Goal: Task Accomplishment & Management: Manage account settings

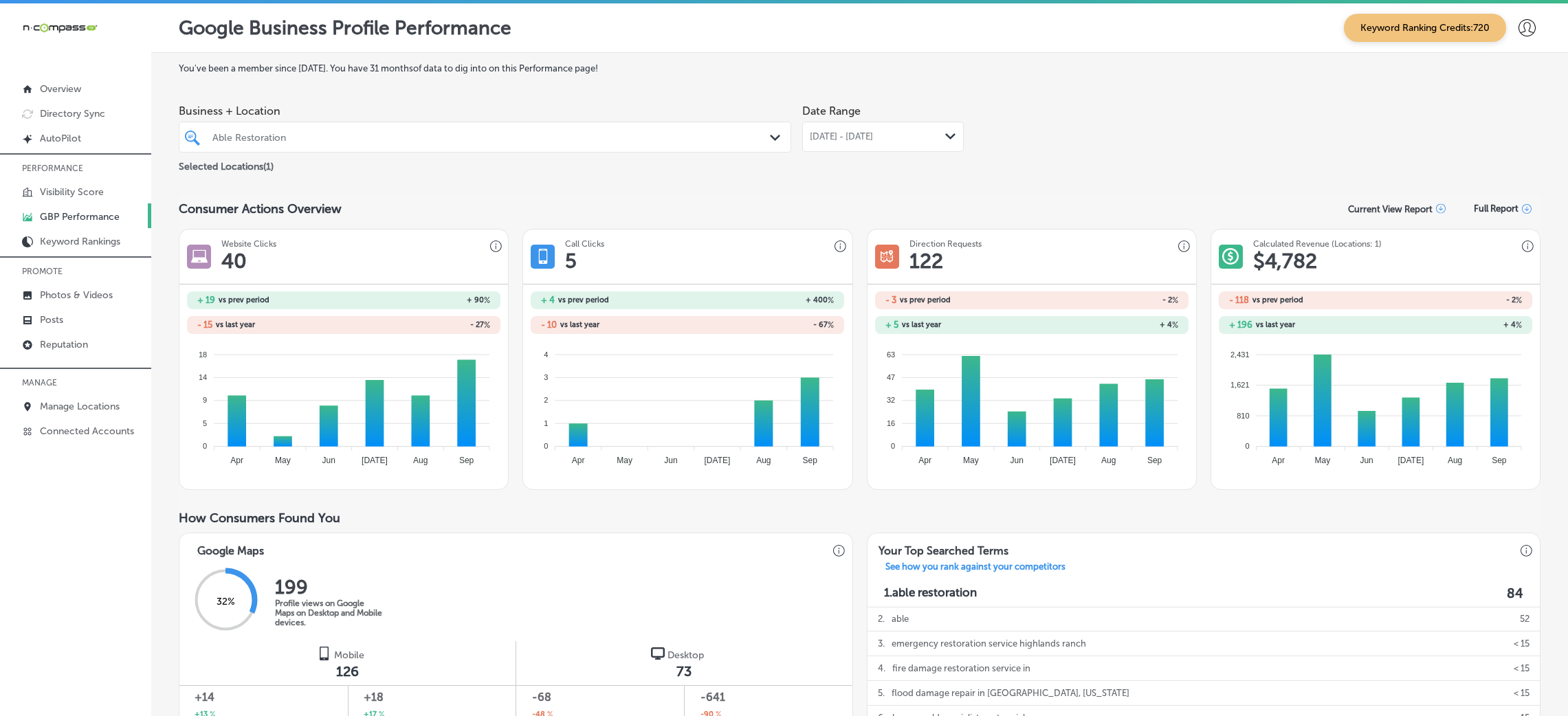
click at [78, 319] on link "Posts" at bounding box center [76, 318] width 151 height 25
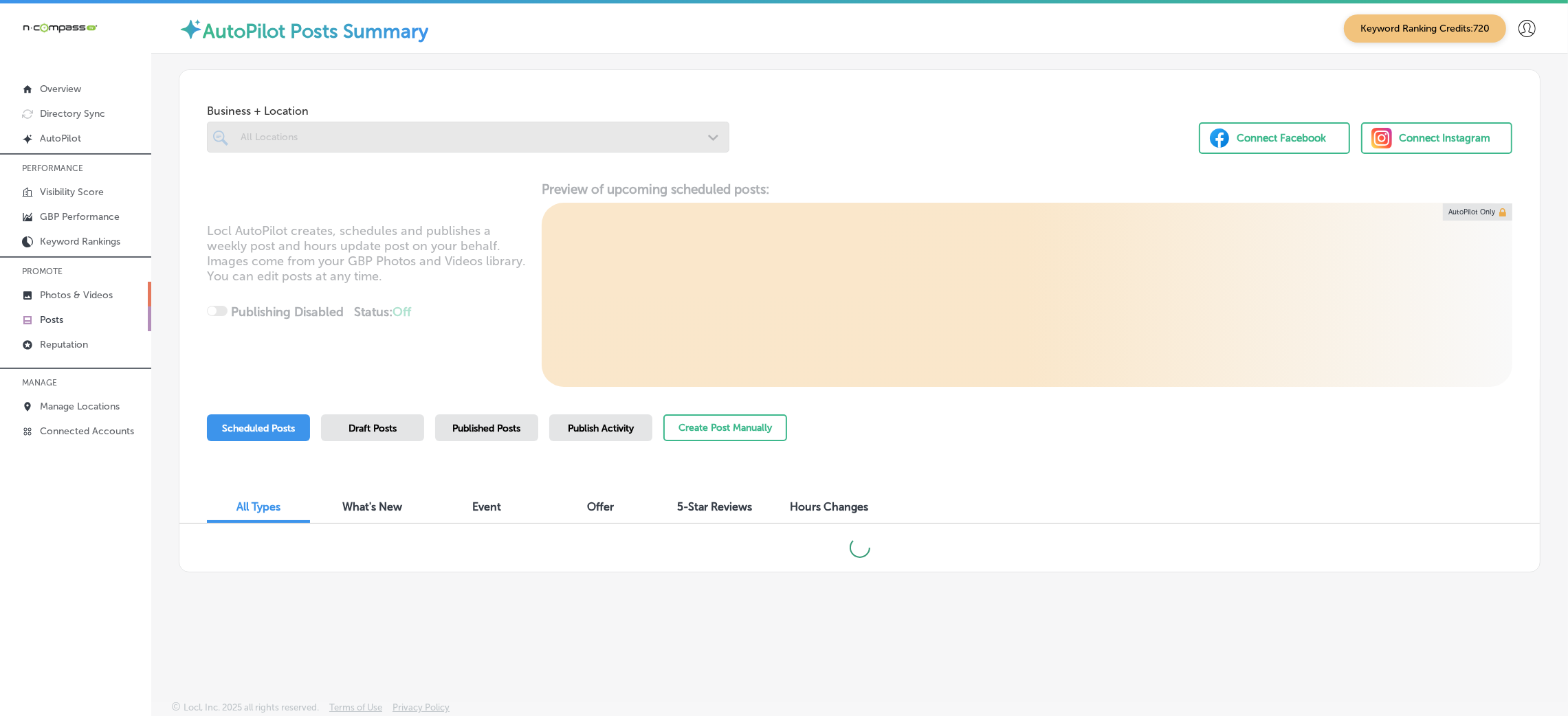
click at [78, 292] on p "Photos & Videos" at bounding box center [76, 295] width 73 height 12
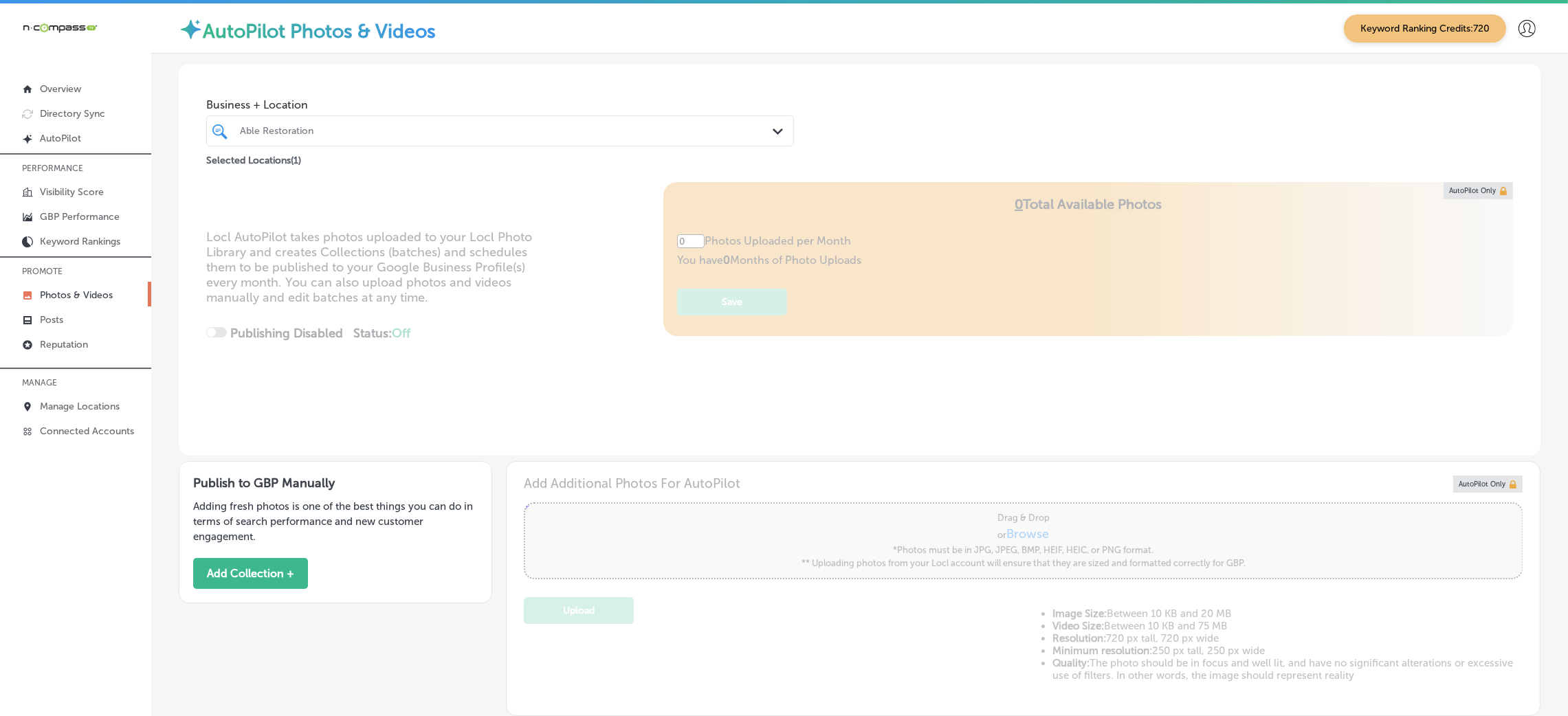
type input "5"
click at [65, 301] on link "Photos & Videos" at bounding box center [76, 294] width 151 height 25
click at [323, 124] on div at bounding box center [474, 131] width 471 height 18
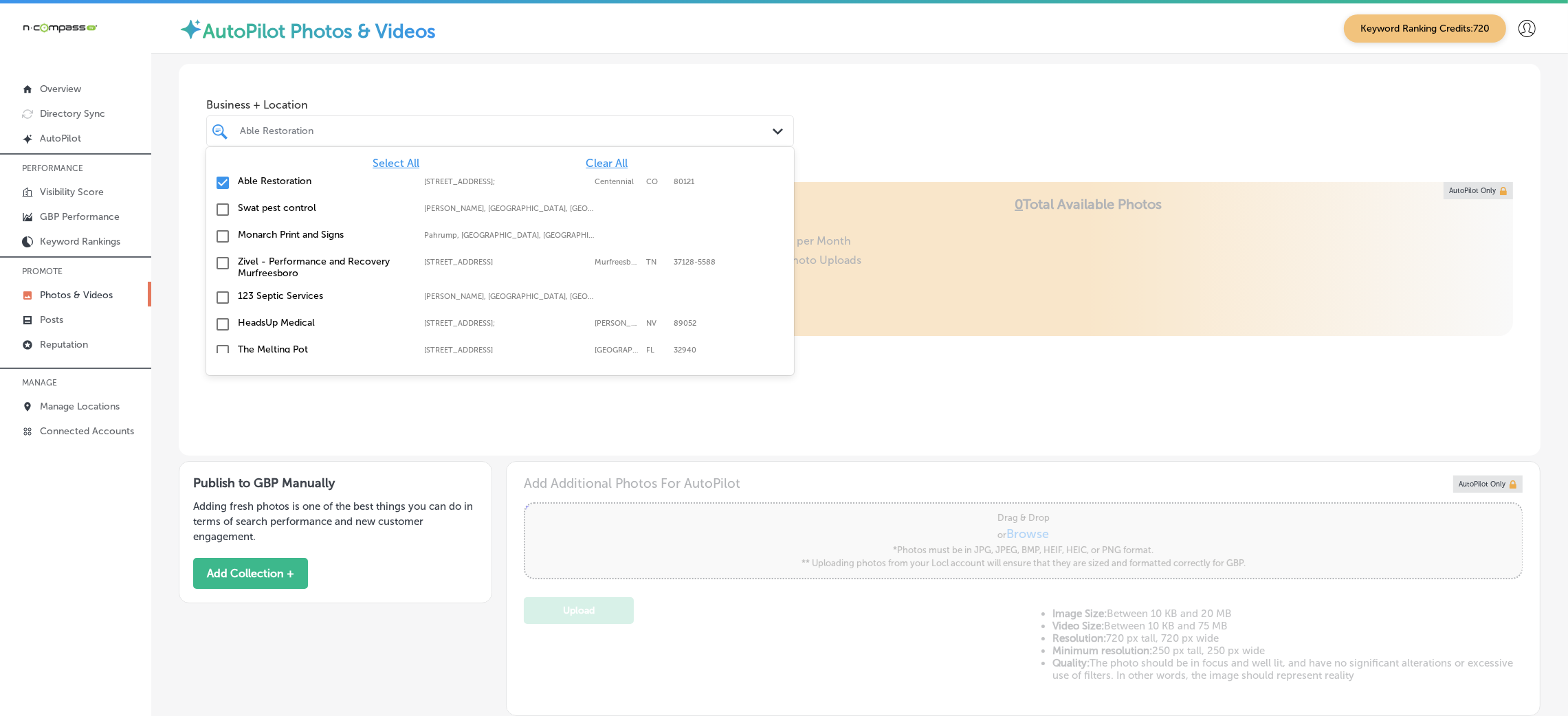
click at [588, 162] on span "Clear All" at bounding box center [606, 163] width 42 height 13
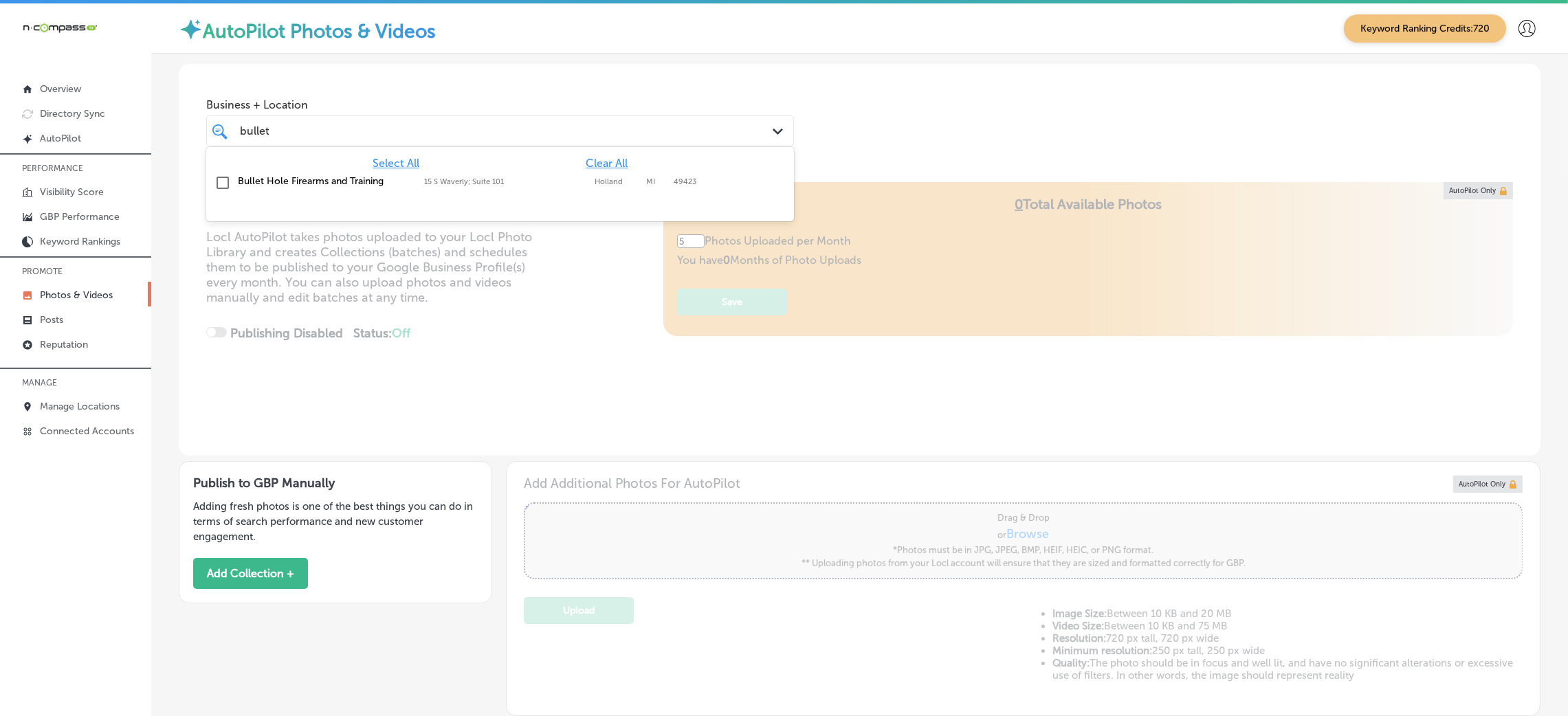
click at [439, 189] on div "Bullet Hole Firearms and Training 15 S Waverly; Suite 101, Holland, MI, 49423 1…" at bounding box center [500, 183] width 577 height 21
type input "bullet"
click at [925, 124] on div "Business + Location option 15 S Waverly; Suite 101, selected. option 15 S Waver…" at bounding box center [860, 117] width 1362 height 105
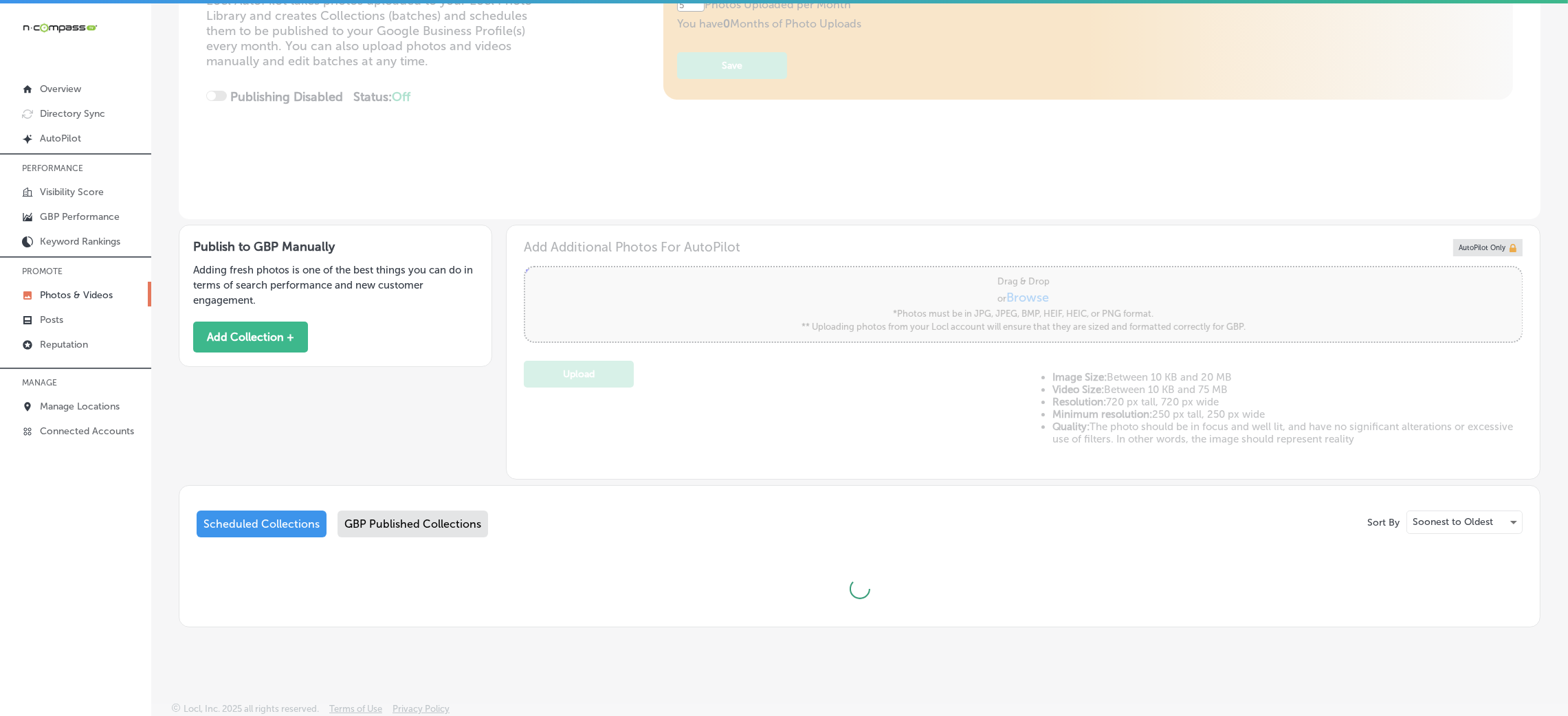
scroll to position [237, 0]
click at [273, 326] on button "Add Collection +" at bounding box center [251, 337] width 115 height 31
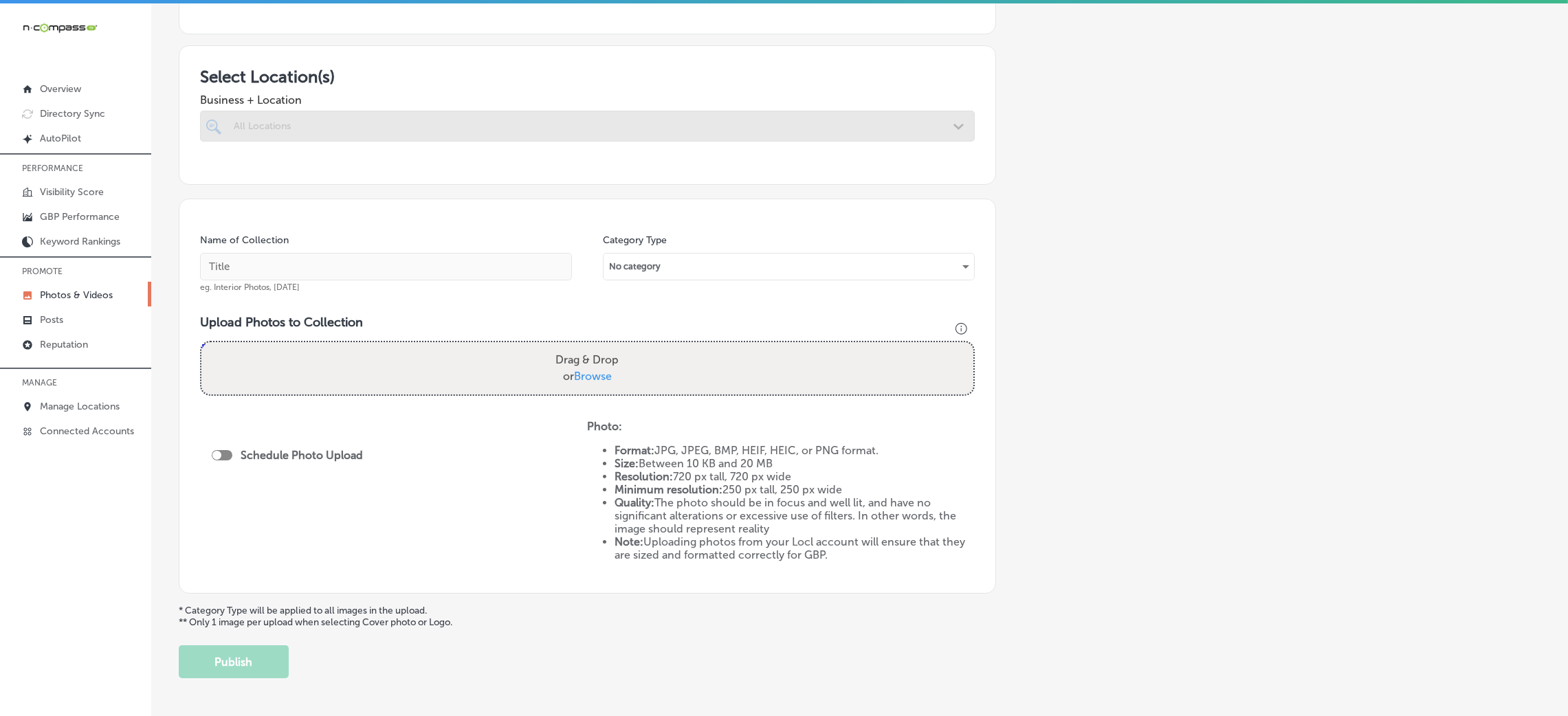
scroll to position [253, 0]
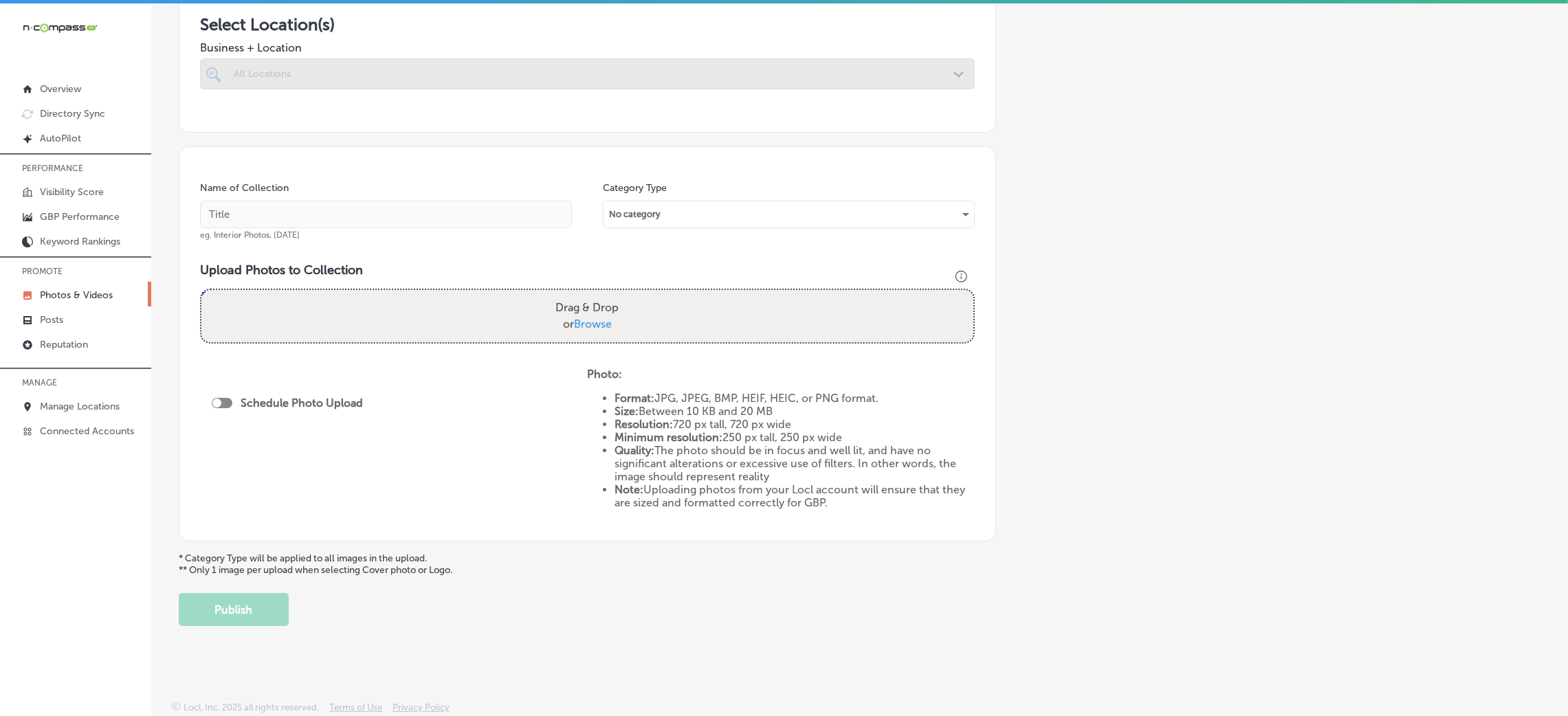
click at [406, 85] on div at bounding box center [587, 74] width 775 height 31
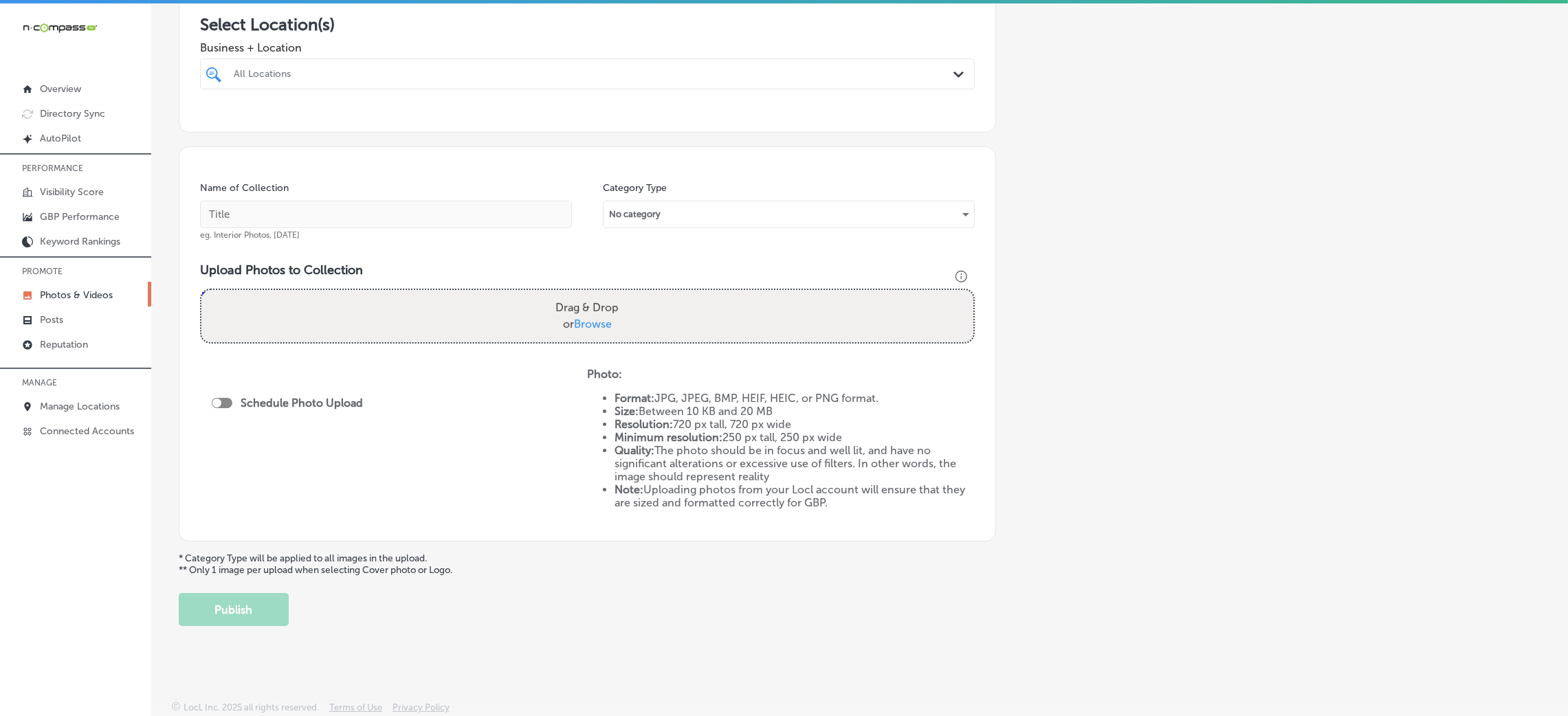
click at [422, 68] on div "All Locations" at bounding box center [594, 73] width 721 height 12
click at [401, 123] on label "Bullet Hole Firearms and Training" at bounding box center [345, 124] width 228 height 12
type input "bullet"
click at [1108, 167] on div "Add a Collection Which Type of Image or Video Would You Like to Upload? Photo C…" at bounding box center [860, 231] width 1362 height 789
click at [451, 210] on input "text" at bounding box center [386, 214] width 372 height 28
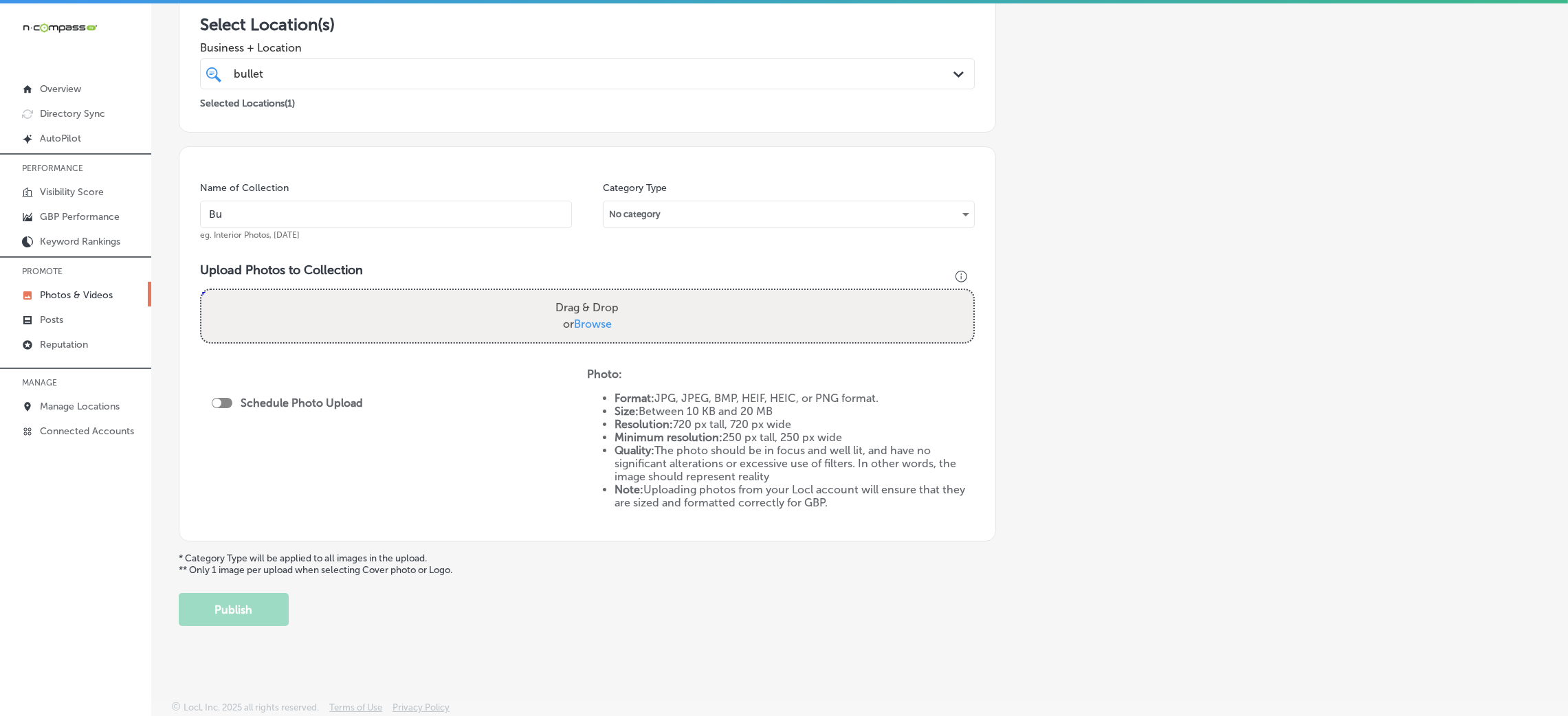
type input "Bullet-Hole-Firearms-and-Training"
click at [386, 217] on input "Bullet-Hole-Firearms-and-Training" at bounding box center [386, 214] width 372 height 28
click at [384, 217] on input "Bullet-Hole-Firearms-and-Training" at bounding box center [386, 214] width 372 height 28
click at [449, 263] on h3 "Upload Photos to Collection" at bounding box center [587, 270] width 775 height 15
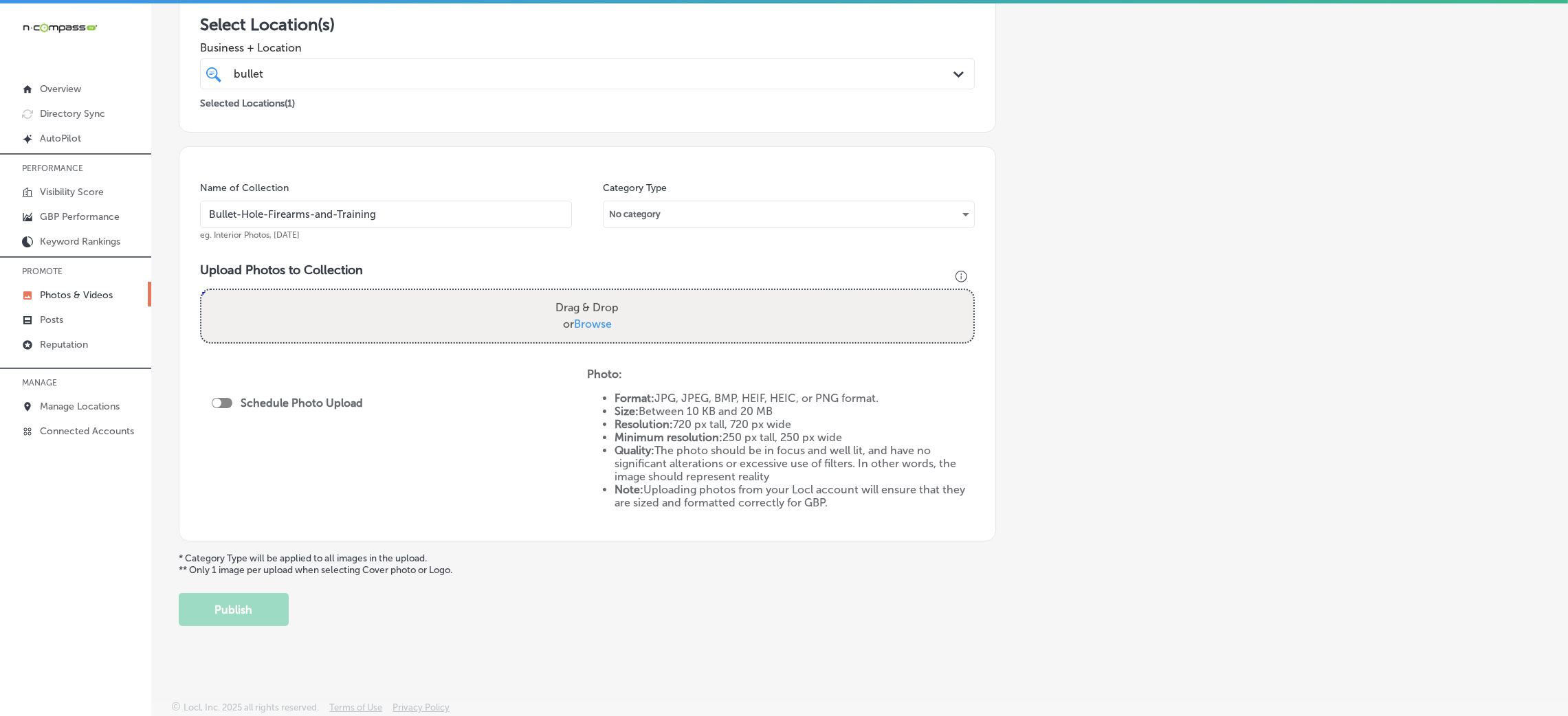
click at [477, 331] on div "Drag & Drop or Browse" at bounding box center [587, 316] width 772 height 52
click at [201, 290] on input "Drag & Drop or Browse" at bounding box center [587, 292] width 772 height 4
type input "C:\fakepath\Bullet-Hole-Firearms-and-Training (14).png"
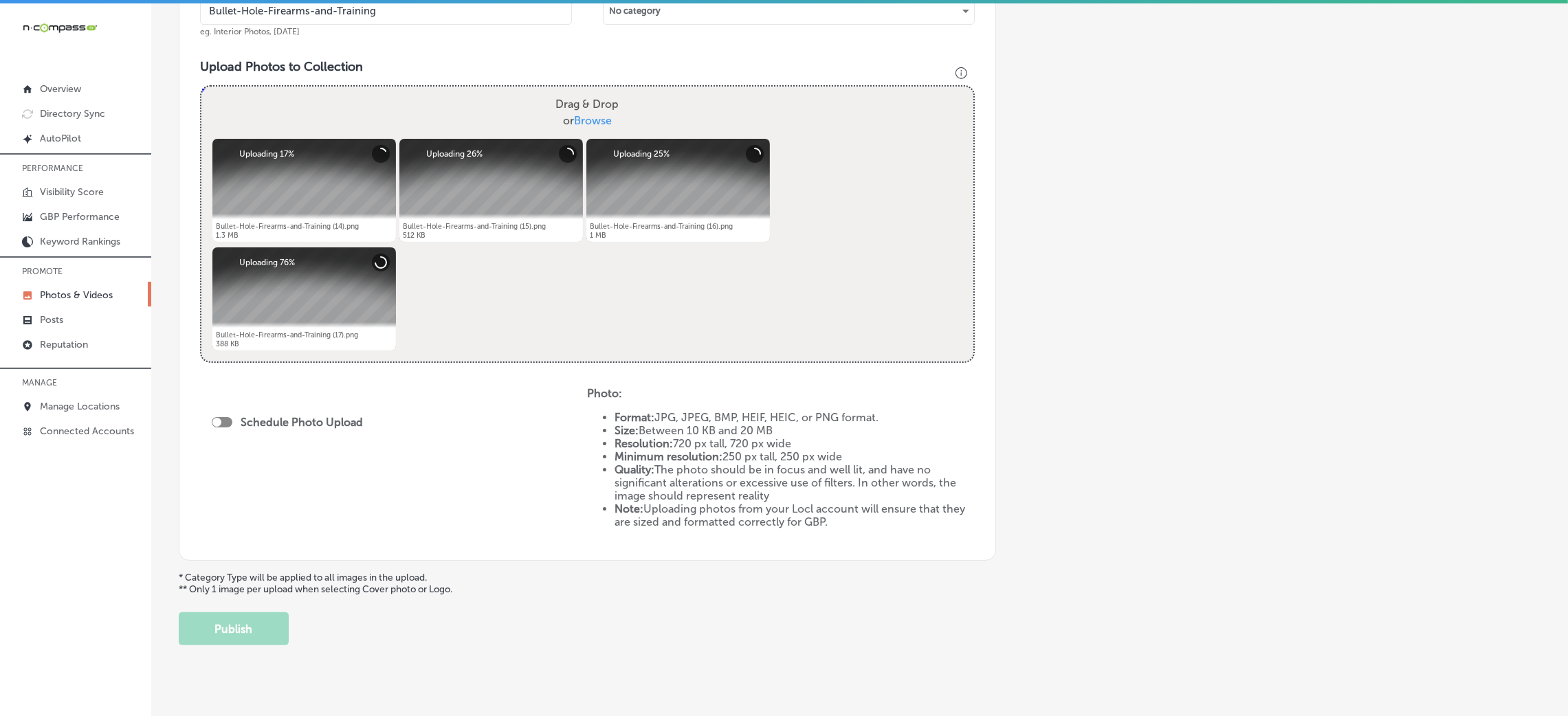
scroll to position [476, 0]
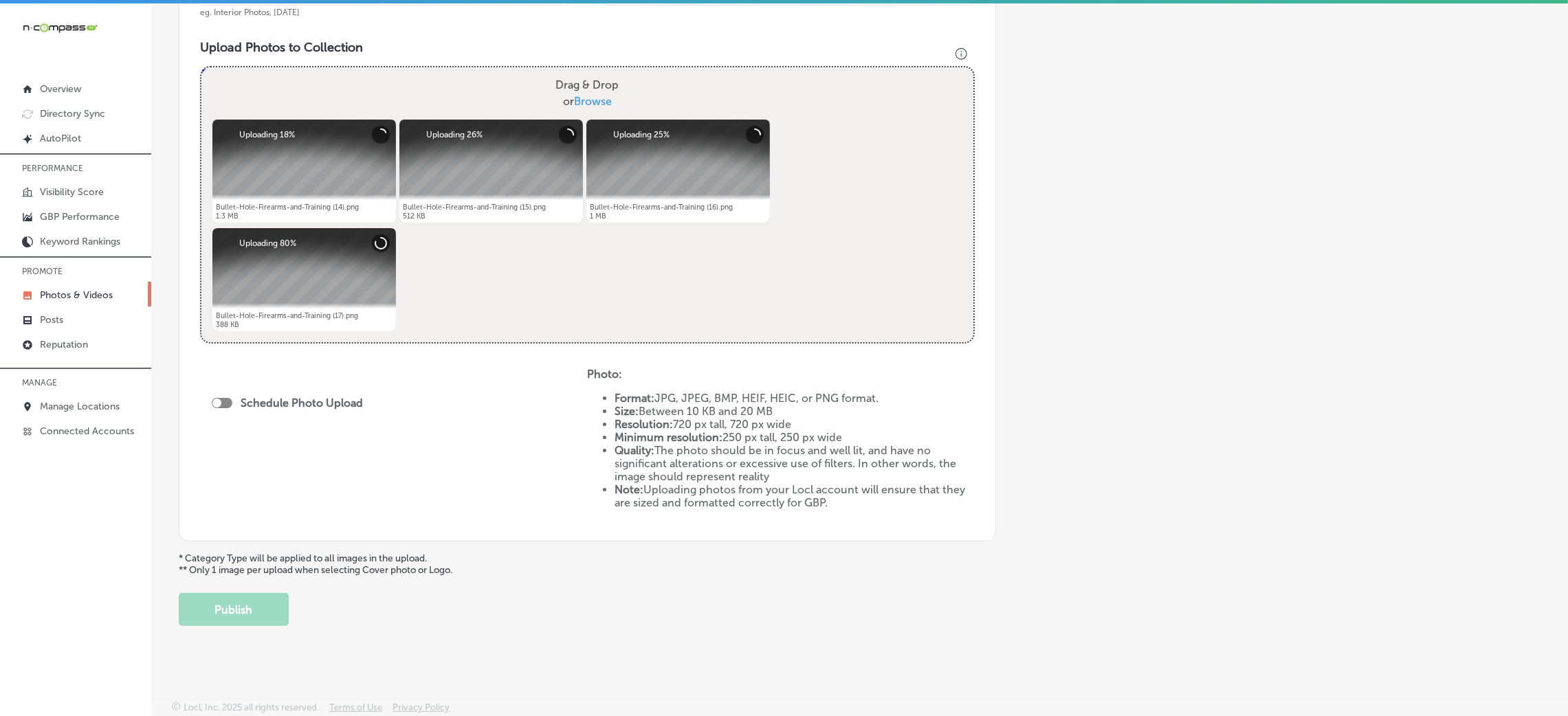
click at [228, 405] on div at bounding box center [222, 403] width 20 height 11
checkbox input "true"
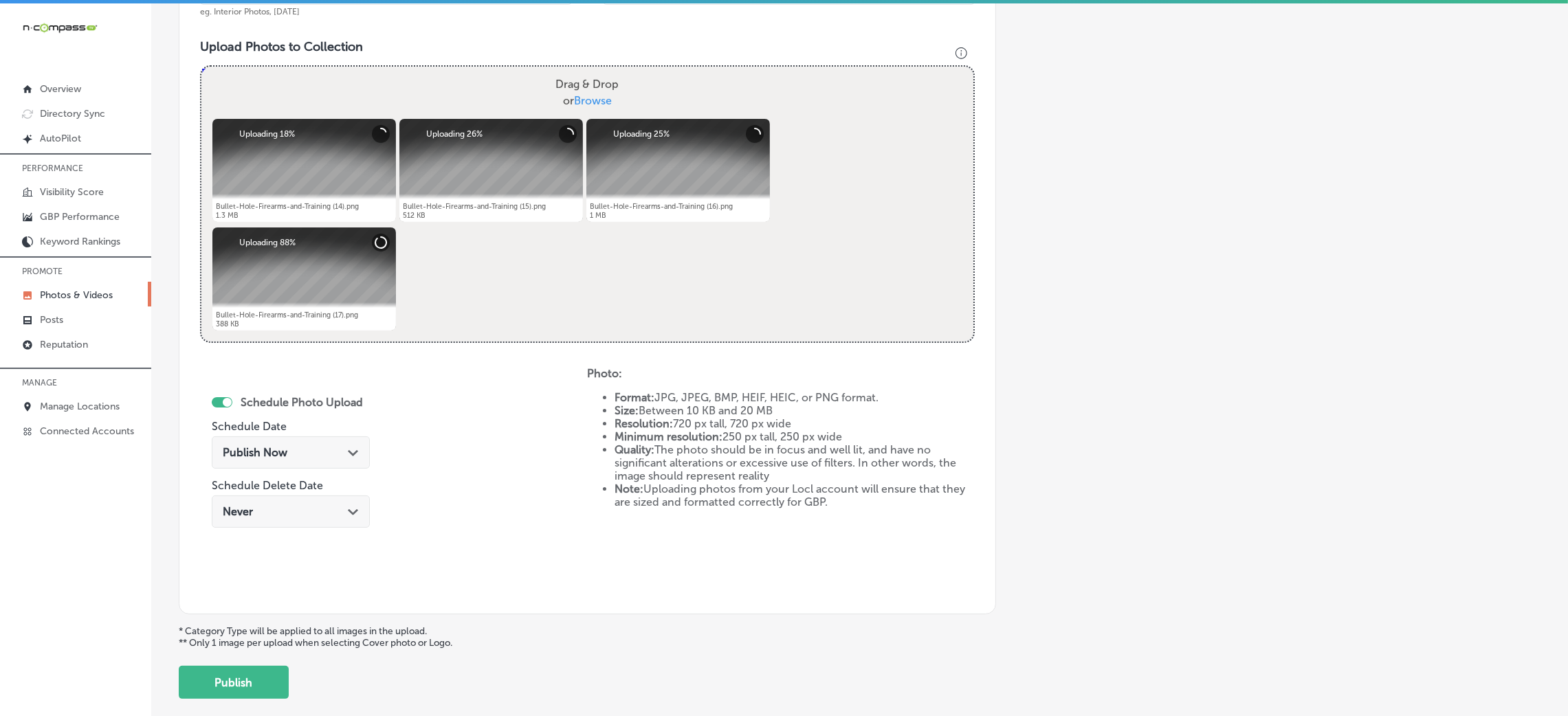
click at [302, 455] on div "Publish Now Path Created with Sketch." at bounding box center [290, 453] width 136 height 13
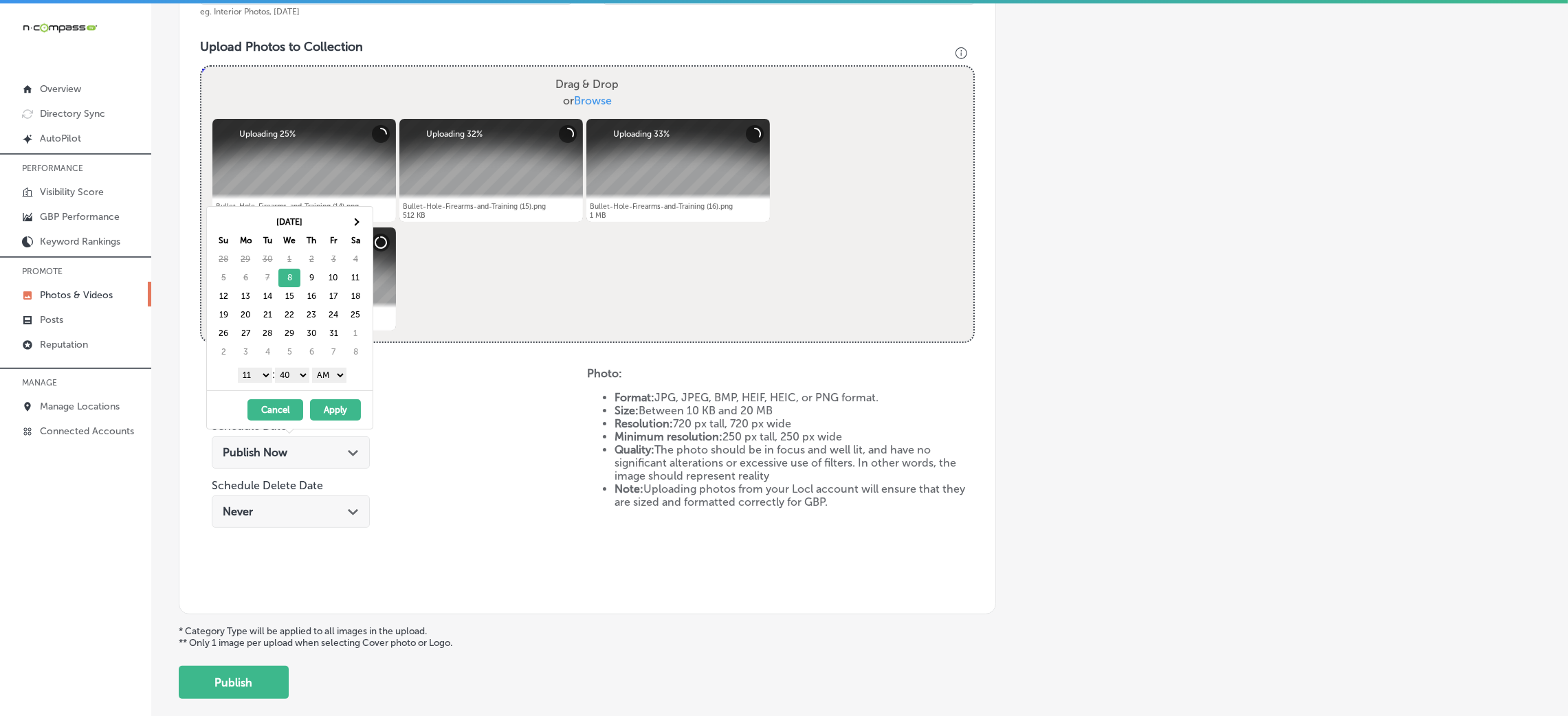
click at [349, 414] on button "Apply" at bounding box center [335, 410] width 51 height 21
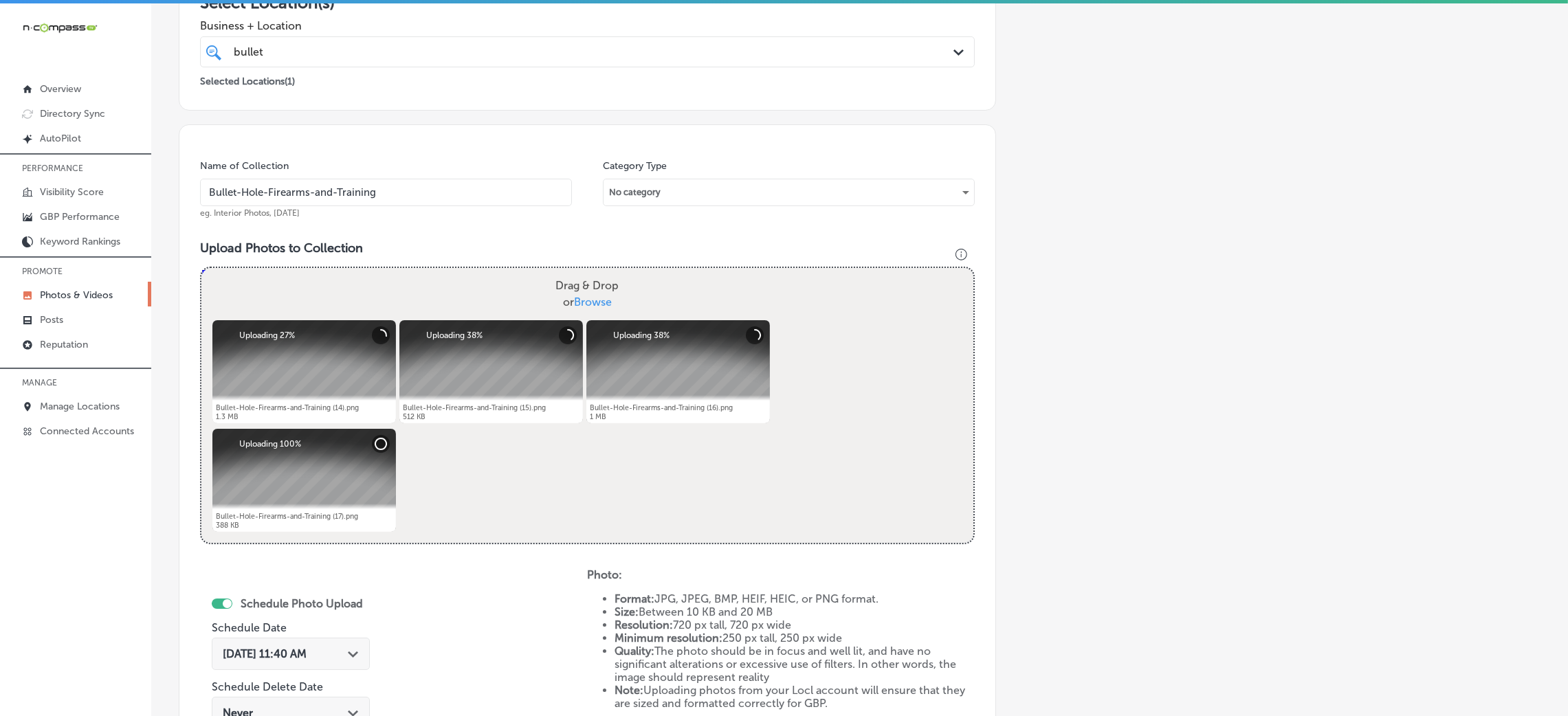
scroll to position [270, 0]
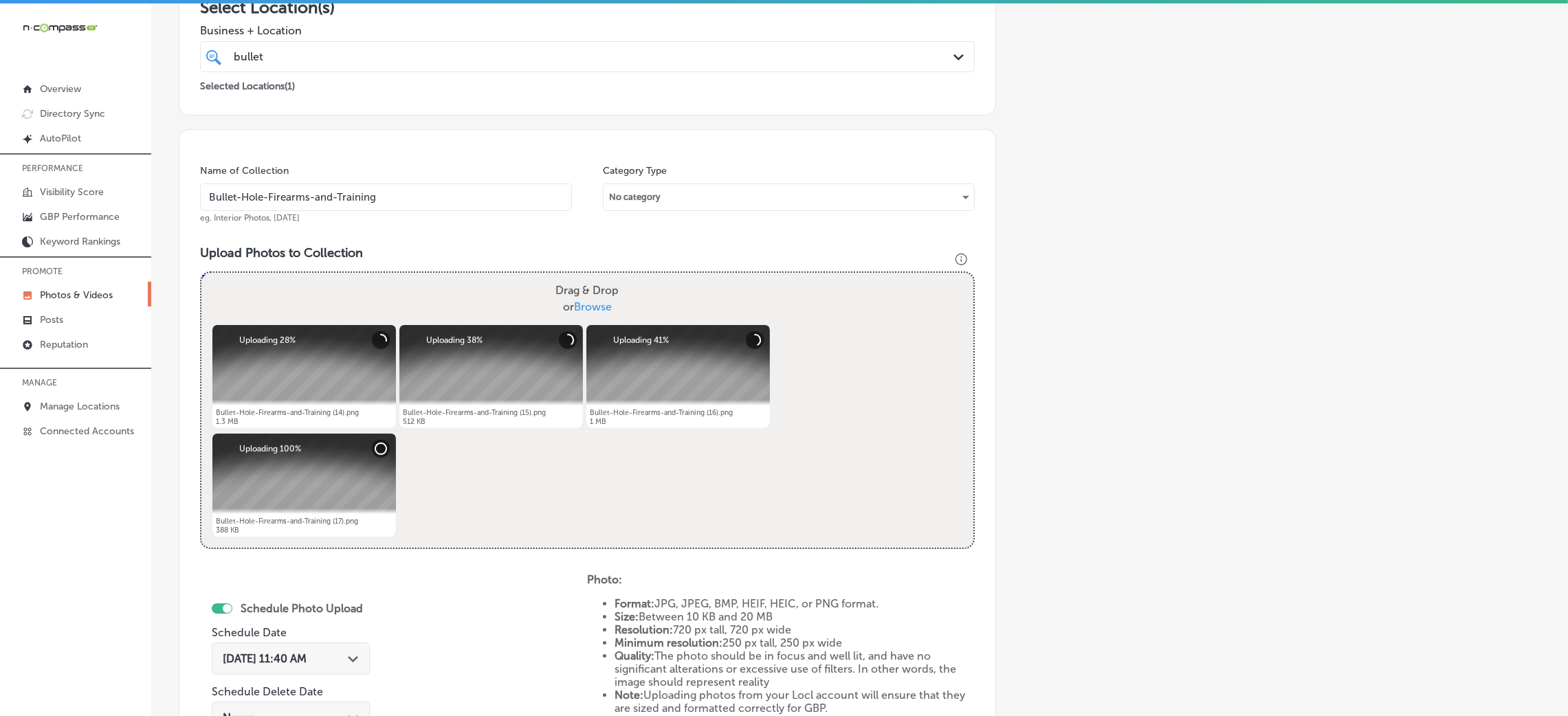
click at [360, 189] on input "Bullet-Hole-Firearms-and-Training" at bounding box center [386, 197] width 372 height 28
click at [416, 237] on div "Name of Collection Bullet-Hole-Firearms-and-Training eg. Interior Photos, March…" at bounding box center [587, 475] width 817 height 691
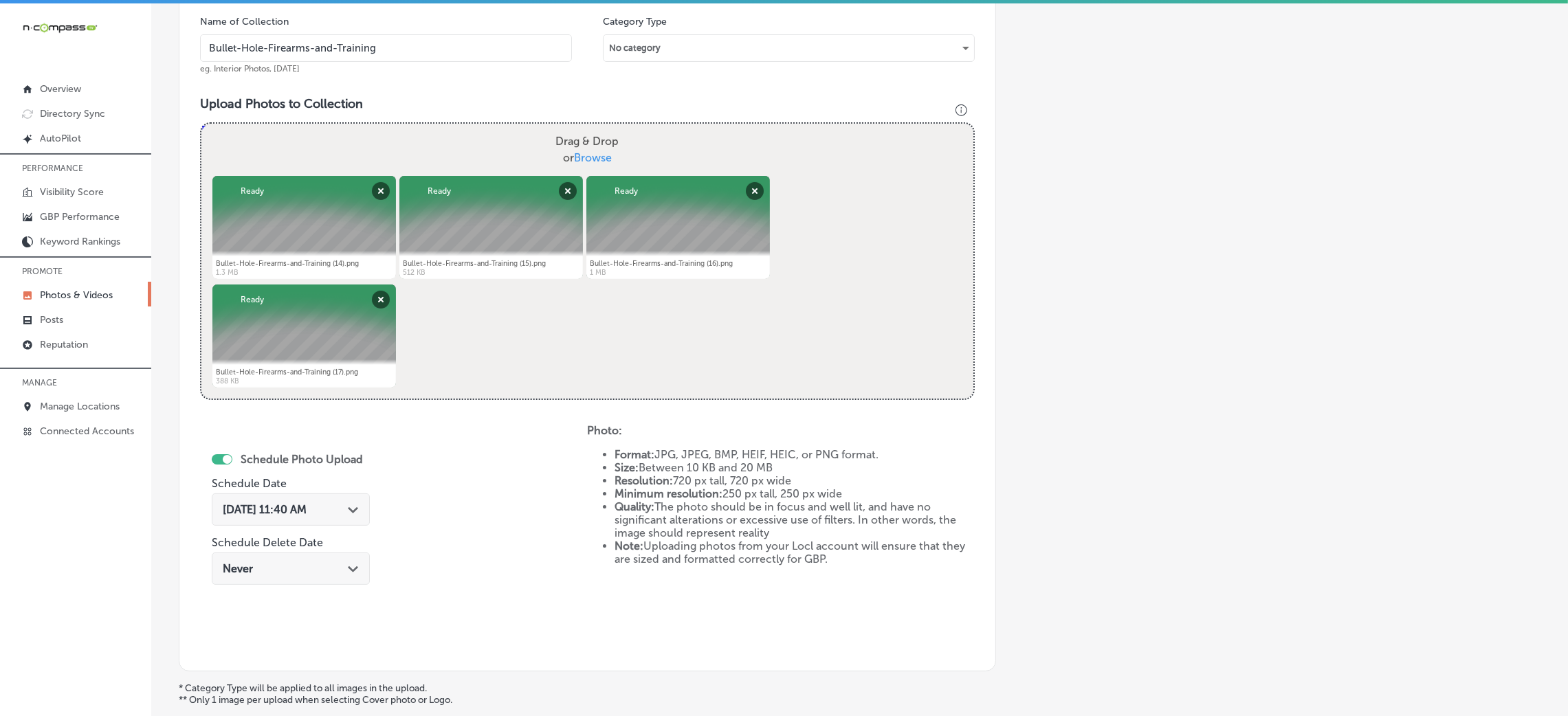
scroll to position [240, 0]
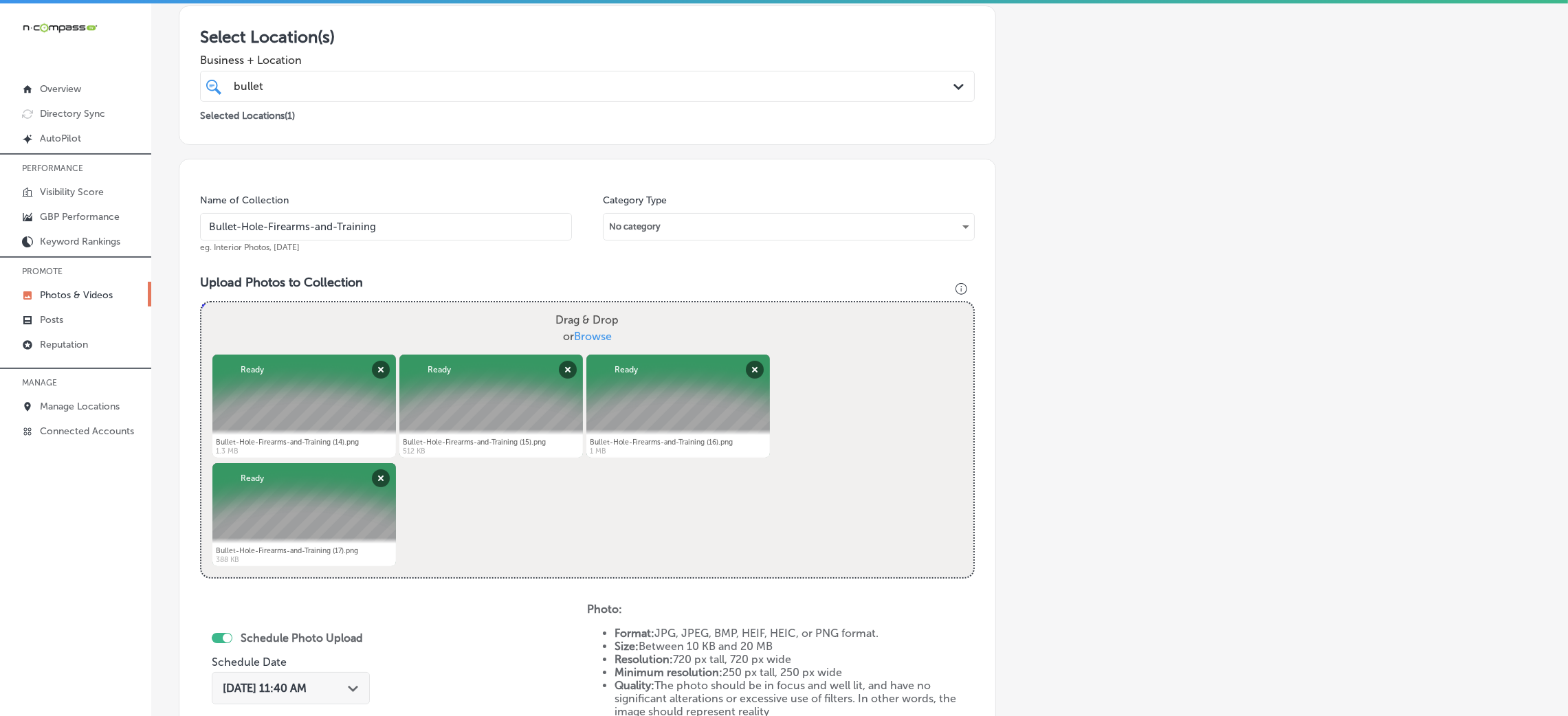
click at [414, 239] on input "Bullet-Hole-Firearms-and-Training" at bounding box center [386, 227] width 372 height 28
click at [412, 239] on input "Bullet-Hole-Firearms-and-Training" at bounding box center [386, 227] width 372 height 28
click at [447, 279] on h3 "Upload Photos to Collection" at bounding box center [587, 282] width 775 height 15
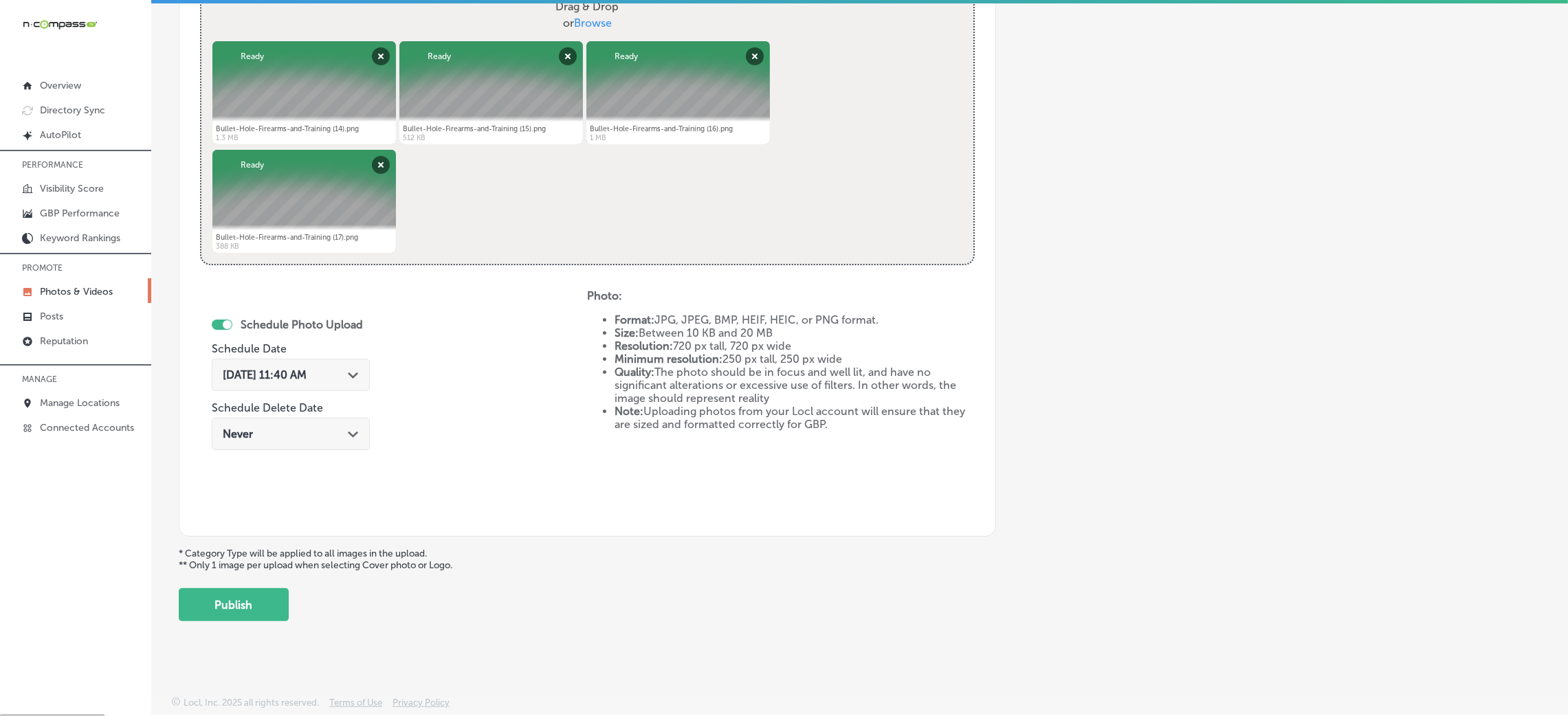
scroll to position [19, 0]
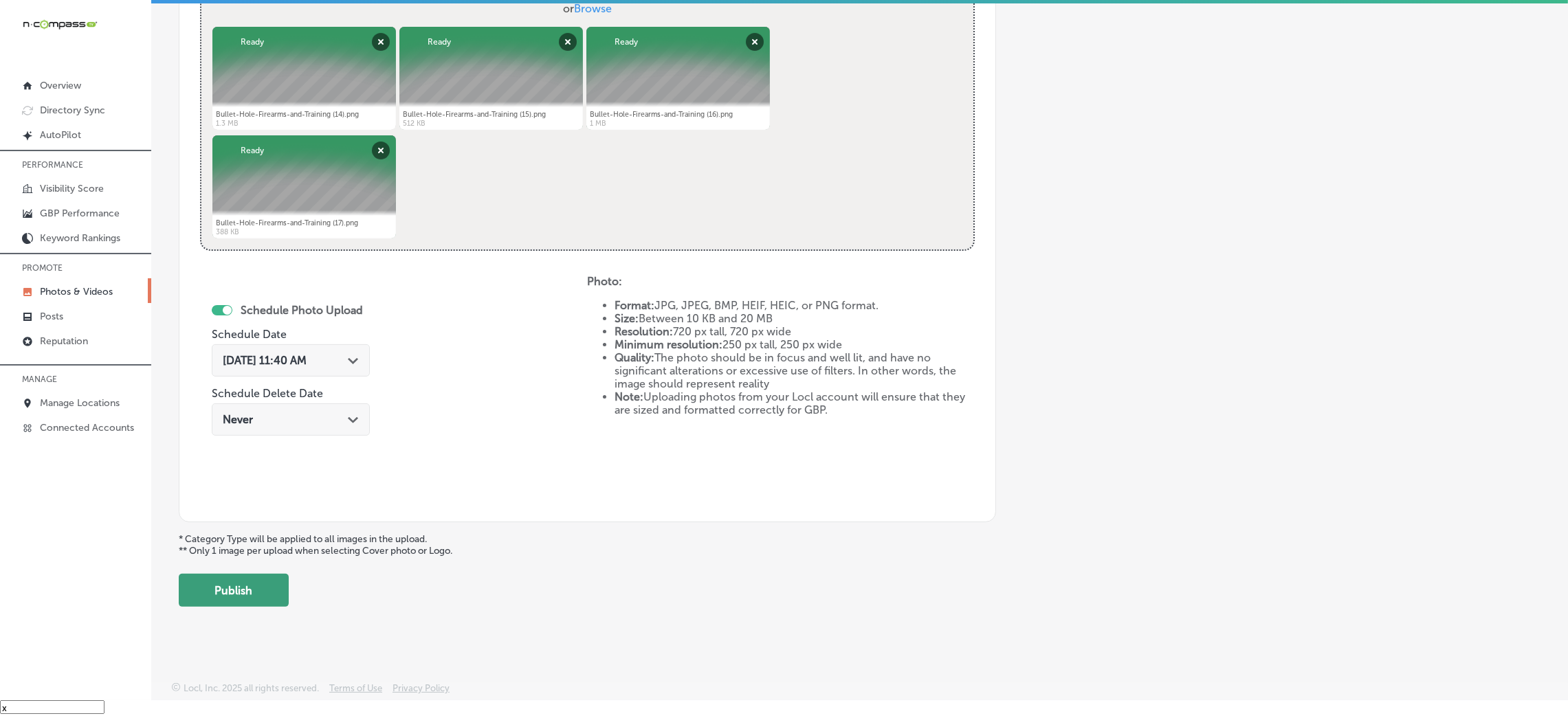
click at [253, 598] on button "Publish" at bounding box center [234, 590] width 110 height 33
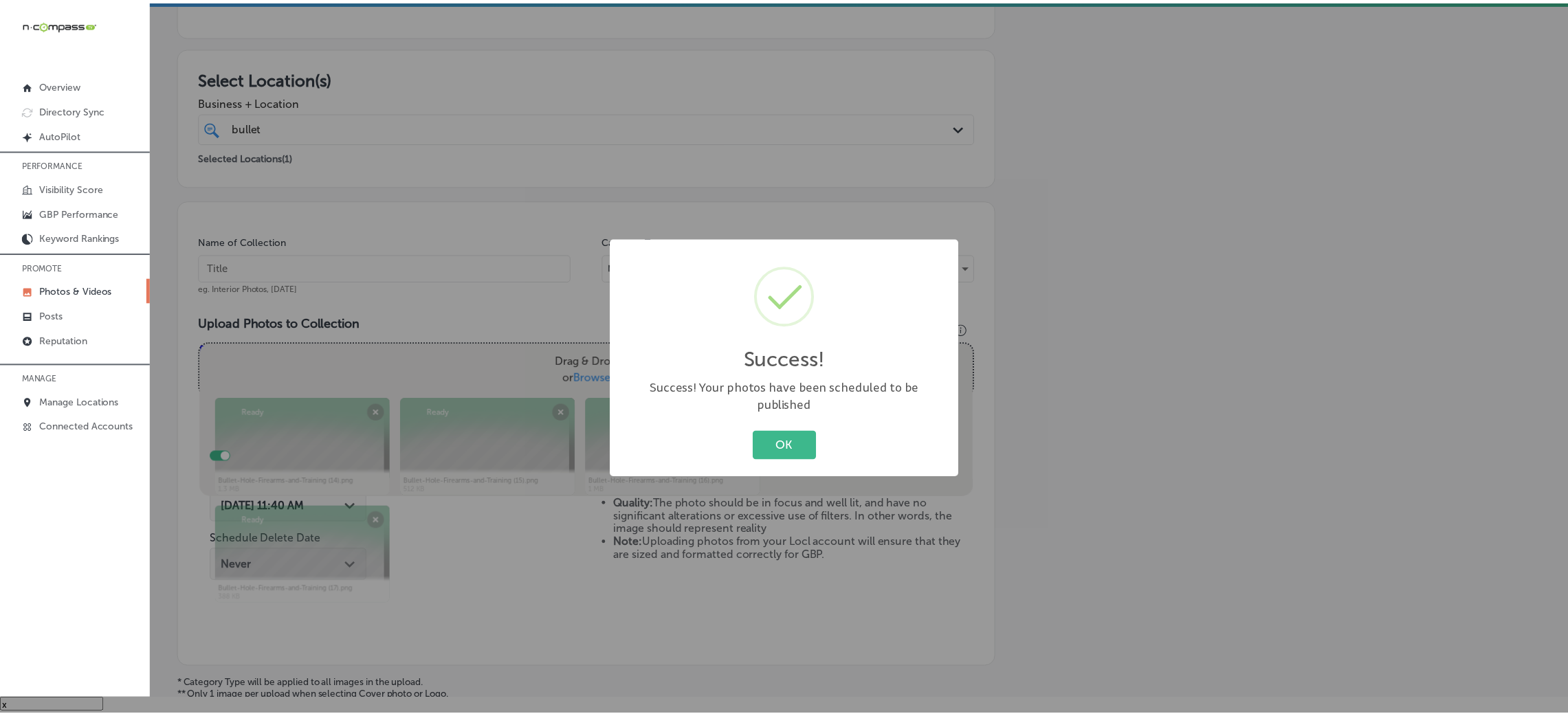
scroll to position [174, 0]
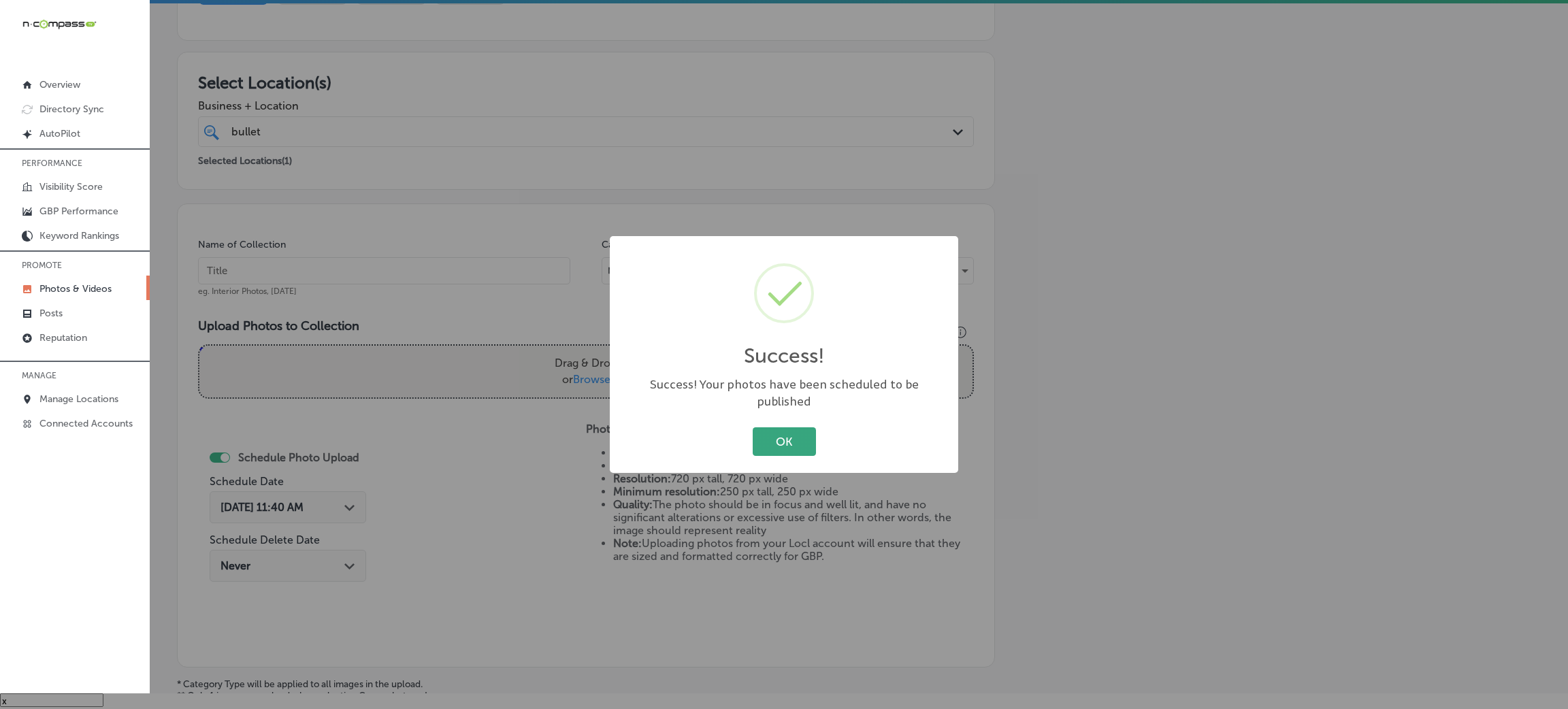
click at [807, 427] on button "OK" at bounding box center [784, 441] width 64 height 28
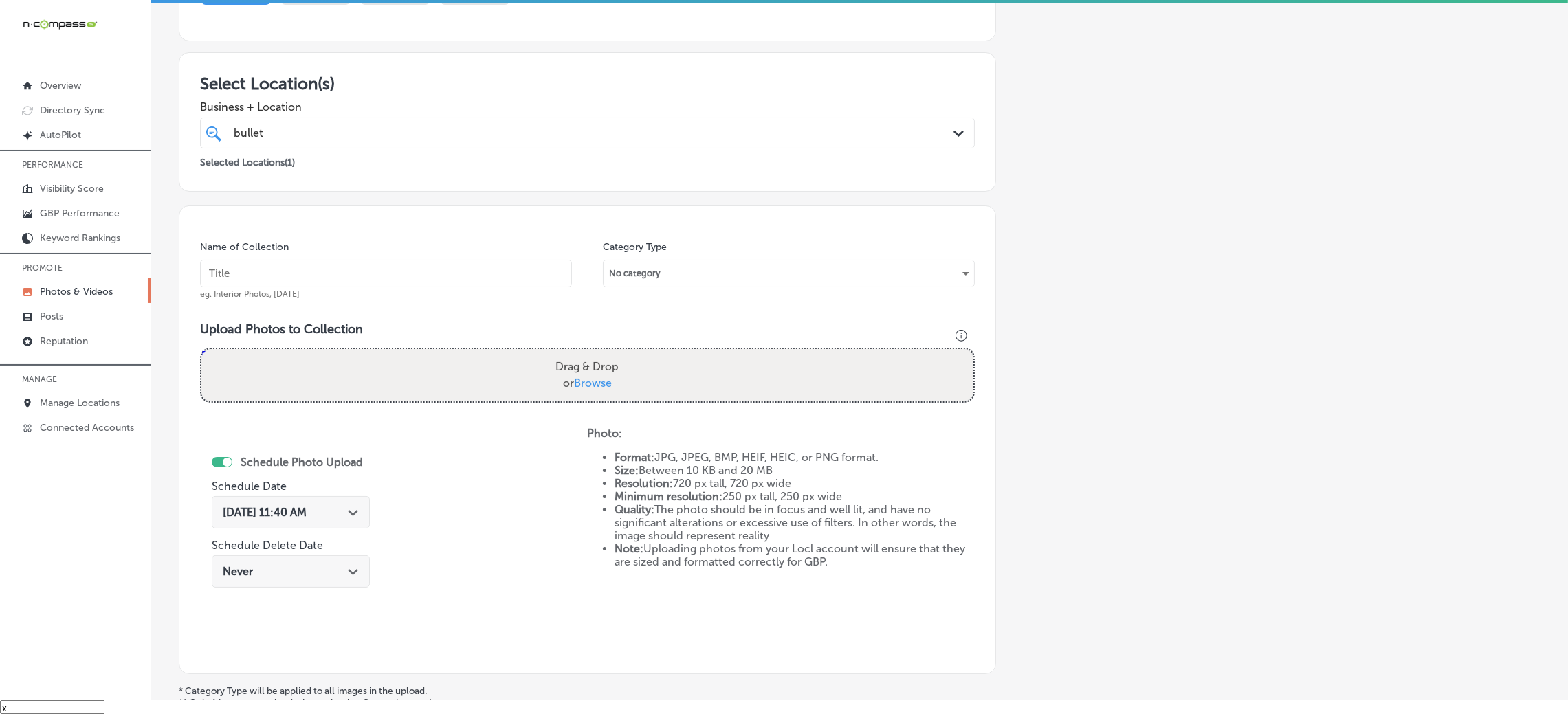
click at [476, 275] on input "text" at bounding box center [386, 273] width 372 height 28
paste input "Bullet-Hole-Firearms-and-Training"
type input "Bullet-Hole-Firearms-and-Training"
click at [596, 357] on label "Drag & Drop or Browse" at bounding box center [587, 375] width 74 height 44
click at [596, 353] on input "Drag & Drop or Browse" at bounding box center [587, 351] width 772 height 4
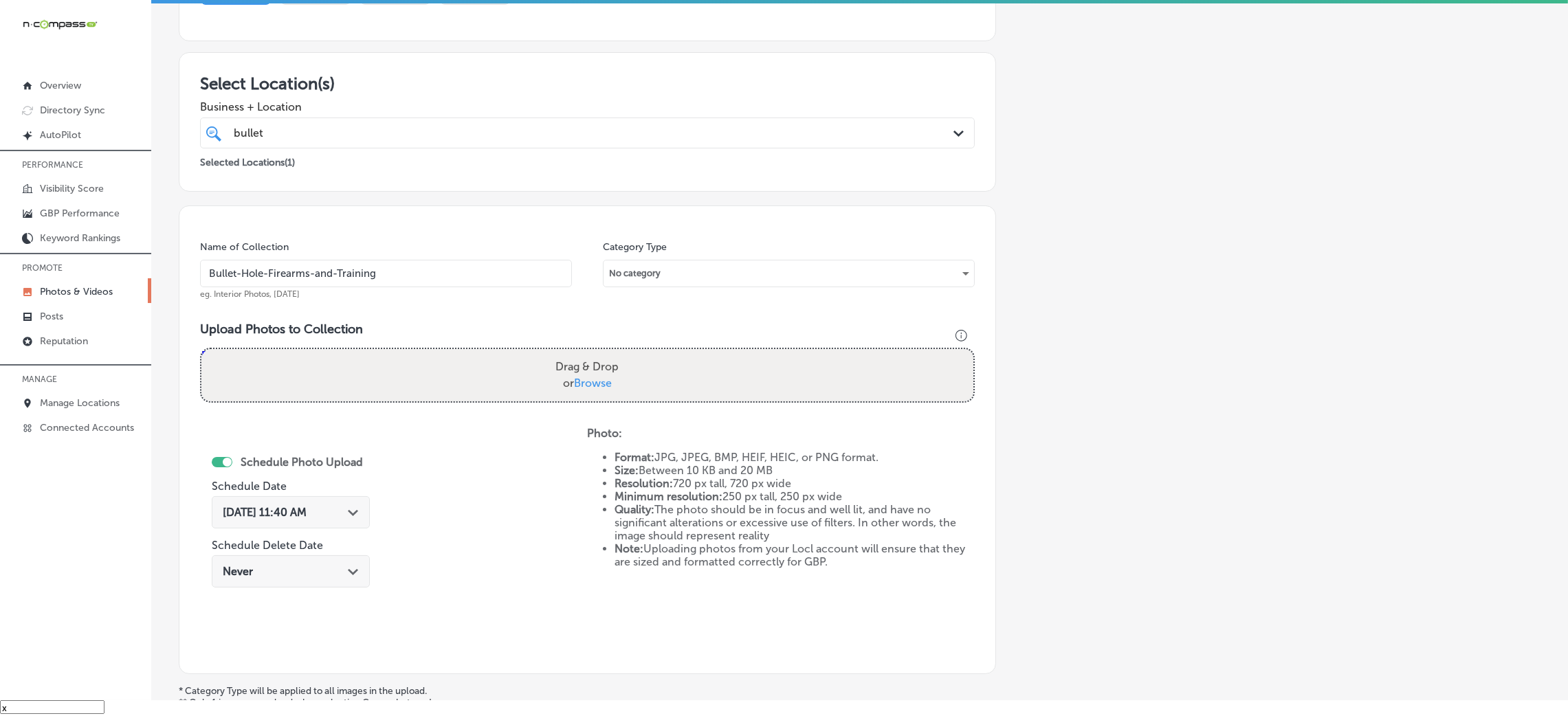
type input "C:\fakepath\Bullet-Hole-Firearms-and-Training (18).png"
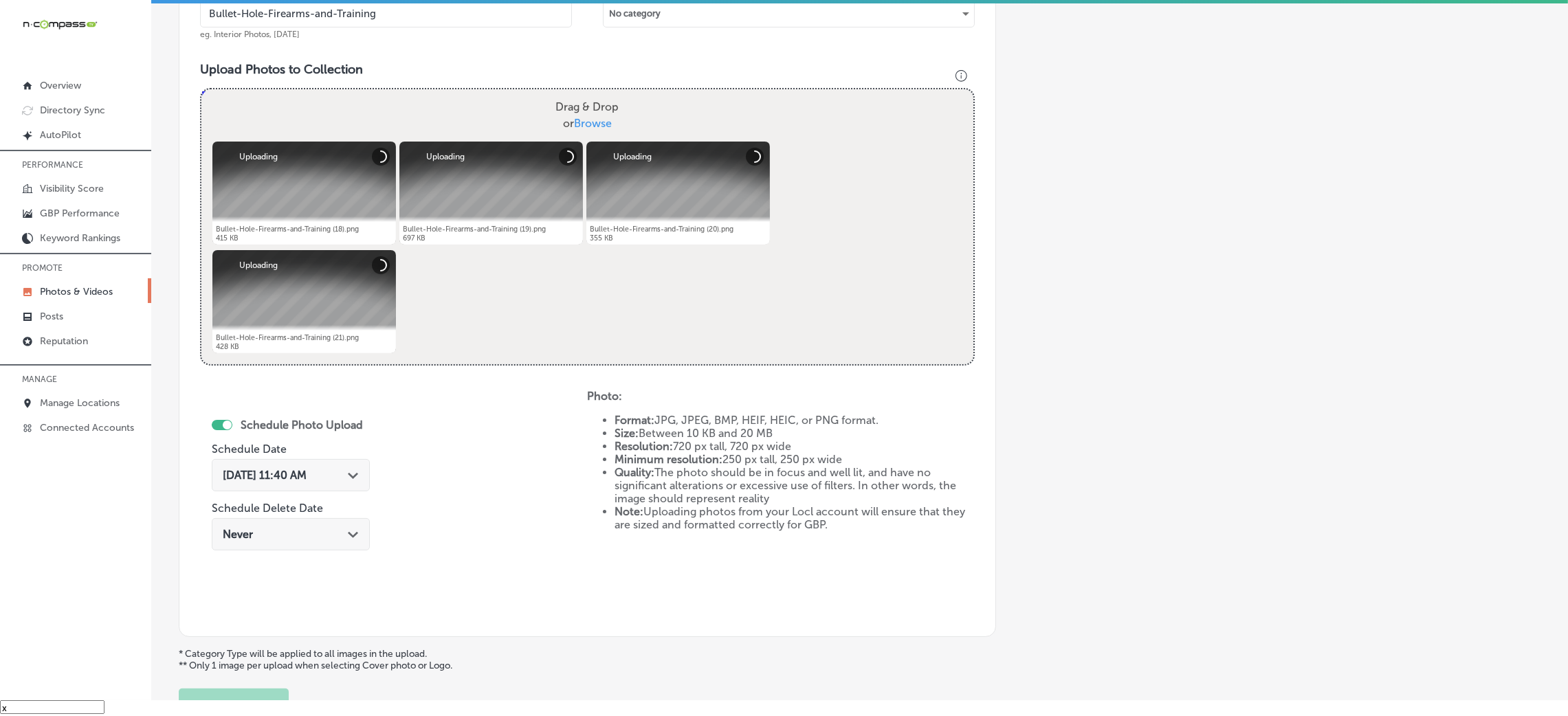
scroll to position [483, 0]
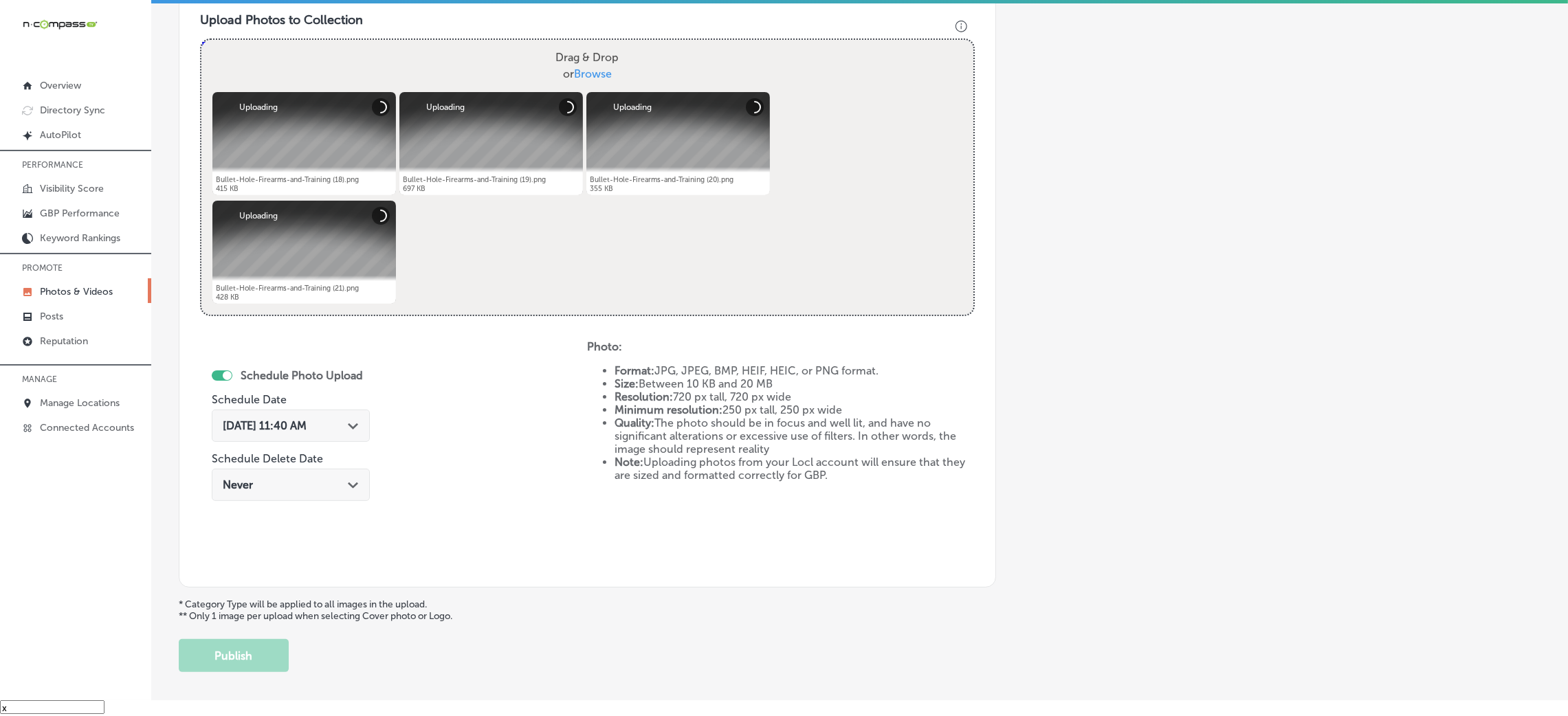
click at [278, 423] on span "Oct 8, 2025 11:40 AM" at bounding box center [264, 426] width 84 height 13
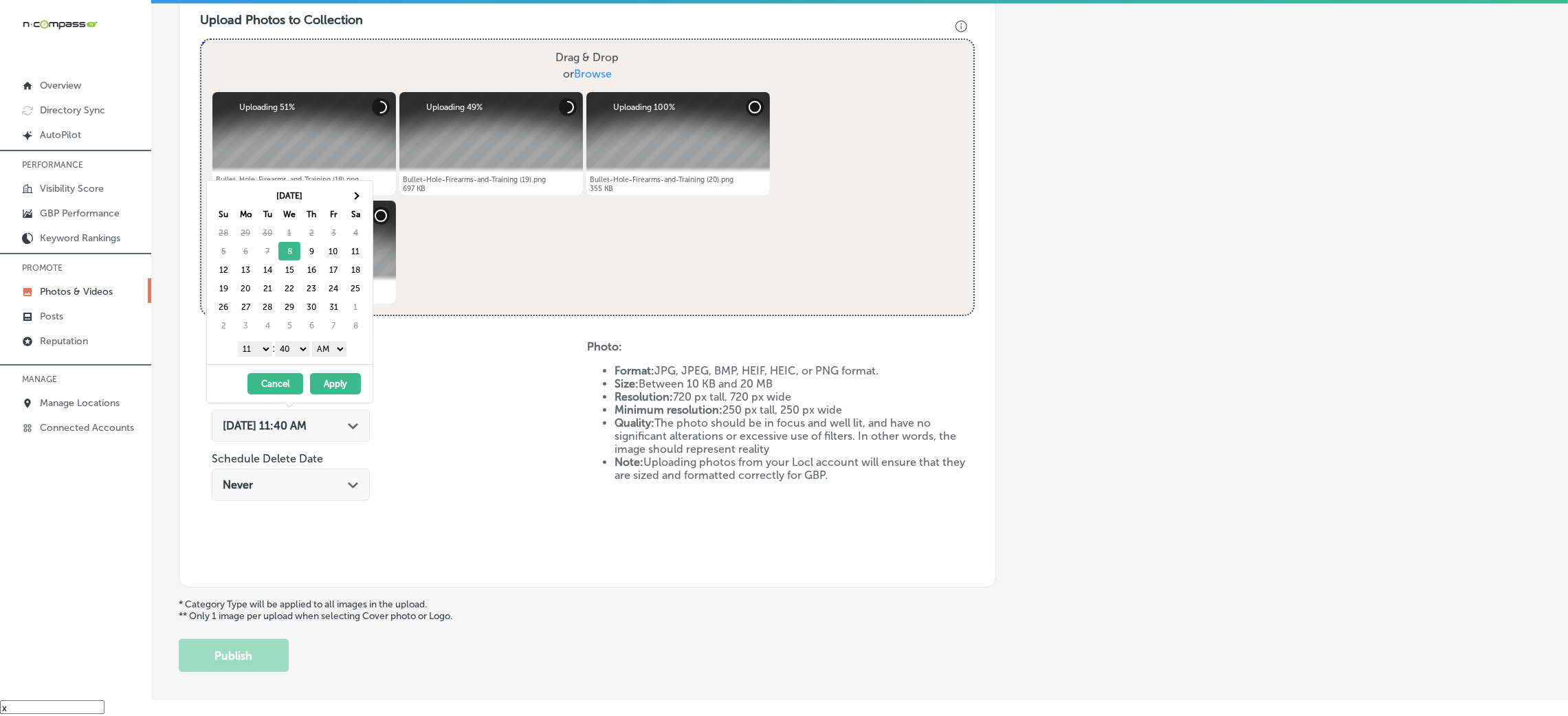
click at [331, 350] on select "AM PM" at bounding box center [329, 349] width 35 height 15
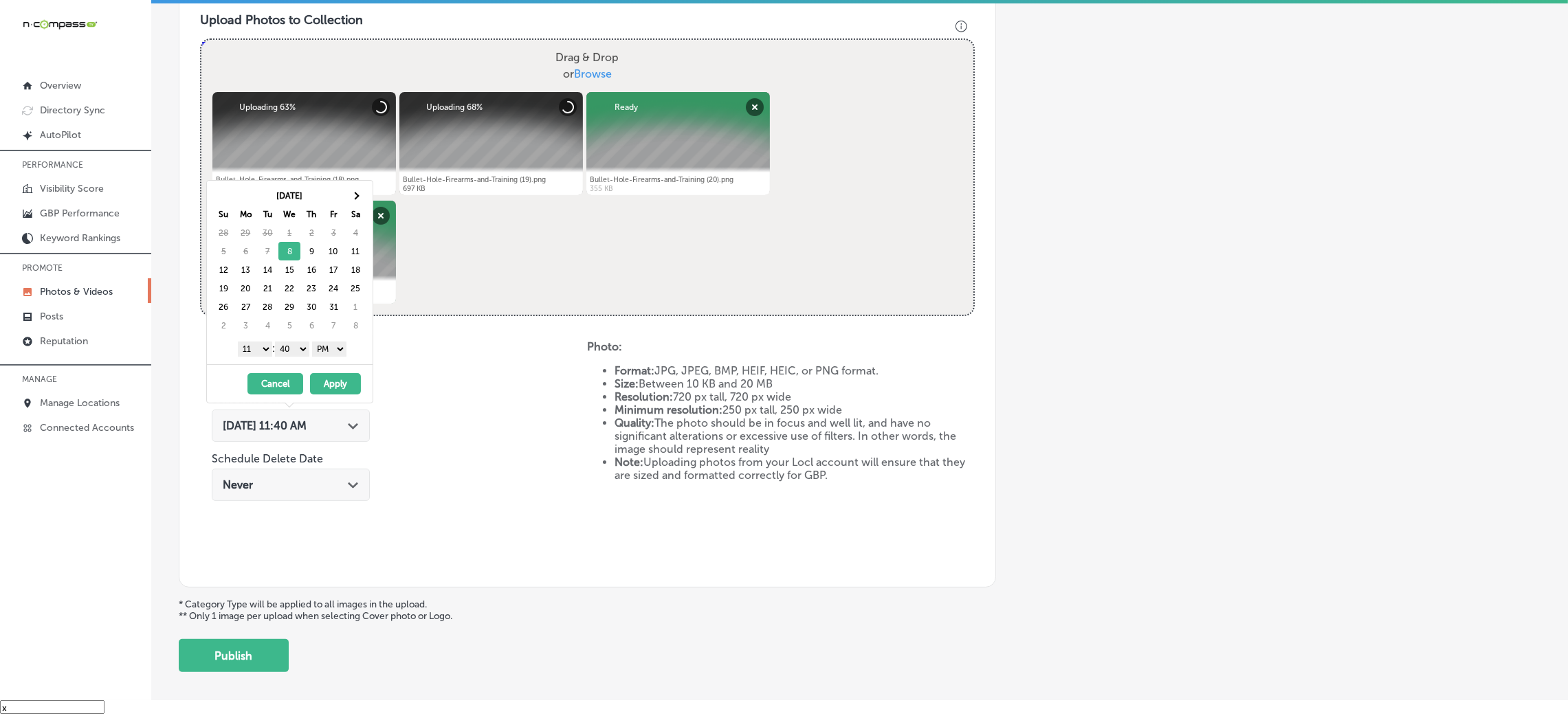
click at [302, 348] on select "00 10 20 30 40 50" at bounding box center [292, 349] width 35 height 15
click at [250, 345] on select "1 2 3 4 5 6 7 8 9 10 11 12" at bounding box center [255, 349] width 35 height 15
click at [325, 392] on button "Apply" at bounding box center [335, 384] width 51 height 21
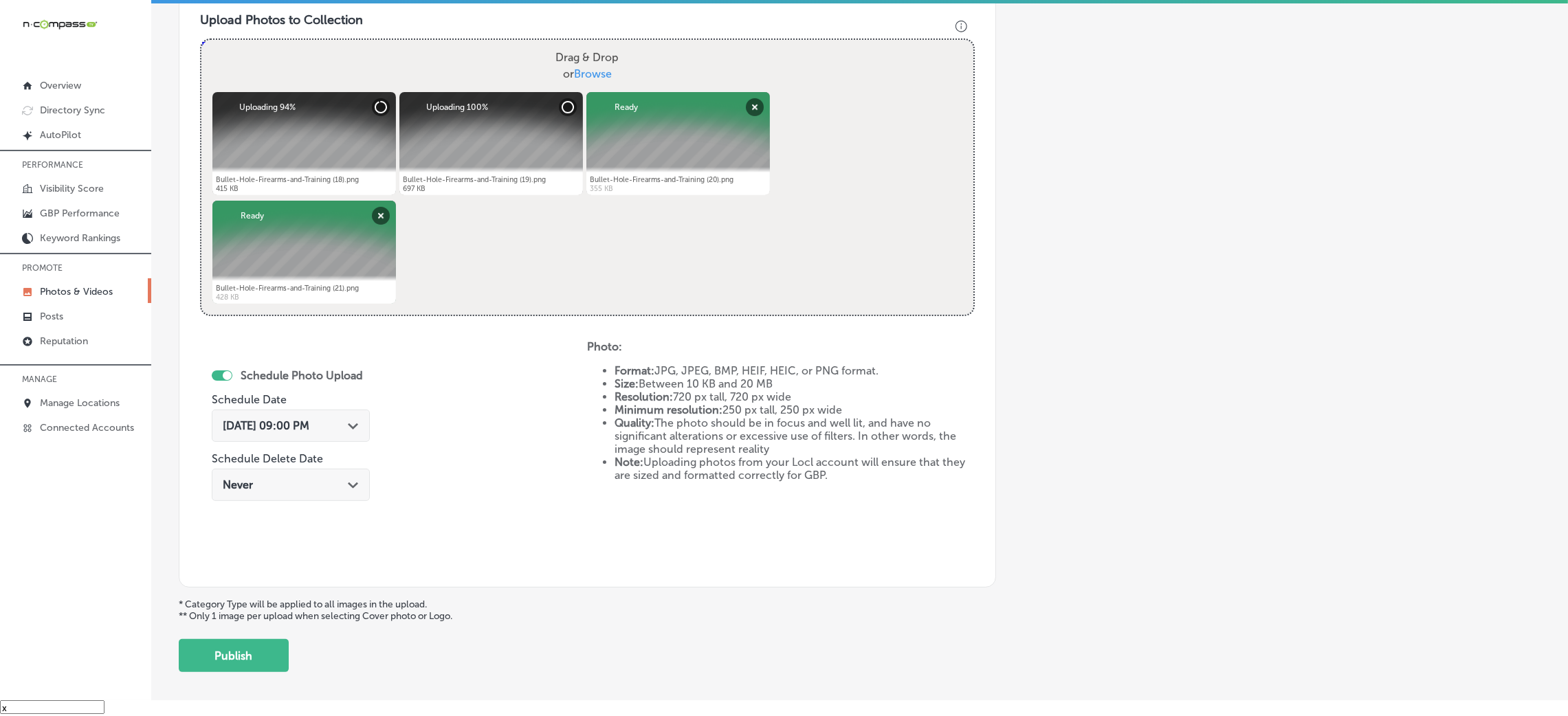
scroll to position [277, 0]
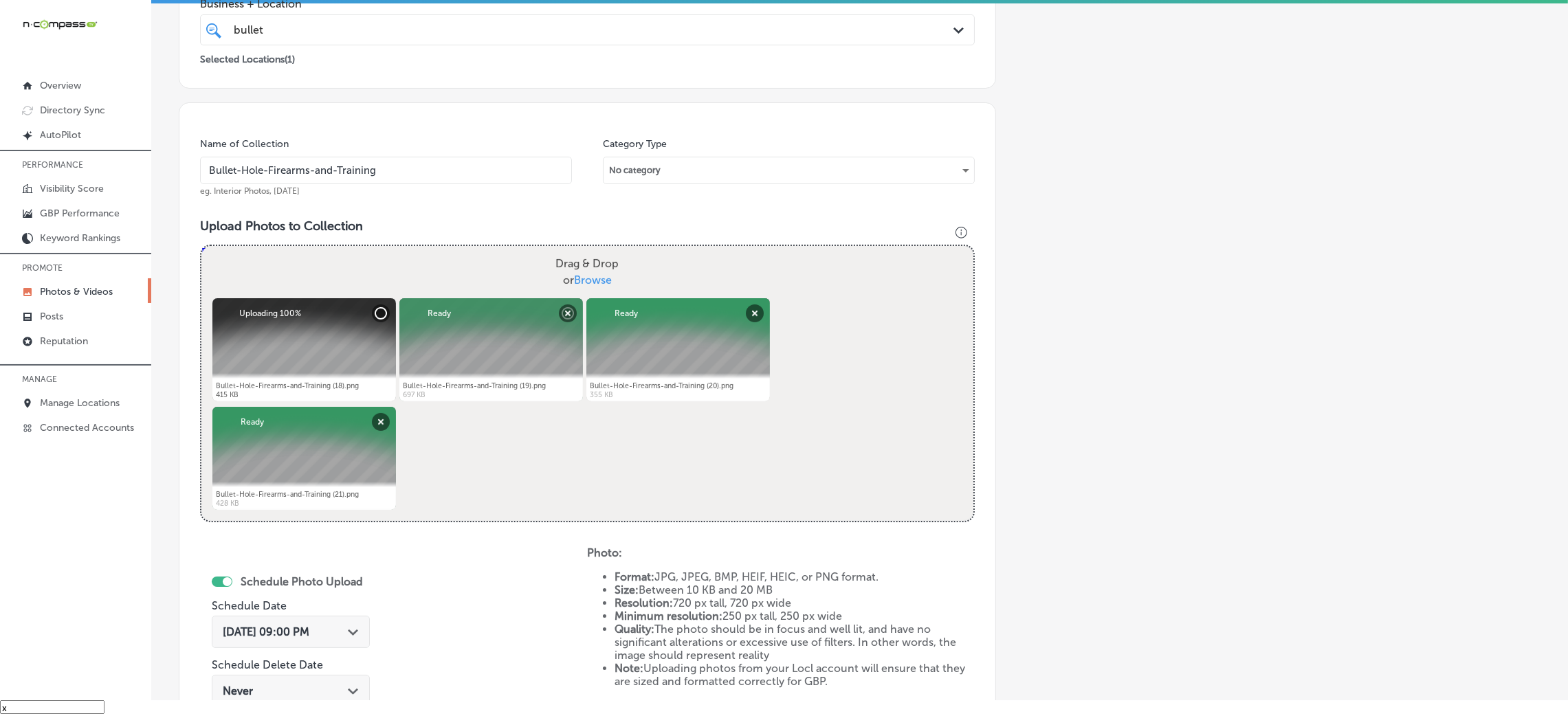
click at [380, 185] on div "Name of Collection Bullet-Hole-Firearms-and-Training eg. Interior Photos, March…" at bounding box center [386, 167] width 372 height 59
click at [378, 179] on input "Bullet-Hole-Firearms-and-Training" at bounding box center [386, 170] width 372 height 28
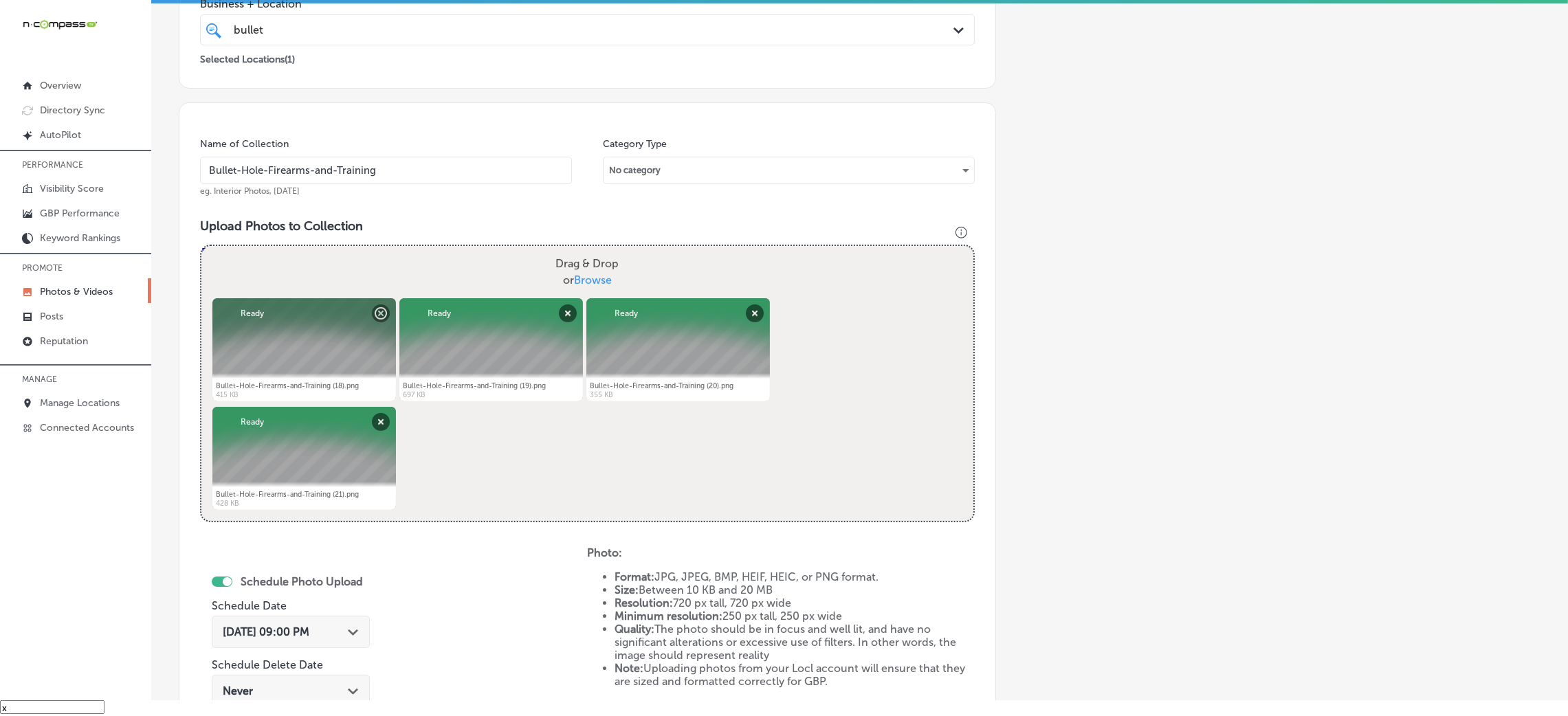
click at [418, 222] on h3 "Upload Photos to Collection" at bounding box center [587, 226] width 775 height 15
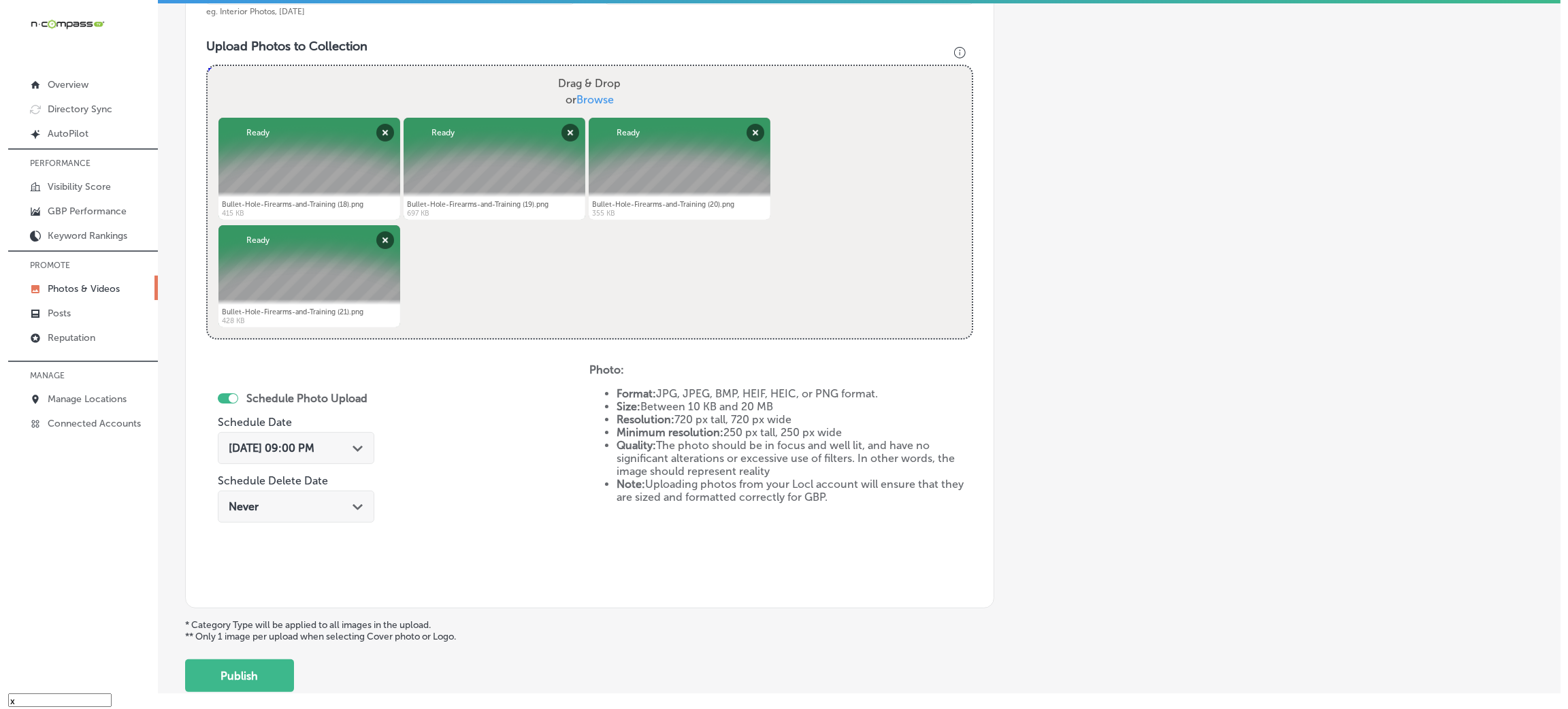
scroll to position [544, 0]
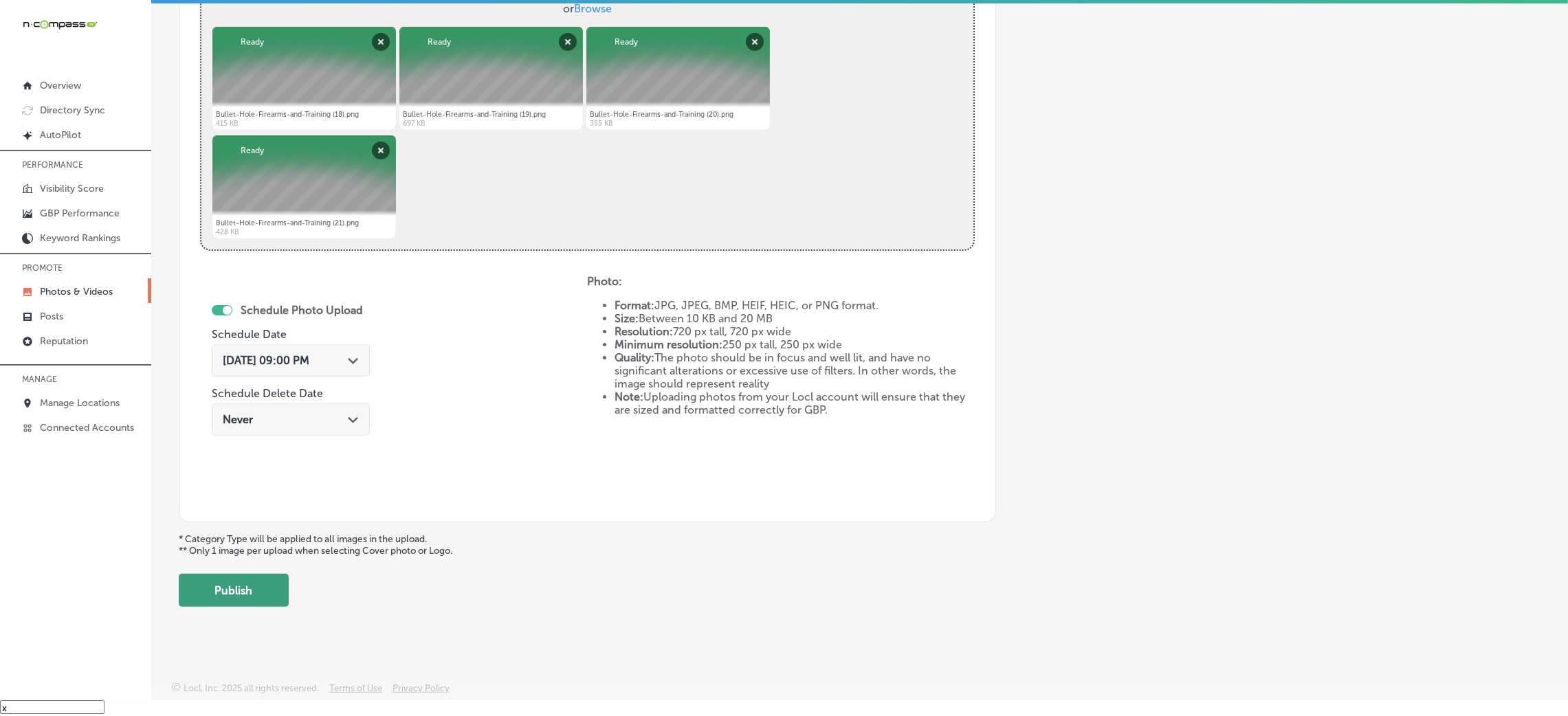
click at [273, 579] on button "Publish" at bounding box center [234, 590] width 110 height 33
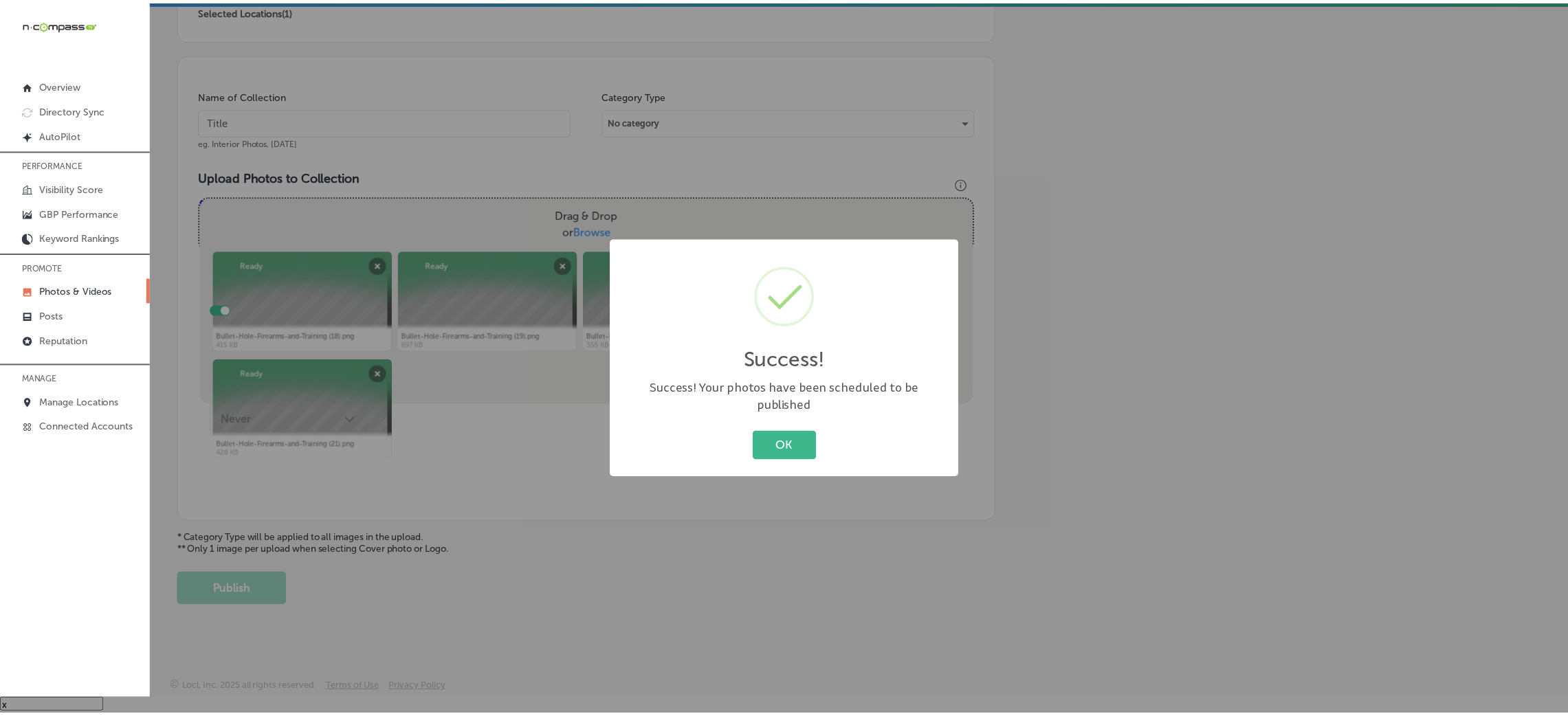
scroll to position [326, 0]
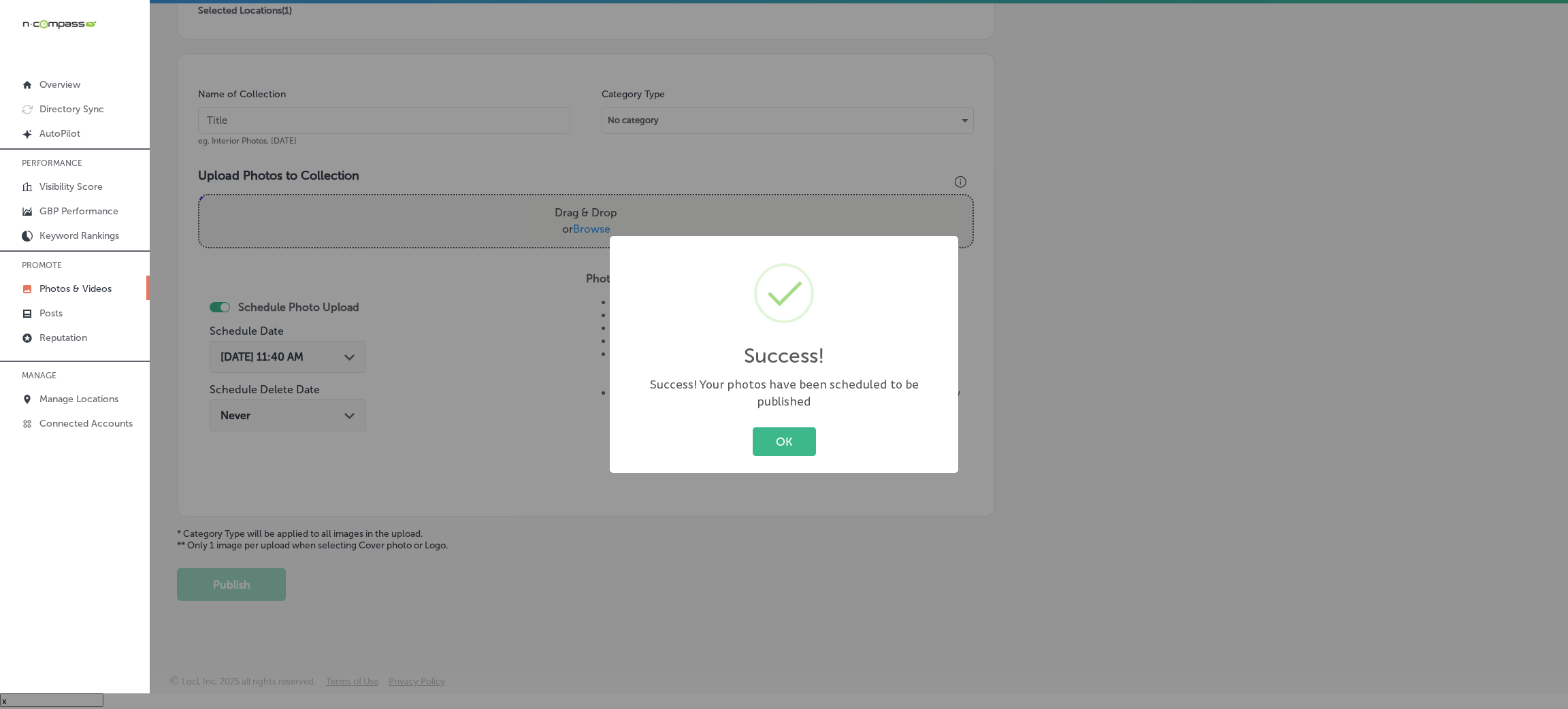
drag, startPoint x: 761, startPoint y: 435, endPoint x: 520, endPoint y: 256, distance: 300.2
click at [760, 435] on button "OK" at bounding box center [784, 441] width 64 height 28
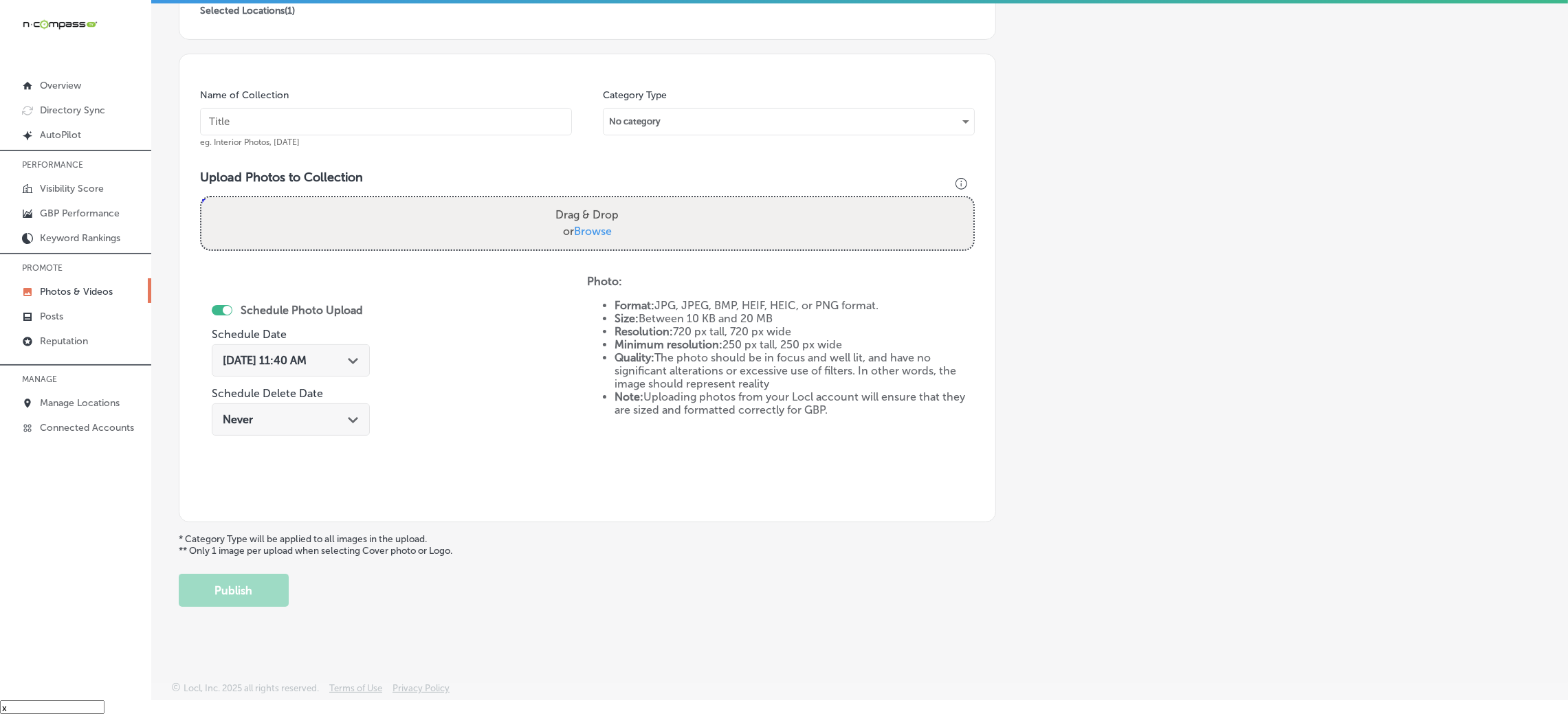
click at [410, 129] on input "text" at bounding box center [386, 121] width 372 height 28
paste input "Bullet-Hole-Firearms-and-Training"
type input "Bullet-Hole-Firearms-and-Training"
click at [648, 232] on div "Drag & Drop or Browse" at bounding box center [587, 223] width 772 height 52
click at [201, 197] on input "Drag & Drop or Browse" at bounding box center [587, 199] width 772 height 4
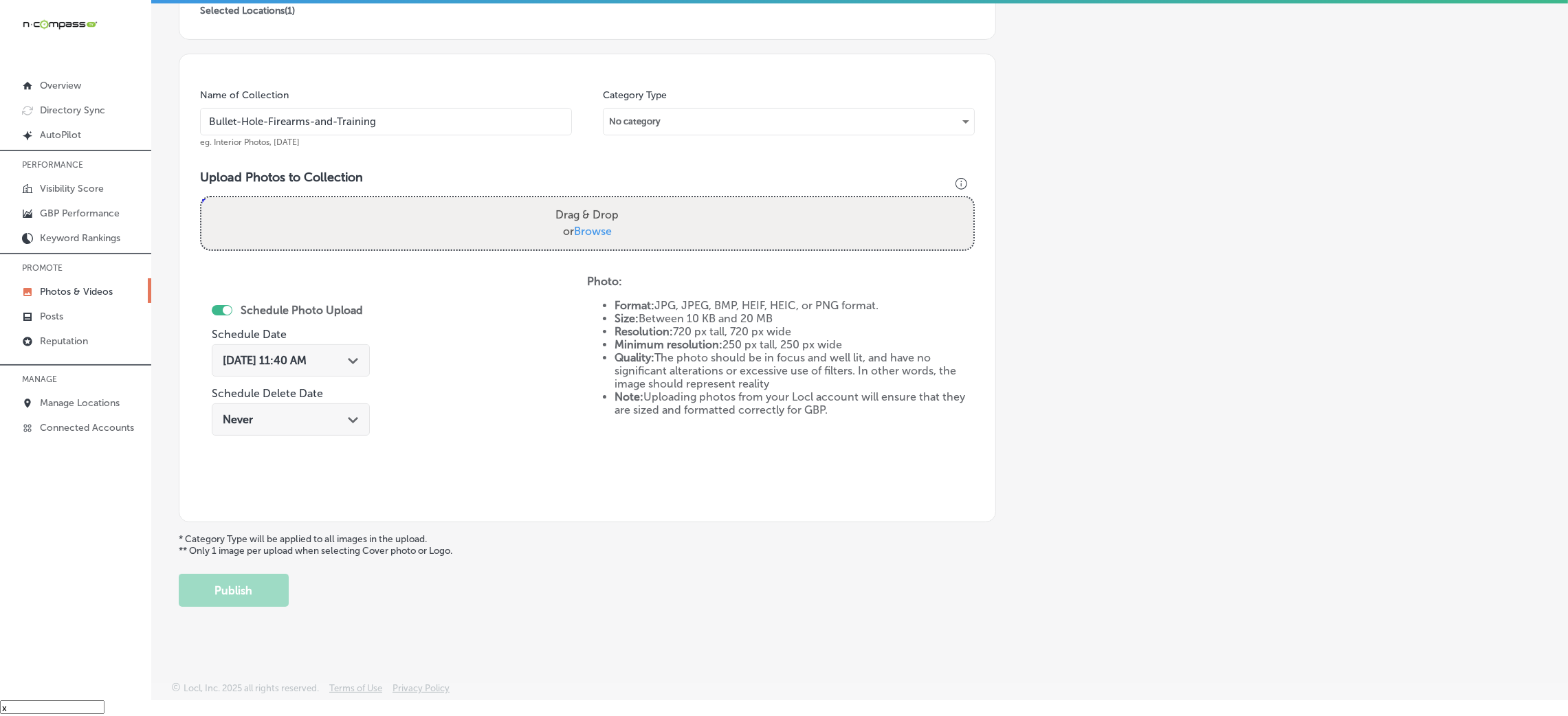
type input "C:\fakepath\Bullet-Hole-Firearms-and-Training (22).png"
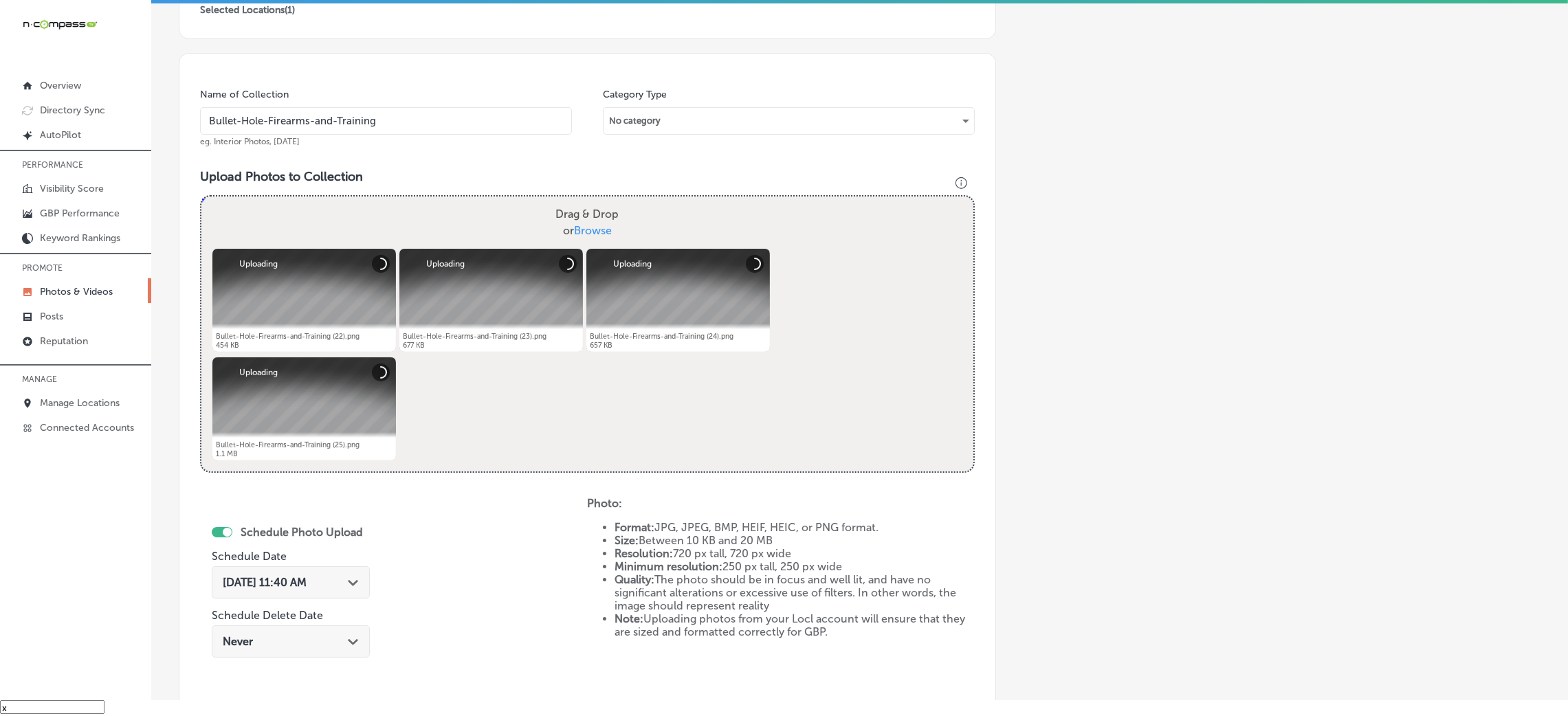
click at [307, 576] on span "Oct 8, 2025 11:40 AM" at bounding box center [264, 583] width 84 height 13
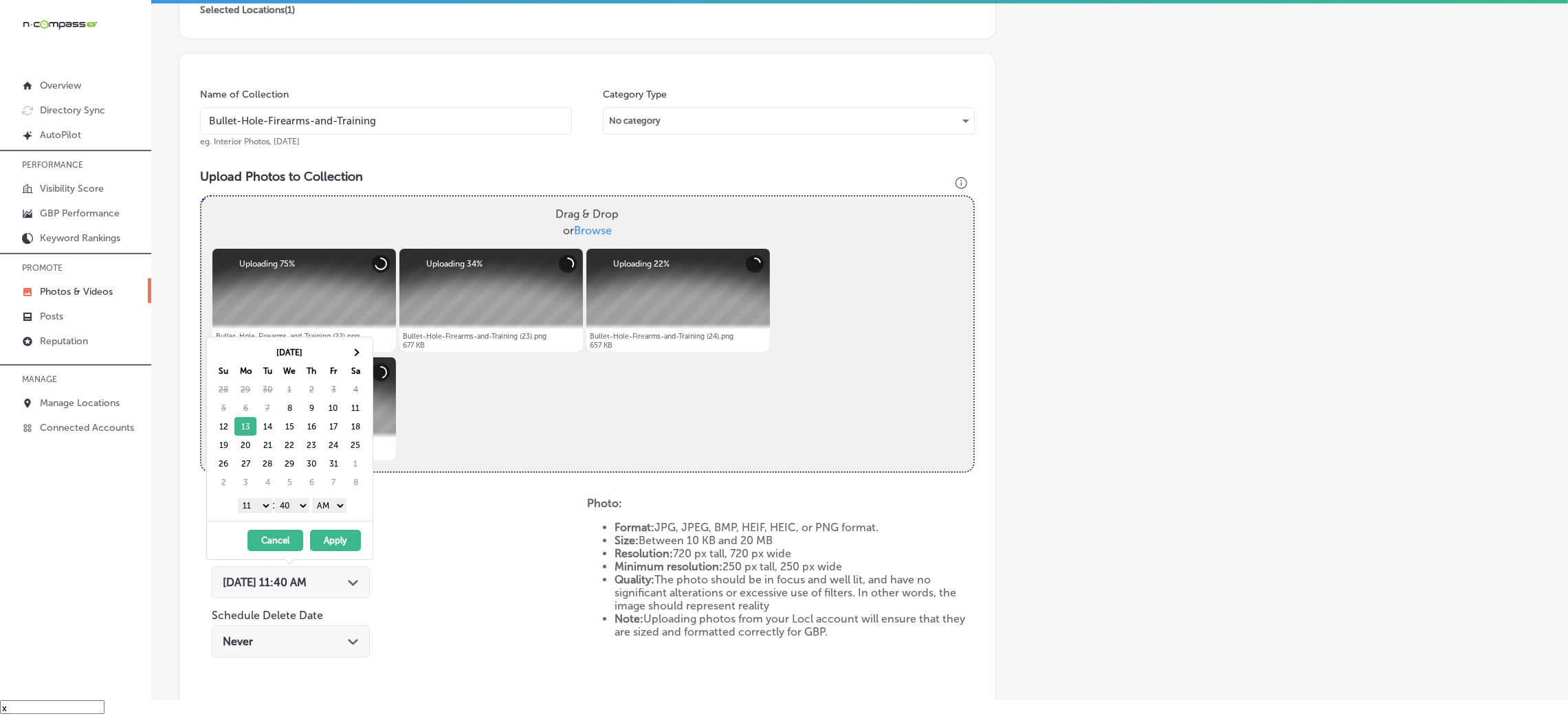
click at [292, 506] on select "00 10 20 30 40 50" at bounding box center [292, 506] width 35 height 15
click at [325, 507] on select "AM PM" at bounding box center [329, 506] width 35 height 15
click at [256, 499] on div "1 2 3 4 5 6 7 8 9 10 11 12 : 00 10 20 30 40 50 AM PM" at bounding box center [292, 505] width 160 height 20
click at [256, 501] on select "1 2 3 4 5 6 7 8 9 10 11 12" at bounding box center [255, 506] width 35 height 15
click at [348, 536] on button "Apply" at bounding box center [335, 540] width 51 height 21
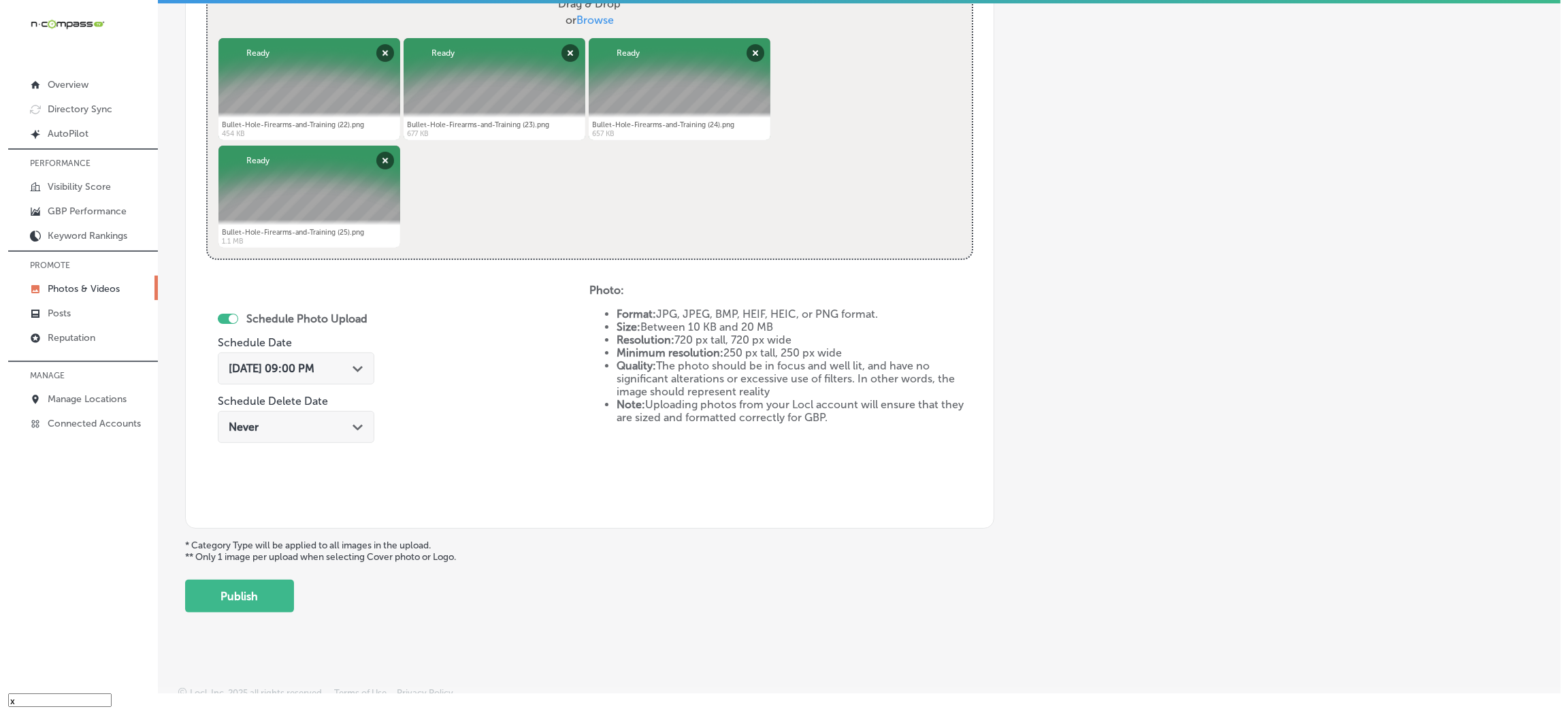
scroll to position [544, 0]
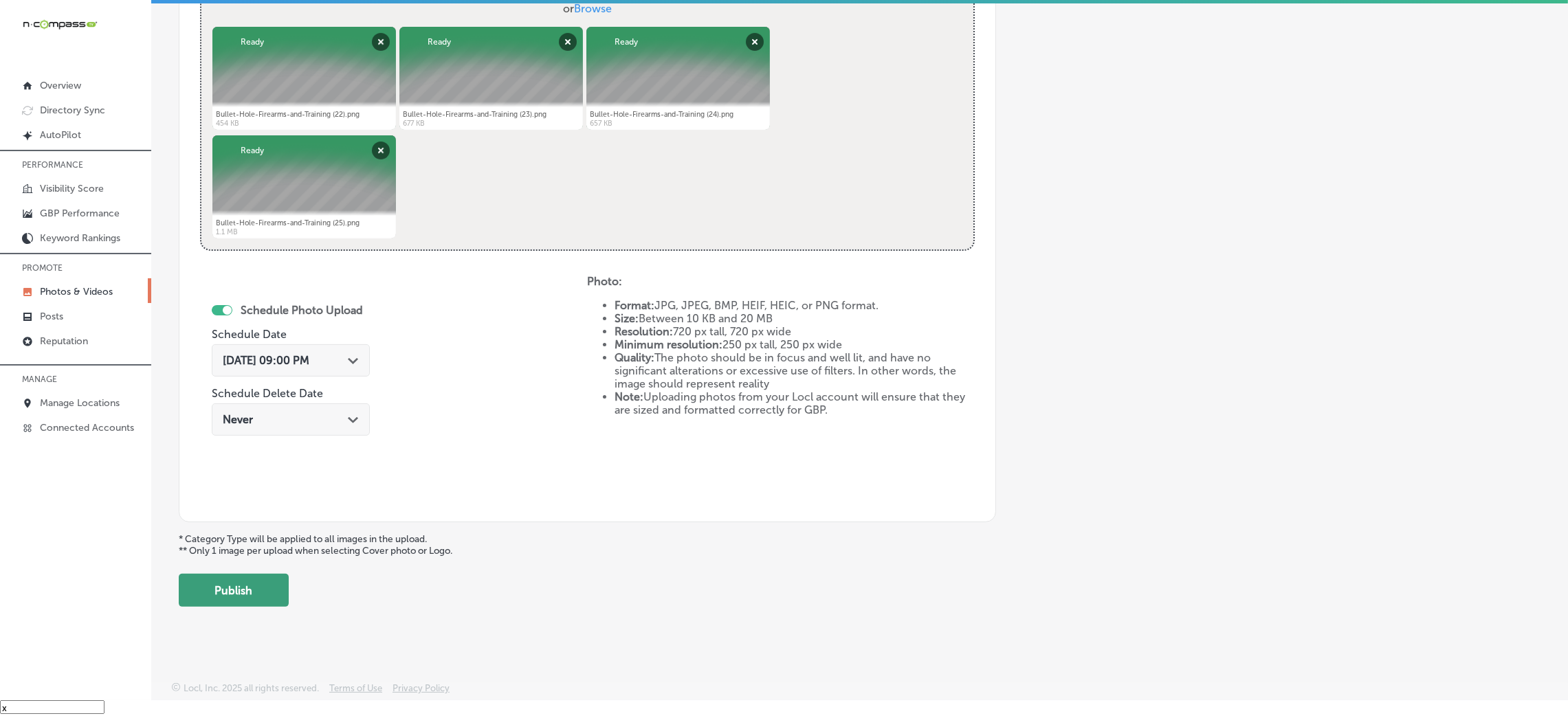
click at [241, 604] on button "Publish" at bounding box center [234, 590] width 110 height 33
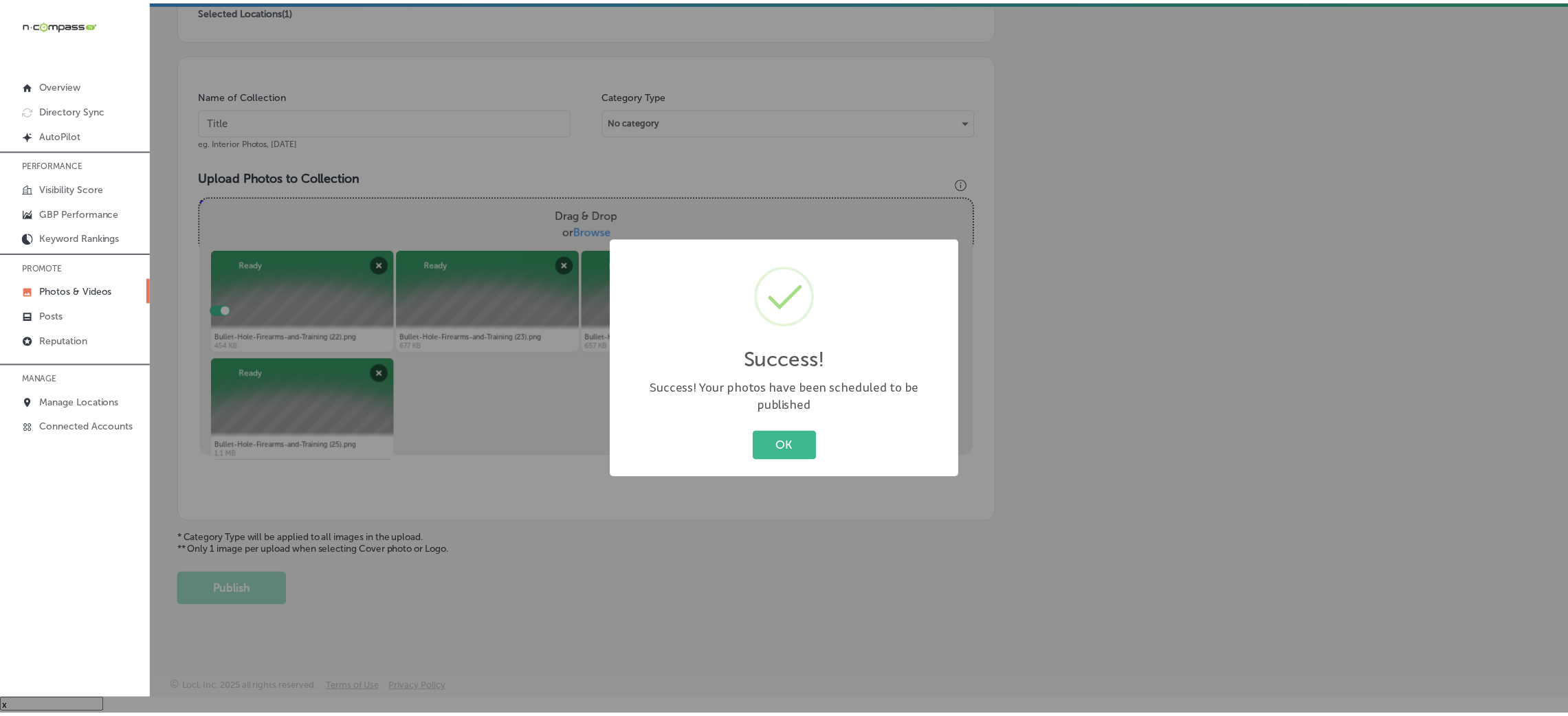
scroll to position [326, 0]
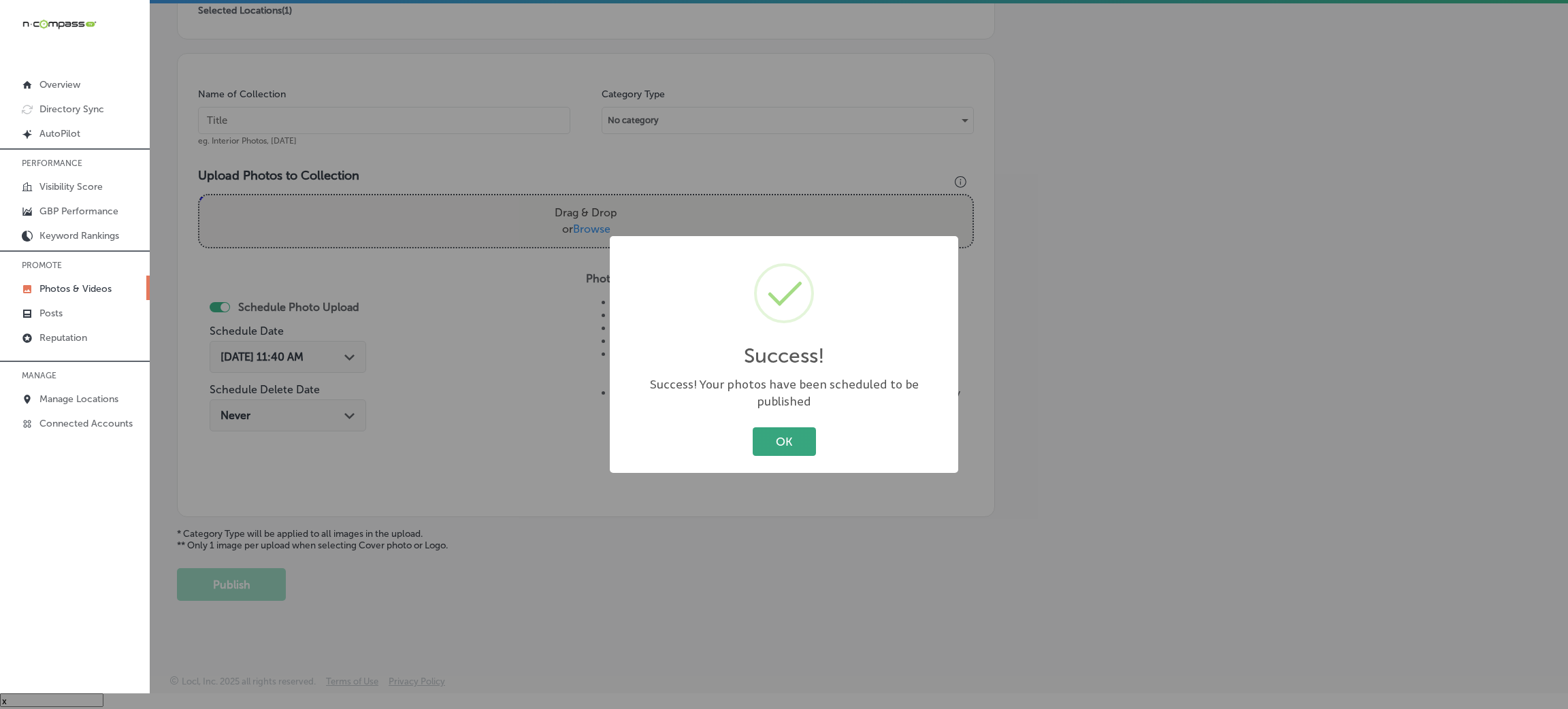
click at [779, 434] on button "OK" at bounding box center [784, 441] width 64 height 28
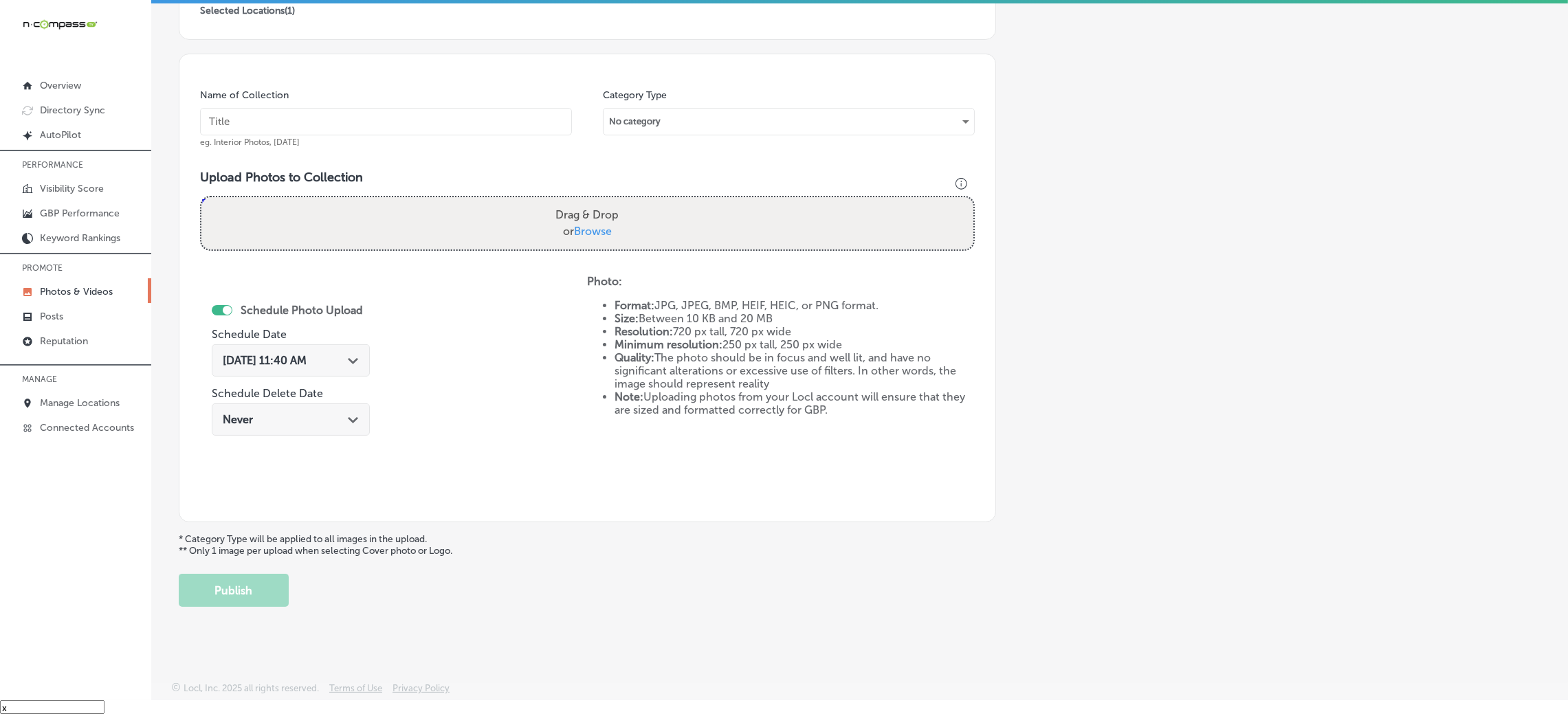
click at [451, 130] on input "text" at bounding box center [386, 121] width 372 height 28
paste input "Bullet-Hole-Firearms-and-Training"
type input "Bullet-Hole-Firearms-and-Training"
click at [527, 209] on div "Drag & Drop or Browse" at bounding box center [587, 223] width 772 height 52
click at [201, 197] on input "Drag & Drop or Browse" at bounding box center [587, 199] width 772 height 4
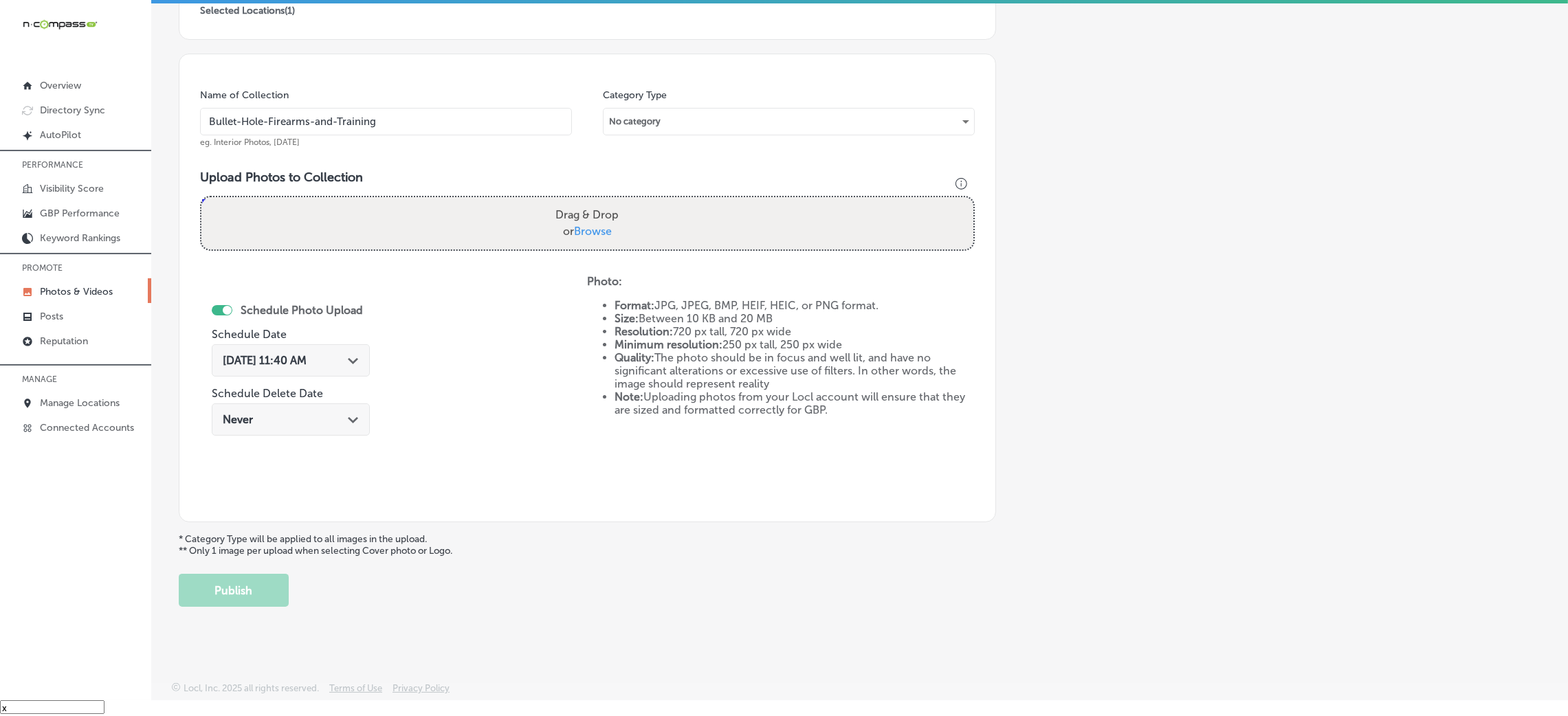
type input "C:\fakepath\Bullet-Hole-Firearms-and-Training (26).png"
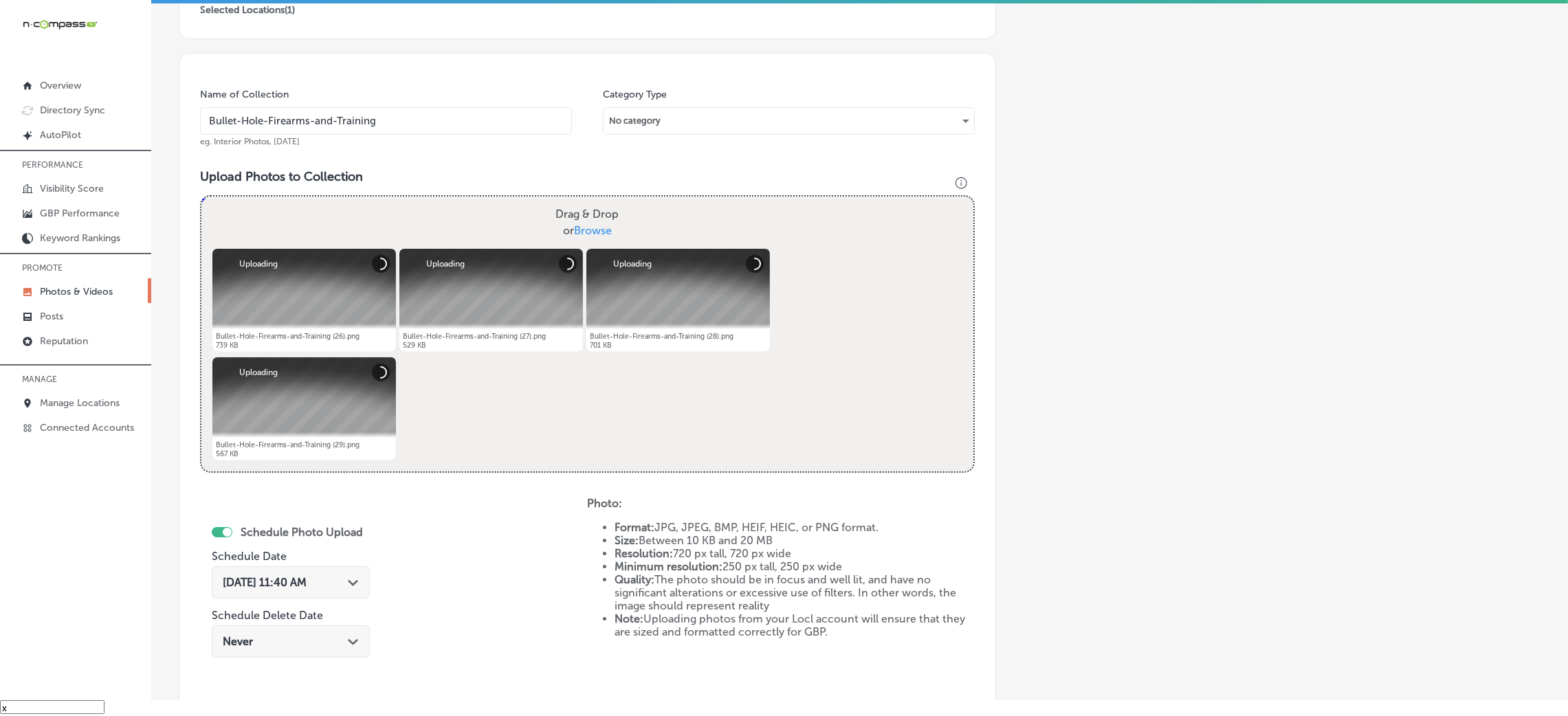
click at [271, 588] on div "Oct 8, 2025 11:40 AM Path Created with Sketch." at bounding box center [291, 583] width 158 height 32
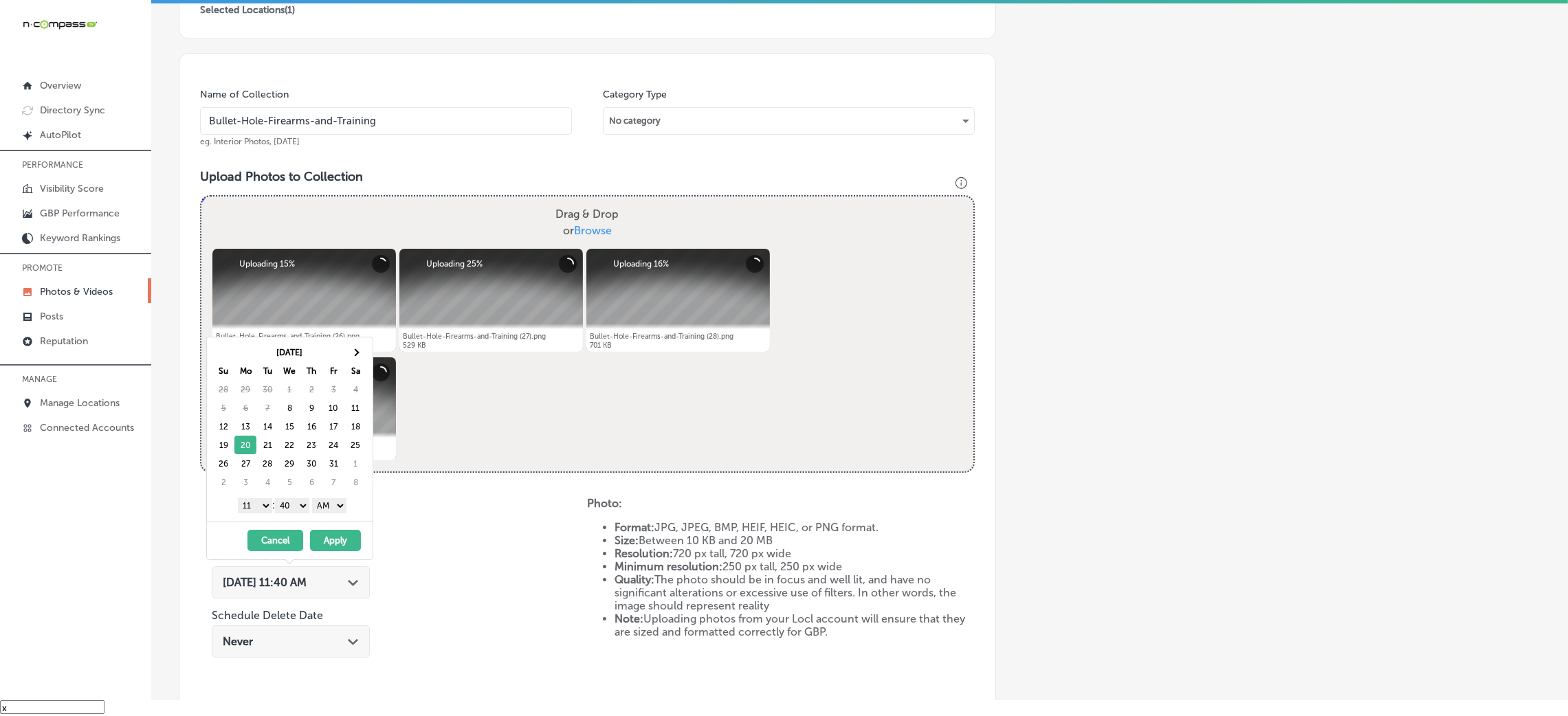
click at [342, 501] on select "AM PM" at bounding box center [329, 506] width 35 height 15
click at [283, 499] on div "1 2 3 4 5 6 7 8 9 10 11 12 : 00 10 20 30 40 50 AM PM" at bounding box center [292, 505] width 160 height 20
click at [296, 511] on select "00 10 20 30 40 50" at bounding box center [292, 506] width 35 height 15
drag, startPoint x: 261, startPoint y: 501, endPoint x: 261, endPoint y: 511, distance: 10.0
click at [261, 501] on select "1 2 3 4 5 6 7 8 9 10 11 12" at bounding box center [255, 506] width 35 height 15
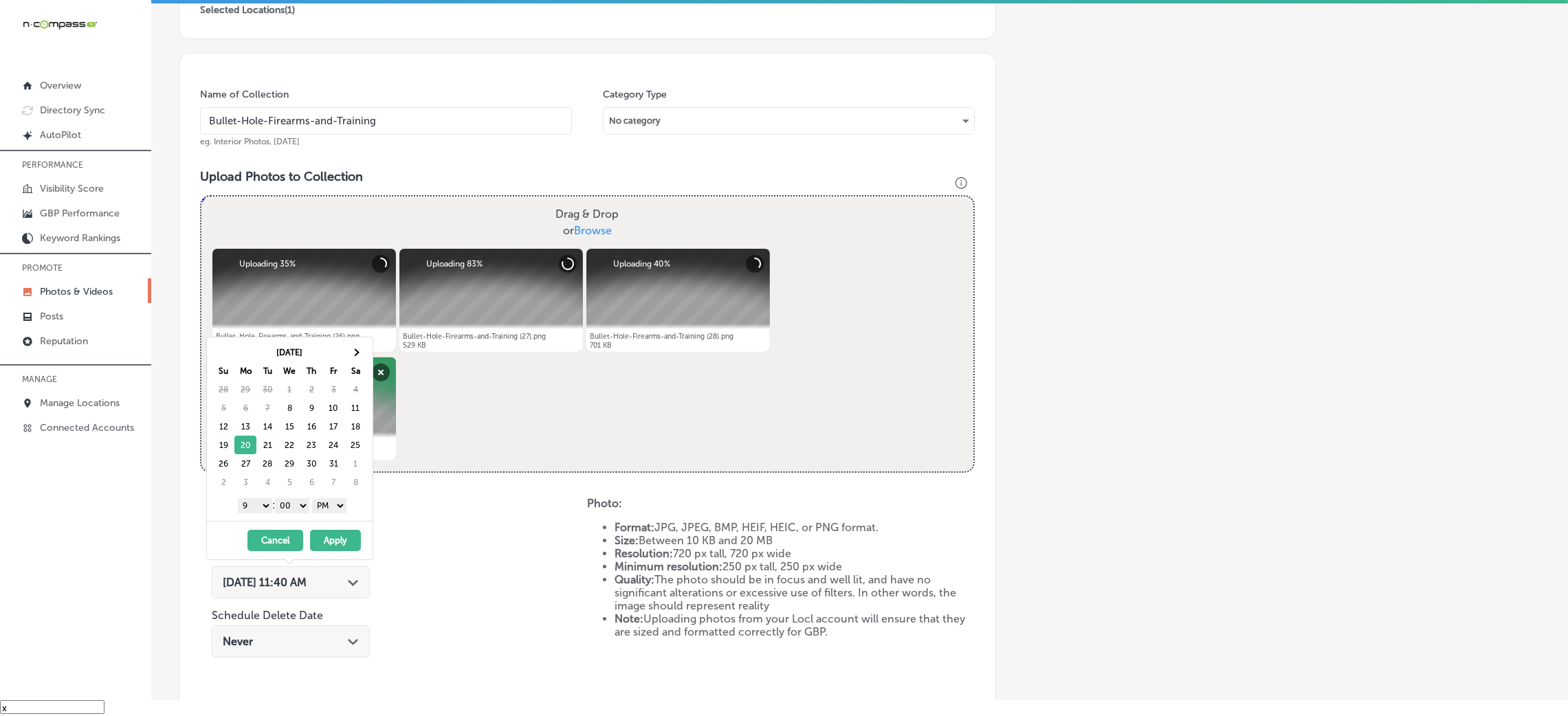
click at [342, 542] on button "Apply" at bounding box center [335, 540] width 51 height 21
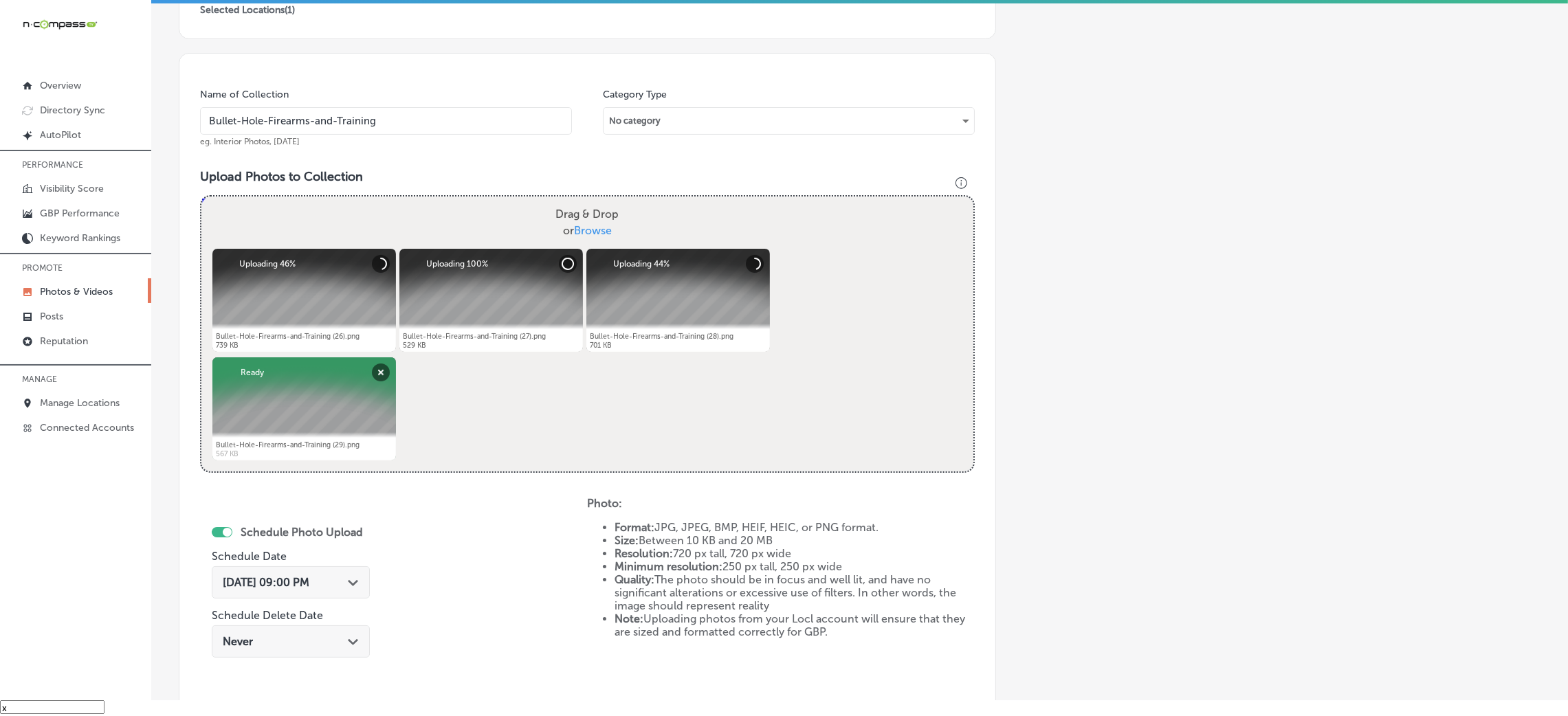
click at [358, 121] on input "Bullet-Hole-Firearms-and-Training" at bounding box center [386, 121] width 372 height 28
click at [357, 121] on input "Bullet-Hole-Firearms-and-Training" at bounding box center [386, 121] width 372 height 28
click at [467, 180] on h3 "Upload Photos to Collection" at bounding box center [587, 176] width 775 height 15
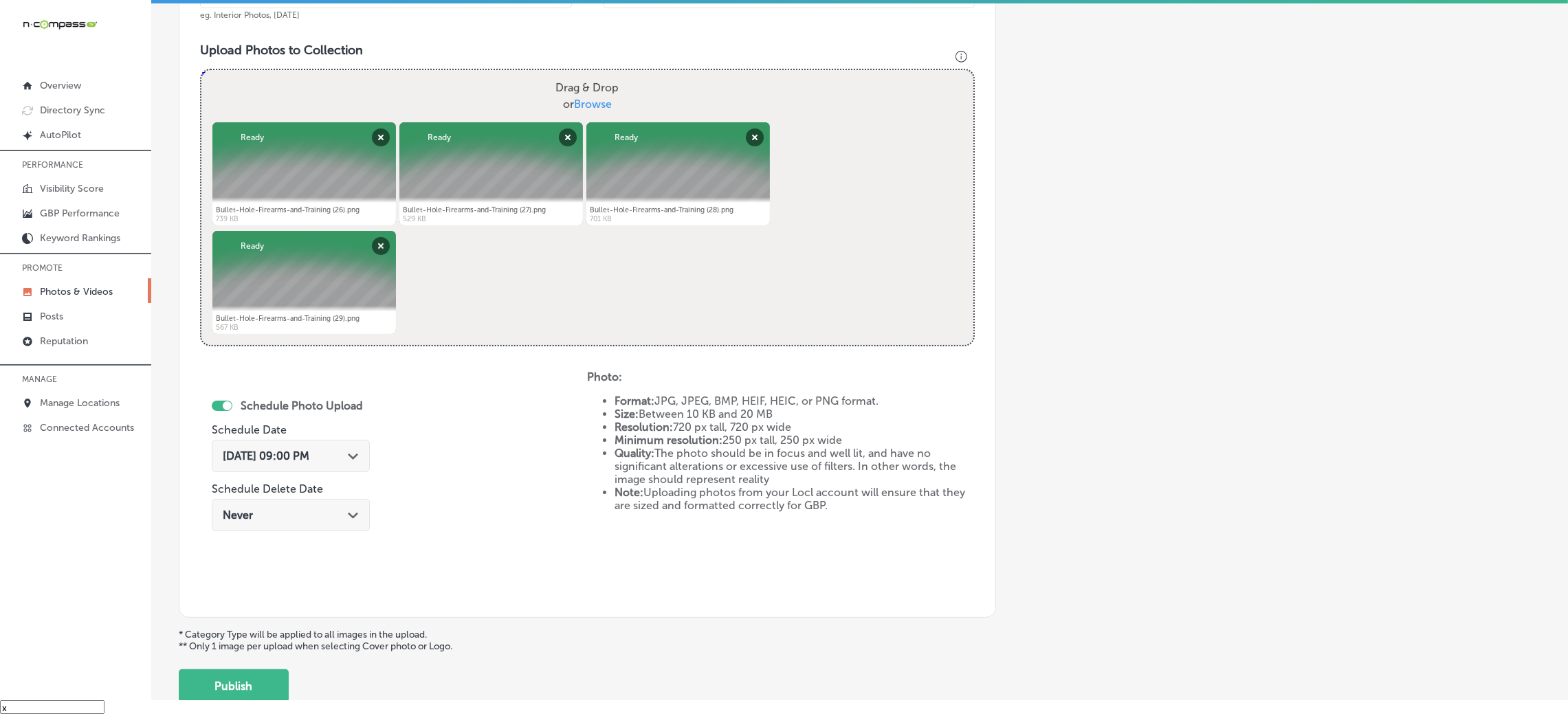
scroll to position [549, 0]
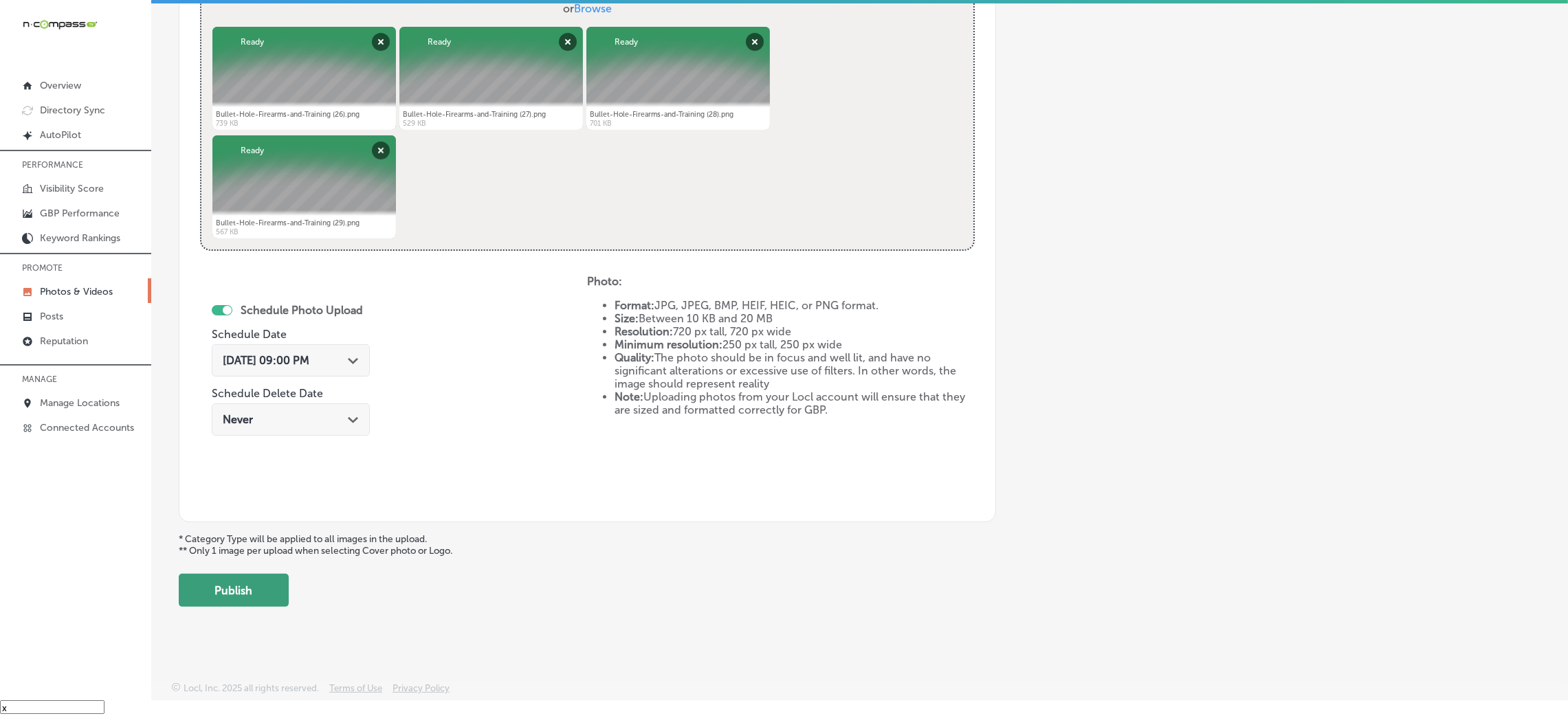
click at [244, 596] on button "Publish" at bounding box center [234, 590] width 110 height 33
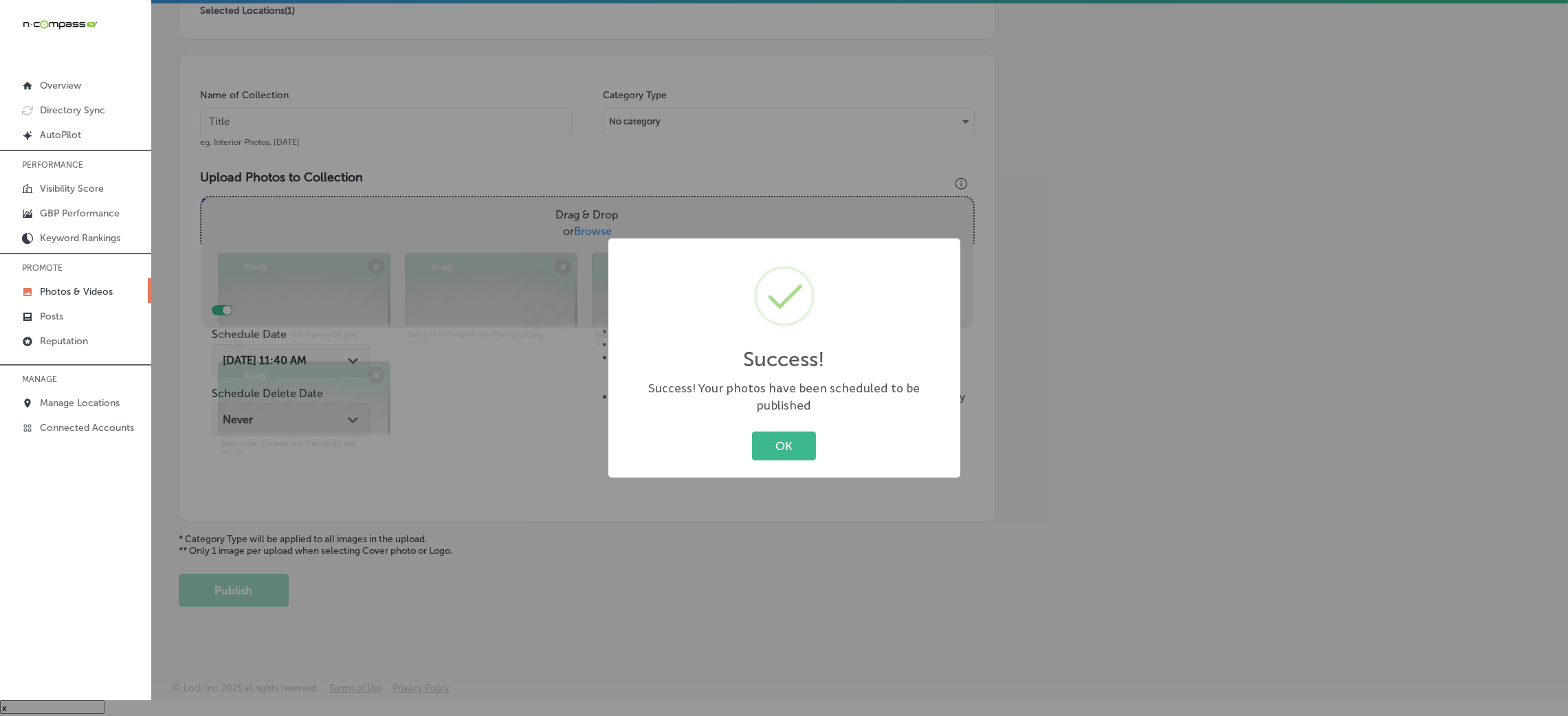
scroll to position [326, 0]
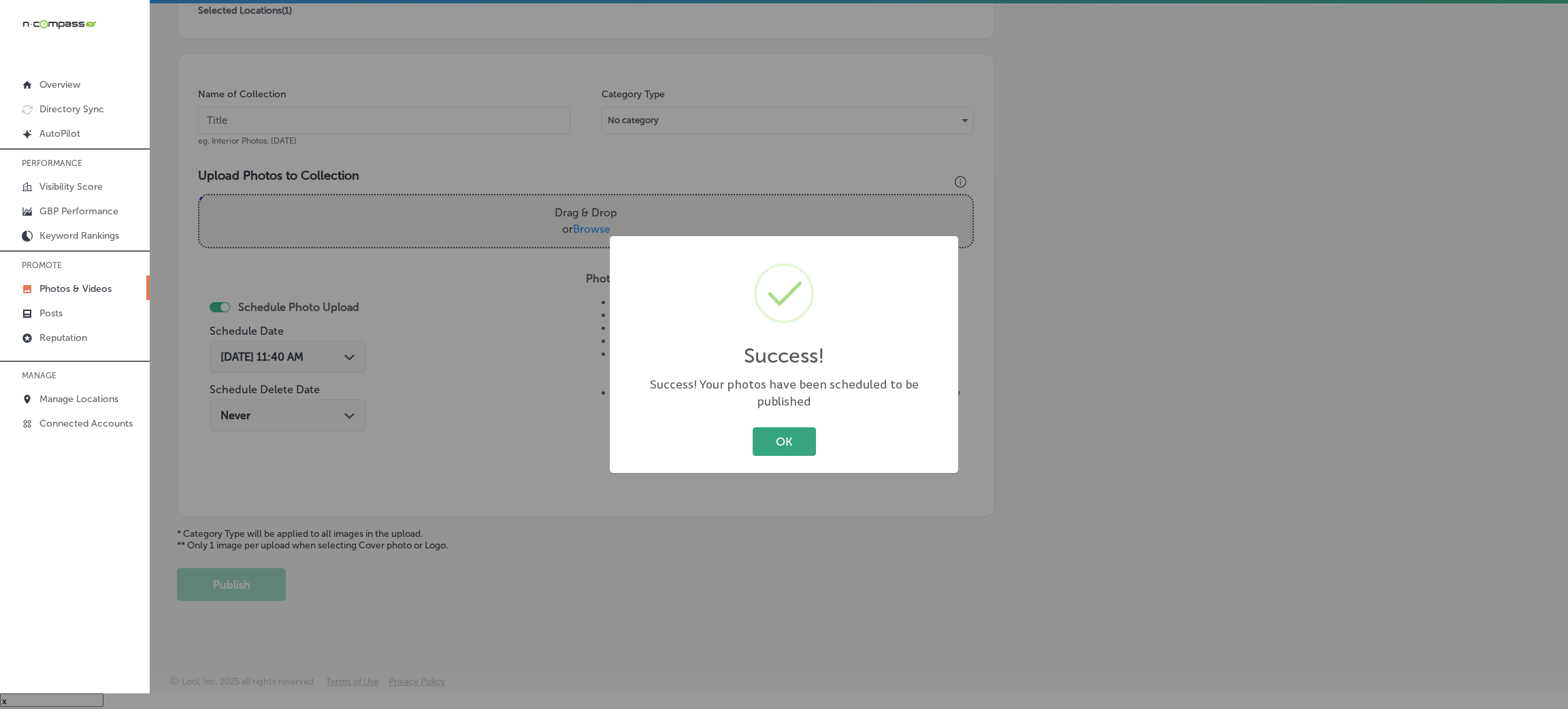
click at [804, 436] on button "OK" at bounding box center [784, 441] width 64 height 28
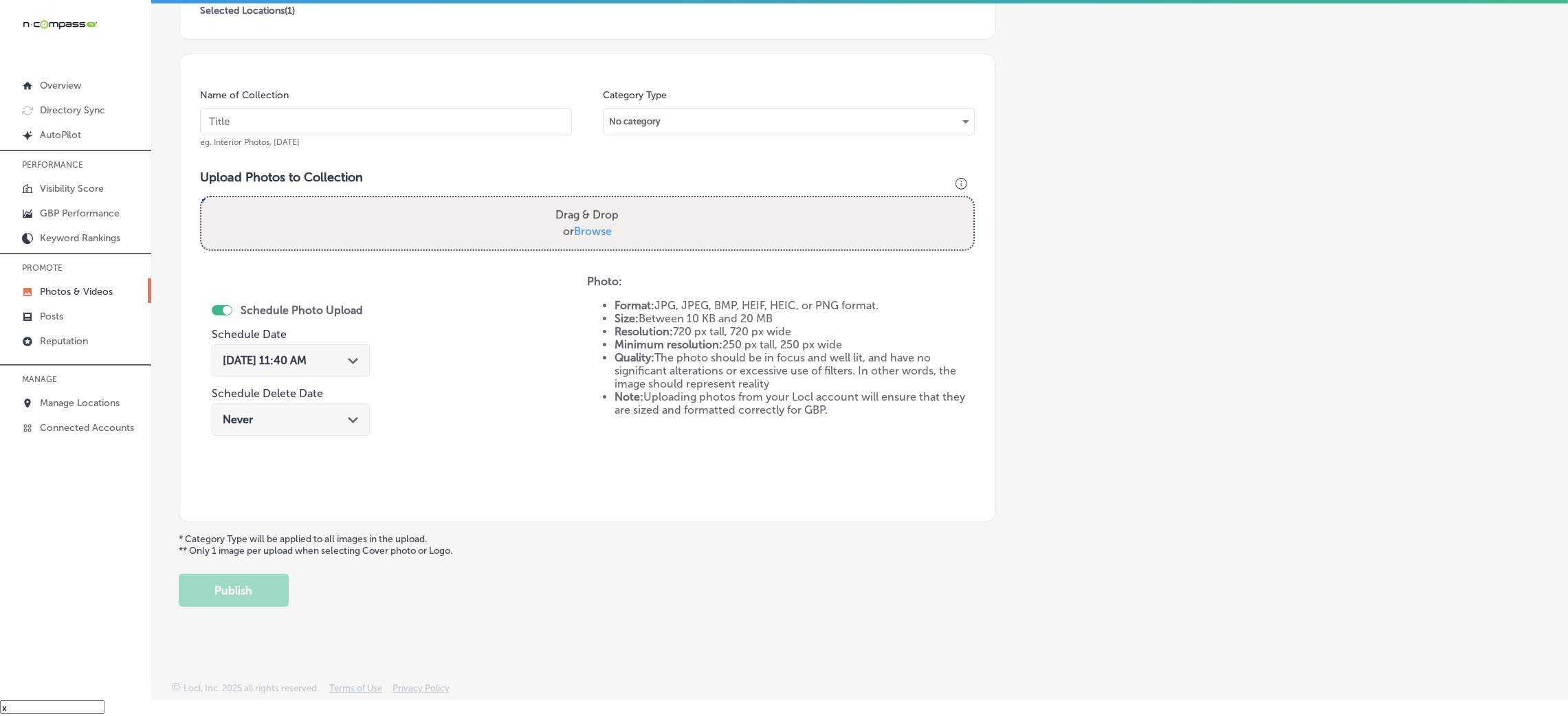
click at [497, 130] on input "text" at bounding box center [386, 121] width 372 height 28
paste input "Bullet-Hole-Firearms-and-Training"
type input "Bullet-Hole-Firearms-and-Training"
click at [654, 210] on div "Drag & Drop or Browse" at bounding box center [587, 223] width 772 height 52
click at [201, 197] on input "Drag & Drop or Browse" at bounding box center [587, 199] width 772 height 4
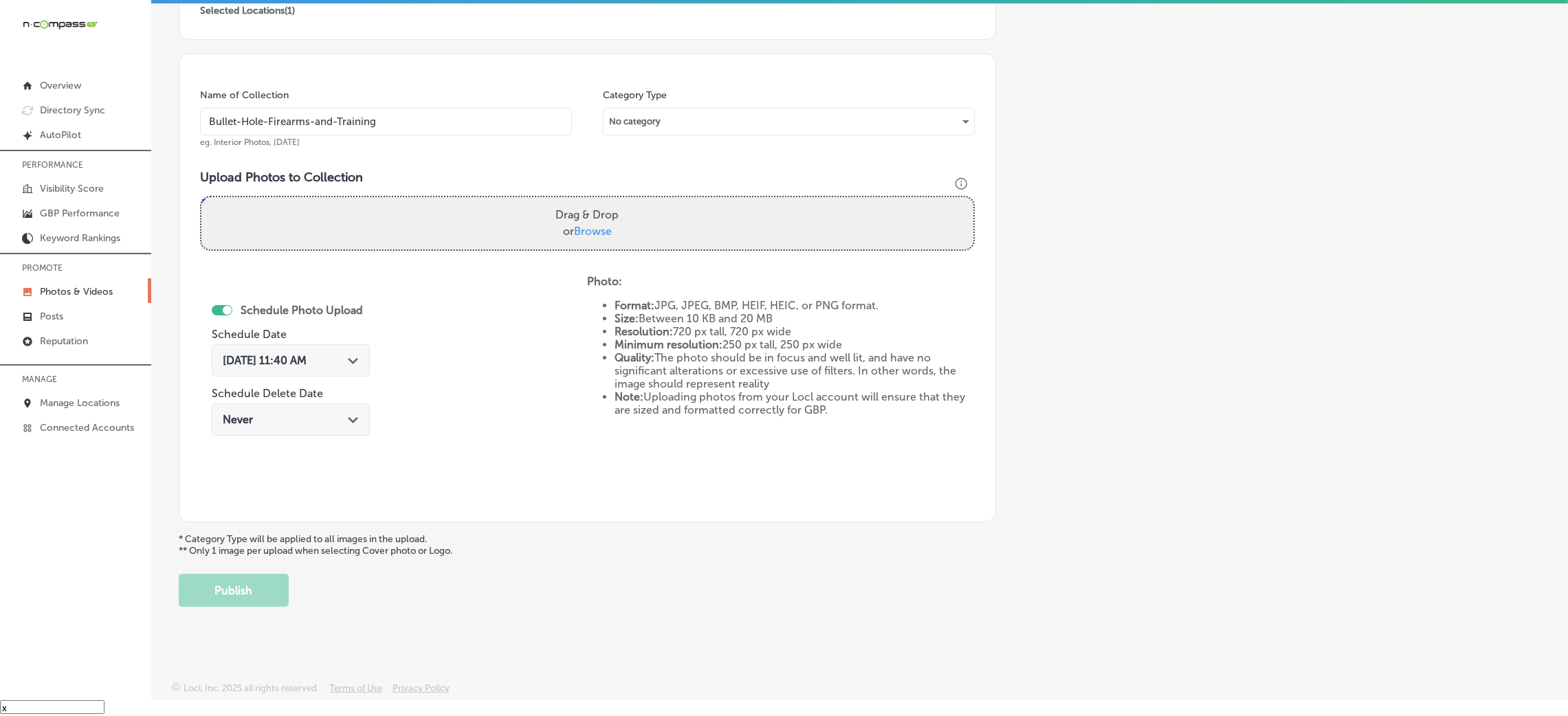
type input "C:\fakepath\Bullet-Hole-Firearms-and-Training (30).png"
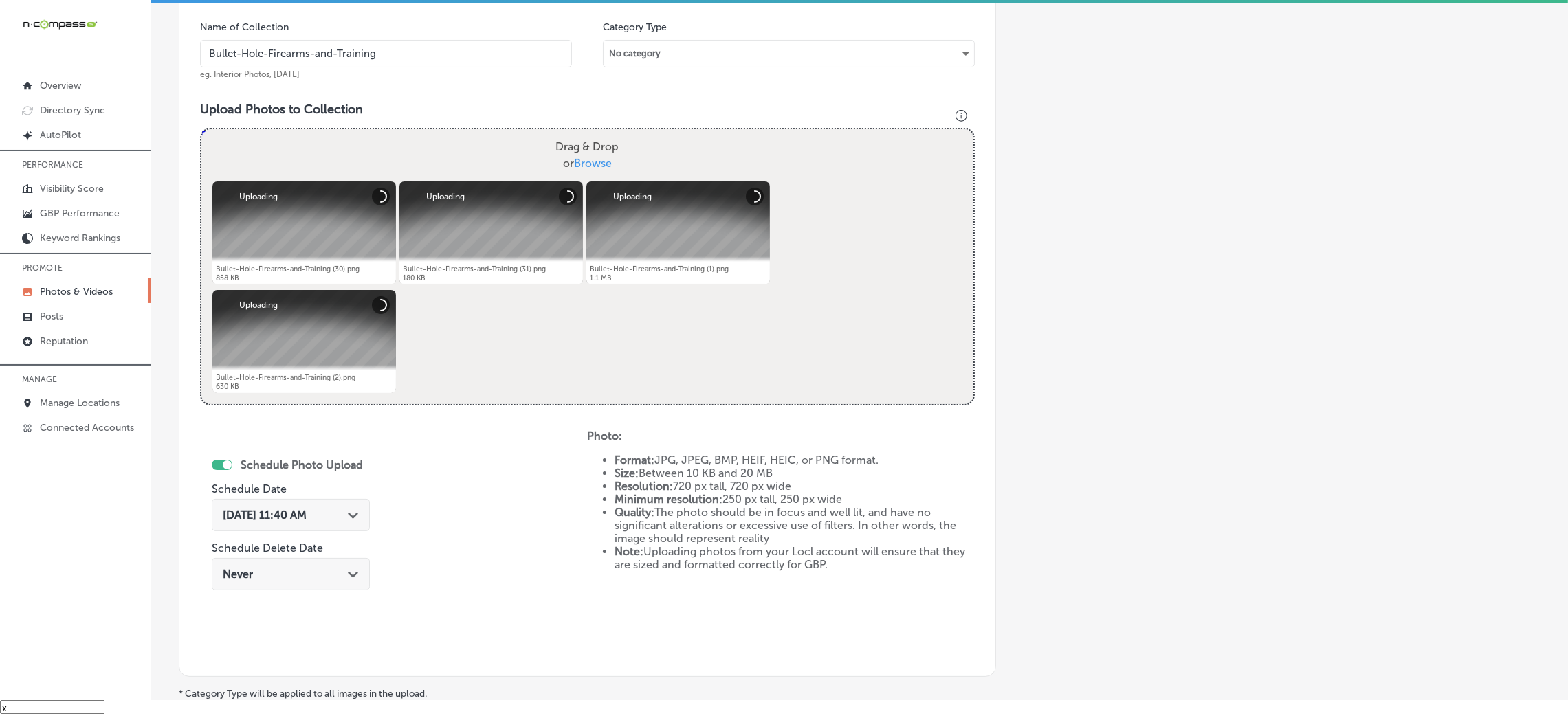
scroll to position [429, 0]
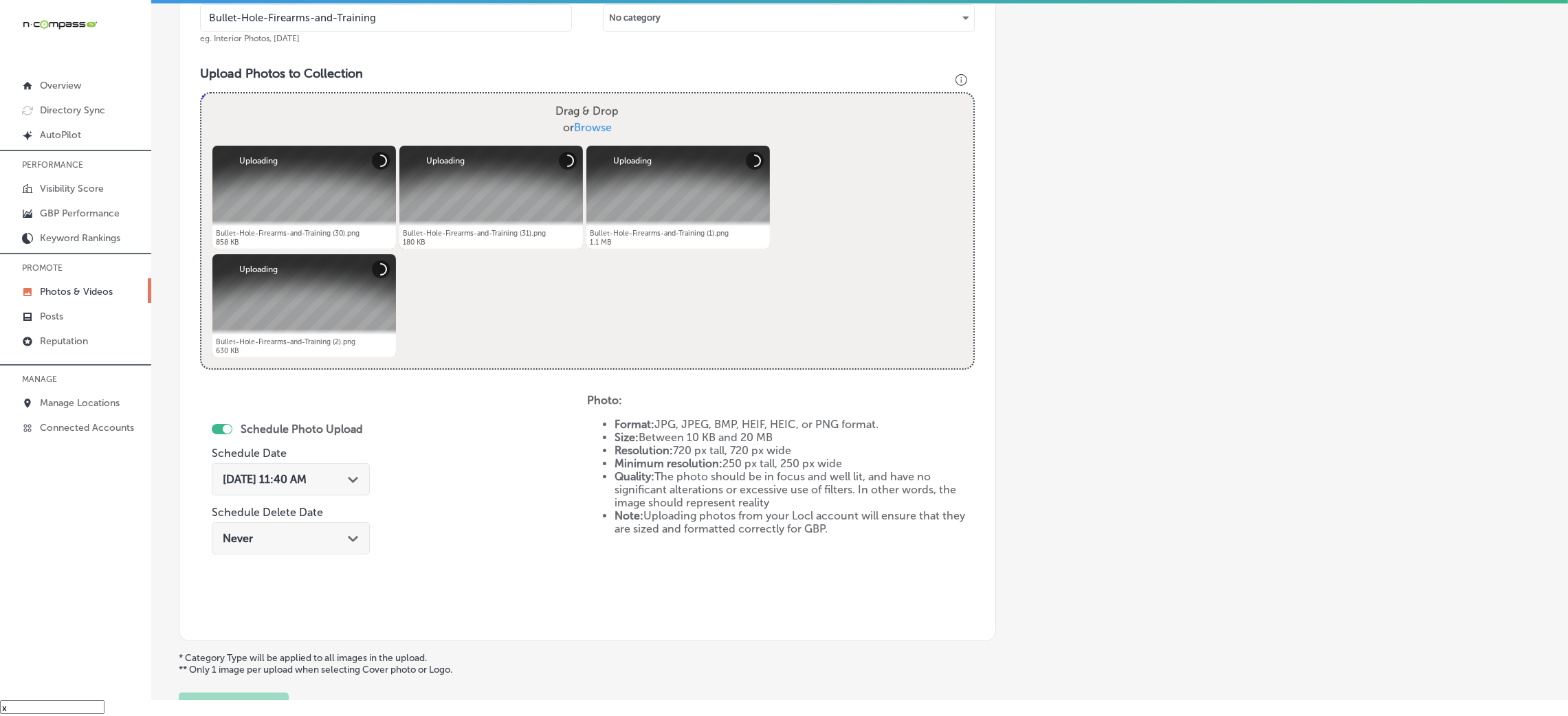
click at [316, 493] on div "Oct 8, 2025 11:40 AM Path Created with Sketch." at bounding box center [291, 479] width 158 height 32
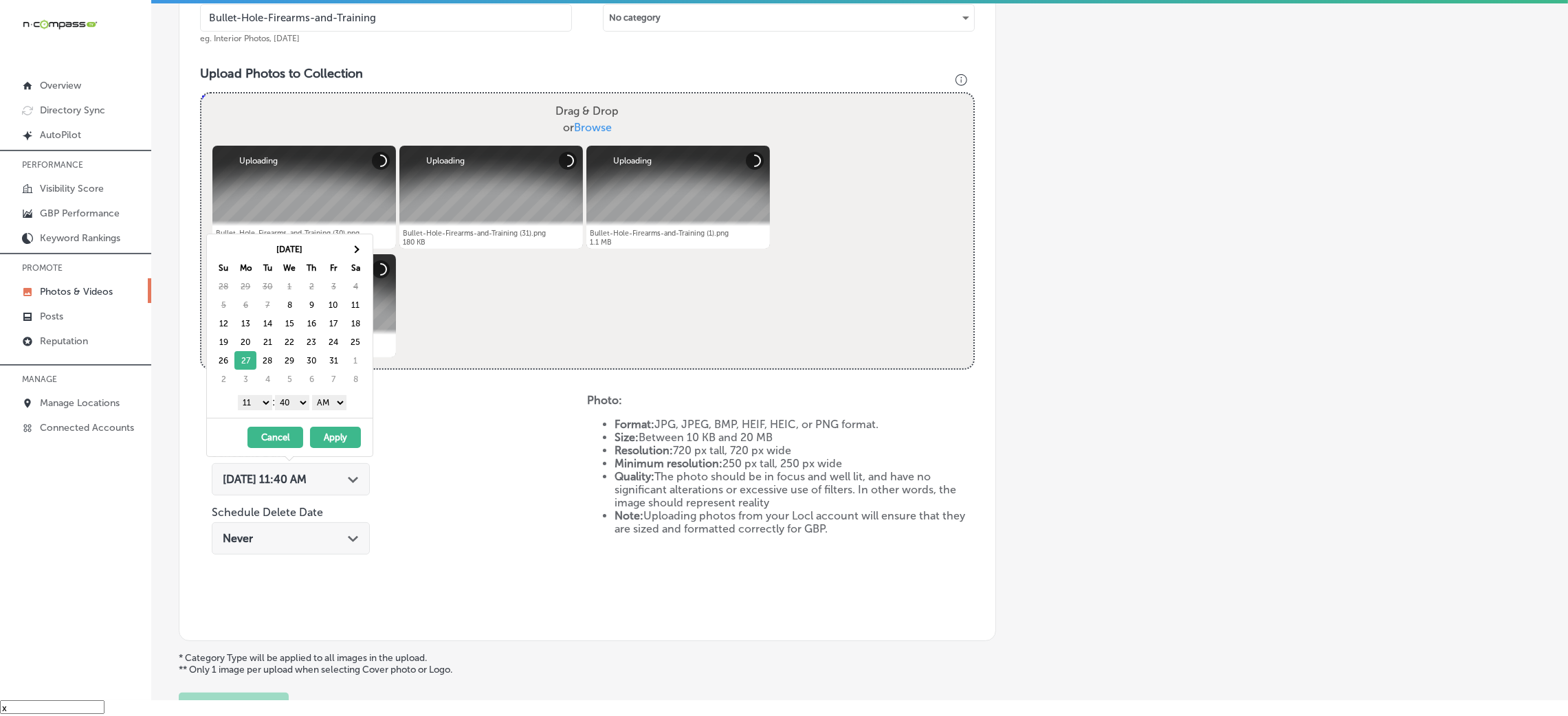
click at [332, 407] on select "AM PM" at bounding box center [329, 402] width 35 height 15
drag, startPoint x: 313, startPoint y: 405, endPoint x: 300, endPoint y: 408, distance: 13.3
click at [308, 400] on select "00 10 20 30 40 50" at bounding box center [292, 402] width 35 height 15
drag, startPoint x: 261, startPoint y: 400, endPoint x: 258, endPoint y: 408, distance: 8.5
click at [261, 400] on select "1 2 3 4 5 6 7 8 9 10 11 12" at bounding box center [255, 402] width 35 height 15
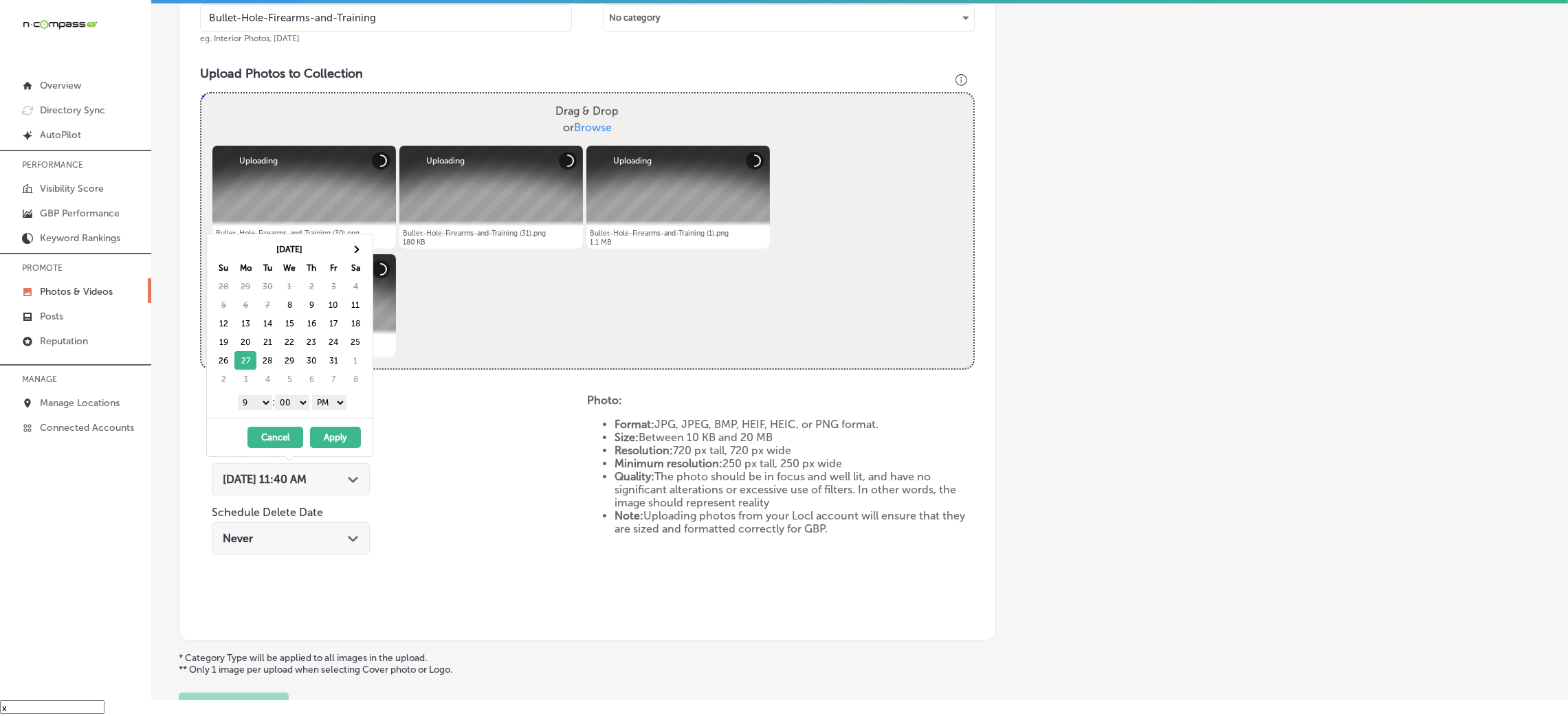
click at [336, 441] on button "Apply" at bounding box center [335, 437] width 51 height 21
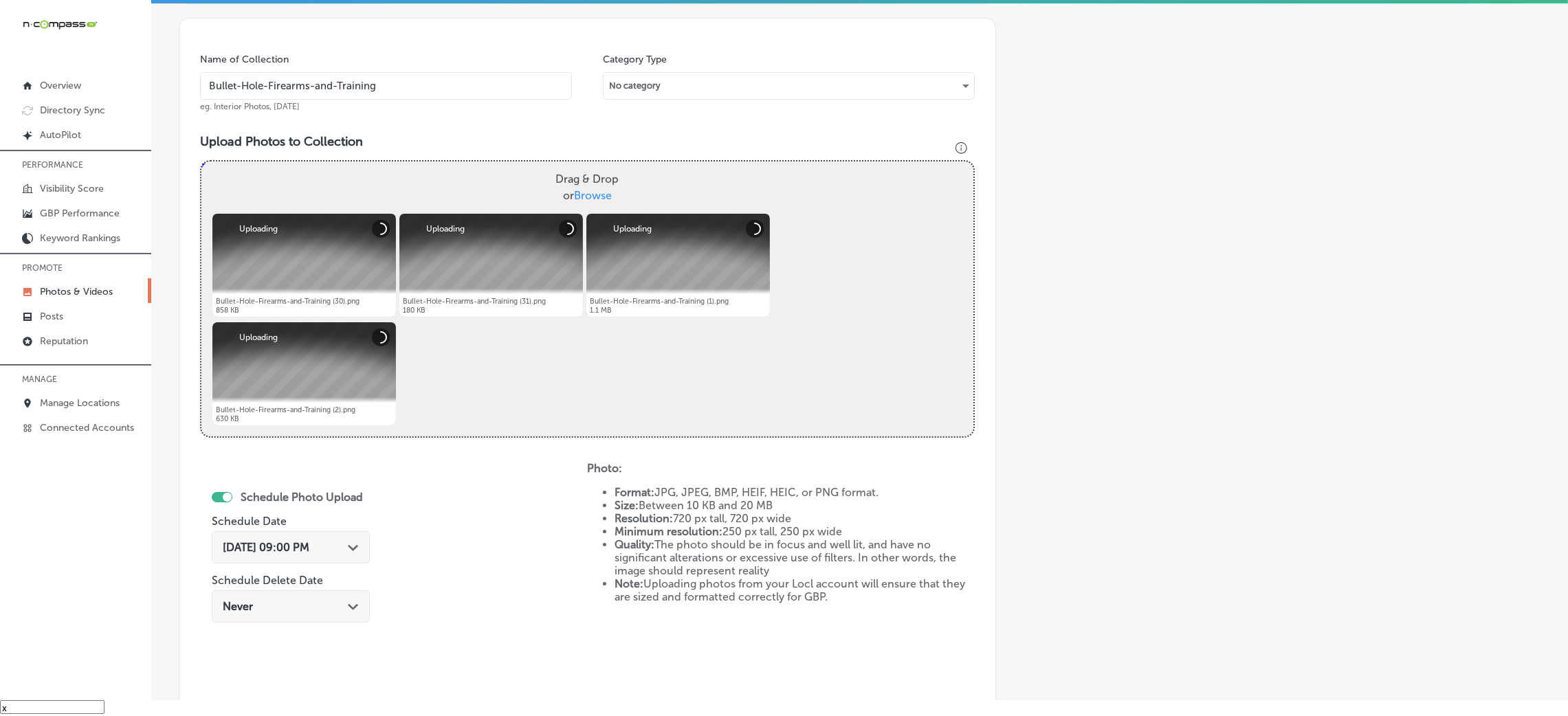
scroll to position [326, 0]
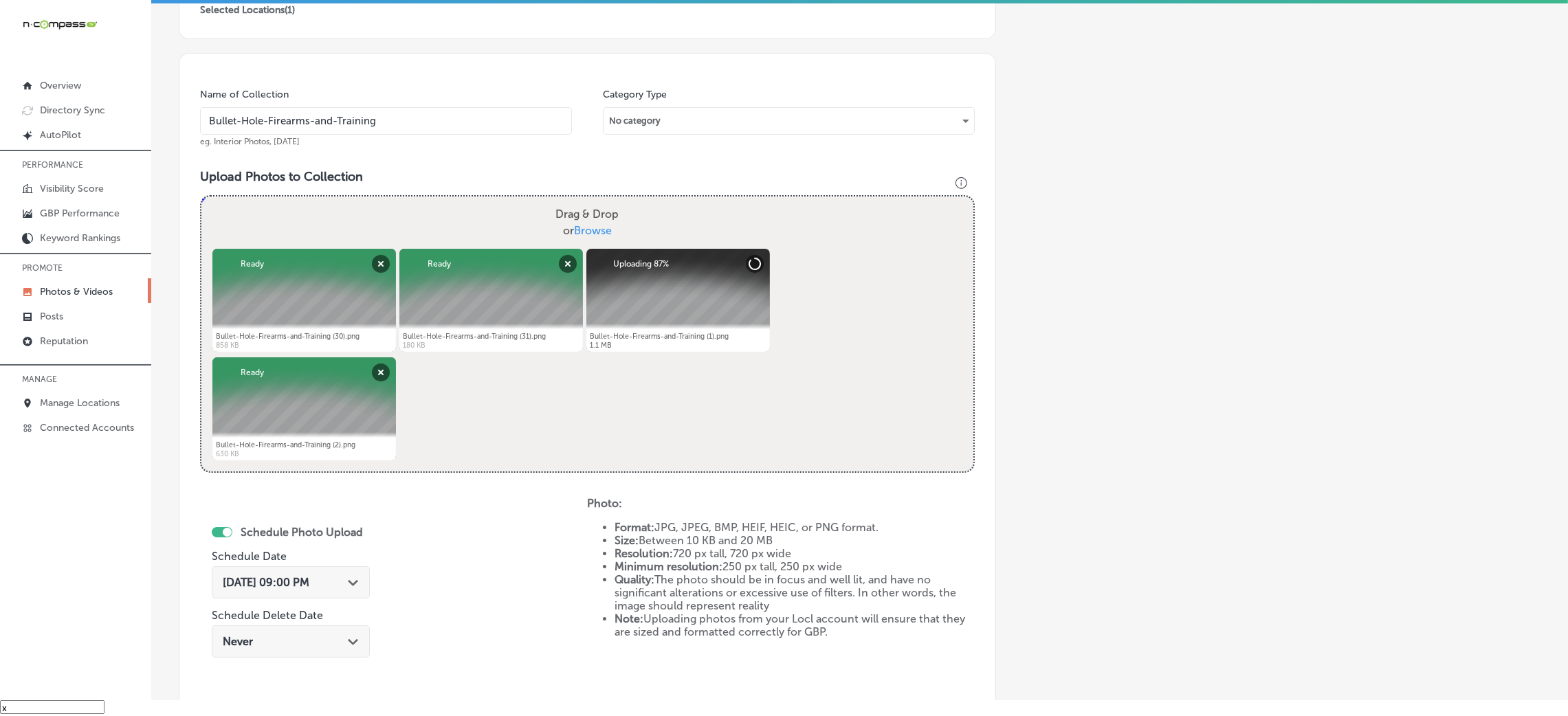
click at [377, 112] on input "Bullet-Hole-Firearms-and-Training" at bounding box center [386, 121] width 372 height 28
click at [546, 167] on div "Name of Collection Bullet-Hole-Firearms-and-Training eg. Interior Photos, March…" at bounding box center [587, 398] width 817 height 691
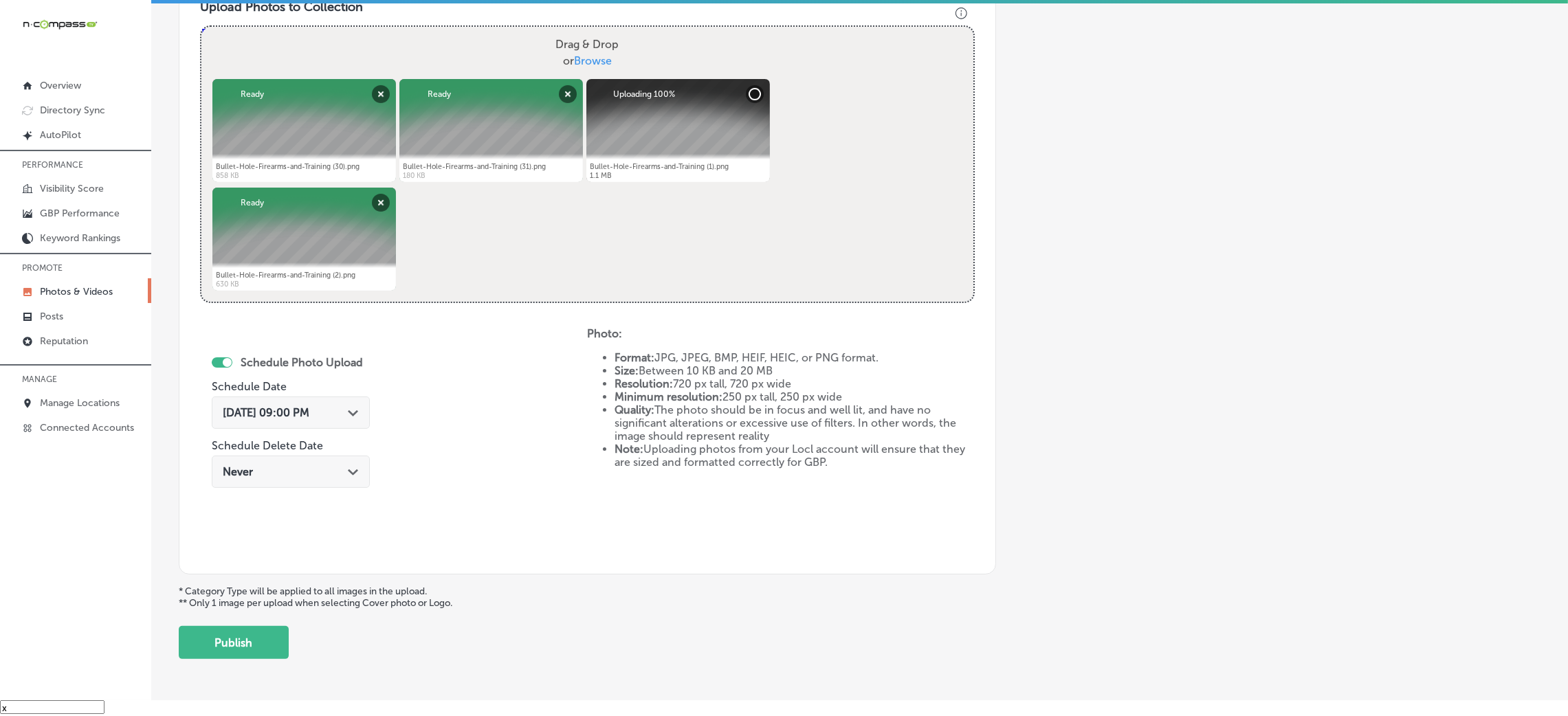
scroll to position [532, 0]
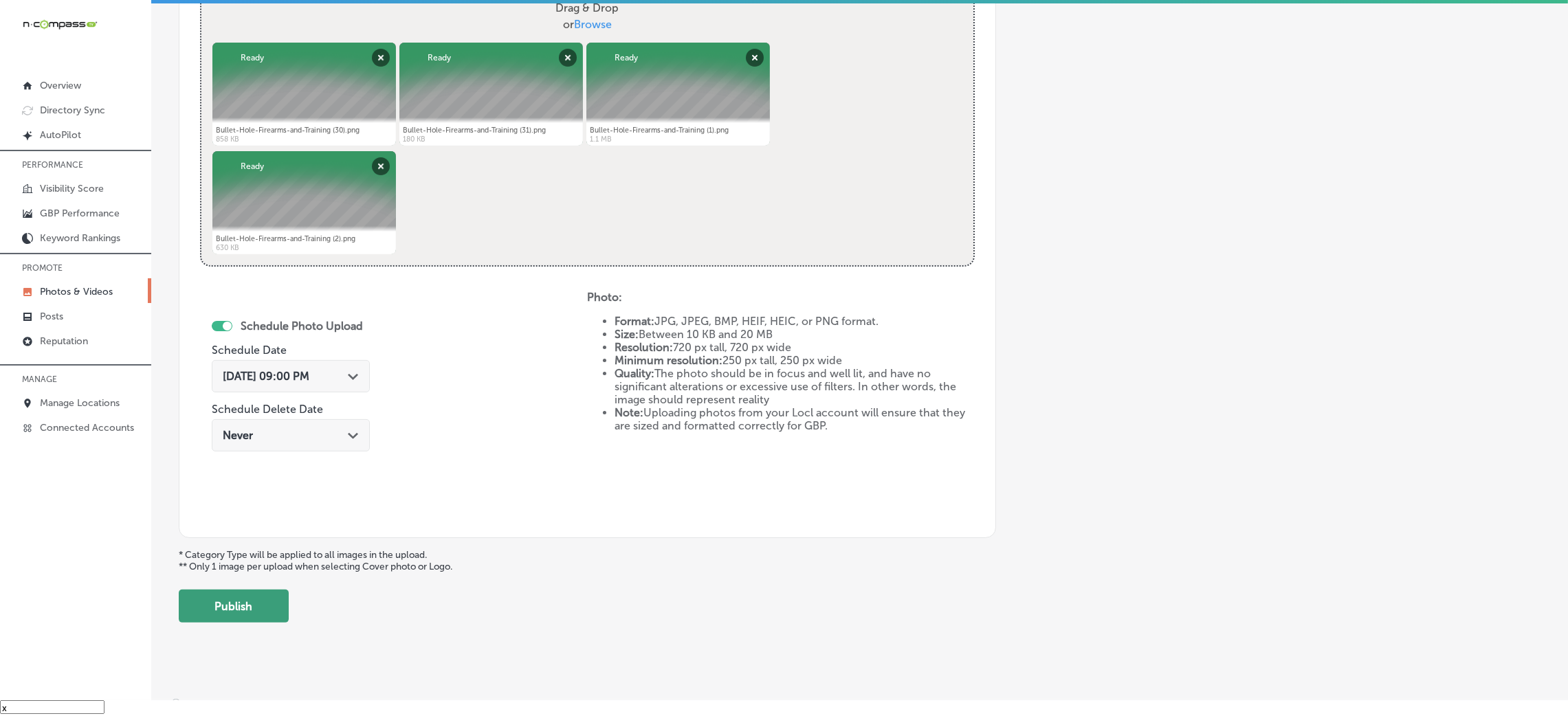
click at [256, 608] on button "Publish" at bounding box center [234, 606] width 110 height 33
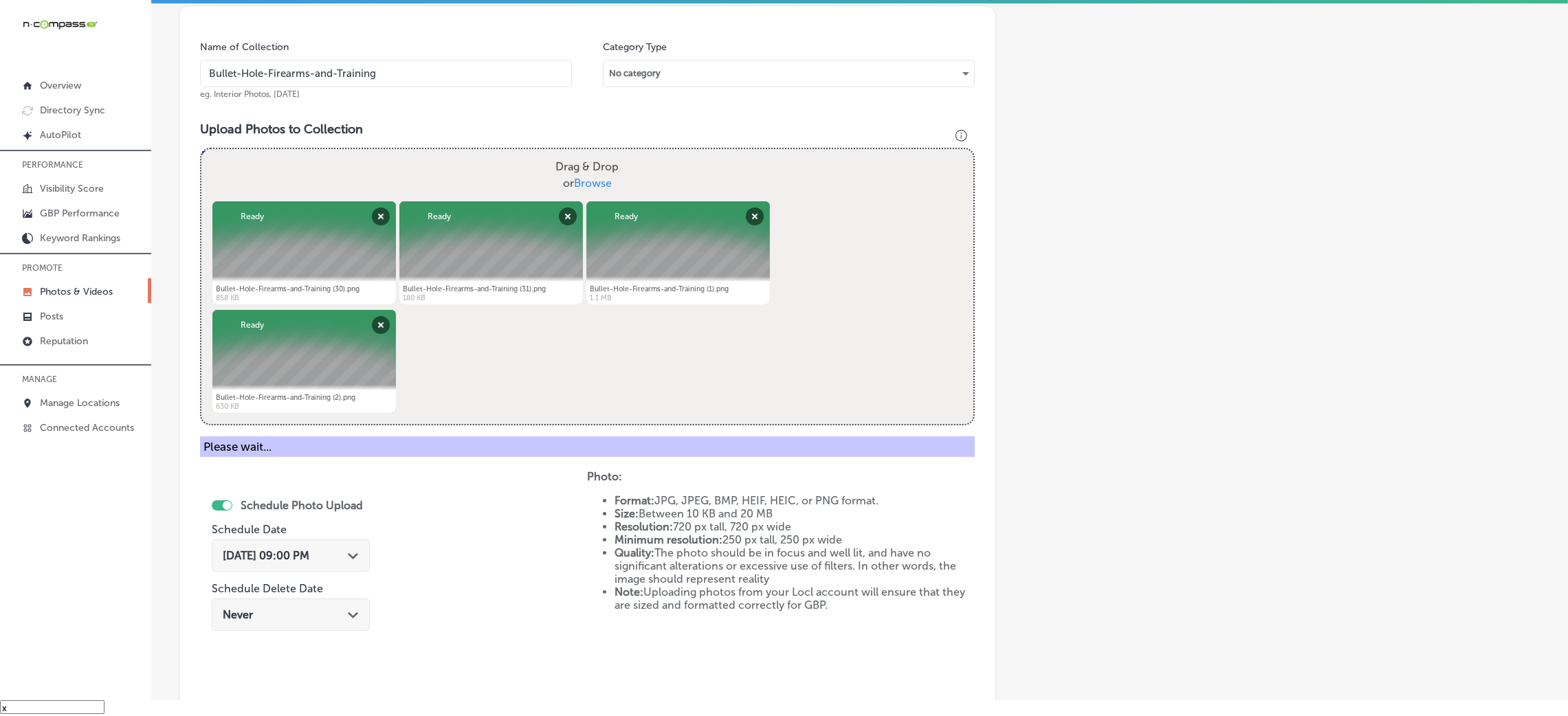
scroll to position [326, 0]
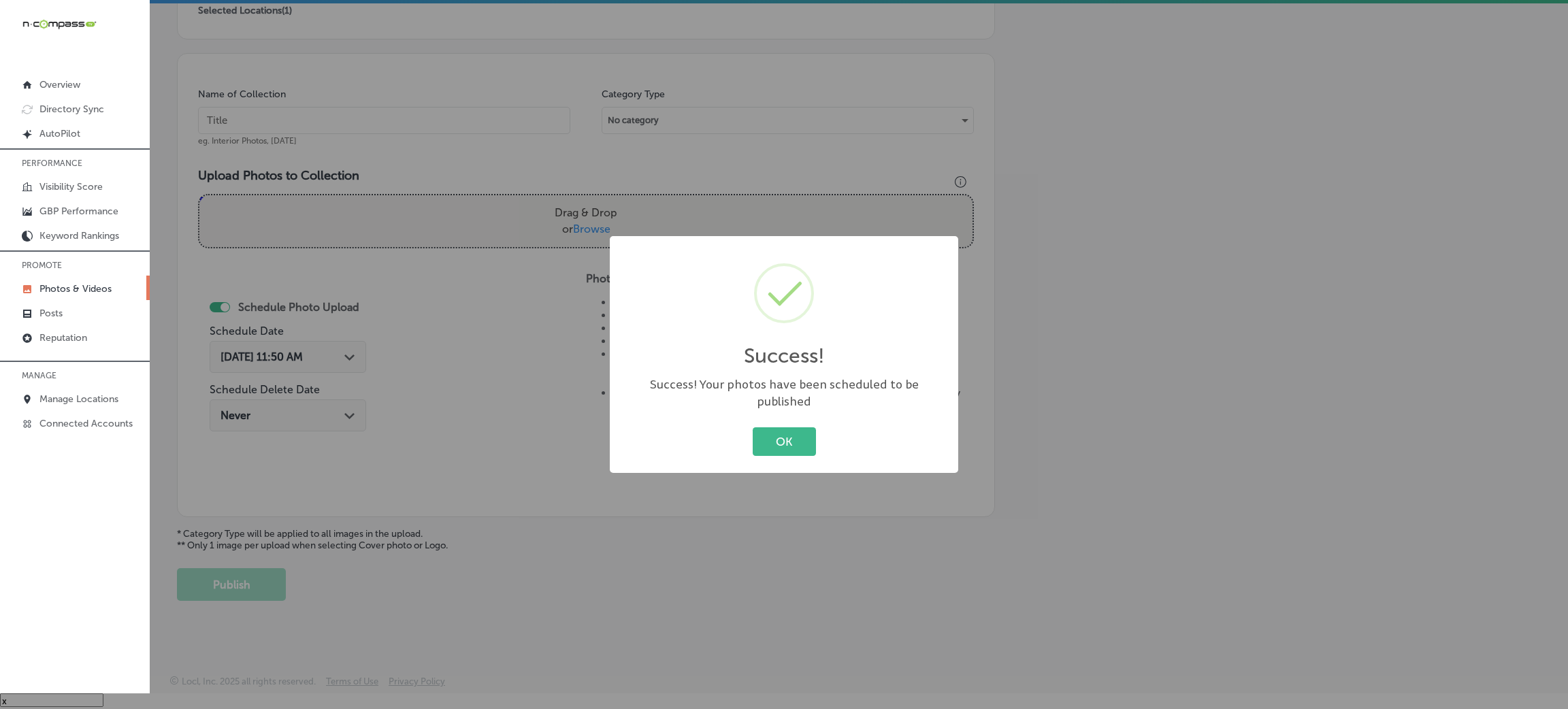
drag, startPoint x: 777, startPoint y: 422, endPoint x: 762, endPoint y: 417, distance: 15.8
click at [771, 427] on button "OK" at bounding box center [784, 441] width 64 height 28
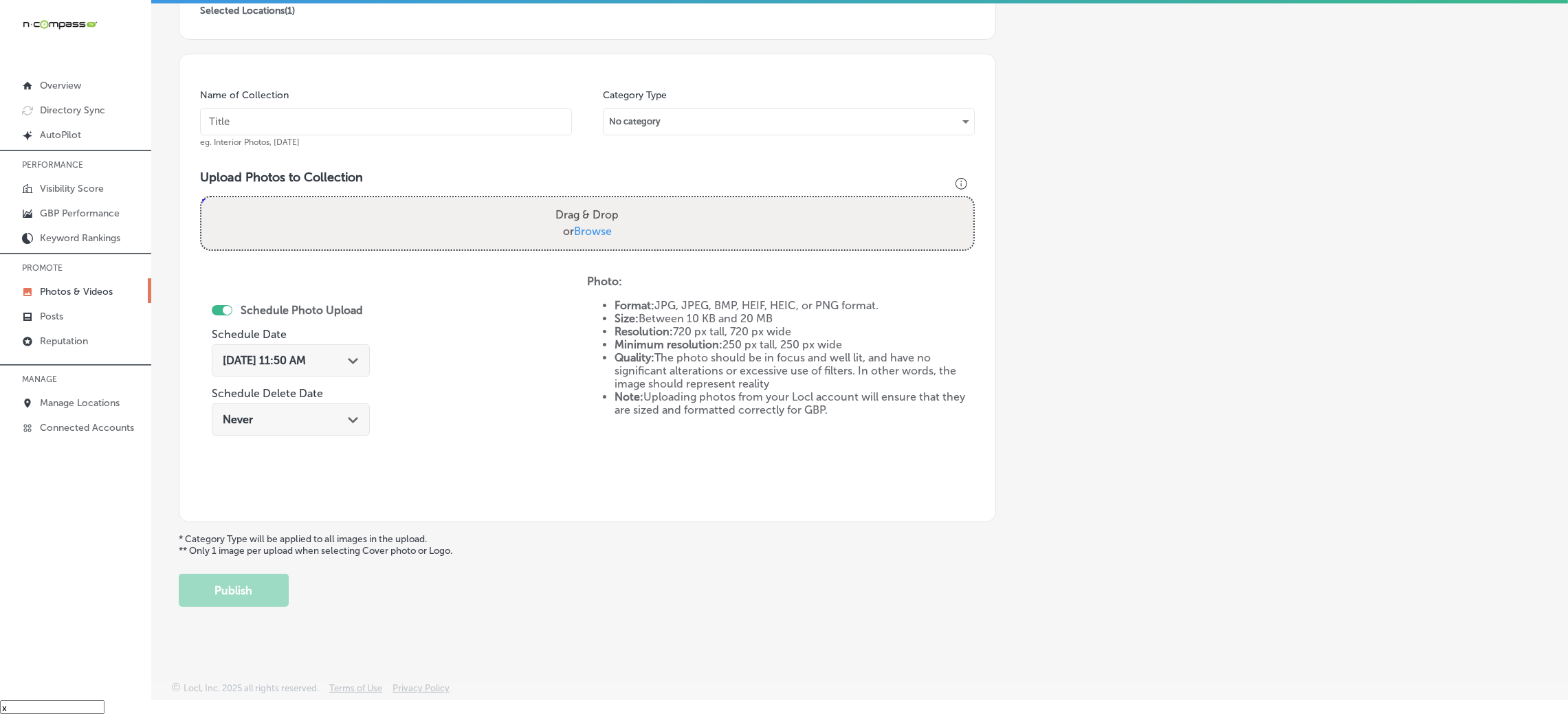
click at [474, 119] on input "text" at bounding box center [386, 121] width 372 height 28
paste input "Bullet-Hole-Firearms-and-Training"
type input "Bullet-Hole-Firearms-and-Training"
click at [650, 243] on div "Drag & Drop or Browse" at bounding box center [587, 223] width 772 height 52
click at [201, 197] on input "Drag & Drop or Browse" at bounding box center [587, 199] width 772 height 4
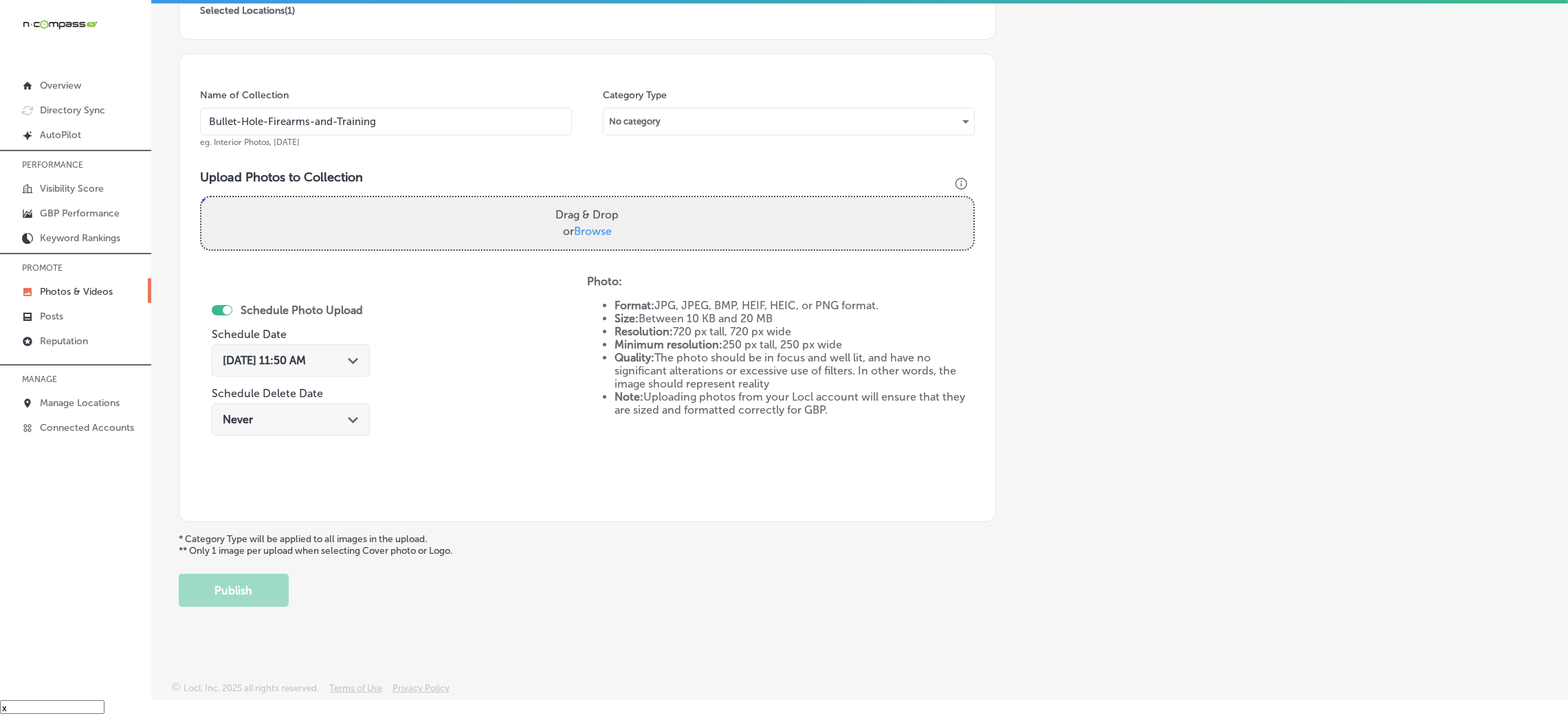
type input "C:\fakepath\Bullet-Hole-Firearms-and-Training (3).png"
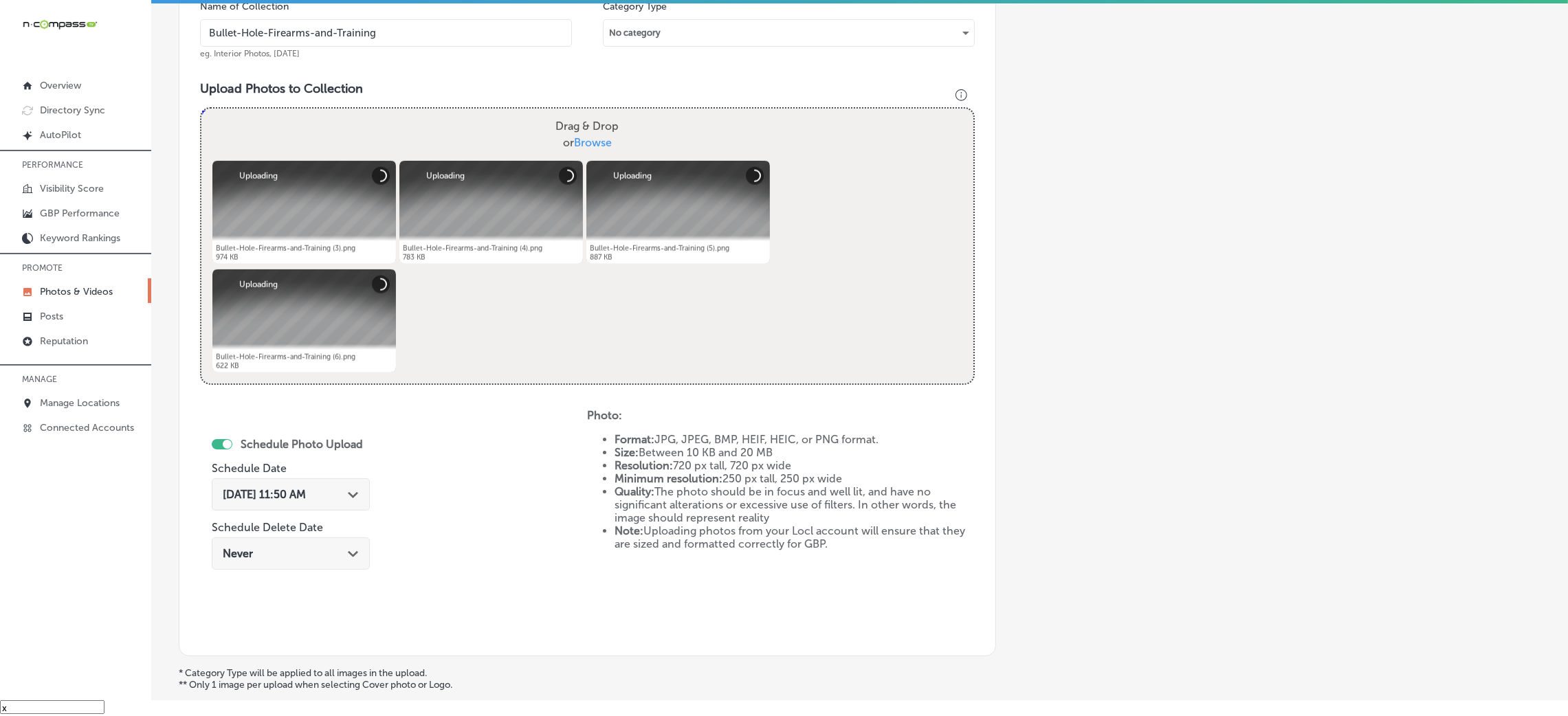
scroll to position [532, 0]
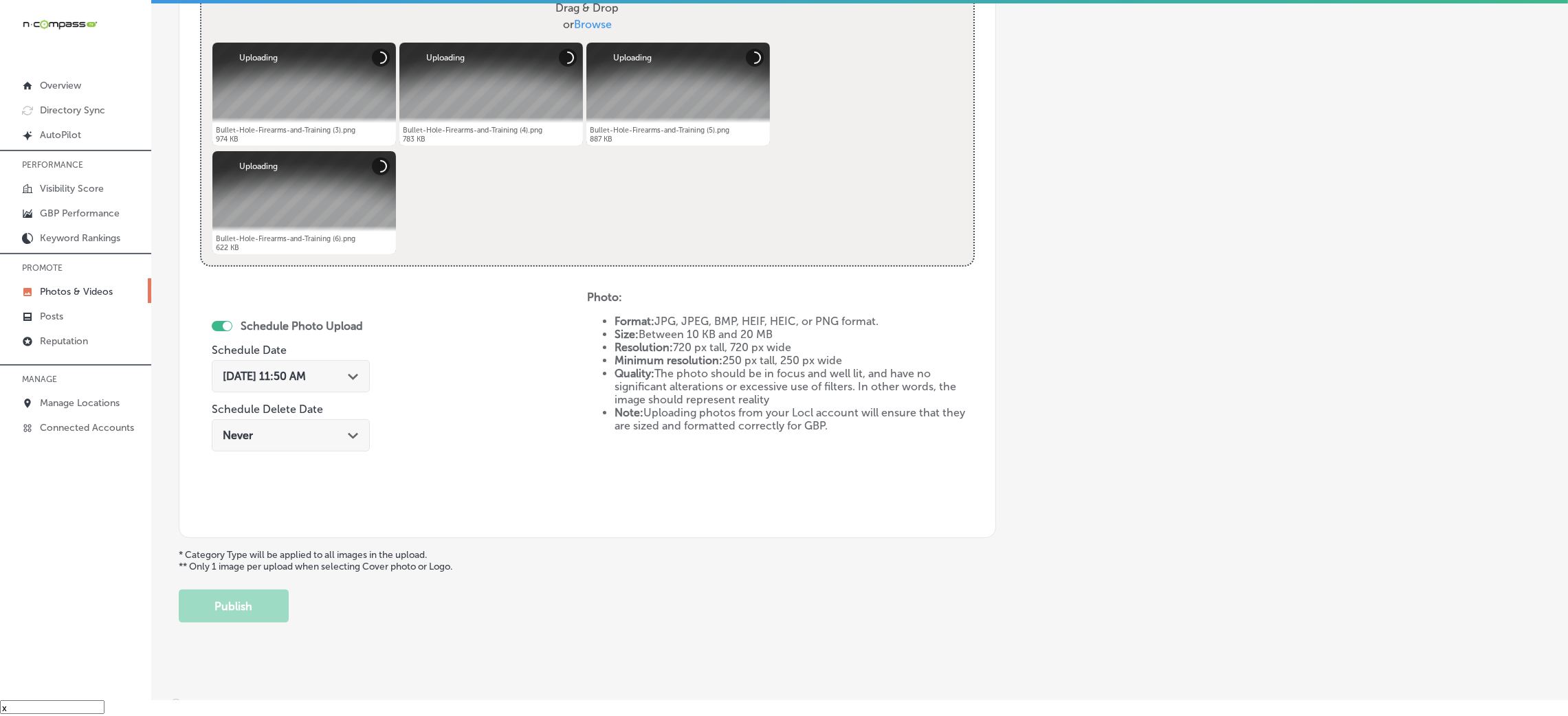
click at [270, 370] on span "Oct 8, 2025 11:50 AM" at bounding box center [264, 376] width 83 height 13
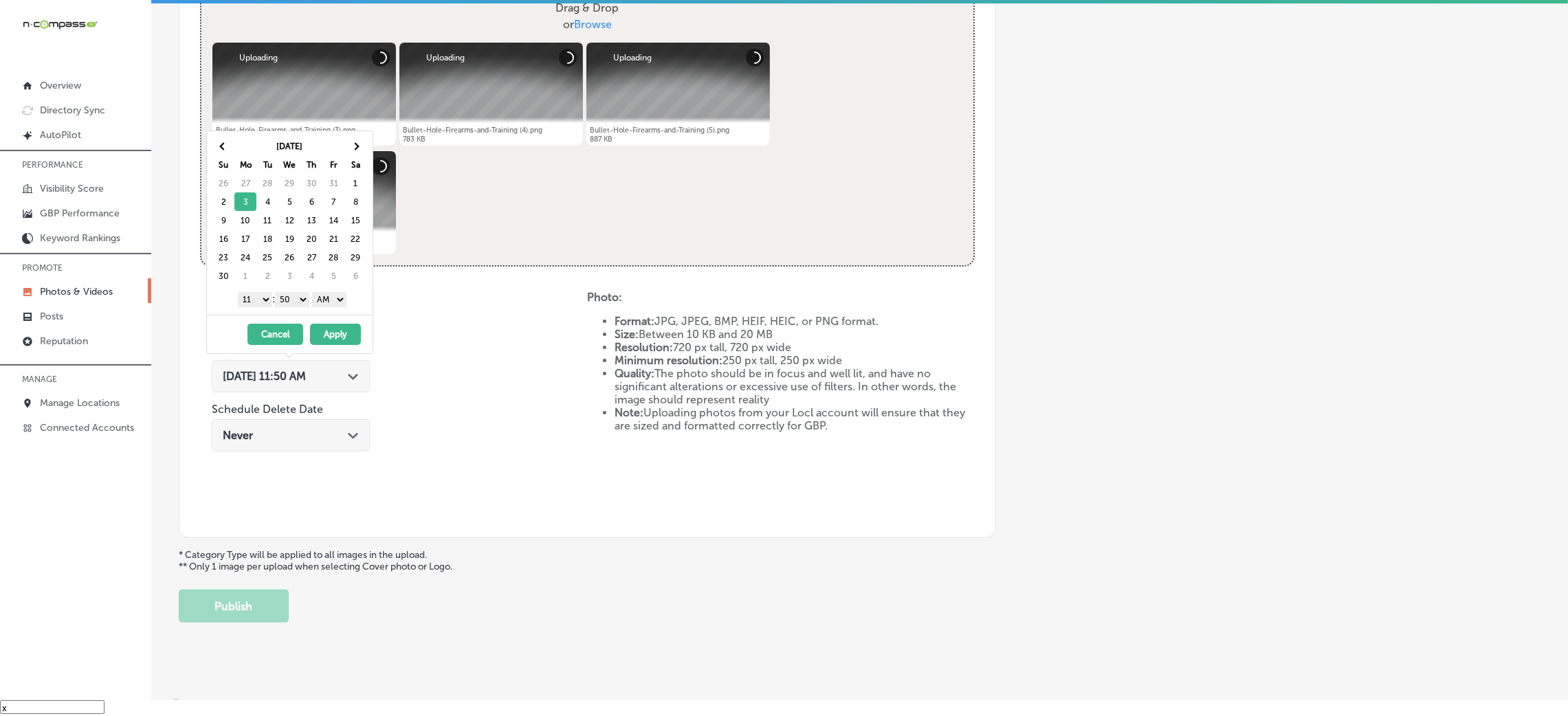
click at [297, 305] on select "00 10 20 30 40 50" at bounding box center [292, 299] width 35 height 15
drag, startPoint x: 338, startPoint y: 294, endPoint x: 339, endPoint y: 305, distance: 11.0
click at [339, 294] on select "AM PM" at bounding box center [329, 299] width 35 height 15
click at [259, 299] on select "1 2 3 4 5 6 7 8 9 10 11 12" at bounding box center [255, 299] width 35 height 15
click at [328, 324] on button "Apply" at bounding box center [335, 334] width 51 height 21
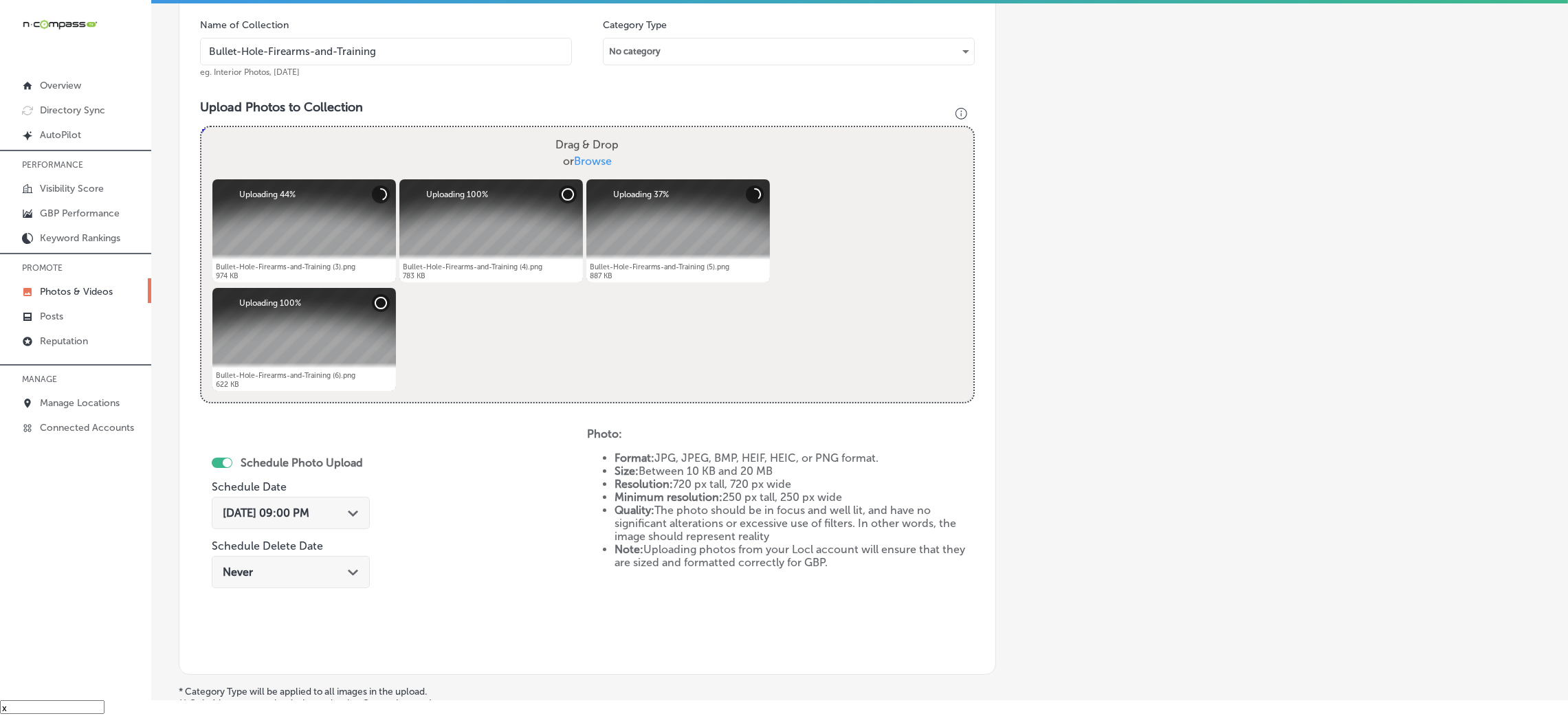
scroll to position [137, 0]
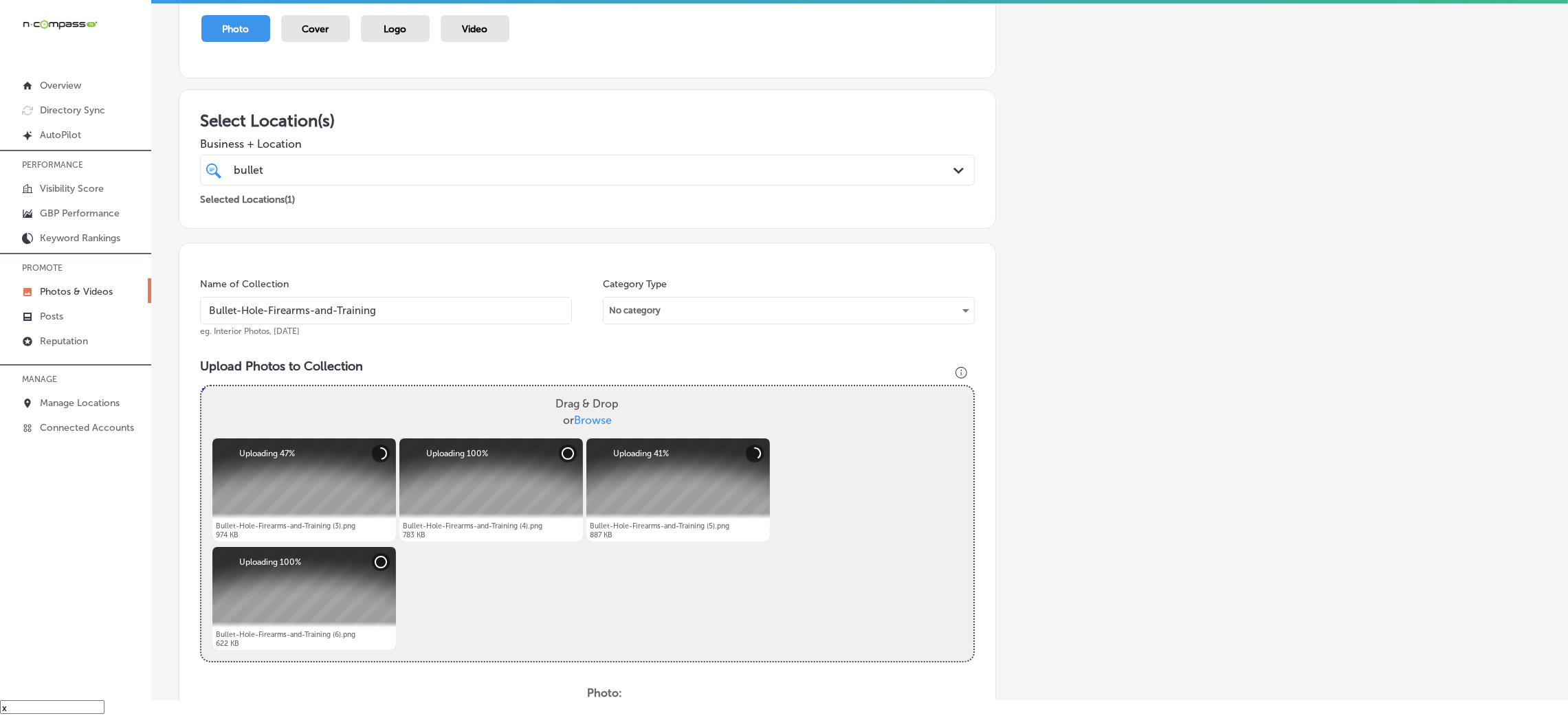
click at [361, 297] on input "Bullet-Hole-Firearms-and-Training" at bounding box center [386, 310] width 372 height 28
click at [361, 313] on input "Bullet-Hole-Firearms-and-Training" at bounding box center [386, 310] width 372 height 28
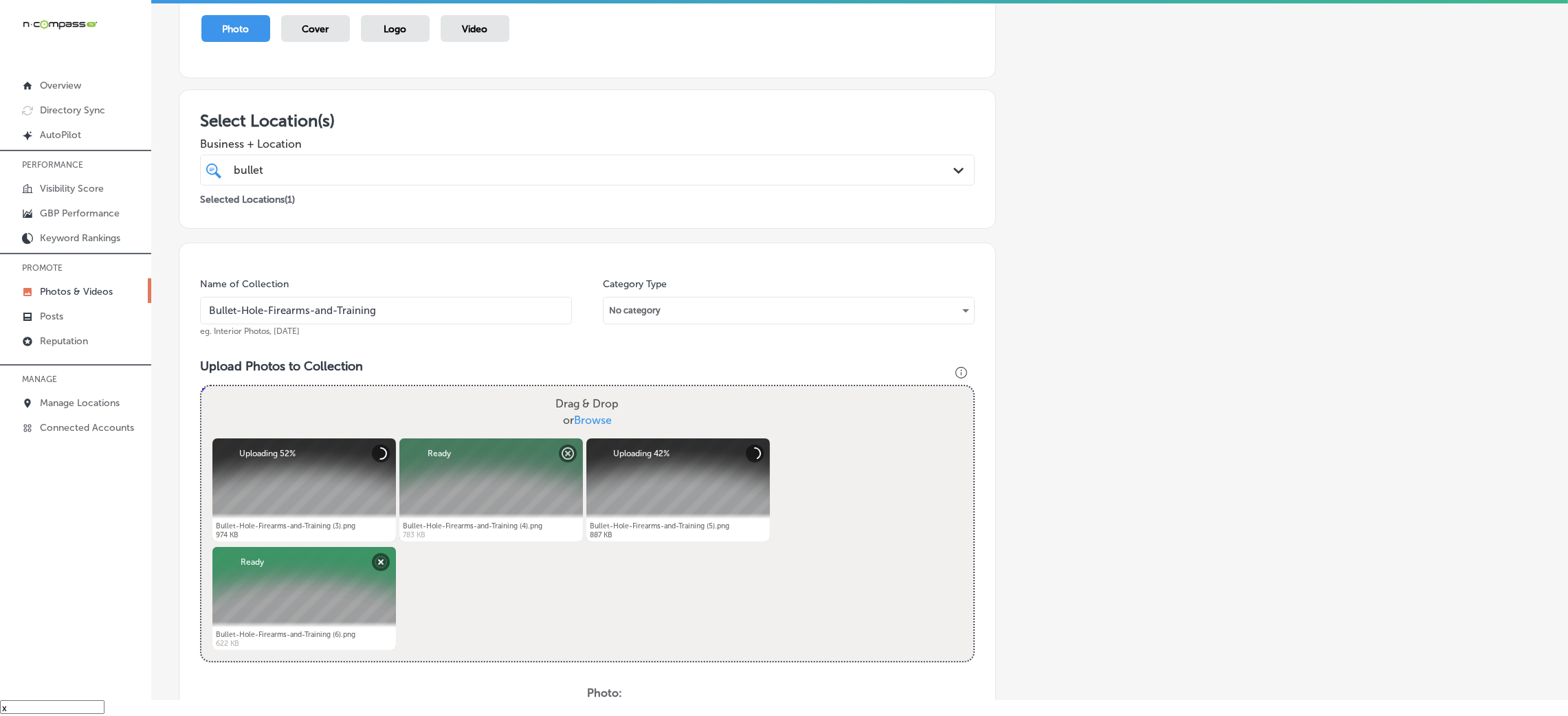
click at [361, 313] on input "Bullet-Hole-Firearms-and-Training" at bounding box center [386, 310] width 372 height 28
click at [360, 313] on input "Bullet-Hole-Firearms-and-Training" at bounding box center [386, 310] width 372 height 28
click at [394, 265] on div "Name of Collection Bullet-Hole-Firearms-and-Training eg. Interior Photos, March…" at bounding box center [587, 588] width 817 height 691
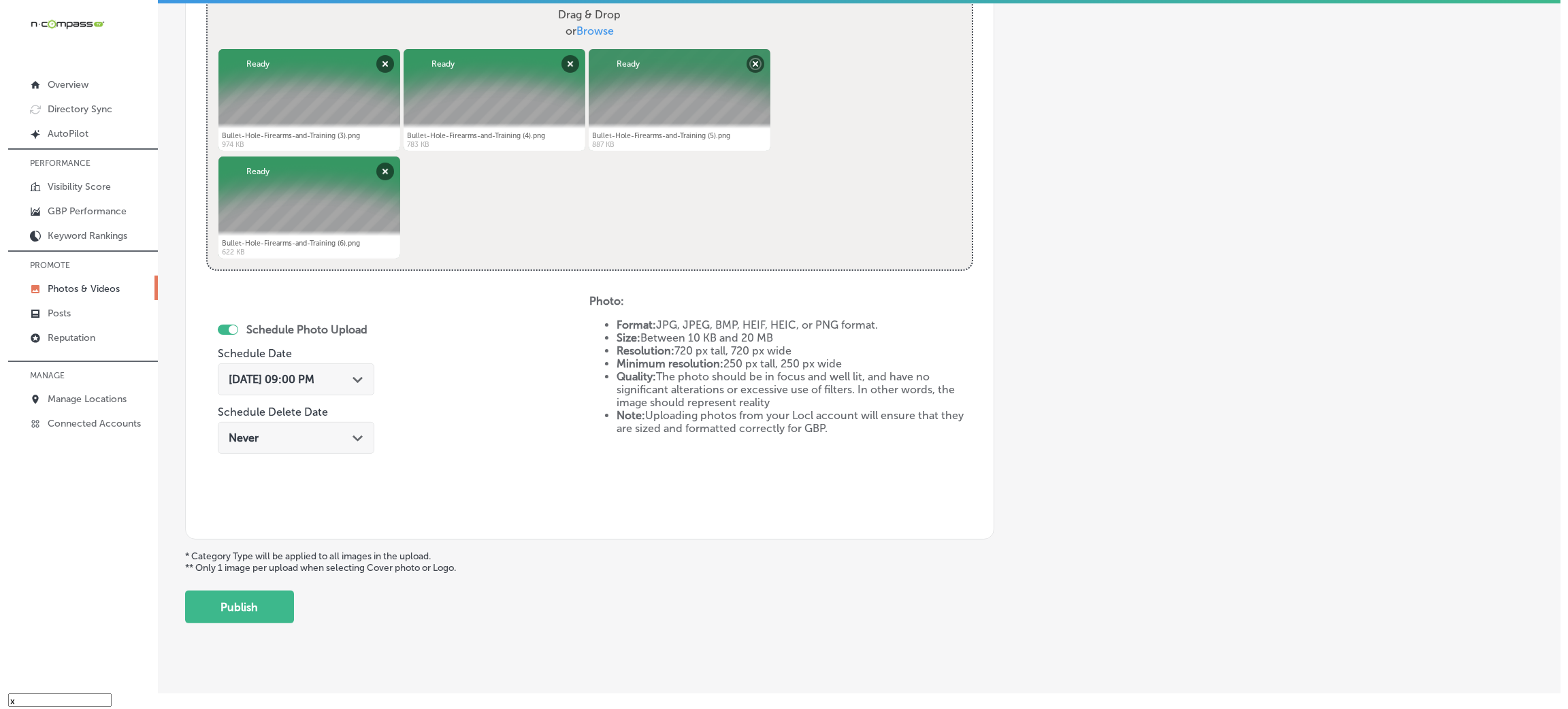
scroll to position [544, 0]
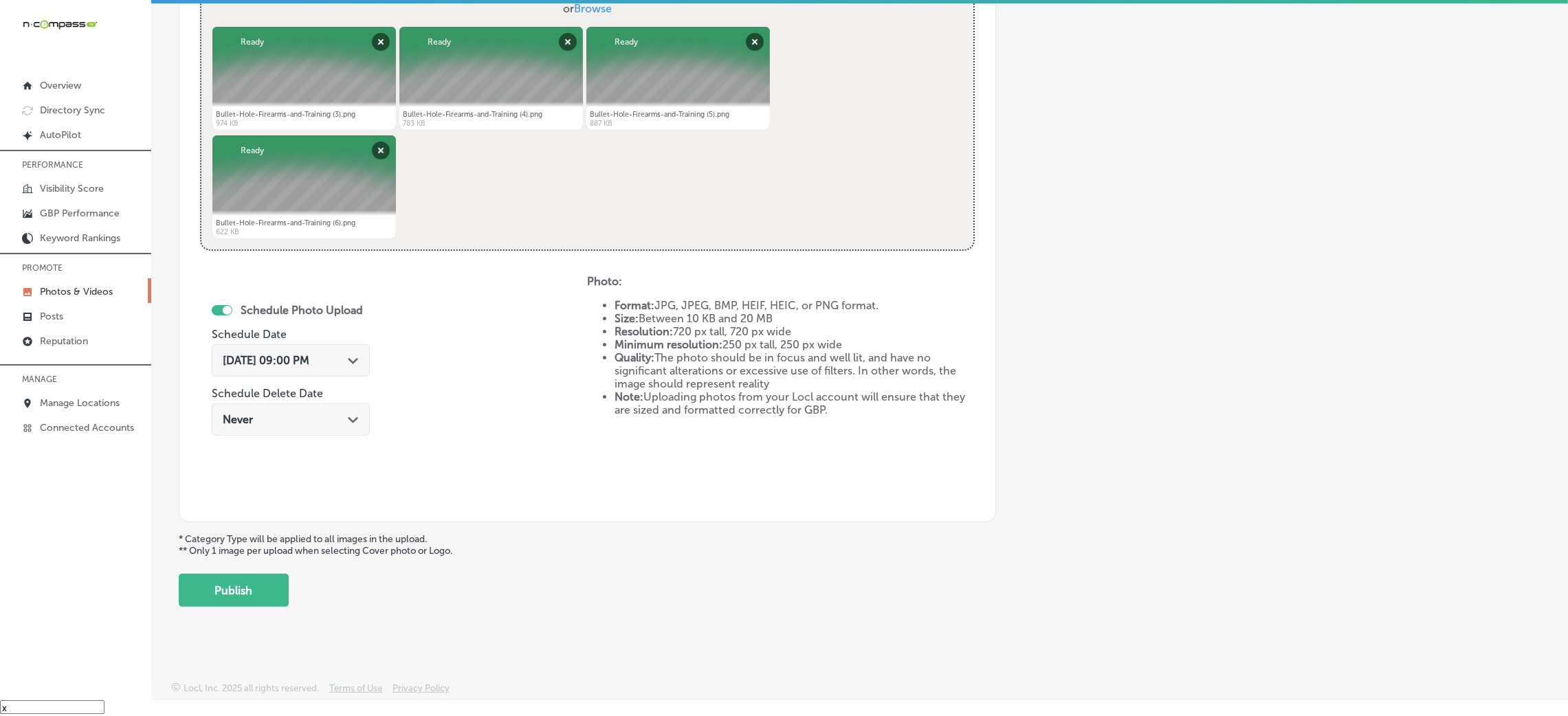
click at [262, 575] on button "Publish" at bounding box center [234, 590] width 110 height 33
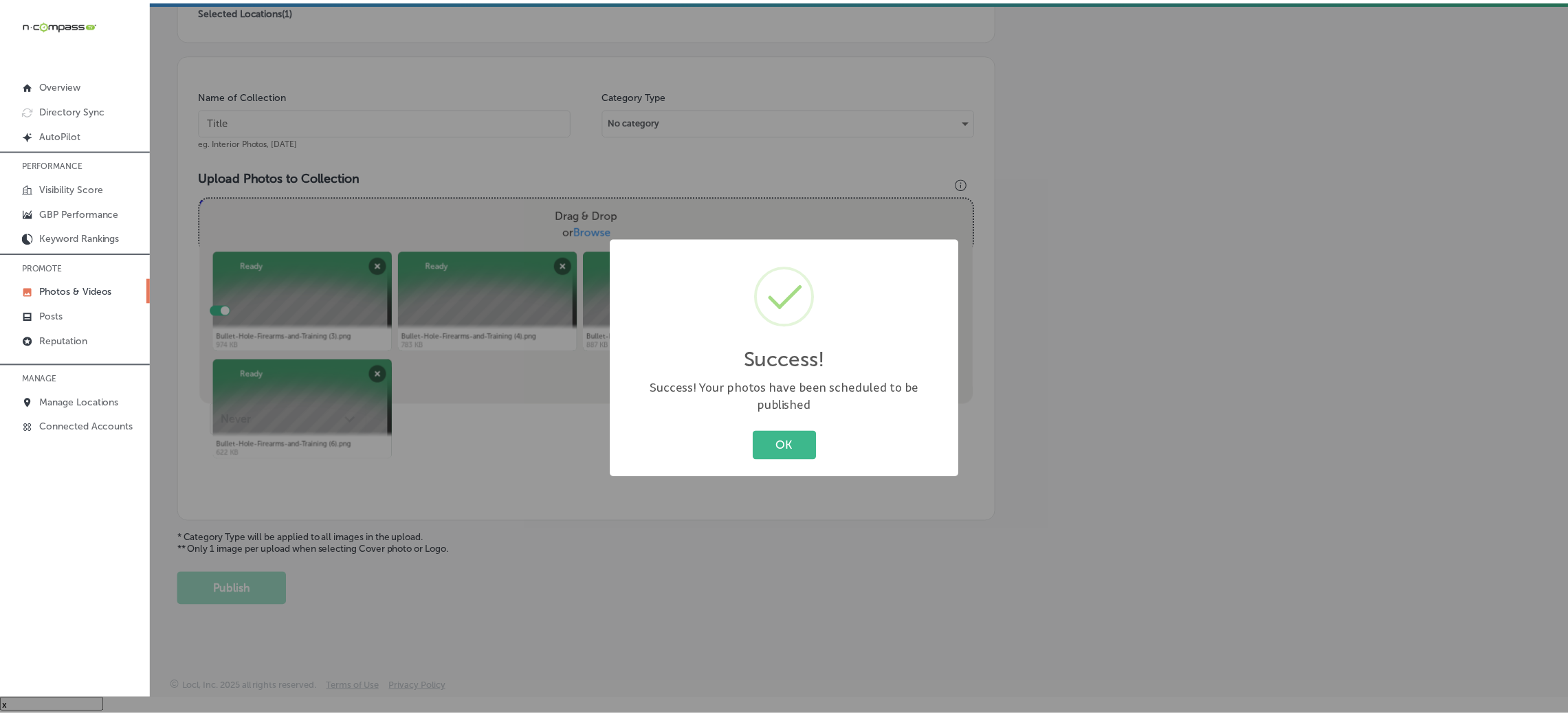
scroll to position [326, 0]
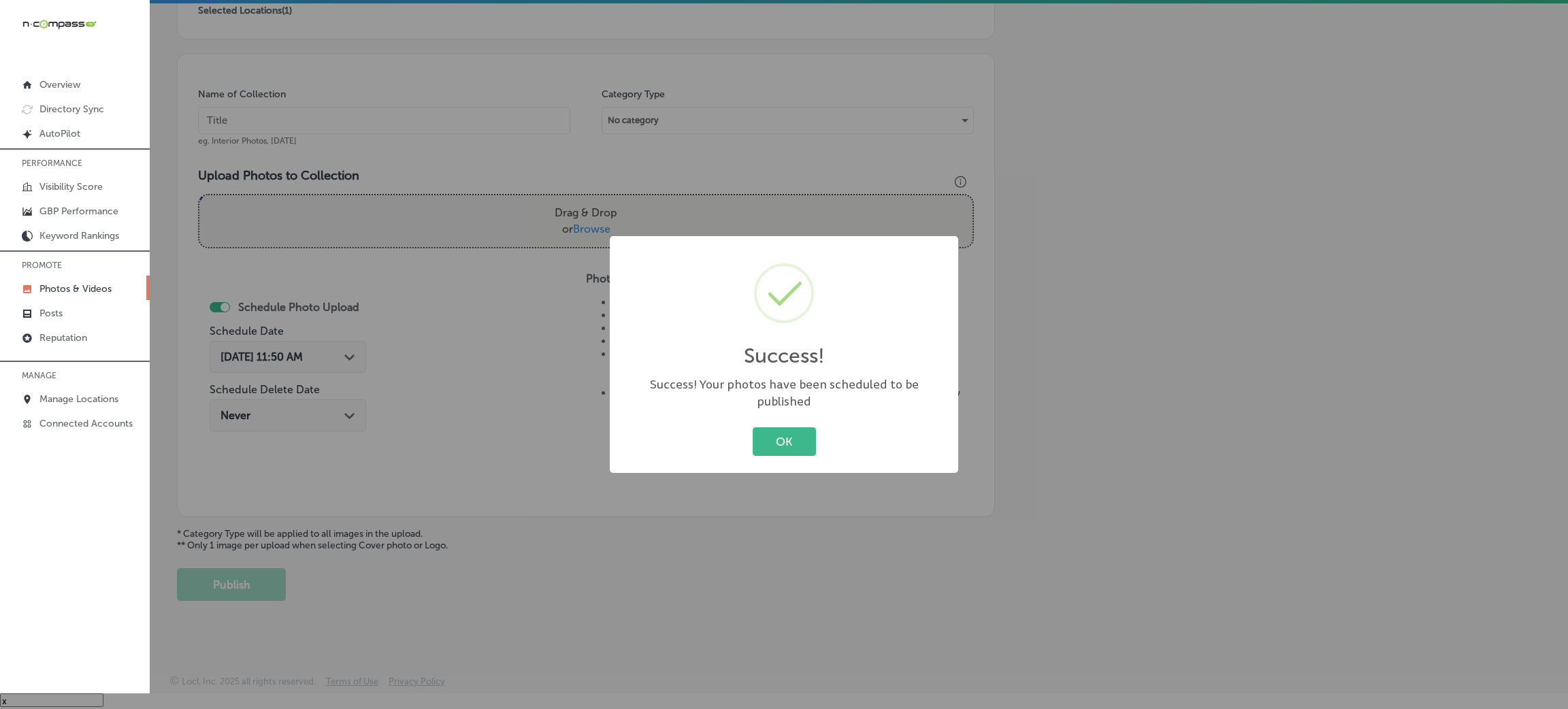
click at [773, 424] on div "OK Cancel" at bounding box center [784, 441] width 321 height 36
drag, startPoint x: 761, startPoint y: 422, endPoint x: 726, endPoint y: 371, distance: 61.9
click at [761, 427] on button "OK" at bounding box center [784, 441] width 64 height 28
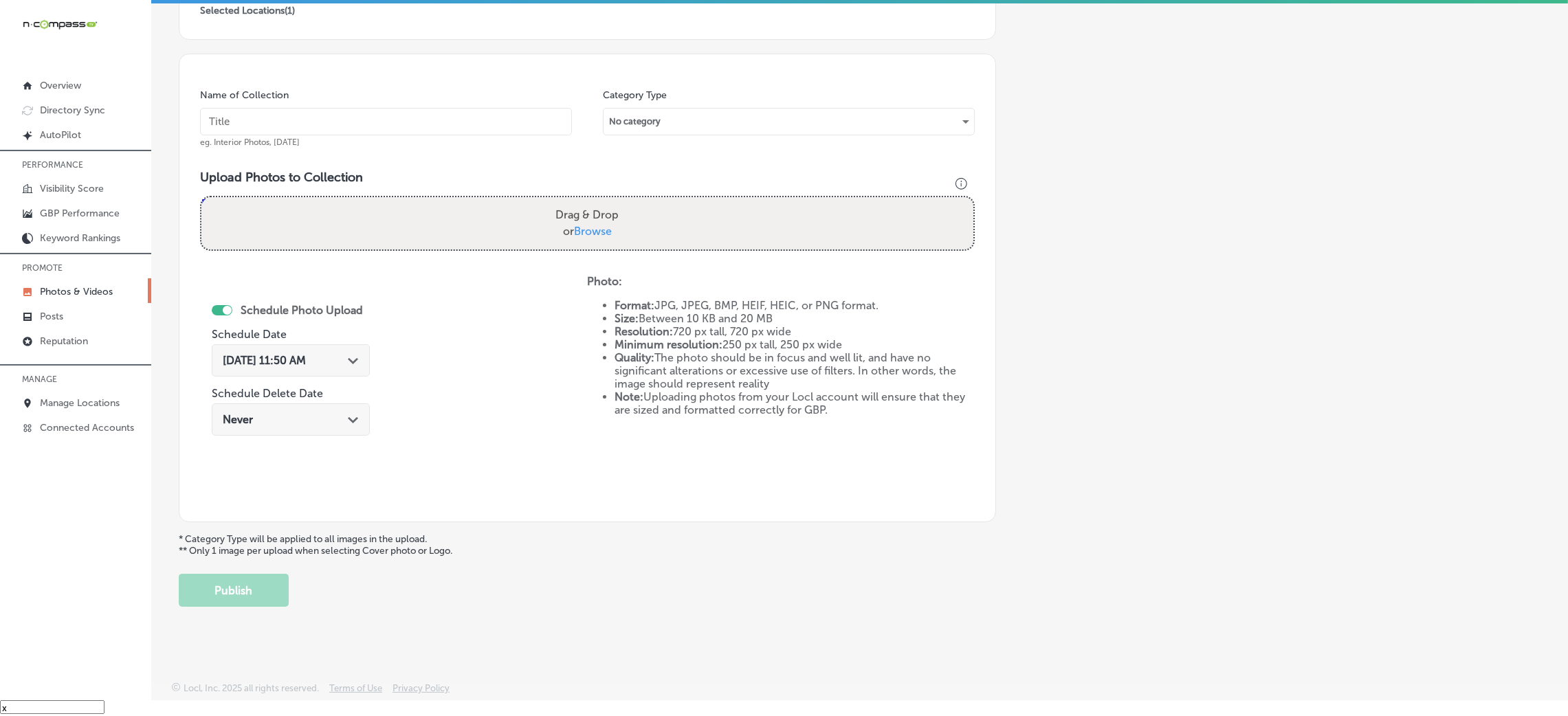
click at [499, 121] on input "text" at bounding box center [386, 121] width 372 height 28
paste input "Bullet-Hole-Firearms-and-Training"
type input "Bullet-Hole-Firearms-and-Training"
click at [567, 215] on label "Drag & Drop or Browse" at bounding box center [587, 223] width 74 height 44
click at [567, 201] on input "Drag & Drop or Browse" at bounding box center [587, 199] width 772 height 4
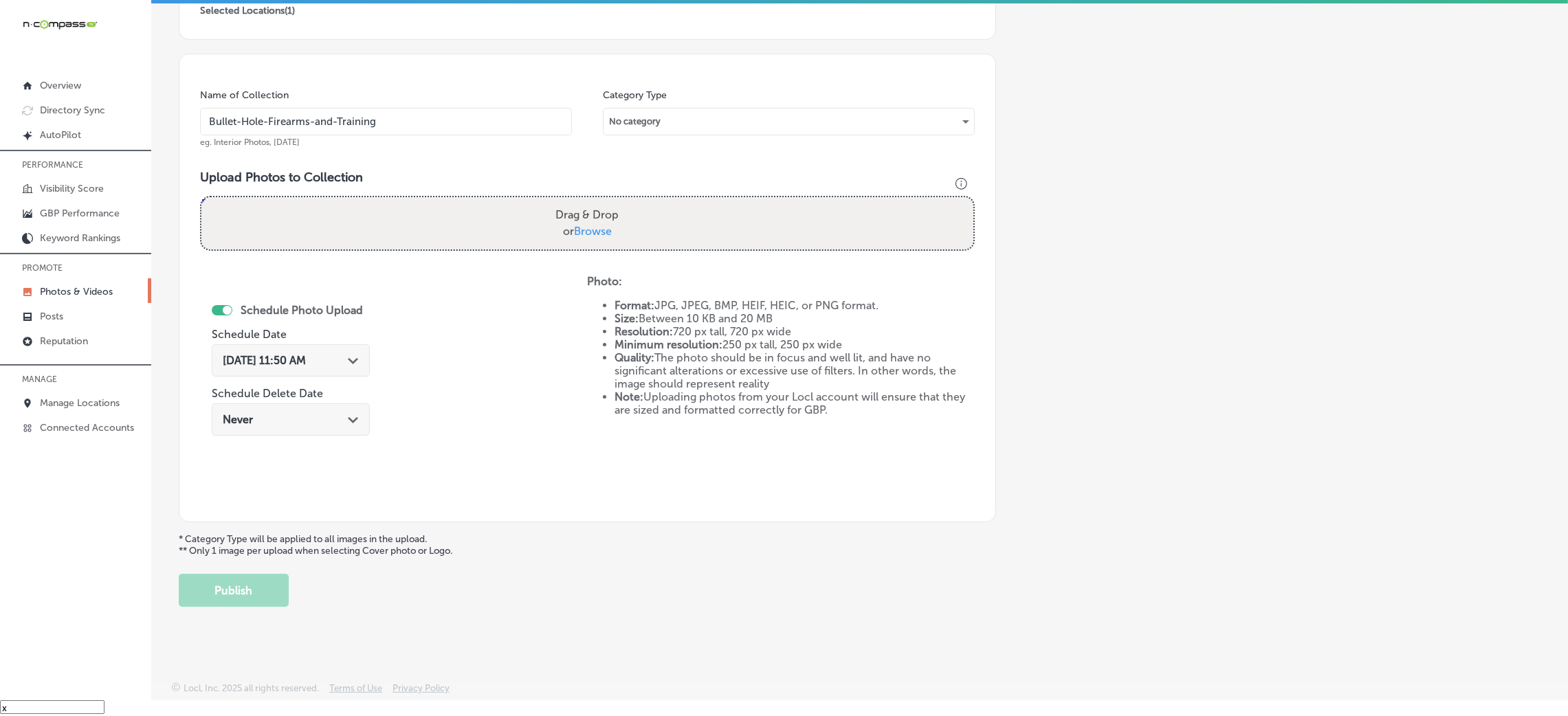
type input "C:\fakepath\Bullet-Hole-Firearms-and-Training (7).png"
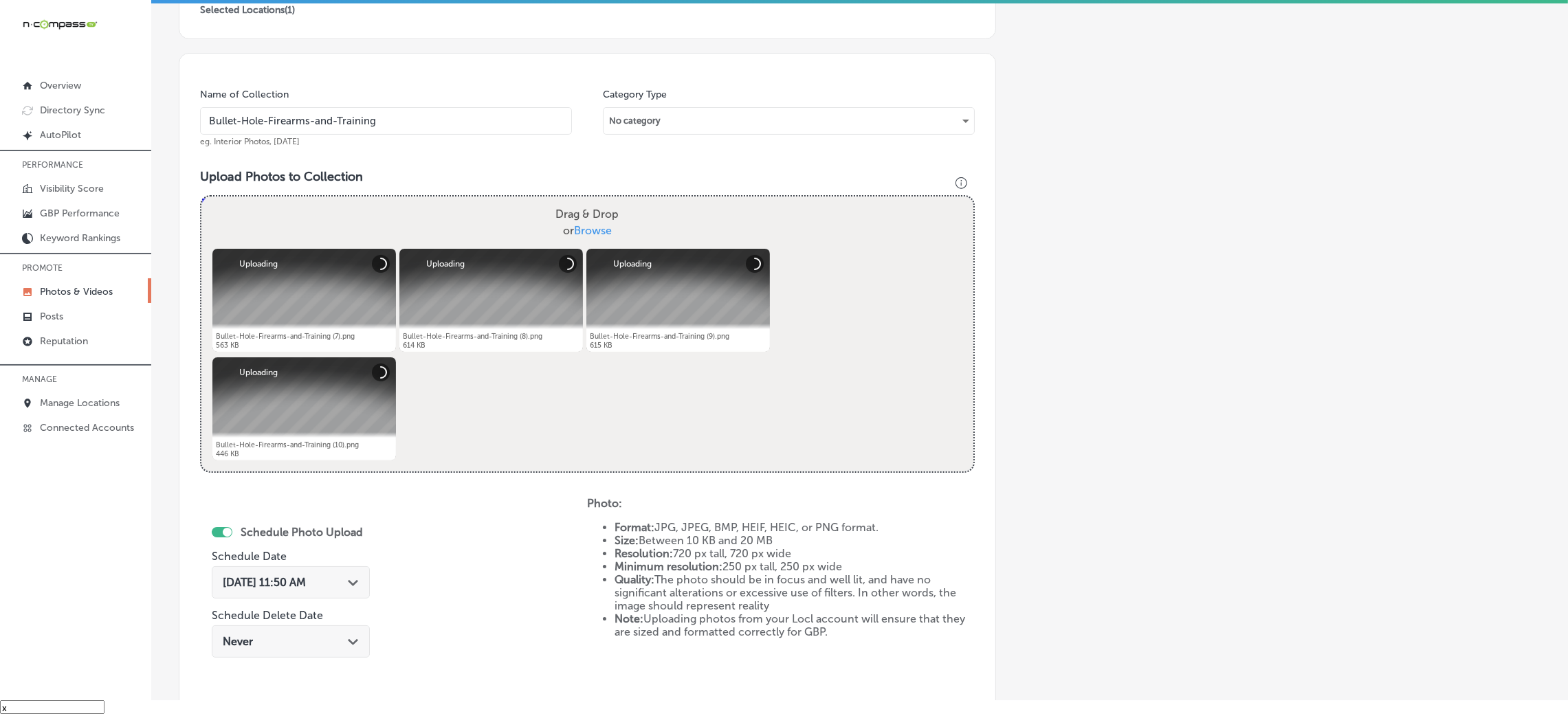
click at [306, 584] on span "Oct 8, 2025 11:50 AM" at bounding box center [264, 583] width 83 height 13
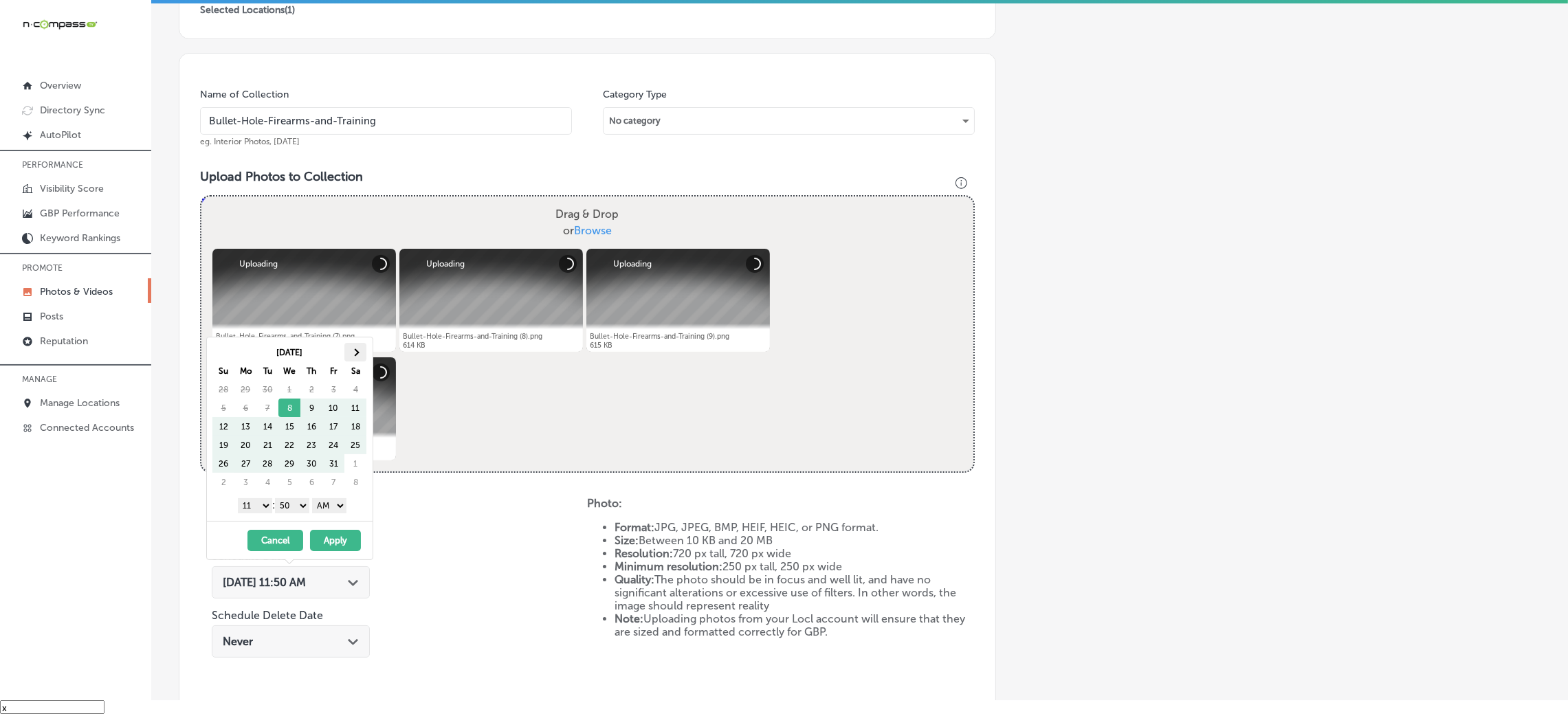
click at [358, 354] on th at bounding box center [355, 352] width 22 height 18
click at [295, 502] on select "00 10 20 30 40 50" at bounding box center [292, 506] width 35 height 15
click at [329, 501] on select "AM PM" at bounding box center [329, 506] width 35 height 15
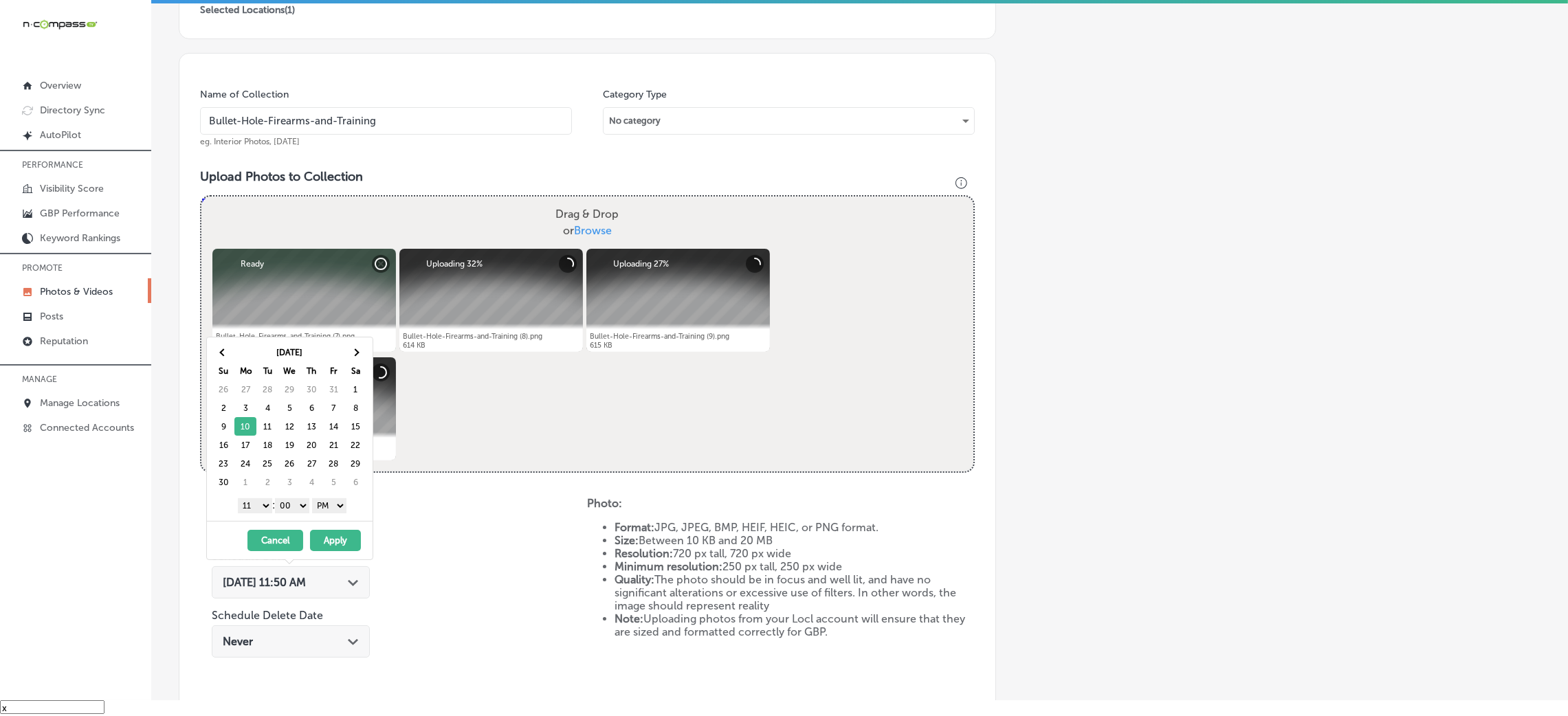
click at [258, 501] on select "1 2 3 4 5 6 7 8 9 10 11 12" at bounding box center [255, 506] width 35 height 15
click at [328, 539] on button "Apply" at bounding box center [335, 540] width 51 height 21
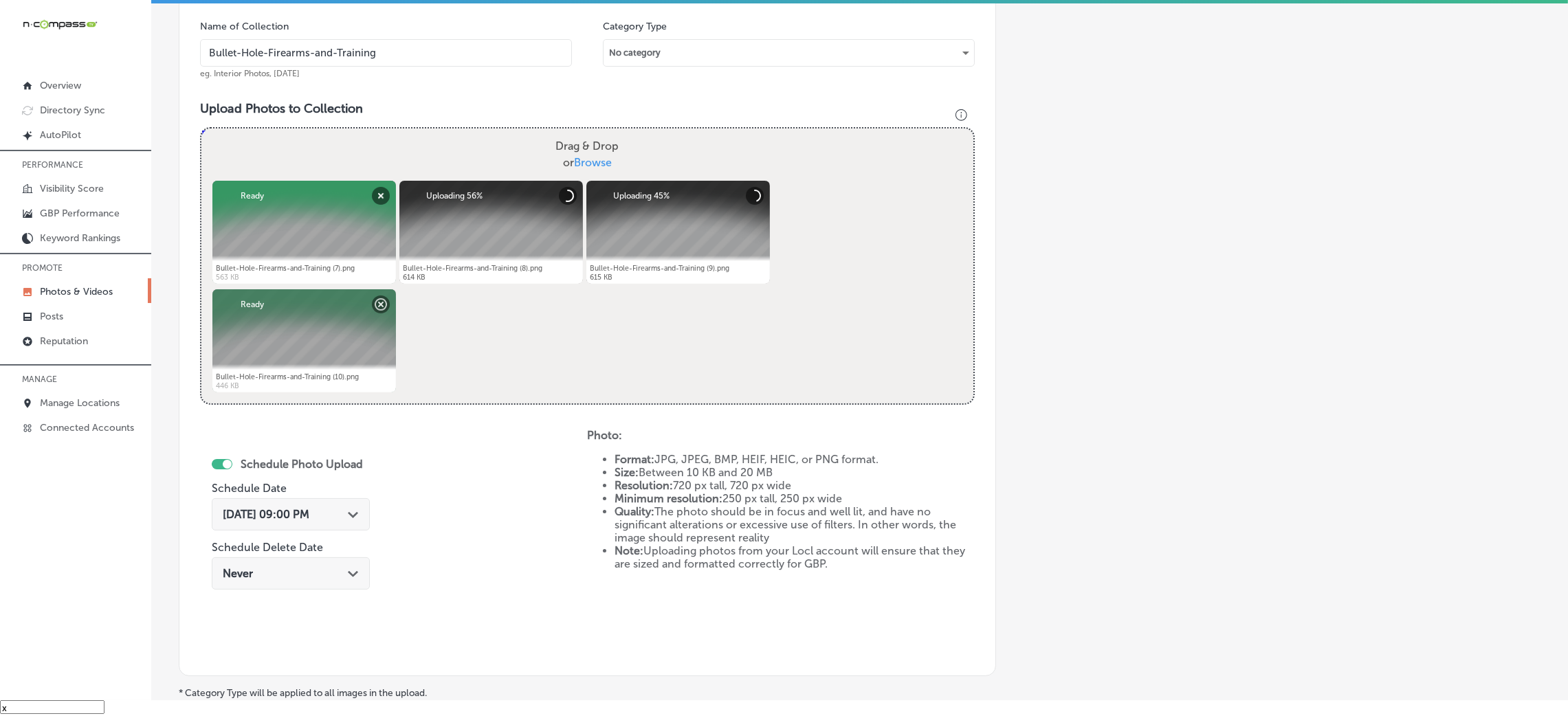
scroll to position [549, 0]
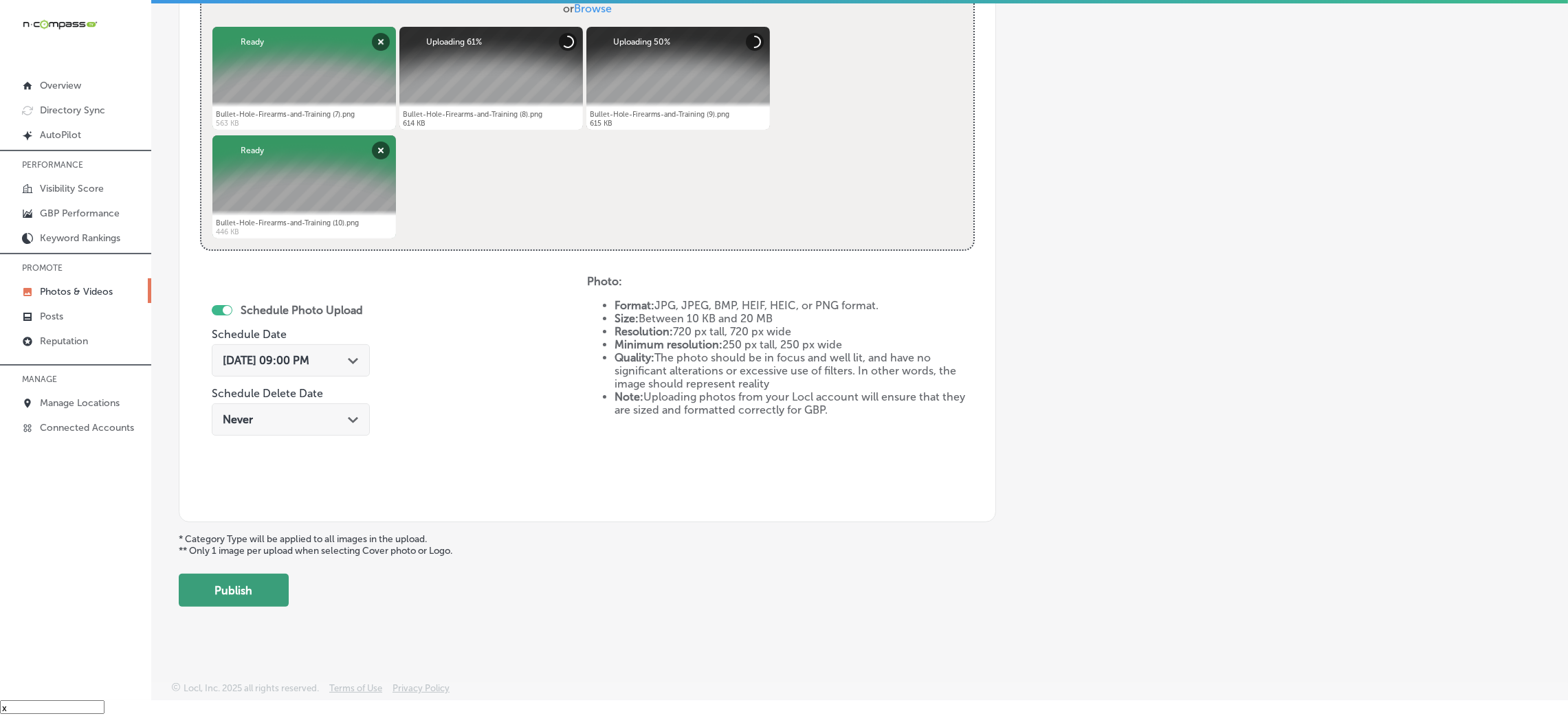
click at [269, 593] on button "Publish" at bounding box center [234, 590] width 110 height 33
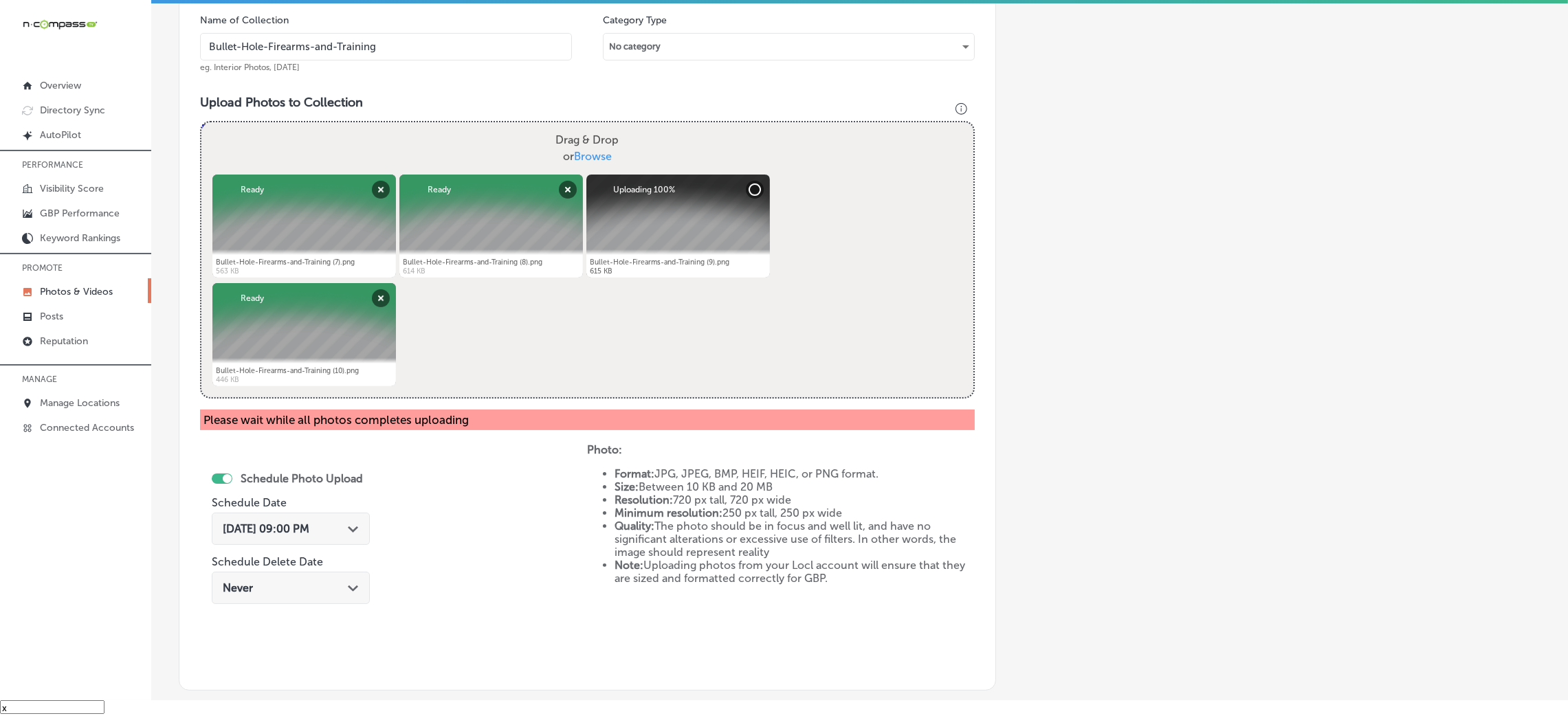
scroll to position [570, 0]
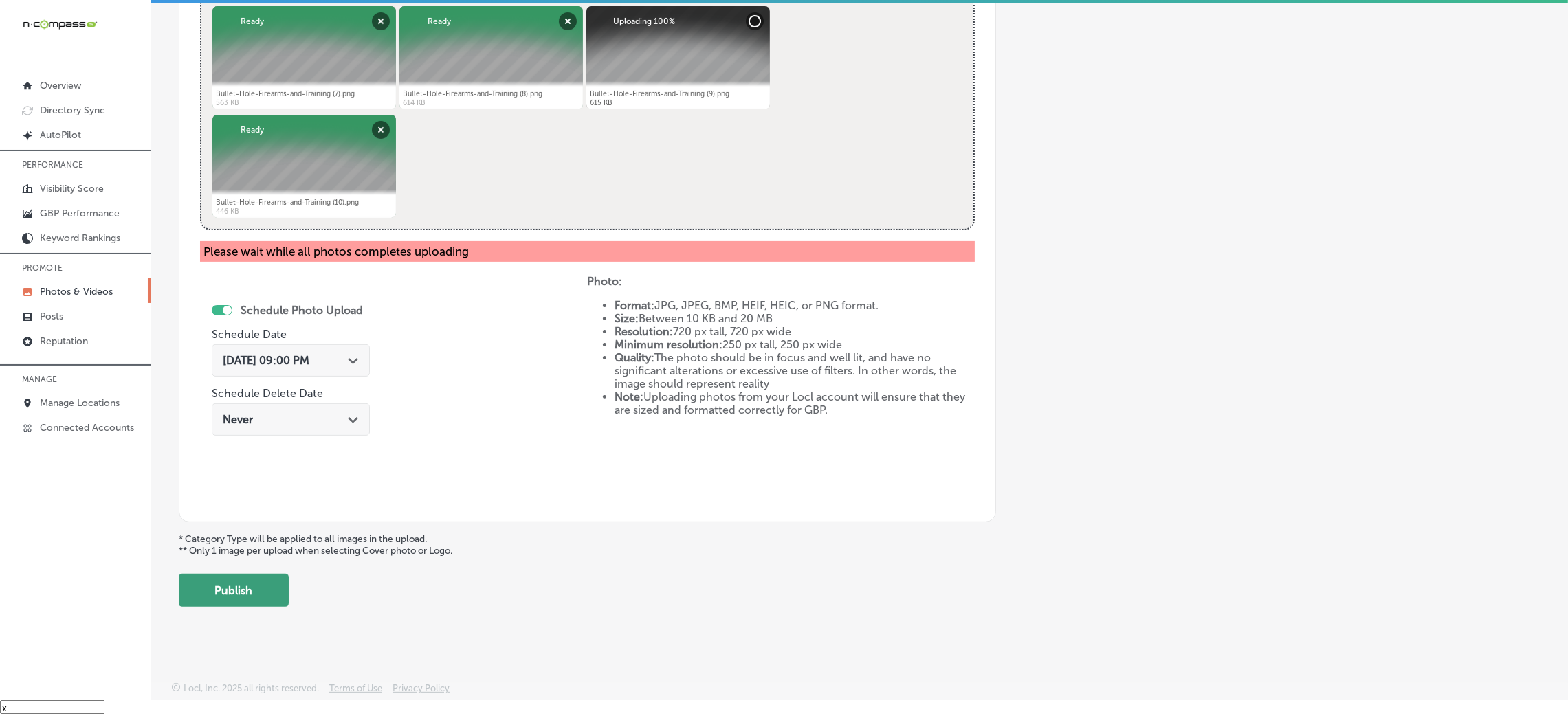
click at [287, 587] on button "Publish" at bounding box center [234, 590] width 110 height 33
click at [275, 598] on button "Publish" at bounding box center [234, 590] width 110 height 33
click at [250, 585] on button "Publish" at bounding box center [234, 590] width 110 height 33
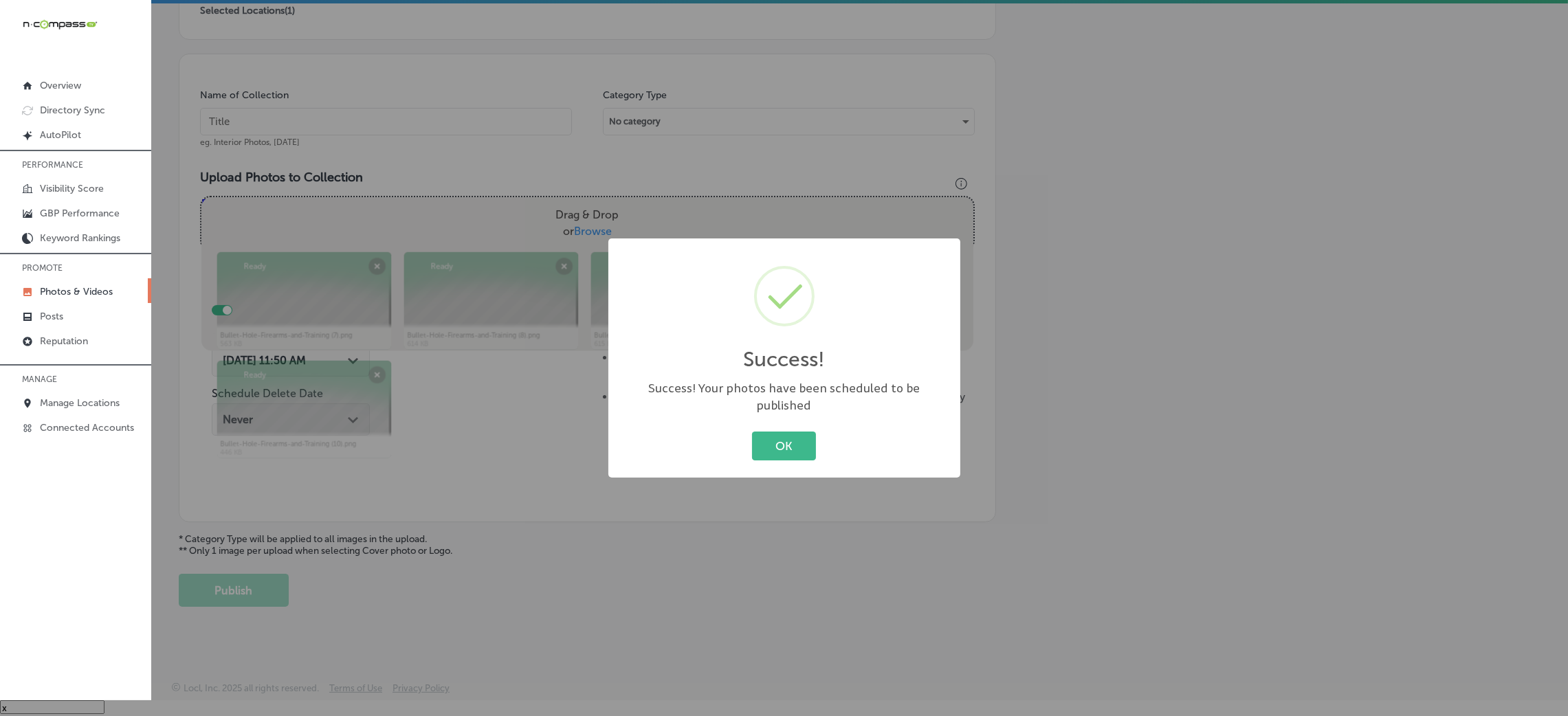
scroll to position [326, 0]
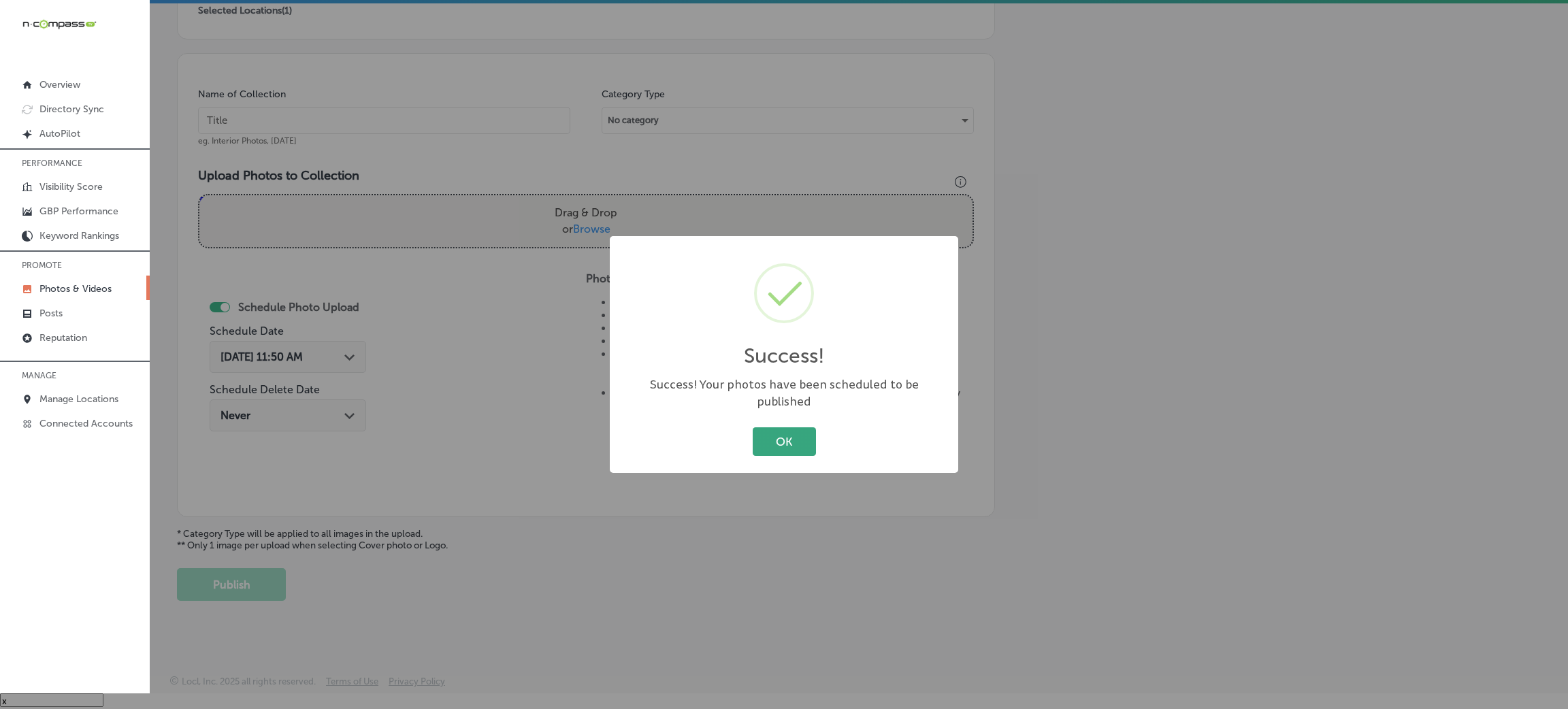
click at [830, 439] on div "OK Cancel" at bounding box center [784, 441] width 321 height 36
click at [806, 441] on button "OK" at bounding box center [784, 441] width 64 height 28
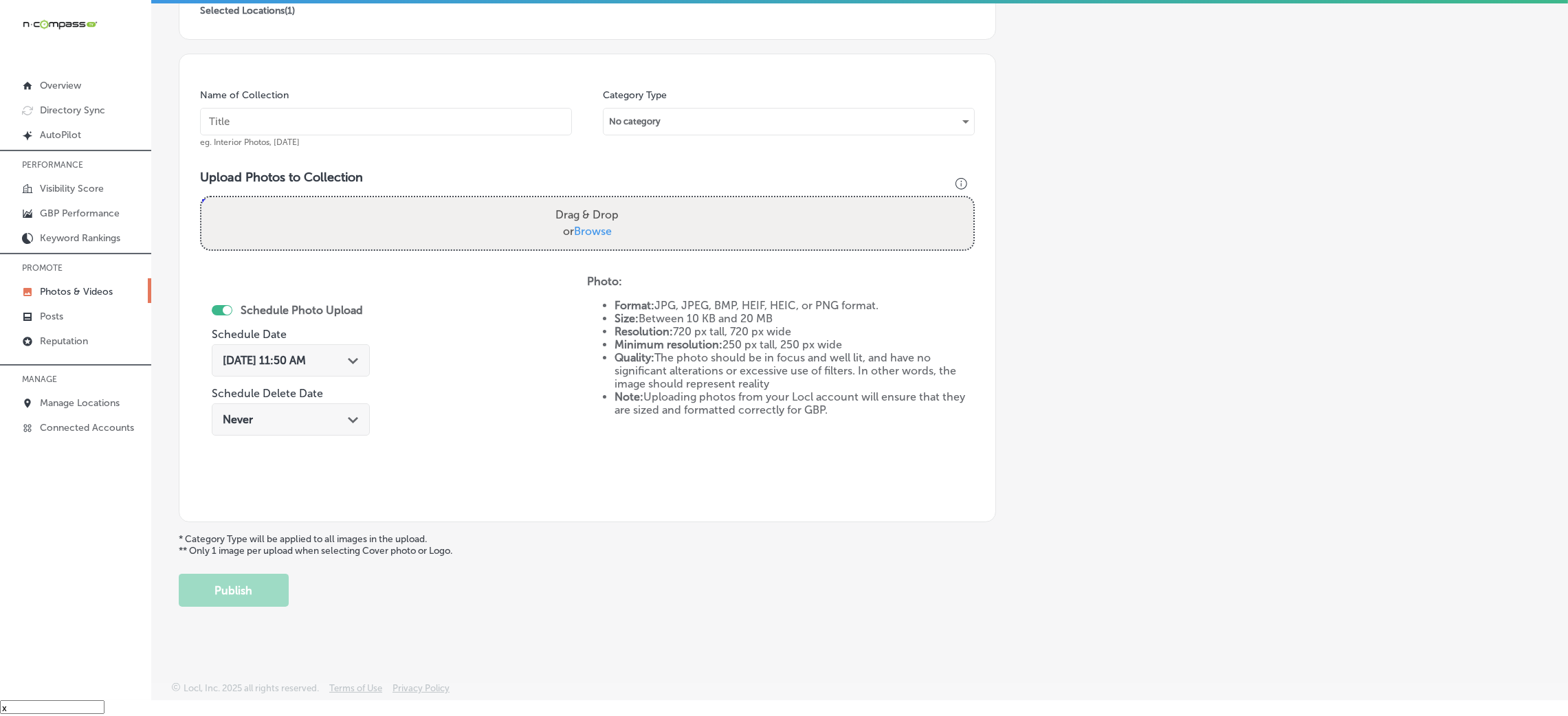
click at [451, 109] on input "text" at bounding box center [386, 121] width 372 height 28
paste input "Bullet-Hole-Firearms-and-Training"
type input "Bullet-Hole-Firearms-and-Training"
click at [669, 169] on h3 "Upload Photos to Collection" at bounding box center [587, 177] width 775 height 15
click at [667, 214] on div "Drag & Drop or Browse" at bounding box center [587, 223] width 772 height 52
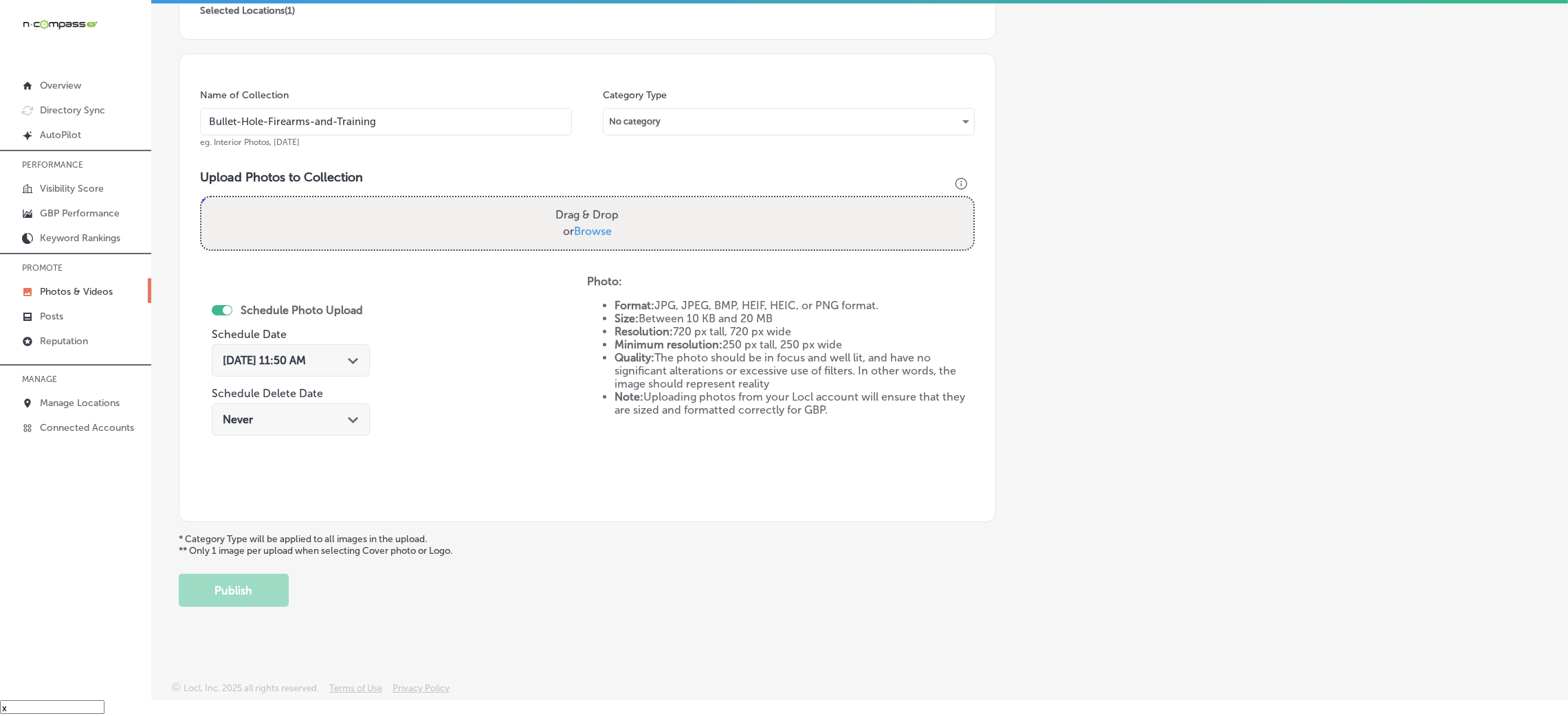
click at [201, 197] on input "Drag & Drop or Browse" at bounding box center [587, 199] width 772 height 4
type input "C:\fakepath\Bullet-Hole-Firearms-and-Training (11).png"
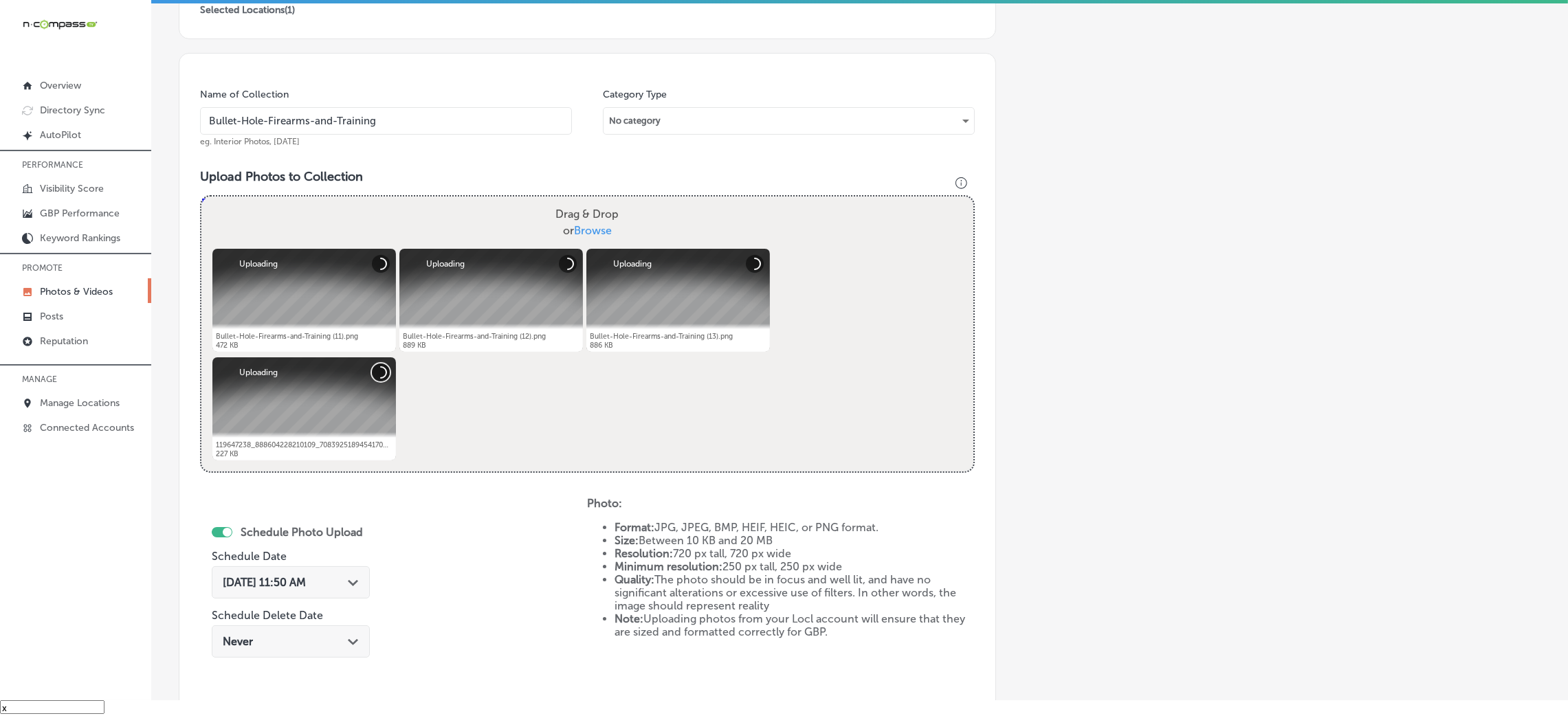
click at [374, 374] on button "Cancel" at bounding box center [381, 372] width 18 height 18
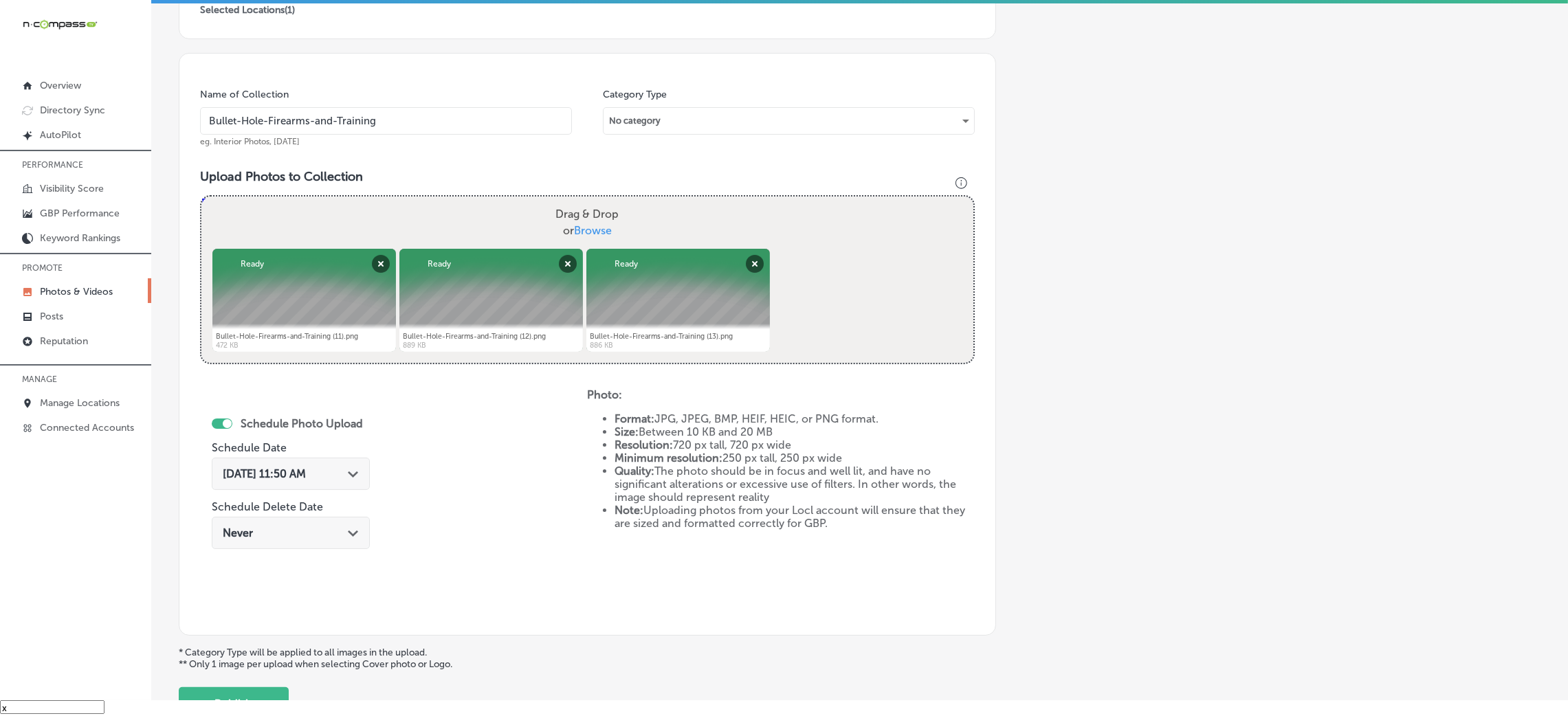
click at [595, 226] on span "Browse" at bounding box center [593, 230] width 38 height 13
click at [595, 201] on input "Drag & Drop or Browse" at bounding box center [587, 198] width 772 height 4
type input "C:\fakepath\Bullet-Hole-Firearms-and-Training (11).png"
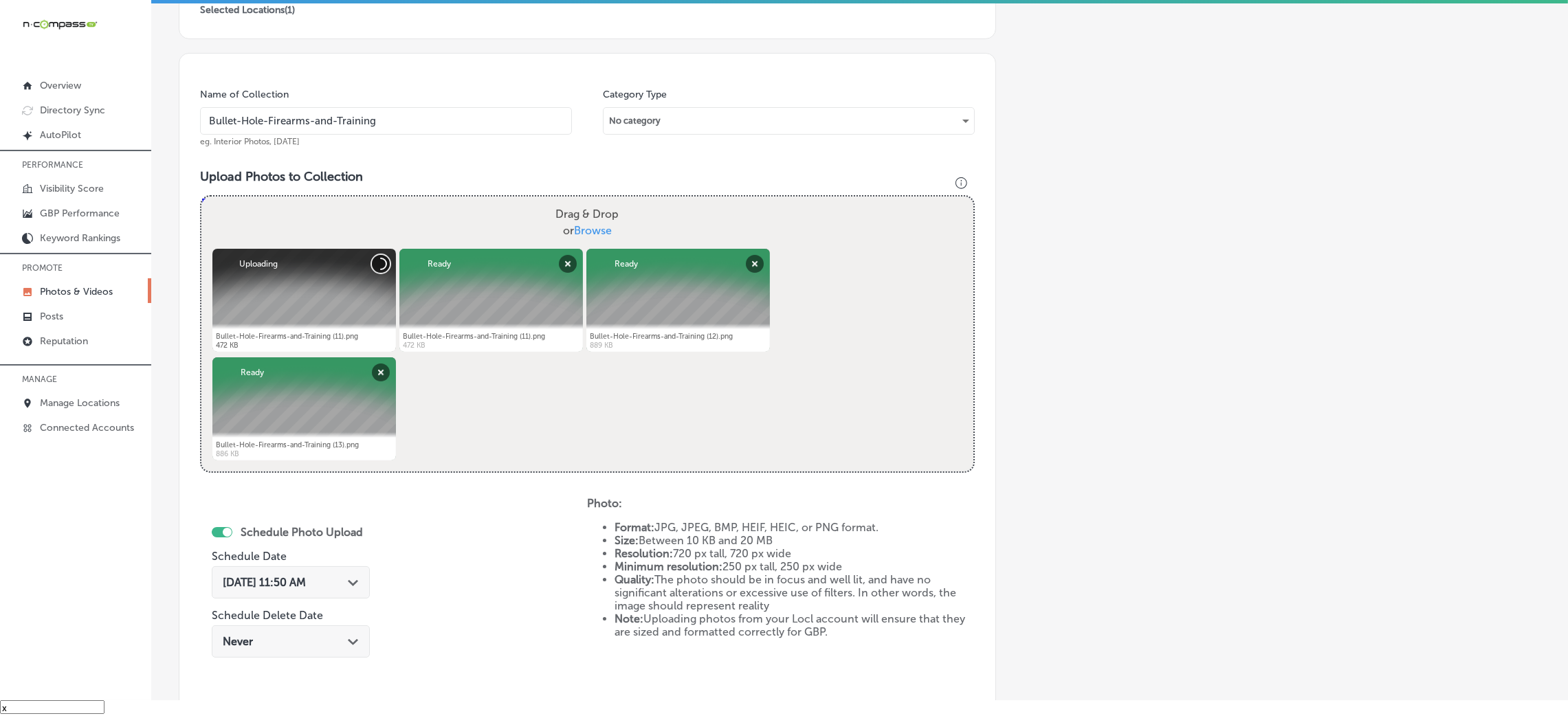
click at [374, 265] on button "Cancel" at bounding box center [381, 263] width 18 height 18
click at [376, 263] on button "Cancel" at bounding box center [381, 263] width 18 height 18
click at [378, 263] on button "Cancel" at bounding box center [381, 263] width 18 height 18
click at [570, 266] on button "Remove" at bounding box center [567, 263] width 18 height 18
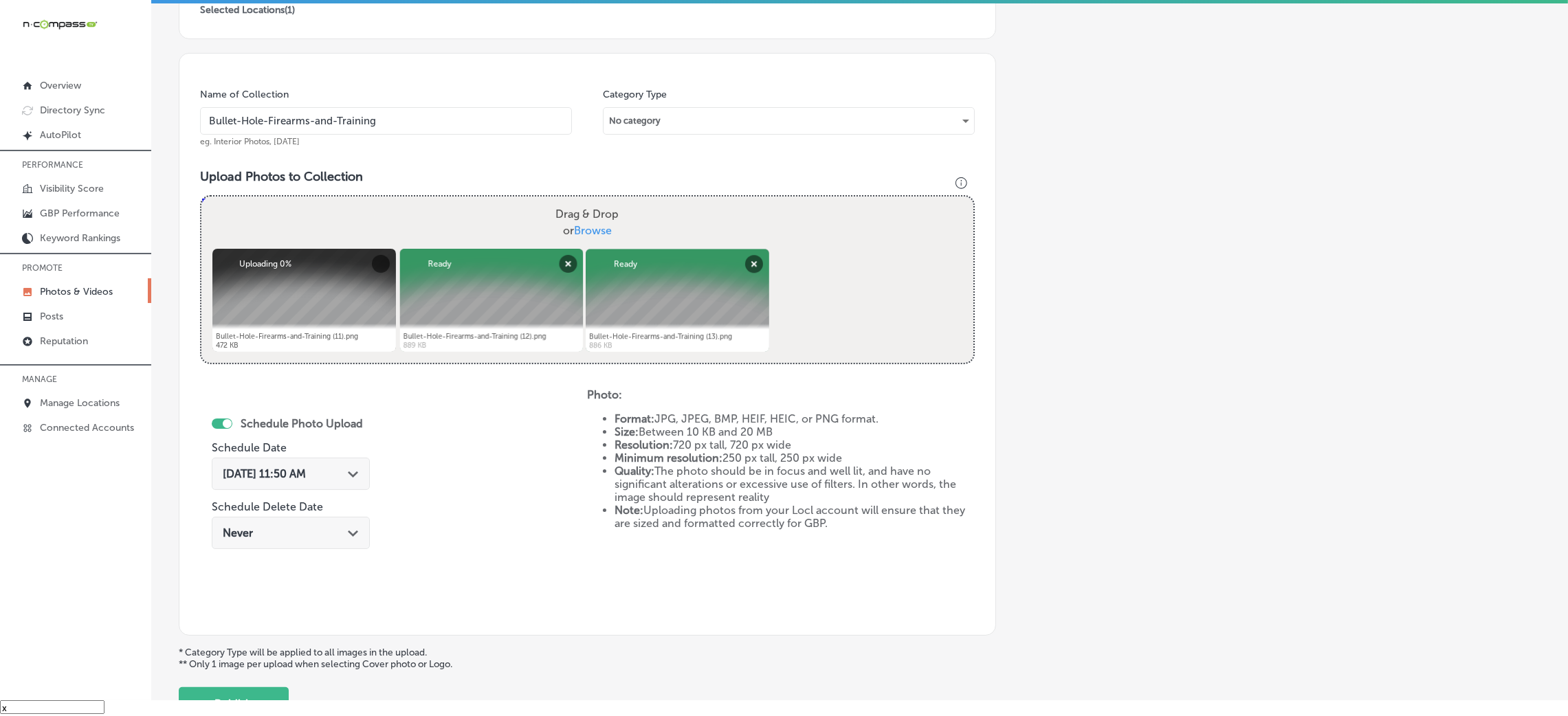
click at [604, 210] on label "Drag & Drop or Browse" at bounding box center [587, 222] width 74 height 44
click at [604, 201] on input "Drag & Drop or Browse" at bounding box center [587, 198] width 772 height 4
type input "C:\fakepath\Bullet-Hole-Firearms-and-Training (9).png"
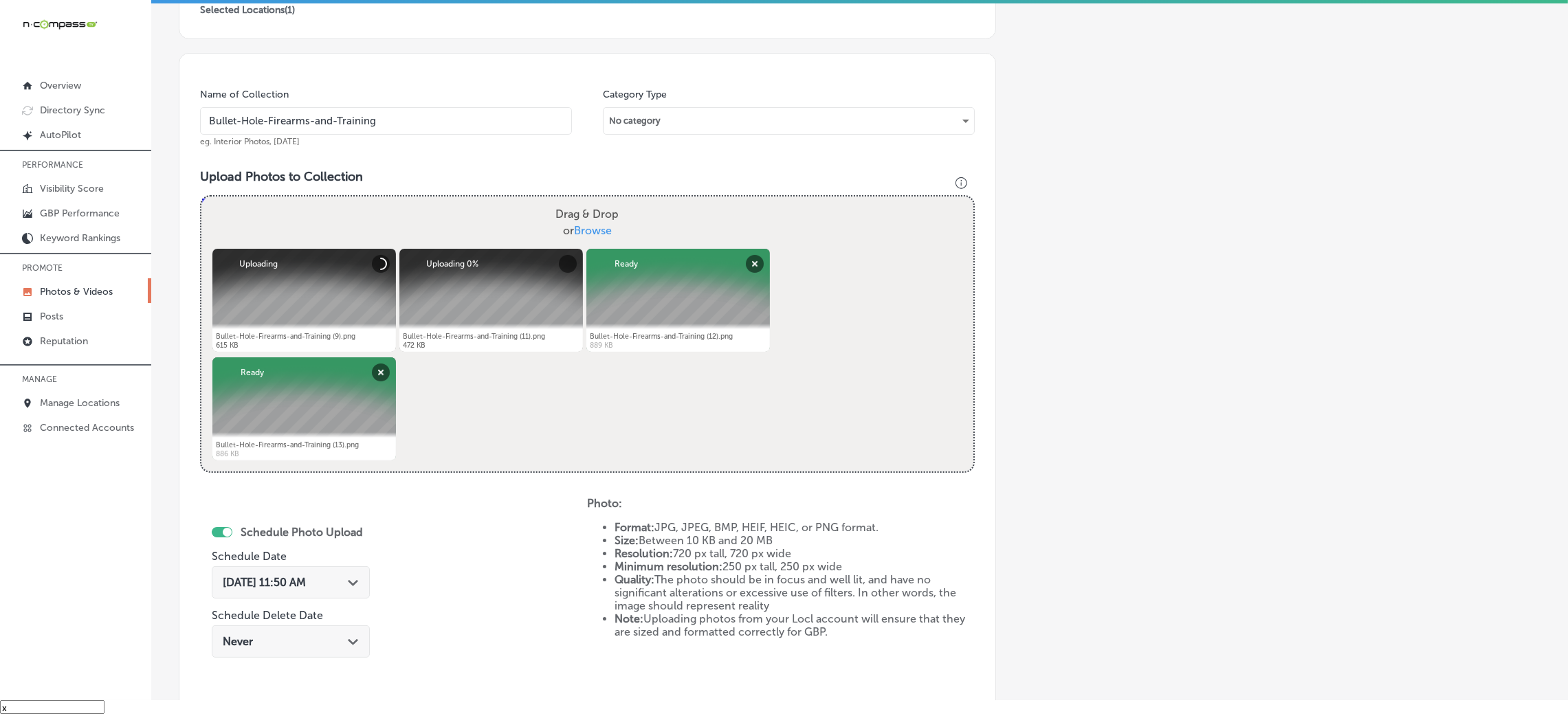
scroll to position [429, 0]
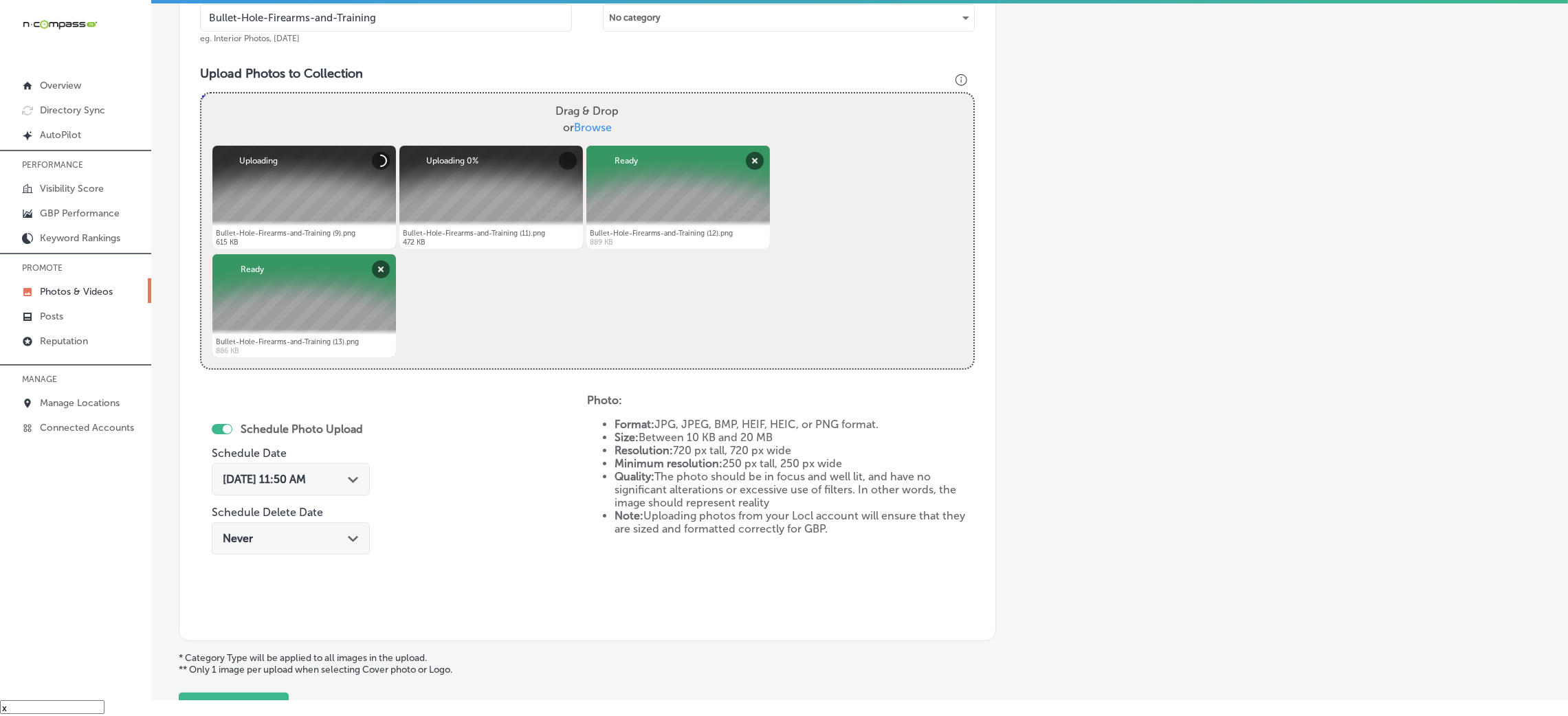
click at [340, 479] on div "Oct 8, 2025 11:50 AM Path Created with Sketch." at bounding box center [290, 479] width 136 height 13
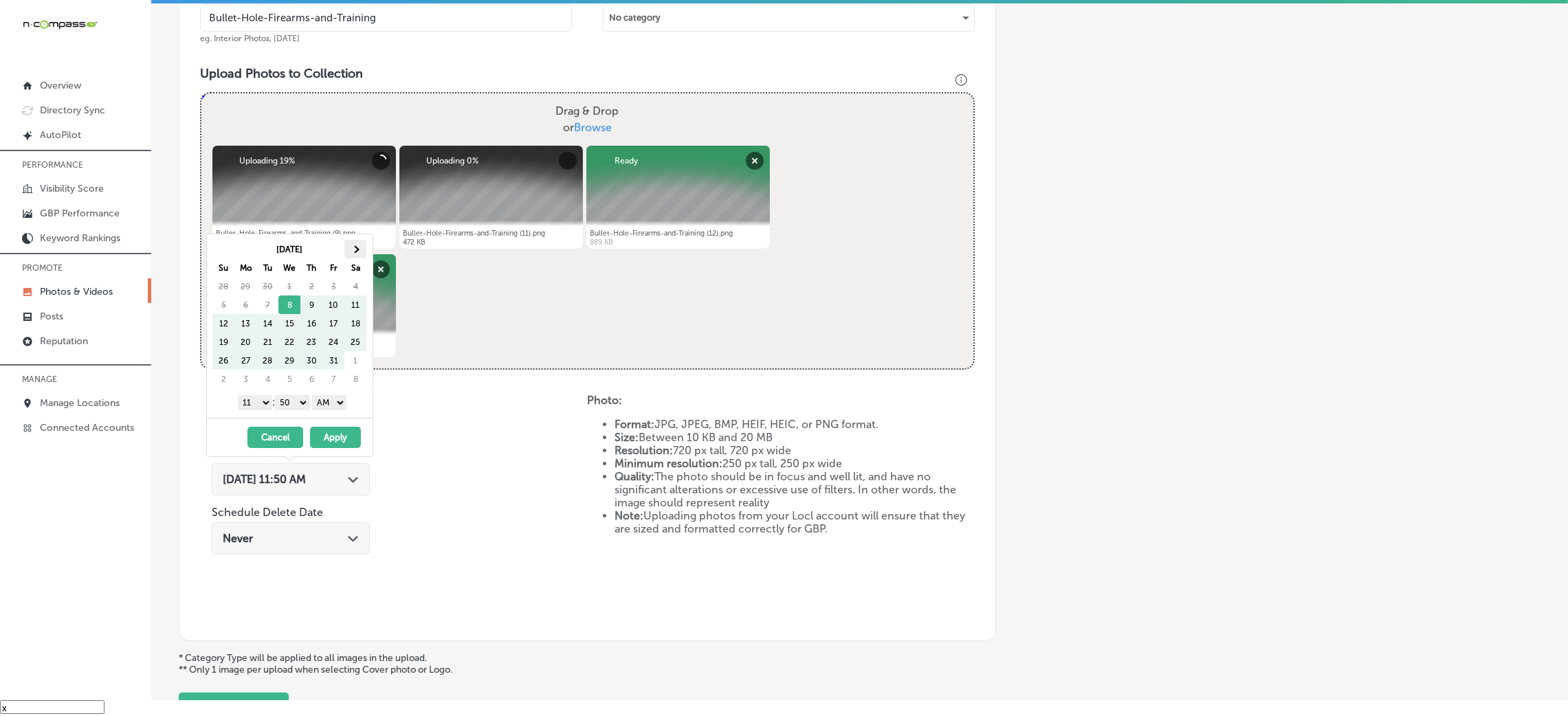
click at [360, 247] on th at bounding box center [355, 249] width 22 height 18
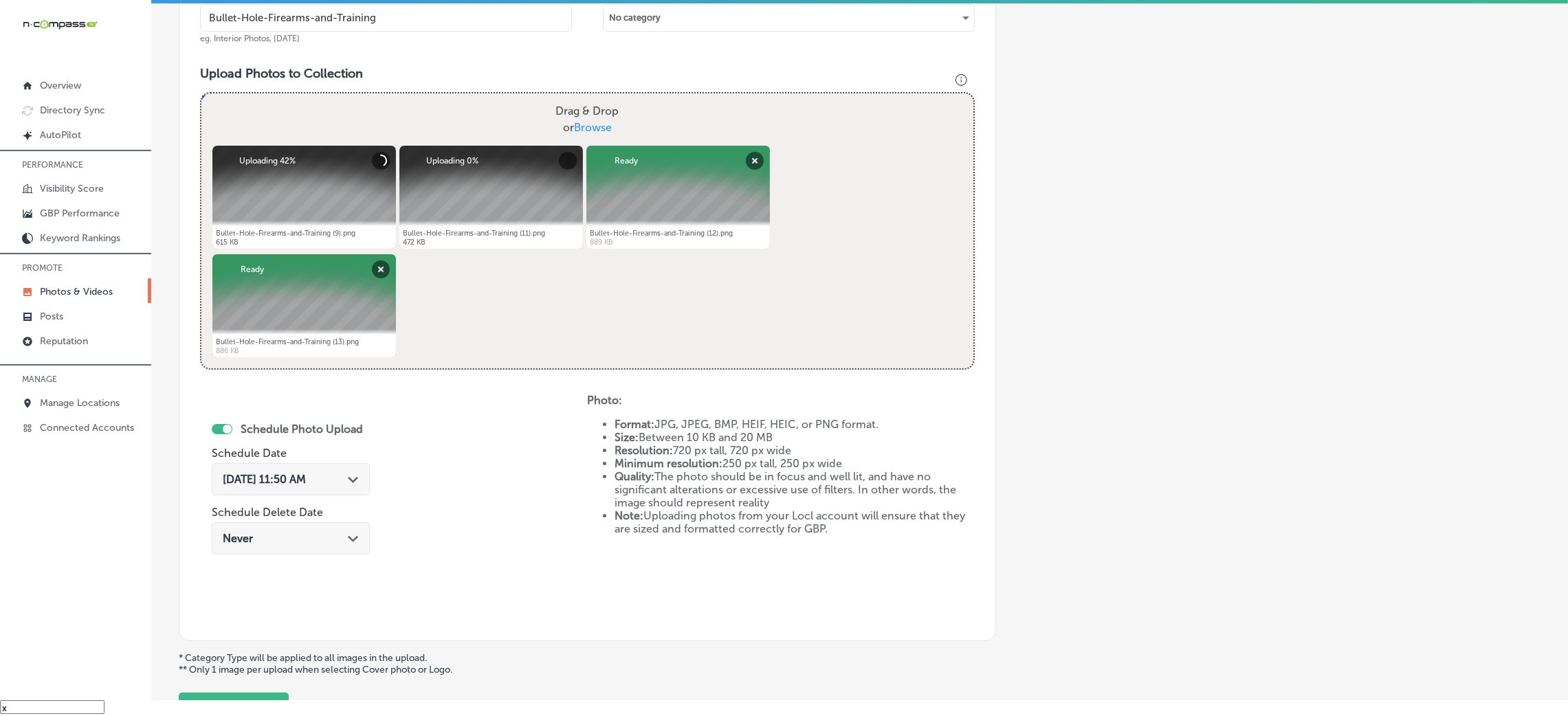
click at [472, 467] on div "Schedule Photo Upload Schedule Date Oct 8, 2025 11:50 AM Path Created with Sket…" at bounding box center [393, 507] width 387 height 226
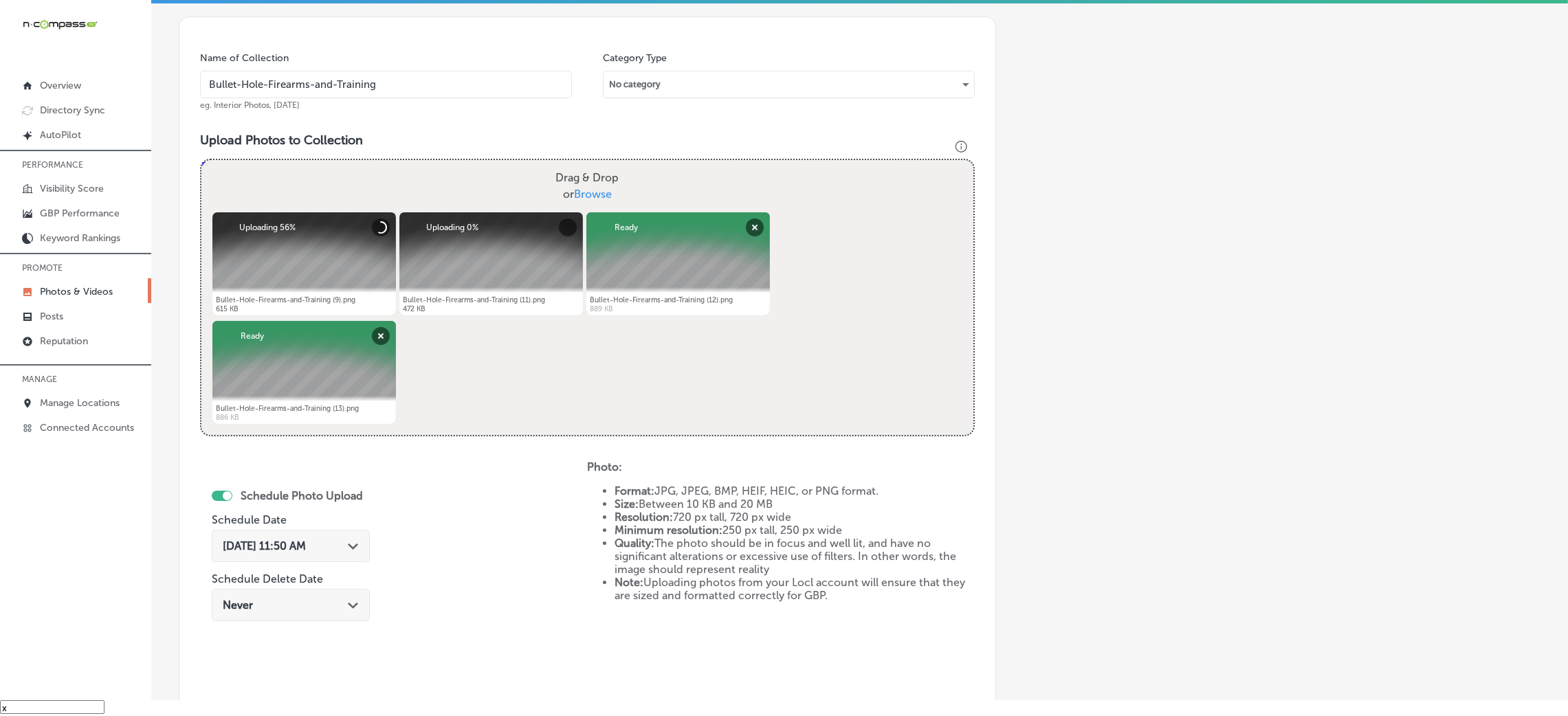
scroll to position [326, 0]
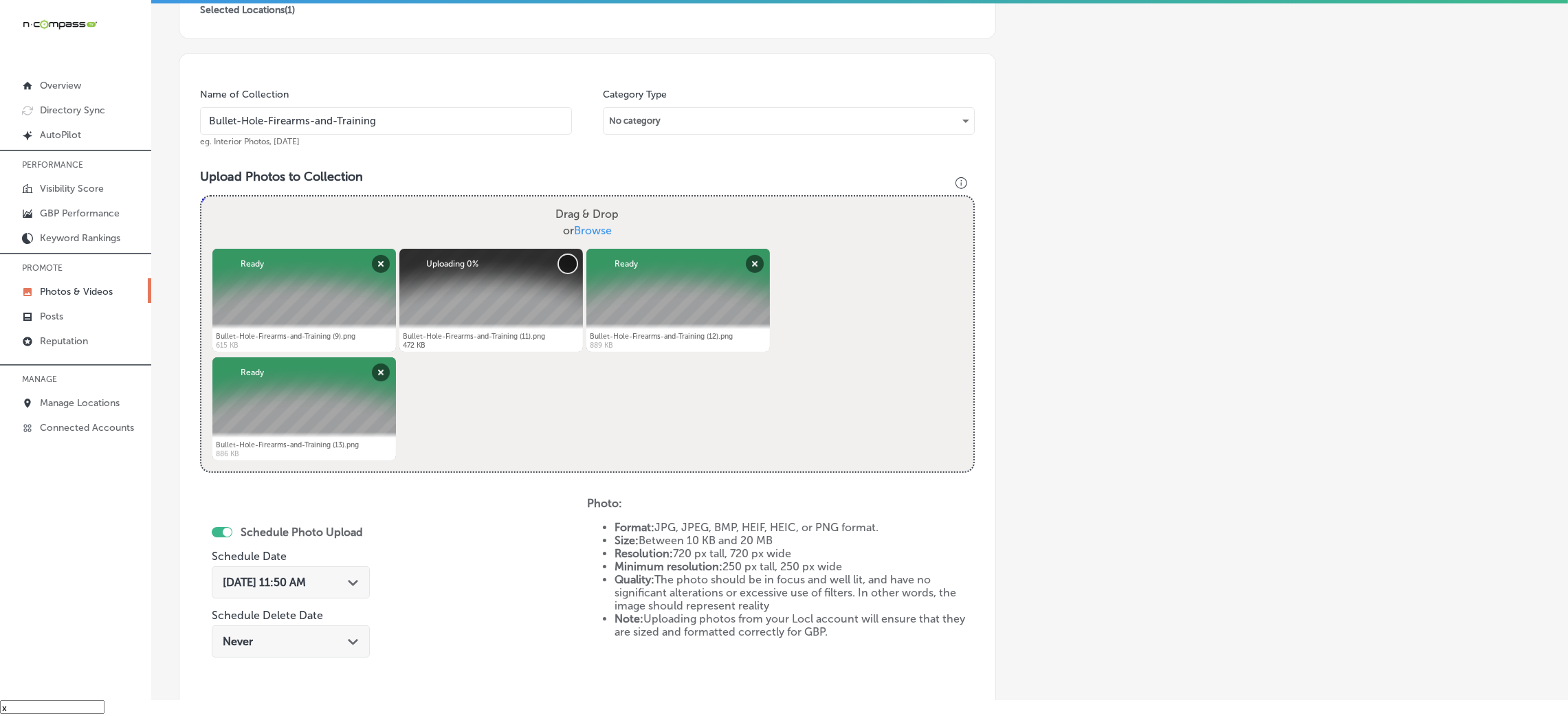
click at [573, 264] on button "Cancel" at bounding box center [567, 263] width 18 height 18
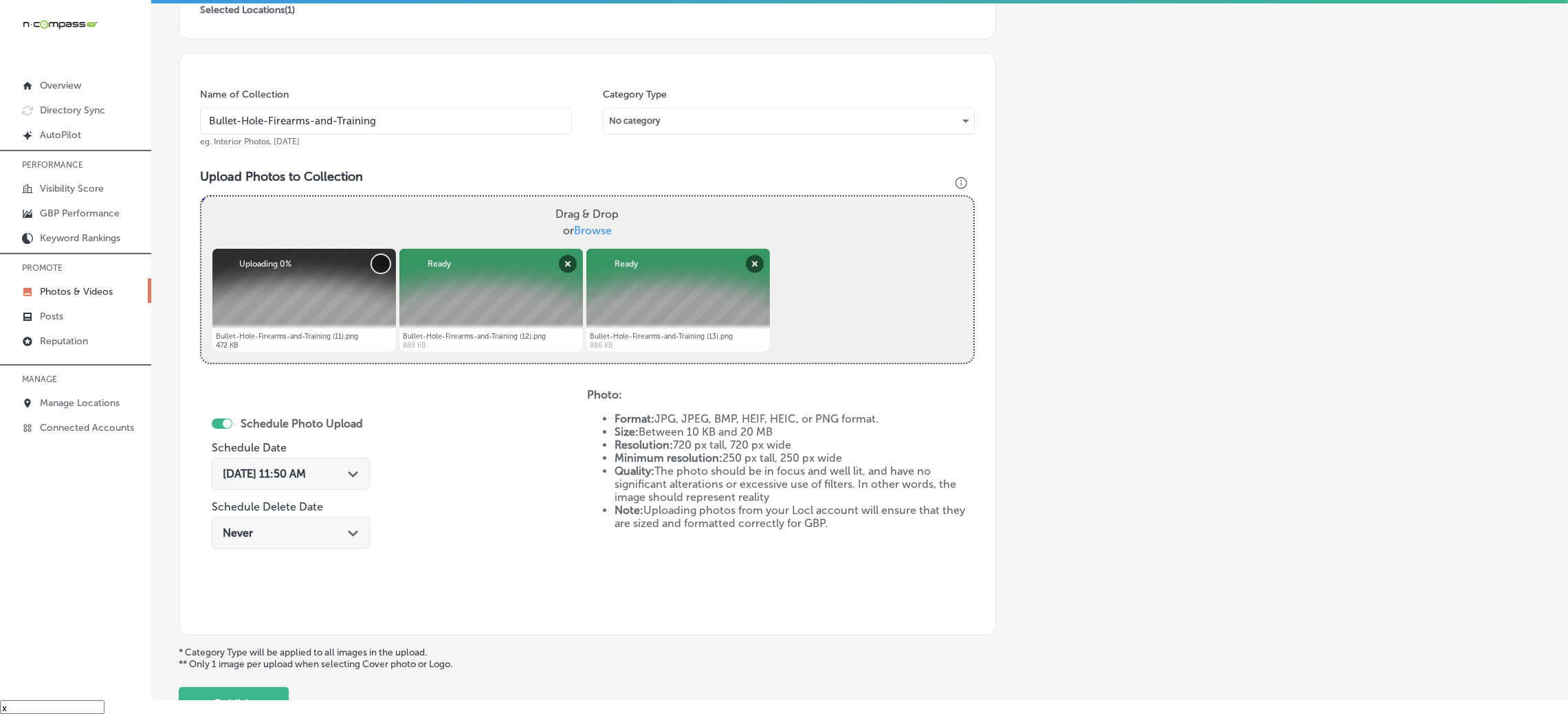
click at [381, 260] on button "Cancel" at bounding box center [381, 263] width 18 height 18
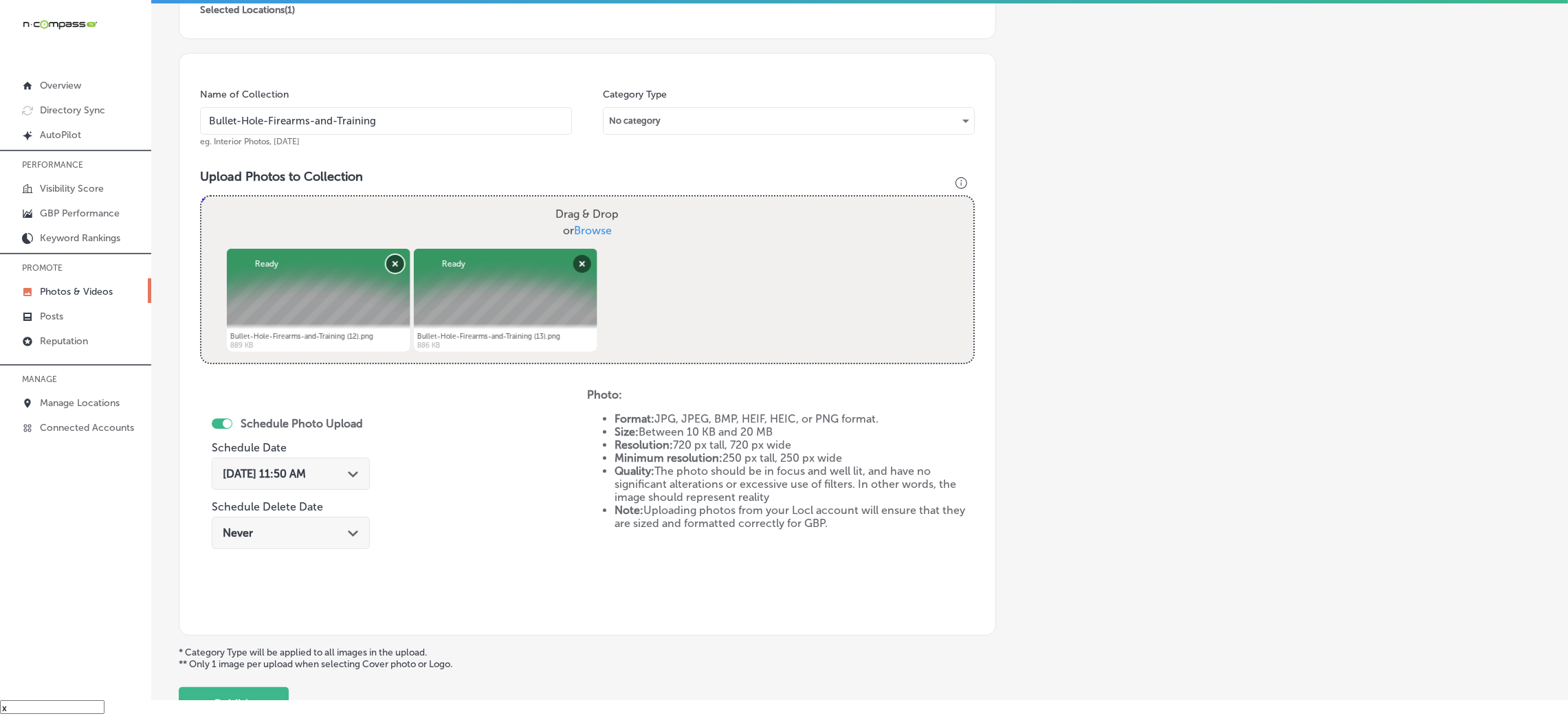
click at [386, 260] on button "Remove" at bounding box center [394, 263] width 18 height 18
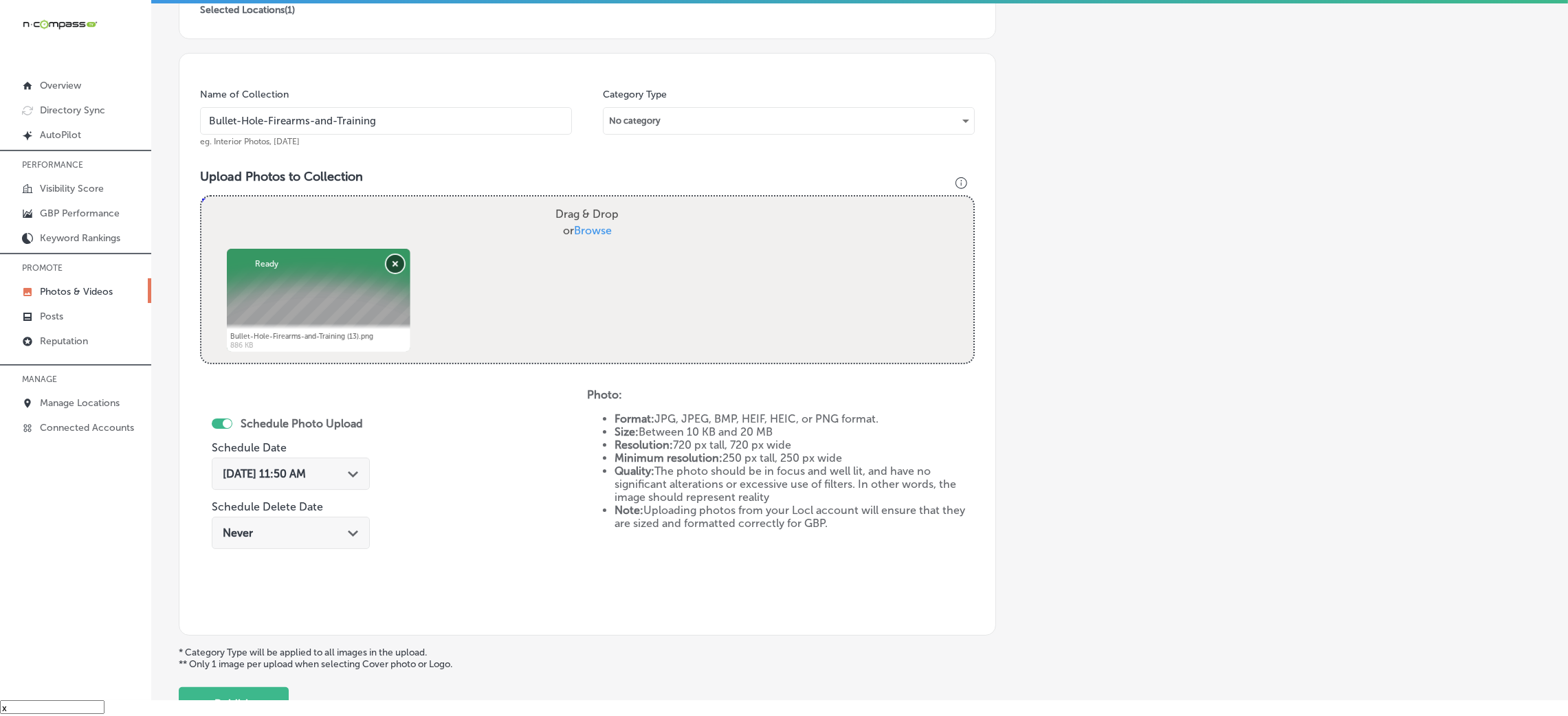
click at [386, 260] on button "Remove" at bounding box center [394, 263] width 18 height 18
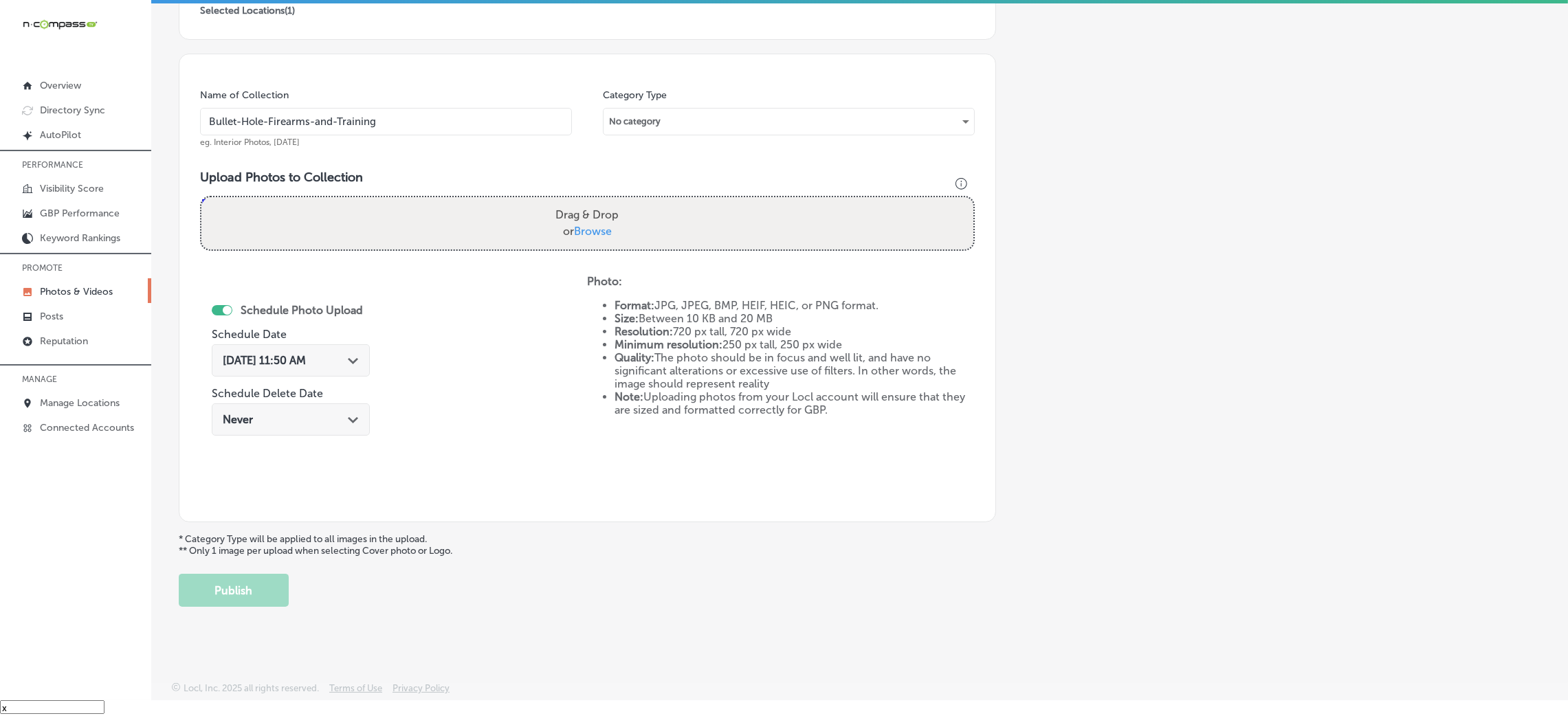
click at [574, 234] on span "Browse" at bounding box center [593, 231] width 38 height 13
click at [573, 201] on input "Drag & Drop or Browse" at bounding box center [587, 199] width 772 height 4
type input "C:\fakepath\Bullet-Hole-Firearms-and-Training (10).png"
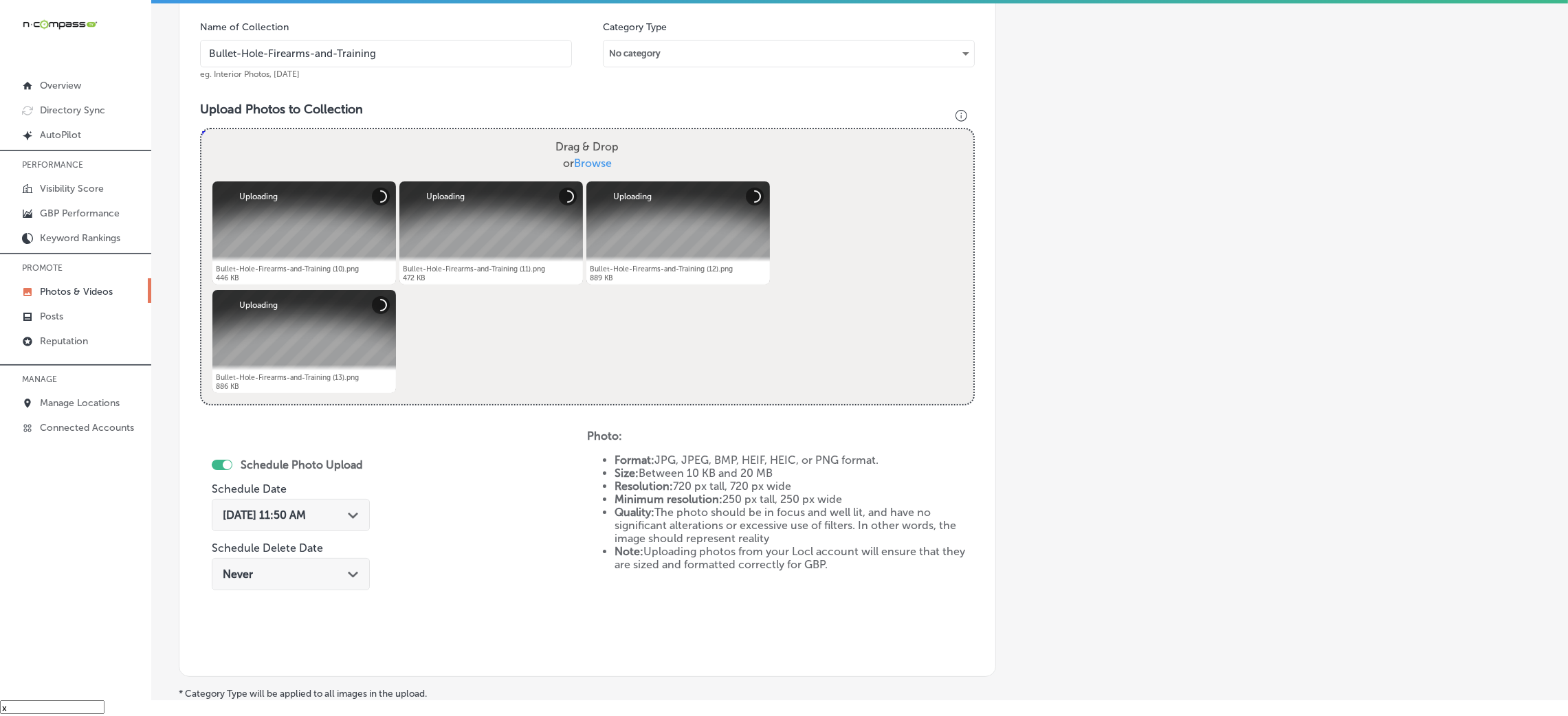
scroll to position [429, 0]
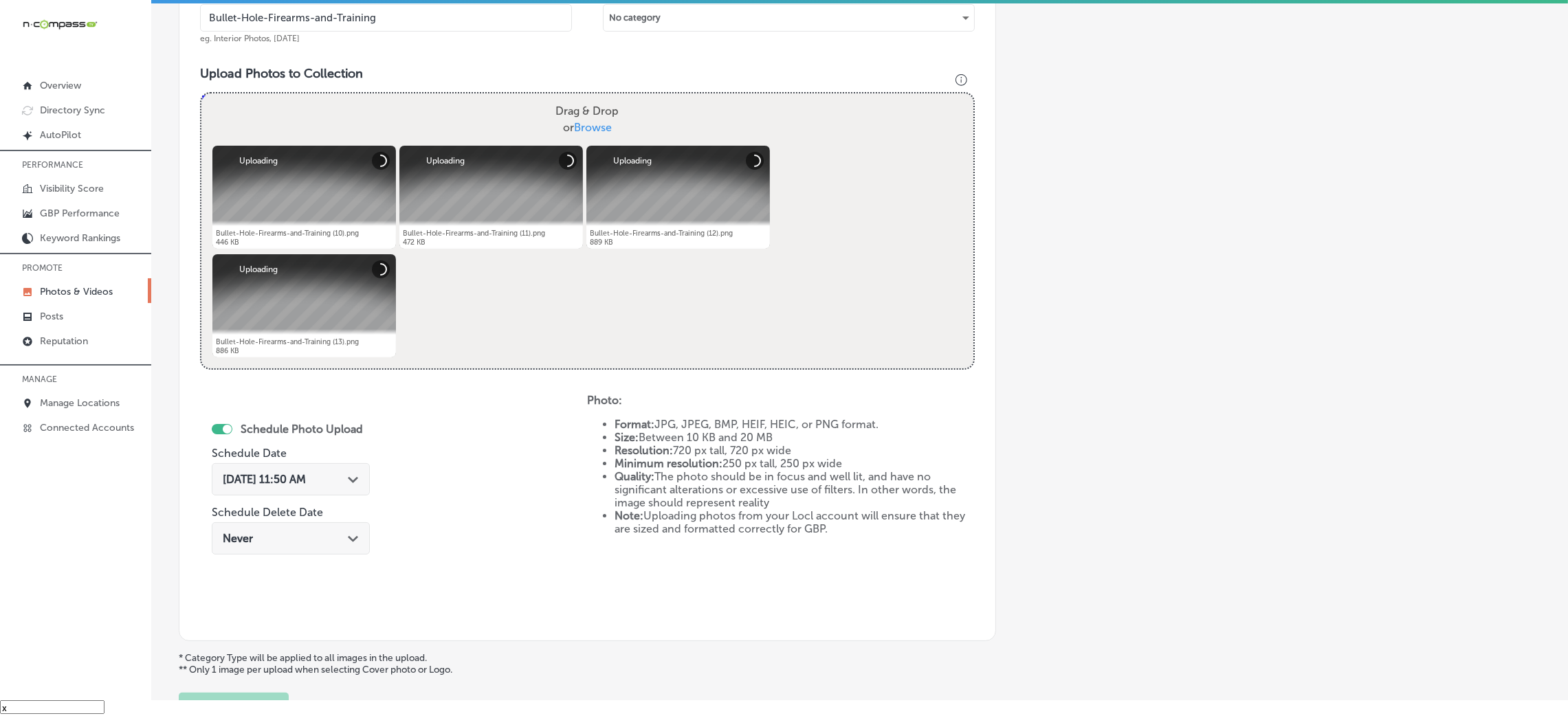
click at [306, 484] on span "Oct 8, 2025 11:50 AM" at bounding box center [264, 479] width 83 height 13
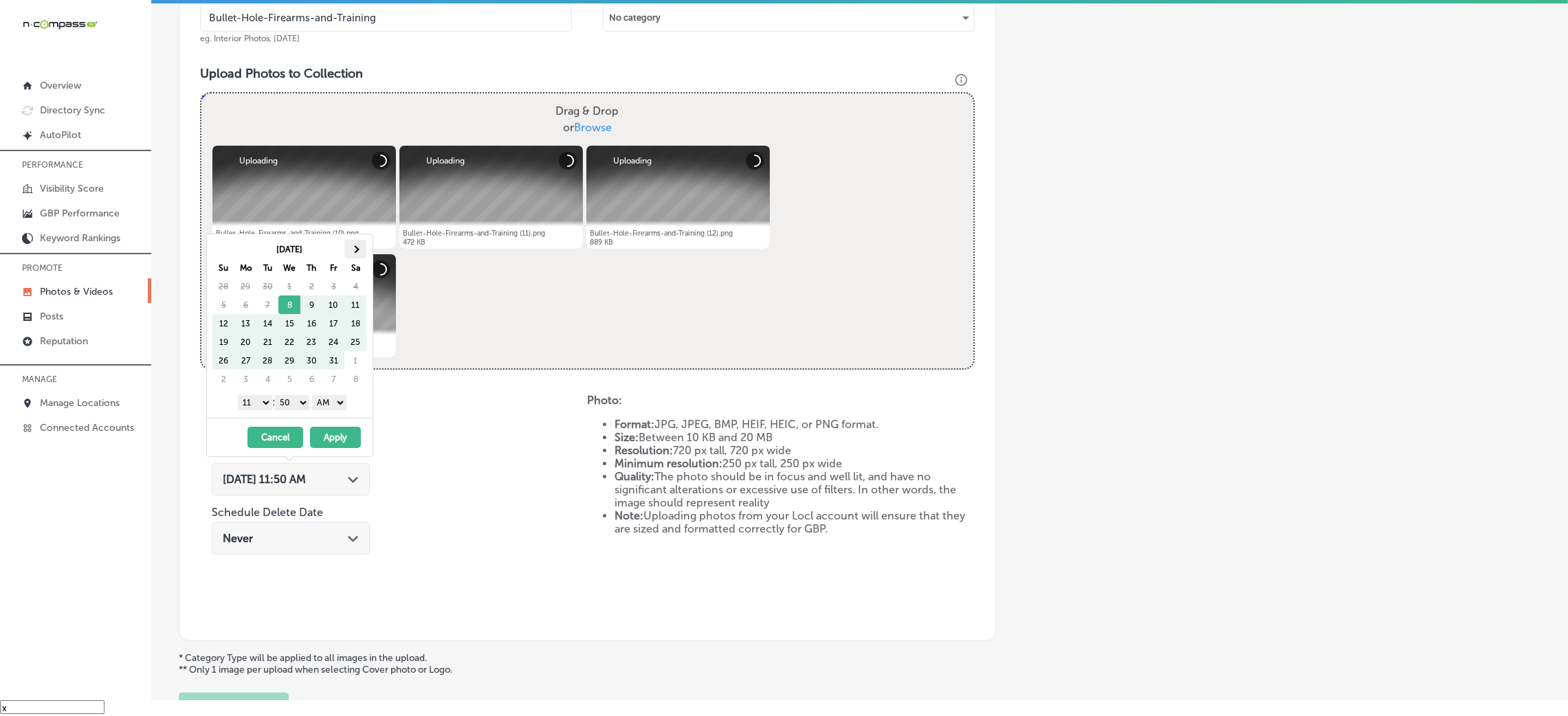
click at [362, 253] on th at bounding box center [355, 249] width 22 height 18
click at [319, 402] on select "AM PM" at bounding box center [329, 402] width 35 height 15
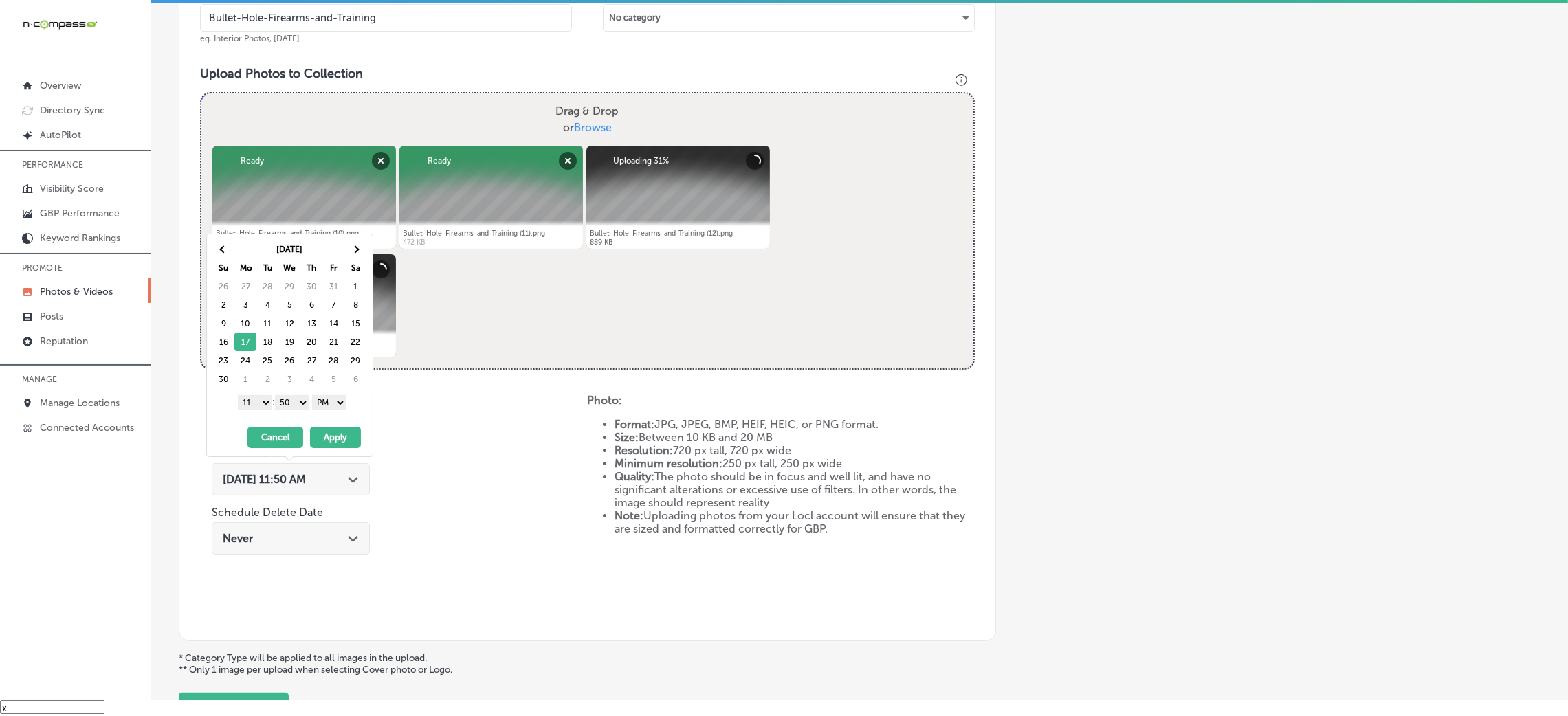
click at [300, 401] on select "00 10 20 30 40 50" at bounding box center [292, 402] width 35 height 15
click at [253, 401] on select "1 2 3 4 5 6 7 8 9 10 11 12" at bounding box center [255, 402] width 35 height 15
click at [340, 440] on button "Apply" at bounding box center [335, 437] width 51 height 21
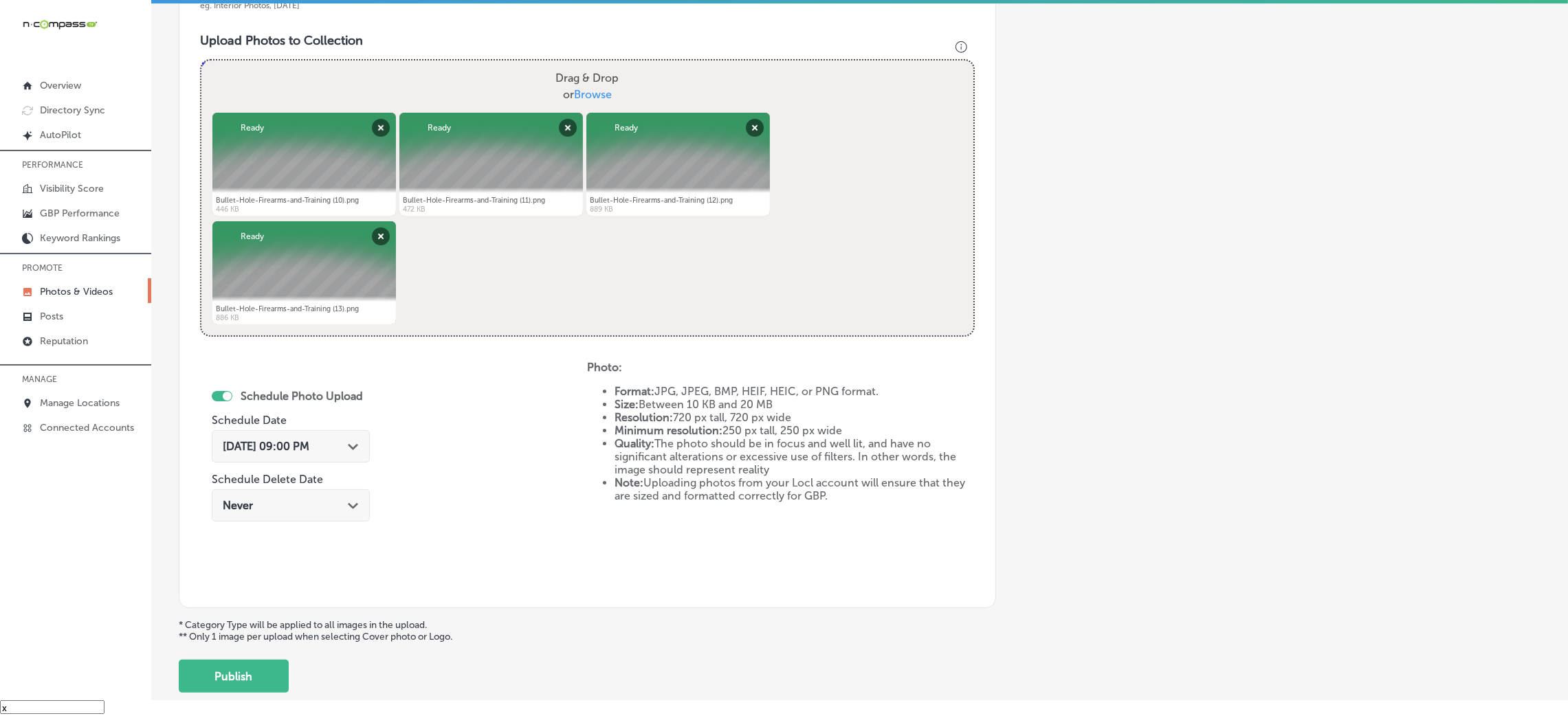
scroll to position [549, 0]
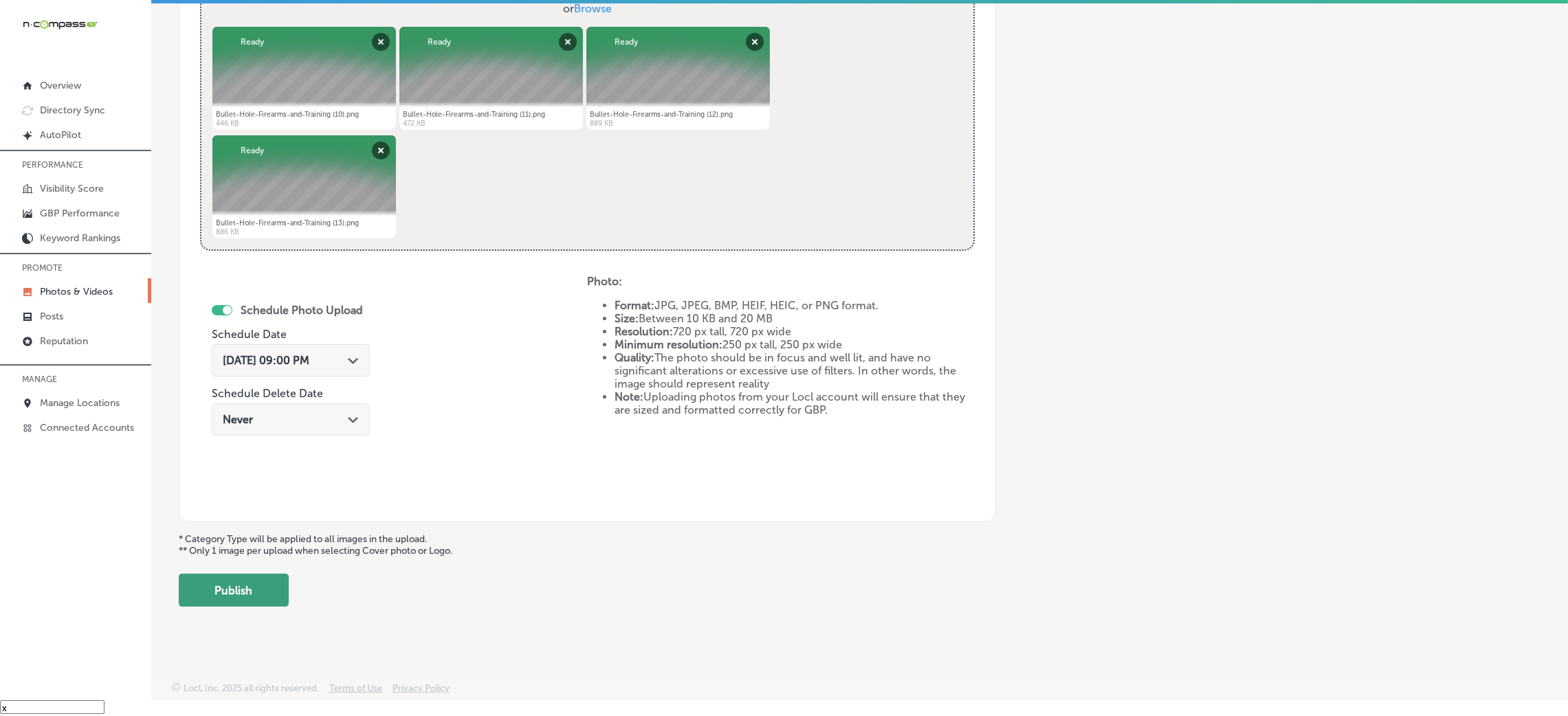
click at [285, 593] on button "Publish" at bounding box center [234, 590] width 110 height 33
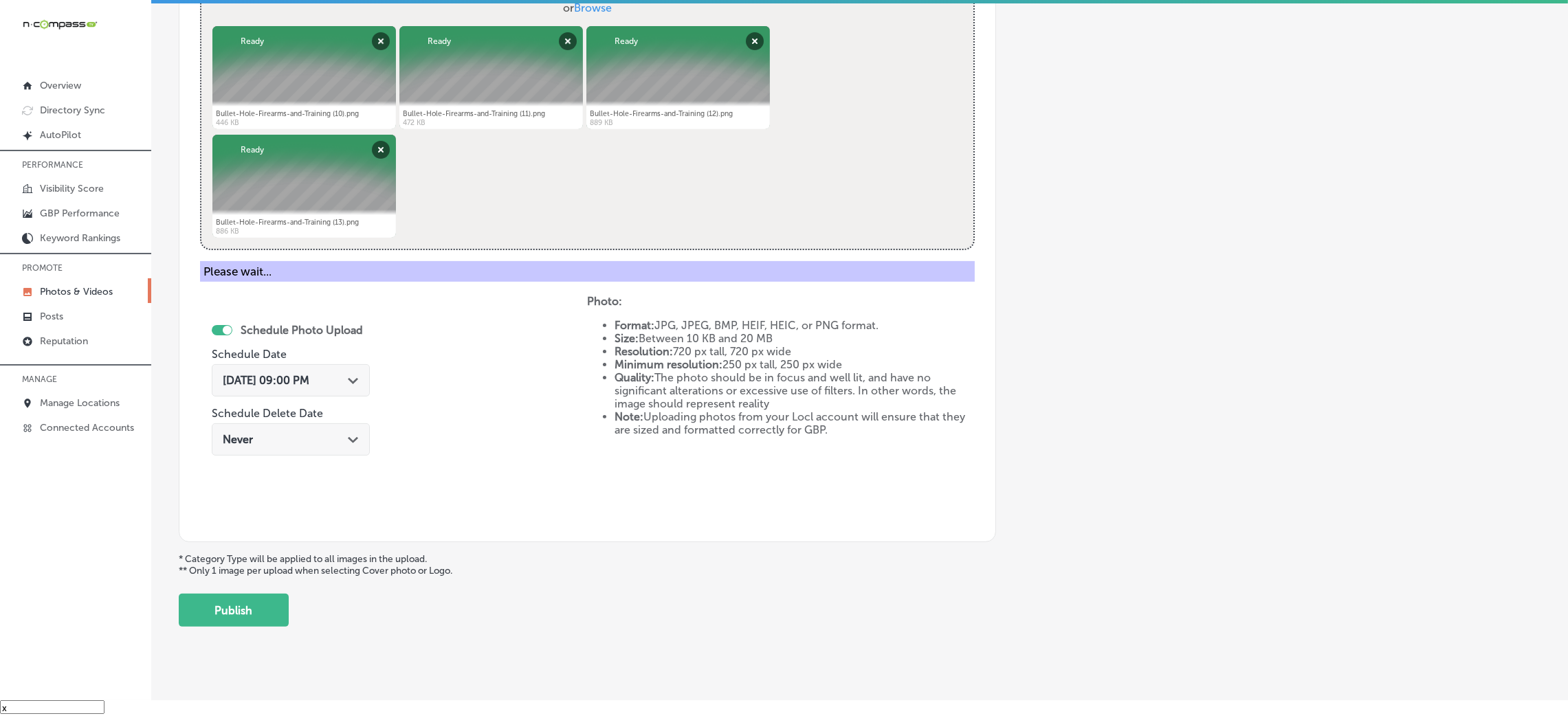
scroll to position [326, 0]
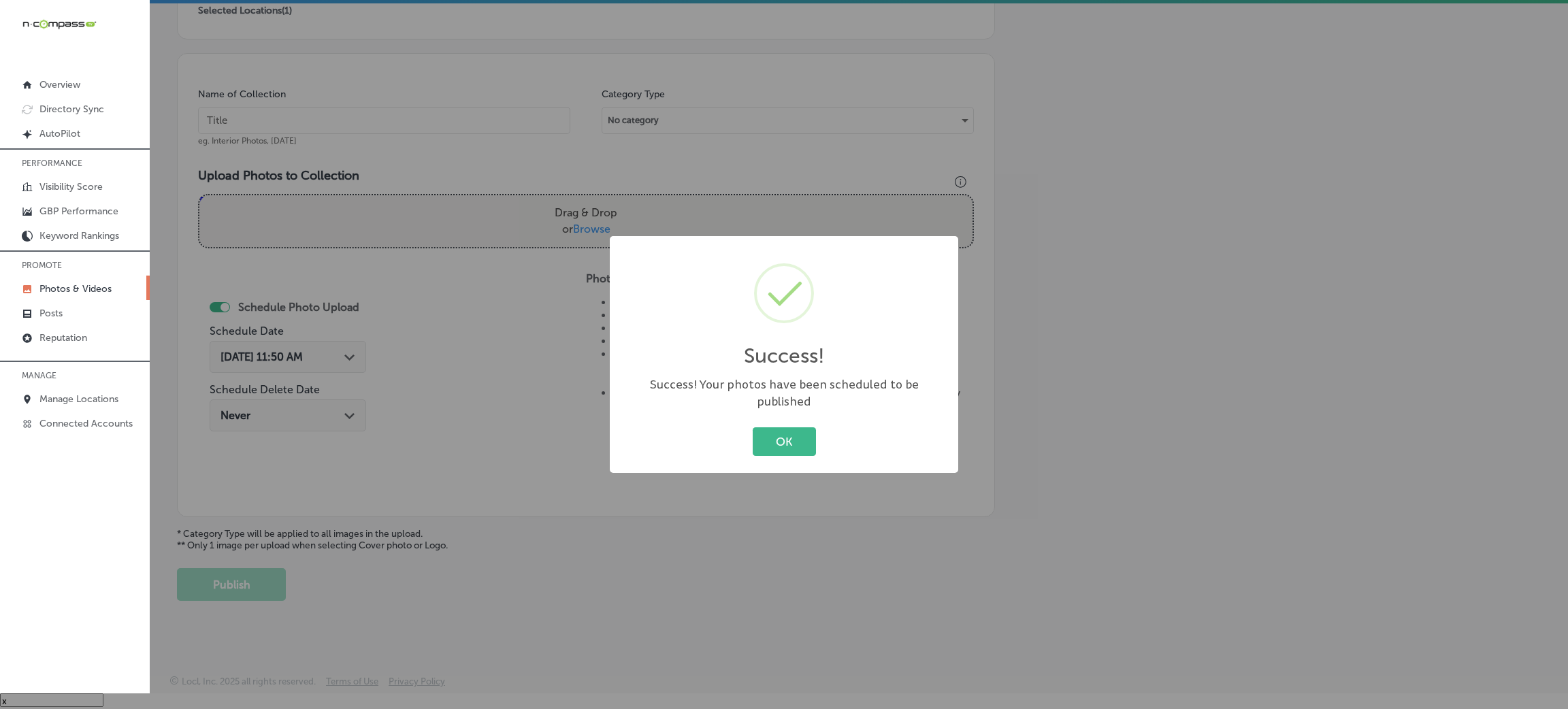
click at [753, 449] on div "OK Cancel" at bounding box center [784, 441] width 321 height 36
click at [770, 436] on button "OK" at bounding box center [784, 441] width 64 height 28
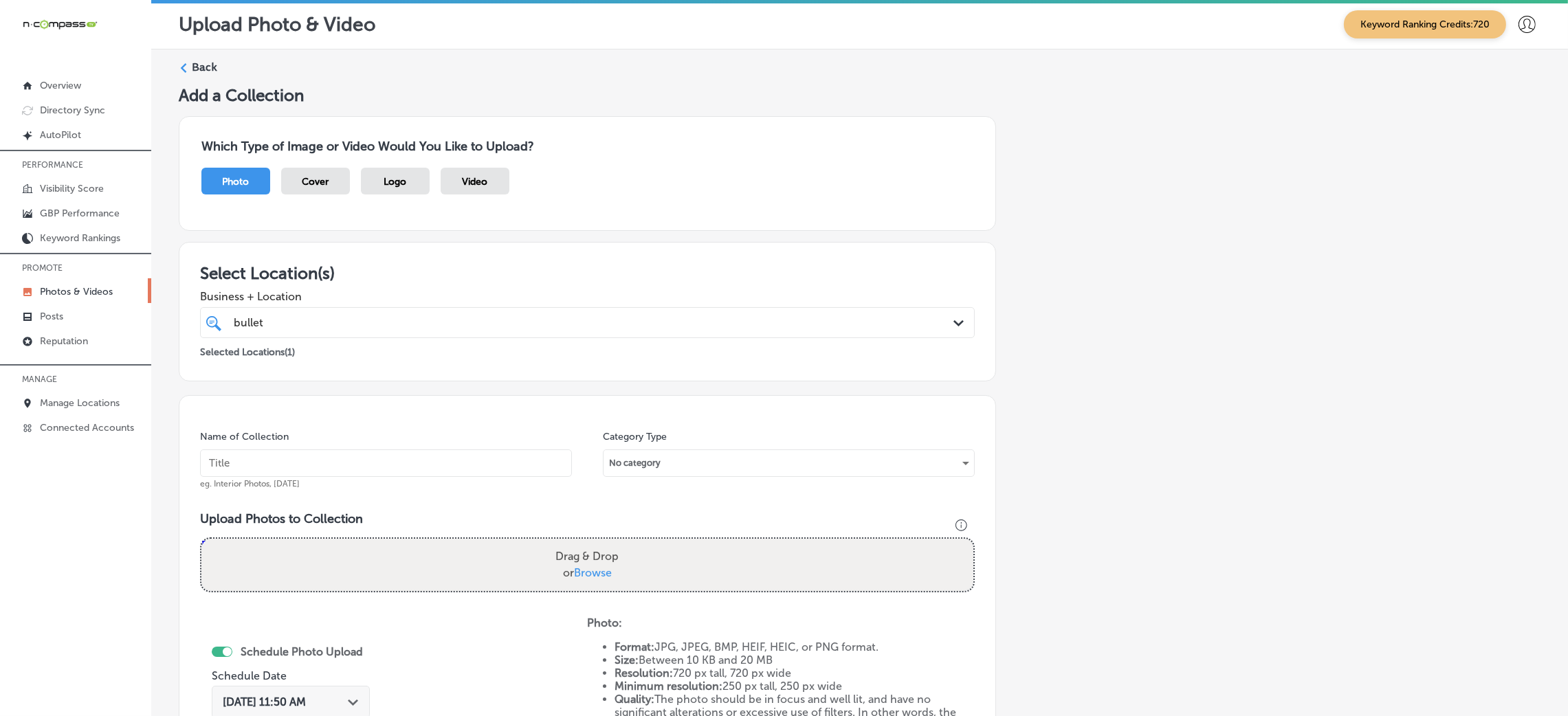
scroll to position [0, 0]
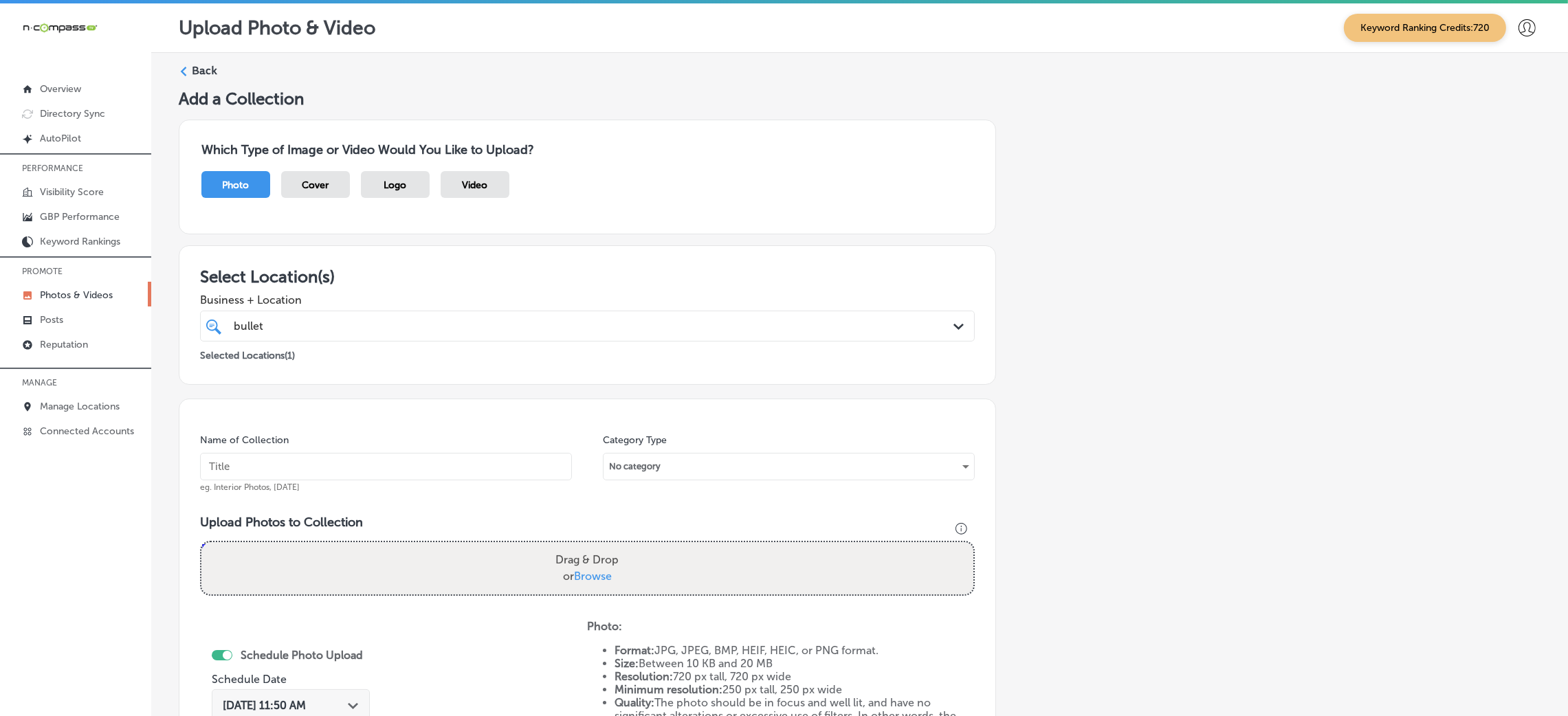
click at [204, 73] on label "Back" at bounding box center [205, 71] width 25 height 15
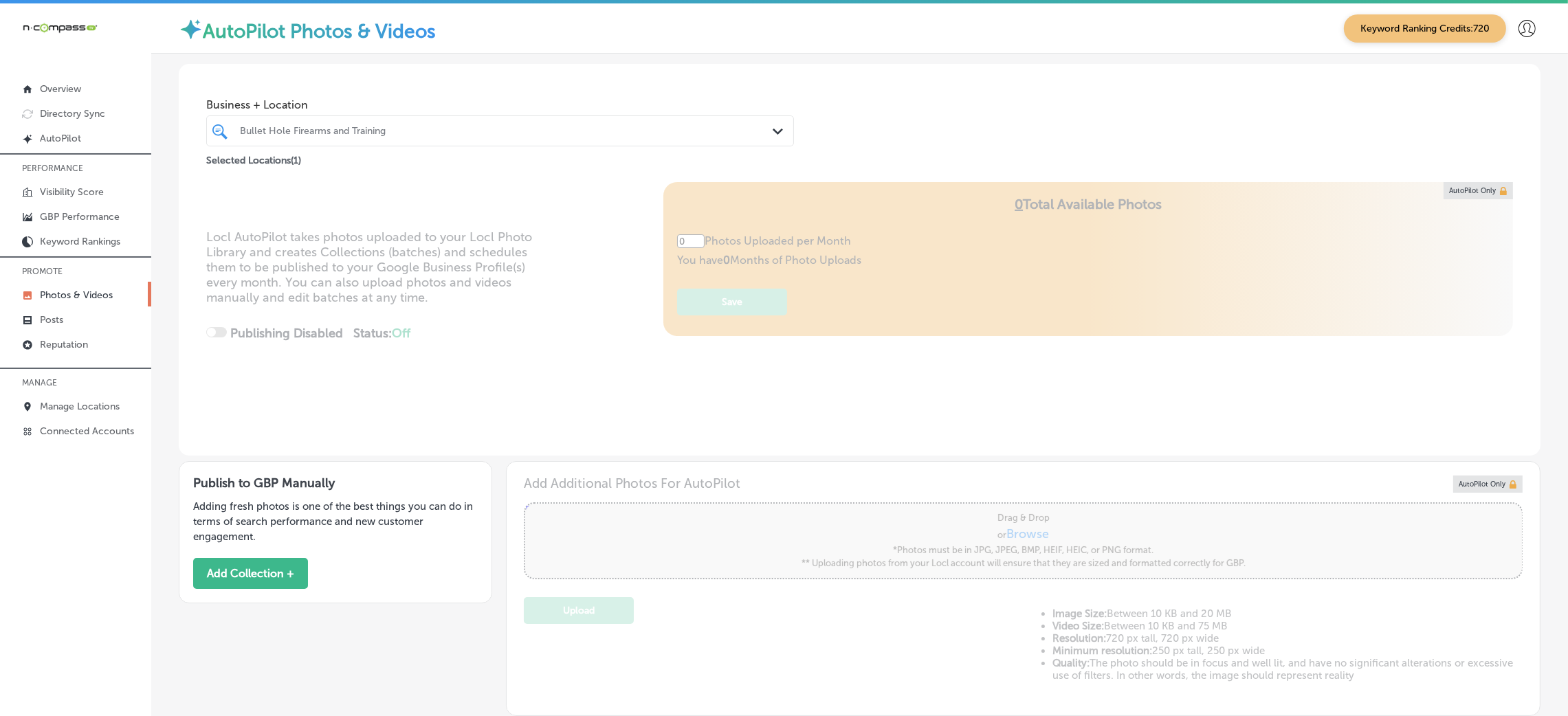
type input "5"
click at [328, 148] on div "Selected Locations ( 1 )" at bounding box center [500, 157] width 588 height 22
click at [340, 127] on div "Bullet Hole Firearms and Training" at bounding box center [507, 131] width 534 height 12
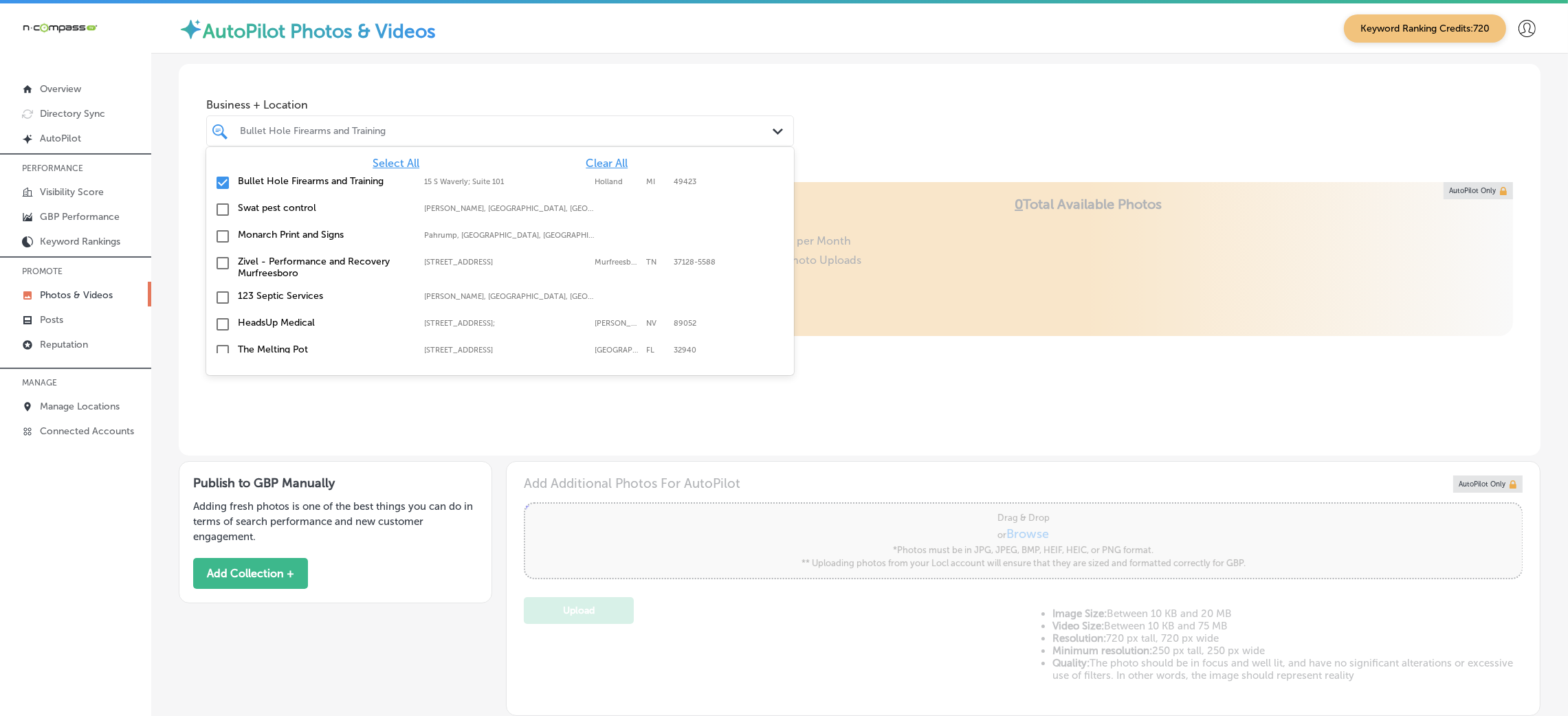
click at [586, 157] on span "Clear All" at bounding box center [606, 163] width 42 height 13
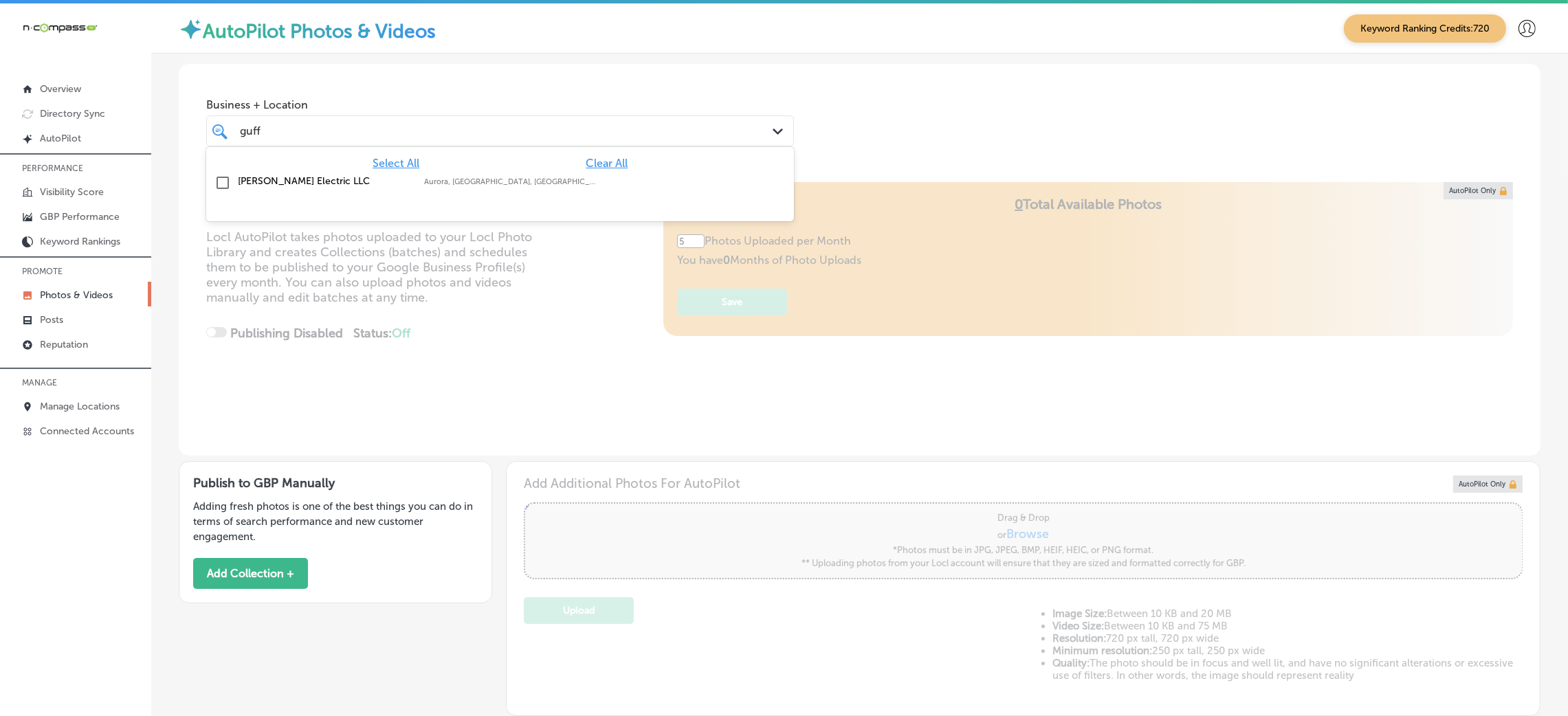
click at [547, 185] on label "Aurora, CO, USA | Denver, CO, USA | Park ..." at bounding box center [511, 181] width 172 height 9
type input "guff"
click at [987, 93] on div "Business + Location option focused, 2 of 179. 2 results available for search te…" at bounding box center [860, 117] width 1362 height 105
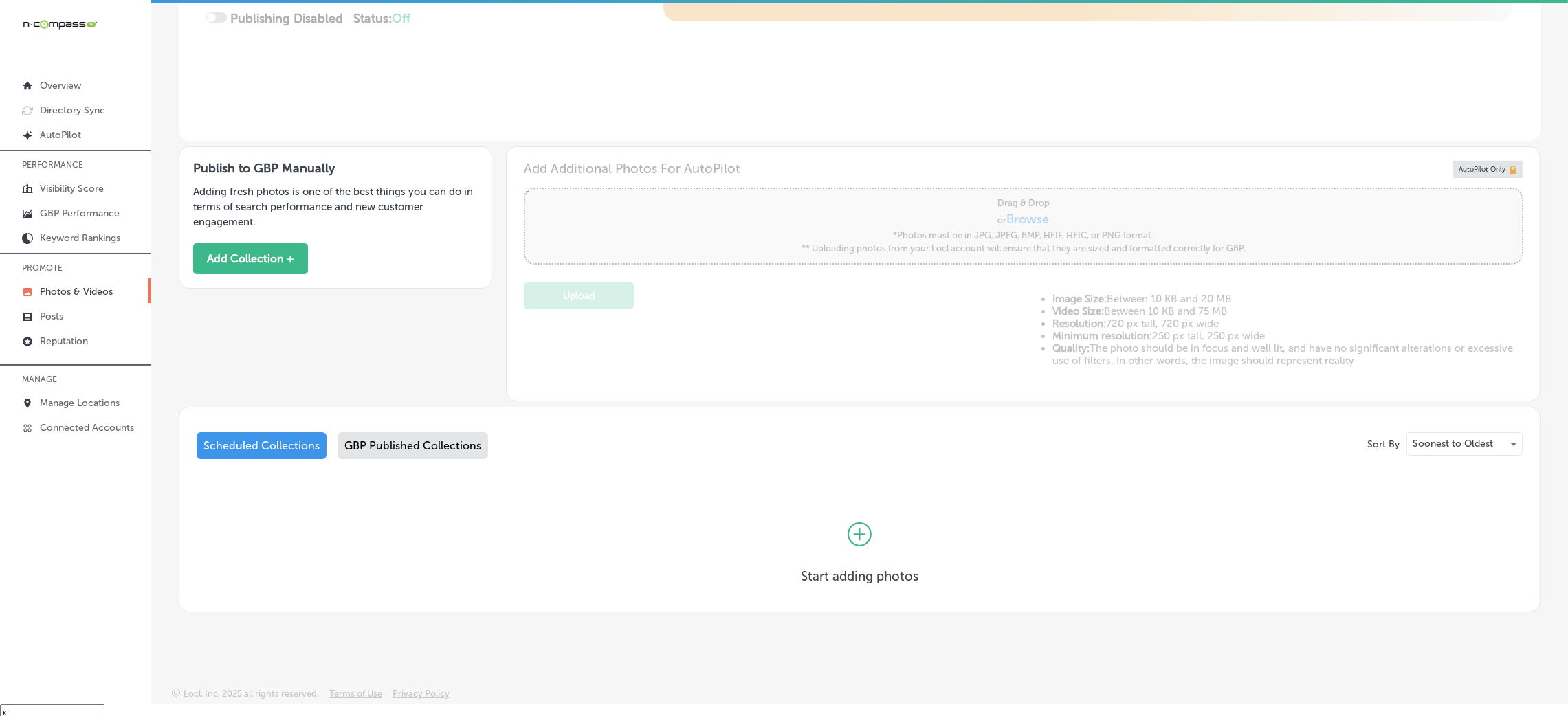
scroll to position [19, 0]
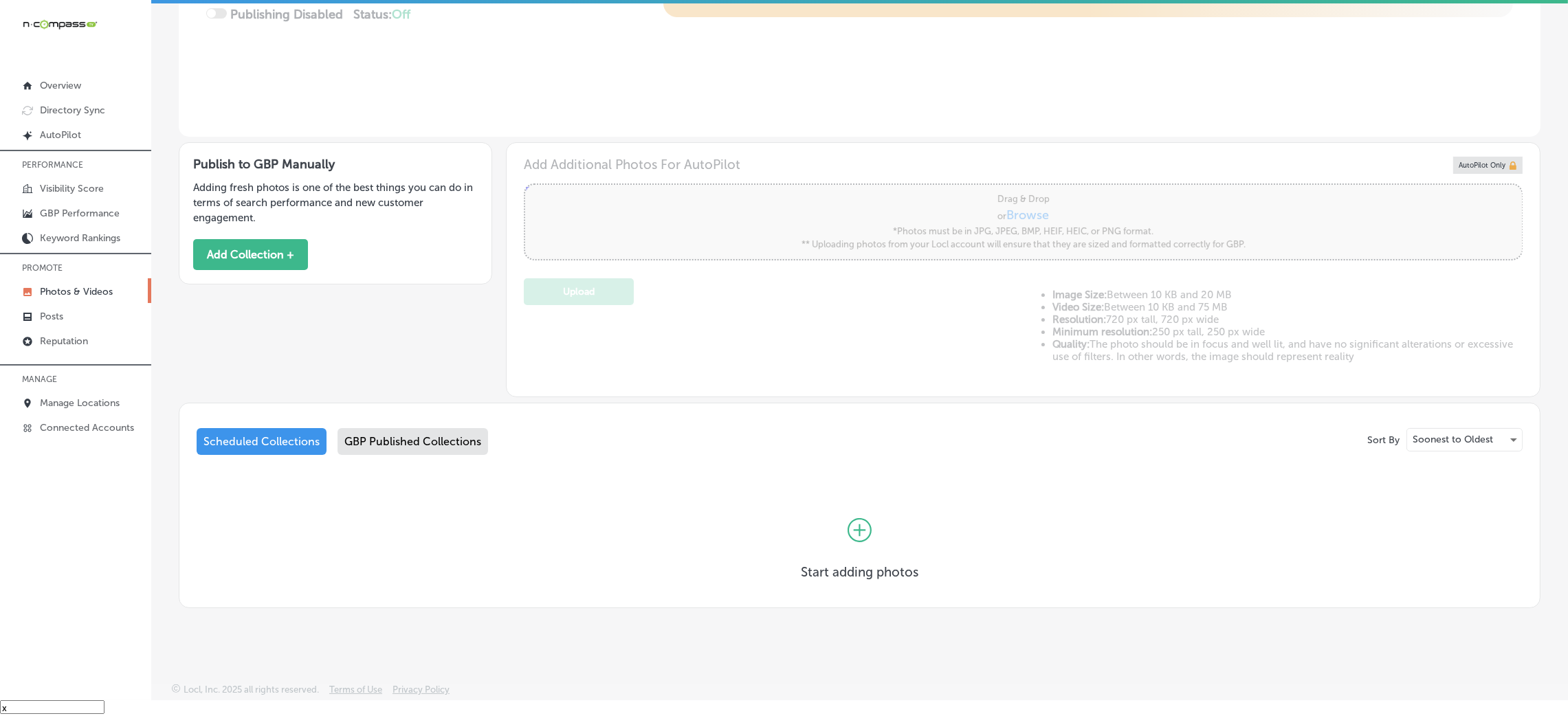
click at [424, 447] on div "GBP Published Collections" at bounding box center [412, 441] width 150 height 27
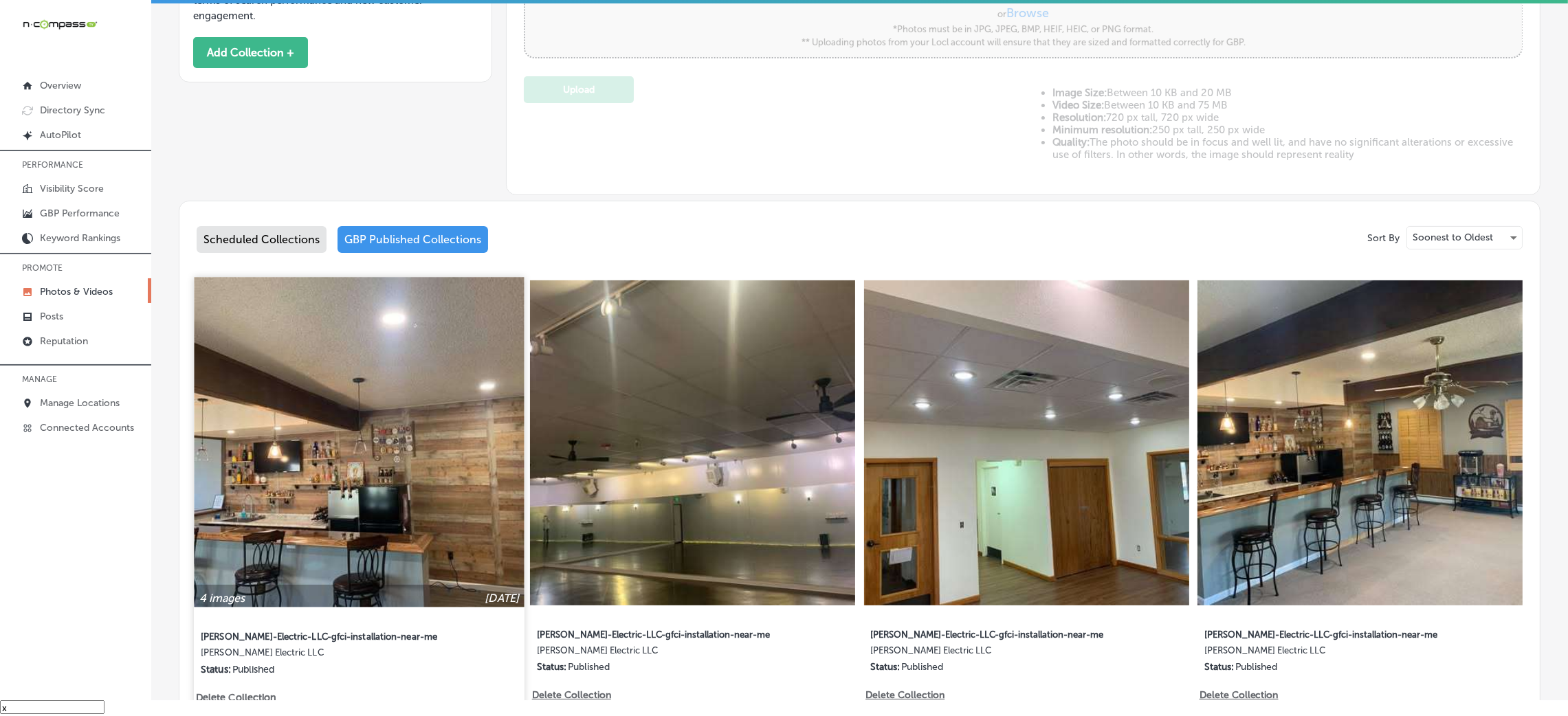
scroll to position [506, 0]
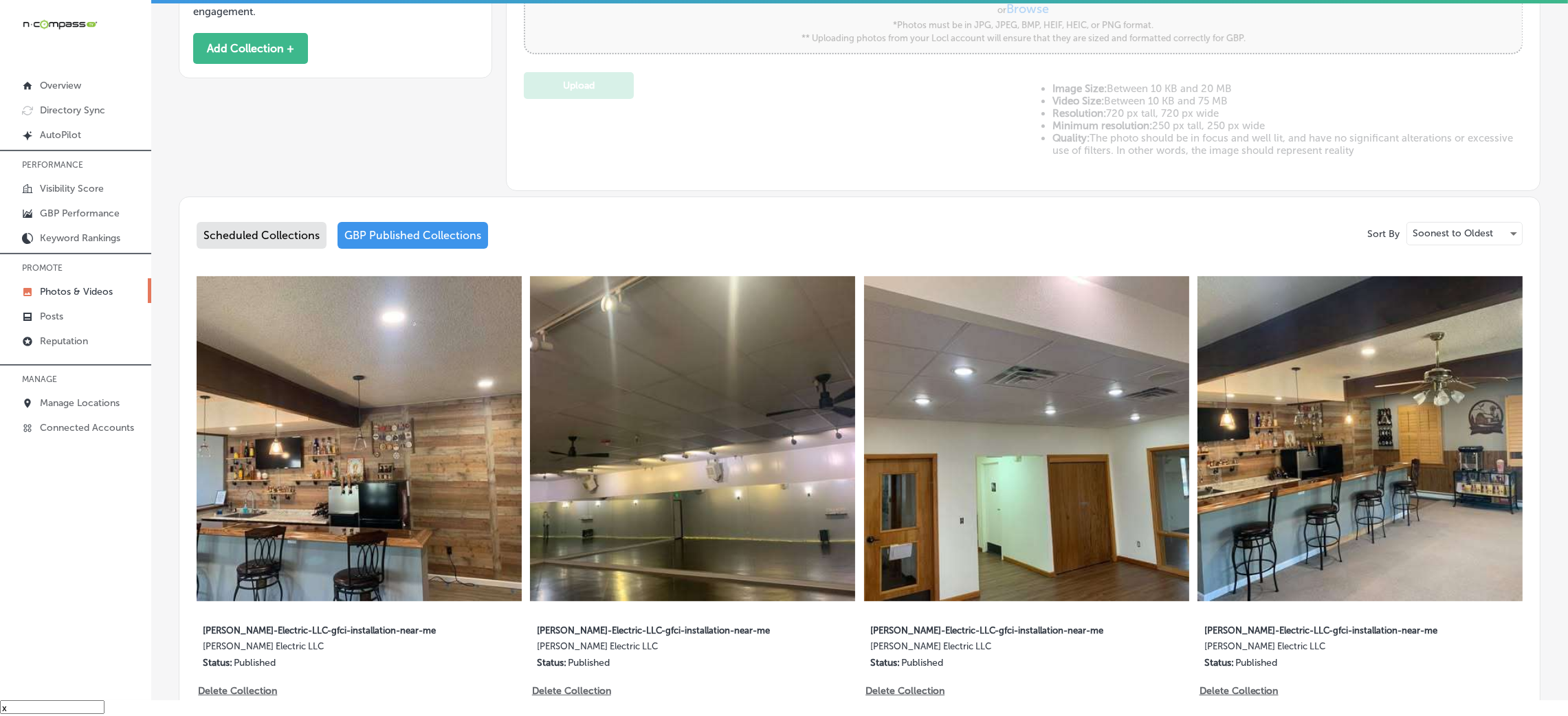
click at [258, 238] on div "Scheduled Collections" at bounding box center [261, 235] width 130 height 27
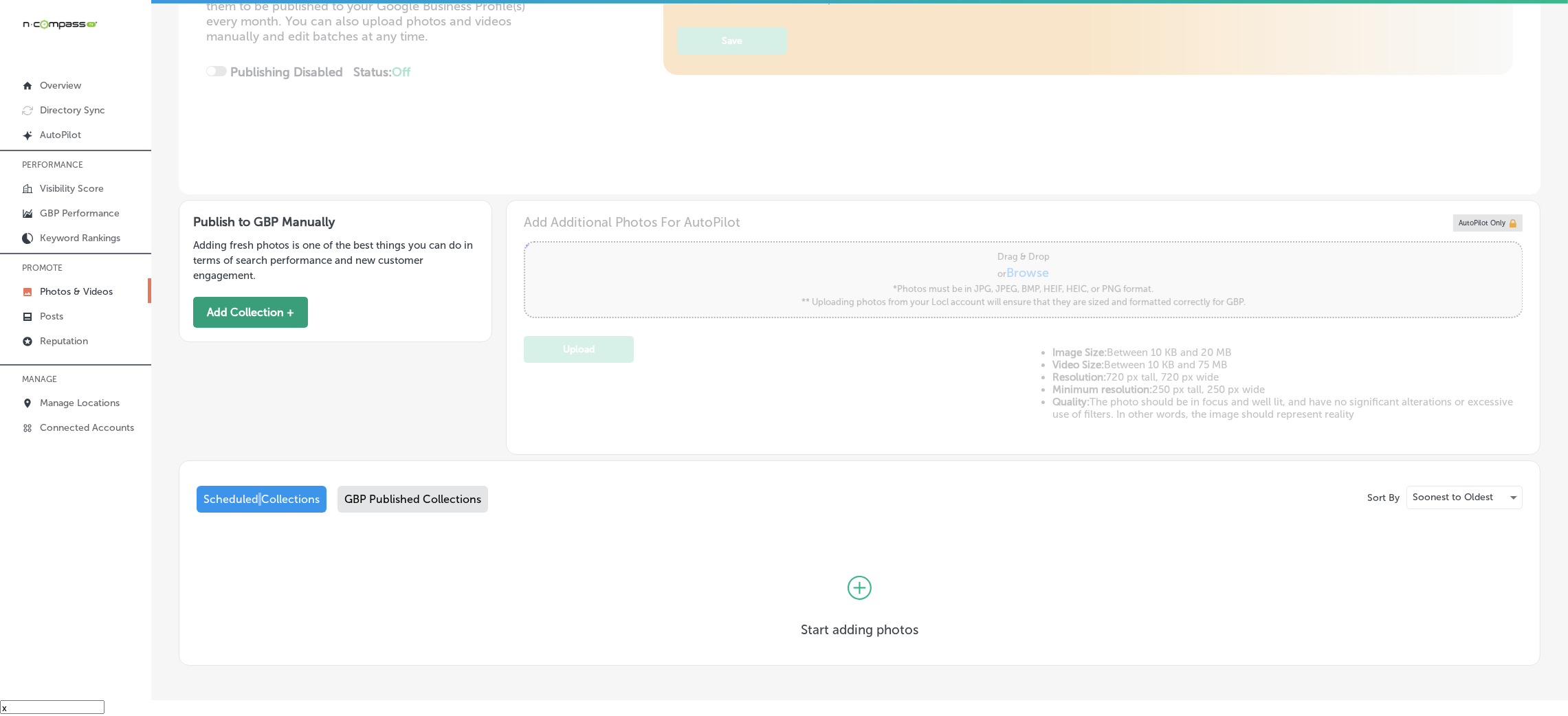
scroll to position [196, 0]
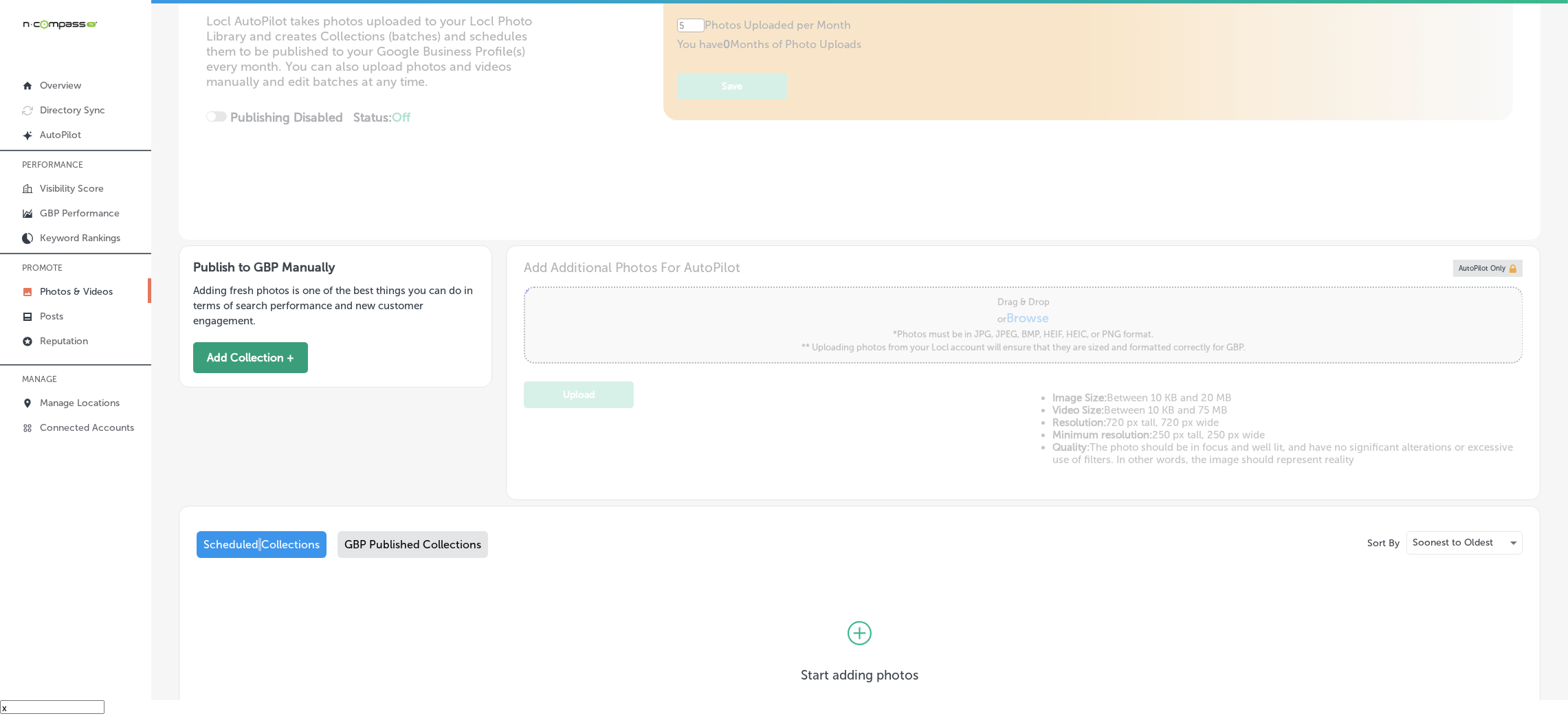
click at [232, 348] on button "Add Collection +" at bounding box center [251, 358] width 115 height 31
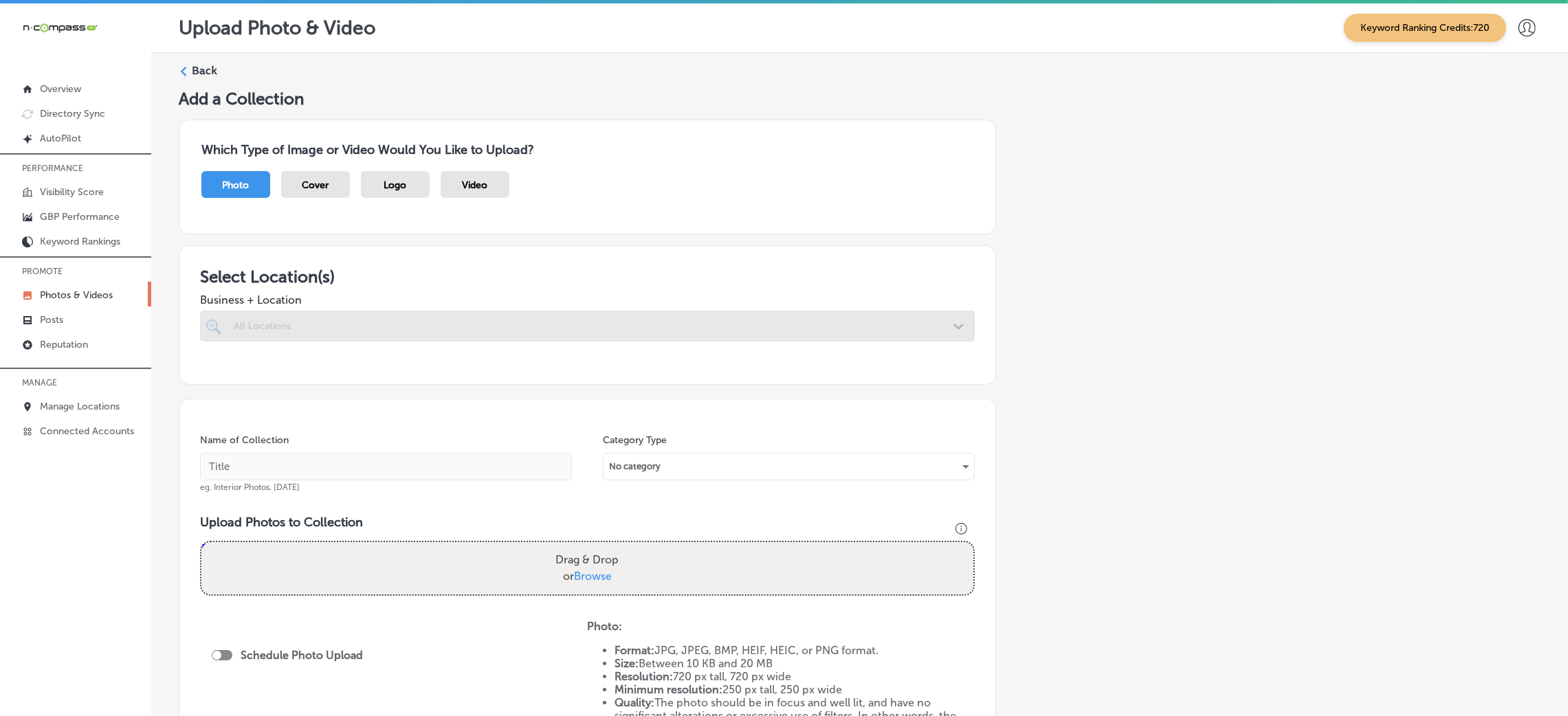
click at [522, 350] on div at bounding box center [587, 352] width 775 height 22
click at [530, 330] on div at bounding box center [587, 326] width 775 height 31
click at [533, 330] on div at bounding box center [587, 326] width 775 height 31
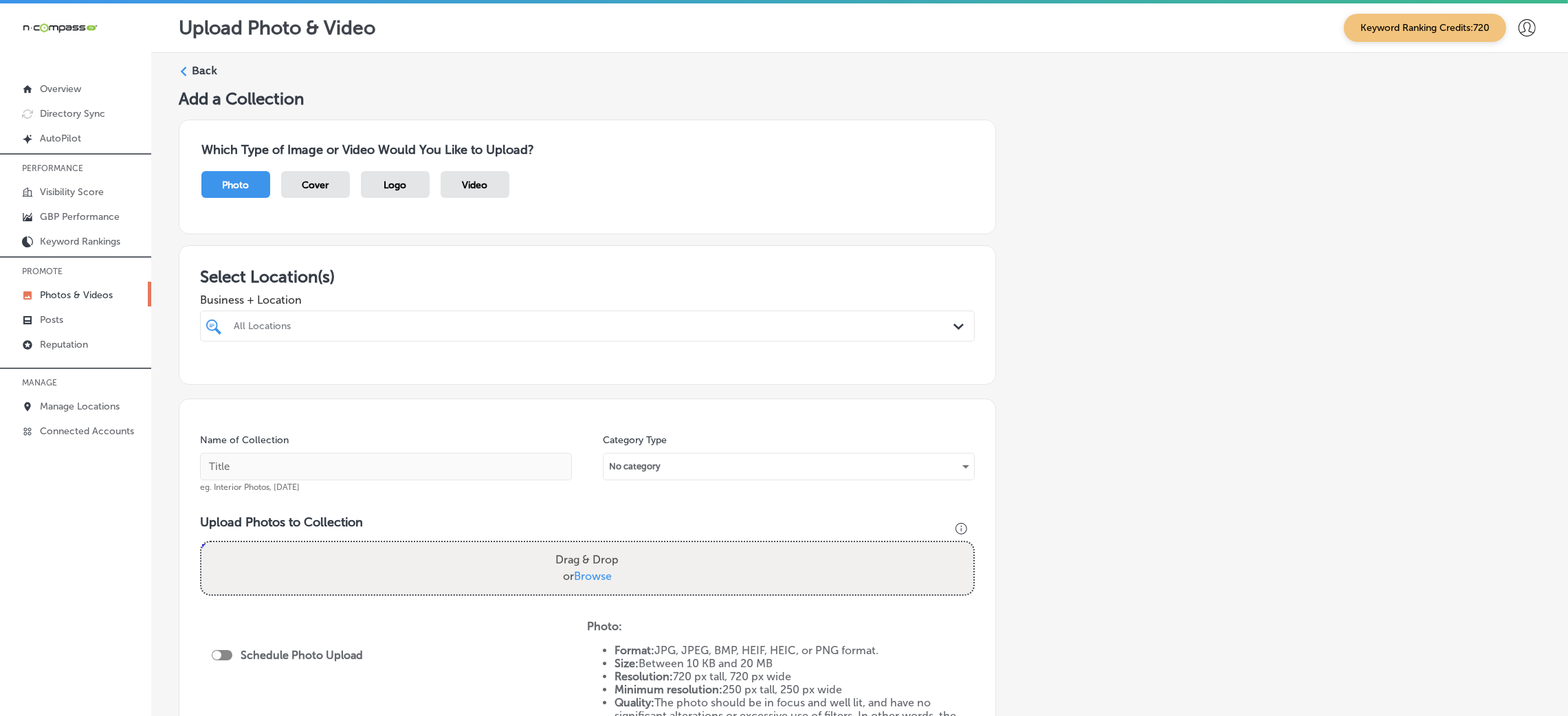
click at [538, 326] on div "All Locations" at bounding box center [594, 326] width 721 height 12
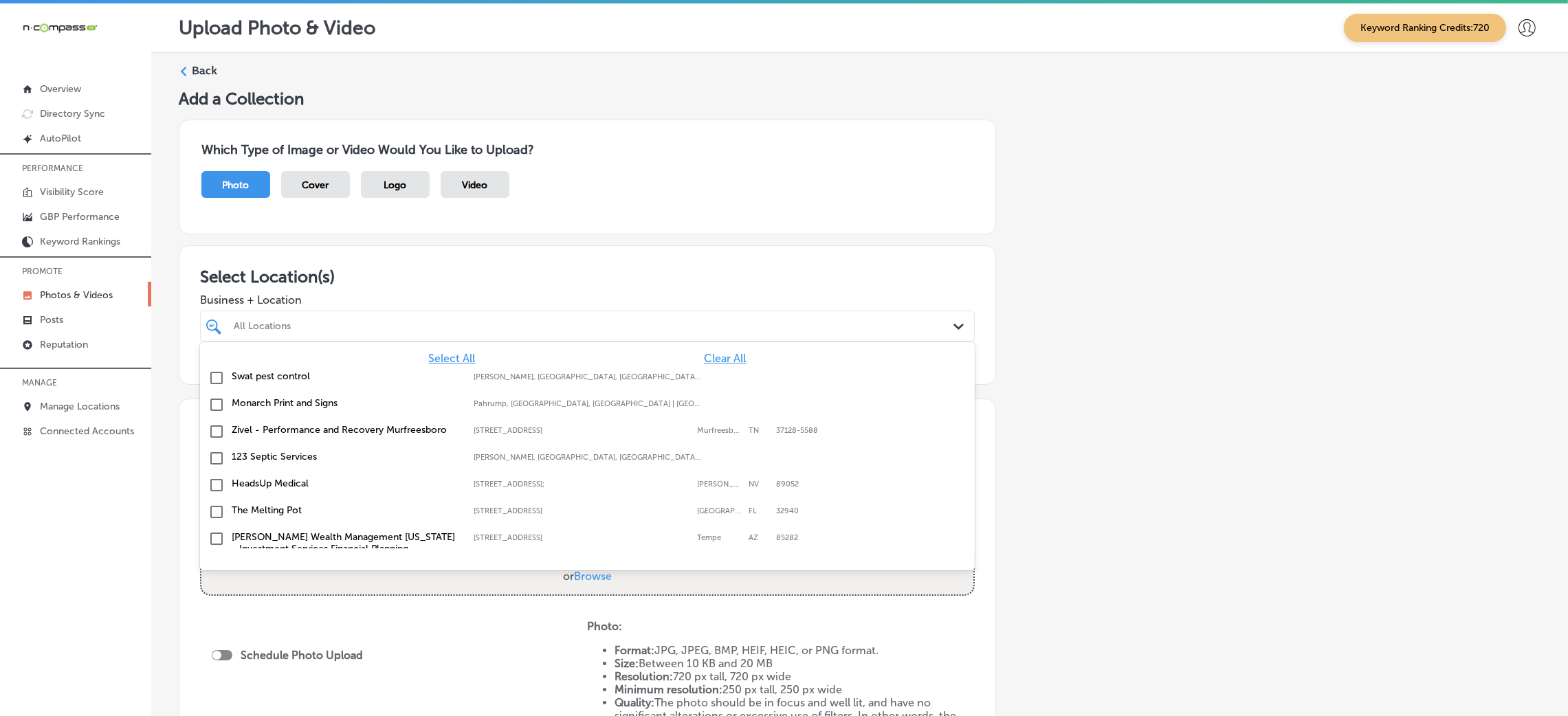
click at [538, 324] on div "All Locations" at bounding box center [594, 326] width 721 height 12
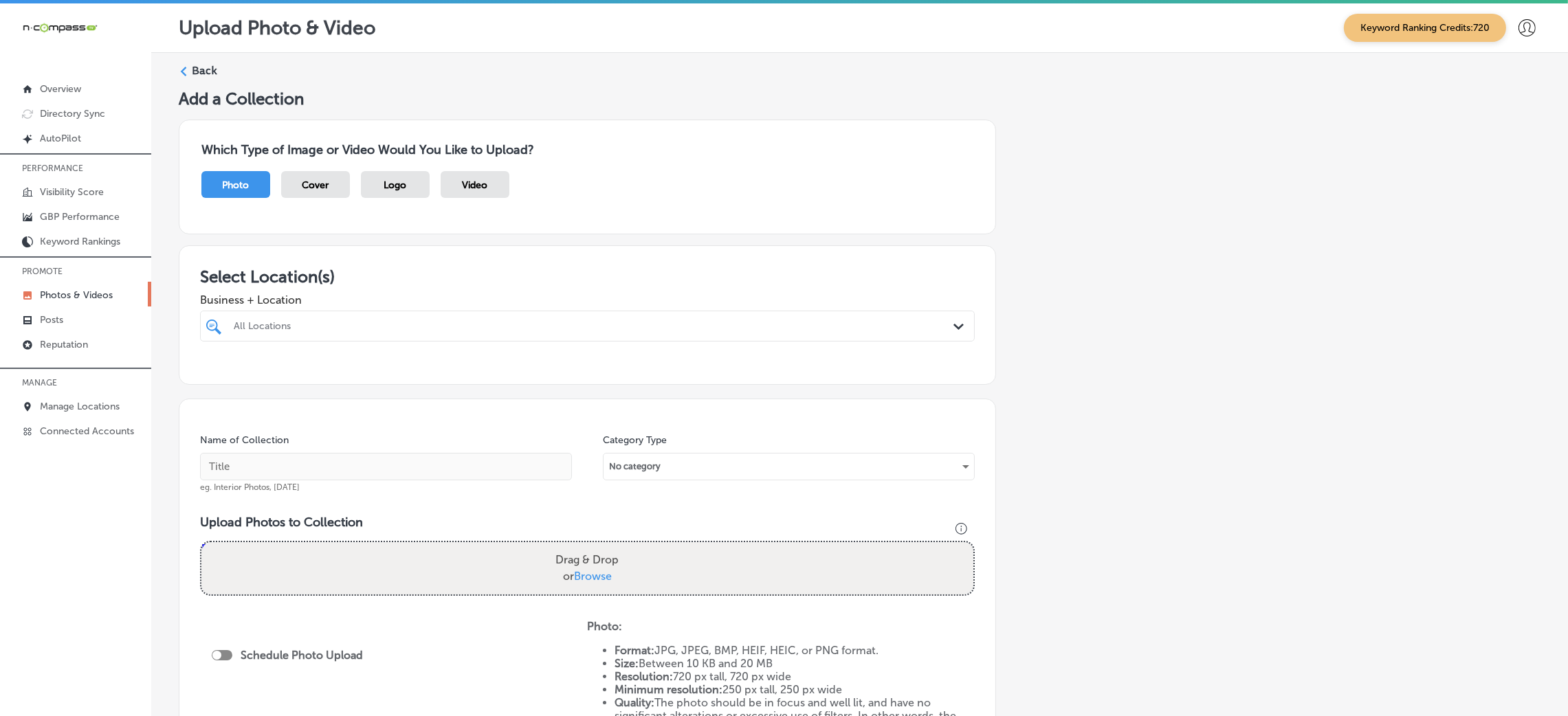
click at [538, 324] on div "All Locations" at bounding box center [594, 326] width 721 height 12
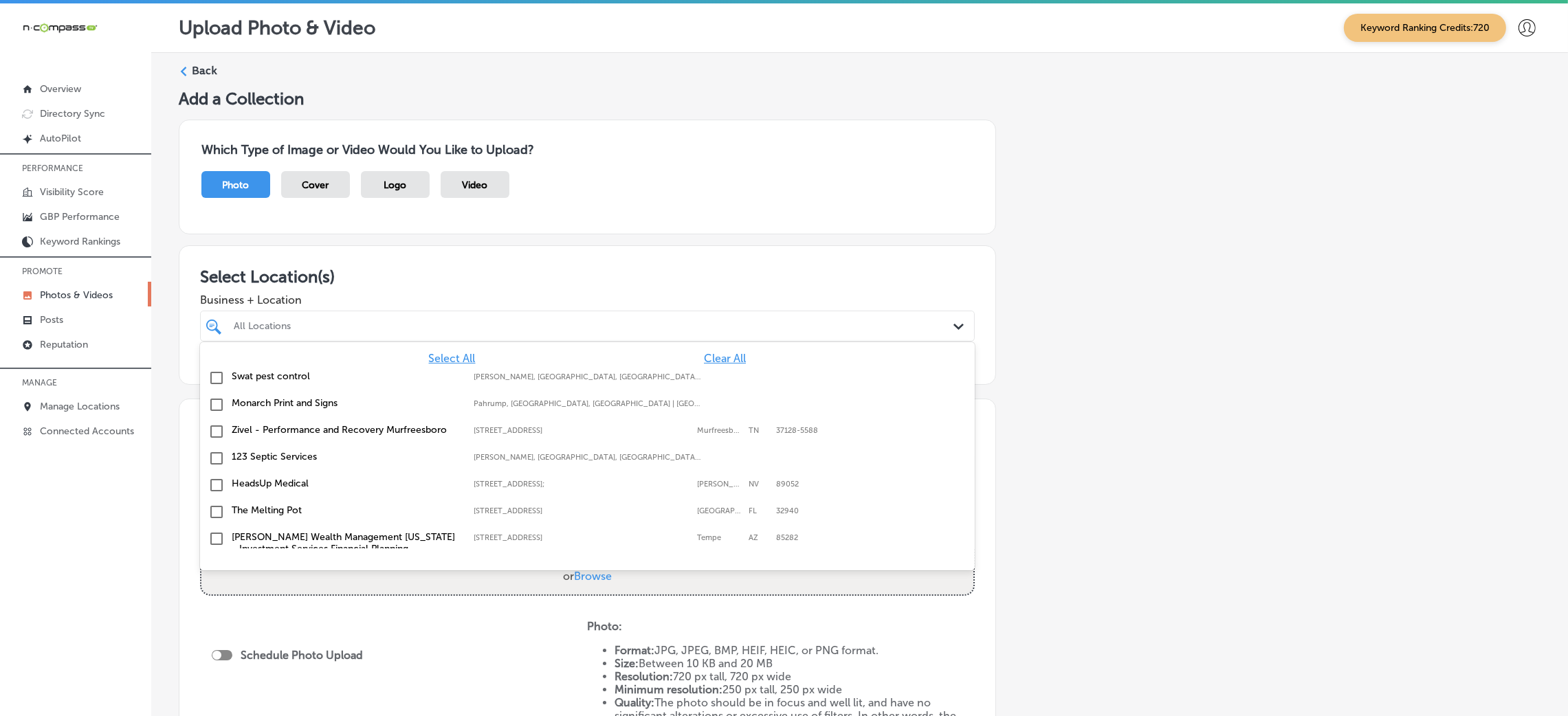
click at [715, 357] on span "Clear All" at bounding box center [725, 358] width 42 height 13
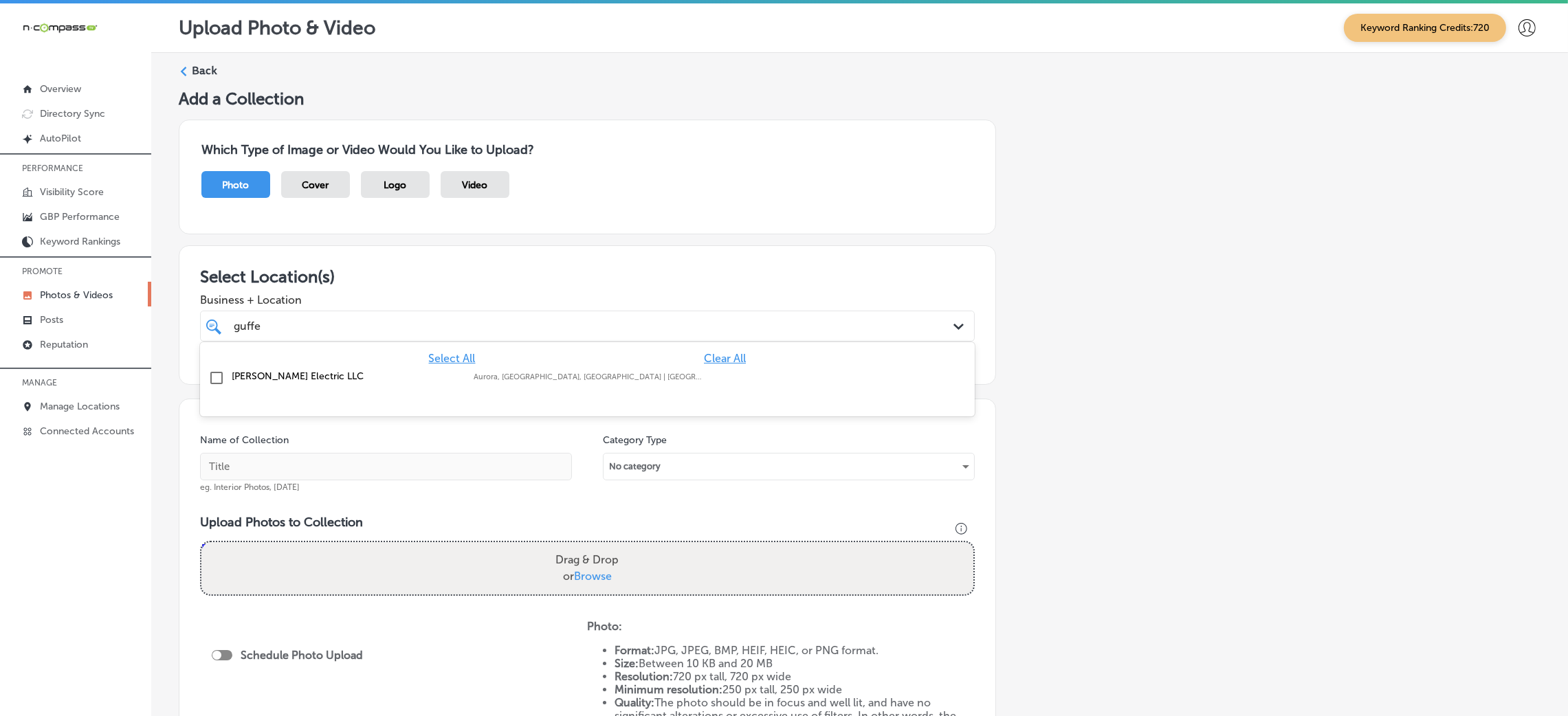
click at [682, 371] on div "Guffey Electric LLC Aurora, CO, USA | Denver, CO, USA | Park ..." at bounding box center [517, 376] width 571 height 12
type input "guffe"
click at [1066, 382] on div "Add a Collection Which Type of Image or Video Would You Like to Upload? Photo C…" at bounding box center [860, 484] width 1362 height 789
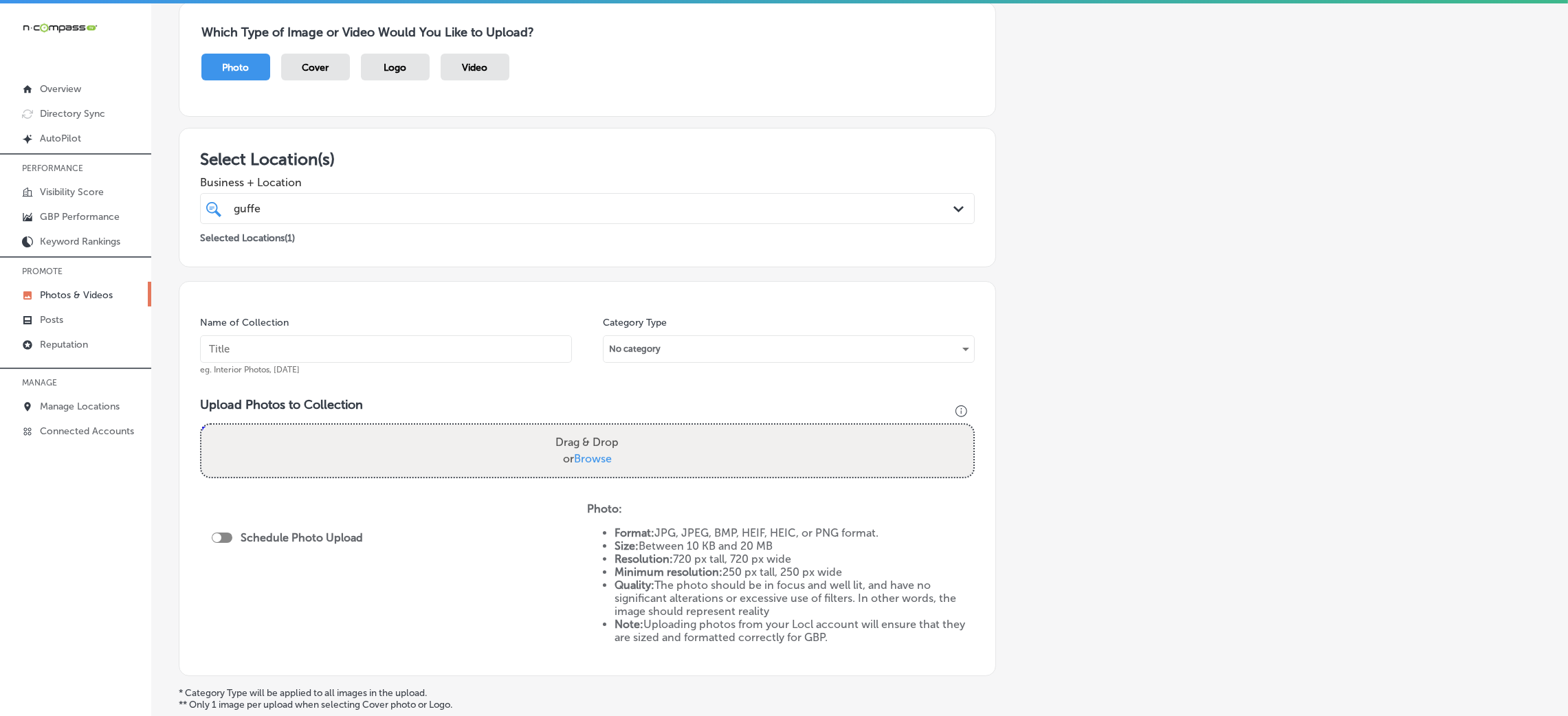
scroll to position [206, 0]
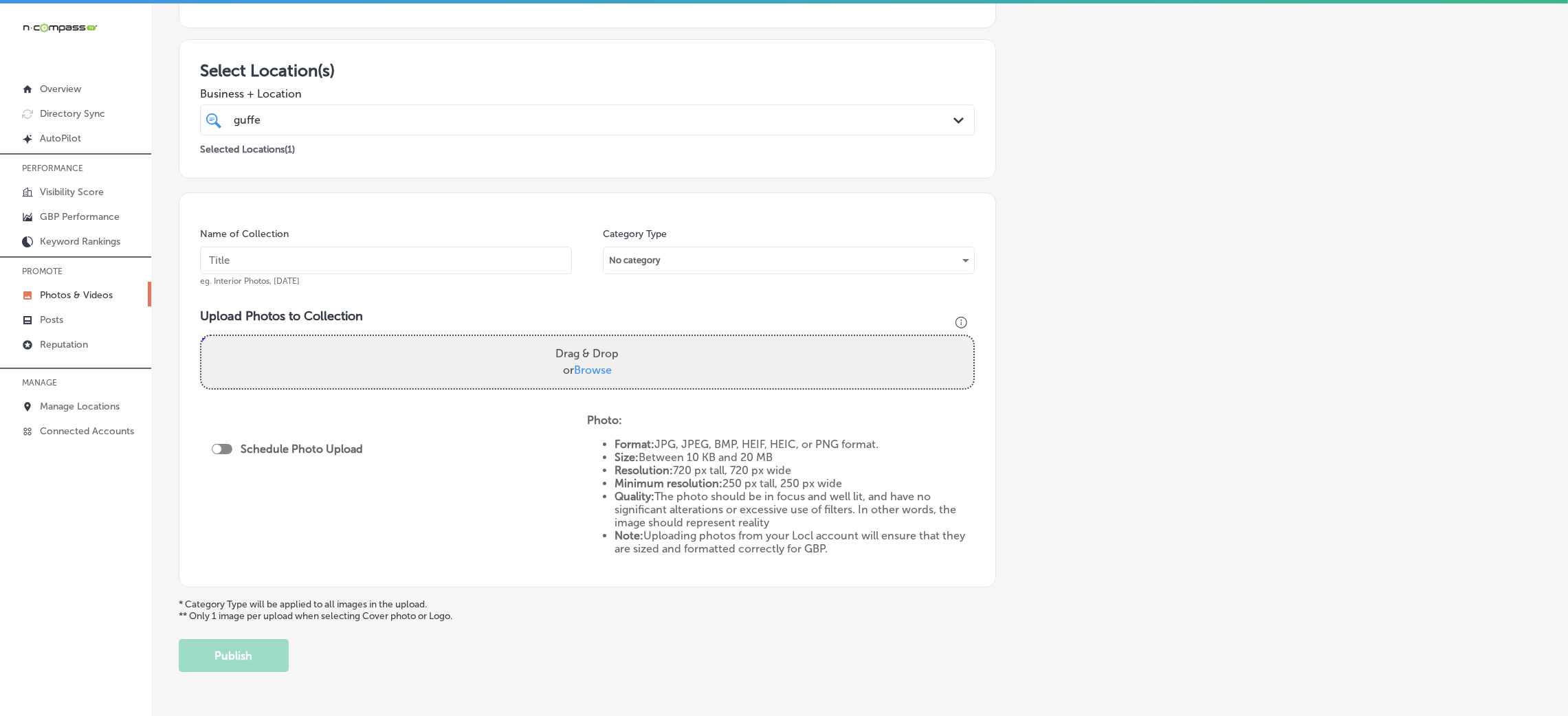
click at [360, 263] on input "text" at bounding box center [386, 260] width 372 height 28
click at [438, 255] on input "Guffey-Electric-LLC-gfci-installation-near-me" at bounding box center [386, 260] width 372 height 28
click at [436, 255] on input "Guffey-Electric-LLC-gfci-installation-near-me" at bounding box center [386, 260] width 372 height 28
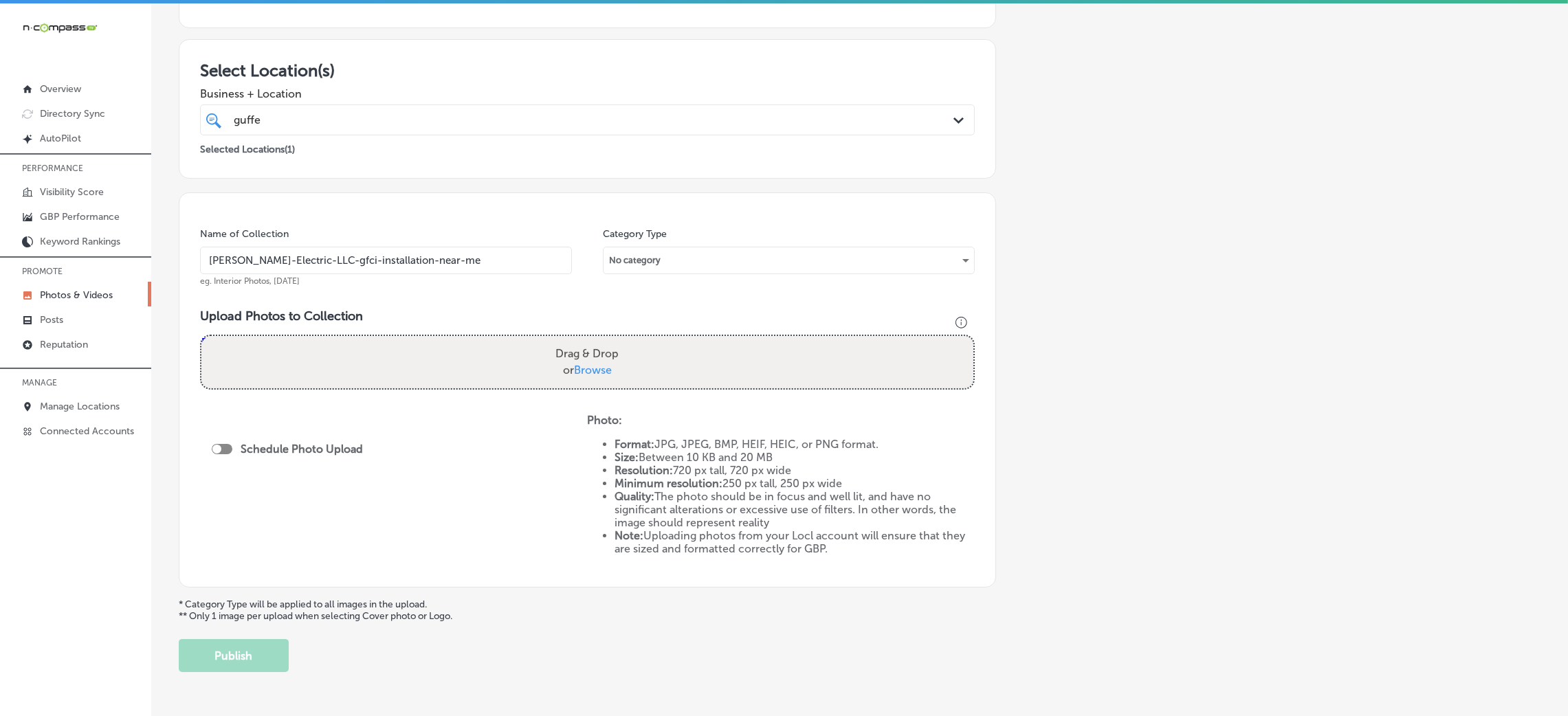
drag, startPoint x: 436, startPoint y: 255, endPoint x: 393, endPoint y: 275, distance: 47.4
click at [381, 268] on input "Guffey-Electric-LLC-gfci-installation-near-me" at bounding box center [386, 260] width 372 height 28
click at [400, 273] on input "Guffey-Electric-LLC-gfci-installation-near-me" at bounding box center [386, 260] width 372 height 28
click at [326, 275] on div "Name of Collection Guffey-Electric-LLC-gfci-installation-near-me eg. Interior P…" at bounding box center [386, 257] width 372 height 59
drag, startPoint x: 311, startPoint y: 265, endPoint x: 499, endPoint y: 265, distance: 188.0
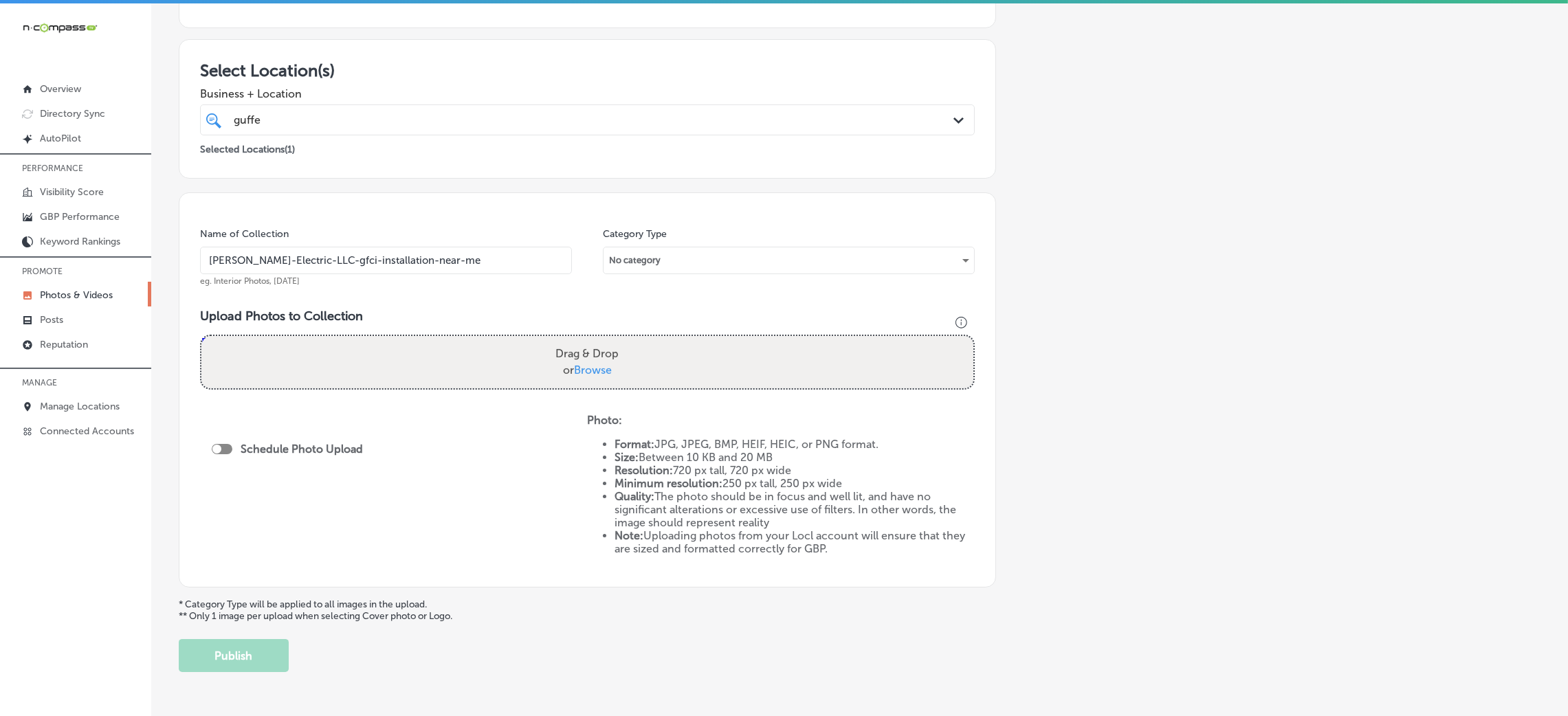
click at [499, 265] on input "Guffey-Electric-LLC-gfci-installation-near-me" at bounding box center [386, 260] width 372 height 28
paste input "comercial electrical"
click at [357, 260] on input "Guffey-Electric-LLC-comercial electrical" at bounding box center [386, 260] width 372 height 28
click at [454, 263] on input "Guffey-Electric-LLC-comercial-electrical" at bounding box center [386, 260] width 372 height 28
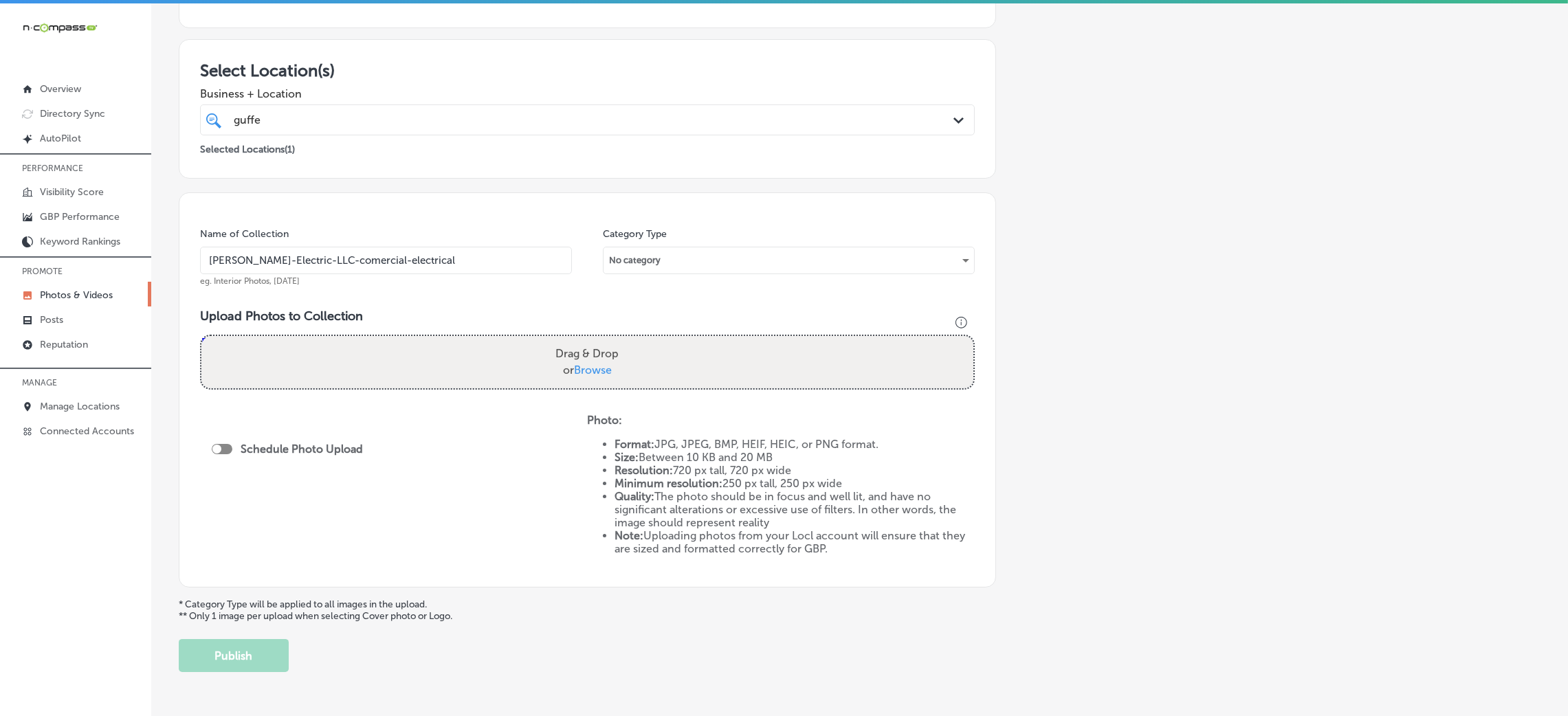
click at [454, 263] on input "Guffey-Electric-LLC-comercial-electrical" at bounding box center [386, 260] width 372 height 28
type input "Guffey-Electric-LLC-comercial-electrical"
click at [508, 299] on div "Name of Collection Guffey-Electric-LLC-comercial-electrical eg. Interior Photos…" at bounding box center [587, 390] width 817 height 395
click at [509, 102] on div "Business + Location guffe guffe Path Created with Sketch." at bounding box center [587, 108] width 775 height 55
click at [512, 116] on div "guffe guffe" at bounding box center [552, 120] width 639 height 18
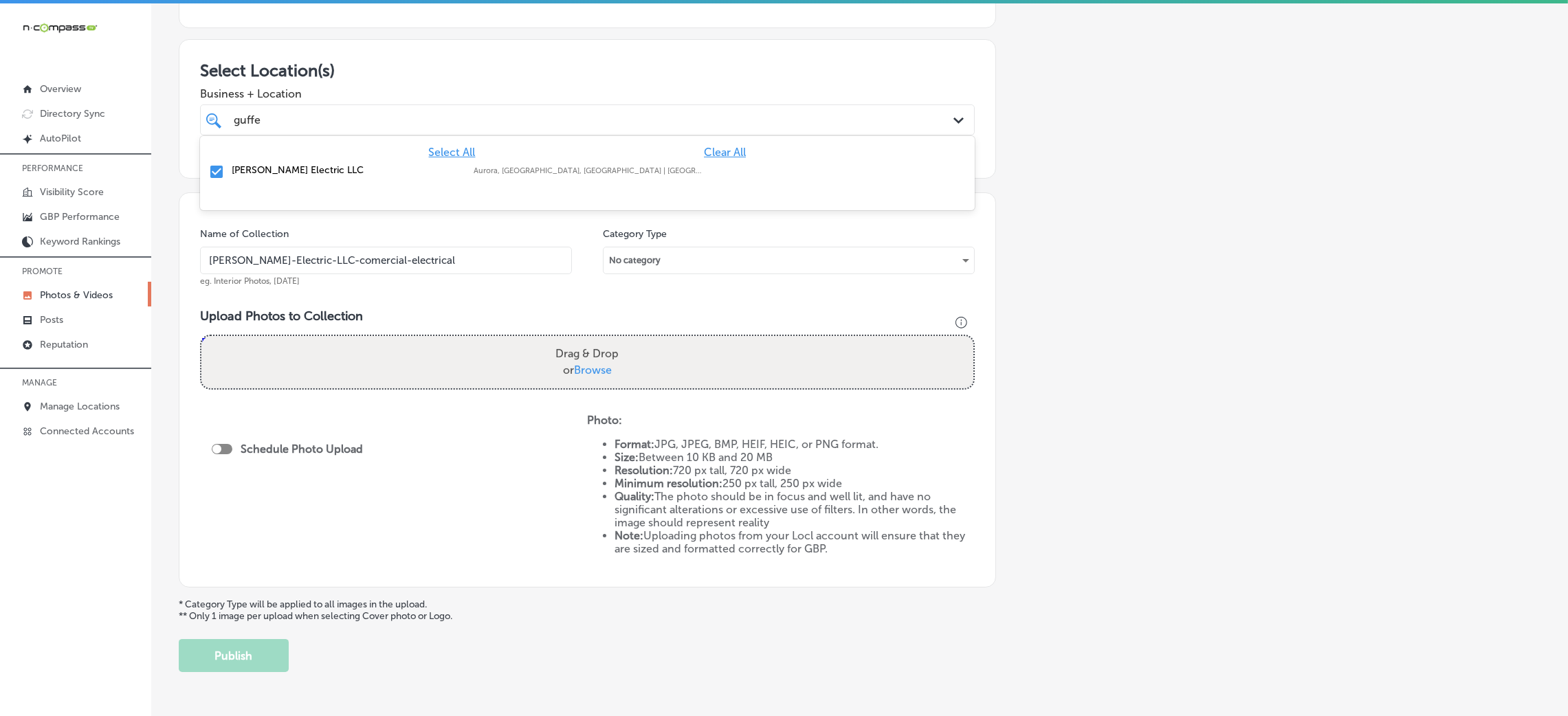
click at [521, 89] on span "Business + Location" at bounding box center [587, 94] width 775 height 13
click at [551, 362] on label "Drag & Drop or Browse" at bounding box center [587, 362] width 74 height 44
click at [551, 340] on input "Drag & Drop or Browse" at bounding box center [587, 338] width 772 height 4
drag, startPoint x: 302, startPoint y: 261, endPoint x: 208, endPoint y: 257, distance: 94.1
click at [208, 257] on input "Guffey-Electric-LLC-comercial-electrical" at bounding box center [386, 260] width 372 height 28
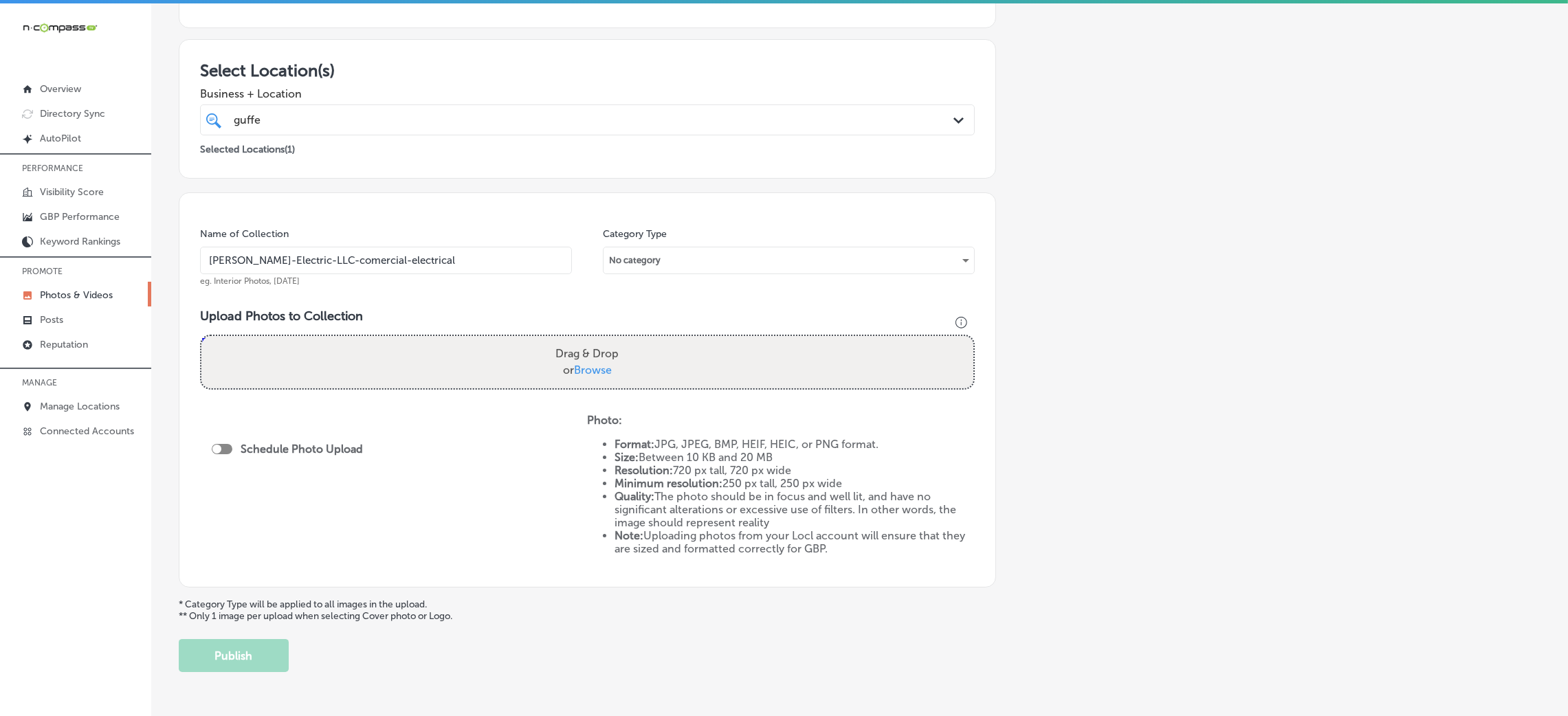
scroll to position [103, 0]
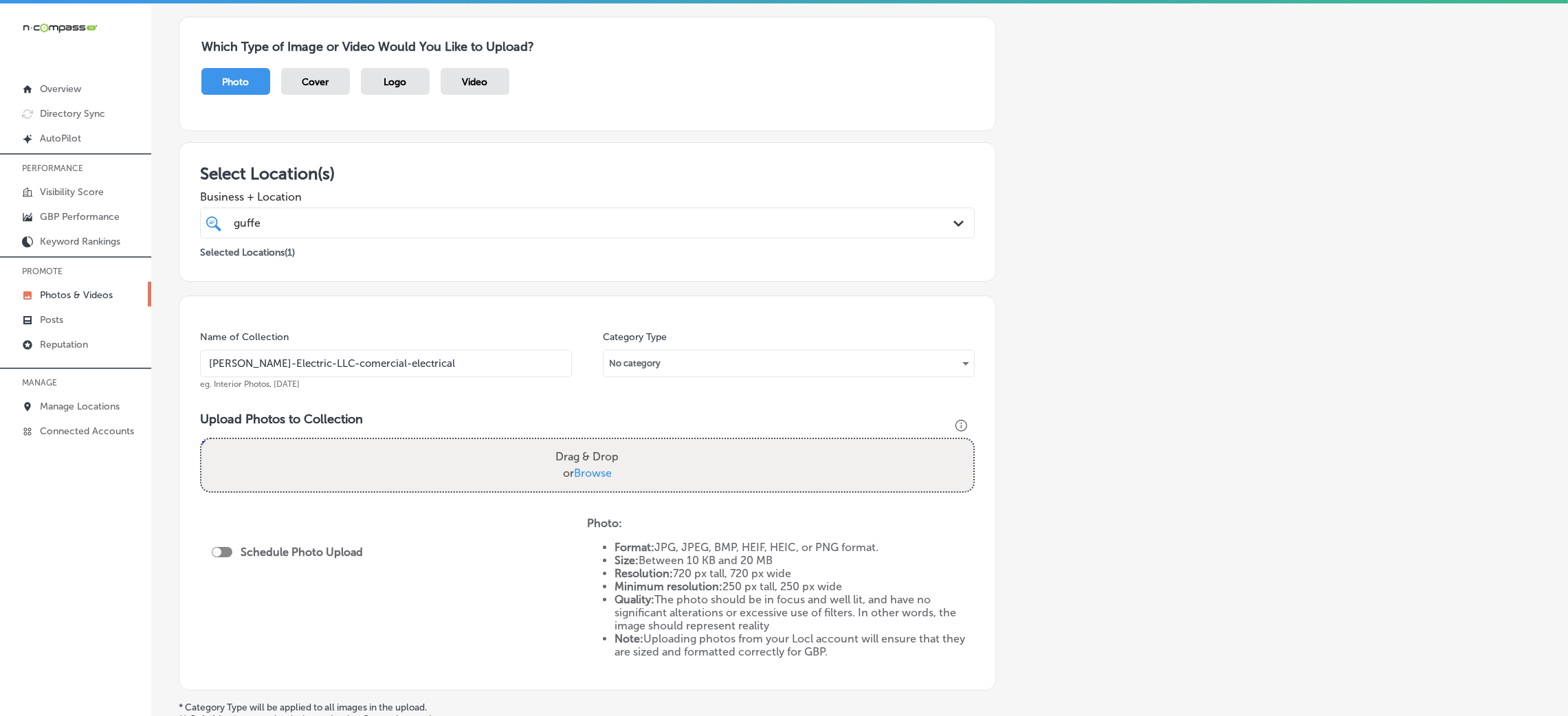
click at [504, 441] on div "Drag & Drop or Browse" at bounding box center [587, 465] width 772 height 52
click at [201, 439] on input "Drag & Drop or Browse" at bounding box center [587, 441] width 772 height 4
type input "C:\fakepath\Guffey-Electric-LLC (1).jpg"
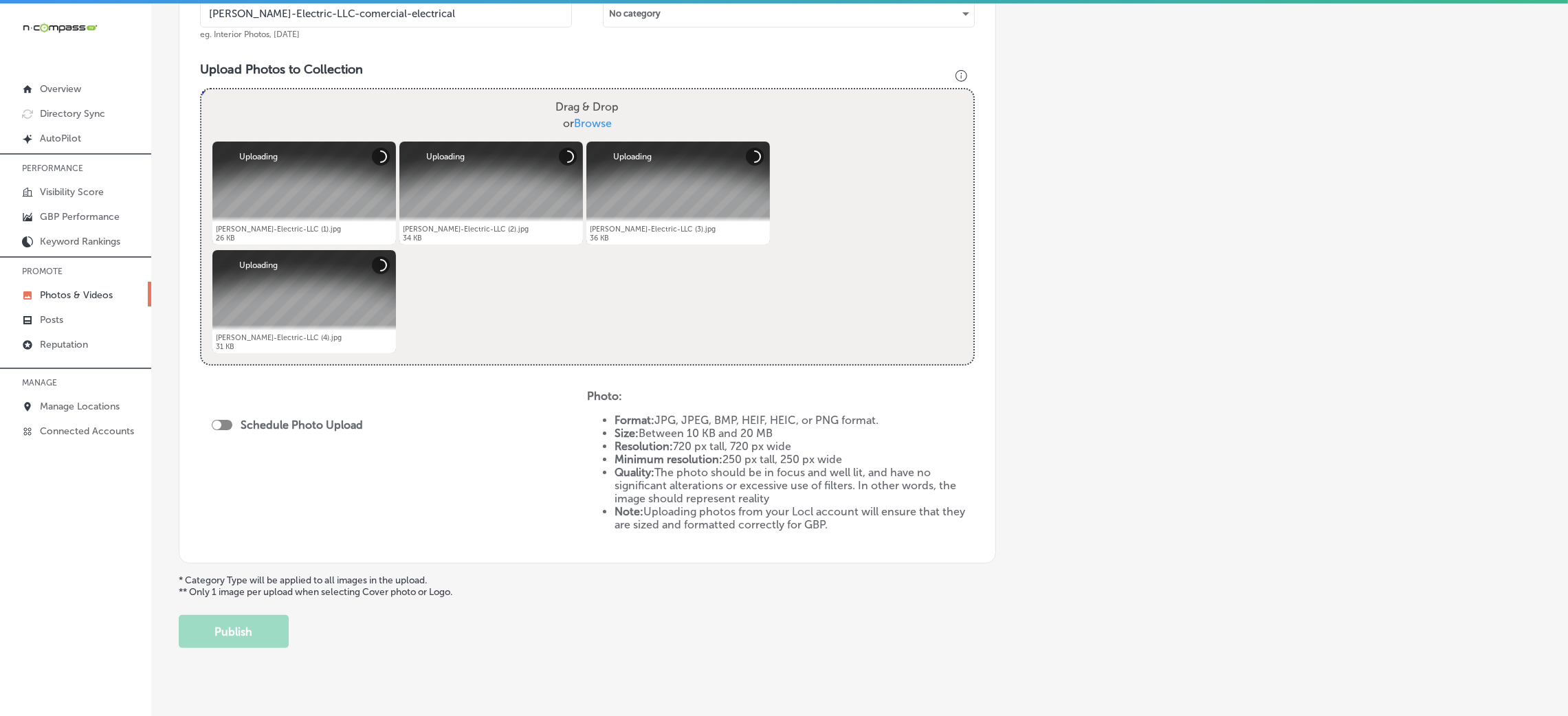
scroll to position [476, 0]
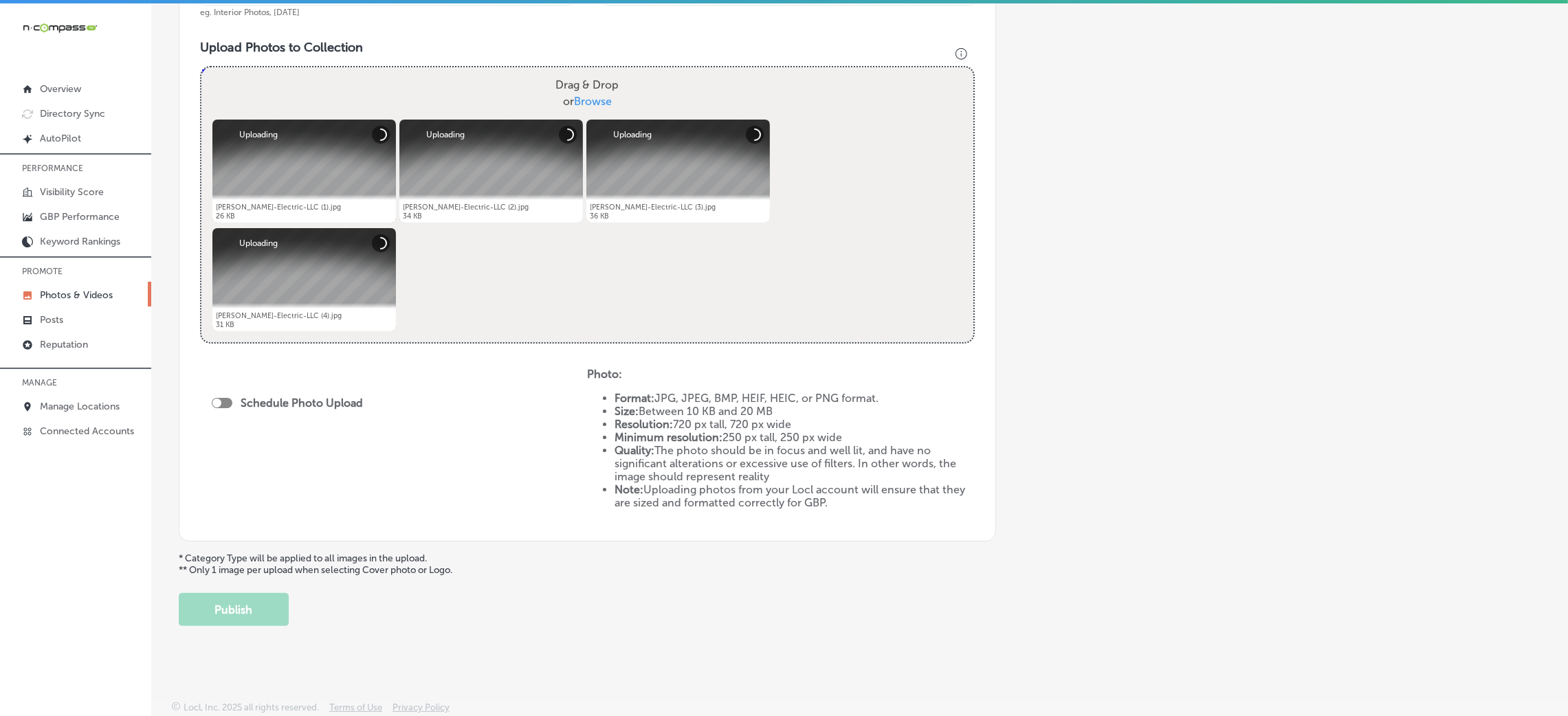
click at [230, 402] on div at bounding box center [222, 403] width 20 height 11
checkbox input "true"
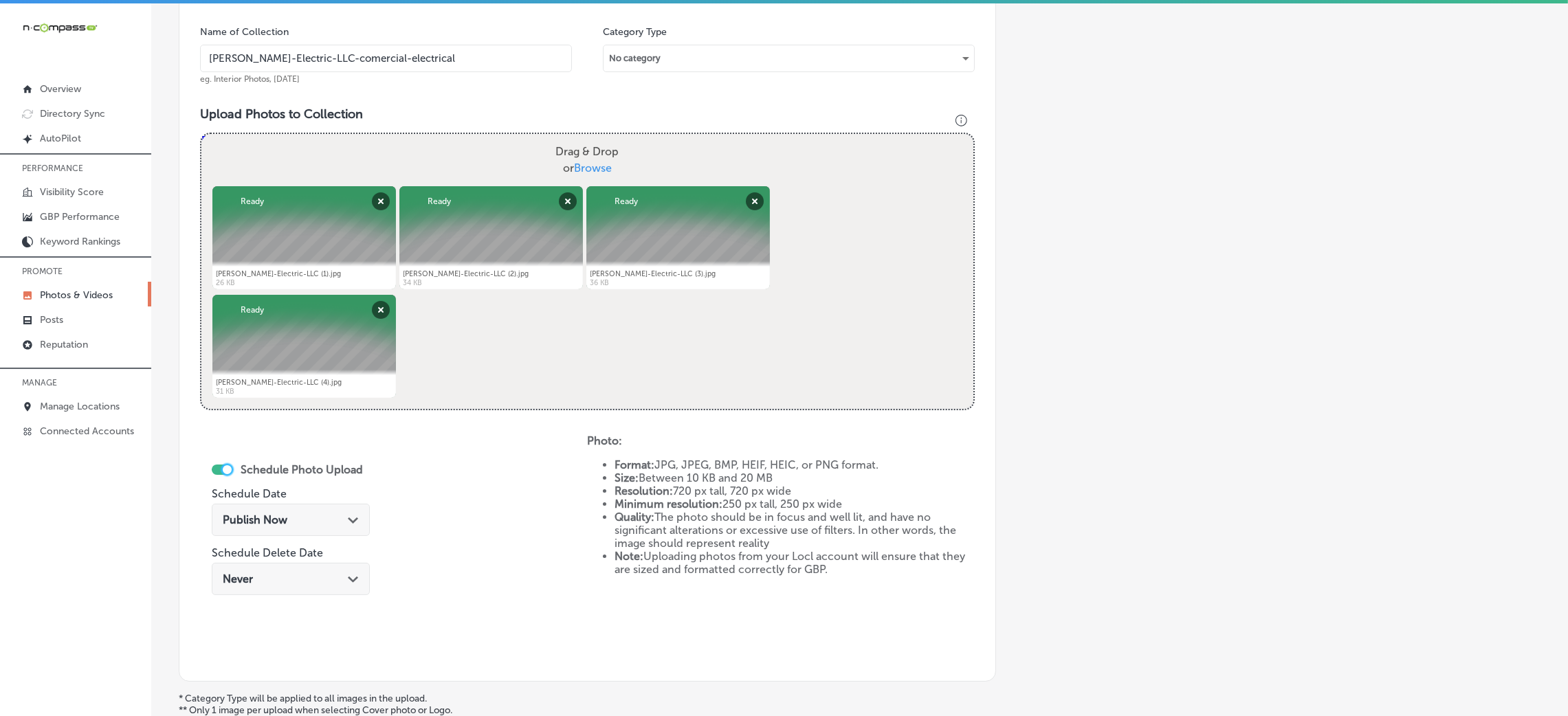
scroll to position [270, 0]
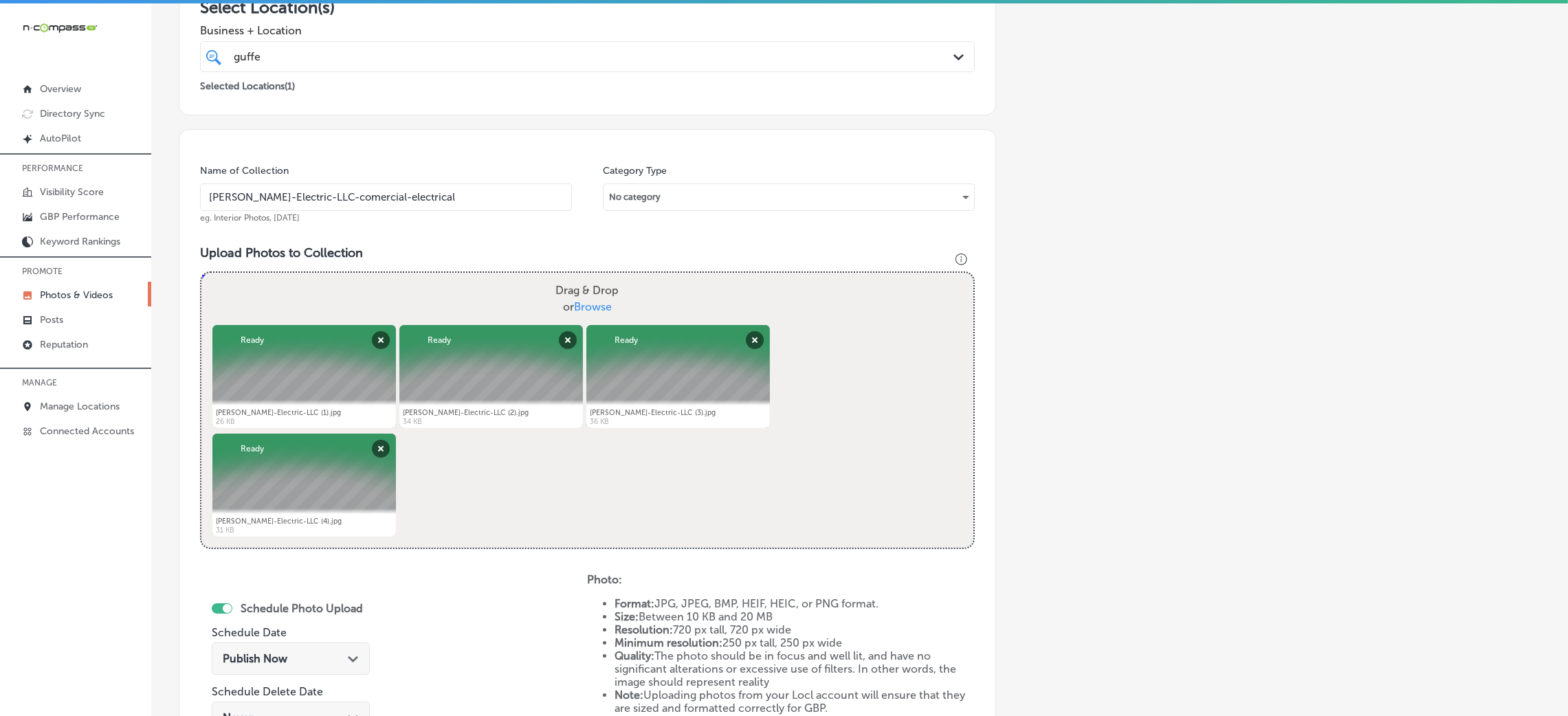
click at [400, 198] on input "Guffey-Electric-LLC-comercial-electrical" at bounding box center [386, 197] width 372 height 28
click at [400, 198] on input "Guffey-Electric-LLC-comercial-electrical" at bounding box center [386, 197] width 372 height 28
click at [477, 241] on div "Name of Collection Guffey-Electric-LLC-comercial-electrical eg. Interior Photos…" at bounding box center [587, 475] width 817 height 691
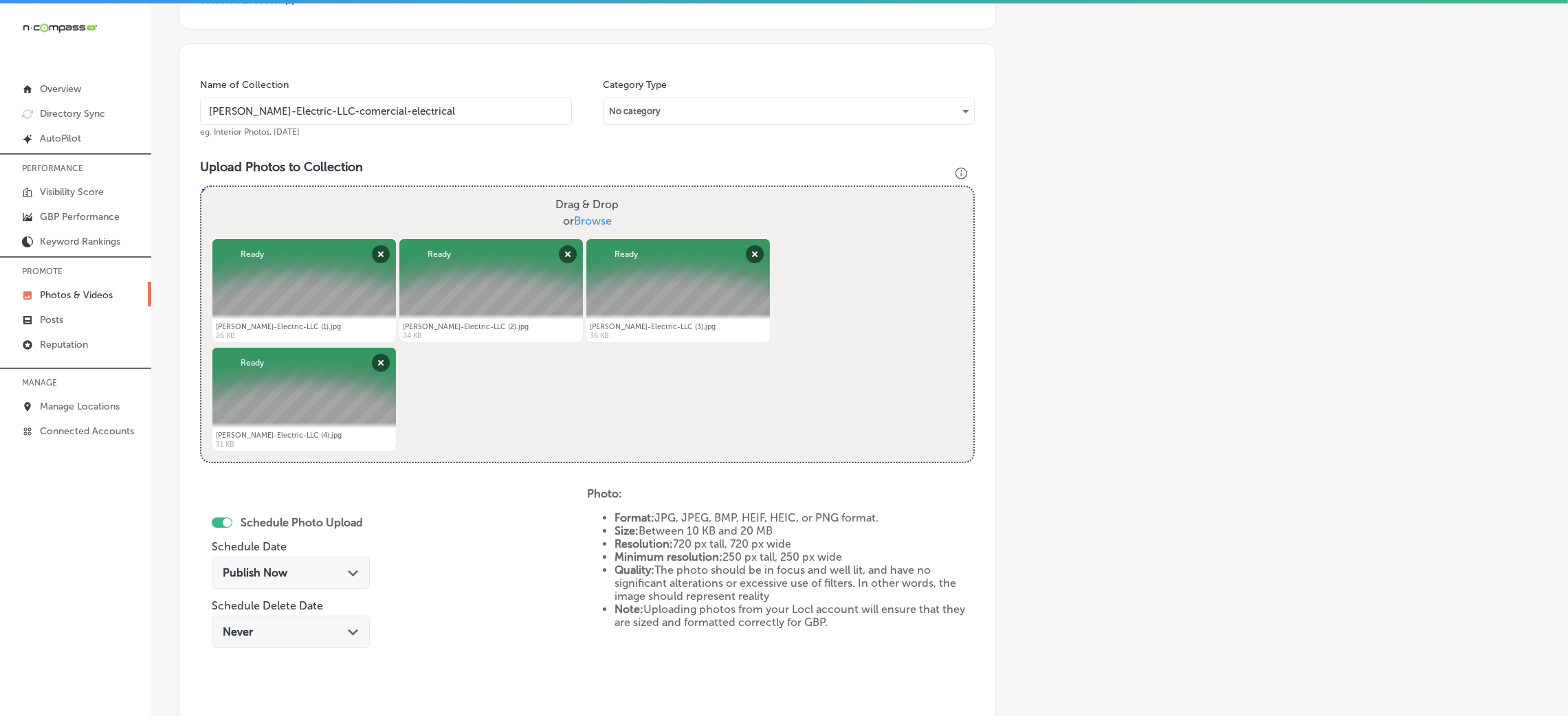
scroll to position [476, 0]
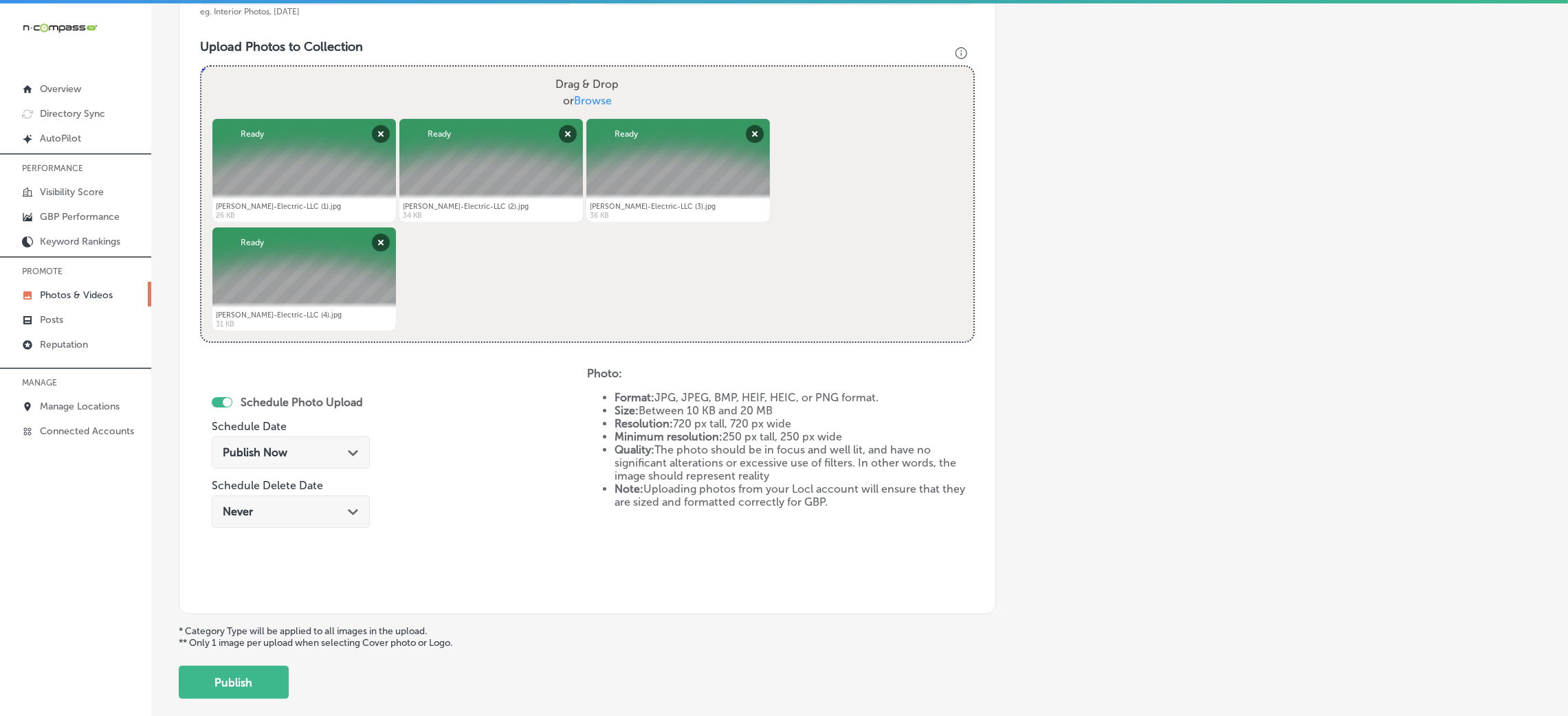
click at [287, 436] on div "Publish Now Path Created with Sketch." at bounding box center [291, 453] width 158 height 32
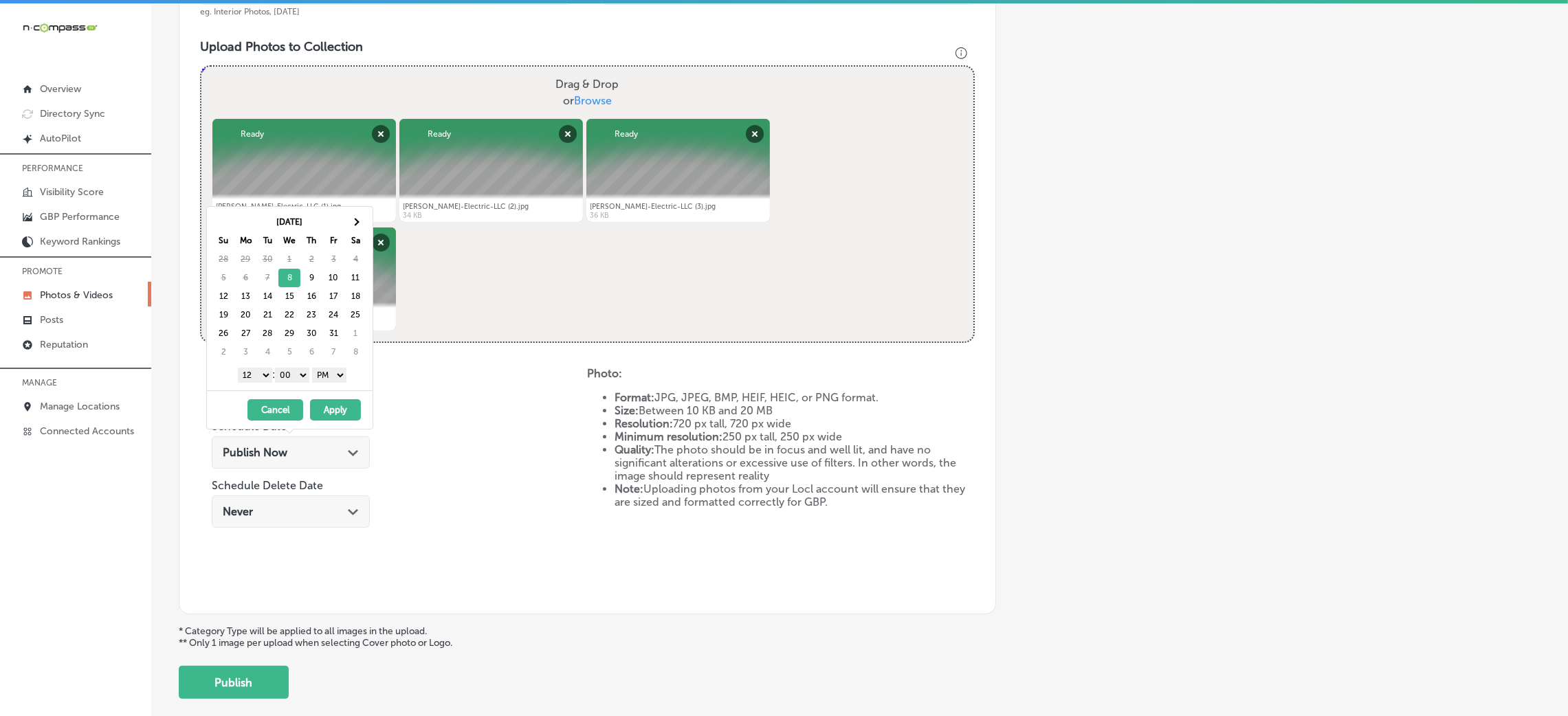
click at [348, 402] on button "Apply" at bounding box center [335, 410] width 51 height 21
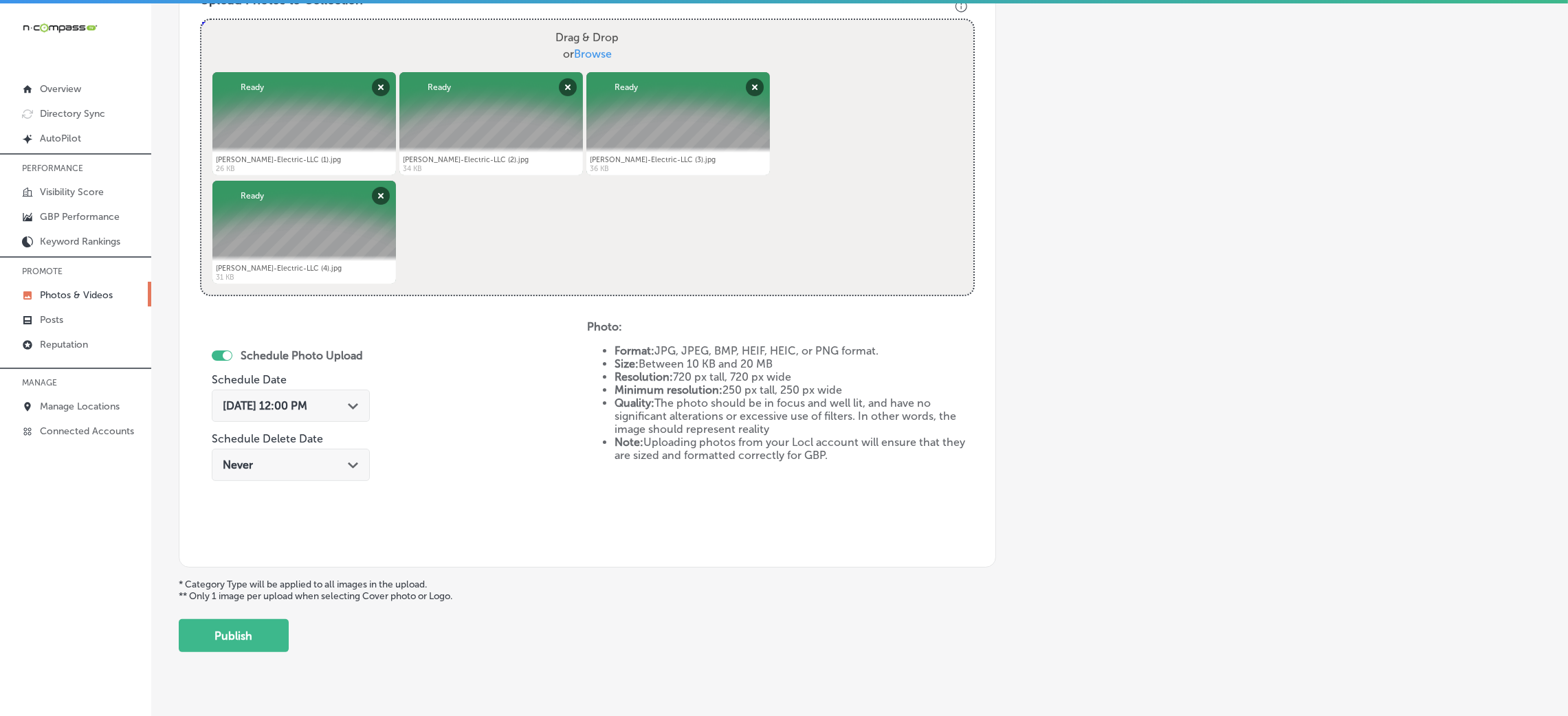
scroll to position [549, 0]
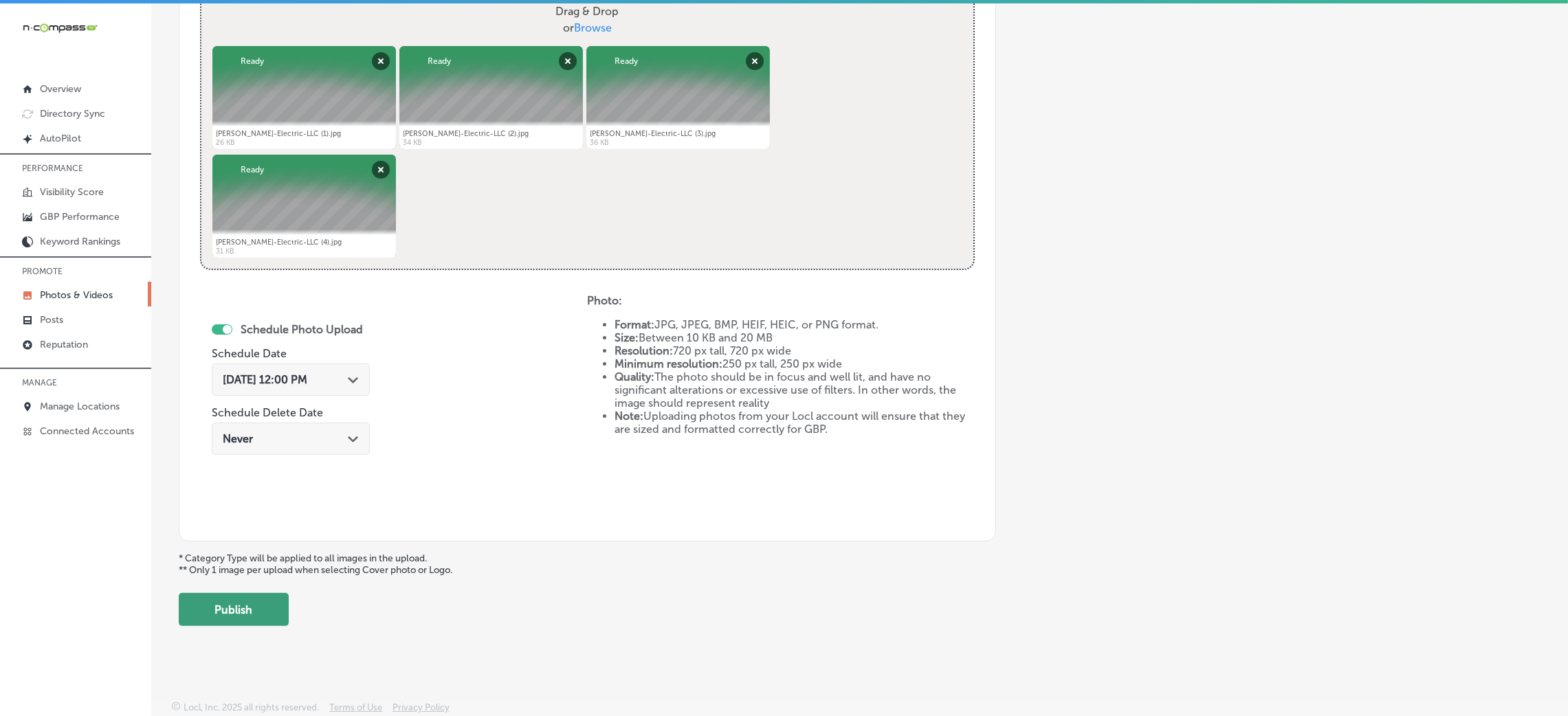
click at [201, 621] on button "Publish" at bounding box center [234, 609] width 110 height 33
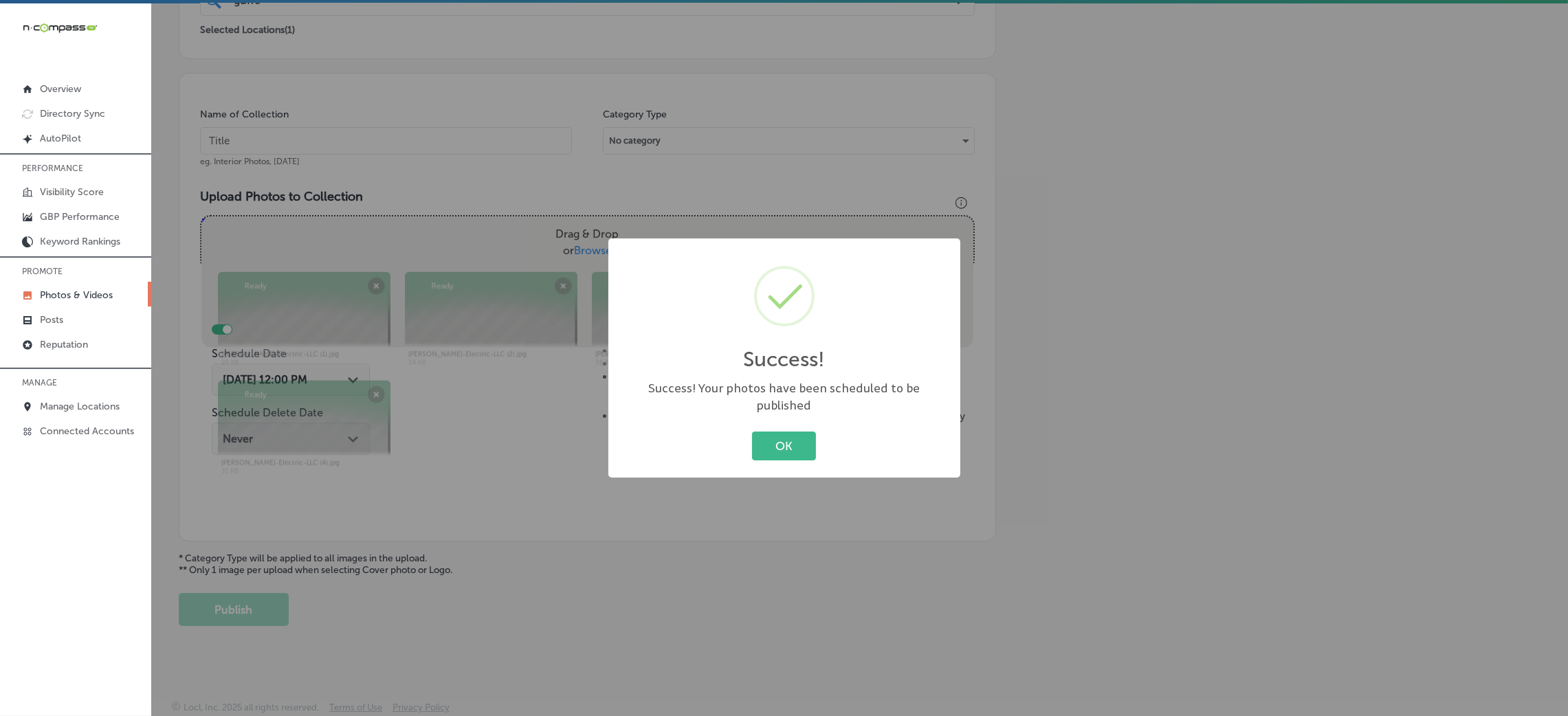
scroll to position [326, 0]
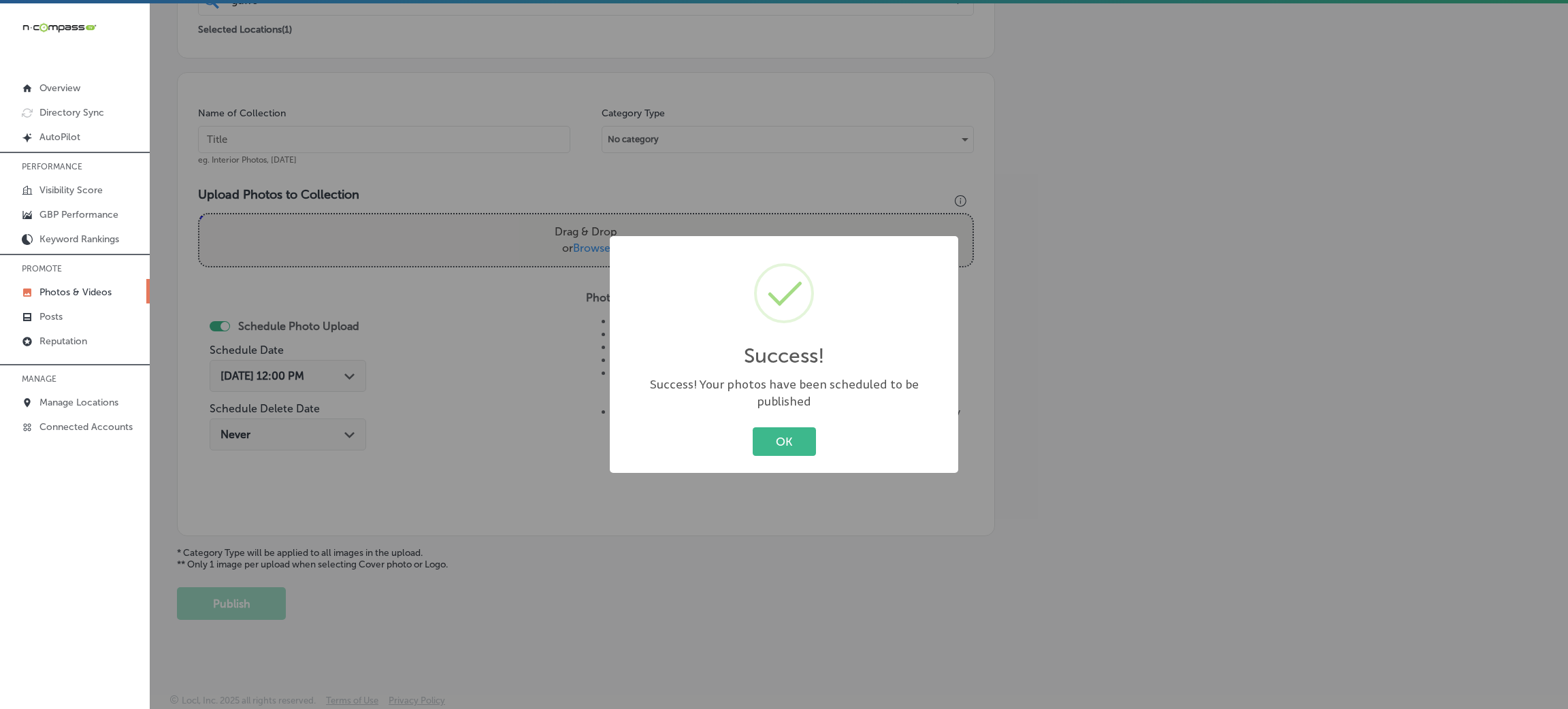
click at [749, 431] on div "OK Cancel" at bounding box center [784, 441] width 321 height 36
click at [789, 427] on button "OK" at bounding box center [784, 441] width 64 height 28
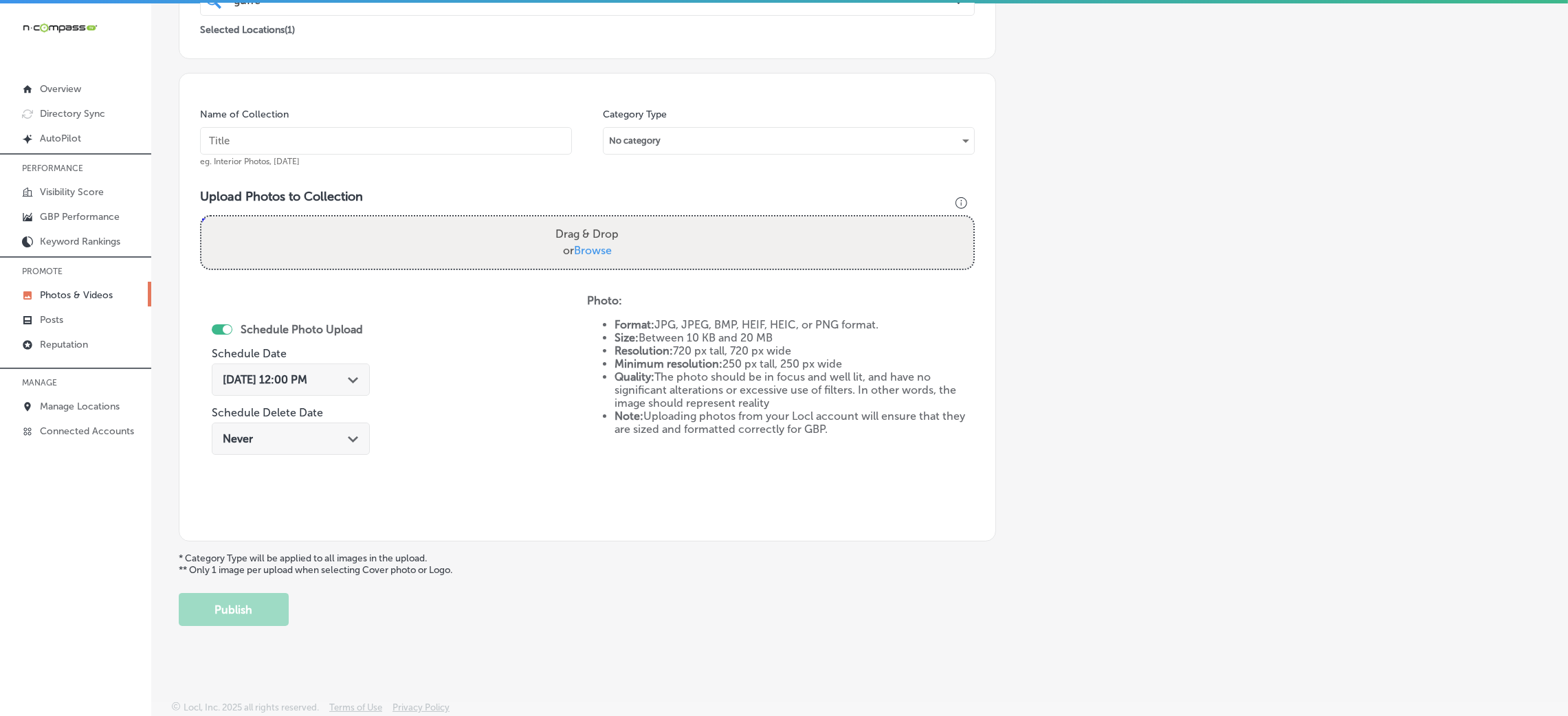
click at [559, 143] on input "text" at bounding box center [386, 141] width 372 height 28
paste input "Guffey-Electric-LLC-comercial-electrical"
type input "Guffey-Electric-LLC-comercial-electrical"
click at [617, 234] on label "Drag & Drop or Browse" at bounding box center [587, 242] width 74 height 44
click at [617, 220] on input "Drag & Drop or Browse" at bounding box center [587, 219] width 772 height 4
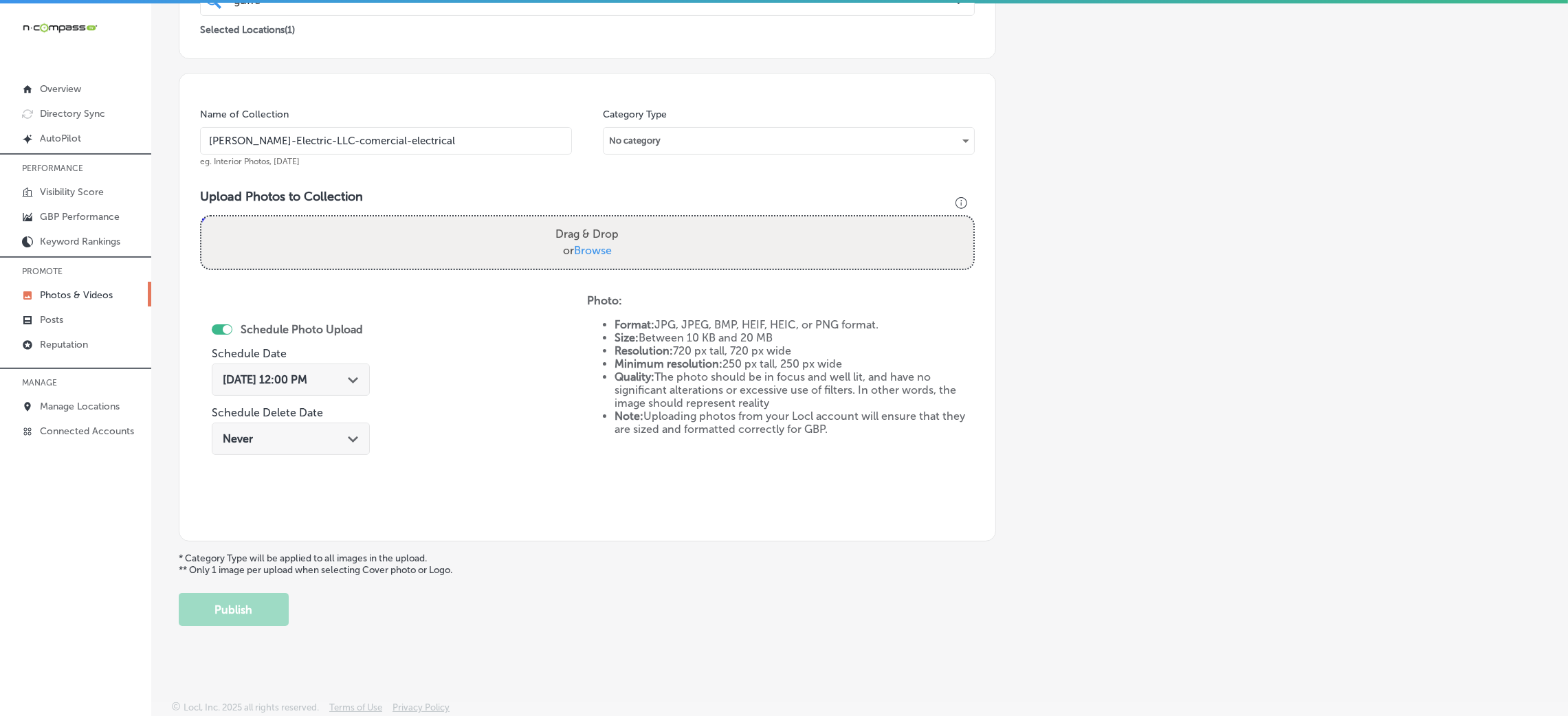
type input "C:\fakepath\Guffey-Electric-LLC (5).jpg"
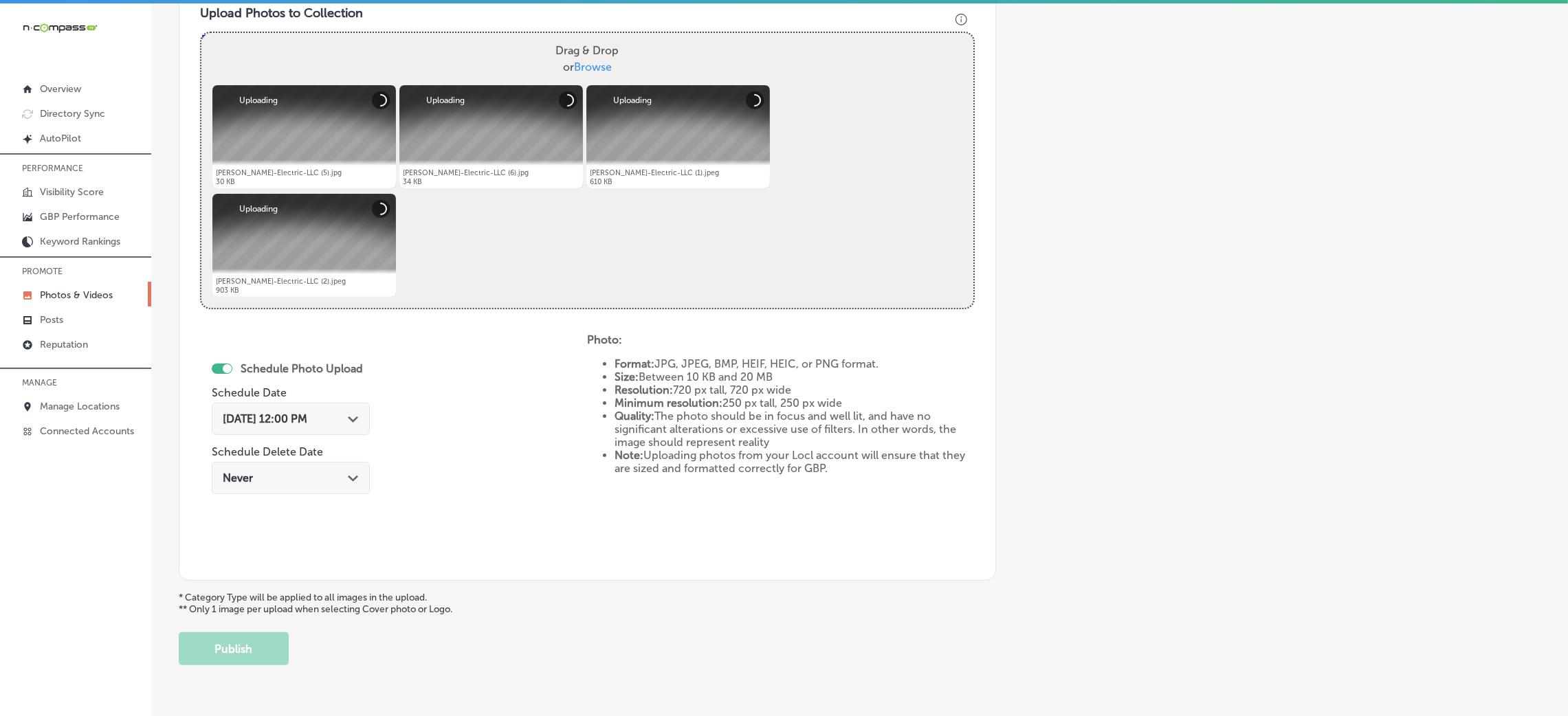
scroll to position [532, 0]
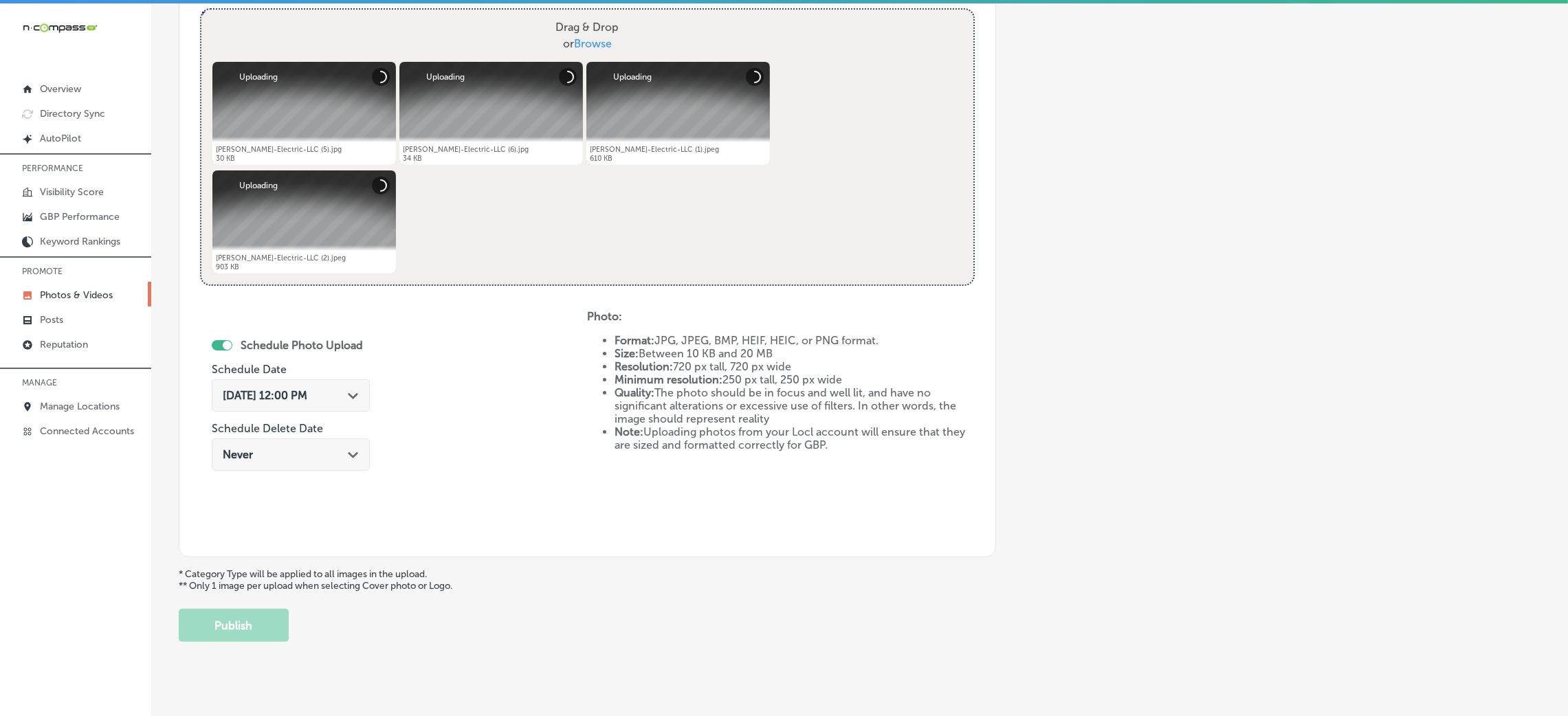
click at [351, 393] on icon "Path Created with Sketch." at bounding box center [353, 396] width 11 height 6
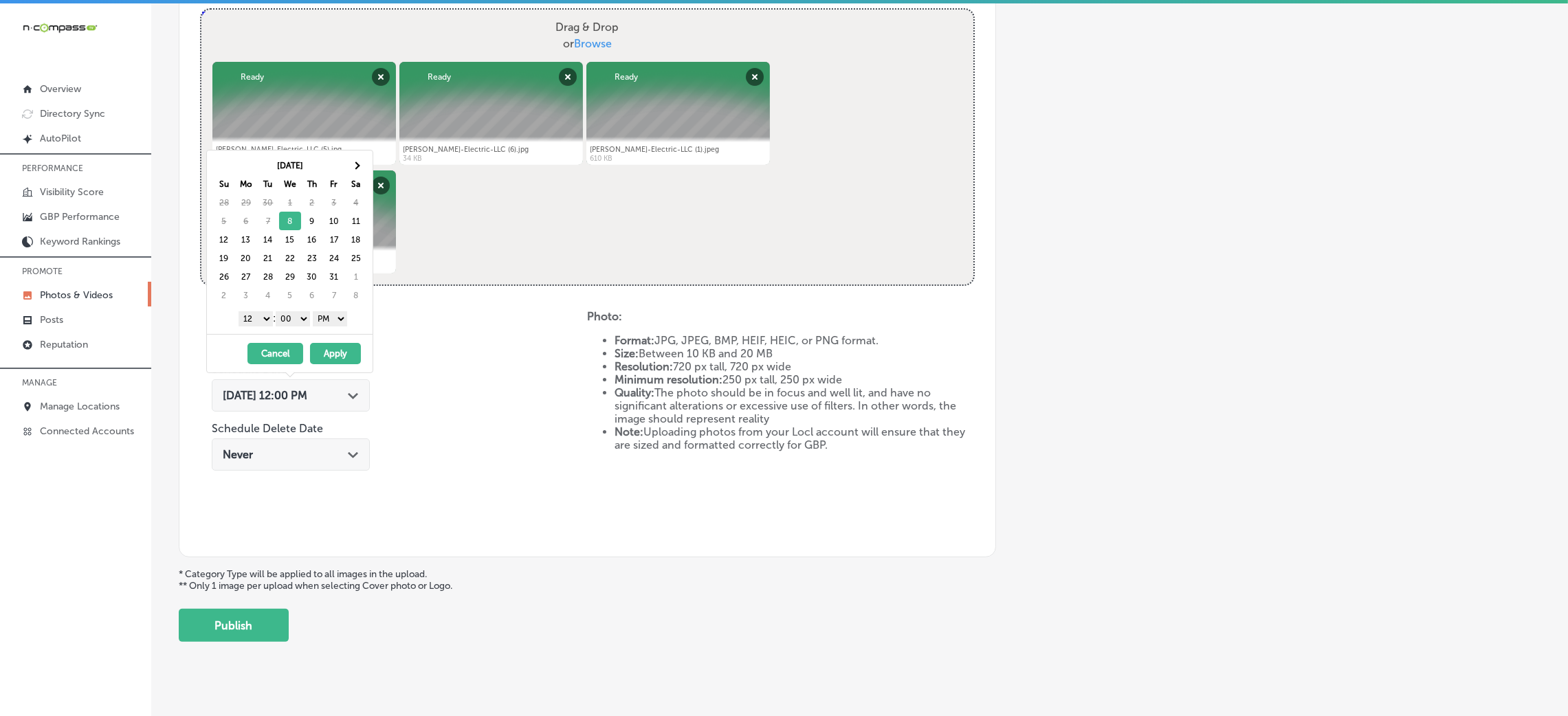
click at [259, 319] on select "1 2 3 4 5 6 7 8 9 10 11 12" at bounding box center [256, 318] width 35 height 15
click at [331, 353] on button "Apply" at bounding box center [335, 354] width 51 height 21
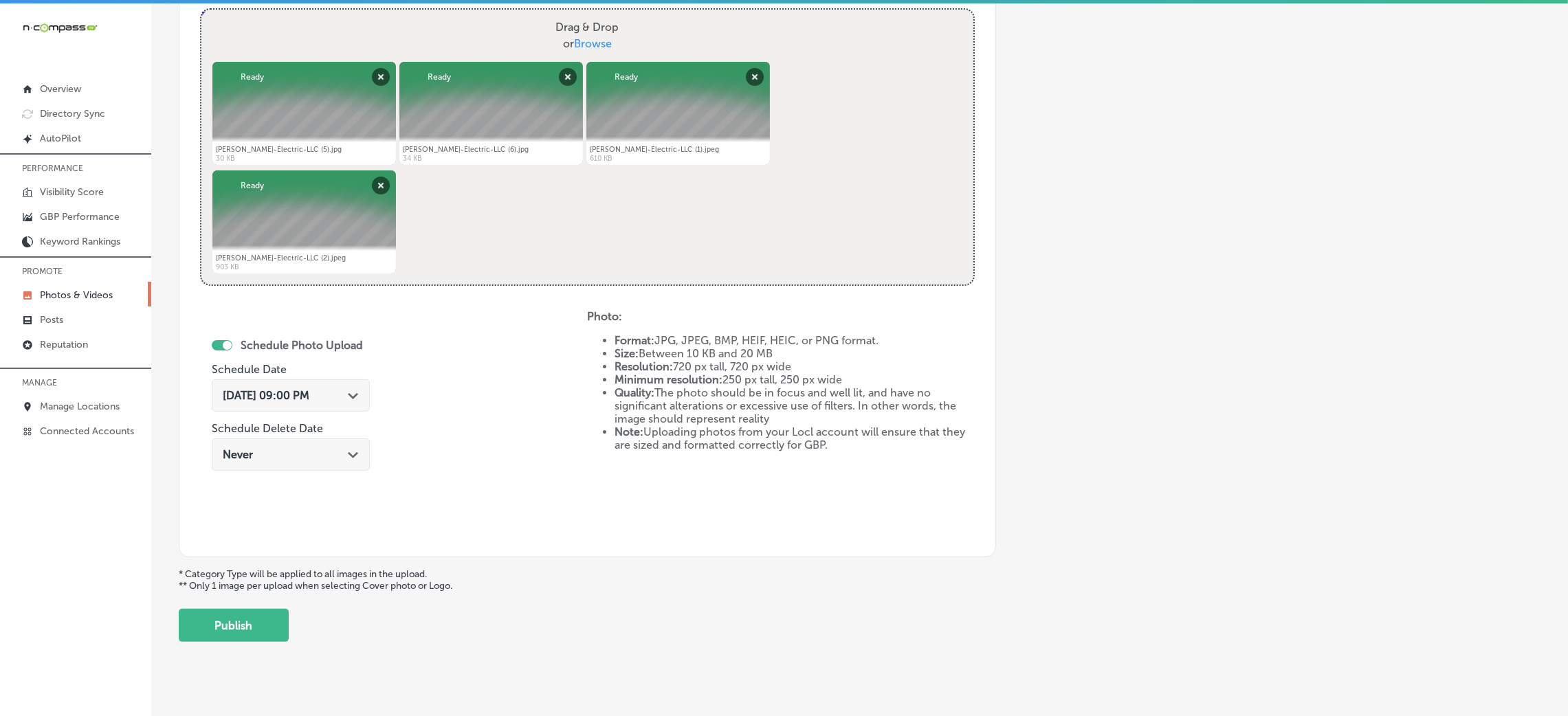
click at [306, 395] on span "Oct 8, 2025 09:00 PM" at bounding box center [266, 395] width 87 height 13
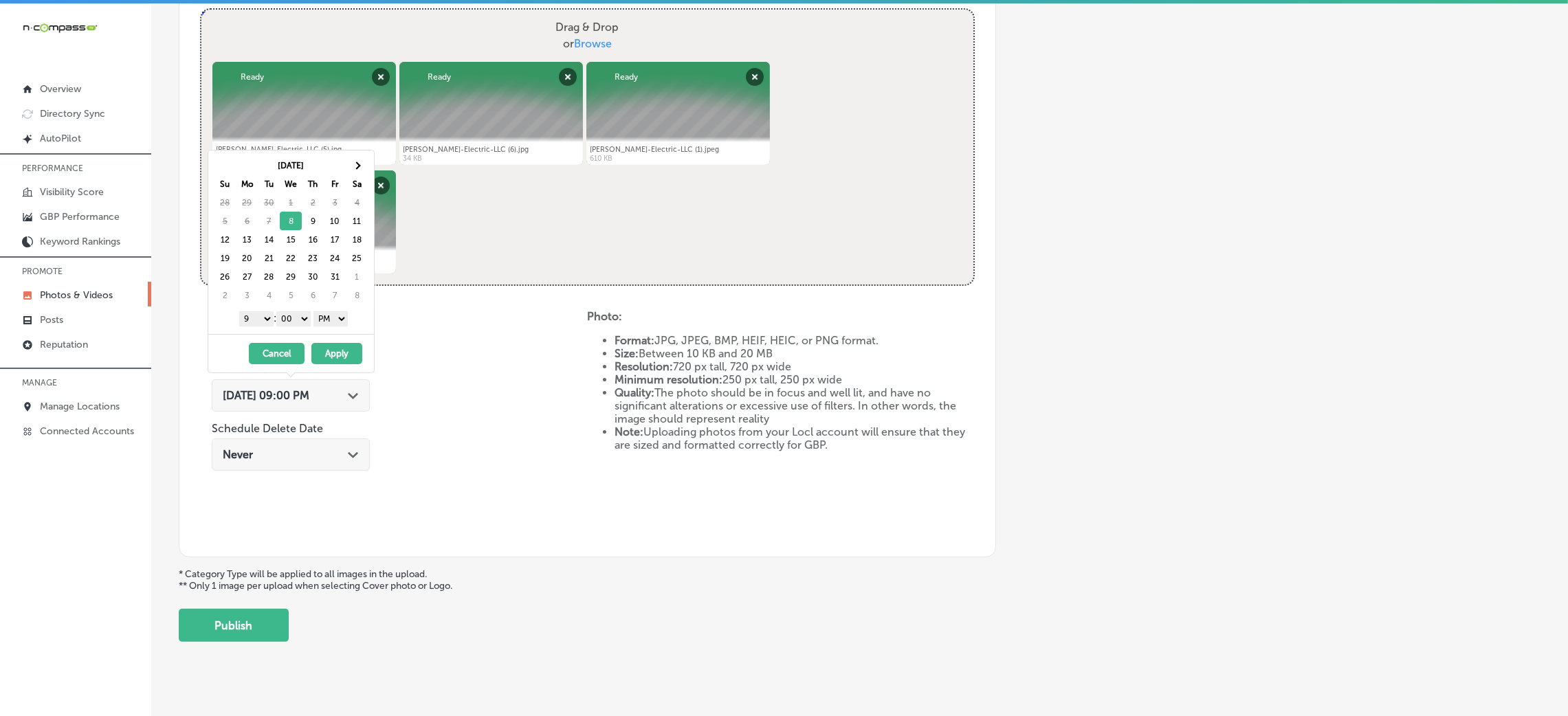
click at [505, 417] on div "Schedule Photo Upload Schedule Date Oct 8, 2025 09:00 PM Path Created with Sket…" at bounding box center [393, 423] width 387 height 226
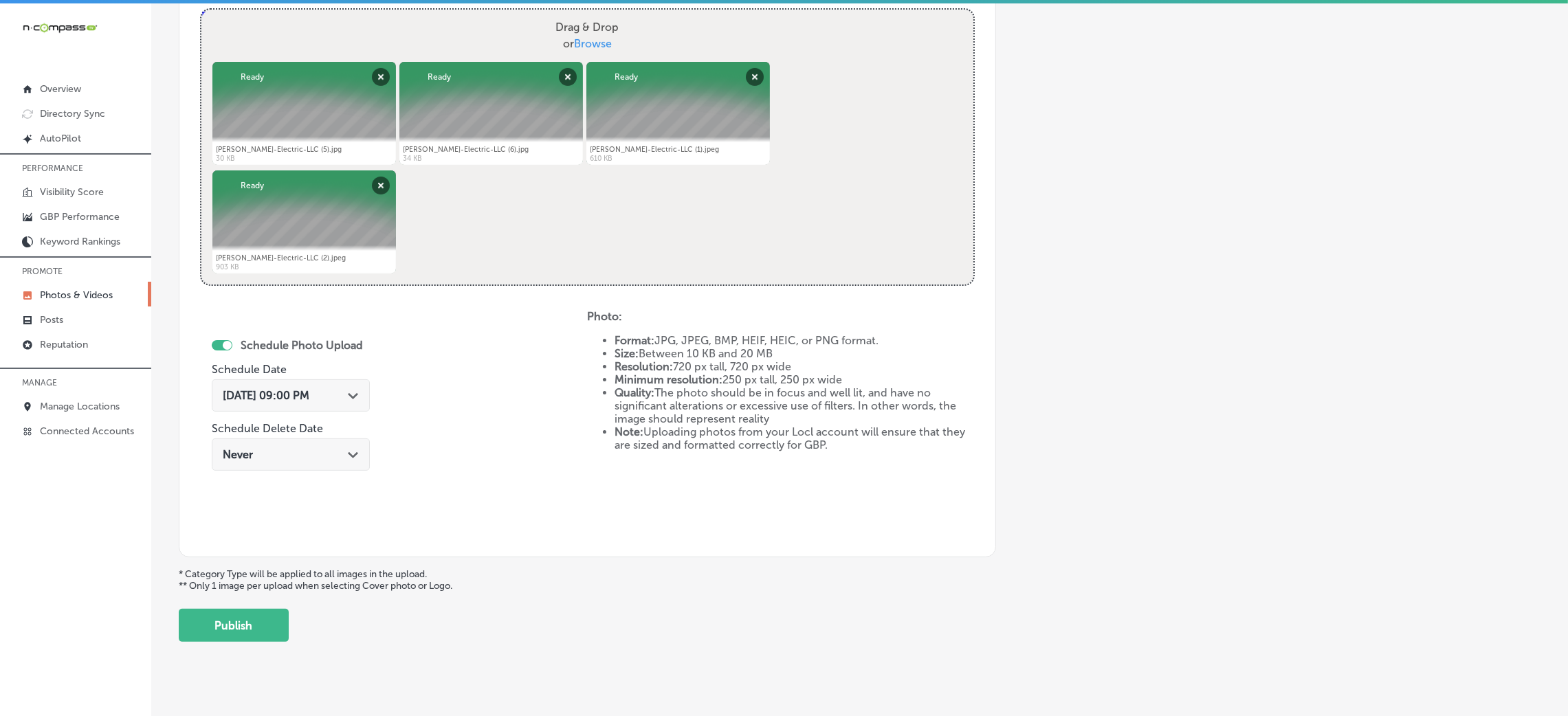
click at [189, 643] on div "Back Add a Collection Which Type of Image or Video Would You Like to Upload? Ph…" at bounding box center [860, 86] width 1417 height 1132
click at [257, 627] on button "Publish" at bounding box center [234, 625] width 110 height 33
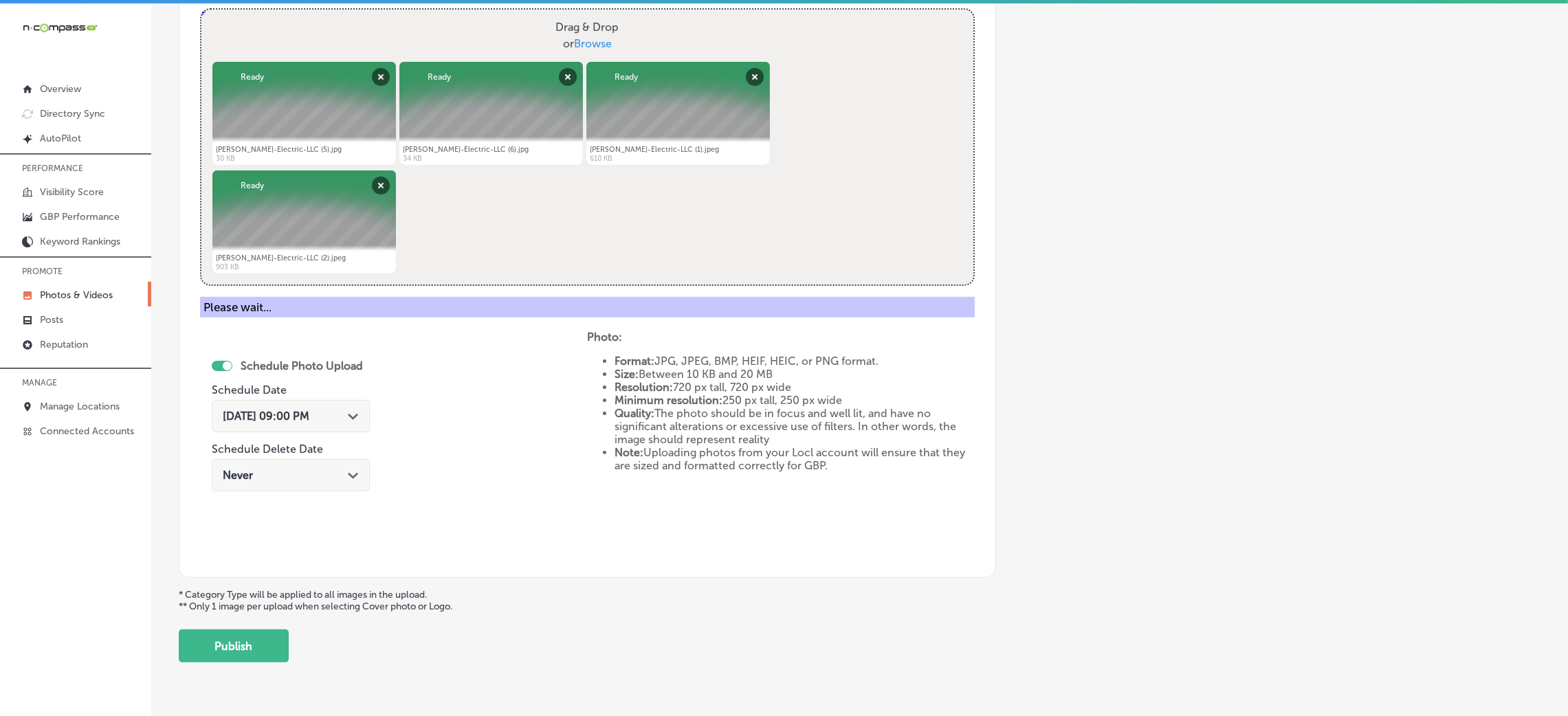
scroll to position [326, 0]
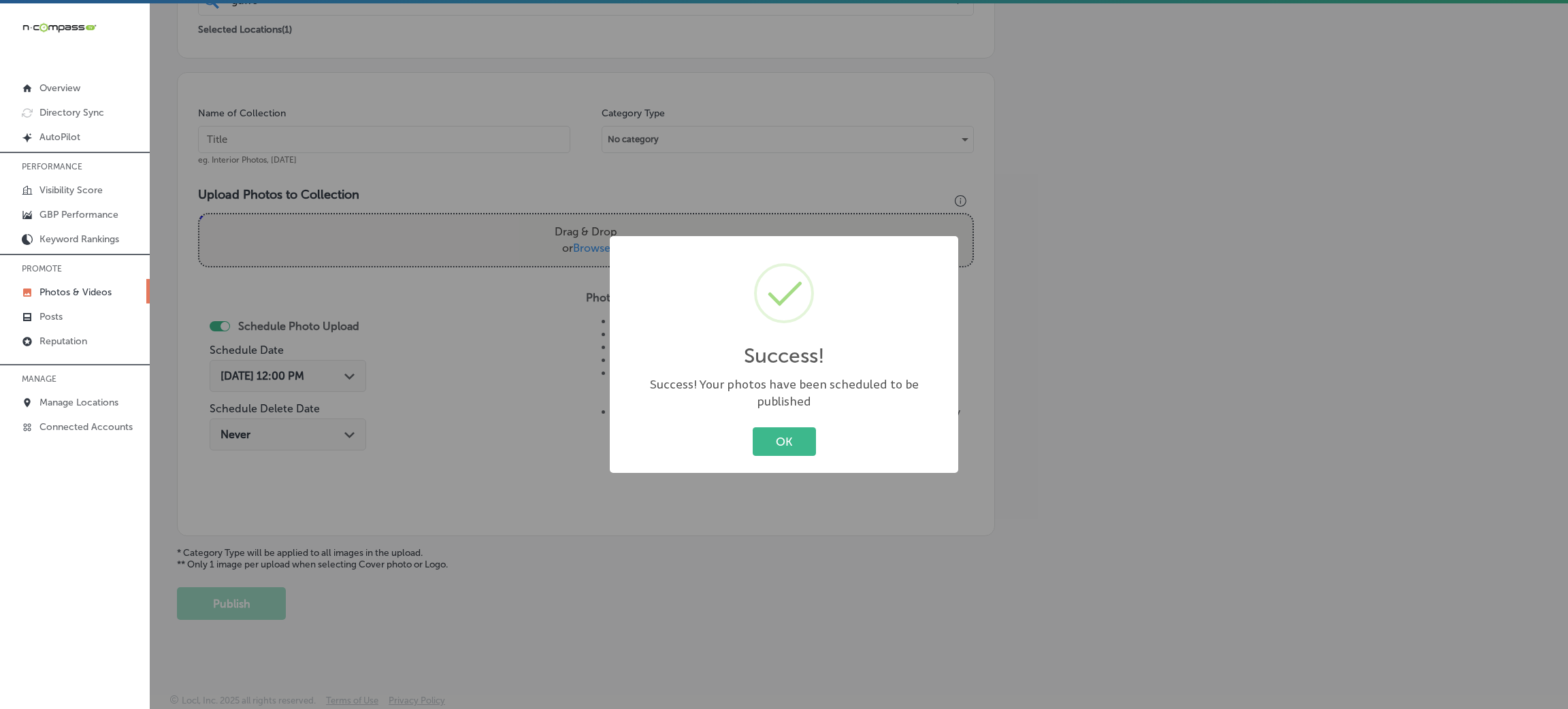
click at [451, 136] on div "Success! × Success! Your photos have been scheduled to be published OK Cancel" at bounding box center [784, 354] width 1568 height 709
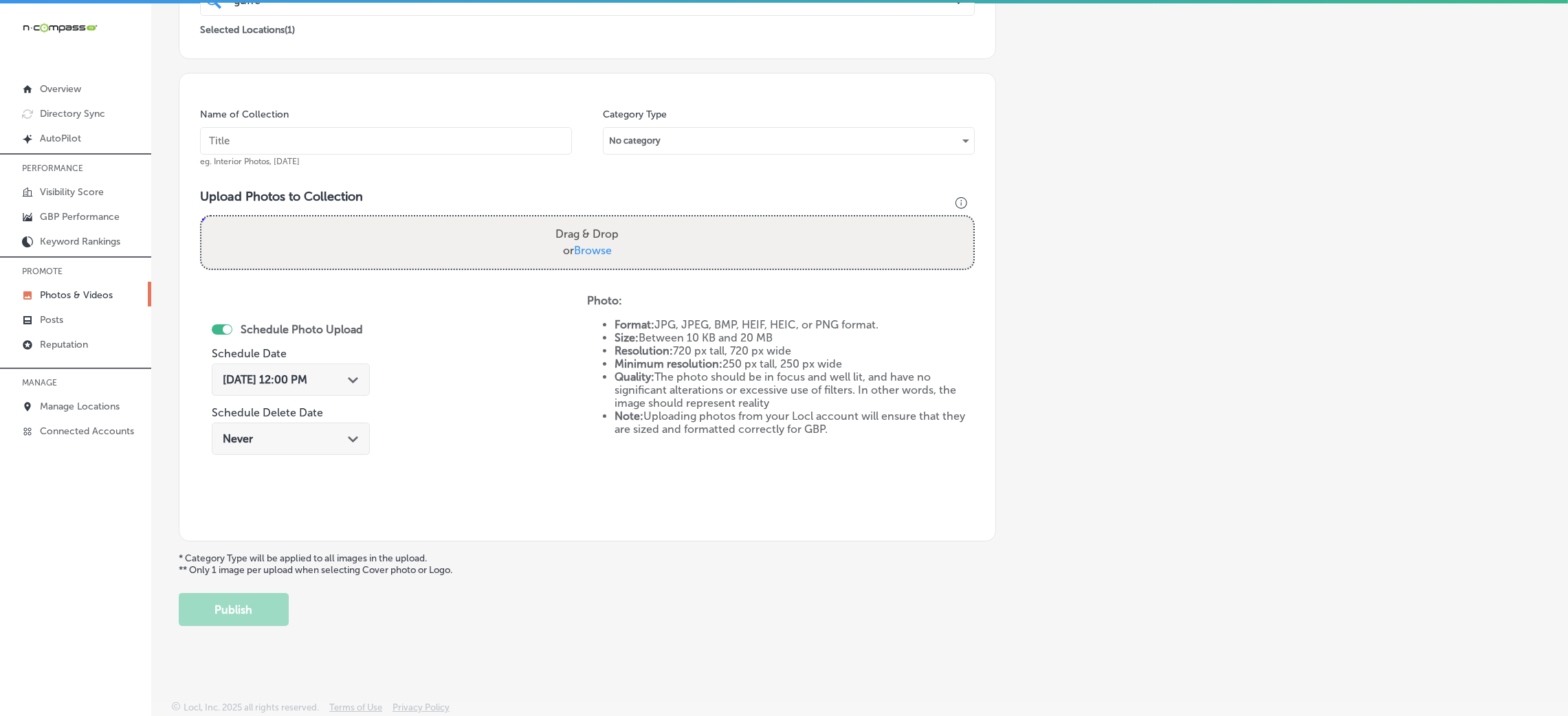
click at [494, 139] on input "text" at bounding box center [386, 141] width 372 height 28
paste input "Guffey-Electric-LLC-comercial-electrical"
type input "Guffey-Electric-LLC-comercial-electrical"
click at [525, 222] on div "Drag & Drop or Browse" at bounding box center [587, 243] width 772 height 52
click at [201, 217] on input "Drag & Drop or Browse" at bounding box center [587, 219] width 772 height 4
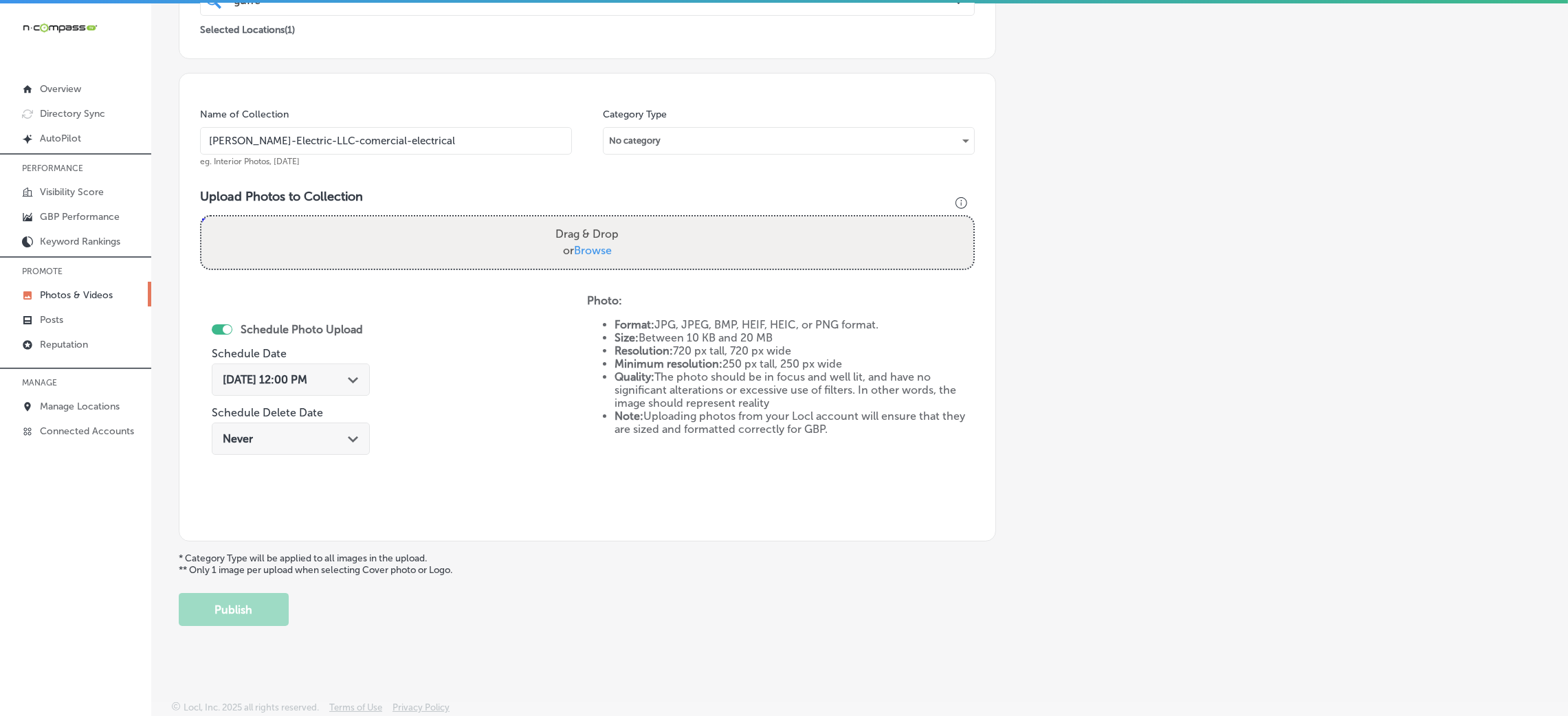
type input "C:\fakepath\Guffey-Electric-LLC (3).jpeg"
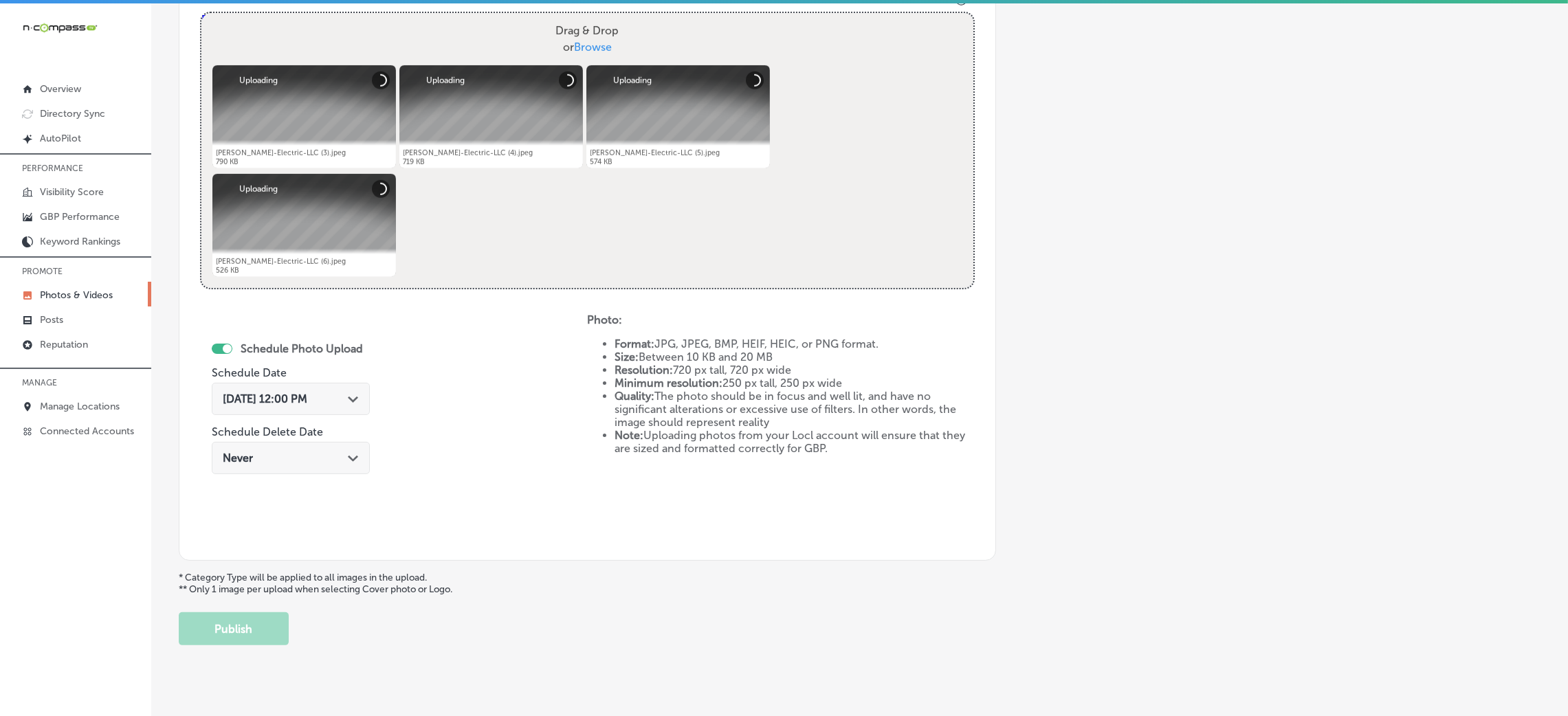
scroll to position [532, 0]
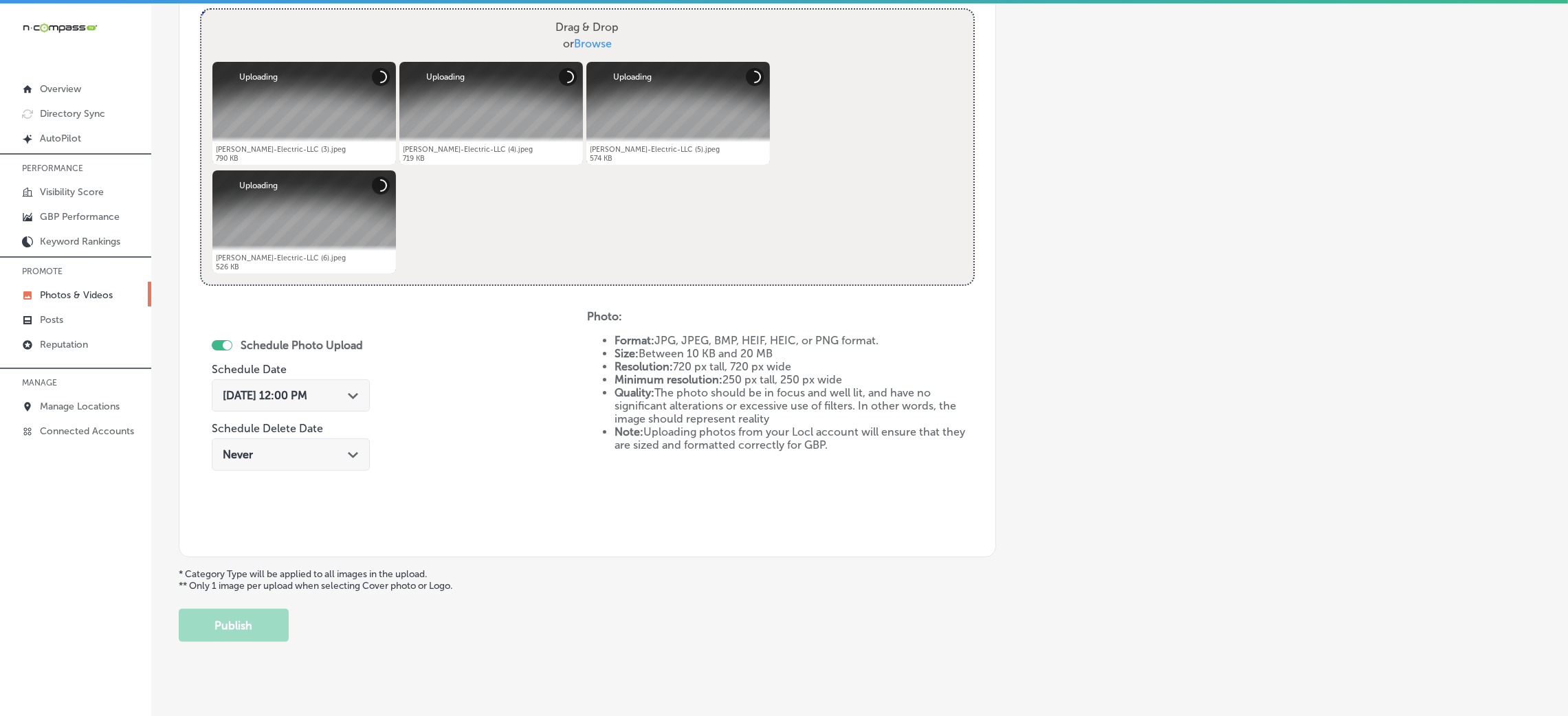
click at [298, 395] on span "Oct 8, 2025 12:00 PM" at bounding box center [265, 395] width 85 height 13
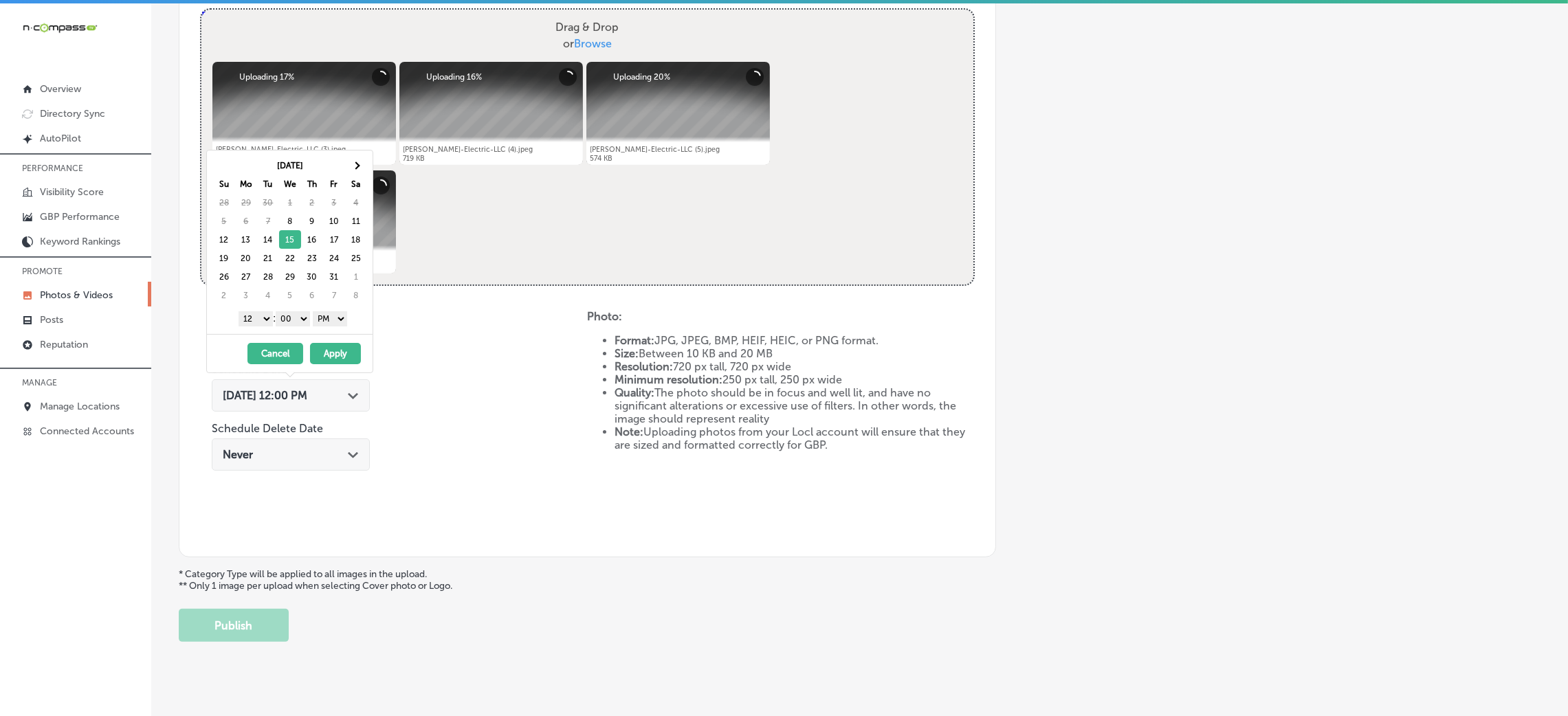
click at [243, 318] on select "1 2 3 4 5 6 7 8 9 10 11 12" at bounding box center [256, 318] width 35 height 15
click at [321, 349] on button "Apply" at bounding box center [335, 354] width 51 height 21
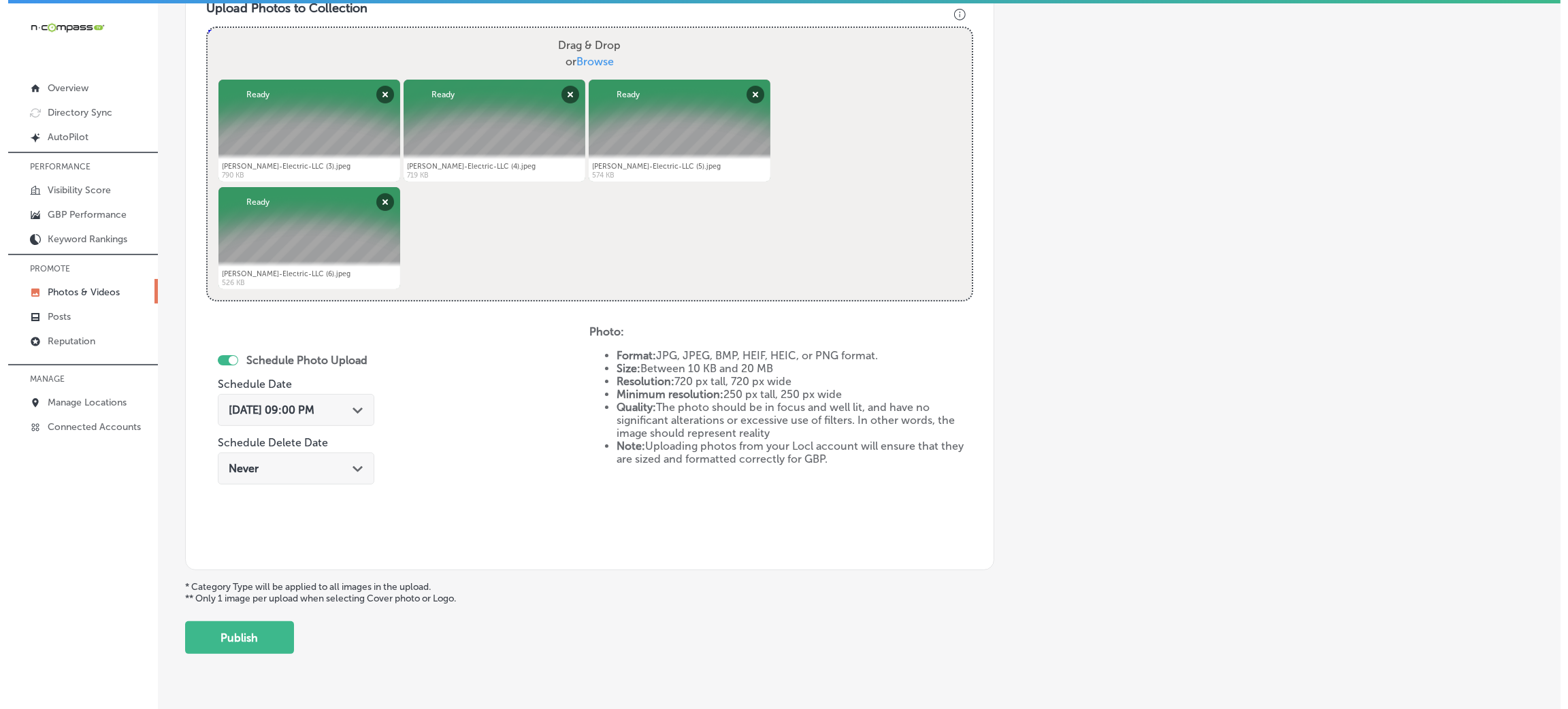
scroll to position [544, 0]
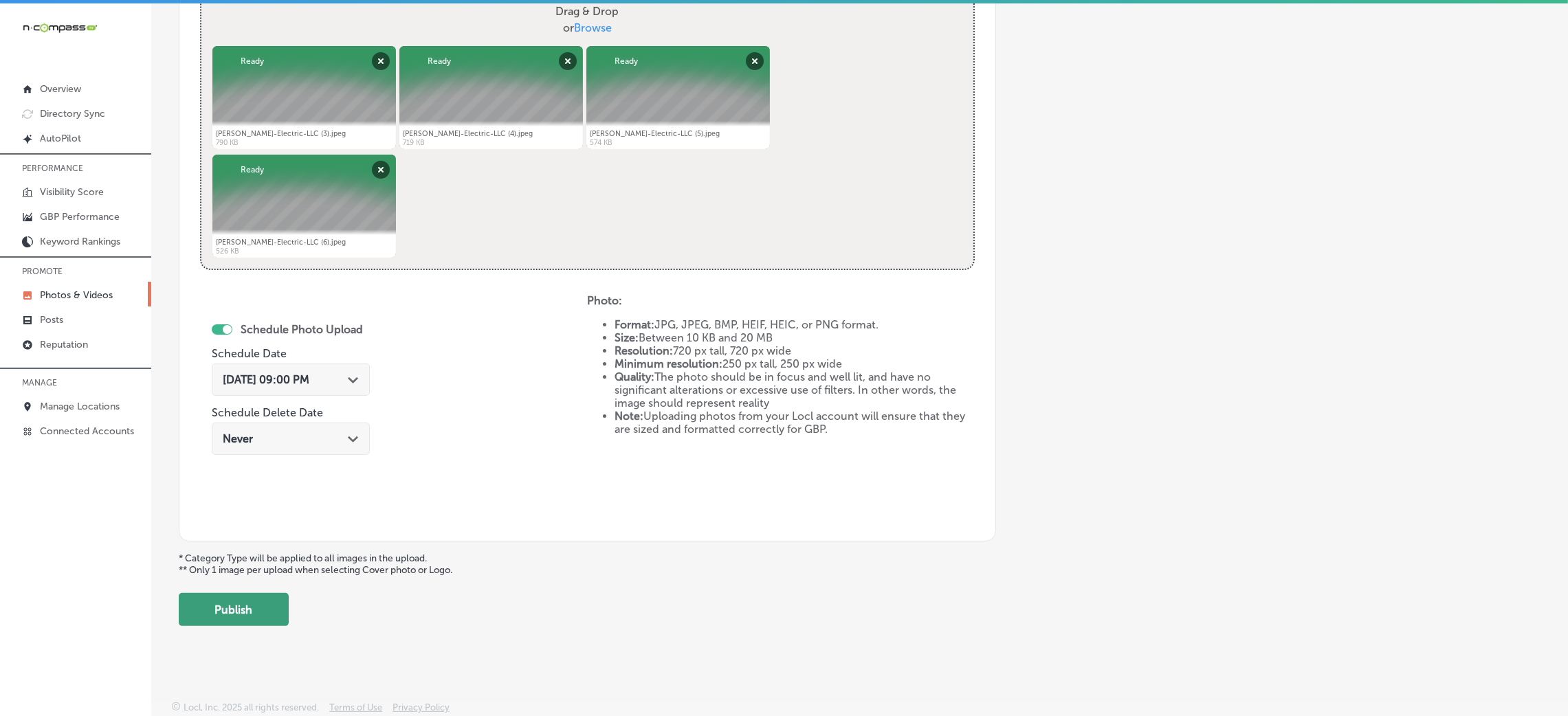
click at [219, 609] on button "Publish" at bounding box center [234, 609] width 110 height 33
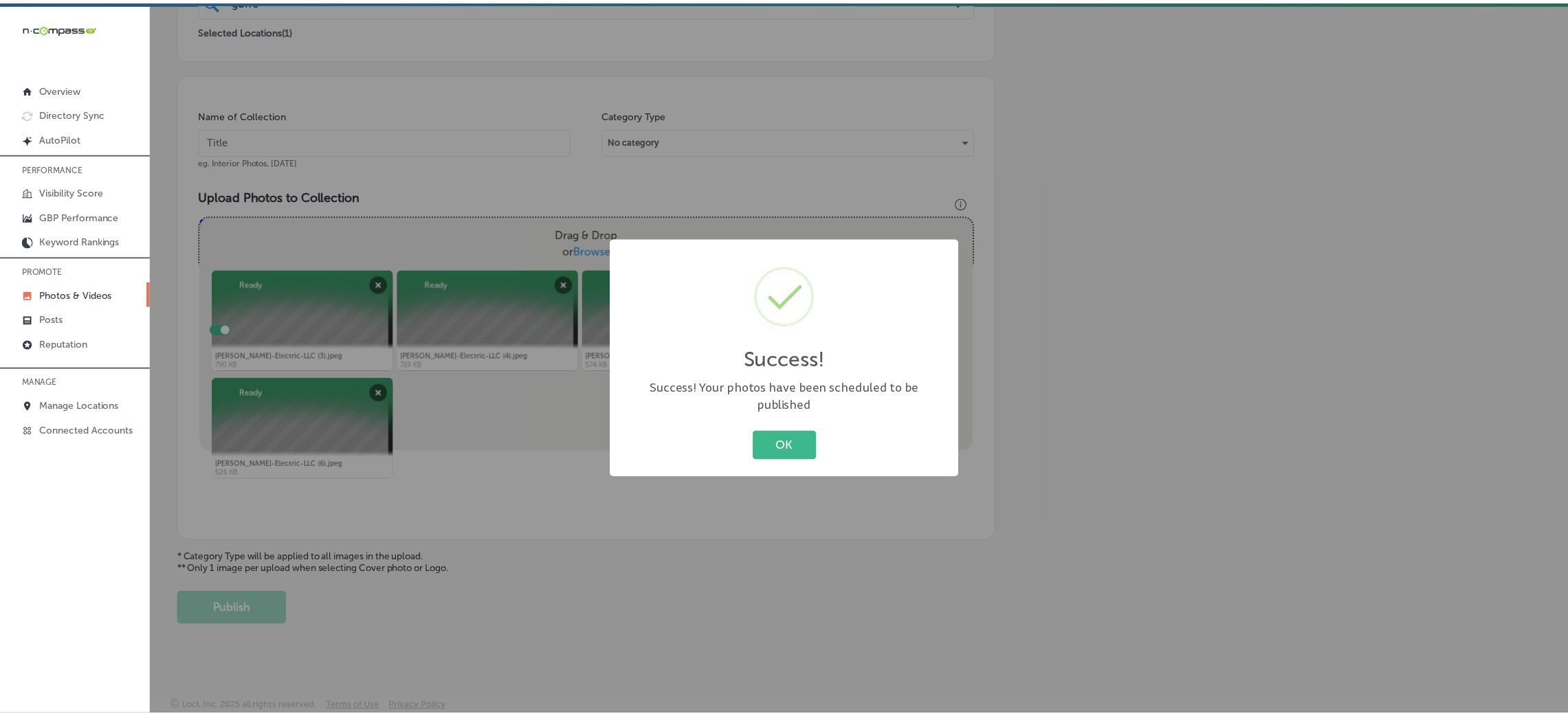
scroll to position [326, 0]
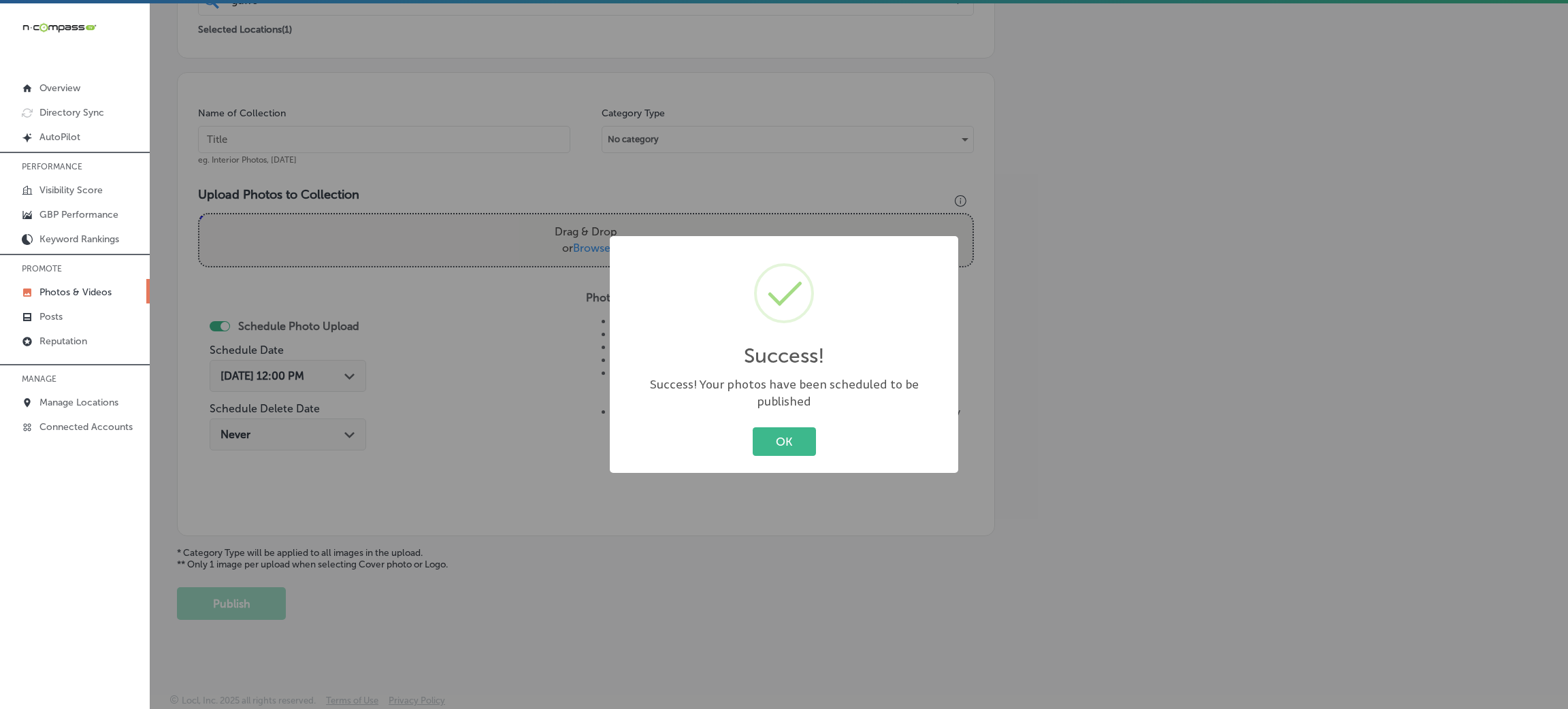
drag, startPoint x: 795, startPoint y: 422, endPoint x: 606, endPoint y: 248, distance: 256.9
click at [794, 427] on button "OK" at bounding box center [784, 441] width 64 height 28
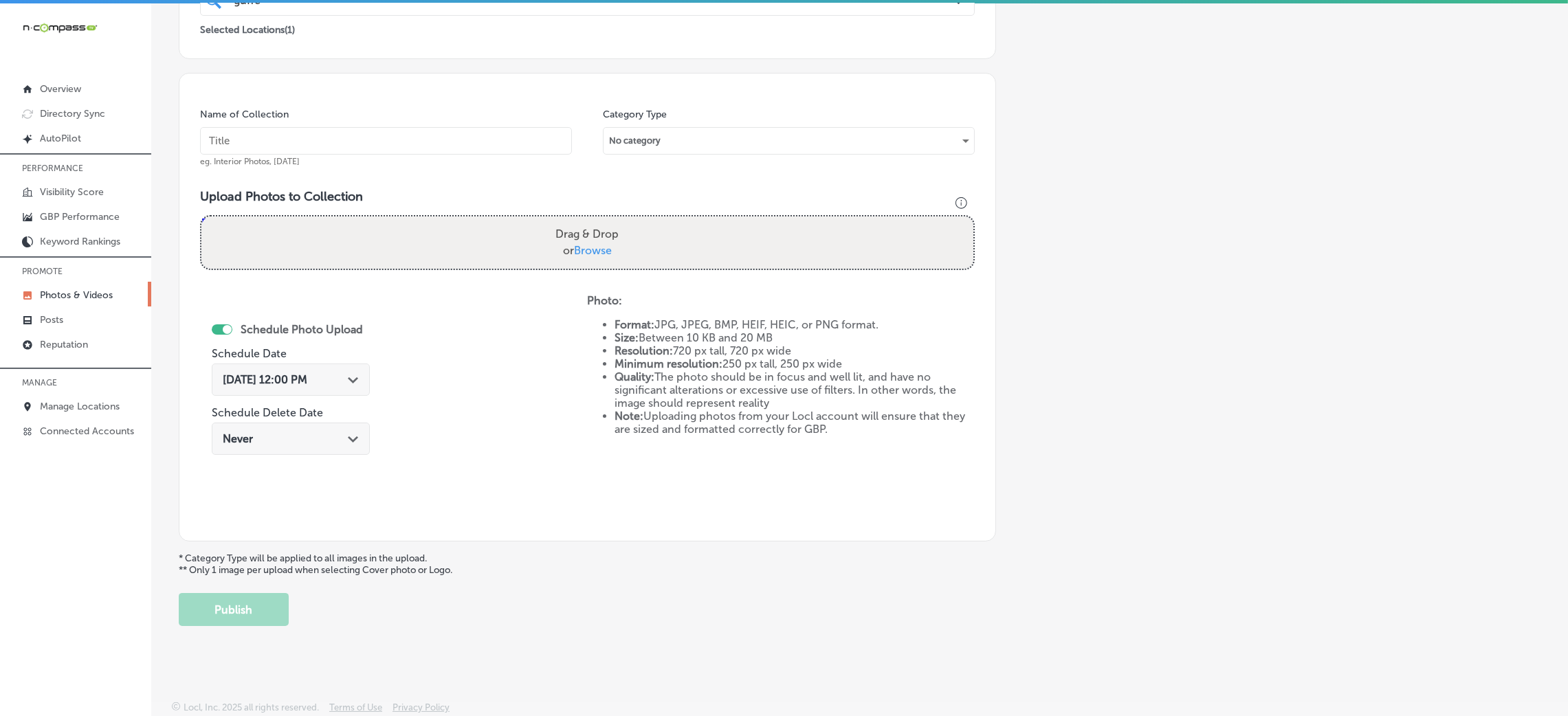
click at [490, 119] on div "Name of Collection eg. Interior Photos, March 2020" at bounding box center [386, 138] width 372 height 59
click at [482, 136] on input "text" at bounding box center [386, 141] width 372 height 28
paste input "Guffey-Electric-LLC-comercial-electrical"
type input "Guffey-Electric-LLC-comercial-electrical"
click at [636, 224] on div "Drag & Drop or Browse" at bounding box center [587, 243] width 772 height 52
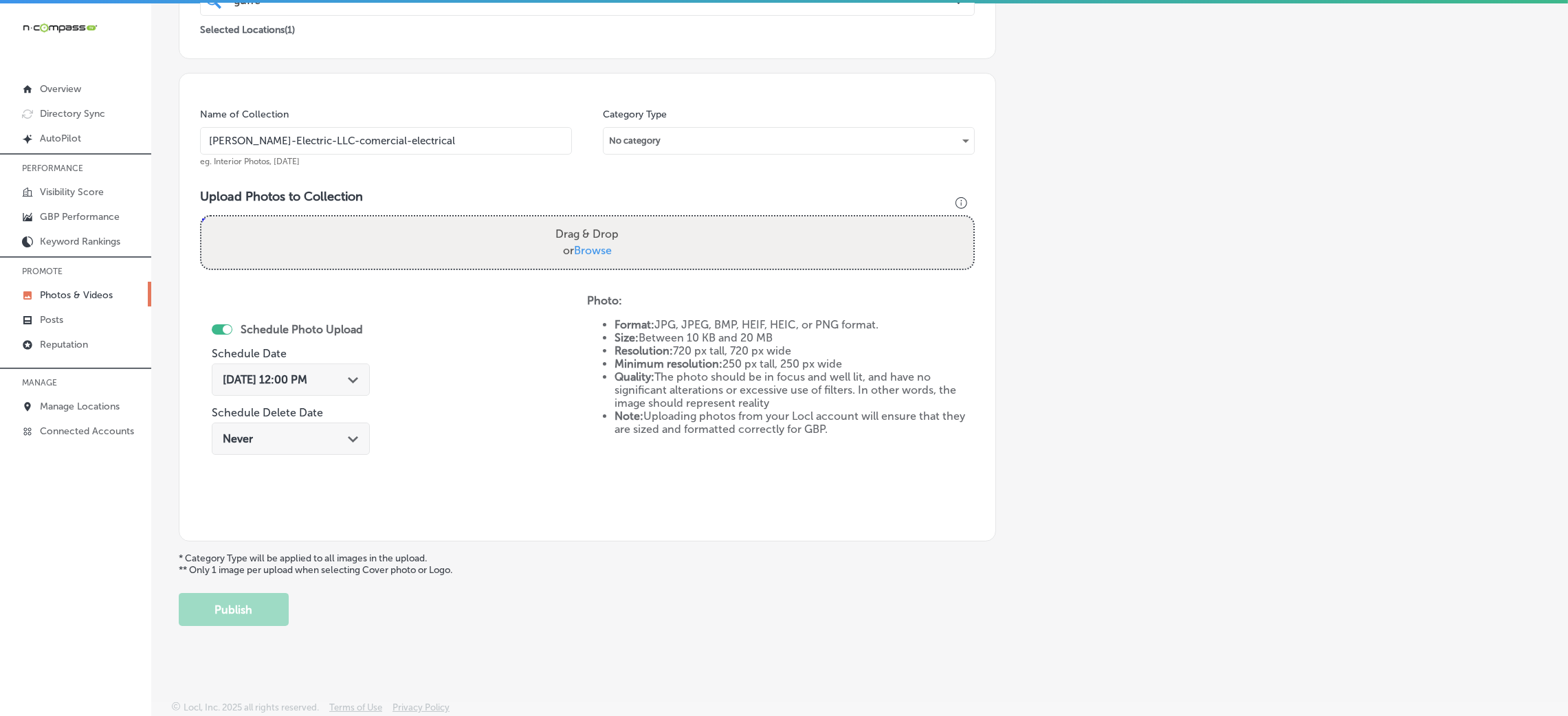
click at [201, 217] on input "Drag & Drop or Browse" at bounding box center [587, 219] width 772 height 4
type input "C:\fakepath\Guffey-Electric-LLC (7).jpeg"
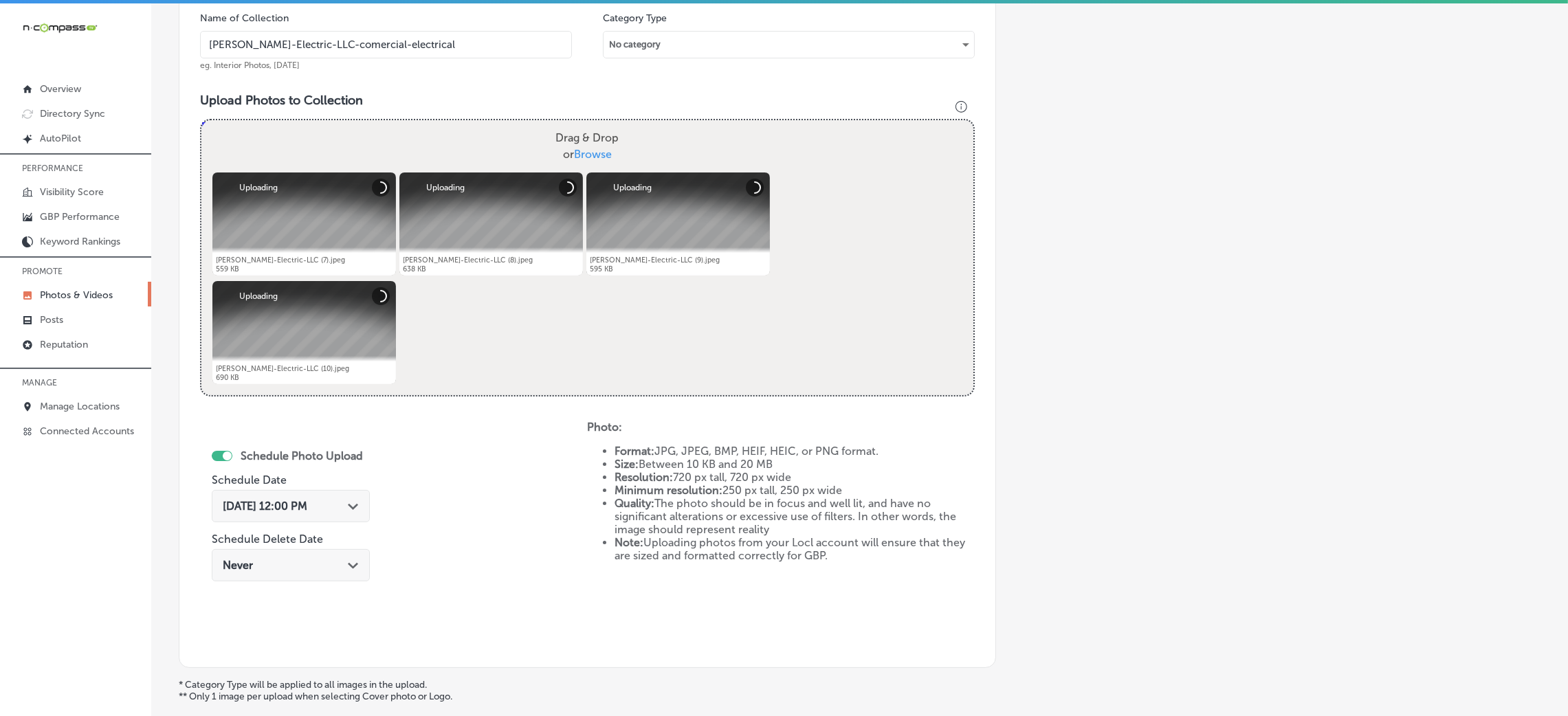
scroll to position [532, 0]
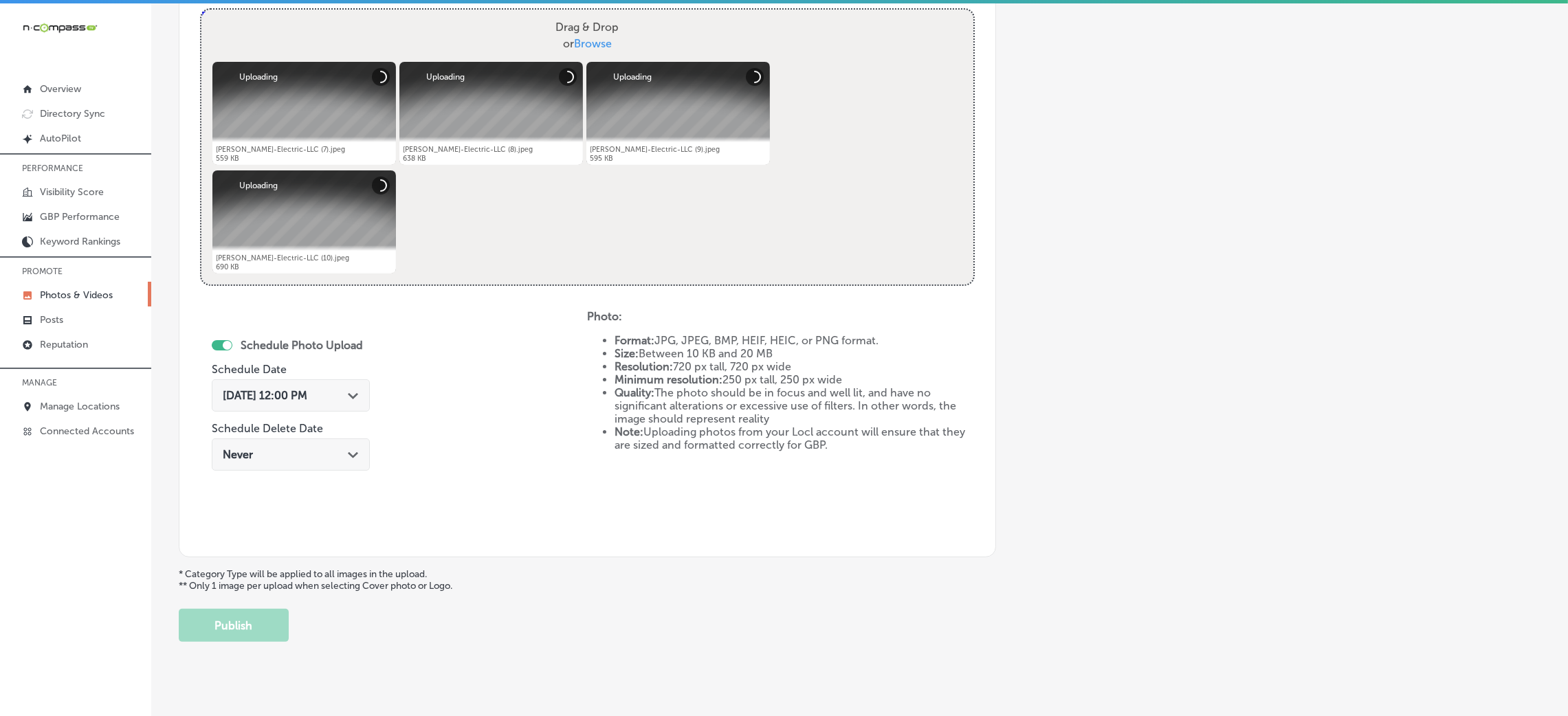
click at [295, 396] on span "Oct 8, 2025 12:00 PM" at bounding box center [265, 395] width 85 height 13
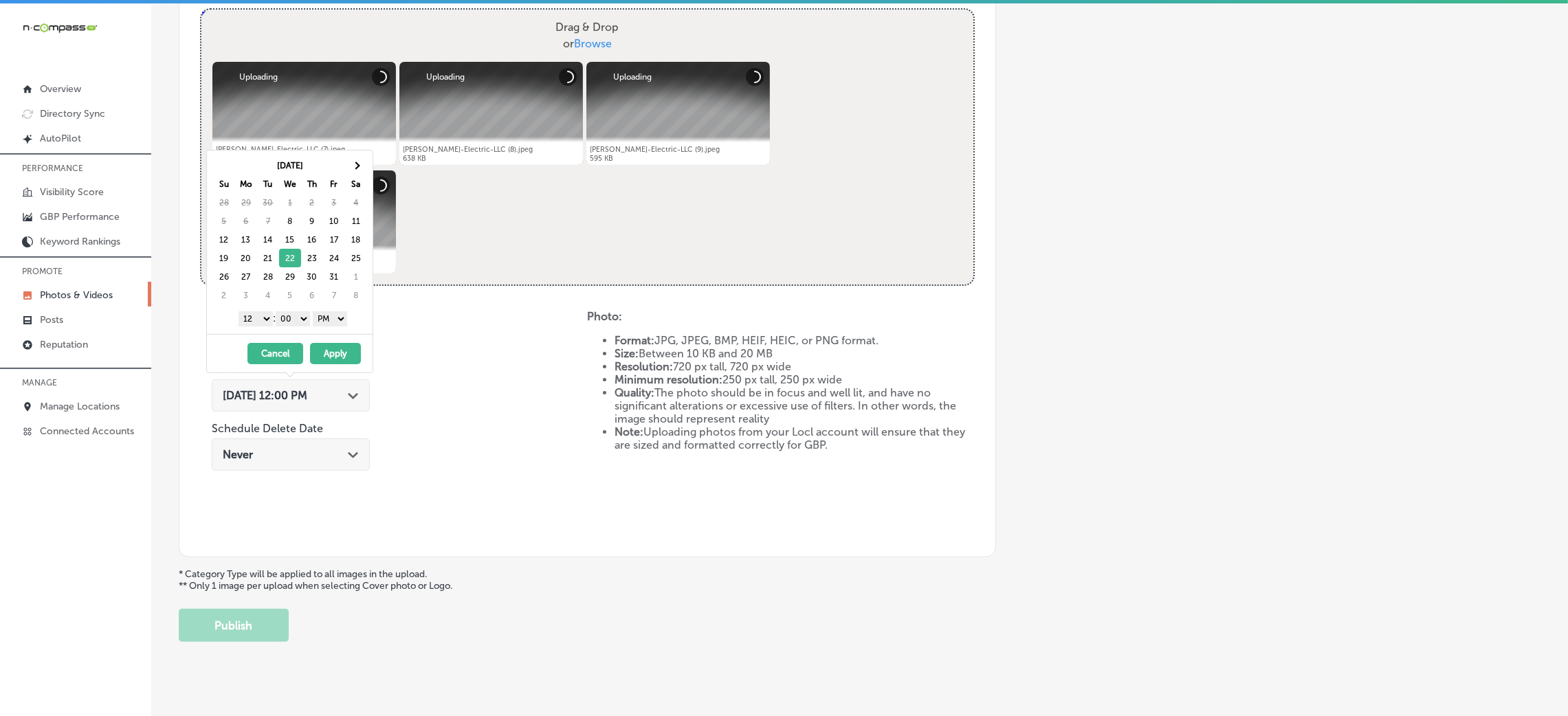
drag, startPoint x: 254, startPoint y: 317, endPoint x: 253, endPoint y: 325, distance: 8.1
click at [253, 317] on select "1 2 3 4 5 6 7 8 9 10 11 12" at bounding box center [256, 318] width 35 height 15
click at [331, 360] on button "Apply" at bounding box center [335, 354] width 51 height 21
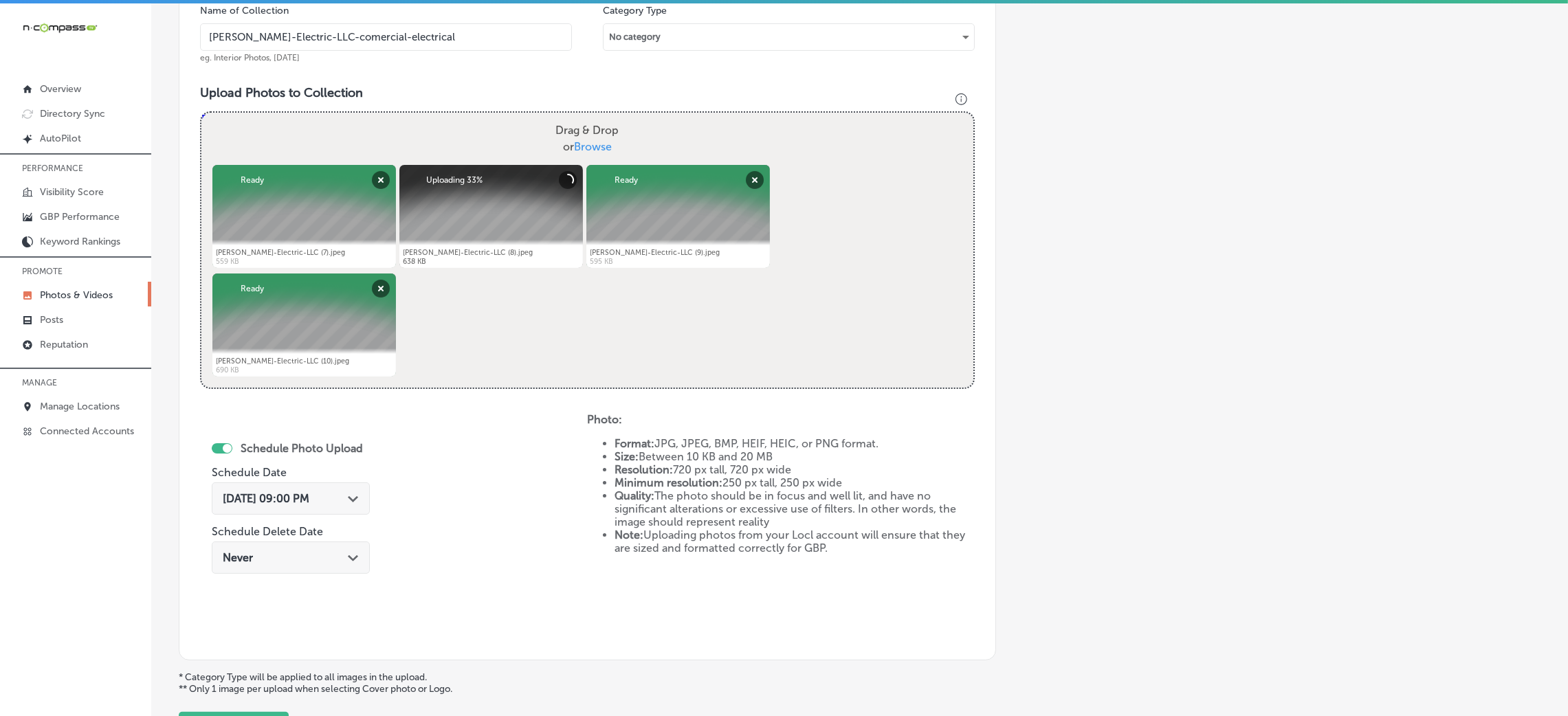
scroll to position [326, 0]
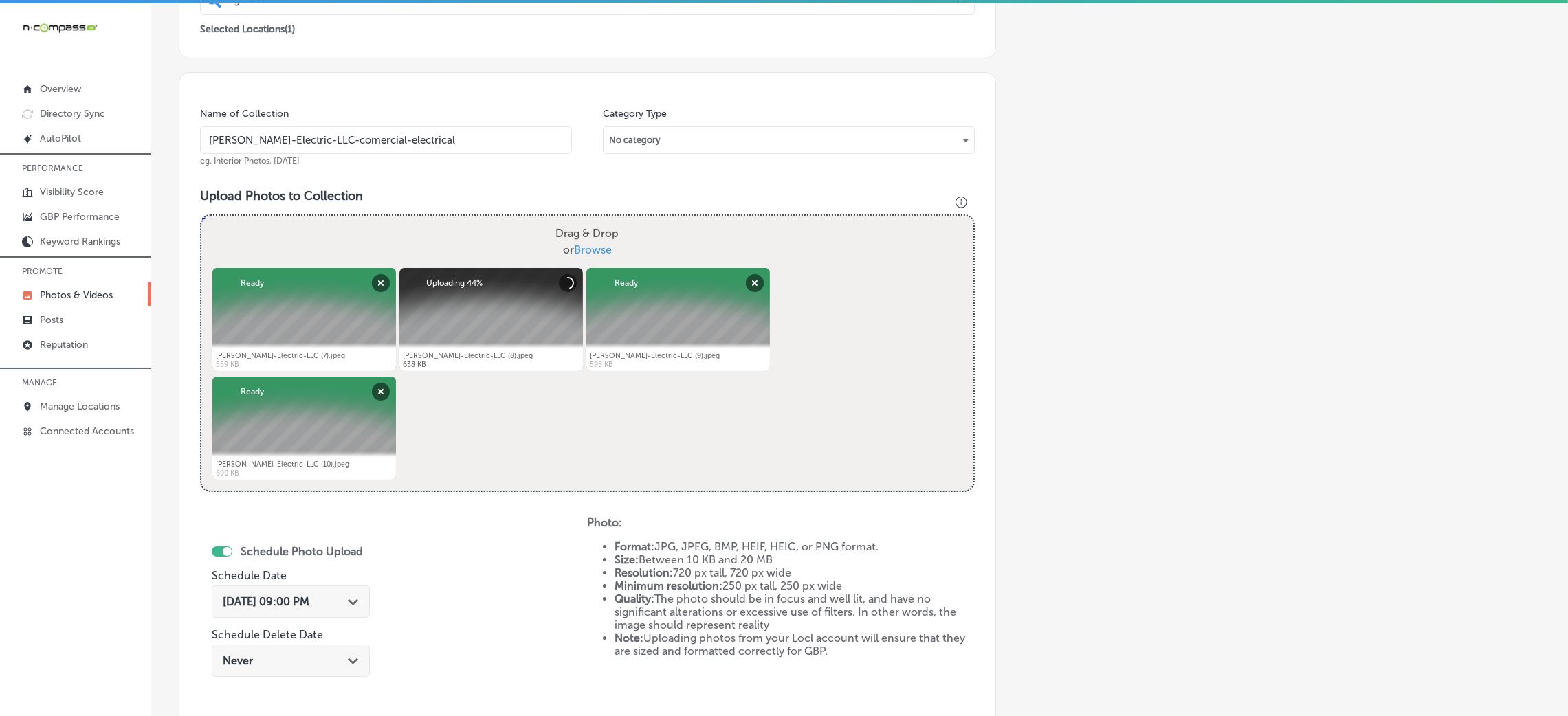
click at [427, 147] on input "Guffey-Electric-LLC-comercial-electrical" at bounding box center [386, 140] width 372 height 28
click at [465, 189] on h3 "Upload Photos to Collection" at bounding box center [587, 196] width 775 height 15
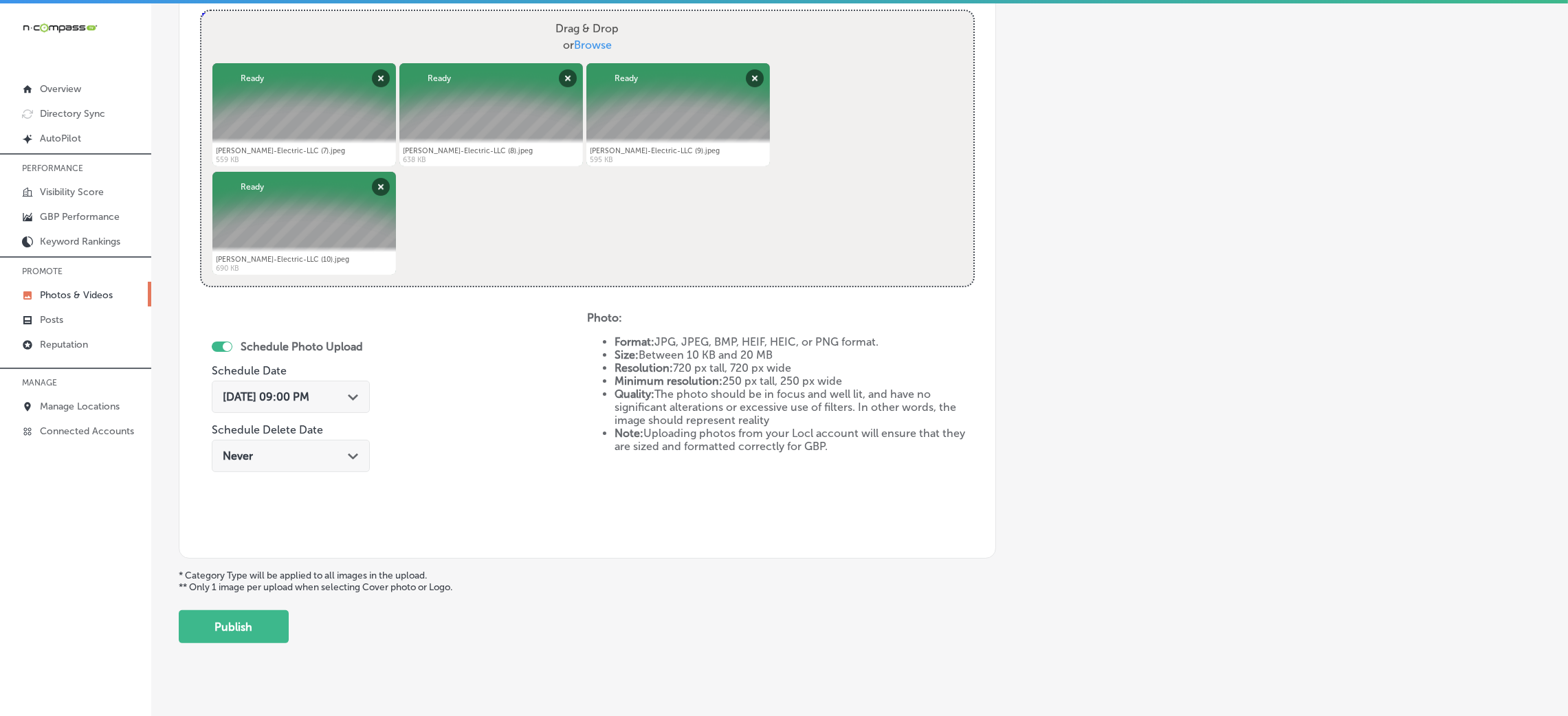
scroll to position [532, 0]
click at [269, 625] on button "Publish" at bounding box center [234, 625] width 110 height 33
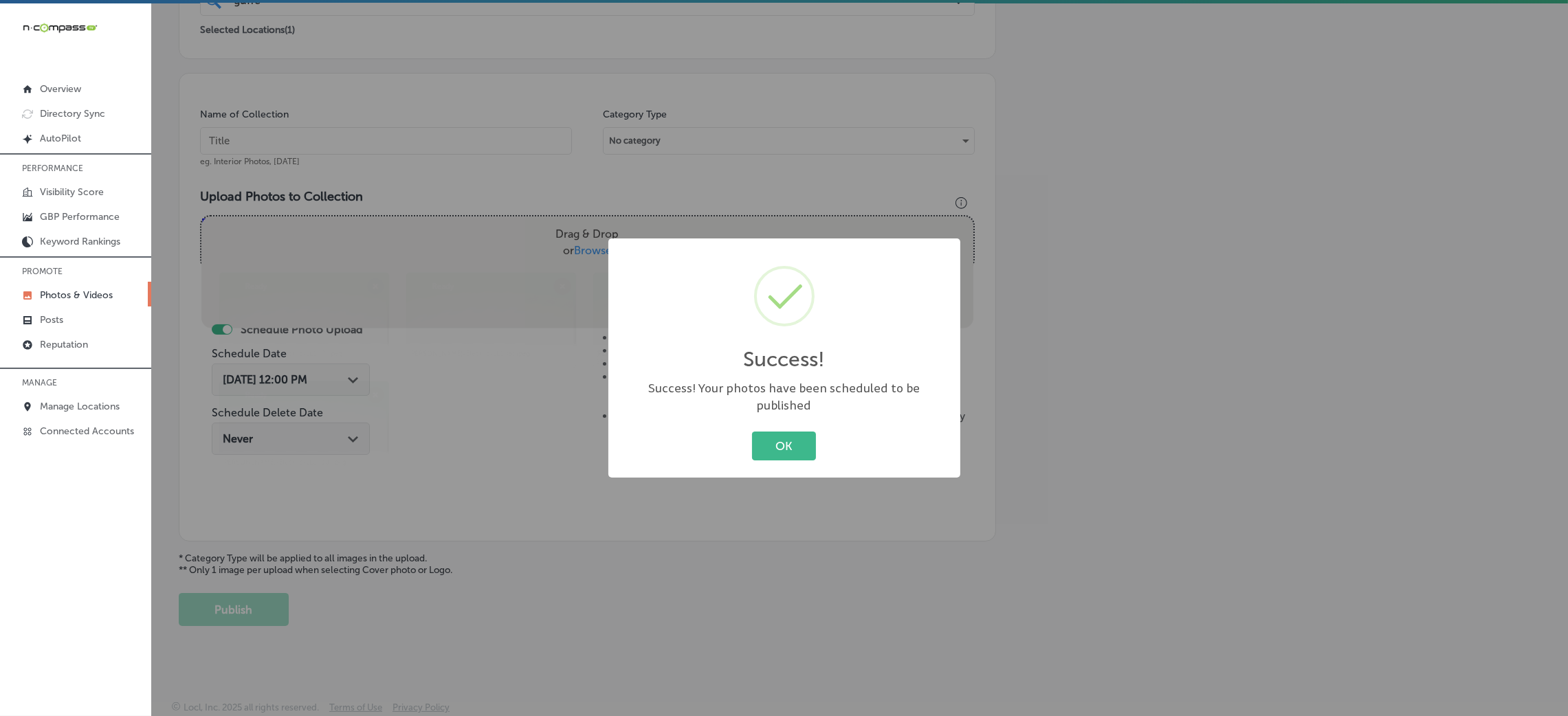
scroll to position [326, 0]
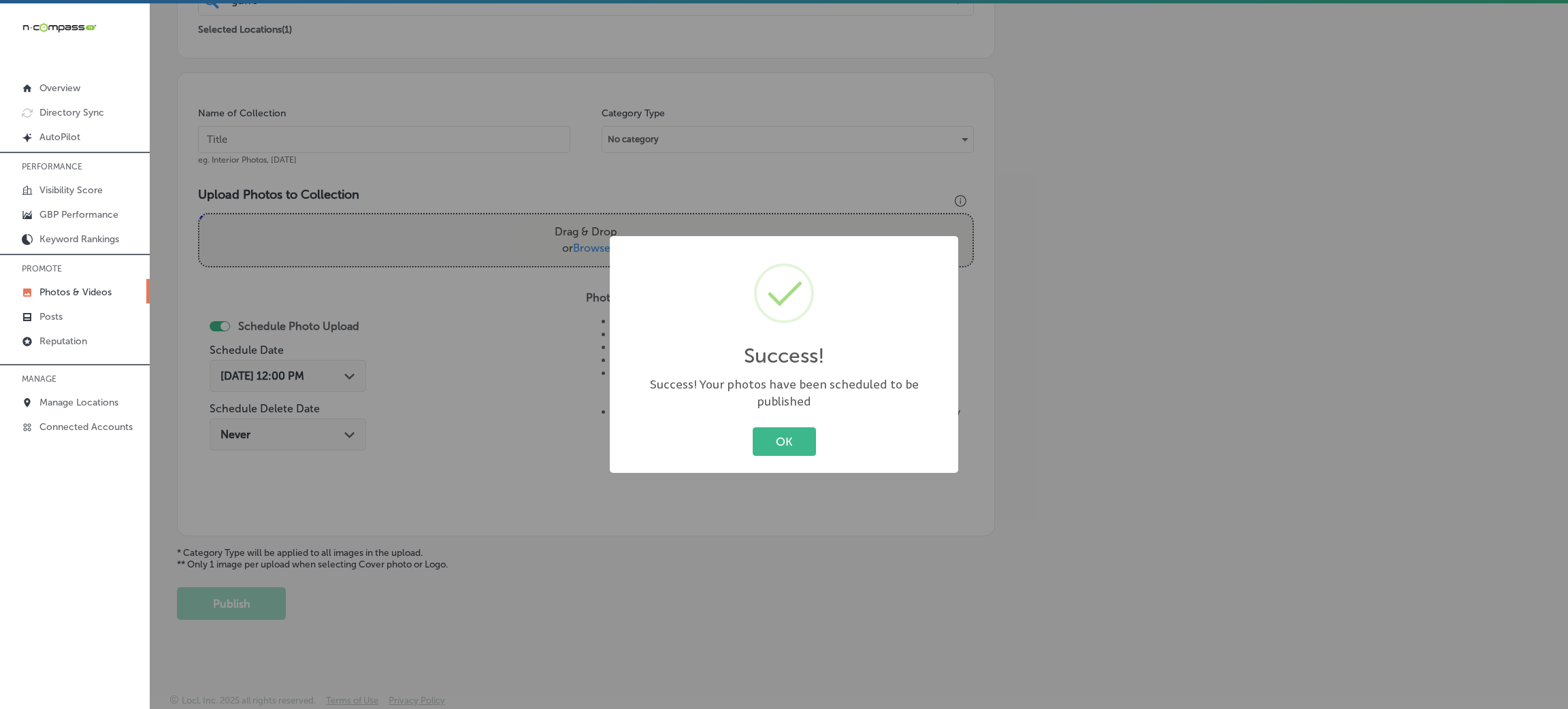
drag, startPoint x: 805, startPoint y: 418, endPoint x: 803, endPoint y: 428, distance: 10.2
click at [803, 420] on div "Success! × Success! Your photos have been scheduled to be published OK Cancel" at bounding box center [784, 354] width 348 height 237
drag, startPoint x: 803, startPoint y: 428, endPoint x: 778, endPoint y: 419, distance: 26.6
click at [803, 430] on button "OK" at bounding box center [784, 441] width 64 height 28
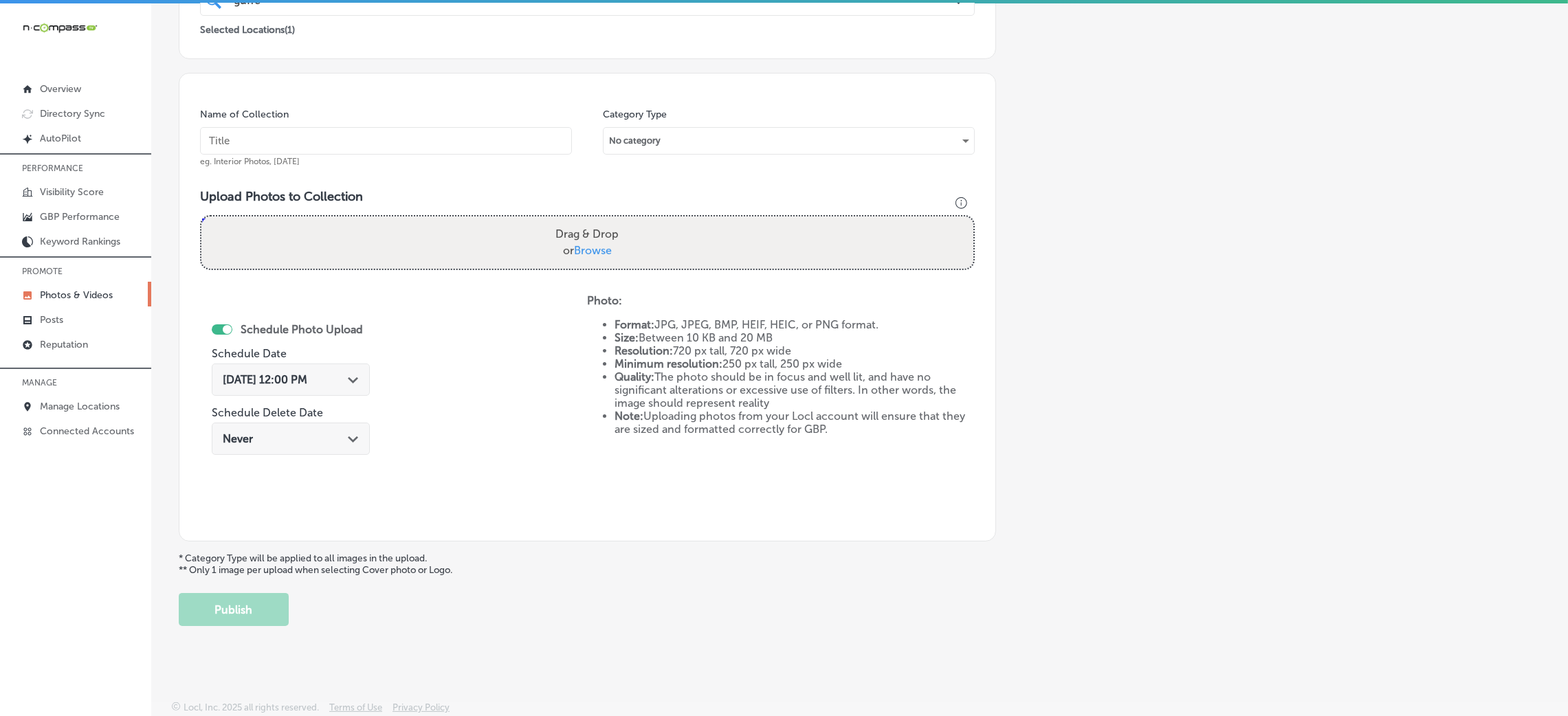
click at [509, 154] on input "text" at bounding box center [386, 141] width 372 height 28
paste input "Guffey-Electric-LLC-comercial-electrical"
type input "Guffey-Electric-LLC-comercial-electrical"
click at [607, 221] on label "Drag & Drop or Browse" at bounding box center [587, 242] width 74 height 44
click at [607, 220] on input "Drag & Drop or Browse" at bounding box center [587, 219] width 772 height 4
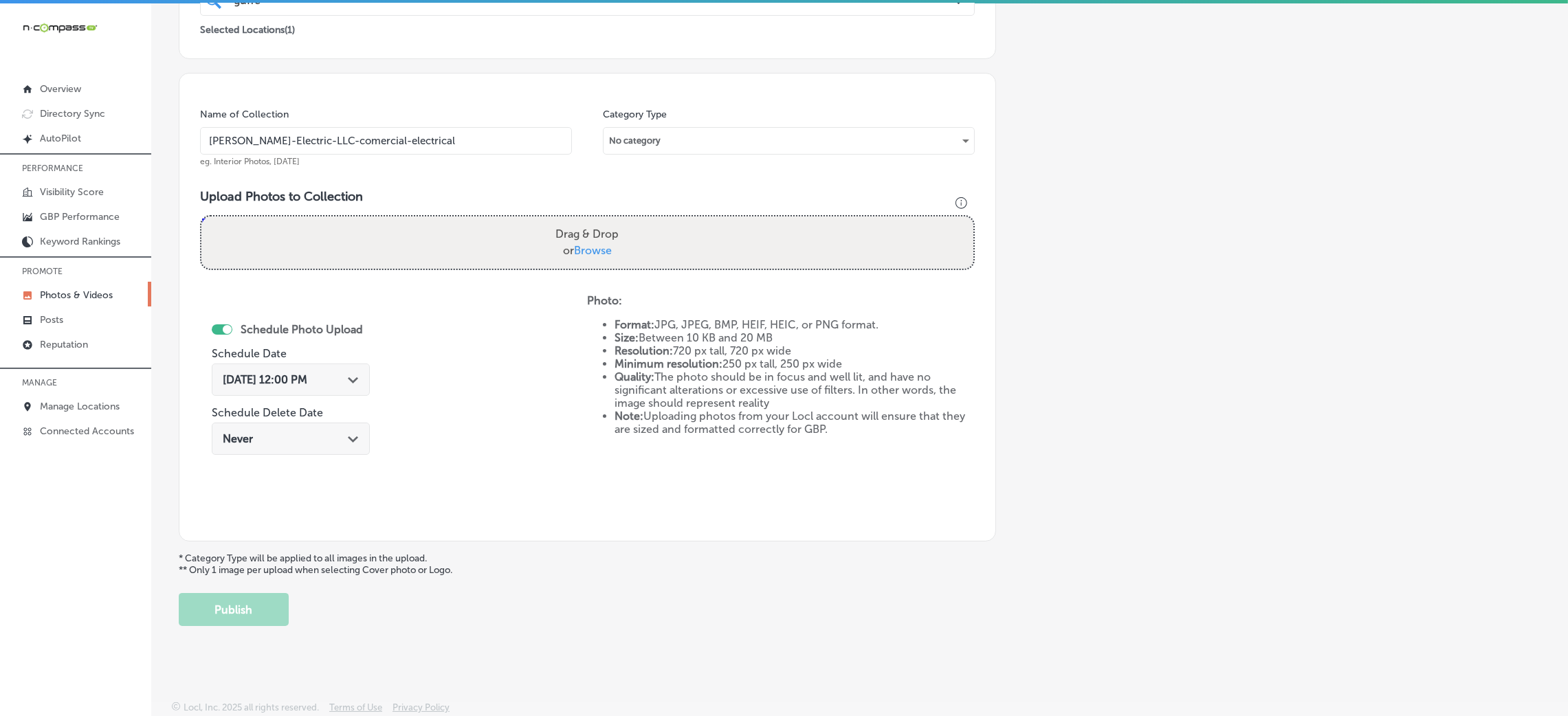
type input "C:\fakepath\Guffey-Electric-LLC (11).jpeg"
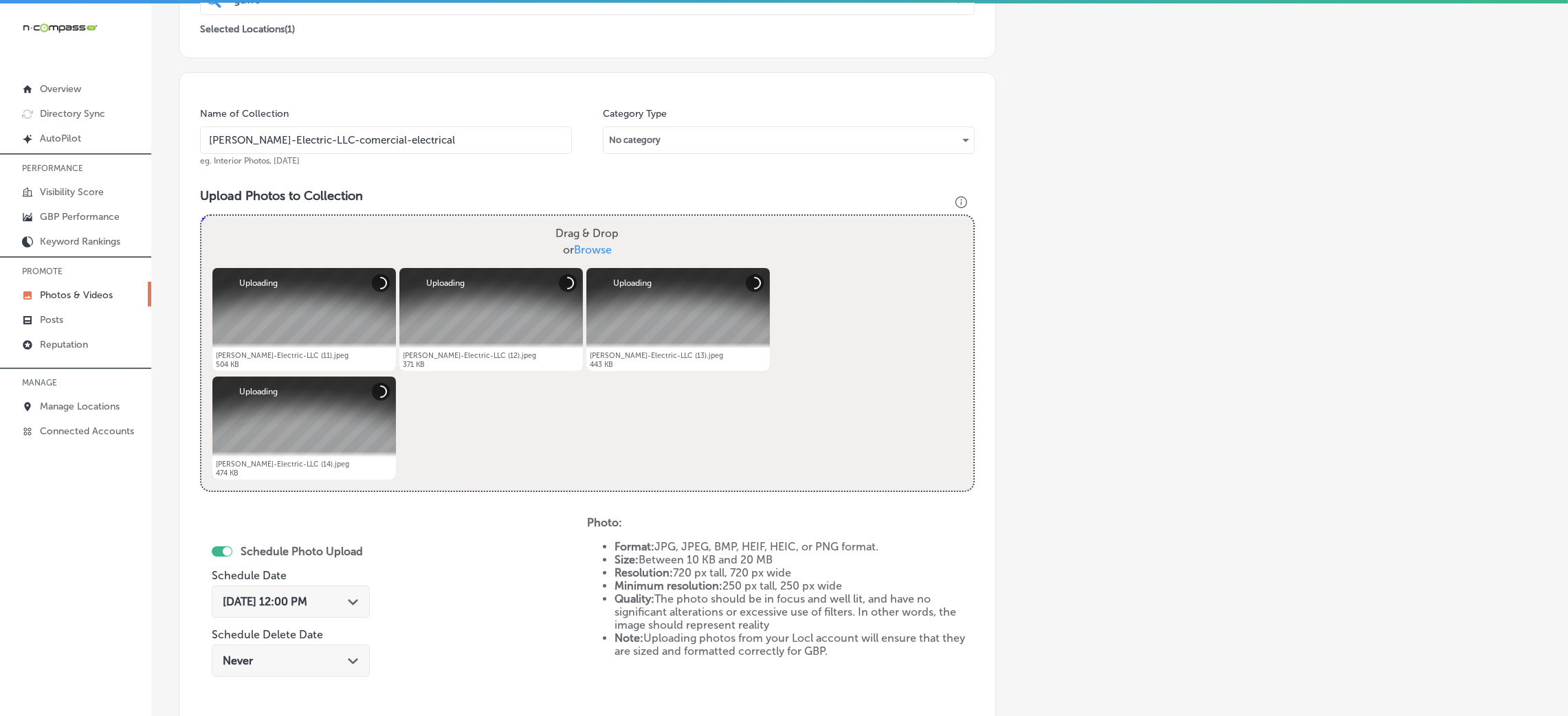
click at [401, 140] on input "Guffey-Electric-LLC-comercial-electrical" at bounding box center [386, 140] width 372 height 28
click at [427, 181] on div "Name of Collection Guffey-Electric-LLC-comercial-electrical eg. Interior Photos…" at bounding box center [587, 417] width 817 height 691
click at [345, 610] on div "Oct 8, 2025 12:00 PM Path Created with Sketch." at bounding box center [291, 602] width 158 height 32
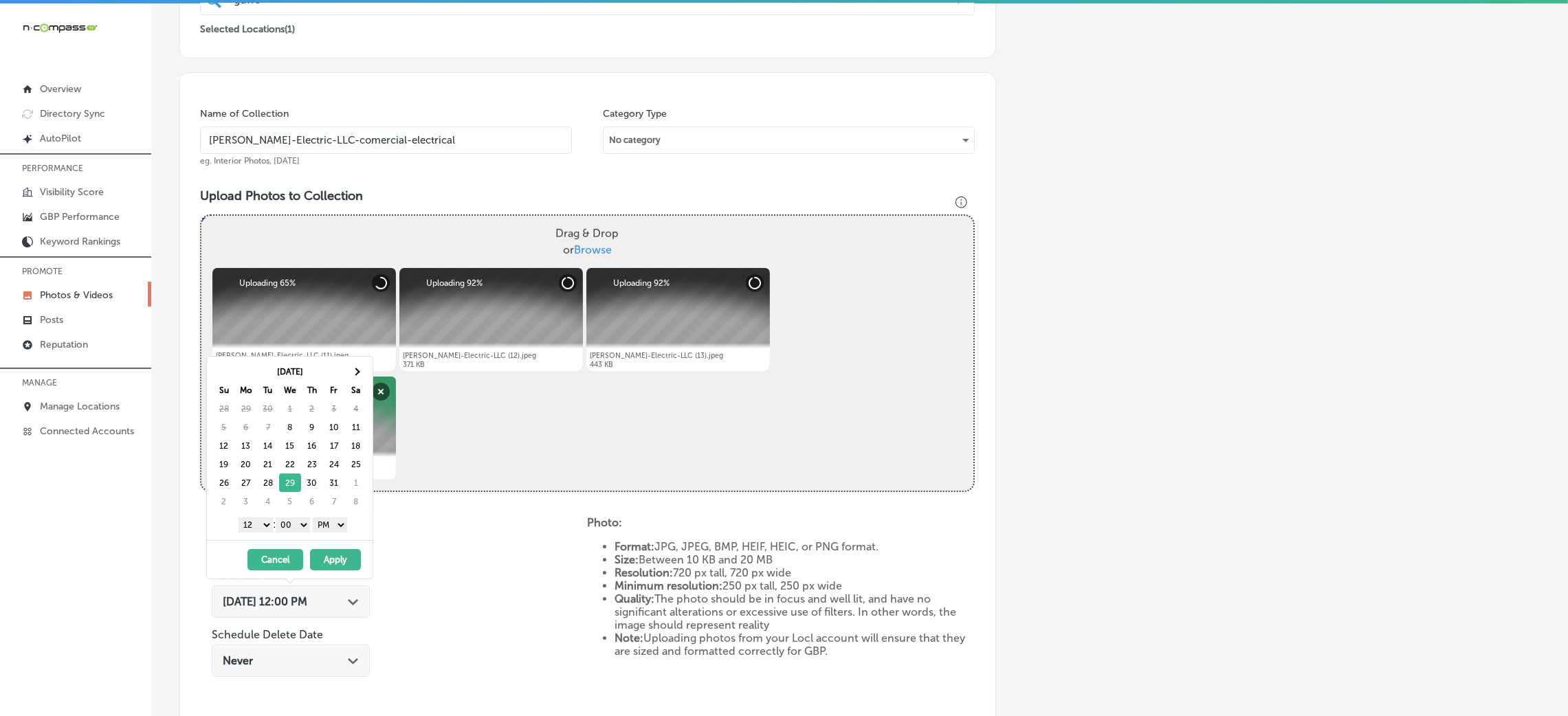
click at [256, 530] on select "1 2 3 4 5 6 7 8 9 10 11 12" at bounding box center [256, 525] width 35 height 15
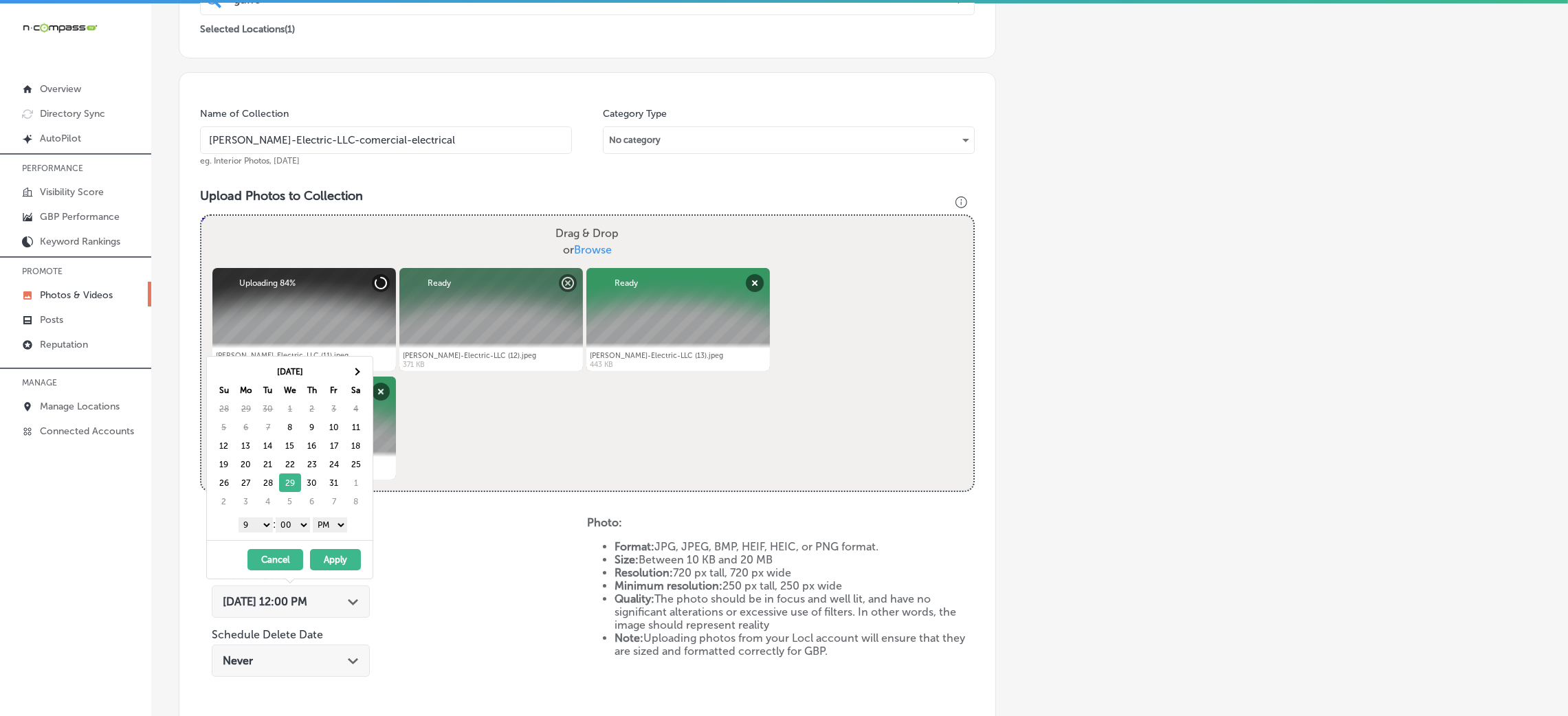
click at [343, 562] on button "Apply" at bounding box center [335, 560] width 51 height 21
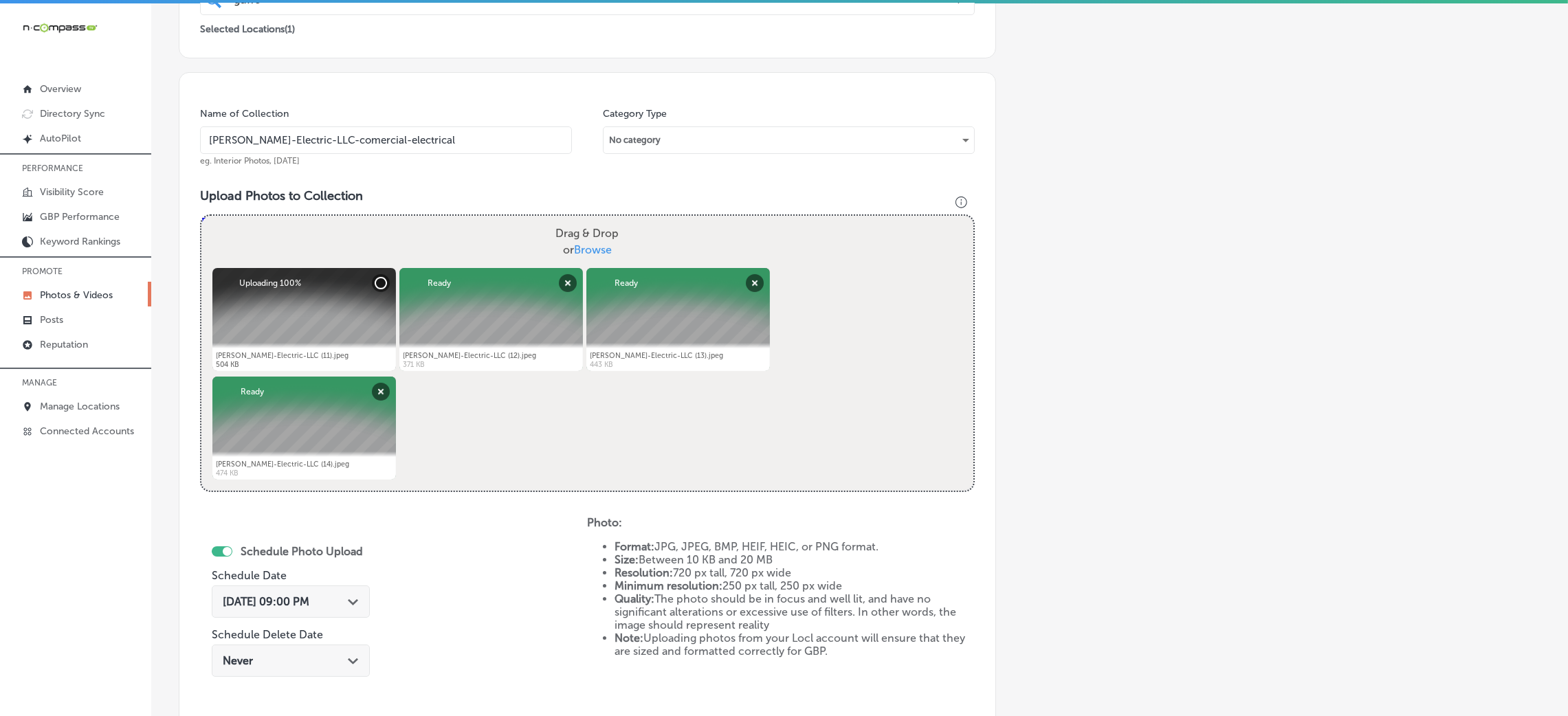
click at [430, 143] on input "Guffey-Electric-LLC-comercial-electrical" at bounding box center [386, 140] width 372 height 28
click at [434, 189] on h3 "Upload Photos to Collection" at bounding box center [587, 196] width 775 height 15
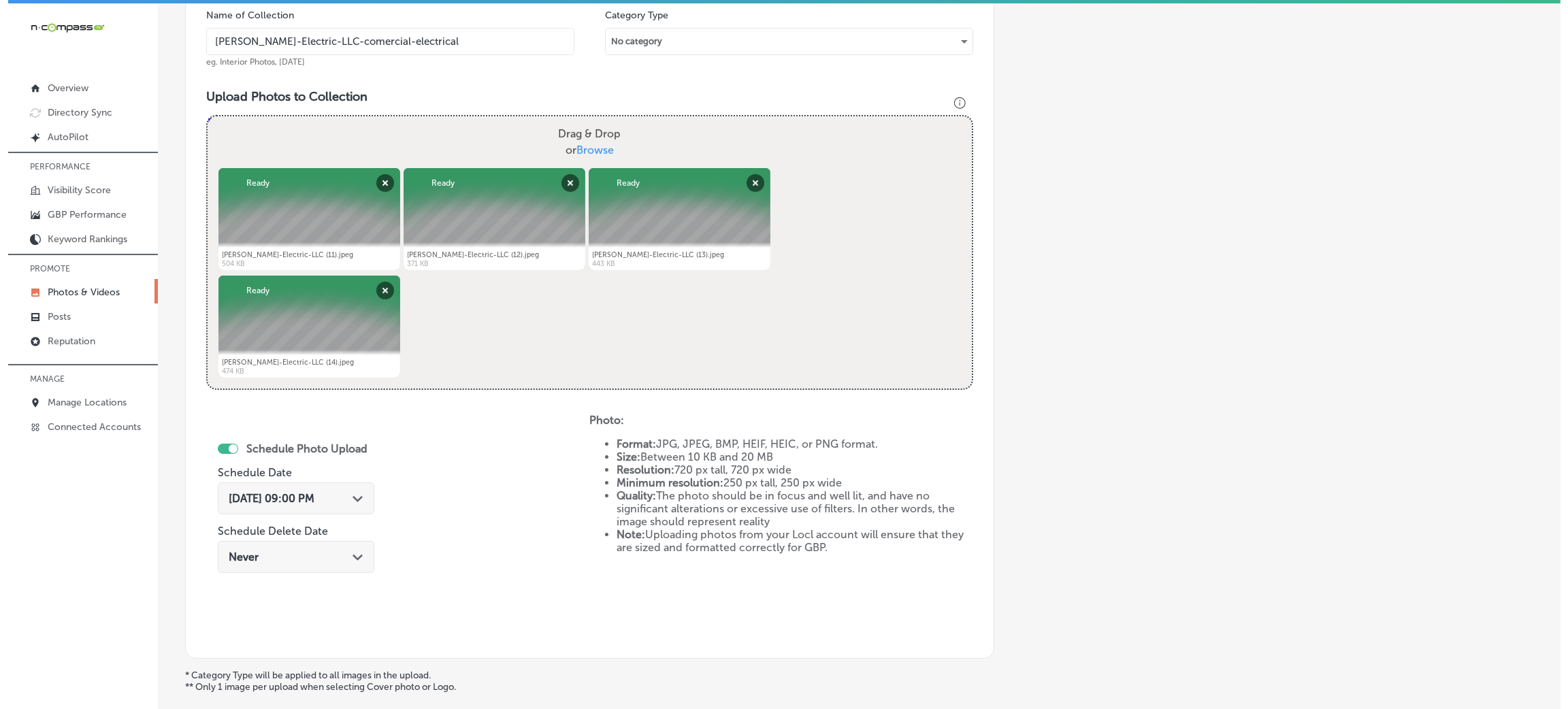
scroll to position [544, 0]
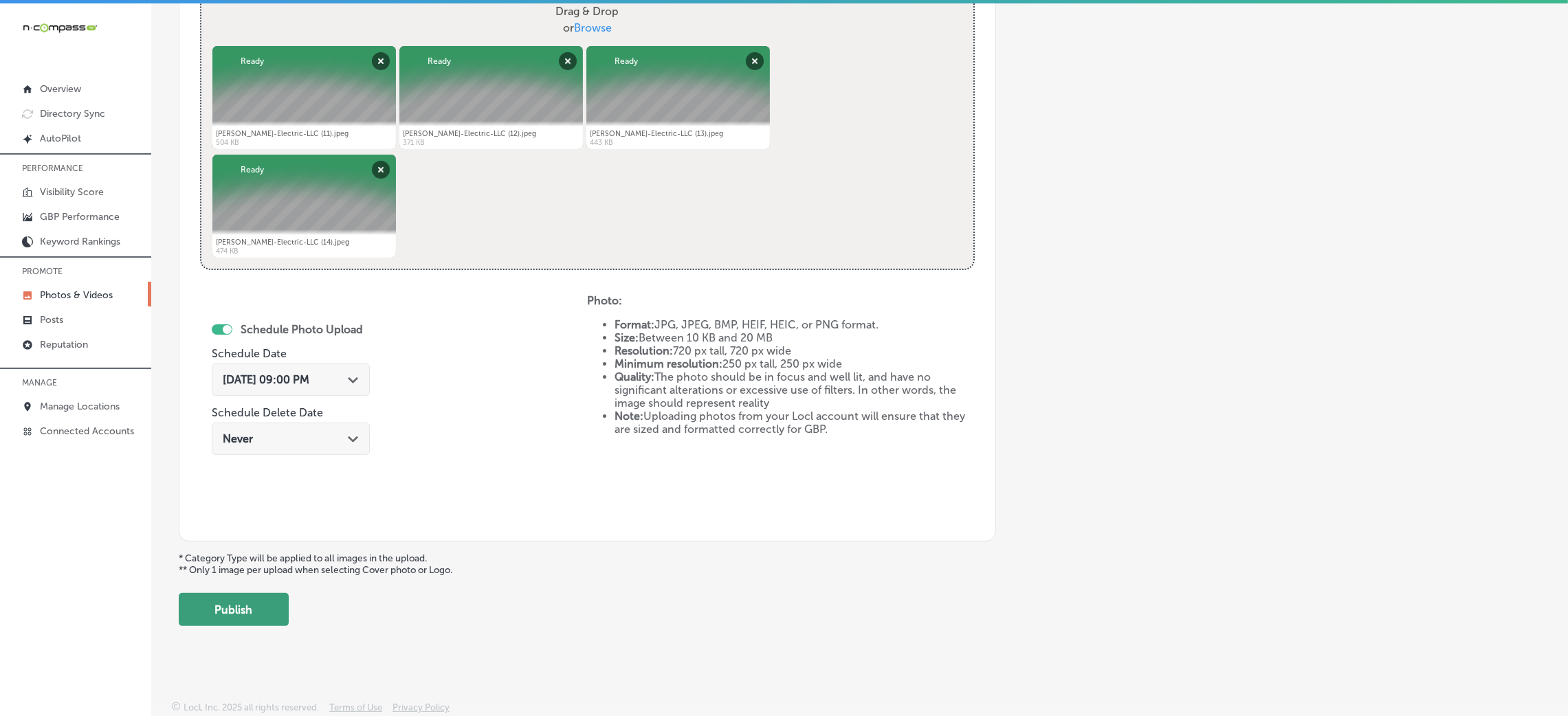
click at [247, 613] on button "Publish" at bounding box center [234, 609] width 110 height 33
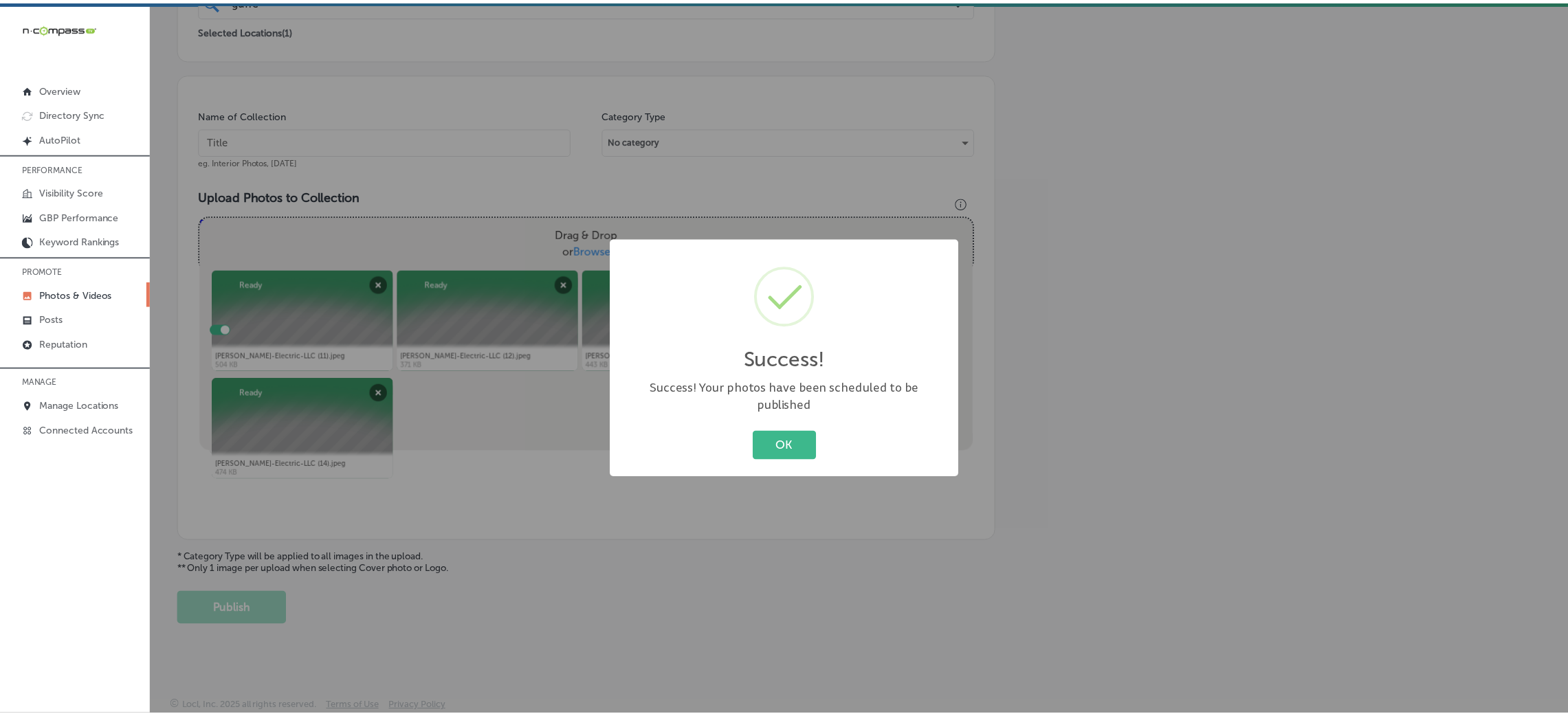
scroll to position [326, 0]
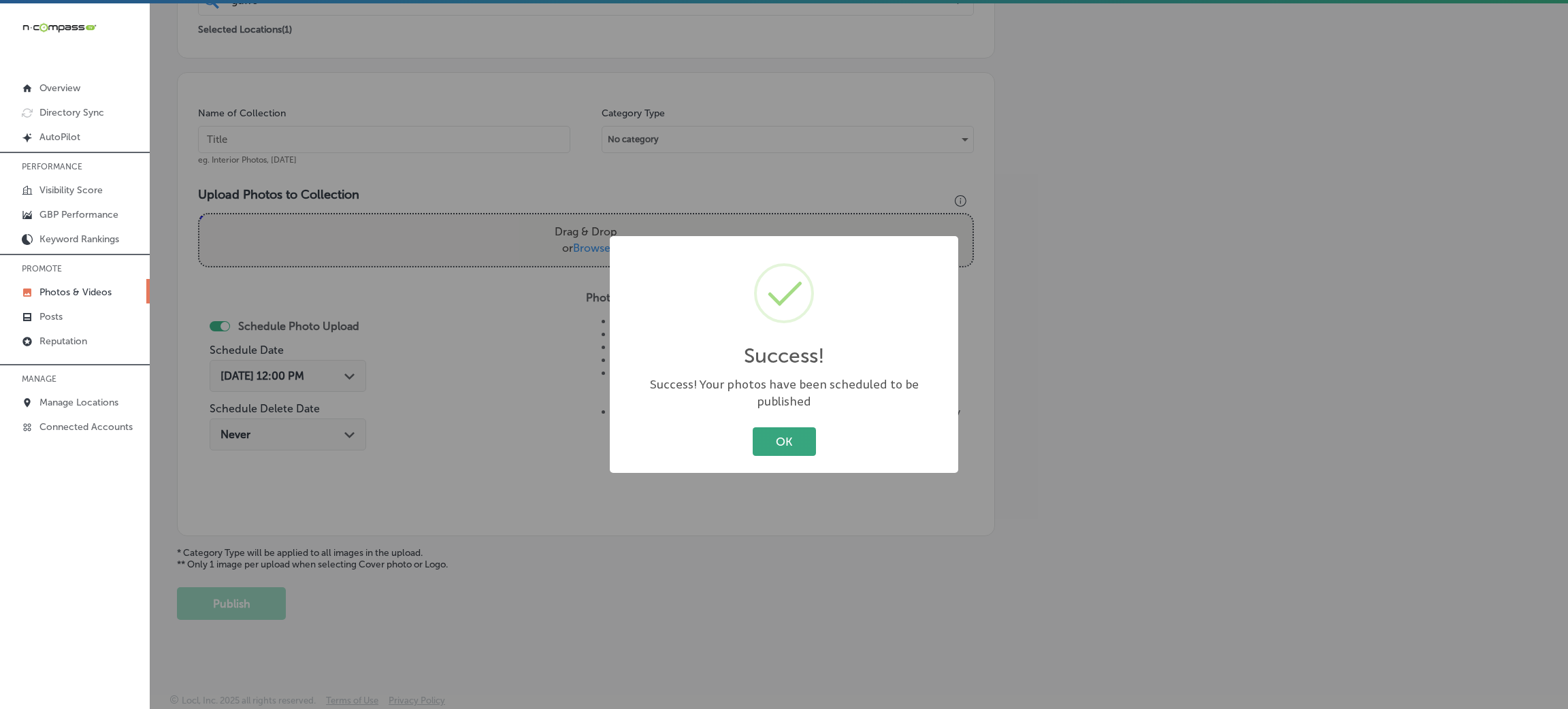
click at [774, 436] on button "OK" at bounding box center [784, 441] width 64 height 28
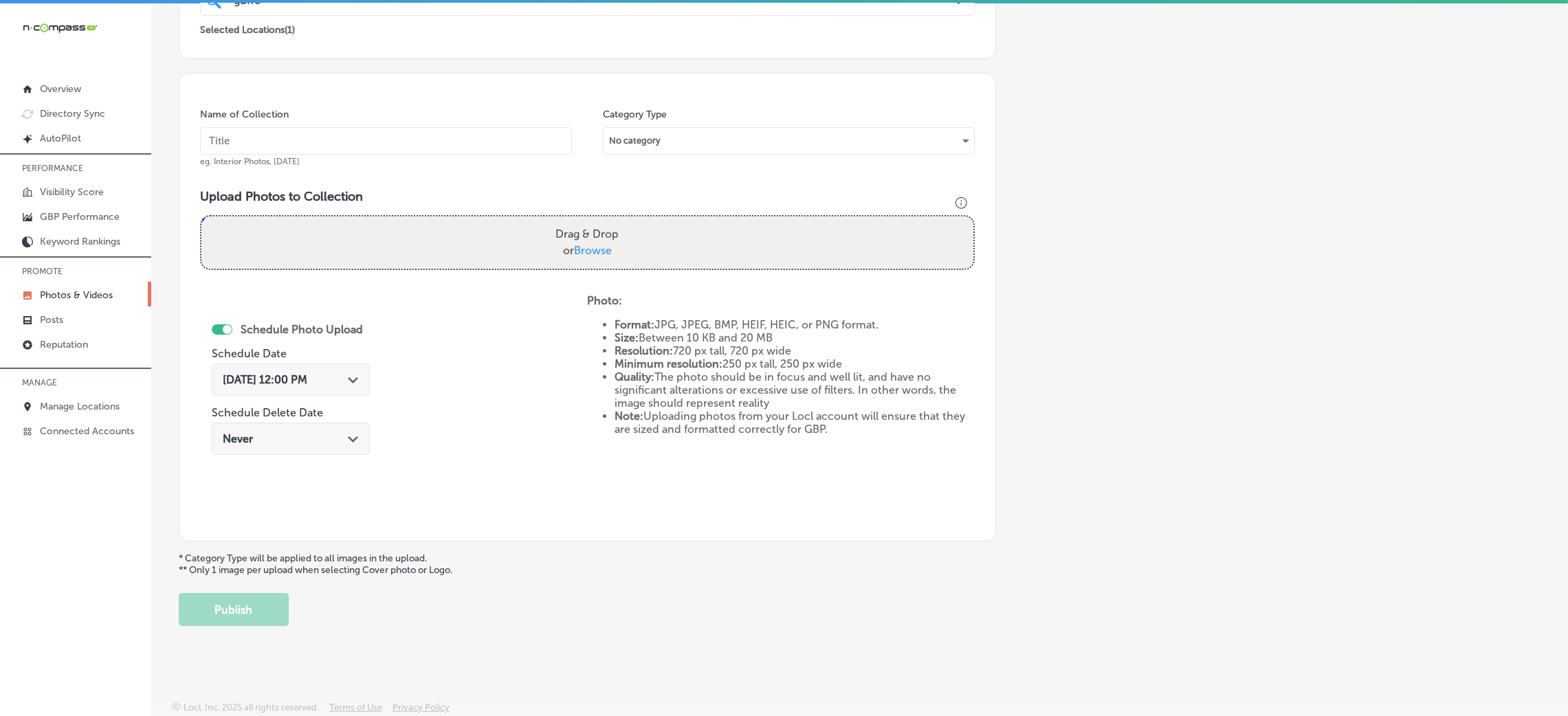
click at [465, 159] on div "Name of Collection eg. Interior Photos, March 2020" at bounding box center [386, 138] width 372 height 59
click at [465, 143] on input "text" at bounding box center [386, 141] width 372 height 28
paste input "Guffey-Electric-LLC-comercial-electrical"
type input "Guffey-Electric-LLC-comercial-electrical"
click at [631, 238] on div "Drag & Drop or Browse" at bounding box center [587, 243] width 772 height 52
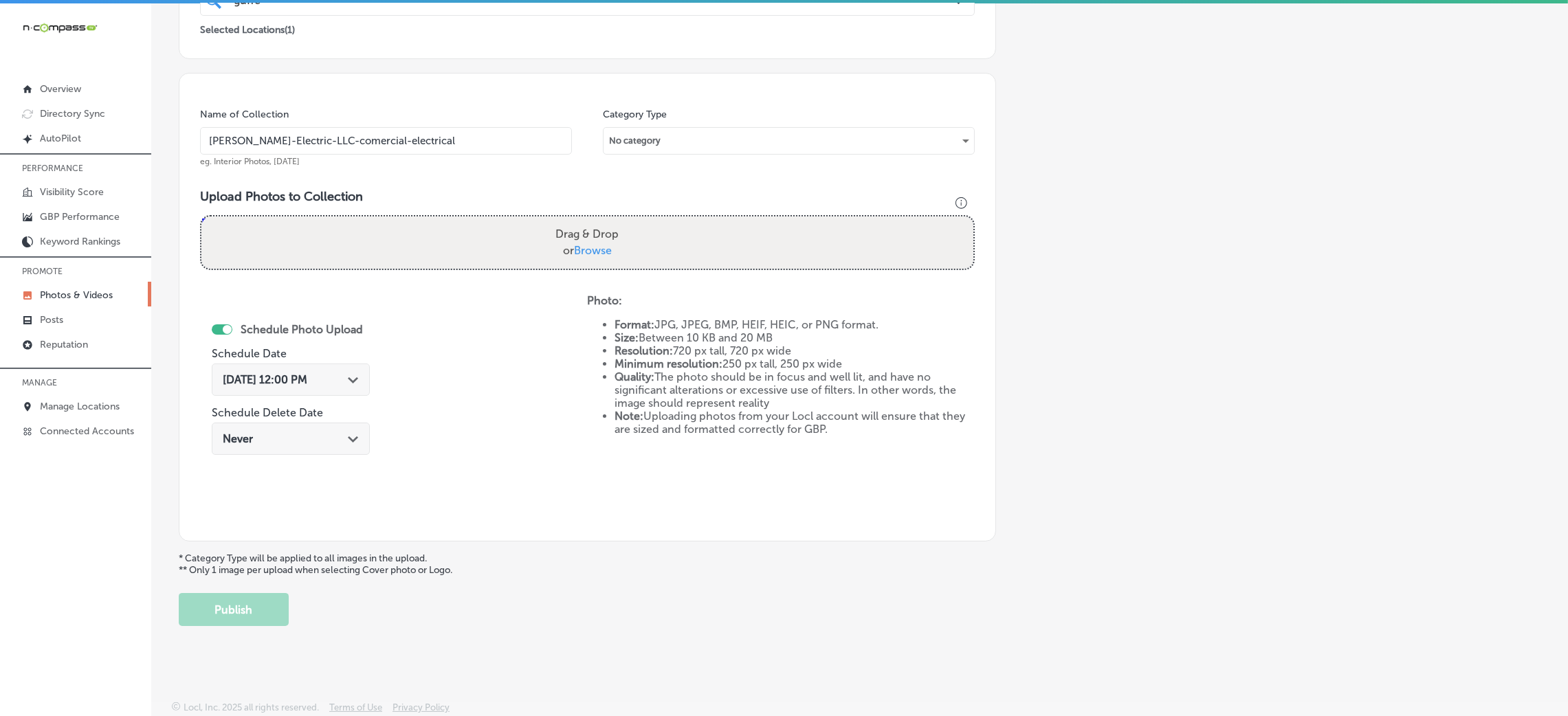
click at [201, 217] on input "Drag & Drop or Browse" at bounding box center [587, 219] width 772 height 4
type input "C:\fakepath\Guffey-Electric-LLC (15).jpeg"
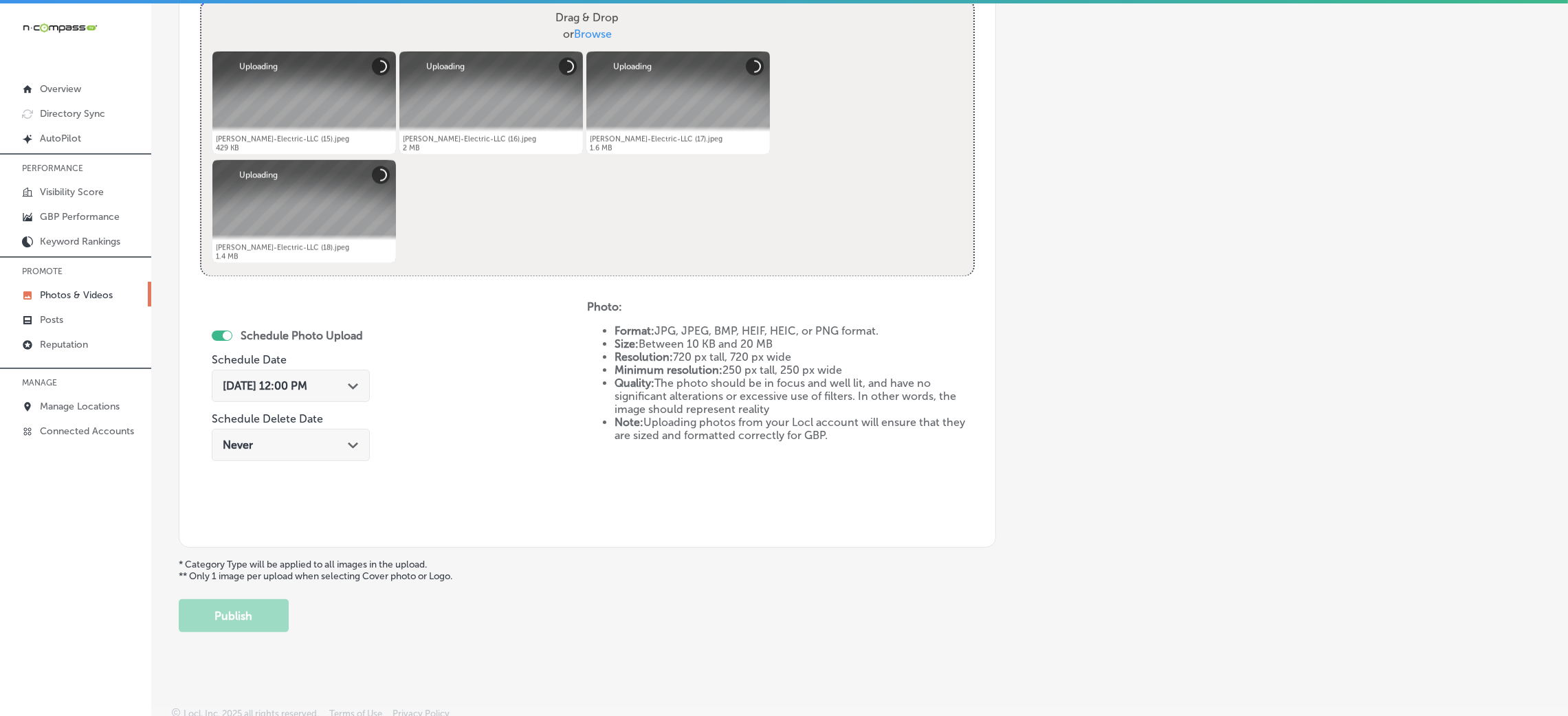
scroll to position [549, 0]
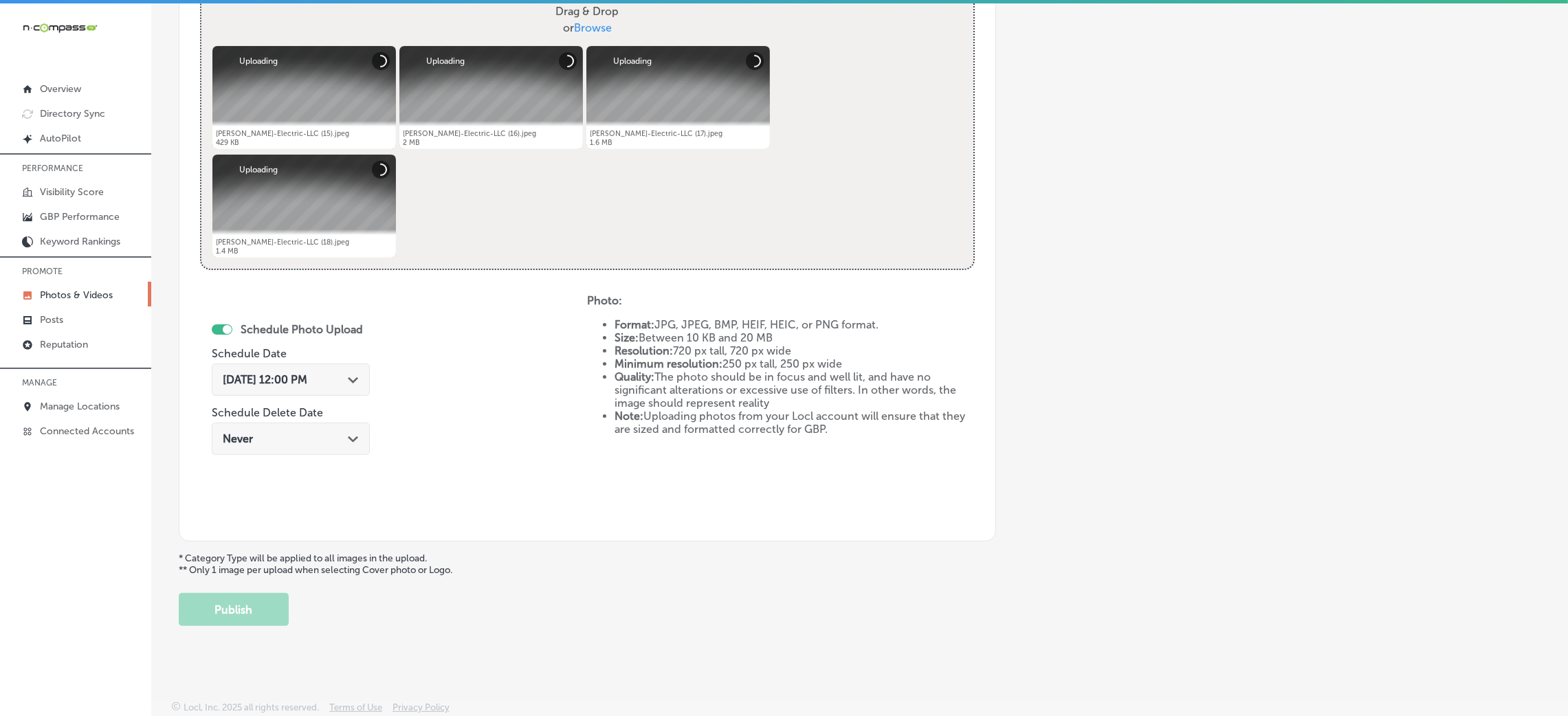
click at [342, 374] on div "Oct 8, 2025 12:00 PM Path Created with Sketch." at bounding box center [290, 380] width 136 height 13
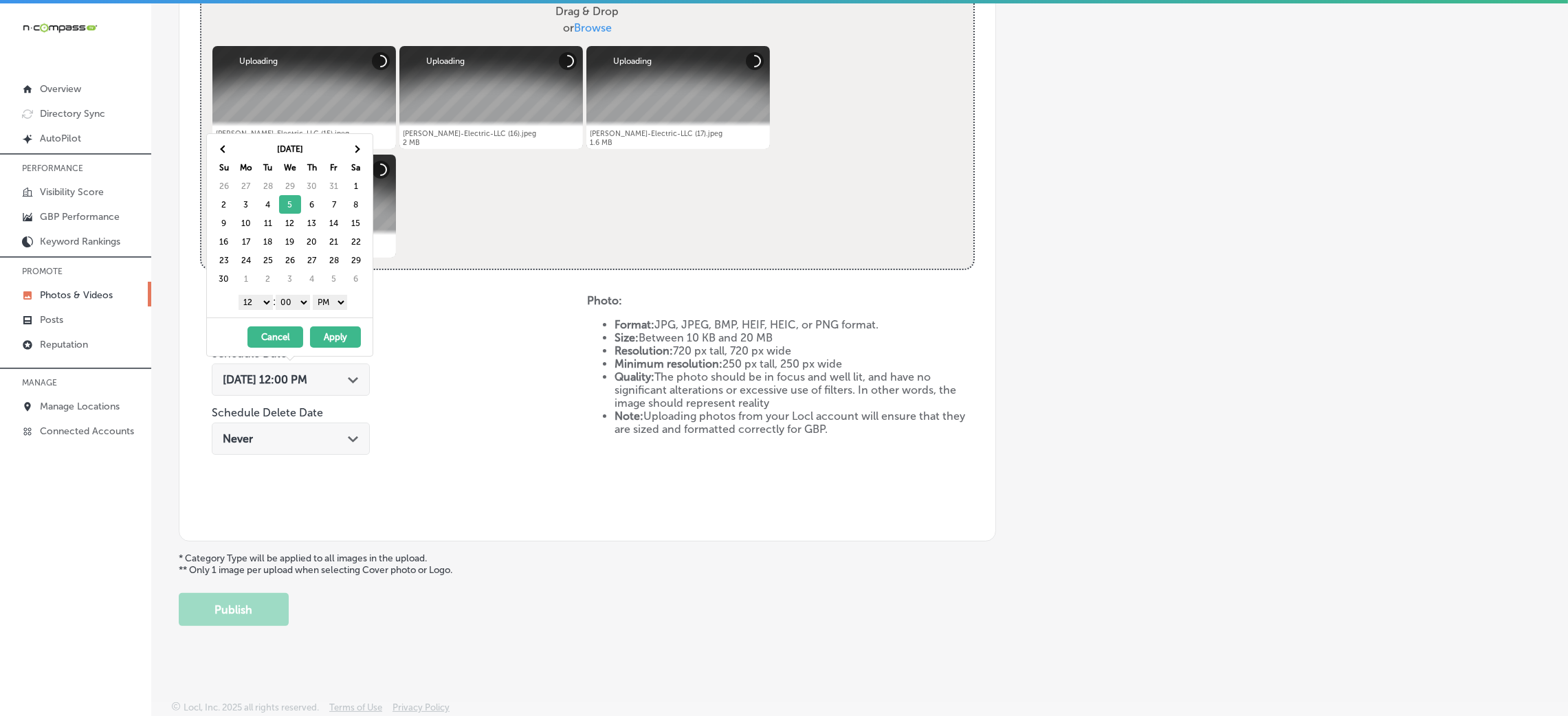
click at [267, 306] on select "1 2 3 4 5 6 7 8 9 10 11 12" at bounding box center [256, 302] width 35 height 15
click at [331, 340] on button "Apply" at bounding box center [335, 337] width 51 height 21
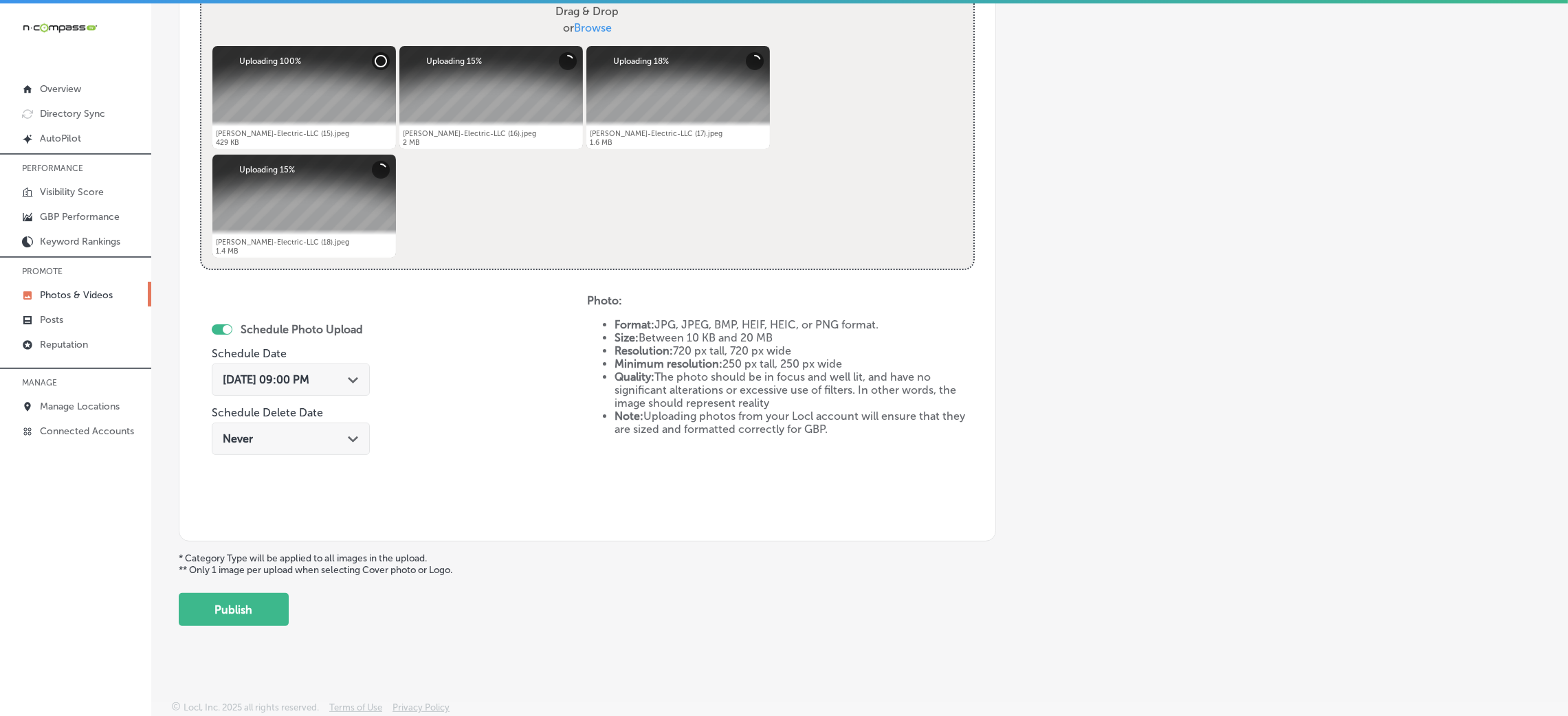
scroll to position [240, 0]
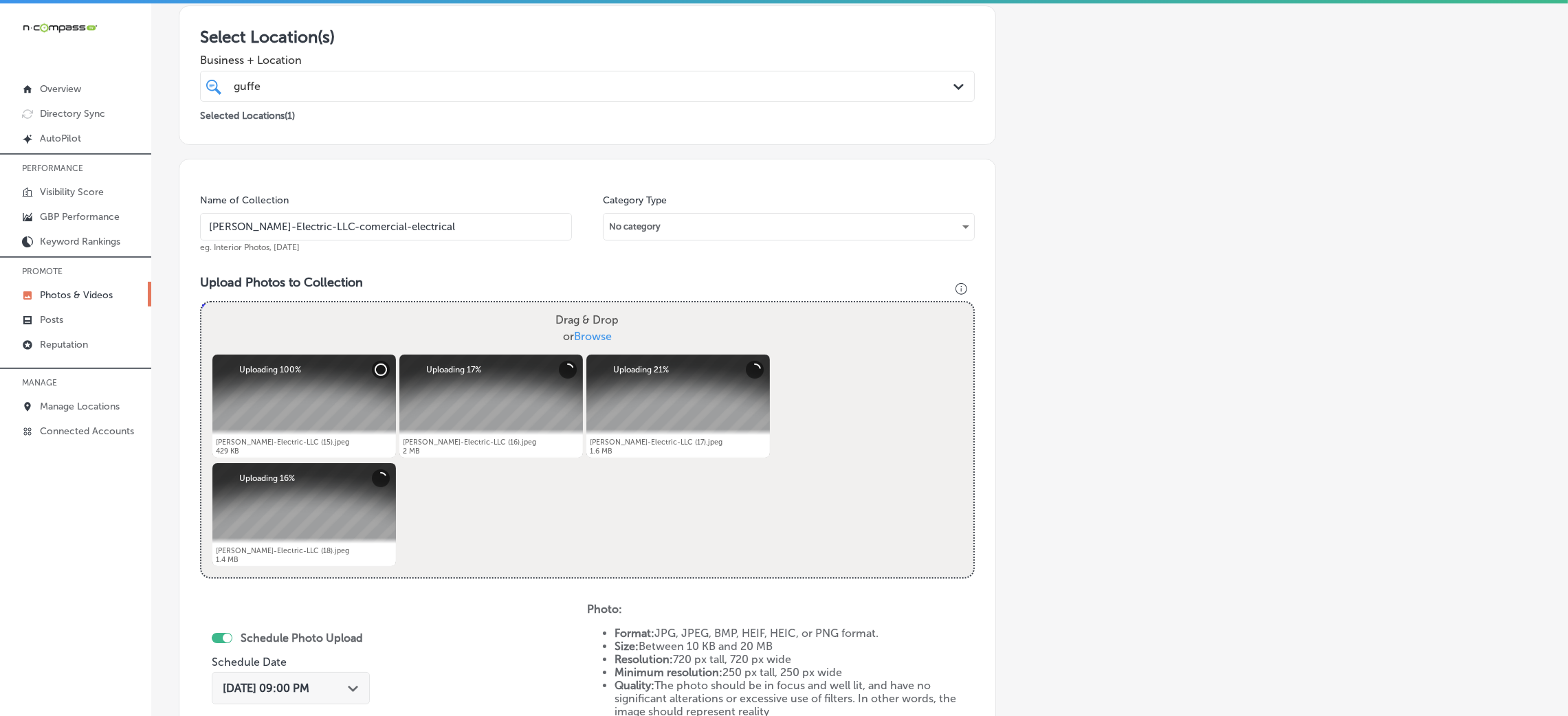
click at [385, 245] on div "Name of Collection Guffey-Electric-LLC-comercial-electrical eg. Interior Photos…" at bounding box center [386, 223] width 372 height 59
click at [387, 234] on input "Guffey-Electric-LLC-comercial-electrical" at bounding box center [386, 227] width 372 height 28
click at [429, 264] on div "Name of Collection Guffey-Electric-LLC-comercial-electrical eg. Interior Photos…" at bounding box center [587, 504] width 817 height 691
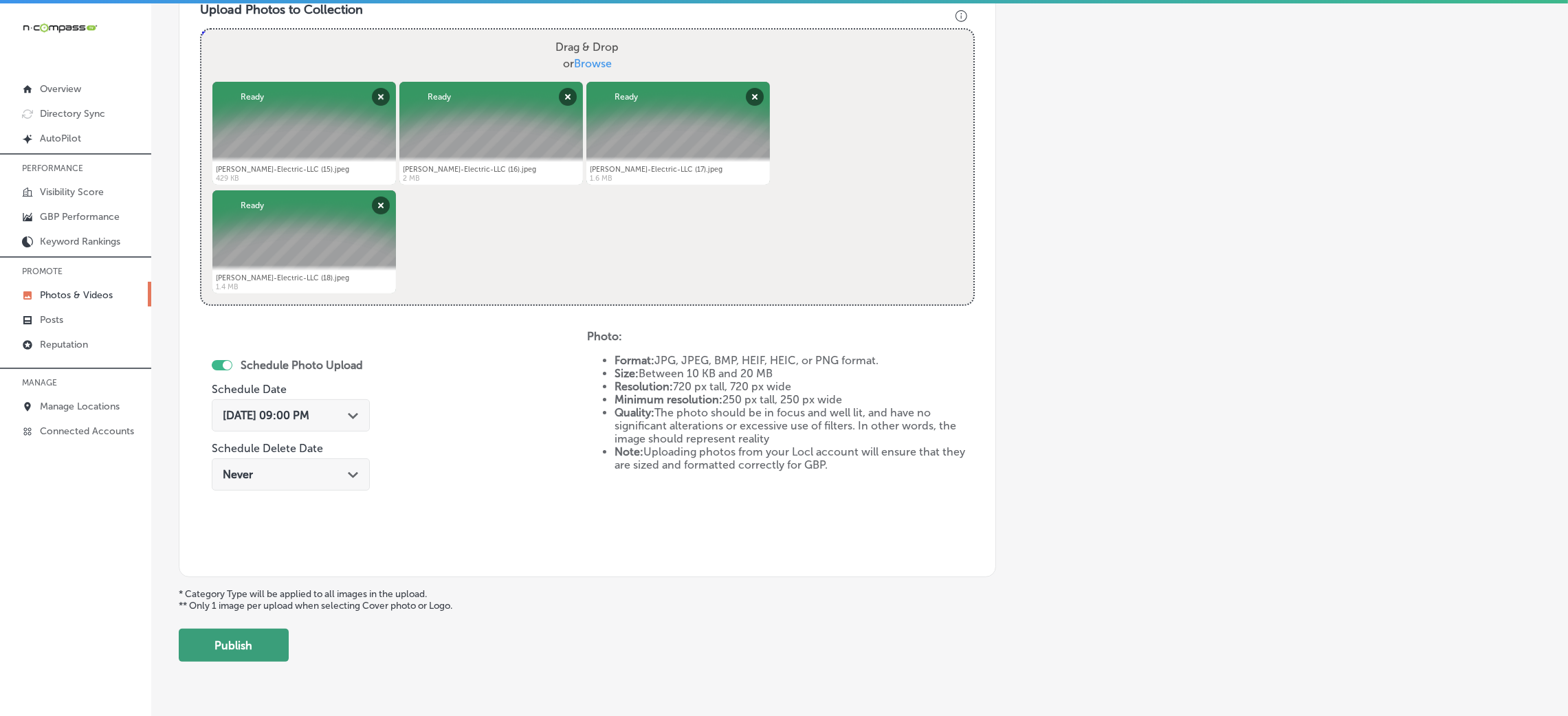
scroll to position [549, 0]
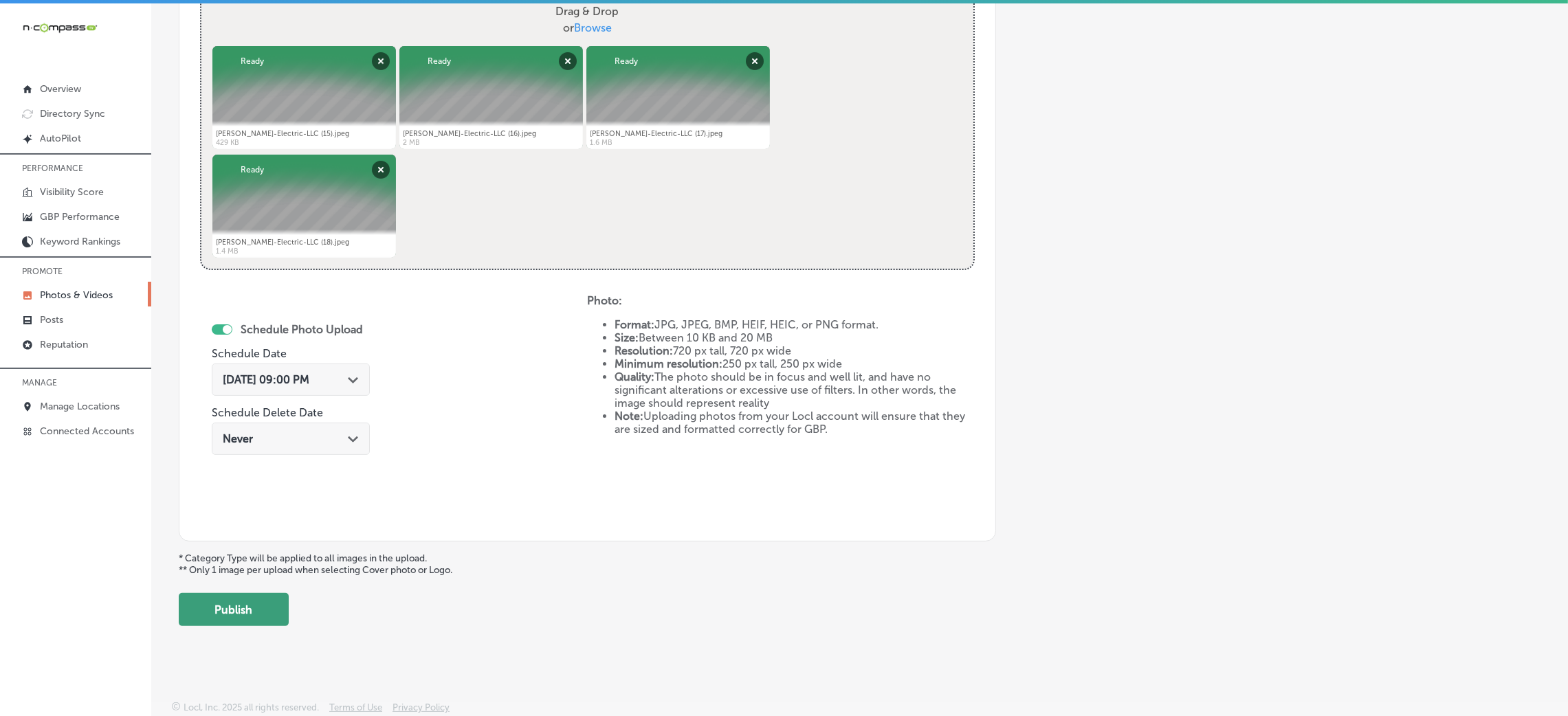
click at [261, 620] on button "Publish" at bounding box center [234, 609] width 110 height 33
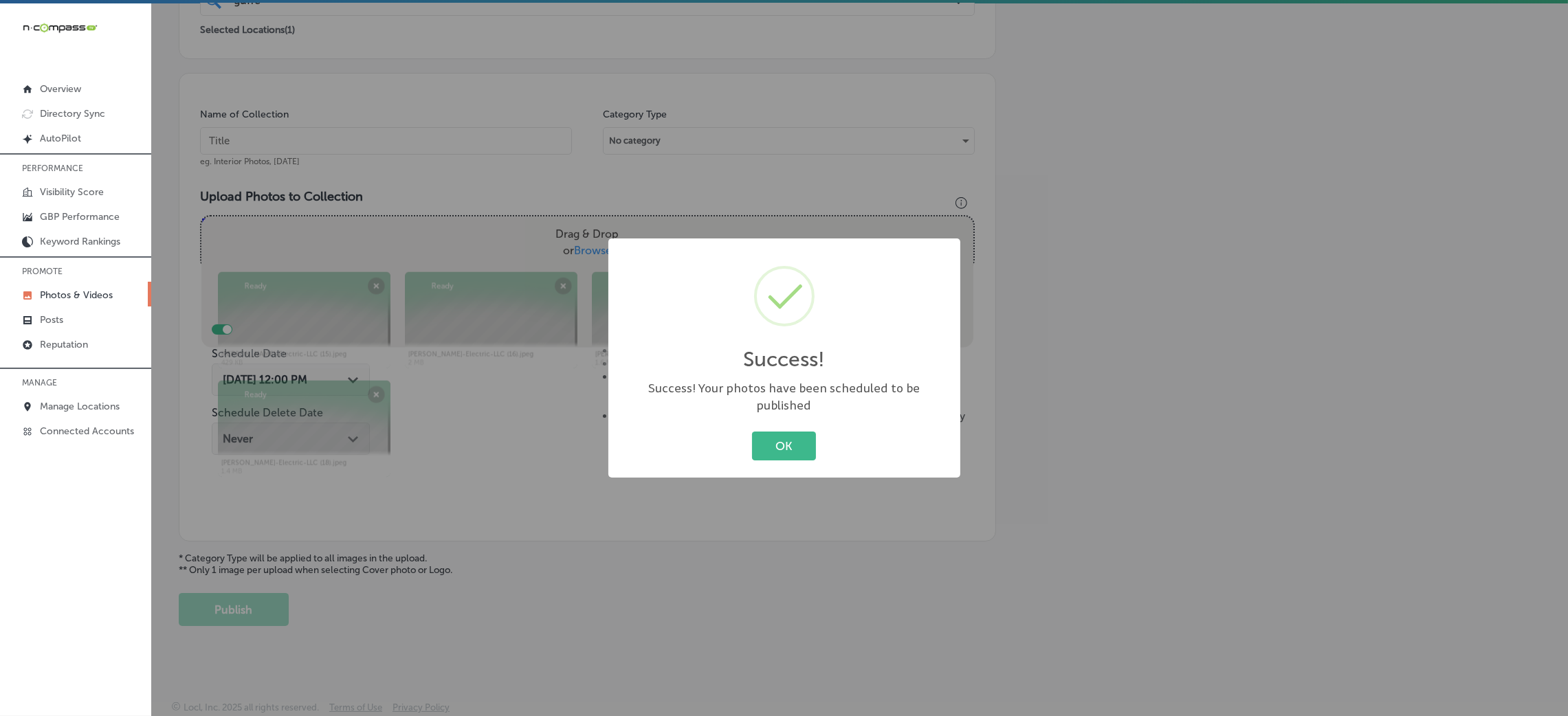
scroll to position [326, 0]
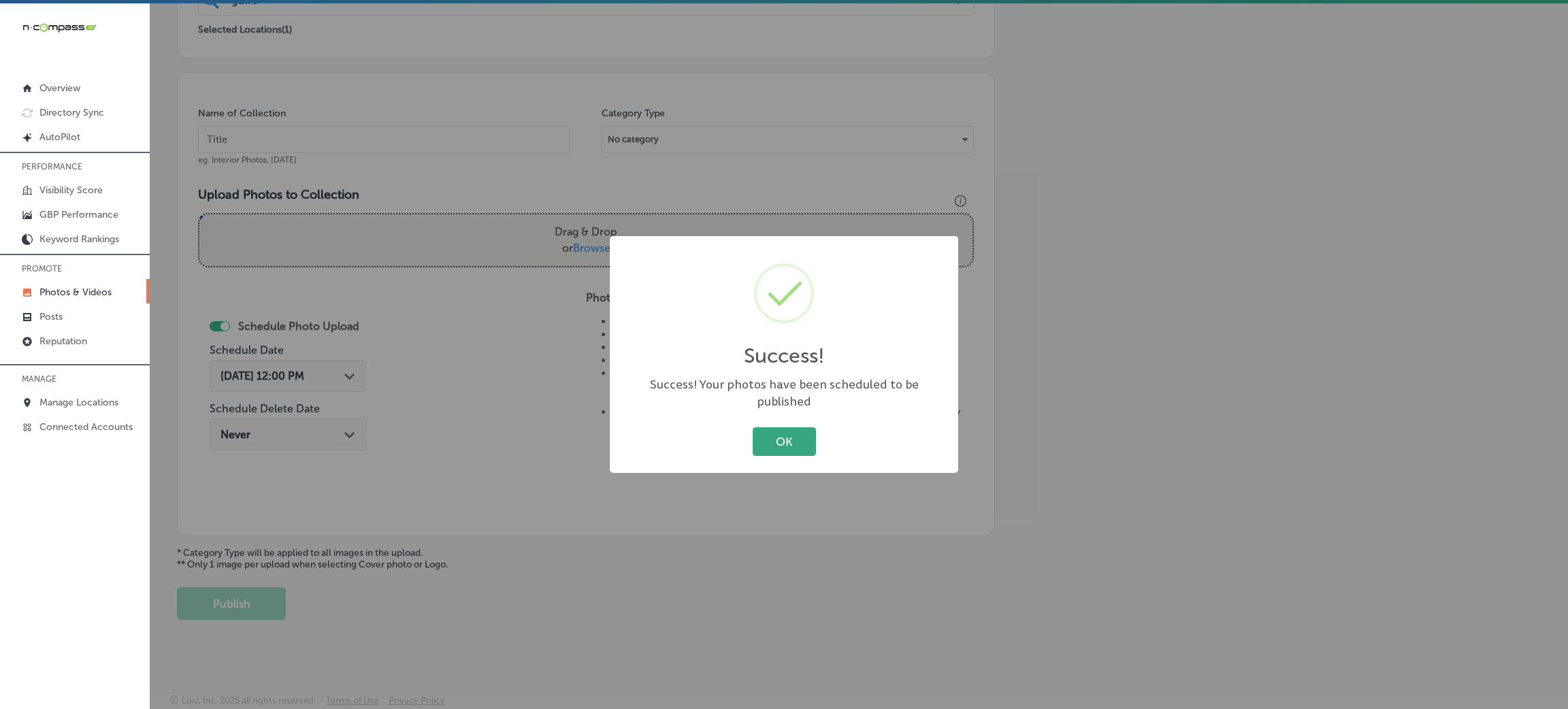
click at [799, 436] on button "OK" at bounding box center [784, 441] width 64 height 28
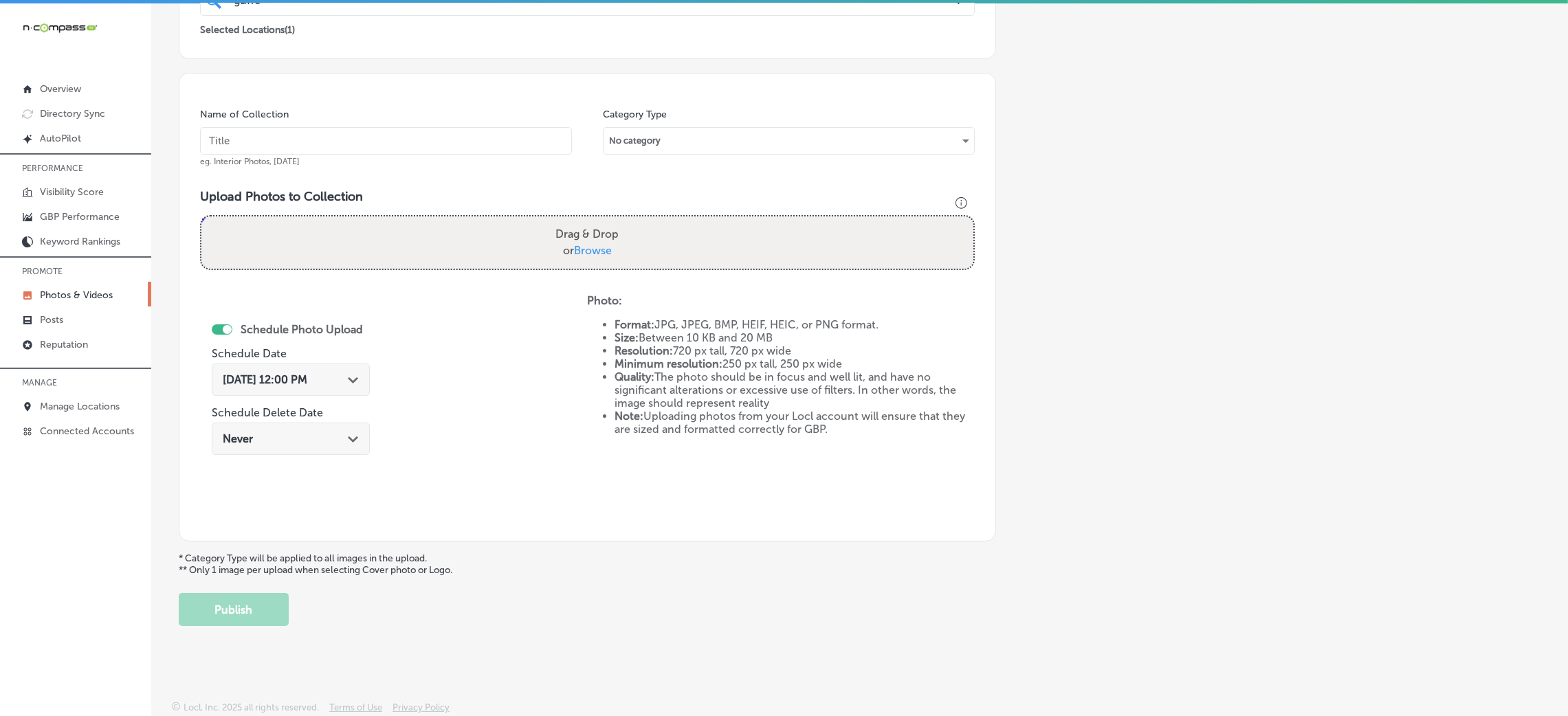
click at [391, 129] on input "text" at bounding box center [386, 141] width 372 height 28
paste input "Guffey-Electric-LLC-comercial-electrical"
type input "Guffey-Electric-LLC-comercial-electrical"
click at [533, 246] on div "Drag & Drop or Browse" at bounding box center [587, 243] width 772 height 52
click at [201, 217] on input "Drag & Drop or Browse" at bounding box center [587, 219] width 772 height 4
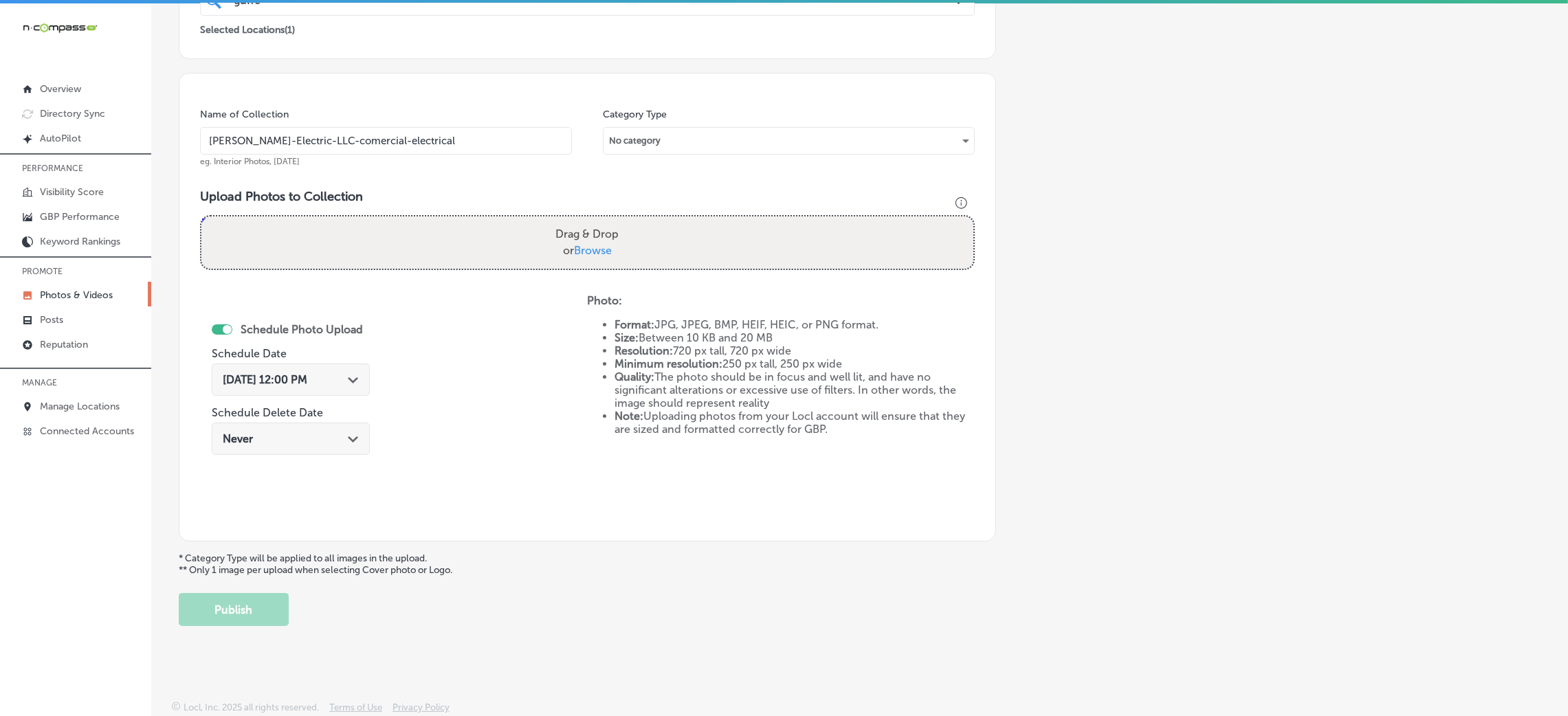
type input "C:\fakepath\Guffey-Electric-LLC (19).jpeg"
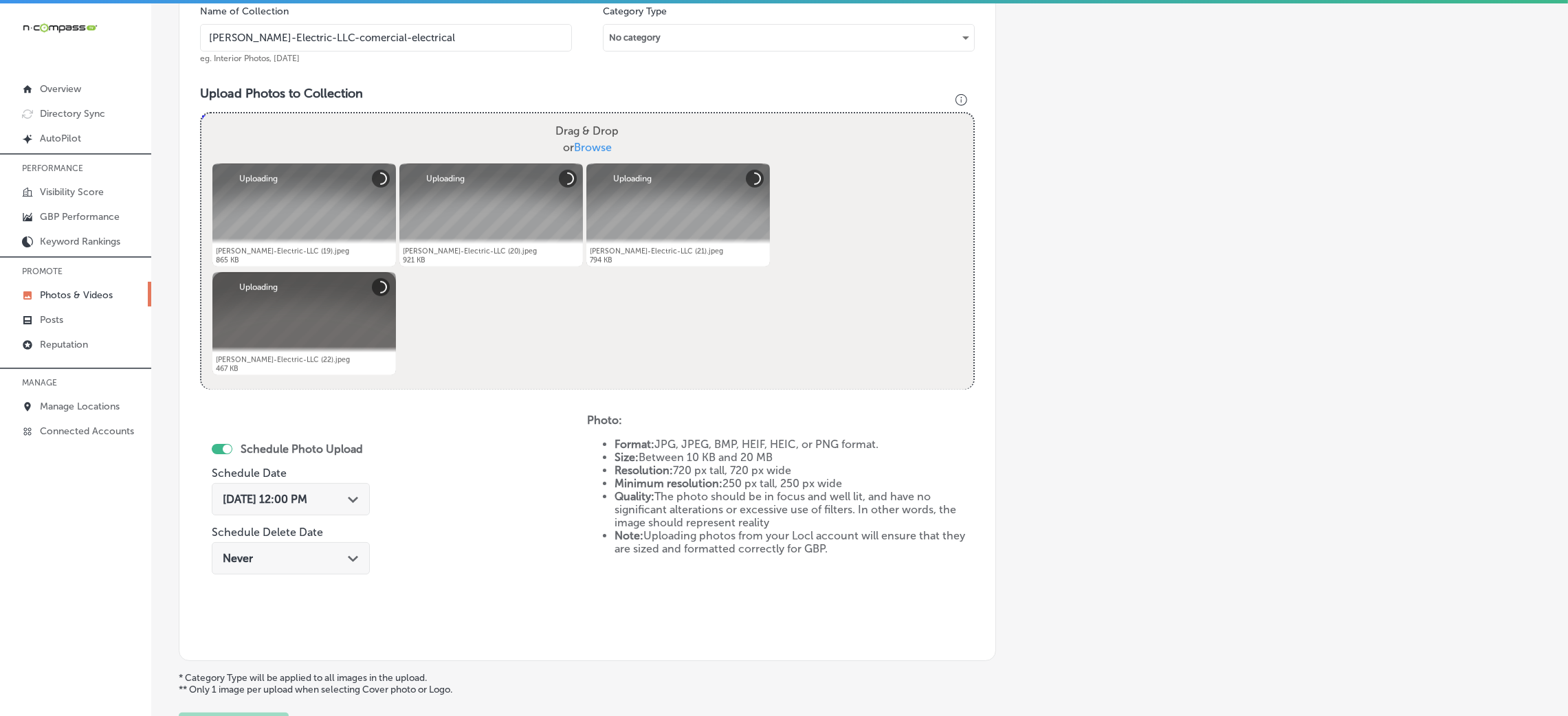
scroll to position [532, 0]
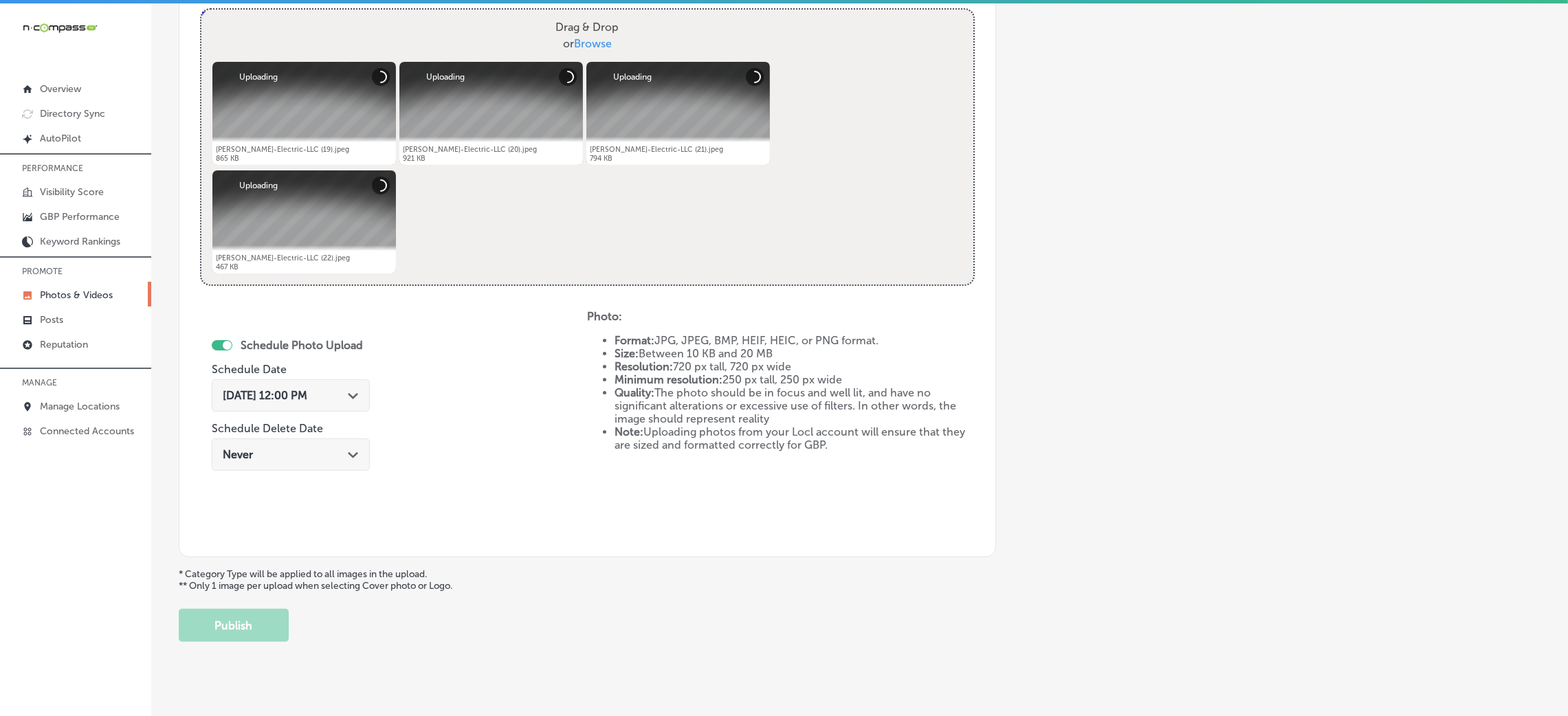
click at [300, 393] on span "Oct 8, 2025 12:00 PM" at bounding box center [265, 395] width 85 height 13
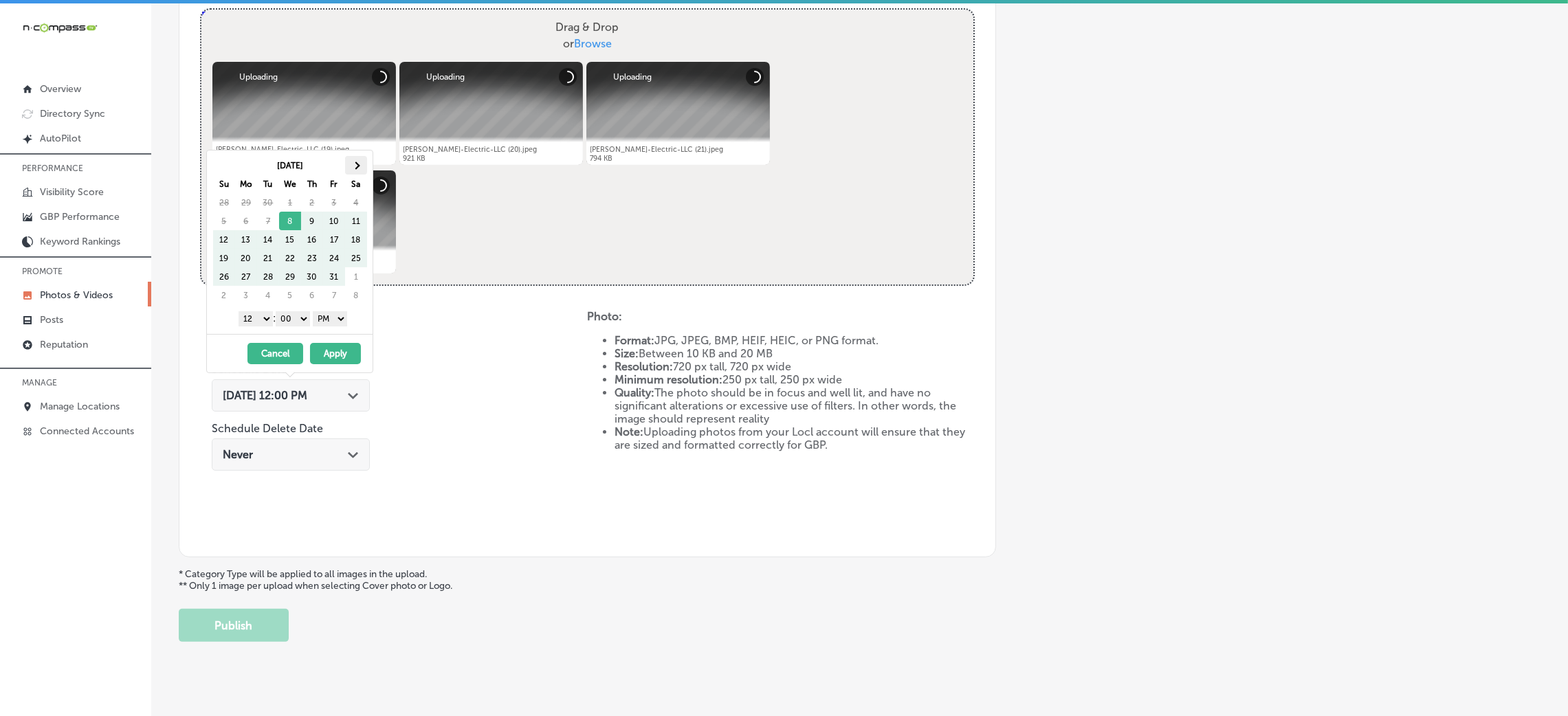
click at [361, 160] on th at bounding box center [356, 165] width 22 height 18
click at [255, 321] on select "1 2 3 4 5 6 7 8 9 10 11 12" at bounding box center [256, 318] width 35 height 15
click at [323, 344] on button "Apply" at bounding box center [335, 354] width 51 height 21
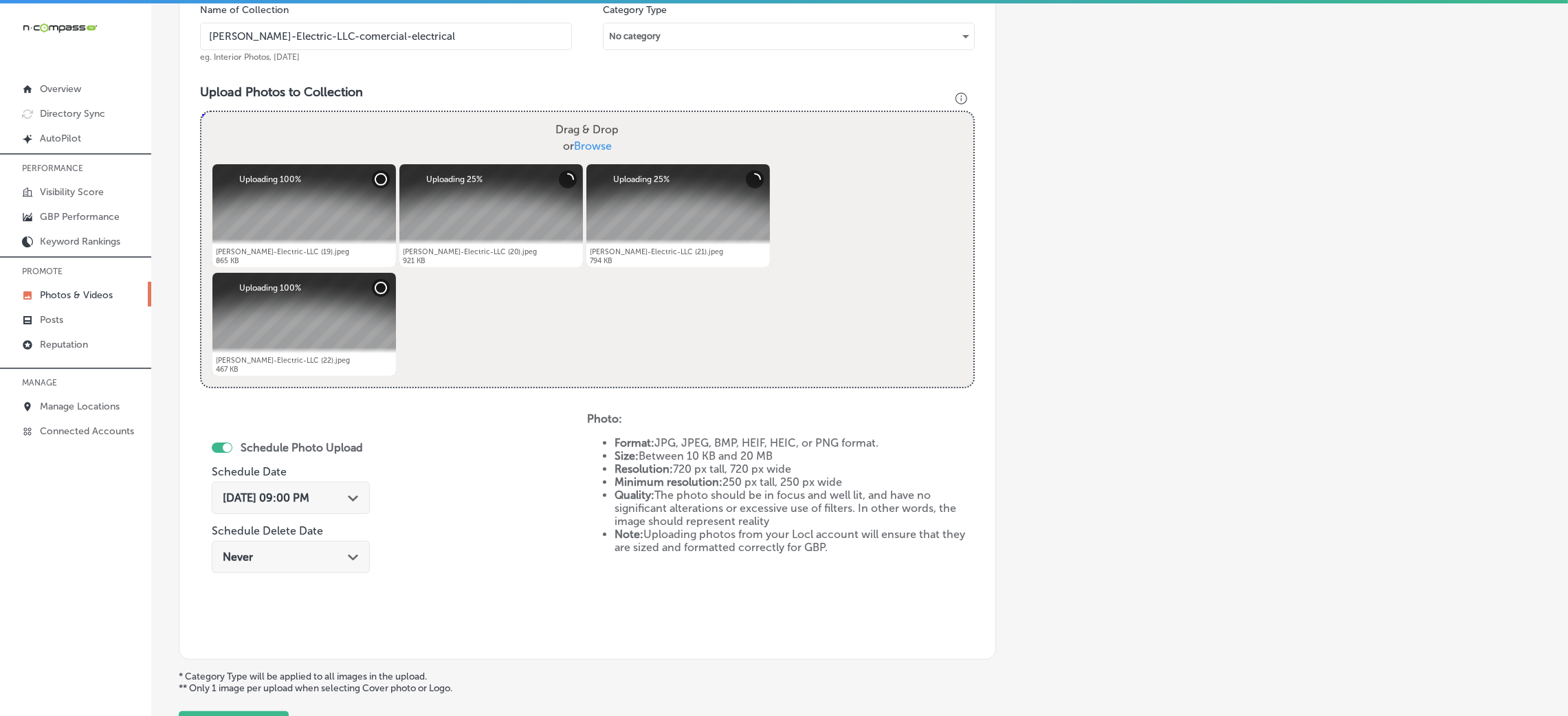
scroll to position [429, 0]
click at [435, 33] on input "Guffey-Electric-LLC-comercial-electrical" at bounding box center [386, 37] width 372 height 28
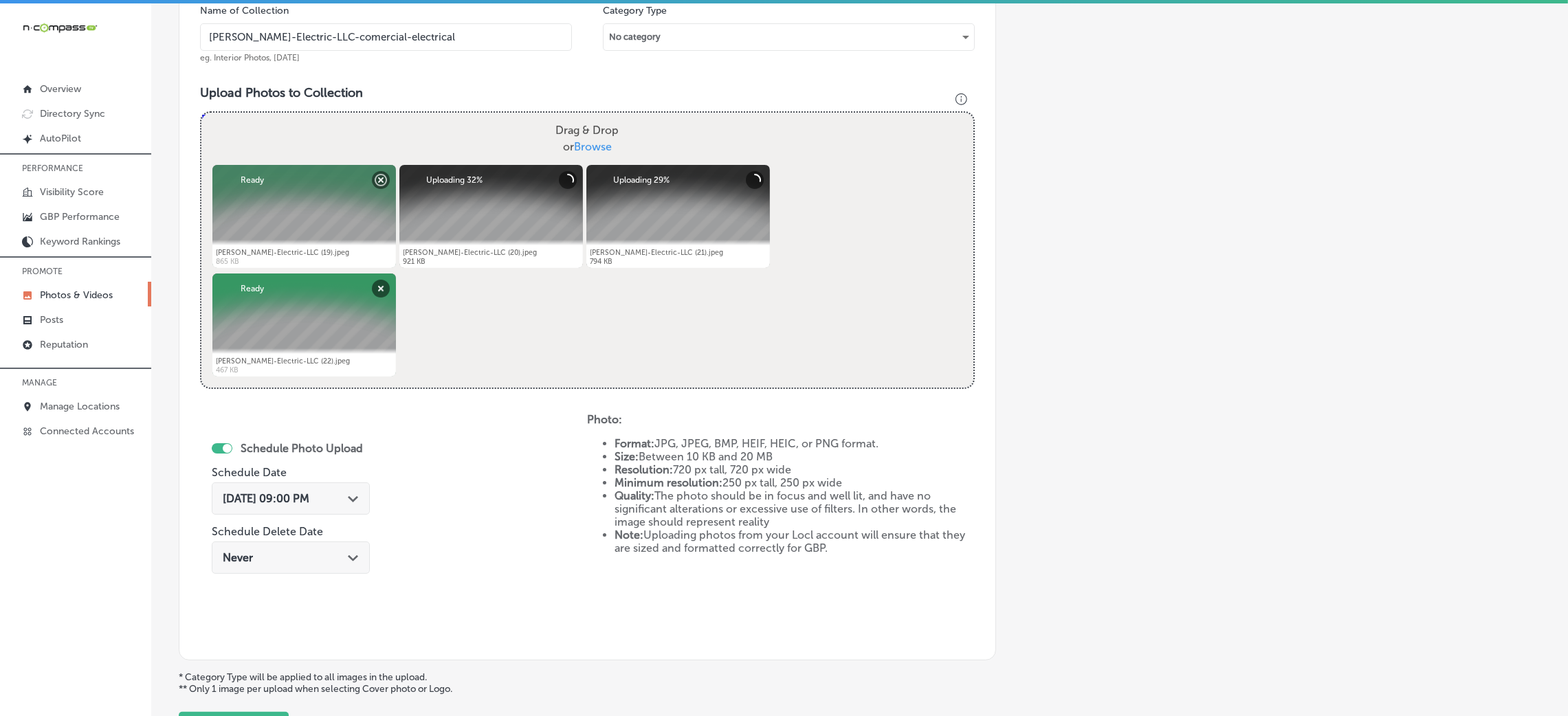
click at [435, 33] on input "Guffey-Electric-LLC-comercial-electrical" at bounding box center [386, 37] width 372 height 28
click at [448, 85] on h3 "Upload Photos to Collection" at bounding box center [587, 93] width 775 height 15
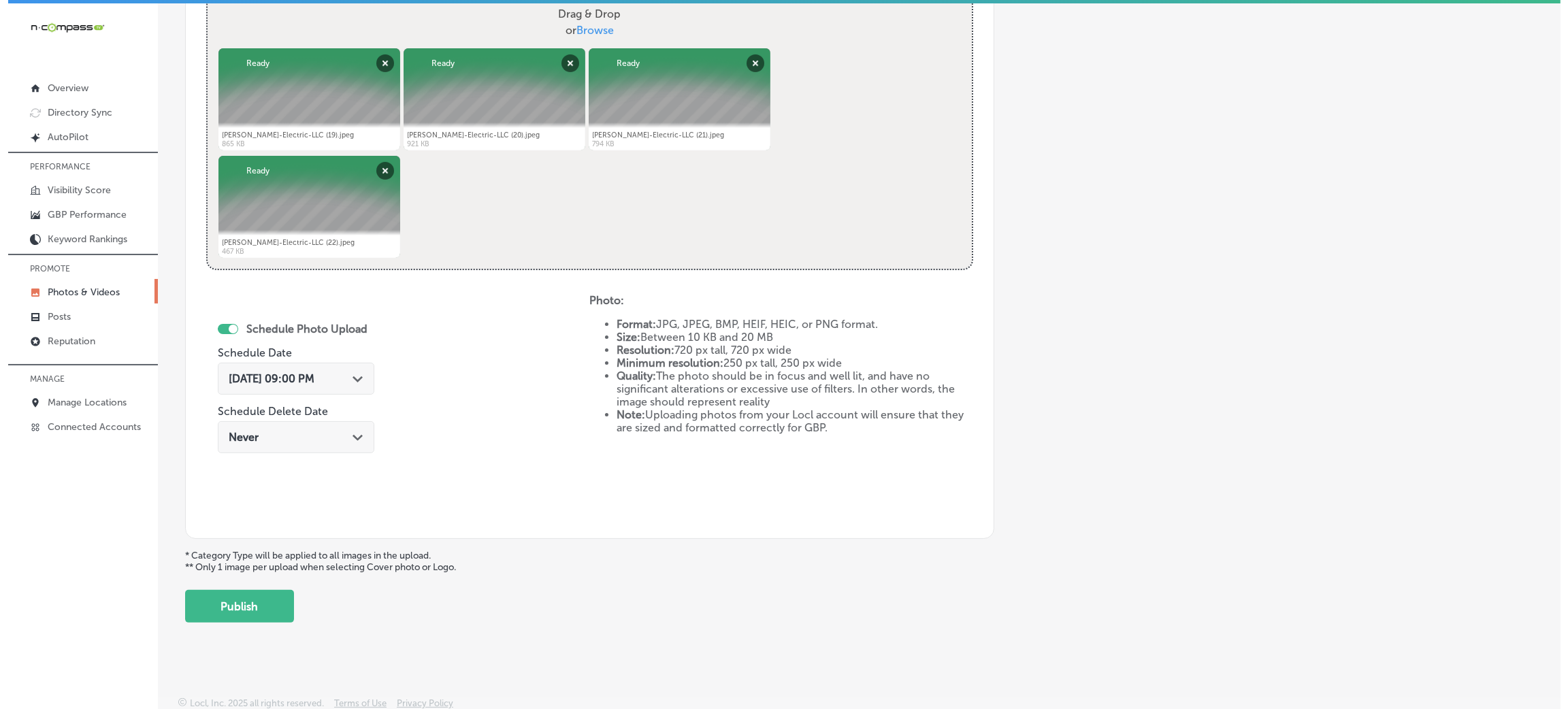
scroll to position [544, 0]
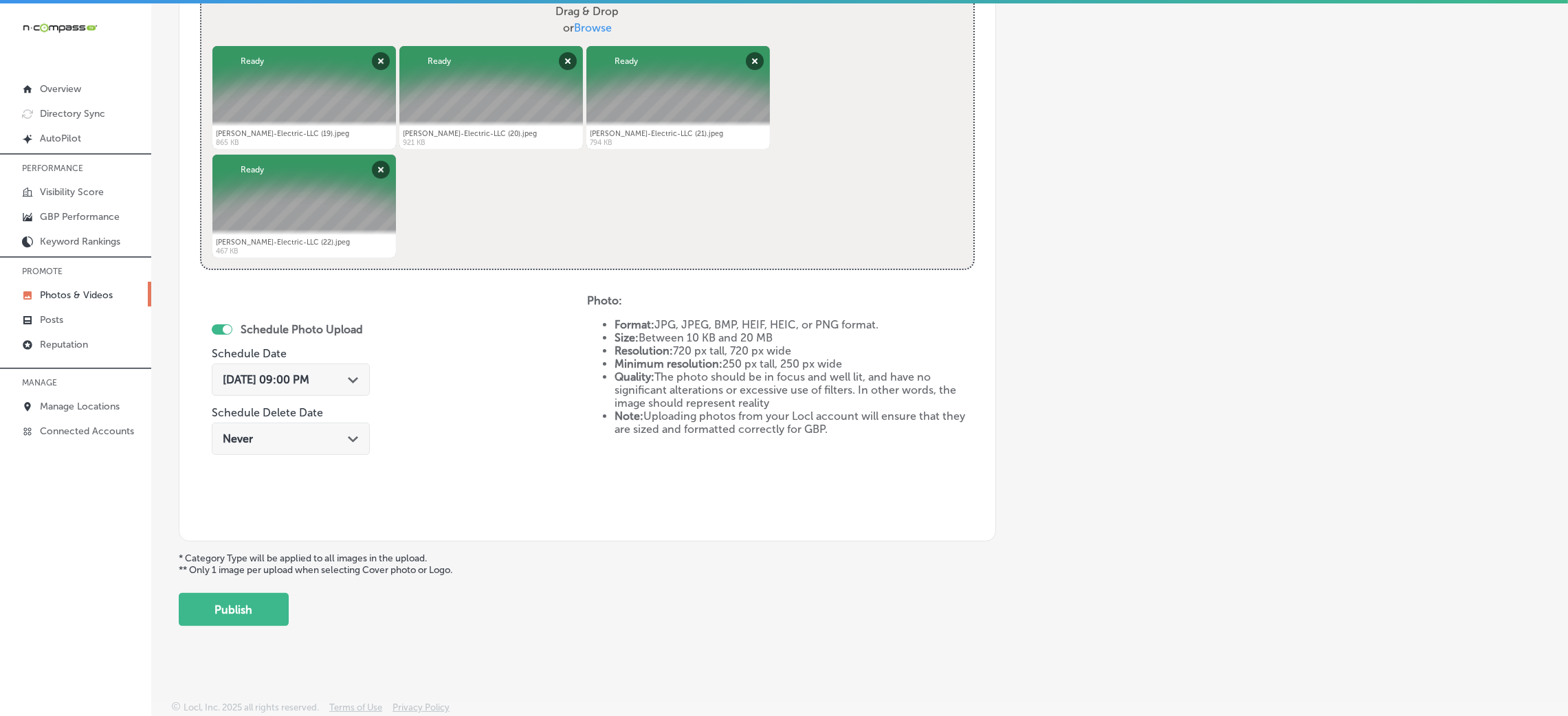
drag, startPoint x: 270, startPoint y: 609, endPoint x: 307, endPoint y: 618, distance: 38.1
click at [270, 611] on button "Publish" at bounding box center [234, 609] width 110 height 33
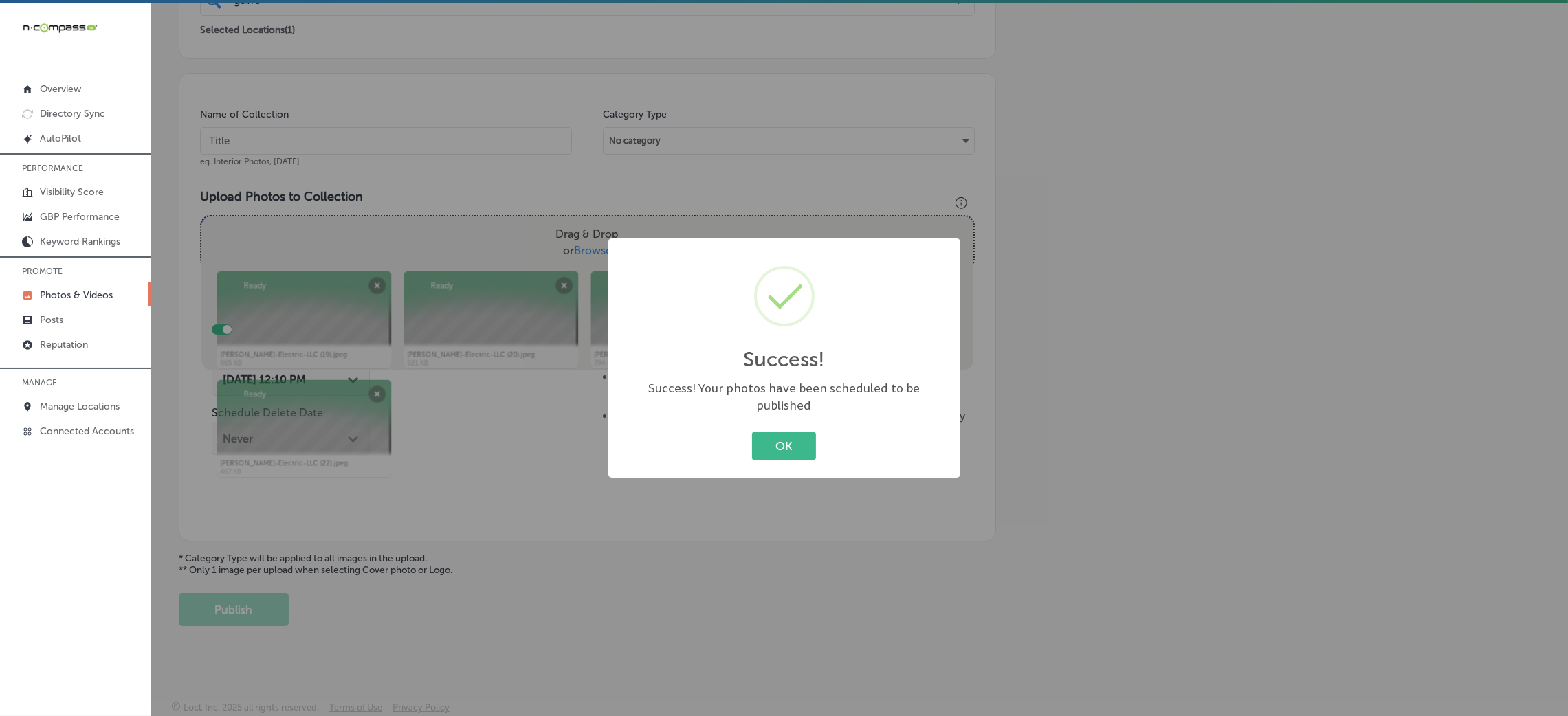
scroll to position [326, 0]
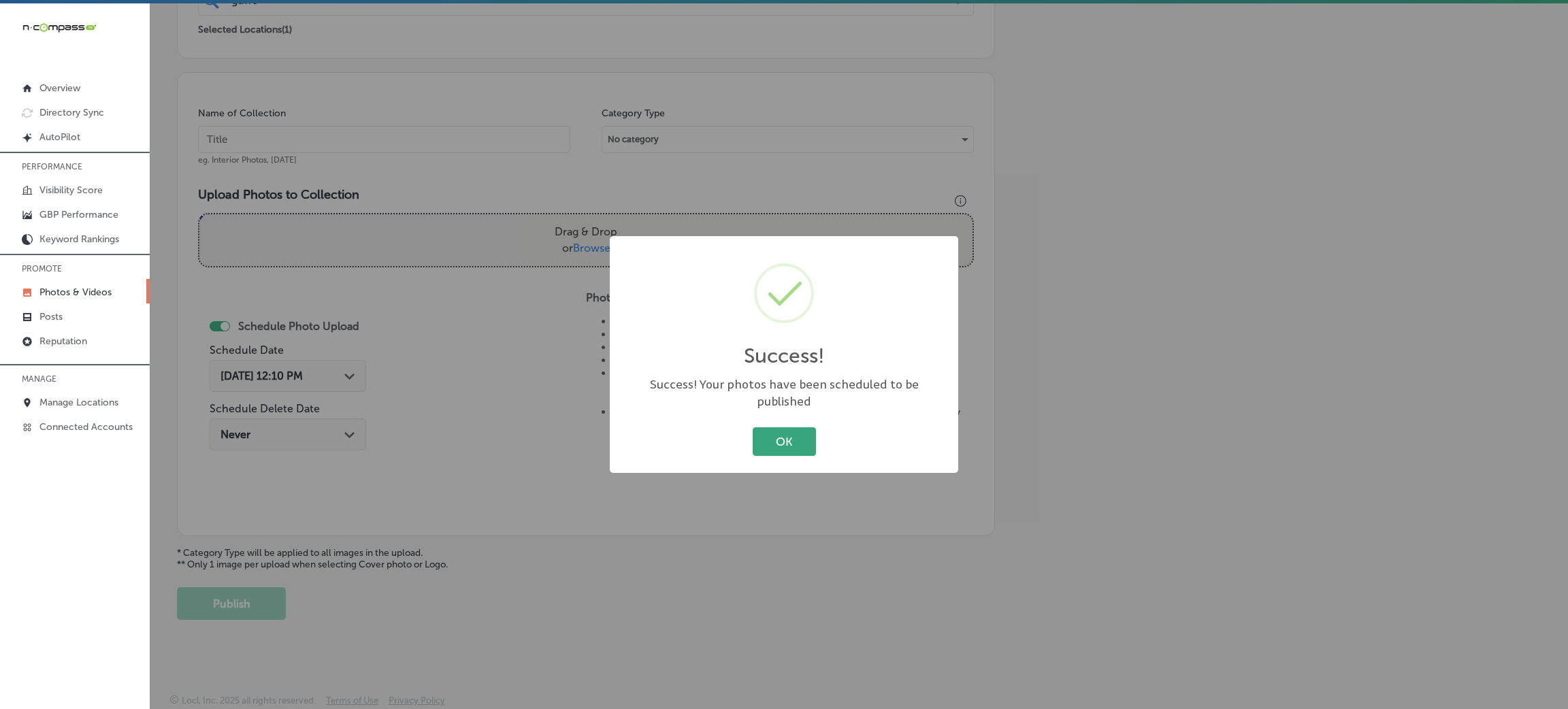
click at [799, 447] on div "OK Cancel" at bounding box center [784, 441] width 321 height 36
click at [794, 432] on button "OK" at bounding box center [784, 441] width 64 height 28
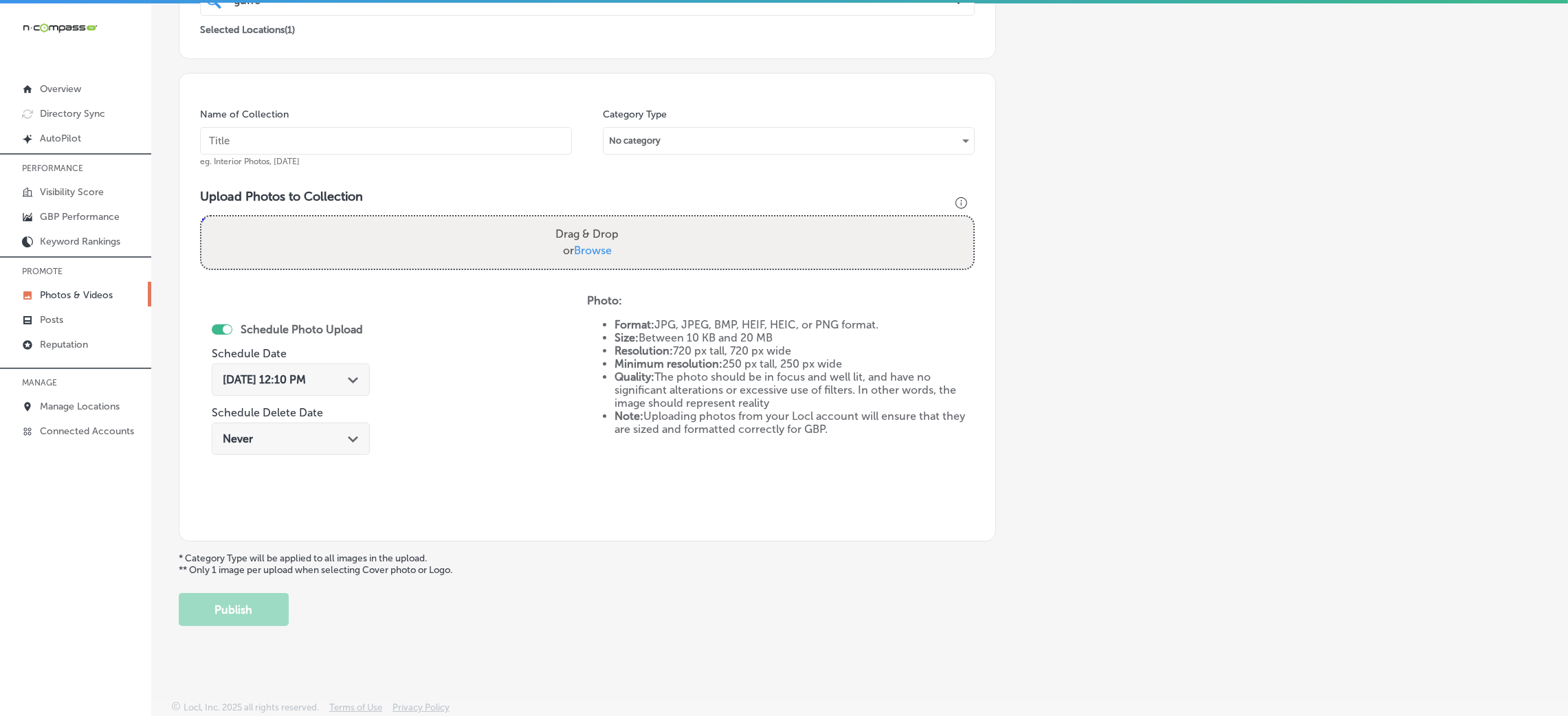
click at [464, 135] on input "text" at bounding box center [386, 141] width 372 height 28
paste input "Guffey-Electric-LLC-comercial-electrical"
type input "Guffey-Electric-LLC-comercial-electrical"
click at [702, 270] on div "Upload Photos to Collection Powered by PQINA Drag & Drop or Browse Guffey-Elect…" at bounding box center [587, 235] width 775 height 92
click at [703, 249] on div "Drag & Drop or Browse" at bounding box center [587, 243] width 772 height 52
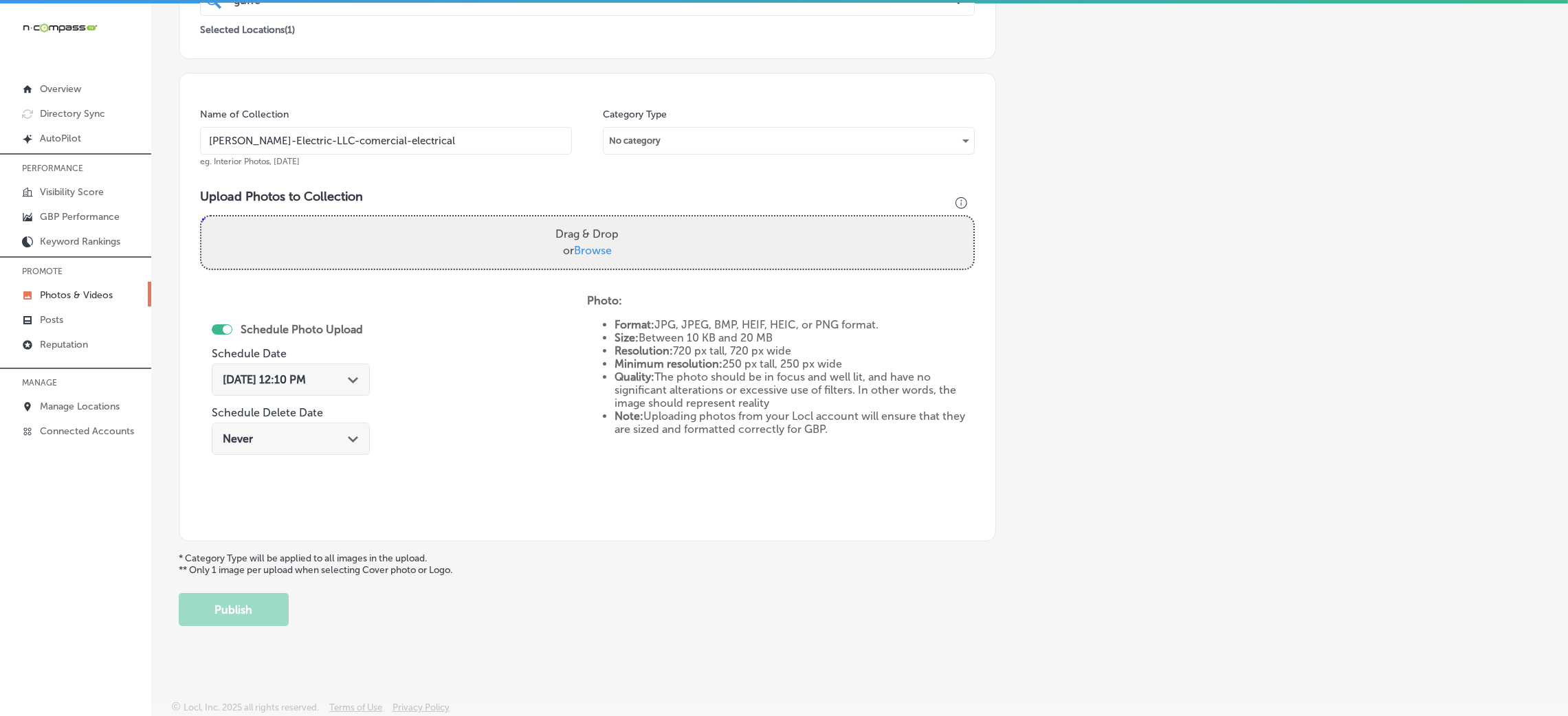
click at [201, 217] on input "Drag & Drop or Browse" at bounding box center [587, 219] width 772 height 4
type input "C:\fakepath\Guffey-Electric-LLC (23).jpeg"
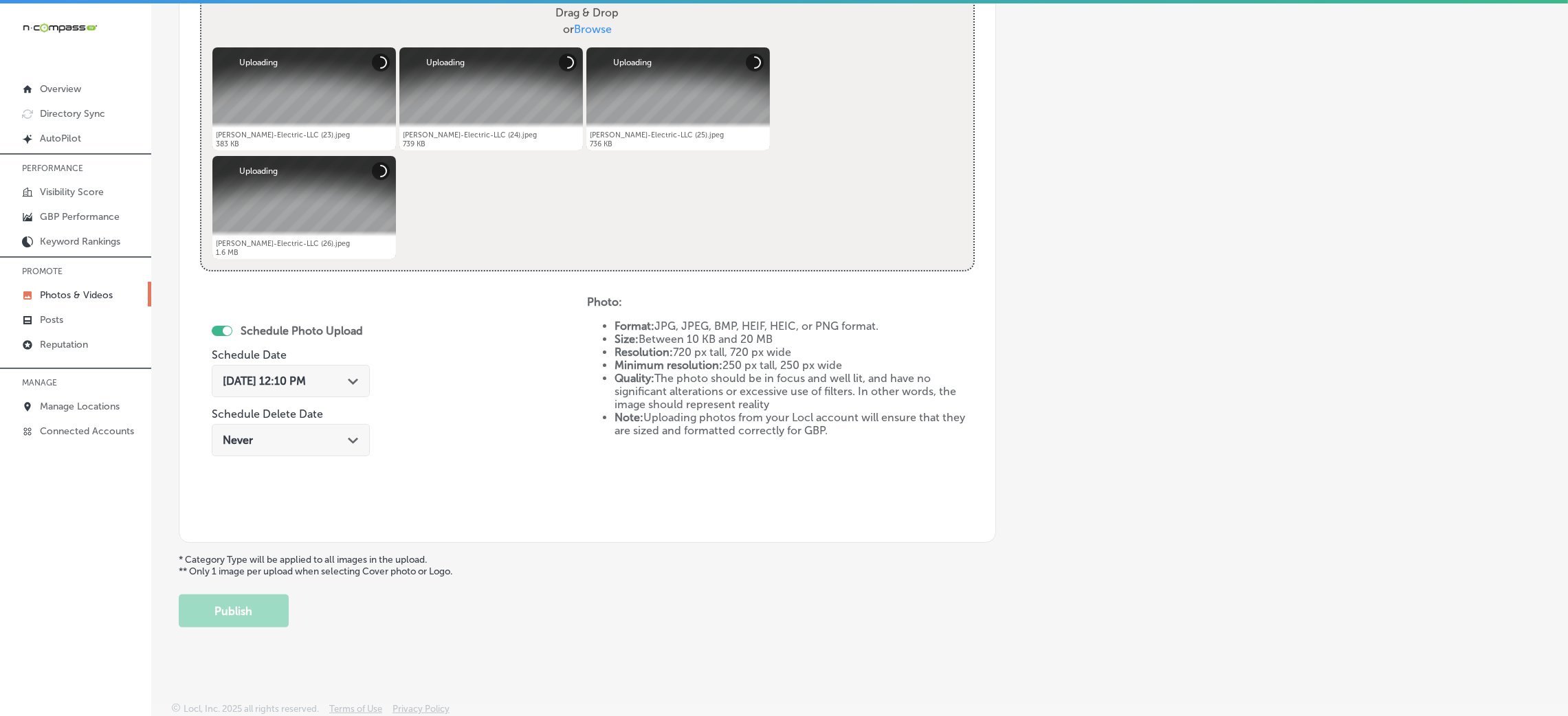
scroll to position [549, 0]
click at [306, 374] on span "Oct 8, 2025 12:10 PM" at bounding box center [264, 380] width 83 height 13
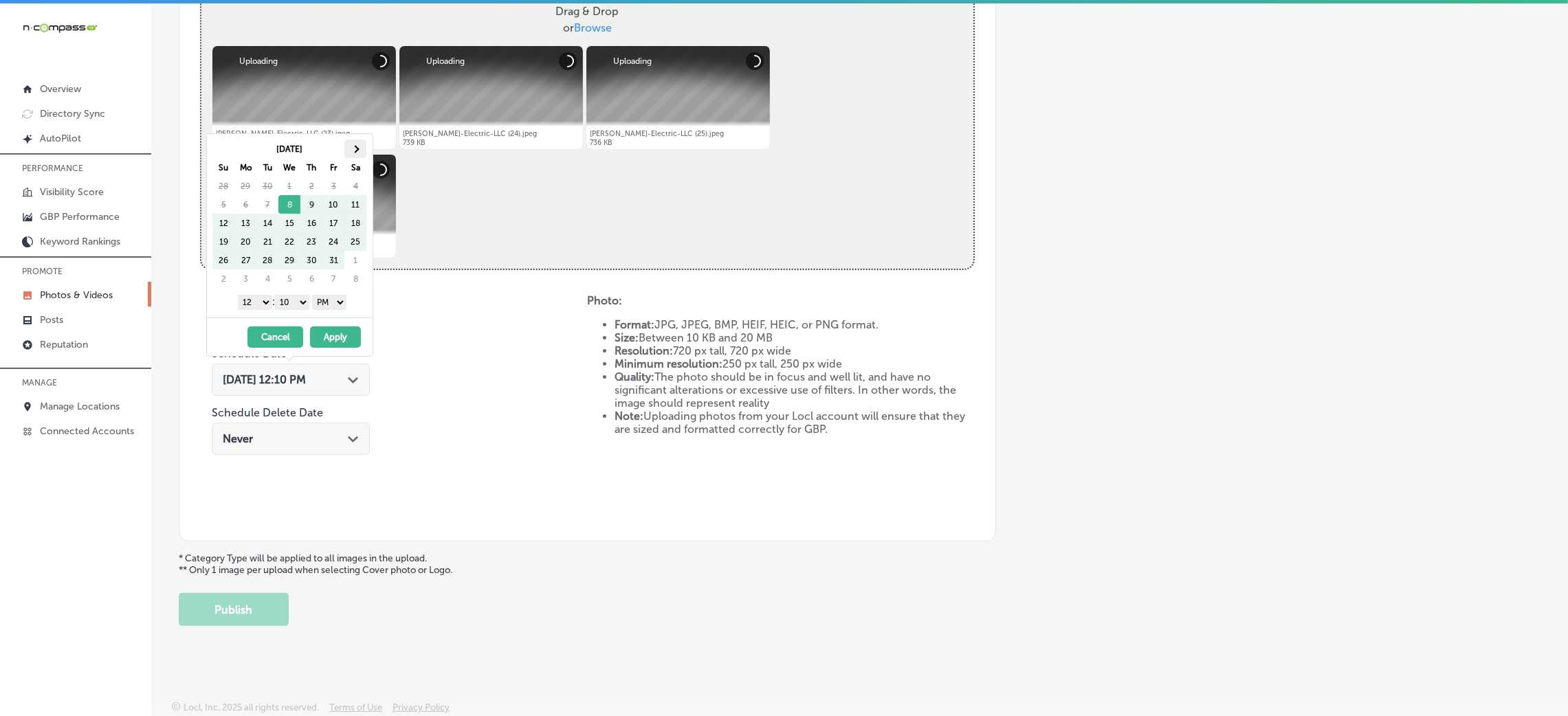
click at [360, 142] on th at bounding box center [355, 149] width 22 height 18
click at [297, 307] on select "00 10 20 30 40 50" at bounding box center [292, 302] width 35 height 15
click at [263, 301] on select "1 2 3 4 5 6 7 8 9 10 11 12" at bounding box center [255, 302] width 35 height 15
click at [328, 337] on button "Apply" at bounding box center [335, 337] width 51 height 21
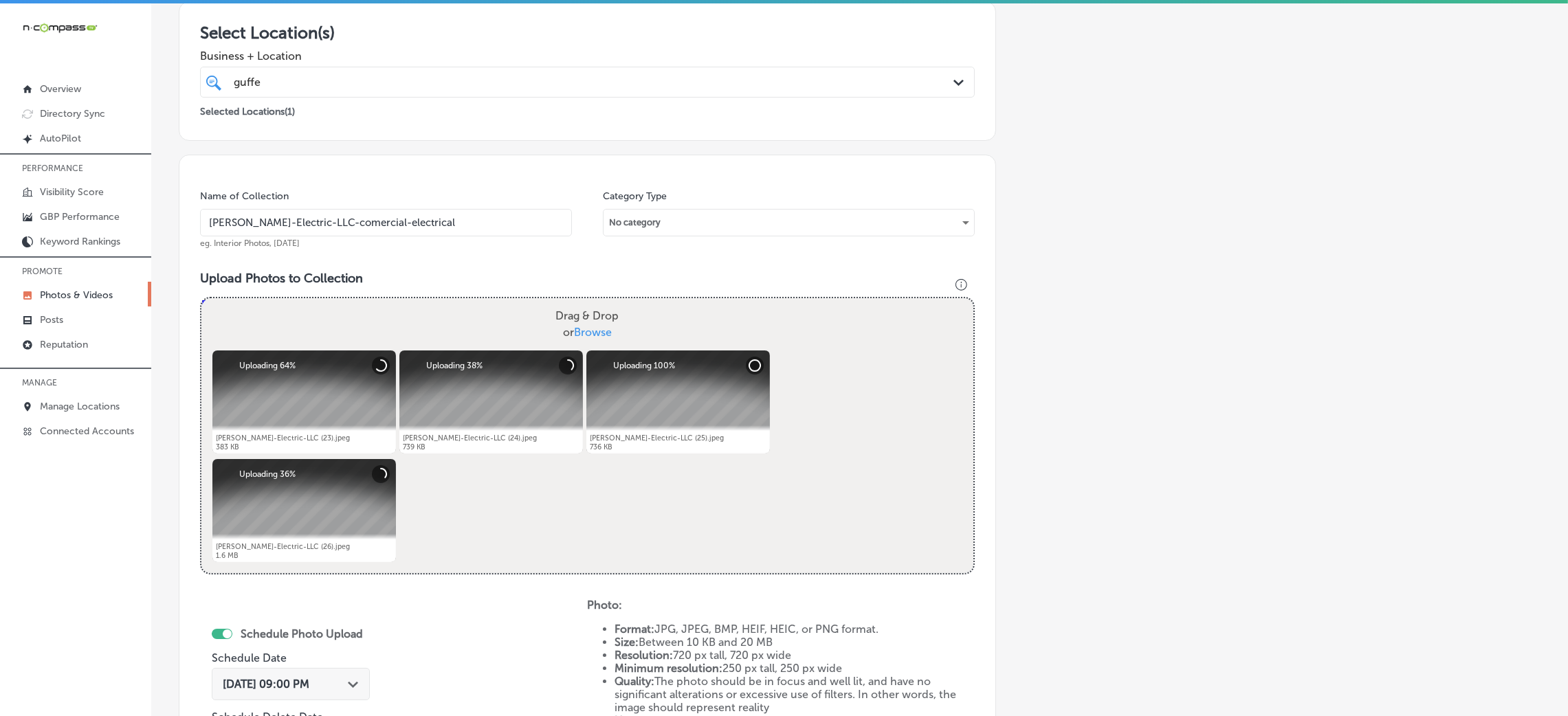
scroll to position [240, 0]
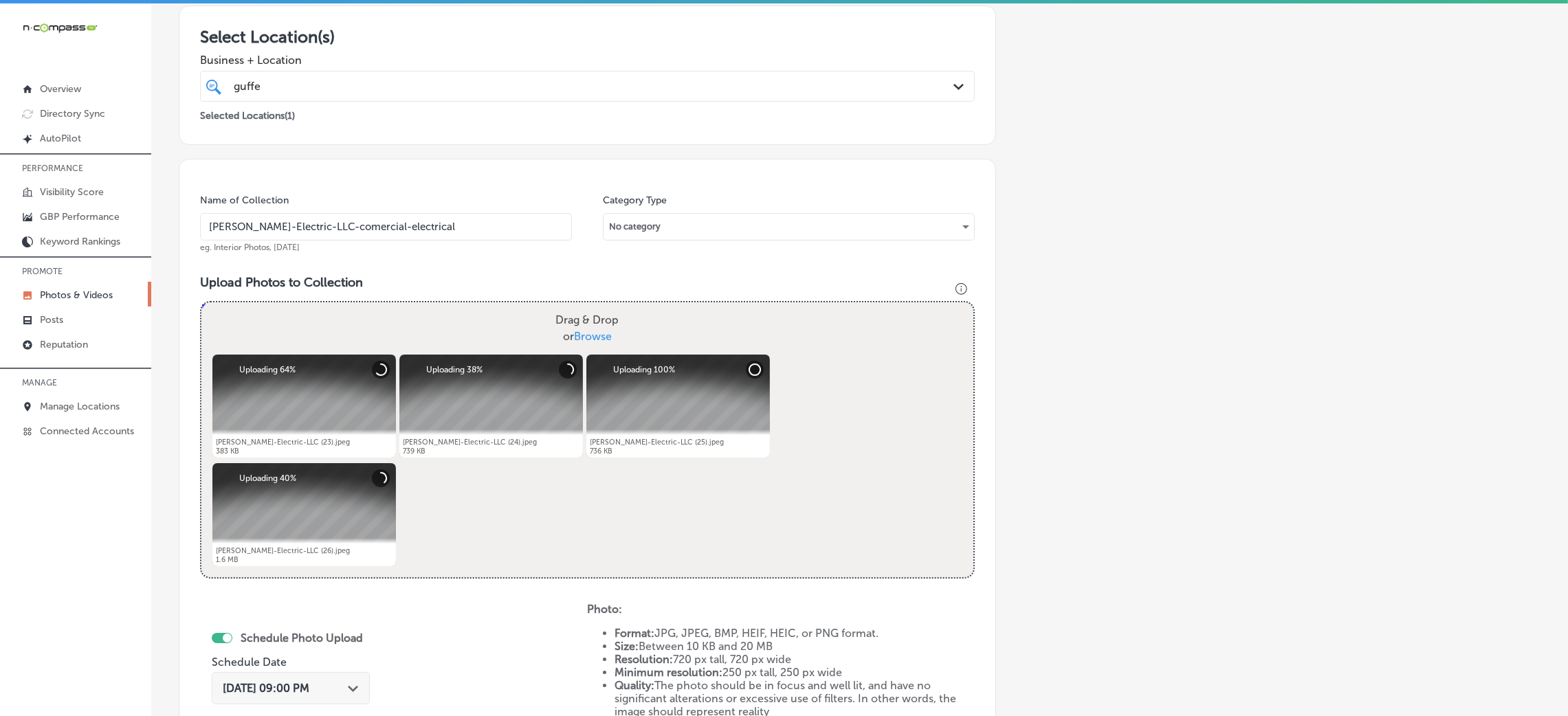
click at [387, 232] on input "Guffey-Electric-LLC-comercial-electrical" at bounding box center [386, 227] width 372 height 28
click at [474, 279] on h3 "Upload Photos to Collection" at bounding box center [587, 282] width 775 height 15
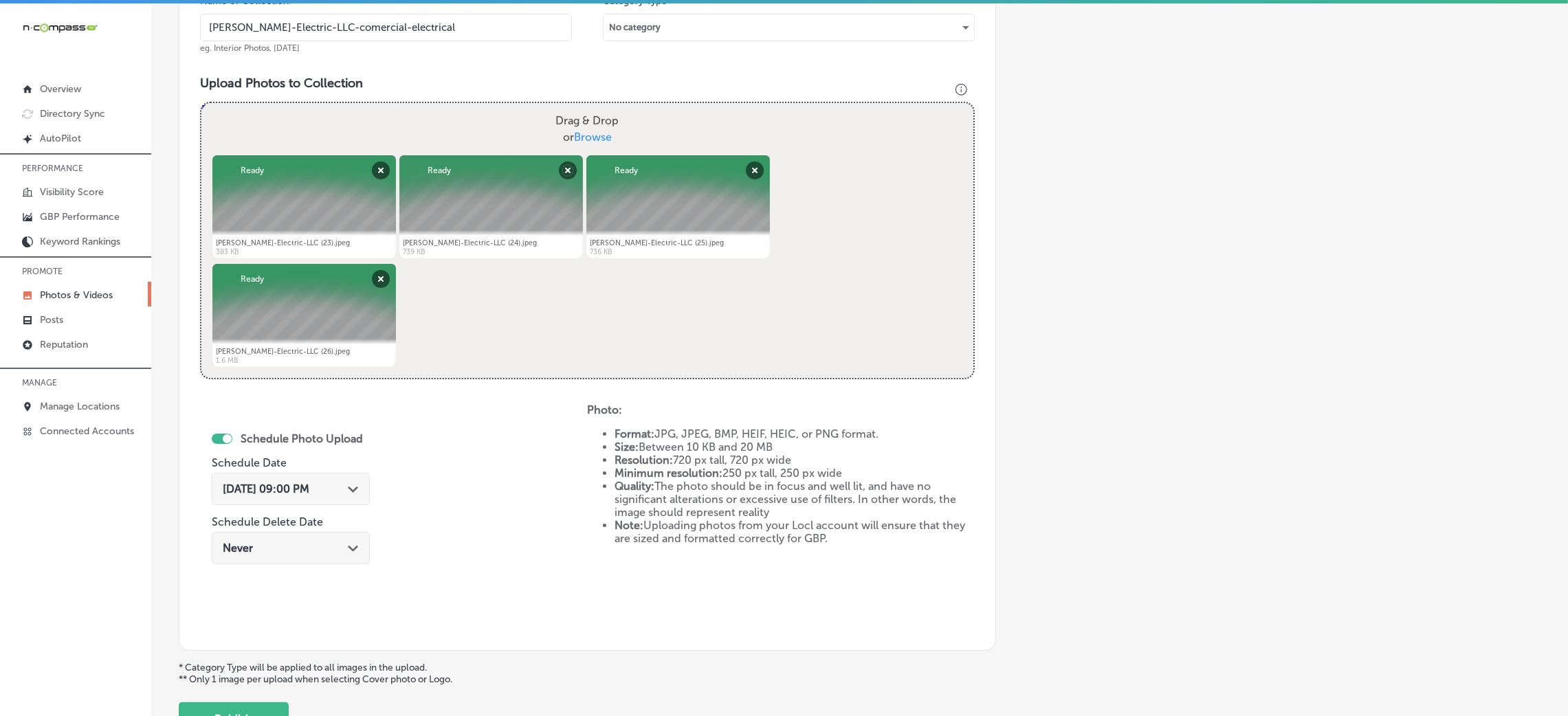
scroll to position [549, 0]
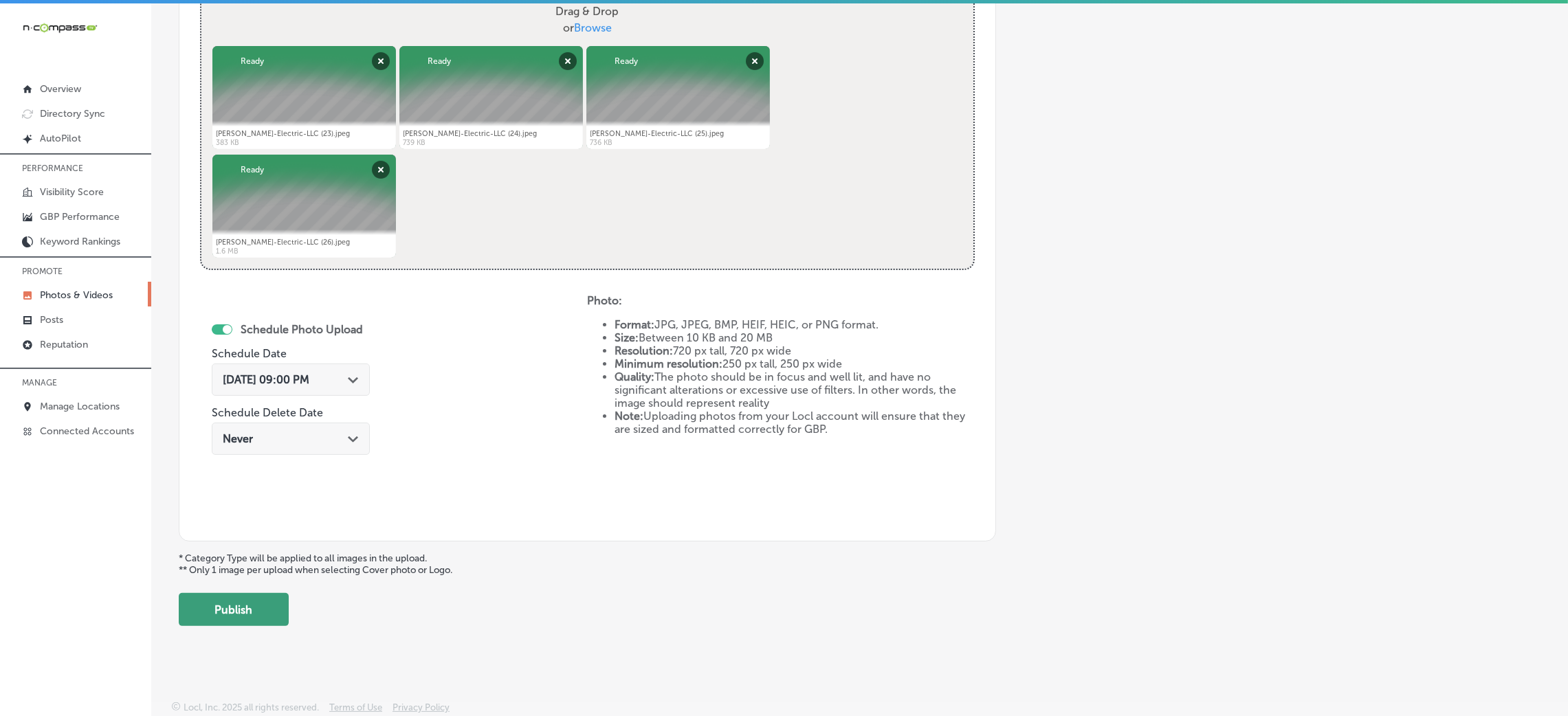
click at [267, 599] on button "Publish" at bounding box center [234, 609] width 110 height 33
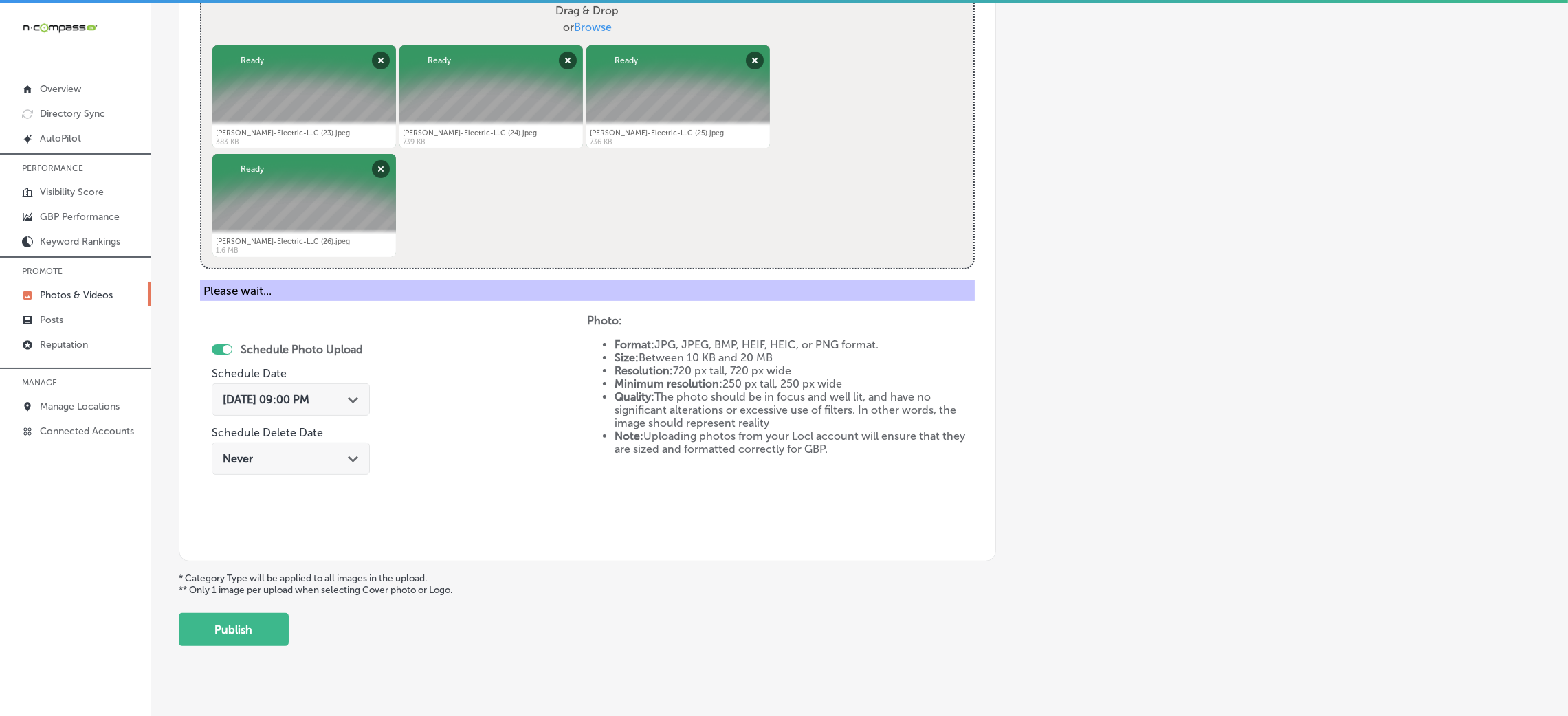
scroll to position [326, 0]
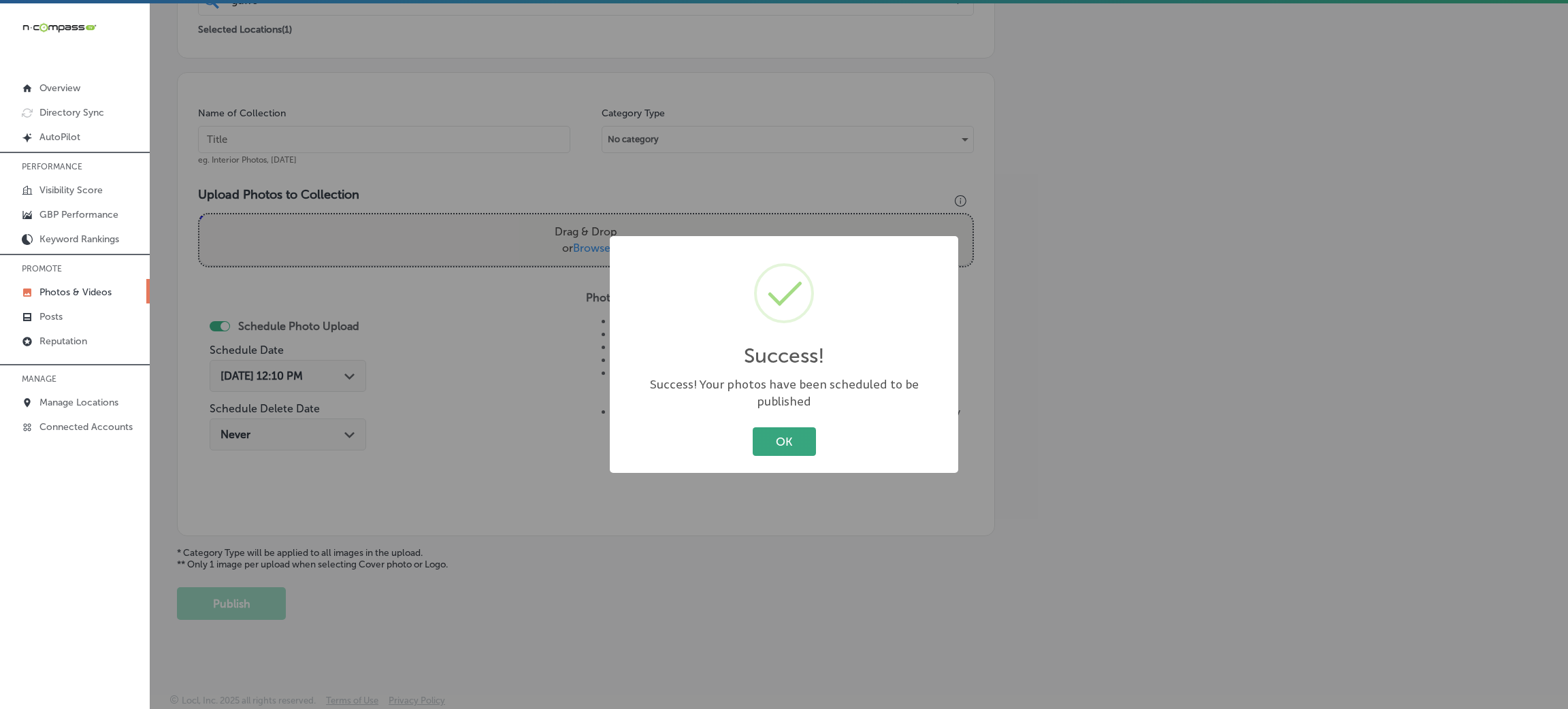
click at [795, 435] on button "OK" at bounding box center [784, 441] width 64 height 28
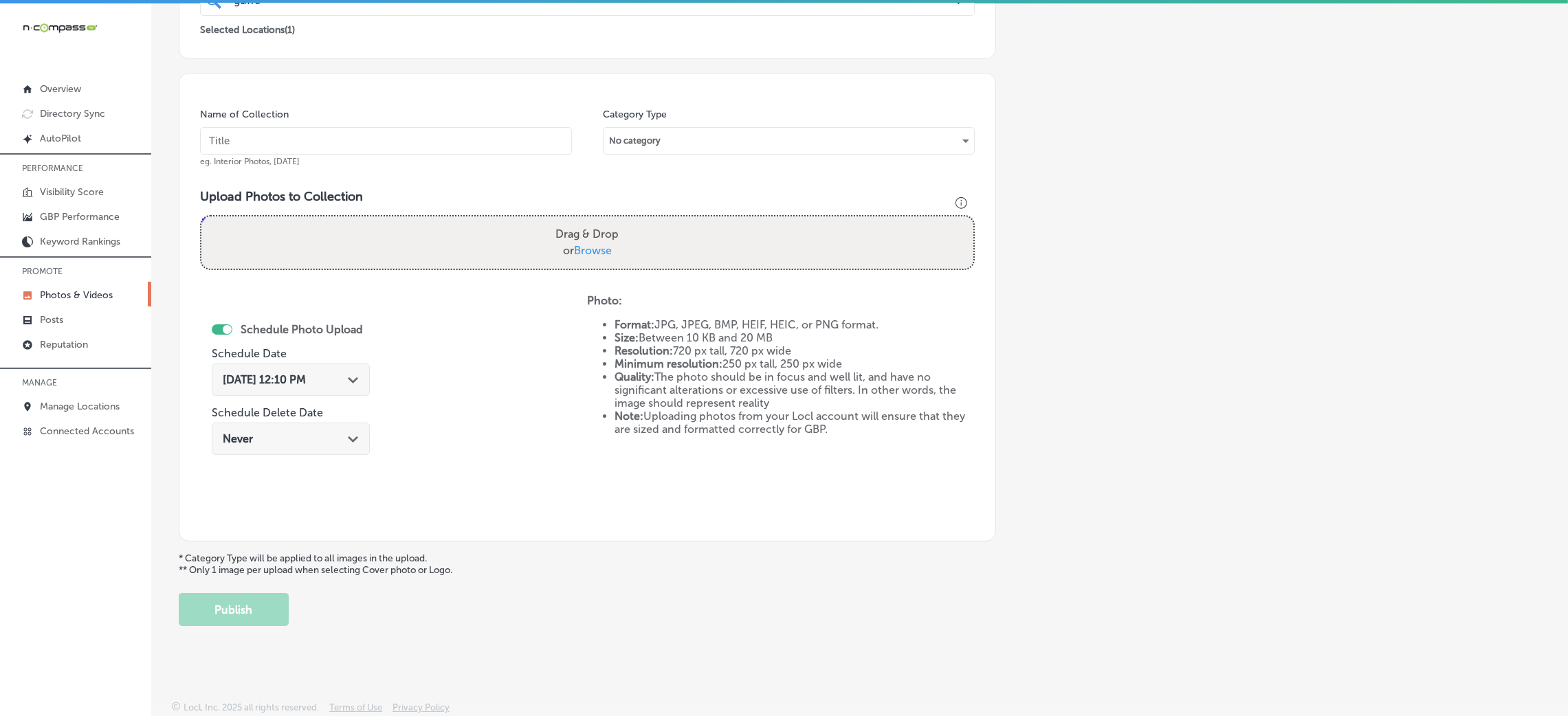
click at [494, 143] on input "text" at bounding box center [386, 141] width 372 height 28
paste input "Guffey-Electric-LLC-comercial-electrical"
type input "Guffey-Electric-LLC-comercial-electrical"
click at [649, 259] on div "Drag & Drop or Browse" at bounding box center [587, 243] width 772 height 52
click at [201, 217] on input "Drag & Drop or Browse" at bounding box center [587, 219] width 772 height 4
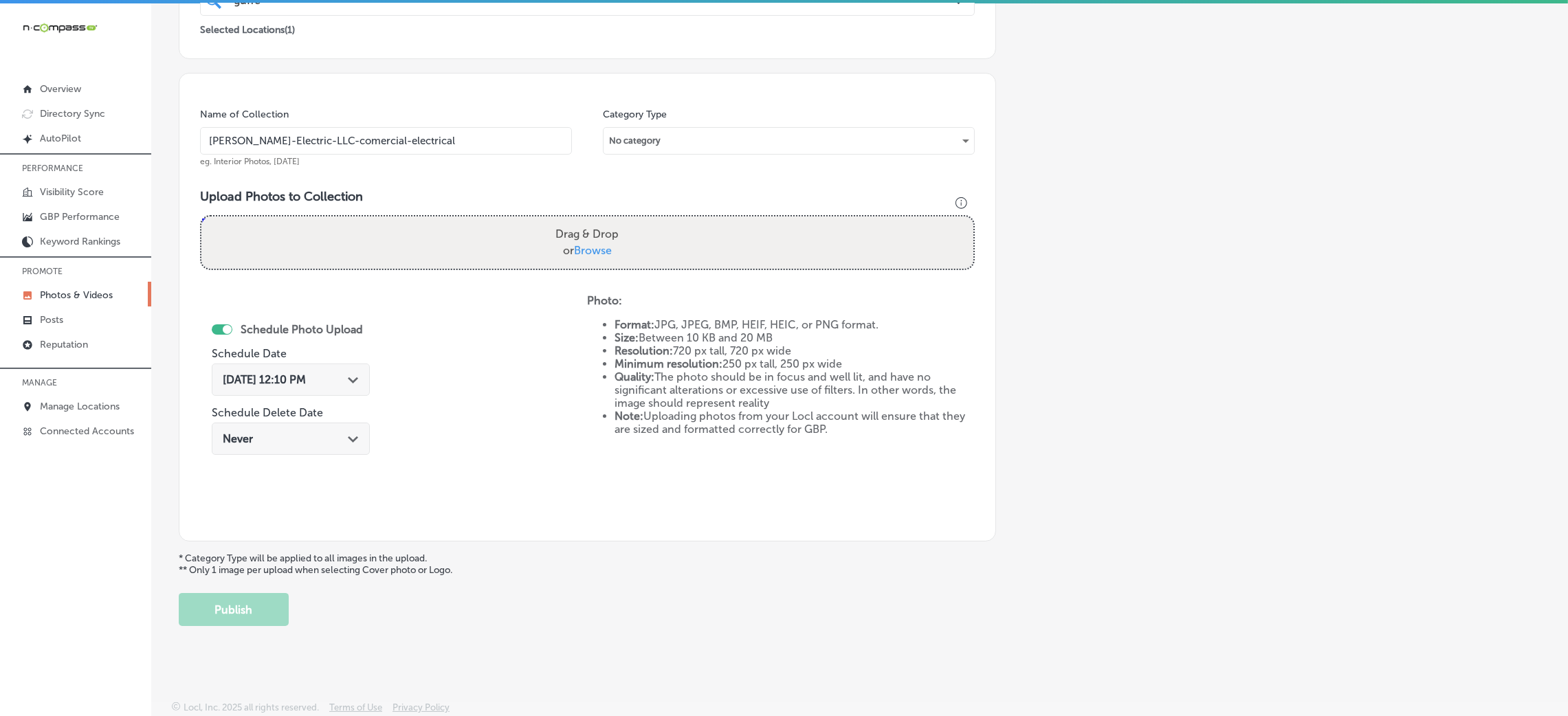
type input "C:\fakepath\Guffey-Electric-LLC (27).jpeg"
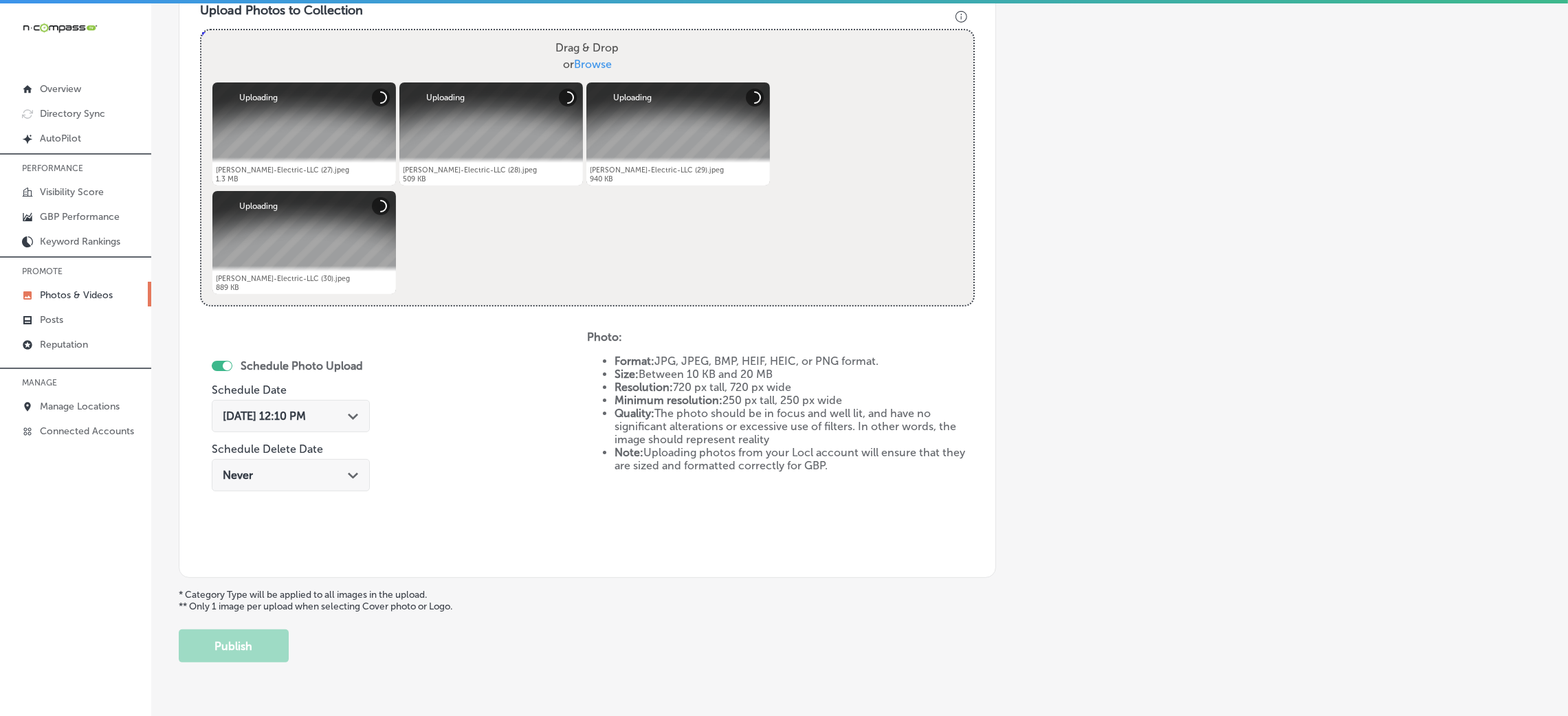
scroll to position [532, 0]
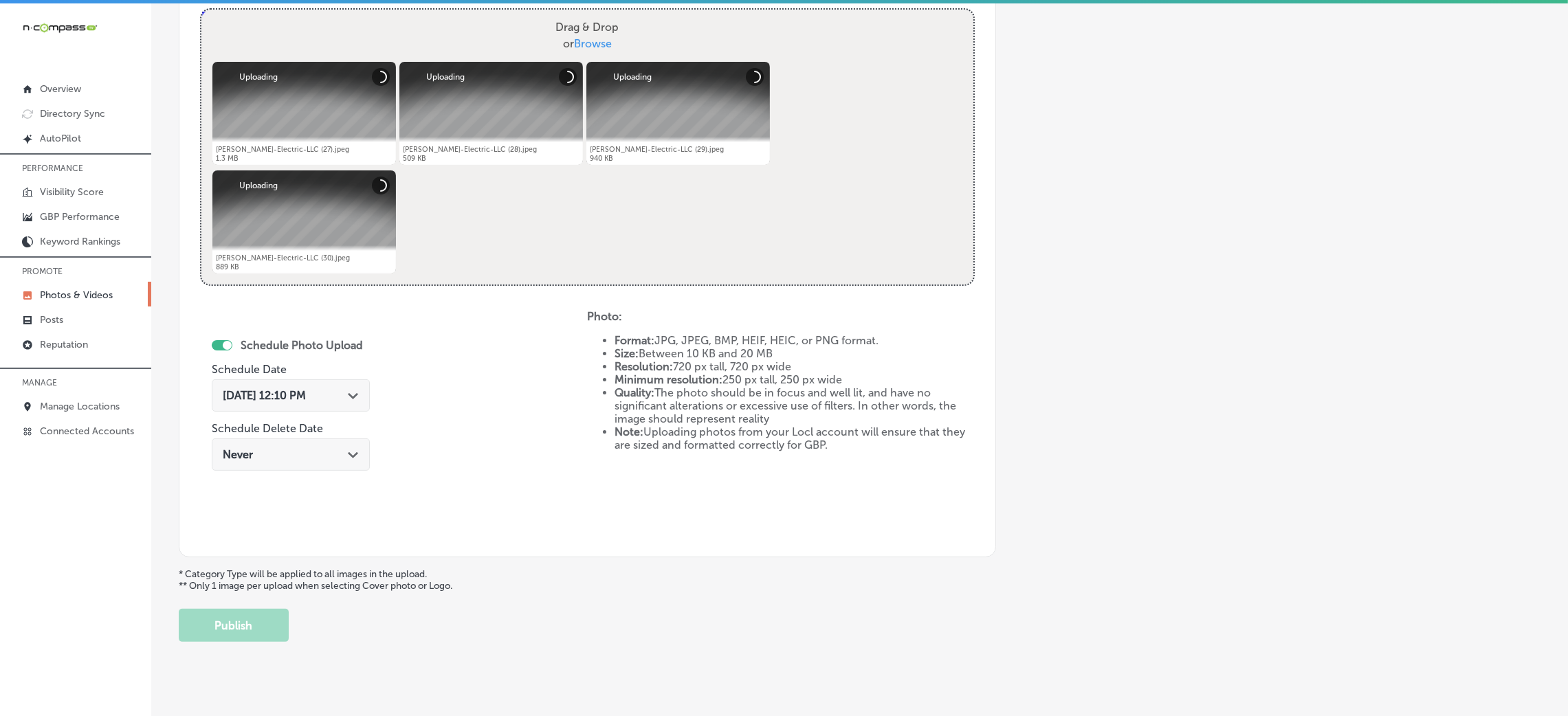
click at [335, 400] on div "Oct 8, 2025 12:10 PM Path Created with Sketch." at bounding box center [290, 395] width 136 height 13
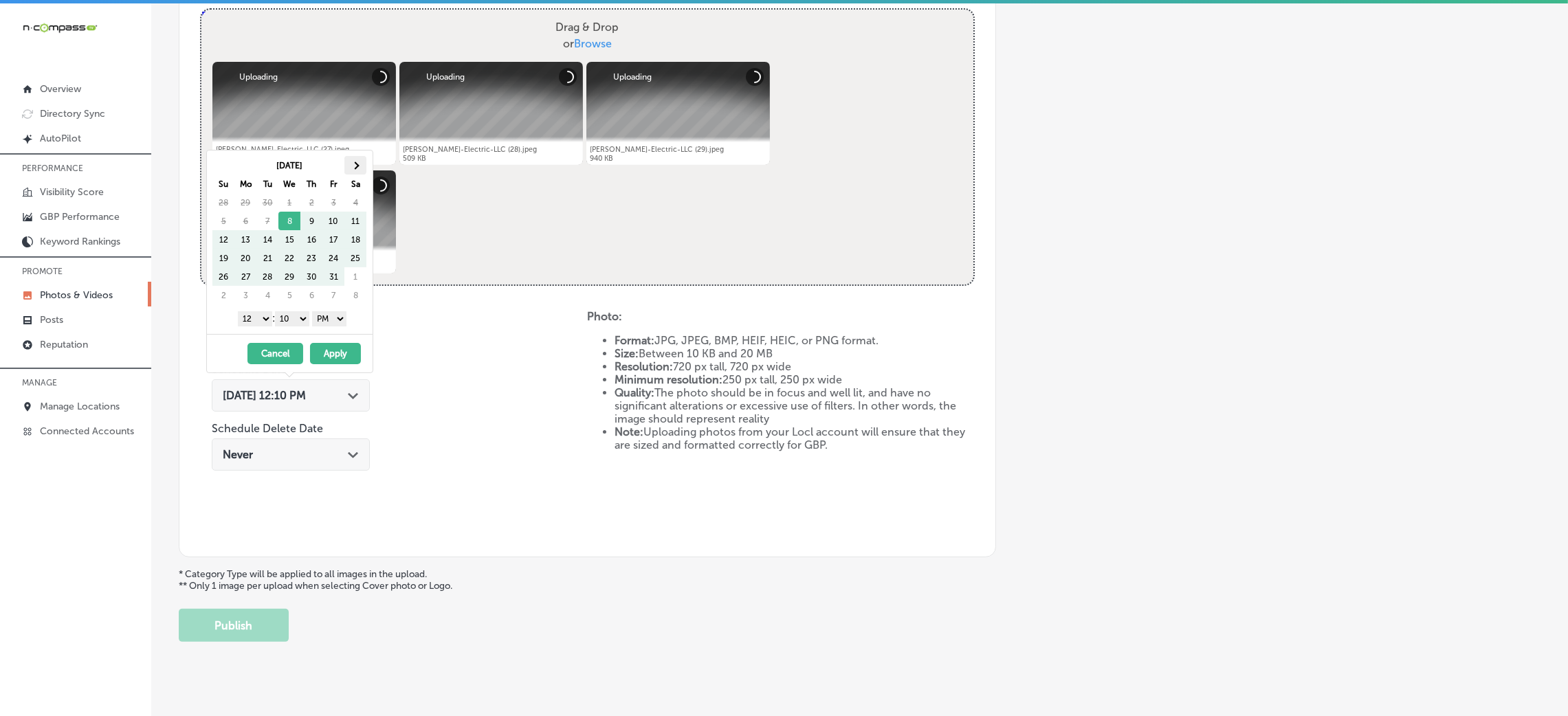
click at [360, 162] on th at bounding box center [355, 165] width 22 height 18
click at [328, 316] on select "AM PM" at bounding box center [329, 318] width 35 height 15
click at [304, 315] on select "00 10 20 30 40 50" at bounding box center [292, 318] width 35 height 15
click at [254, 311] on div "1 2 3 4 5 6 7 8 9 10 11 12 : 00 10 20 30 40 50 AM PM" at bounding box center [292, 318] width 160 height 20
click at [254, 311] on div "1 2 3 4 5 6 7 8 9 10 11 12 : 00 10 20 30 40 50 AM PM" at bounding box center [292, 318] width 160 height 20
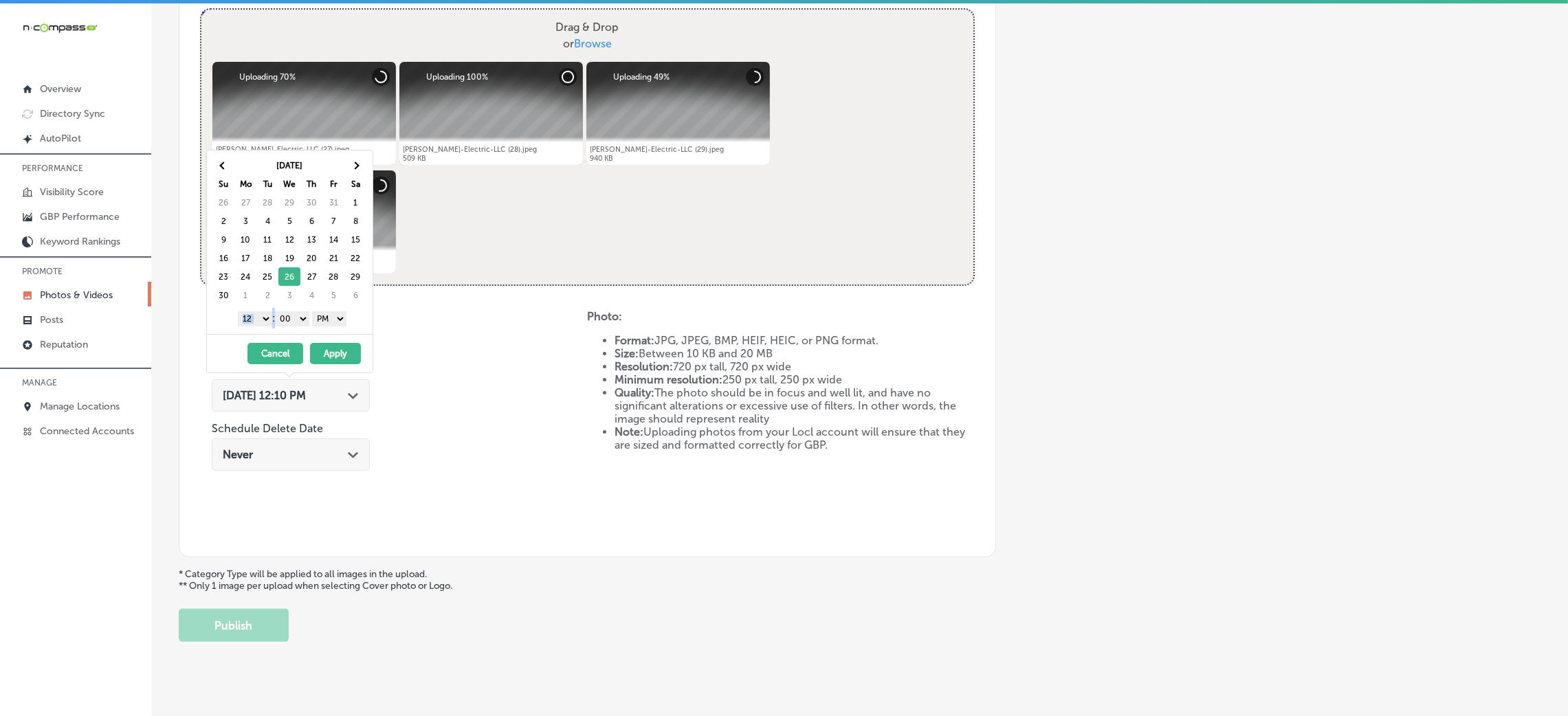
click at [259, 323] on select "1 2 3 4 5 6 7 8 9 10 11 12" at bounding box center [255, 318] width 35 height 15
click at [336, 348] on button "Apply" at bounding box center [335, 354] width 51 height 21
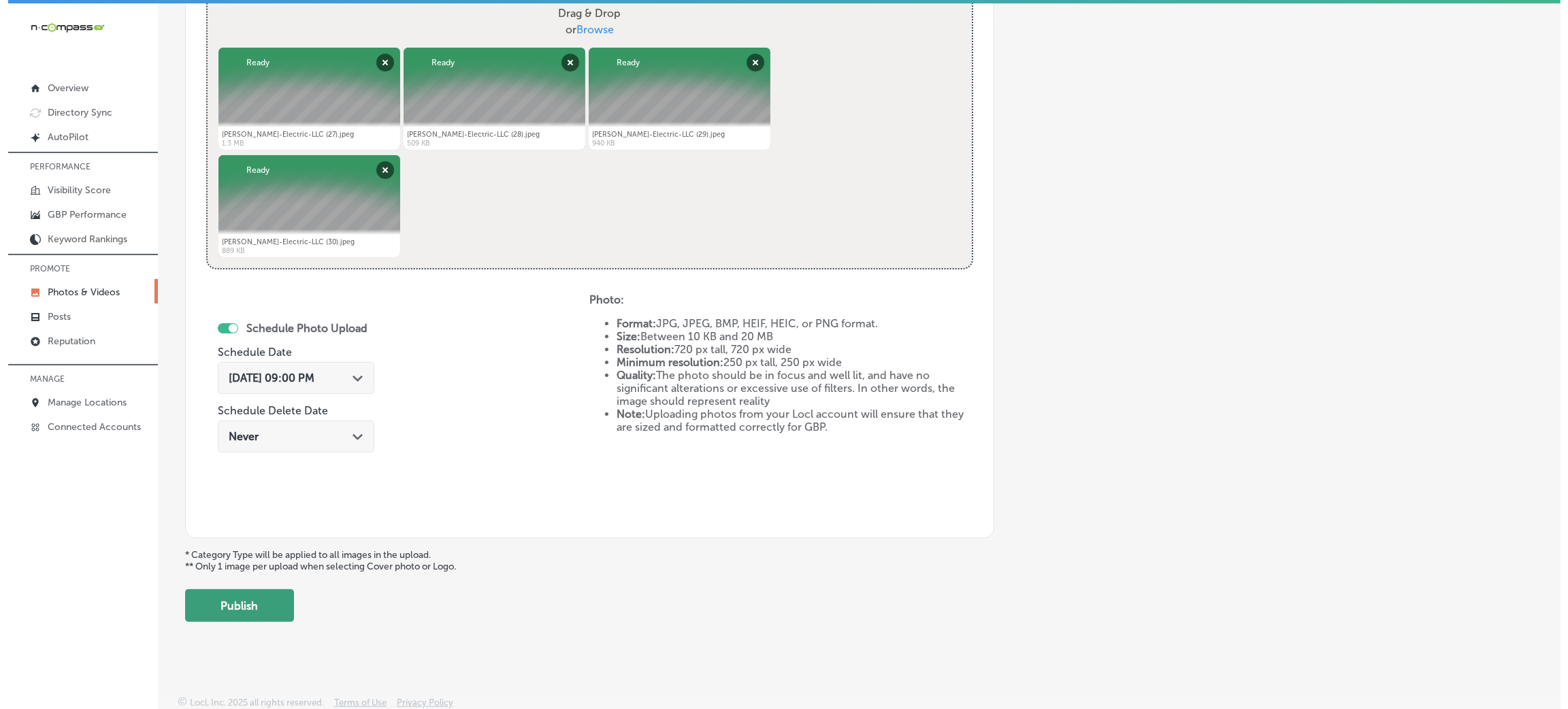
scroll to position [544, 0]
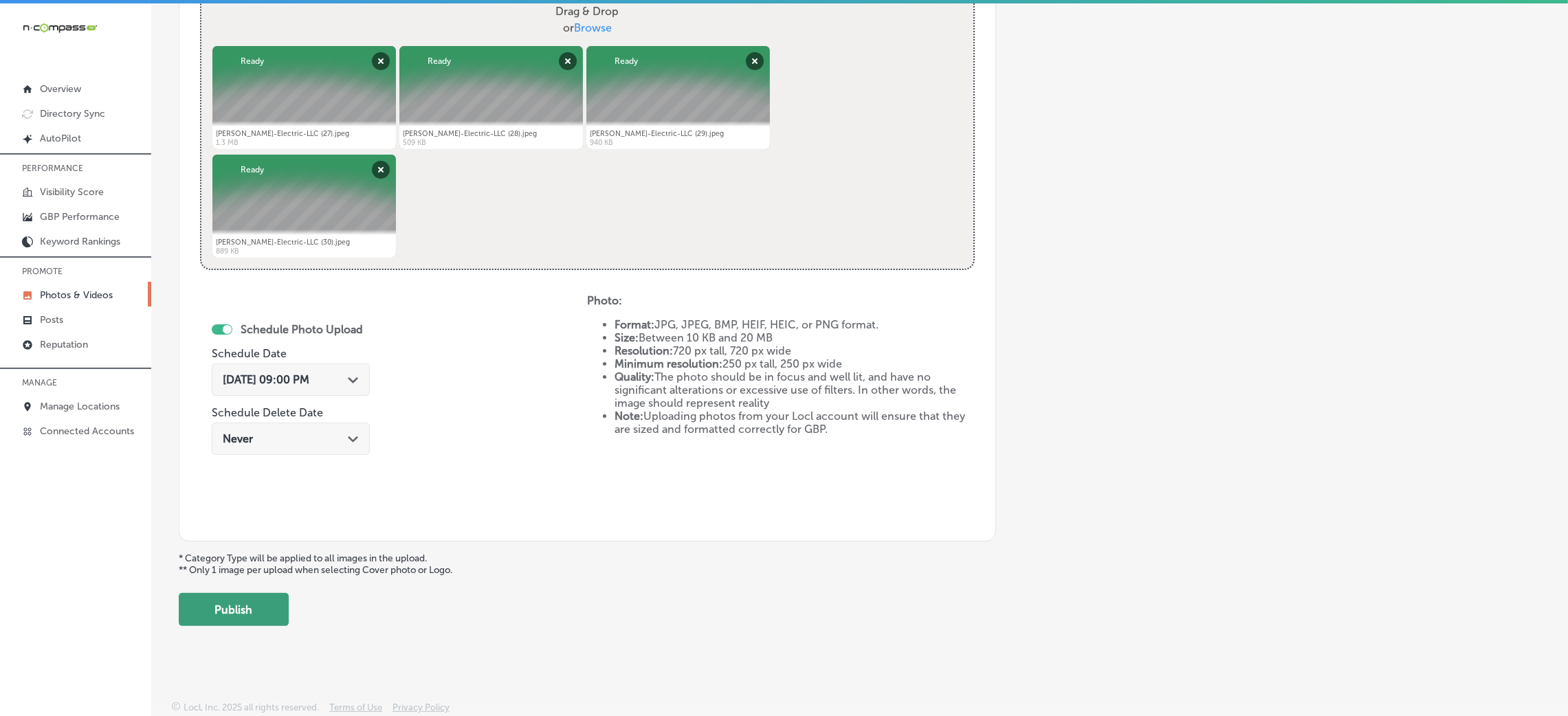
click at [243, 606] on button "Publish" at bounding box center [234, 609] width 110 height 33
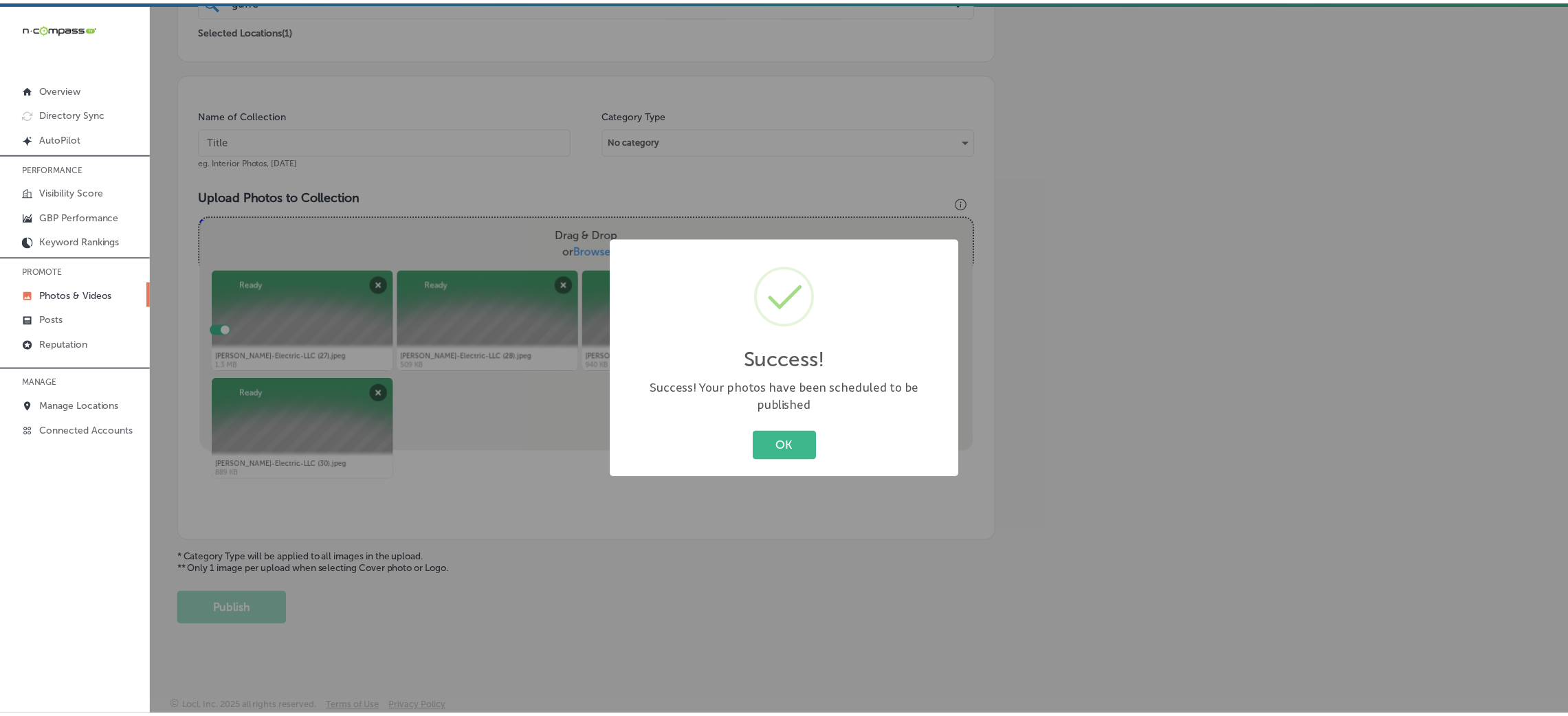
scroll to position [326, 0]
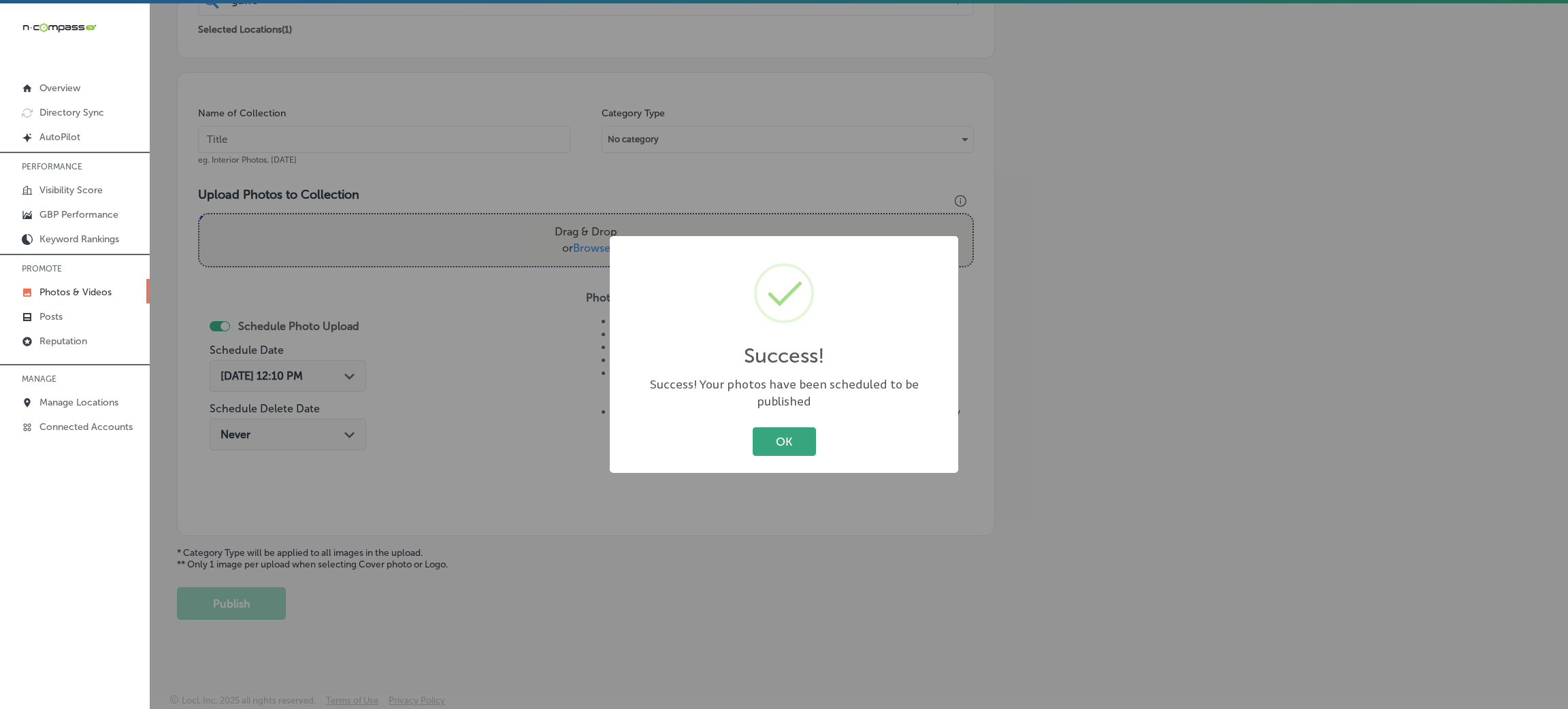
click at [758, 441] on button "OK" at bounding box center [784, 441] width 64 height 28
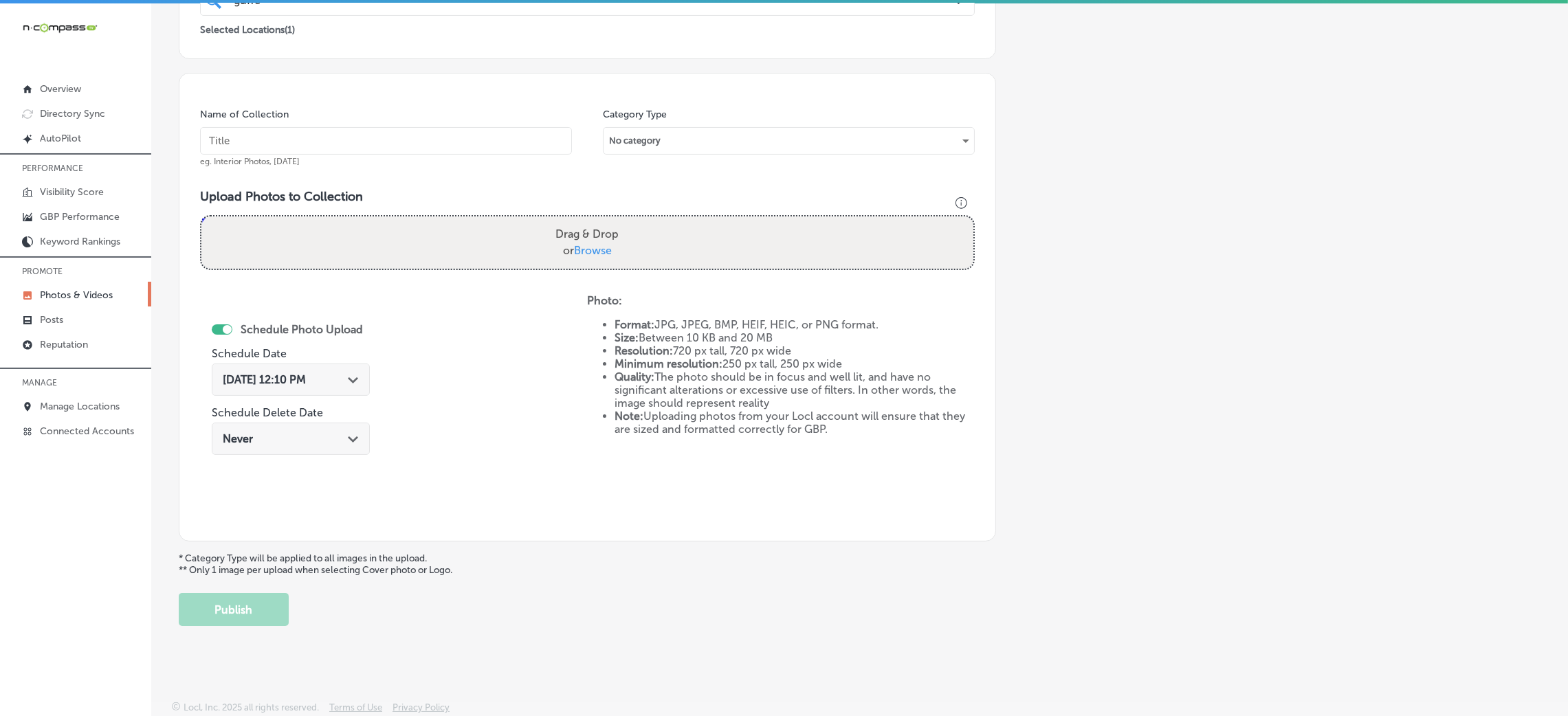
click at [440, 138] on input "text" at bounding box center [386, 141] width 372 height 28
paste input "Guffey-Electric-LLC-comercial-electrical"
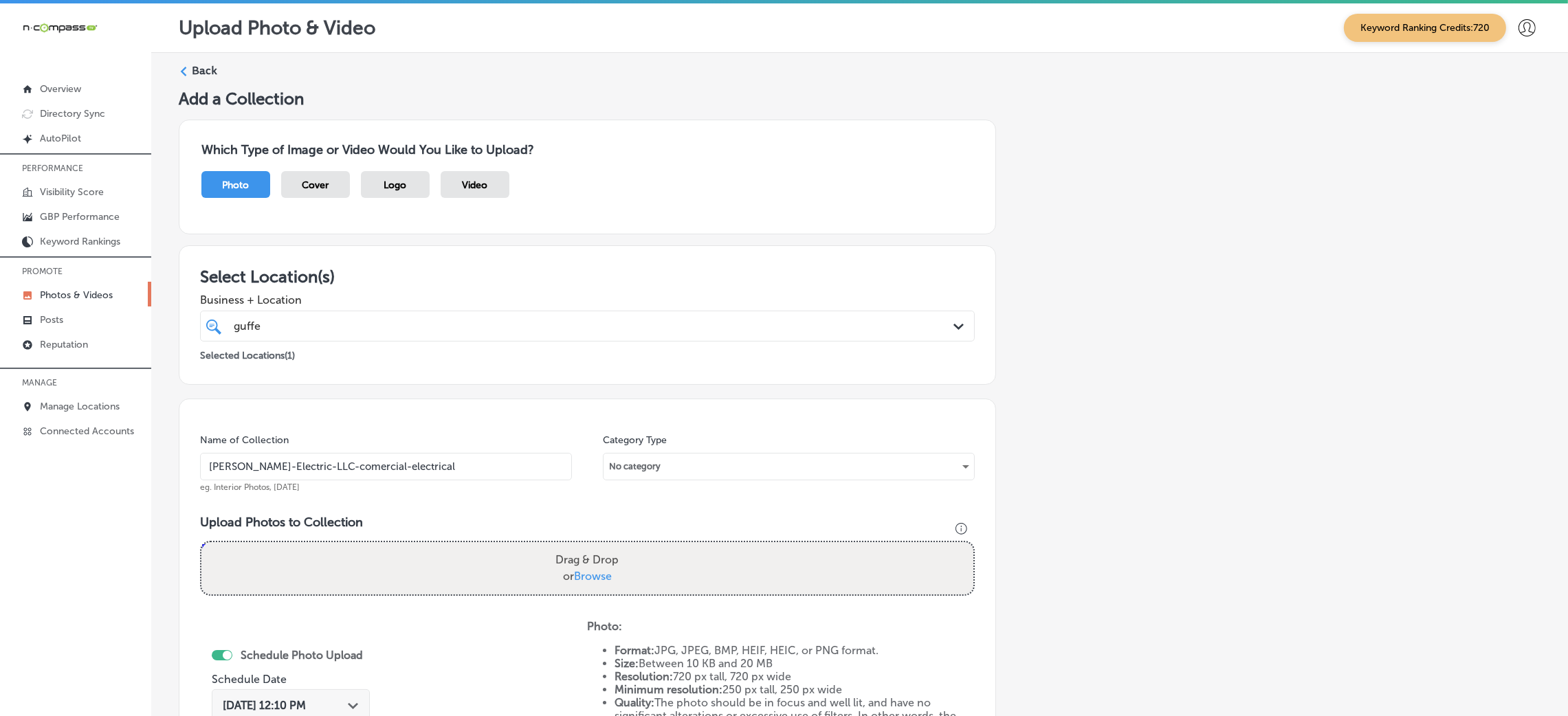
type input "Guffey-Electric-LLC-comercial-electrical"
click at [198, 72] on label "Back" at bounding box center [205, 71] width 25 height 15
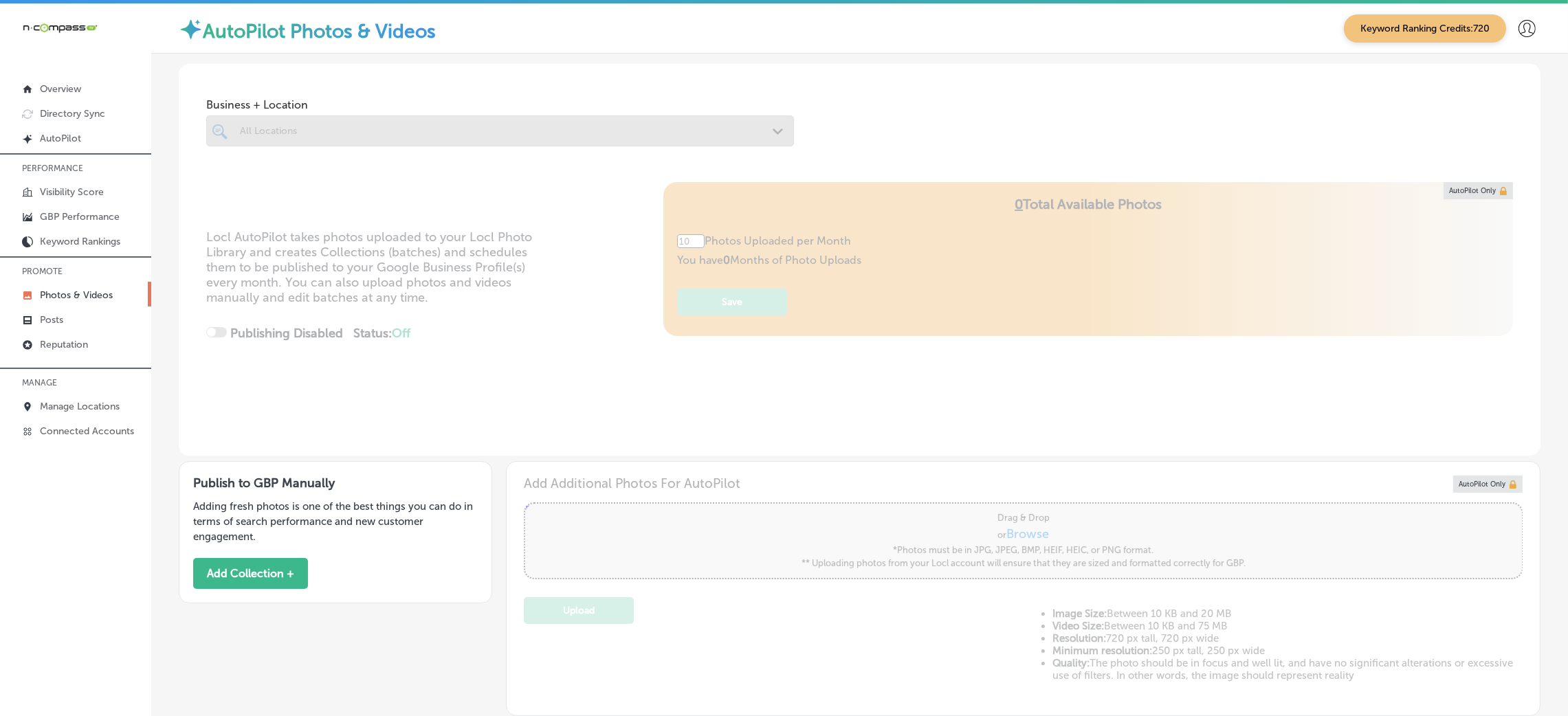
type input "5"
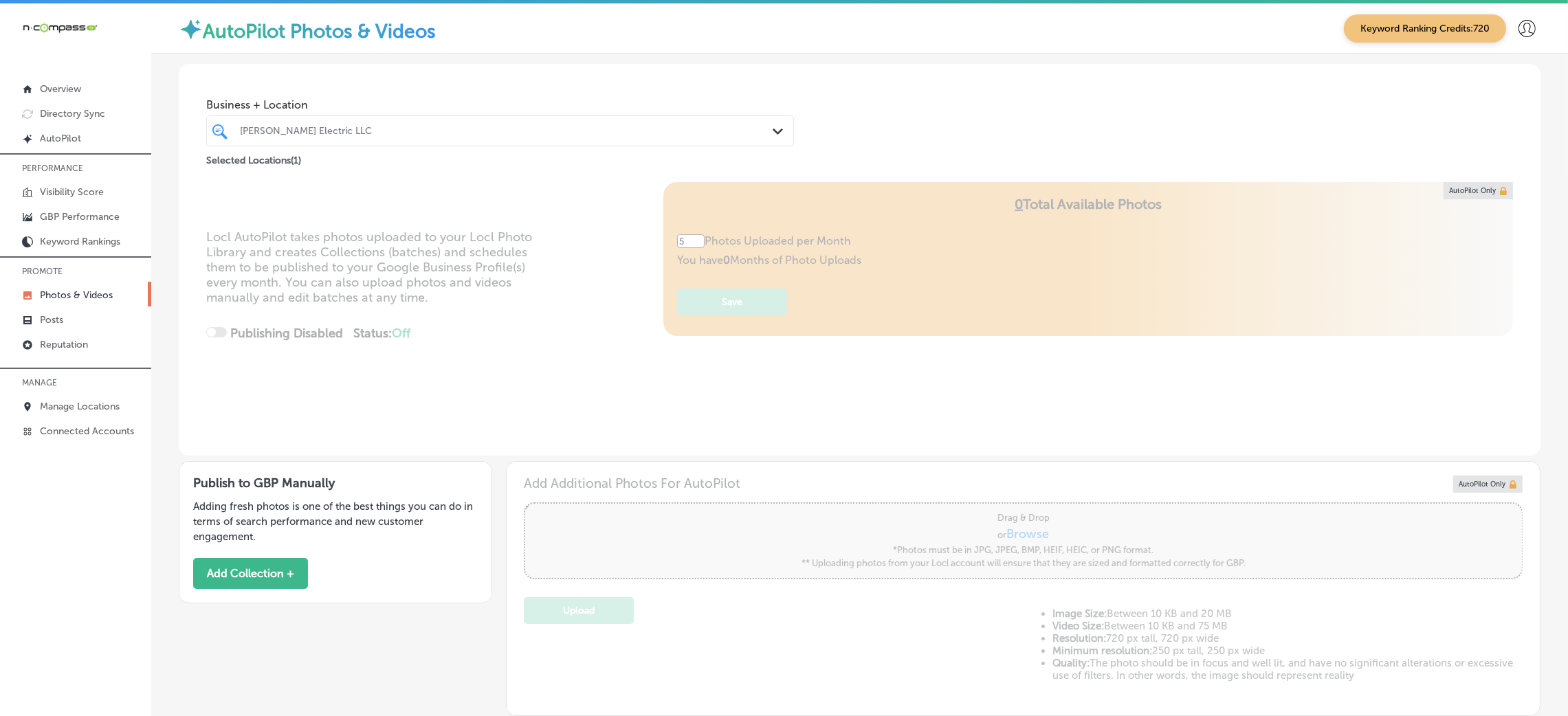
click at [299, 124] on div at bounding box center [474, 131] width 471 height 18
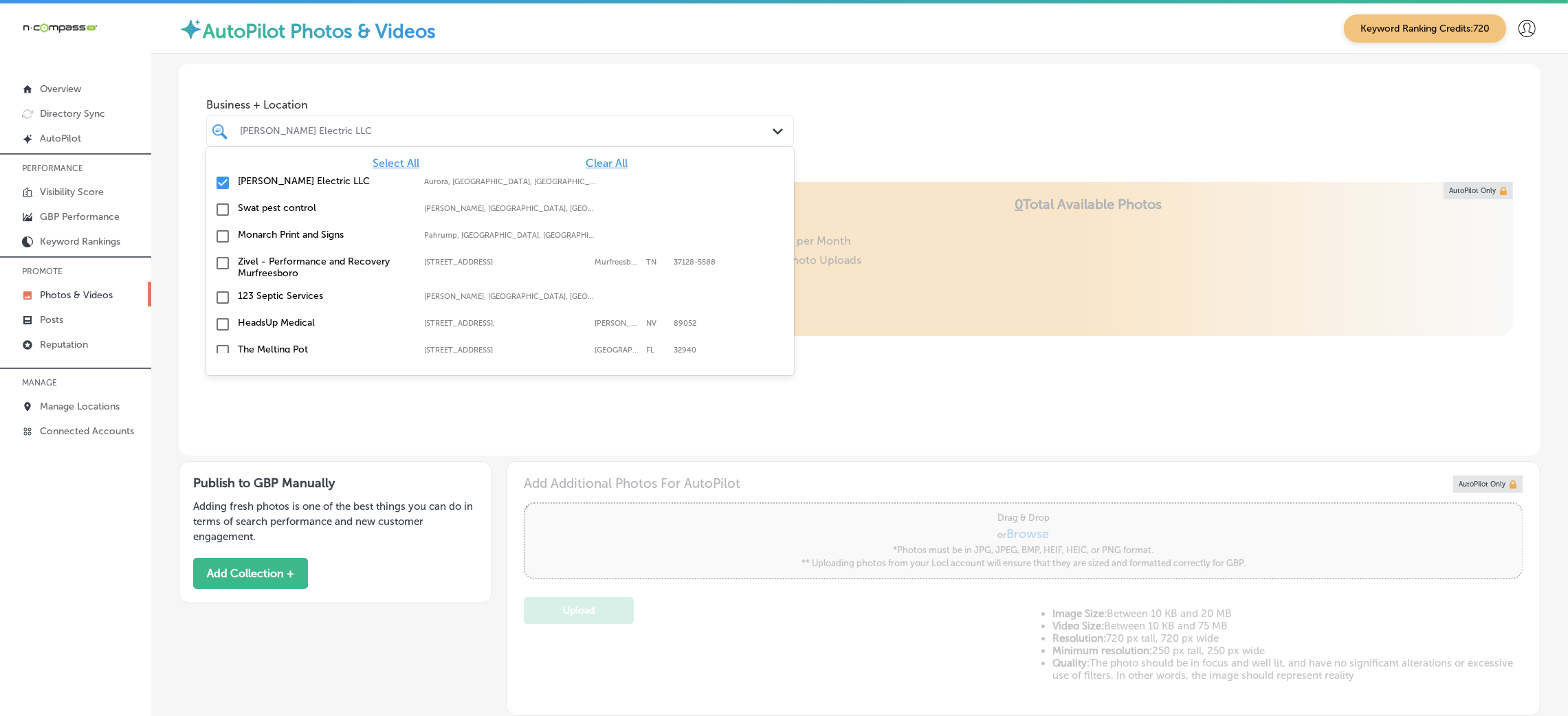
click at [586, 160] on span "Clear All" at bounding box center [606, 163] width 42 height 13
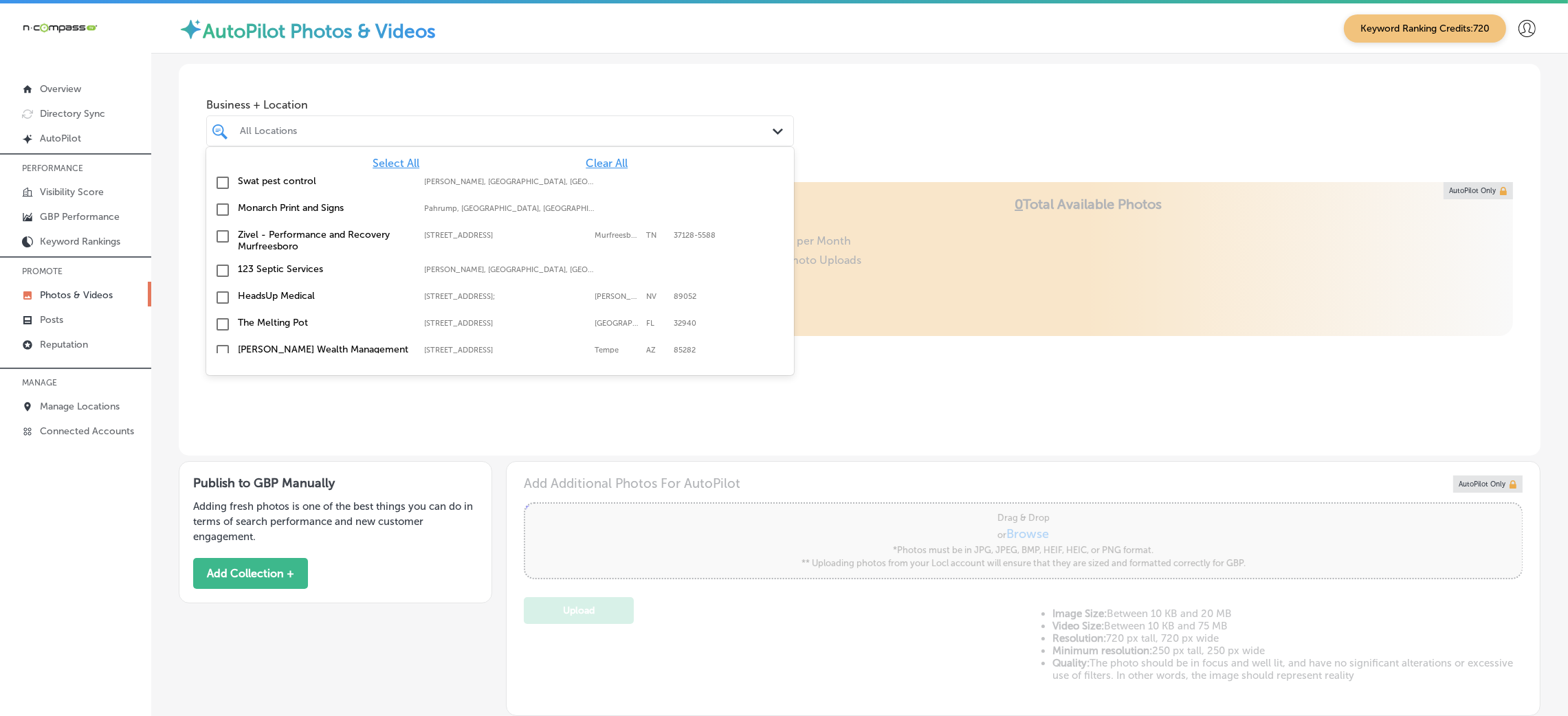
click at [948, 114] on div "Business + Location option focused, 1 of 179. 179 results available. Use Up and…" at bounding box center [860, 117] width 1362 height 105
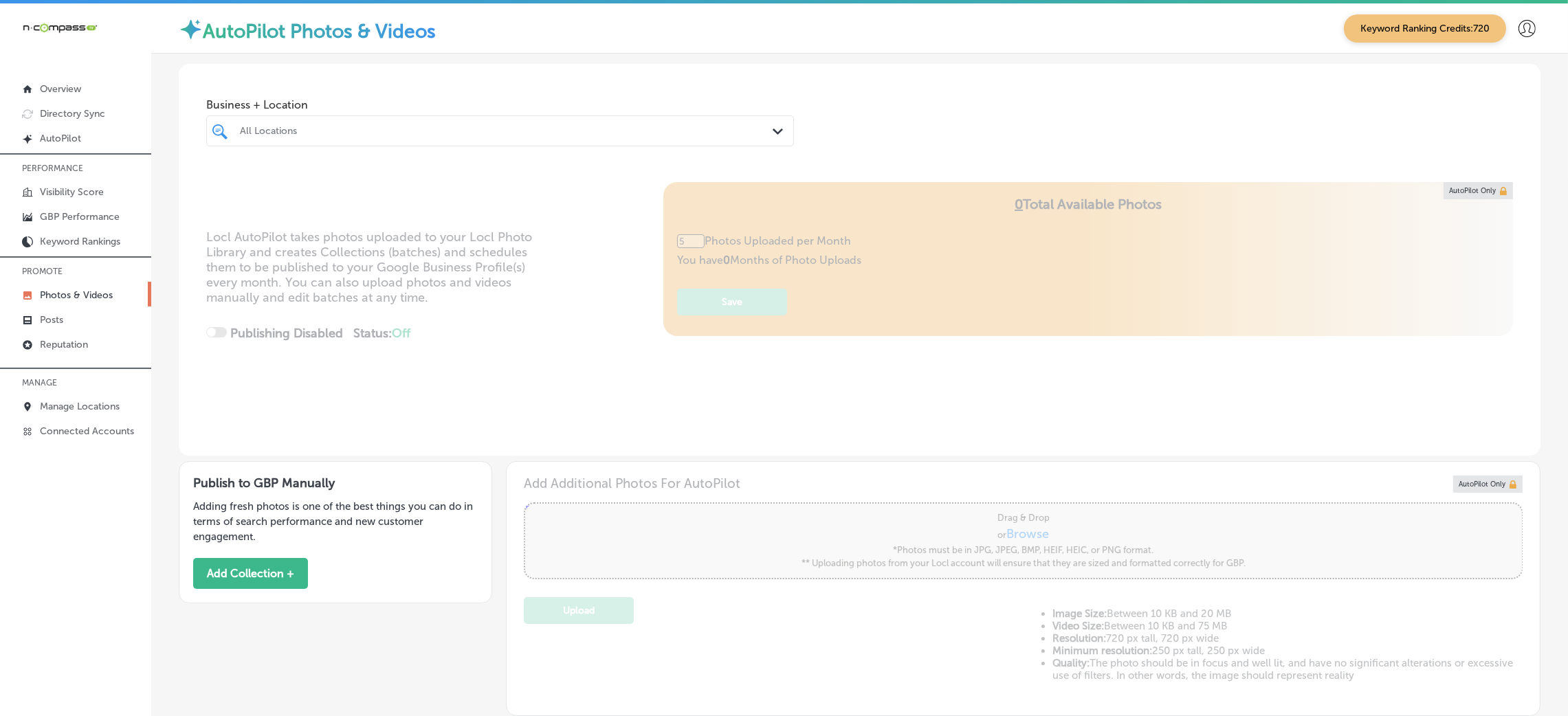
scroll to position [237, 0]
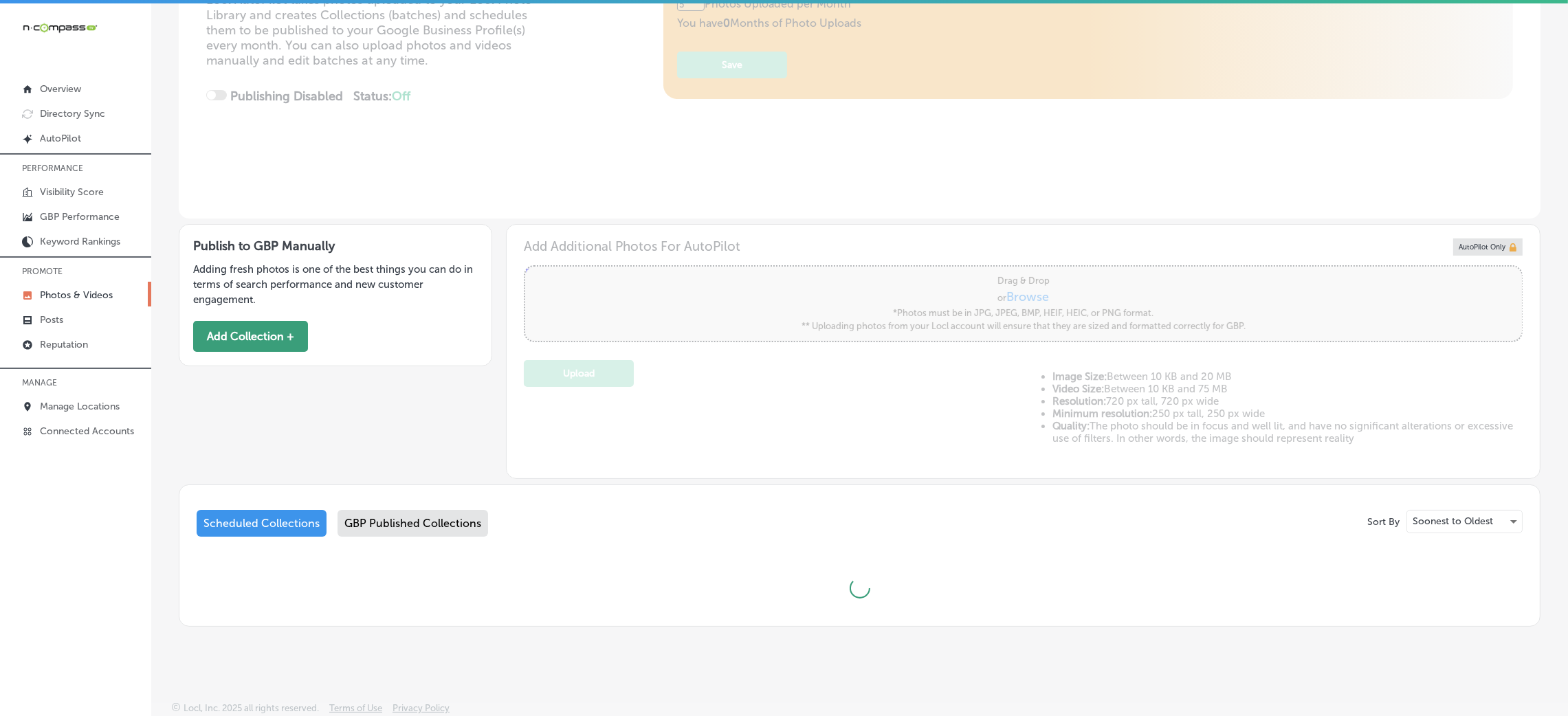
click at [273, 333] on button "Add Collection +" at bounding box center [251, 337] width 115 height 31
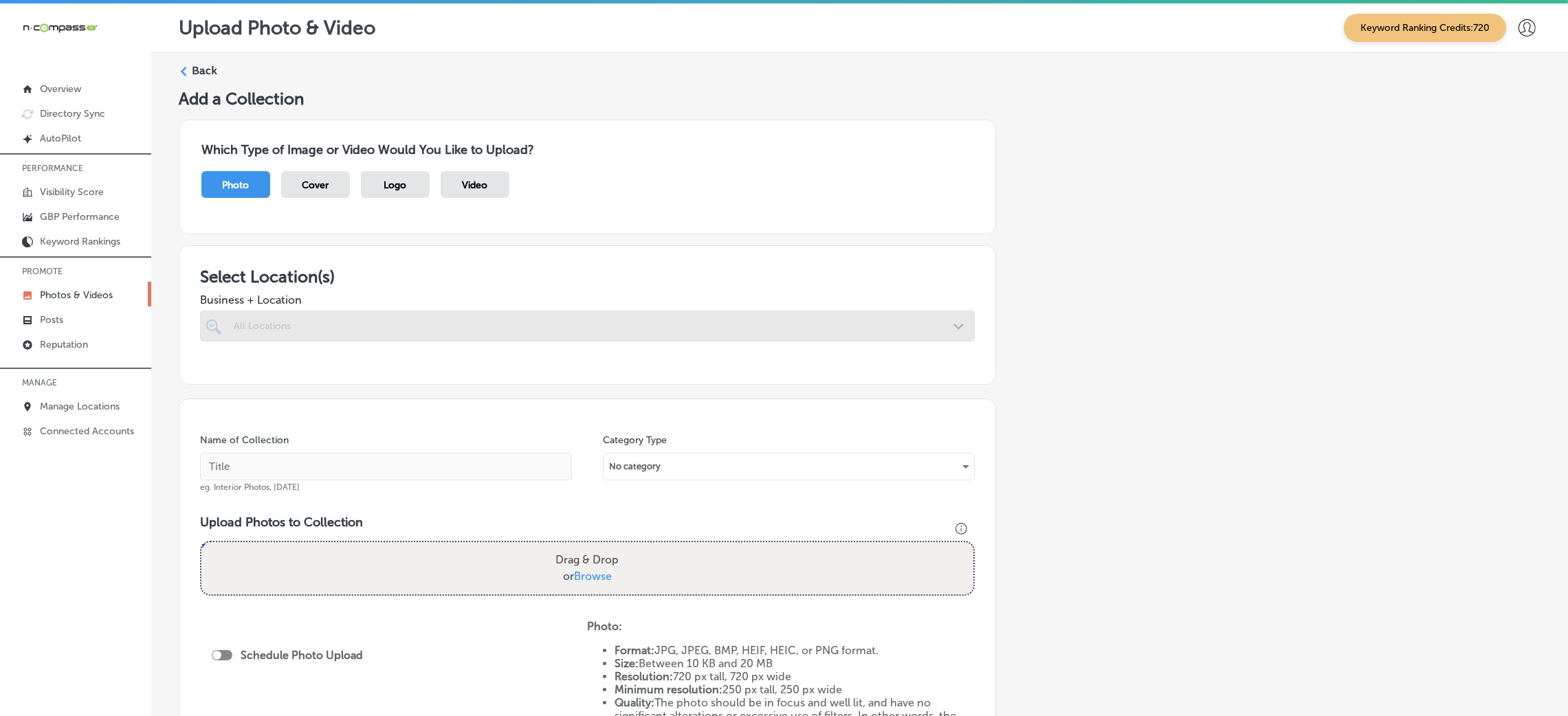
click at [559, 329] on div at bounding box center [587, 326] width 775 height 31
click at [576, 328] on div at bounding box center [587, 326] width 775 height 31
click at [509, 325] on div at bounding box center [587, 326] width 775 height 31
click at [505, 327] on div at bounding box center [587, 326] width 775 height 31
click at [504, 327] on div at bounding box center [587, 326] width 775 height 31
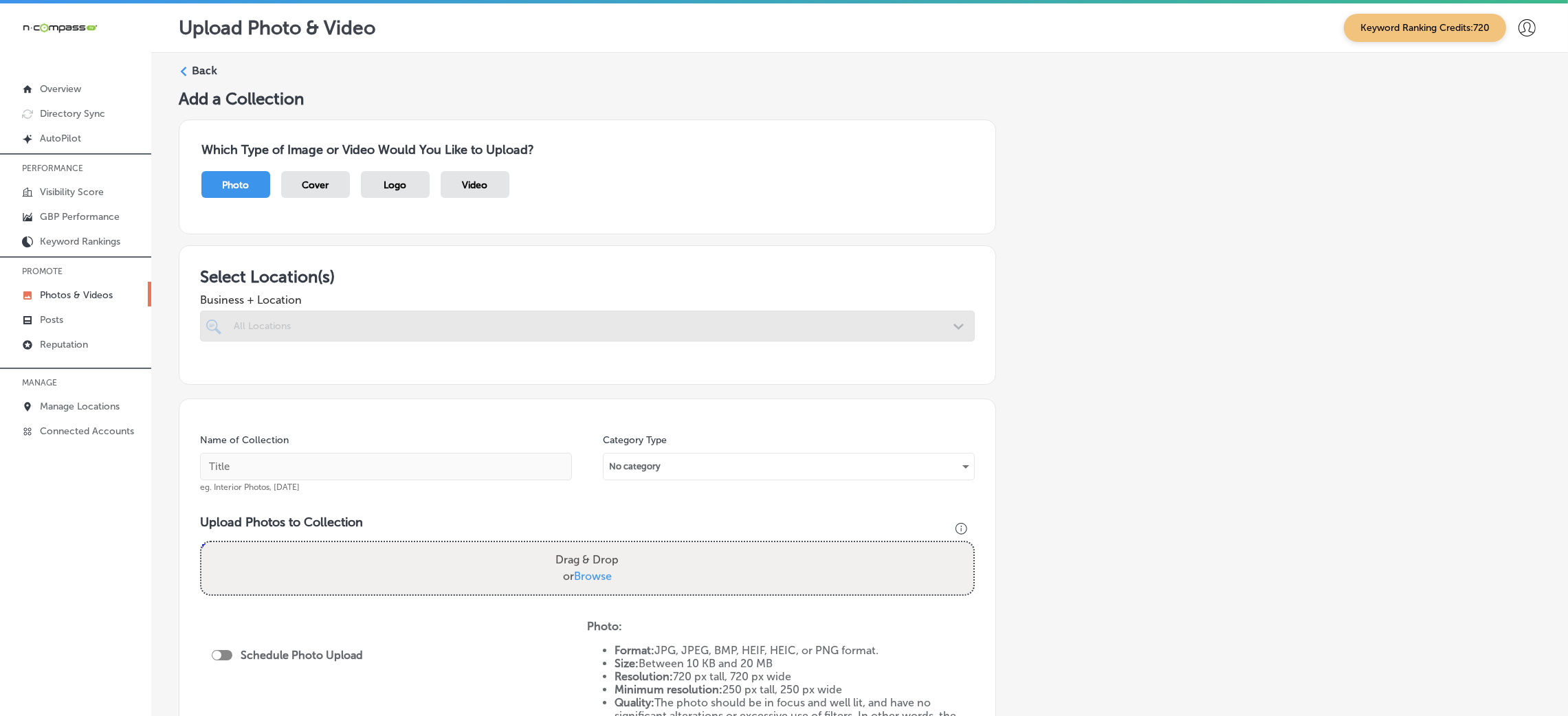
click at [504, 327] on div at bounding box center [587, 326] width 775 height 31
click at [546, 316] on div at bounding box center [587, 326] width 775 height 31
click at [352, 328] on div at bounding box center [587, 326] width 775 height 31
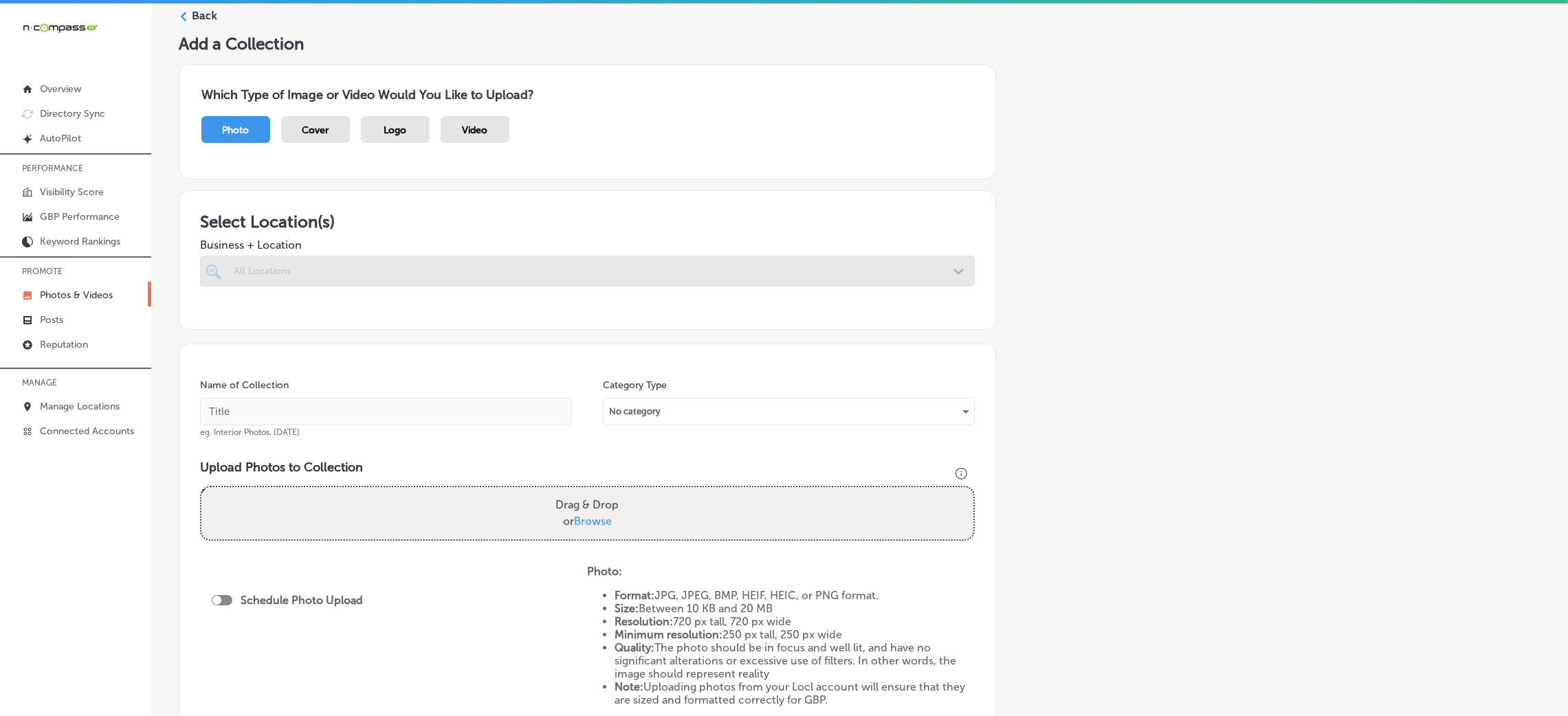
scroll to position [47, 0]
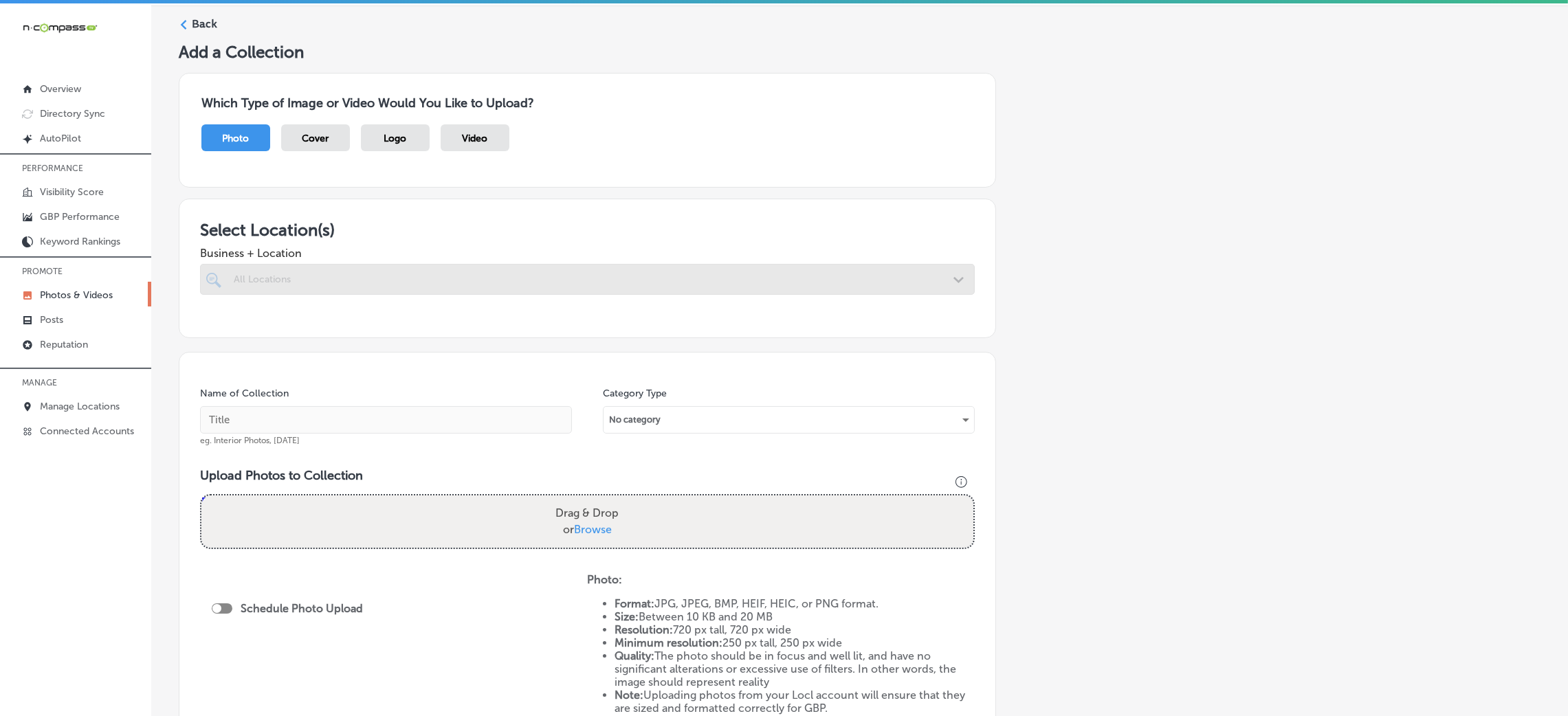
click at [550, 271] on div at bounding box center [587, 280] width 775 height 31
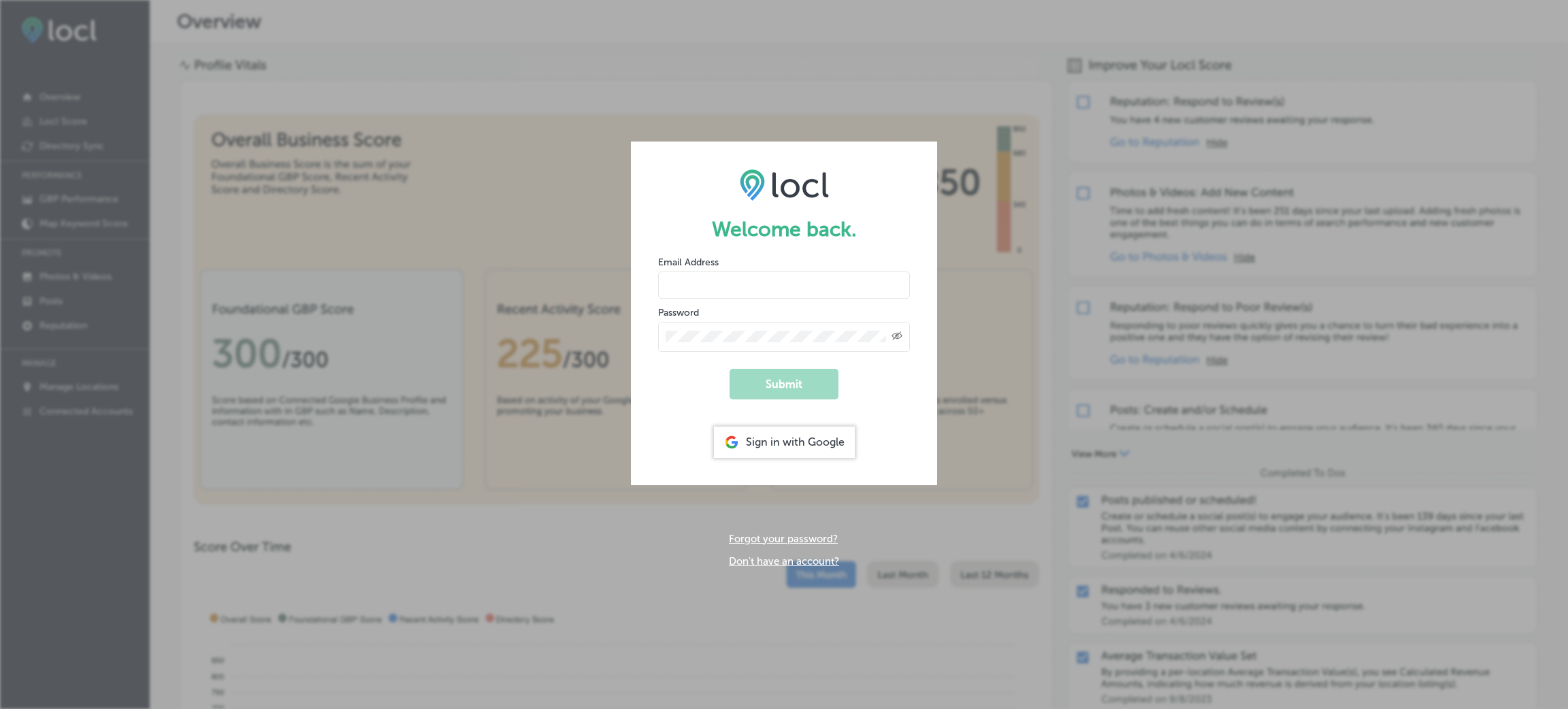
type input "harlenej@n-compass.biz"
click at [798, 433] on div "Sign in with Google" at bounding box center [784, 442] width 141 height 31
type input "[EMAIL_ADDRESS][DOMAIN_NAME]"
click at [709, 382] on form "Welcome back. Email Address harlenej@n-compass.biz Password Created with Sketch…" at bounding box center [784, 313] width 306 height 343
click at [754, 374] on button "Submit" at bounding box center [784, 385] width 109 height 31
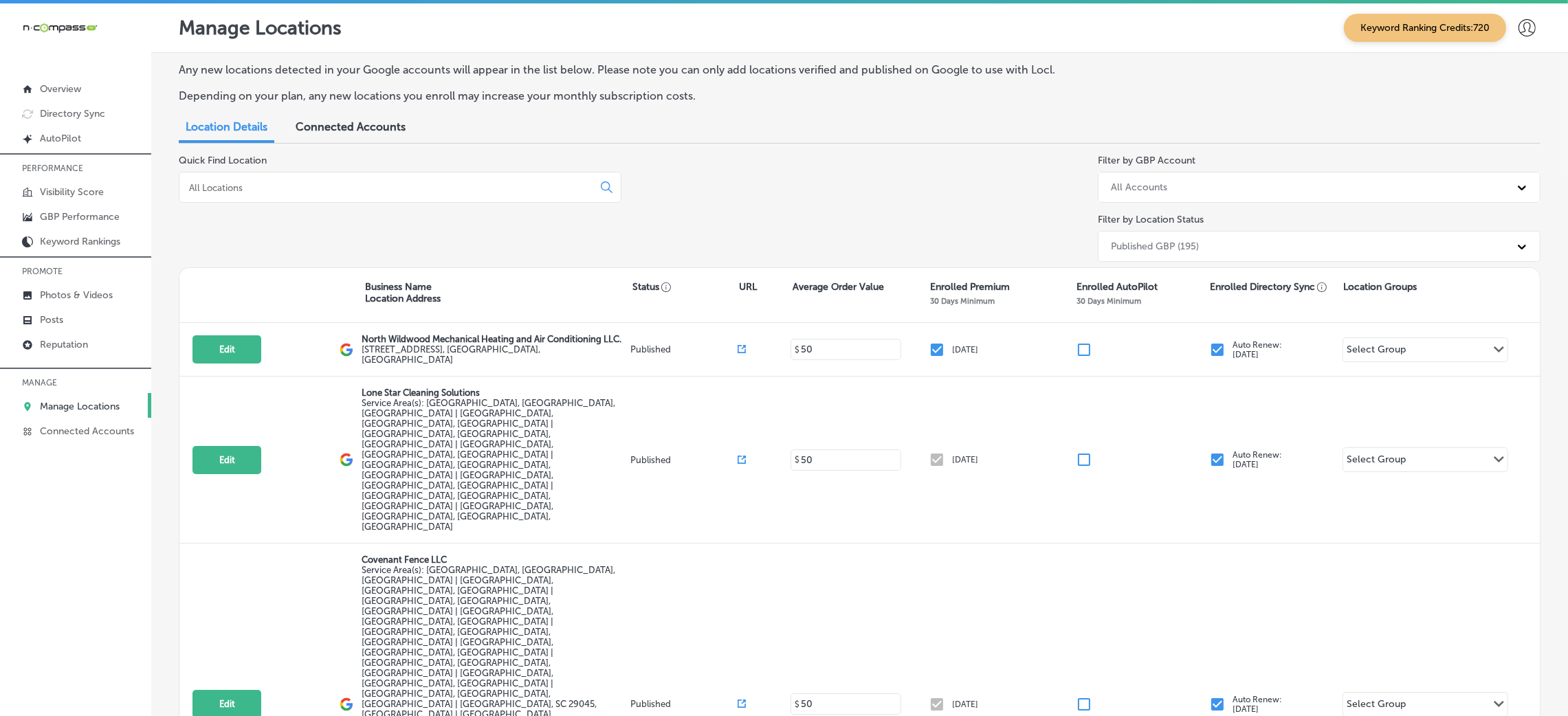
click at [358, 184] on input at bounding box center [388, 188] width 402 height 13
click at [73, 298] on p "Photos & Videos" at bounding box center [76, 295] width 73 height 12
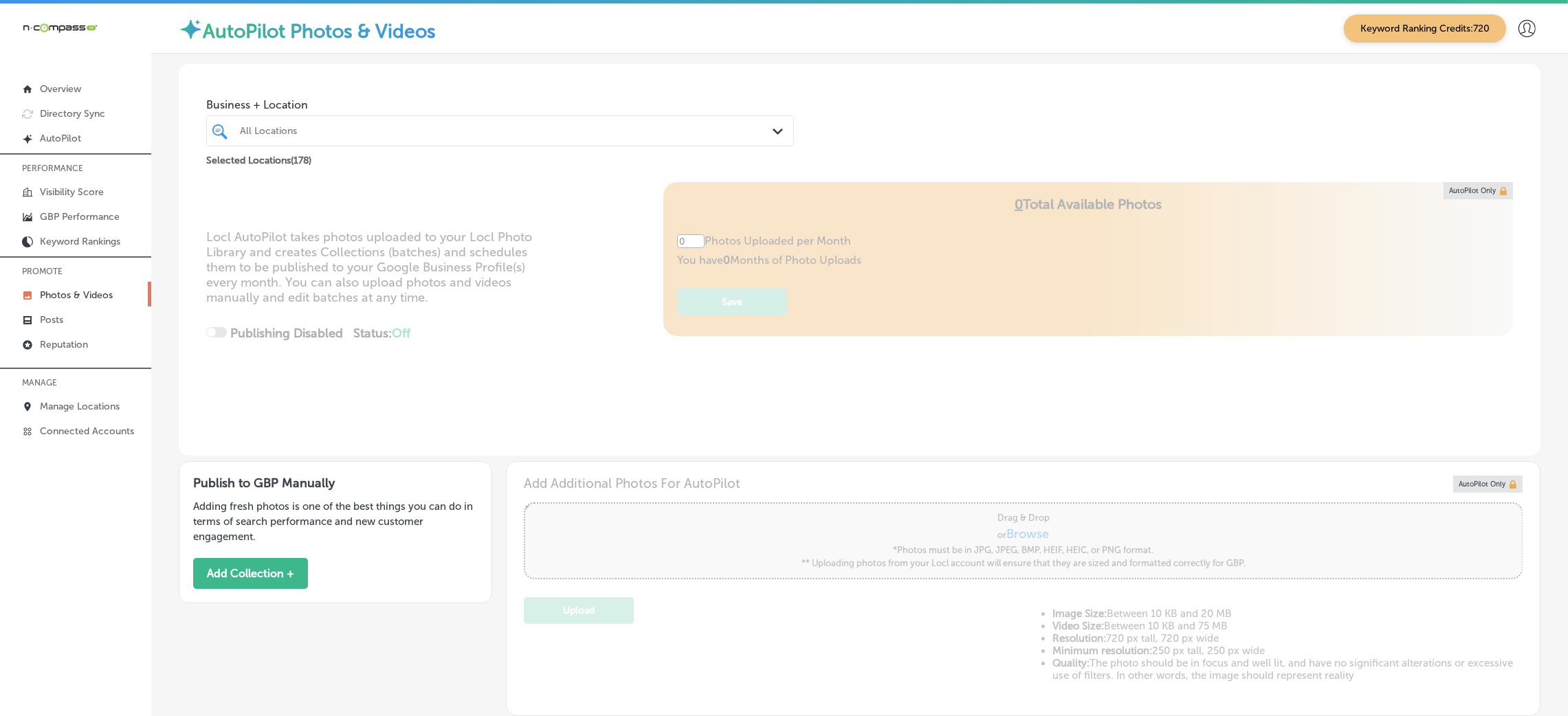
type input "5"
click at [225, 554] on div "Publish to GBP Manually Adding fresh photos is one of the best things you can d…" at bounding box center [335, 532] width 314 height 142
click at [232, 573] on button "Add Collection +" at bounding box center [251, 573] width 115 height 31
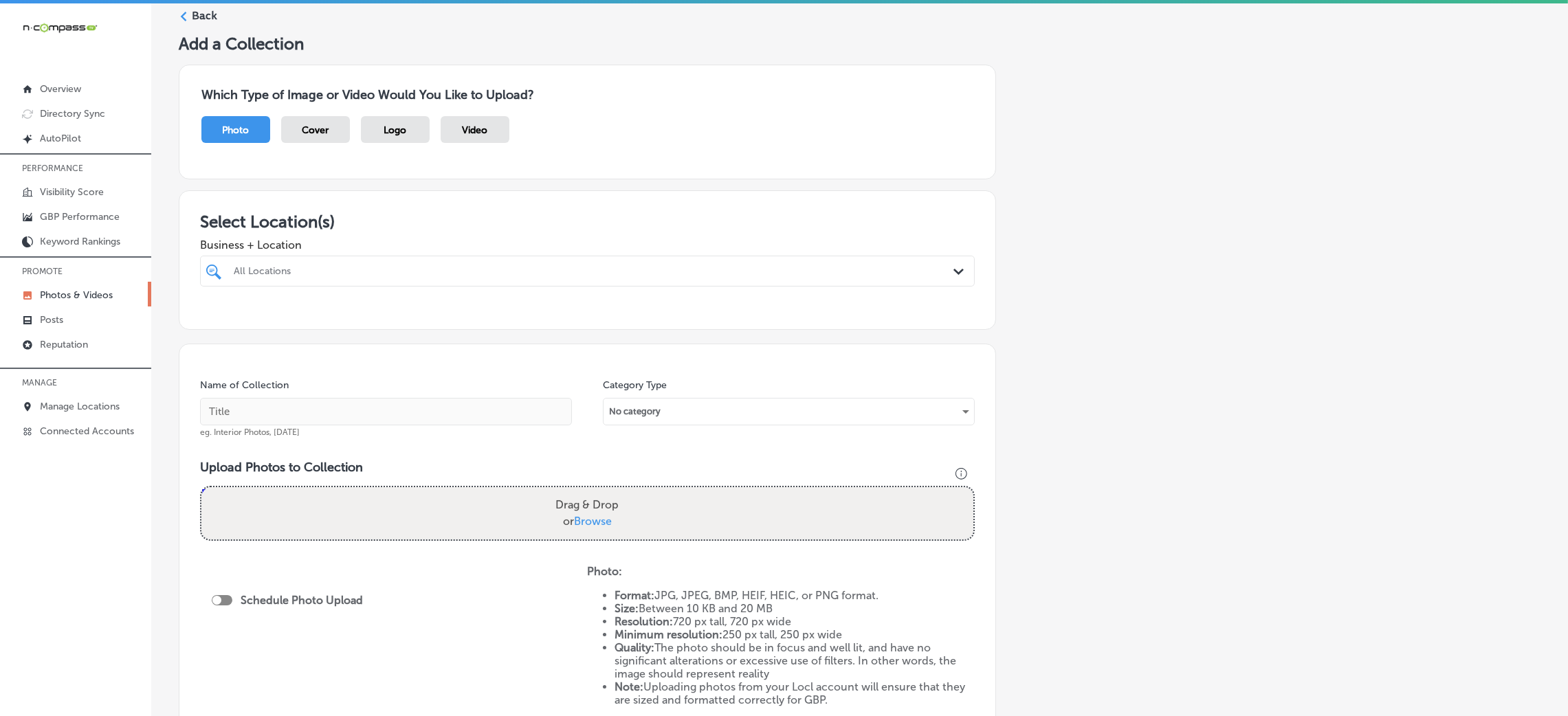
scroll to position [103, 0]
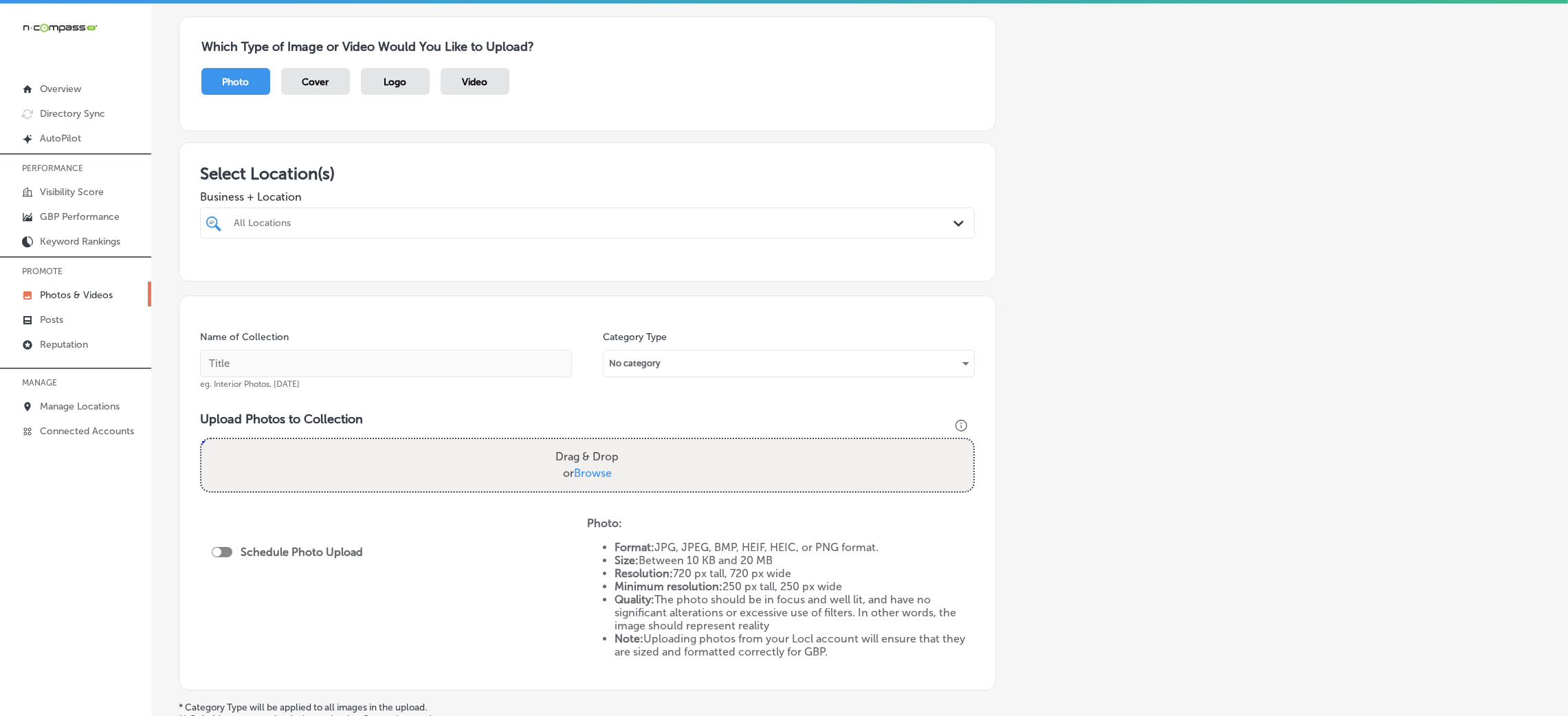
click at [443, 215] on div at bounding box center [552, 223] width 639 height 18
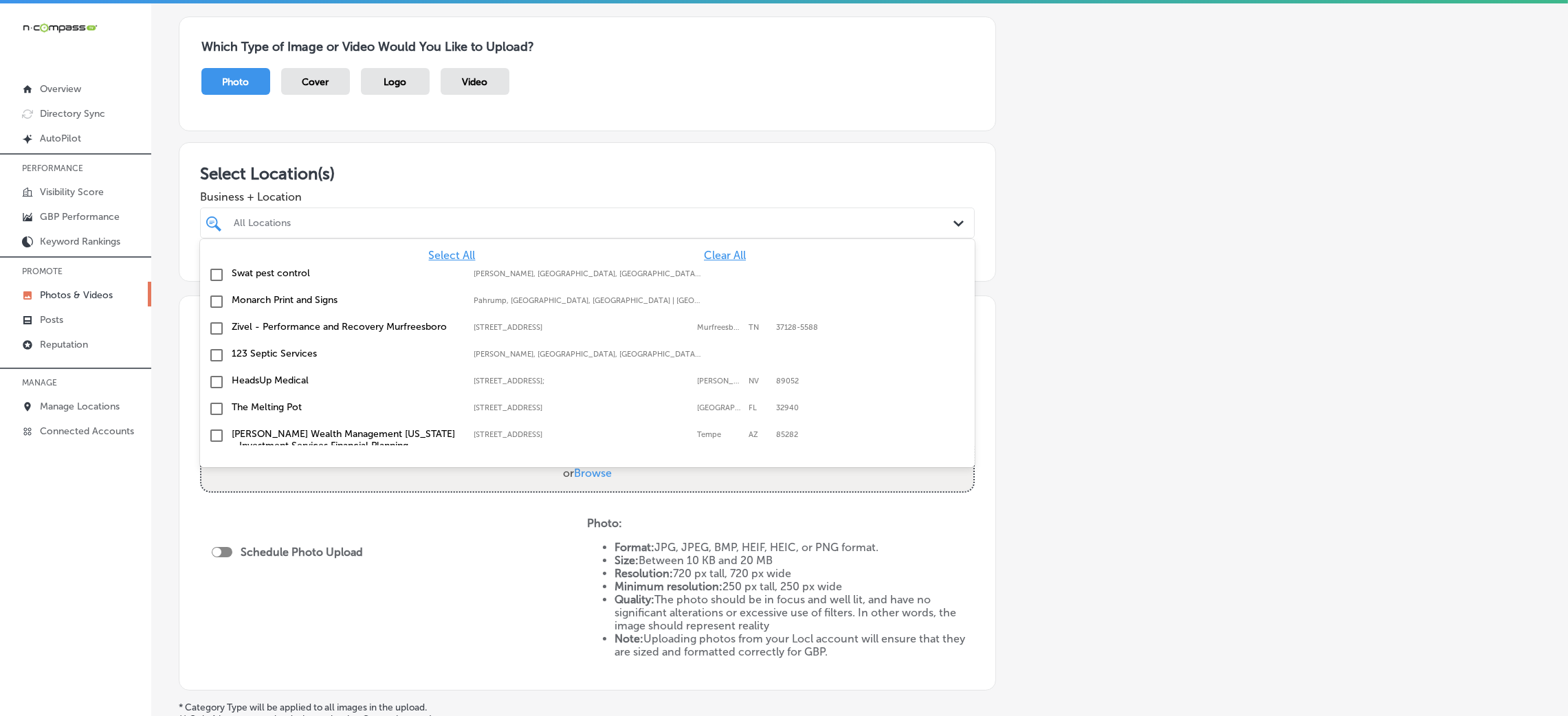
click at [711, 253] on span "Clear All" at bounding box center [725, 255] width 42 height 13
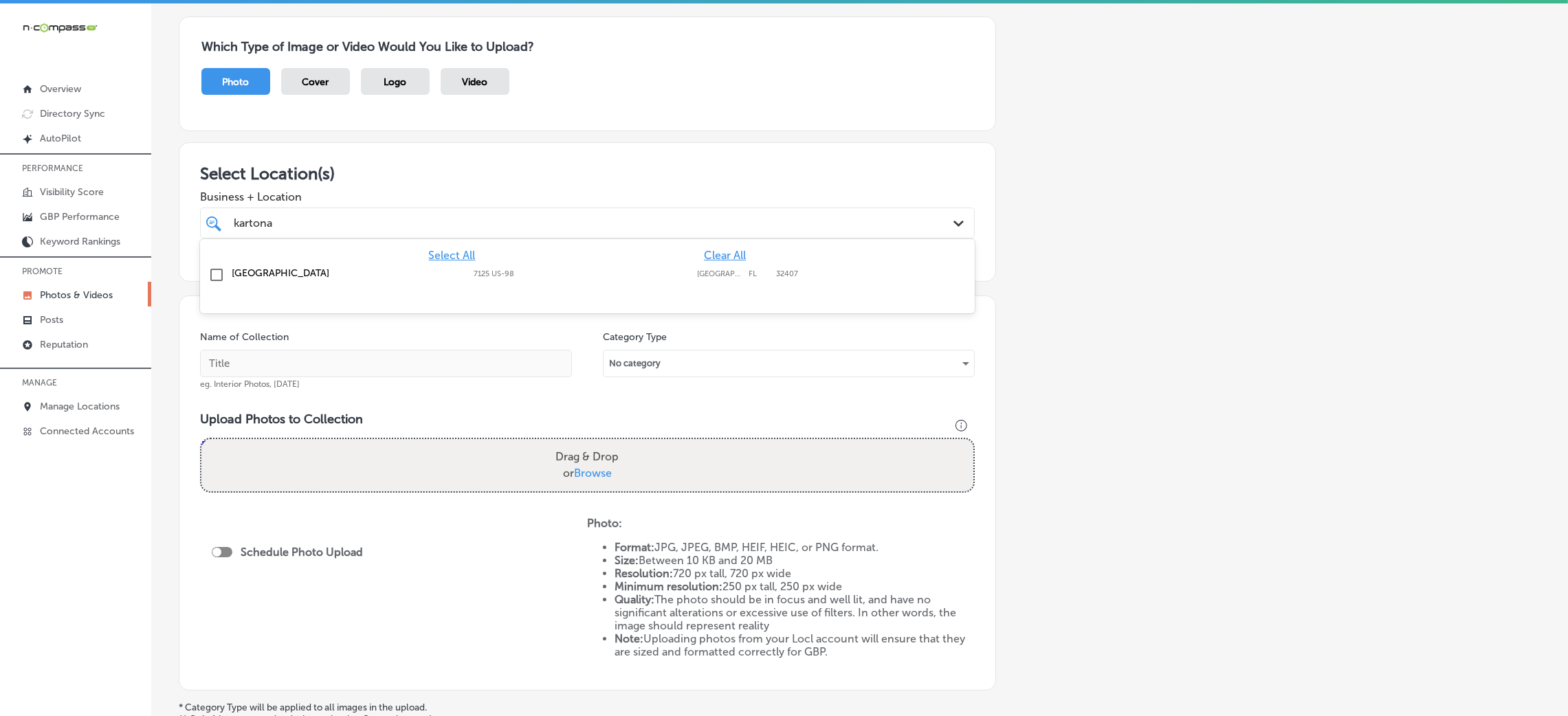
click at [701, 280] on div "Kartona Electric Speedway 7125 US-98, Panama City Beach, FL, 32407 7125 US-98 P…" at bounding box center [587, 275] width 764 height 21
type input "kartona"
click at [1236, 270] on div "Add a Collection Which Type of Image or Video Would You Like to Upload? Photo C…" at bounding box center [860, 381] width 1362 height 789
click at [480, 371] on input "text" at bounding box center [386, 363] width 372 height 28
type input "Kartona-Electric-Speedway-go-karts-near-me"
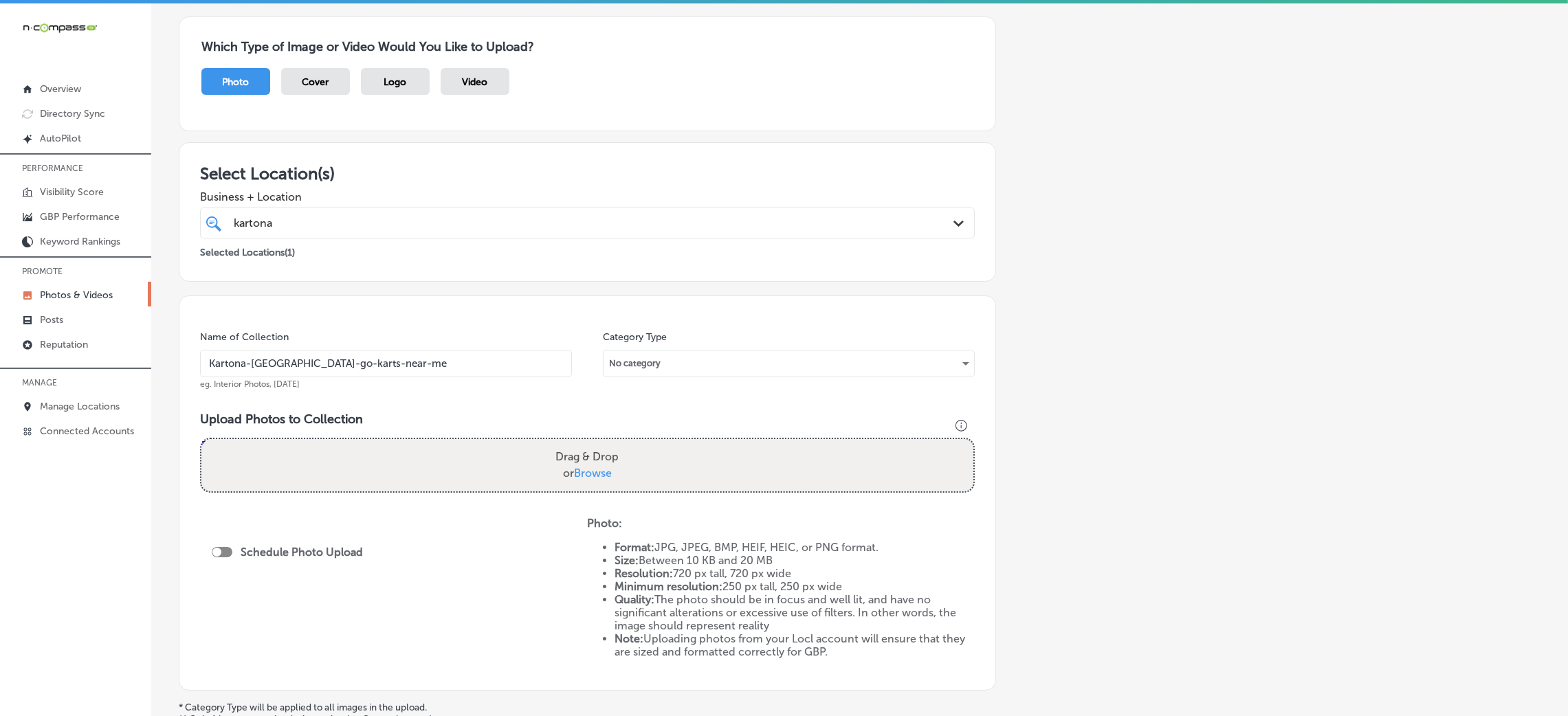
click at [449, 353] on input "Kartona-Electric-Speedway-go-karts-near-me" at bounding box center [386, 363] width 372 height 28
click at [497, 424] on h3 "Upload Photos to Collection" at bounding box center [587, 419] width 775 height 15
click at [521, 469] on div "Drag & Drop or Browse" at bounding box center [587, 465] width 772 height 52
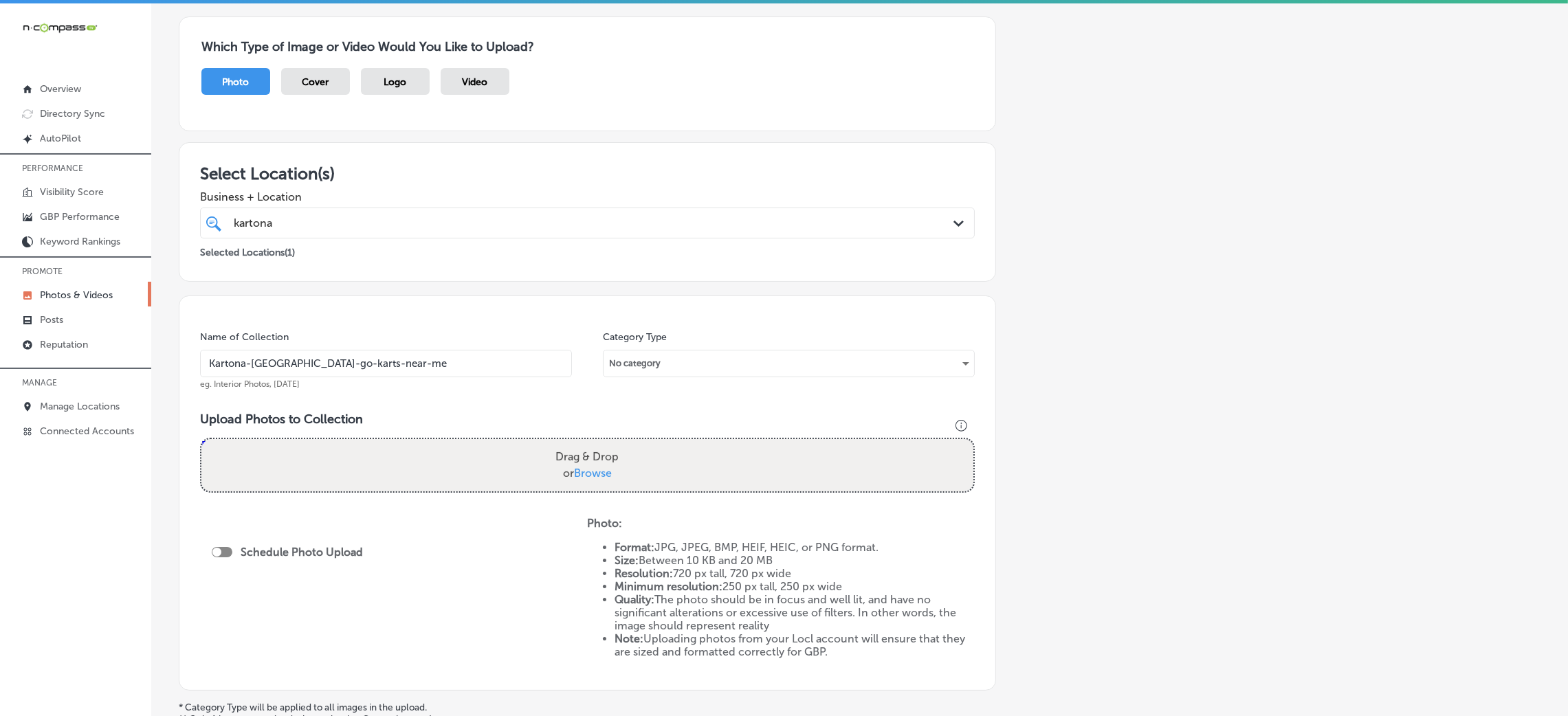
click at [201, 439] on input "Drag & Drop or Browse" at bounding box center [587, 441] width 772 height 4
type input "C:\fakepath\Kartona-Electric-Speedway-go-karts-near-me (1).jpg"
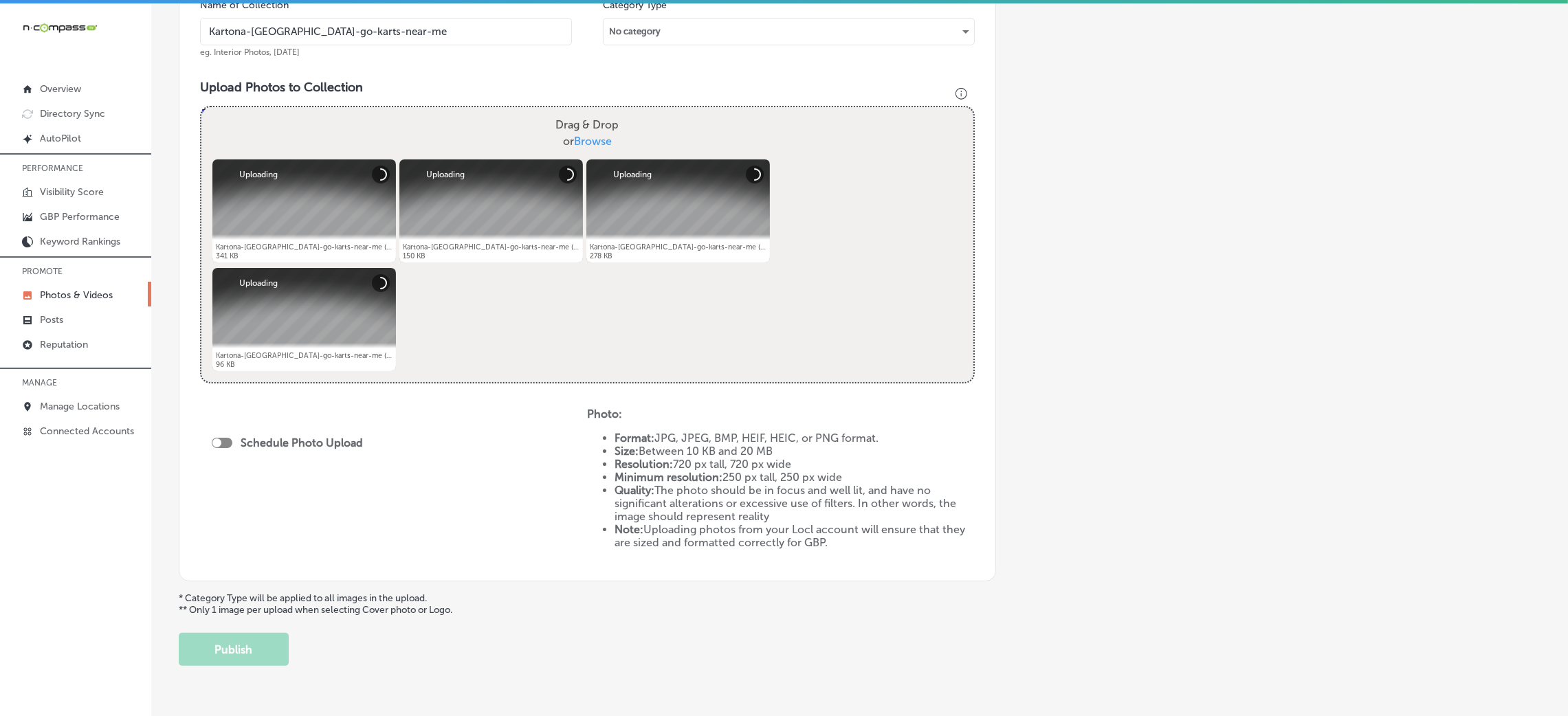
scroll to position [476, 0]
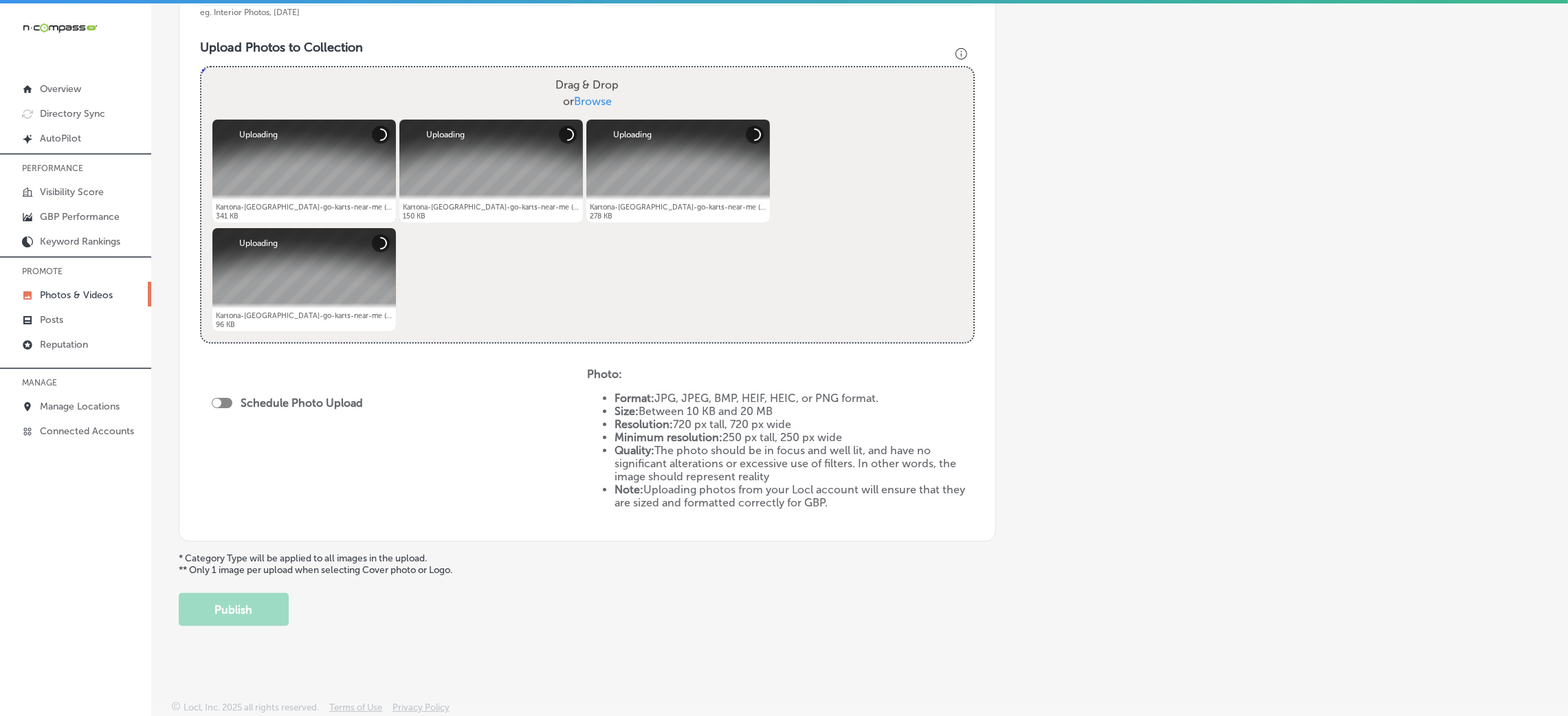
click at [226, 406] on div at bounding box center [222, 403] width 20 height 11
checkbox input "true"
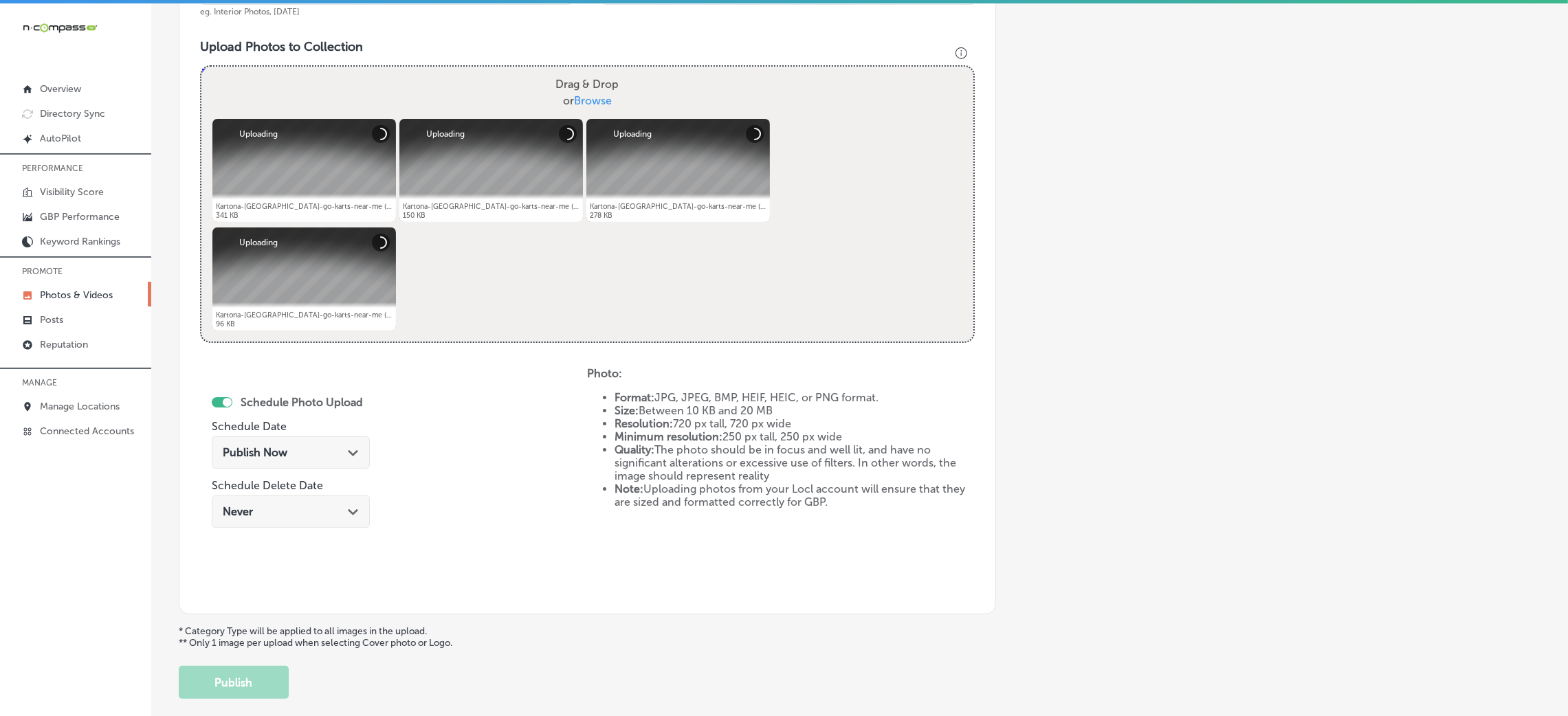
click at [299, 456] on div "Publish Now Path Created with Sketch." at bounding box center [290, 453] width 136 height 13
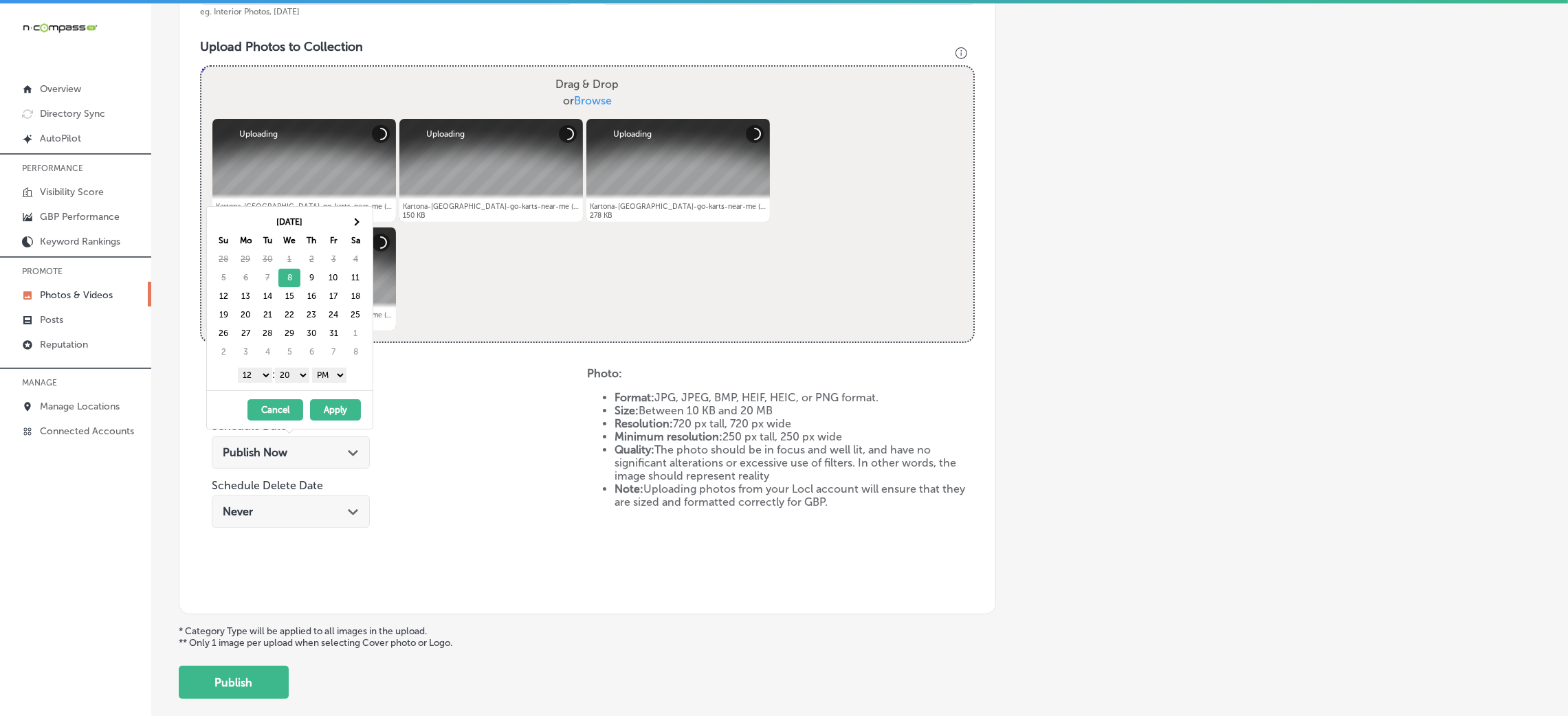
click at [336, 414] on button "Apply" at bounding box center [335, 410] width 51 height 21
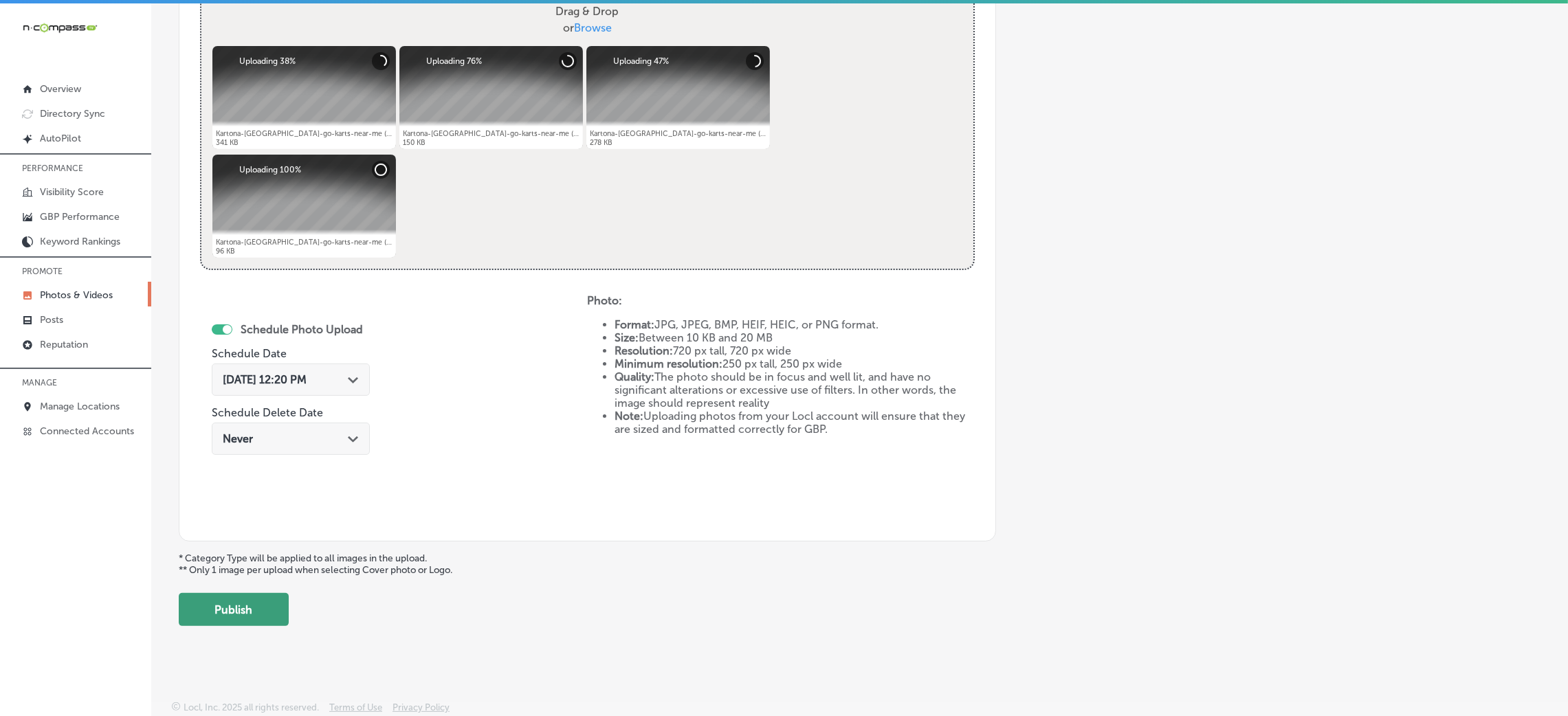
click at [259, 609] on button "Publish" at bounding box center [234, 609] width 110 height 33
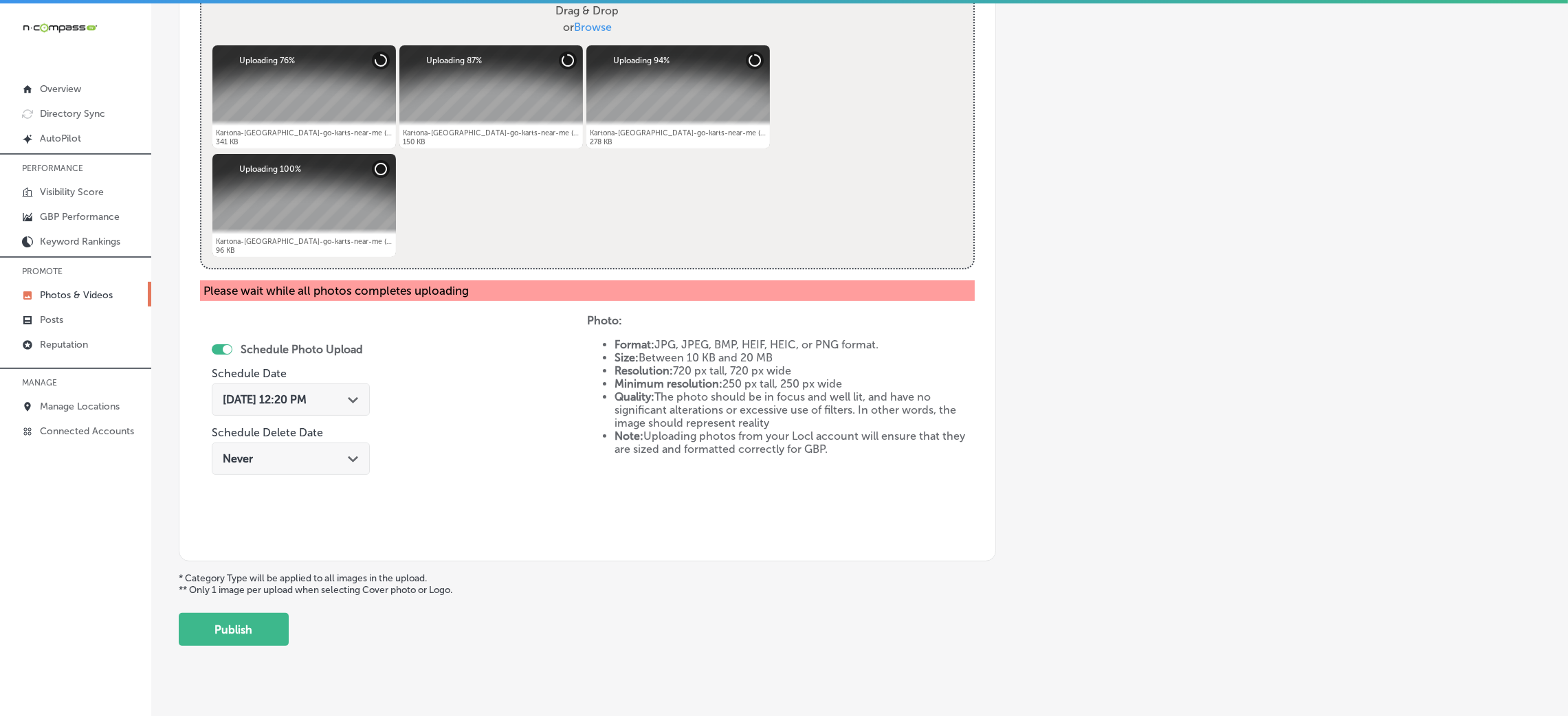
scroll to position [446, 0]
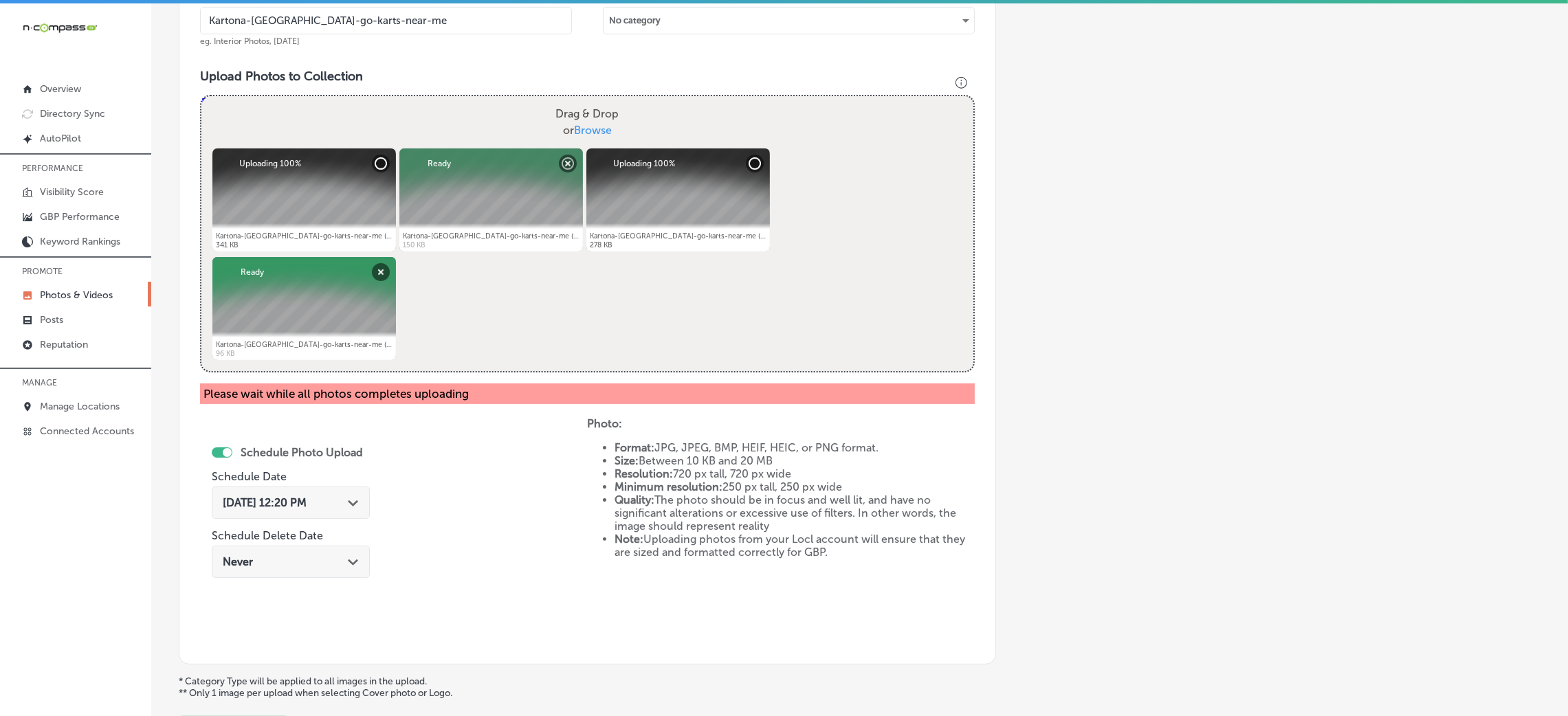
click at [406, 28] on input "Kartona-Electric-Speedway-go-karts-near-me" at bounding box center [386, 20] width 372 height 28
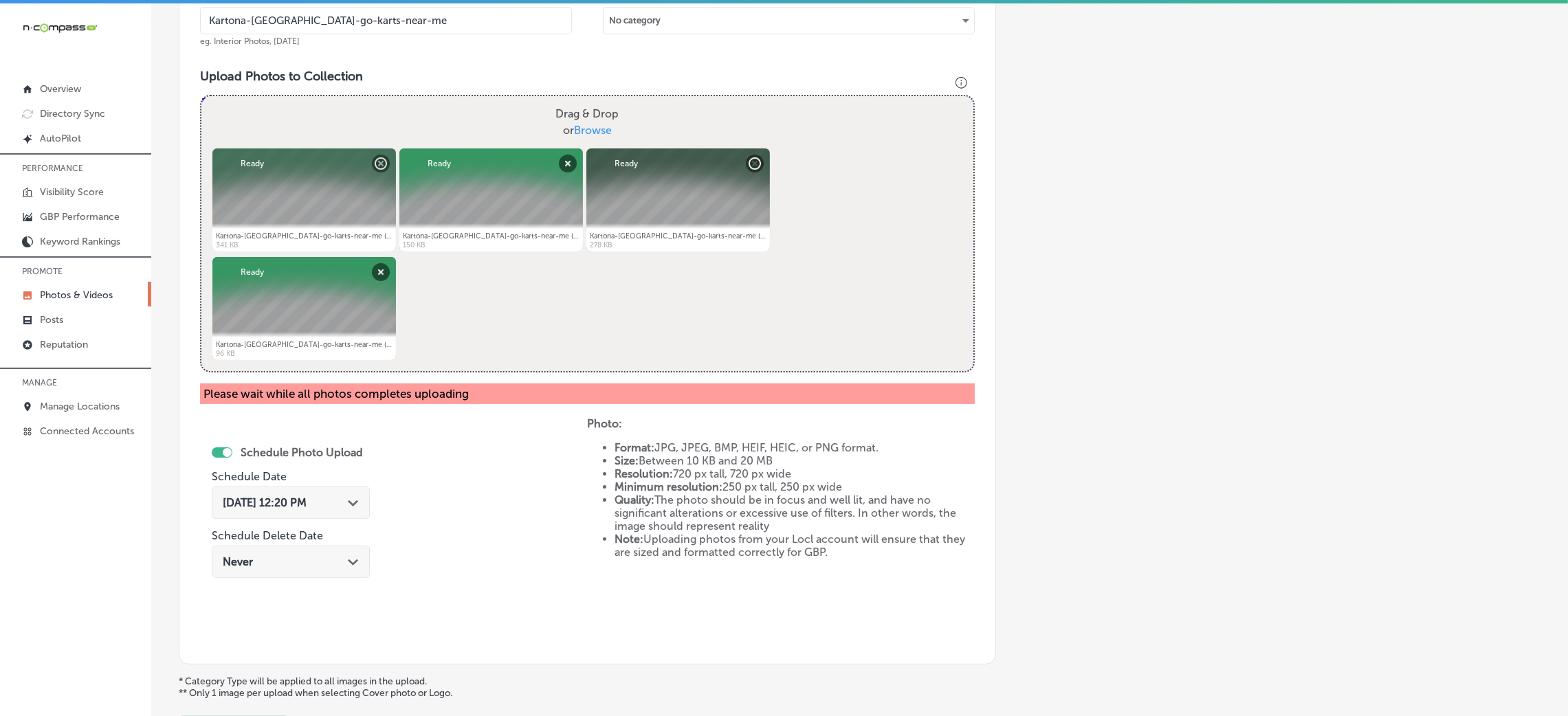
click at [406, 28] on input "Kartona-Electric-Speedway-go-karts-near-me" at bounding box center [386, 20] width 372 height 28
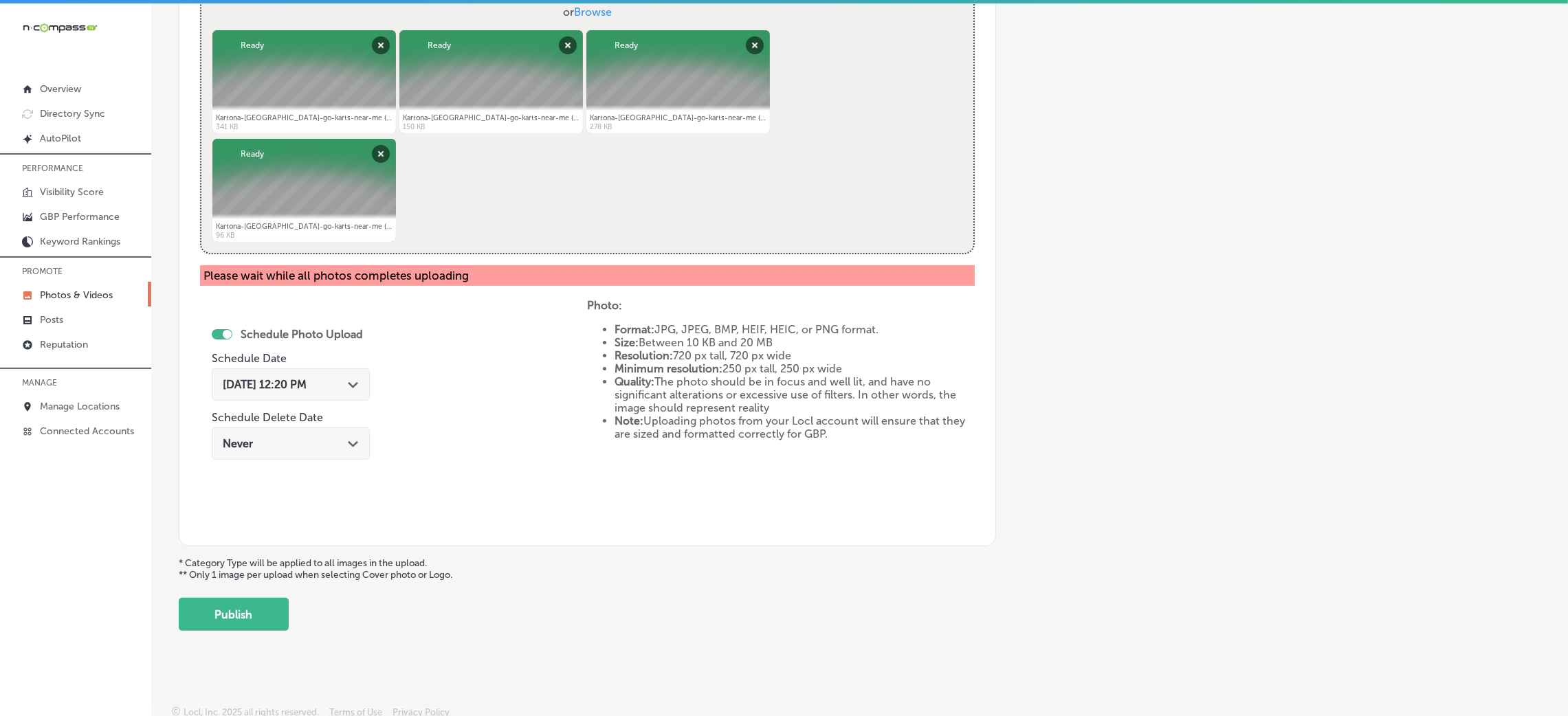
scroll to position [570, 0]
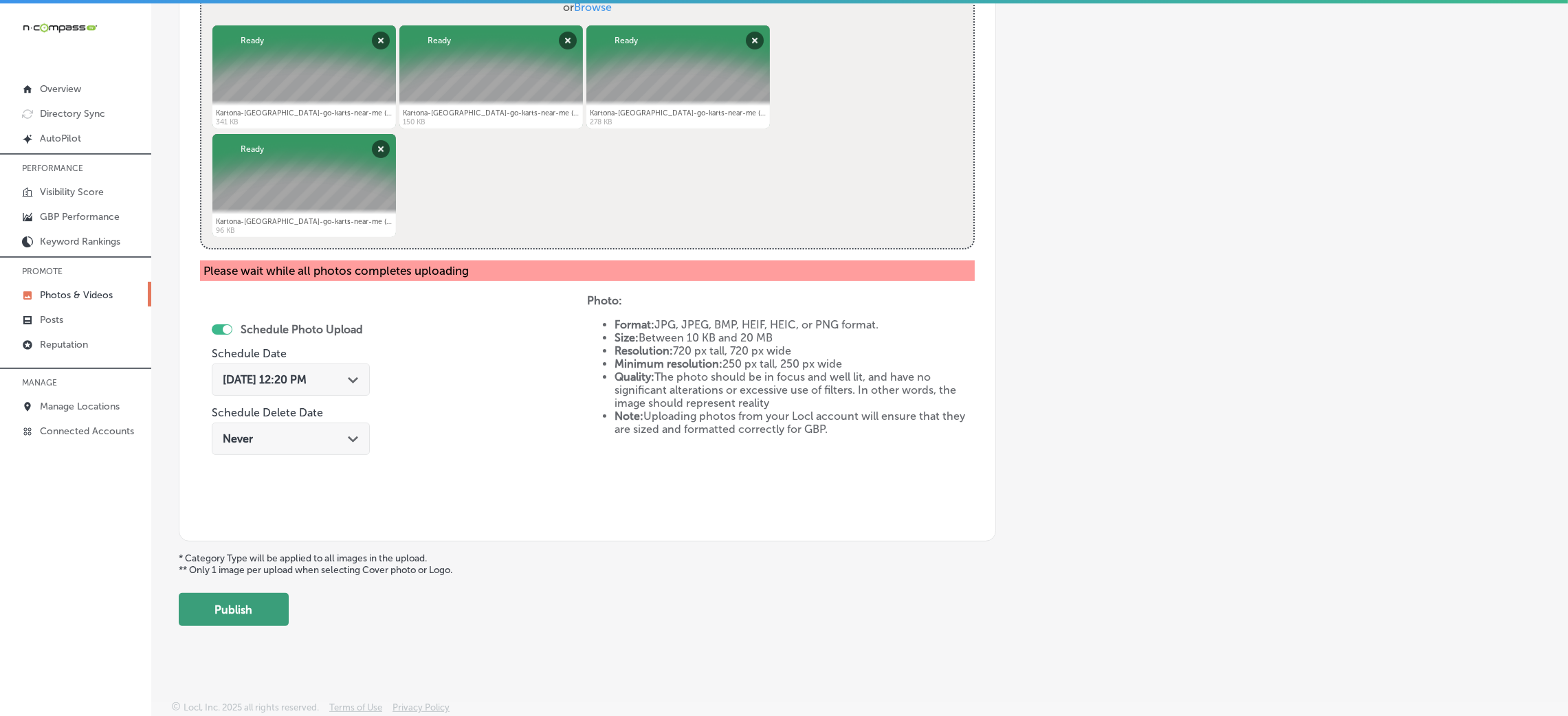
drag, startPoint x: 246, startPoint y: 601, endPoint x: 259, endPoint y: 598, distance: 13.3
click at [245, 601] on button "Publish" at bounding box center [234, 609] width 110 height 33
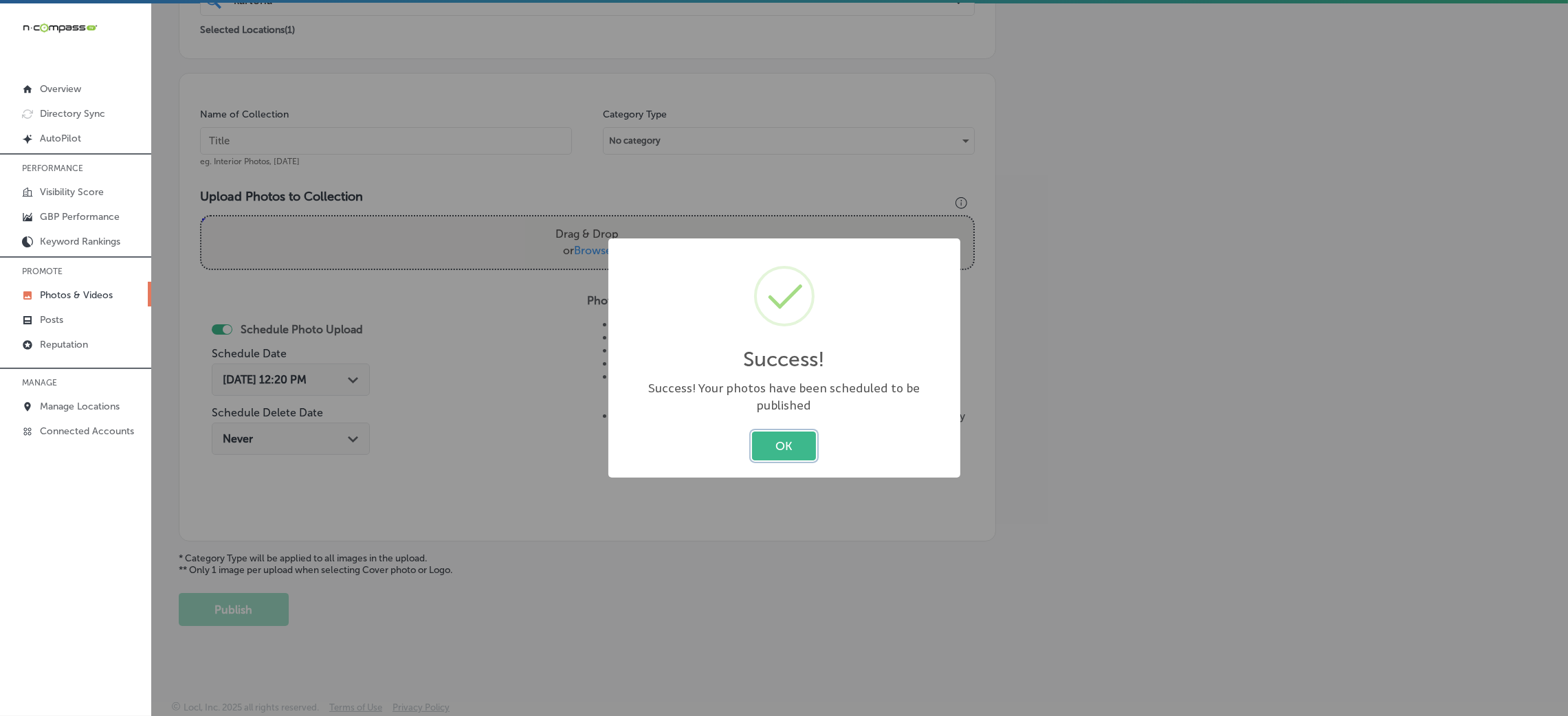
scroll to position [326, 0]
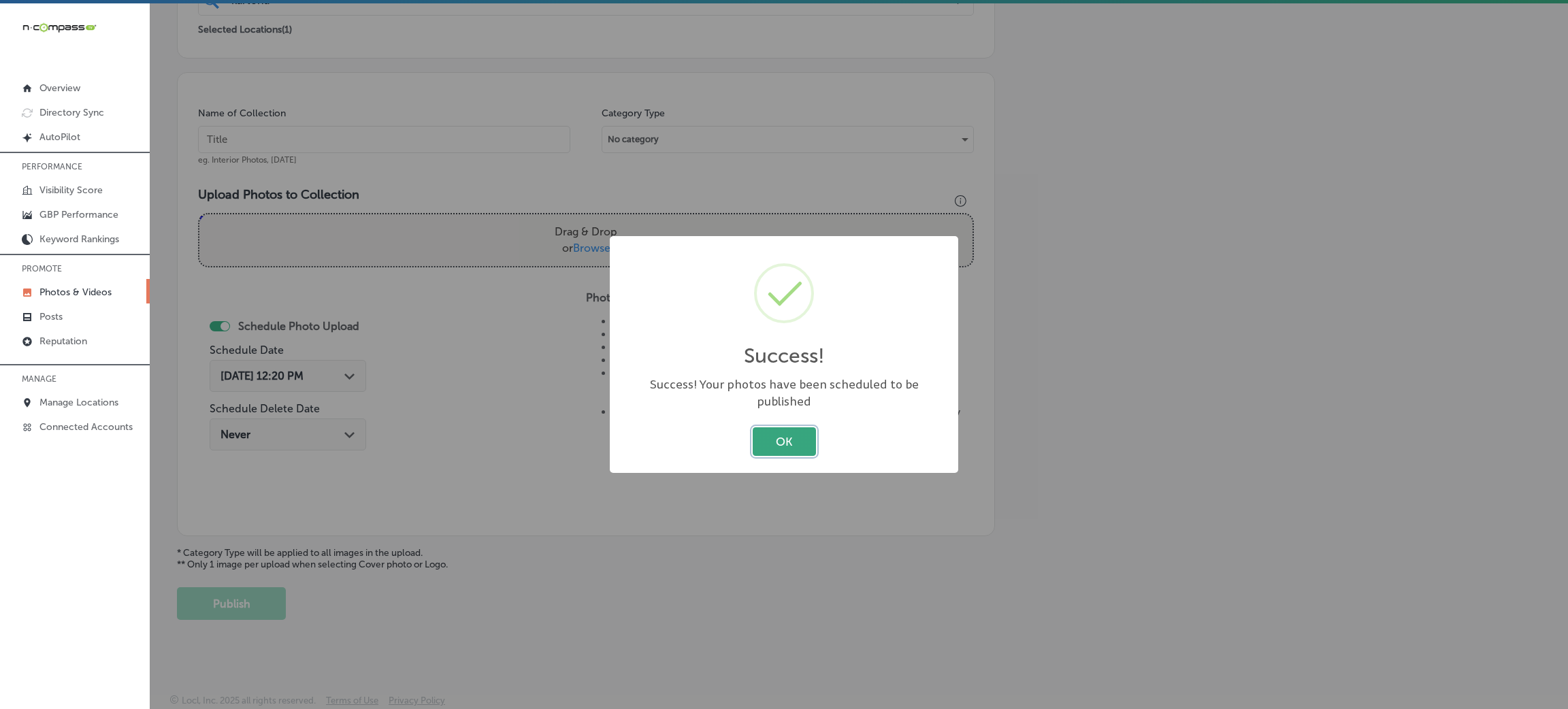
click at [797, 435] on button "OK" at bounding box center [784, 441] width 64 height 28
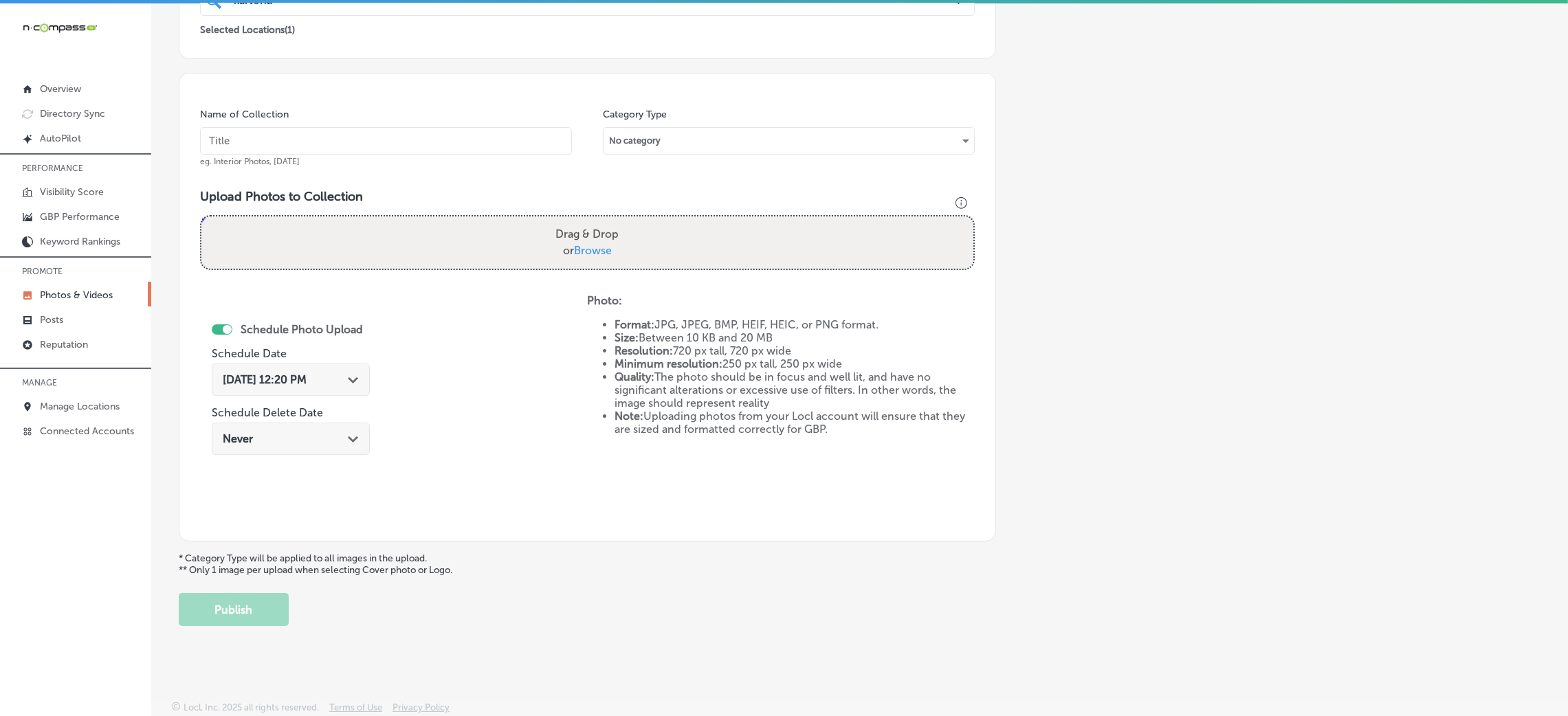
click at [328, 146] on input "text" at bounding box center [386, 141] width 372 height 28
paste input "Kartona-Electric-Speedway-go-karts-near-me"
type input "Kartona-Electric-Speedway-go-karts-near-me"
click at [513, 270] on div "Upload Photos to Collection Powered by PQINA Drag & Drop or Browse Kartona-Elec…" at bounding box center [587, 235] width 775 height 92
click at [513, 278] on div "Upload Photos to Collection Powered by PQINA Drag & Drop or Browse Kartona-Elec…" at bounding box center [587, 235] width 775 height 92
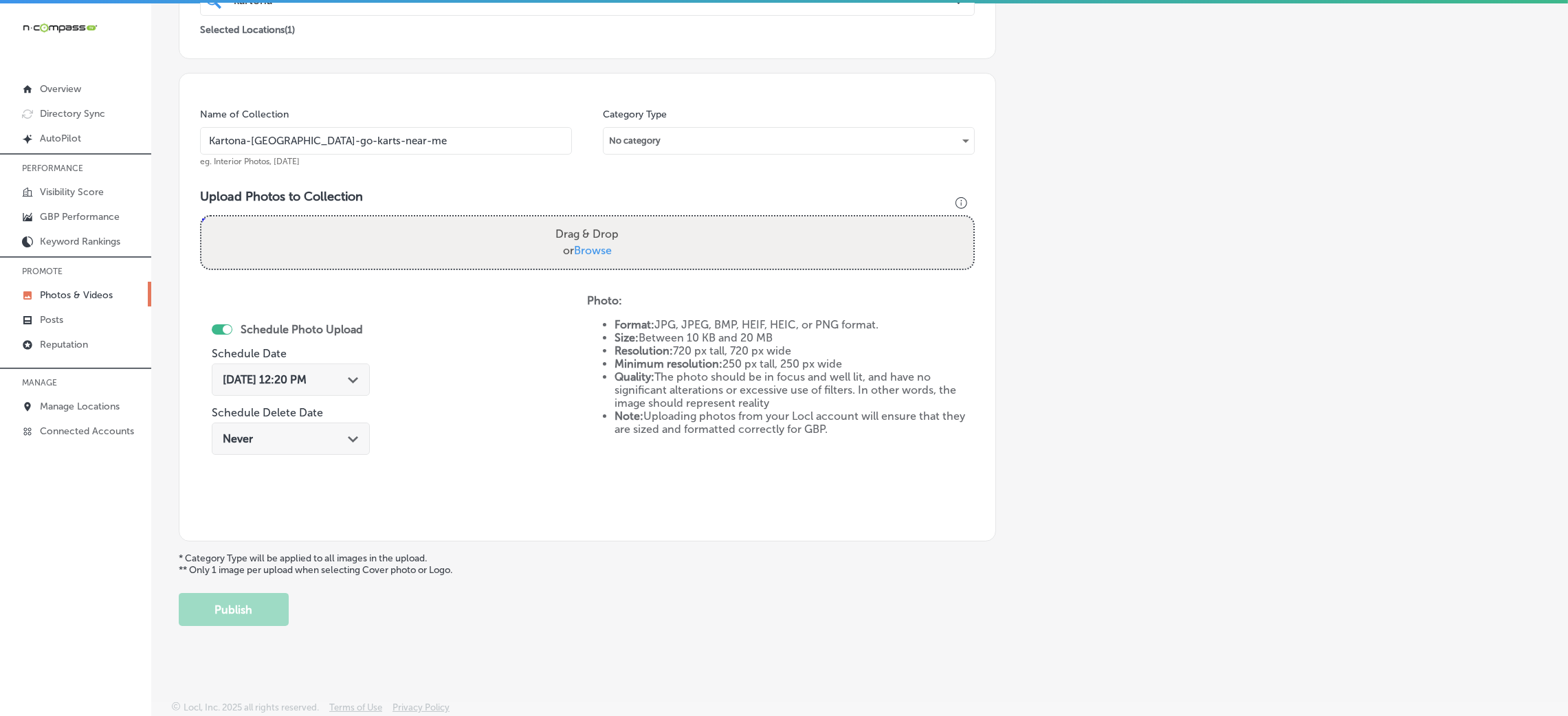
click at [542, 225] on div "Drag & Drop or Browse" at bounding box center [587, 243] width 772 height 52
click at [201, 217] on input "Drag & Drop or Browse" at bounding box center [587, 219] width 772 height 4
type input "C:\fakepath\Kartona-Electric-Speedway-go-karts-near-me (5).jpg"
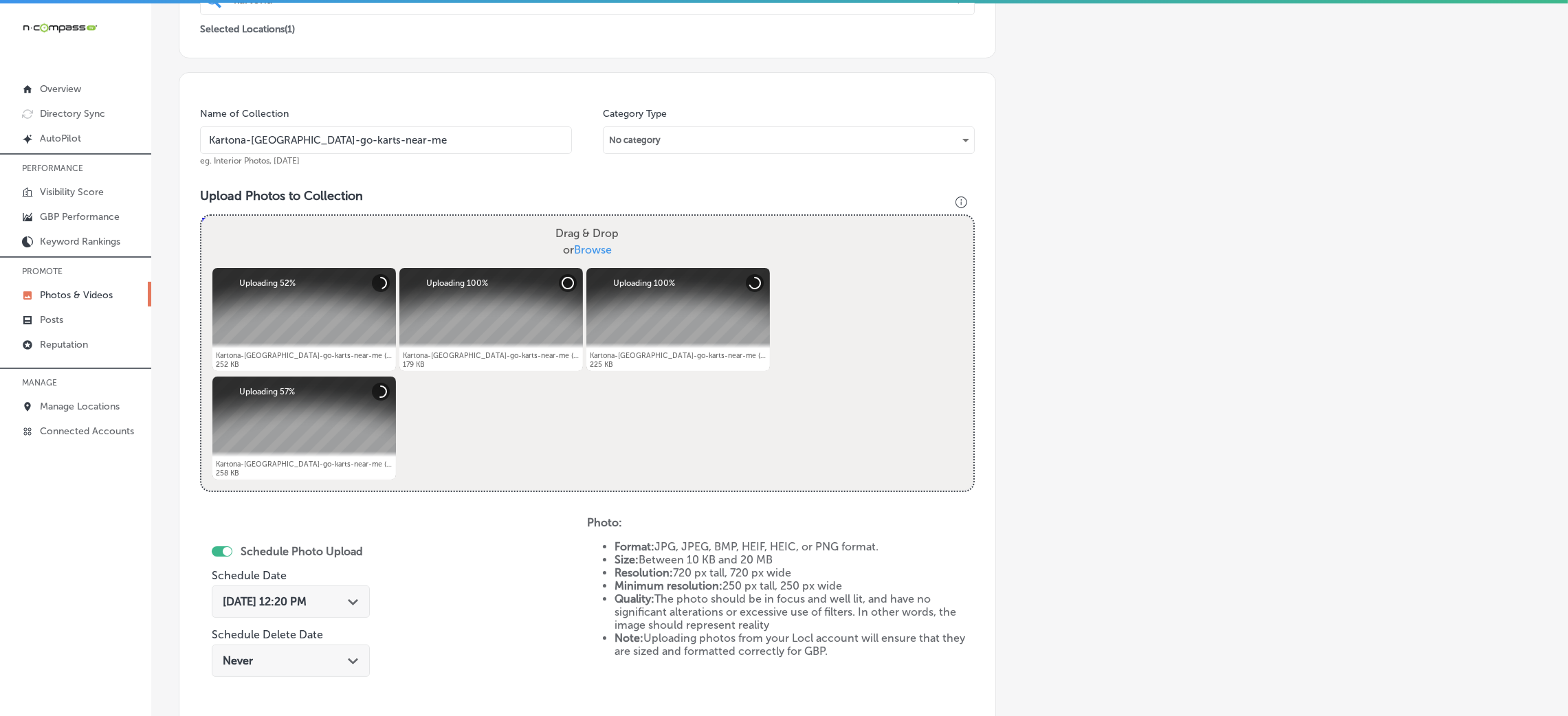
click at [1018, 394] on div "Add a Collection Which Type of Image or Video Would You Like to Upload? Photo C…" at bounding box center [860, 305] width 1362 height 1086
click at [306, 609] on div "Oct 8, 2025 12:20 PM Path Created with Sketch." at bounding box center [291, 602] width 158 height 32
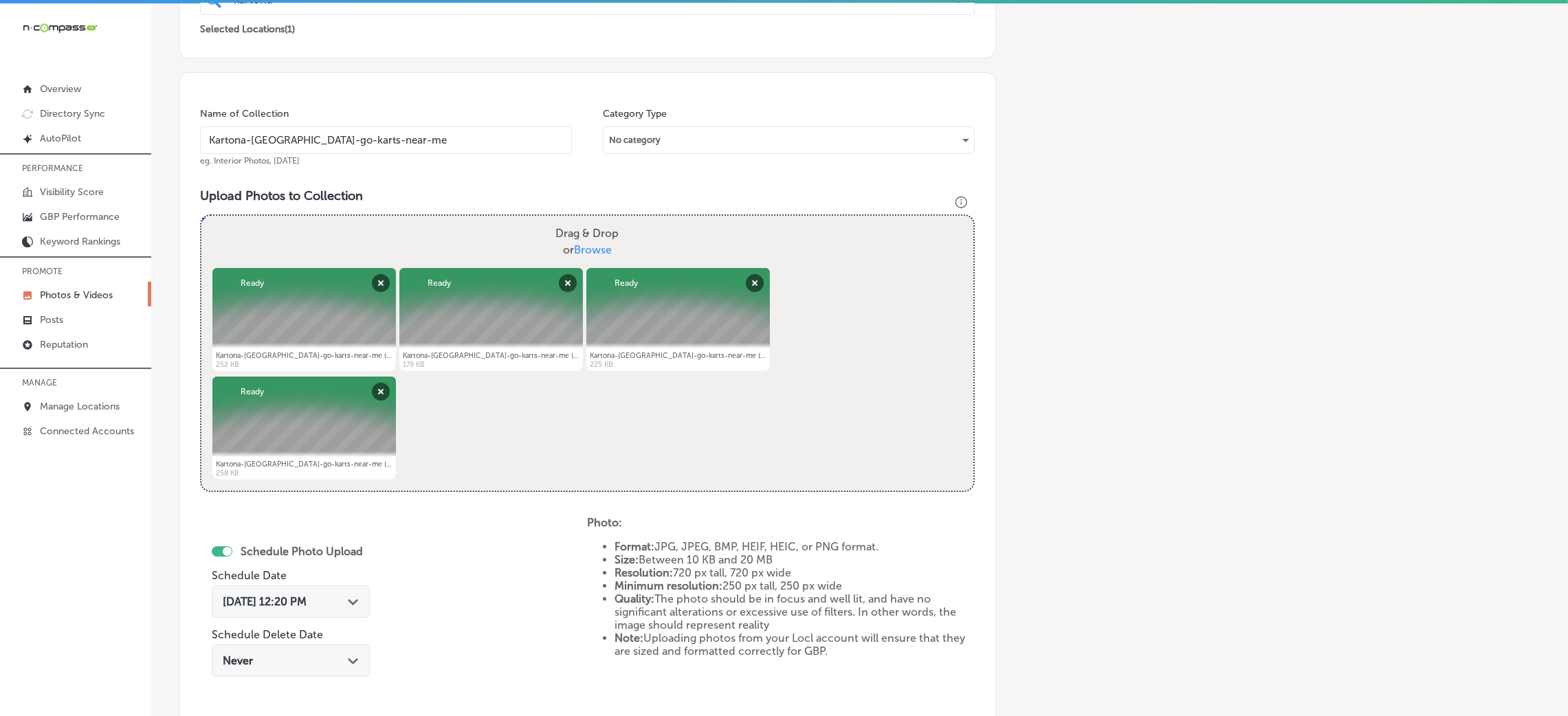
click at [1068, 379] on div "Add a Collection Which Type of Image or Video Would You Like to Upload? Photo C…" at bounding box center [860, 305] width 1362 height 1086
click at [294, 619] on div "Oct 8, 2025 12:20 PM Path Created with Sketch." at bounding box center [291, 604] width 158 height 46
click at [294, 606] on span "Oct 8, 2025 12:20 PM" at bounding box center [264, 602] width 84 height 13
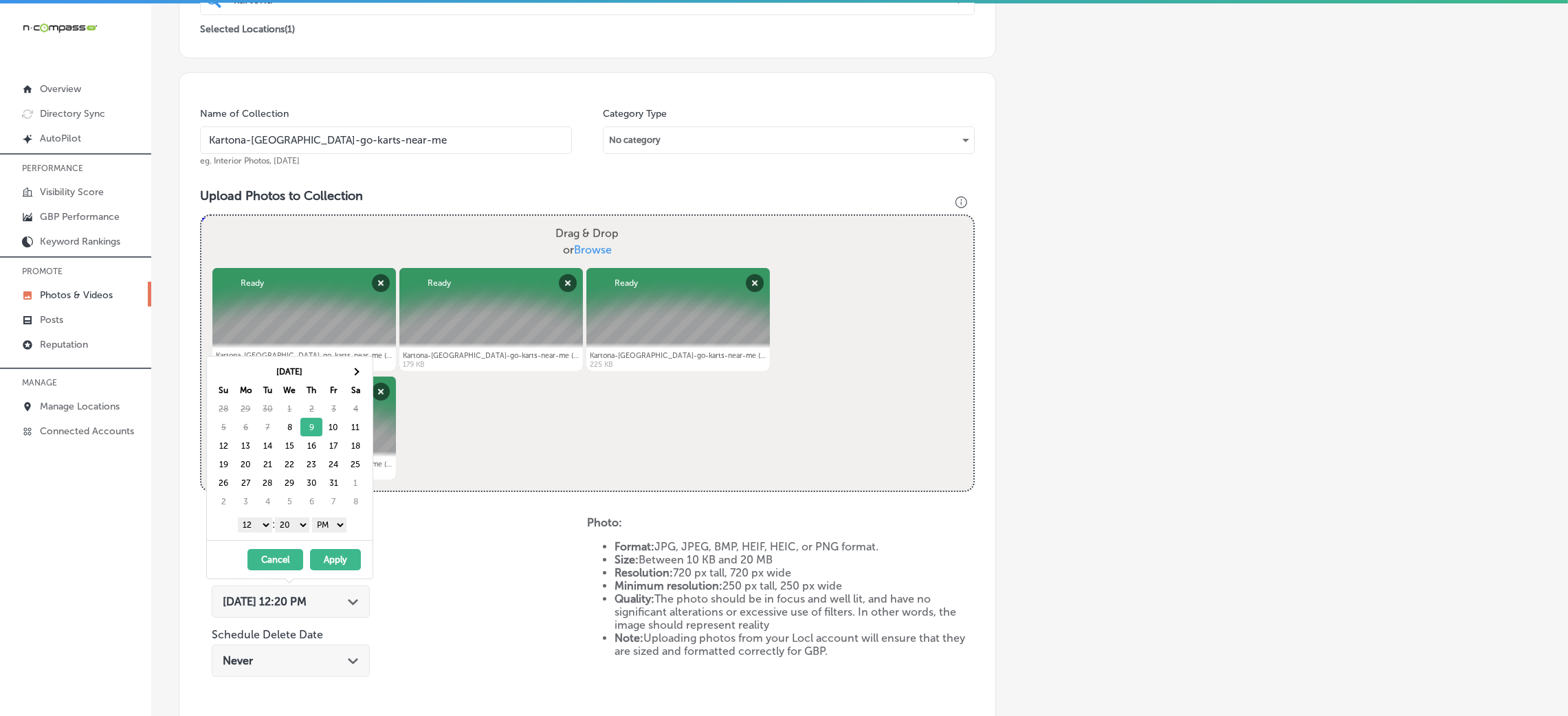
click at [290, 528] on select "00 10 20 30 40 50" at bounding box center [292, 525] width 35 height 15
click at [249, 523] on select "1 2 3 4 5 6 7 8 9 10 11 12" at bounding box center [255, 525] width 35 height 15
click at [346, 562] on button "Apply" at bounding box center [335, 560] width 51 height 21
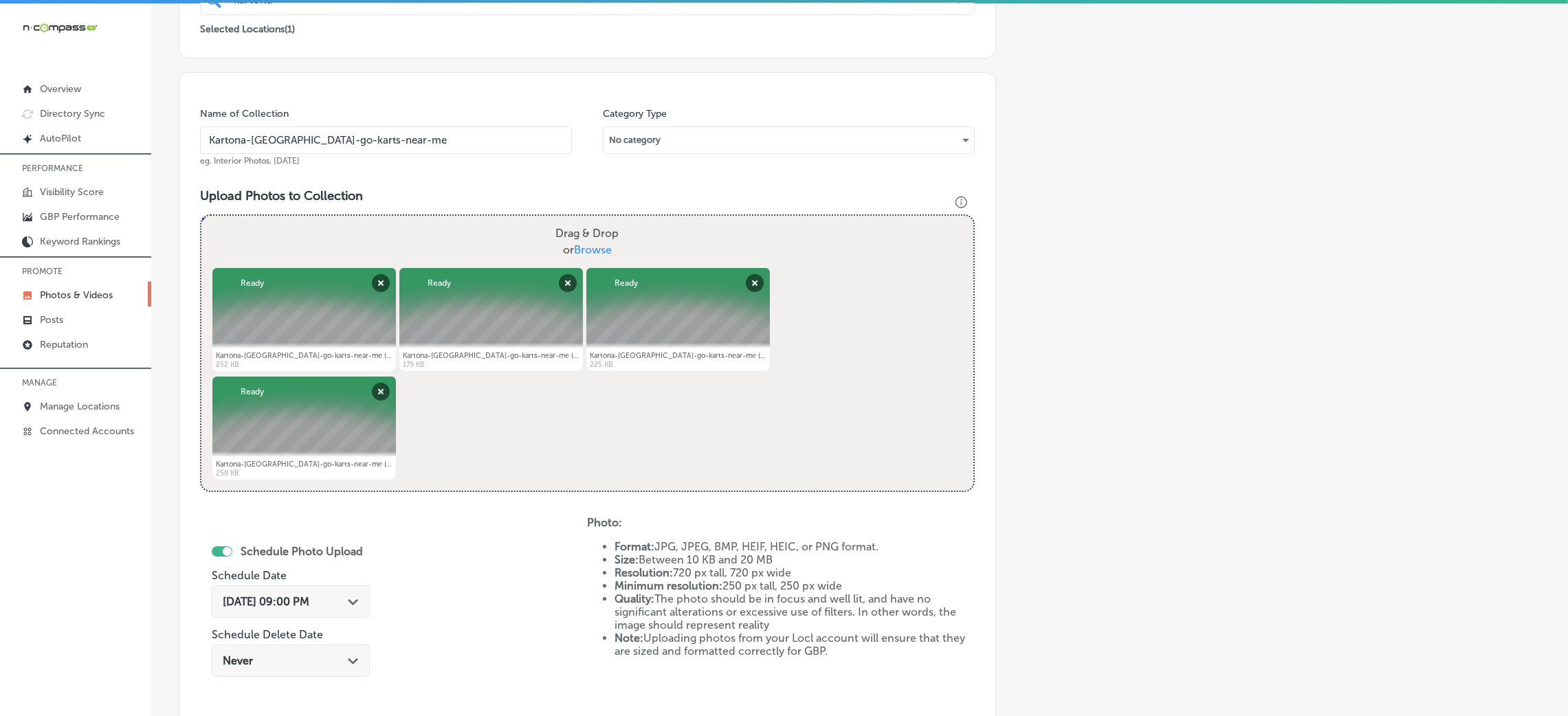
click at [360, 138] on input "Kartona-Electric-Speedway-go-karts-near-me" at bounding box center [386, 140] width 372 height 28
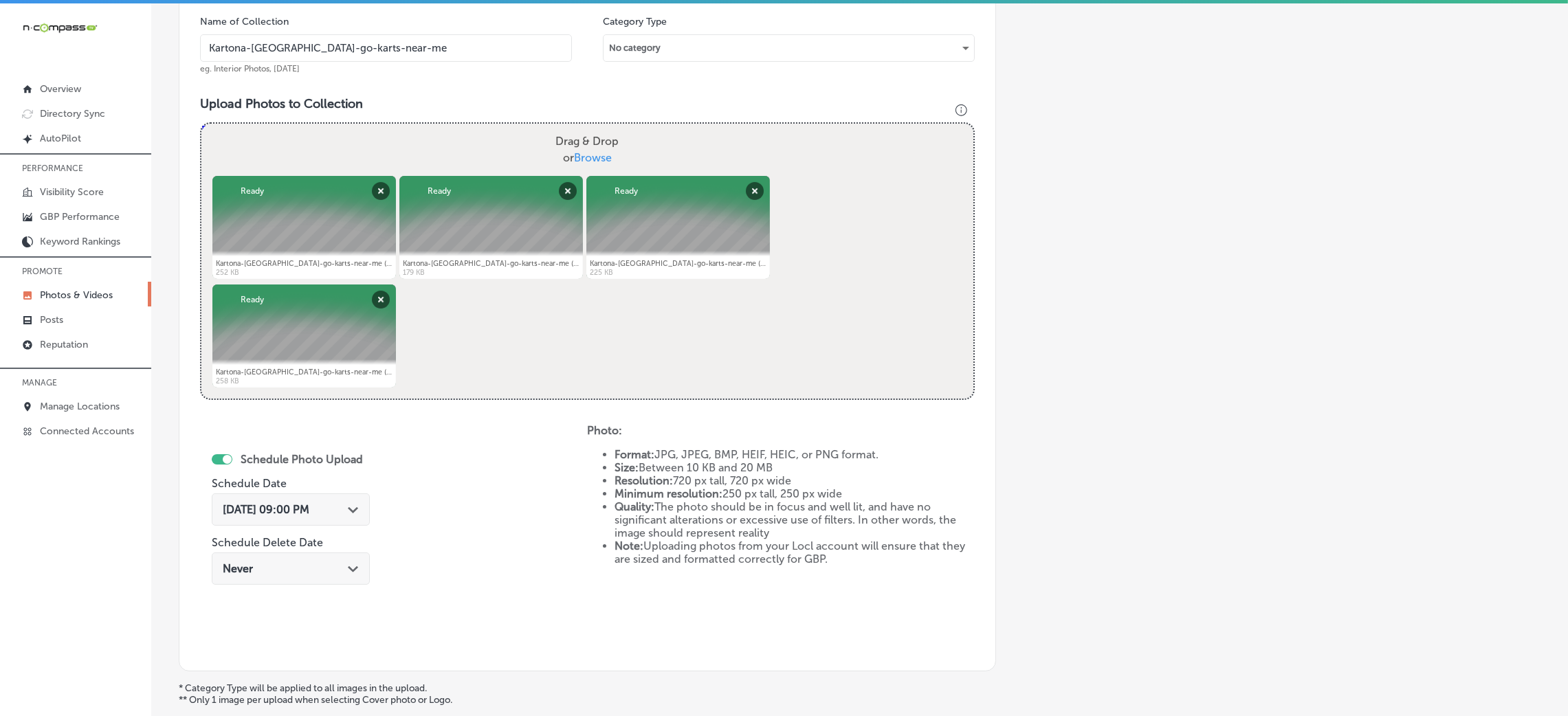
scroll to position [549, 0]
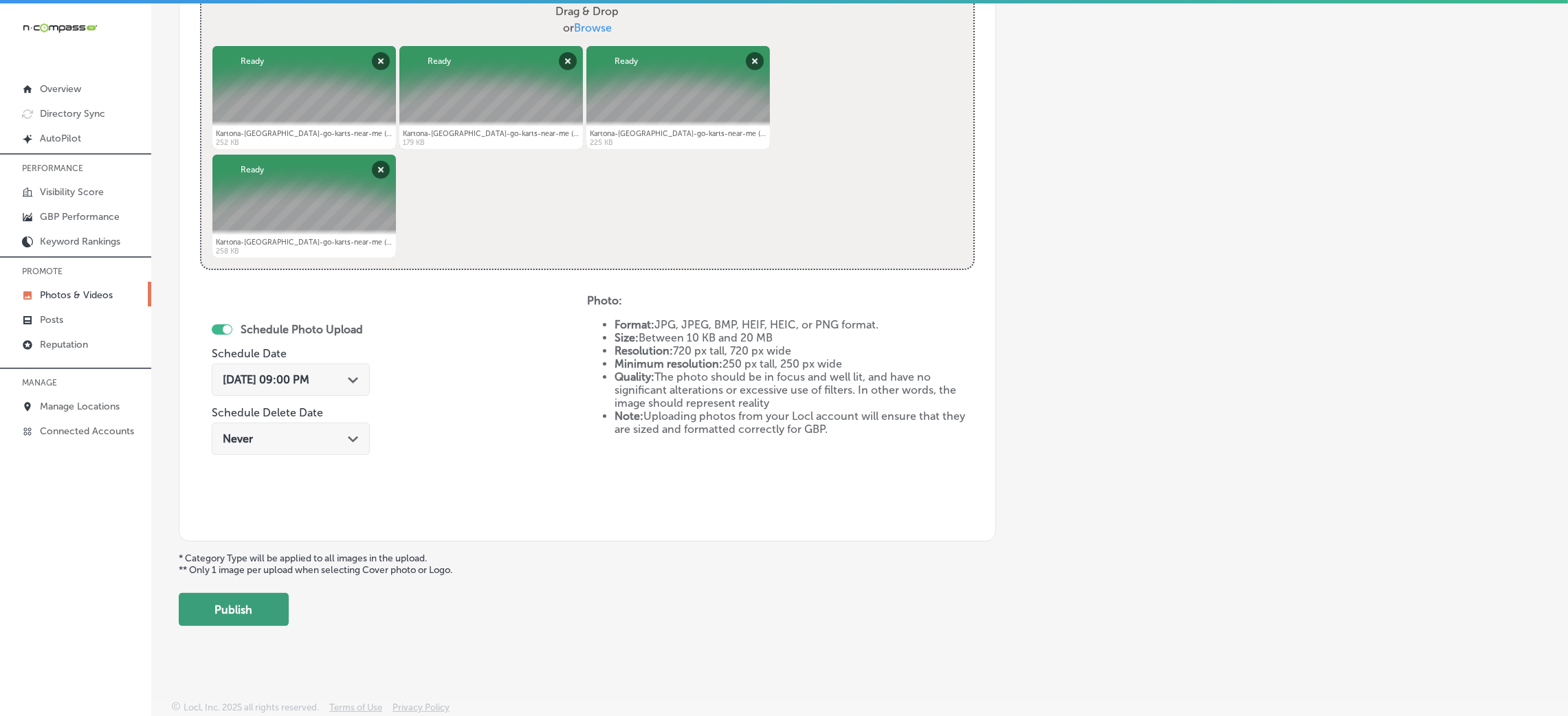
click at [246, 613] on button "Publish" at bounding box center [234, 609] width 110 height 33
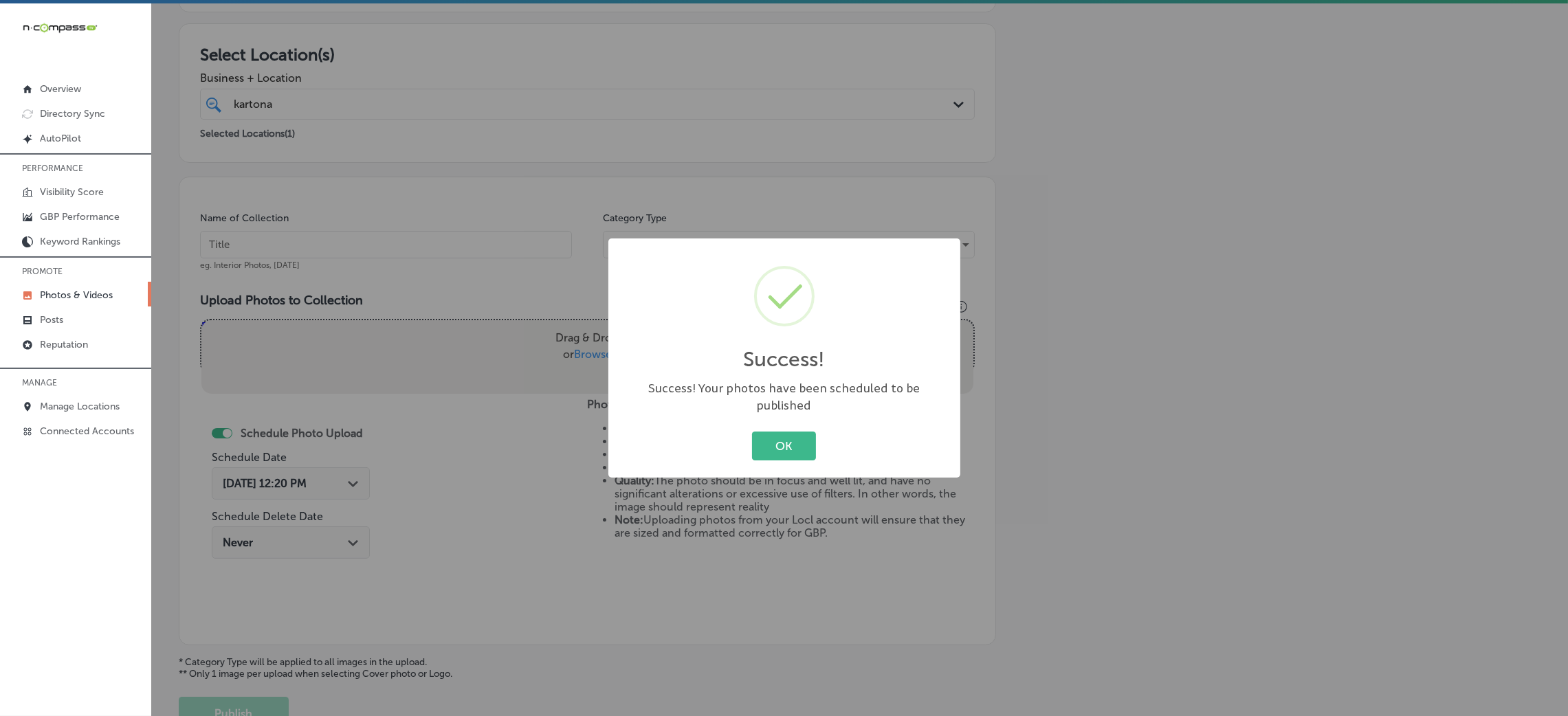
scroll to position [18, 0]
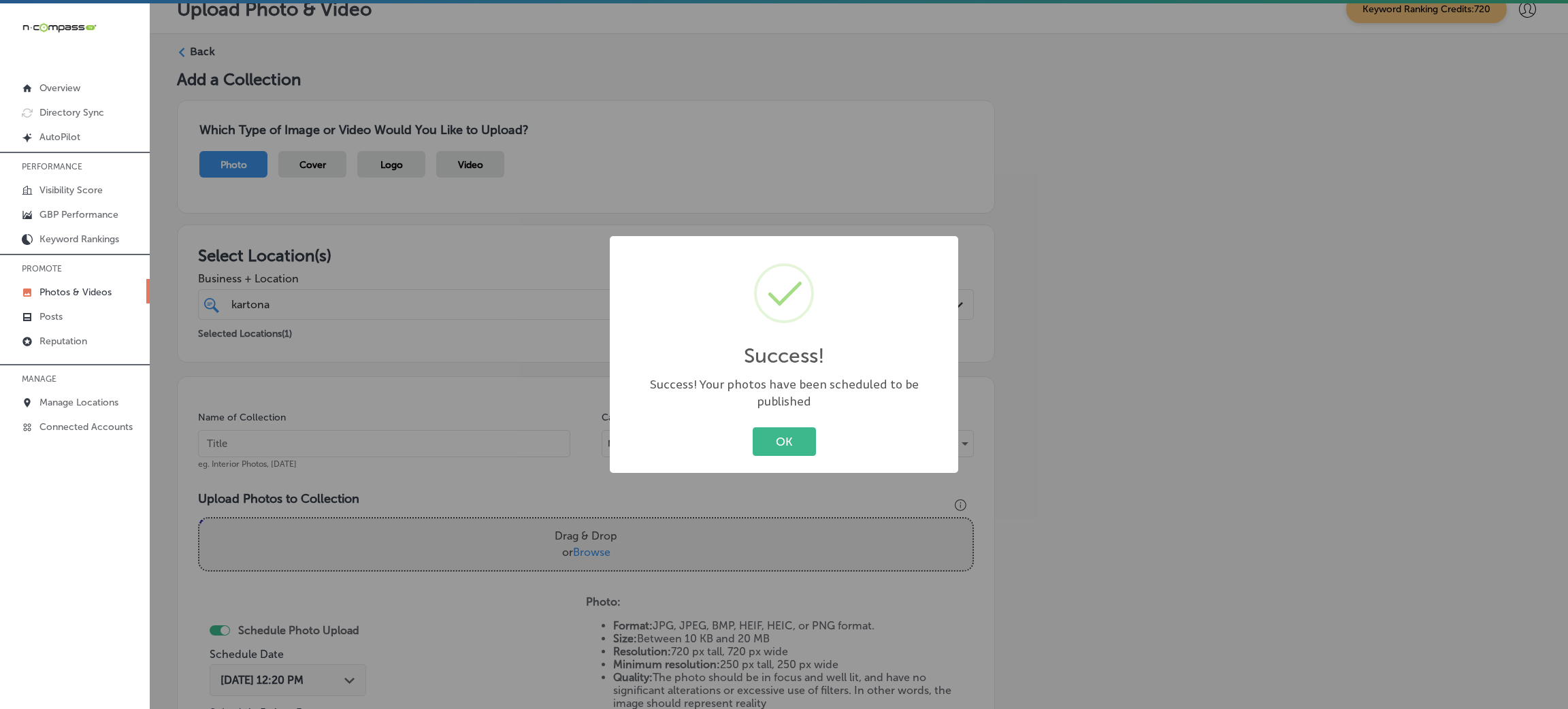
click at [783, 437] on button "OK" at bounding box center [784, 441] width 64 height 28
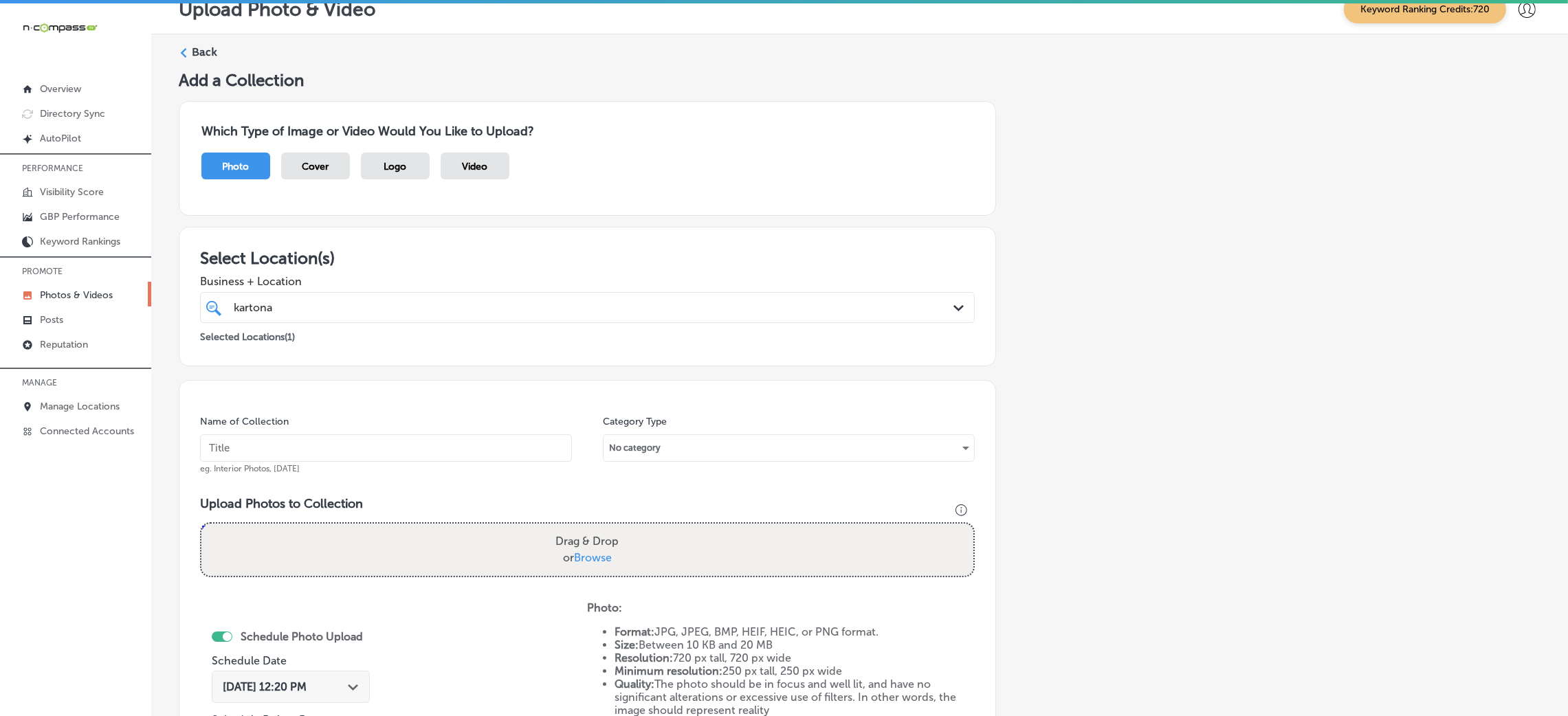
click at [500, 453] on input "text" at bounding box center [386, 448] width 372 height 28
paste input "Kartona-Electric-Speedway-go-karts-near-me"
type input "Kartona-Electric-Speedway-go-karts-near-me"
click at [665, 533] on div "Drag & Drop or Browse" at bounding box center [587, 550] width 772 height 52
click at [201, 524] on input "Drag & Drop or Browse" at bounding box center [587, 526] width 772 height 4
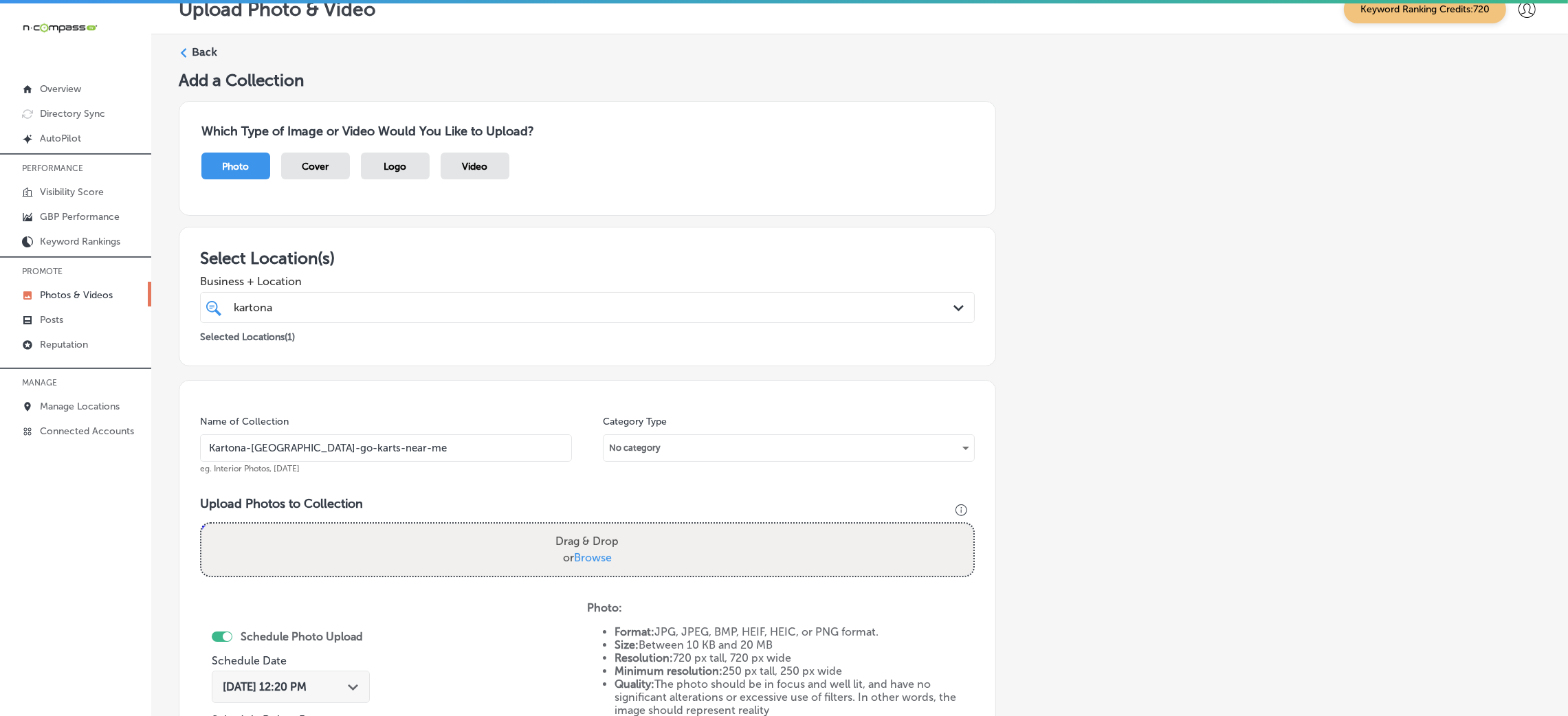
type input "C:\fakepath\Kartona-Electric-Speedway-go-karts-near-me (9).jpg"
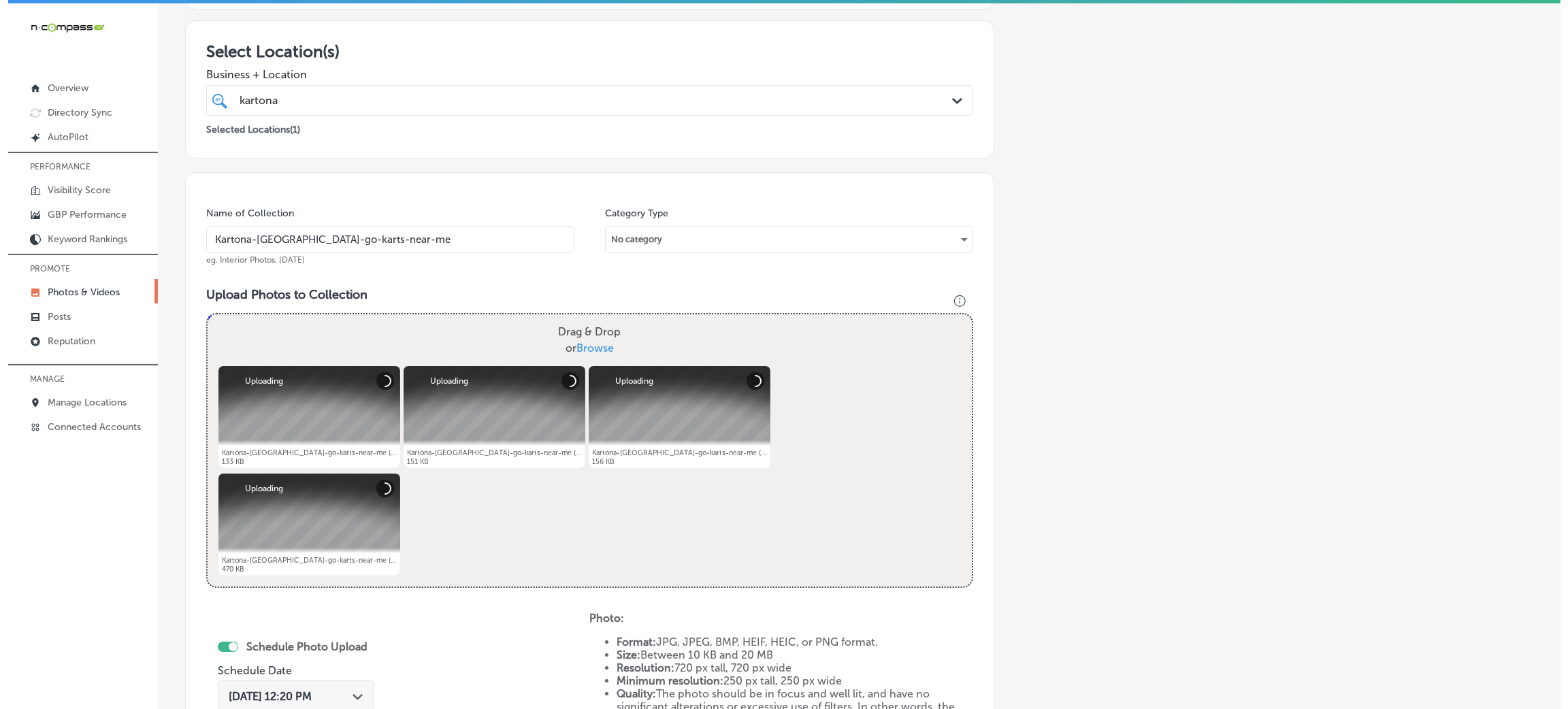
scroll to position [529, 0]
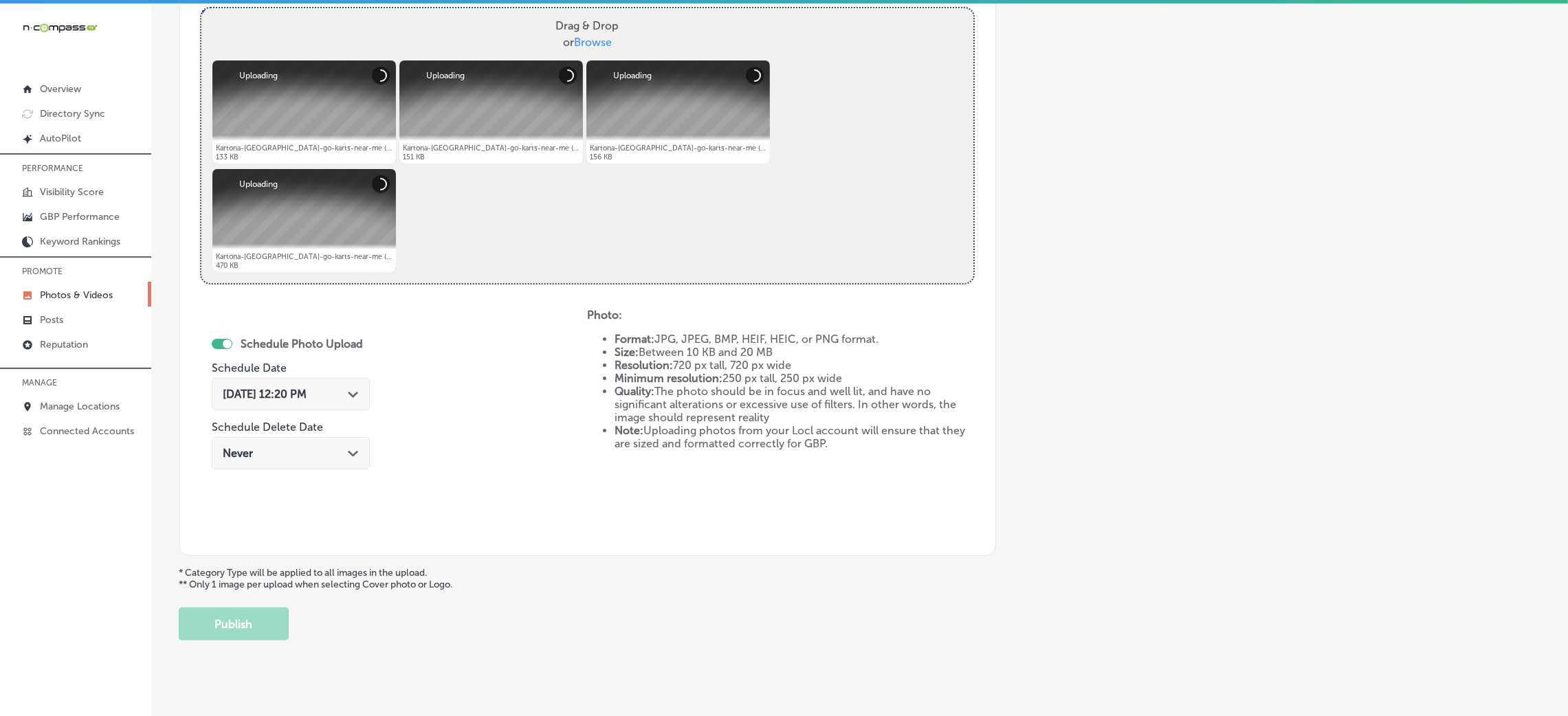
click at [274, 395] on span "Oct 8, 2025 12:20 PM" at bounding box center [264, 394] width 84 height 13
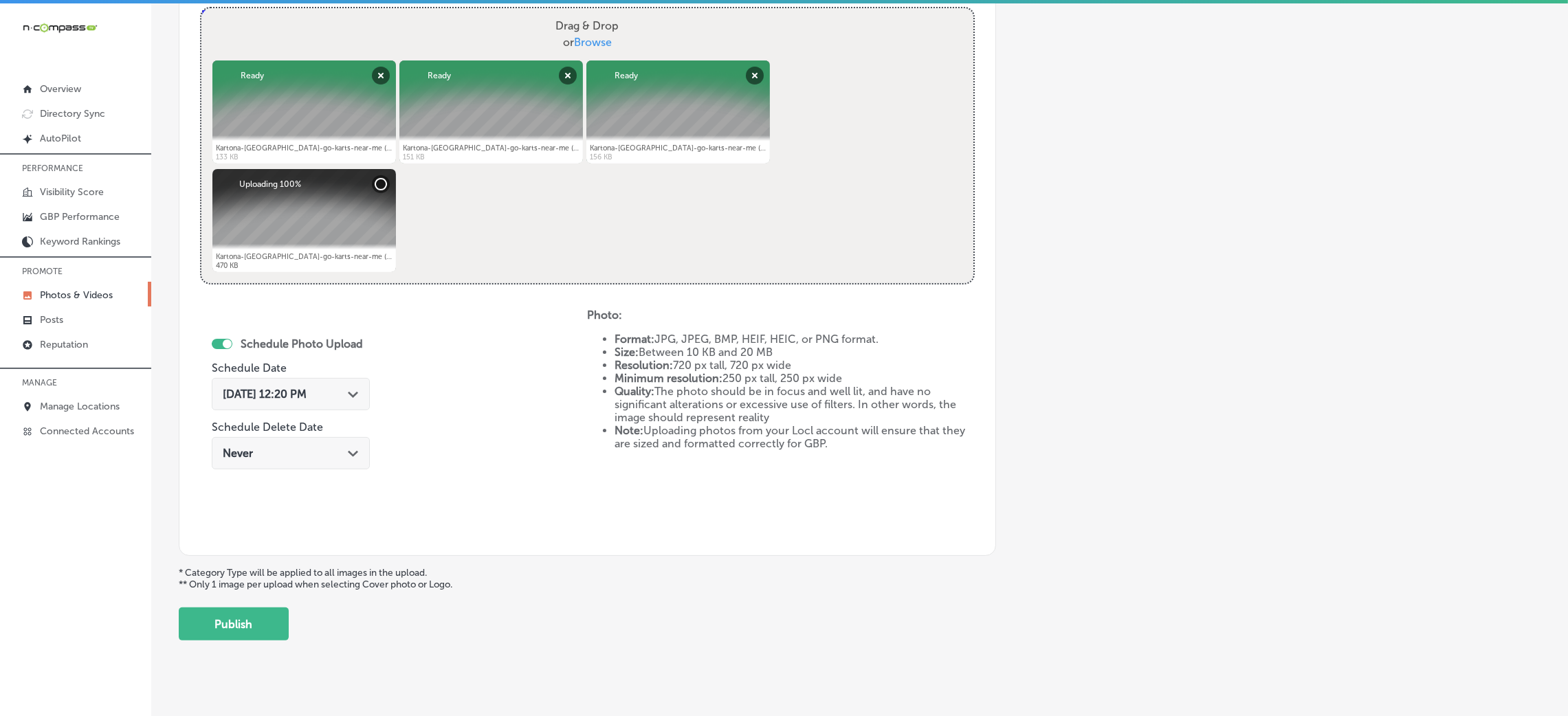
click at [1034, 436] on div "Add a Collection Which Type of Image or Video Would You Like to Upload? Photo C…" at bounding box center [860, 97] width 1362 height 1086
click at [261, 406] on div "Oct 17, 2025 12:20 PM Path Created with Sketch." at bounding box center [291, 394] width 158 height 32
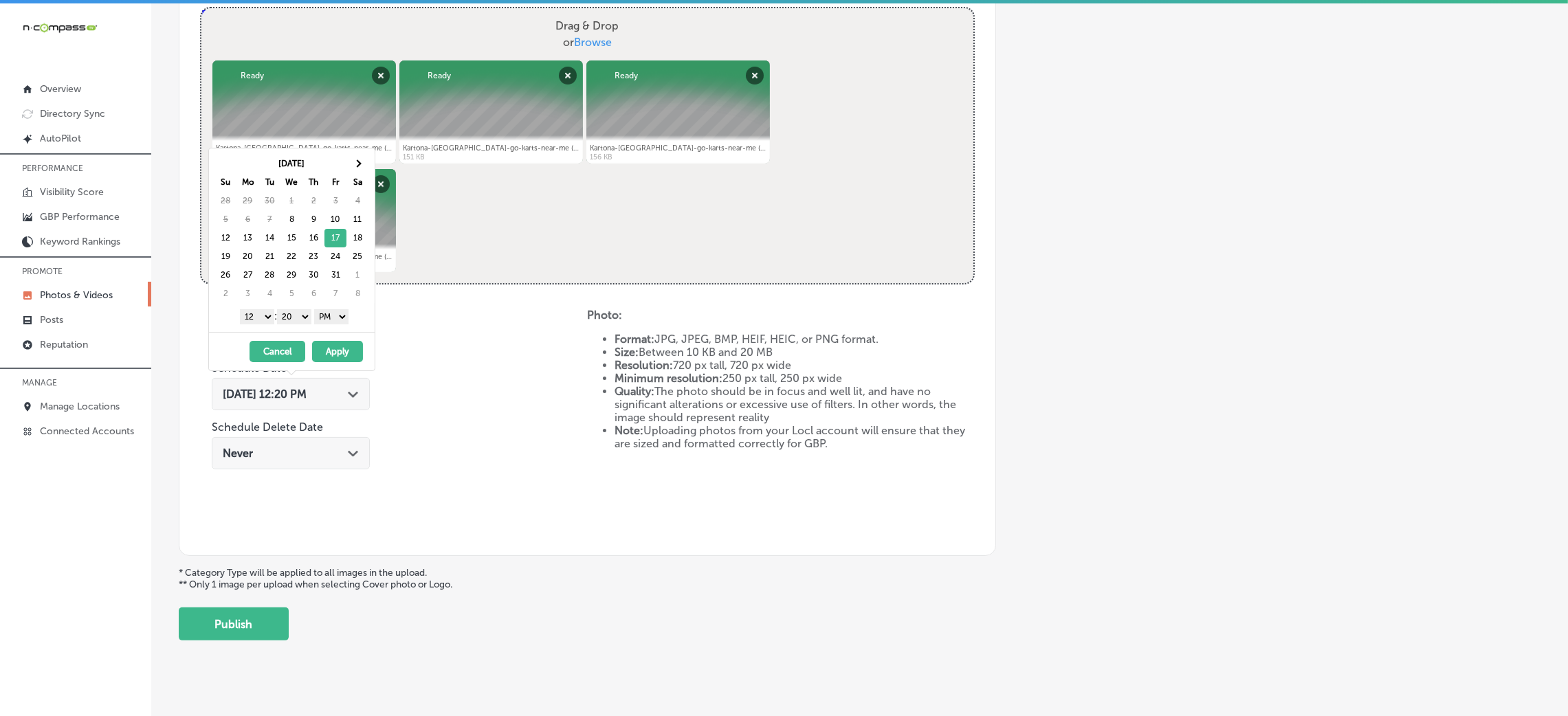
click at [300, 324] on select "00 10 20 30 40 50" at bounding box center [294, 316] width 35 height 15
drag, startPoint x: 256, startPoint y: 316, endPoint x: 259, endPoint y: 323, distance: 7.6
click at [256, 316] on select "1 2 3 4 5 6 7 8 9 10 11 12" at bounding box center [257, 316] width 35 height 15
click at [344, 353] on button "Apply" at bounding box center [338, 352] width 51 height 21
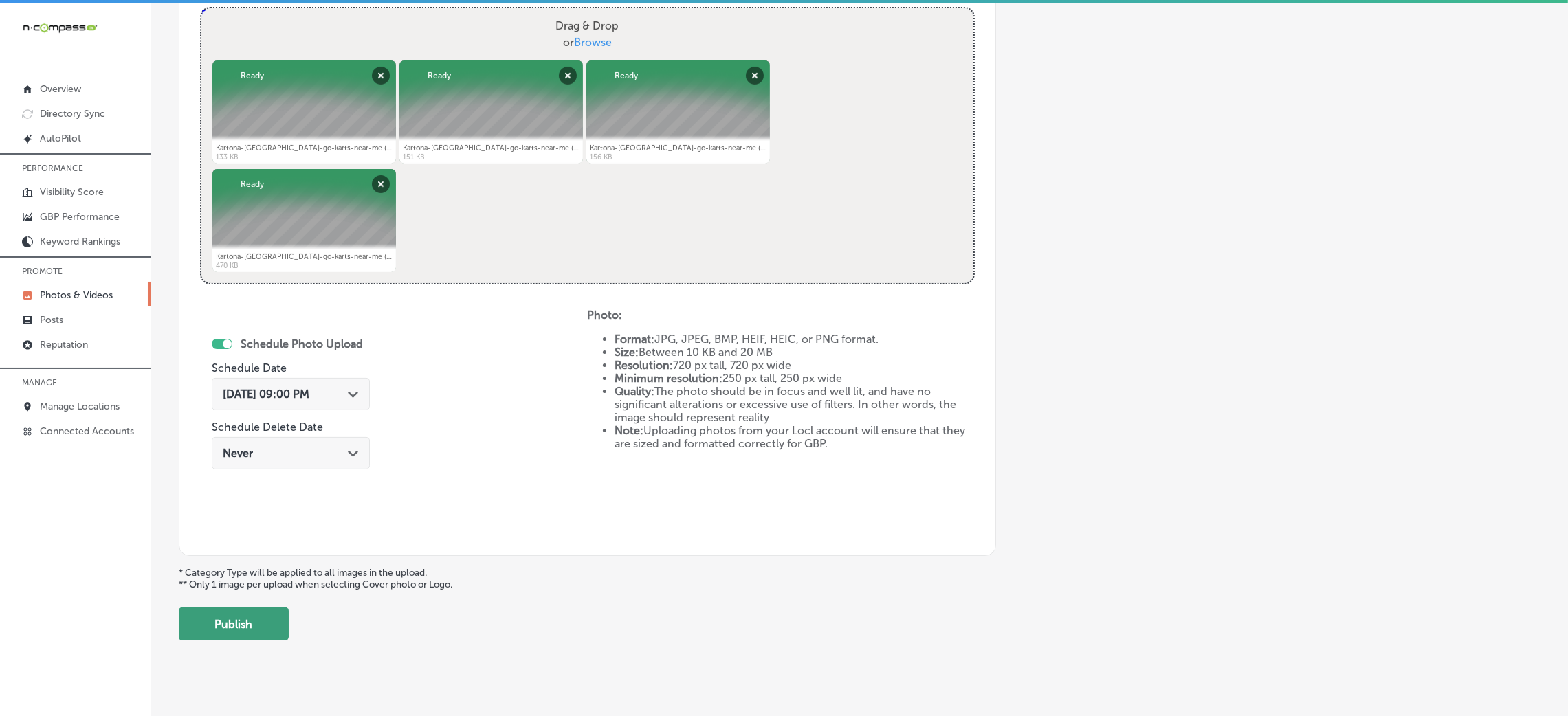
click at [262, 616] on button "Publish" at bounding box center [234, 623] width 110 height 33
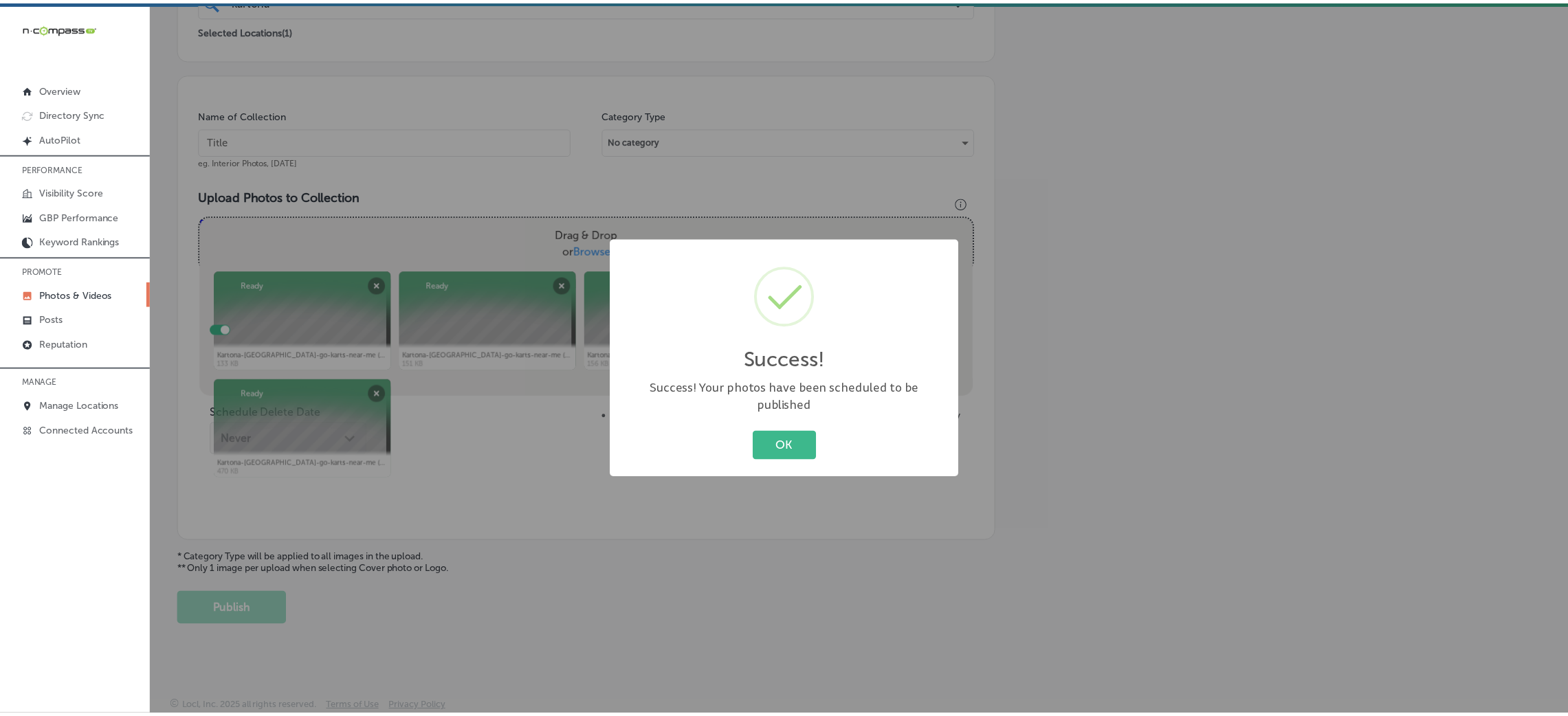
scroll to position [326, 0]
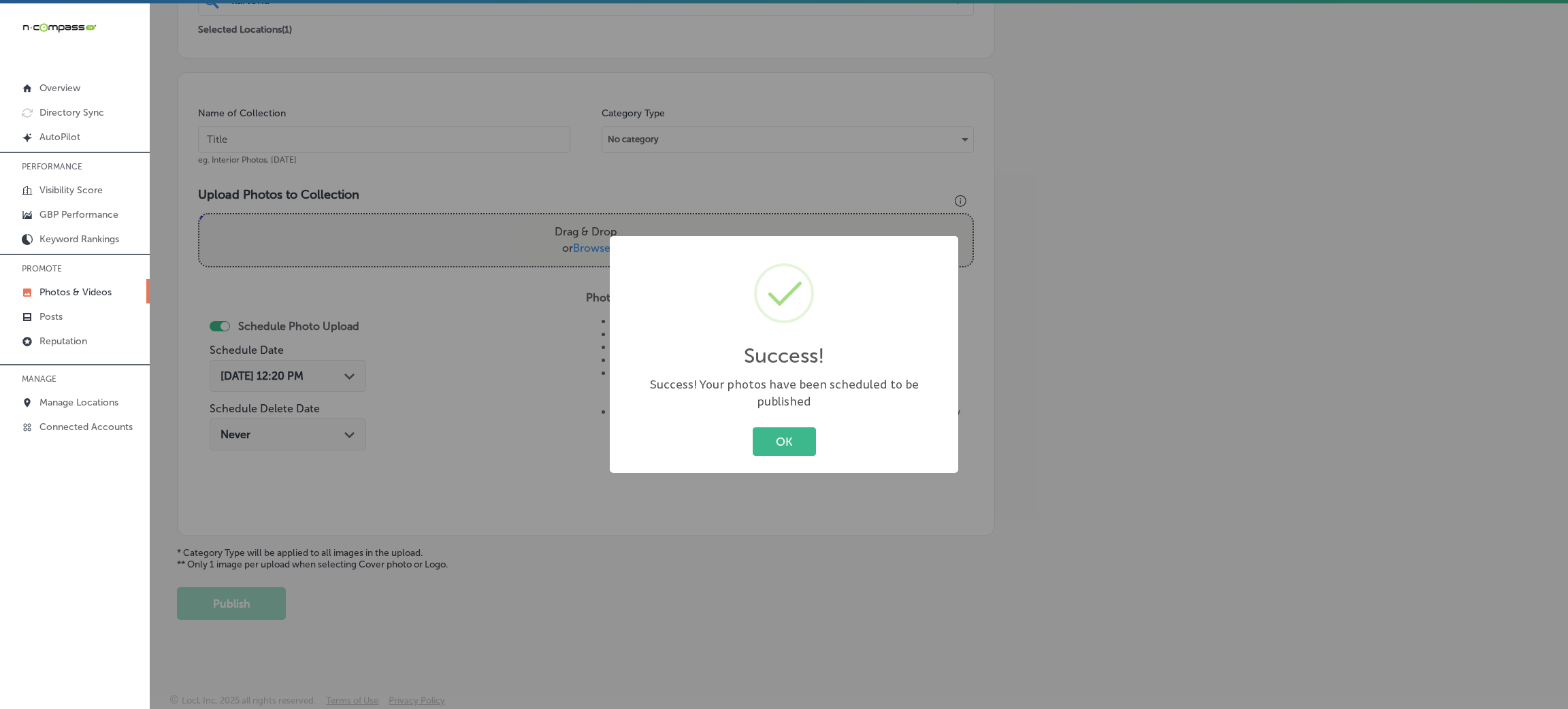
click at [770, 414] on div "Success! × Success! Your photos have been scheduled to be published OK Cancel" at bounding box center [784, 354] width 348 height 237
click at [749, 412] on div "Success! × Success! Your photos have been scheduled to be published OK Cancel" at bounding box center [784, 354] width 348 height 237
click at [433, 143] on div "Success! × Success! Your photos have been scheduled to be published OK Cancel" at bounding box center [784, 354] width 1568 height 709
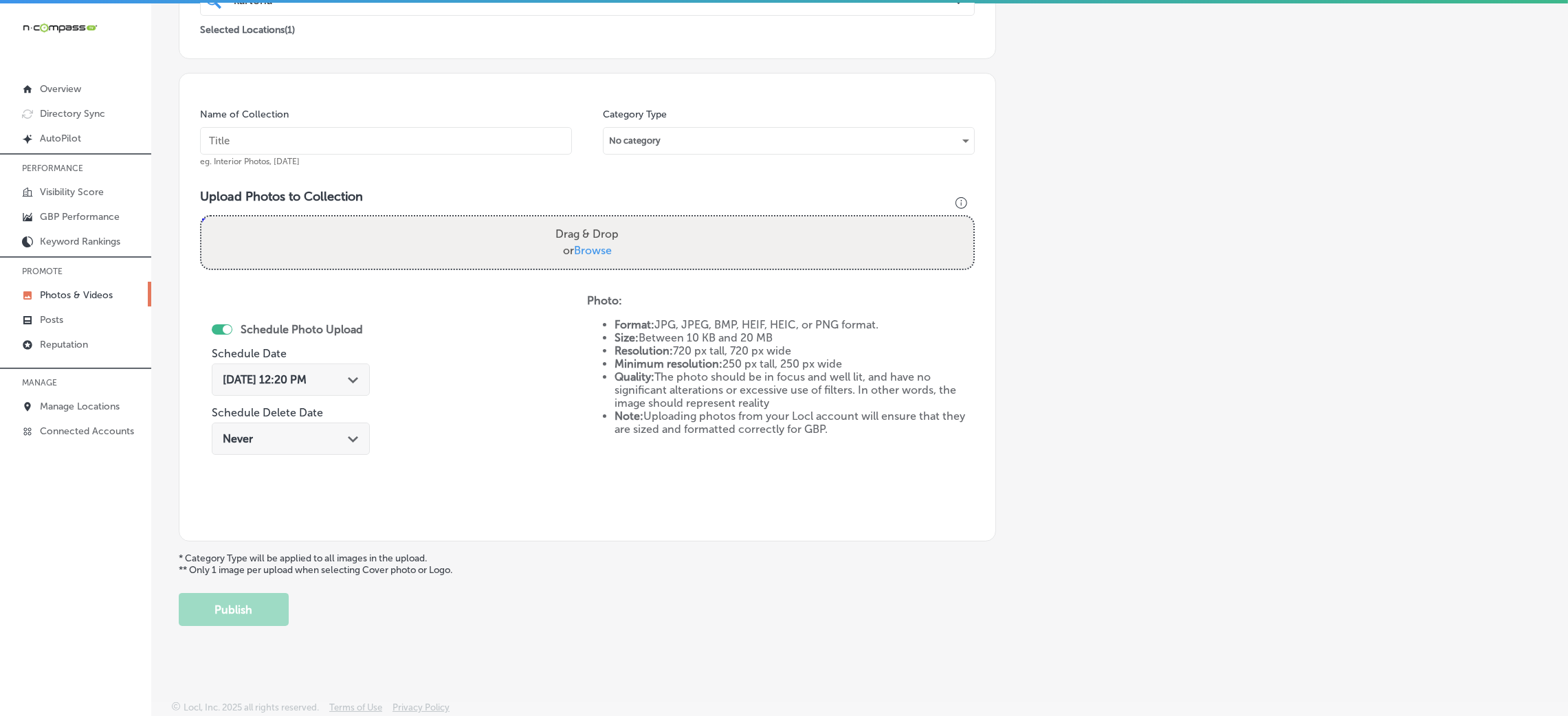
click at [460, 144] on input "text" at bounding box center [386, 141] width 372 height 28
paste input "Kartona-Electric-Speedway-go-karts-near-me"
type input "Kartona-Electric-Speedway-go-karts-near-me"
click at [669, 294] on div "Photo: Format: JPG, JPEG, BMP, HEIF, HEIC, or PNG format. Size: Between 10 KB a…" at bounding box center [780, 365] width 387 height 142
click at [665, 249] on div "Drag & Drop or Browse" at bounding box center [587, 243] width 772 height 52
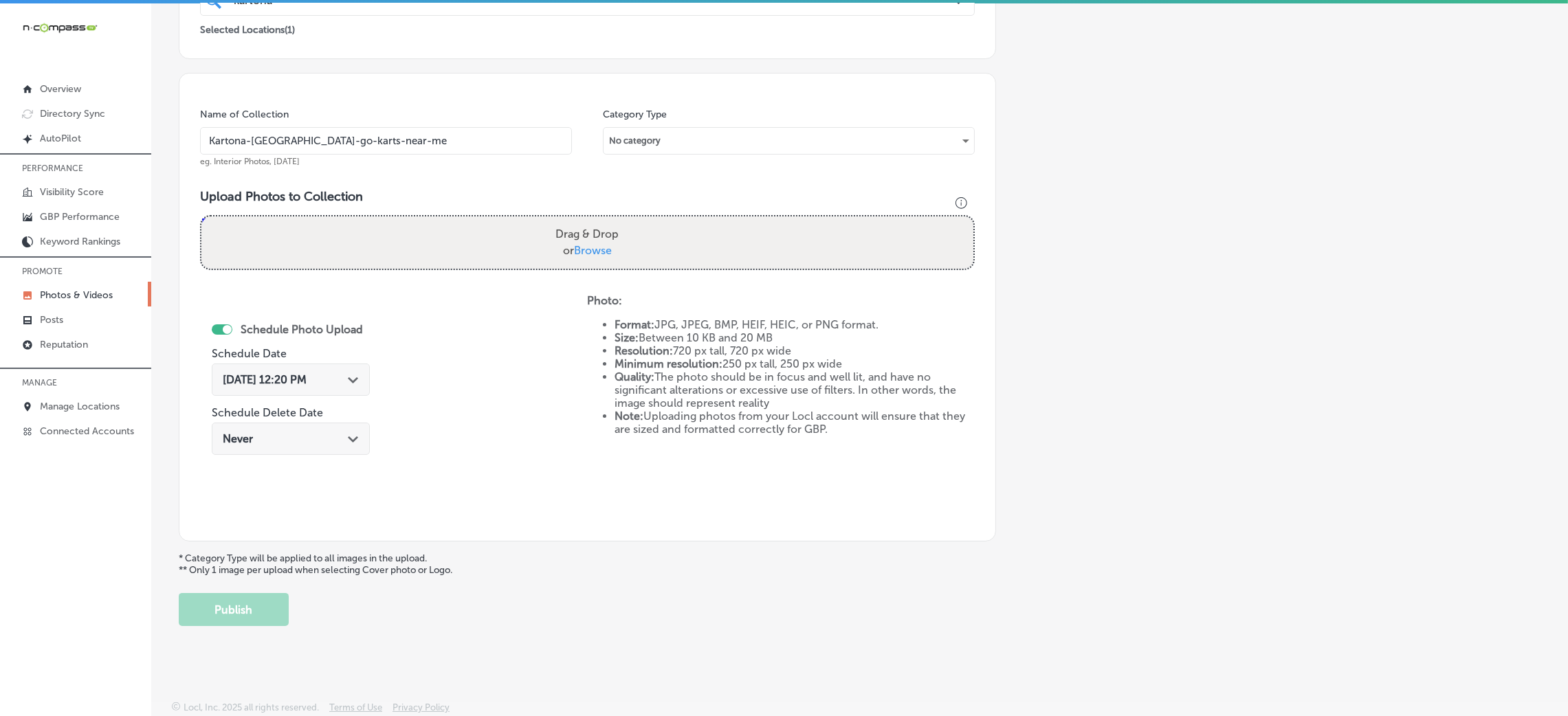
click at [201, 217] on input "Drag & Drop or Browse" at bounding box center [587, 219] width 772 height 4
type input "C:\fakepath\Kartona-Electric-Speedway-go-karts-near-me (13).jpg"
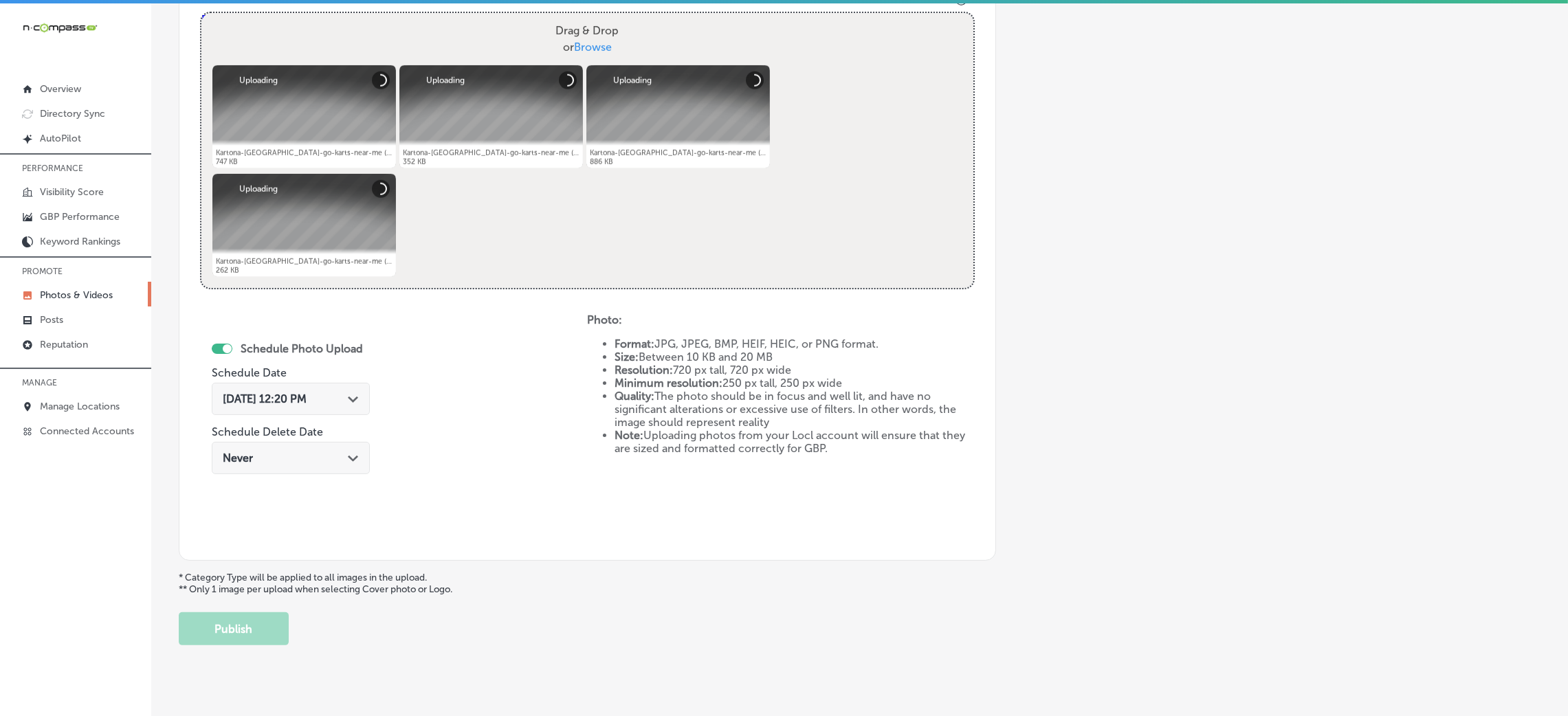
scroll to position [549, 0]
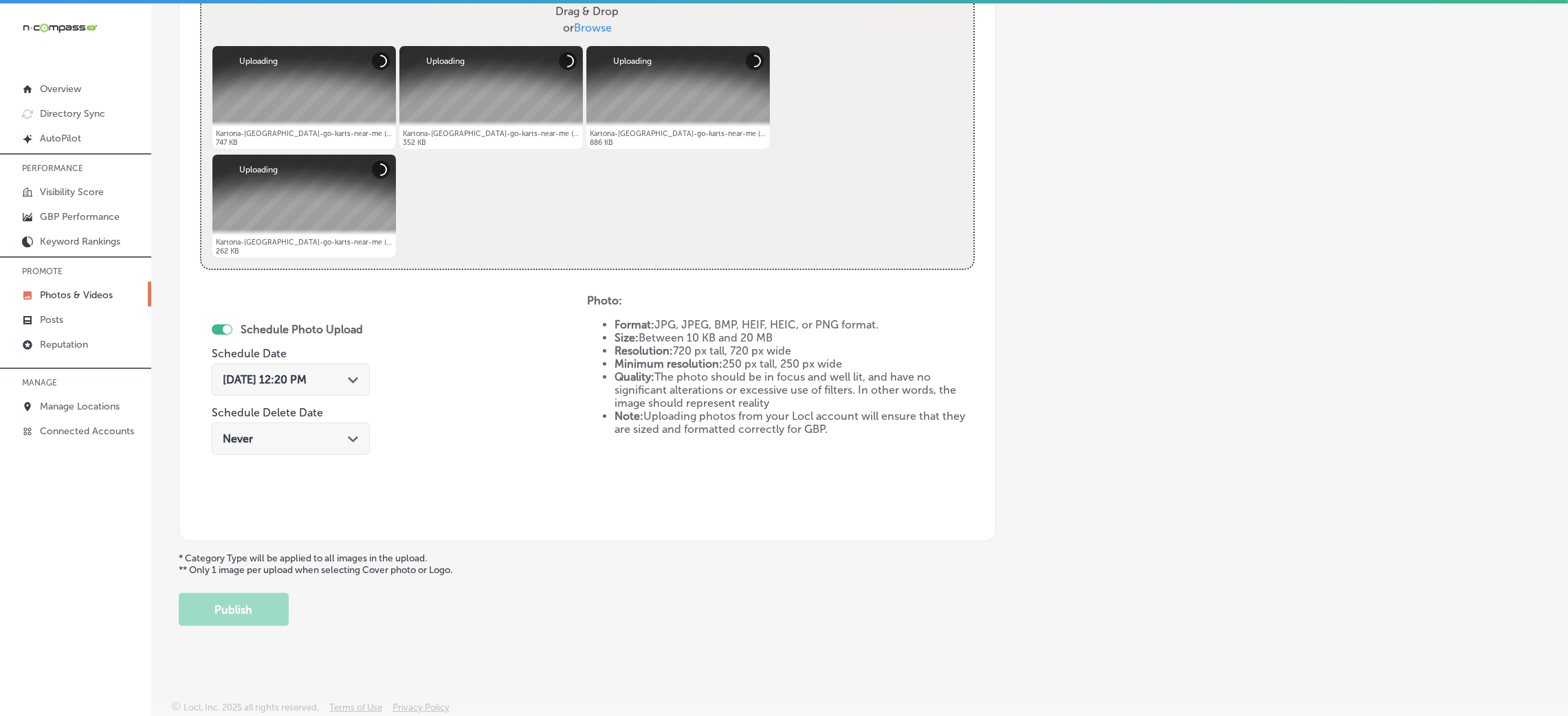
click at [308, 389] on div "Oct 8, 2025 12:20 PM Path Created with Sketch." at bounding box center [291, 380] width 158 height 32
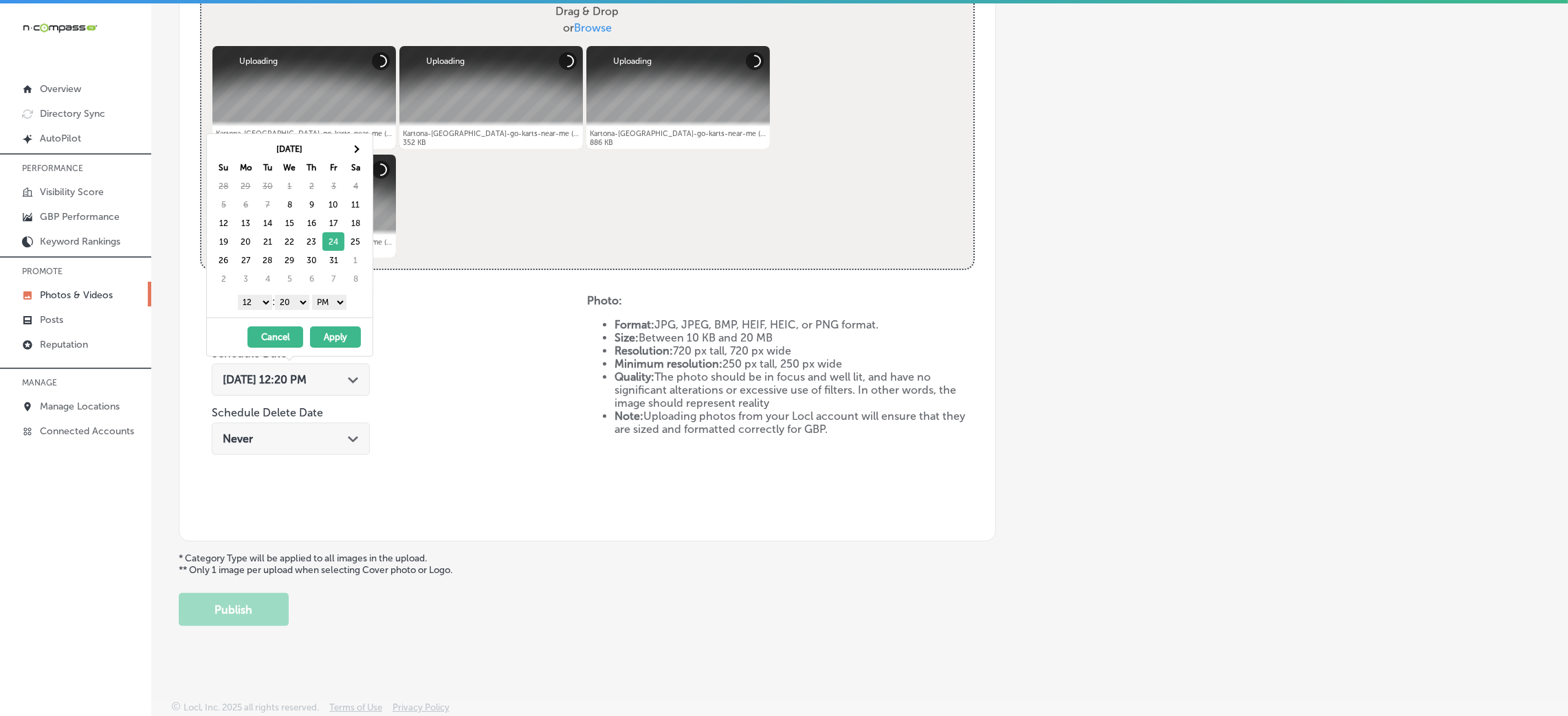
click at [338, 308] on select "AM PM" at bounding box center [329, 302] width 35 height 15
click at [294, 303] on select "00 10 20 30 40 50" at bounding box center [292, 302] width 35 height 15
drag, startPoint x: 238, startPoint y: 308, endPoint x: 253, endPoint y: 309, distance: 15.0
click at [238, 308] on select "1 2 3 4 5 6 7 8 9 10 11 12" at bounding box center [255, 302] width 35 height 15
click at [333, 330] on button "Apply" at bounding box center [335, 337] width 51 height 21
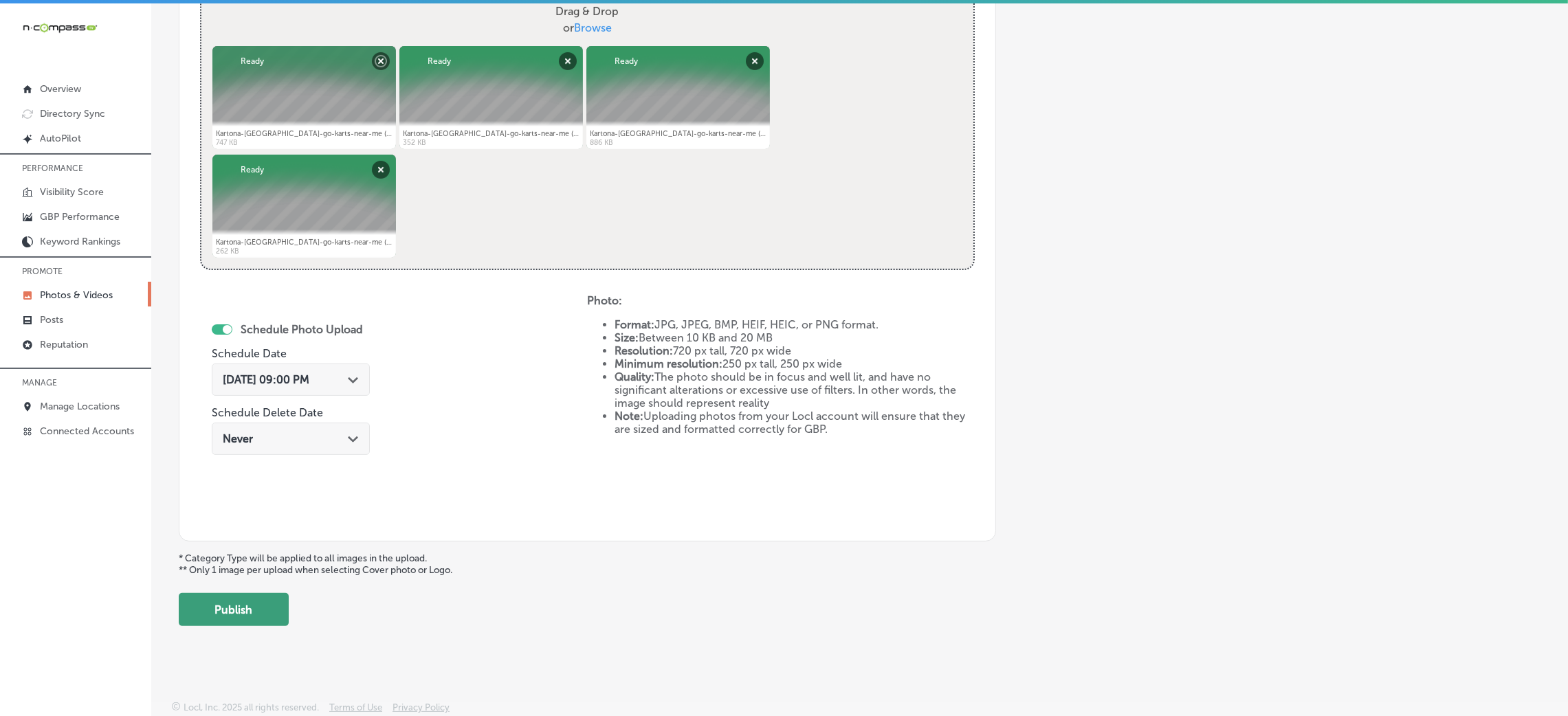
click at [261, 619] on button "Publish" at bounding box center [234, 609] width 110 height 33
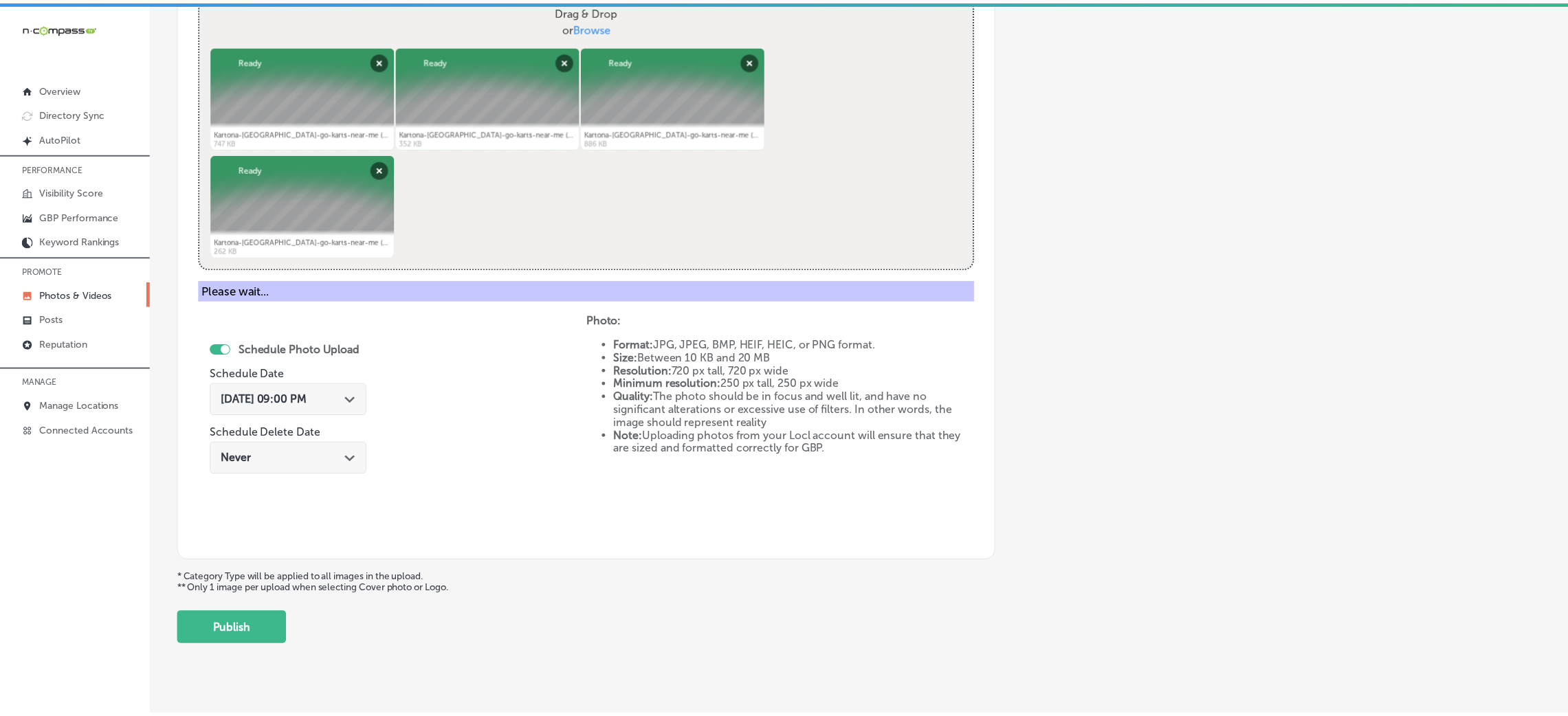
scroll to position [326, 0]
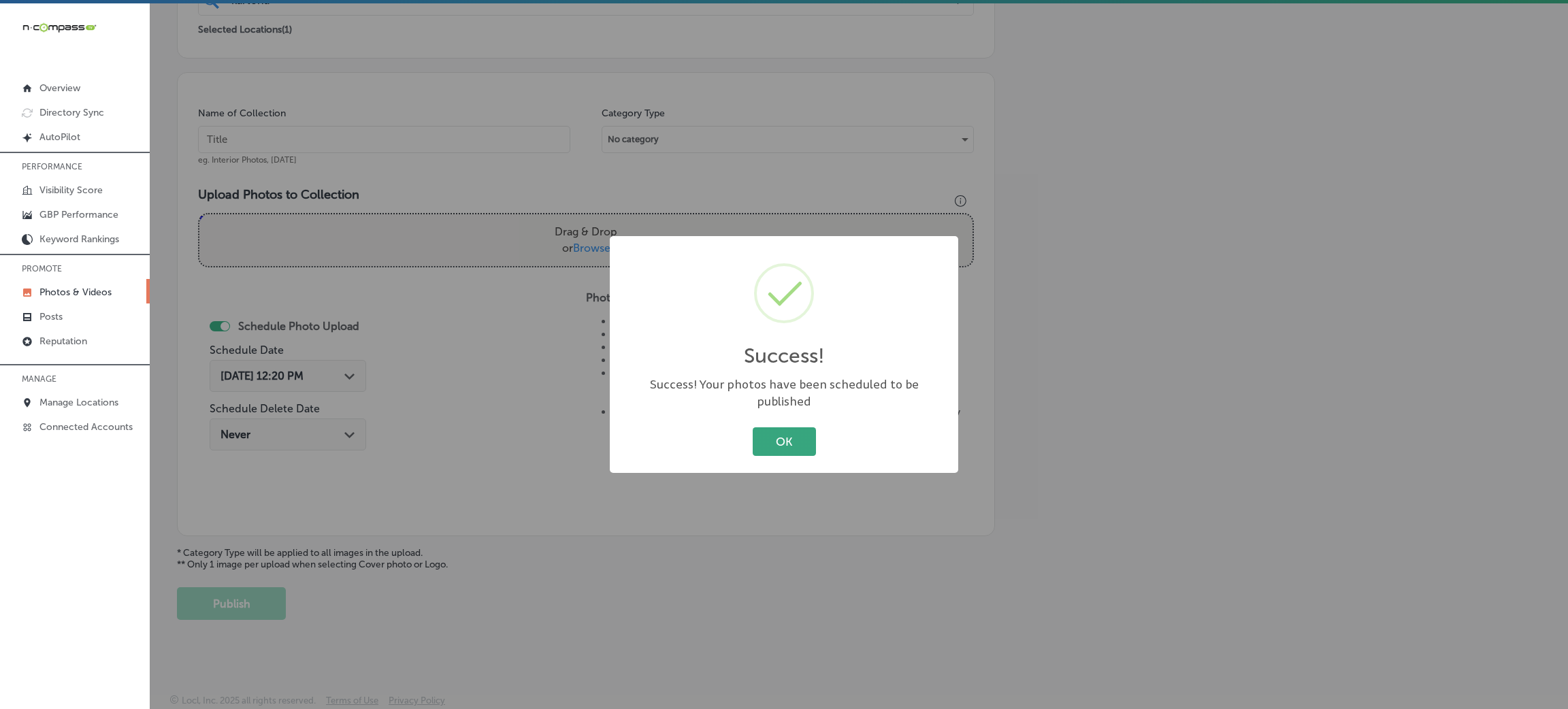
drag, startPoint x: 798, startPoint y: 443, endPoint x: 530, endPoint y: 257, distance: 326.2
click at [796, 443] on button "OK" at bounding box center [784, 441] width 64 height 28
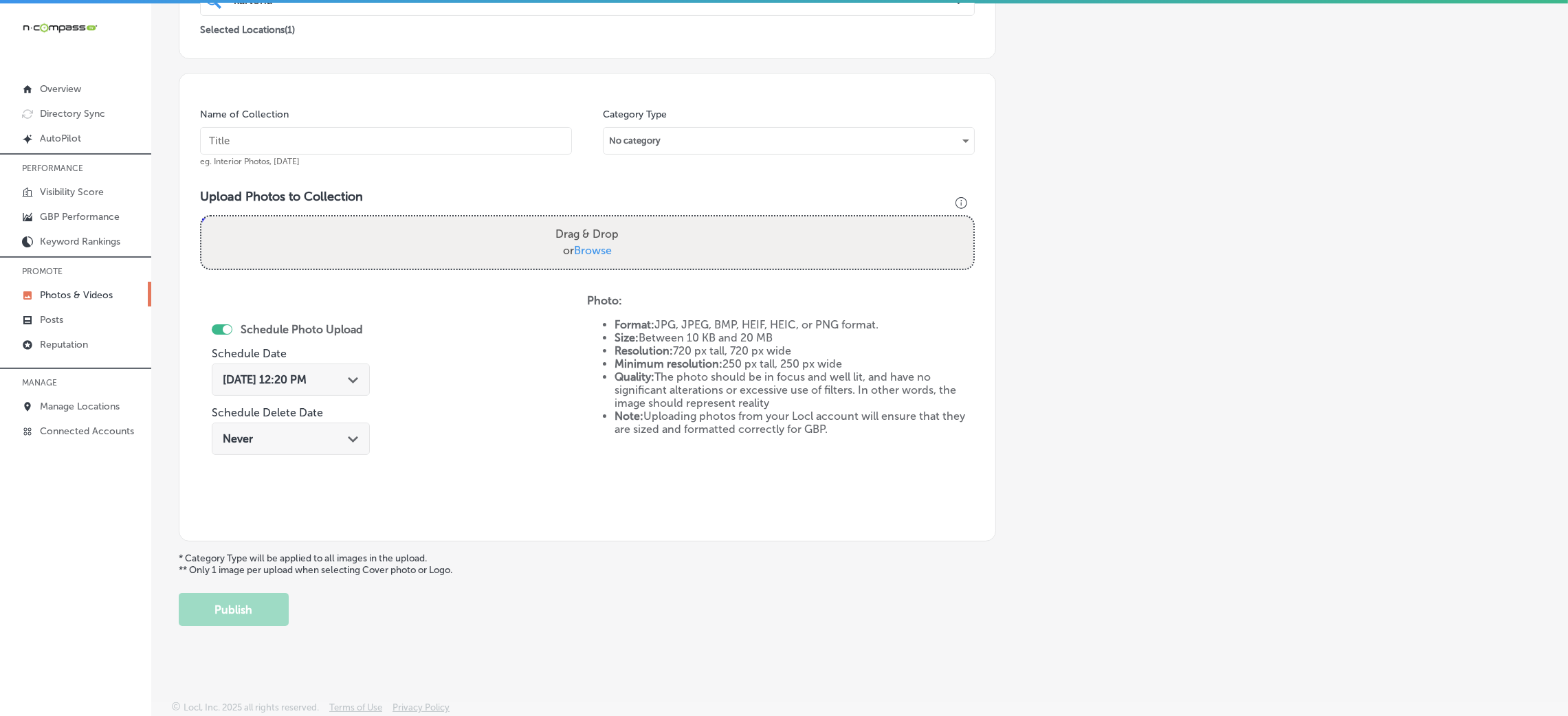
click at [449, 135] on input "text" at bounding box center [386, 141] width 372 height 28
paste input "Kartona-Electric-Speedway-go-karts-near-me"
type input "Kartona-Electric-Speedway-go-karts-near-me"
click at [665, 239] on div "Drag & Drop or Browse" at bounding box center [587, 243] width 772 height 52
click at [201, 217] on input "Drag & Drop or Browse" at bounding box center [587, 219] width 772 height 4
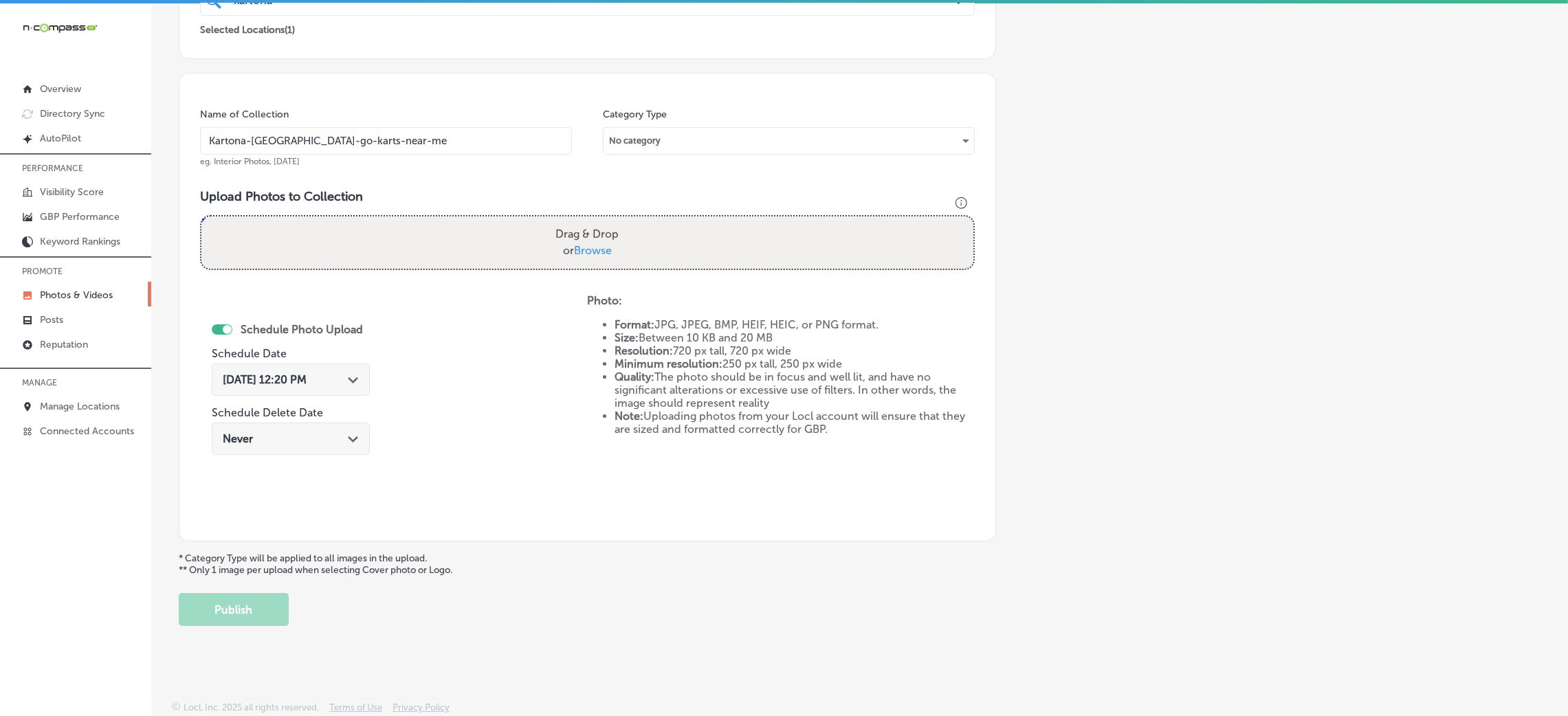
type input "C:\fakepath\Kartona-Electric-Speedway-go-karts-near-me (17).jpg"
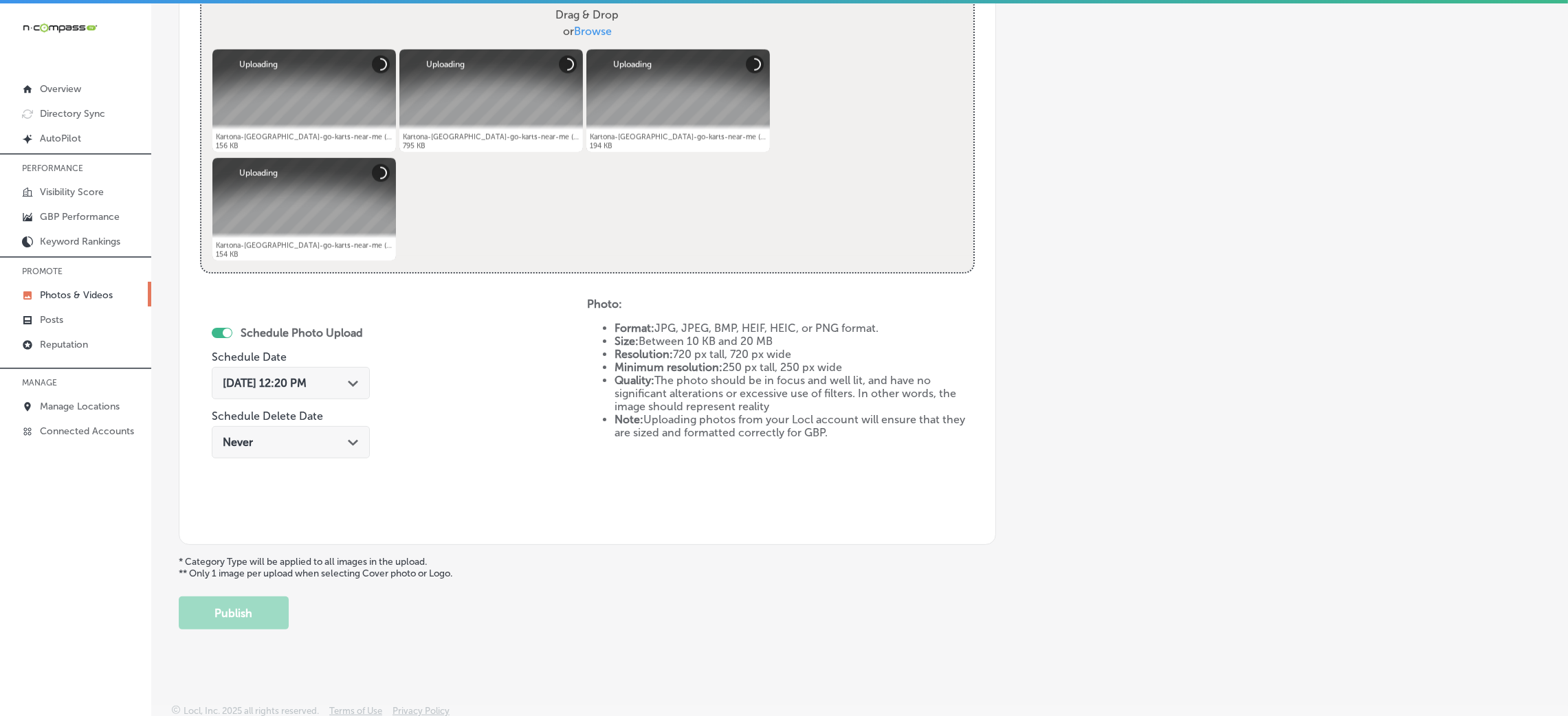
scroll to position [549, 0]
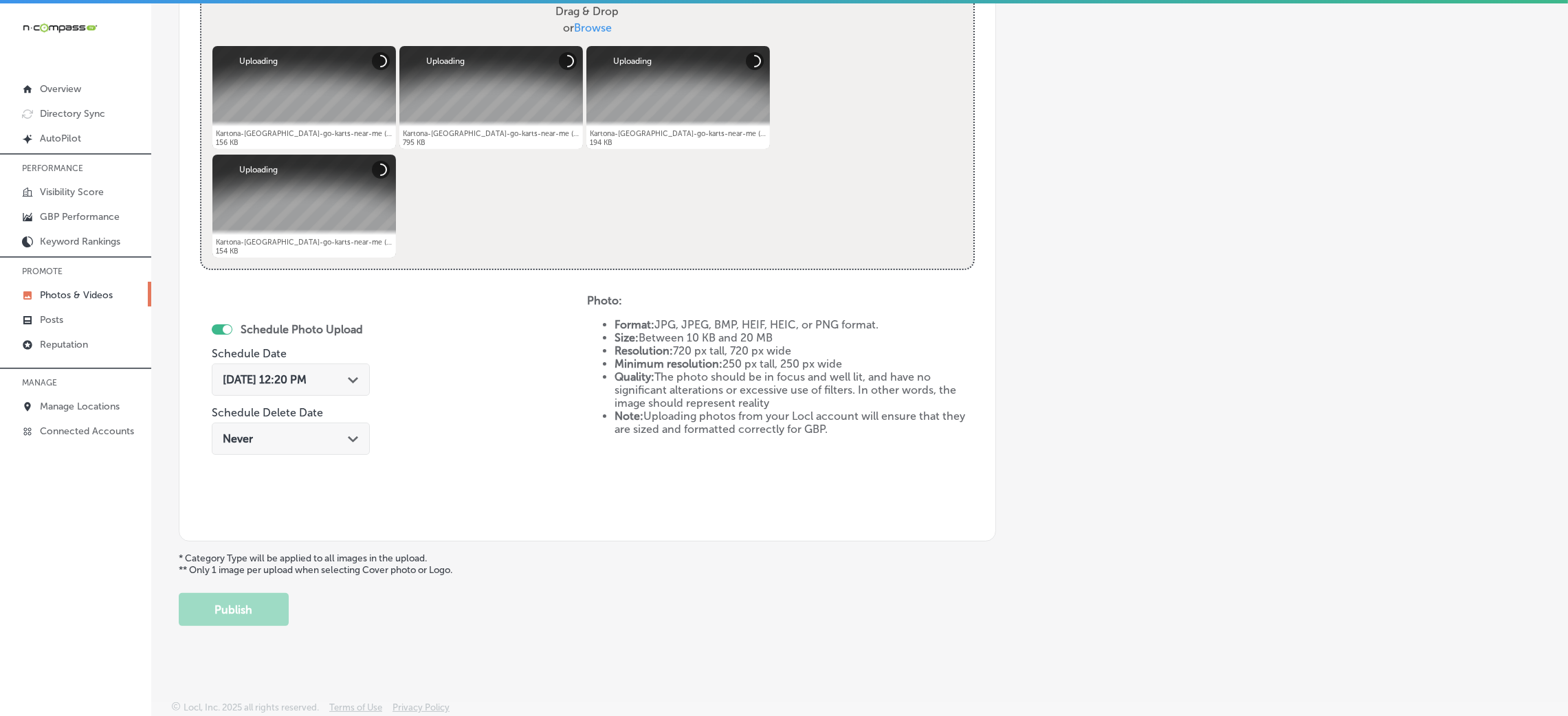
drag, startPoint x: 243, startPoint y: 385, endPoint x: 257, endPoint y: 392, distance: 15.7
click at [246, 385] on span "Oct 8, 2025 12:20 PM" at bounding box center [264, 380] width 84 height 13
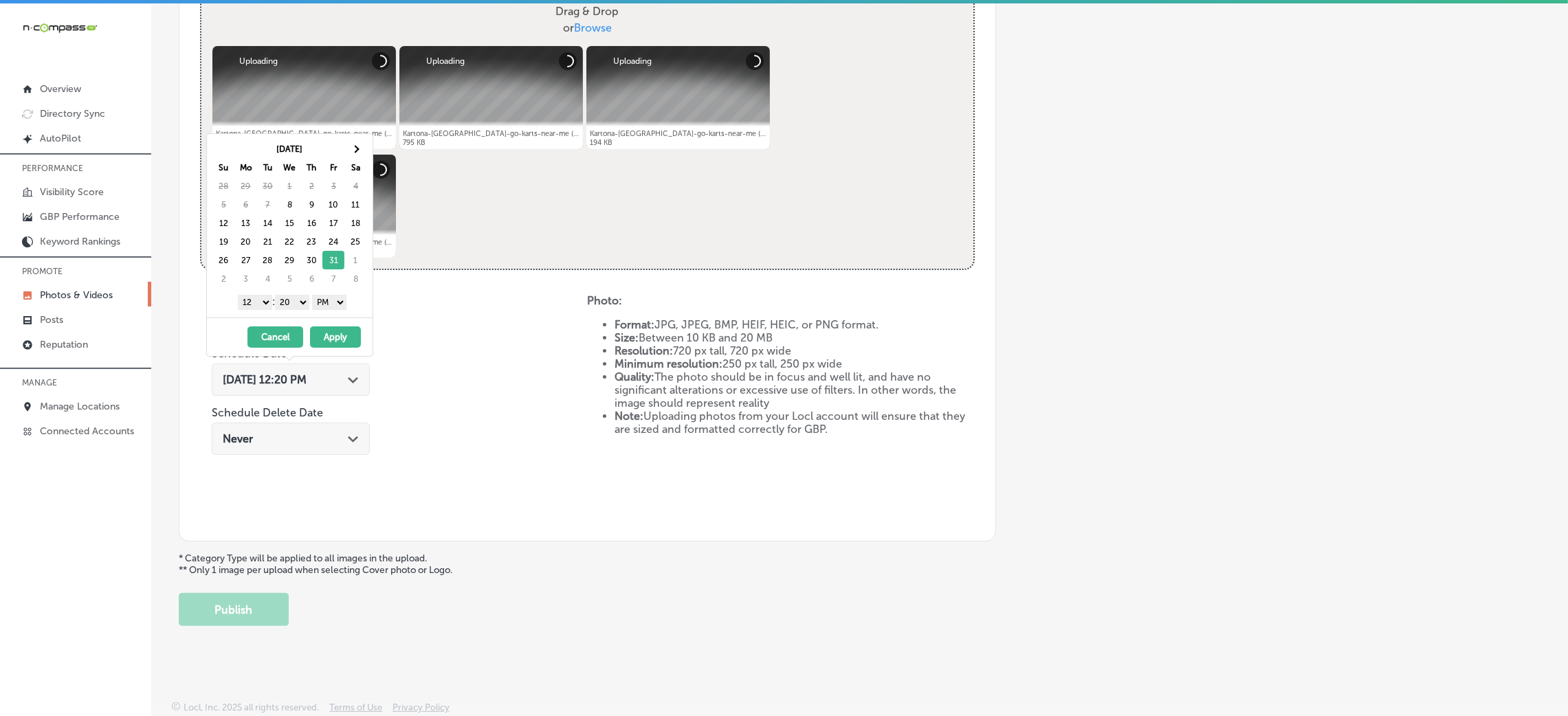
click at [295, 302] on select "00 10 20 30 40 50" at bounding box center [292, 302] width 35 height 15
drag, startPoint x: 244, startPoint y: 300, endPoint x: 244, endPoint y: 308, distance: 8.0
click at [243, 300] on select "1 2 3 4 5 6 7 8 9 10 11 12" at bounding box center [255, 302] width 35 height 15
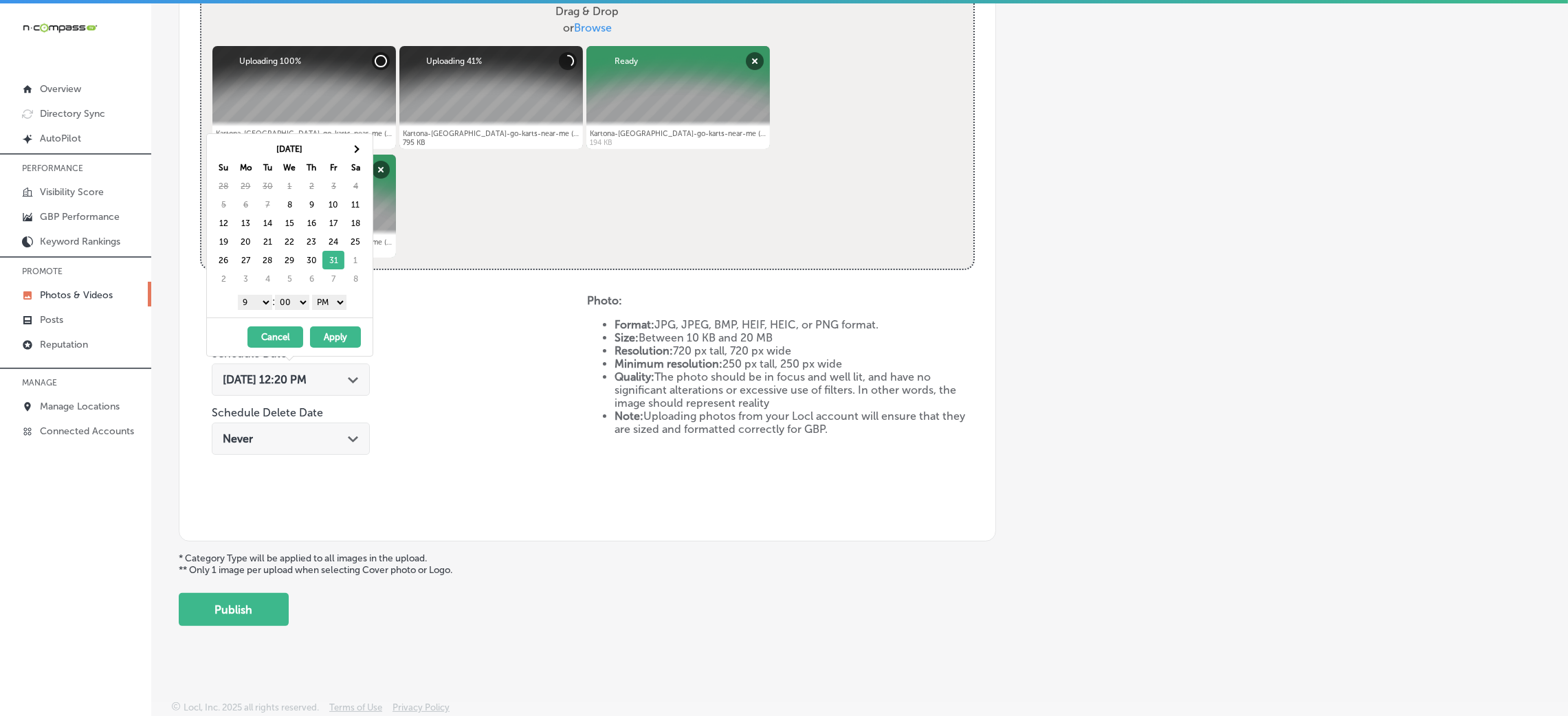
click at [336, 345] on button "Apply" at bounding box center [335, 337] width 51 height 21
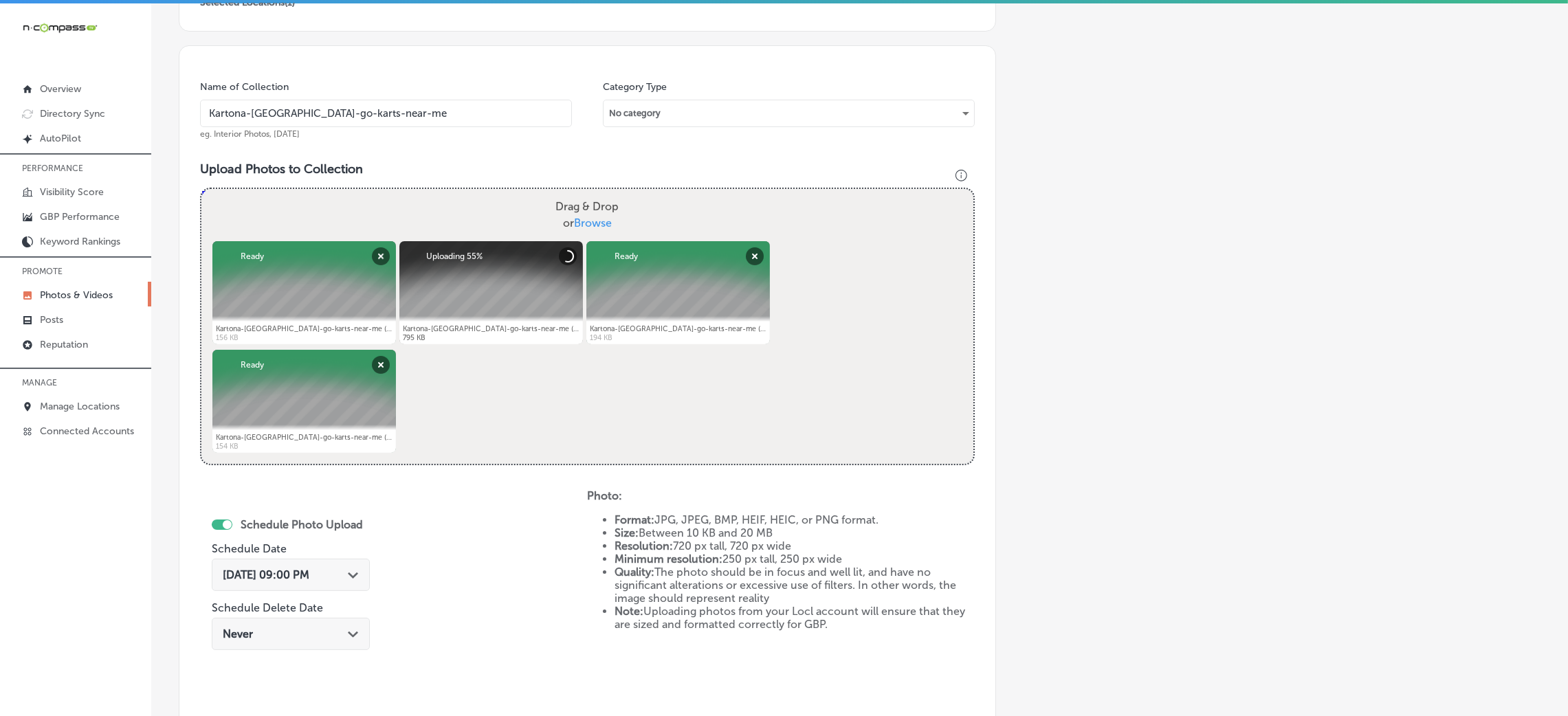
scroll to position [343, 0]
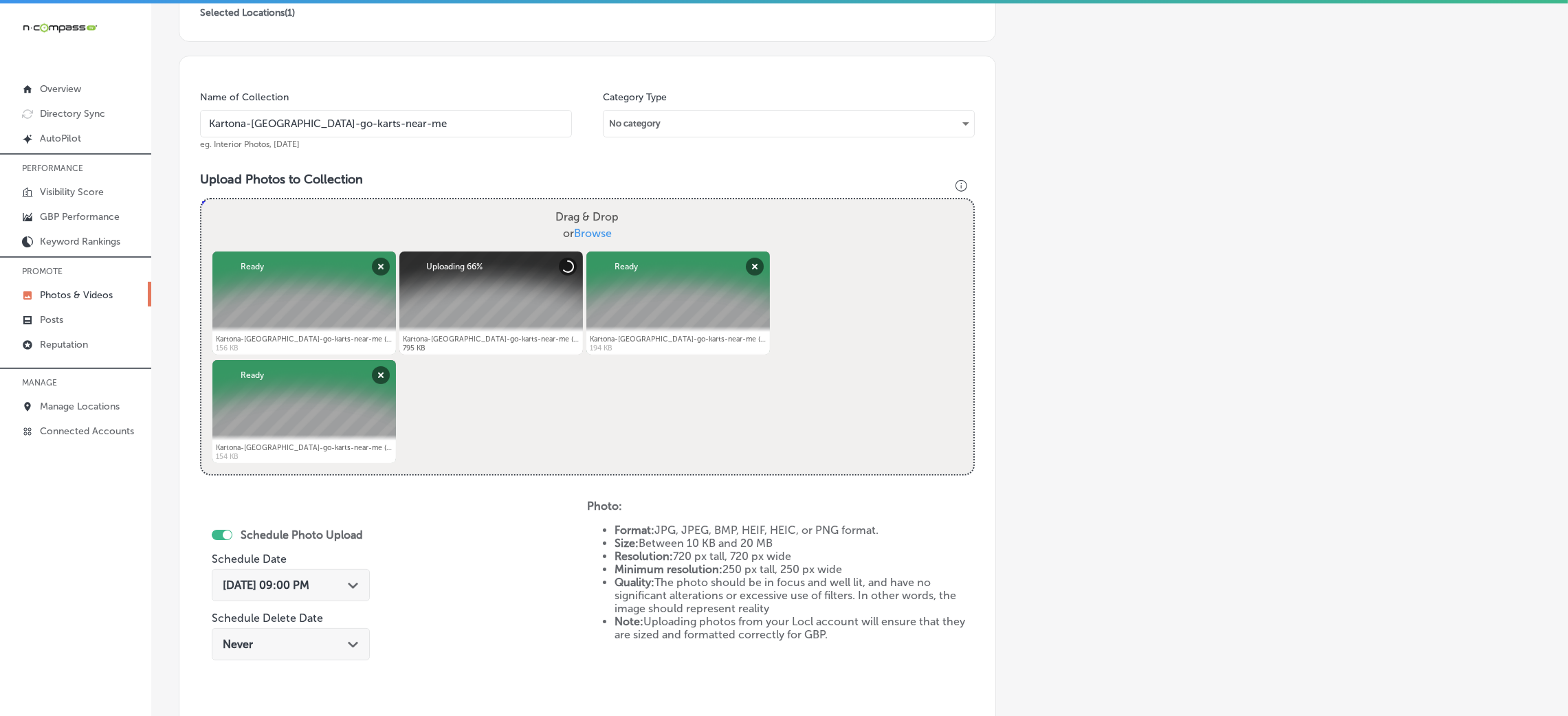
click at [408, 123] on input "Kartona-Electric-Speedway-go-karts-near-me" at bounding box center [386, 124] width 372 height 28
click at [454, 167] on div "Name of Collection Kartona-Electric-Speedway-go-karts-near-me eg. Interior Phot…" at bounding box center [587, 401] width 817 height 691
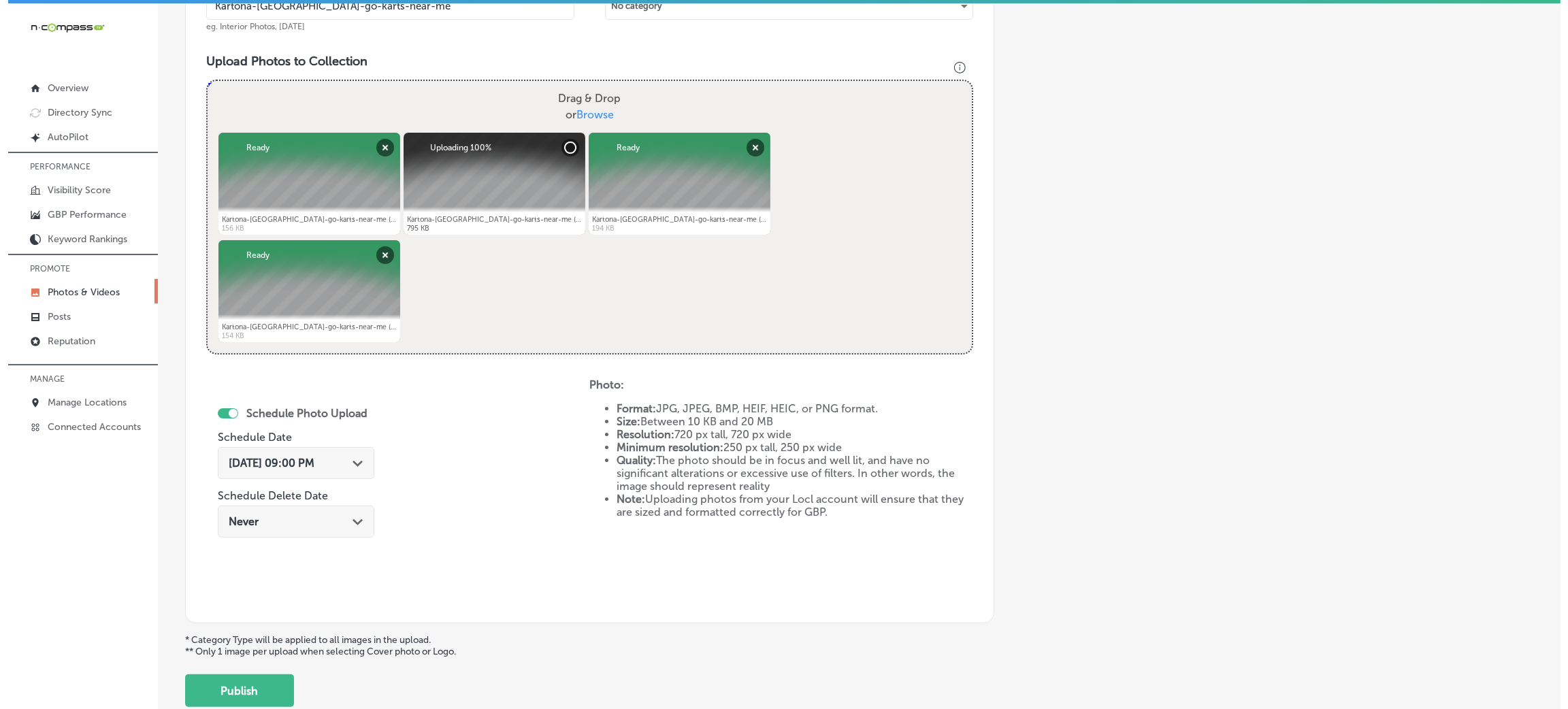
scroll to position [544, 0]
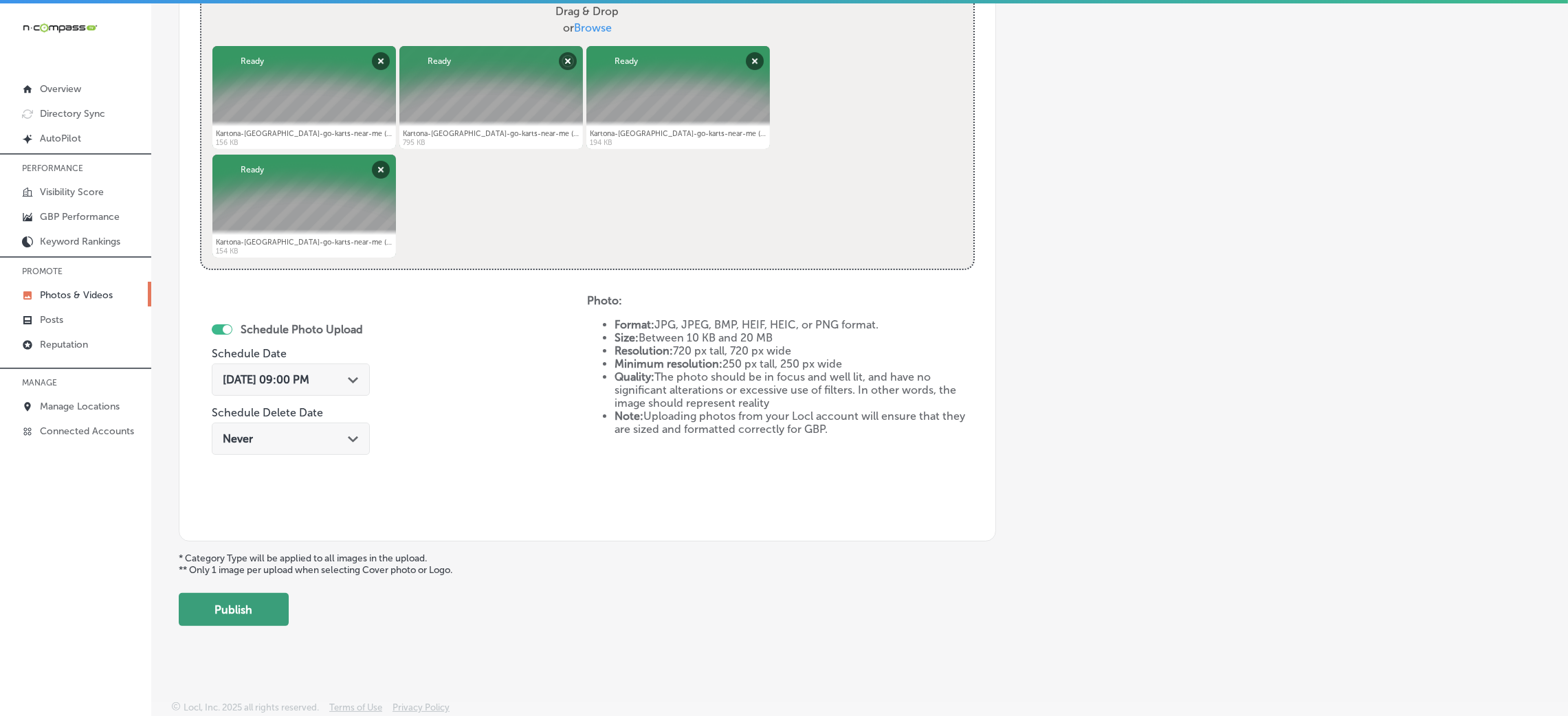
click at [263, 594] on button "Publish" at bounding box center [234, 609] width 110 height 33
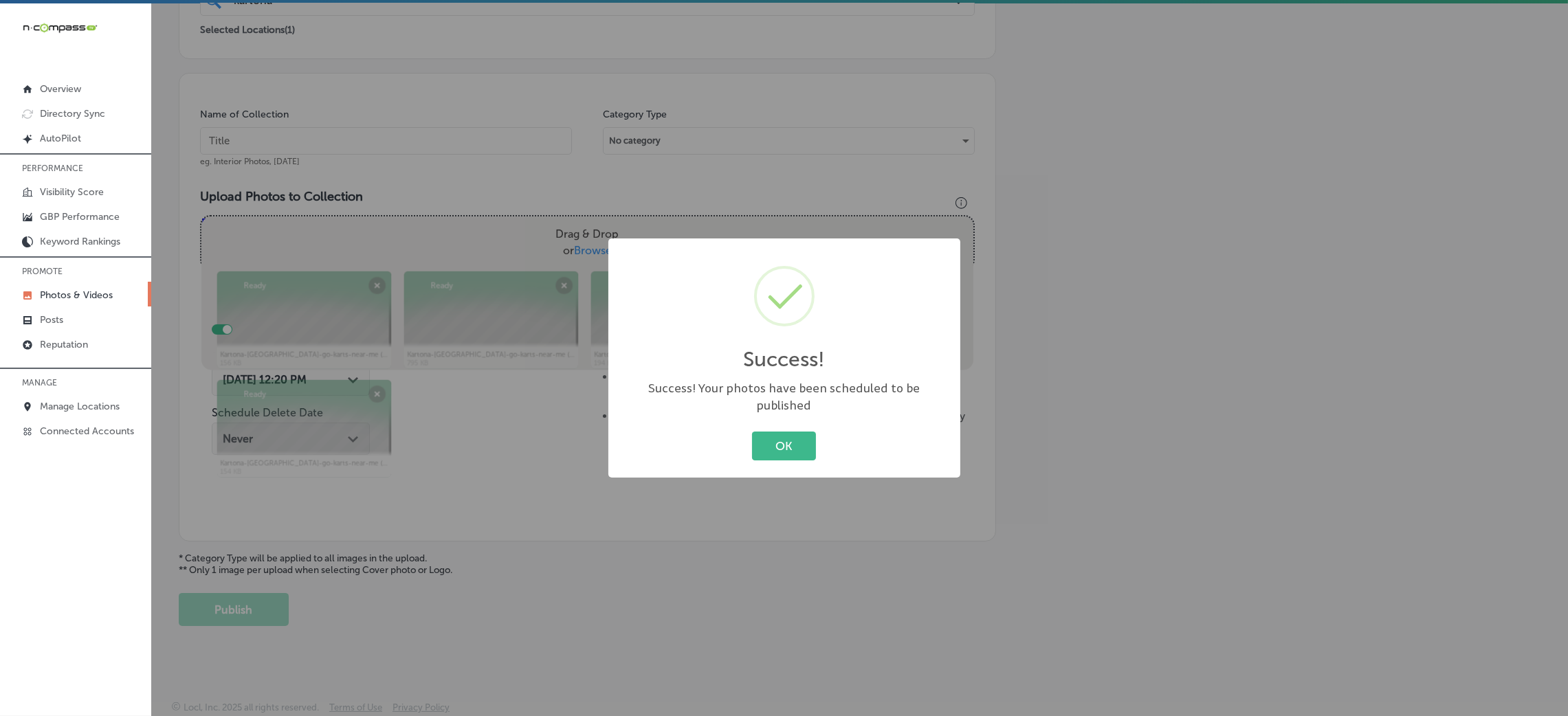
scroll to position [326, 0]
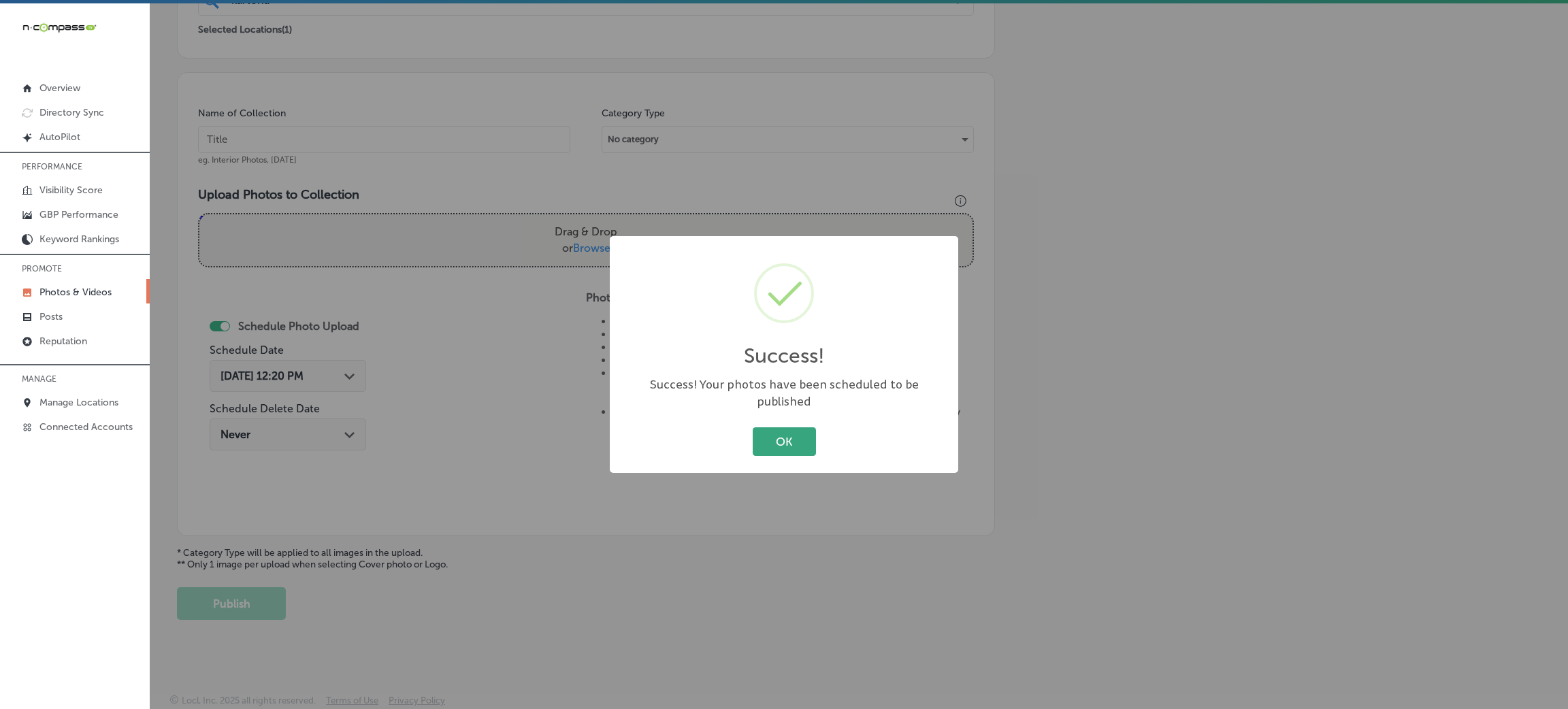
click at [810, 437] on button "OK" at bounding box center [784, 441] width 64 height 28
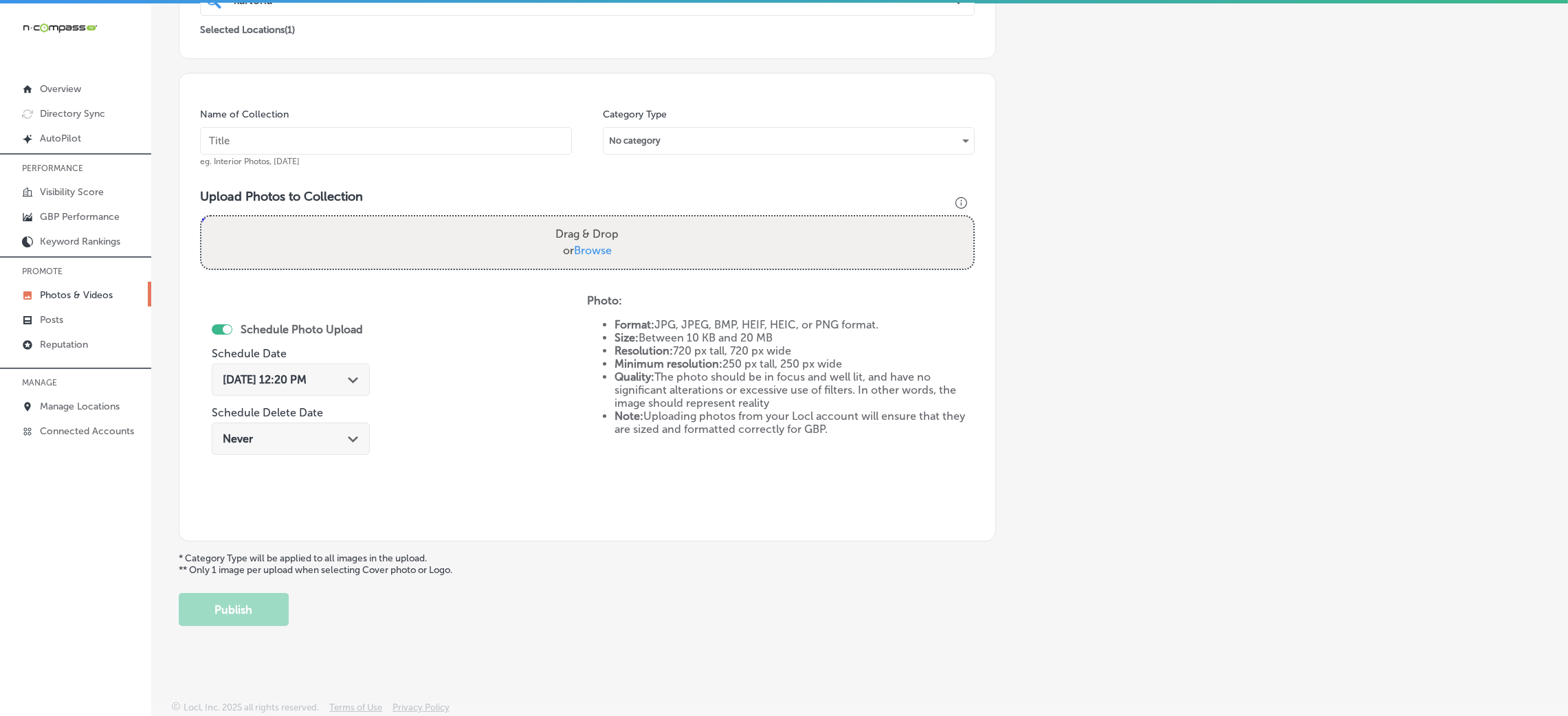
click at [513, 147] on input "text" at bounding box center [386, 141] width 372 height 28
paste input "Kartona-Electric-Speedway-go-karts-near-me"
type input "Kartona-Electric-Speedway-go-karts-near-me"
click at [650, 275] on div "Upload Photos to Collection Powered by PQINA Drag & Drop or Browse Kartona-Elec…" at bounding box center [587, 235] width 775 height 92
click at [653, 255] on div "Drag & Drop or Browse" at bounding box center [587, 243] width 772 height 52
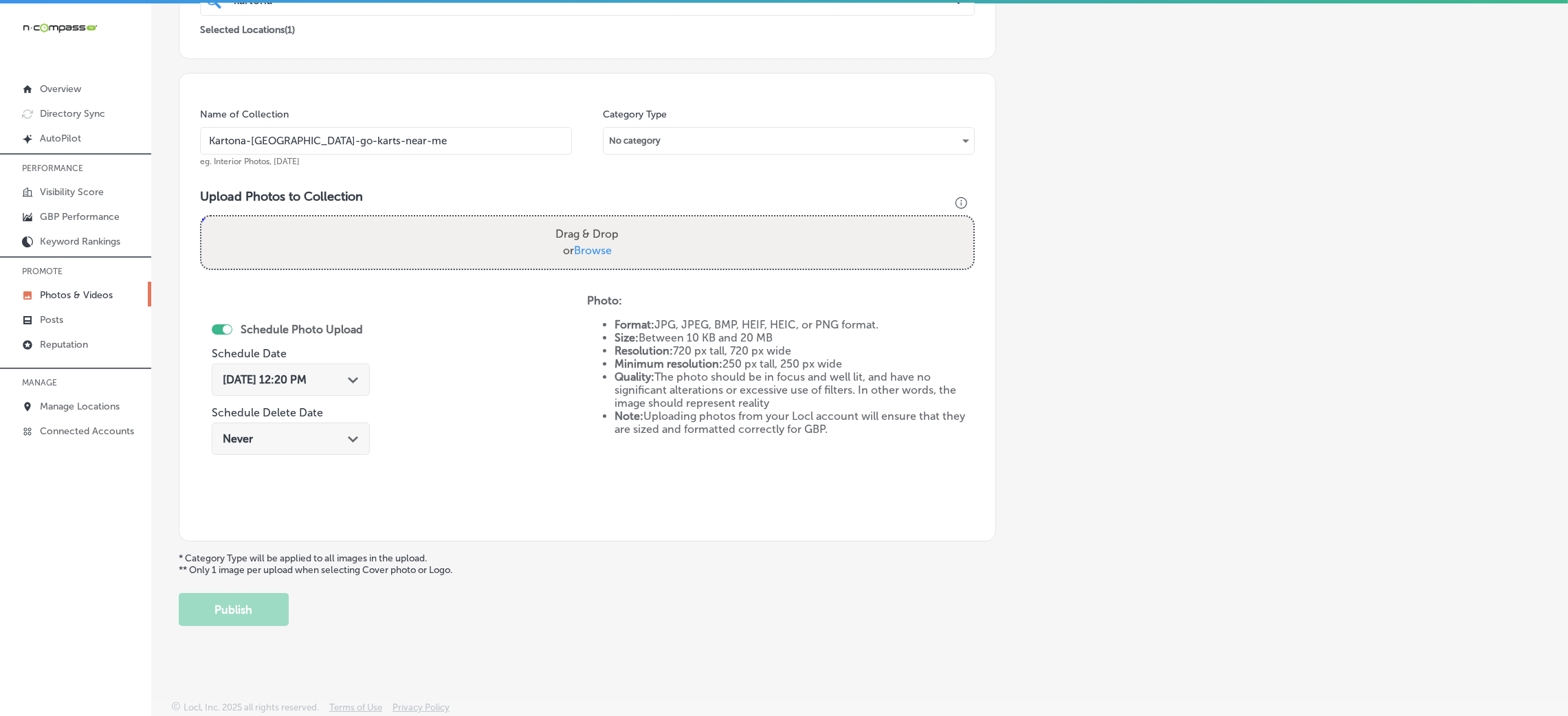
click at [201, 217] on input "Drag & Drop or Browse" at bounding box center [587, 219] width 772 height 4
type input "C:\fakepath\Kartona-Electric-Speedway-go-karts-near-me (21).jpg"
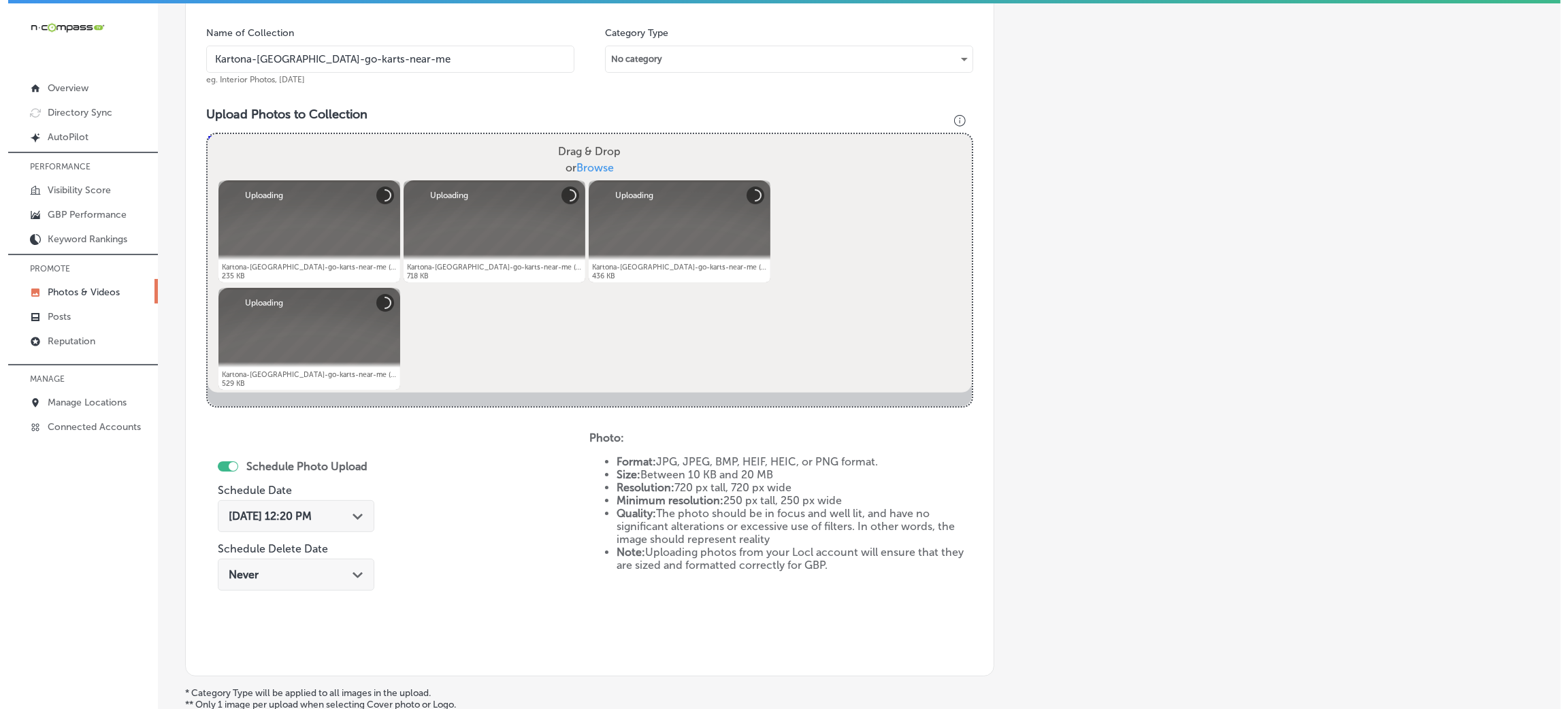
scroll to position [527, 0]
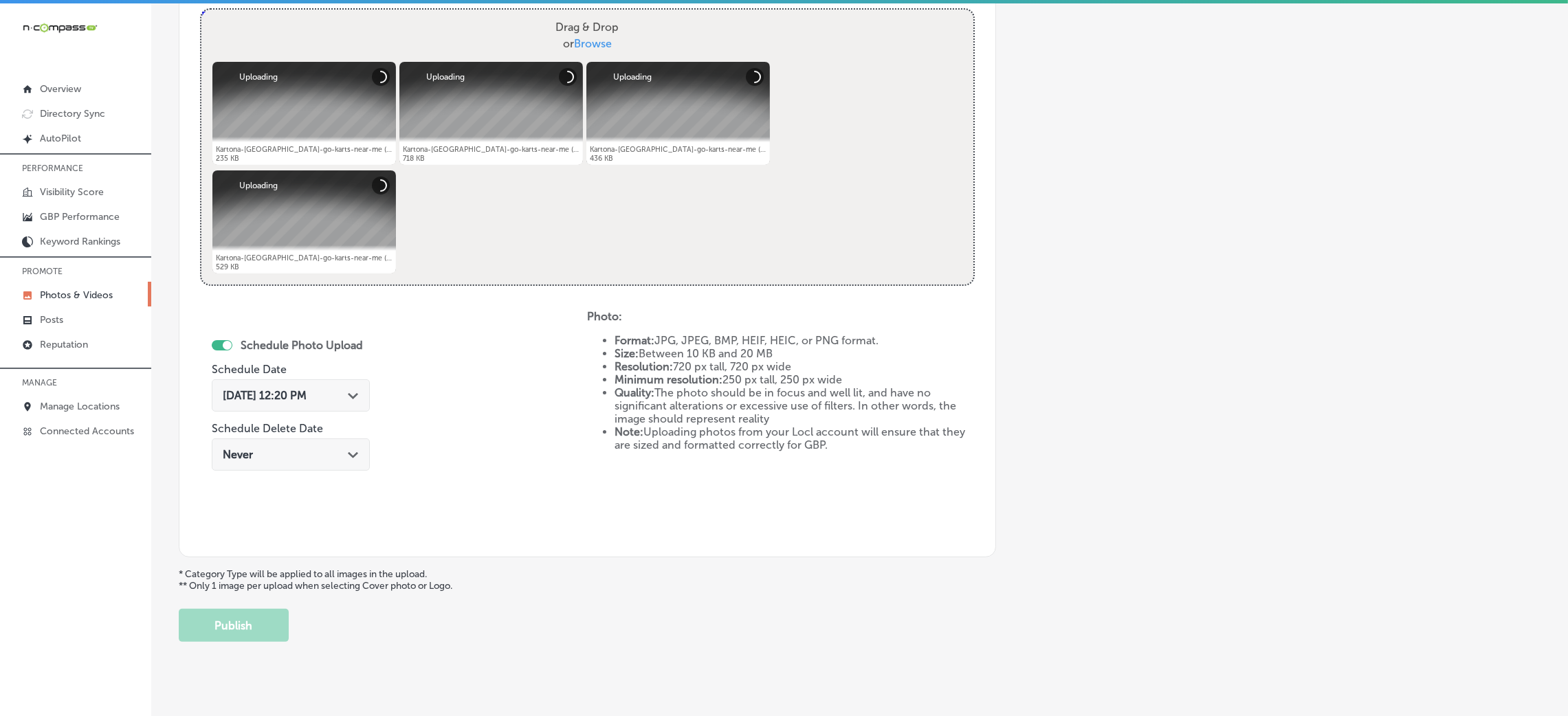
click at [295, 379] on div "Oct 8, 2025 12:20 PM Path Created with Sketch." at bounding box center [291, 395] width 158 height 32
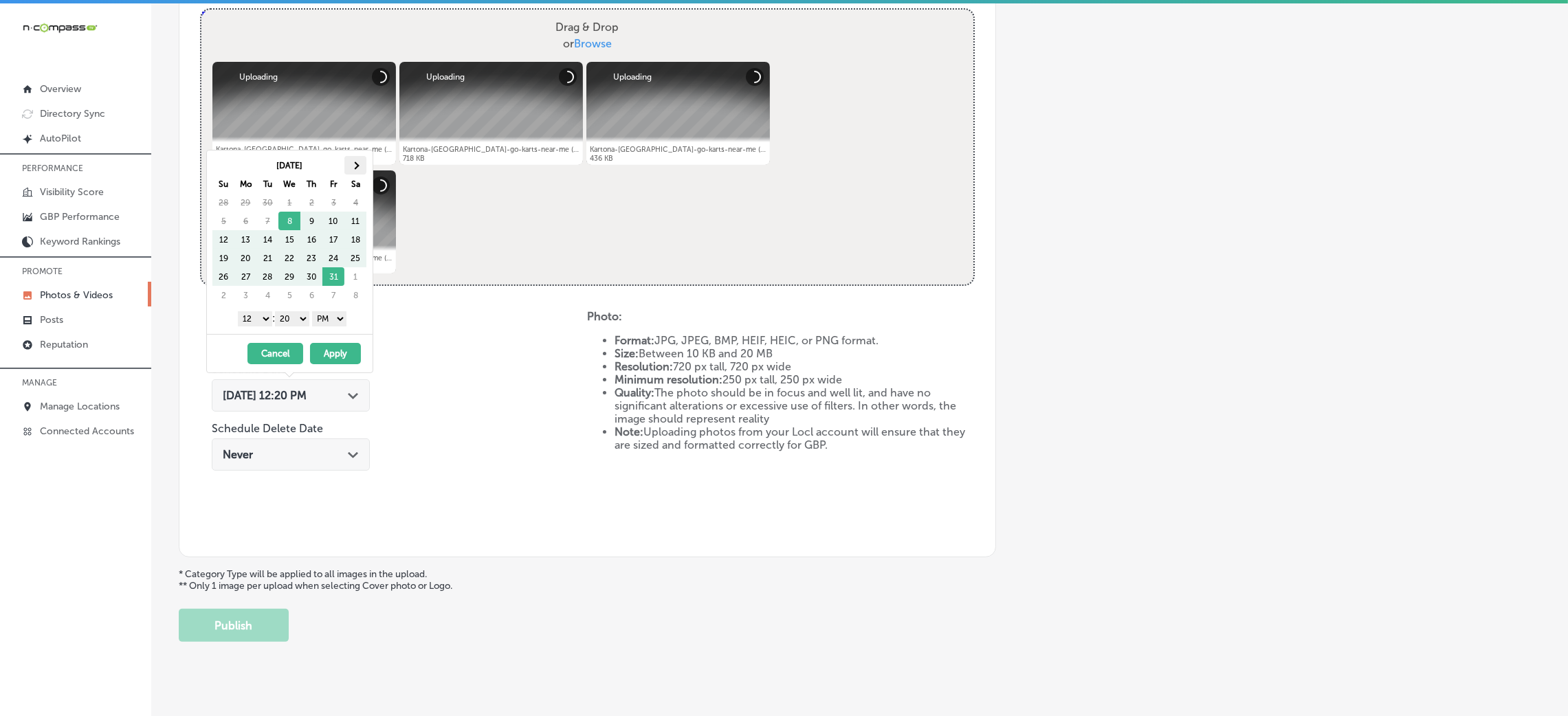
click at [361, 159] on th at bounding box center [355, 165] width 22 height 18
click at [225, 160] on th at bounding box center [223, 165] width 22 height 18
click at [297, 321] on select "00 10 20 30 40 50" at bounding box center [292, 318] width 35 height 15
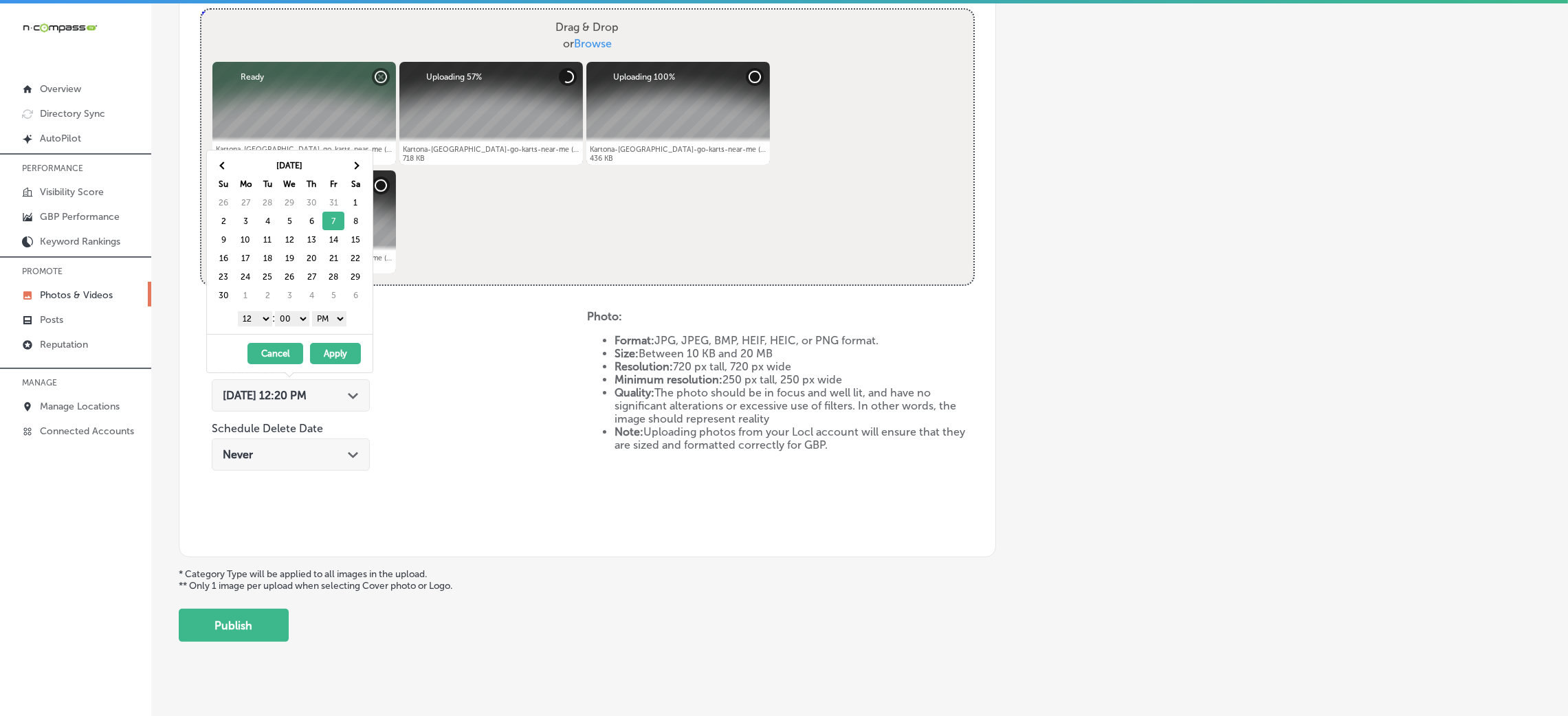
click at [254, 318] on select "1 2 3 4 5 6 7 8 9 10 11 12" at bounding box center [255, 318] width 35 height 15
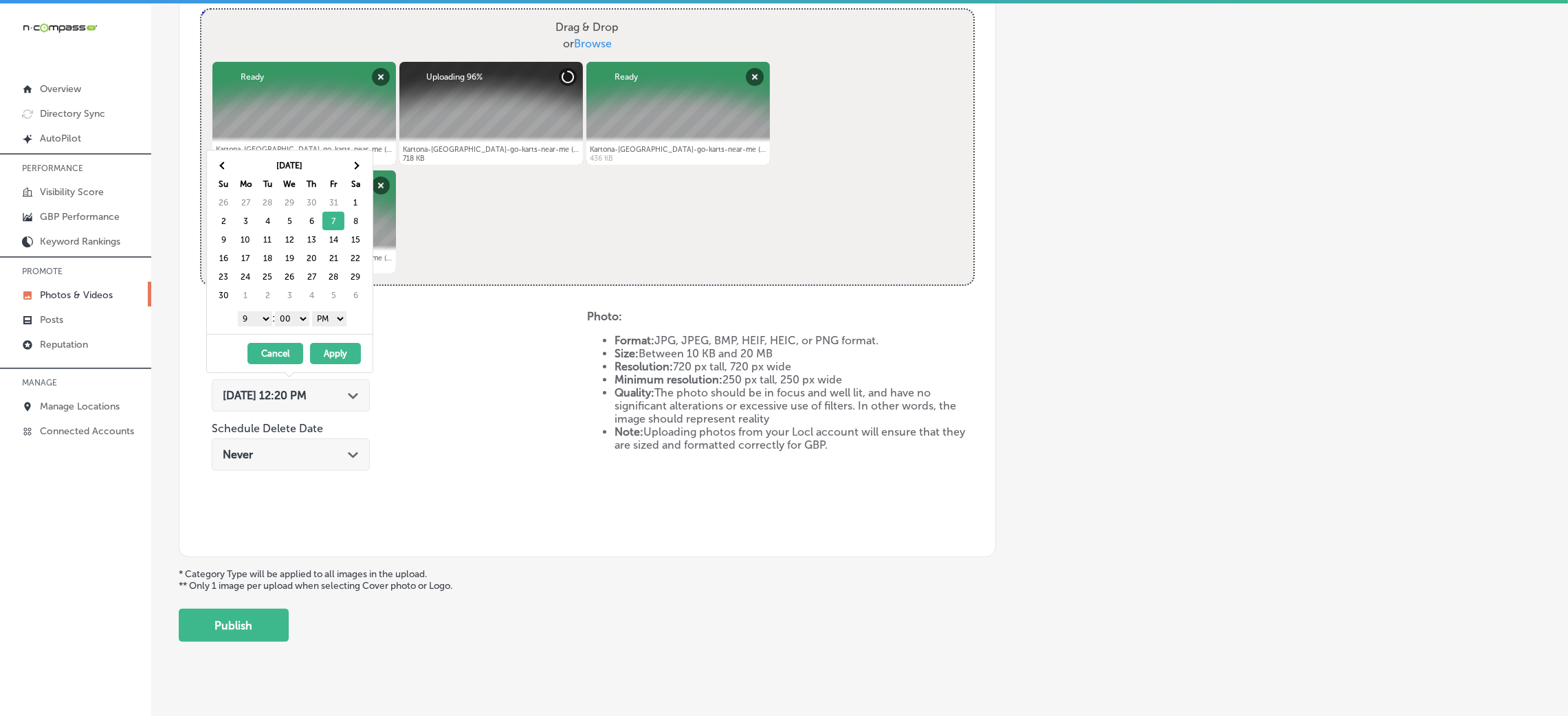
click at [332, 348] on button "Apply" at bounding box center [335, 354] width 51 height 21
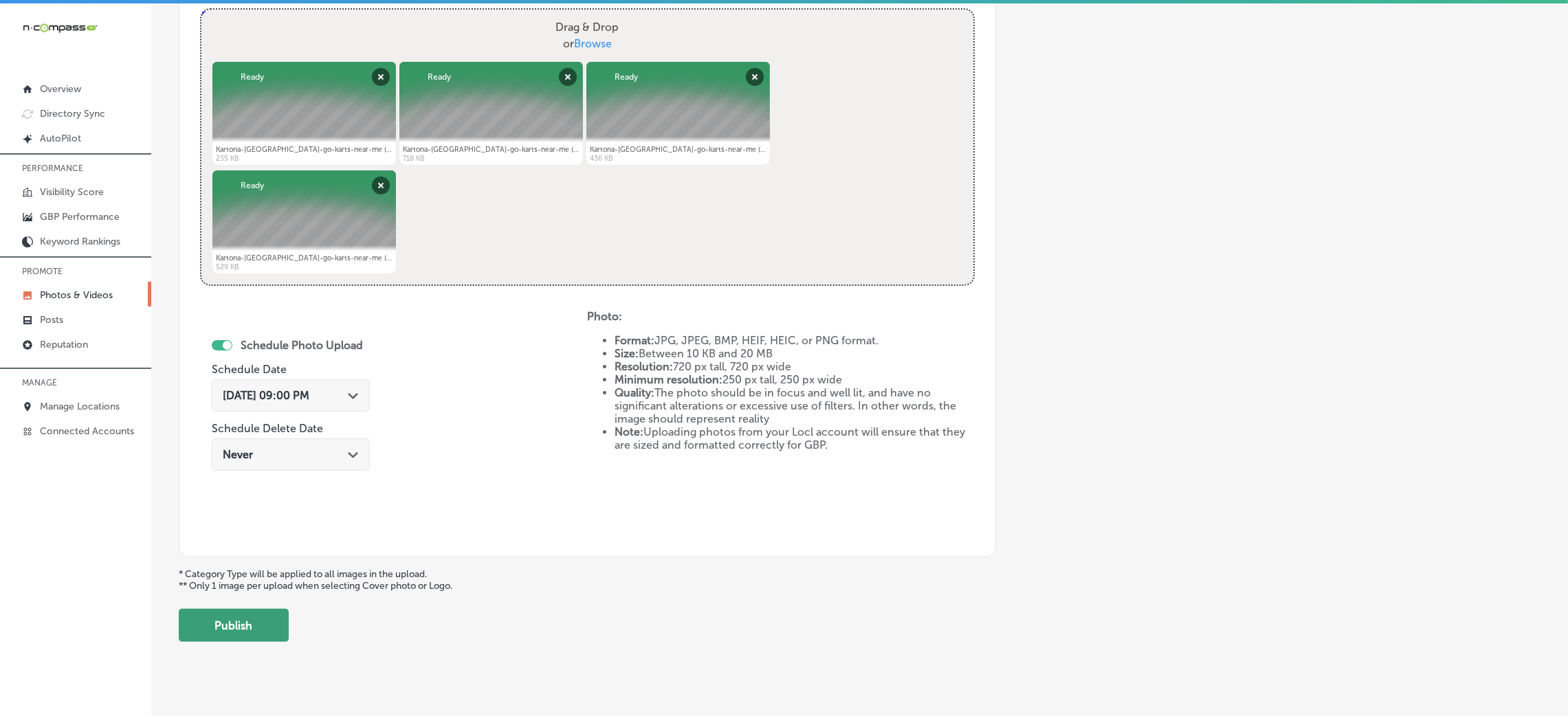
click at [284, 617] on button "Publish" at bounding box center [234, 625] width 110 height 33
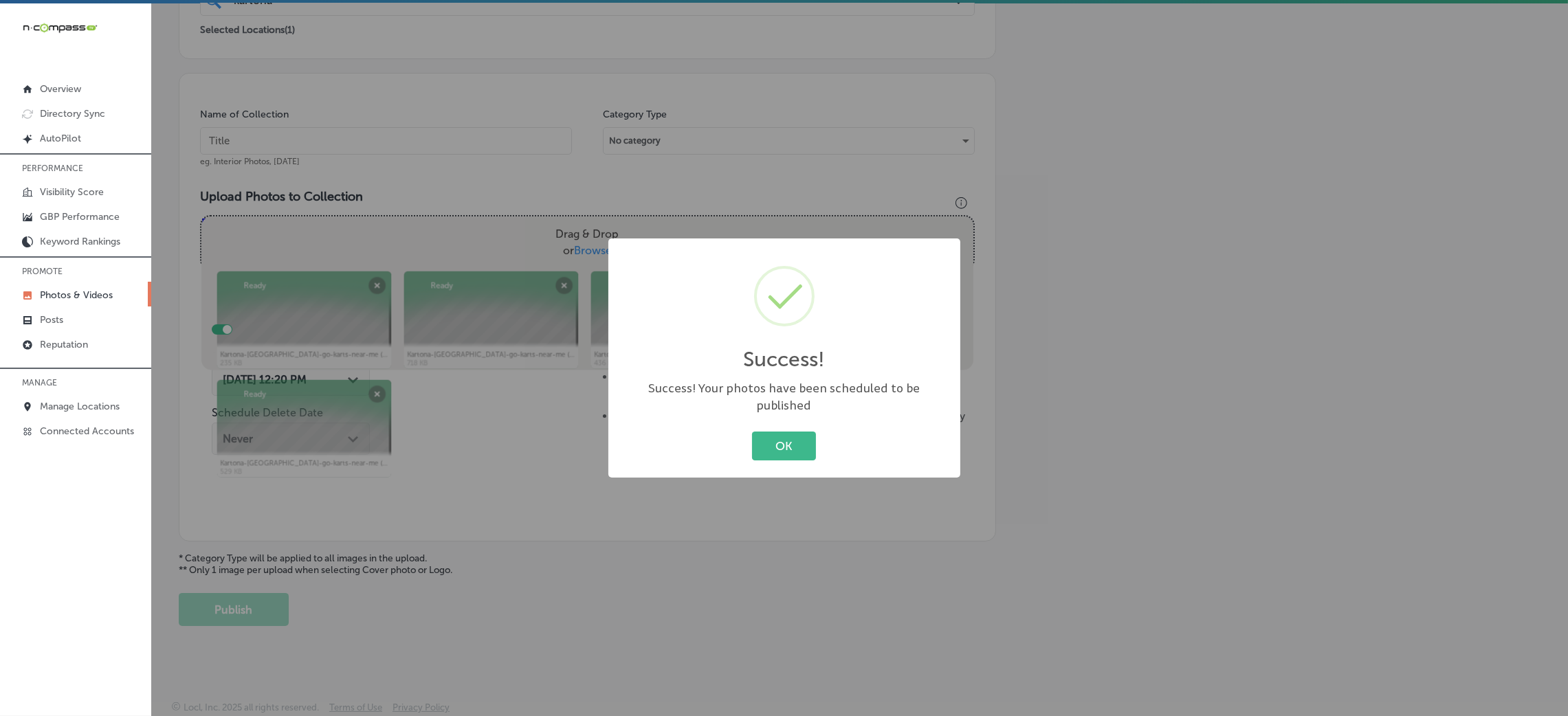
scroll to position [326, 0]
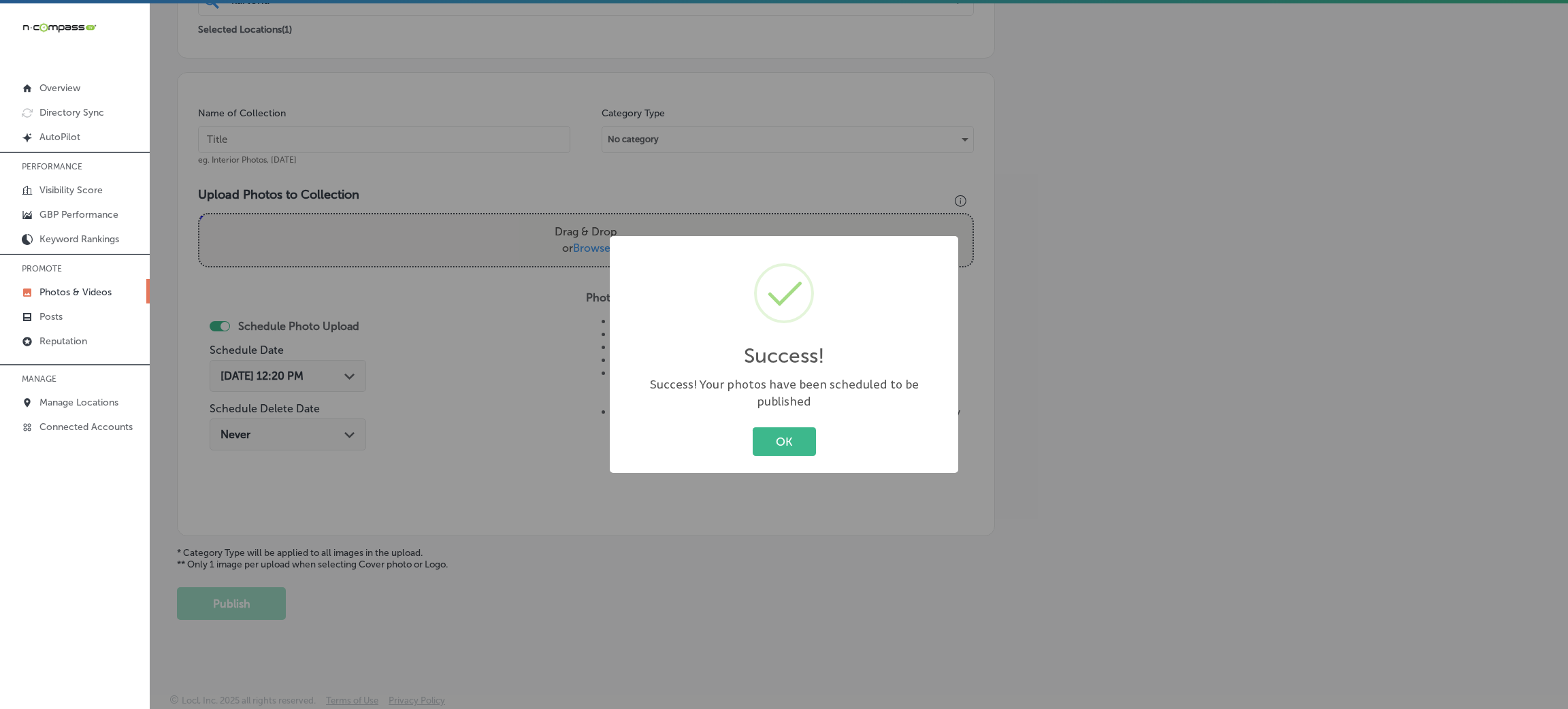
drag, startPoint x: 766, startPoint y: 439, endPoint x: 635, endPoint y: 410, distance: 134.2
click at [765, 439] on button "OK" at bounding box center [784, 441] width 64 height 28
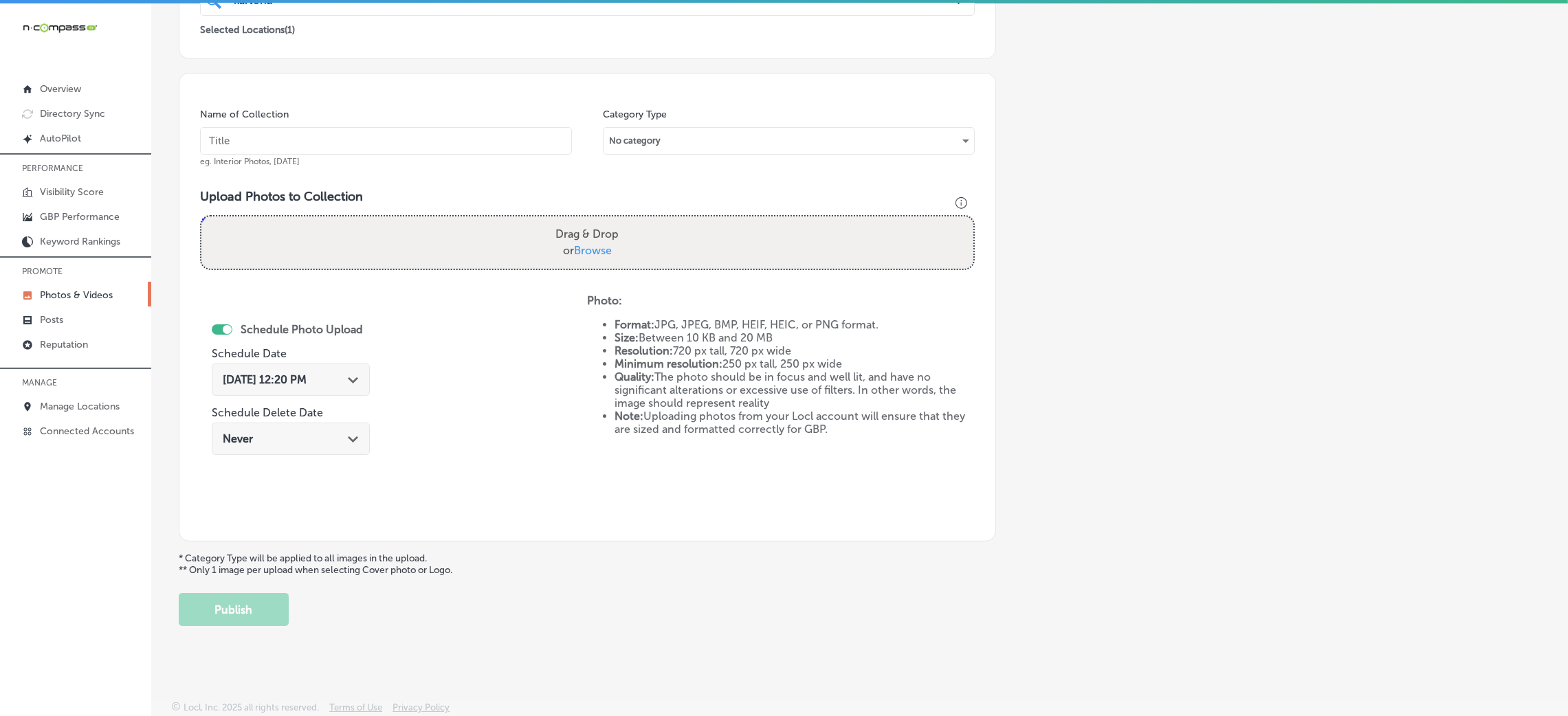
click at [379, 132] on input "text" at bounding box center [386, 141] width 372 height 28
paste input "Kartona-Electric-Speedway-go-karts-near-me"
type input "Kartona-Electric-Speedway-go-karts-near-me"
click at [576, 229] on label "Drag & Drop or Browse" at bounding box center [587, 242] width 74 height 44
click at [576, 220] on input "Drag & Drop or Browse" at bounding box center [587, 219] width 772 height 4
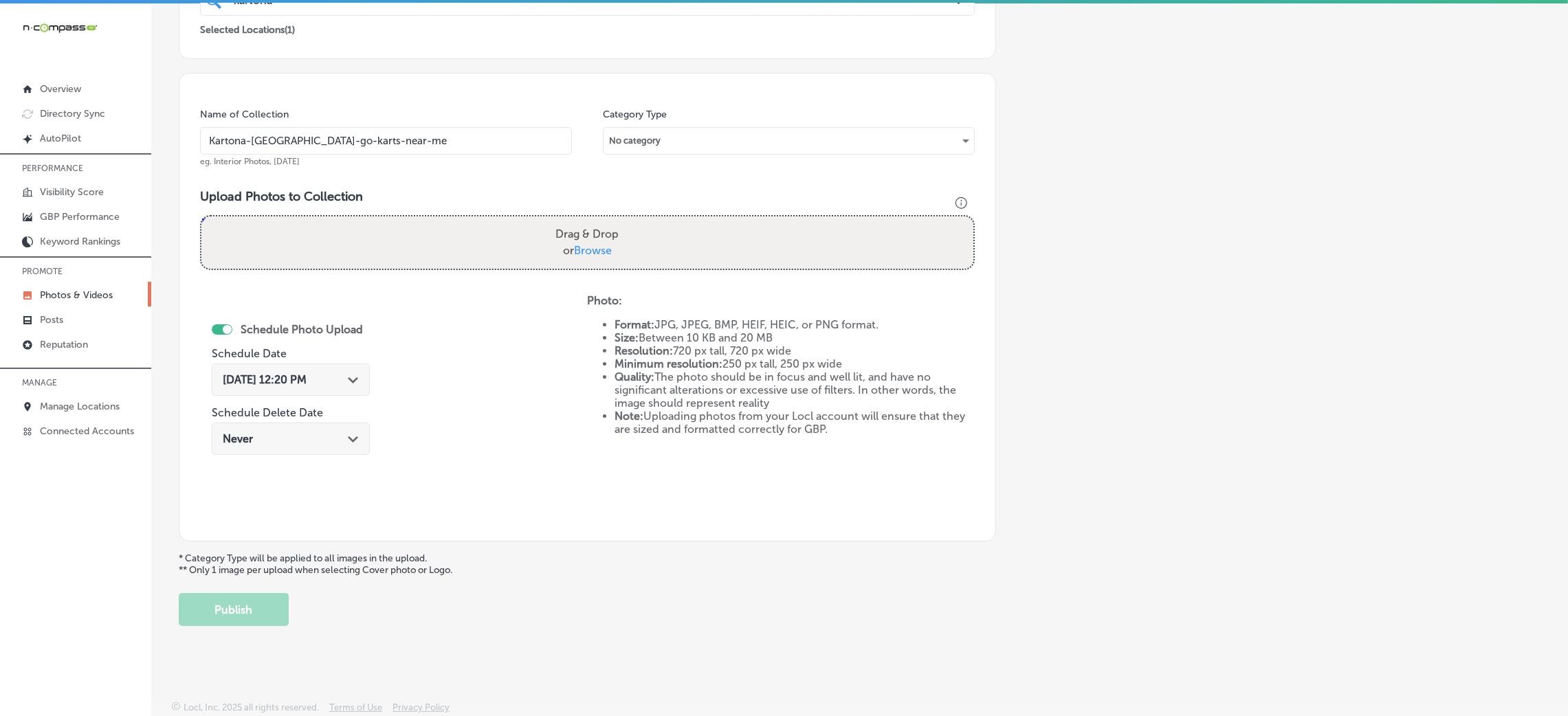
type input "C:\fakepath\Kartona-Electric-Speedway-go-karts-near-me (25).jpg"
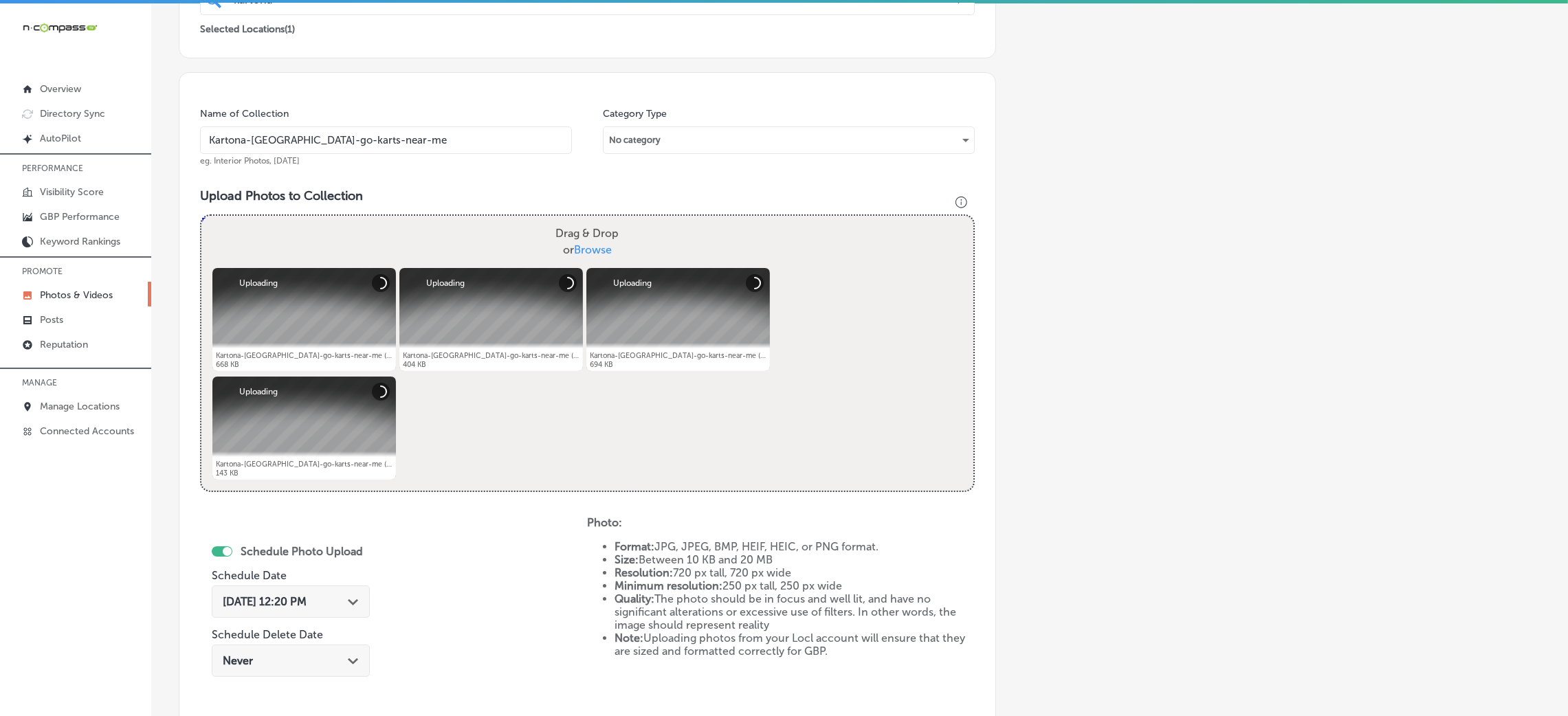
click at [338, 589] on div "Oct 8, 2025 12:20 PM Path Created with Sketch." at bounding box center [291, 602] width 158 height 32
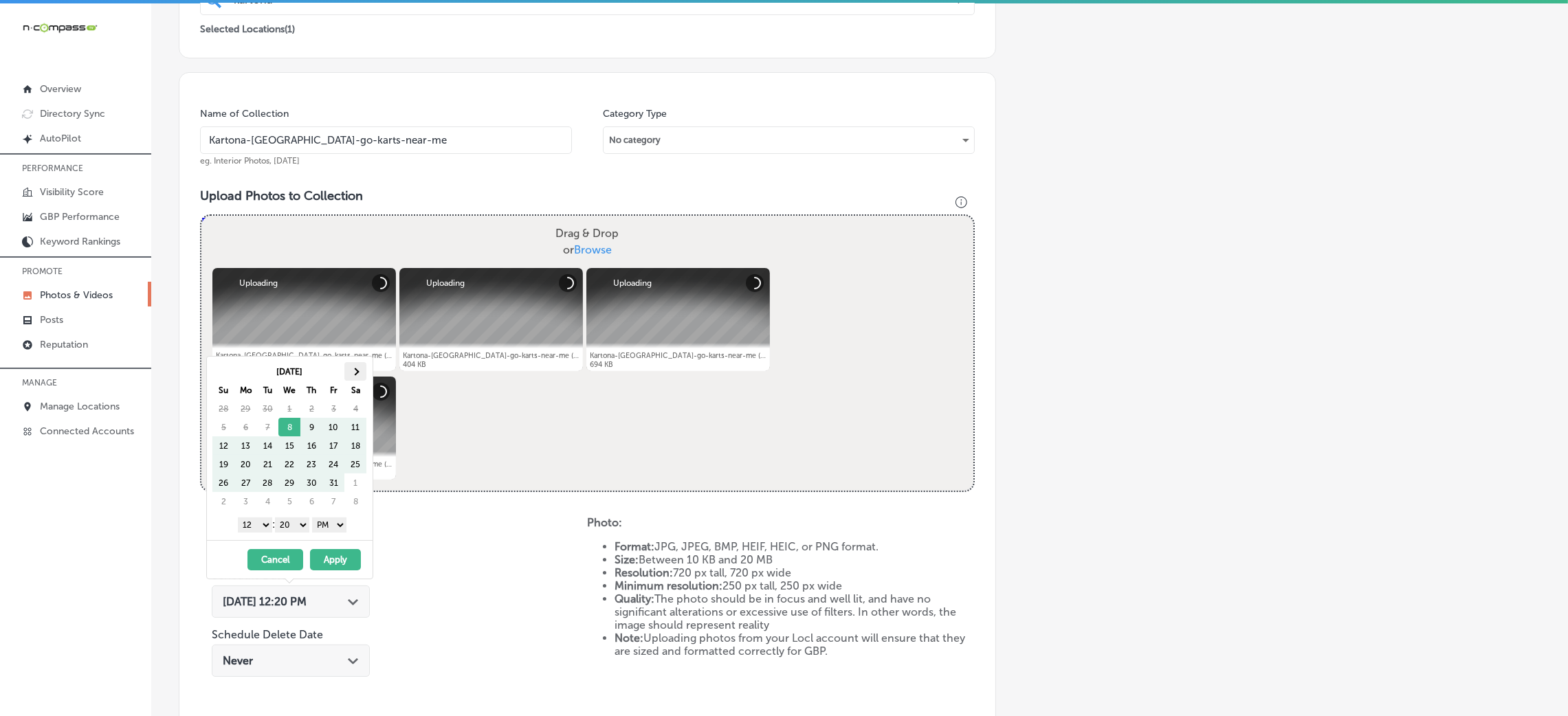
click at [361, 374] on th at bounding box center [355, 371] width 22 height 18
click at [302, 527] on select "00 10 20 30 40 50" at bounding box center [292, 525] width 35 height 15
click at [249, 519] on select "1 2 3 4 5 6 7 8 9 10 11 12" at bounding box center [255, 525] width 35 height 15
click at [344, 565] on button "Apply" at bounding box center [335, 560] width 51 height 21
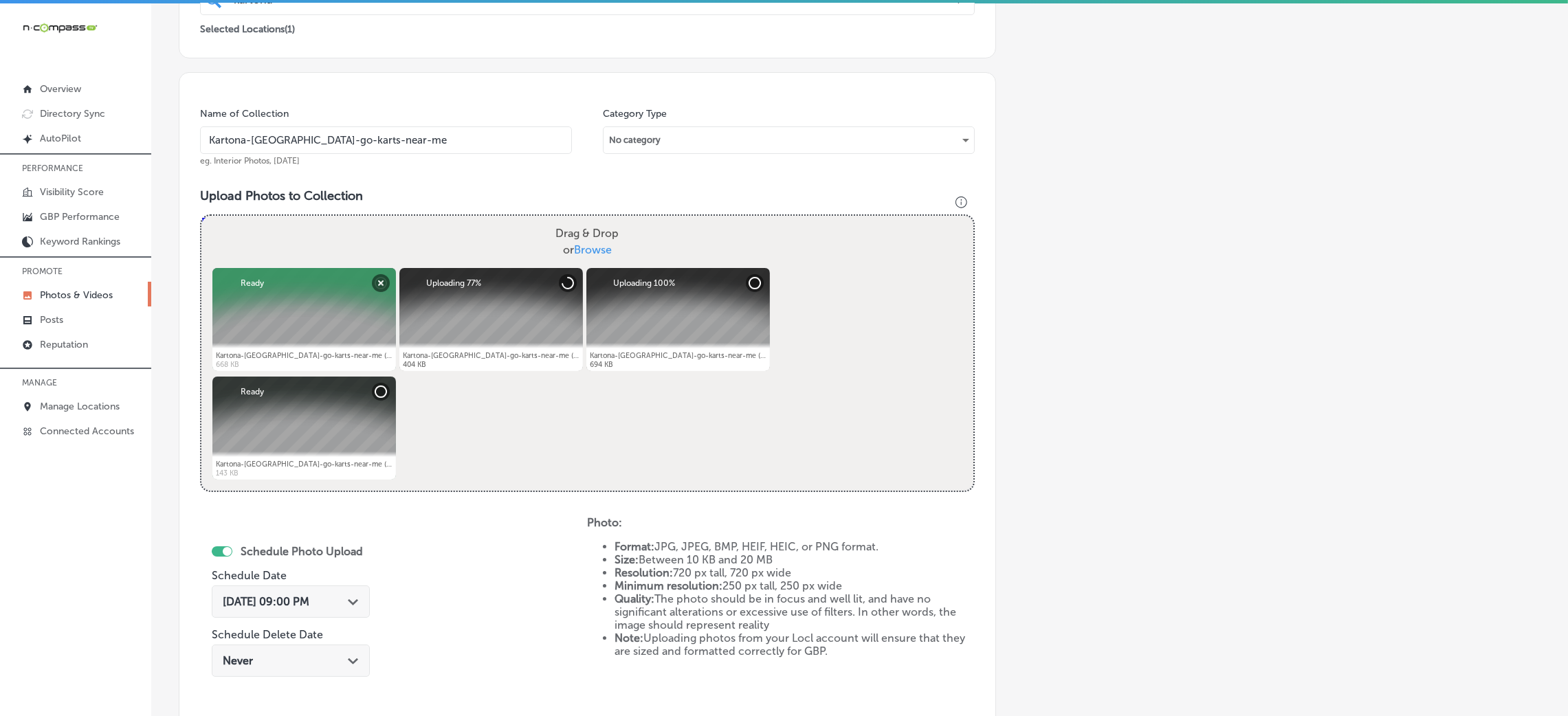
click at [380, 138] on input "Kartona-Electric-Speedway-go-karts-near-me" at bounding box center [386, 140] width 372 height 28
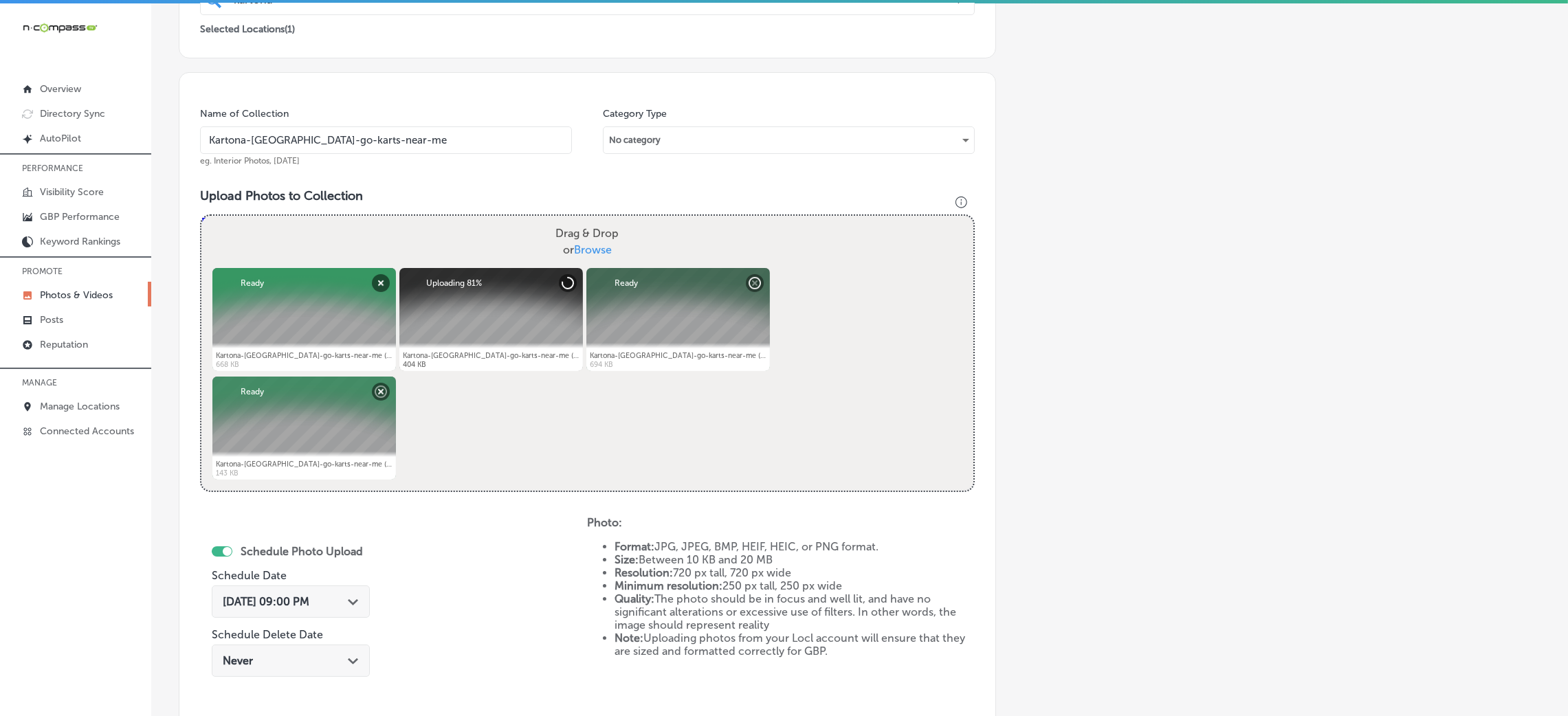
click at [380, 138] on input "Kartona-Electric-Speedway-go-karts-near-me" at bounding box center [386, 140] width 372 height 28
click at [420, 193] on h3 "Upload Photos to Collection" at bounding box center [587, 196] width 775 height 15
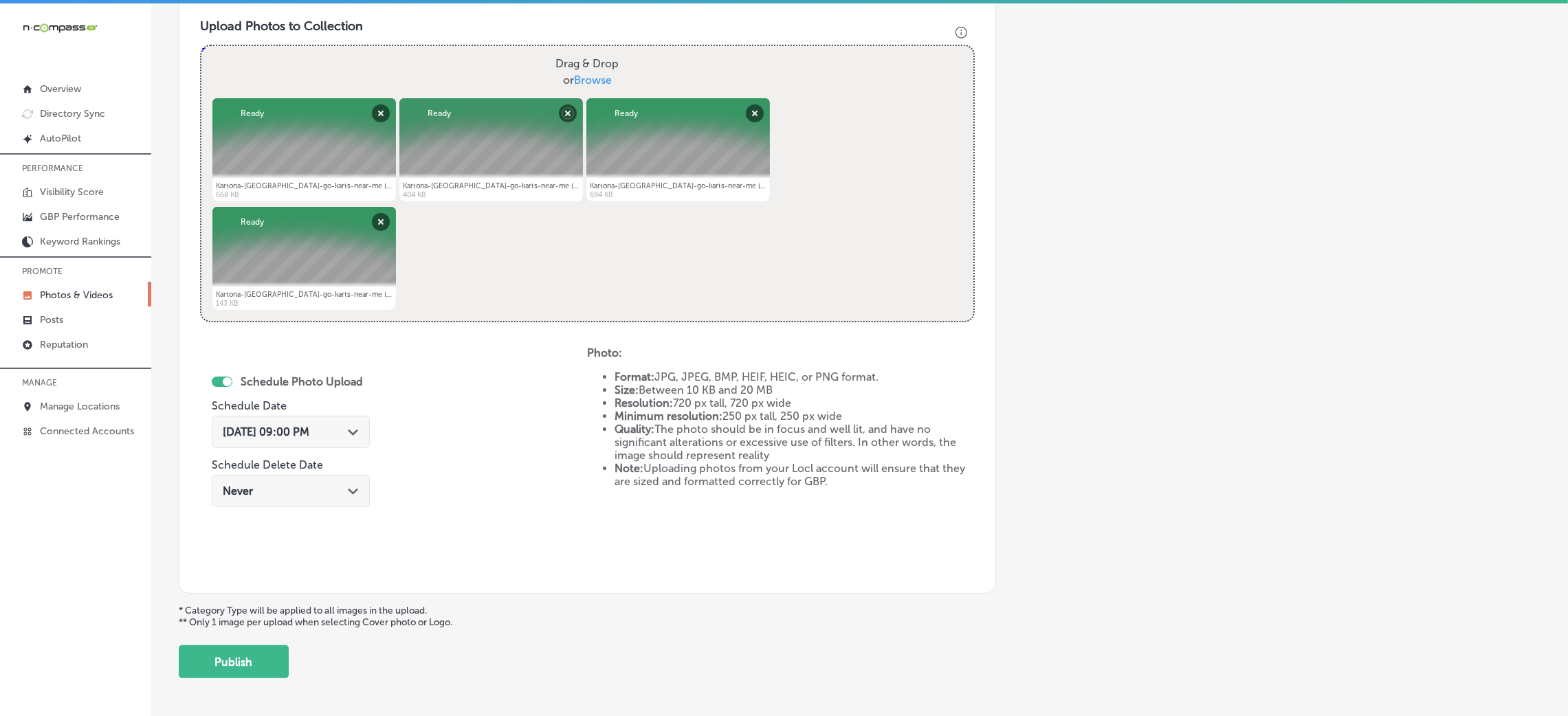
scroll to position [532, 0]
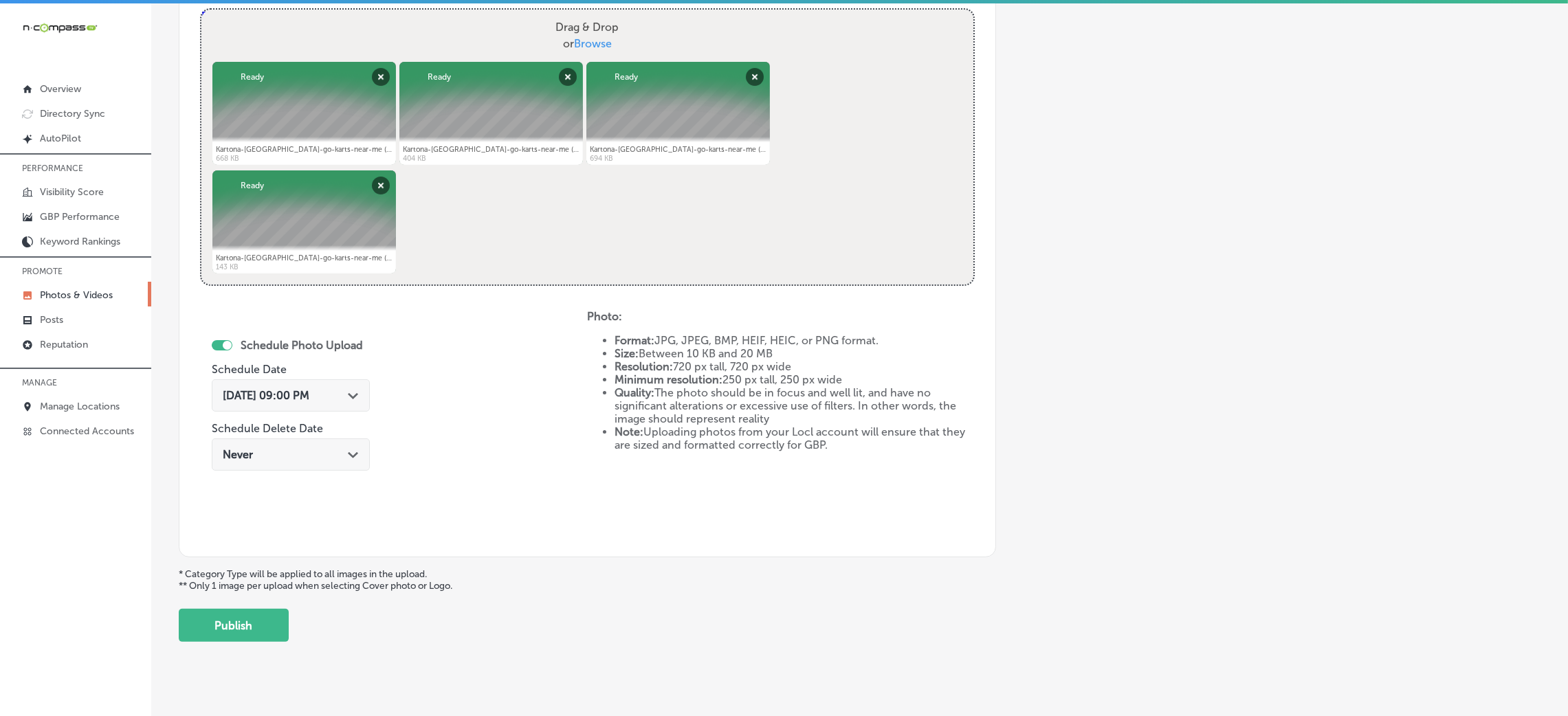
click at [242, 642] on button "Publish" at bounding box center [234, 625] width 110 height 33
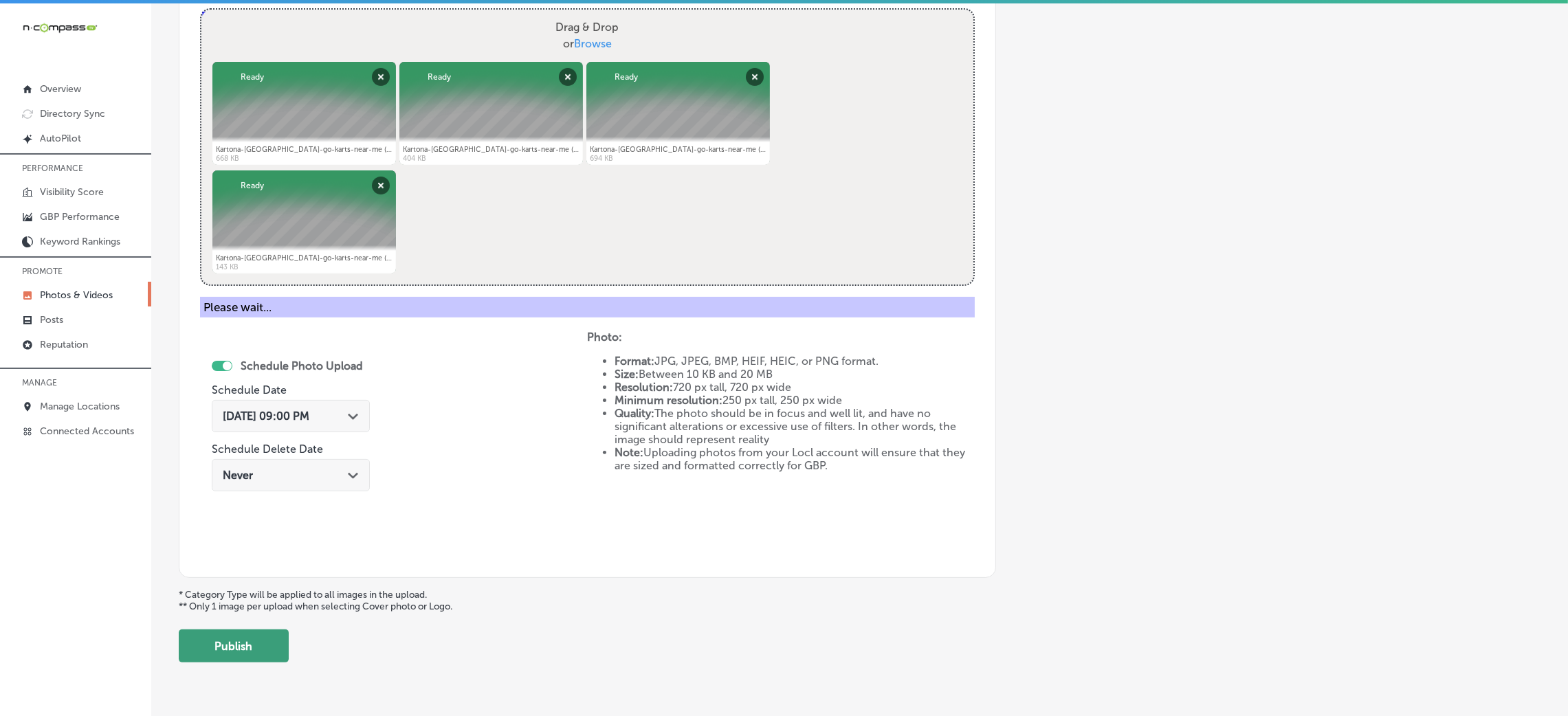
click at [251, 631] on button "Publish" at bounding box center [234, 646] width 110 height 33
click at [270, 654] on button "Publish" at bounding box center [234, 646] width 110 height 33
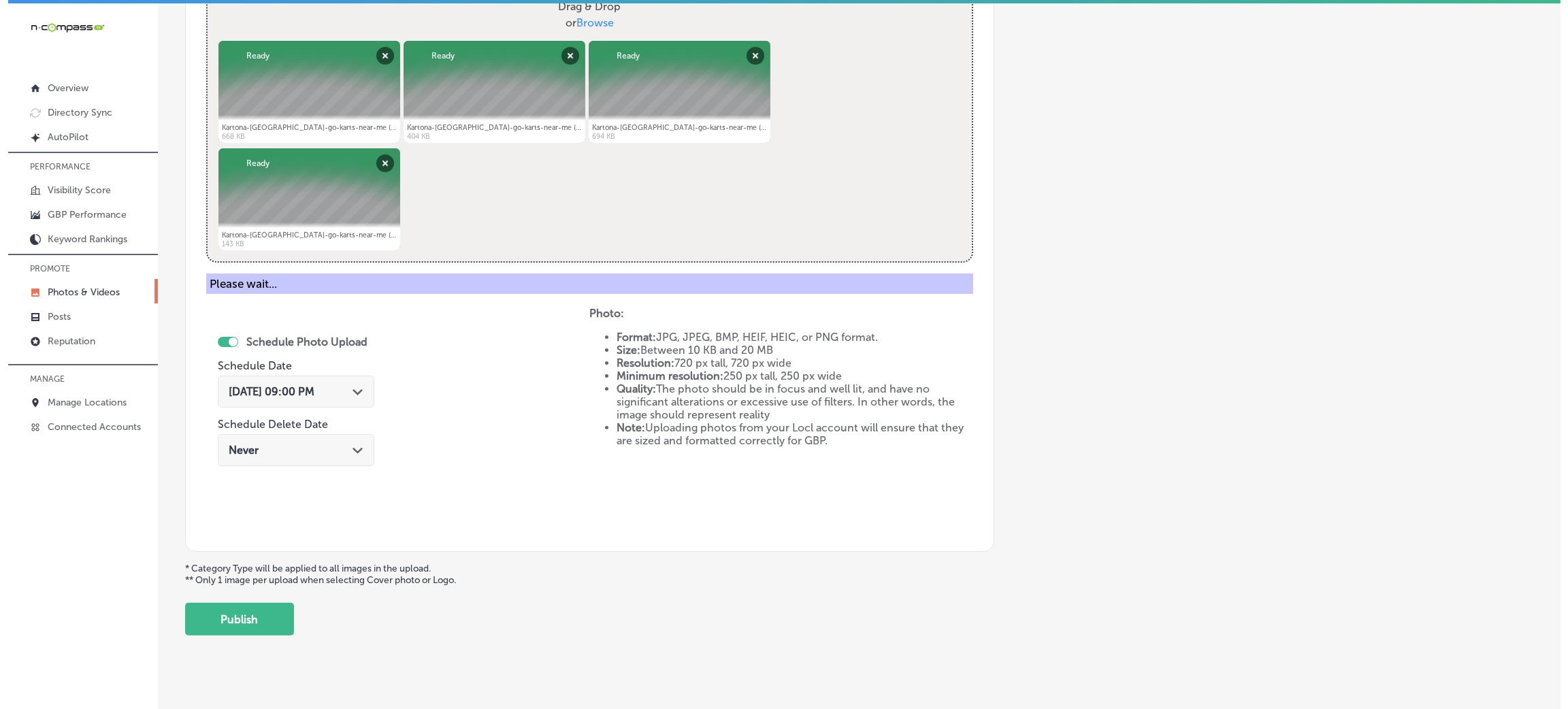
scroll to position [564, 0]
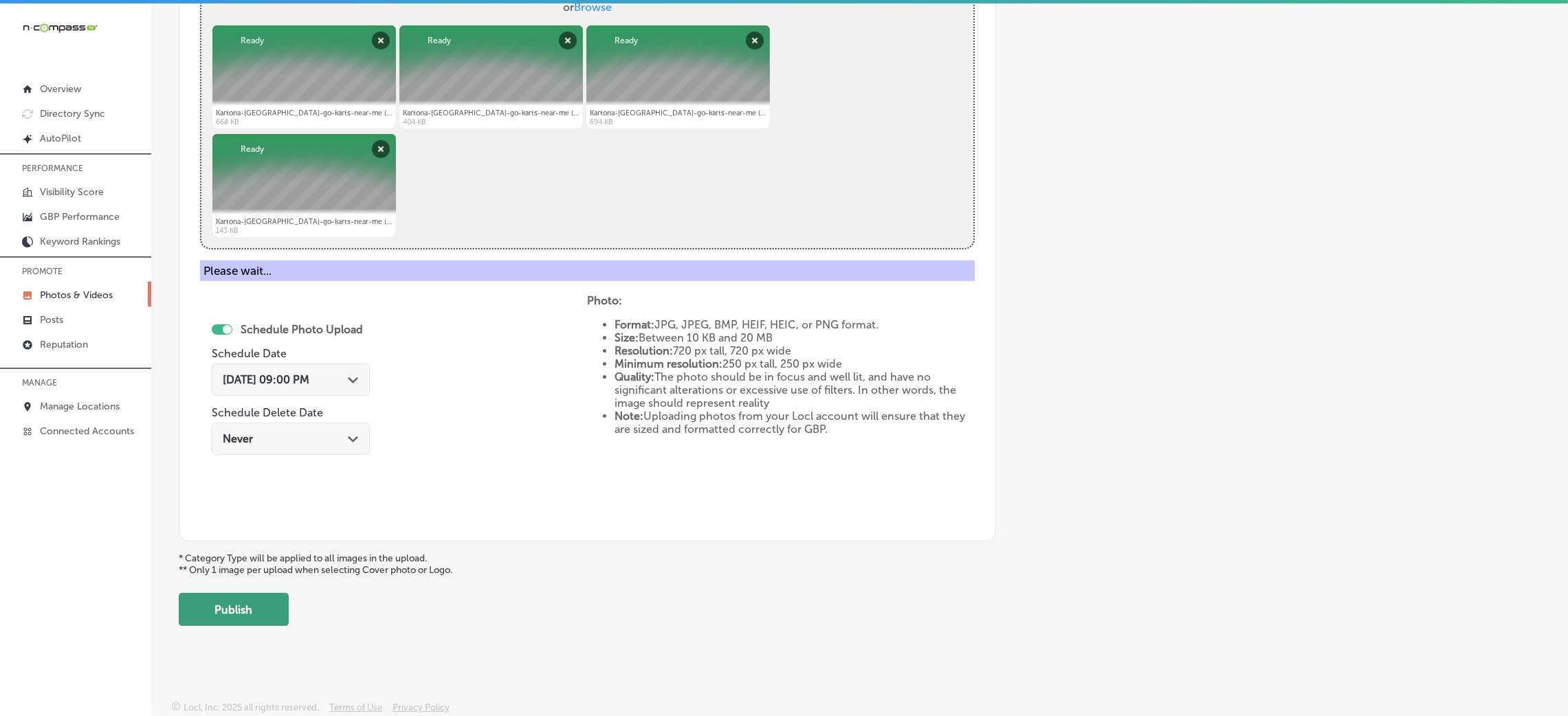
click at [212, 614] on button "Publish" at bounding box center [234, 609] width 110 height 33
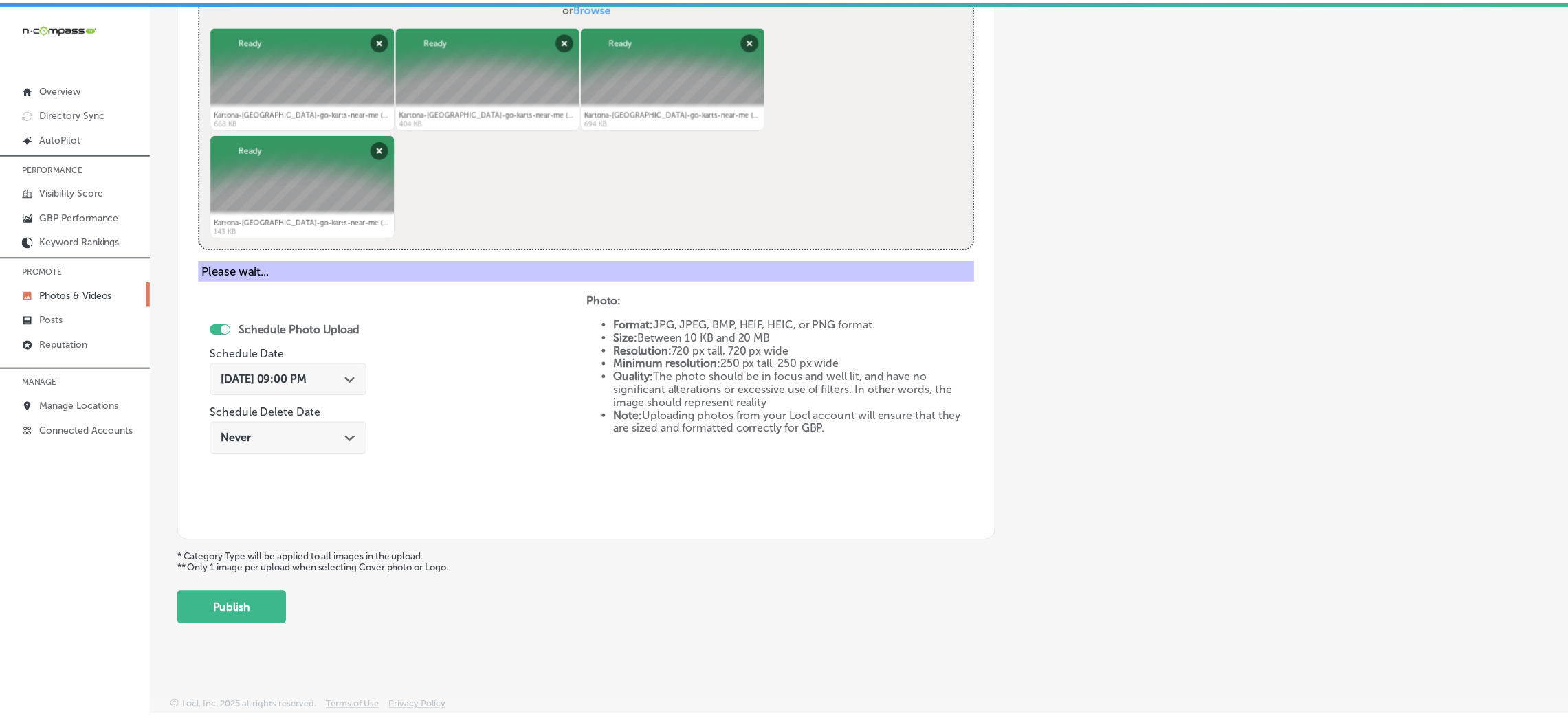
scroll to position [326, 0]
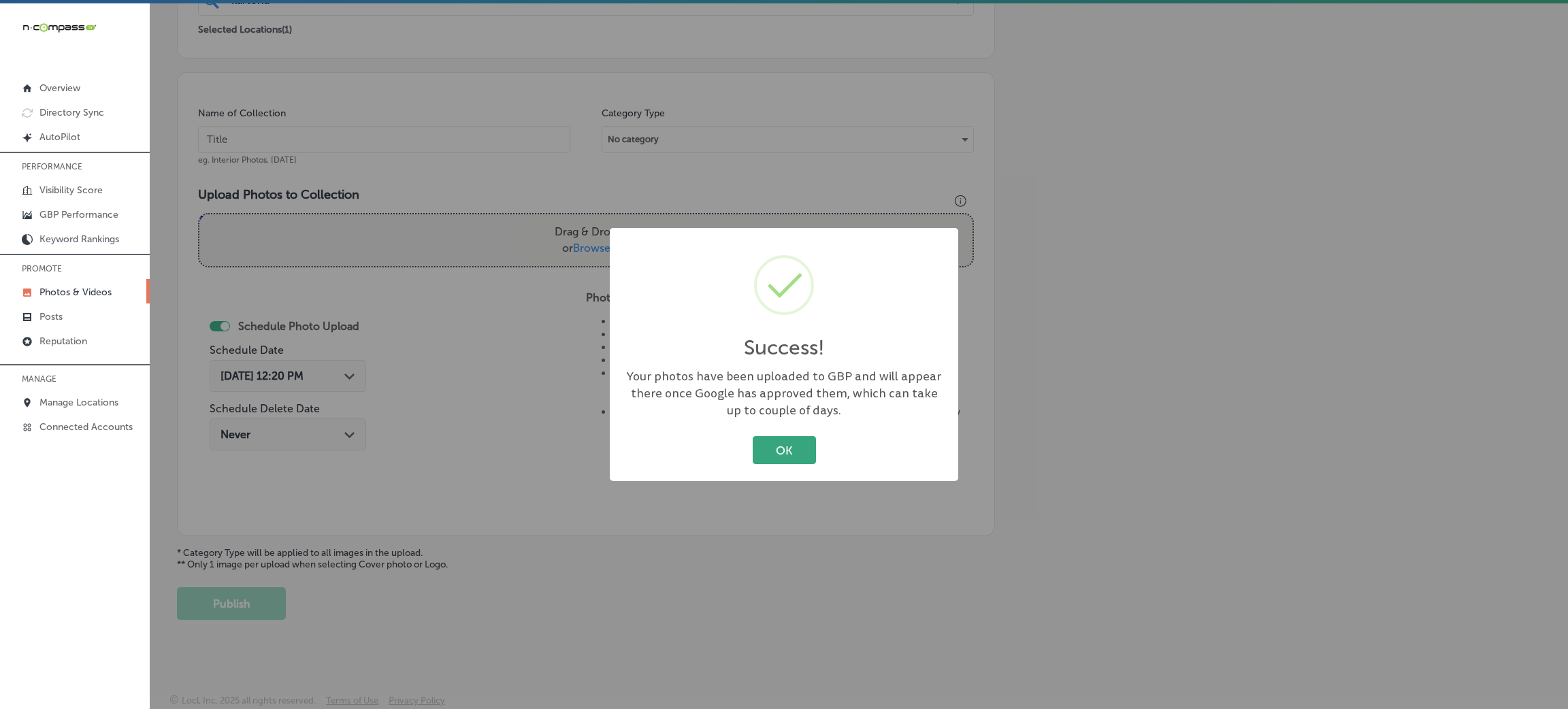
click at [793, 439] on button "OK" at bounding box center [784, 450] width 64 height 28
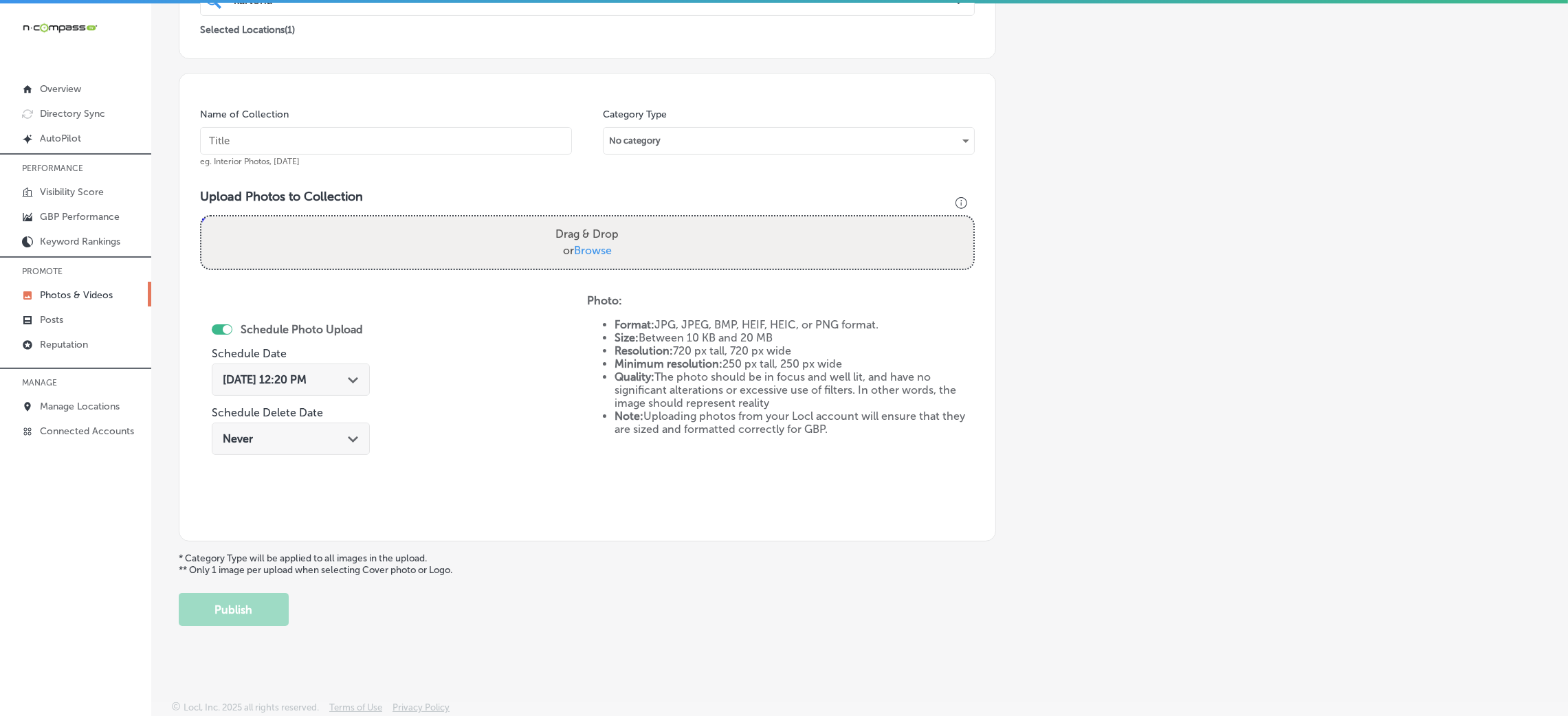
click at [352, 122] on div "Name of Collection eg. Interior Photos, March 2020" at bounding box center [386, 138] width 372 height 59
click at [362, 155] on div "Name of Collection eg. Interior Photos, March 2020" at bounding box center [386, 138] width 372 height 59
click at [364, 134] on input "text" at bounding box center [386, 141] width 372 height 28
paste input "Kartona-Electric-Speedway-go-karts-near-me"
type input "Kartona-Electric-Speedway-go-karts-near-me"
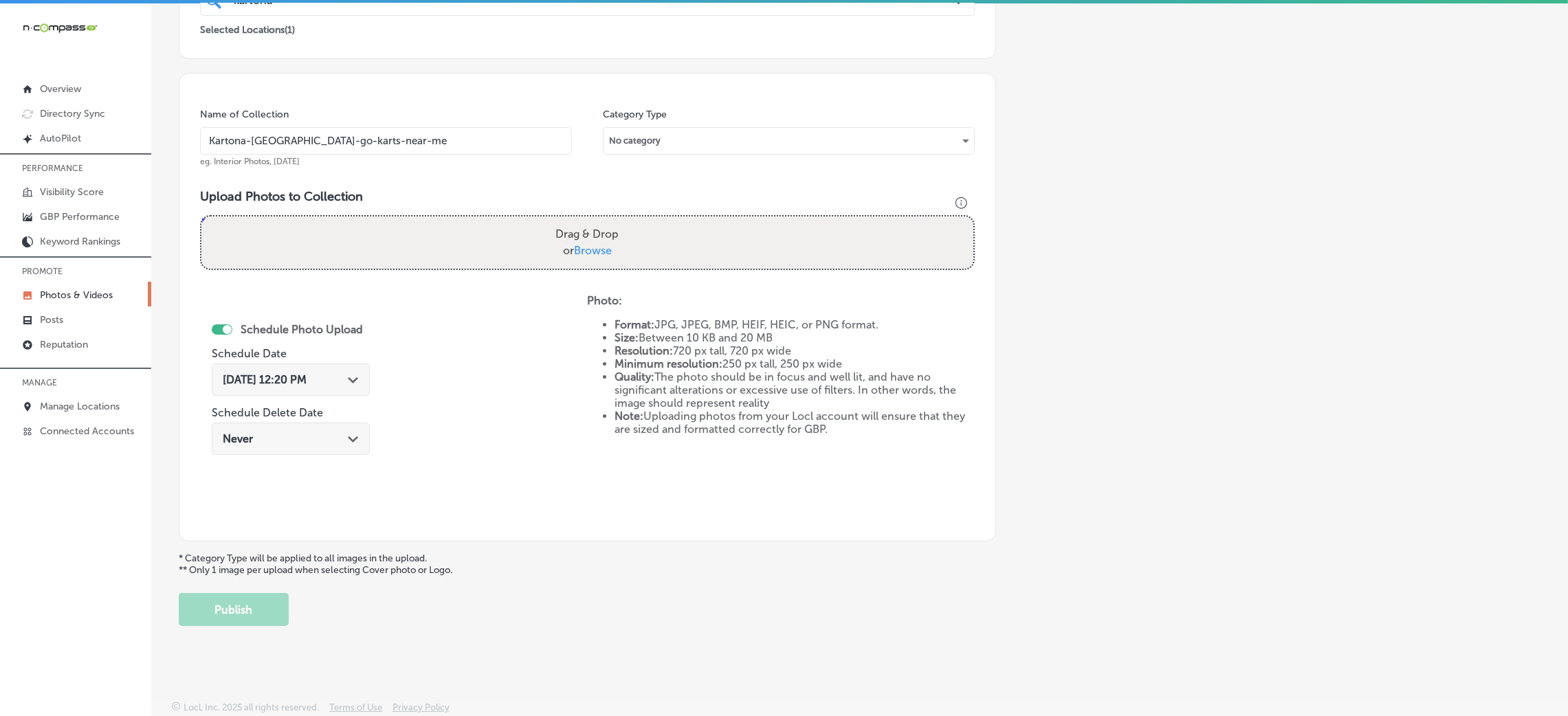
click at [554, 243] on label "Drag & Drop or Browse" at bounding box center [587, 242] width 74 height 44
click at [554, 220] on input "Drag & Drop or Browse" at bounding box center [587, 219] width 772 height 4
type input "C:\fakepath\Kartona-Electric-Speedway-go-karts-near-me (29).jpg"
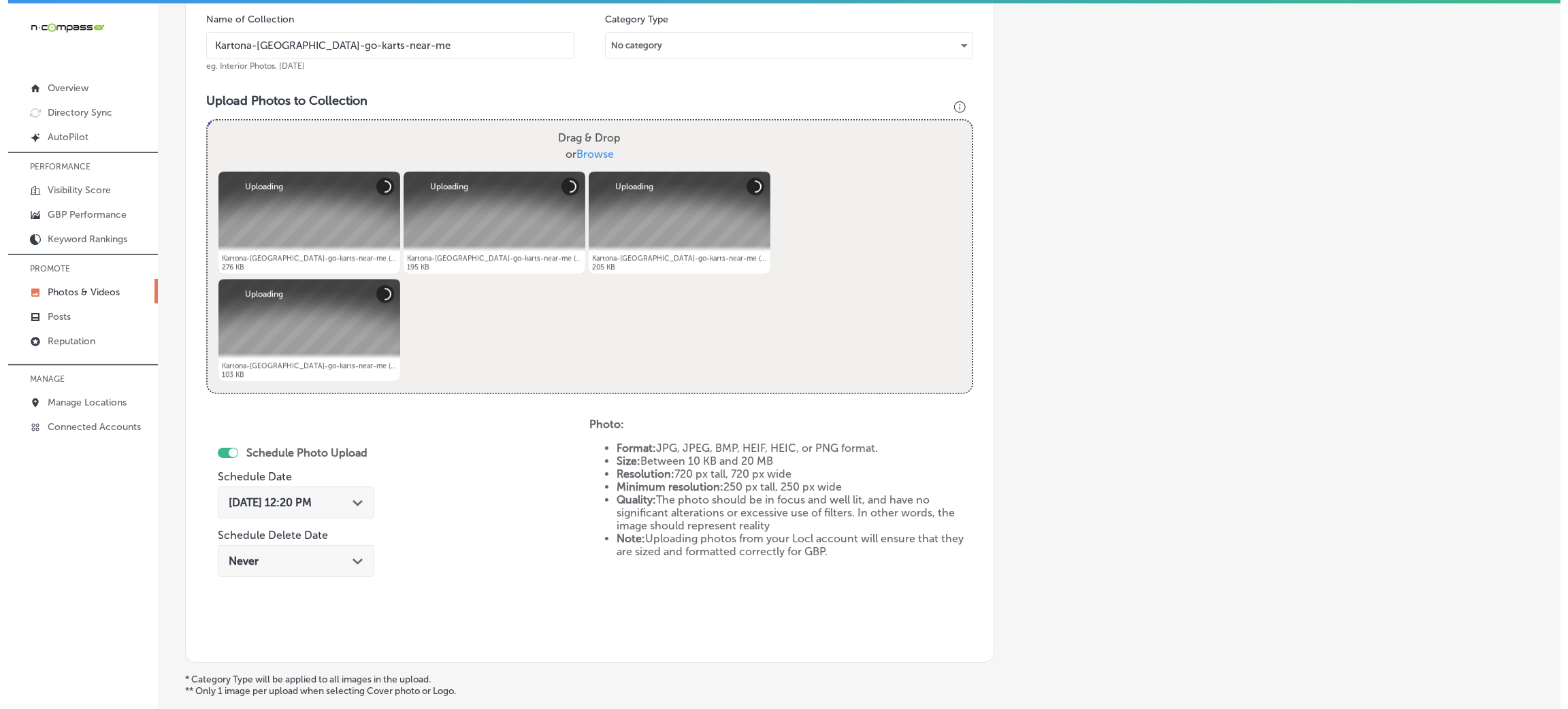
scroll to position [527, 0]
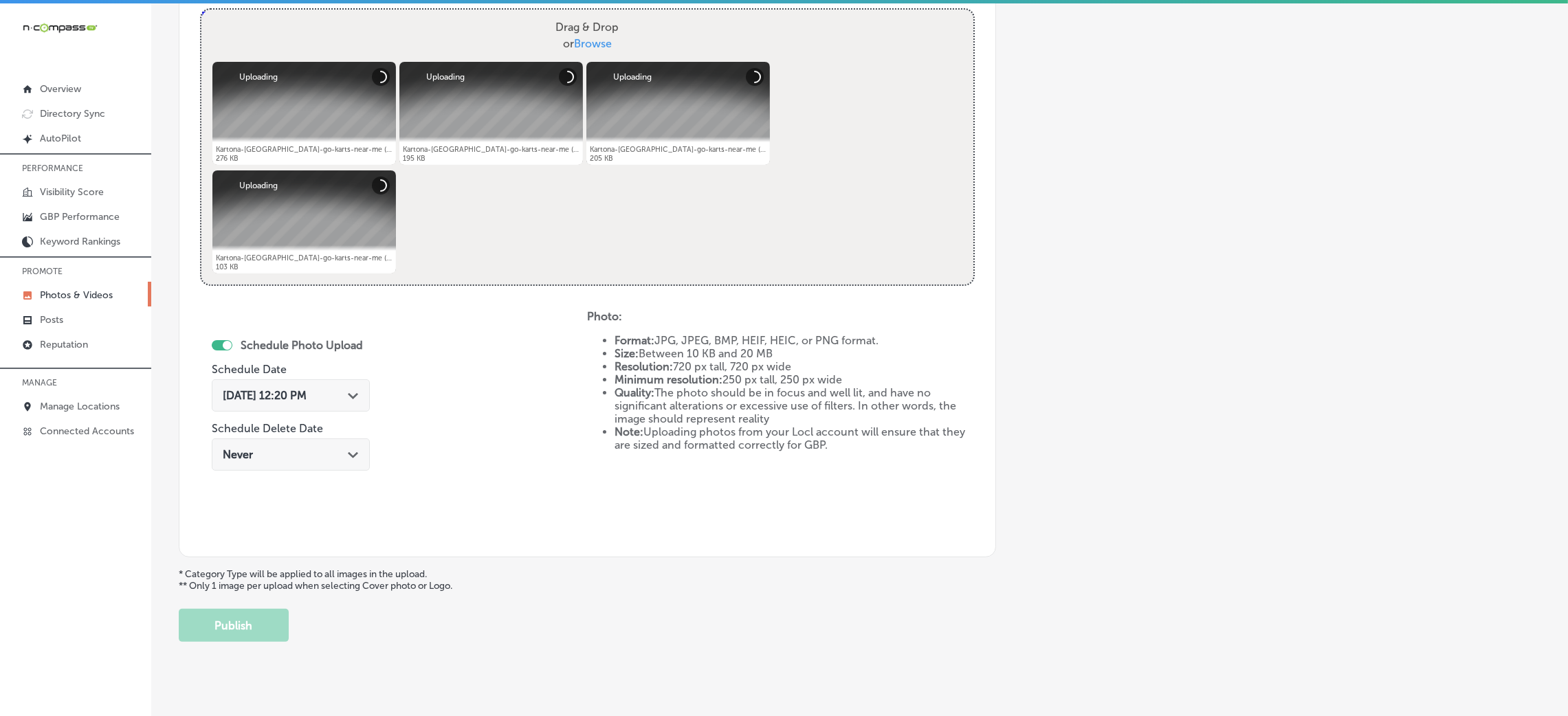
click at [340, 379] on div "Oct 8, 2025 12:20 PM Path Created with Sketch." at bounding box center [291, 395] width 158 height 32
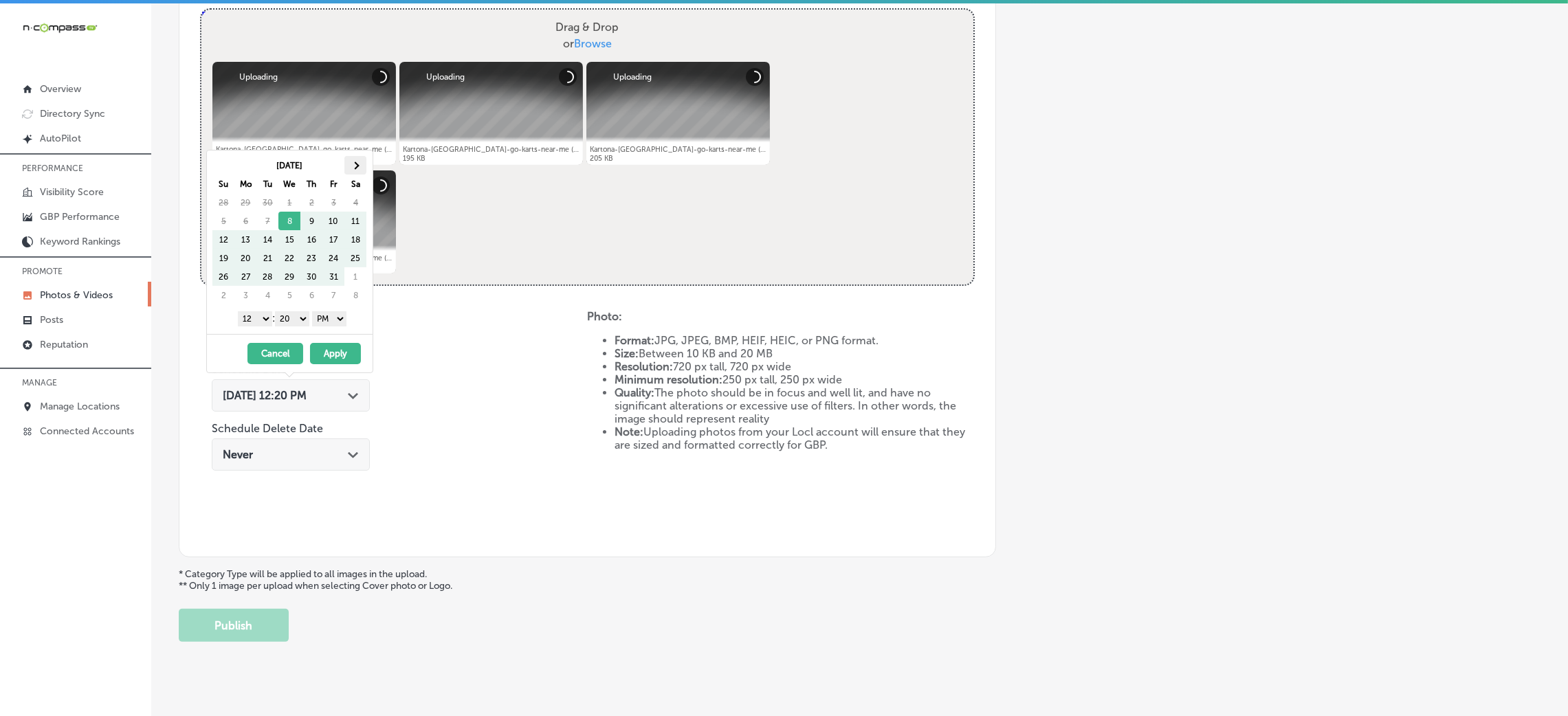
click at [349, 158] on th at bounding box center [355, 165] width 22 height 18
click at [292, 317] on select "00 10 20 30 40 50" at bounding box center [292, 318] width 35 height 15
click at [246, 323] on select "1 2 3 4 5 6 7 8 9 10 11 12" at bounding box center [255, 318] width 35 height 15
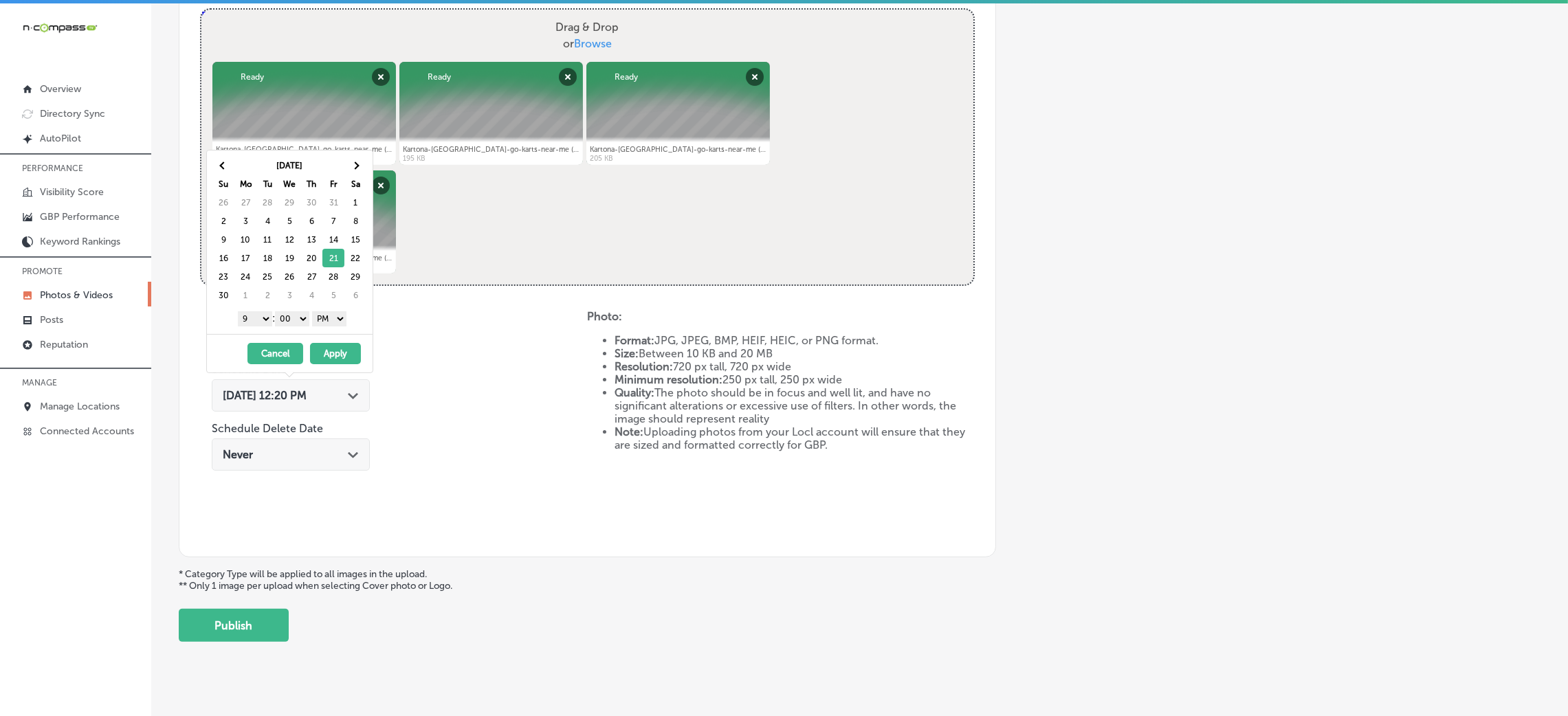
click at [333, 348] on button "Apply" at bounding box center [335, 354] width 51 height 21
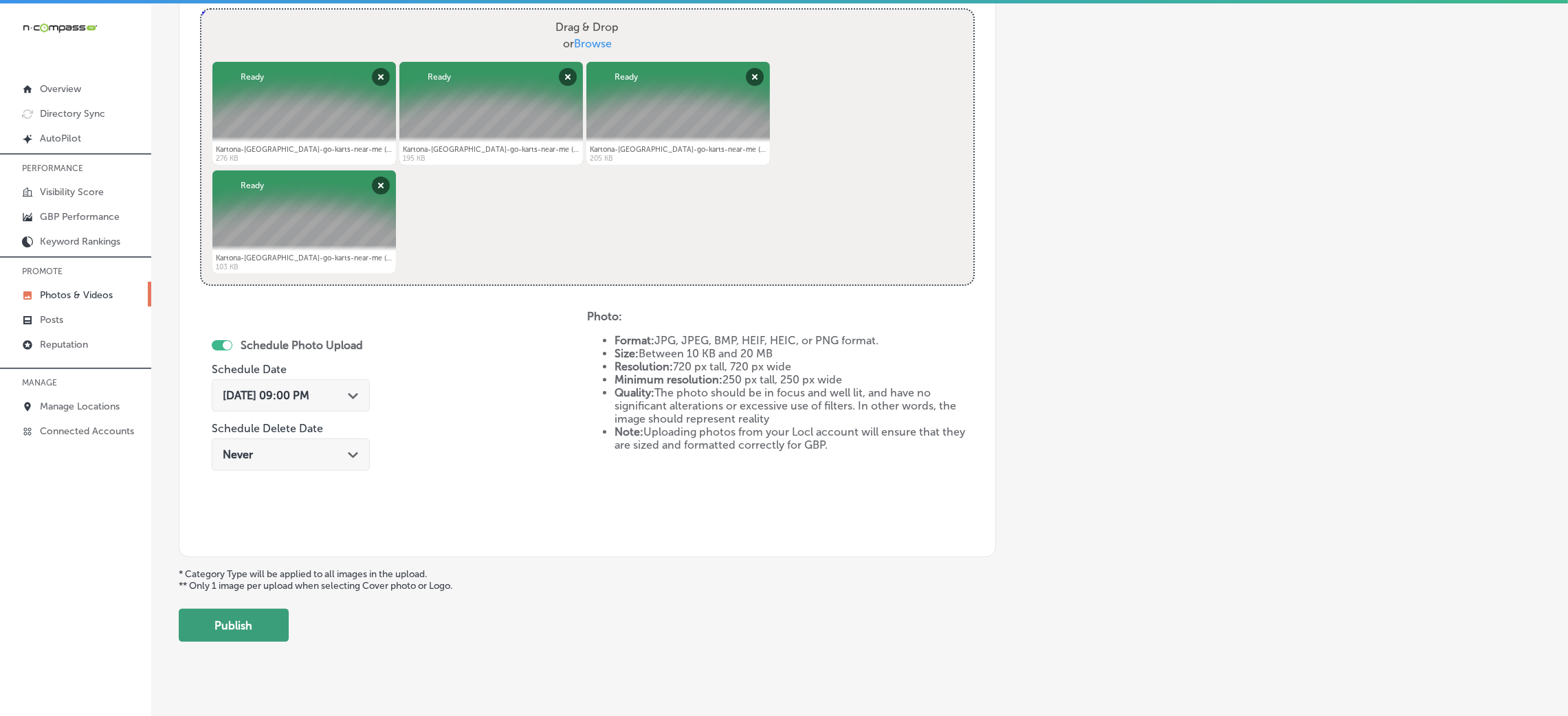
click at [238, 631] on button "Publish" at bounding box center [234, 625] width 110 height 33
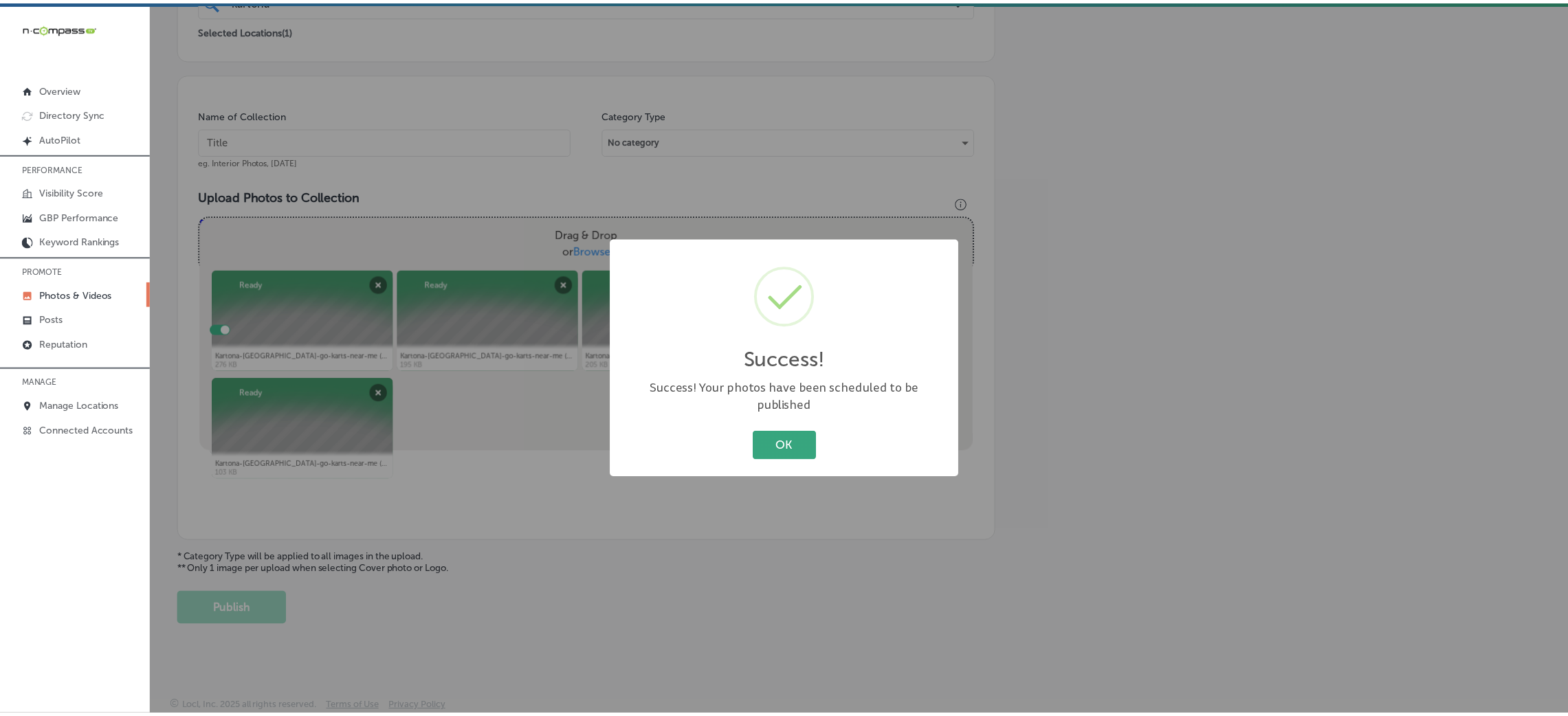
scroll to position [326, 0]
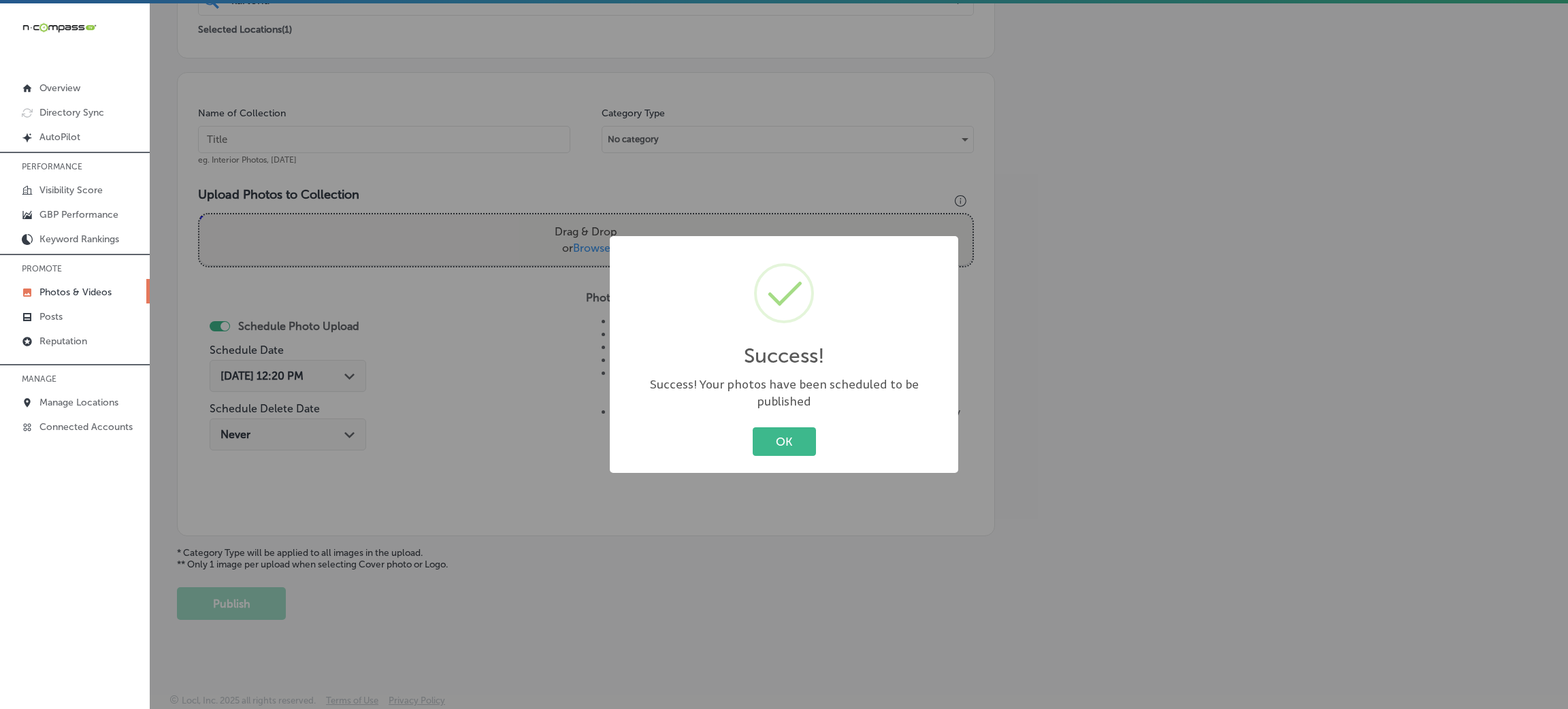
click at [770, 408] on div "Success! × Success! Your photos have been scheduled to be published OK Cancel" at bounding box center [784, 354] width 348 height 237
click at [774, 429] on button "OK" at bounding box center [784, 441] width 64 height 28
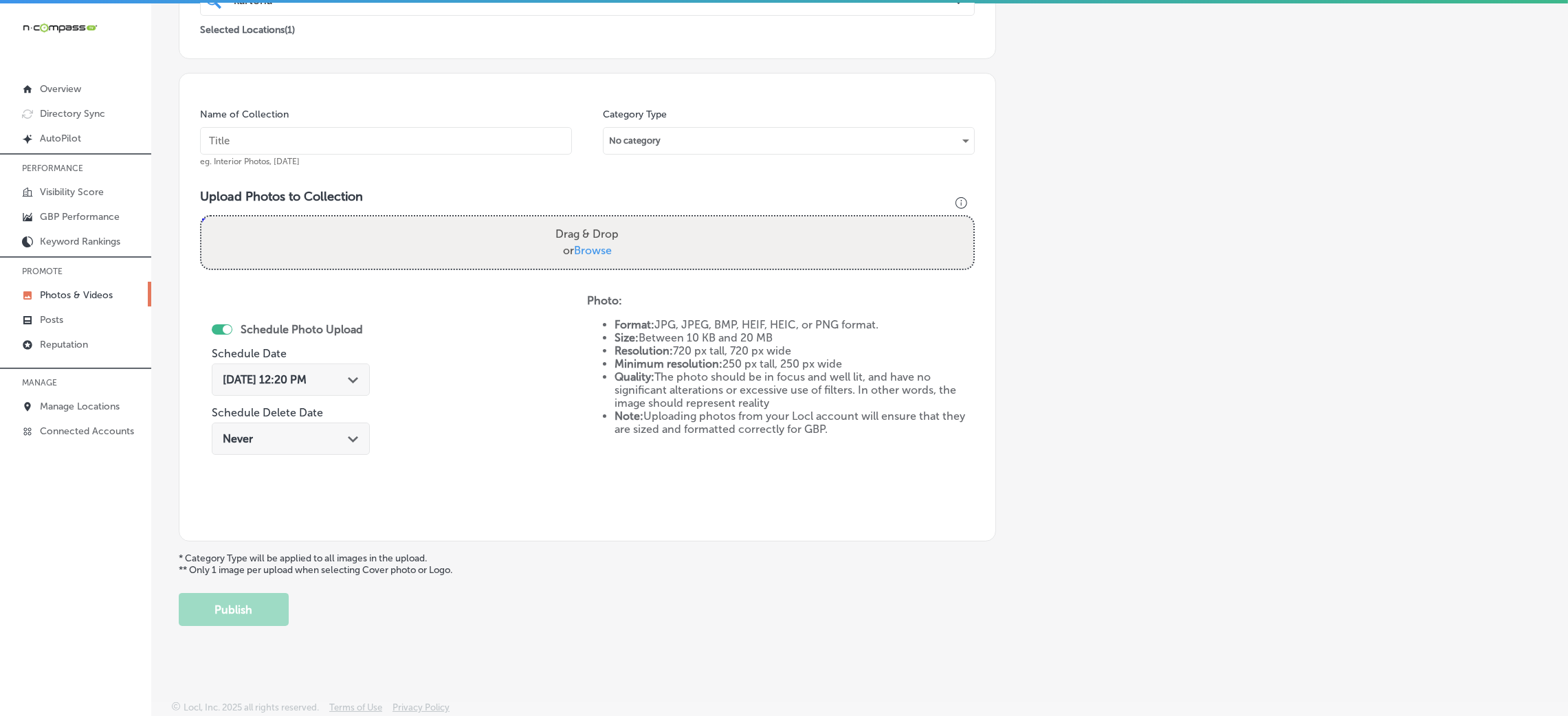
click at [477, 145] on input "text" at bounding box center [386, 141] width 372 height 28
paste input "Kartona-Electric-Speedway-go-karts-near-me"
type input "Kartona-Electric-Speedway-go-karts-near-me"
click at [605, 239] on label "Drag & Drop or Browse" at bounding box center [587, 242] width 74 height 44
click at [605, 220] on input "Drag & Drop or Browse" at bounding box center [587, 219] width 772 height 4
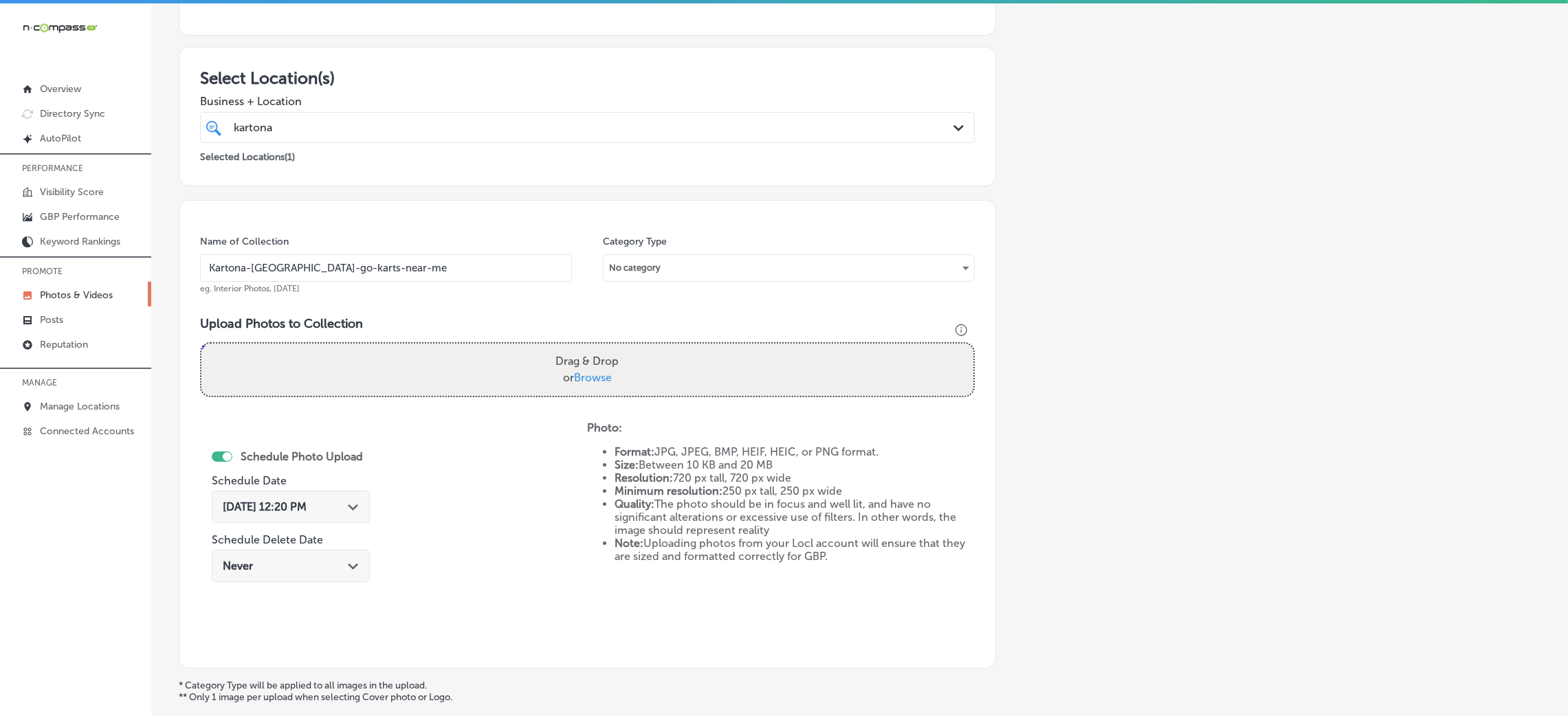
scroll to position [17, 0]
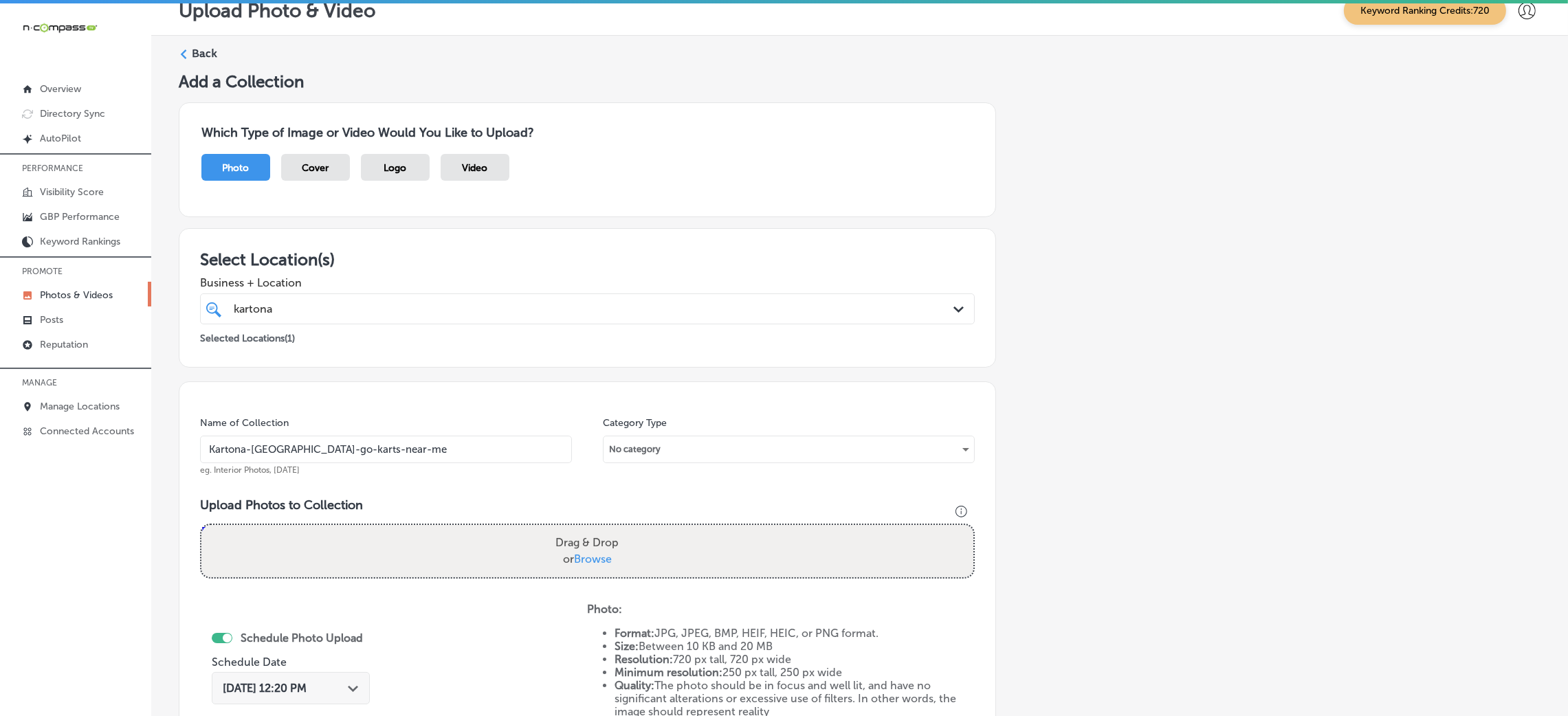
click at [197, 68] on div "Back" at bounding box center [860, 59] width 1362 height 25
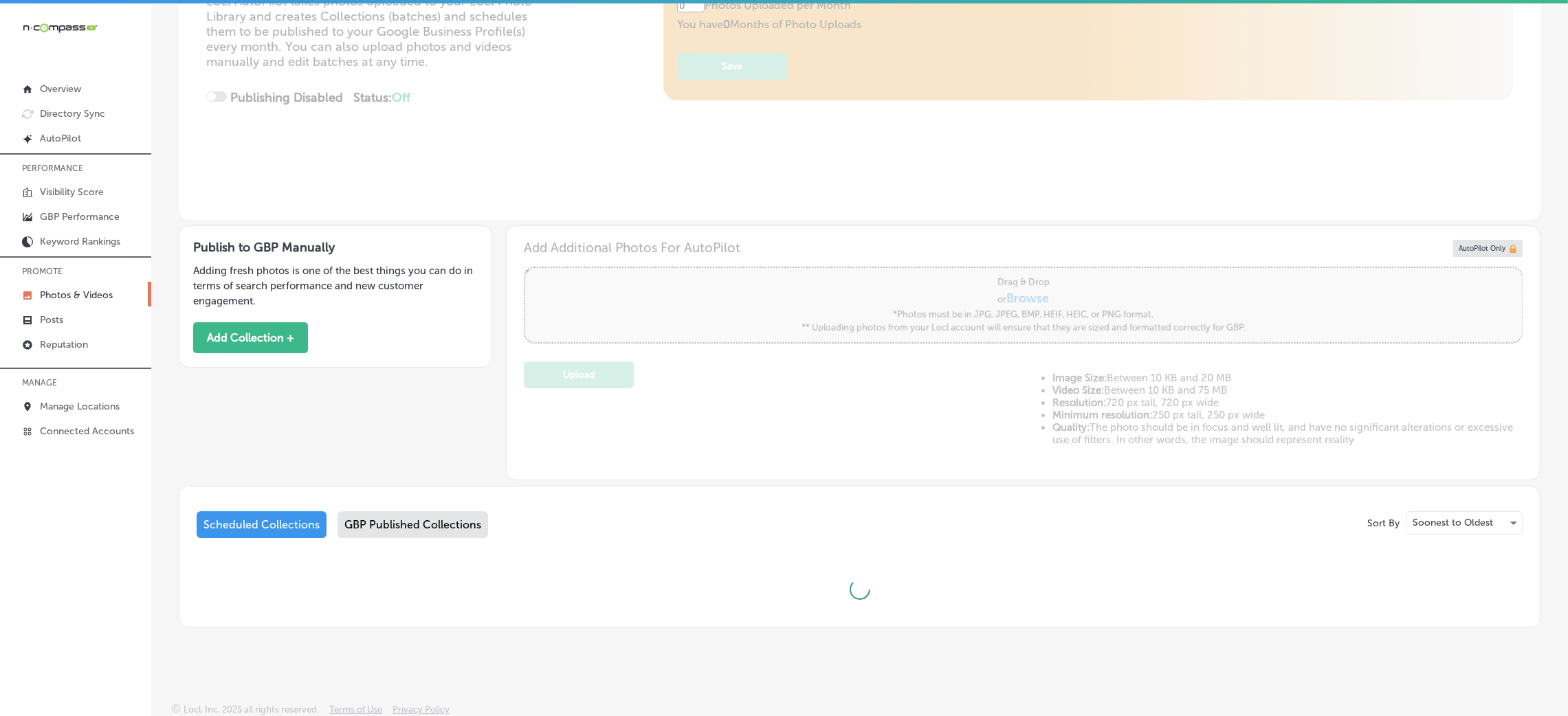
type input "5"
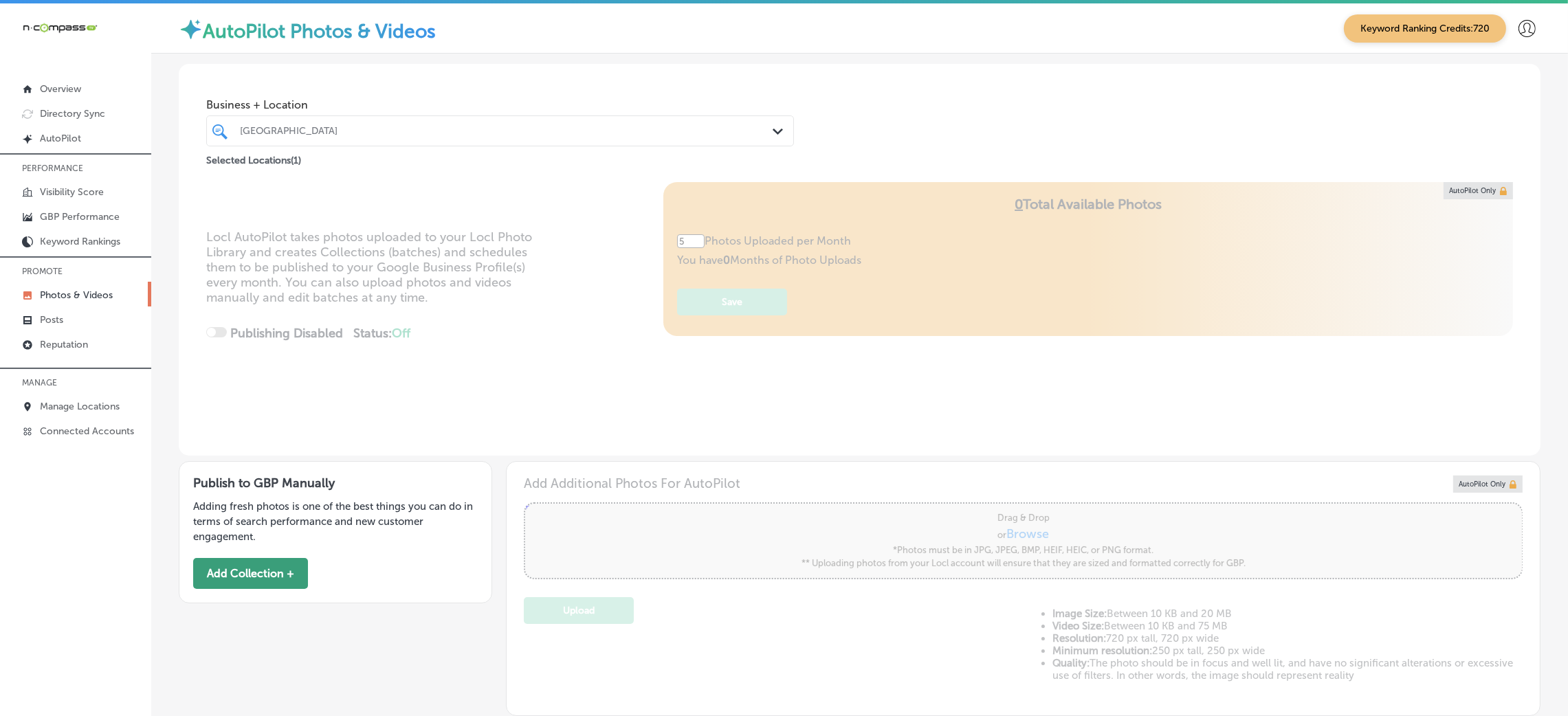
click at [278, 573] on button "Add Collection +" at bounding box center [251, 573] width 115 height 31
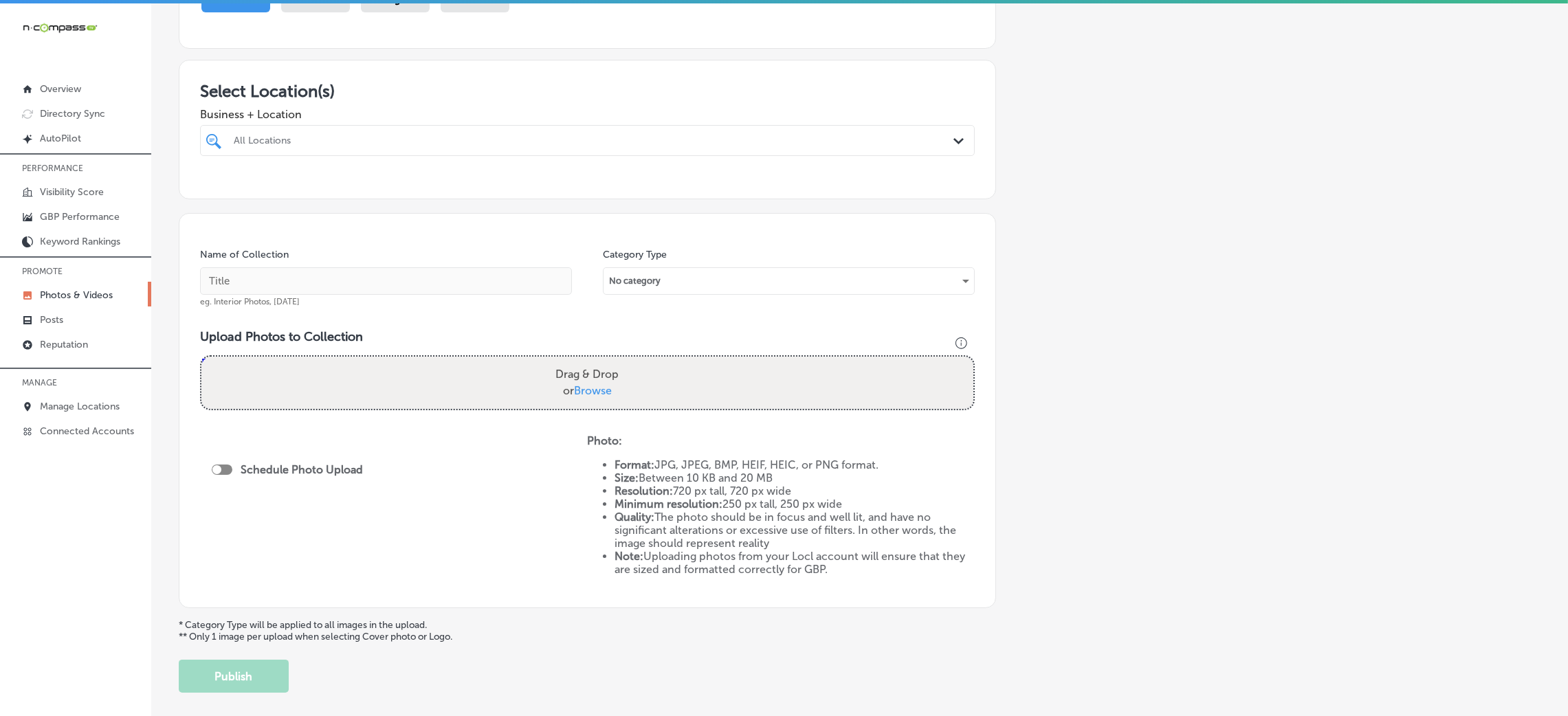
scroll to position [150, 0]
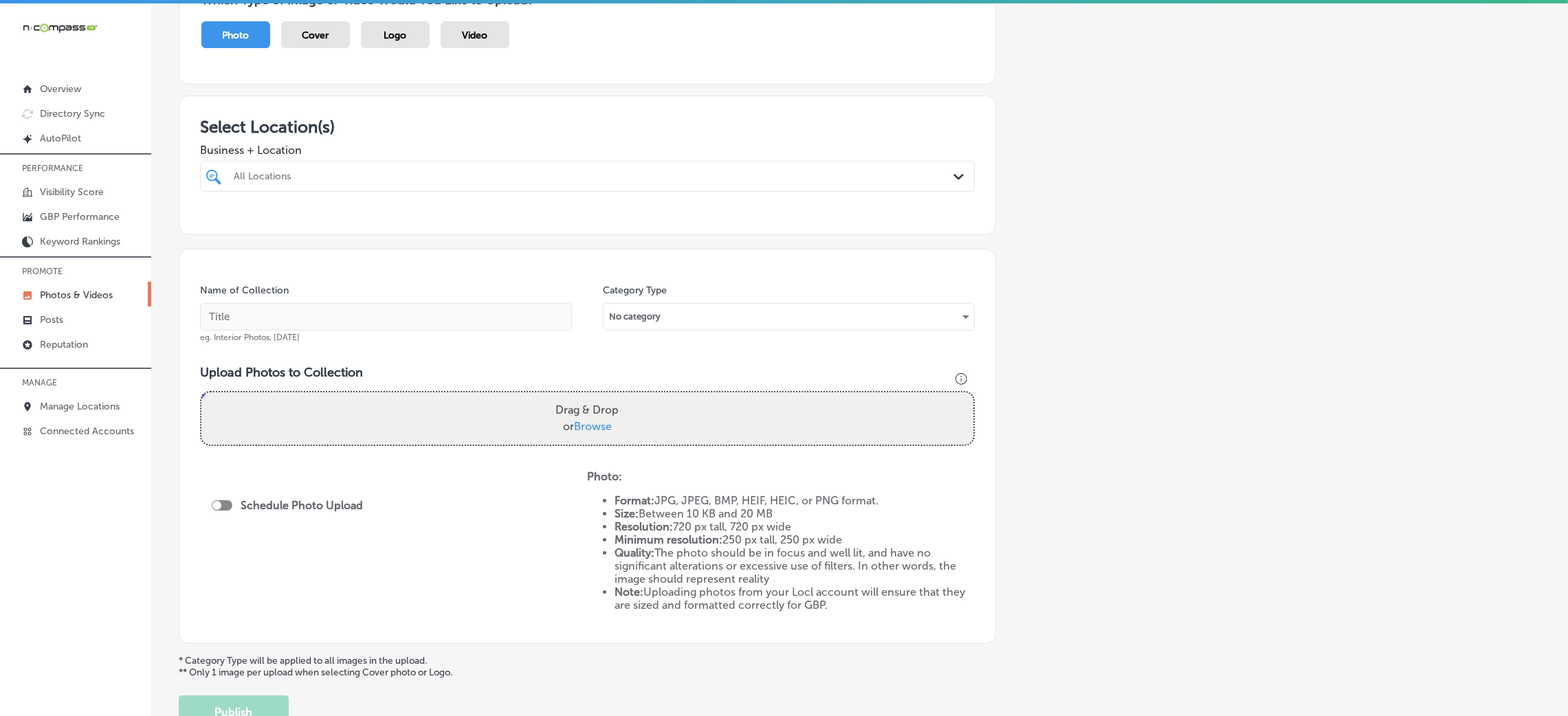
click at [458, 176] on div "All Locations" at bounding box center [594, 176] width 721 height 12
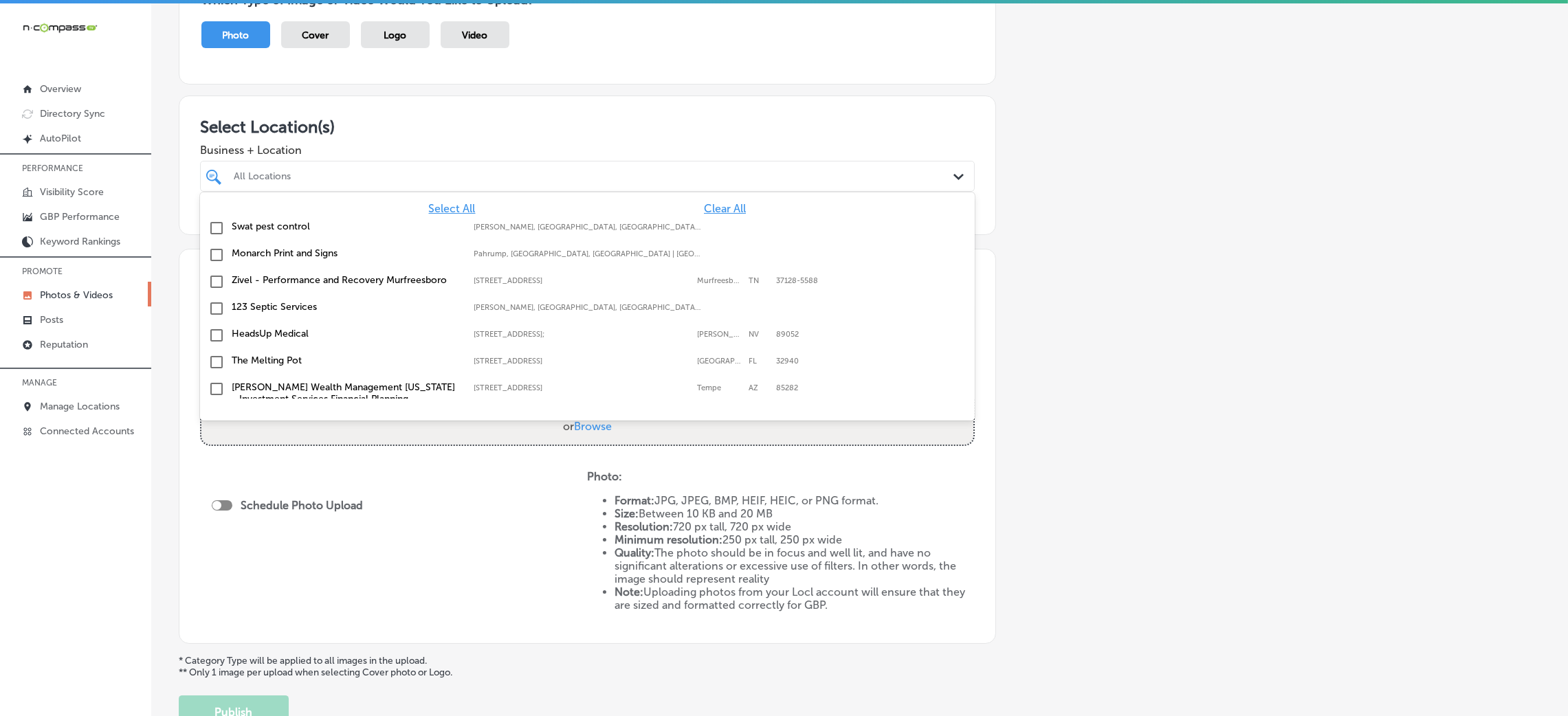
click at [704, 206] on span "Clear All" at bounding box center [725, 208] width 42 height 13
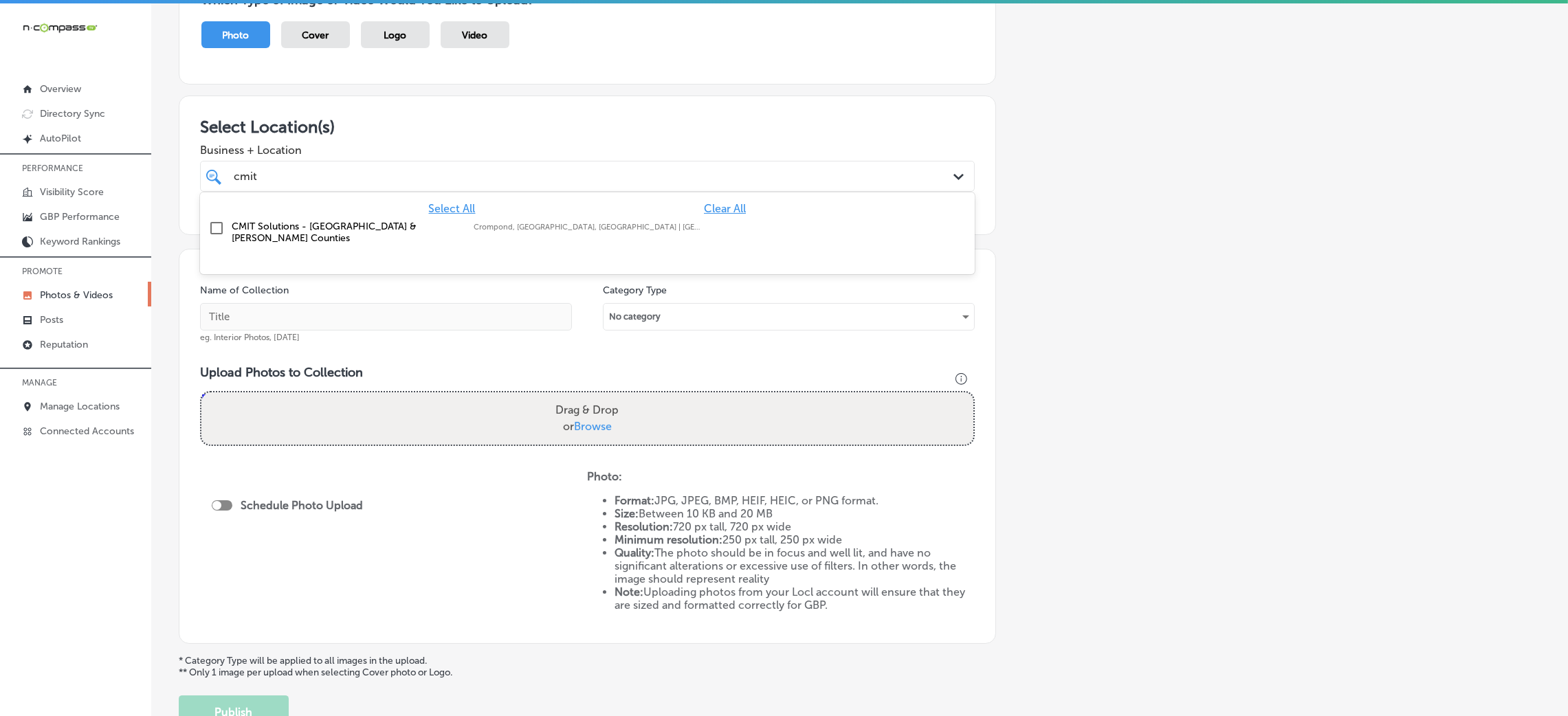
click at [679, 229] on div "Crompond, NY, USA | Montrose, NY, USA | ..." at bounding box center [588, 227] width 228 height 9
type input "cmit"
click at [1119, 253] on div "Add a Collection Which Type of Image or Video Would You Like to Upload? Photo C…" at bounding box center [860, 333] width 1362 height 789
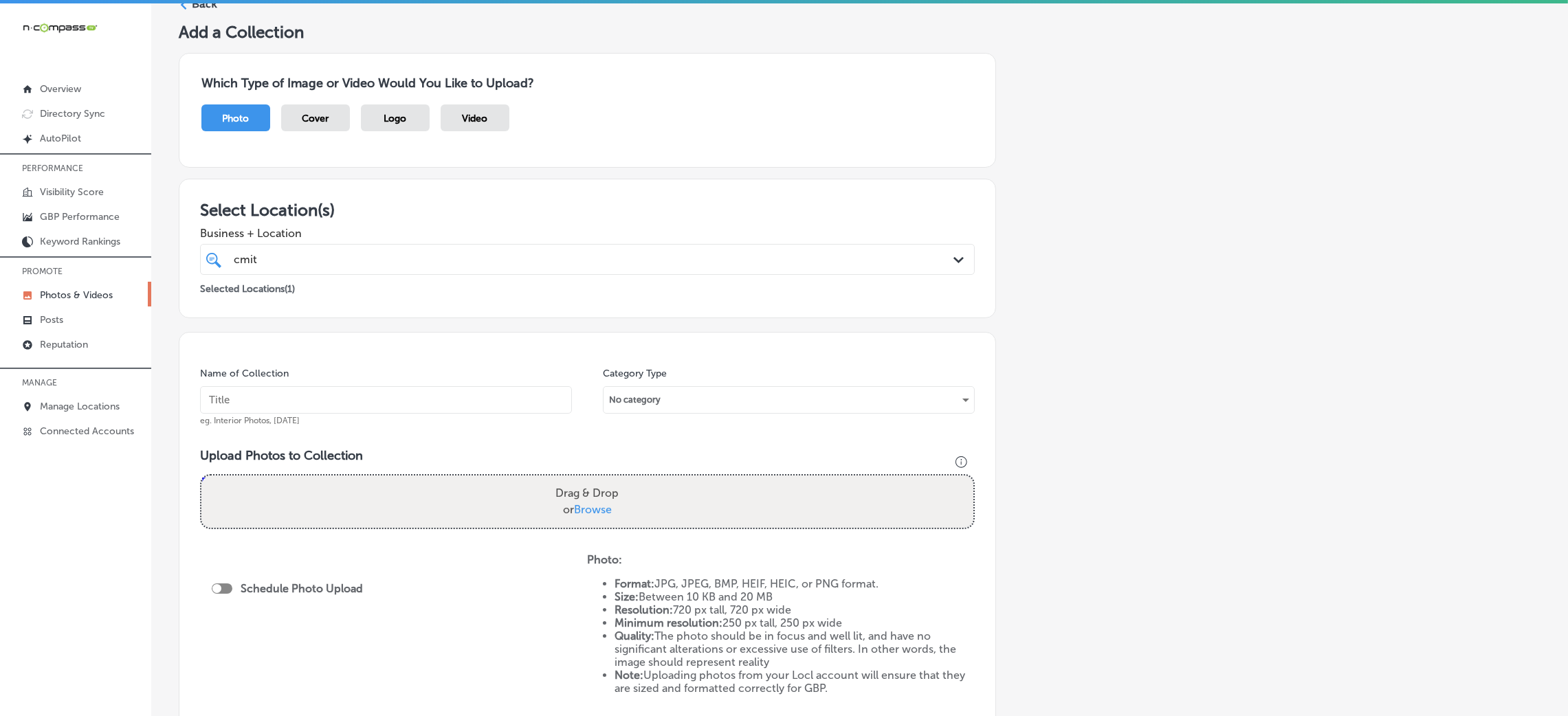
scroll to position [47, 0]
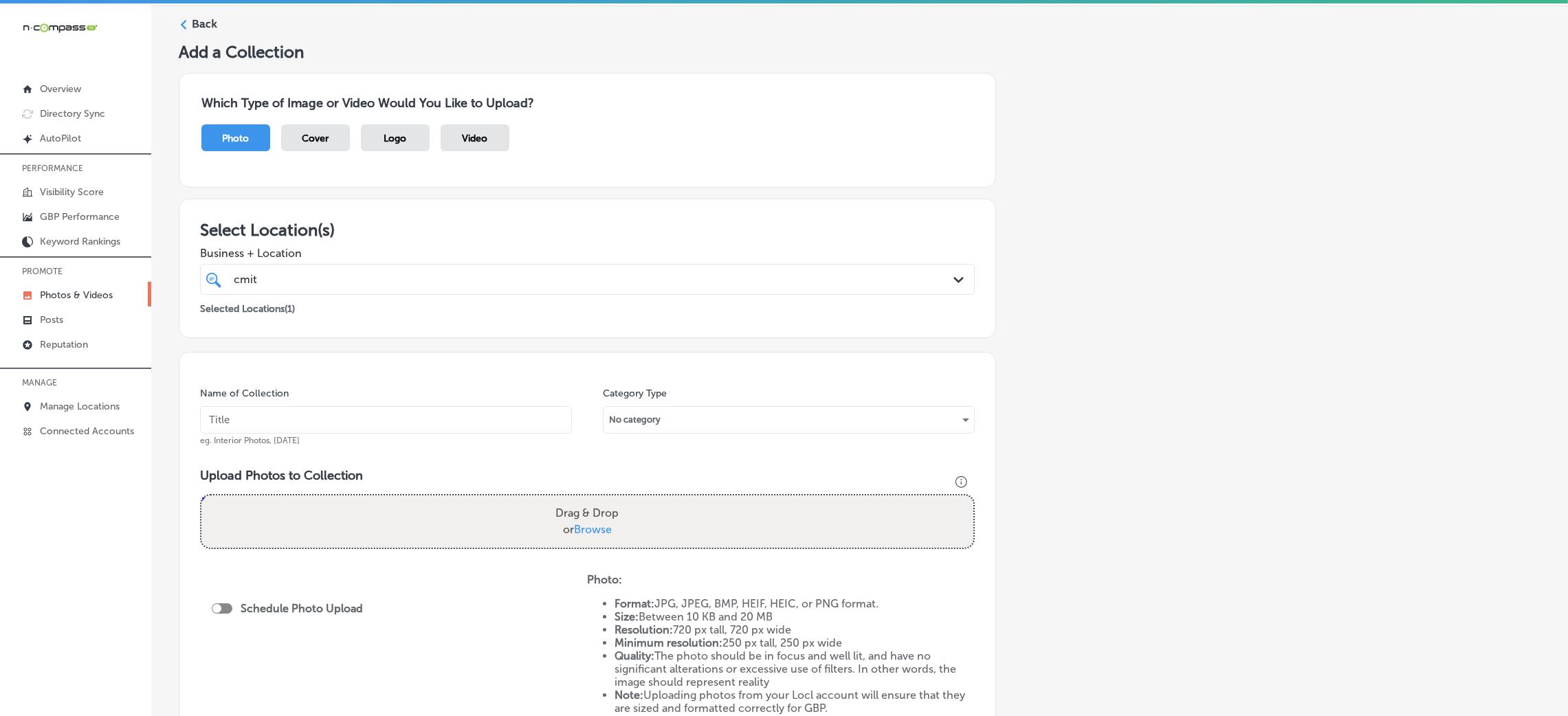
click at [372, 423] on input "text" at bounding box center [386, 419] width 372 height 28
click at [310, 287] on div "cmit cmit" at bounding box center [552, 280] width 639 height 18
click at [694, 307] on div "Select All Clear All" at bounding box center [587, 311] width 775 height 13
click at [707, 316] on span "Clear All" at bounding box center [725, 311] width 42 height 13
click at [687, 249] on span "Business + Location" at bounding box center [587, 253] width 775 height 13
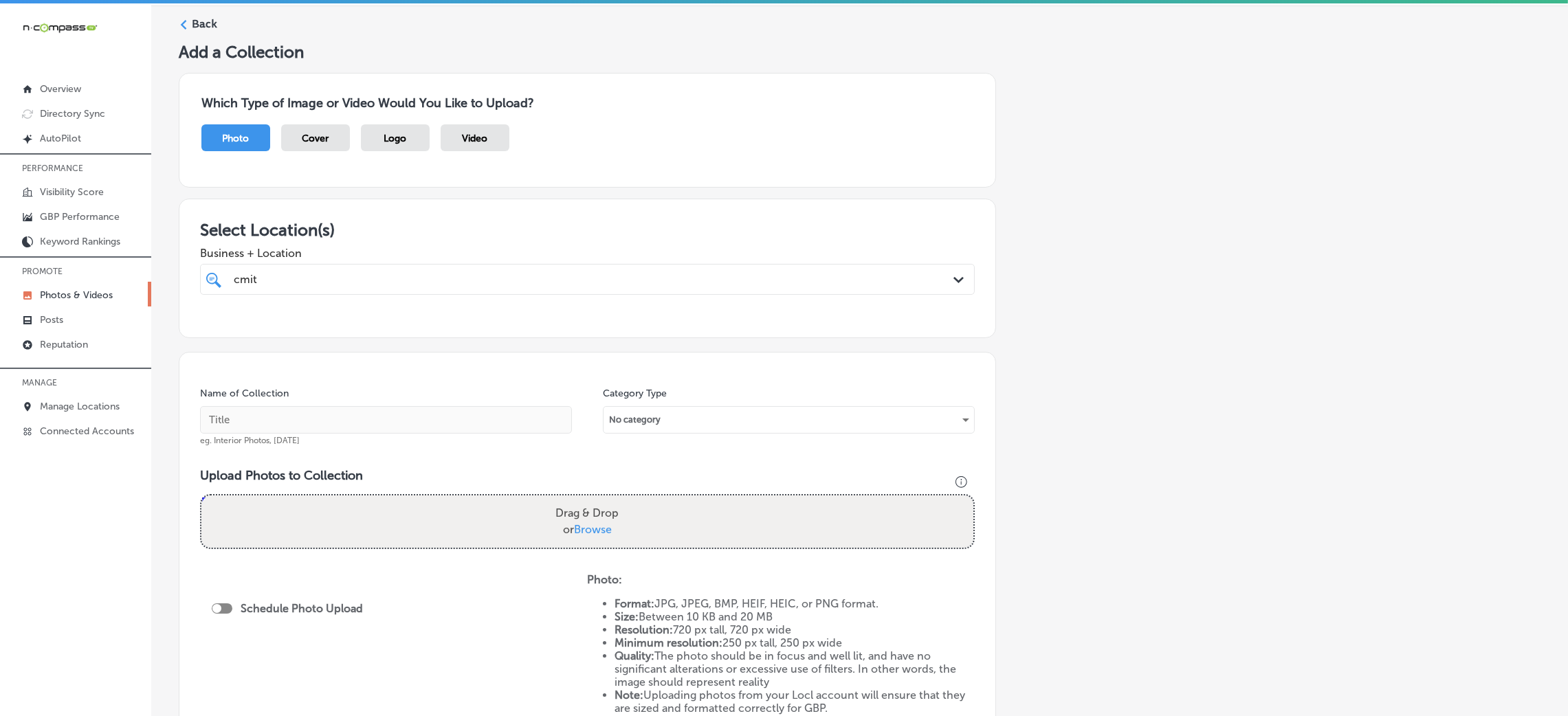
click at [672, 282] on div "cmit cmit" at bounding box center [552, 280] width 639 height 18
click at [659, 335] on div "GC Floors 1022 N. King St, Seguin, TX, 78155 1022 N. King St Seguin TX 78155" at bounding box center [517, 329] width 571 height 12
type input "gc f"
click at [1164, 328] on div "Add a Collection Which Type of Image or Video Would You Like to Upload? Photo C…" at bounding box center [860, 436] width 1362 height 789
click at [703, 270] on div "gc f gc f" at bounding box center [552, 280] width 639 height 18
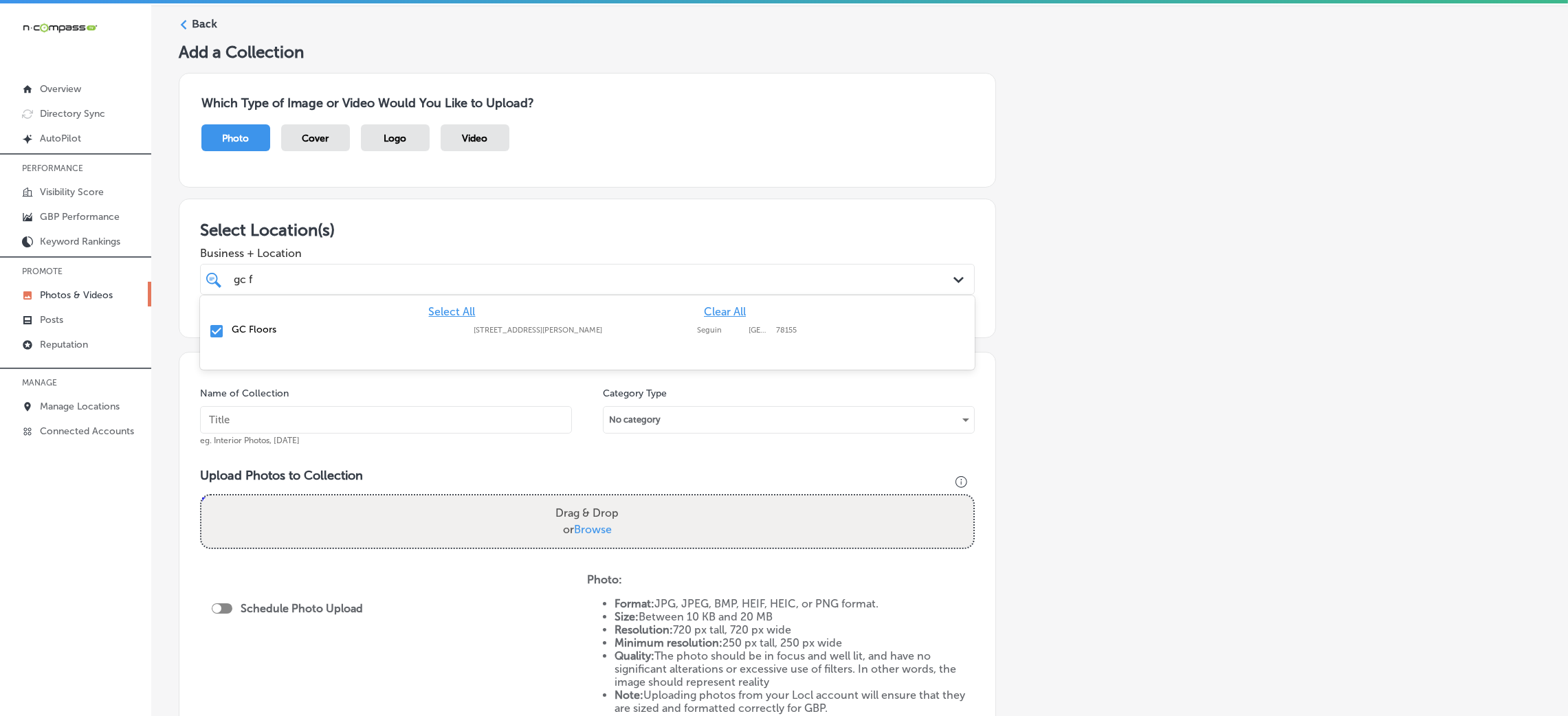
click at [1210, 262] on div "Add a Collection Which Type of Image or Video Would You Like to Upload? Photo C…" at bounding box center [860, 436] width 1362 height 789
click at [513, 414] on input "text" at bounding box center [386, 419] width 372 height 28
type input "GC-Floors-LLC-flooring-stores-near-me"
click at [427, 424] on input "GC-Floors-LLC-flooring-stores-near-me" at bounding box center [386, 419] width 372 height 28
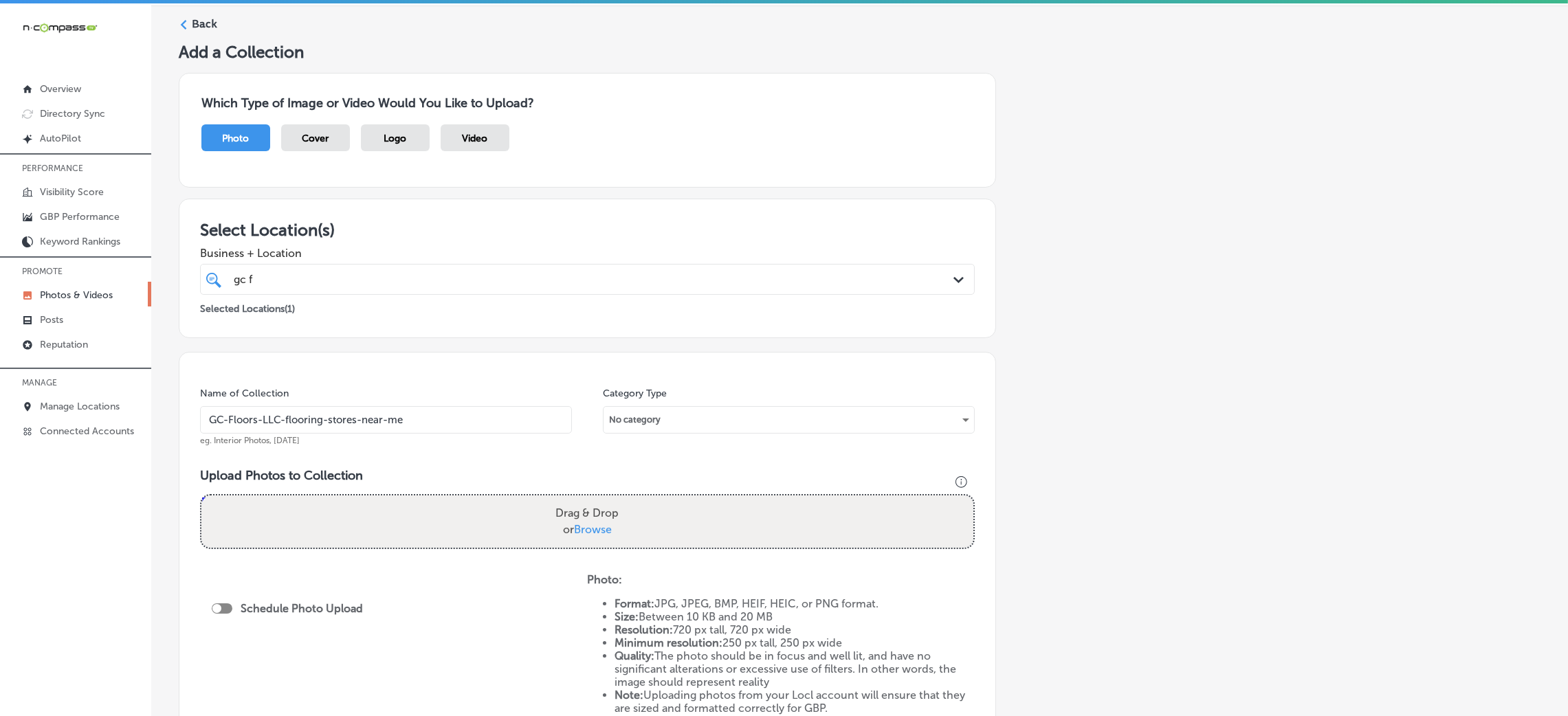
click at [427, 424] on input "GC-Floors-LLC-flooring-stores-near-me" at bounding box center [386, 419] width 372 height 28
click at [424, 425] on input "GC-Floors-LLC-flooring-stores-near-me" at bounding box center [386, 419] width 372 height 28
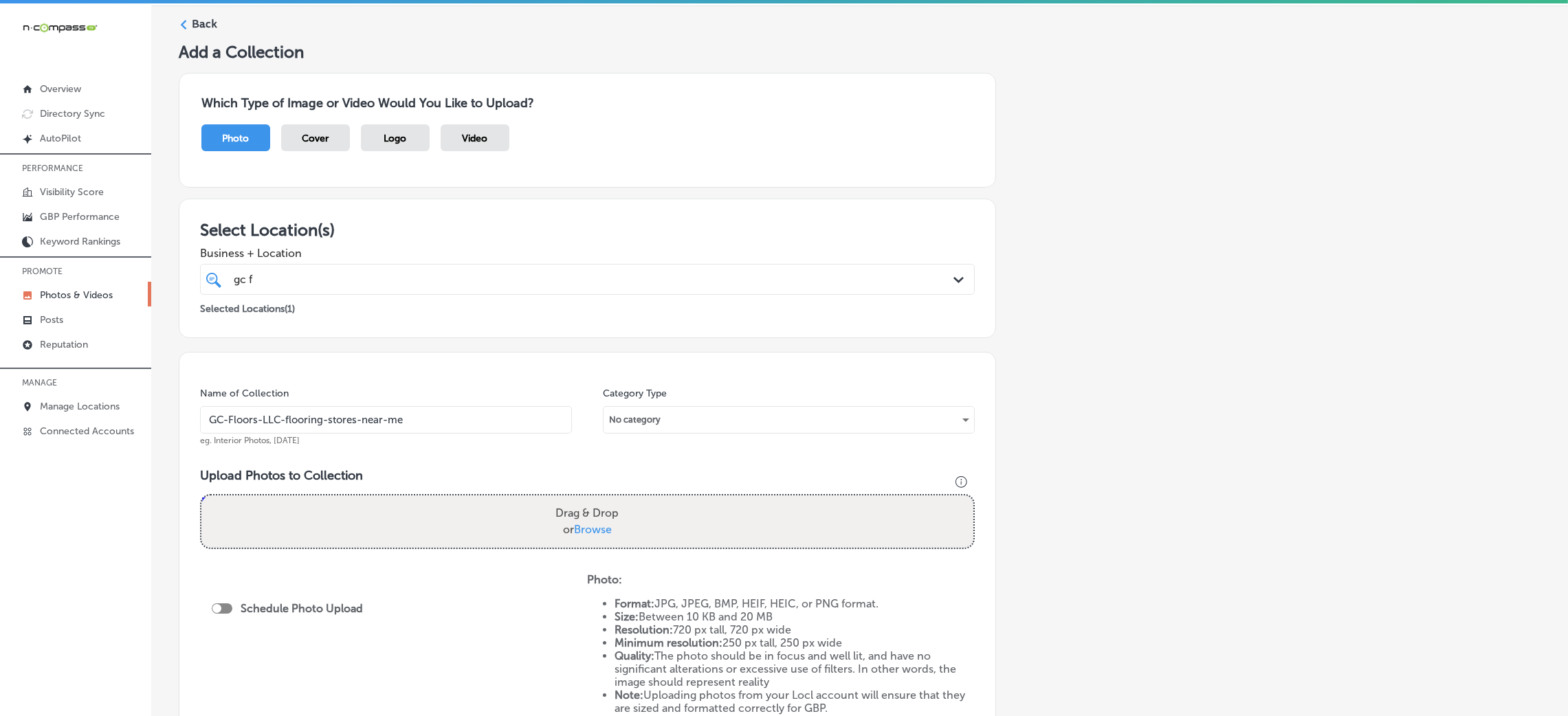
click at [445, 466] on div "Name of Collection GC-Floors-LLC-flooring-stores-near-me eg. Interior Photos, M…" at bounding box center [587, 549] width 817 height 395
click at [456, 523] on div "Drag & Drop or Browse" at bounding box center [587, 522] width 772 height 52
click at [201, 496] on input "Drag & Drop or Browse" at bounding box center [587, 498] width 772 height 4
type input "C:\fakepath\GC-Floors-LLC (8).jpg"
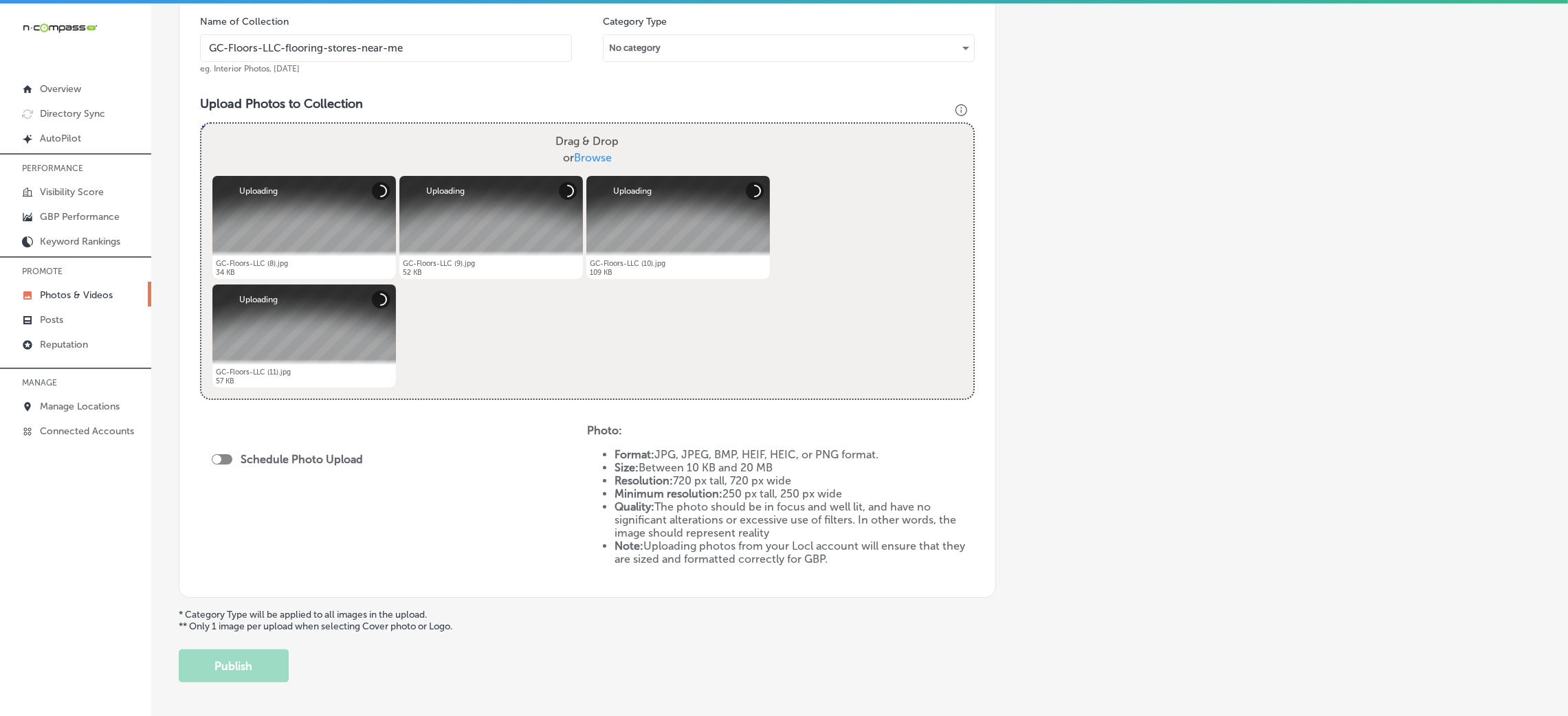
scroll to position [476, 0]
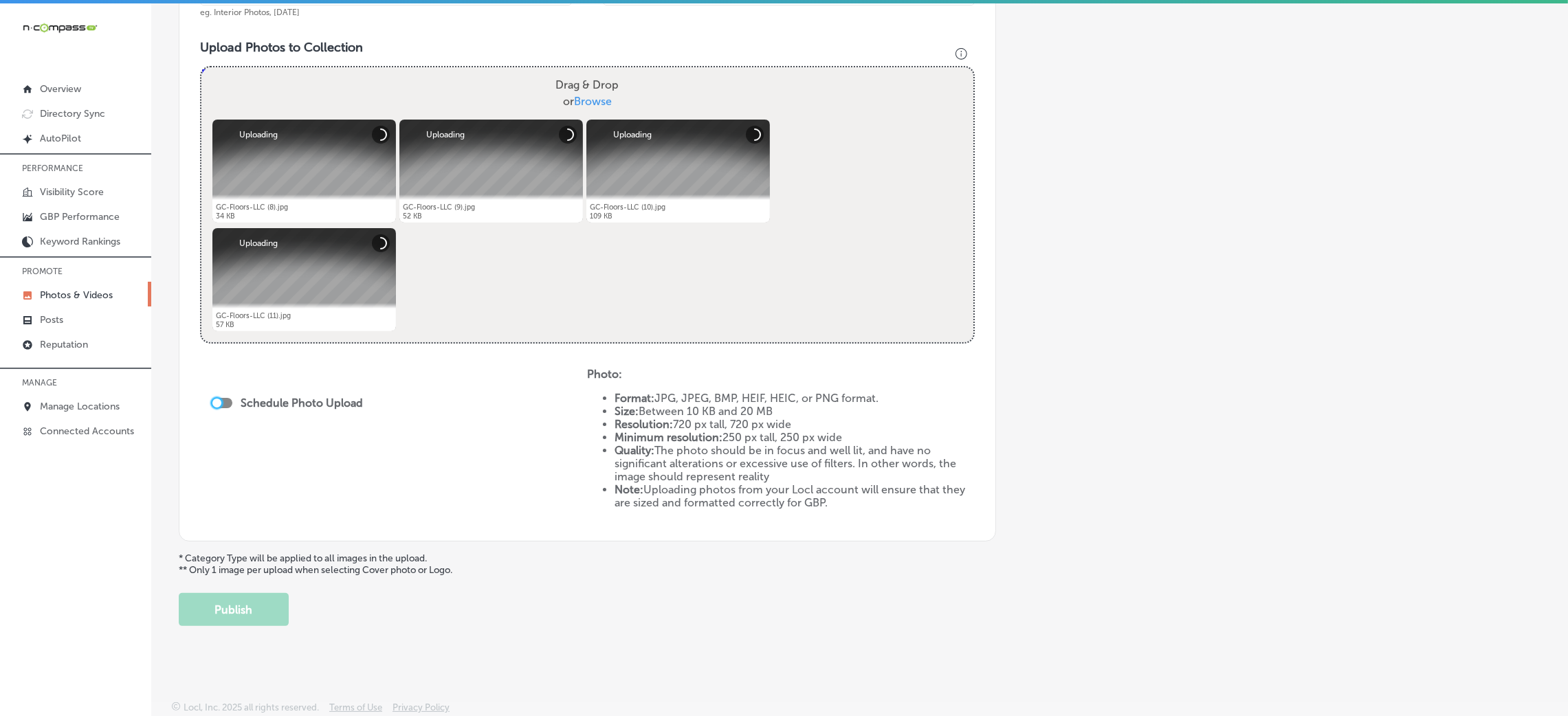
click at [213, 402] on div at bounding box center [217, 403] width 9 height 9
checkbox input "true"
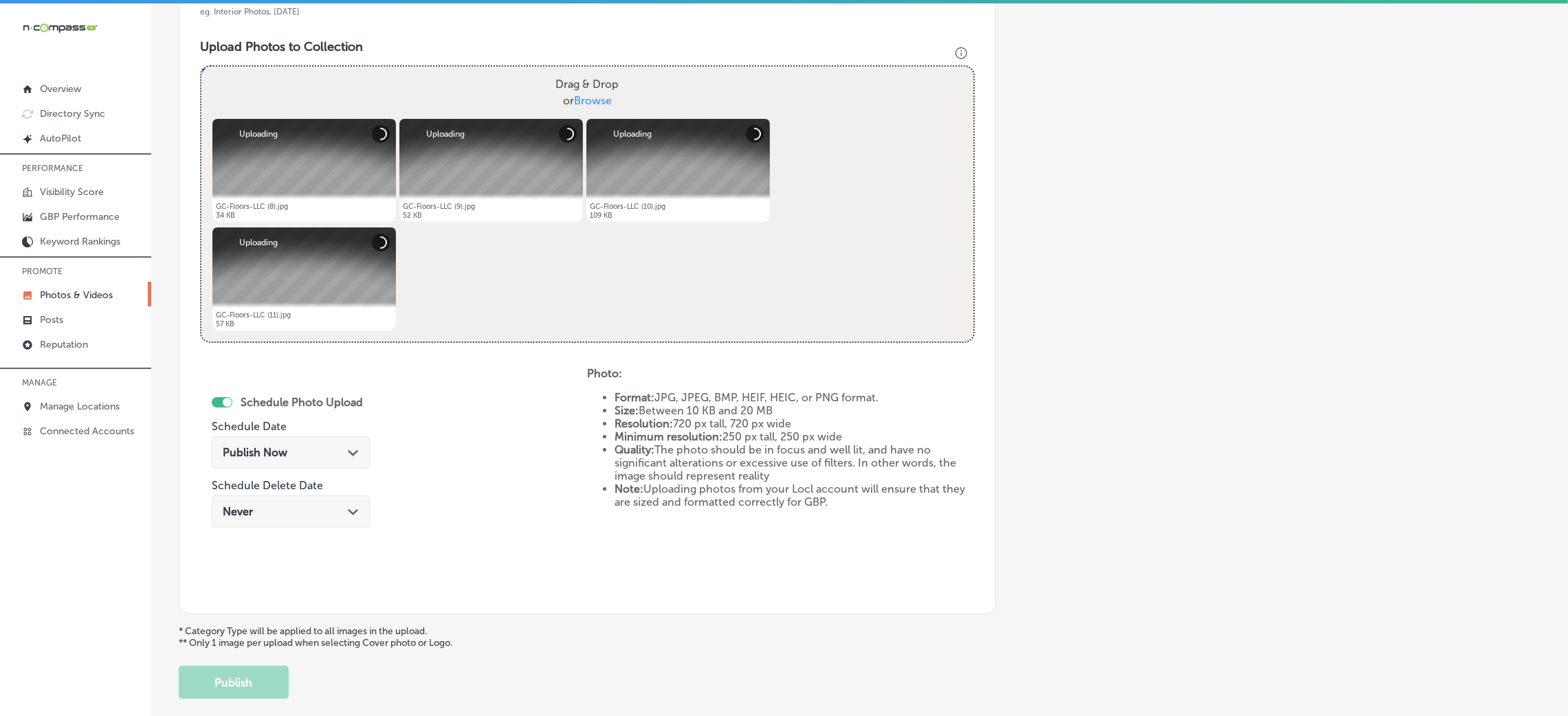
click at [309, 448] on div "Publish Now Path Created with Sketch." at bounding box center [290, 453] width 136 height 13
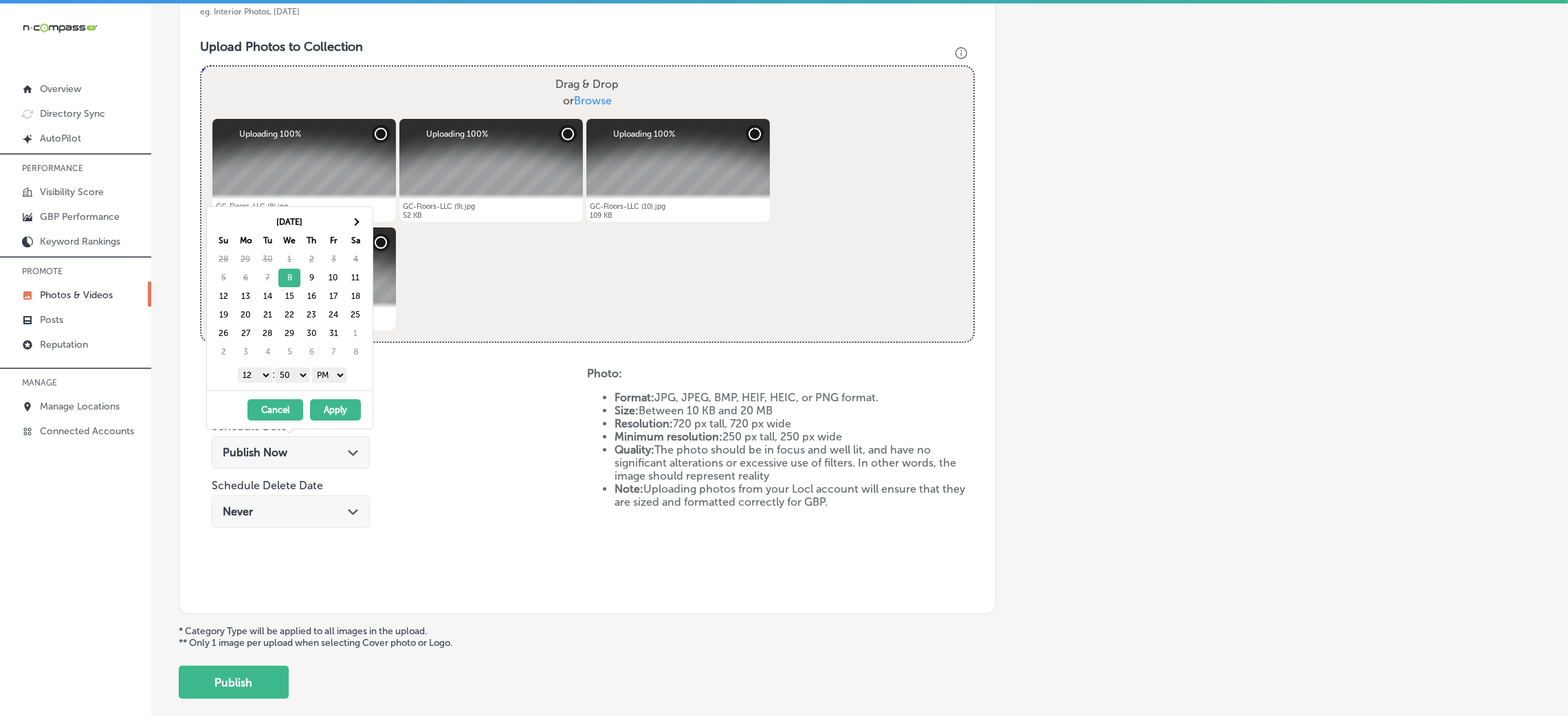
drag, startPoint x: 340, startPoint y: 405, endPoint x: 346, endPoint y: 411, distance: 8.5
click at [339, 405] on button "Apply" at bounding box center [335, 410] width 51 height 21
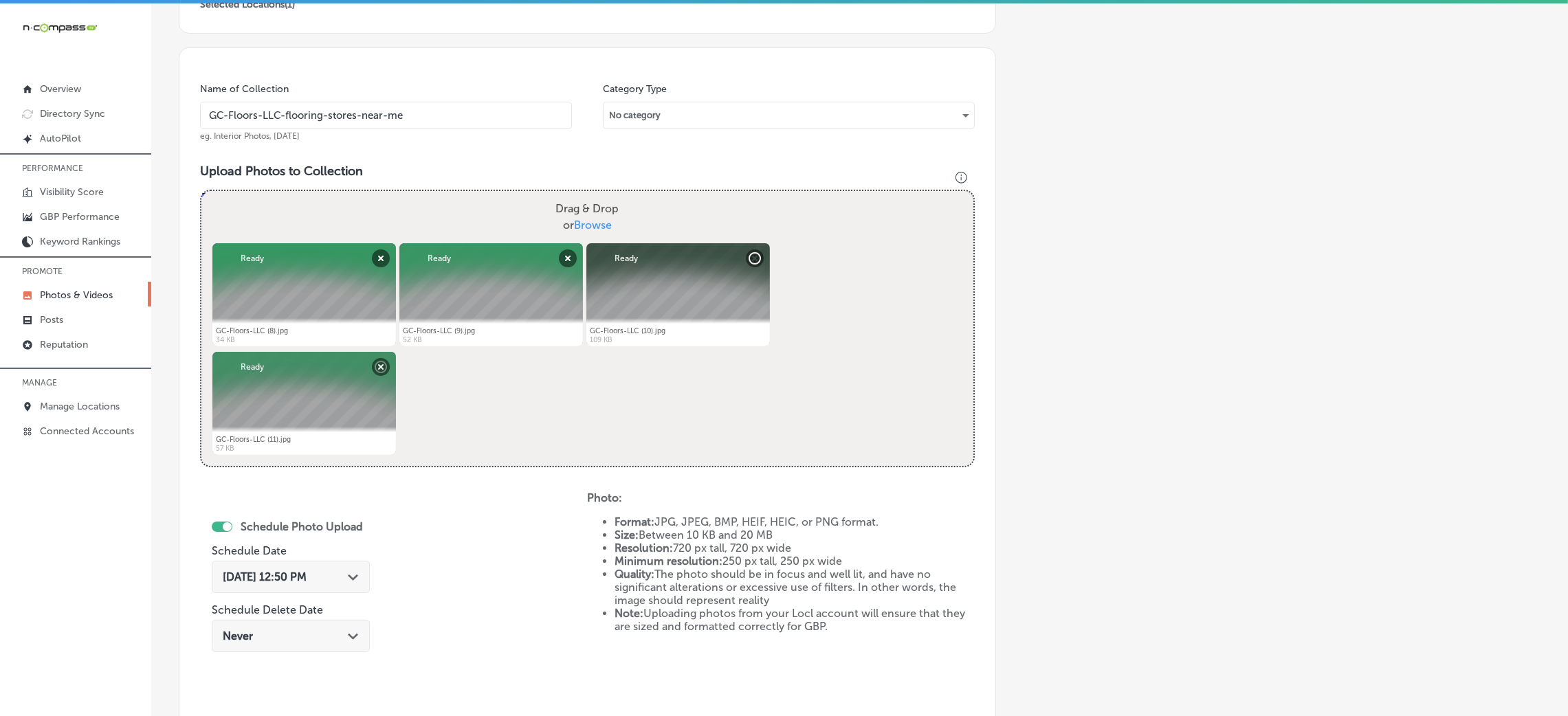
scroll to position [270, 0]
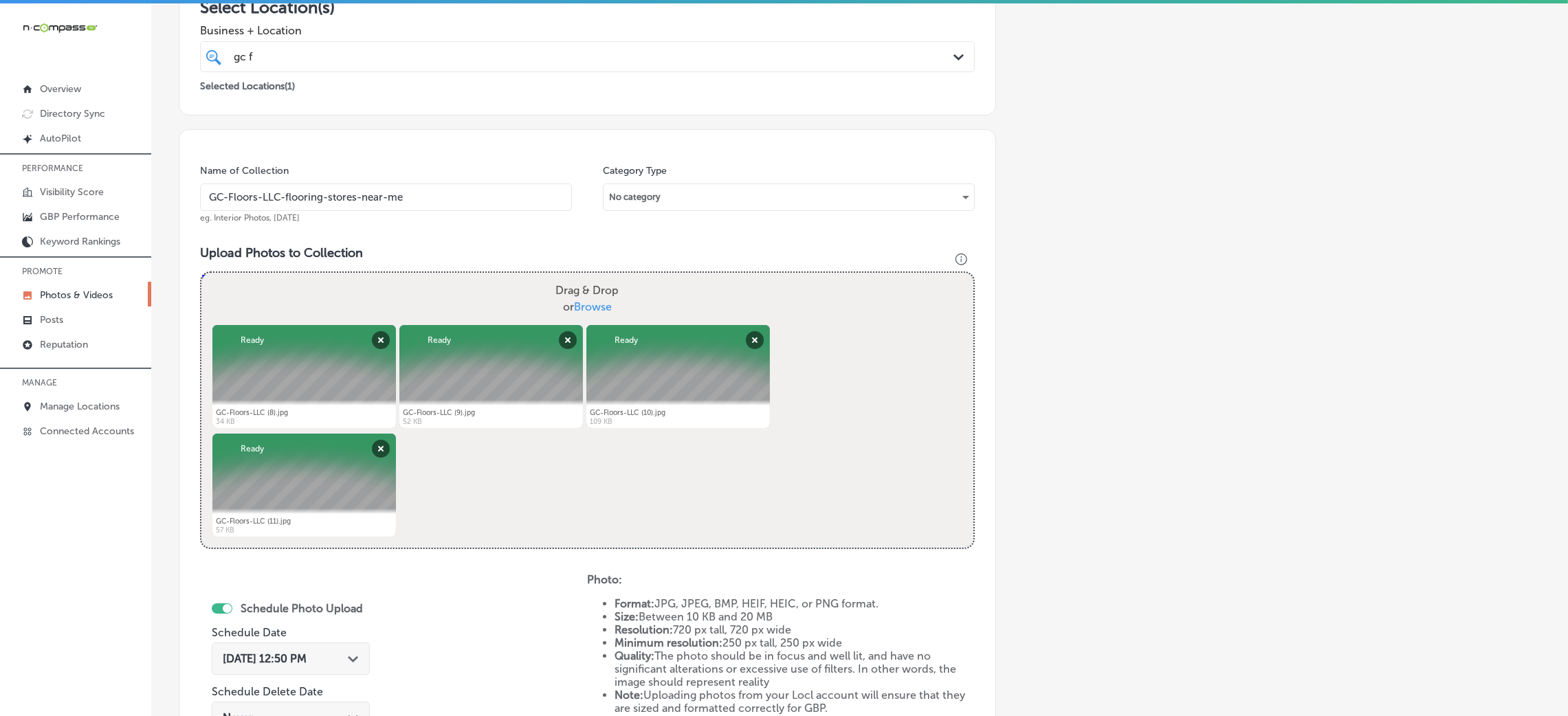
click at [328, 191] on input "GC-Floors-LLC-flooring-stores-near-me" at bounding box center [386, 197] width 372 height 28
click at [364, 139] on div "Name of Collection GC-Floors-LLC-flooring-stores-near-me eg. Interior Photos, M…" at bounding box center [587, 475] width 817 height 691
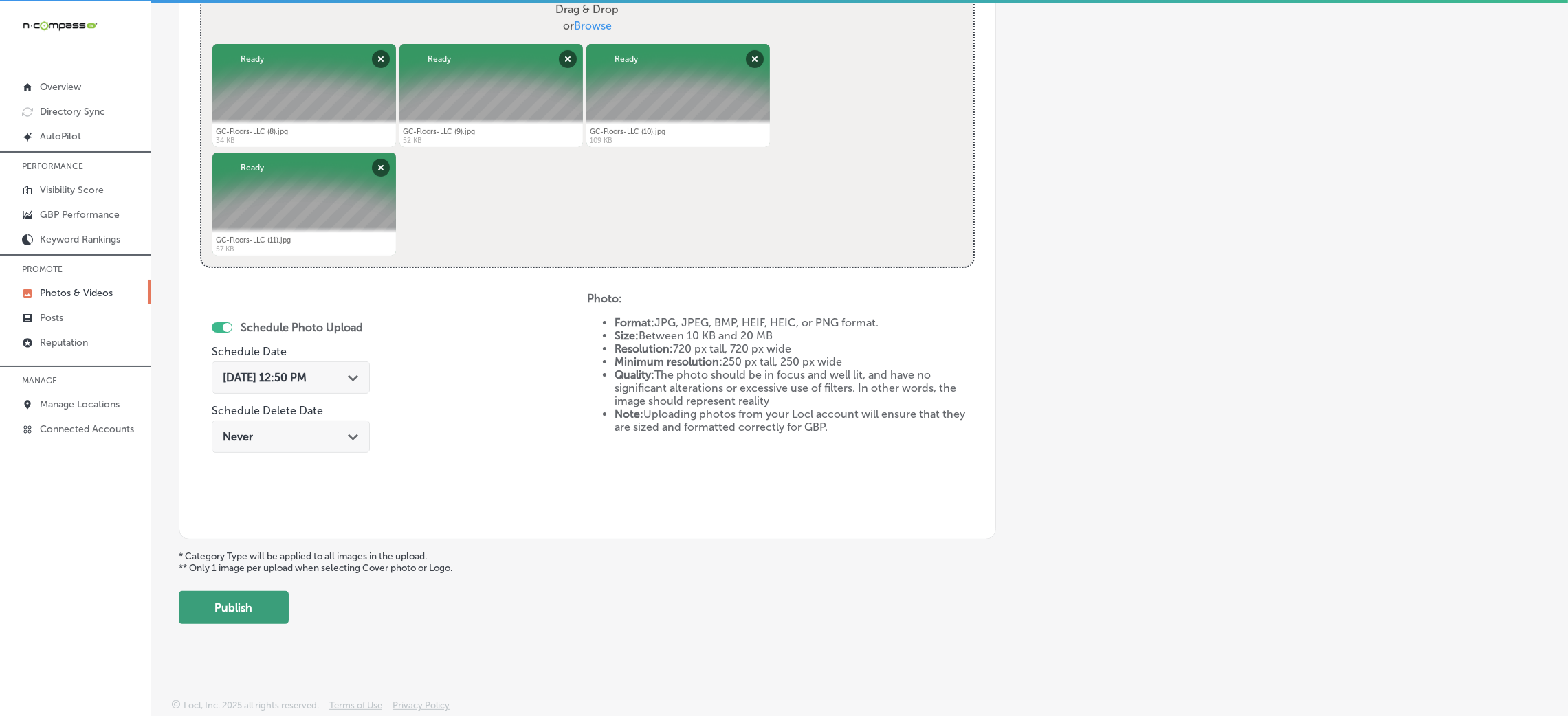
scroll to position [3, 0]
click at [266, 592] on button "Publish" at bounding box center [234, 607] width 110 height 33
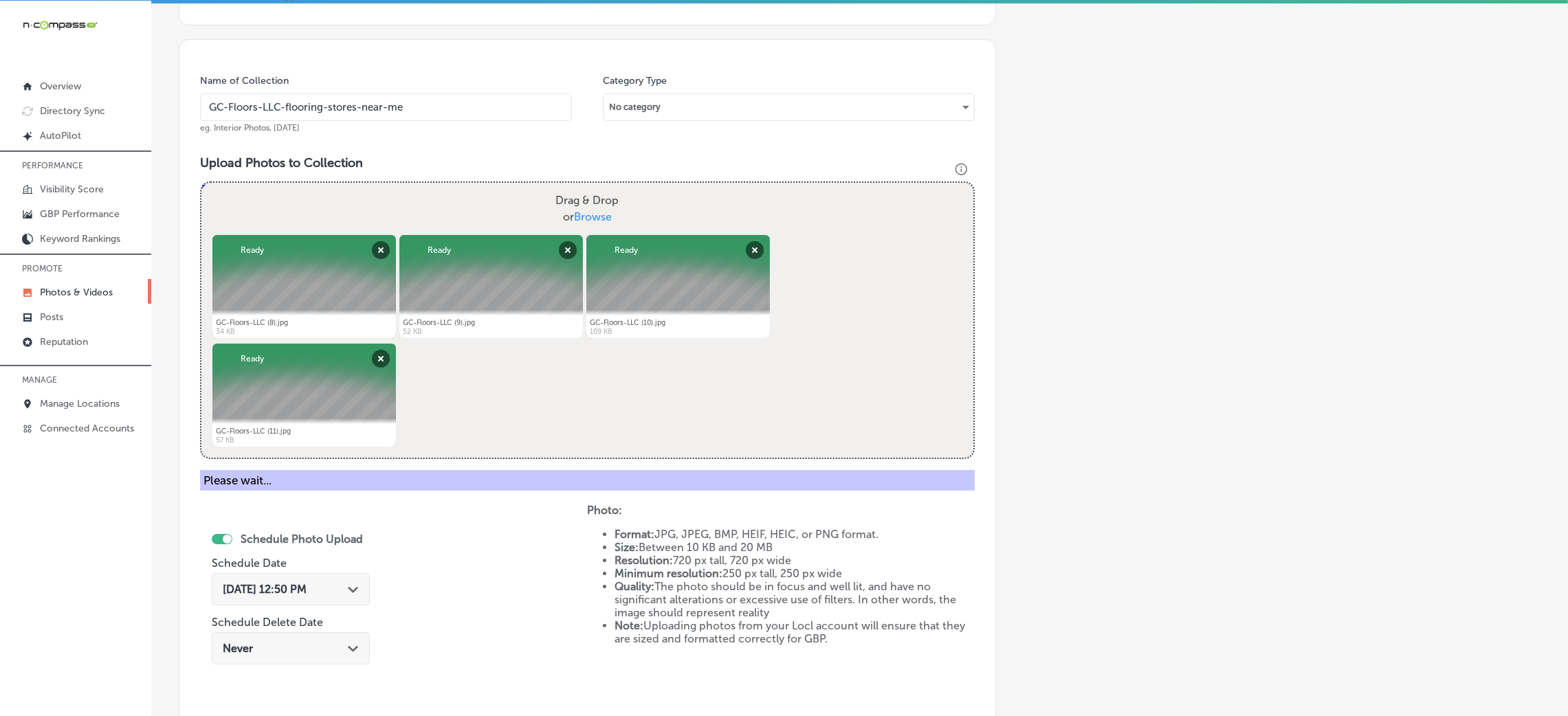
scroll to position [34, 0]
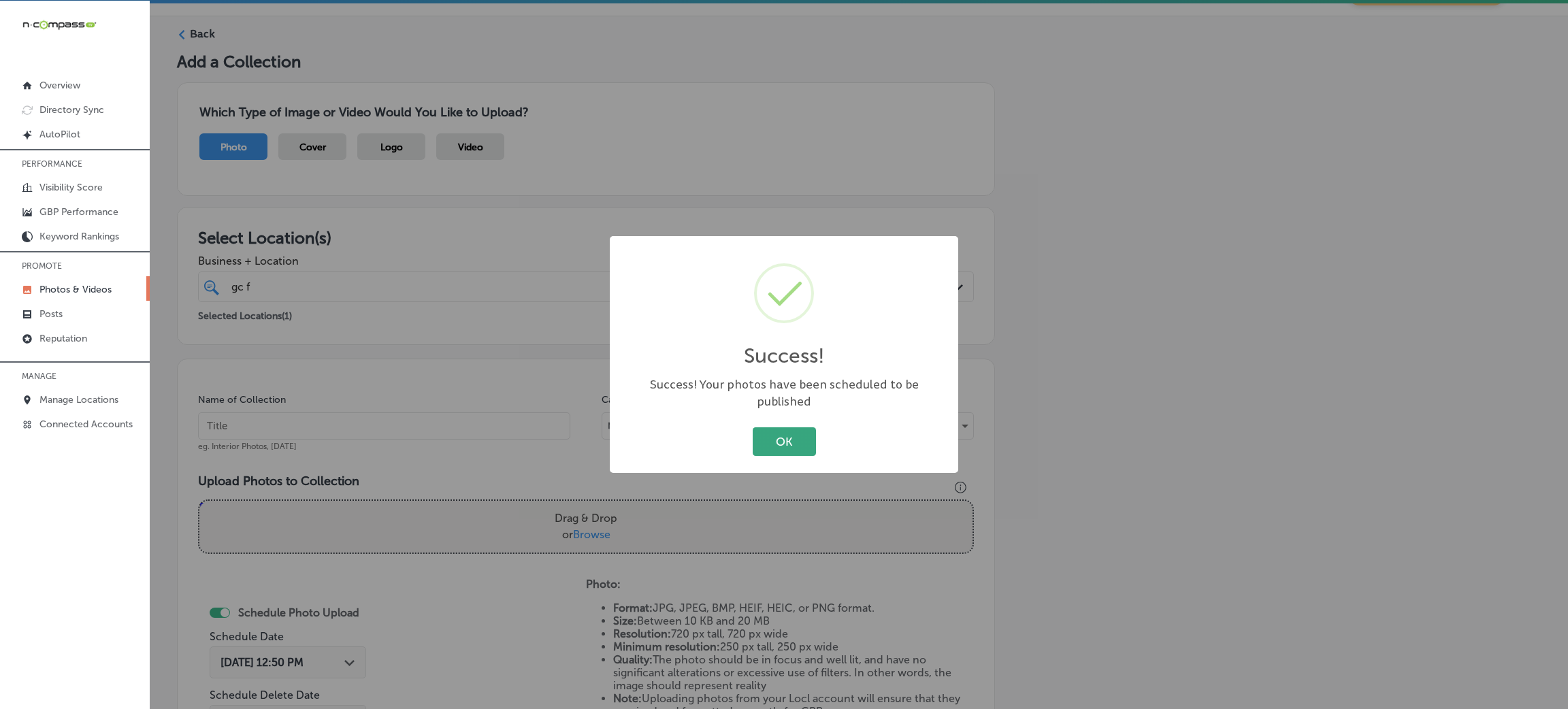
click at [765, 437] on button "OK" at bounding box center [784, 441] width 64 height 28
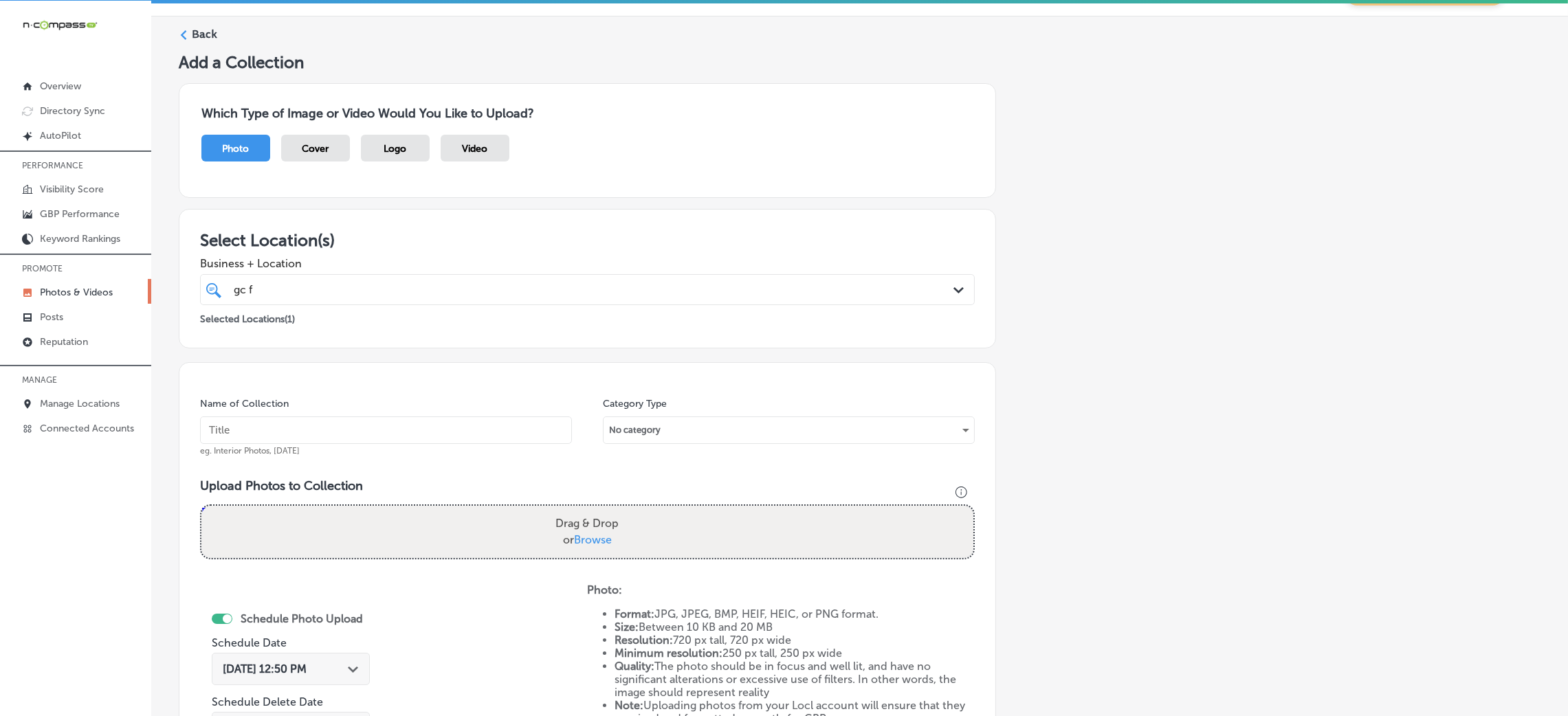
click at [552, 300] on div "gc f gc f Path Created with Sketch." at bounding box center [587, 290] width 775 height 31
click at [629, 201] on div "Which Type of Image or Video Would You Like to Upload? Photo Cover Logo Video" at bounding box center [860, 141] width 1362 height 137
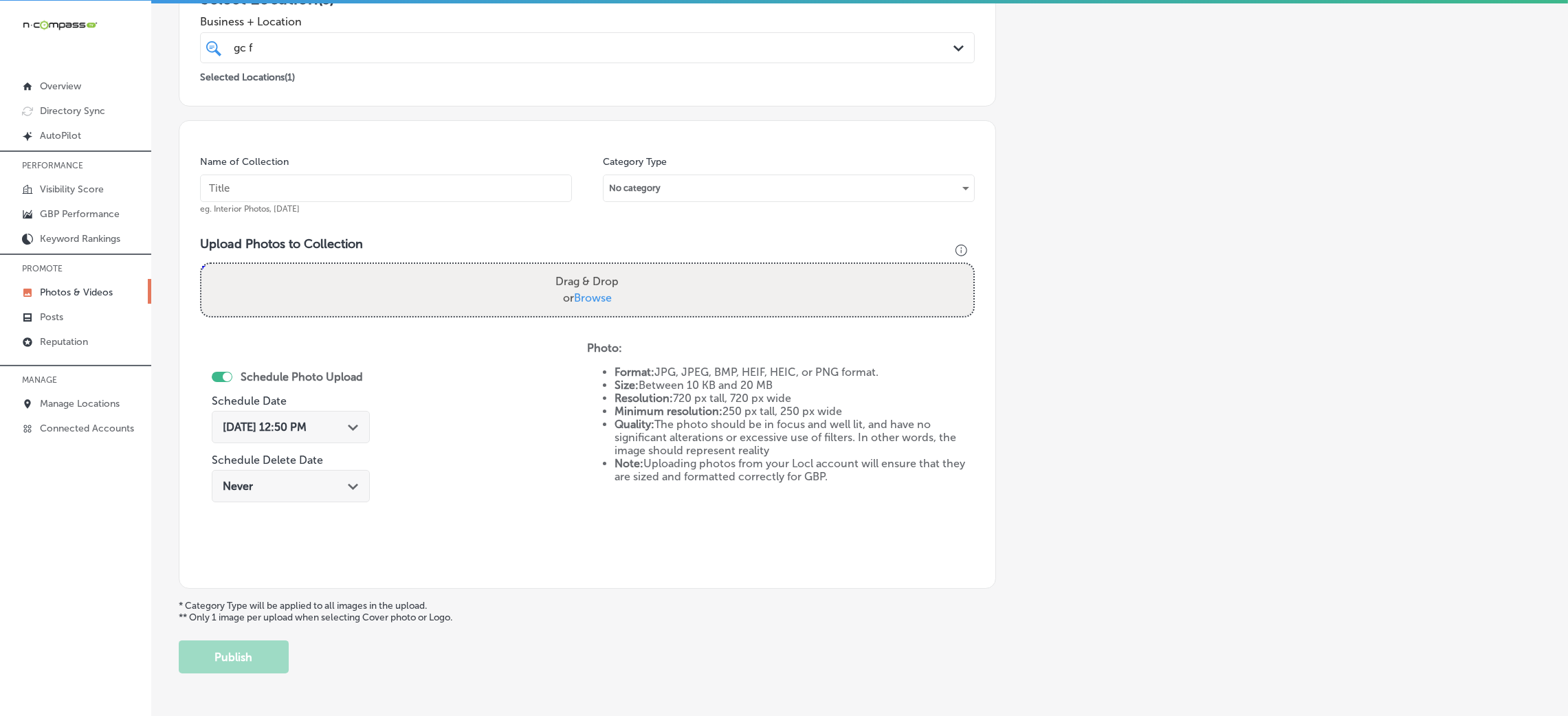
scroll to position [326, 0]
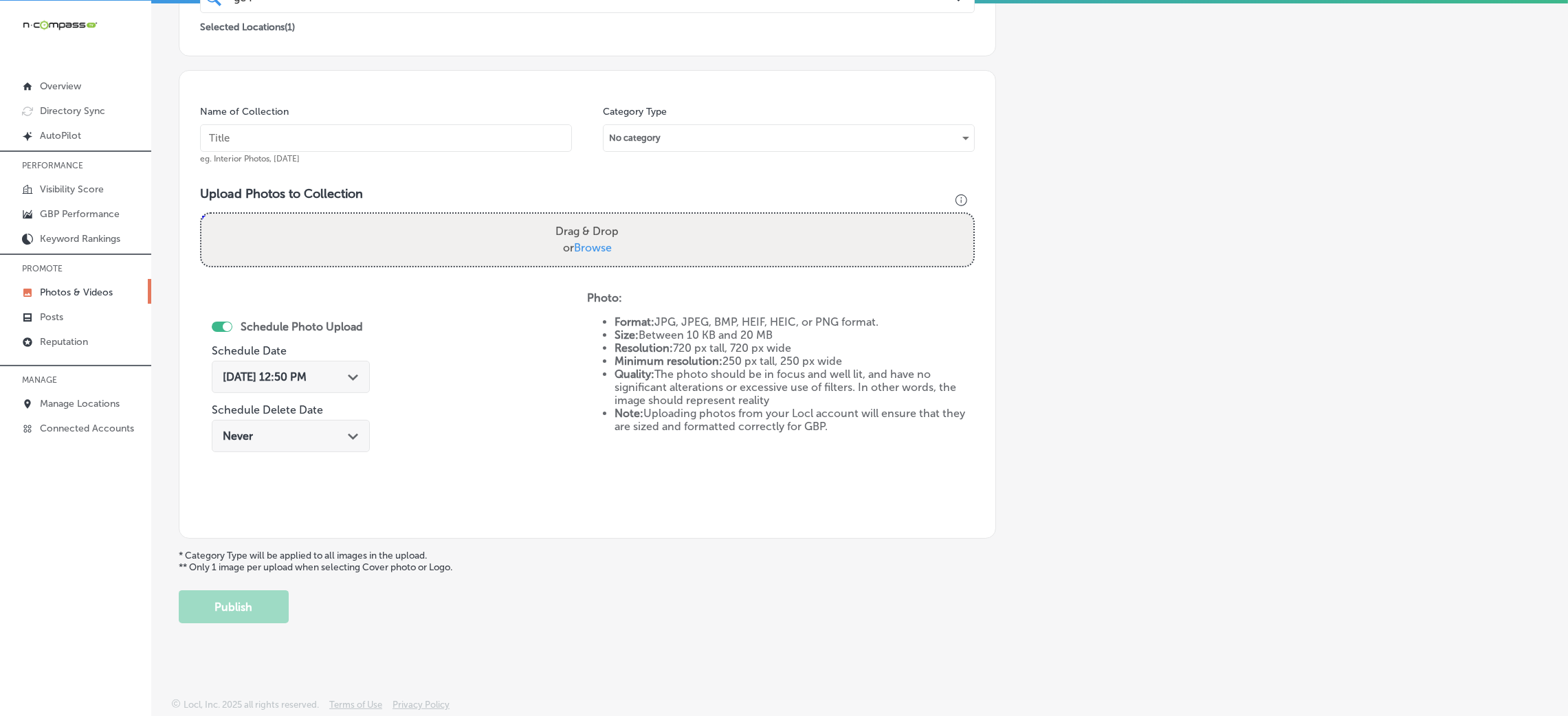
click at [349, 107] on div "Name of Collection eg. Interior Photos, March 2020" at bounding box center [386, 135] width 372 height 59
click at [357, 140] on input "text" at bounding box center [386, 138] width 372 height 28
paste input "GC-Floors-LLC-flooring-stores-near-me"
type input "GC-Floors-LLC-flooring-stores-near-me"
click at [417, 235] on div "Drag & Drop or Browse" at bounding box center [587, 240] width 772 height 52
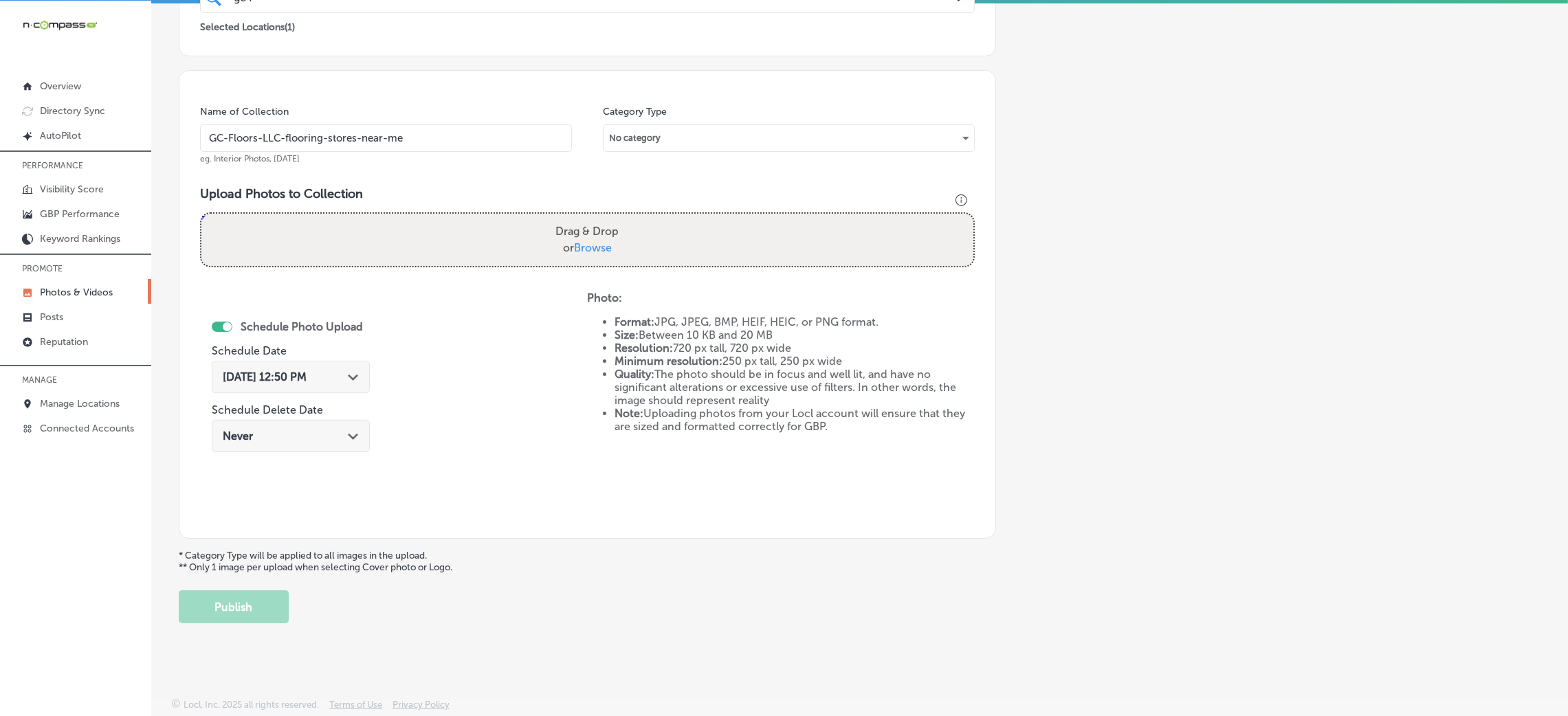
click at [201, 214] on input "Drag & Drop or Browse" at bounding box center [587, 216] width 772 height 4
type input "C:\fakepath\GC-Floors-LLC (12).jpg"
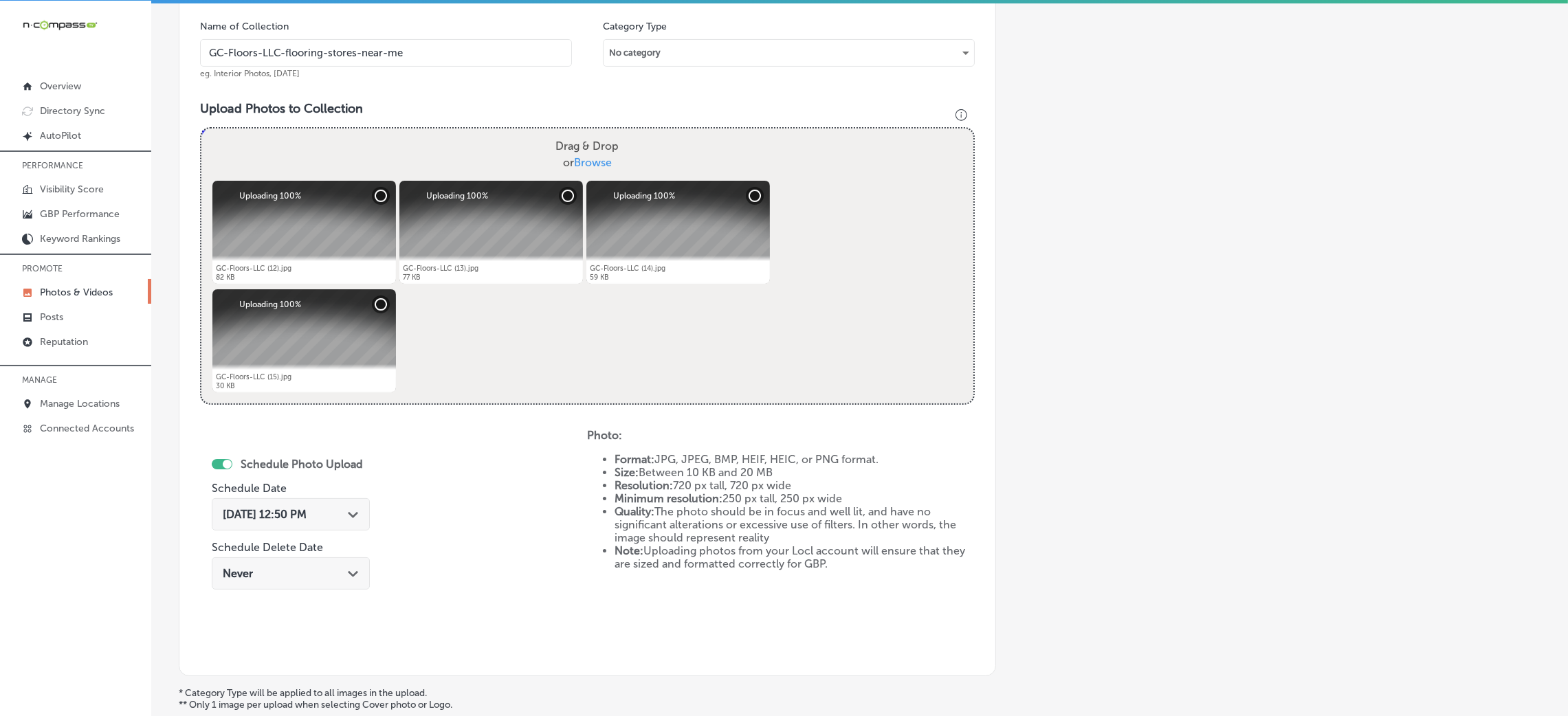
scroll to position [532, 0]
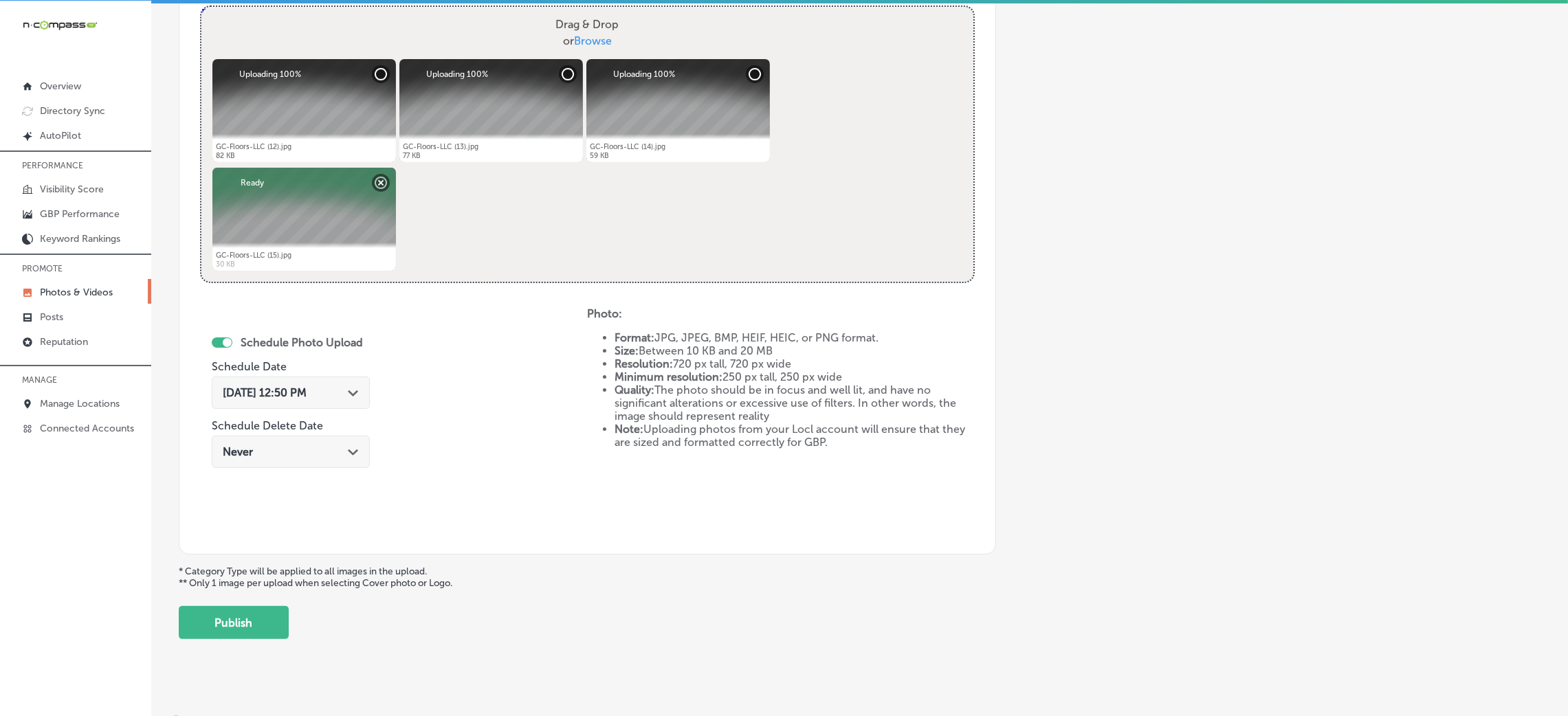
click at [269, 387] on span "Oct 8, 2025 12:50 PM" at bounding box center [264, 393] width 84 height 13
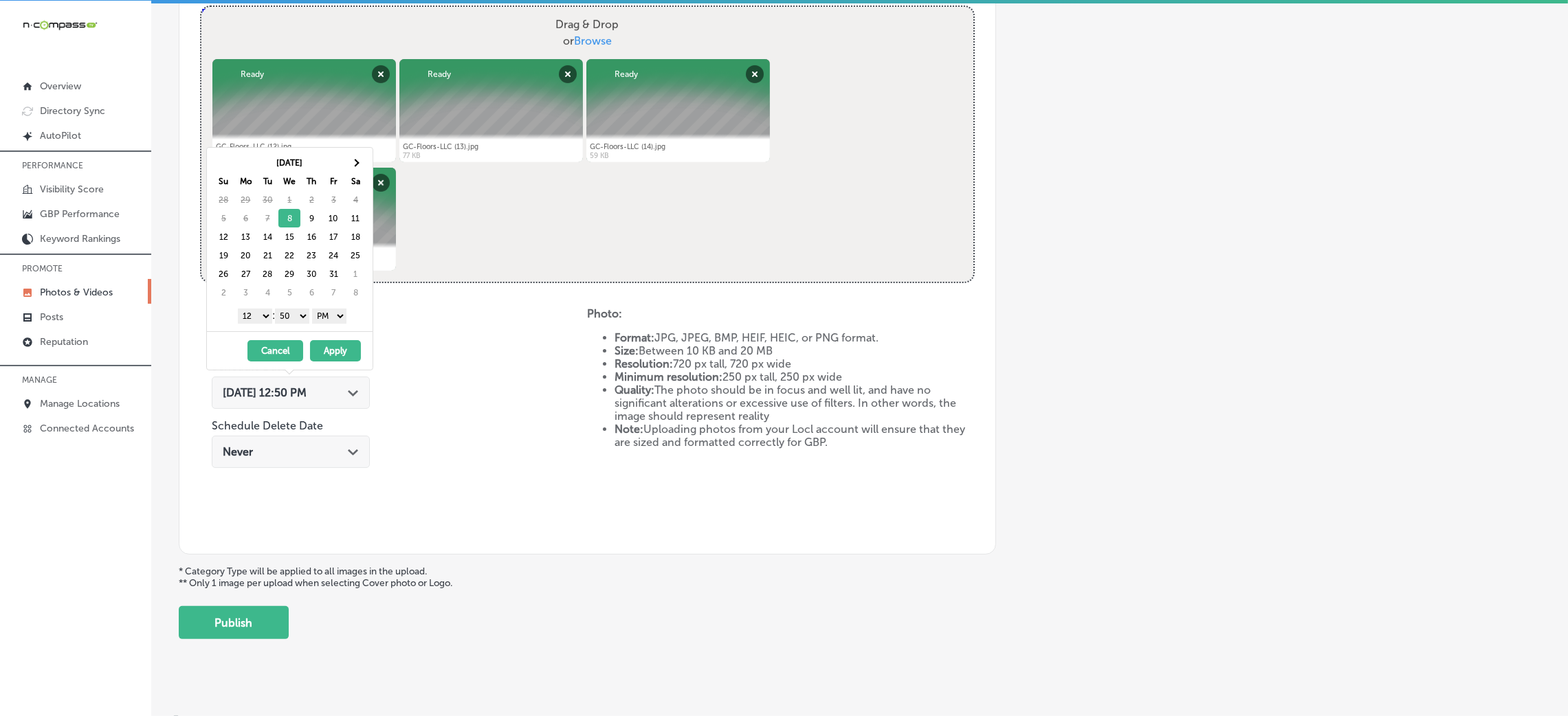
click at [295, 319] on select "00 10 20 30 40 50" at bounding box center [292, 316] width 35 height 15
click at [259, 306] on div "1 2 3 4 5 6 7 8 9 10 11 12 : 00 10 20 30 40 50 AM PM" at bounding box center [292, 315] width 160 height 20
click at [256, 323] on select "1 2 3 4 5 6 7 8 9 10 11 12" at bounding box center [255, 316] width 35 height 15
click at [297, 318] on select "00 10 20 30 40 50" at bounding box center [292, 316] width 35 height 15
click at [345, 357] on button "Apply" at bounding box center [335, 351] width 51 height 21
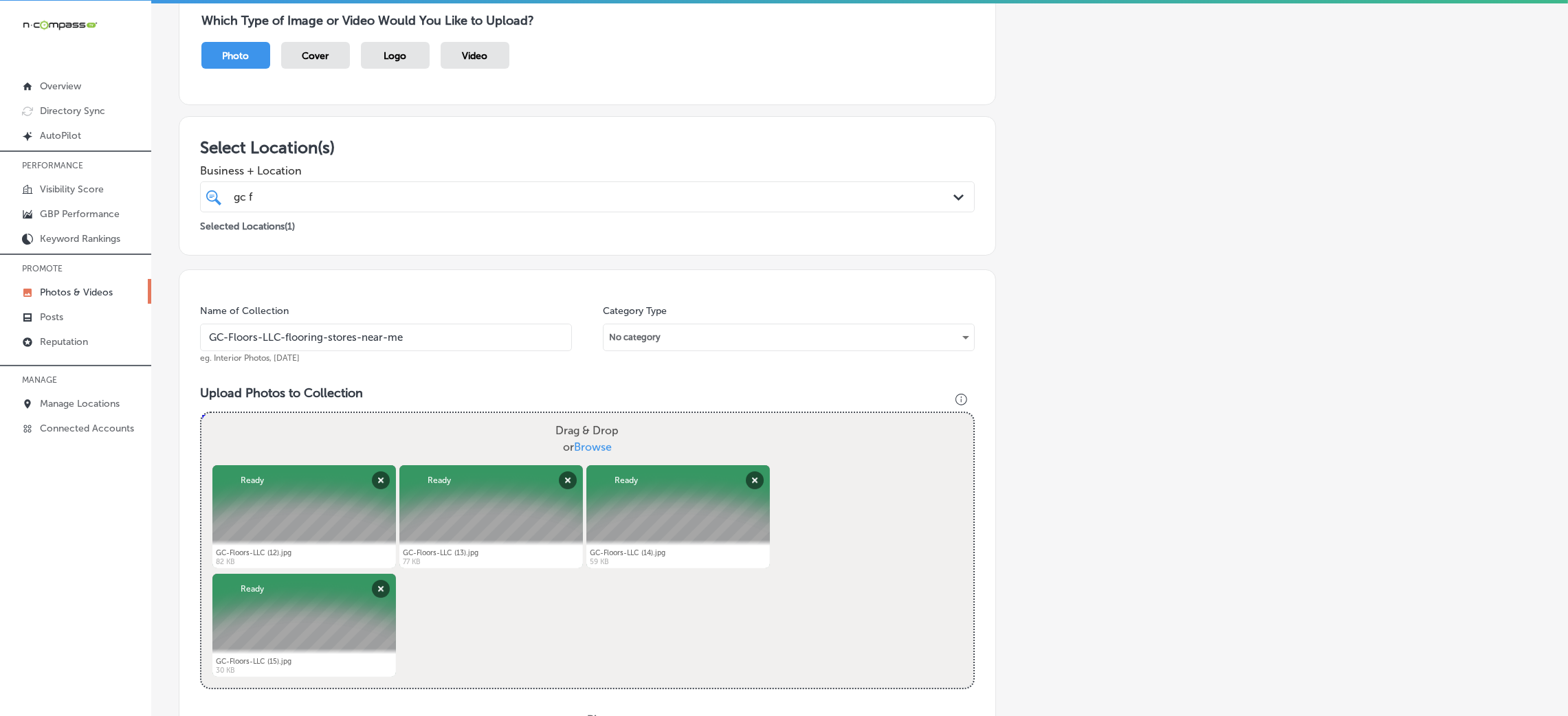
scroll to position [120, 0]
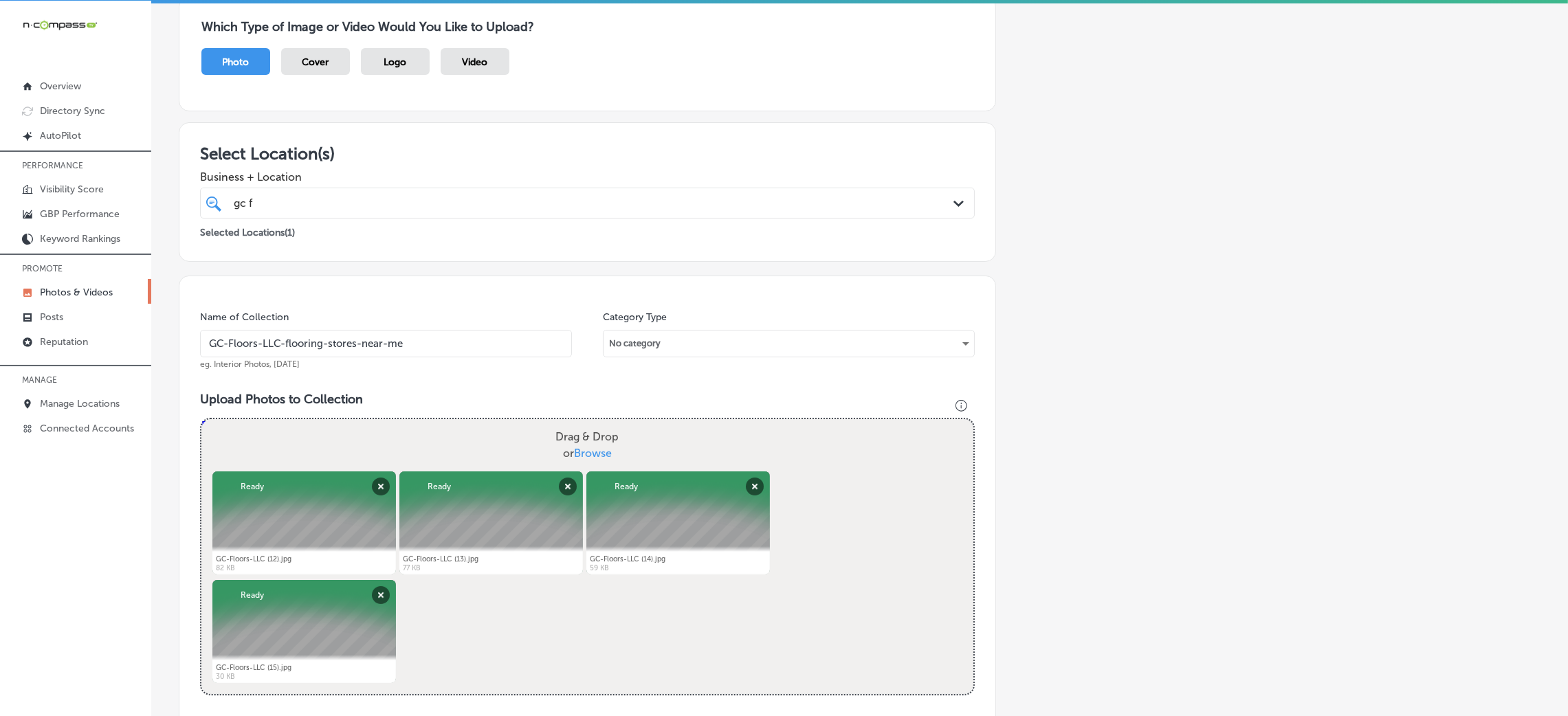
click at [316, 333] on input "GC-Floors-LLC-flooring-stores-near-me" at bounding box center [386, 343] width 372 height 28
click at [316, 333] on input "GC-Floors-LLC-flooring-stores-near-me" at bounding box center [386, 343] width 372 height 28
click at [381, 381] on div "Name of Collection GC-Floors-LLC-flooring-stores-near-me eg. Interior Photos, M…" at bounding box center [587, 621] width 817 height 691
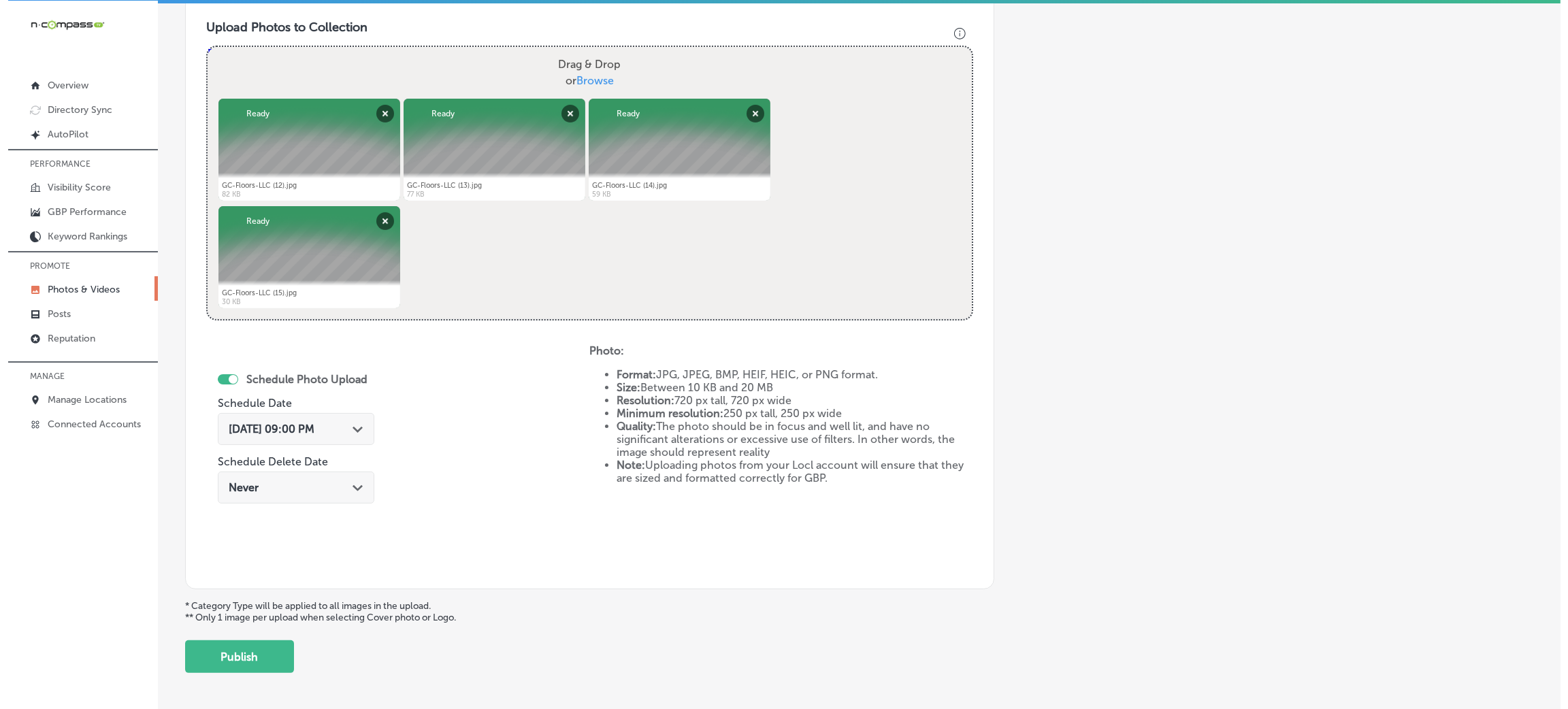
scroll to position [544, 0]
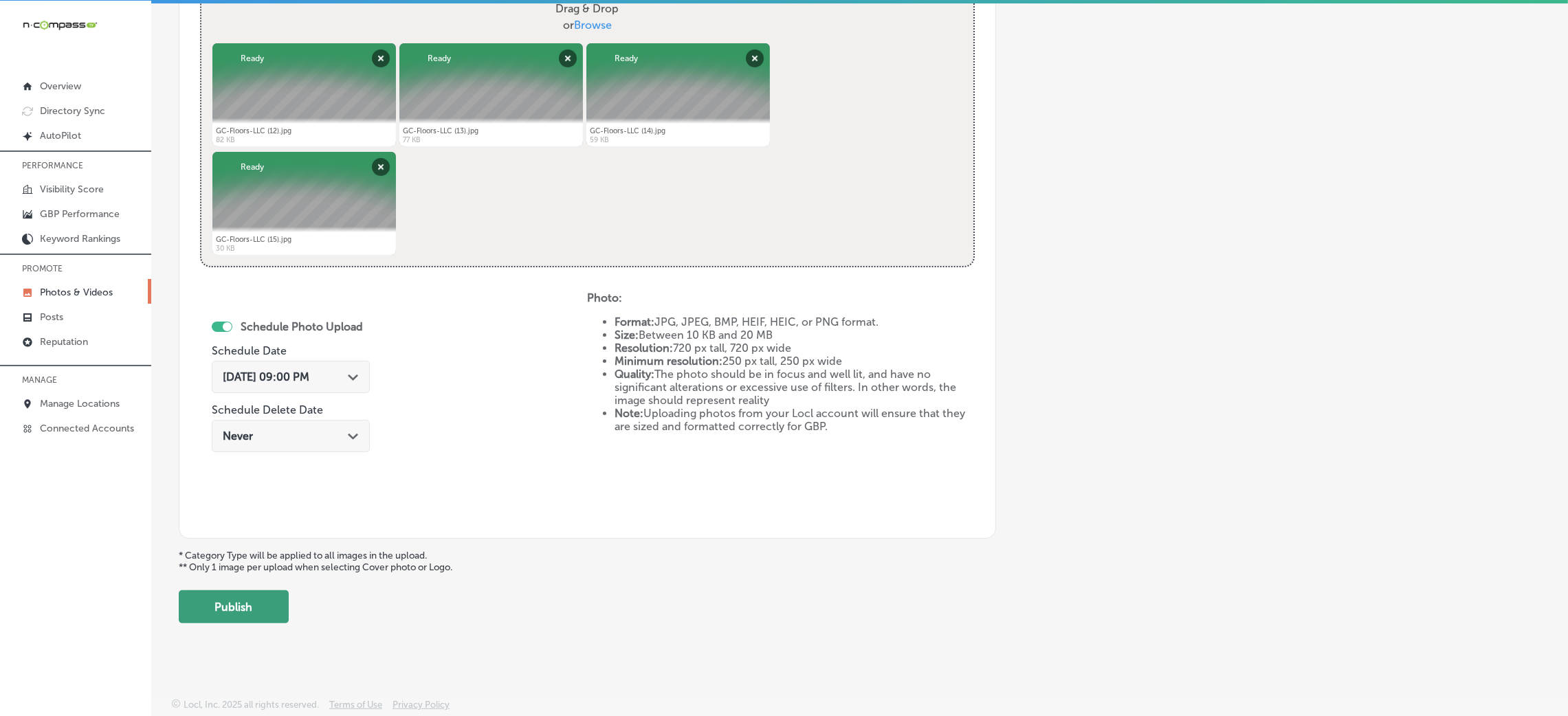
click at [271, 612] on button "Publish" at bounding box center [234, 607] width 110 height 33
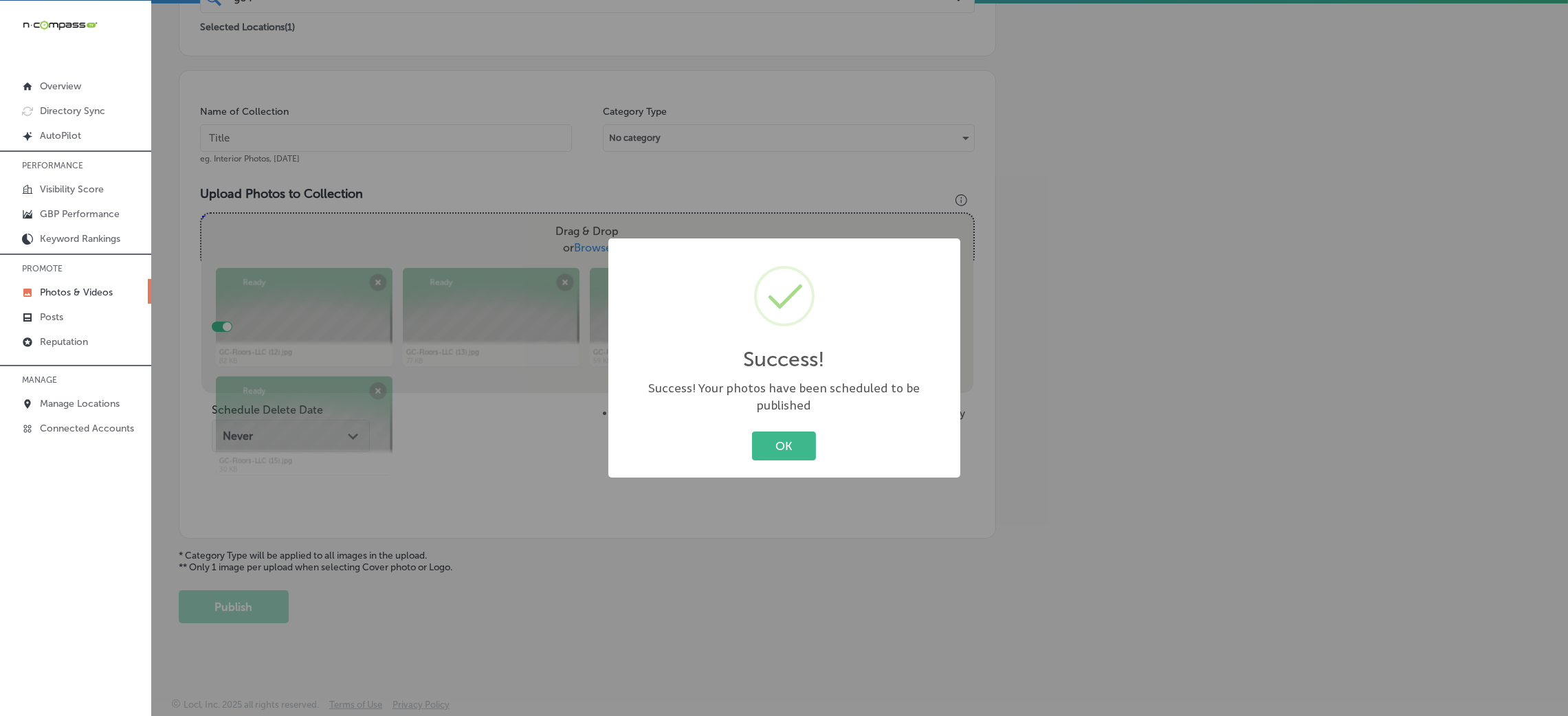
scroll to position [326, 0]
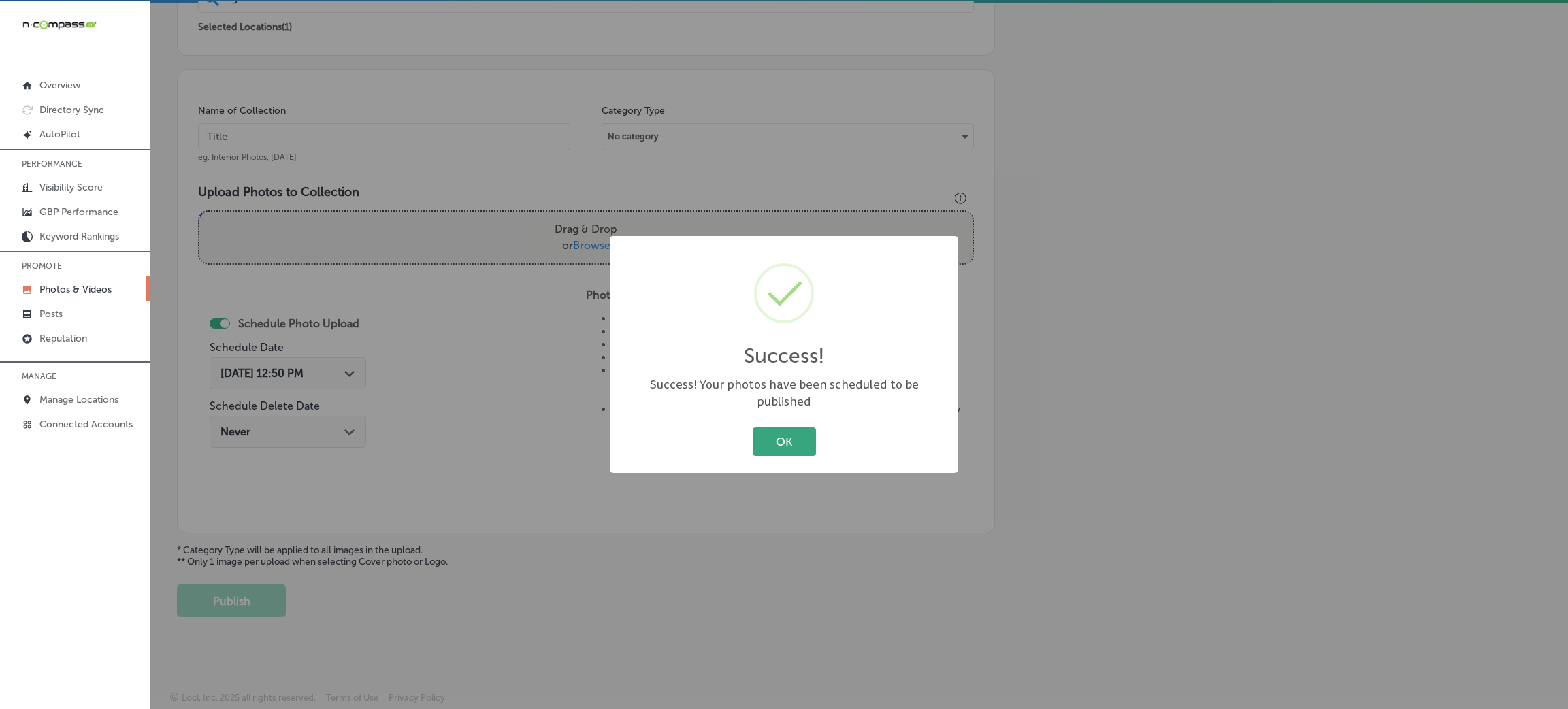
drag, startPoint x: 767, startPoint y: 430, endPoint x: 513, endPoint y: 252, distance: 310.2
click at [767, 429] on button "OK" at bounding box center [784, 441] width 64 height 28
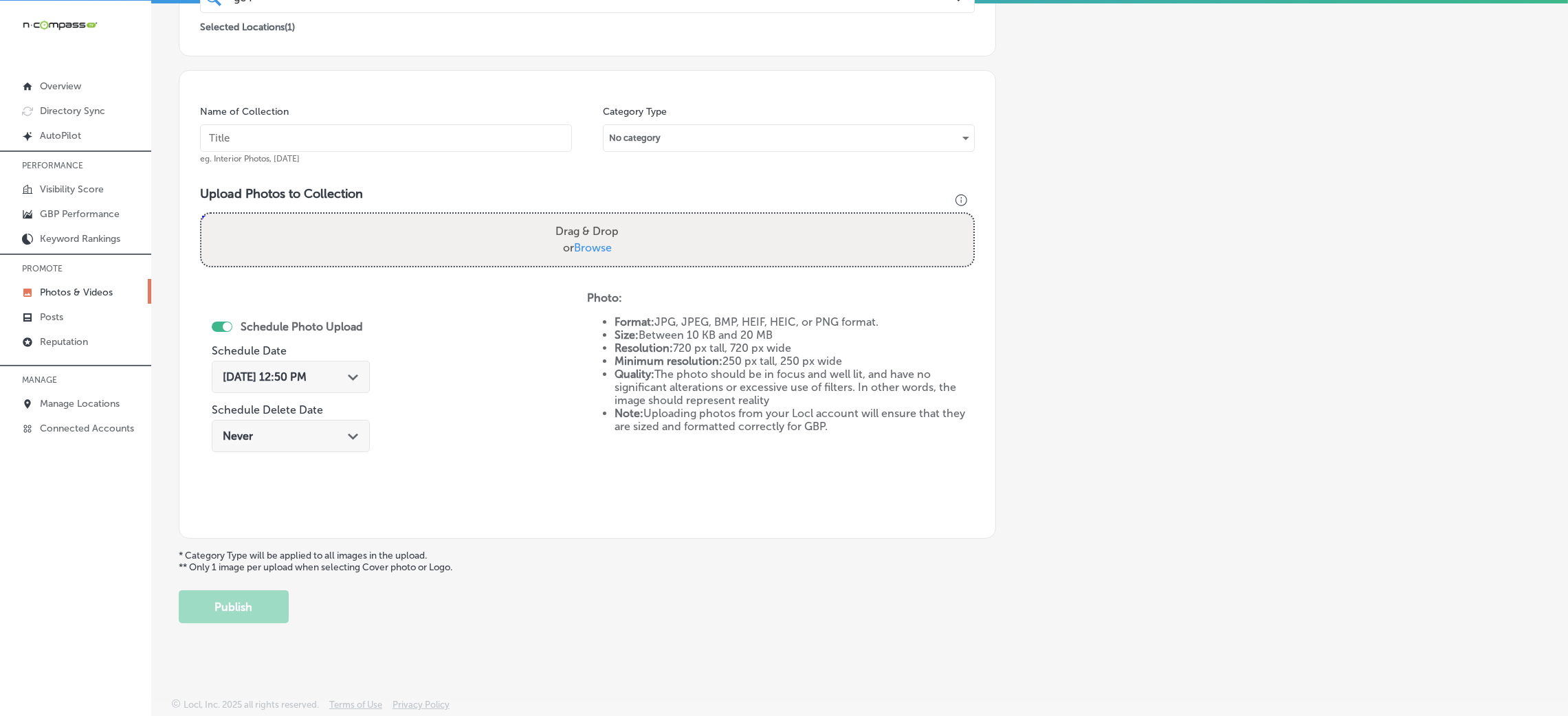
click at [471, 141] on input "text" at bounding box center [386, 138] width 372 height 28
paste input "GC-Floors-LLC-flooring-stores-near-me"
type input "GC-Floors-LLC-flooring-stores-near-me"
click at [624, 241] on div "Drag & Drop or Browse" at bounding box center [587, 240] width 772 height 52
click at [201, 214] on input "Drag & Drop or Browse" at bounding box center [587, 216] width 772 height 4
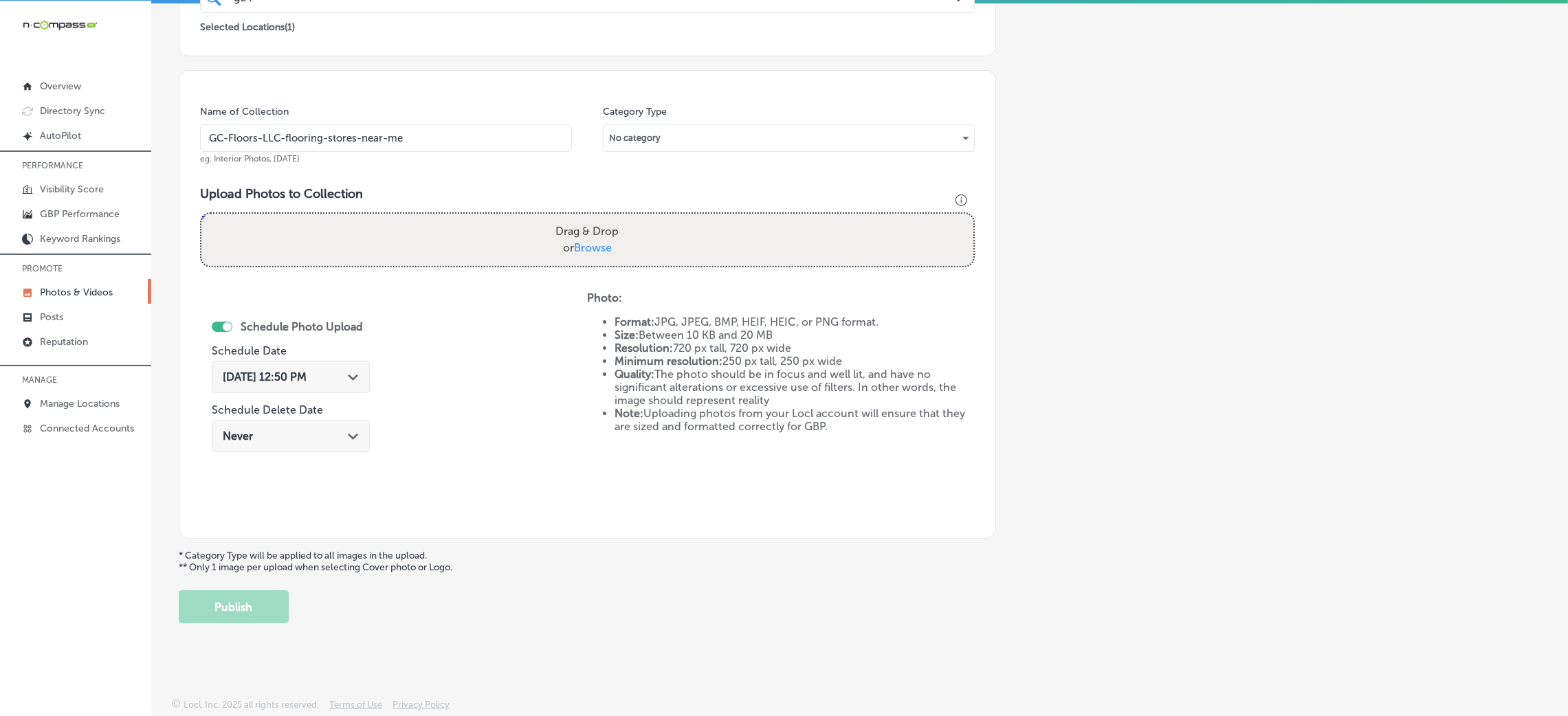
type input "C:\fakepath\GC-Floors-LLC (16).jpg"
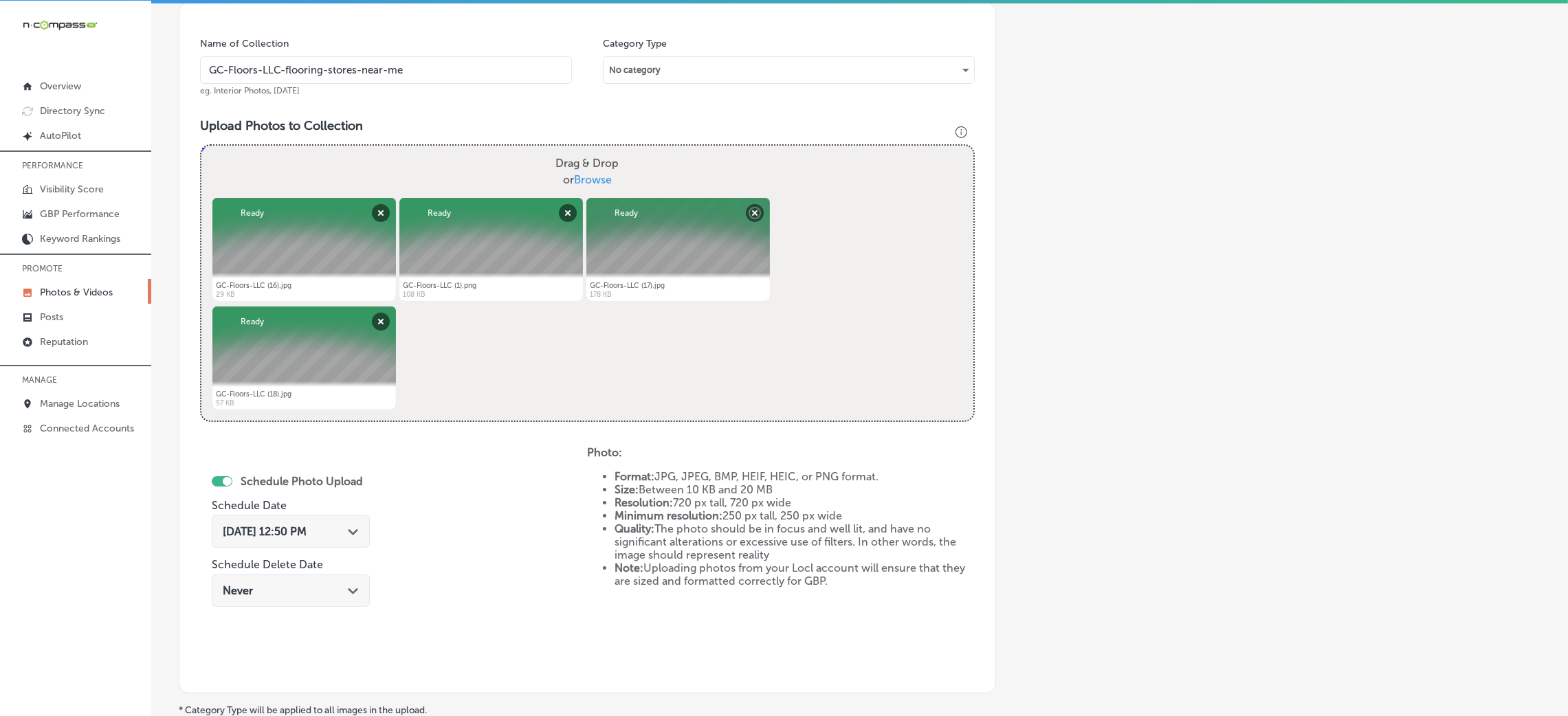
scroll to position [429, 0]
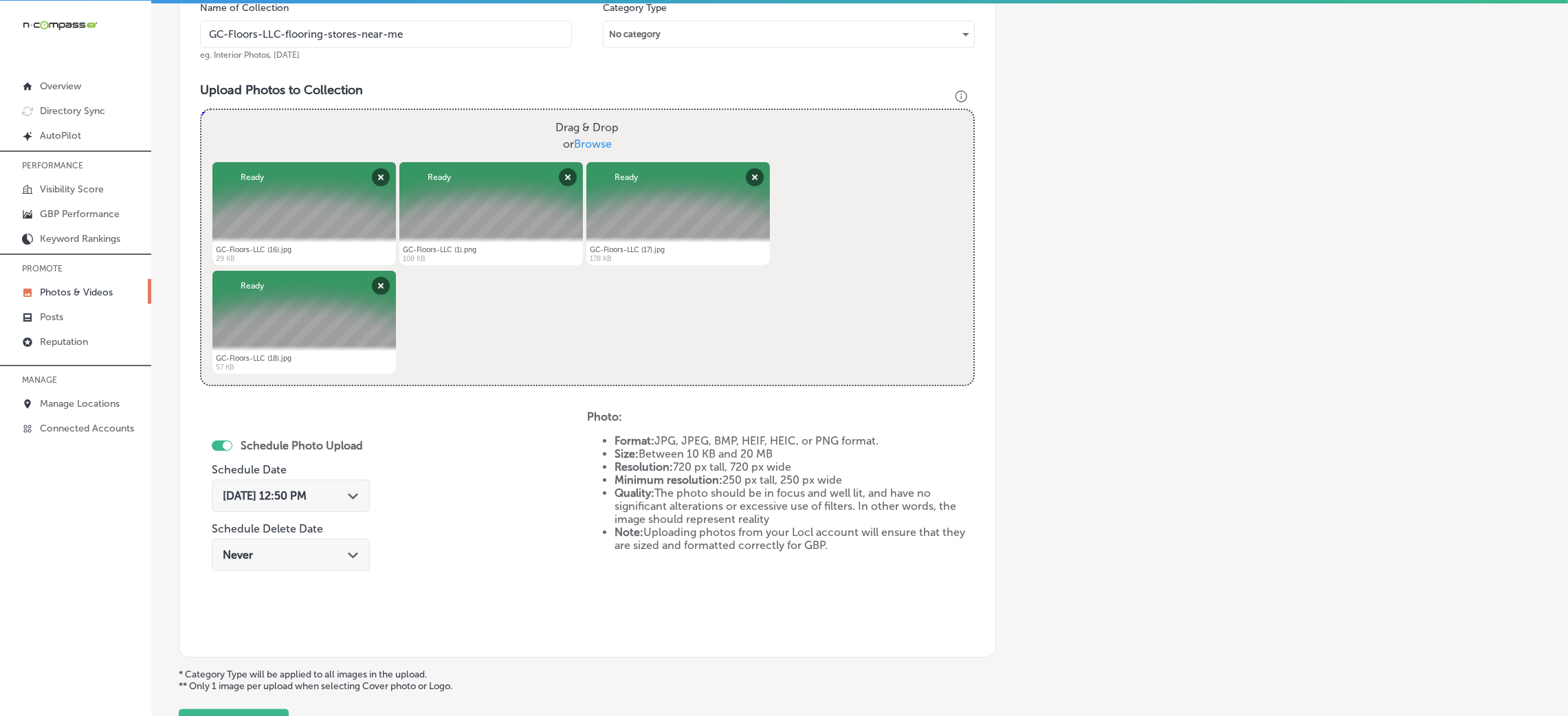
click at [209, 501] on div "Schedule Photo Upload Schedule Date Oct 8, 2025 12:50 PM Path Created with Sket…" at bounding box center [393, 523] width 387 height 226
click at [237, 485] on div "Oct 8, 2025 12:50 PM Path Created with Sketch." at bounding box center [291, 496] width 158 height 32
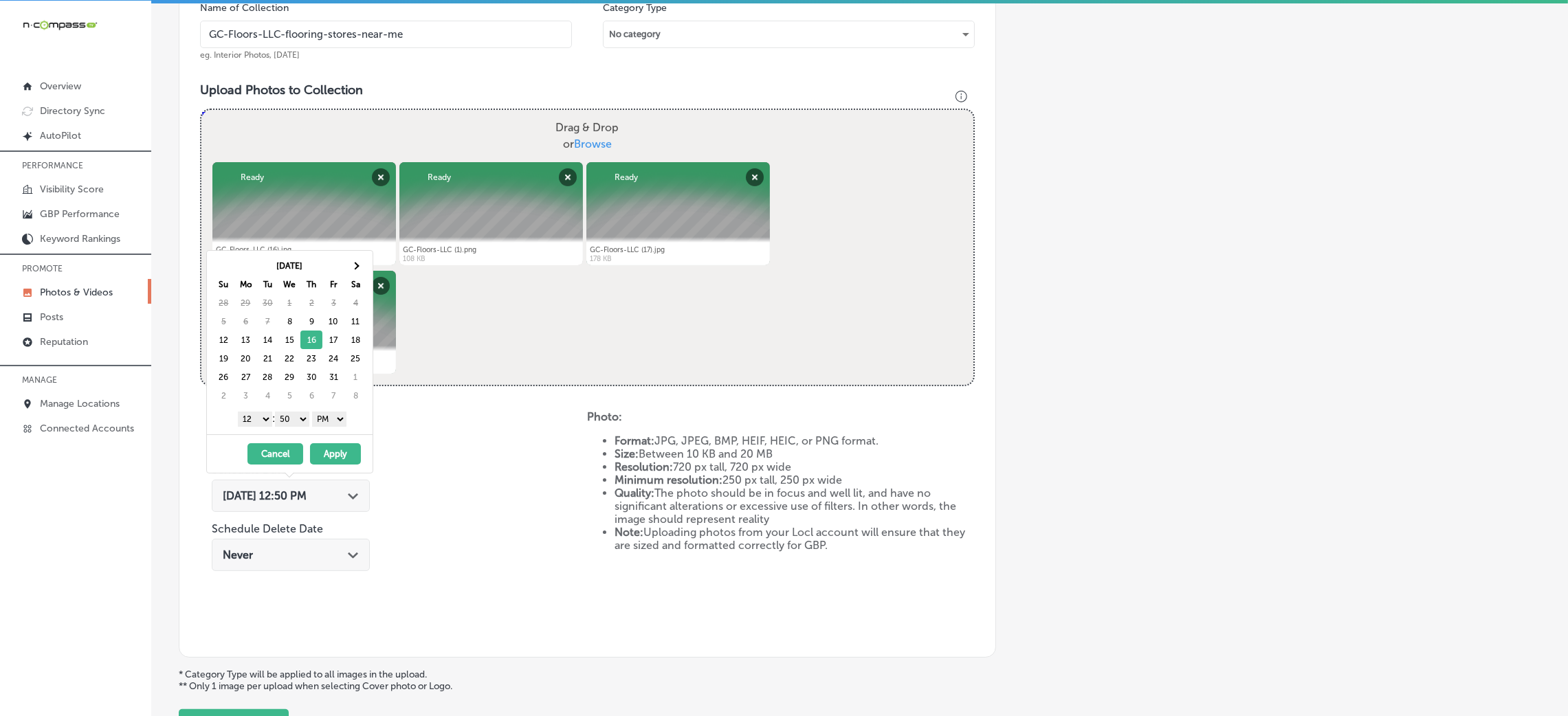
click at [1050, 385] on div "Add a Collection Which Type of Image or Video Would You Like to Upload? Photo C…" at bounding box center [860, 199] width 1362 height 1086
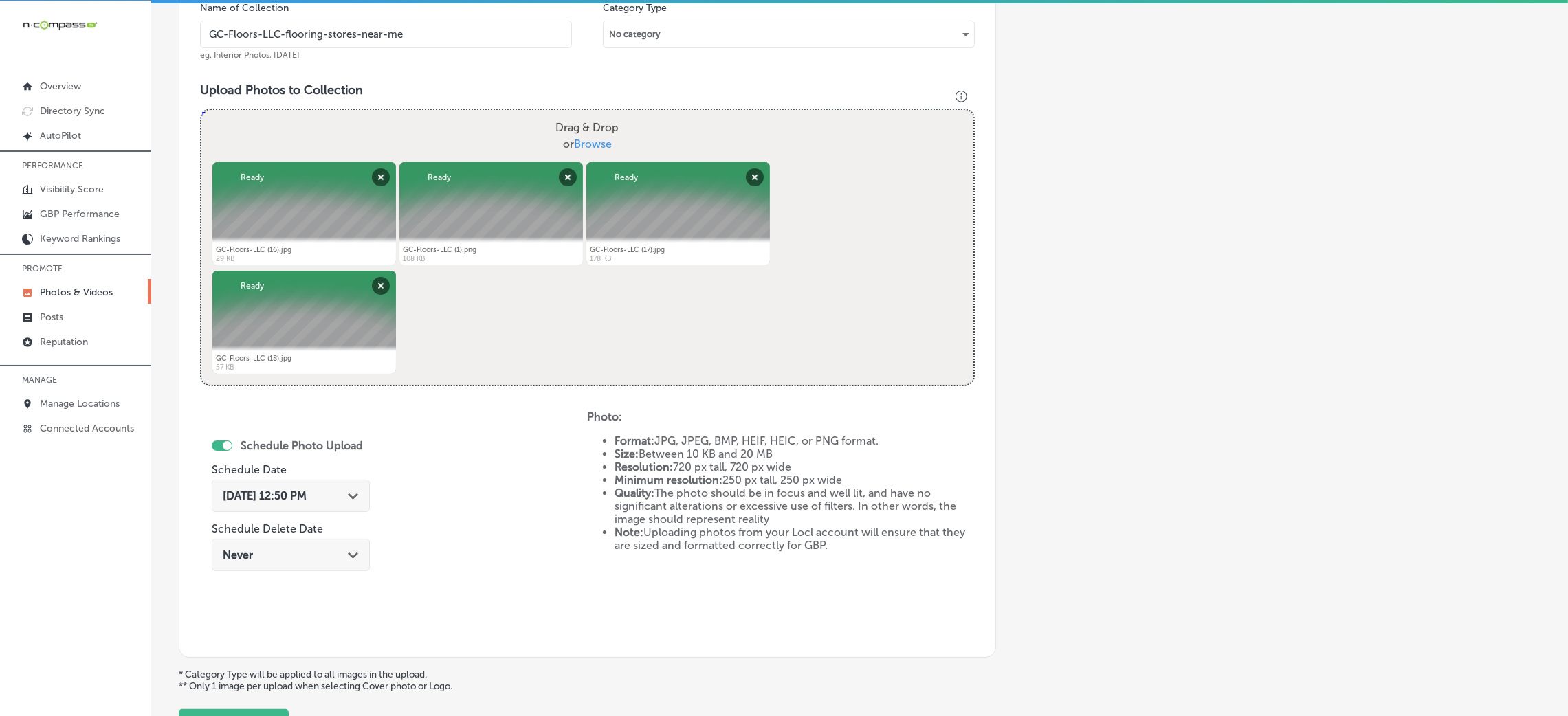
click at [307, 496] on span "Oct 16, 2025 12:50 PM" at bounding box center [264, 496] width 84 height 13
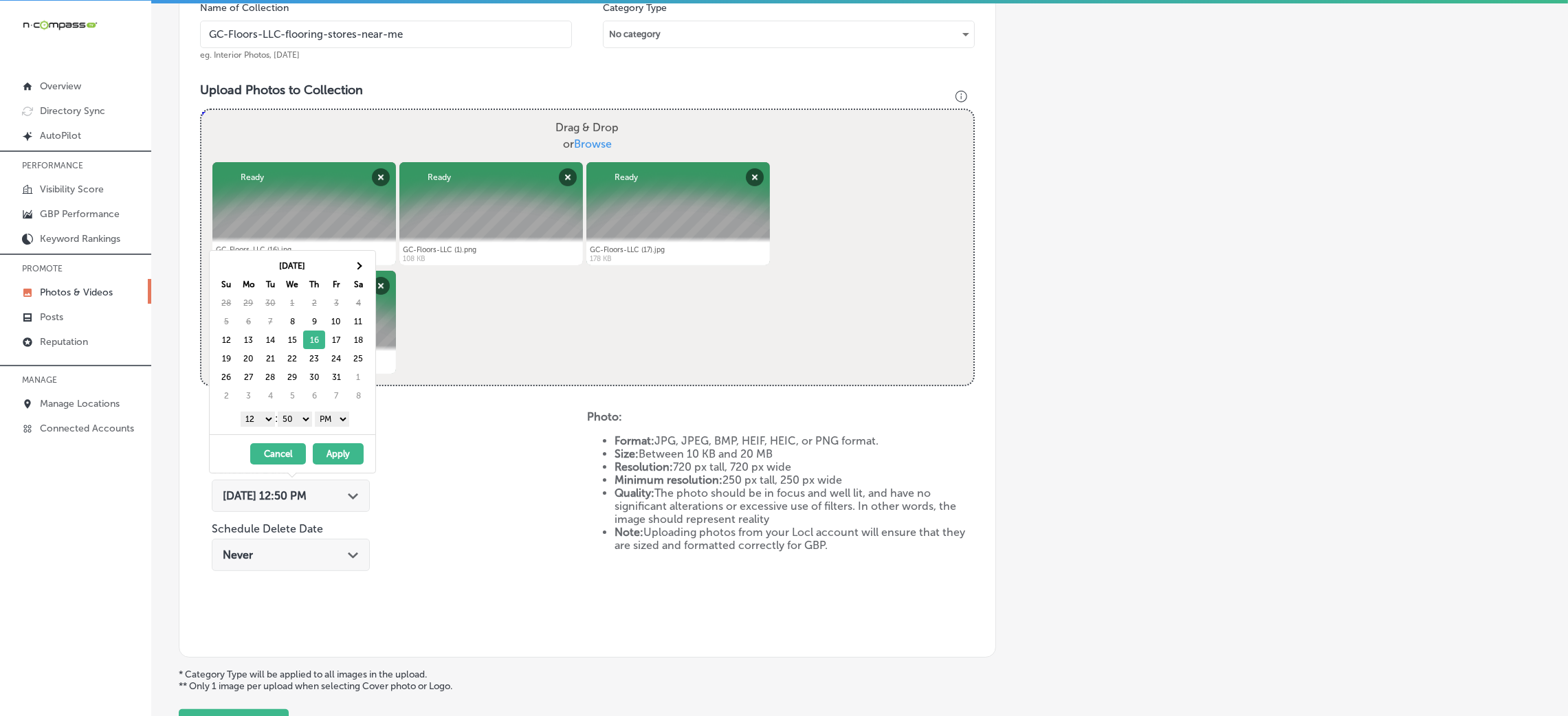
click at [287, 414] on select "00 10 20 30 40 50" at bounding box center [295, 419] width 35 height 15
click at [261, 424] on select "1 2 3 4 5 6 7 8 9 10 11 12" at bounding box center [258, 419] width 35 height 15
click at [342, 464] on button "Apply" at bounding box center [338, 454] width 51 height 21
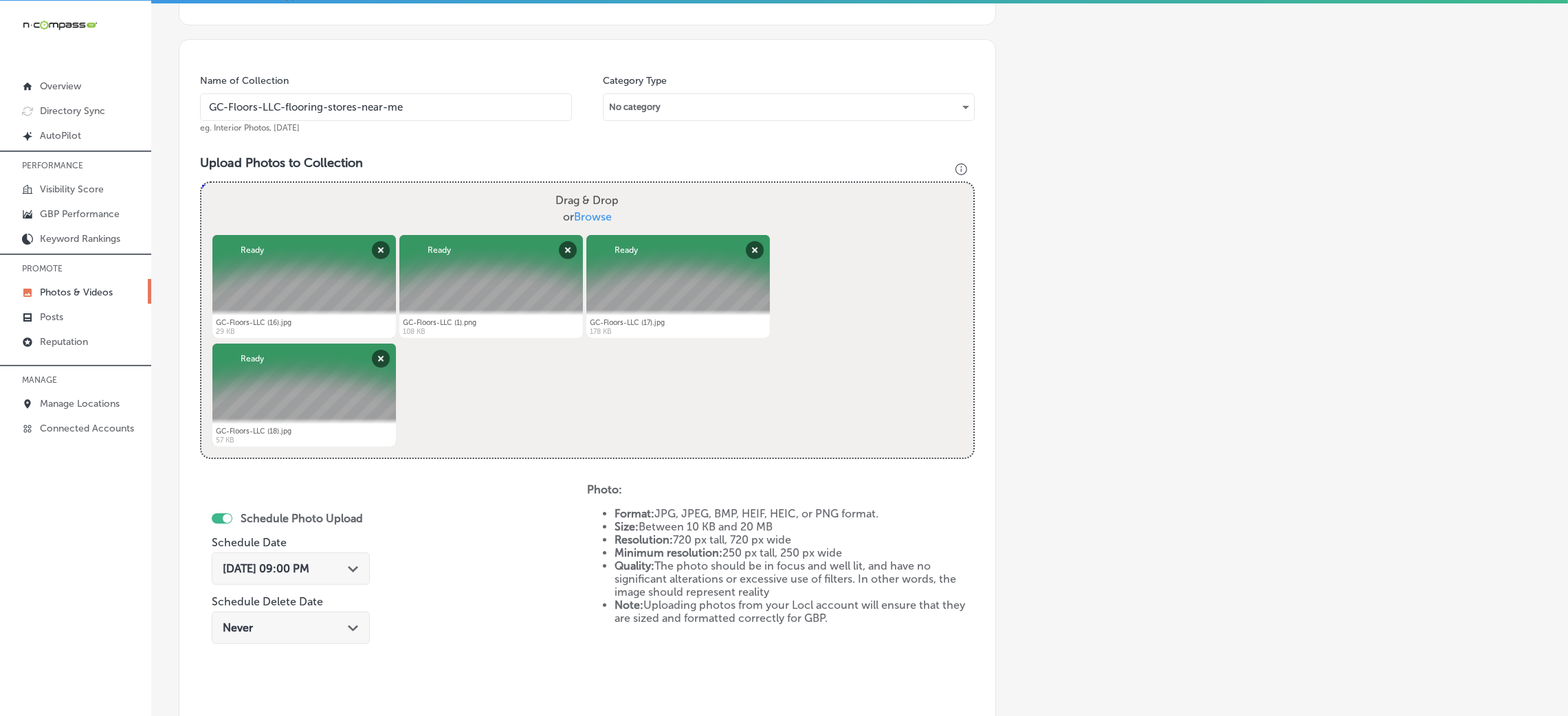
scroll to position [326, 0]
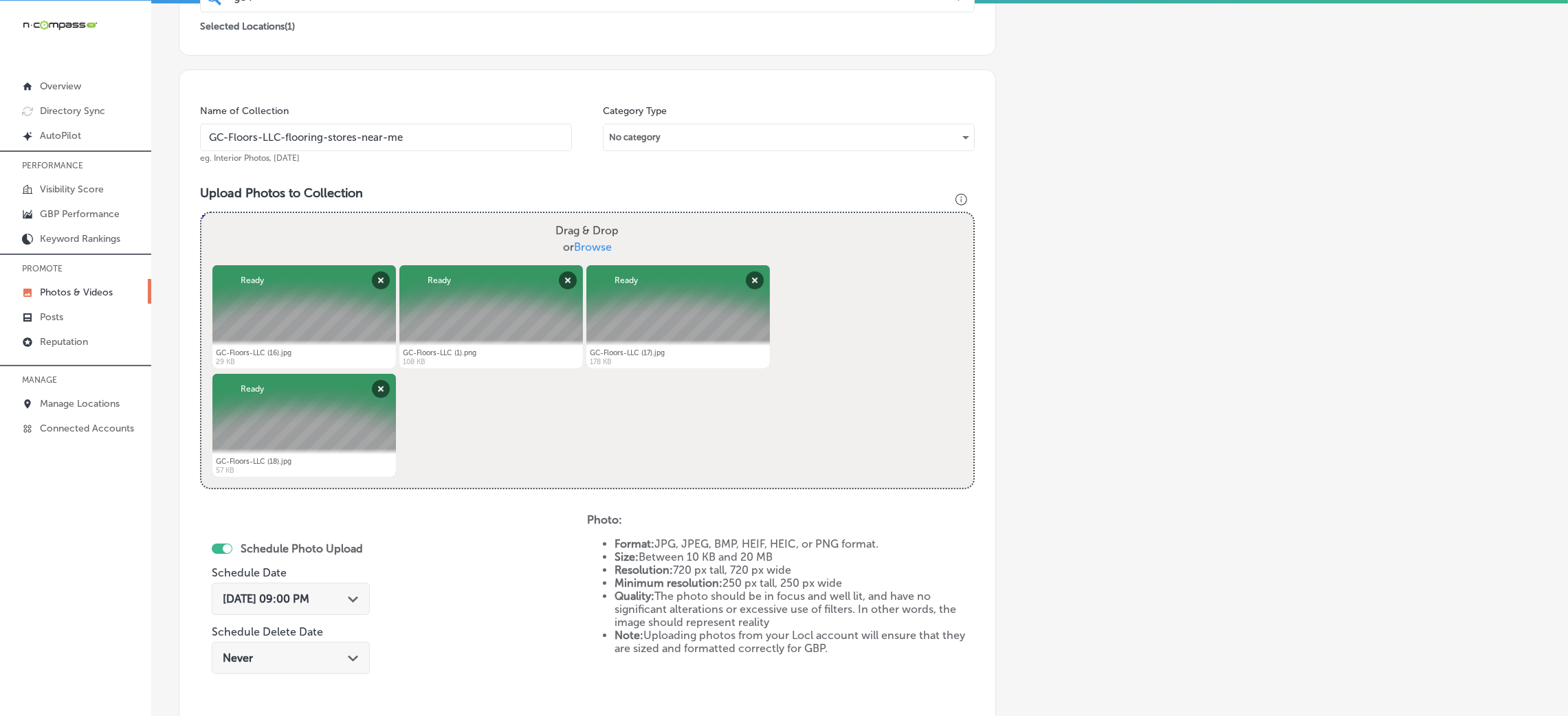
click at [320, 151] on div "Name of Collection GC-Floors-LLC-flooring-stores-near-me eg. Interior Photos, M…" at bounding box center [386, 134] width 372 height 59
click at [321, 148] on input "GC-Floors-LLC-flooring-stores-near-me" at bounding box center [386, 137] width 372 height 28
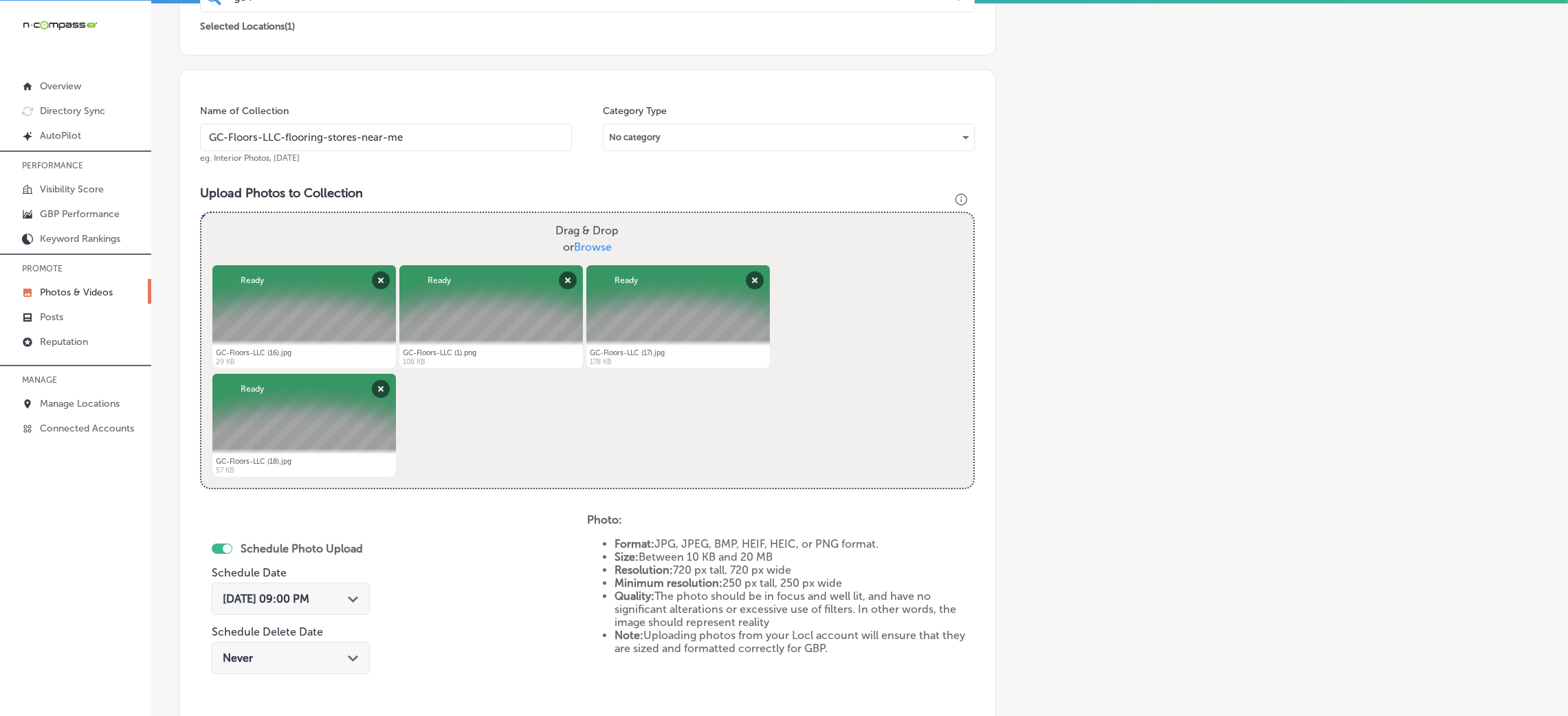
click at [321, 148] on input "GC-Floors-LLC-flooring-stores-near-me" at bounding box center [386, 137] width 372 height 28
click at [382, 168] on div "Name of Collection GC-Floors-LLC-flooring-stores-near-me eg. Interior Photos, M…" at bounding box center [587, 414] width 817 height 691
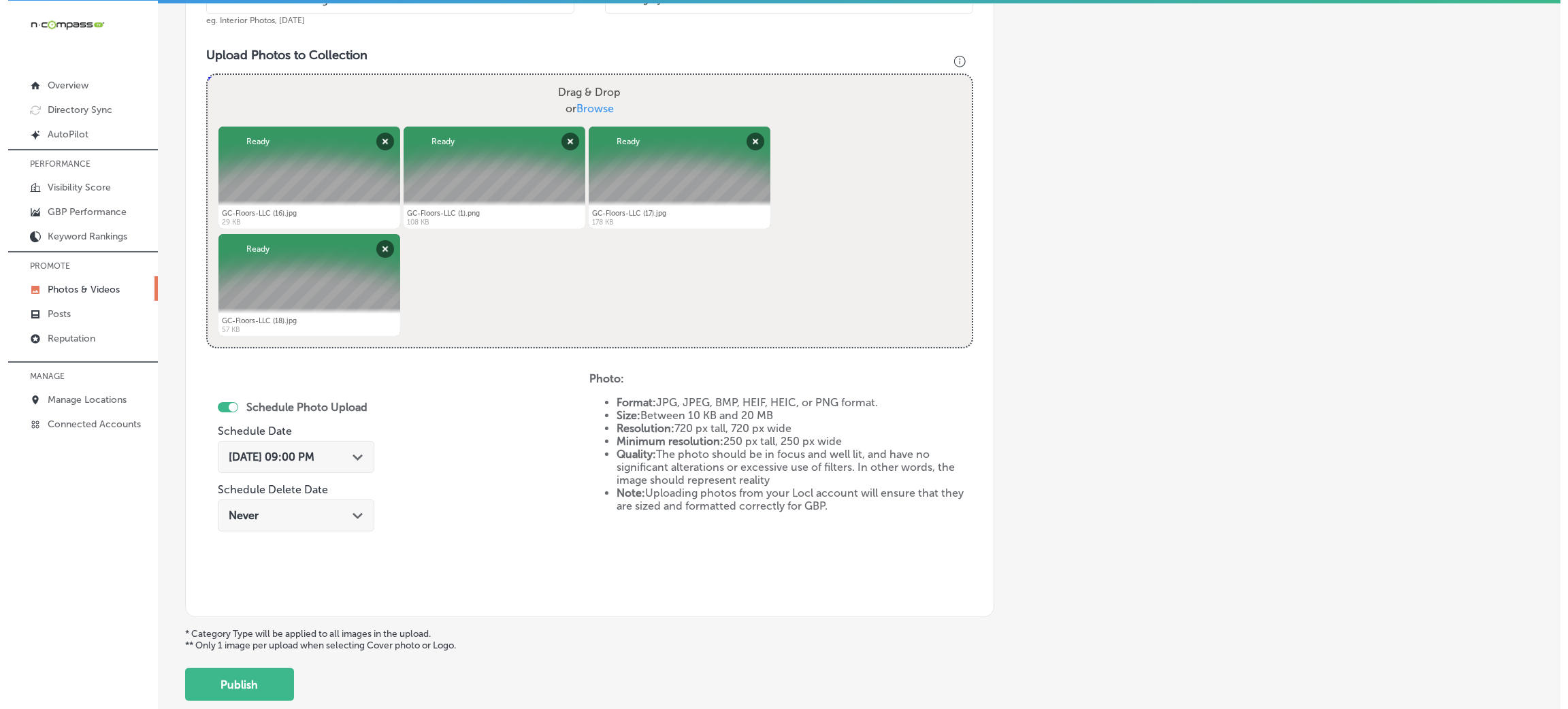
scroll to position [544, 0]
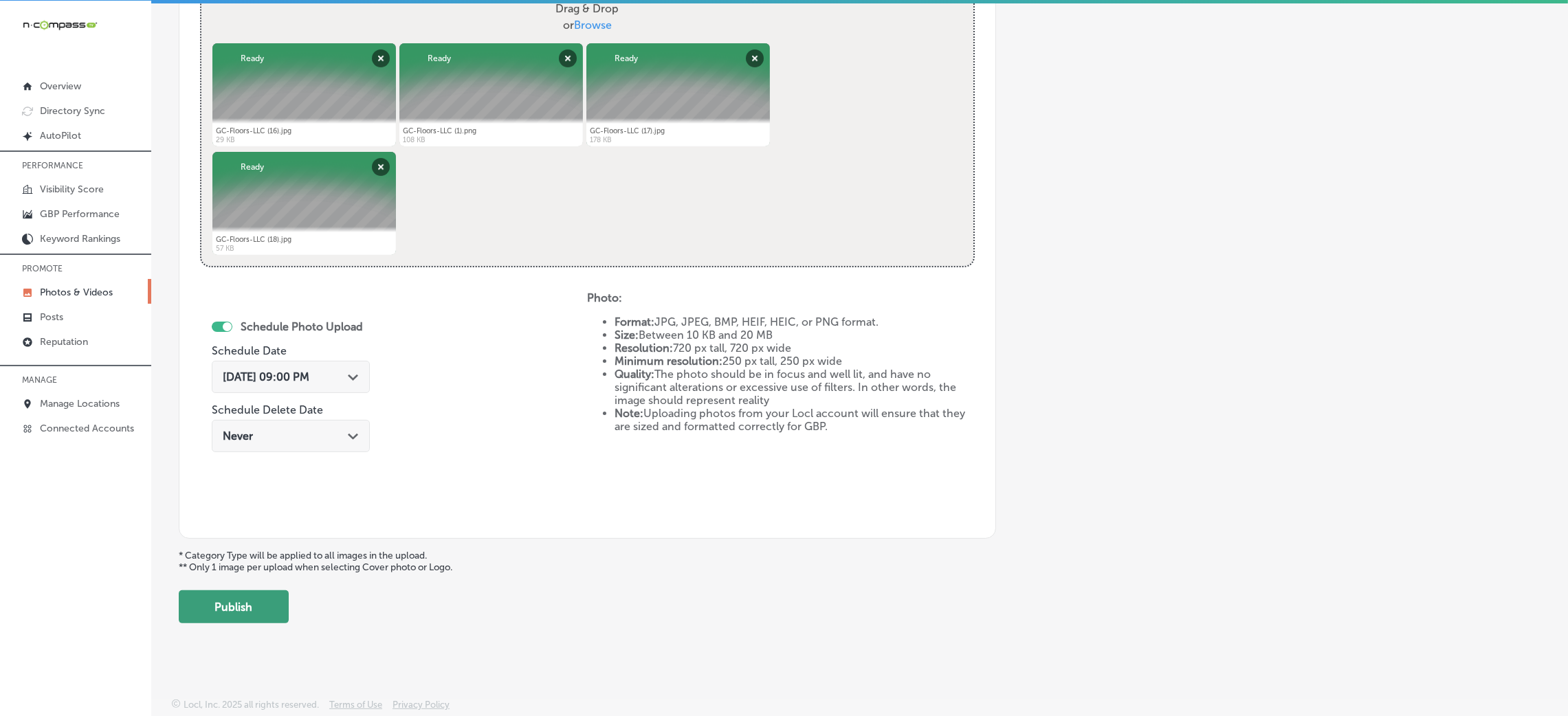
click at [250, 614] on button "Publish" at bounding box center [234, 607] width 110 height 33
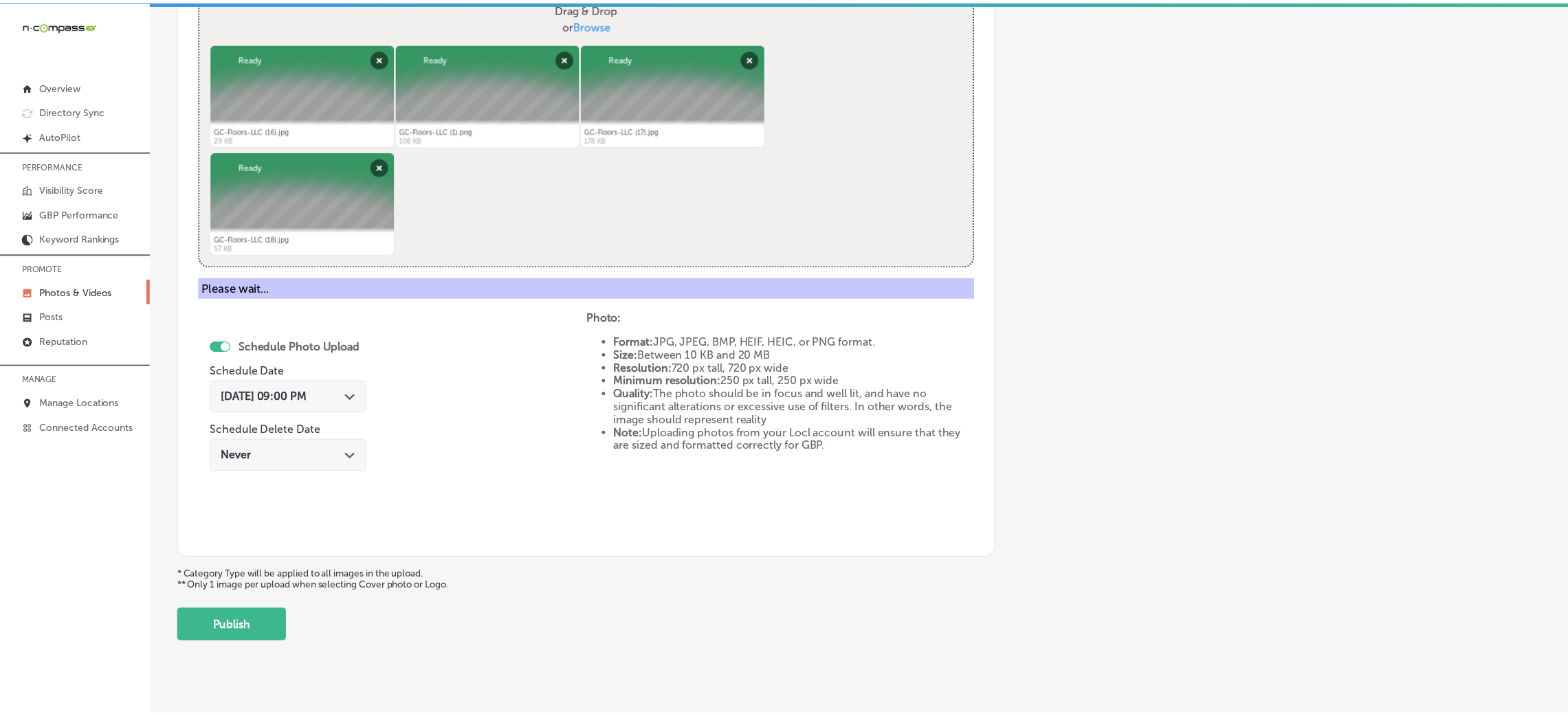
scroll to position [326, 0]
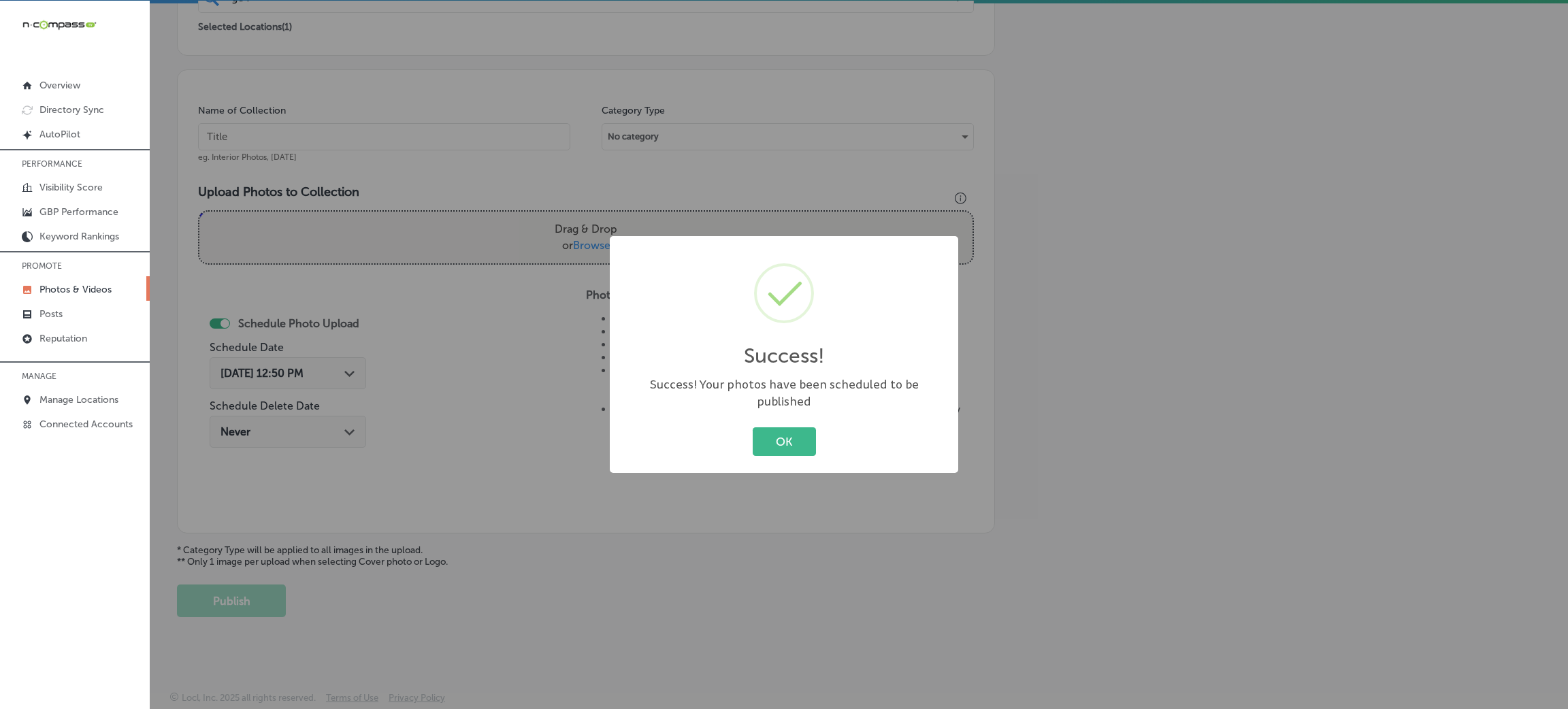
click at [796, 449] on div "OK Cancel" at bounding box center [784, 441] width 321 height 36
click at [765, 431] on button "OK" at bounding box center [784, 441] width 64 height 28
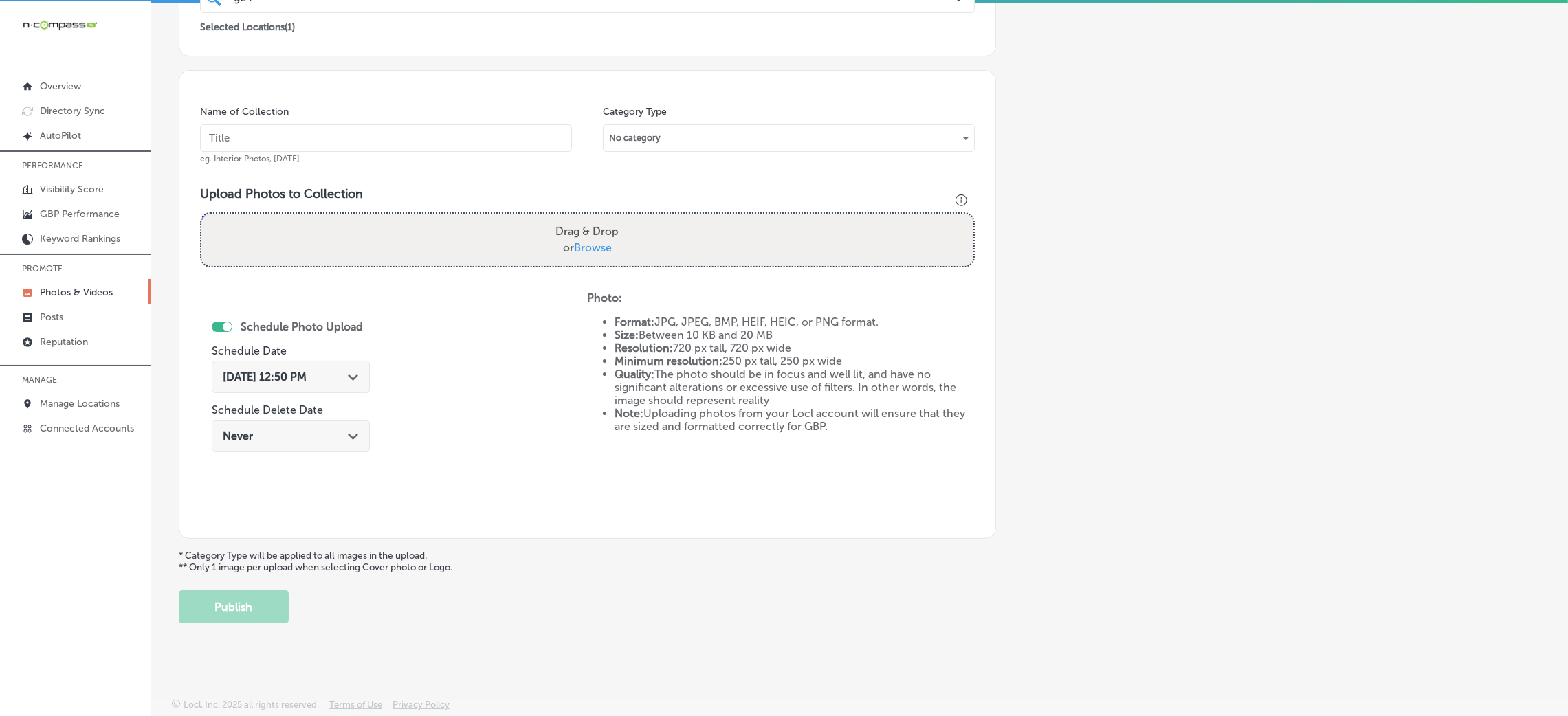
click at [543, 148] on input "text" at bounding box center [386, 138] width 372 height 28
paste input "GC-Floors-LLC-flooring-stores-near-me"
type input "GC-Floors-LLC-flooring-stores-near-me"
click at [609, 224] on label "Drag & Drop or Browse" at bounding box center [587, 240] width 74 height 44
click at [609, 218] on input "Drag & Drop or Browse" at bounding box center [587, 216] width 772 height 4
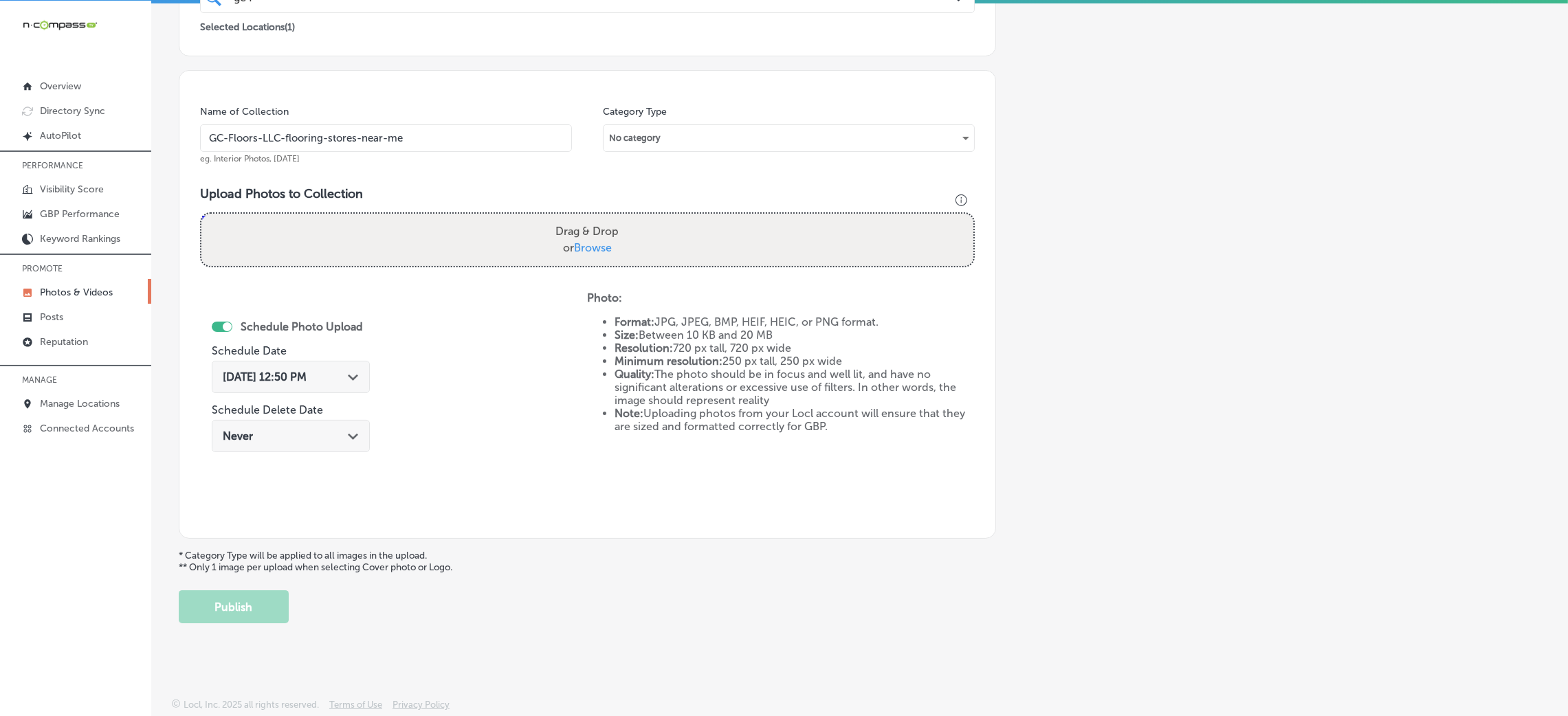
type input "C:\fakepath\GC-Floors-LLC (19).jpg"
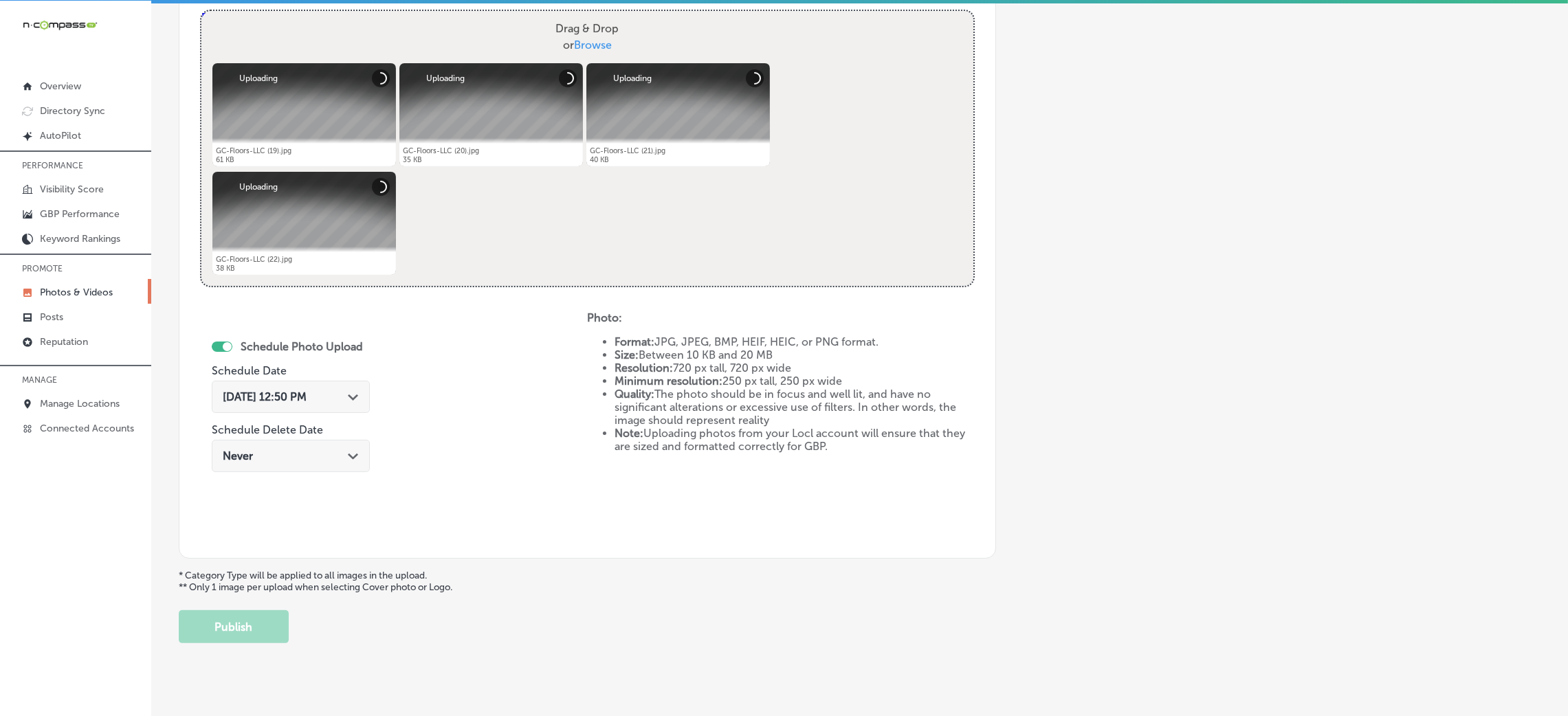
scroll to position [549, 0]
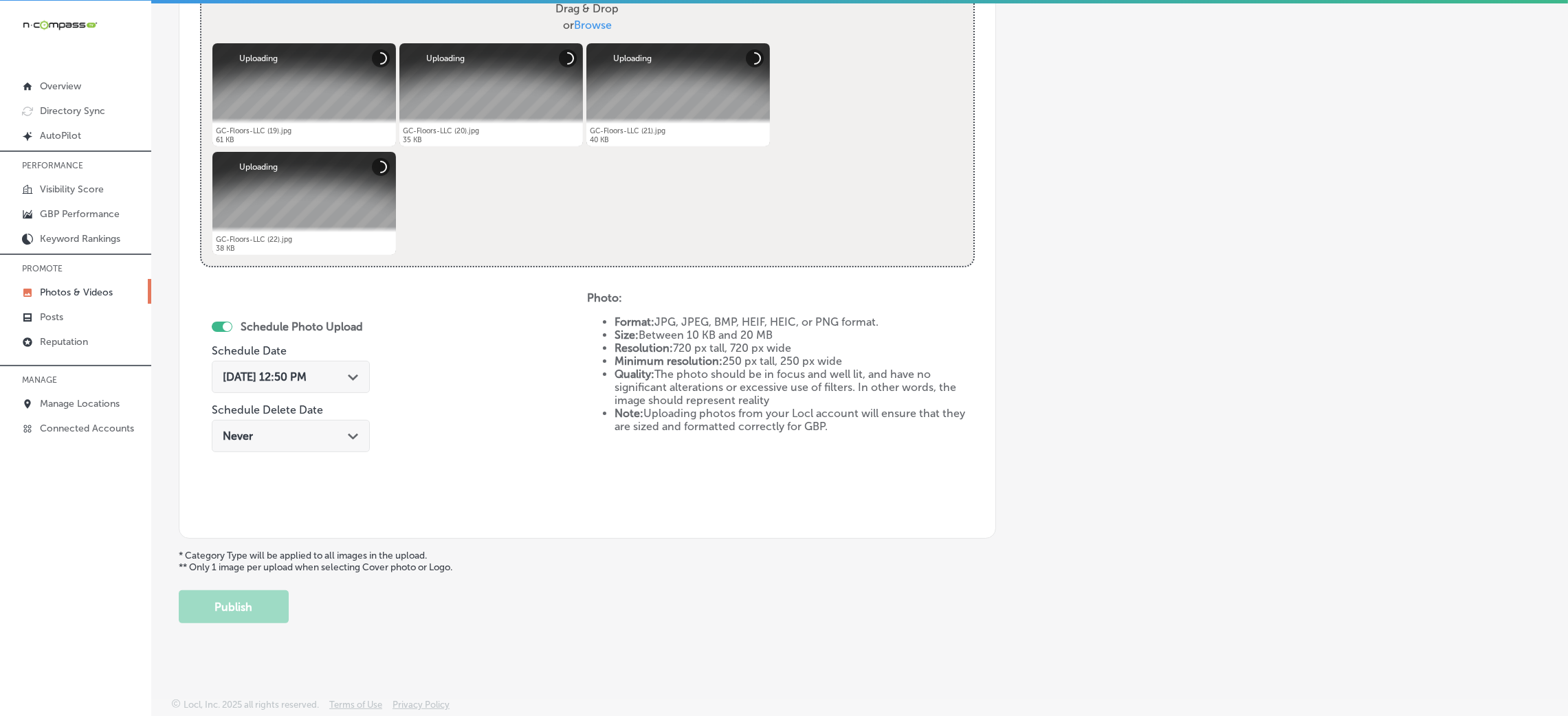
click at [319, 386] on div "Oct 8, 2025 12:50 PM Path Created with Sketch." at bounding box center [291, 377] width 158 height 32
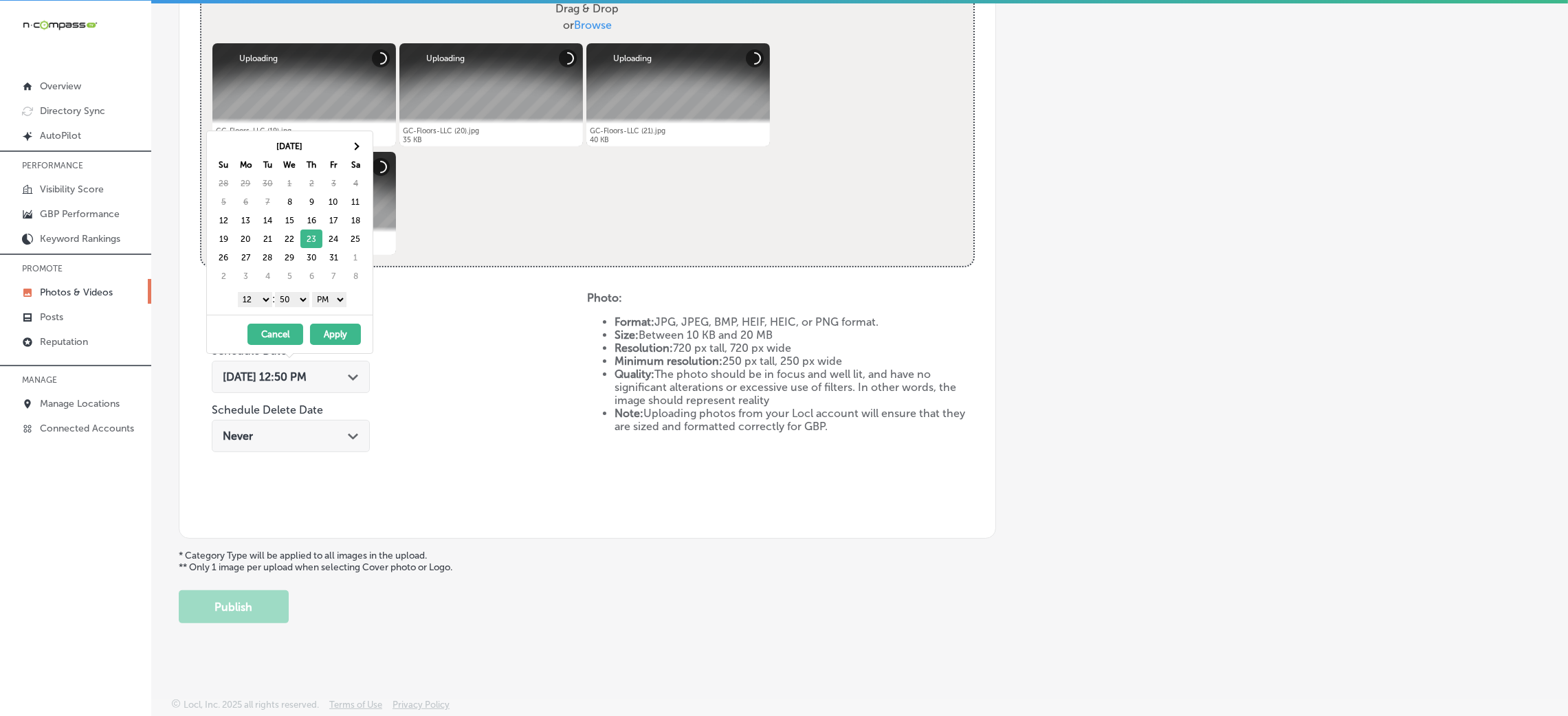
click at [290, 299] on select "00 10 20 30 40 50" at bounding box center [292, 299] width 35 height 15
drag, startPoint x: 251, startPoint y: 300, endPoint x: 258, endPoint y: 305, distance: 8.6
click at [251, 300] on select "1 2 3 4 5 6 7 8 9 10 11 12" at bounding box center [255, 299] width 35 height 15
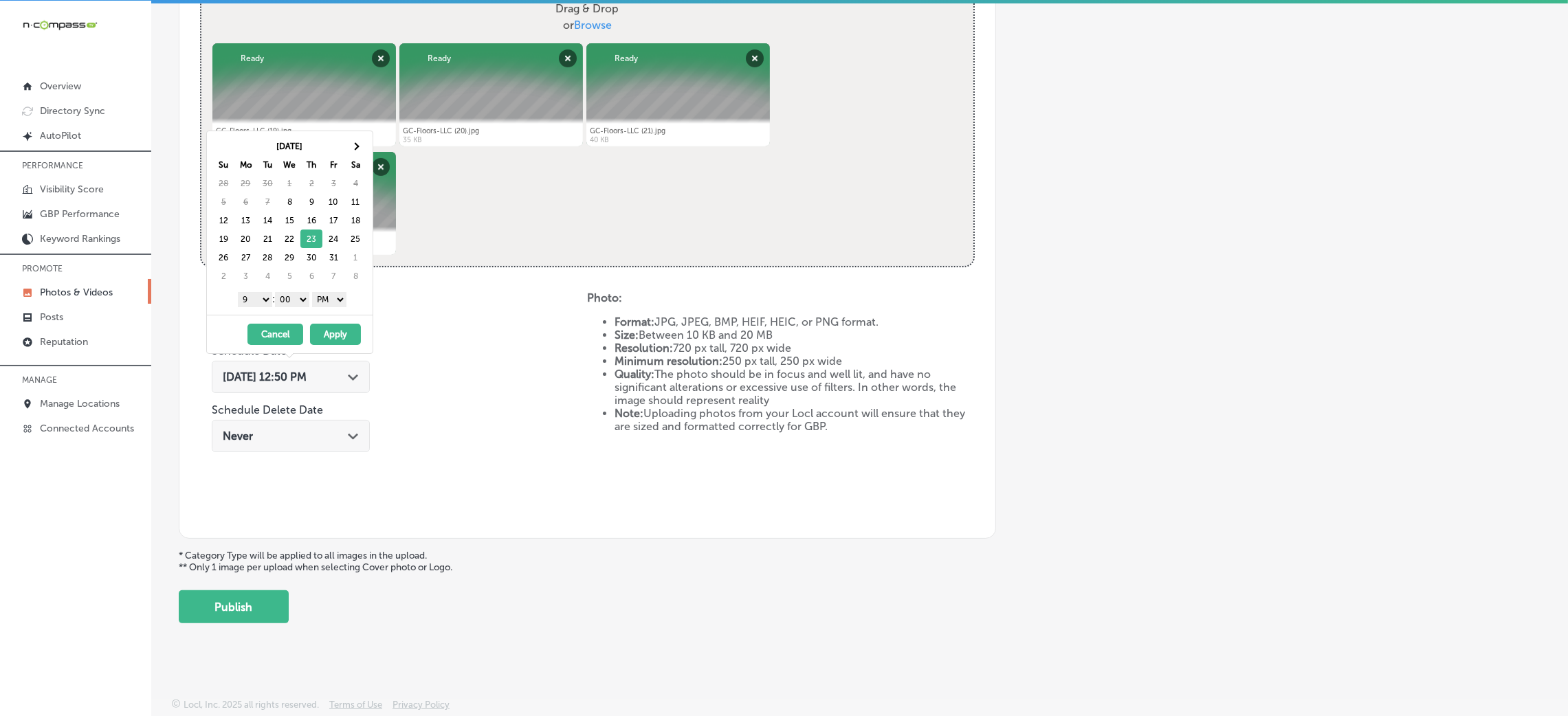
click at [344, 338] on button "Apply" at bounding box center [335, 334] width 51 height 21
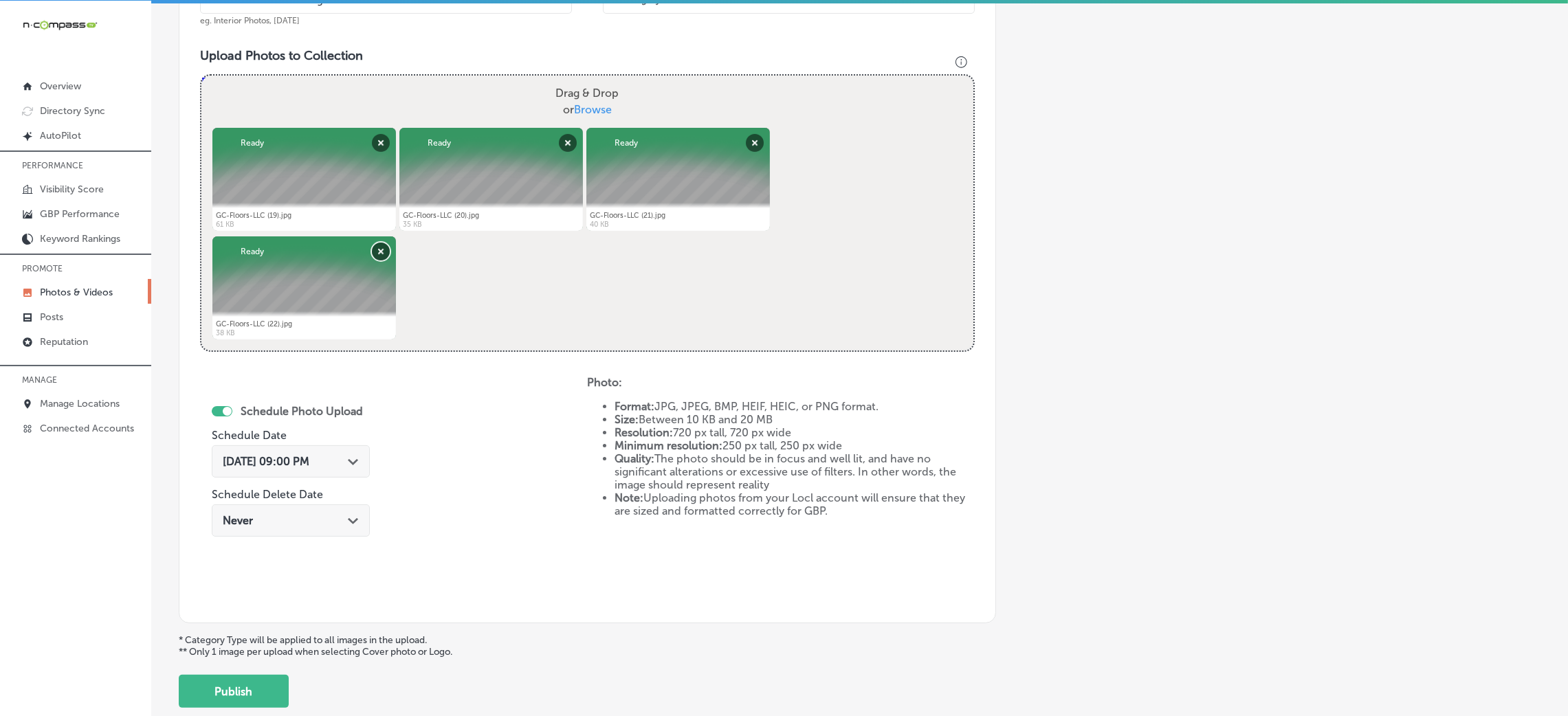
scroll to position [343, 0]
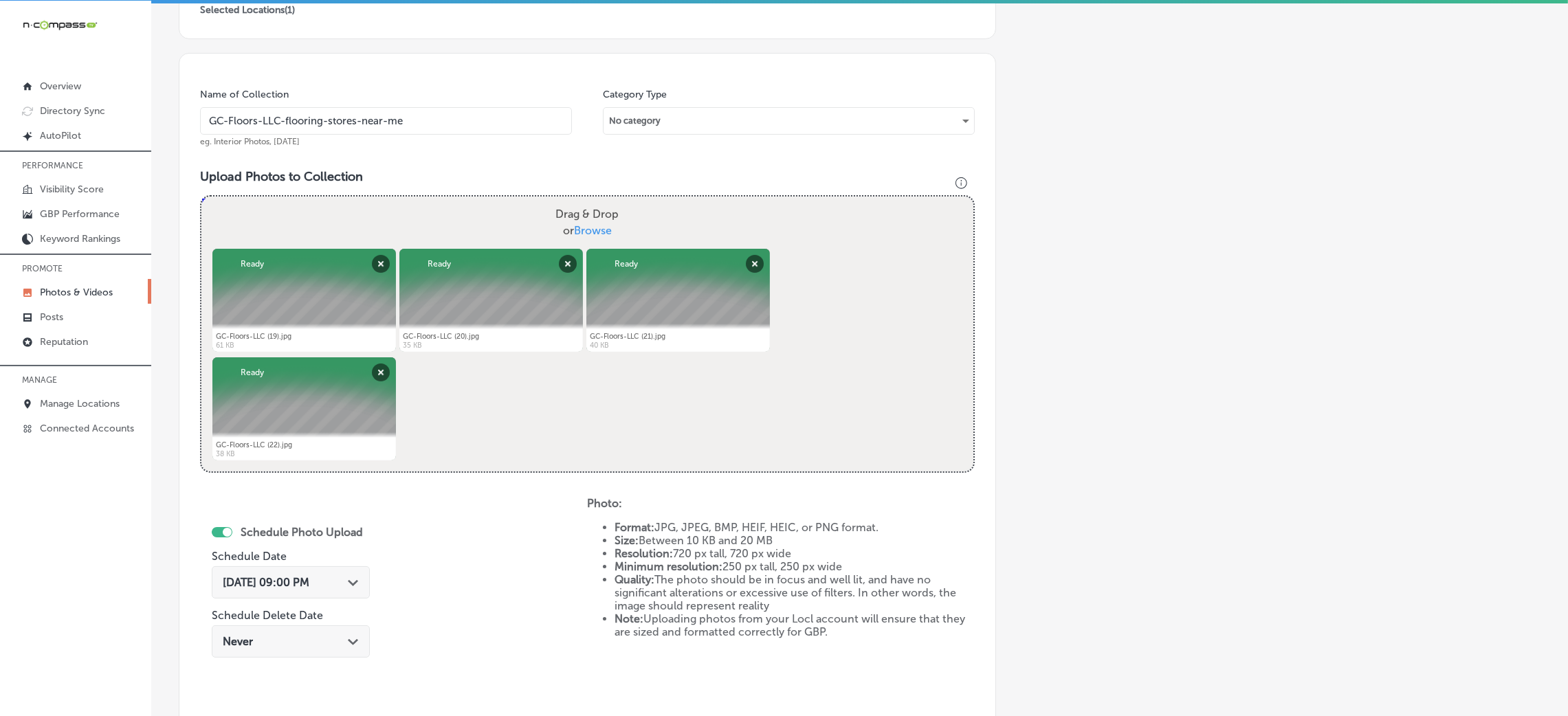
click at [313, 124] on input "GC-Floors-LLC-flooring-stores-near-me" at bounding box center [386, 121] width 372 height 28
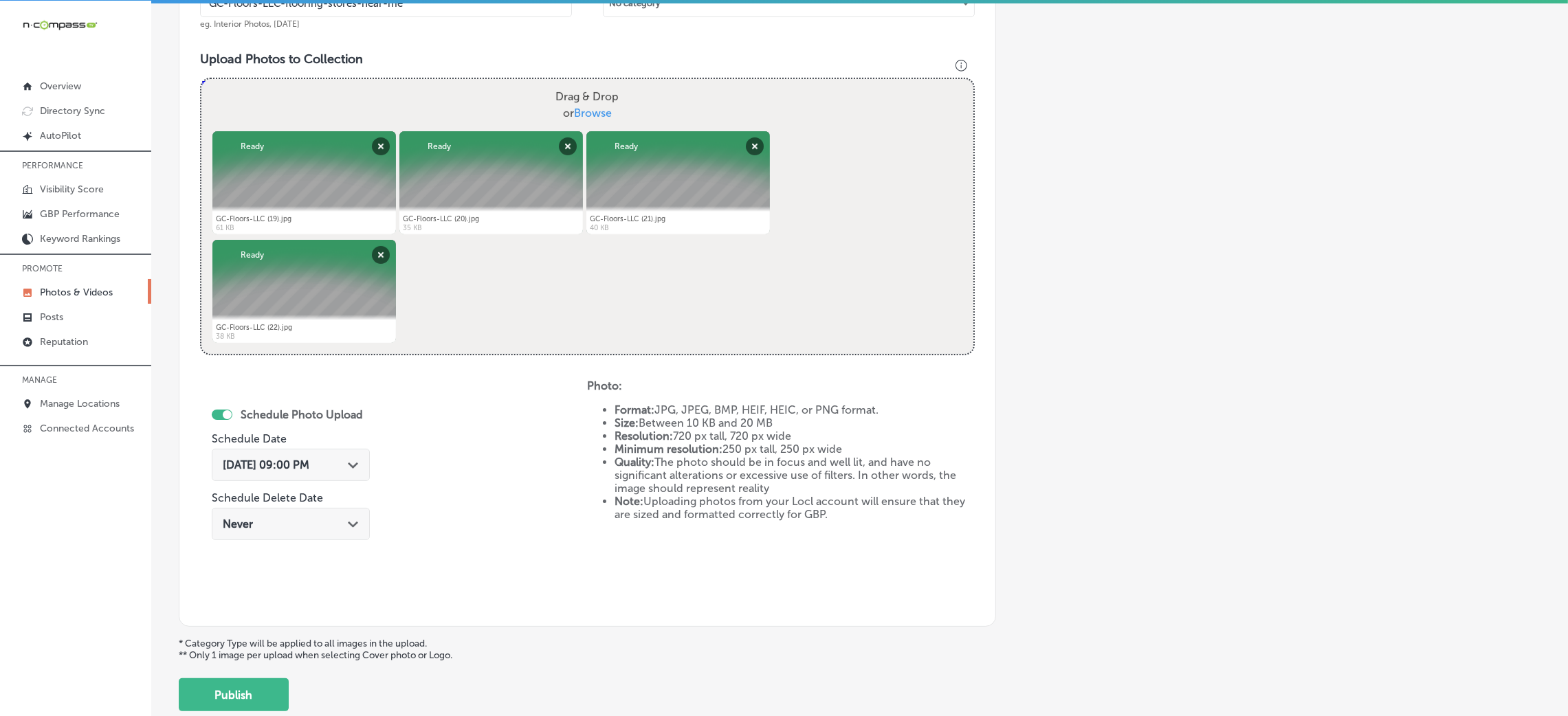
scroll to position [549, 0]
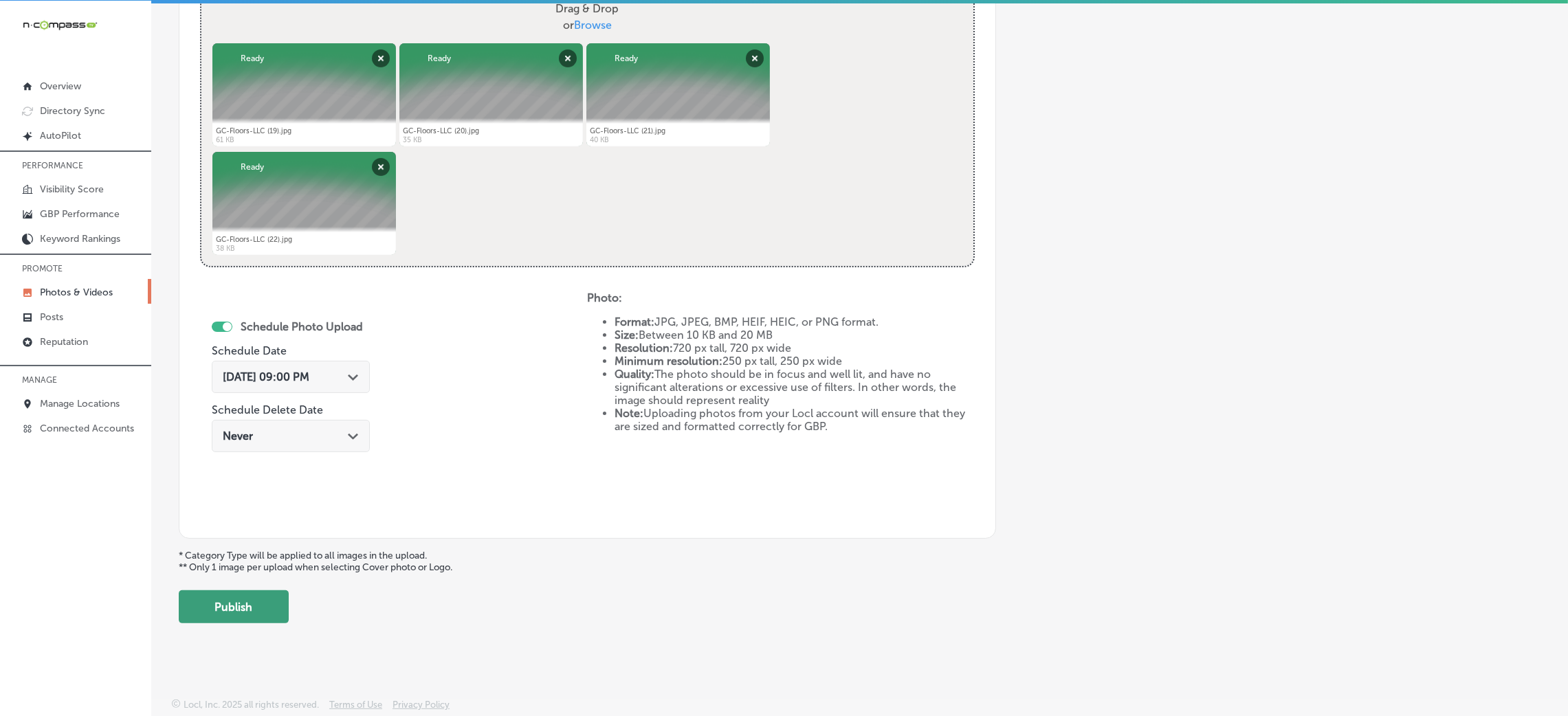
click at [254, 606] on button "Publish" at bounding box center [234, 607] width 110 height 33
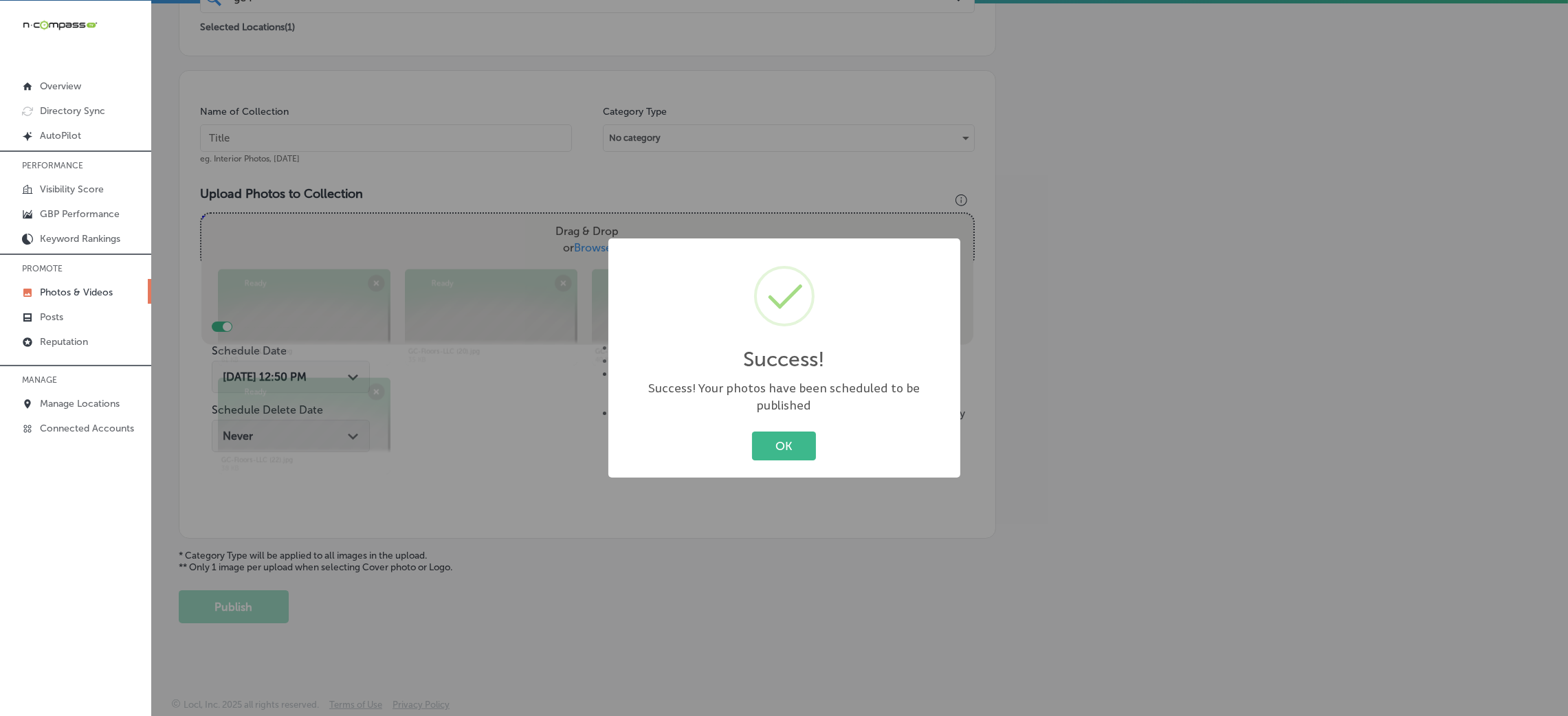
scroll to position [326, 0]
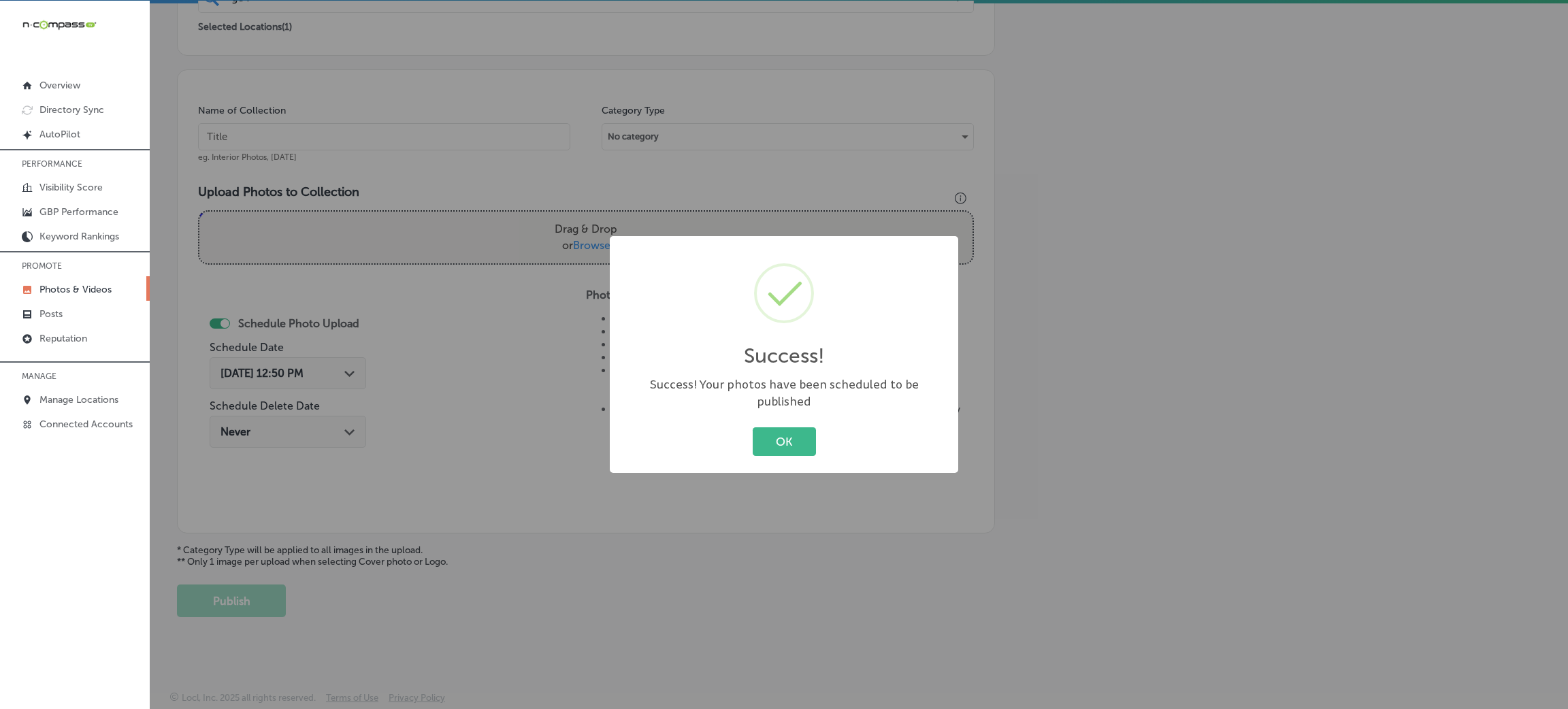
drag, startPoint x: 835, startPoint y: 427, endPoint x: 822, endPoint y: 429, distance: 13.2
click at [833, 427] on div "OK Cancel" at bounding box center [784, 441] width 321 height 36
click at [809, 435] on button "OK" at bounding box center [784, 441] width 64 height 28
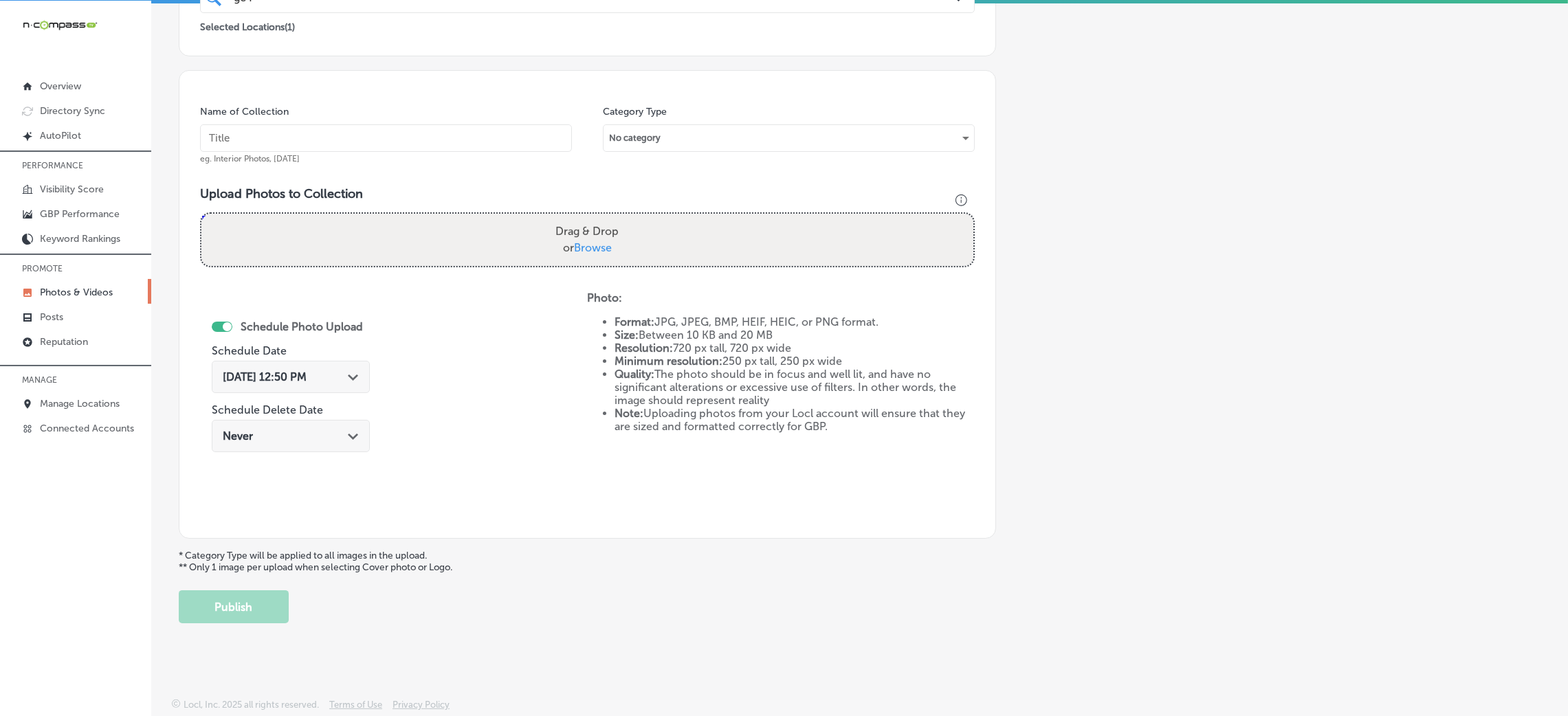
click at [461, 145] on input "text" at bounding box center [386, 138] width 372 height 28
paste input "GC-Floors-LLC-flooring-stores-near-me"
type input "GC-Floors-LLC-flooring-stores-near-me"
click at [650, 245] on div "Drag & Drop or Browse" at bounding box center [587, 240] width 772 height 52
click at [201, 214] on input "Drag & Drop or Browse" at bounding box center [587, 216] width 772 height 4
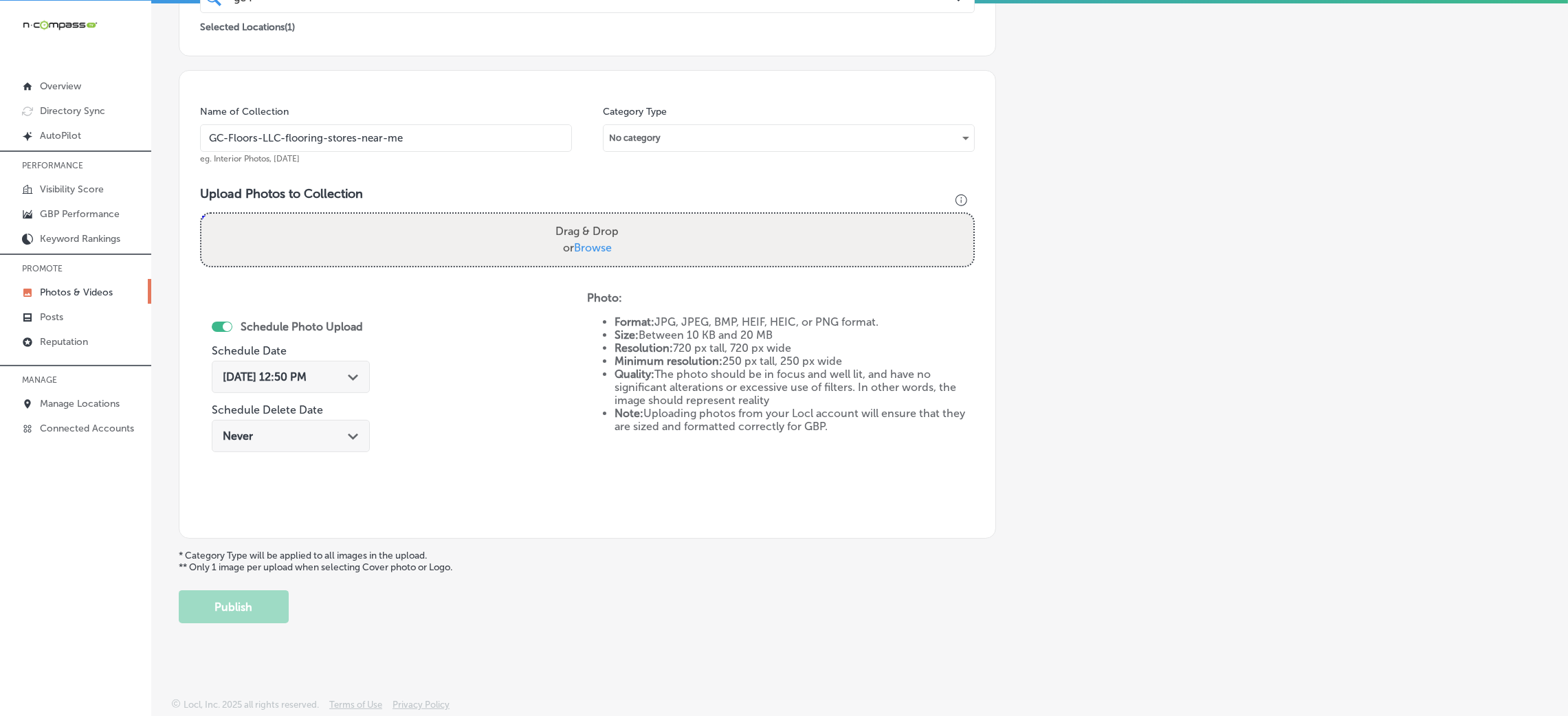
type input "C:\fakepath\GC-Floors-LLC (23).jpg"
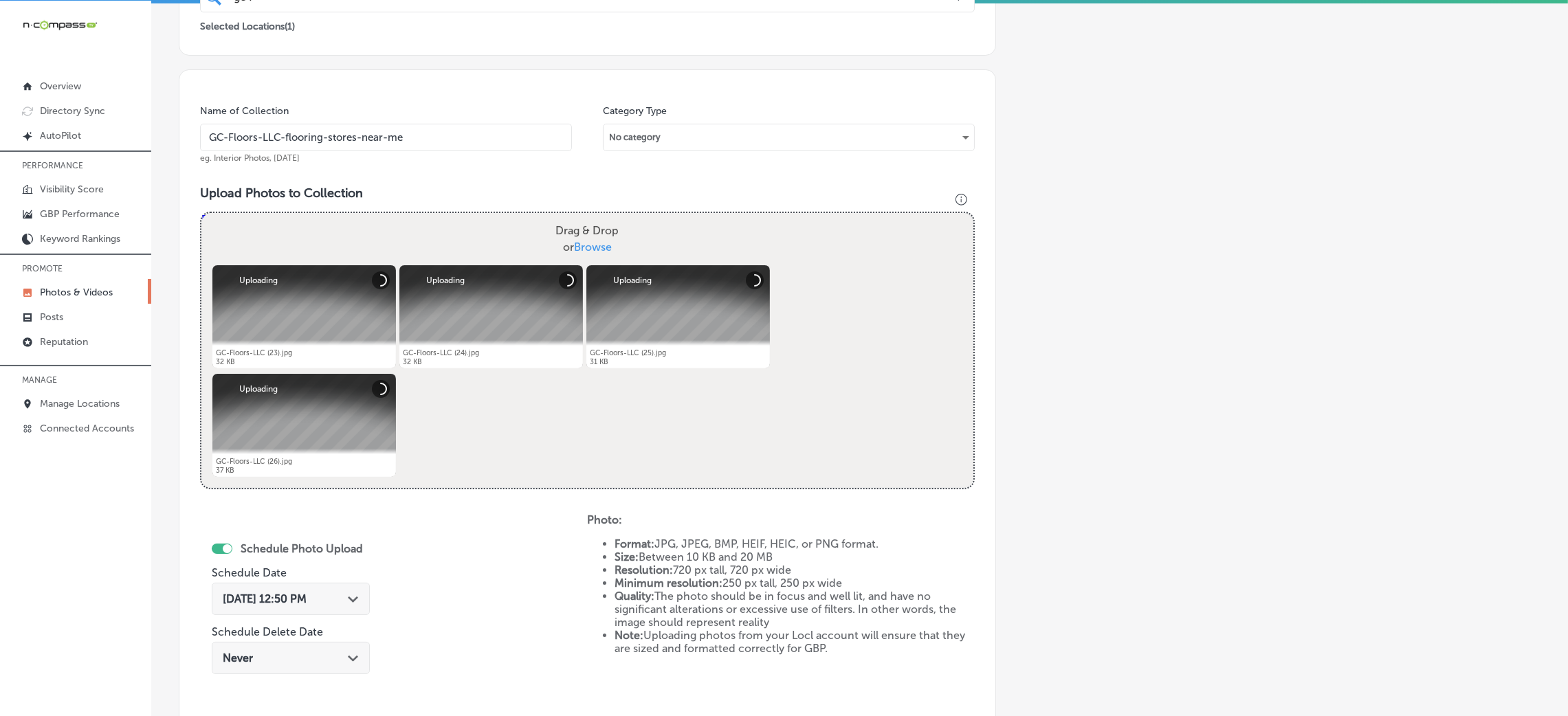
click at [381, 147] on input "GC-Floors-LLC-flooring-stores-near-me" at bounding box center [386, 137] width 372 height 28
click at [381, 136] on input "GC-Floors-LLC-flooring-stores-near-me" at bounding box center [386, 137] width 372 height 28
click at [435, 217] on div "Drag & Drop or Browse" at bounding box center [587, 239] width 772 height 52
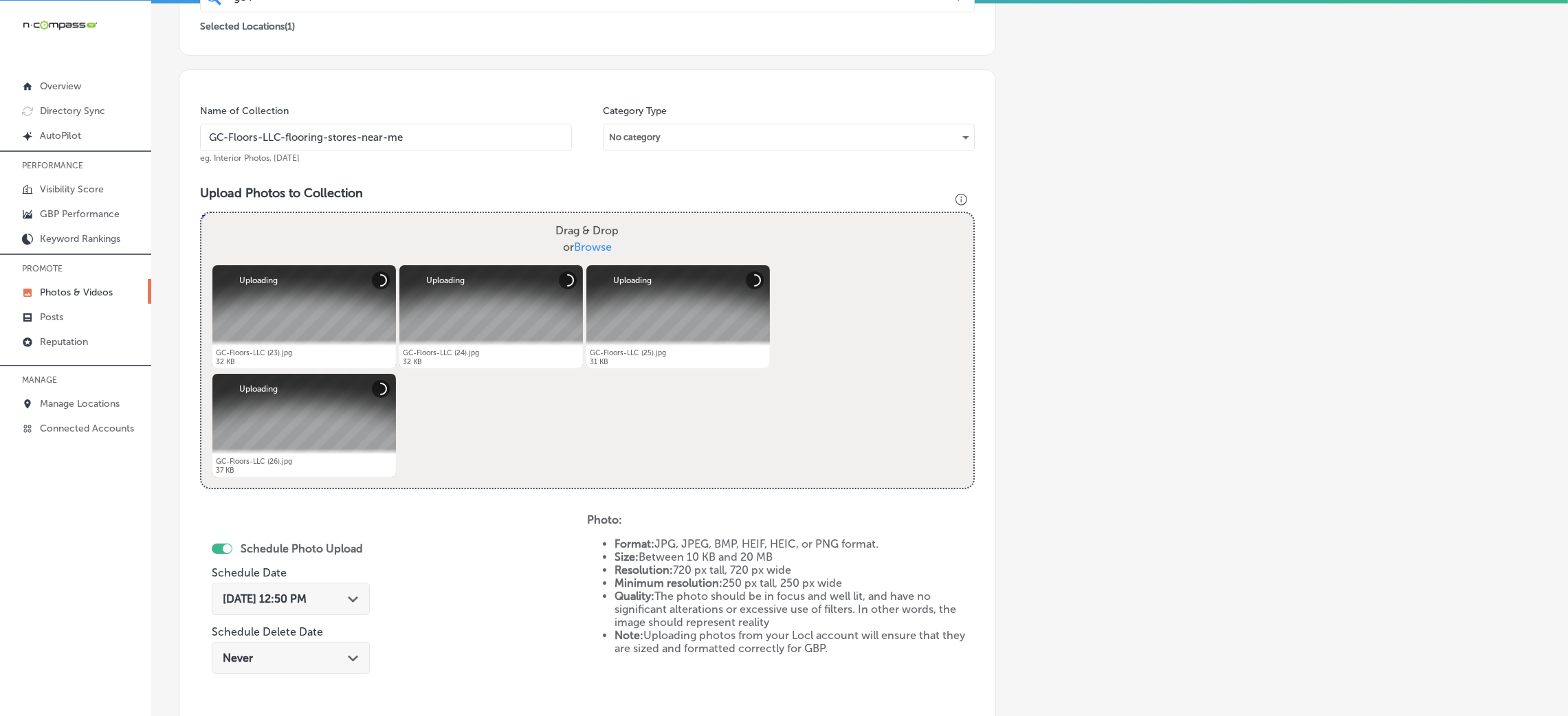
click at [201, 213] on input "Drag & Drop or Browse" at bounding box center [587, 215] width 772 height 4
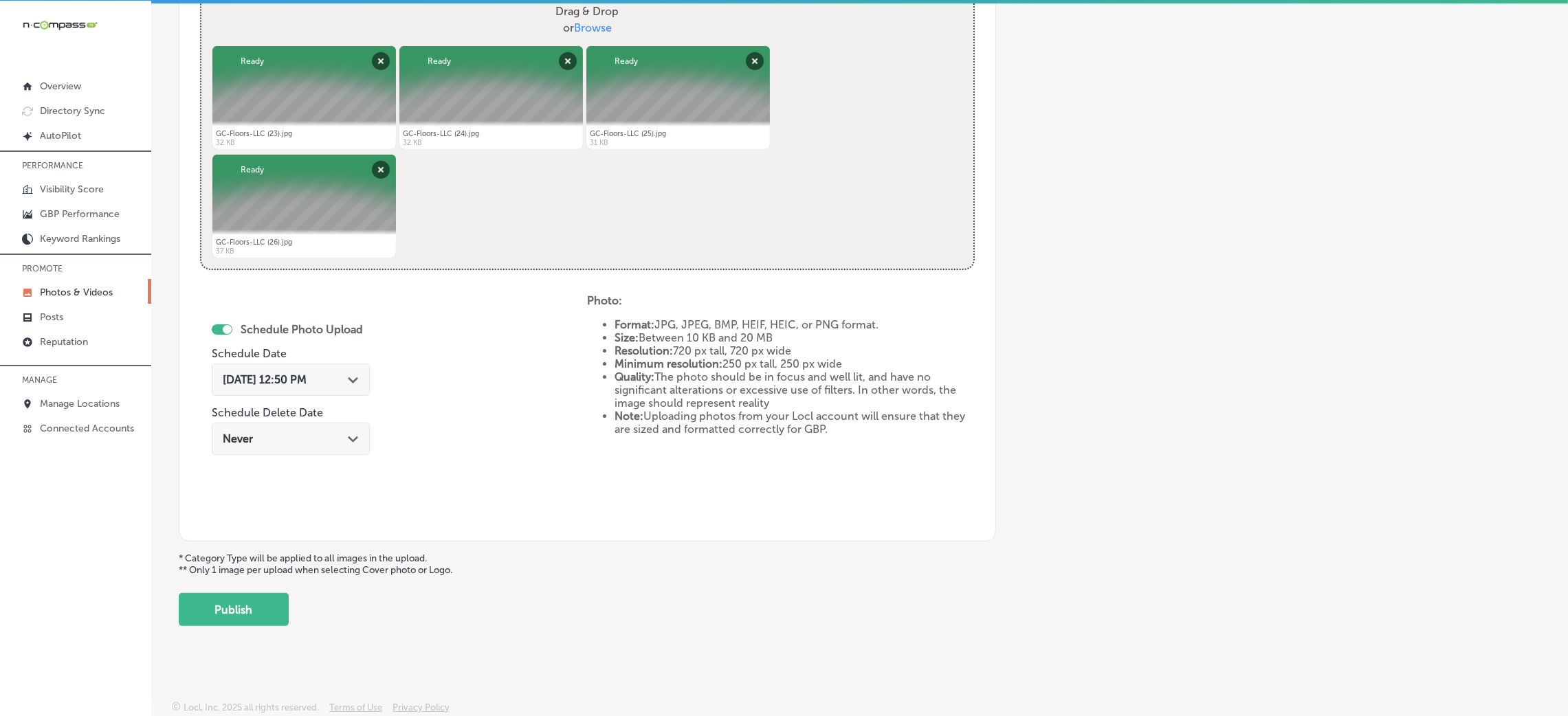
scroll to position [549, 0]
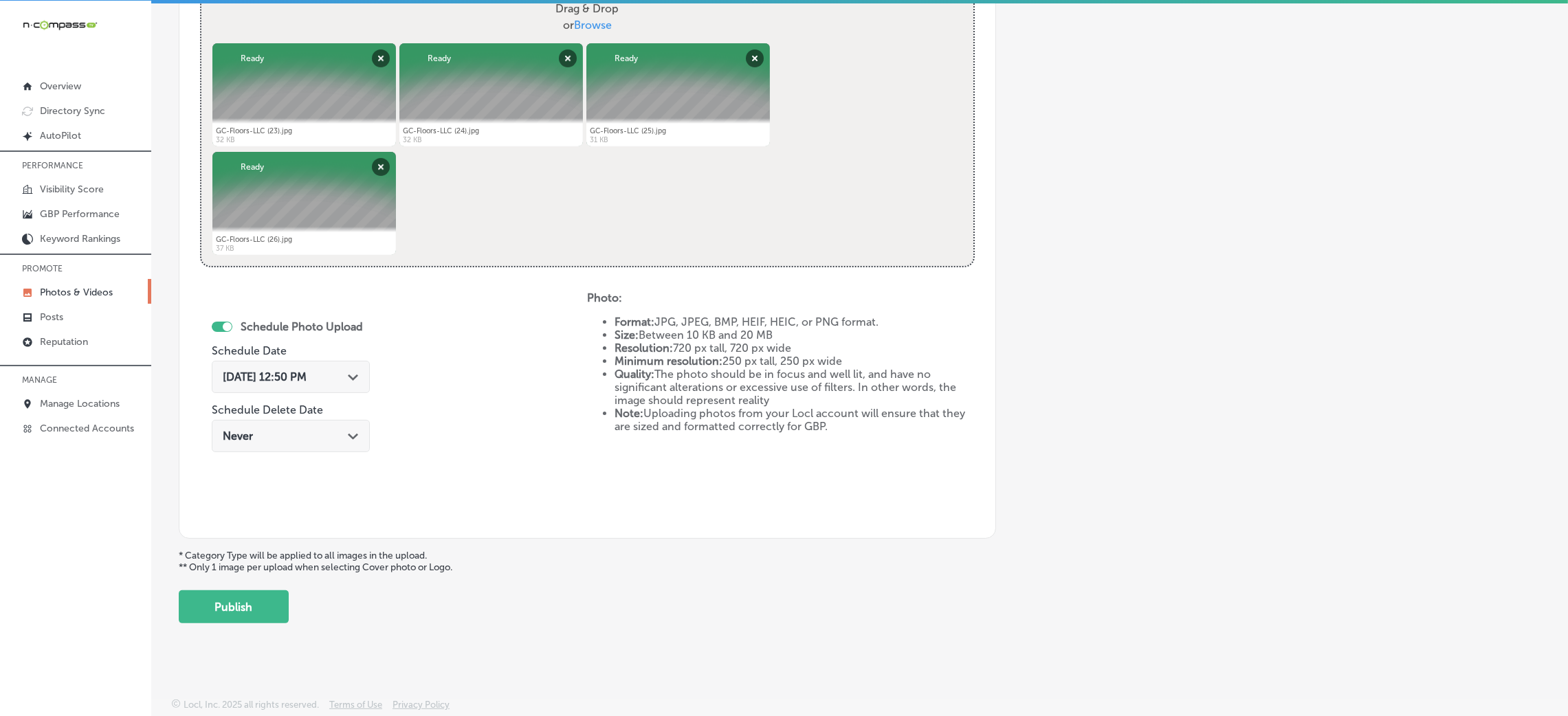
click at [313, 388] on div "Oct 8, 2025 12:50 PM Path Created with Sketch." at bounding box center [291, 377] width 158 height 32
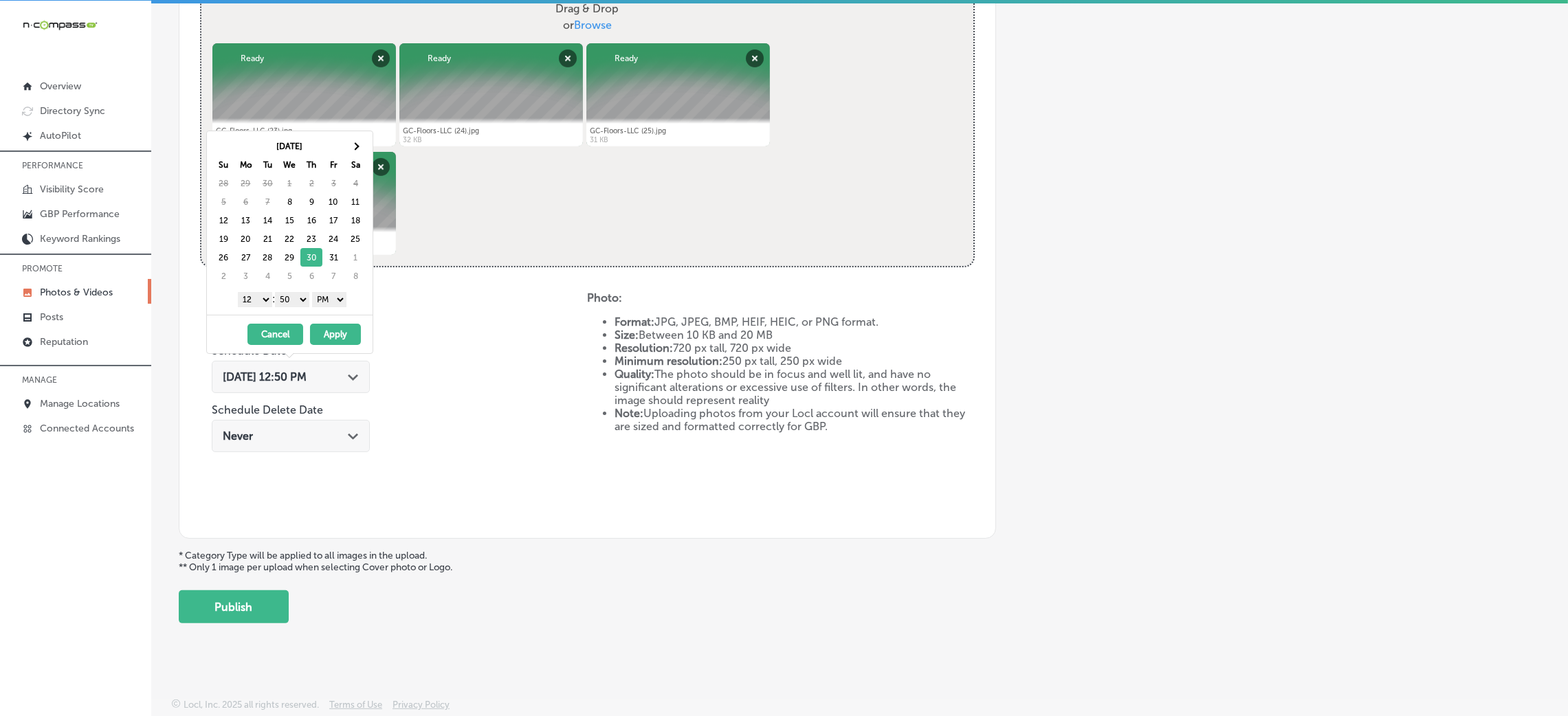
click at [295, 298] on select "00 10 20 30 40 50" at bounding box center [292, 299] width 35 height 15
drag, startPoint x: 271, startPoint y: 306, endPoint x: 263, endPoint y: 305, distance: 8.1
click at [263, 300] on select "1 2 3 4 5 6 7 8 9 10 11 12" at bounding box center [255, 299] width 35 height 15
click at [326, 337] on button "Apply" at bounding box center [335, 334] width 51 height 21
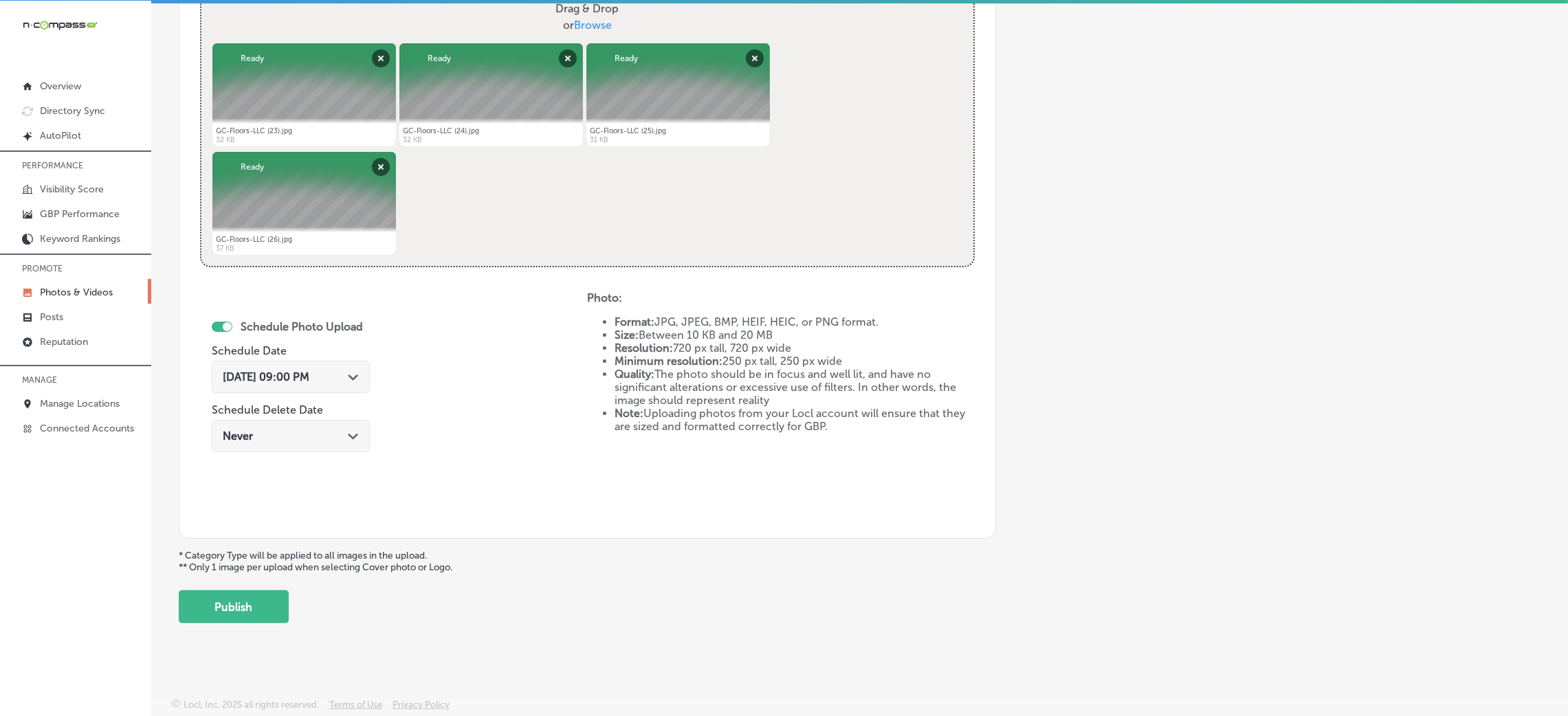
scroll to position [343, 0]
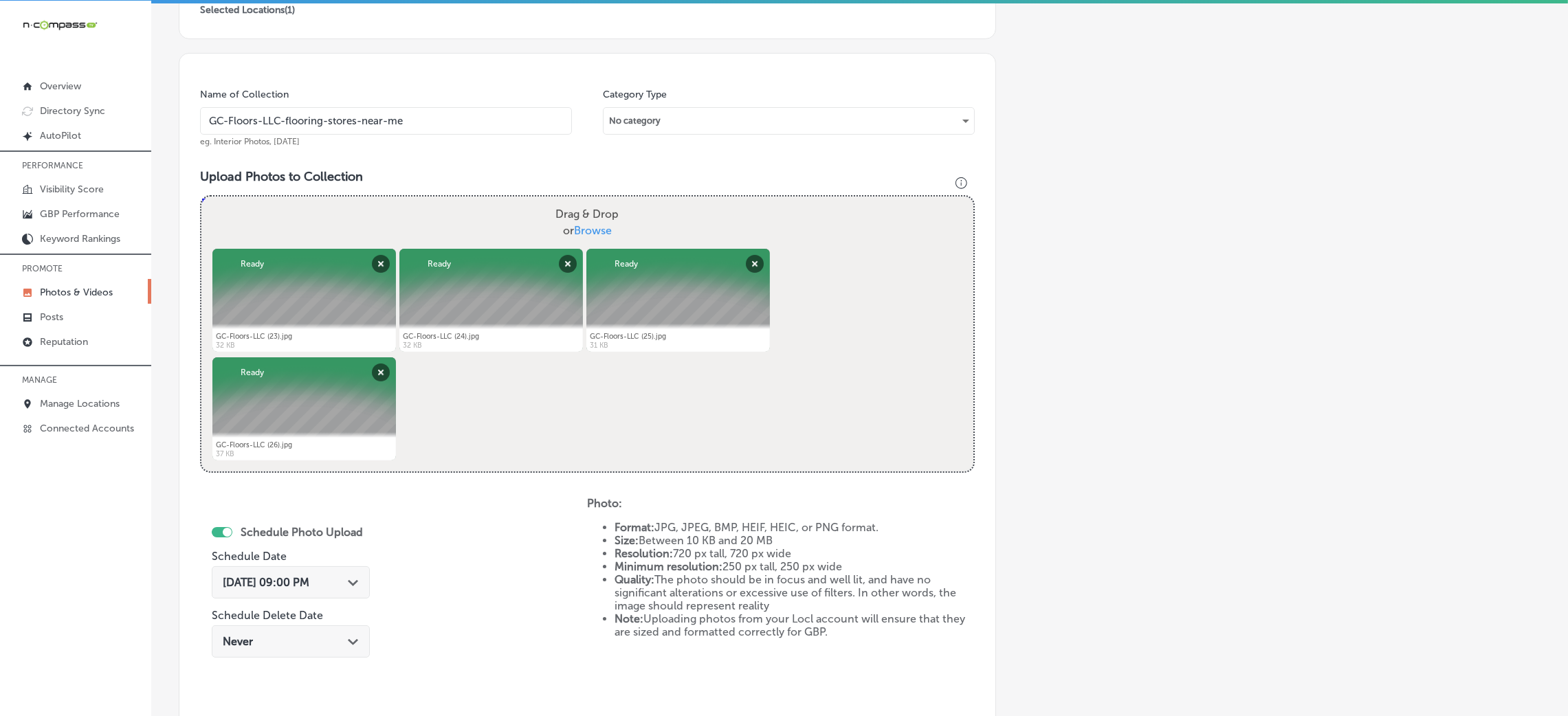
click at [343, 96] on div "Name of Collection GC-Floors-LLC-flooring-stores-near-me eg. Interior Photos, M…" at bounding box center [386, 118] width 372 height 59
click at [360, 122] on input "GC-Floors-LLC-flooring-stores-near-me" at bounding box center [386, 121] width 372 height 28
click at [398, 160] on div "Name of Collection GC-Floors-LLC-flooring-stores-near-me eg. Interior Photos, M…" at bounding box center [587, 398] width 817 height 691
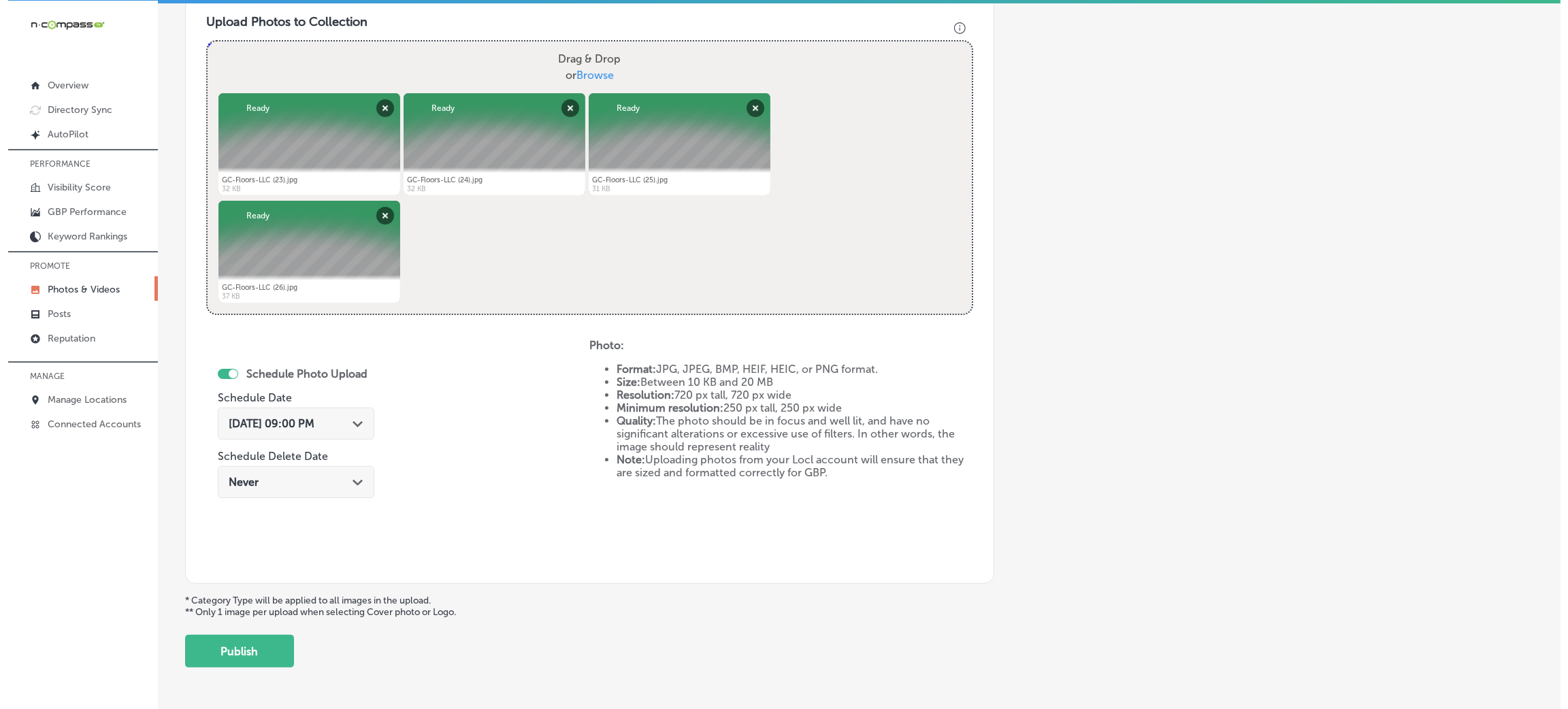
scroll to position [544, 0]
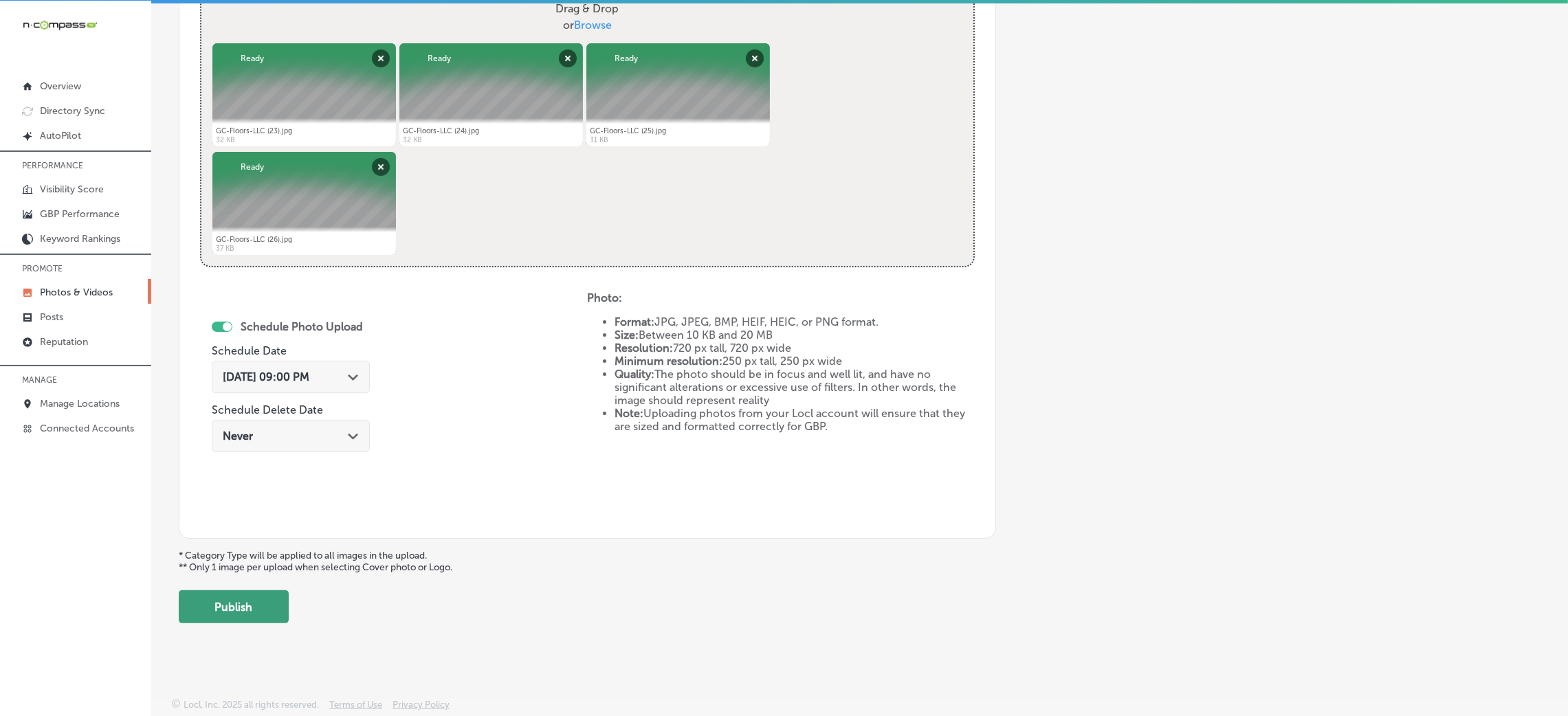
click at [237, 618] on button "Publish" at bounding box center [234, 607] width 110 height 33
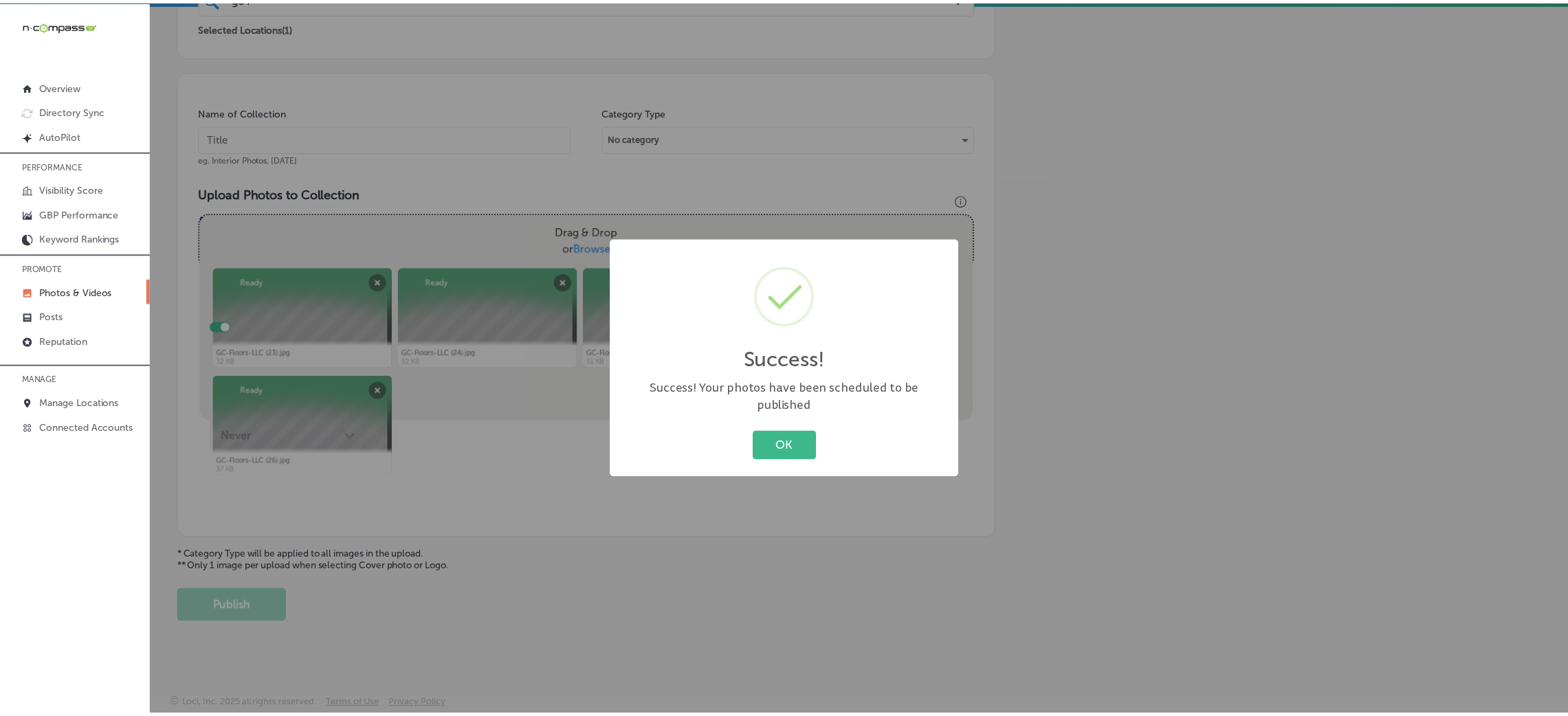
scroll to position [326, 0]
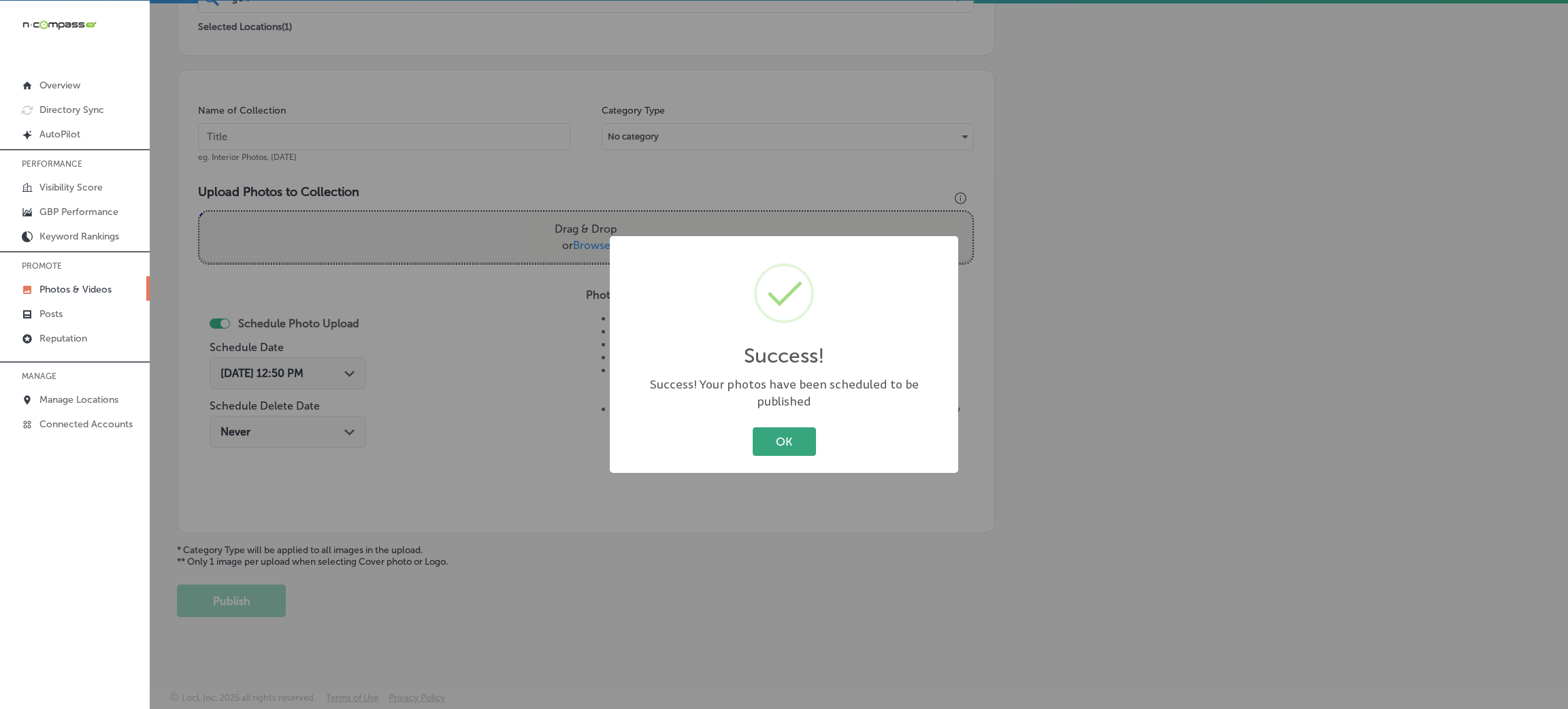
click at [771, 443] on button "OK" at bounding box center [784, 441] width 64 height 28
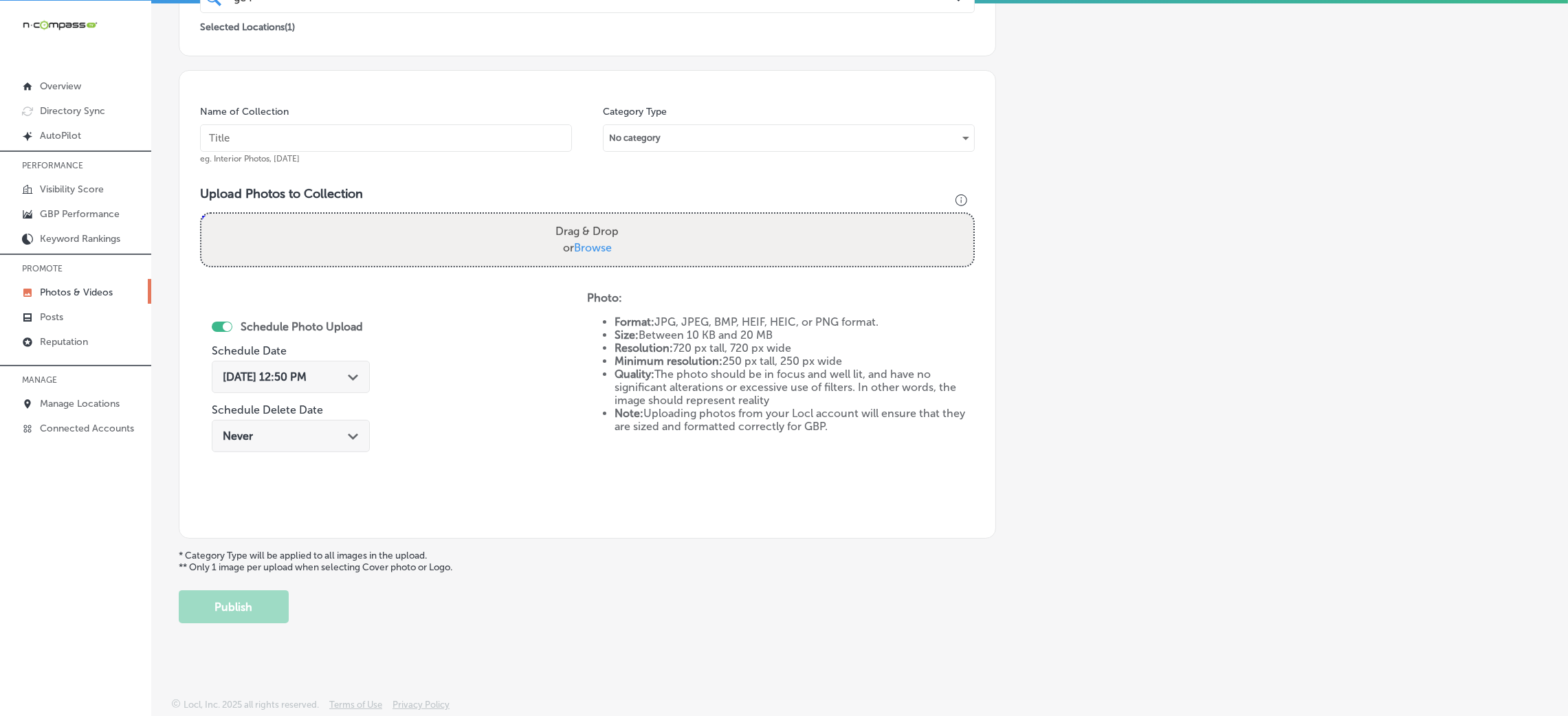
click at [413, 142] on input "text" at bounding box center [386, 138] width 372 height 28
paste input "GC-Floors-LLC-flooring-stores-near-me"
type input "GC-Floors-LLC-flooring-stores-near-me"
click at [576, 237] on label "Drag & Drop or Browse" at bounding box center [587, 240] width 74 height 44
click at [576, 218] on input "Drag & Drop or Browse" at bounding box center [587, 216] width 772 height 4
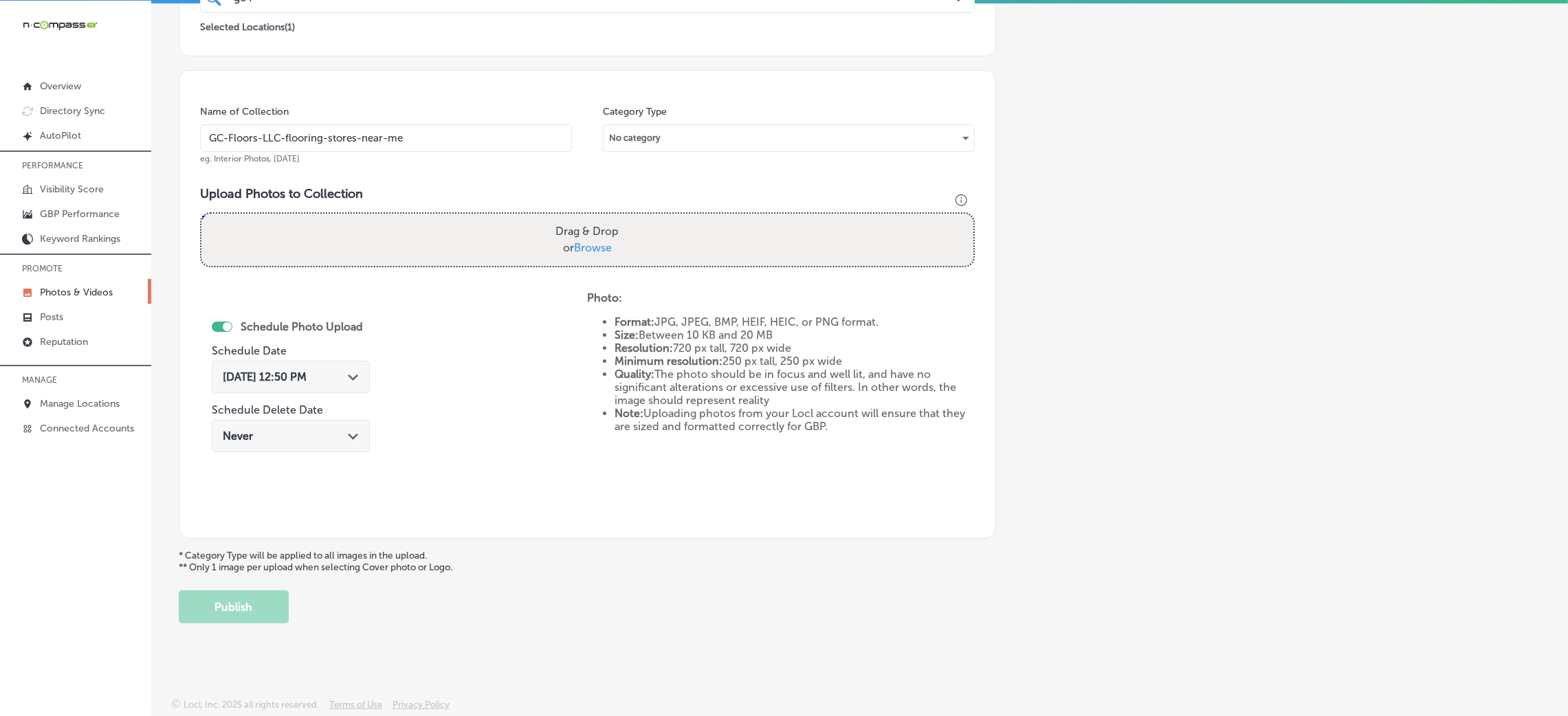
type input "C:\fakepath\GC-Floors-LLC (23).jpg"
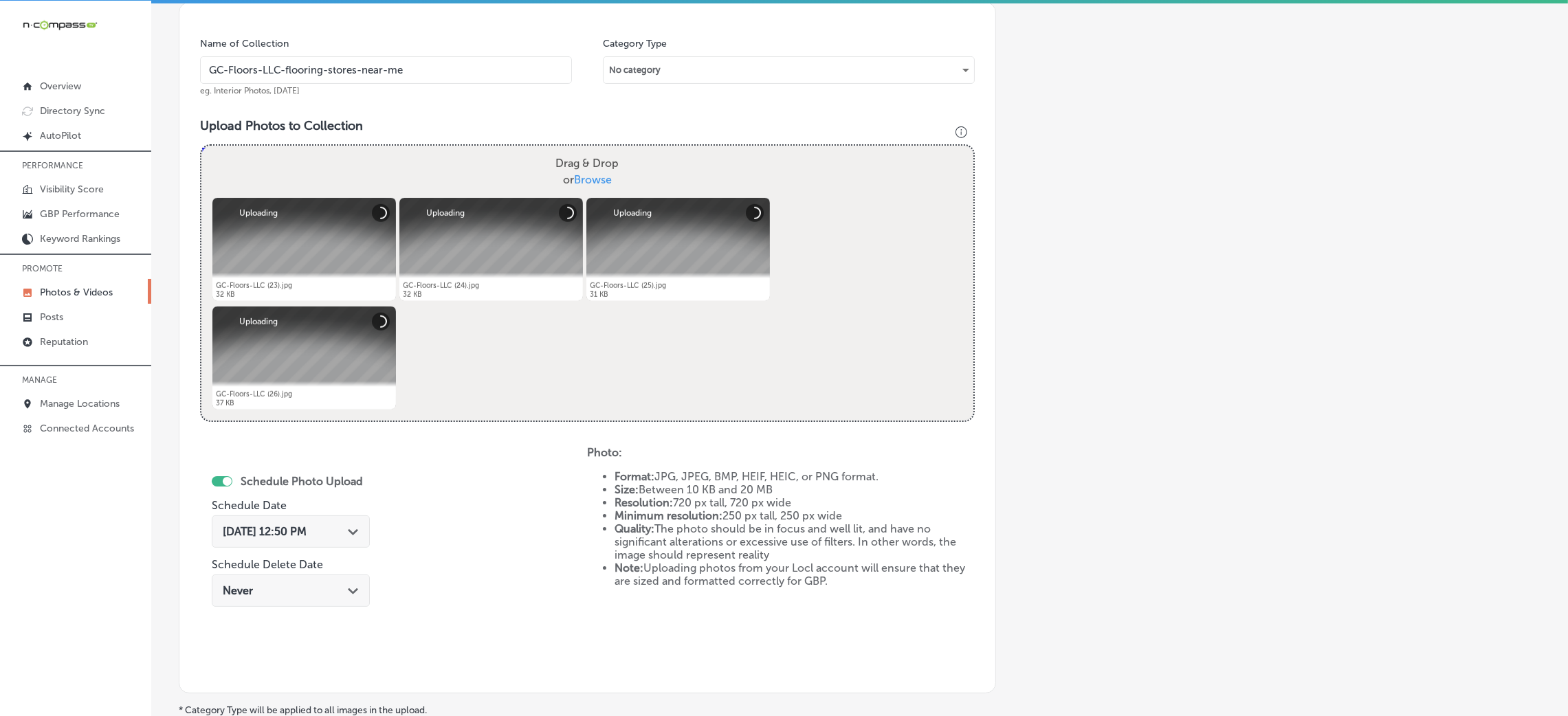
scroll to position [429, 0]
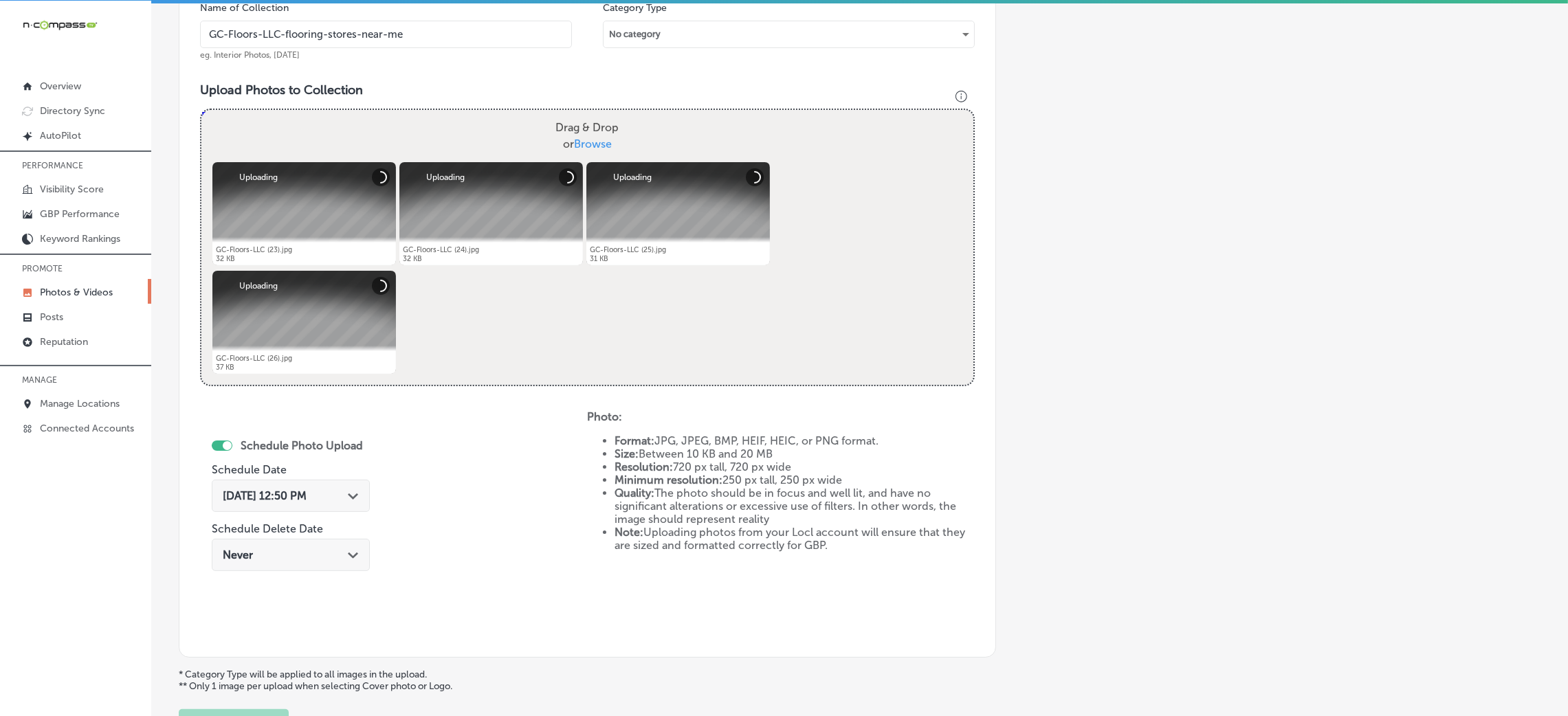
click at [343, 486] on div "Oct 8, 2025 12:50 PM Path Created with Sketch." at bounding box center [291, 496] width 158 height 32
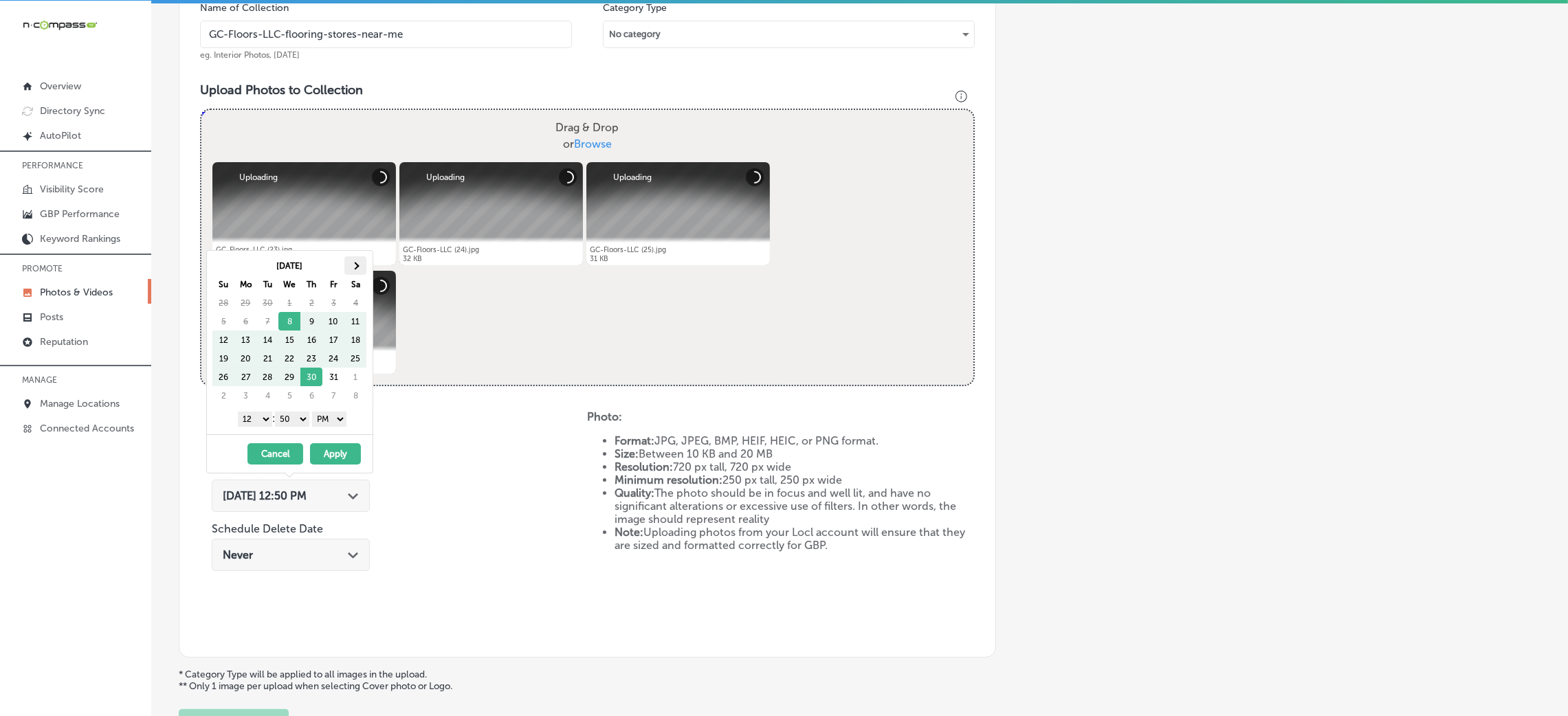
click at [351, 263] on th at bounding box center [355, 265] width 22 height 18
click at [225, 259] on th at bounding box center [223, 265] width 22 height 18
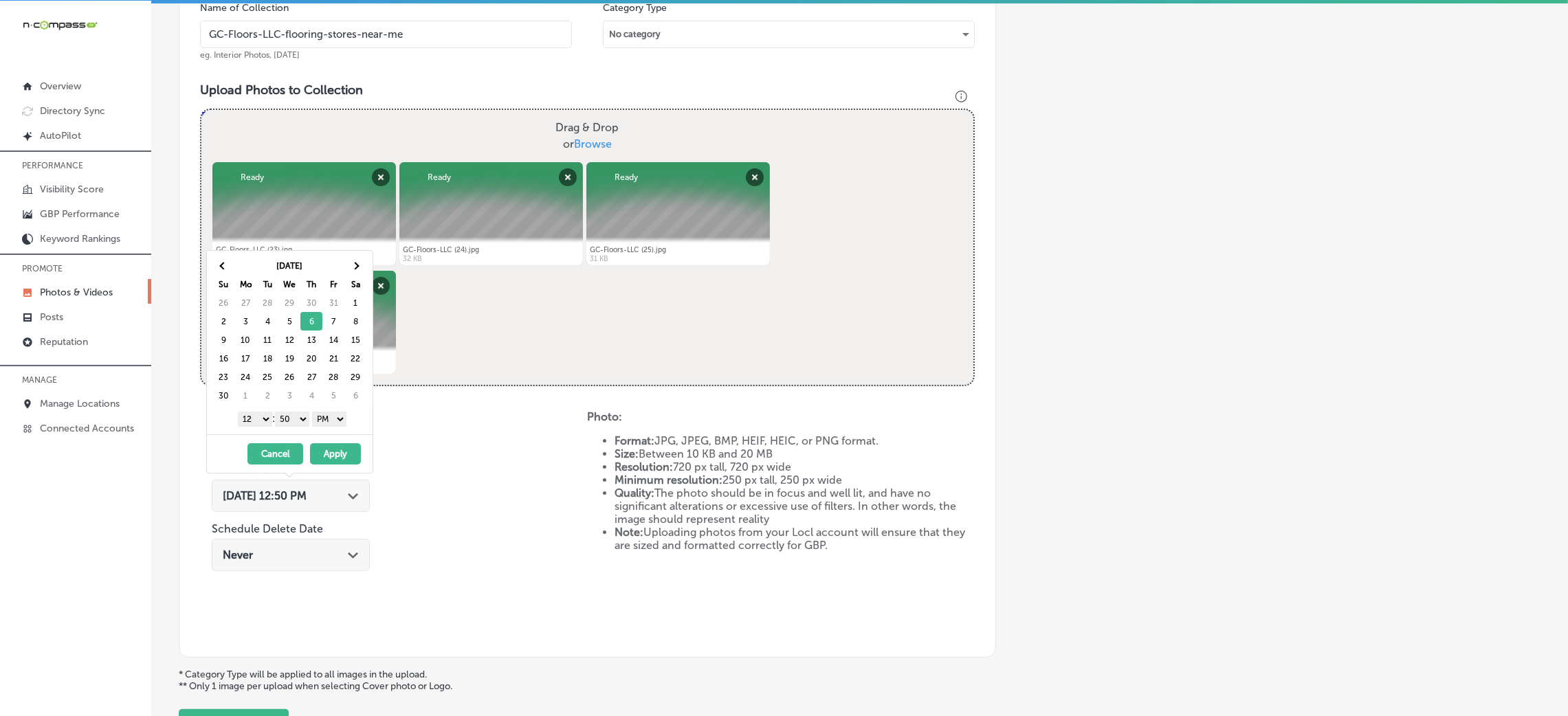
click at [298, 421] on select "00 10 20 30 40 50" at bounding box center [292, 419] width 35 height 15
click at [250, 426] on select "1 2 3 4 5 6 7 8 9 10 11 12" at bounding box center [255, 419] width 35 height 15
click at [331, 451] on button "Apply" at bounding box center [335, 454] width 51 height 21
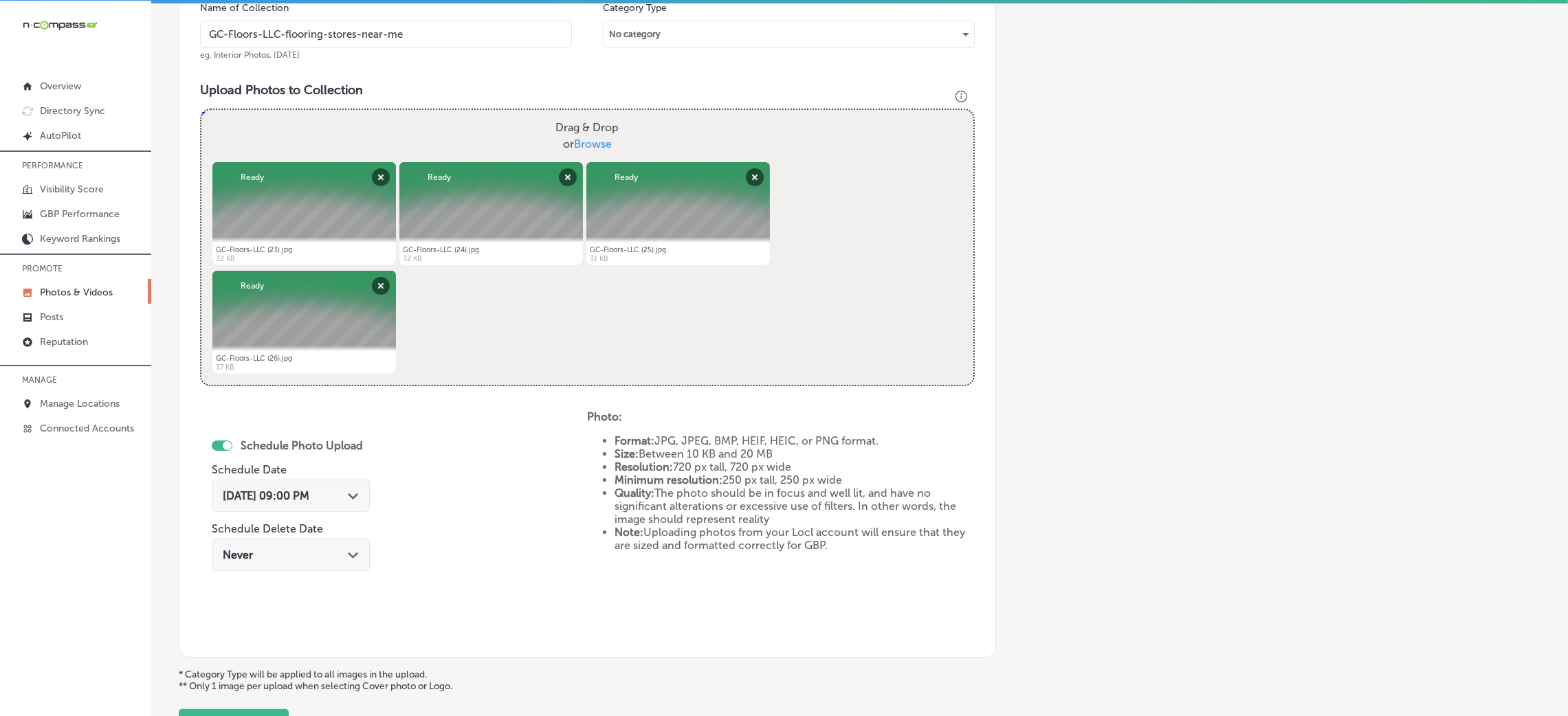
click at [350, 44] on input "GC-Floors-LLC-flooring-stores-near-me" at bounding box center [386, 34] width 372 height 28
click at [406, 73] on div "Name of Collection GC-Floors-LLC-flooring-stores-near-me eg. Interior Photos, M…" at bounding box center [587, 311] width 817 height 691
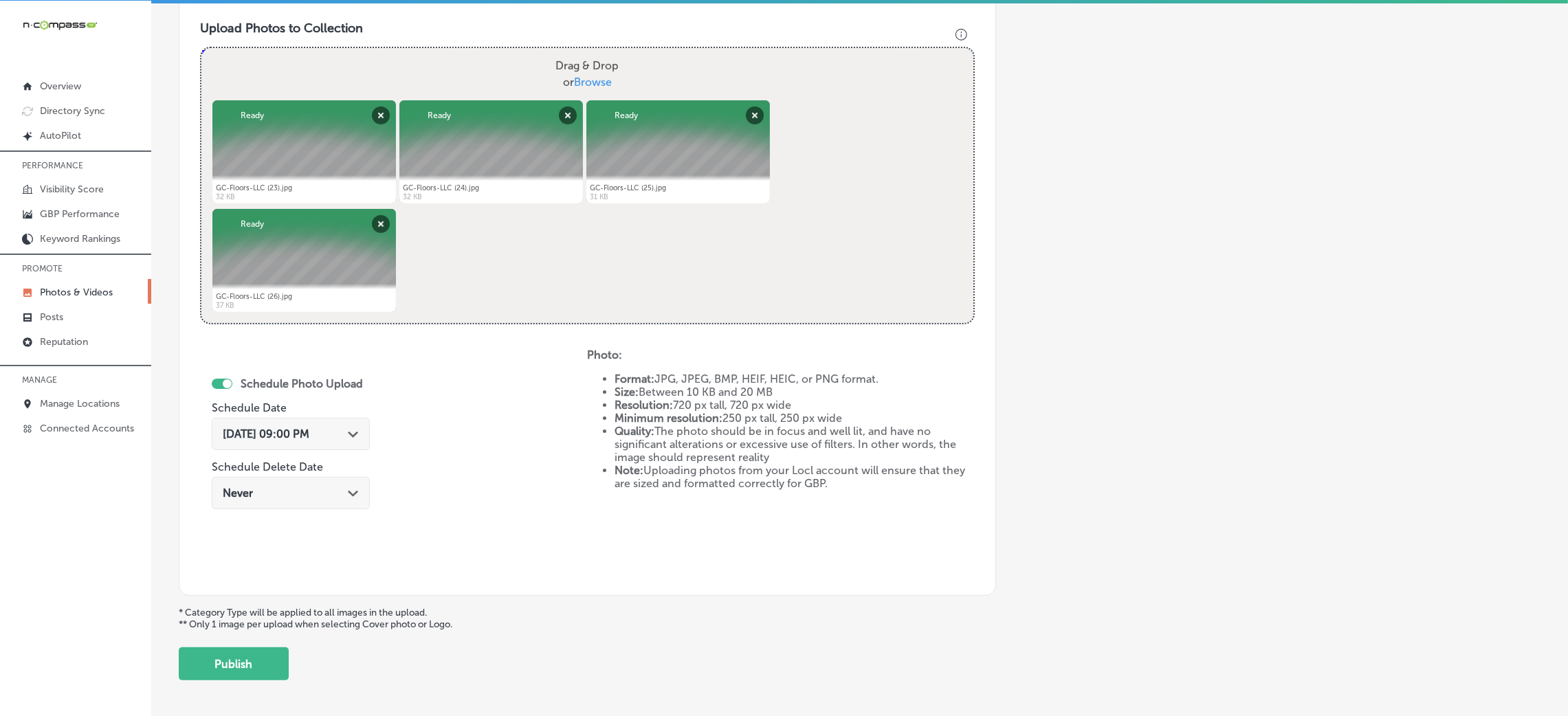
scroll to position [549, 0]
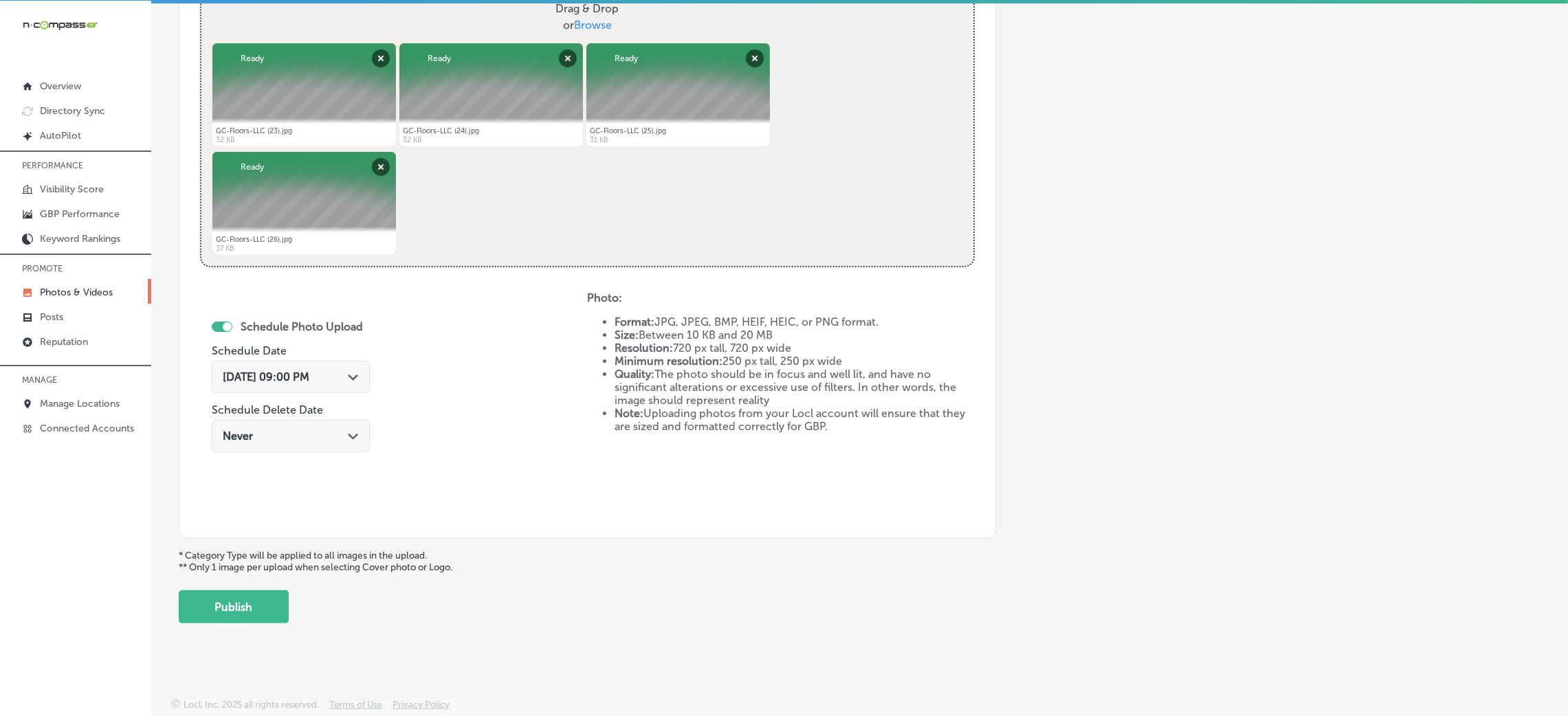
click at [232, 632] on div "Back Add a Collection Which Type of Image or Video Would You Like to Upload? Ph…" at bounding box center [860, 67] width 1417 height 1132
click at [242, 609] on button "Publish" at bounding box center [234, 607] width 110 height 33
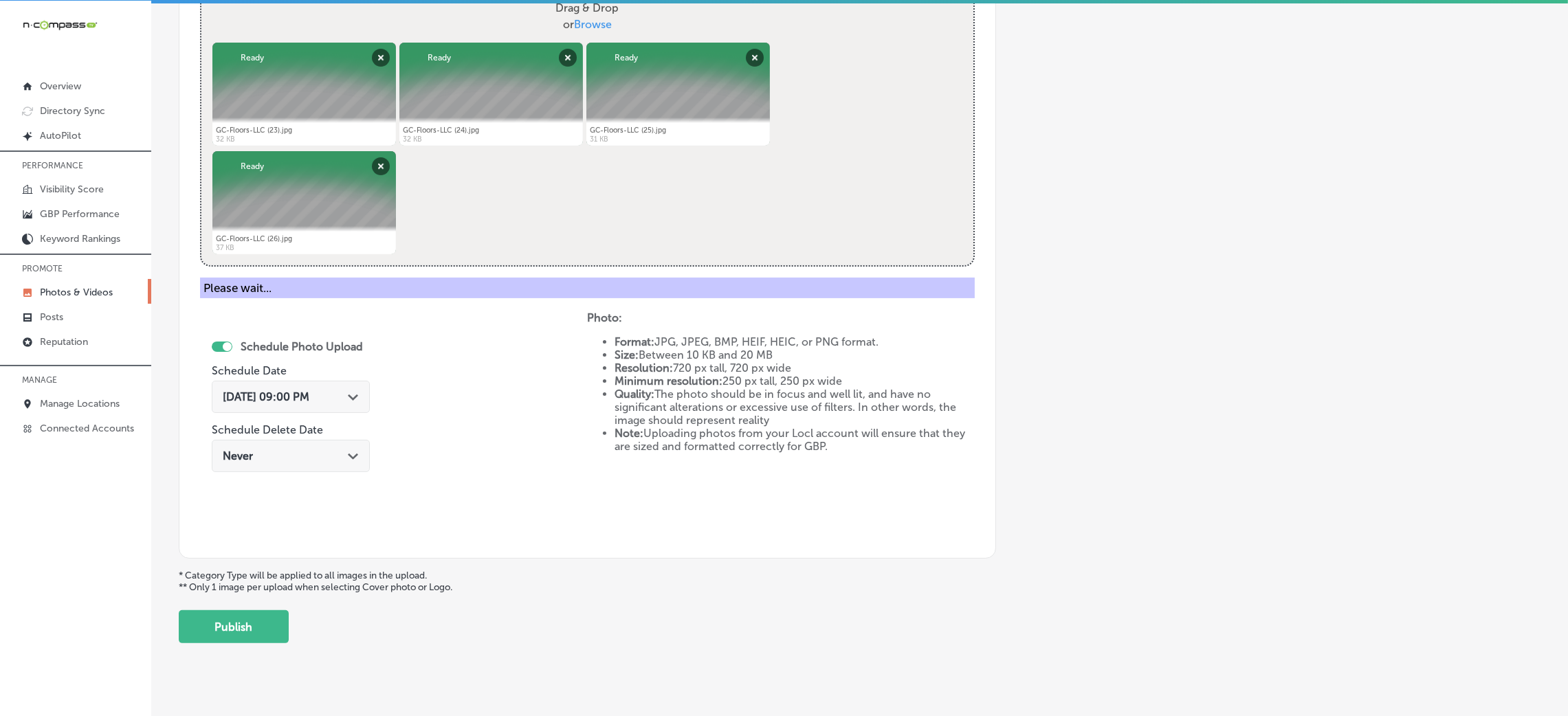
scroll to position [326, 0]
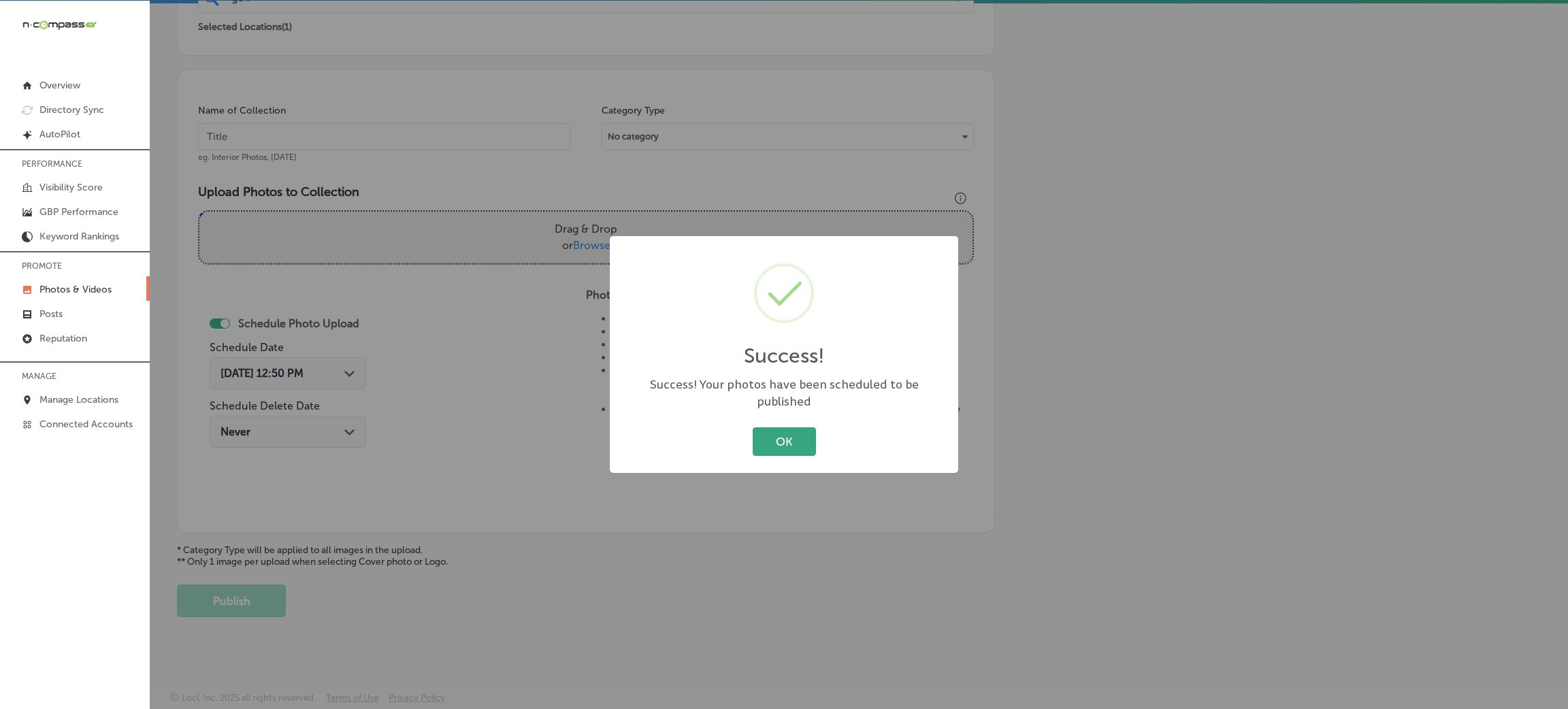
click at [771, 441] on button "OK" at bounding box center [784, 441] width 64 height 28
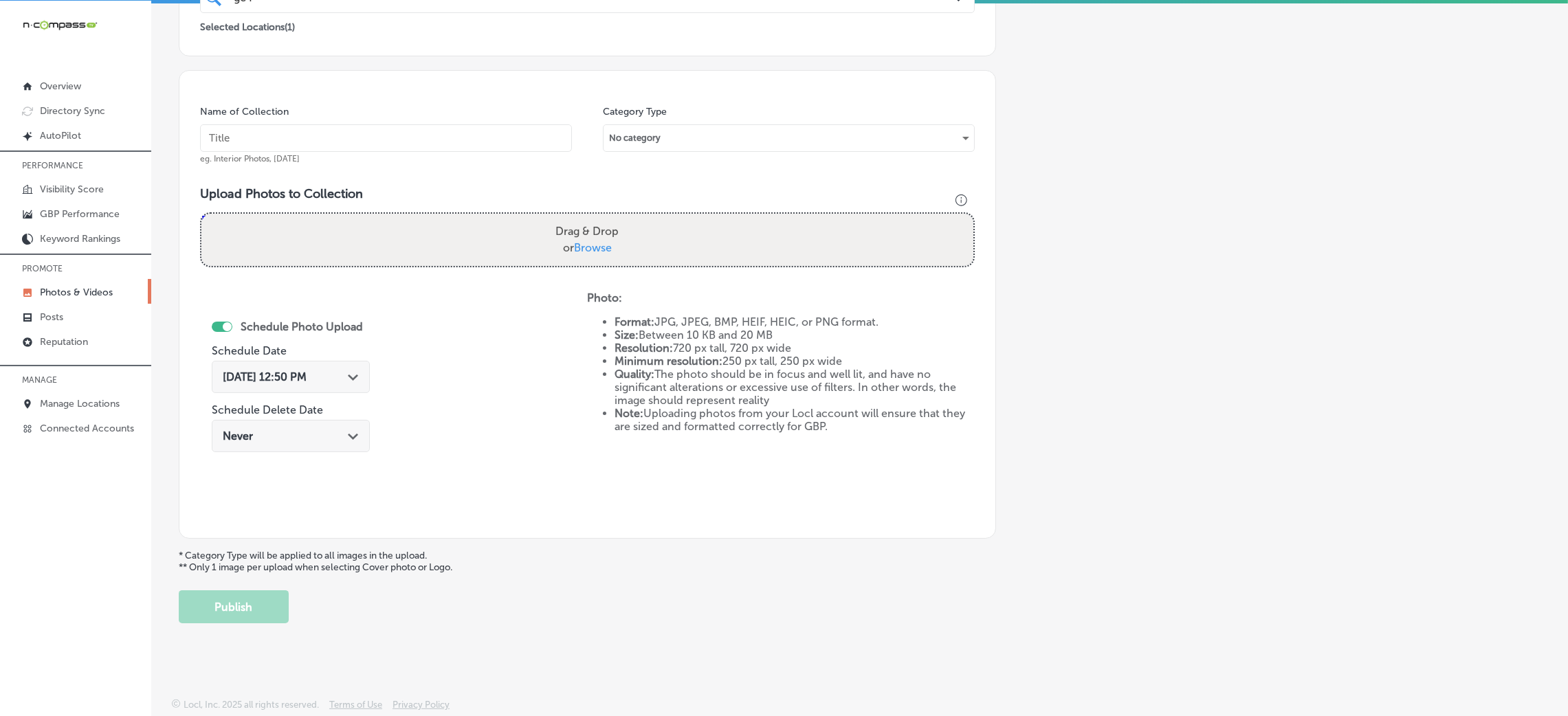
click at [535, 140] on input "text" at bounding box center [386, 138] width 372 height 28
paste input "GC-Floors-LLC-flooring-stores-near-me"
type input "GC-Floors-LLC-flooring-stores-near-me"
click at [609, 214] on div "Drag & Drop or Browse" at bounding box center [587, 240] width 772 height 52
click at [201, 214] on input "Drag & Drop or Browse" at bounding box center [587, 216] width 772 height 4
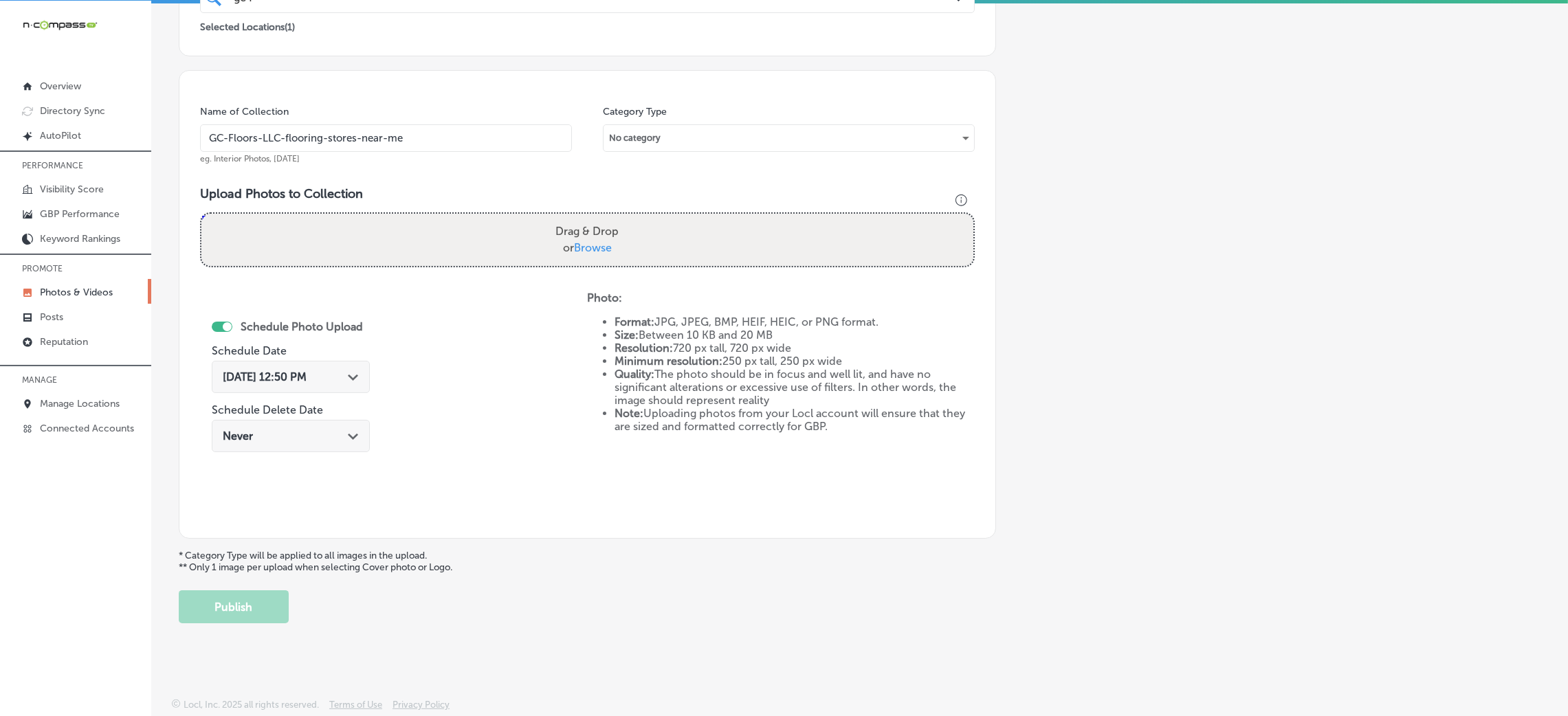
type input "C:\fakepath\GC-Floors-LLC (27).jpg"
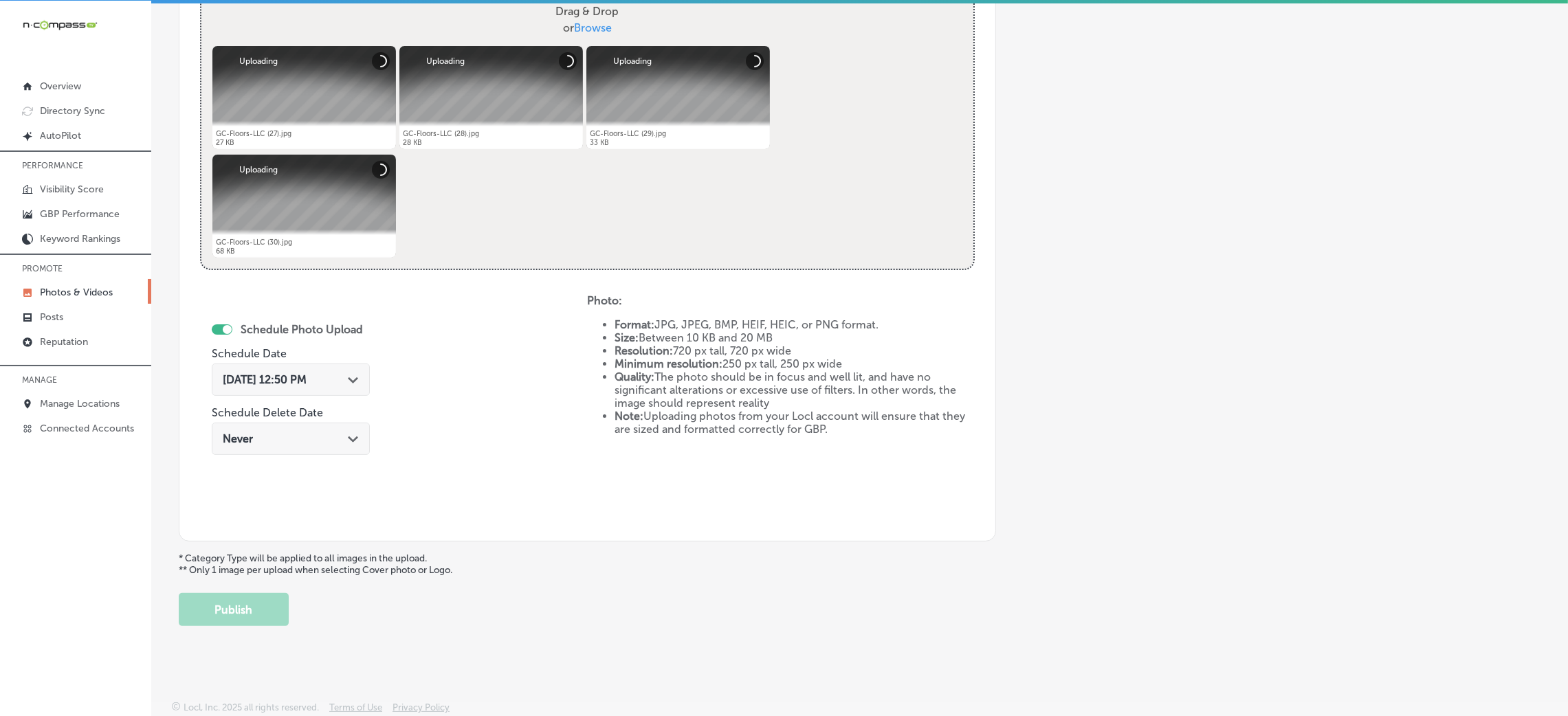
scroll to position [549, 0]
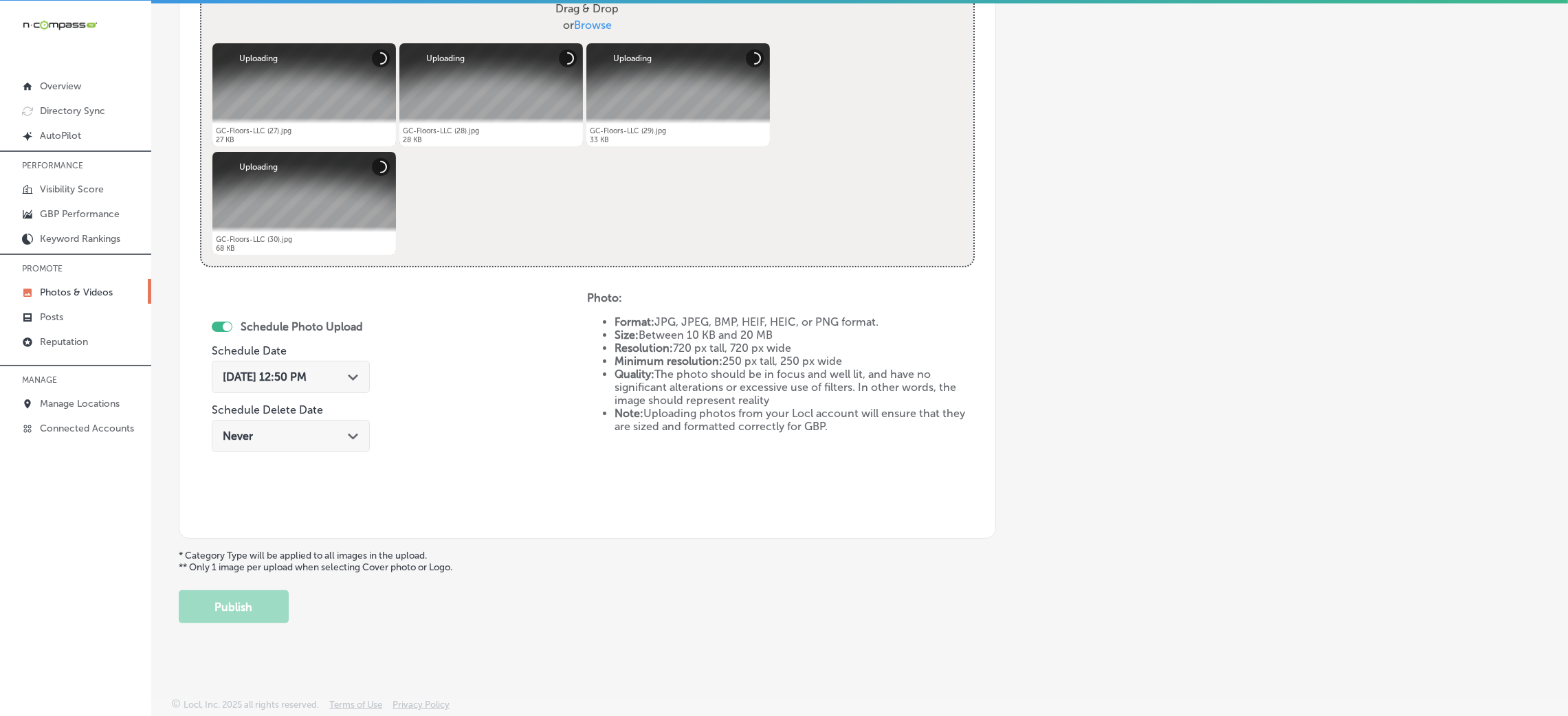
click at [242, 386] on div "Oct 8, 2025 12:50 PM Path Created with Sketch." at bounding box center [291, 377] width 158 height 32
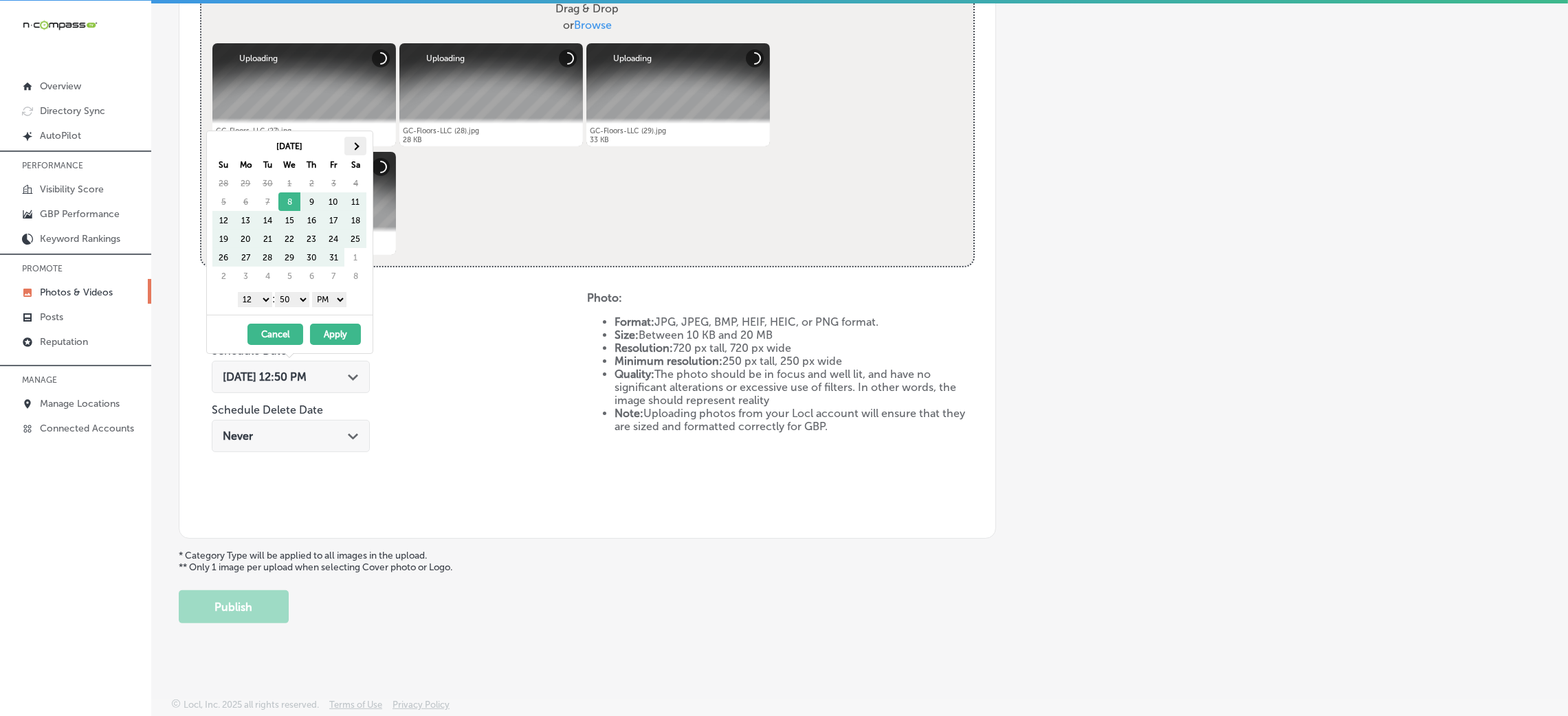
click at [360, 145] on th at bounding box center [355, 146] width 22 height 18
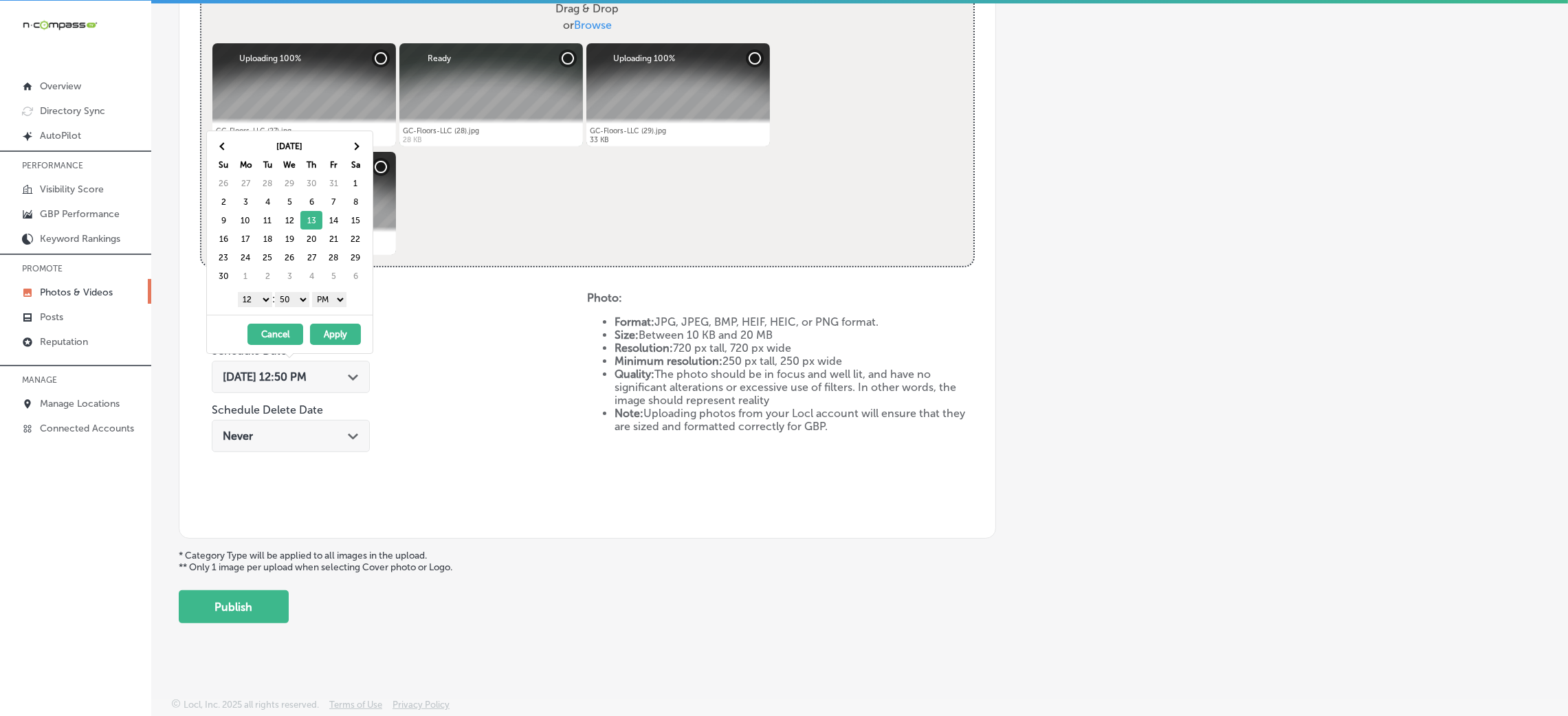
click at [300, 300] on select "00 10 20 30 40 50" at bounding box center [292, 299] width 35 height 15
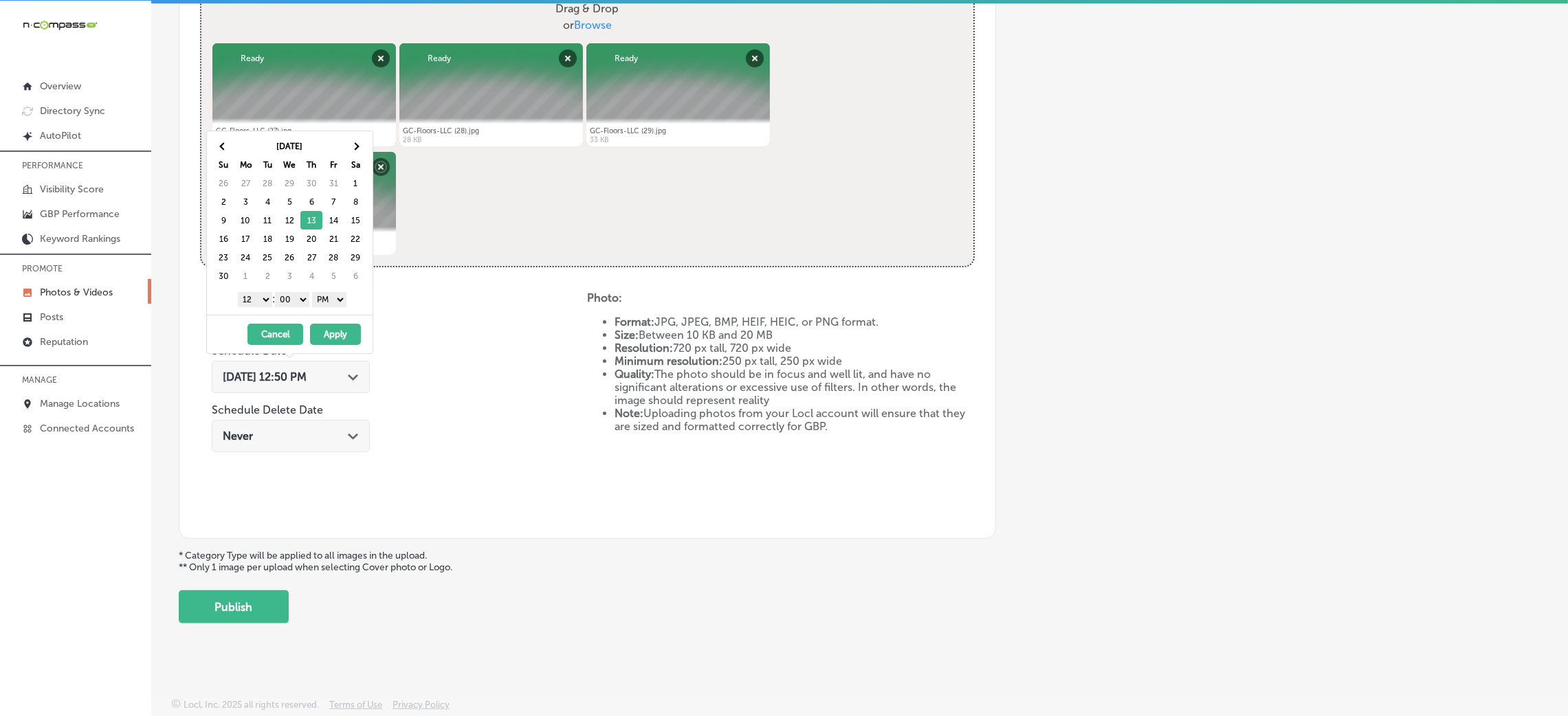
drag, startPoint x: 274, startPoint y: 307, endPoint x: 247, endPoint y: 305, distance: 27.1
click at [245, 297] on select "1 2 3 4 5 6 7 8 9 10 11 12" at bounding box center [255, 299] width 35 height 15
click at [322, 334] on button "Apply" at bounding box center [335, 334] width 51 height 21
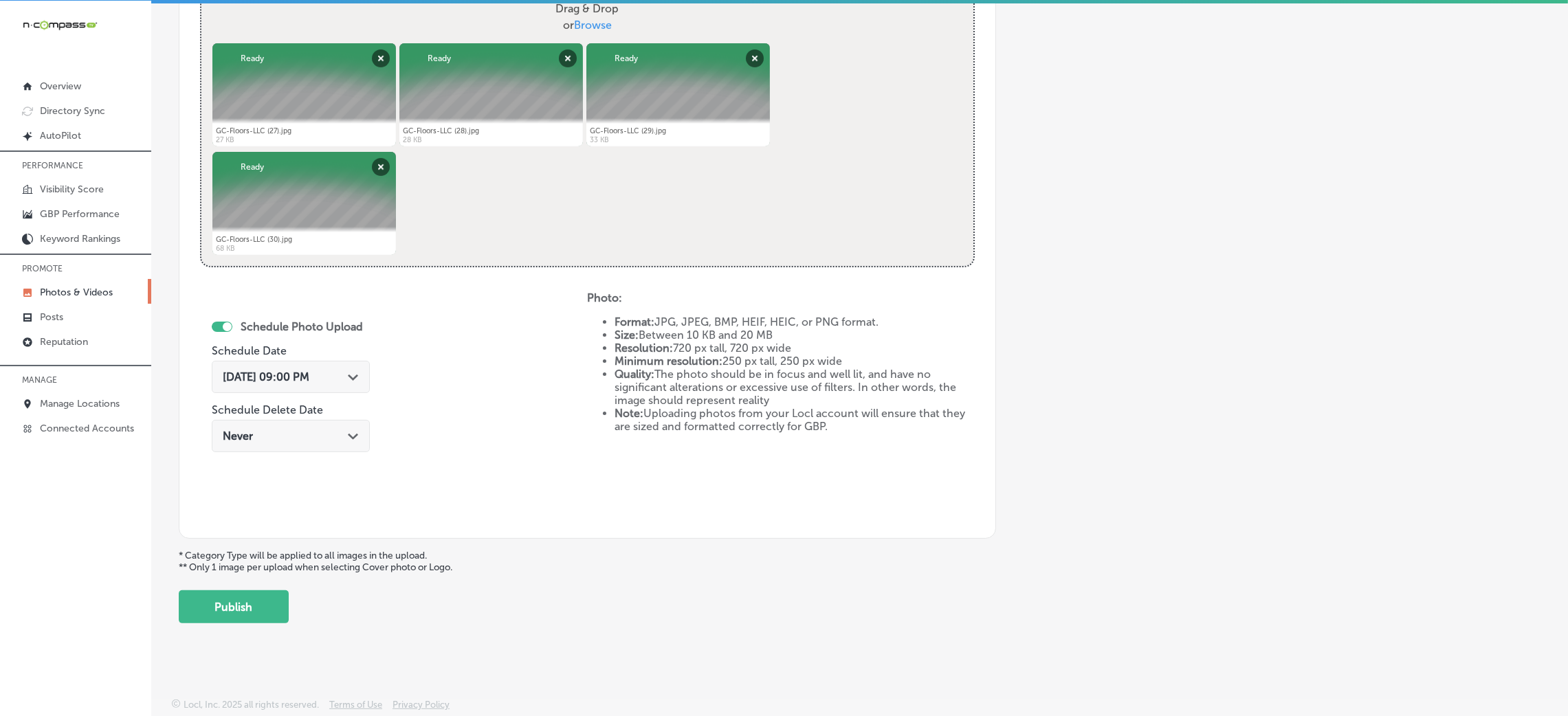
scroll to position [343, 0]
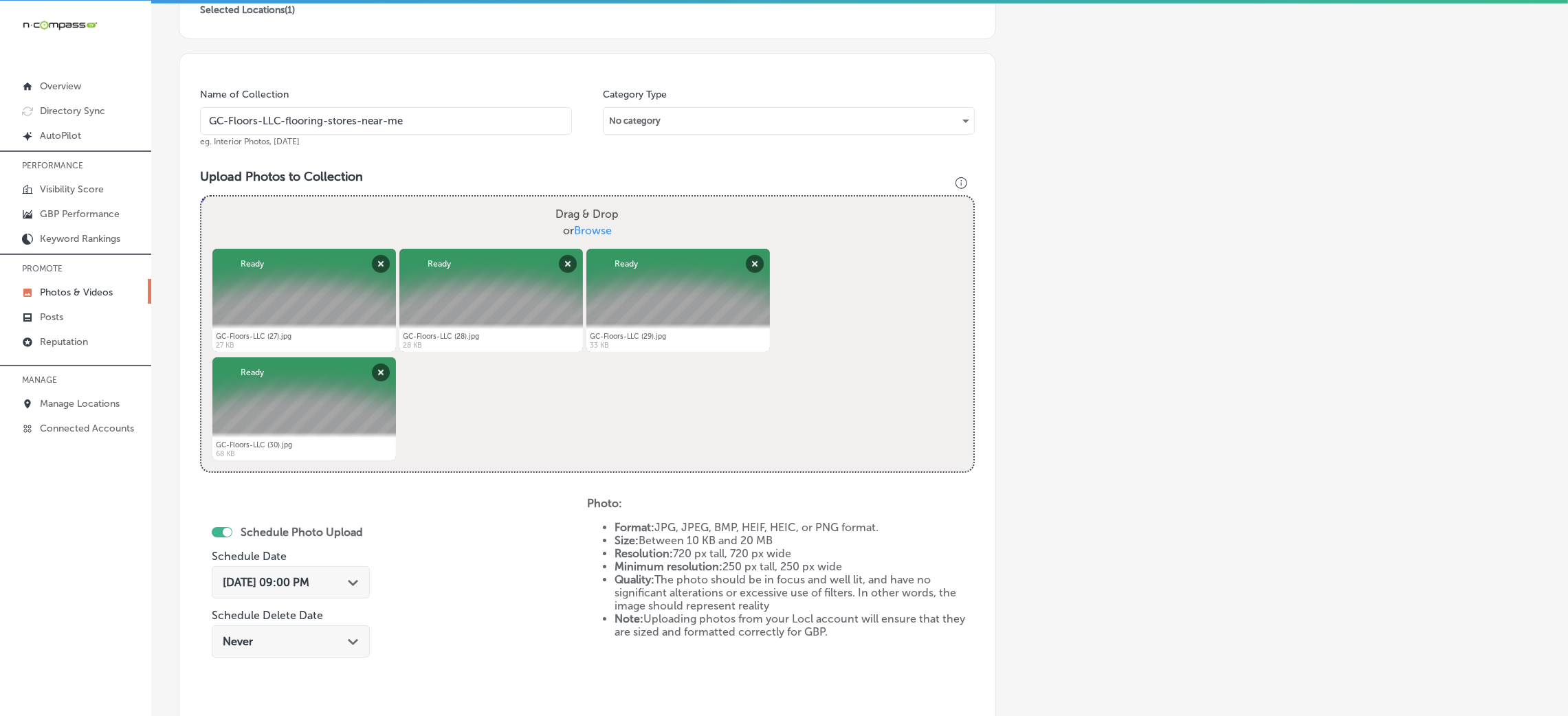
click at [369, 150] on div "Name of Collection GC-Floors-LLC-flooring-stores-near-me eg. Interior Photos, M…" at bounding box center [587, 398] width 817 height 691
click at [372, 136] on div "Name of Collection GC-Floors-LLC-flooring-stores-near-me eg. Interior Photos, M…" at bounding box center [386, 118] width 372 height 59
click at [376, 127] on input "GC-Floors-LLC-flooring-stores-near-me" at bounding box center [386, 121] width 372 height 28
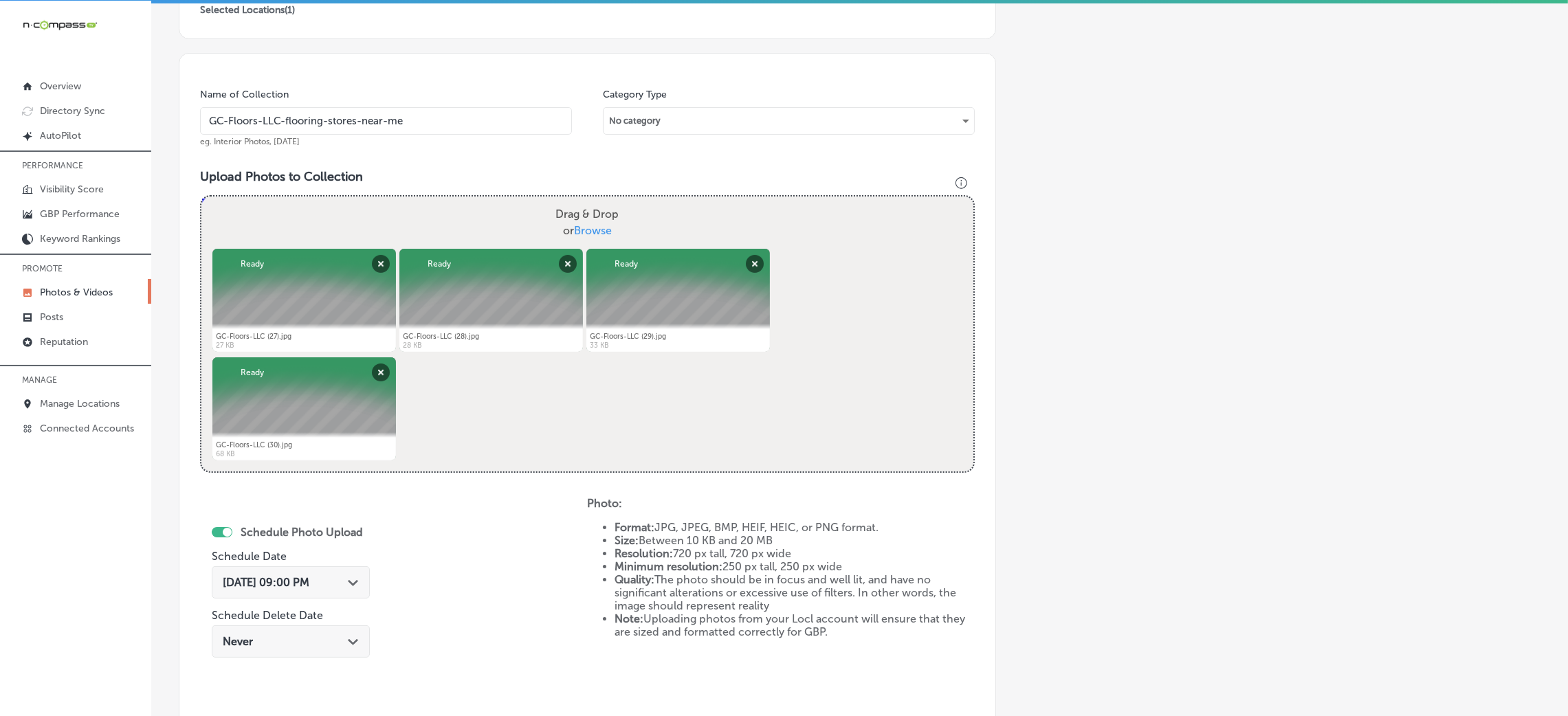
click at [376, 127] on input "GC-Floors-LLC-flooring-stores-near-me" at bounding box center [386, 121] width 372 height 28
click at [417, 160] on div "Name of Collection GC-Floors-LLC-flooring-stores-near-me eg. Interior Photos, M…" at bounding box center [587, 398] width 817 height 691
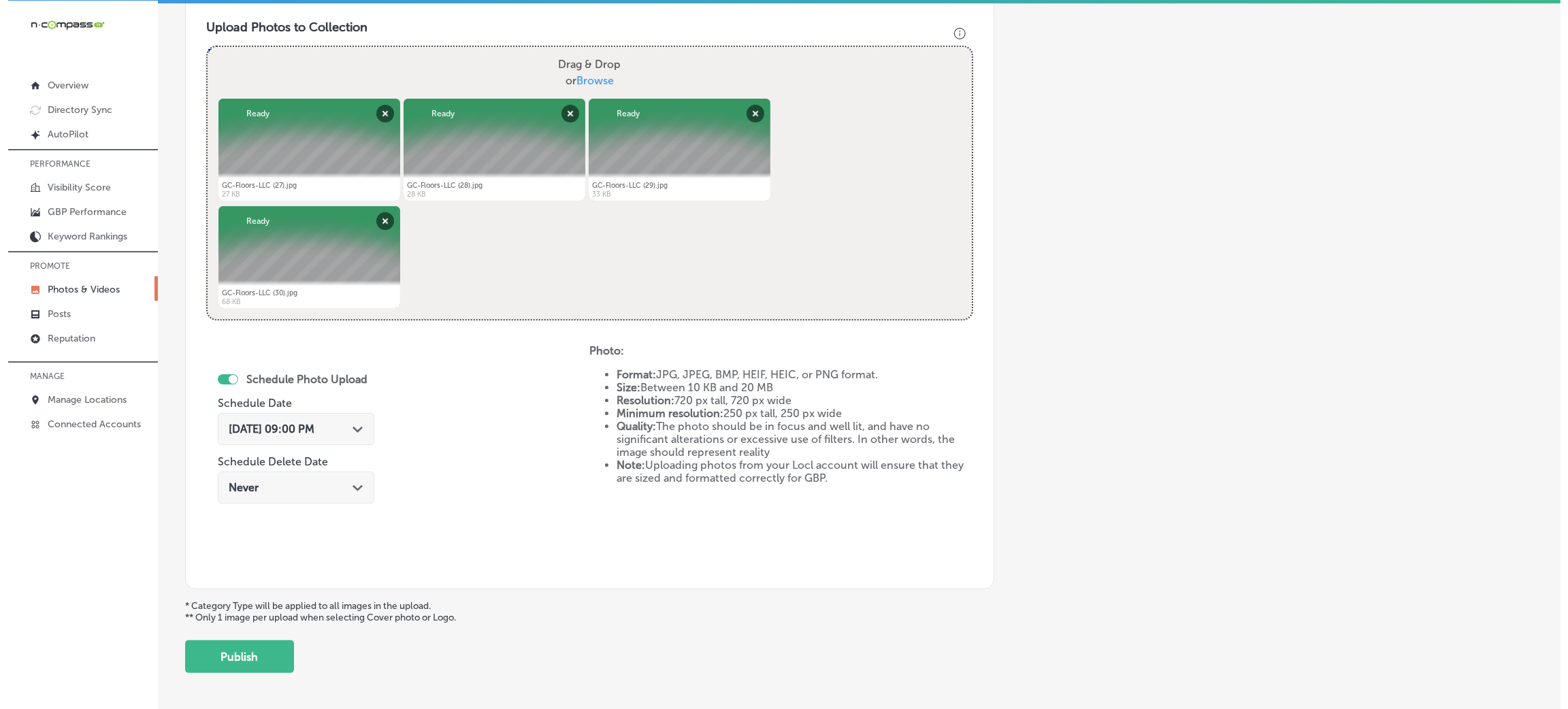
scroll to position [544, 0]
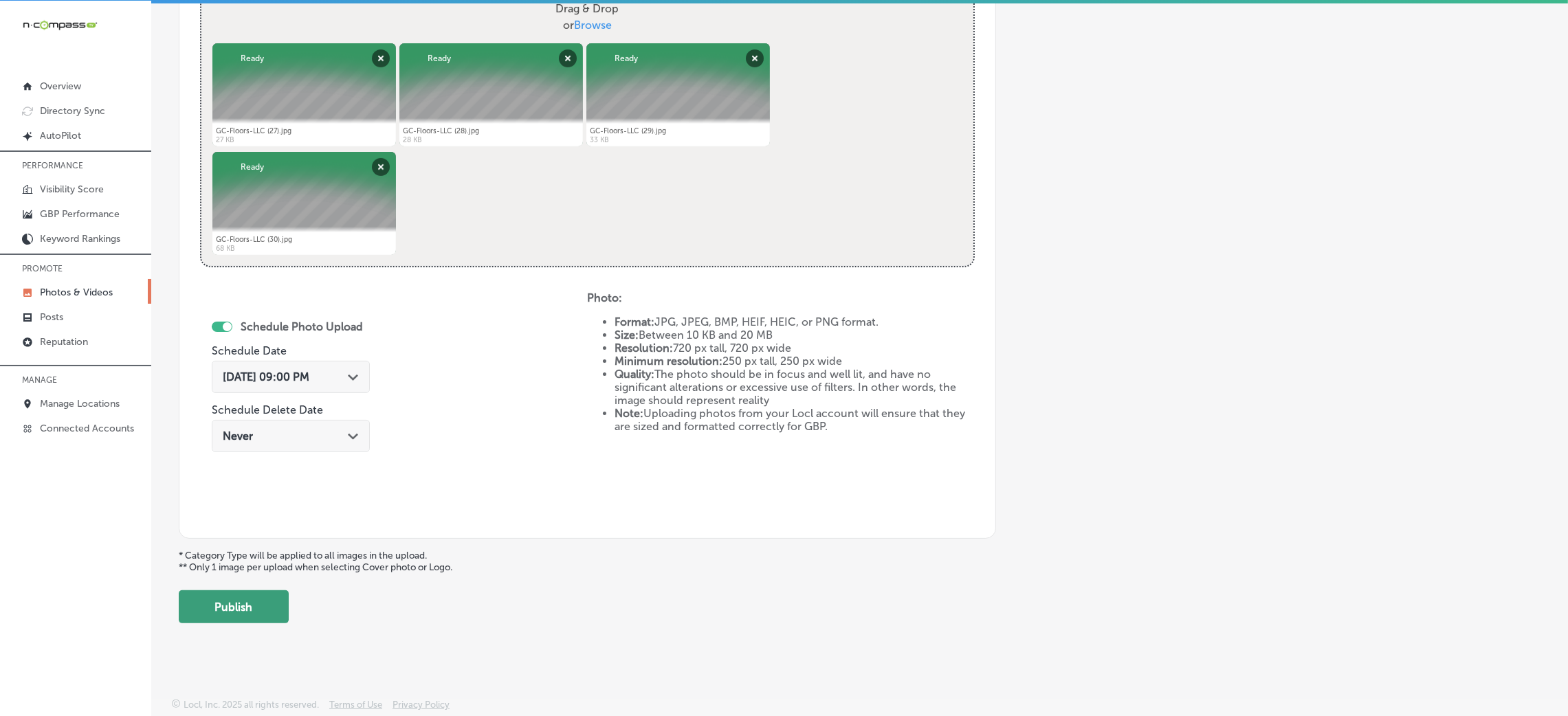
click at [265, 606] on button "Publish" at bounding box center [234, 607] width 110 height 33
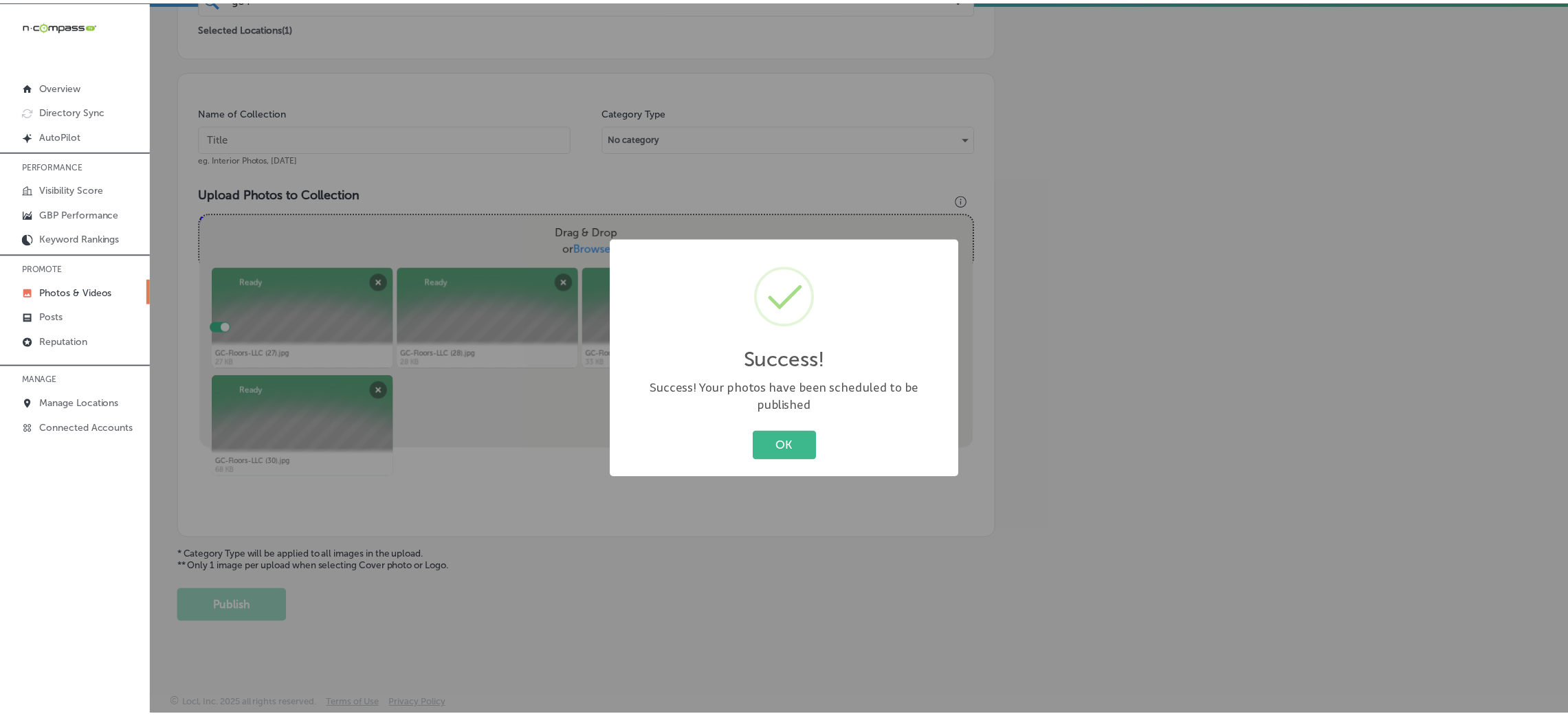
scroll to position [326, 0]
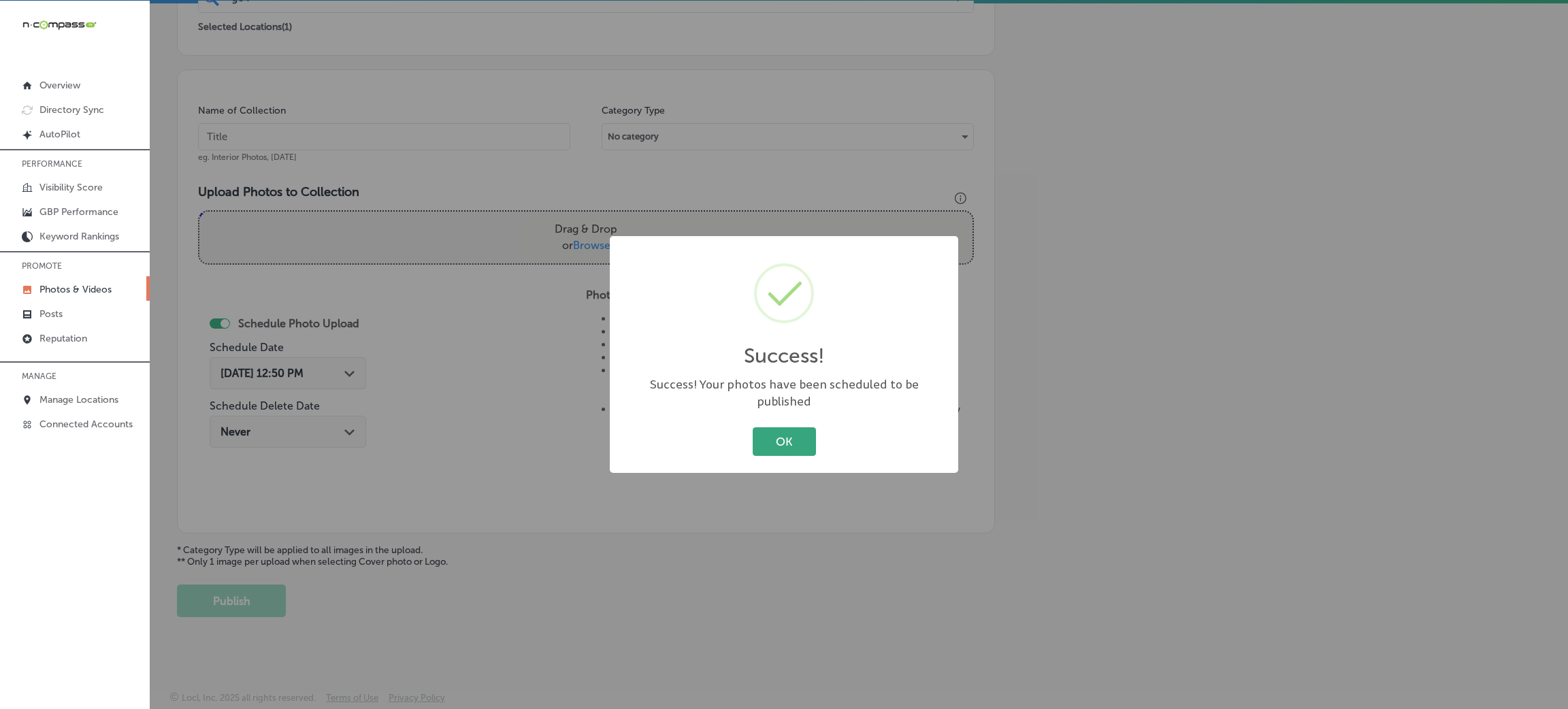
click at [786, 438] on button "OK" at bounding box center [784, 441] width 64 height 28
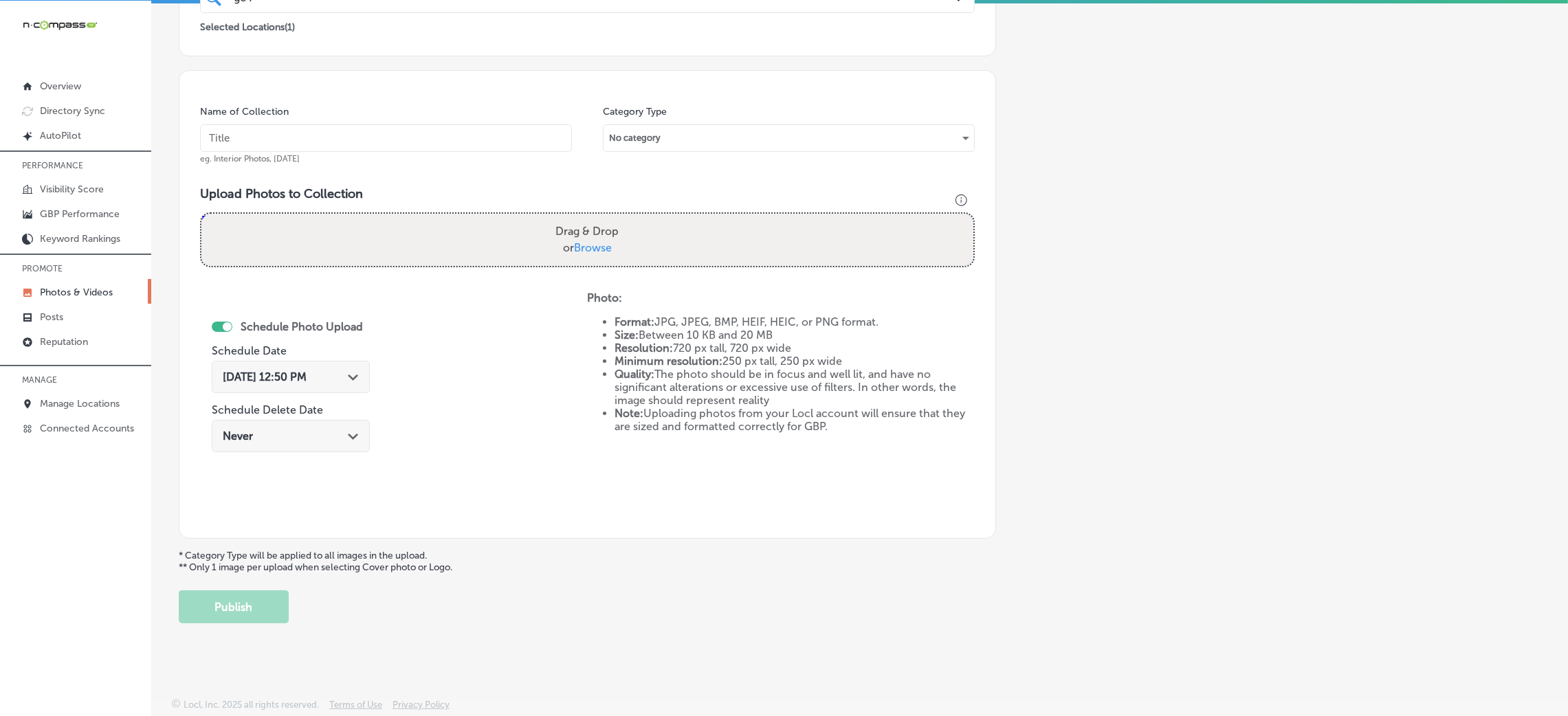
click at [504, 142] on input "text" at bounding box center [386, 138] width 372 height 28
paste input "GC-Floors-LLC-flooring-stores-near-me"
type input "GC-Floors-LLC-flooring-stores-near-me"
click at [609, 243] on label "Drag & Drop or Browse" at bounding box center [587, 240] width 74 height 44
click at [609, 218] on input "Drag & Drop or Browse" at bounding box center [587, 216] width 772 height 4
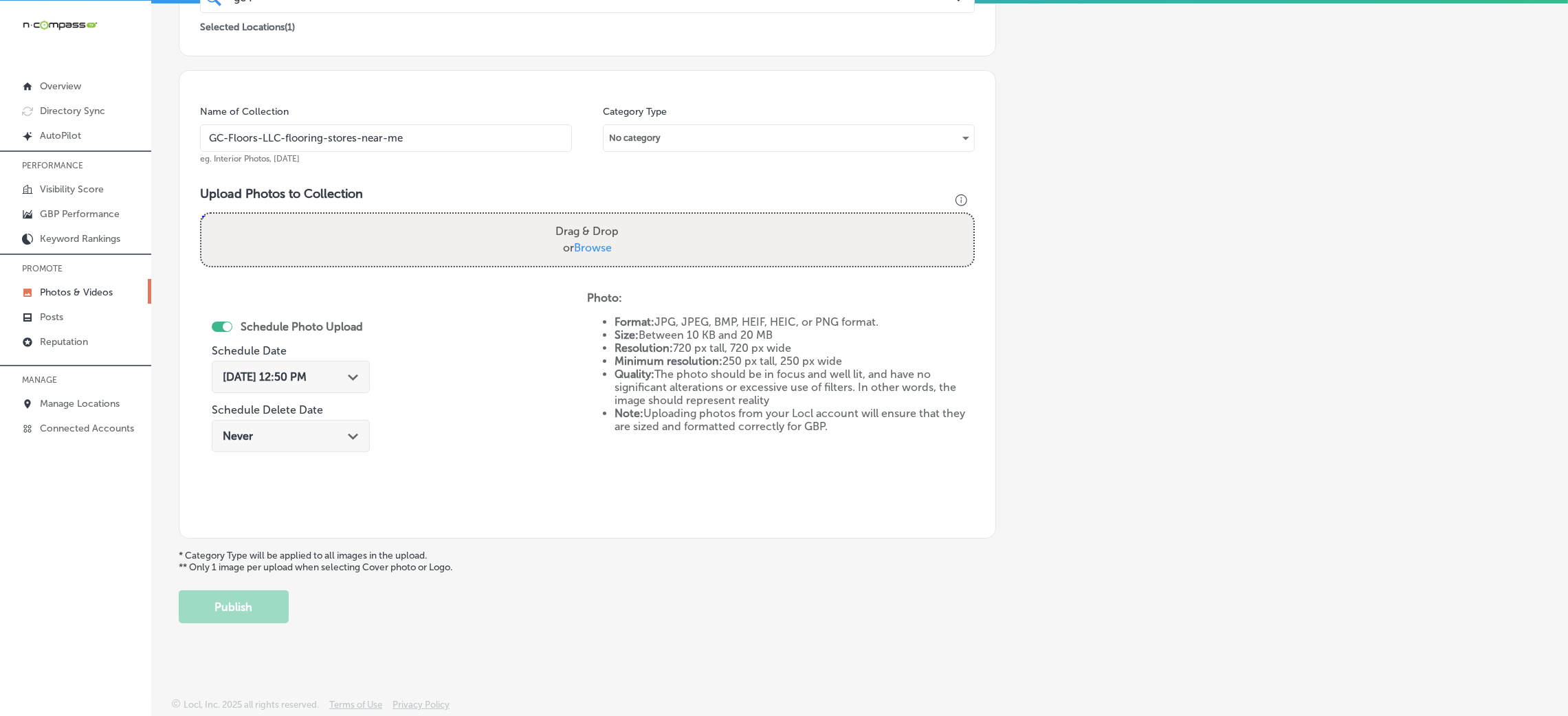
type input "C:\fakepath\GC-Floors-LLC (31).jpg"
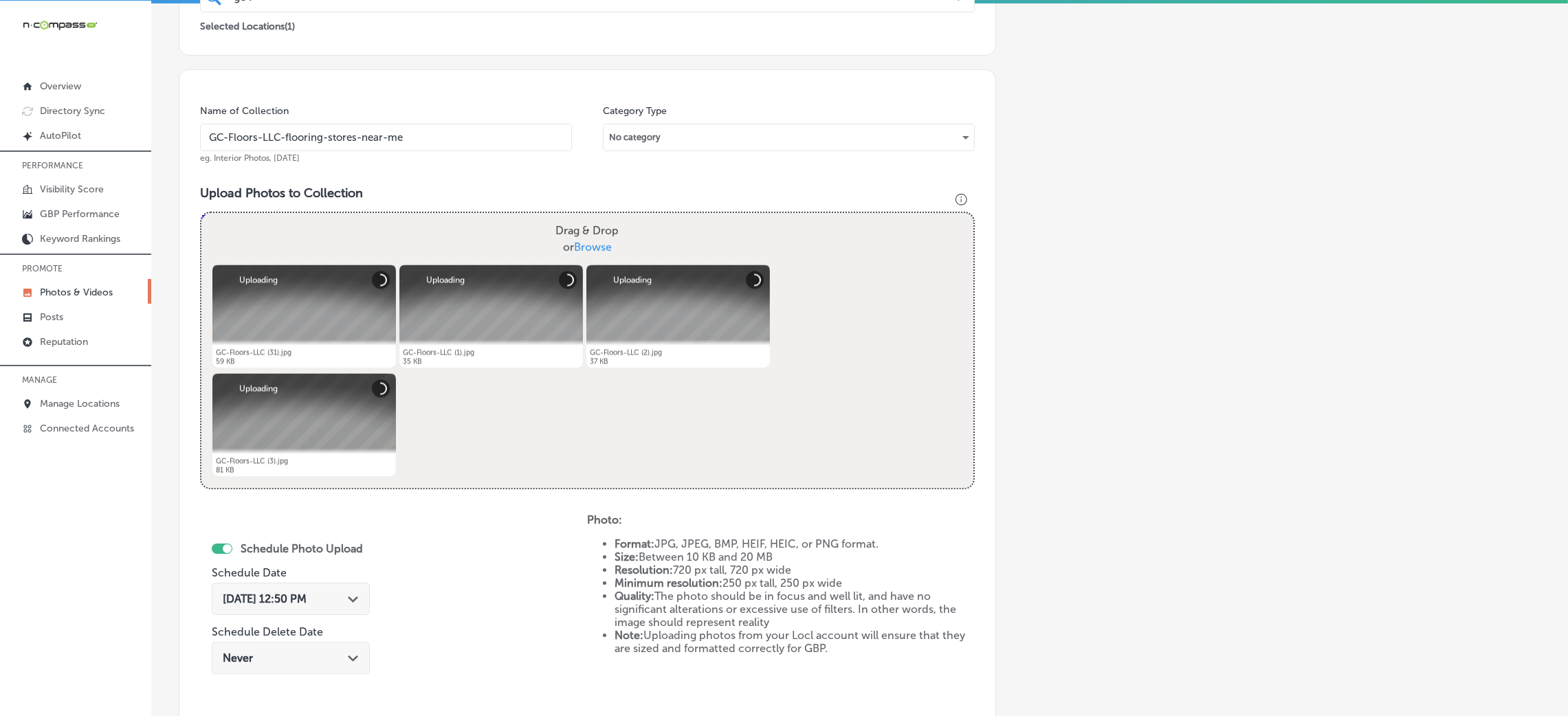
scroll to position [532, 0]
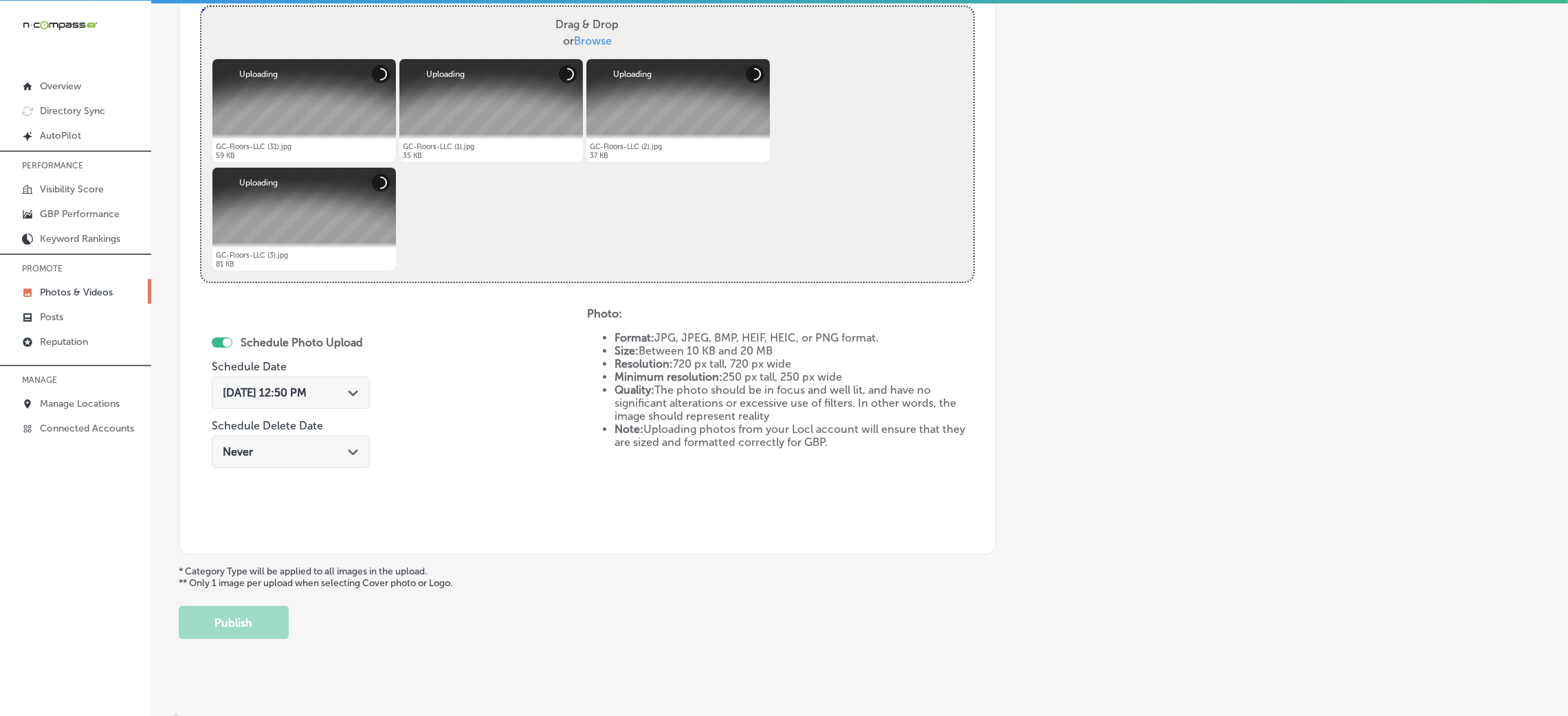
click at [287, 395] on span "Oct 8, 2025 12:50 PM" at bounding box center [264, 393] width 84 height 13
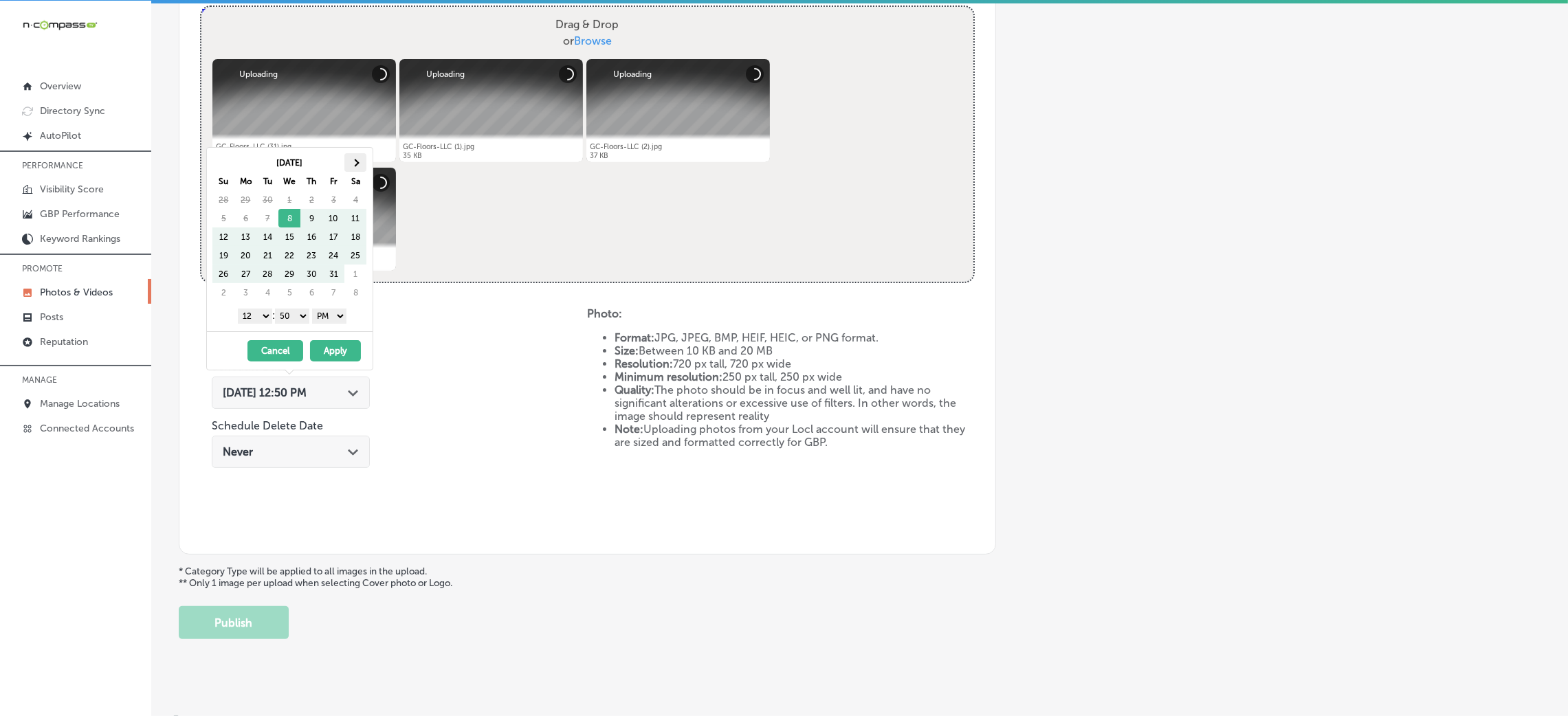
click at [351, 155] on th at bounding box center [355, 162] width 22 height 18
drag, startPoint x: 292, startPoint y: 311, endPoint x: 295, endPoint y: 322, distance: 11.4
click at [292, 311] on select "00 10 20 30 40 50" at bounding box center [292, 316] width 35 height 15
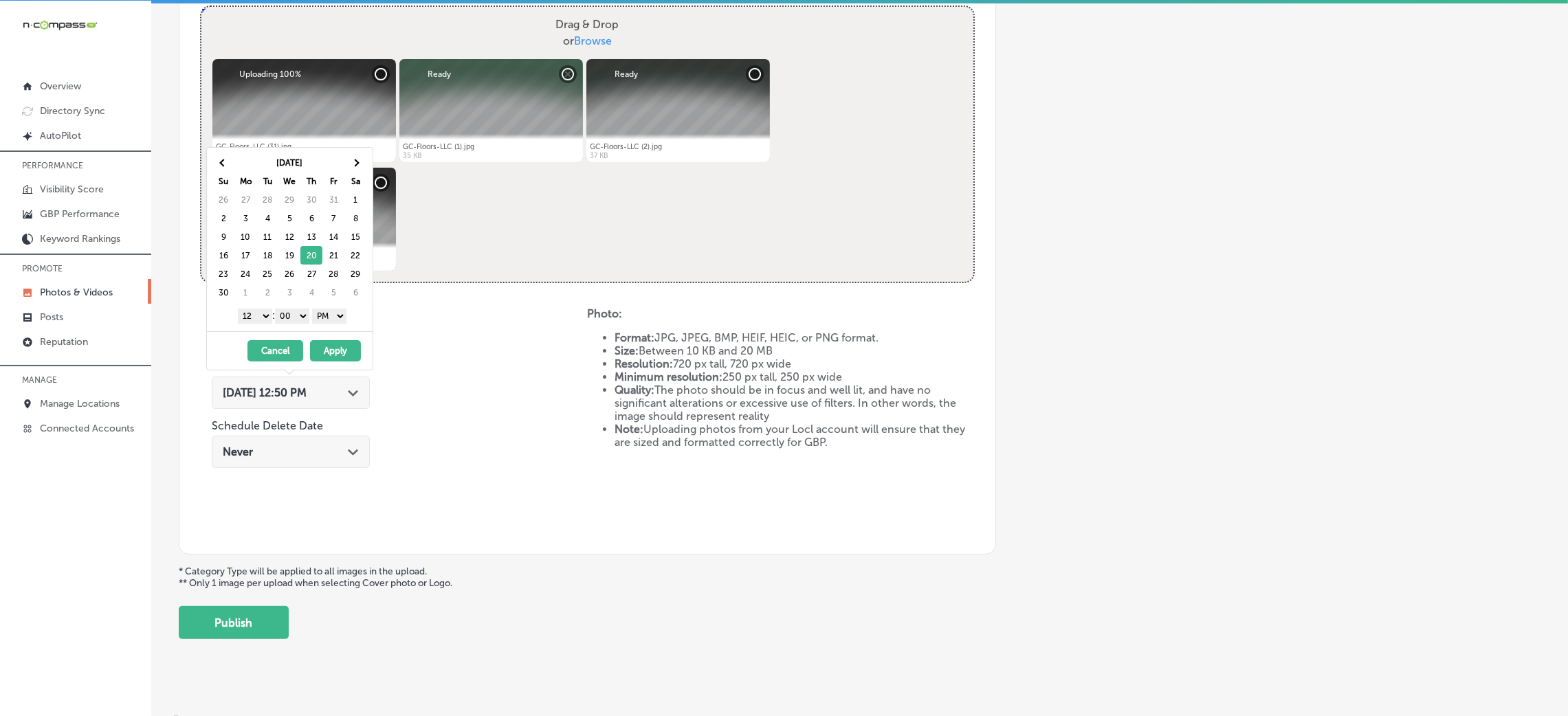
click at [237, 327] on div "Nov 2025 Su Mo Tu We Th Fr Sa 26 27 28 29 30 31 1 2 3 4 5 6 7 8 9 10 11 12 13 1…" at bounding box center [290, 239] width 166 height 184
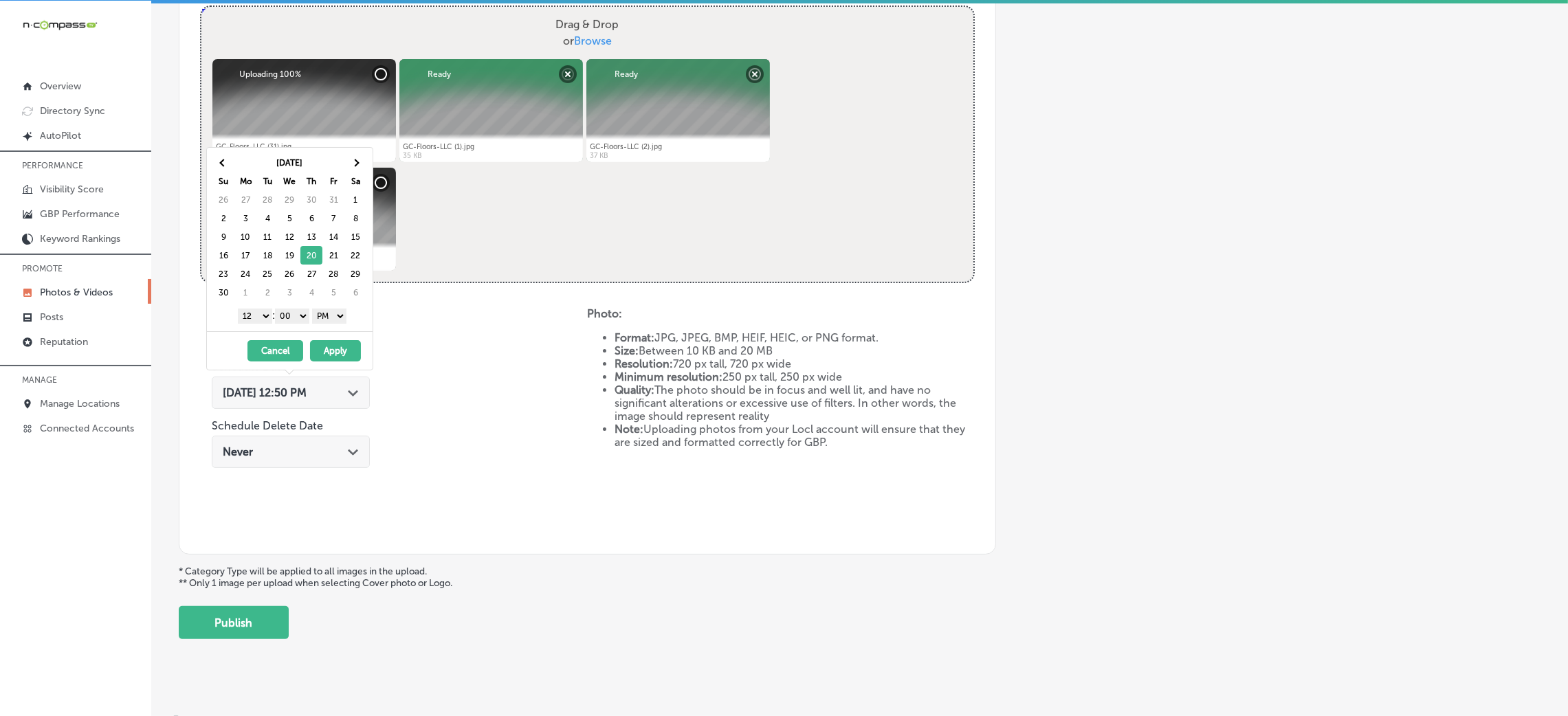
drag, startPoint x: 245, startPoint y: 311, endPoint x: 245, endPoint y: 322, distance: 11.0
click at [245, 311] on select "1 2 3 4 5 6 7 8 9 10 11 12" at bounding box center [255, 316] width 35 height 15
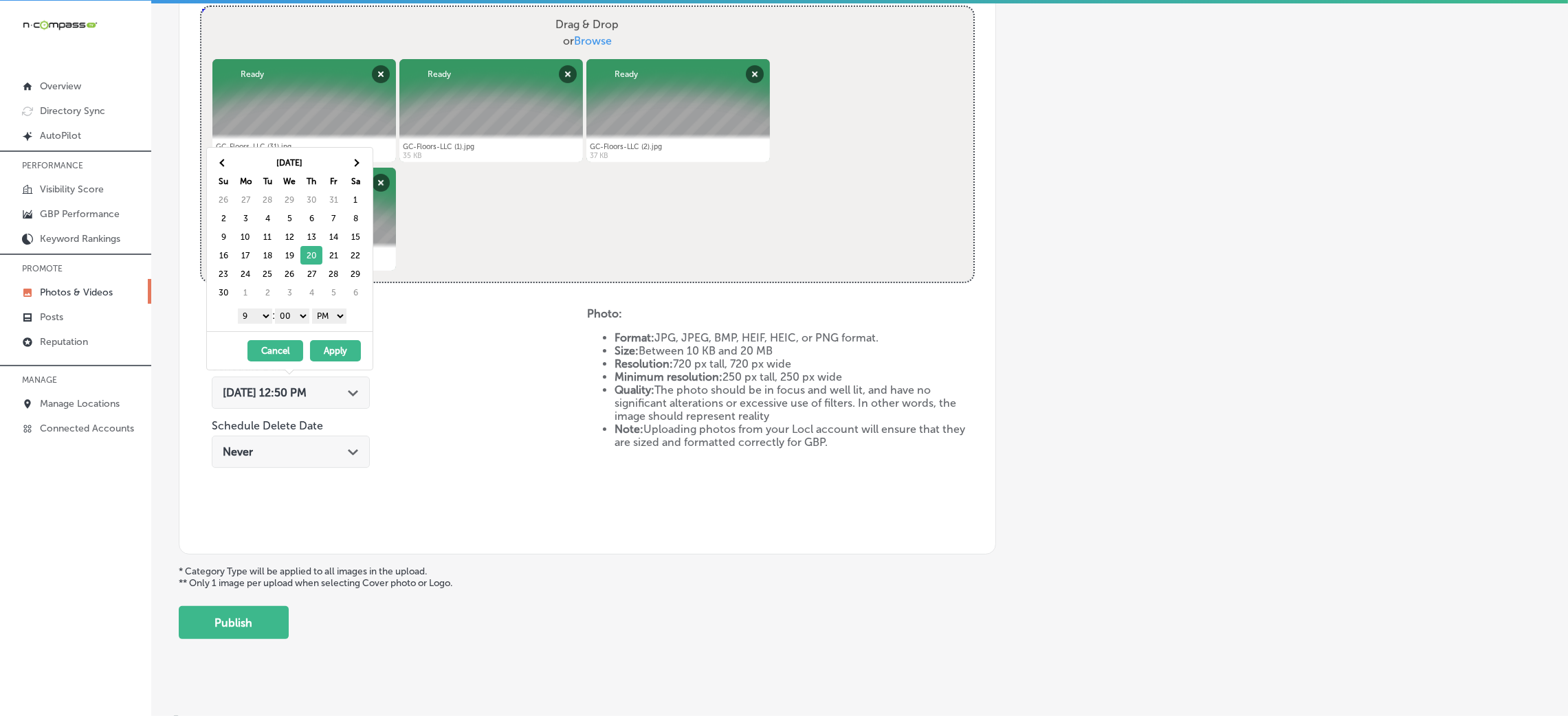
click at [337, 352] on button "Apply" at bounding box center [335, 351] width 51 height 21
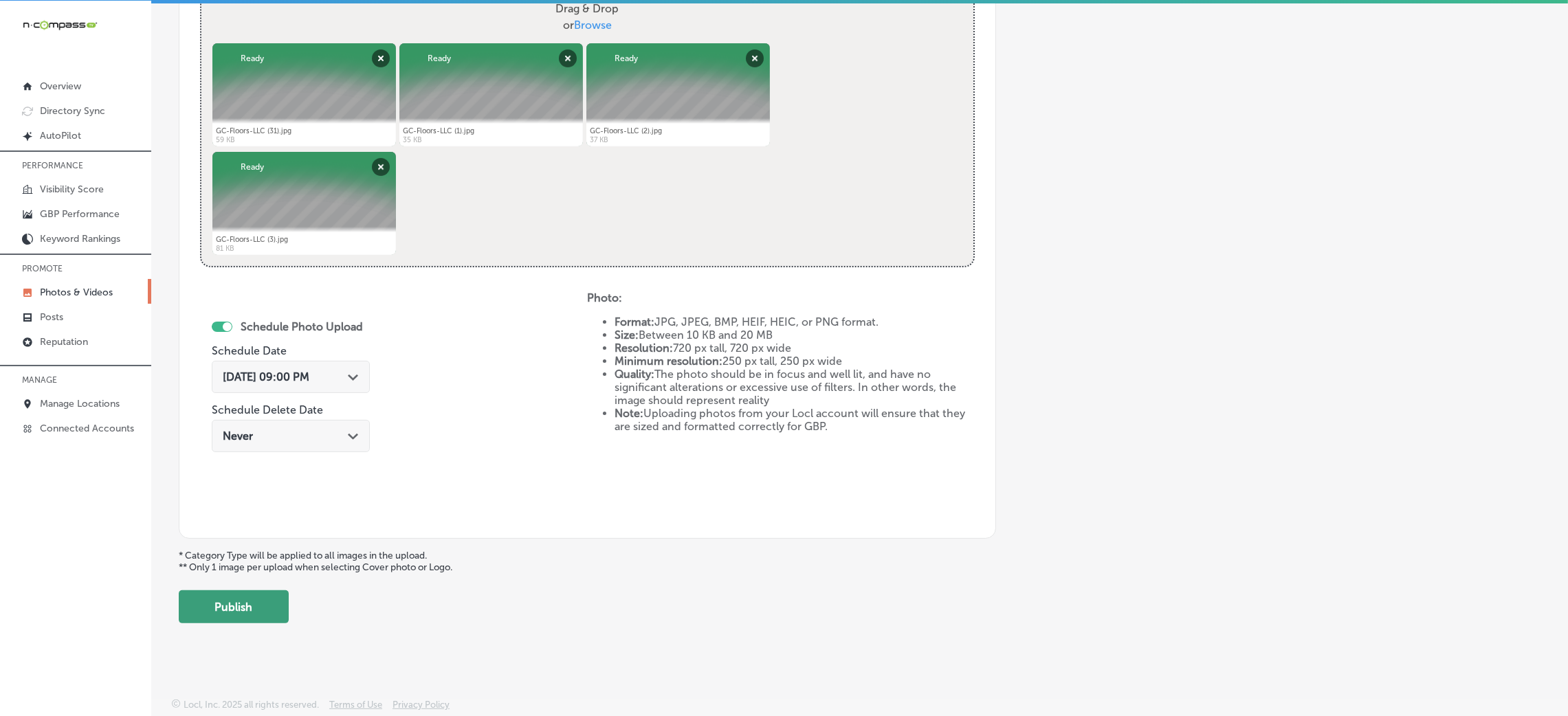
click at [261, 594] on button "Publish" at bounding box center [234, 607] width 110 height 33
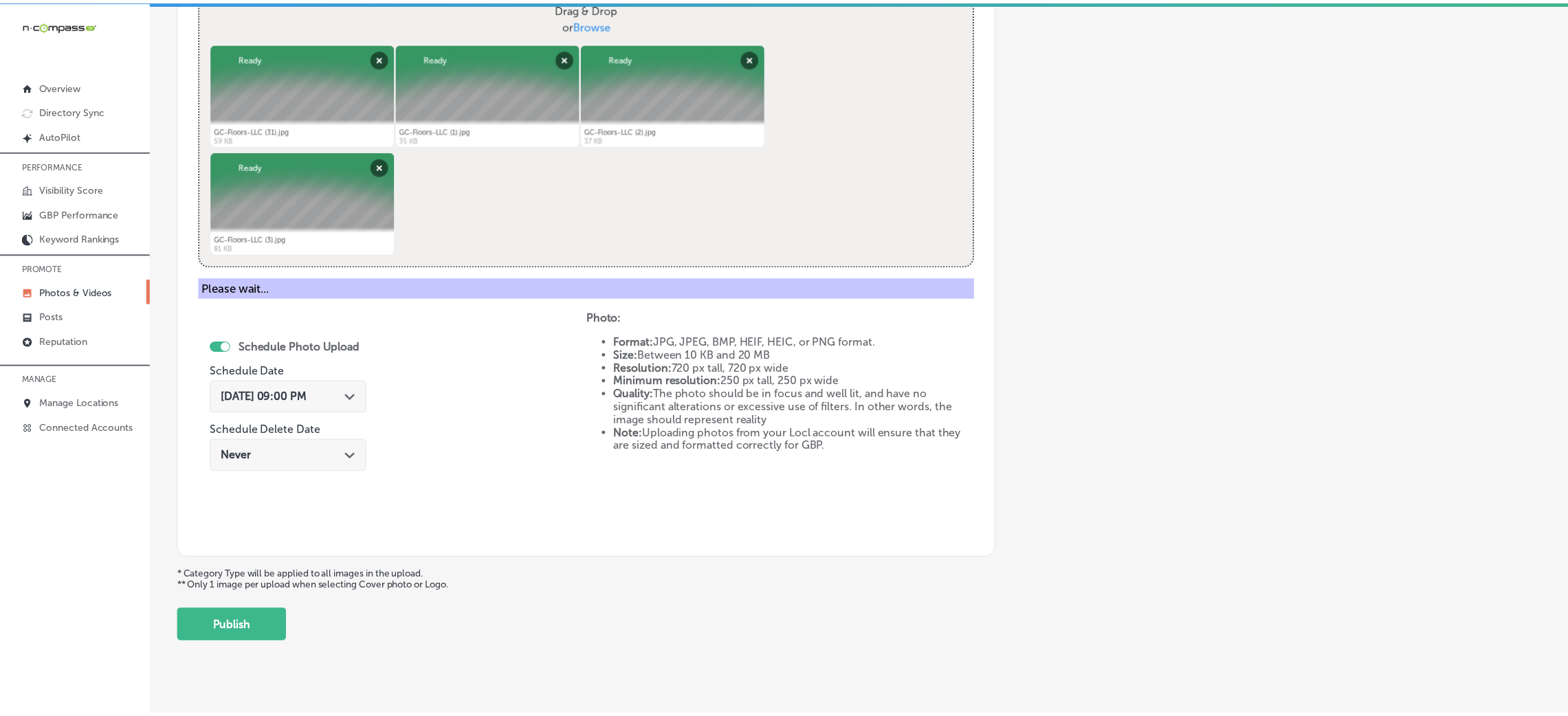
scroll to position [326, 0]
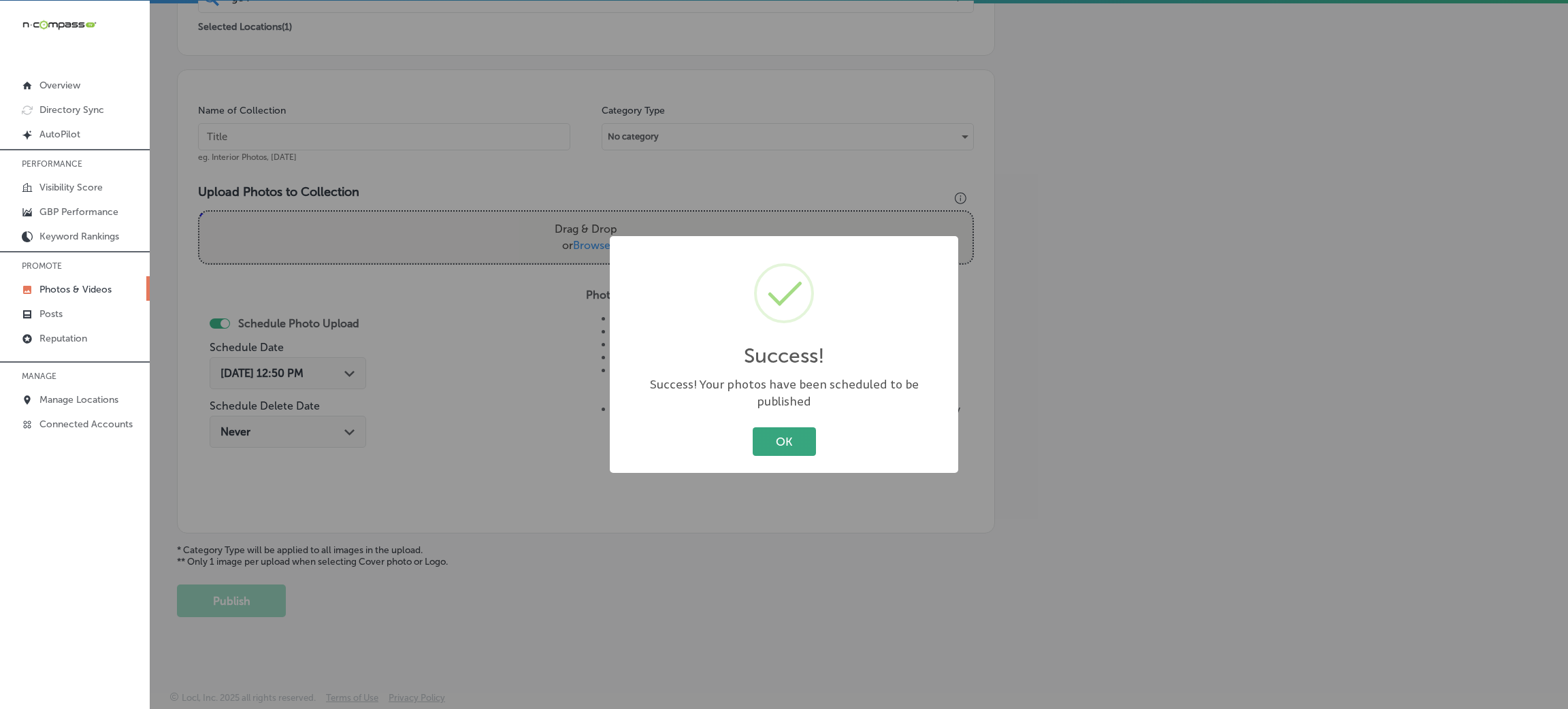
click at [812, 436] on button "OK" at bounding box center [784, 441] width 64 height 28
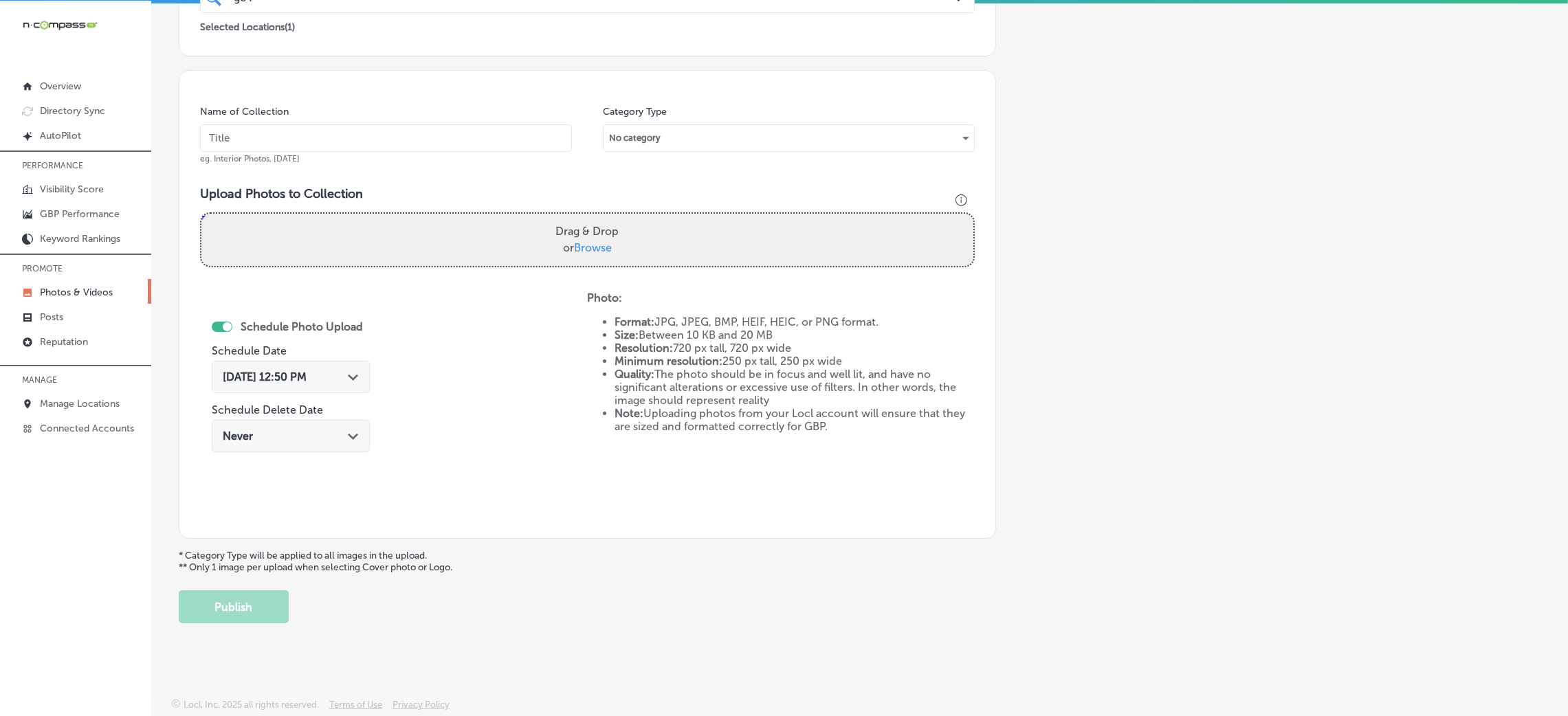
click at [515, 121] on div "Name of Collection eg. Interior Photos, March 2020" at bounding box center [386, 135] width 372 height 59
click at [519, 141] on input "text" at bounding box center [386, 138] width 372 height 28
paste input "GC-Floors-LLC-flooring-stores-near-me"
type input "GC-Floors-LLC-flooring-stores-near-me"
click at [644, 214] on div "Drag & Drop or Browse" at bounding box center [587, 240] width 772 height 52
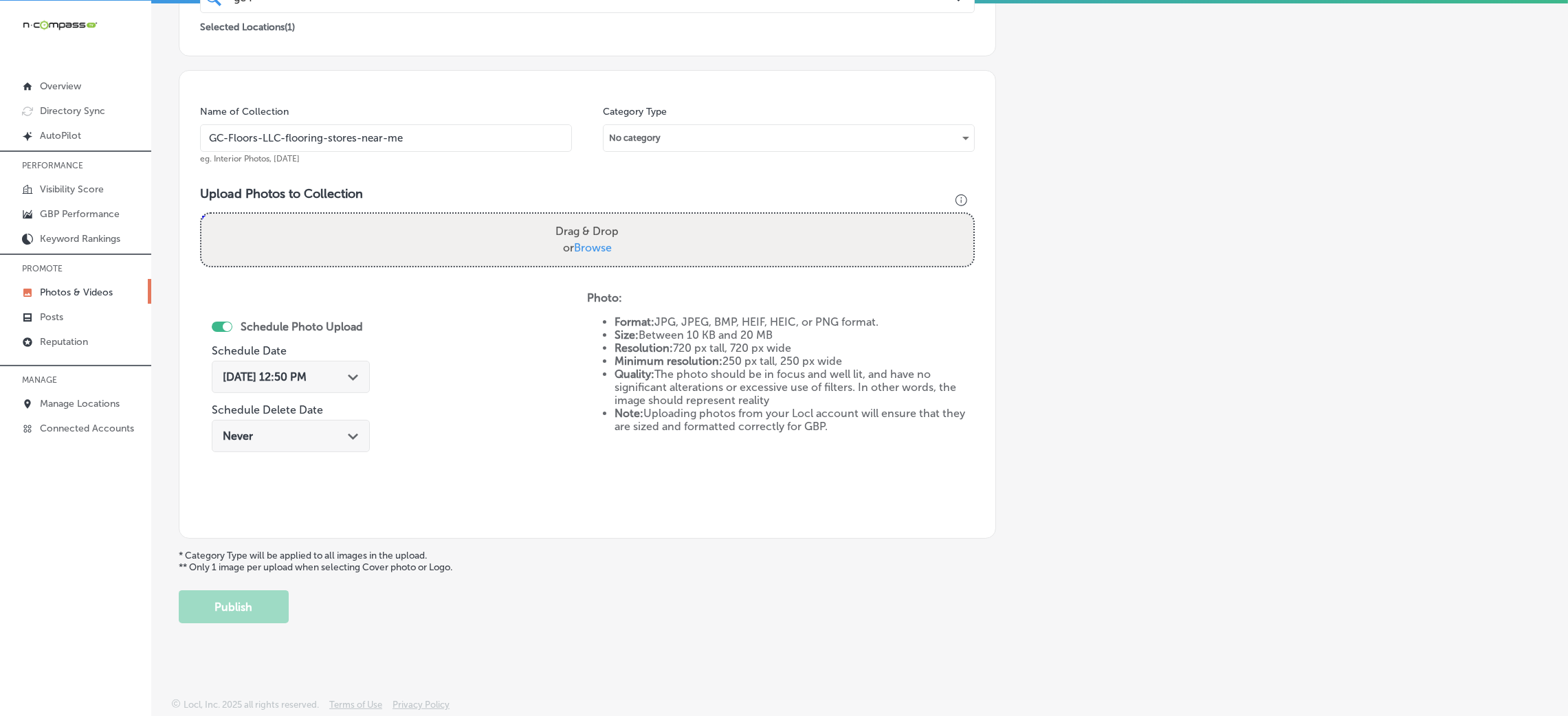
click at [201, 214] on input "Drag & Drop or Browse" at bounding box center [587, 216] width 772 height 4
type input "C:\fakepath\GC-Floors-LLC (4).jpg"
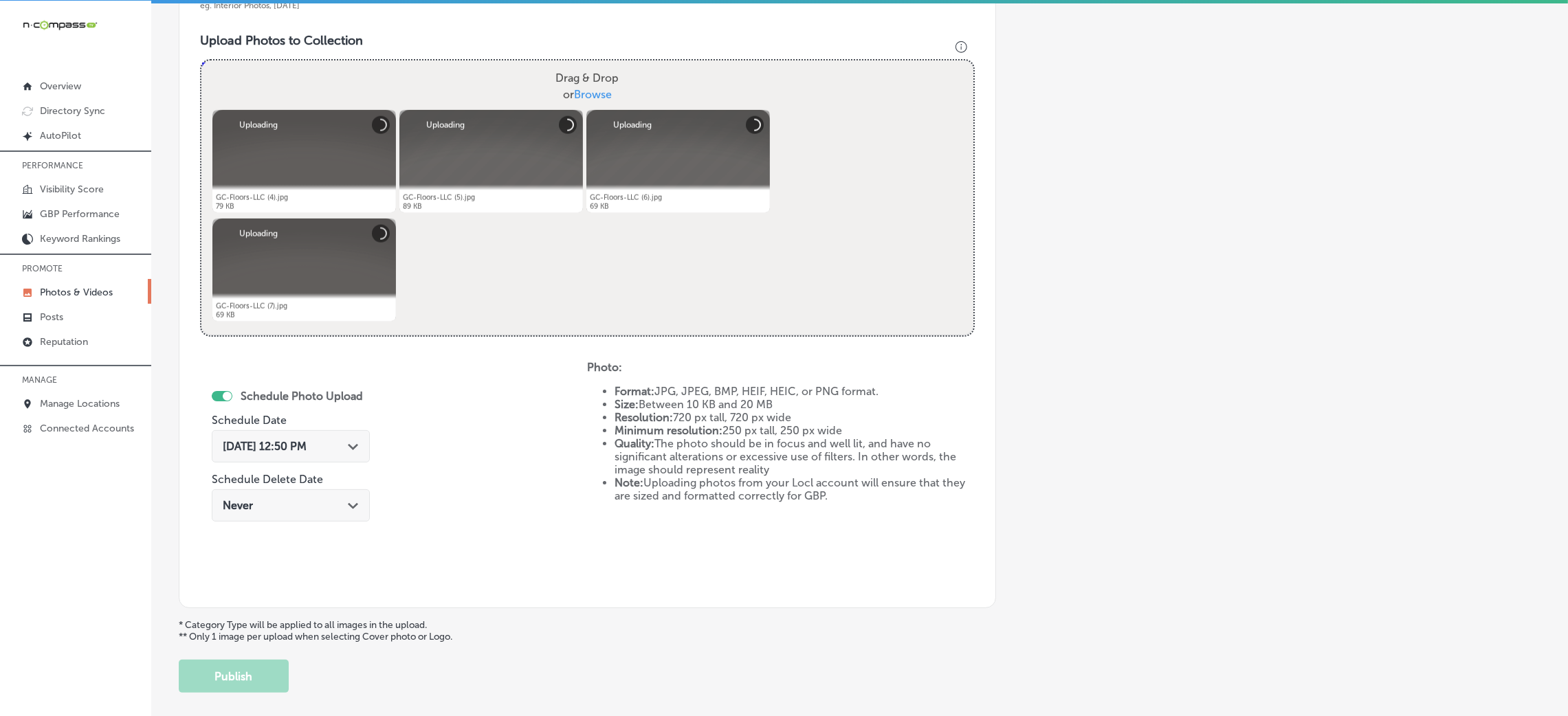
scroll to position [532, 0]
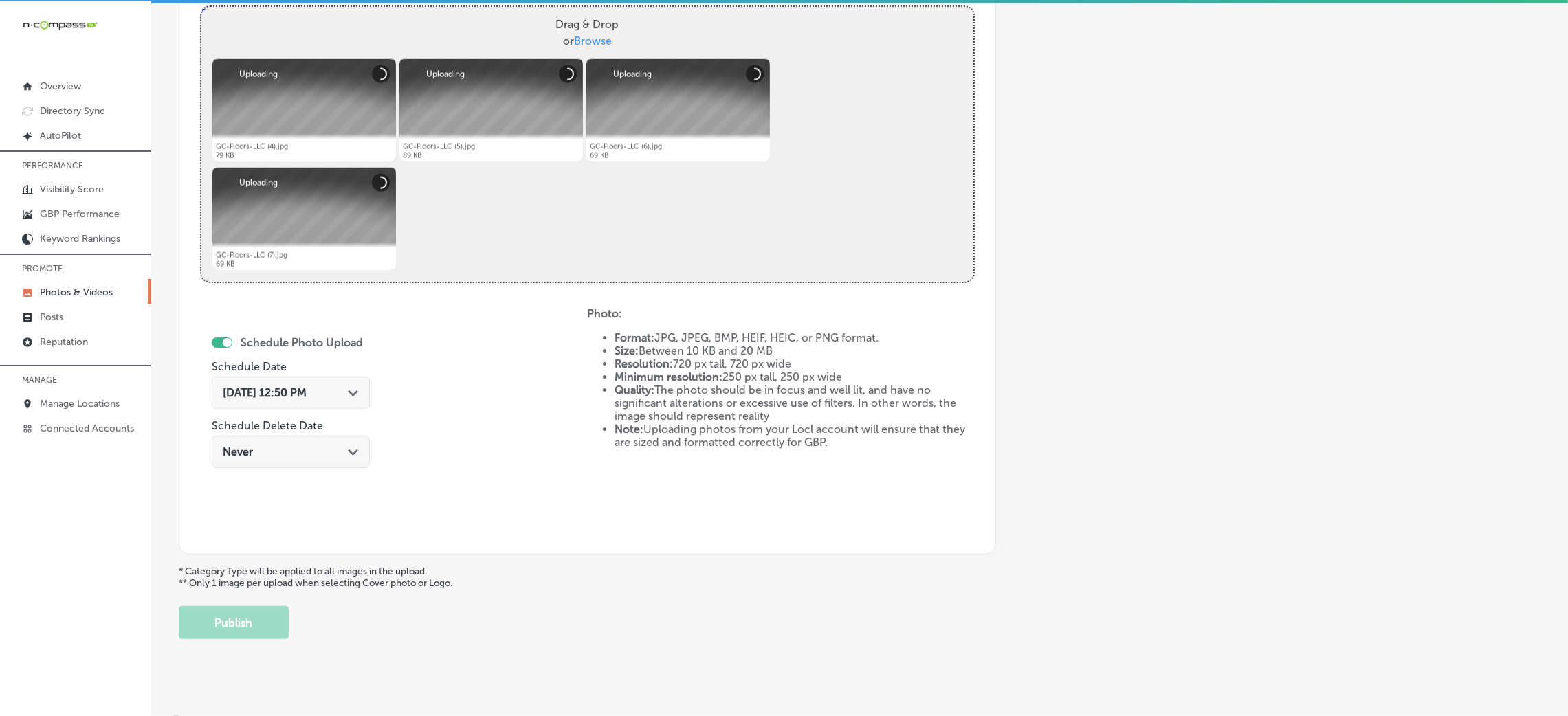
click at [338, 395] on div "Oct 8, 2025 12:50 PM Path Created with Sketch." at bounding box center [290, 393] width 136 height 13
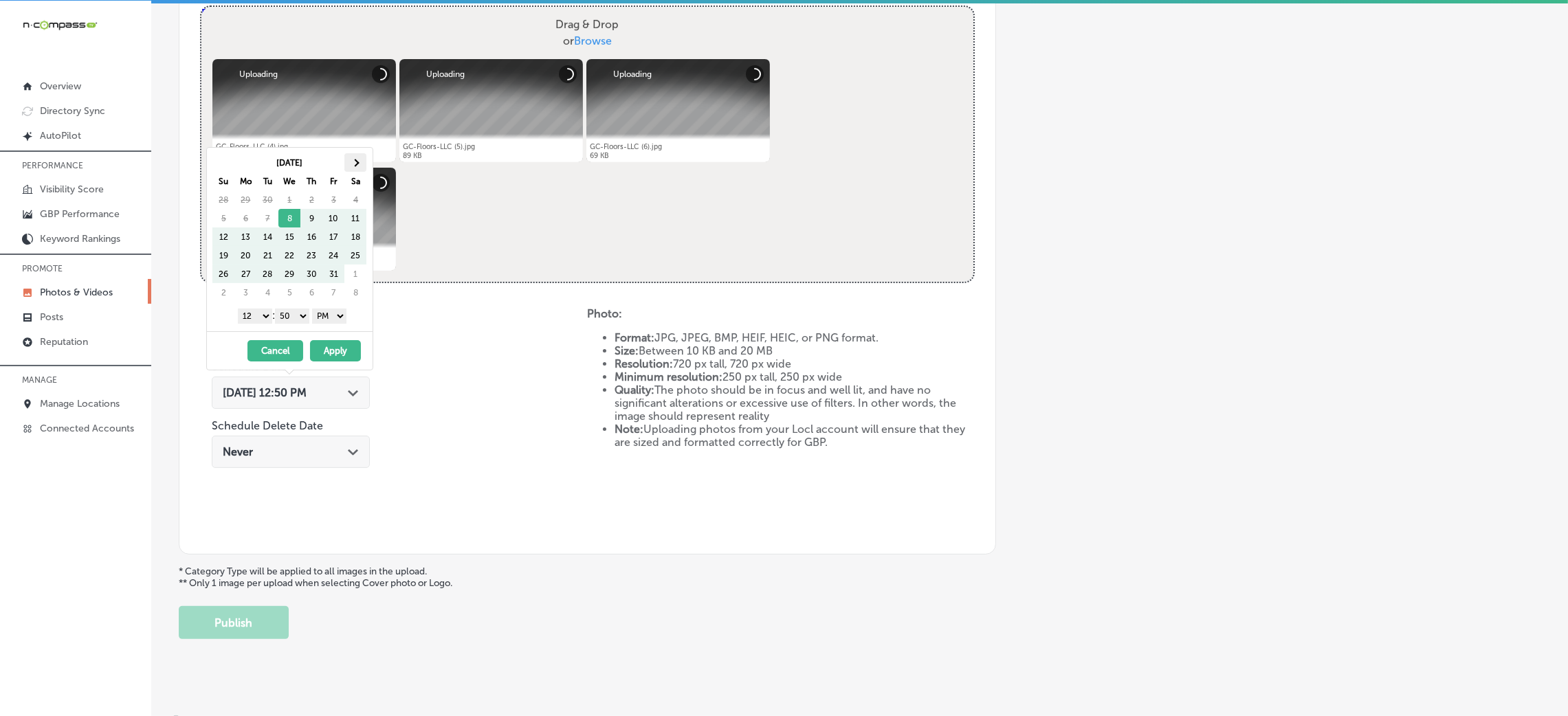
click at [348, 158] on th at bounding box center [355, 162] width 22 height 18
click at [300, 322] on select "00 10 20 30 40 50" at bounding box center [292, 316] width 35 height 15
click at [255, 315] on select "1 2 3 4 5 6 7 8 9 10 11 12" at bounding box center [255, 316] width 35 height 15
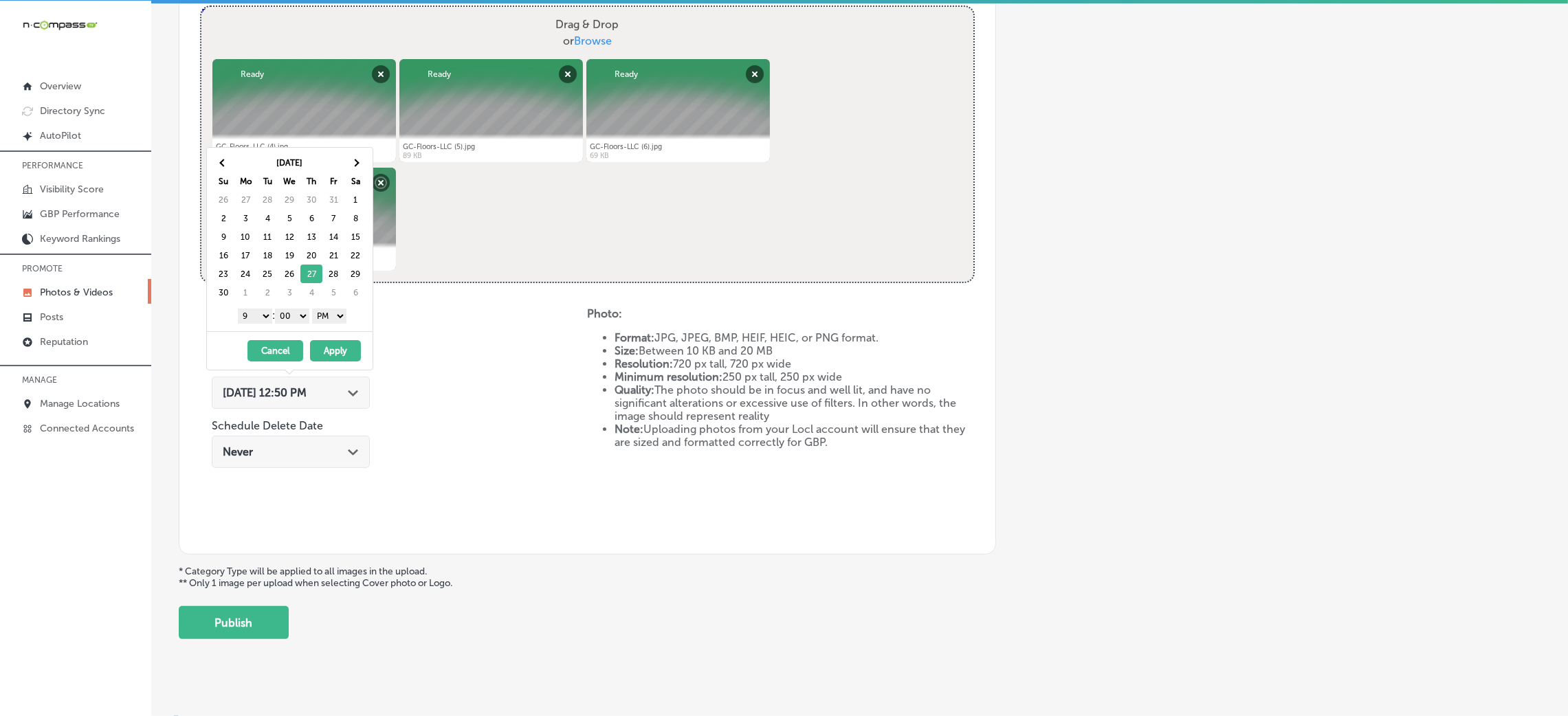
click at [342, 342] on button "Apply" at bounding box center [335, 351] width 51 height 21
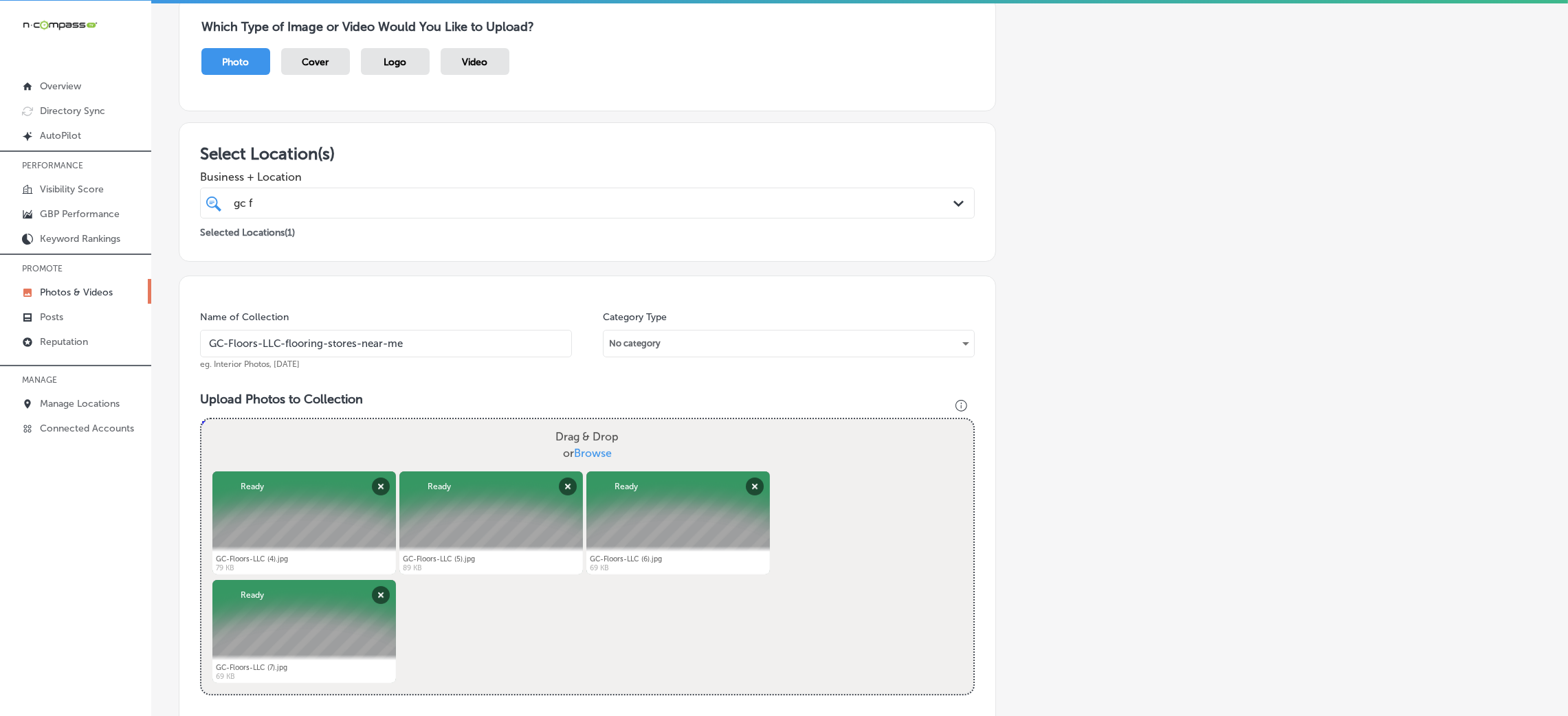
click at [432, 348] on input "GC-Floors-LLC-flooring-stores-near-me" at bounding box center [386, 343] width 372 height 28
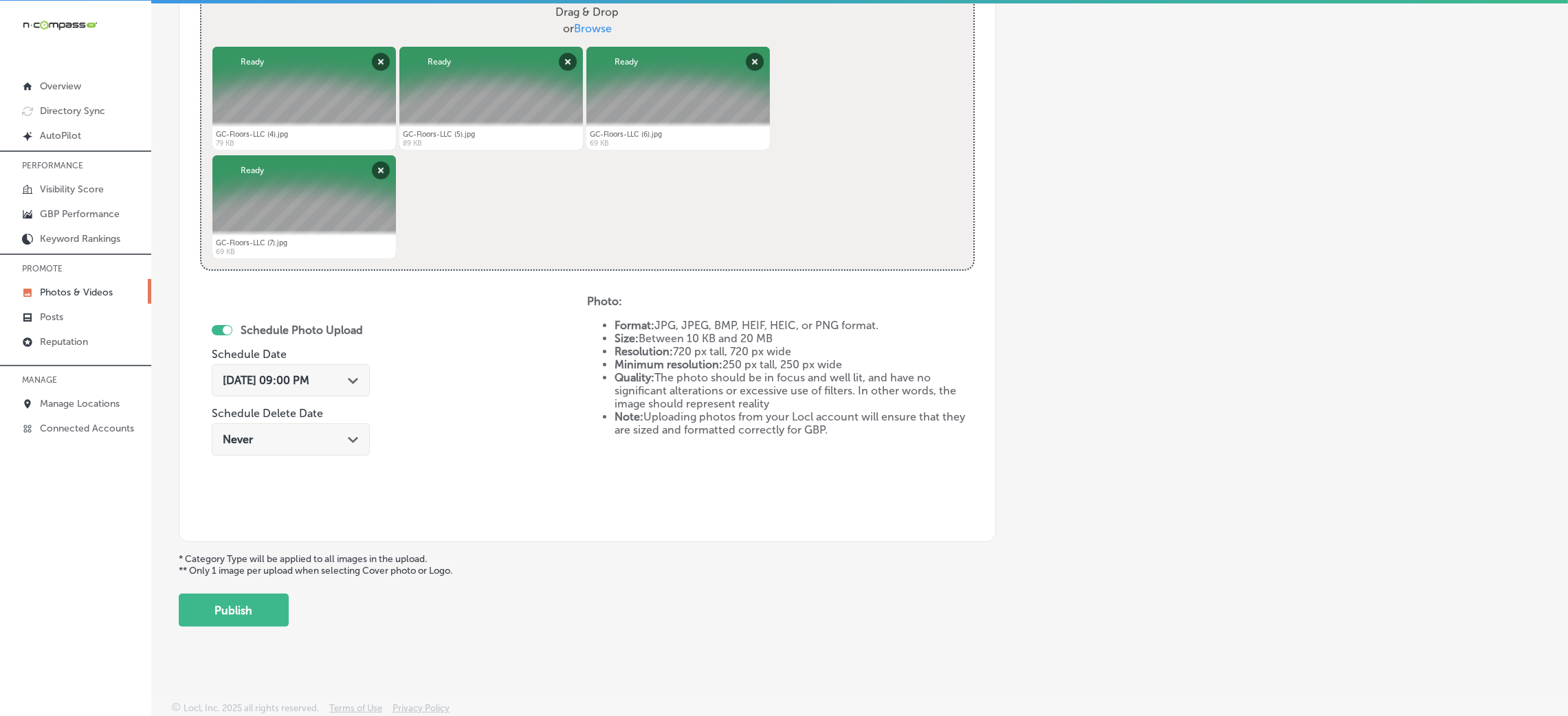
scroll to position [549, 0]
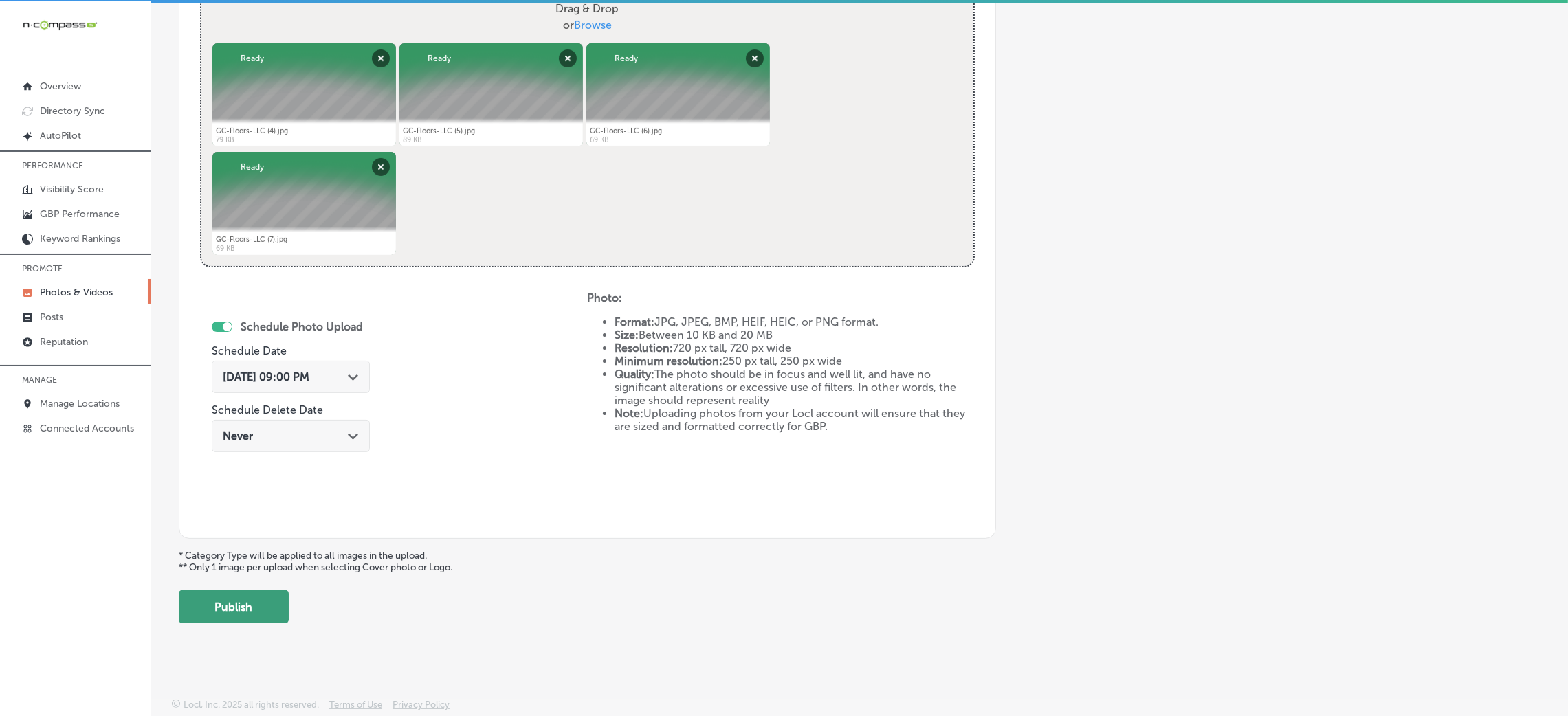
click at [223, 597] on button "Publish" at bounding box center [234, 607] width 110 height 33
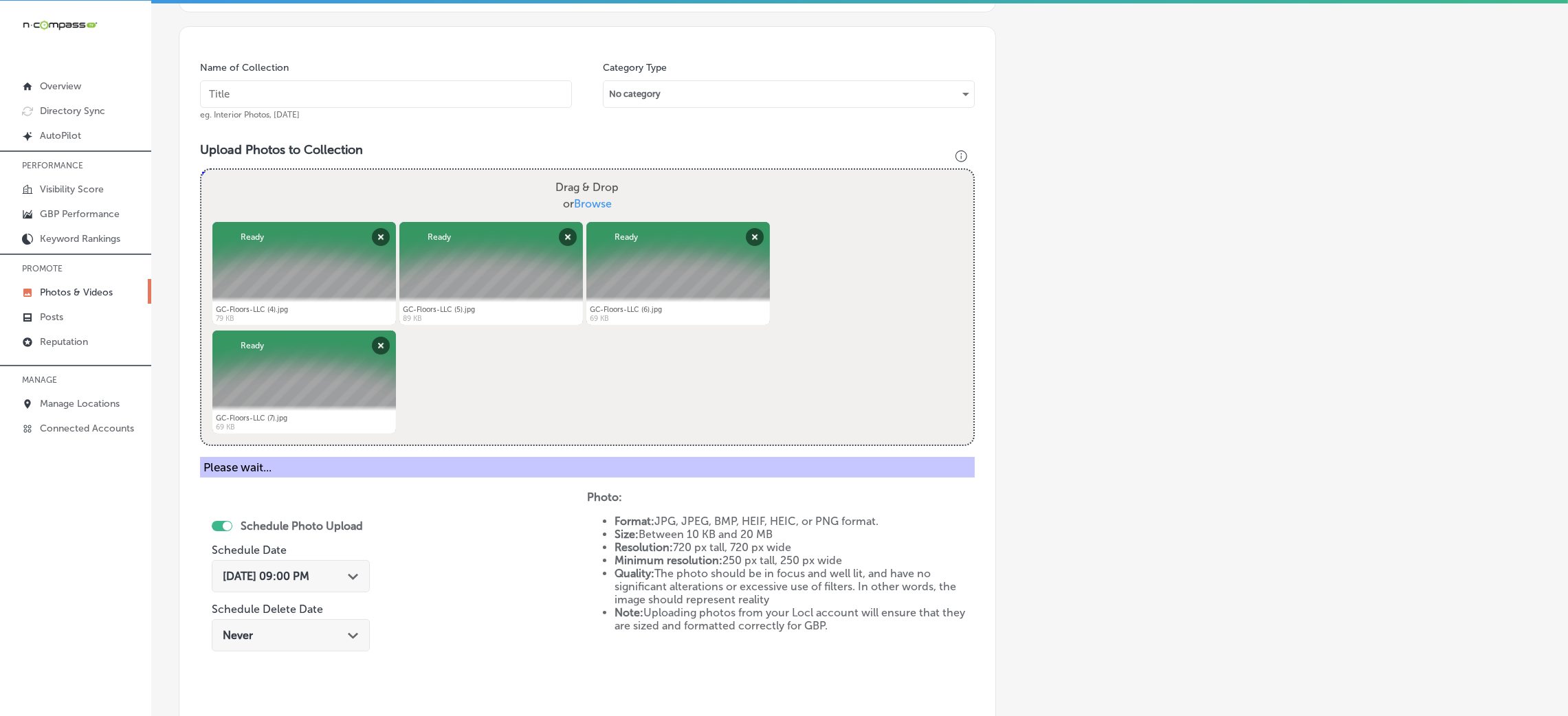
scroll to position [137, 0]
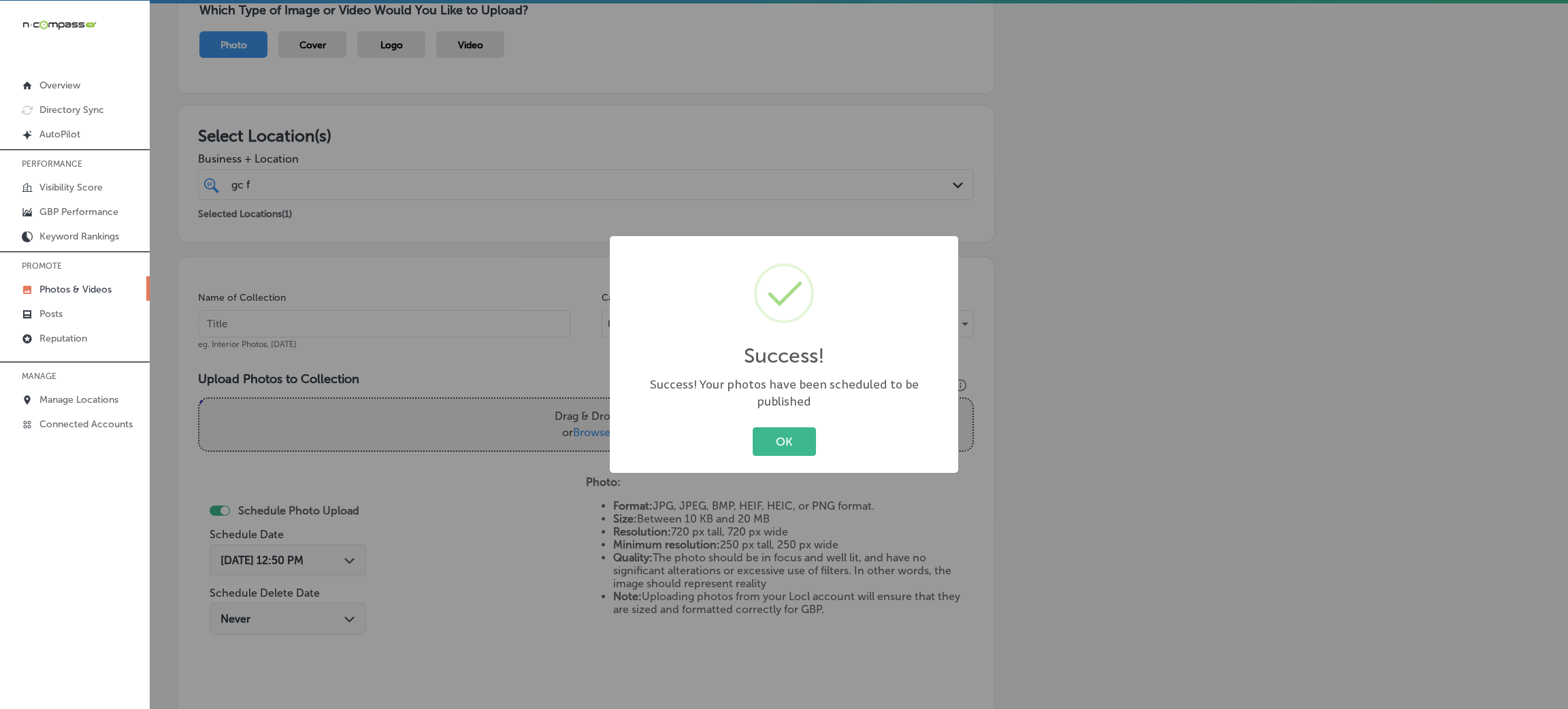
click at [773, 427] on button "OK" at bounding box center [784, 441] width 64 height 28
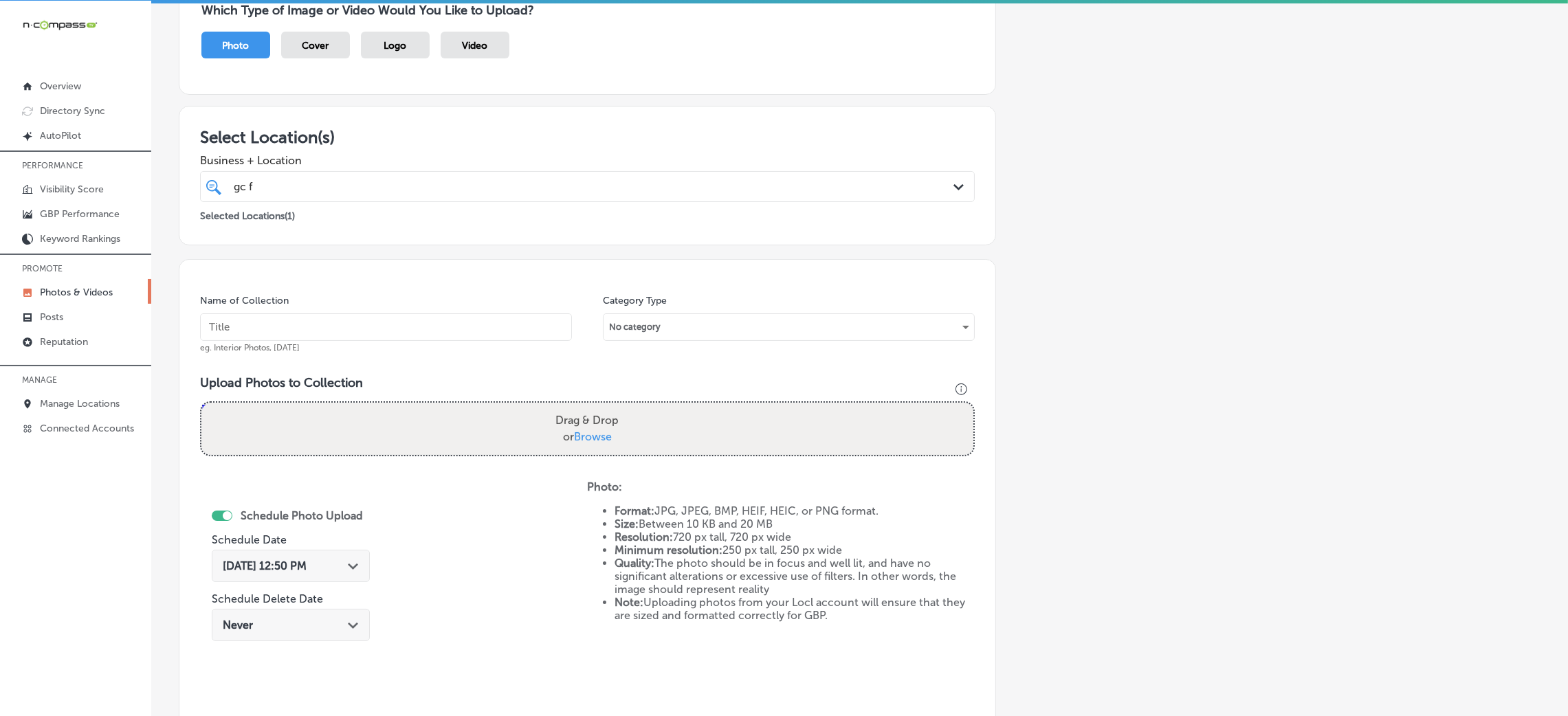
click at [590, 171] on div "gc f gc f Path Created with Sketch." at bounding box center [587, 186] width 775 height 31
drag, startPoint x: 1135, startPoint y: 204, endPoint x: 1113, endPoint y: 205, distance: 22.0
click at [1135, 205] on div "Add a Collection Which Type of Image or Video Would You Like to Upload? Photo C…" at bounding box center [860, 381] width 1362 height 864
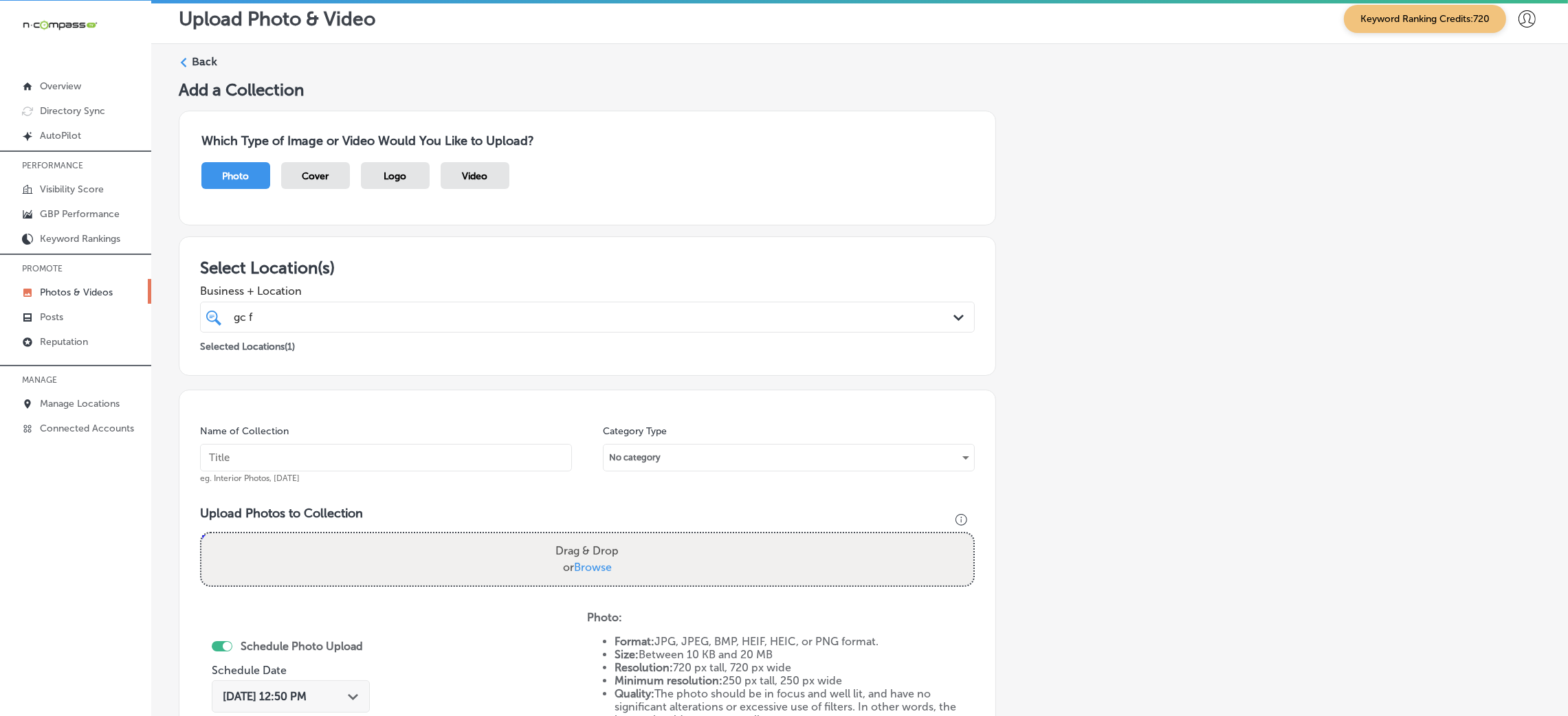
scroll to position [0, 0]
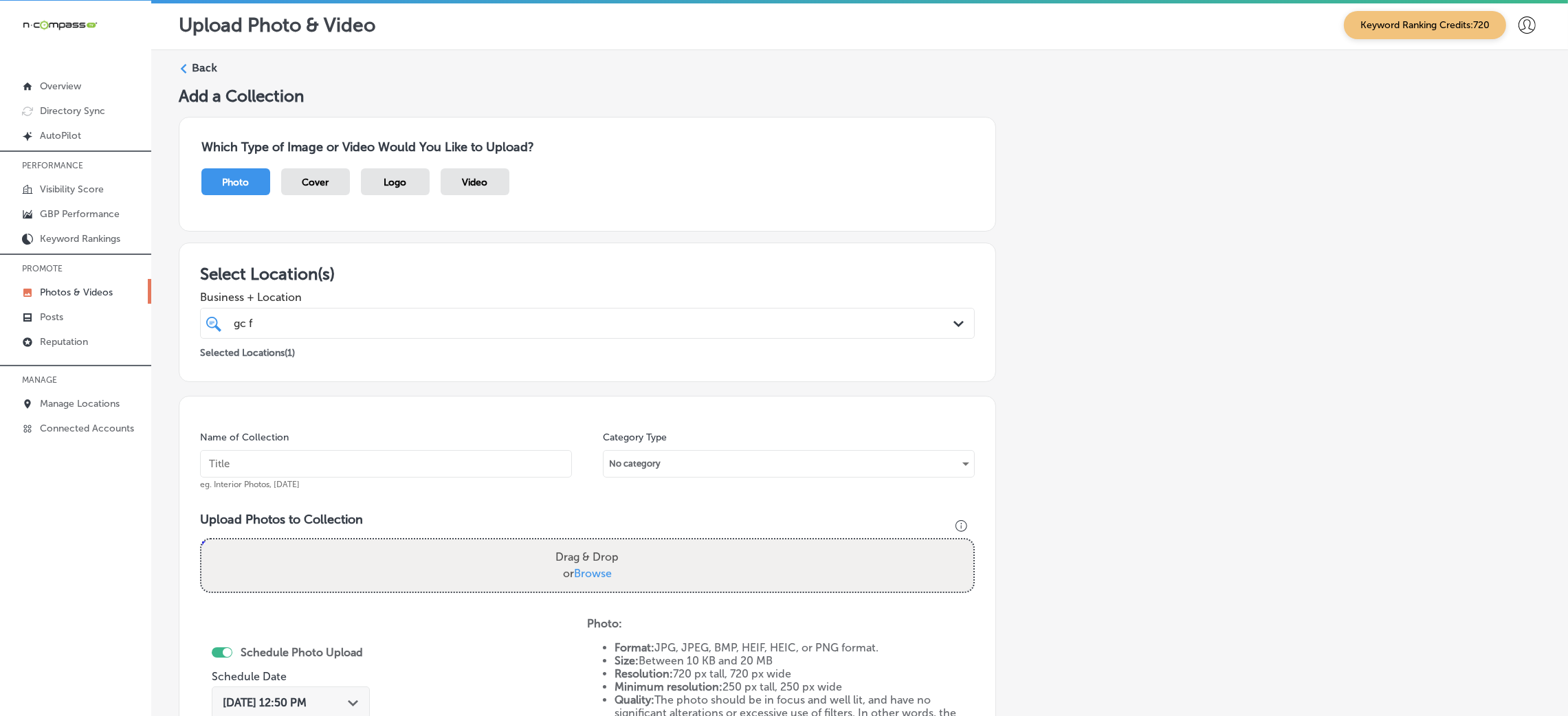
click at [214, 73] on label "Back" at bounding box center [205, 68] width 25 height 15
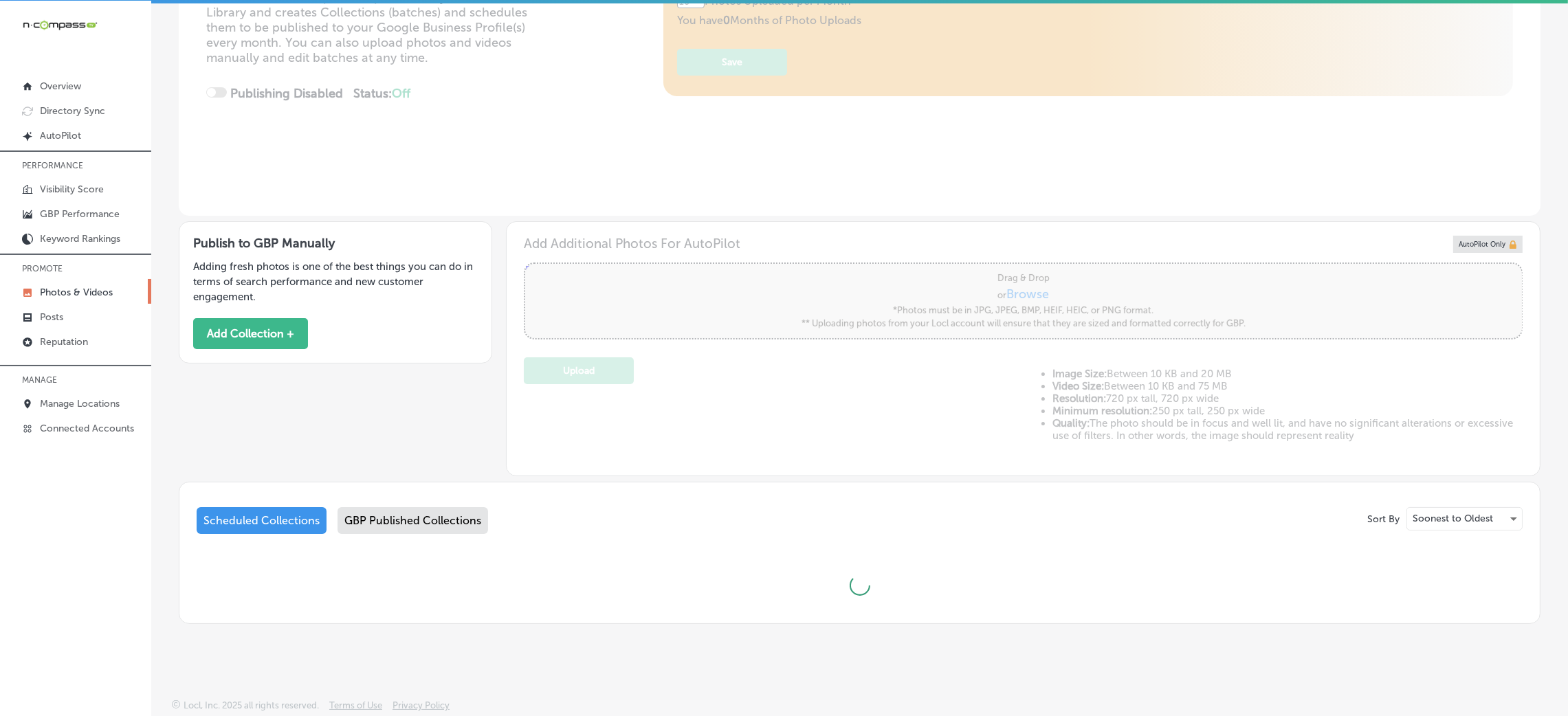
type input "5"
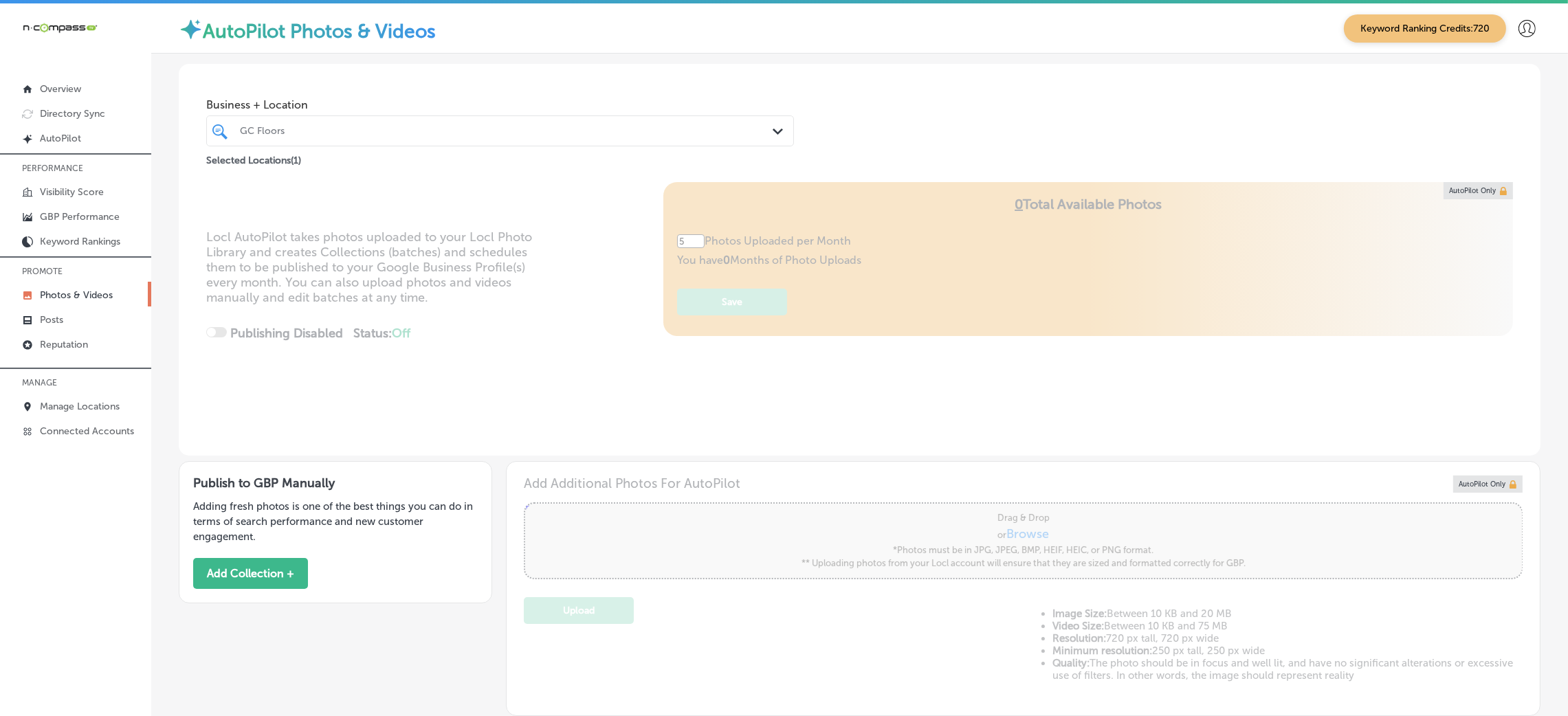
click at [323, 133] on div "GC Floors" at bounding box center [507, 131] width 534 height 12
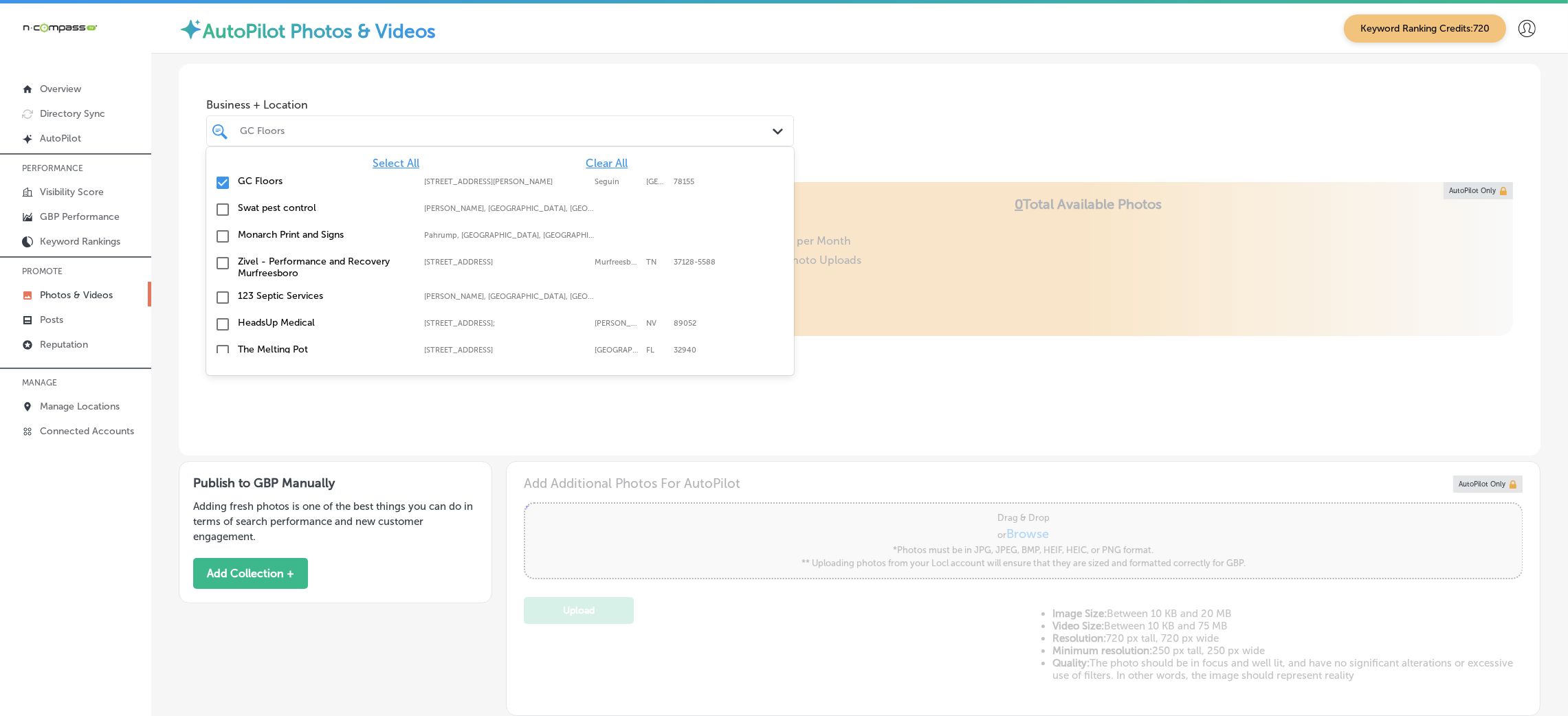
click at [592, 161] on span "Clear All" at bounding box center [606, 163] width 42 height 13
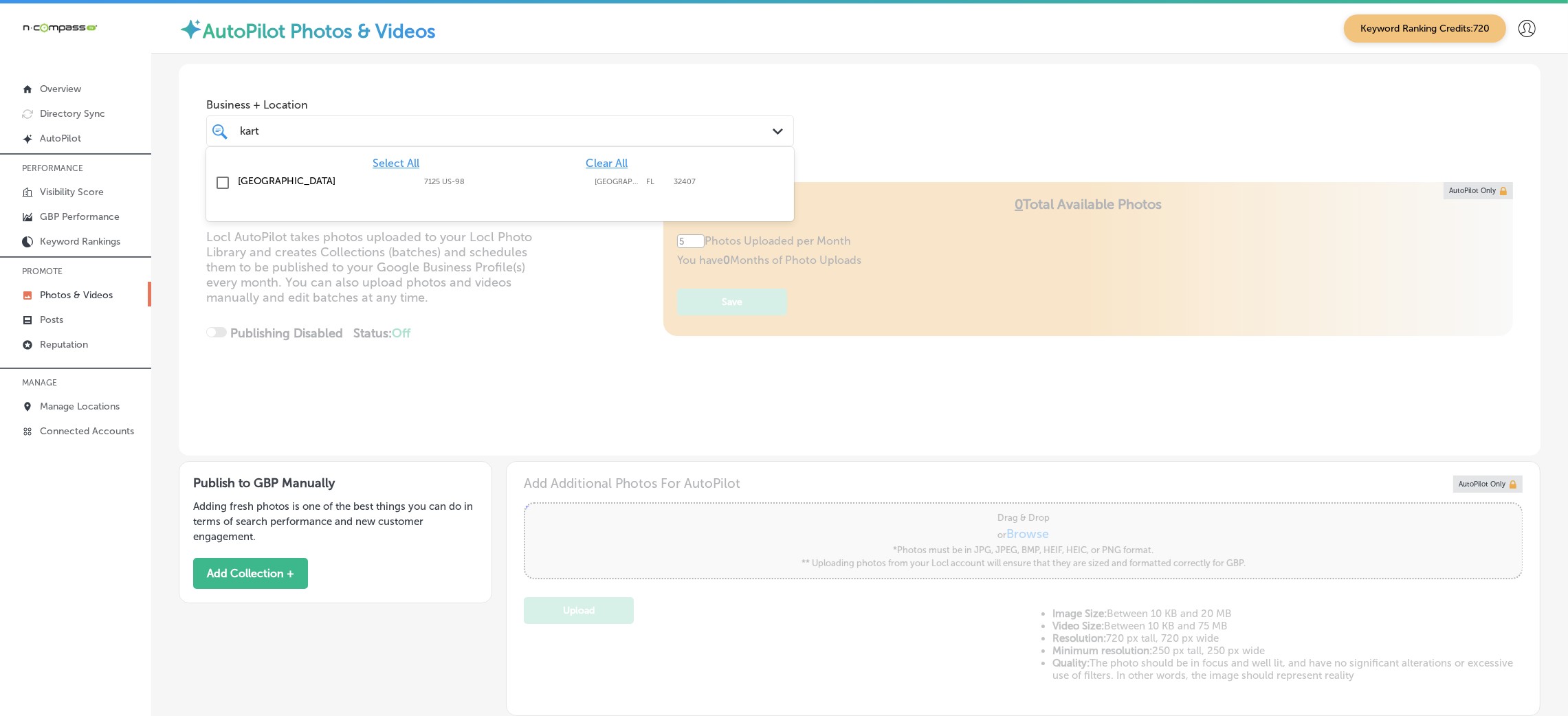
click at [554, 181] on label "7125 US-98" at bounding box center [506, 181] width 164 height 9
type input "kart"
click at [930, 93] on div "Business + Location option 7125 US-98, selected. option 7125 US-98 focused, 2 o…" at bounding box center [860, 117] width 1362 height 105
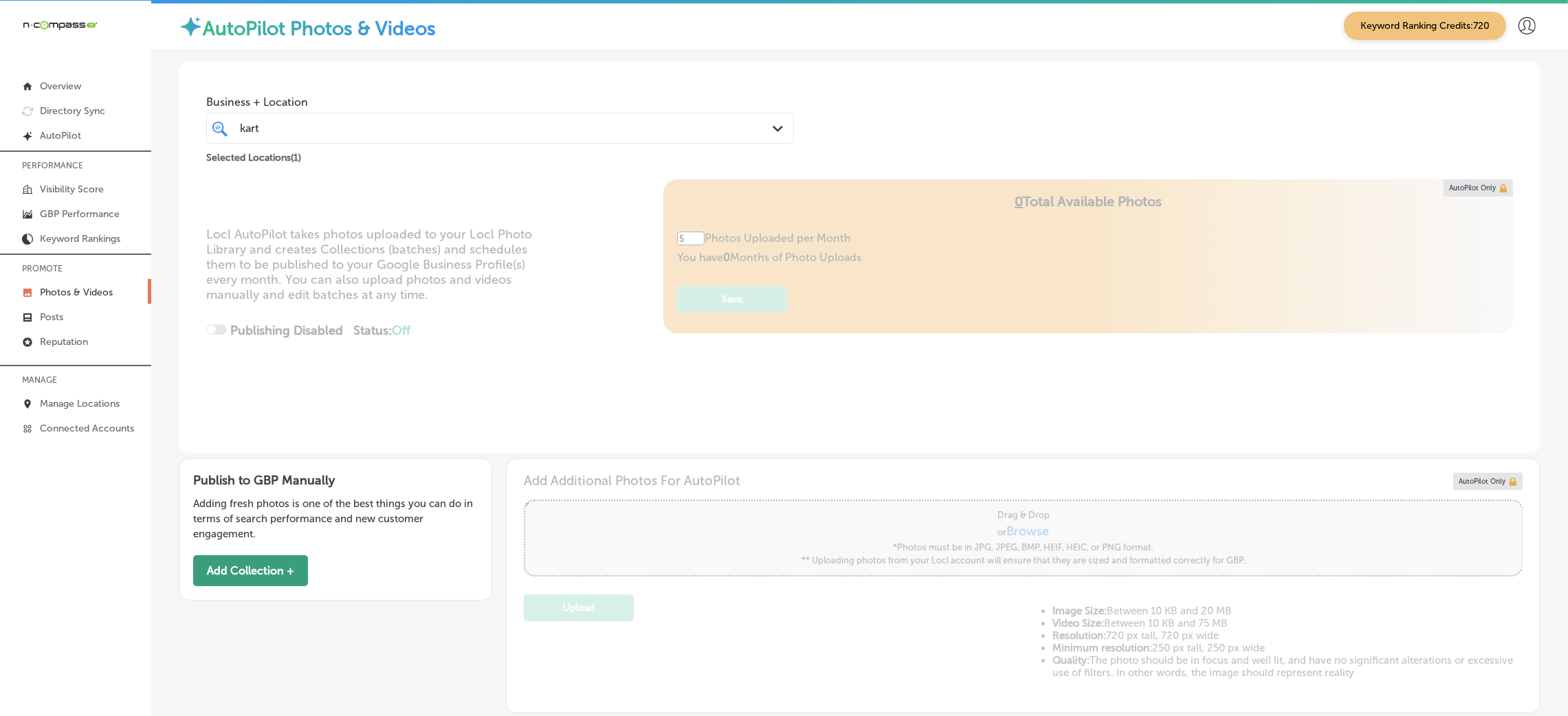
click at [271, 576] on button "Add Collection +" at bounding box center [251, 571] width 115 height 31
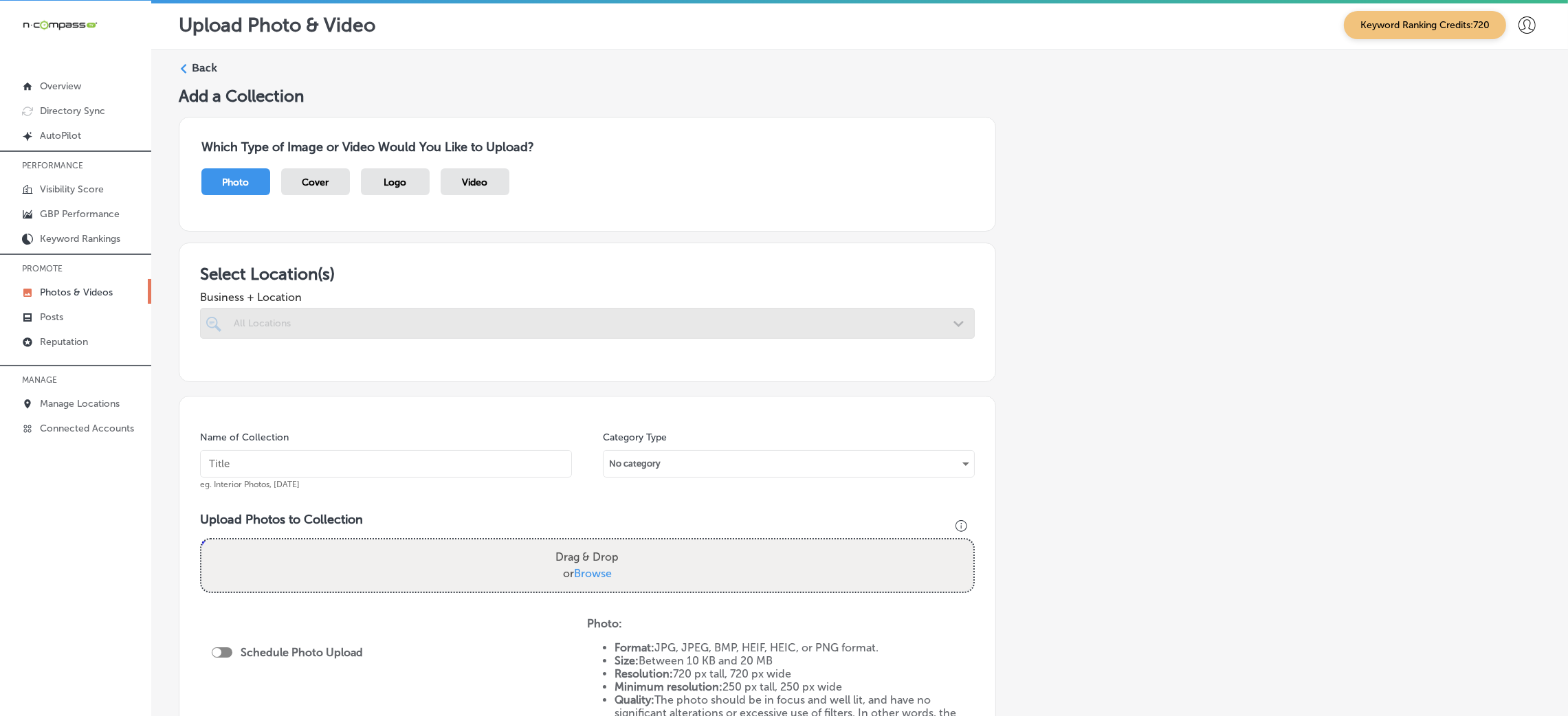
click at [416, 320] on div at bounding box center [587, 323] width 775 height 31
click at [416, 320] on div "All Locations" at bounding box center [594, 323] width 721 height 12
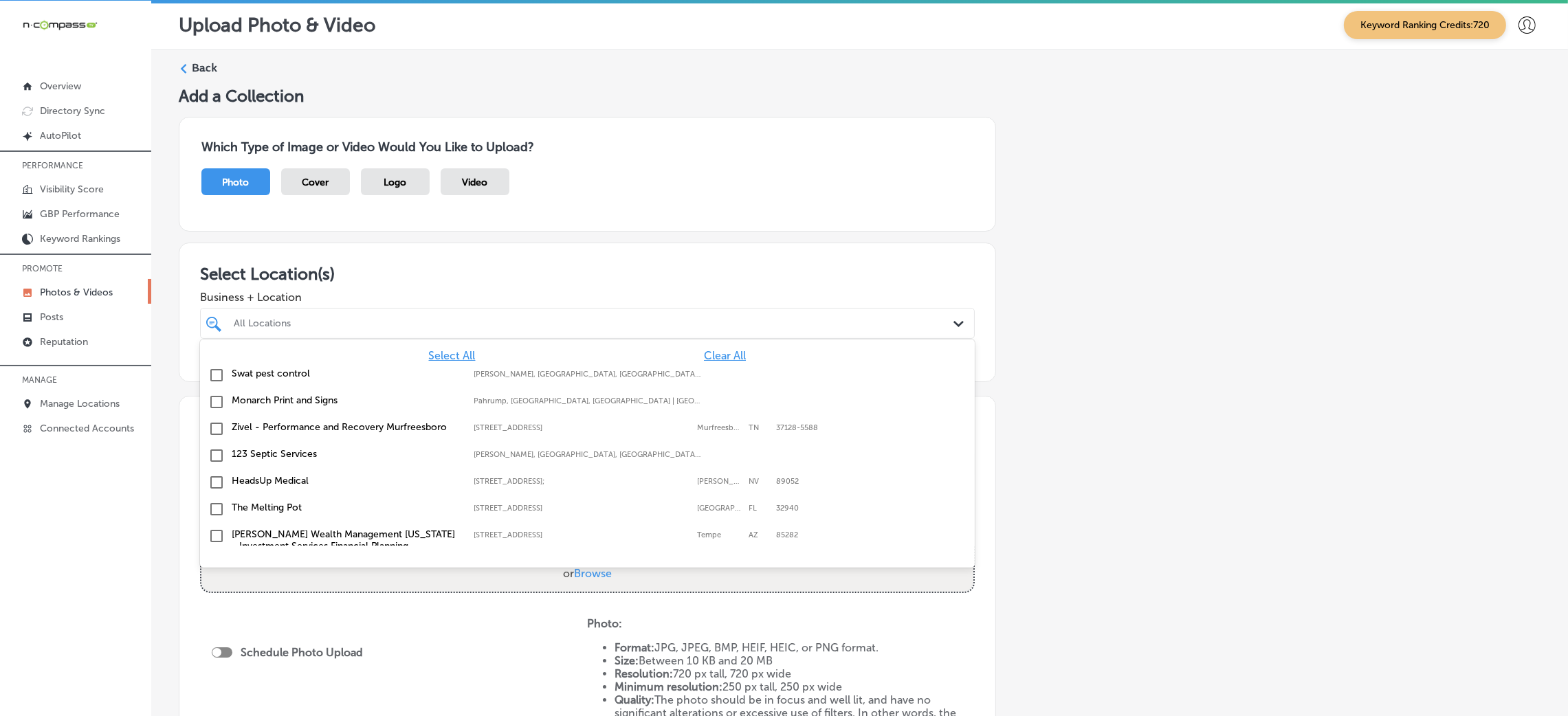
click at [708, 354] on span "Clear All" at bounding box center [725, 355] width 42 height 13
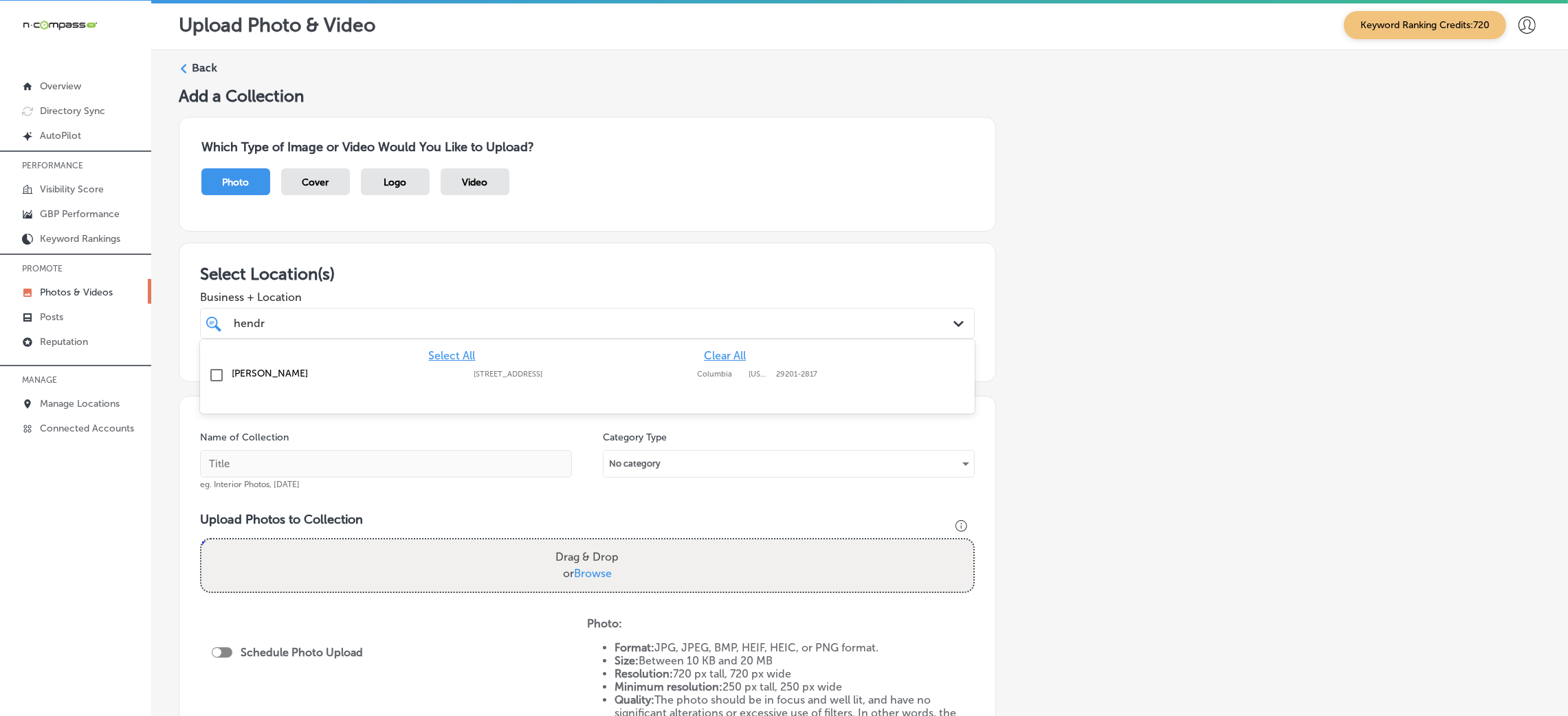
click at [566, 371] on label "[STREET_ADDRESS]" at bounding box center [582, 374] width 217 height 9
type input "hendr"
click at [1239, 367] on div "Add a Collection Which Type of Image or Video Would You Like to Upload? Photo C…" at bounding box center [860, 481] width 1362 height 789
click at [428, 464] on input "text" at bounding box center [386, 464] width 372 height 28
type input "Hendrix-restaurants"
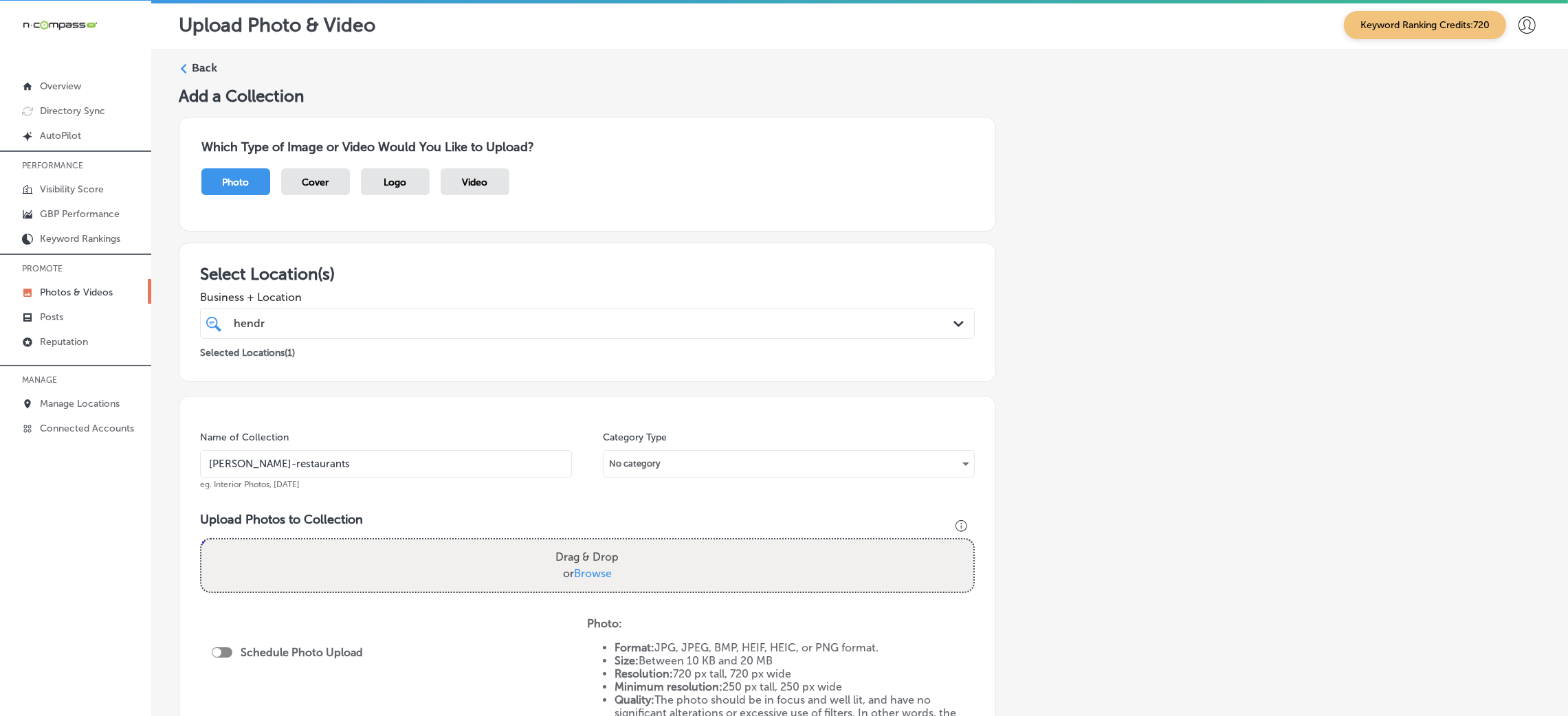
click at [346, 463] on input "Hendrix-restaurants" at bounding box center [386, 464] width 372 height 28
click at [372, 503] on div "Name of Collection Hendrix-restaurants eg. Interior Photos, March 2020 Category…" at bounding box center [587, 594] width 817 height 395
click at [432, 595] on div "Upload Photos to Collection Powered by PQINA Drag & Drop or Browse" at bounding box center [587, 558] width 775 height 92
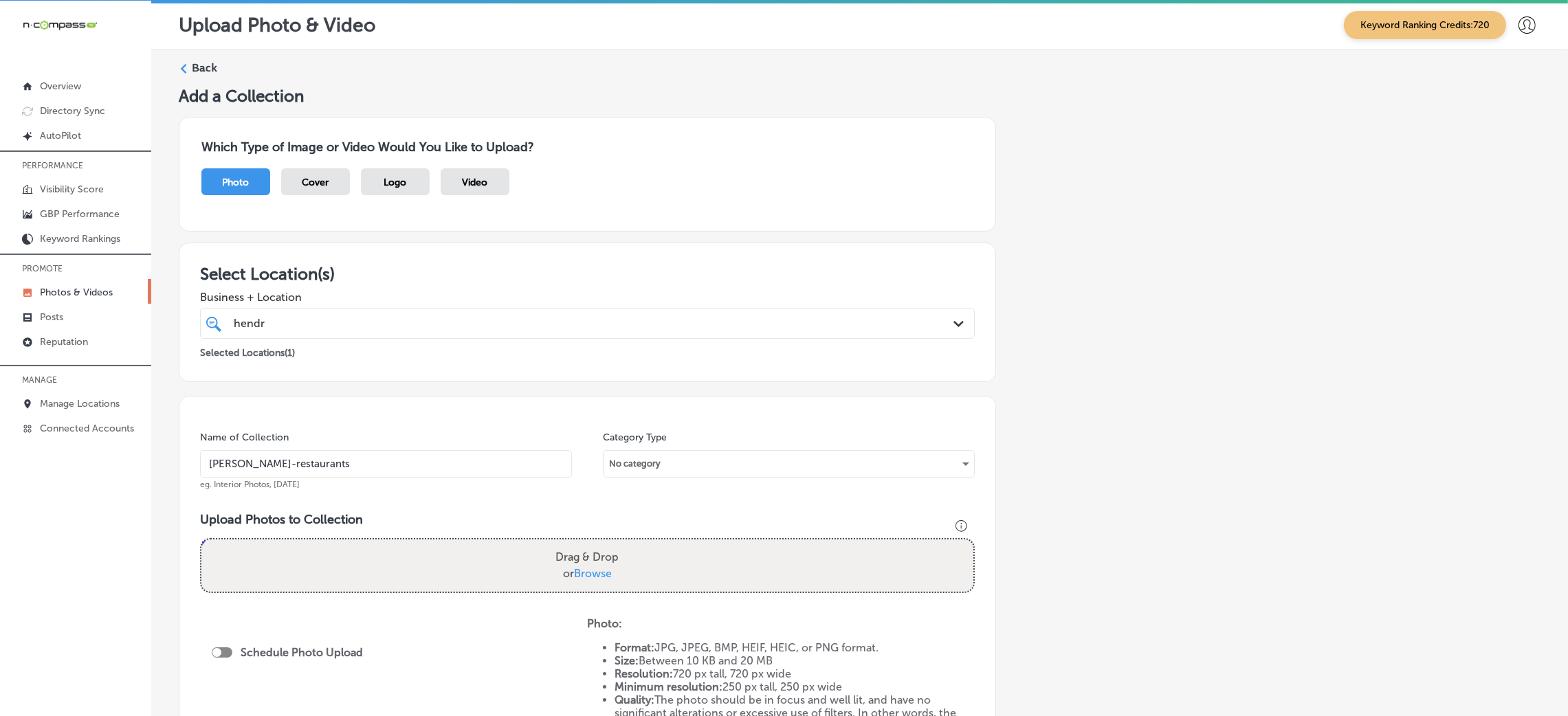
click at [451, 572] on div "Drag & Drop or Browse" at bounding box center [587, 566] width 772 height 52
click at [201, 539] on input "Drag & Drop or Browse" at bounding box center [587, 542] width 772 height 4
type input "C:\fakepath\Hendrix Columbia (34).jpg"
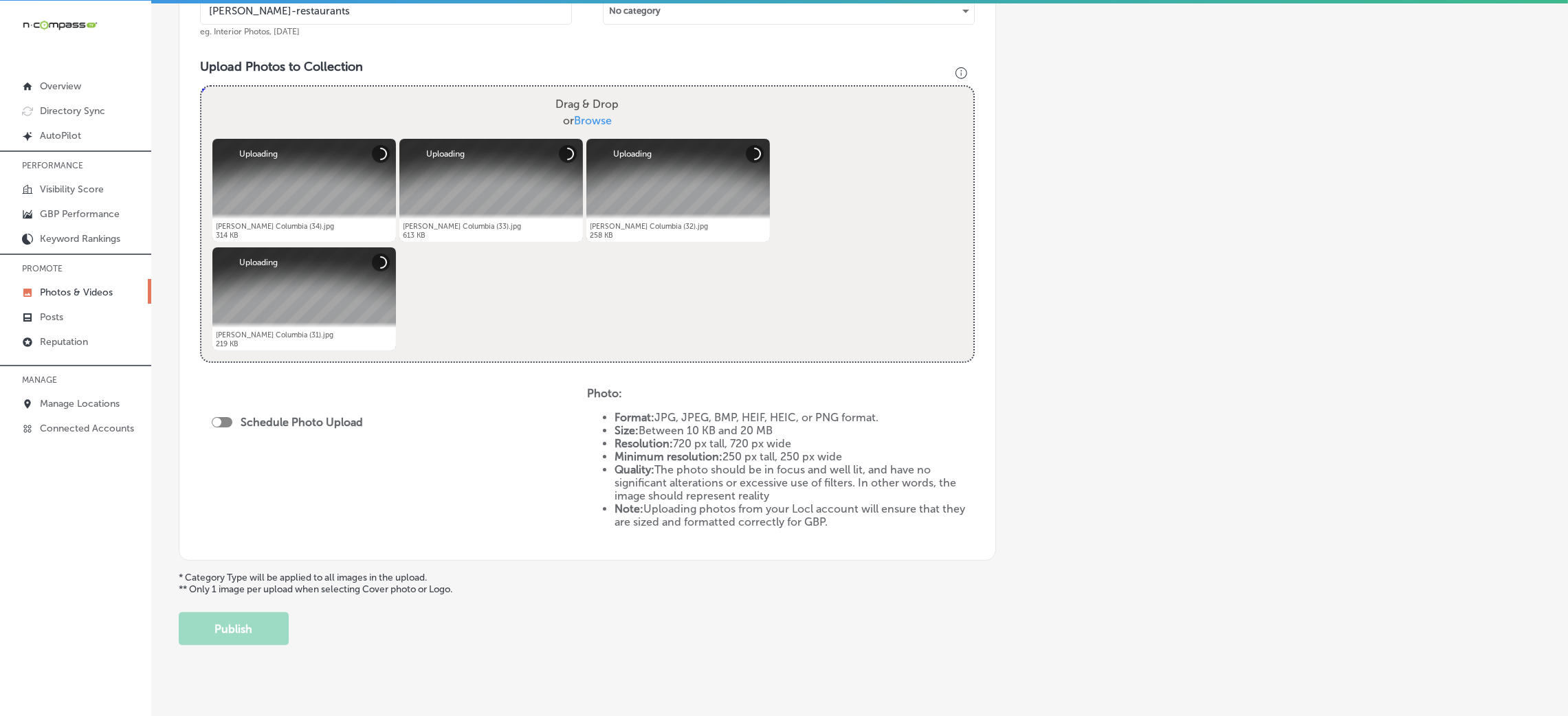
scroll to position [476, 0]
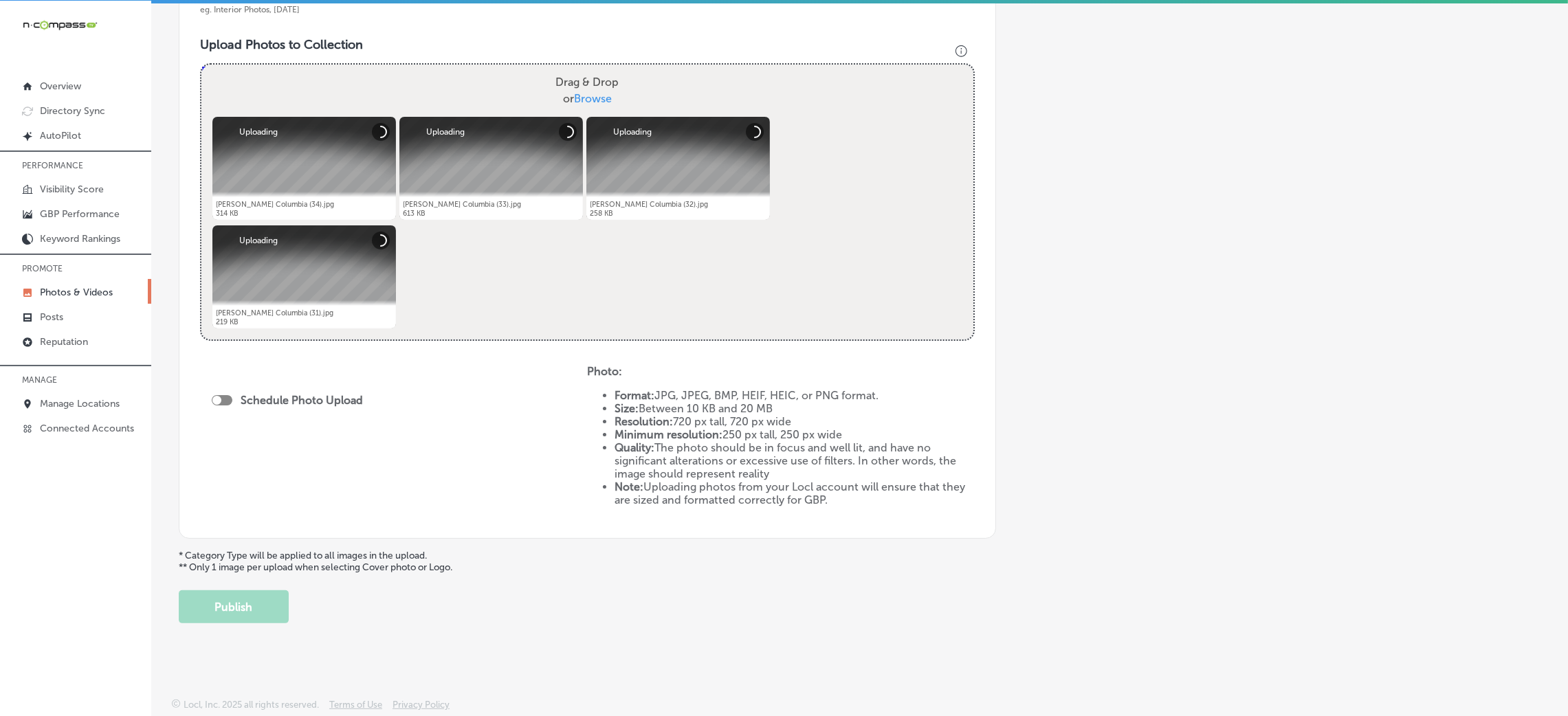
drag, startPoint x: 224, startPoint y: 405, endPoint x: 228, endPoint y: 398, distance: 8.1
click at [225, 405] on div "Schedule Photo Upload" at bounding box center [291, 402] width 158 height 31
click at [230, 398] on div at bounding box center [222, 400] width 20 height 11
checkbox input "true"
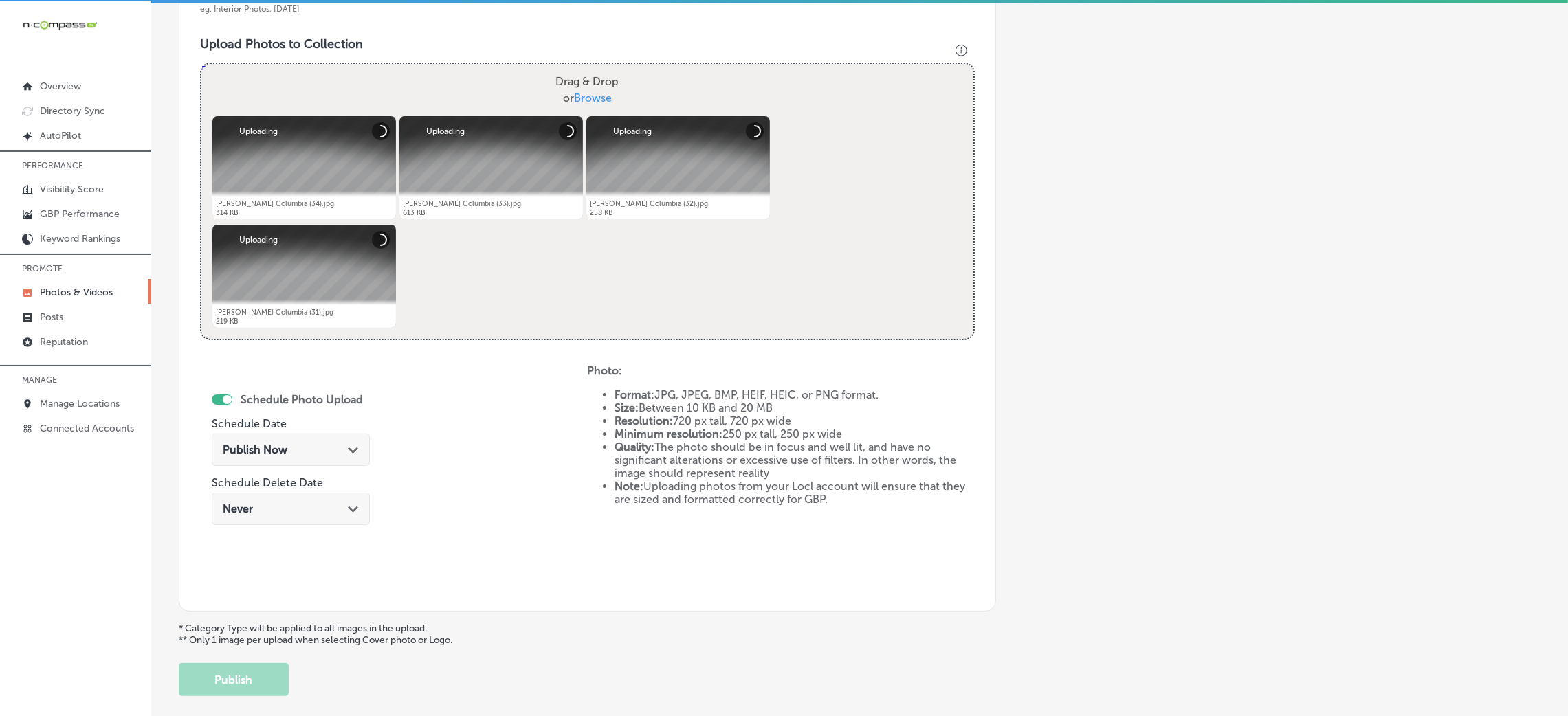
click at [273, 456] on div "Publish Now Path Created with Sketch." at bounding box center [291, 450] width 158 height 32
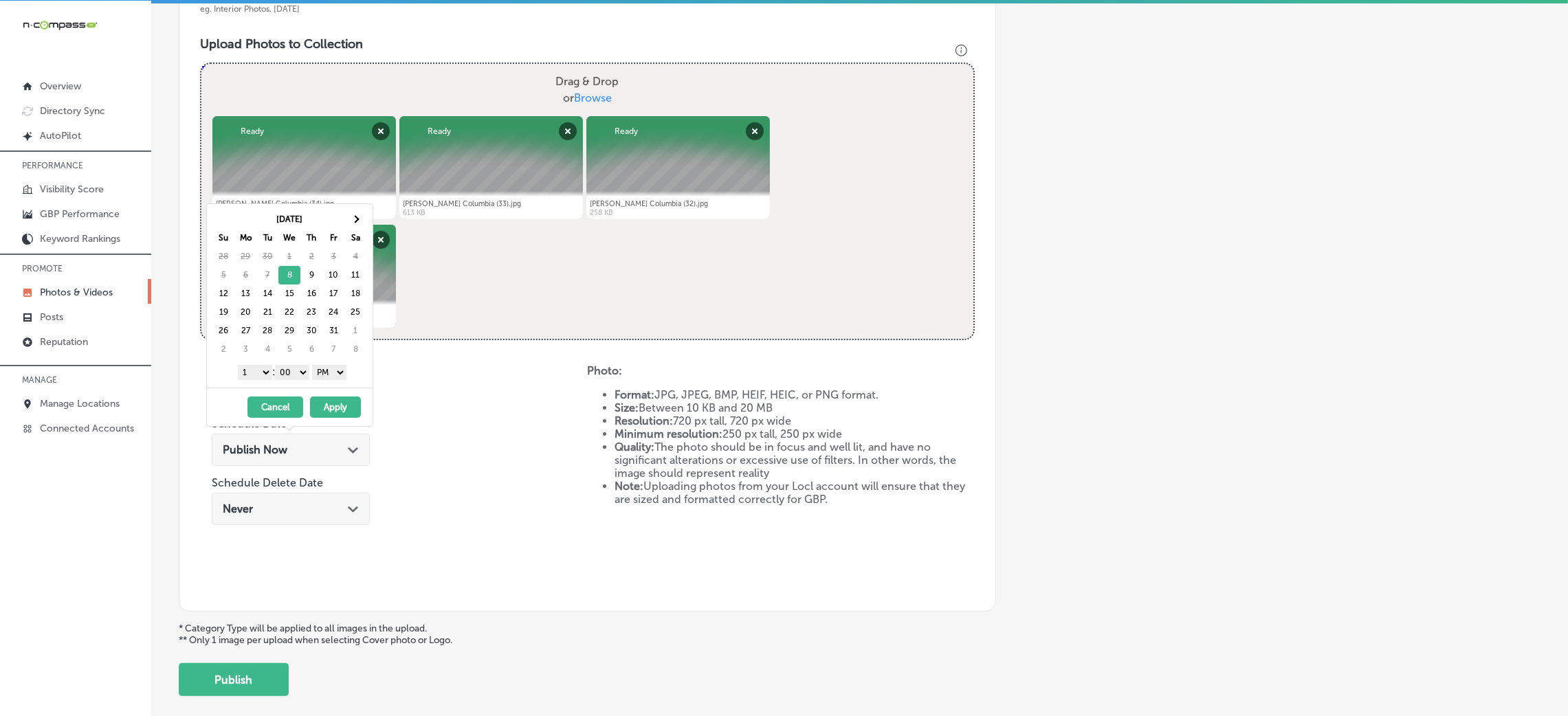
click at [332, 414] on button "Apply" at bounding box center [335, 407] width 51 height 21
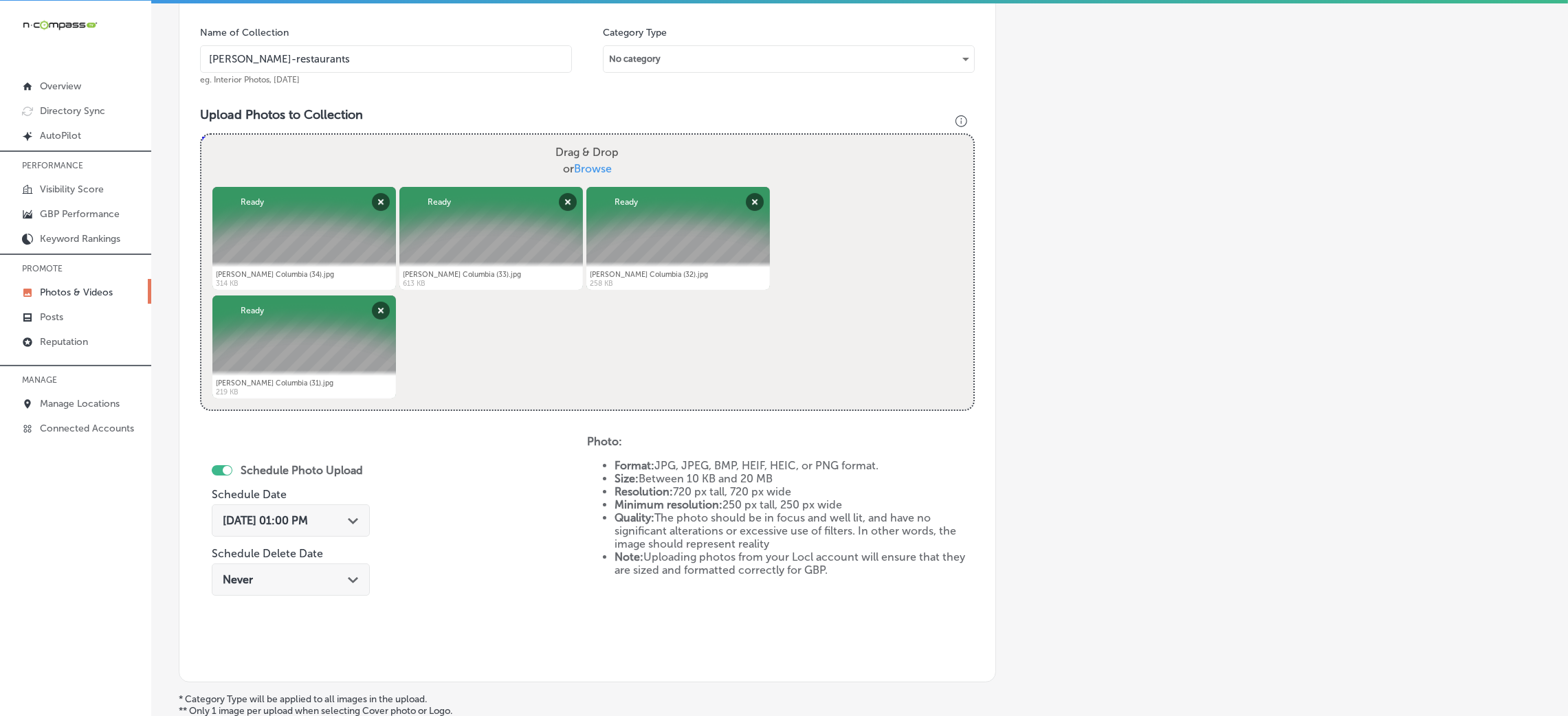
scroll to position [270, 0]
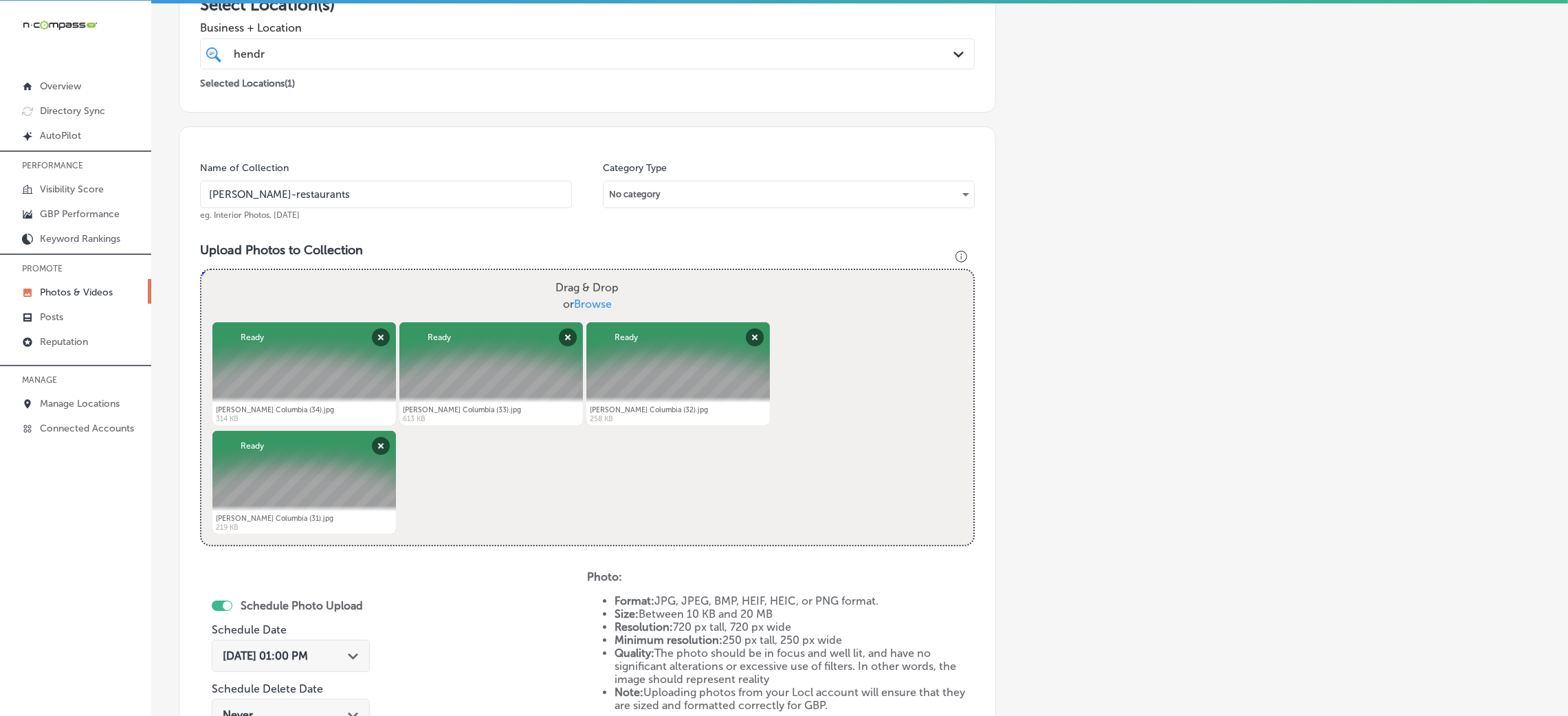
click at [319, 191] on input "Hendrix-restaurants" at bounding box center [386, 194] width 372 height 28
click at [320, 191] on input "Hendrix-restaurants" at bounding box center [386, 194] width 372 height 28
click at [398, 246] on h3 "Upload Photos to Collection" at bounding box center [587, 250] width 775 height 15
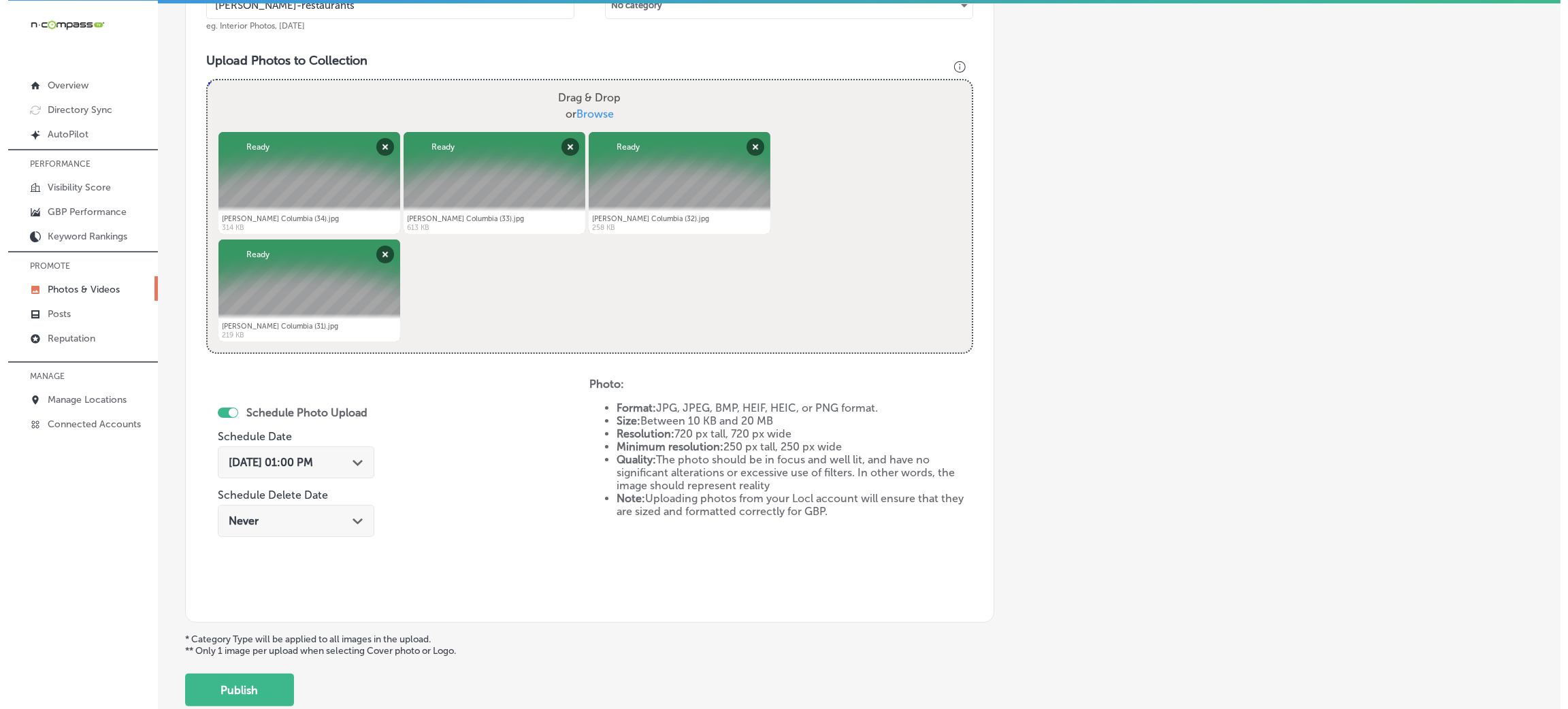
scroll to position [544, 0]
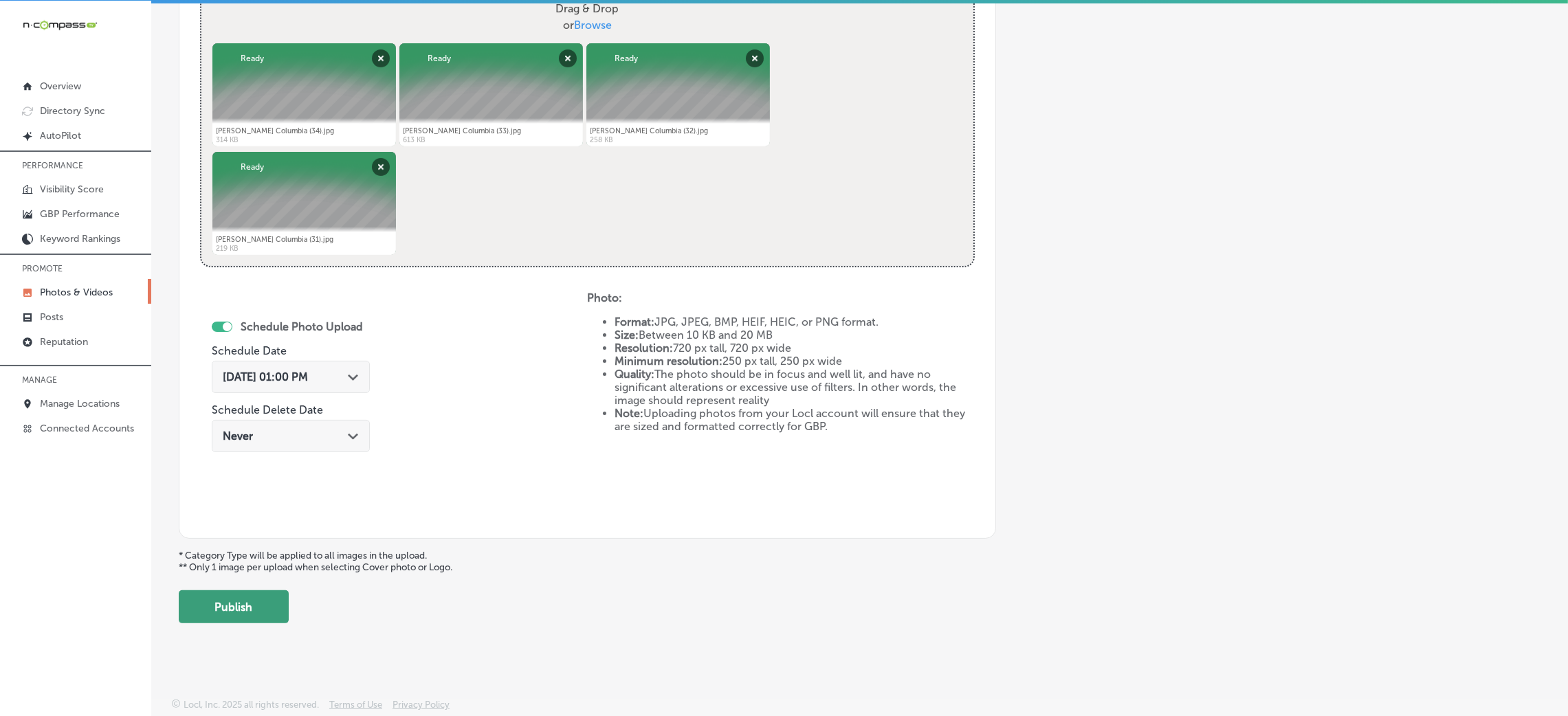
click at [239, 610] on button "Publish" at bounding box center [234, 607] width 110 height 33
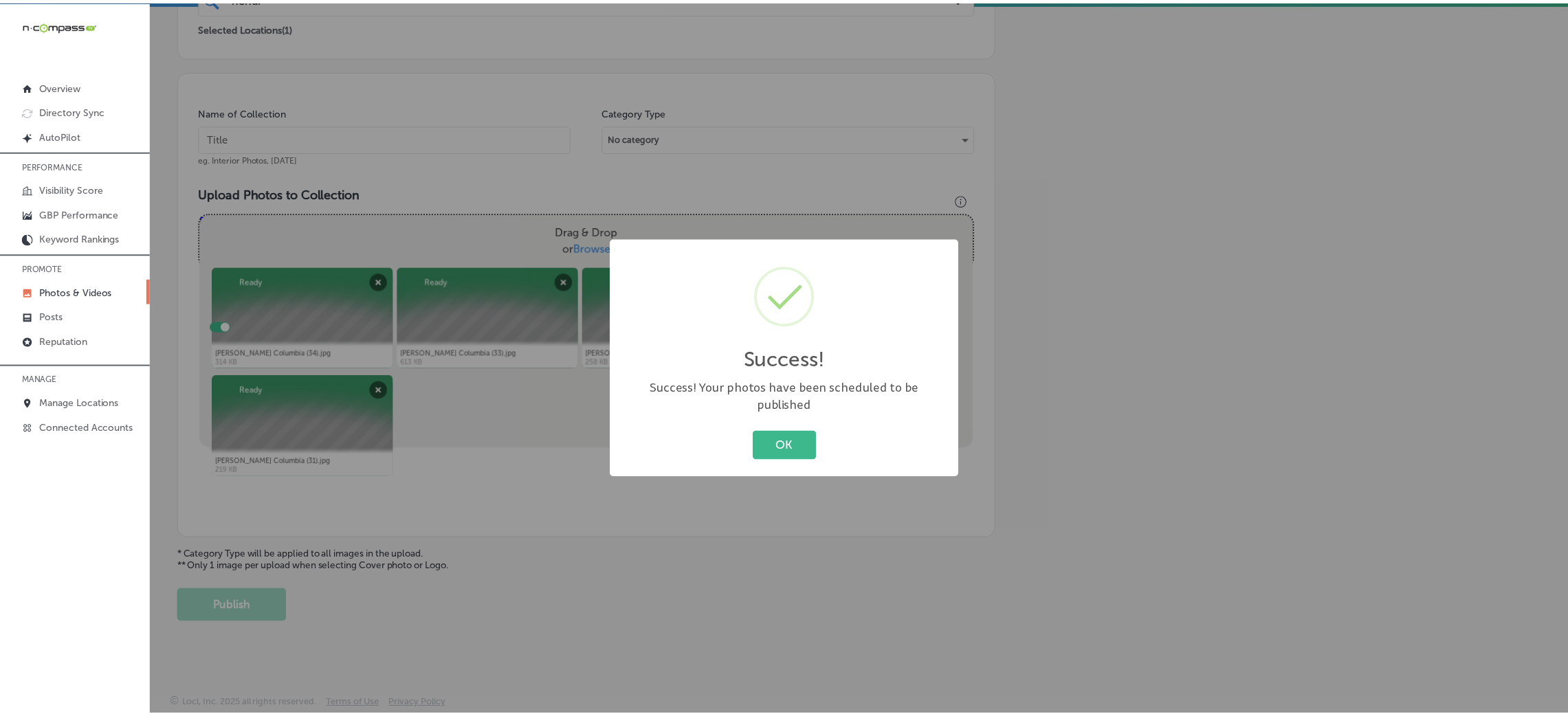
scroll to position [326, 0]
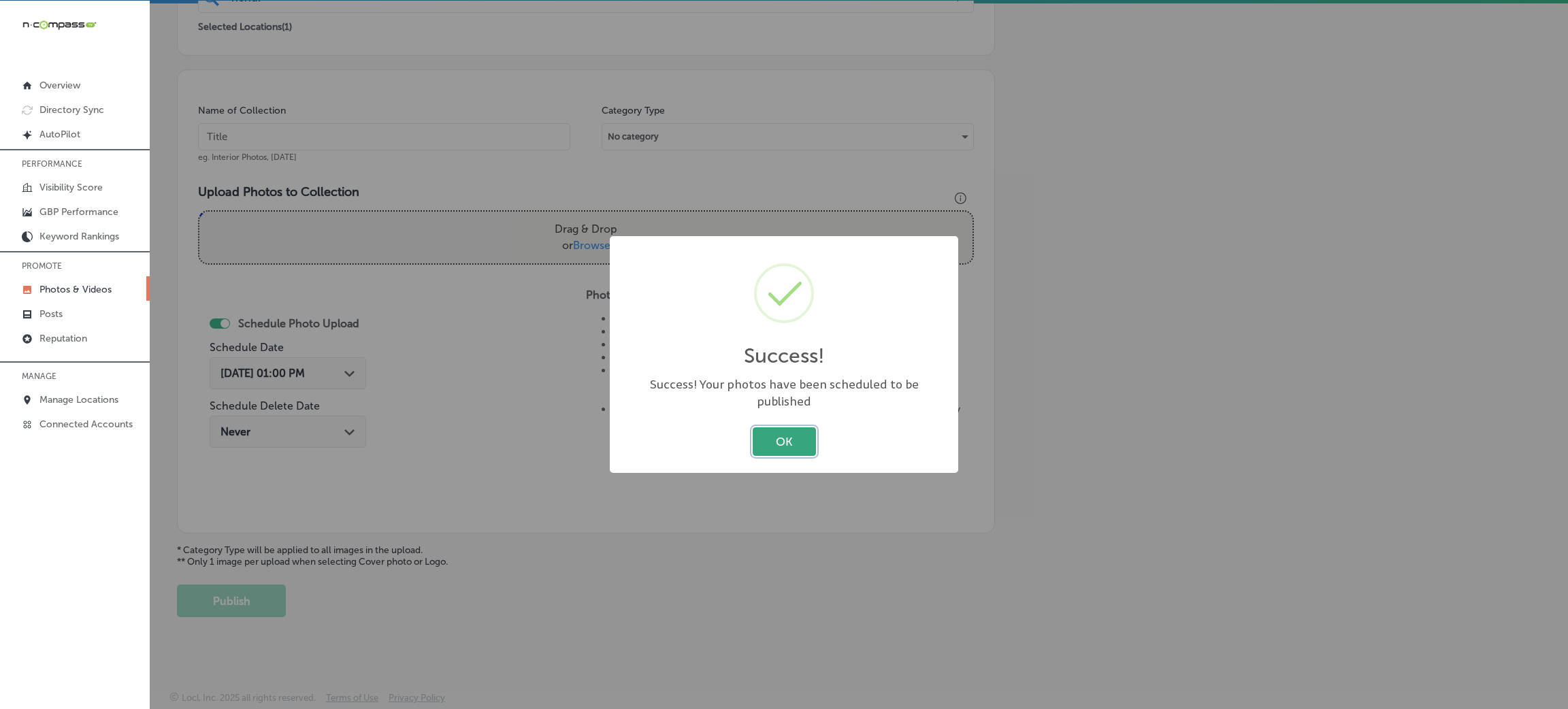
click at [793, 440] on button "OK" at bounding box center [784, 441] width 64 height 28
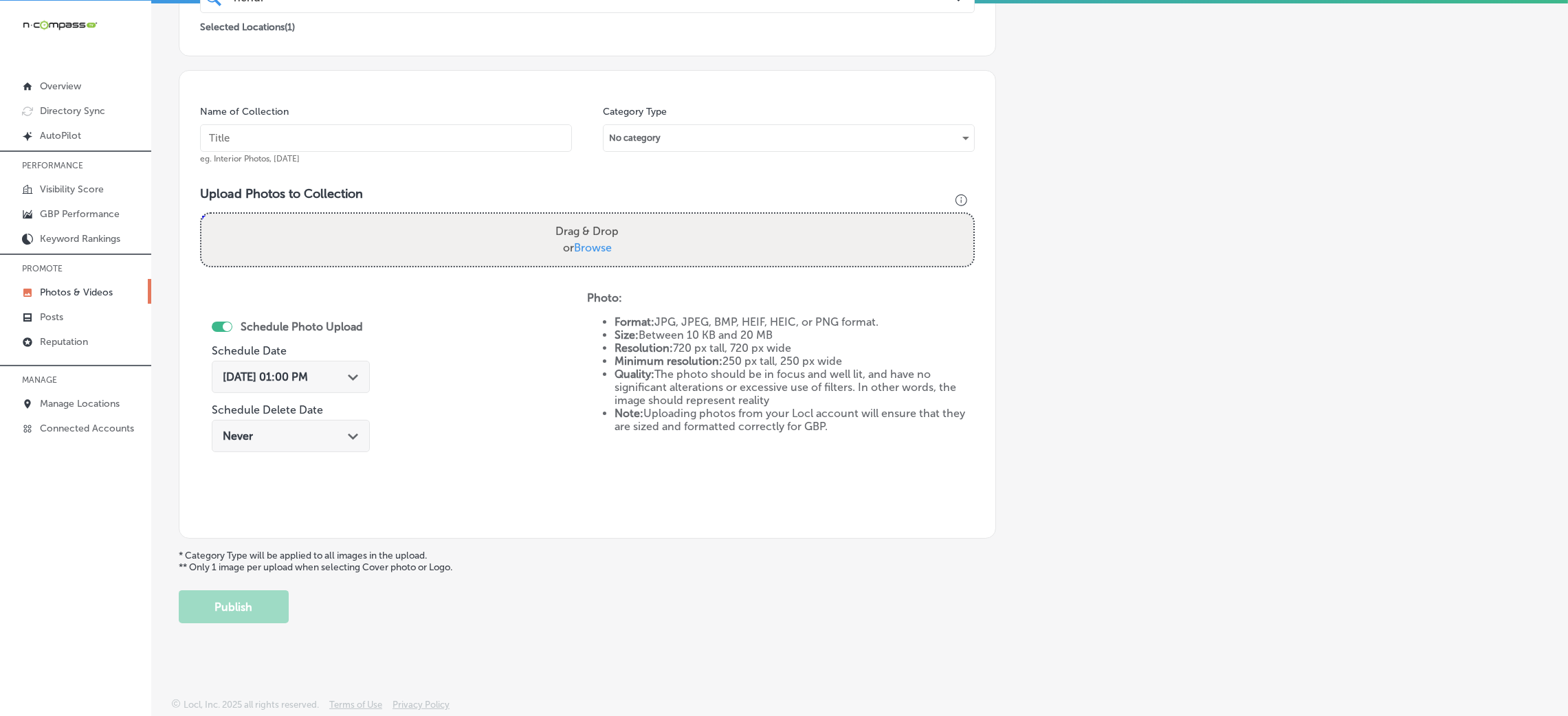
click at [454, 130] on input "text" at bounding box center [386, 138] width 372 height 28
paste input "Hendrix-restaurants"
type input "Hendrix-restaurants"
click at [581, 258] on label "Drag & Drop or Browse" at bounding box center [587, 240] width 74 height 44
click at [581, 218] on input "Drag & Drop or Browse" at bounding box center [587, 216] width 772 height 4
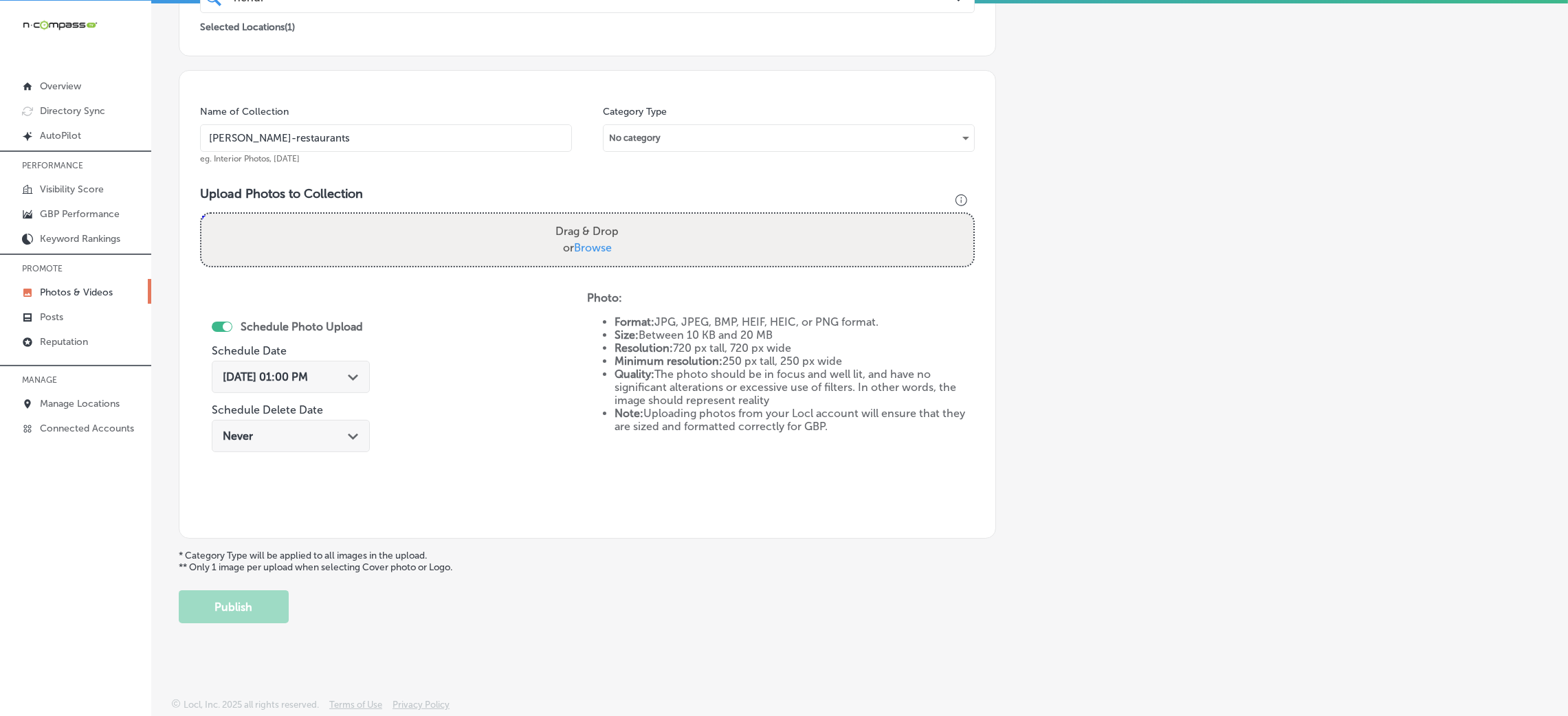
type input "C:\fakepath\Hendrix Columbia (30).jpg"
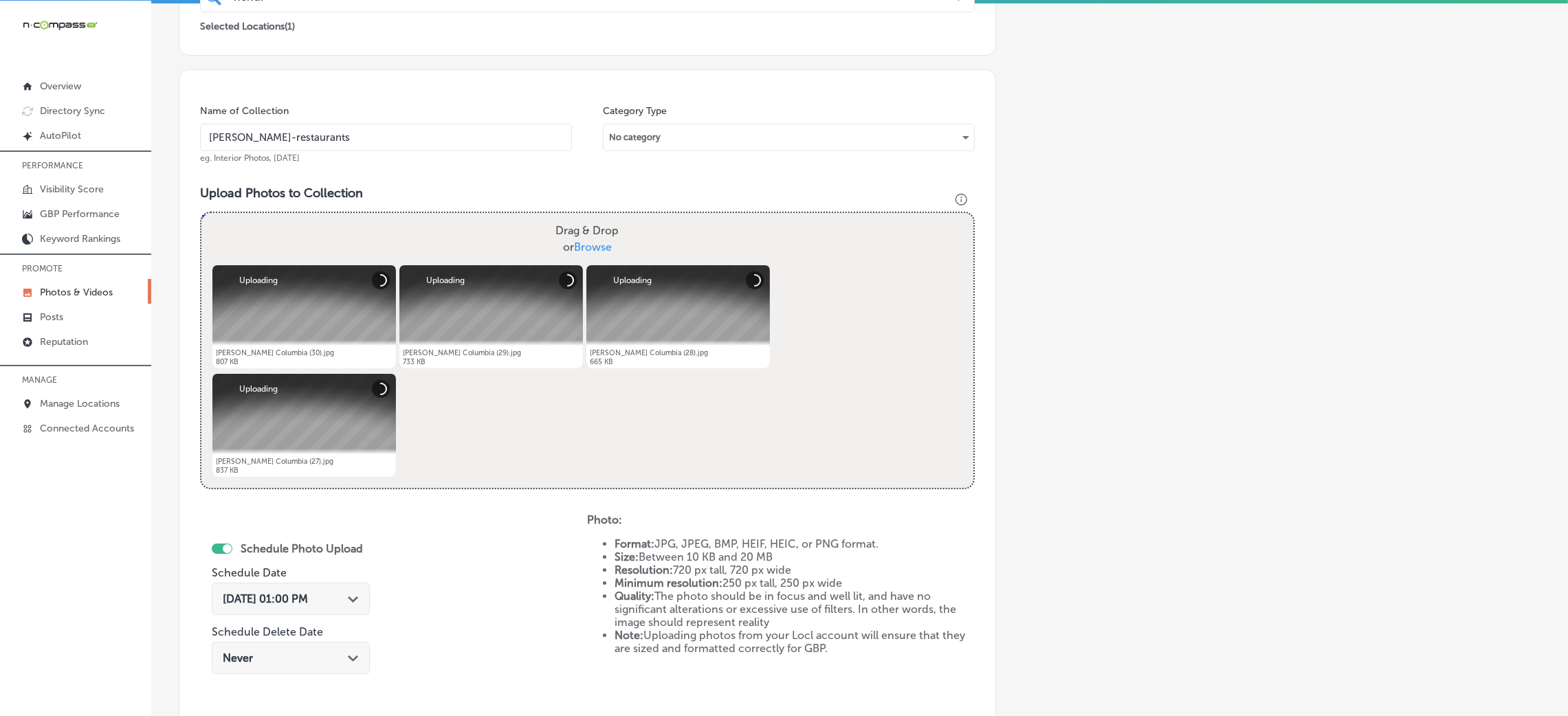
click at [294, 600] on span "Oct 8, 2025 01:00 PM" at bounding box center [265, 599] width 85 height 13
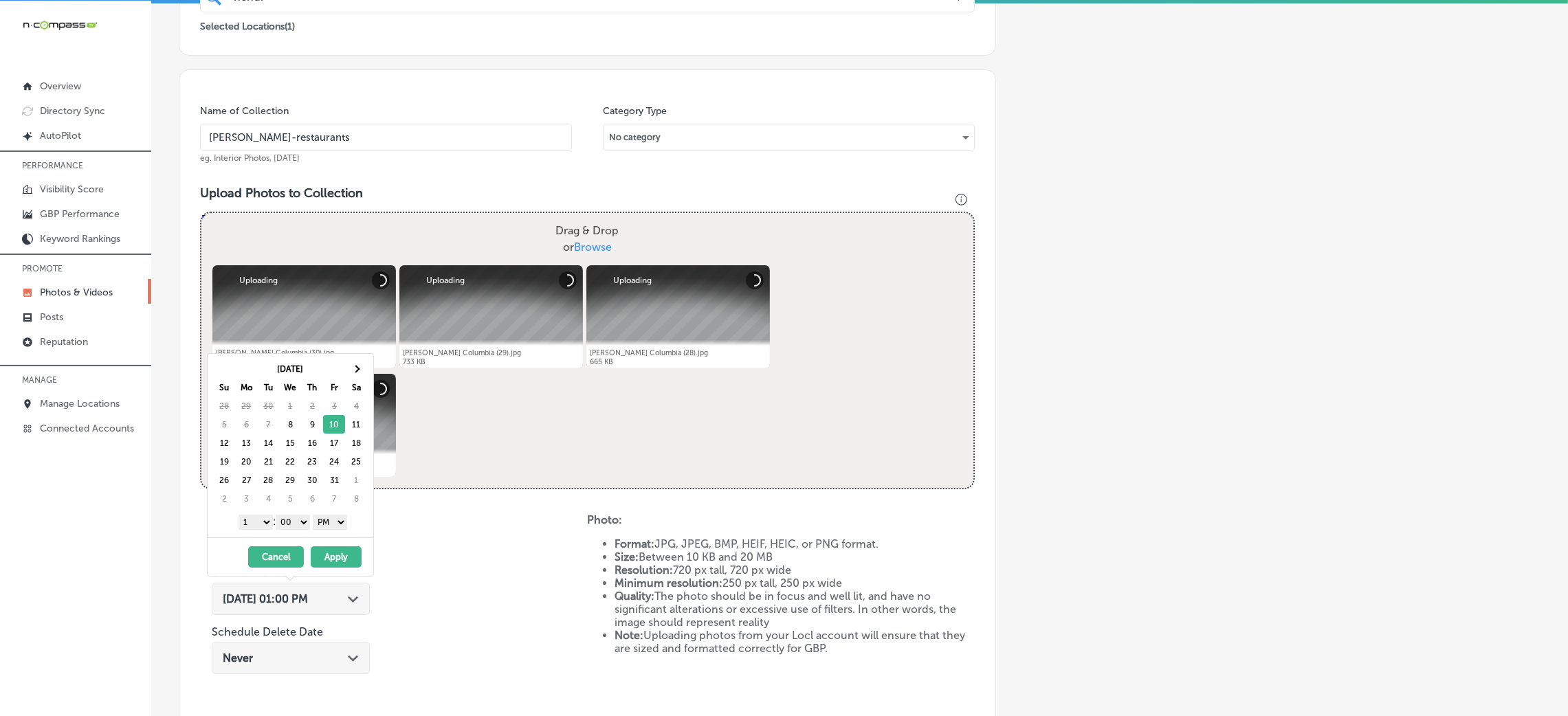
click at [304, 527] on select "00 10 20 30 40 50" at bounding box center [292, 522] width 35 height 15
click at [278, 516] on select "00 10 20 30 40 50" at bounding box center [292, 522] width 35 height 15
click at [234, 513] on div "1 2 3 4 5 6 7 8 9 10 11 12 : 00 10 20 30 40 50 AM PM" at bounding box center [293, 521] width 160 height 20
click at [240, 522] on select "1 2 3 4 5 6 7 8 9 10 11 12" at bounding box center [256, 522] width 35 height 15
click at [328, 560] on button "Apply" at bounding box center [336, 557] width 51 height 21
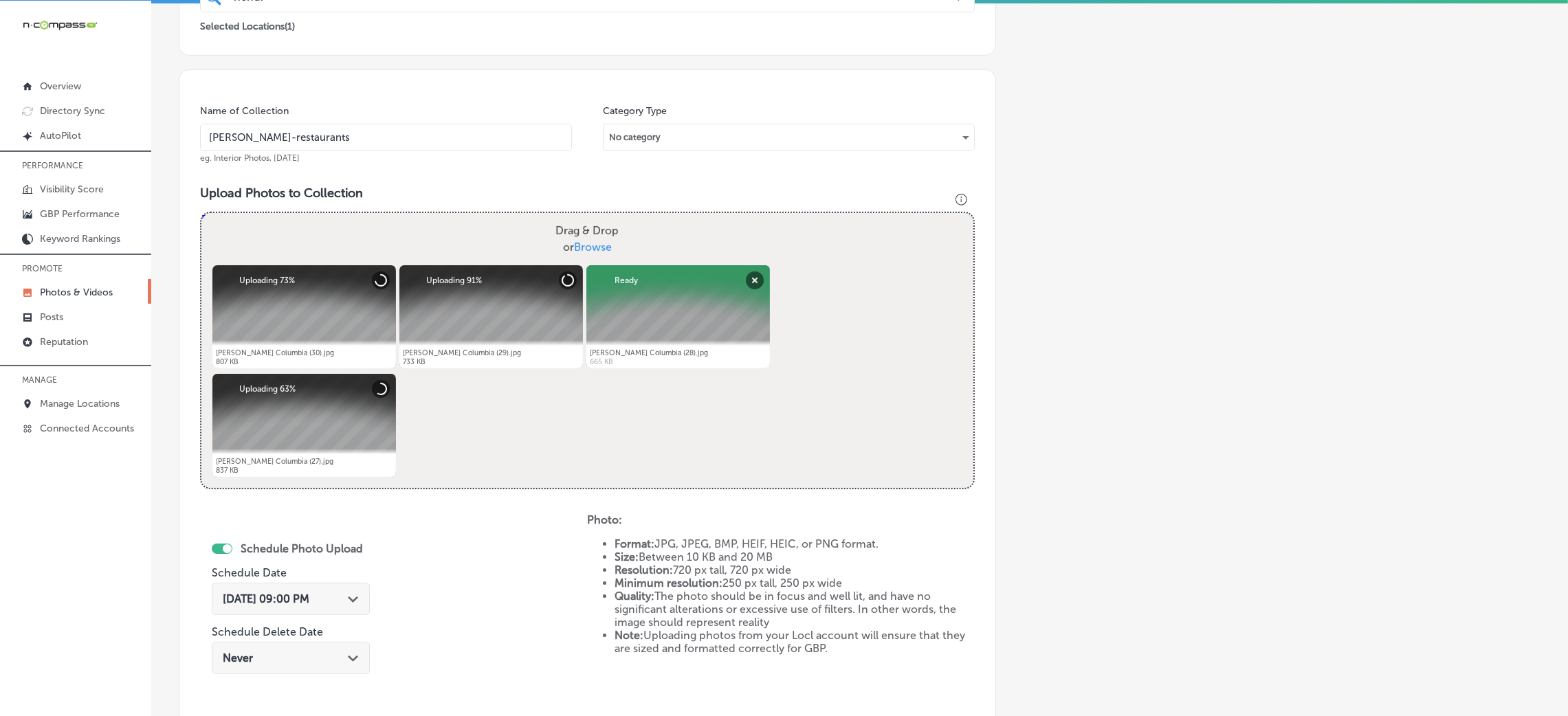
click at [311, 126] on input "Hendrix-restaurants" at bounding box center [386, 137] width 372 height 28
click at [409, 179] on div "Name of Collection Hendrix-restaurants eg. Interior Photos, March 2020 Category…" at bounding box center [587, 414] width 817 height 691
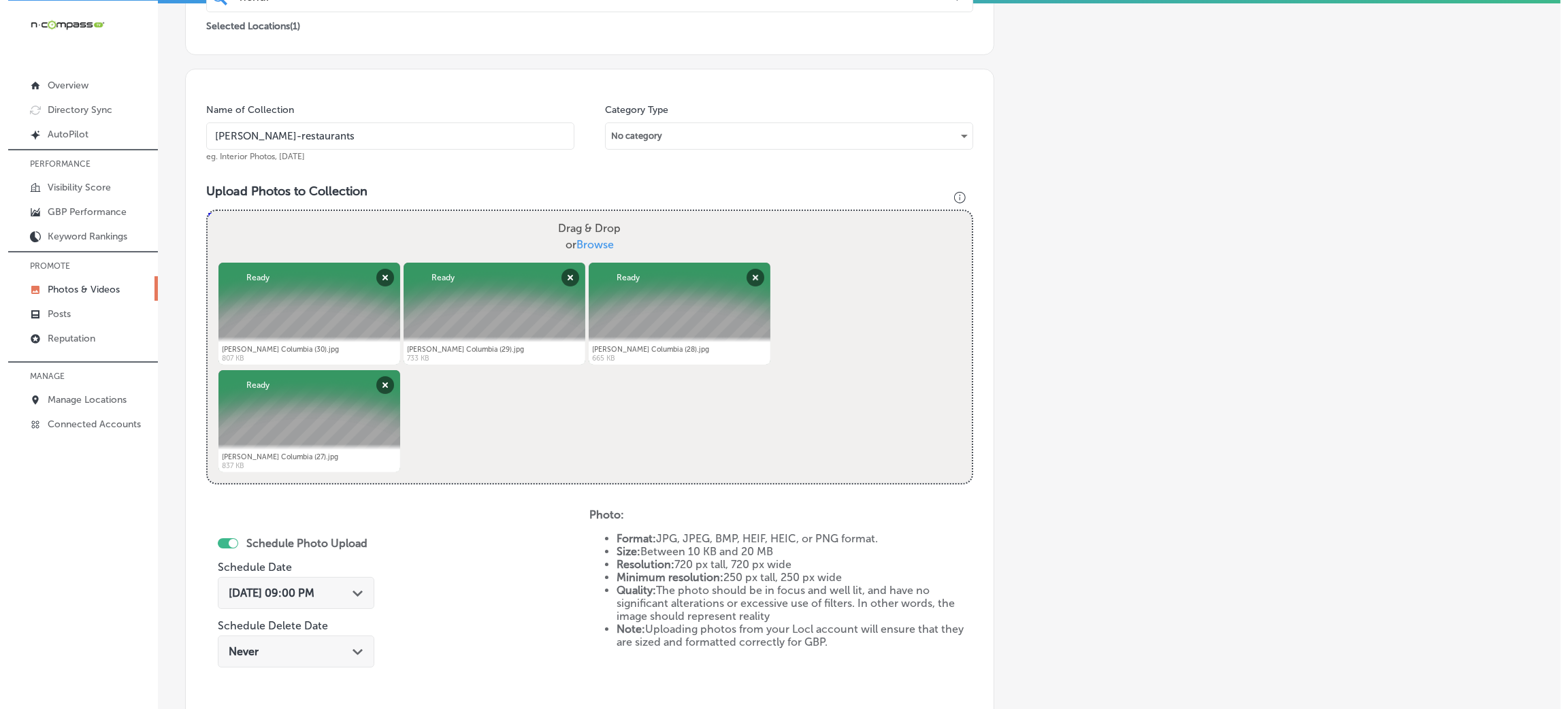
scroll to position [544, 0]
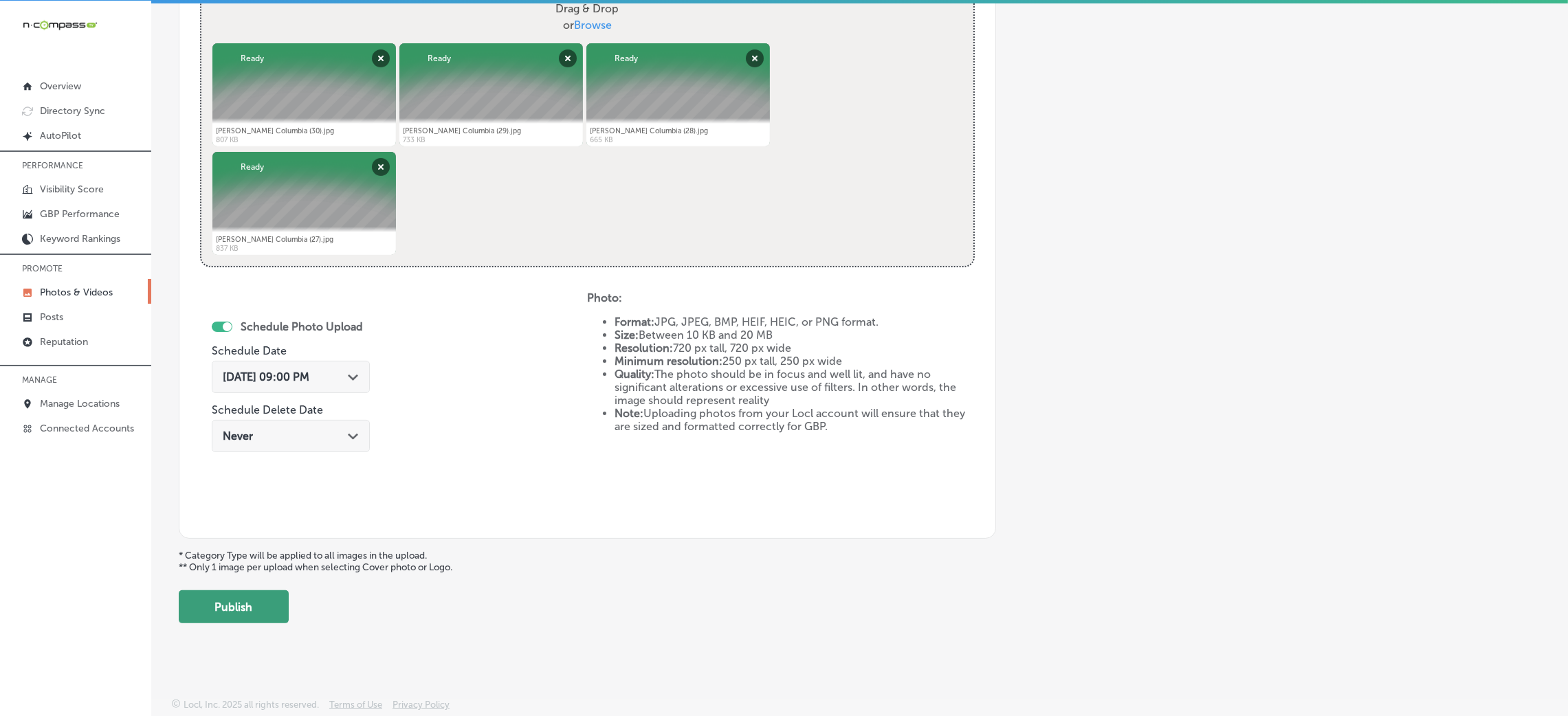
click at [266, 599] on button "Publish" at bounding box center [234, 607] width 110 height 33
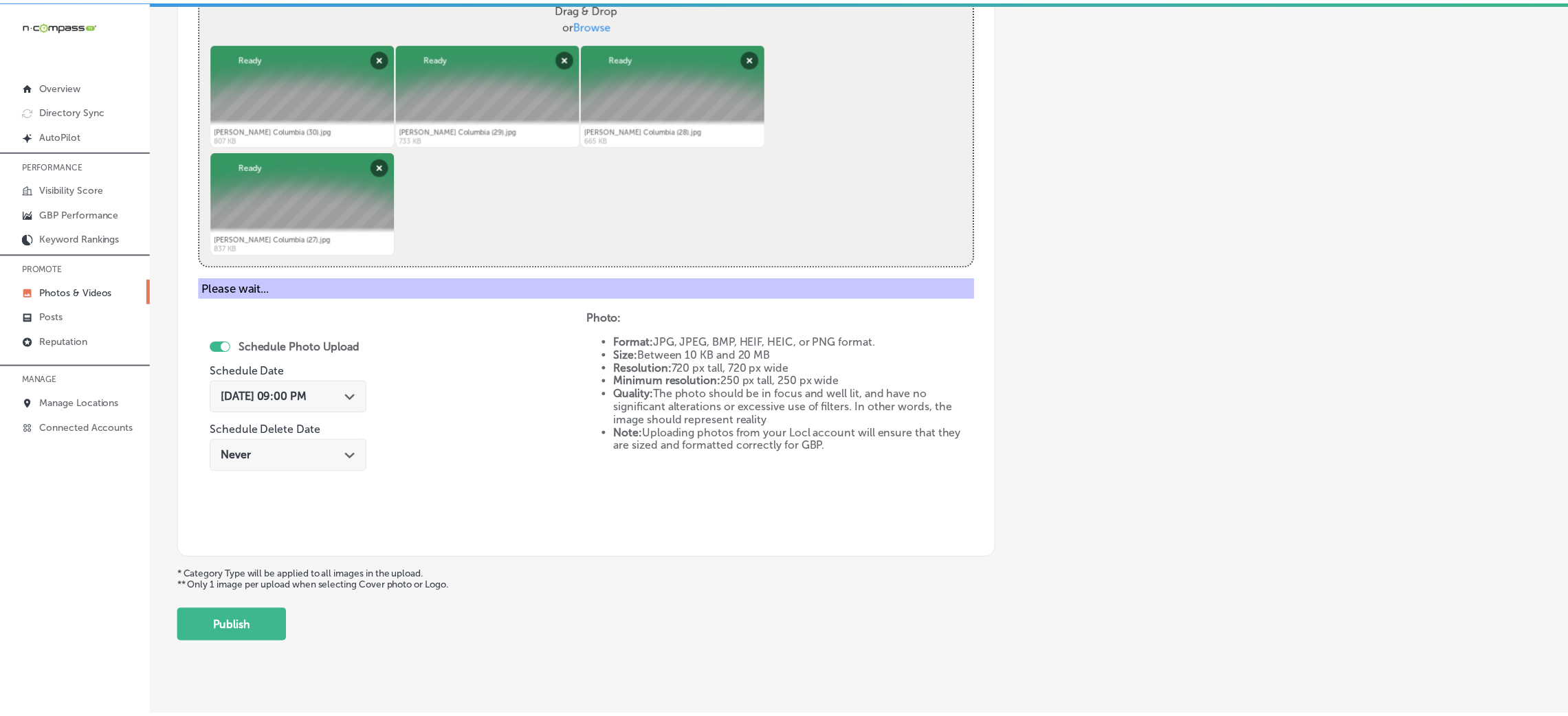
scroll to position [326, 0]
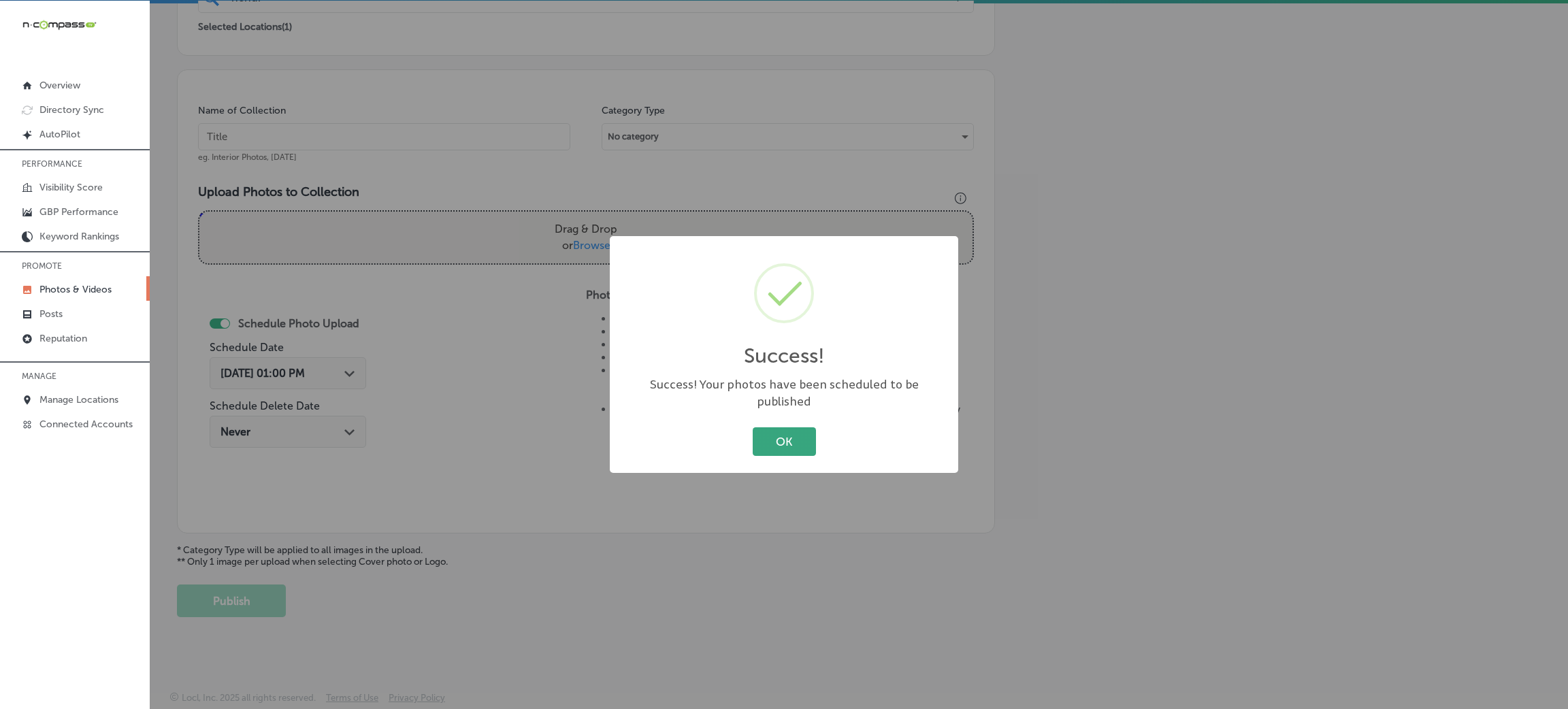
click at [809, 431] on button "OK" at bounding box center [784, 441] width 64 height 28
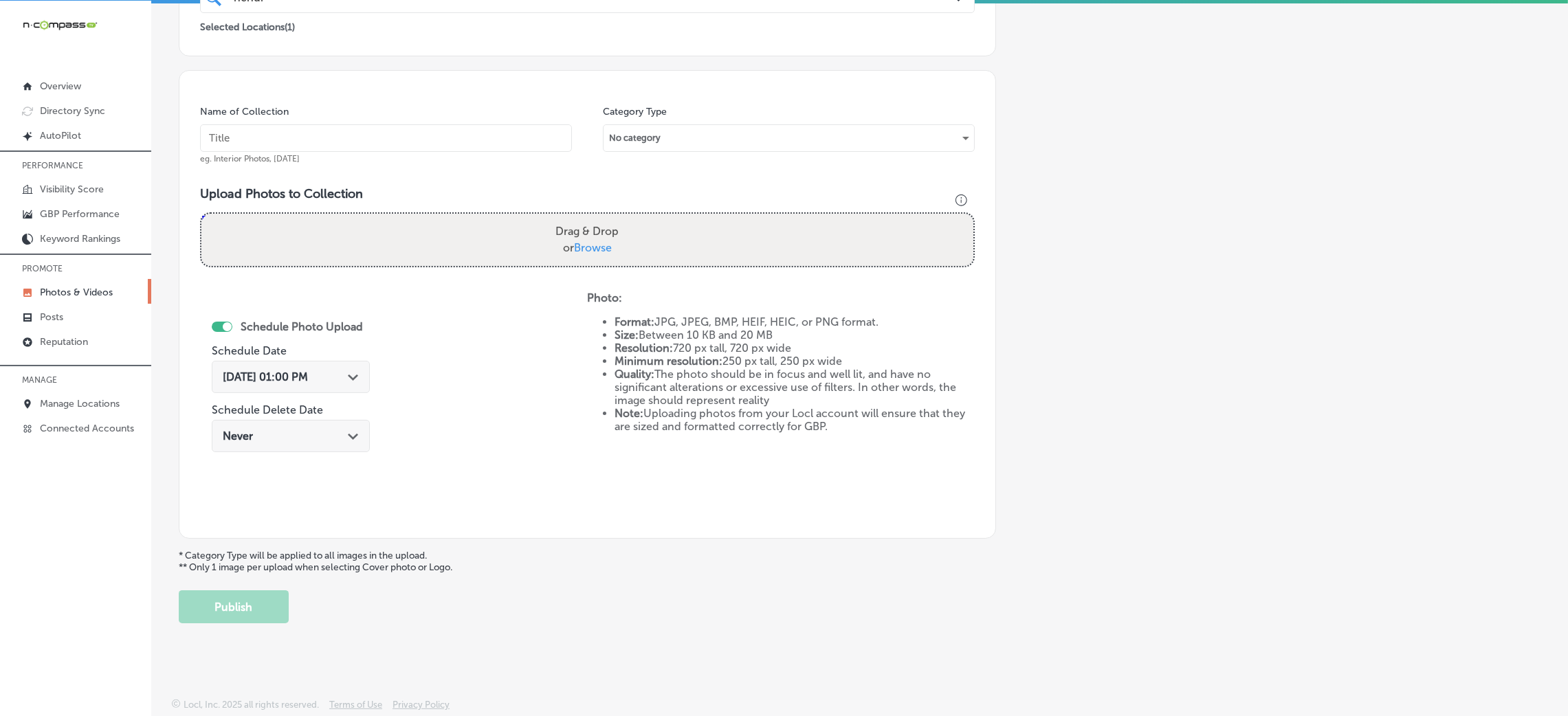
click at [539, 125] on input "text" at bounding box center [386, 138] width 372 height 28
click at [539, 129] on input "text" at bounding box center [386, 138] width 372 height 28
paste input "Hendrix-restaurants"
type input "Hendrix-restaurants"
click at [605, 241] on span "Browse" at bounding box center [593, 248] width 38 height 13
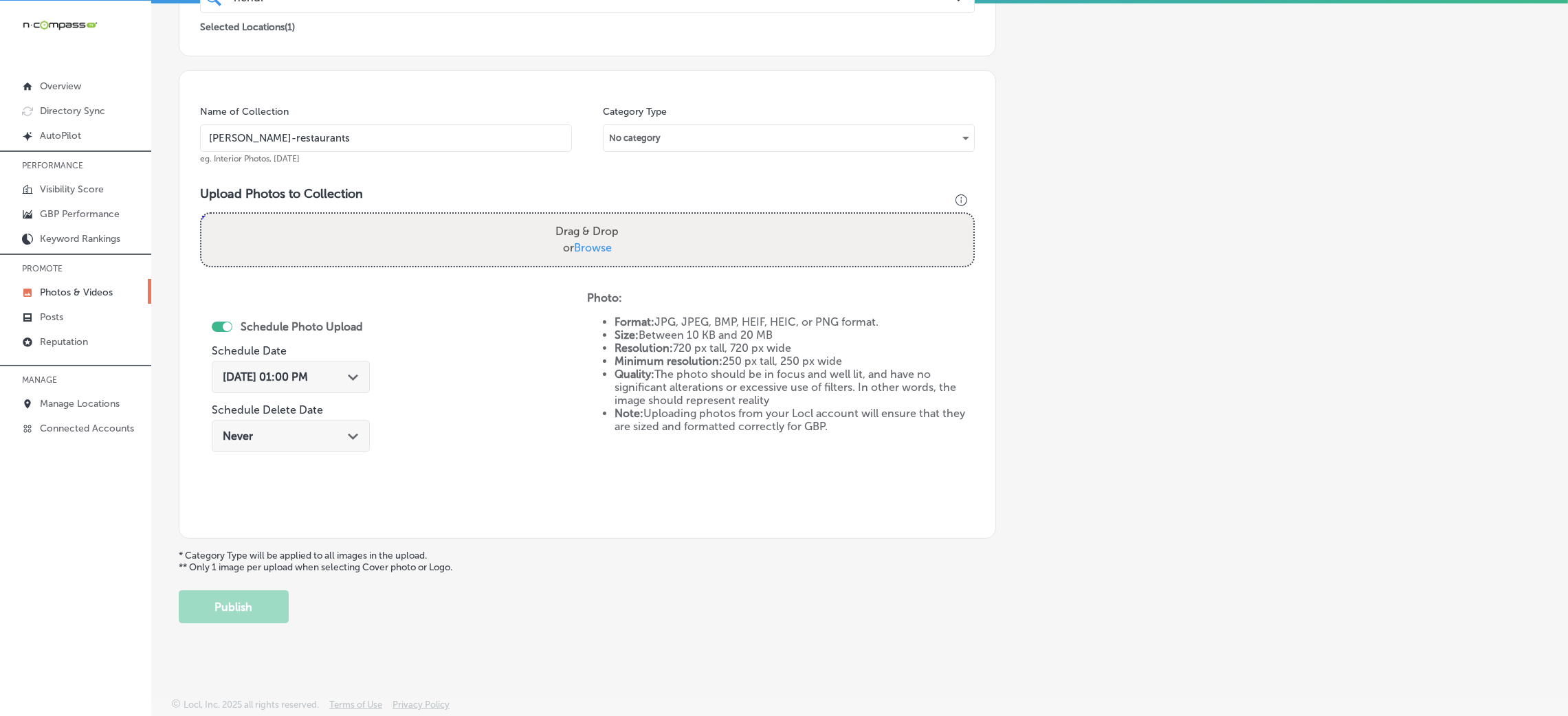
click at [605, 218] on input "Drag & Drop or Browse" at bounding box center [587, 216] width 772 height 4
type input "C:\fakepath\Hendrix Columbia (26).jpg"
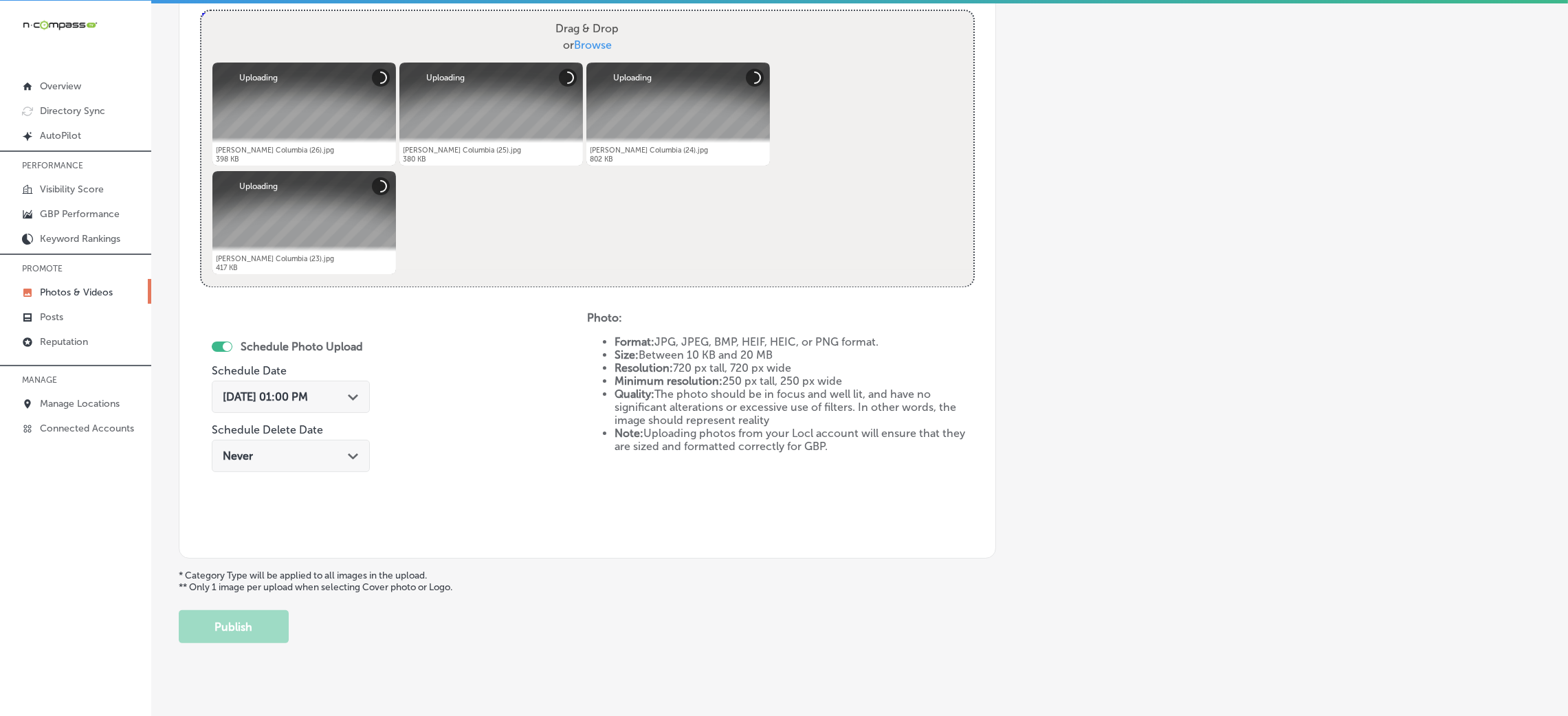
scroll to position [532, 0]
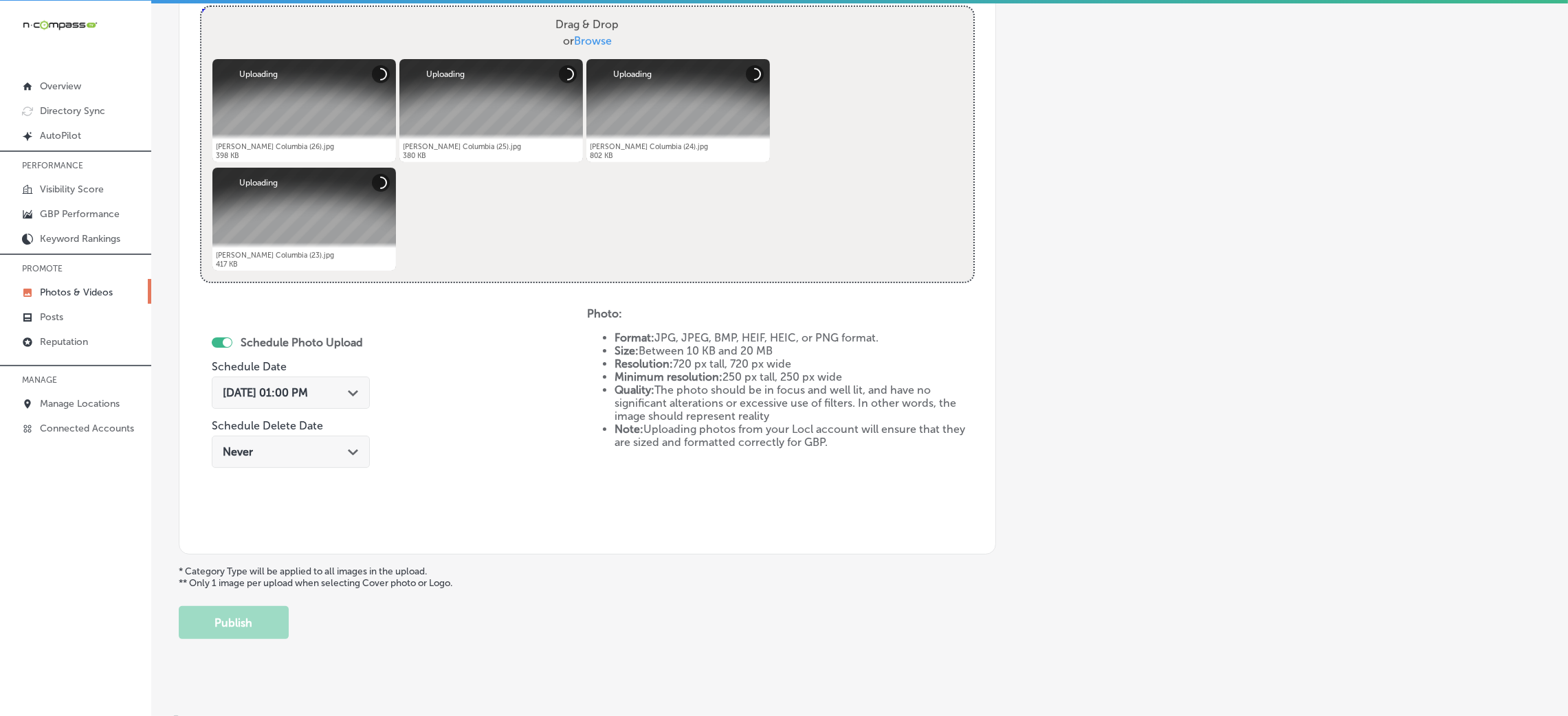
click at [308, 394] on span "Oct 8, 2025 01:00 PM" at bounding box center [265, 393] width 85 height 13
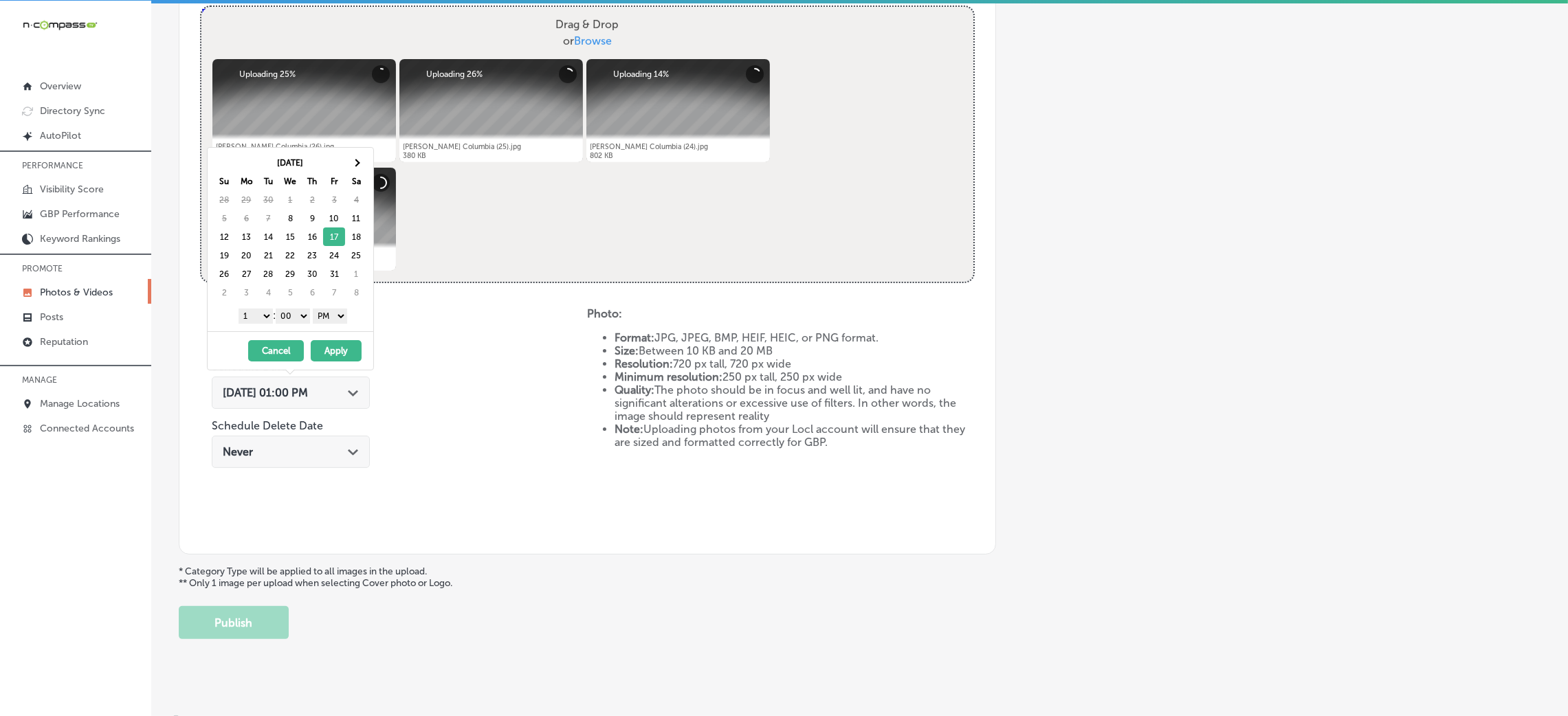
click at [295, 324] on div "1 2 3 4 5 6 7 8 9 10 11 12 : 00 10 20 30 40 50 AM PM" at bounding box center [293, 315] width 160 height 20
click at [263, 318] on select "1 2 3 4 5 6 7 8 9 10 11 12" at bounding box center [256, 316] width 35 height 15
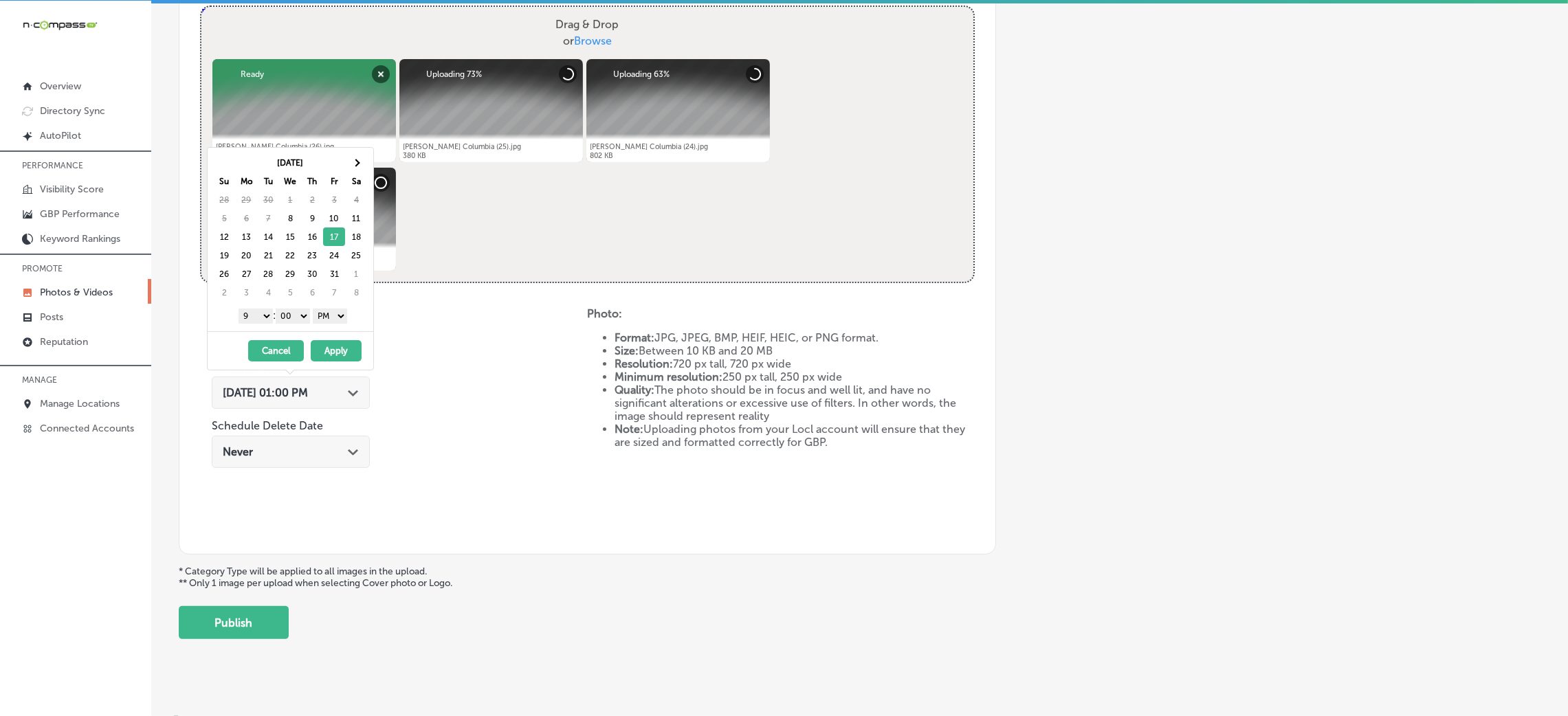
click at [342, 360] on button "Apply" at bounding box center [336, 351] width 51 height 21
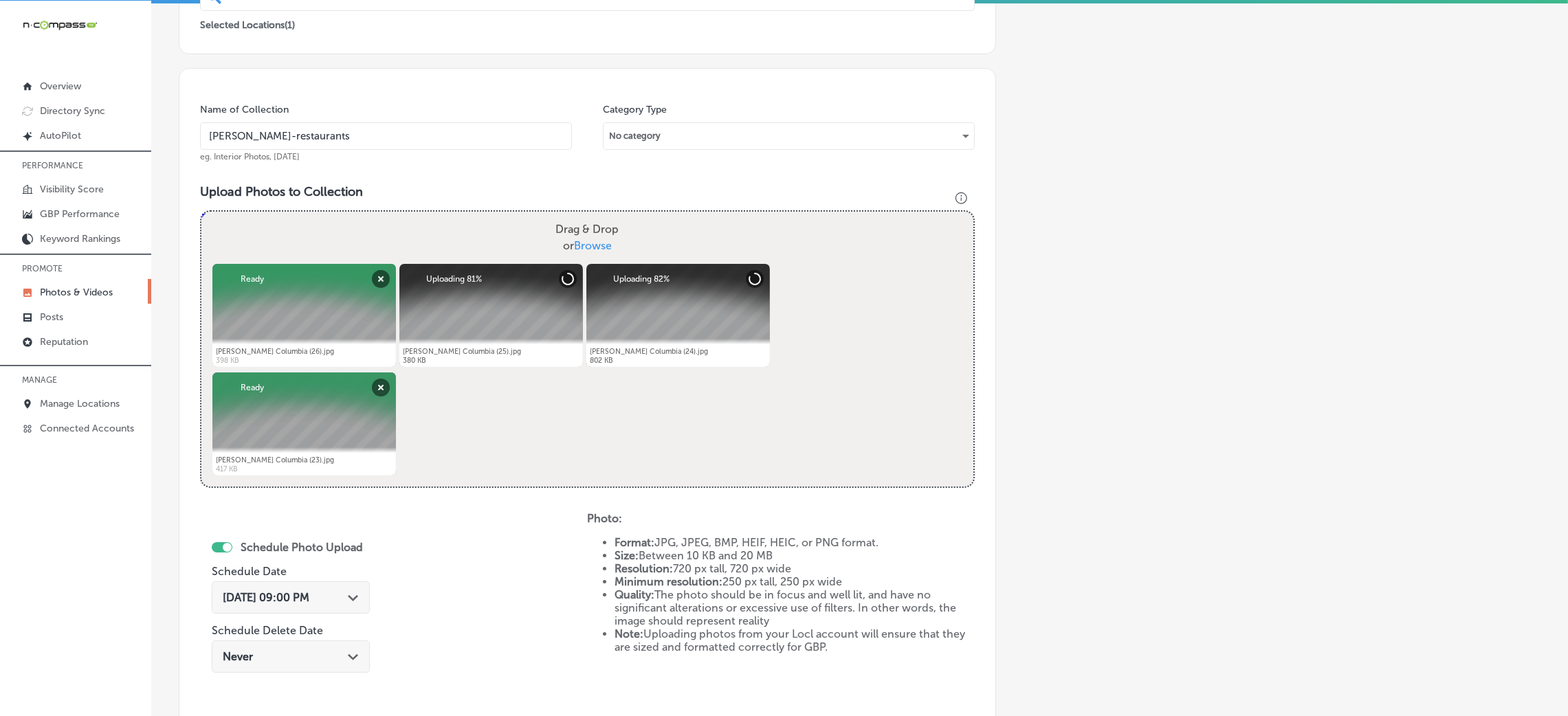
scroll to position [120, 0]
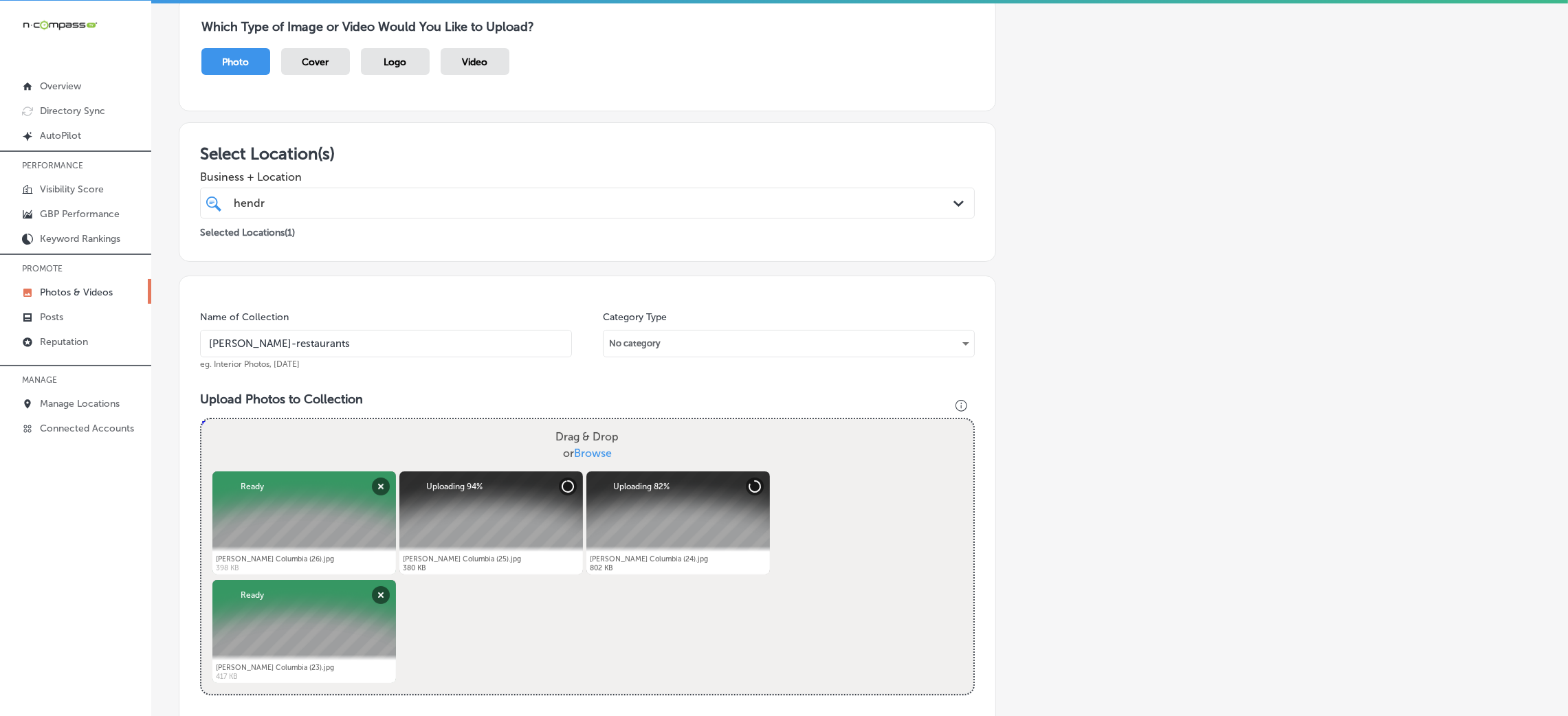
click at [307, 354] on input "Hendrix-restaurants" at bounding box center [386, 343] width 372 height 28
click at [395, 378] on div "Name of Collection Hendrix-restaurants eg. Interior Photos, March 2020 Category…" at bounding box center [587, 621] width 817 height 691
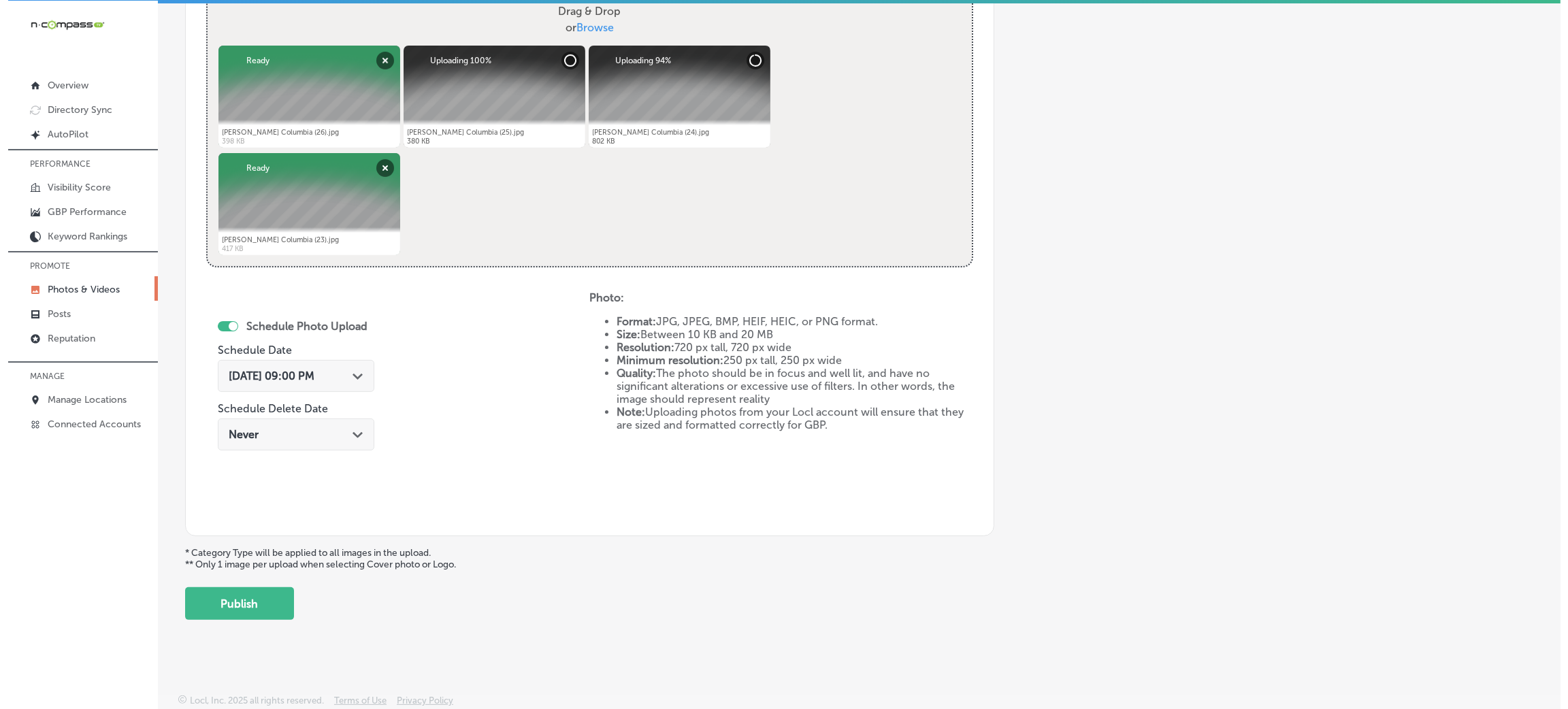
scroll to position [544, 0]
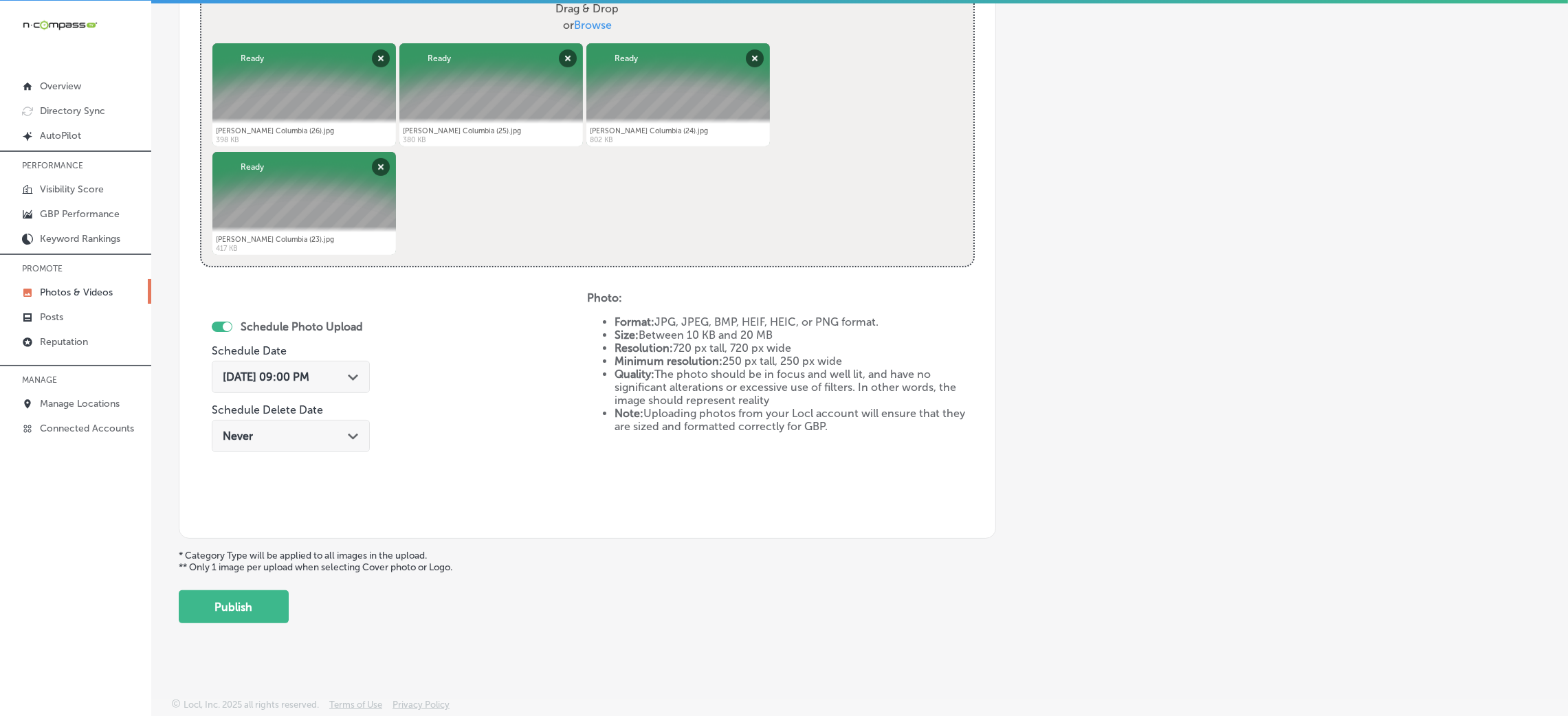
click at [271, 580] on div "Add a Collection Which Type of Image or Video Would You Like to Upload? Photo C…" at bounding box center [860, 80] width 1362 height 1086
drag, startPoint x: 263, startPoint y: 616, endPoint x: 263, endPoint y: 627, distance: 11.0
click at [263, 618] on button "Publish" at bounding box center [234, 607] width 110 height 33
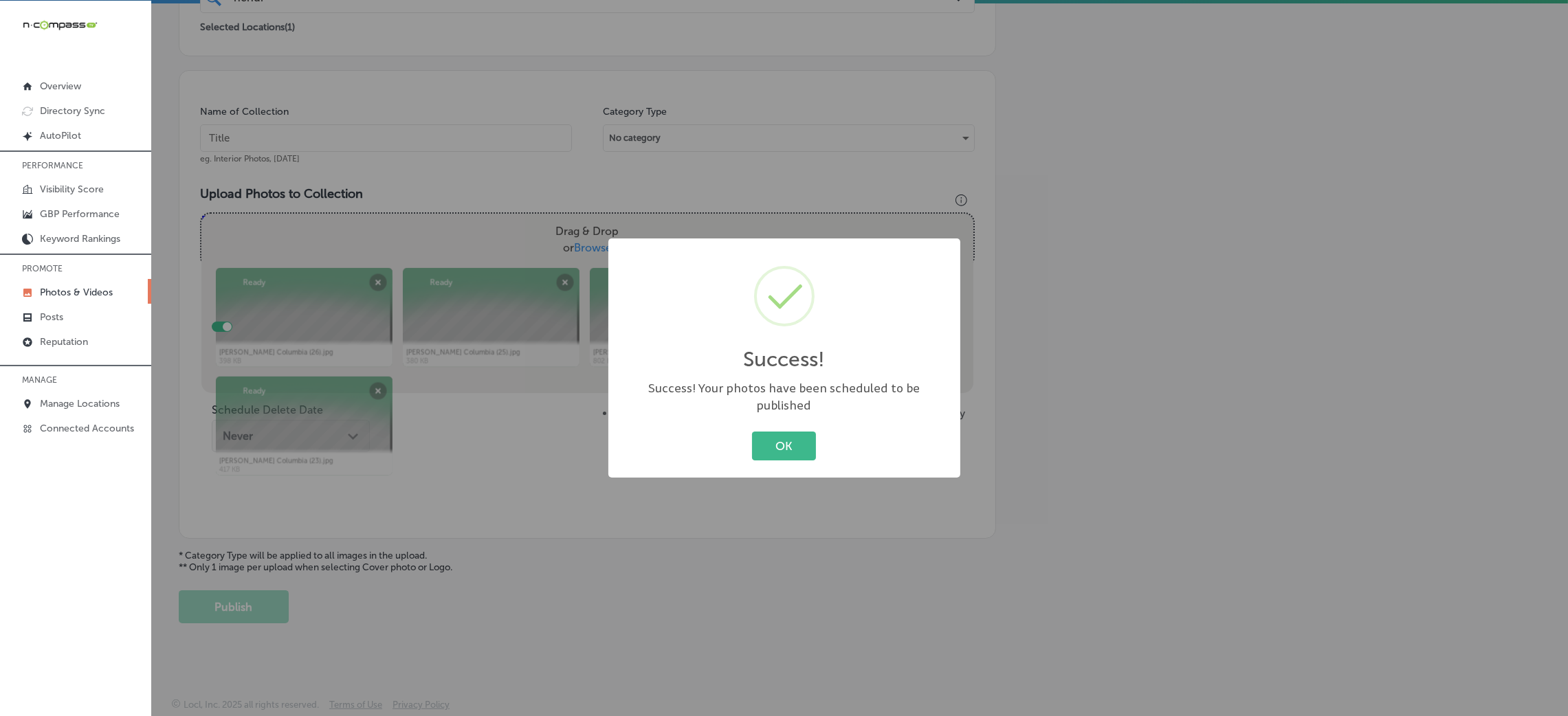
scroll to position [326, 0]
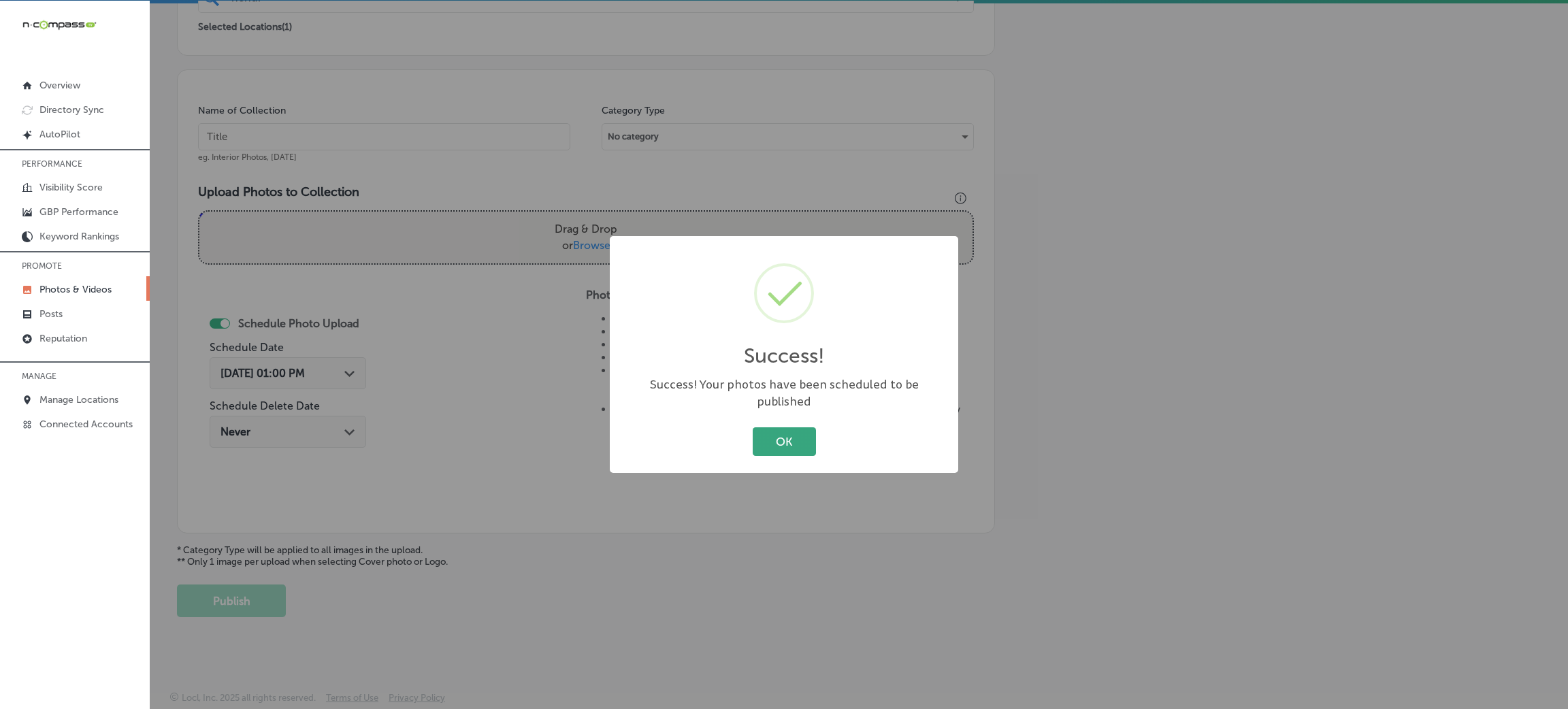
click at [794, 431] on button "OK" at bounding box center [784, 441] width 64 height 28
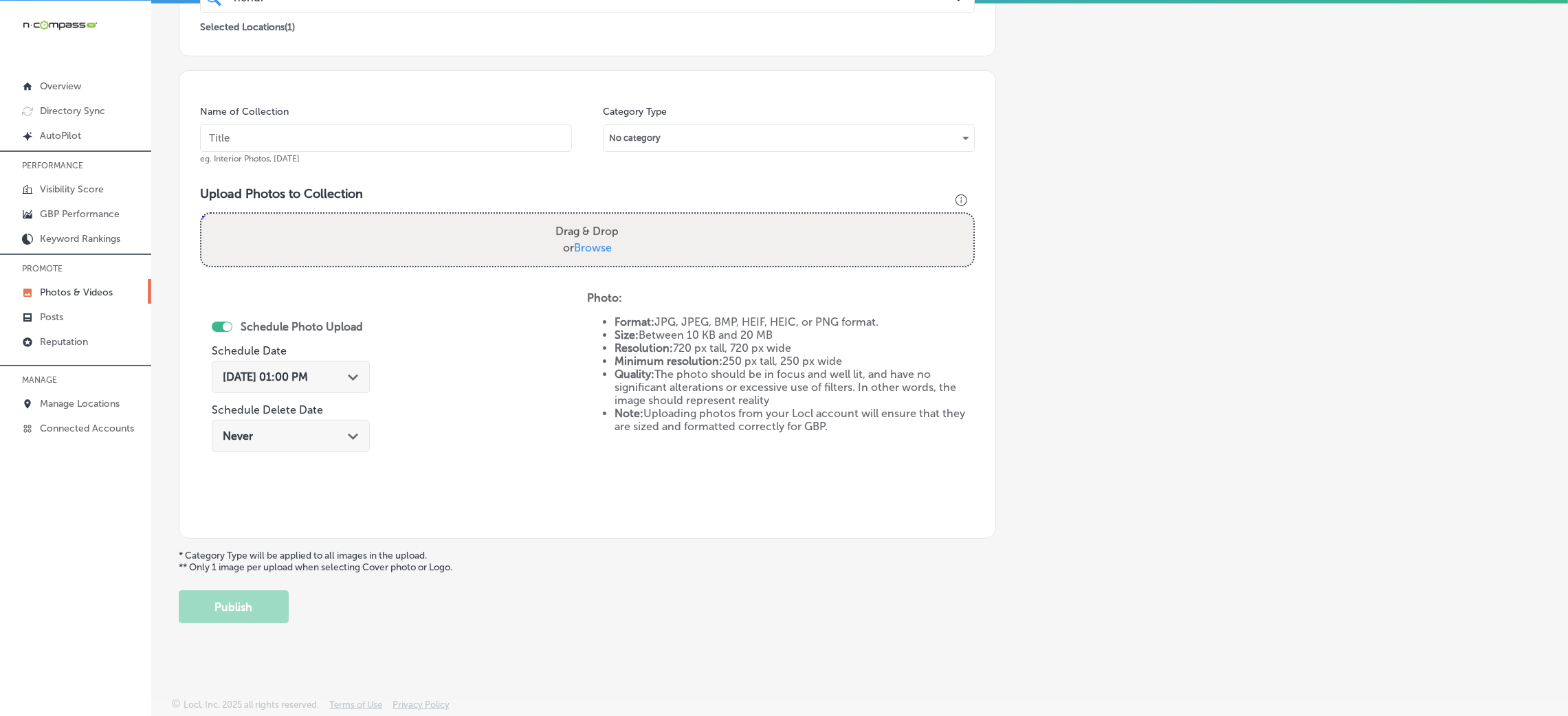
click at [460, 140] on input "text" at bounding box center [386, 138] width 372 height 28
paste input "Hendrix-restaurants"
type input "Hendrix-restaurants"
click at [514, 224] on div "Drag & Drop or Browse" at bounding box center [587, 240] width 772 height 52
click at [201, 214] on input "Drag & Drop or Browse" at bounding box center [587, 216] width 772 height 4
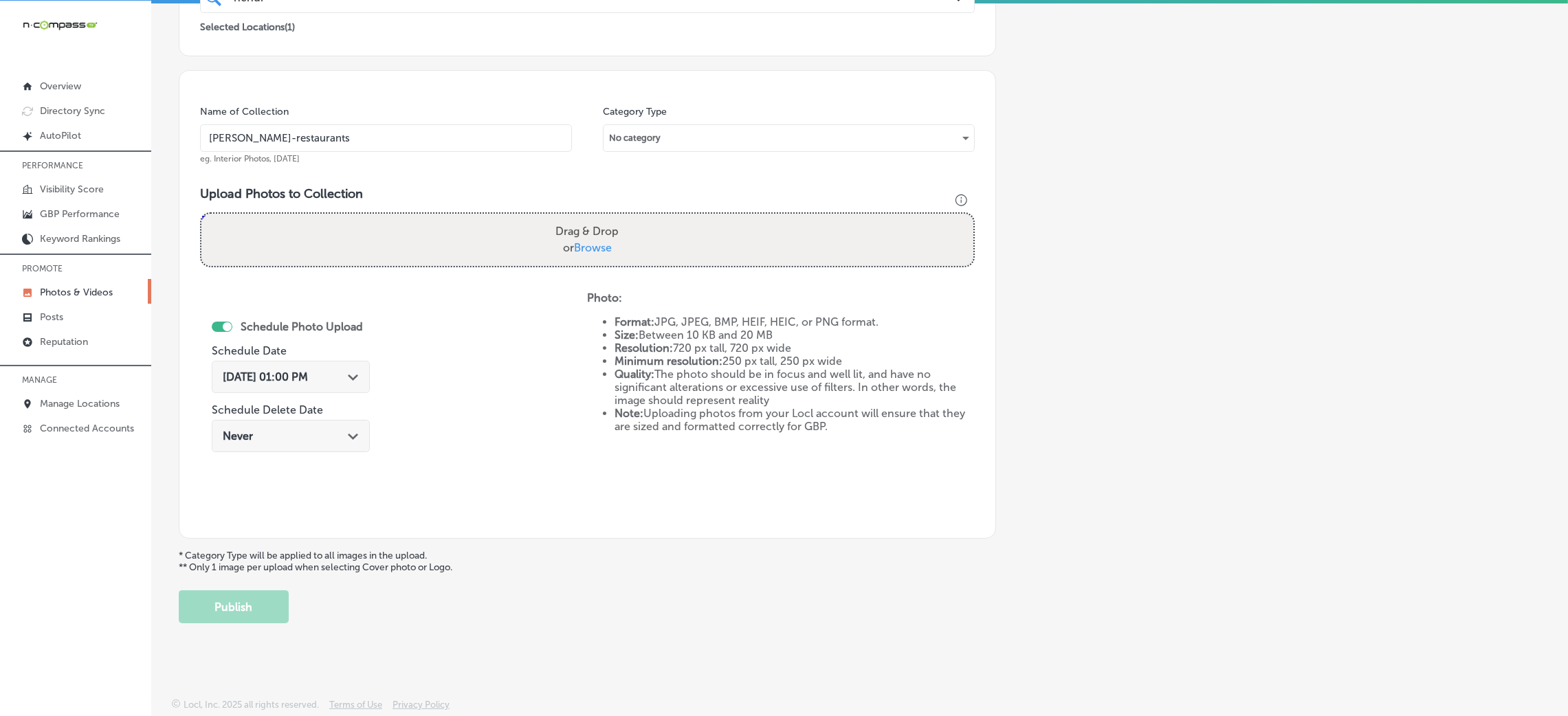
type input "C:\fakepath\Hendrix Columbia (22).jpg"
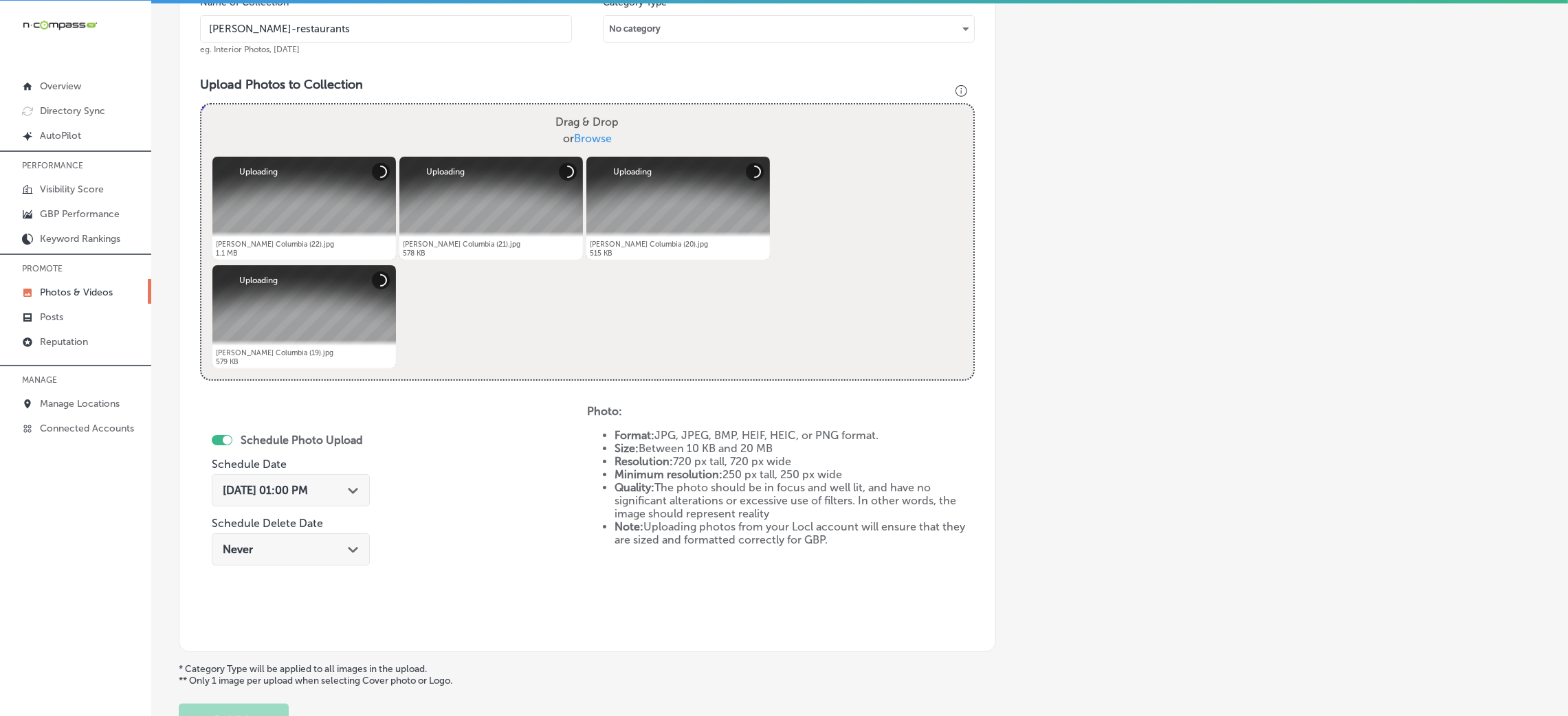
scroll to position [549, 0]
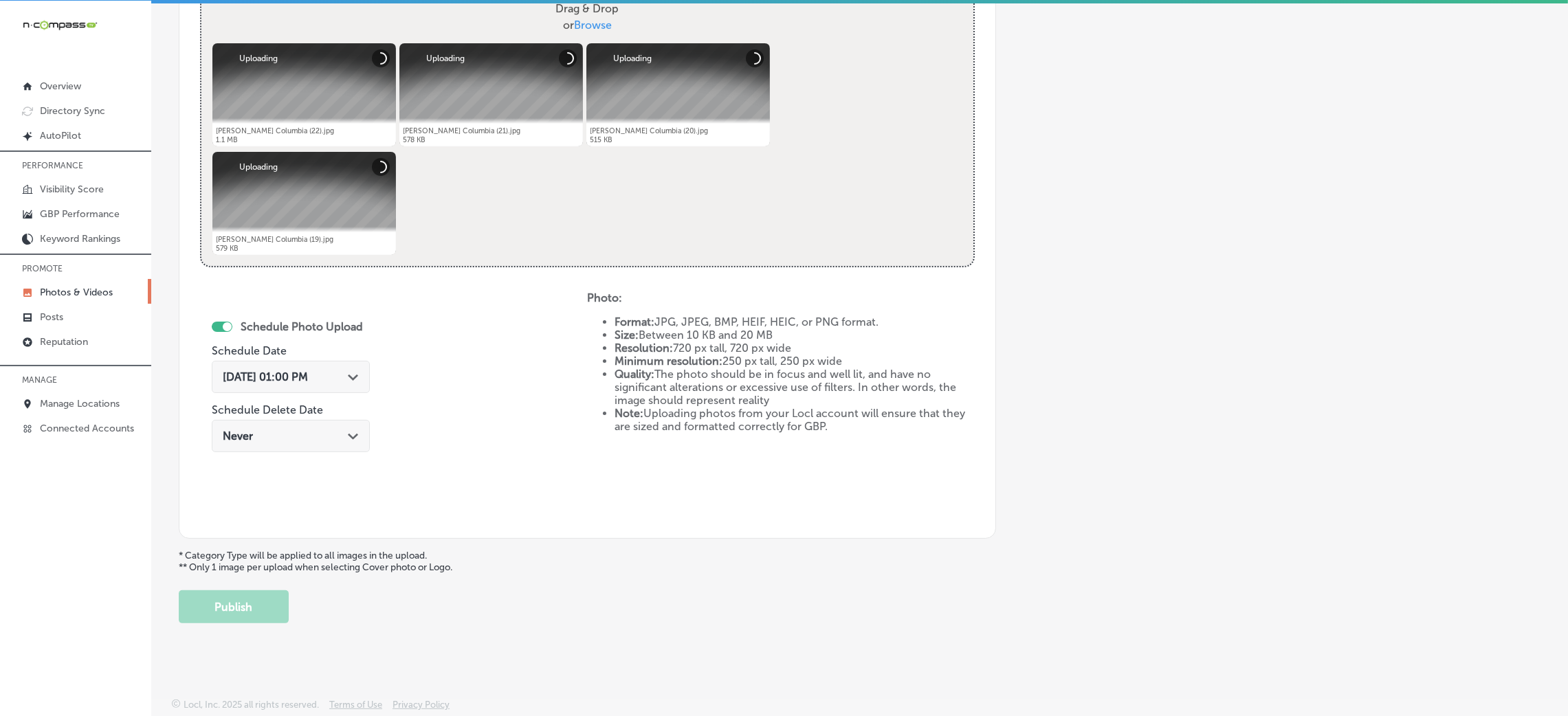
click at [304, 374] on span "Oct 8, 2025 01:00 PM" at bounding box center [265, 377] width 85 height 13
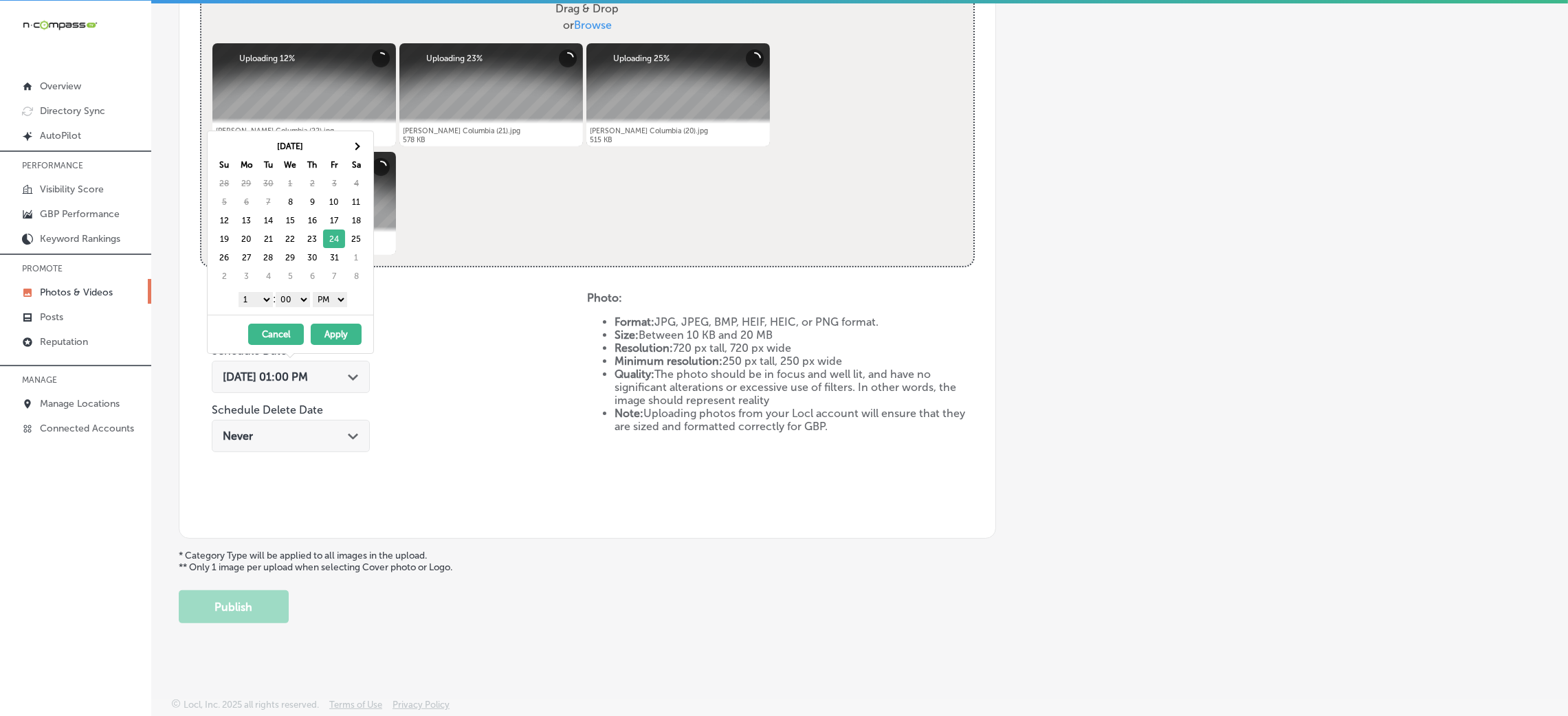
click at [290, 304] on select "00 10 20 30 40 50" at bounding box center [292, 299] width 35 height 15
click at [256, 292] on div "1 2 3 4 5 6 7 8 9 10 11 12 : 00 10 20 30 40 50 AM PM" at bounding box center [293, 299] width 160 height 20
click at [256, 293] on div "1 2 3 4 5 6 7 8 9 10 11 12 : 00 10 20 30 40 50 AM PM" at bounding box center [293, 299] width 160 height 20
click at [258, 298] on select "1 2 3 4 5 6 7 8 9 10 11 12" at bounding box center [256, 299] width 35 height 15
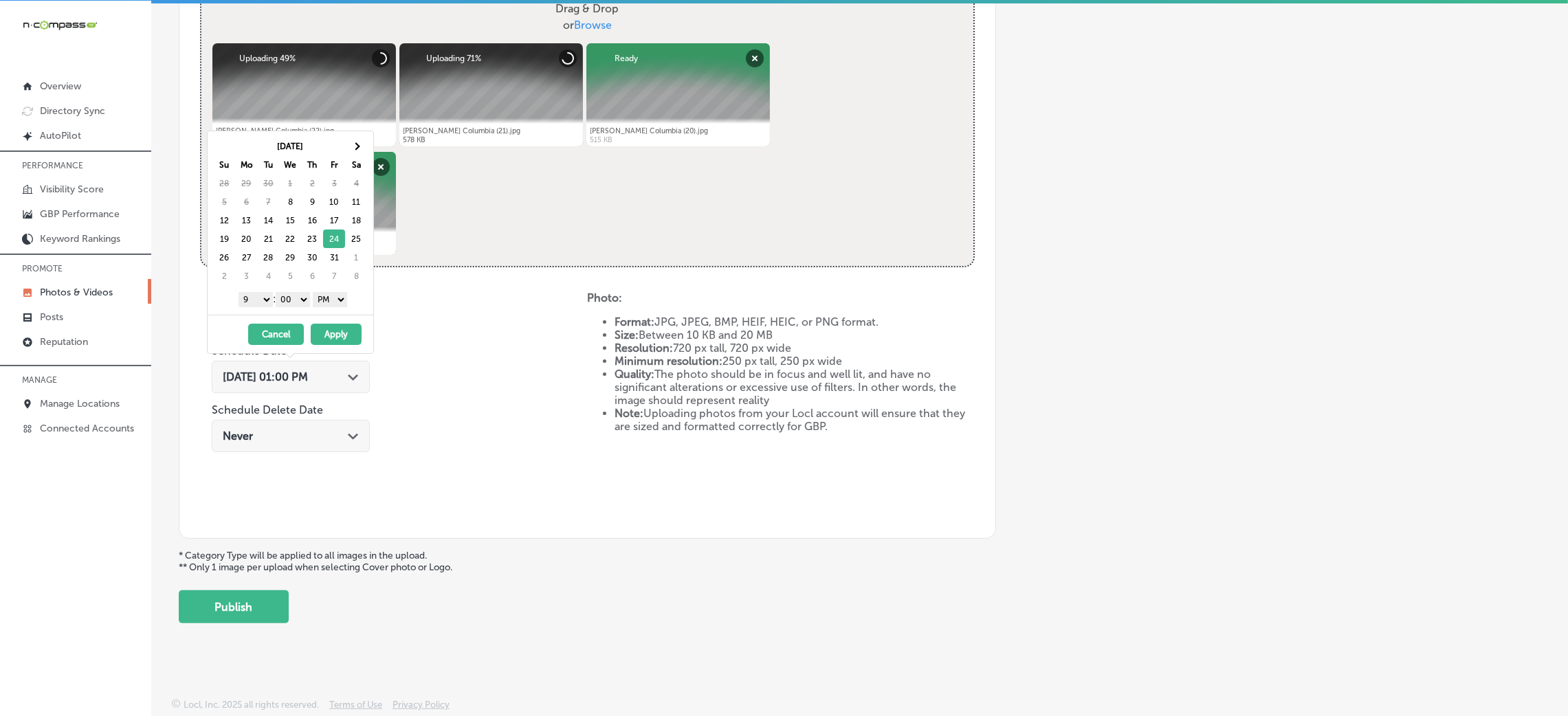
click at [344, 324] on button "Apply" at bounding box center [336, 334] width 51 height 21
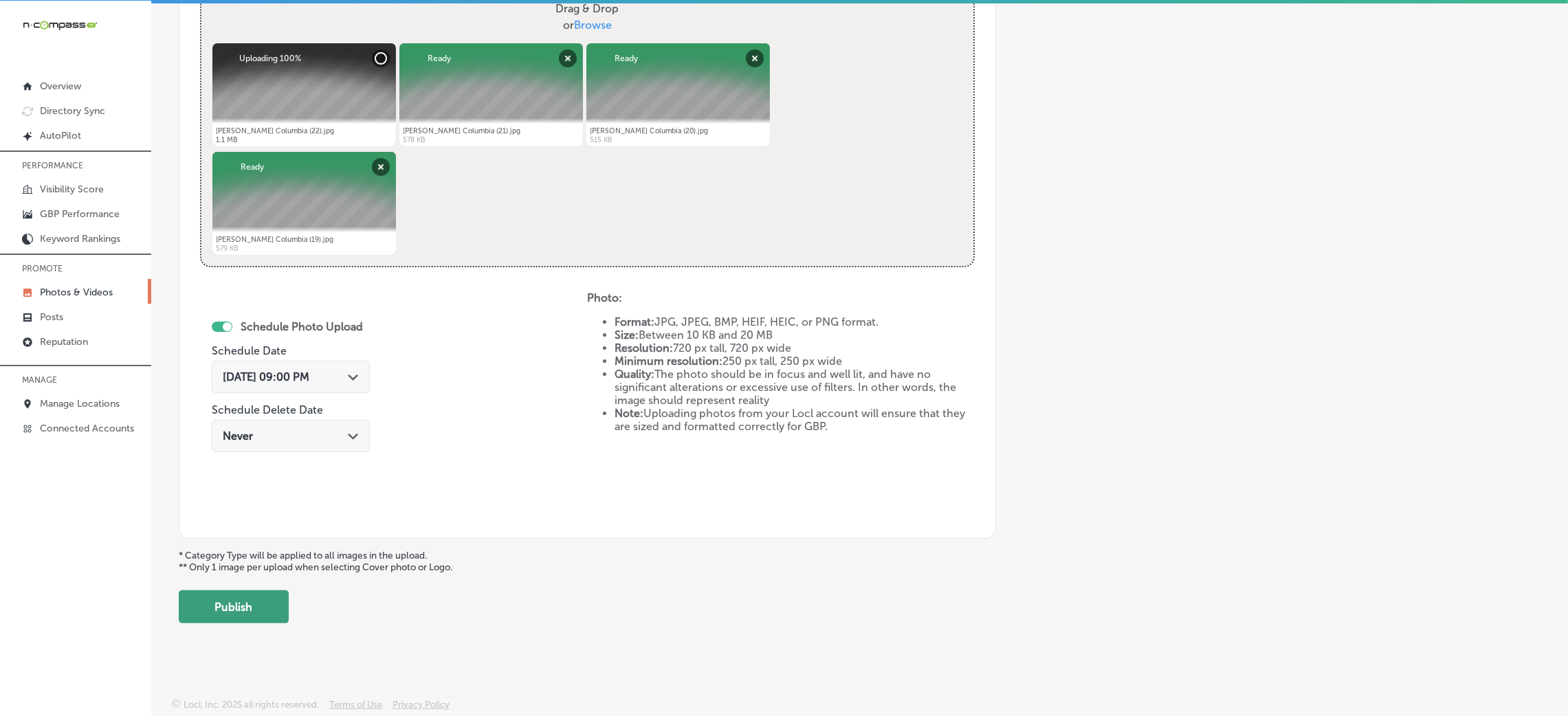
click at [245, 605] on button "Publish" at bounding box center [234, 607] width 110 height 33
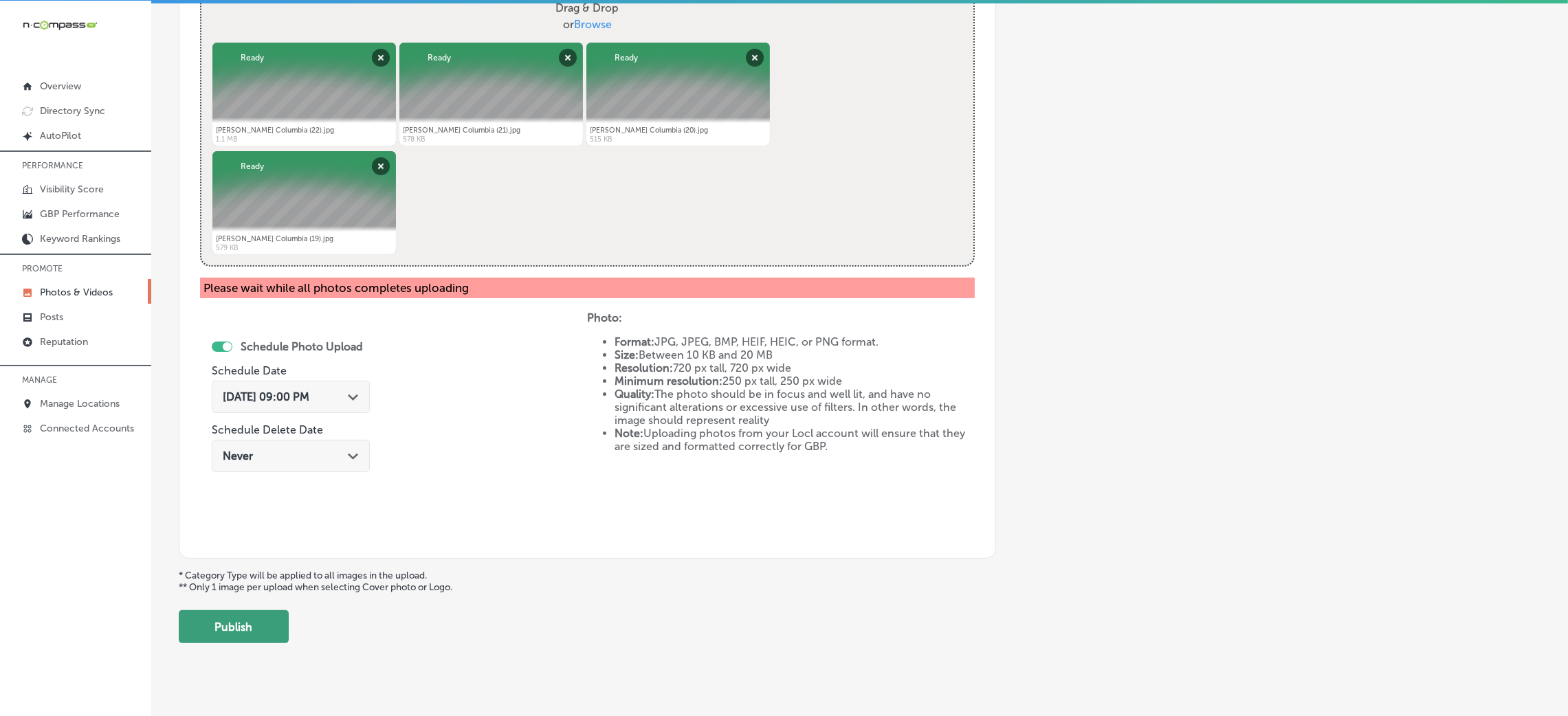
click at [274, 627] on button "Publish" at bounding box center [234, 626] width 110 height 33
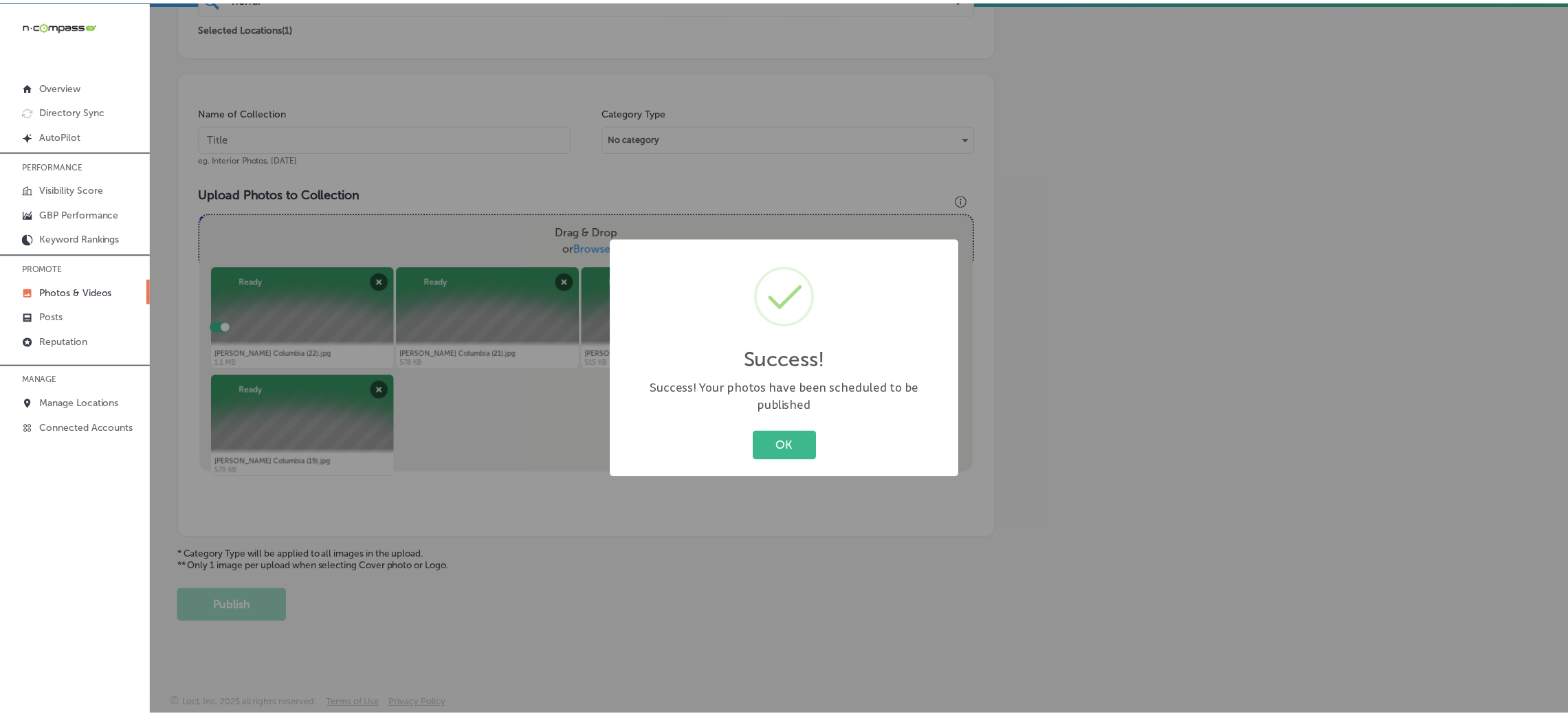
scroll to position [326, 0]
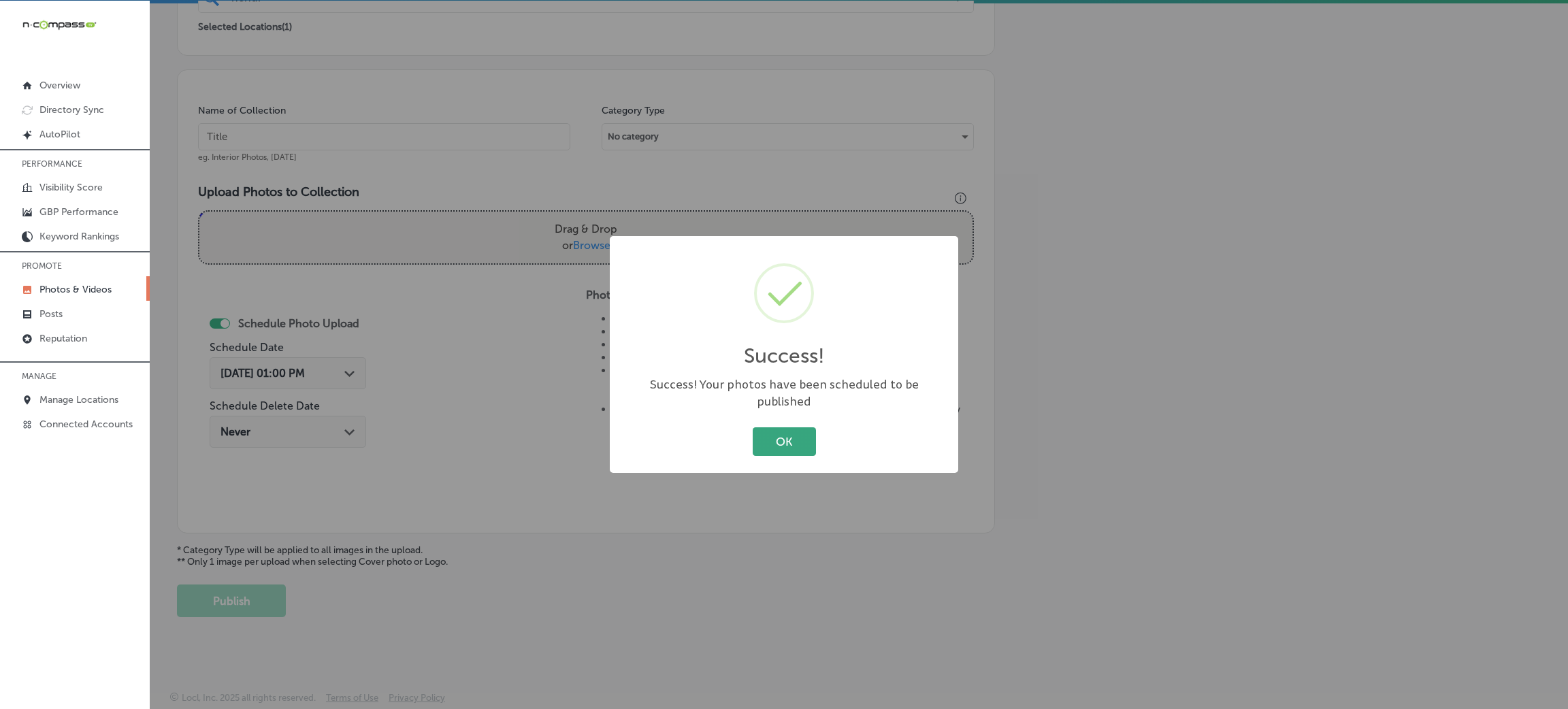
click at [804, 427] on button "OK" at bounding box center [784, 441] width 64 height 28
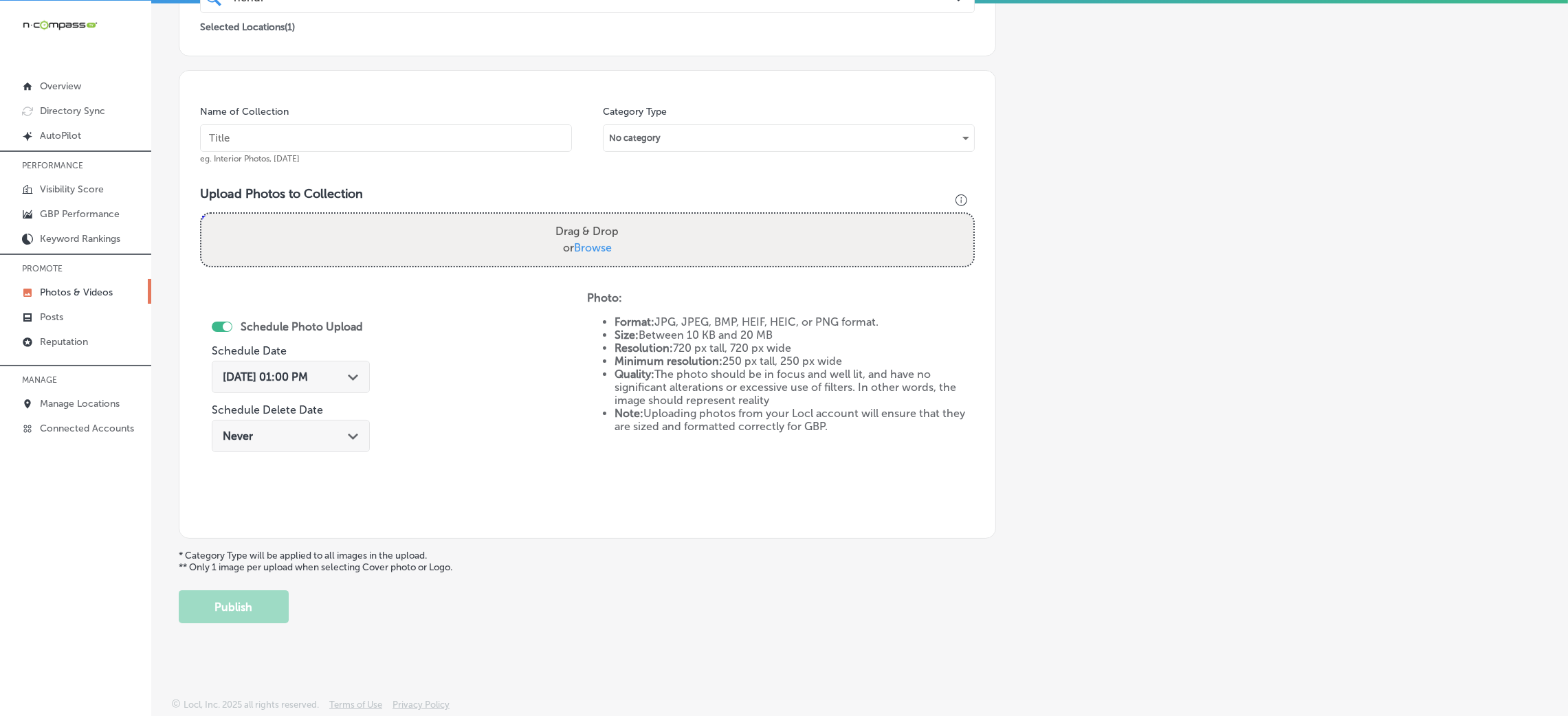
click at [360, 144] on input "text" at bounding box center [386, 138] width 372 height 28
paste input "Hendrix-restaurants"
type input "Hendrix-restaurants"
click at [613, 202] on div "Upload Photos to Collection Powered by PQINA Drag & Drop or Browse Hendrix Colu…" at bounding box center [587, 232] width 775 height 92
click at [618, 246] on label "Drag & Drop or Browse" at bounding box center [587, 240] width 74 height 44
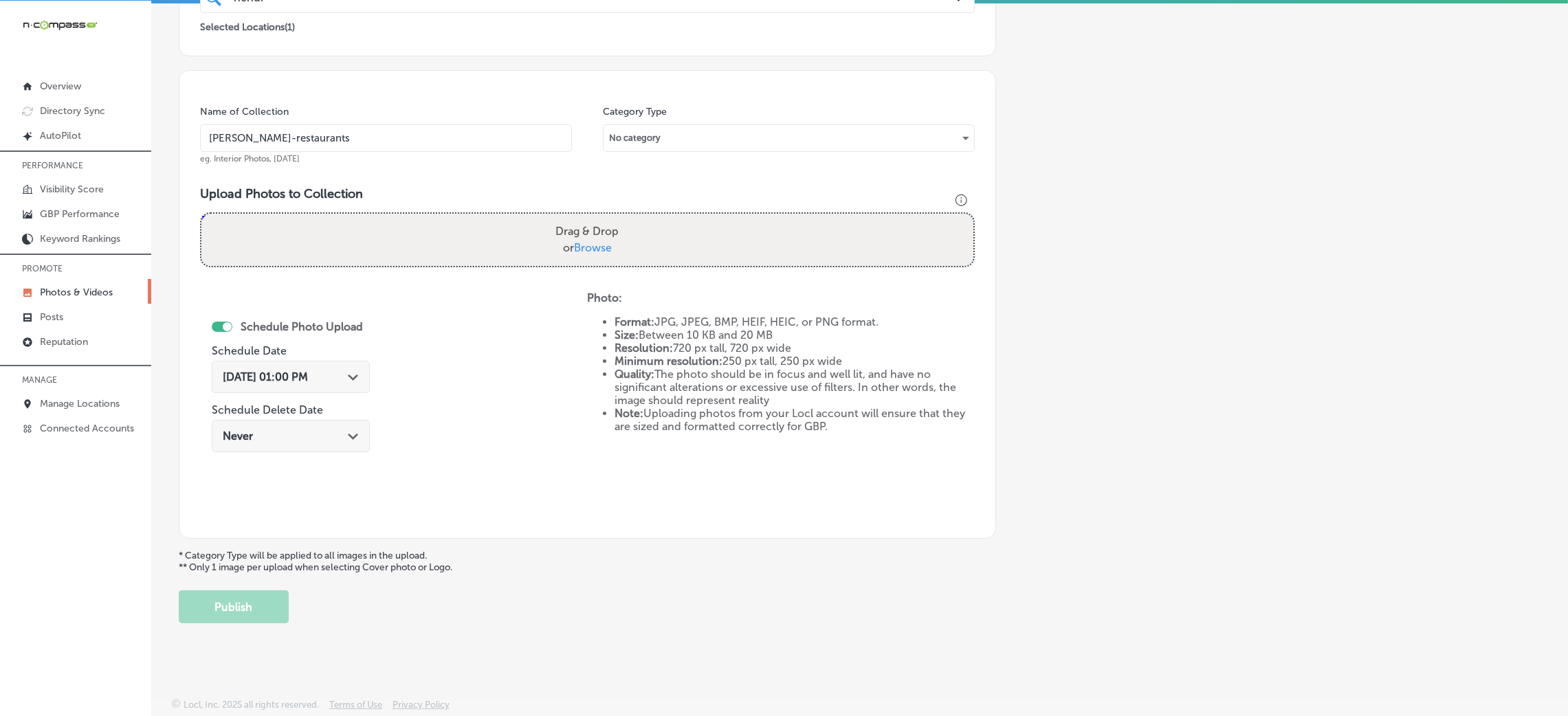
click at [618, 218] on input "Drag & Drop or Browse" at bounding box center [587, 216] width 772 height 4
type input "C:\fakepath\Hendrix Columbia (18).jpg"
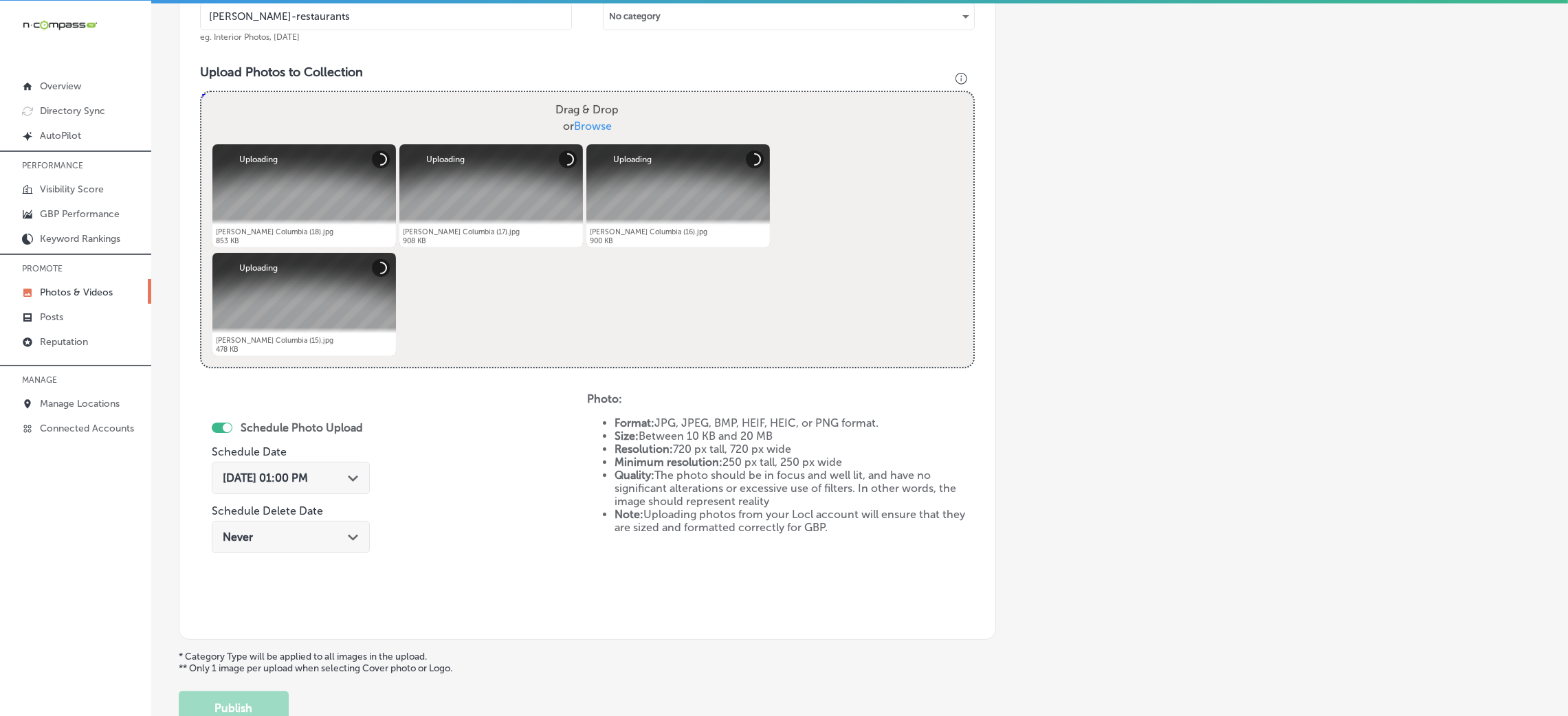
scroll to position [532, 0]
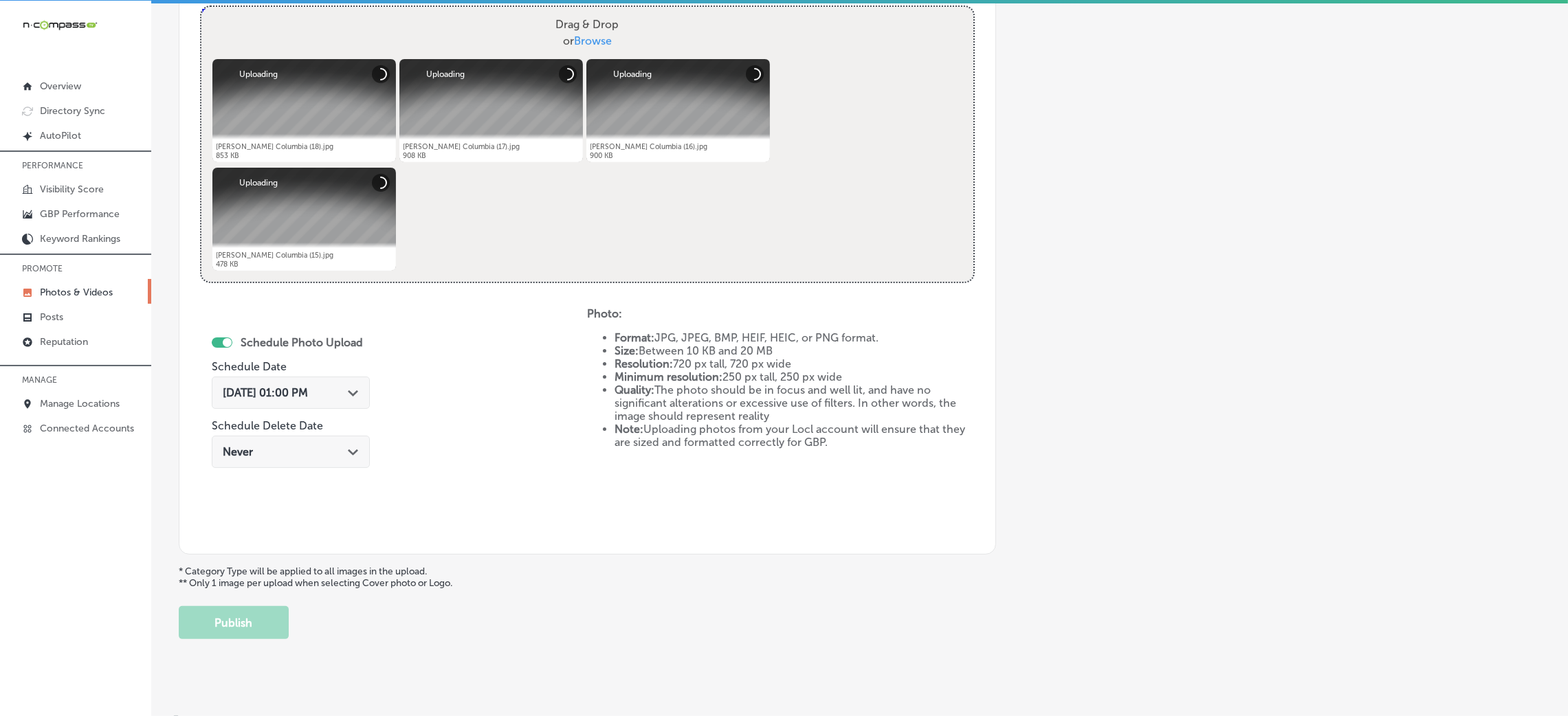
click at [340, 395] on div "Oct 8, 2025 01:00 PM Path Created with Sketch." at bounding box center [290, 393] width 136 height 13
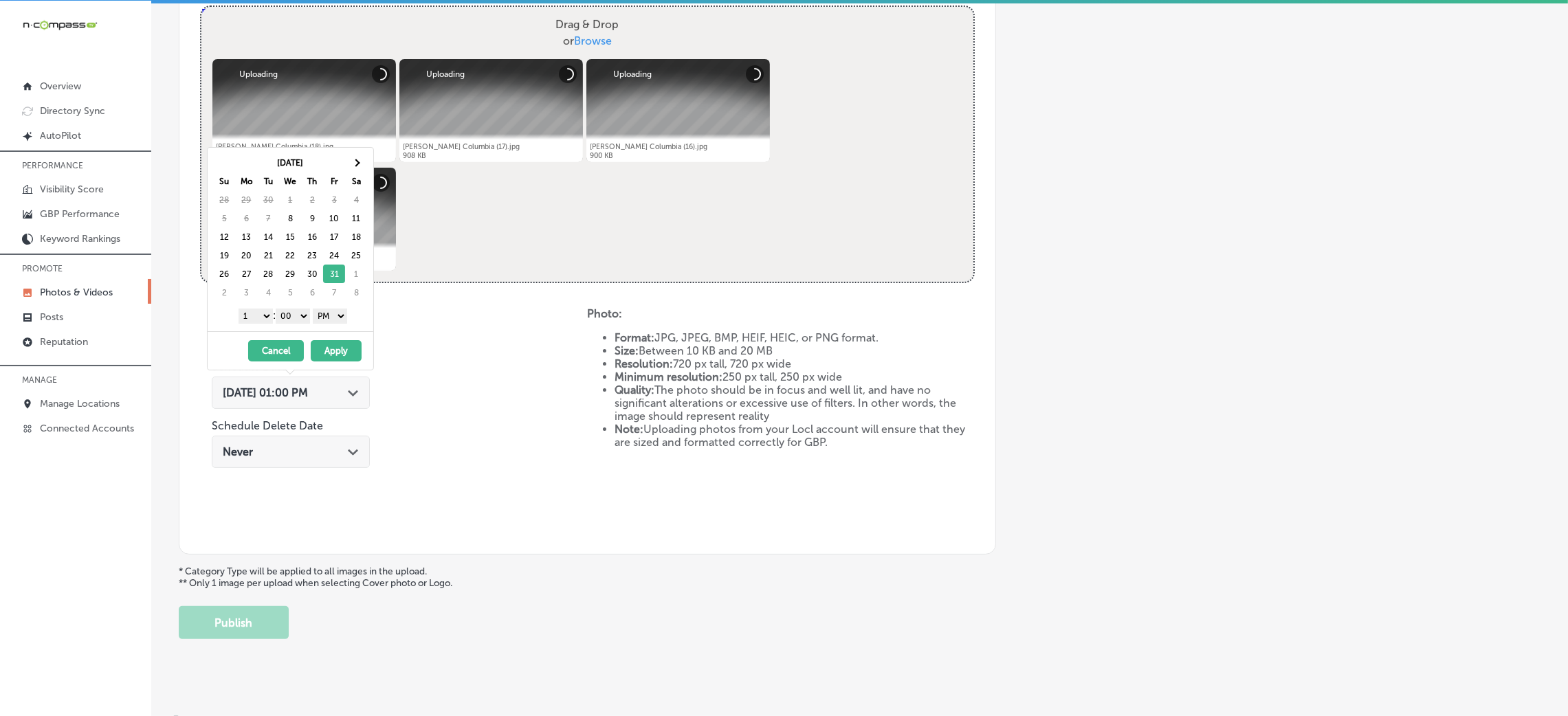
click at [285, 316] on select "00 10 20 30 40 50" at bounding box center [292, 316] width 35 height 15
click at [245, 320] on select "1 2 3 4 5 6 7 8 9 10 11 12" at bounding box center [256, 316] width 35 height 15
click at [335, 345] on button "Apply" at bounding box center [336, 351] width 51 height 21
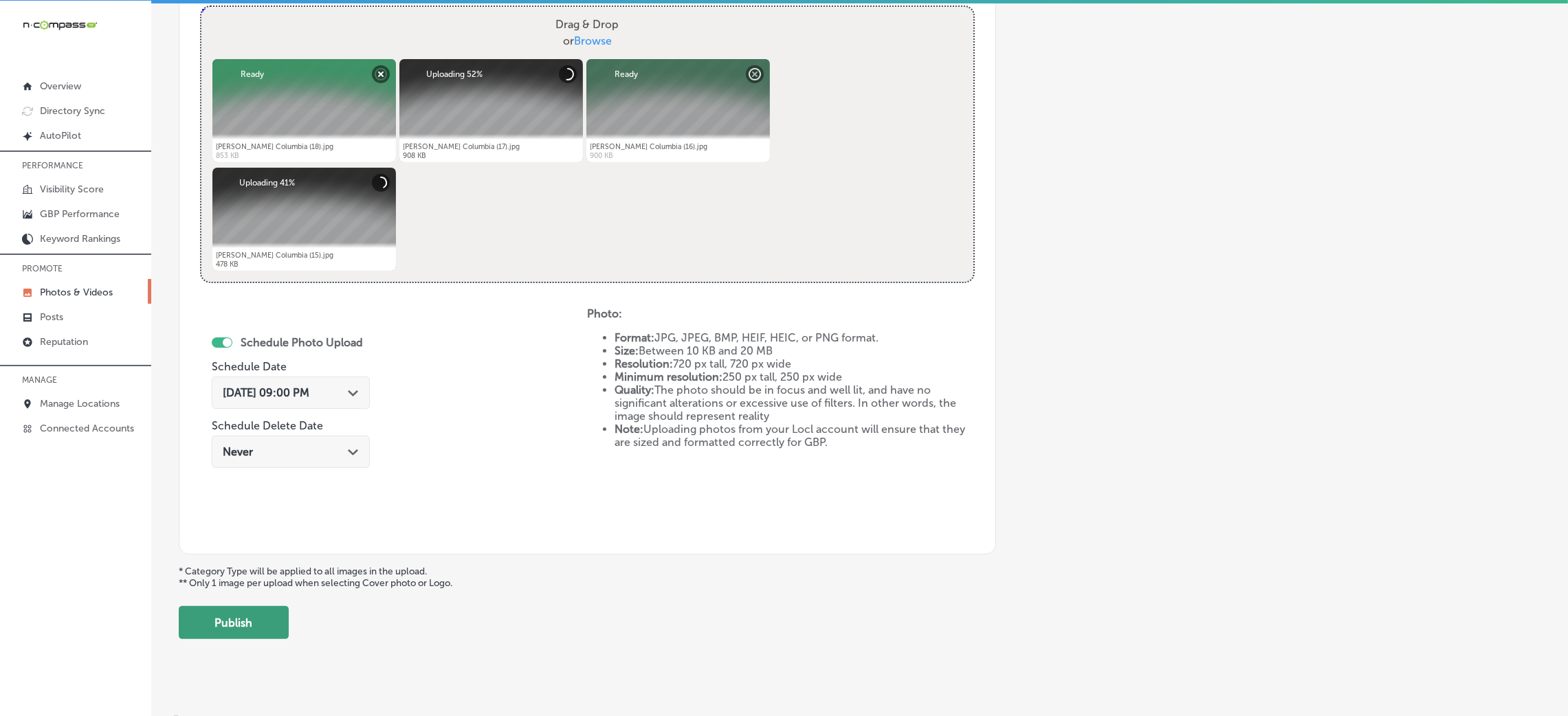
click at [269, 614] on button "Publish" at bounding box center [234, 622] width 110 height 33
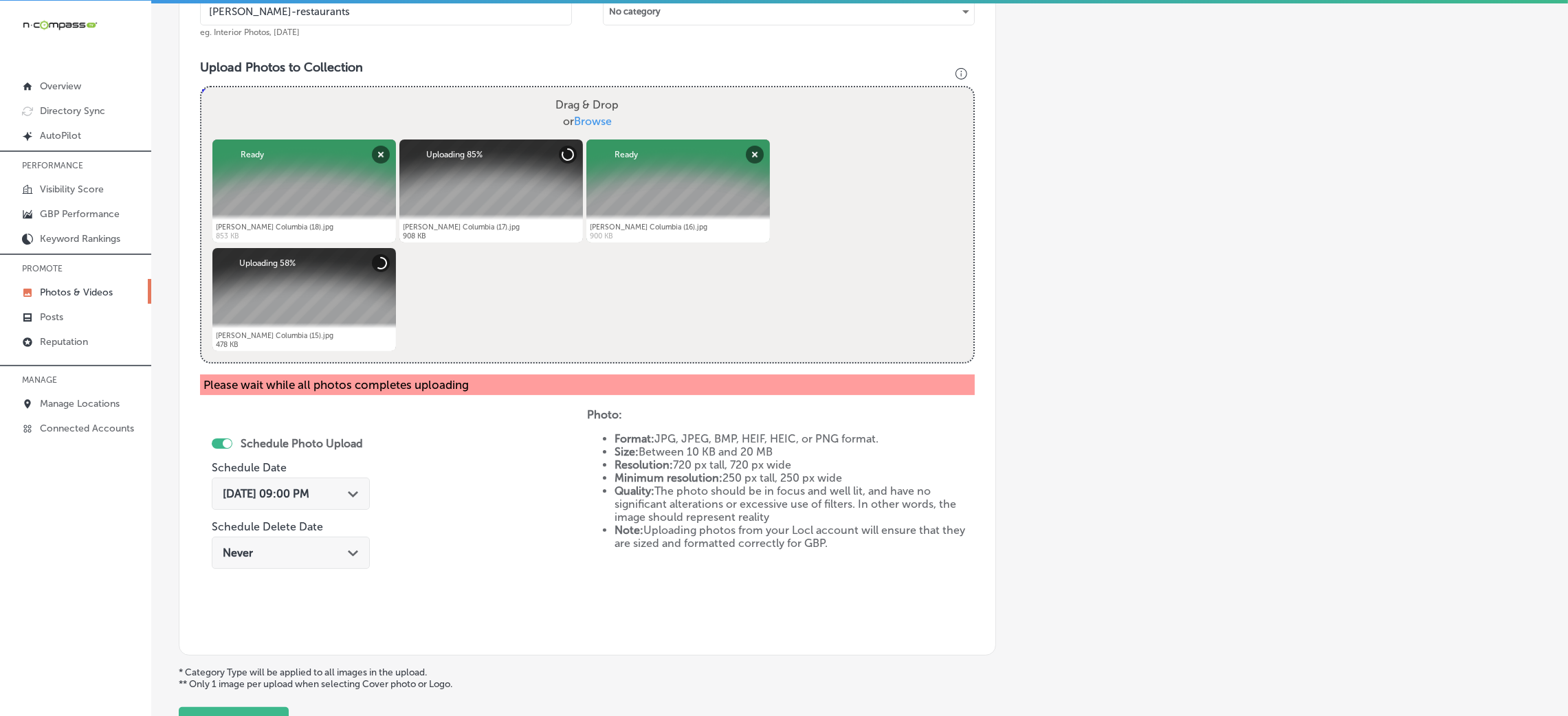
scroll to position [429, 0]
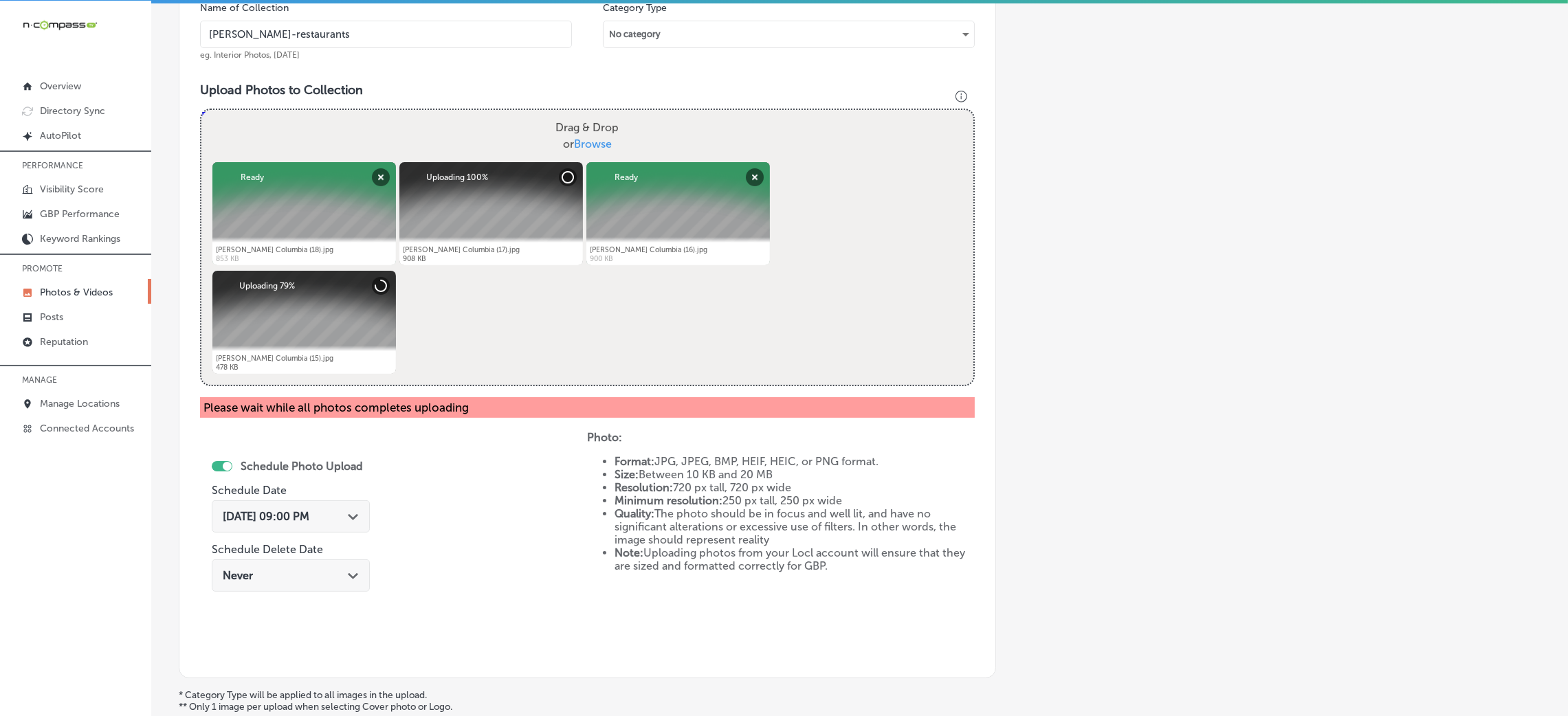
click at [428, 37] on input "Hendrix-restaurants" at bounding box center [386, 34] width 372 height 28
click at [430, 37] on input "Hendrix-restaurants" at bounding box center [386, 34] width 372 height 28
click at [464, 89] on h3 "Upload Photos to Collection" at bounding box center [587, 90] width 775 height 15
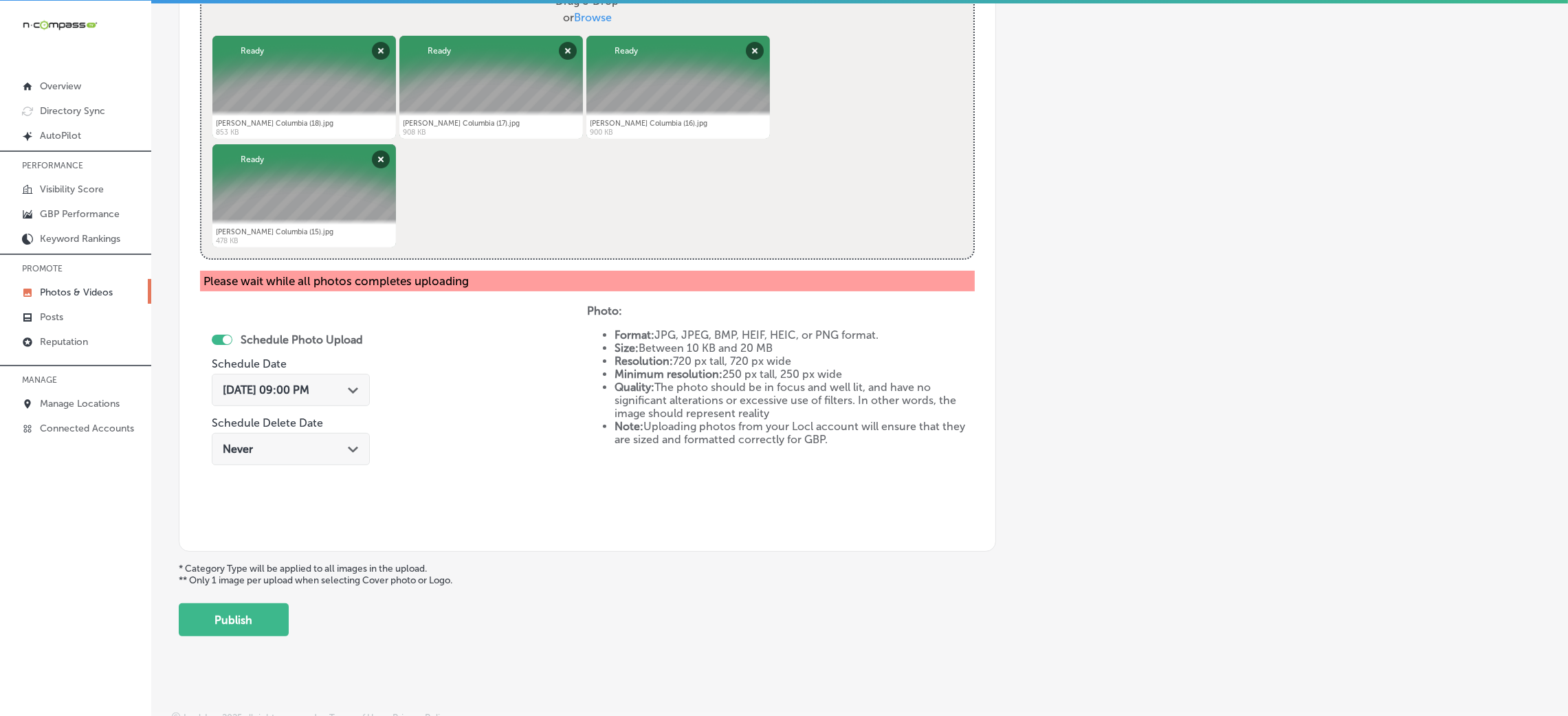
scroll to position [570, 0]
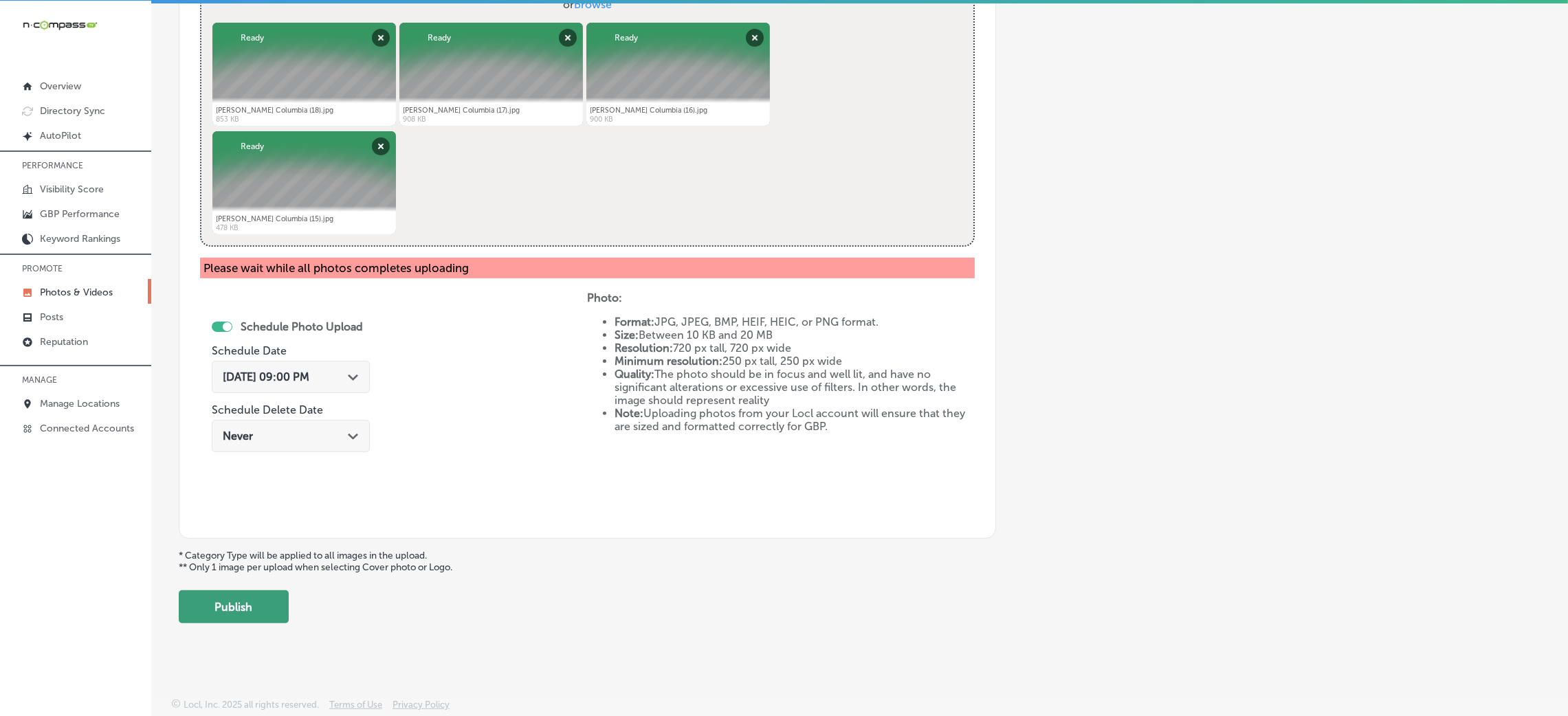
click at [256, 607] on button "Publish" at bounding box center [234, 607] width 110 height 33
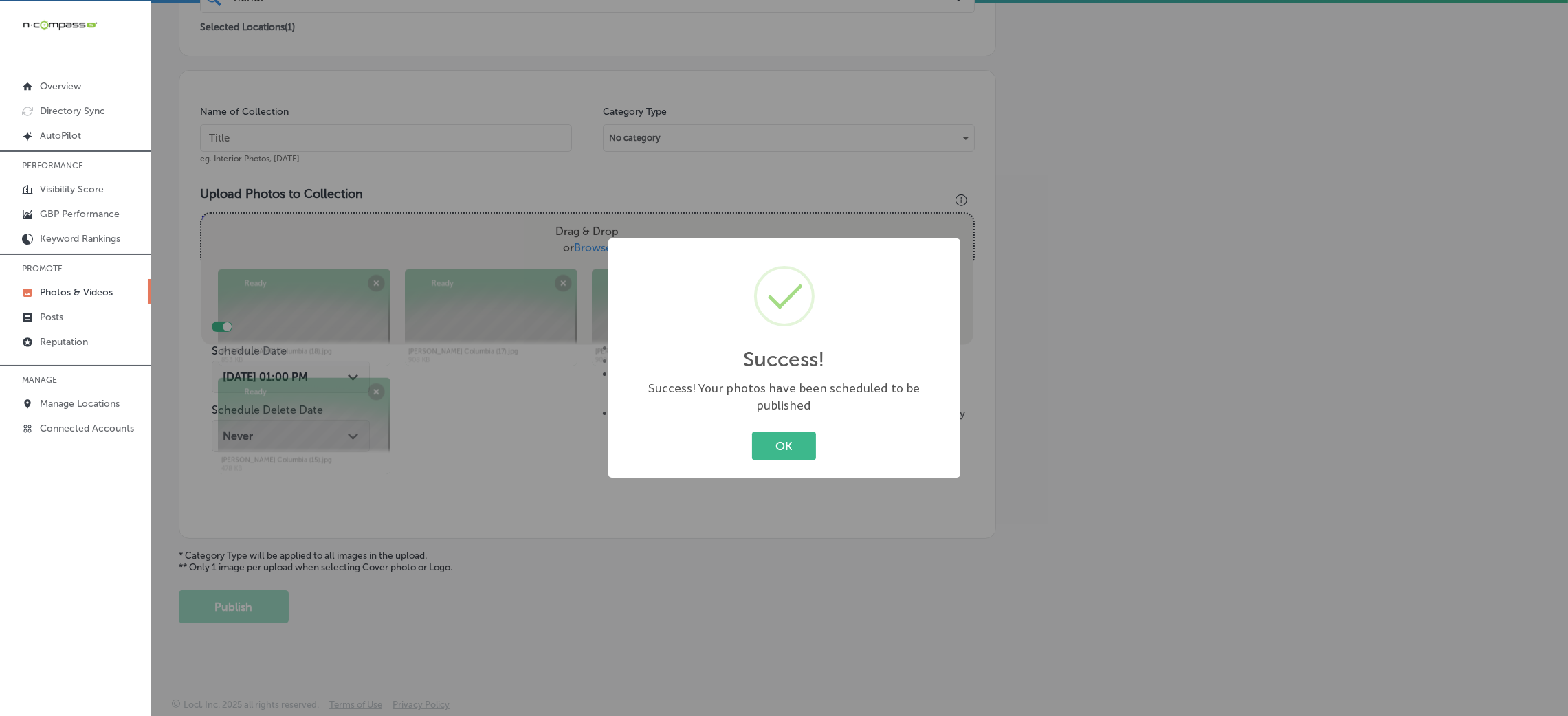
scroll to position [326, 0]
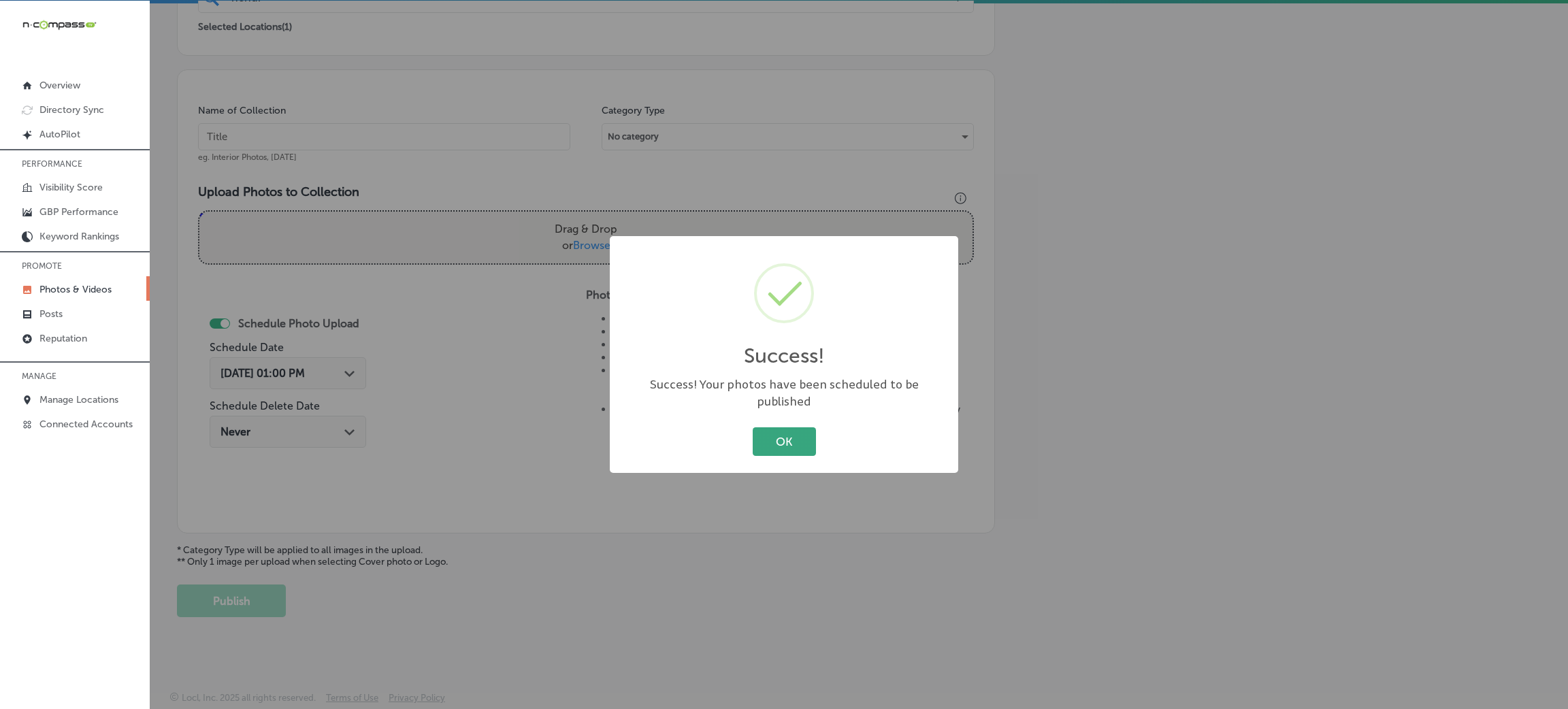
click at [756, 433] on button "OK" at bounding box center [784, 441] width 64 height 28
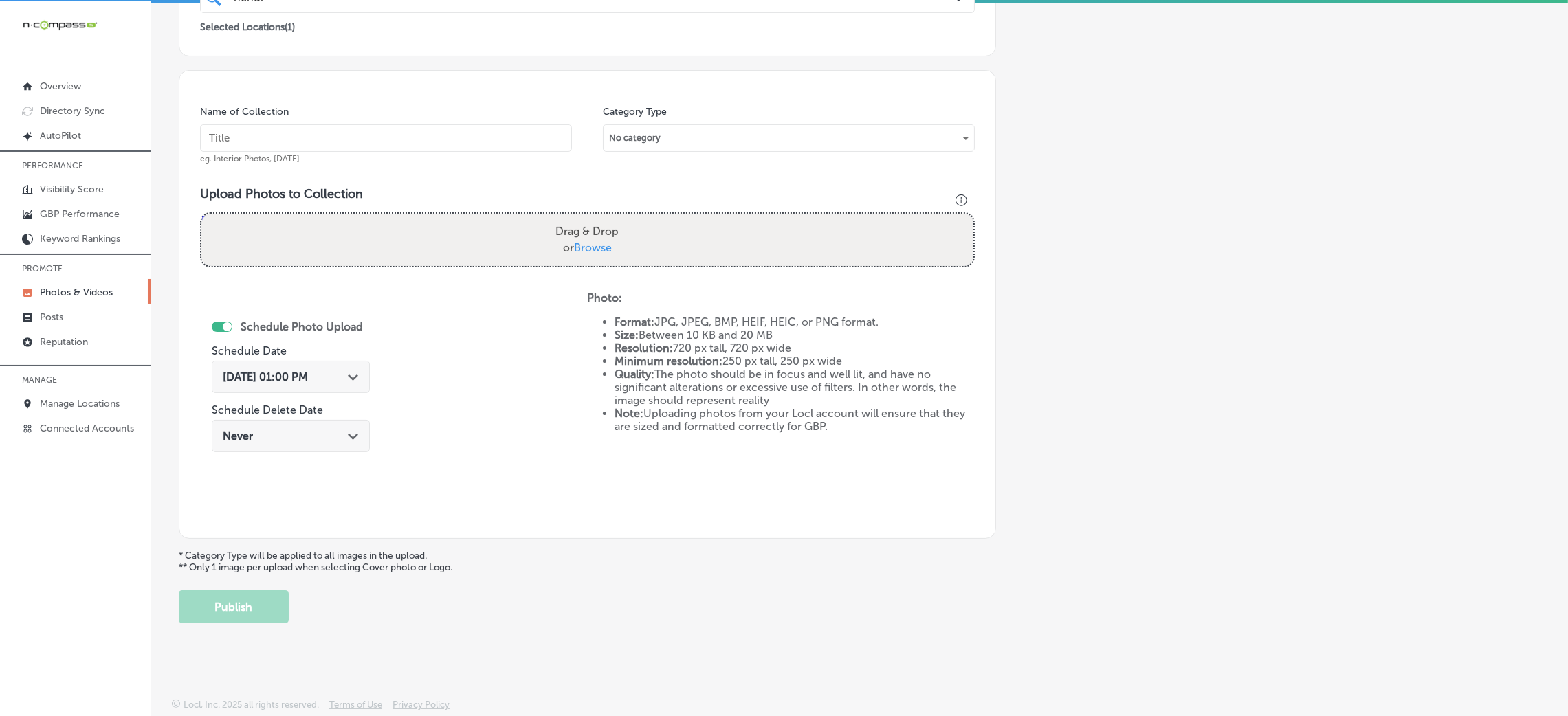
click at [451, 142] on input "text" at bounding box center [386, 138] width 372 height 28
paste input "Hendrix-restaurants"
type input "Hendrix-restaurants"
click at [613, 232] on label "Drag & Drop or Browse" at bounding box center [587, 240] width 74 height 44
click at [613, 218] on input "Drag & Drop or Browse" at bounding box center [587, 216] width 772 height 4
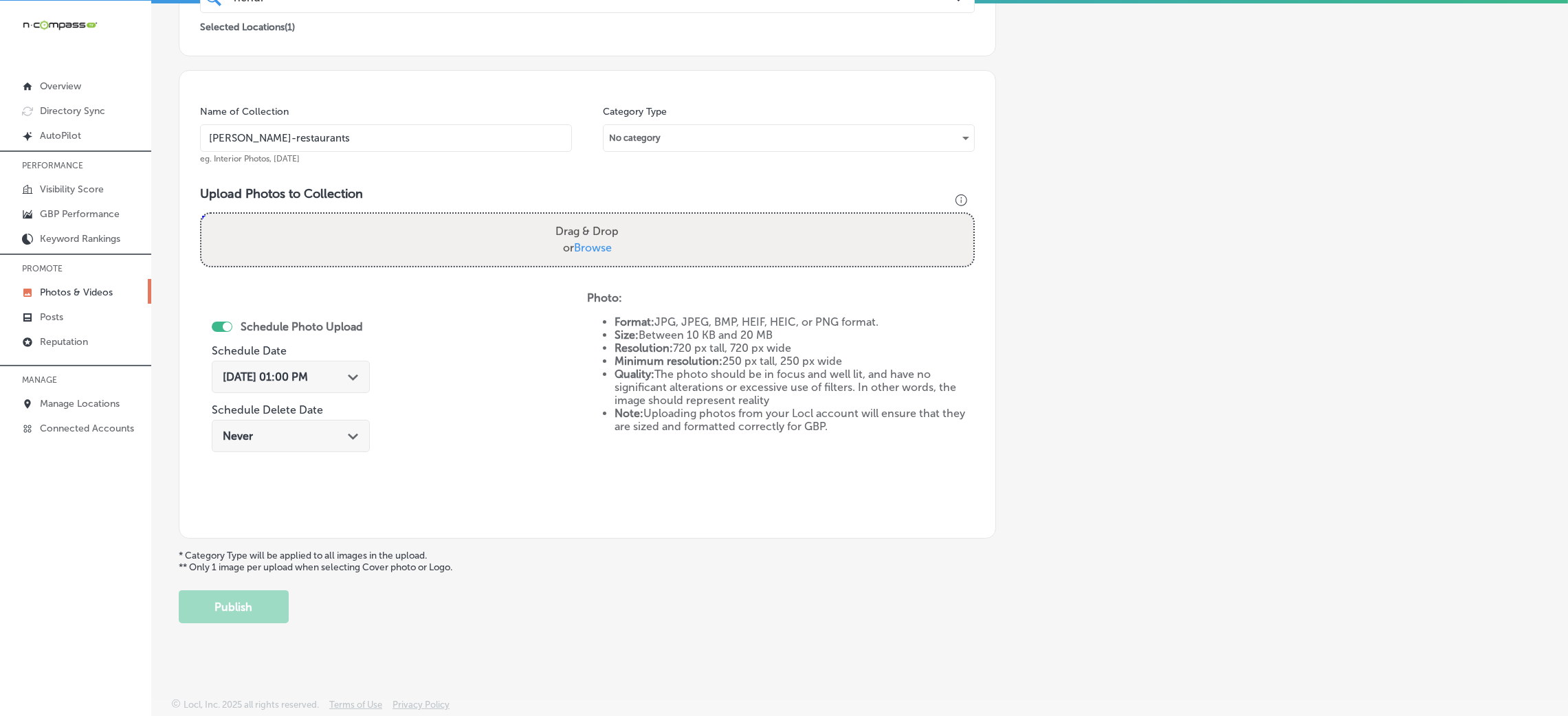
type input "C:\fakepath\Hendrix Columbia (14).jpg"
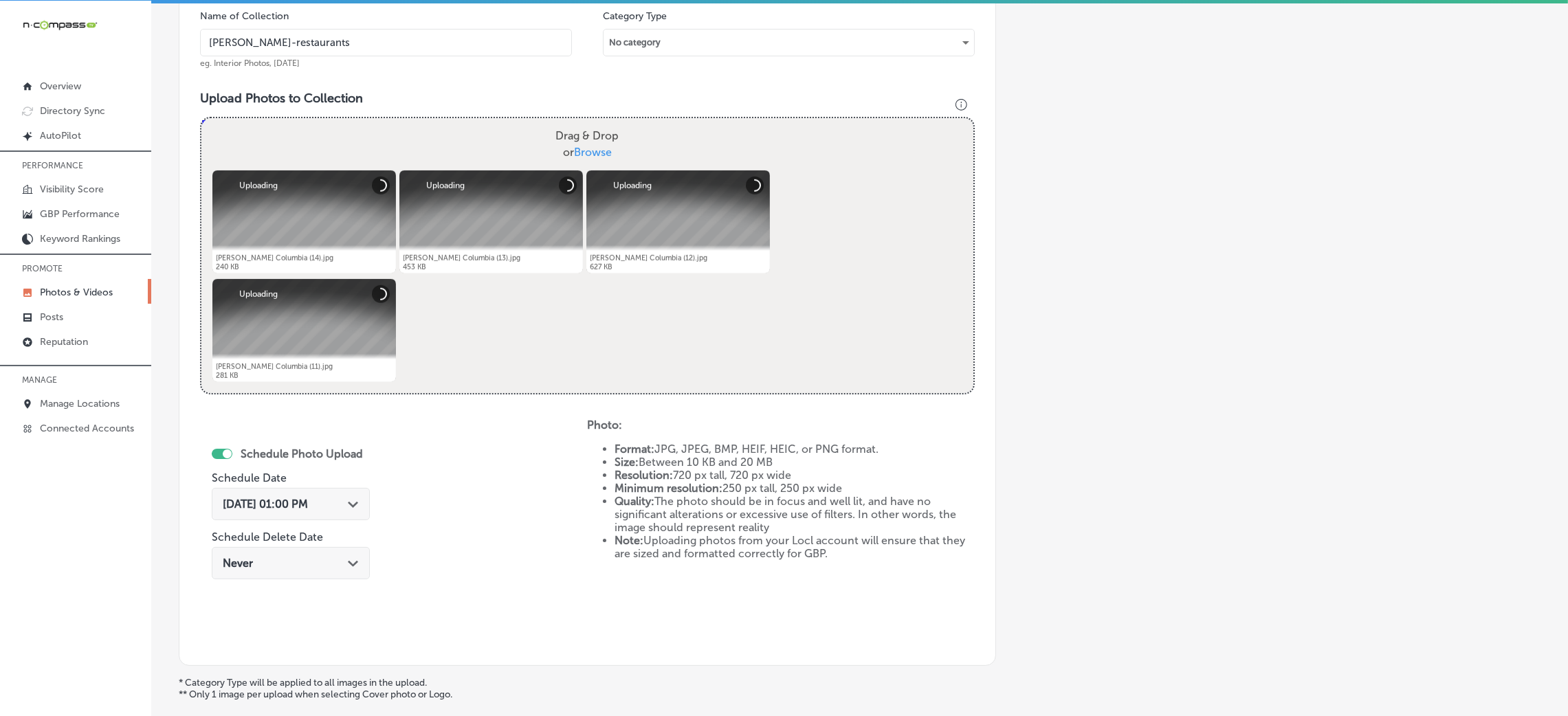
scroll to position [532, 0]
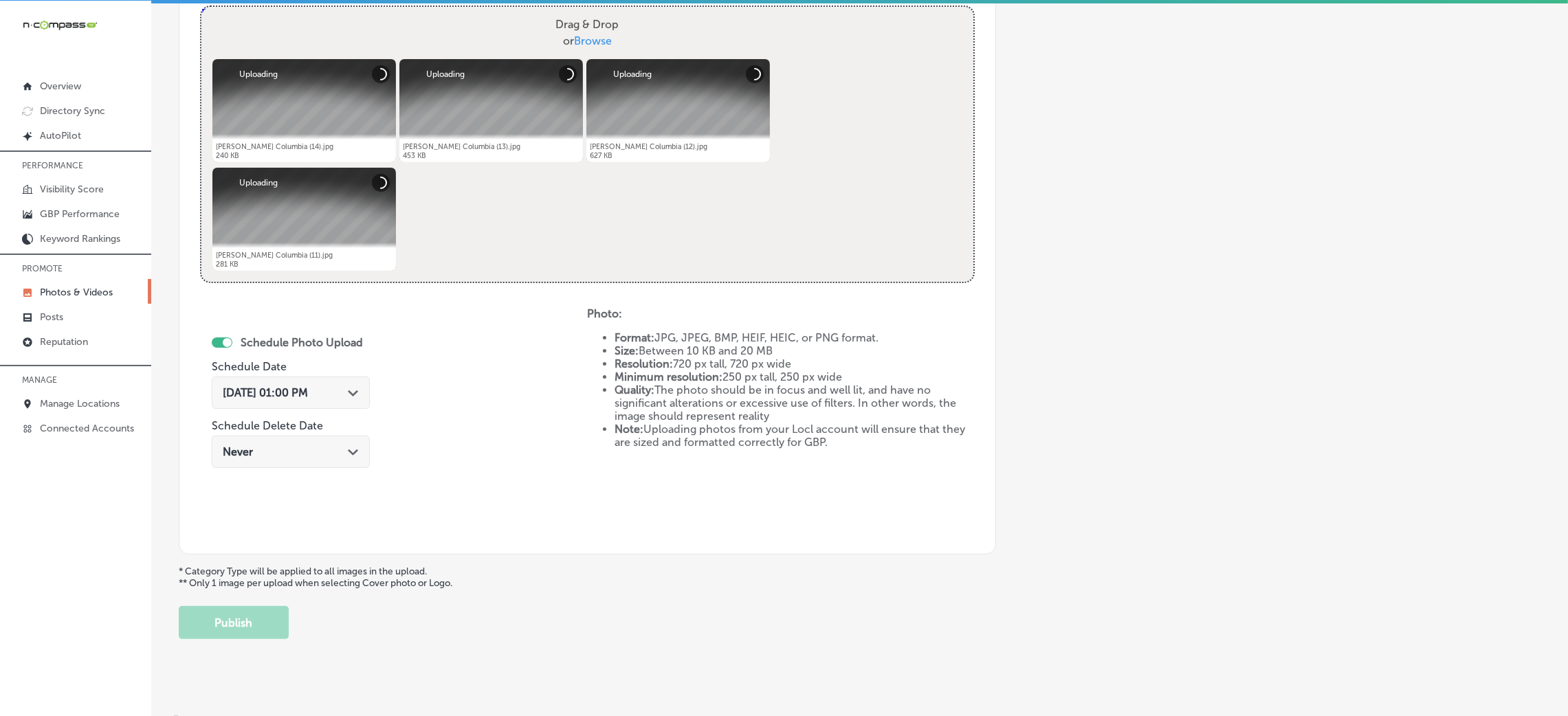
click at [355, 412] on div "Oct 8, 2025 01:00 PM Path Created with Sketch." at bounding box center [291, 396] width 158 height 46
click at [355, 393] on polygon at bounding box center [353, 393] width 11 height 6
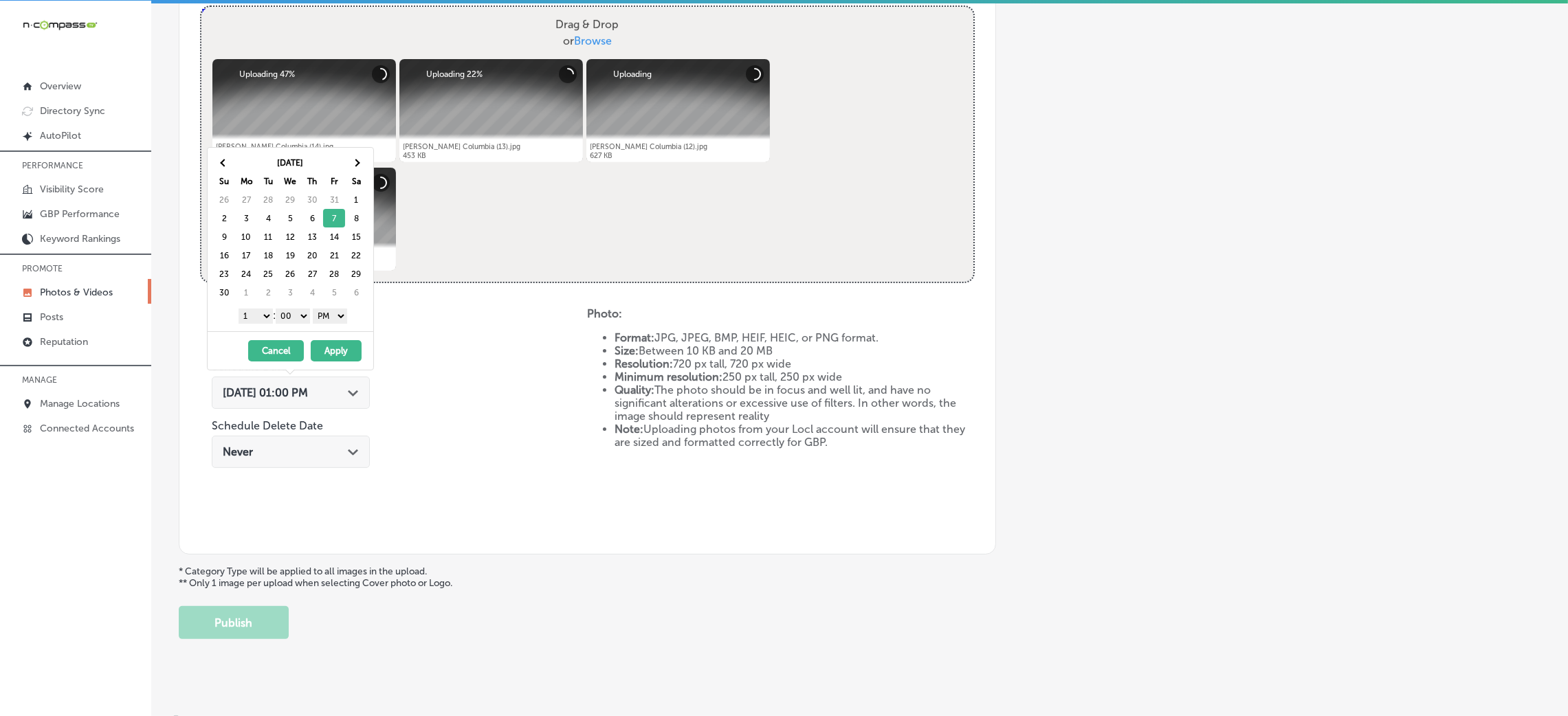
click at [277, 323] on div "1 2 3 4 5 6 7 8 9 10 11 12 : 00 10 20 30 40 50 AM PM" at bounding box center [293, 315] width 160 height 20
click at [254, 319] on select "1 2 3 4 5 6 7 8 9 10 11 12" at bounding box center [256, 316] width 35 height 15
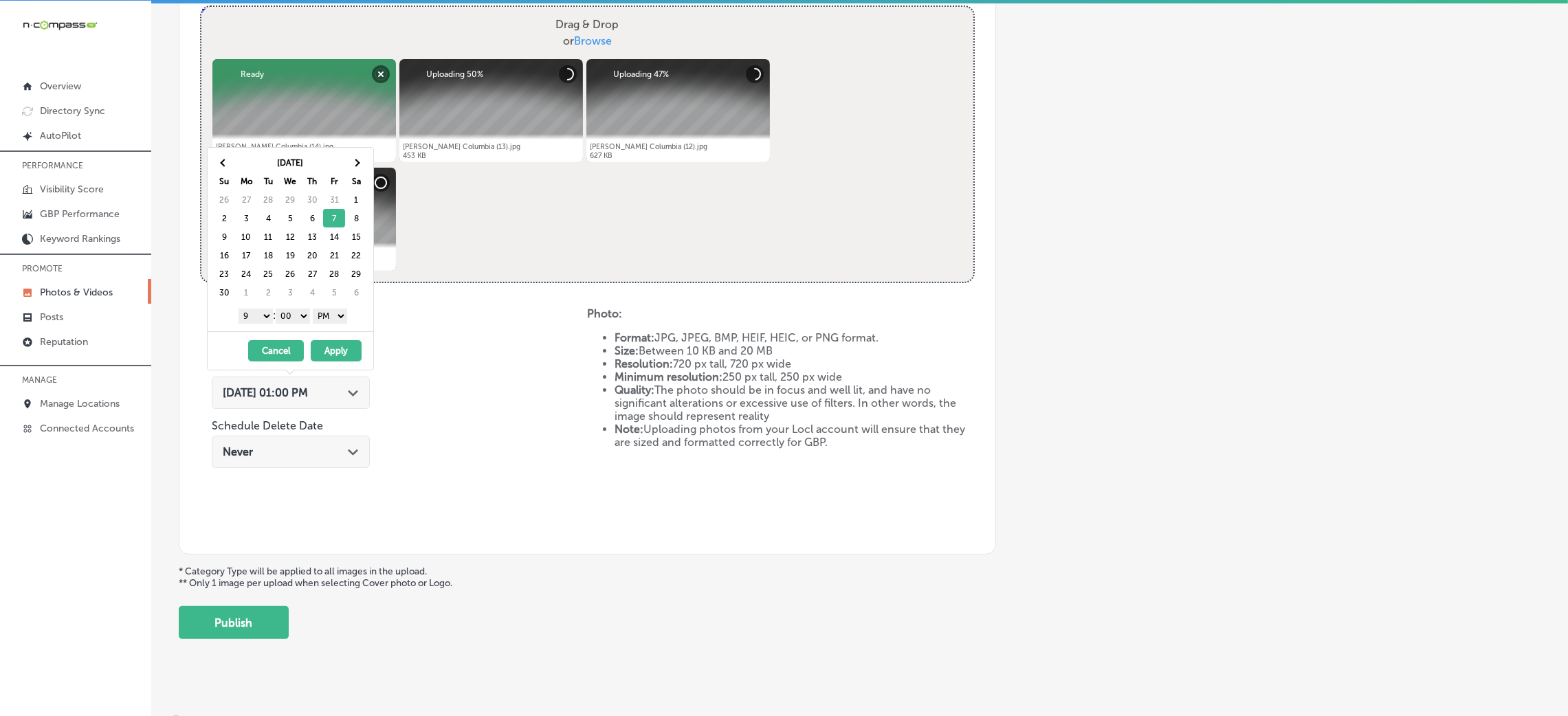
click at [333, 342] on button "Apply" at bounding box center [336, 351] width 51 height 21
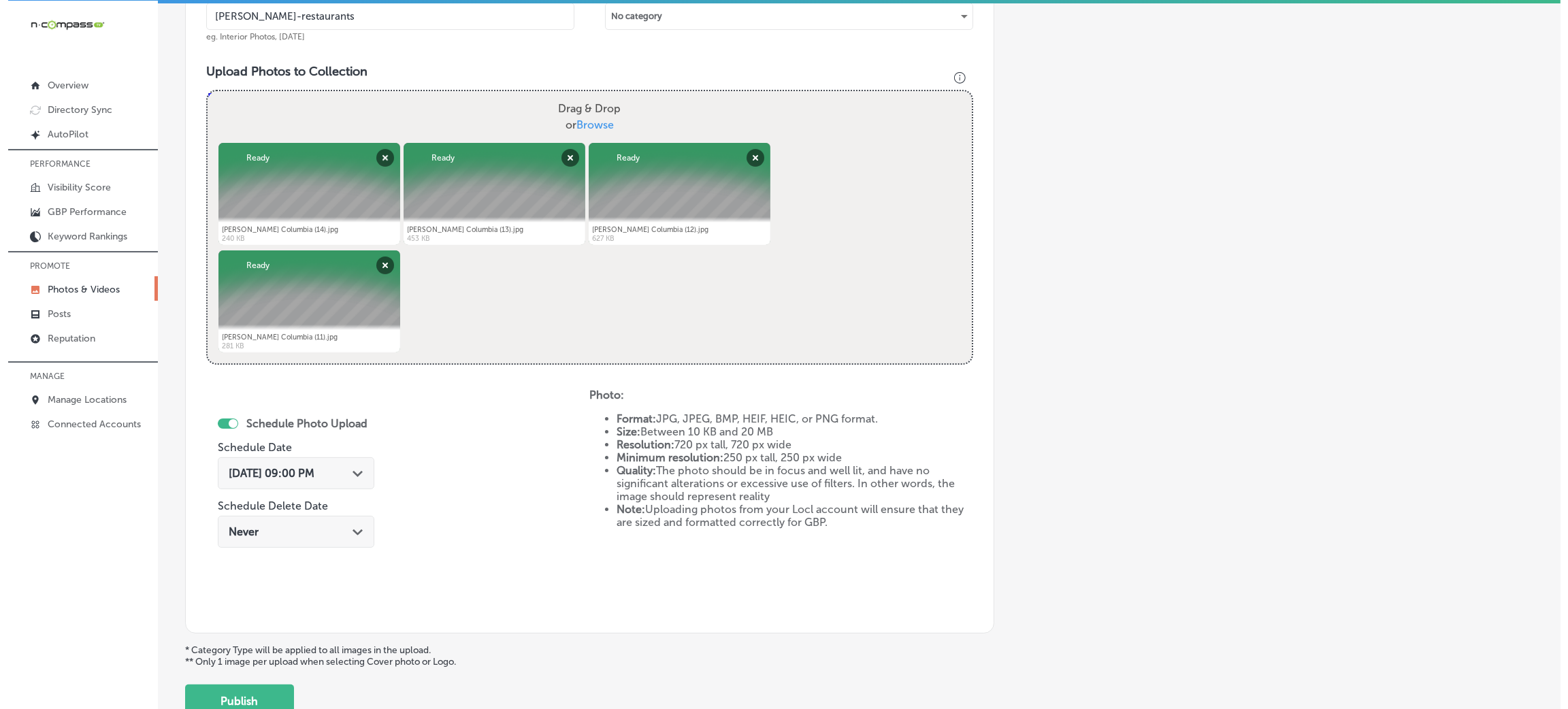
scroll to position [544, 0]
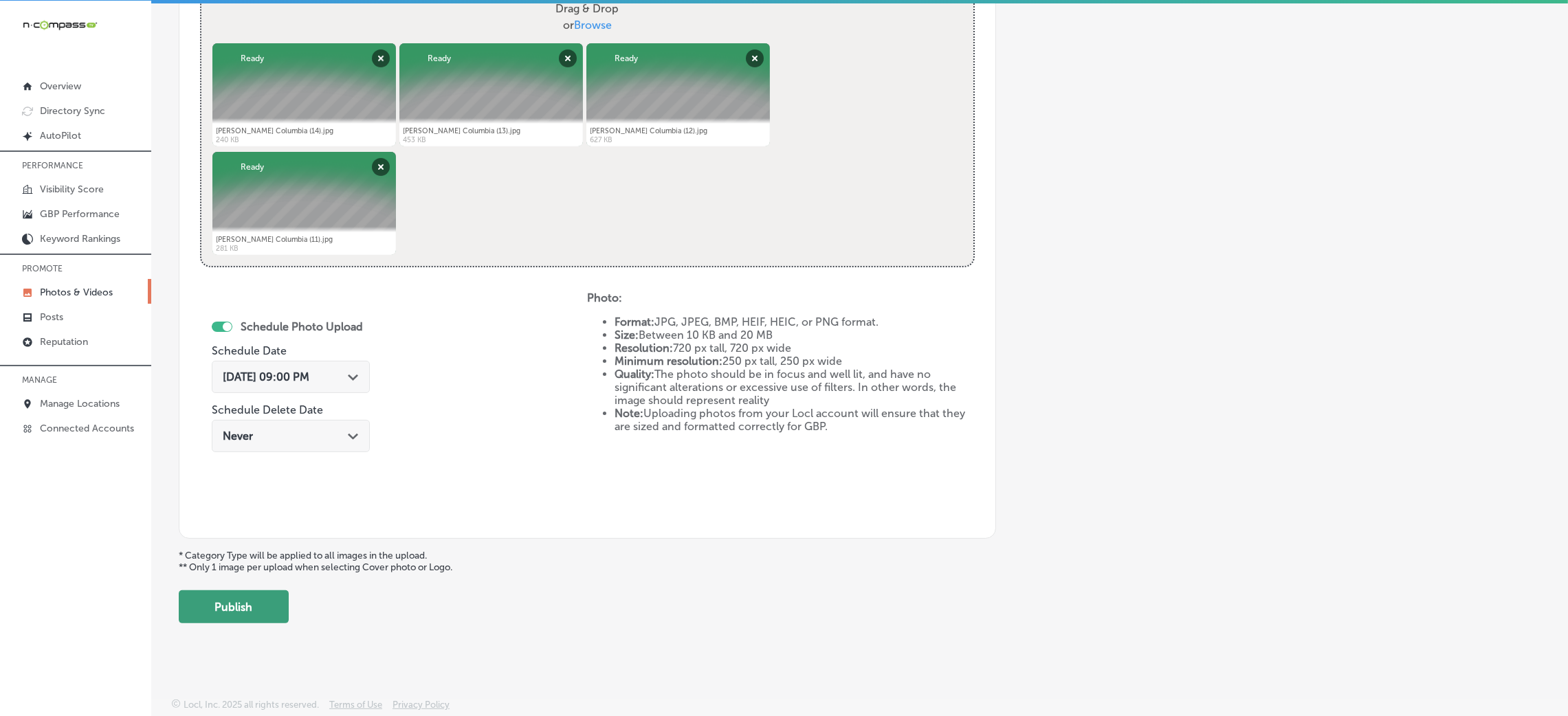
click at [275, 594] on button "Publish" at bounding box center [234, 607] width 110 height 33
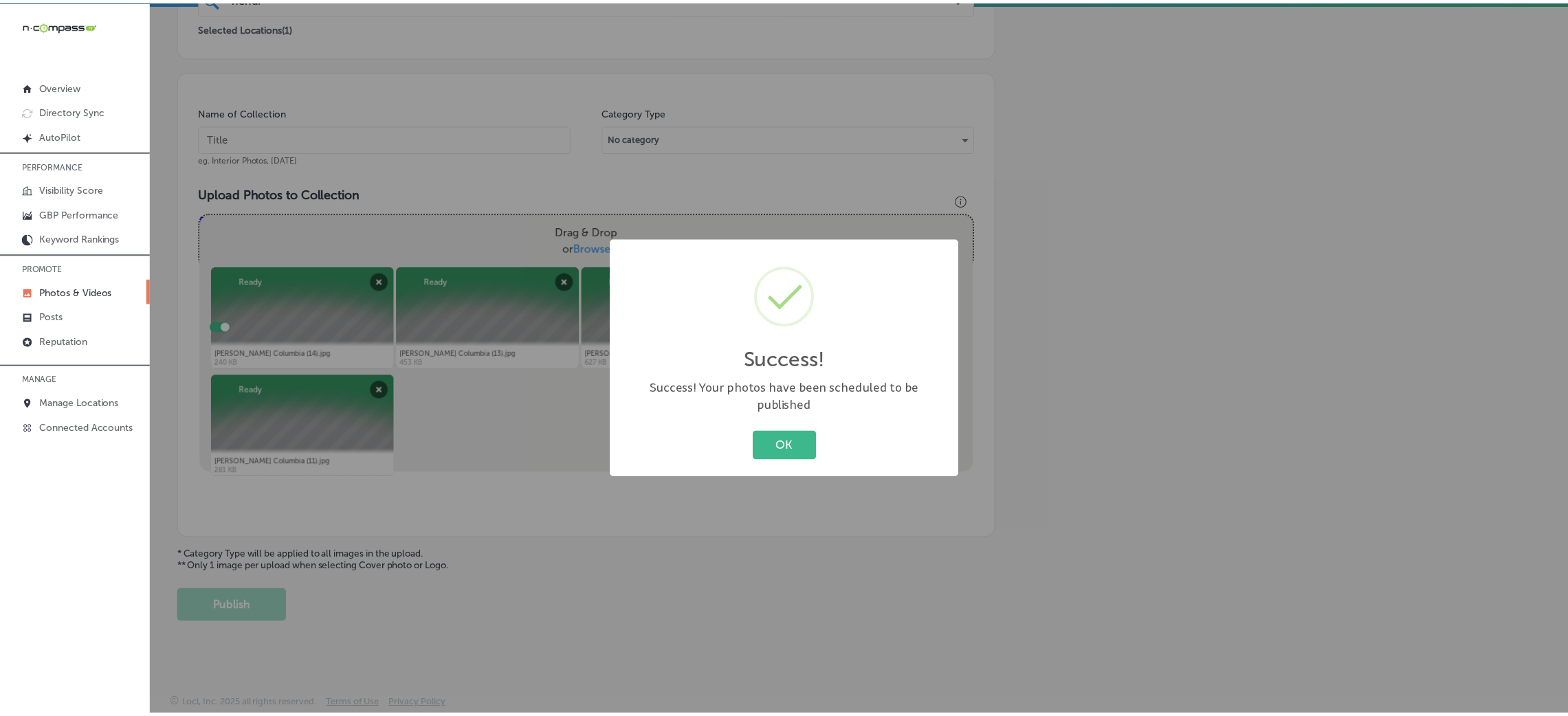
scroll to position [326, 0]
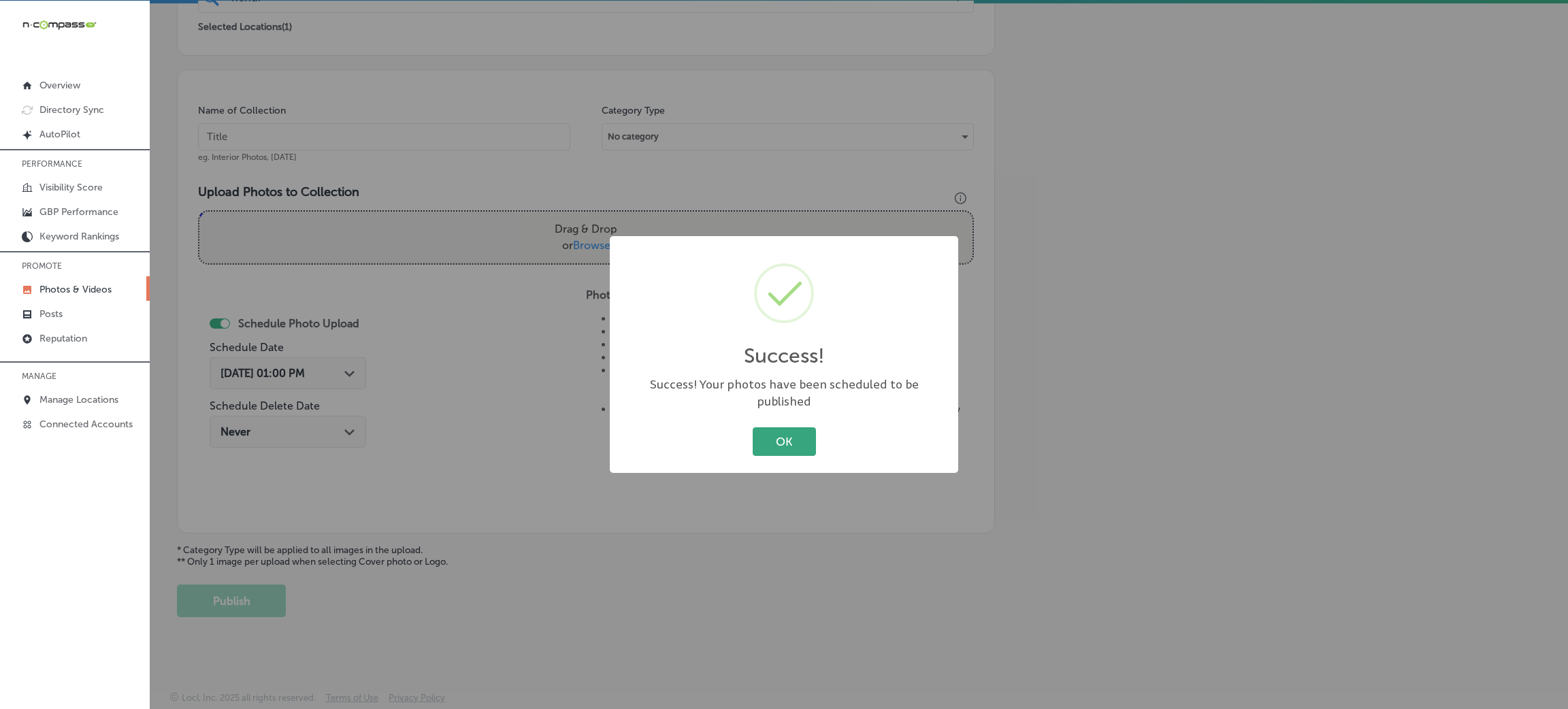
drag, startPoint x: 802, startPoint y: 459, endPoint x: 800, endPoint y: 429, distance: 30.1
click at [803, 451] on div "Success! × Success! Your photos have been scheduled to be published OK Cancel" at bounding box center [784, 354] width 348 height 237
click at [800, 427] on button "OK" at bounding box center [784, 441] width 64 height 28
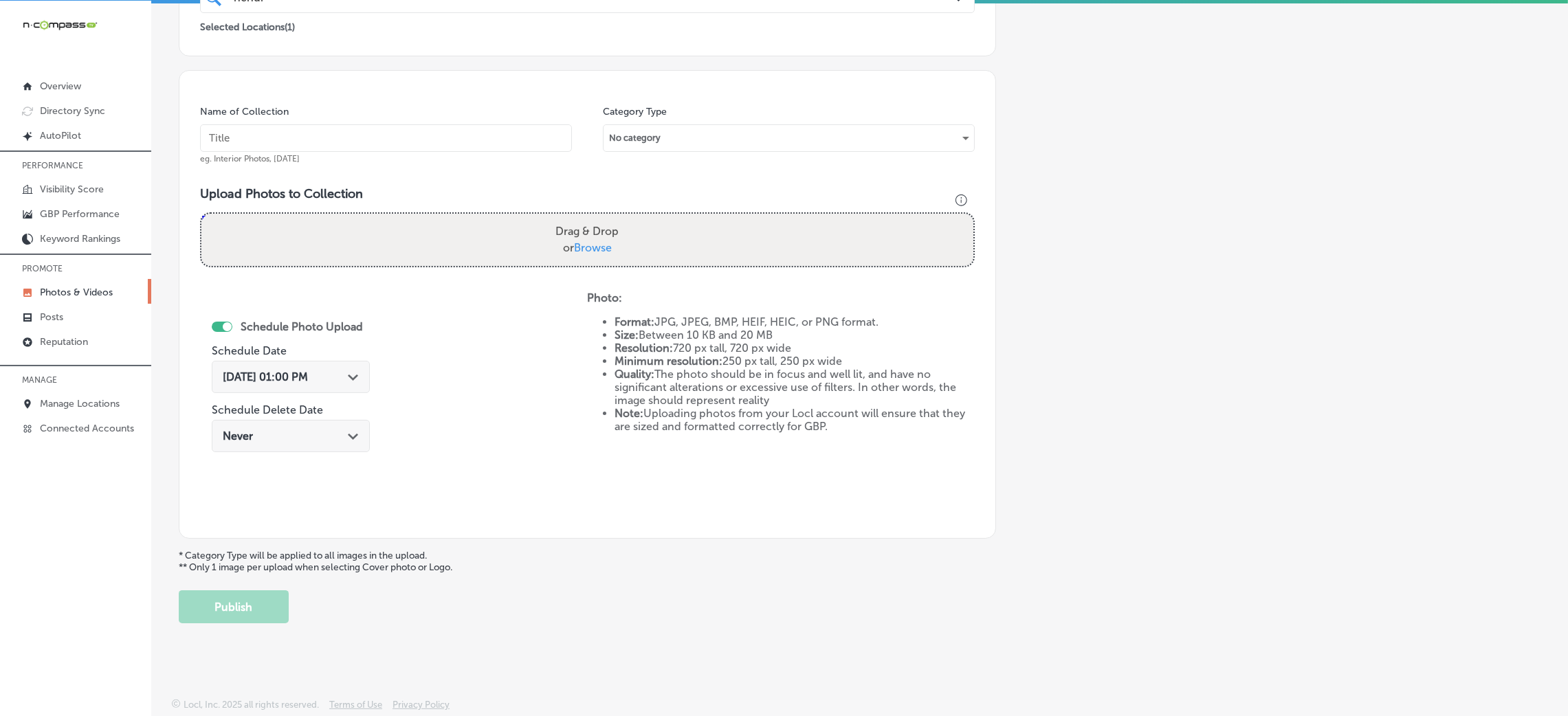
click at [480, 116] on div "Name of Collection eg. Interior Photos, March 2020" at bounding box center [386, 135] width 372 height 59
click at [480, 124] on input "text" at bounding box center [386, 138] width 372 height 28
paste input "Hendrix-restaurants"
type input "Hendrix-restaurants"
click at [566, 218] on label "Drag & Drop or Browse" at bounding box center [587, 240] width 74 height 44
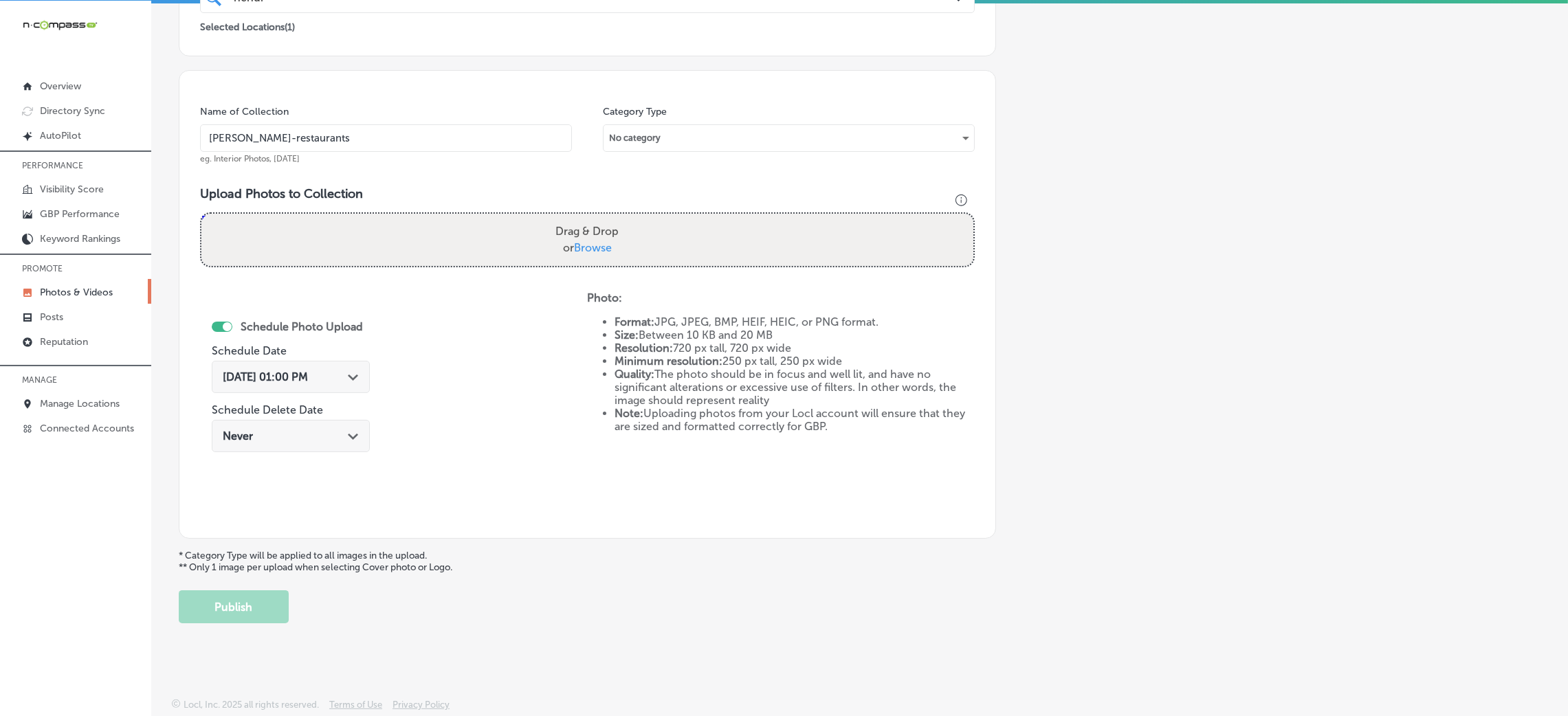
click at [566, 217] on input "Drag & Drop or Browse" at bounding box center [587, 216] width 772 height 4
type input "C:\fakepath\Hendrix Columbia (10).jpg"
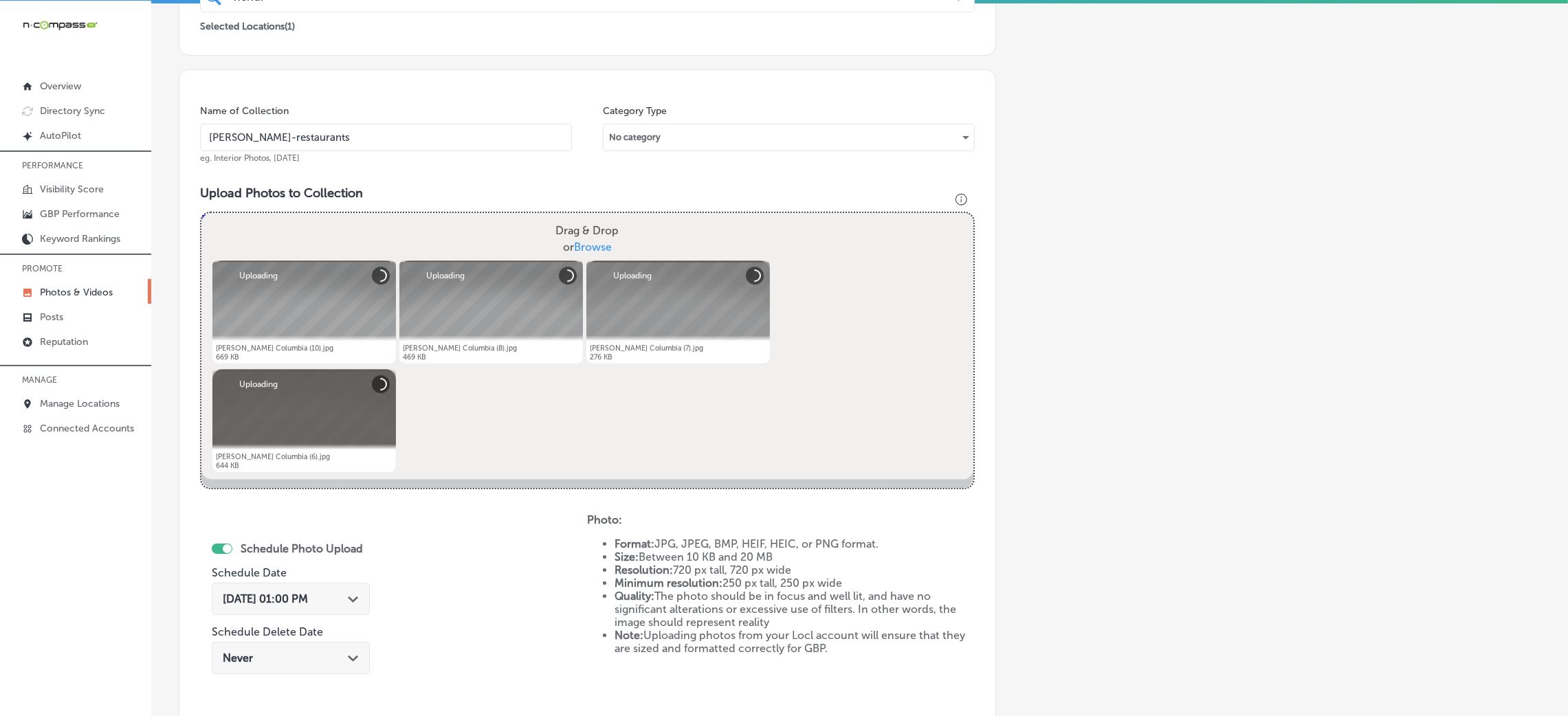
click at [355, 140] on input "Hendrix-restaurants" at bounding box center [386, 137] width 372 height 28
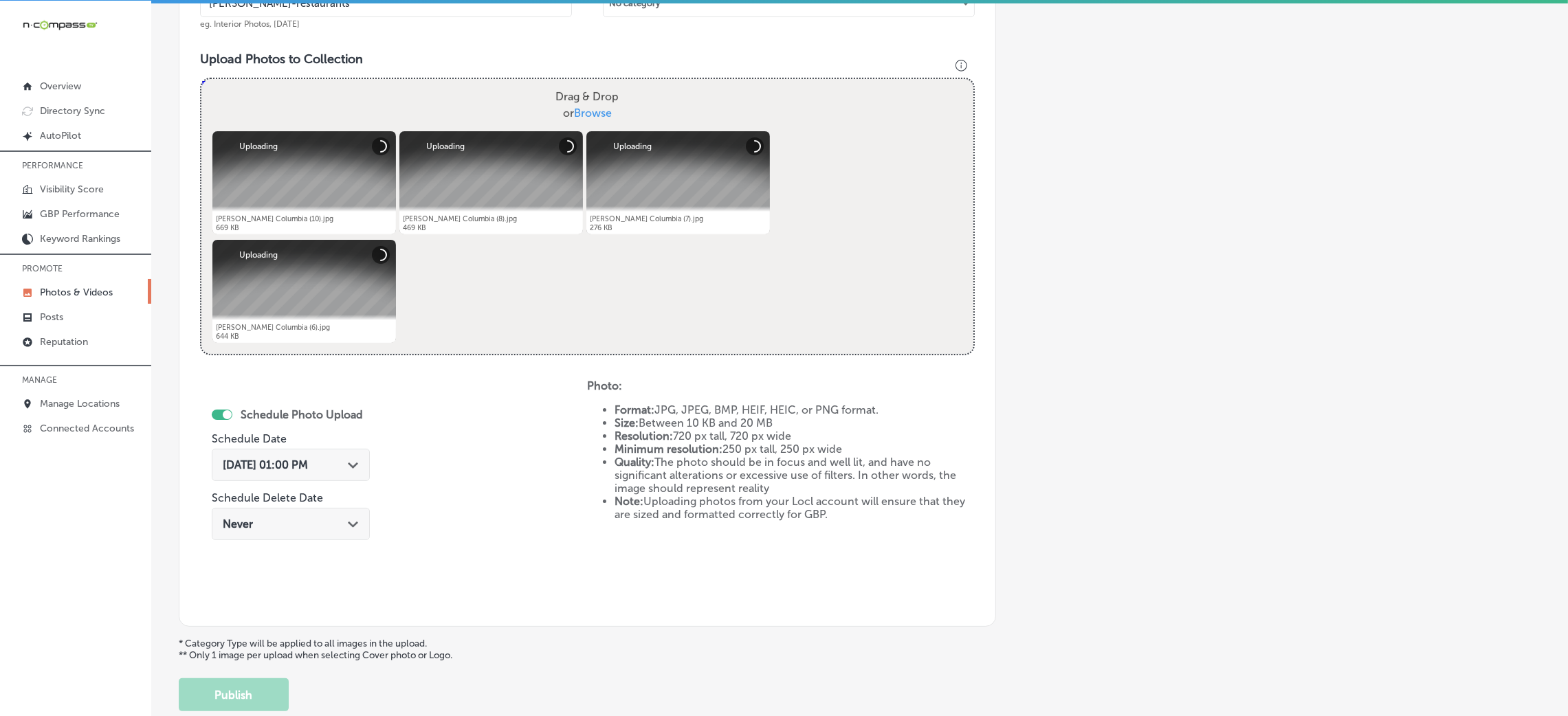
scroll to position [532, 0]
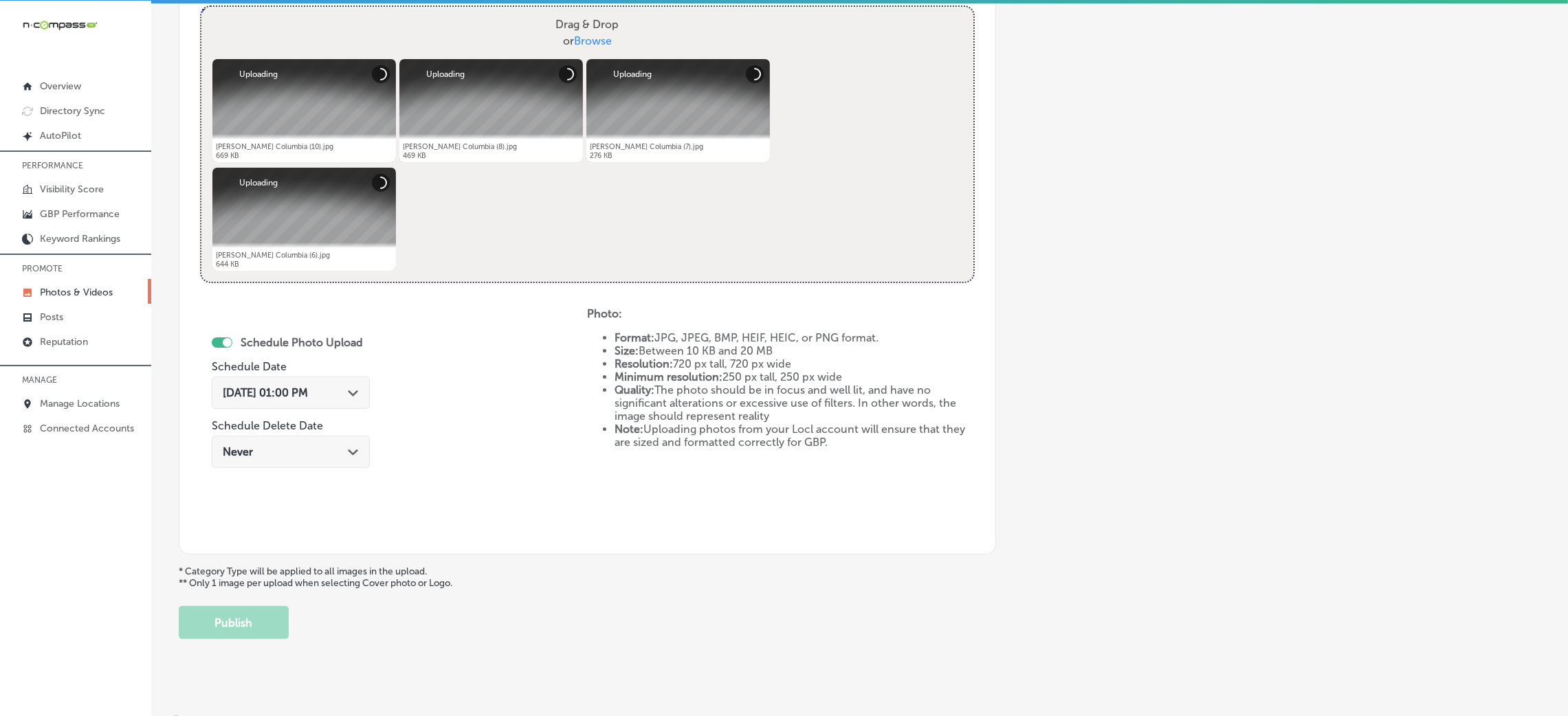
click at [326, 402] on div "Oct 8, 2025 01:00 PM Path Created with Sketch." at bounding box center [291, 393] width 158 height 32
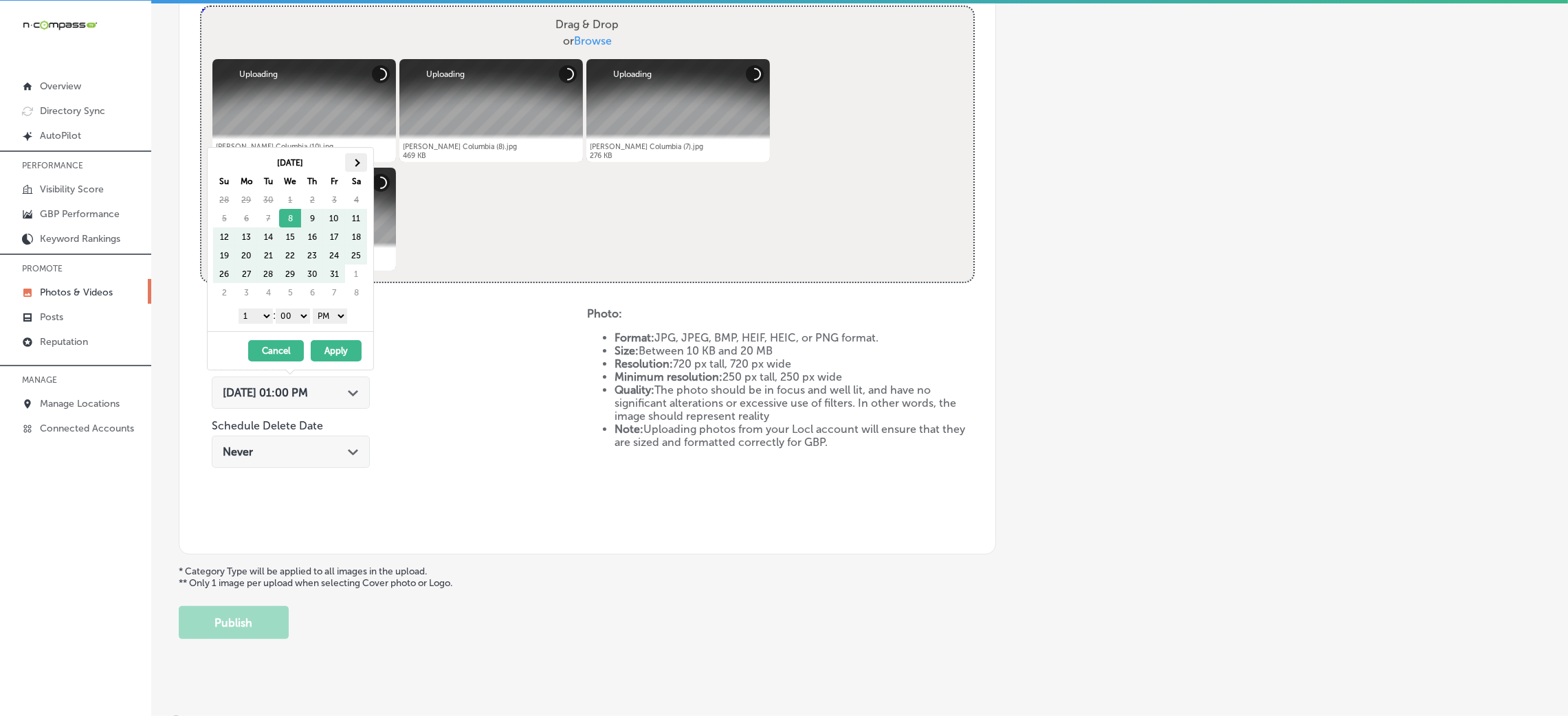
click at [357, 157] on th at bounding box center [356, 162] width 22 height 18
click at [258, 318] on select "1 2 3 4 5 6 7 8 9 10 11 12" at bounding box center [256, 316] width 35 height 15
click at [341, 350] on button "Apply" at bounding box center [336, 351] width 51 height 21
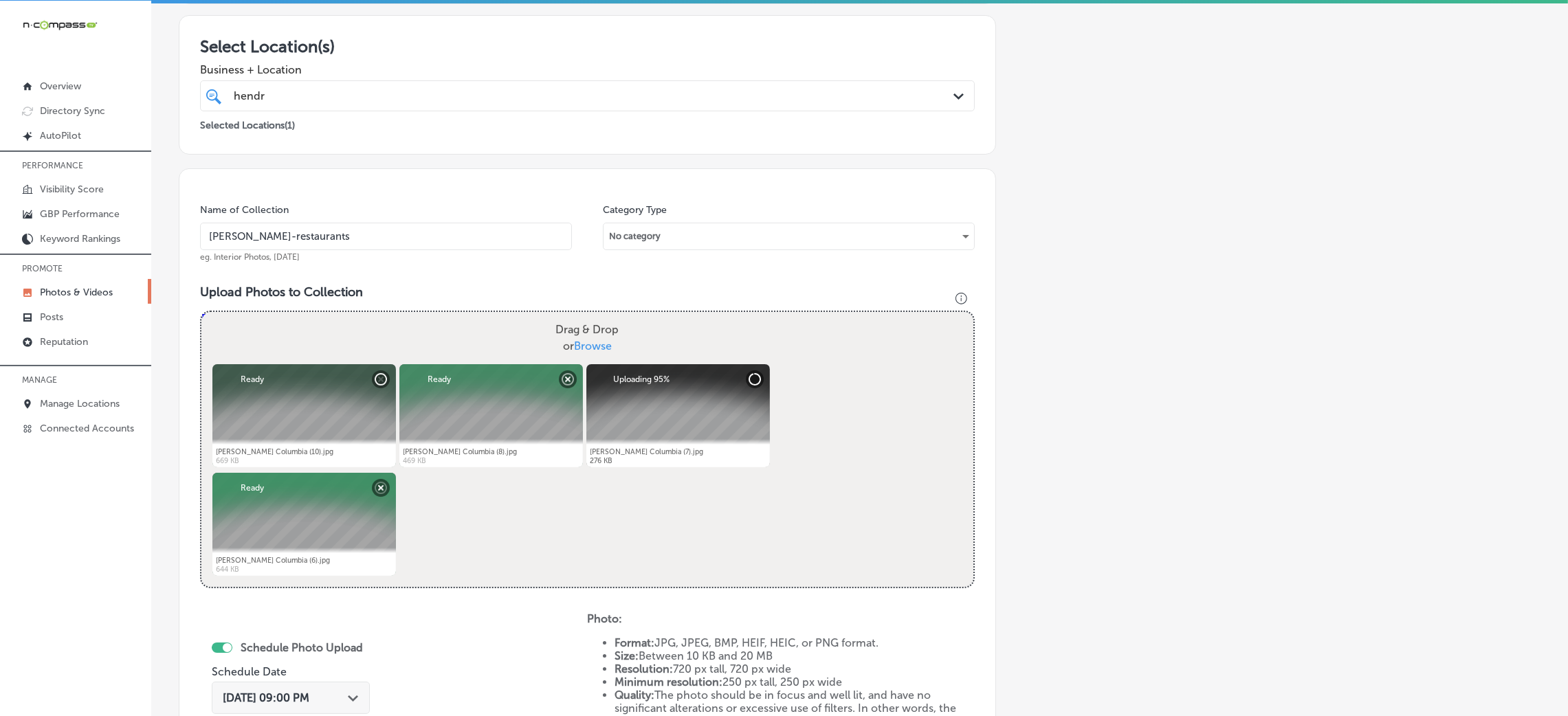
scroll to position [223, 0]
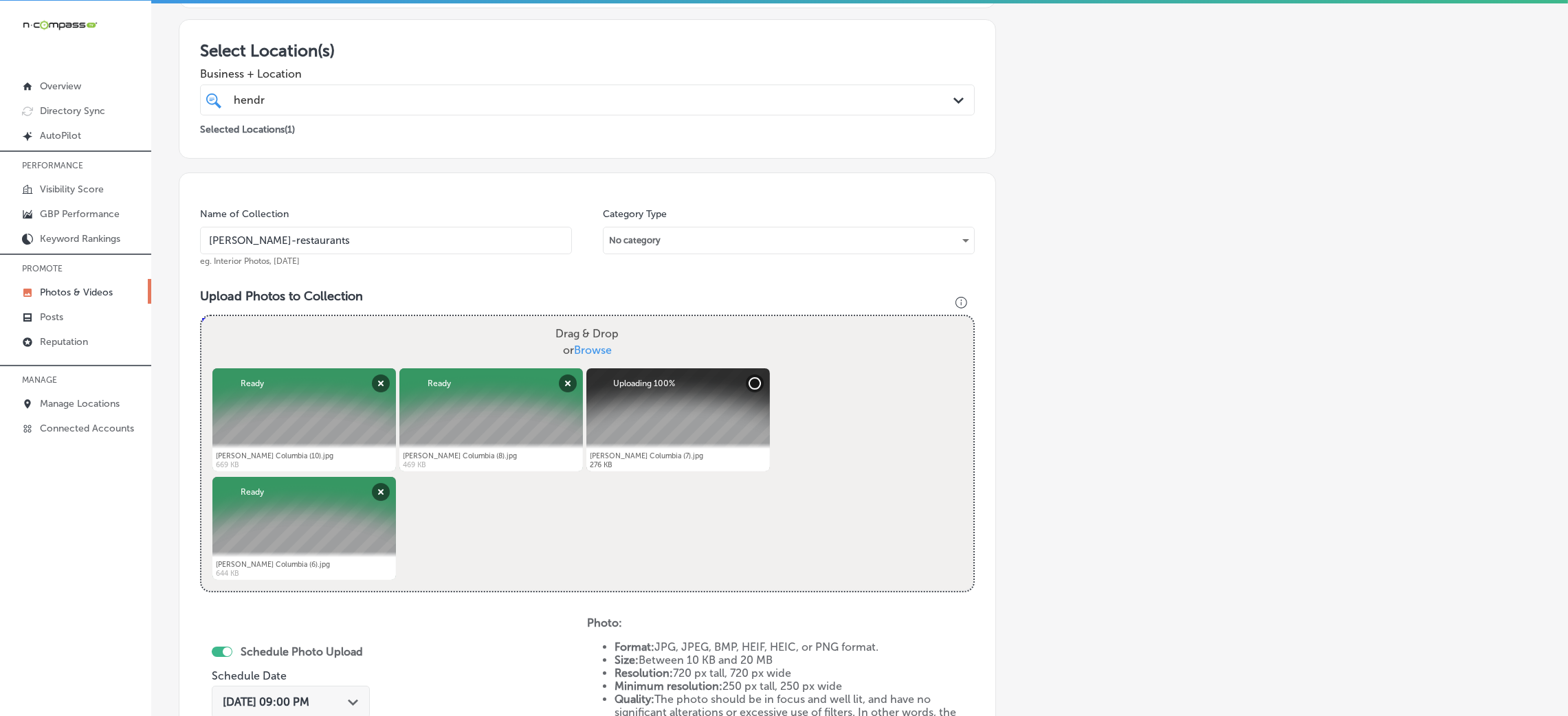
click at [378, 239] on input "Hendrix-restaurants" at bounding box center [386, 240] width 372 height 28
click at [397, 184] on div "Name of Collection Hendrix-restaurants eg. Interior Photos, March 2020 Category…" at bounding box center [587, 518] width 817 height 691
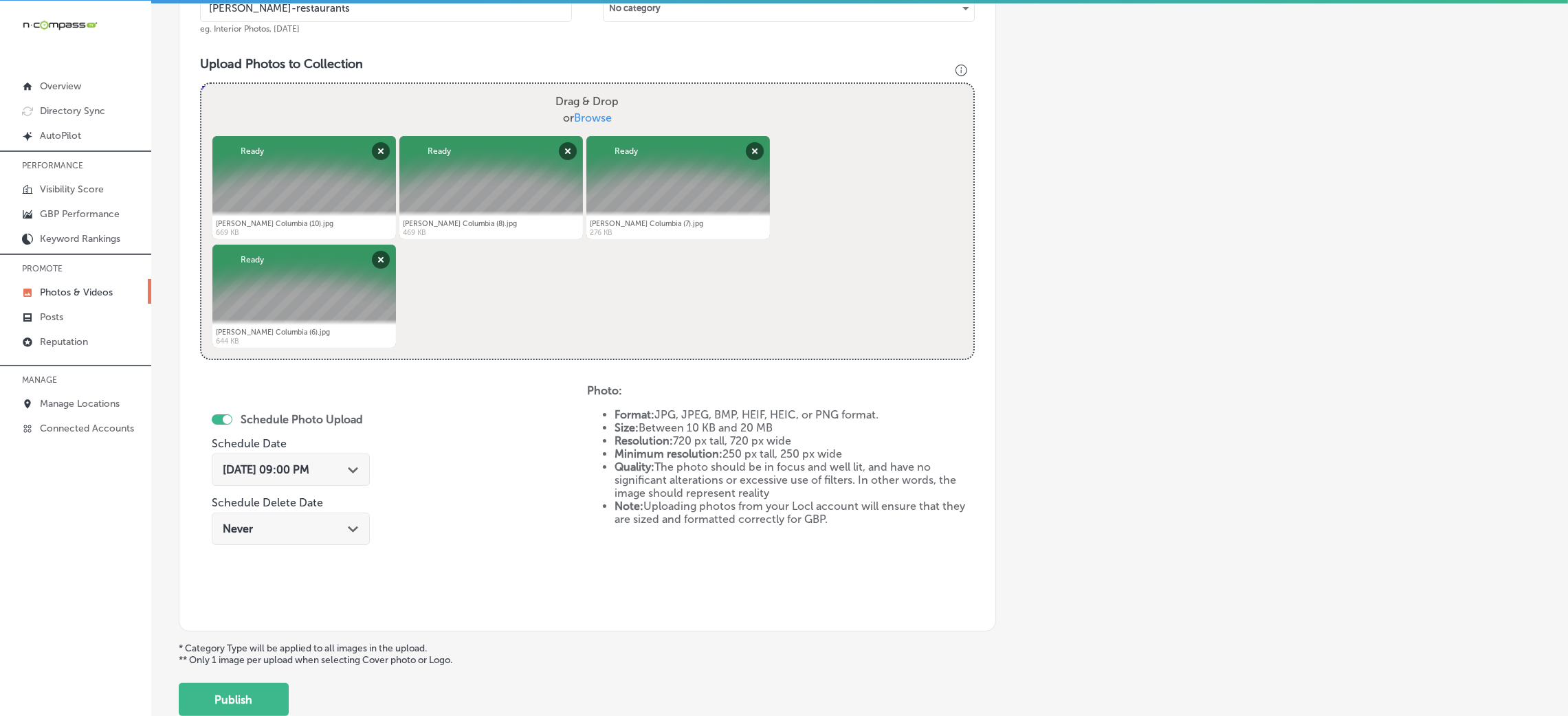
scroll to position [549, 0]
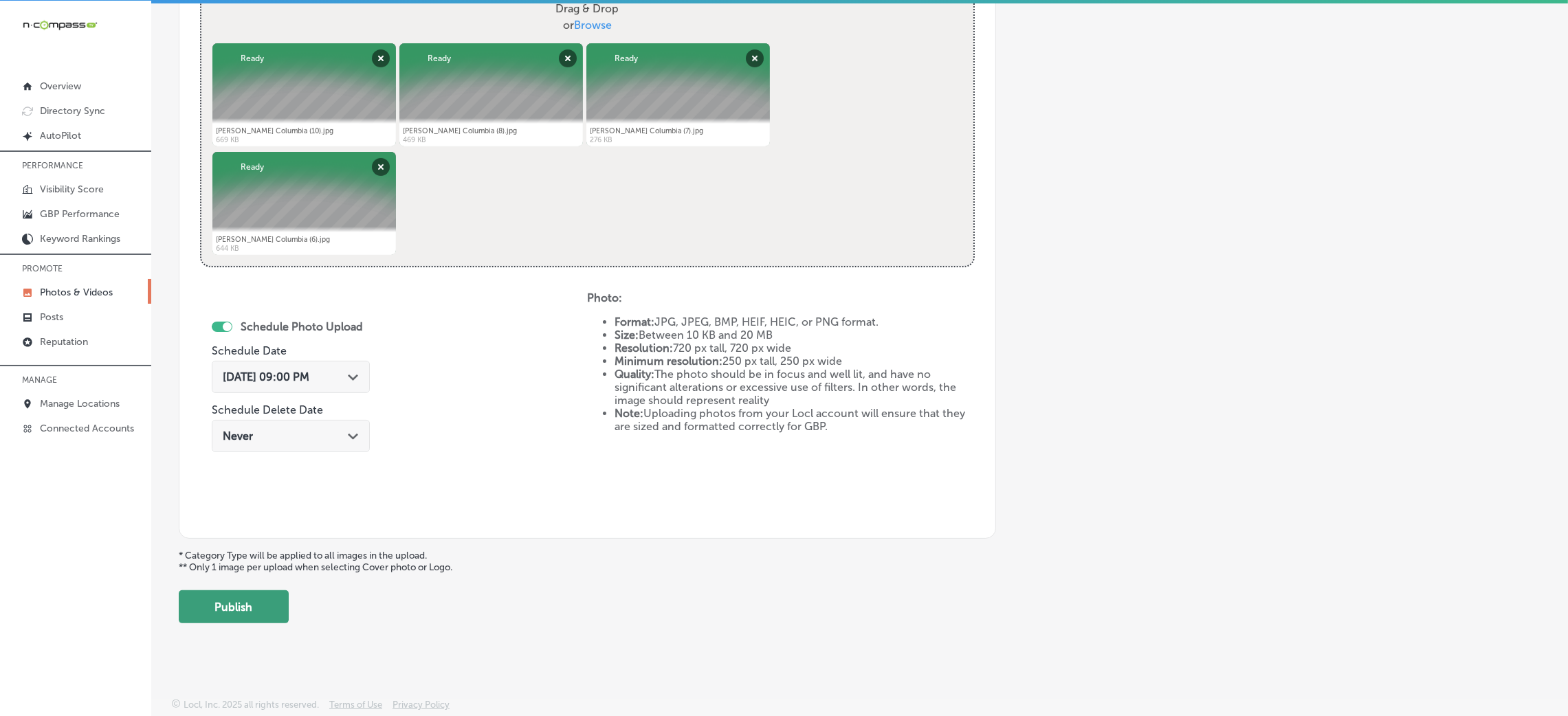
click at [225, 592] on button "Publish" at bounding box center [234, 607] width 110 height 33
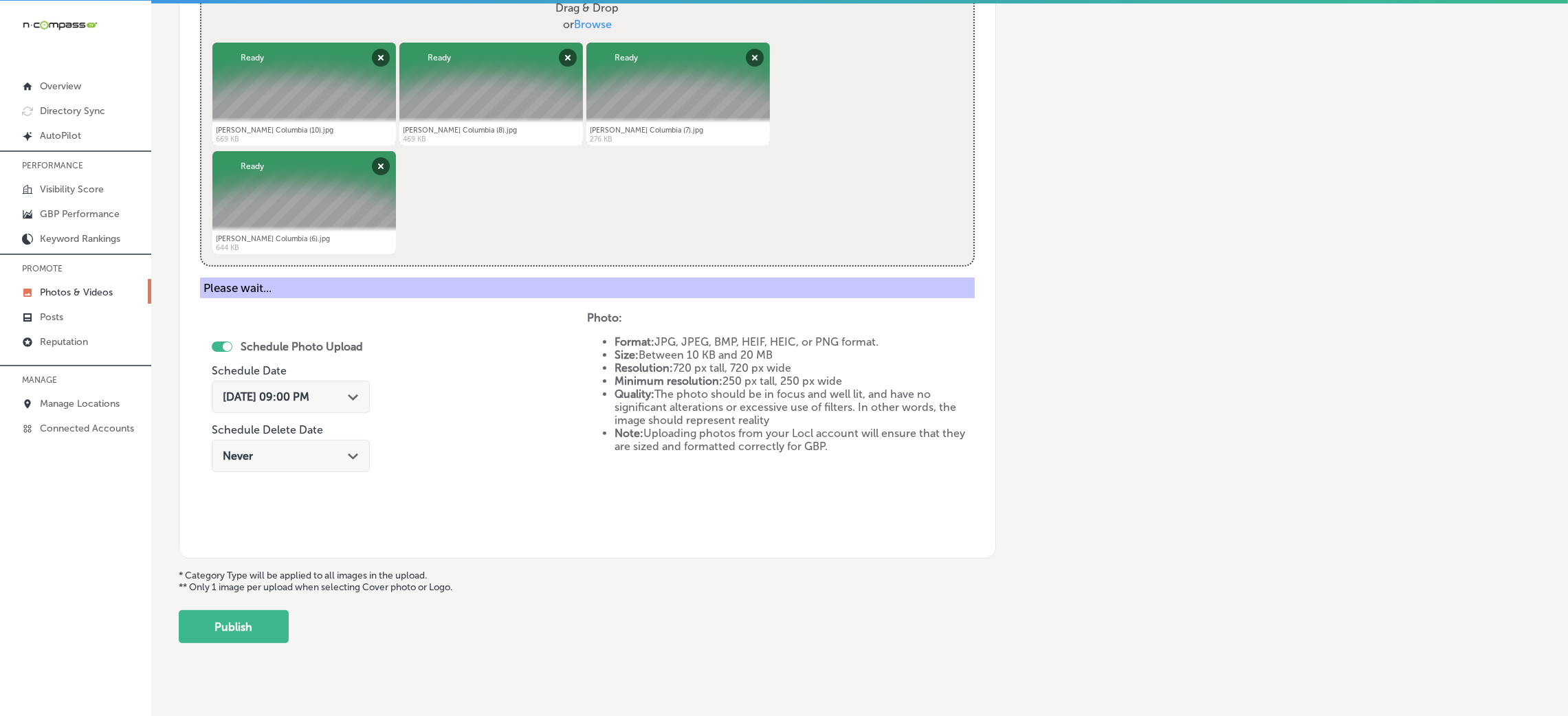
scroll to position [326, 0]
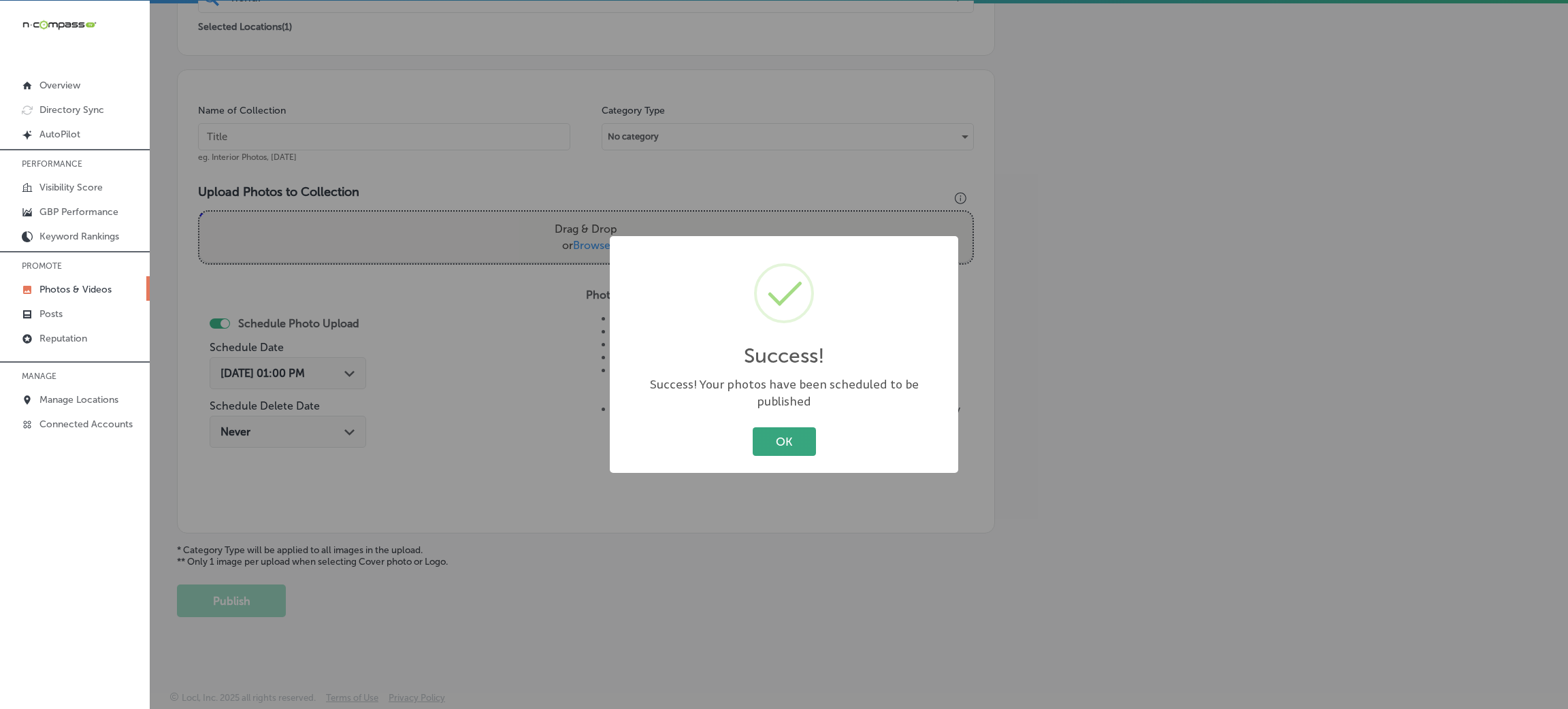
click at [761, 433] on button "OK" at bounding box center [784, 441] width 64 height 28
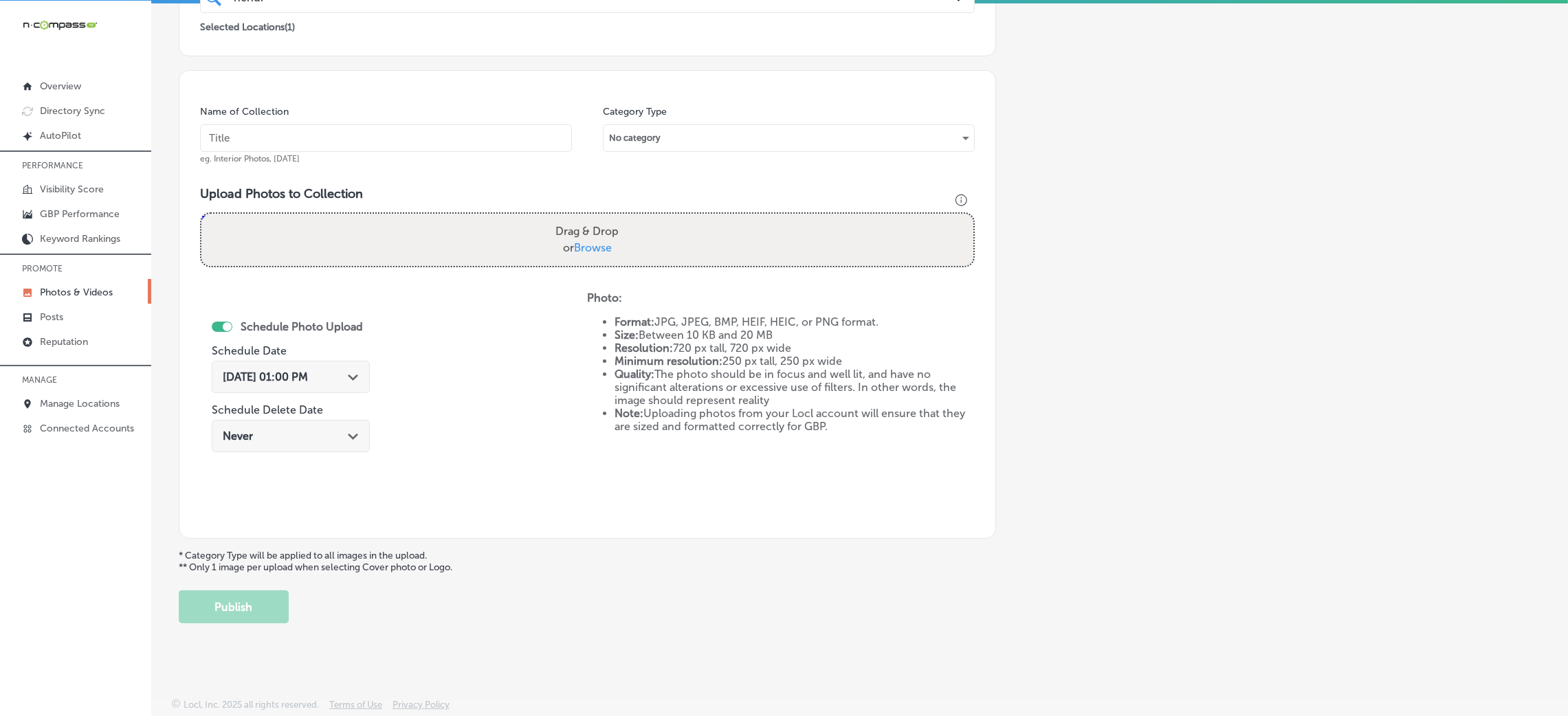
click at [545, 136] on input "text" at bounding box center [386, 138] width 372 height 28
paste input "Hendrix-restaurants"
type input "Hendrix-restaurants"
click at [597, 214] on div "Drag & Drop or Browse" at bounding box center [587, 240] width 772 height 52
click at [201, 214] on input "Drag & Drop or Browse" at bounding box center [587, 216] width 772 height 4
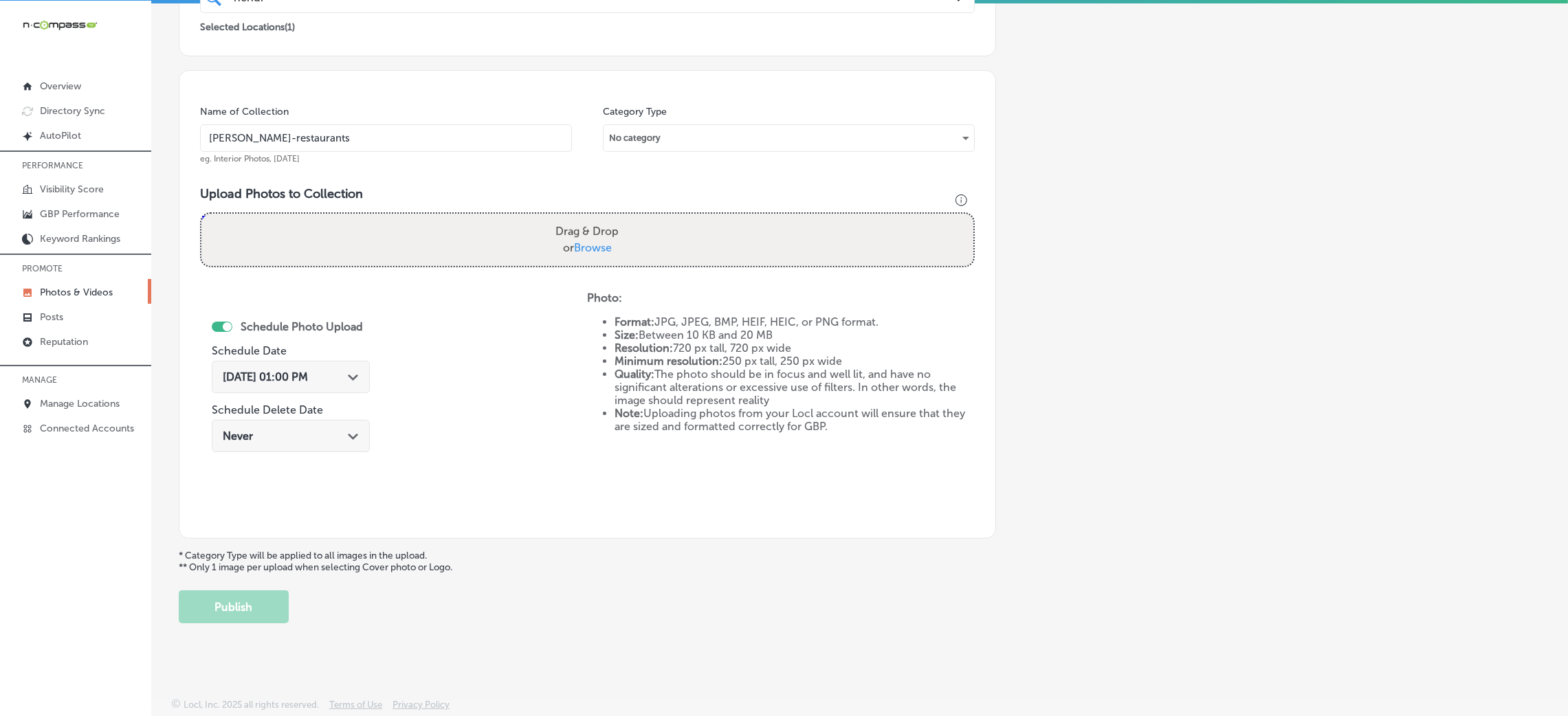
type input "C:\fakepath\Hendrix Columbia (4).jpg"
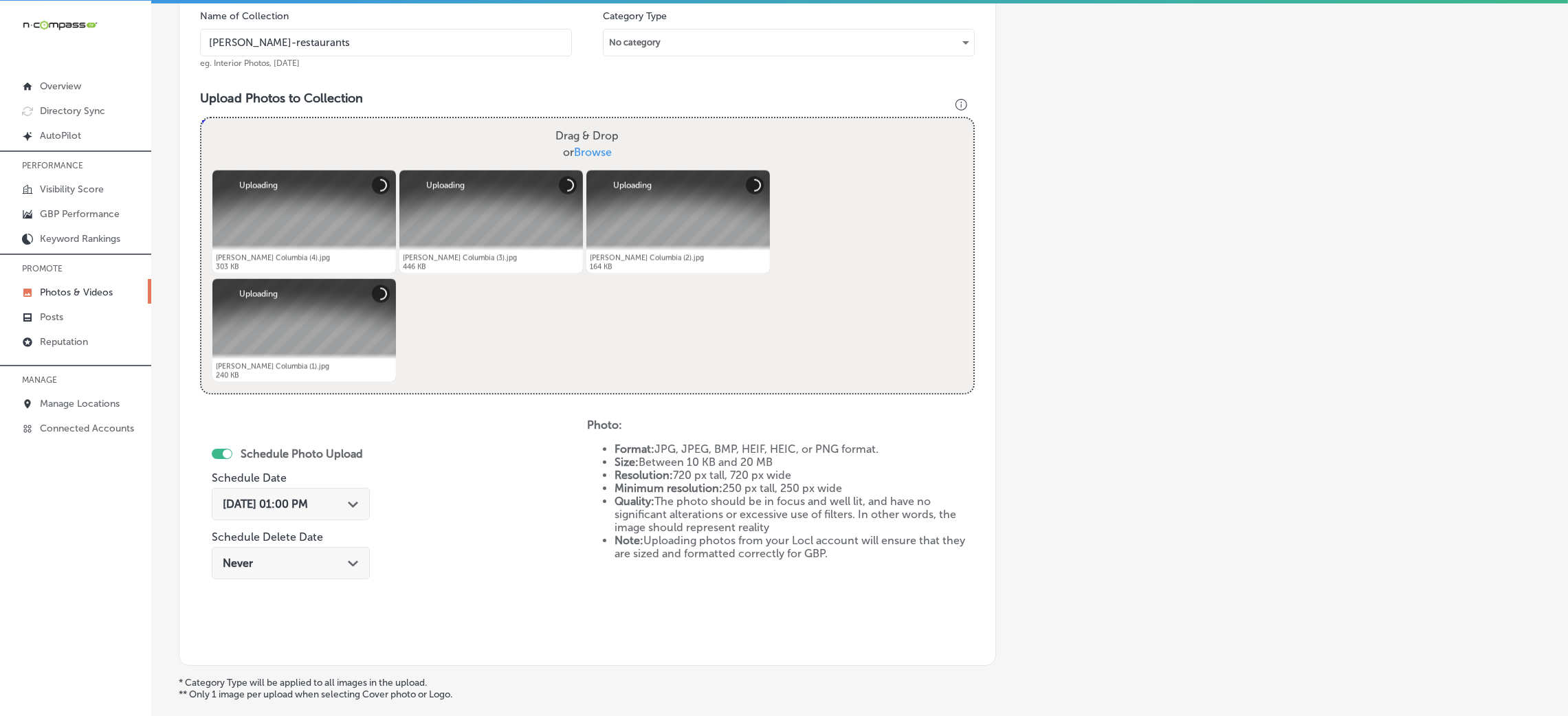
scroll to position [532, 0]
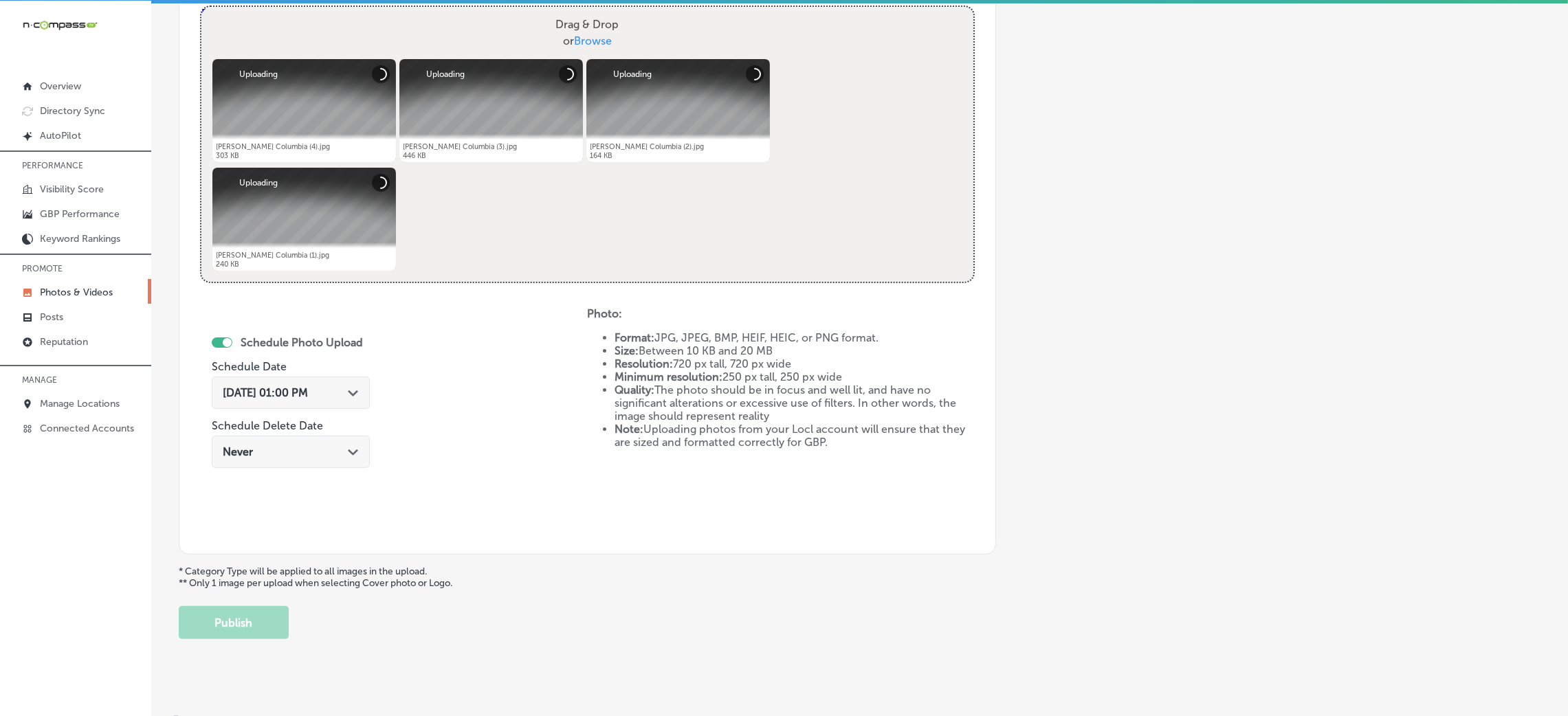
click at [333, 400] on div "Oct 8, 2025 01:00 PM Path Created with Sketch." at bounding box center [291, 393] width 158 height 32
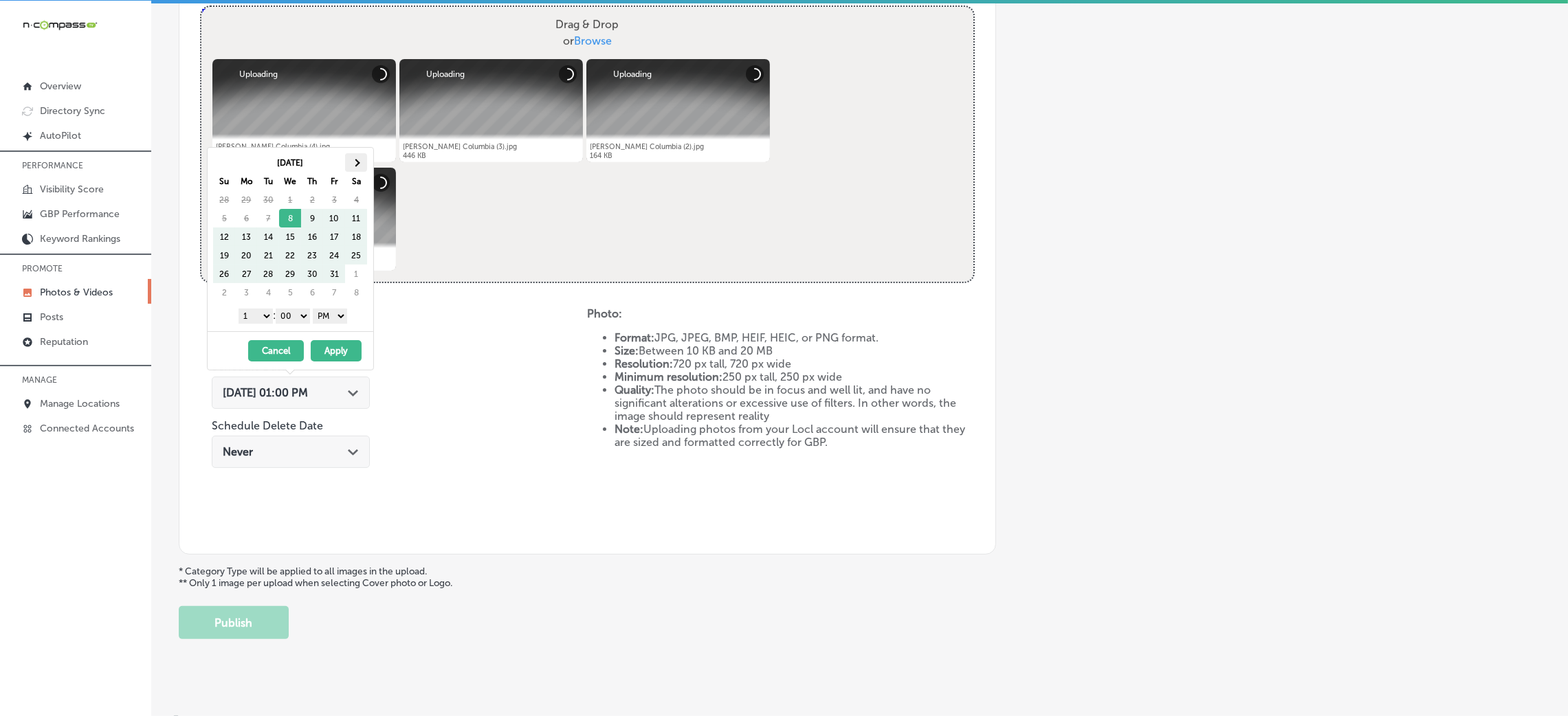
click at [360, 162] on th at bounding box center [356, 162] width 22 height 18
click at [290, 314] on select "00 10 20 30 40 50" at bounding box center [292, 316] width 35 height 15
click at [248, 317] on select "1 2 3 4 5 6 7 8 9 10 11 12" at bounding box center [256, 316] width 35 height 15
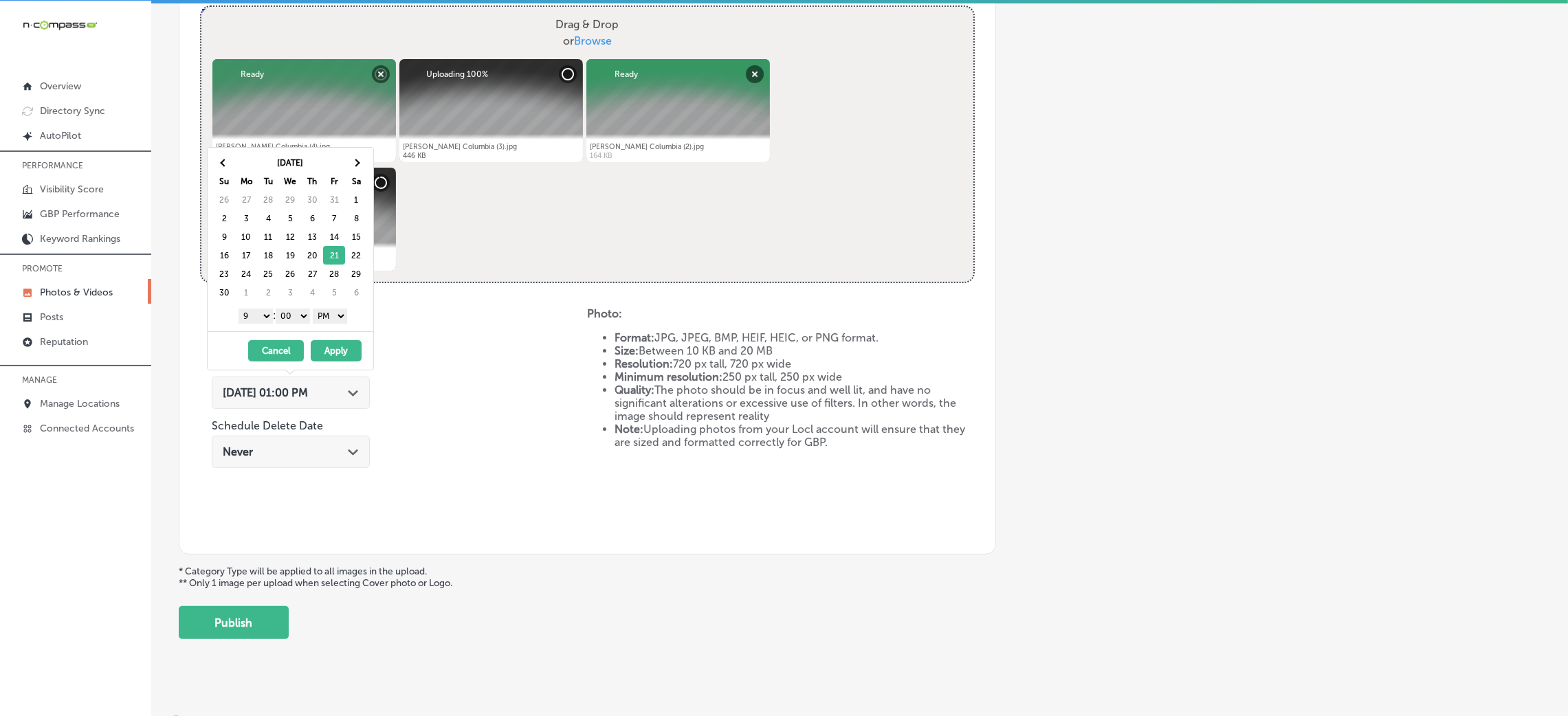
click at [338, 344] on button "Apply" at bounding box center [336, 351] width 51 height 21
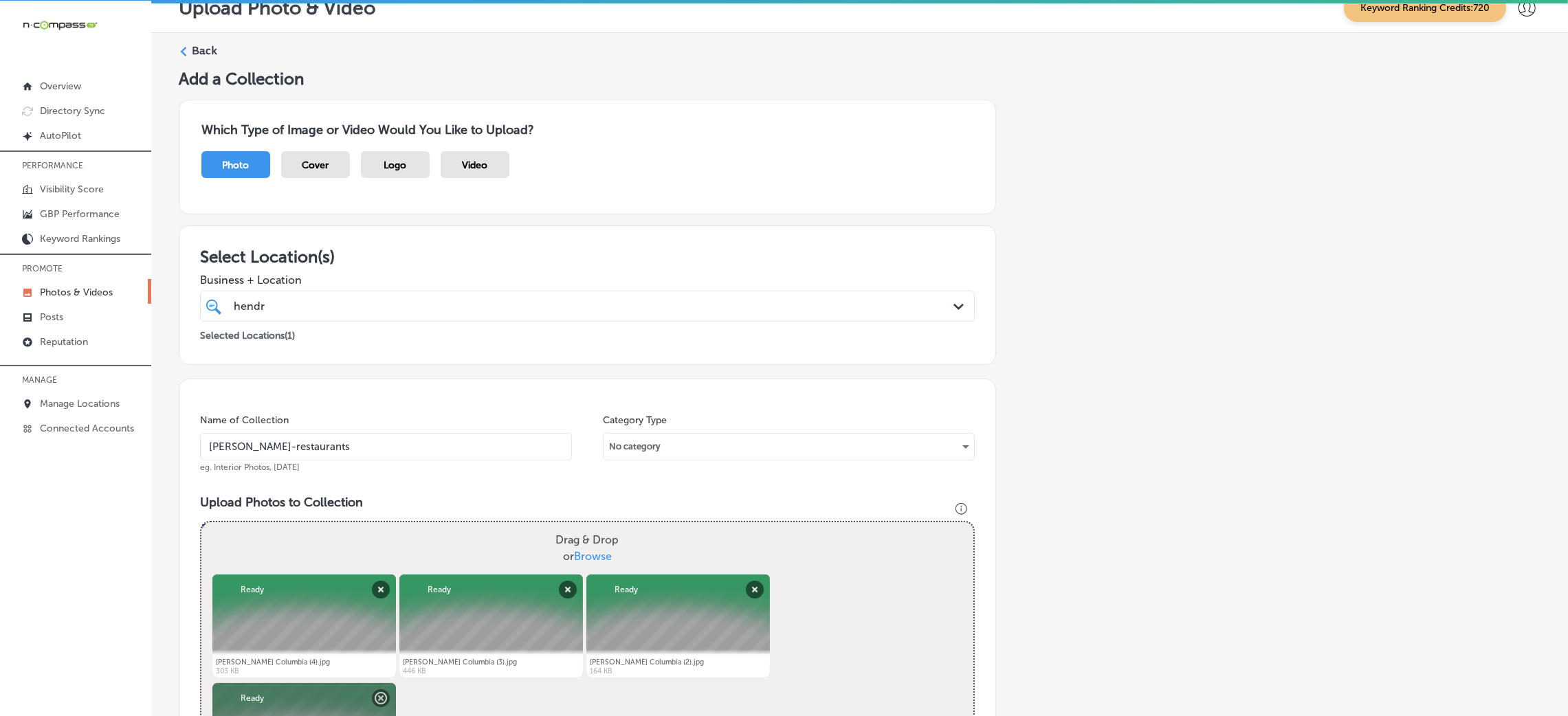
scroll to position [549, 0]
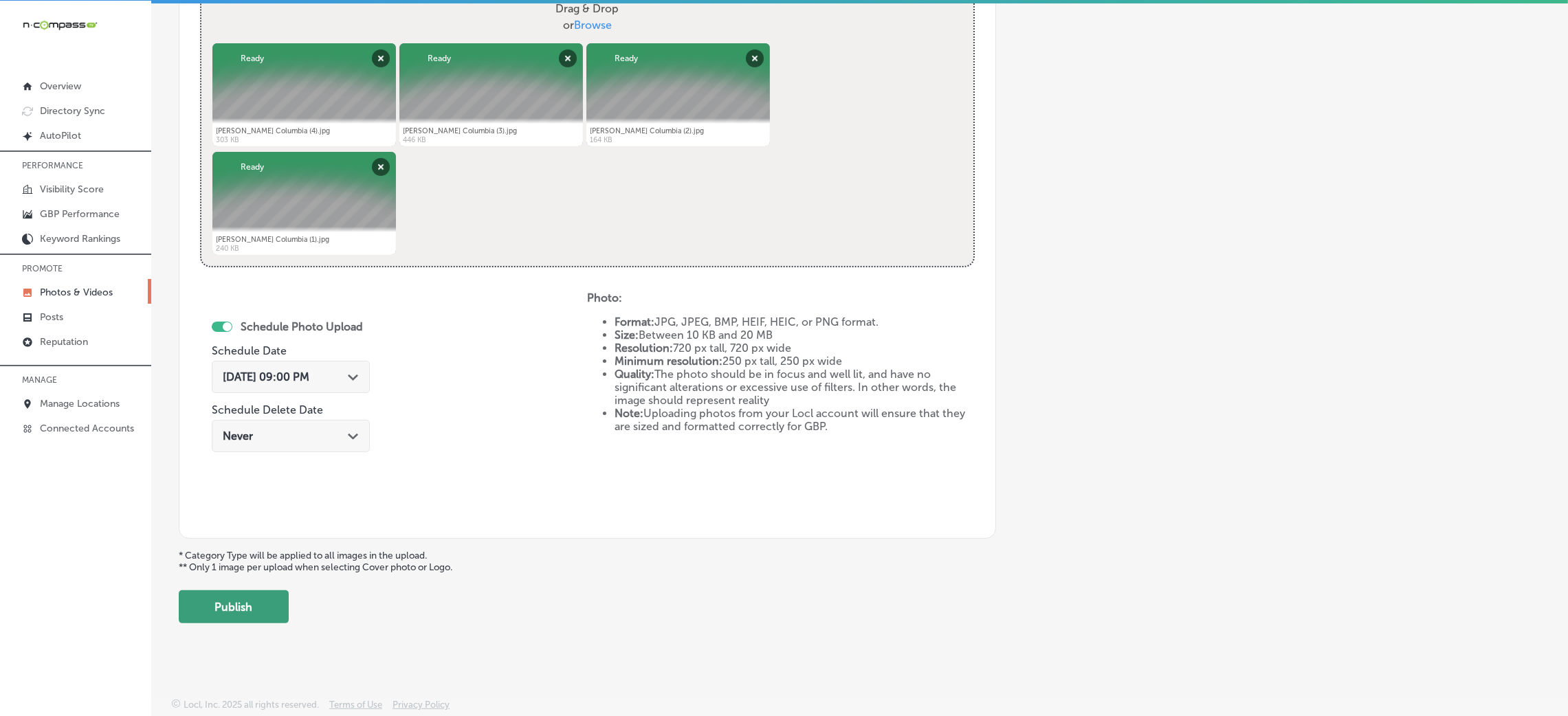
click at [261, 609] on button "Publish" at bounding box center [234, 607] width 110 height 33
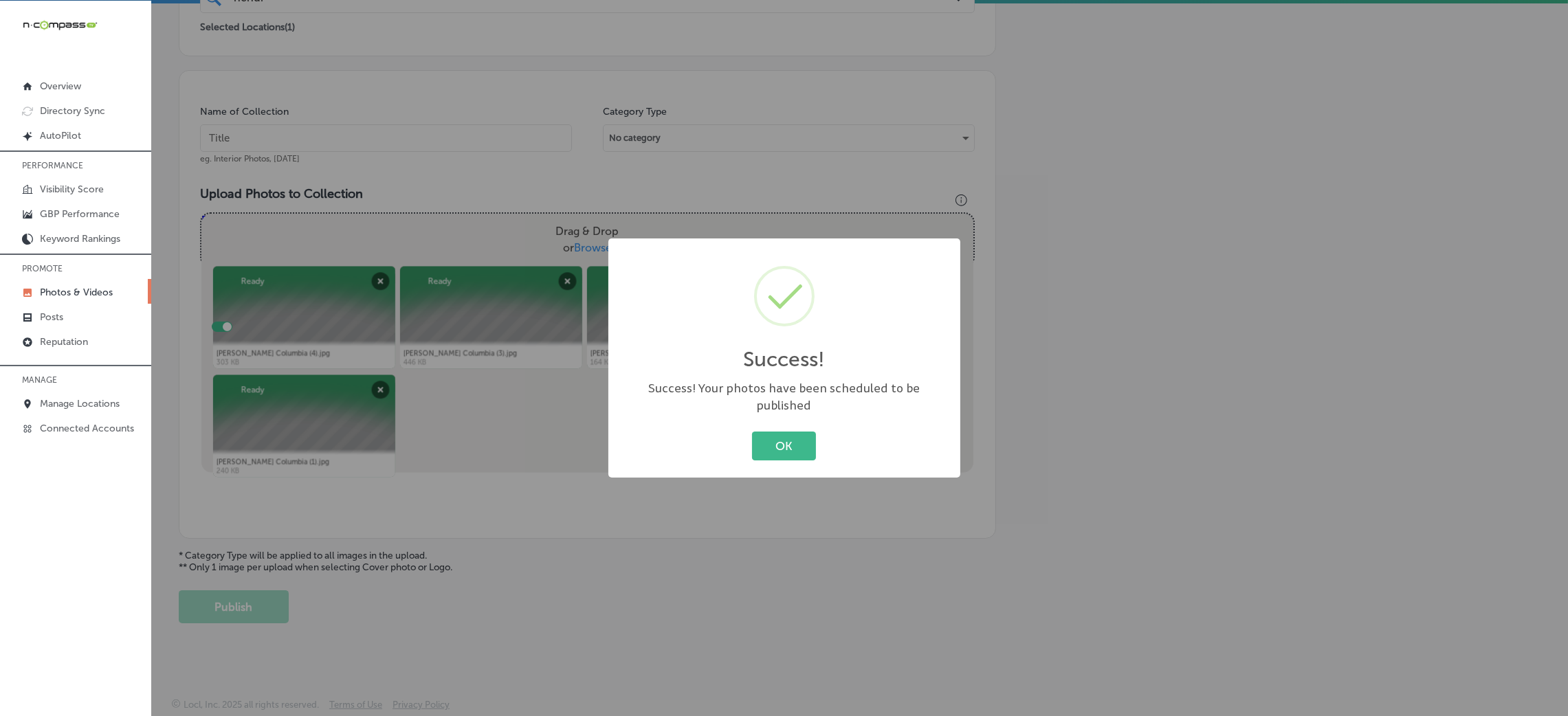
scroll to position [137, 0]
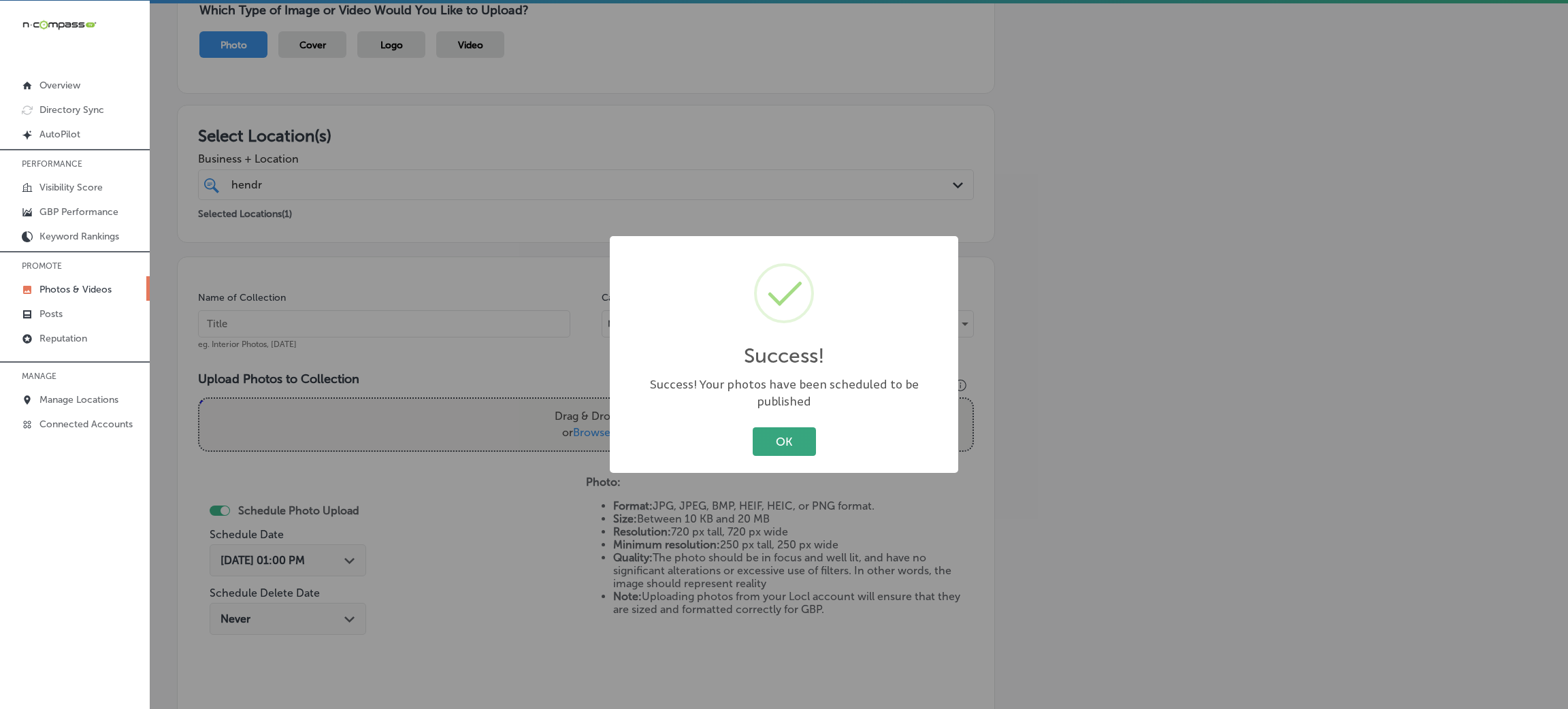
click at [802, 427] on button "OK" at bounding box center [784, 441] width 64 height 28
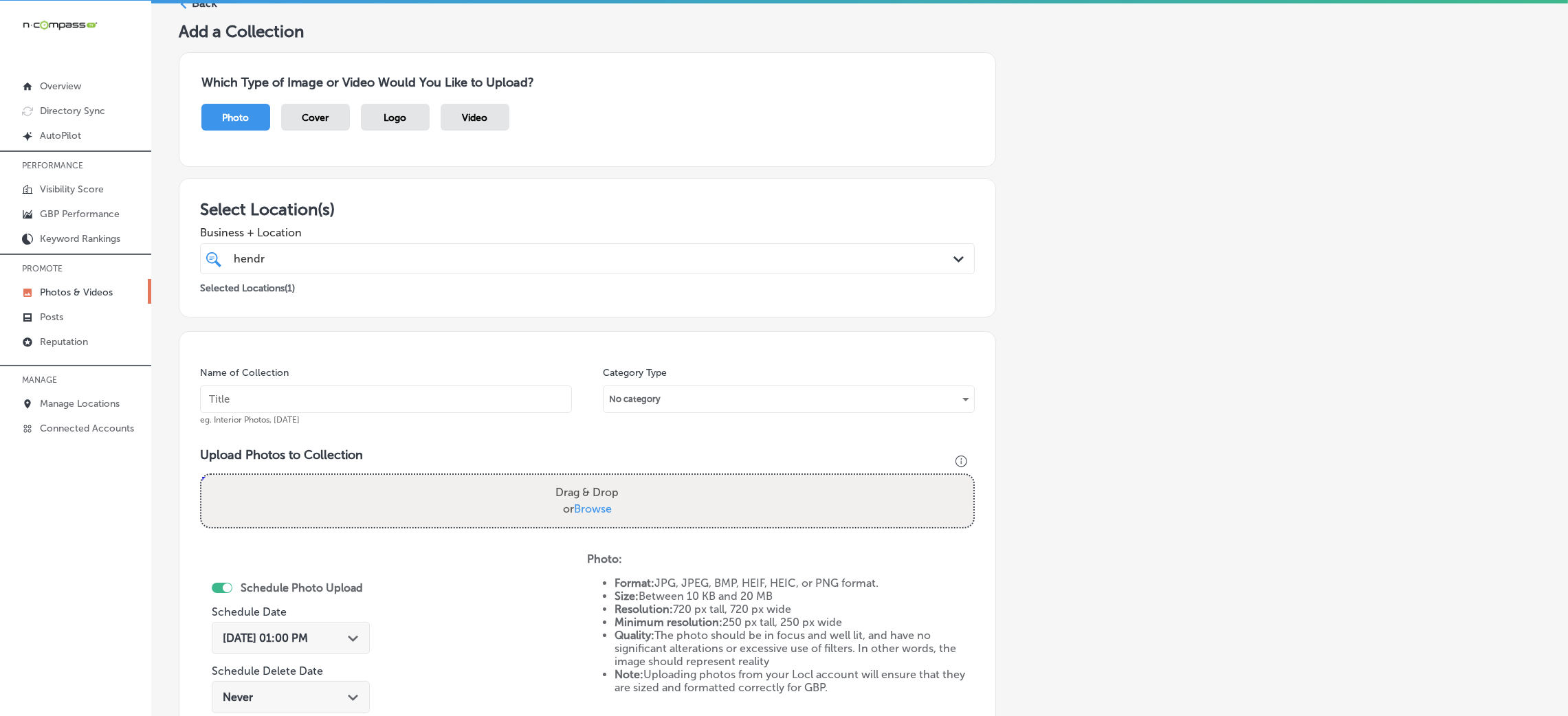
scroll to position [0, 0]
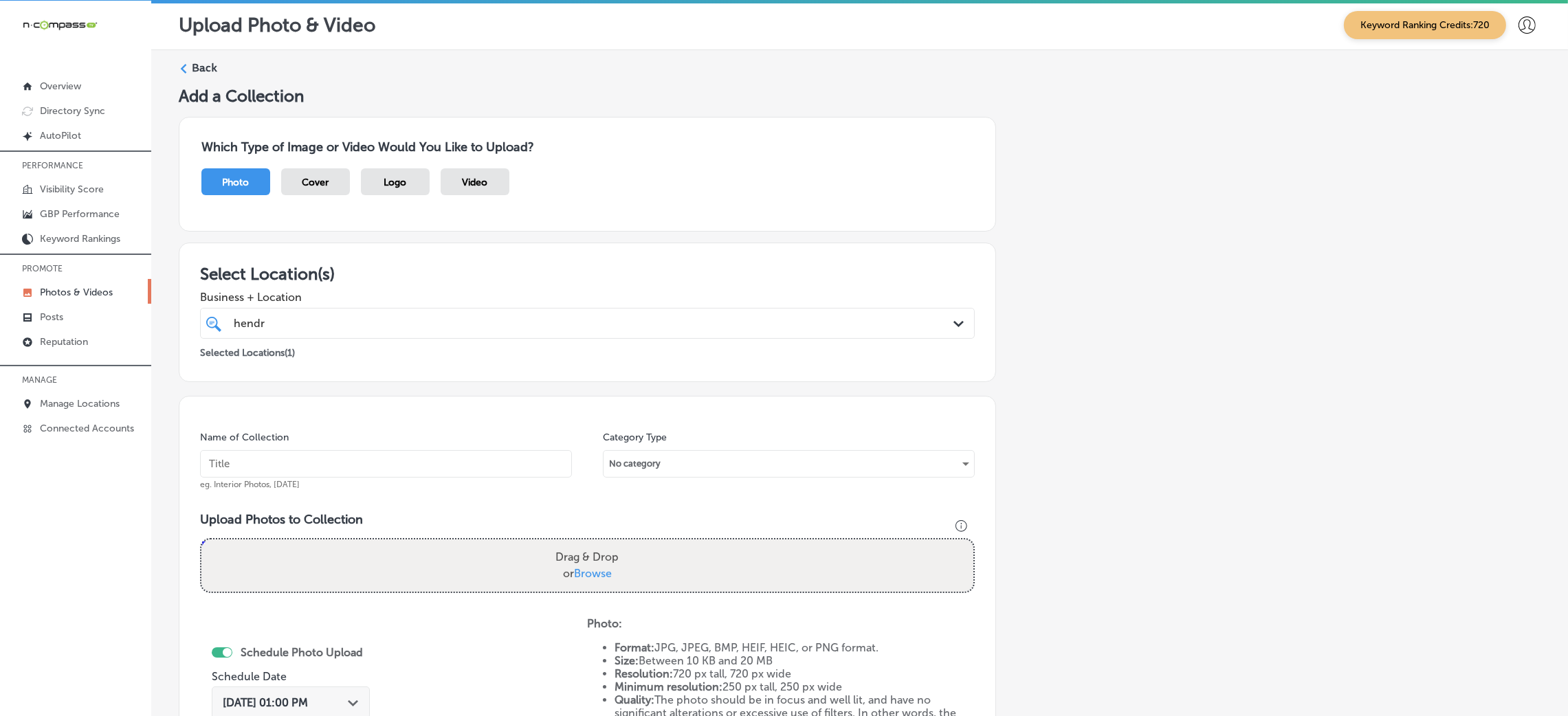
click at [191, 80] on div "Back" at bounding box center [860, 73] width 1362 height 25
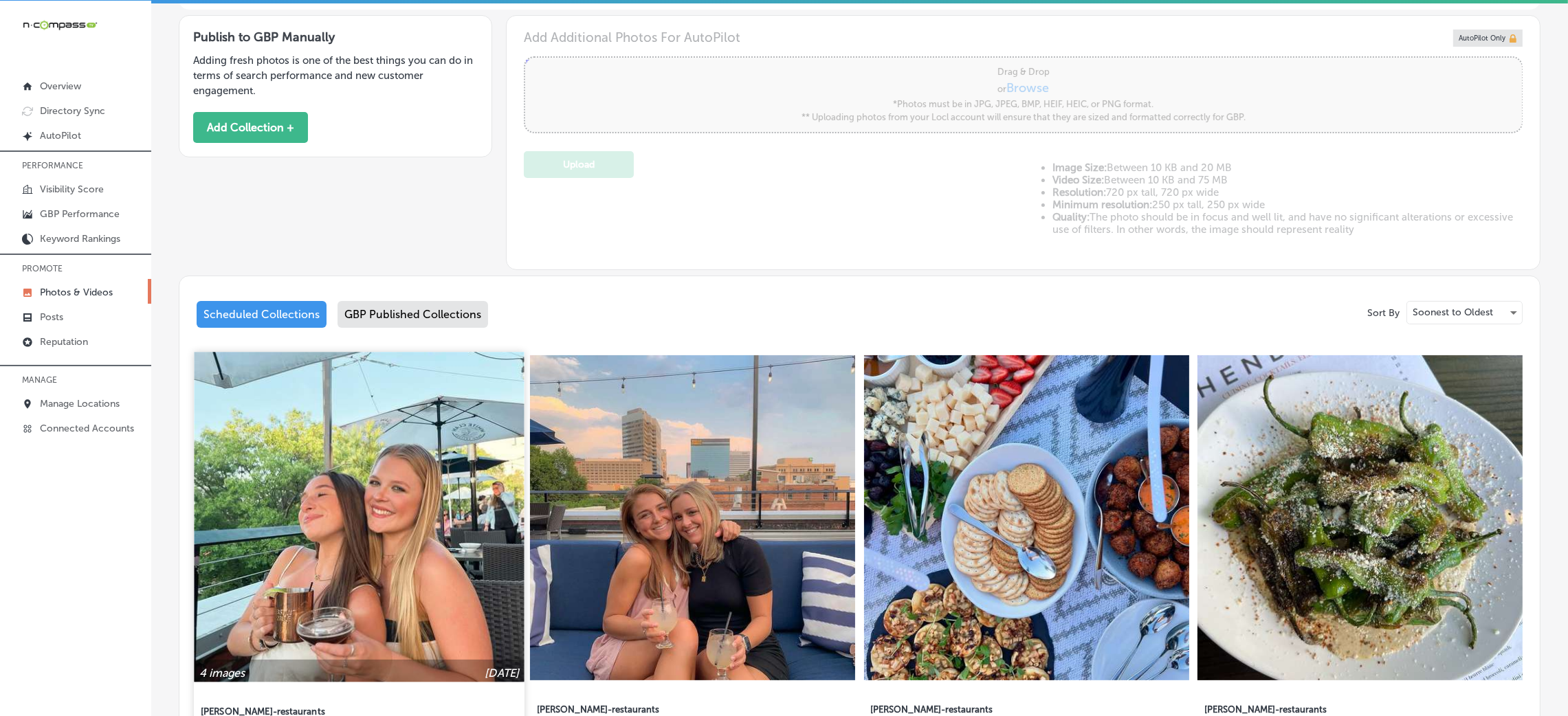
type input "5"
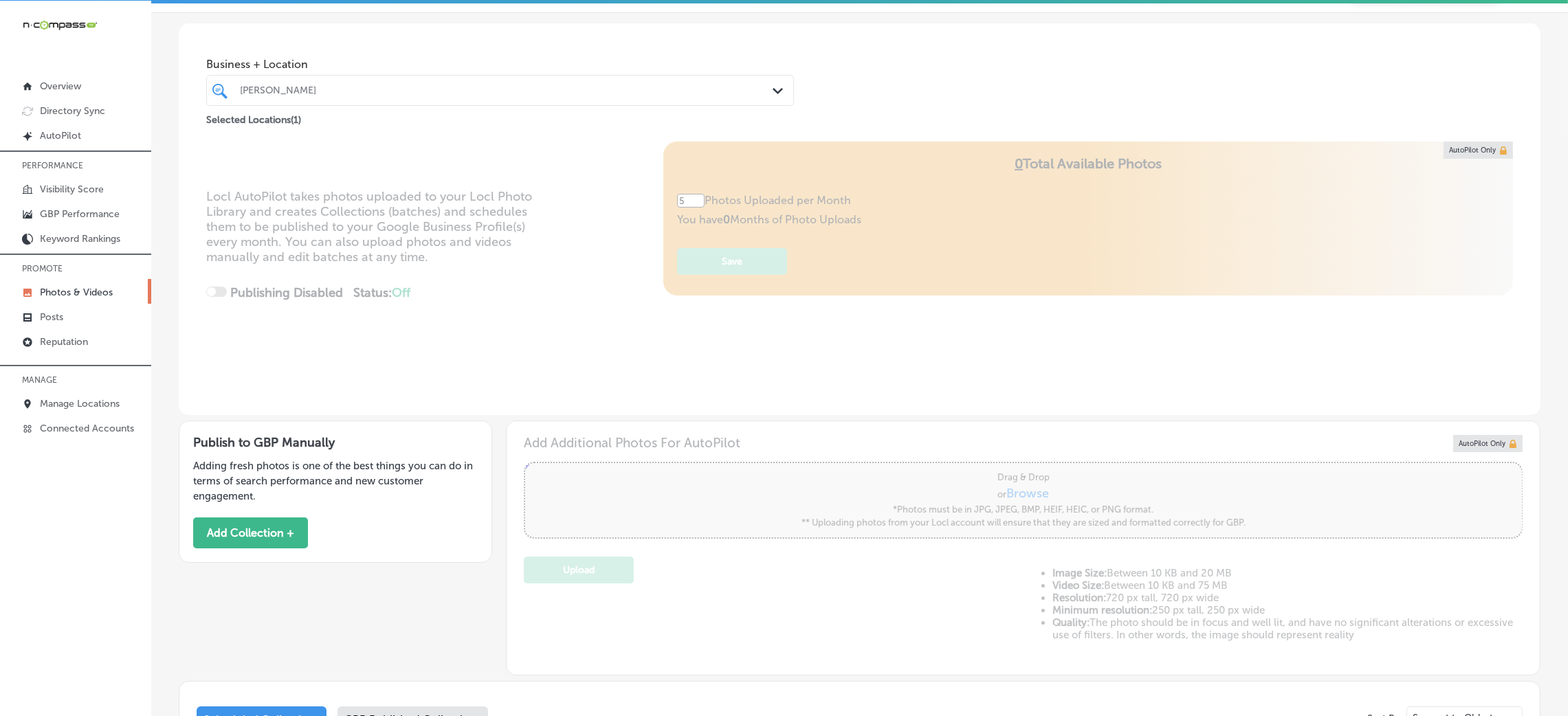
scroll to position [31, 0]
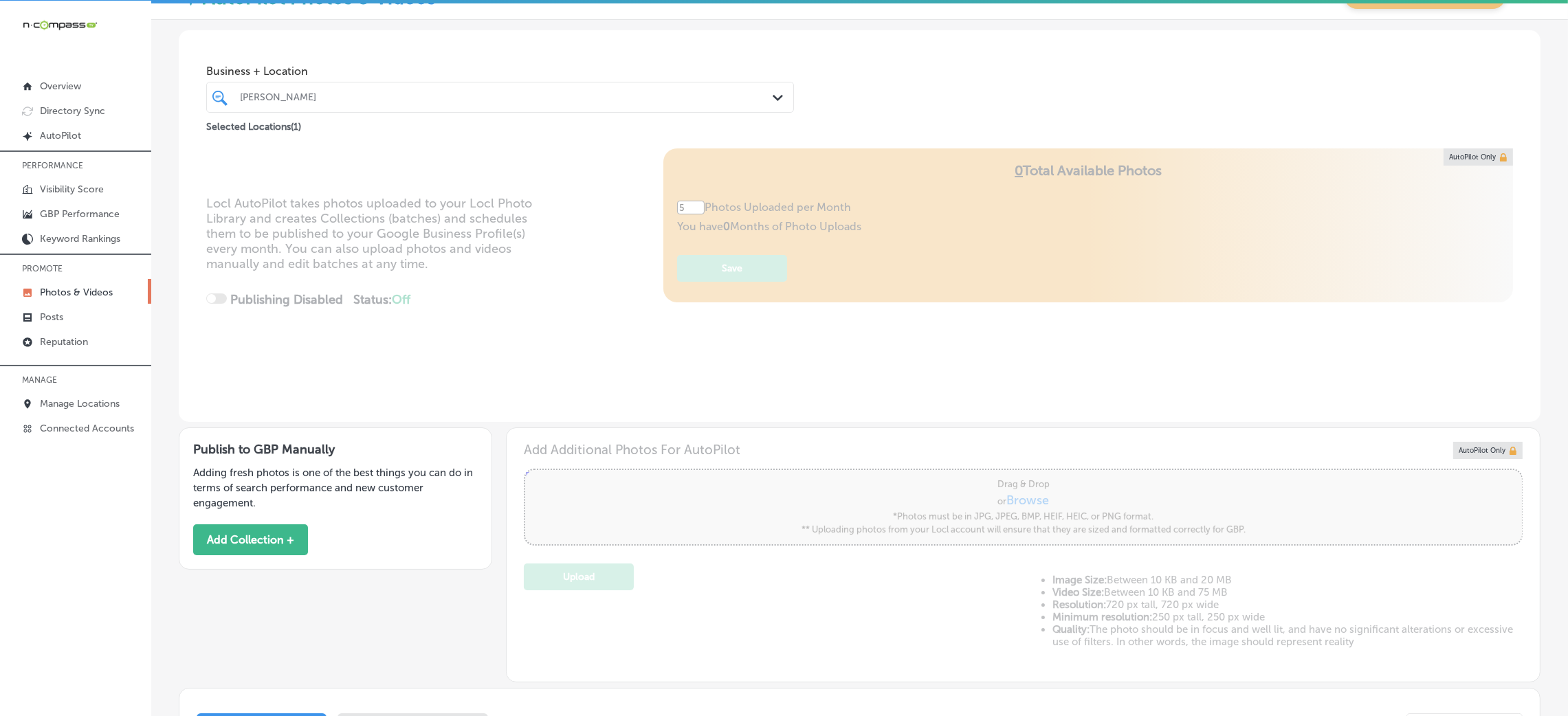
click at [337, 105] on div at bounding box center [474, 97] width 471 height 18
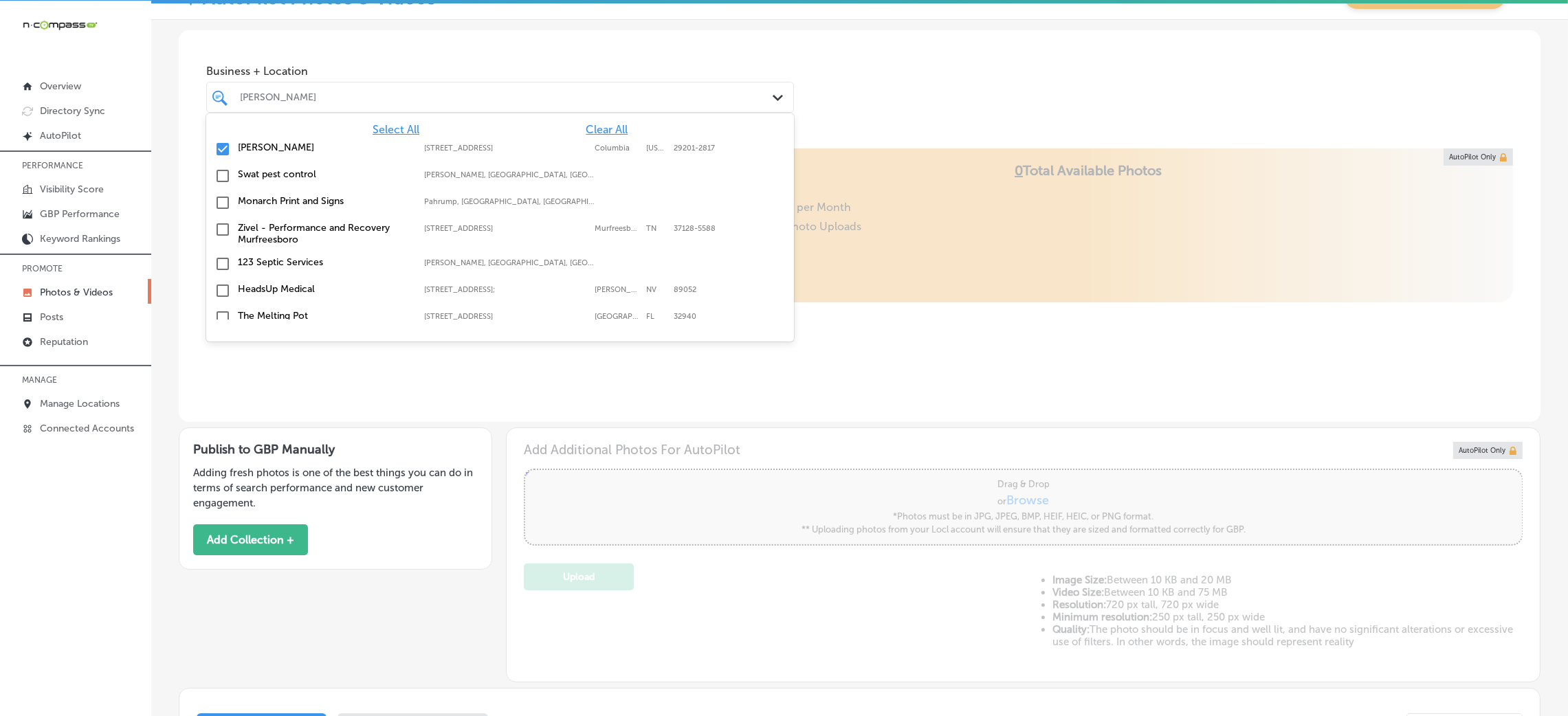
click at [591, 123] on span "Clear All" at bounding box center [606, 129] width 42 height 13
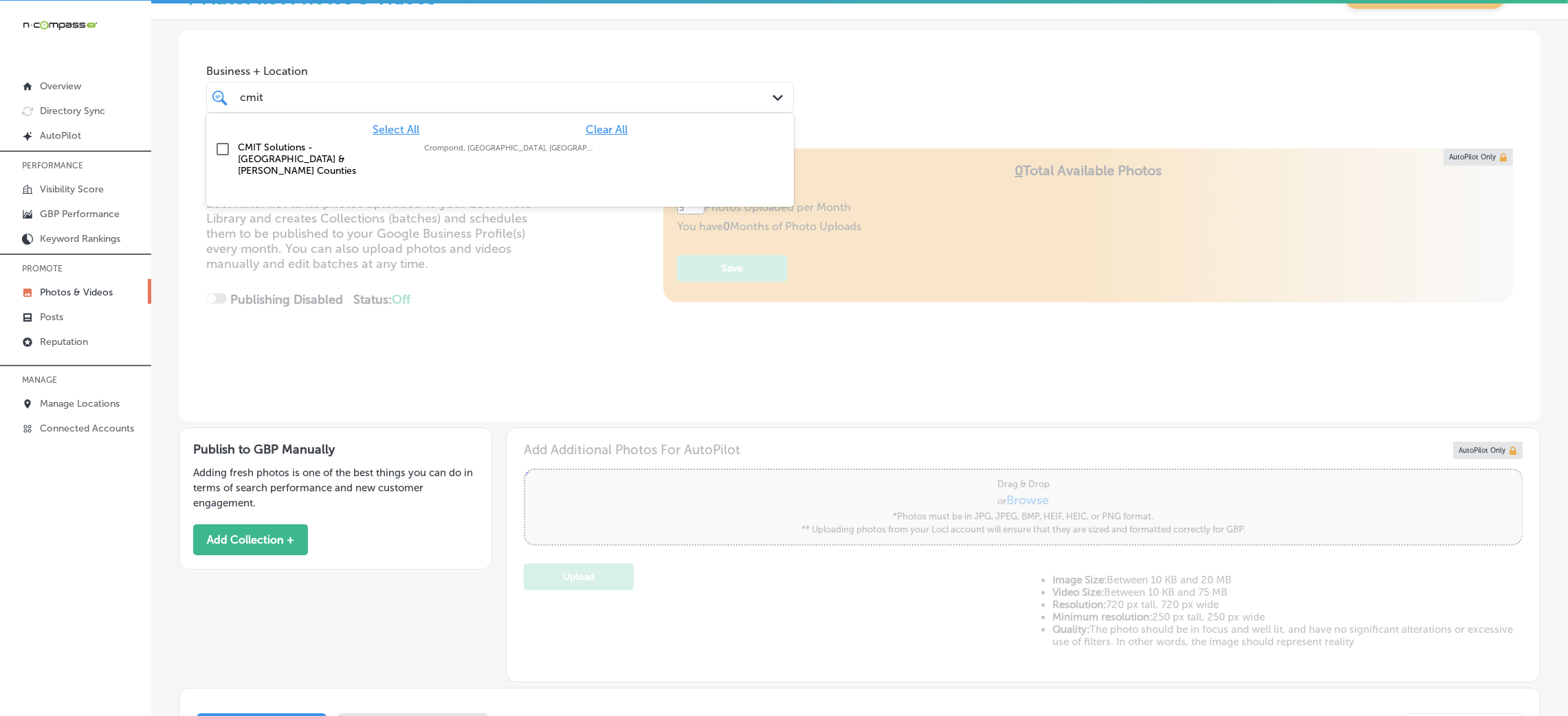
click at [459, 159] on div "CMIT Solutions - Northern Westchester & Putnam Counties Crompond, NY, USA | Mon…" at bounding box center [453, 160] width 431 height 35
type input "cmit"
click at [859, 129] on div "Business + Location option focused, 2 of 179. 2 results available for search te…" at bounding box center [860, 83] width 1362 height 105
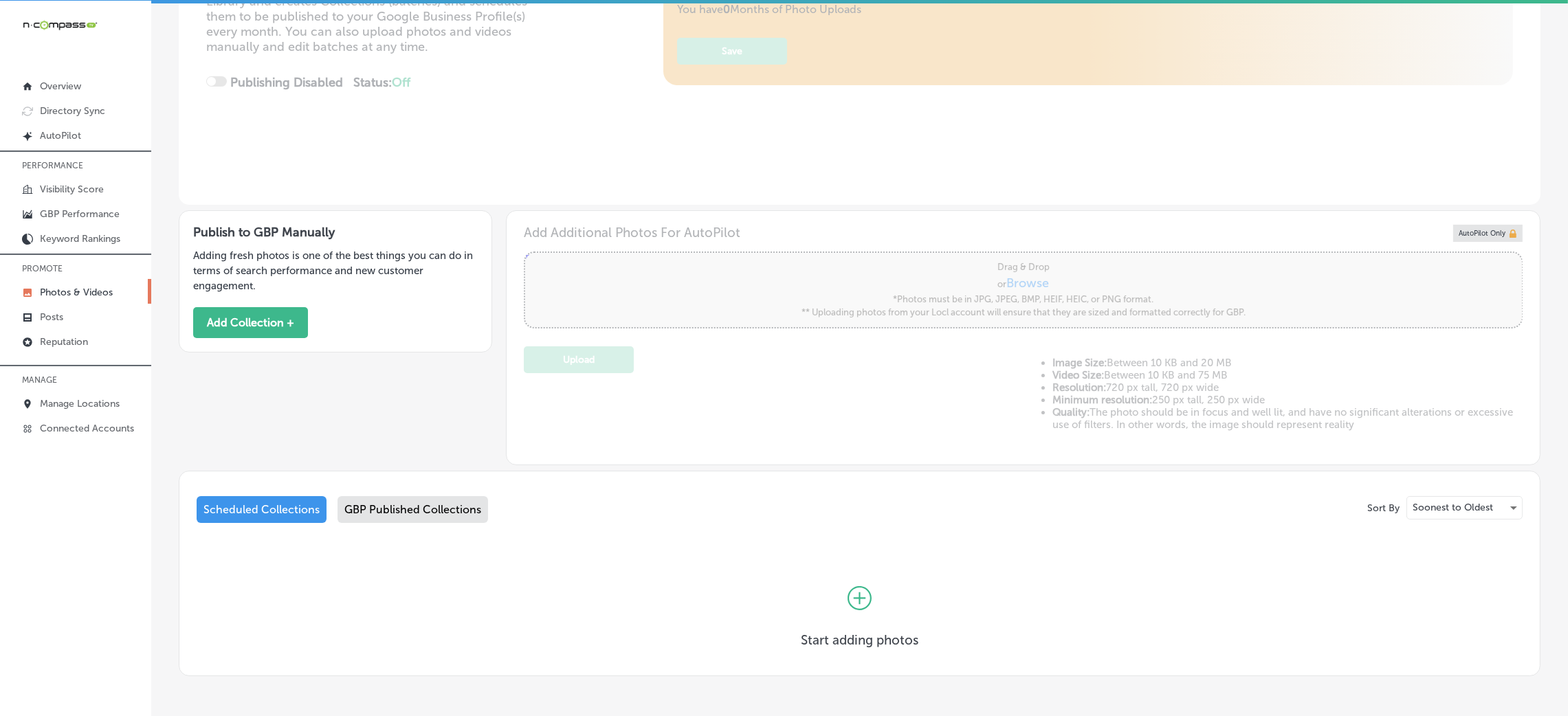
scroll to position [299, 0]
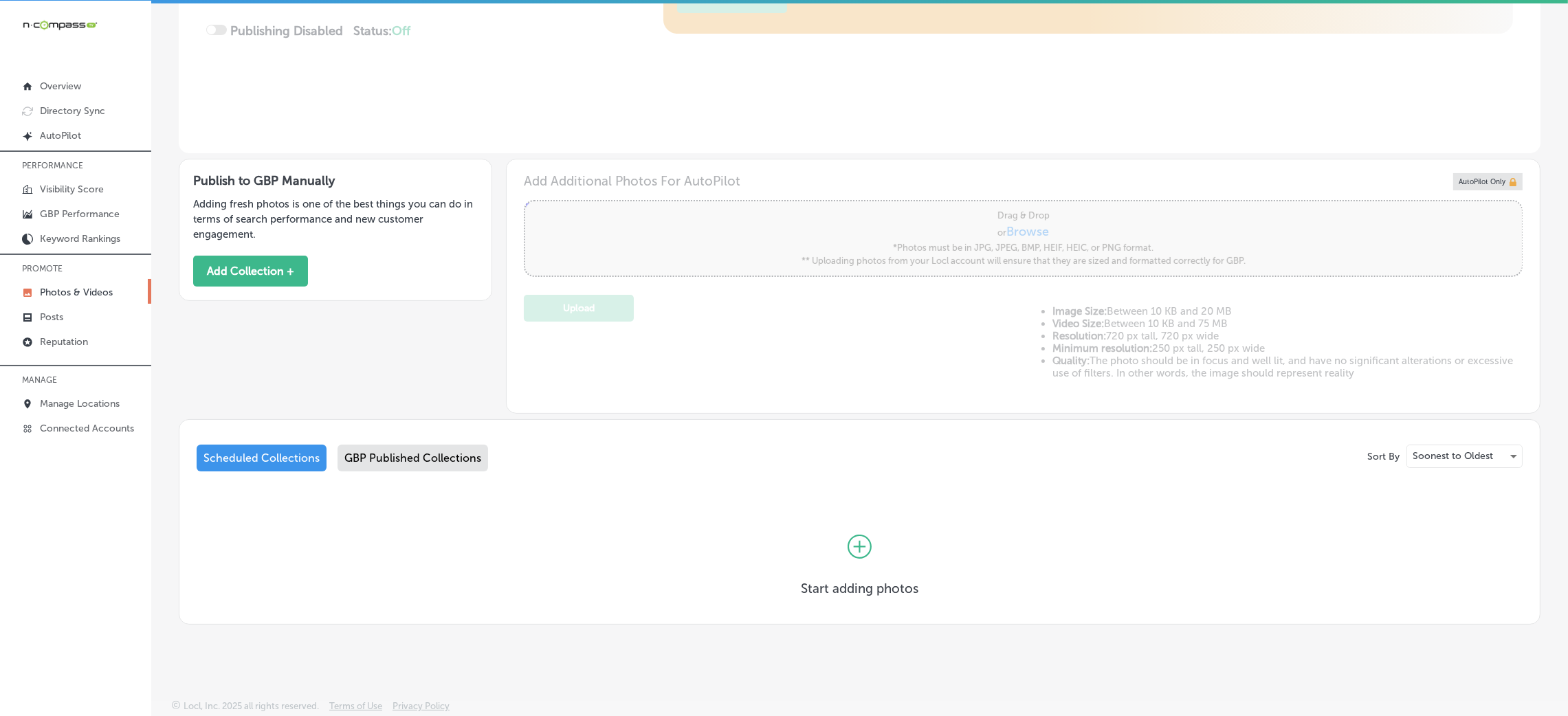
click at [410, 461] on div "GBP Published Collections" at bounding box center [412, 458] width 150 height 27
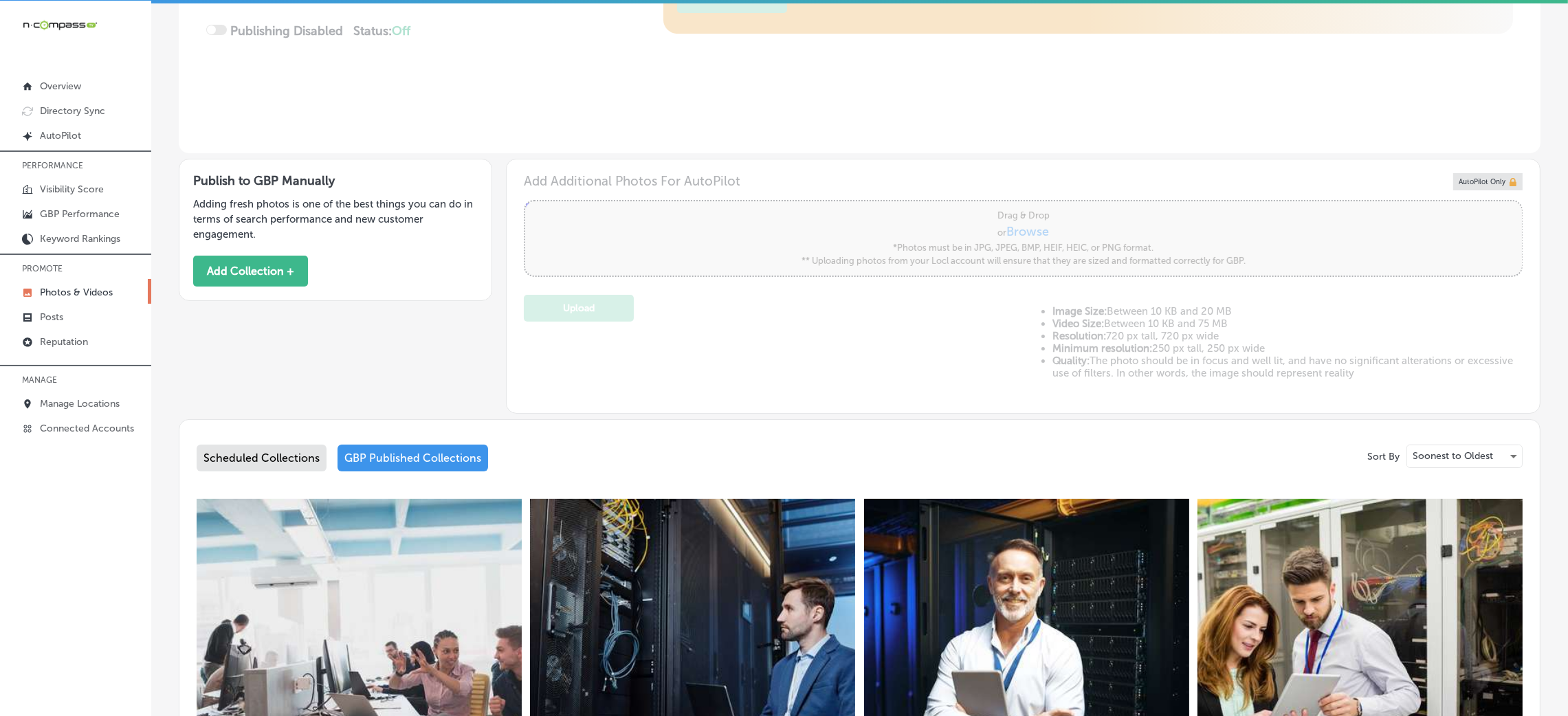
scroll to position [93, 0]
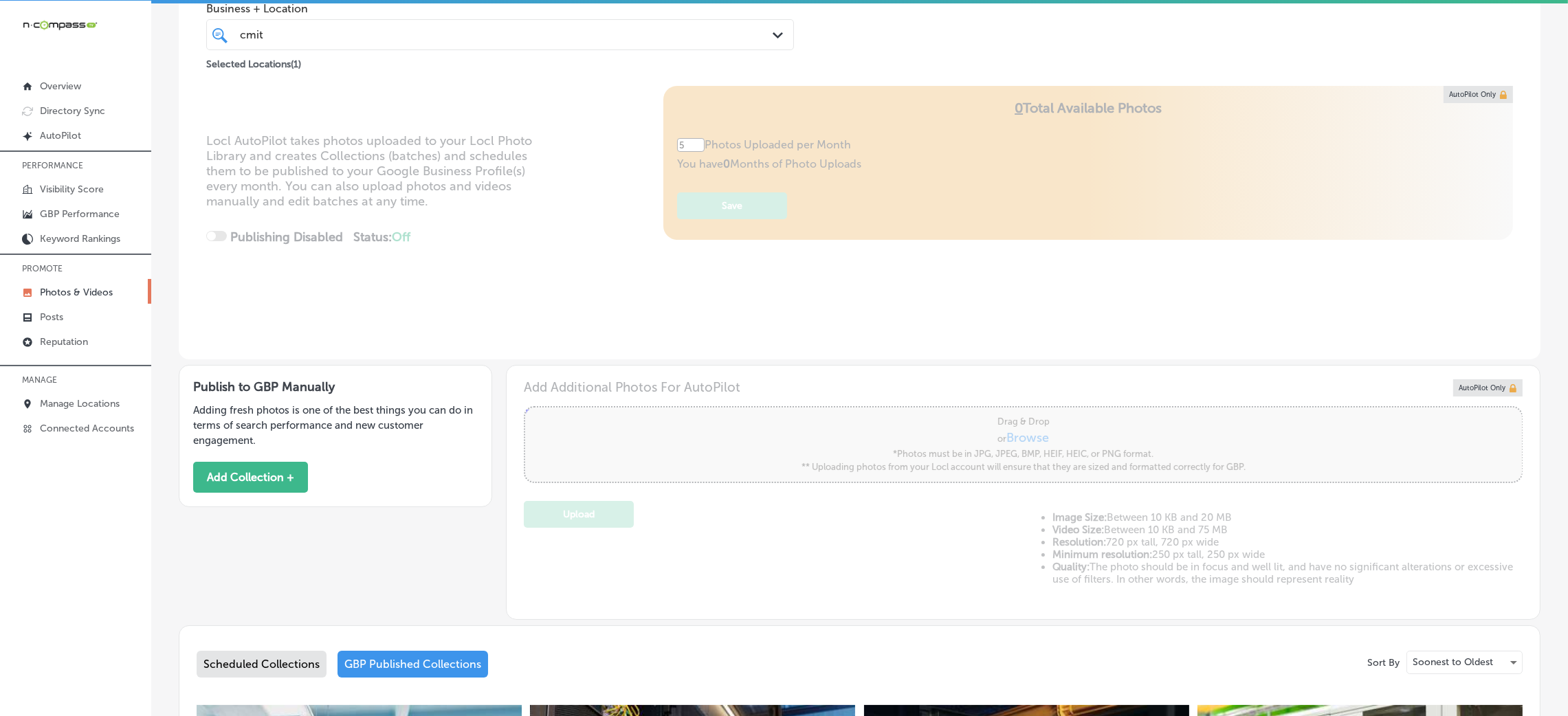
click at [250, 656] on div "Scheduled Collections" at bounding box center [261, 664] width 130 height 27
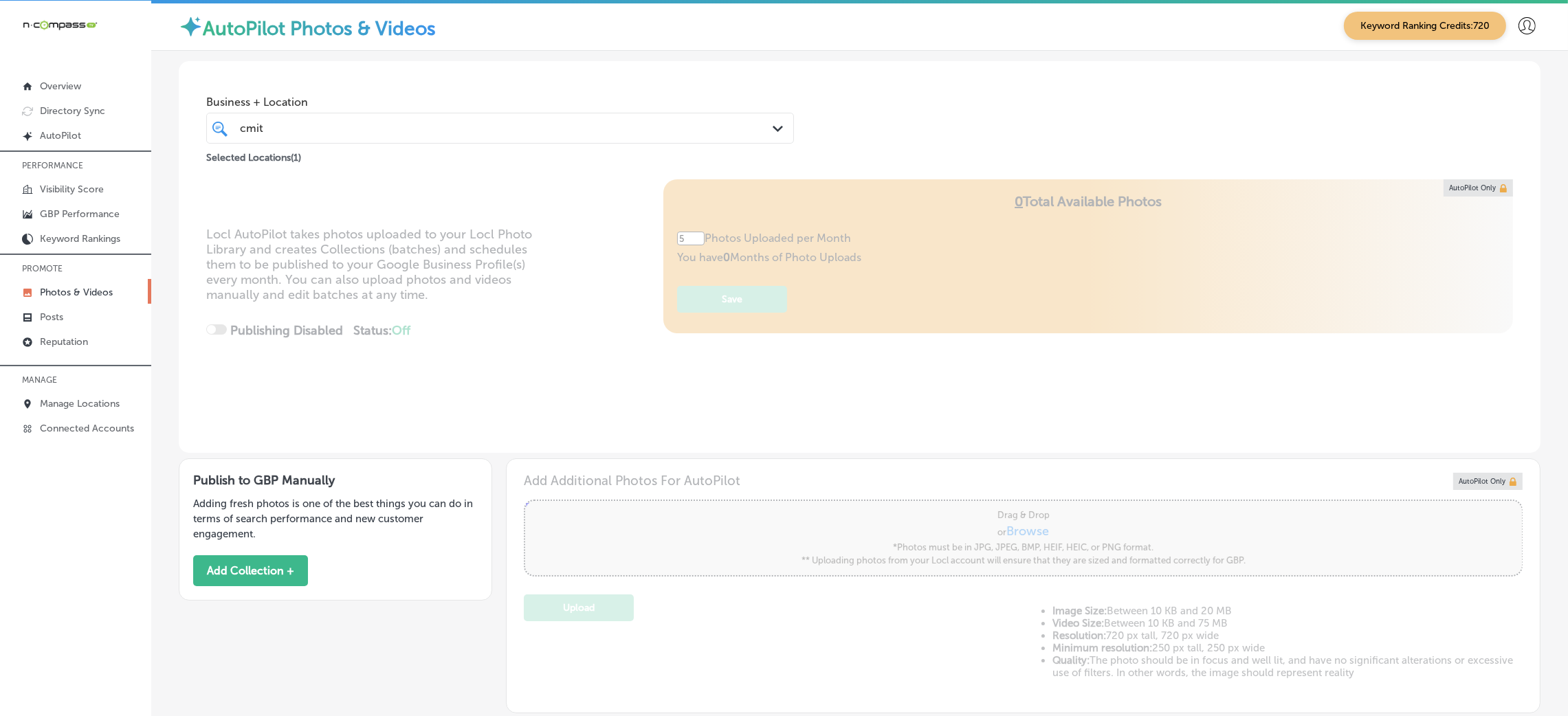
click at [311, 119] on div "cmit cmit" at bounding box center [474, 128] width 471 height 18
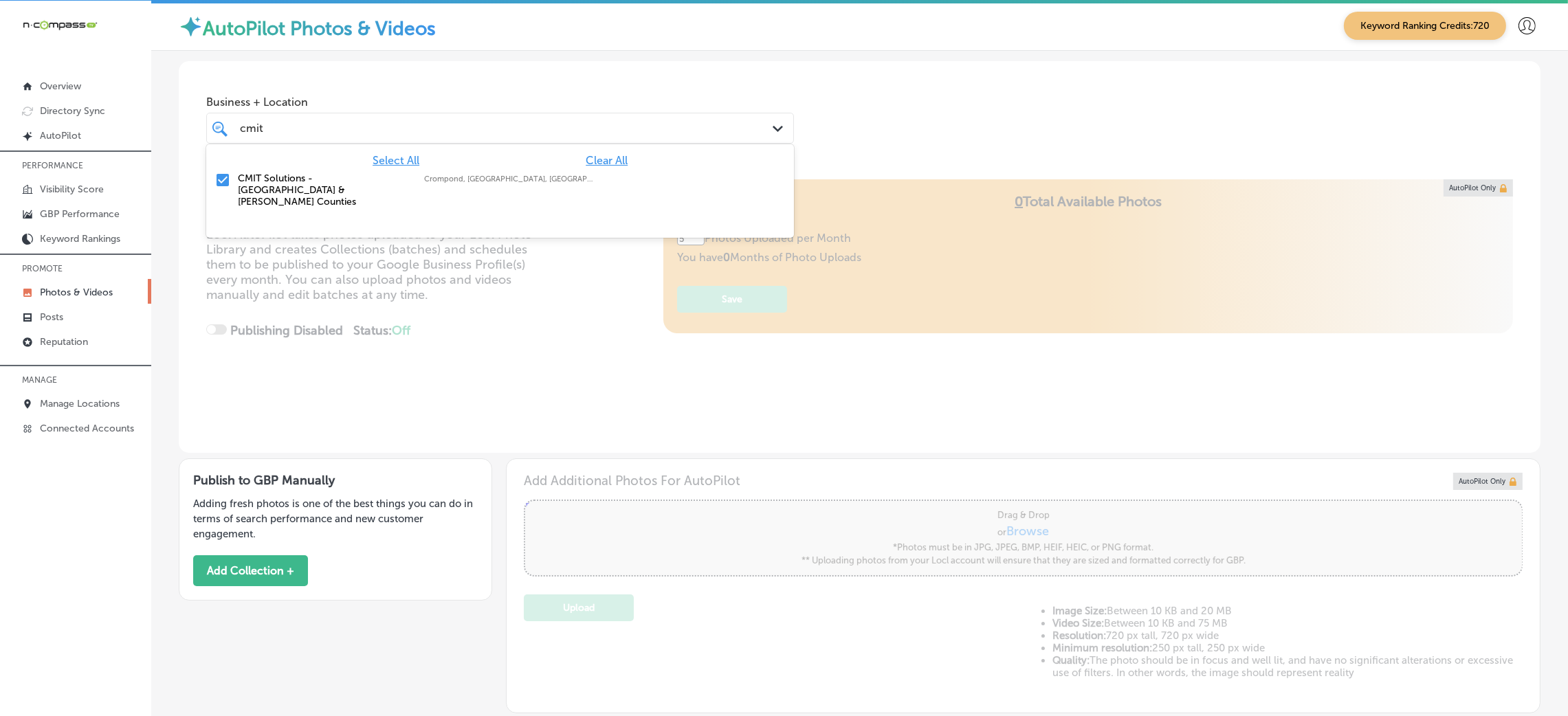
click at [597, 157] on span "Clear All" at bounding box center [606, 160] width 42 height 13
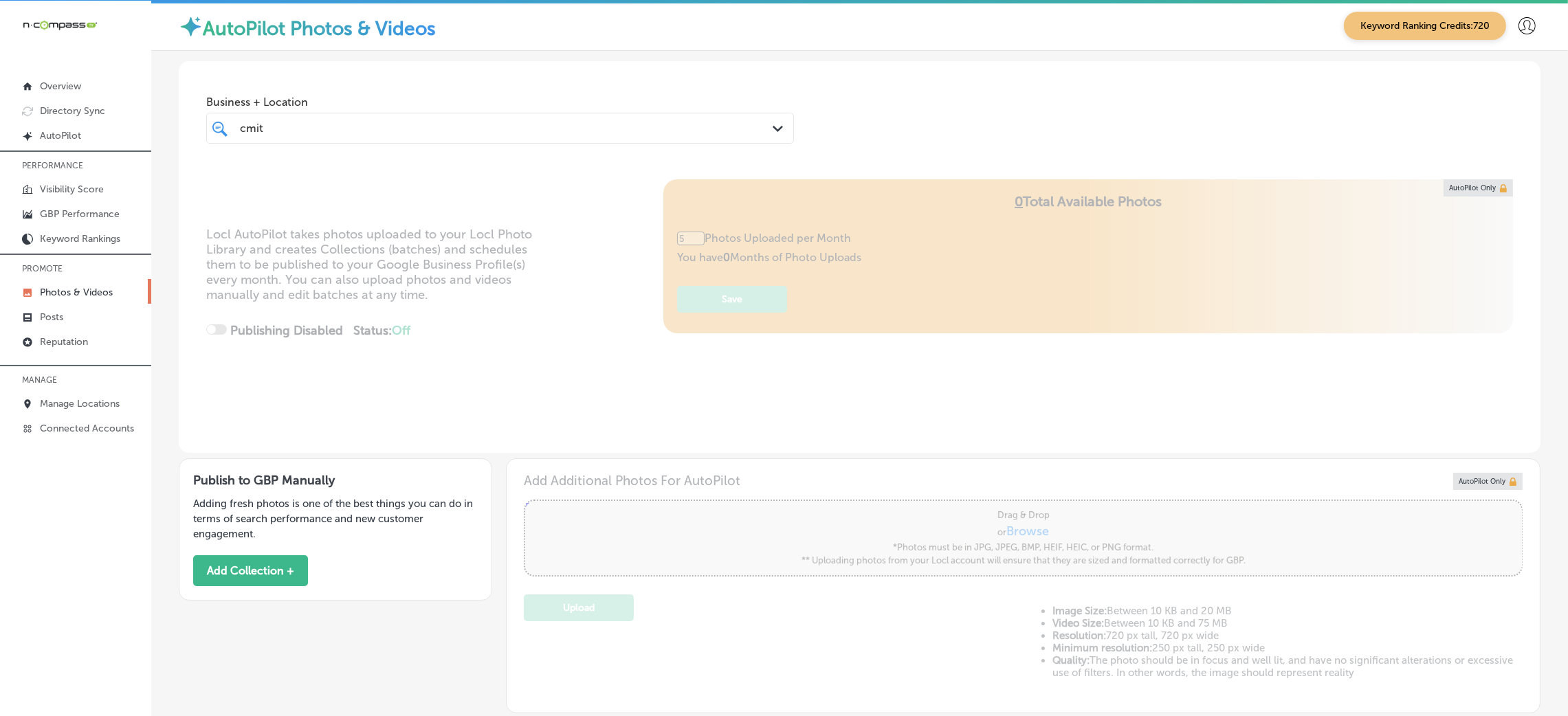
click at [861, 130] on div "Business + Location cmit cmit Path Created with Sketch." at bounding box center [860, 114] width 1362 height 105
click at [249, 556] on button "Add Collection +" at bounding box center [251, 571] width 115 height 31
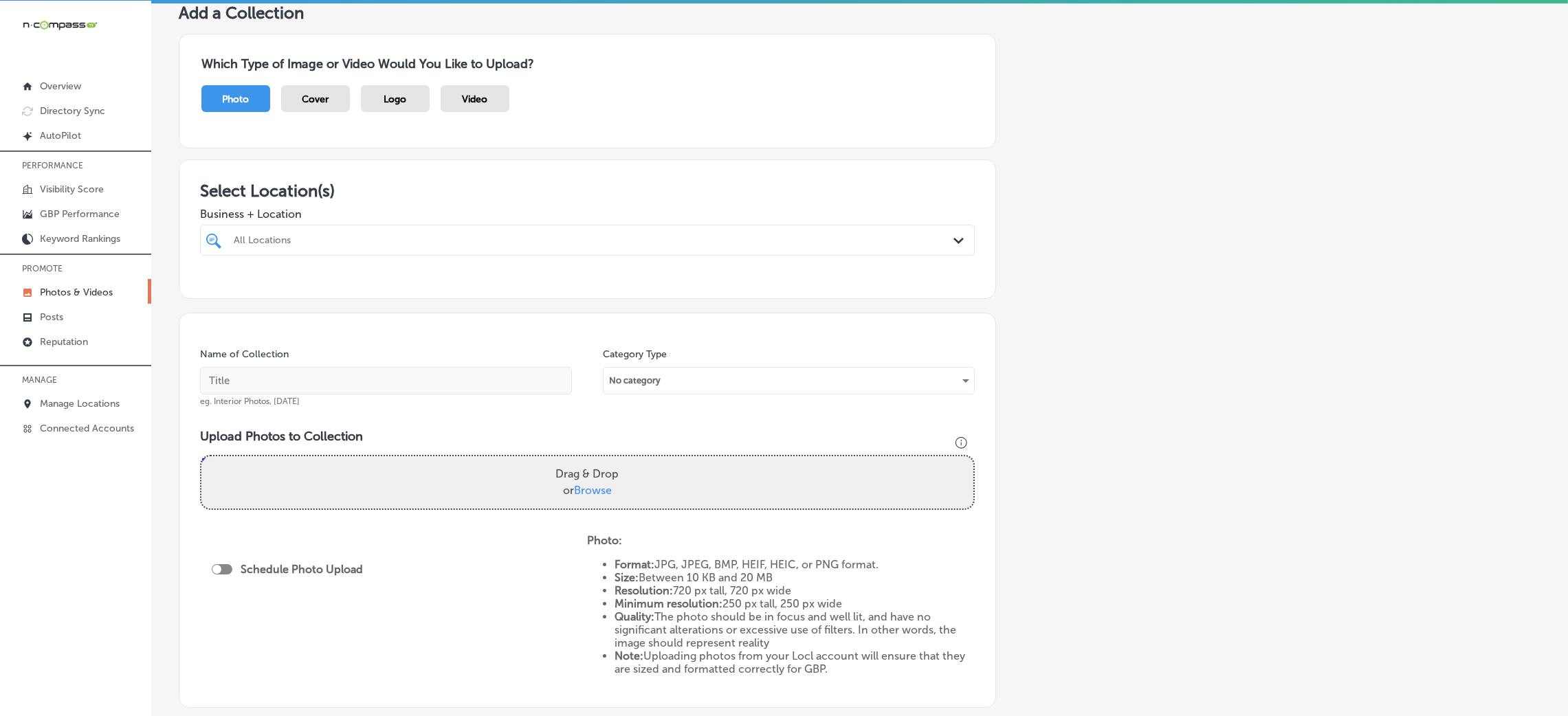
scroll to position [103, 0]
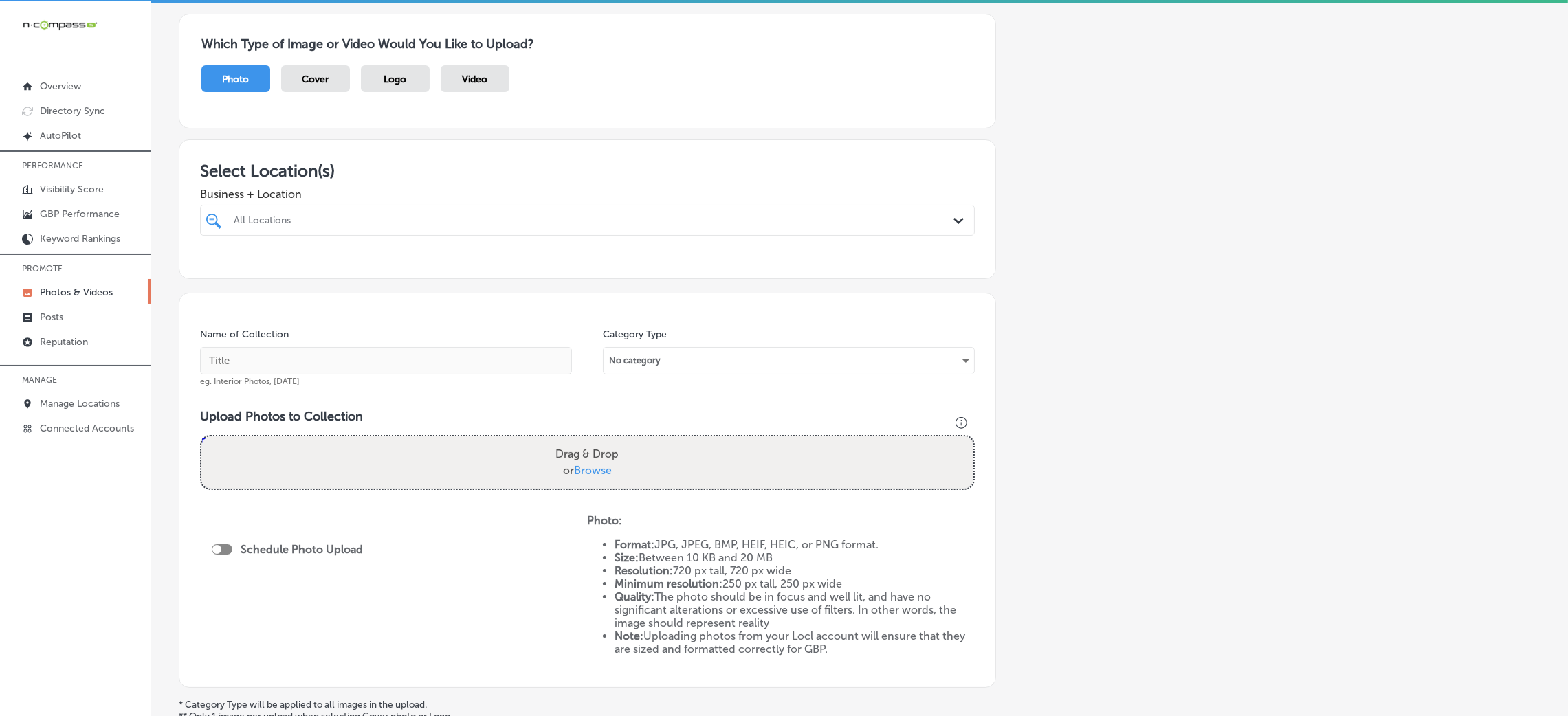
click at [324, 220] on div "All Locations" at bounding box center [594, 220] width 721 height 12
click at [365, 266] on label "[PERSON_NAME], Morton, & Imms LLC" at bounding box center [345, 270] width 228 height 12
click at [879, 302] on div at bounding box center [587, 299] width 775 height 22
type input "ryan"
click at [1095, 316] on div "Add a Collection Which Type of Image or Video Would You Like to Upload? Photo C…" at bounding box center [860, 378] width 1362 height 789
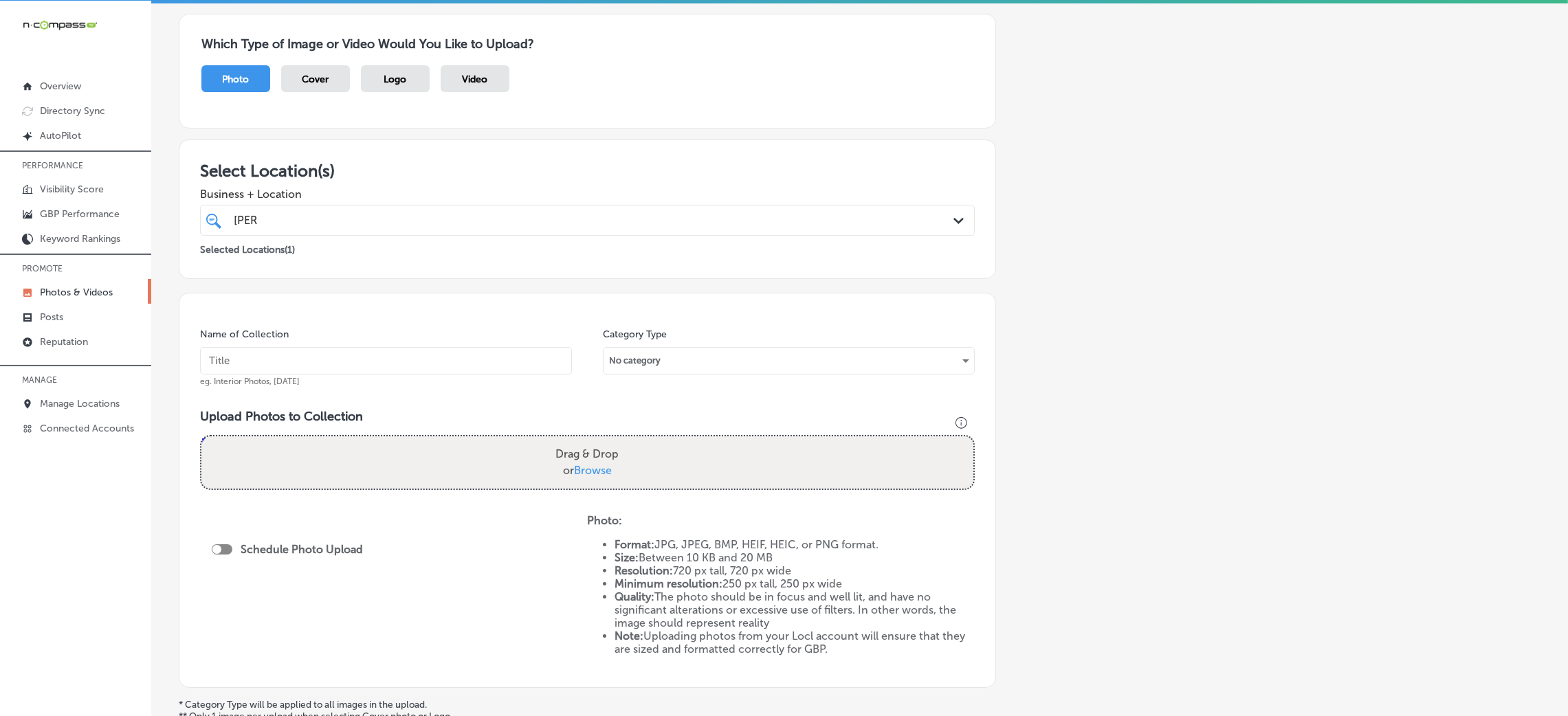
click at [422, 369] on input "text" at bounding box center [386, 361] width 372 height 28
click at [453, 362] on input "Ryan,-Morton,-&-Imms-LLC" at bounding box center [386, 361] width 372 height 28
paste input "insurance lawyer chester county"
click at [401, 362] on input "Ryan,-Morton,-&-Imms-LLC-insurance lawyer chester county" at bounding box center [386, 361] width 372 height 28
click at [340, 362] on input "Ryan,-Morton,-&-Imms-LLC-insurance-lawyer-chester-county" at bounding box center [386, 361] width 372 height 28
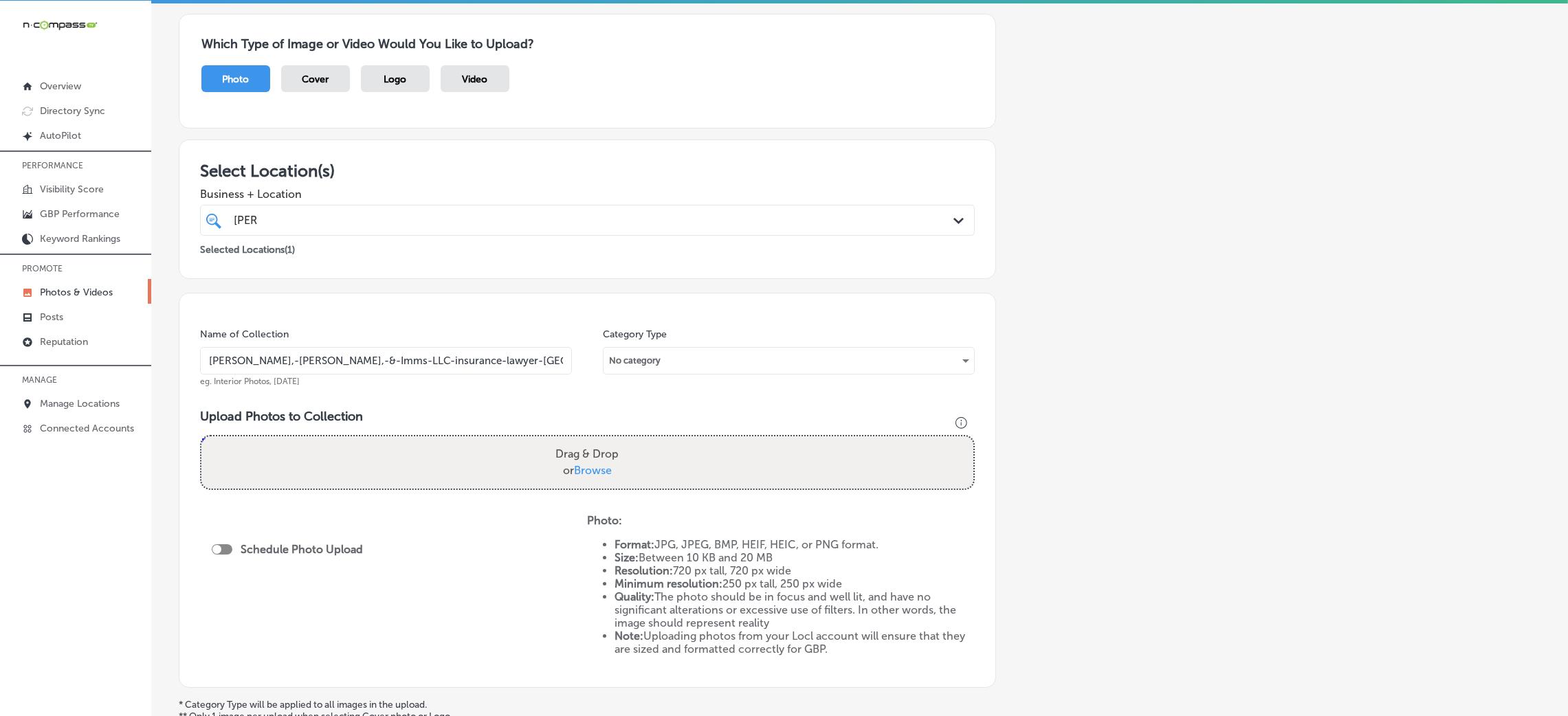
click at [340, 362] on input "Ryan,-Morton,-&-Imms-LLC-insurance-lawyer-chester-county" at bounding box center [386, 361] width 372 height 28
type input "Ryan,-Morton,-&-Imms-LLC-insurance-lawyer-chester-county"
click at [451, 424] on h3 "Upload Photos to Collection" at bounding box center [587, 416] width 775 height 15
click at [467, 468] on div "Drag & Drop or Browse" at bounding box center [587, 463] width 772 height 52
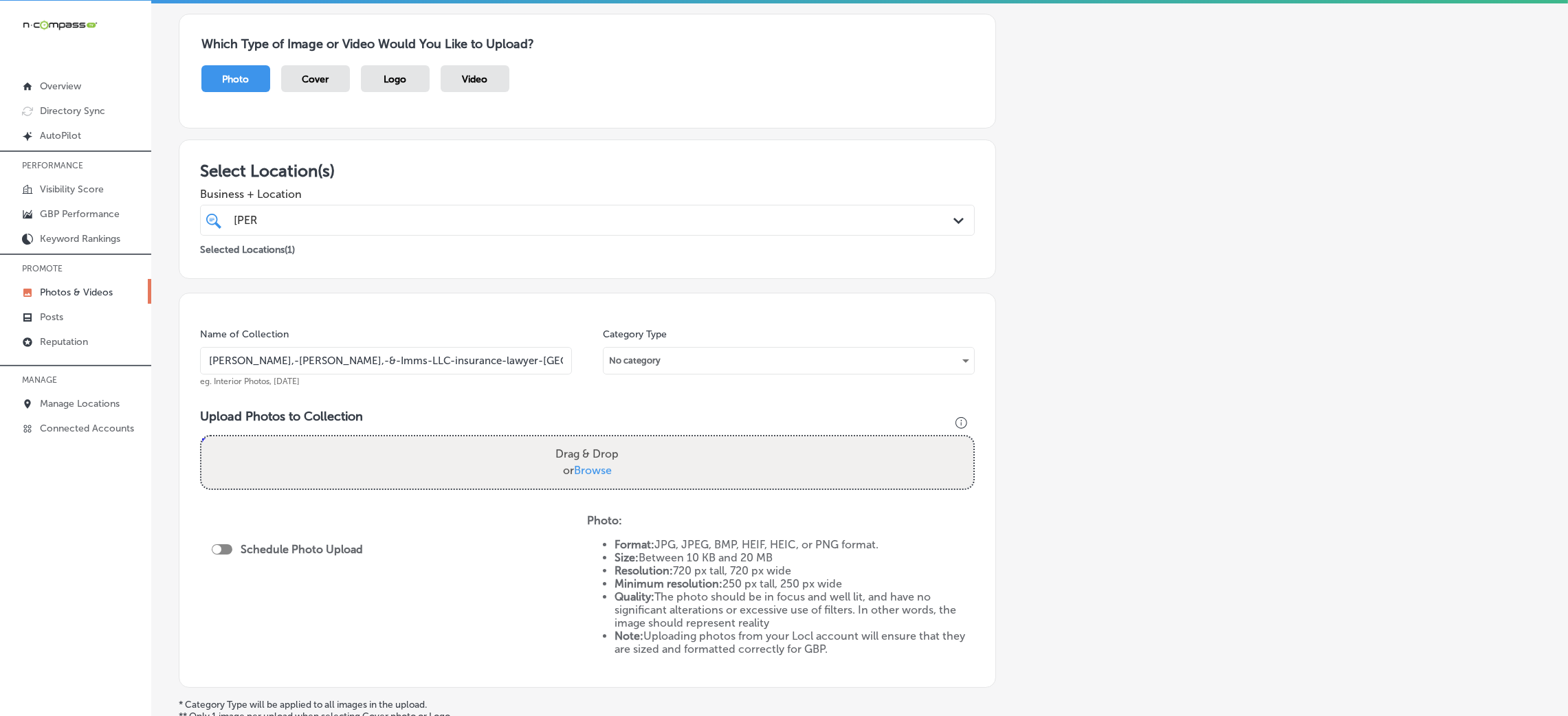
click at [201, 436] on input "Drag & Drop or Browse" at bounding box center [587, 438] width 772 height 4
type input "C:\fakepath\Ryan,-Morton,-&-Imms-LLC-insurance-lawyer-chester-county (1).png"
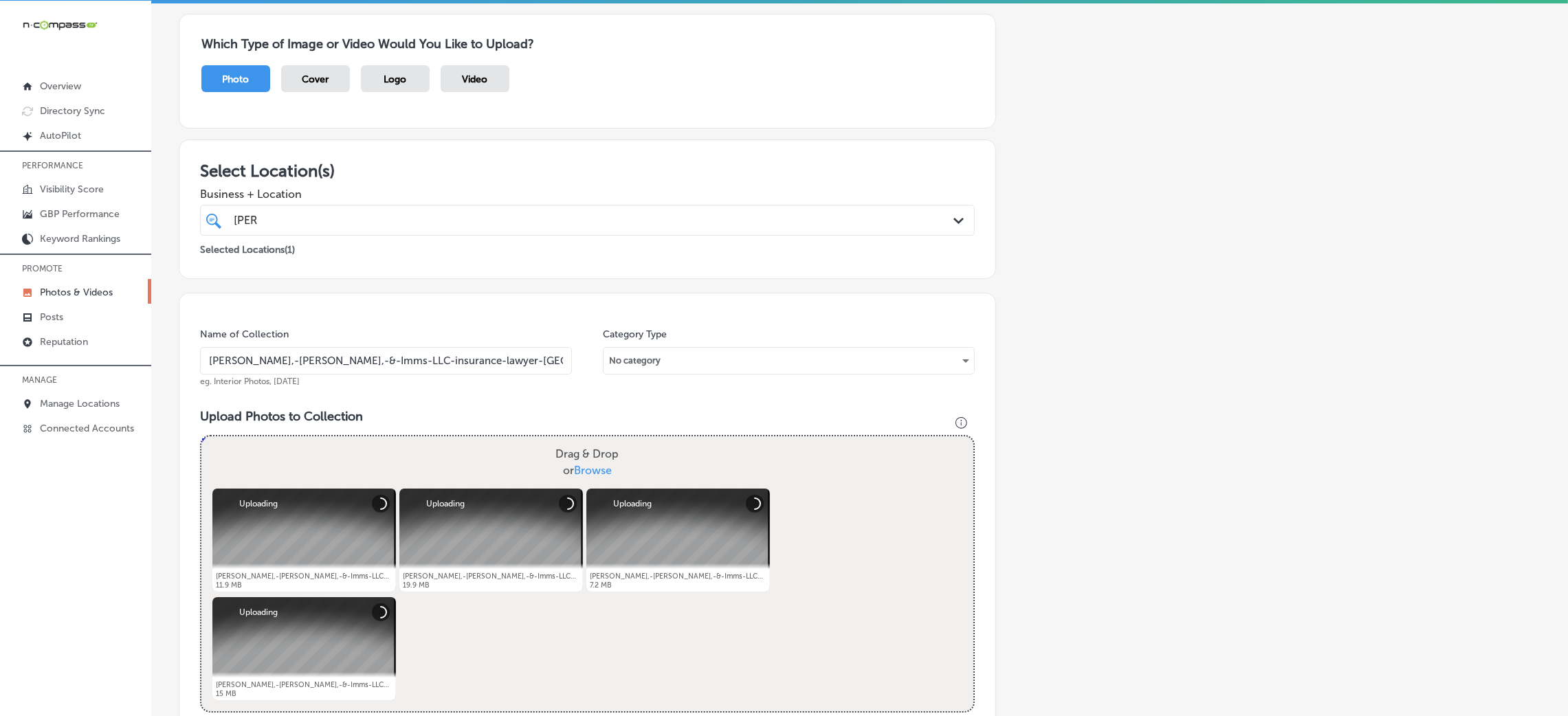
click at [1107, 361] on div "Add a Collection Which Type of Image or Video Would You Like to Upload? Photo C…" at bounding box center [860, 489] width 1362 height 1013
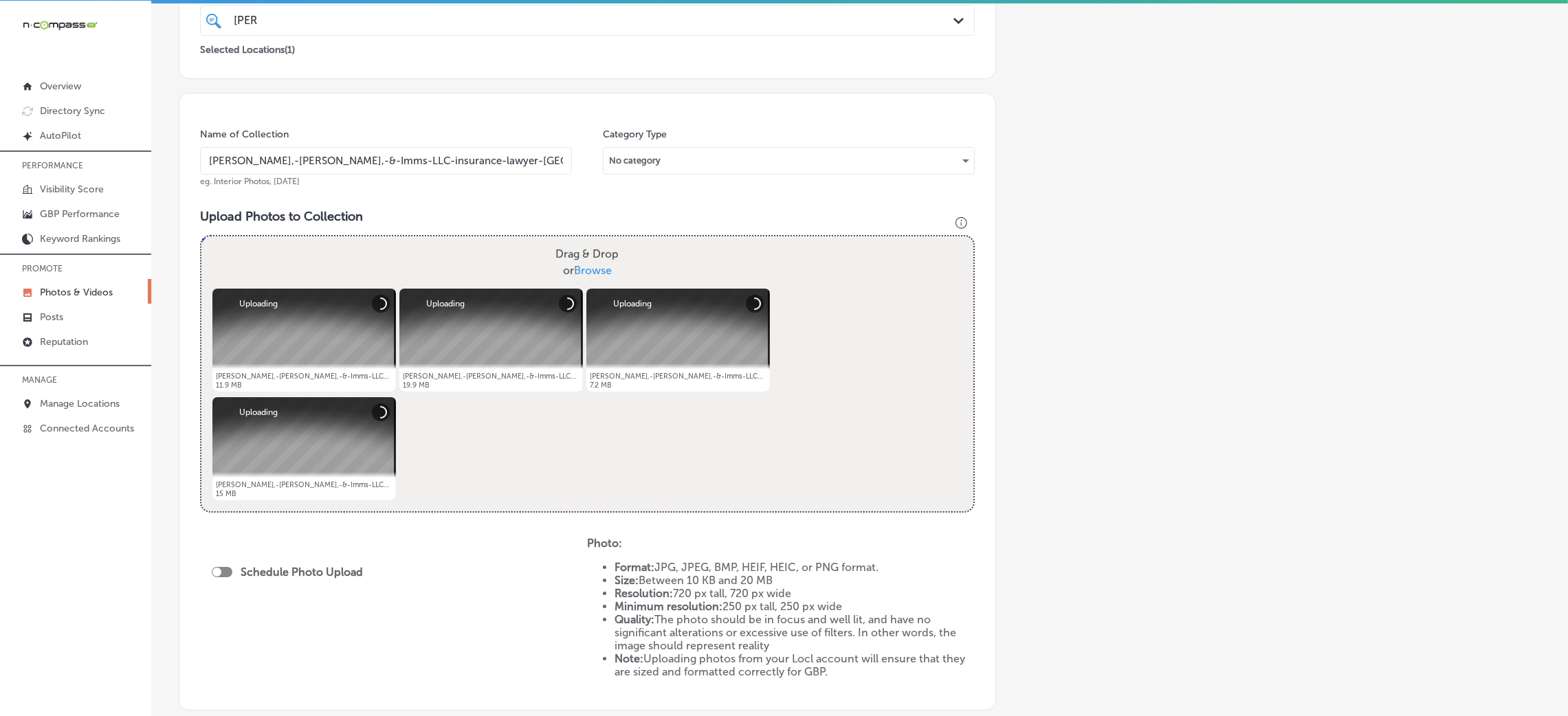
scroll to position [476, 0]
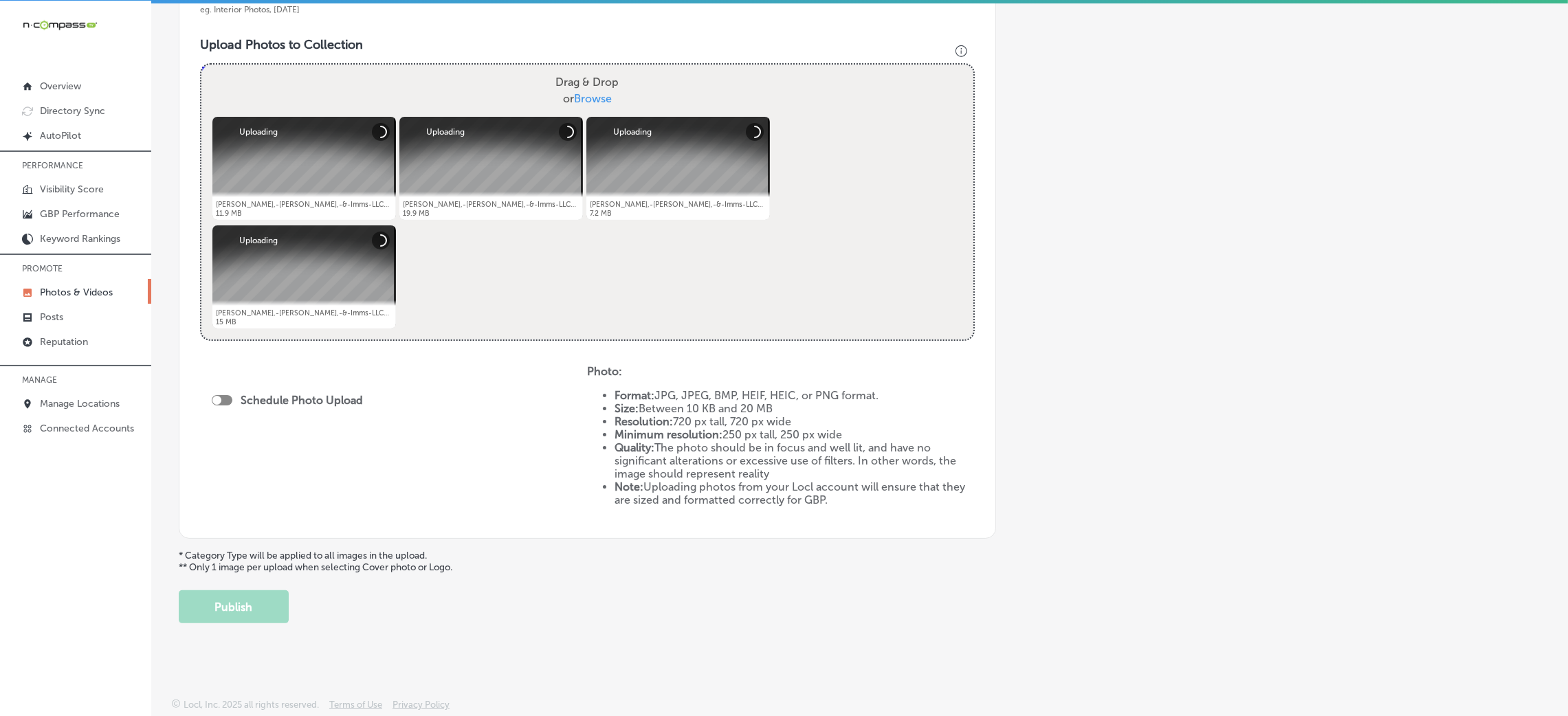
click at [227, 401] on div at bounding box center [222, 400] width 20 height 11
checkbox input "true"
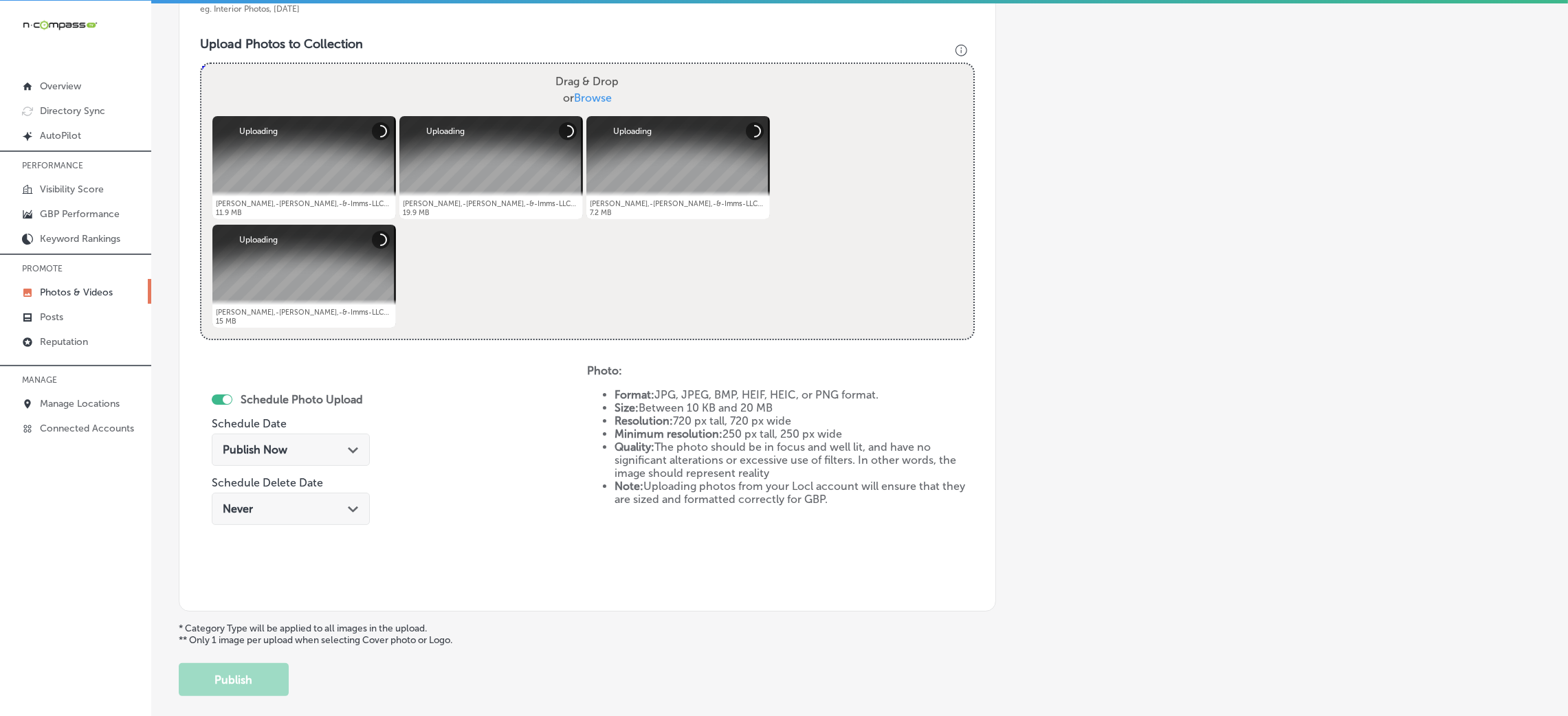
click at [325, 459] on div "Publish Now Path Created with Sketch." at bounding box center [291, 450] width 158 height 32
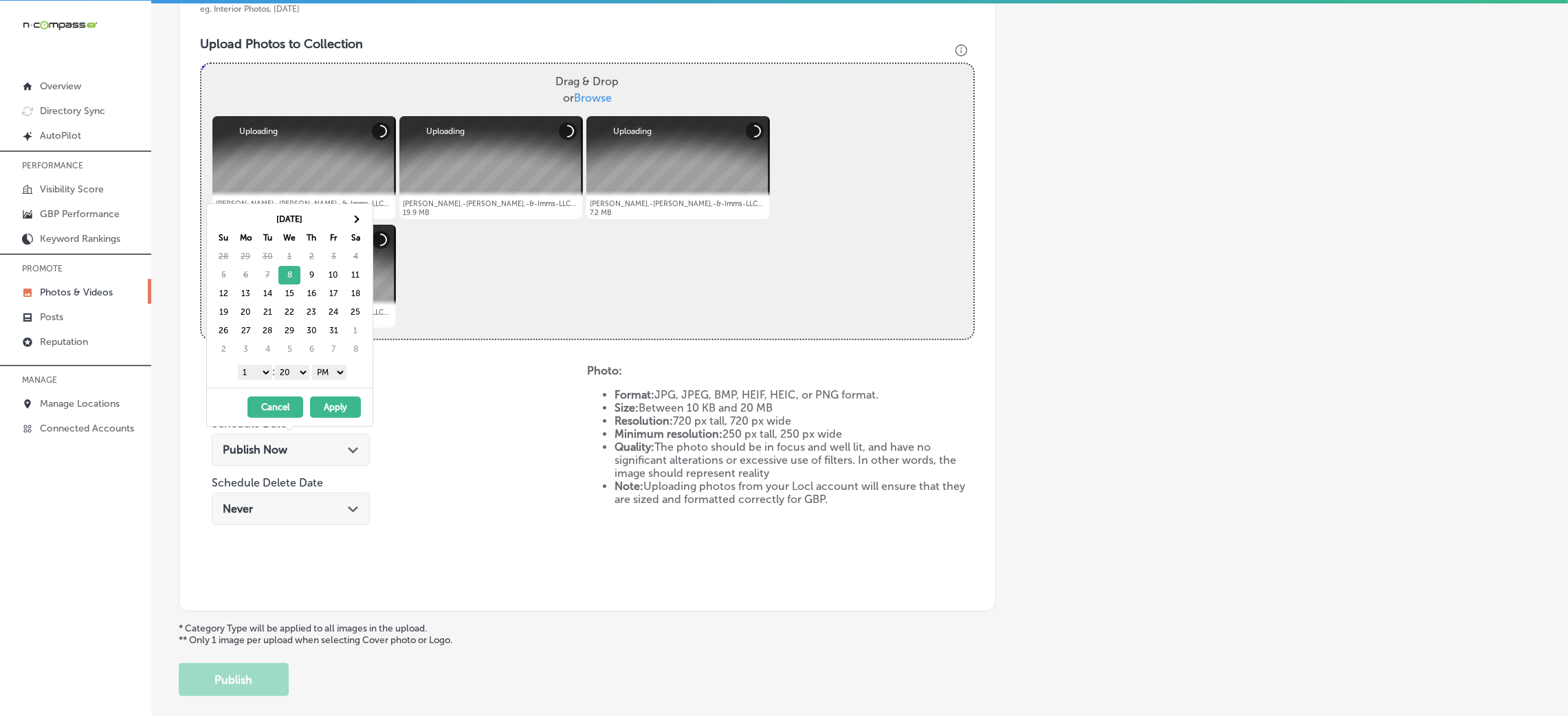
click at [354, 408] on button "Apply" at bounding box center [335, 407] width 51 height 21
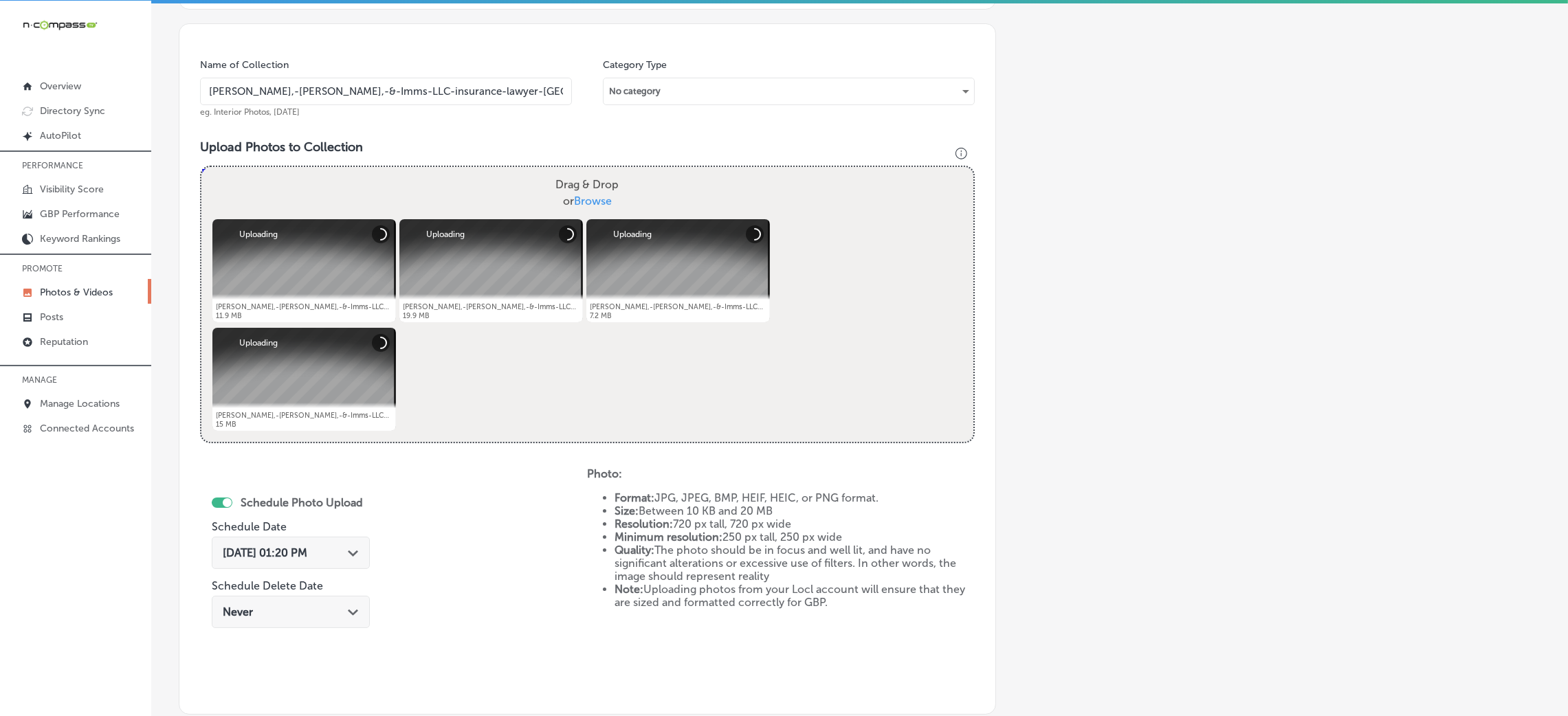
scroll to position [167, 0]
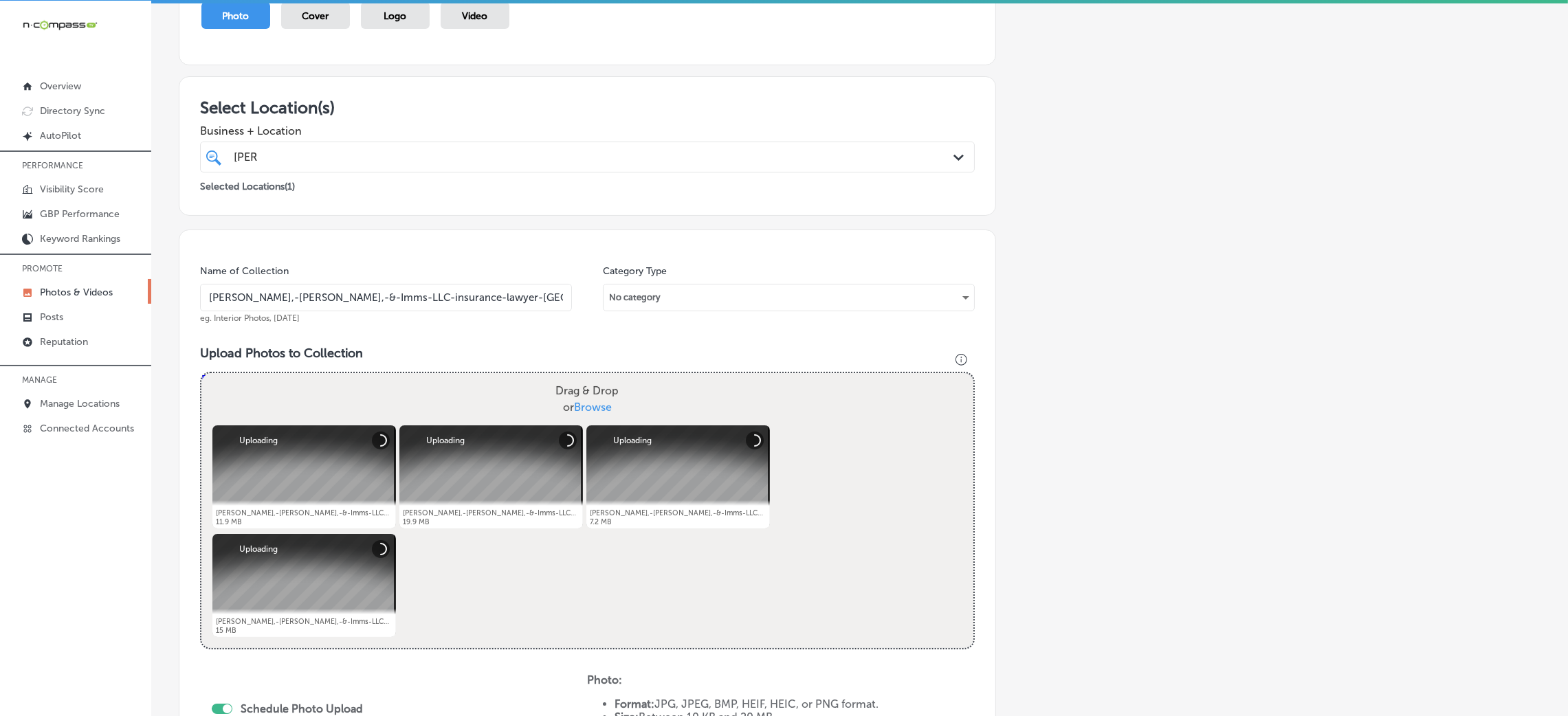
click at [369, 307] on input "Ryan,-Morton,-&-Imms-LLC-insurance-lawyer-chester-county" at bounding box center [386, 297] width 372 height 28
click at [368, 307] on input "Ryan,-Morton,-&-Imms-LLC-insurance-lawyer-chester-county" at bounding box center [386, 297] width 372 height 28
click at [368, 308] on input "Ryan,-Morton,-&-Imms-LLC-insurance-lawyer-chester-county" at bounding box center [386, 297] width 372 height 28
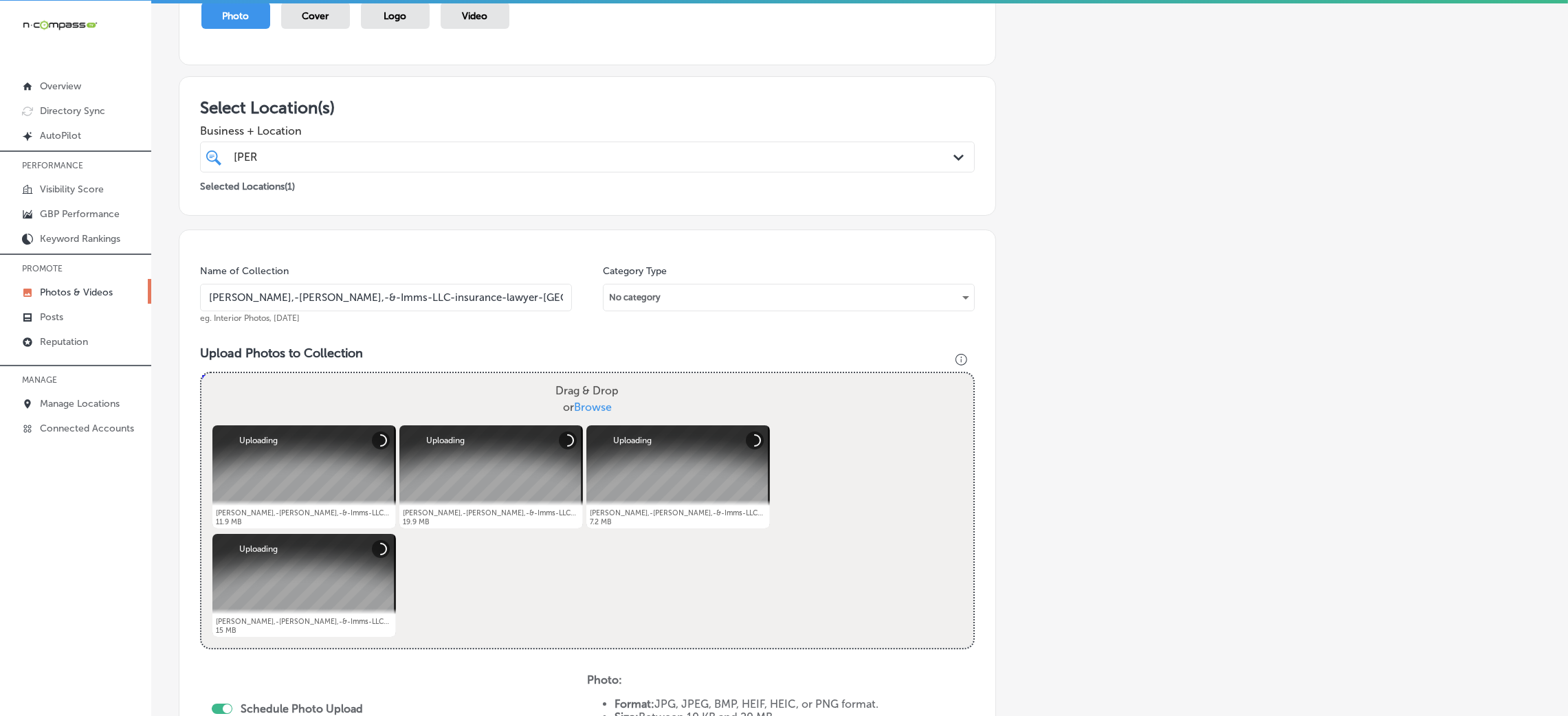
click at [368, 308] on input "Ryan,-Morton,-&-Imms-LLC-insurance-lawyer-chester-county" at bounding box center [386, 297] width 372 height 28
click at [369, 143] on div "ryan ryan Path Created with Sketch." at bounding box center [587, 157] width 775 height 31
click at [1032, 261] on div "Add a Collection Which Type of Image or Video Would You Like to Upload? Photo C…" at bounding box center [860, 463] width 1362 height 1086
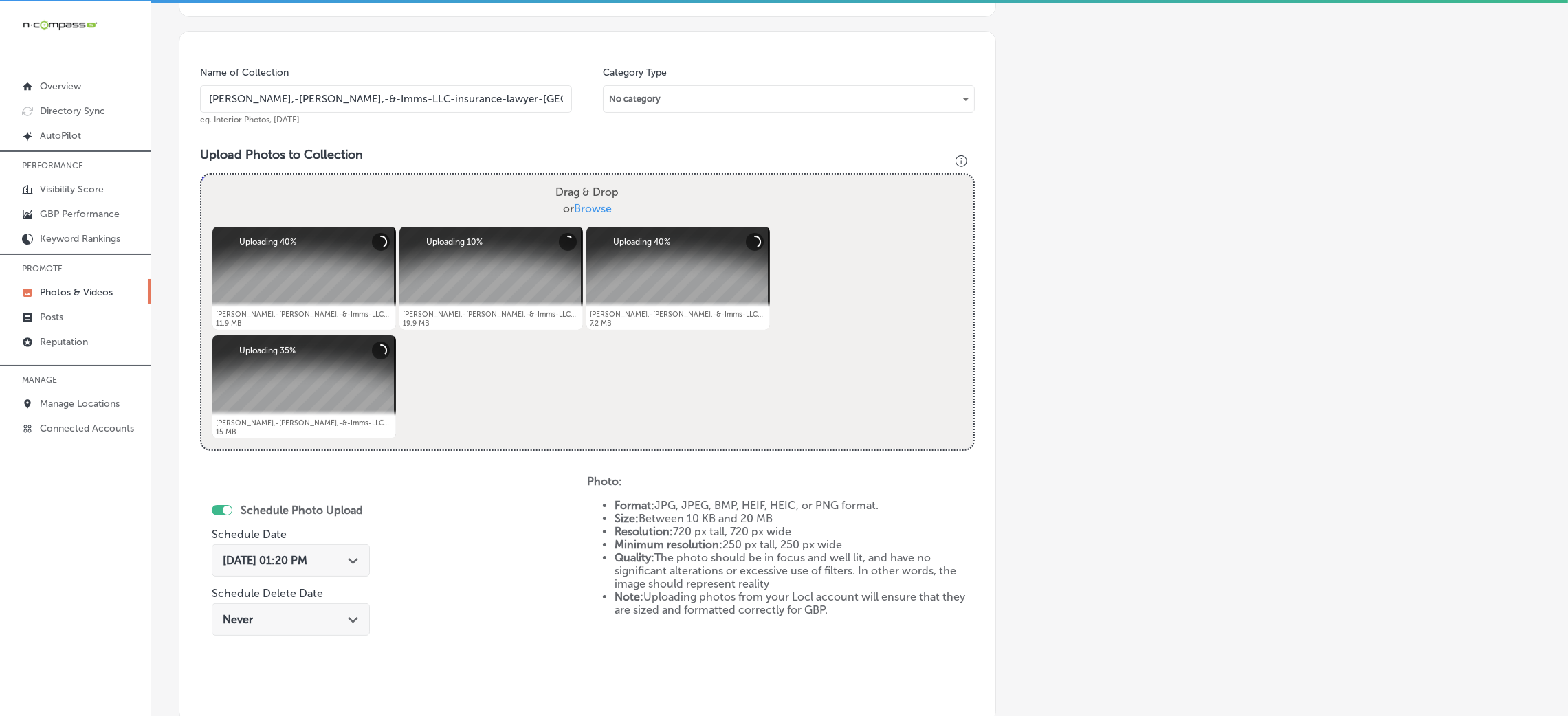
scroll to position [343, 0]
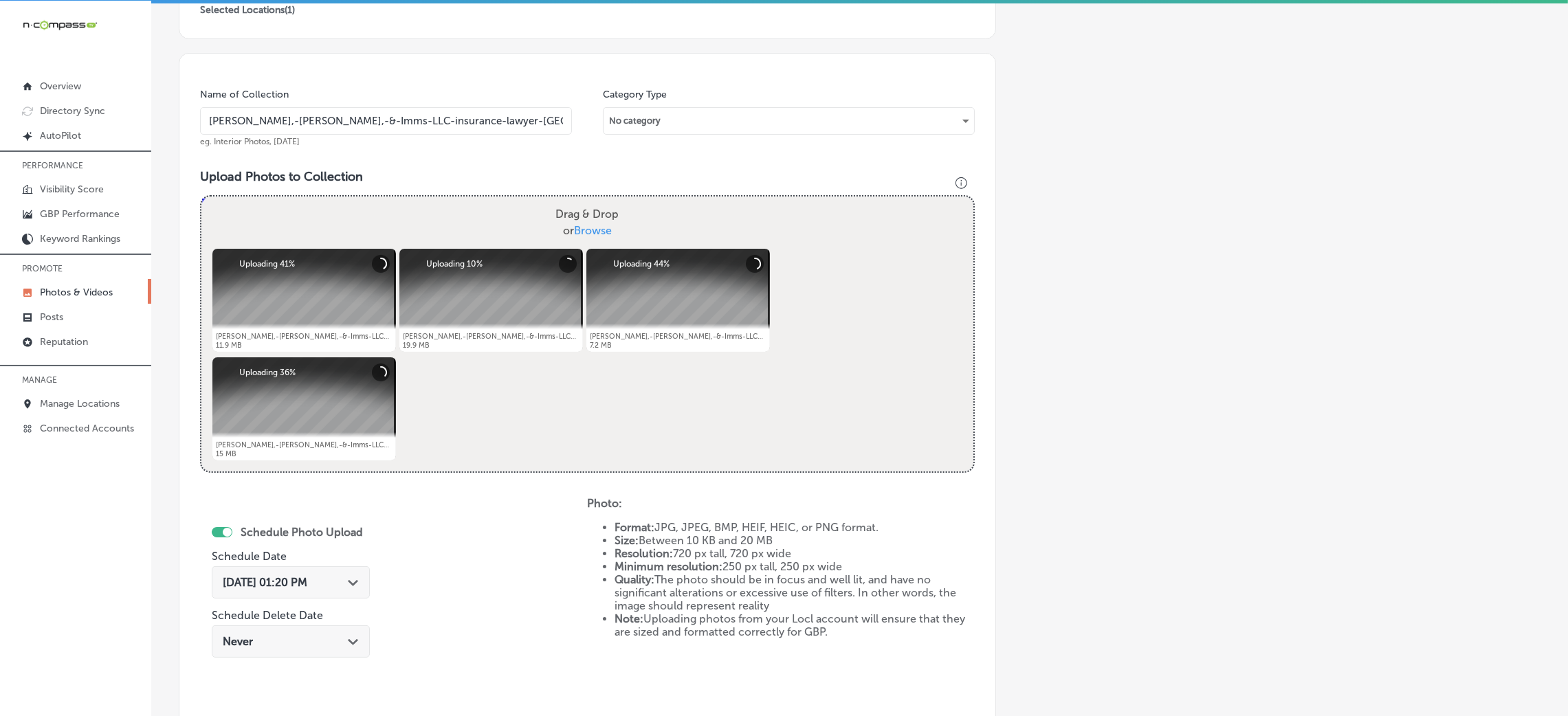
drag, startPoint x: 427, startPoint y: 106, endPoint x: 414, endPoint y: 103, distance: 13.3
click at [418, 105] on div "Name of Collection Ryan,-Morton,-&-Imms-LLC-insurance-lawyer-chester-county eg.…" at bounding box center [386, 118] width 372 height 59
click at [414, 103] on div "Name of Collection Ryan,-Morton,-&-Imms-LLC-insurance-lawyer-chester-county eg.…" at bounding box center [386, 118] width 372 height 59
click at [413, 103] on div "Name of Collection Ryan,-Morton,-&-Imms-LLC-insurance-lawyer-chester-county eg.…" at bounding box center [386, 118] width 372 height 59
click at [412, 109] on input "Ryan,-Morton,-&-Imms-LLC-insurance-lawyer-chester-county" at bounding box center [386, 121] width 372 height 28
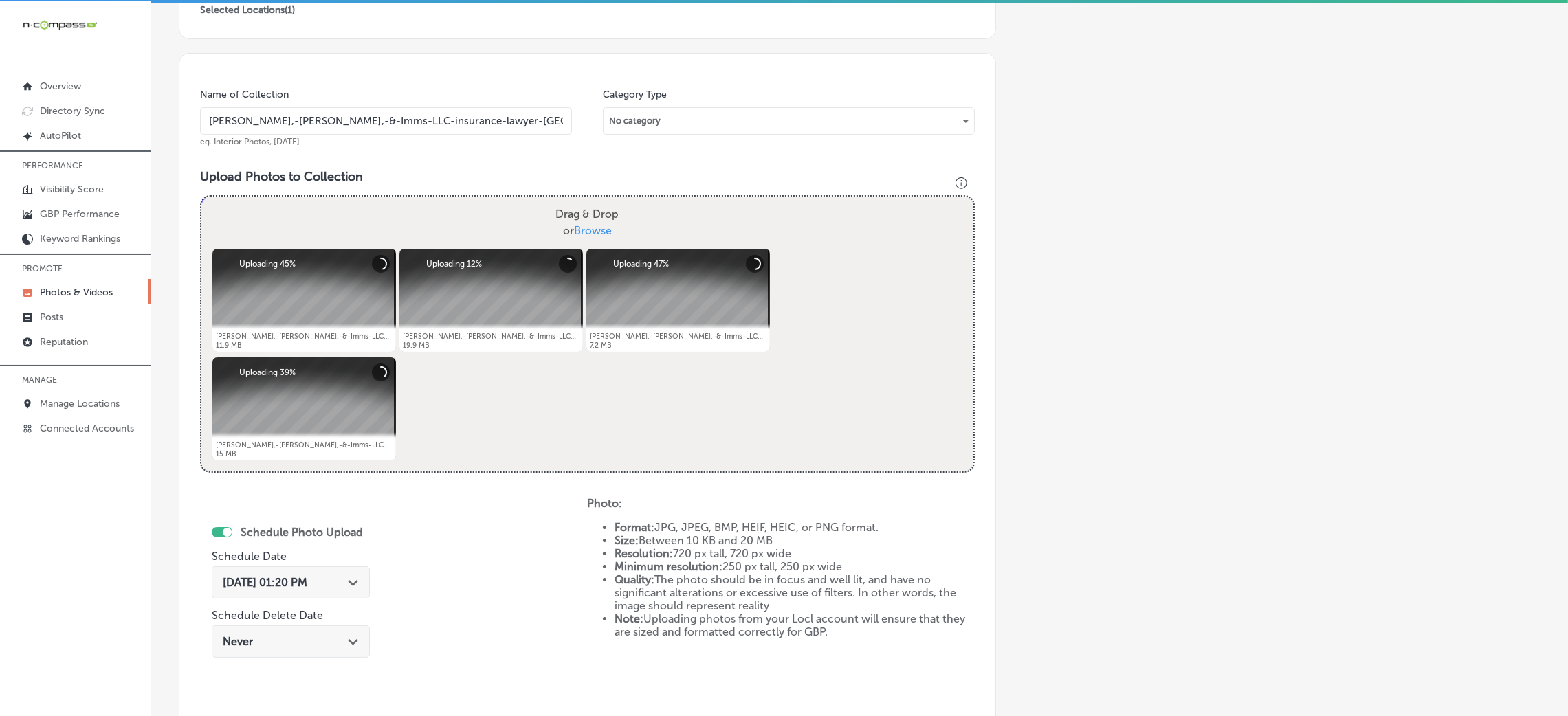
click at [411, 109] on input "Ryan,-Morton,-&-Imms-LLC-insurance-lawyer-chester-county" at bounding box center [386, 121] width 372 height 28
click at [936, 162] on div "Name of Collection Ryan,-Morton,-&-Imms-LLC-insurance-lawyer-chester-county eg.…" at bounding box center [587, 398] width 817 height 691
click at [1149, 195] on div "Add a Collection Which Type of Image or Video Would You Like to Upload? Photo C…" at bounding box center [860, 286] width 1362 height 1086
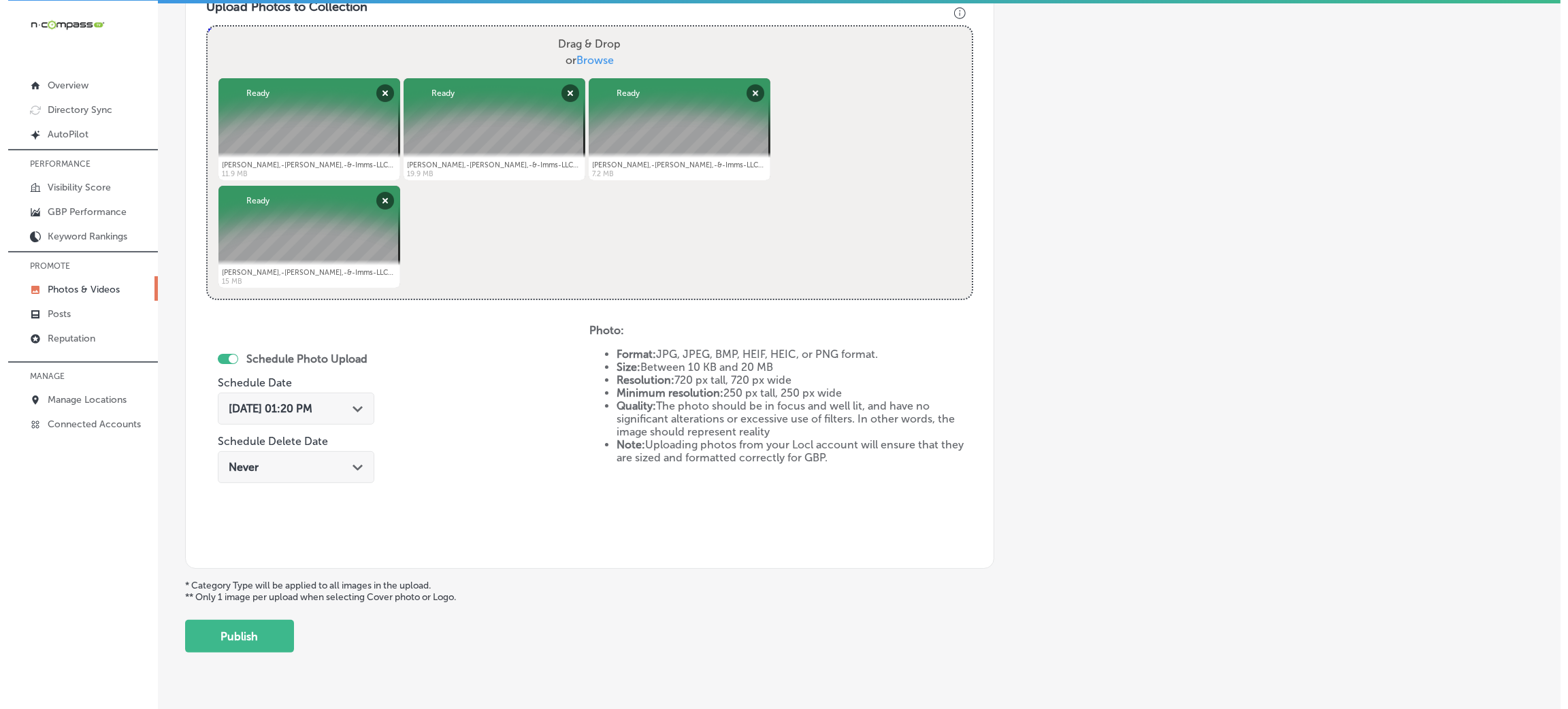
scroll to position [544, 0]
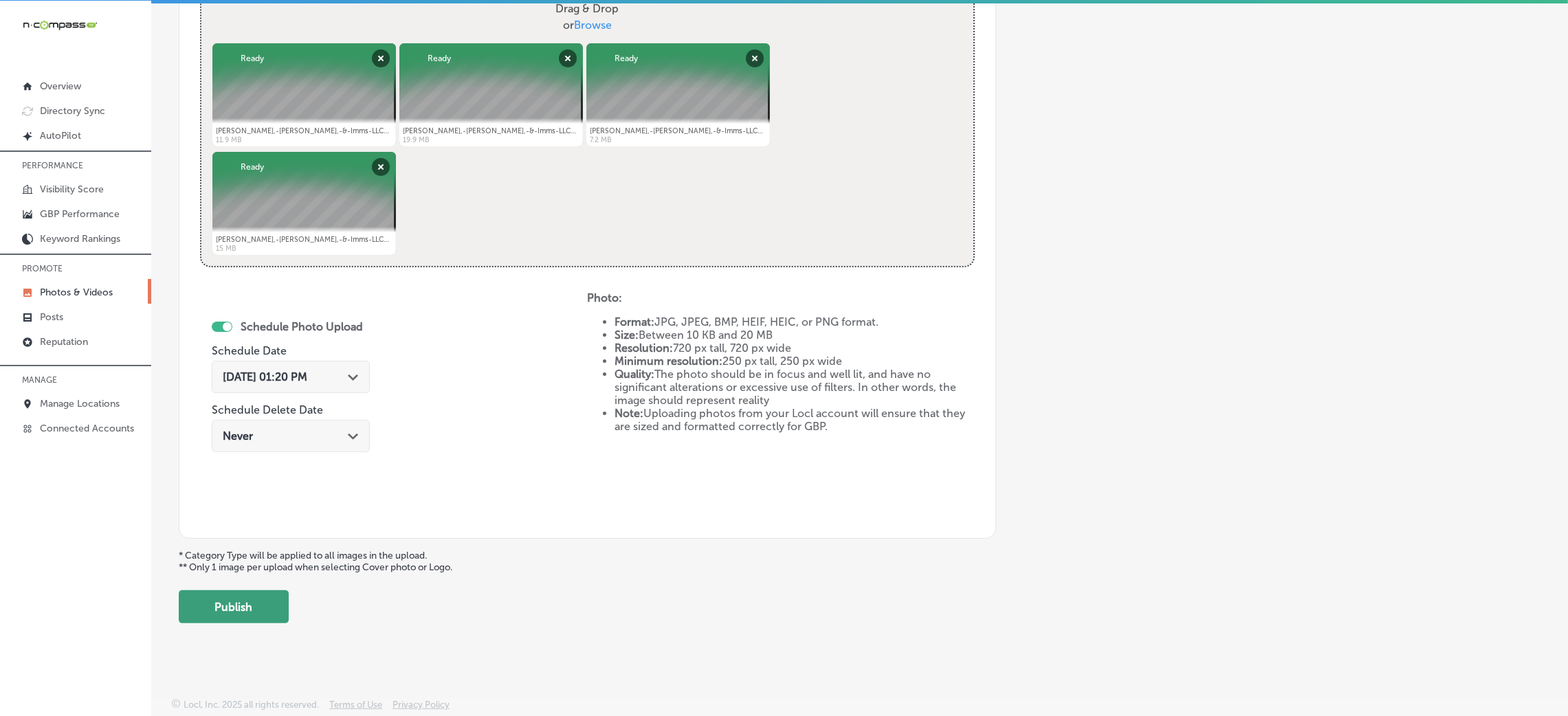
click at [237, 598] on button "Publish" at bounding box center [234, 607] width 110 height 33
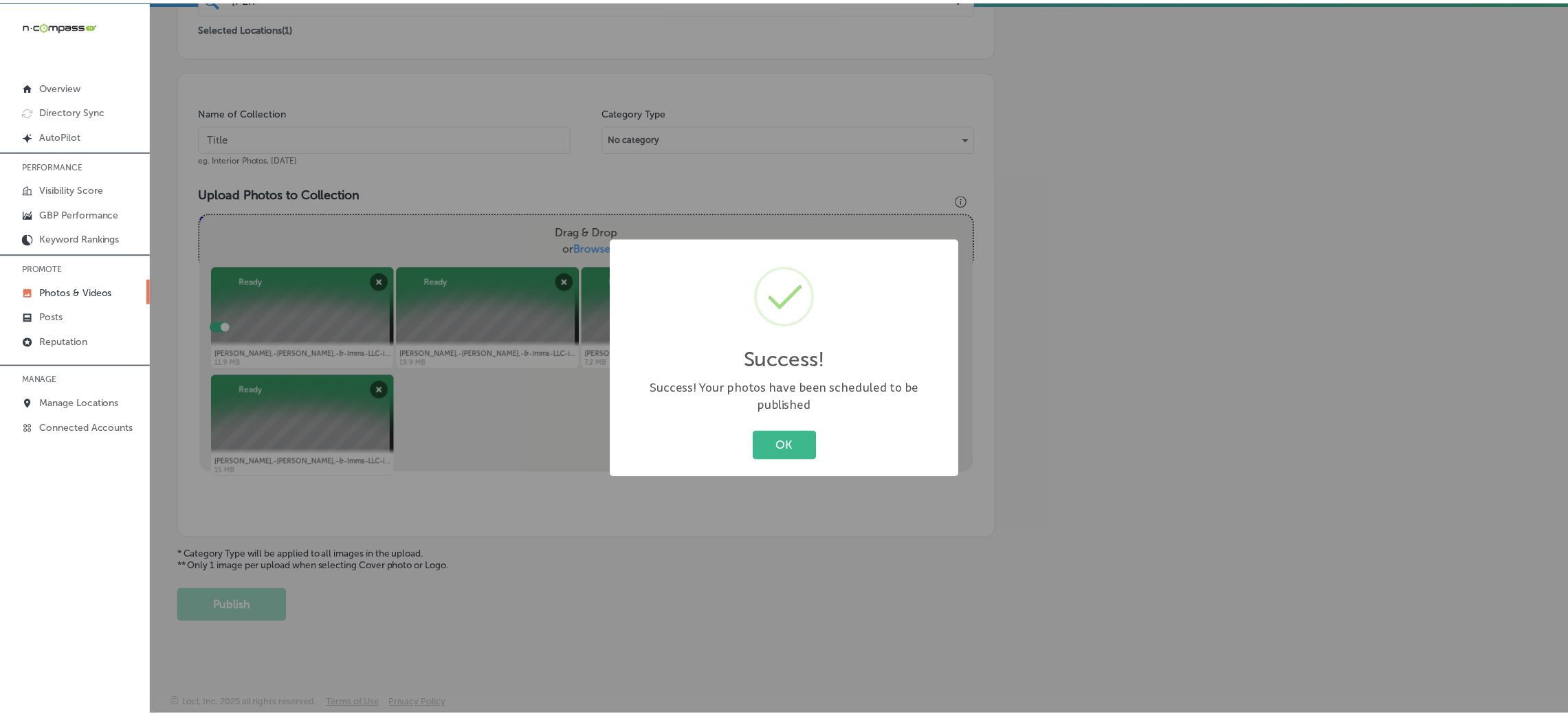
scroll to position [326, 0]
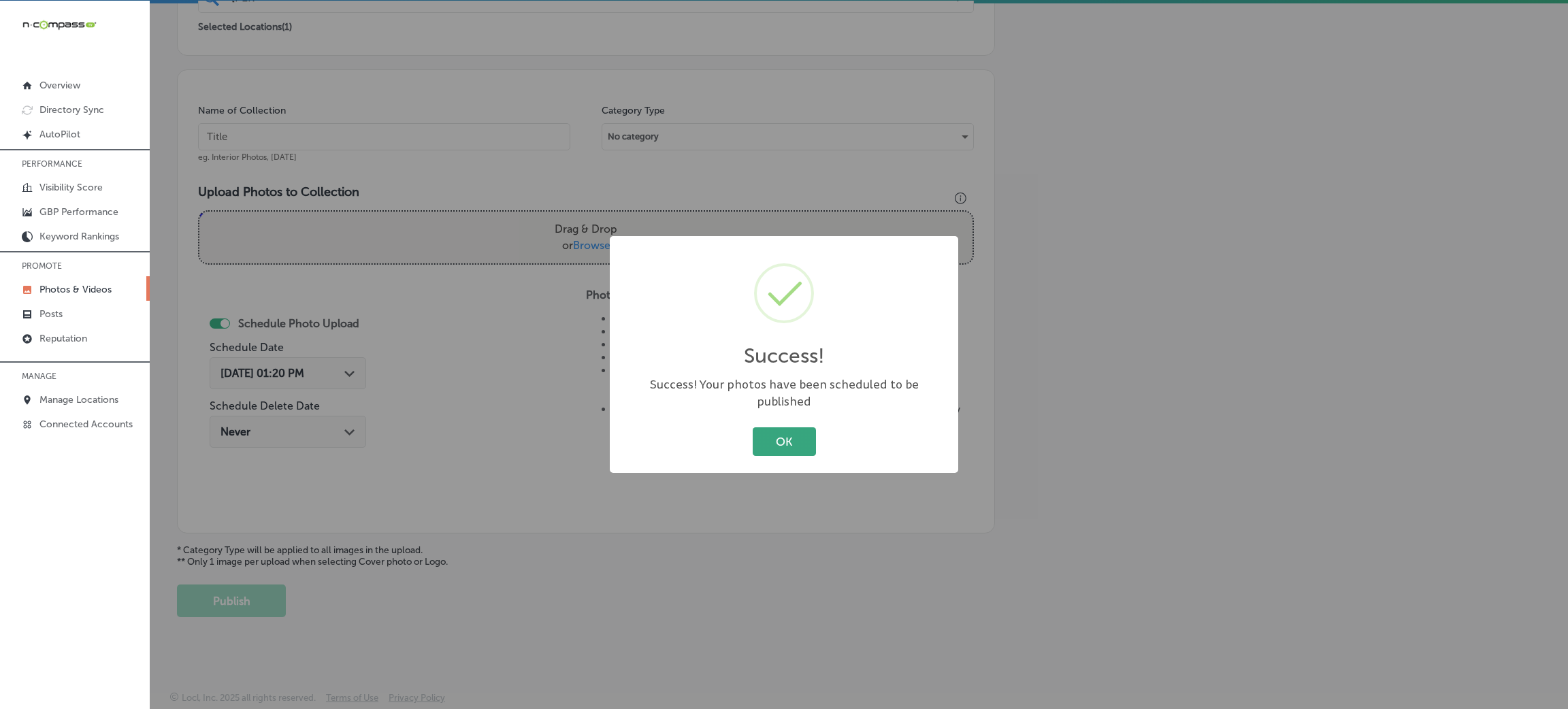
click at [781, 444] on button "OK" at bounding box center [784, 441] width 64 height 28
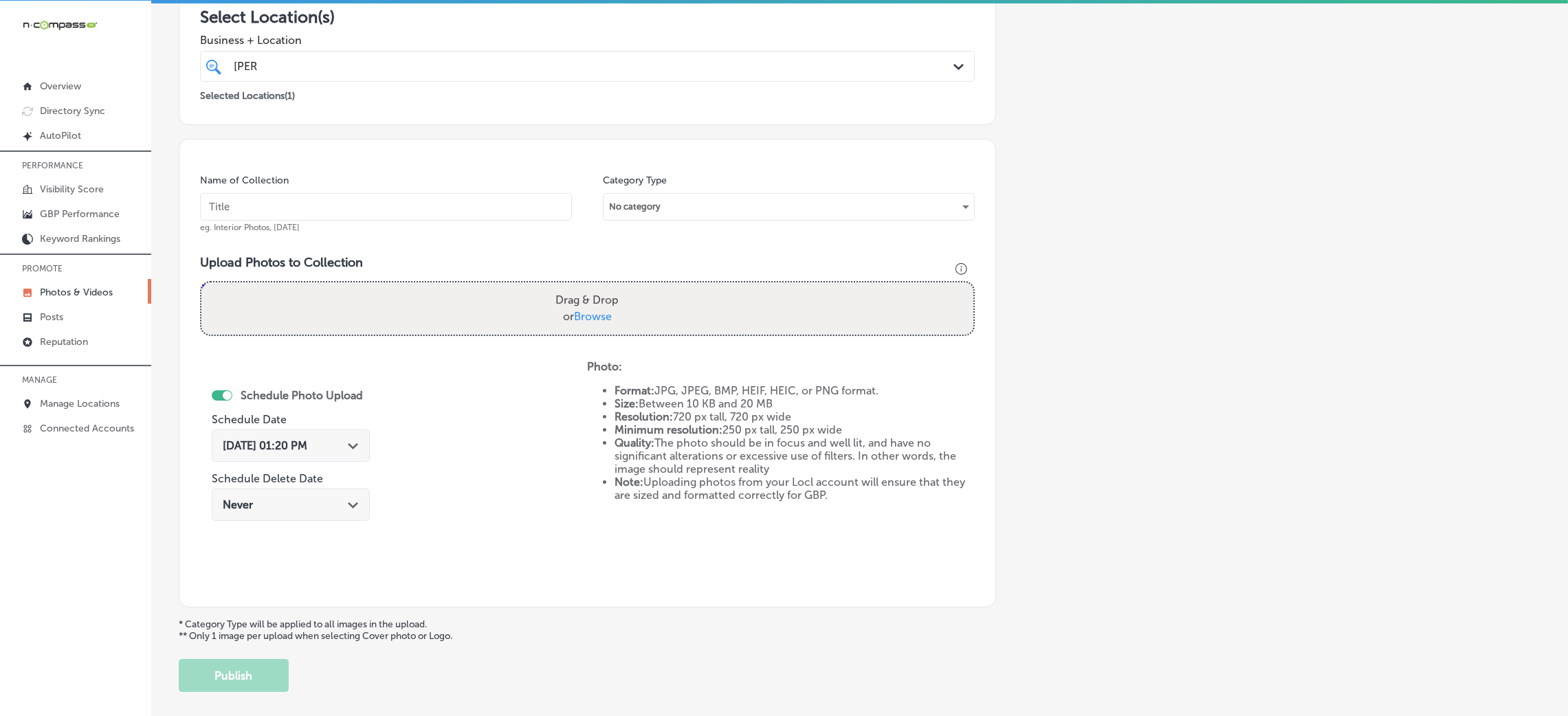
scroll to position [223, 0]
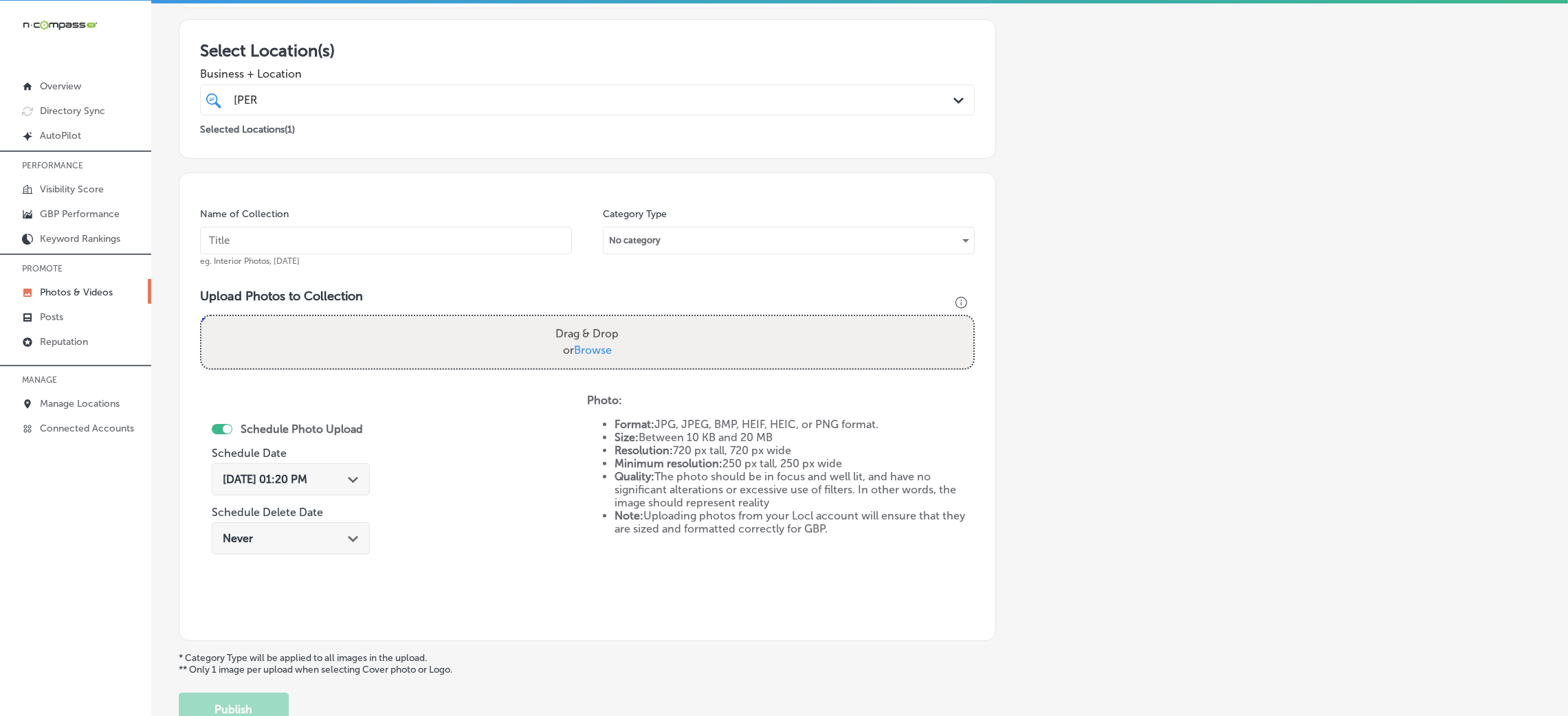
click at [328, 243] on input "text" at bounding box center [386, 240] width 372 height 28
paste input "Ryan,-Morton,-&-Imms-LLC-insurance-lawyer-chester-county"
type input "Ryan,-Morton,-&-Imms-LLC-insurance-lawyer-chester-county"
click at [494, 387] on div "Name of Collection Ryan,-Morton,-&-Imms-LLC-insurance-lawyer-chester-county eg.…" at bounding box center [587, 407] width 817 height 469
click at [485, 322] on div "Drag & Drop or Browse" at bounding box center [587, 342] width 772 height 52
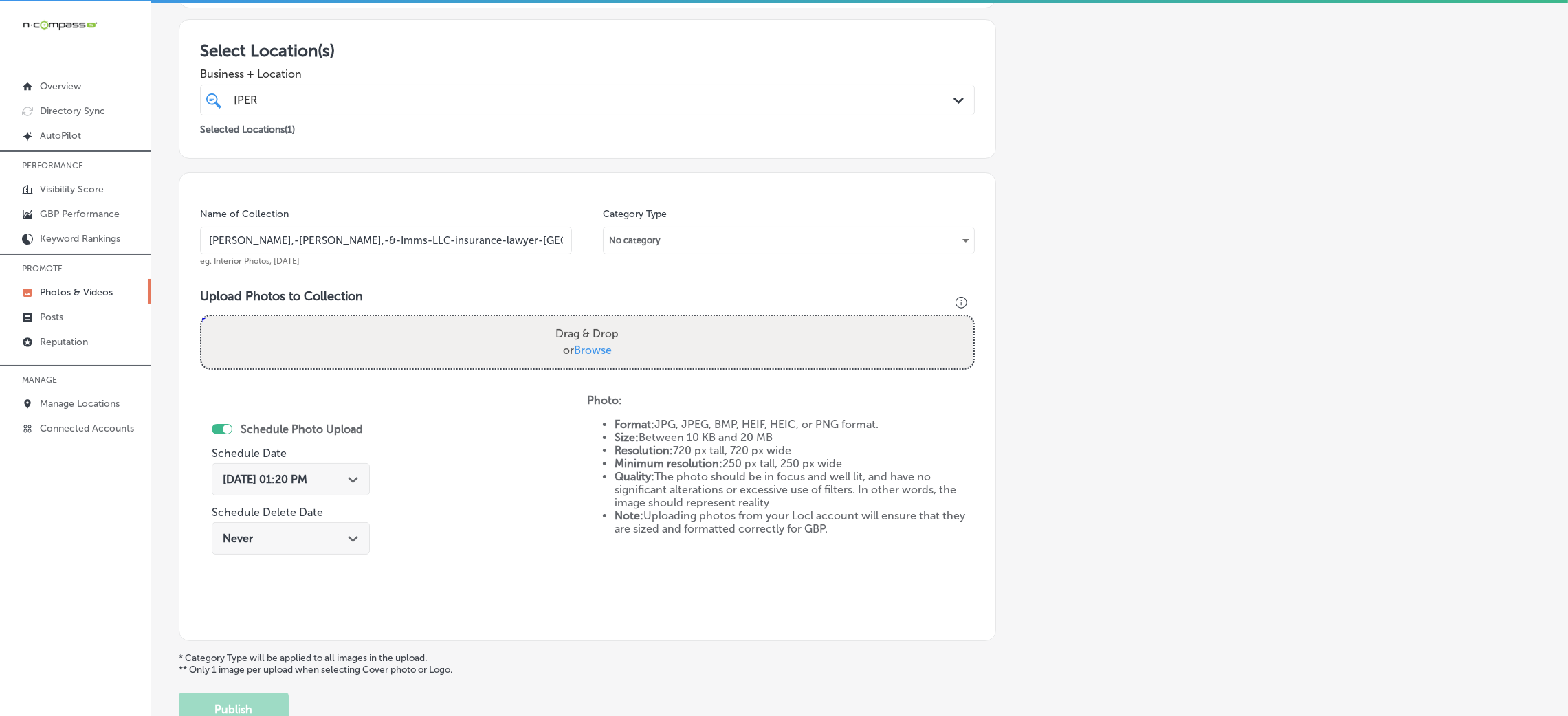
click at [201, 316] on input "Drag & Drop or Browse" at bounding box center [587, 318] width 772 height 4
type input "C:\fakepath\Ryan,-Morton,-&-Imms-LLC-insurance-lawyer-chester-county (5).png"
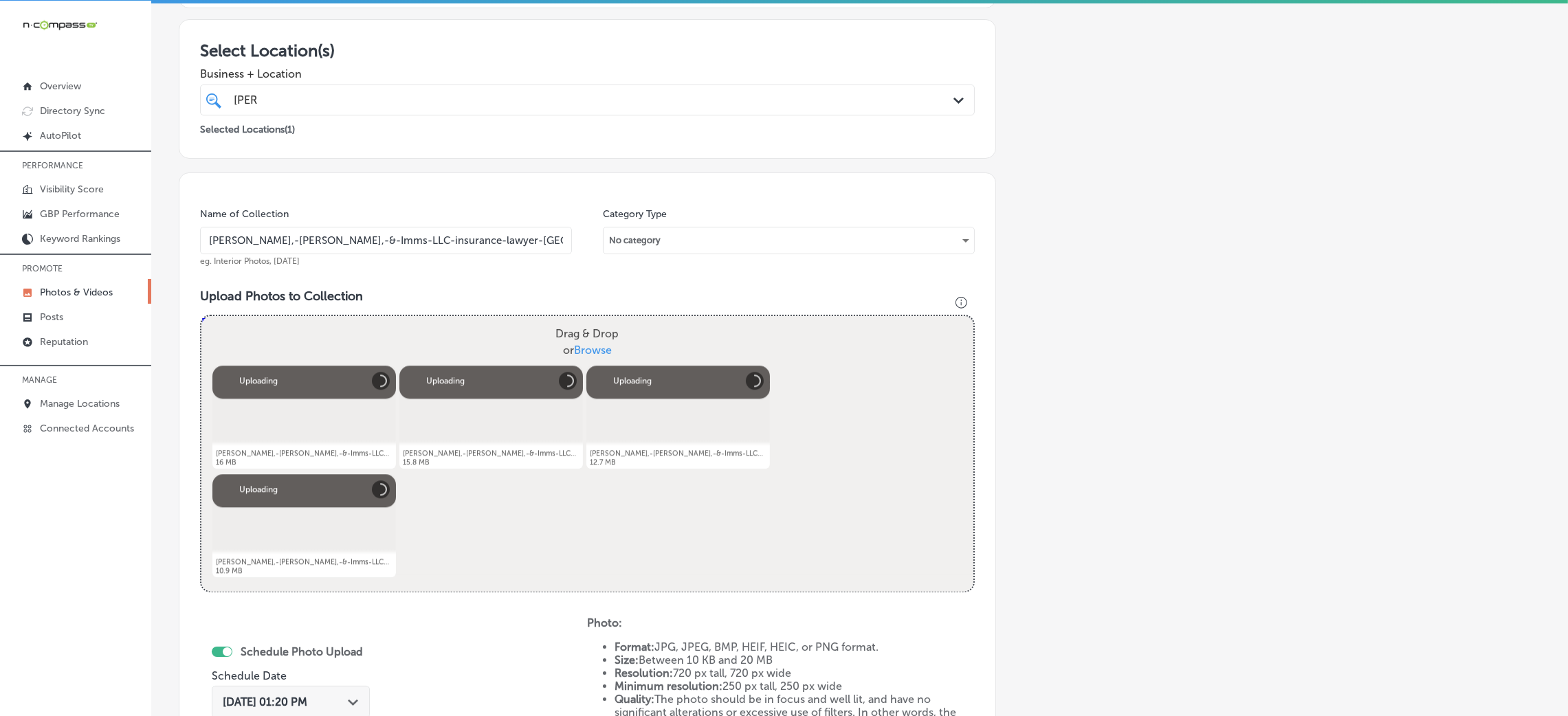
scroll to position [429, 0]
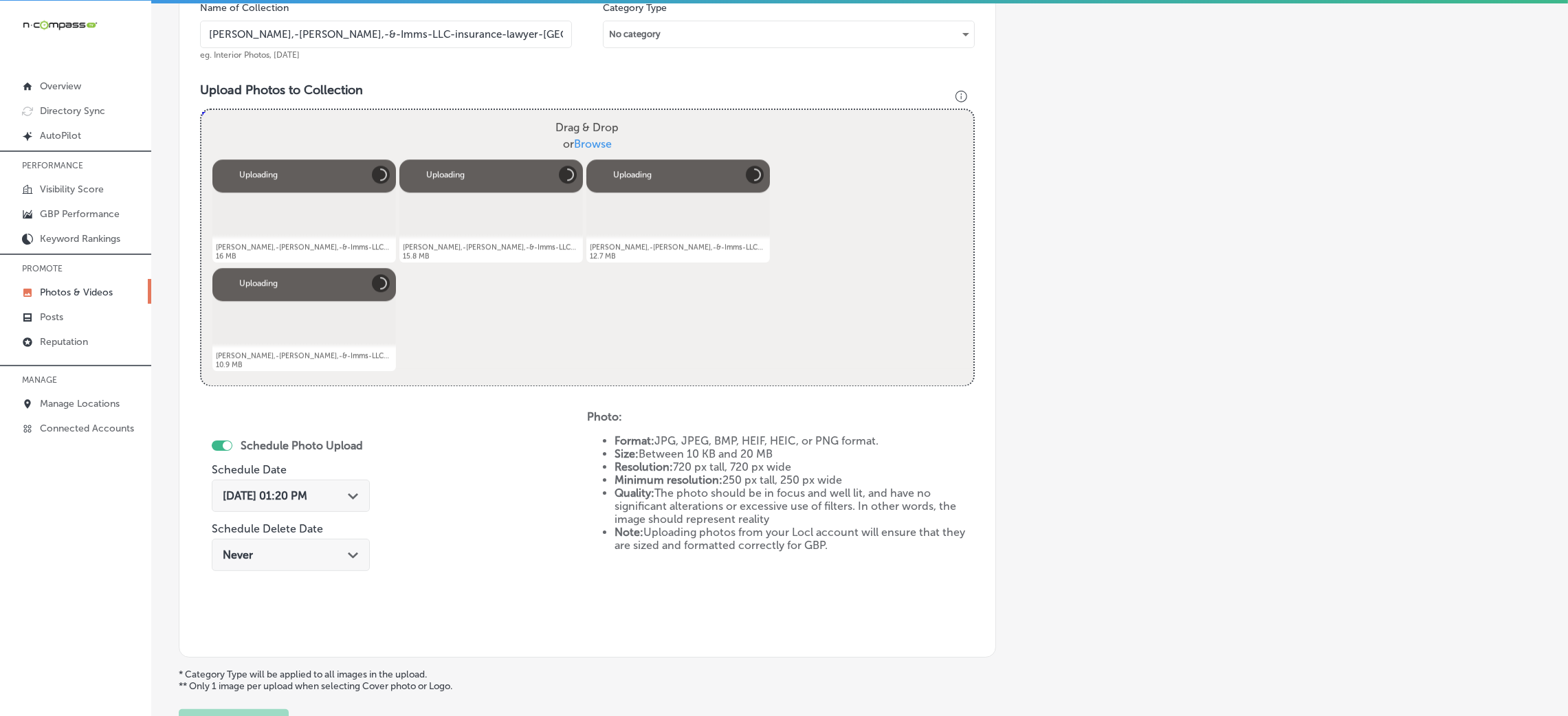
click at [304, 490] on span "Oct 8, 2025 01:20 PM" at bounding box center [265, 496] width 85 height 13
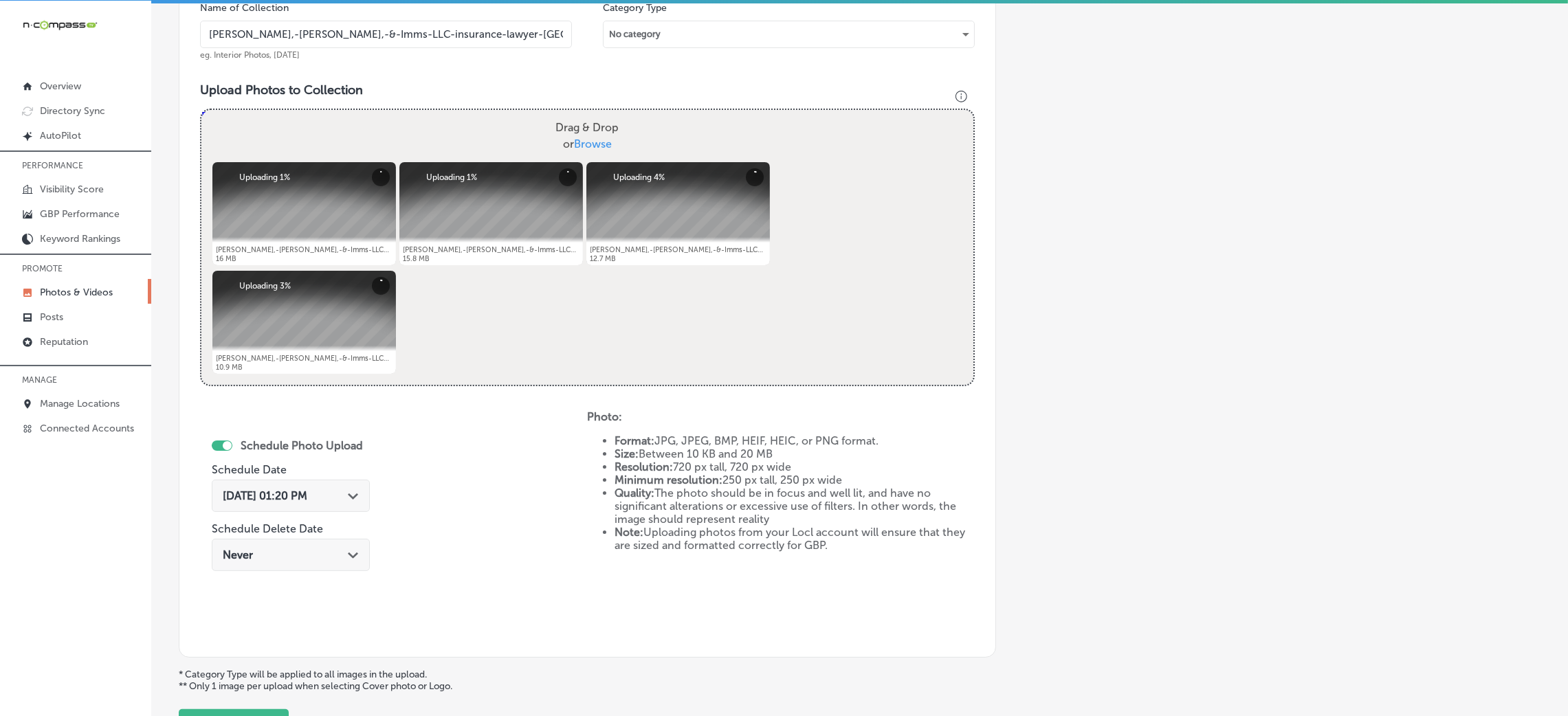
click at [967, 424] on div "Name of Collection Ryan,-Morton,-&-Imms-LLC-insurance-lawyer-chester-county eg.…" at bounding box center [587, 311] width 817 height 691
click at [296, 499] on span "Oct 8, 2025 01:20 PM" at bounding box center [265, 496] width 85 height 13
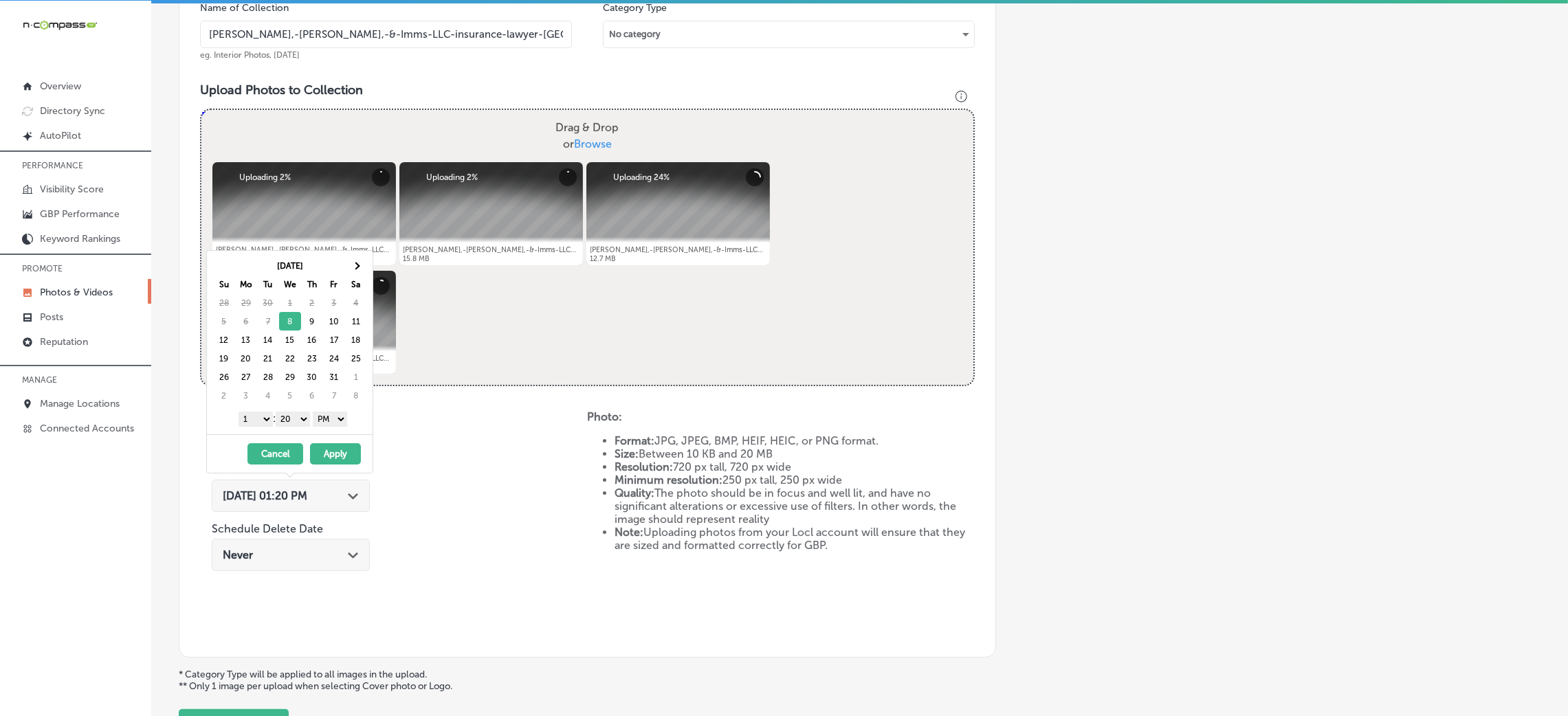
click at [259, 420] on select "1 2 3 4 5 6 7 8 9 10 11 12" at bounding box center [256, 419] width 35 height 15
click at [287, 424] on select "00 10 20 30 40 50" at bounding box center [292, 419] width 35 height 15
click at [339, 466] on div "10/08/2025 - 10/08/2025 Cancel Apply" at bounding box center [290, 453] width 166 height 39
click at [345, 453] on button "Apply" at bounding box center [335, 454] width 51 height 21
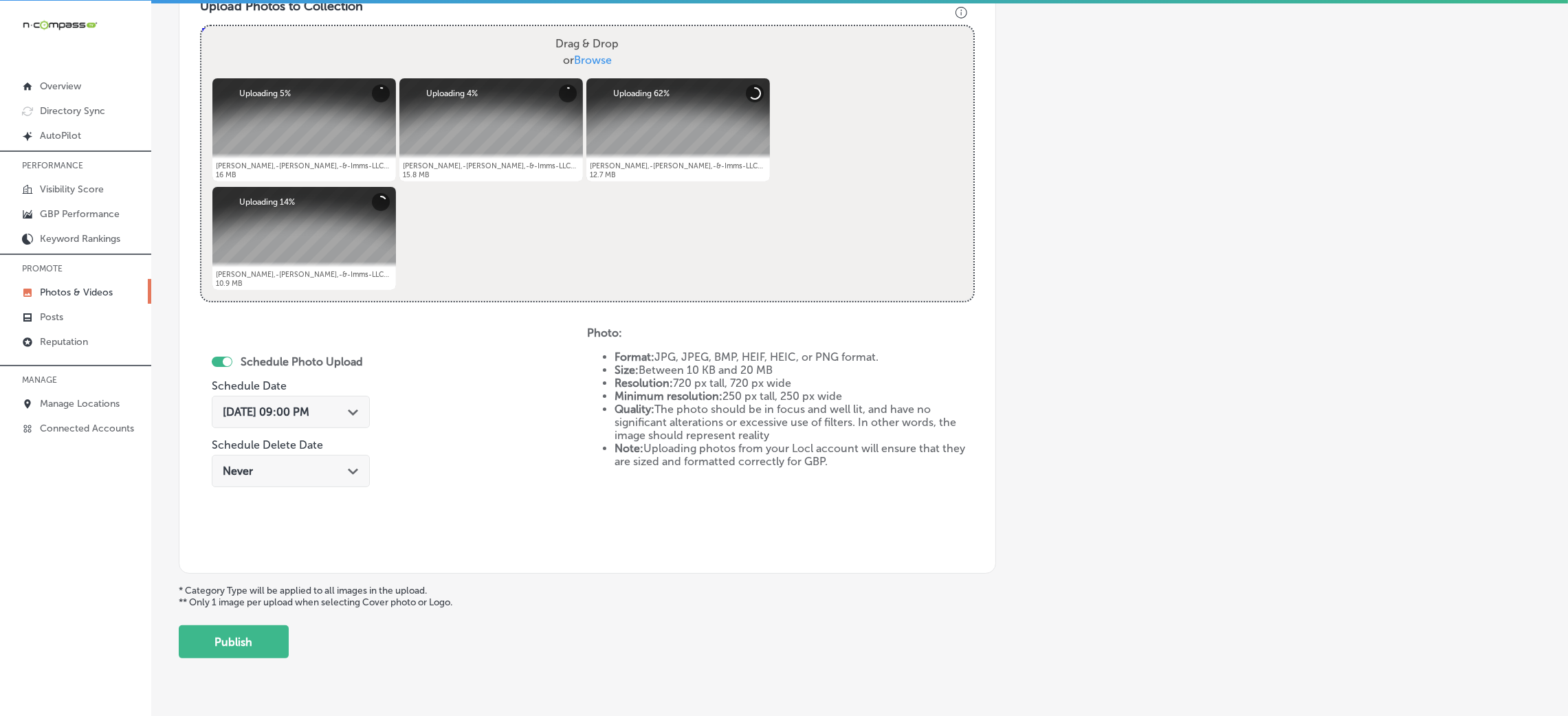
scroll to position [549, 0]
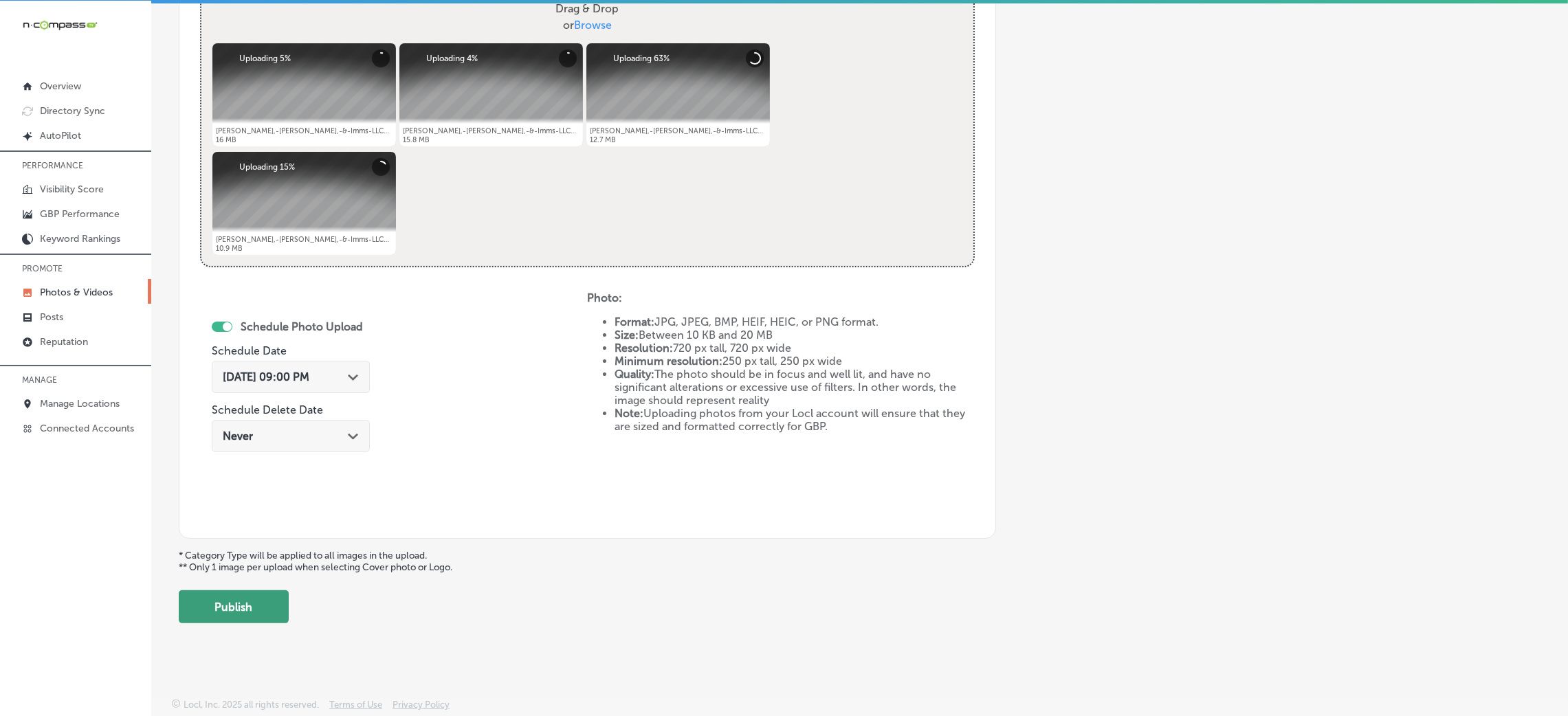
click at [253, 609] on button "Publish" at bounding box center [234, 607] width 110 height 33
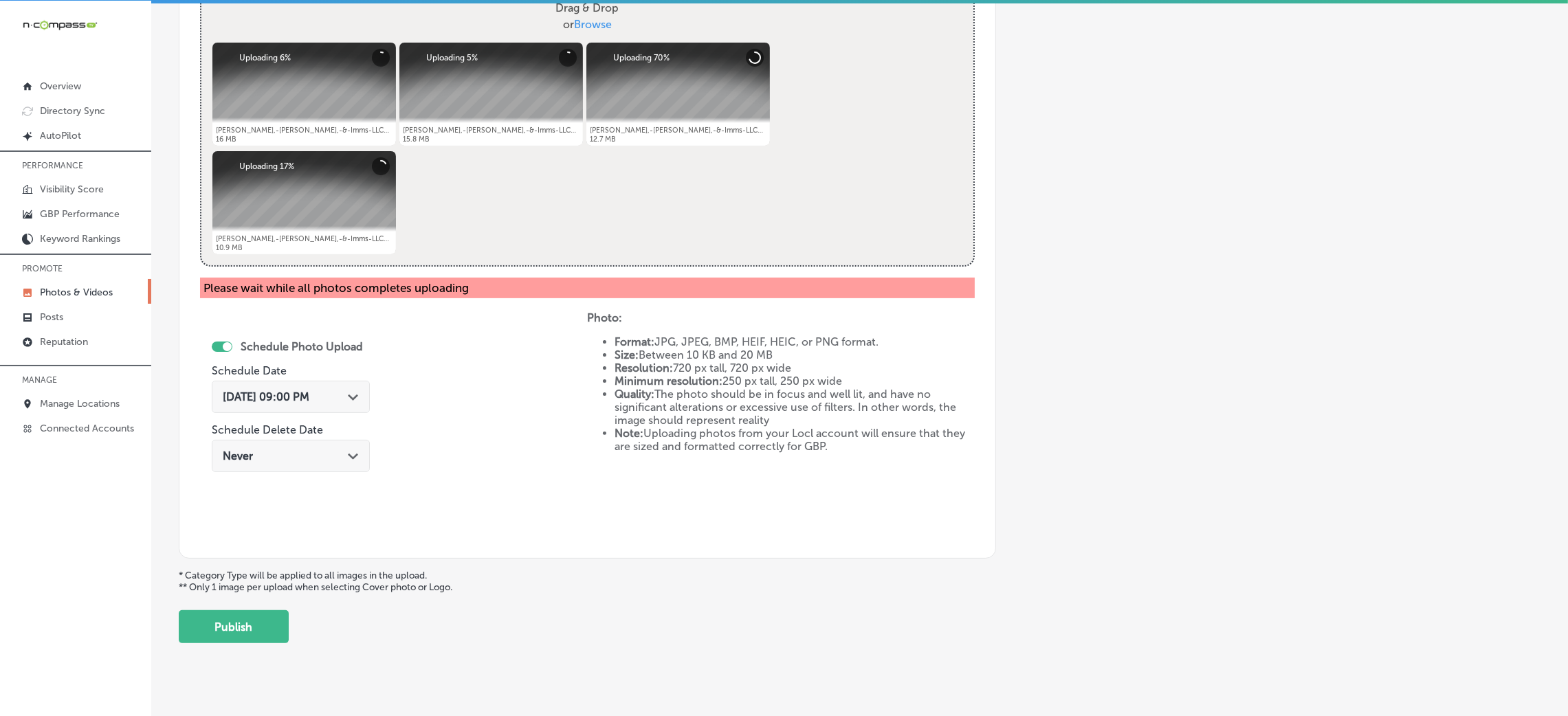
scroll to position [343, 0]
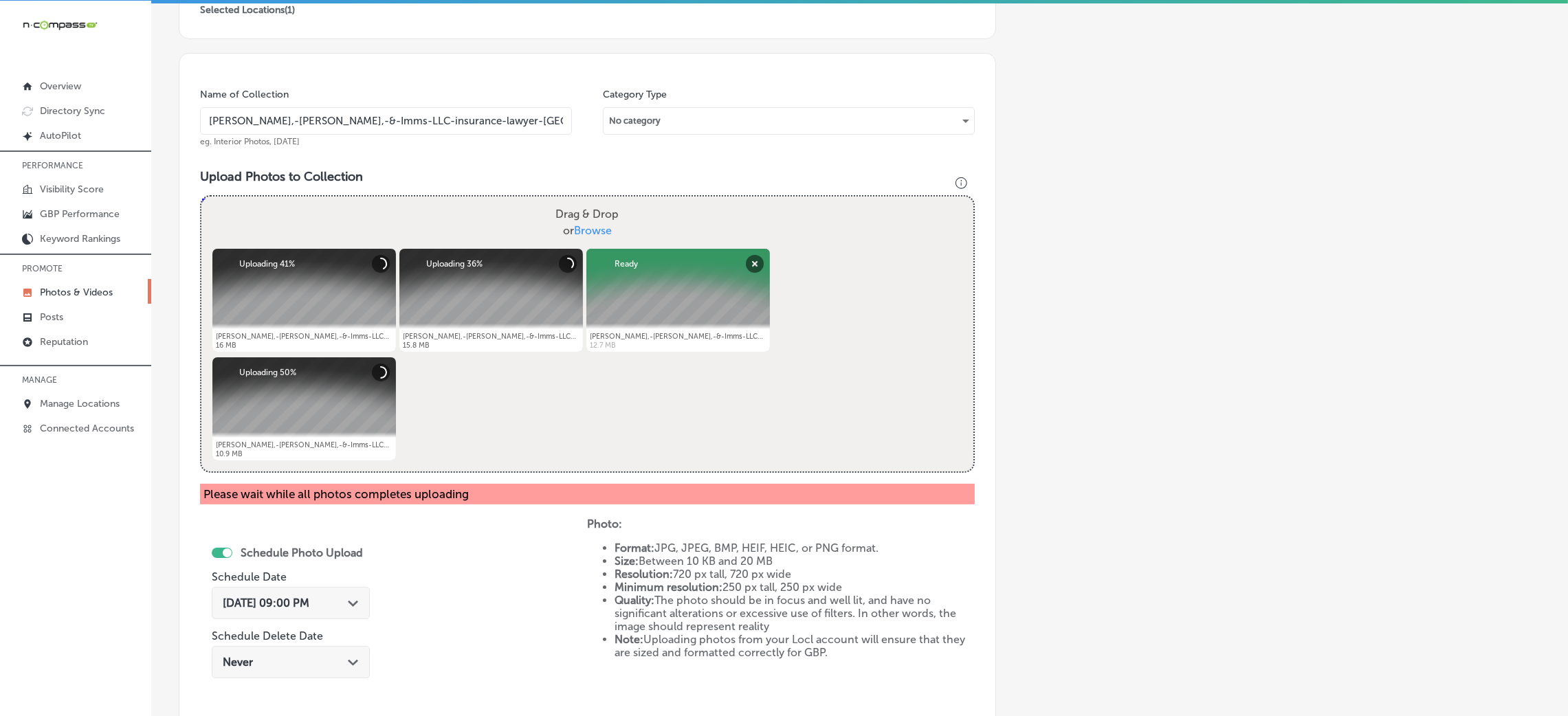
click at [398, 122] on input "Ryan,-Morton,-&-Imms-LLC-insurance-lawyer-chester-county" at bounding box center [386, 121] width 372 height 28
click at [469, 165] on div "Name of Collection Ryan,-Morton,-&-Imms-LLC-insurance-lawyer-chester-county eg.…" at bounding box center [587, 409] width 817 height 712
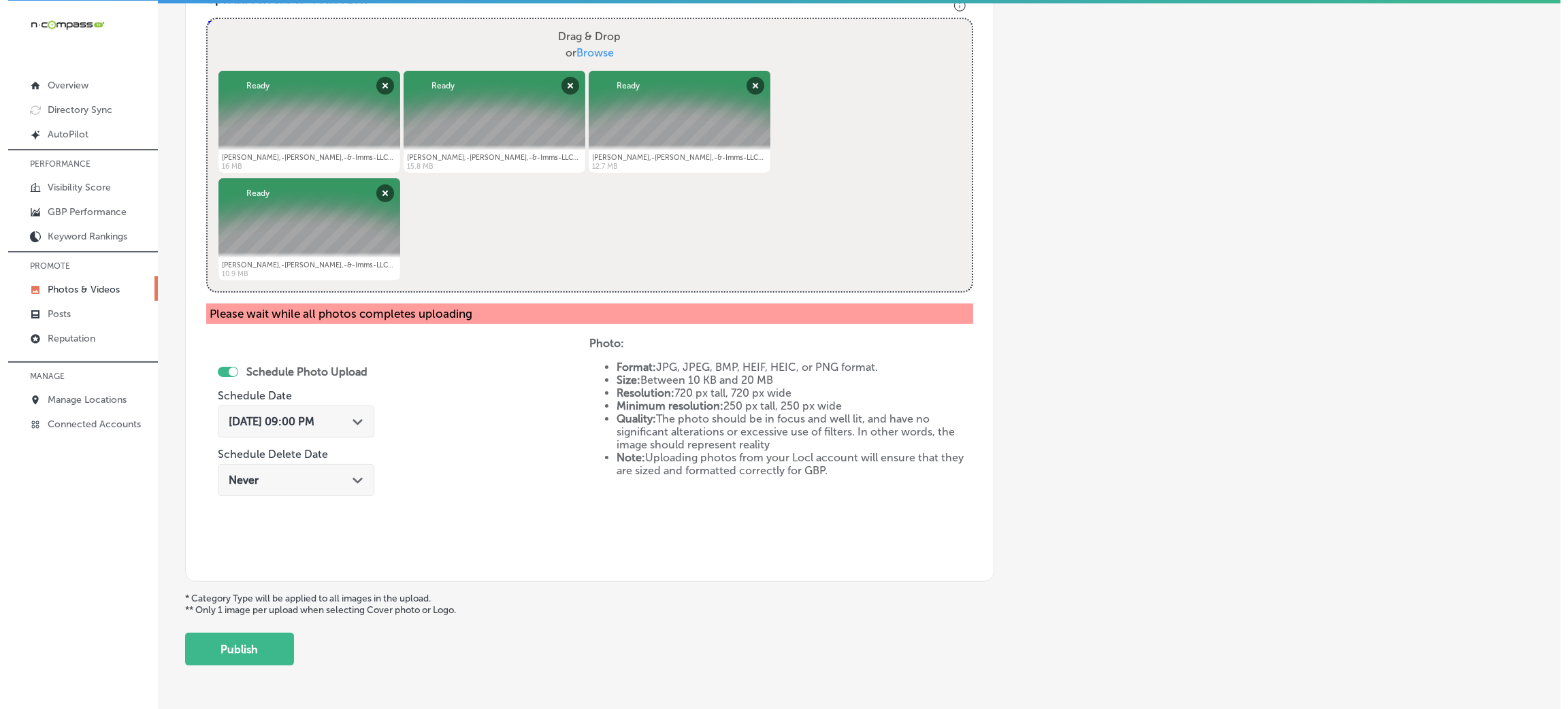
scroll to position [564, 0]
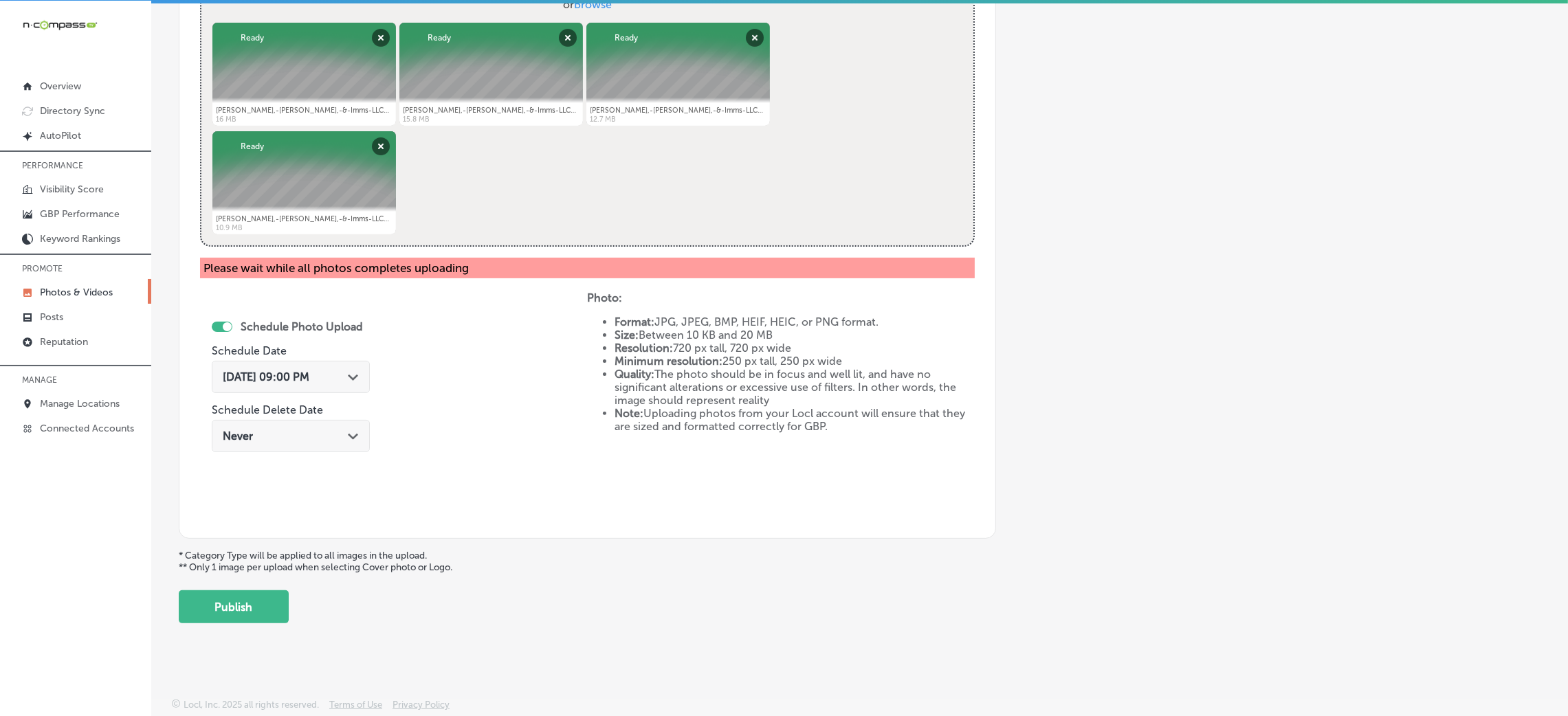
click at [290, 612] on div "Add a Collection Which Type of Image or Video Would You Like to Upload? Photo C…" at bounding box center [860, 70] width 1362 height 1106
click at [273, 602] on button "Publish" at bounding box center [234, 607] width 110 height 33
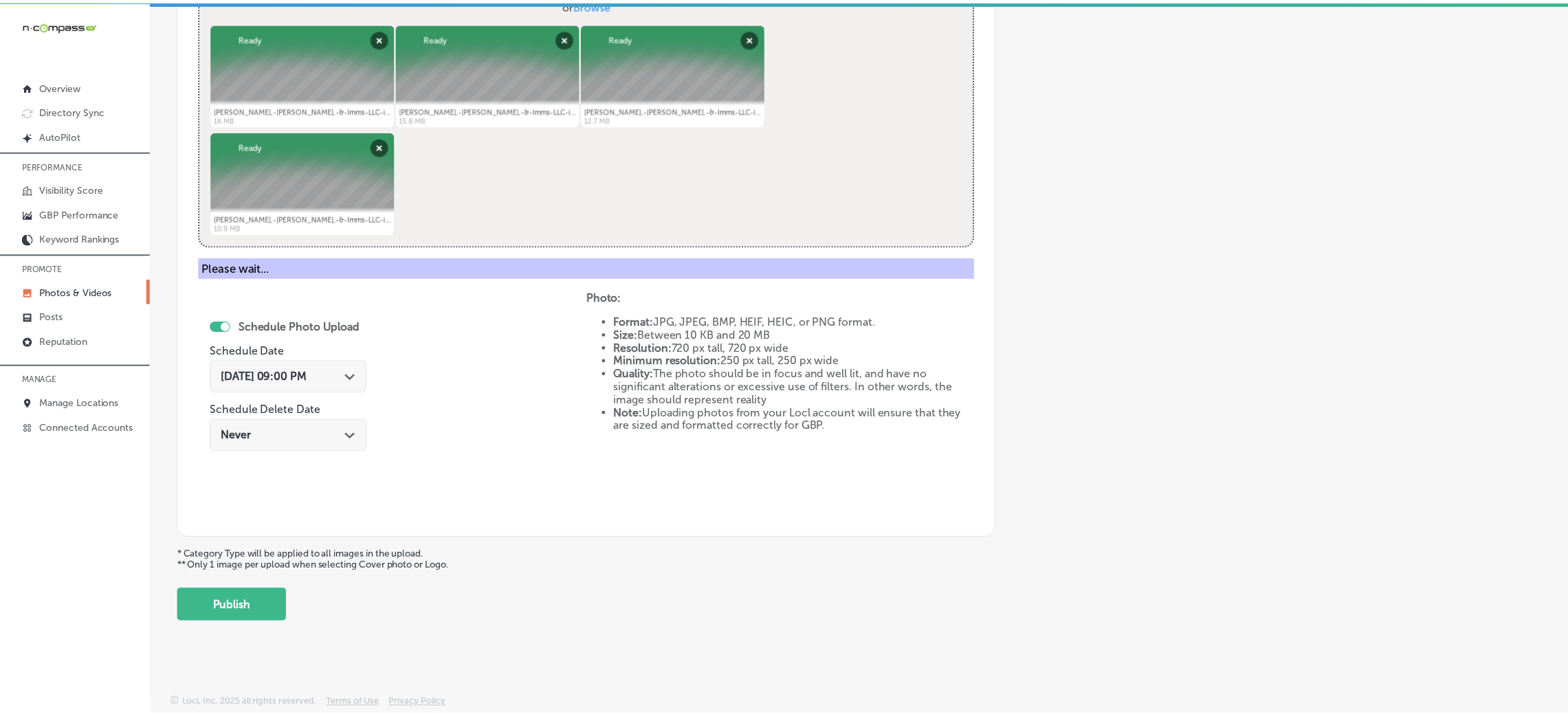
scroll to position [326, 0]
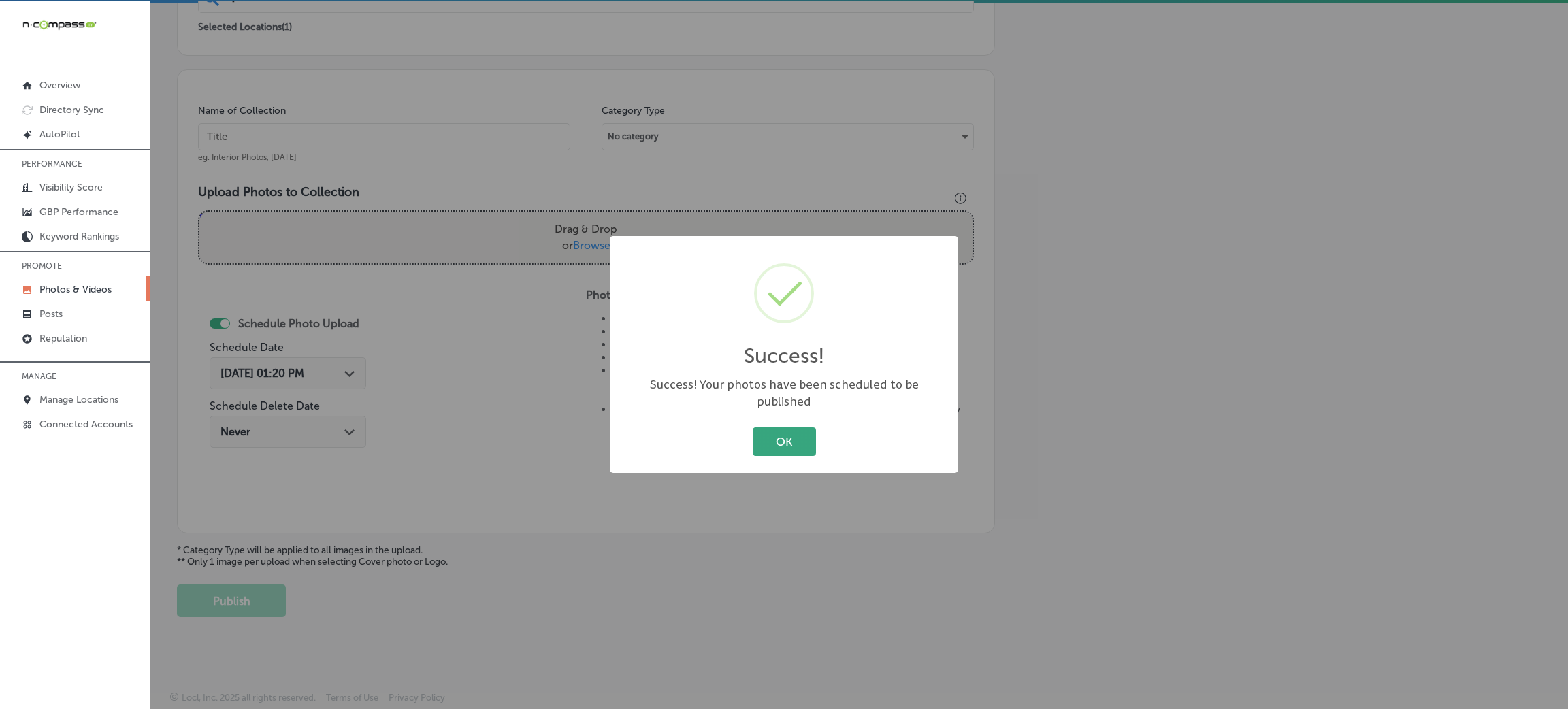
drag, startPoint x: 773, startPoint y: 406, endPoint x: 783, endPoint y: 429, distance: 25.1
click at [773, 408] on div "Success! × Success! Your photos have been scheduled to be published OK Cancel" at bounding box center [784, 354] width 348 height 237
click at [783, 430] on button "OK" at bounding box center [784, 441] width 64 height 28
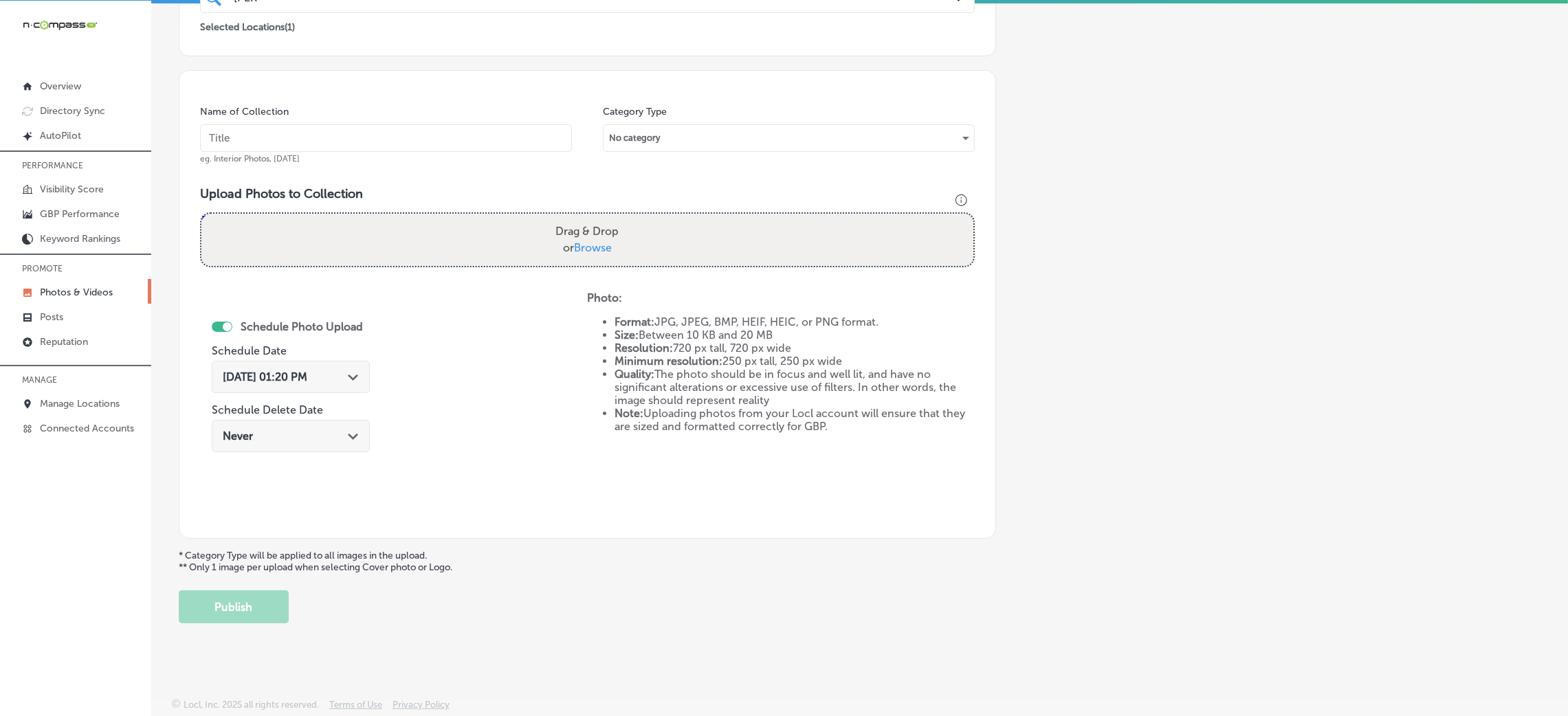
click at [461, 143] on input "text" at bounding box center [386, 138] width 372 height 28
paste input "Ryan,-Morton,-&-Imms-LLC-insurance-lawyer-chester-county"
type input "Ryan,-Morton,-&-Imms-LLC-insurance-lawyer-chester-county"
click at [606, 237] on label "Drag & Drop or Browse" at bounding box center [587, 240] width 74 height 44
click at [606, 218] on input "Drag & Drop or Browse" at bounding box center [587, 216] width 772 height 4
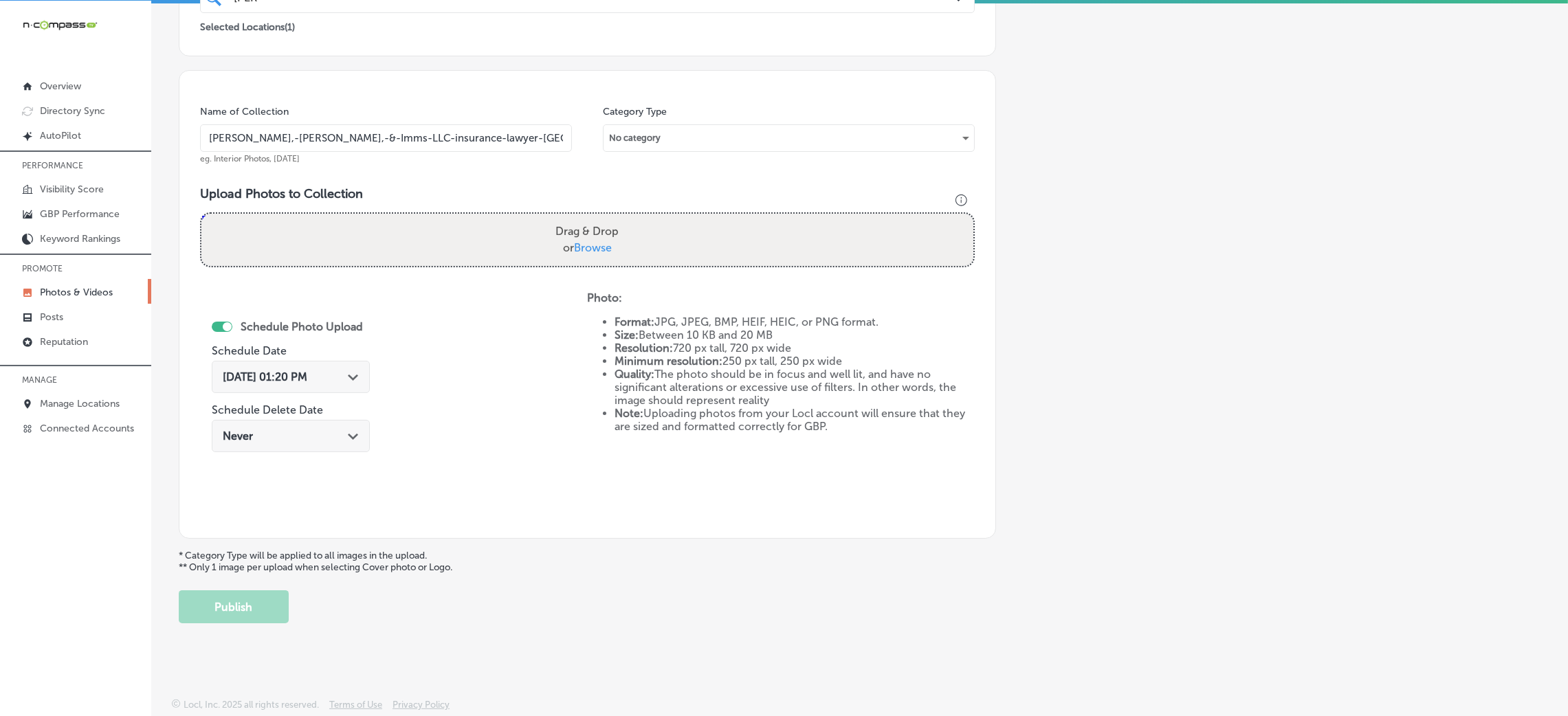
type input "C:\fakepath\Ryan,-Morton,-&-Imms-LLC-insurance-lawyer-chester-county (9).png"
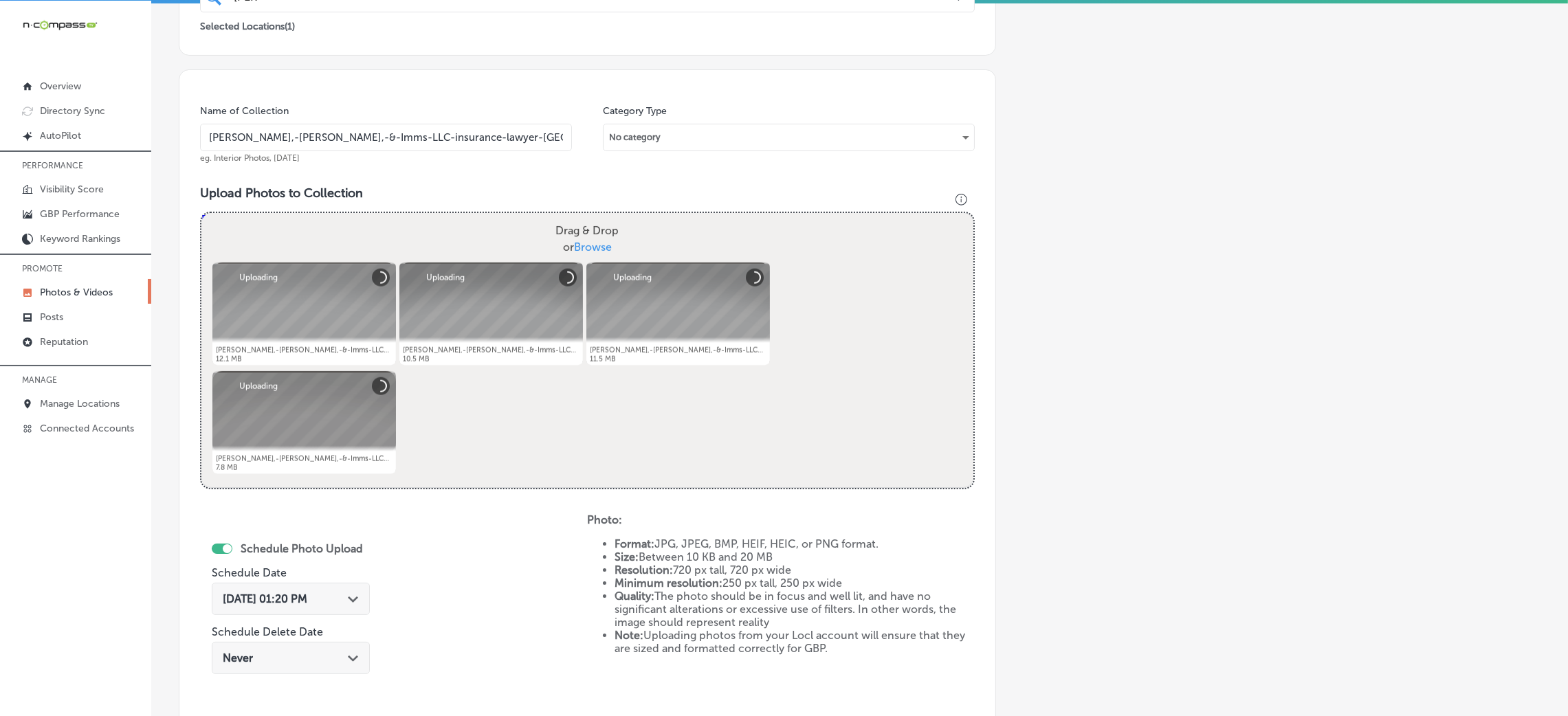
scroll to position [549, 0]
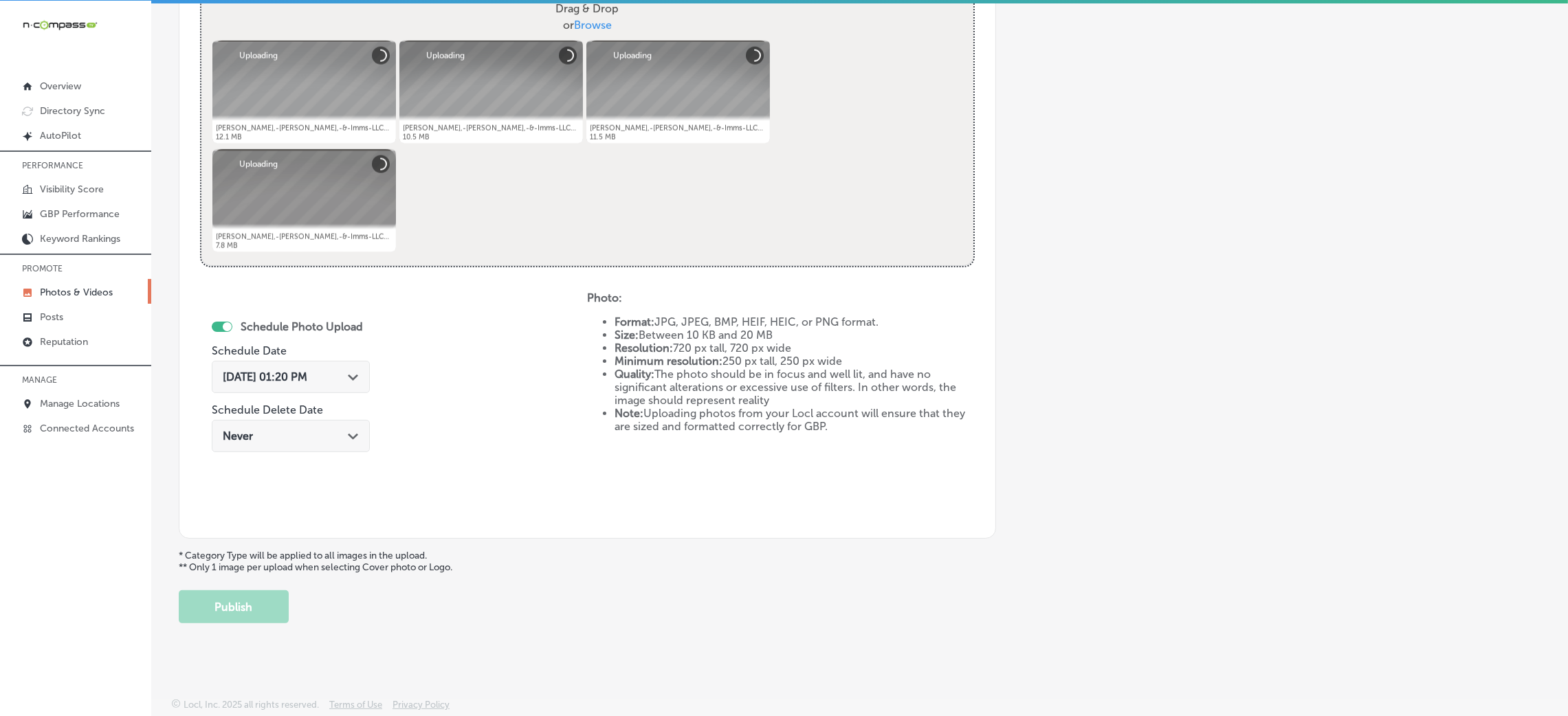
click at [292, 373] on span "Oct 8, 2025 01:20 PM" at bounding box center [265, 377] width 85 height 13
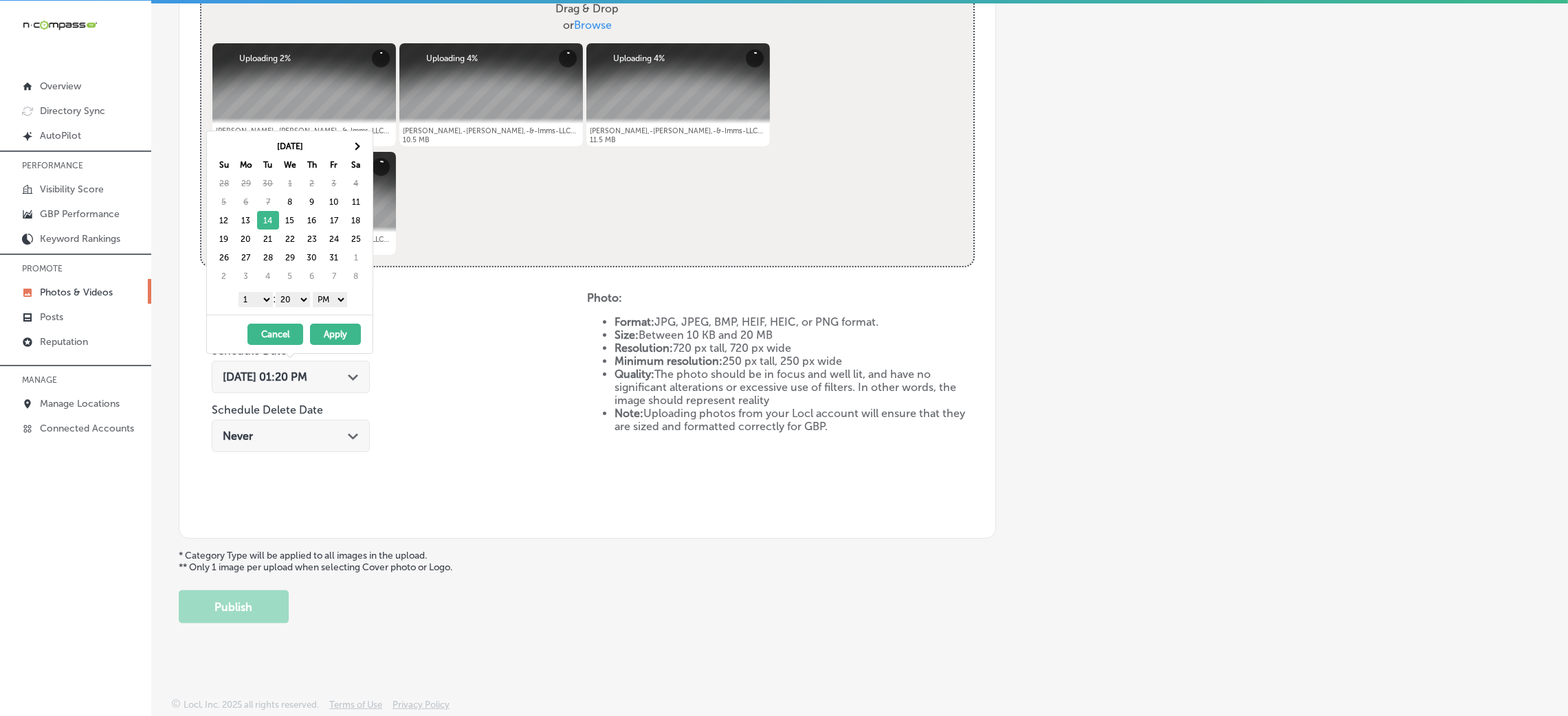
click at [299, 295] on select "00 10 20 30 40 50" at bounding box center [292, 299] width 35 height 15
click at [263, 305] on select "1 2 3 4 5 6 7 8 9 10 11 12" at bounding box center [256, 299] width 35 height 15
click at [344, 340] on button "Apply" at bounding box center [335, 334] width 51 height 21
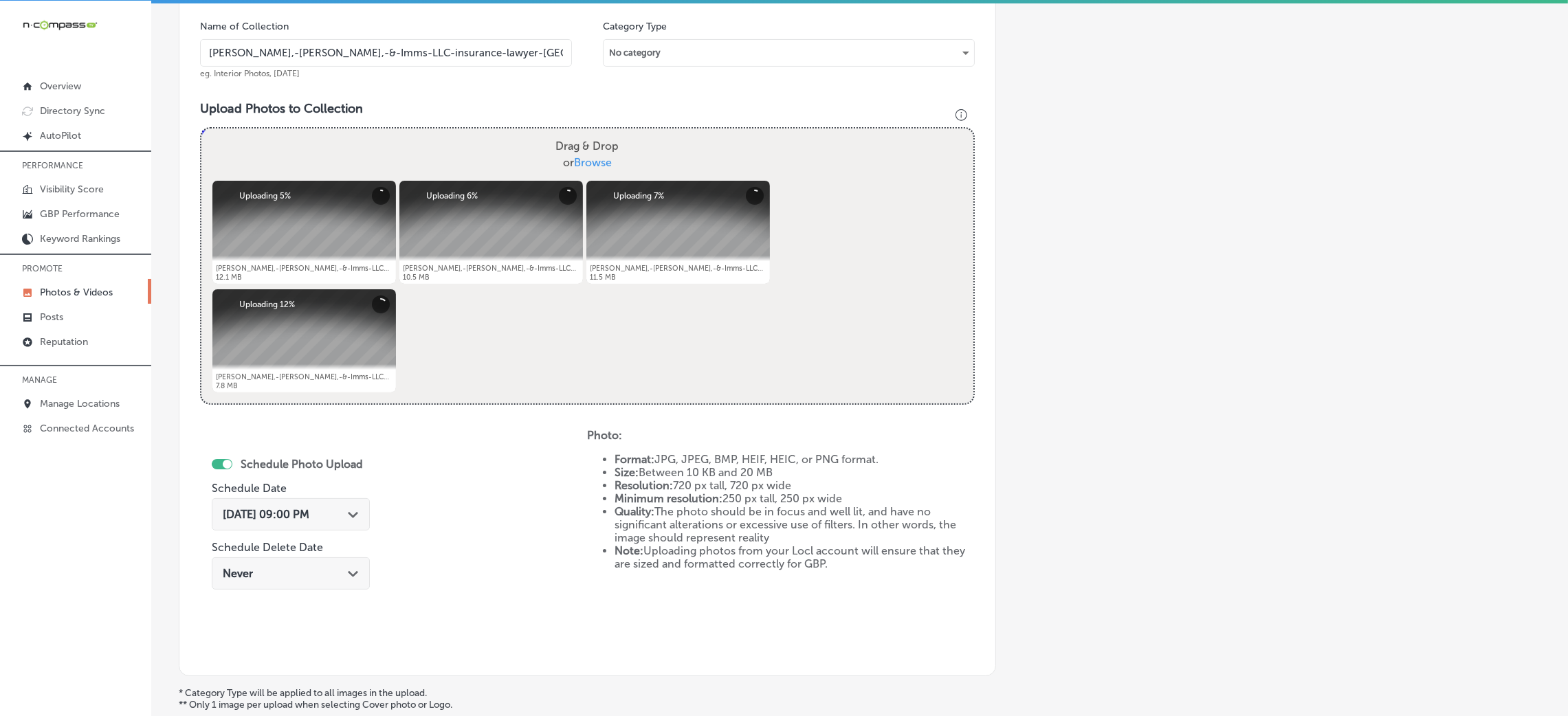
scroll to position [137, 0]
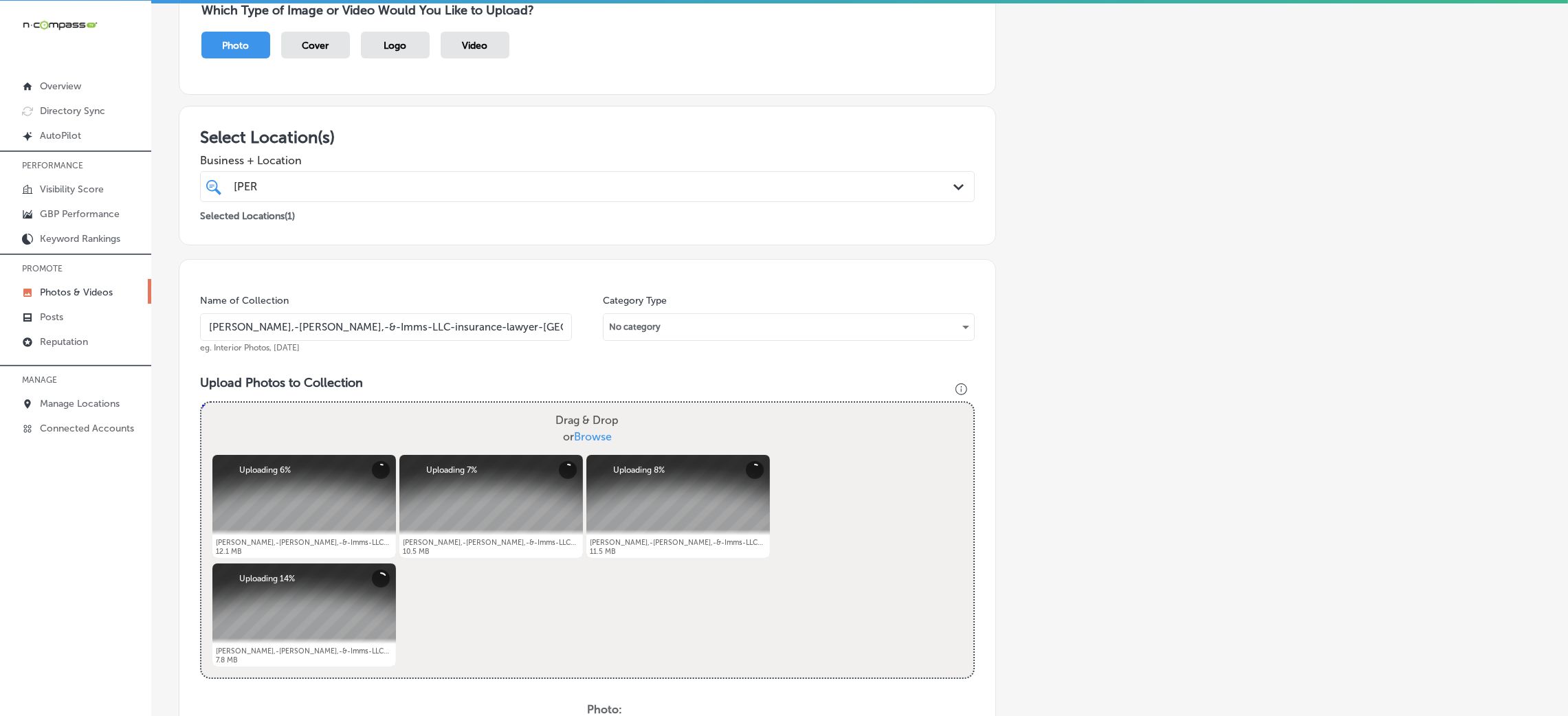
click at [360, 323] on input "Ryan,-Morton,-&-Imms-LLC-insurance-lawyer-chester-county" at bounding box center [386, 327] width 372 height 28
click at [422, 371] on div "Name of Collection Ryan,-Morton,-&-Imms-LLC-insurance-lawyer-chester-county eg.…" at bounding box center [587, 604] width 817 height 691
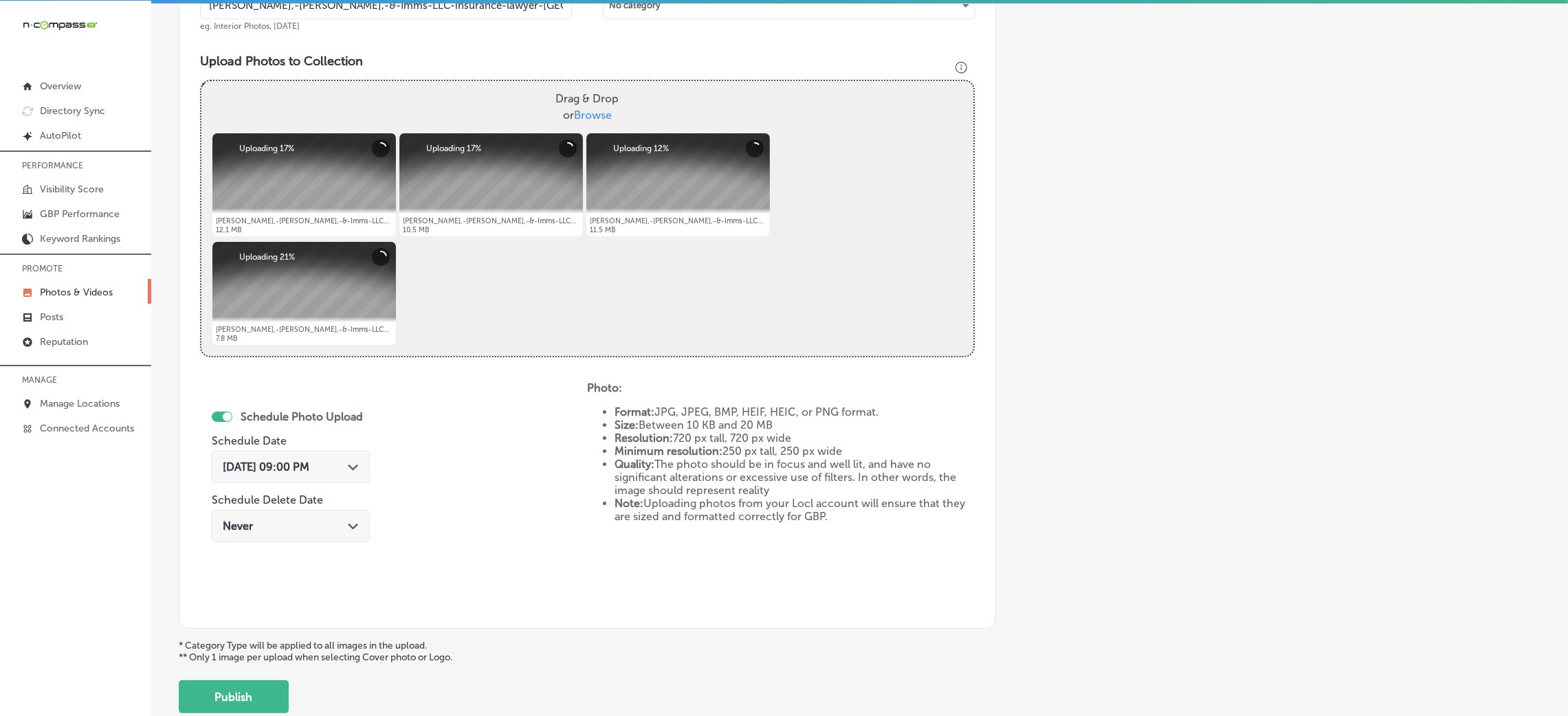
scroll to position [446, 0]
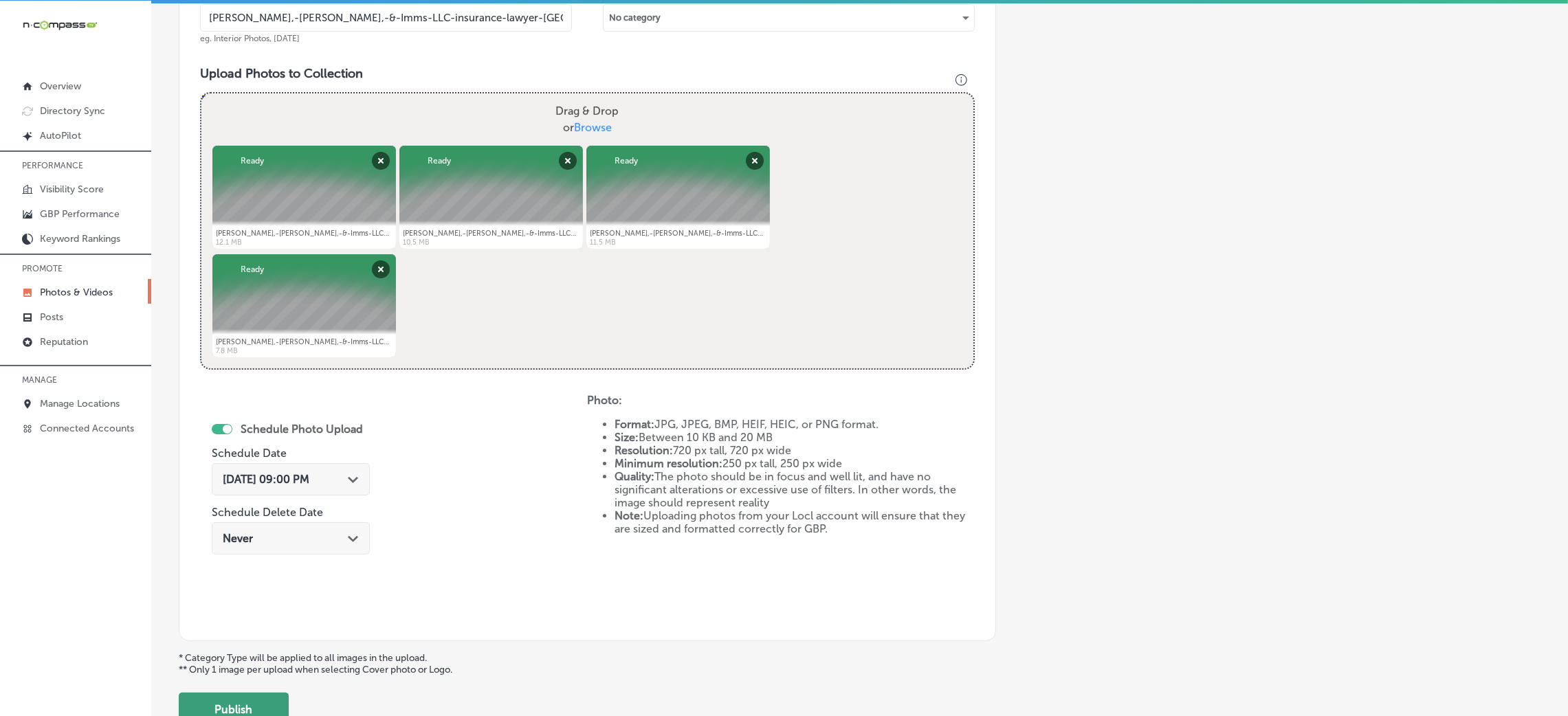
click at [226, 708] on button "Publish" at bounding box center [234, 709] width 110 height 33
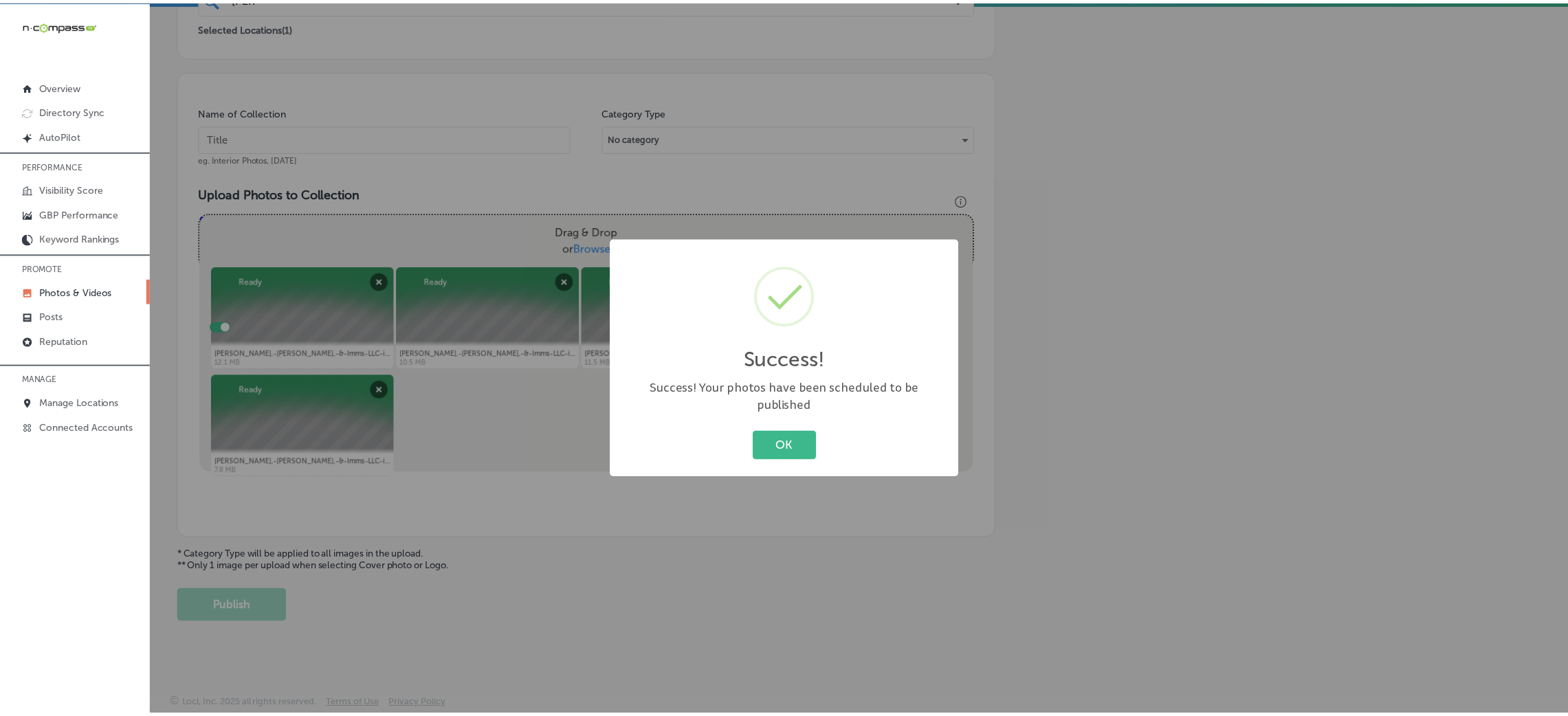
scroll to position [326, 0]
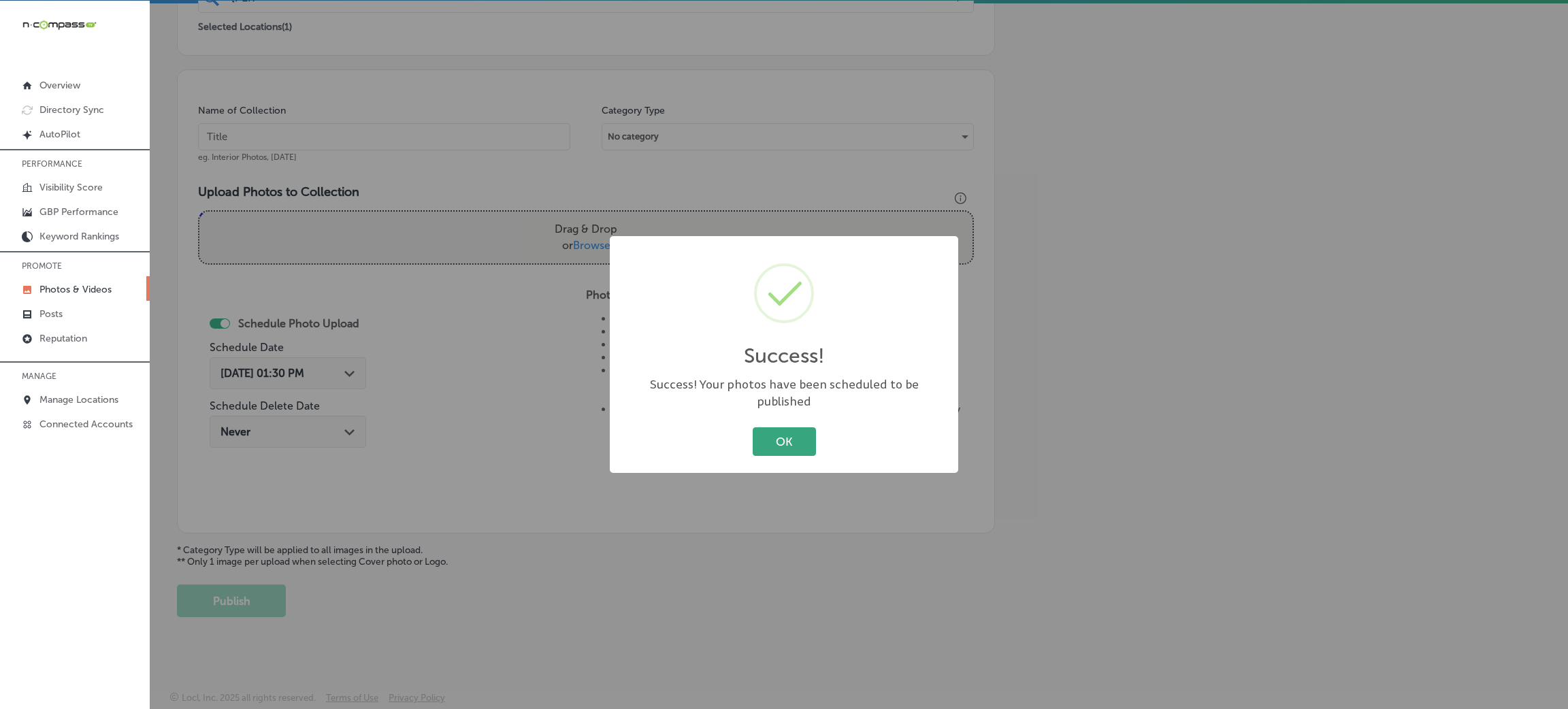
drag, startPoint x: 765, startPoint y: 438, endPoint x: 763, endPoint y: 426, distance: 12.2
click at [766, 434] on button "OK" at bounding box center [784, 441] width 64 height 28
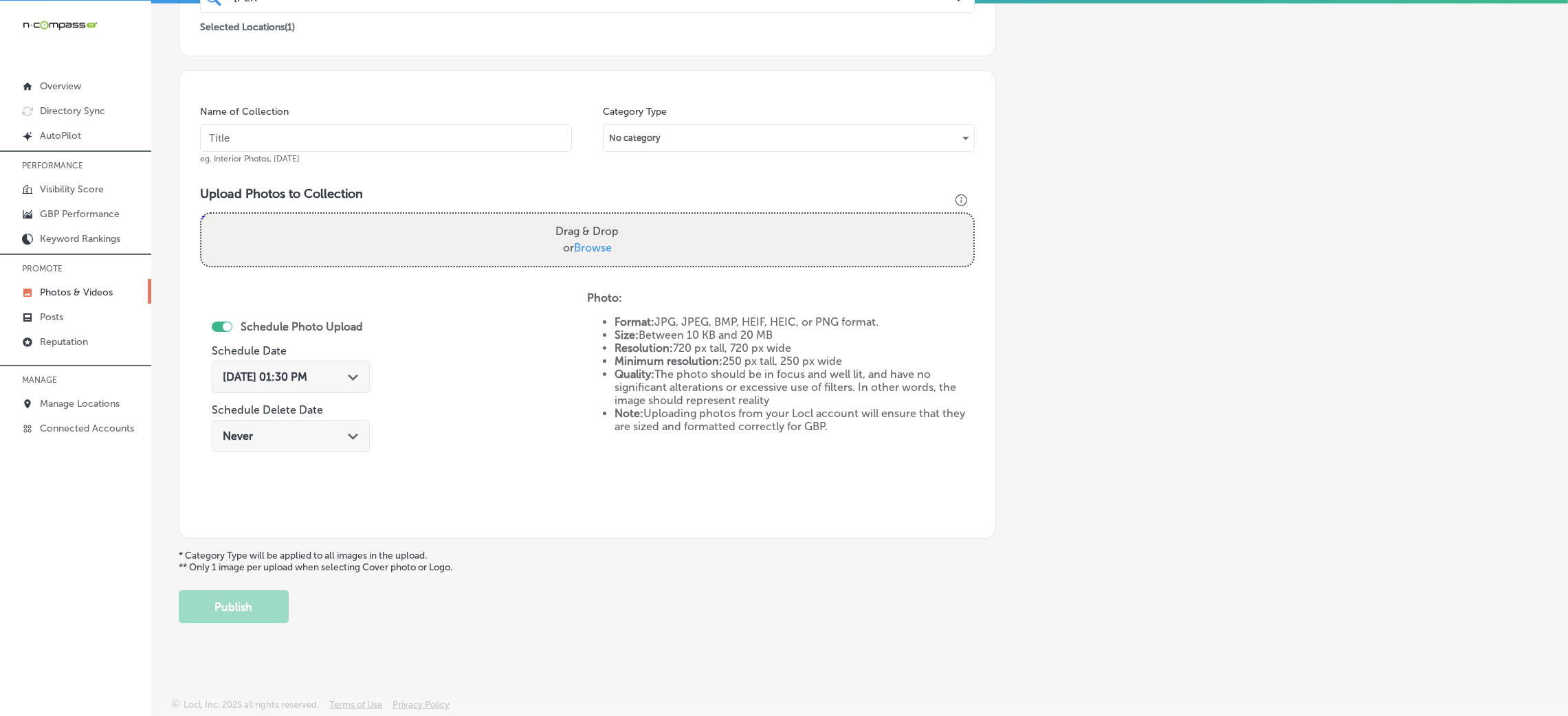
click at [497, 127] on input "text" at bounding box center [386, 138] width 372 height 28
paste input "Ryan,-Morton,-&-Imms-LLC-insurance-lawyer-chester-county"
type input "Ryan,-Morton,-&-Imms-LLC-insurance-lawyer-chester-county"
click at [634, 246] on div "Drag & Drop or Browse" at bounding box center [587, 240] width 772 height 52
click at [201, 214] on input "Drag & Drop or Browse" at bounding box center [587, 216] width 772 height 4
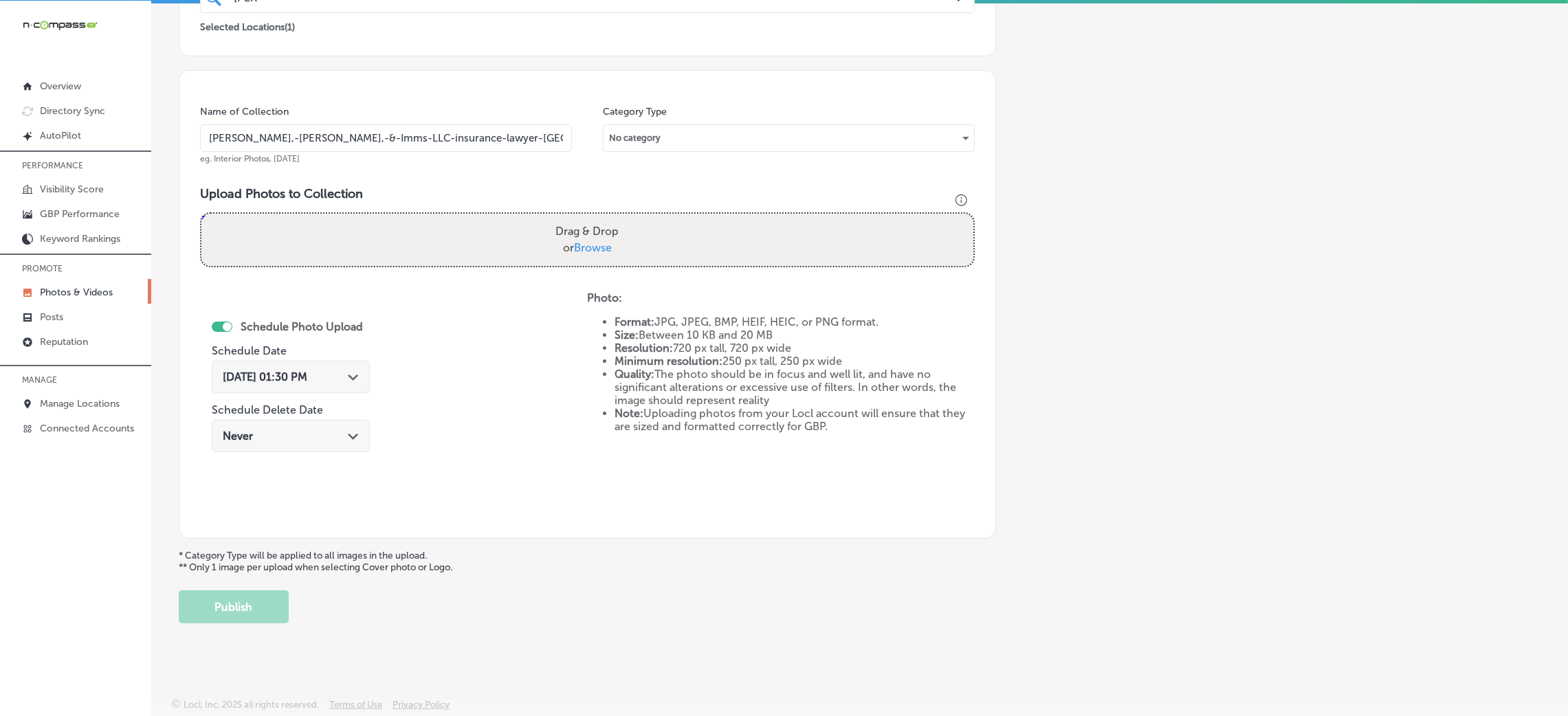
type input "C:\fakepath\Ryan,-Morton,-&-Imms-LLC-insurance-lawyer-chester-county (13).png"
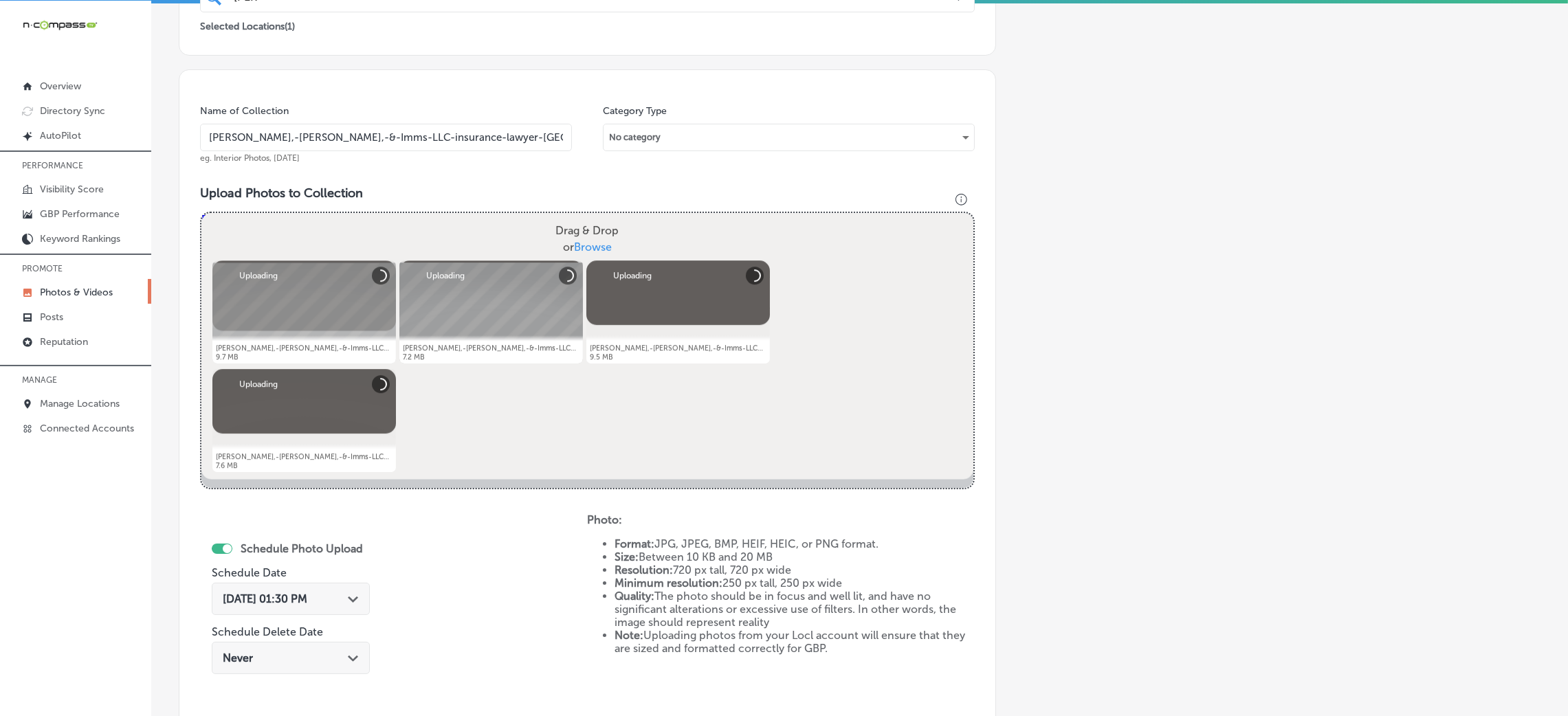
click at [287, 583] on div "Oct 8, 2025 01:30 PM Path Created with Sketch." at bounding box center [291, 599] width 158 height 32
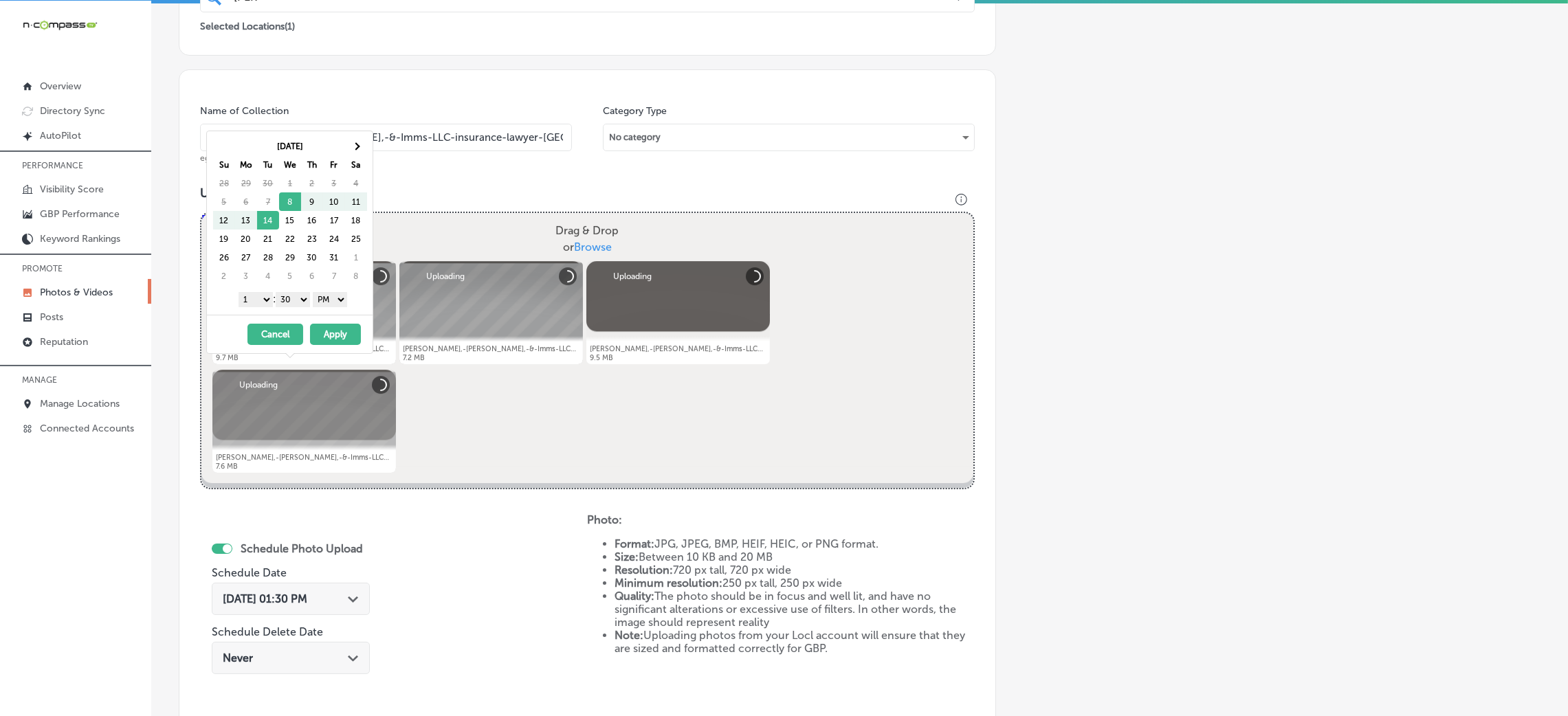
scroll to position [549, 0]
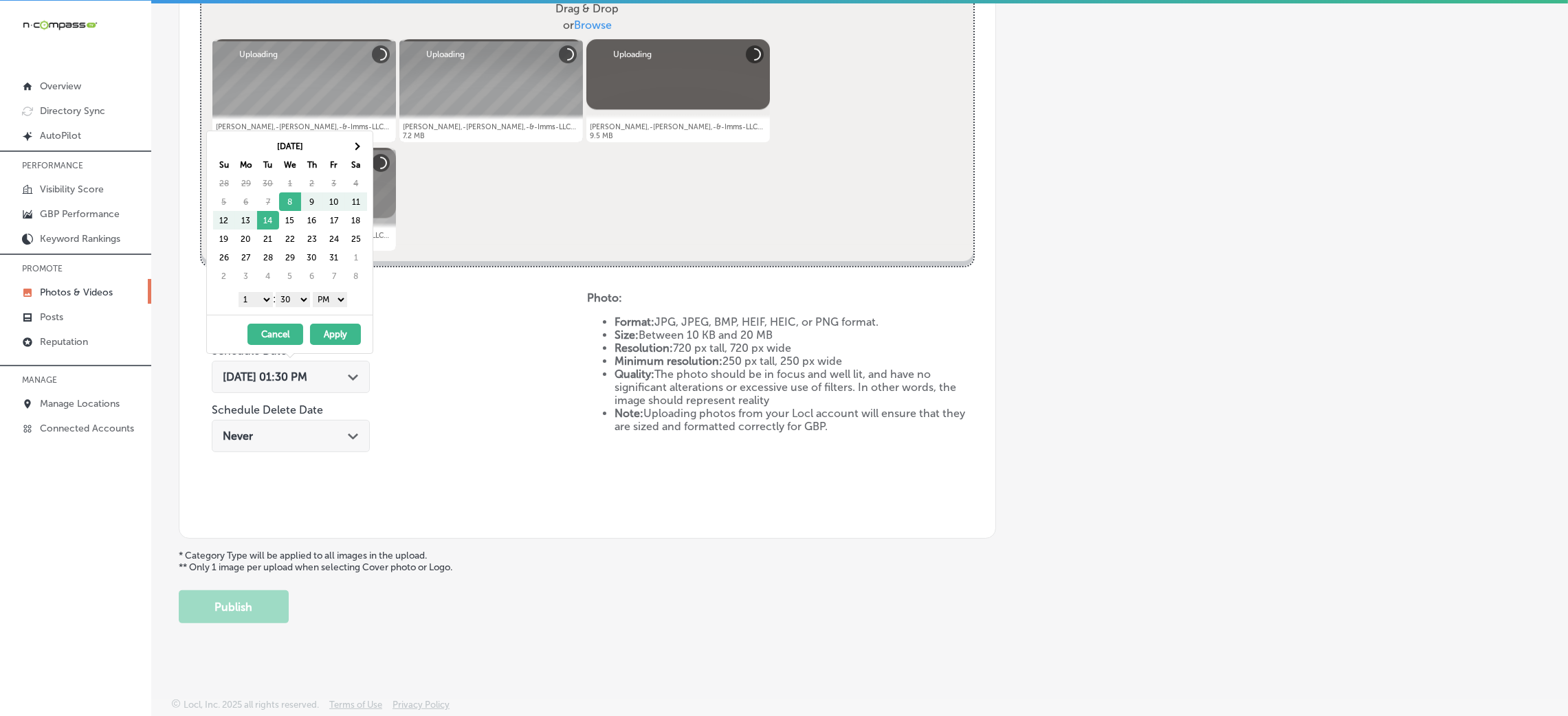
click at [299, 376] on span "Oct 8, 2025 01:30 PM" at bounding box center [265, 377] width 85 height 13
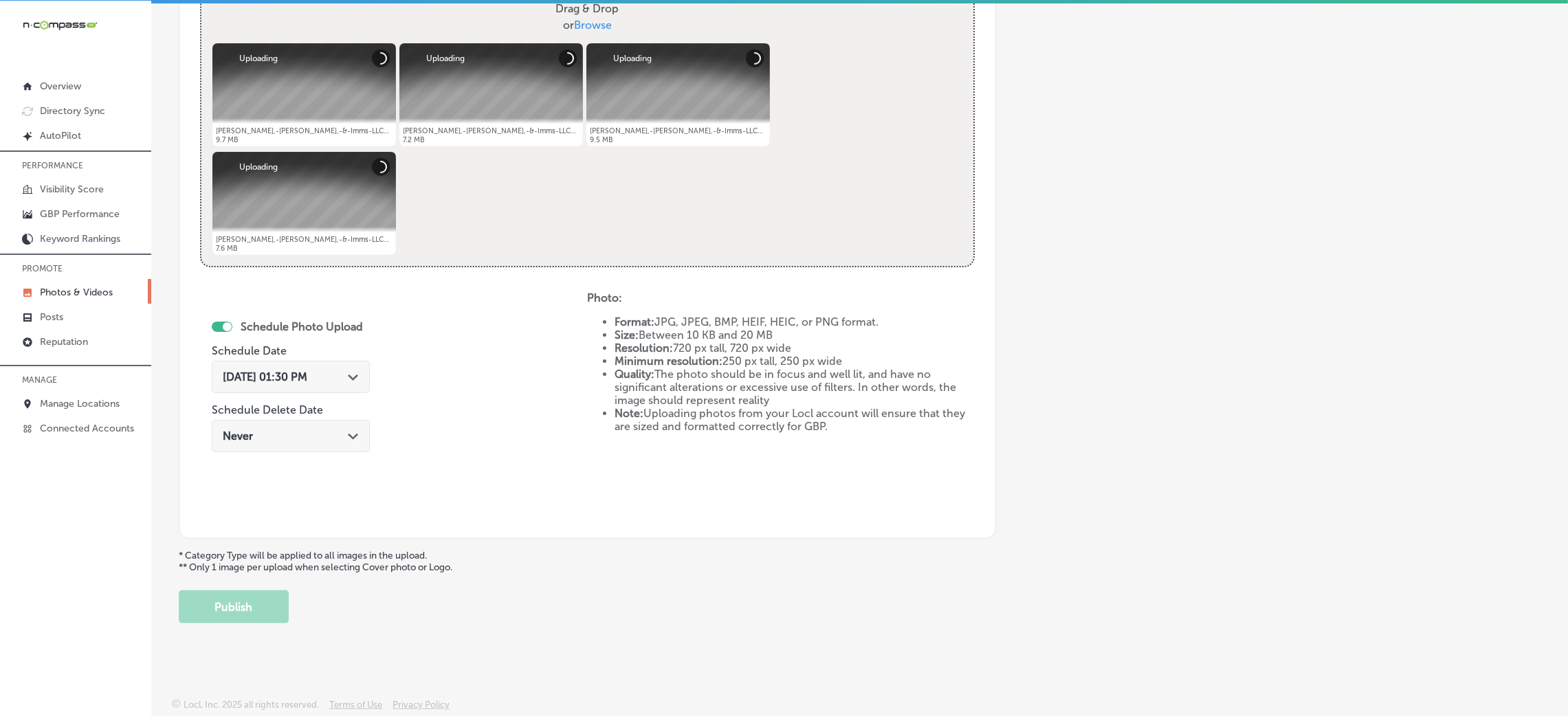
click at [299, 376] on span "Oct 8, 2025 01:30 PM" at bounding box center [265, 377] width 85 height 13
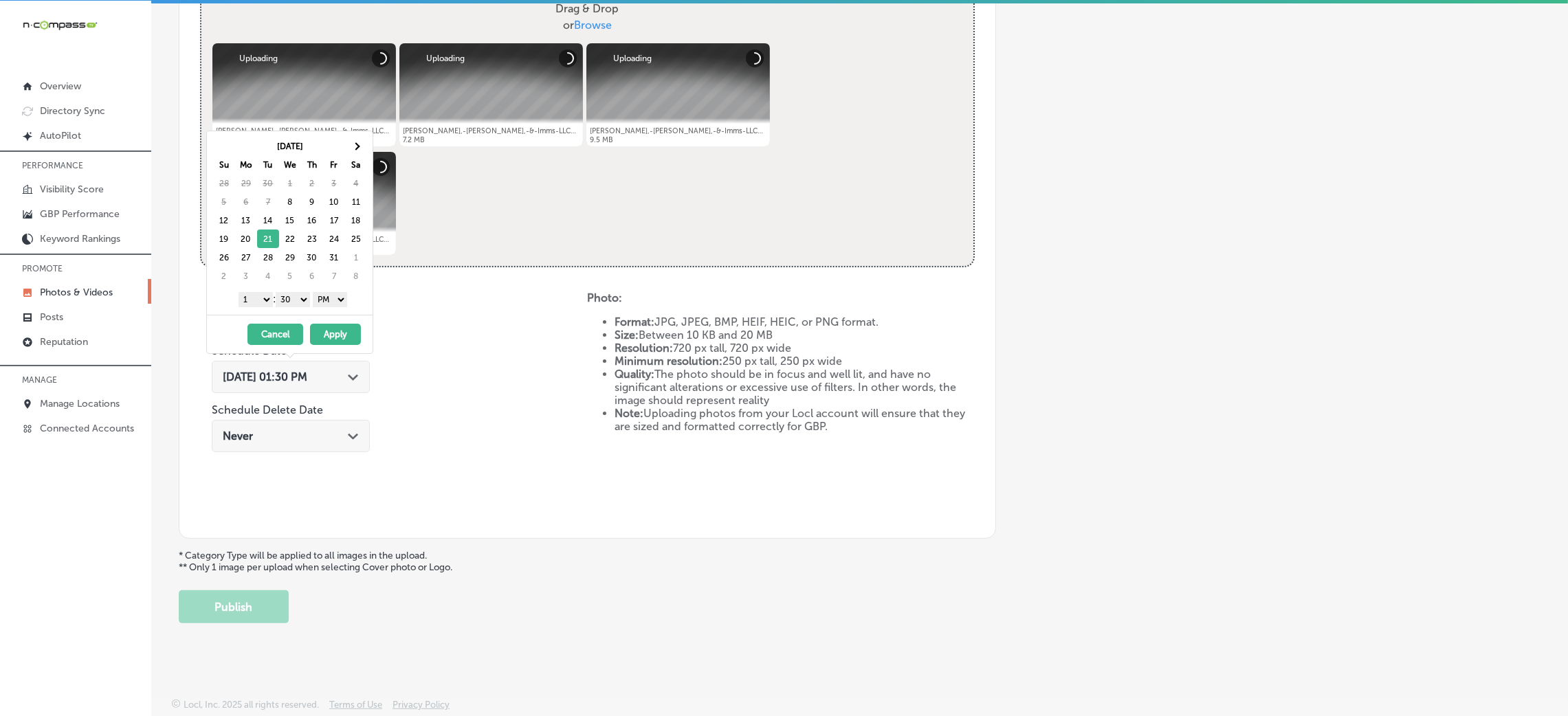
click at [294, 291] on div "1 2 3 4 5 6 7 8 9 10 11 12 : 00 10 20 30 40 50 AM PM" at bounding box center [292, 299] width 160 height 20
click at [292, 322] on div "10/21/2025 - 10/21/2025 Cancel Apply" at bounding box center [290, 334] width 166 height 39
click at [295, 300] on select "00 10 20 30 40 50" at bounding box center [292, 299] width 35 height 15
click at [253, 297] on select "1 2 3 4 5 6 7 8 9 10 11 12" at bounding box center [256, 299] width 35 height 15
click at [344, 331] on button "Apply" at bounding box center [335, 334] width 51 height 21
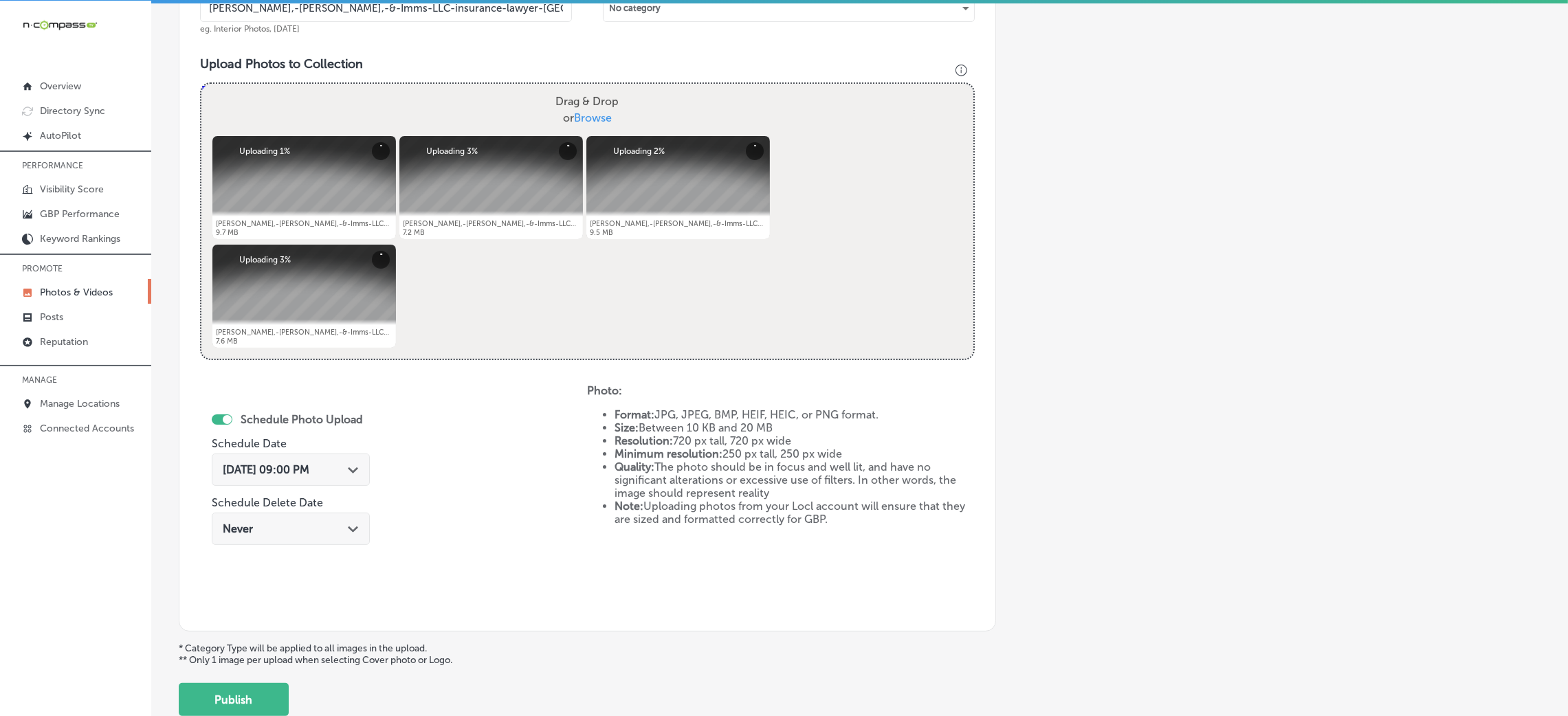
scroll to position [343, 0]
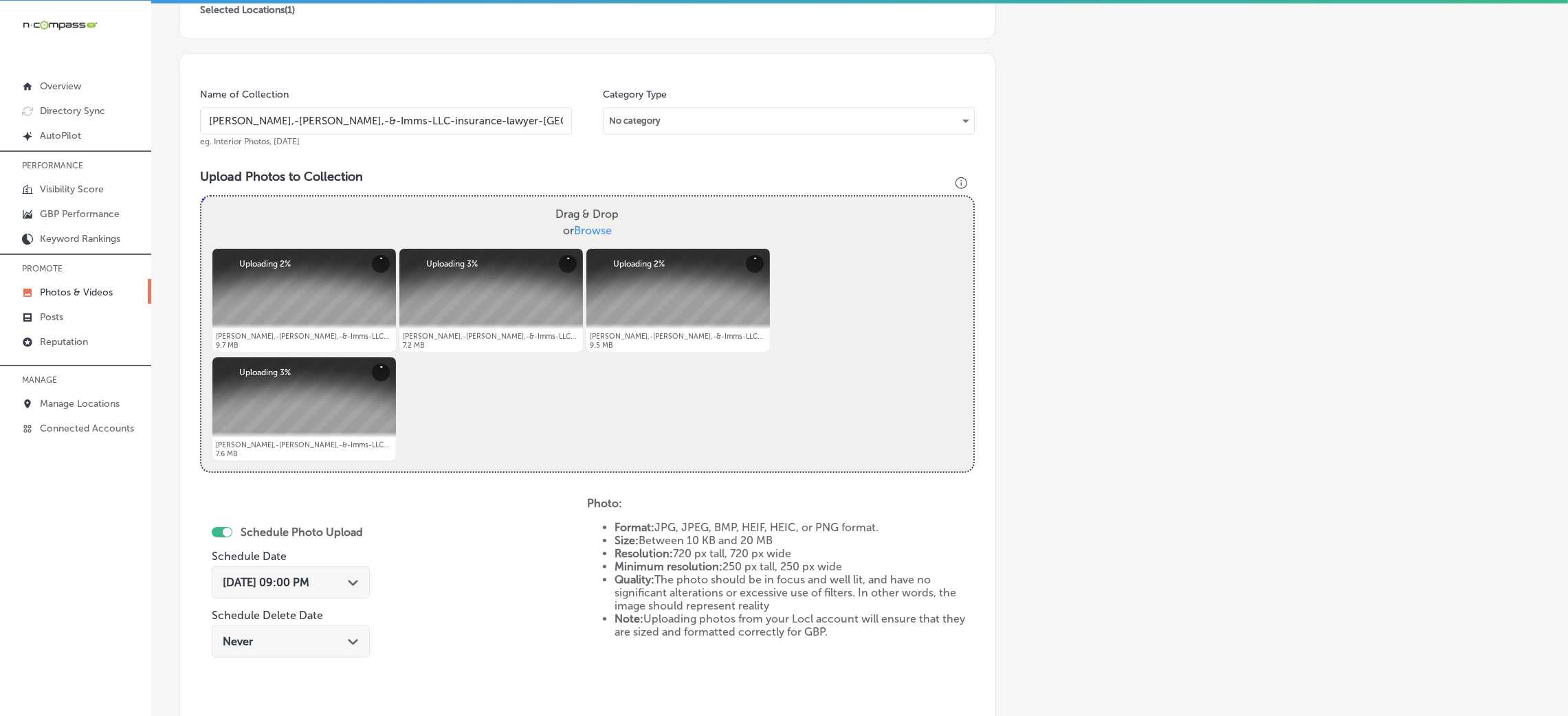
click at [386, 127] on input "Ryan,-Morton,-&-Imms-LLC-insurance-lawyer-chester-county" at bounding box center [386, 121] width 372 height 28
click at [483, 177] on h3 "Upload Photos to Collection" at bounding box center [587, 176] width 775 height 15
click at [374, 121] on input "Ryan,-Morton,-&-Imms-LLC-insurance-lawyer-chester-county" at bounding box center [386, 121] width 372 height 28
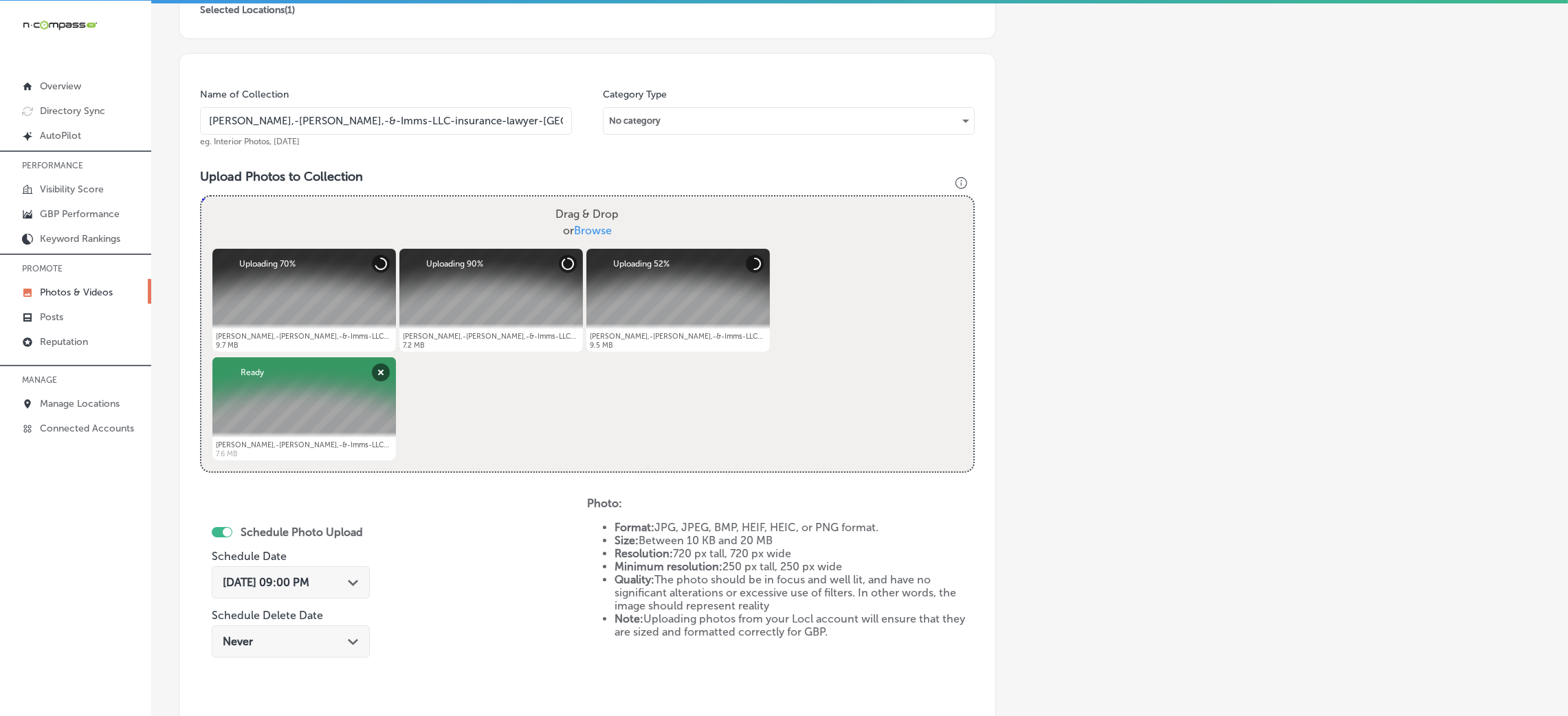
click at [374, 121] on input "Ryan,-Morton,-&-Imms-LLC-insurance-lawyer-chester-county" at bounding box center [386, 121] width 372 height 28
click at [374, 180] on h3 "Upload Photos to Collection" at bounding box center [587, 176] width 775 height 15
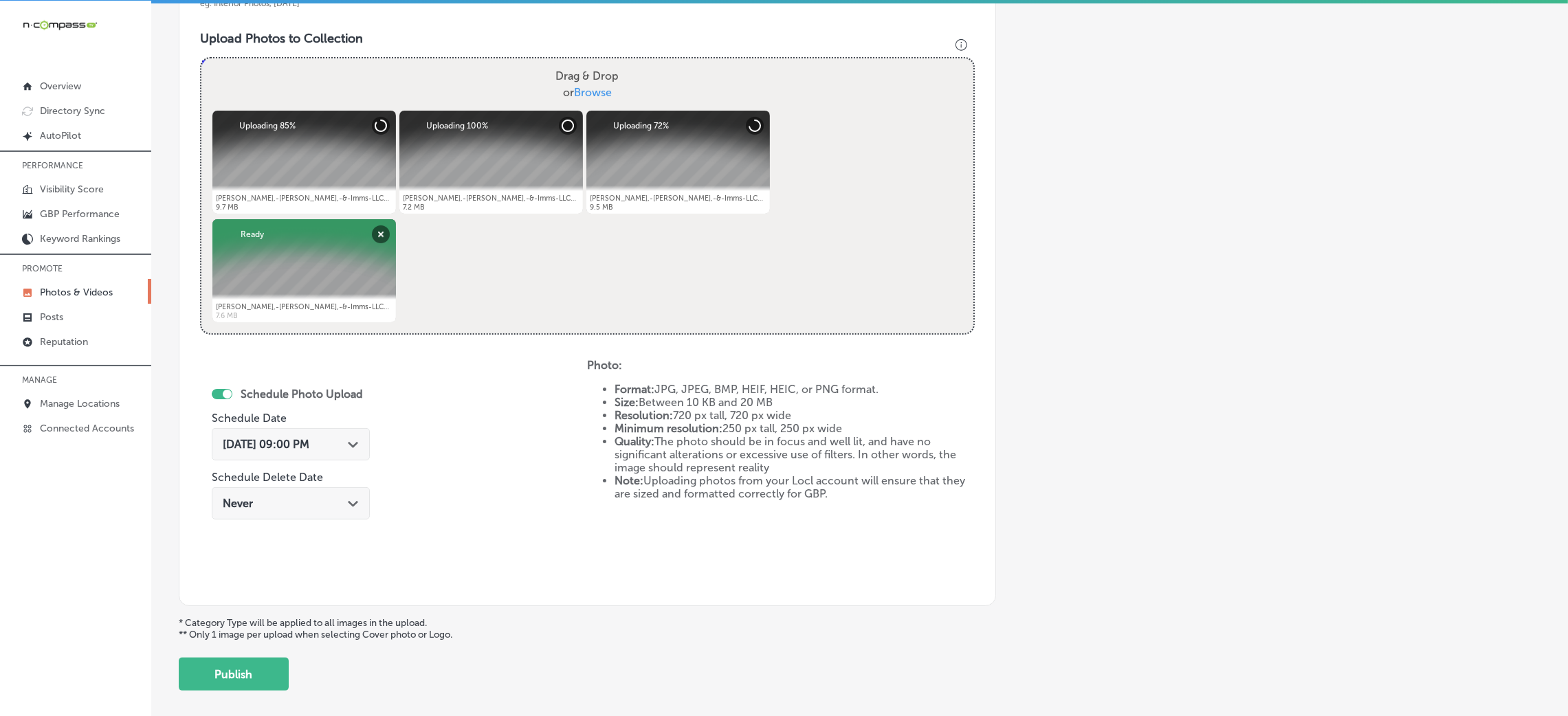
scroll to position [446, 0]
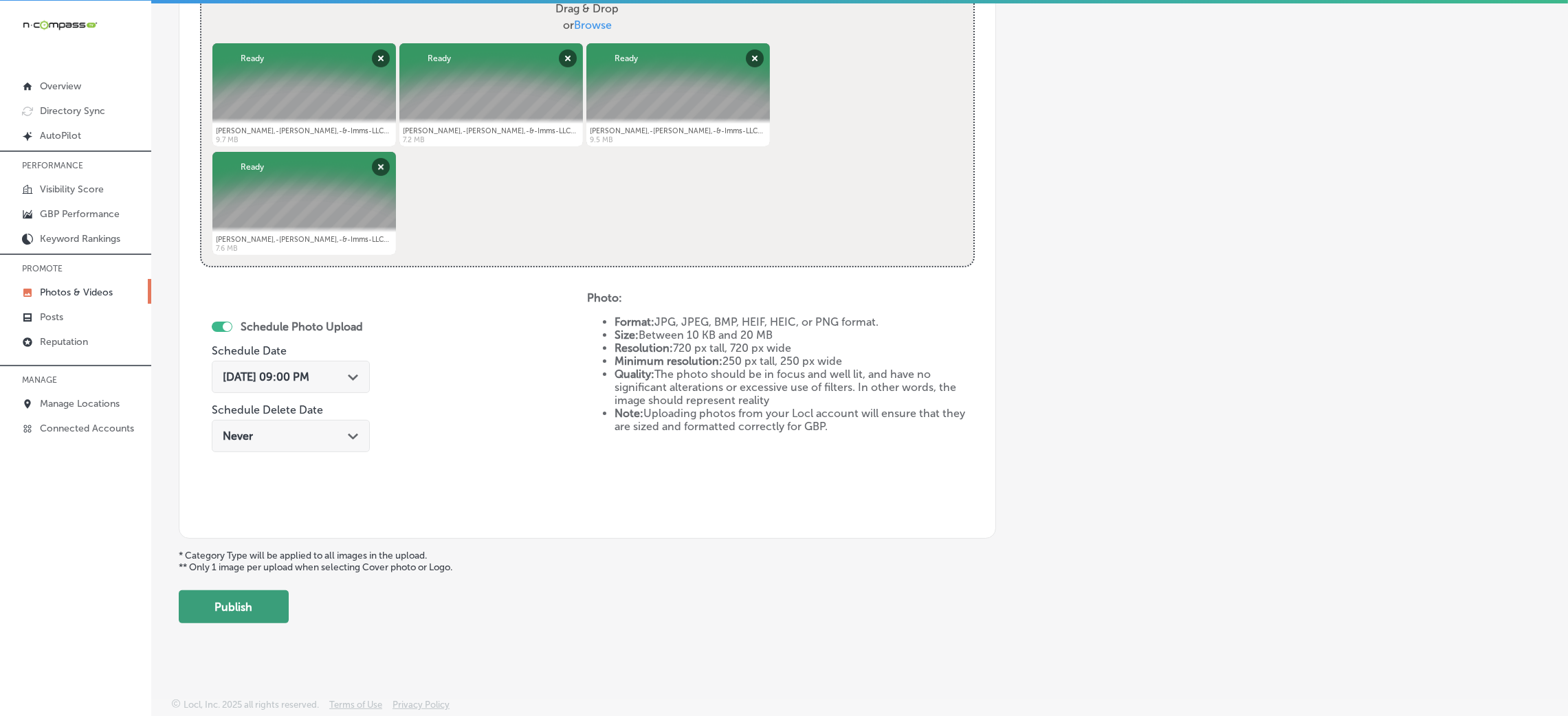
click at [259, 606] on button "Publish" at bounding box center [234, 607] width 110 height 33
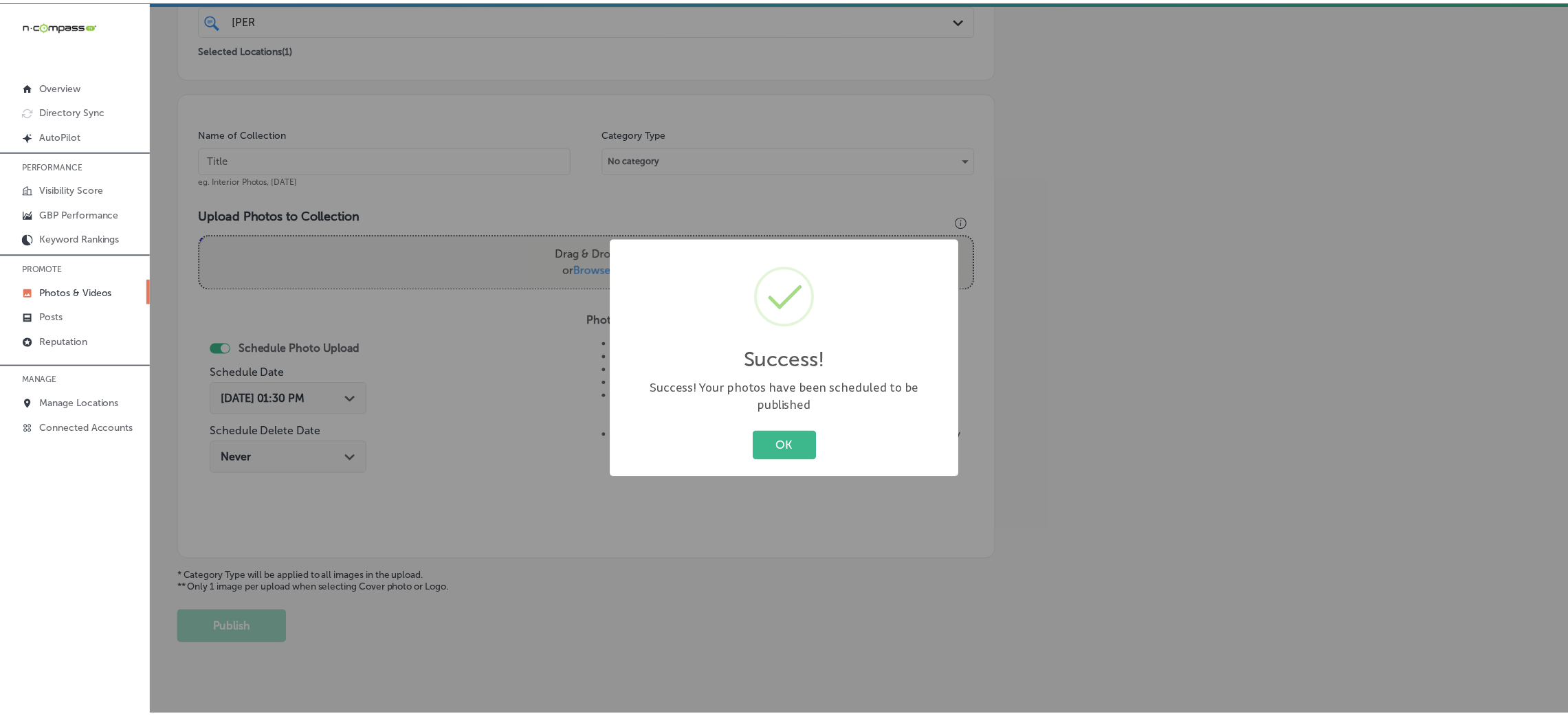
scroll to position [326, 0]
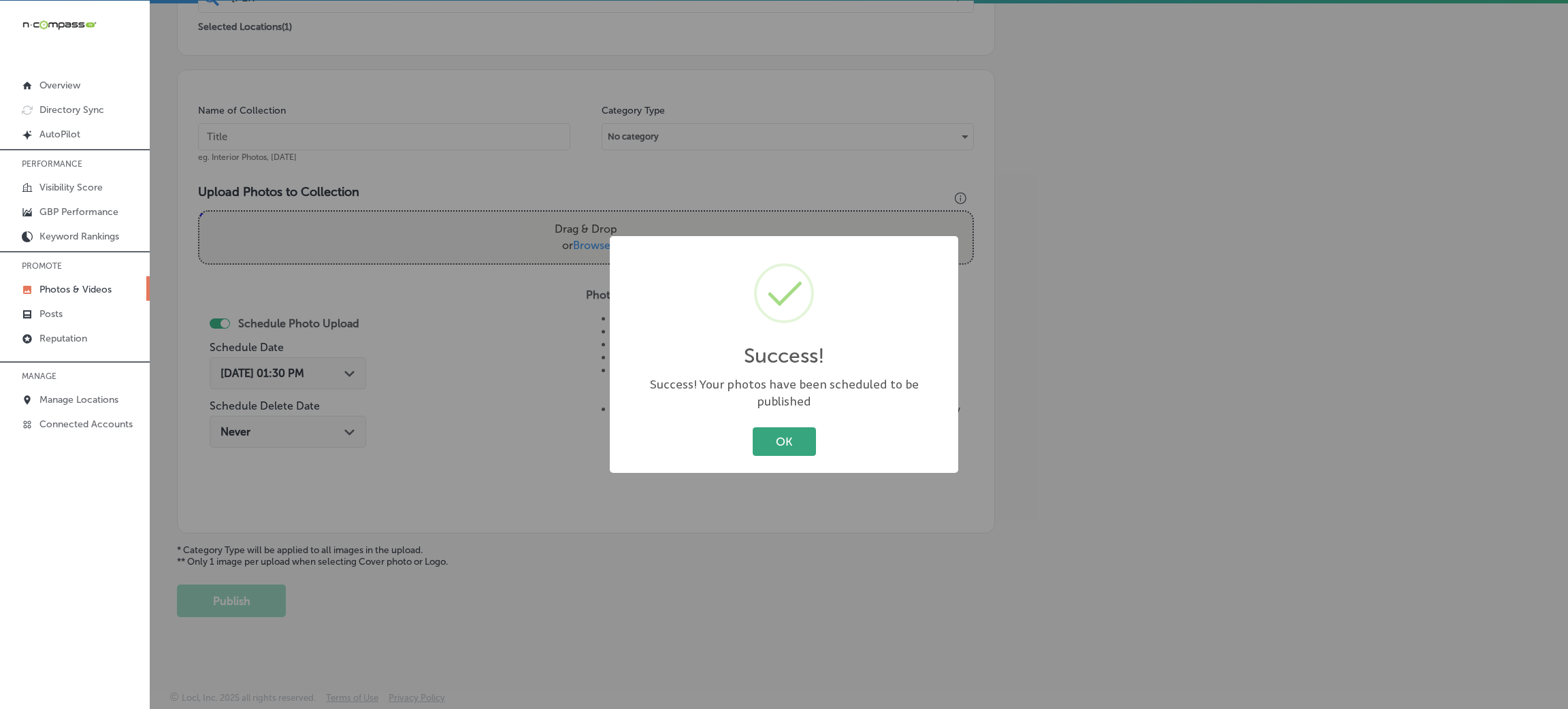
click at [768, 441] on button "OK" at bounding box center [784, 441] width 64 height 28
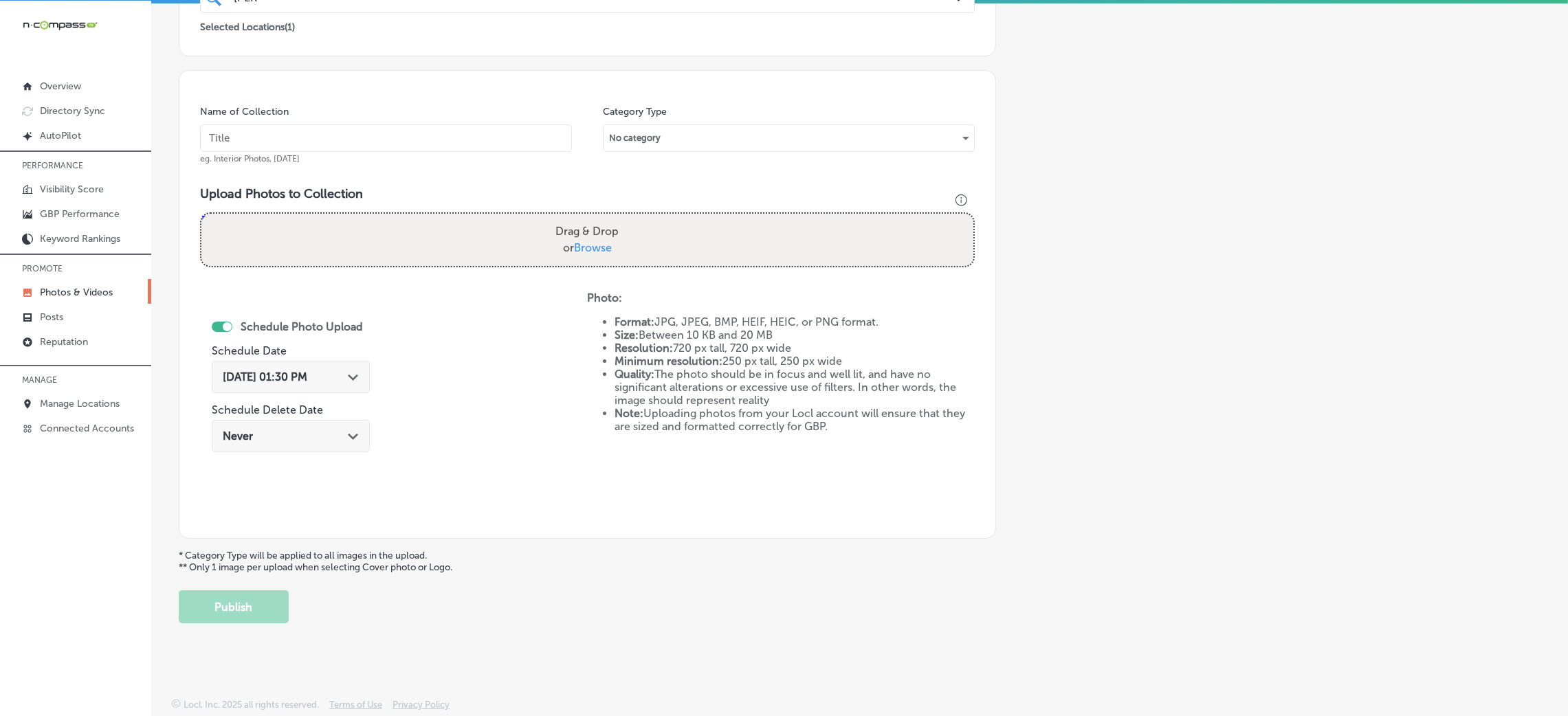
click at [554, 131] on input "text" at bounding box center [386, 138] width 372 height 28
paste input "Ryan,-Morton,-&-Imms-LLC-insurance-lawyer-chester-county"
type input "Ryan,-Morton,-&-Imms-LLC-insurance-lawyer-chester-county"
click at [558, 239] on label "Drag & Drop or Browse" at bounding box center [587, 240] width 74 height 44
click at [558, 218] on input "Drag & Drop or Browse" at bounding box center [587, 216] width 772 height 4
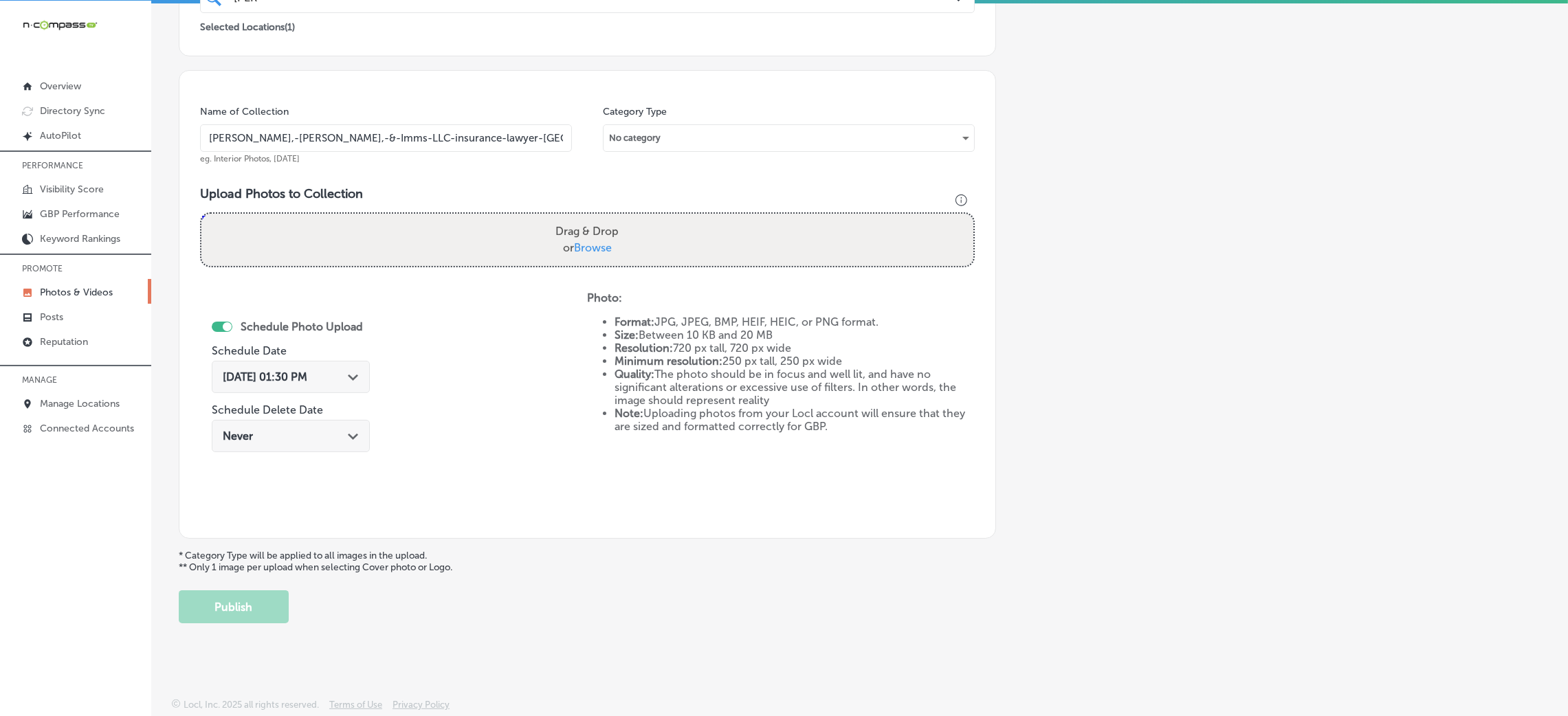
type input "C:\fakepath\Ryan,-Morton,-&-Imms-LLC-insurance-lawyer-chester-county (17).png"
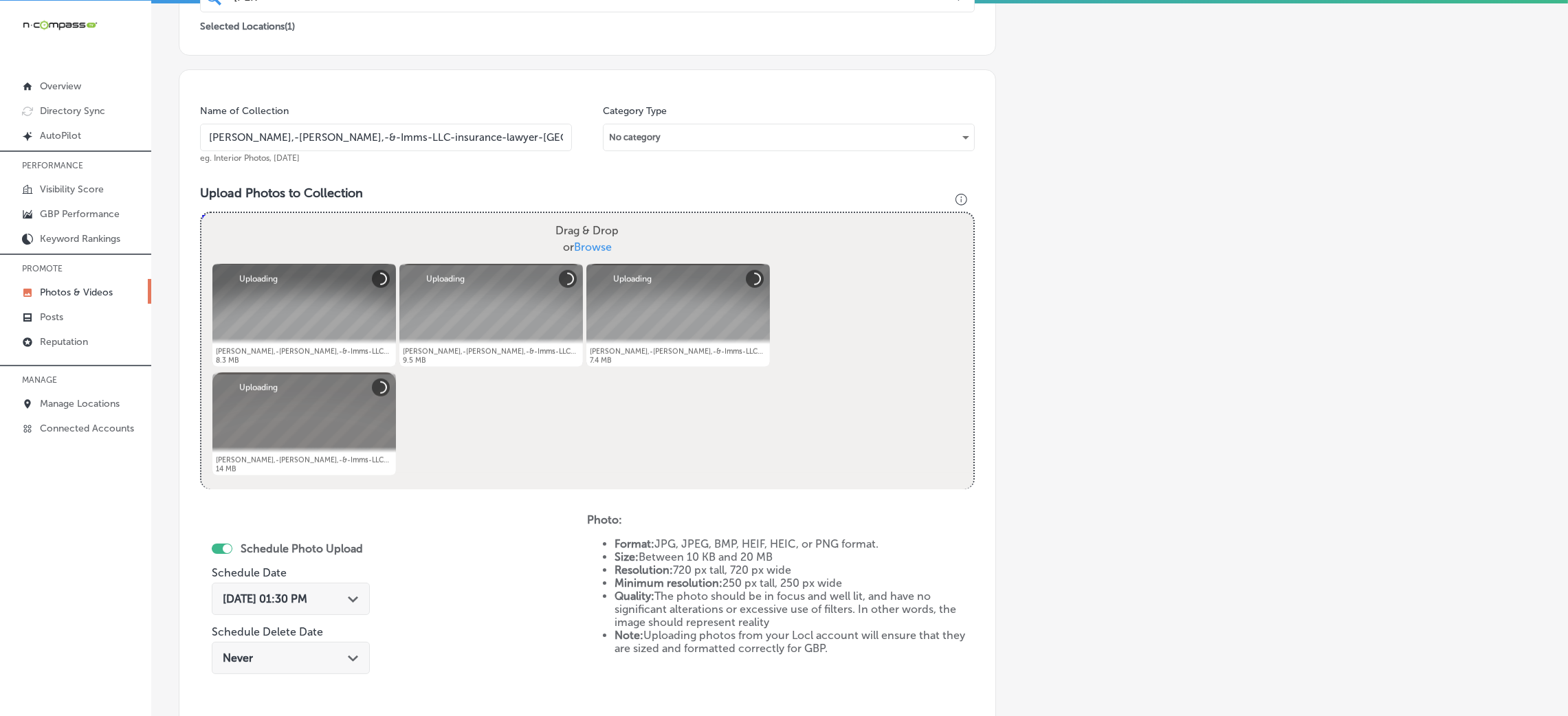
scroll to position [532, 0]
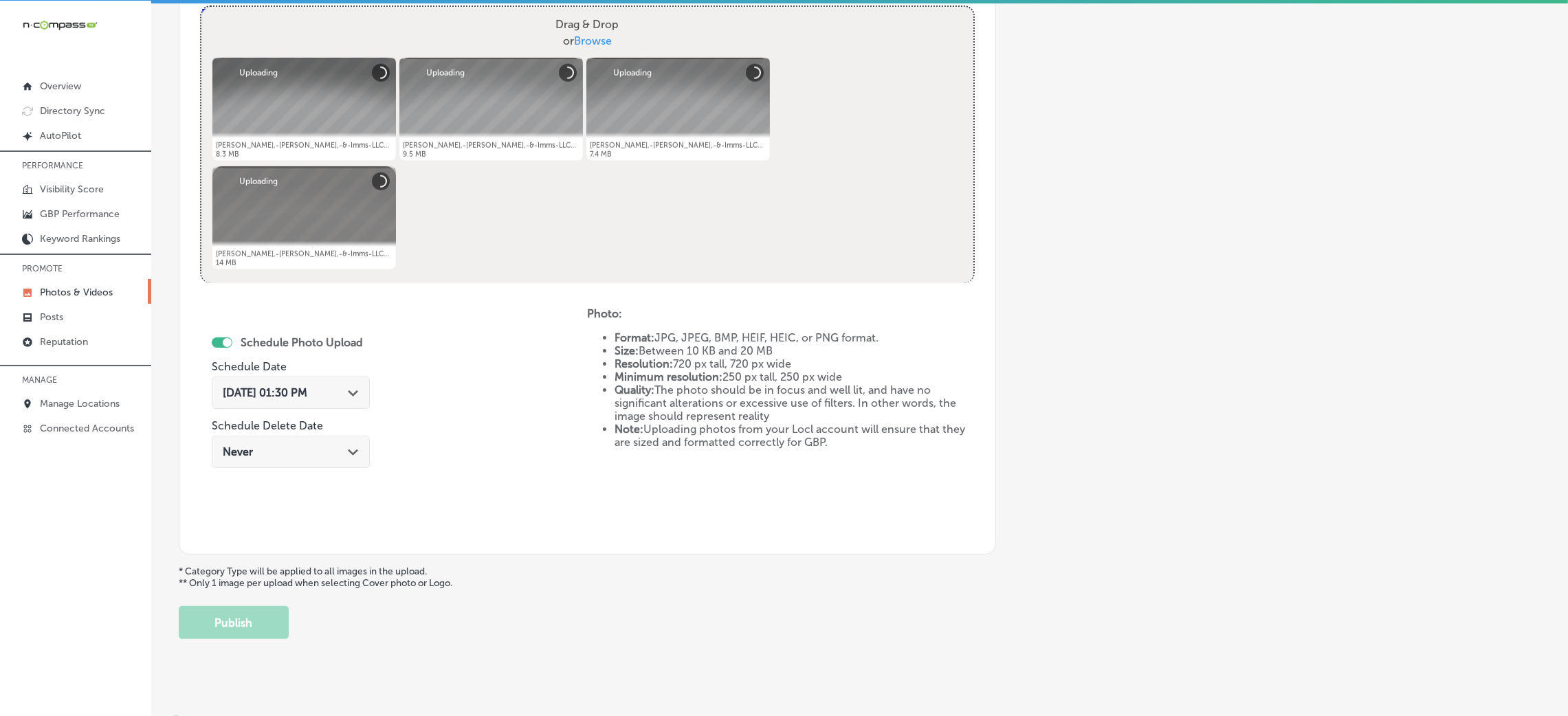
click at [278, 400] on div "Oct 8, 2025 01:30 PM Path Created with Sketch." at bounding box center [291, 393] width 158 height 32
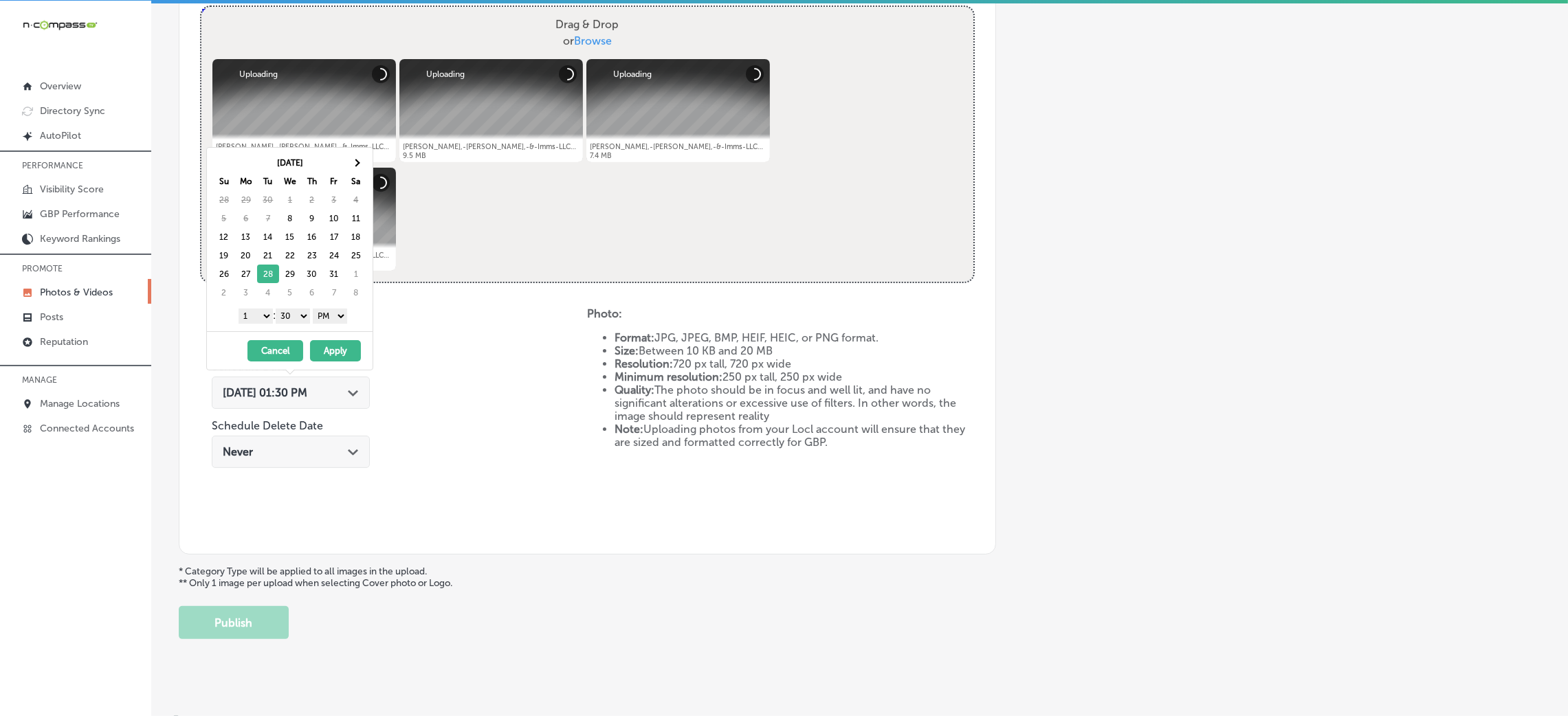
click at [303, 314] on select "00 10 20 30 40 50" at bounding box center [292, 316] width 35 height 15
click at [254, 308] on div "1 2 3 4 5 6 7 8 9 10 11 12 : 00 10 20 30 40 50 AM PM" at bounding box center [292, 315] width 160 height 20
drag, startPoint x: 255, startPoint y: 313, endPoint x: 258, endPoint y: 322, distance: 9.5
click at [255, 313] on select "1 2 3 4 5 6 7 8 9 10 11 12" at bounding box center [256, 316] width 35 height 15
click at [321, 345] on button "Apply" at bounding box center [335, 351] width 51 height 21
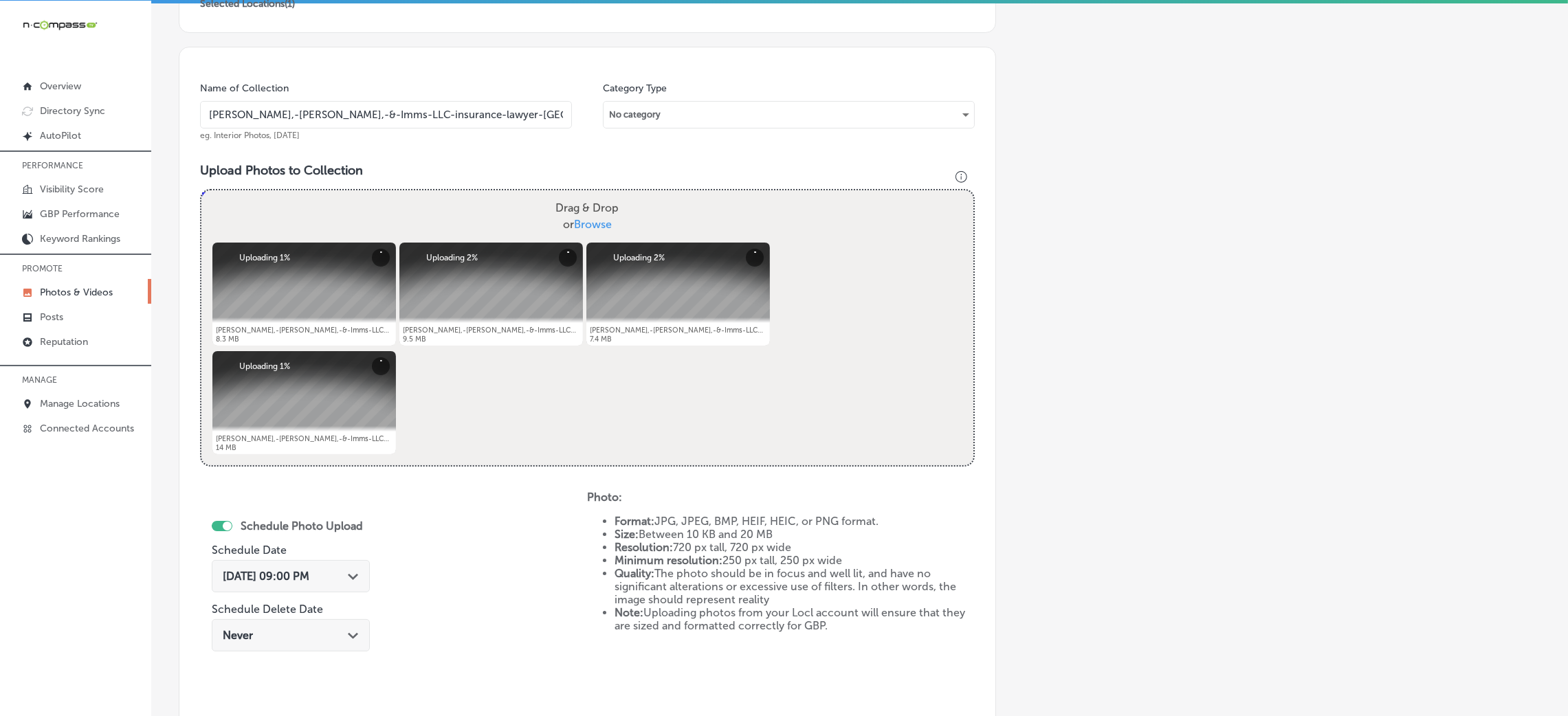
scroll to position [326, 0]
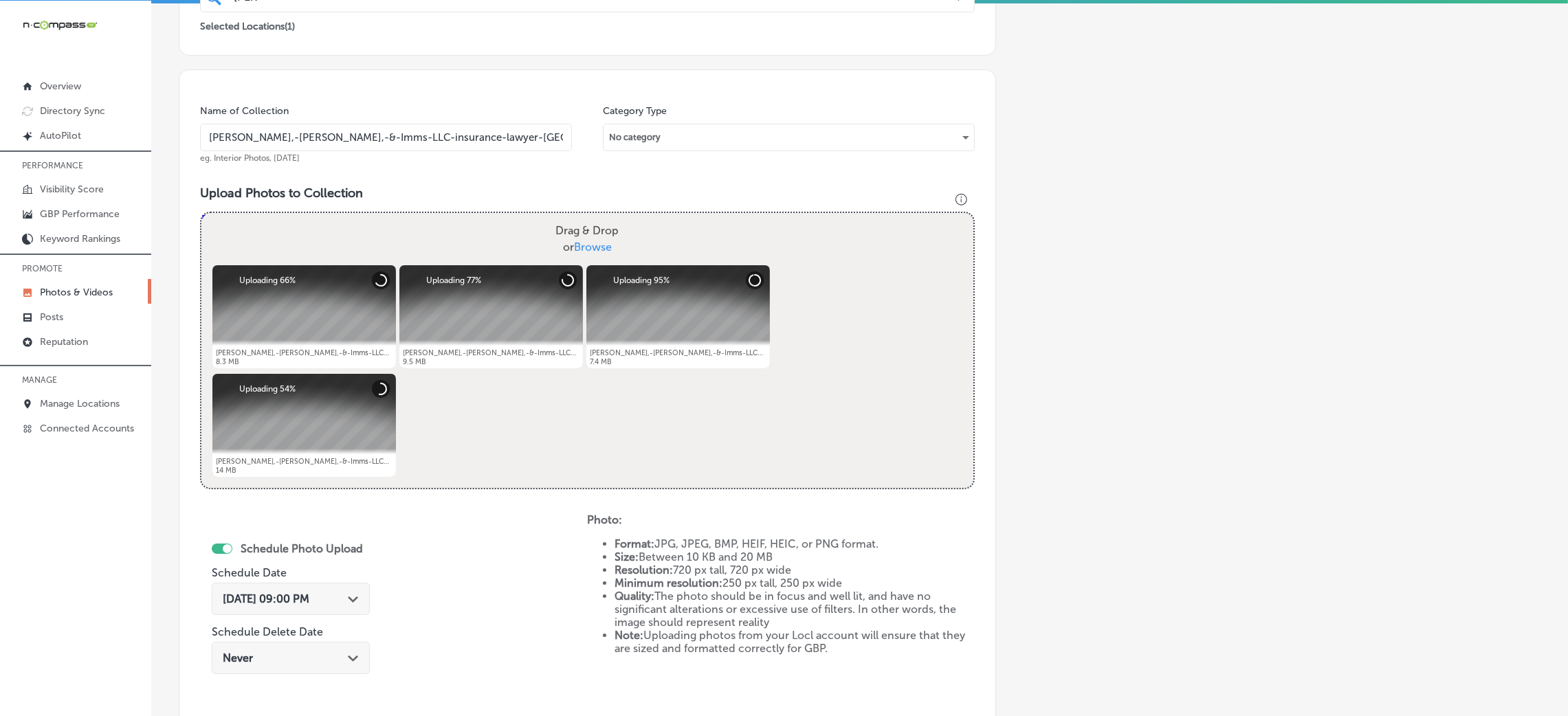
click at [449, 128] on input "Ryan,-Morton,-&-Imms-LLC-insurance-lawyer-chester-county" at bounding box center [386, 137] width 372 height 28
click at [460, 181] on div "Name of Collection Ryan,-Morton,-&-Imms-LLC-insurance-lawyer-chester-county eg.…" at bounding box center [587, 414] width 817 height 691
click at [307, 604] on span "Oct 28, 2025 09:00 PM" at bounding box center [266, 599] width 87 height 13
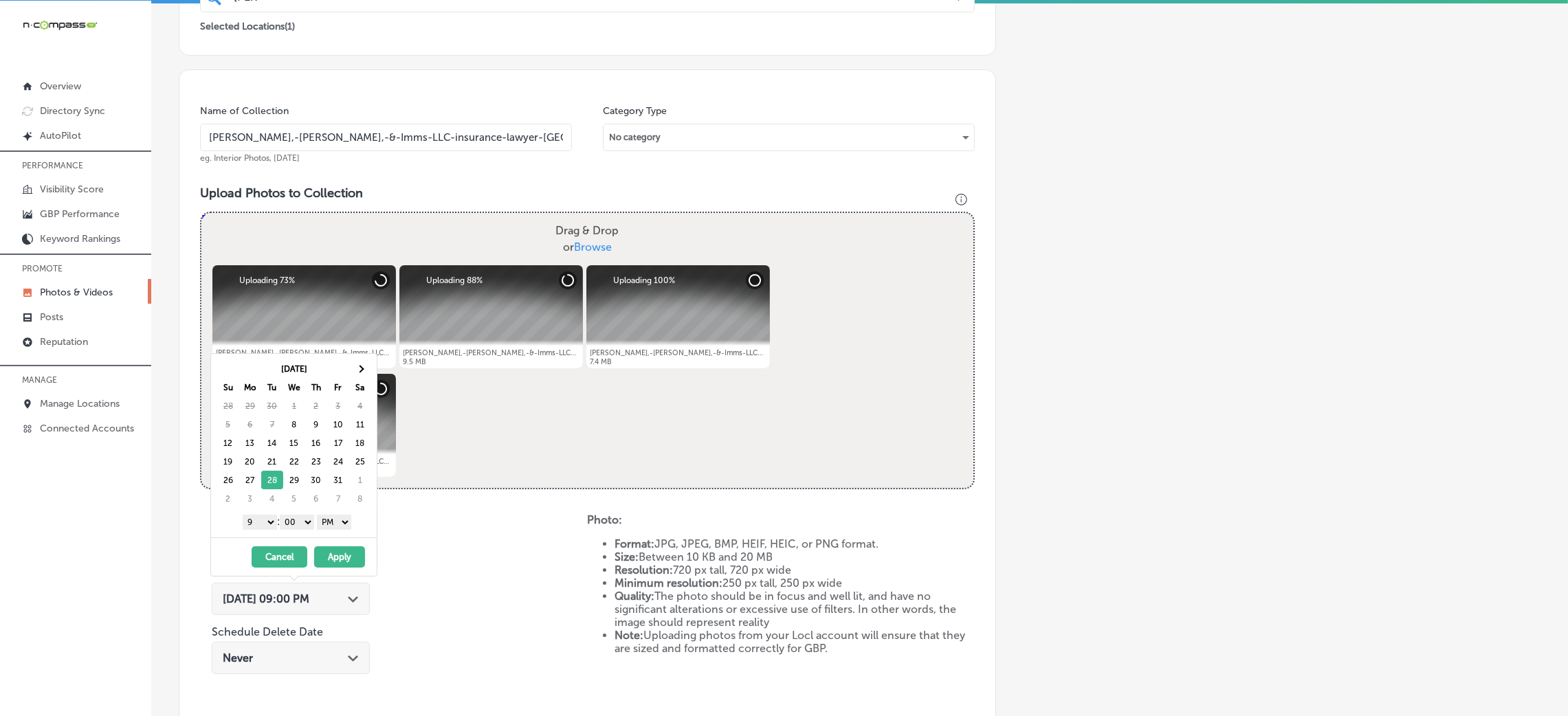
click at [484, 542] on div "Schedule Photo Upload Schedule Date Oct 28, 2025 09:00 PM Path Created with Ske…" at bounding box center [393, 626] width 387 height 226
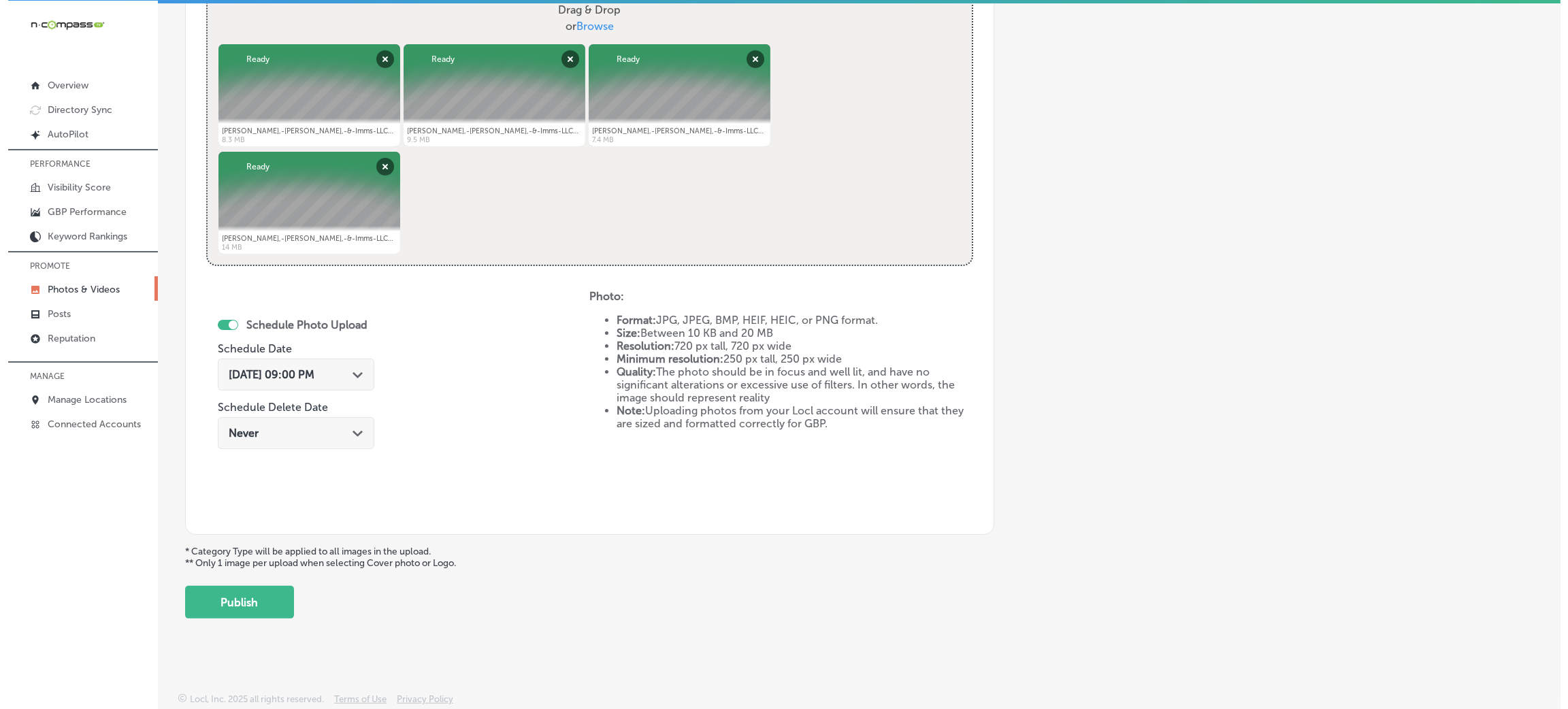
scroll to position [544, 0]
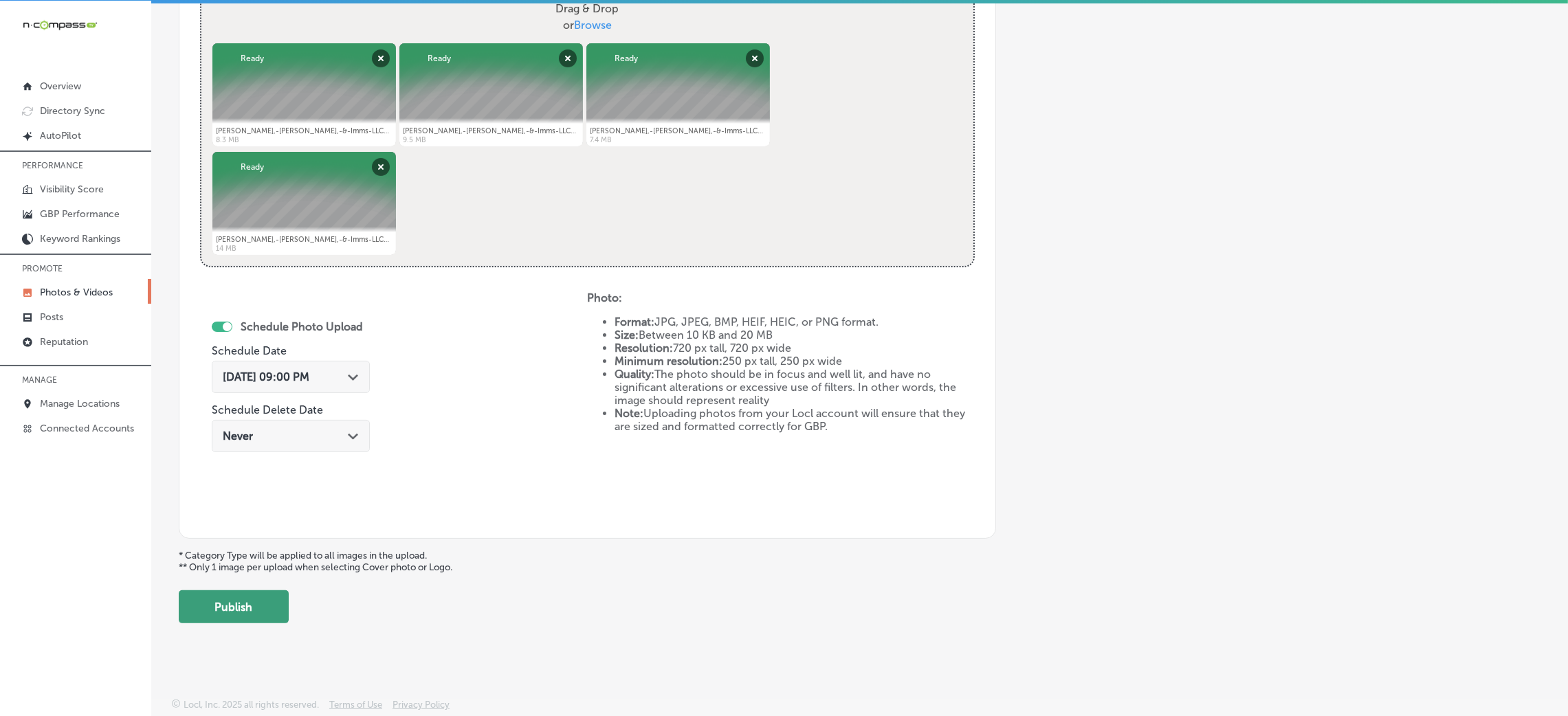
click at [214, 591] on button "Publish" at bounding box center [234, 607] width 110 height 33
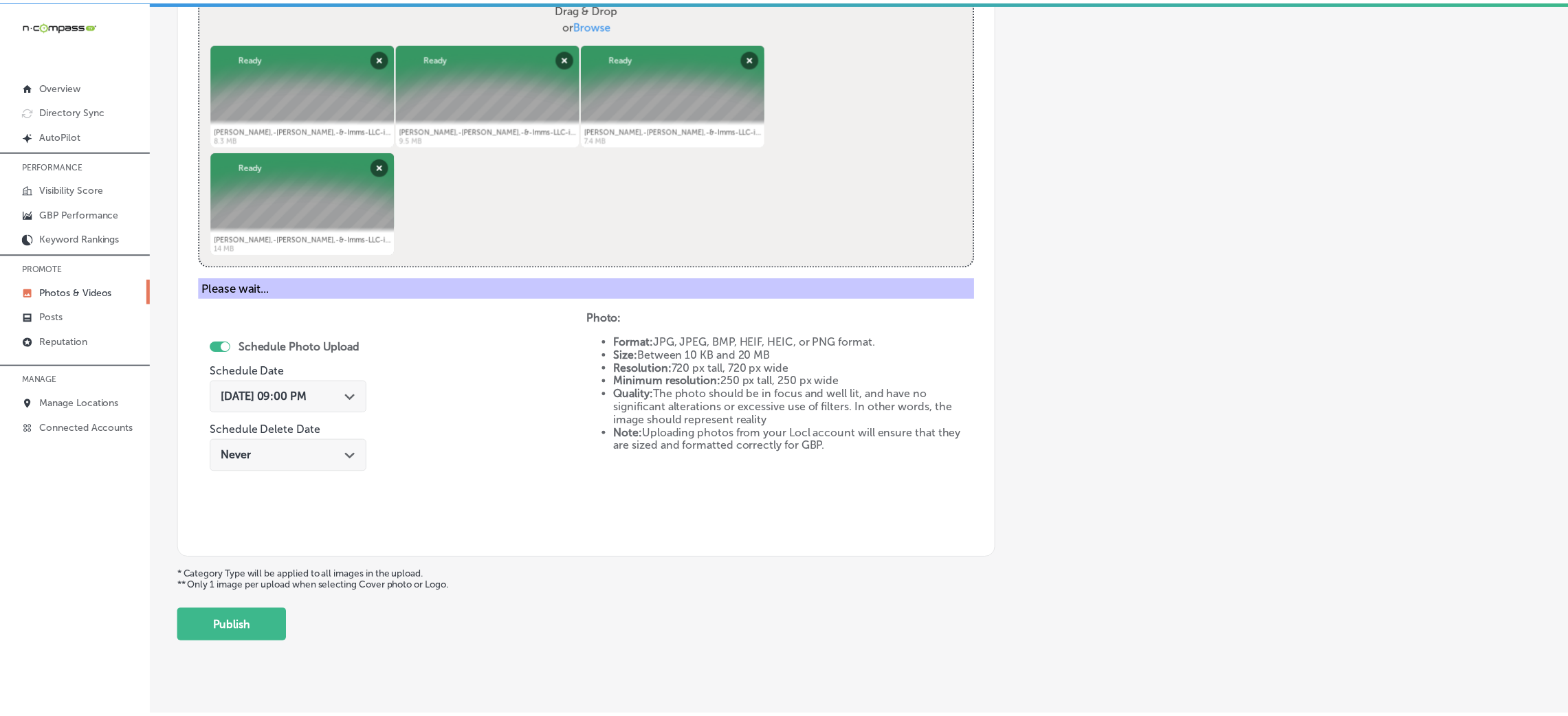
scroll to position [326, 0]
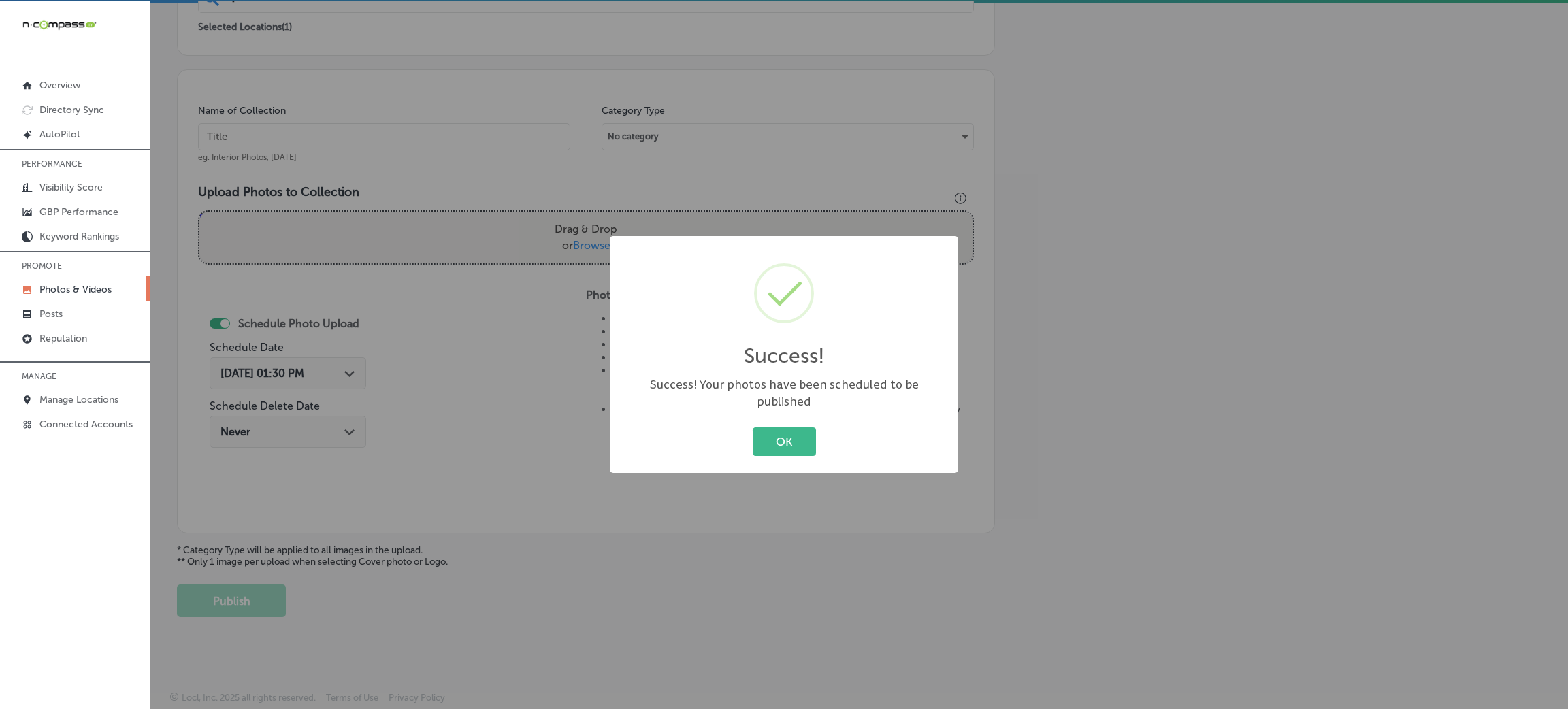
drag, startPoint x: 817, startPoint y: 429, endPoint x: 793, endPoint y: 416, distance: 27.3
click at [814, 427] on div "OK Cancel" at bounding box center [784, 441] width 321 height 36
click at [465, 138] on div "Success! × Success! Your photos have been scheduled to be published OK Cancel" at bounding box center [784, 354] width 1568 height 709
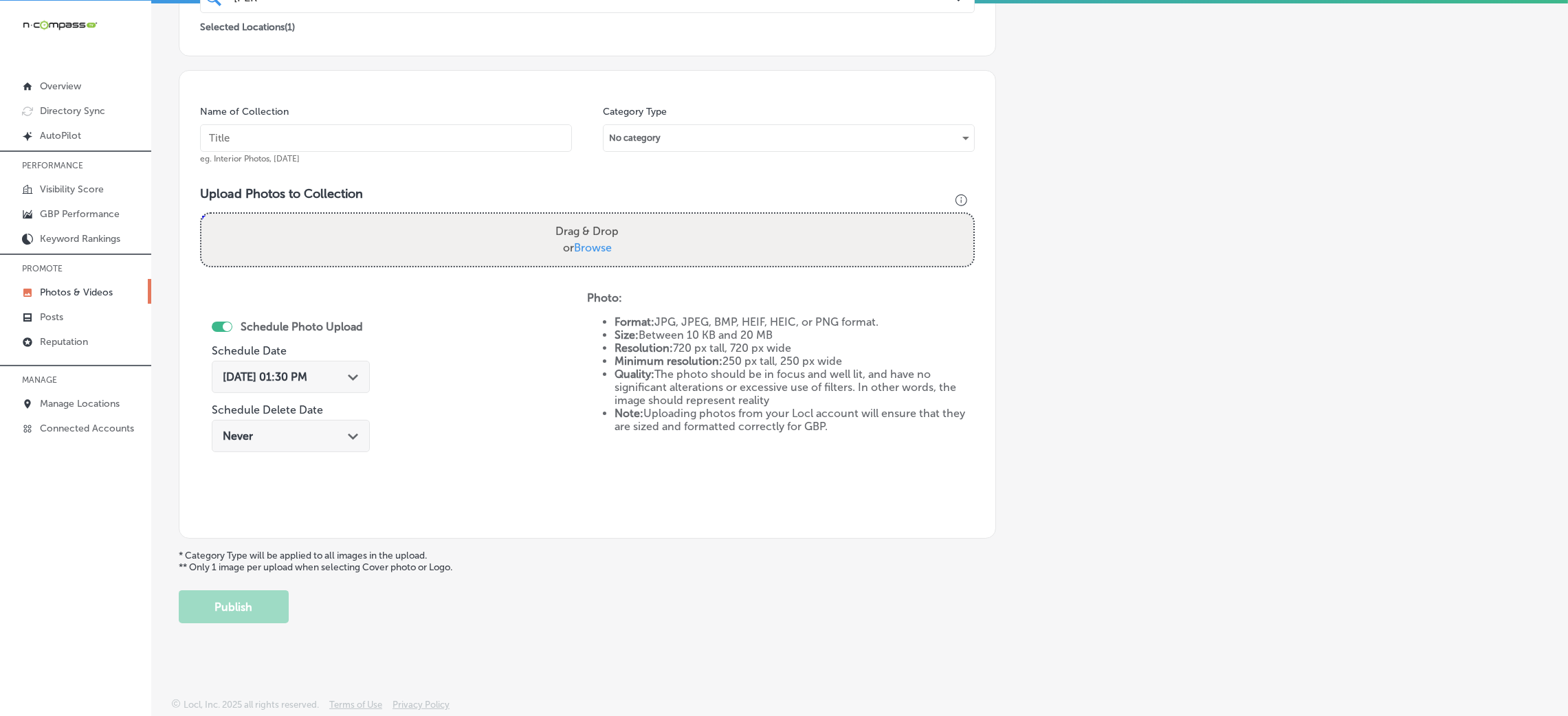
click at [470, 139] on input "text" at bounding box center [386, 138] width 372 height 28
paste input "Ryan,-Morton,-&-Imms-LLC-insurance-lawyer-chester-county"
type input "Ryan,-Morton,-&-Imms-LLC-insurance-lawyer-chester-county"
click at [527, 254] on div "Drag & Drop or Browse" at bounding box center [587, 240] width 772 height 52
click at [201, 214] on input "Drag & Drop or Browse" at bounding box center [587, 216] width 772 height 4
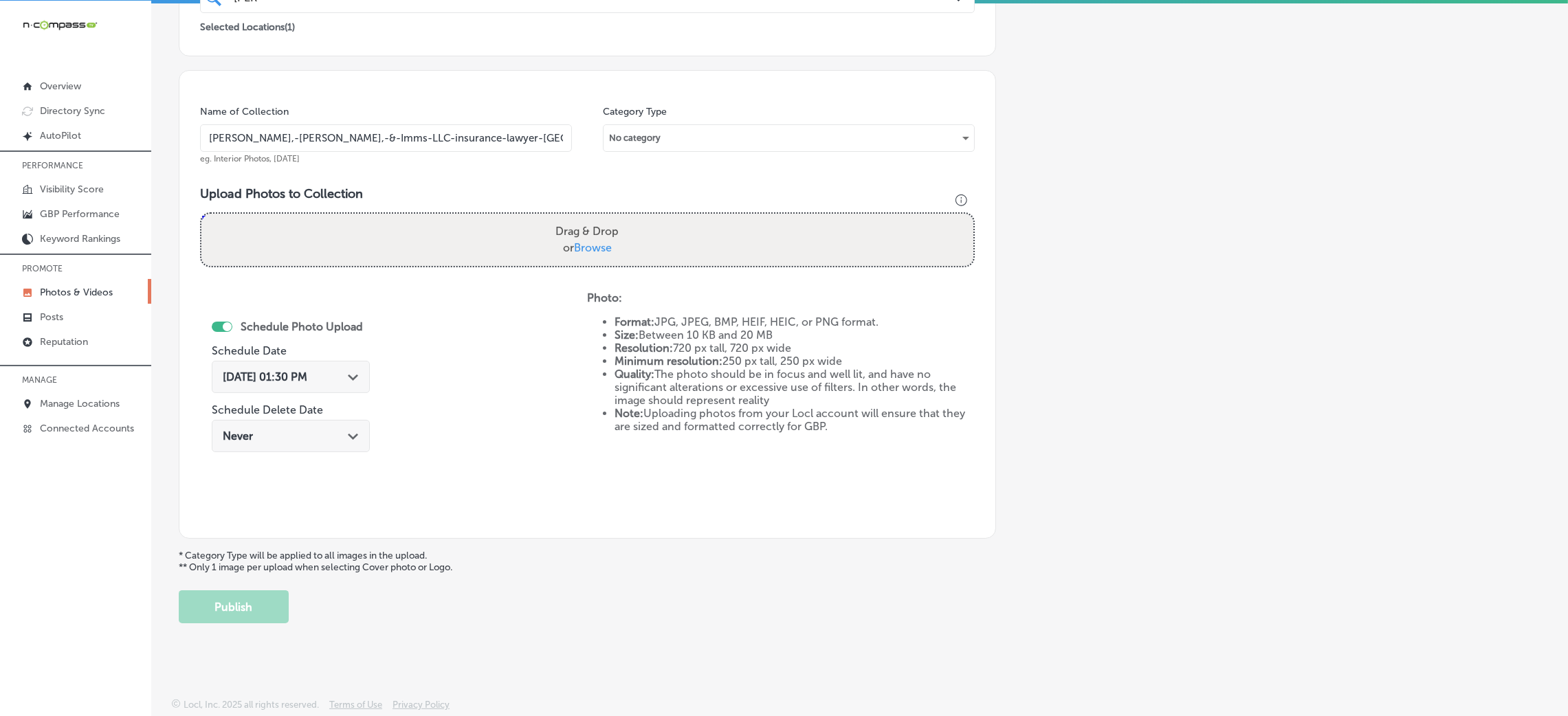
type input "C:\fakepath\Ryan,-Morton,-&-Imms-LLC-insurance-lawyer-chester-county (21).png"
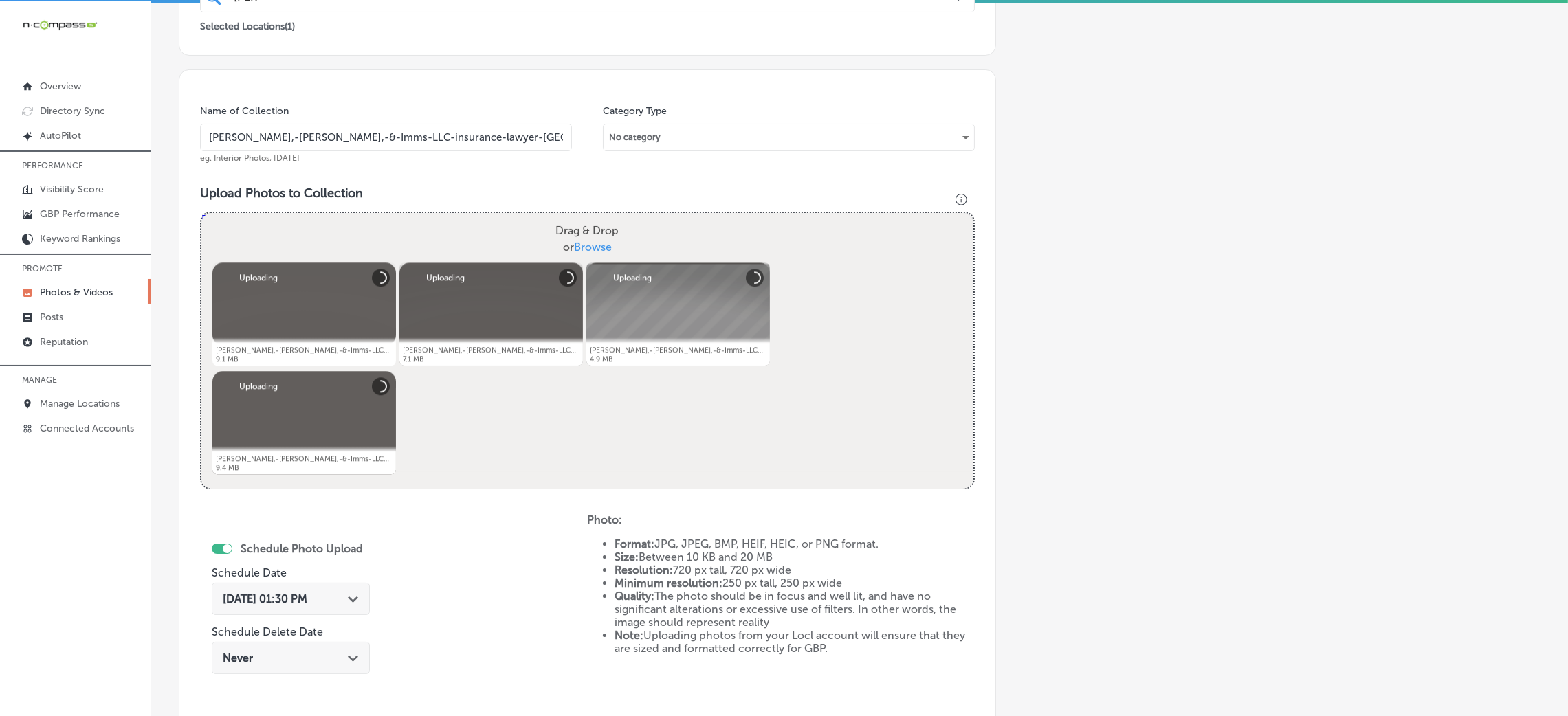
scroll to position [532, 0]
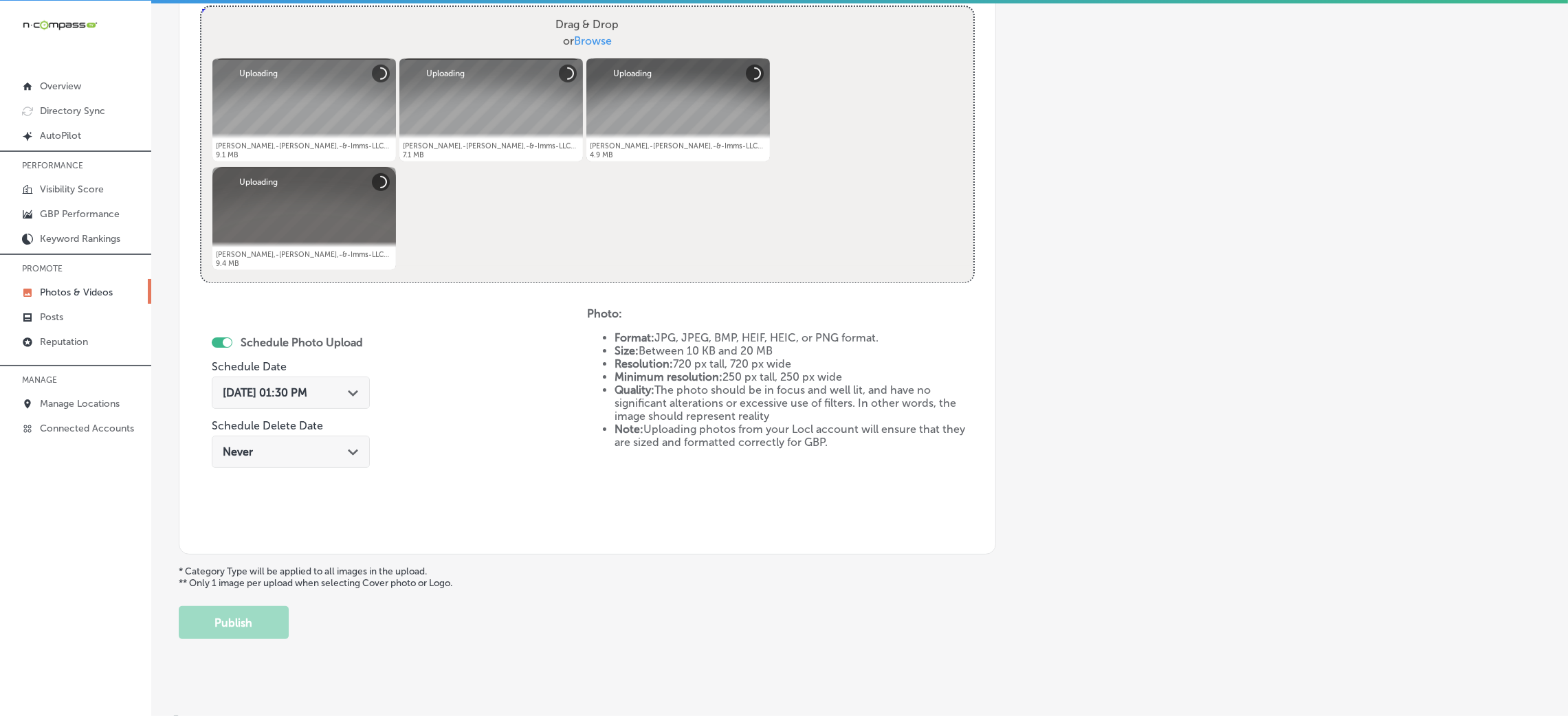
click at [325, 381] on div "Oct 8, 2025 01:30 PM Path Created with Sketch." at bounding box center [291, 393] width 158 height 32
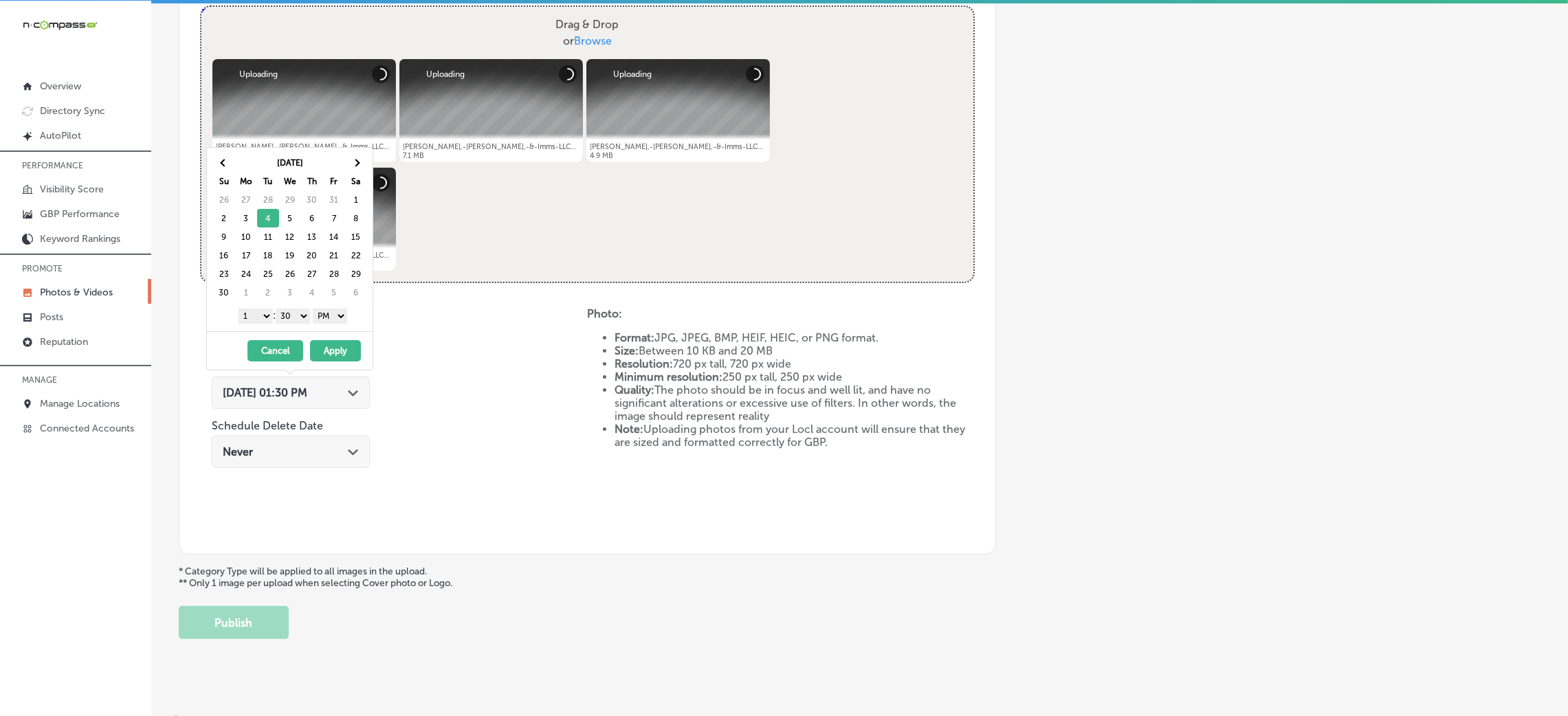
click at [303, 305] on div "1 2 3 4 5 6 7 8 9 10 11 12 : 00 10 20 30 40 50 AM PM" at bounding box center [292, 315] width 160 height 20
click at [302, 319] on select "00 10 20 30 40 50" at bounding box center [292, 316] width 35 height 15
click at [257, 316] on select "1 2 3 4 5 6 7 8 9 10 11 12" at bounding box center [256, 316] width 35 height 15
click at [341, 348] on button "Apply" at bounding box center [335, 351] width 51 height 21
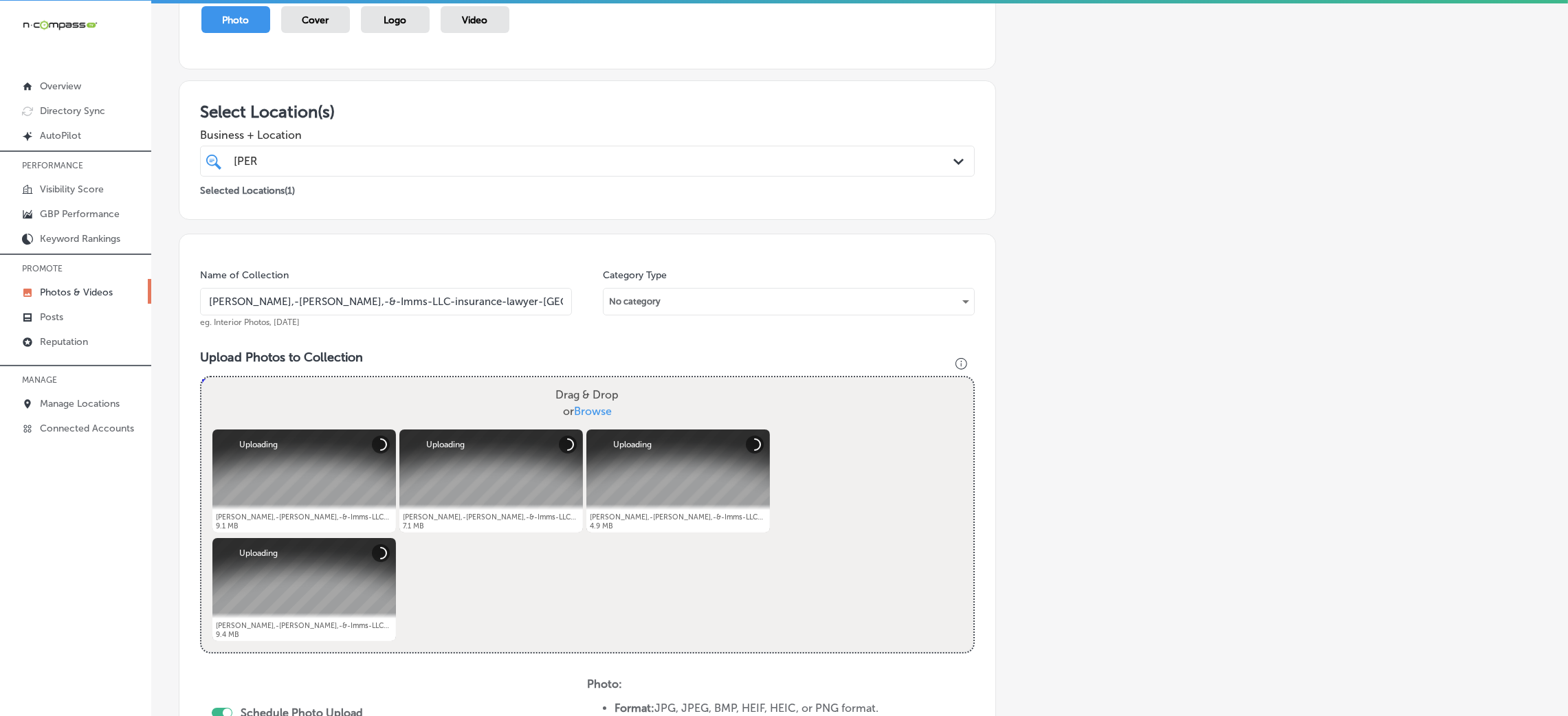
scroll to position [429, 0]
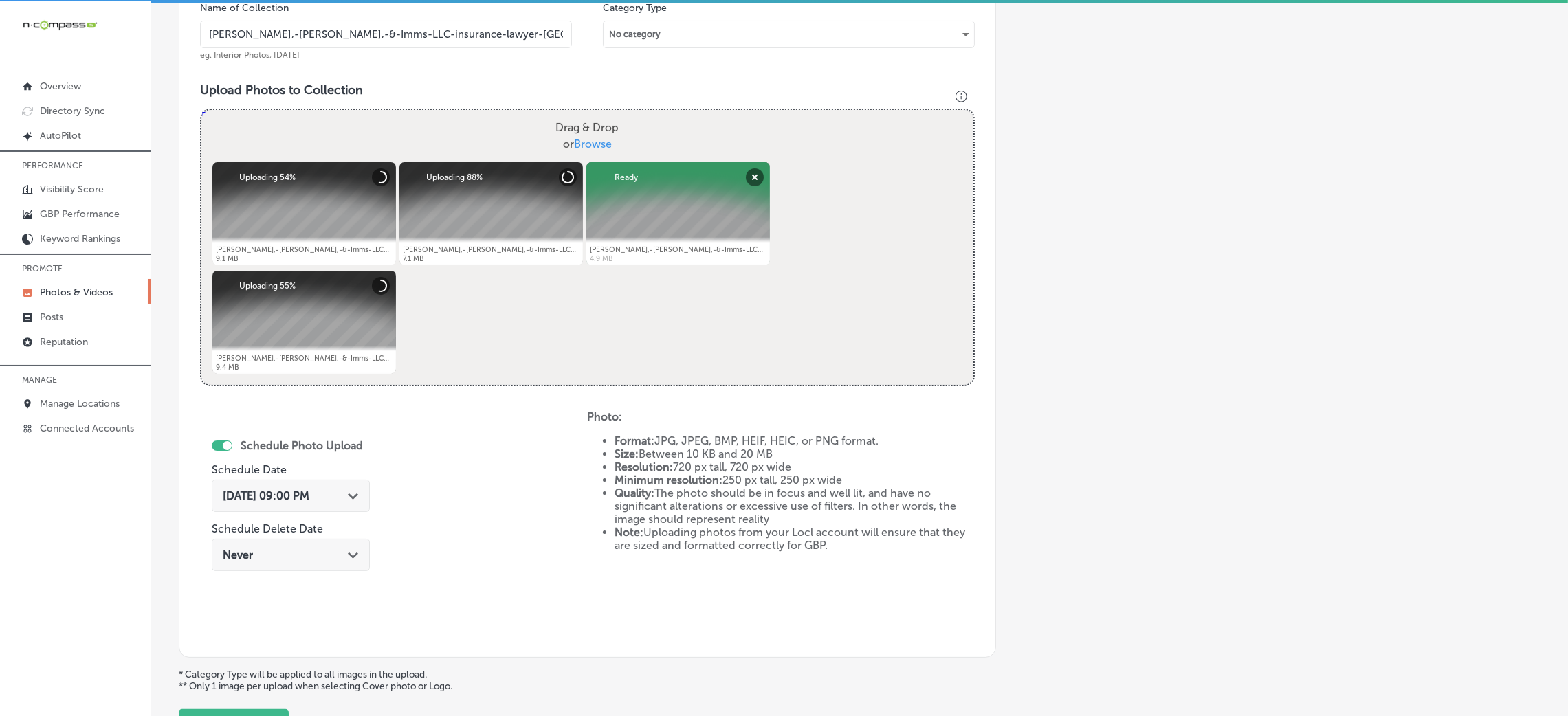
click at [1048, 382] on div "Add a Collection Which Type of Image or Video Would You Like to Upload? Photo C…" at bounding box center [860, 199] width 1362 height 1086
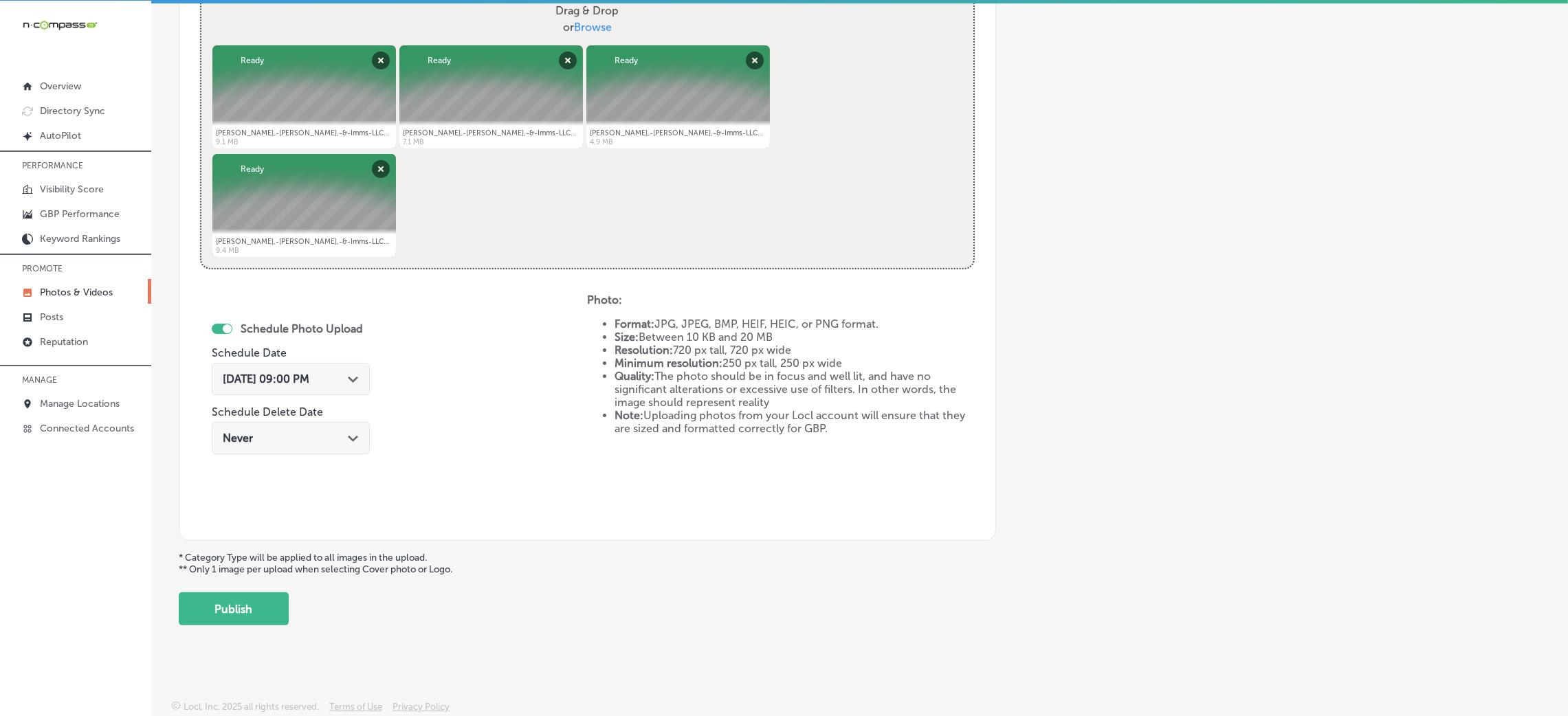
scroll to position [549, 0]
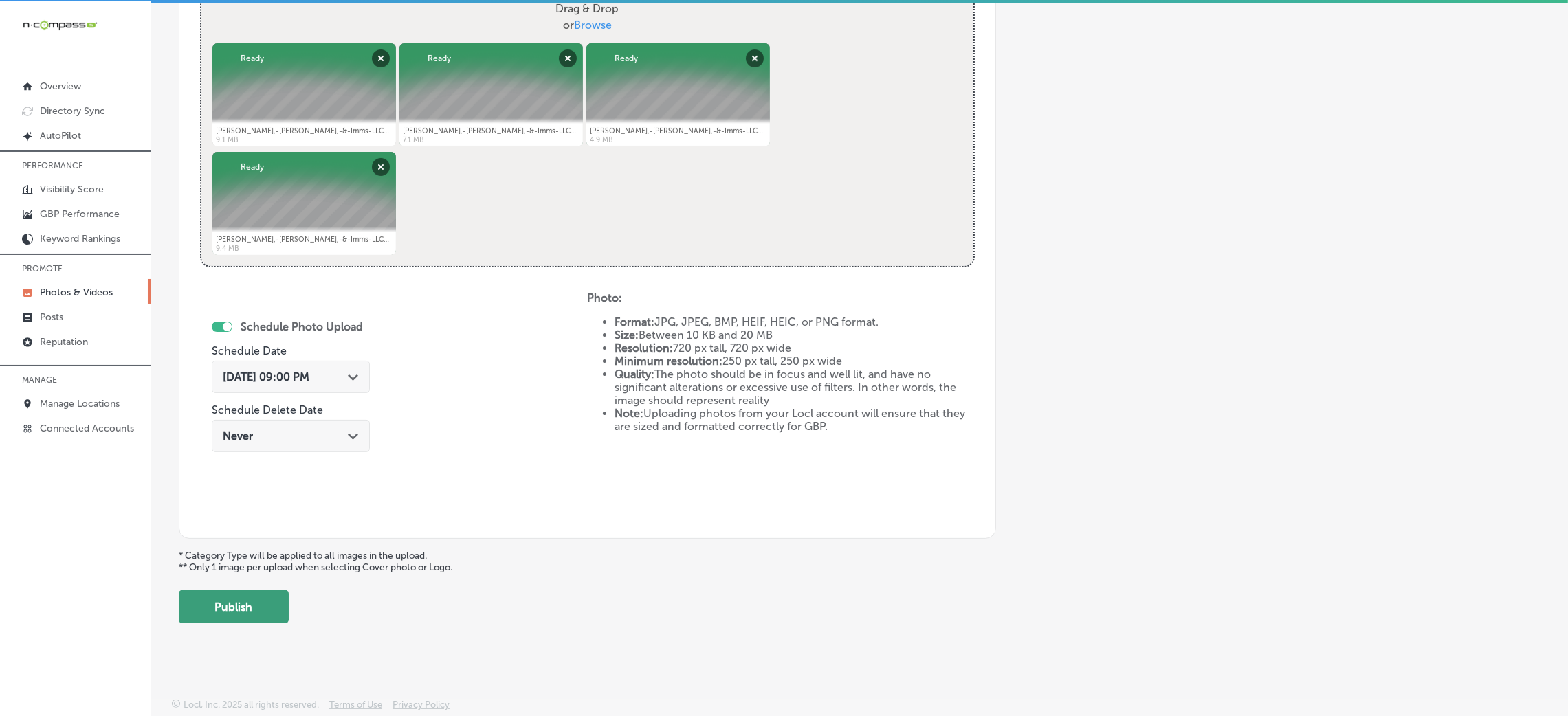
click at [219, 616] on button "Publish" at bounding box center [234, 607] width 110 height 33
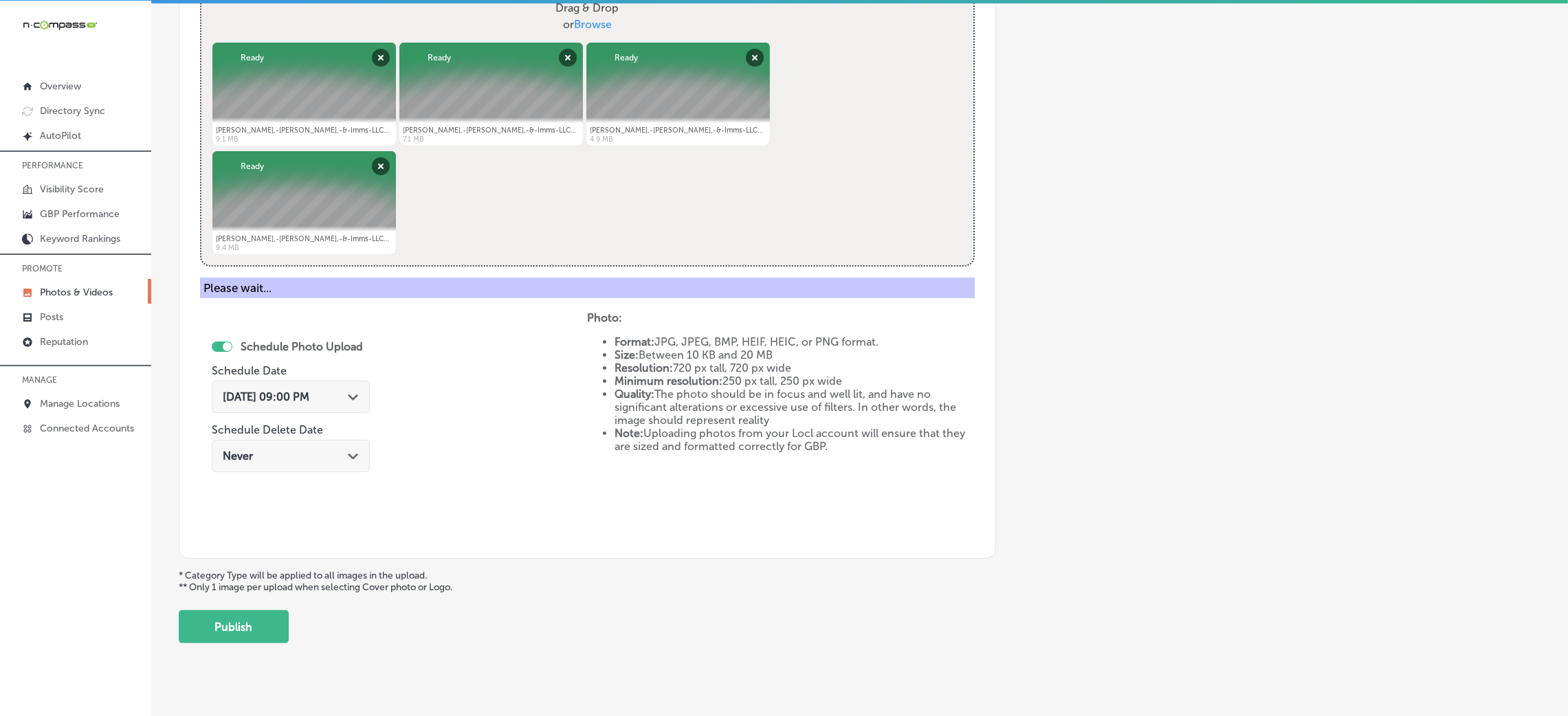
scroll to position [326, 0]
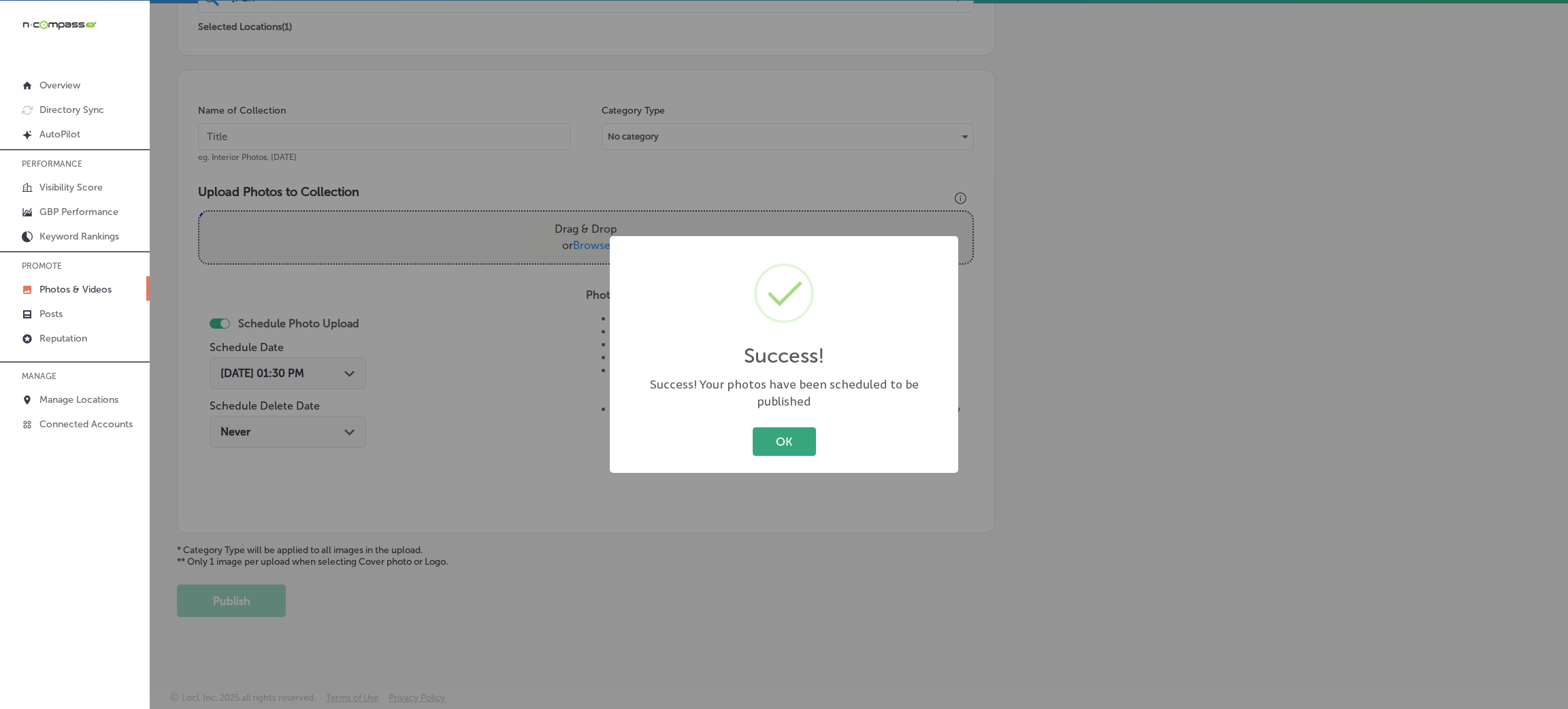
click at [793, 436] on button "OK" at bounding box center [784, 441] width 64 height 28
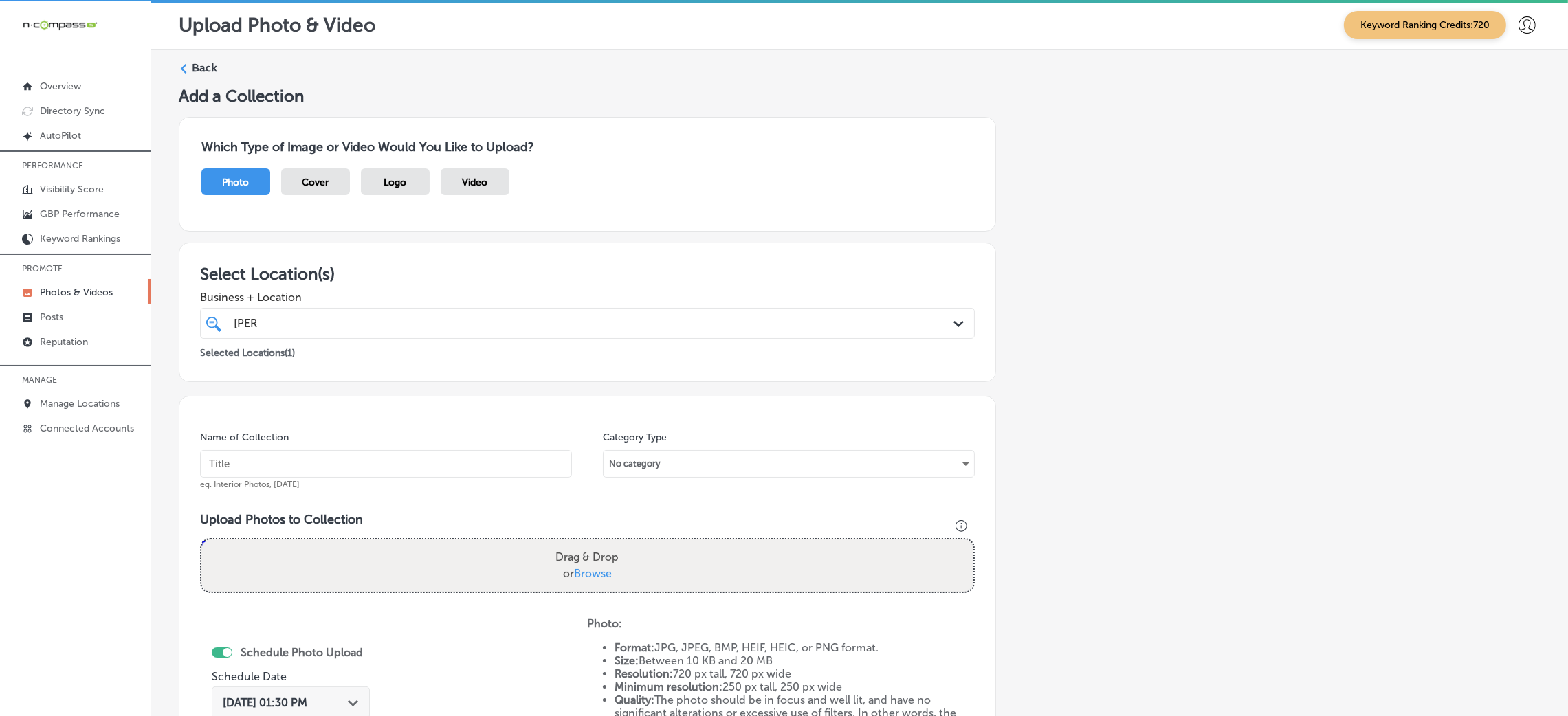
scroll to position [0, 0]
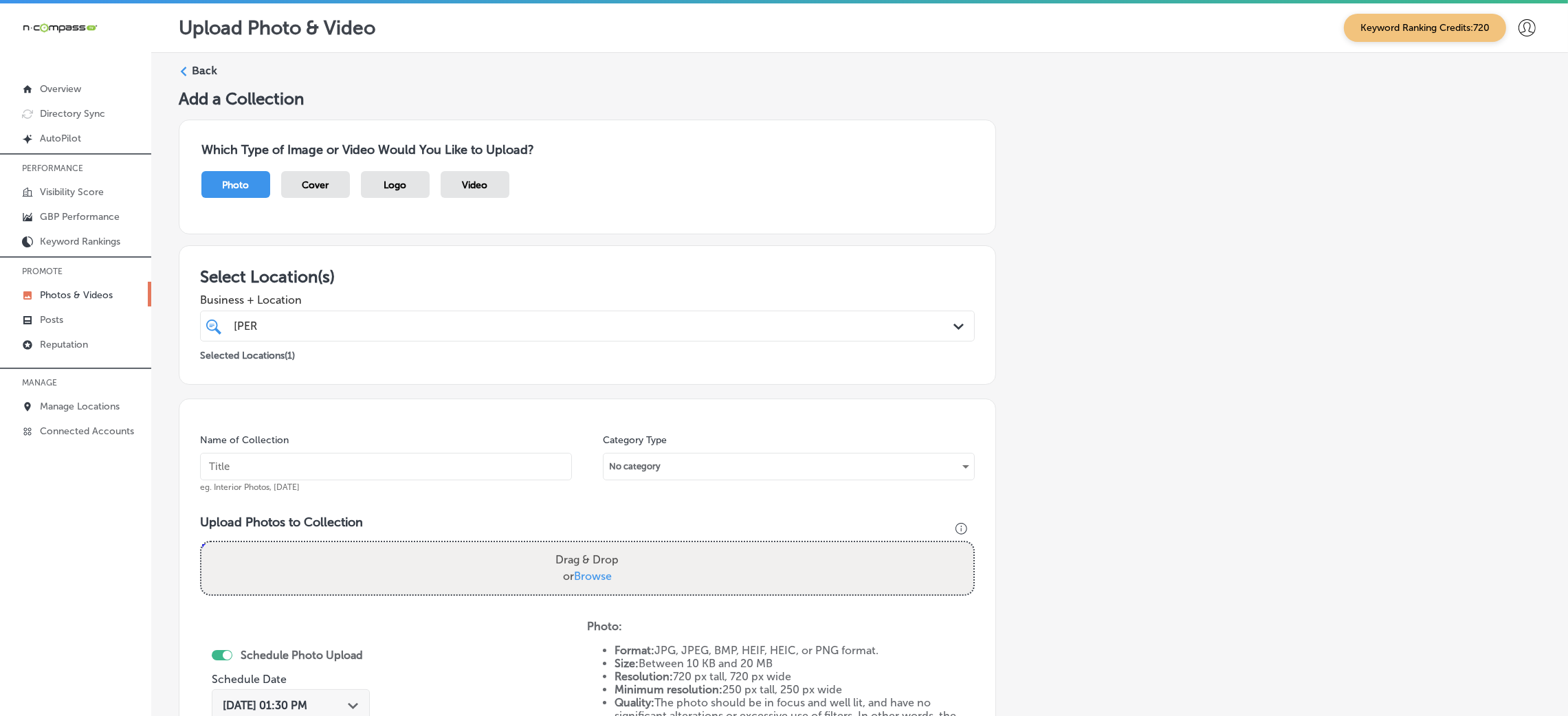
click at [198, 81] on div "Back" at bounding box center [860, 76] width 1362 height 25
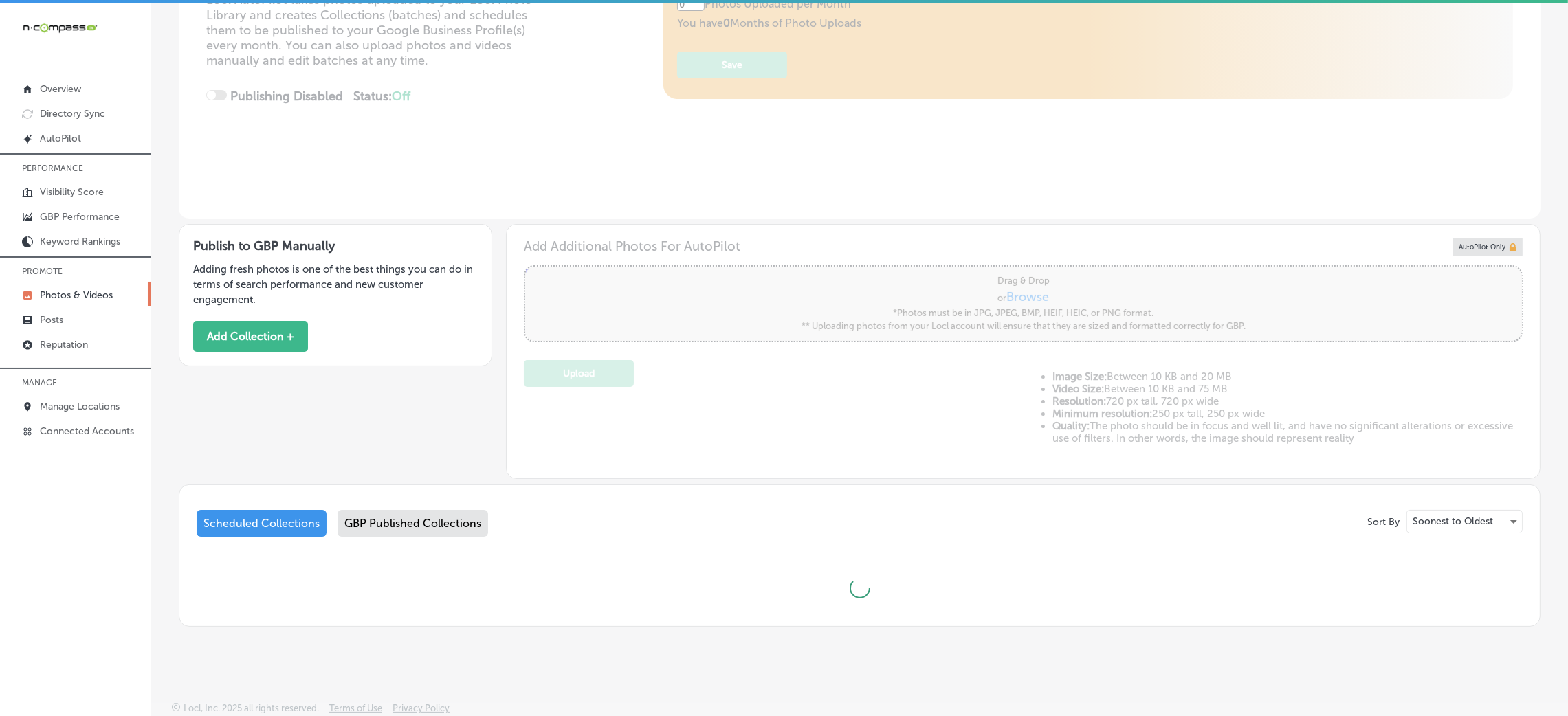
type input "5"
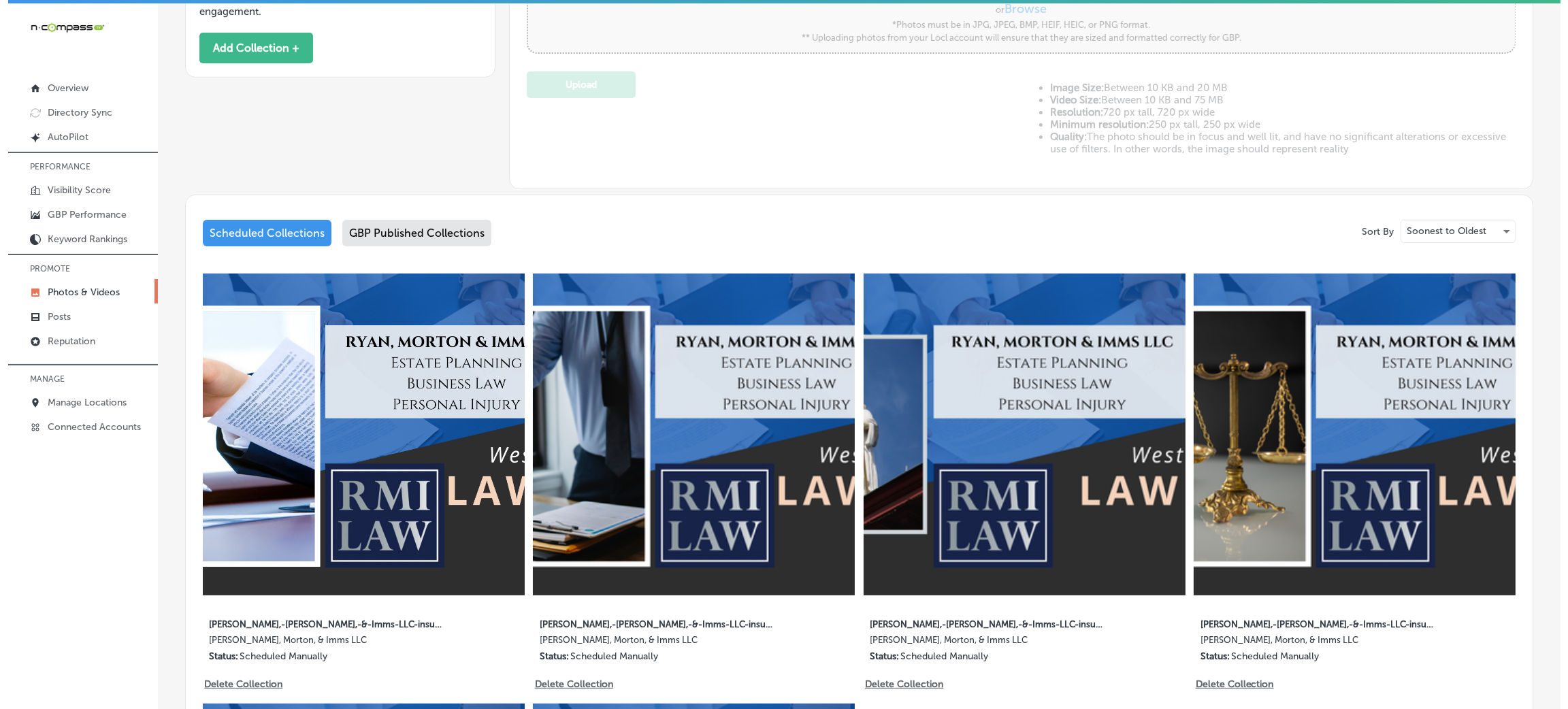
scroll to position [337, 0]
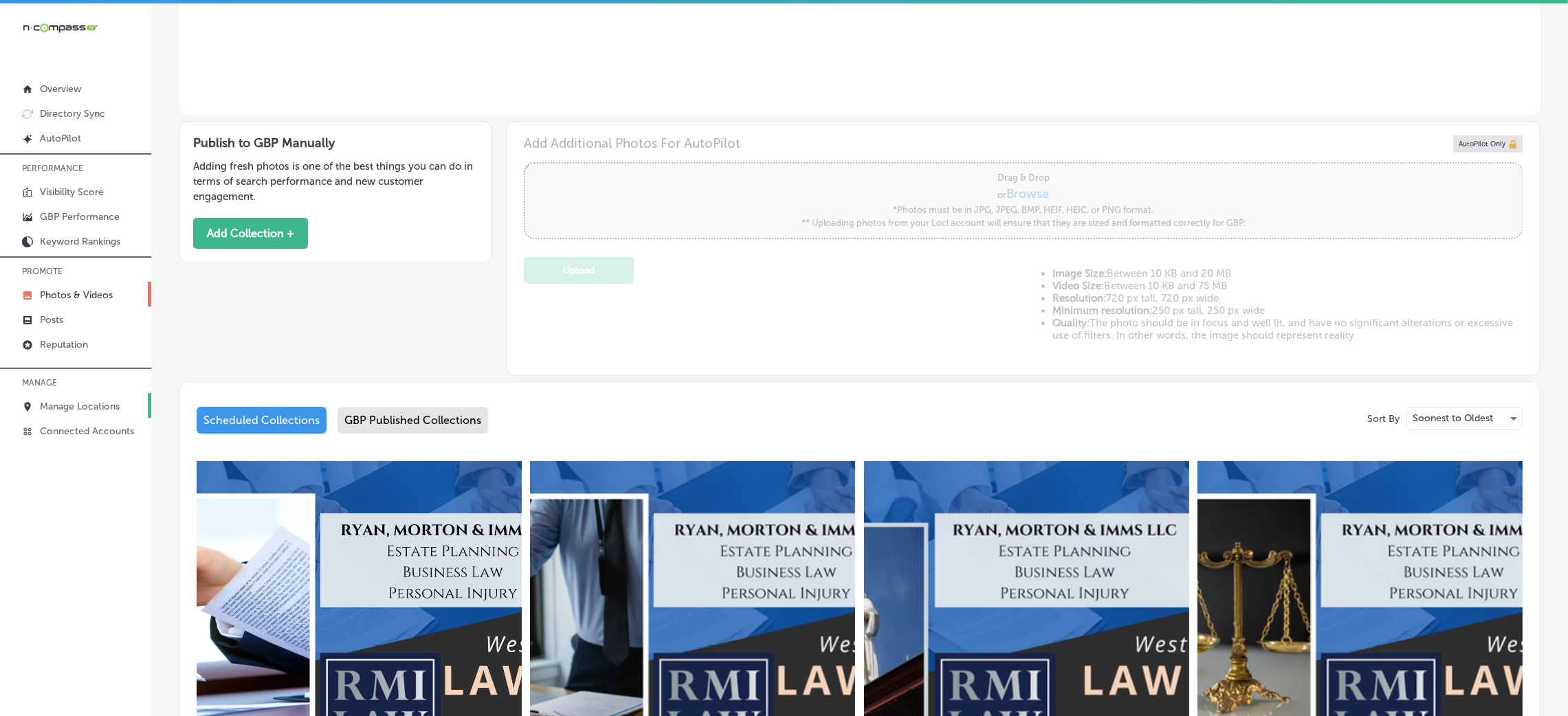
click at [106, 400] on link "Manage Locations" at bounding box center [76, 405] width 151 height 25
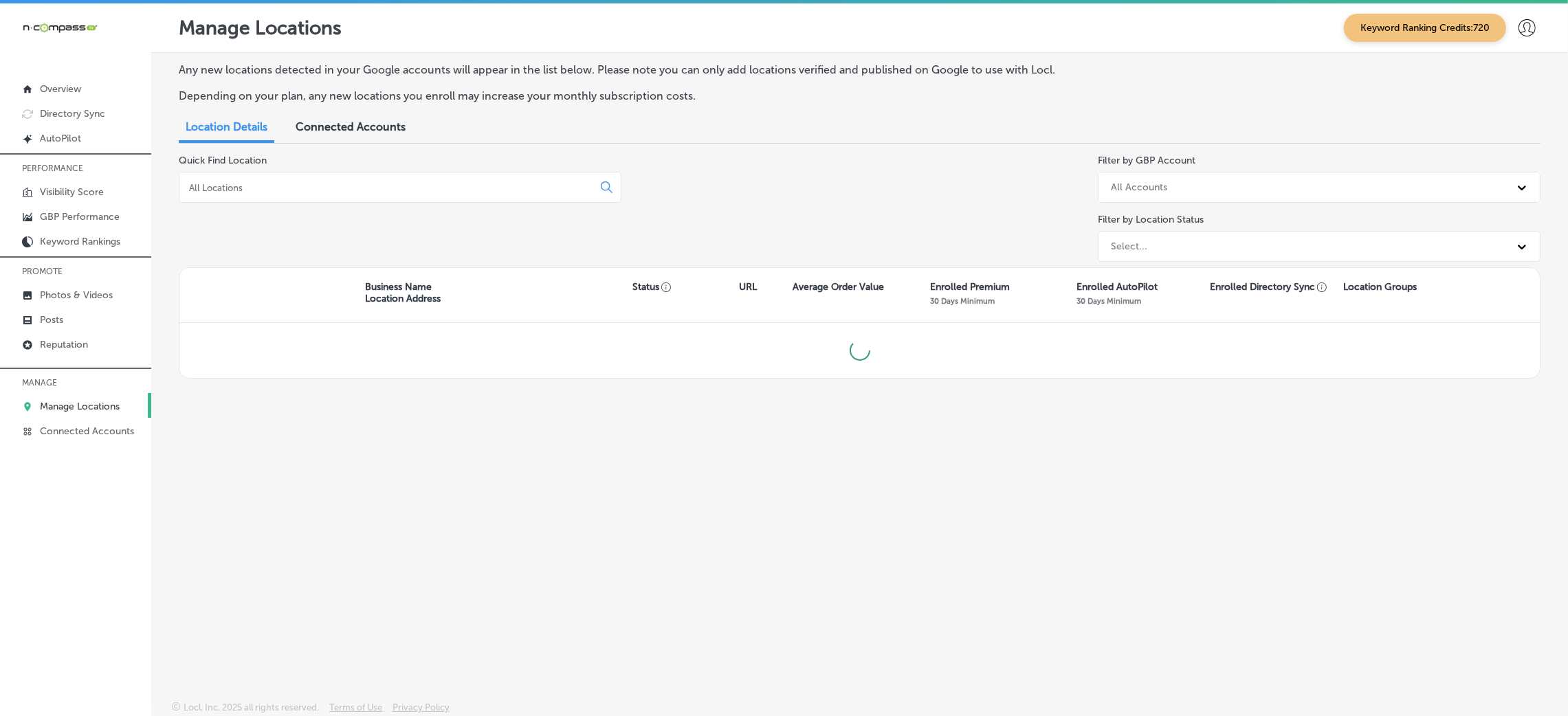
click at [290, 193] on input at bounding box center [388, 188] width 402 height 13
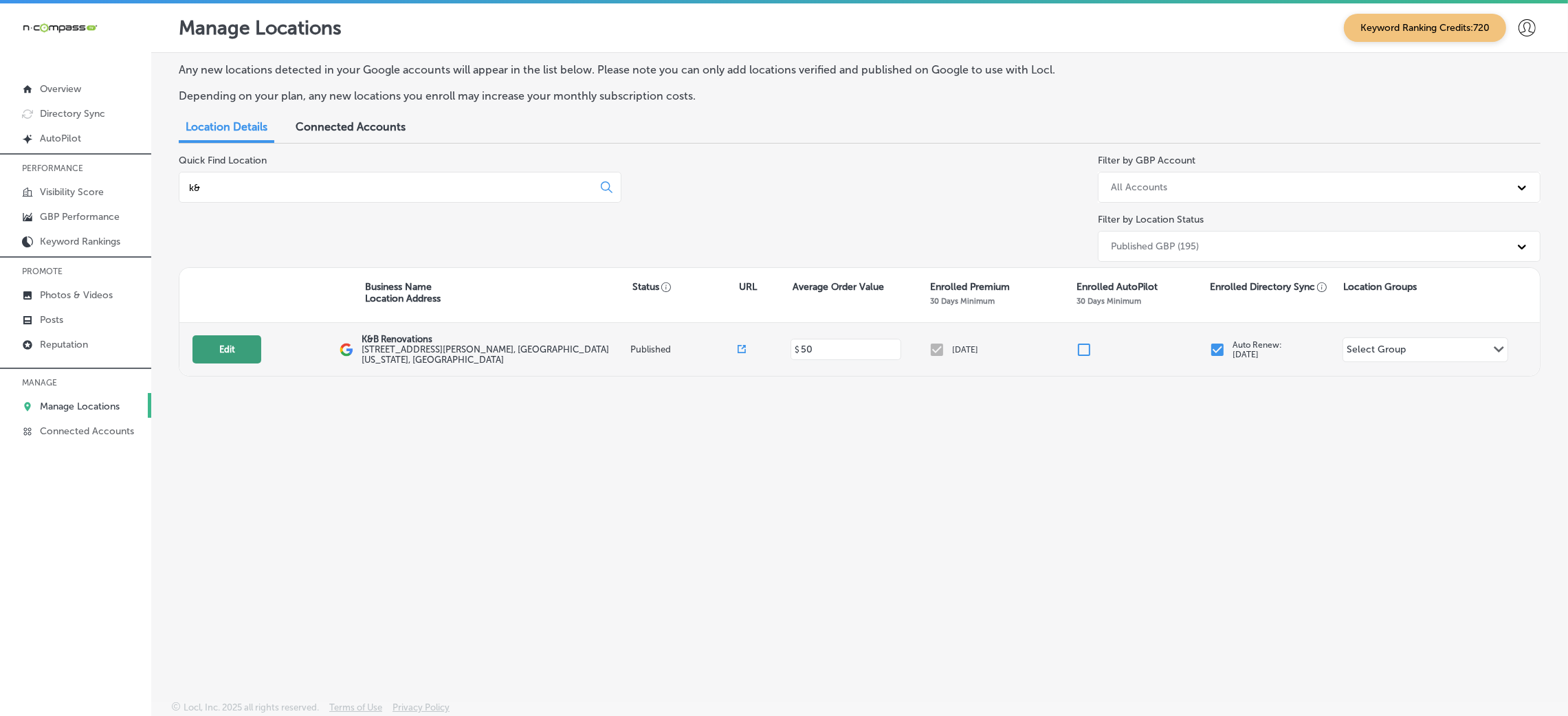
type input "k&"
click at [233, 358] on button "Edit" at bounding box center [227, 350] width 69 height 28
select select "US"
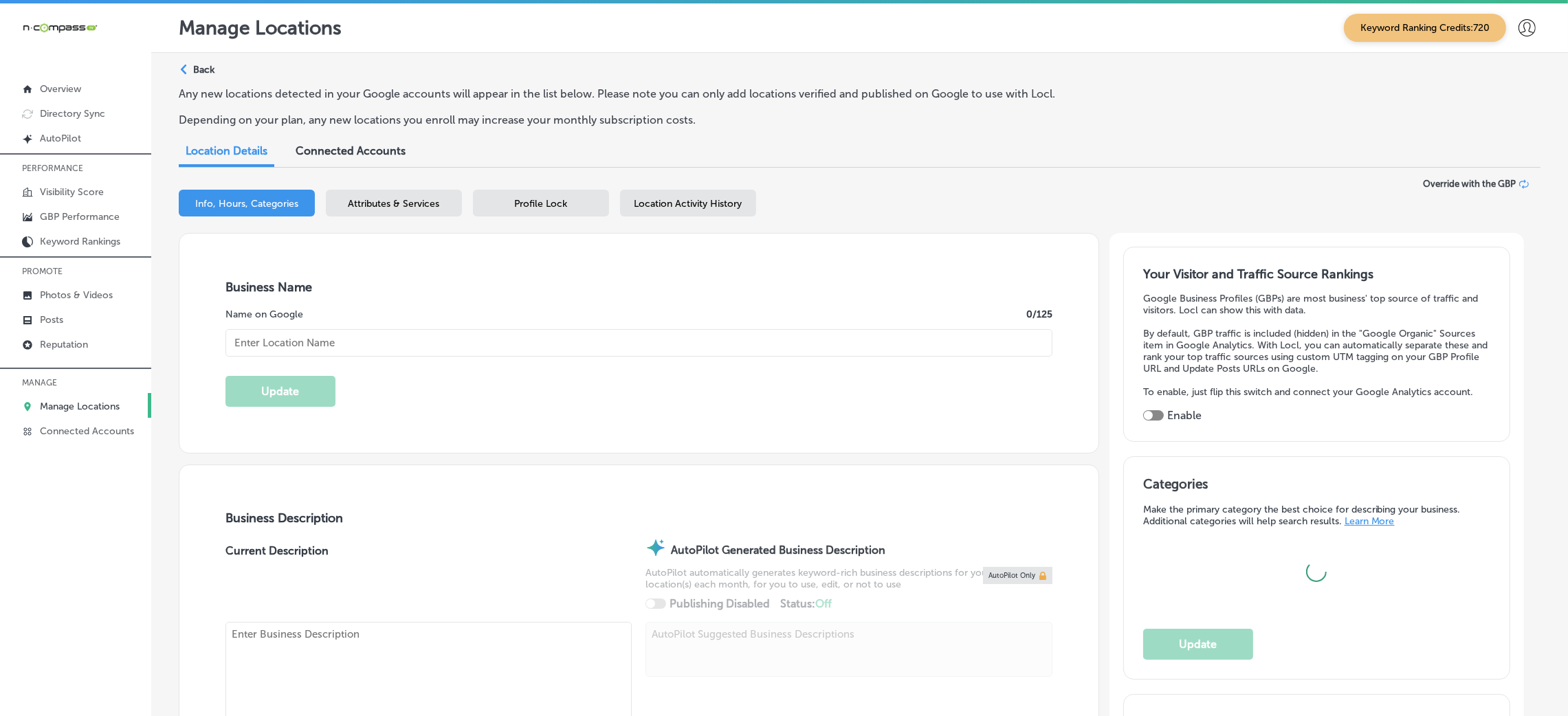
type input "K&B Renovations"
type input "[STREET_ADDRESS][PERSON_NAME]"
type input "St. Clair Shores"
type input "48080"
type input "US"
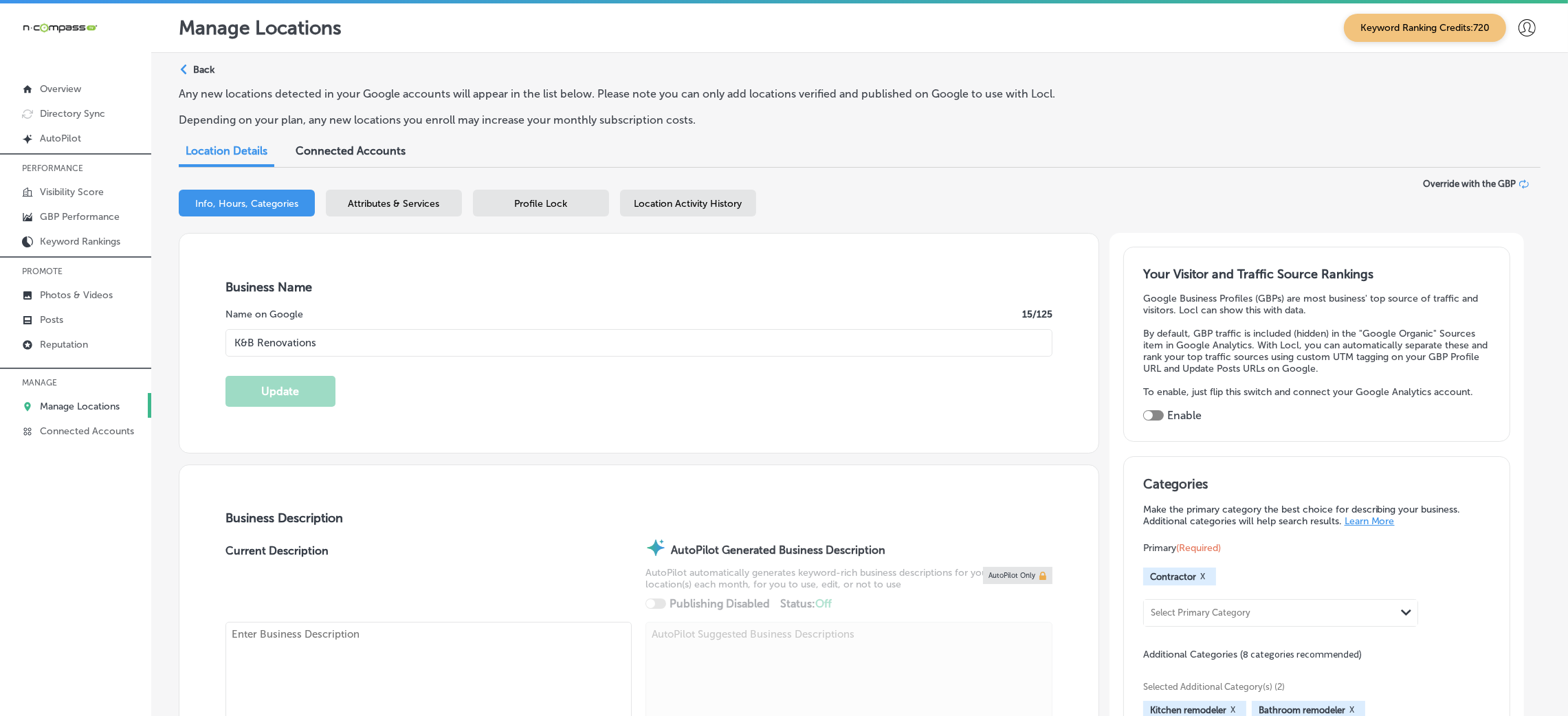
type textarea "K&B Renovations is a licensed and insured Design and Build firm. We build and r…"
type input "[URL][DOMAIN_NAME]"
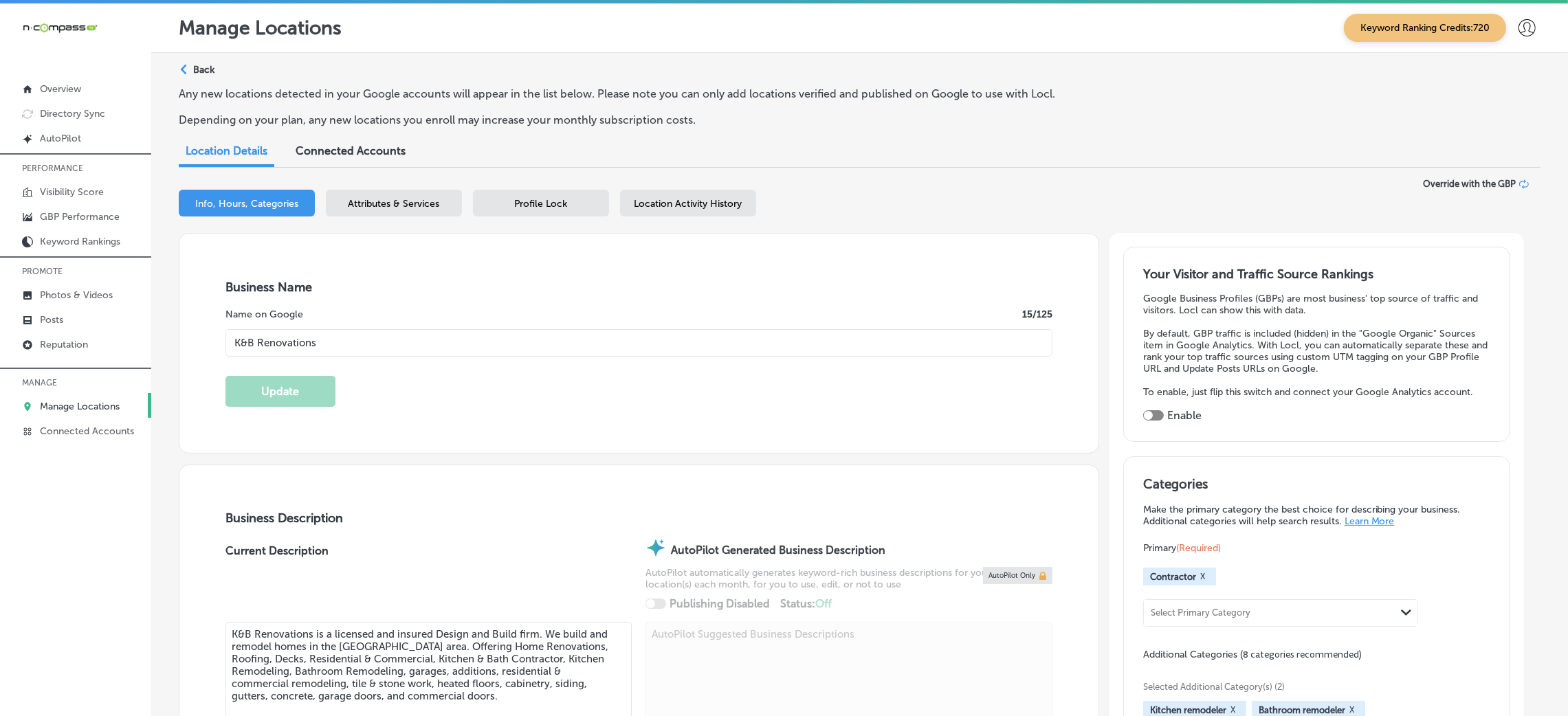
type input "[PHONE_NUMBER]"
click at [389, 188] on div "Business + Location K&B Renovations Path Created with Sketch. Selected Location…" at bounding box center [860, 205] width 1362 height 54
click at [403, 213] on div "Attributes & Services" at bounding box center [393, 203] width 136 height 27
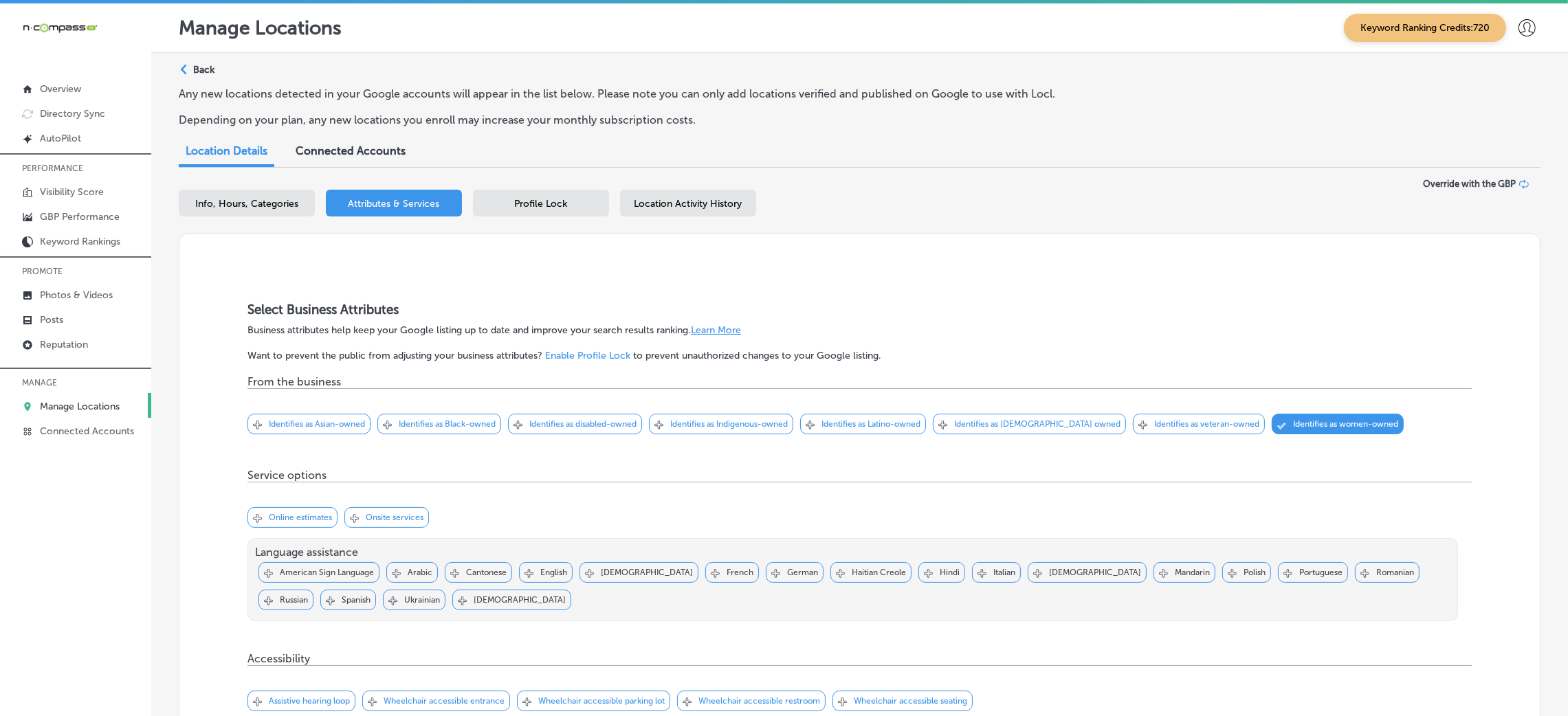
click at [509, 201] on div "Profile Lock" at bounding box center [541, 203] width 136 height 27
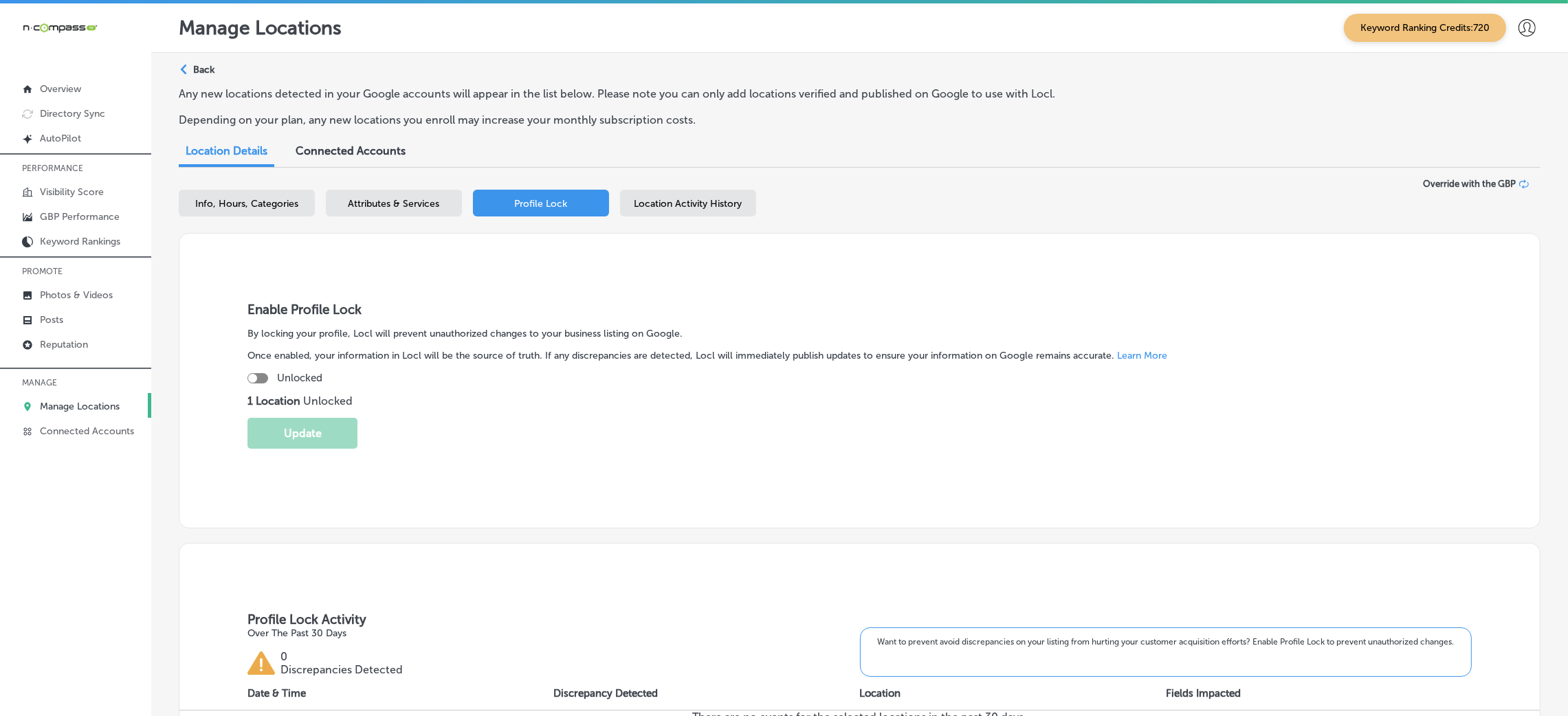
click at [251, 379] on div at bounding box center [252, 378] width 9 height 9
checkbox input "true"
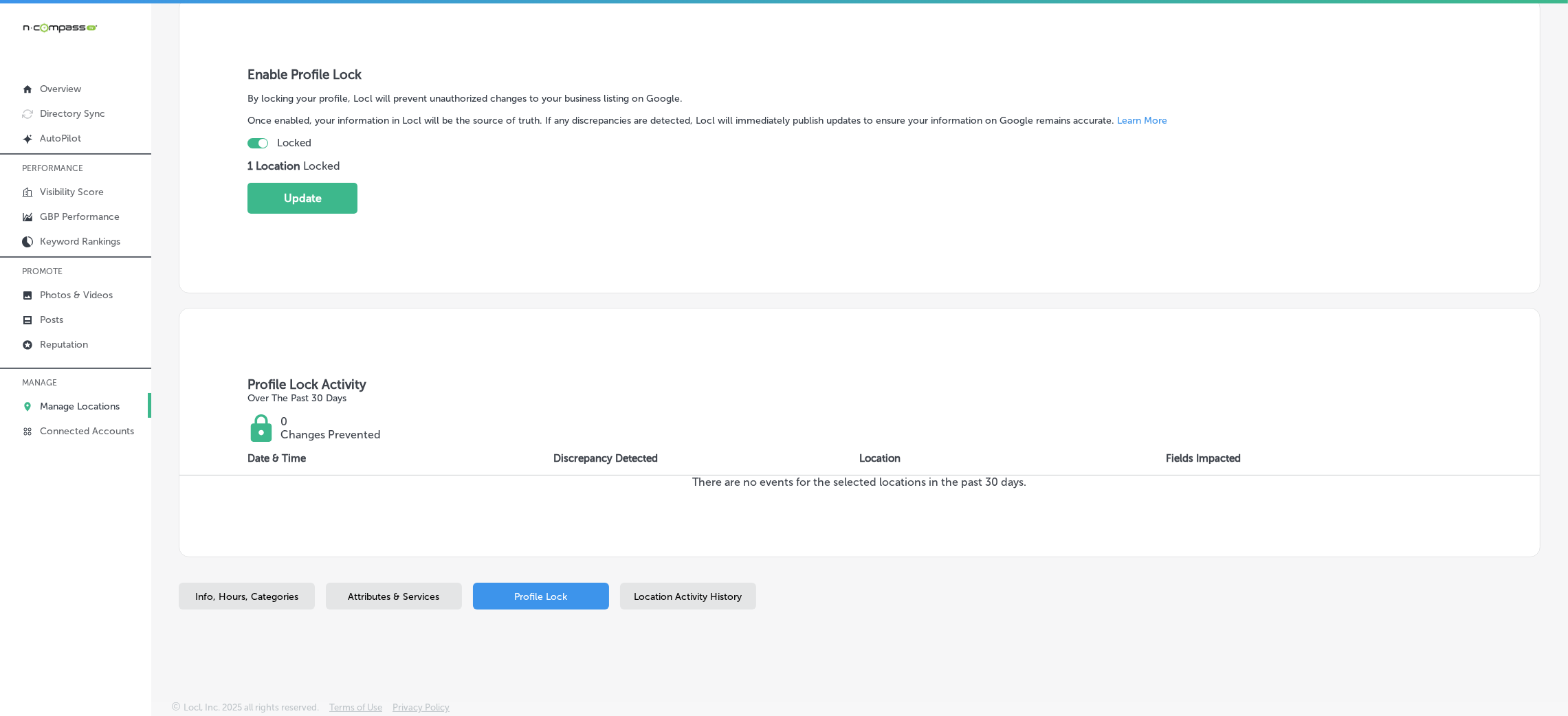
scroll to position [232, 0]
click at [96, 211] on p "GBP Performance" at bounding box center [79, 217] width 80 height 12
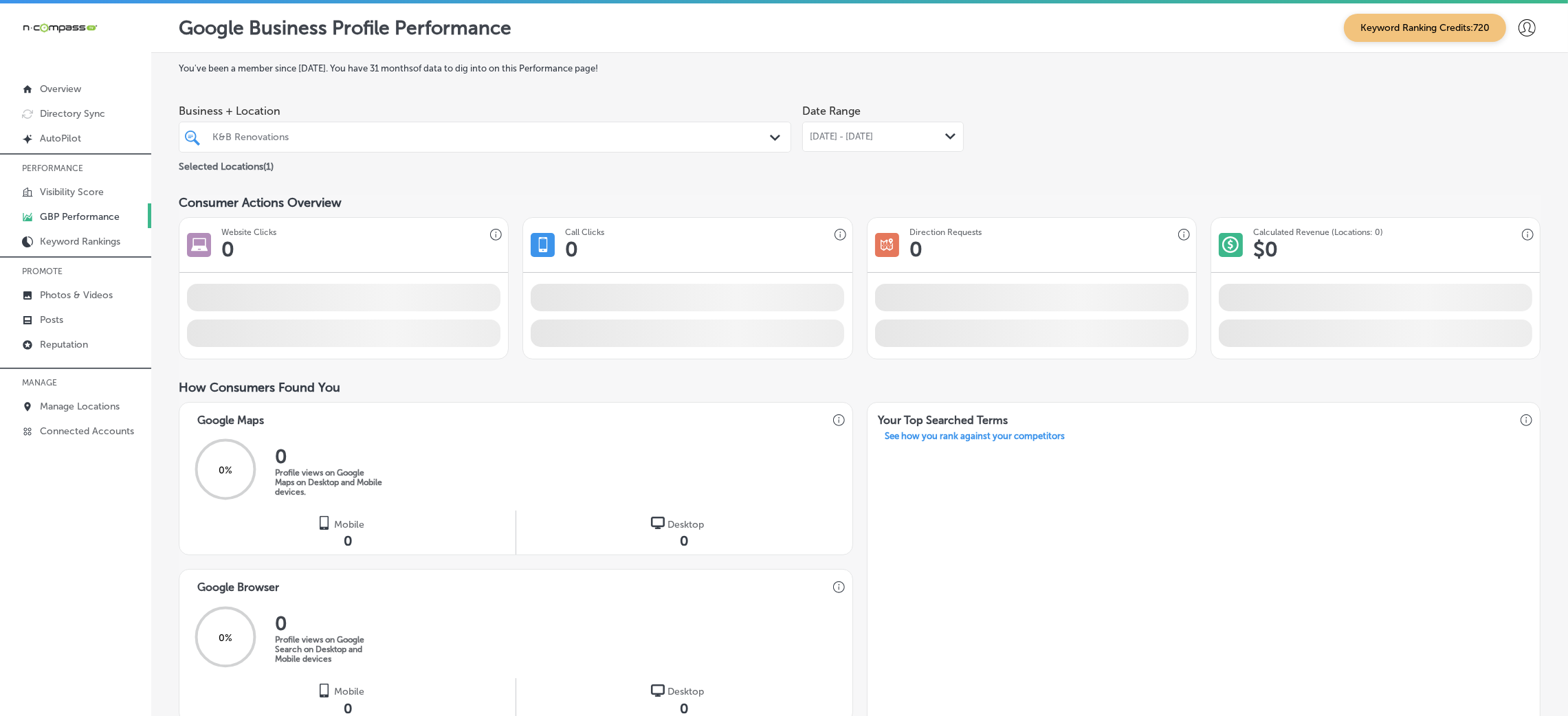
click at [873, 142] on span "Sep 01, 2025 - Sep 30, 2025" at bounding box center [842, 137] width 64 height 11
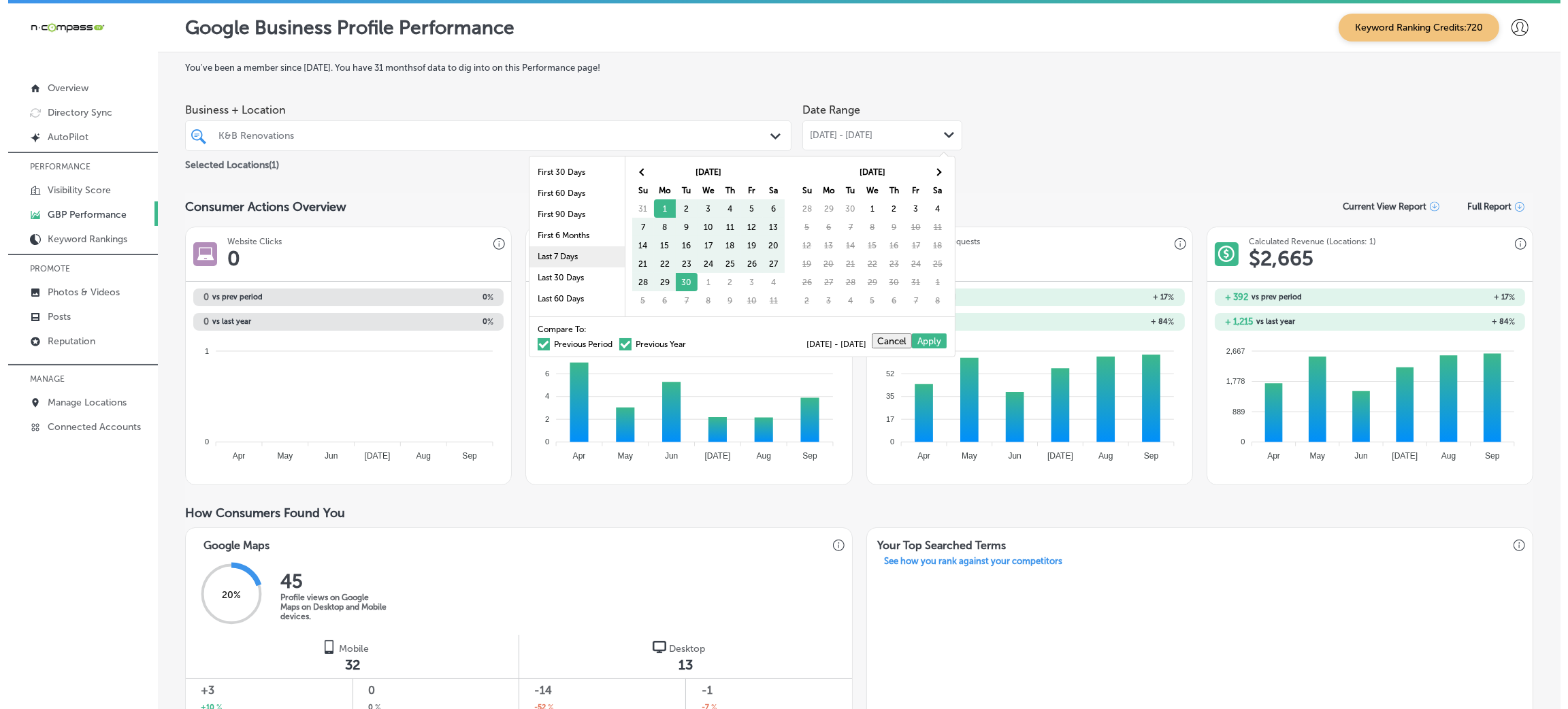
scroll to position [78, 0]
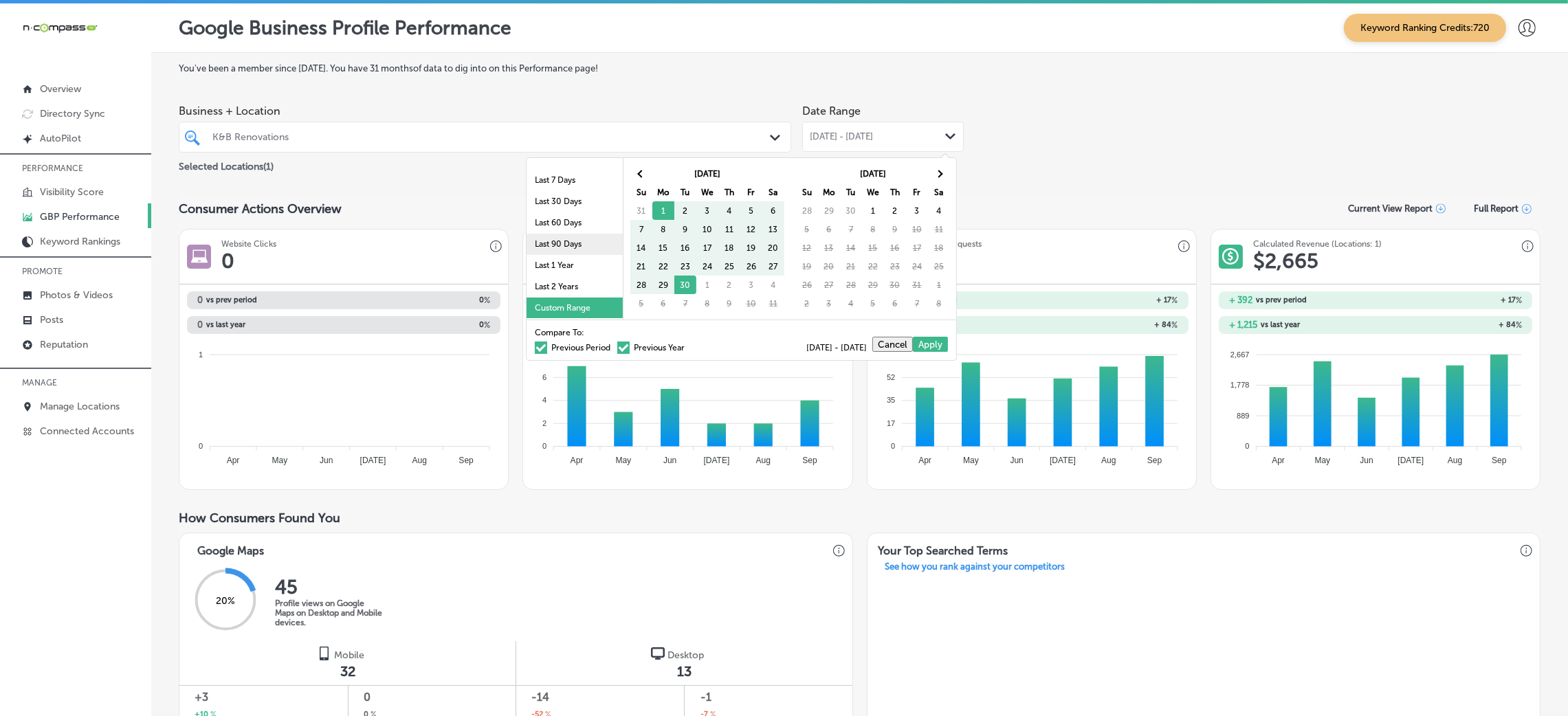
click at [567, 242] on li "Last 90 Days" at bounding box center [575, 244] width 96 height 21
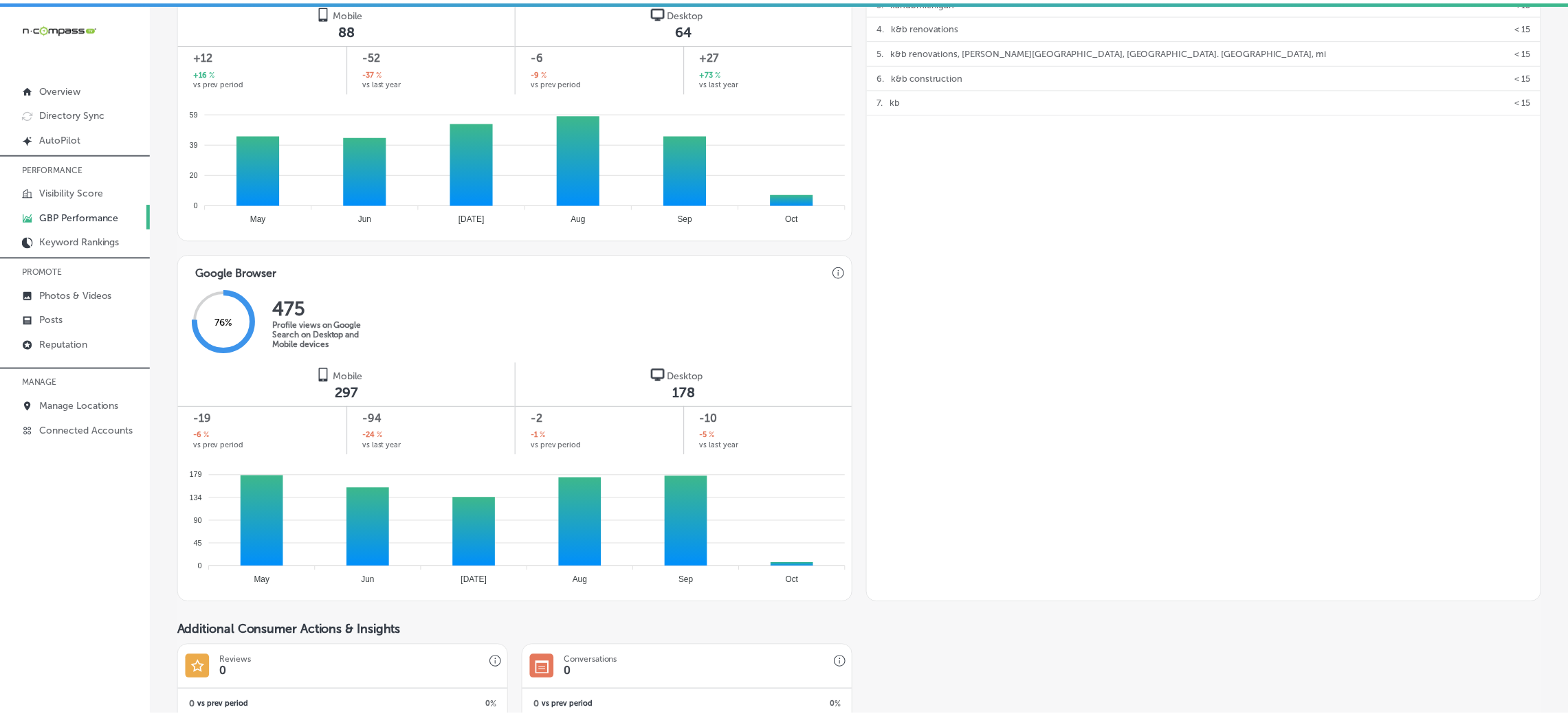
scroll to position [781, 0]
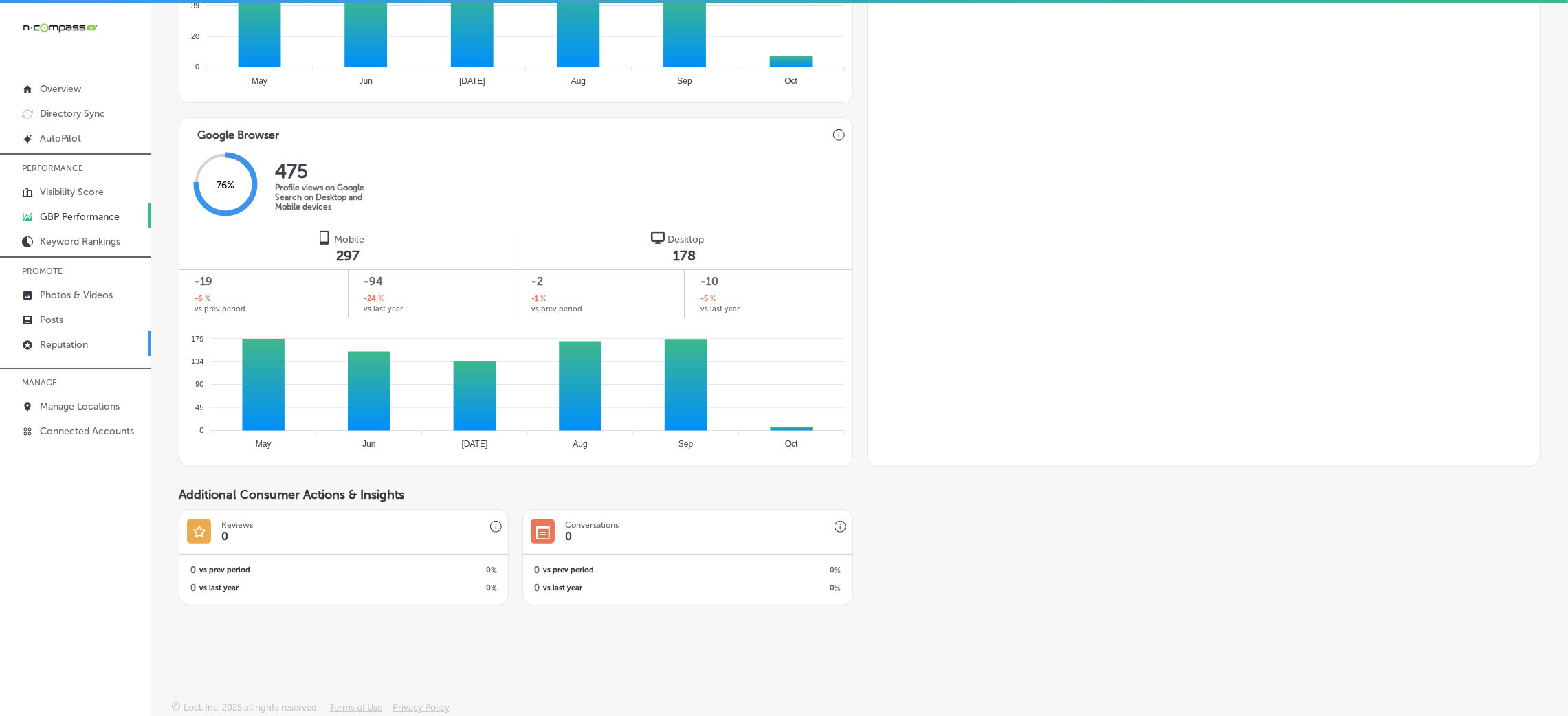
click at [84, 345] on p "Reputation" at bounding box center [64, 345] width 48 height 12
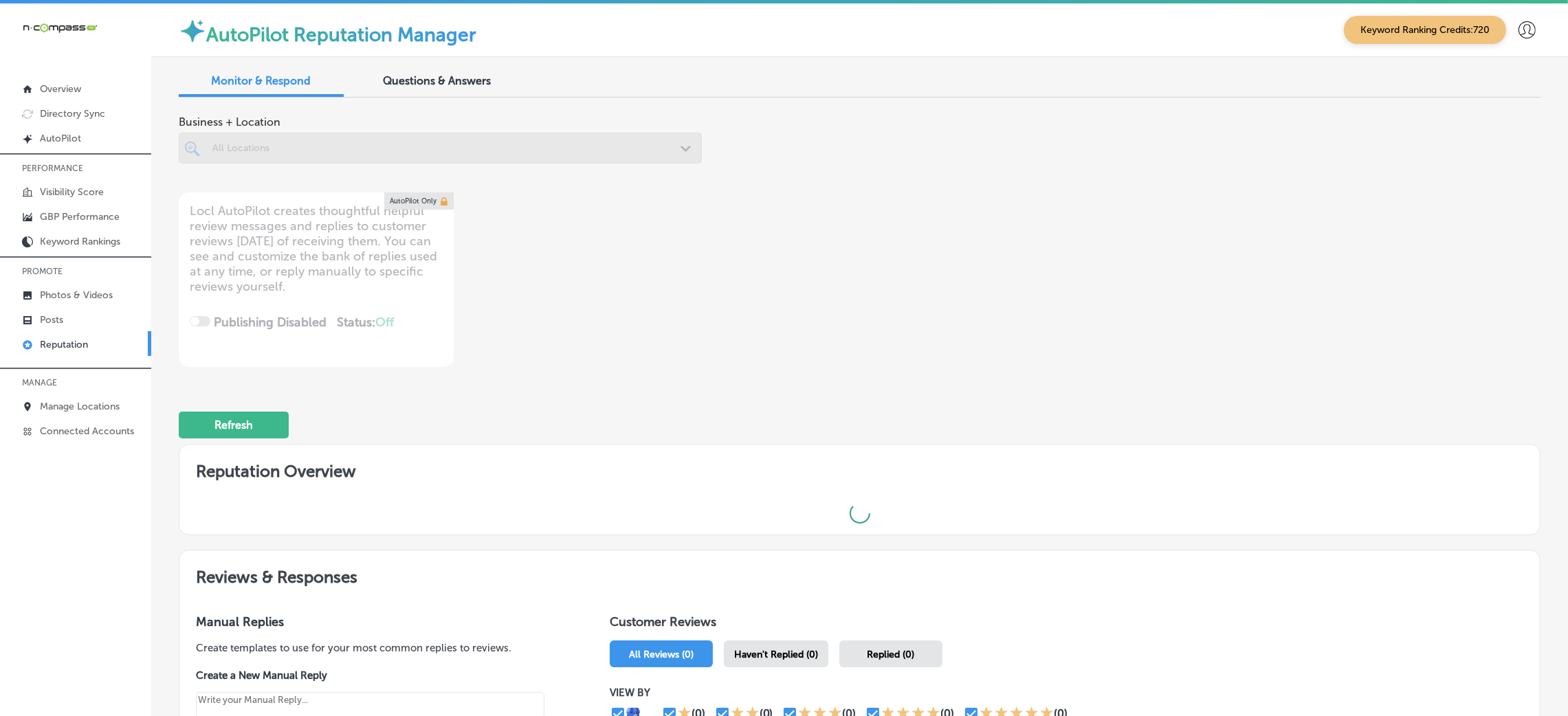
click at [780, 143] on div "Business + Location All Locations Path Created with Sketch." at bounding box center [587, 147] width 817 height 77
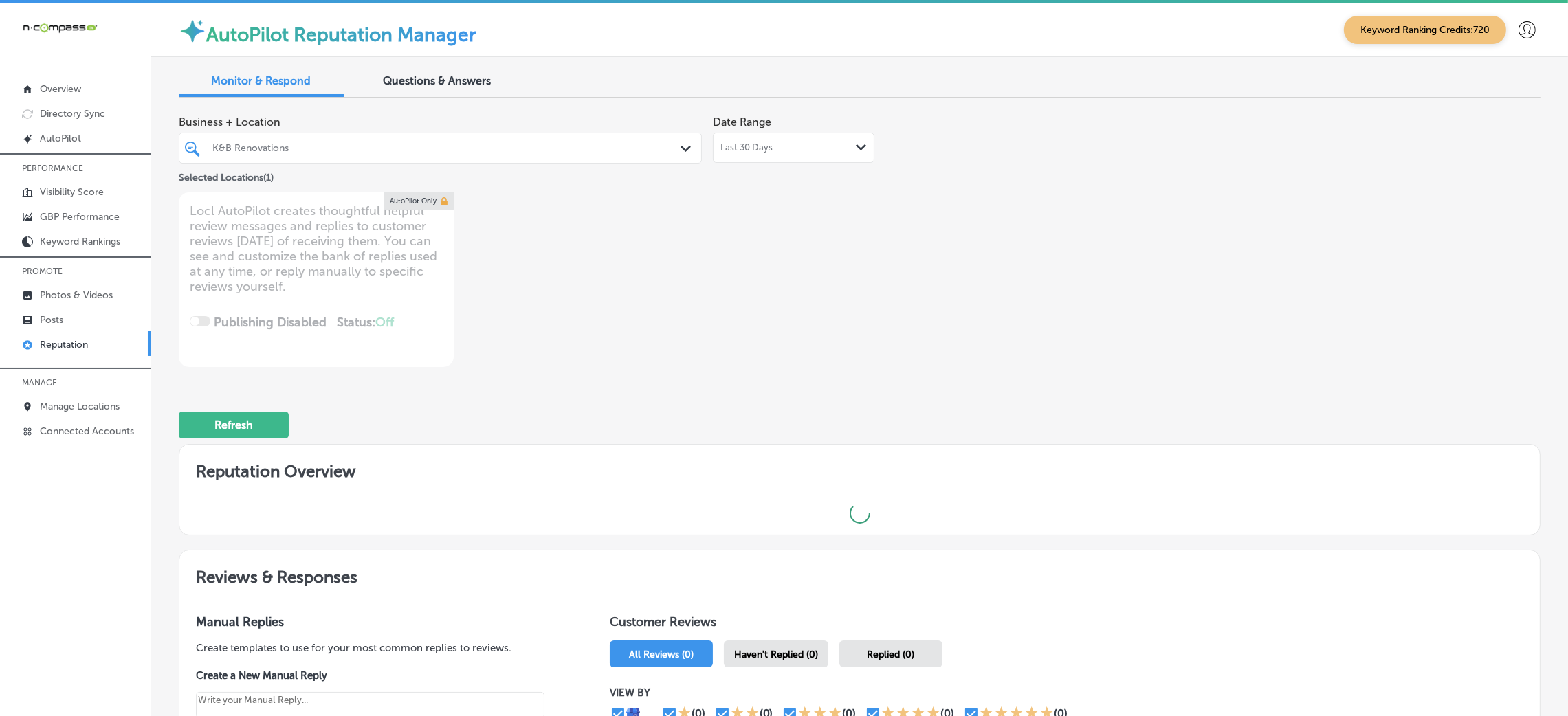
click at [780, 144] on div "Last 30 Days Path Created with Sketch." at bounding box center [793, 148] width 146 height 11
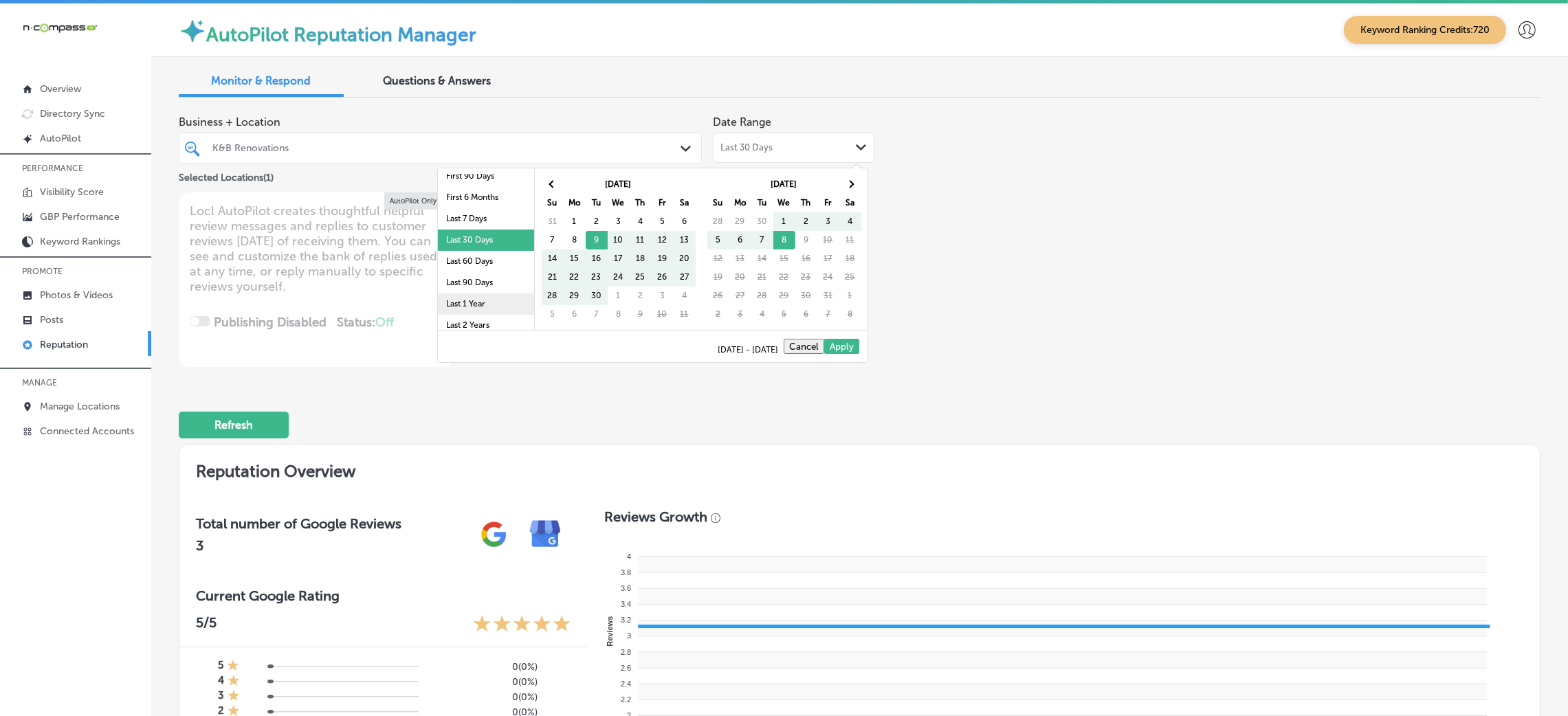
scroll to position [79, 0]
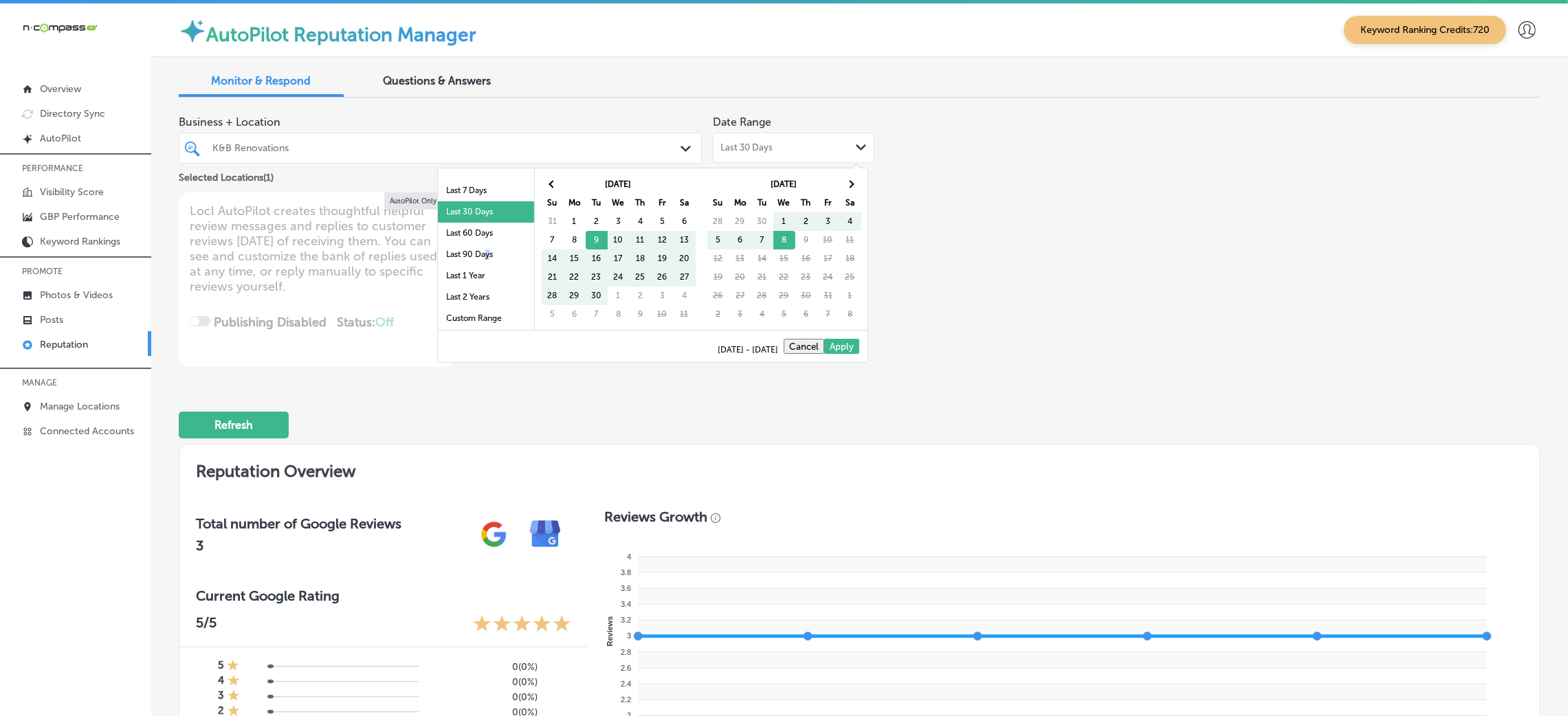
click at [473, 257] on li "Last 90 Days" at bounding box center [486, 255] width 96 height 21
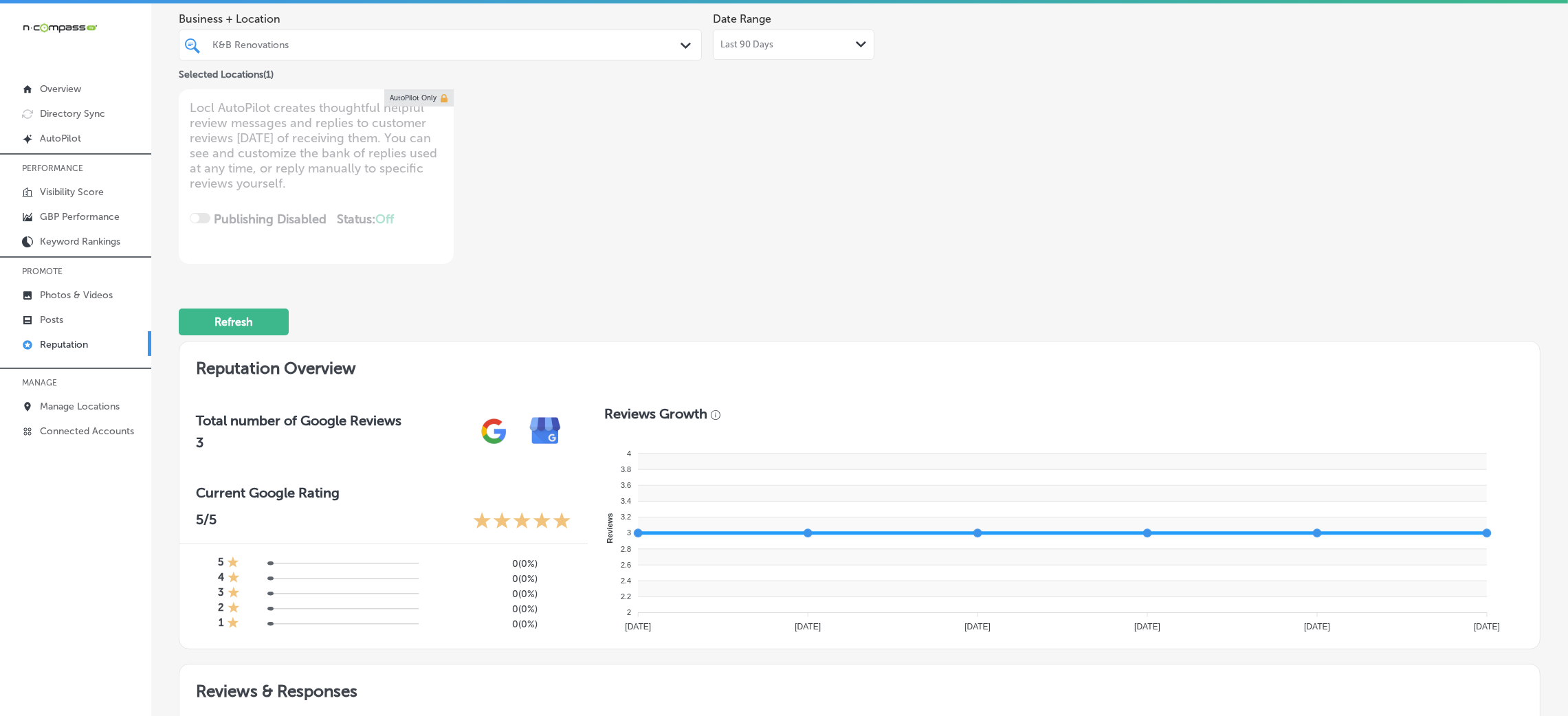
scroll to position [23, 0]
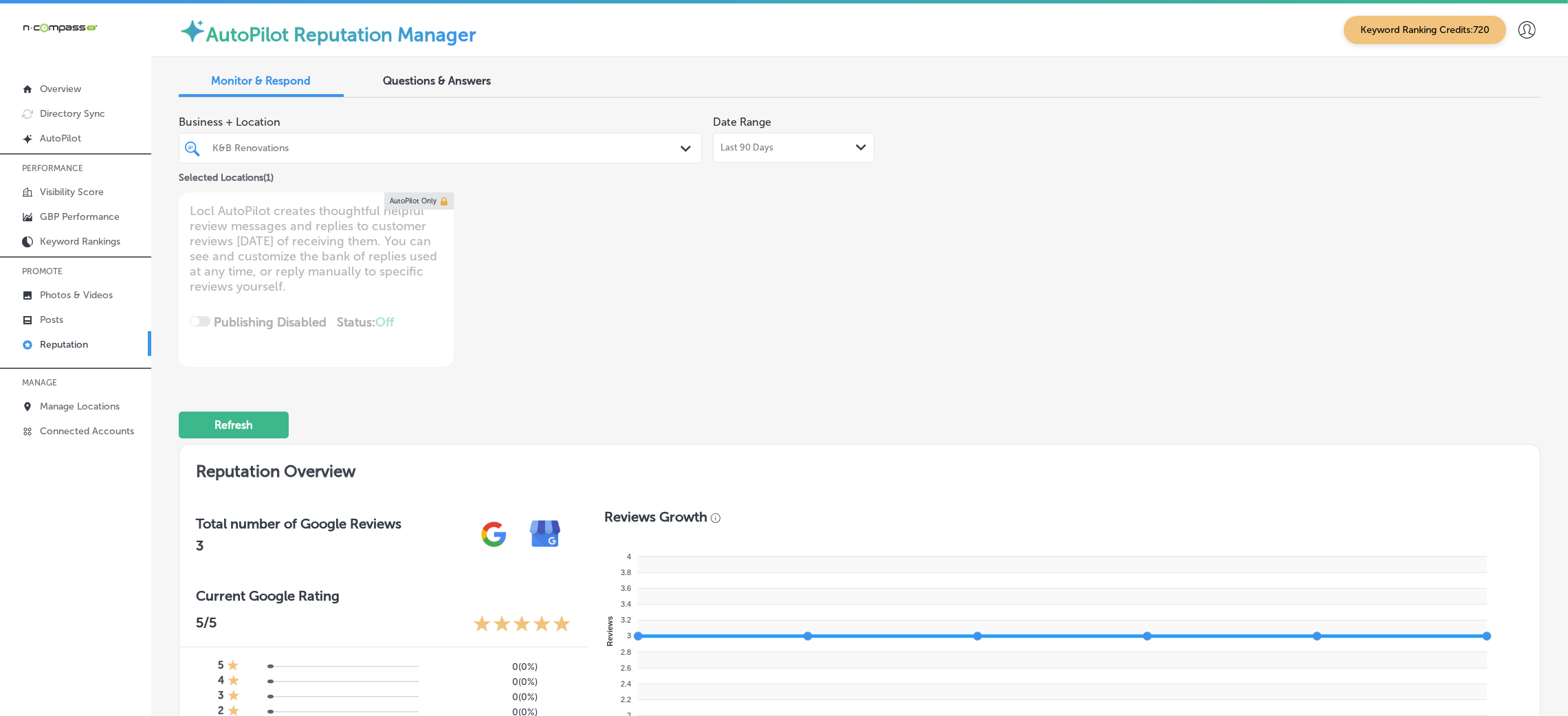
type textarea "x"
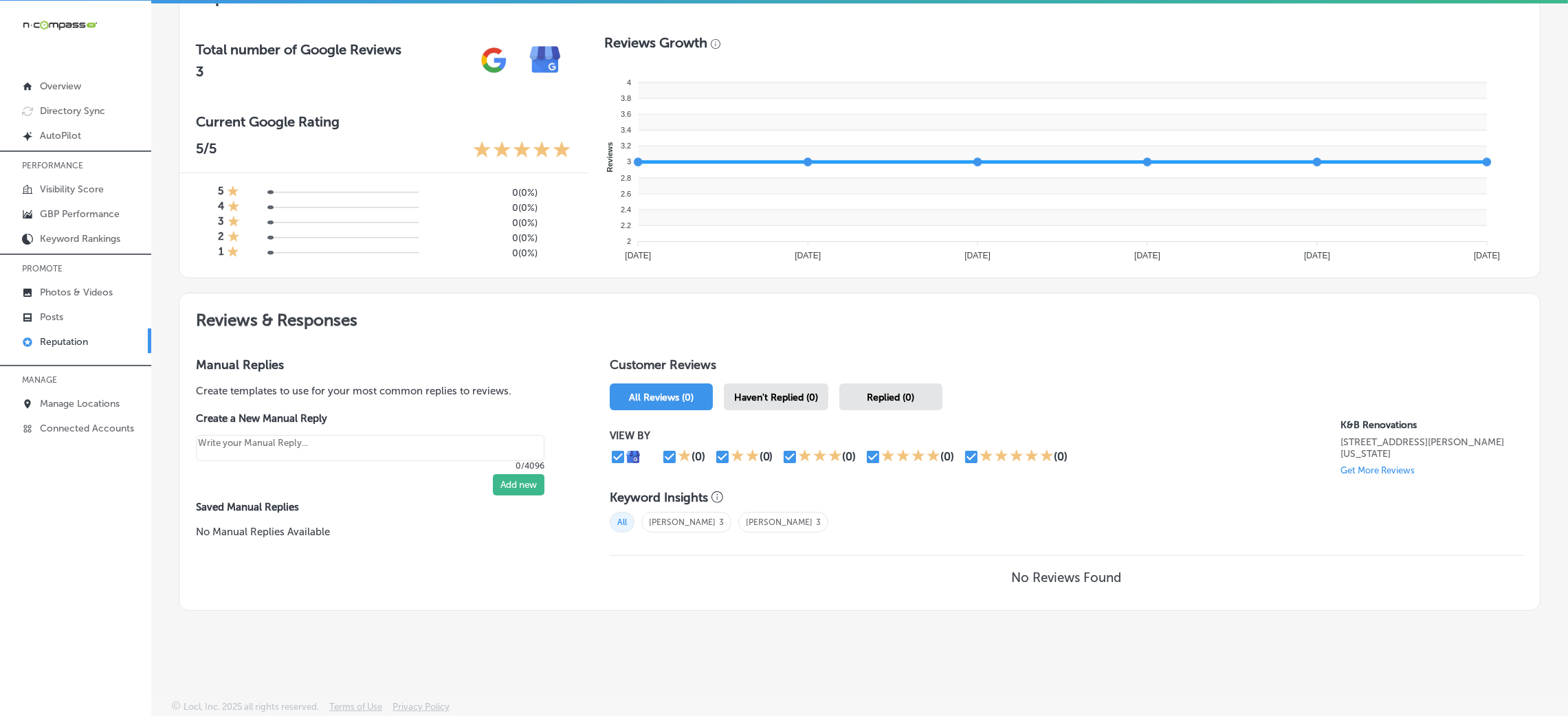
scroll to position [0, 0]
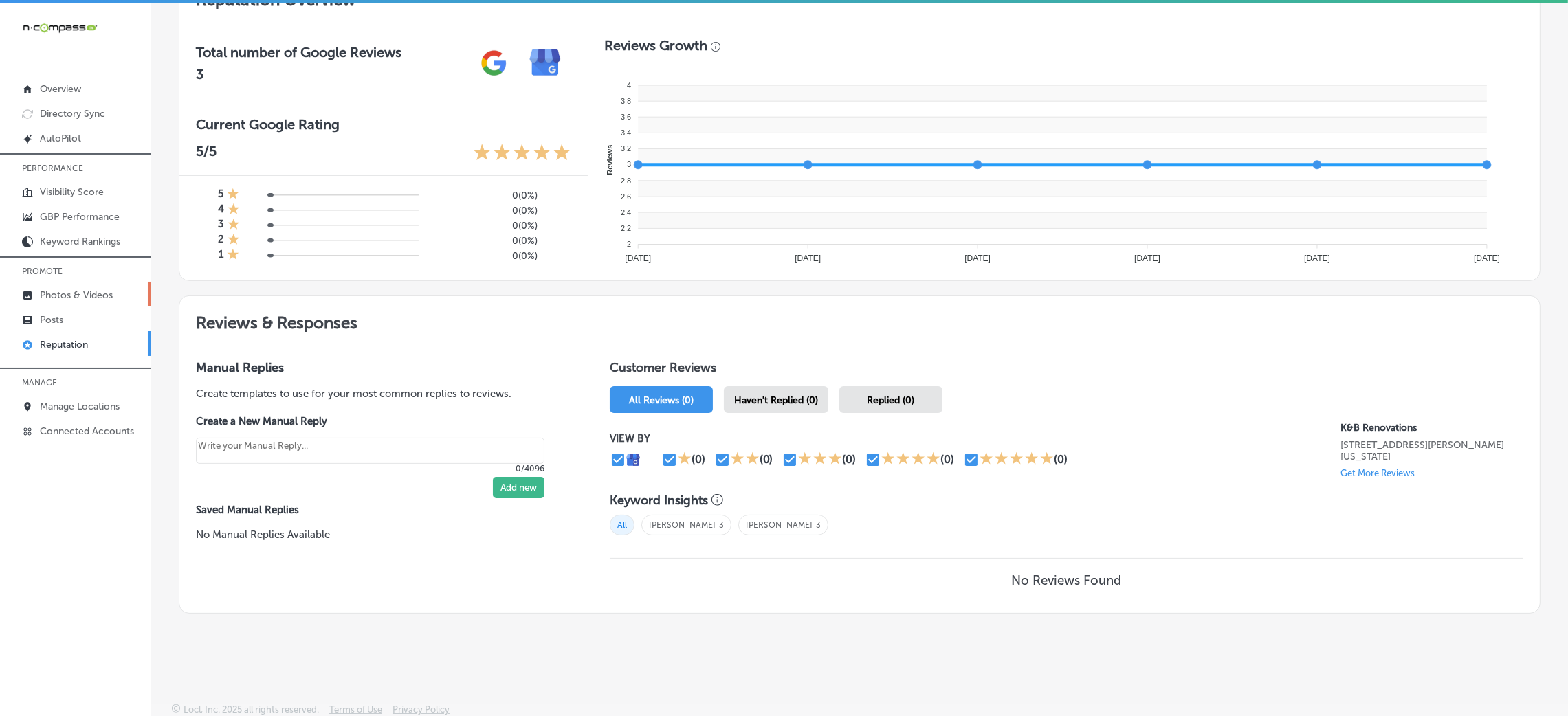
click at [61, 299] on p "Photos & Videos" at bounding box center [76, 295] width 73 height 12
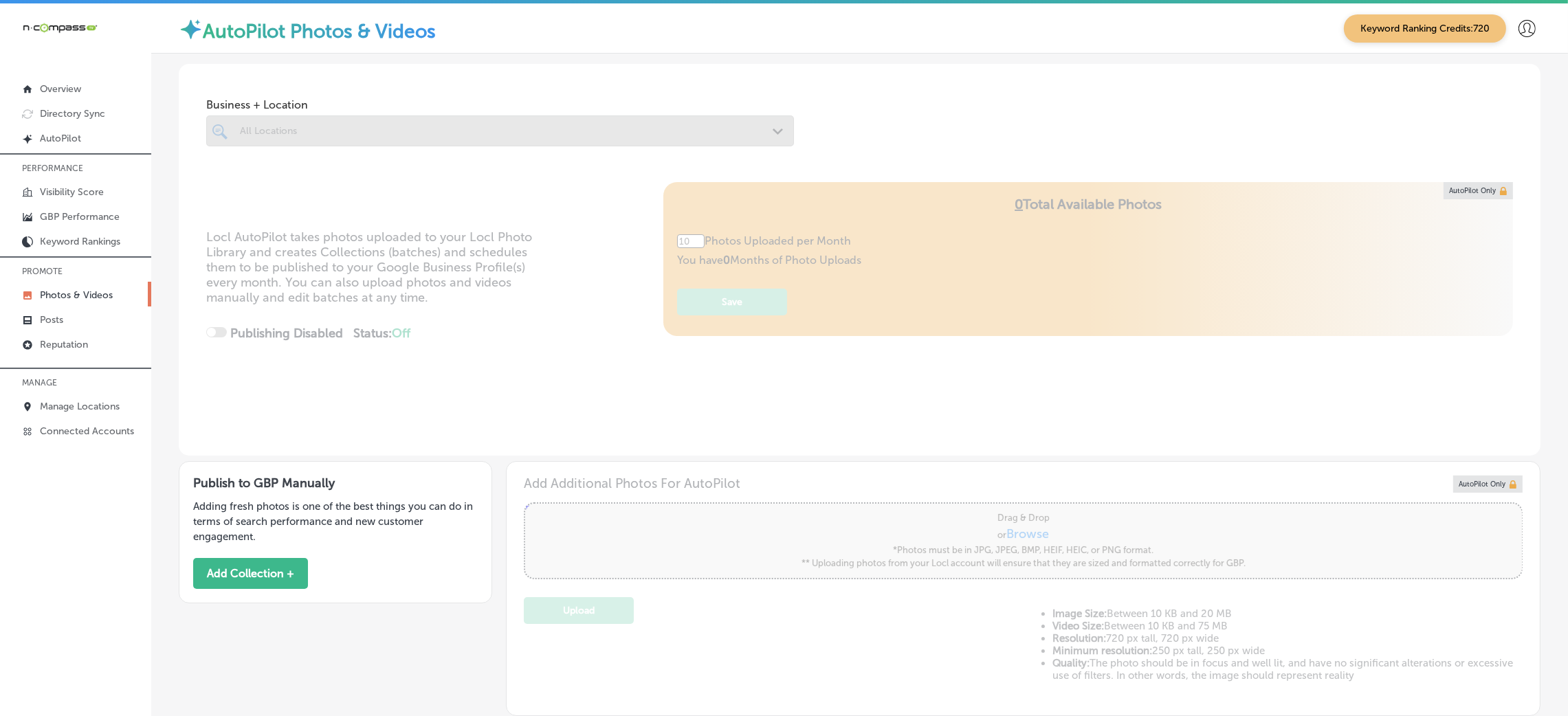
type input "0"
click at [715, 150] on div at bounding box center [500, 157] width 588 height 22
click at [727, 123] on div at bounding box center [500, 131] width 588 height 31
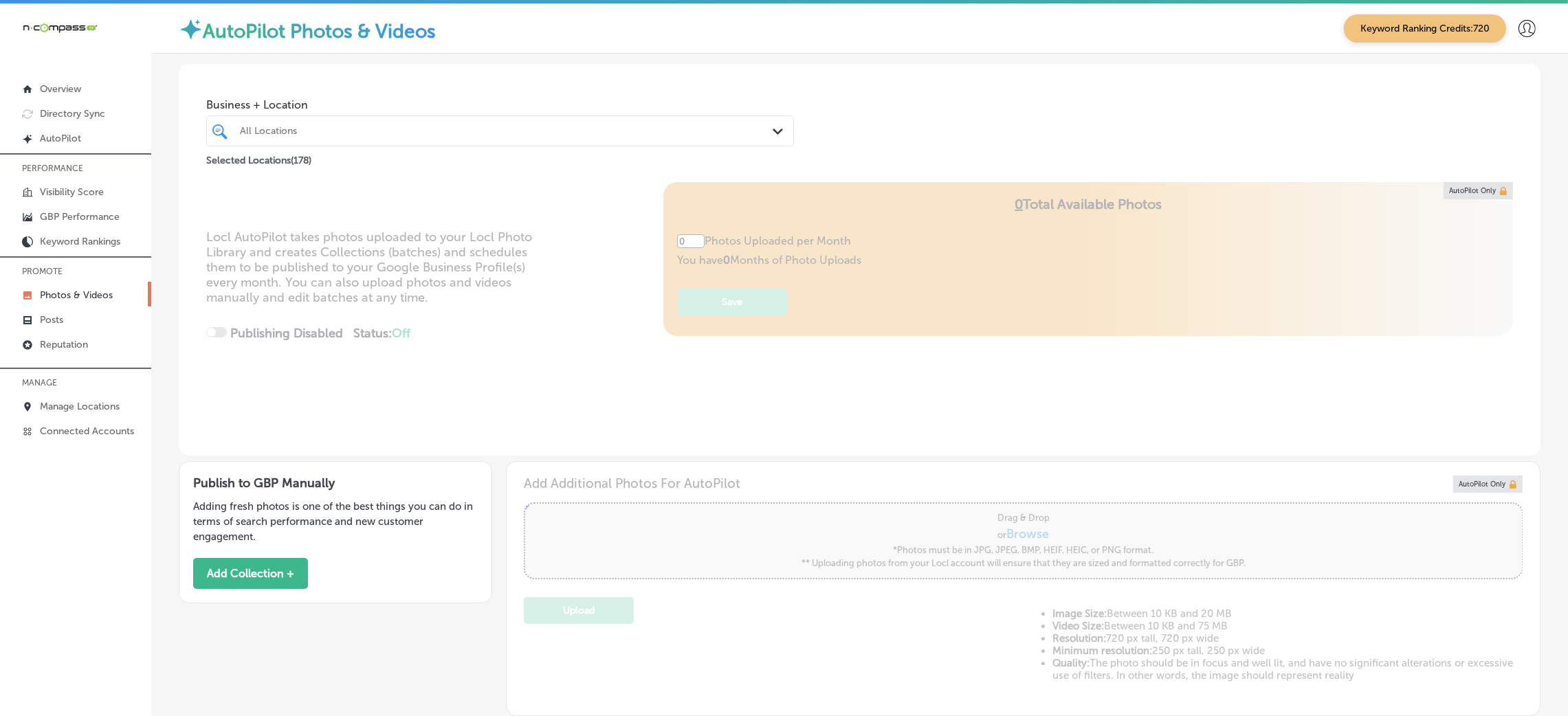
type input "5"
click at [386, 129] on div "All Locations" at bounding box center [507, 131] width 534 height 12
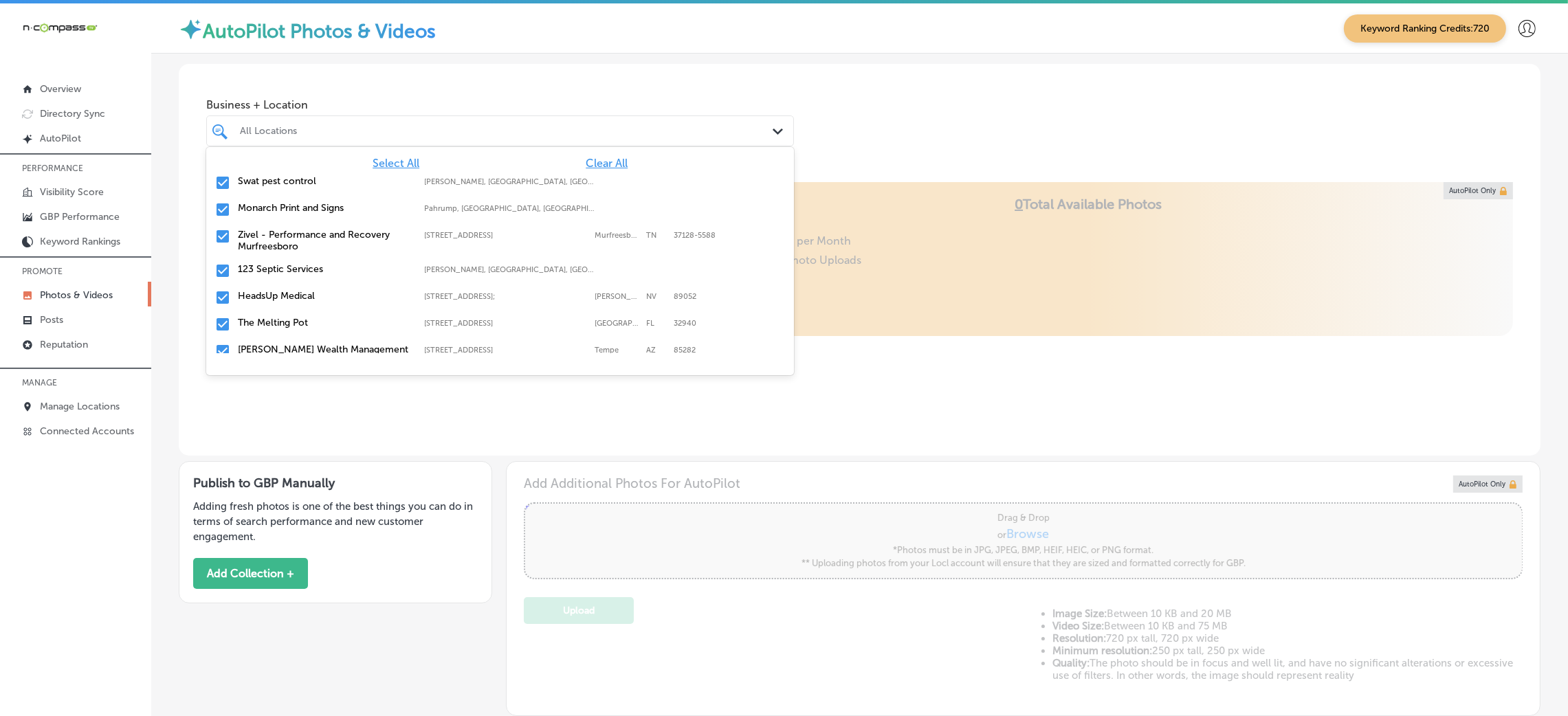
click at [910, 136] on div "Business + Location option focused, 2 of 179. 179 results available. Use Up and…" at bounding box center [860, 117] width 1362 height 105
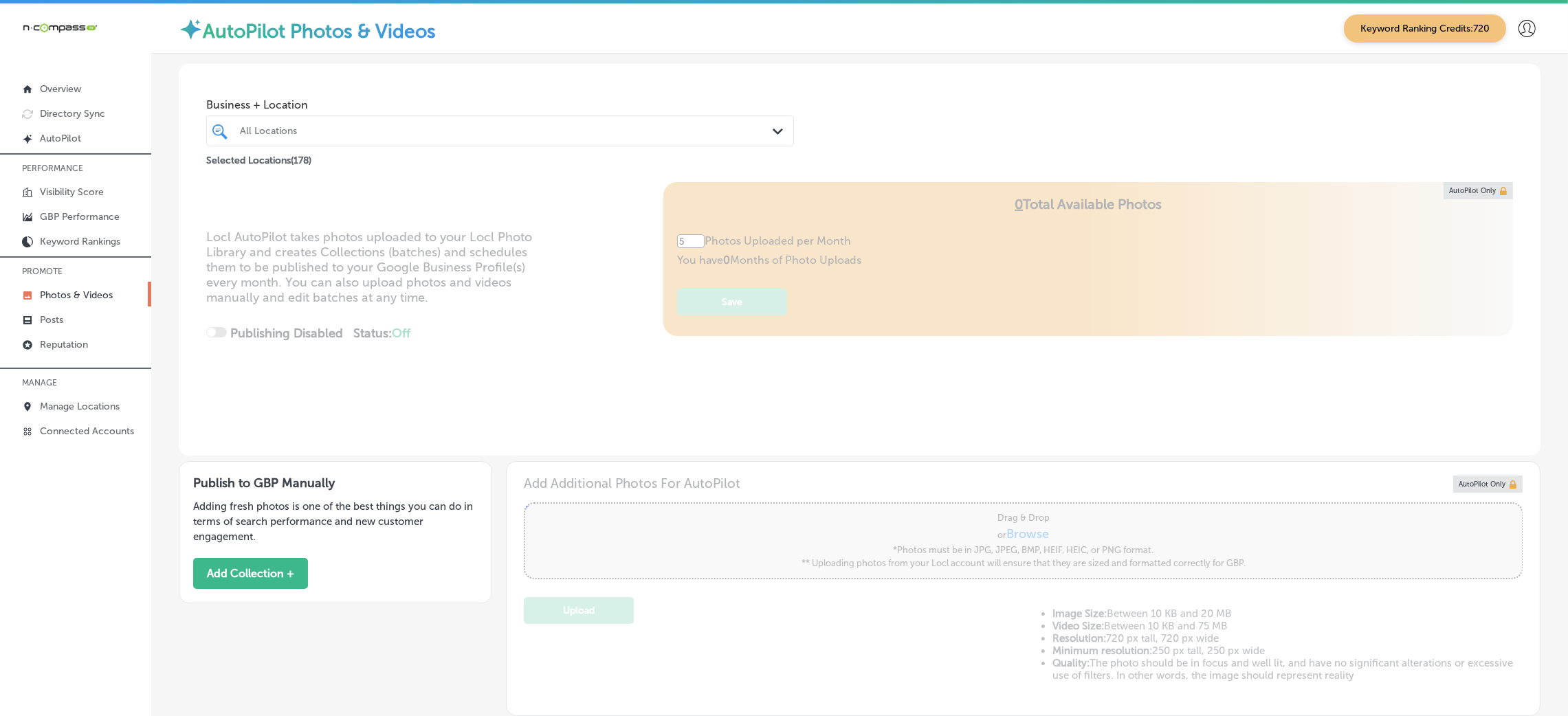
click at [100, 282] on link "Photos & Videos" at bounding box center [76, 294] width 151 height 25
click at [297, 121] on div at bounding box center [474, 131] width 471 height 18
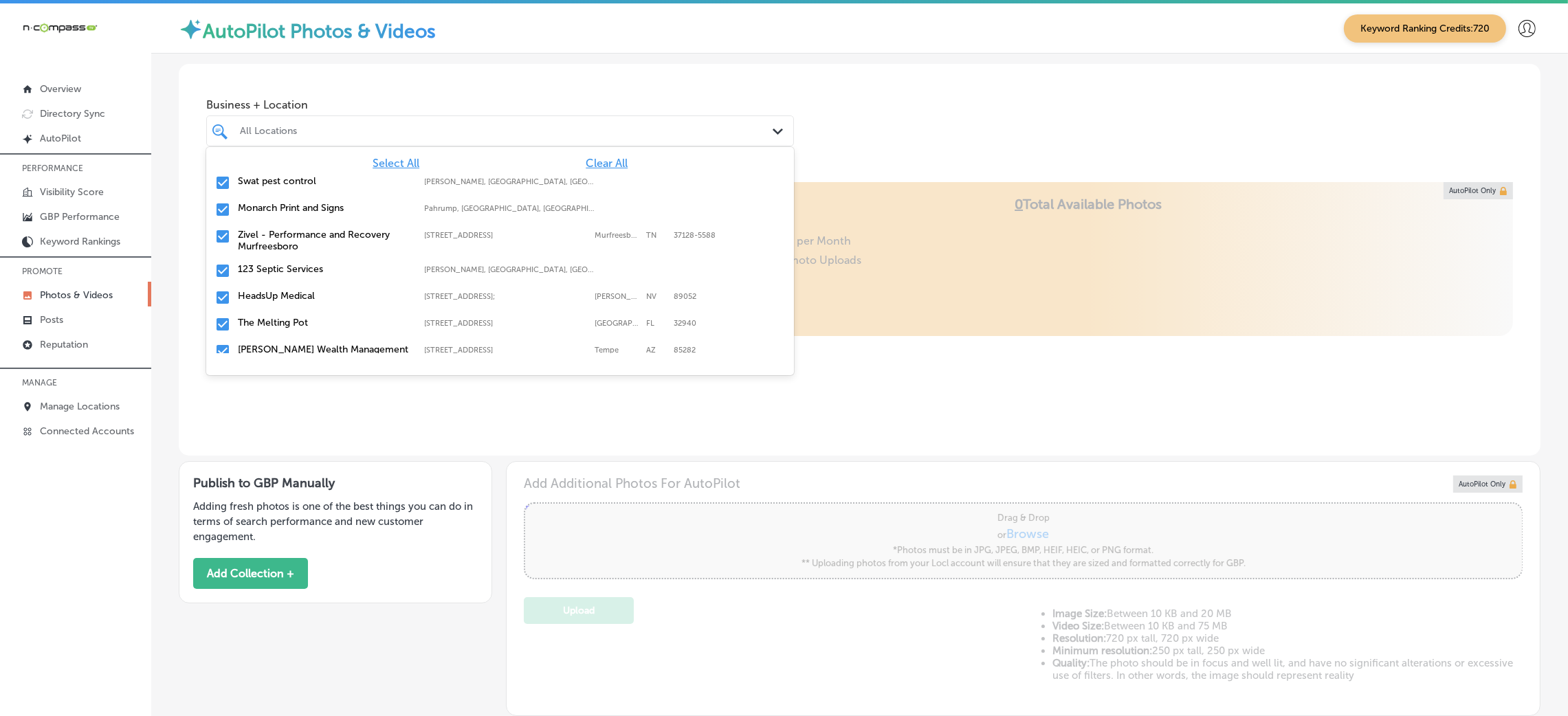
click at [597, 163] on span "Clear All" at bounding box center [606, 163] width 42 height 13
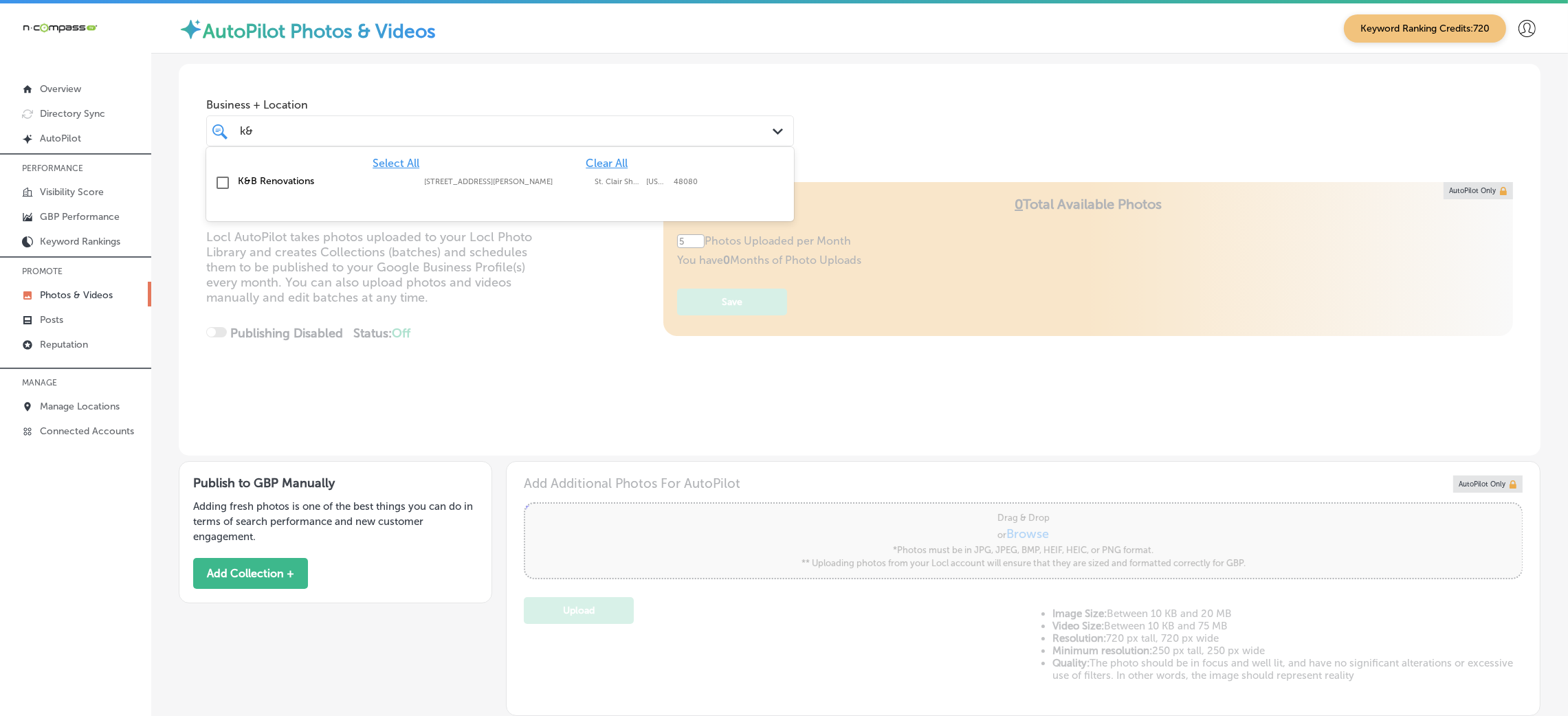
click at [508, 185] on label "[STREET_ADDRESS][PERSON_NAME]" at bounding box center [506, 181] width 164 height 9
type input "k&"
click at [909, 126] on div "Business + Location k& k& Path Created with Sketch. Selected Locations ( 1 )" at bounding box center [860, 117] width 1362 height 105
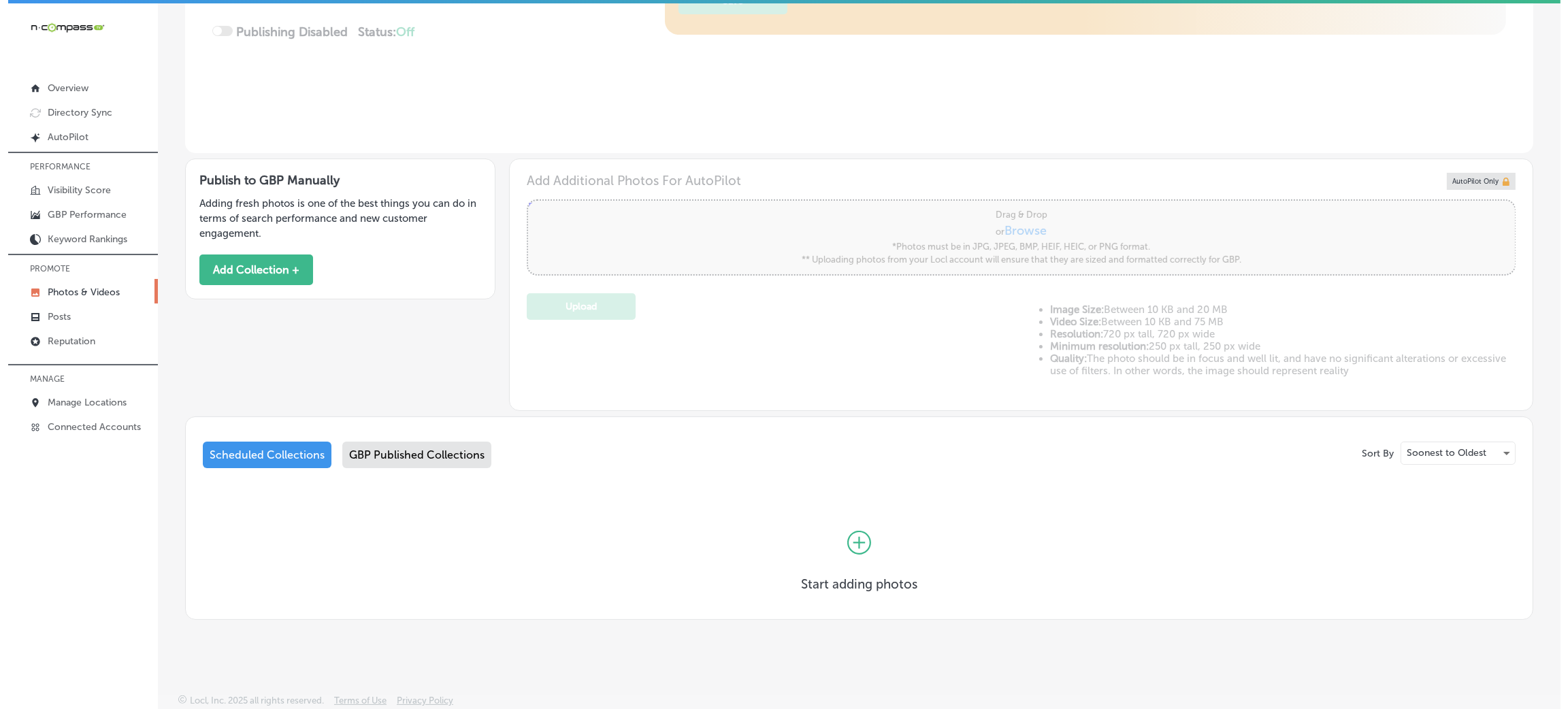
scroll to position [292, 0]
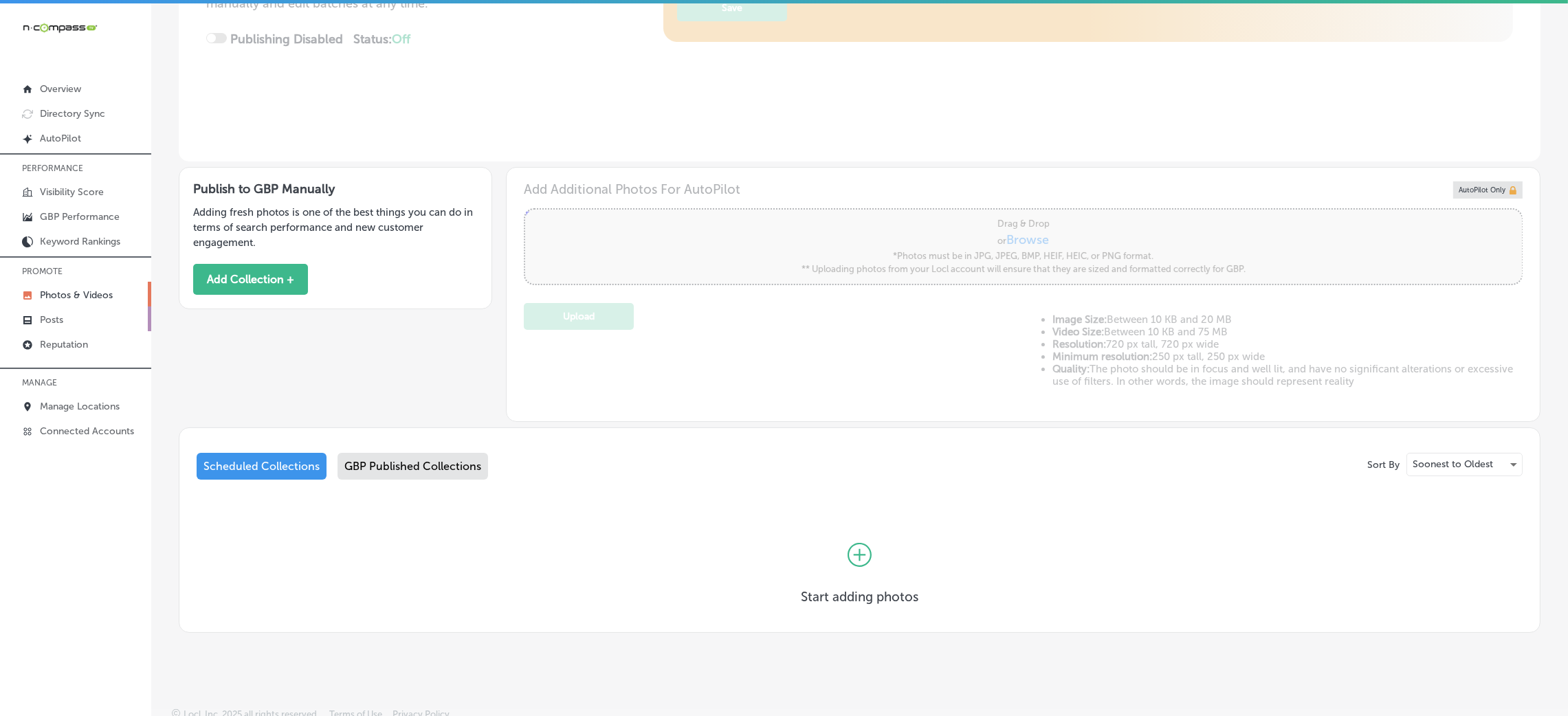
click at [69, 323] on link "Posts" at bounding box center [76, 318] width 151 height 25
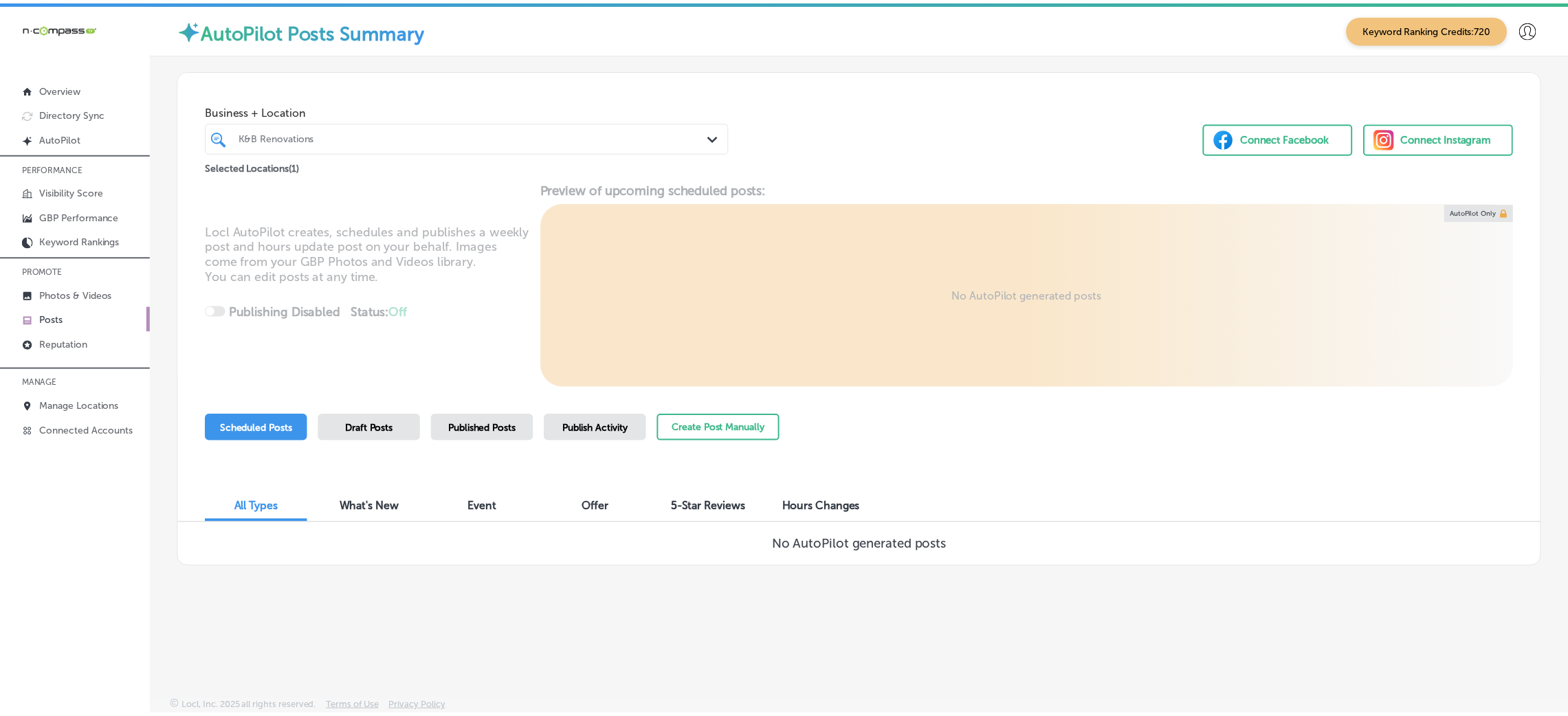
scroll to position [3, 0]
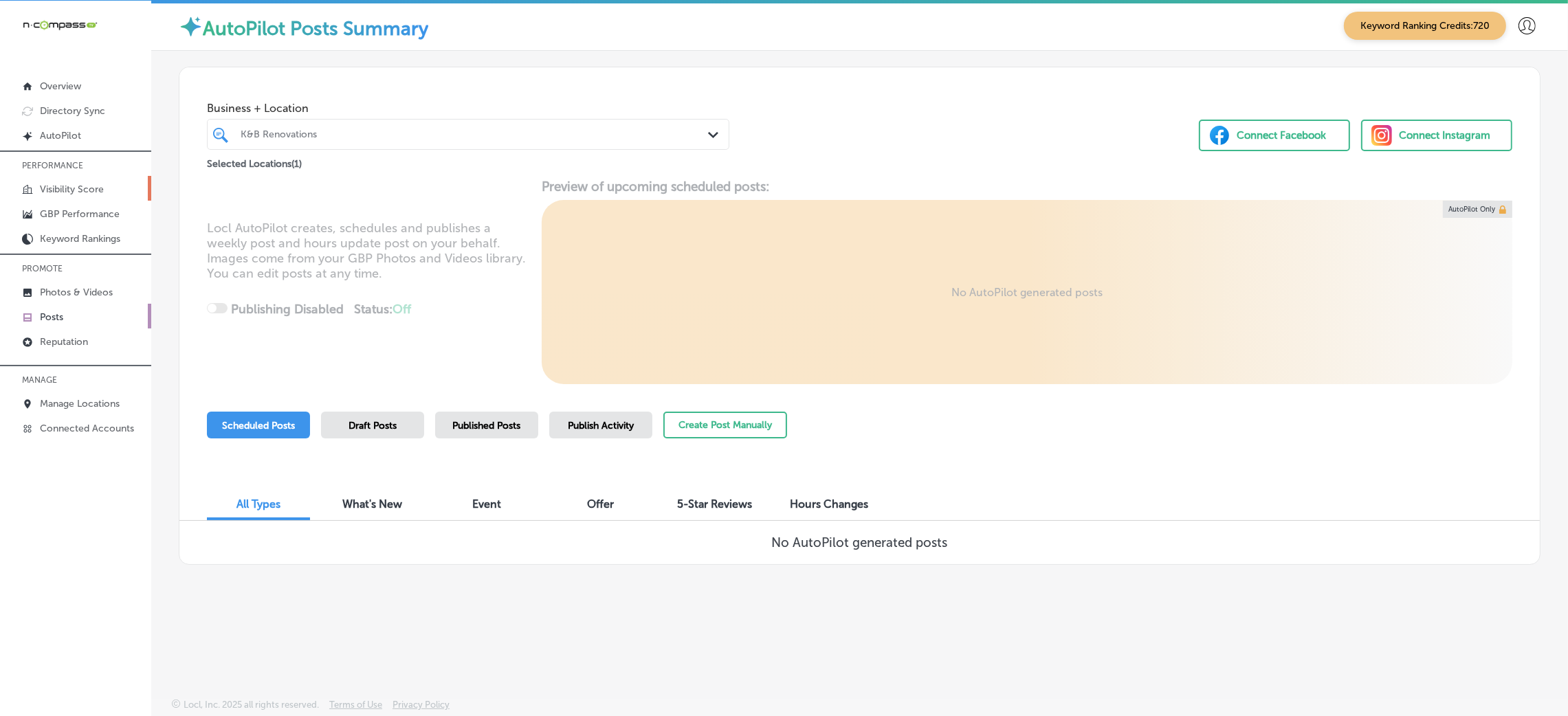
click at [100, 189] on p "Visibility Score" at bounding box center [71, 189] width 64 height 12
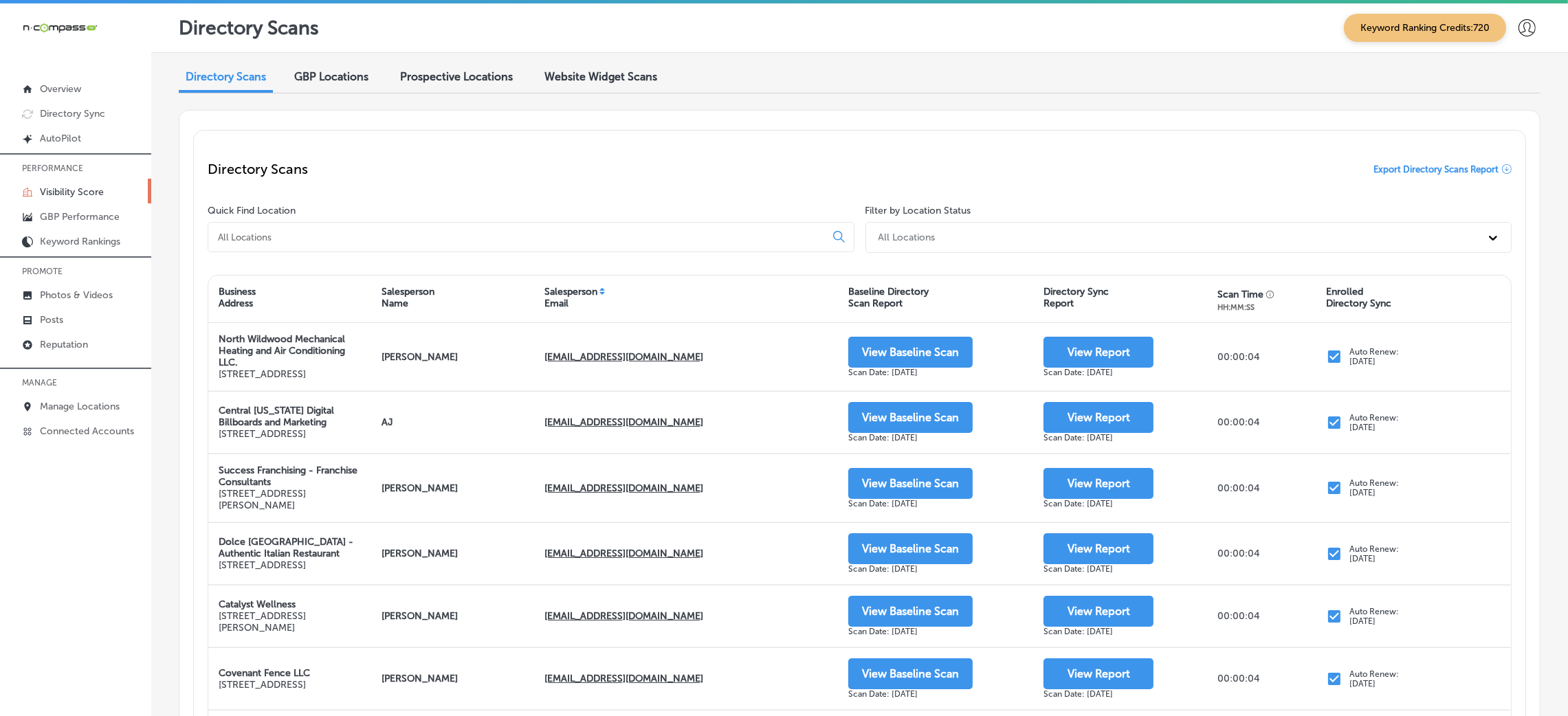
click at [540, 235] on input at bounding box center [520, 237] width 606 height 13
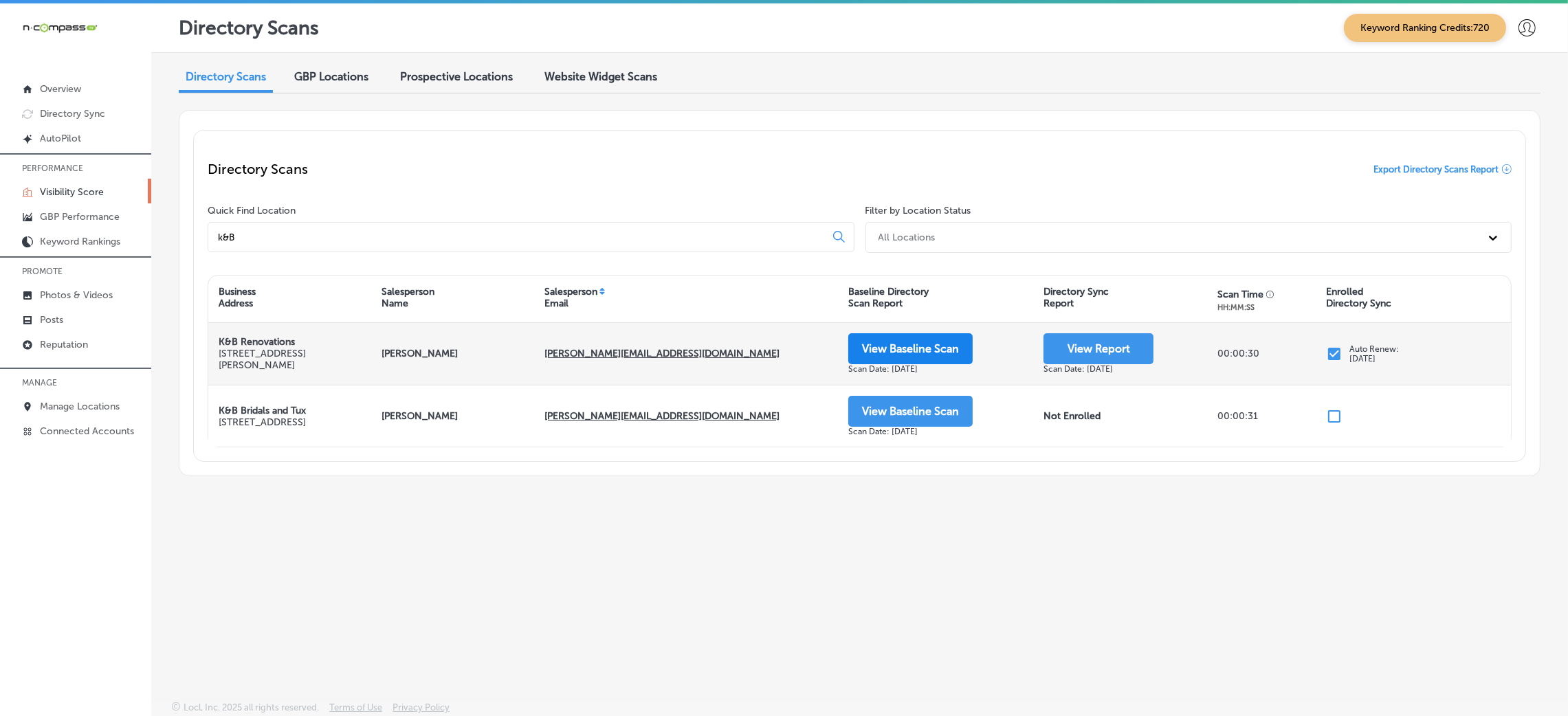
type input "k&B"
click at [896, 352] on button "View Baseline Scan" at bounding box center [910, 349] width 124 height 31
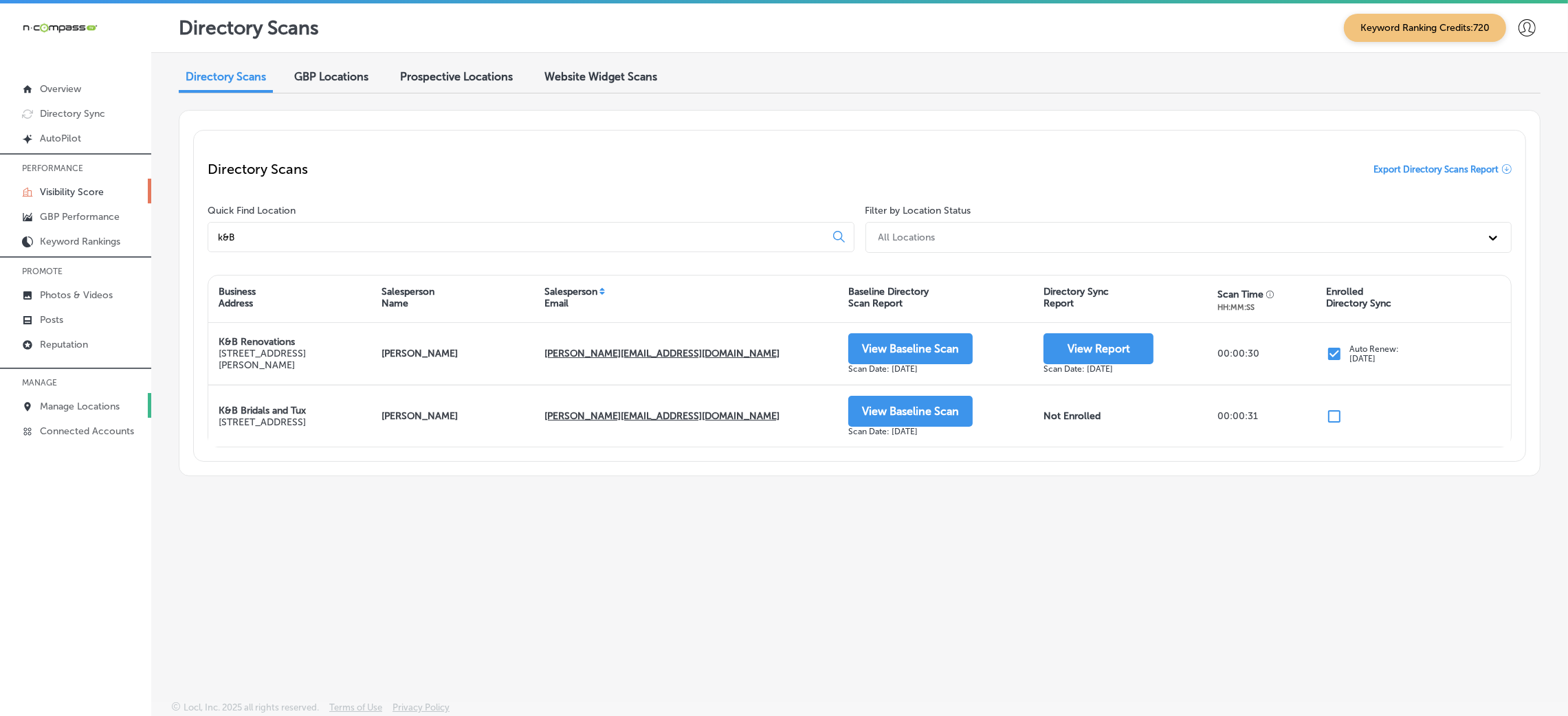
click at [61, 407] on p "Manage Locations" at bounding box center [79, 406] width 80 height 12
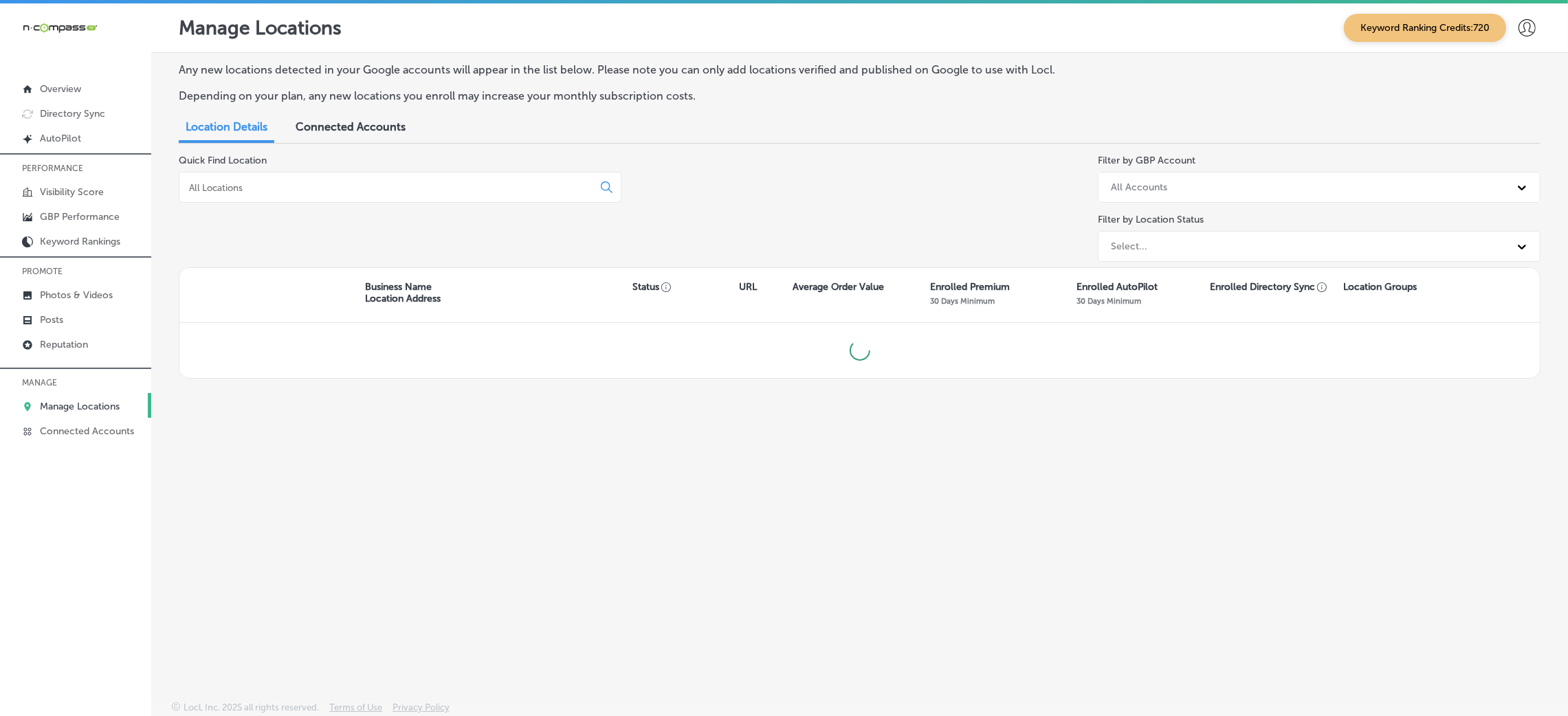
click at [340, 189] on input at bounding box center [388, 188] width 402 height 13
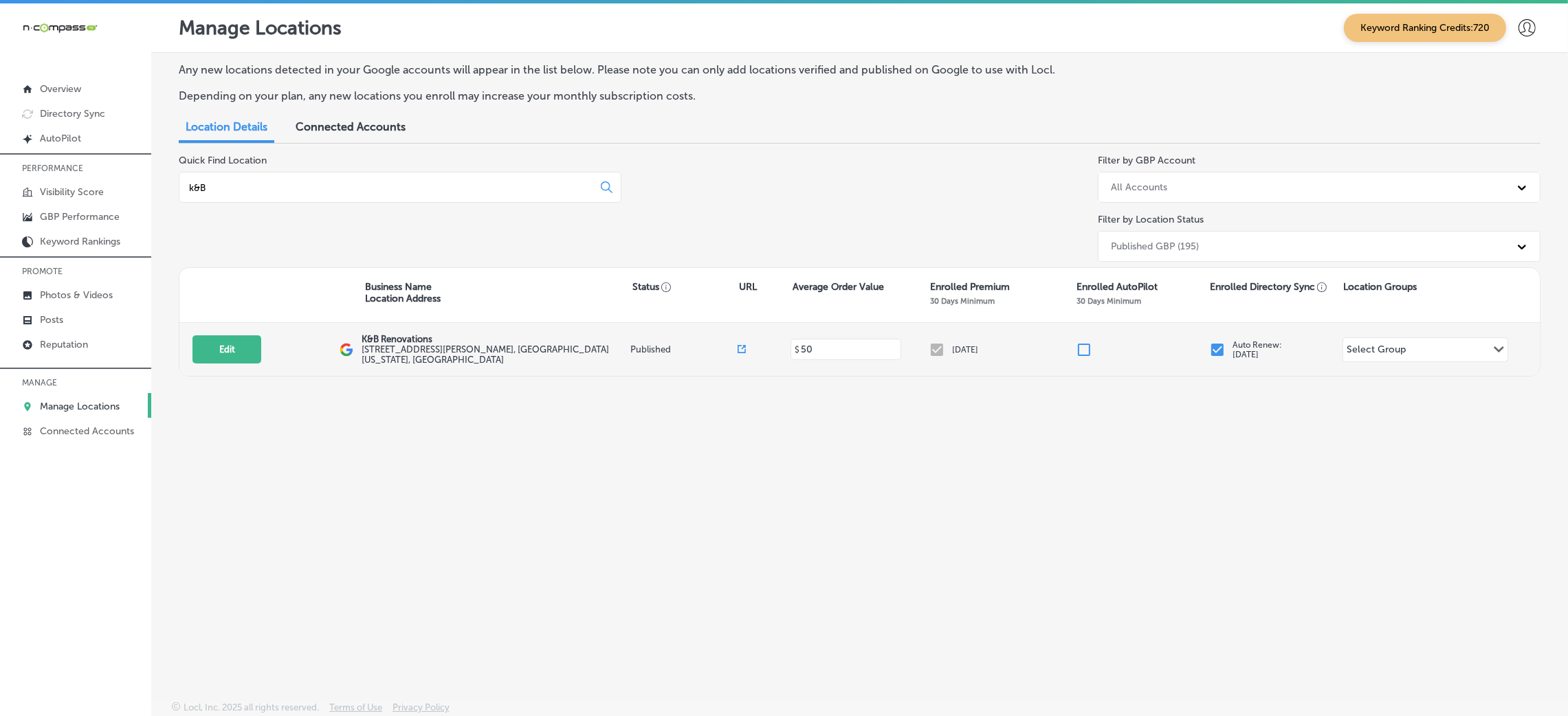
type input "k&B"
click at [220, 364] on div "Edit This location is not published yet. K&B Renovations [STREET_ADDRESS][PERSO…" at bounding box center [860, 349] width 1360 height 53
click at [220, 346] on button "Edit" at bounding box center [227, 350] width 69 height 28
select select "US"
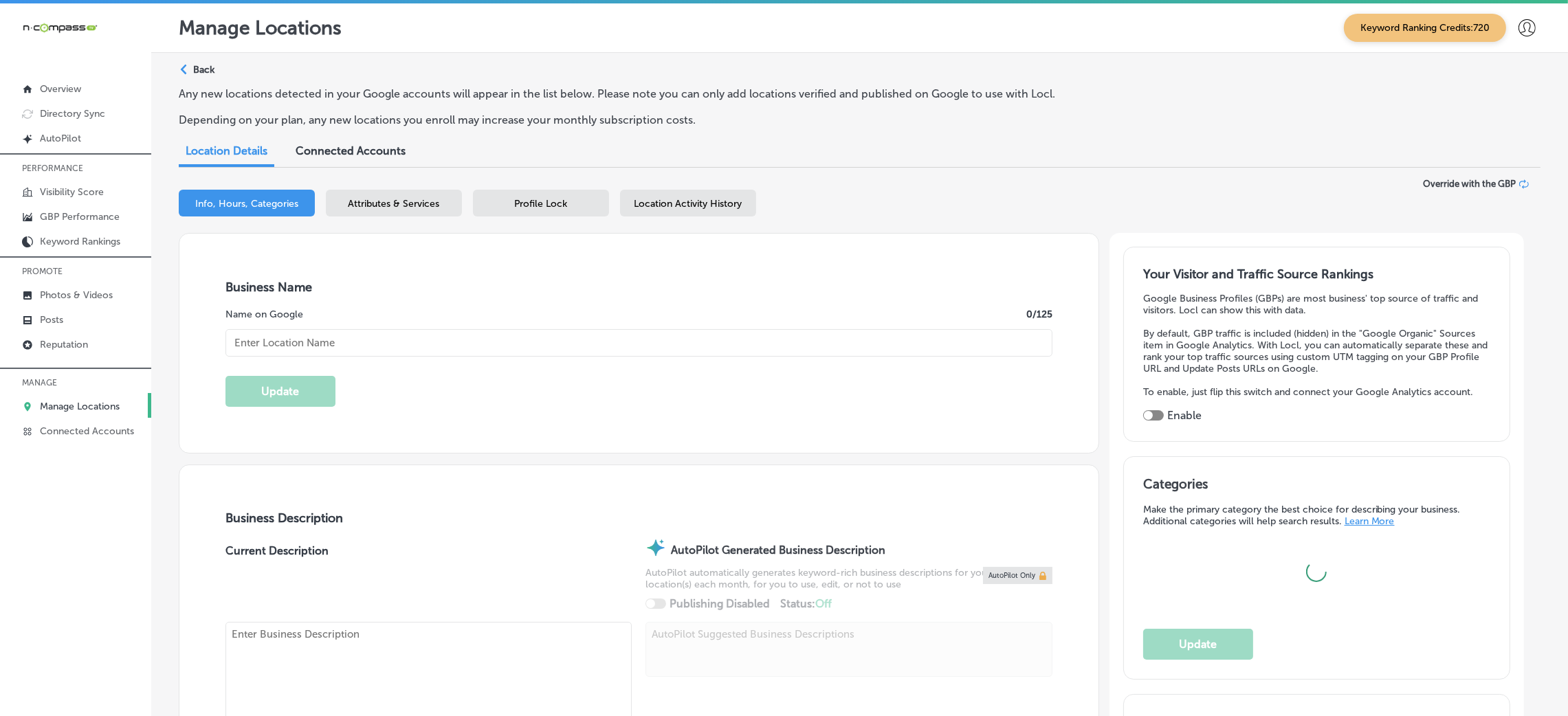
type input "K&B Renovations"
type input "[URL][DOMAIN_NAME]"
type input "[STREET_ADDRESS][PERSON_NAME]"
type input "St. Clair Shores"
type input "48080"
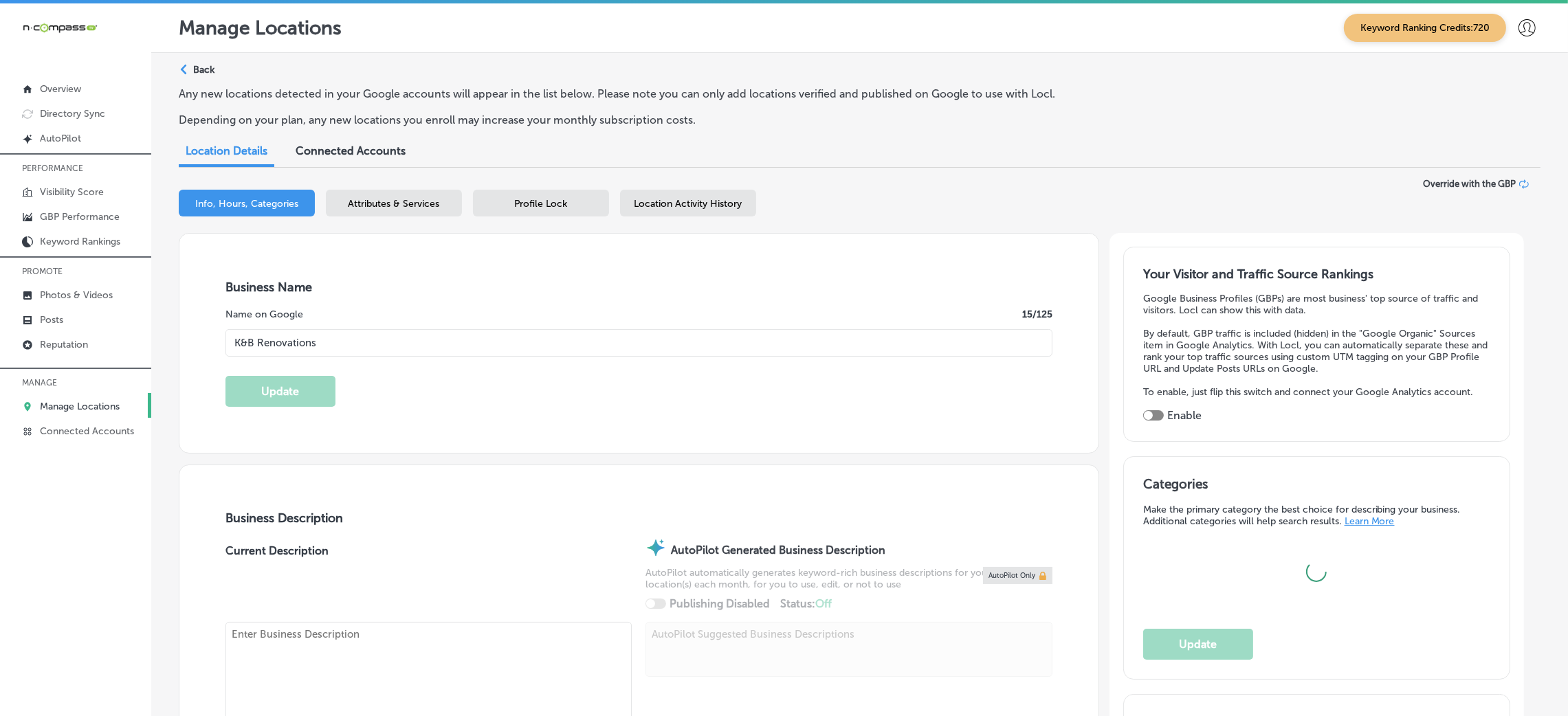
type input "US"
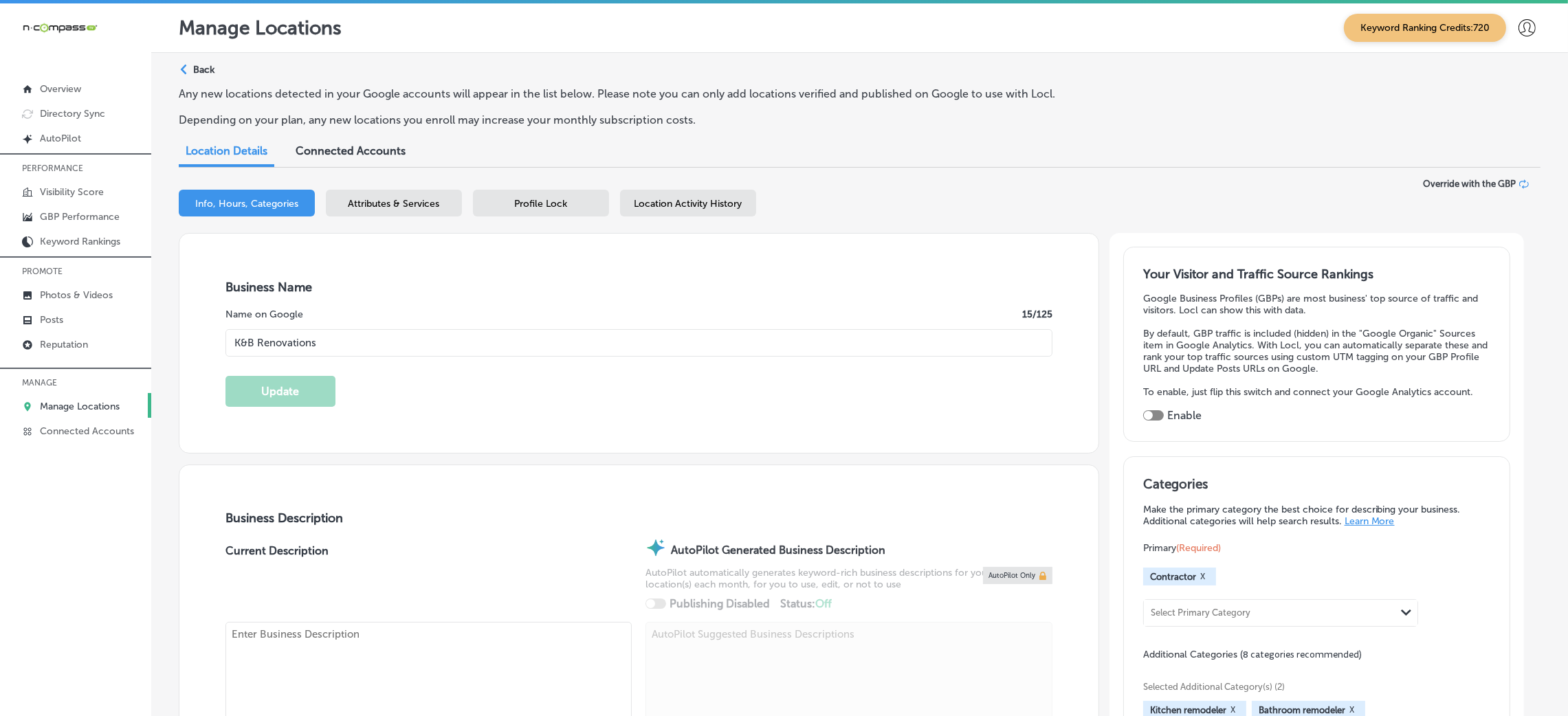
type textarea "K&B Renovations is a licensed and insured Design and Build firm. We build and r…"
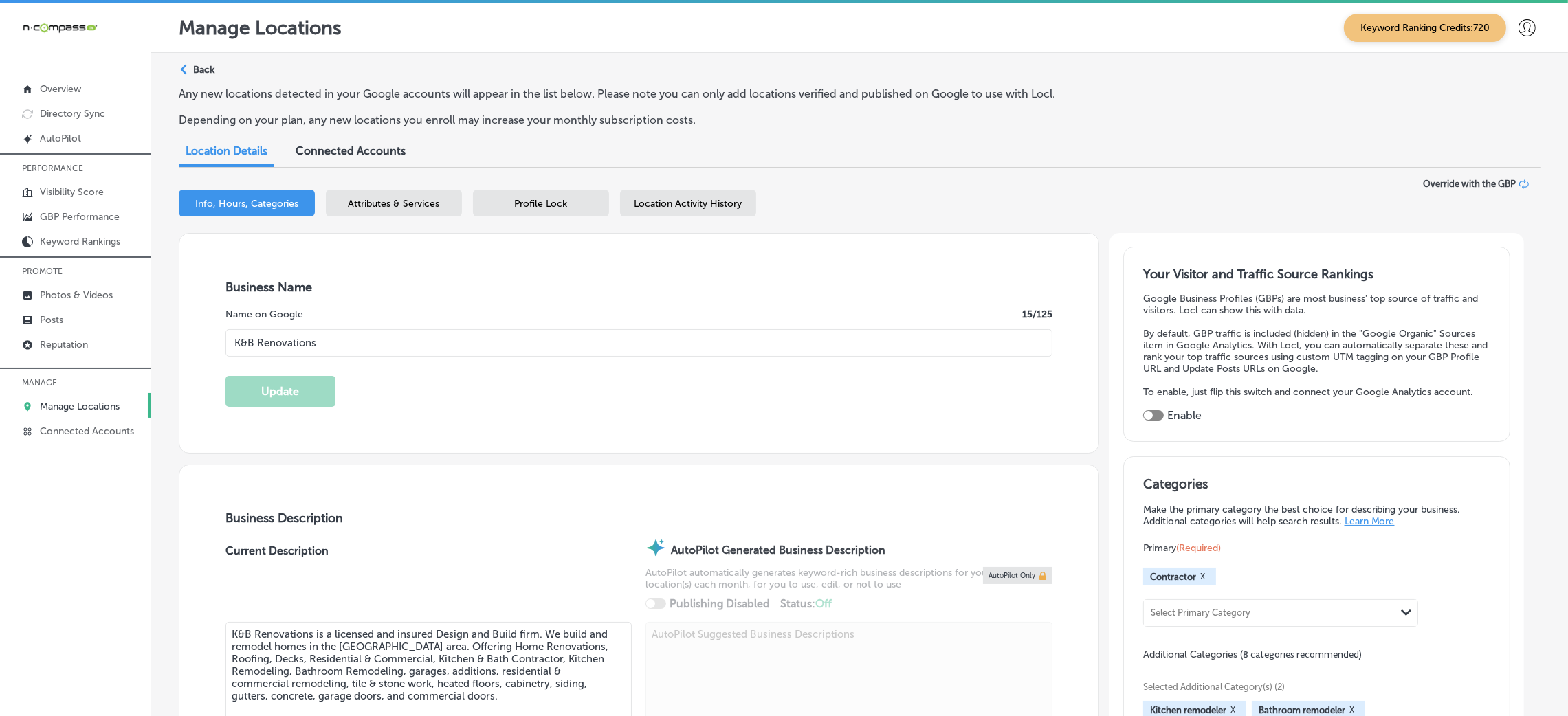
type input "[PHONE_NUMBER]"
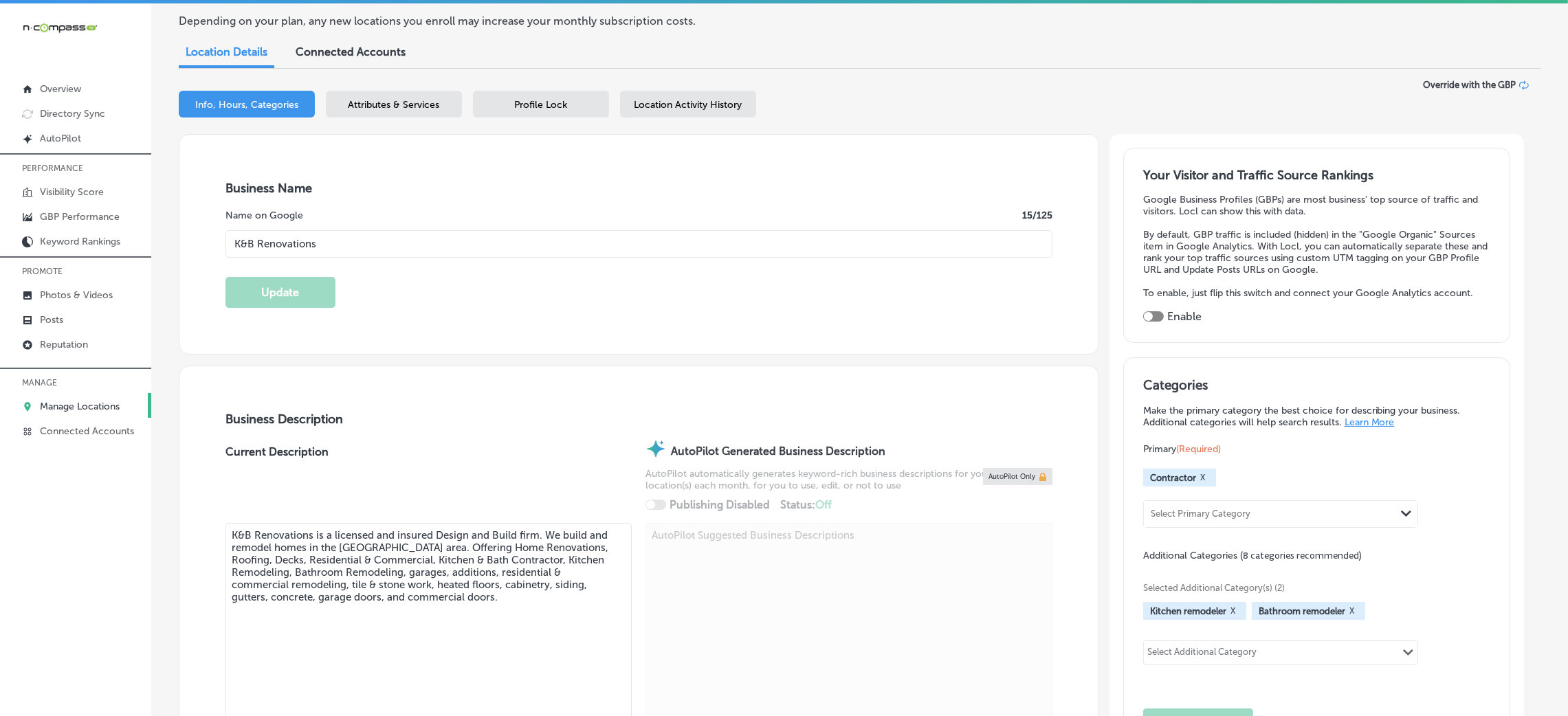
scroll to position [206, 0]
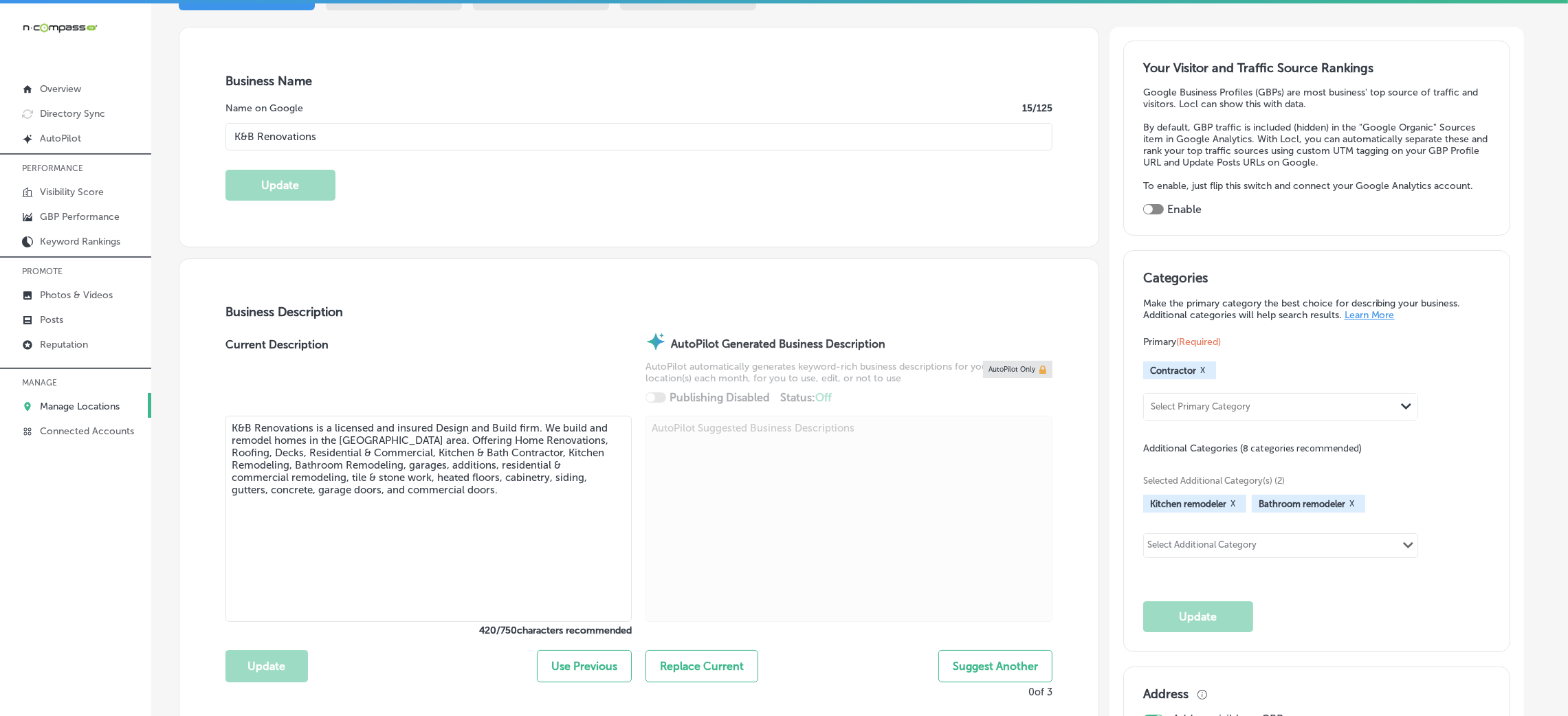
click at [308, 497] on textarea "K&B Renovations is a licensed and insured Design and Build firm. We build and r…" at bounding box center [428, 519] width 406 height 206
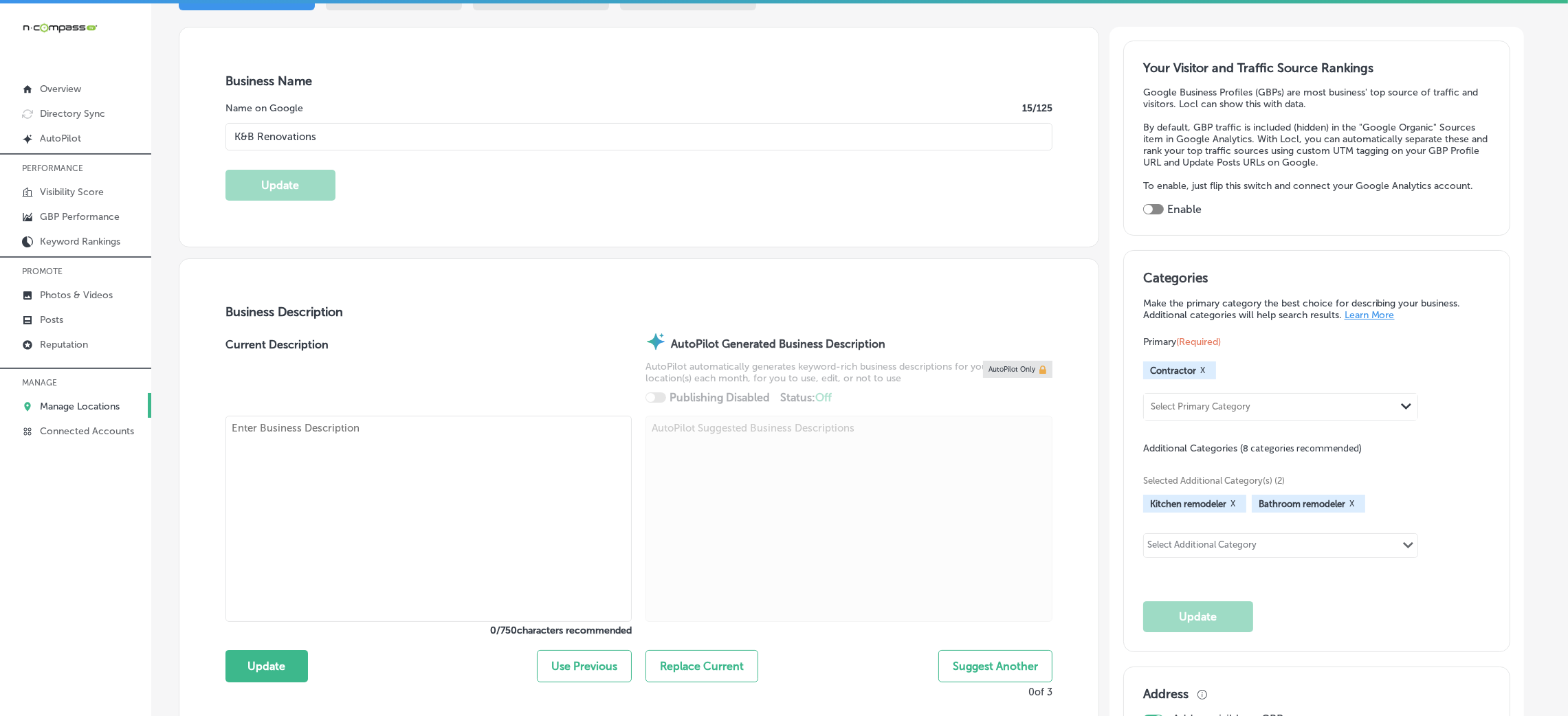
paste textarea "K & B Renovations is a licensed and insured Design and Build firm based in [GEO…"
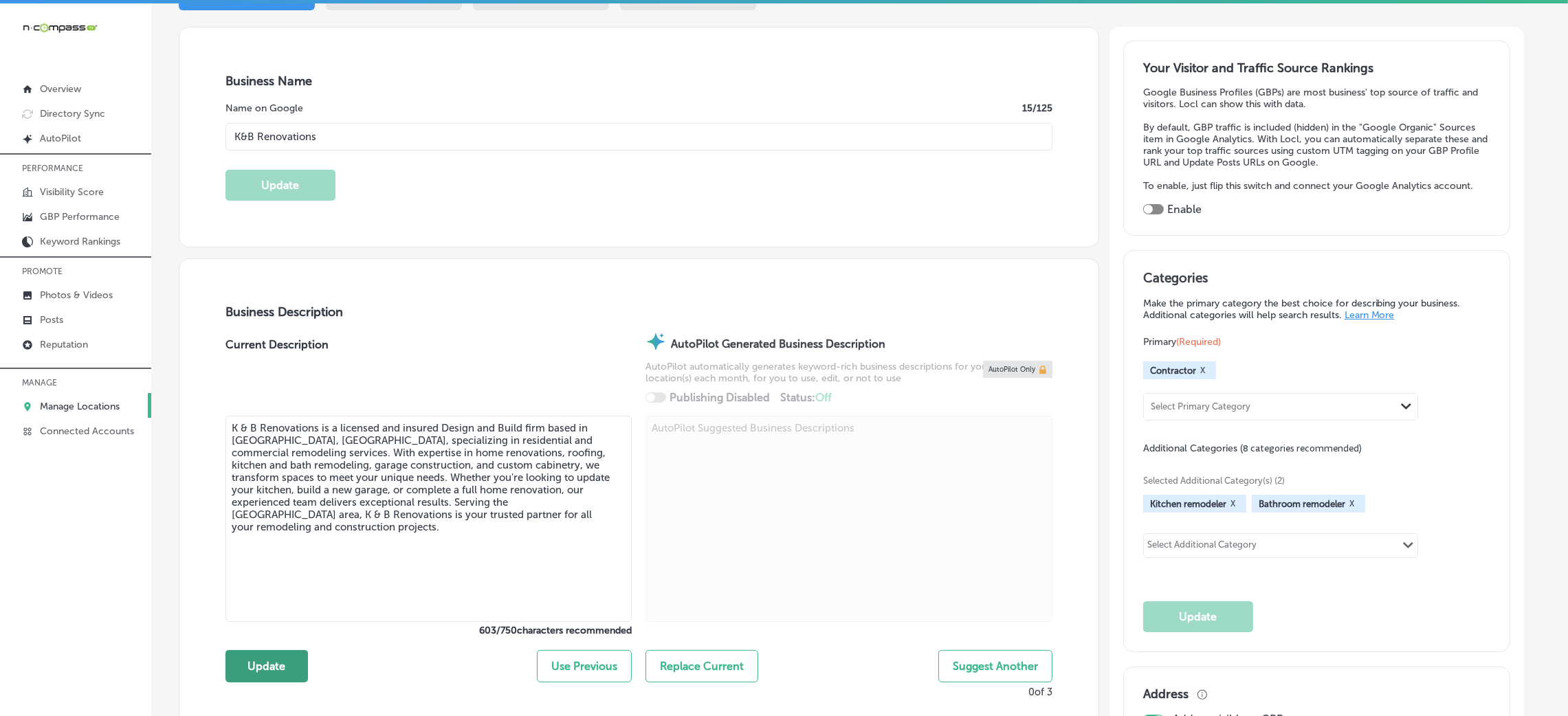
type textarea "K & B Renovations is a licensed and insured Design and Build firm based in [GEO…"
click at [284, 654] on button "Update" at bounding box center [266, 667] width 83 height 32
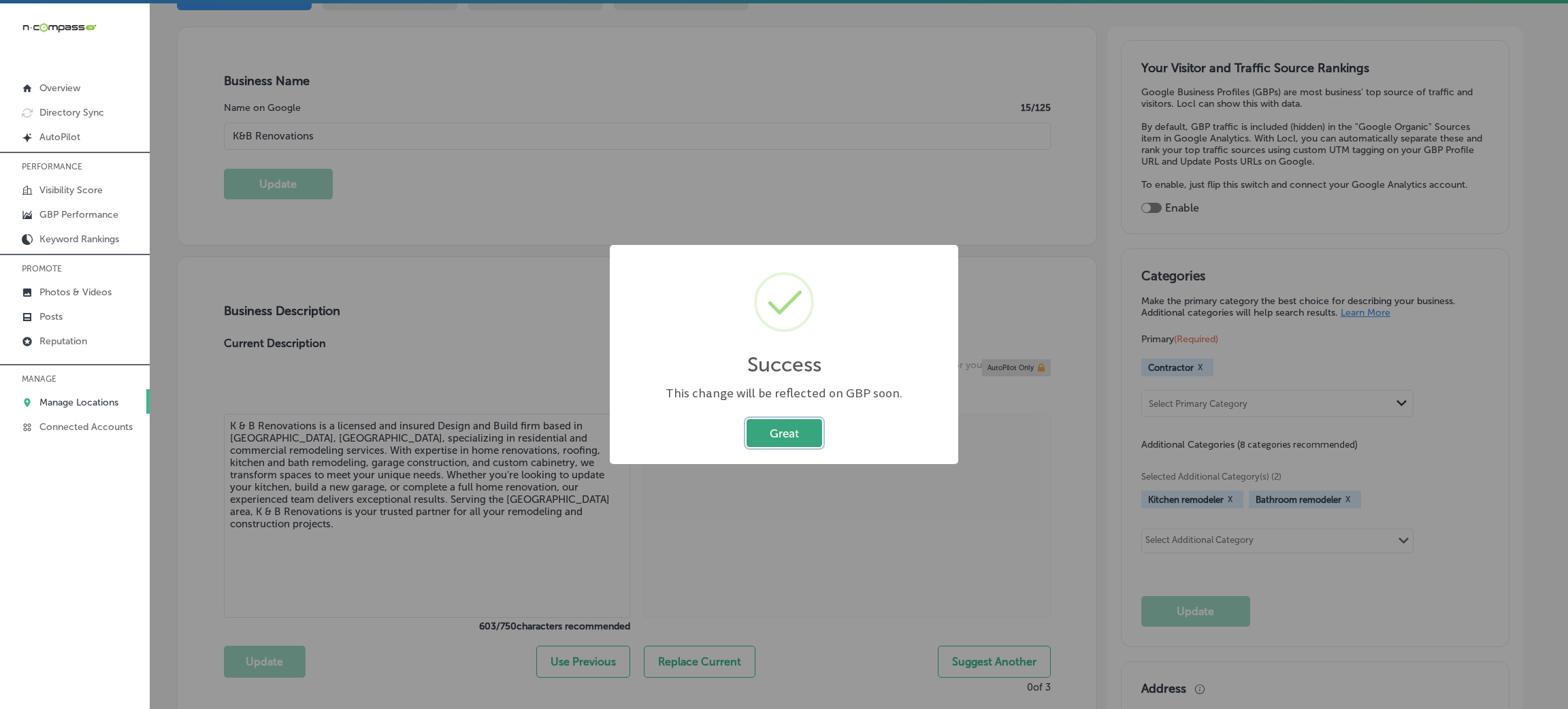
click at [798, 427] on button "Great" at bounding box center [784, 434] width 75 height 28
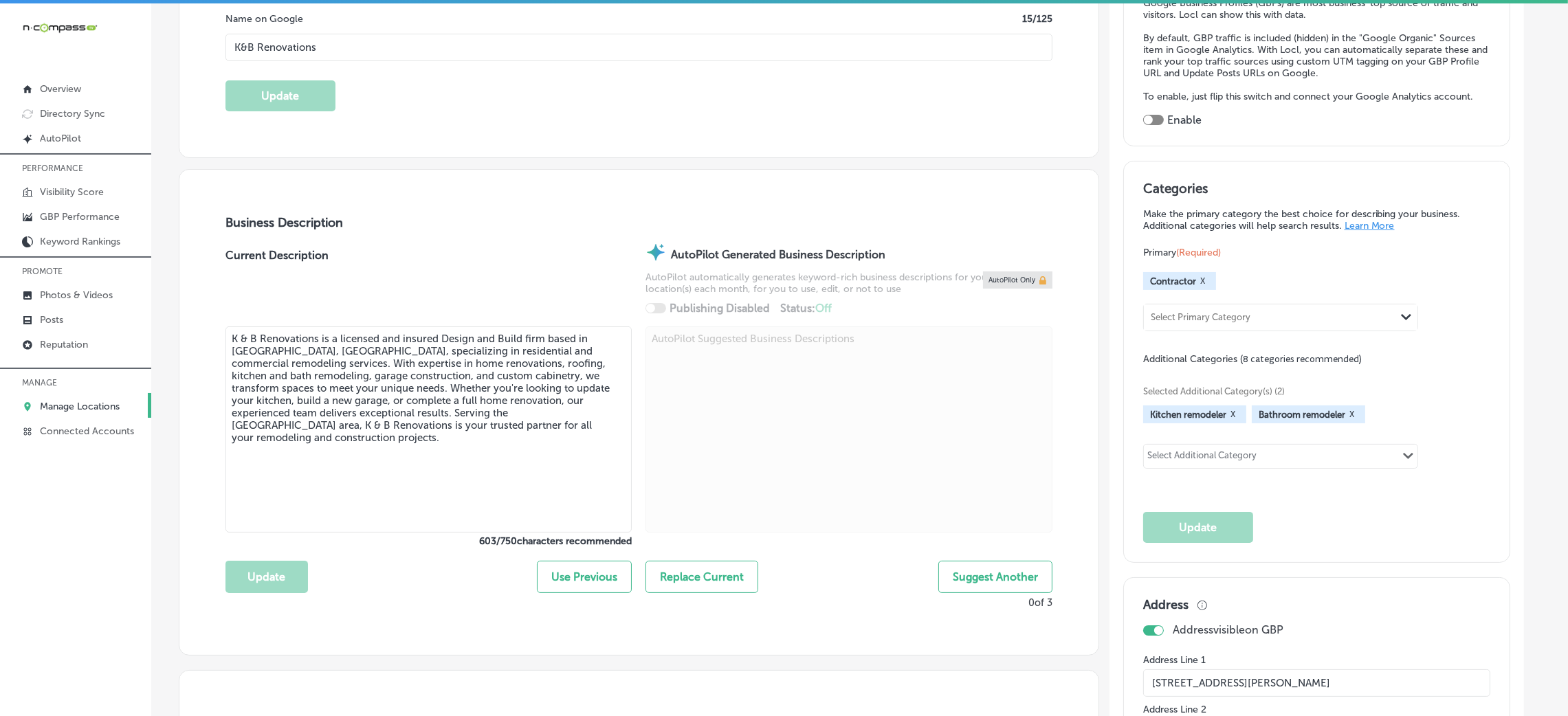
scroll to position [309, 0]
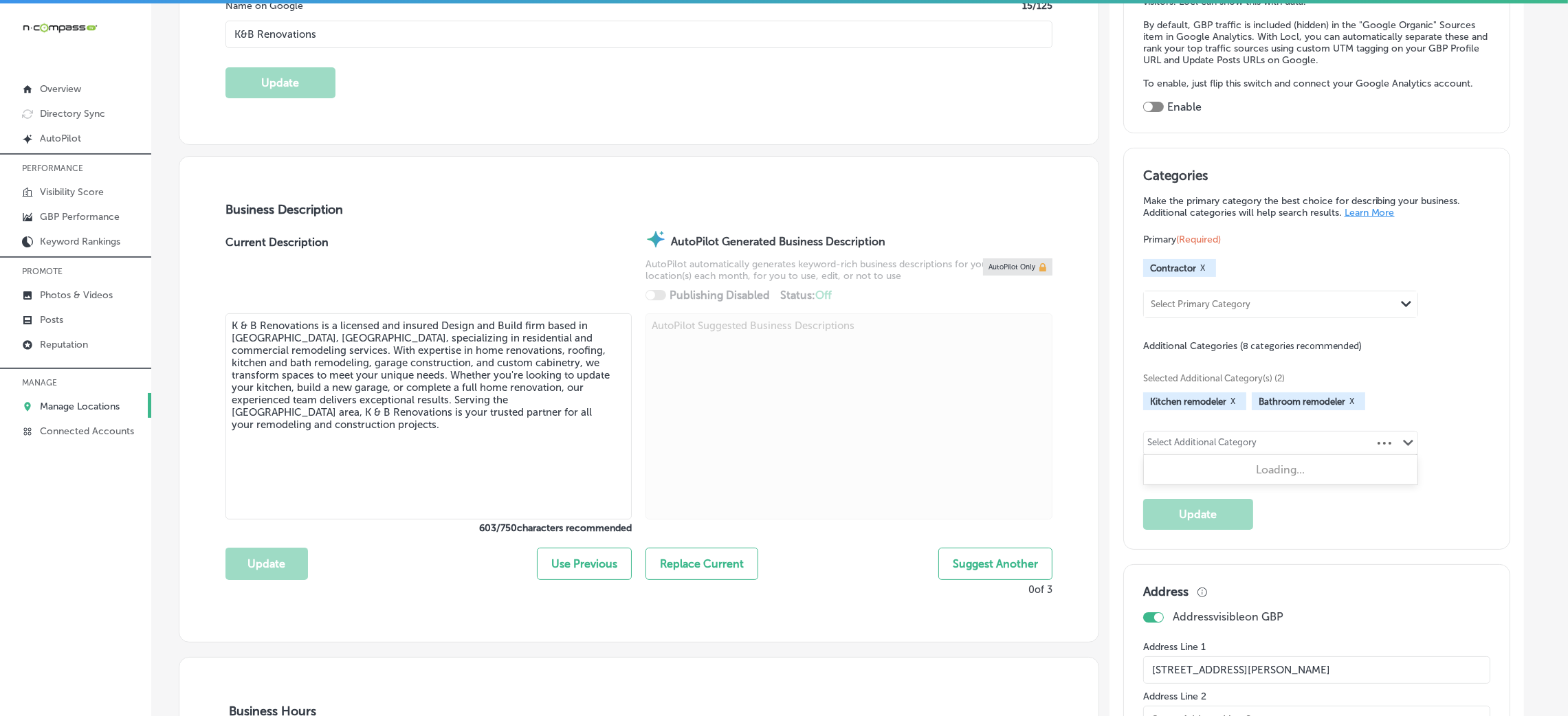
click at [1293, 447] on div "Select Additional Category Path Created with Sketch." at bounding box center [1281, 443] width 273 height 23
type input "[MEDICAL_DATA]"
type input "remode"
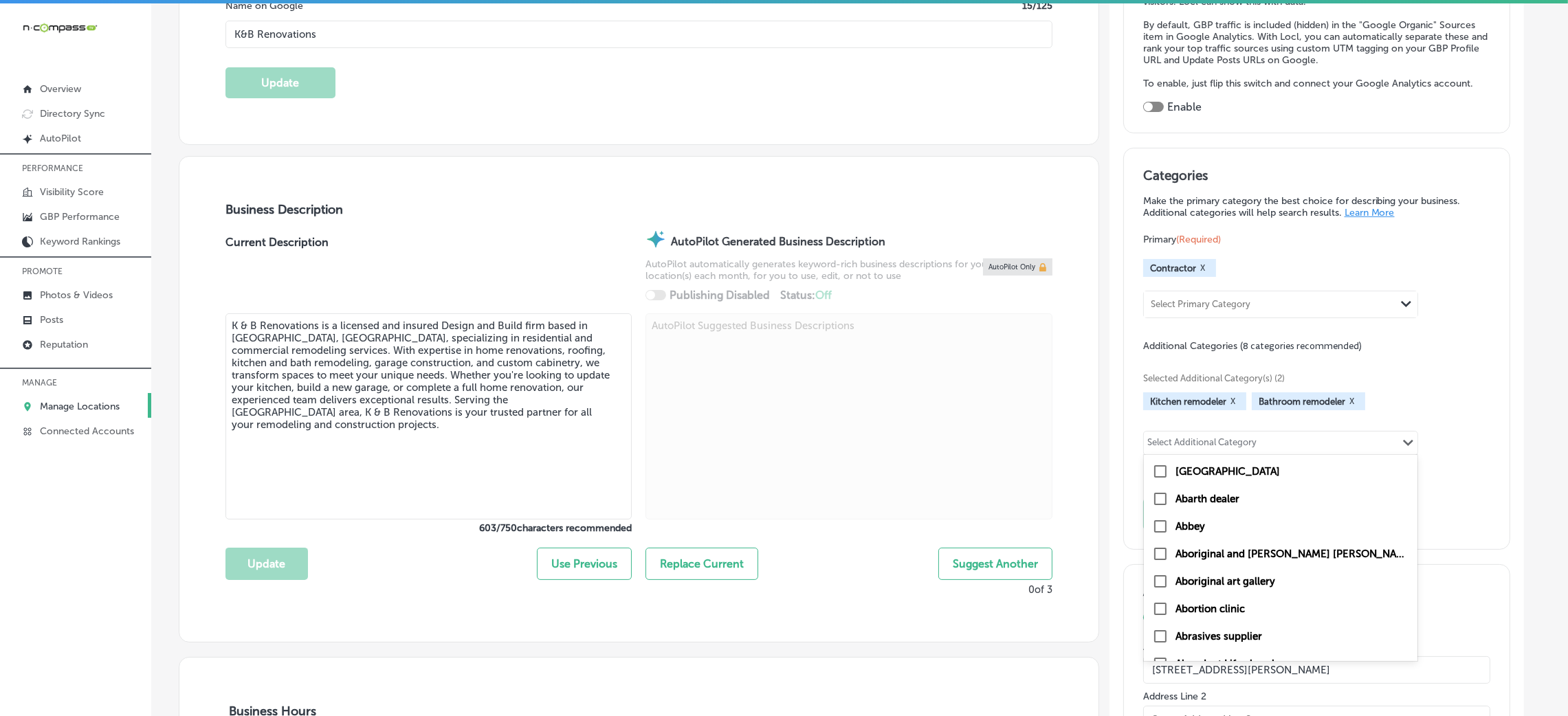
click at [1209, 437] on div "Select Additional Category" at bounding box center [1202, 445] width 109 height 16
click at [1228, 474] on label "Remodeler" at bounding box center [1201, 472] width 52 height 13
type input "remo"
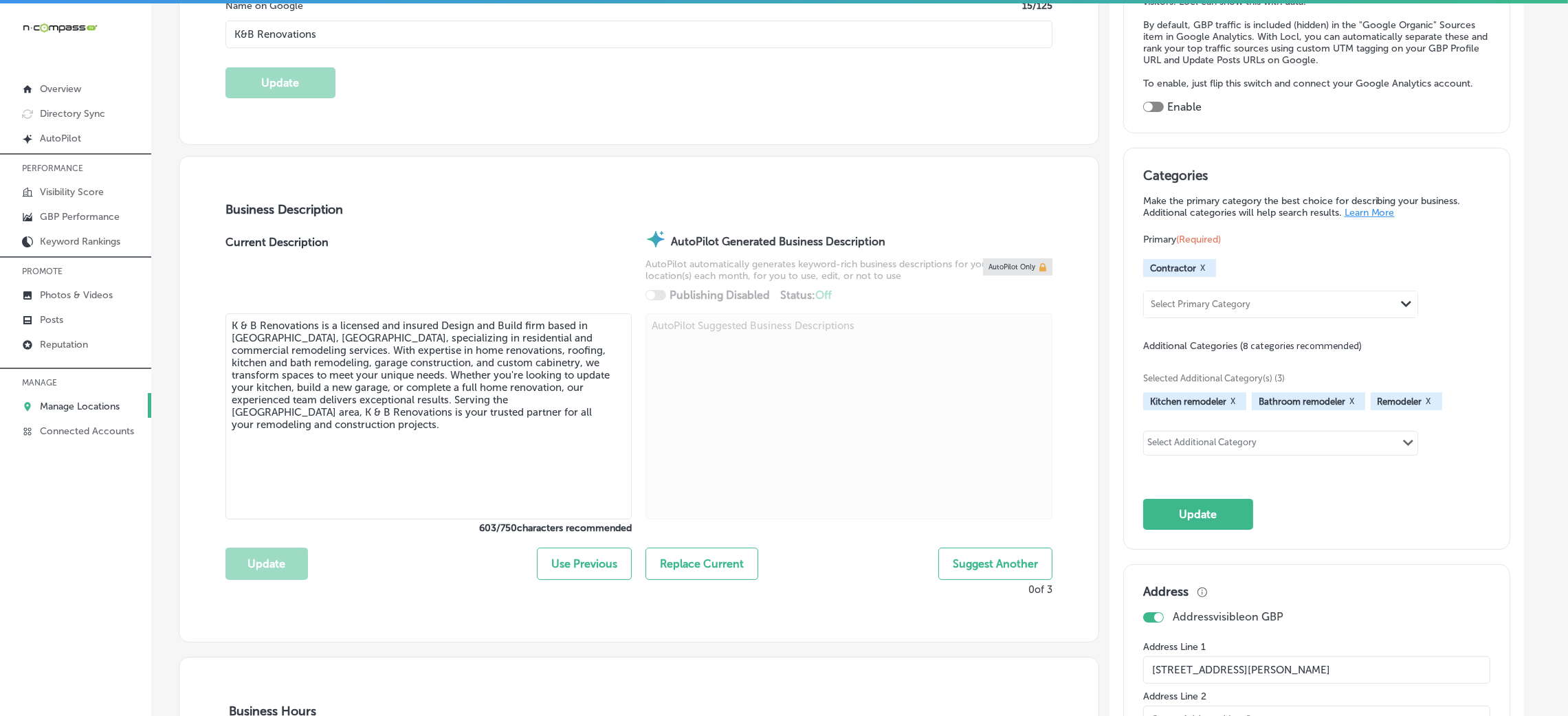
click at [1239, 444] on div "Select Additional Category" at bounding box center [1202, 445] width 109 height 16
click at [1232, 467] on label "Roofing contractor" at bounding box center [1220, 472] width 90 height 13
type input "roofin"
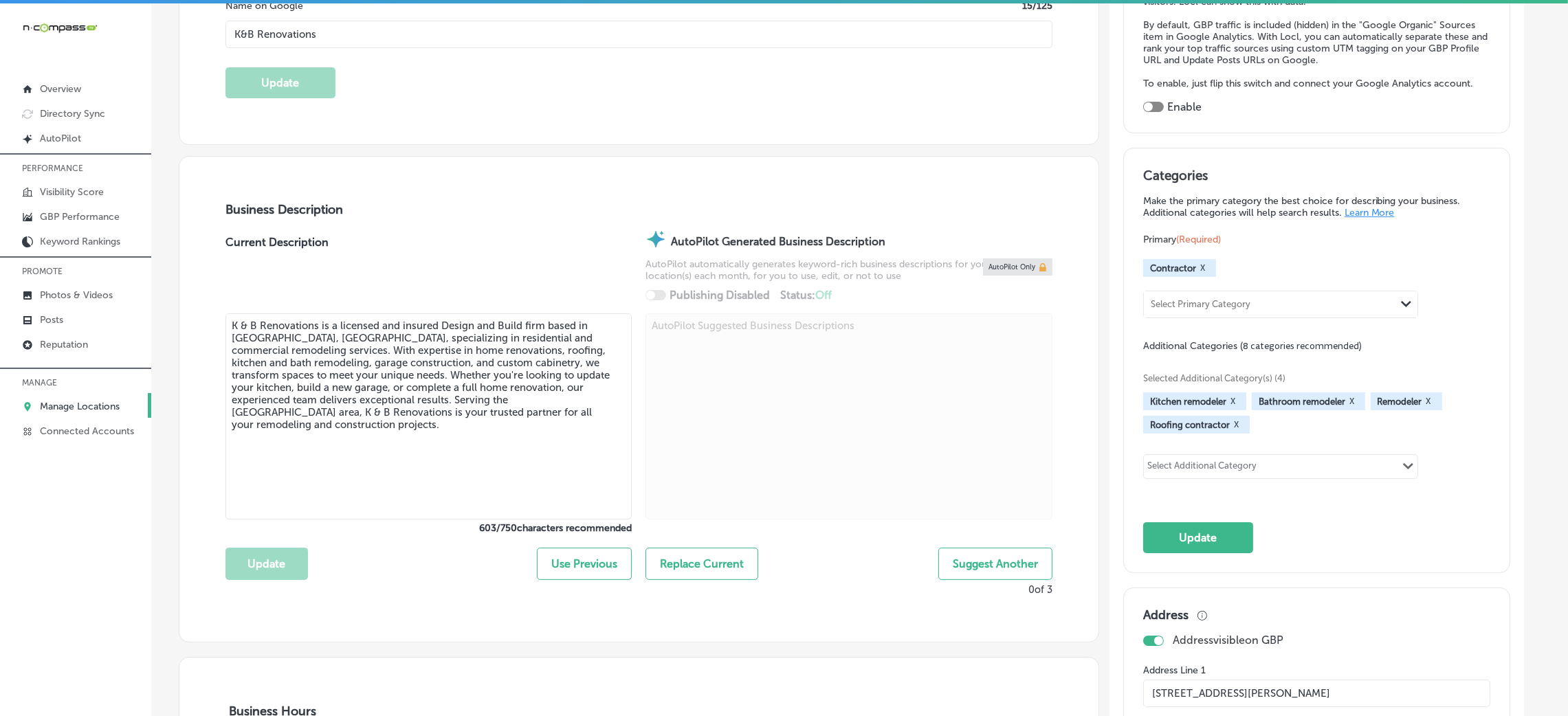
click at [1261, 458] on div "Select Additional Category" at bounding box center [1202, 466] width 117 height 19
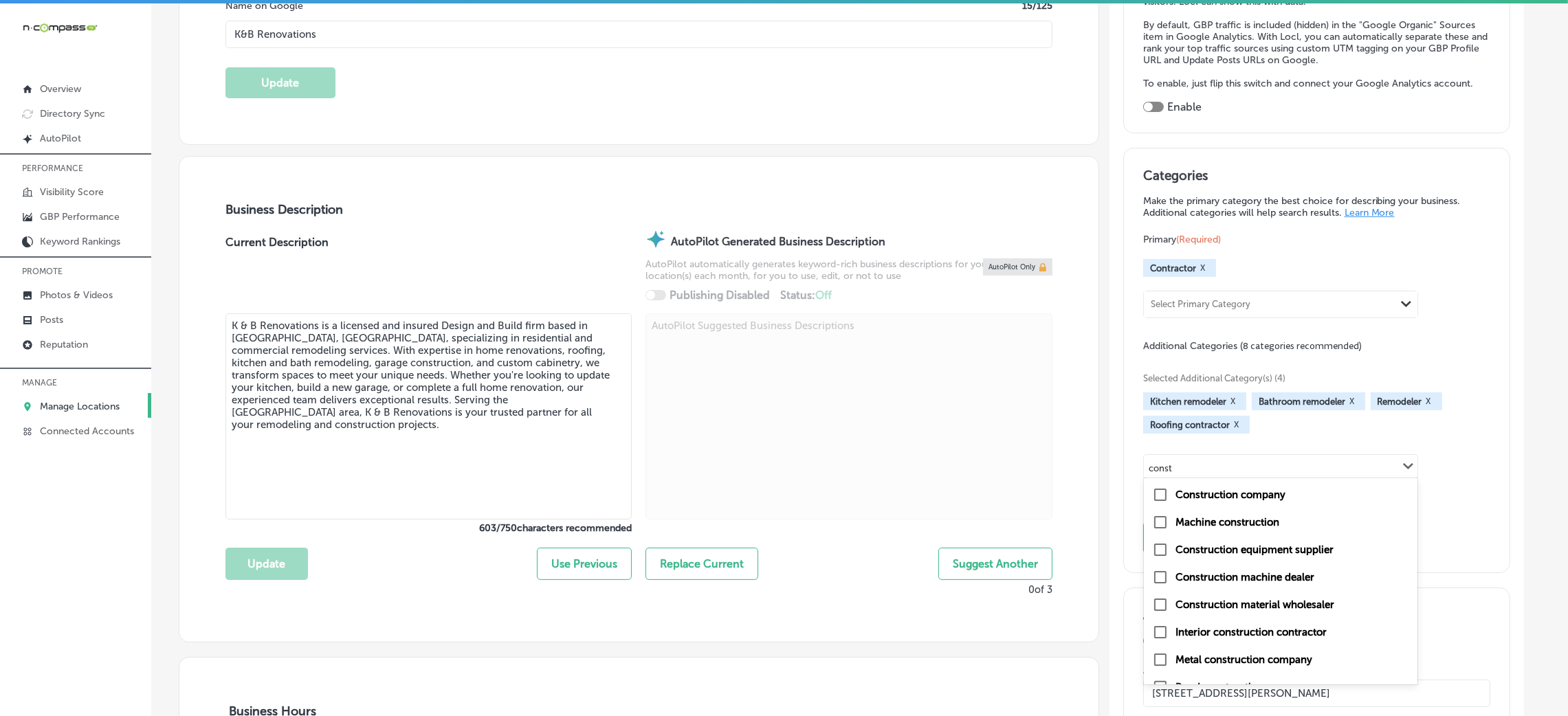
click at [1260, 504] on div "Construction company" at bounding box center [1281, 494] width 273 height 28
type input "const"
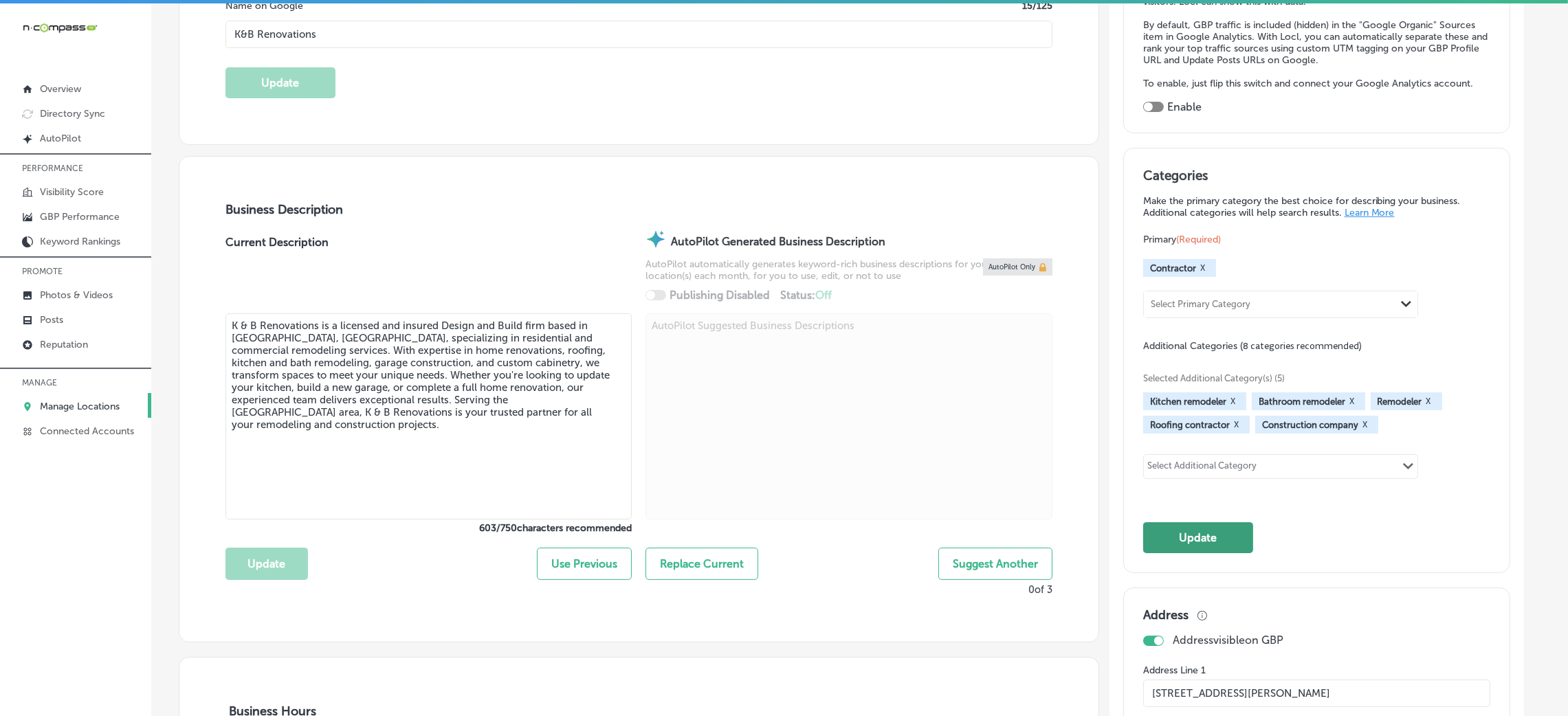
click at [1202, 547] on button "Update" at bounding box center [1199, 538] width 110 height 31
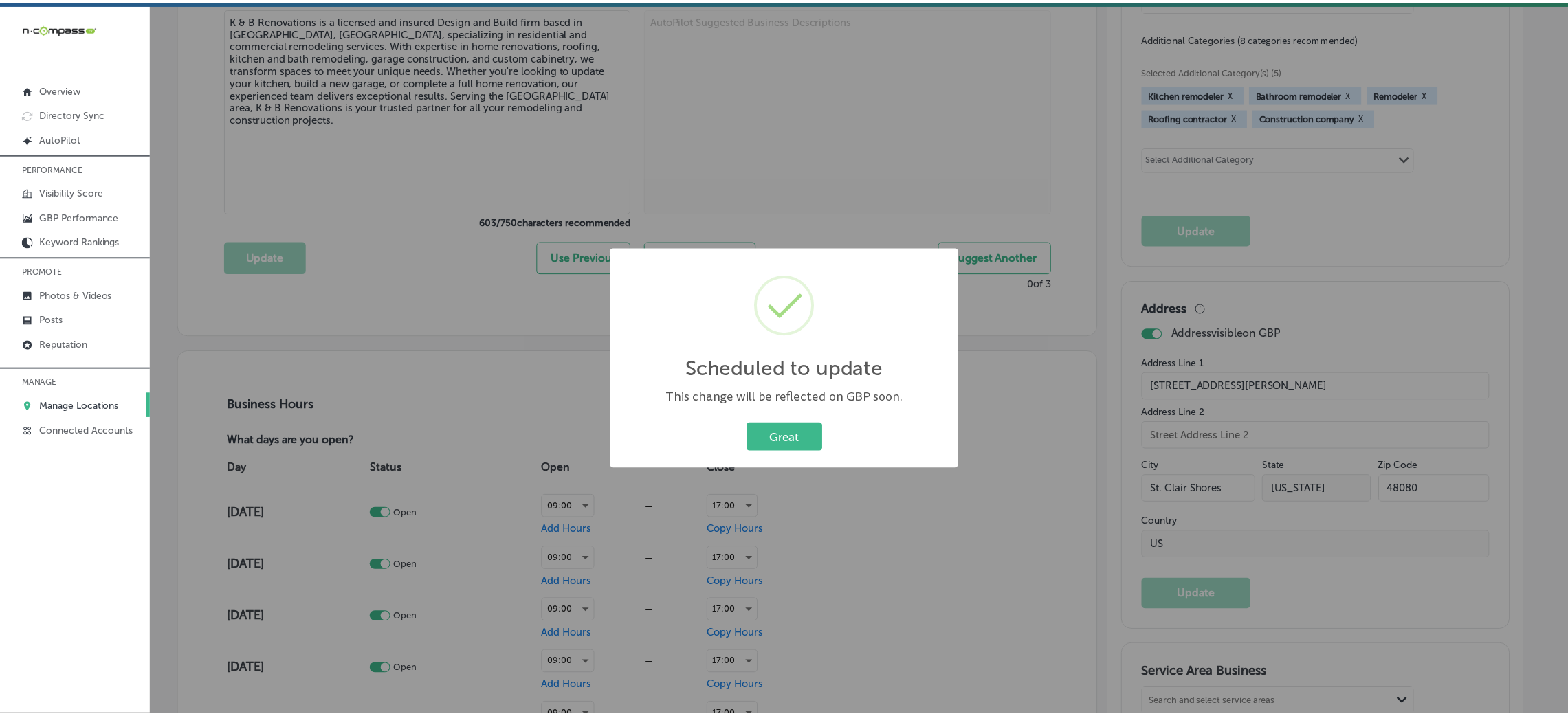
scroll to position [618, 0]
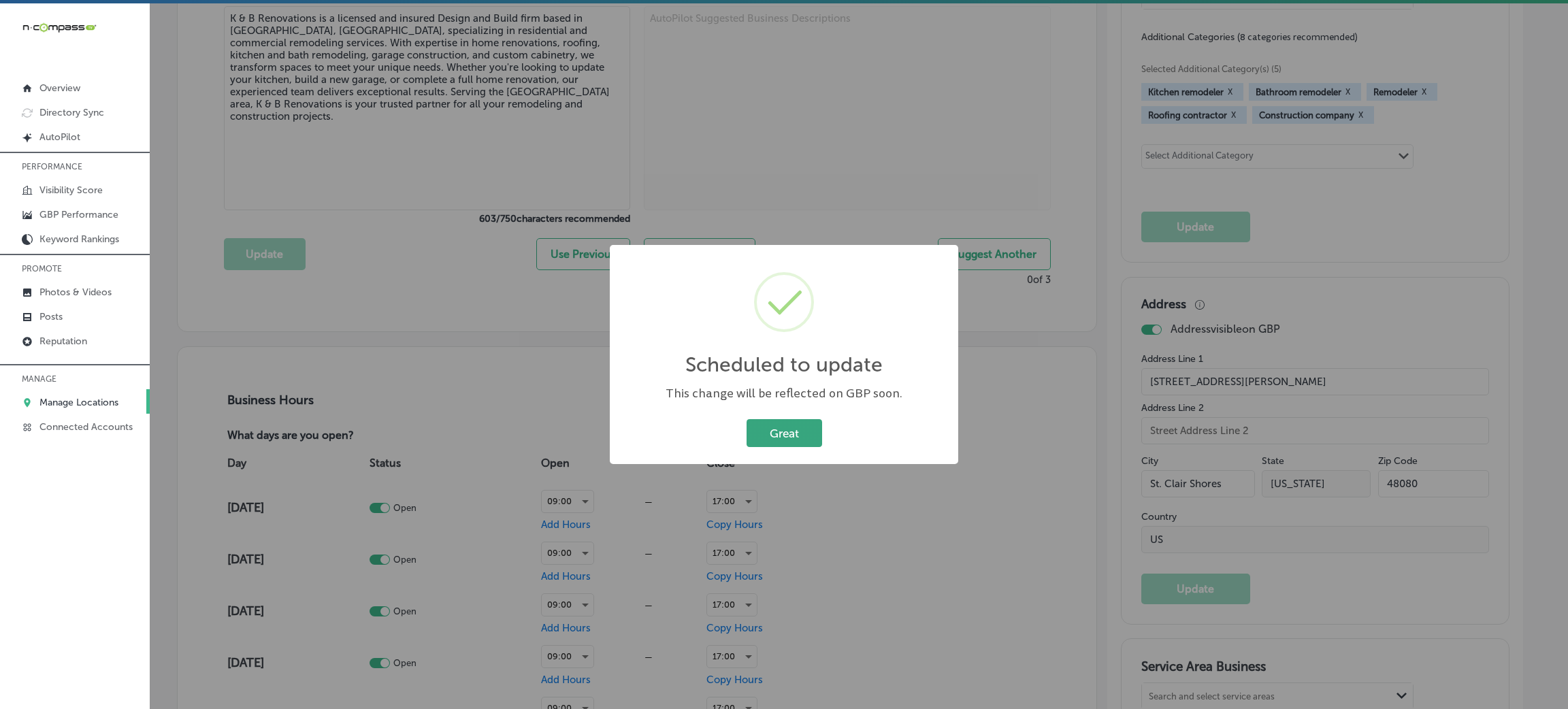
click at [778, 431] on button "Great" at bounding box center [784, 434] width 75 height 28
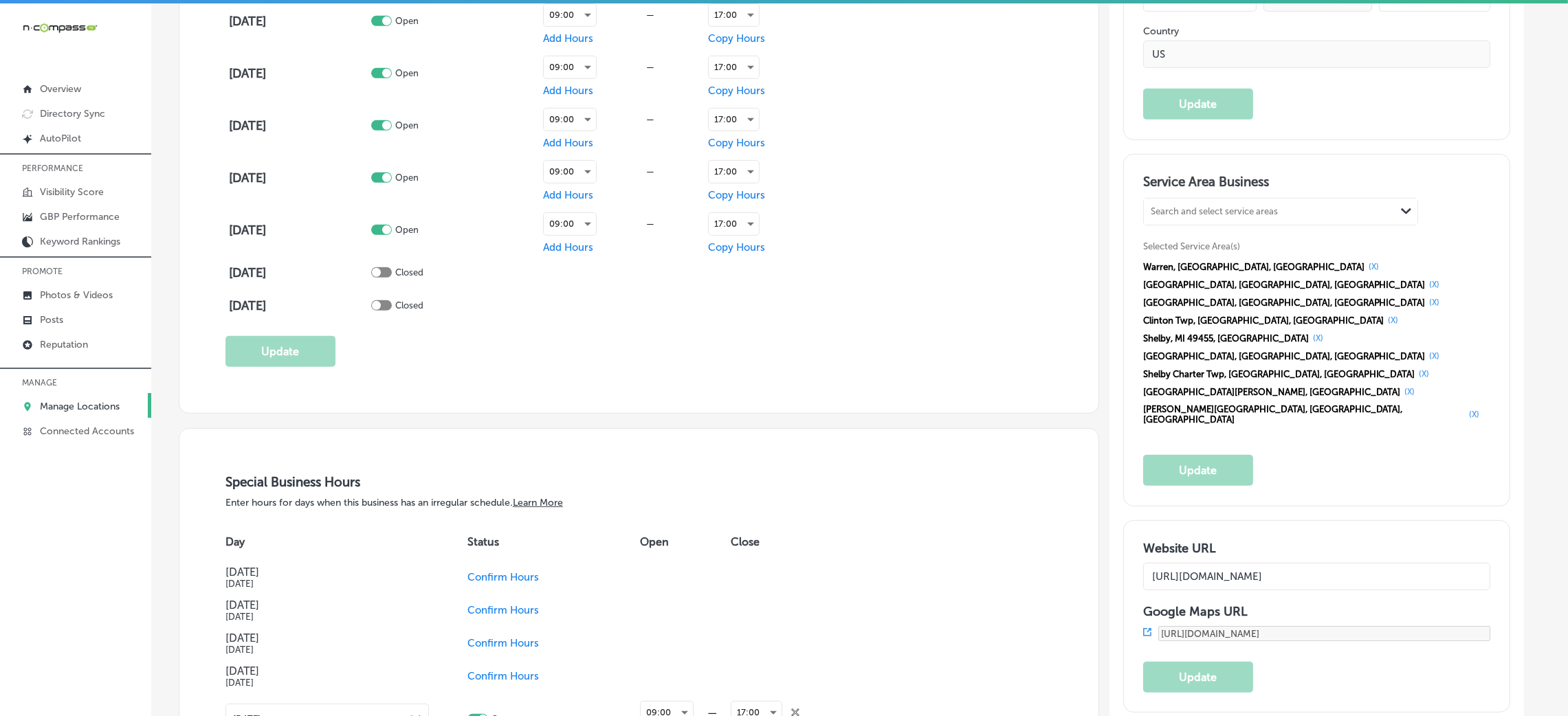
scroll to position [927, 0]
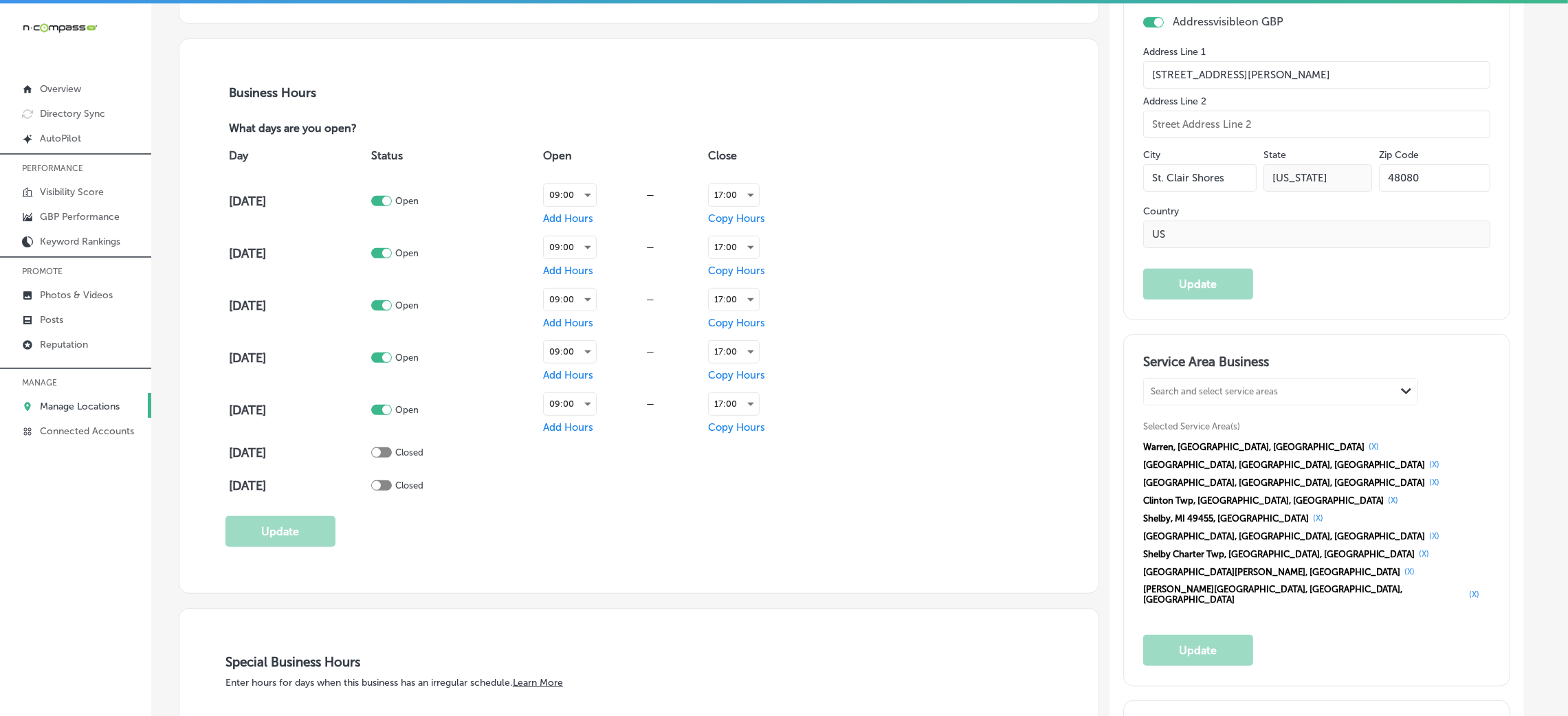
click at [1365, 445] on button "(X)" at bounding box center [1374, 447] width 18 height 11
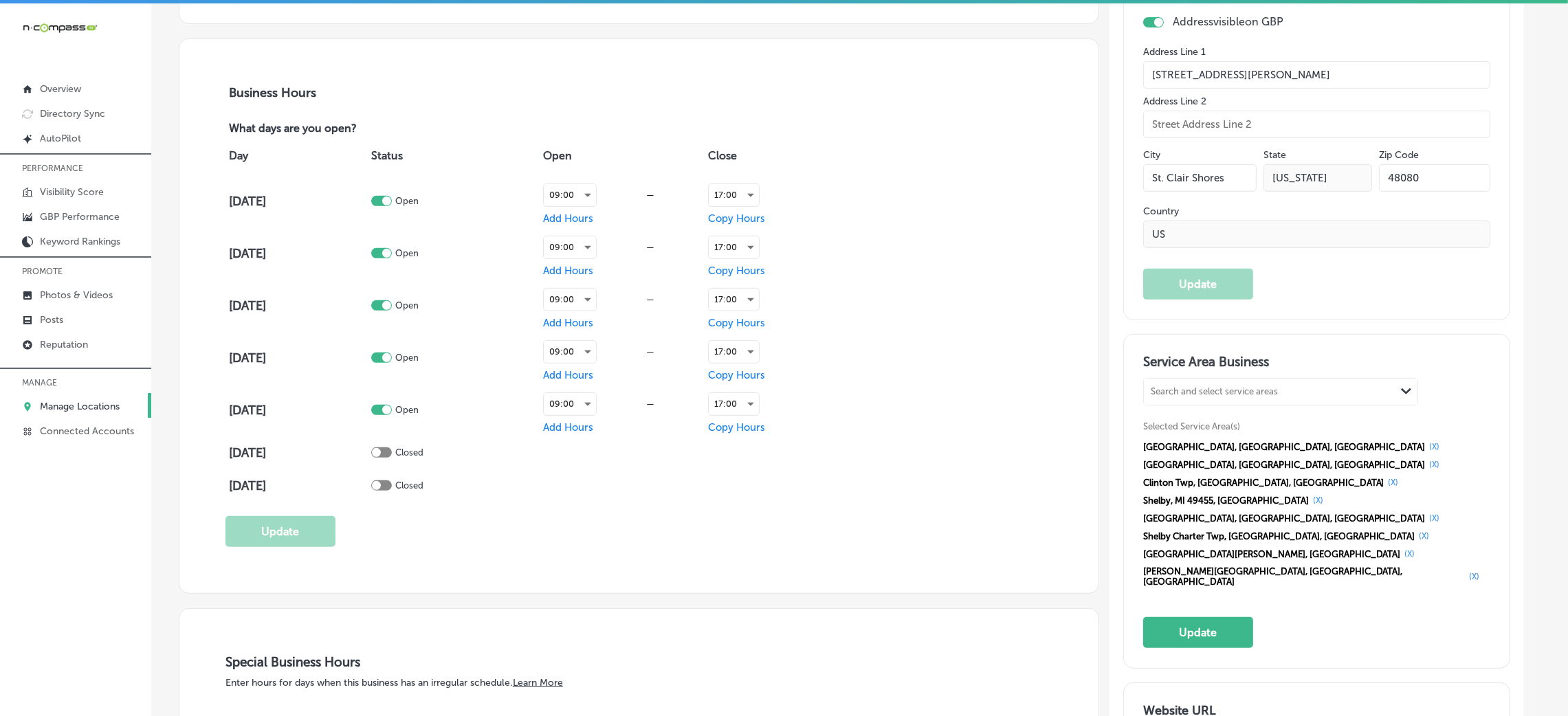
click at [1426, 445] on button "(X)" at bounding box center [1435, 447] width 18 height 11
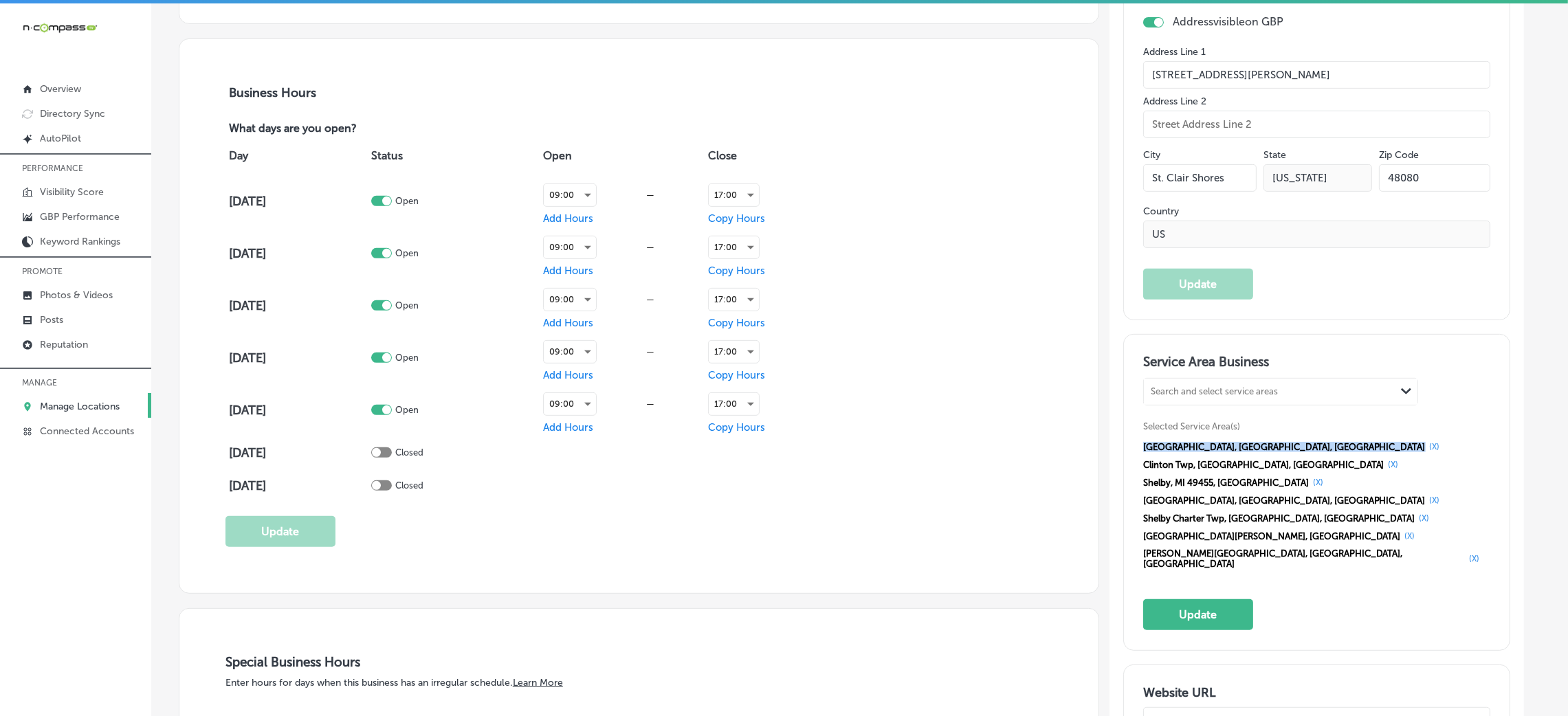
click at [1225, 445] on span "[GEOGRAPHIC_DATA], [GEOGRAPHIC_DATA], [GEOGRAPHIC_DATA]" at bounding box center [1285, 447] width 283 height 11
click at [1243, 440] on div "[GEOGRAPHIC_DATA], [GEOGRAPHIC_DATA], [GEOGRAPHIC_DATA] (X) Clinton Twp, [GEOGR…" at bounding box center [1317, 505] width 348 height 135
click at [1251, 440] on div "[GEOGRAPHIC_DATA], [GEOGRAPHIC_DATA], [GEOGRAPHIC_DATA] (X) Clinton Twp, [GEOGR…" at bounding box center [1317, 505] width 348 height 135
click at [1426, 445] on button "(X)" at bounding box center [1435, 447] width 18 height 11
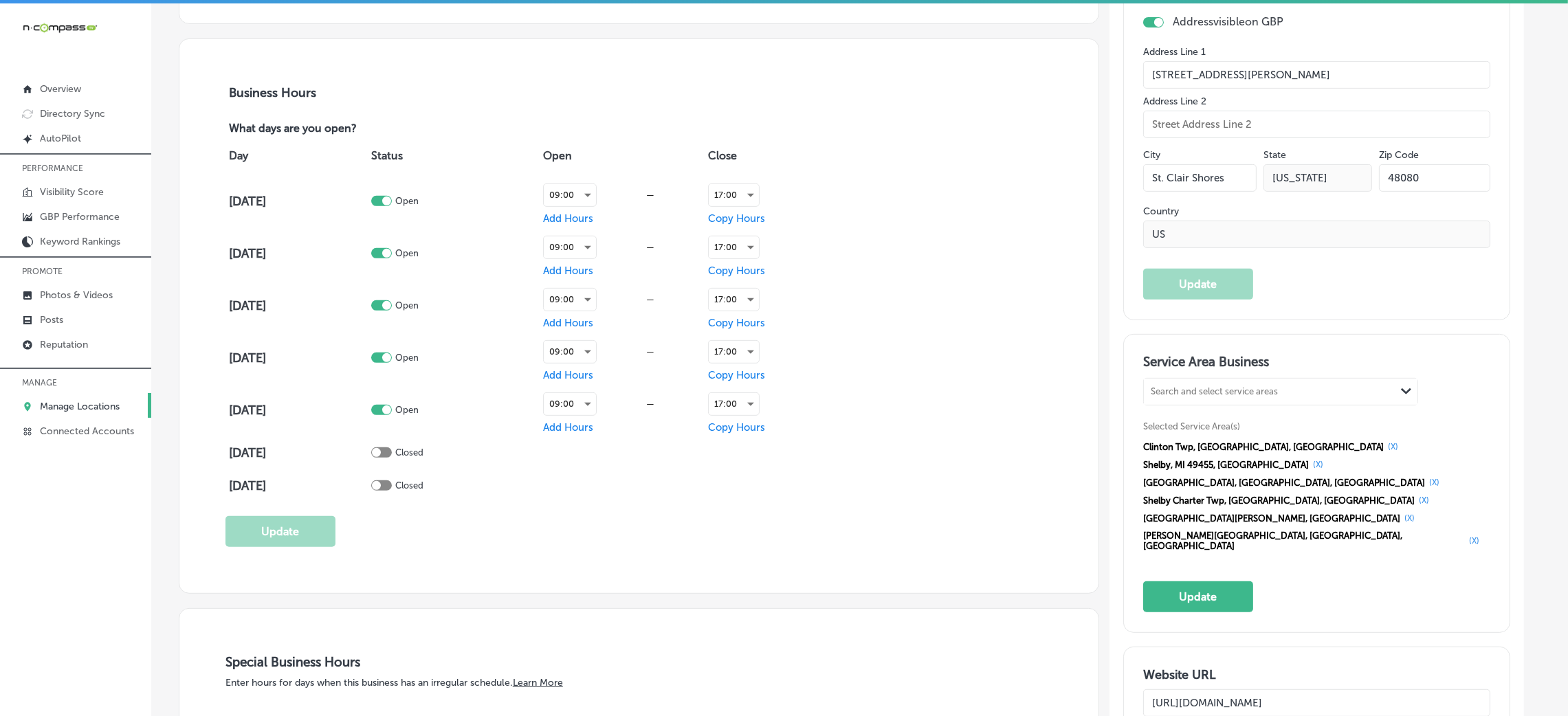
click at [1384, 445] on button "(X)" at bounding box center [1394, 447] width 18 height 11
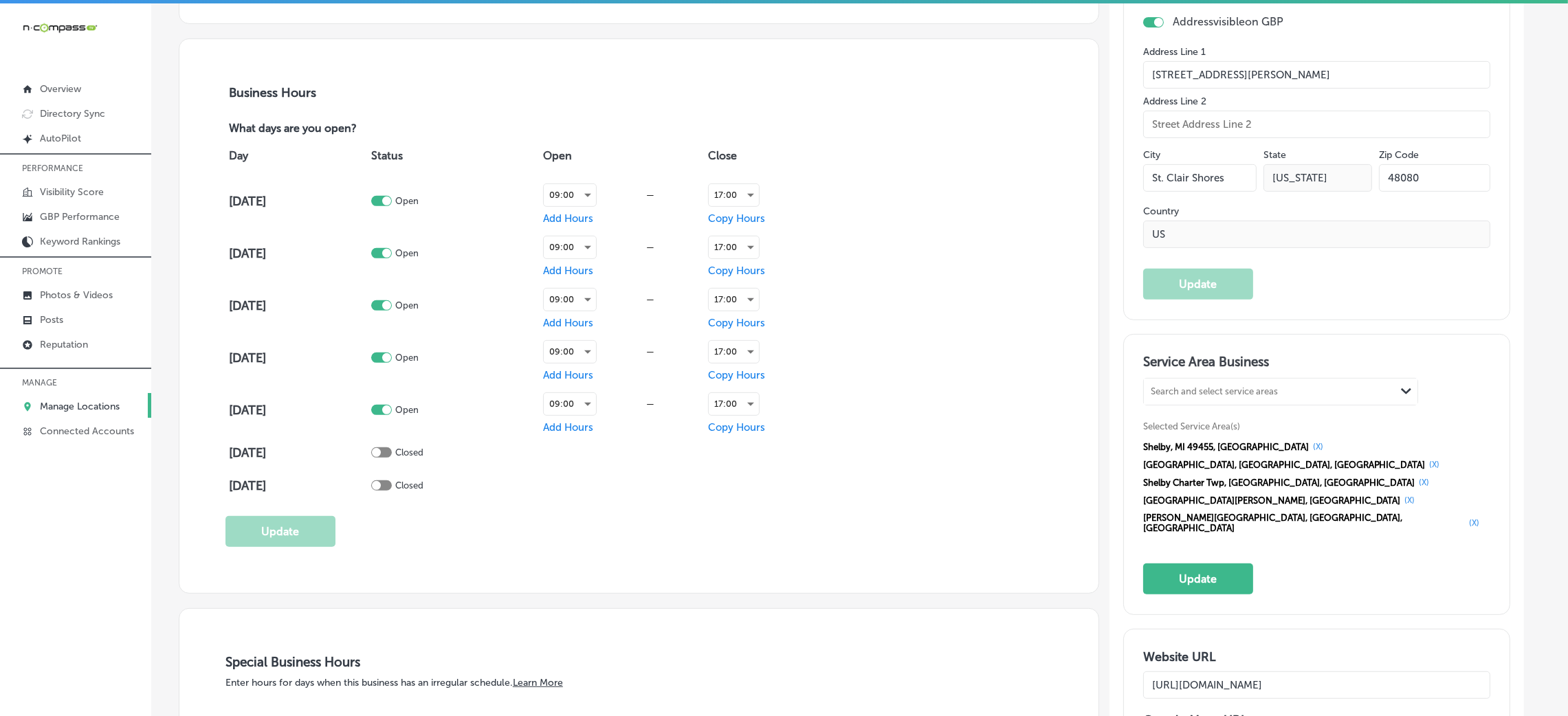
click at [1309, 445] on button "(X)" at bounding box center [1318, 447] width 18 height 11
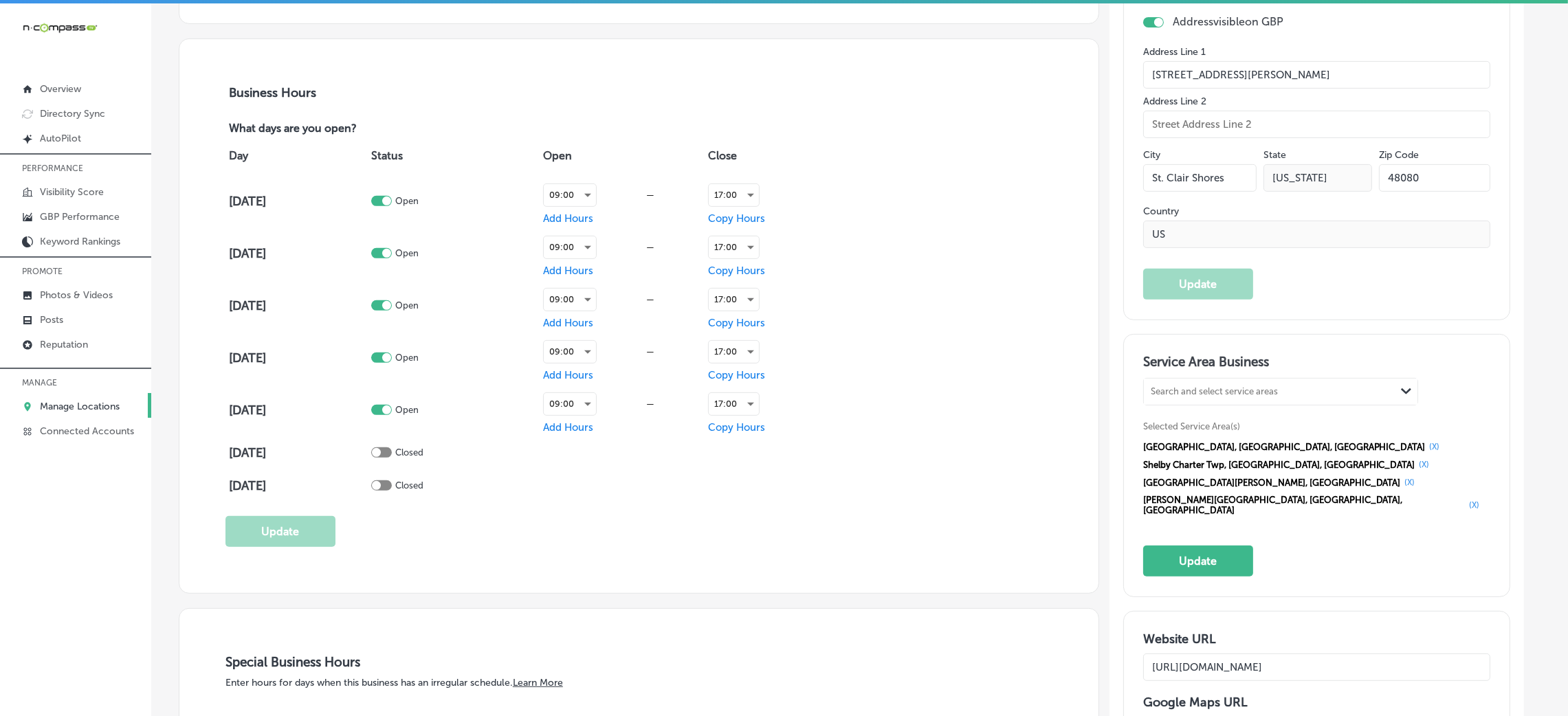
click at [1426, 445] on button "(X)" at bounding box center [1435, 447] width 18 height 11
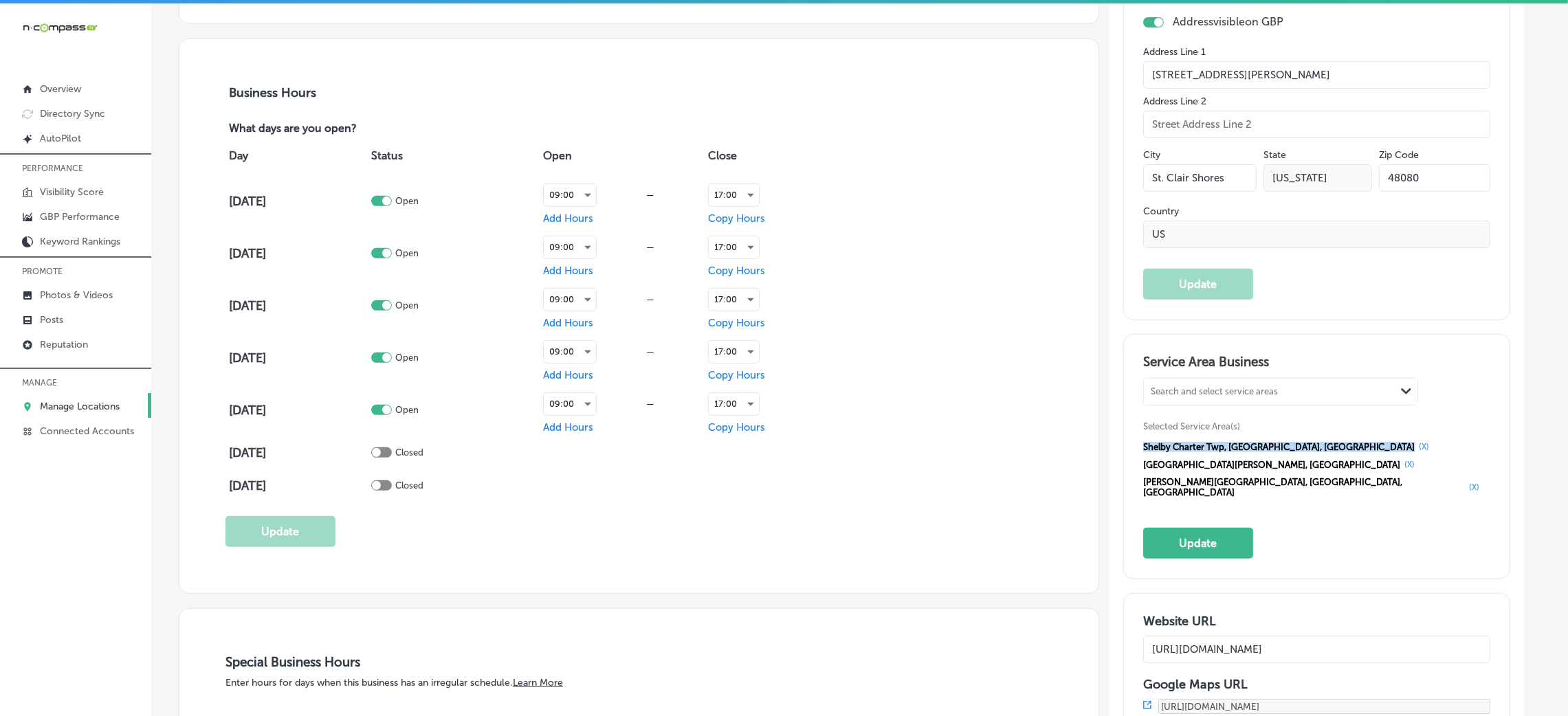
click at [1251, 445] on span "Shelby Charter Twp, [GEOGRAPHIC_DATA], [GEOGRAPHIC_DATA]" at bounding box center [1279, 447] width 272 height 11
click at [1415, 447] on button "(X)" at bounding box center [1425, 447] width 18 height 11
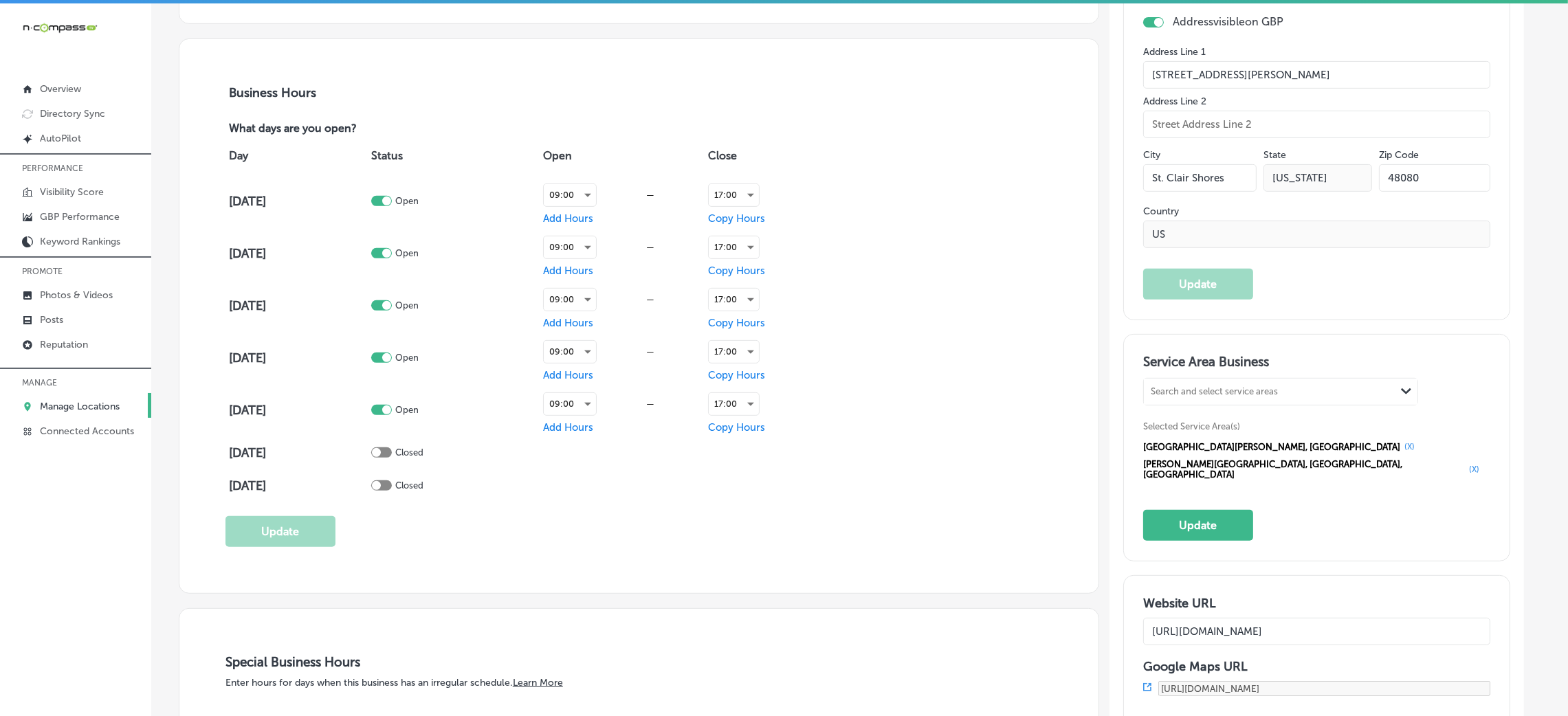
click at [1401, 448] on button "(X)" at bounding box center [1410, 447] width 18 height 11
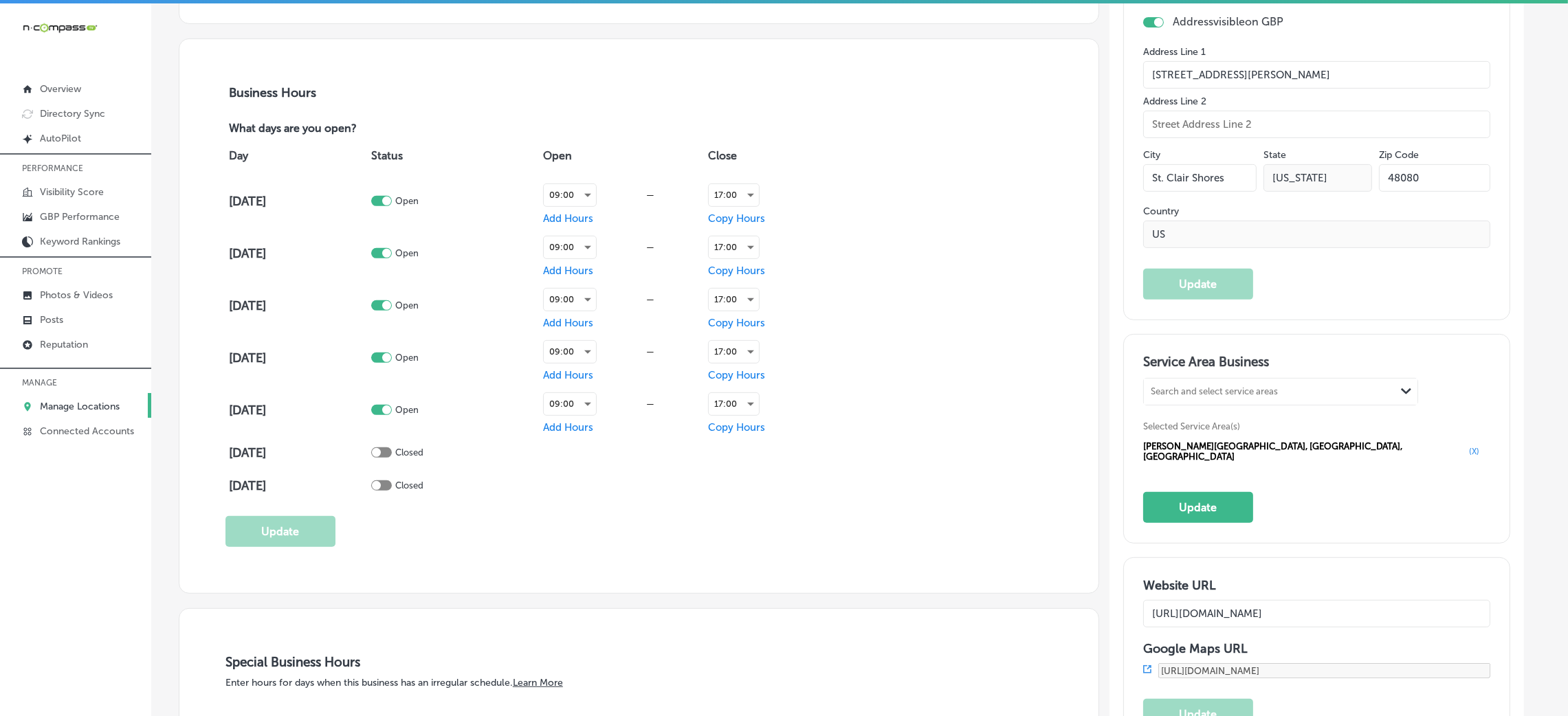
click at [1465, 446] on button "(X)" at bounding box center [1474, 452] width 18 height 11
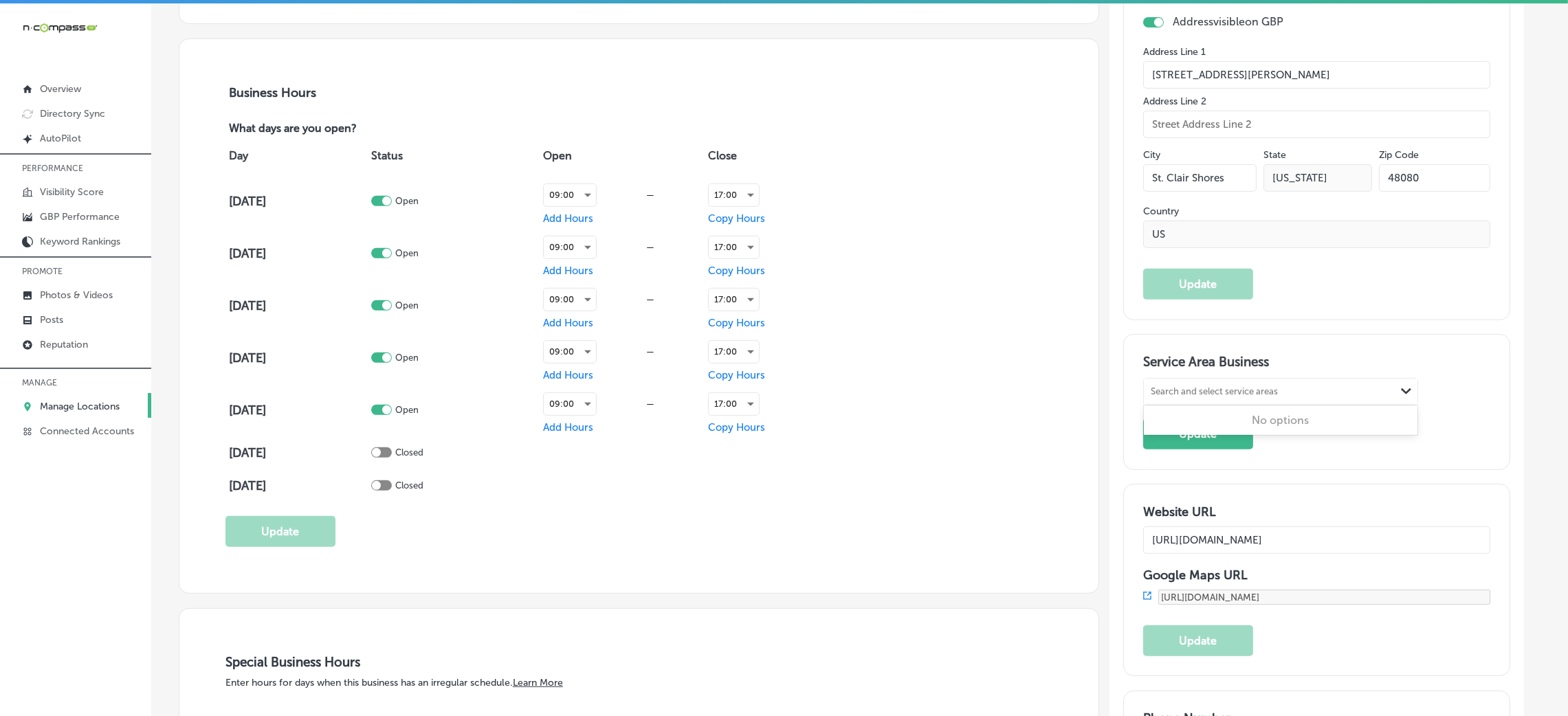
click at [1209, 390] on div "Search and select service areas" at bounding box center [1214, 392] width 127 height 11
paste input "[GEOGRAPHIC_DATA],"
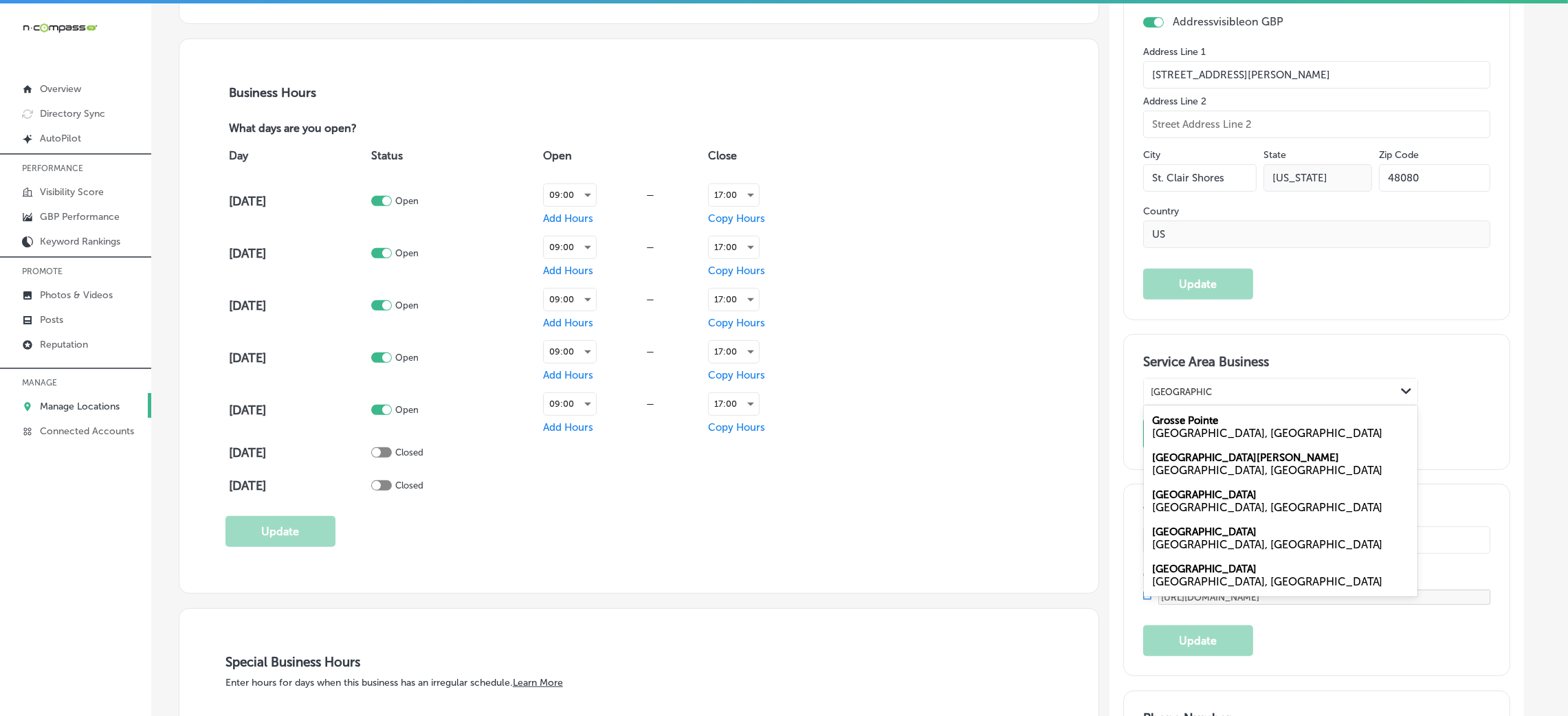
click at [1251, 427] on div "[GEOGRAPHIC_DATA], [GEOGRAPHIC_DATA]" at bounding box center [1281, 433] width 257 height 13
type input "[GEOGRAPHIC_DATA],"
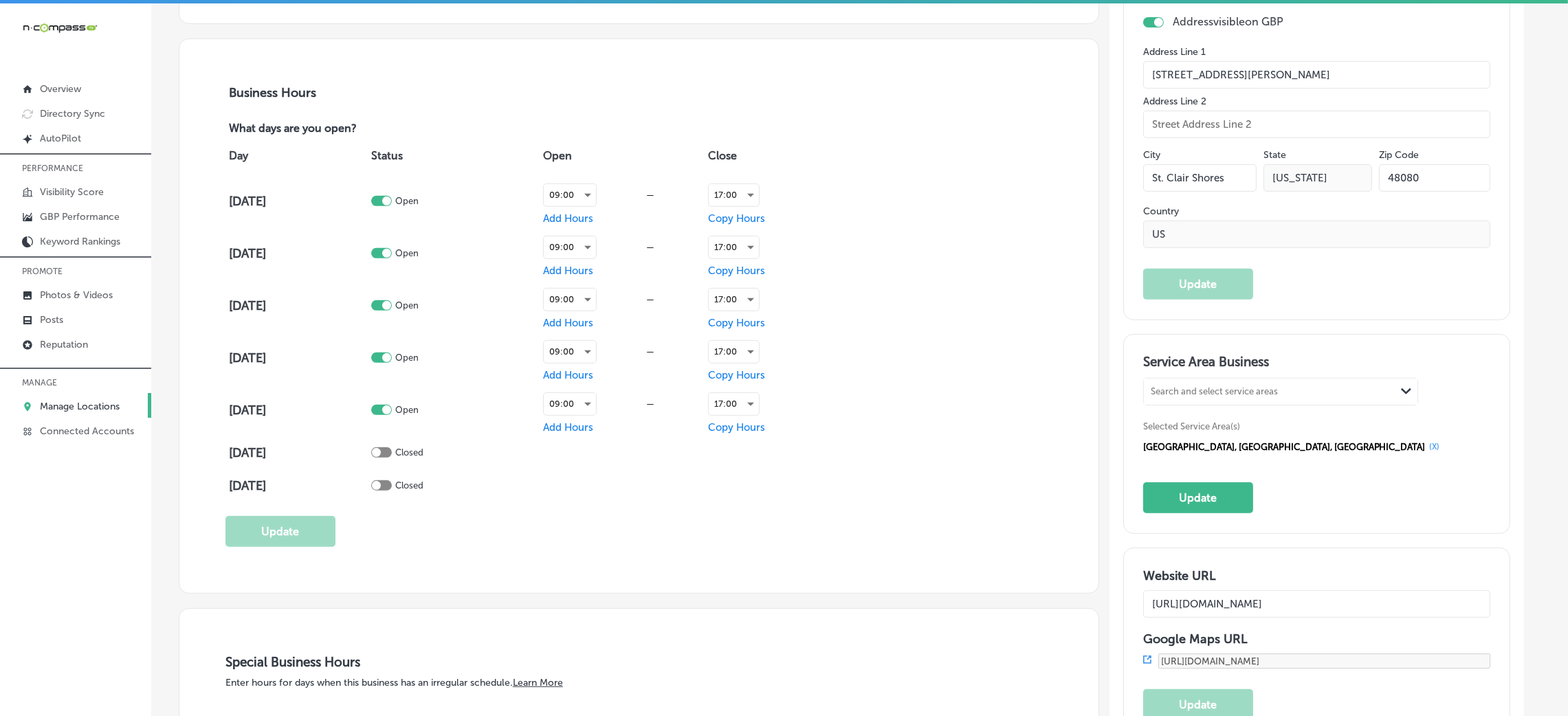
click at [1261, 395] on div "Search and select service areas" at bounding box center [1214, 392] width 127 height 11
paste input "[GEOGRAPHIC_DATA], [GEOGRAPHIC_DATA]"
drag, startPoint x: 1224, startPoint y: 394, endPoint x: 1323, endPoint y: 389, distance: 99.1
click at [1323, 389] on div "[GEOGRAPHIC_DATA], [GEOGRAPHIC_DATA] [GEOGRAPHIC_DATA], [GEOGRAPHIC_DATA]" at bounding box center [1256, 392] width 224 height 18
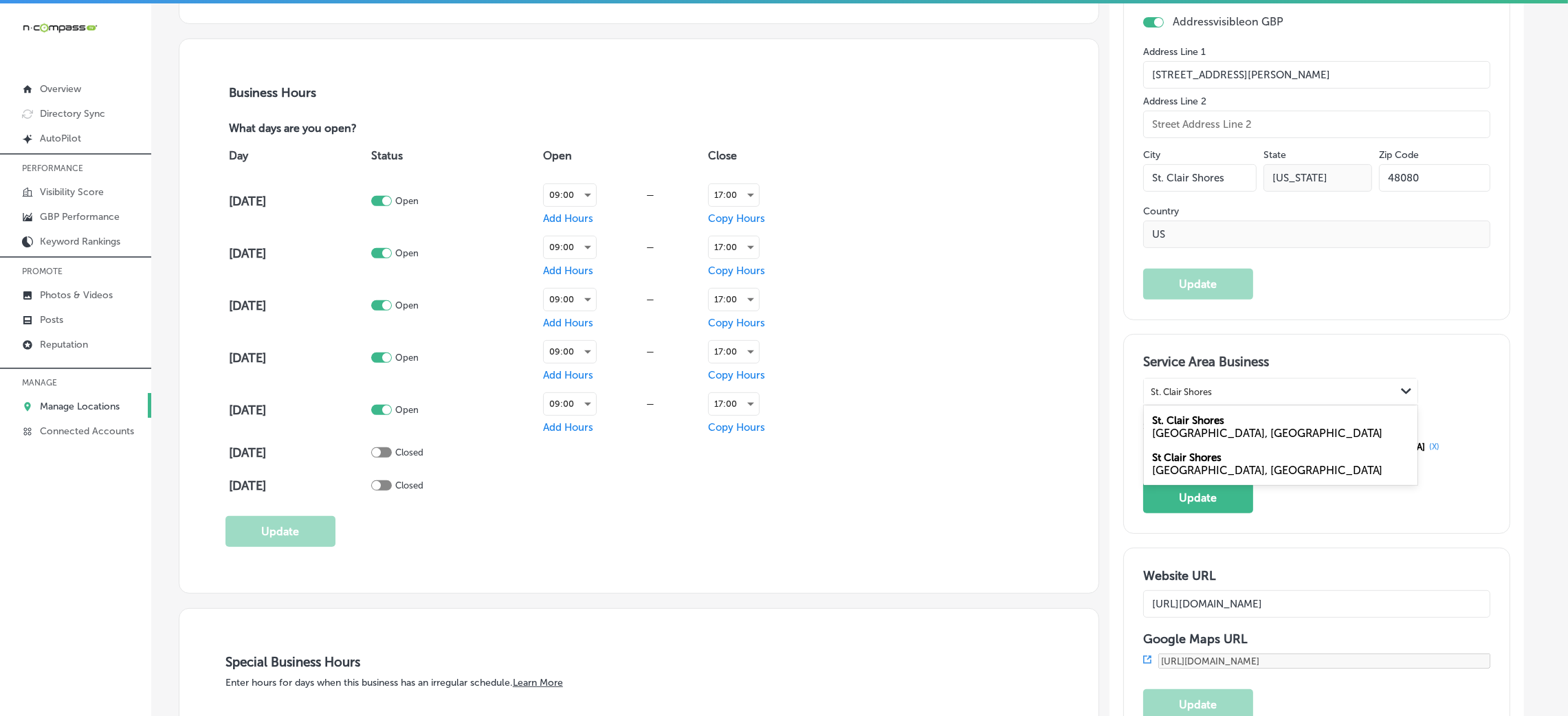
click at [1218, 433] on div "[GEOGRAPHIC_DATA], [GEOGRAPHIC_DATA]" at bounding box center [1281, 433] width 257 height 13
type input "St. Clair Shores"
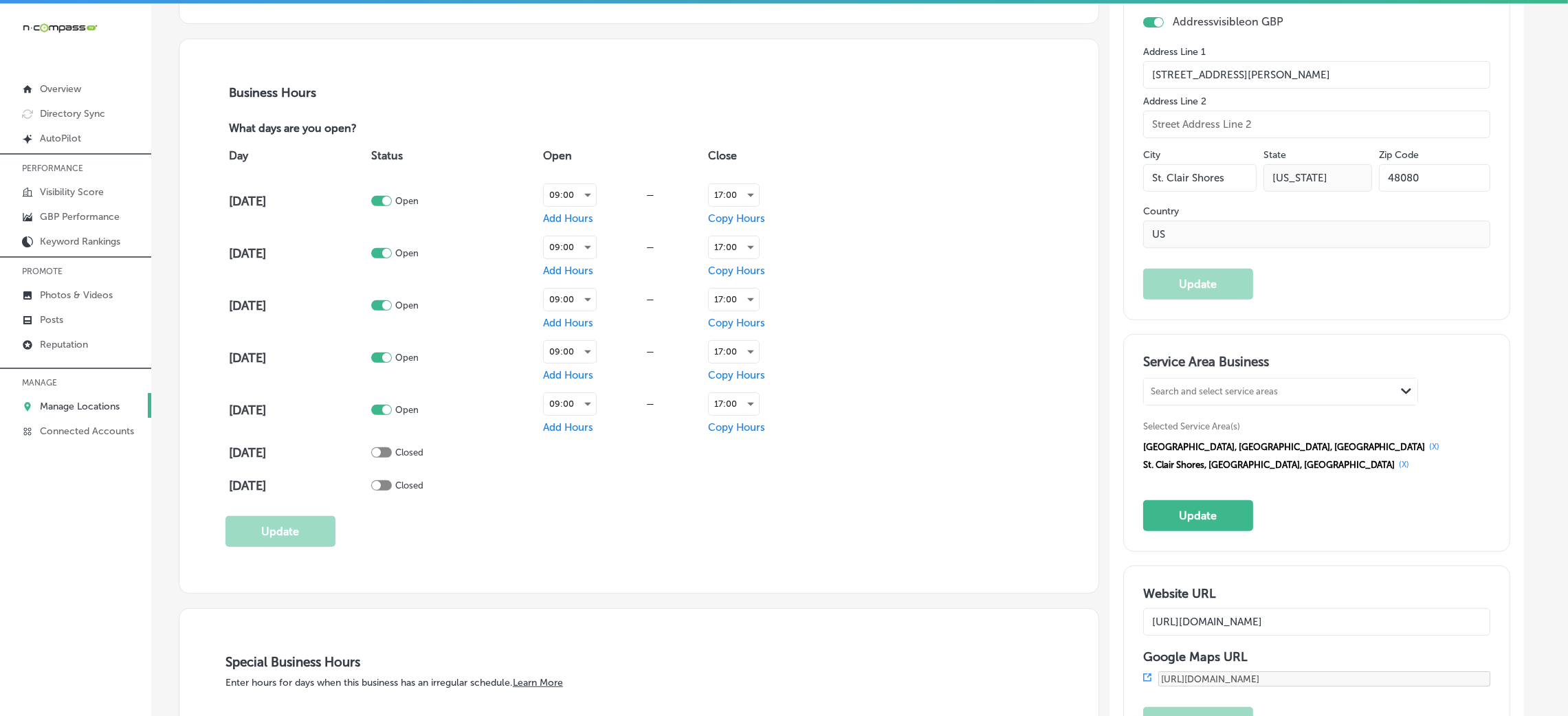
click at [1249, 393] on div "Search and select service areas" at bounding box center [1214, 392] width 127 height 11
paste input "[PERSON_NAME][GEOGRAPHIC_DATA]"
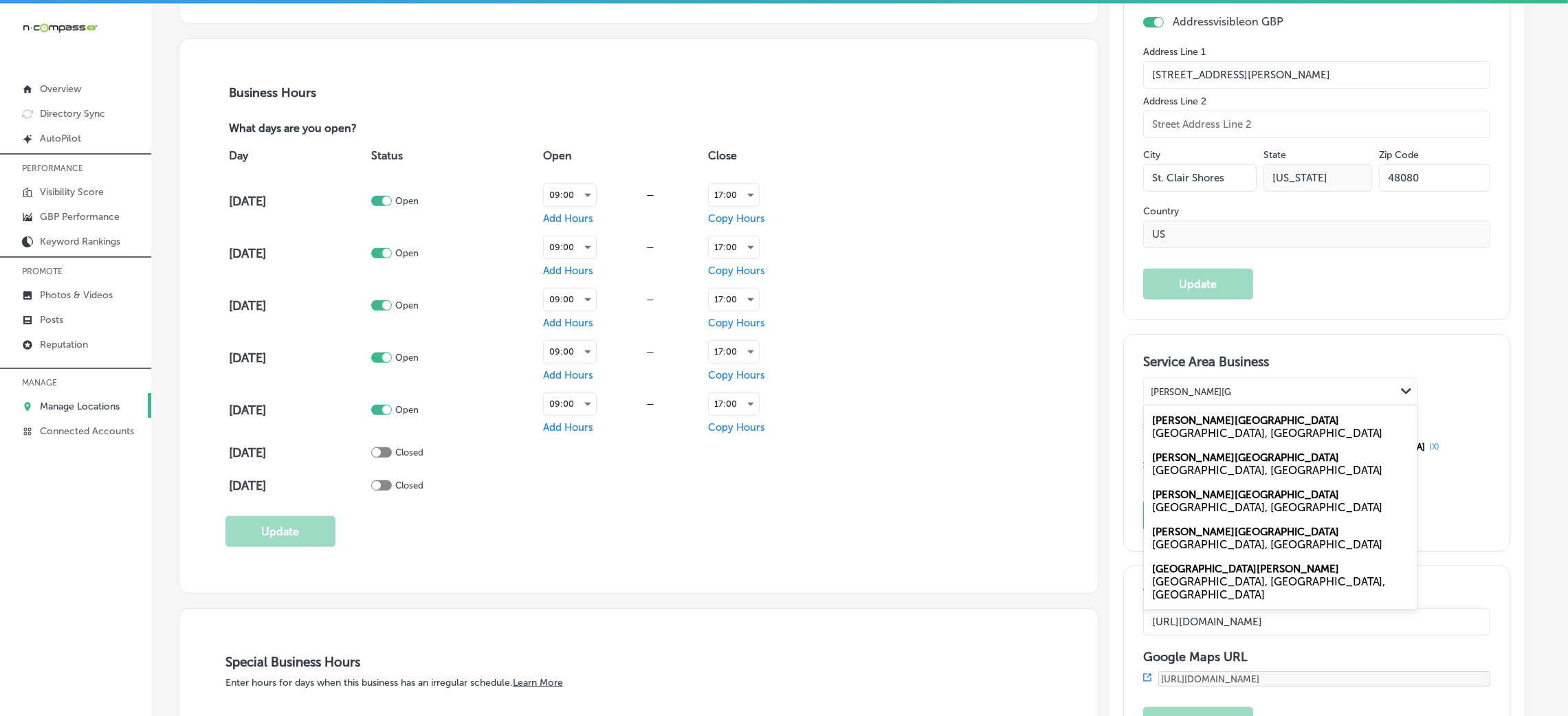
click at [1230, 429] on div "[GEOGRAPHIC_DATA], [GEOGRAPHIC_DATA]" at bounding box center [1281, 433] width 257 height 13
type input "[PERSON_NAME][GEOGRAPHIC_DATA]"
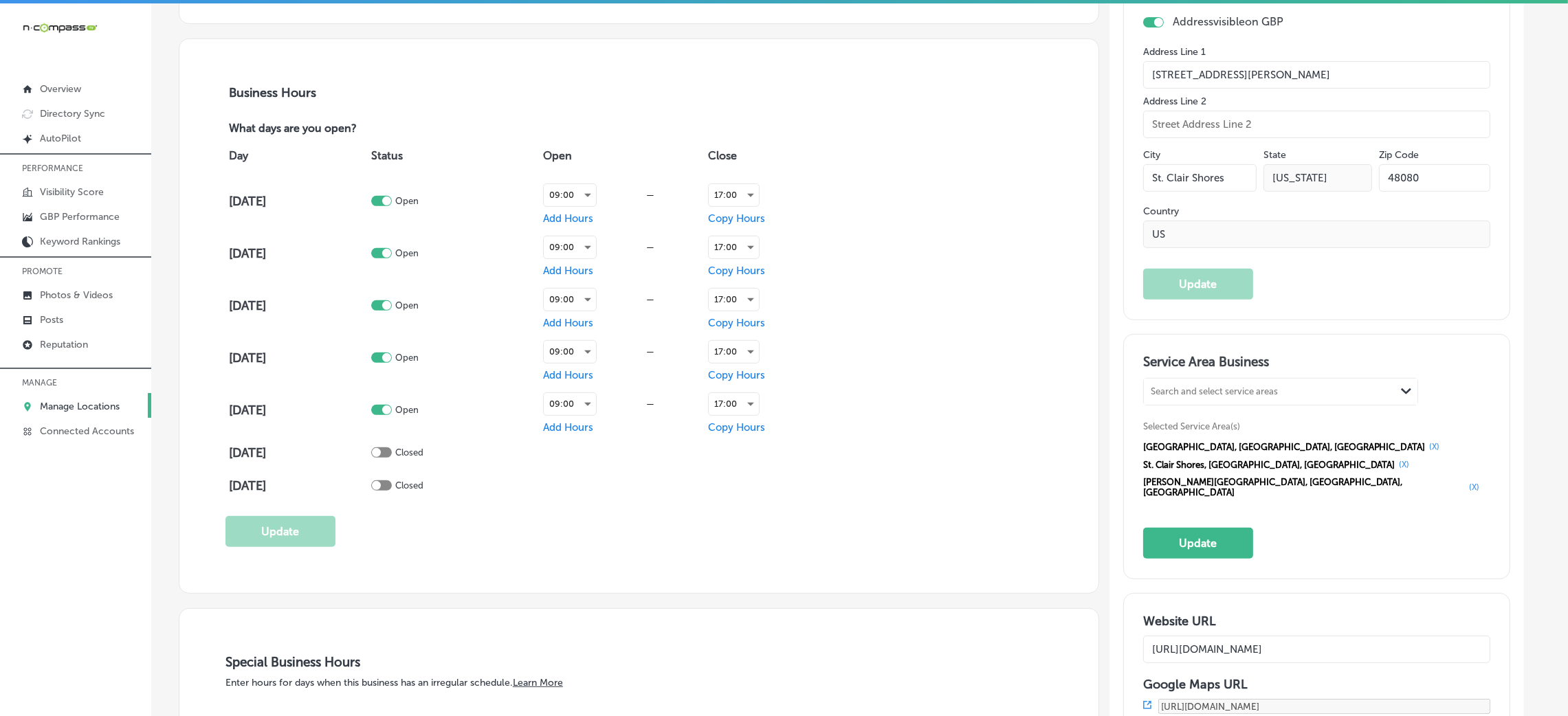
click at [1225, 390] on div "Search and select service areas" at bounding box center [1214, 392] width 127 height 11
paste input "[GEOGRAPHIC_DATA] [GEOGRAPHIC_DATA] [GEOGRAPHIC_DATA]"
drag, startPoint x: 1248, startPoint y: 392, endPoint x: 1406, endPoint y: 390, distance: 158.0
click at [1406, 390] on div "[GEOGRAPHIC_DATA] [GEOGRAPHIC_DATA] [GEOGRAPHIC_DATA] [GEOGRAPHIC_DATA] [GEOGRA…" at bounding box center [1281, 391] width 273 height 26
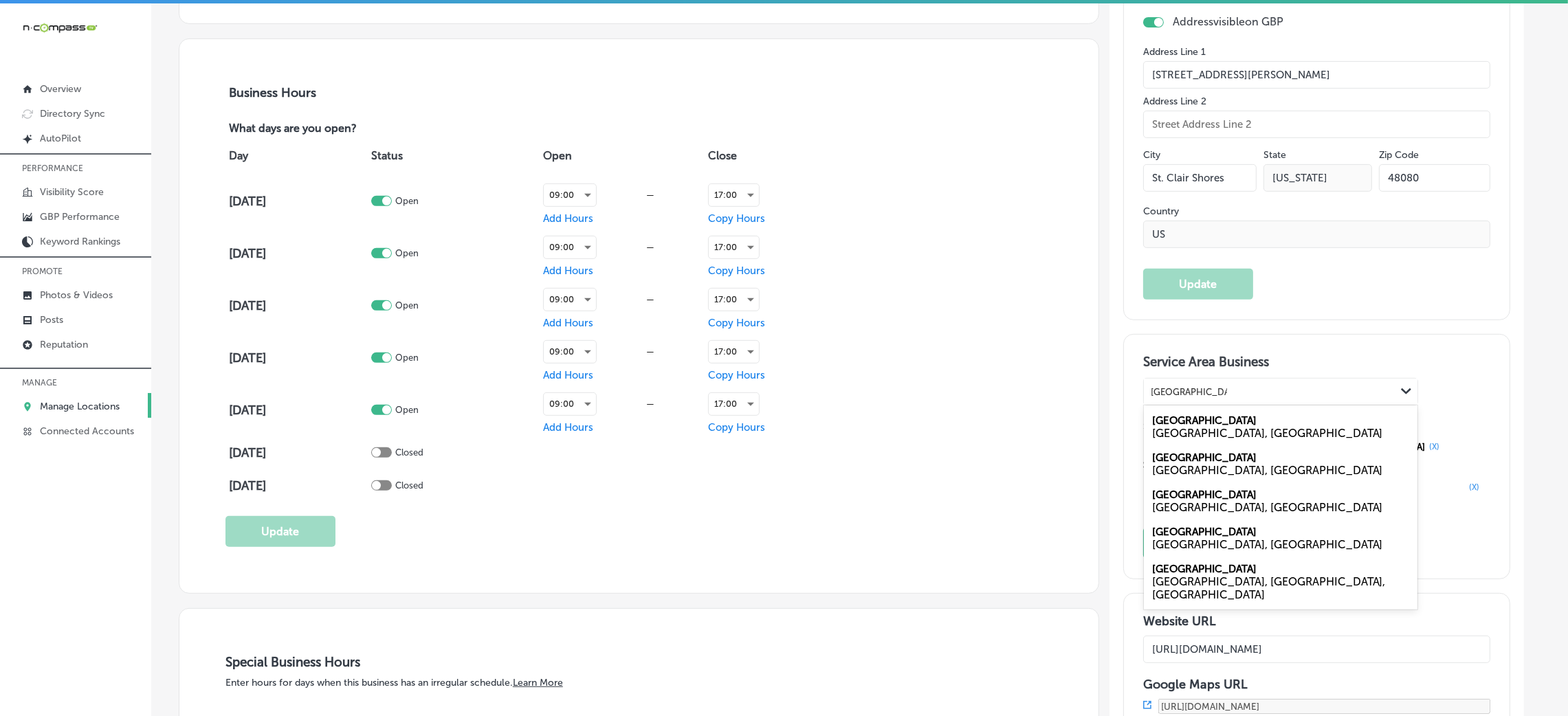
click at [1245, 416] on div "[GEOGRAPHIC_DATA], [GEOGRAPHIC_DATA]" at bounding box center [1281, 426] width 273 height 37
type input "[GEOGRAPHIC_DATA]"
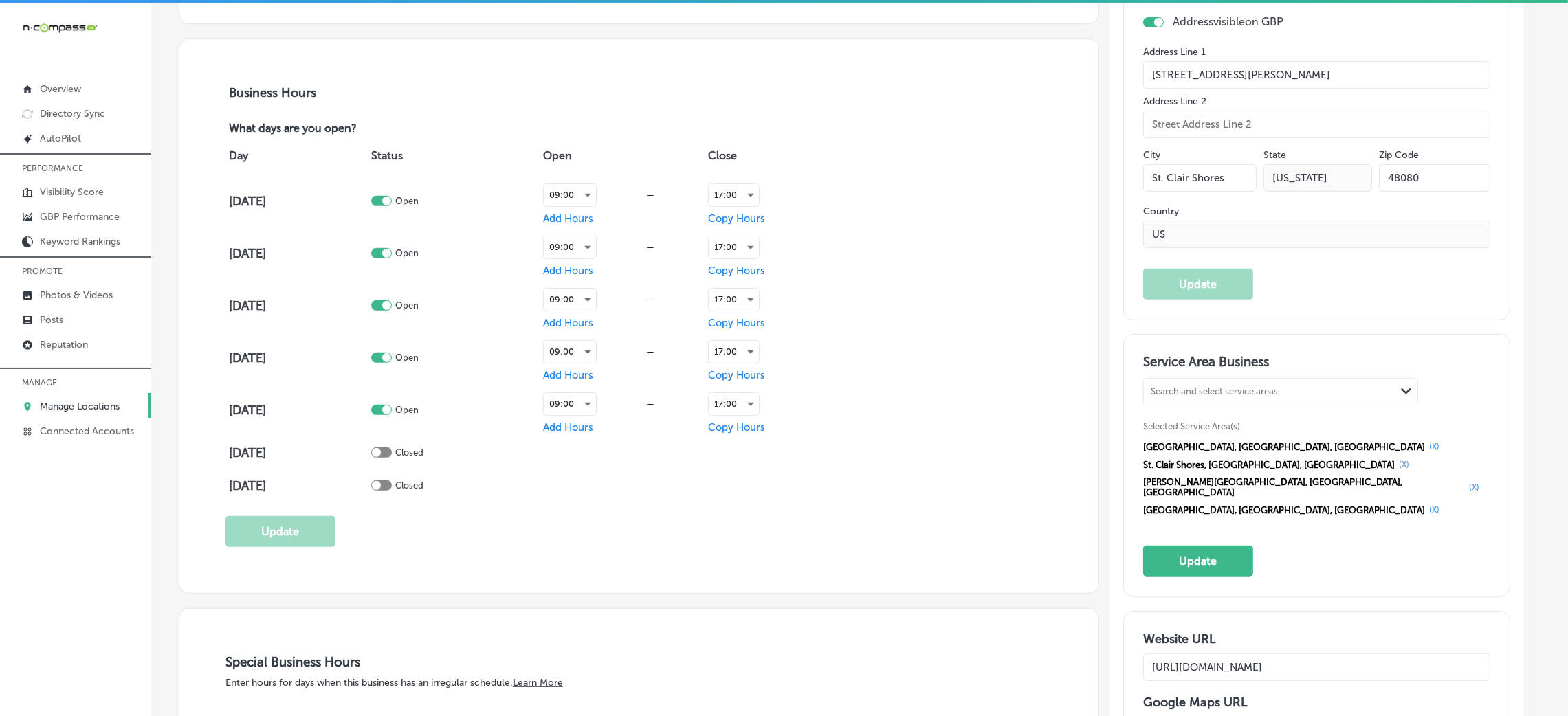
click at [1205, 383] on div "Search and select service areas" at bounding box center [1270, 392] width 251 height 18
paste input "[GEOGRAPHIC_DATA] [GEOGRAPHIC_DATA]"
click at [1160, 393] on input "[GEOGRAPHIC_DATA] [GEOGRAPHIC_DATA]" at bounding box center [1213, 392] width 126 height 11
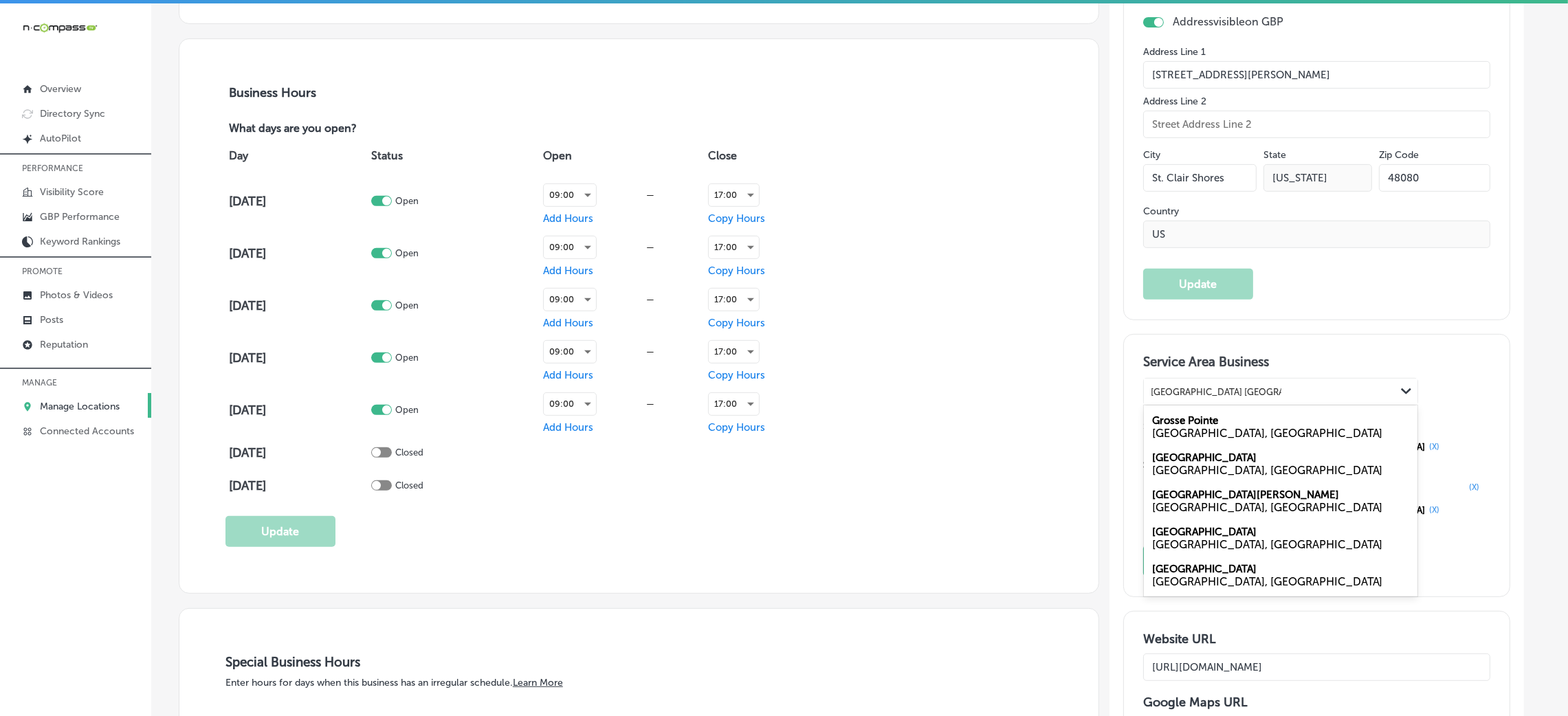
drag, startPoint x: 1248, startPoint y: 391, endPoint x: 1318, endPoint y: 391, distance: 70.0
click at [1318, 391] on div "[GEOGRAPHIC_DATA] [GEOGRAPHIC_DATA] [GEOGRAPHIC_DATA] [GEOGRAPHIC_DATA]" at bounding box center [1270, 392] width 251 height 18
click at [1223, 429] on div "[GEOGRAPHIC_DATA], [GEOGRAPHIC_DATA]" at bounding box center [1281, 433] width 257 height 13
type input "[GEOGRAPHIC_DATA]"
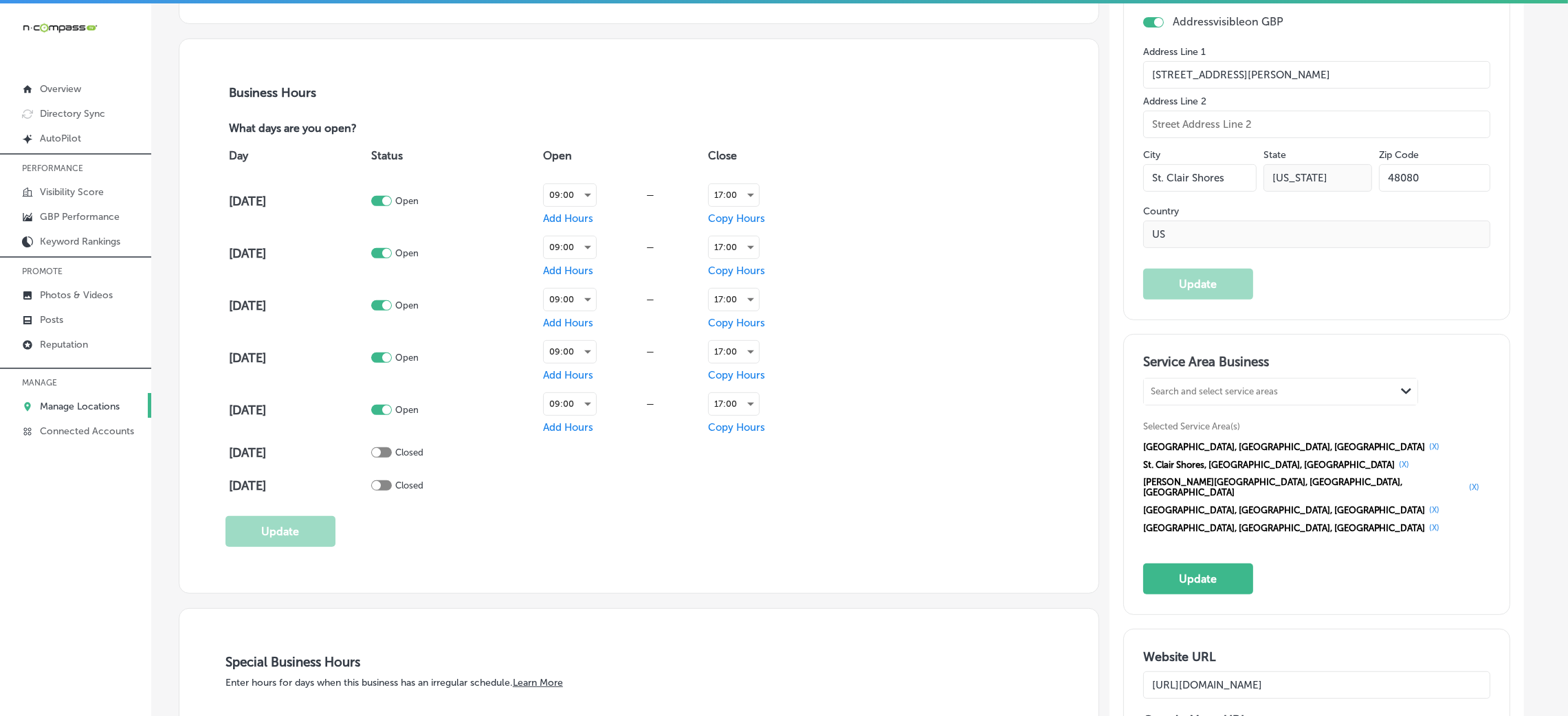
click at [1234, 390] on div "Search and select service areas" at bounding box center [1214, 392] width 127 height 11
paste input "Grosse Pointe"
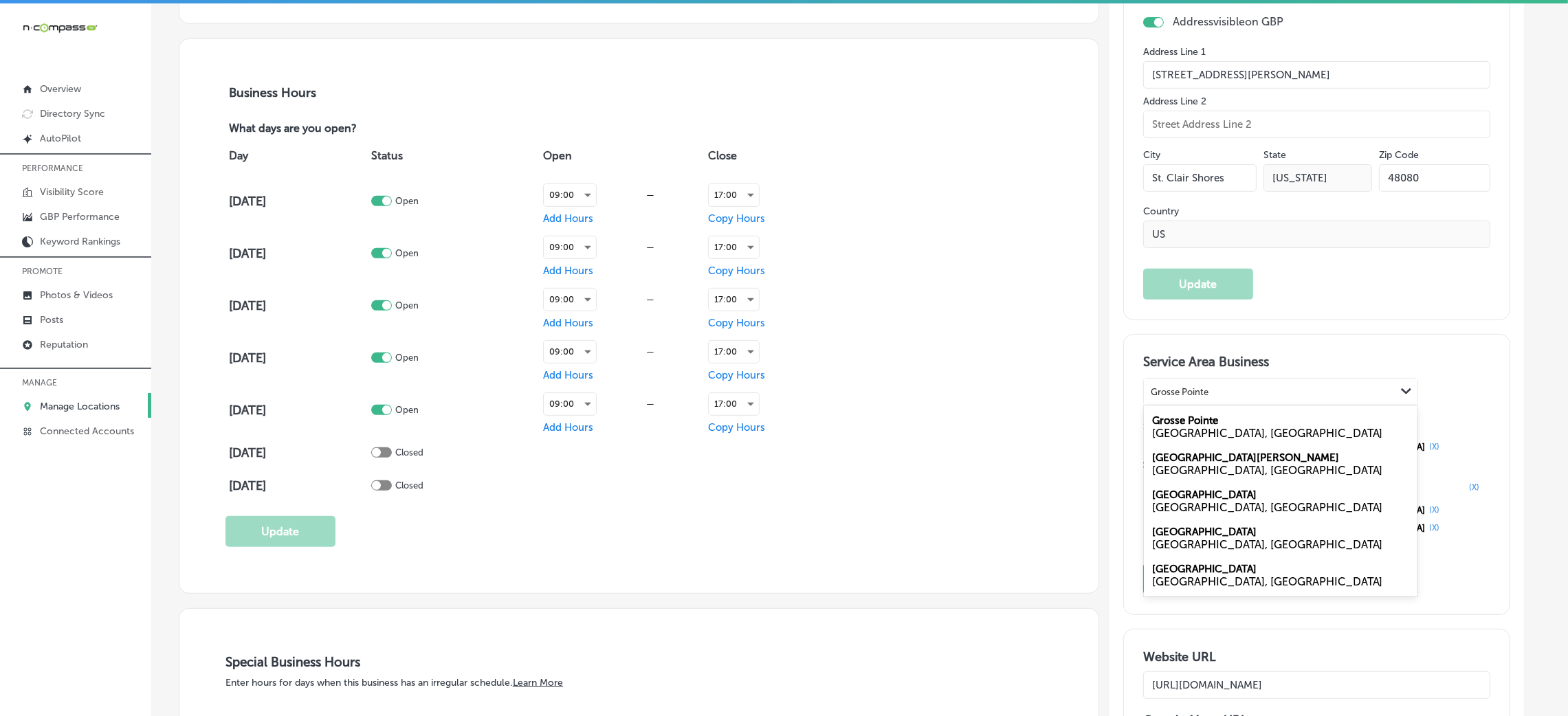
click at [1208, 424] on label "Grosse Pointe" at bounding box center [1184, 421] width 66 height 13
type input "Grosse Pointe"
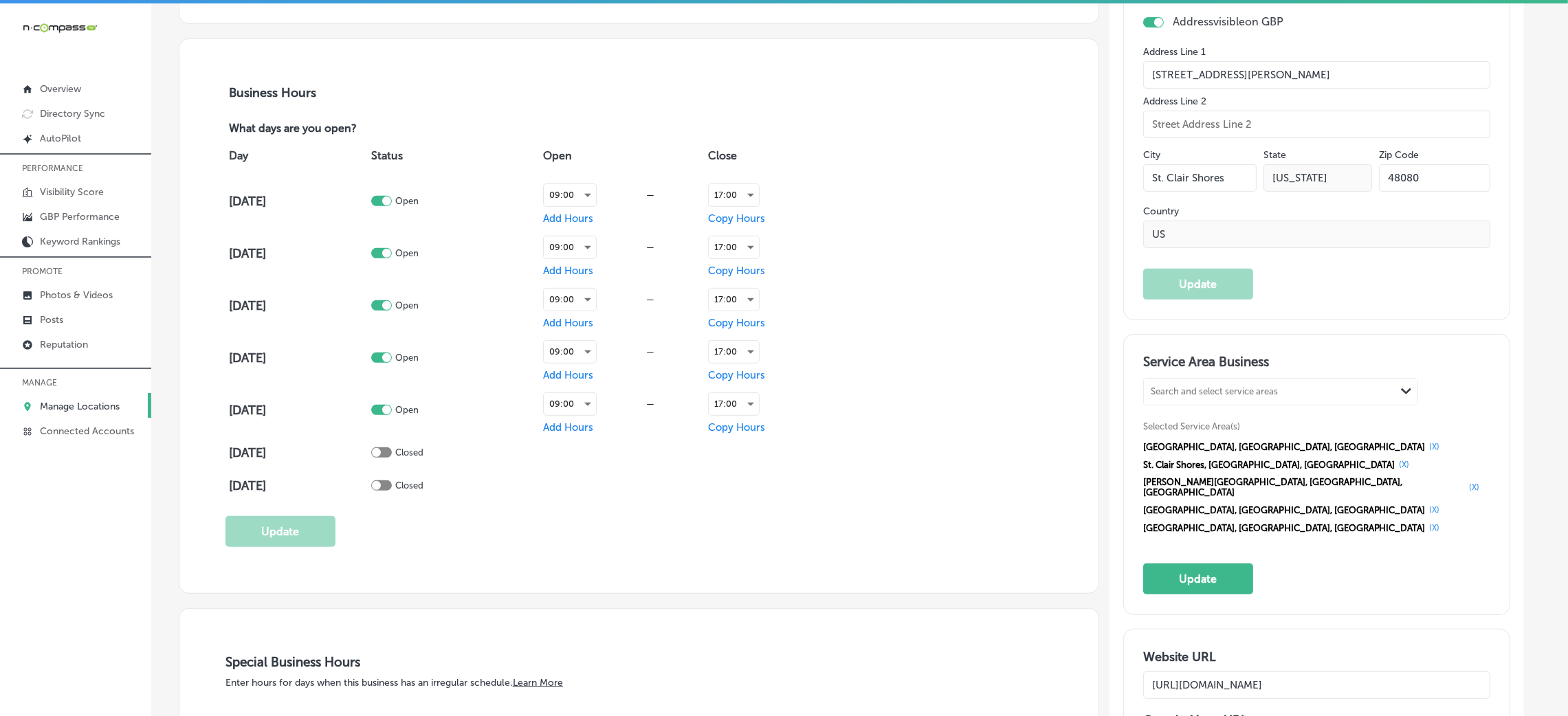
click at [1223, 389] on div "Search and select service areas" at bounding box center [1214, 392] width 127 height 11
paste input "[GEOGRAPHIC_DATA] [GEOGRAPHIC_DATA]"
drag, startPoint x: 1261, startPoint y: 386, endPoint x: 1396, endPoint y: 383, distance: 135.0
click at [1396, 383] on div "[GEOGRAPHIC_DATA] [GEOGRAPHIC_DATA] [GEOGRAPHIC_DATA] [GEOGRAPHIC_DATA] Path Cr…" at bounding box center [1281, 391] width 273 height 26
click at [1248, 423] on label "[GEOGRAPHIC_DATA]" at bounding box center [1204, 421] width 105 height 13
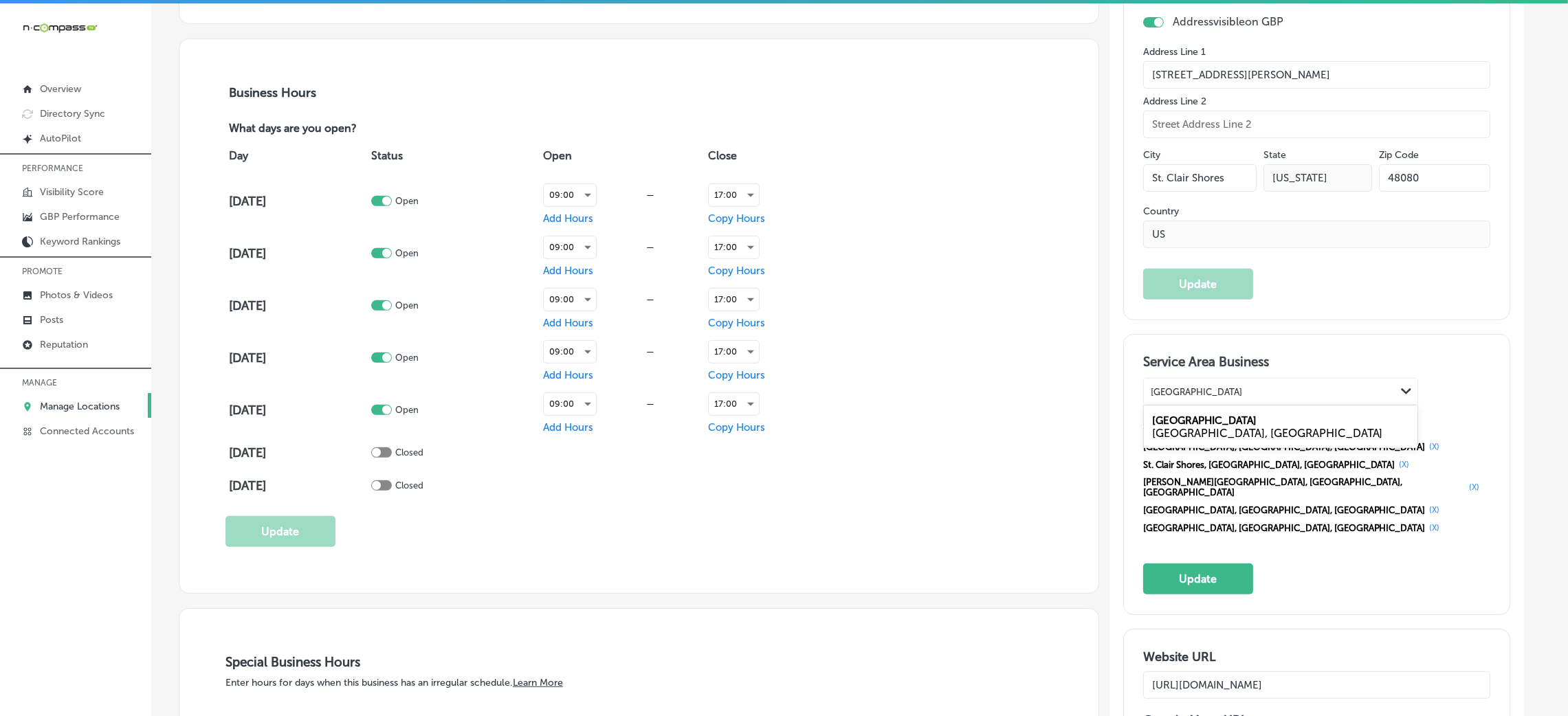
type input "[GEOGRAPHIC_DATA]"
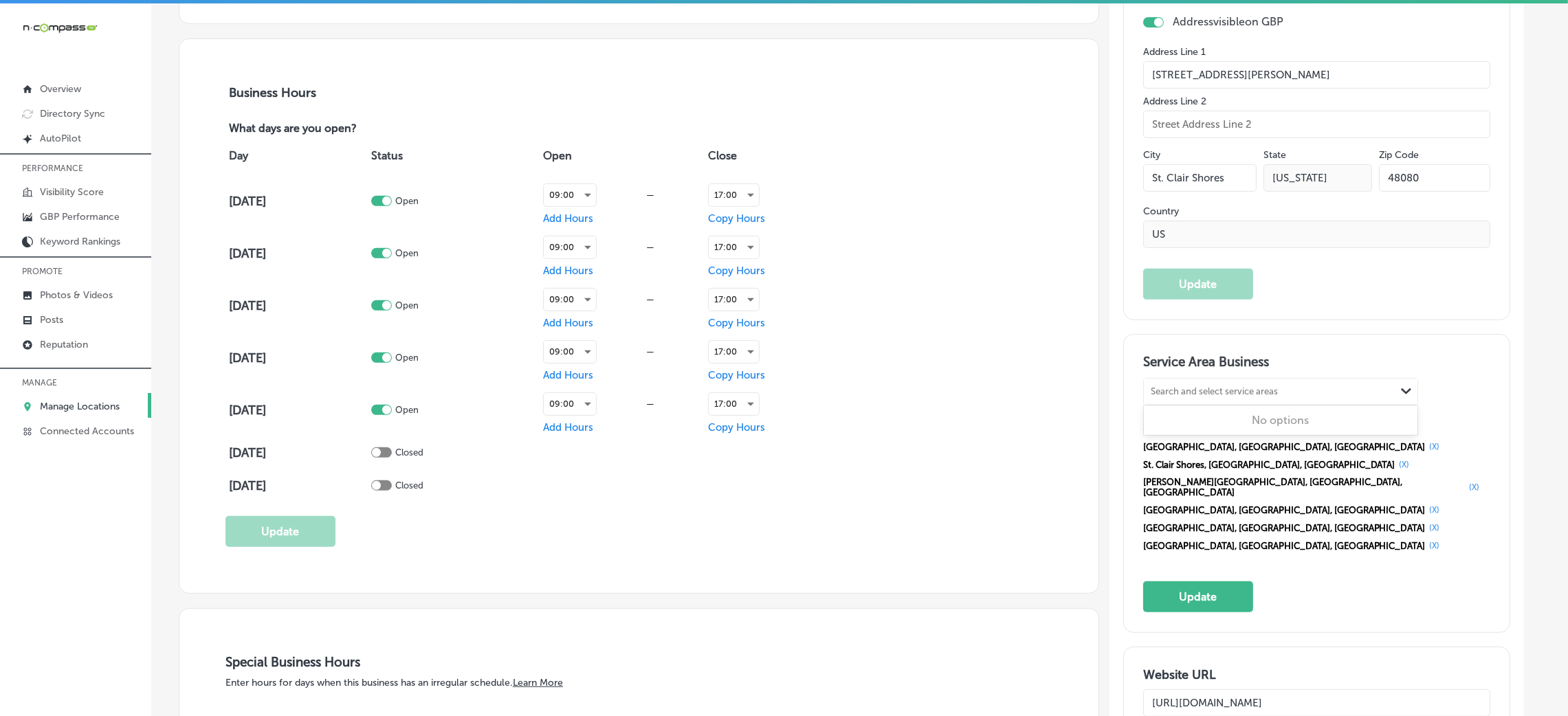
click at [1244, 390] on div "Search and select service areas" at bounding box center [1214, 392] width 127 height 11
paste input "[GEOGRAPHIC_DATA]"
click at [1228, 421] on label "[GEOGRAPHIC_DATA]" at bounding box center [1204, 421] width 105 height 13
type input "[GEOGRAPHIC_DATA]"
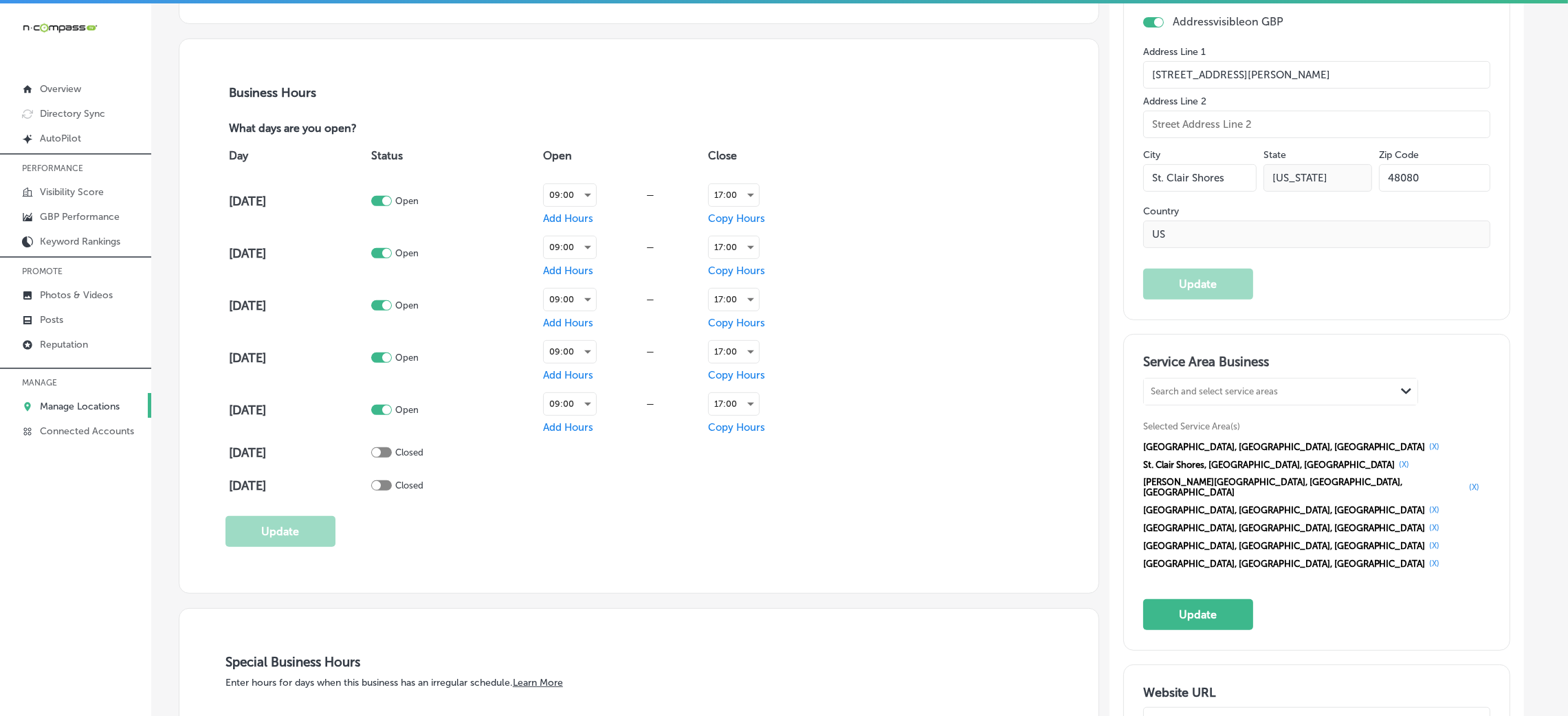
click at [1203, 394] on div "Search and select service areas" at bounding box center [1214, 392] width 127 height 11
paste input "[GEOGRAPHIC_DATA][PERSON_NAME][GEOGRAPHIC_DATA]"
drag, startPoint x: 1249, startPoint y: 391, endPoint x: 1388, endPoint y: 391, distance: 139.0
click at [1388, 391] on div "[GEOGRAPHIC_DATA][PERSON_NAME][GEOGRAPHIC_DATA] [GEOGRAPHIC_DATA][PERSON_NAME][…" at bounding box center [1270, 392] width 251 height 18
click at [1220, 419] on label "[GEOGRAPHIC_DATA][PERSON_NAME]" at bounding box center [1245, 421] width 187 height 13
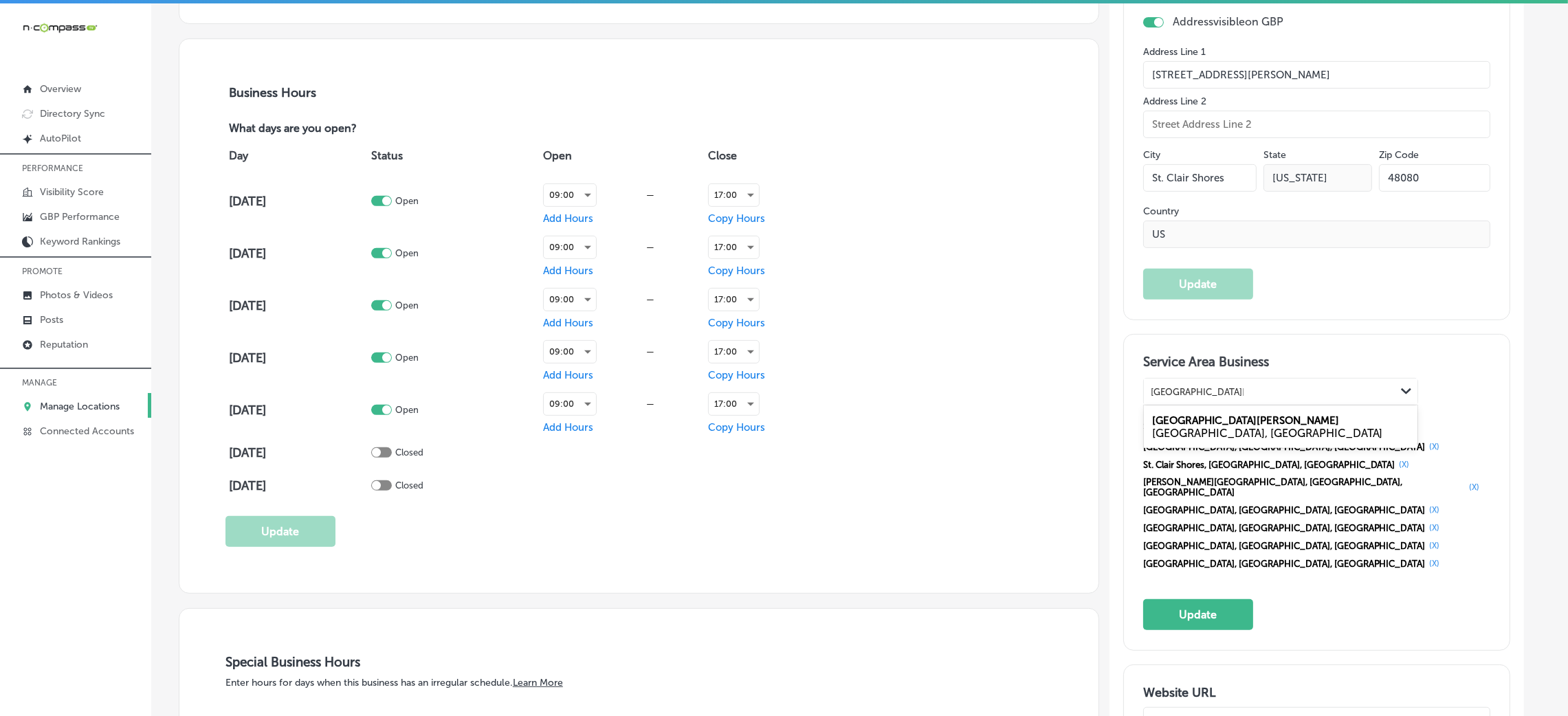
type input "[GEOGRAPHIC_DATA][PERSON_NAME]"
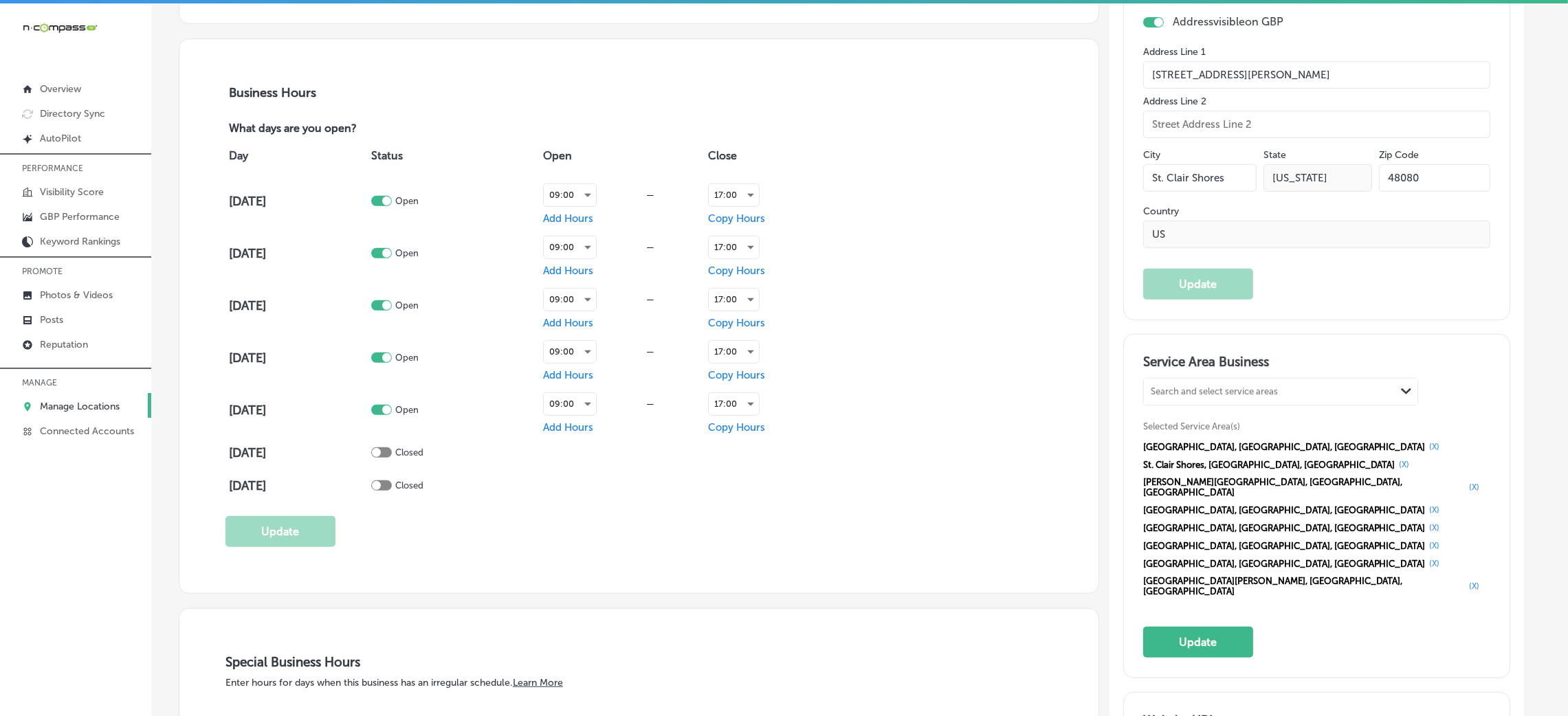
click at [1222, 393] on div "Search and select service areas" at bounding box center [1214, 392] width 127 height 11
paste input "[GEOGRAPHIC_DATA]"
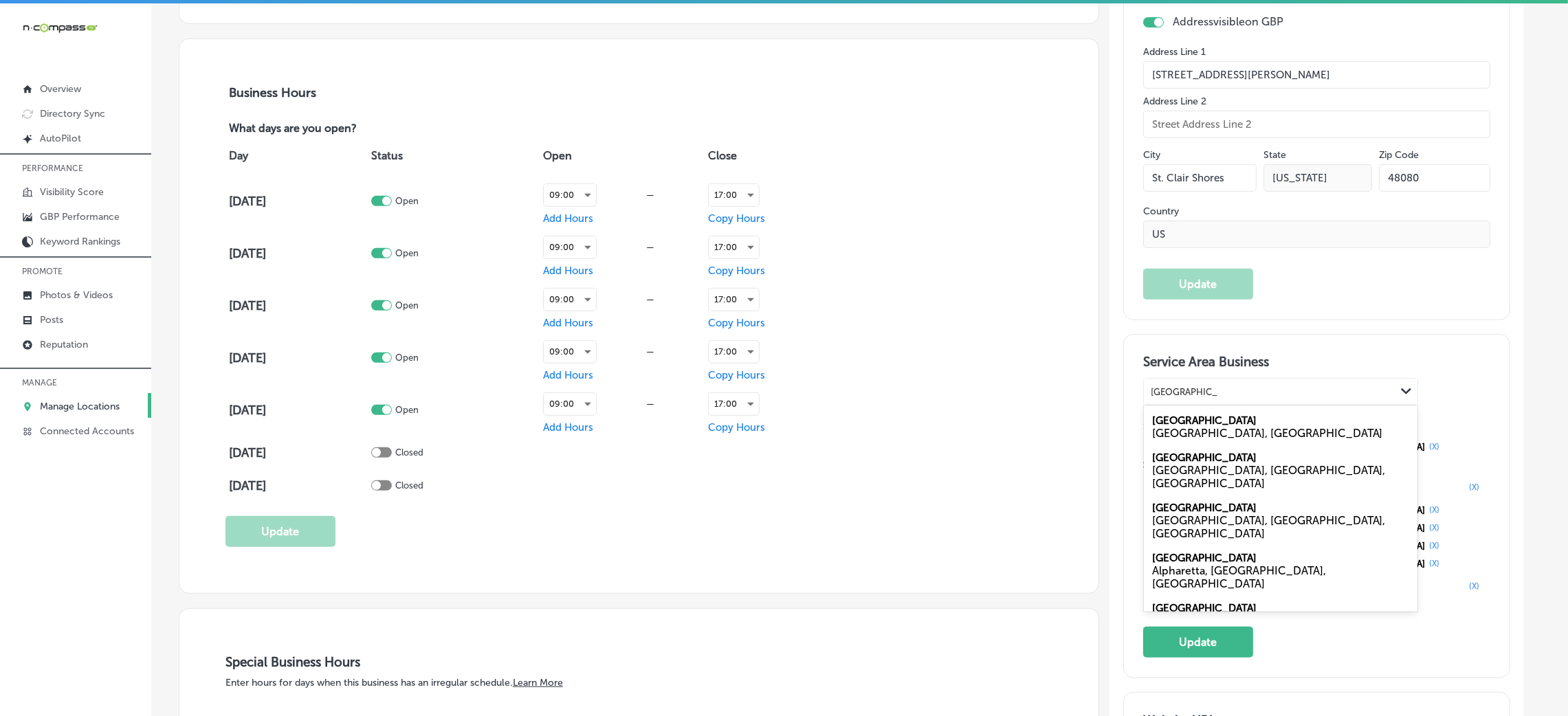
click at [1220, 429] on div "[GEOGRAPHIC_DATA], [GEOGRAPHIC_DATA]" at bounding box center [1281, 433] width 257 height 13
type input "[GEOGRAPHIC_DATA]"
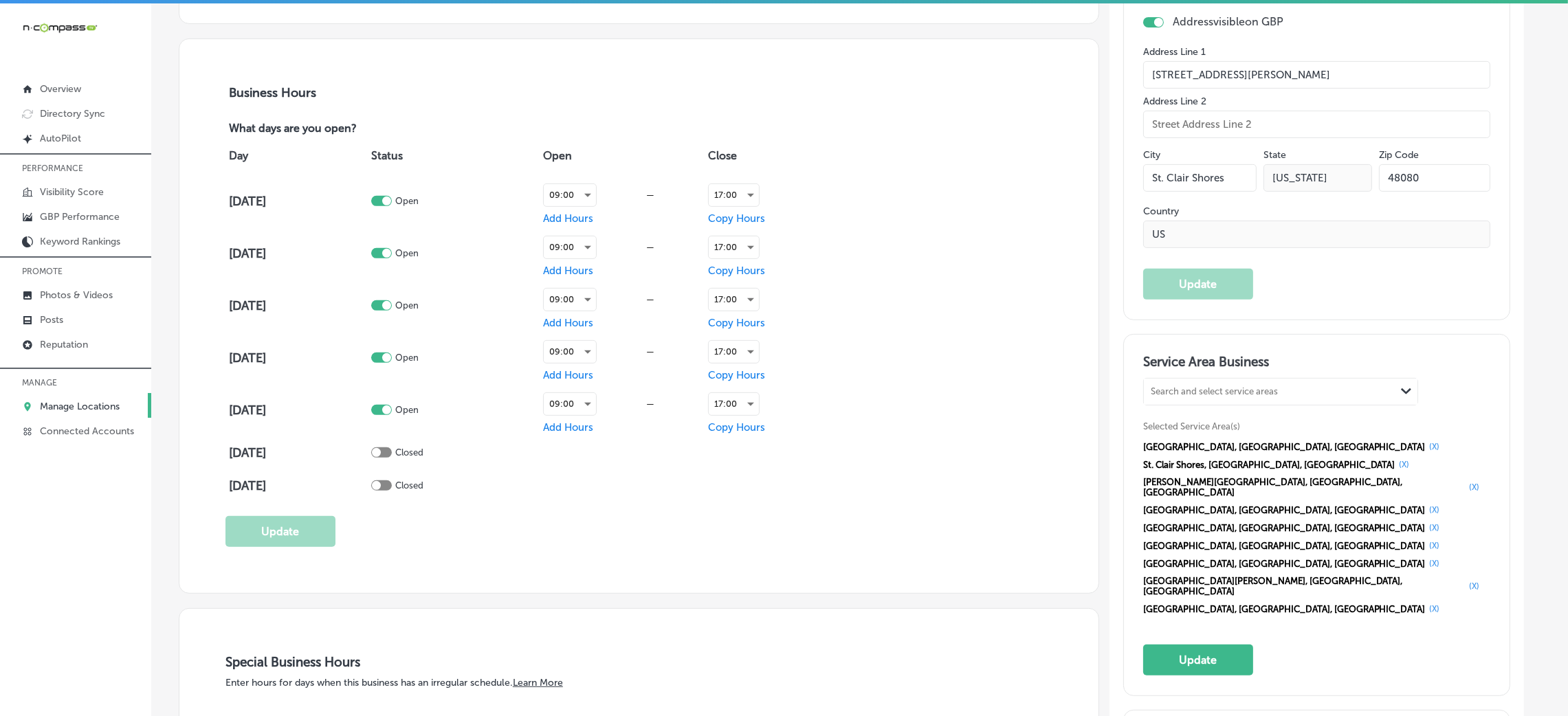
click at [1226, 387] on div "Search and select service areas" at bounding box center [1214, 392] width 127 height 11
paste input "[GEOGRAPHIC_DATA] [GEOGRAPHIC_DATA]"
drag, startPoint x: 1242, startPoint y: 391, endPoint x: 1341, endPoint y: 391, distance: 99.0
click at [1341, 391] on div "[GEOGRAPHIC_DATA] [GEOGRAPHIC_DATA] [GEOGRAPHIC_DATA] [GEOGRAPHIC_DATA]" at bounding box center [1270, 392] width 251 height 18
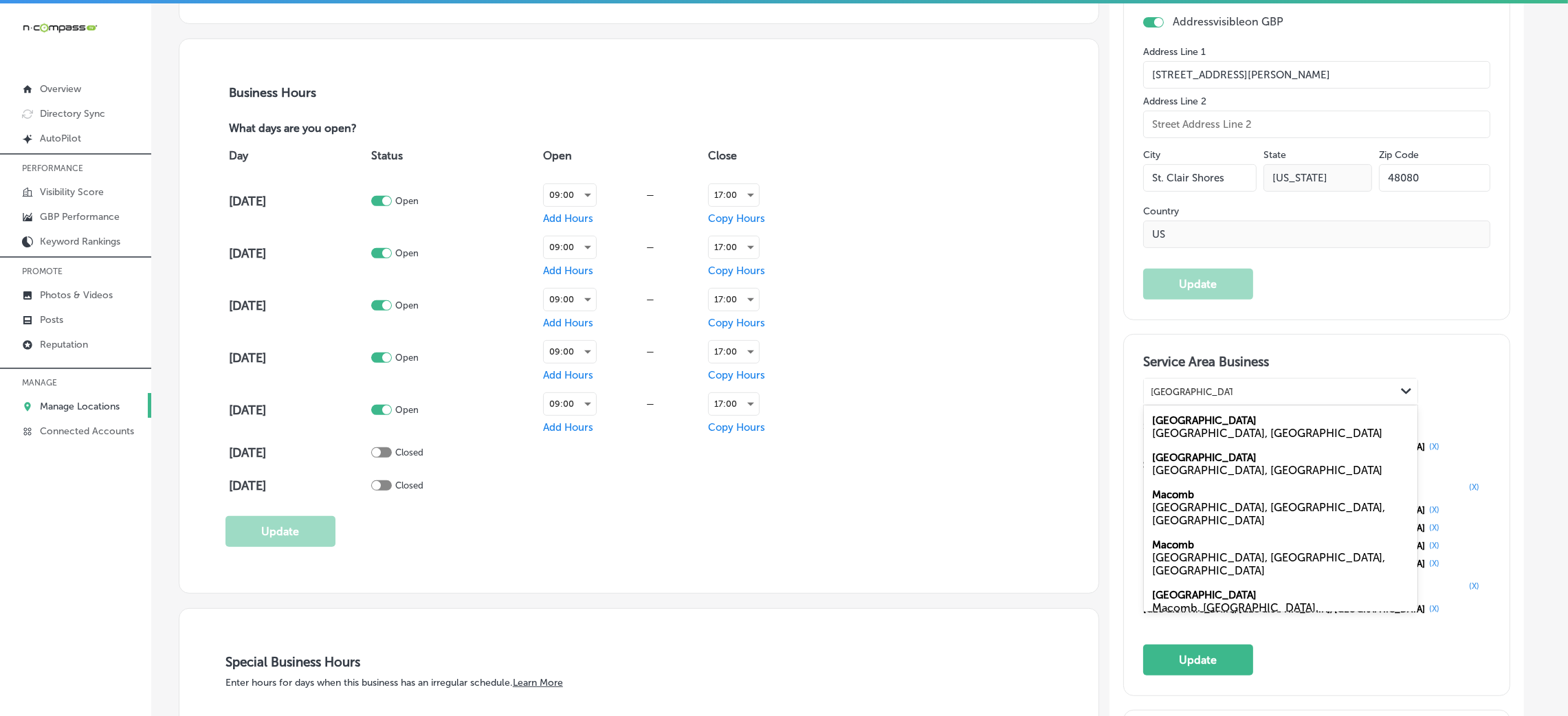
click at [1238, 419] on label "[GEOGRAPHIC_DATA]" at bounding box center [1204, 421] width 105 height 13
type input "[GEOGRAPHIC_DATA]"
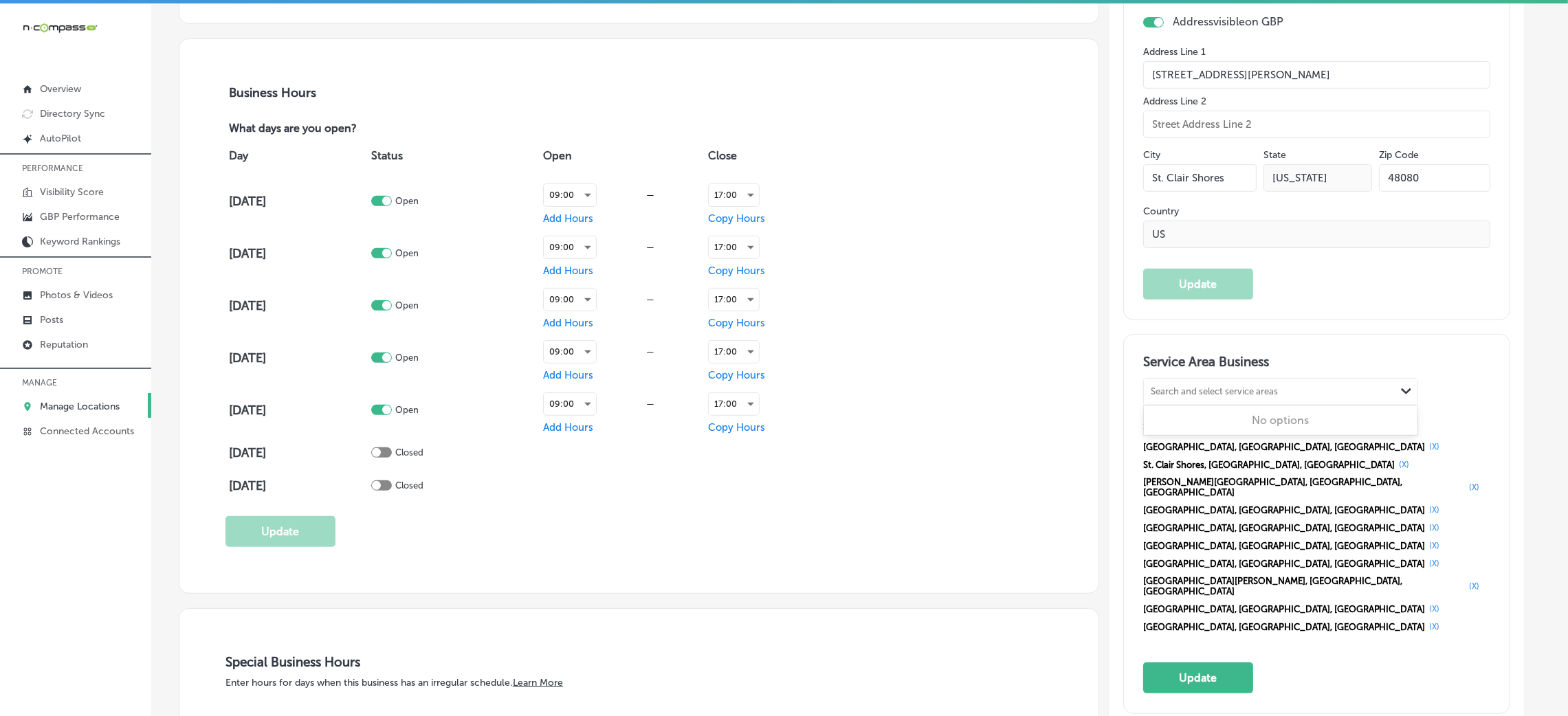
click at [1232, 400] on div "Search and select service areas" at bounding box center [1270, 392] width 251 height 18
paste input "[PERSON_NAME]"
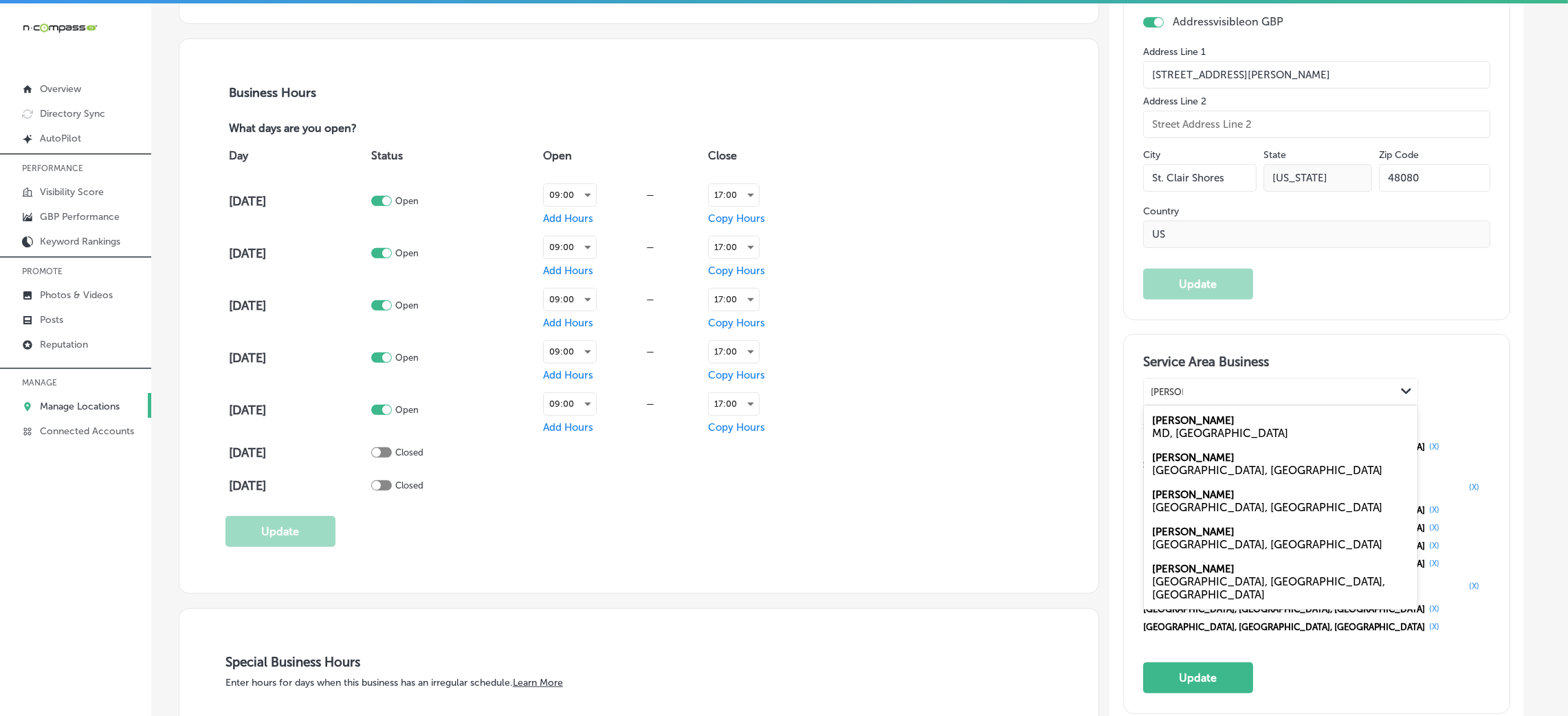
click at [1211, 416] on div "[PERSON_NAME] MD, [GEOGRAPHIC_DATA]" at bounding box center [1281, 426] width 273 height 37
type input "[PERSON_NAME]"
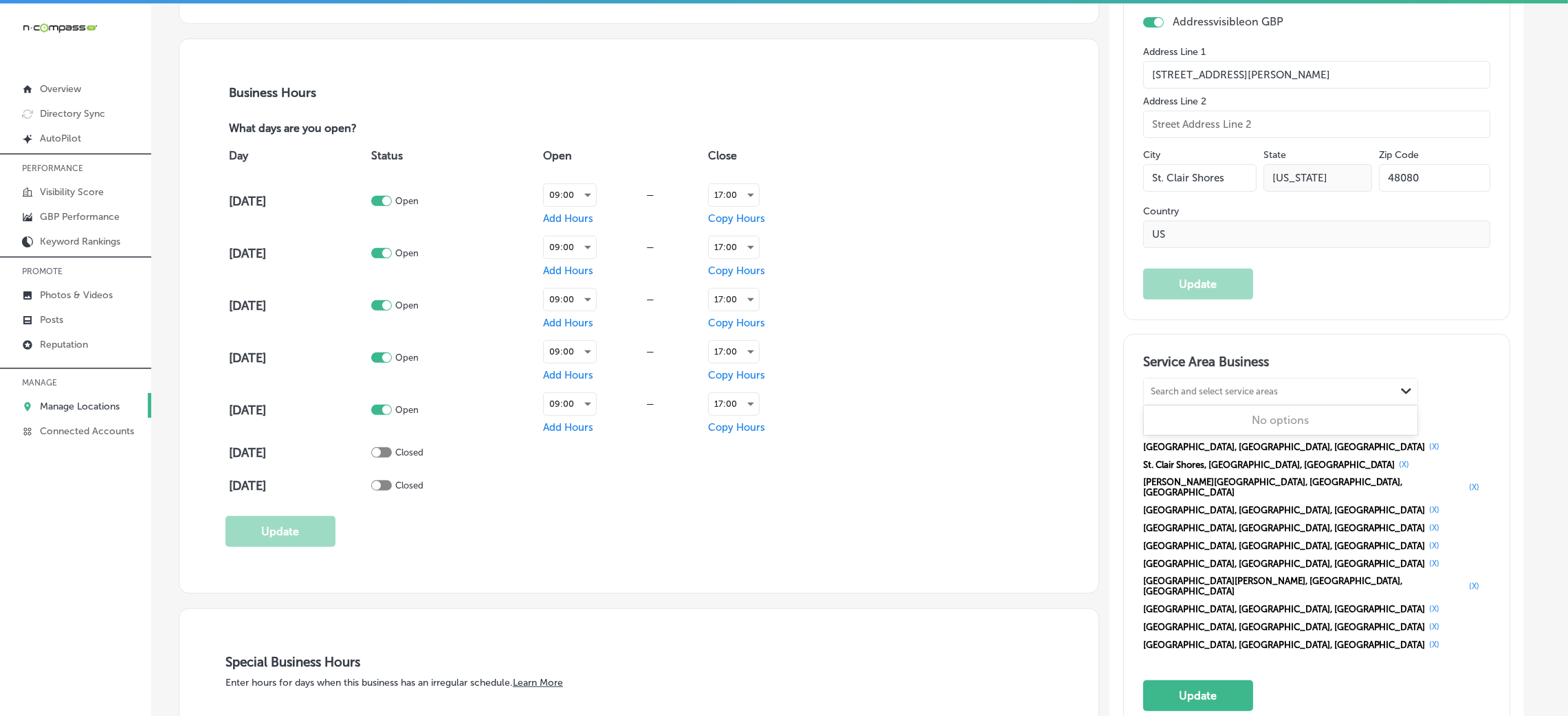
click at [1209, 387] on div "Search and select service areas" at bounding box center [1214, 392] width 127 height 11
click at [1426, 639] on button "(X)" at bounding box center [1435, 645] width 18 height 11
click at [1214, 394] on div "Search and select service areas" at bounding box center [1214, 392] width 127 height 11
paste input "[PERSON_NAME]"
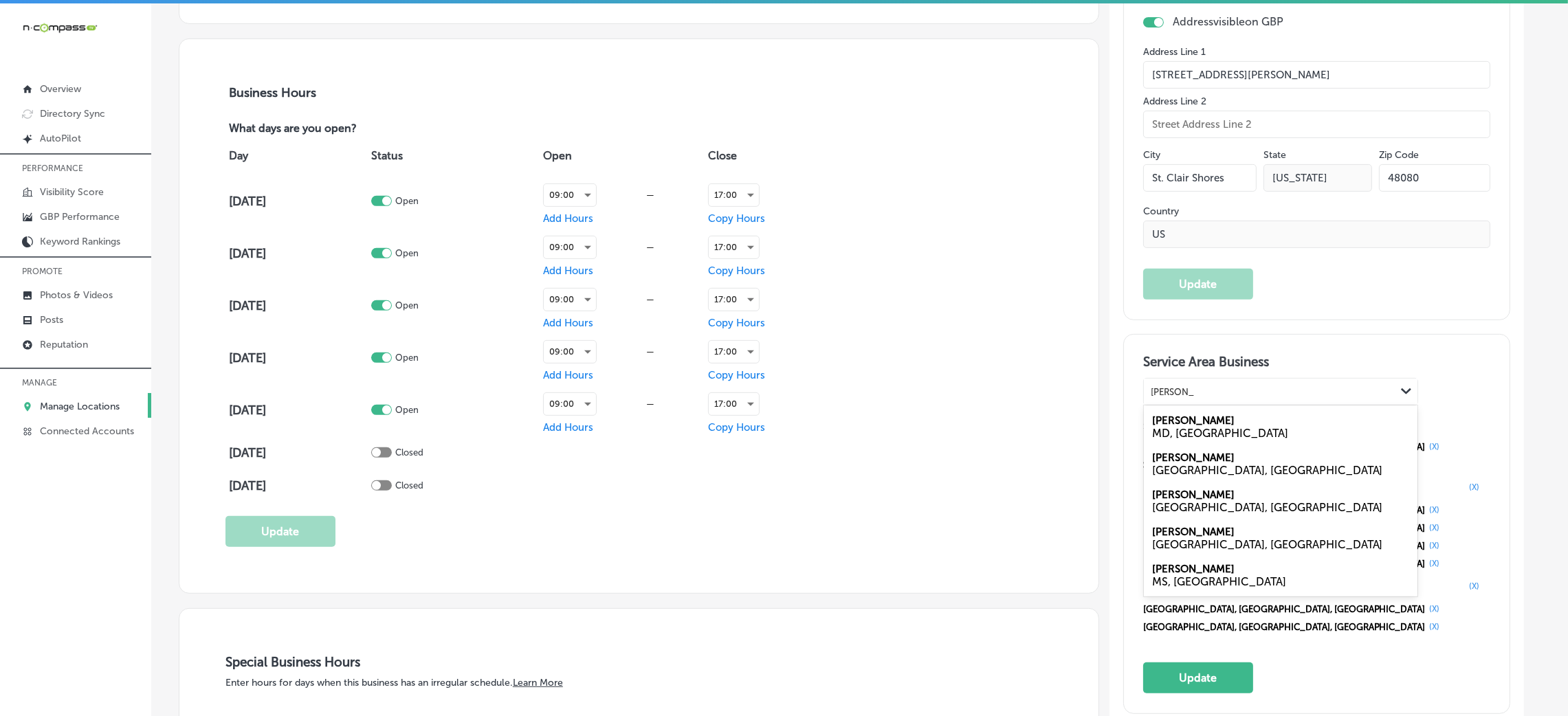
click at [1194, 544] on div "[GEOGRAPHIC_DATA], [GEOGRAPHIC_DATA]" at bounding box center [1281, 544] width 257 height 13
type input "[PERSON_NAME], M"
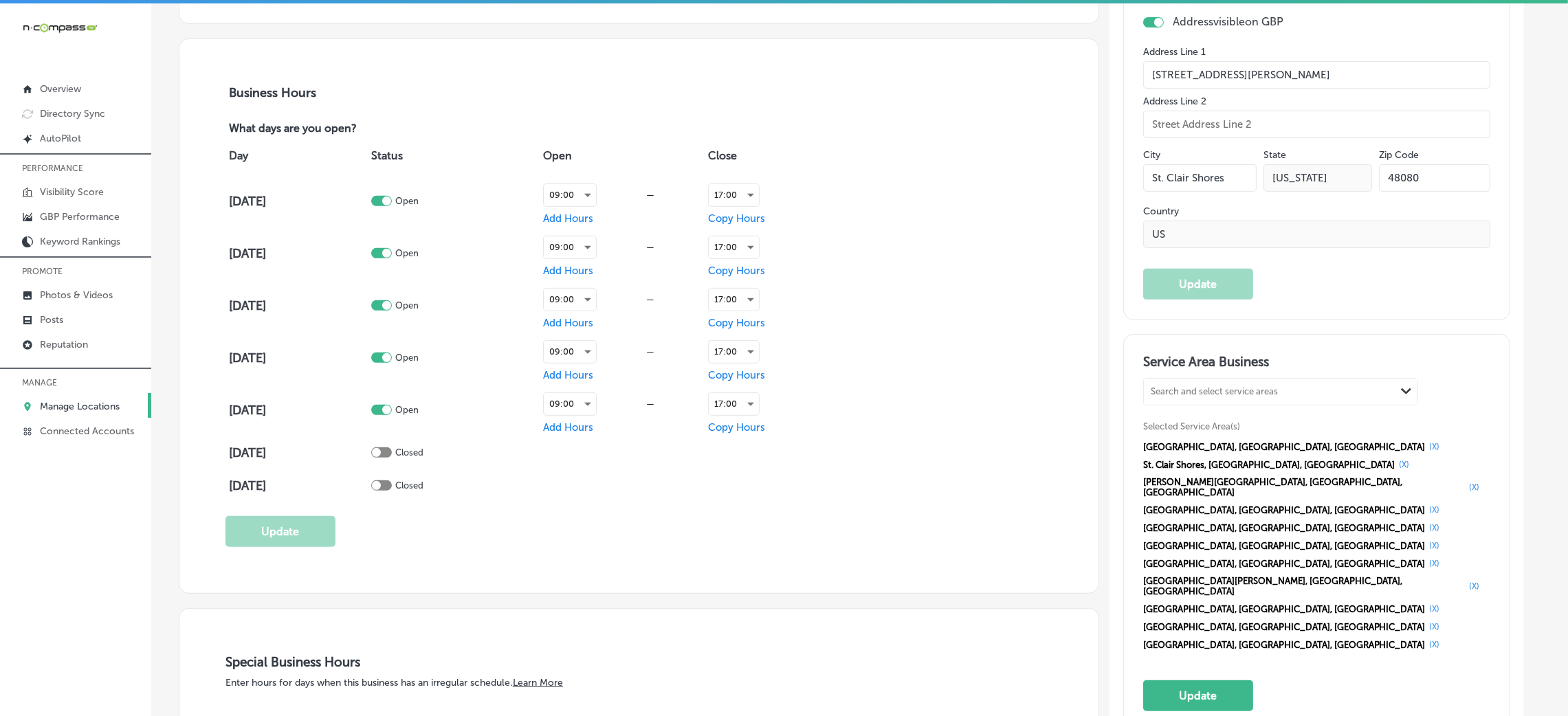
click at [1271, 387] on div "Search and select service areas" at bounding box center [1214, 392] width 127 height 11
paste input "[GEOGRAPHIC_DATA]"
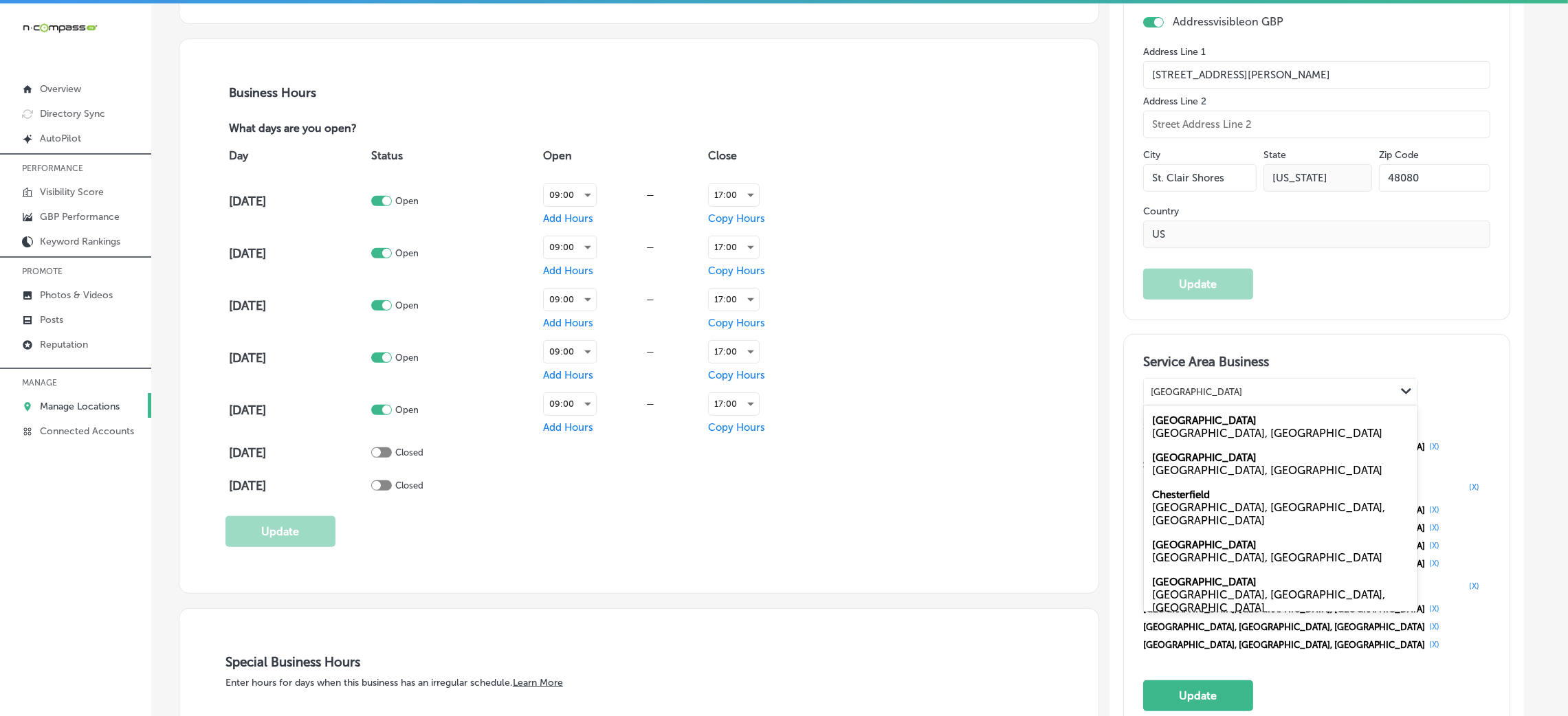
click at [1218, 462] on label "[GEOGRAPHIC_DATA]" at bounding box center [1204, 458] width 105 height 13
type input "[GEOGRAPHIC_DATA]"
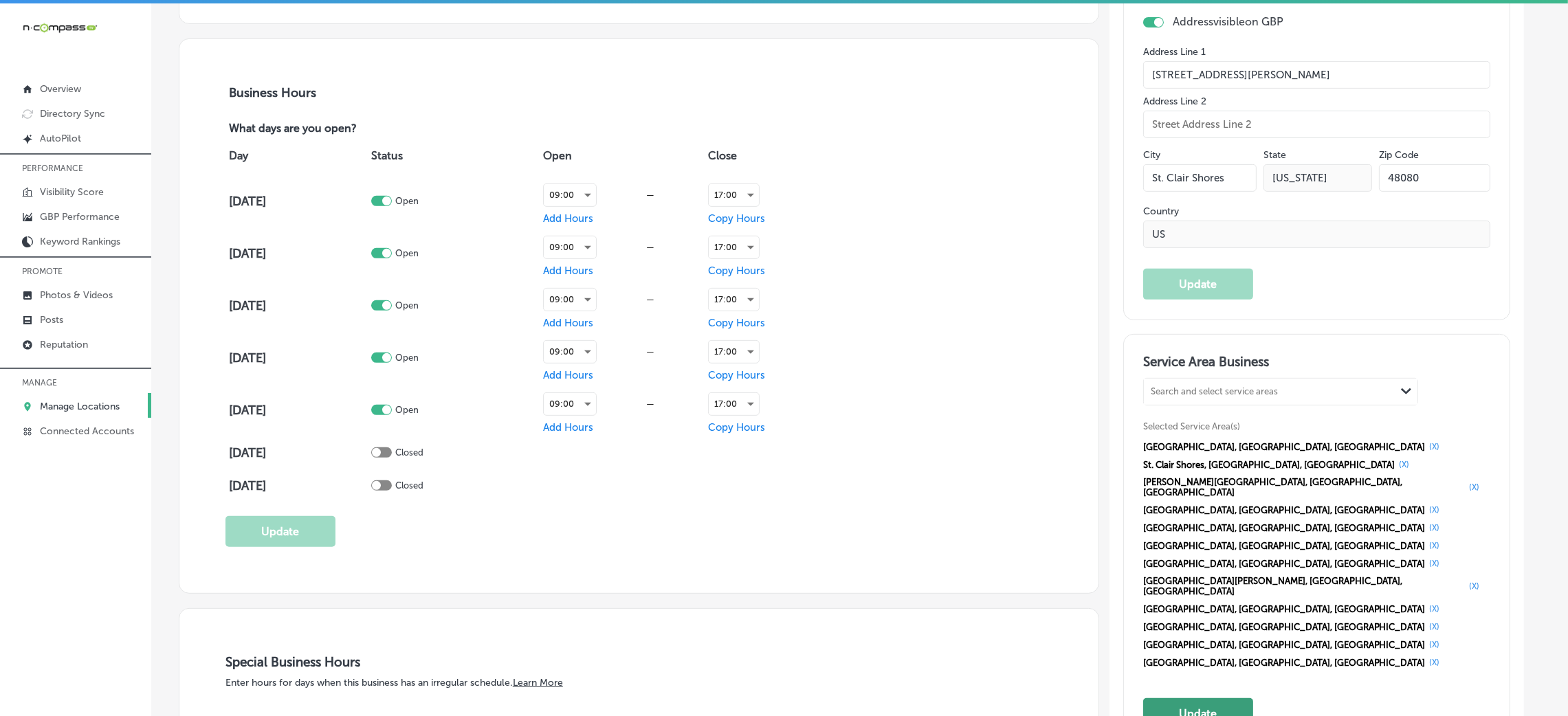
click at [1203, 698] on button "Update" at bounding box center [1199, 714] width 110 height 31
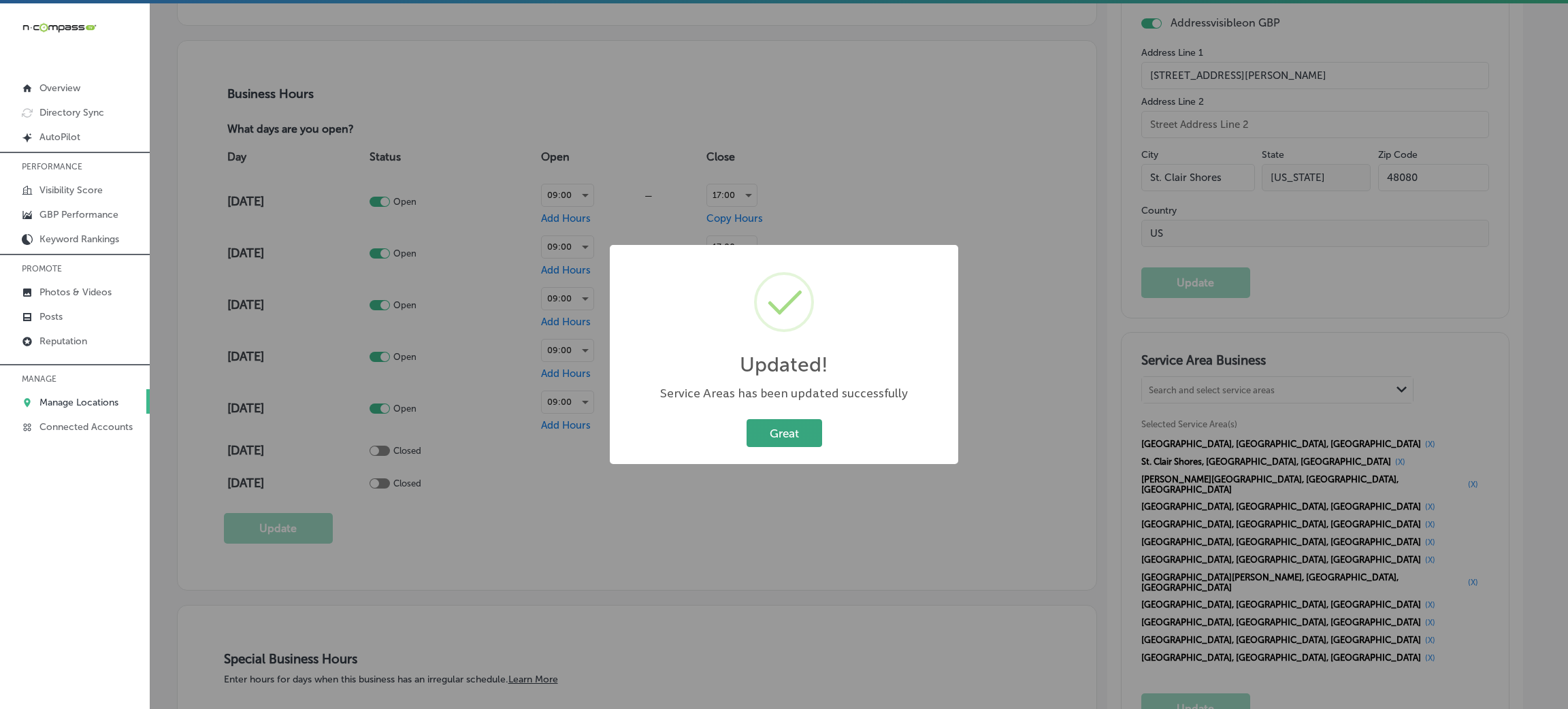
click at [818, 431] on button "Great" at bounding box center [784, 434] width 75 height 28
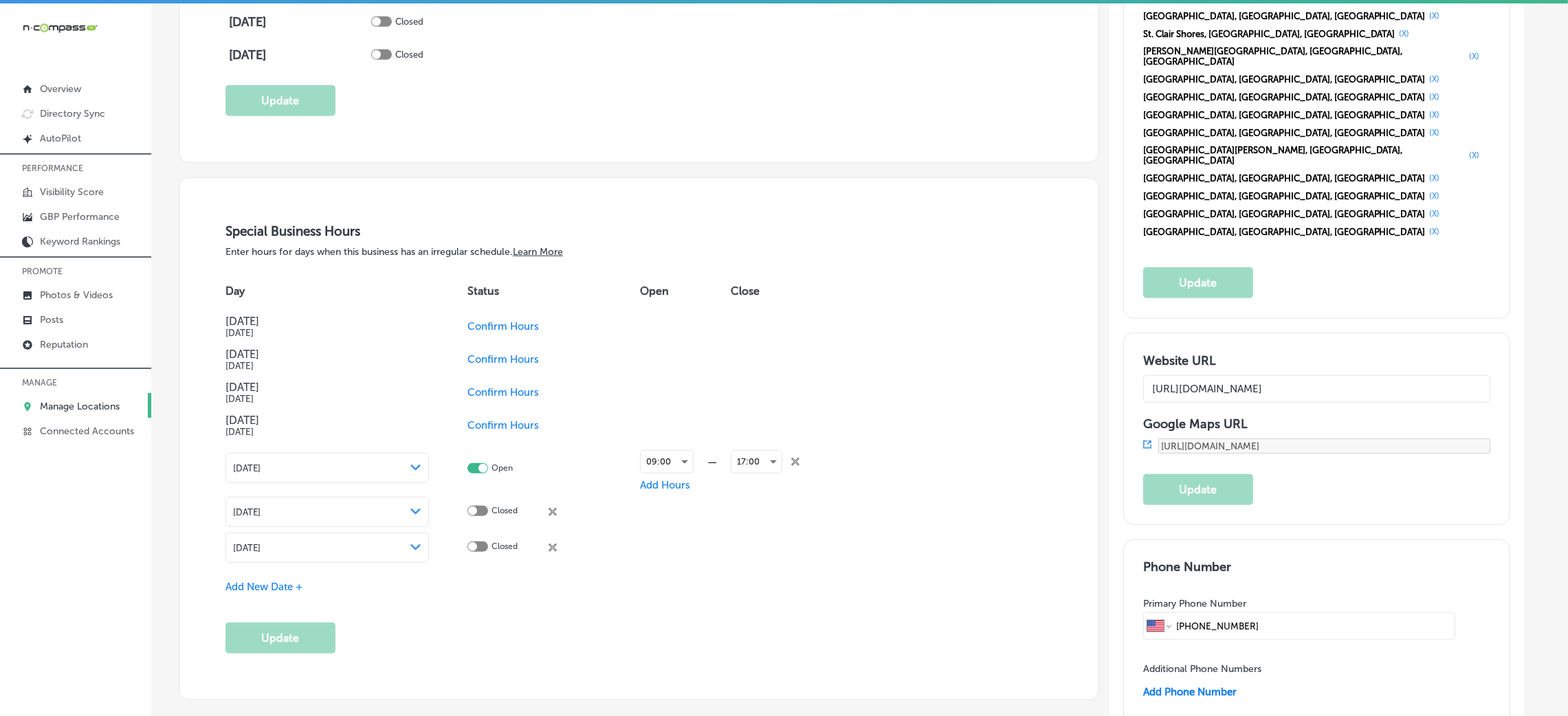
scroll to position [1443, 0]
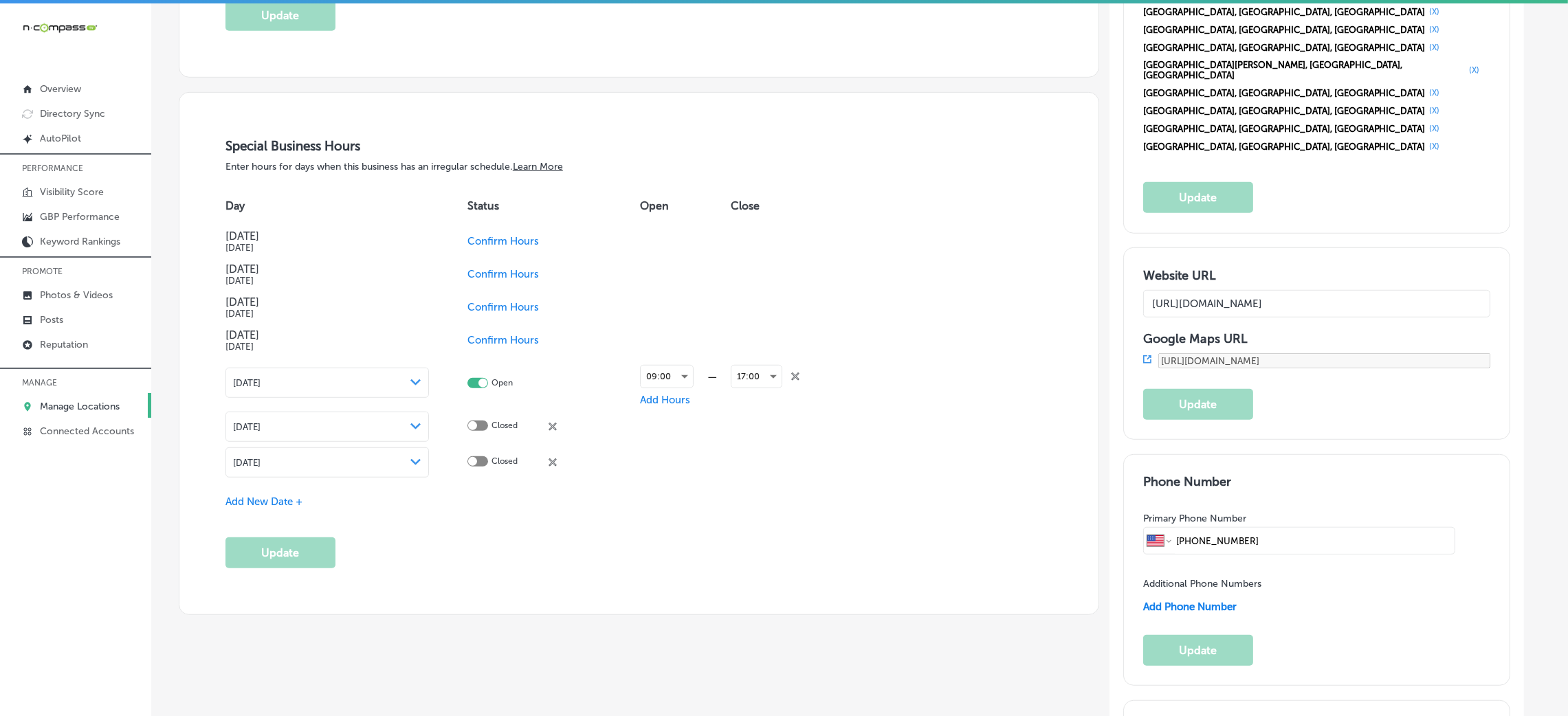
click at [277, 508] on span "Add New Date +" at bounding box center [263, 502] width 77 height 13
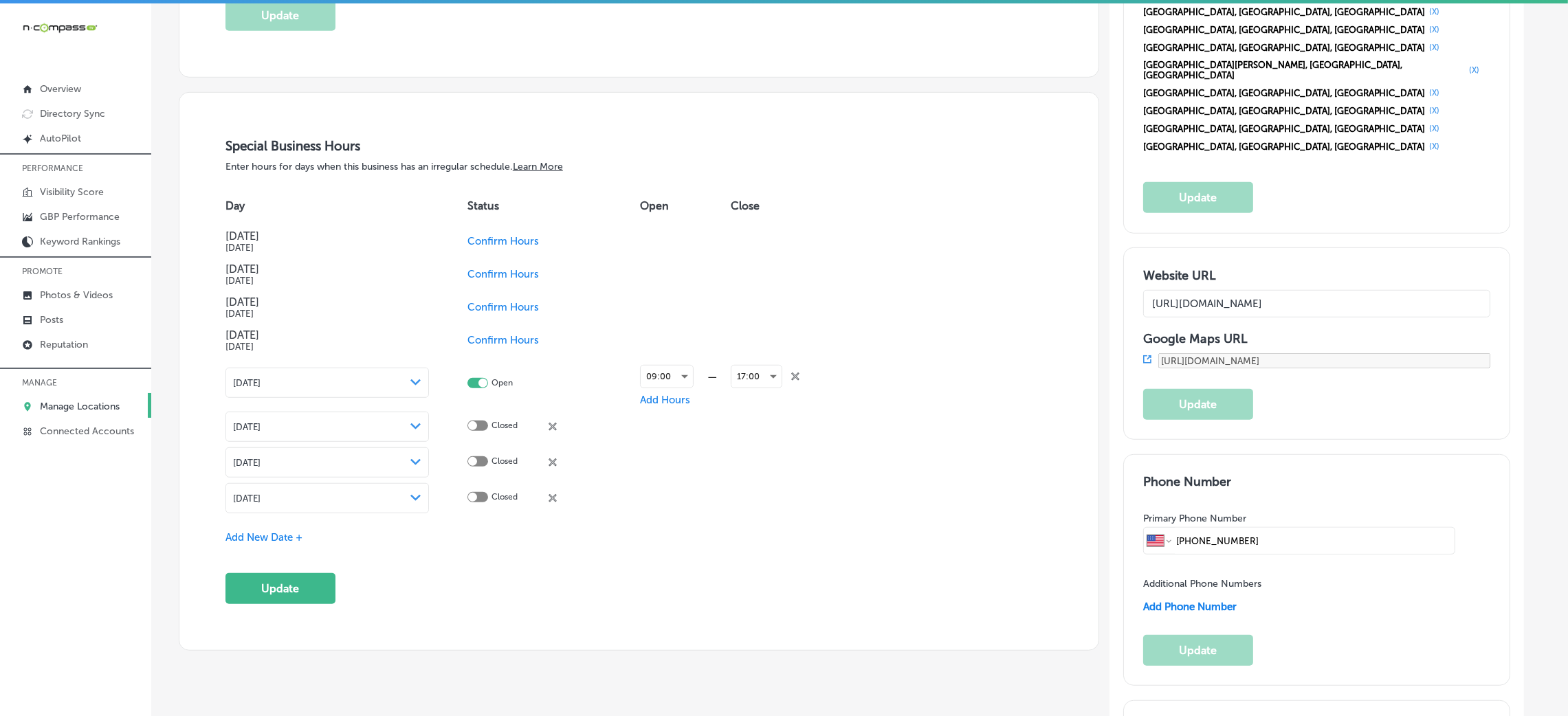
click at [415, 499] on icon "Path Created with Sketch." at bounding box center [415, 498] width 11 height 6
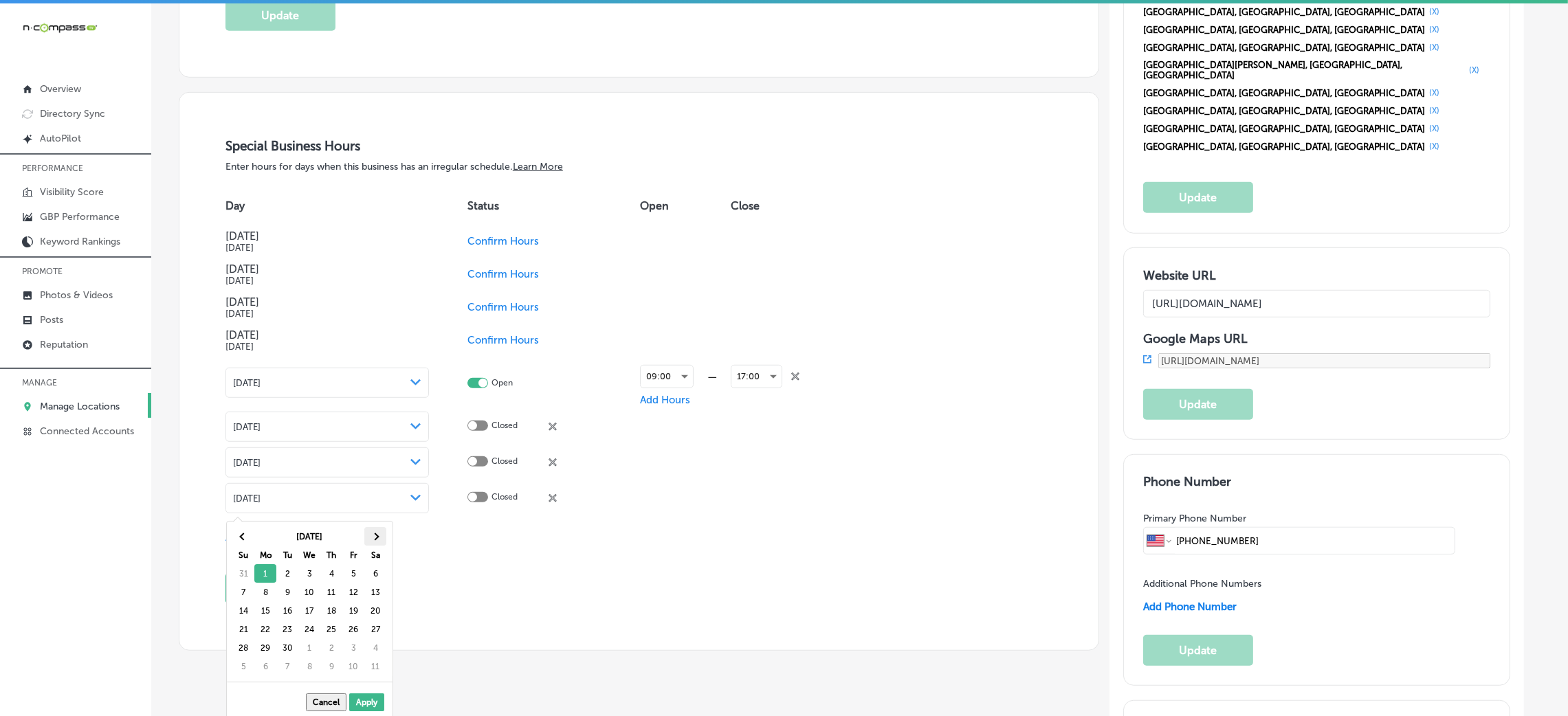
click at [374, 544] on th at bounding box center [375, 537] width 22 height 18
click at [374, 542] on th at bounding box center [375, 537] width 22 height 18
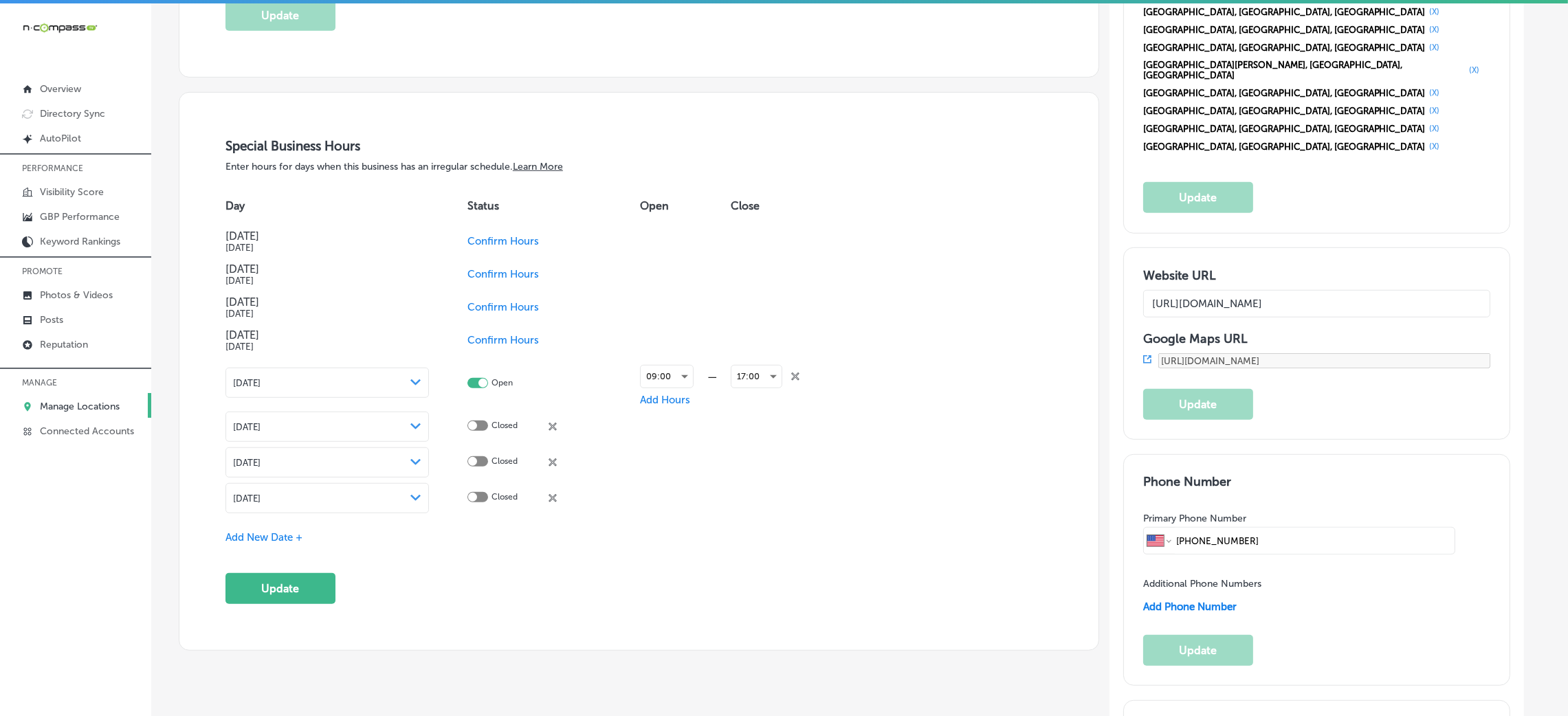
click at [291, 527] on div "Special Business Hours Enter hours for days when this business has an irregular…" at bounding box center [639, 371] width 827 height 466
click at [287, 535] on span "Add New Date +" at bounding box center [263, 537] width 77 height 13
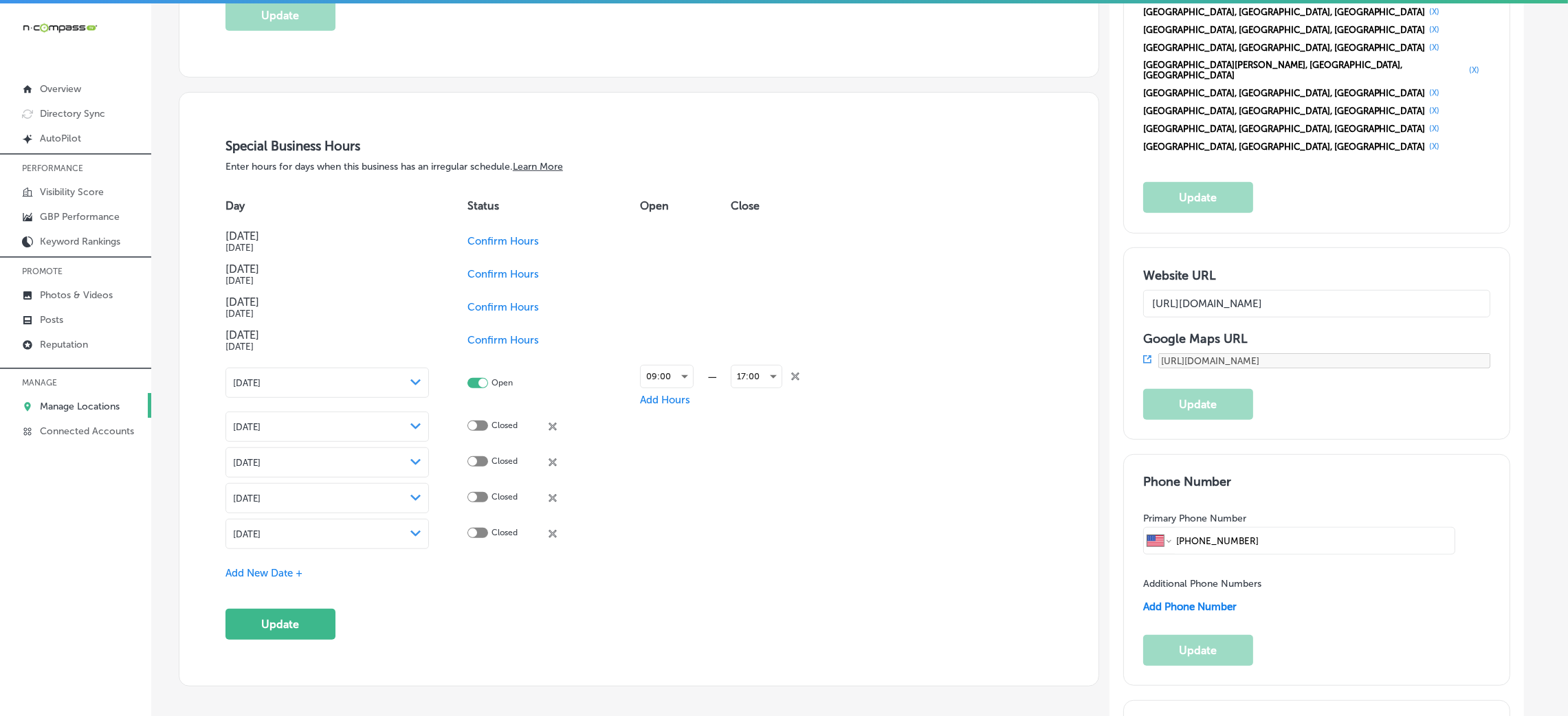
click at [357, 539] on div "[DATE] Path Created with Sketch." at bounding box center [327, 534] width 189 height 11
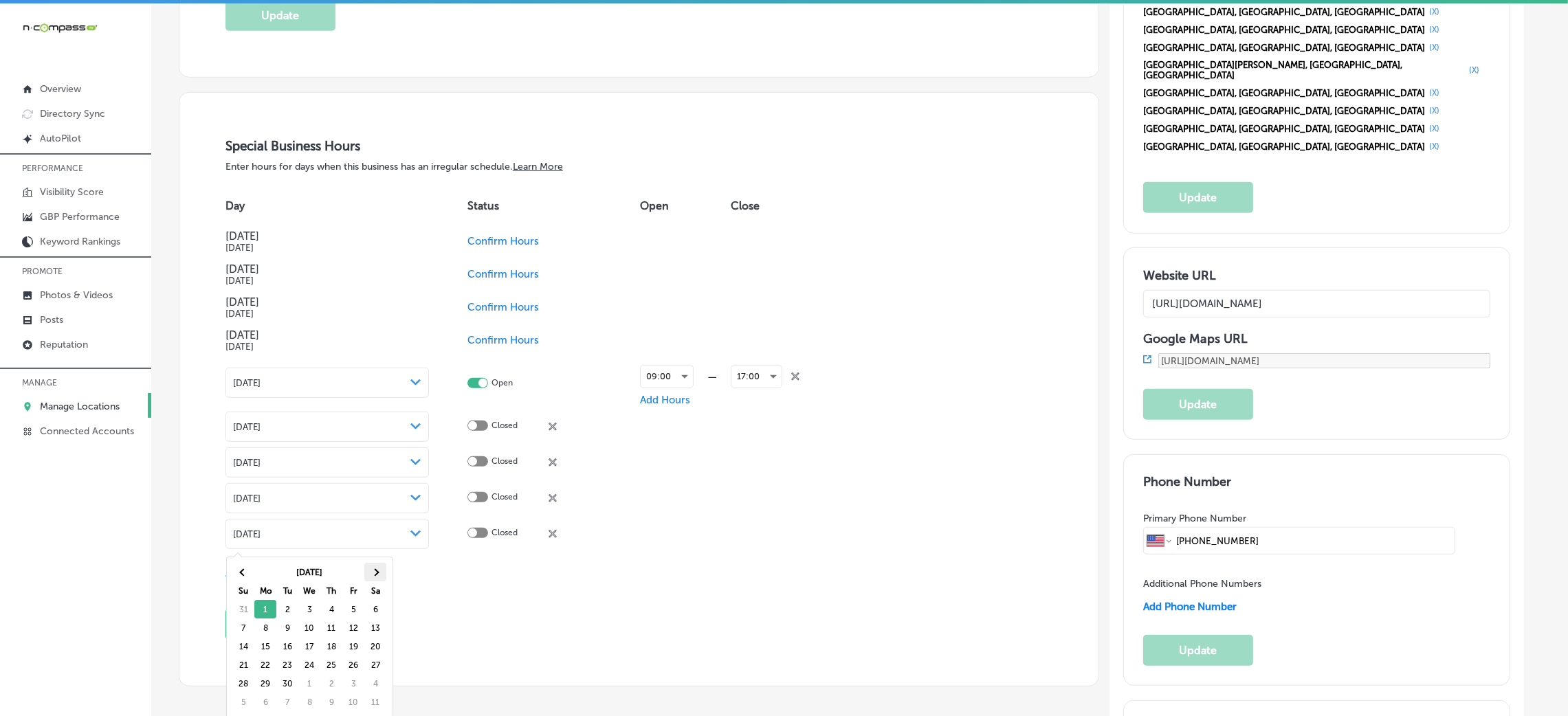
click at [374, 568] on th at bounding box center [375, 572] width 22 height 18
click at [369, 567] on th at bounding box center [375, 572] width 22 height 18
click at [292, 633] on button "Update" at bounding box center [280, 624] width 110 height 31
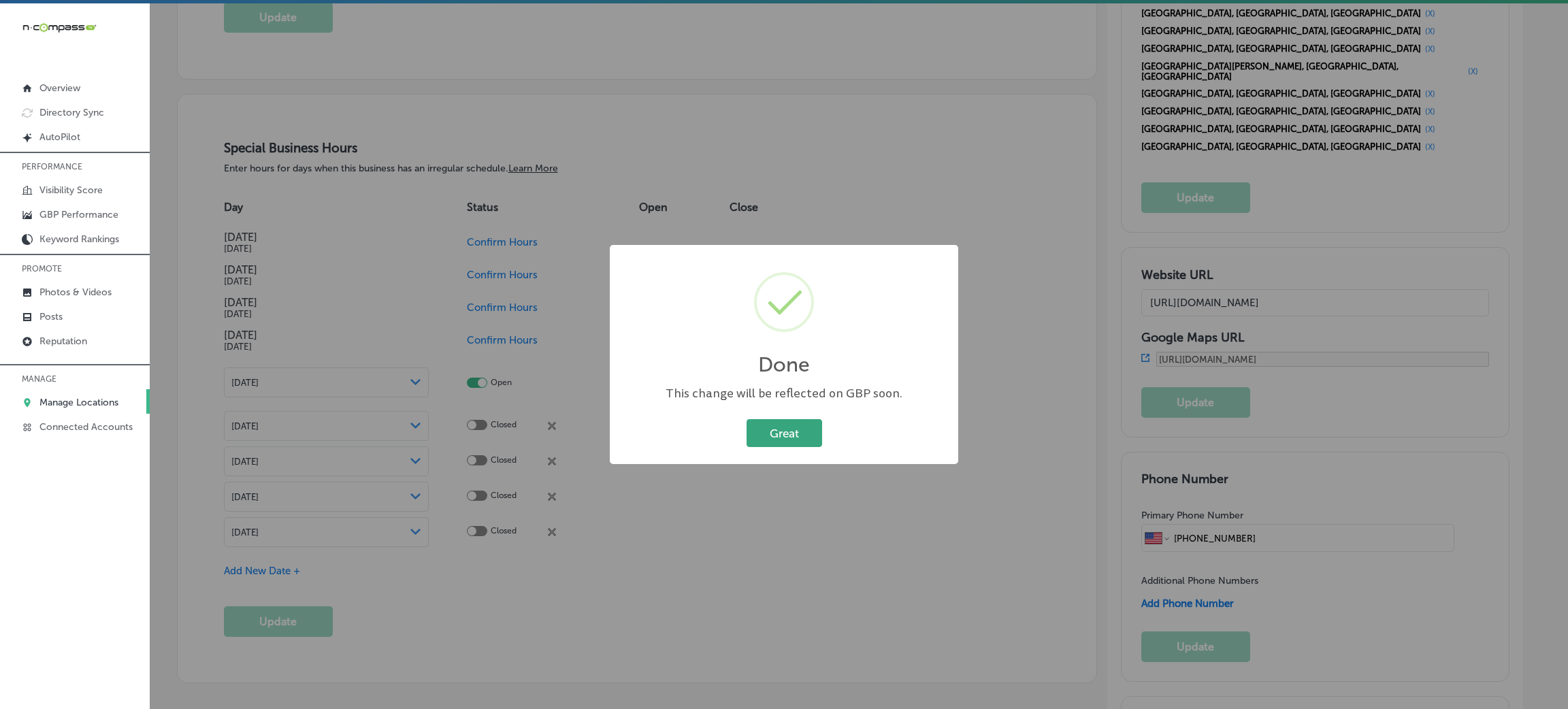
click at [754, 439] on button "Great" at bounding box center [784, 434] width 75 height 28
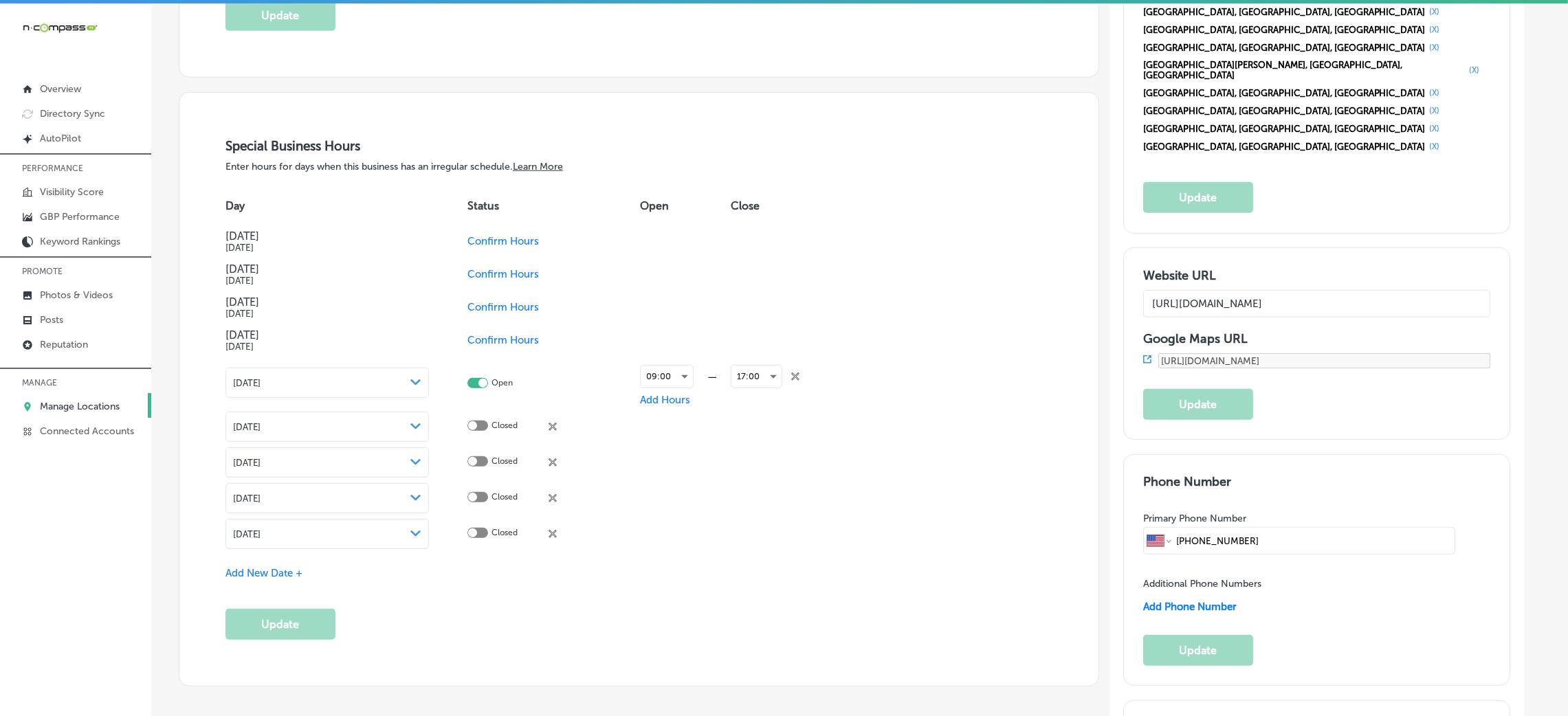
click at [280, 568] on span "Add New Date +" at bounding box center [263, 573] width 77 height 13
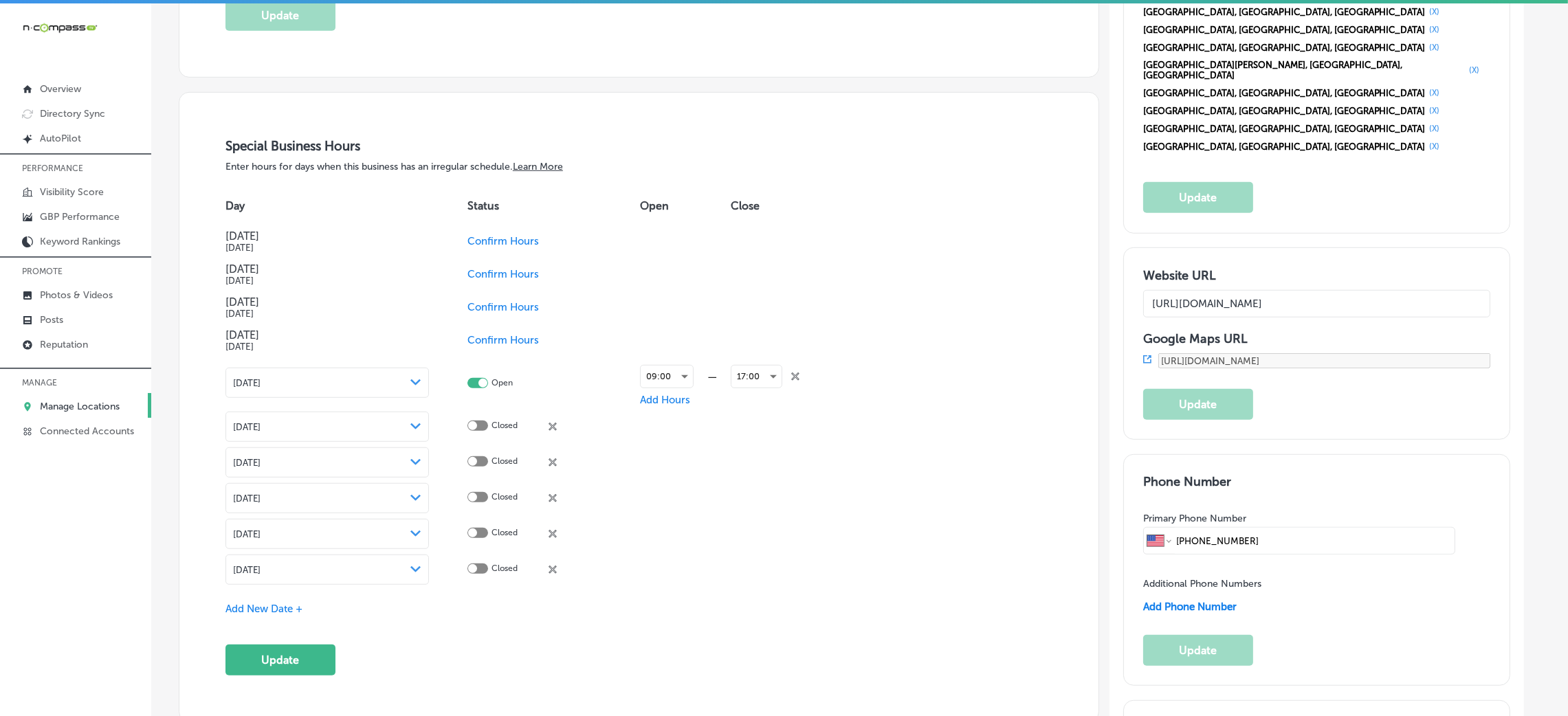
click at [501, 345] on span "Confirm Hours" at bounding box center [503, 340] width 71 height 13
click at [492, 304] on span "Confirm Hours" at bounding box center [503, 307] width 71 height 13
click at [282, 657] on button "Update" at bounding box center [280, 660] width 110 height 31
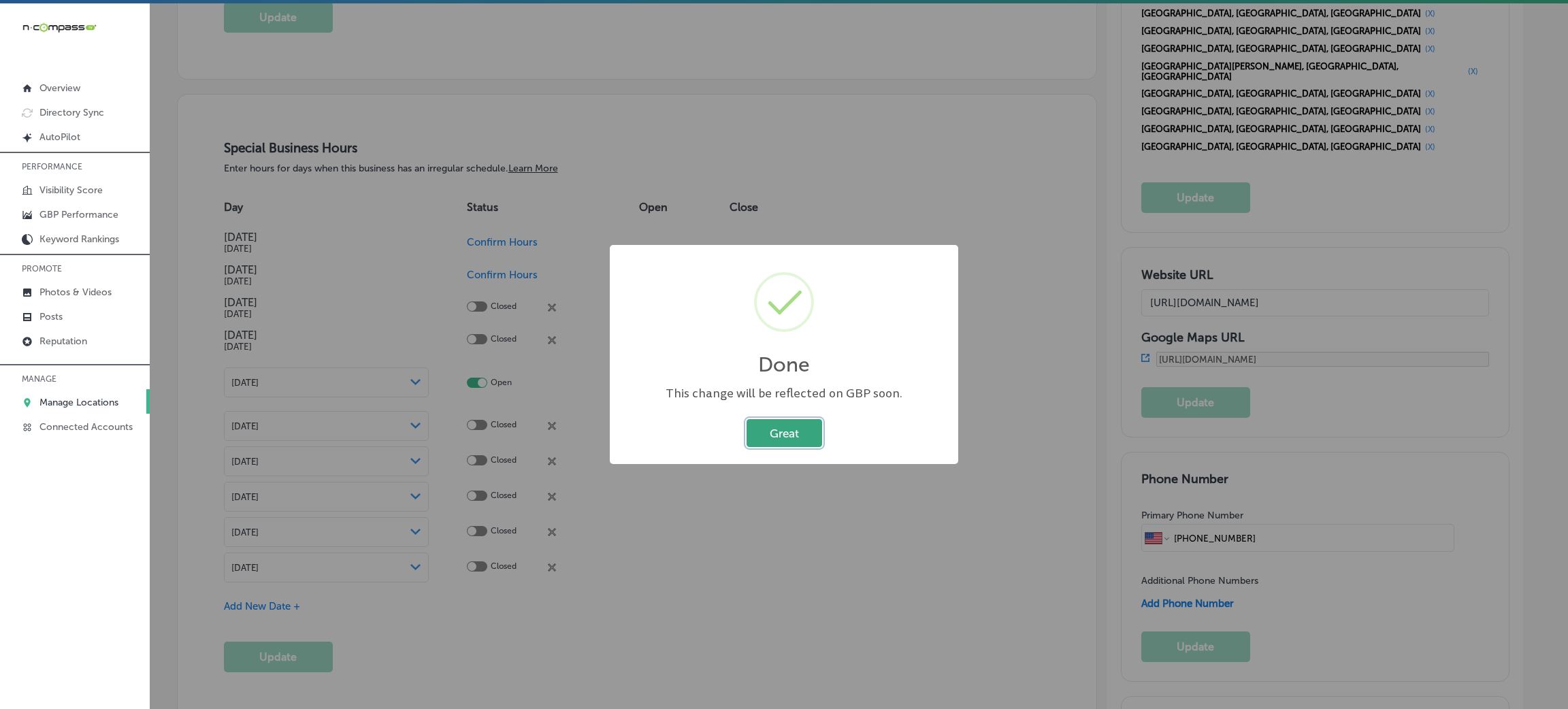
click at [803, 427] on button "Great" at bounding box center [784, 434] width 75 height 28
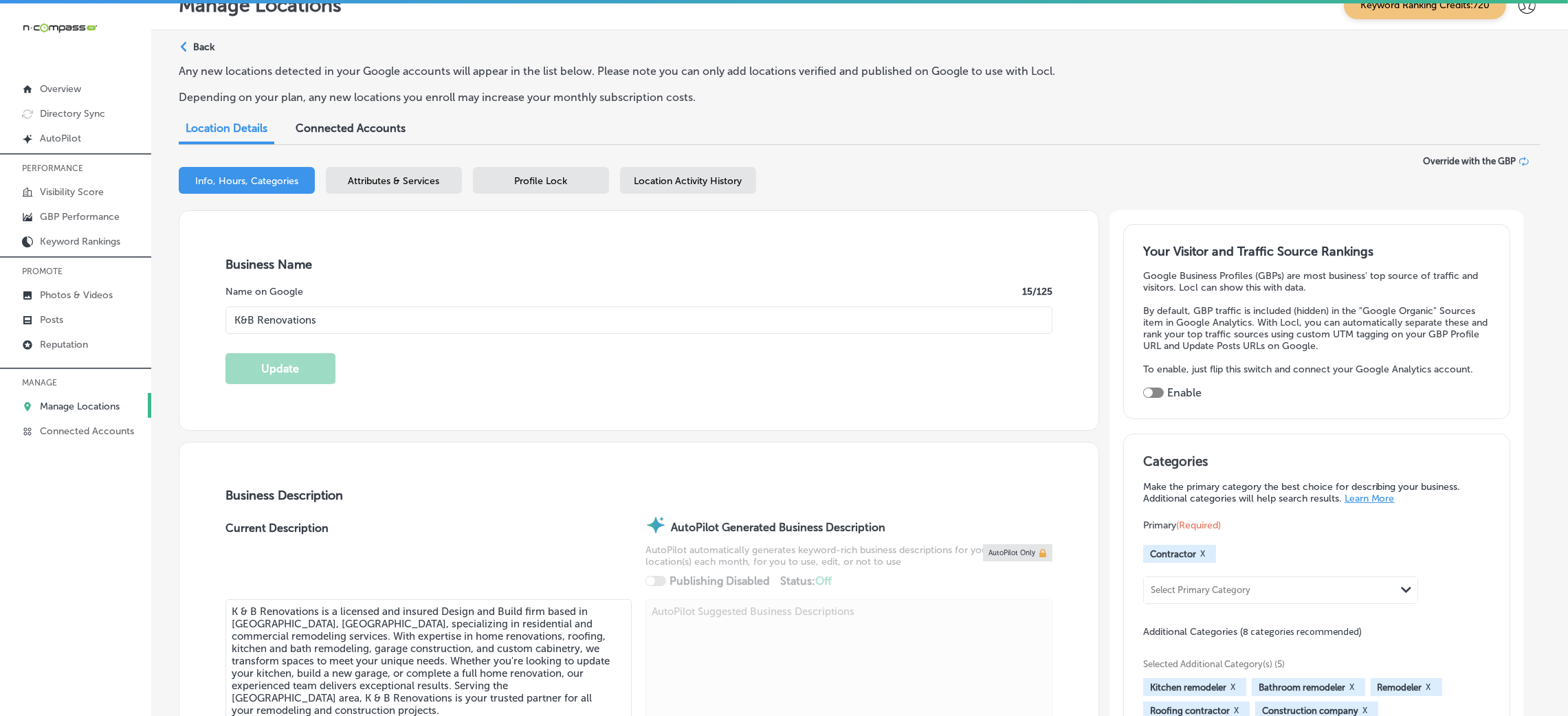
scroll to position [0, 0]
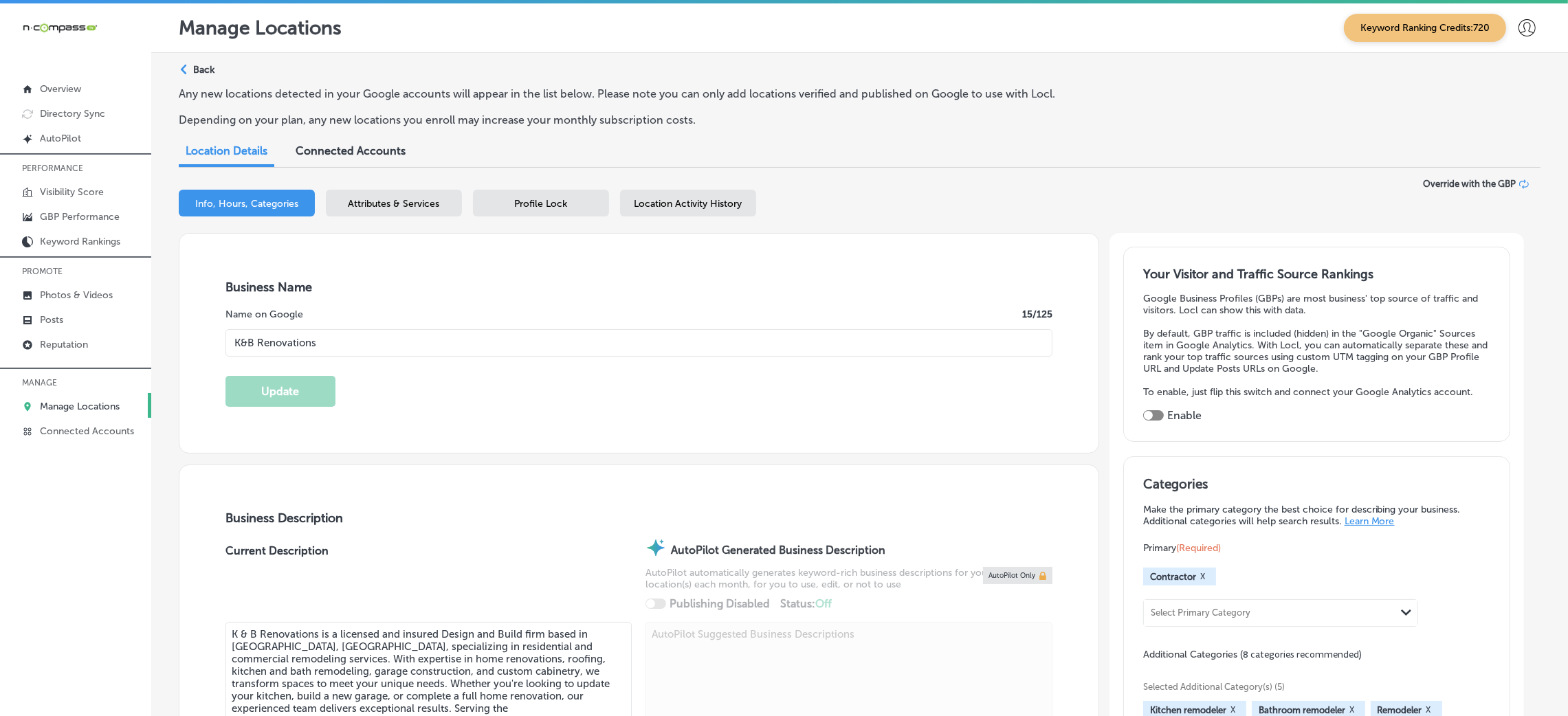
click at [1164, 418] on div at bounding box center [1153, 415] width 20 height 11
checkbox input "true"
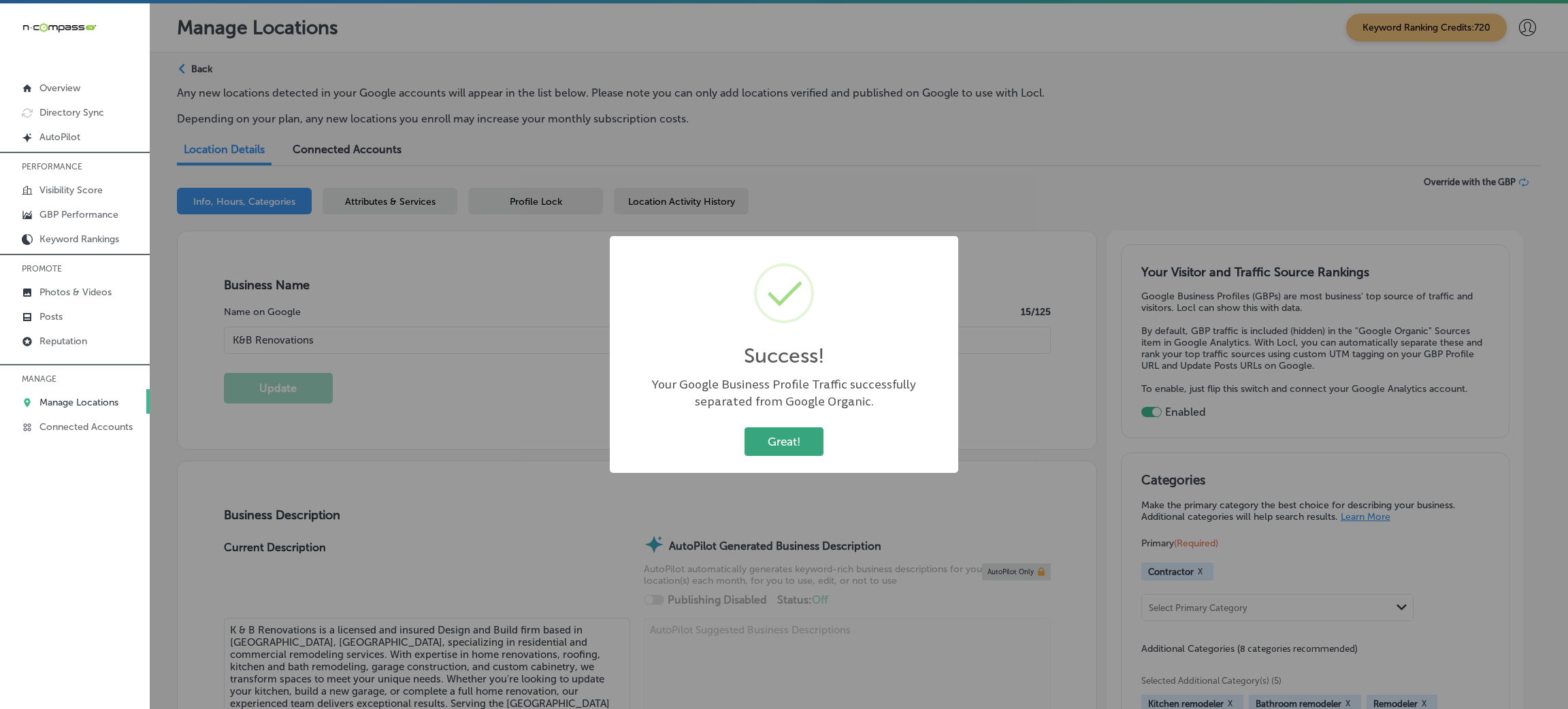
click at [782, 448] on button "Great!" at bounding box center [784, 441] width 79 height 28
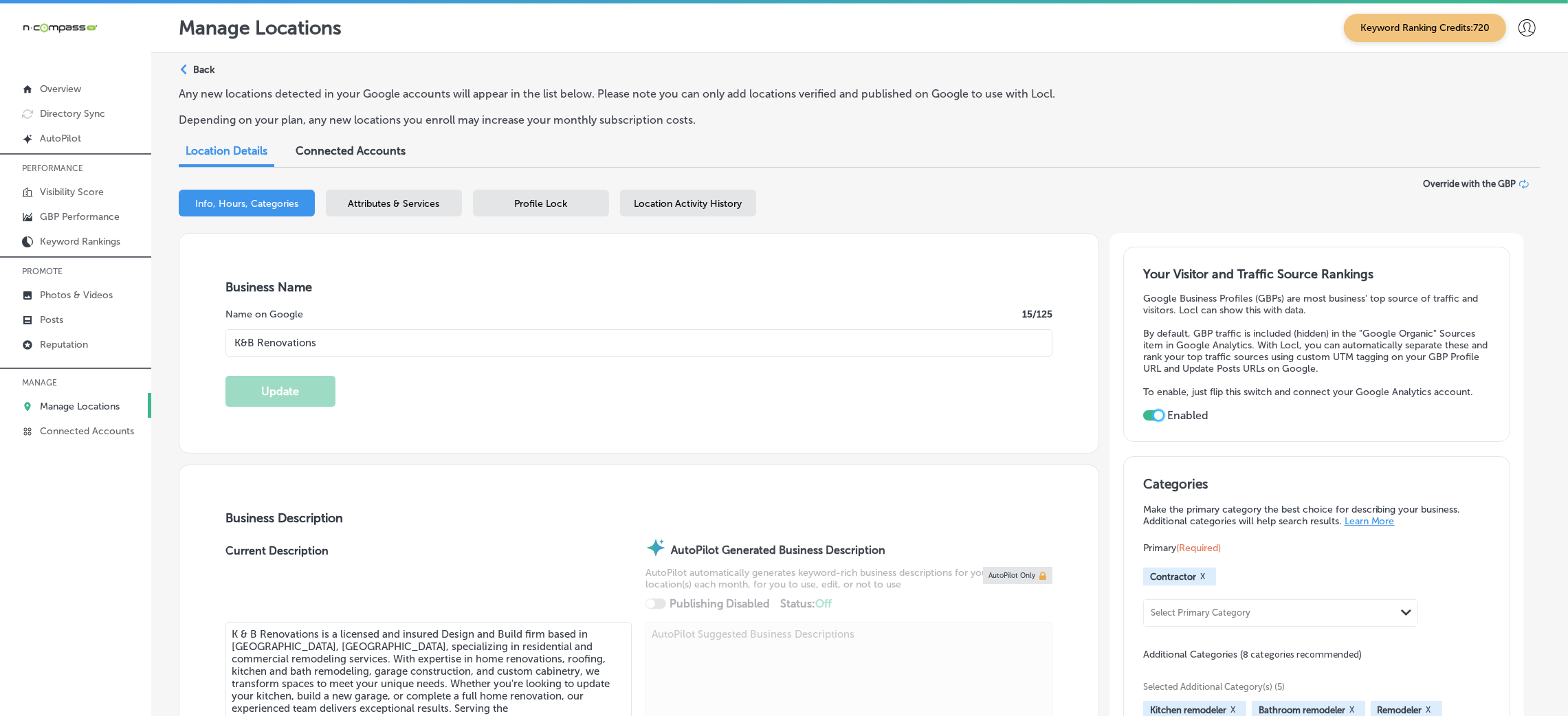
click at [691, 196] on div "Location Activity History" at bounding box center [688, 203] width 136 height 27
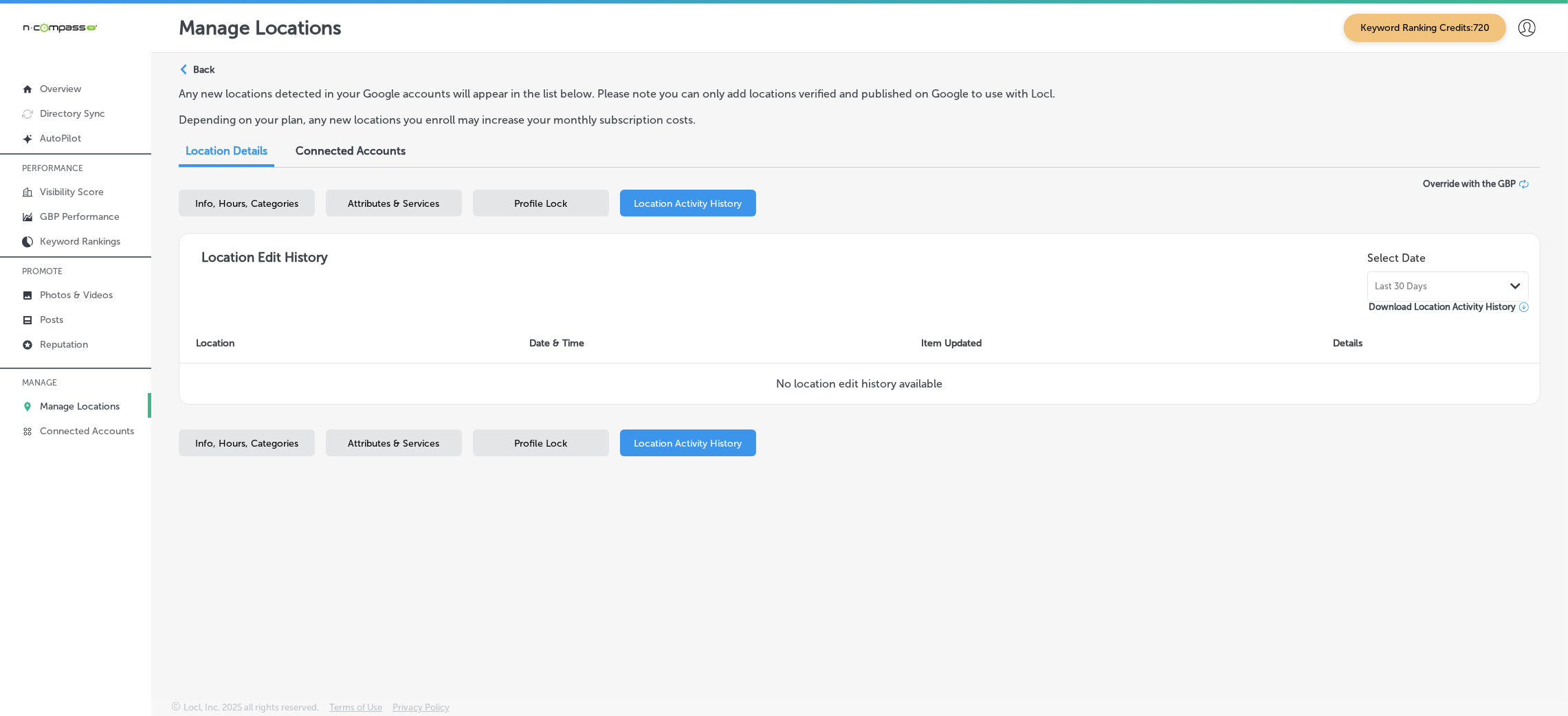
click at [528, 198] on span "Profile Lock" at bounding box center [541, 203] width 53 height 12
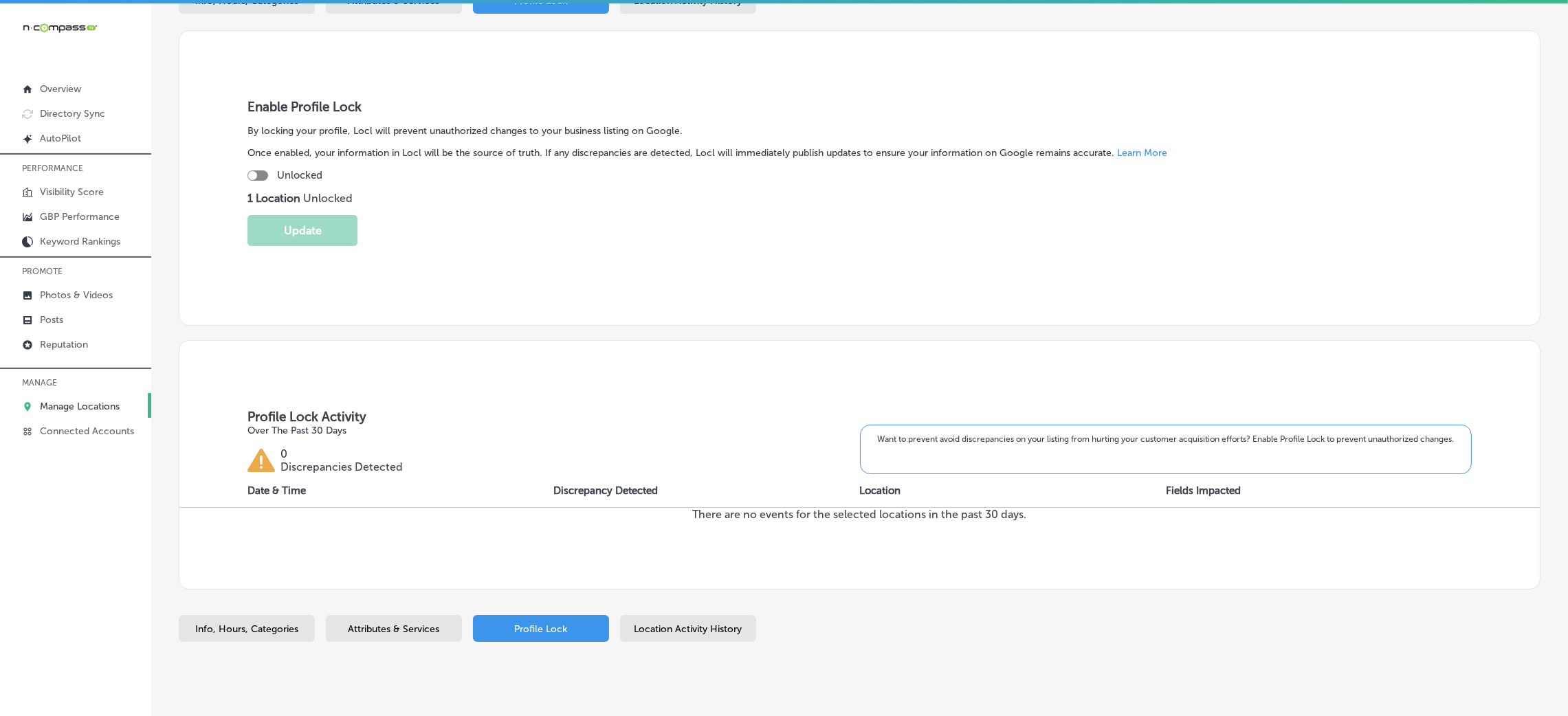
scroll to position [206, 0]
click at [266, 172] on div at bounding box center [257, 172] width 20 height 11
checkbox input "true"
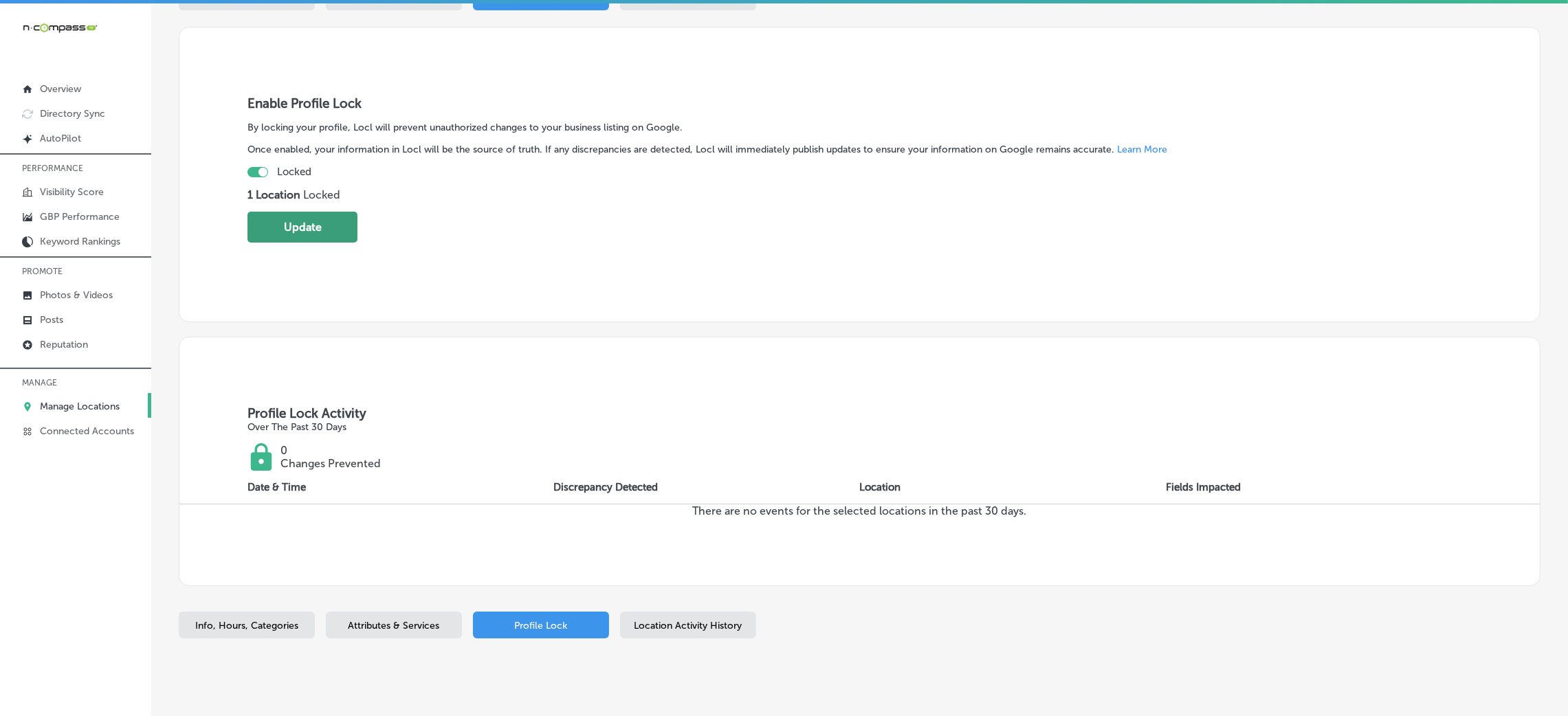
click at [304, 226] on button "Update" at bounding box center [302, 227] width 110 height 31
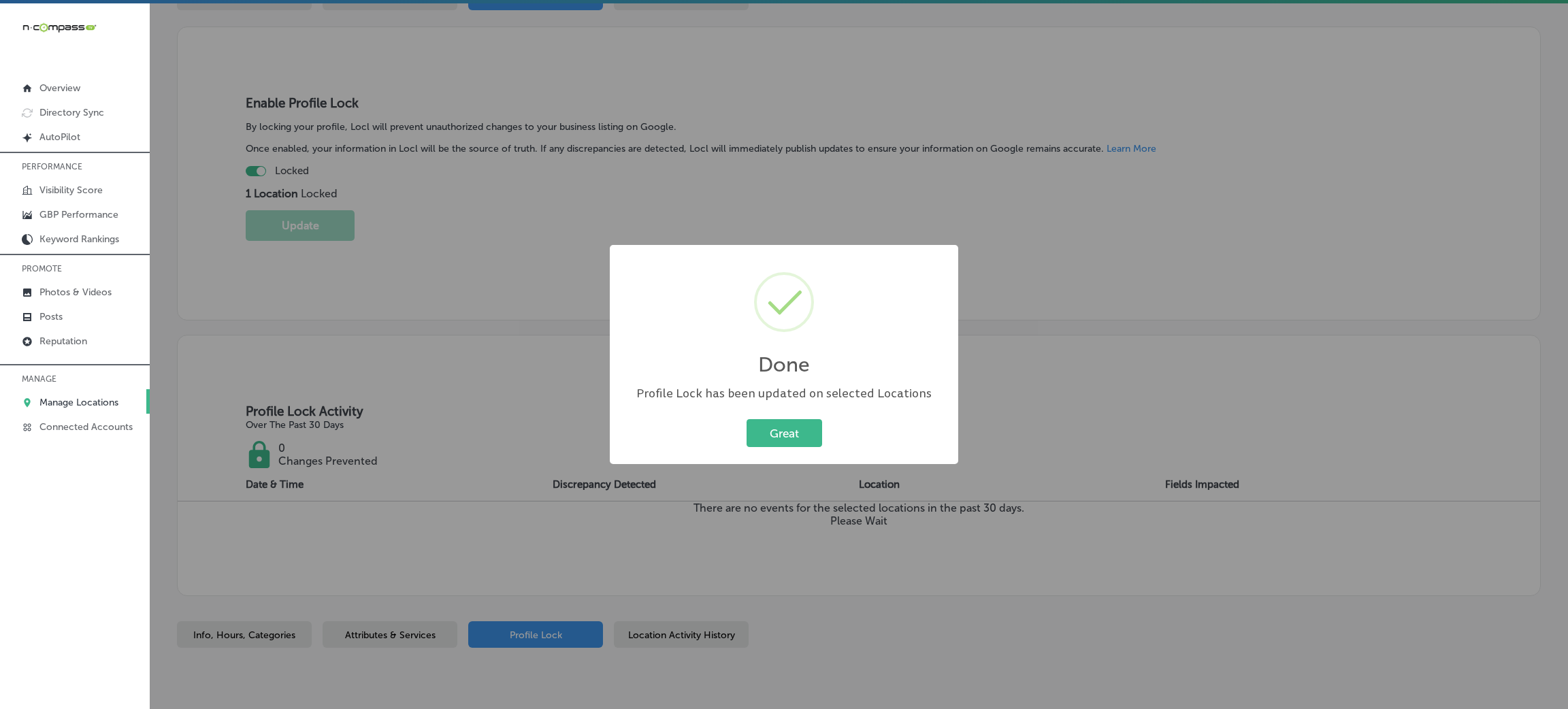
click at [828, 431] on div "Great Cancel" at bounding box center [784, 434] width 321 height 36
click at [799, 428] on button "Great" at bounding box center [784, 434] width 75 height 28
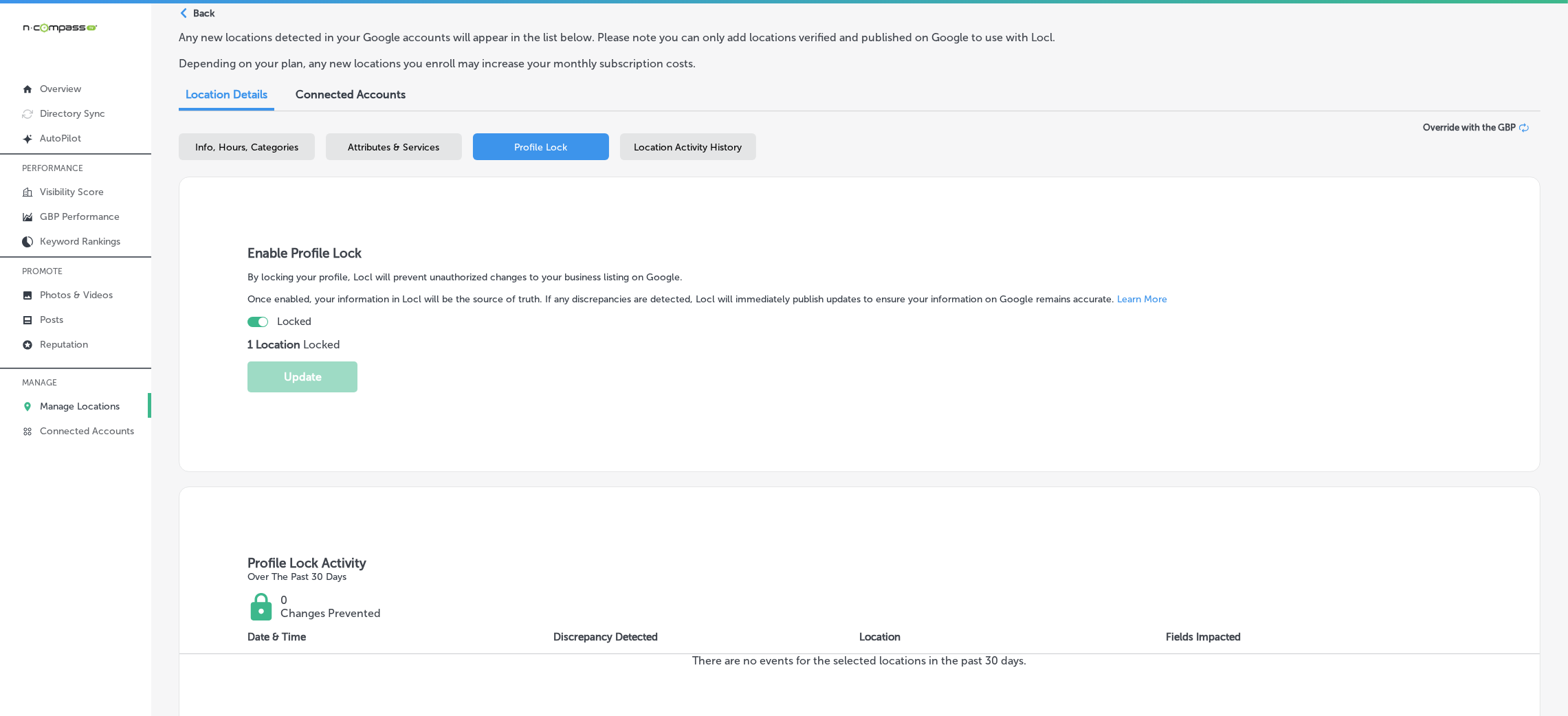
scroll to position [0, 0]
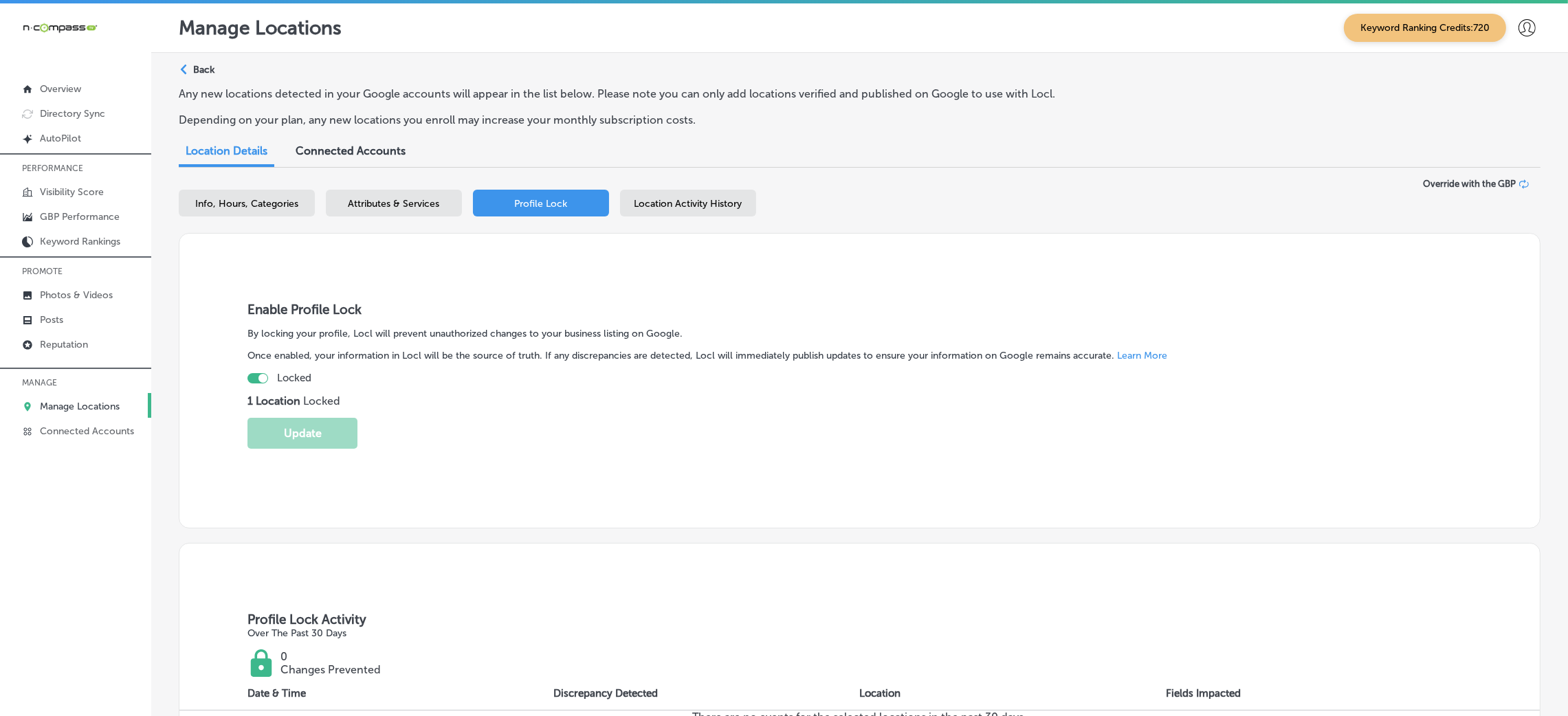
click at [420, 220] on div "Info, Hours, Categories Attributes & Services Profile Lock Location Activity Hi…" at bounding box center [860, 206] width 1362 height 32
click at [430, 205] on span "Attributes & Services" at bounding box center [393, 203] width 91 height 12
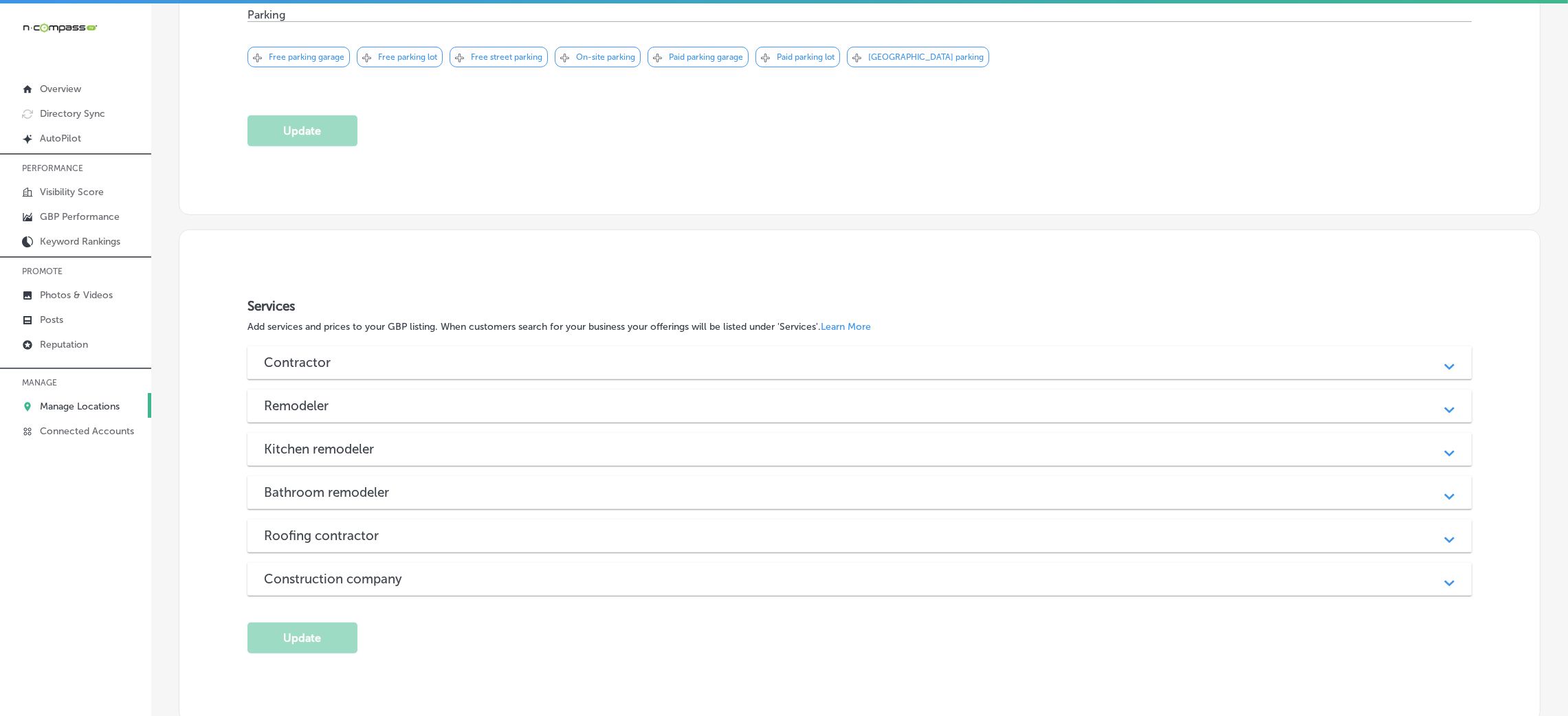
scroll to position [1090, 0]
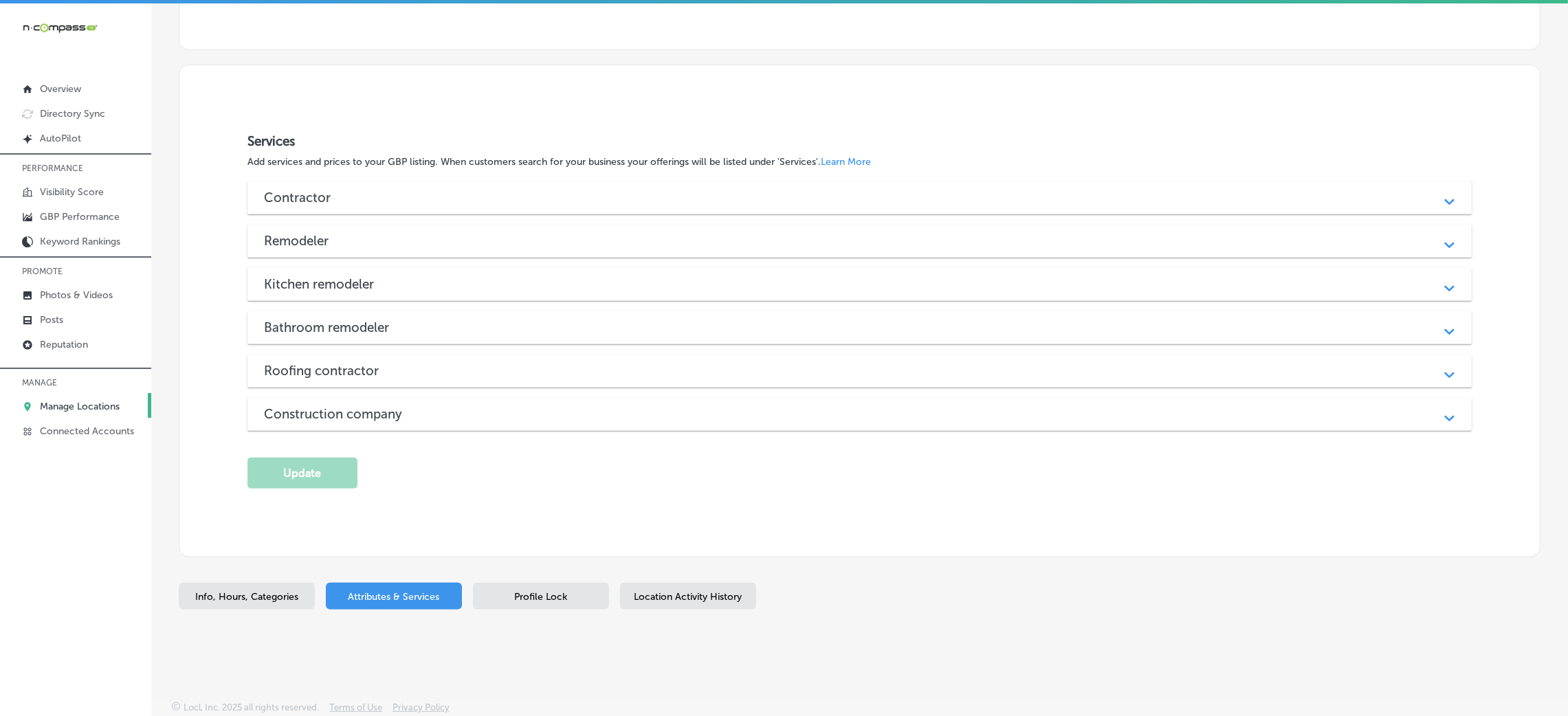
click at [394, 196] on div "Contractor" at bounding box center [860, 198] width 1192 height 16
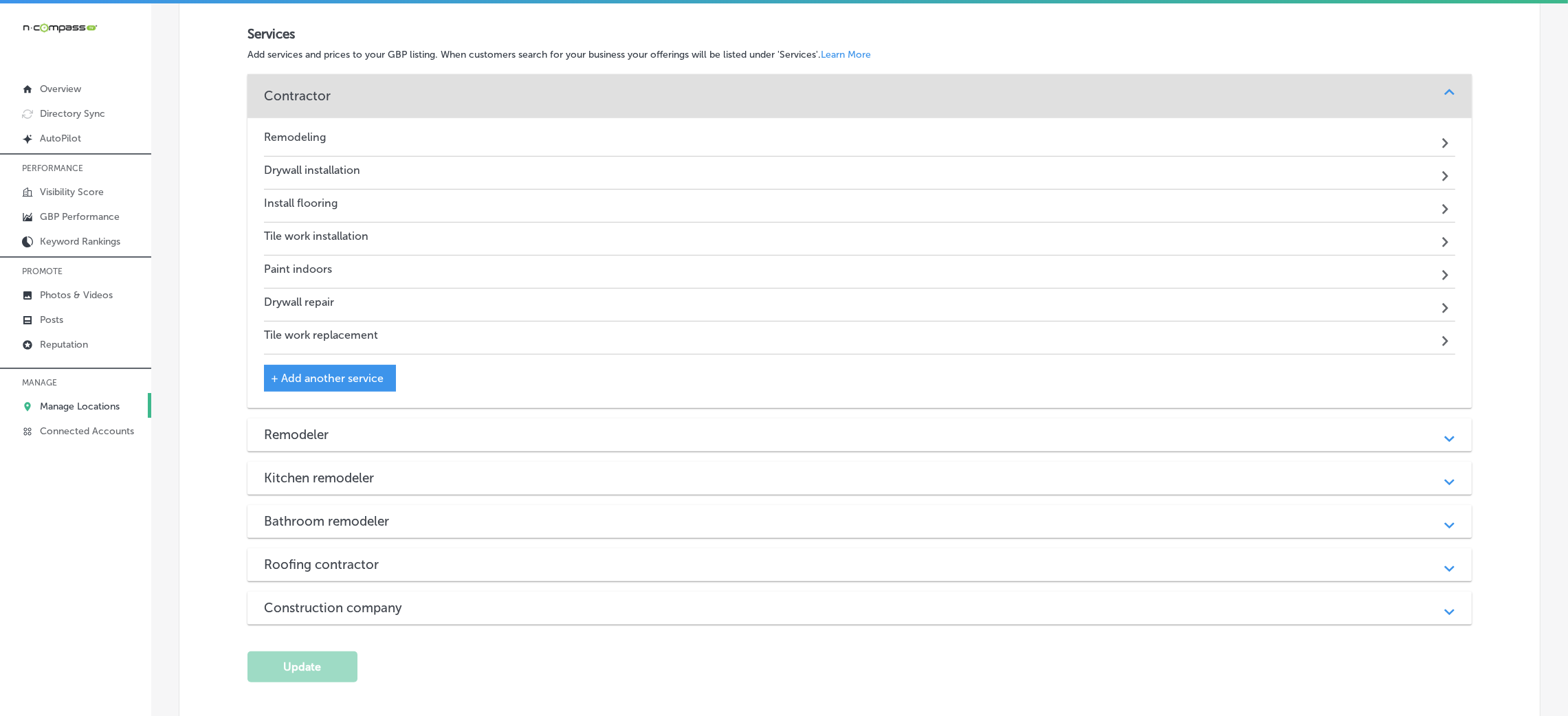
scroll to position [1296, 0]
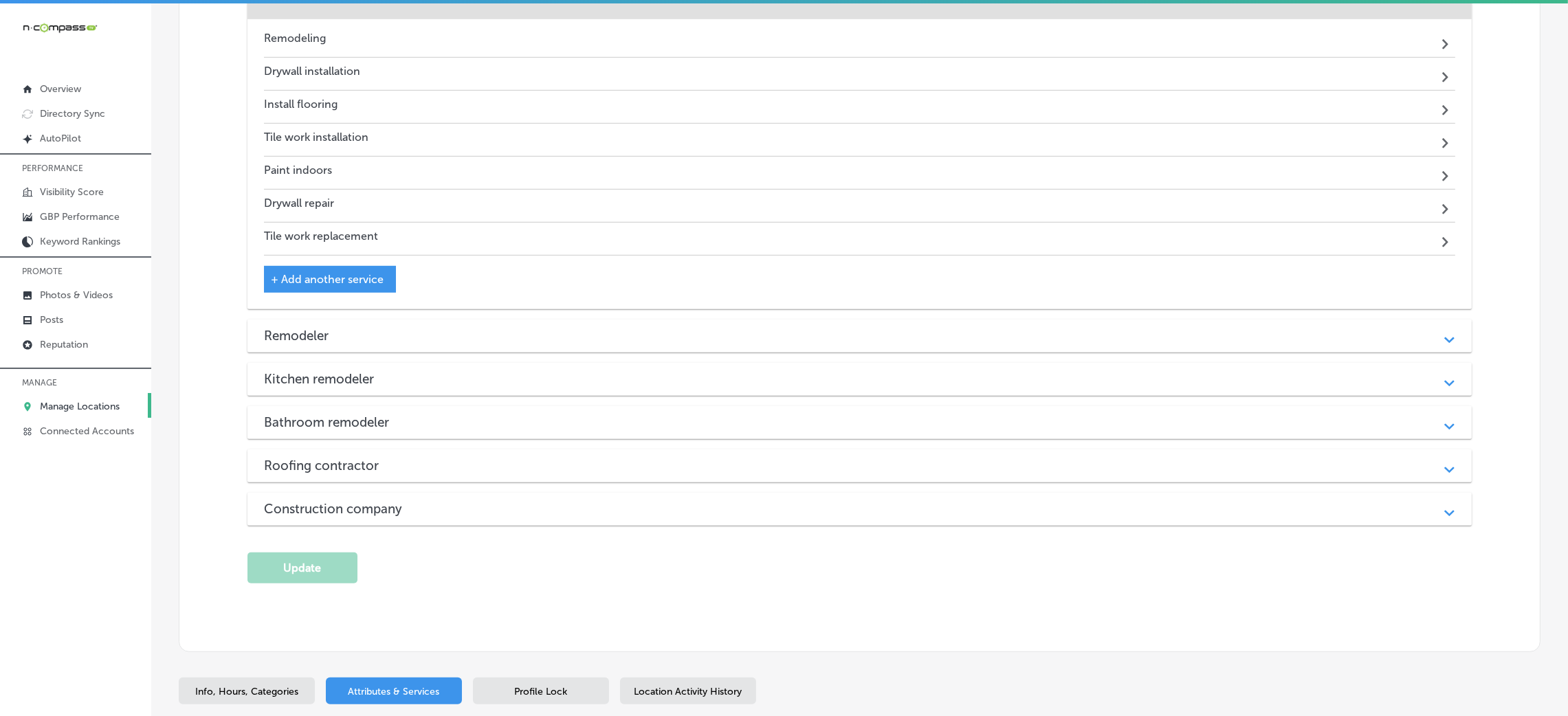
click at [402, 328] on div "Remodeler Path Created with Sketch." at bounding box center [860, 336] width 1225 height 33
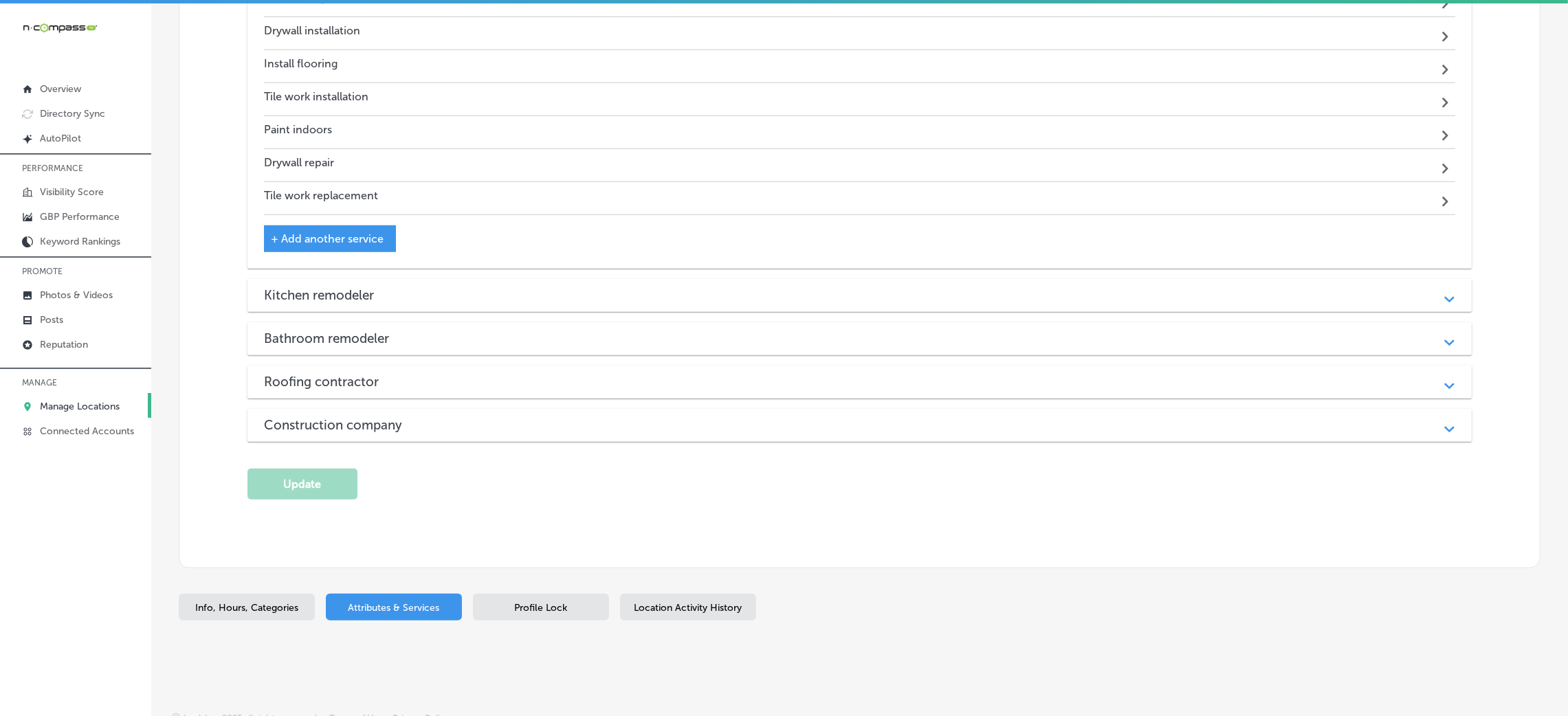
scroll to position [1696, 0]
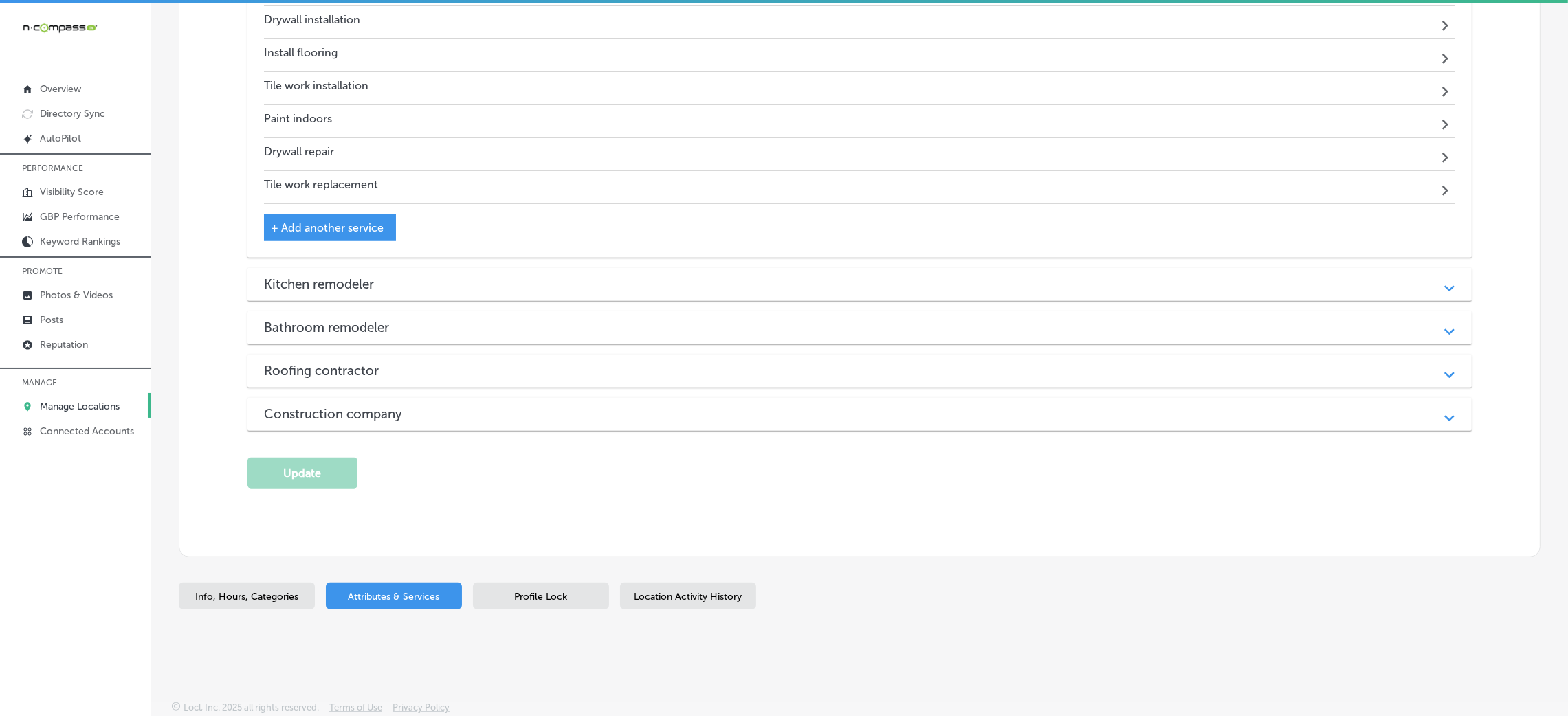
click at [427, 278] on div "Kitchen remodeler" at bounding box center [860, 284] width 1192 height 16
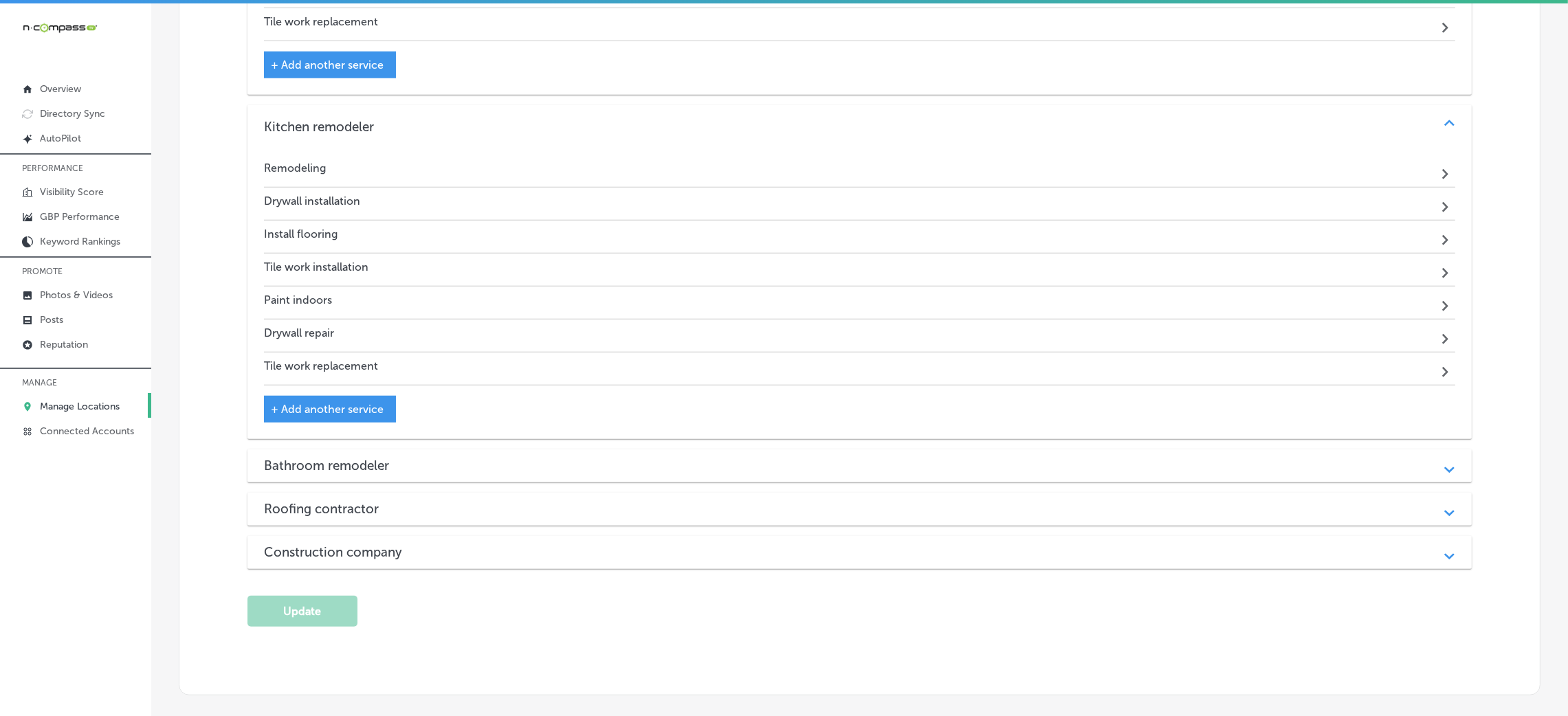
scroll to position [1998, 0]
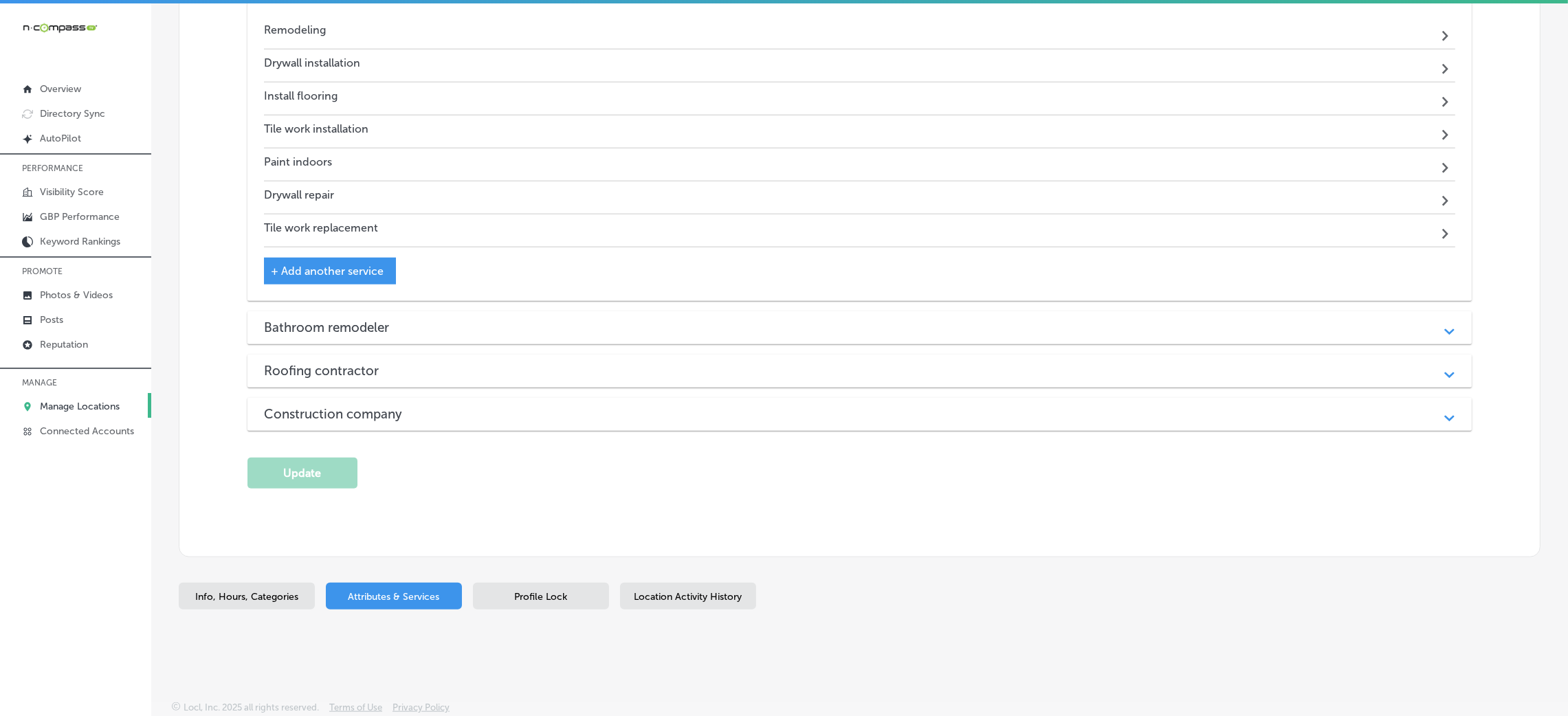
click at [394, 317] on div "Bathroom remodeler Path Created with Sketch." at bounding box center [860, 328] width 1225 height 33
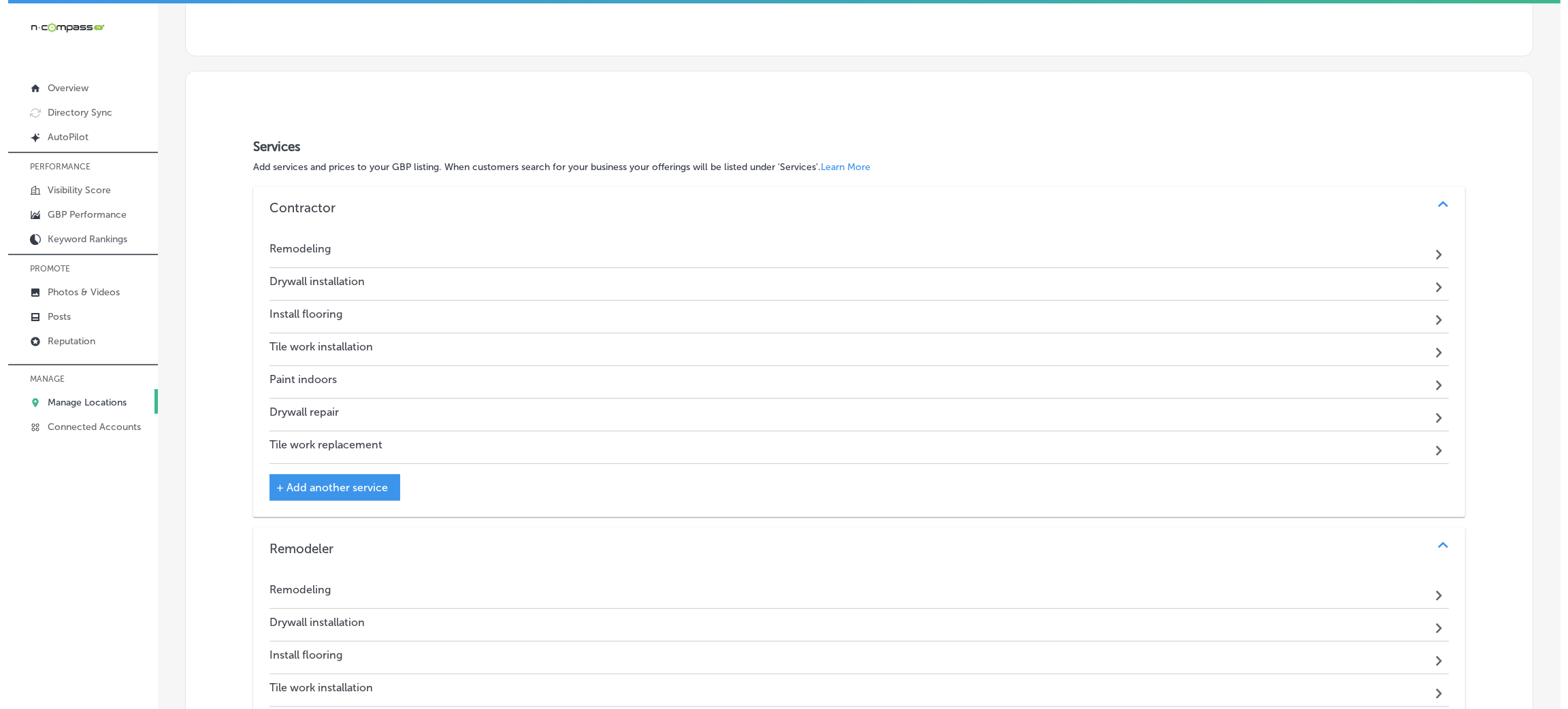
scroll to position [1060, 0]
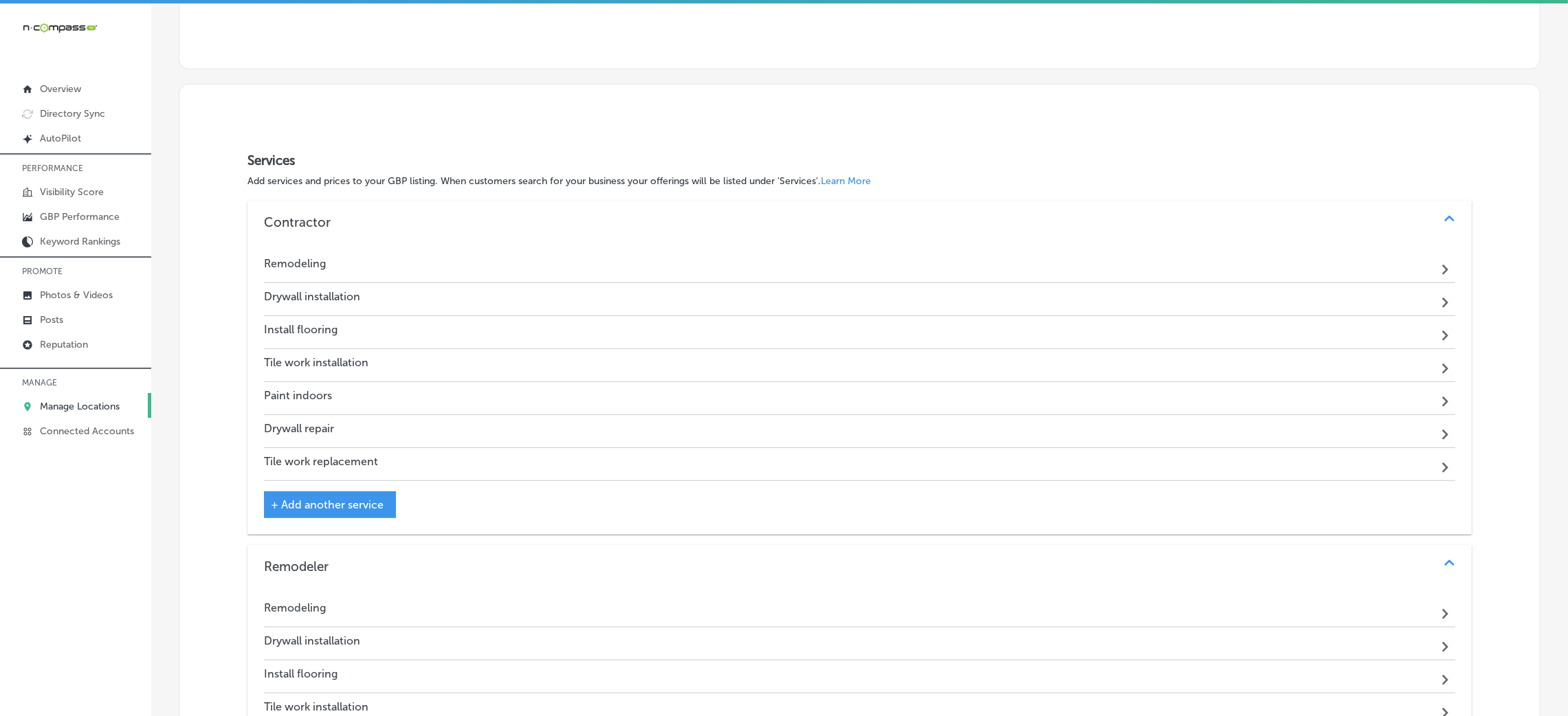
click at [826, 266] on div "Remodeling Path Created with Sketch." at bounding box center [860, 266] width 1192 height 33
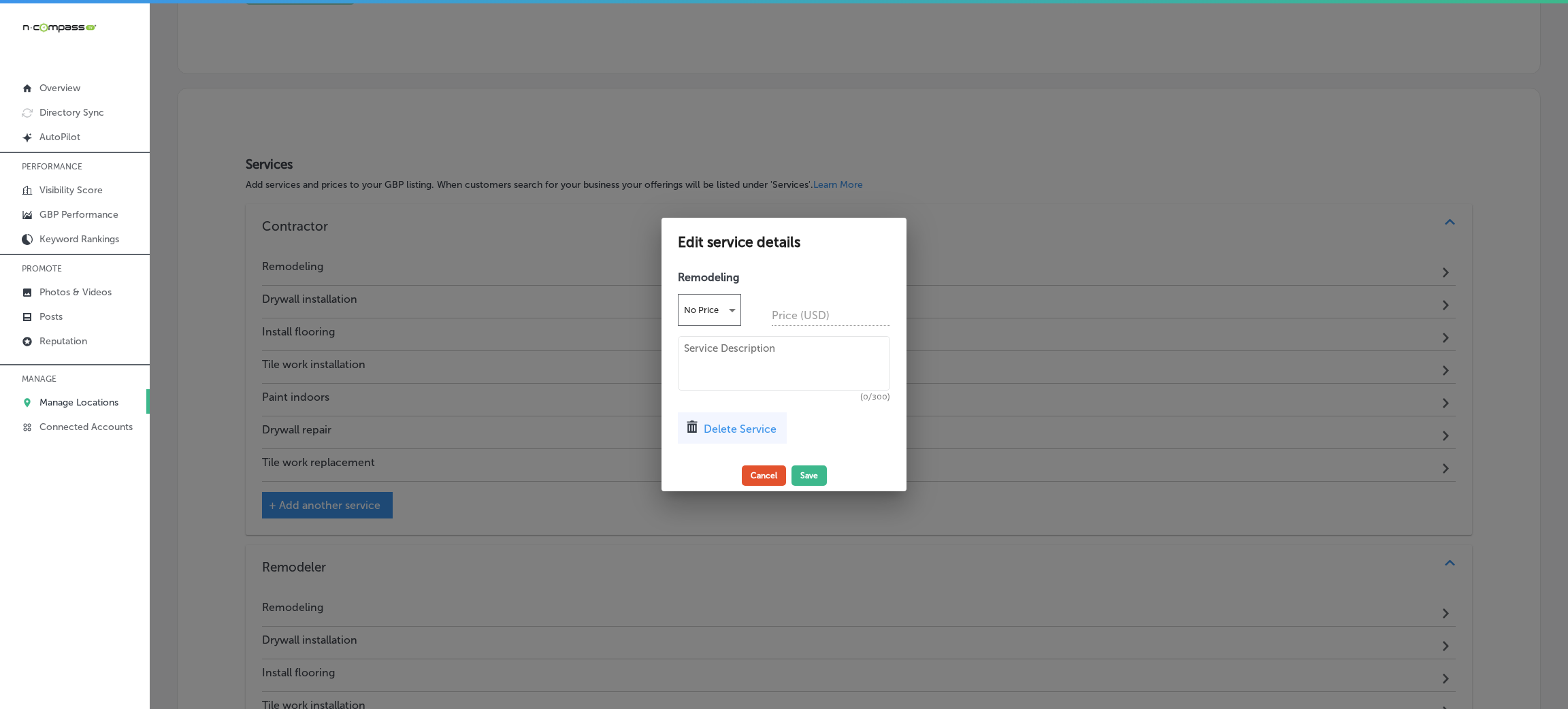
click at [761, 475] on button "Cancel" at bounding box center [763, 475] width 44 height 20
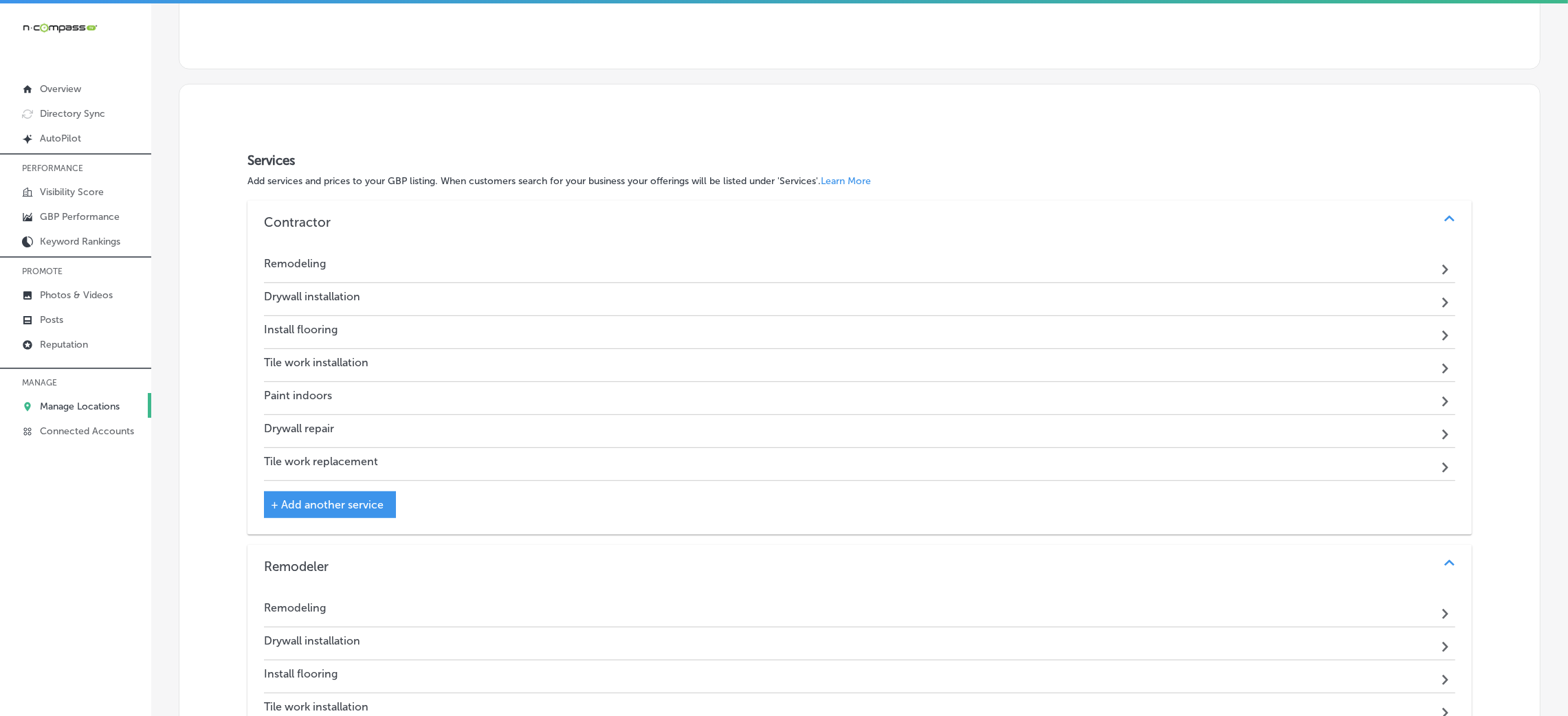
click at [1438, 267] on div "Path Created with Sketch." at bounding box center [1447, 266] width 17 height 17
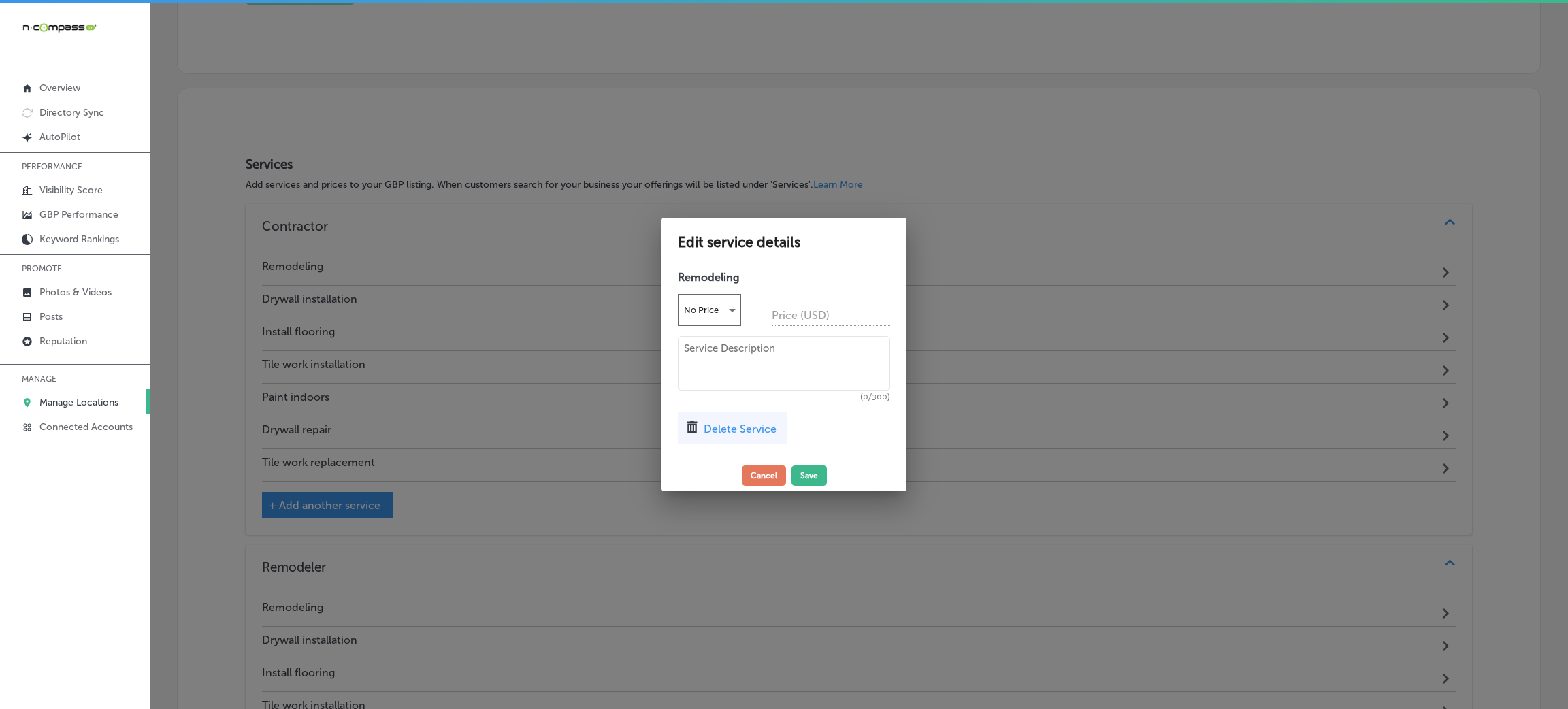
click at [745, 428] on span "Delete Service" at bounding box center [740, 429] width 73 height 13
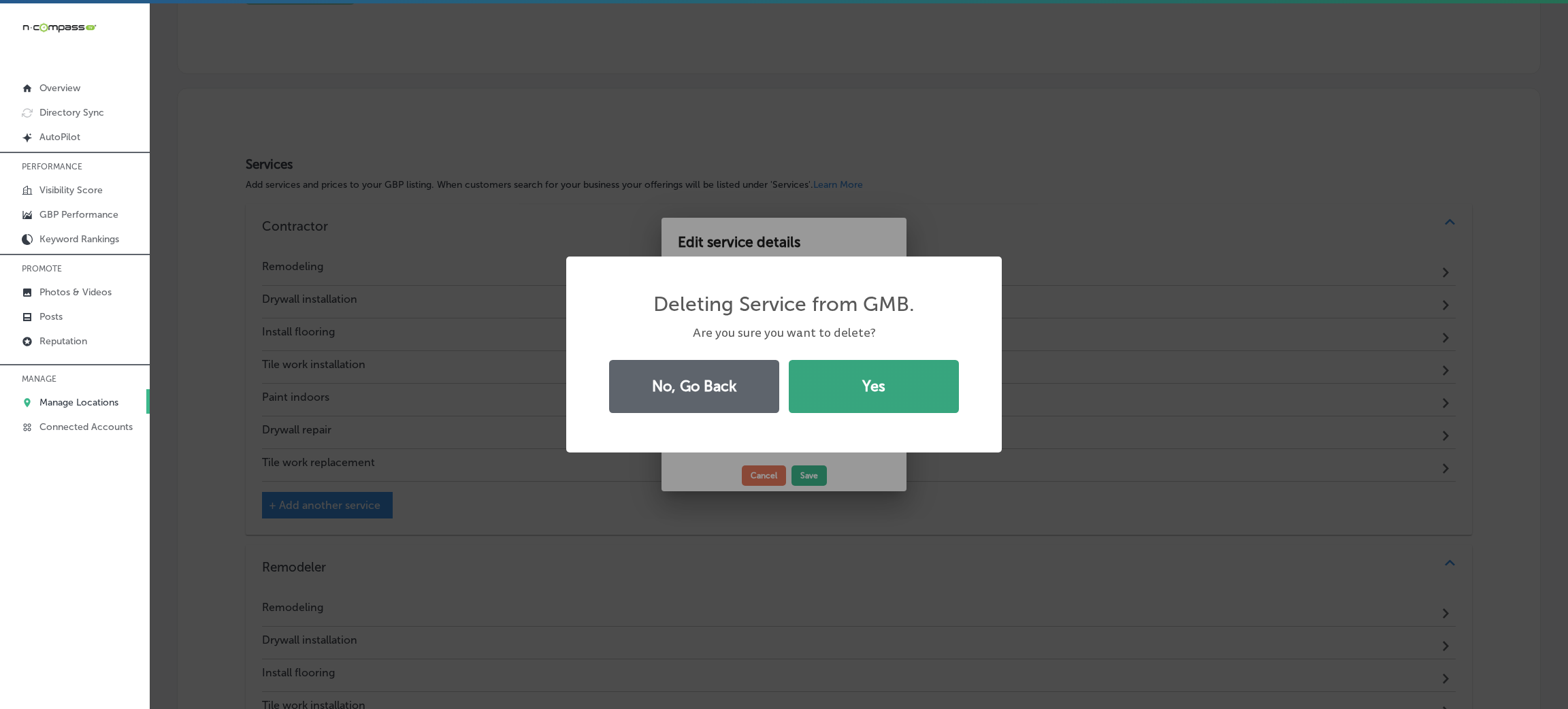
click at [870, 404] on button "Yes" at bounding box center [873, 387] width 170 height 53
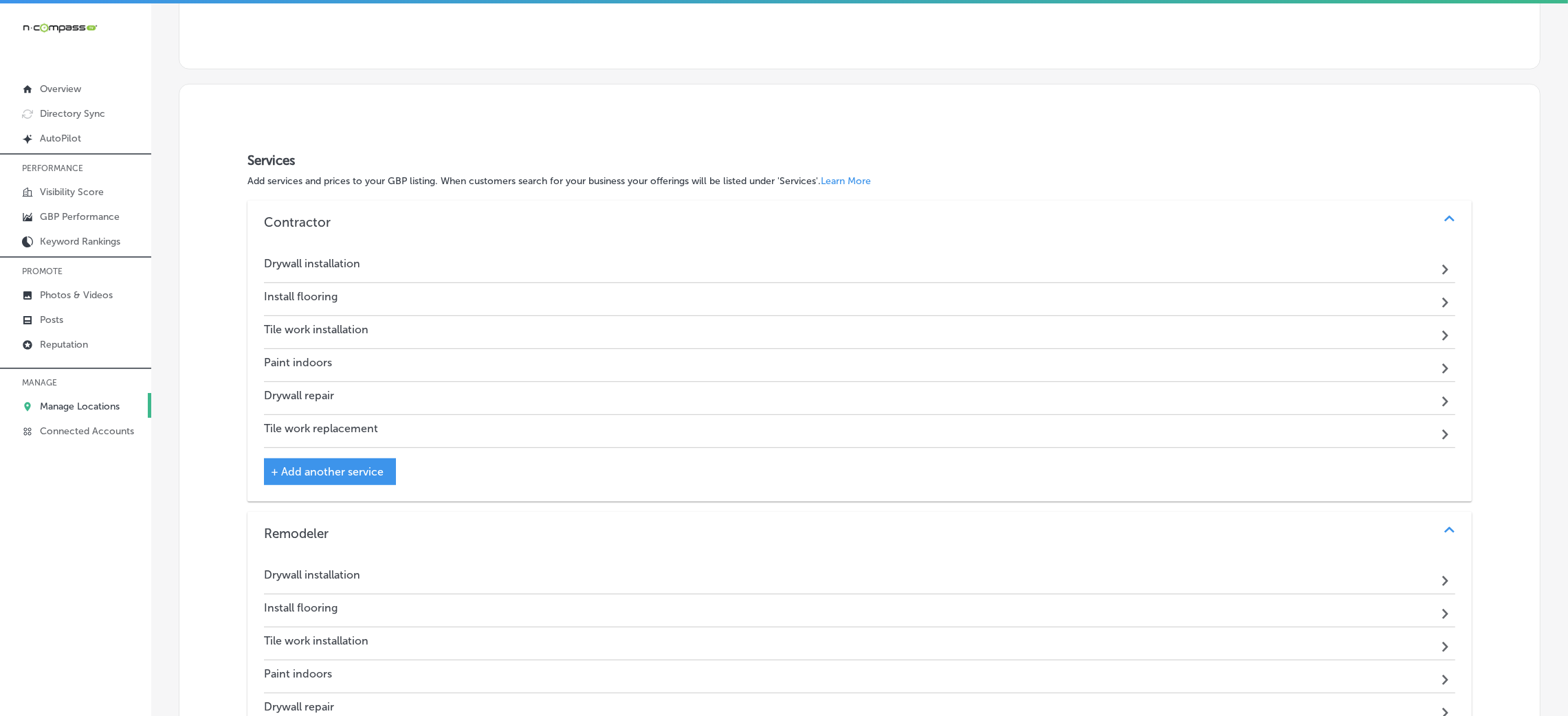
click at [452, 263] on div "Drywall installation Path Created with Sketch." at bounding box center [860, 266] width 1192 height 33
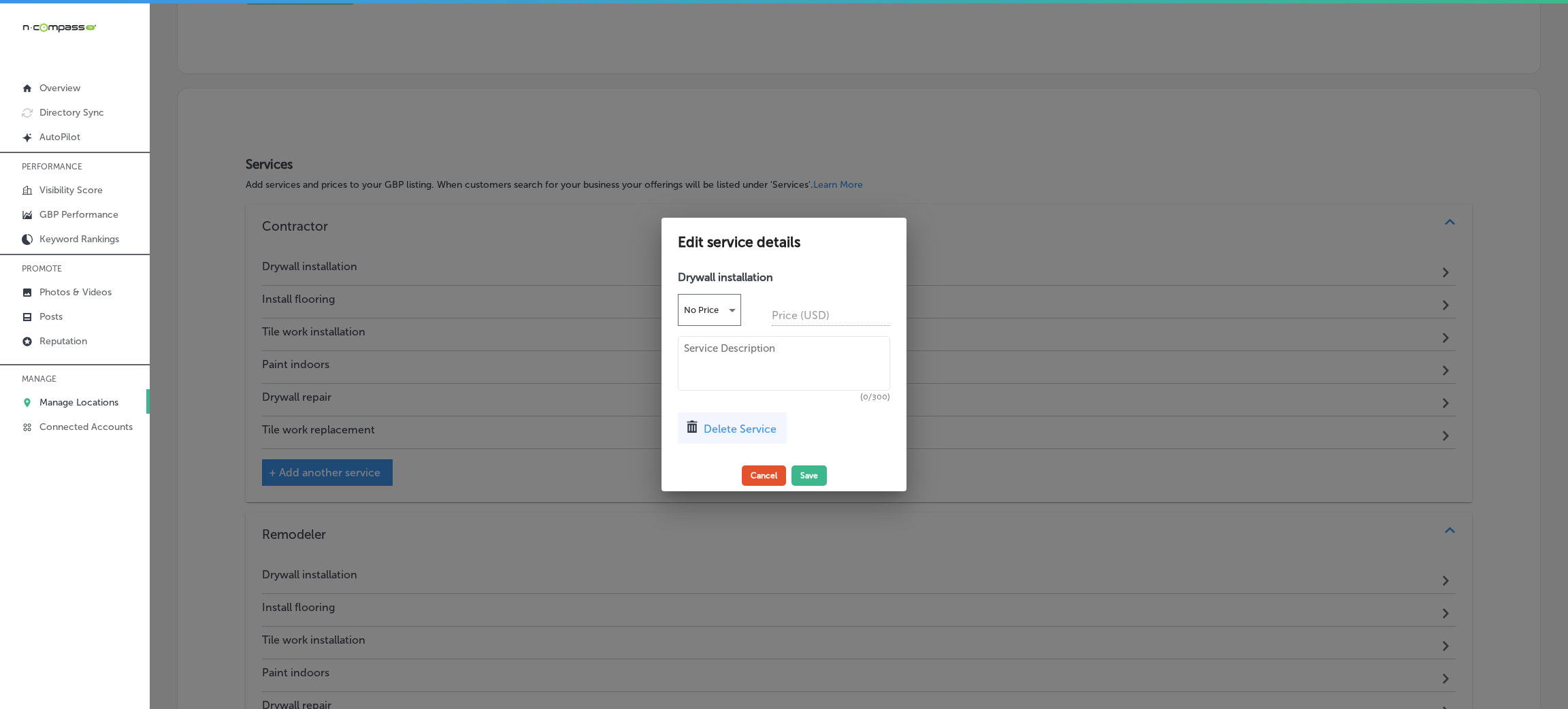
click at [769, 472] on button "Cancel" at bounding box center [763, 475] width 44 height 20
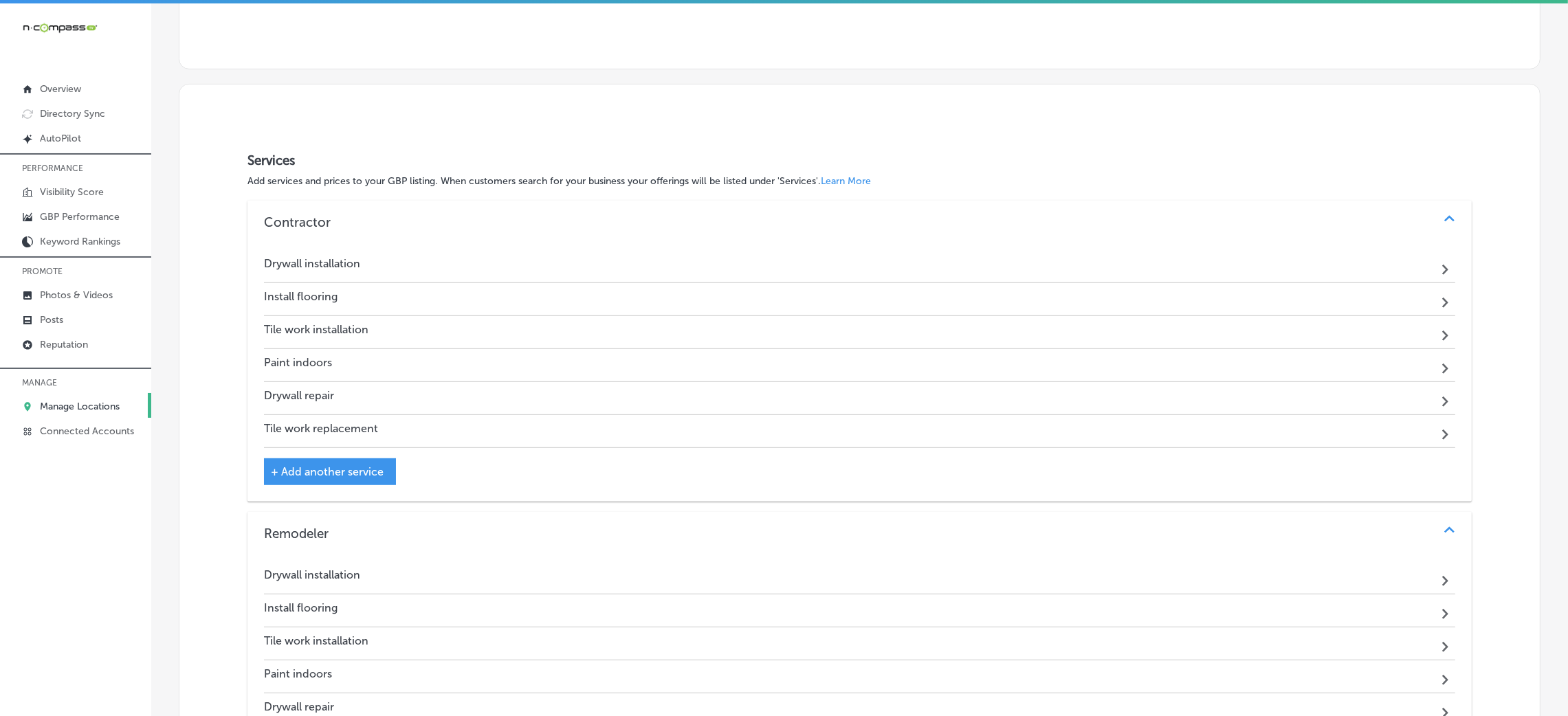
click at [649, 258] on div "Drywall installation Path Created with Sketch." at bounding box center [860, 266] width 1192 height 33
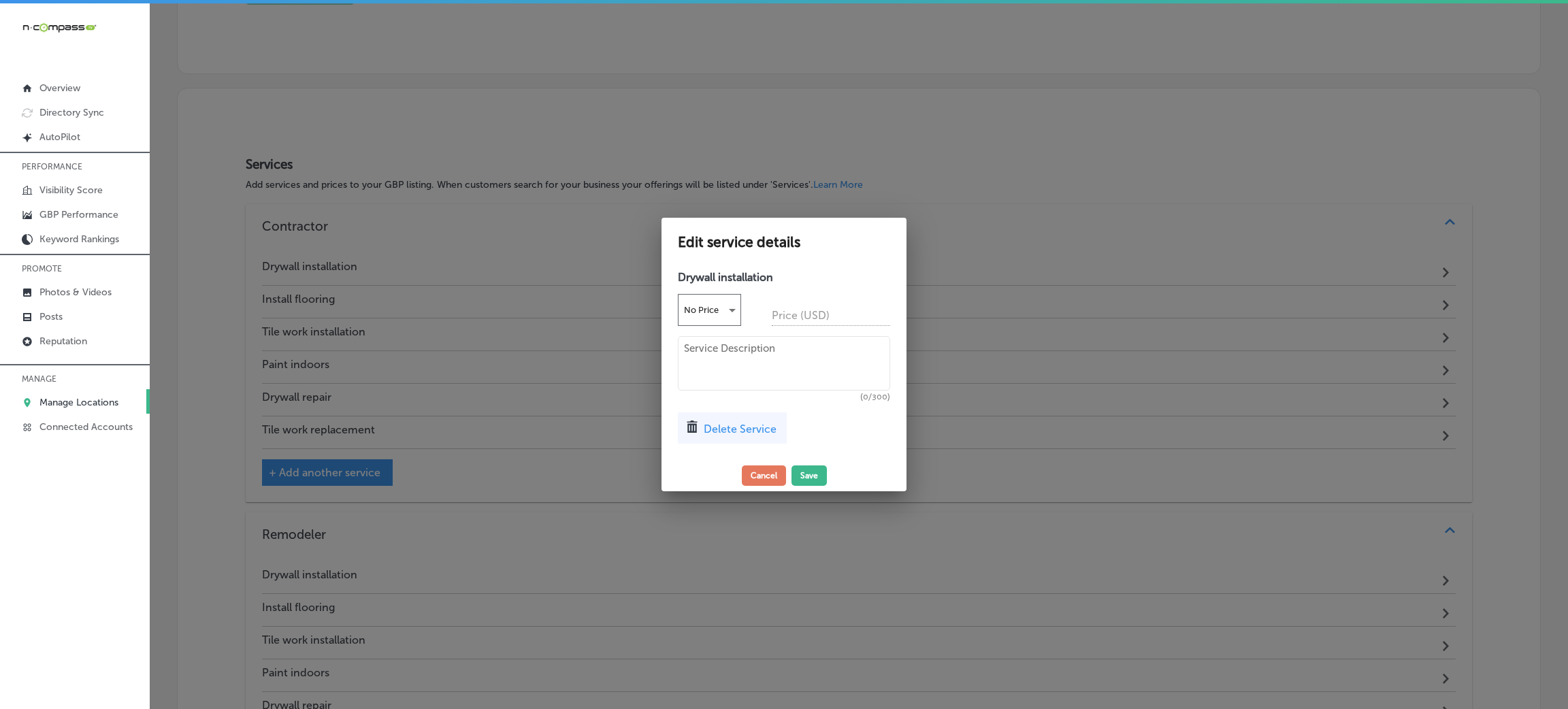
click at [708, 424] on span "Delete Service" at bounding box center [740, 429] width 73 height 13
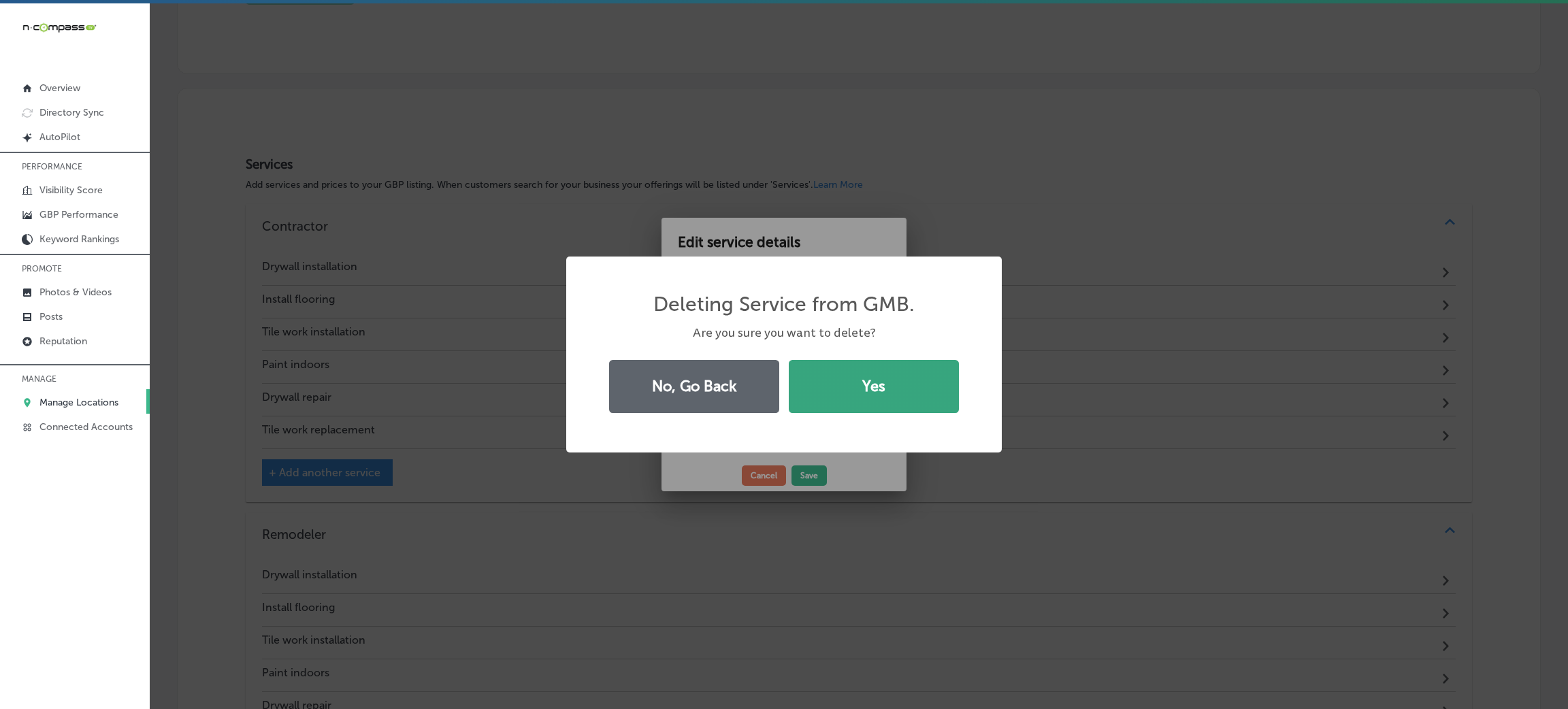
click at [842, 389] on button "Yes" at bounding box center [873, 387] width 170 height 53
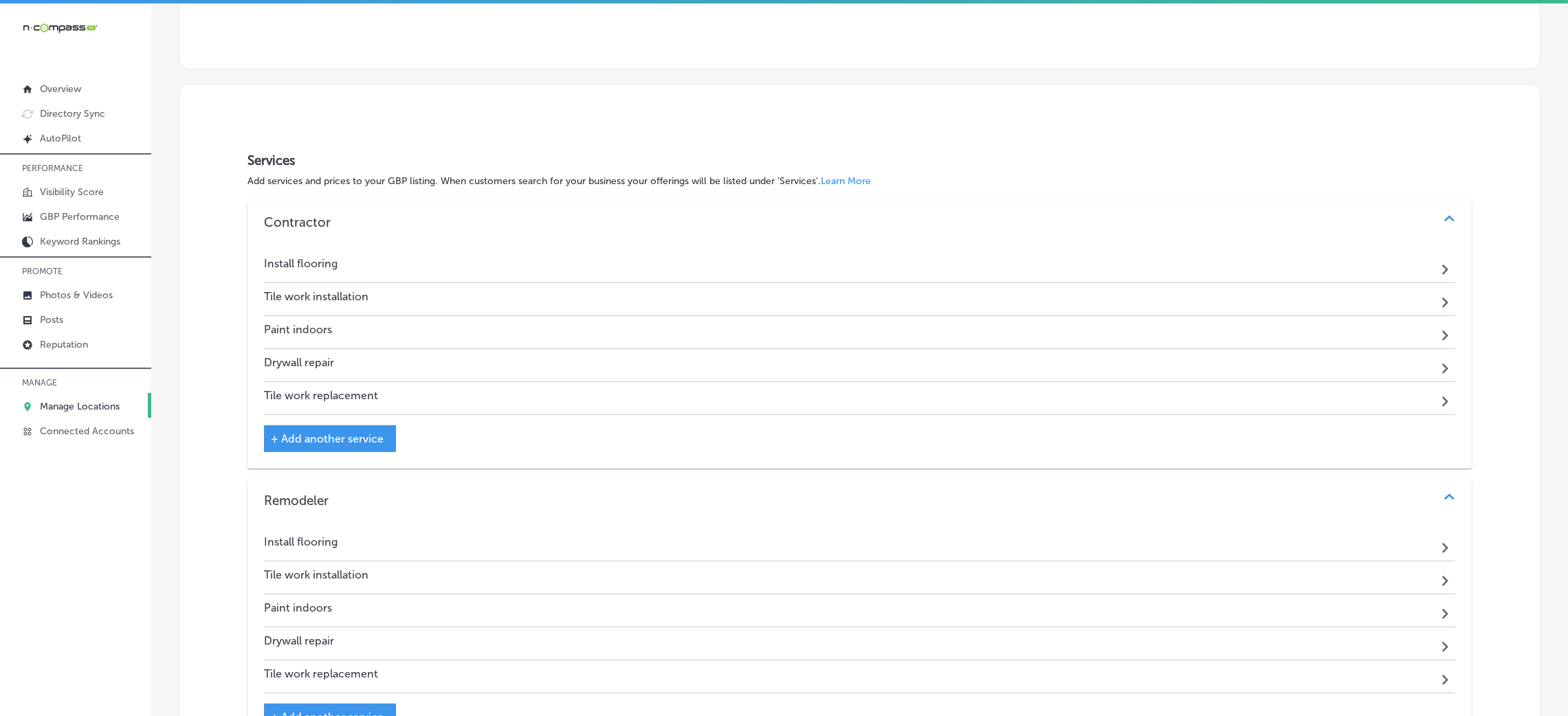
click at [434, 275] on div "Install flooring Path Created with Sketch." at bounding box center [860, 266] width 1192 height 33
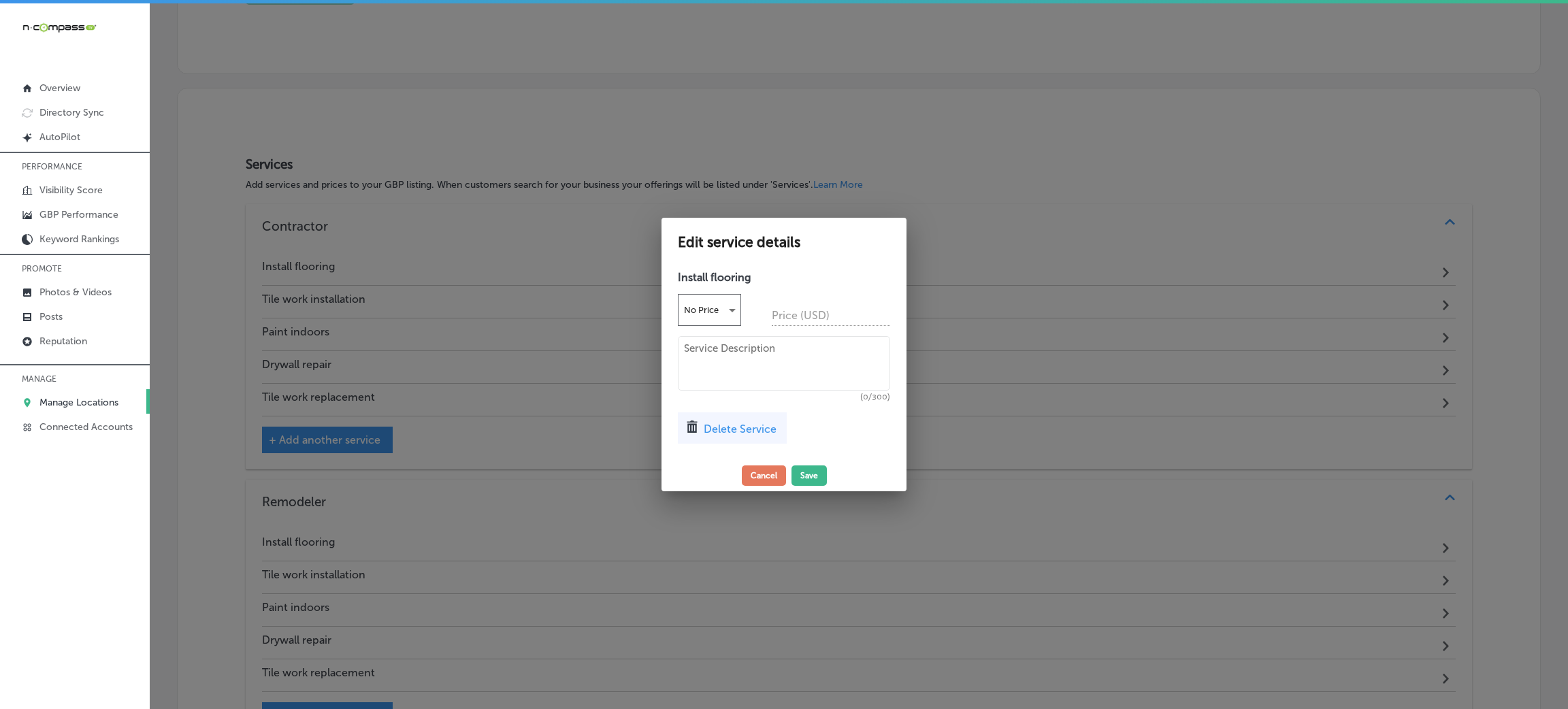
click at [708, 428] on span "Delete Service" at bounding box center [740, 429] width 73 height 13
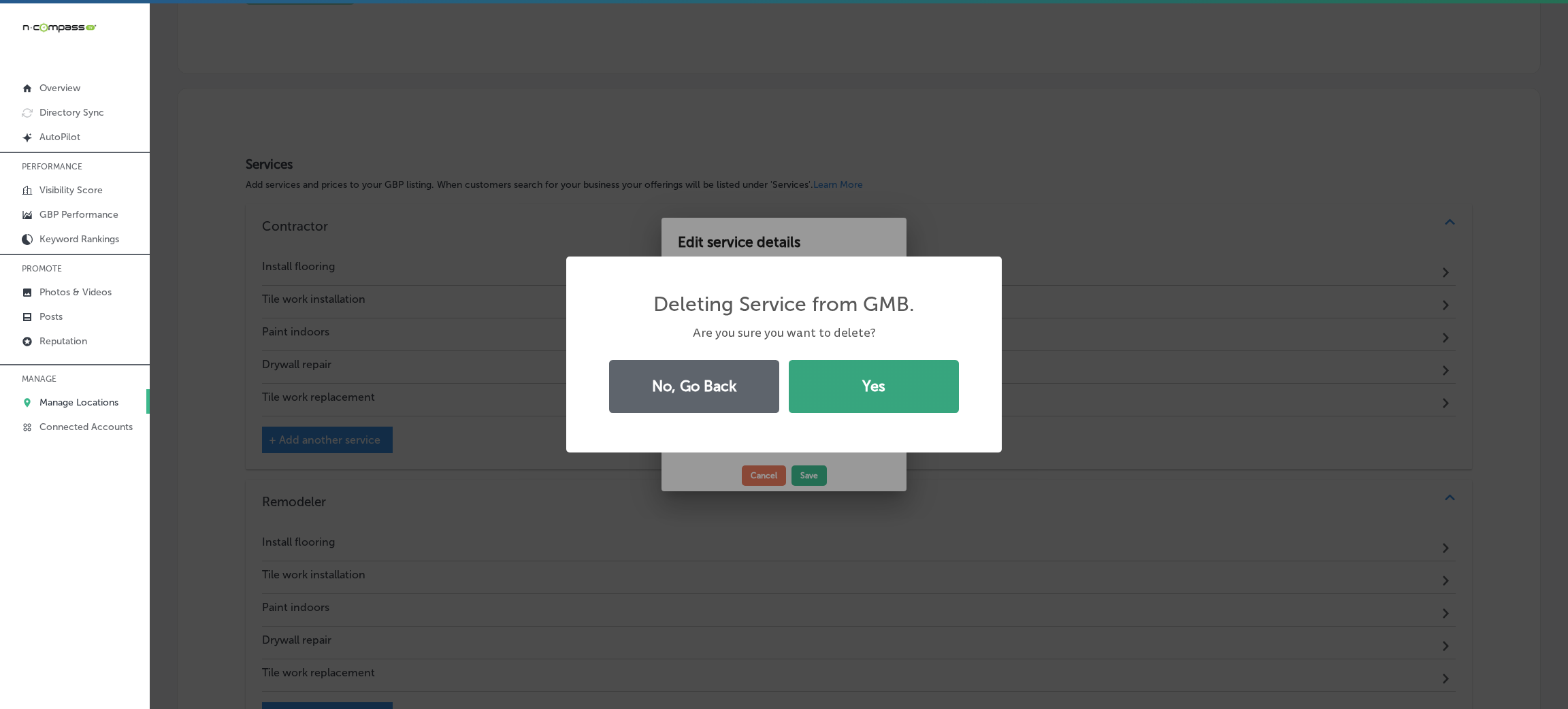
click at [850, 397] on button "Yes" at bounding box center [873, 387] width 170 height 53
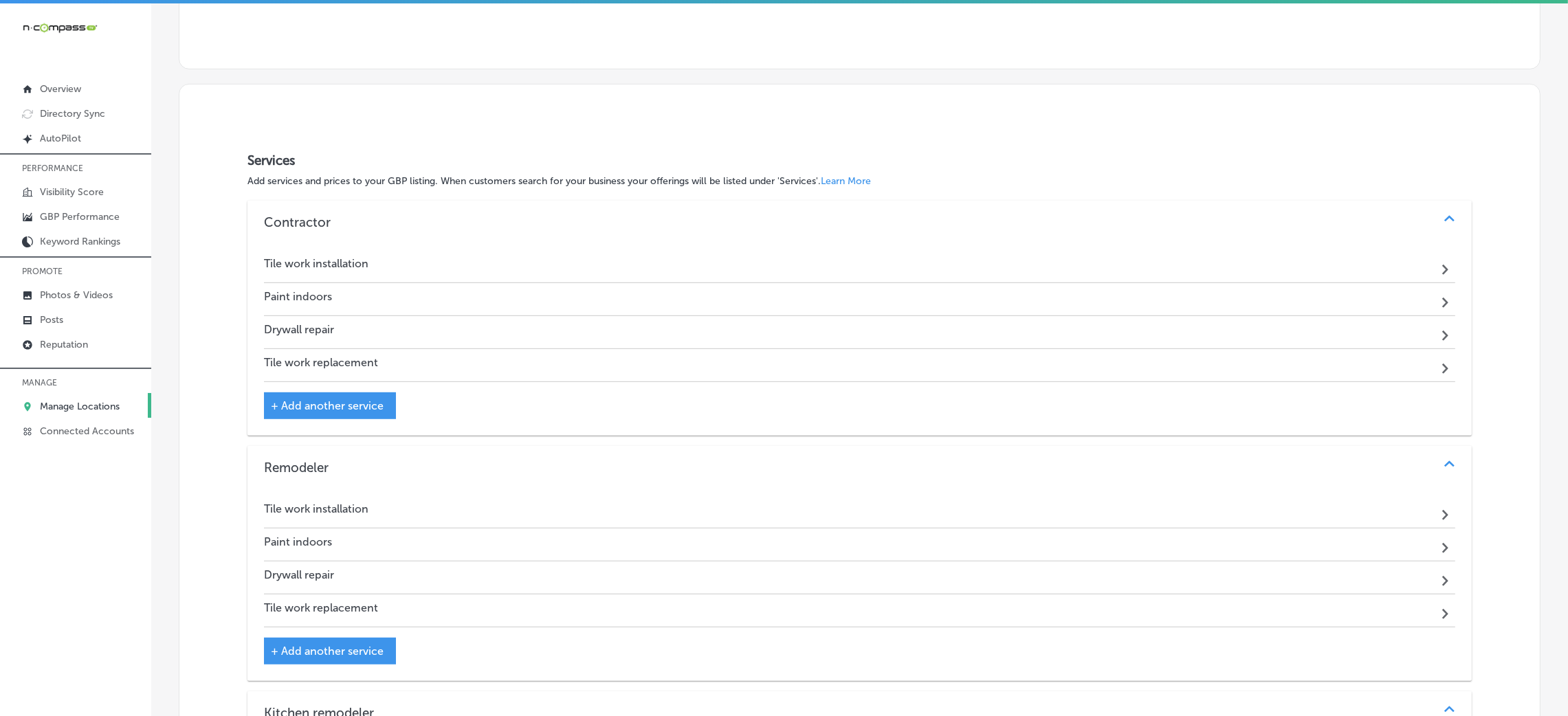
click at [451, 259] on div "Tile work installation Path Created with Sketch." at bounding box center [860, 266] width 1192 height 33
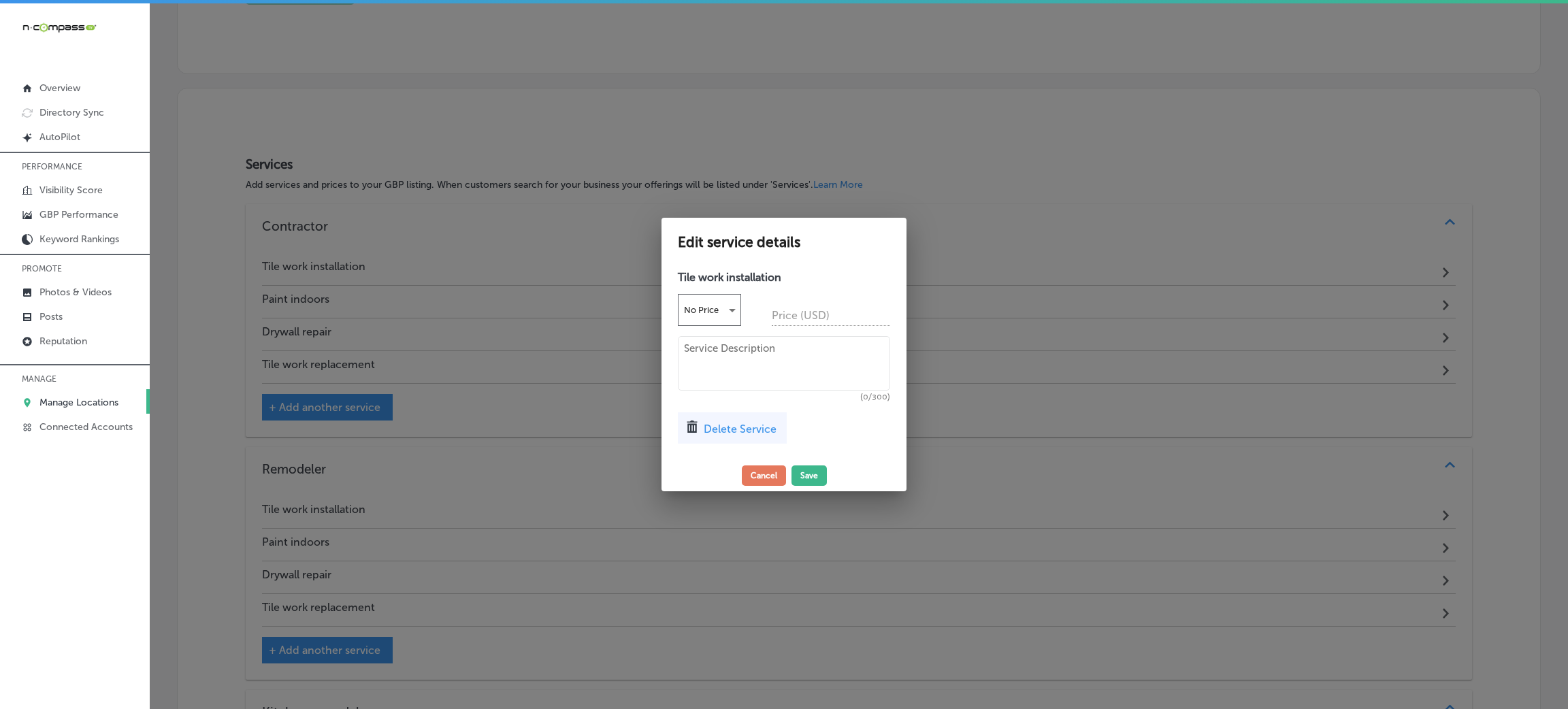
click at [724, 438] on div "Delete Service" at bounding box center [732, 428] width 109 height 31
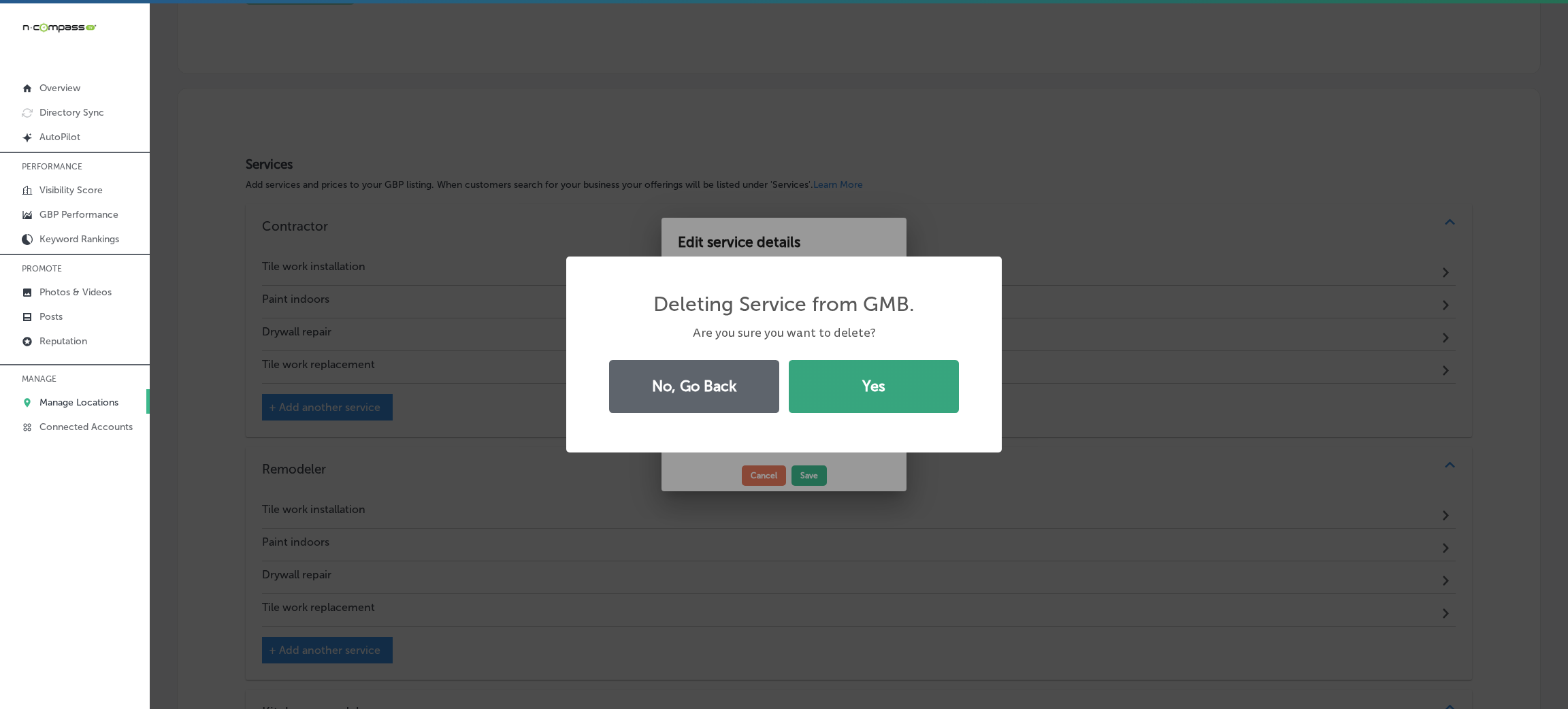
click at [879, 386] on button "Yes" at bounding box center [873, 387] width 170 height 53
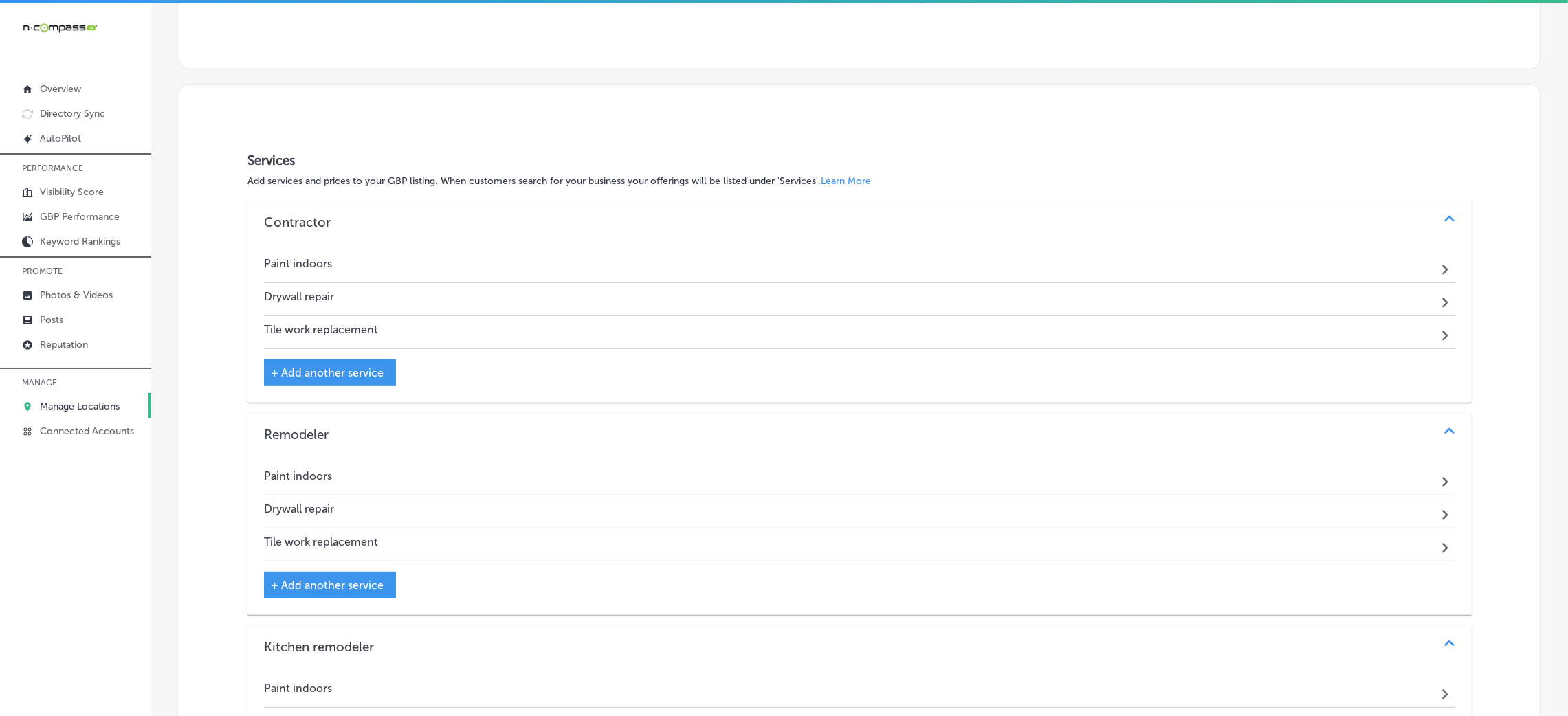
click at [453, 265] on div "Paint indoors Path Created with Sketch." at bounding box center [860, 266] width 1192 height 33
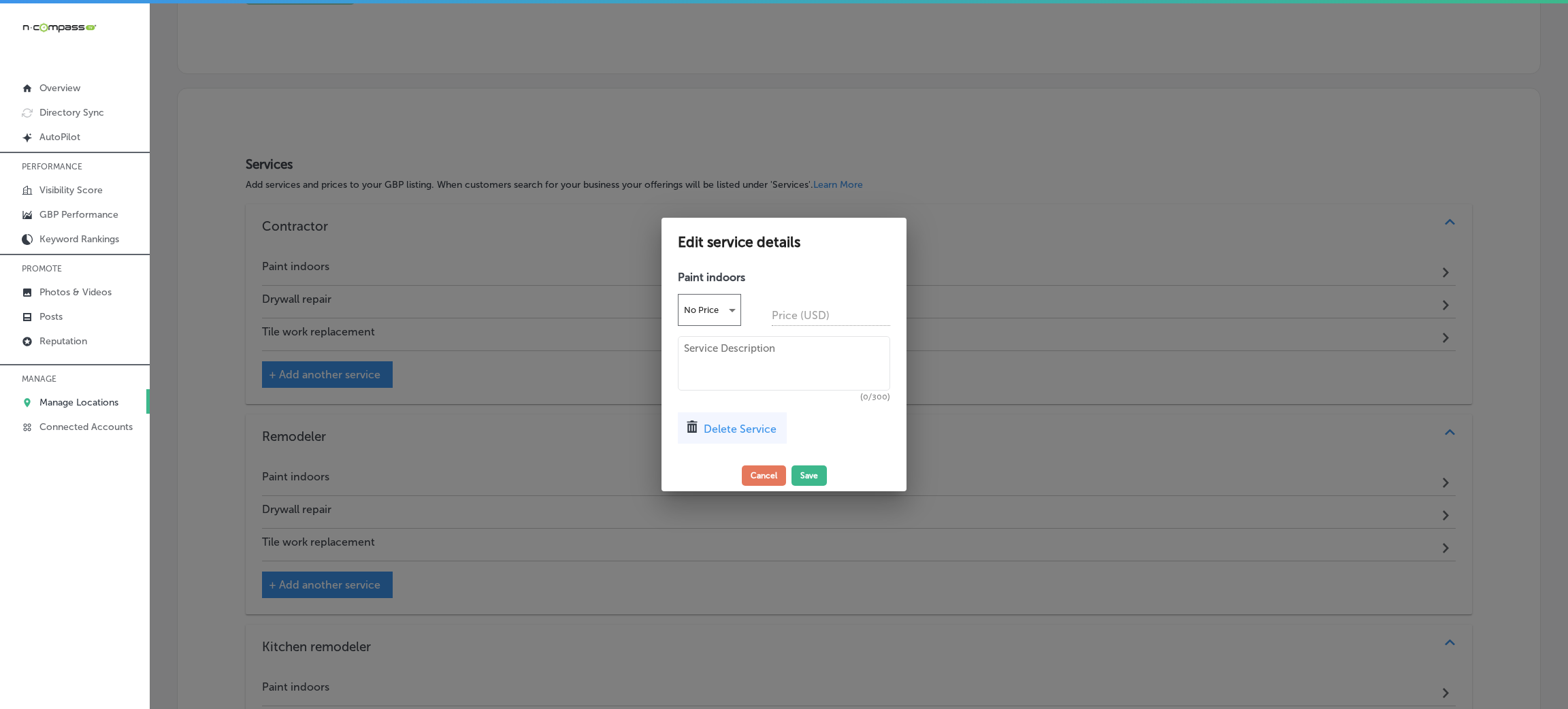
click at [726, 440] on div "Delete Service" at bounding box center [732, 428] width 109 height 31
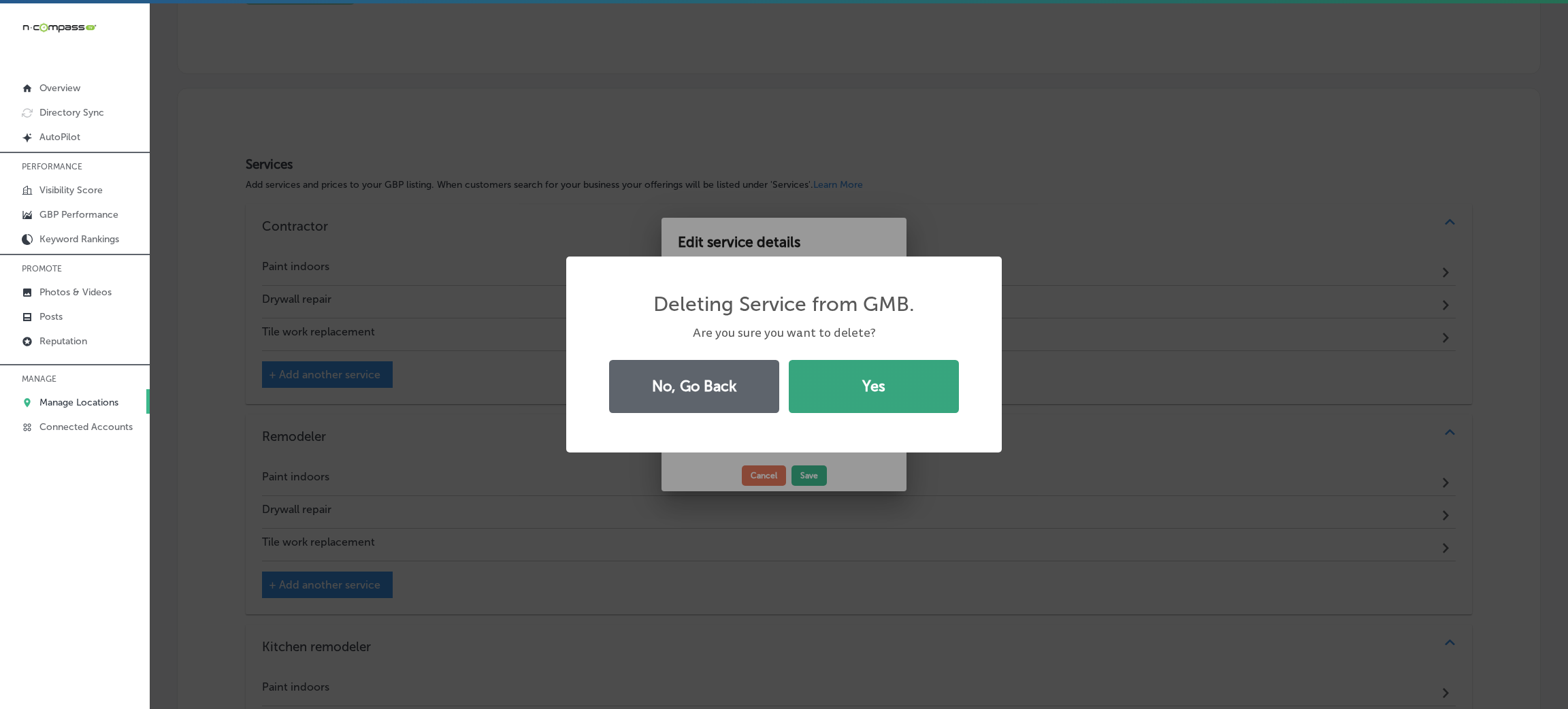
click at [849, 390] on button "Yes" at bounding box center [873, 387] width 170 height 53
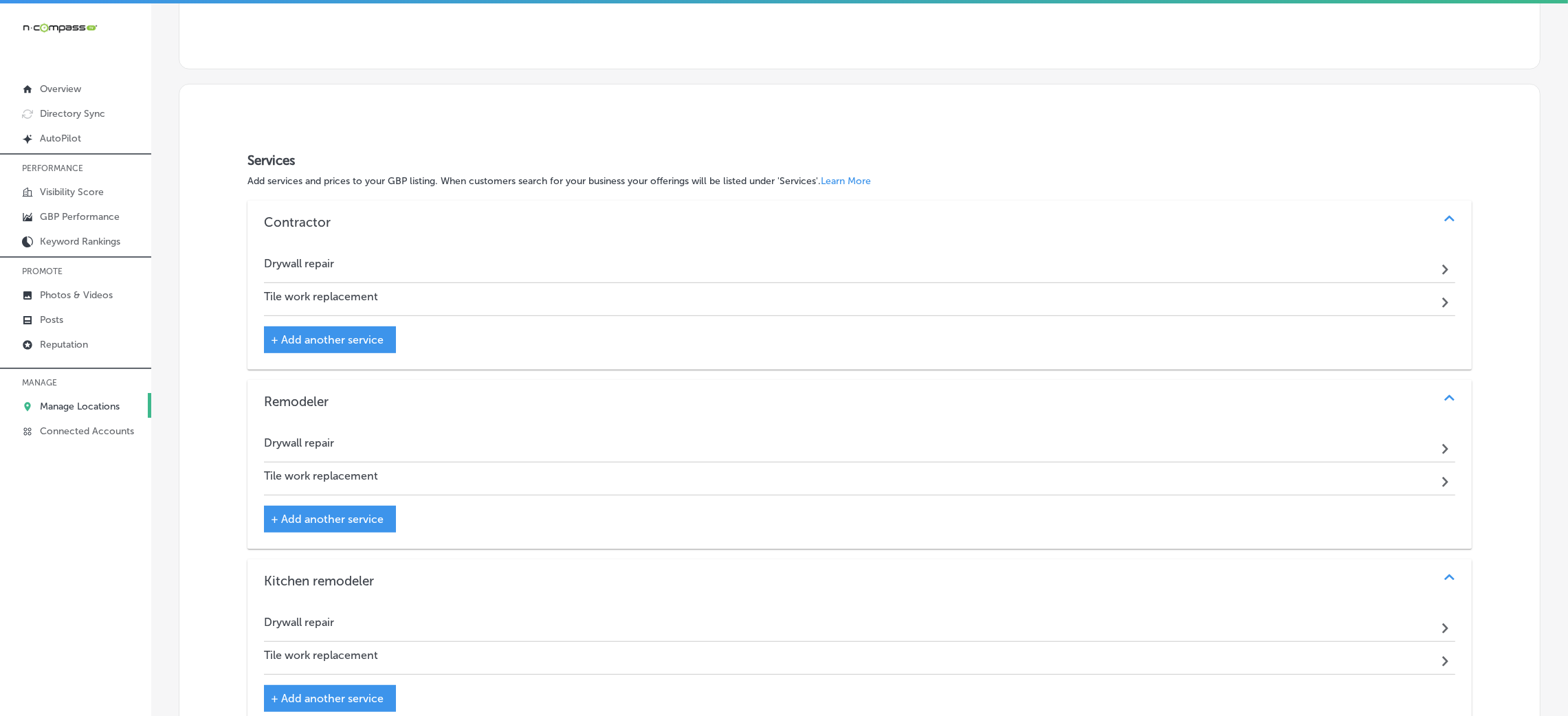
click at [410, 270] on div "Drywall repair Path Created with Sketch." at bounding box center [860, 266] width 1192 height 33
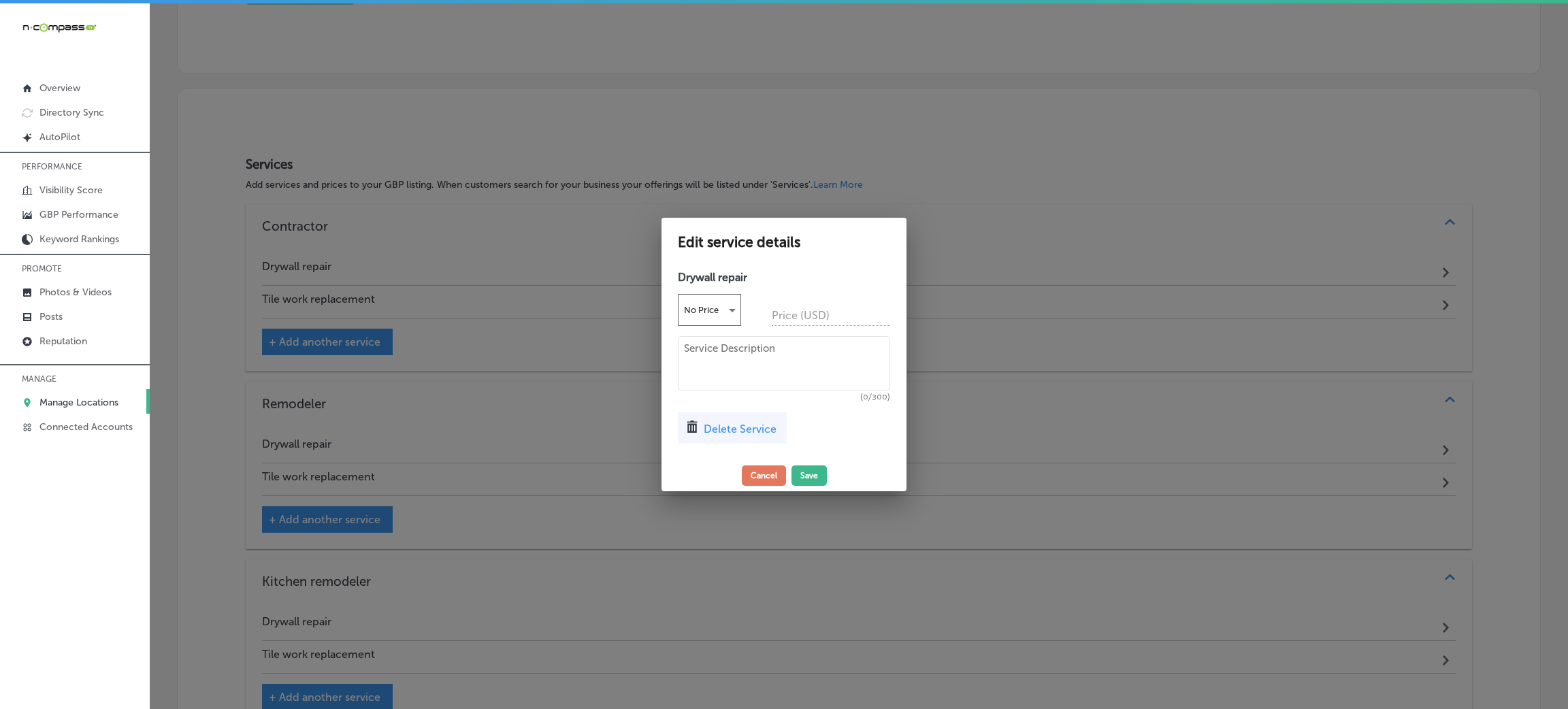
click at [741, 430] on span "Delete Service" at bounding box center [740, 429] width 73 height 13
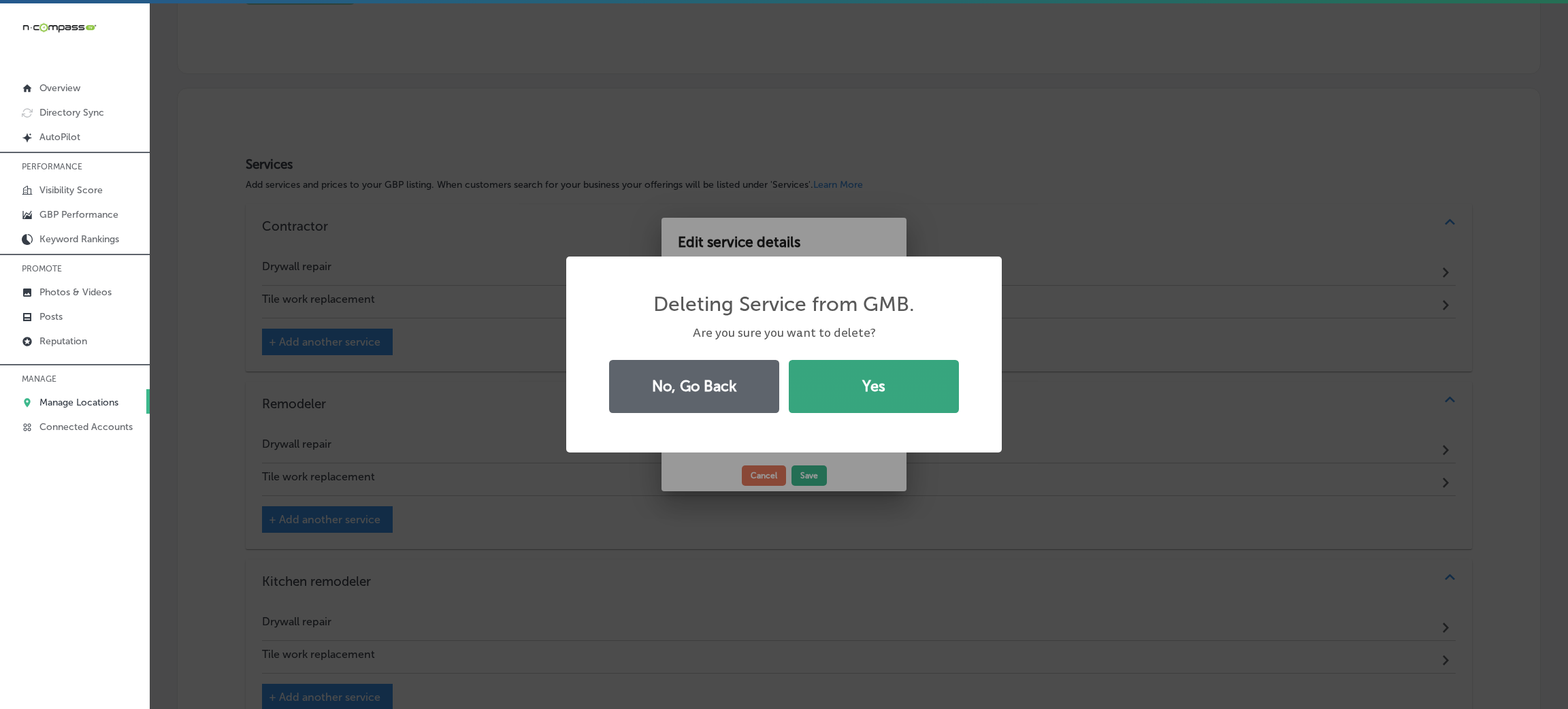
click at [858, 388] on button "Yes" at bounding box center [873, 387] width 170 height 53
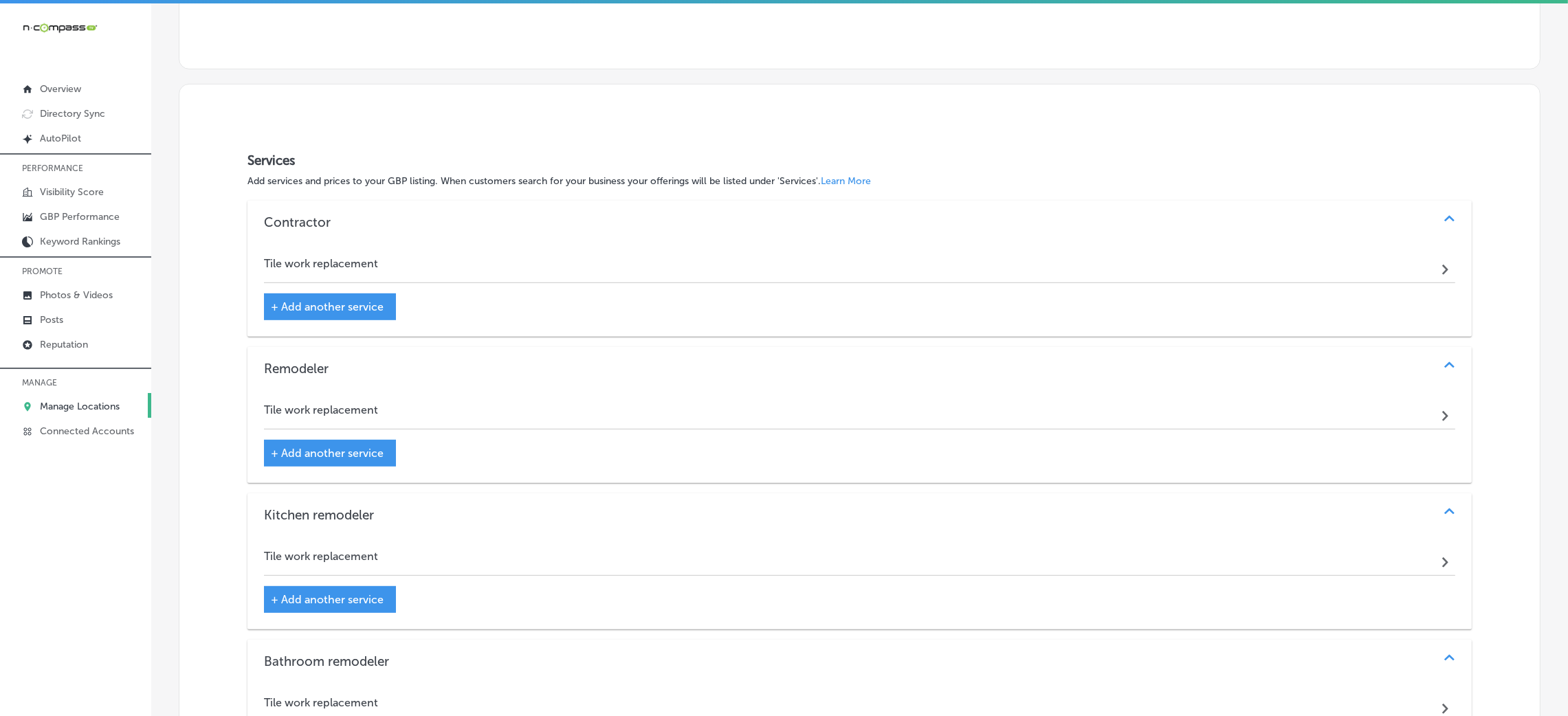
click at [485, 263] on div "Tile work replacement Path Created with Sketch." at bounding box center [860, 266] width 1192 height 33
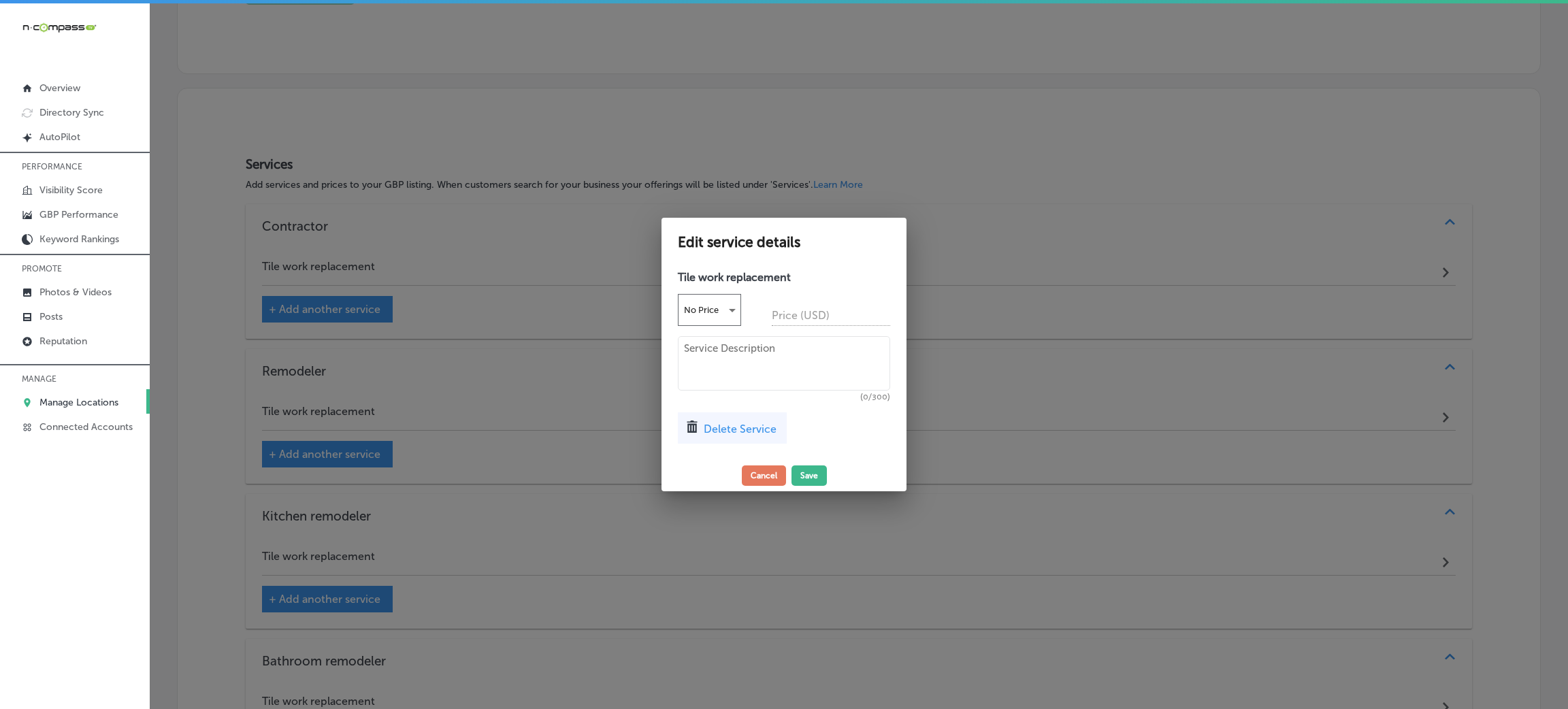
click at [719, 415] on div "Delete Service" at bounding box center [732, 428] width 109 height 31
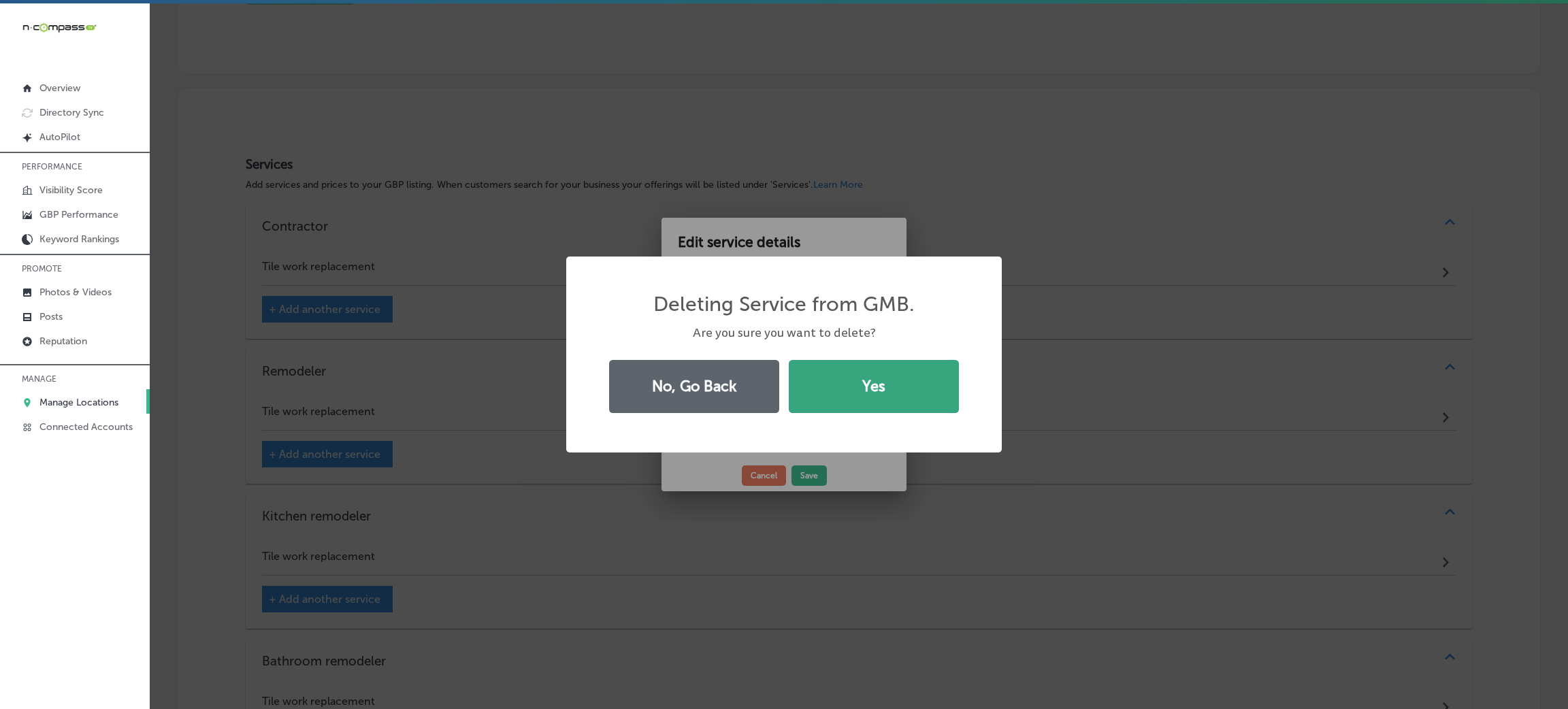
click at [898, 391] on button "Yes" at bounding box center [873, 387] width 170 height 53
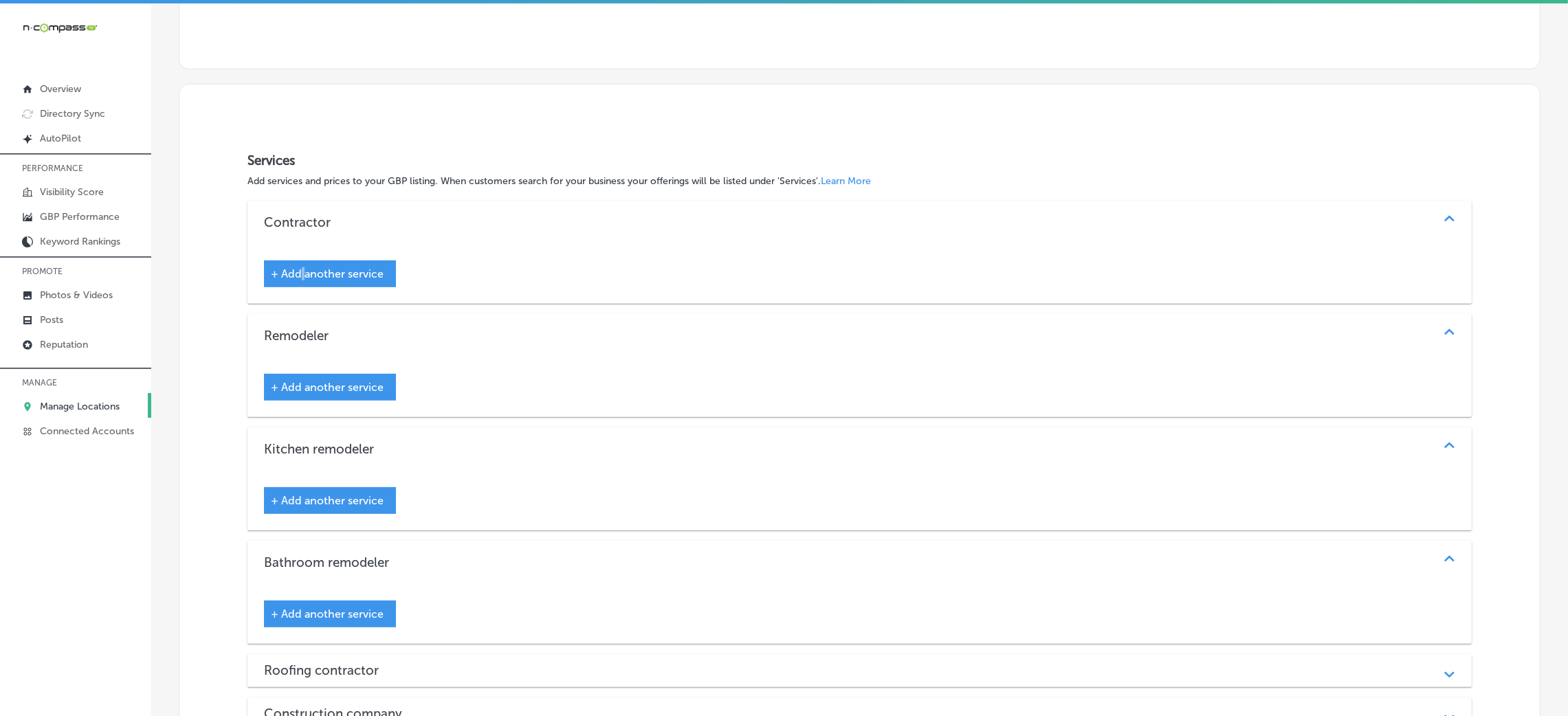
click at [302, 270] on span "+ Add another service" at bounding box center [327, 274] width 113 height 13
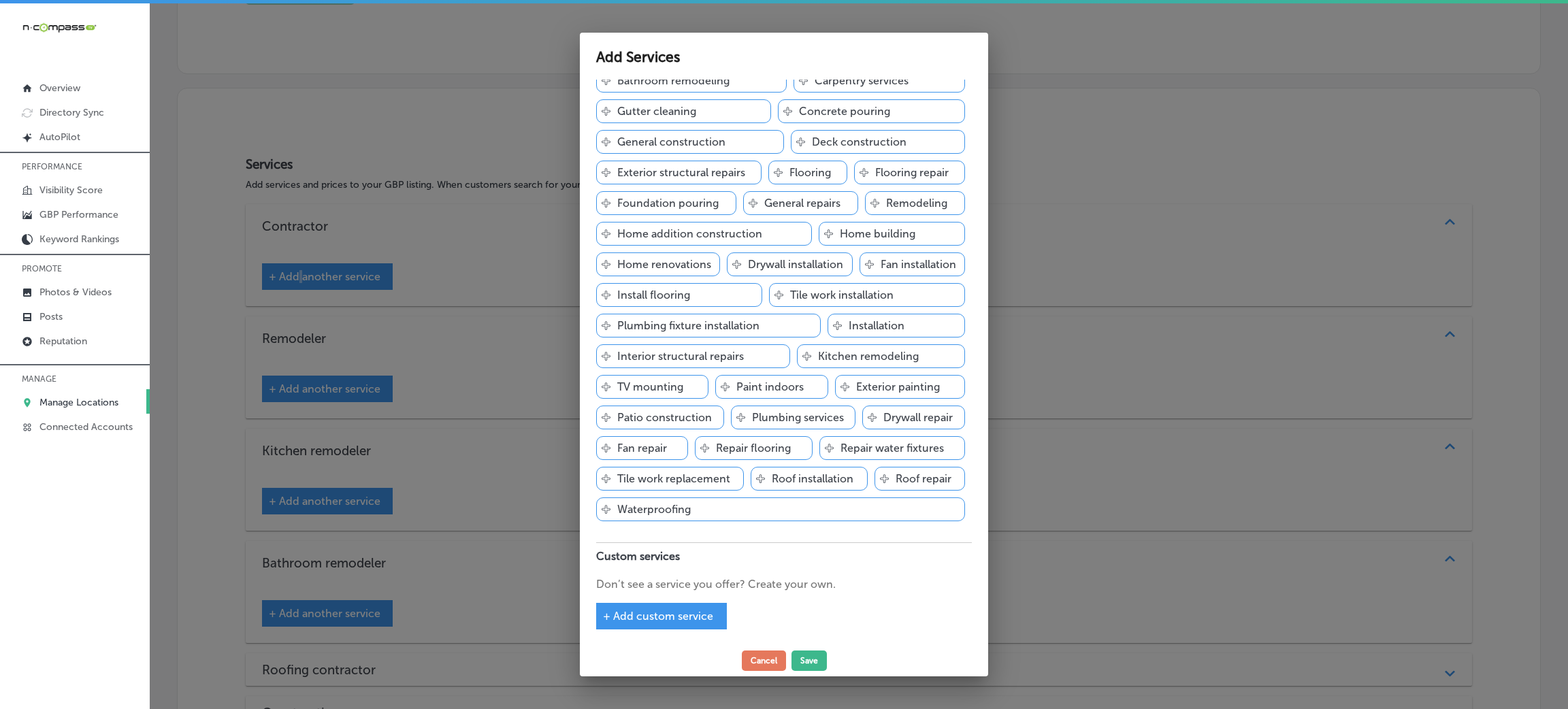
scroll to position [129, 0]
click at [684, 620] on span "+ Add custom service" at bounding box center [658, 616] width 110 height 13
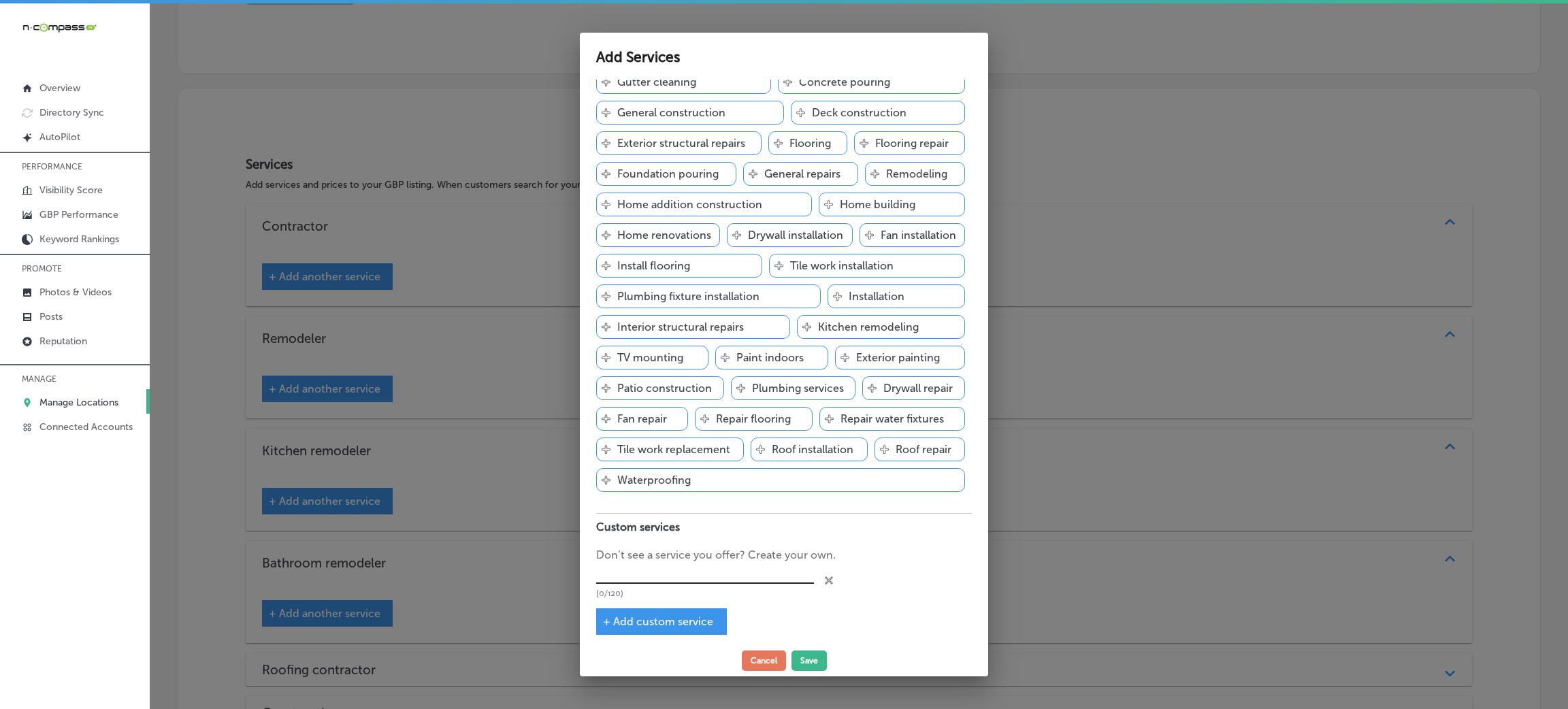
scroll to position [164, 0]
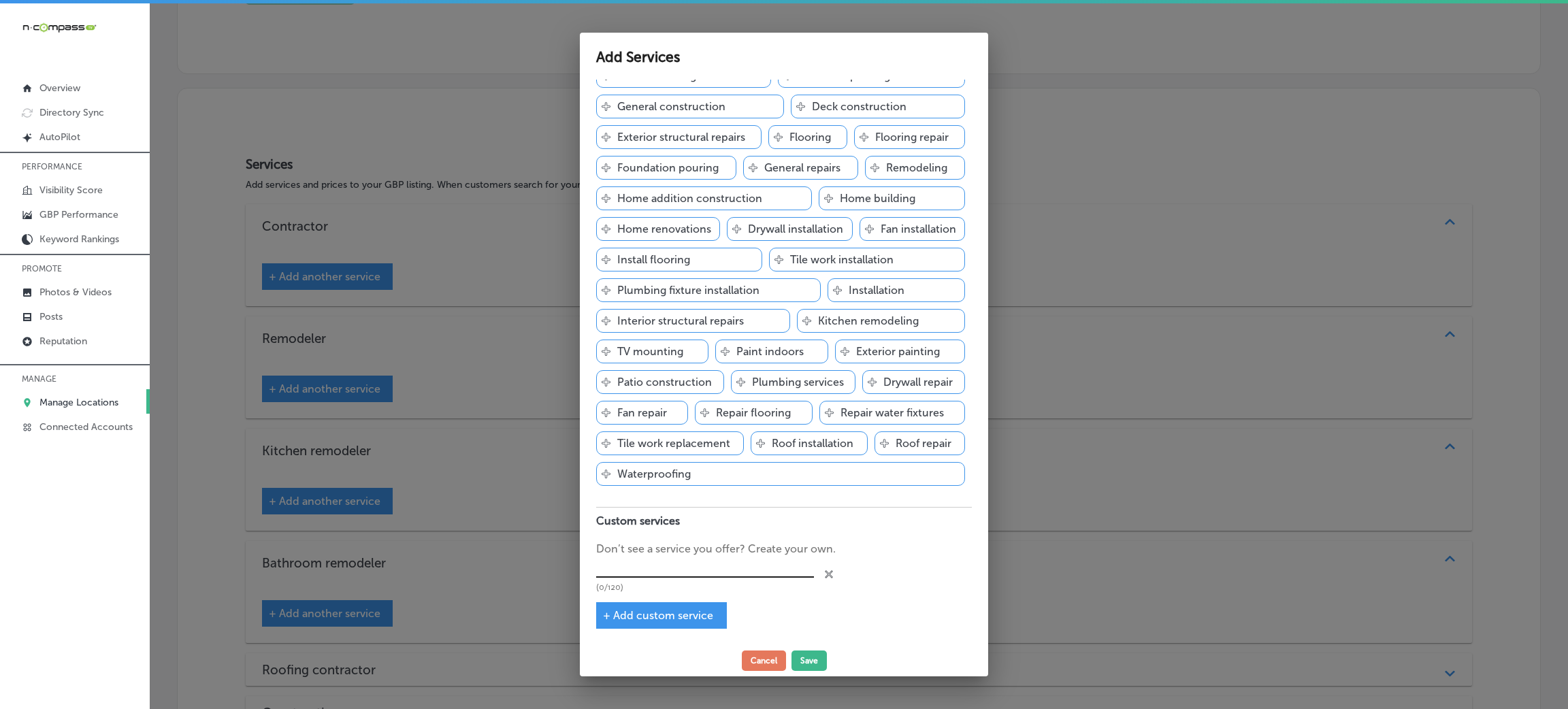
click at [684, 557] on input "text" at bounding box center [705, 568] width 217 height 21
paste input "Home Renovations"
type input "Home Renovations"
click at [700, 613] on span "+ Add custom service" at bounding box center [658, 615] width 110 height 13
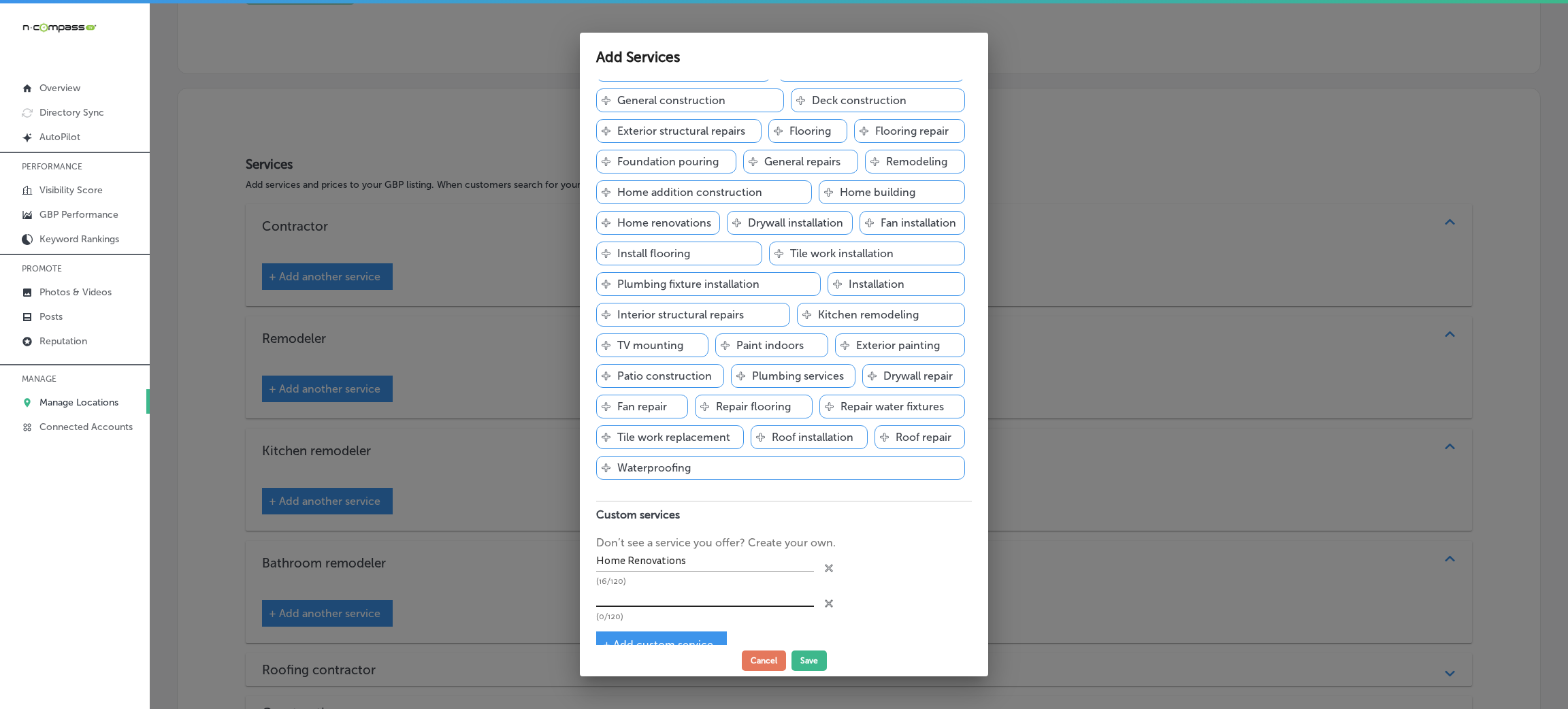
click at [655, 592] on input "text" at bounding box center [705, 596] width 217 height 21
paste input "Roofing"
type input "Roofing"
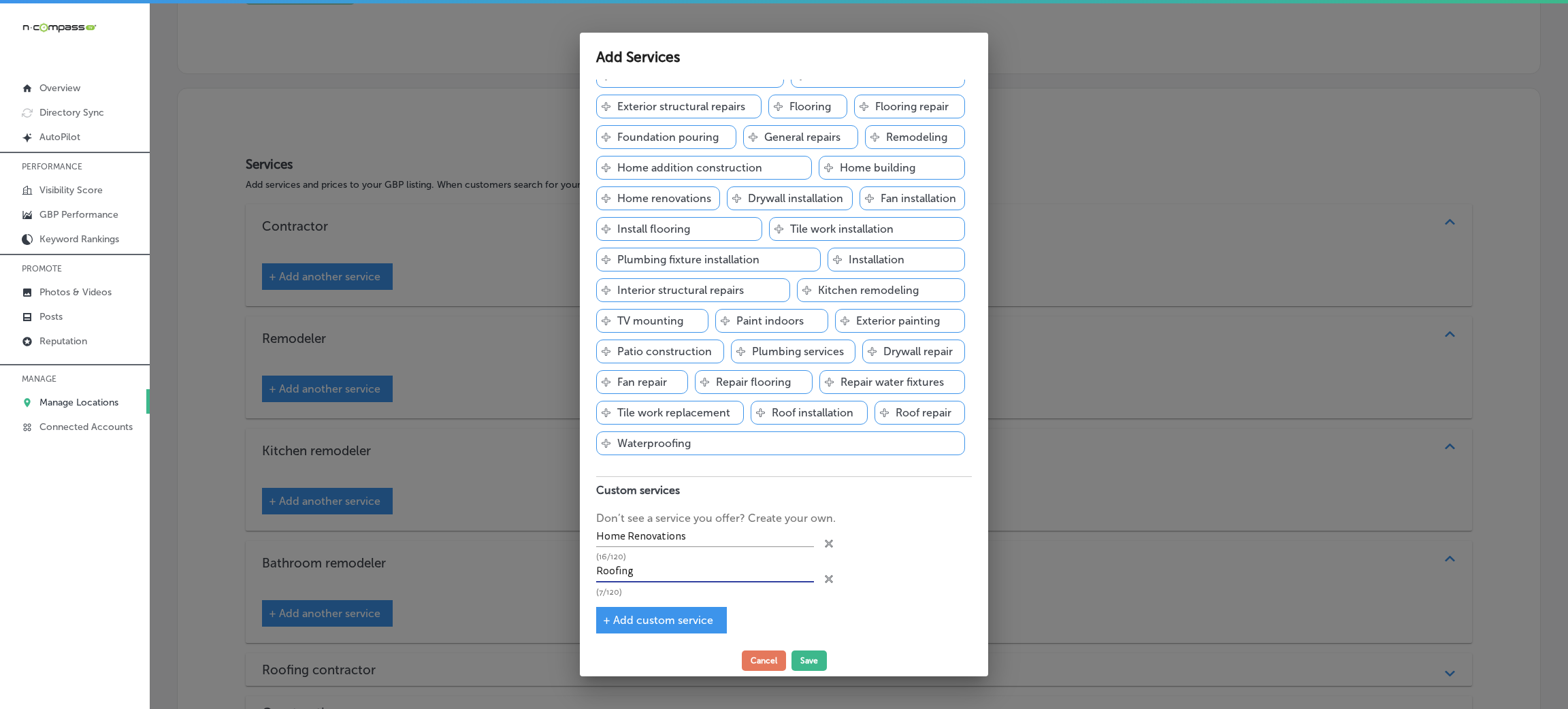
scroll to position [198, 0]
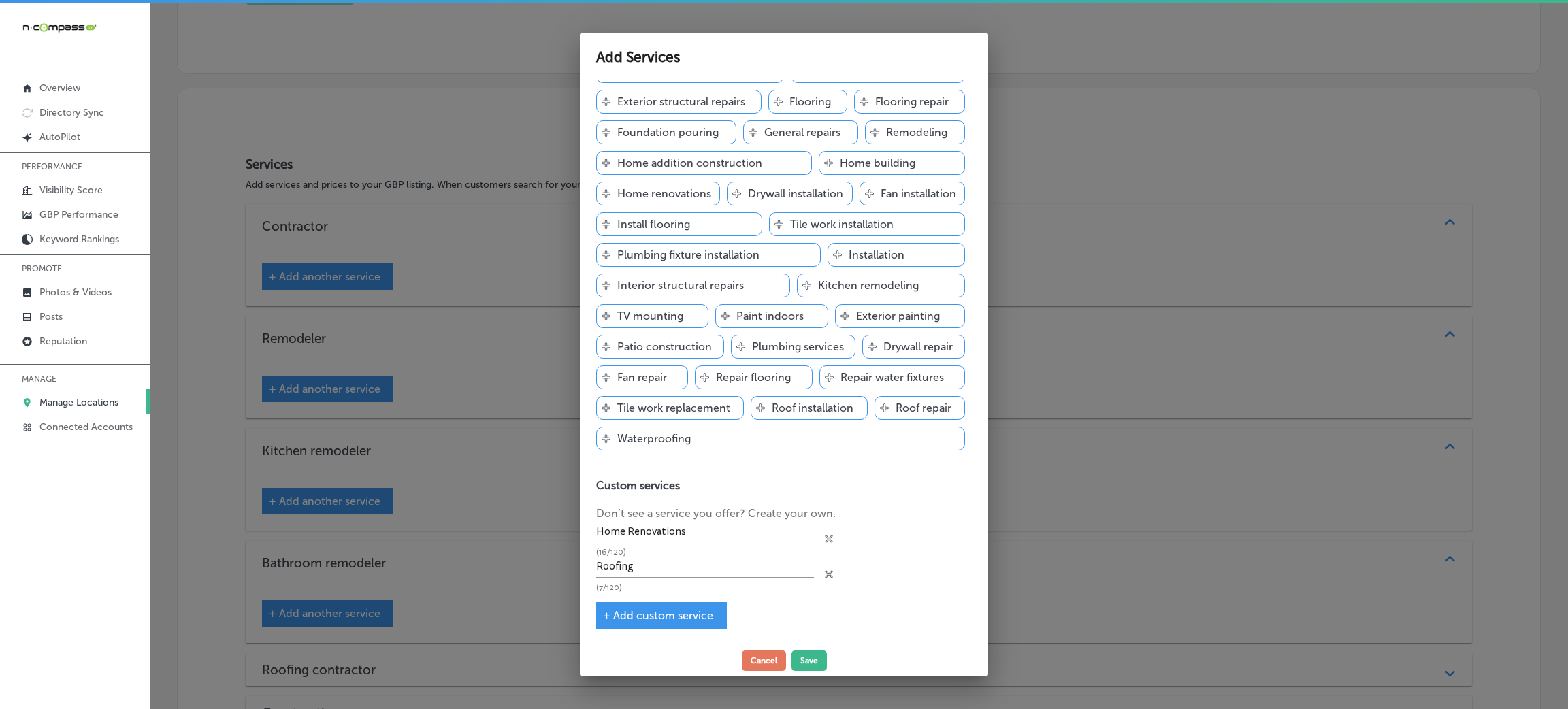
click at [651, 606] on div "+ Add custom service" at bounding box center [661, 615] width 131 height 27
click at [640, 613] on span "+ Add custom service" at bounding box center [658, 615] width 110 height 13
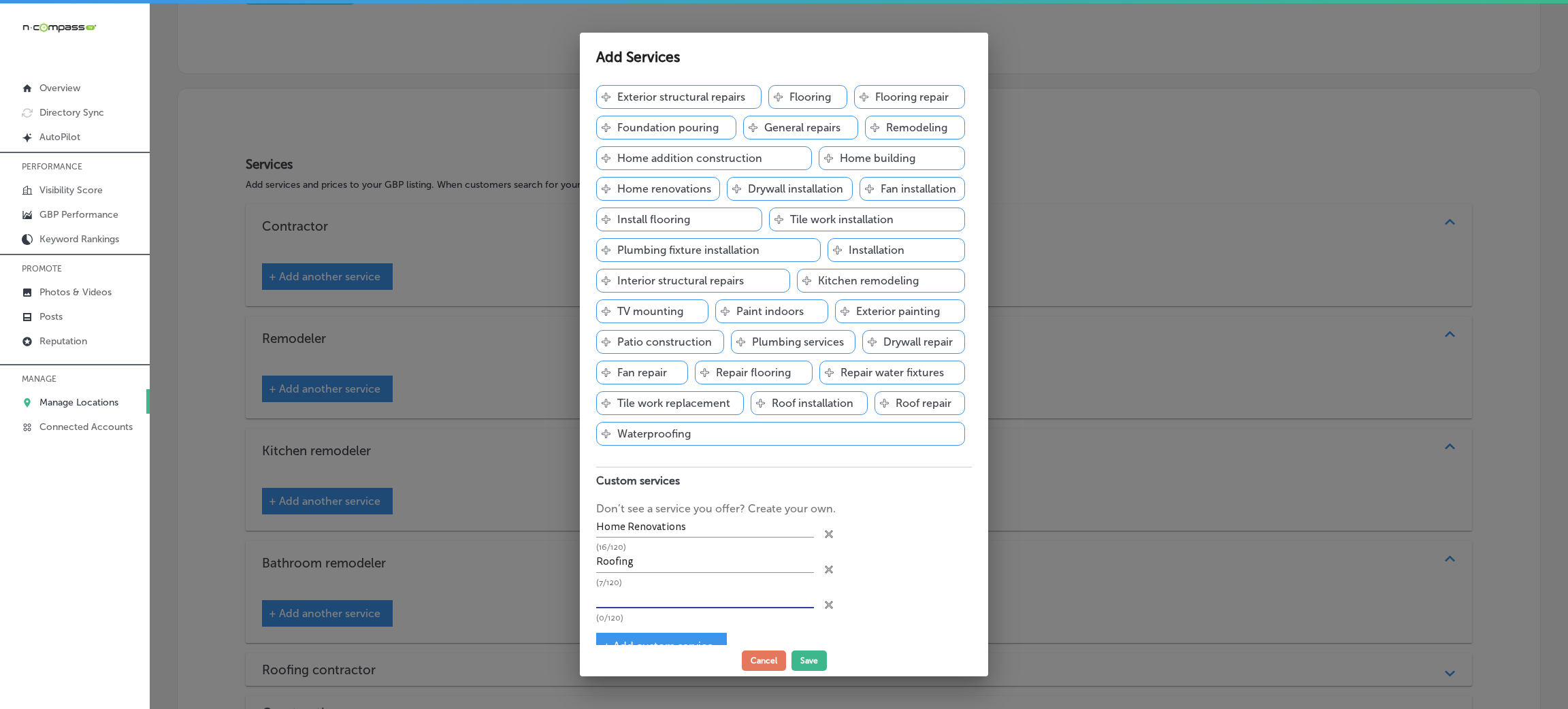
click at [635, 598] on input "text" at bounding box center [705, 598] width 217 height 21
paste input "Decks"
type input "Decks"
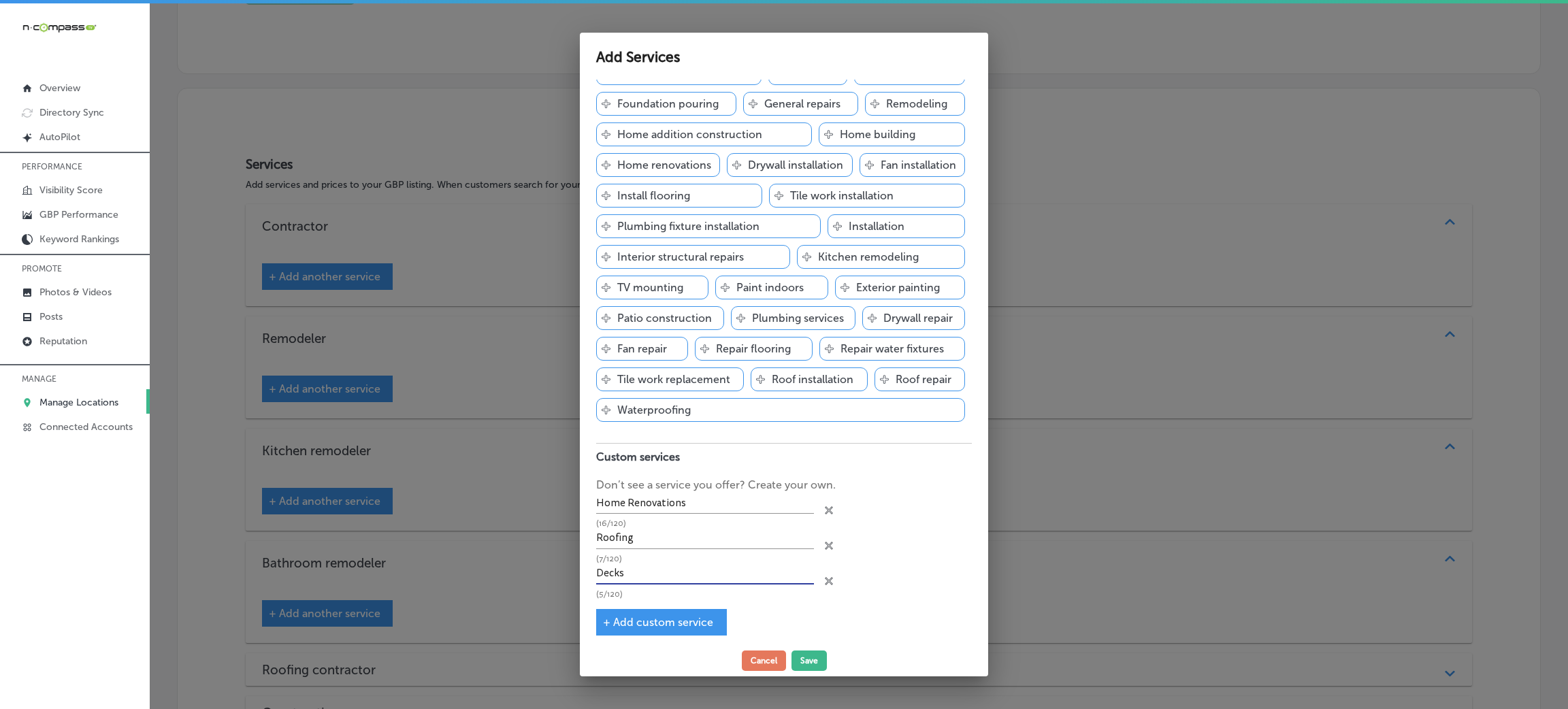
scroll to position [232, 0]
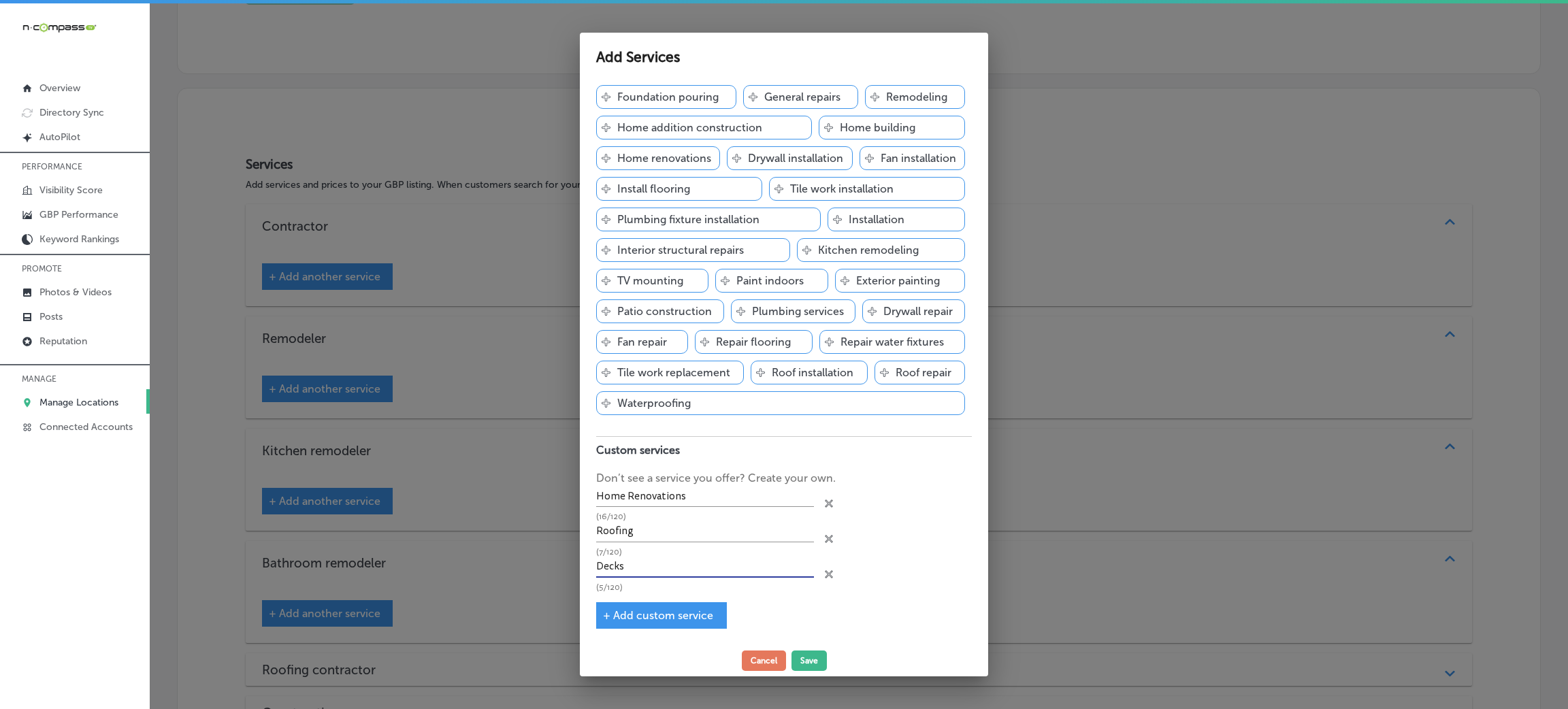
click at [643, 609] on span "+ Add custom service" at bounding box center [658, 615] width 110 height 13
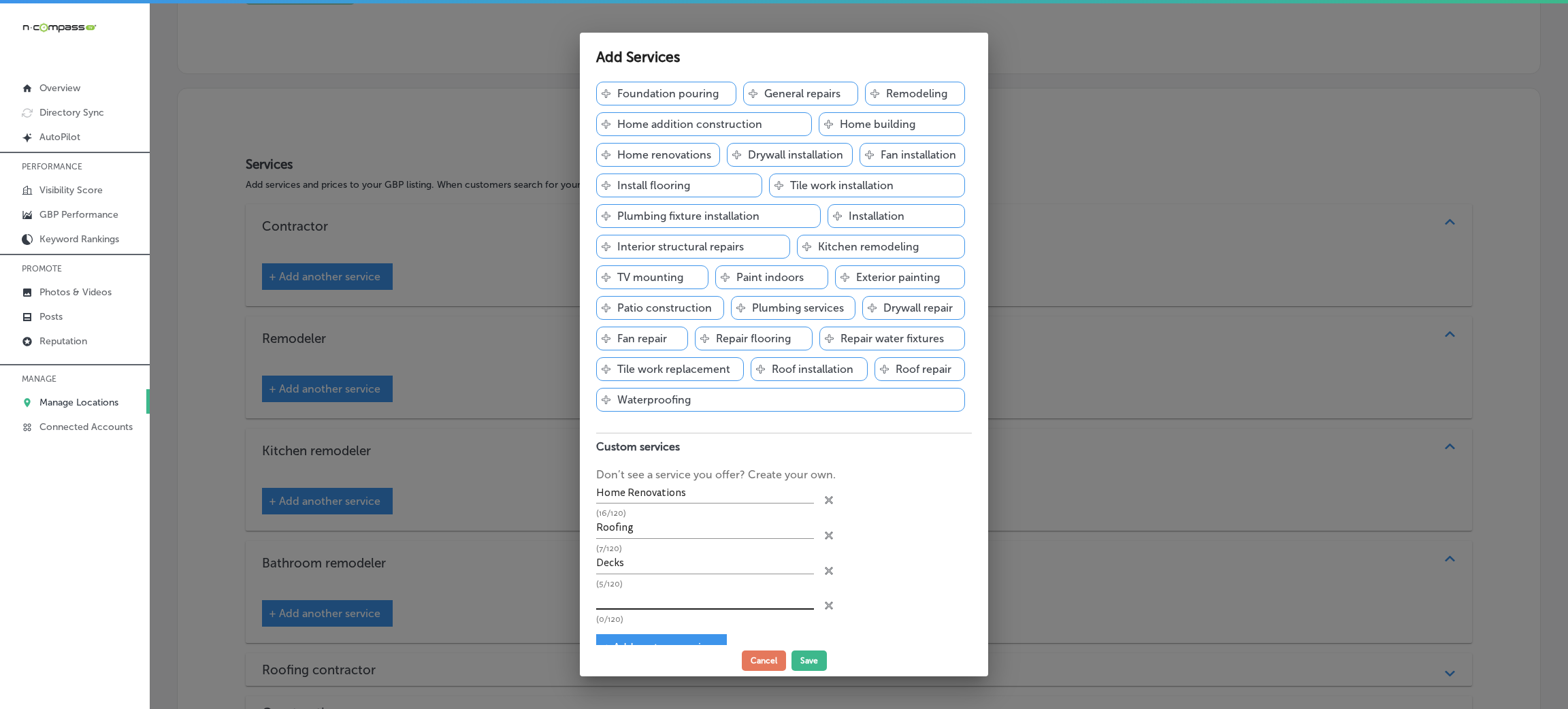
click at [642, 601] on input "text" at bounding box center [705, 599] width 217 height 21
paste input "Residential & Commercial Kitchen & Bath Contractor"
drag, startPoint x: 715, startPoint y: 600, endPoint x: 869, endPoint y: 599, distance: 154.0
click at [869, 599] on div "Residential & Commercial Kitchen & Bath Contractor (50/120) close Created with …" at bounding box center [784, 606] width 375 height 36
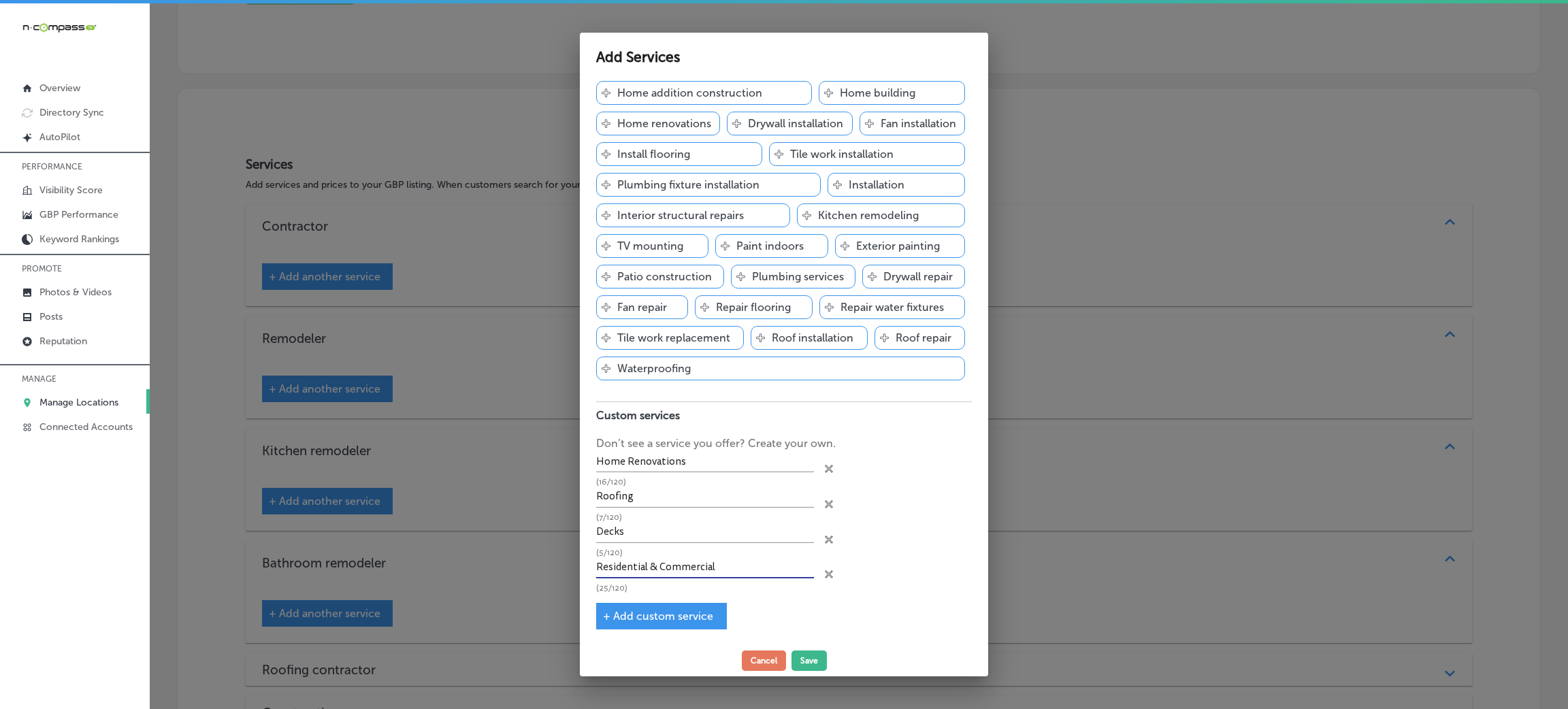
scroll to position [1, 0]
click at [638, 607] on div "+ Add custom service" at bounding box center [661, 616] width 131 height 27
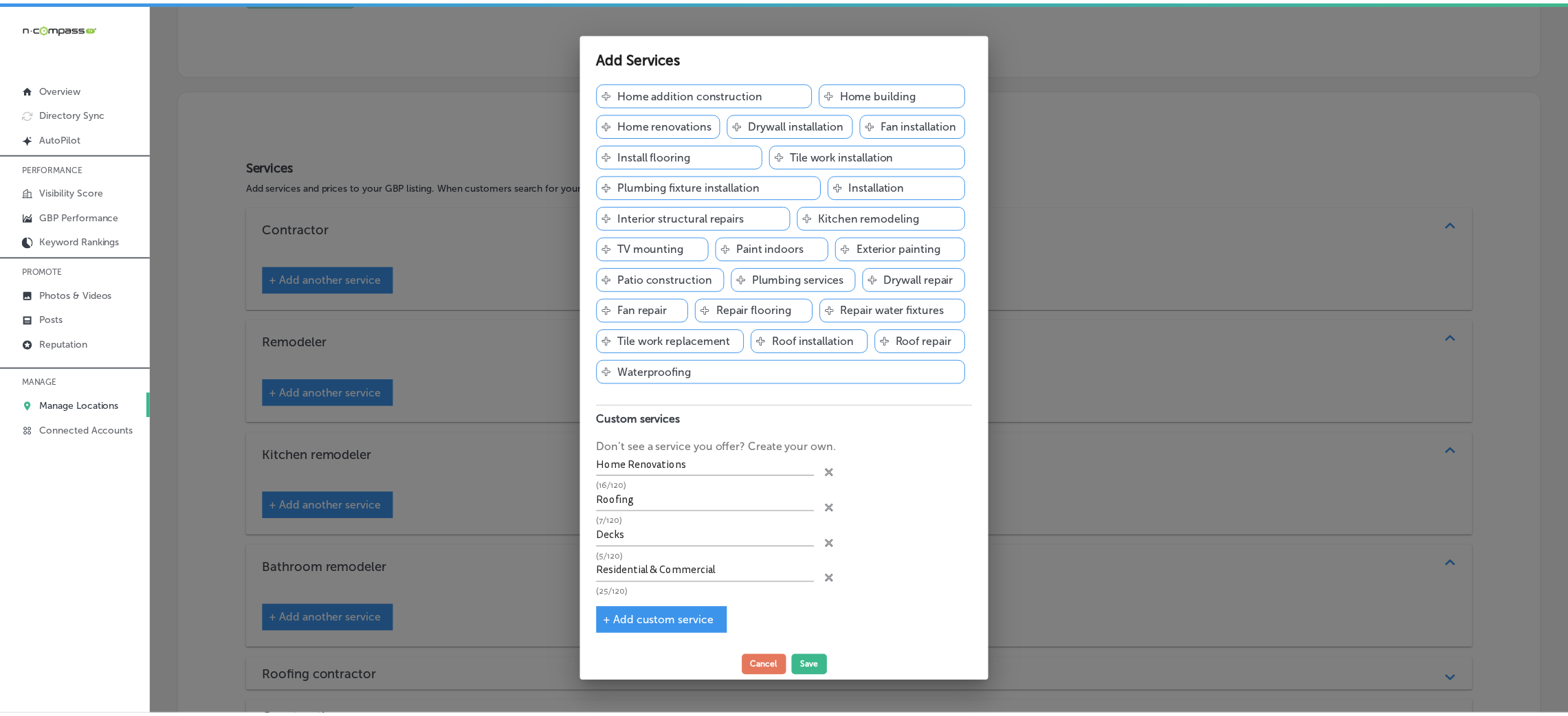
scroll to position [0, 0]
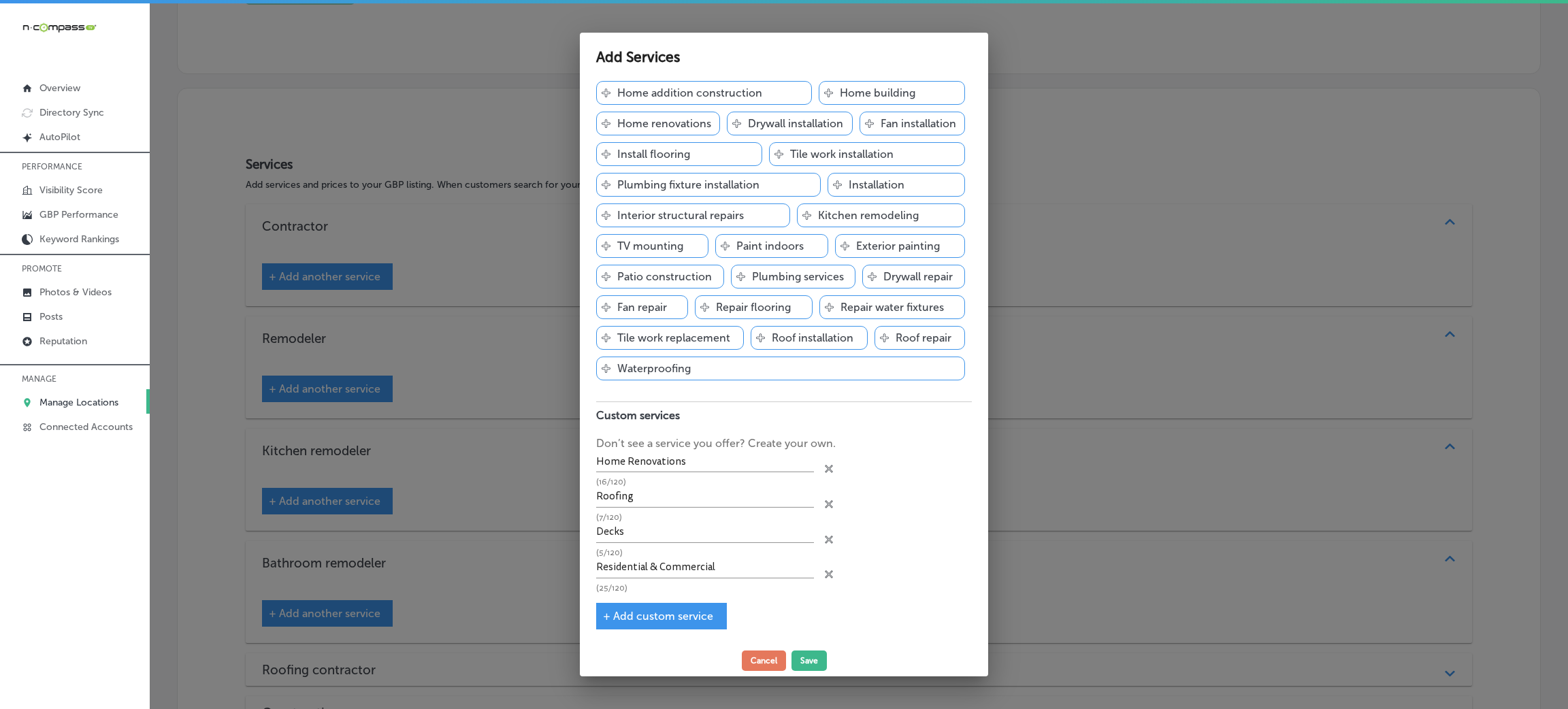
click at [635, 610] on span "+ Add custom service" at bounding box center [658, 616] width 110 height 13
type input "Residential & Commercial"
click at [632, 598] on input "text" at bounding box center [705, 599] width 217 height 21
paste input "Kitchen & Bath Contractor"
type input "Kitchen & Bath Contractor"
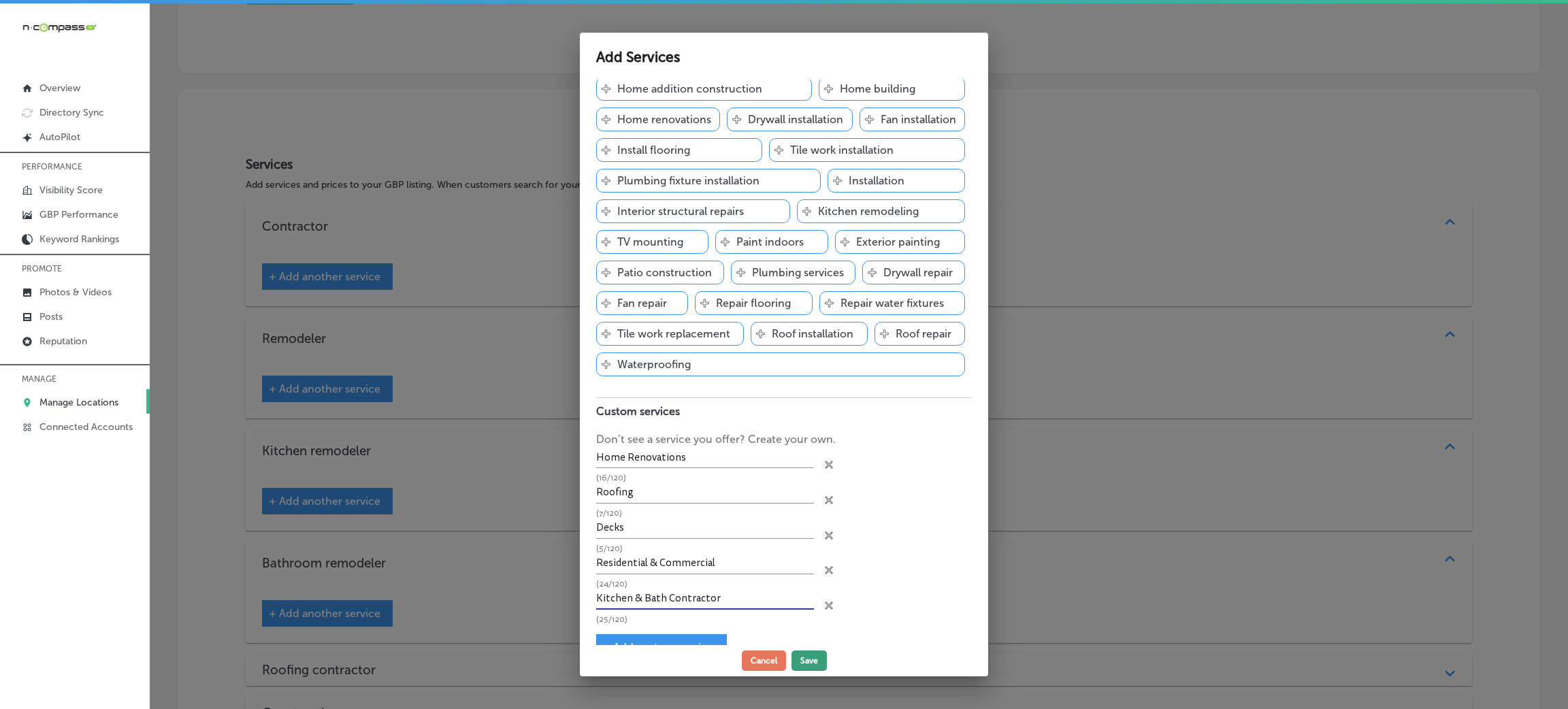
click at [805, 664] on button "Save" at bounding box center [809, 661] width 36 height 20
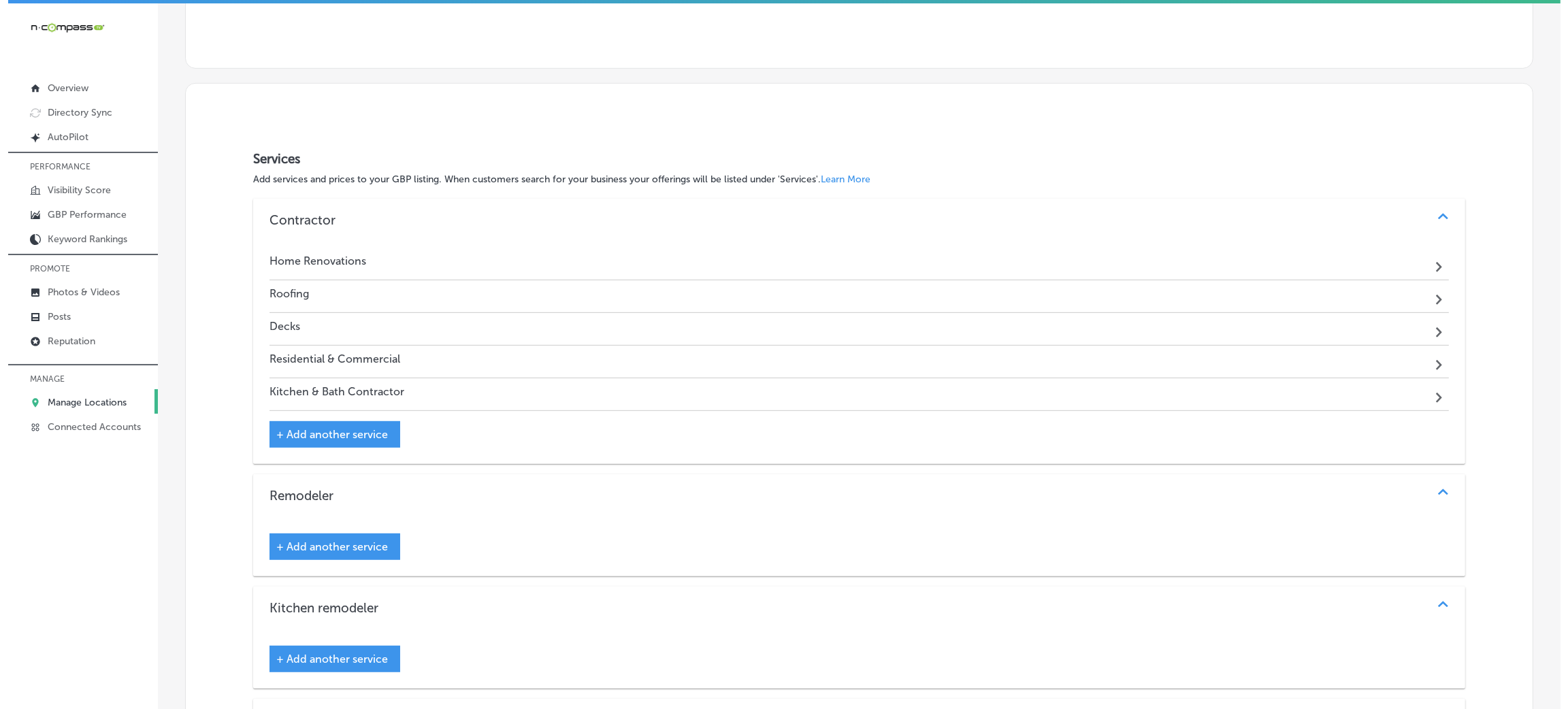
scroll to position [129, 0]
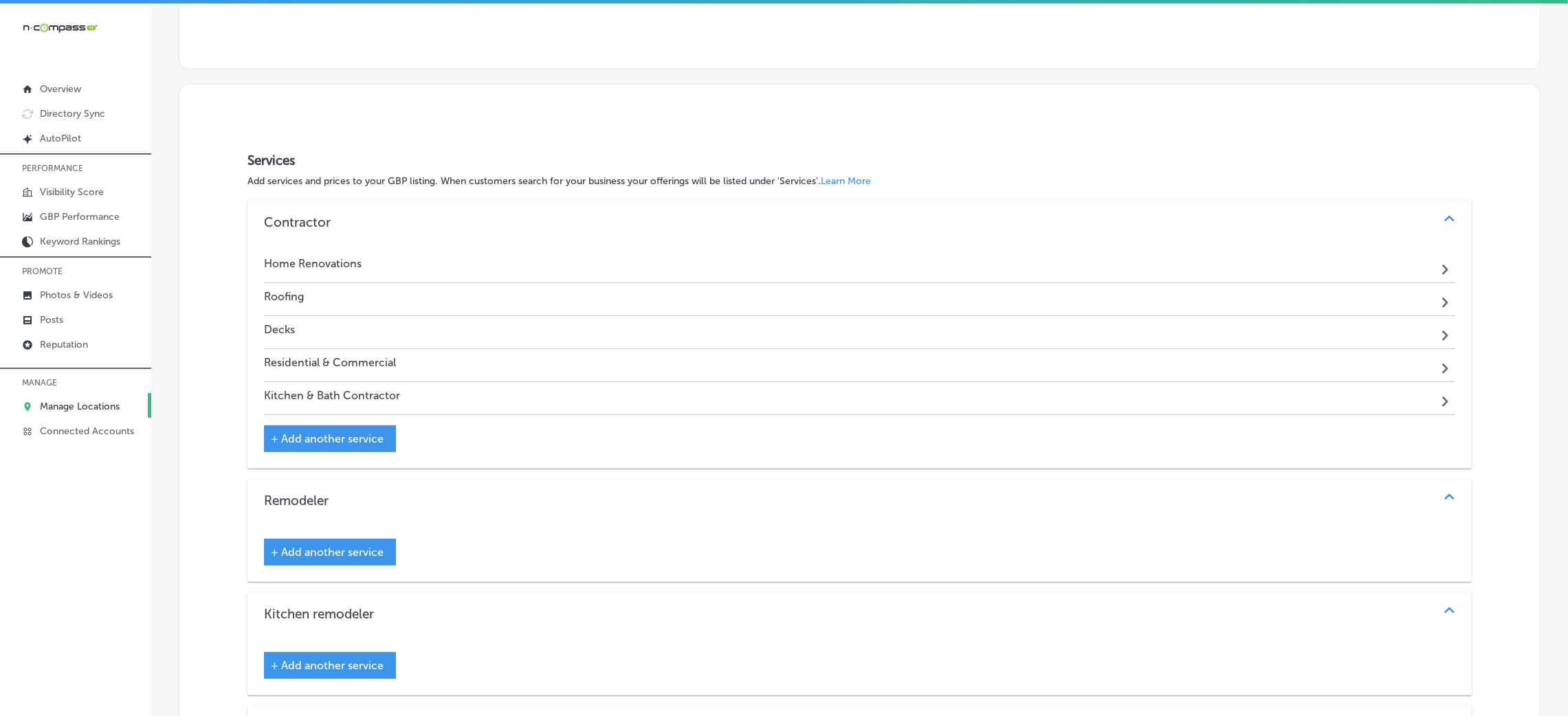
click at [353, 438] on span "+ Add another service" at bounding box center [327, 438] width 113 height 13
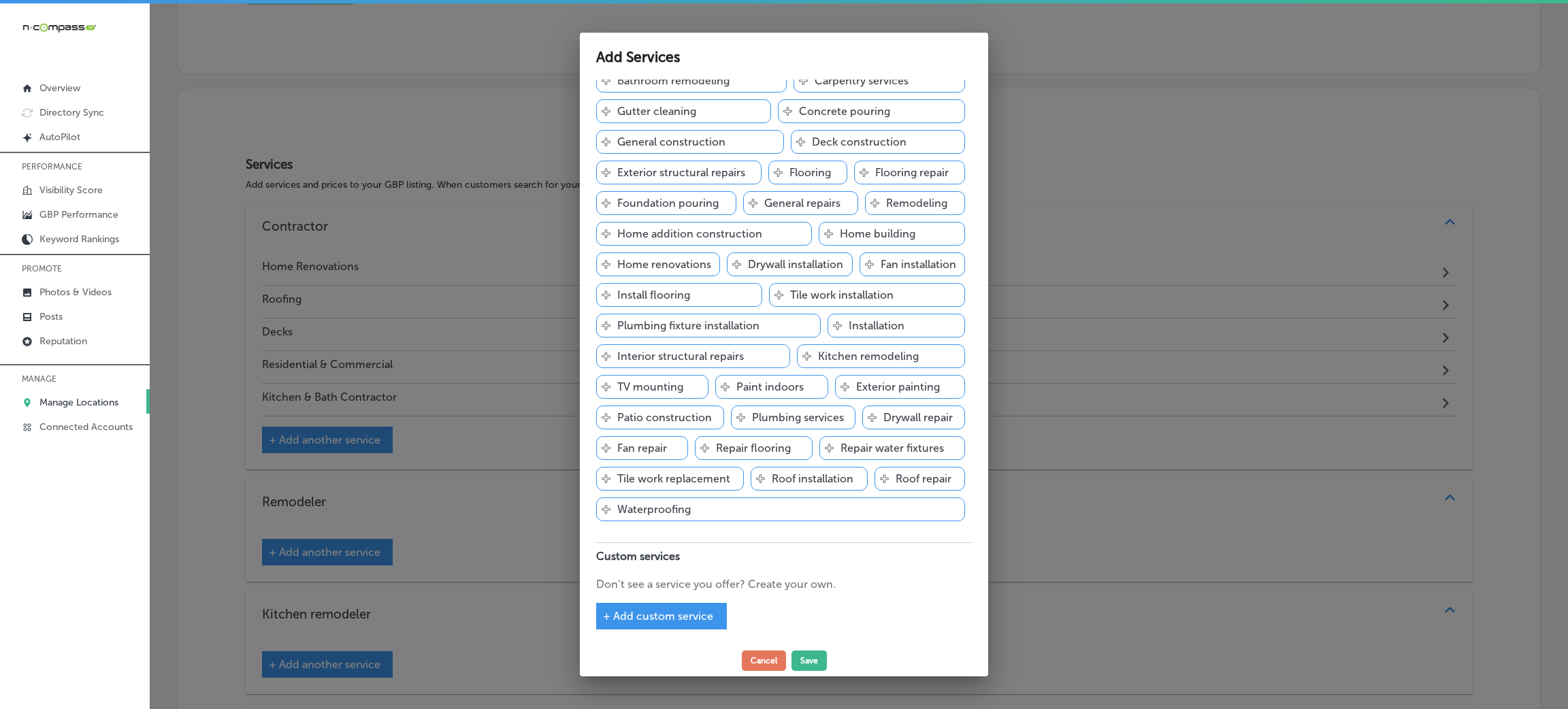
click at [643, 606] on div "+ Add custom service" at bounding box center [661, 616] width 131 height 27
click at [662, 620] on span "+ Add custom service" at bounding box center [658, 616] width 110 height 13
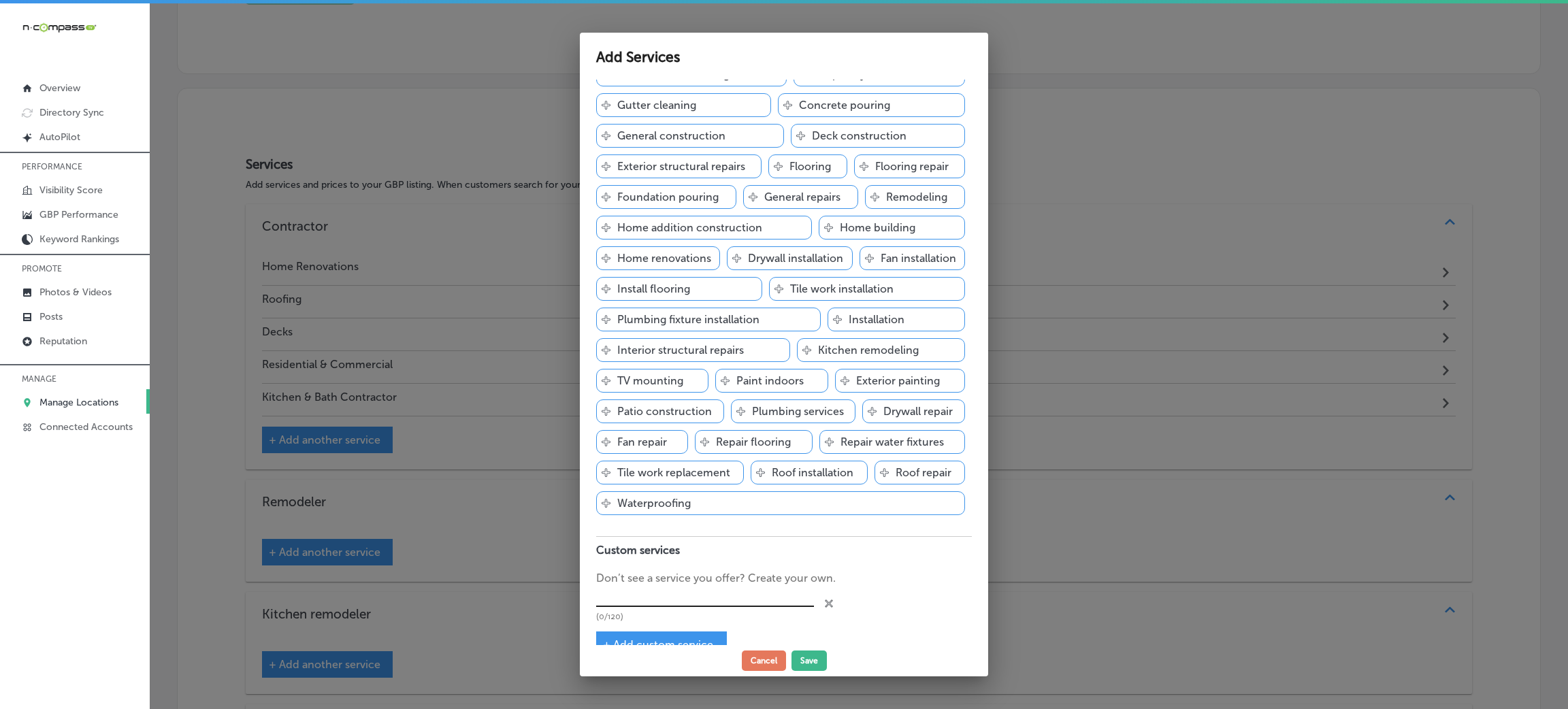
click at [649, 592] on input "text" at bounding box center [705, 597] width 217 height 21
paste input "Kitchen Remodeling Bathroom Remodeling"
drag, startPoint x: 691, startPoint y: 603, endPoint x: 805, endPoint y: 606, distance: 114.0
click at [805, 606] on div "Kitchen Remodeling Bathroom Remodeling (38/120) close Created with Sketch." at bounding box center [784, 604] width 375 height 36
click at [695, 640] on div "+ Add custom service" at bounding box center [661, 645] width 131 height 27
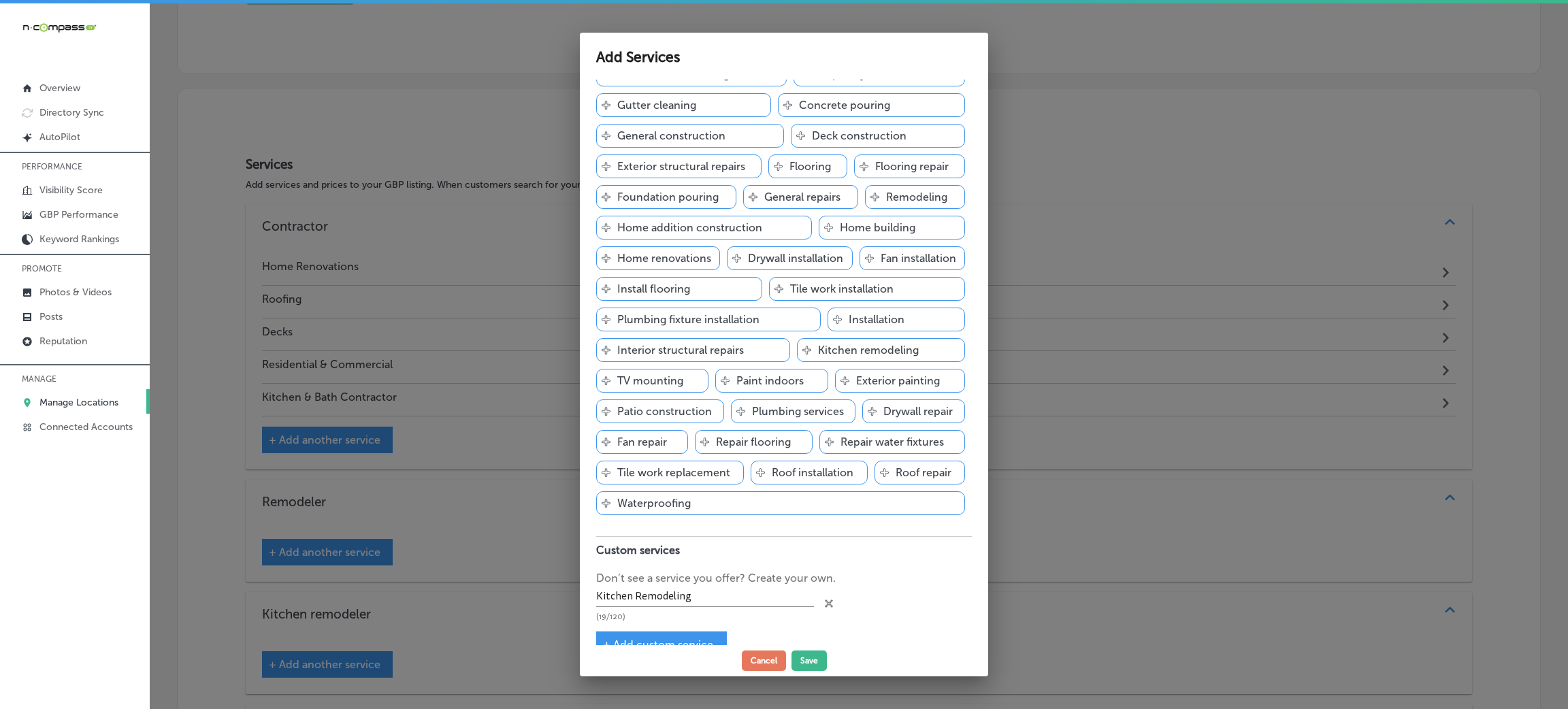
scroll to position [164, 0]
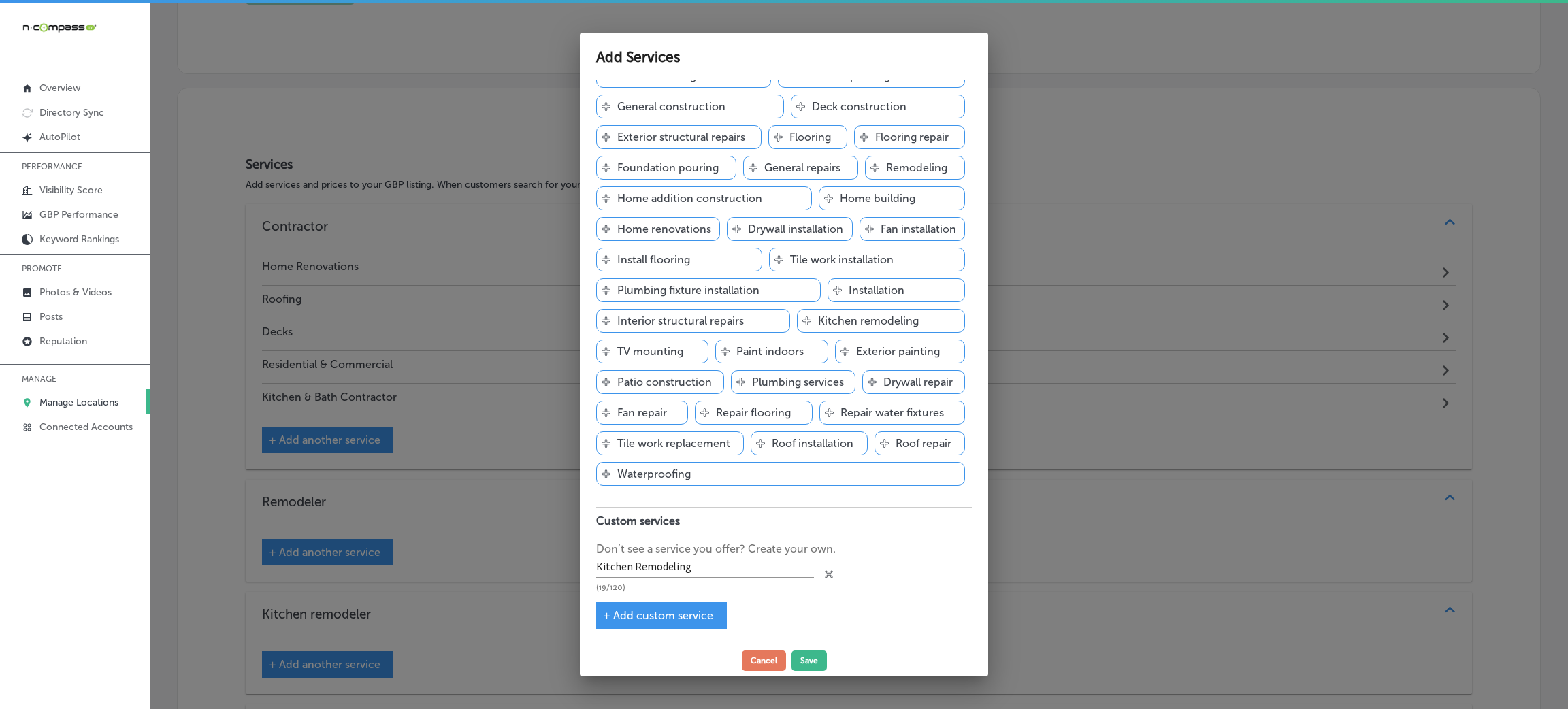
click at [664, 606] on div "+ Add custom service" at bounding box center [661, 615] width 131 height 27
click at [647, 608] on div "+ Add custom service" at bounding box center [661, 615] width 131 height 27
click at [640, 625] on div "+ Add custom service" at bounding box center [661, 615] width 131 height 27
click at [619, 606] on div "+ Add custom service" at bounding box center [661, 615] width 131 height 27
click at [663, 615] on span "+ Add custom service" at bounding box center [658, 615] width 110 height 13
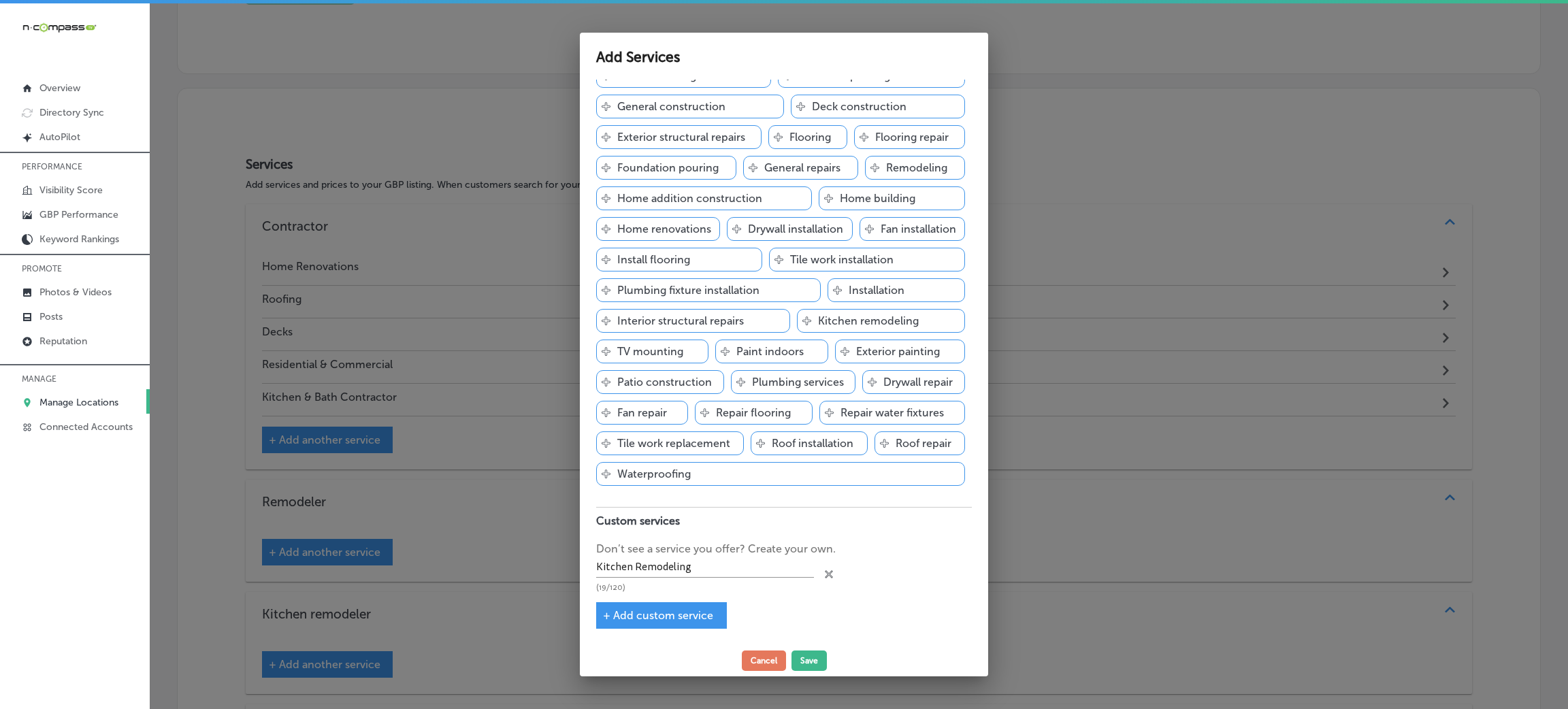
type input "Kitchen Remodeling"
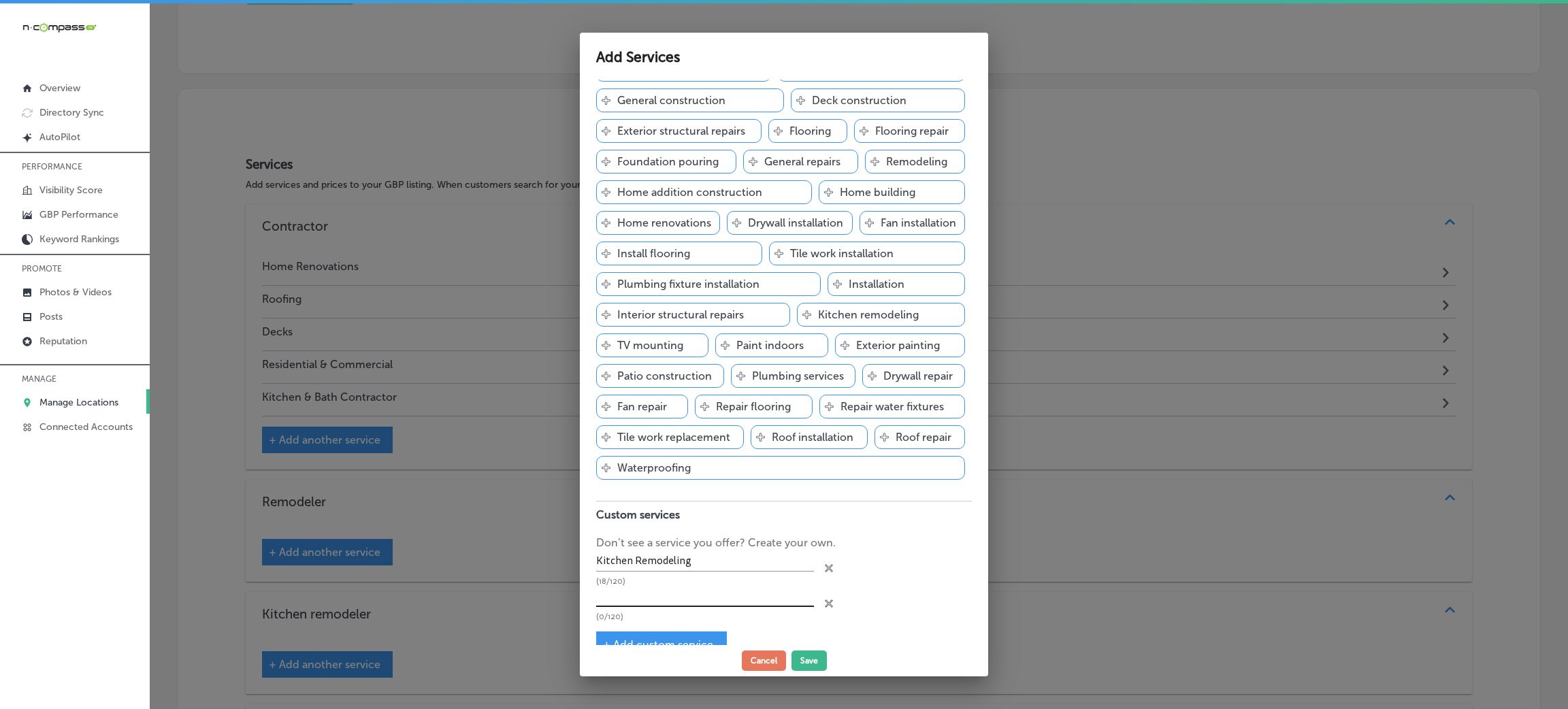
click at [675, 602] on input "text" at bounding box center [705, 596] width 217 height 21
paste input "Bathroom Remodeling"
type input "Bathroom Remodeling"
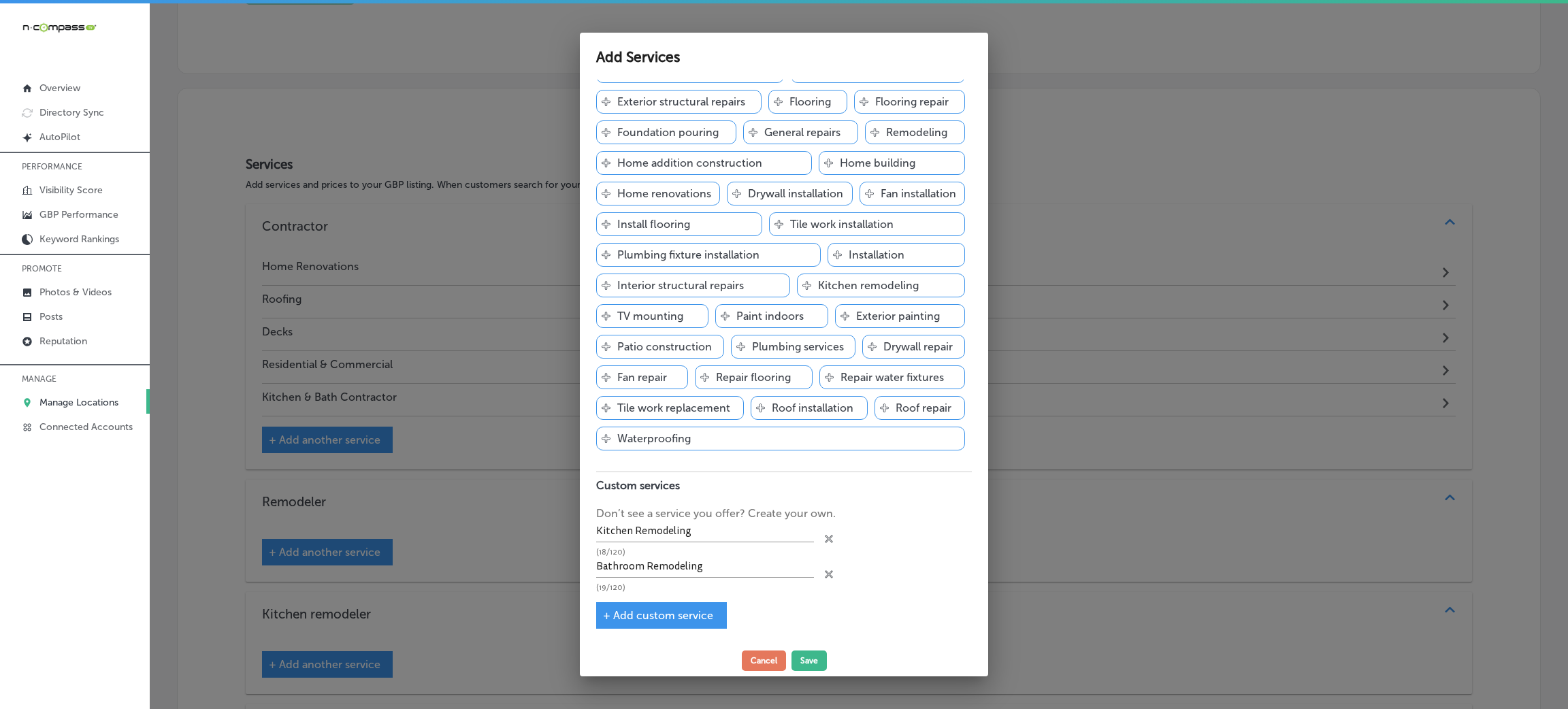
click at [663, 608] on div "+ Add custom service" at bounding box center [661, 615] width 131 height 27
click at [652, 606] on div "+ Add custom service" at bounding box center [661, 615] width 131 height 27
click at [642, 610] on span "+ Add custom service" at bounding box center [658, 615] width 110 height 13
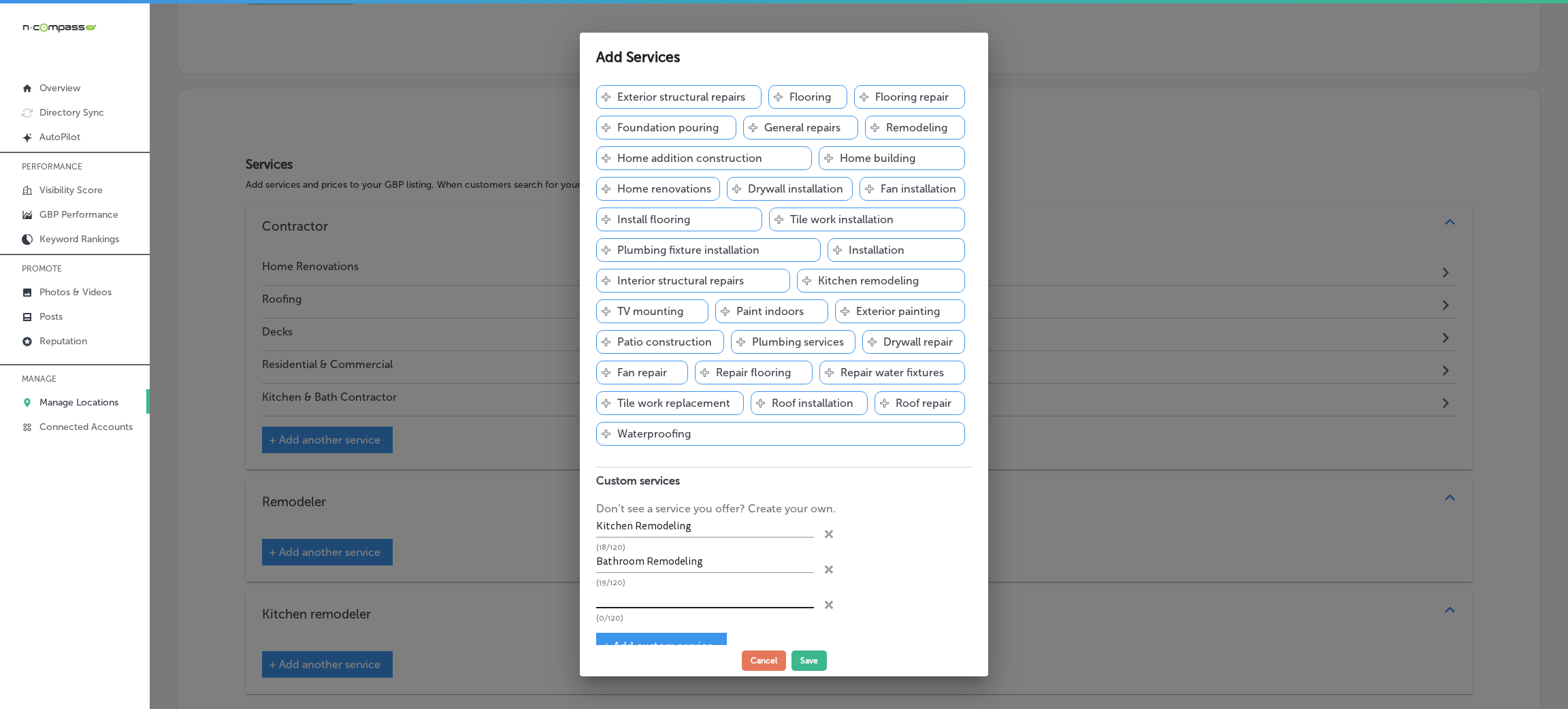
click at [633, 600] on input "text" at bounding box center [705, 598] width 217 height 21
paste input "Bathroom Remodeling"
click at [643, 599] on input "Bathroom Remodeling" at bounding box center [705, 598] width 217 height 21
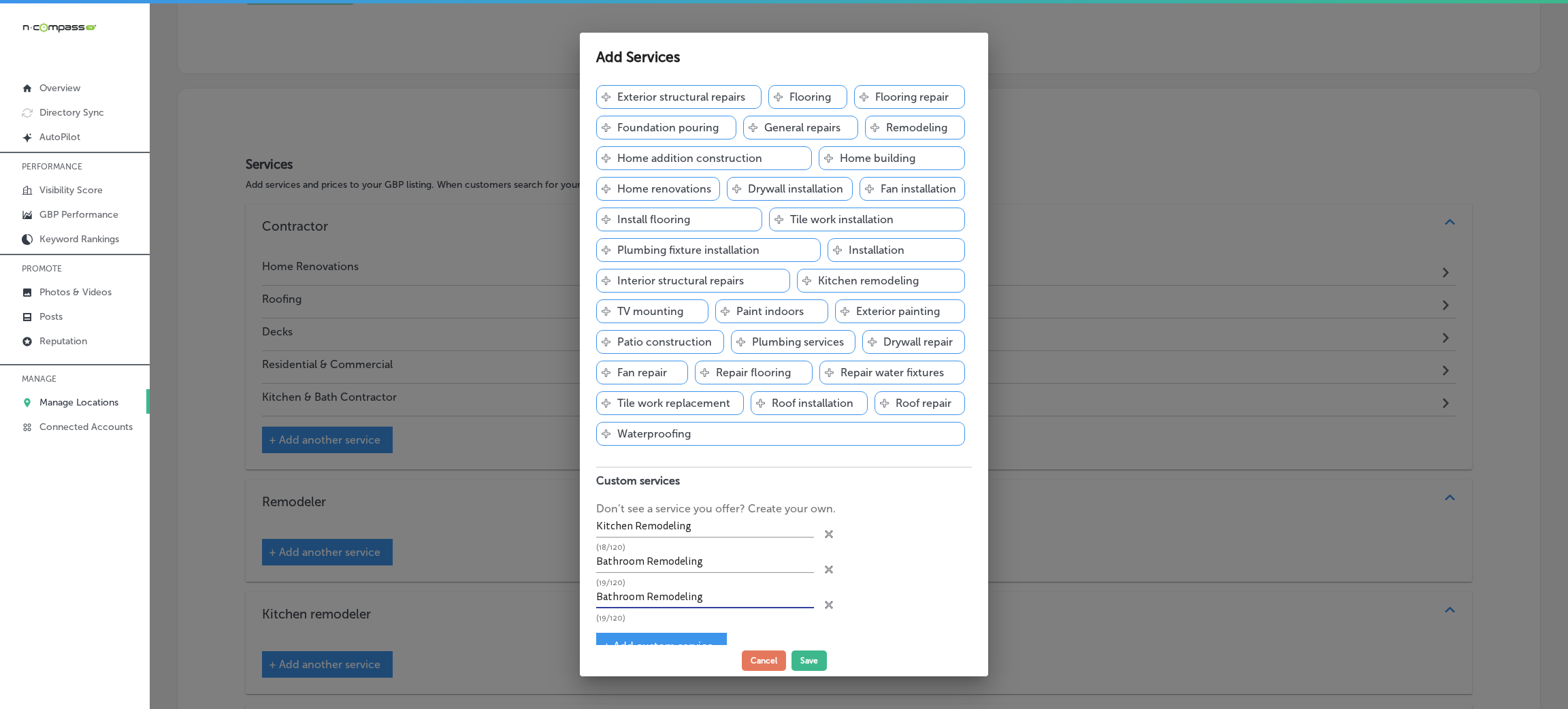
click at [640, 599] on input "Bathroom Remodeling" at bounding box center [705, 598] width 217 height 21
paste input "garages additions"
drag, startPoint x: 634, startPoint y: 604, endPoint x: 717, endPoint y: 604, distance: 83.0
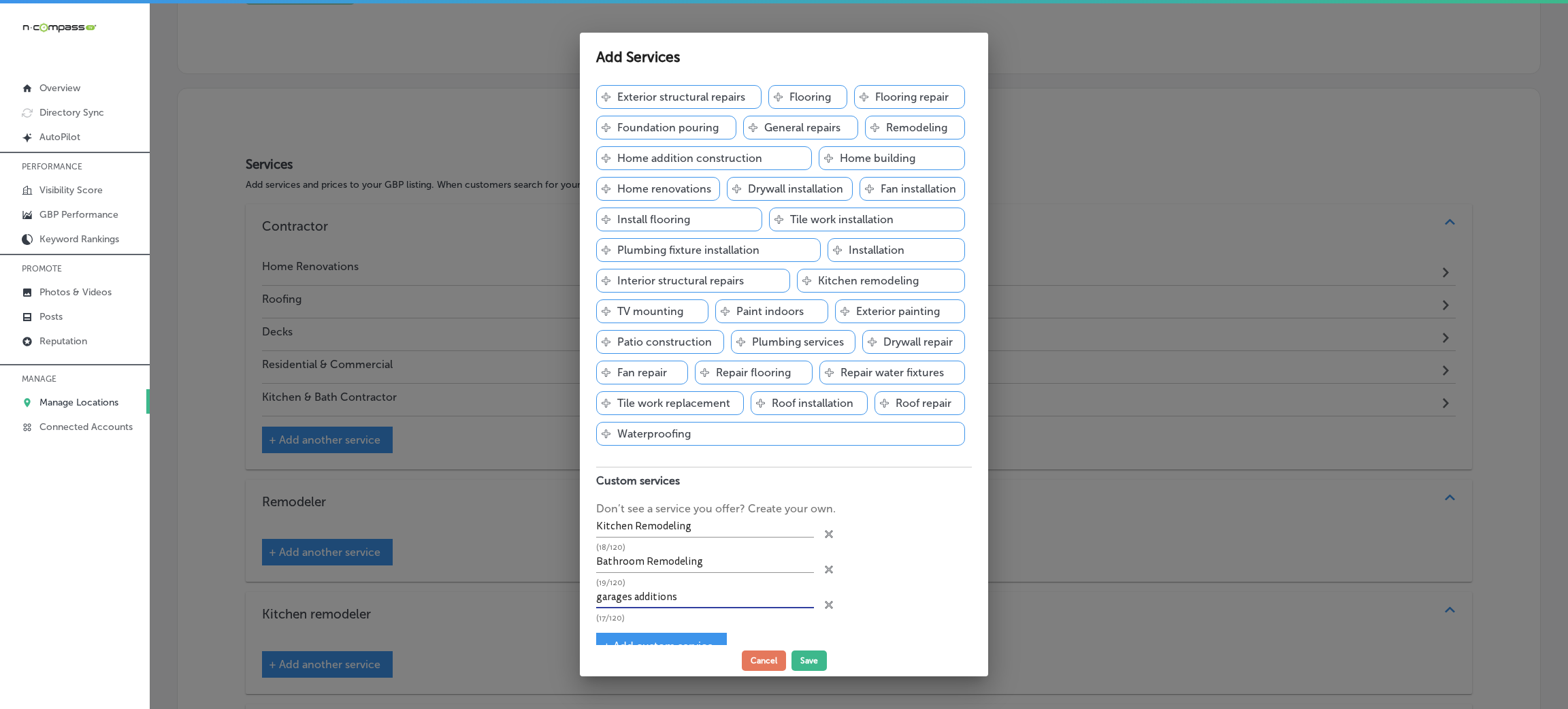
click at [717, 604] on input "garages additions" at bounding box center [705, 598] width 217 height 21
click at [658, 645] on div "Add Services Contractor Add services you offer and get discovered by customers …" at bounding box center [784, 354] width 408 height 644
click at [659, 638] on div "+ Add custom service" at bounding box center [661, 646] width 131 height 27
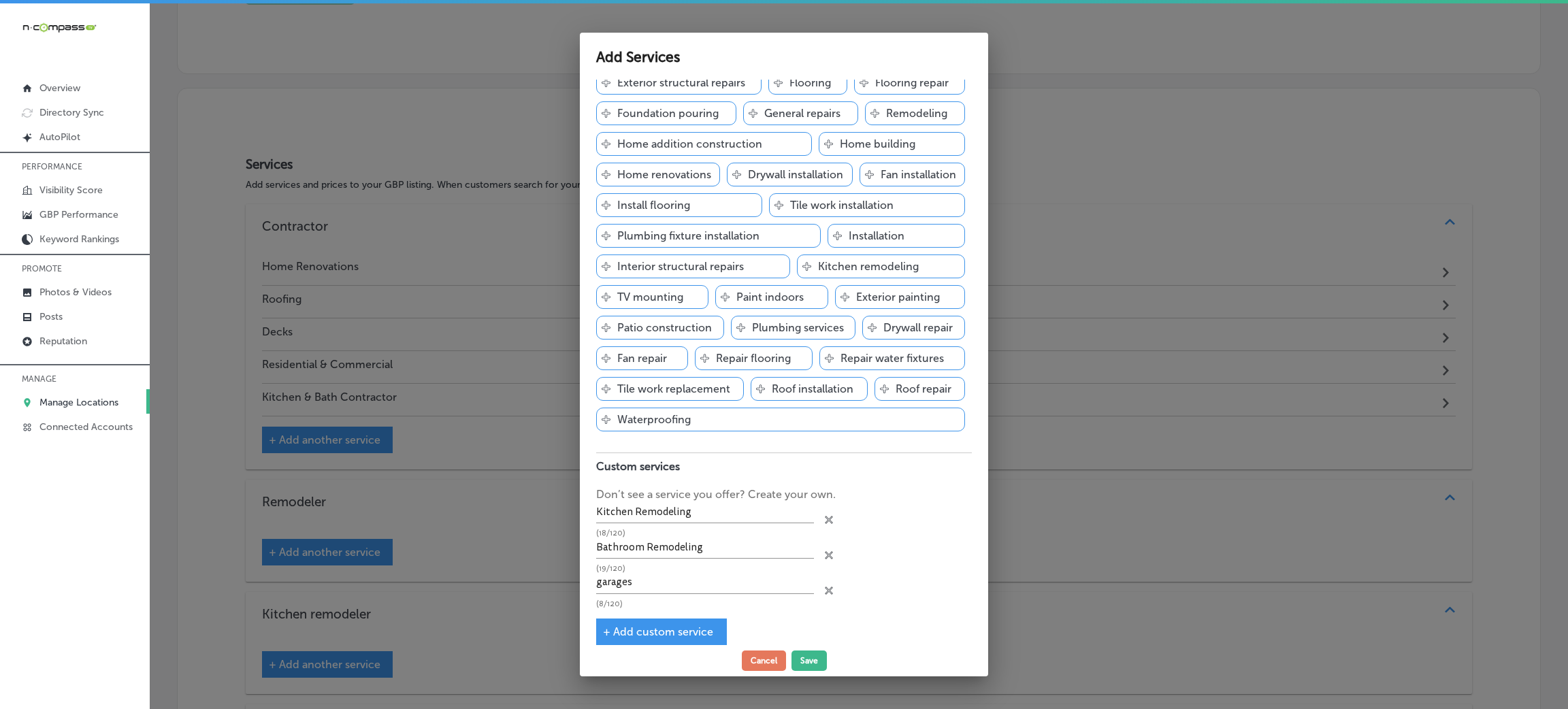
scroll to position [232, 0]
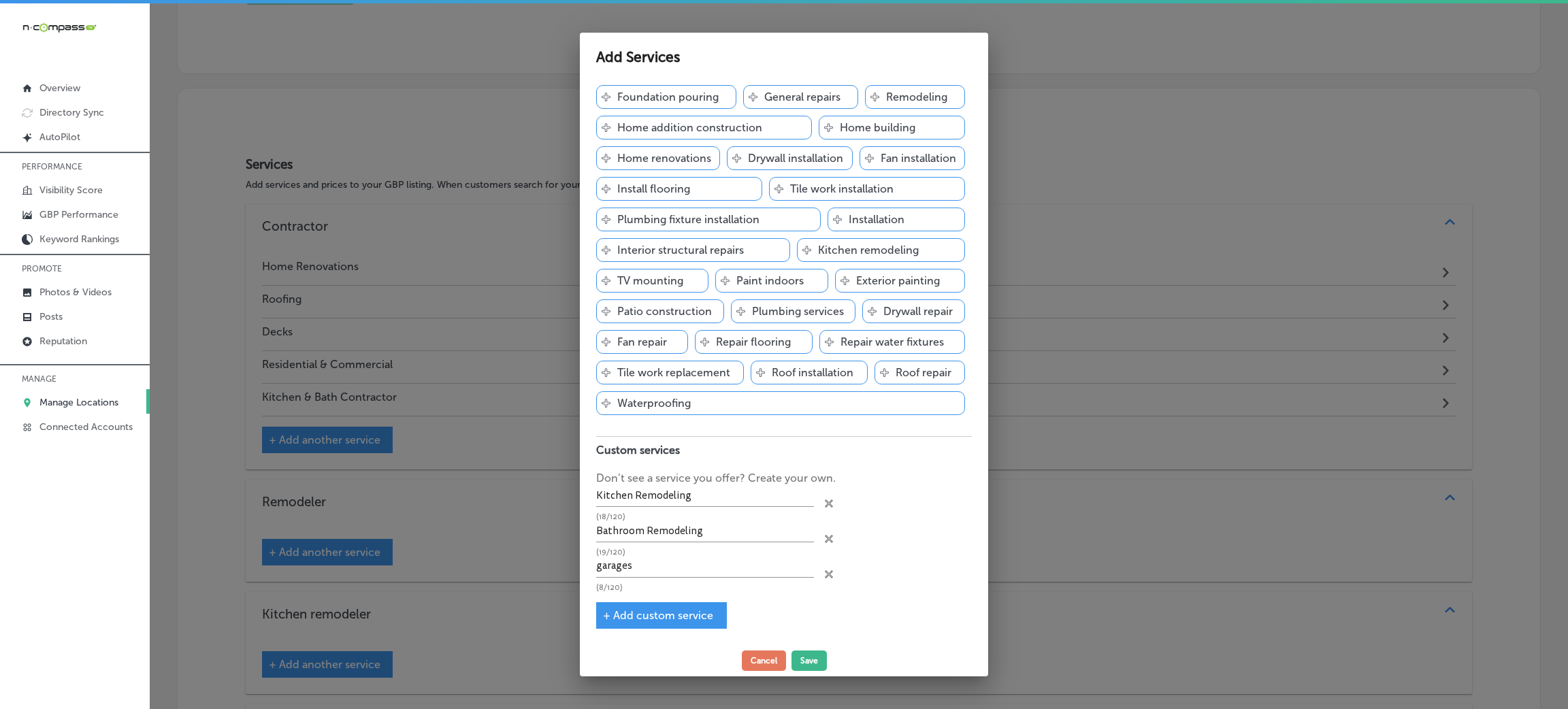
click at [640, 611] on span "+ Add custom service" at bounding box center [658, 615] width 110 height 13
click at [603, 566] on input "garages" at bounding box center [705, 564] width 217 height 21
type input "Garages"
click at [675, 603] on input "text" at bounding box center [705, 599] width 217 height 21
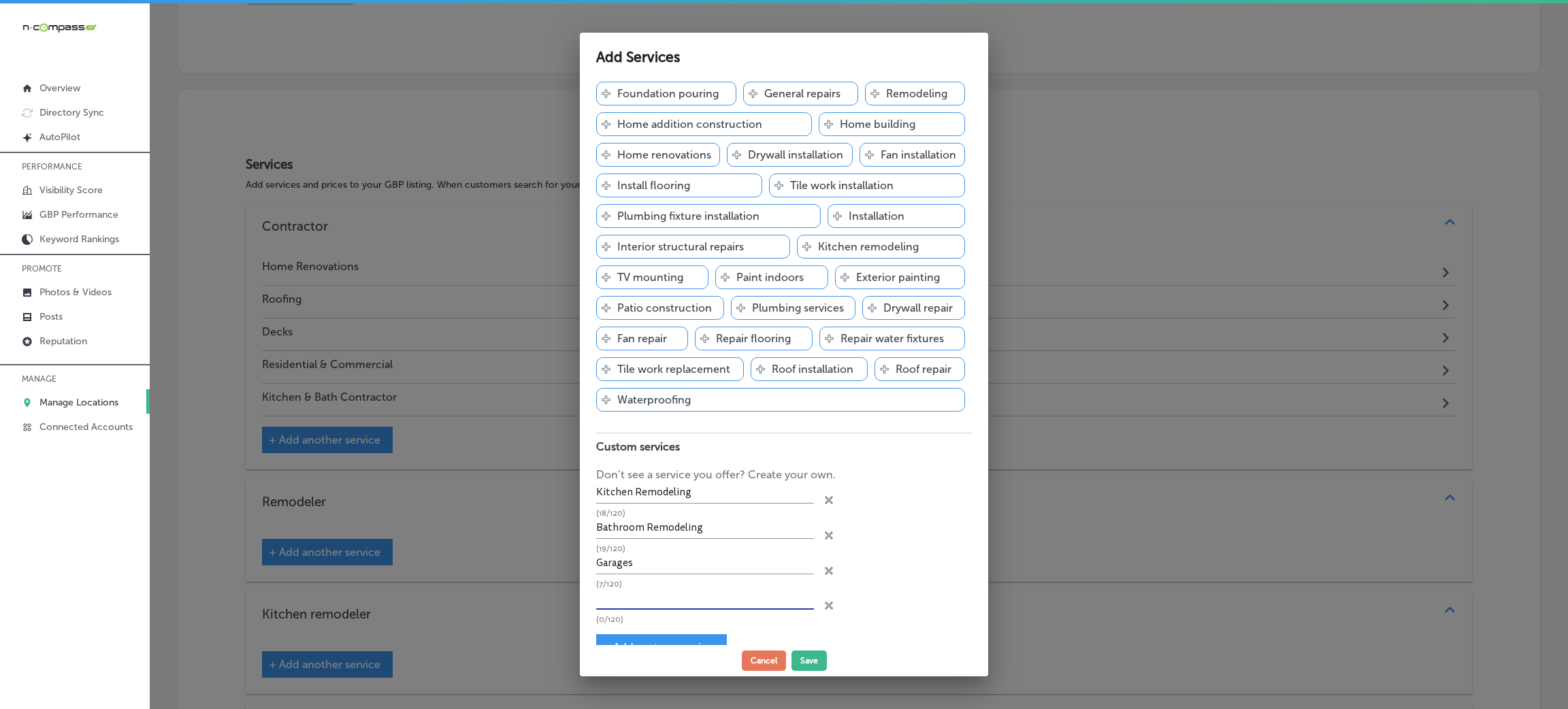
paste input "additions"
click at [605, 600] on input "additions" at bounding box center [705, 599] width 217 height 21
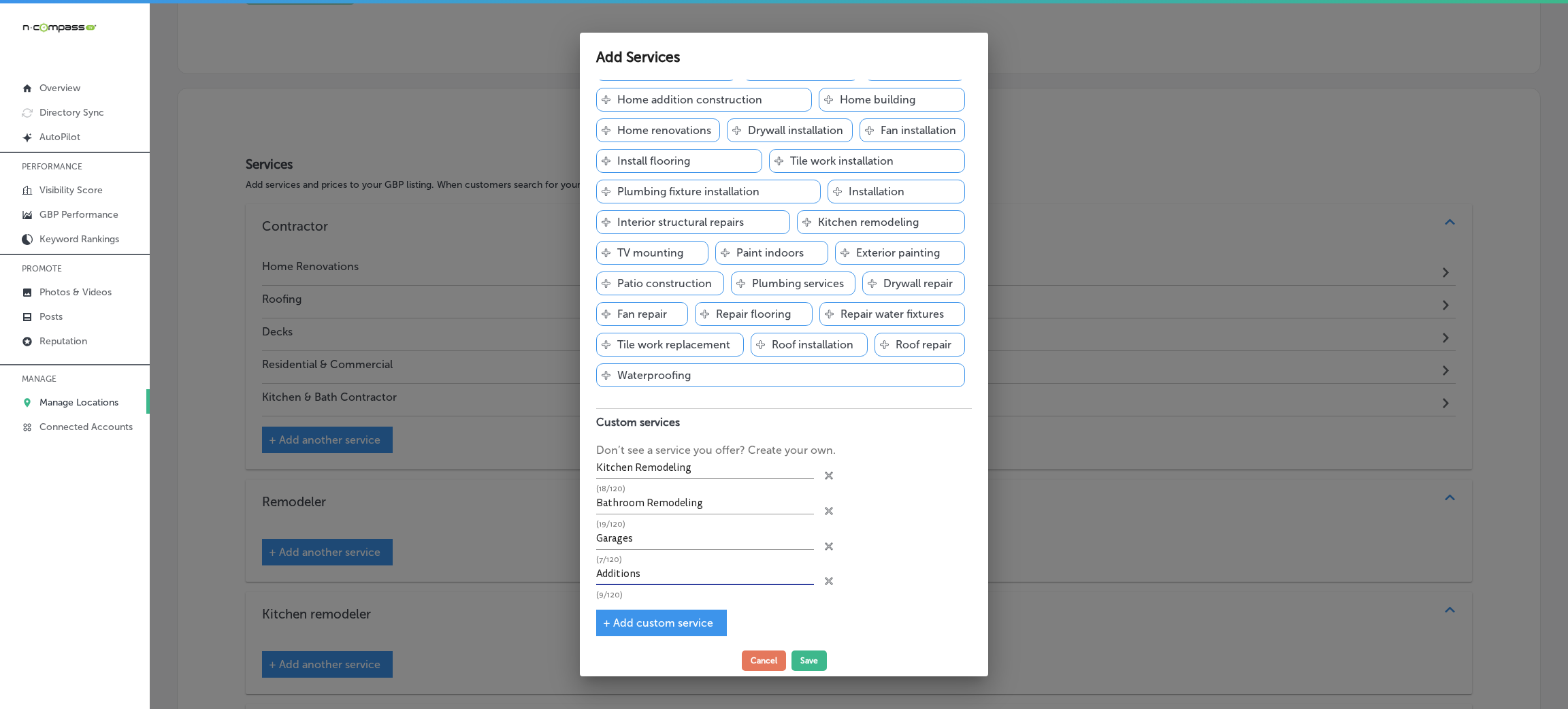
scroll to position [268, 0]
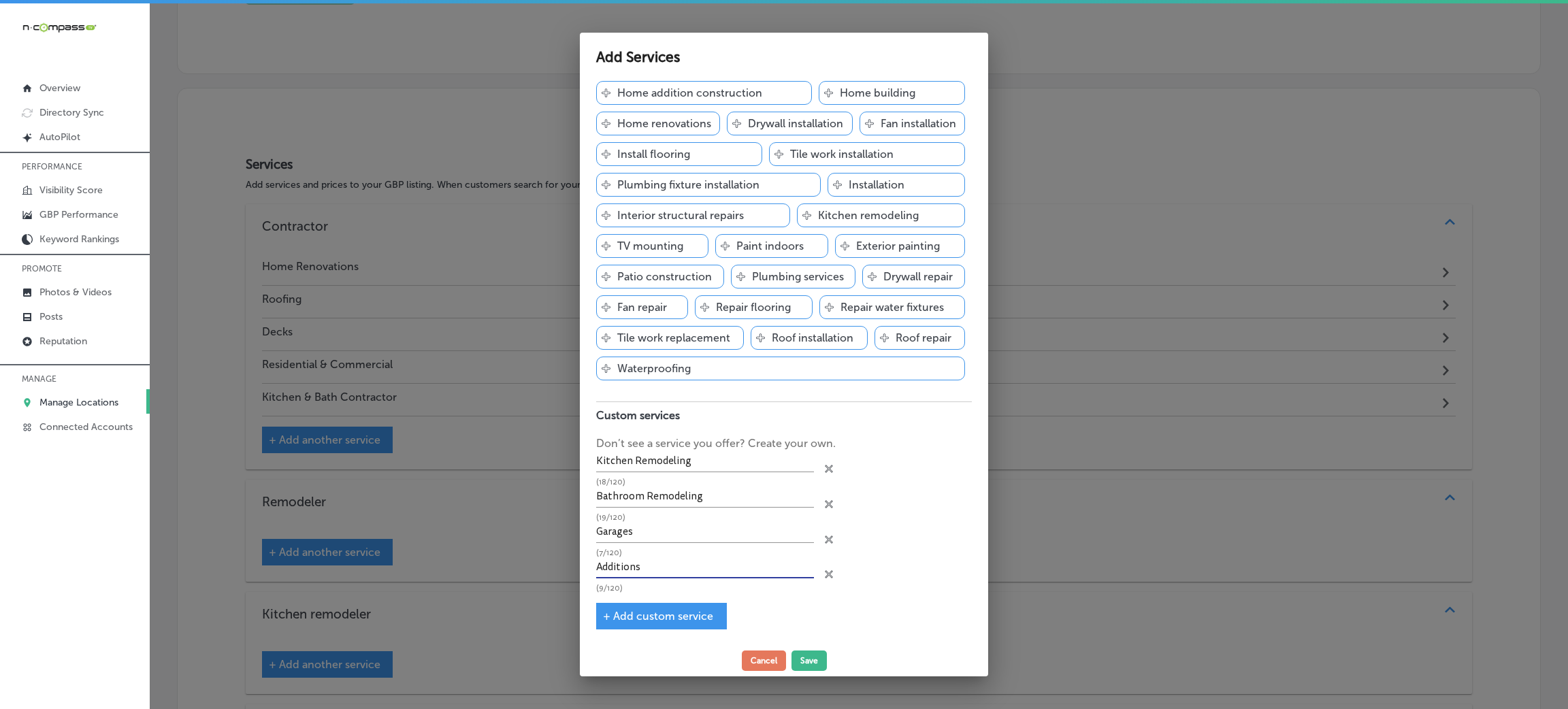
type input "Additions"
click at [673, 622] on div "+ Add custom service" at bounding box center [661, 616] width 131 height 27
click at [656, 606] on div "+ Add custom service" at bounding box center [661, 616] width 131 height 27
click at [640, 615] on span "+ Add custom service" at bounding box center [658, 616] width 110 height 13
click at [607, 604] on input "text" at bounding box center [705, 599] width 217 height 21
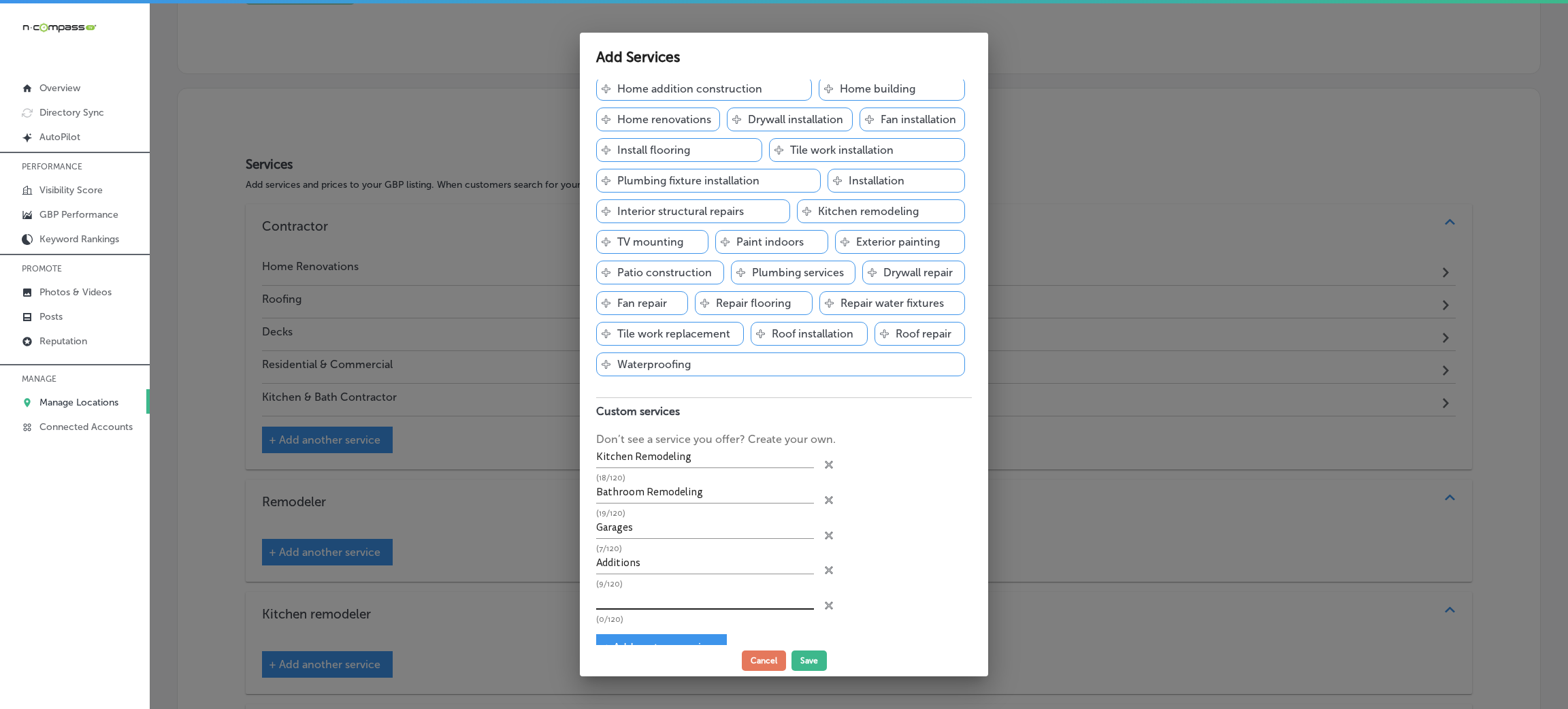
paste input "residential & commercial remodeling"
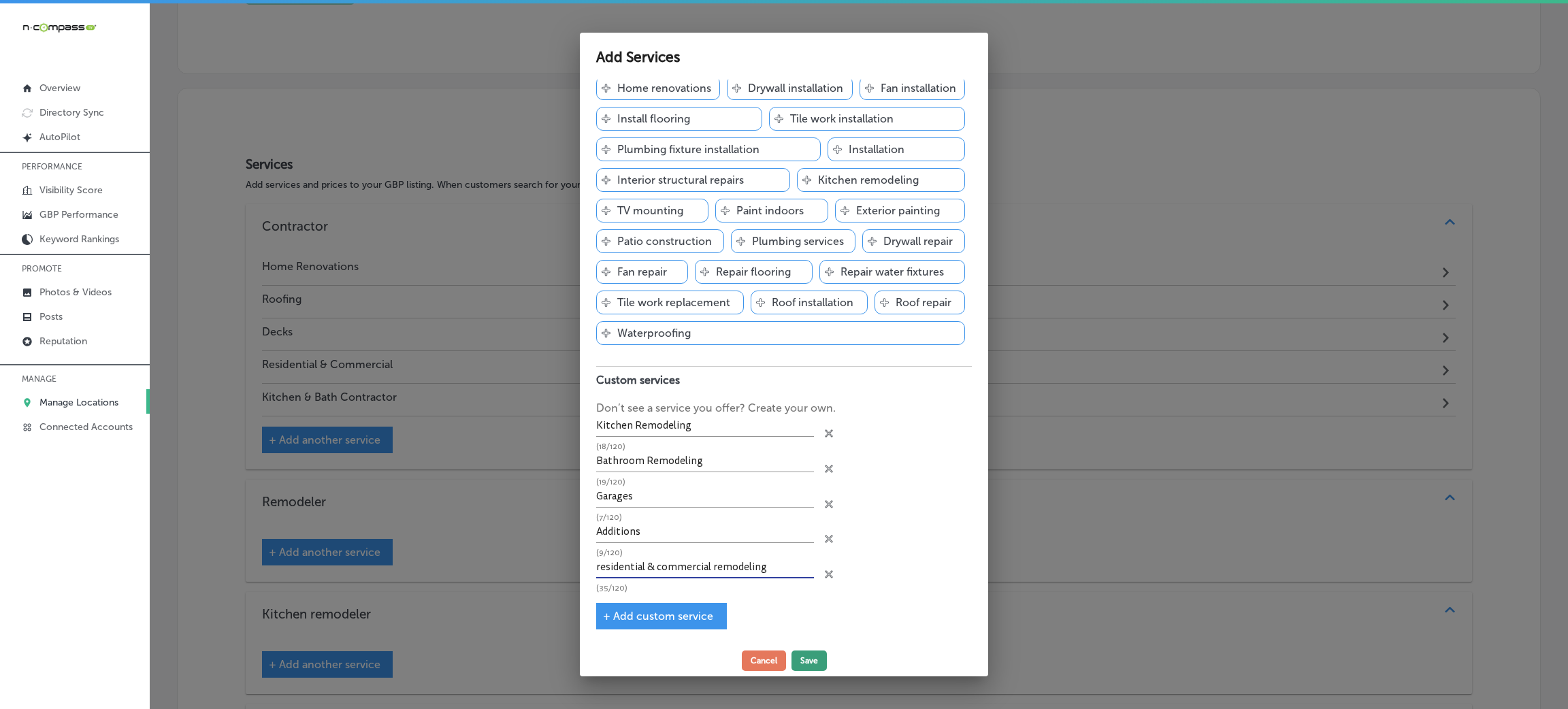
type input "residential & commercial remodeling"
click at [810, 664] on button "Save" at bounding box center [809, 661] width 36 height 20
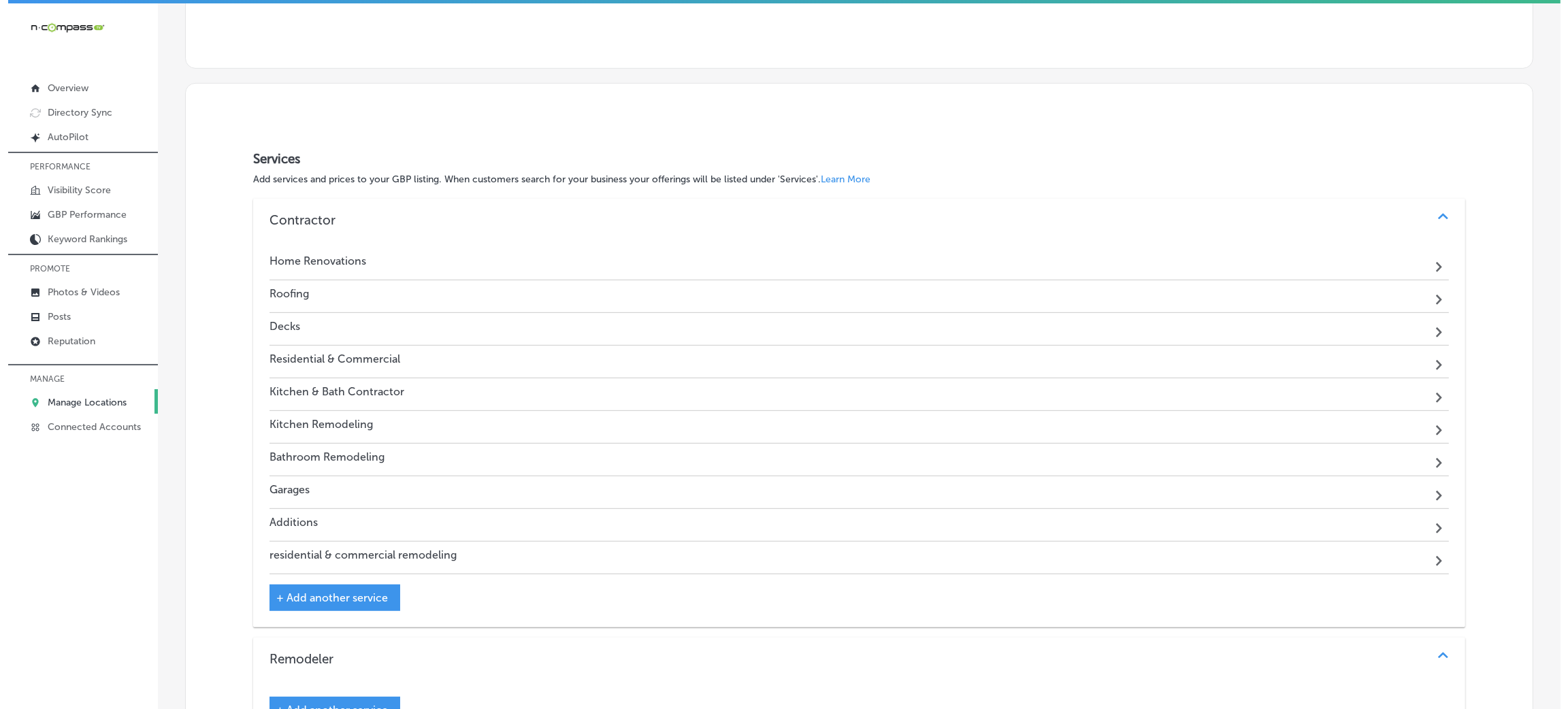
scroll to position [129, 0]
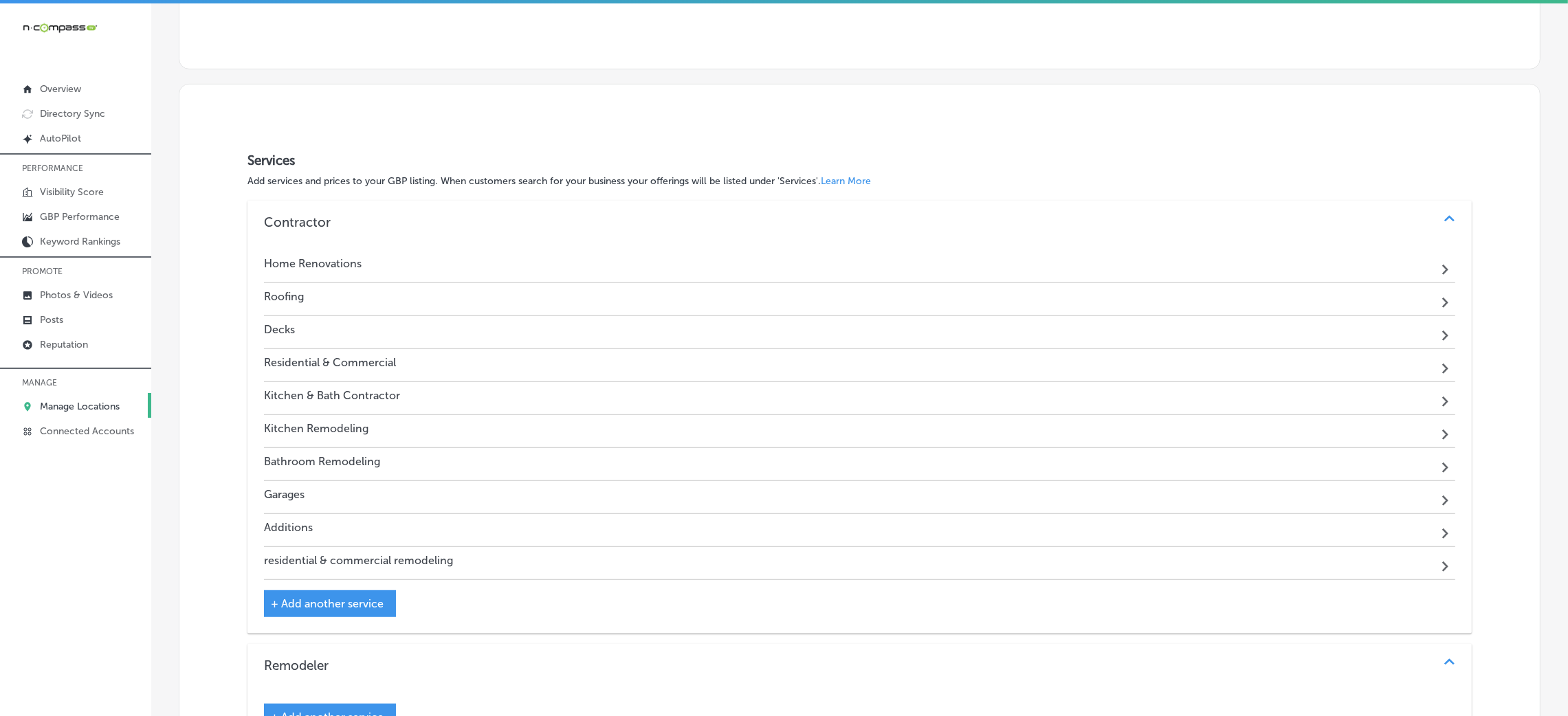
click at [348, 606] on span "+ Add another service" at bounding box center [327, 604] width 113 height 13
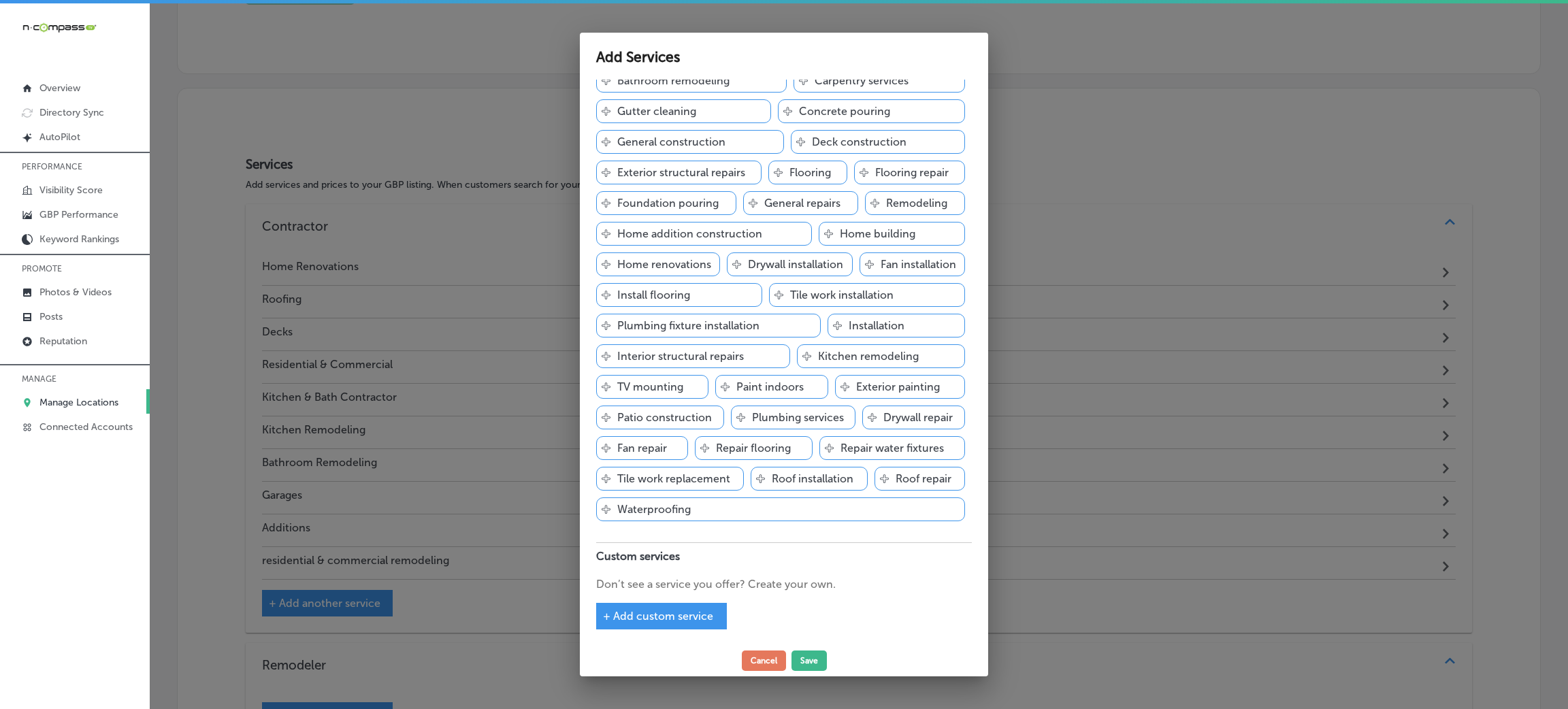
click at [642, 606] on div "+ Add custom service" at bounding box center [661, 616] width 131 height 27
click at [635, 614] on span "+ Add custom service" at bounding box center [658, 616] width 110 height 13
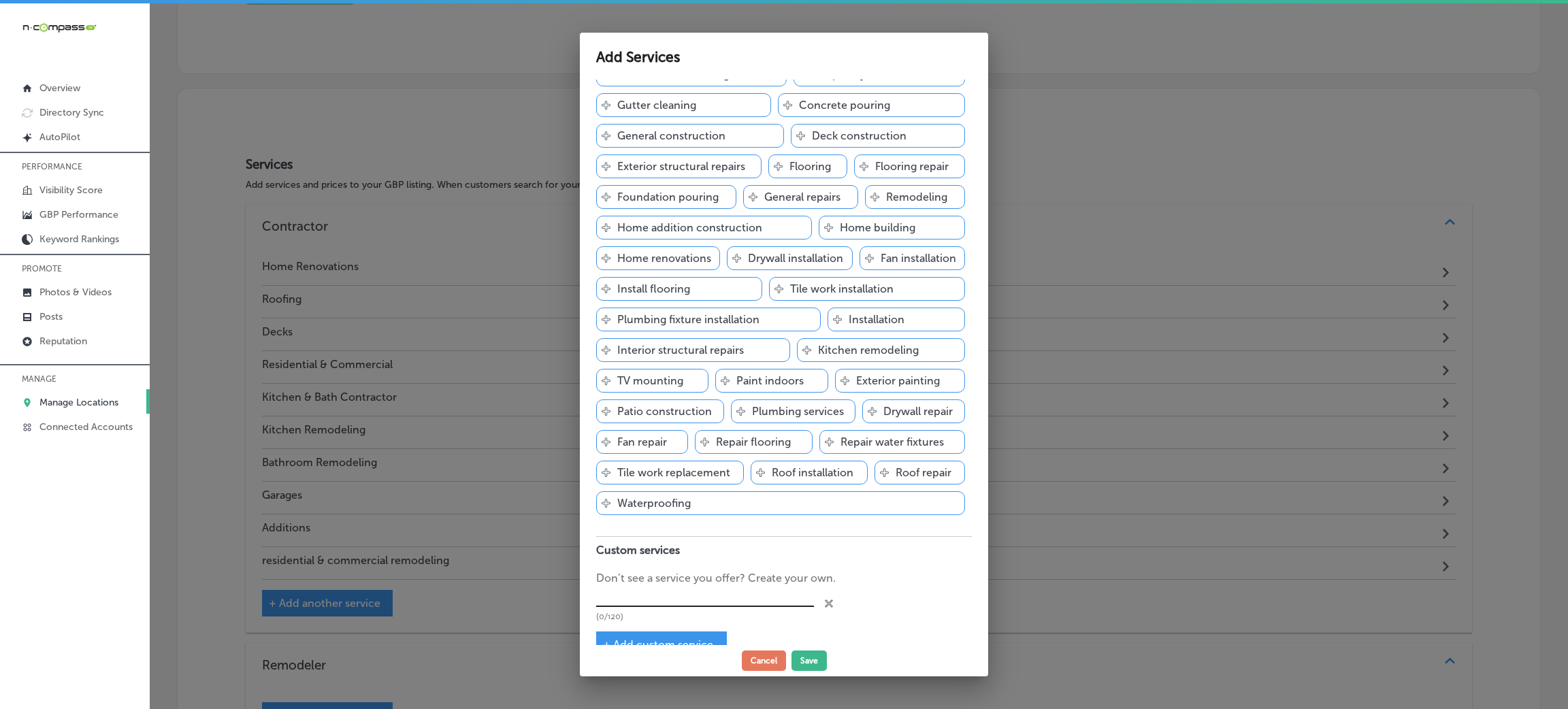
click at [631, 592] on input "text" at bounding box center [705, 597] width 217 height 21
paste input "residential & commercial remodeling"
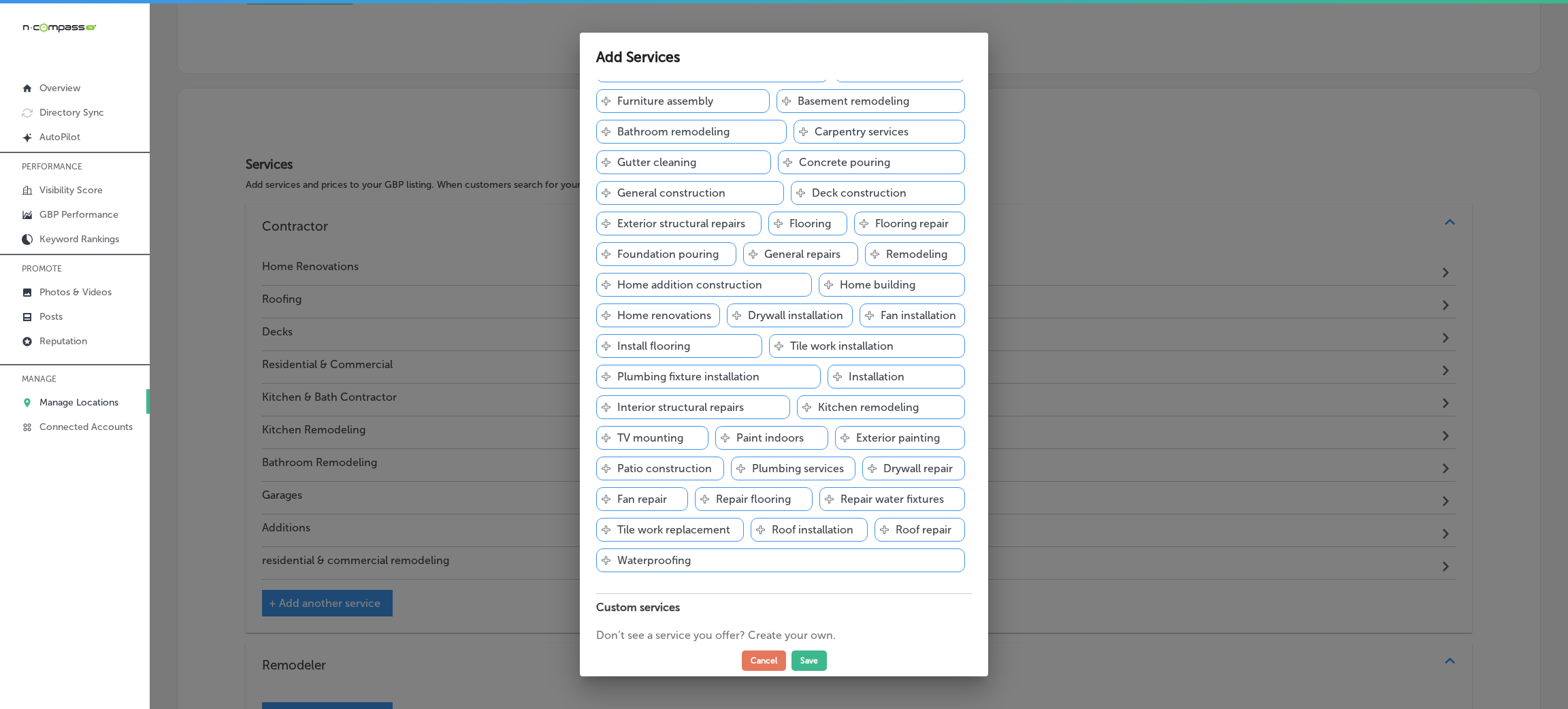
scroll to position [164, 0]
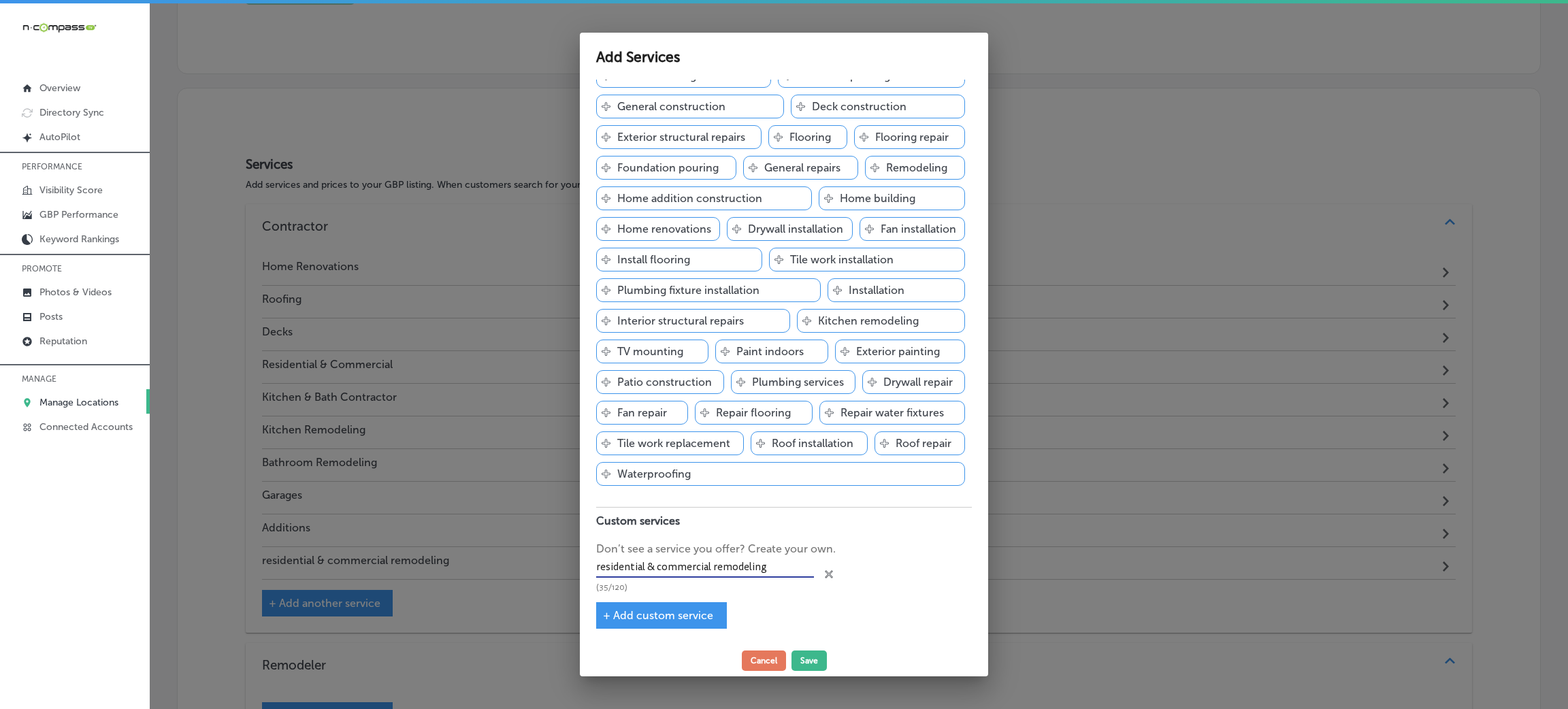
click at [626, 569] on input "residential & commercial remodeling" at bounding box center [705, 568] width 217 height 21
paste input "tile & stone work heated floors cabinetry"
drag, startPoint x: 675, startPoint y: 566, endPoint x: 810, endPoint y: 568, distance: 135.0
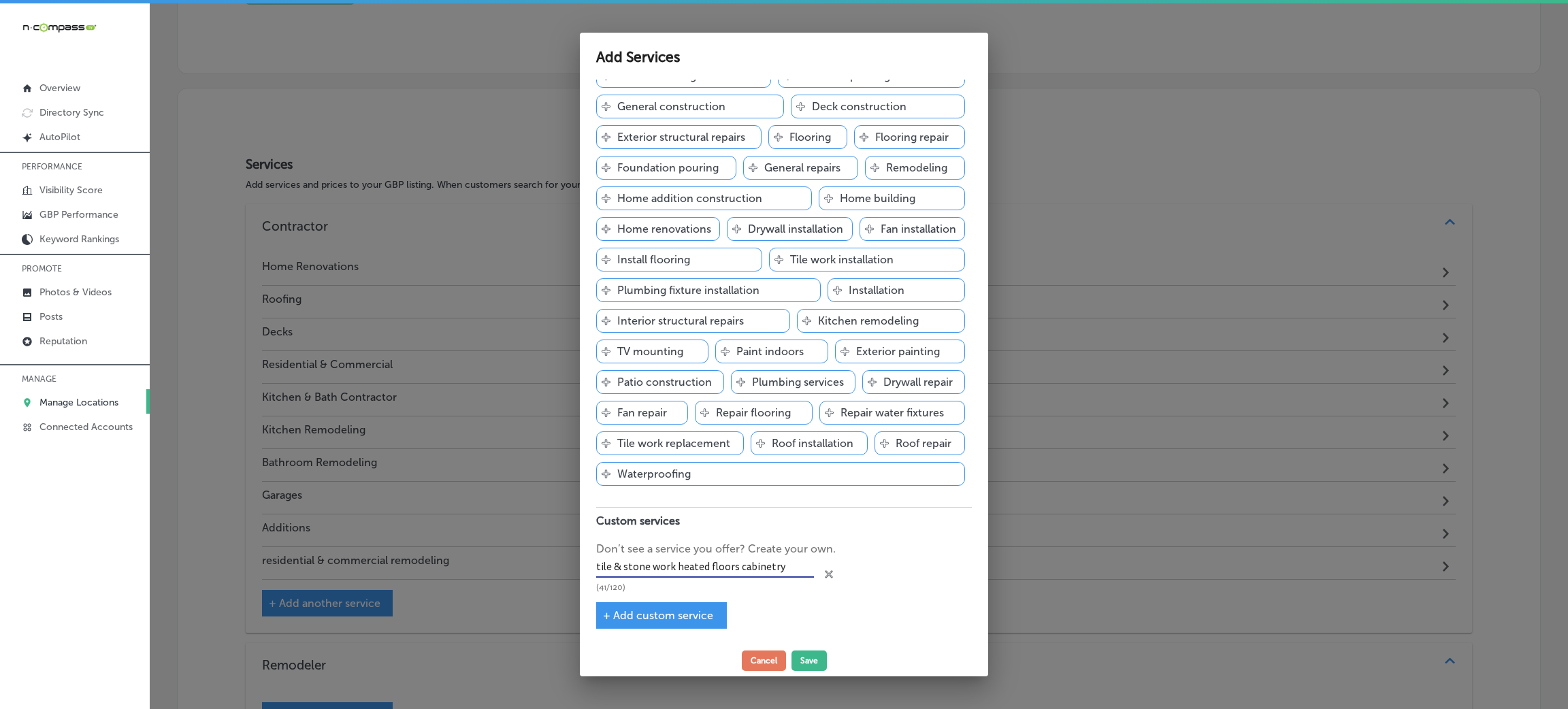
click at [810, 568] on div "tile & stone work heated floors cabinetry (41/120) close Created with Sketch." at bounding box center [784, 575] width 375 height 36
click at [603, 566] on input "tile & stone work" at bounding box center [705, 568] width 217 height 21
click at [628, 569] on input "Tile & stone work" at bounding box center [705, 568] width 217 height 21
click at [679, 611] on span "+ Add custom service" at bounding box center [658, 615] width 110 height 13
type input "Tile & stone work"
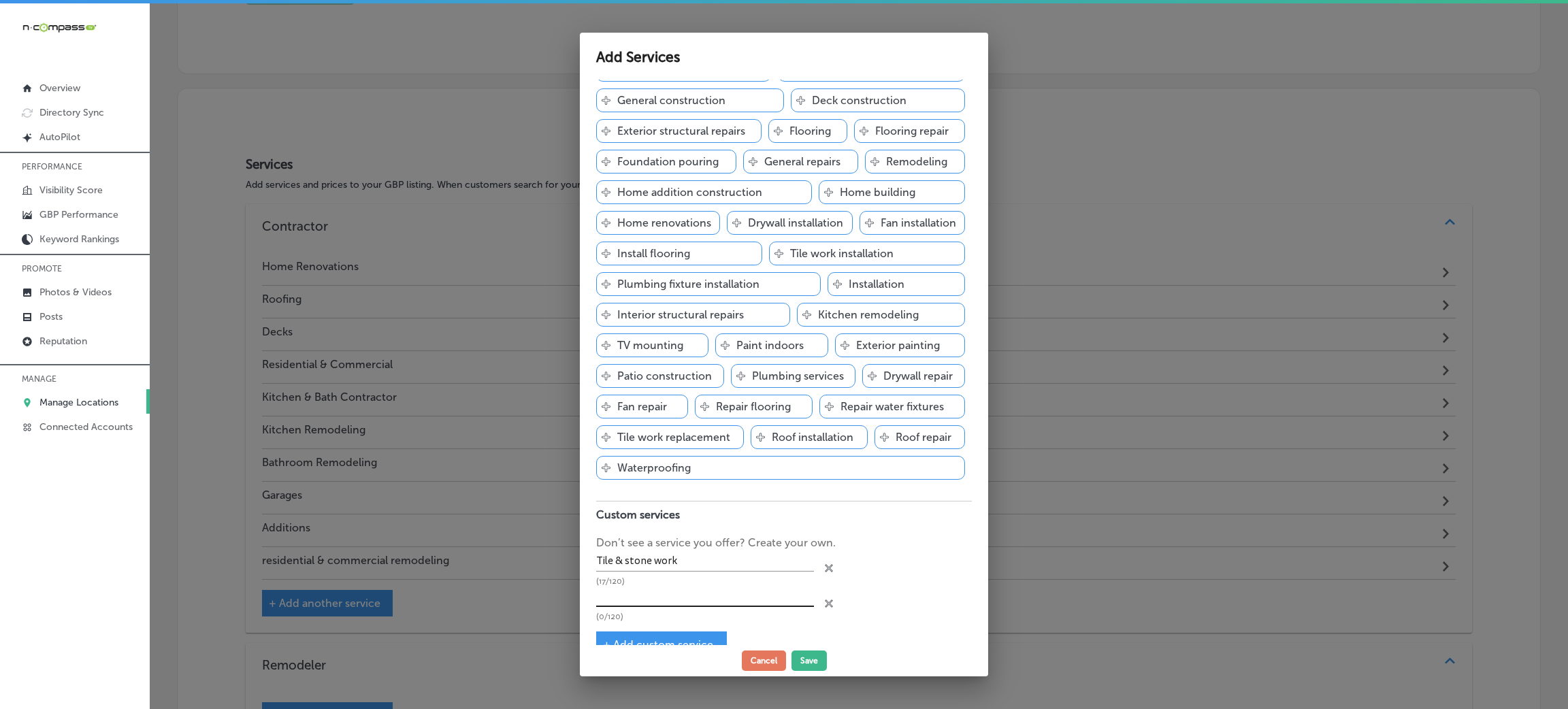
click at [679, 607] on input "text" at bounding box center [705, 596] width 217 height 21
paste input "heated floors cabinetry"
drag, startPoint x: 654, startPoint y: 601, endPoint x: 716, endPoint y: 601, distance: 62.0
click at [716, 601] on input "heated floors cabinetry" at bounding box center [705, 596] width 217 height 21
type input "heated floors"
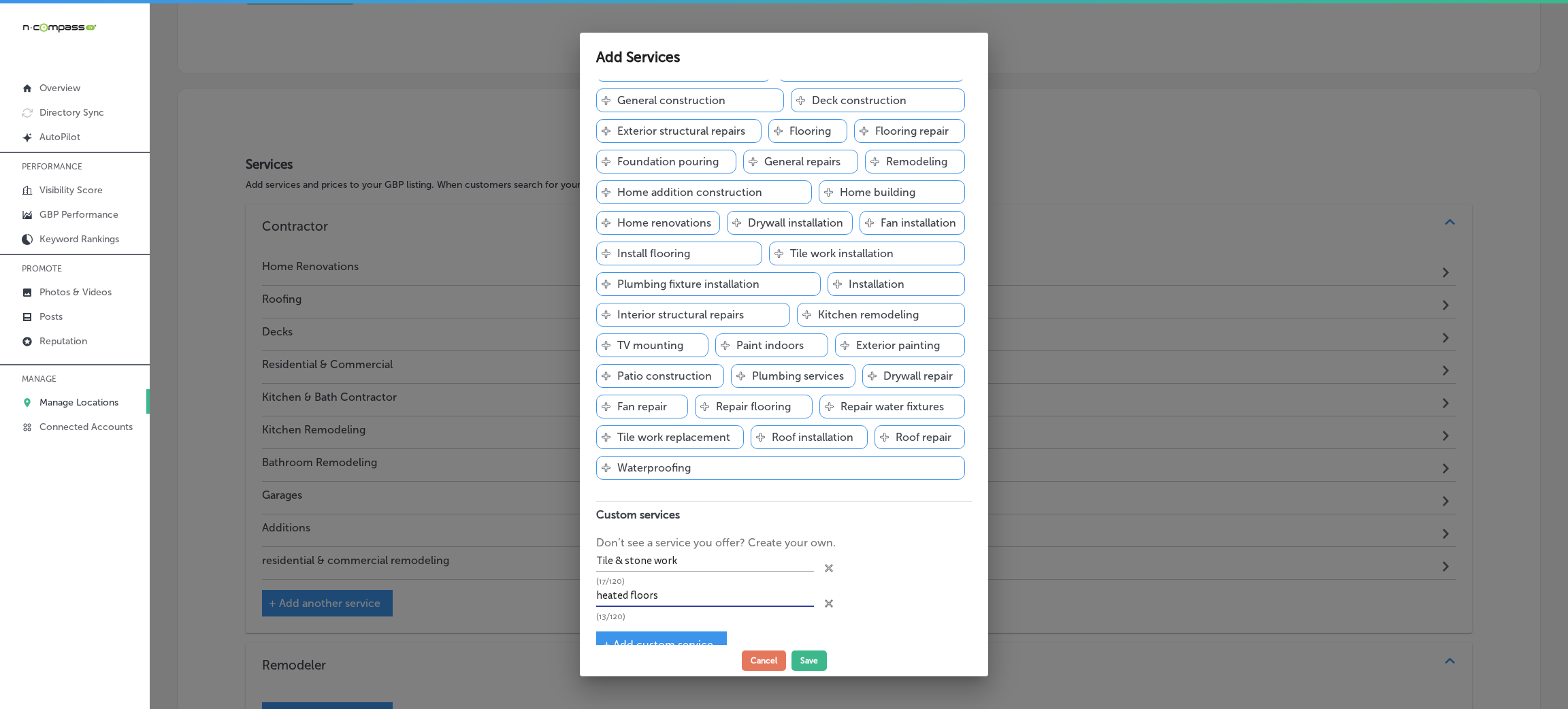
click at [680, 634] on div "Contractor Add services you offer and get discovered by customers Svg Vector Ic…" at bounding box center [784, 363] width 408 height 566
click at [677, 641] on div "+ Add custom service" at bounding box center [661, 645] width 131 height 27
click at [669, 639] on div "+ Add custom service" at bounding box center [661, 645] width 131 height 27
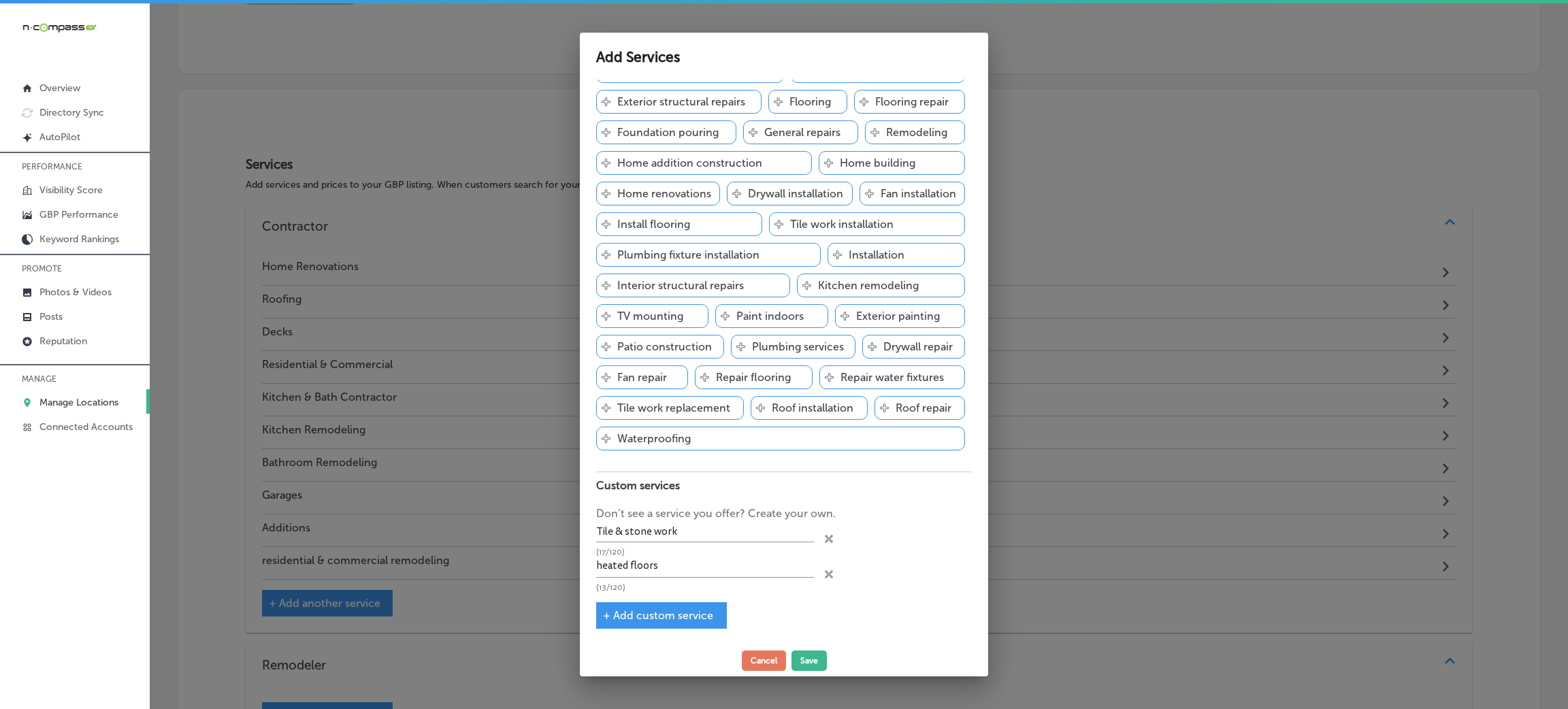
click at [646, 603] on div "+ Add custom service" at bounding box center [661, 615] width 131 height 27
click at [619, 612] on span "+ Add custom service" at bounding box center [658, 615] width 110 height 13
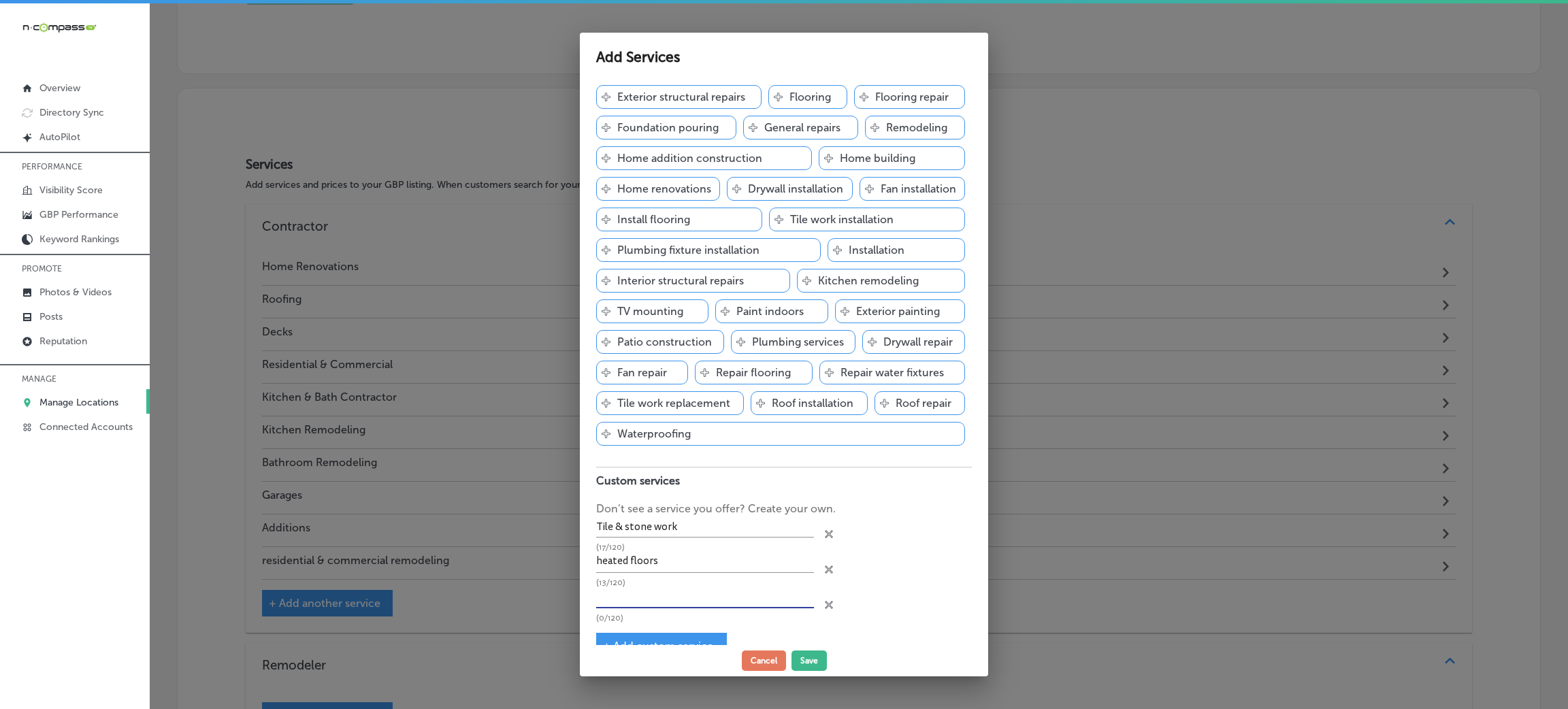
click at [620, 606] on input "text" at bounding box center [705, 598] width 217 height 21
paste input "cabinetry"
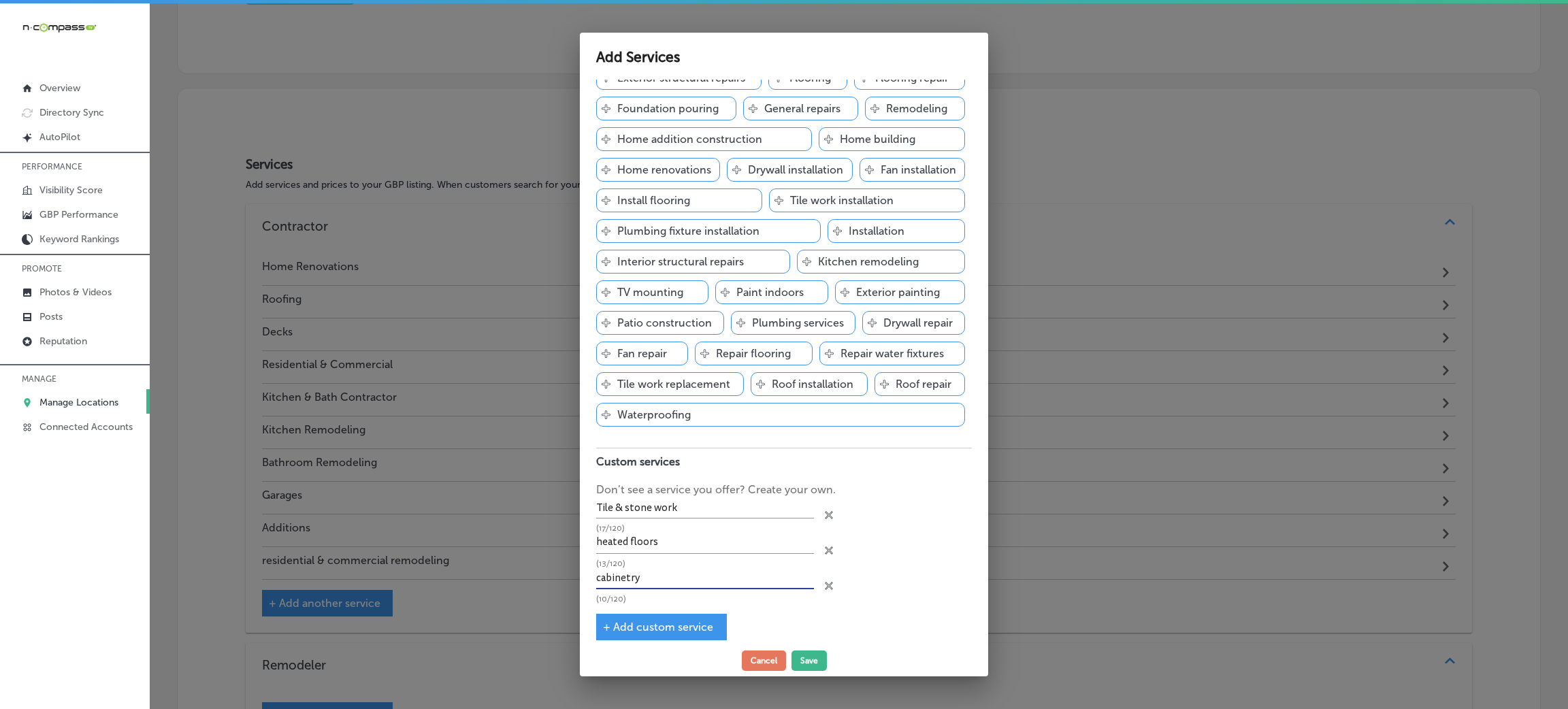
scroll to position [232, 0]
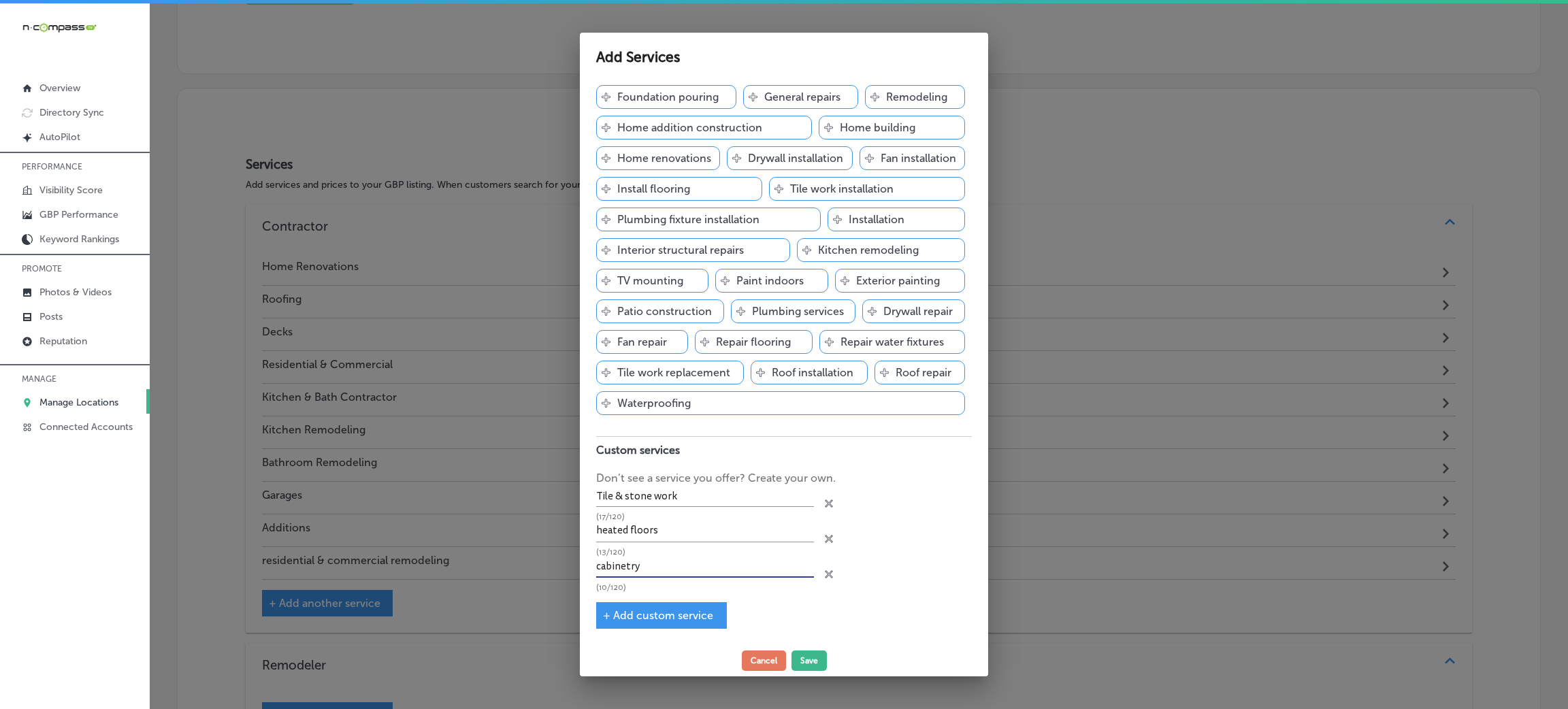
click at [638, 621] on span "+ Add custom service" at bounding box center [658, 615] width 110 height 13
type input "cabinetry"
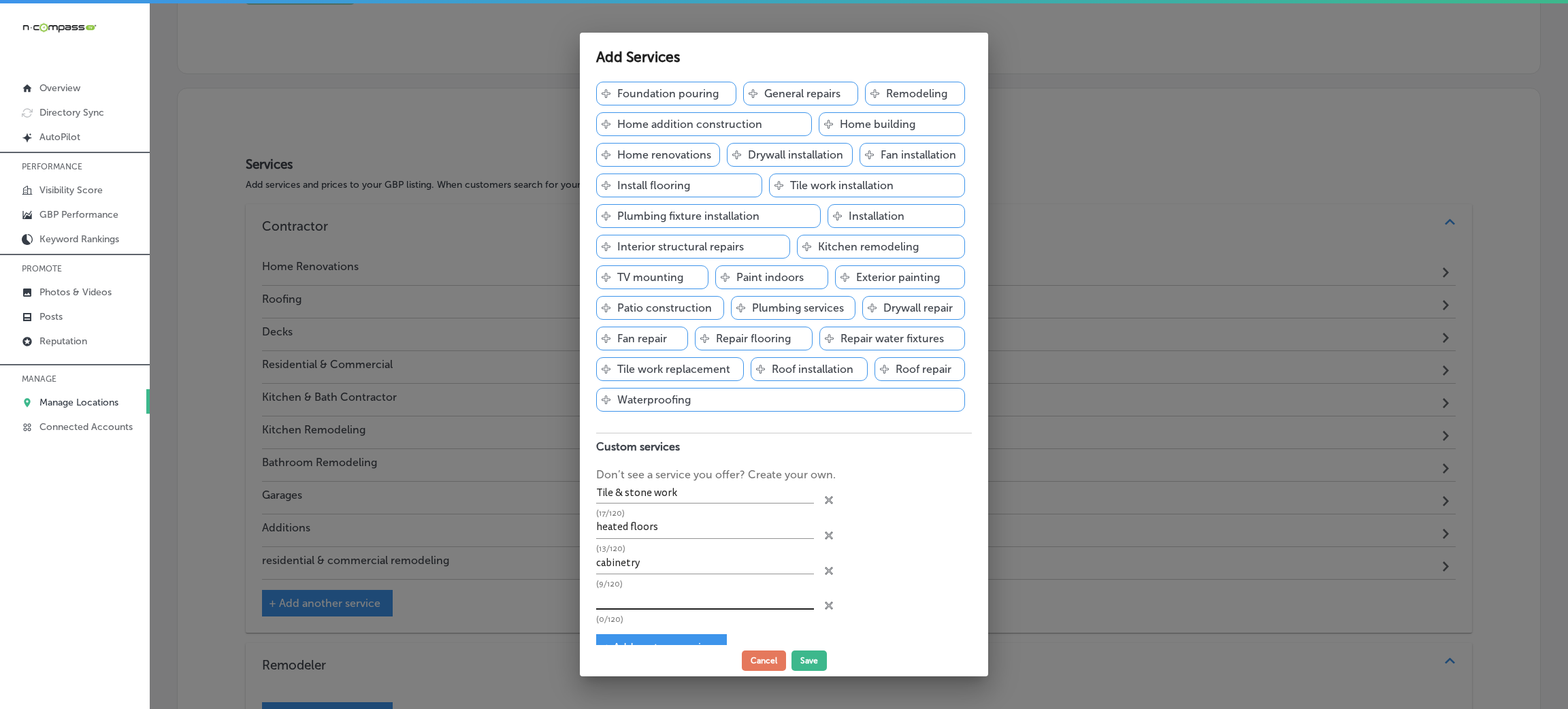
click at [627, 599] on input "text" at bounding box center [705, 599] width 217 height 21
paste input "siding gutters"
click at [627, 599] on input "siding gutters" at bounding box center [705, 599] width 217 height 21
drag, startPoint x: 623, startPoint y: 602, endPoint x: 698, endPoint y: 598, distance: 75.1
click at [698, 598] on input "siding gutters" at bounding box center [705, 599] width 217 height 21
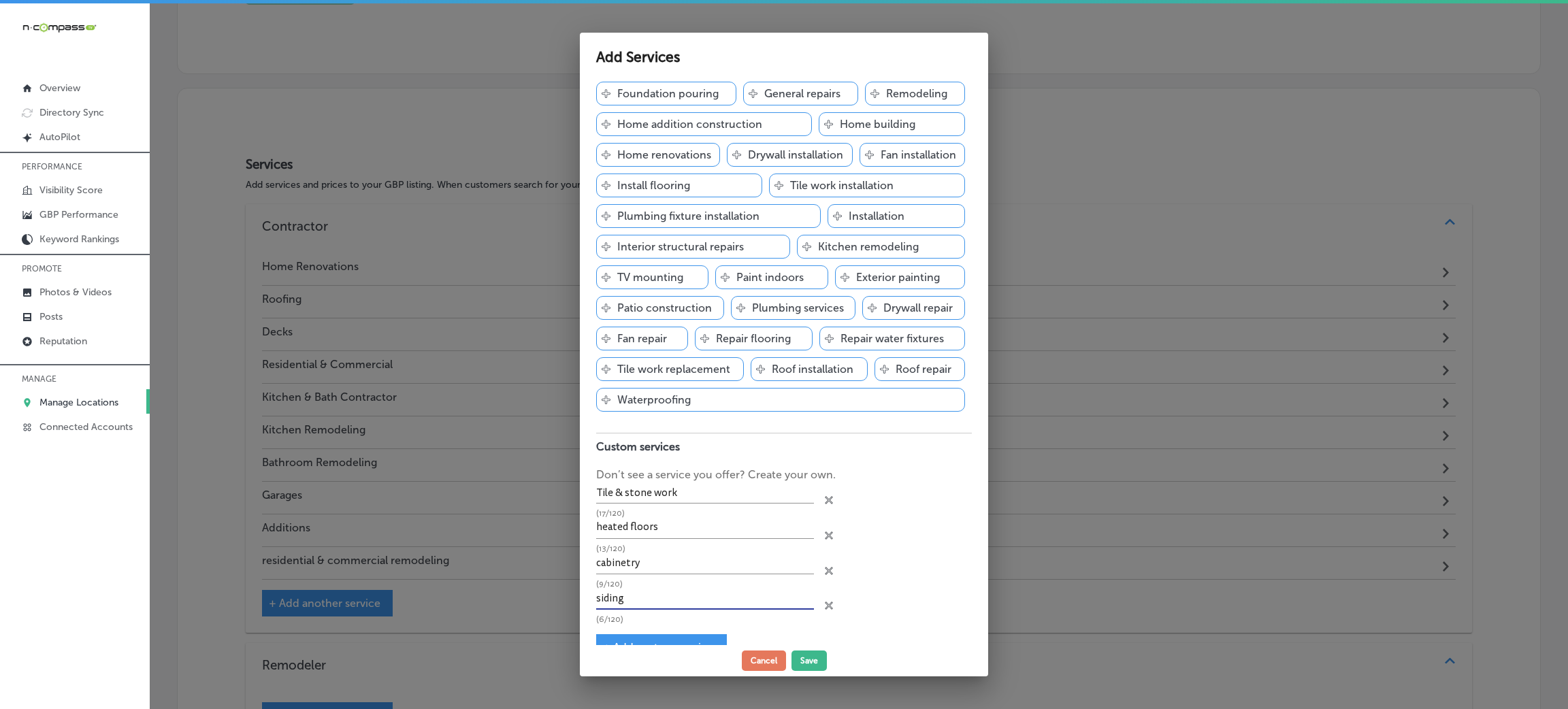
type input "siding"
click at [651, 635] on div "Contractor Add services you offer and get discovered by customers Svg Vector Ic…" at bounding box center [784, 363] width 408 height 566
click at [651, 636] on div "+ Add custom service" at bounding box center [661, 647] width 131 height 27
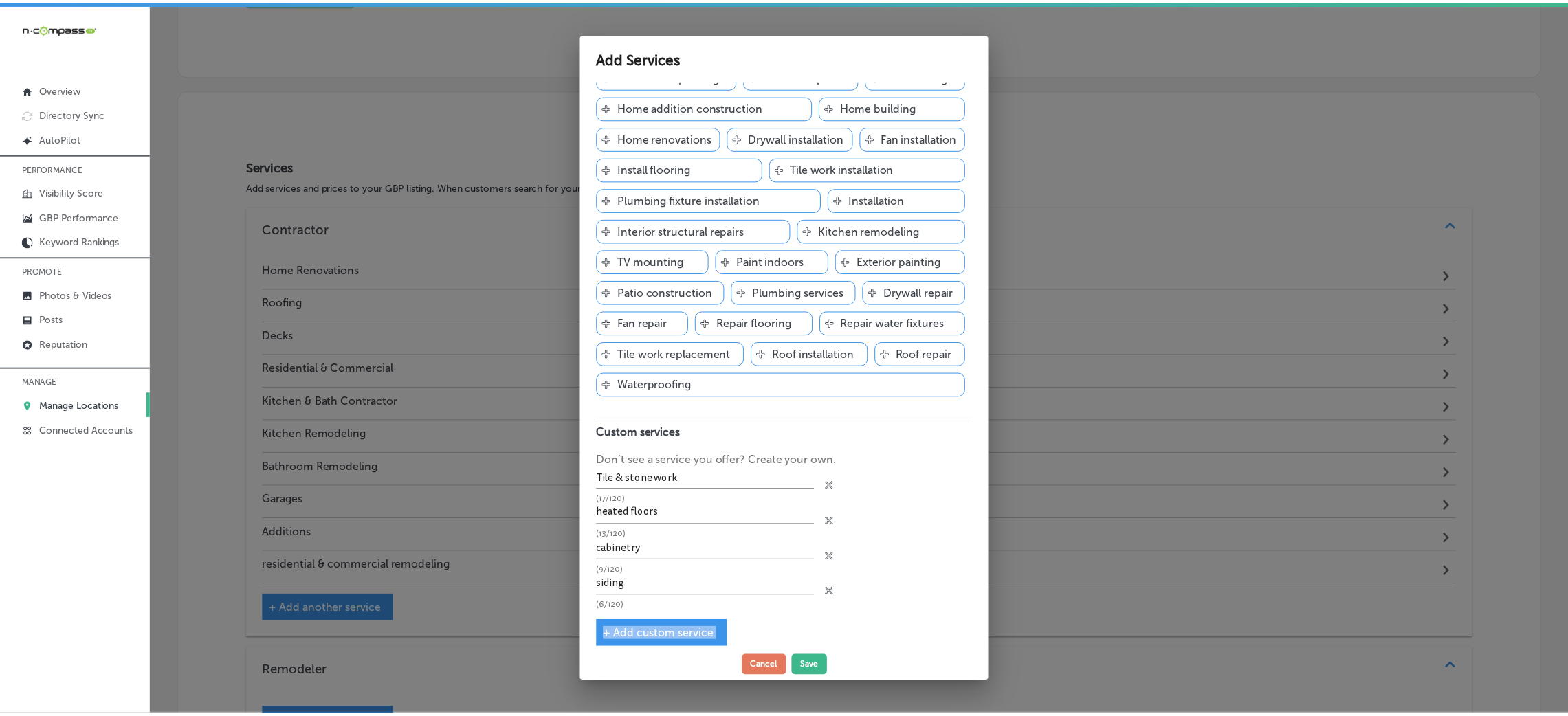
scroll to position [270, 0]
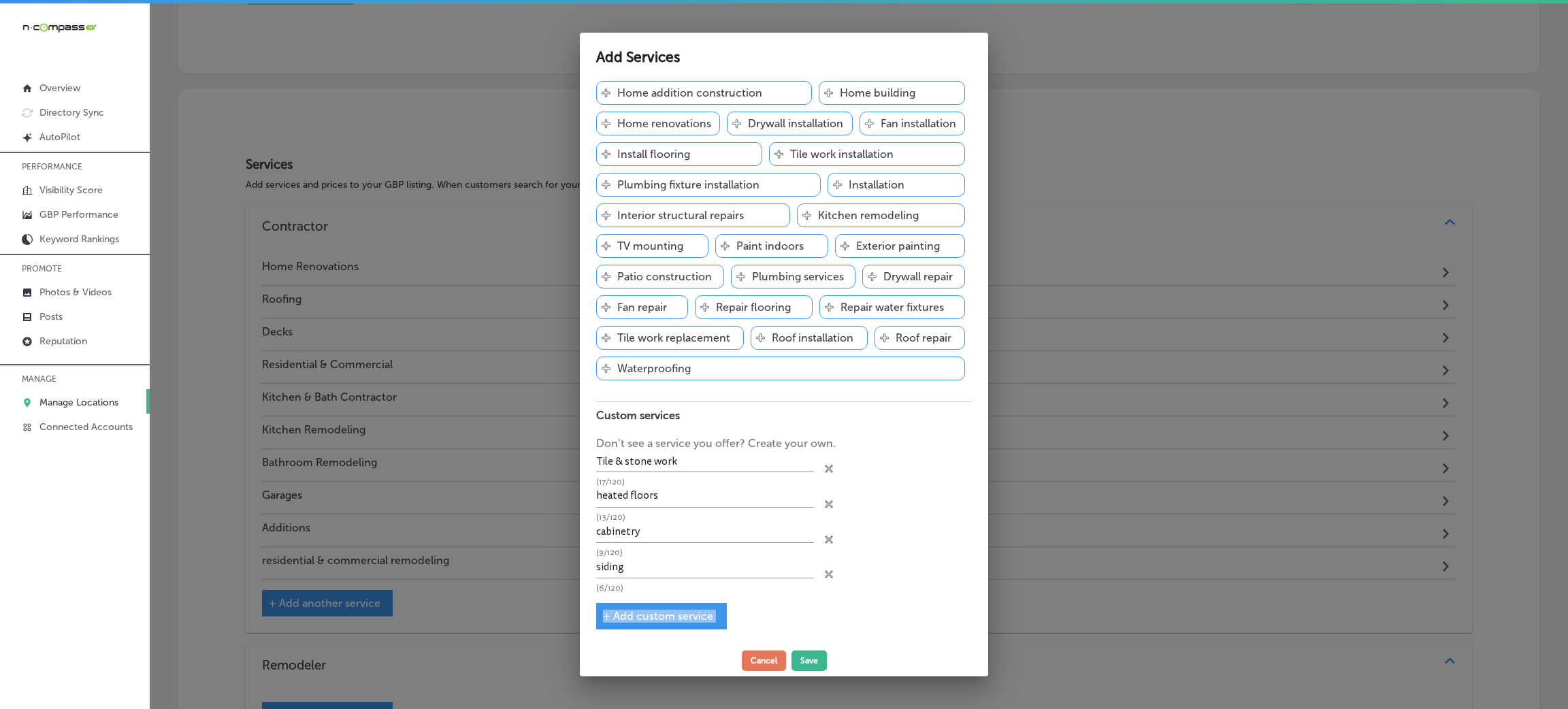
click at [635, 621] on span "+ Add custom service" at bounding box center [658, 616] width 110 height 13
click at [624, 598] on input "text" at bounding box center [705, 599] width 217 height 21
paste input "gutters"
type input "gutters"
click at [799, 656] on button "Save" at bounding box center [809, 661] width 36 height 20
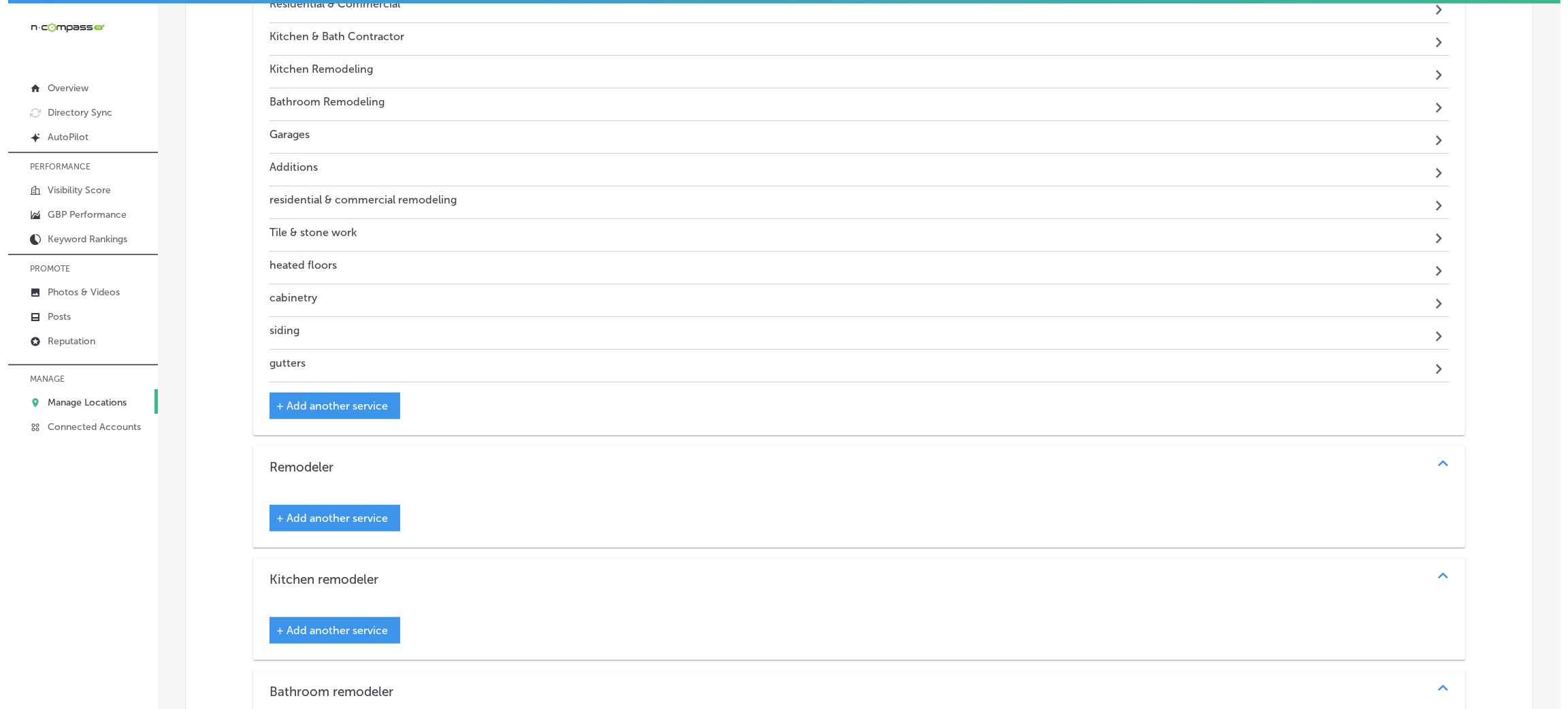
scroll to position [1570, 0]
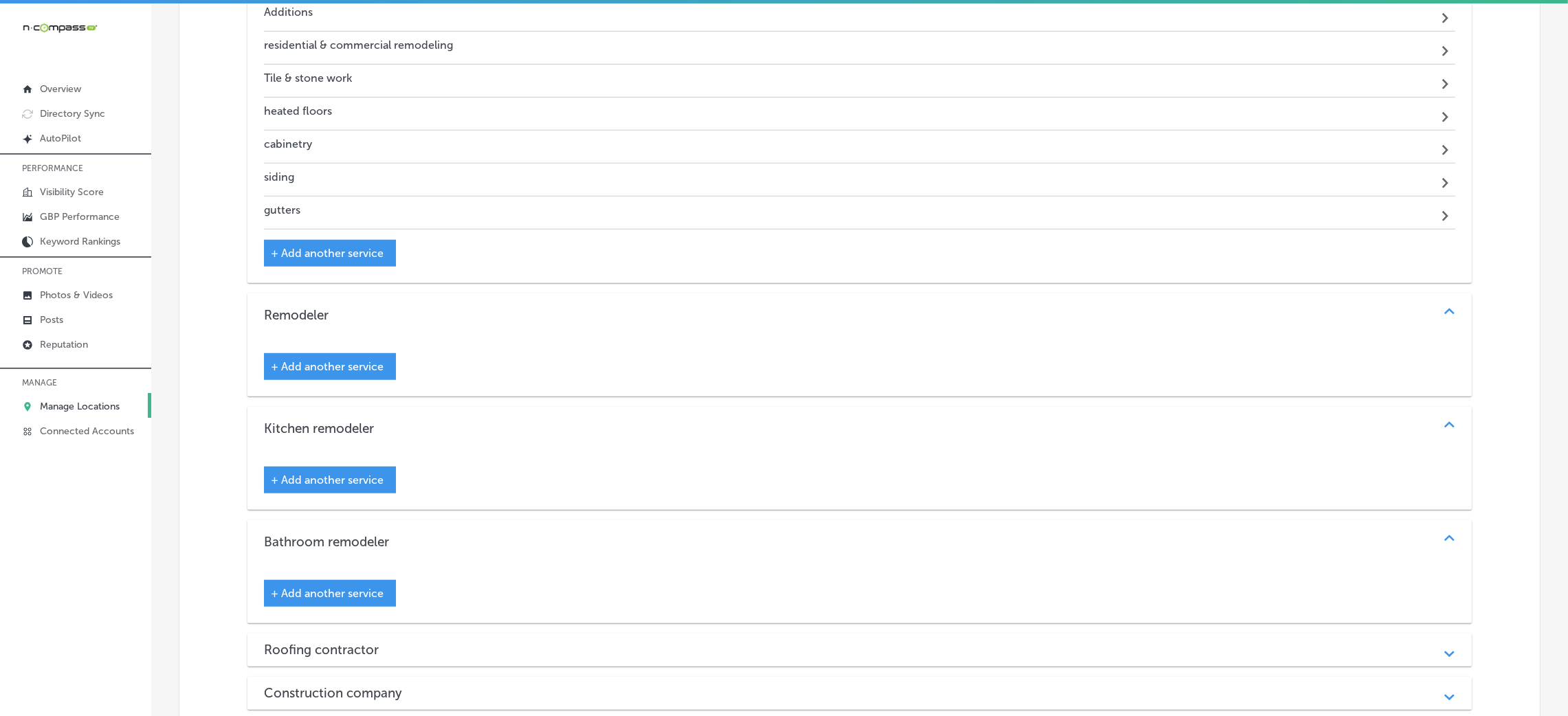
click at [344, 260] on span "+ Add another service" at bounding box center [327, 253] width 113 height 13
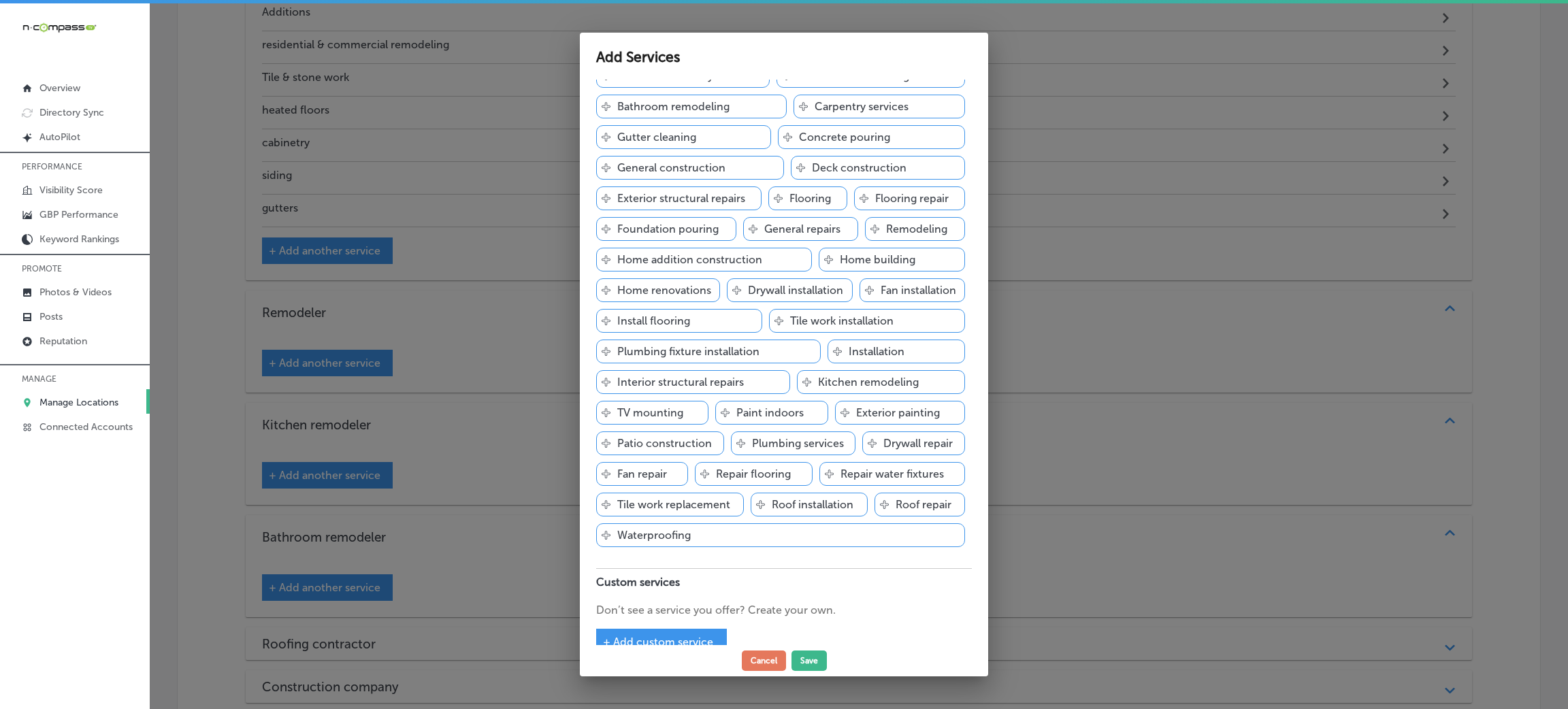
scroll to position [129, 0]
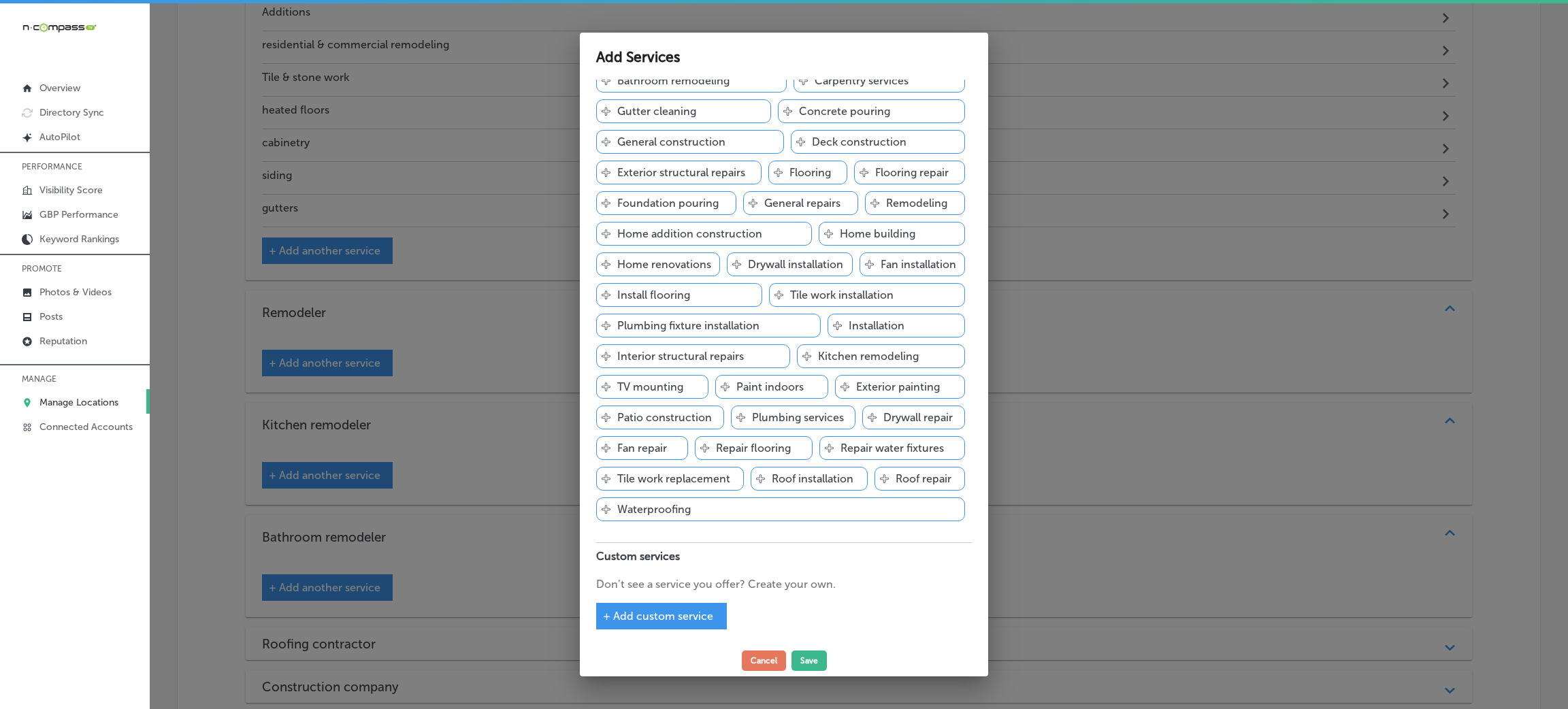
click at [636, 603] on div "+ Add custom service" at bounding box center [661, 616] width 131 height 27
click at [644, 612] on span "+ Add custom service" at bounding box center [658, 616] width 110 height 13
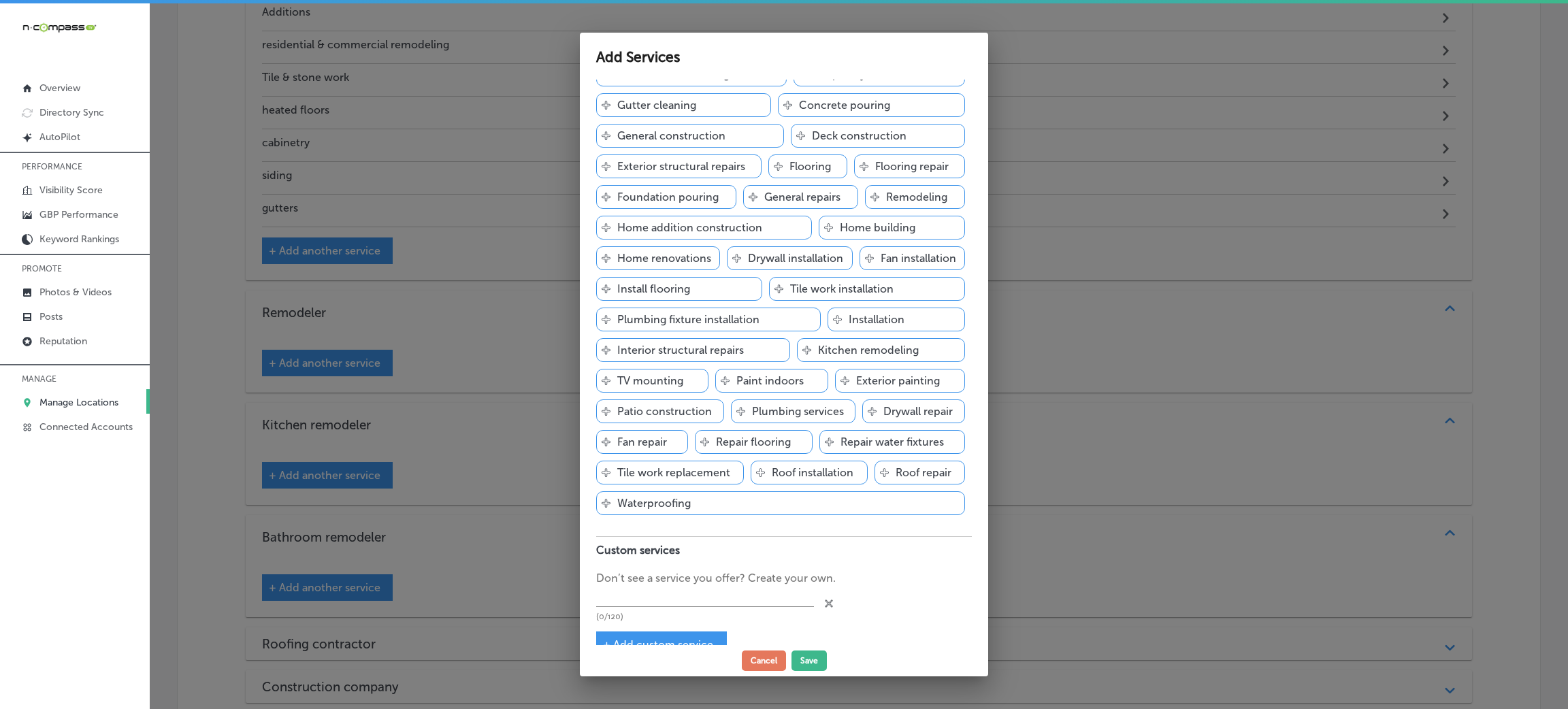
click at [648, 587] on p "Don’t see a service you offer? Create your own." at bounding box center [784, 578] width 375 height 16
click at [647, 600] on input "text" at bounding box center [705, 597] width 217 height 21
click at [647, 606] on input "text" at bounding box center [705, 597] width 217 height 21
paste input "concrete garage doors commercial doors"
drag, startPoint x: 636, startPoint y: 603, endPoint x: 782, endPoint y: 606, distance: 146.0
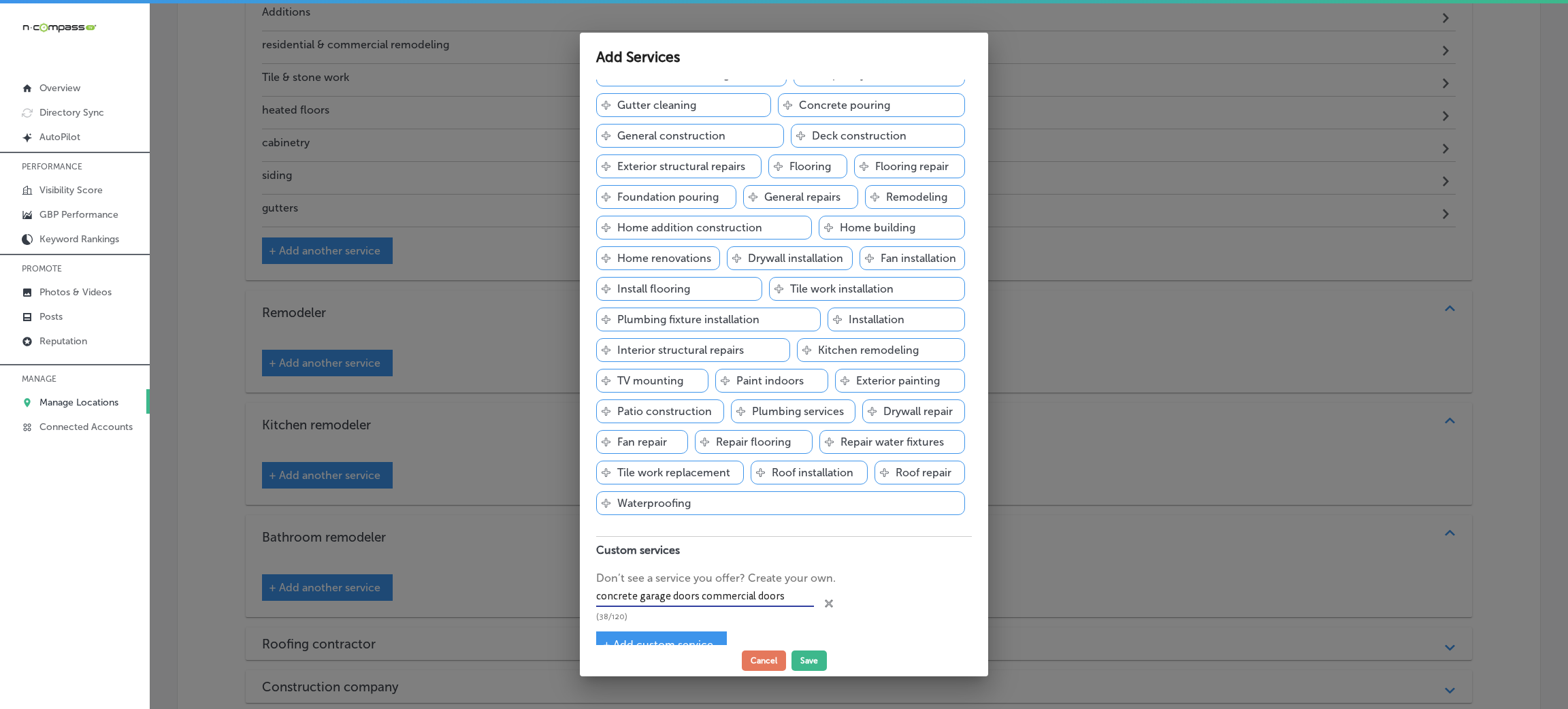
click at [782, 606] on input "concrete garage doors commercial doors" at bounding box center [705, 597] width 217 height 21
click at [683, 639] on div "+ Add custom service" at bounding box center [661, 645] width 131 height 27
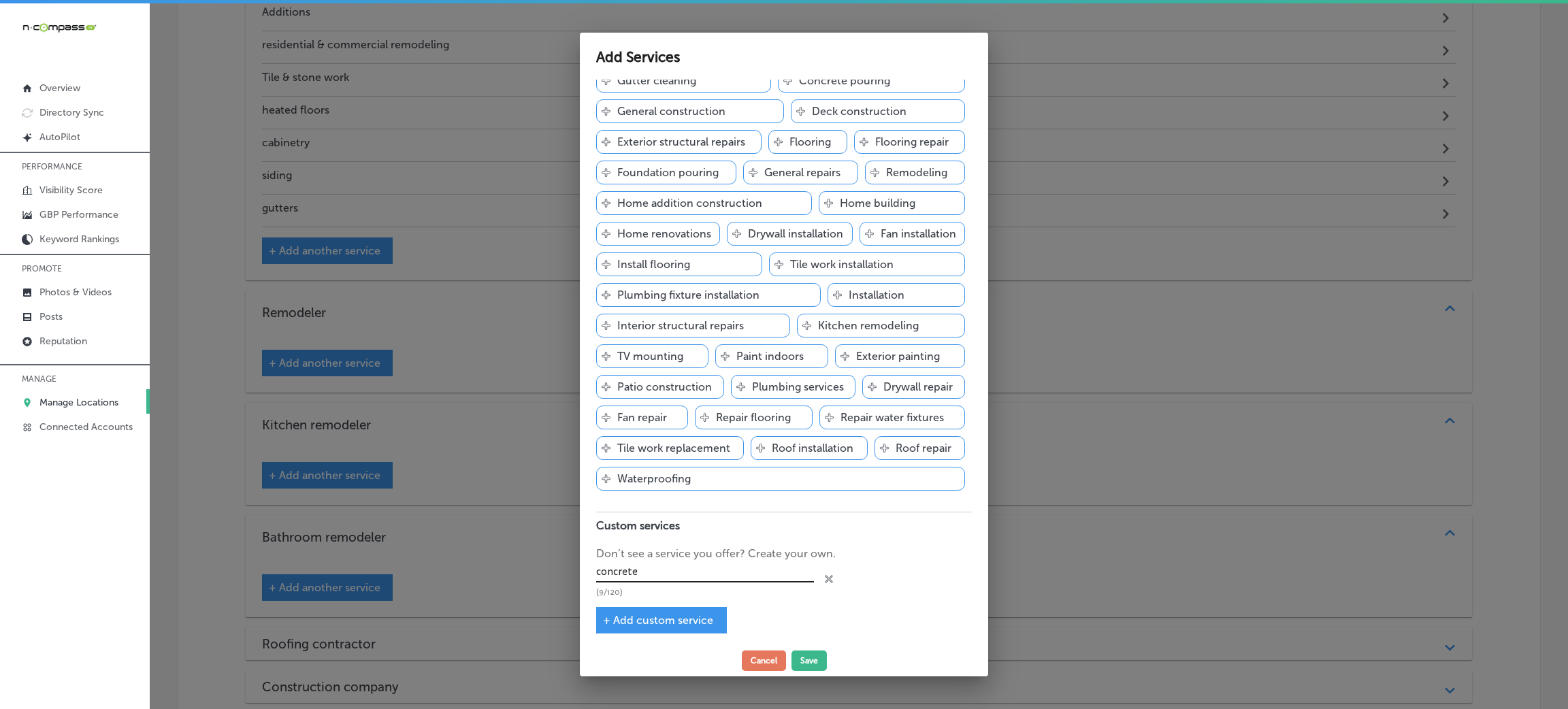
scroll to position [164, 0]
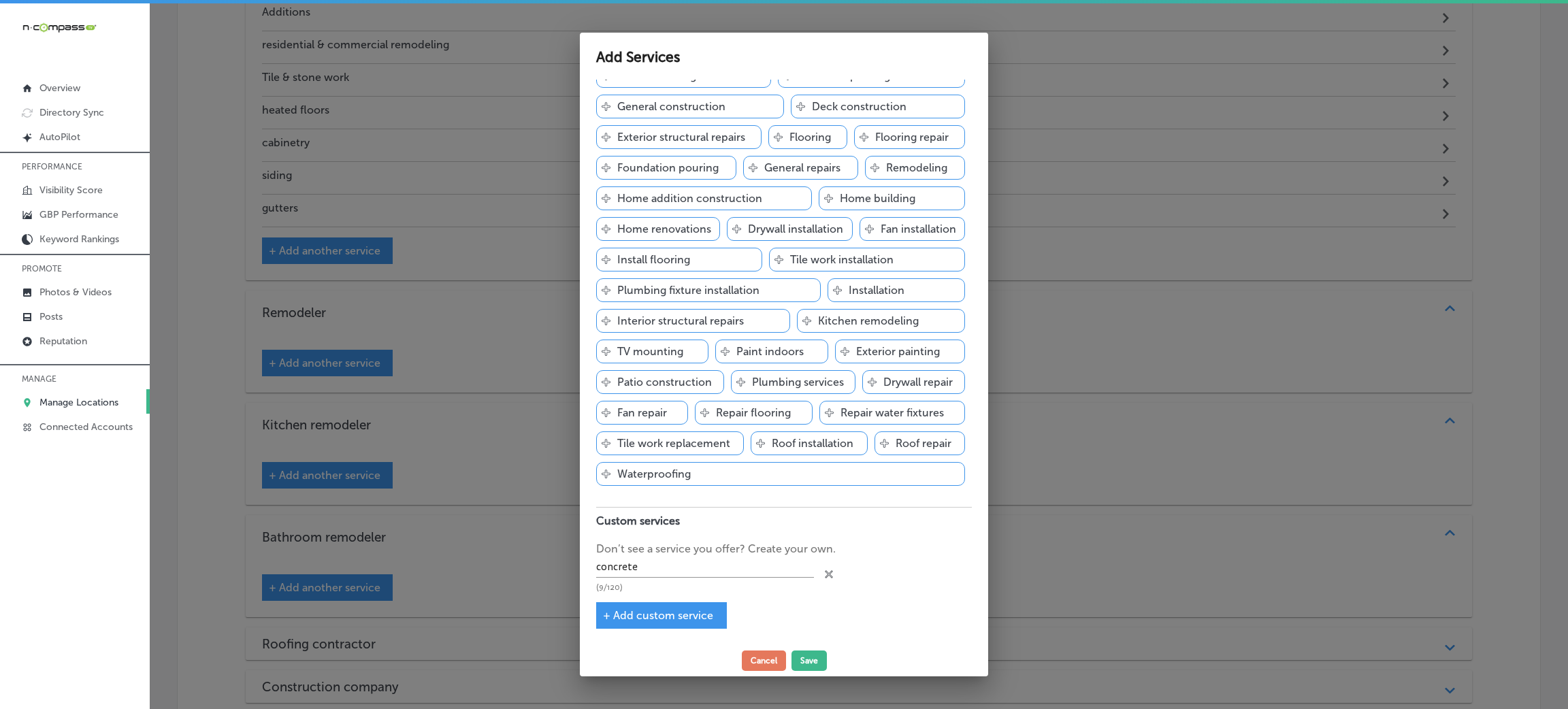
click at [631, 622] on div "+ Add custom service" at bounding box center [661, 615] width 131 height 27
click at [631, 606] on div "+ Add custom service" at bounding box center [661, 615] width 131 height 27
click at [631, 604] on div "+ Add custom service" at bounding box center [661, 615] width 131 height 27
click at [638, 607] on div "+ Add custom service" at bounding box center [661, 615] width 131 height 27
click at [662, 610] on span "+ Add custom service" at bounding box center [658, 615] width 110 height 13
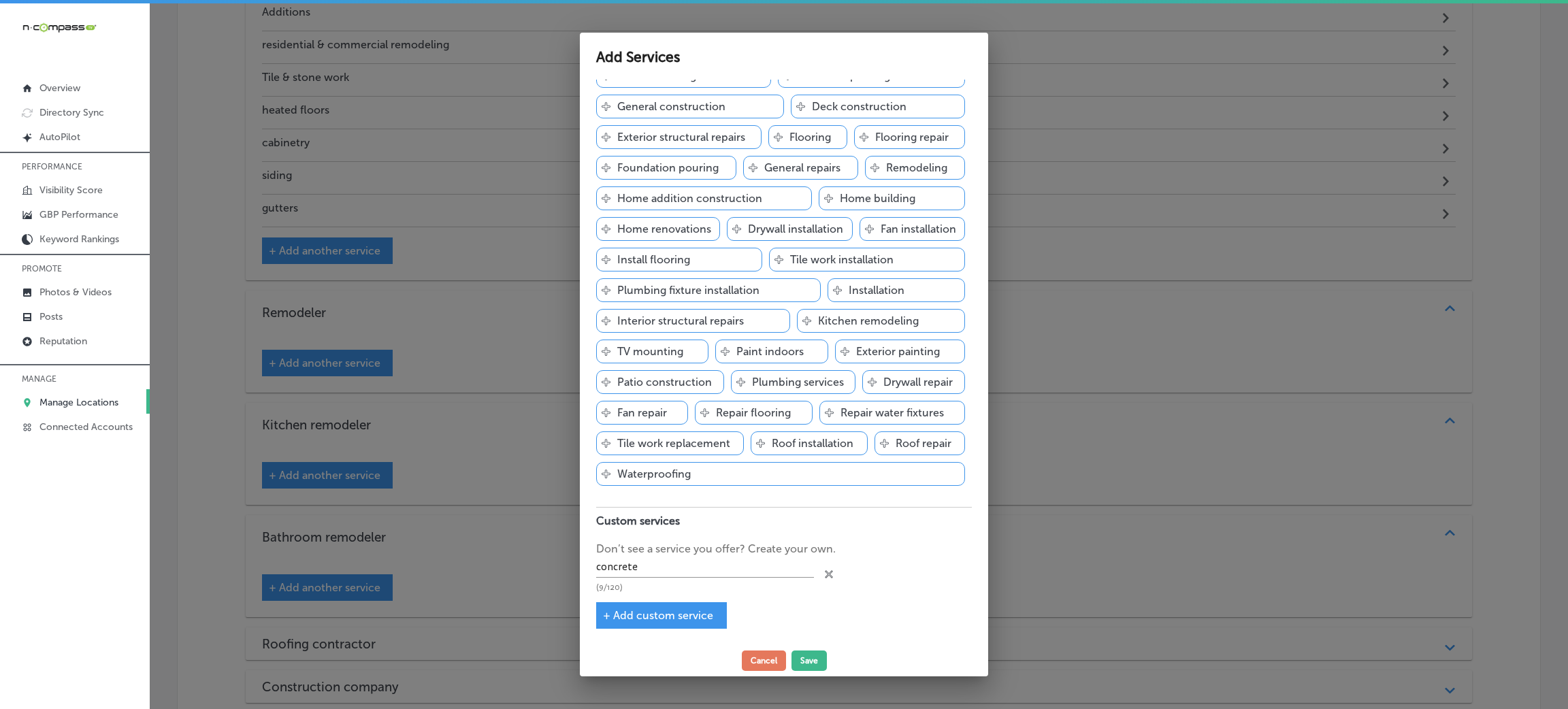
type input "concrete"
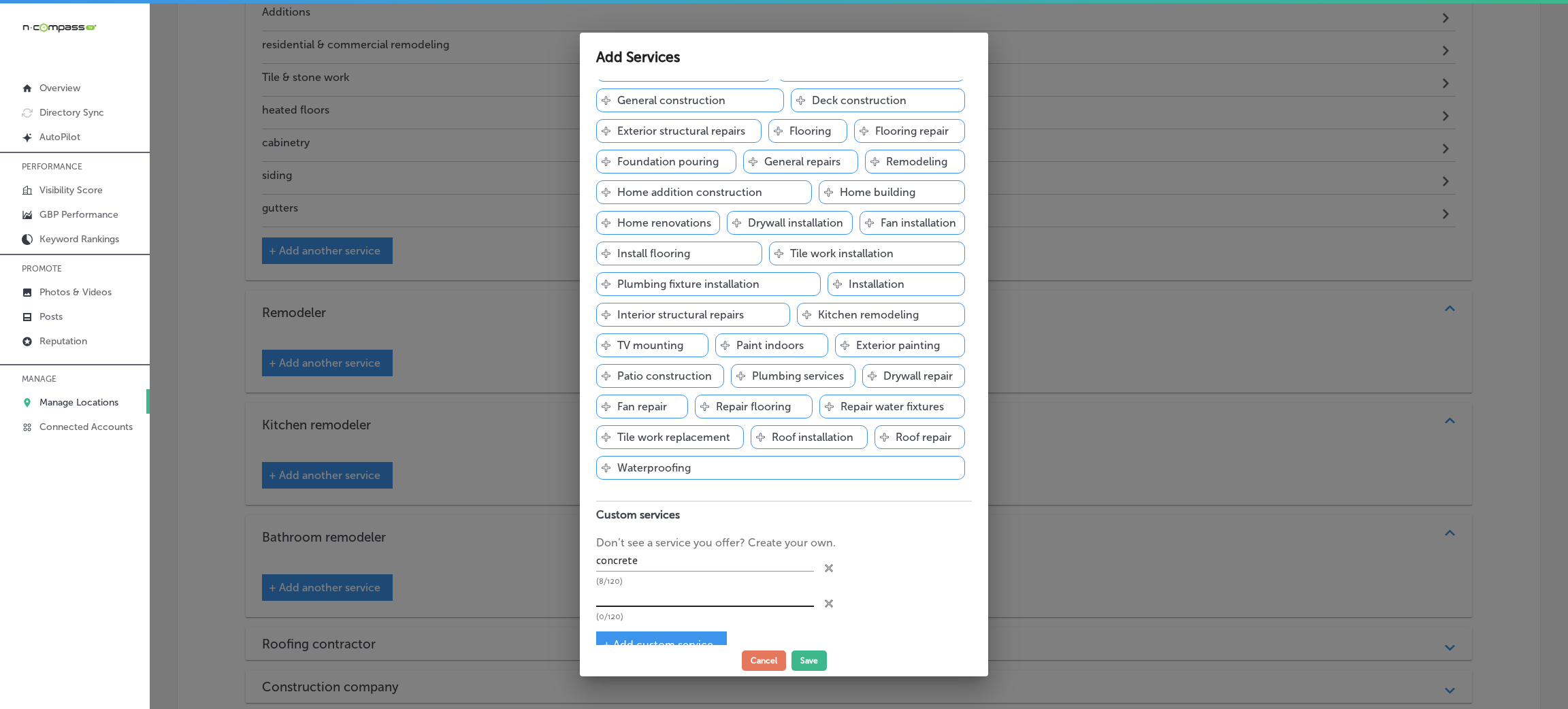
click at [652, 607] on input "text" at bounding box center [705, 596] width 217 height 21
paste input "garage doors commercial doors"
drag, startPoint x: 668, startPoint y: 603, endPoint x: 765, endPoint y: 602, distance: 97.0
click at [765, 602] on input "garage doors commercial doors" at bounding box center [705, 596] width 217 height 21
click at [659, 607] on input "garage doors commercial doors" at bounding box center [705, 596] width 217 height 21
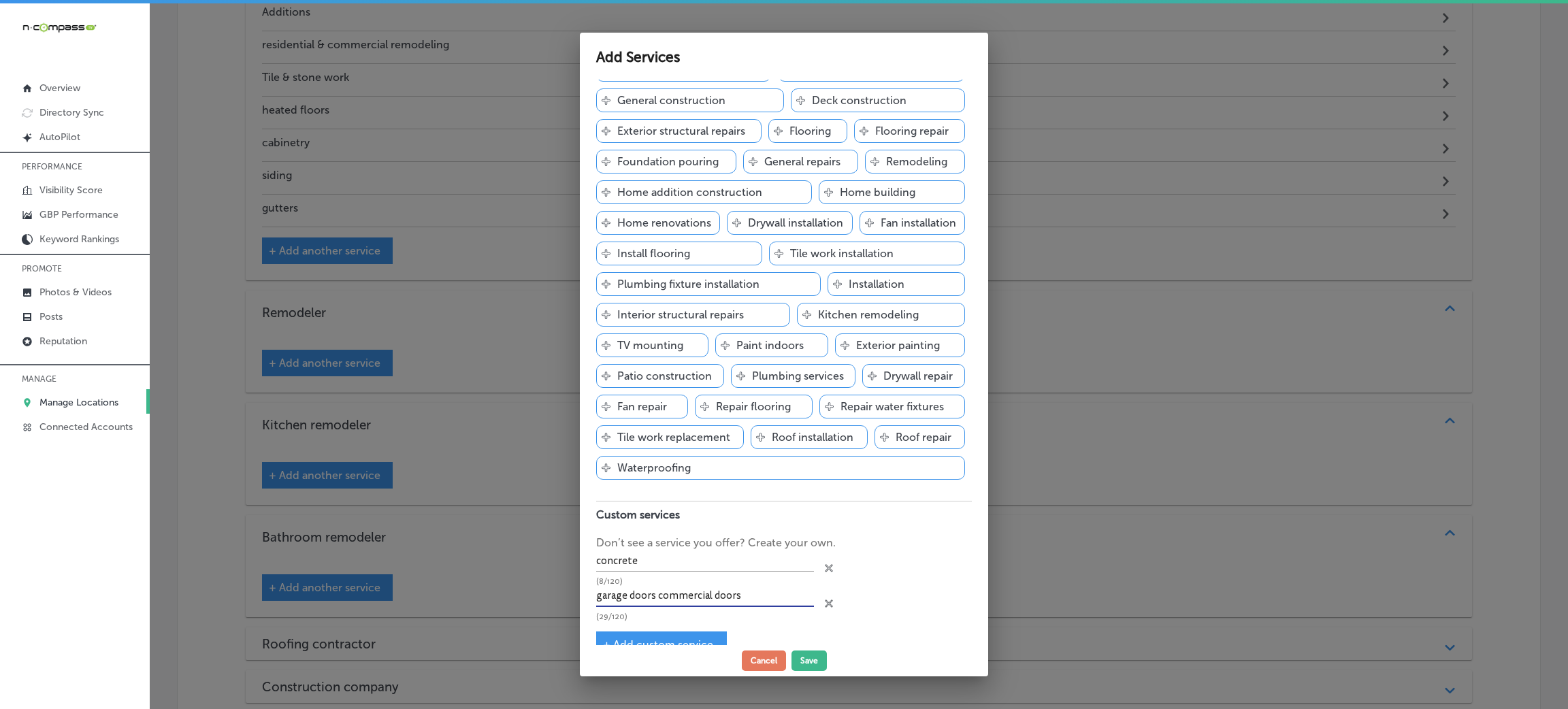
drag, startPoint x: 656, startPoint y: 604, endPoint x: 763, endPoint y: 604, distance: 107.0
click at [763, 604] on input "garage doors commercial doors" at bounding box center [705, 596] width 217 height 21
click at [675, 636] on div "+ Add custom service" at bounding box center [661, 645] width 131 height 27
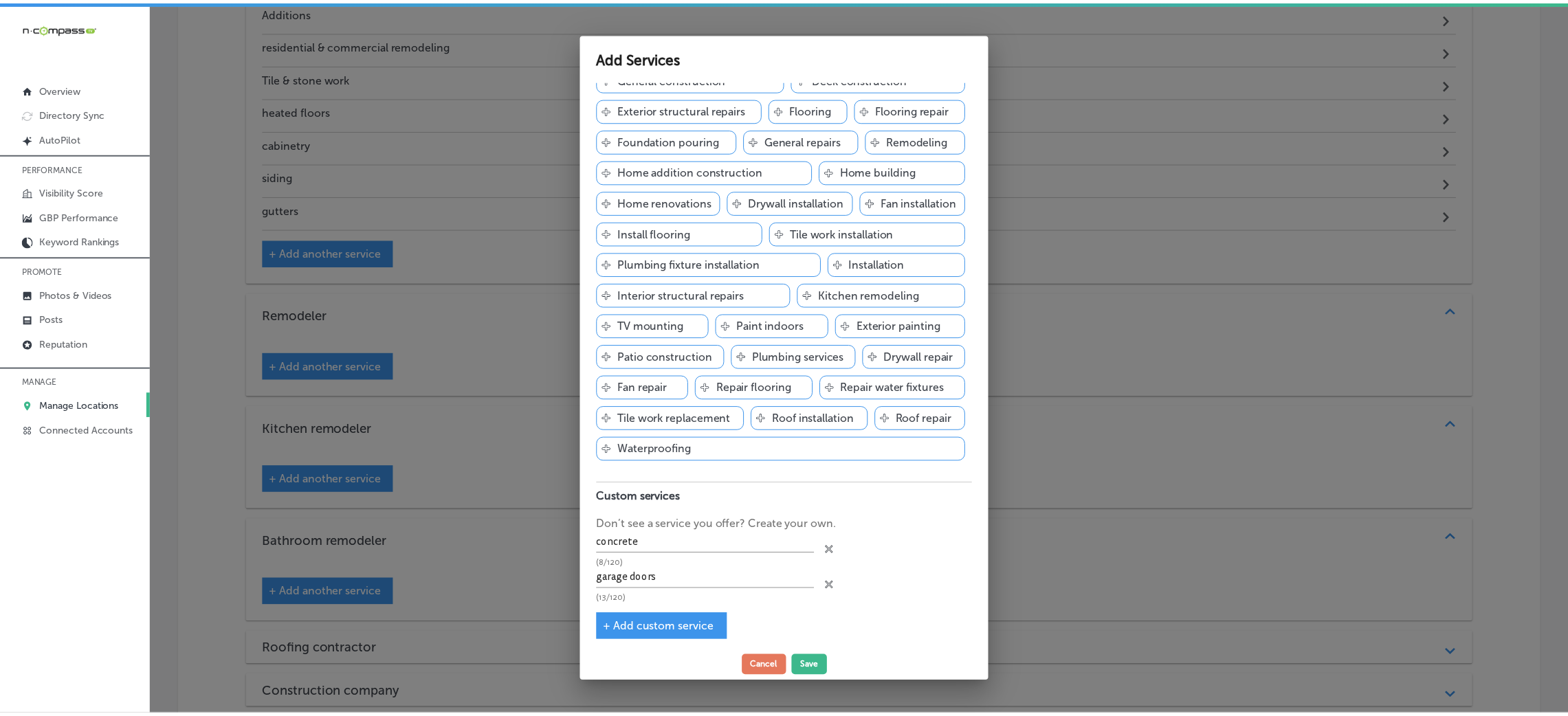
scroll to position [200, 0]
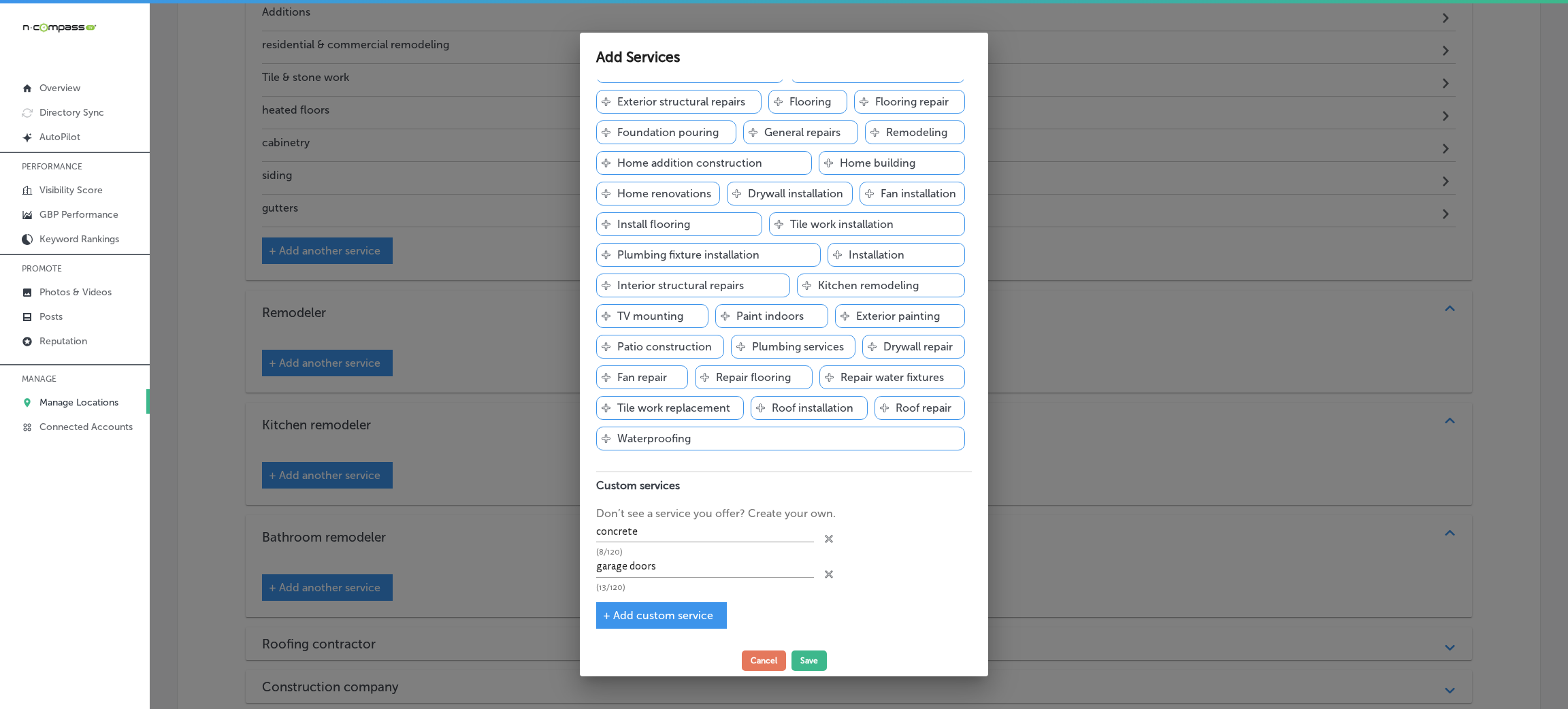
click at [644, 616] on span "+ Add custom service" at bounding box center [658, 615] width 110 height 13
type input "garage doors"
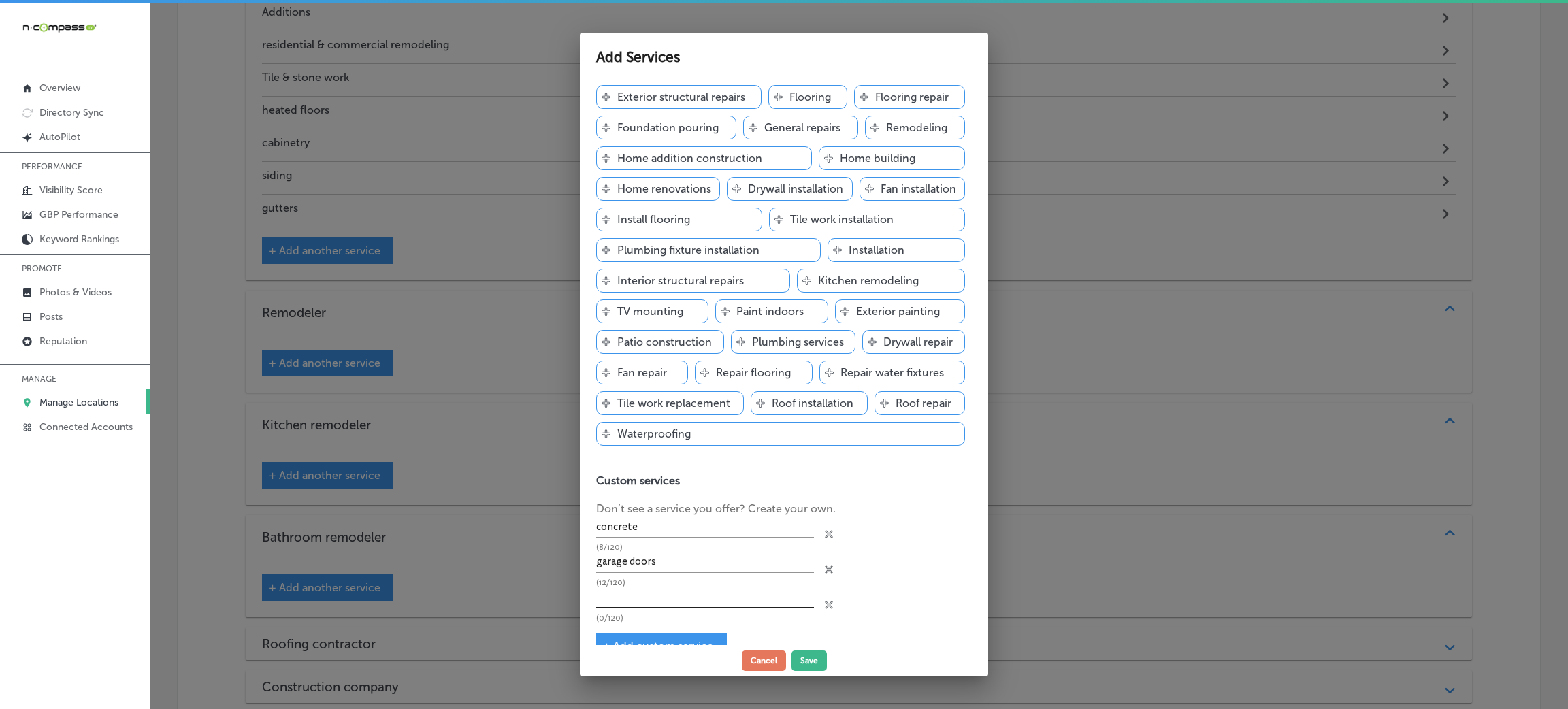
click at [634, 600] on input "text" at bounding box center [705, 598] width 217 height 21
paste input "commercial doors"
type input "commercial doors"
click at [807, 664] on button "Save" at bounding box center [809, 661] width 36 height 20
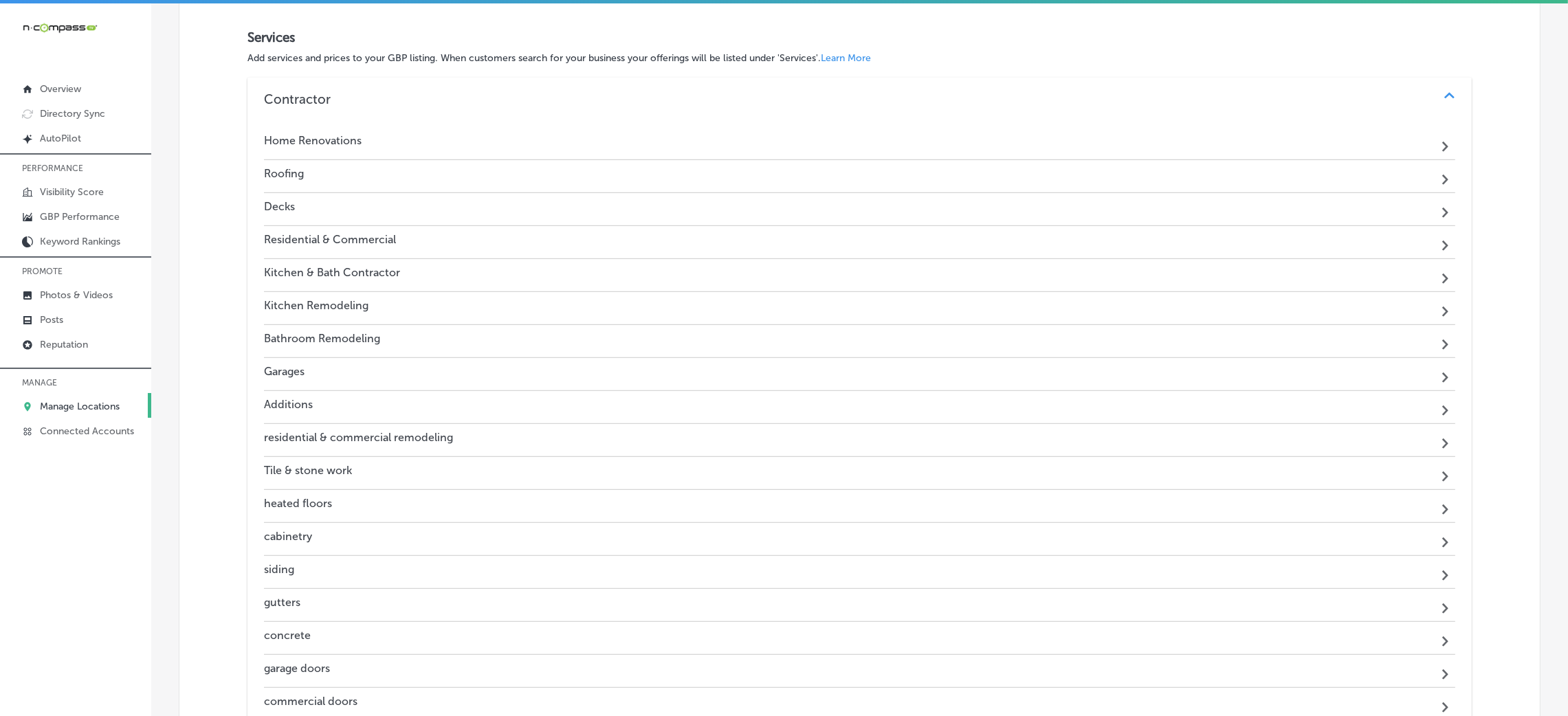
scroll to position [1070, 0]
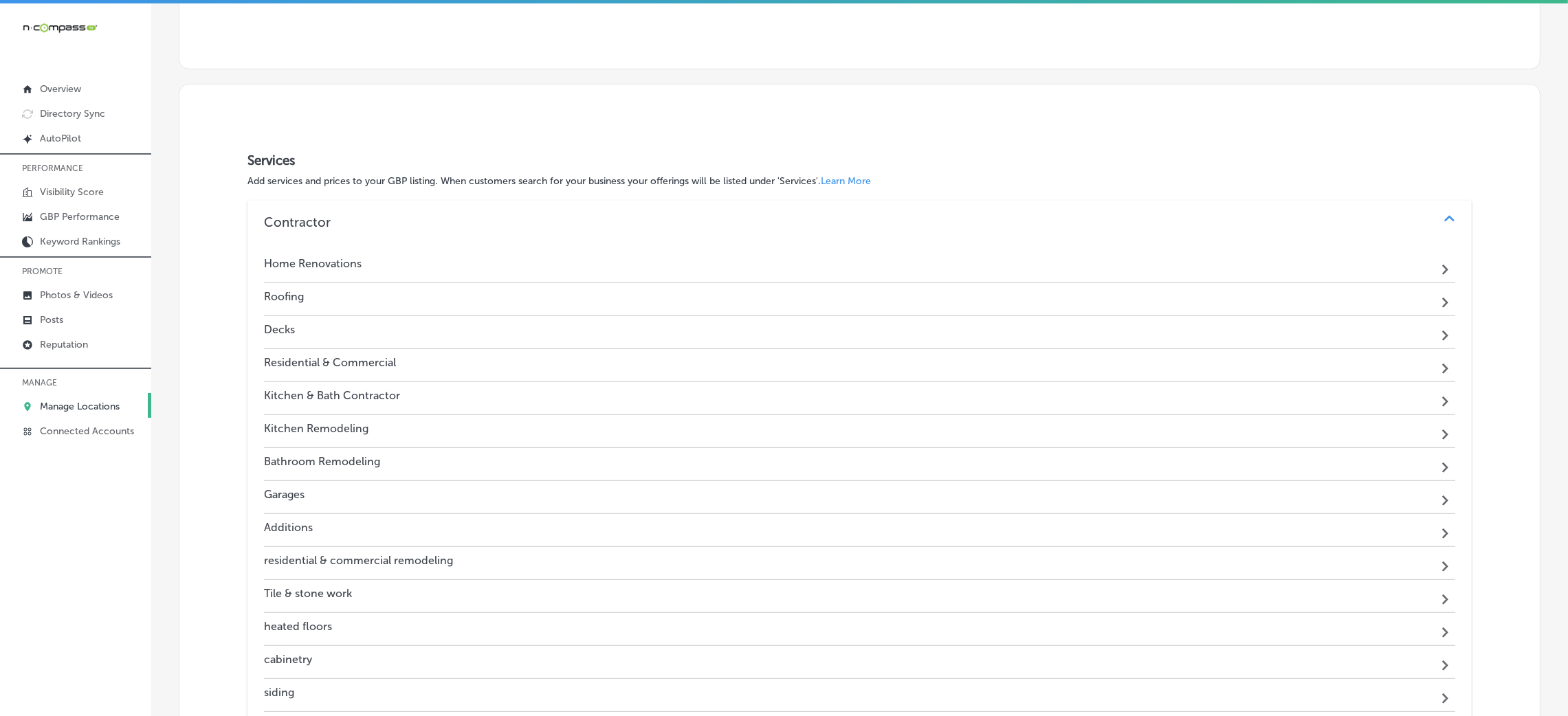
click at [398, 253] on div "Home Renovations Path Created with Sketch." at bounding box center [860, 266] width 1192 height 33
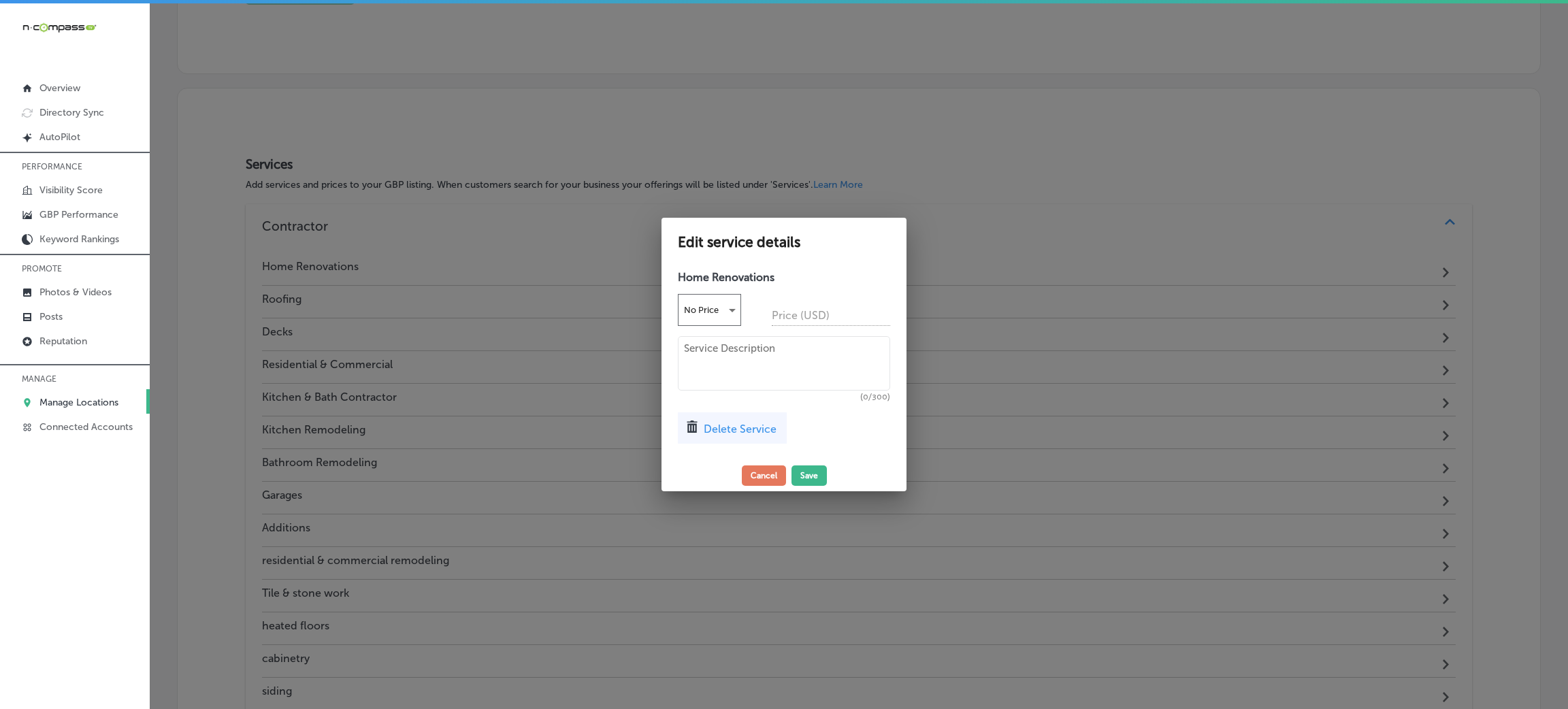
click at [756, 343] on textarea at bounding box center [784, 364] width 213 height 55
paste textarea "K&B Renovations"
type textarea "K&B Renovations"
click at [717, 370] on textarea at bounding box center [784, 364] width 213 height 55
paste textarea "Transform your living space with complete renovation solutions designed to impr…"
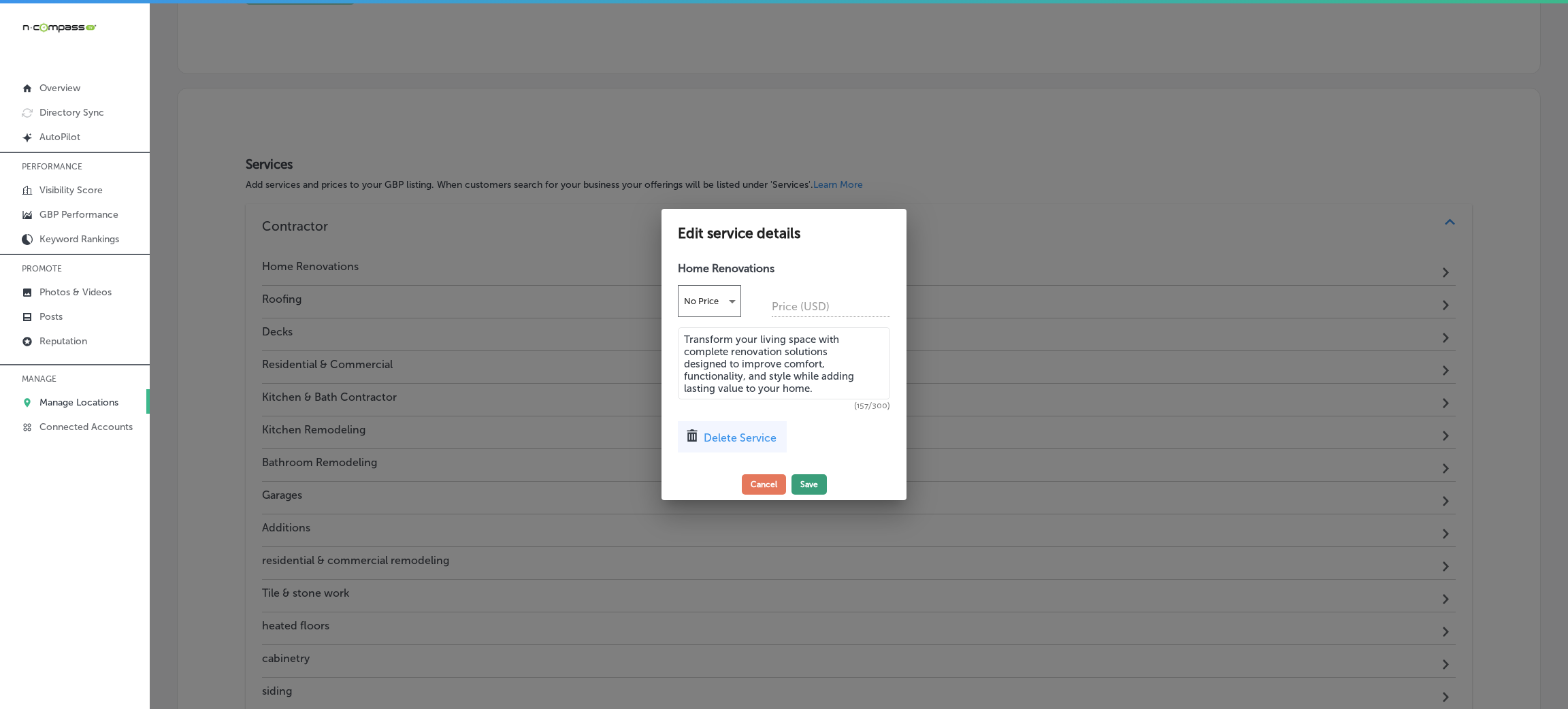
type textarea "Transform your living space with complete renovation solutions designed to impr…"
click at [811, 482] on button "Save" at bounding box center [809, 484] width 36 height 20
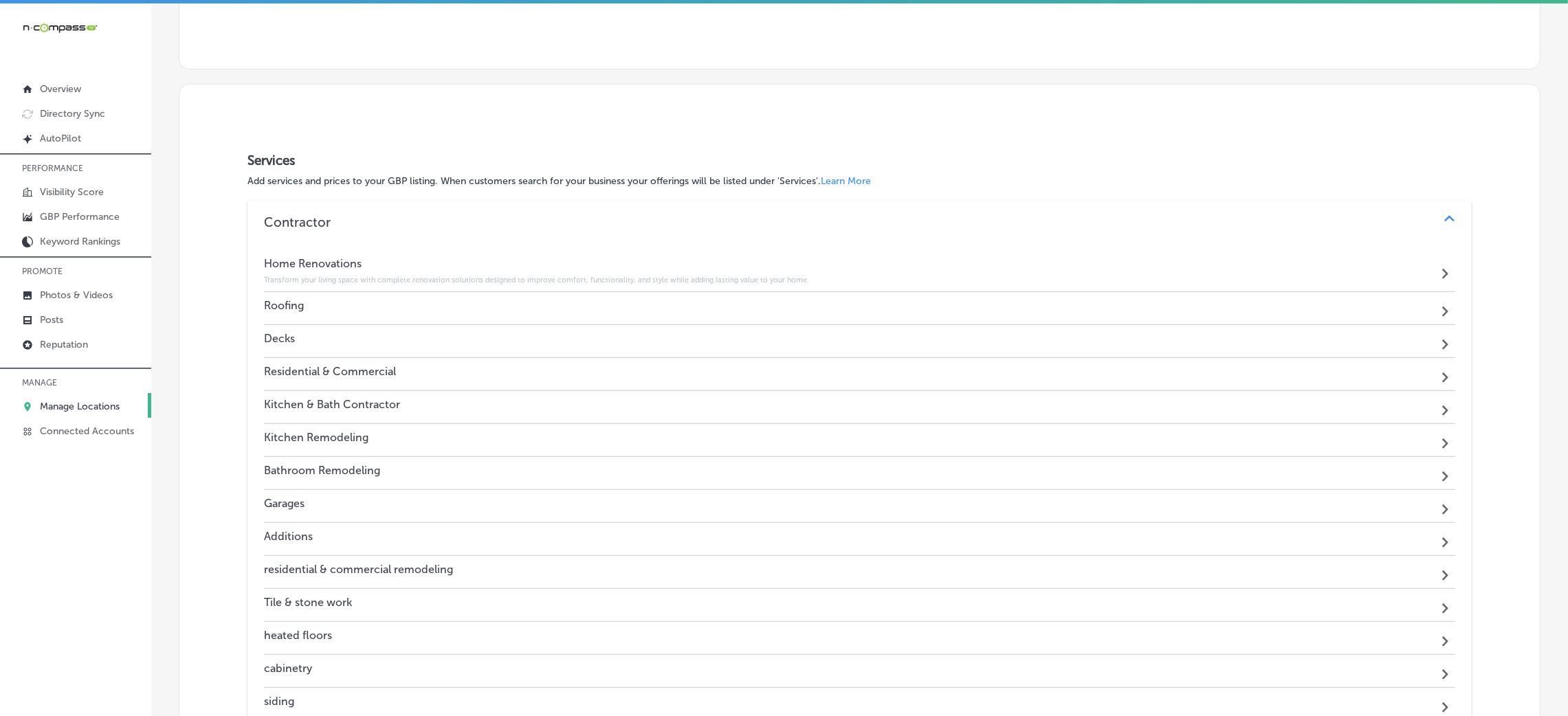
click at [383, 316] on div "Roofing Path Created with Sketch." at bounding box center [860, 309] width 1192 height 33
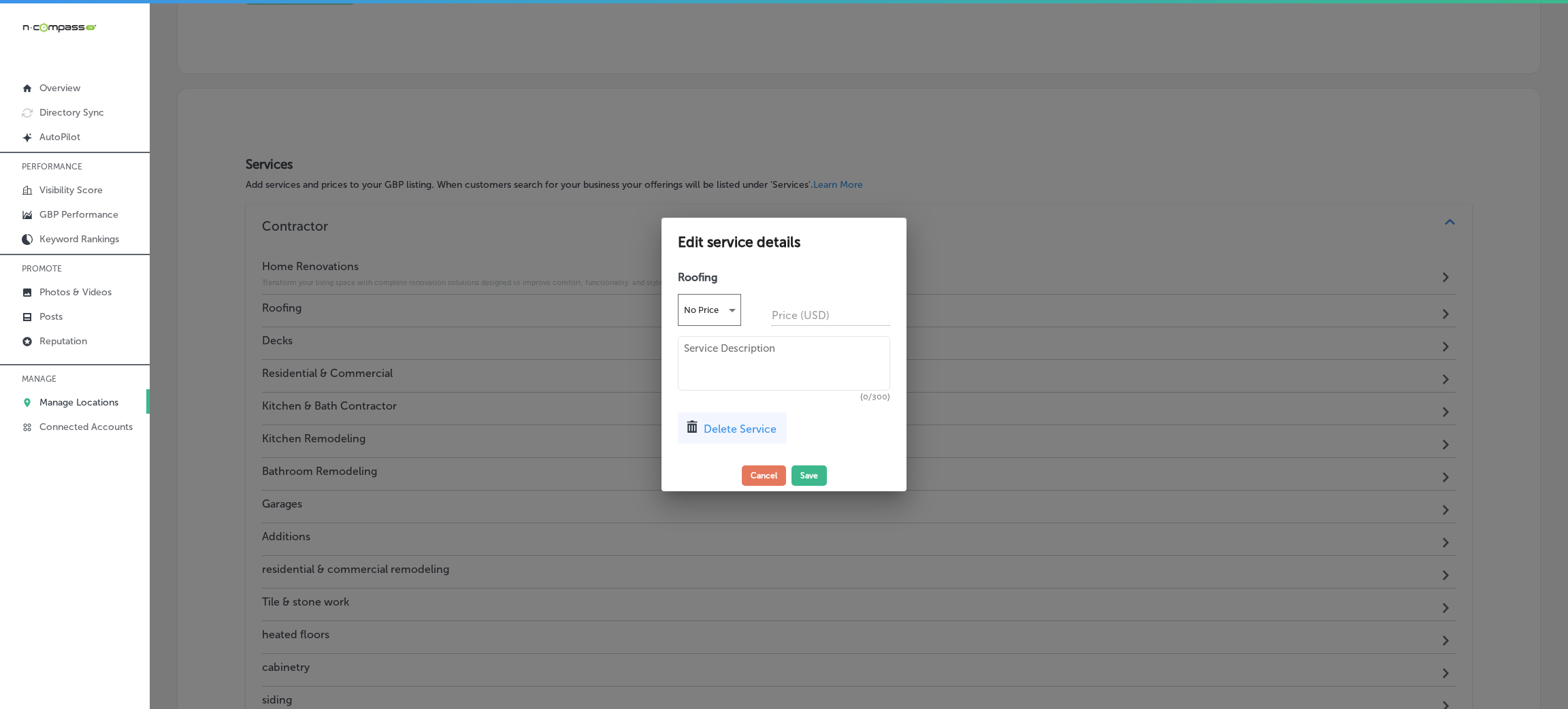
click at [745, 367] on textarea at bounding box center [784, 364] width 213 height 55
paste textarea "Protect your property with expert roof installation, replacement, and repair us…"
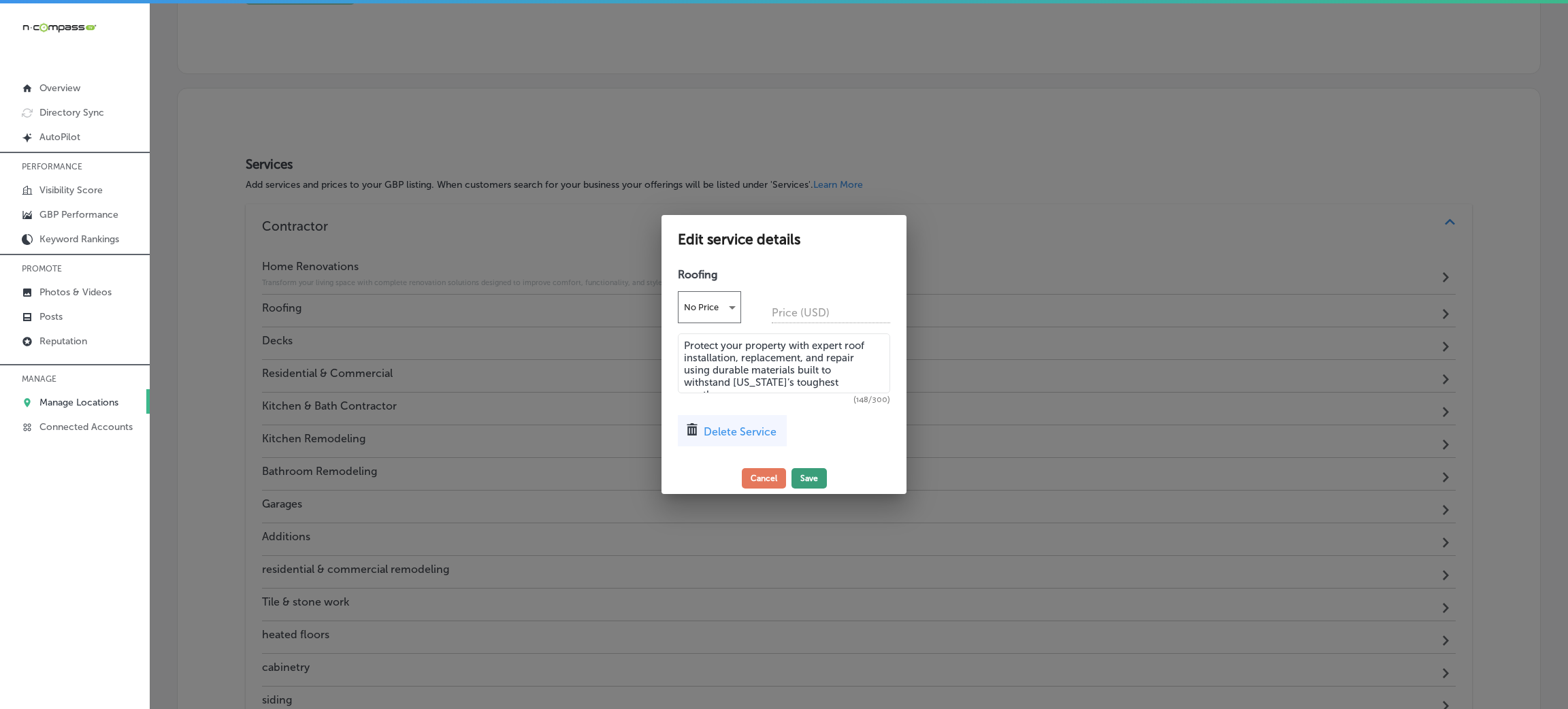
type textarea "Protect your property with expert roof installation, replacement, and repair us…"
click at [814, 479] on button "Save" at bounding box center [809, 478] width 36 height 20
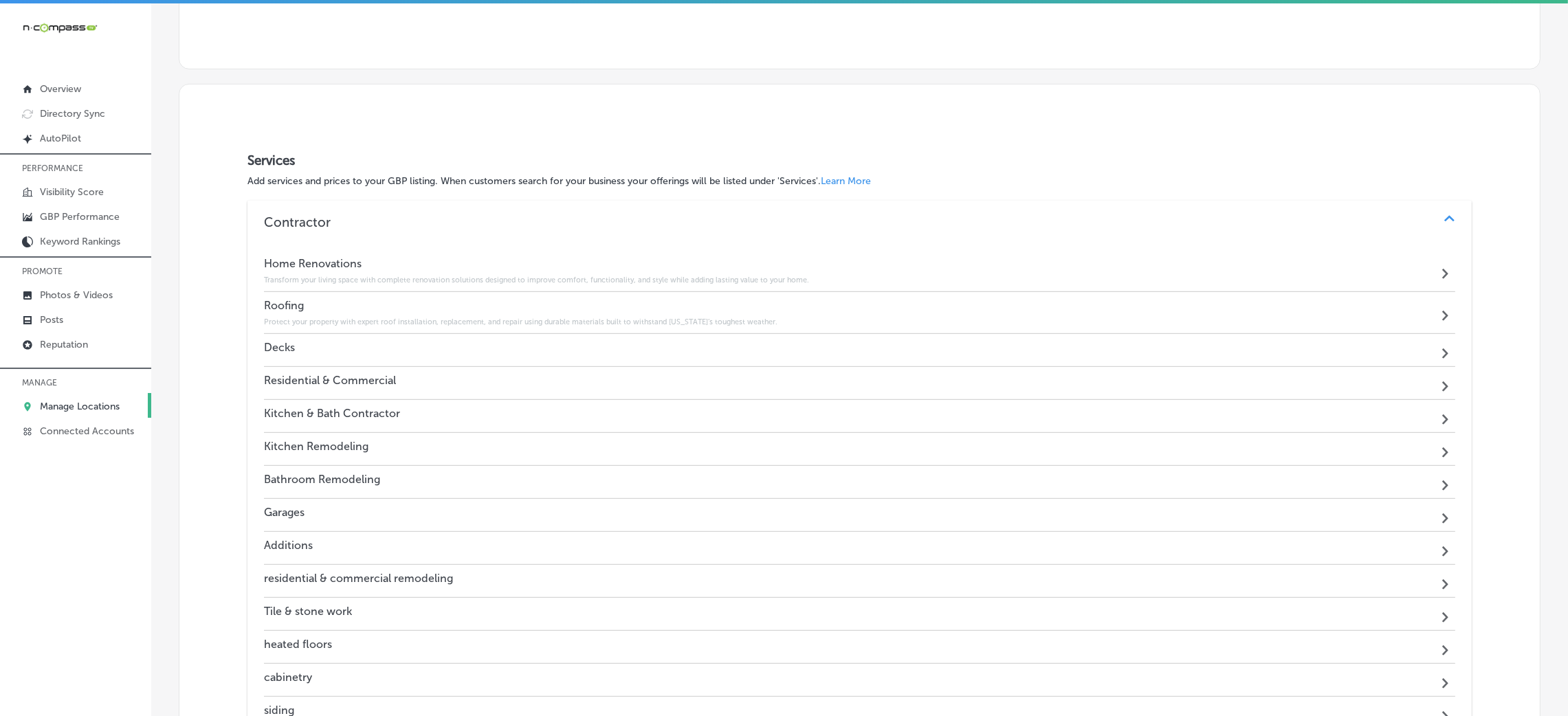
click at [384, 350] on div "Decks Path Created with Sketch." at bounding box center [860, 350] width 1192 height 33
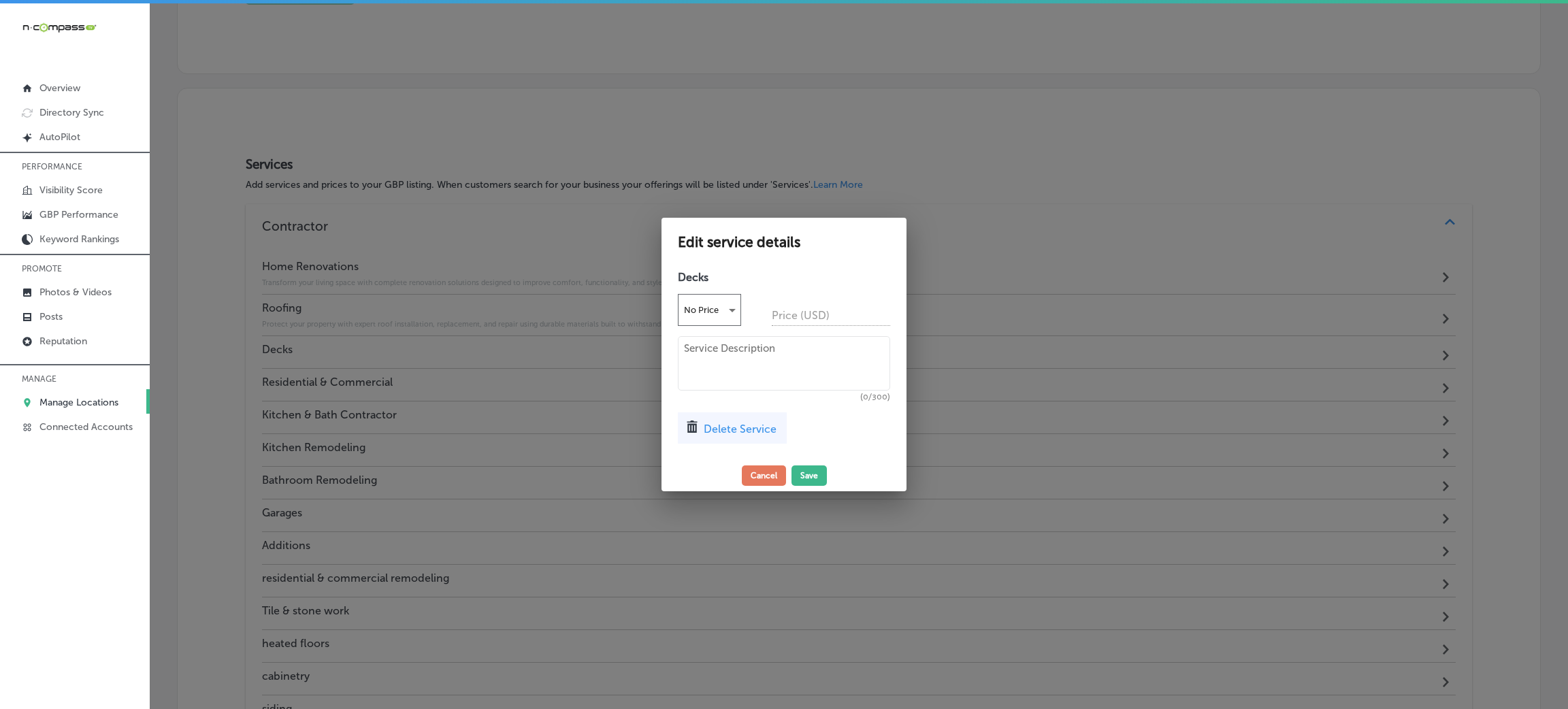
click at [700, 359] on textarea at bounding box center [784, 364] width 213 height 55
paste textarea "Enhance your outdoor living with custom-built decks designed for relaxation, en…"
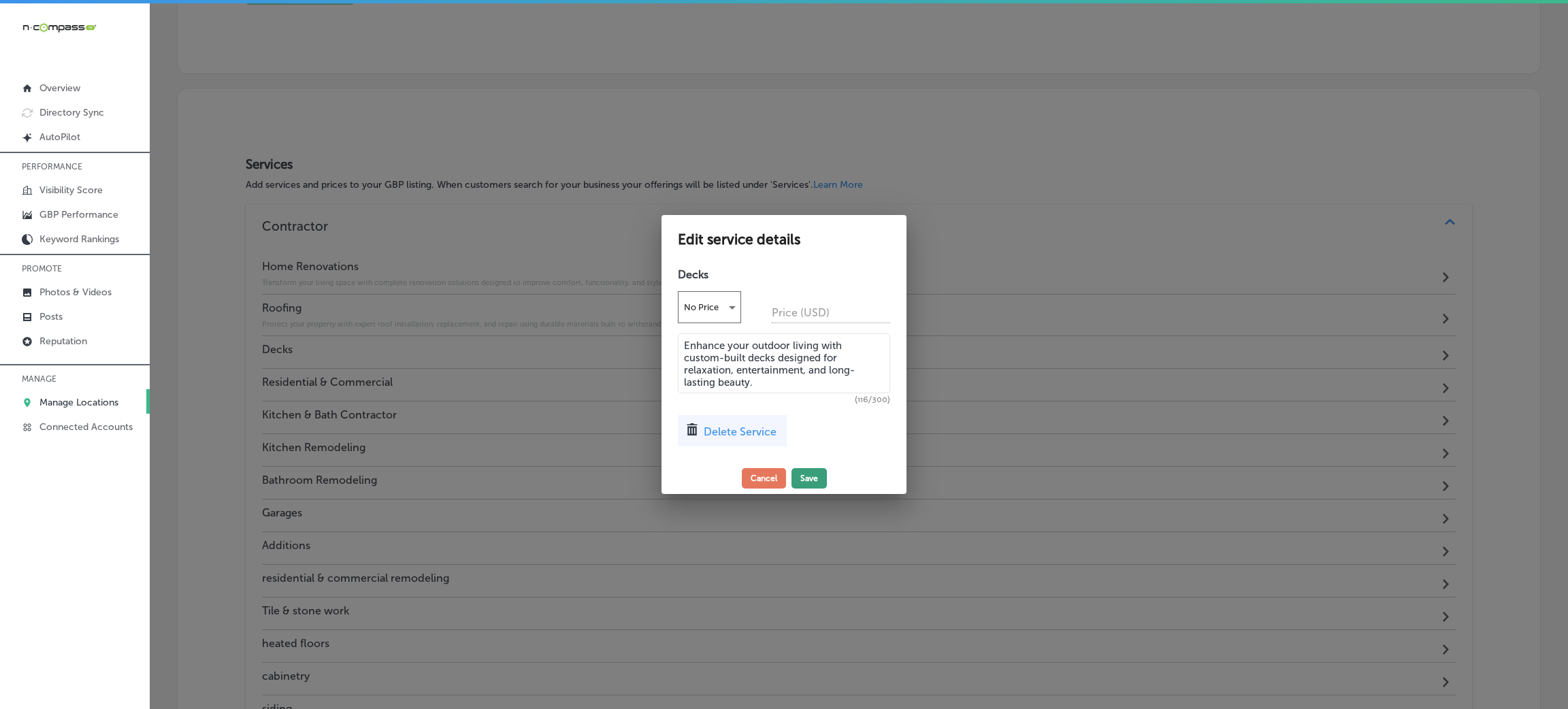
type textarea "Enhance your outdoor living with custom-built decks designed for relaxation, en…"
click at [800, 472] on button "Save" at bounding box center [809, 478] width 36 height 20
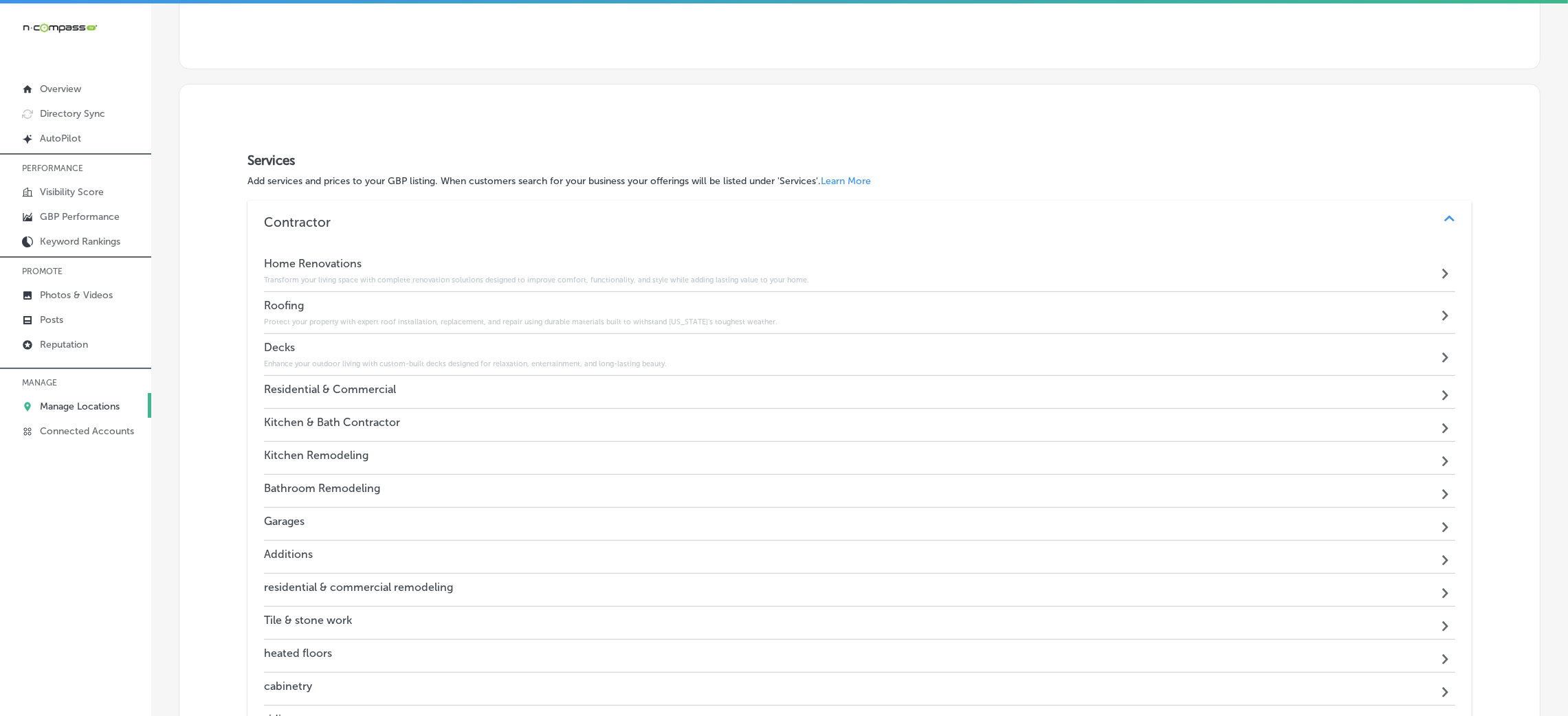
click at [415, 379] on div "Residential & Commercial Path Created with Sketch." at bounding box center [860, 392] width 1192 height 33
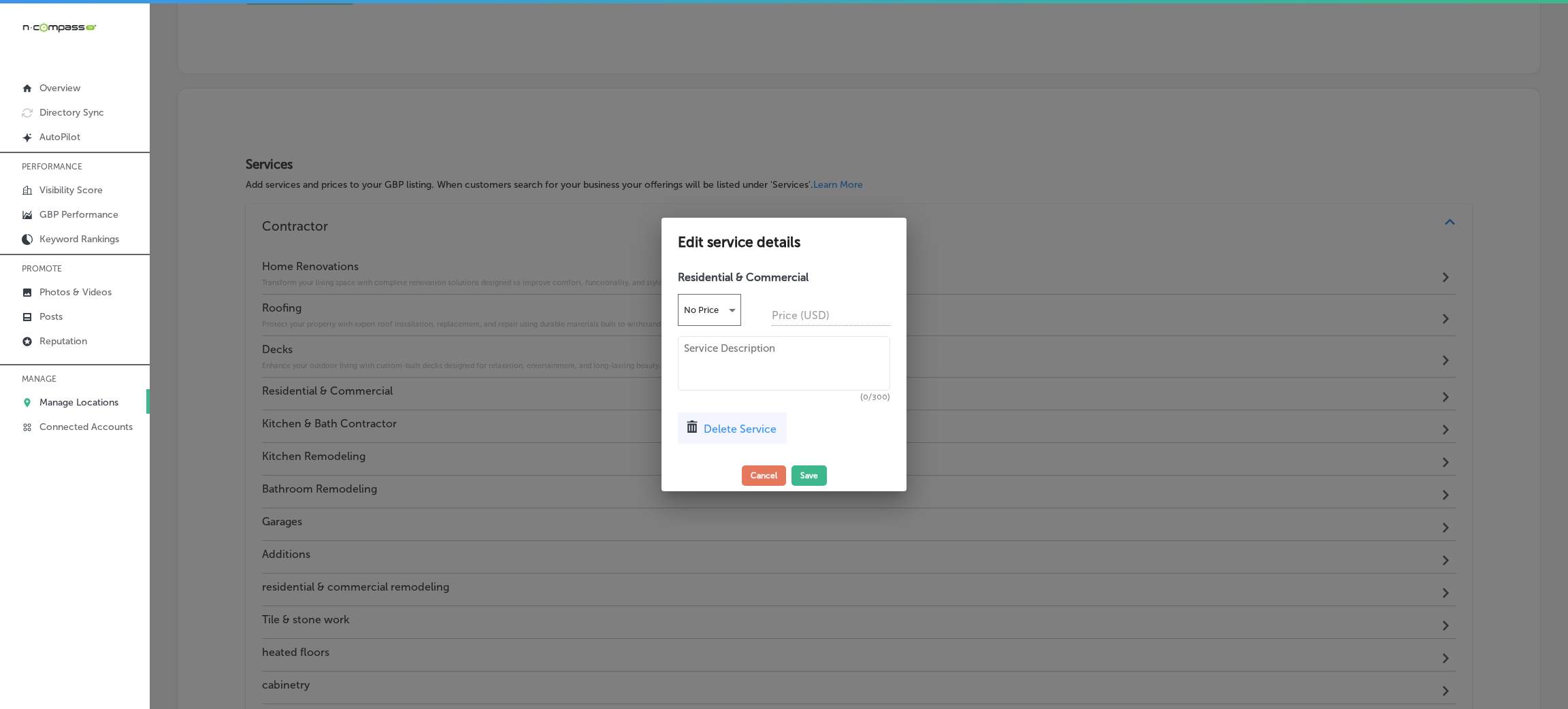
click at [721, 346] on textarea at bounding box center [784, 364] width 213 height 55
paste textarea "Providing high-quality remodeling and construction services for both homeowners…"
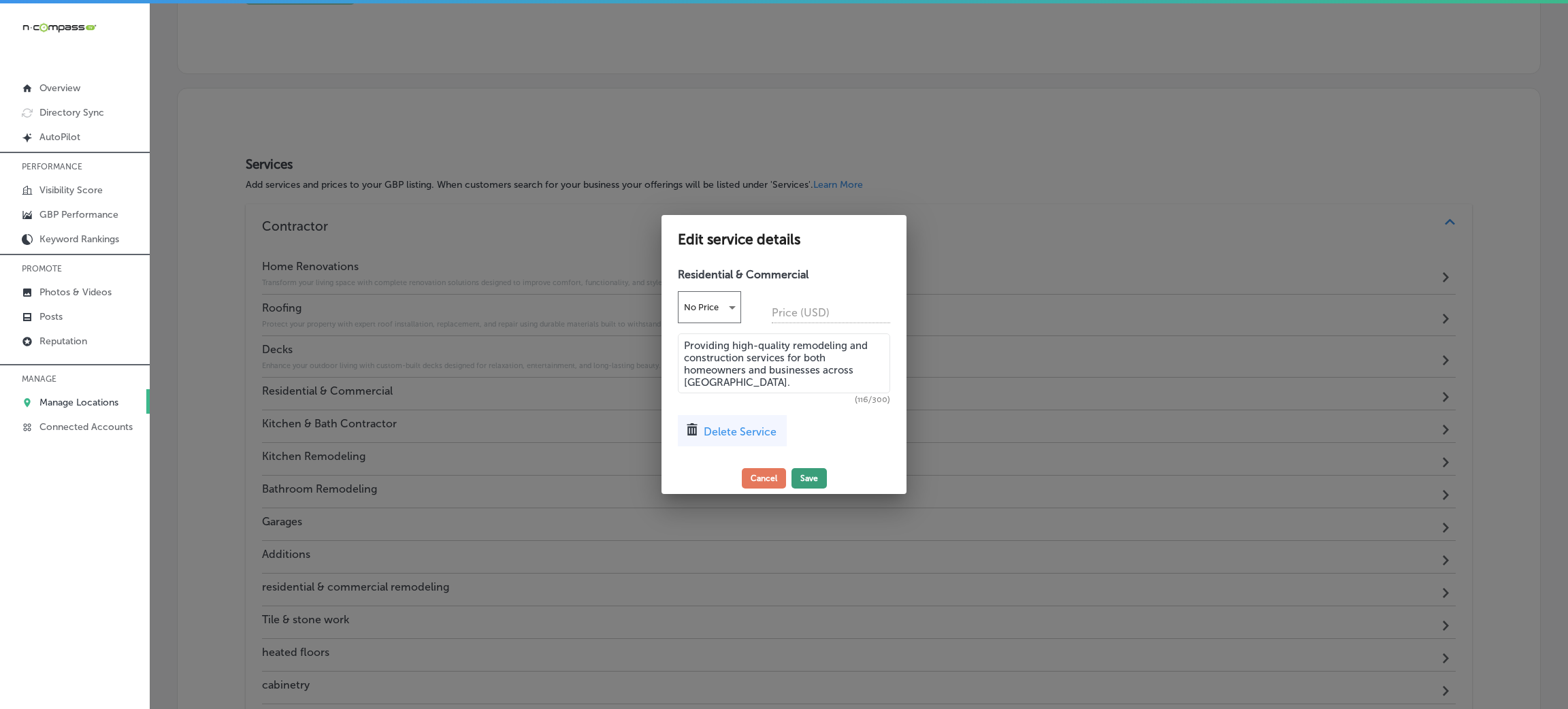
type textarea "Providing high-quality remodeling and construction services for both homeowners…"
click at [805, 473] on button "Save" at bounding box center [809, 478] width 36 height 20
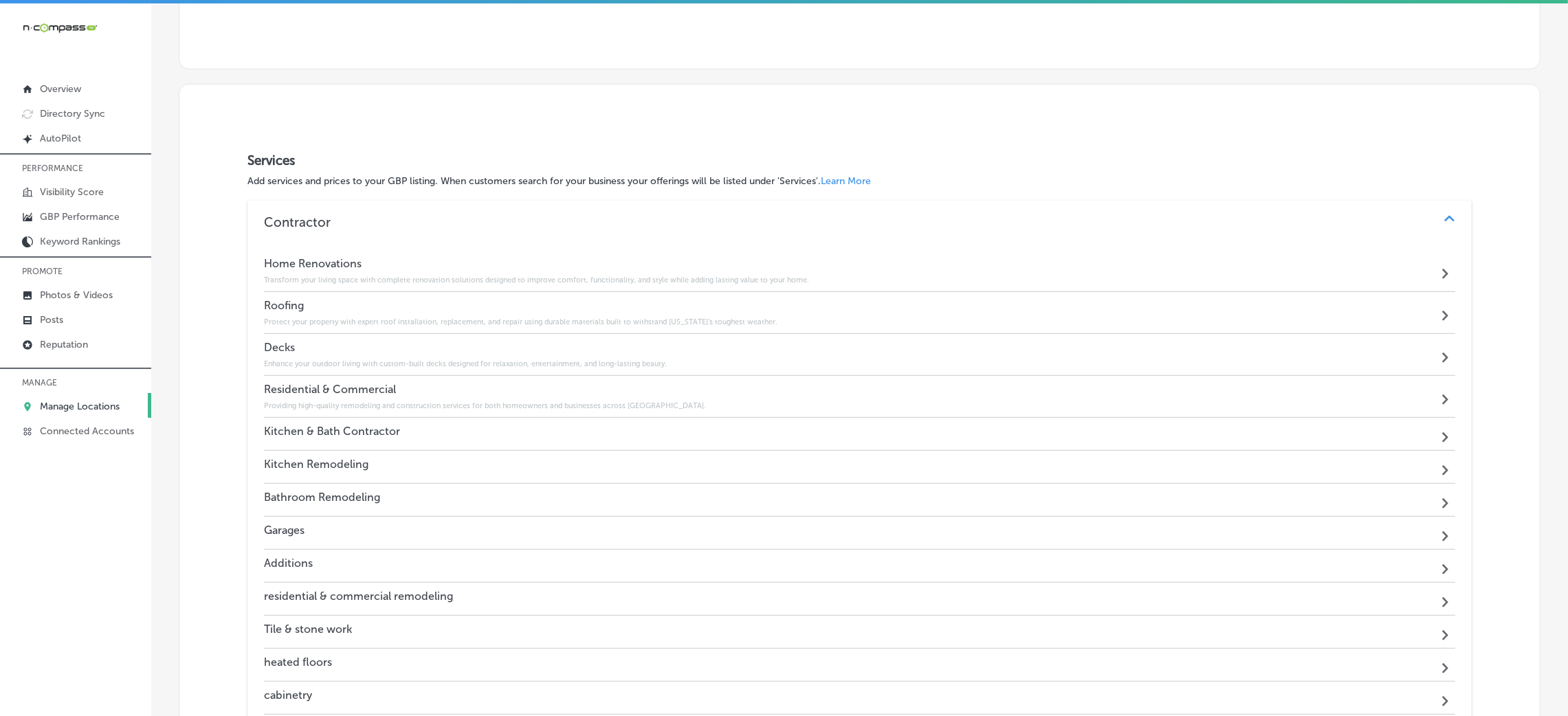
click at [473, 424] on div "Kitchen & Bath Contractor Path Created with Sketch." at bounding box center [860, 434] width 1192 height 33
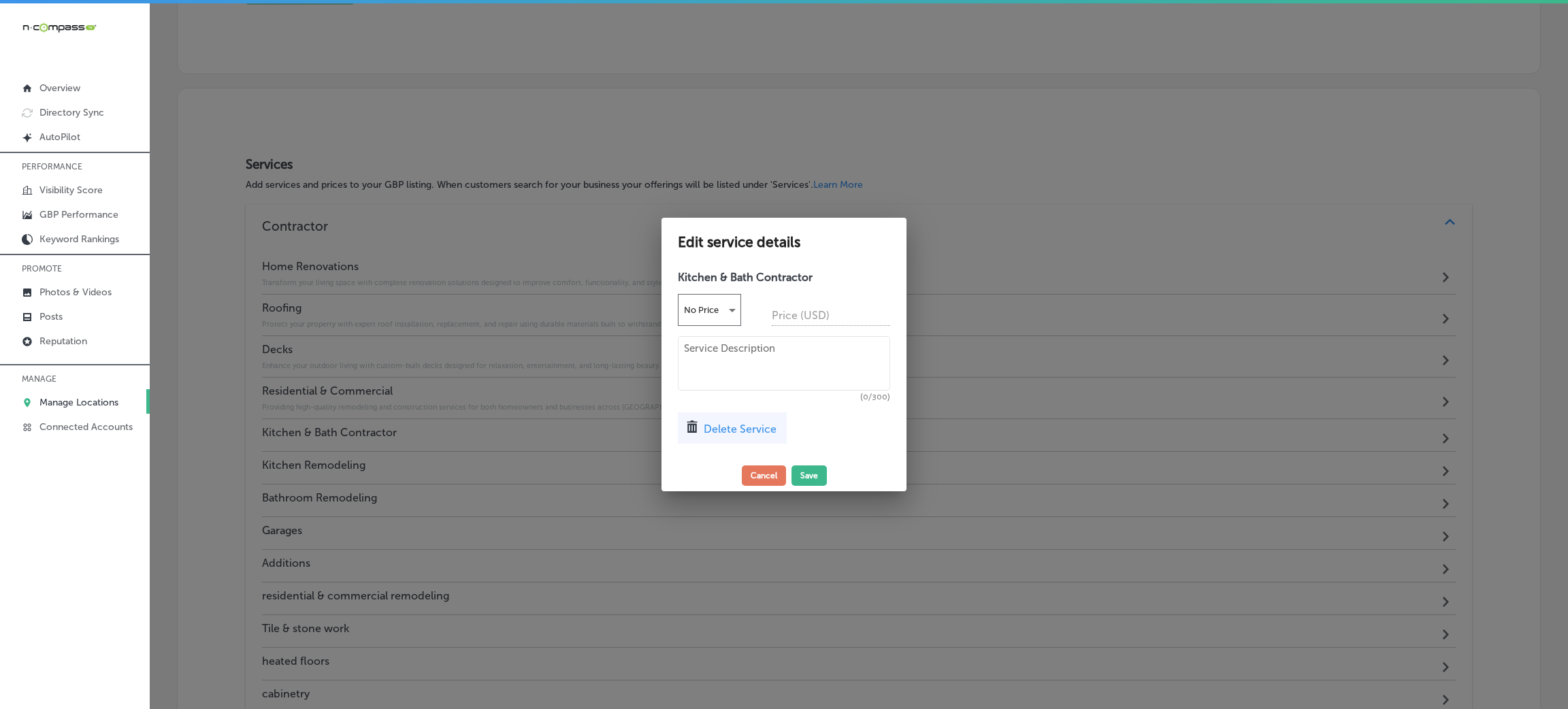
click at [775, 347] on textarea at bounding box center [784, 364] width 213 height 55
paste textarea "From concept to completion, we design and build custom kitchens and bathrooms t…"
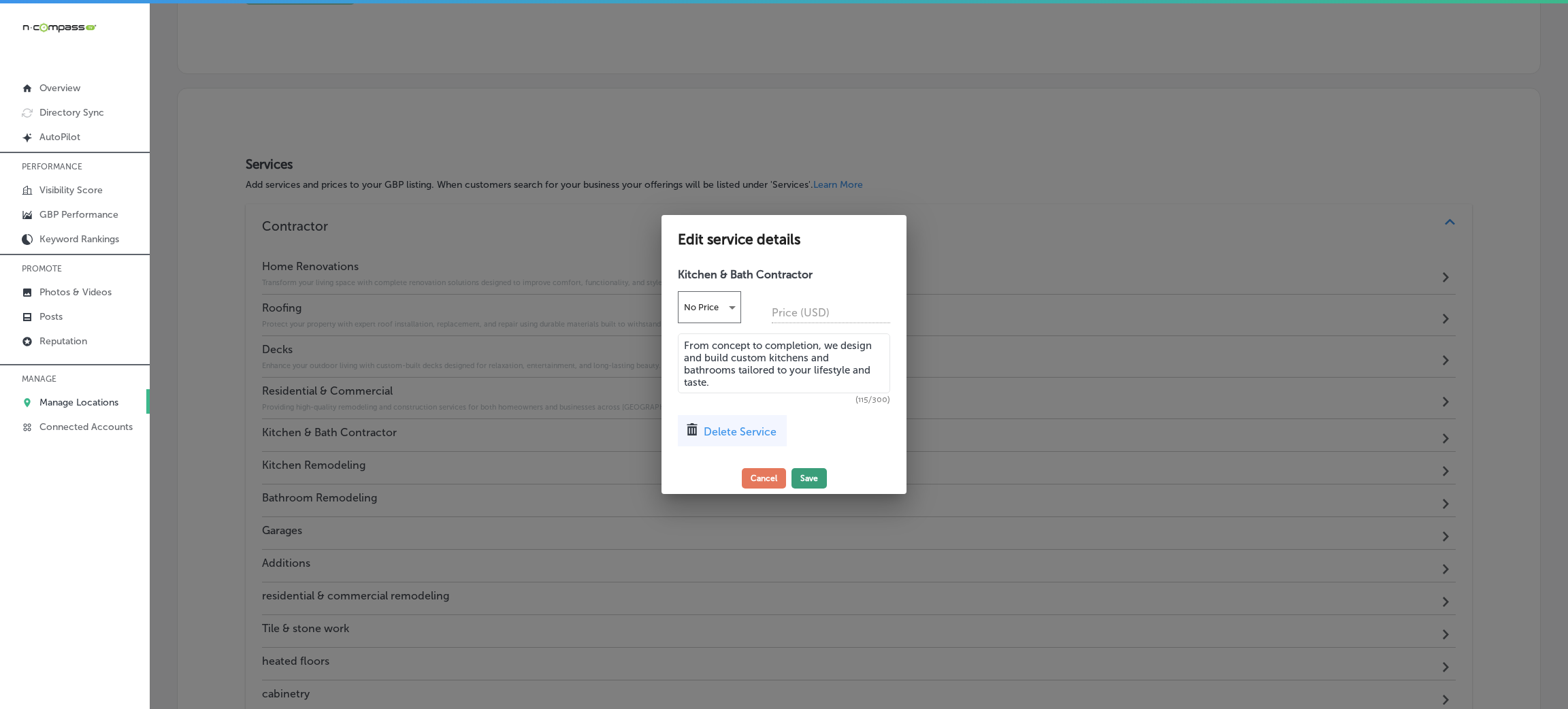
type textarea "From concept to completion, we design and build custom kitchens and bathrooms t…"
click at [802, 469] on button "Save" at bounding box center [809, 478] width 36 height 20
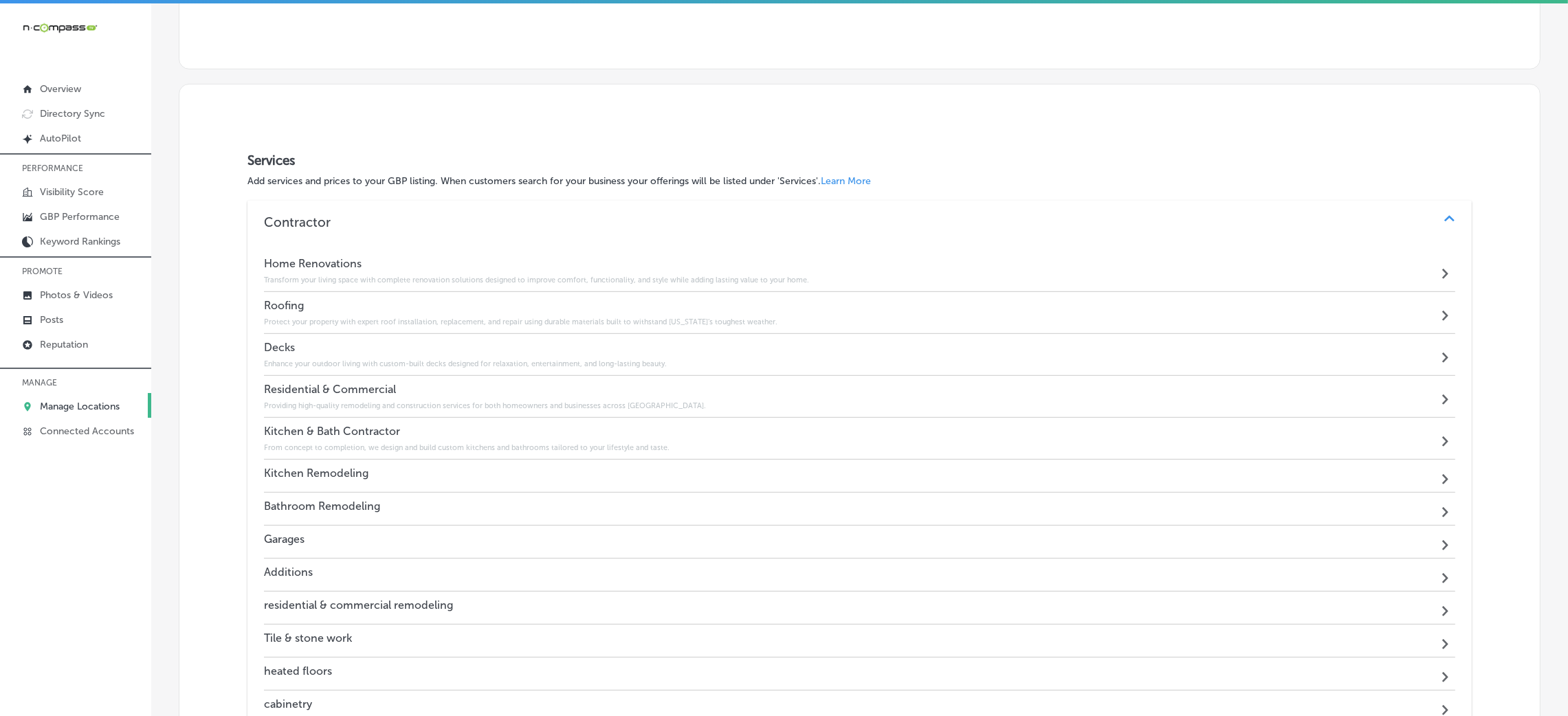
click at [393, 472] on div "Kitchen Remodeling Path Created with Sketch." at bounding box center [860, 476] width 1192 height 33
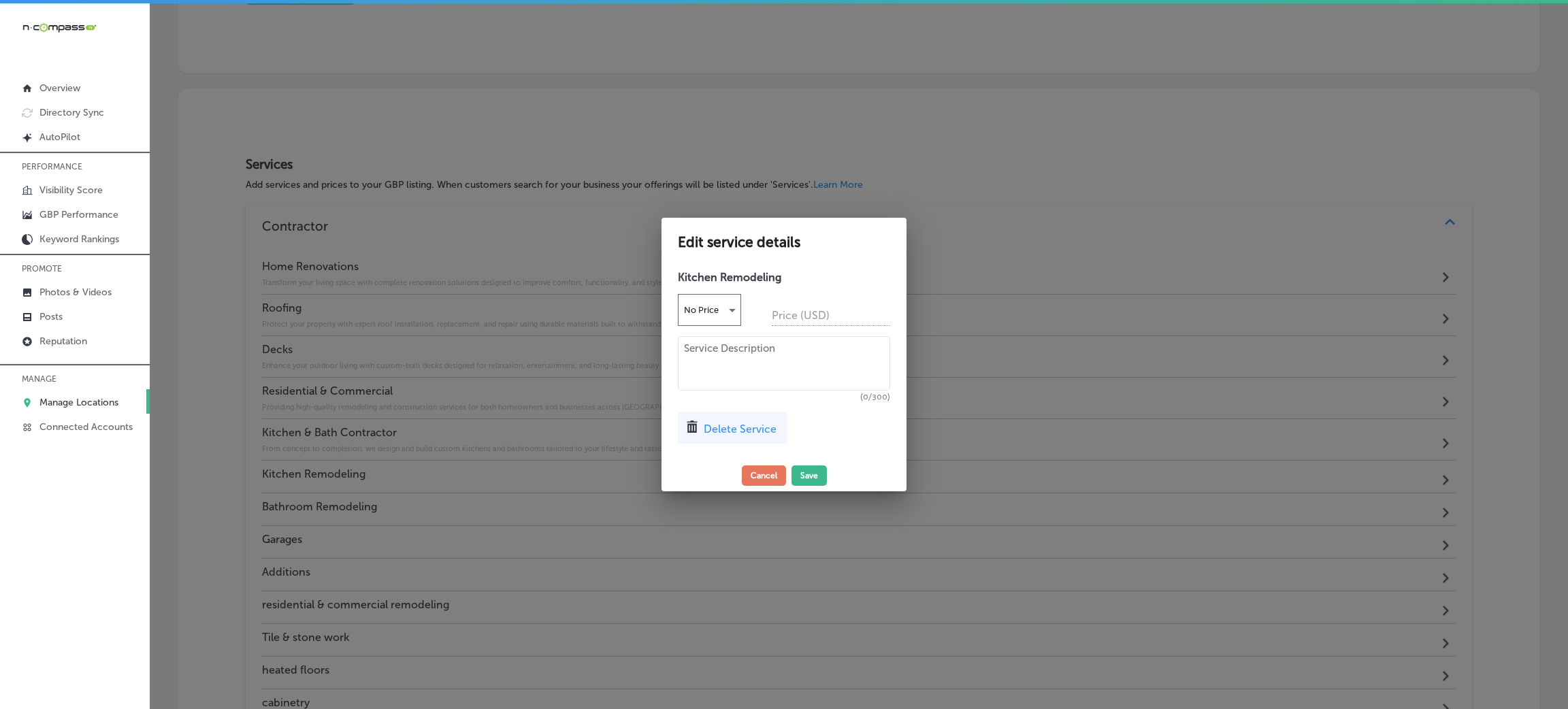
click at [787, 343] on textarea at bounding box center [784, 364] width 213 height 55
paste textarea "Update your kitchen with new layouts, modern cabinetry, countertops, and finish…"
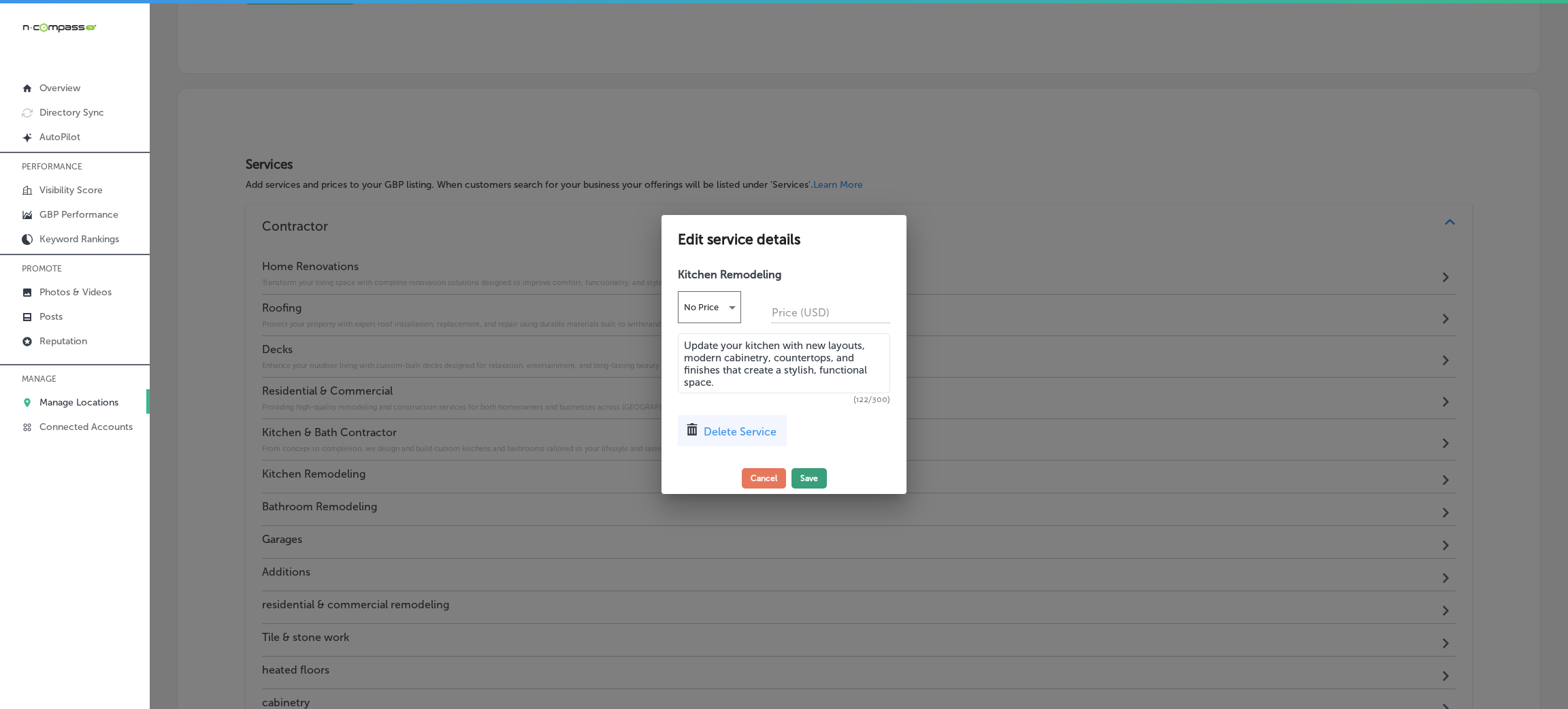
type textarea "Update your kitchen with new layouts, modern cabinetry, countertops, and finish…"
click at [802, 480] on button "Save" at bounding box center [809, 478] width 36 height 20
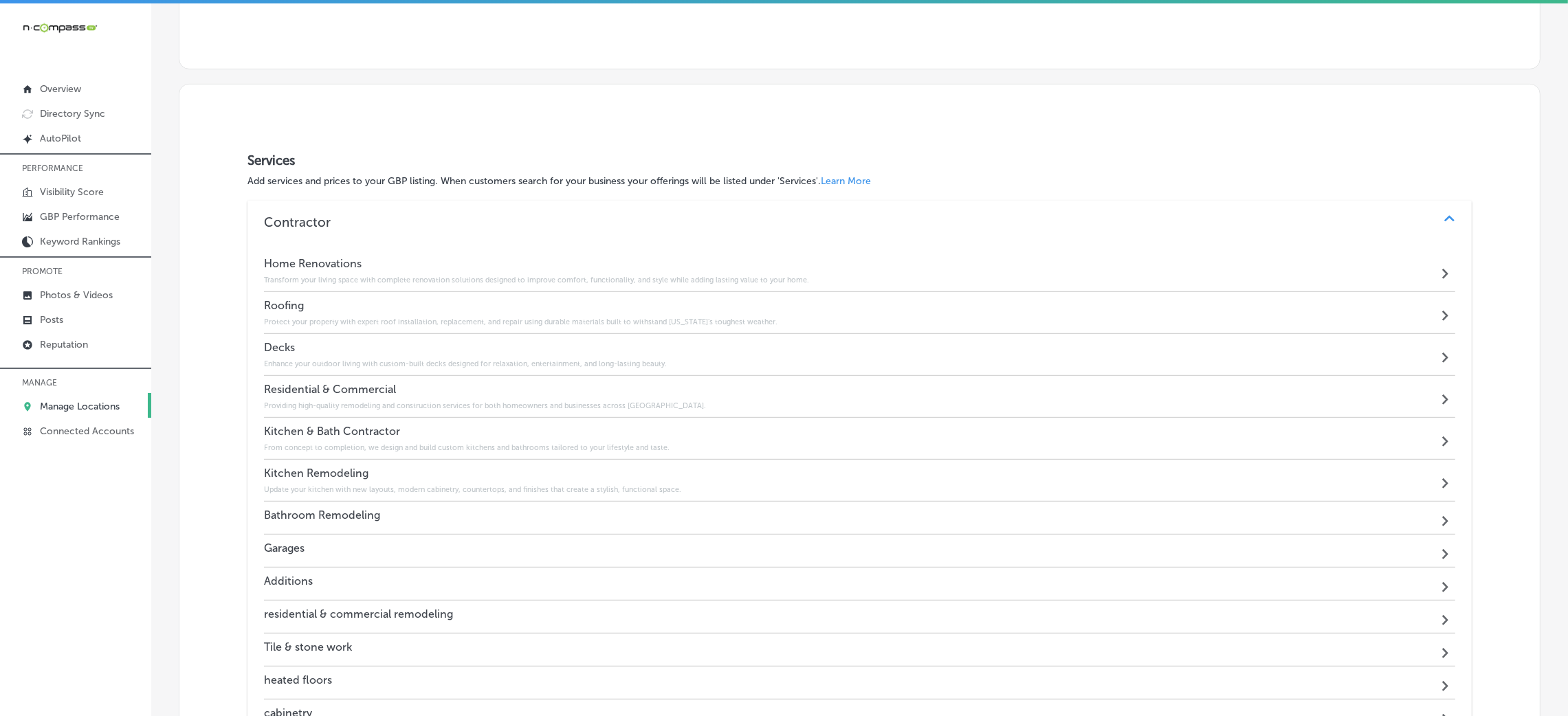
click at [403, 525] on div "Bathroom Remodeling Path Created with Sketch." at bounding box center [860, 518] width 1192 height 33
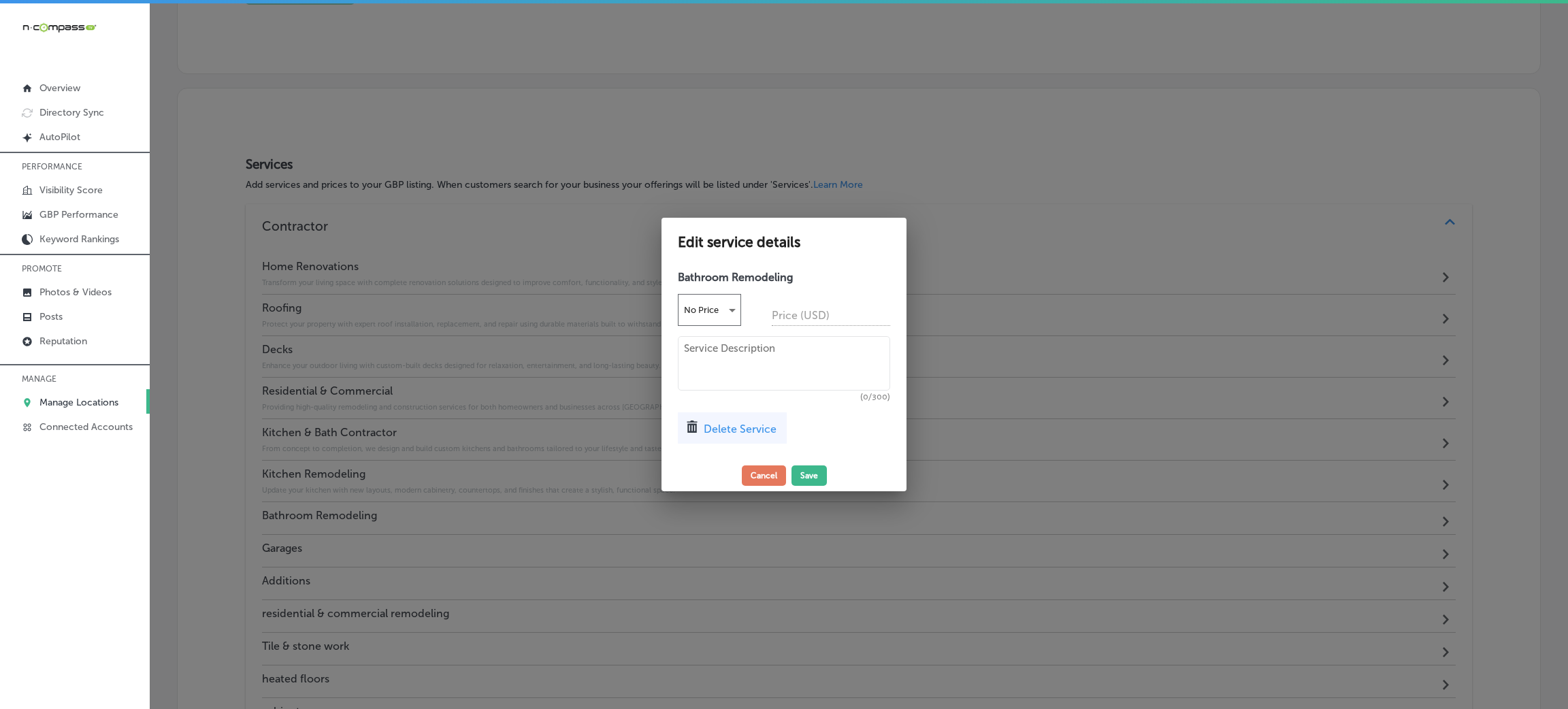
click at [708, 339] on textarea at bounding box center [784, 364] width 213 height 55
paste textarea "Refresh your bathroom with elegant tile work, quality fixtures, and thoughtful …"
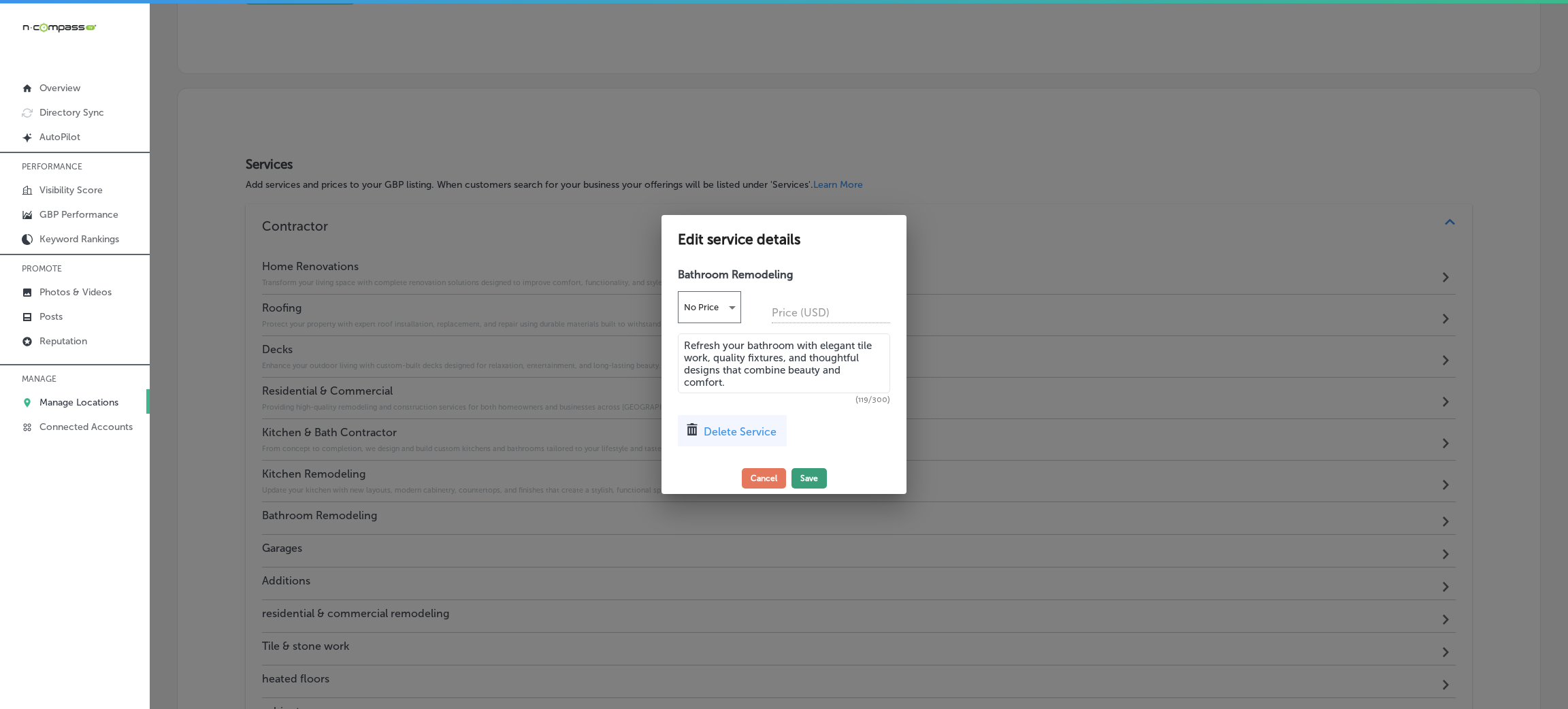
type textarea "Refresh your bathroom with elegant tile work, quality fixtures, and thoughtful …"
click at [819, 480] on button "Save" at bounding box center [809, 478] width 36 height 20
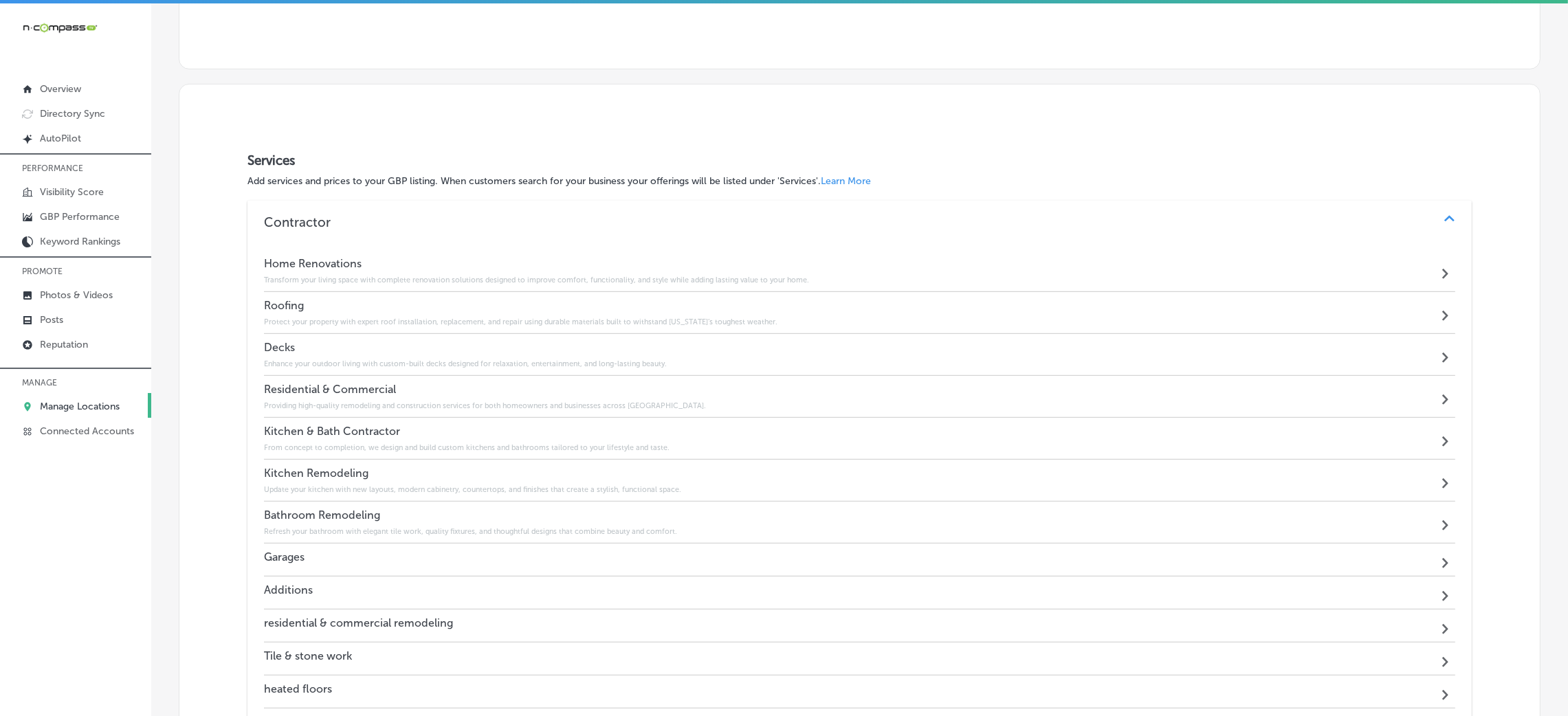
click at [383, 566] on div "Garages Path Created with Sketch." at bounding box center [860, 560] width 1192 height 33
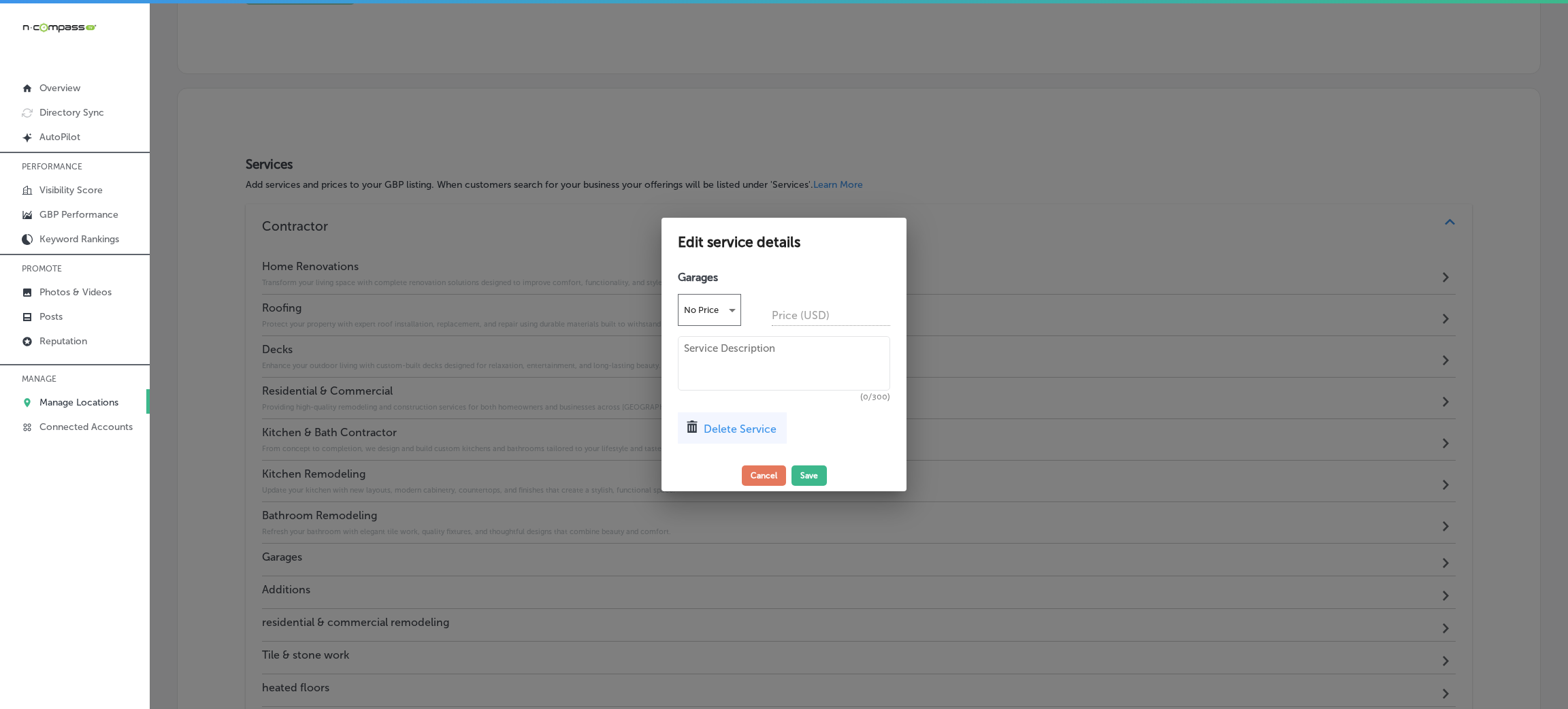
click at [733, 329] on div "Garages No Price Price (USD) (0/300) Delete Service" at bounding box center [784, 362] width 245 height 196
click at [731, 363] on textarea at bounding box center [784, 364] width 213 height 55
paste textarea "Build or remodel garages that offer added space, organization, and protection f…"
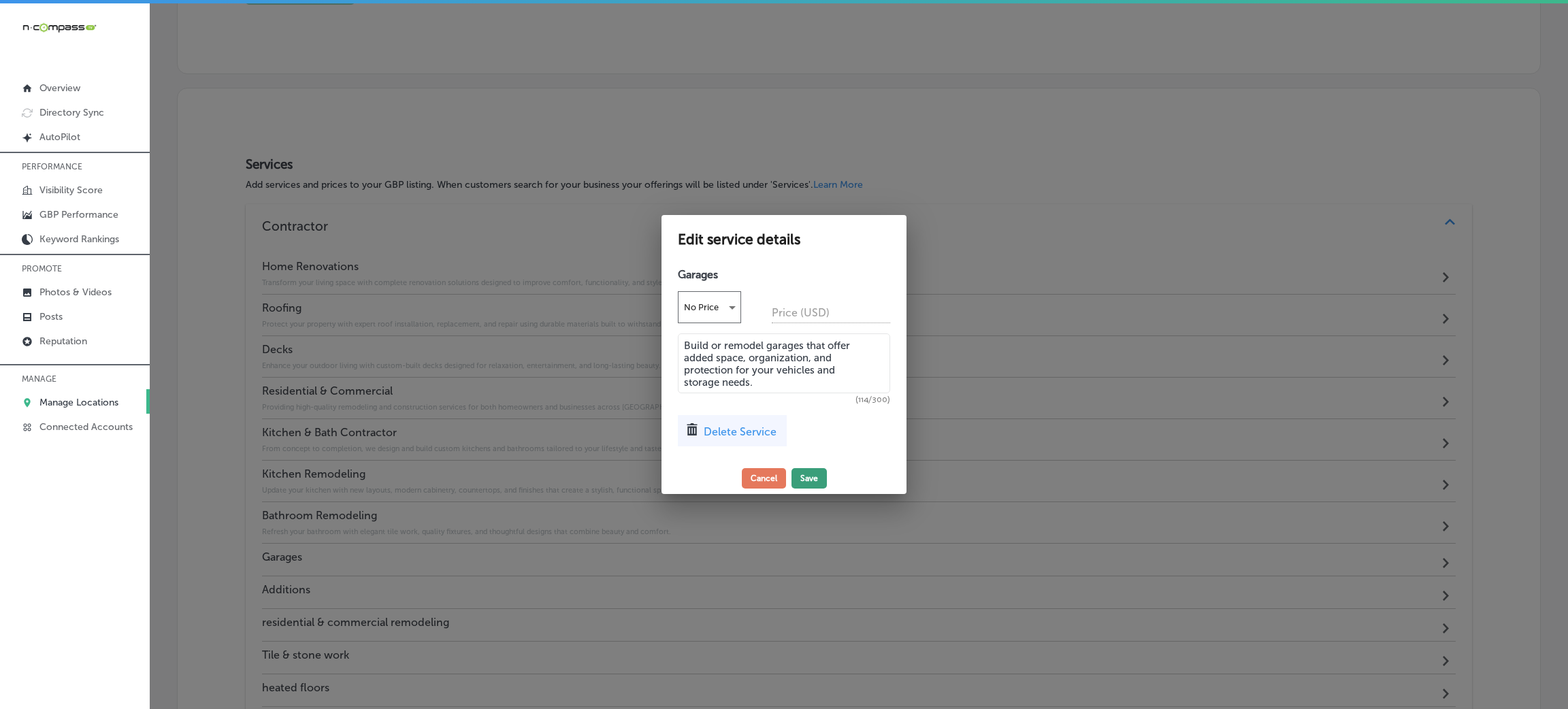
type textarea "Build or remodel garages that offer added space, organization, and protection f…"
click at [801, 473] on button "Save" at bounding box center [809, 478] width 36 height 20
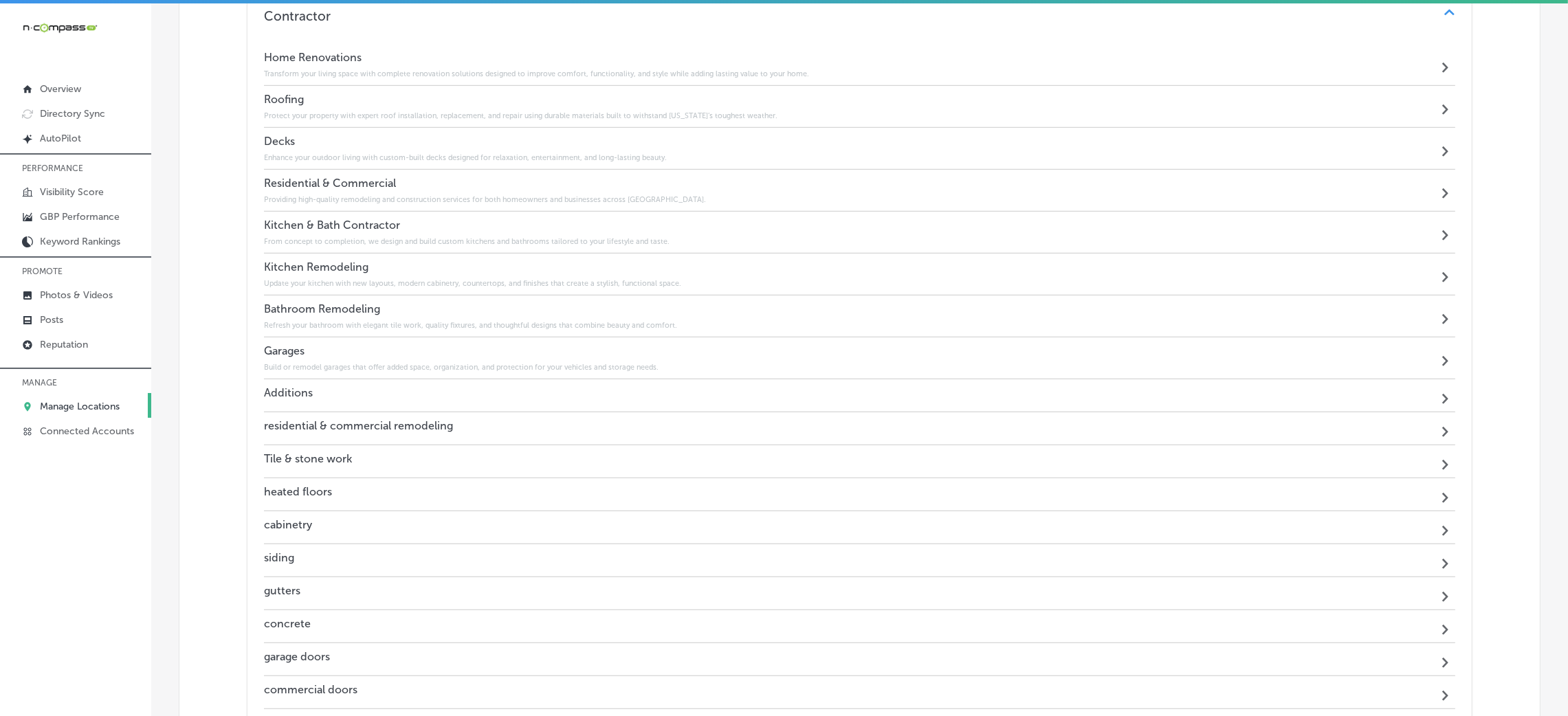
click at [332, 400] on div "Additions Path Created with Sketch." at bounding box center [860, 395] width 1192 height 33
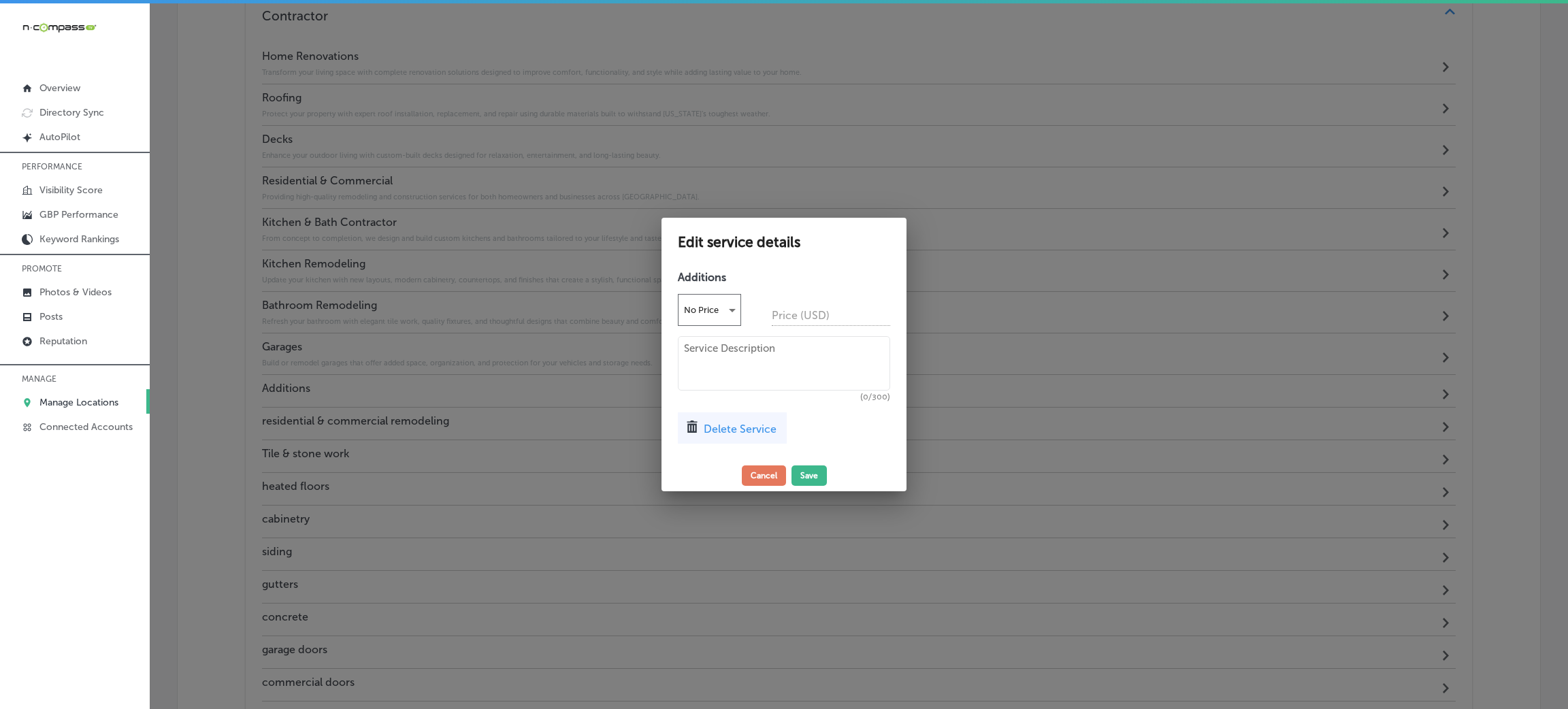
drag, startPoint x: 813, startPoint y: 332, endPoint x: 804, endPoint y: 361, distance: 30.4
click at [813, 334] on div "Additions No Price Price (USD) (0/300) Delete Service" at bounding box center [784, 362] width 245 height 196
click at [805, 361] on textarea at bounding box center [784, 364] width 213 height 55
paste textarea "Seamlessly expand your home with custom additions that blend perfectly with you…"
type textarea "Seamlessly expand your home with custom additions that blend perfectly with you…"
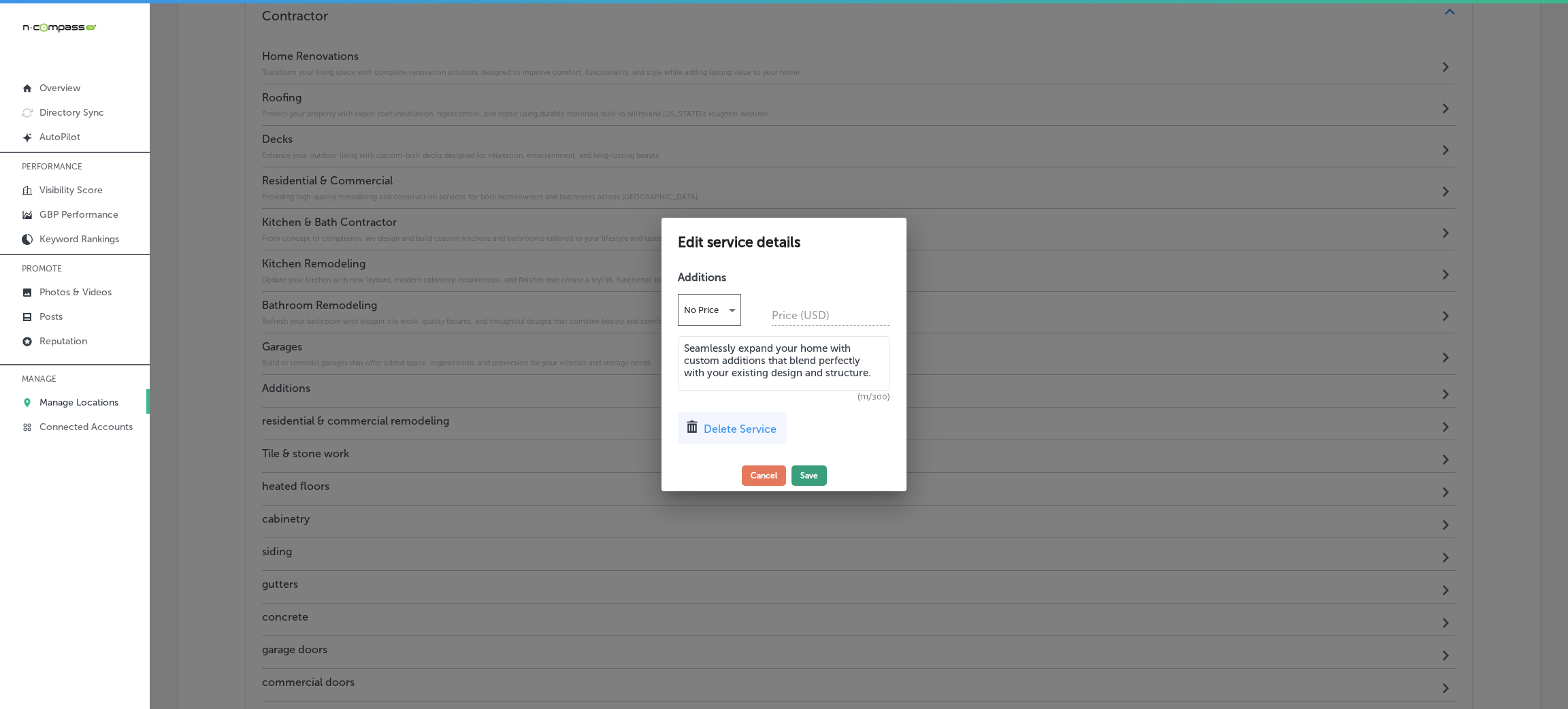
click at [815, 475] on button "Save" at bounding box center [809, 475] width 36 height 20
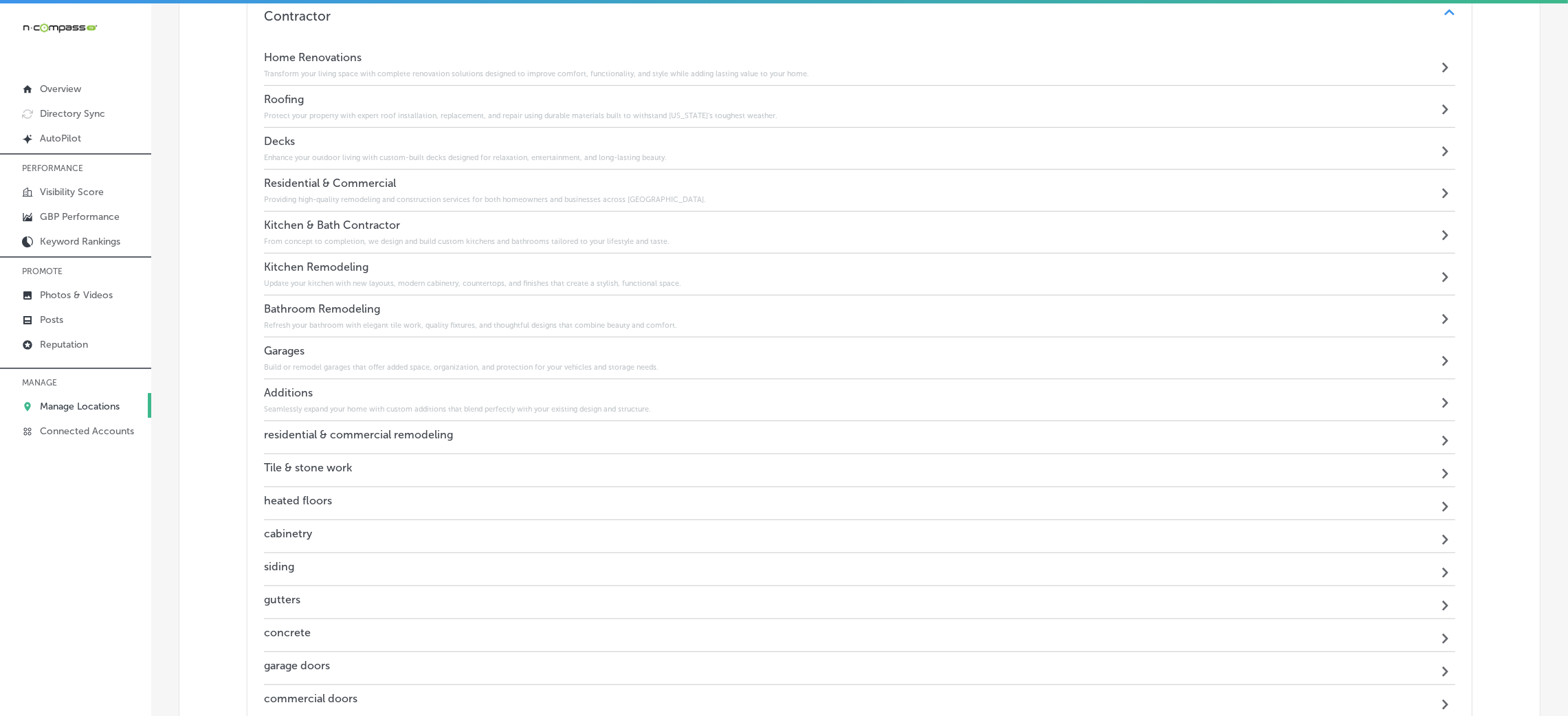
click at [338, 445] on div "residential & commercial remodeling Path Created with Sketch." at bounding box center [860, 438] width 1192 height 33
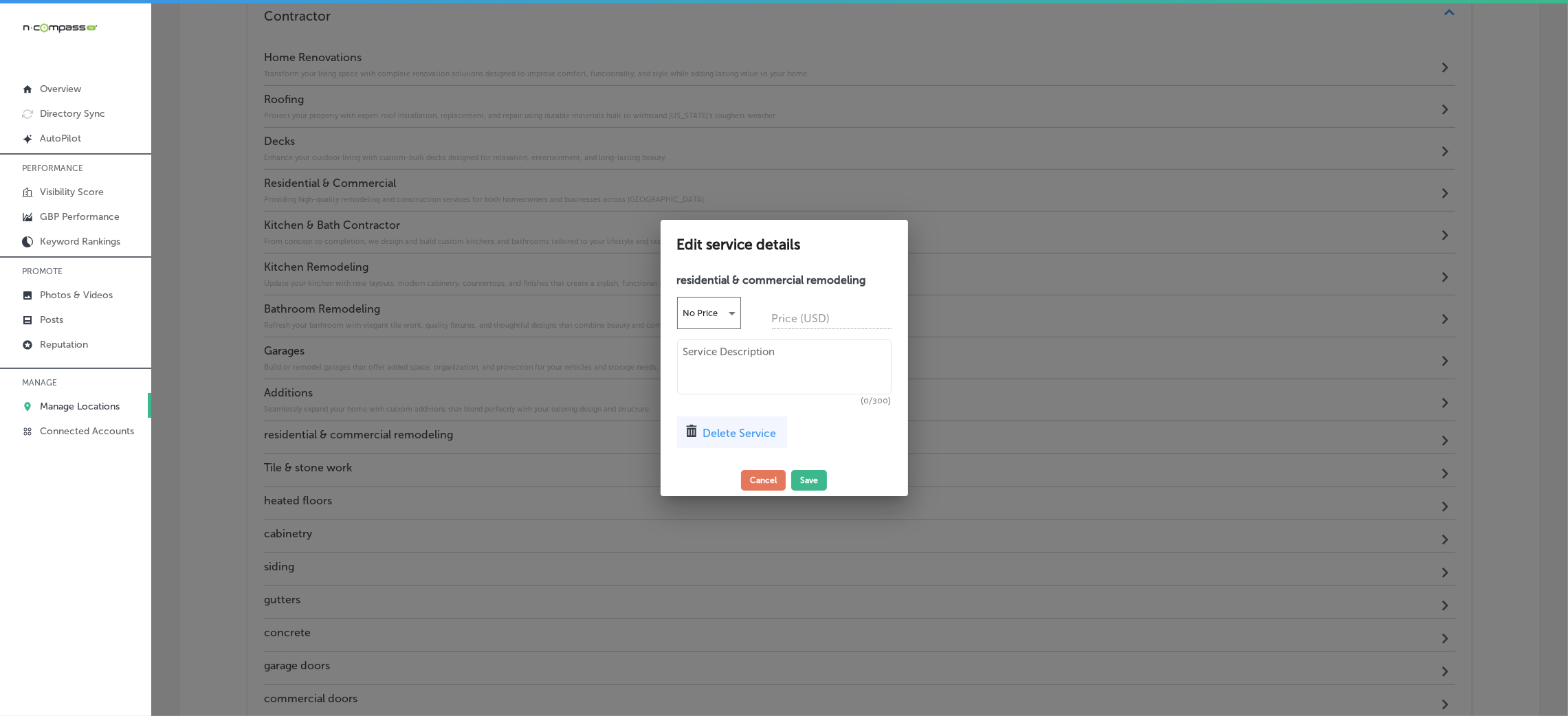
scroll to position [1283, 0]
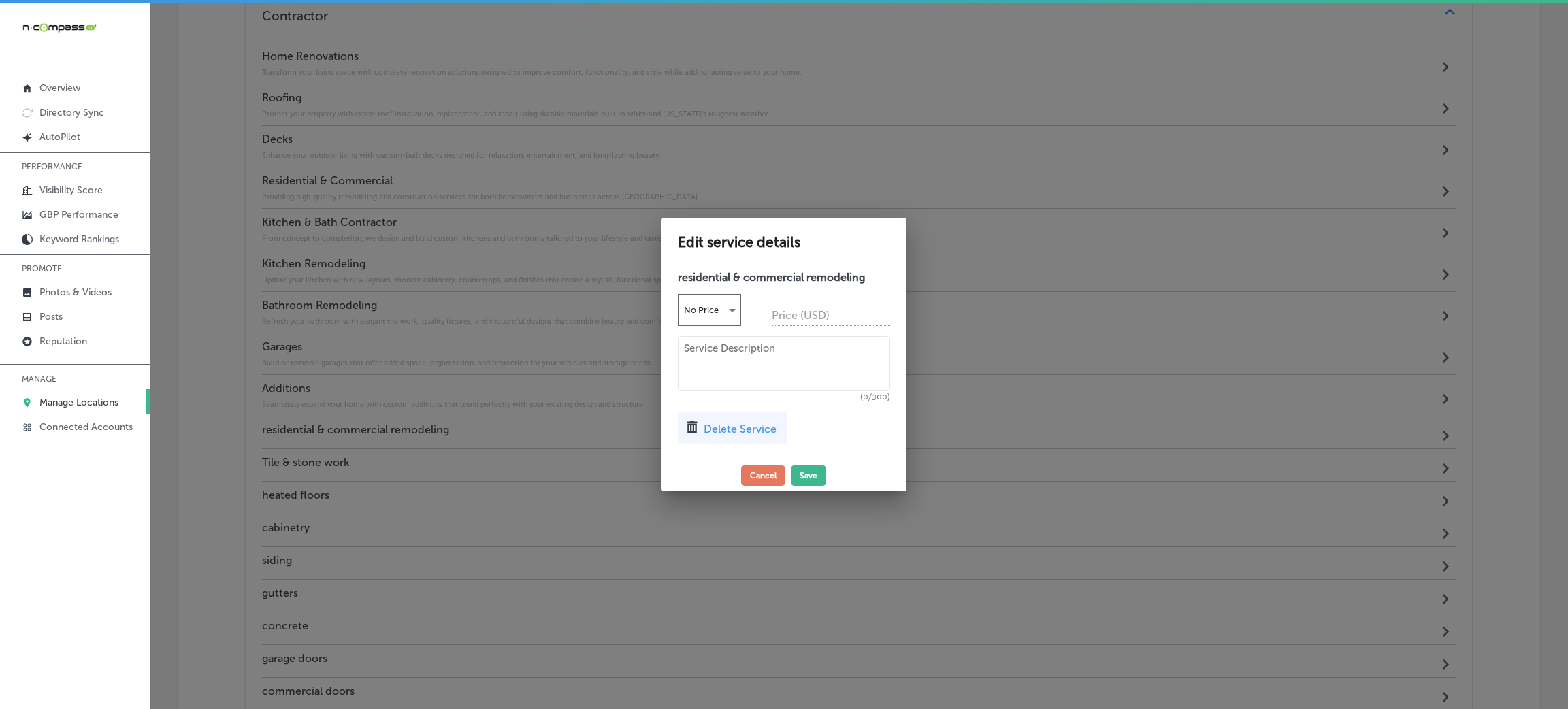
click at [753, 371] on textarea at bounding box center [784, 364] width 213 height 55
paste textarea "Whether it’s a full renovation or a small upgrade, we deliver expert craftsmans…"
type textarea "Whether it’s a full renovation or a small upgrade, we deliver expert craftsmans…"
click at [802, 475] on button "Save" at bounding box center [809, 475] width 36 height 20
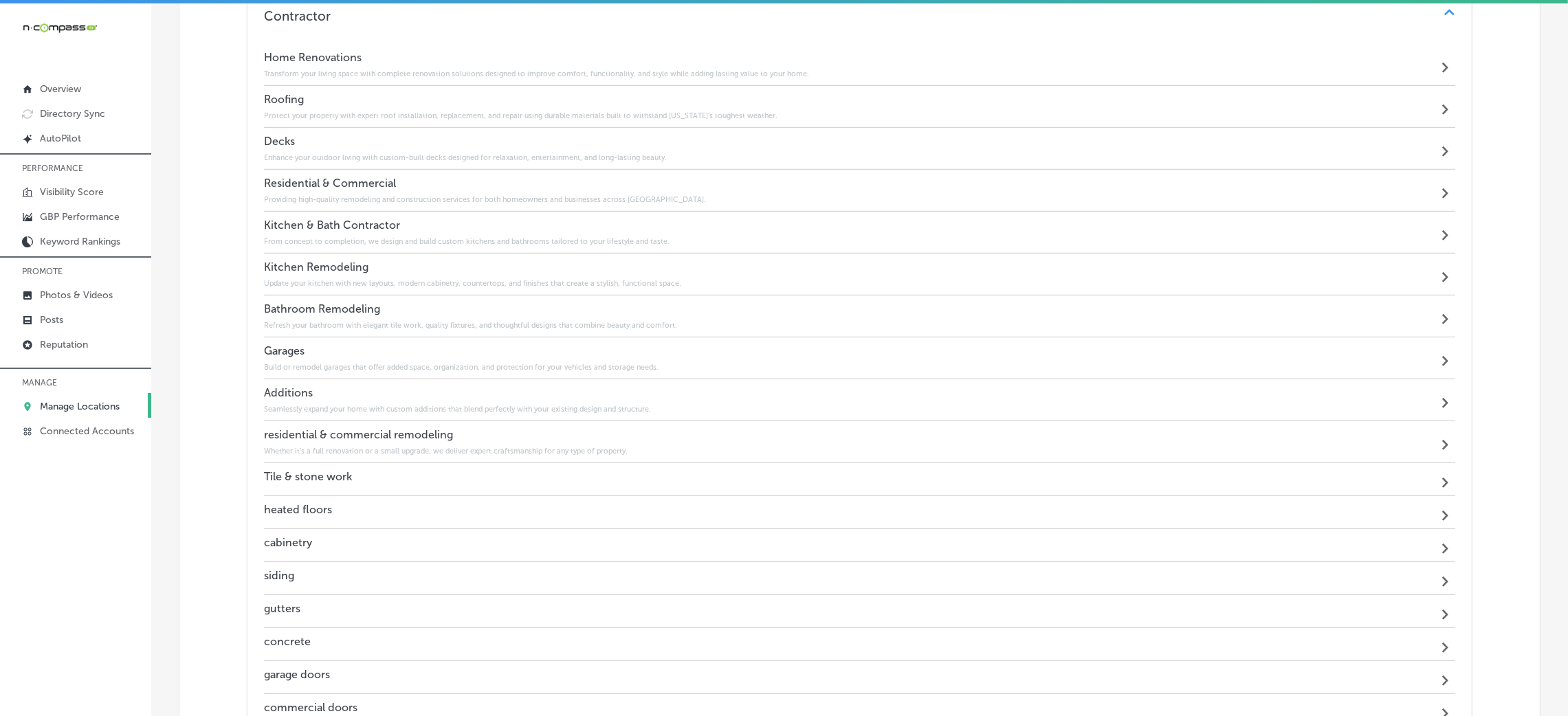
click at [355, 470] on div "Tile & stone work Path Created with Sketch." at bounding box center [860, 479] width 1192 height 33
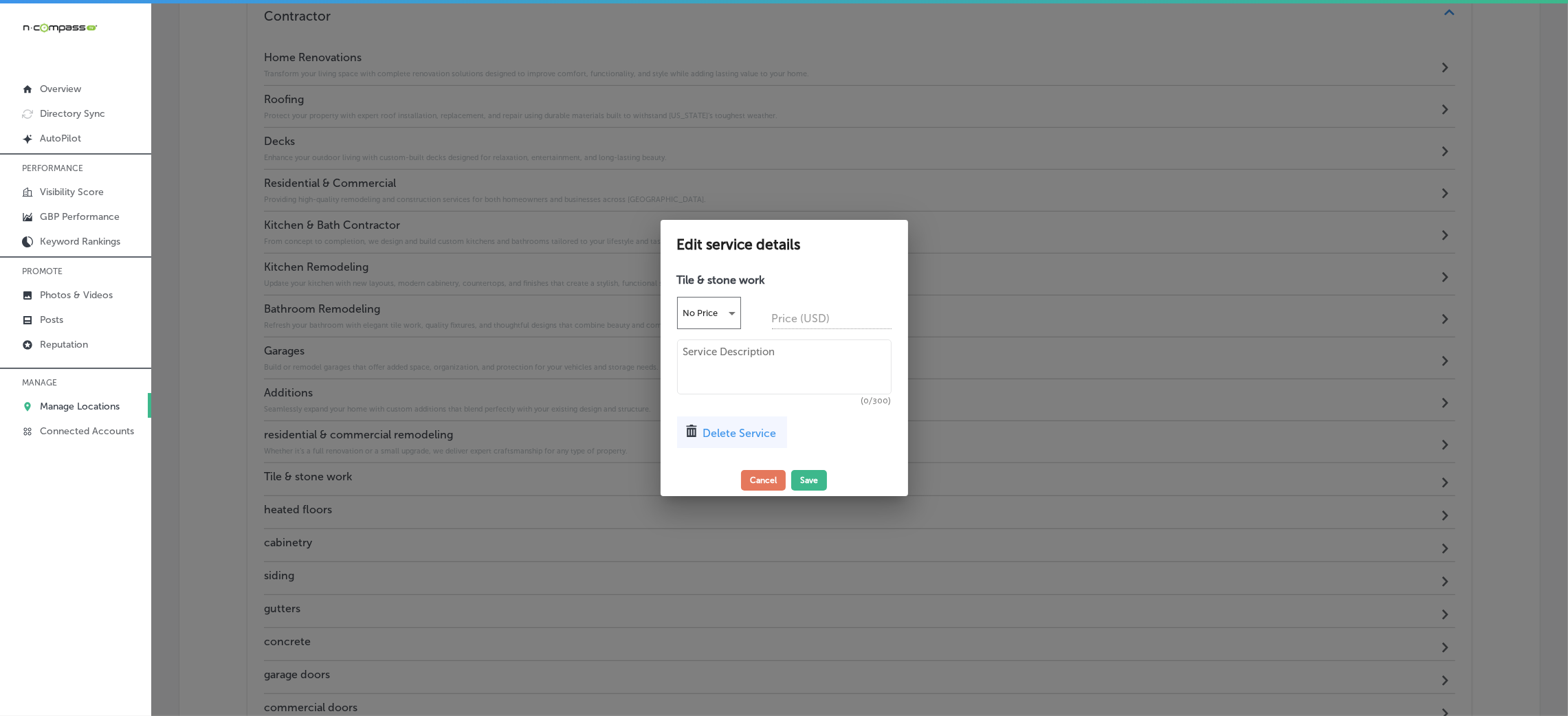
scroll to position [1283, 0]
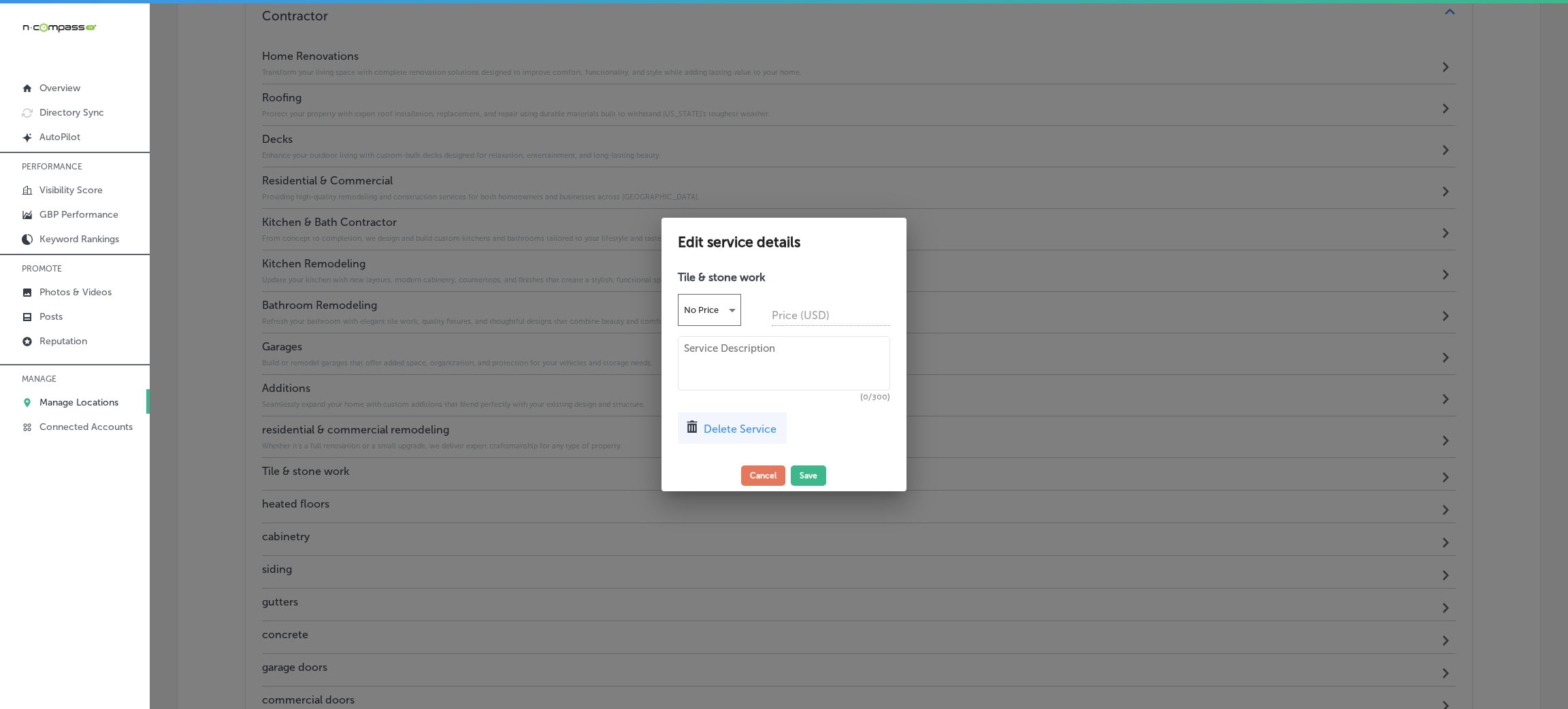
click at [789, 366] on textarea at bounding box center [784, 364] width 213 height 55
paste textarea "Add timeless elegance with professional tile and stone installations for floors…"
type textarea "Add timeless elegance with professional tile and stone installations for floors…"
click at [813, 470] on button "Save" at bounding box center [809, 475] width 36 height 20
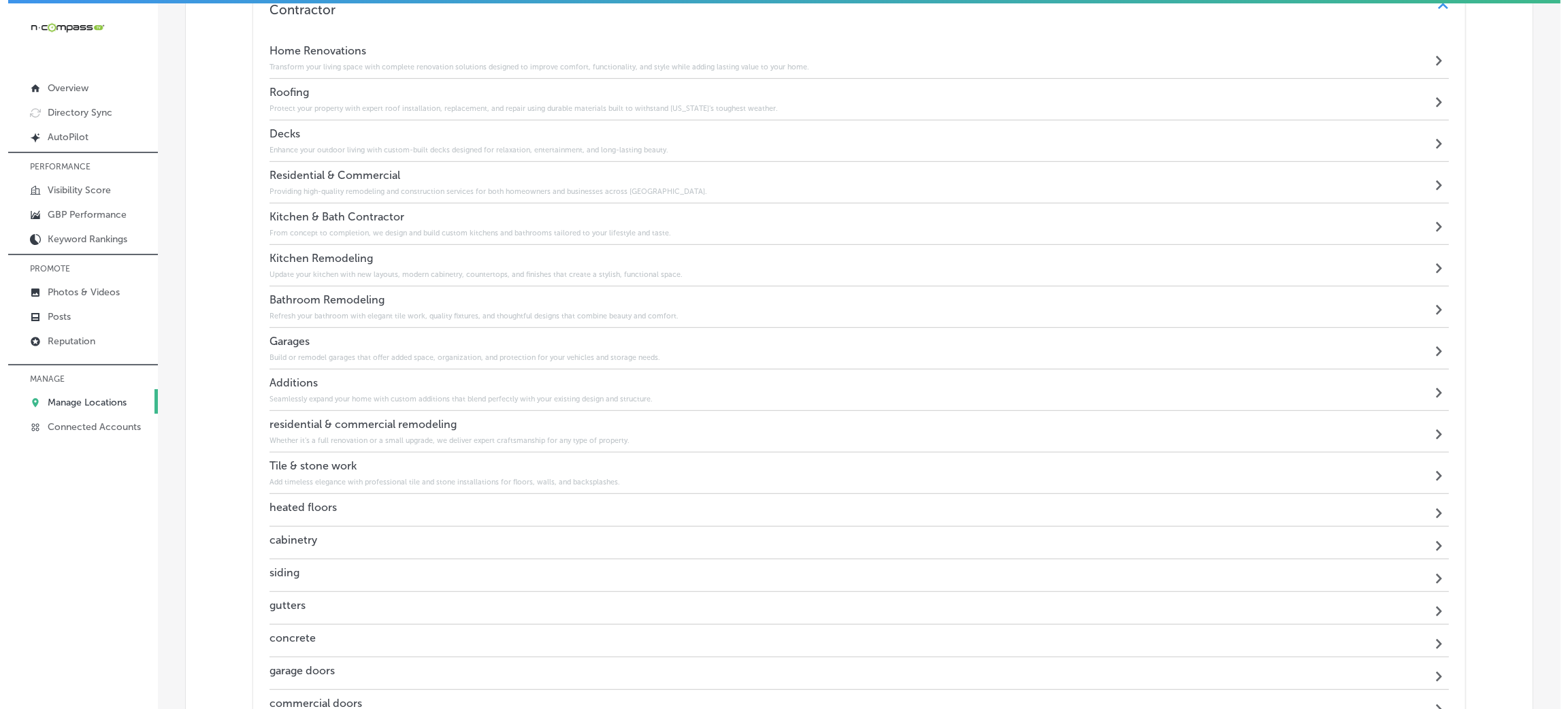
scroll to position [1264, 0]
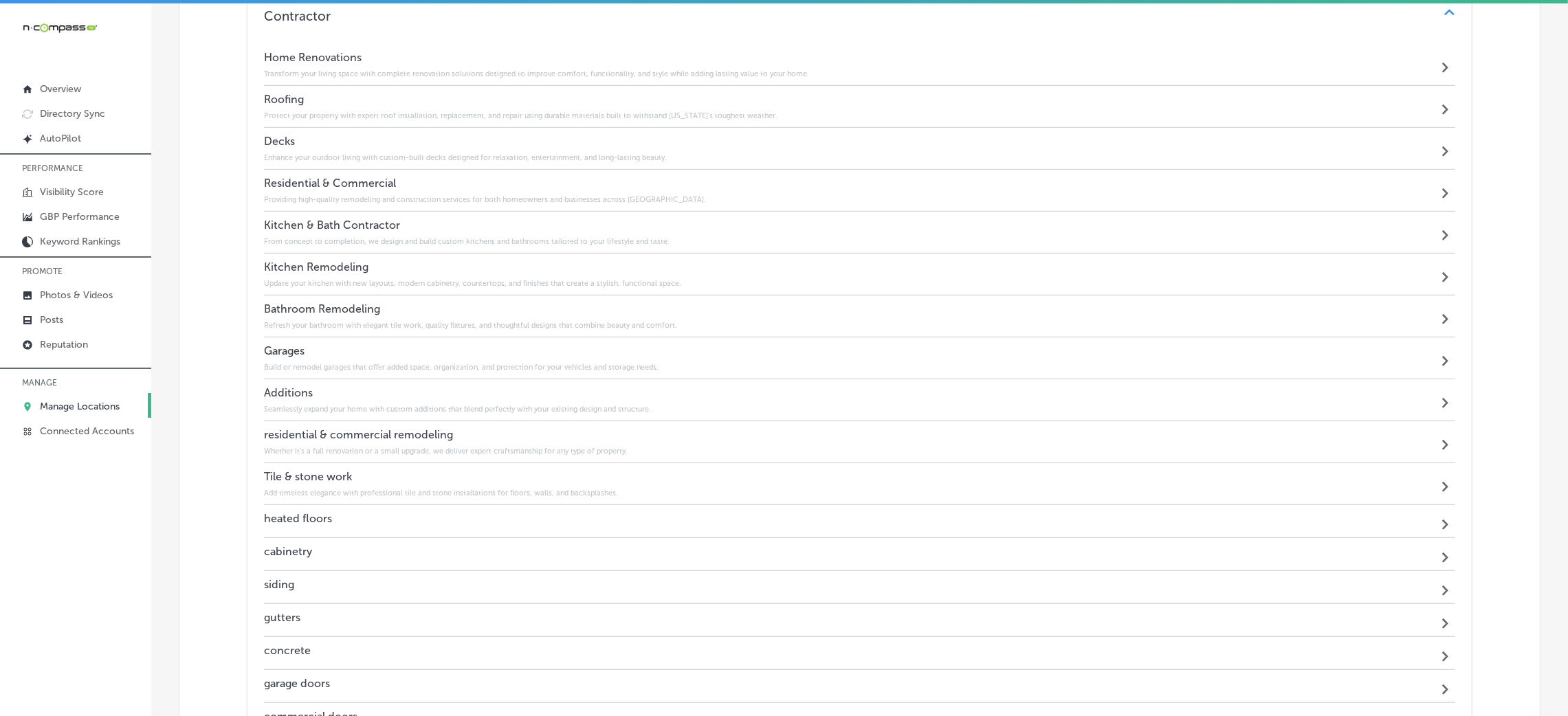
click at [333, 508] on div "heated floors Path Created with Sketch." at bounding box center [860, 521] width 1192 height 33
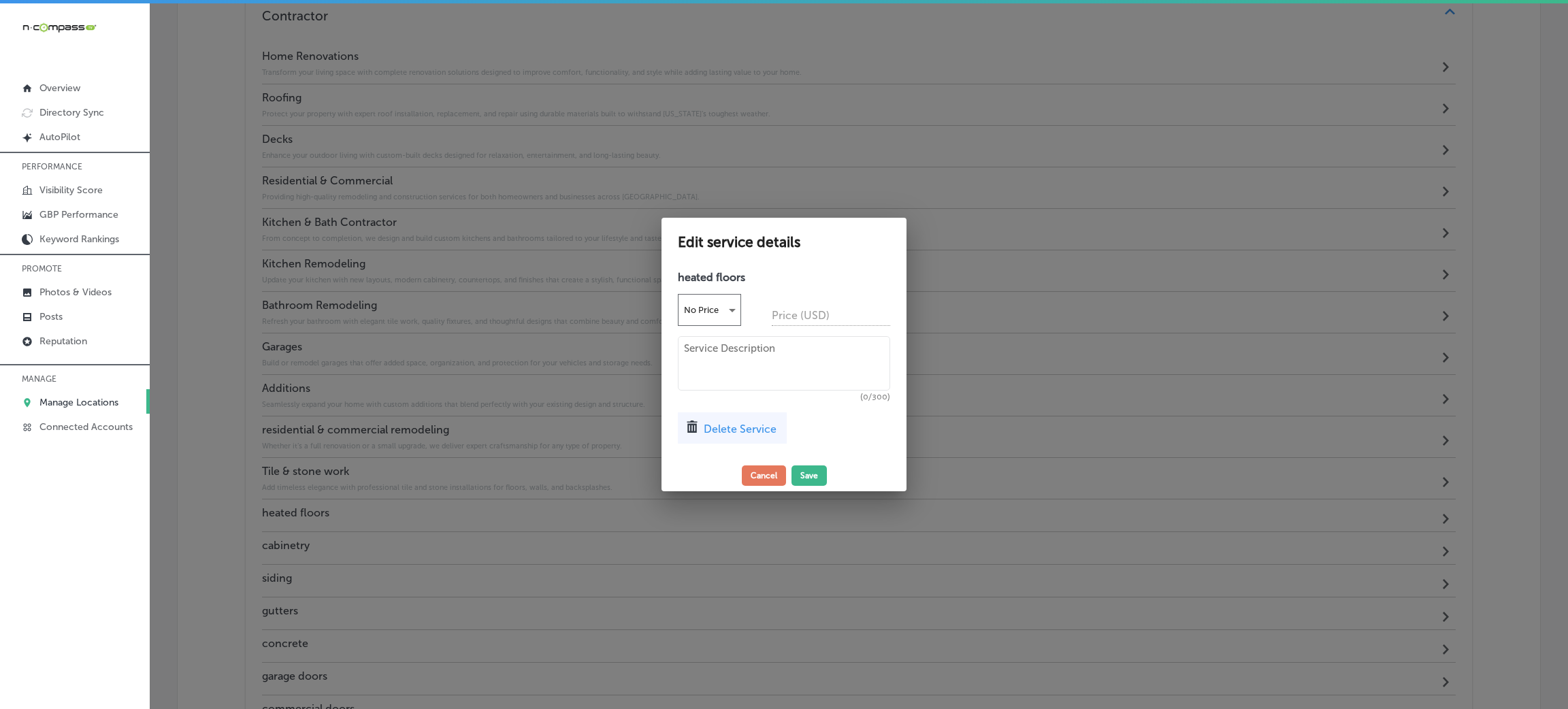
click at [753, 364] on textarea at bounding box center [784, 364] width 213 height 55
paste textarea "Enjoy year-round comfort with energy-efficient radiant floor heating systems fo…"
type textarea "Enjoy year-round comfort with energy-efficient radiant floor heating systems fo…"
click at [819, 498] on div at bounding box center [784, 354] width 1568 height 709
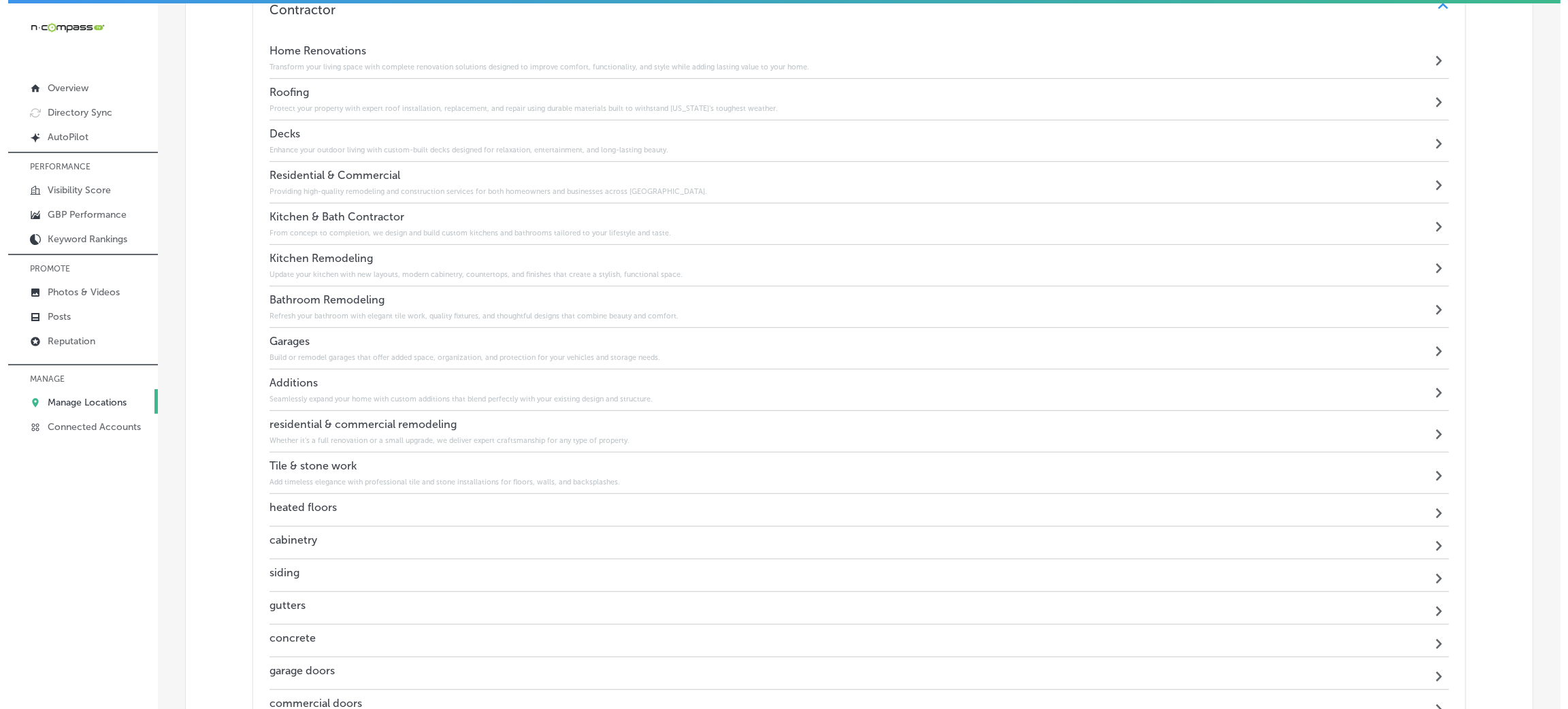
scroll to position [1264, 0]
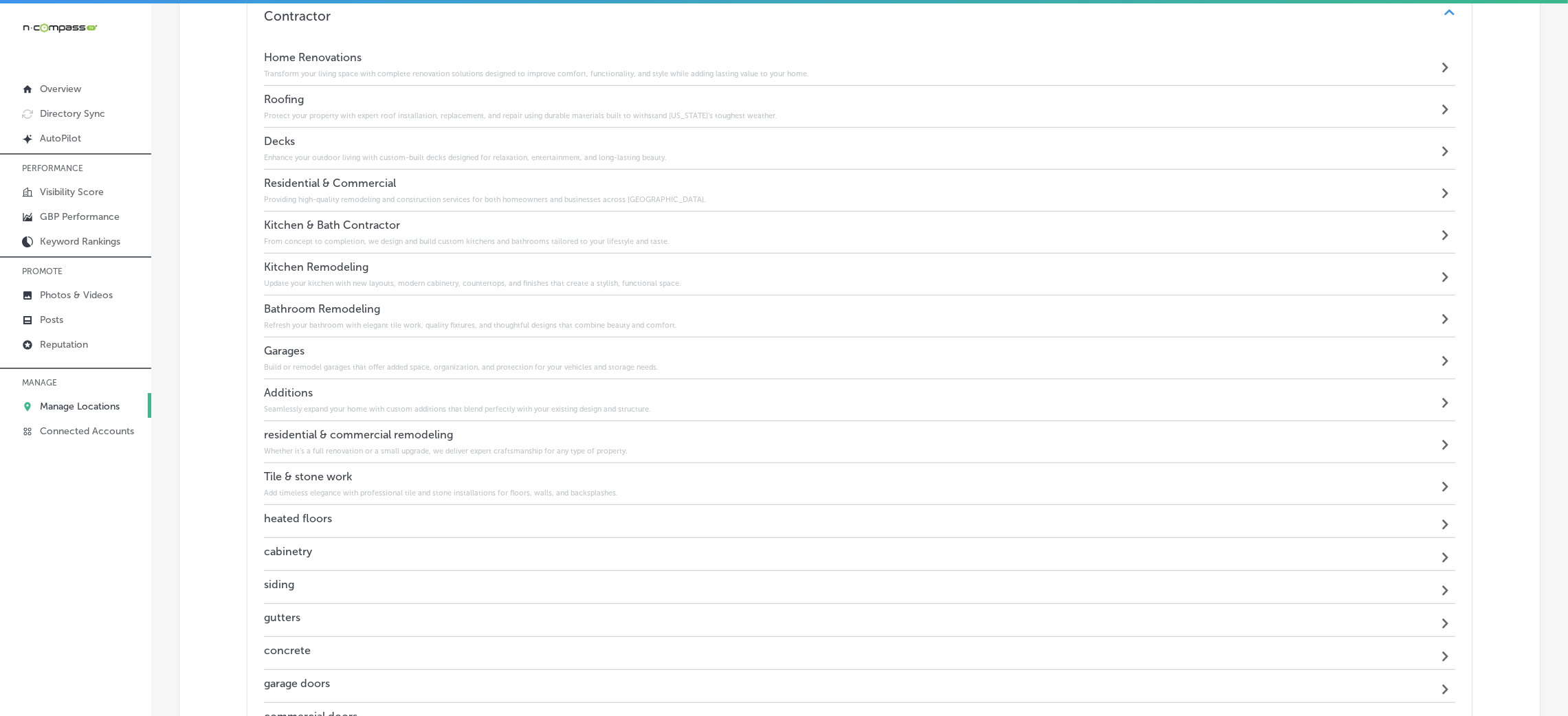
click at [427, 513] on div "heated floors Path Created with Sketch." at bounding box center [860, 521] width 1192 height 33
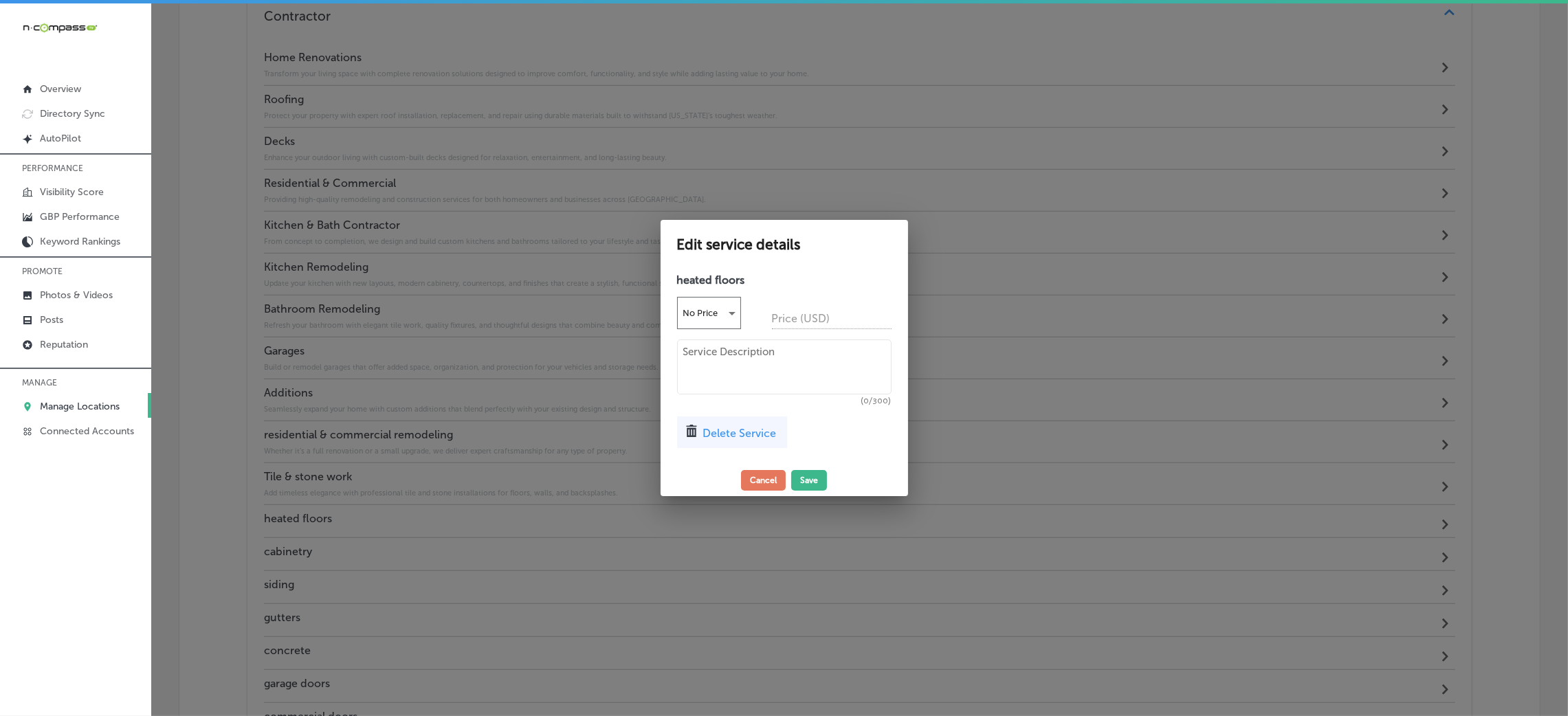
scroll to position [1283, 0]
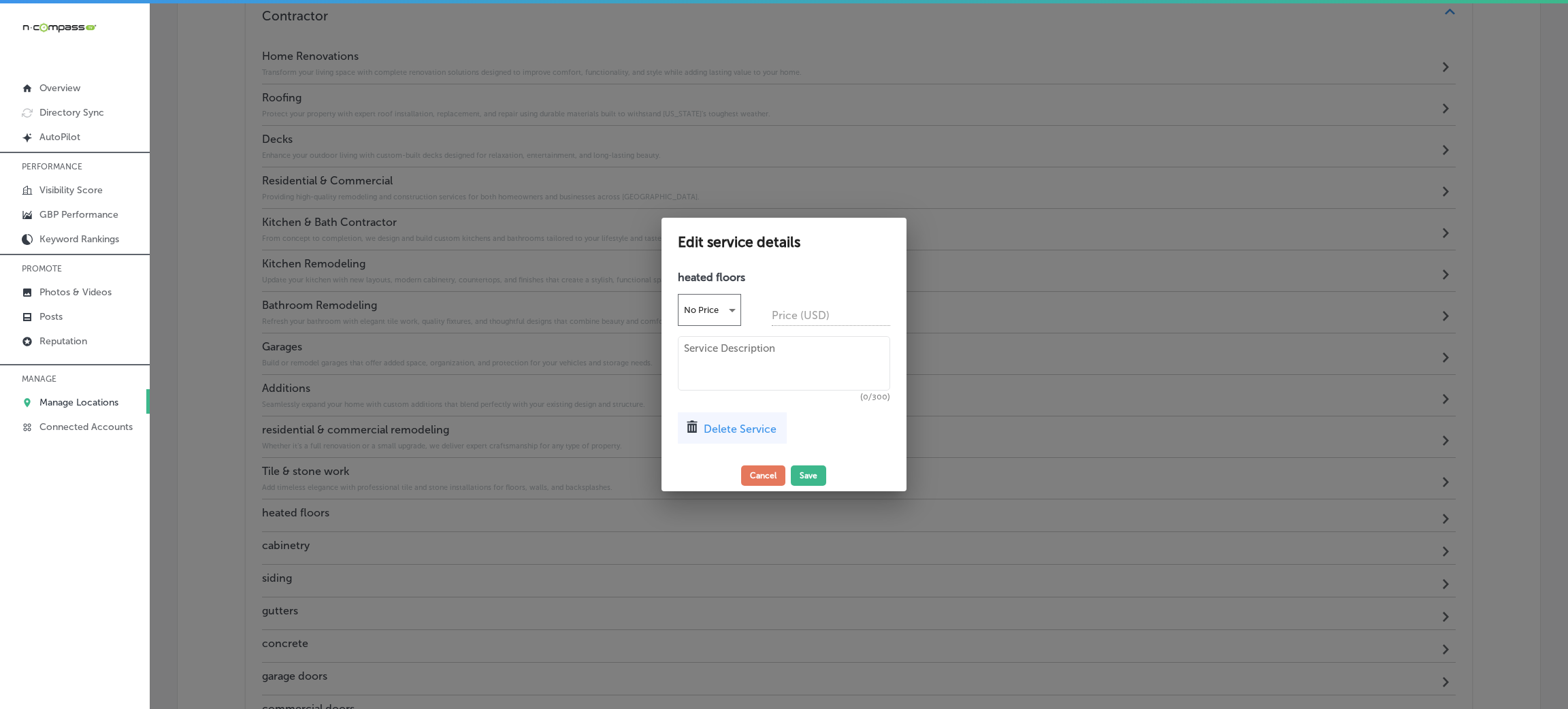
click at [798, 366] on textarea at bounding box center [784, 364] width 213 height 55
paste textarea "Enjoy year-round comfort with energy-efficient radiant floor heating systems fo…"
type textarea "Enjoy year-round comfort with energy-efficient radiant floor heating systems fo…"
click at [805, 463] on div "Edit service details heated floors No Price Price (USD) Enjoy year-round comfor…" at bounding box center [784, 354] width 245 height 273
click at [807, 477] on button "Save" at bounding box center [809, 475] width 36 height 20
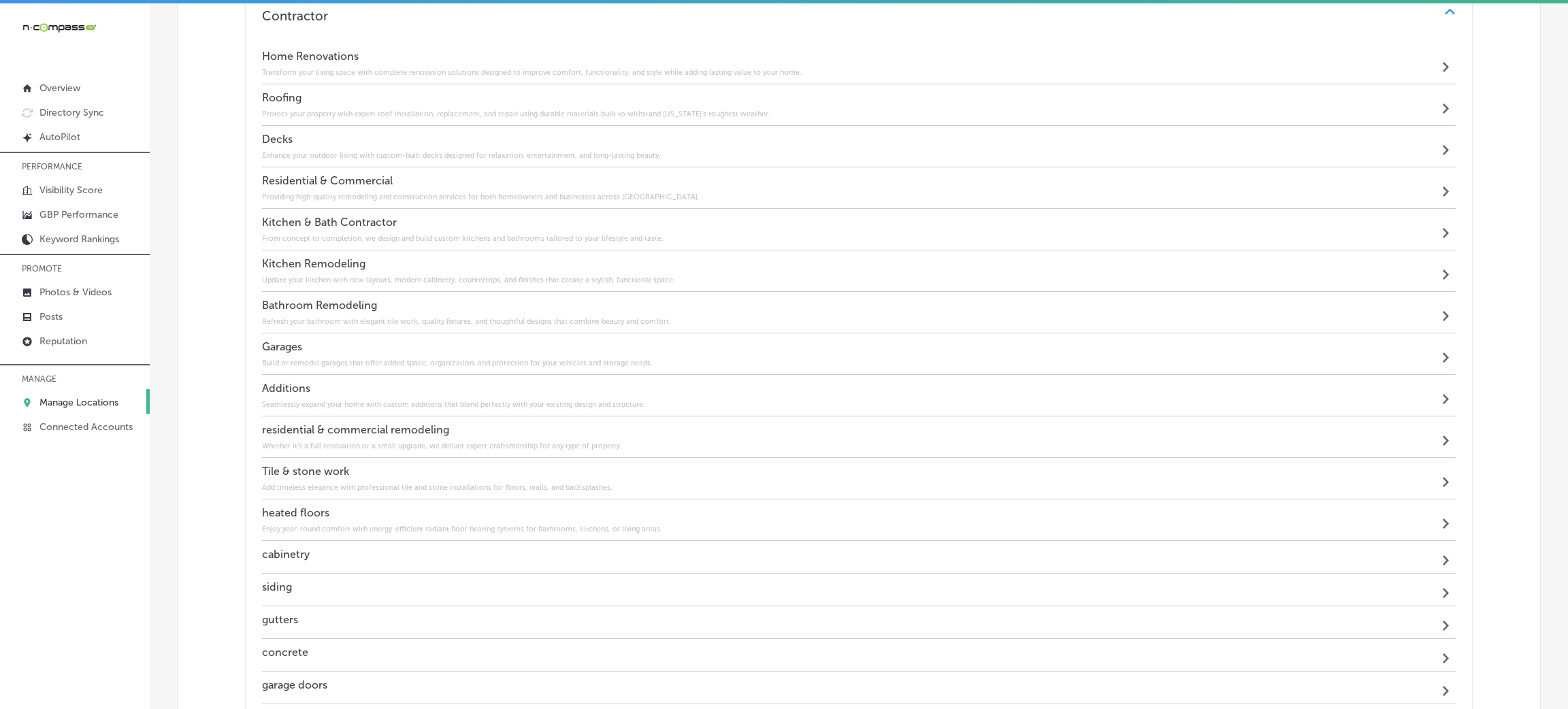
scroll to position [1264, 0]
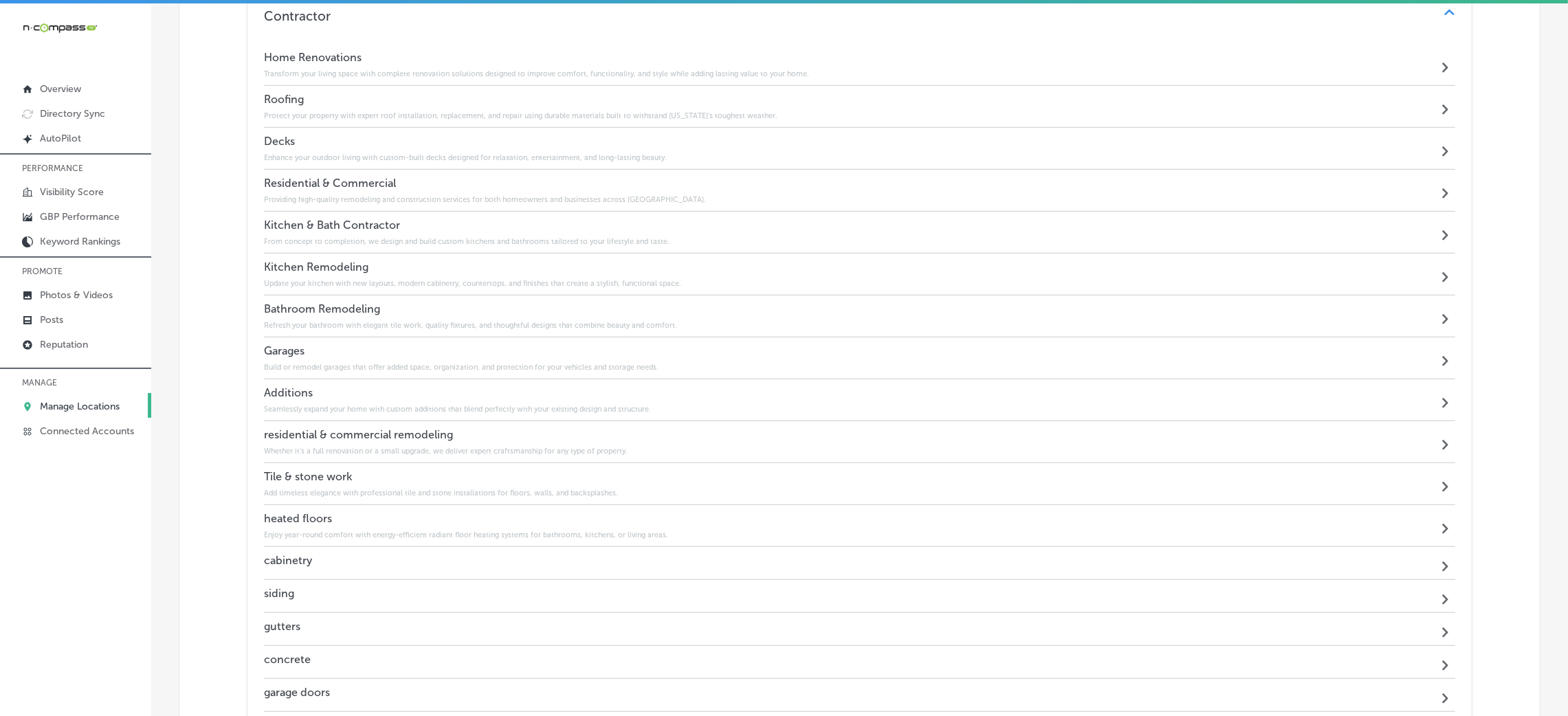
click at [410, 554] on div "cabinetry Path Created with Sketch." at bounding box center [860, 563] width 1192 height 33
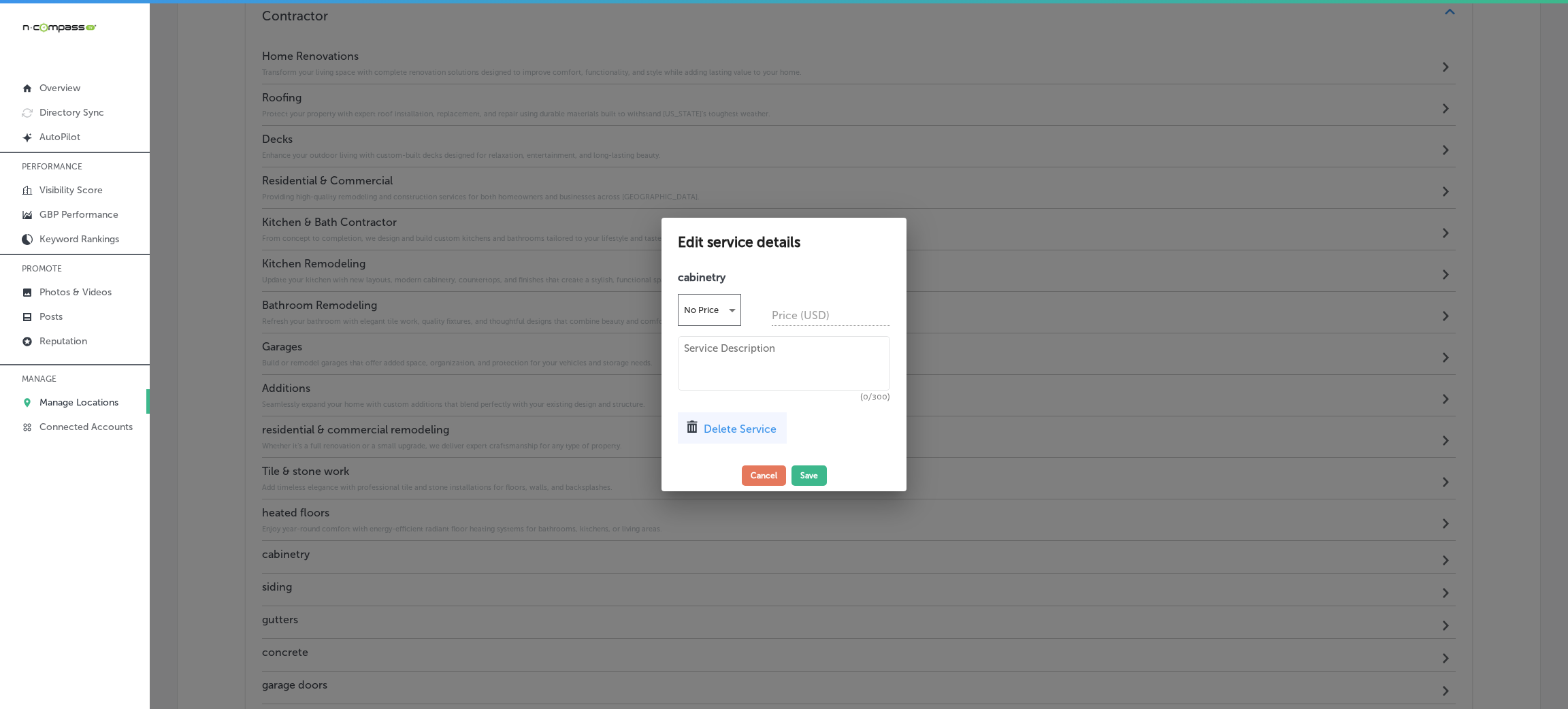
click at [765, 371] on textarea at bounding box center [784, 364] width 213 height 55
paste textarea "Custom cabinetry crafted with precision, offering both style and practical stor…"
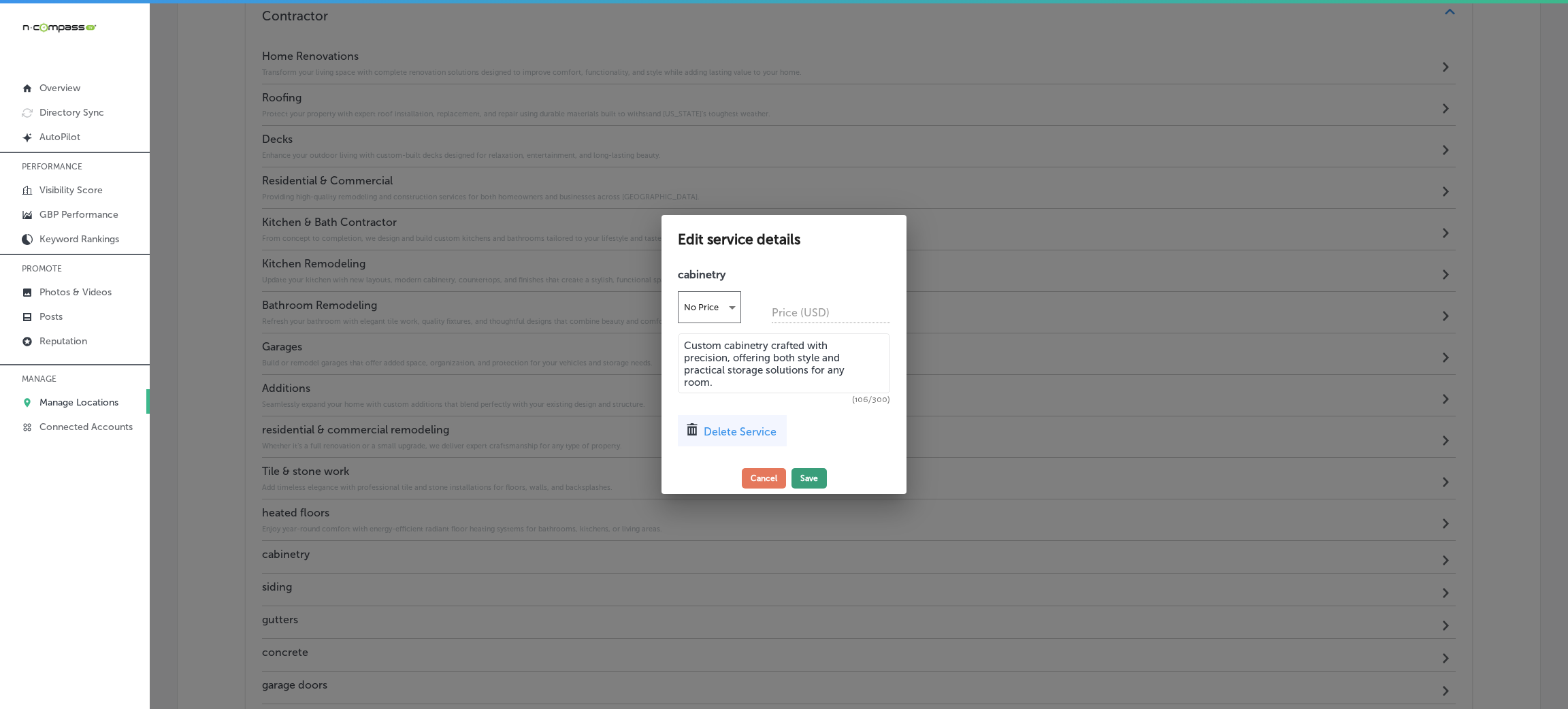
type textarea "Custom cabinetry crafted with precision, offering both style and practical stor…"
click at [820, 485] on button "Save" at bounding box center [809, 478] width 36 height 20
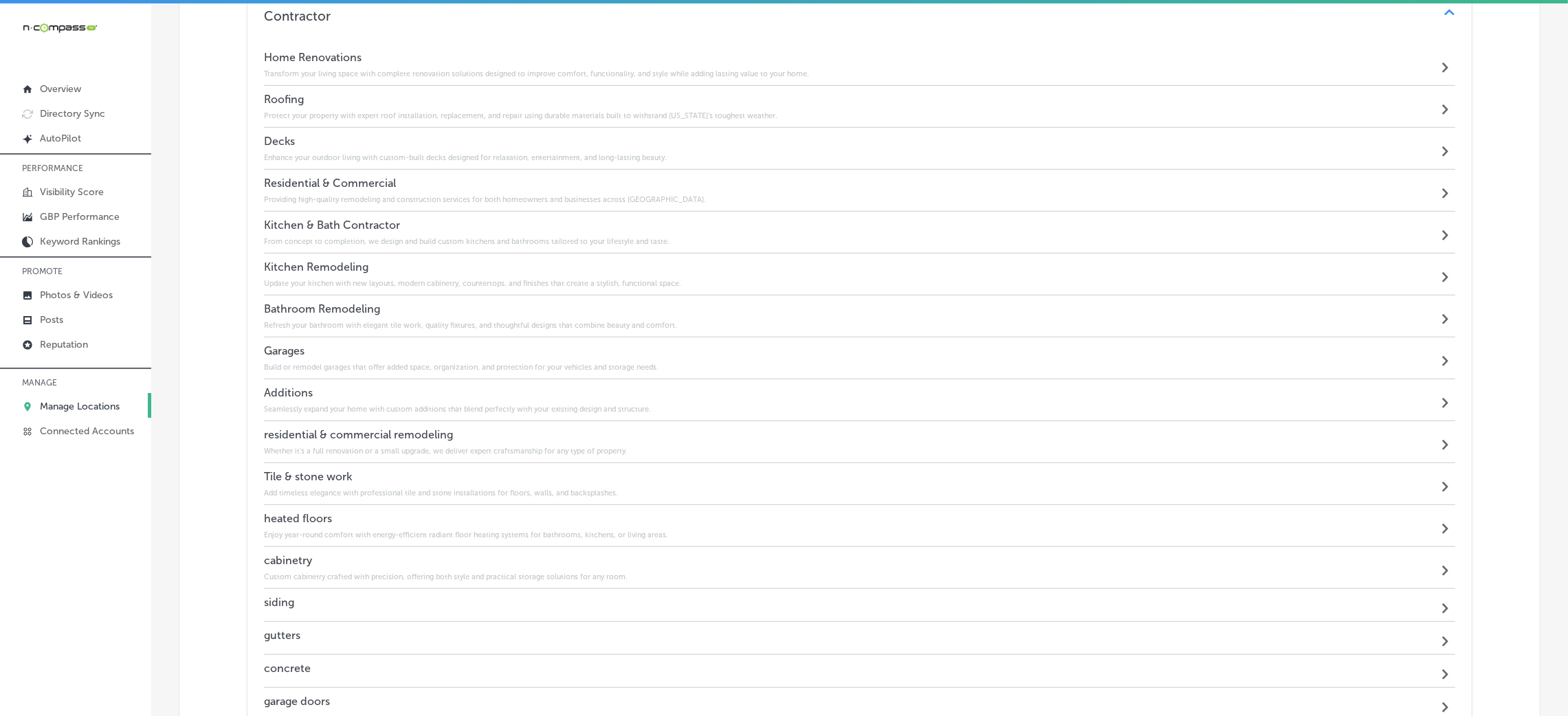
click at [328, 595] on div "siding Path Created with Sketch." at bounding box center [860, 605] width 1192 height 33
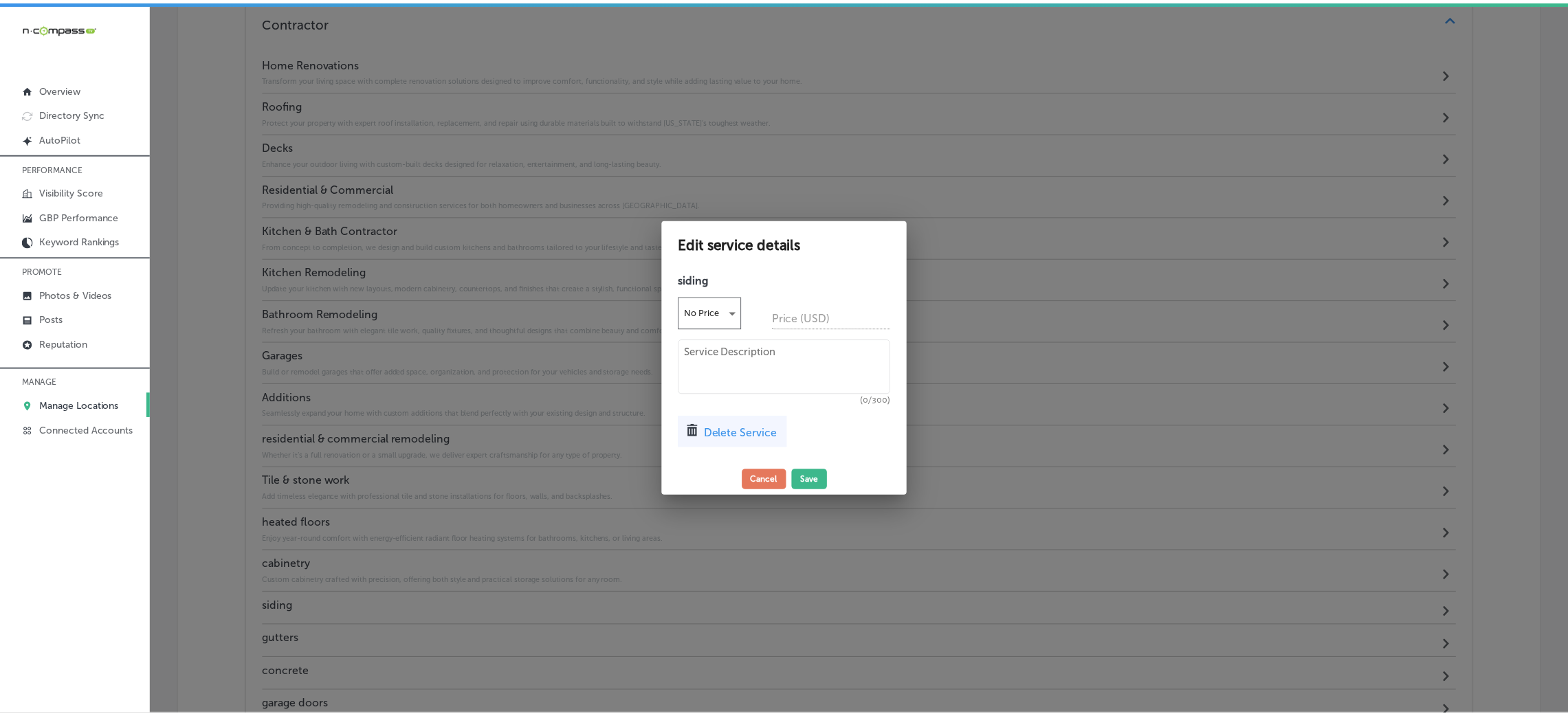
scroll to position [1283, 0]
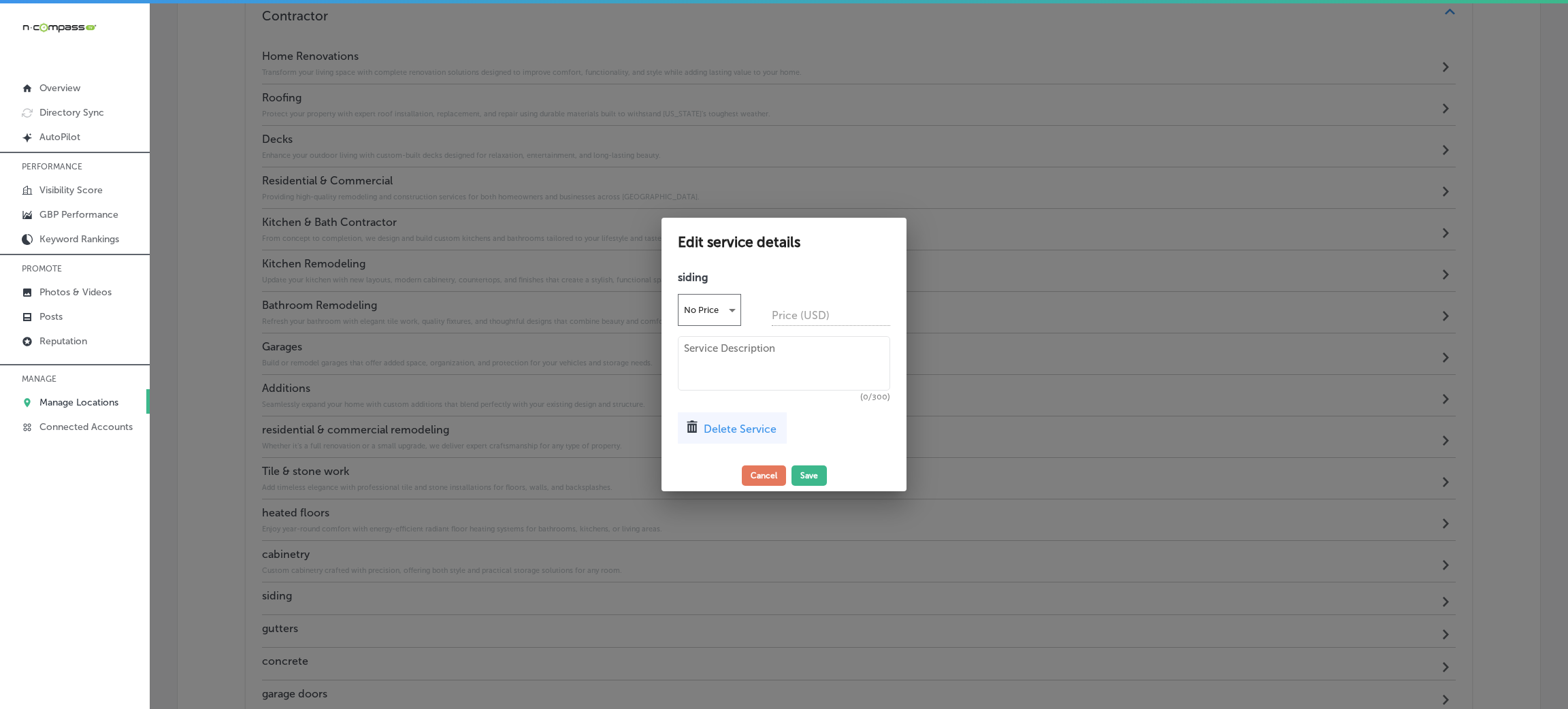
click at [753, 350] on textarea at bounding box center [784, 364] width 213 height 55
click at [754, 359] on textarea at bounding box center [784, 364] width 213 height 55
paste textarea "Enhance curb appeal and protect your home with durable, low-maintenance siding …"
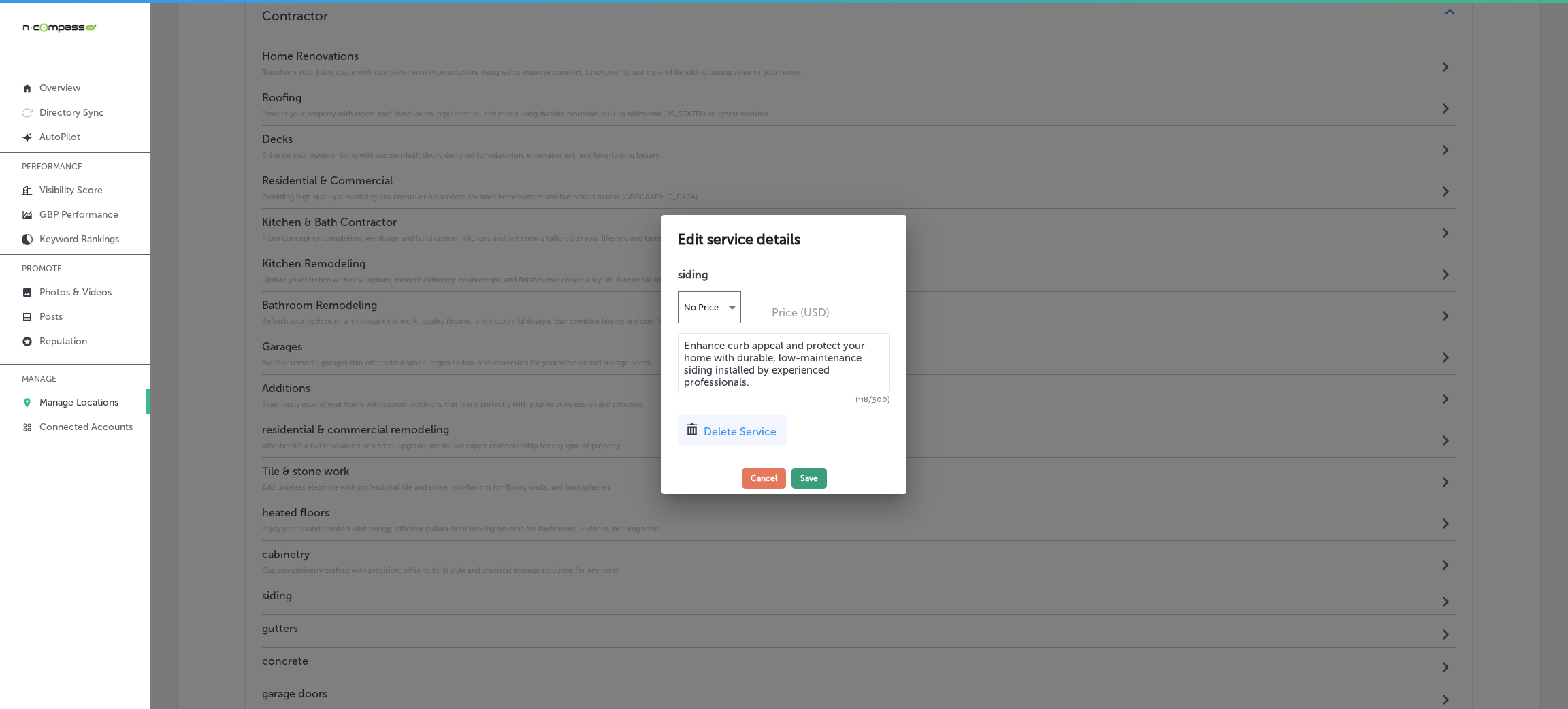
type textarea "Enhance curb appeal and protect your home with durable, low-maintenance siding …"
click at [812, 484] on button "Save" at bounding box center [809, 478] width 36 height 20
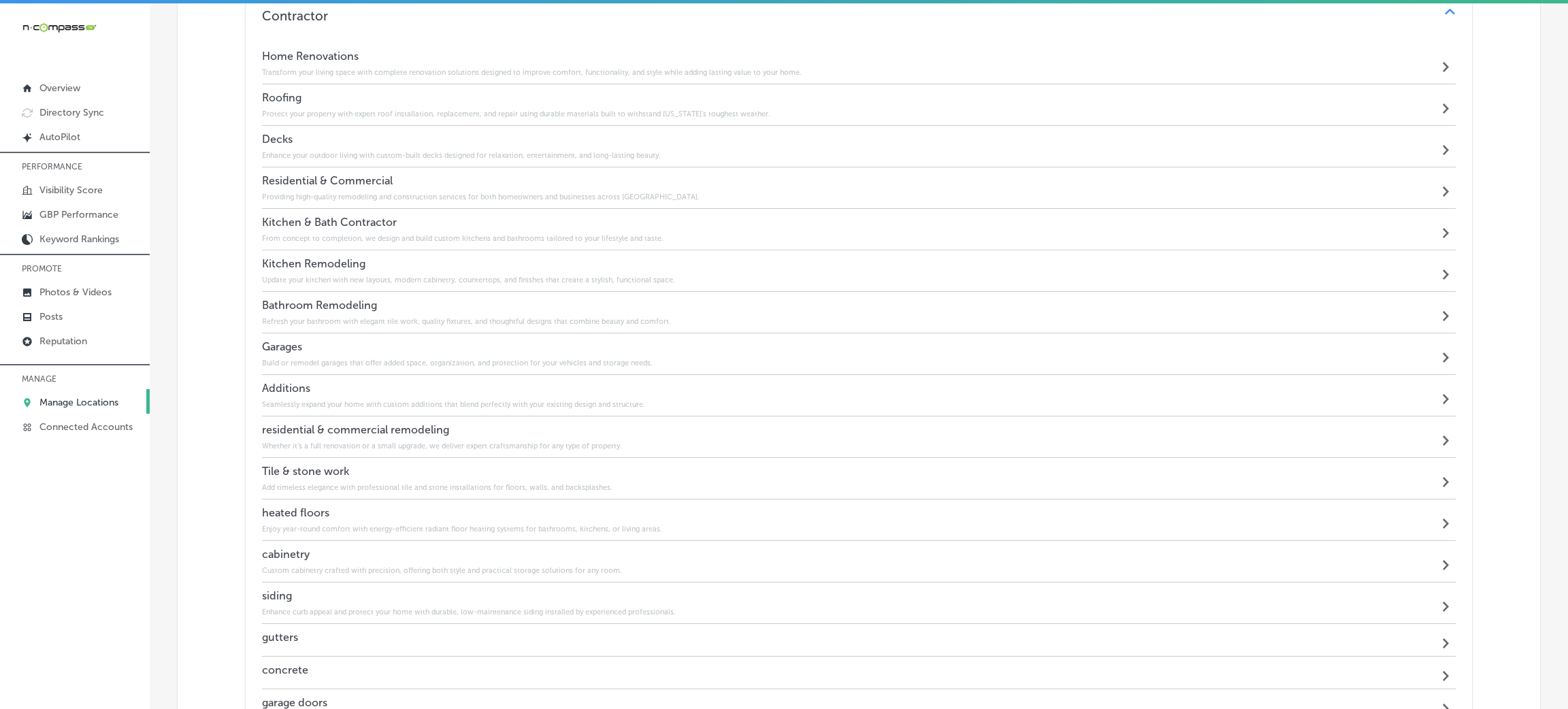
scroll to position [1264, 0]
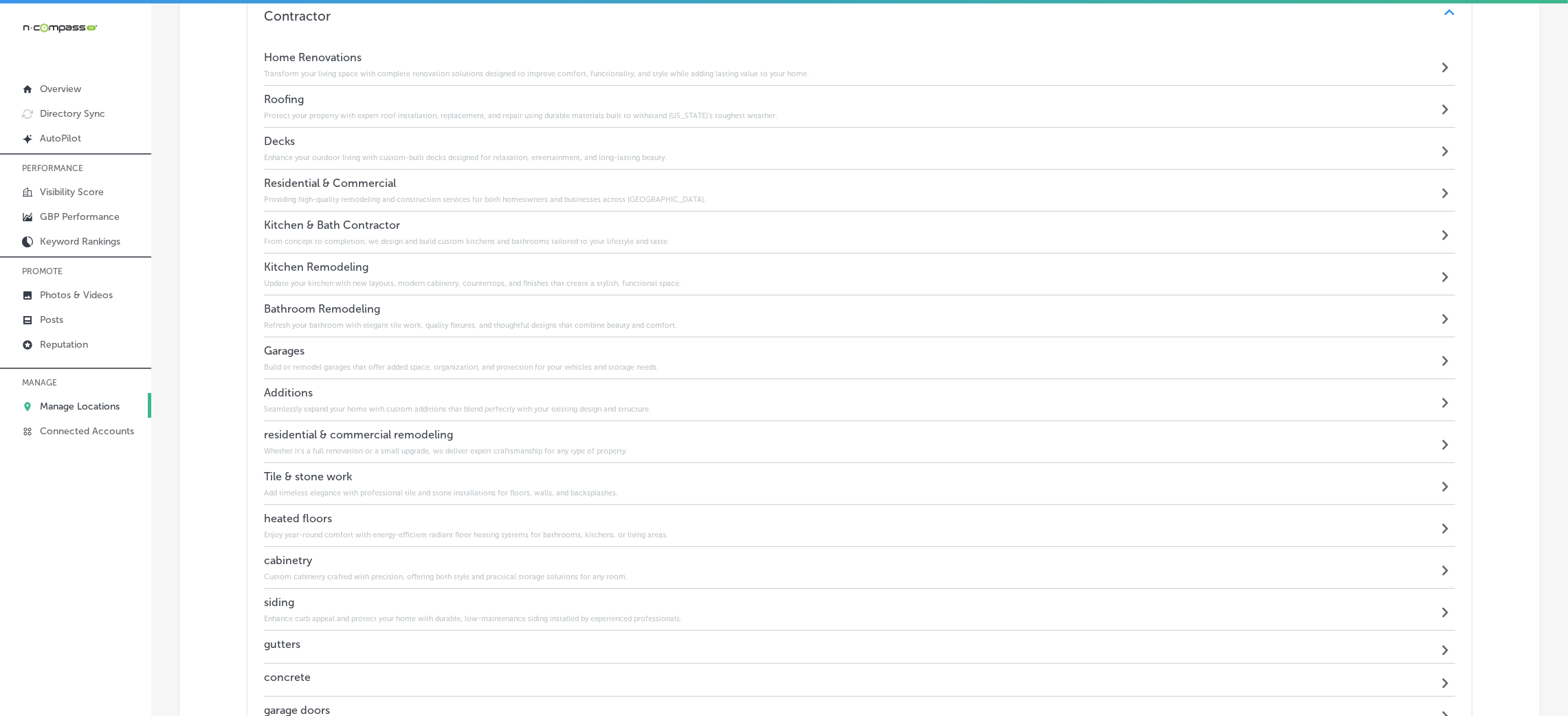
click at [357, 645] on div "gutters Path Created with Sketch." at bounding box center [860, 648] width 1192 height 33
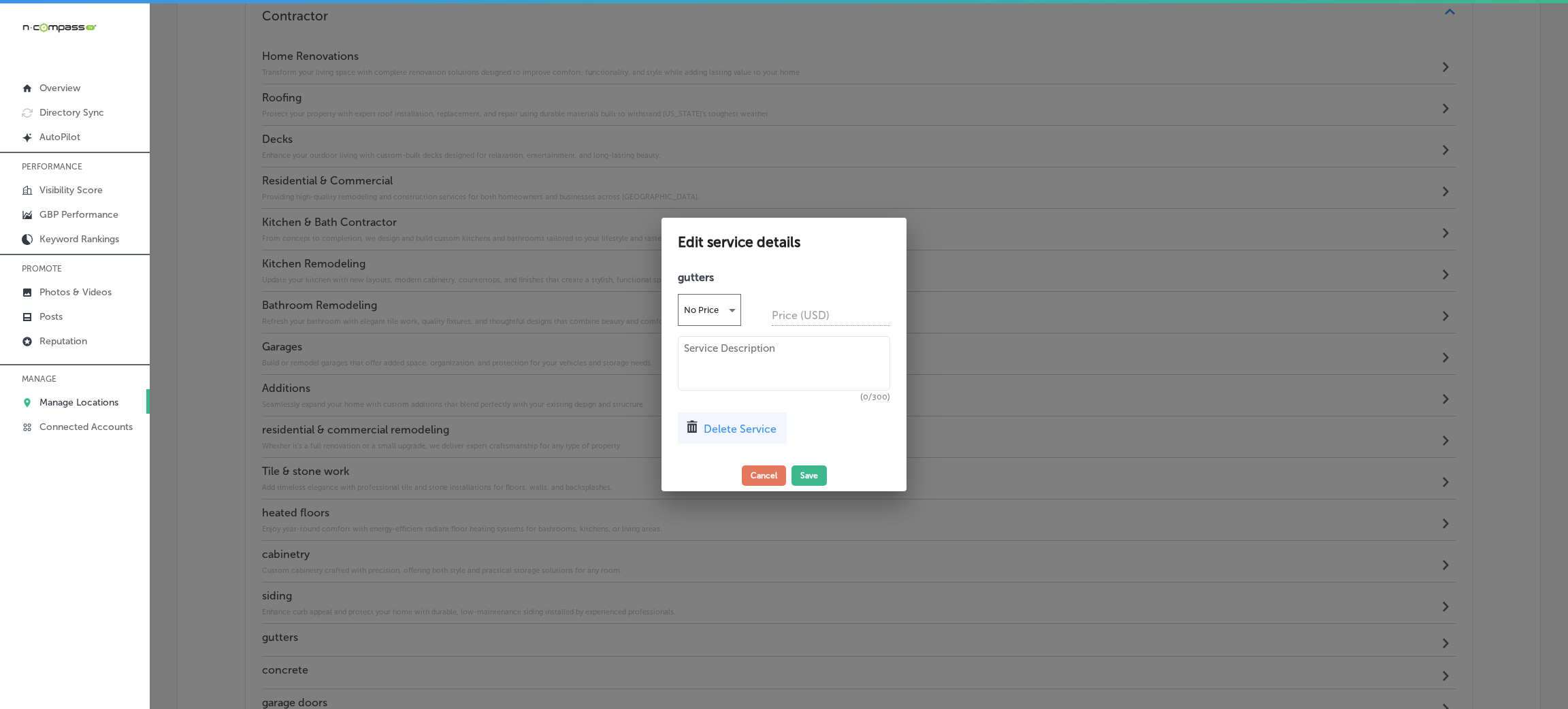
click at [728, 391] on textarea at bounding box center [784, 364] width 213 height 55
paste textarea "Keep your home safe from water damage with expertly installed gutter systems th…"
type textarea "Keep your home safe from water damage with expertly installed gutter systems th…"
click at [804, 475] on button "Save" at bounding box center [809, 475] width 36 height 20
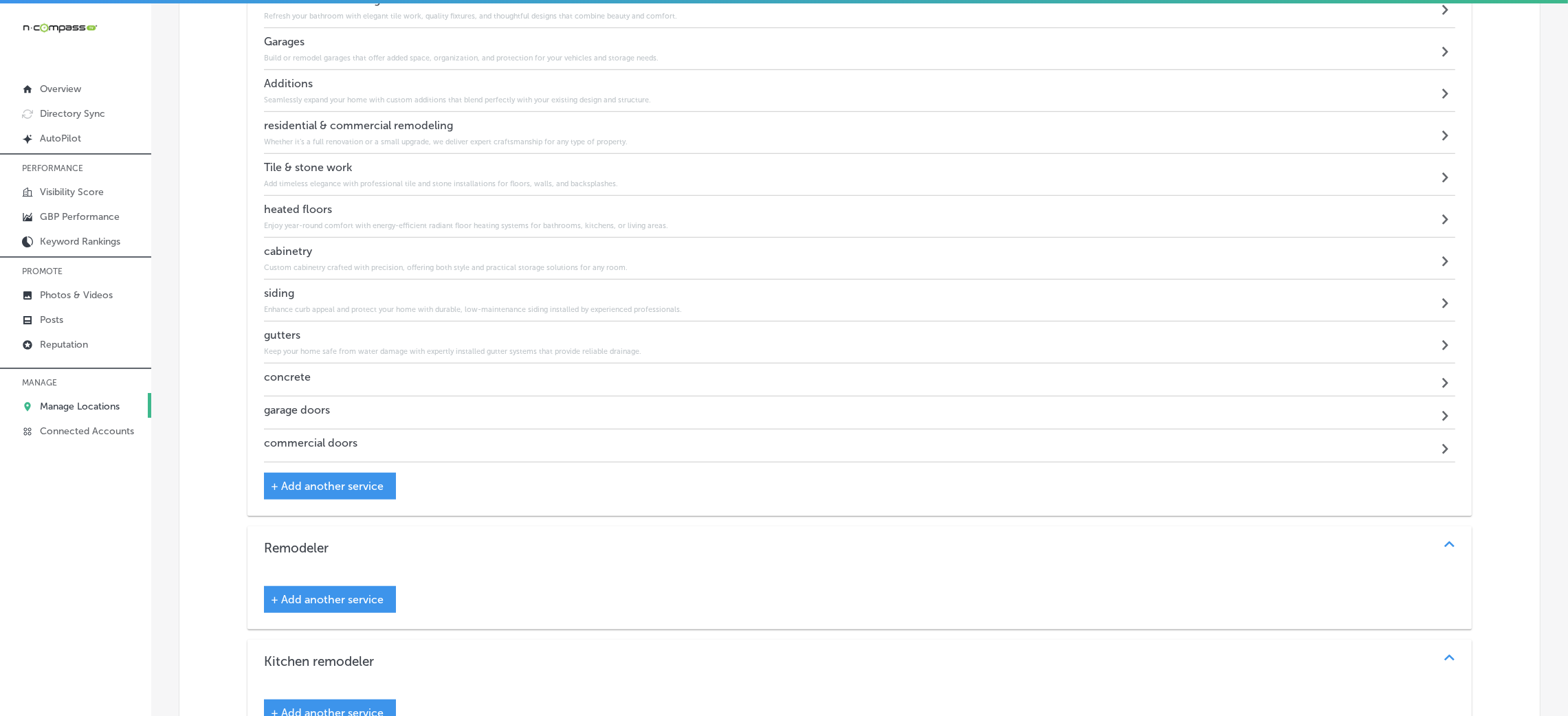
click at [374, 371] on div "concrete Path Created with Sketch." at bounding box center [860, 380] width 1192 height 33
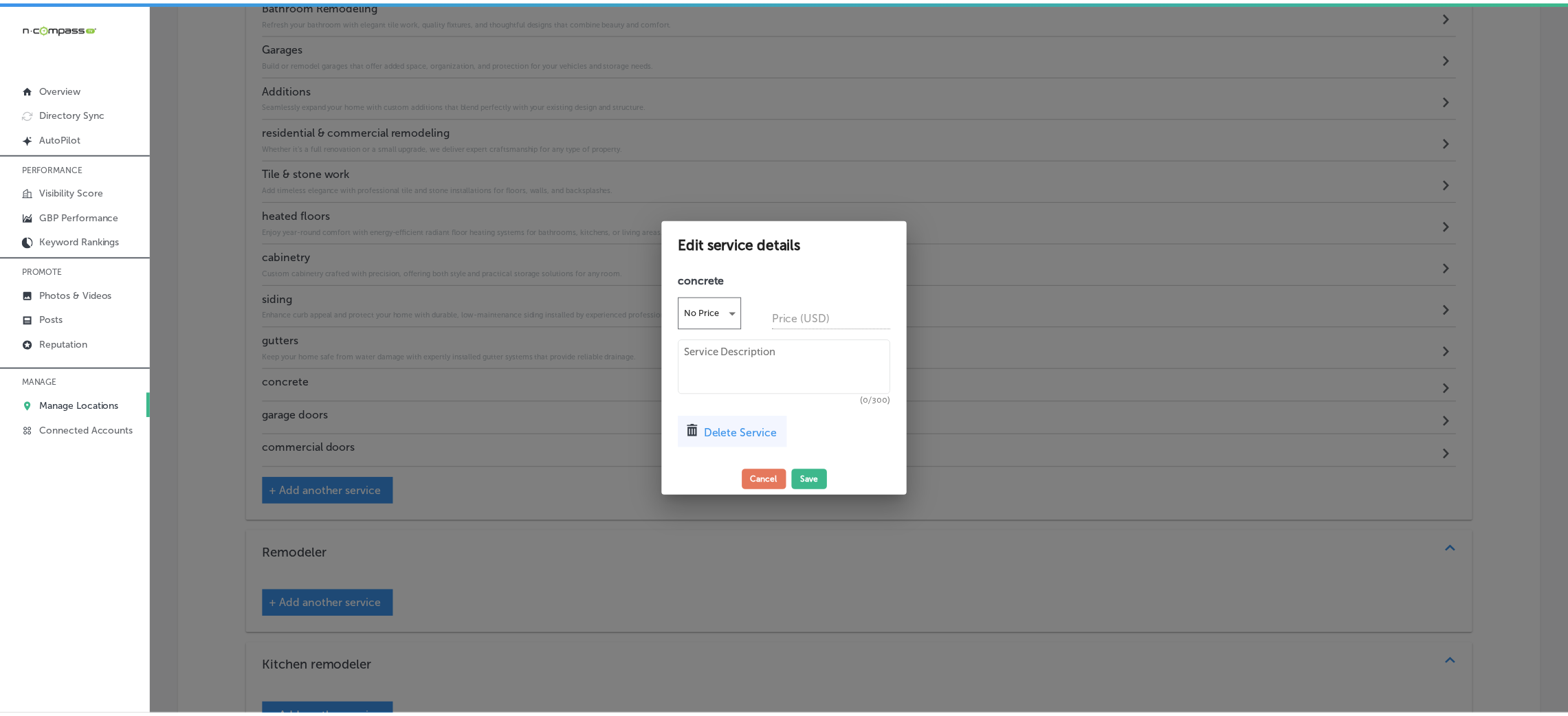
scroll to position [1592, 0]
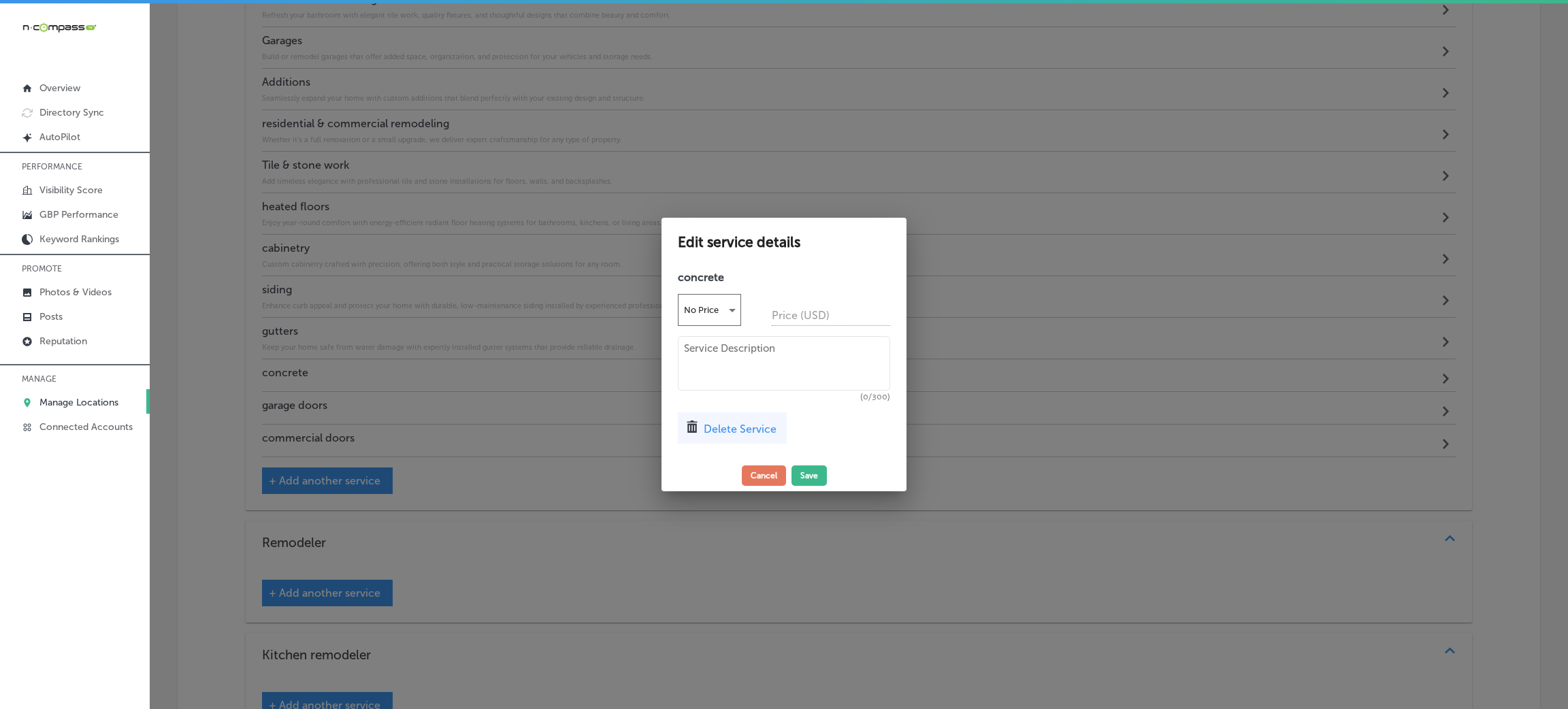
click at [707, 368] on textarea at bounding box center [784, 364] width 213 height 55
paste textarea "Durable and high-quality concrete work for driveways, patios, walkways, and fou…"
type textarea "Durable and high-quality concrete work for driveways, patios, walkways, and fou…"
click at [807, 470] on button "Save" at bounding box center [809, 475] width 36 height 20
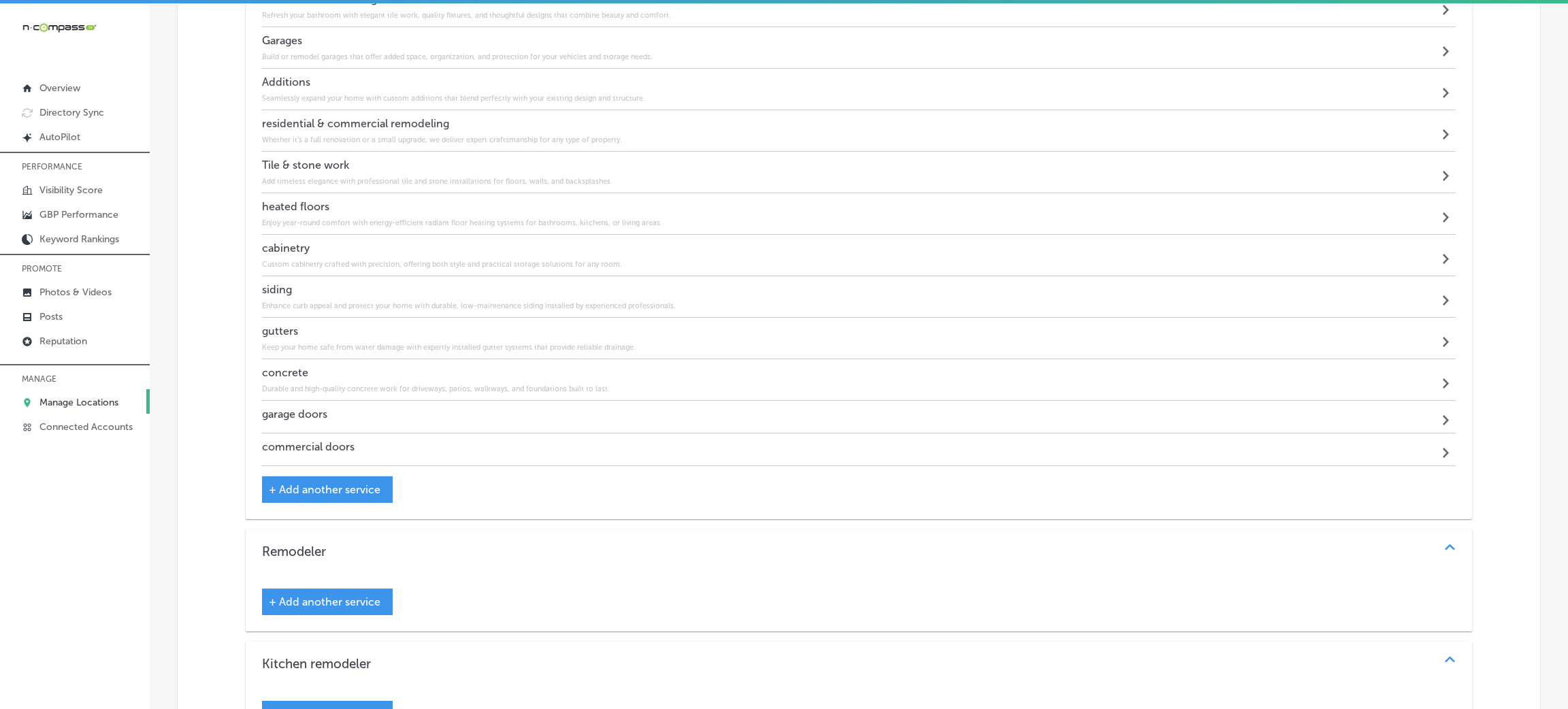
scroll to position [1570, 0]
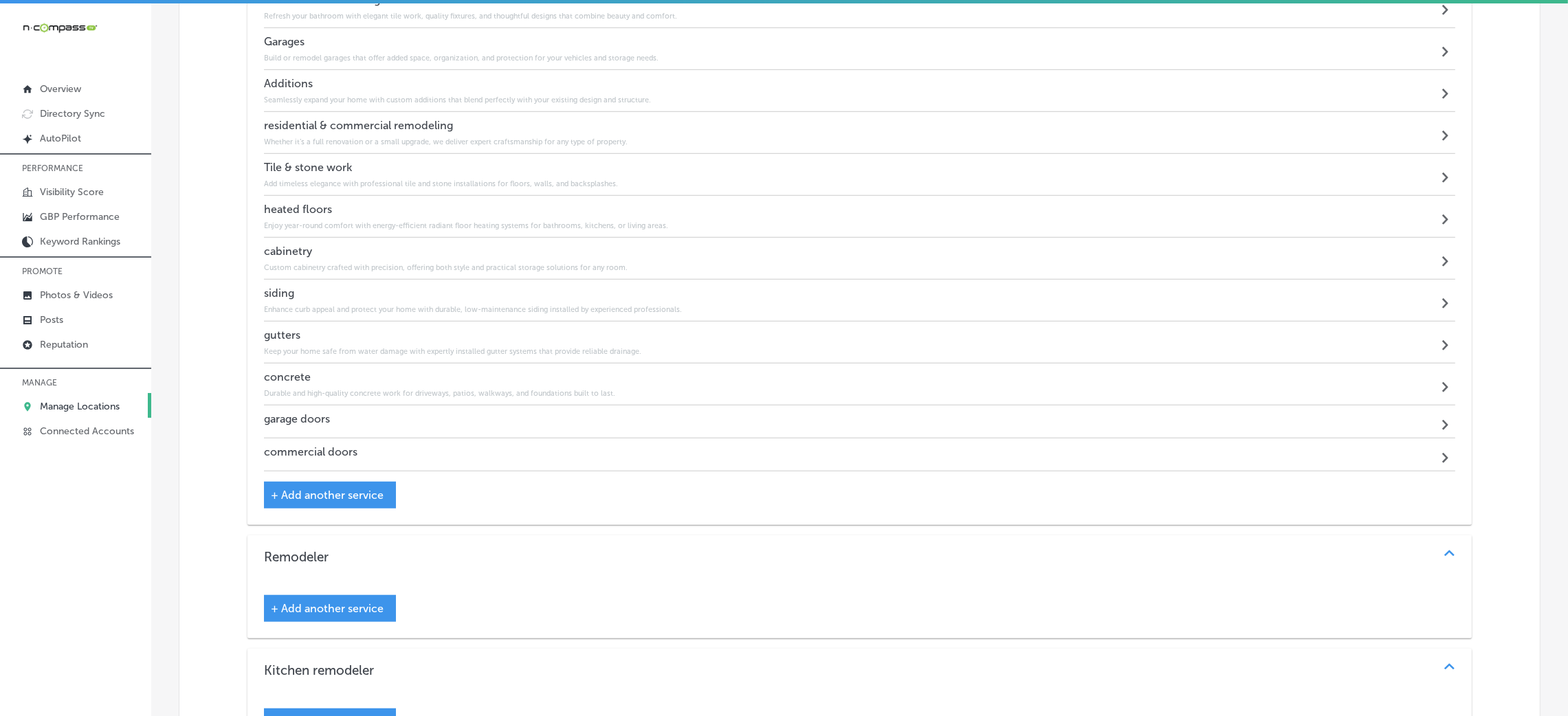
click at [489, 425] on div "garage doors Path Created with Sketch." at bounding box center [860, 422] width 1192 height 33
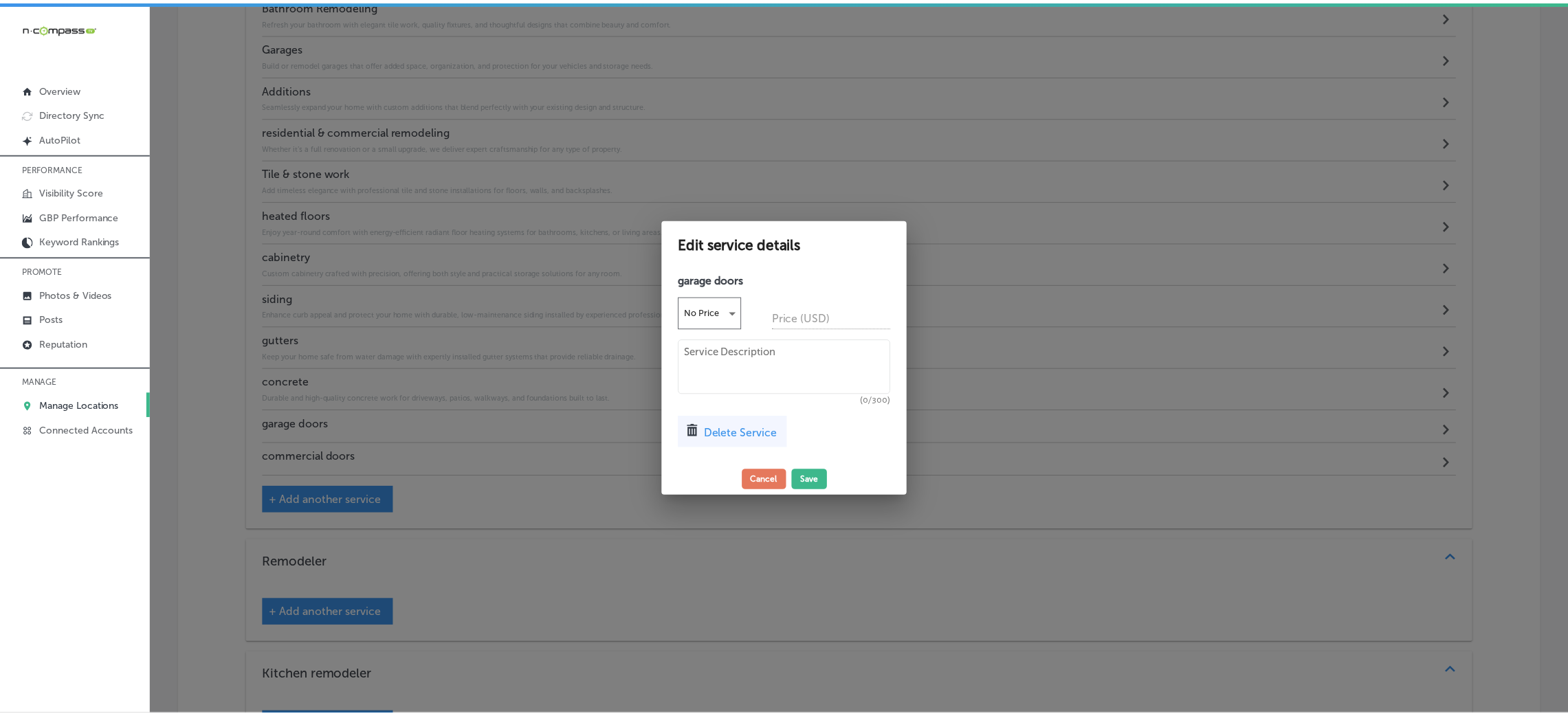
scroll to position [1592, 0]
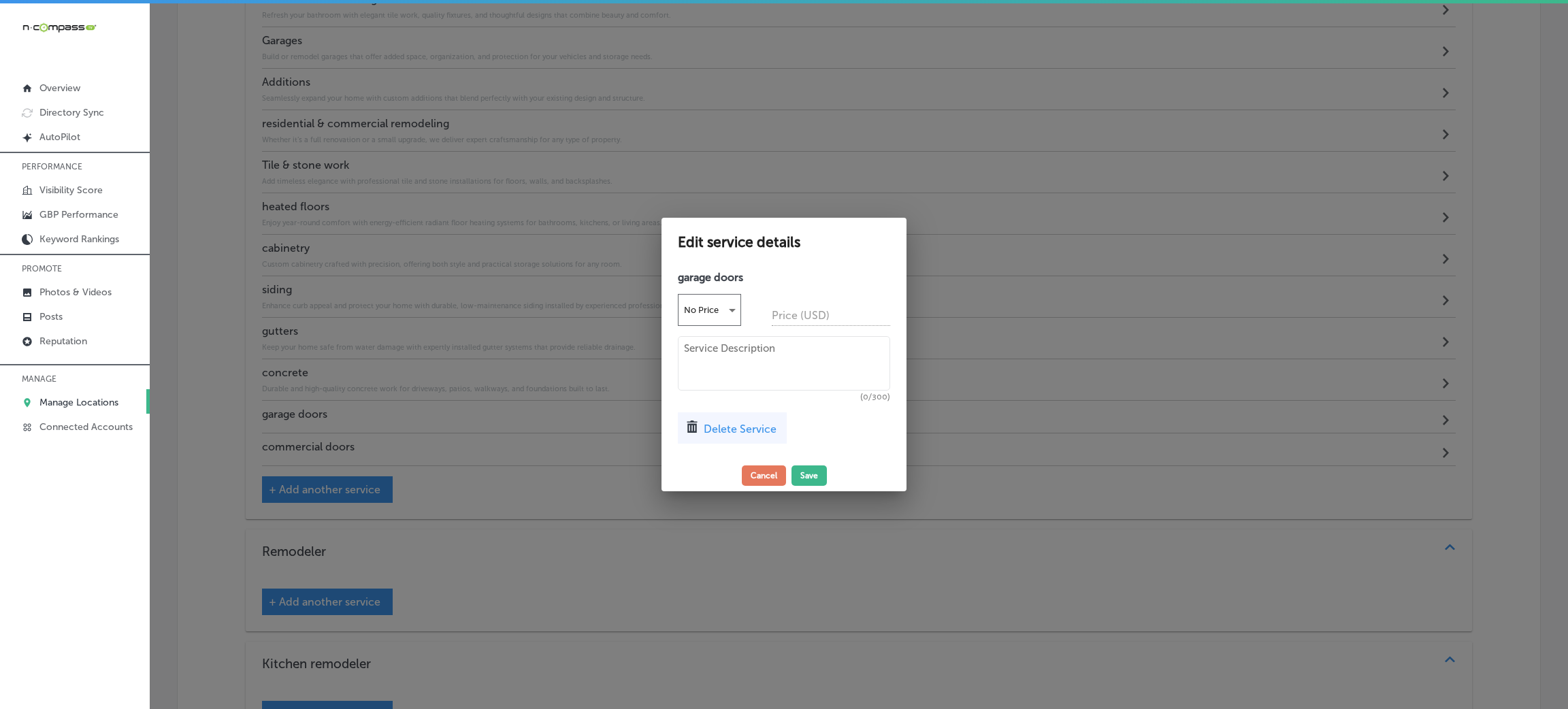
click at [766, 368] on textarea at bounding box center [784, 364] width 213 height 55
paste textarea "Installation and repair of modern, secure, and stylish garage doors to compleme…"
type textarea "Installation and repair of modern, secure, and stylish garage doors to compleme…"
click at [806, 461] on div "Edit service details garage doors No Price Price (USD) Installation and repair …" at bounding box center [784, 354] width 245 height 273
click at [806, 468] on button "Save" at bounding box center [809, 475] width 36 height 20
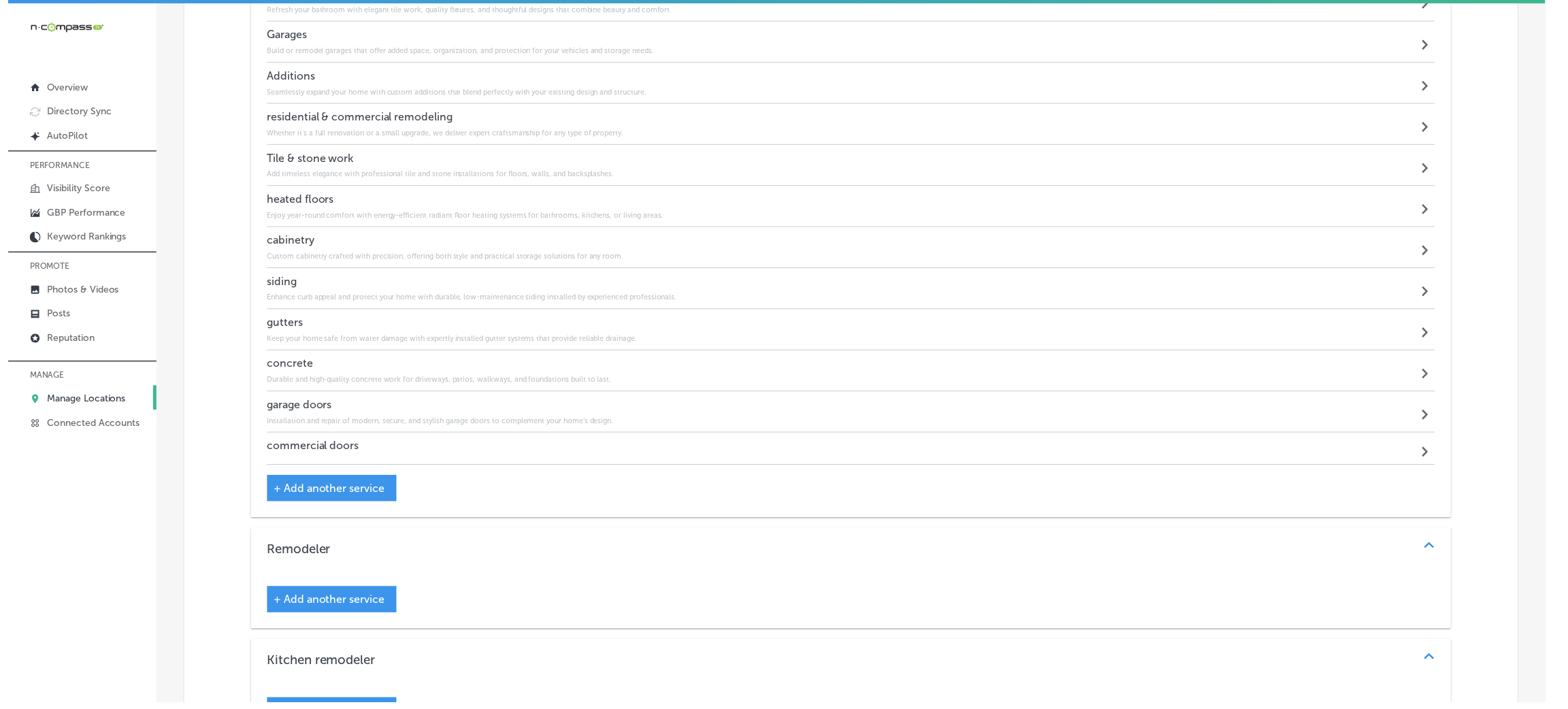
scroll to position [1570, 0]
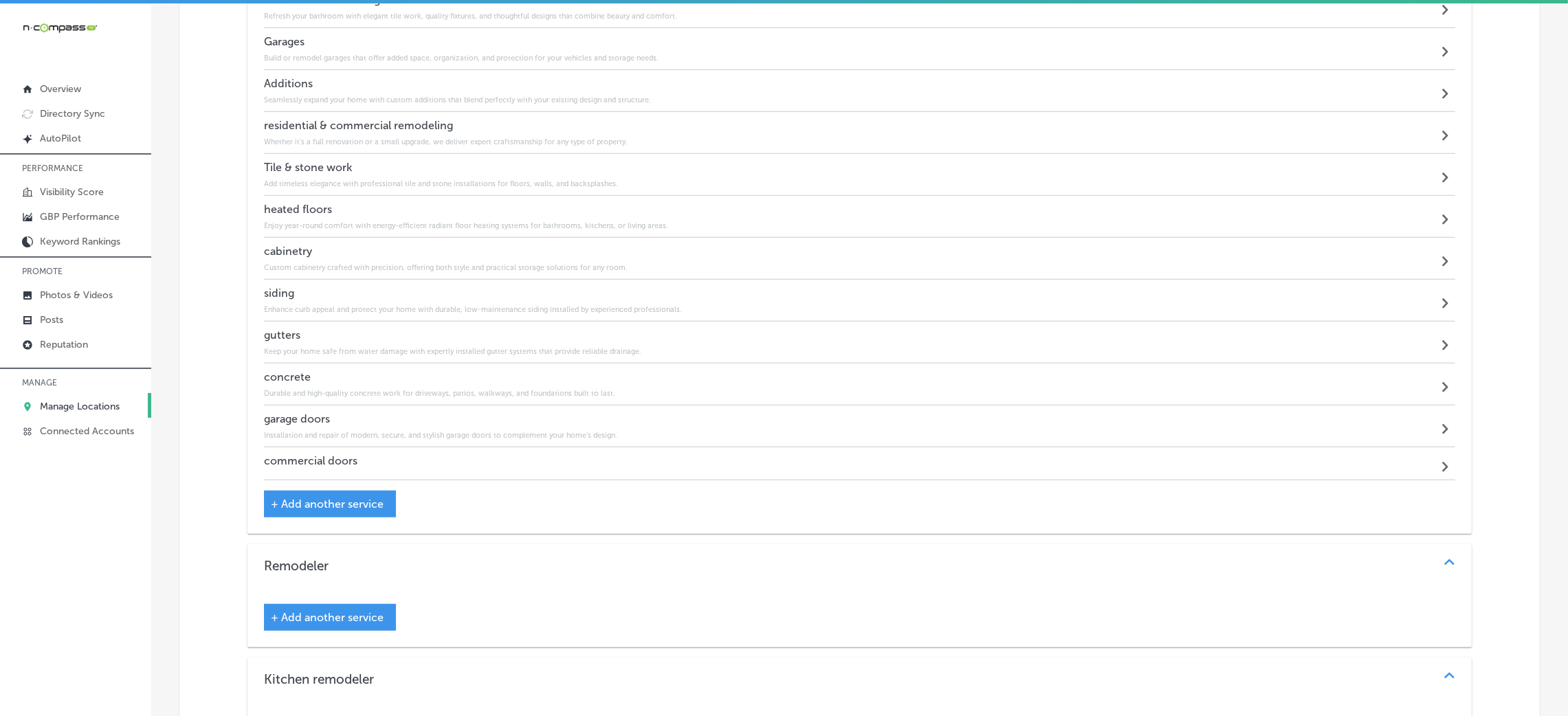
click at [547, 436] on div "garage doors Installation and repair of modern, secure, and stylish garage door…" at bounding box center [860, 426] width 1192 height 42
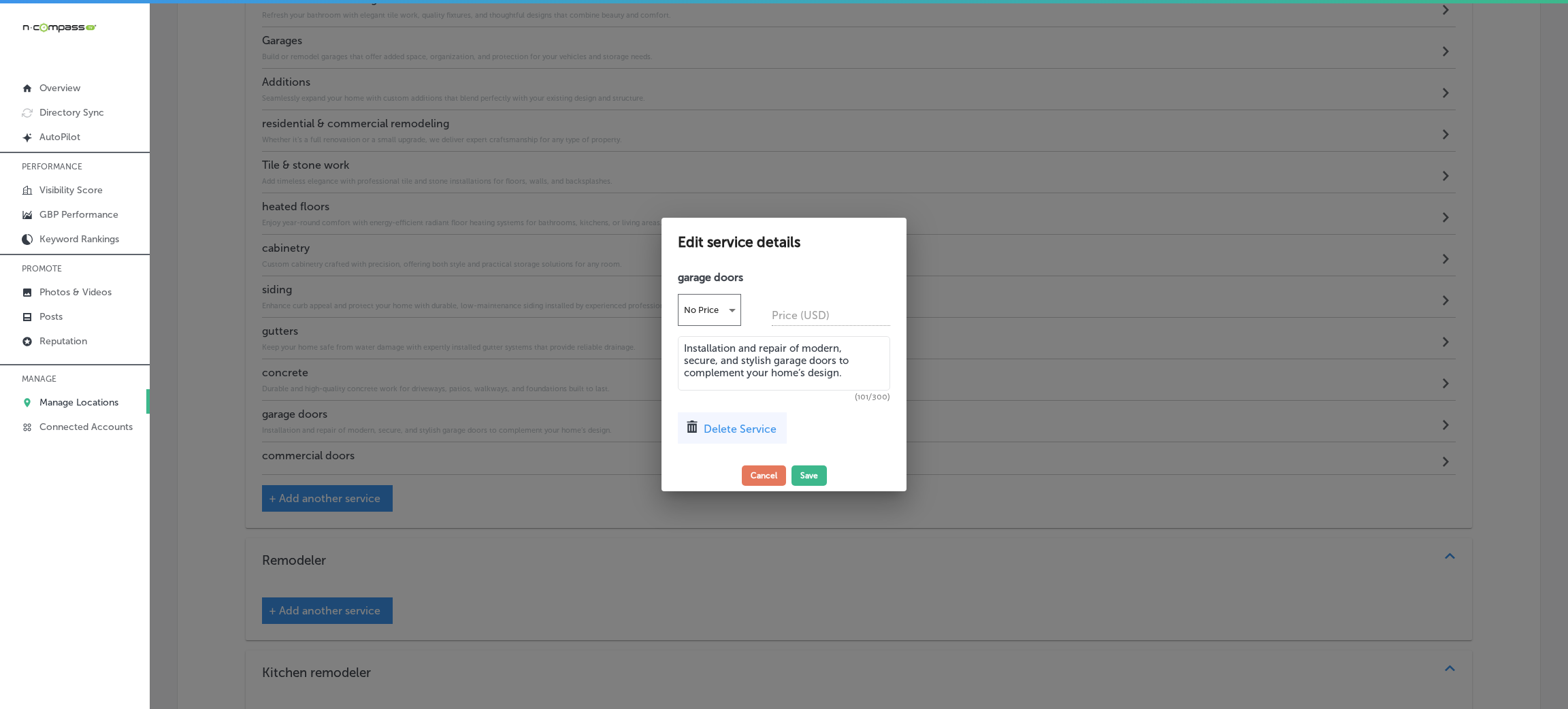
click at [520, 464] on div at bounding box center [784, 354] width 1568 height 709
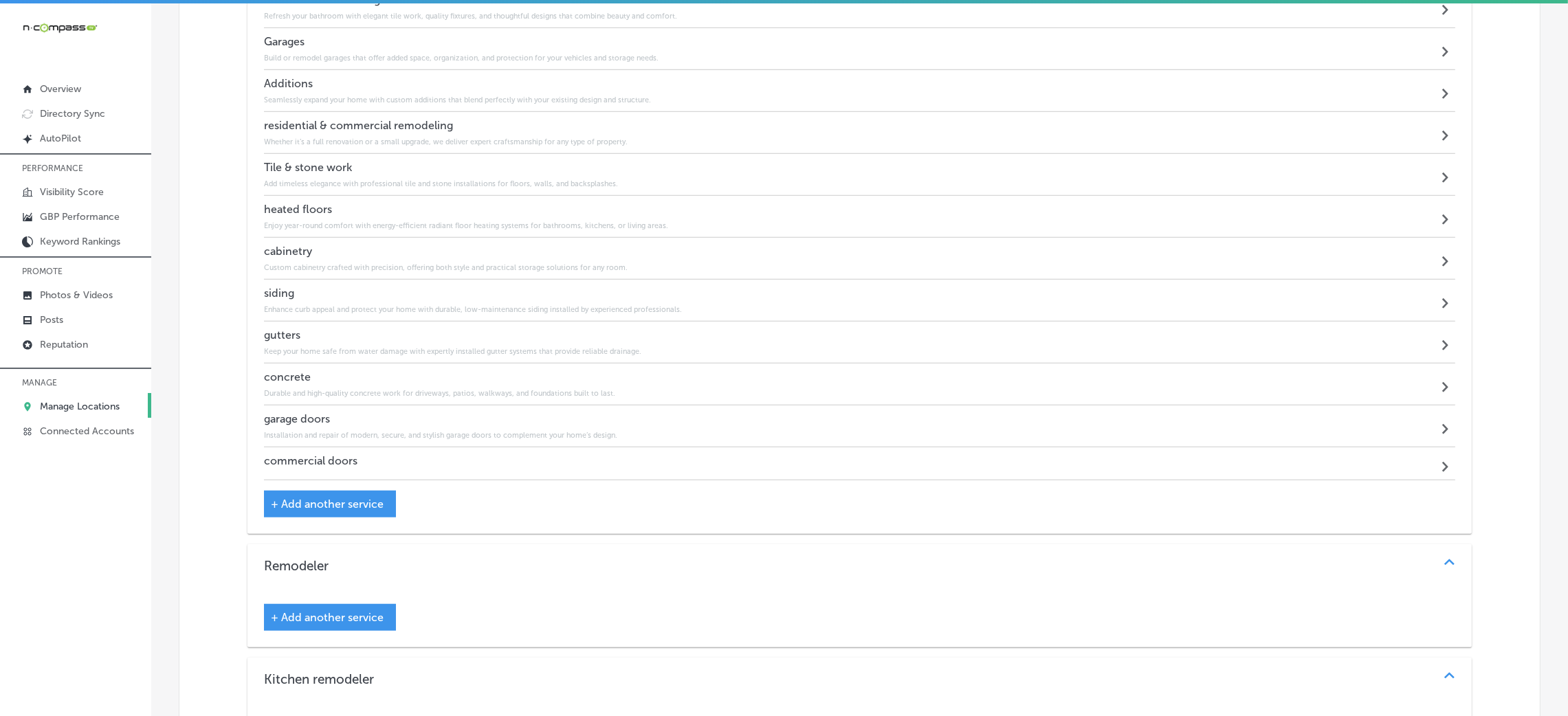
click at [617, 464] on div "commercial doors Path Created with Sketch." at bounding box center [860, 464] width 1192 height 33
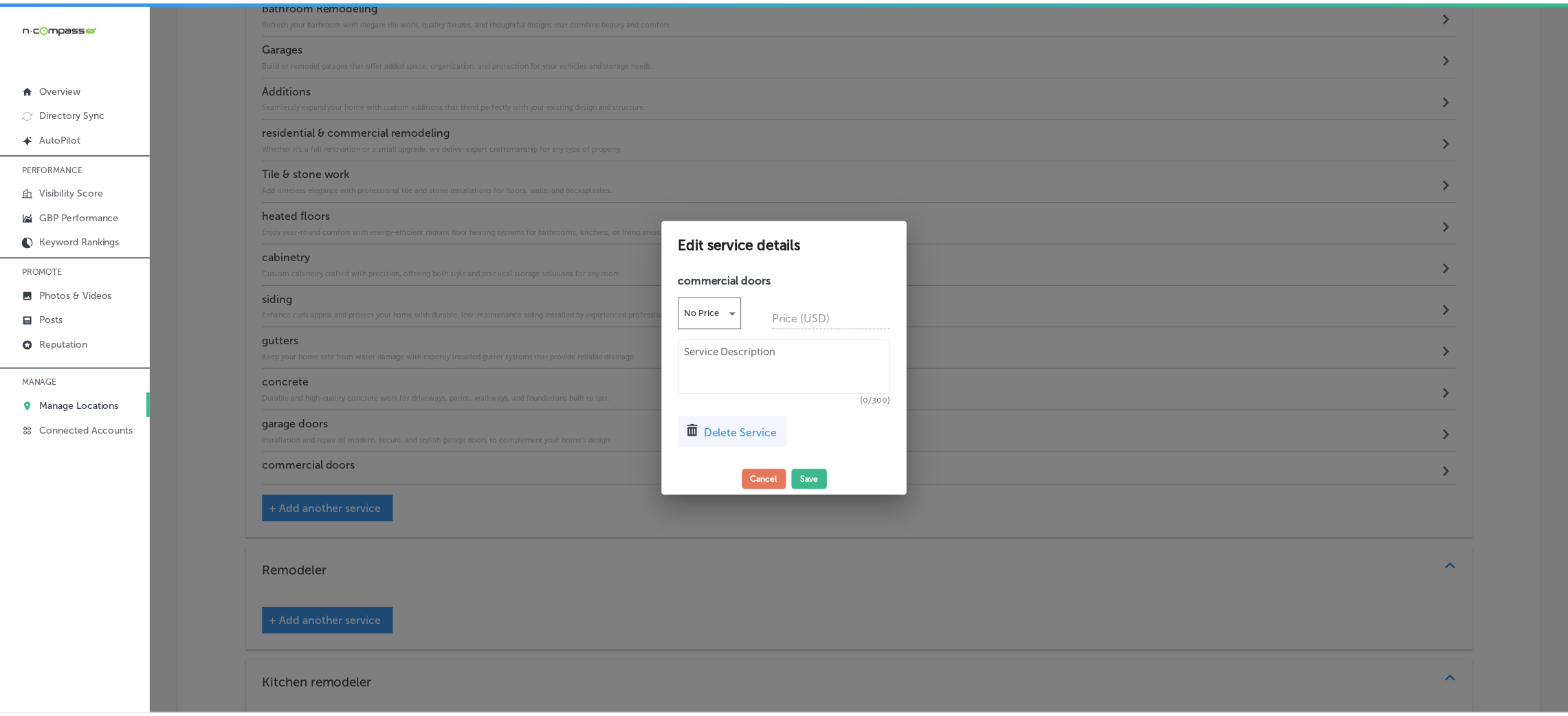
scroll to position [1592, 0]
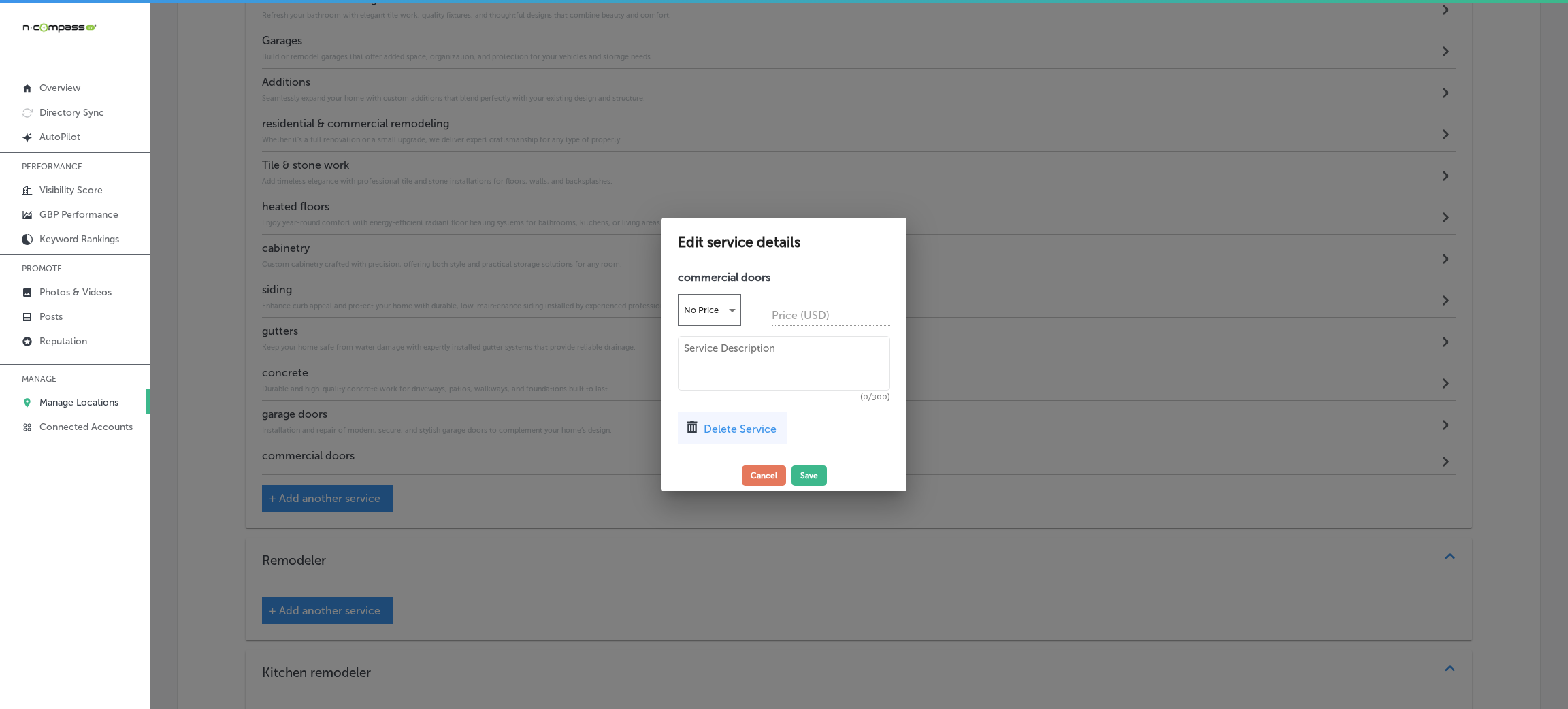
drag, startPoint x: 791, startPoint y: 399, endPoint x: 800, endPoint y: 394, distance: 10.3
click at [793, 399] on span "(0/300)" at bounding box center [784, 398] width 213 height 8
click at [799, 370] on textarea at bounding box center [784, 364] width 213 height 55
paste textarea "Heavy-duty, secure commercial door solutions for offices, warehouses, and retai…"
type textarea "Heavy-duty, secure commercial door solutions for offices, warehouses, and retai…"
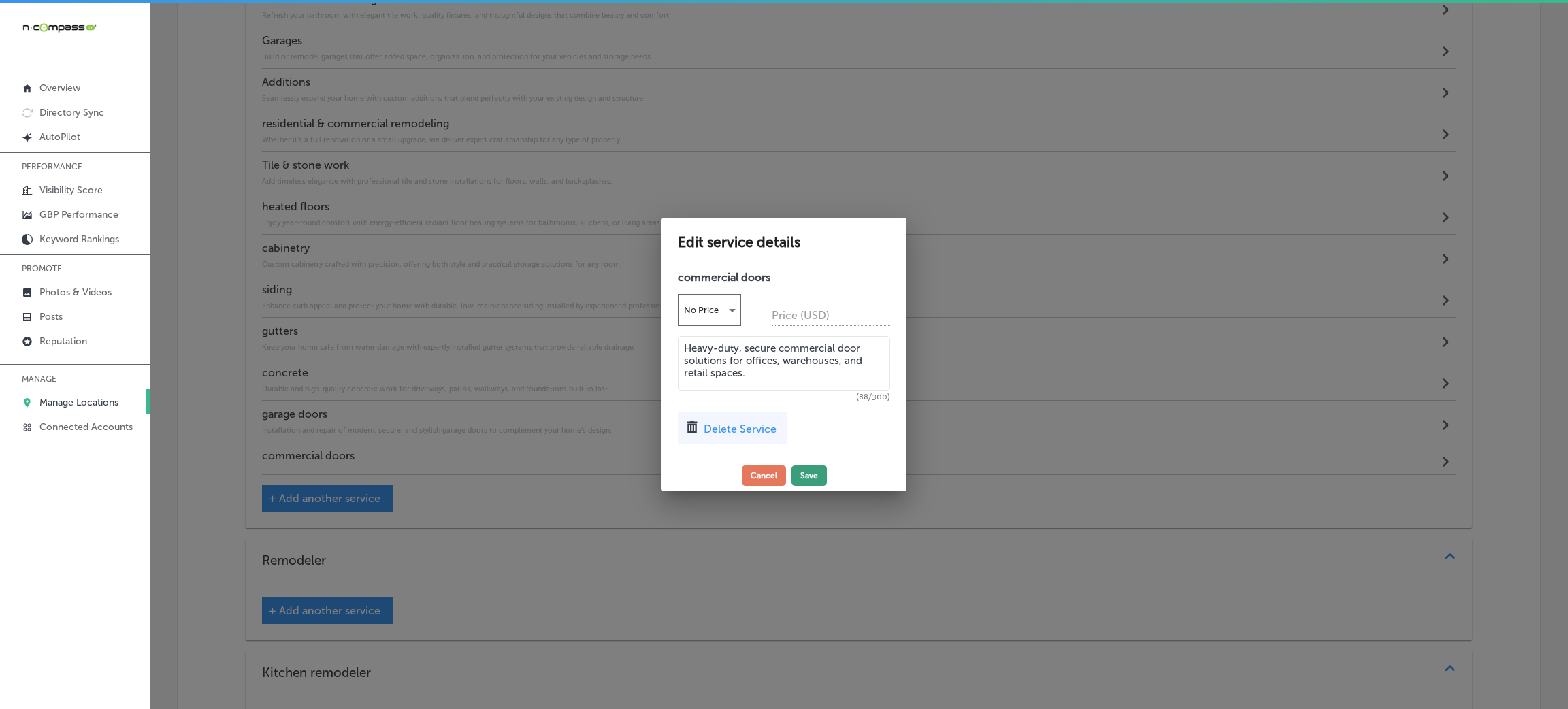
click at [815, 479] on button "Save" at bounding box center [809, 475] width 36 height 20
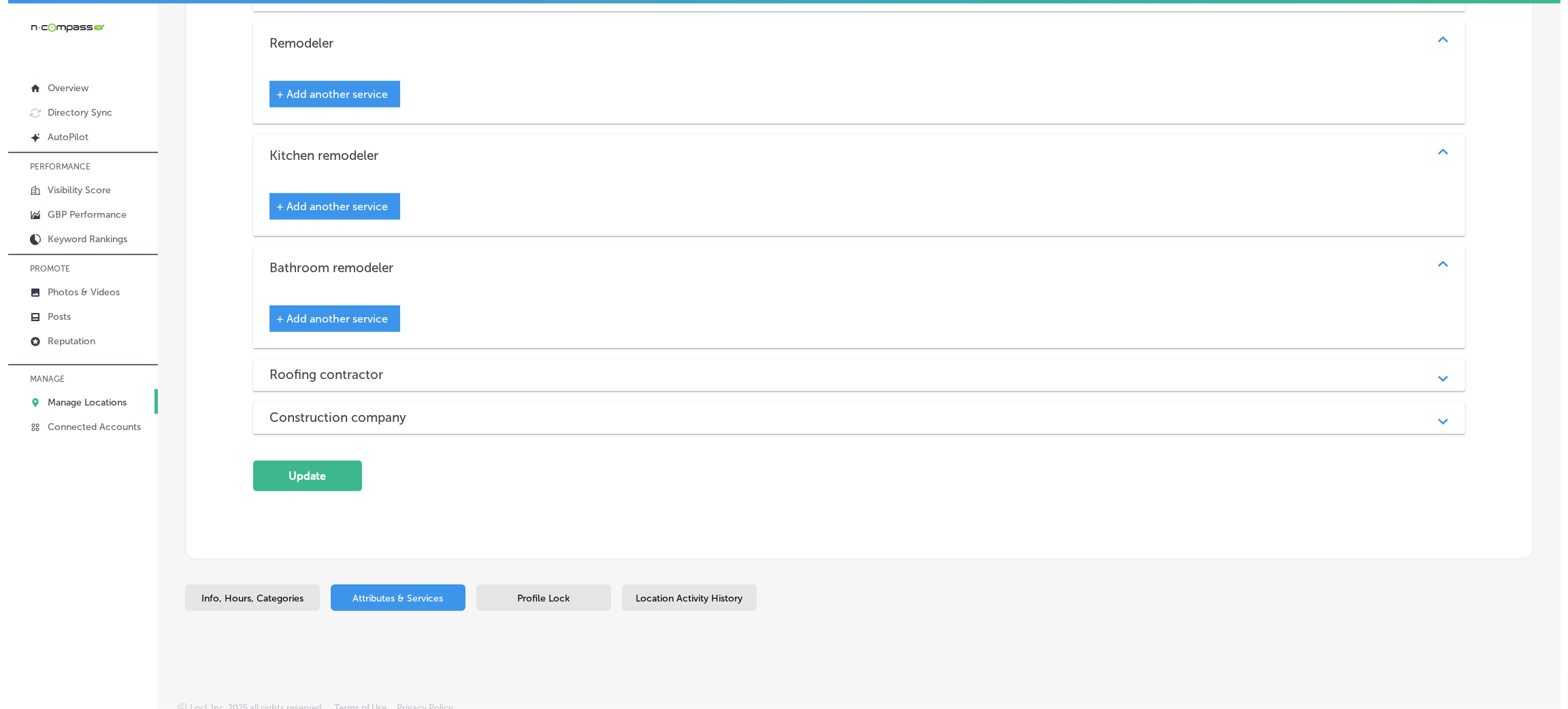
scroll to position [3, 0]
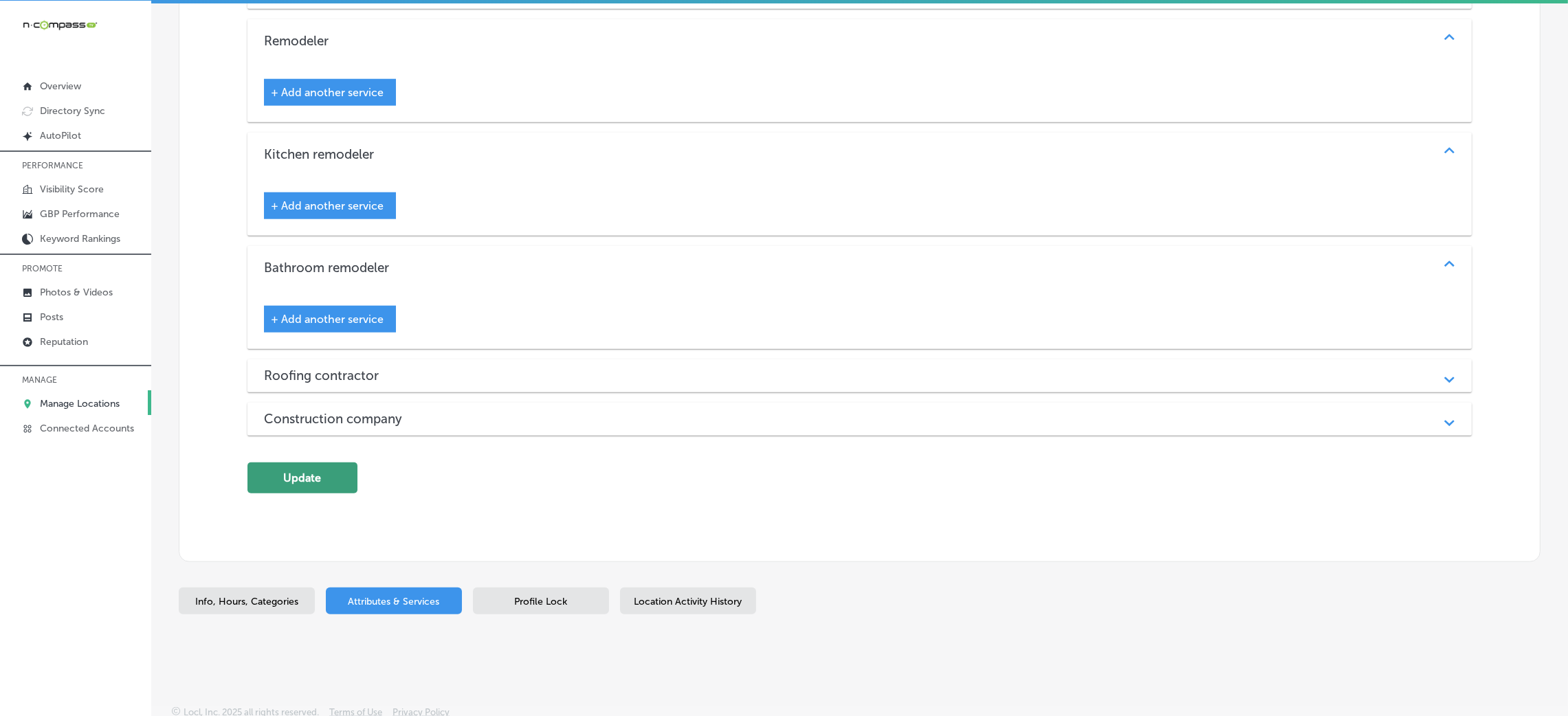
click at [313, 476] on button "Update" at bounding box center [302, 478] width 110 height 31
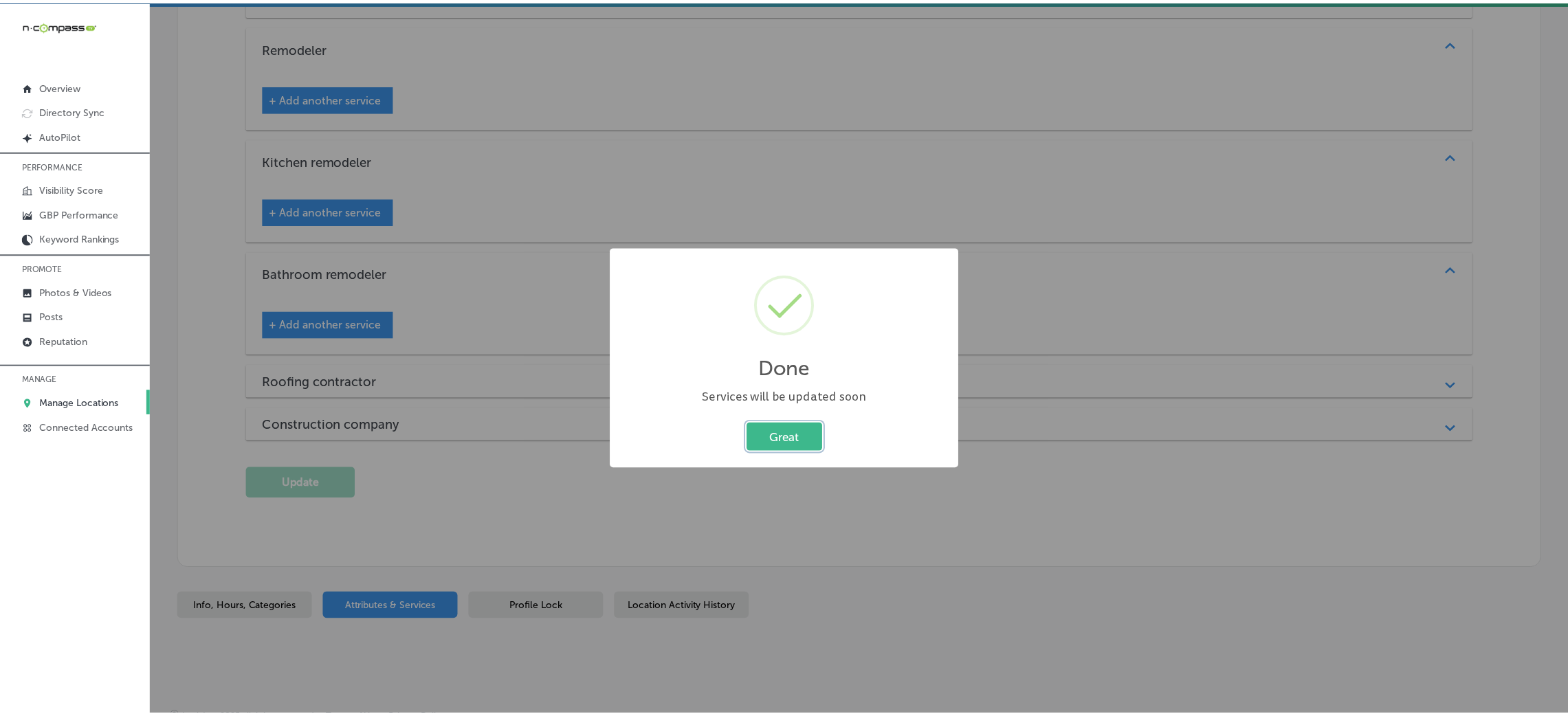
scroll to position [2123, 0]
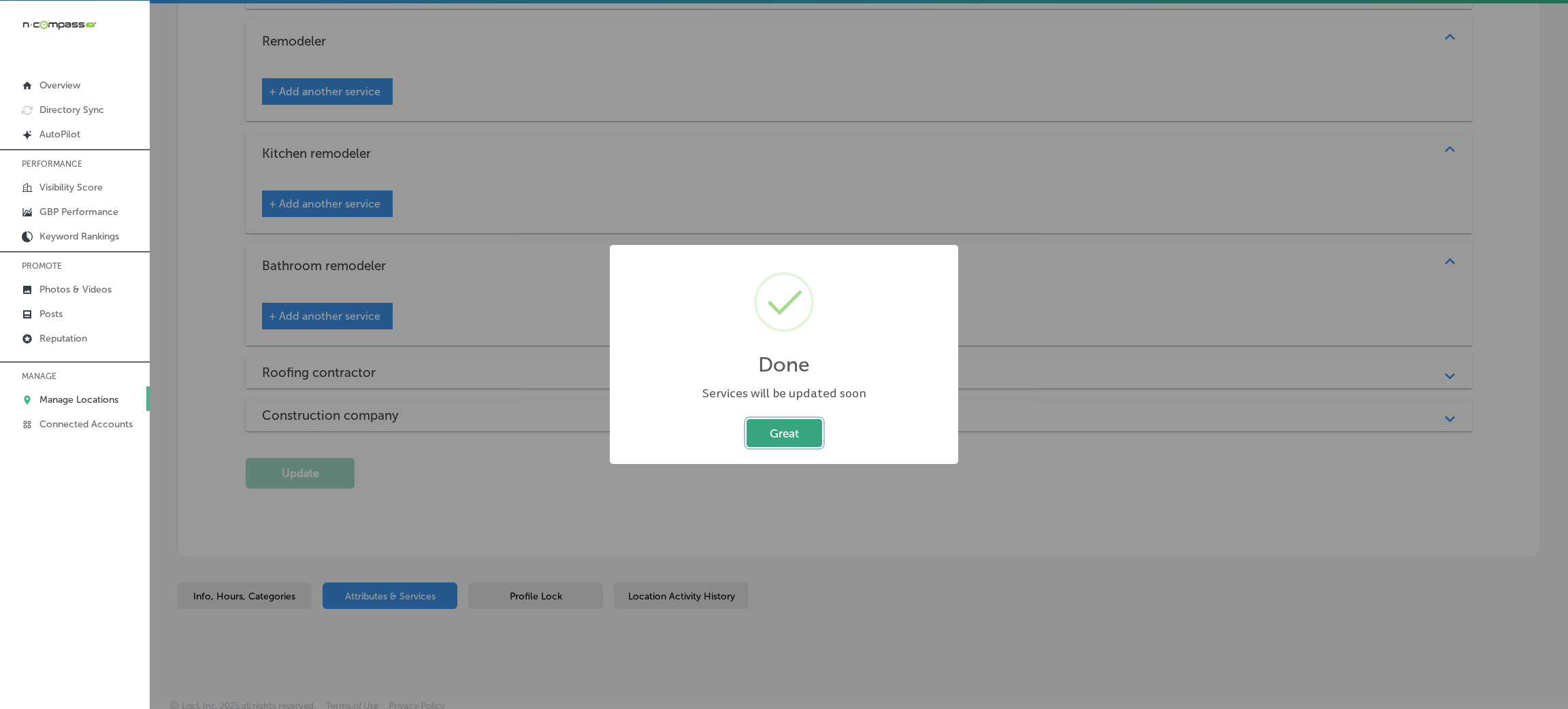
click at [789, 424] on button "Great" at bounding box center [784, 434] width 75 height 28
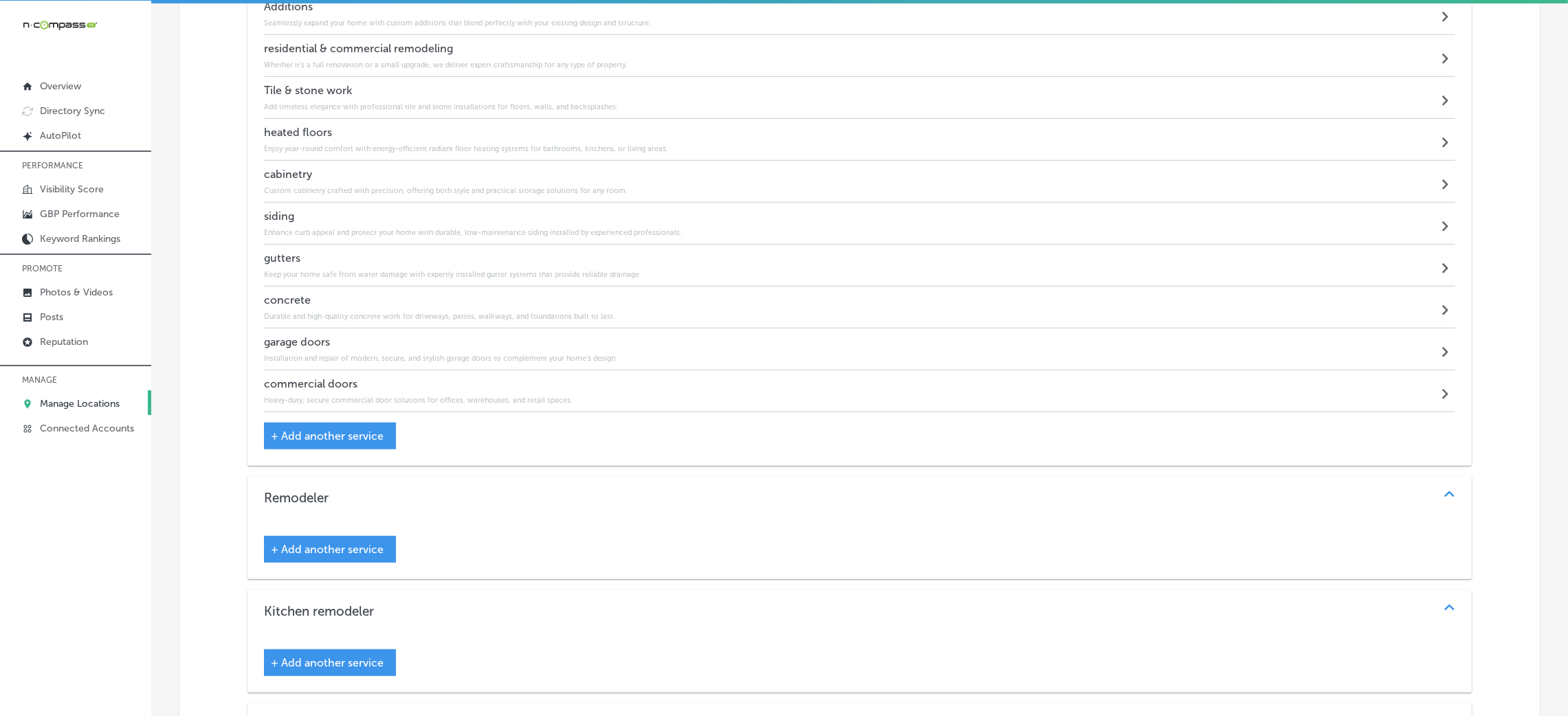
scroll to position [1499, 0]
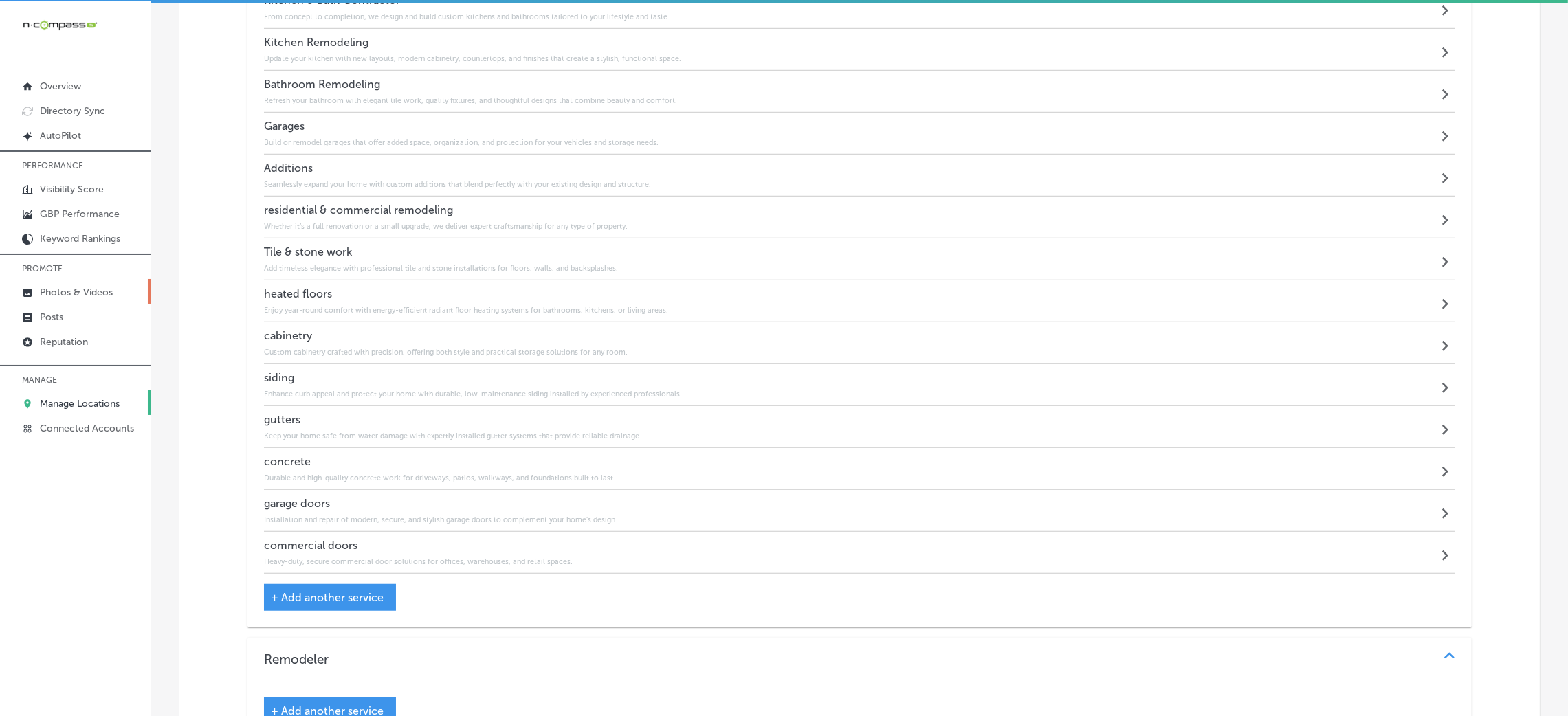
click at [81, 287] on p "Photos & Videos" at bounding box center [76, 292] width 73 height 12
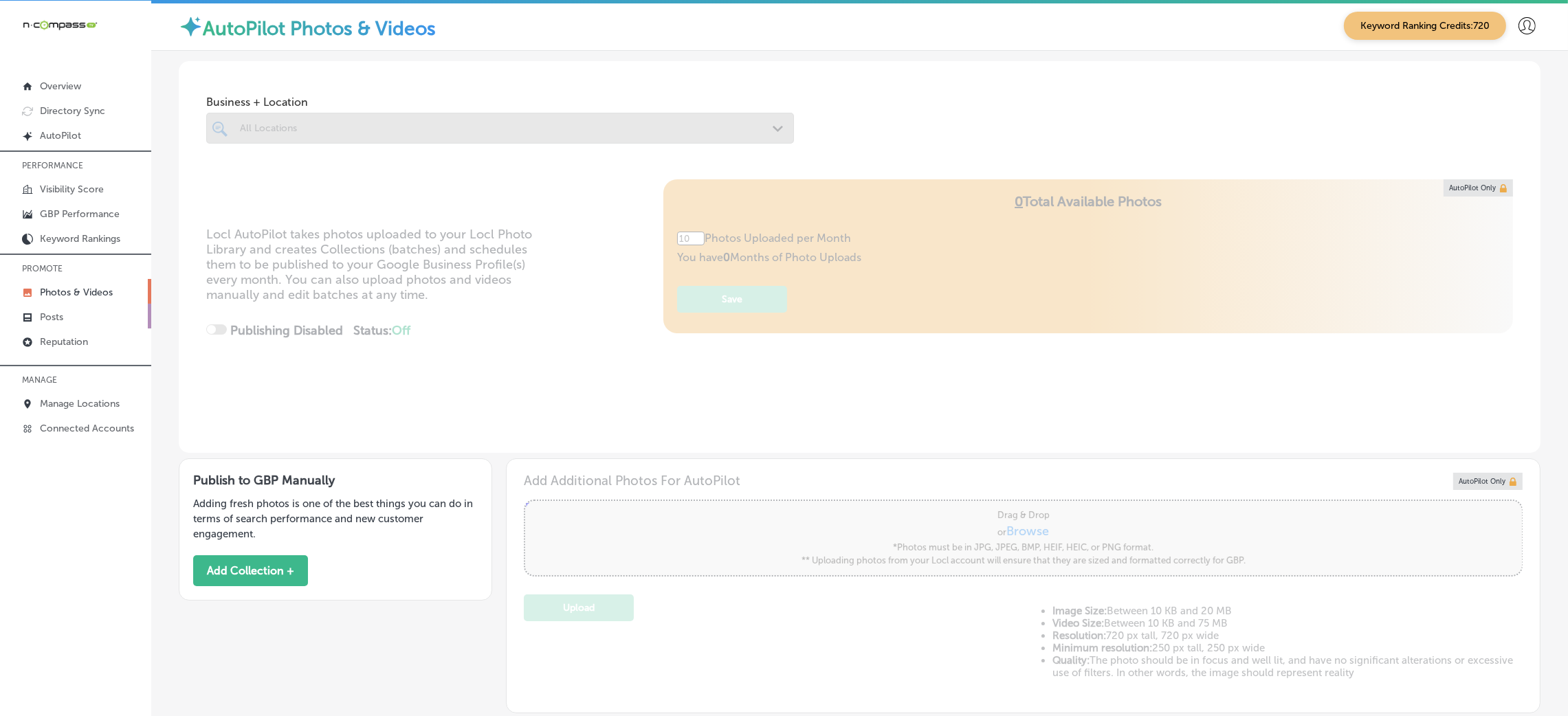
click at [75, 318] on link "Posts" at bounding box center [76, 316] width 151 height 25
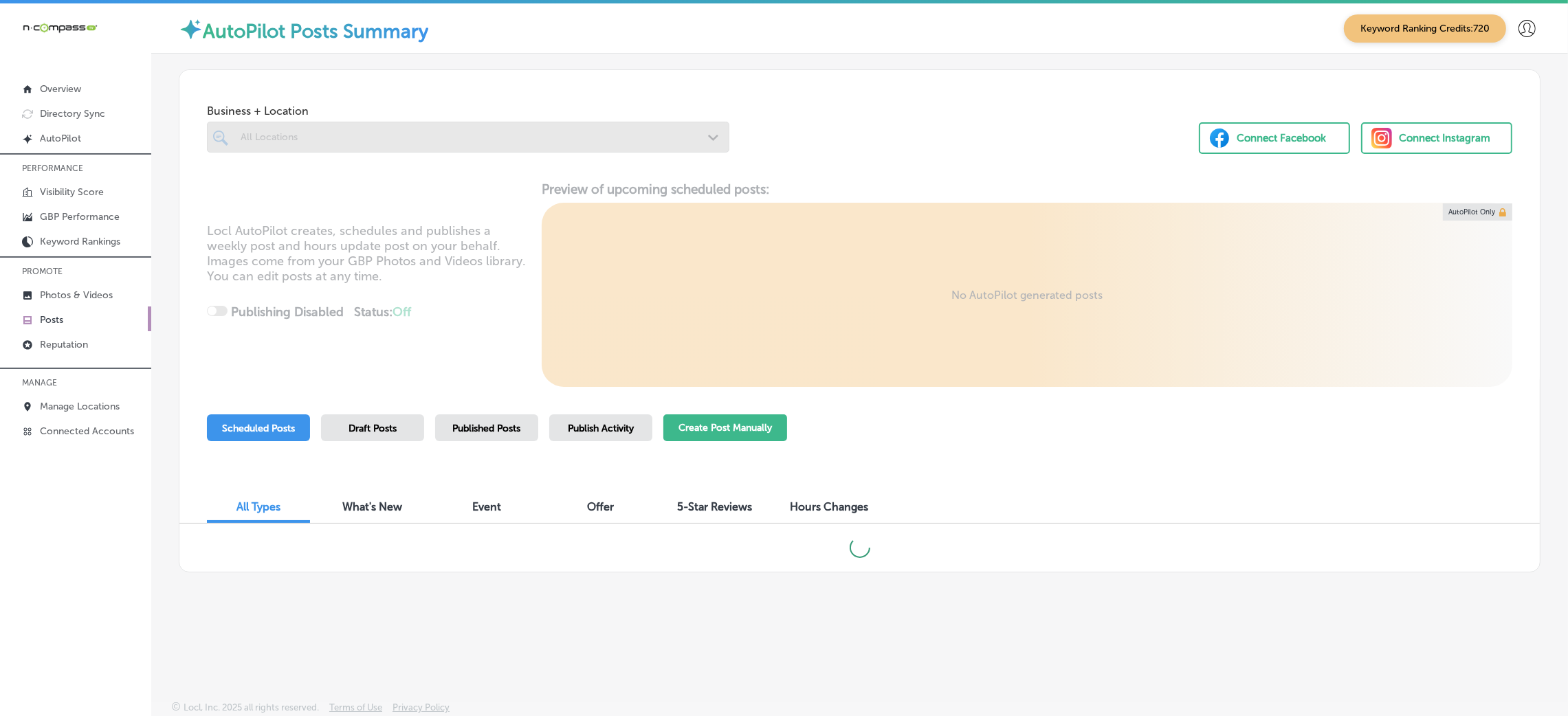
click at [709, 420] on button "Create Post Manually" at bounding box center [725, 428] width 124 height 27
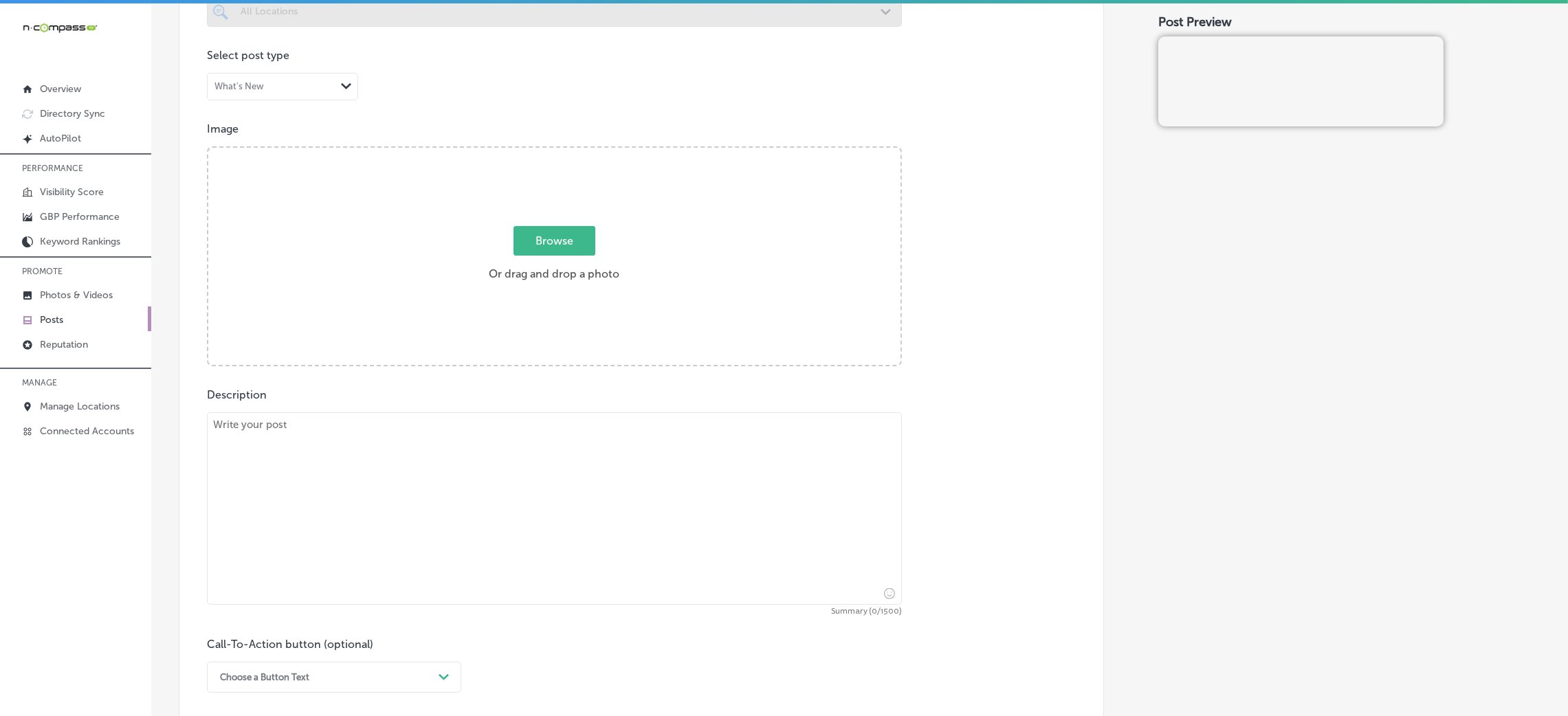
scroll to position [309, 0]
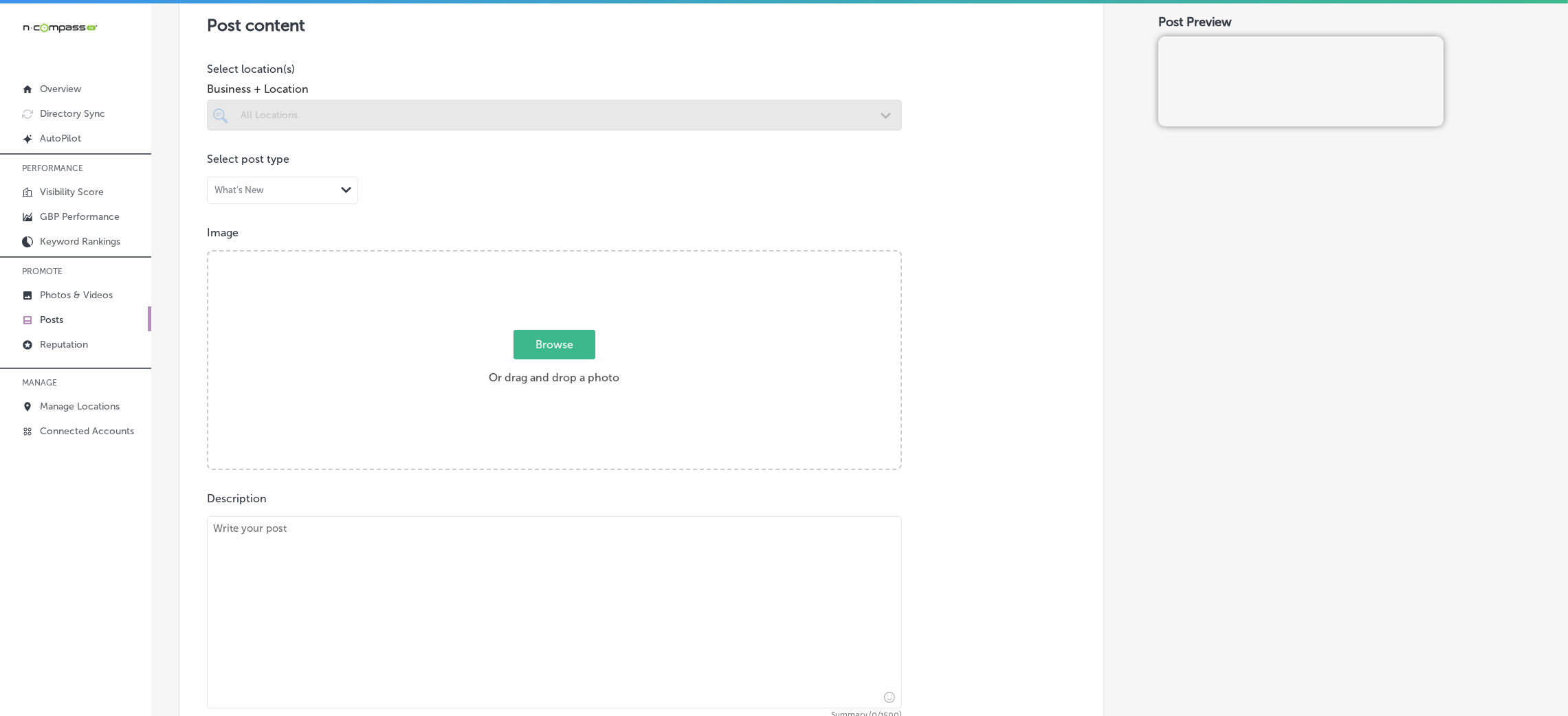
click at [458, 126] on div "All Locations Path Created with Sketch." at bounding box center [554, 115] width 695 height 31
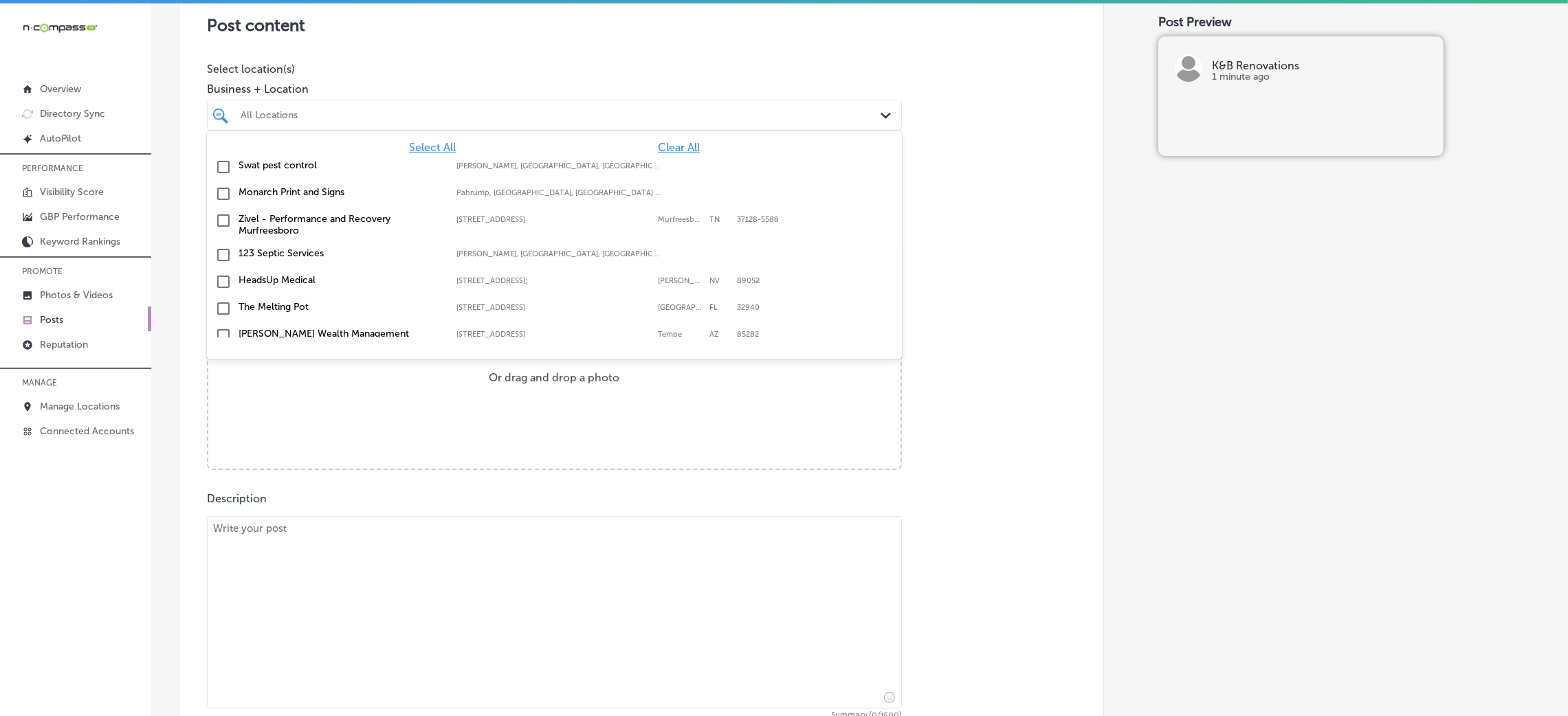
click at [670, 148] on span "Clear All" at bounding box center [678, 148] width 42 height 13
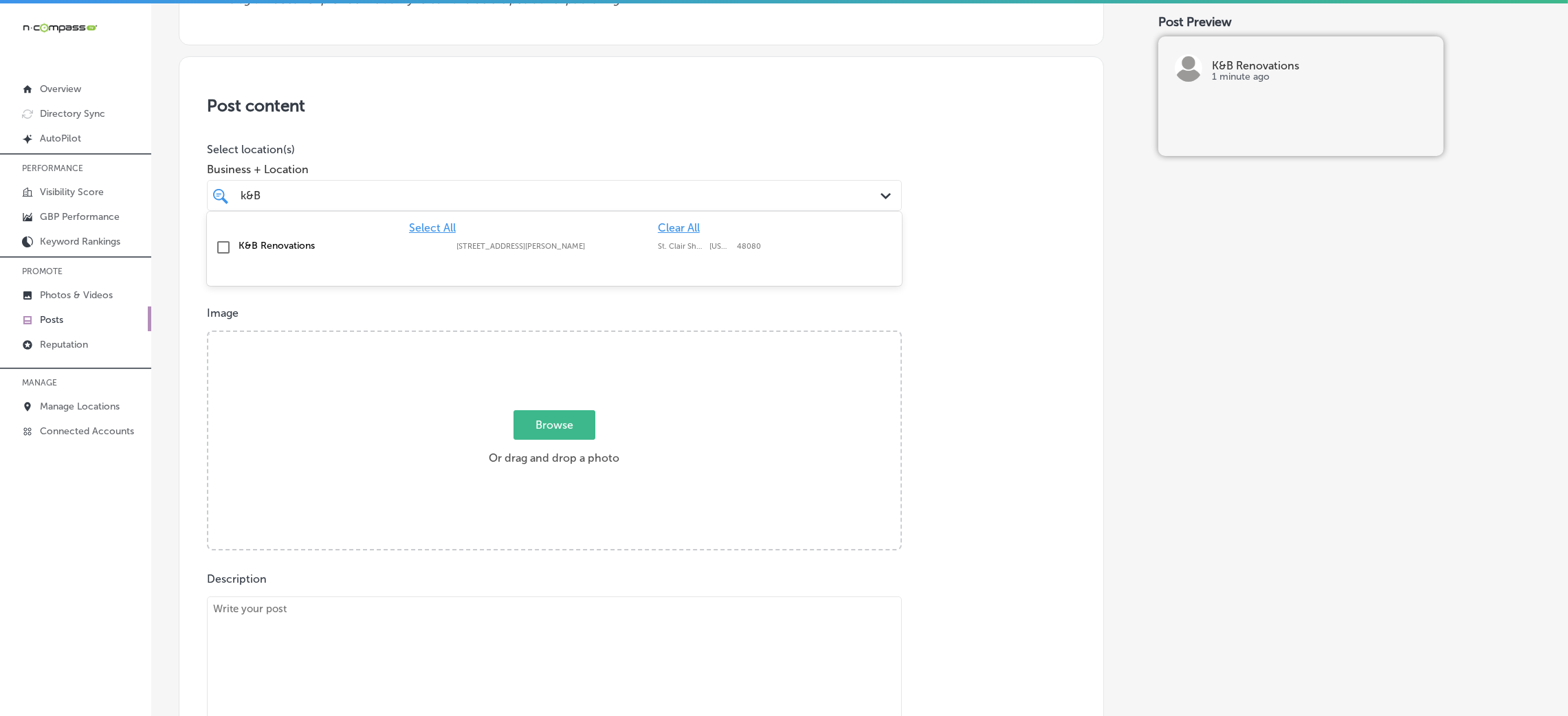
scroll to position [206, 0]
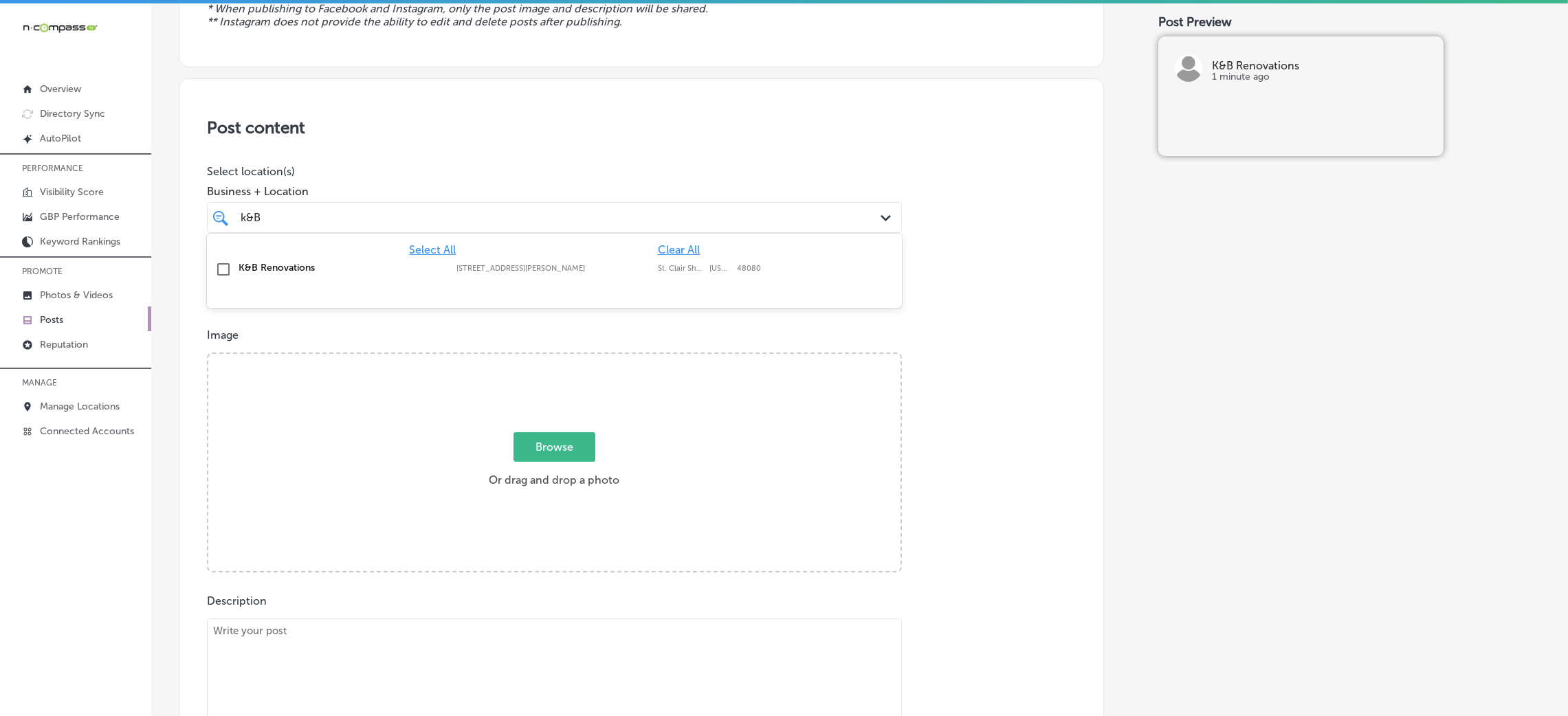
click at [720, 262] on div "K&B Renovations [STREET_ADDRESS][GEOGRAPHIC_DATA][PERSON_NAME][US_STATE] [GEOGR…" at bounding box center [554, 270] width 684 height 21
type input "k&B"
click at [1048, 284] on div "Post content Select location(s) Business + Location option 24706 Harper Avenue,…" at bounding box center [641, 513] width 925 height 870
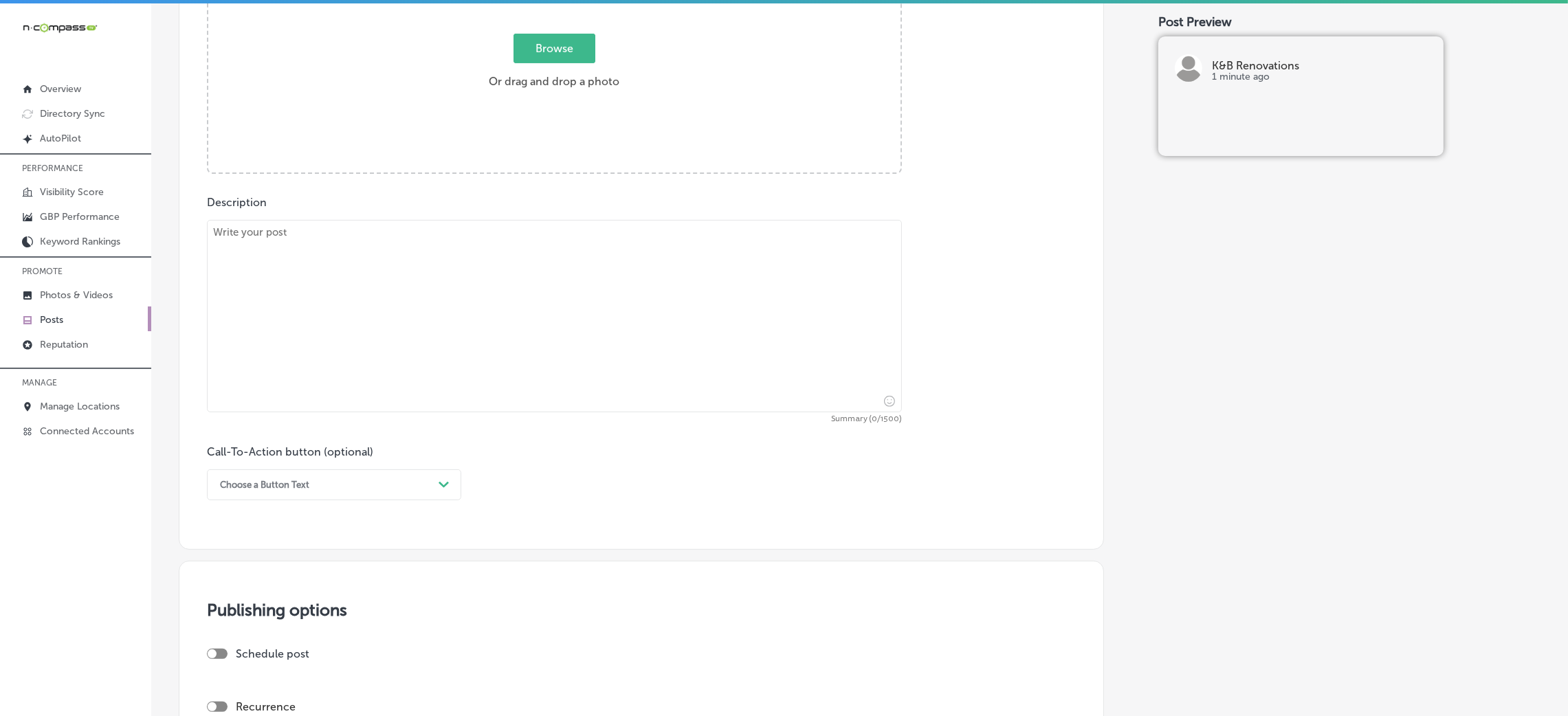
scroll to position [618, 0]
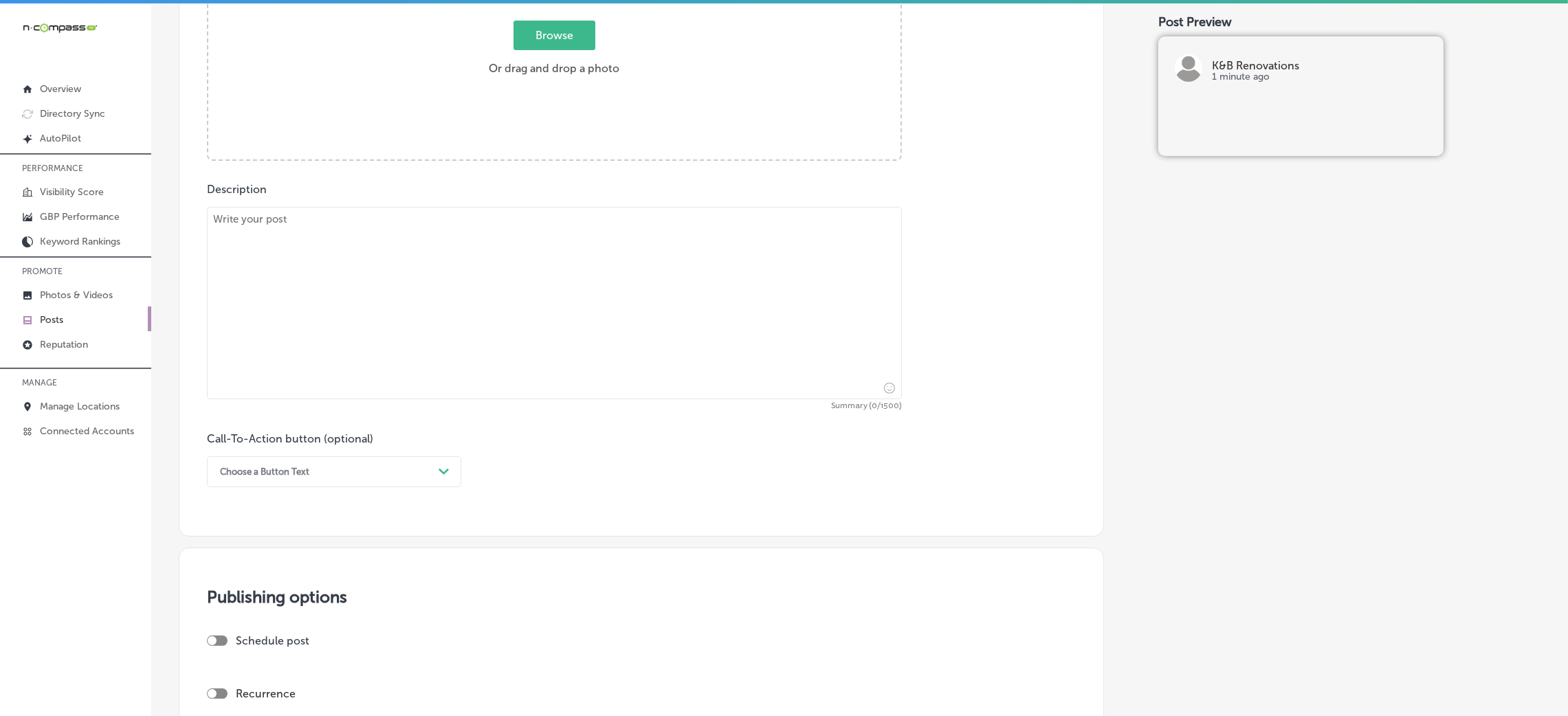
click at [559, 311] on textarea at bounding box center [554, 303] width 695 height 193
paste textarea "Transform your kitchen into a masterpiece with K & B Renovations. Our expert in…"
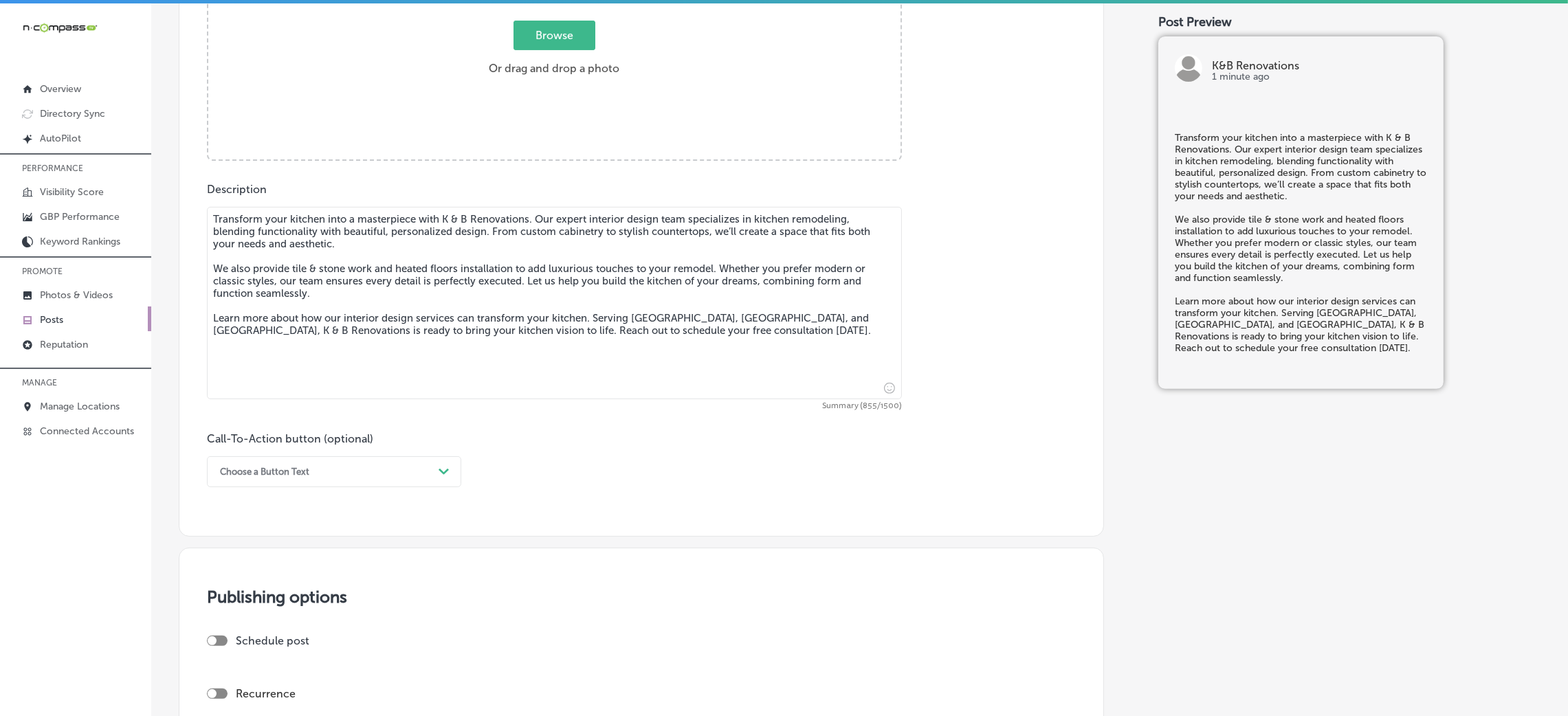
type textarea "Transform your kitchen into a masterpiece with K & B Renovations. Our expert in…"
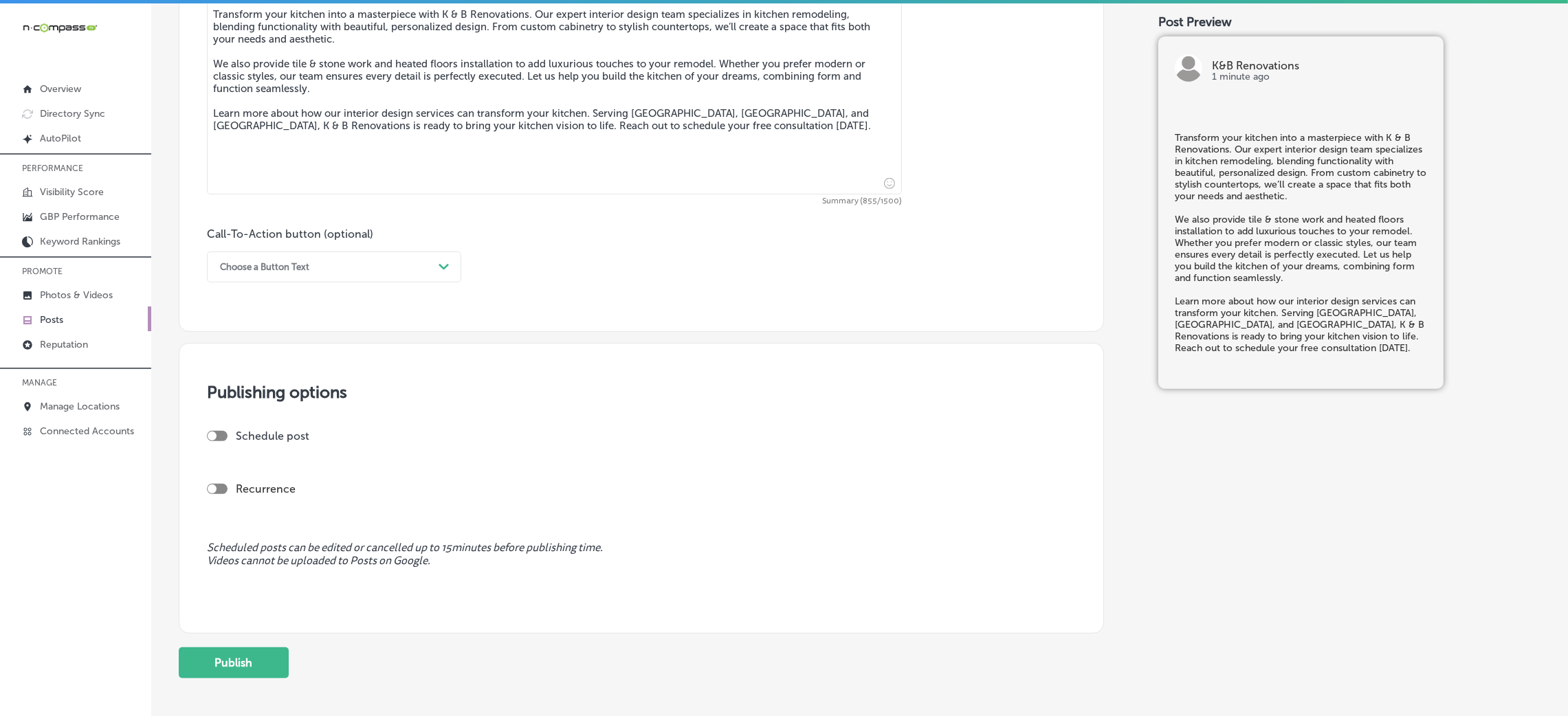
scroll to position [825, 0]
click at [279, 273] on div "Choose a Button Text" at bounding box center [323, 265] width 220 height 21
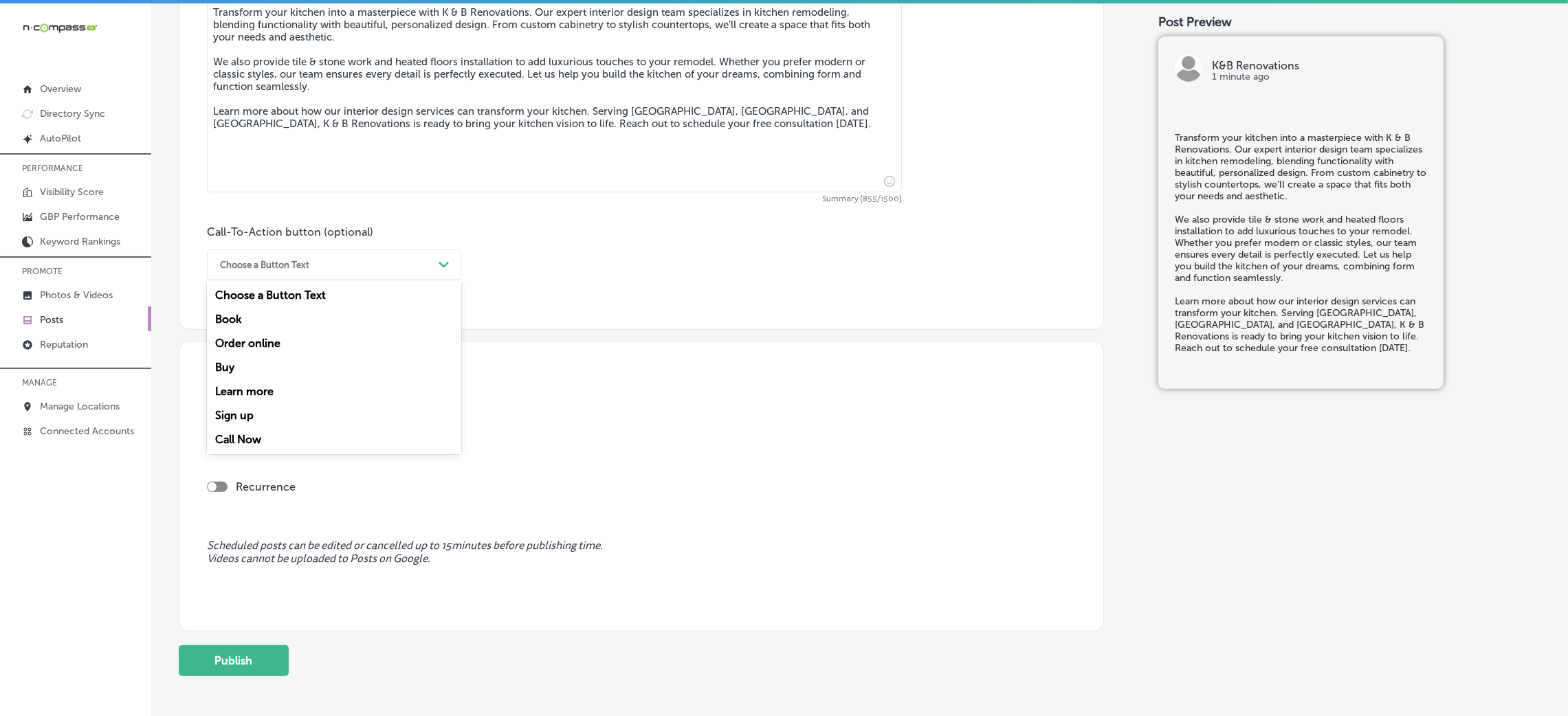
click at [258, 390] on div "Learn more" at bounding box center [334, 391] width 254 height 24
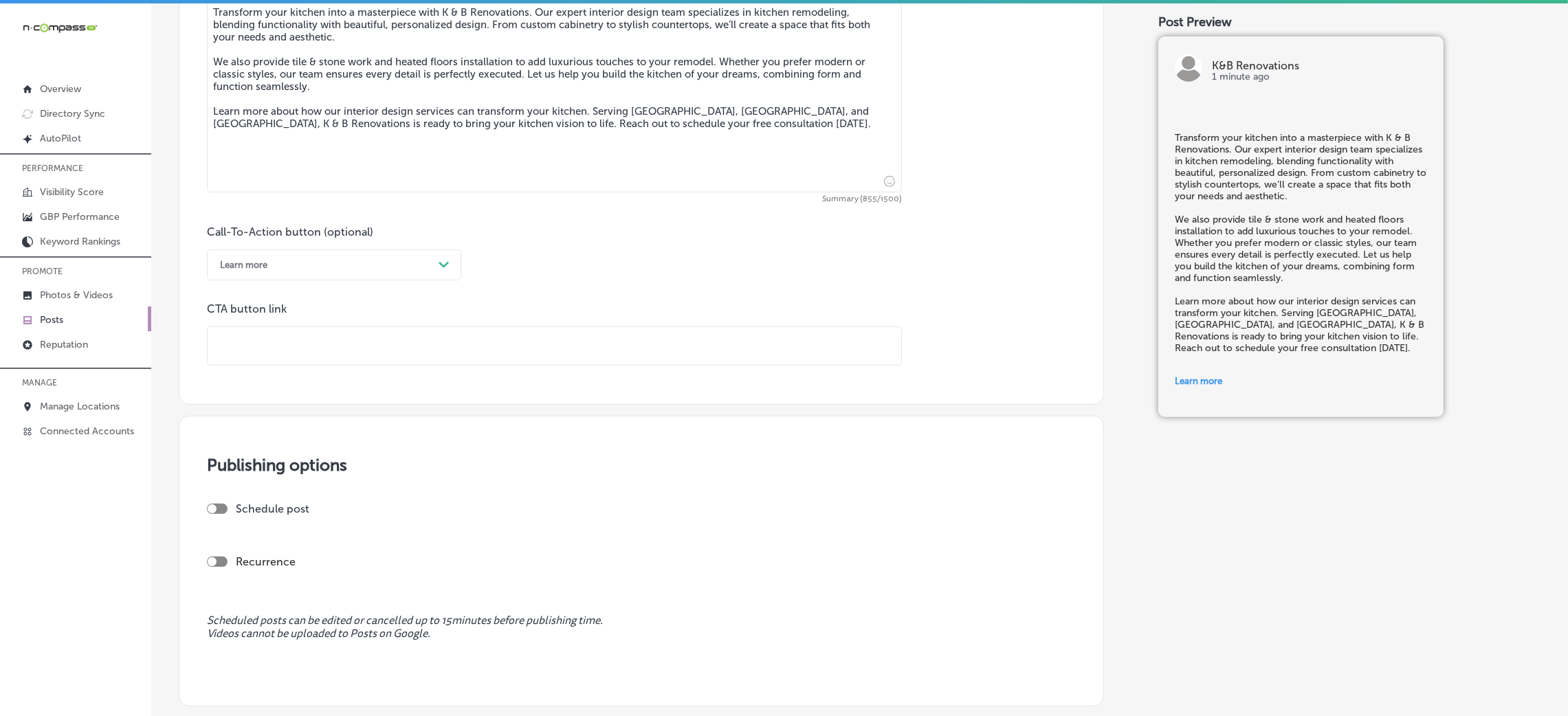
click at [286, 327] on div "CTA button link" at bounding box center [554, 334] width 695 height 64
click at [291, 345] on input "text" at bounding box center [554, 346] width 694 height 38
paste input "https://www.facebook.com/KitchenandBathRenovation/"
type input "https://www.facebook.com/KitchenandBathRenovation/"
click at [637, 292] on div "Call-To-Action button (optional) Learn more Path Created with Sketch. CTA butto…" at bounding box center [641, 295] width 869 height 141
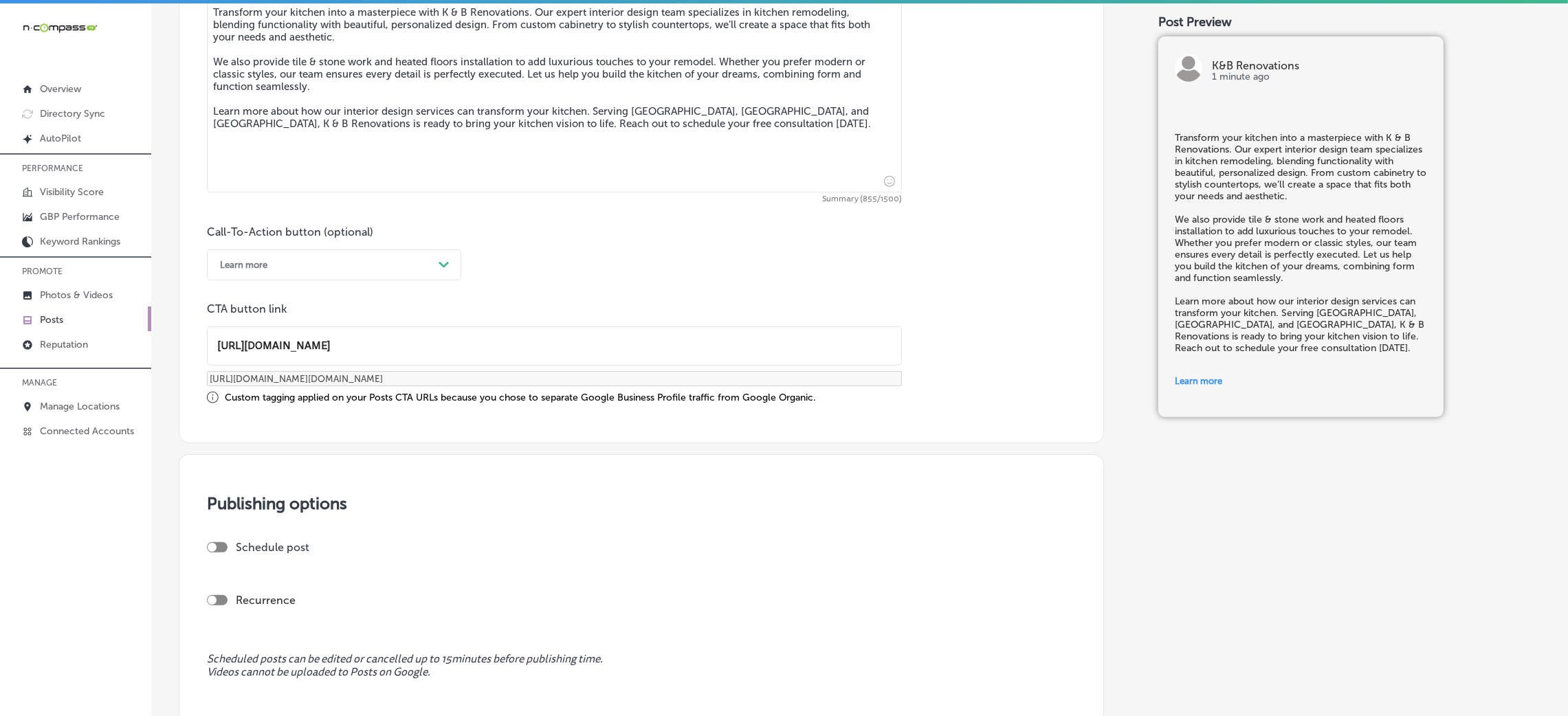
scroll to position [1, 0]
click at [223, 546] on div "Schedule post" at bounding box center [636, 547] width 858 height 13
click at [217, 551] on div at bounding box center [217, 547] width 20 height 11
checkbox input "true"
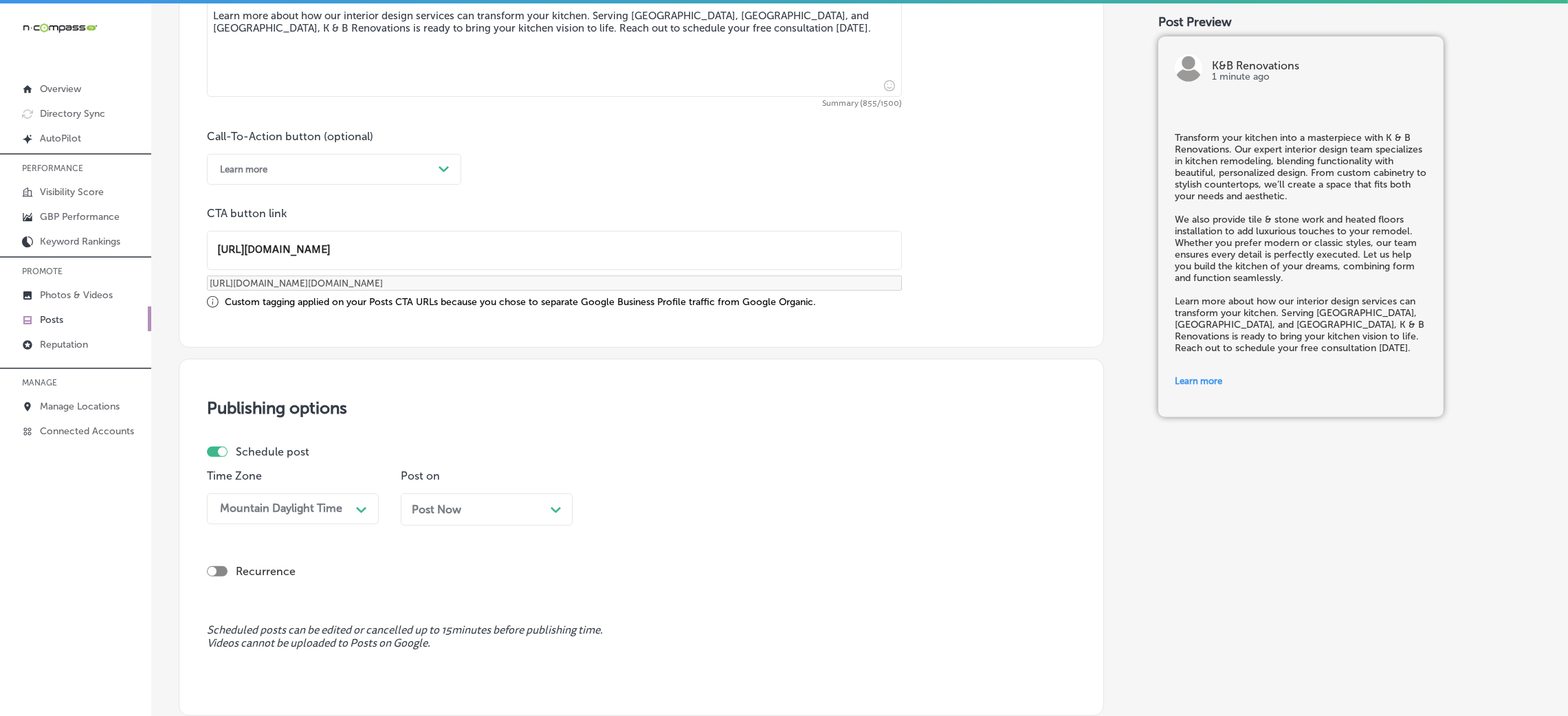
scroll to position [1070, 0]
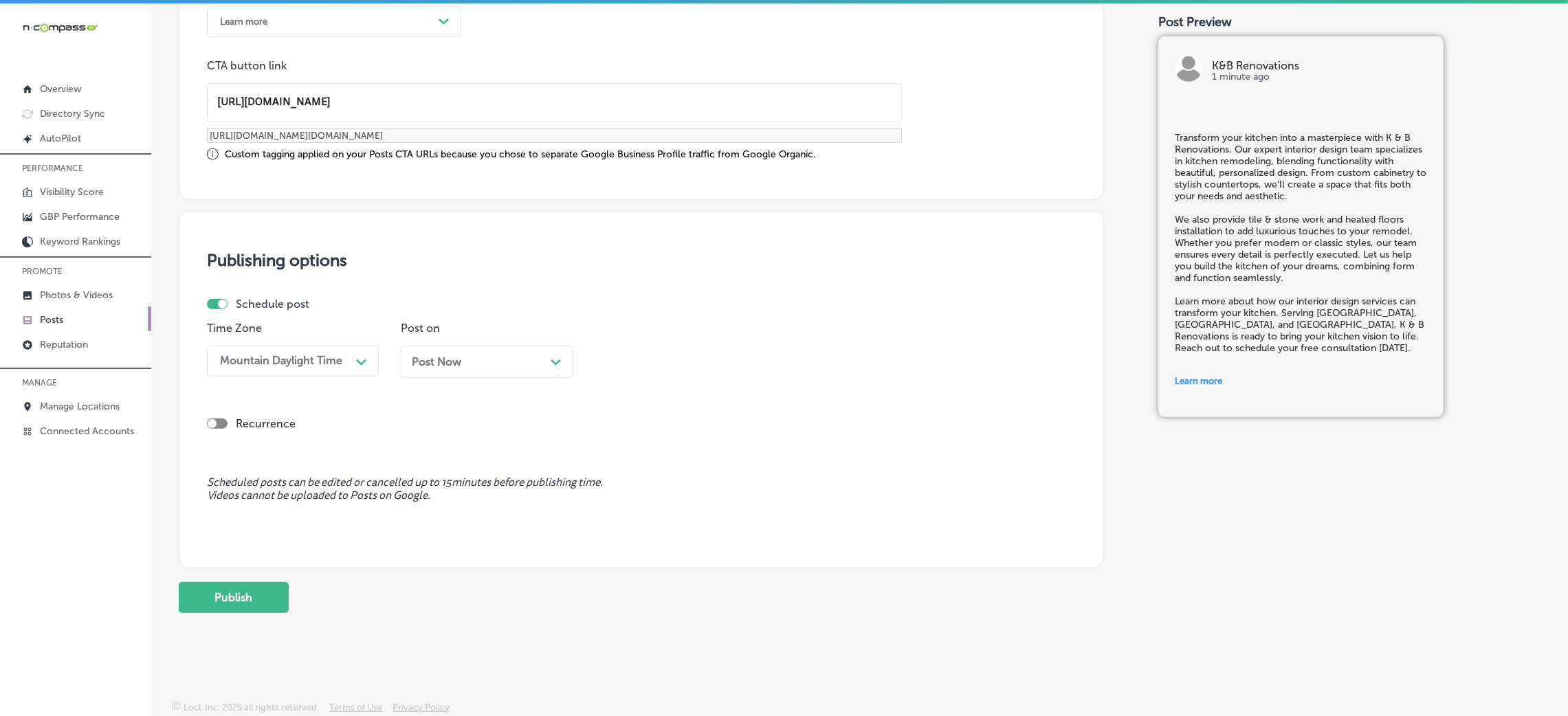
click at [502, 360] on div "Post Now Path Created with Sketch." at bounding box center [487, 362] width 150 height 13
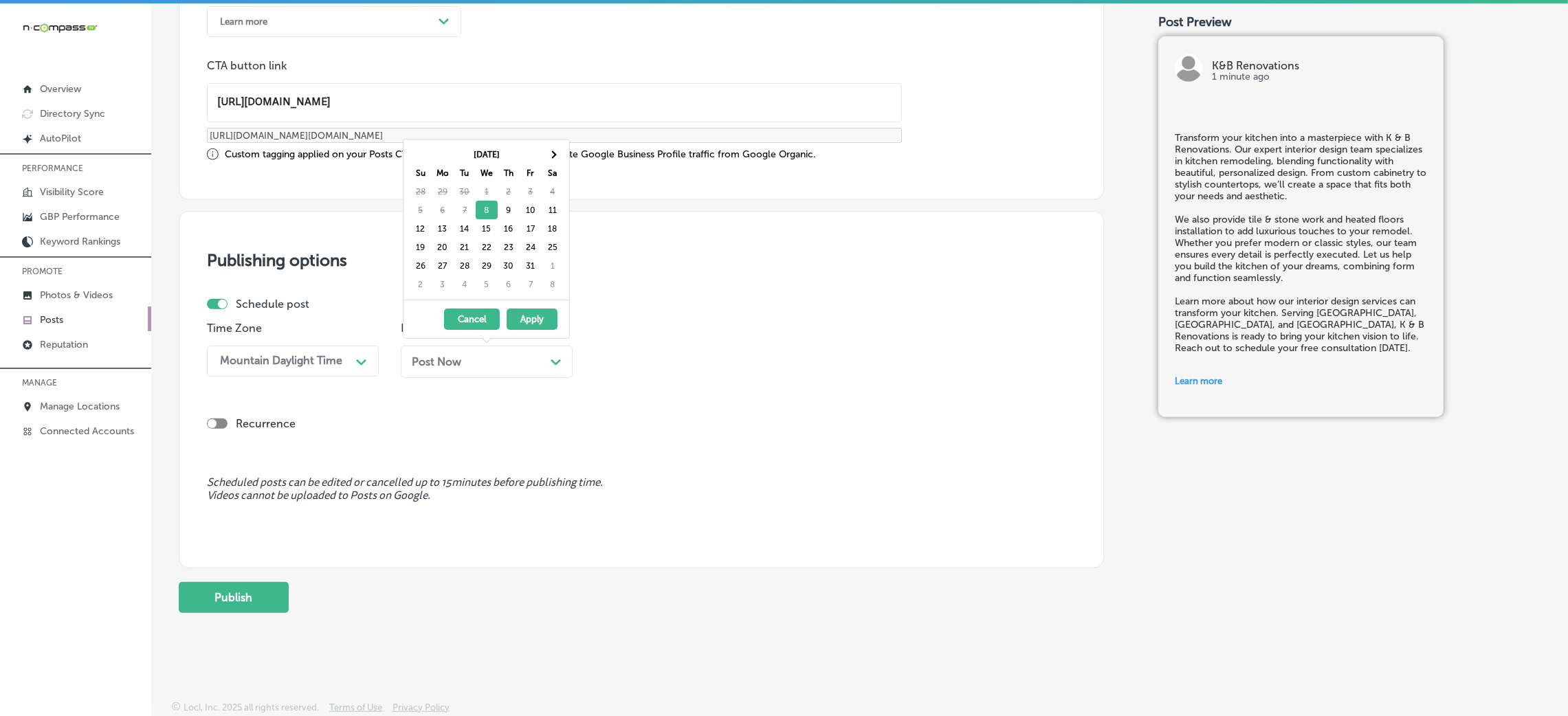
click at [530, 319] on button "Apply" at bounding box center [532, 319] width 51 height 21
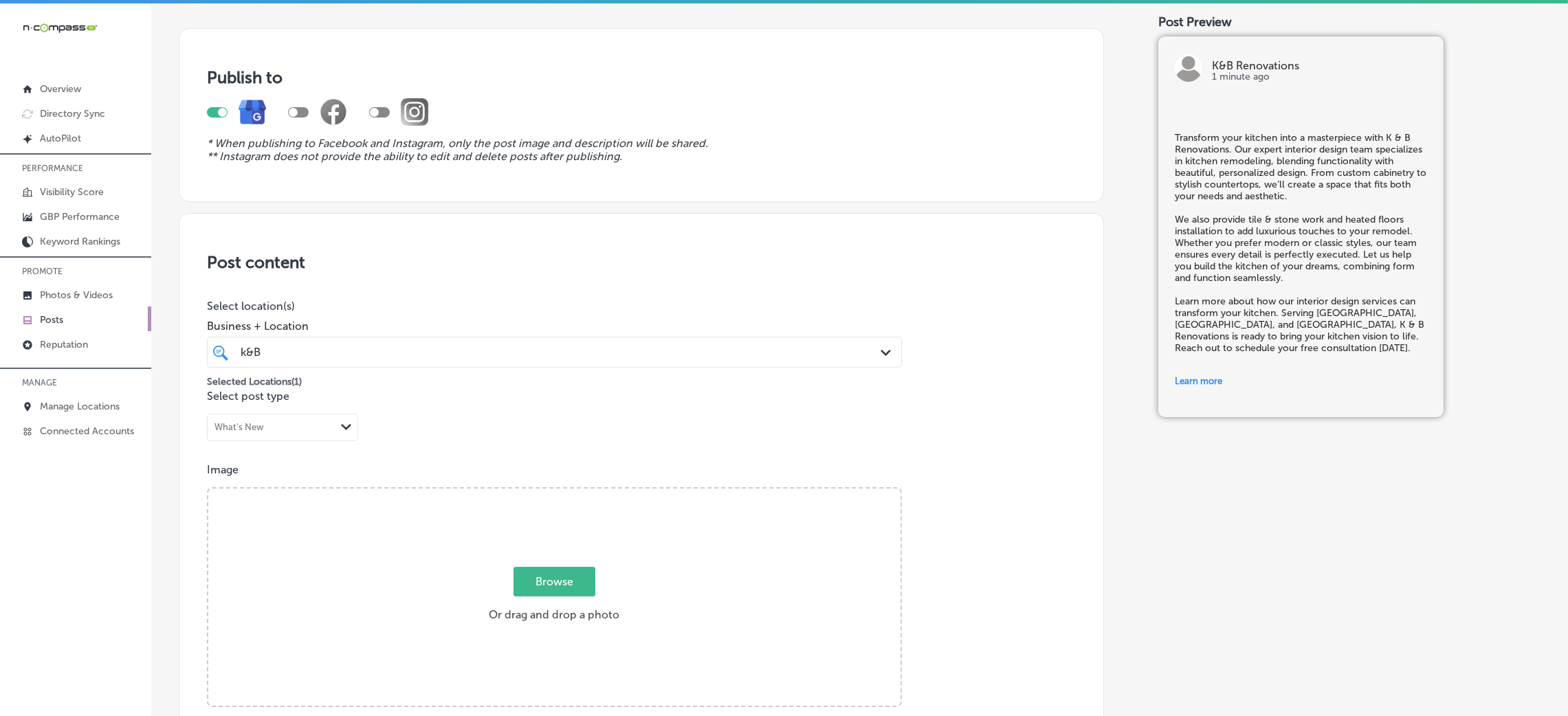
scroll to position [412, 0]
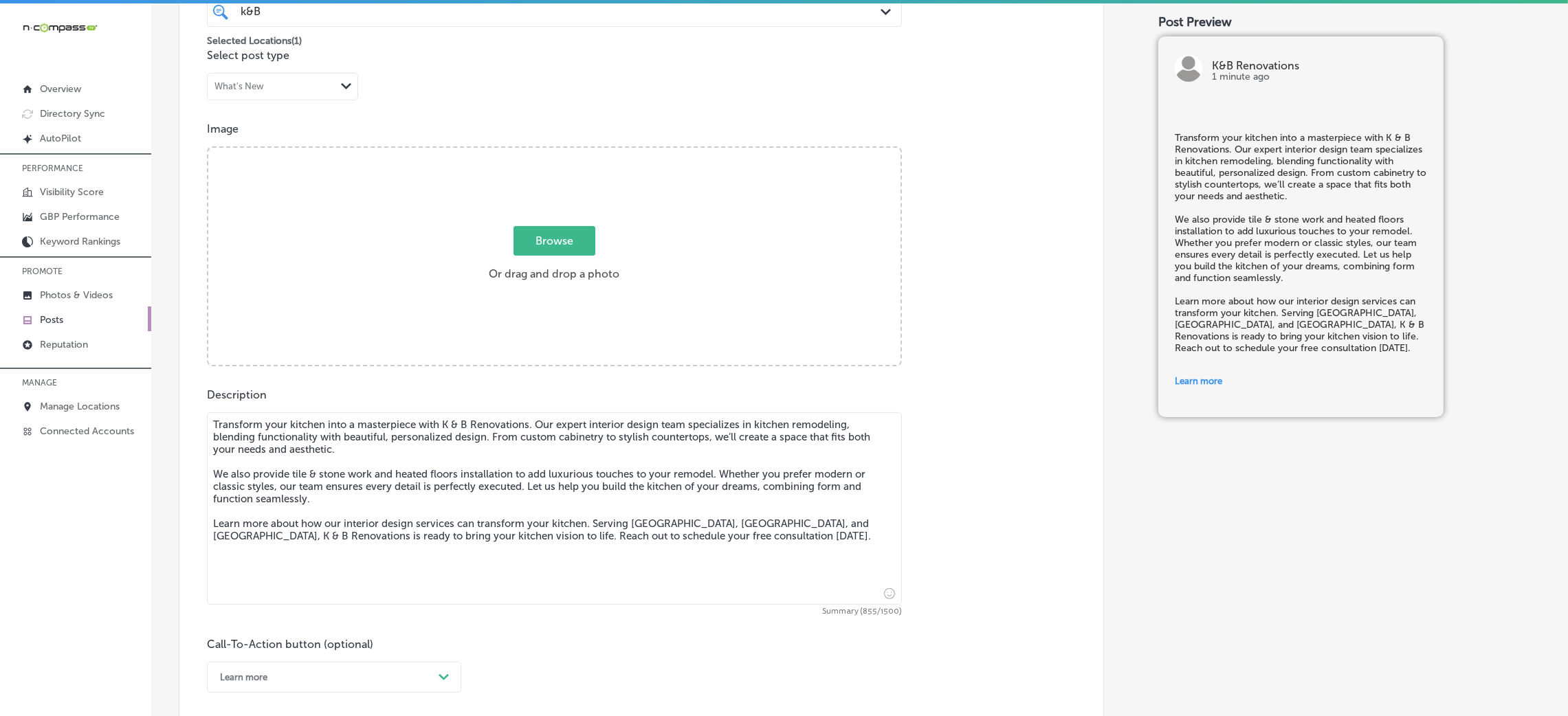
click at [506, 336] on div "Browse Or drag and drop a photo" at bounding box center [554, 257] width 692 height 220
click at [208, 148] on input "Browse Or drag and drop a photo" at bounding box center [554, 150] width 692 height 4
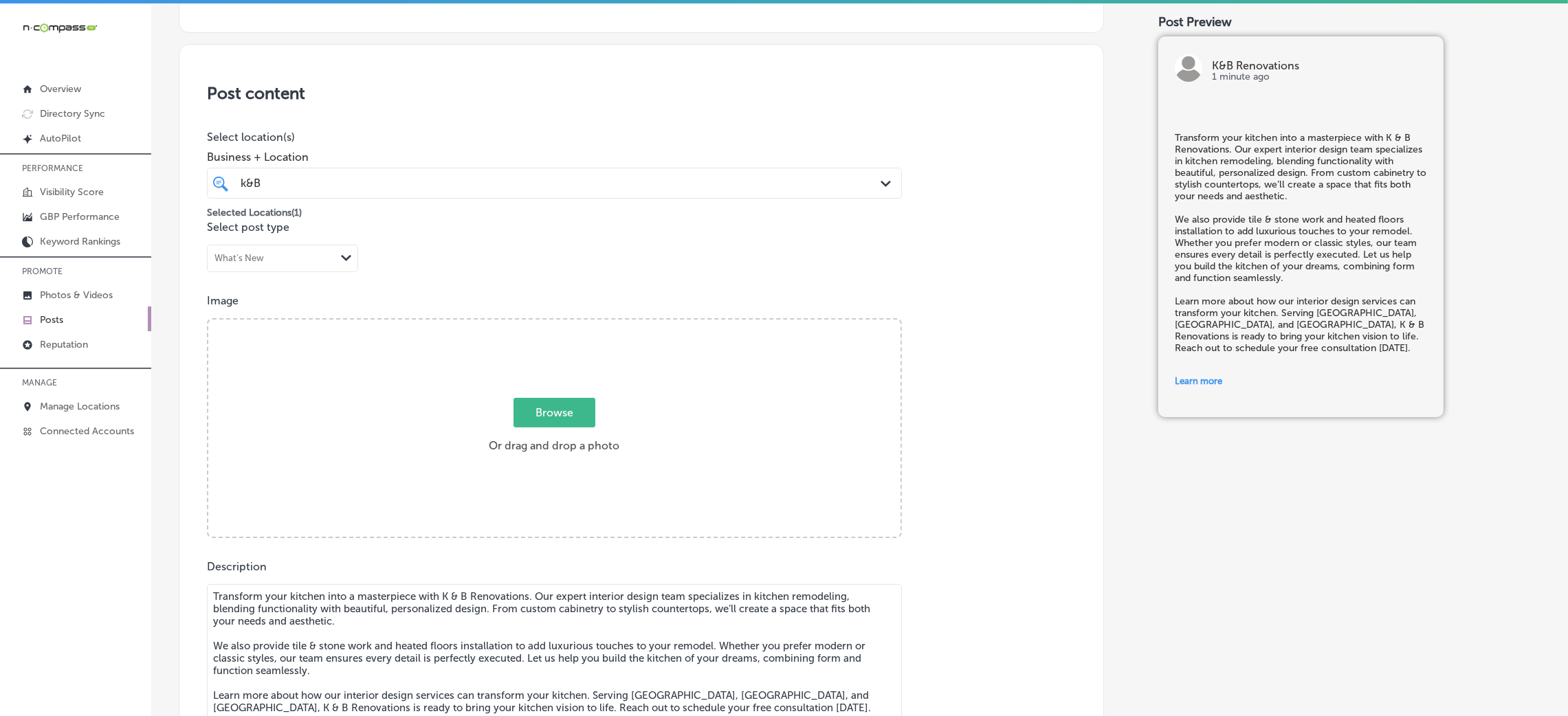
scroll to position [206, 0]
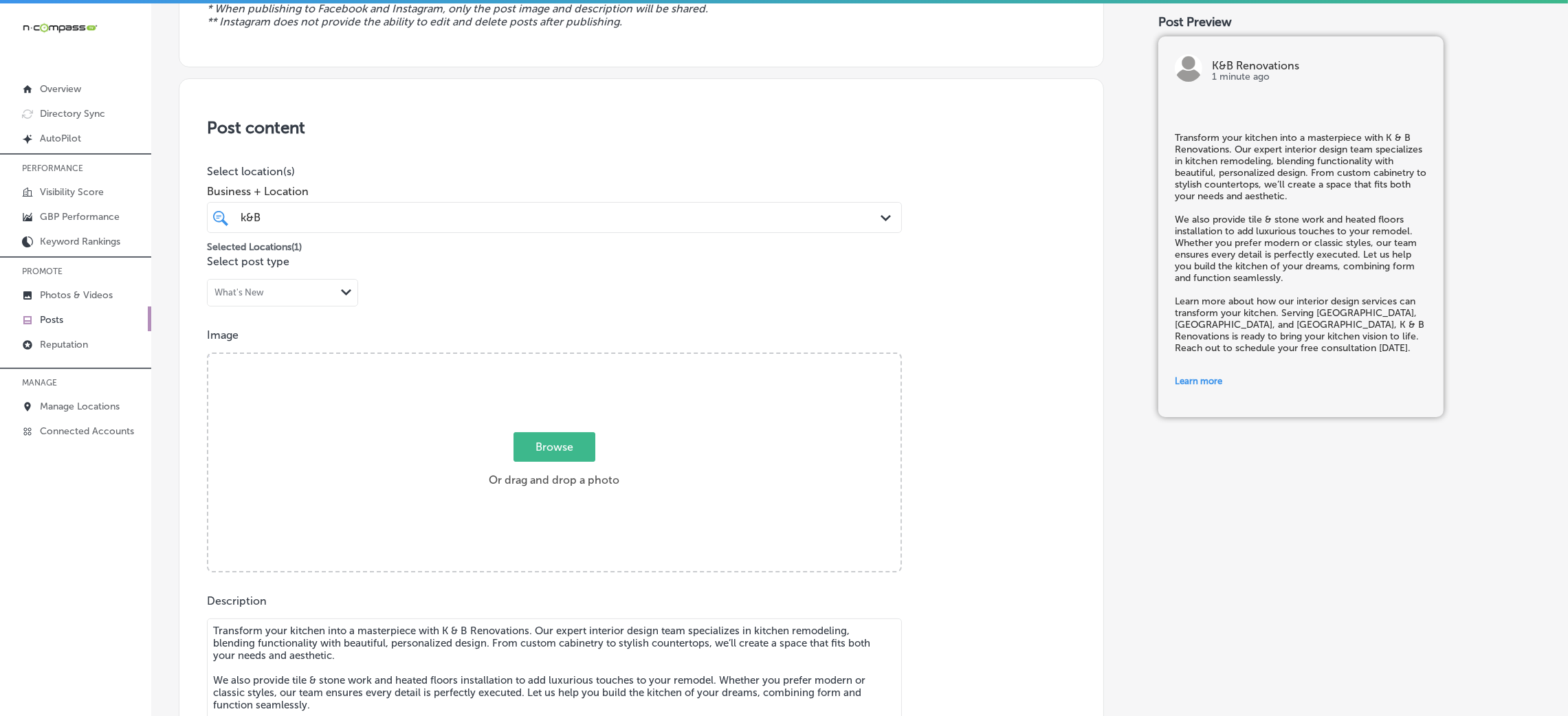
click at [542, 362] on div "Browse Or drag and drop a photo" at bounding box center [554, 463] width 692 height 220
click at [208, 354] on input "Browse Or drag and drop a photo" at bounding box center [554, 356] width 692 height 4
type input "C:\fakepath\K & B Renovations (43).jpg"
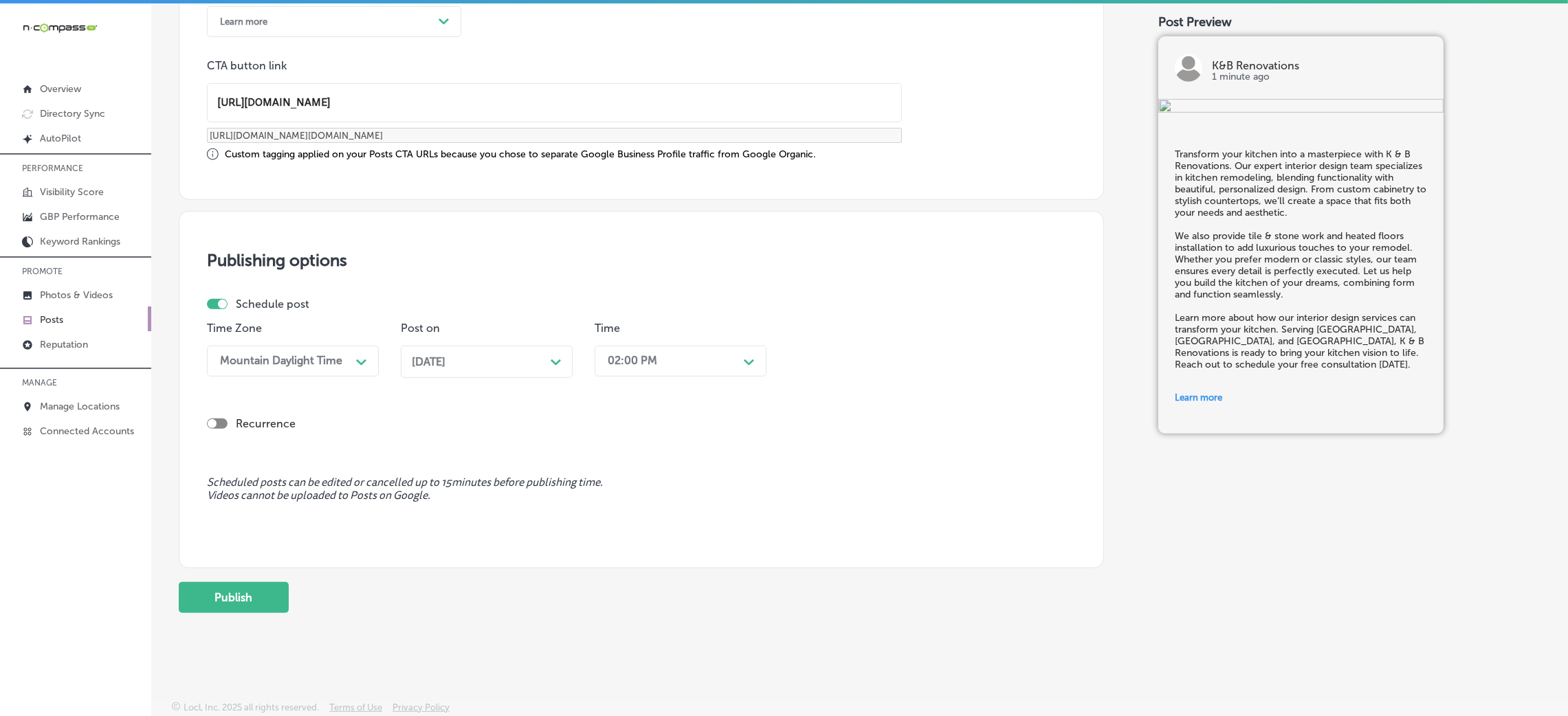
scroll to position [3, 0]
click at [194, 600] on button "Publish" at bounding box center [234, 595] width 110 height 31
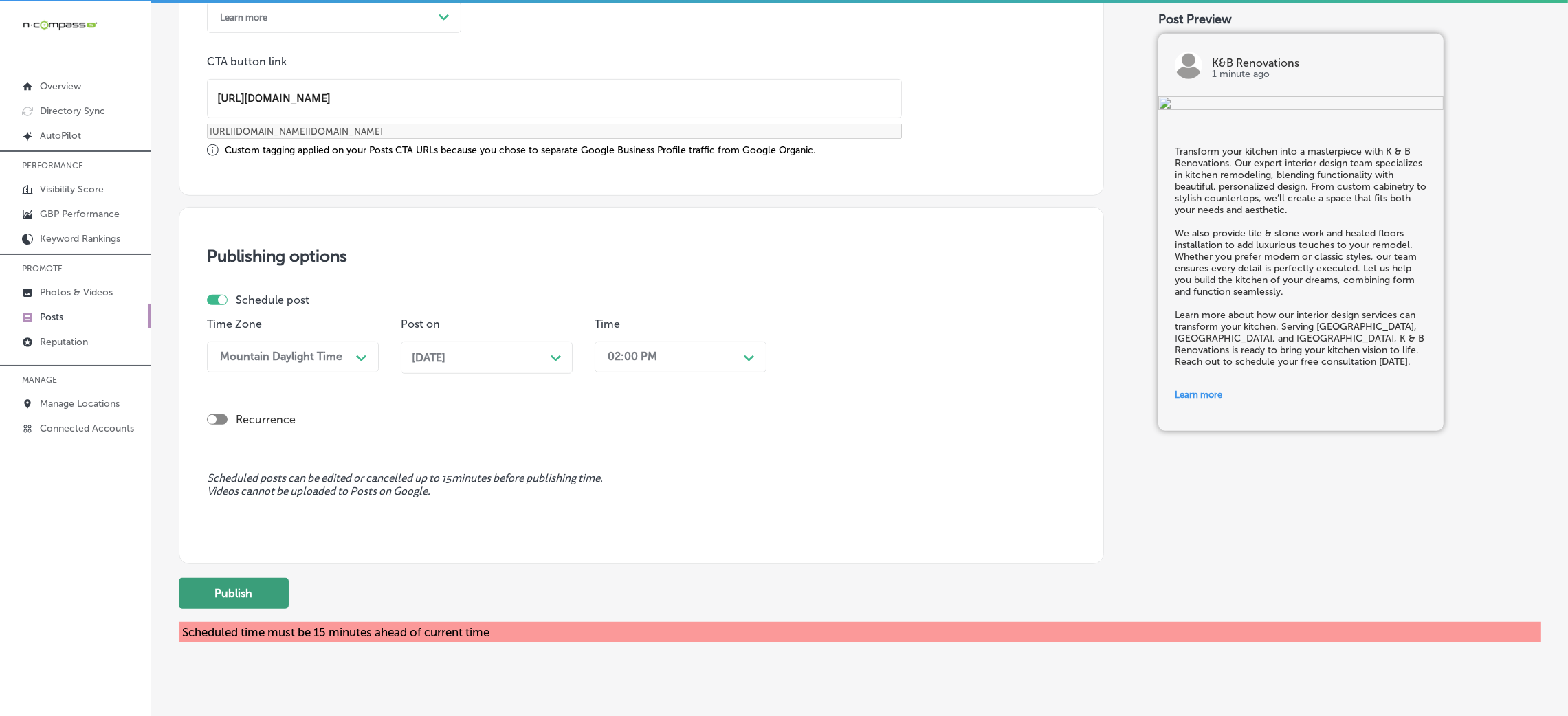
click at [233, 606] on button "Publish" at bounding box center [234, 594] width 110 height 31
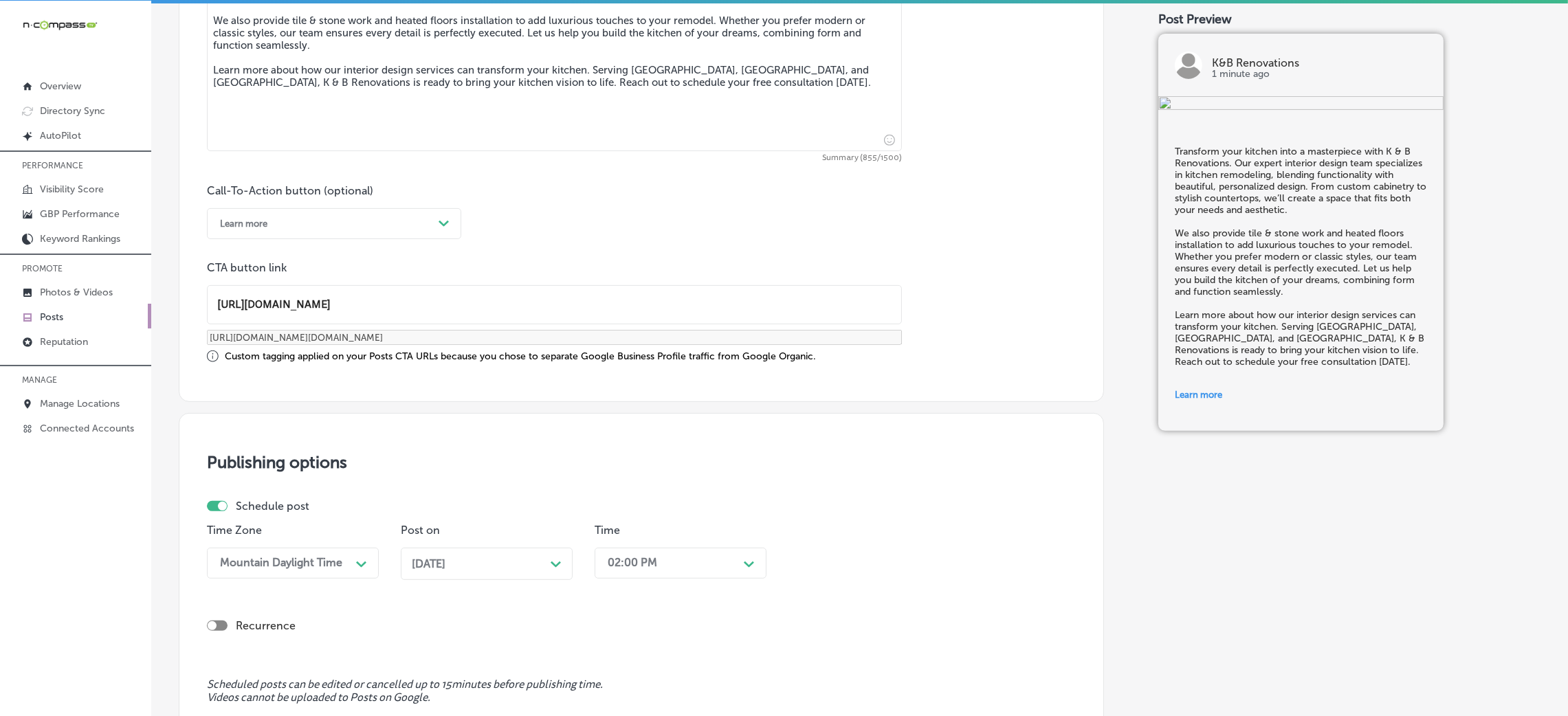
click at [665, 563] on div "02:00 PM Path Created with Sketch." at bounding box center [680, 563] width 172 height 31
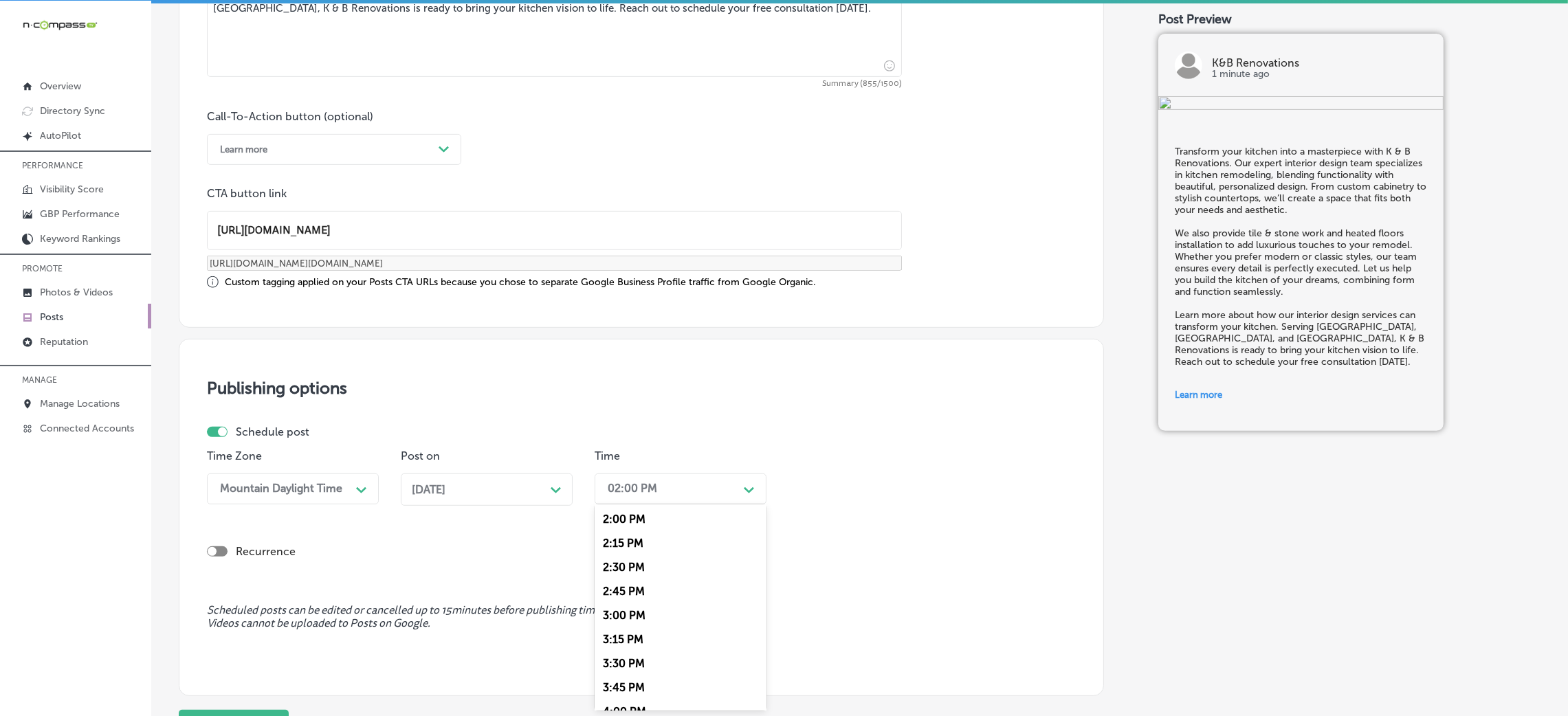
click at [642, 540] on div "2:15 PM" at bounding box center [680, 543] width 172 height 24
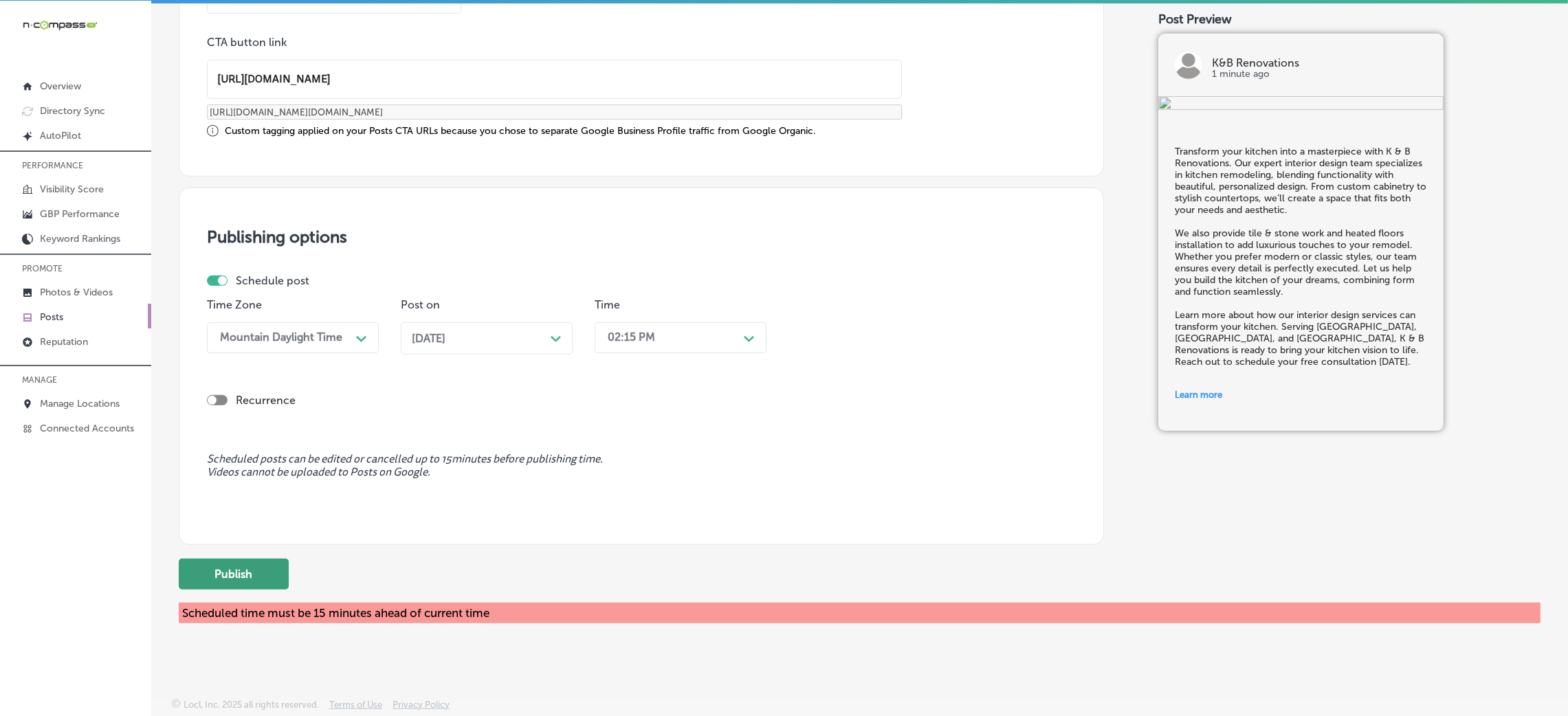
scroll to position [1090, 0]
click at [216, 581] on button "Publish" at bounding box center [234, 574] width 110 height 31
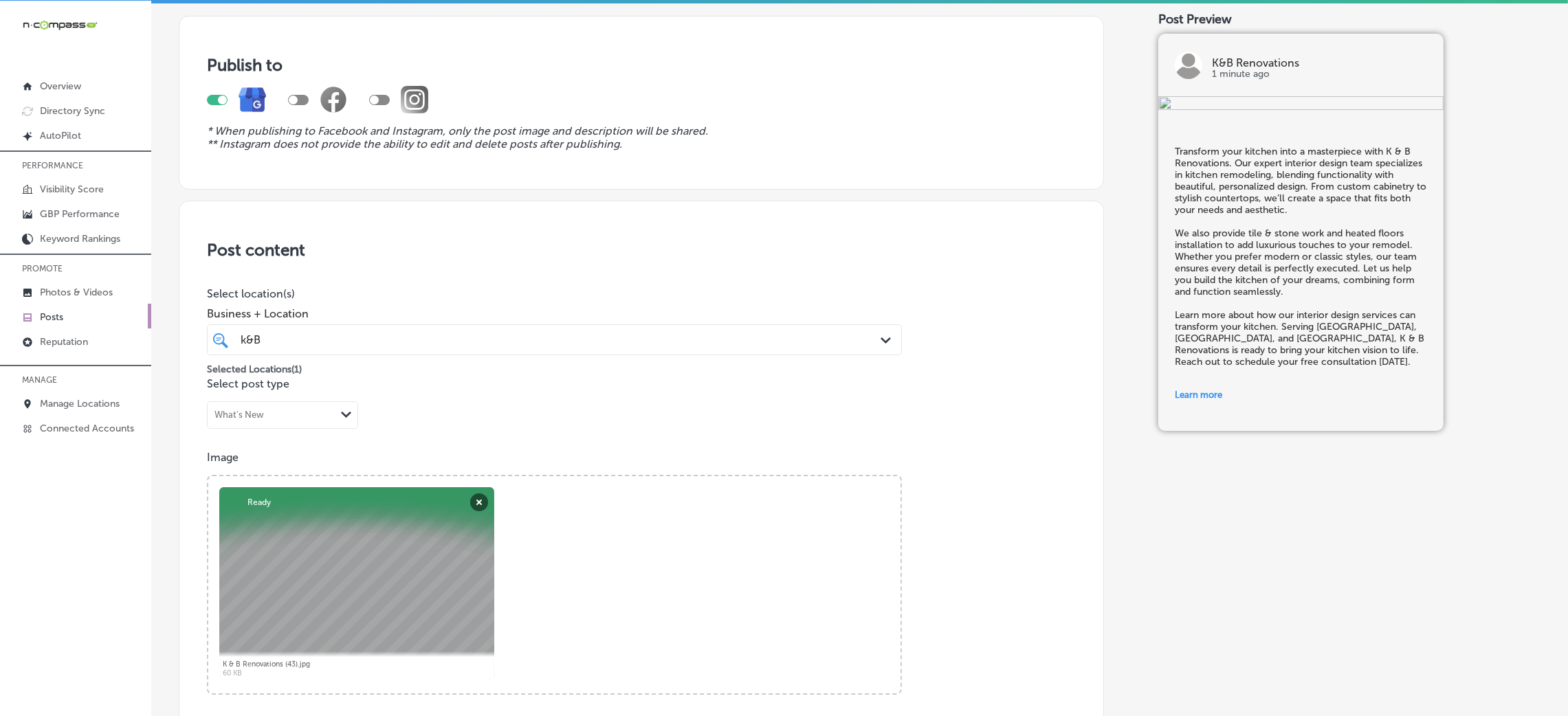
scroll to position [59, 0]
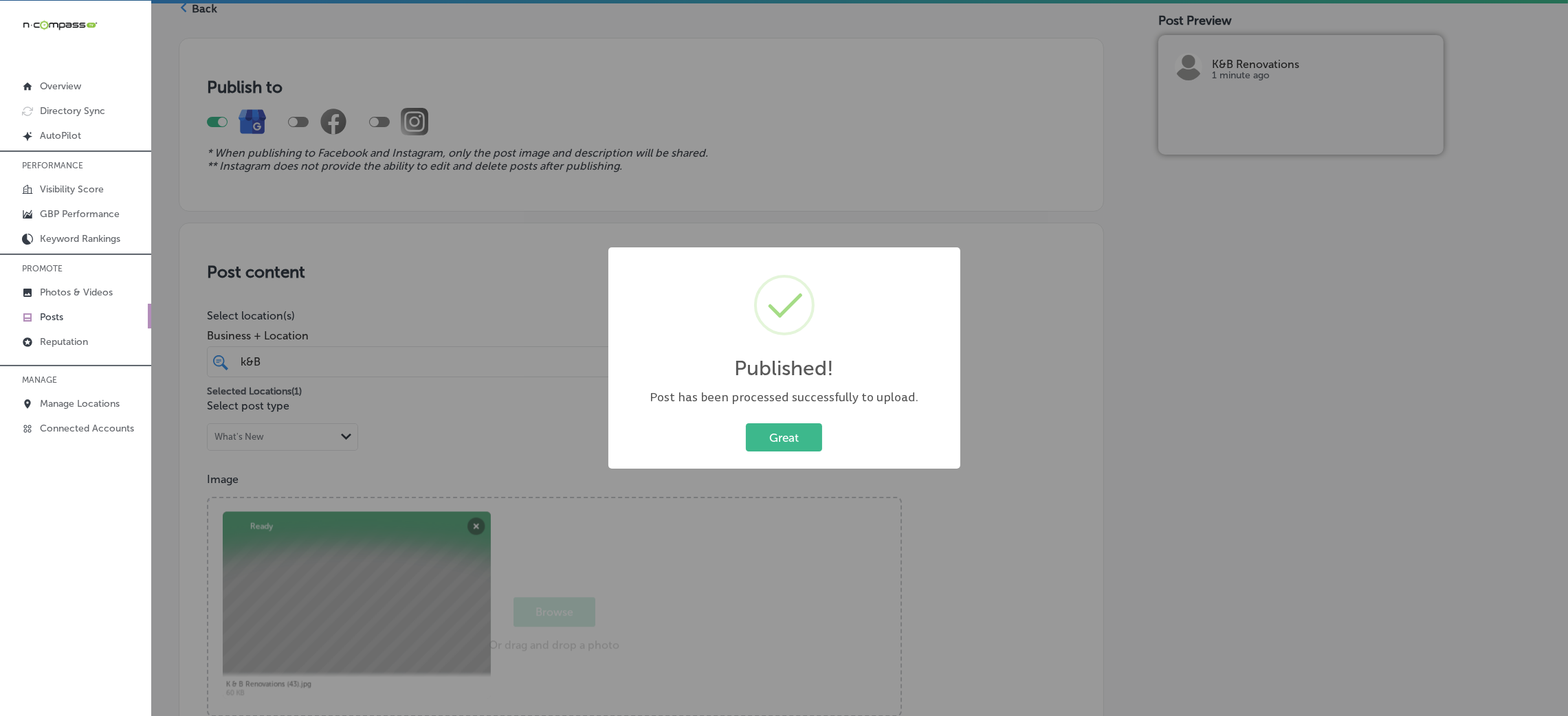
click at [429, 361] on body "iconmonstr-menu-thin copy Created with Sketch. Overview Directory Sync Created …" at bounding box center [784, 357] width 1568 height 720
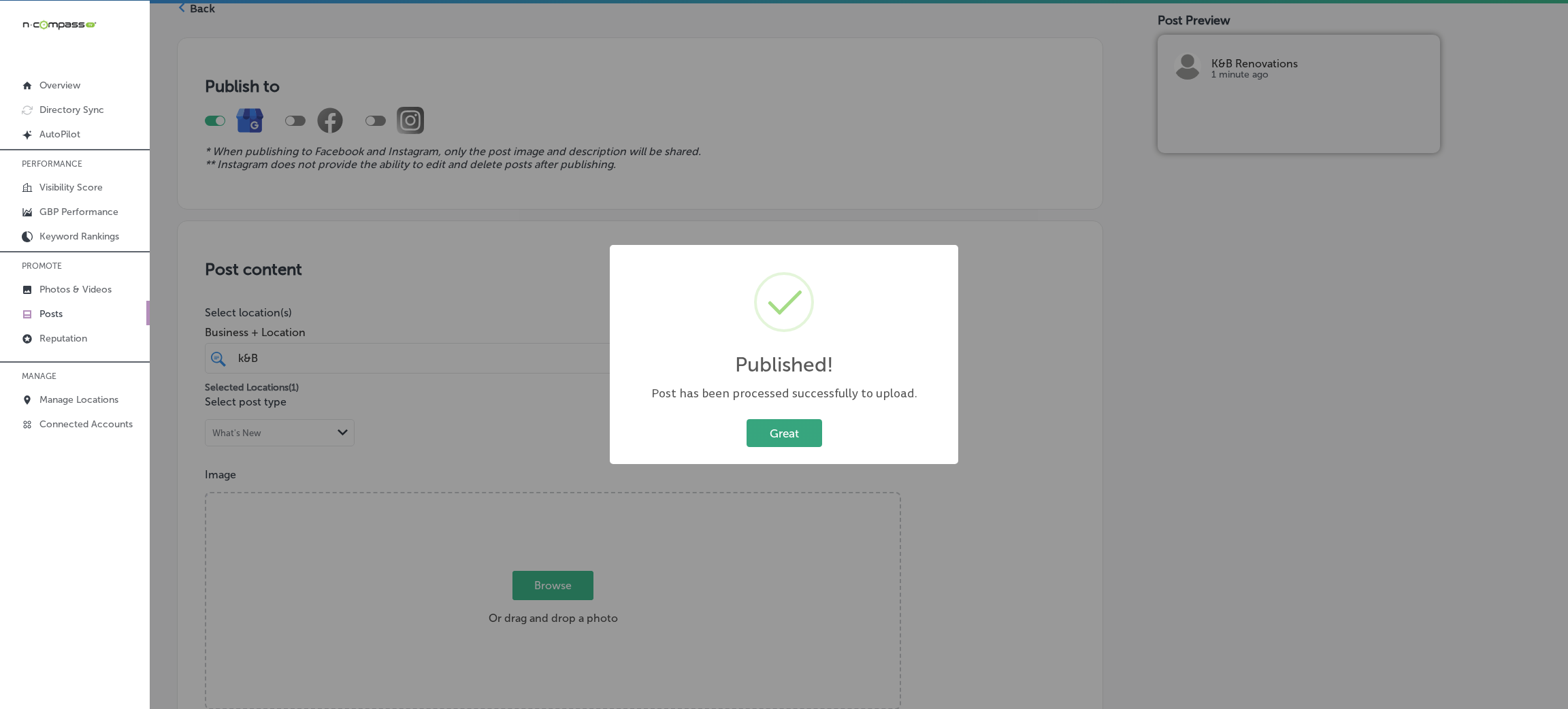
click at [775, 430] on button "Great" at bounding box center [784, 434] width 75 height 28
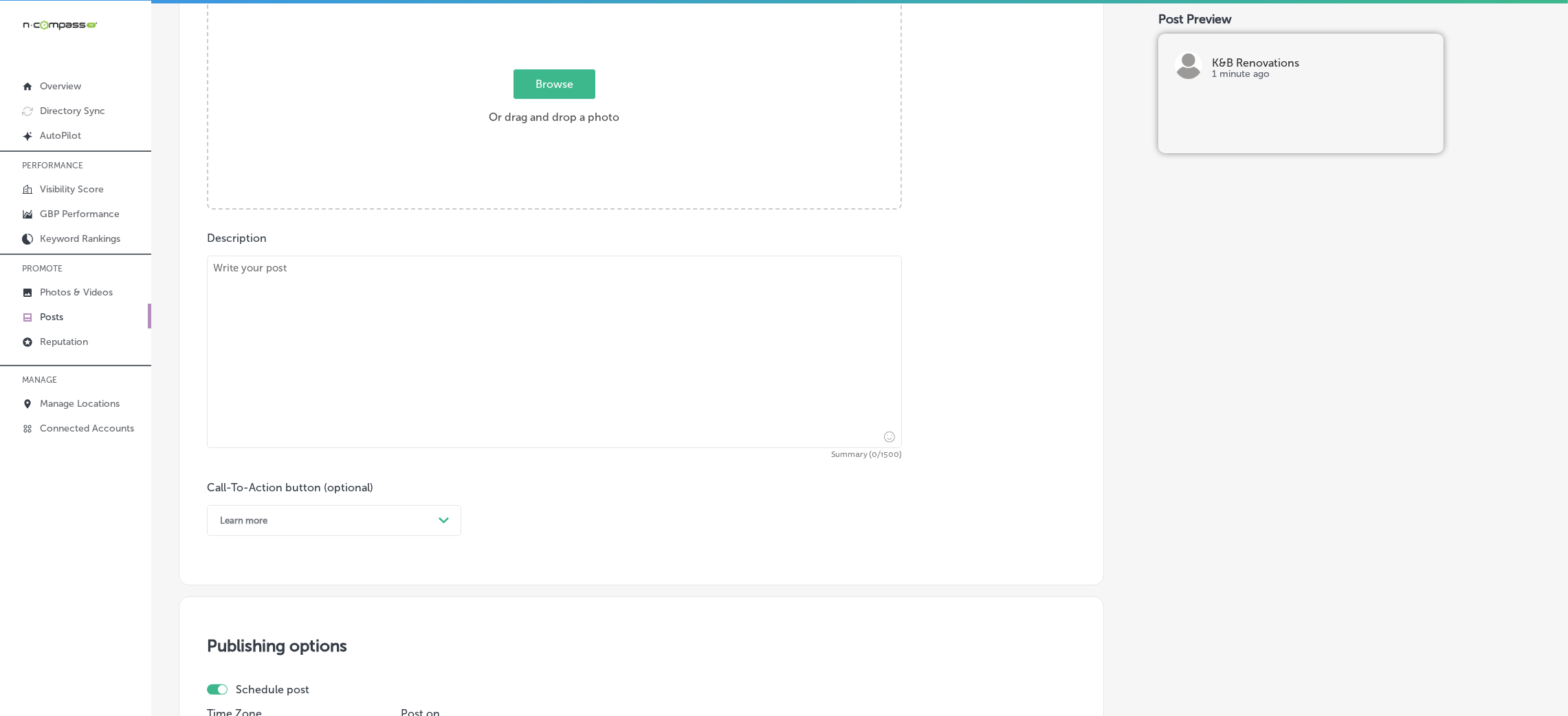
scroll to position [575, 0]
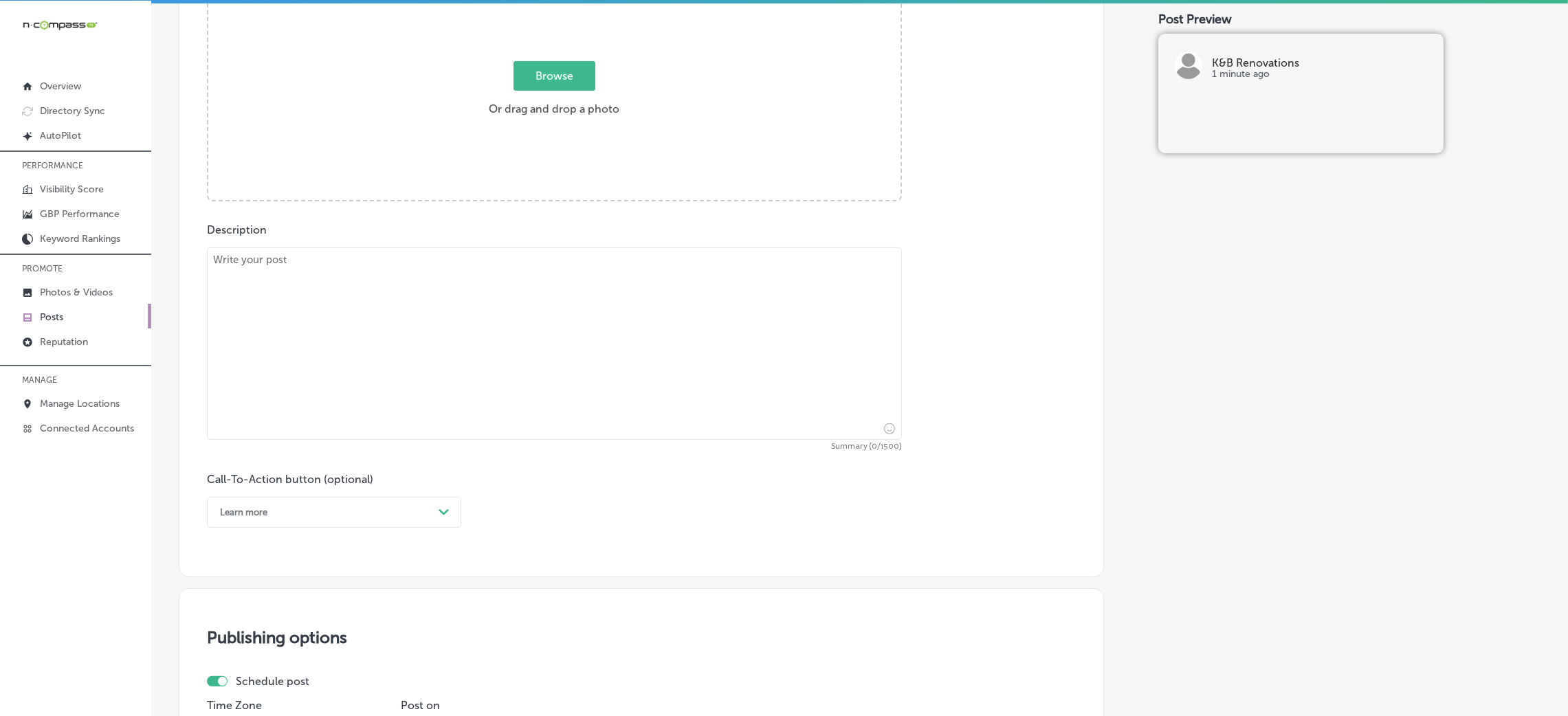
click at [402, 338] on textarea at bounding box center [554, 343] width 695 height 193
paste textarea "Bring your dream bathroom to life with K & B Renovations. Our skilled designers…"
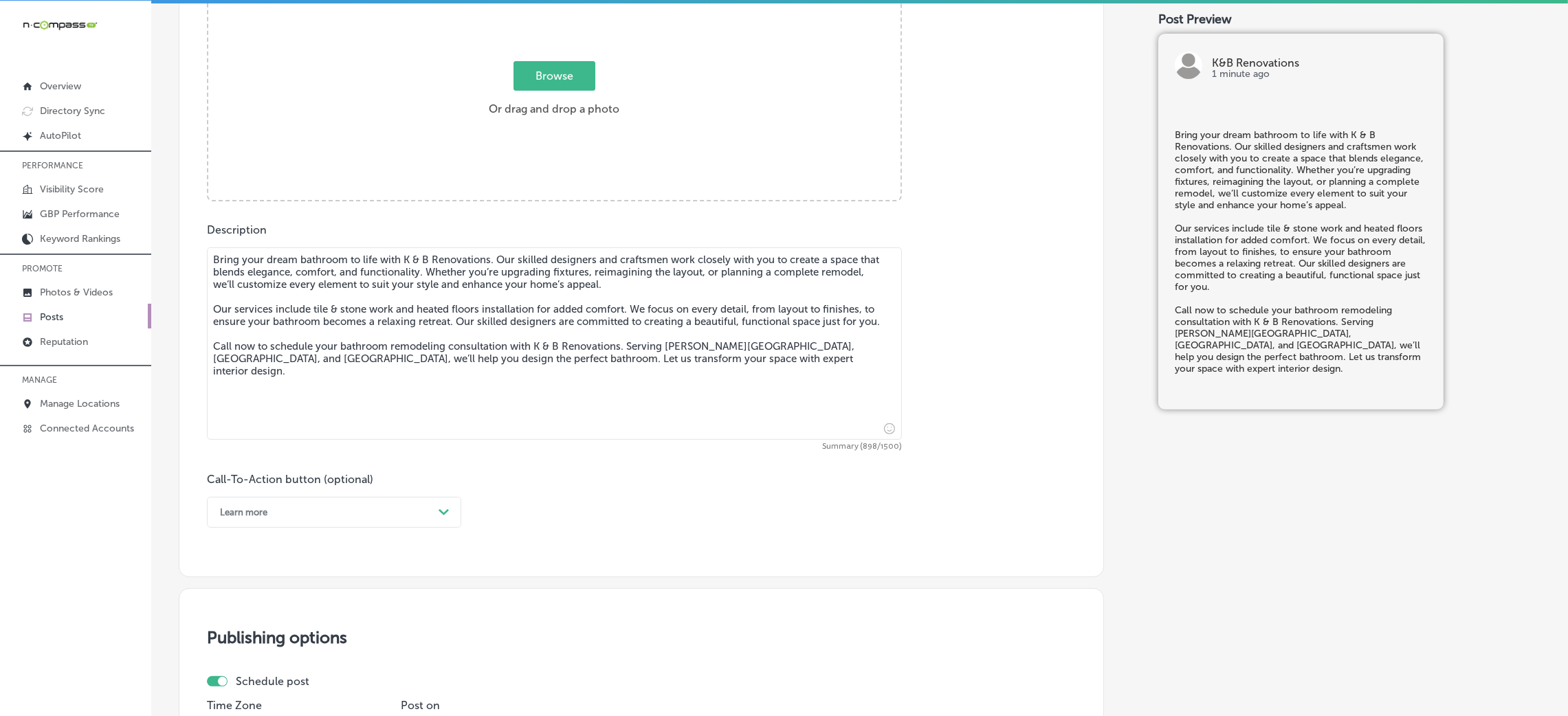
type textarea "Bring your dream bathroom to life with K & B Renovations. Our skilled designers…"
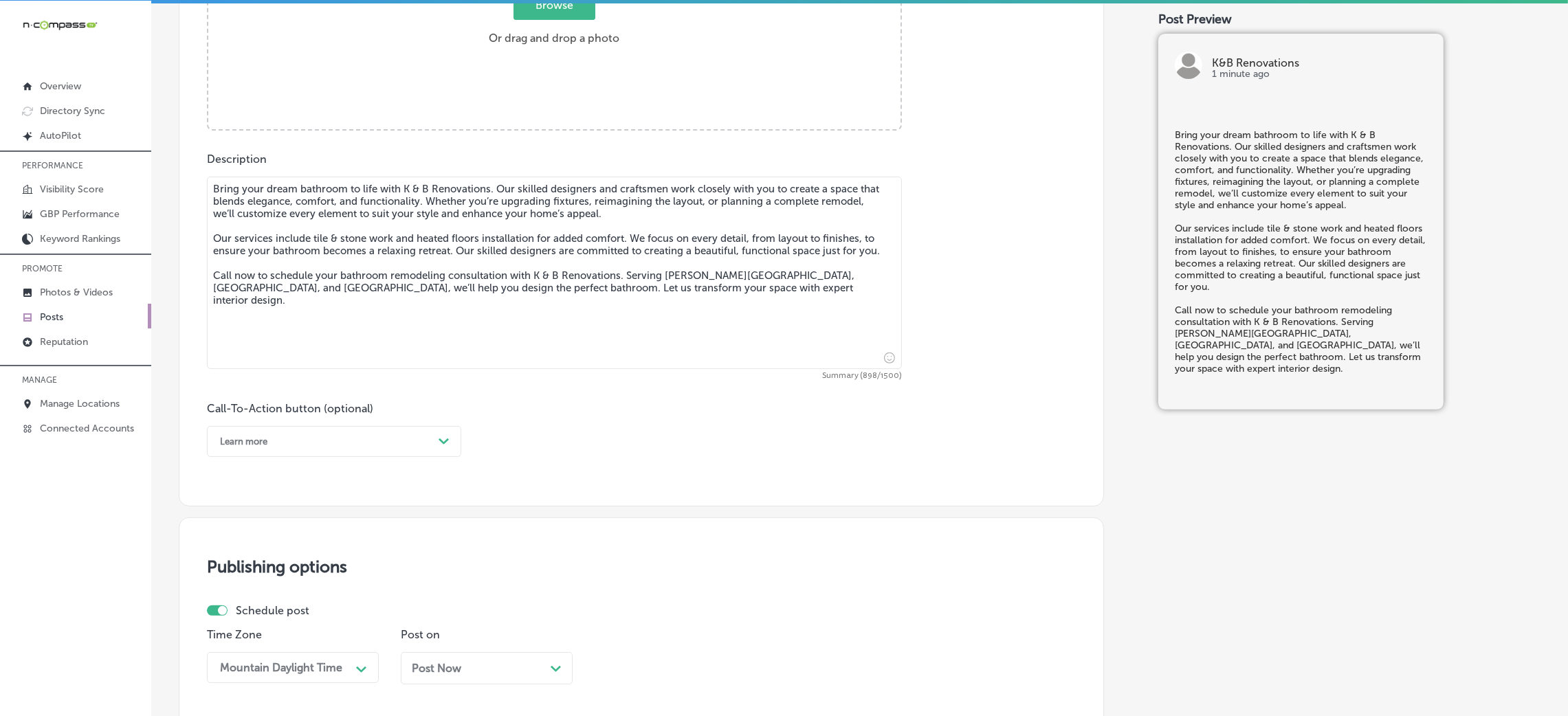
scroll to position [956, 0]
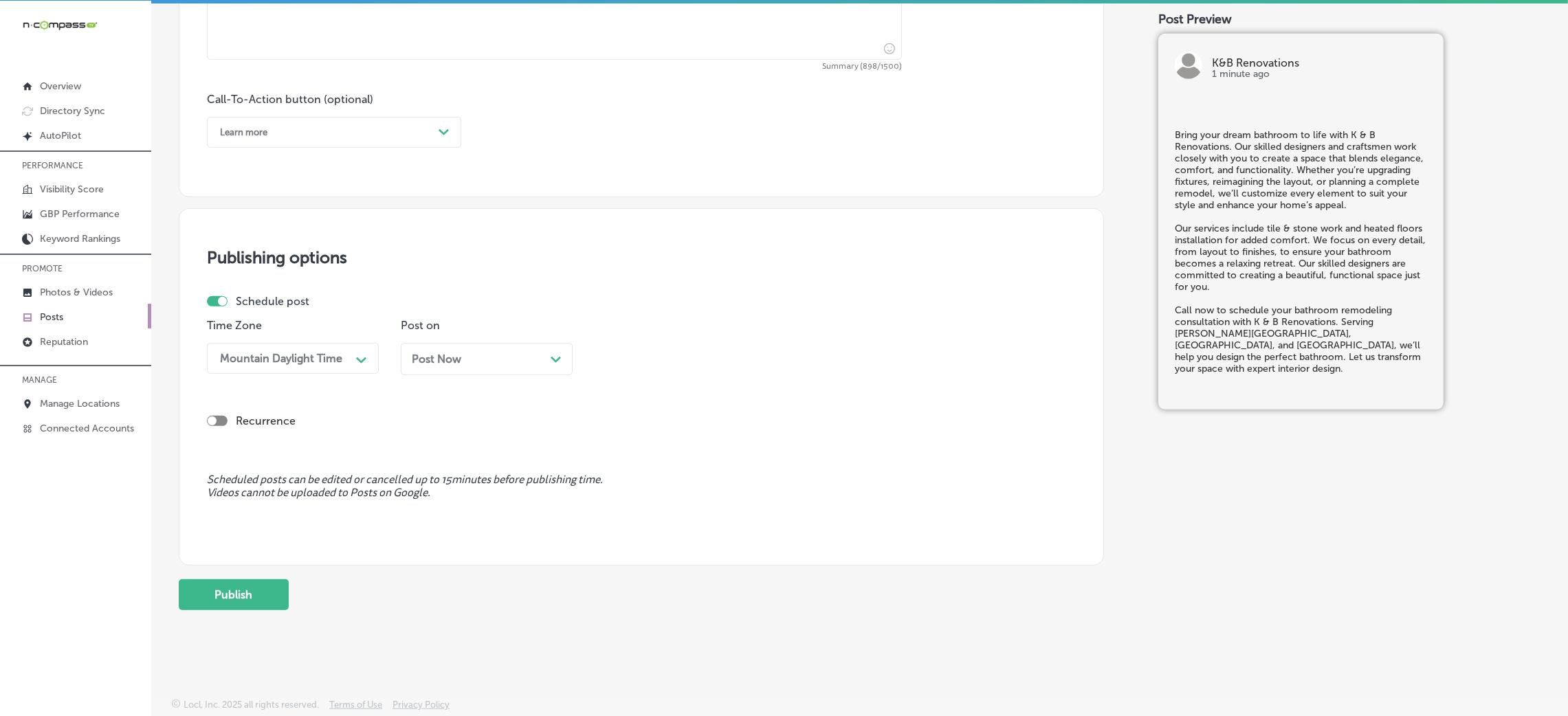
click at [251, 129] on div "Learn more" at bounding box center [243, 132] width 47 height 11
click at [250, 314] on div "Call Now" at bounding box center [334, 307] width 254 height 24
click at [453, 352] on span "Post Now" at bounding box center [436, 359] width 49 height 13
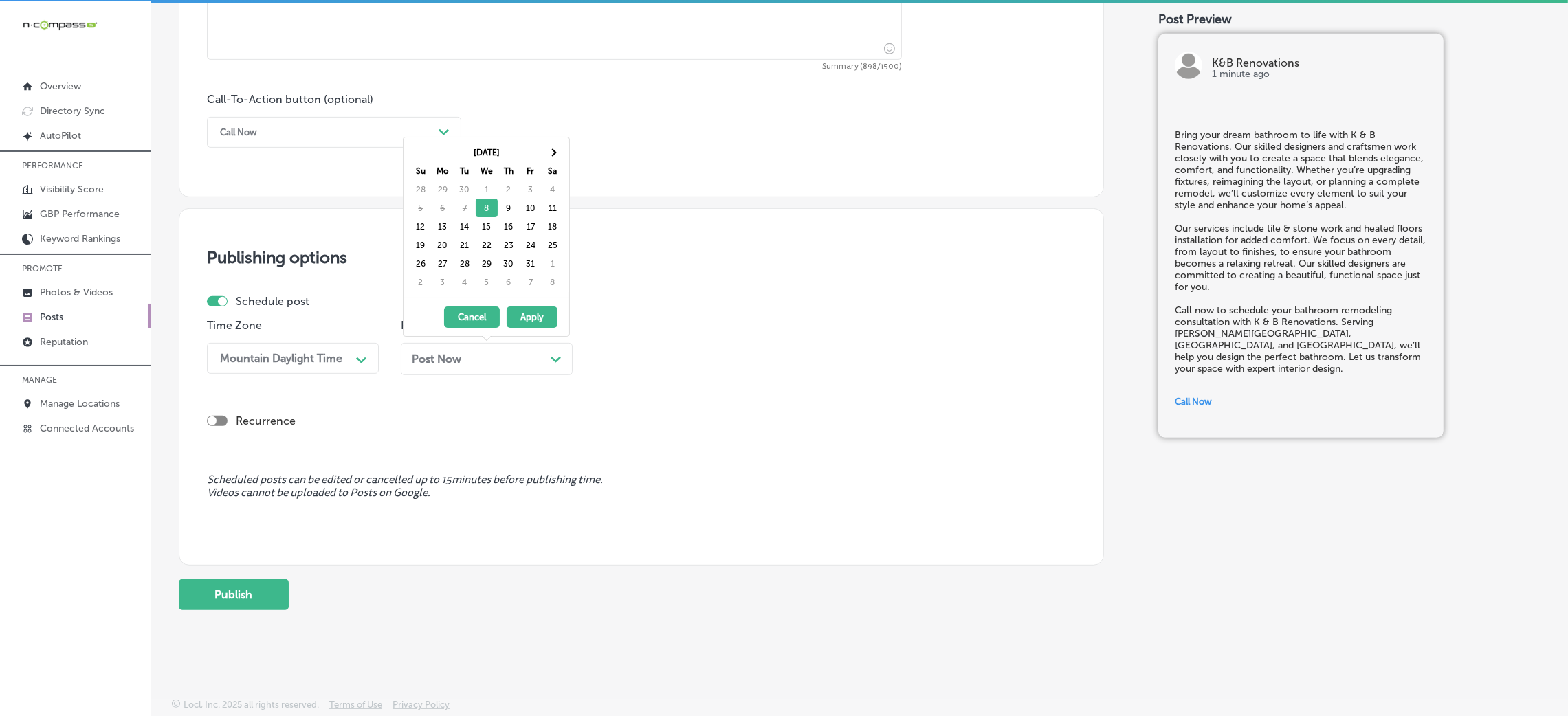
drag, startPoint x: 485, startPoint y: 221, endPoint x: 513, endPoint y: 258, distance: 46.4
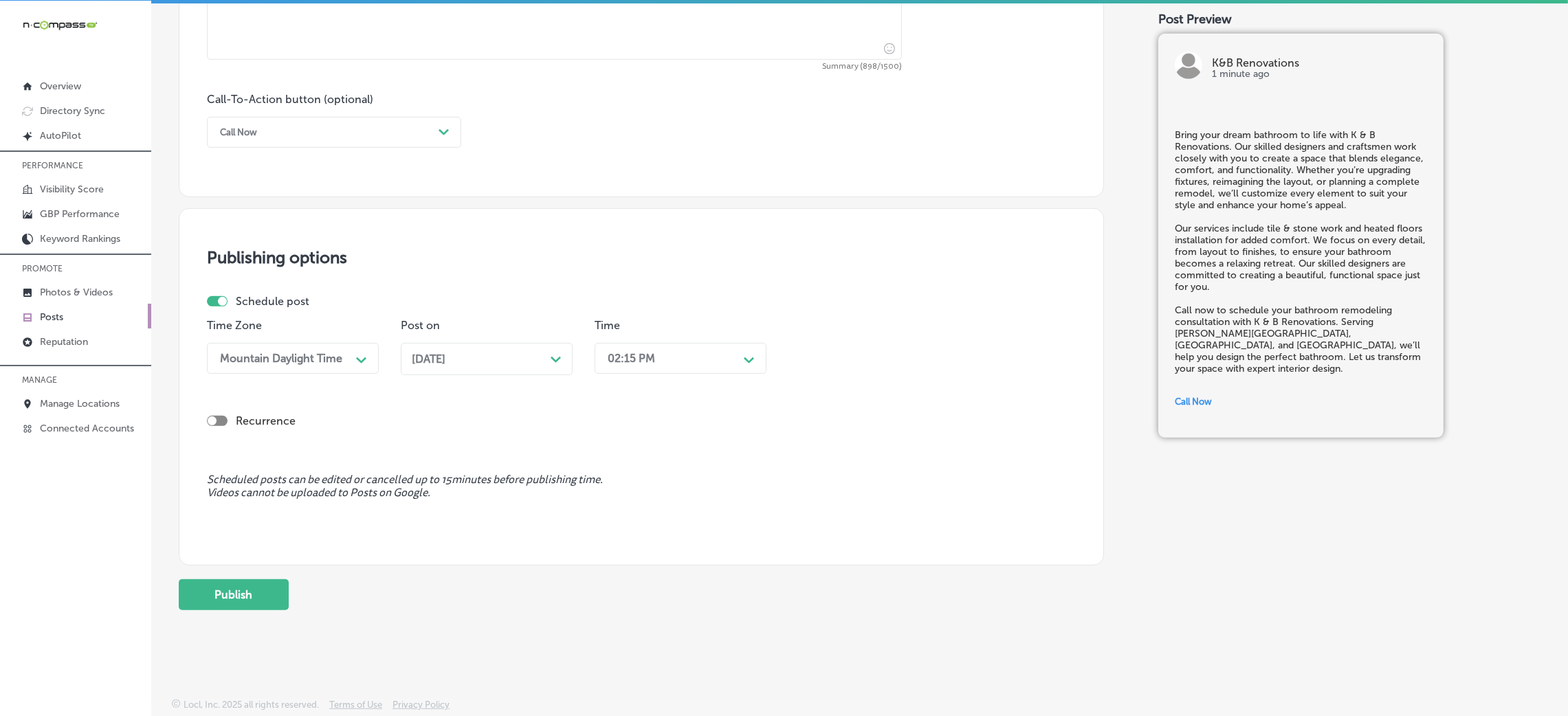
click at [663, 366] on div "02:15 PM" at bounding box center [670, 359] width 138 height 24
click at [632, 447] on div "7:00 AM" at bounding box center [680, 444] width 172 height 24
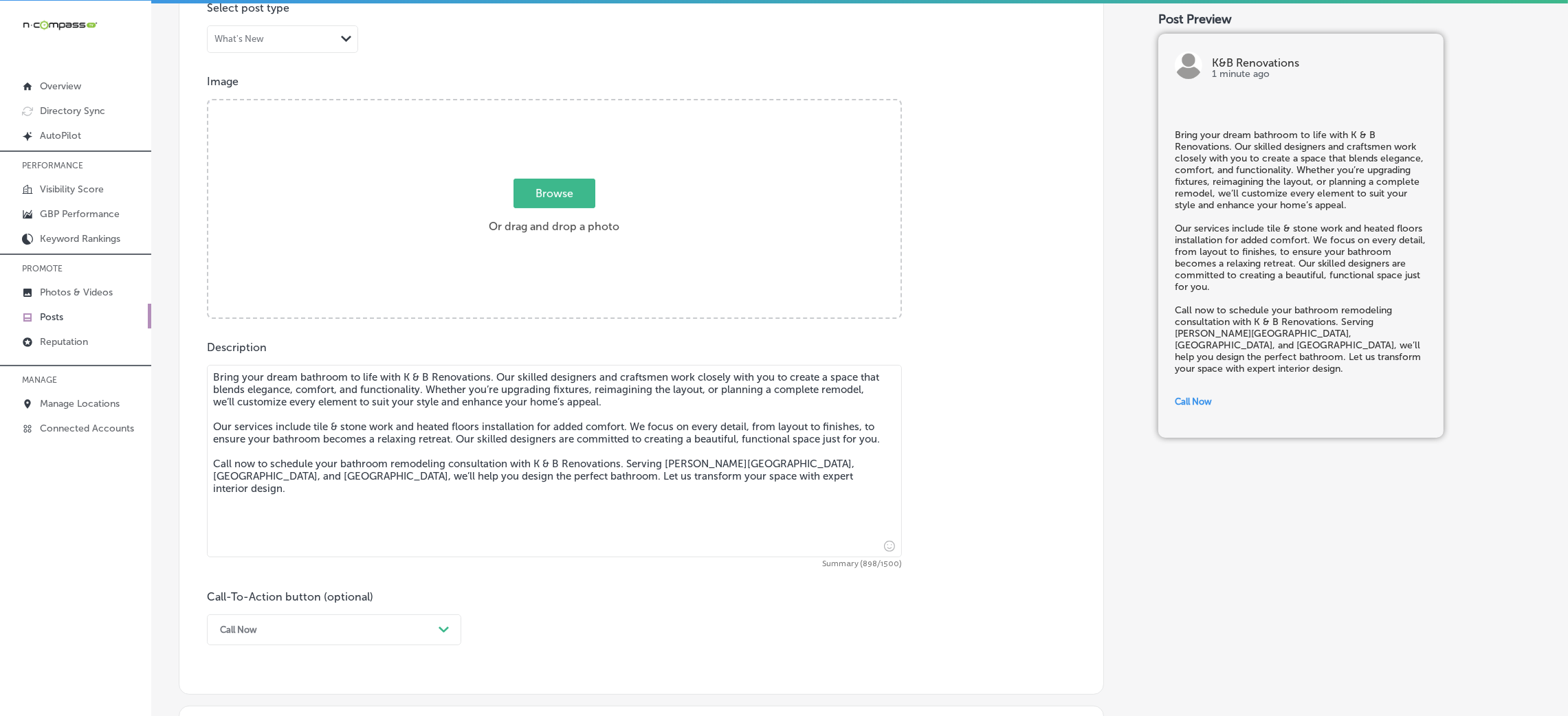
scroll to position [441, 0]
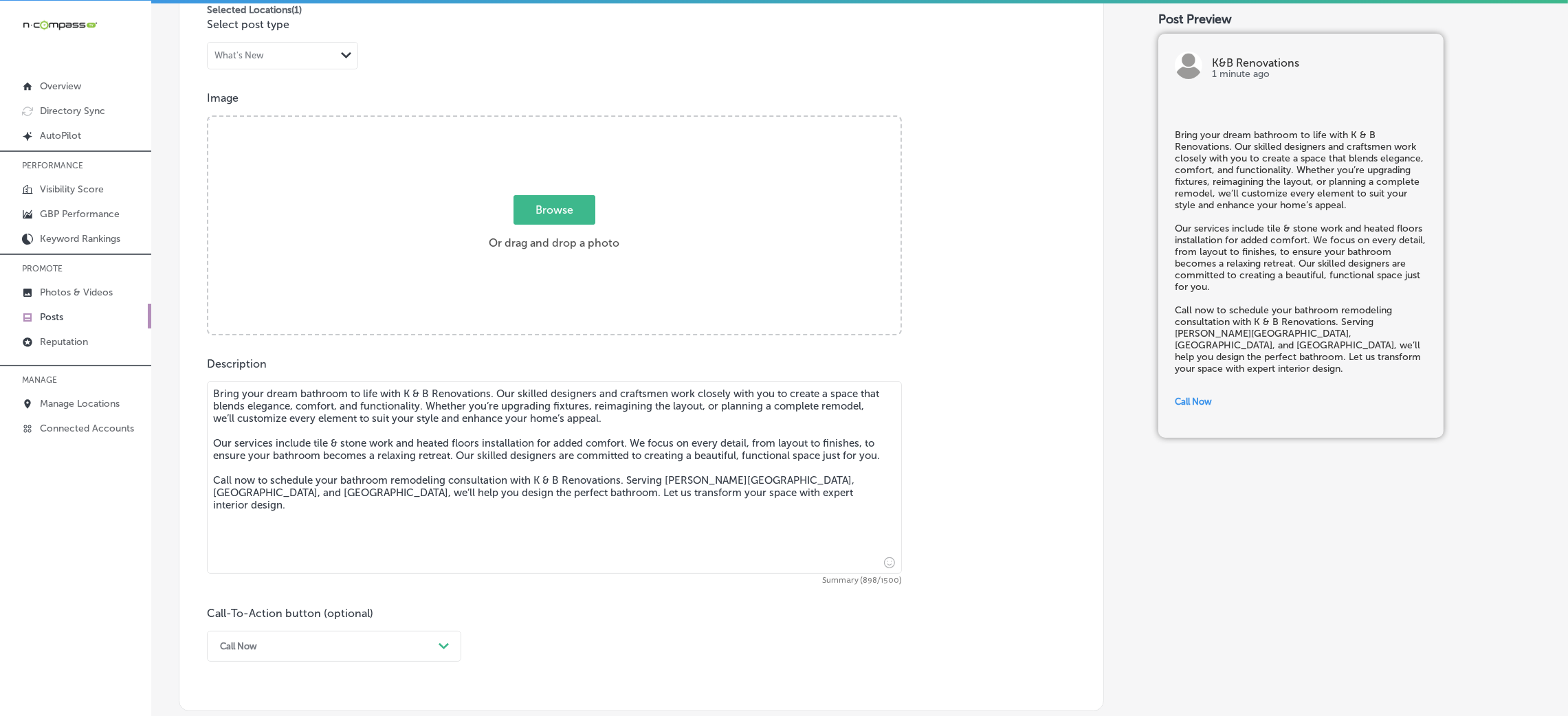
click at [581, 247] on label "Browse Or drag and drop a photo" at bounding box center [554, 227] width 142 height 61
click at [581, 121] on input "Browse Or drag and drop a photo" at bounding box center [554, 119] width 692 height 4
type input "C:\fakepath\K & B Renovations (32).jpg"
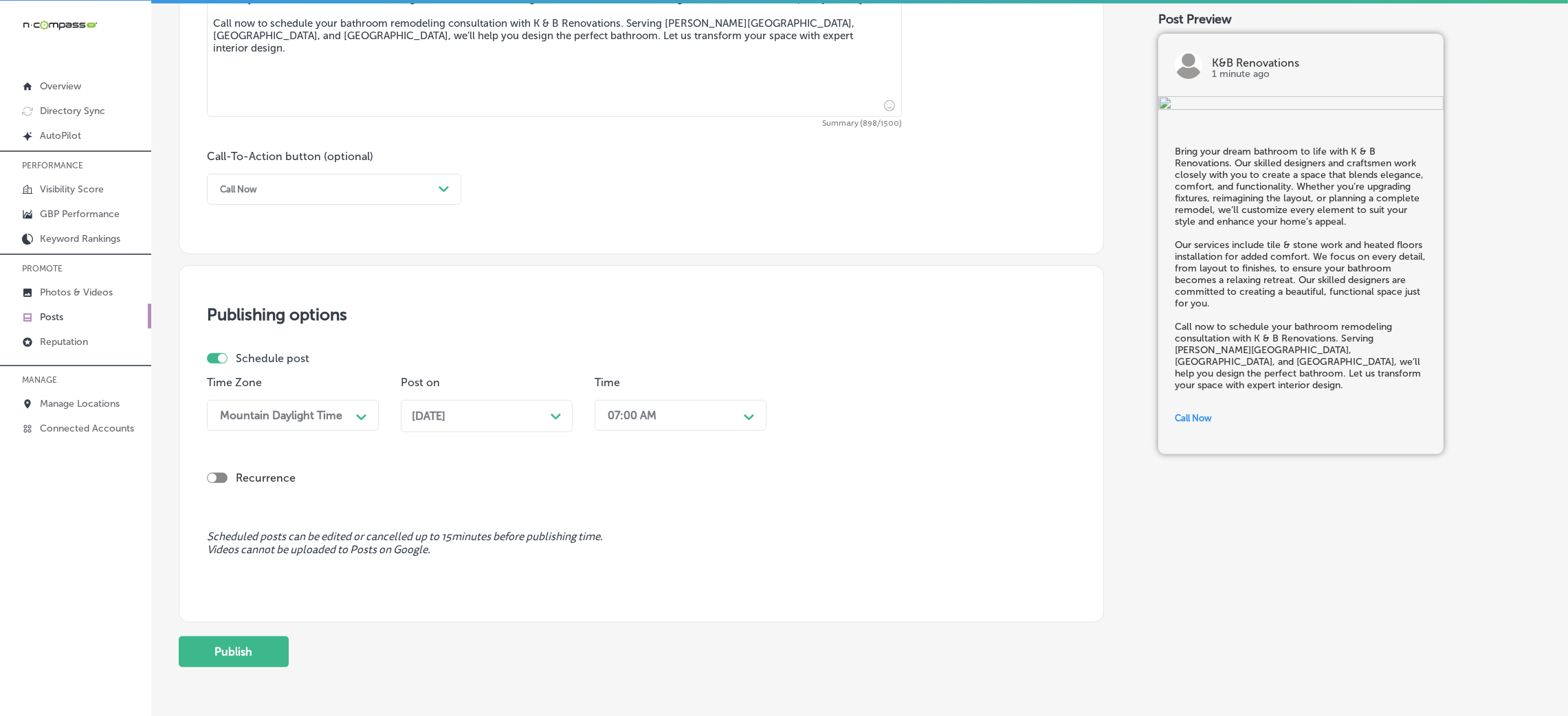
scroll to position [956, 0]
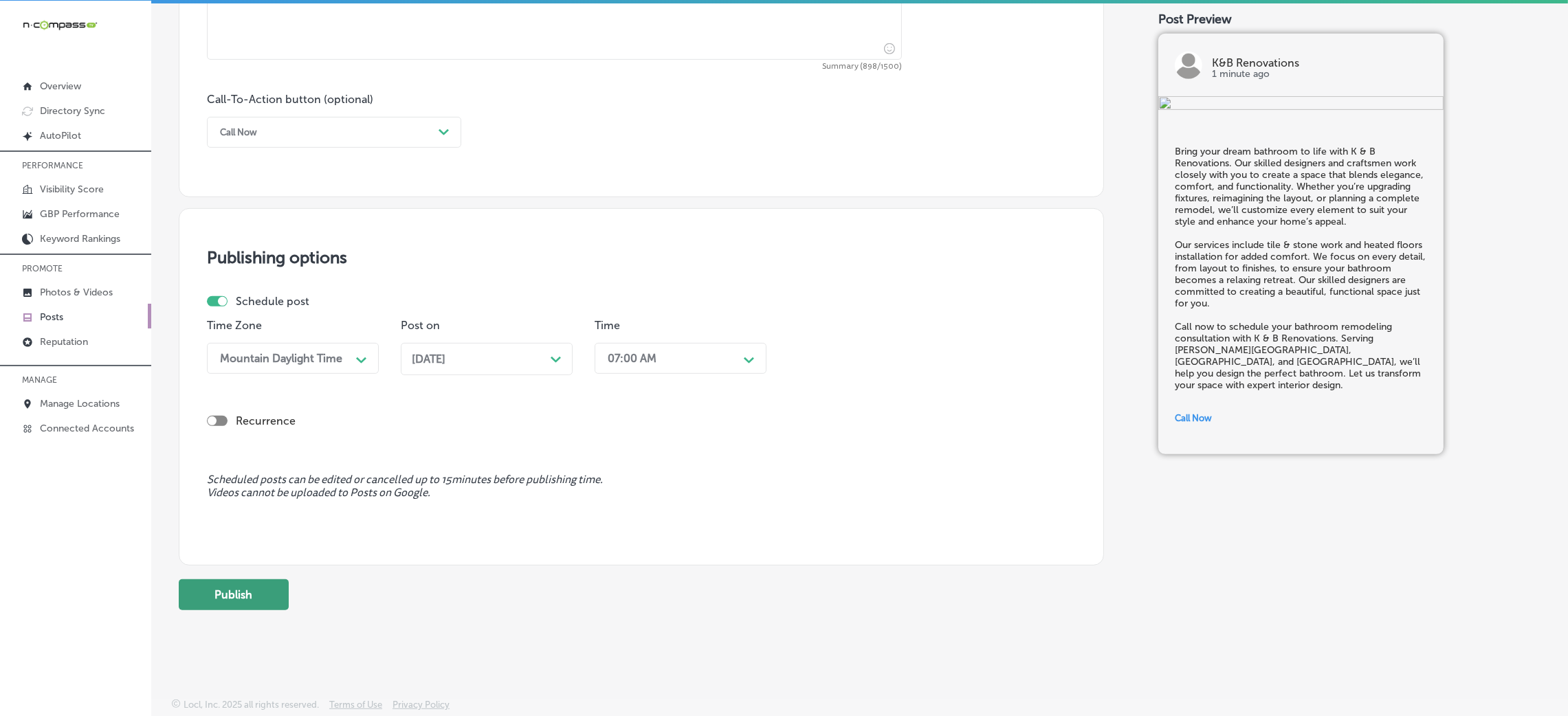
click at [254, 588] on button "Publish" at bounding box center [234, 595] width 110 height 31
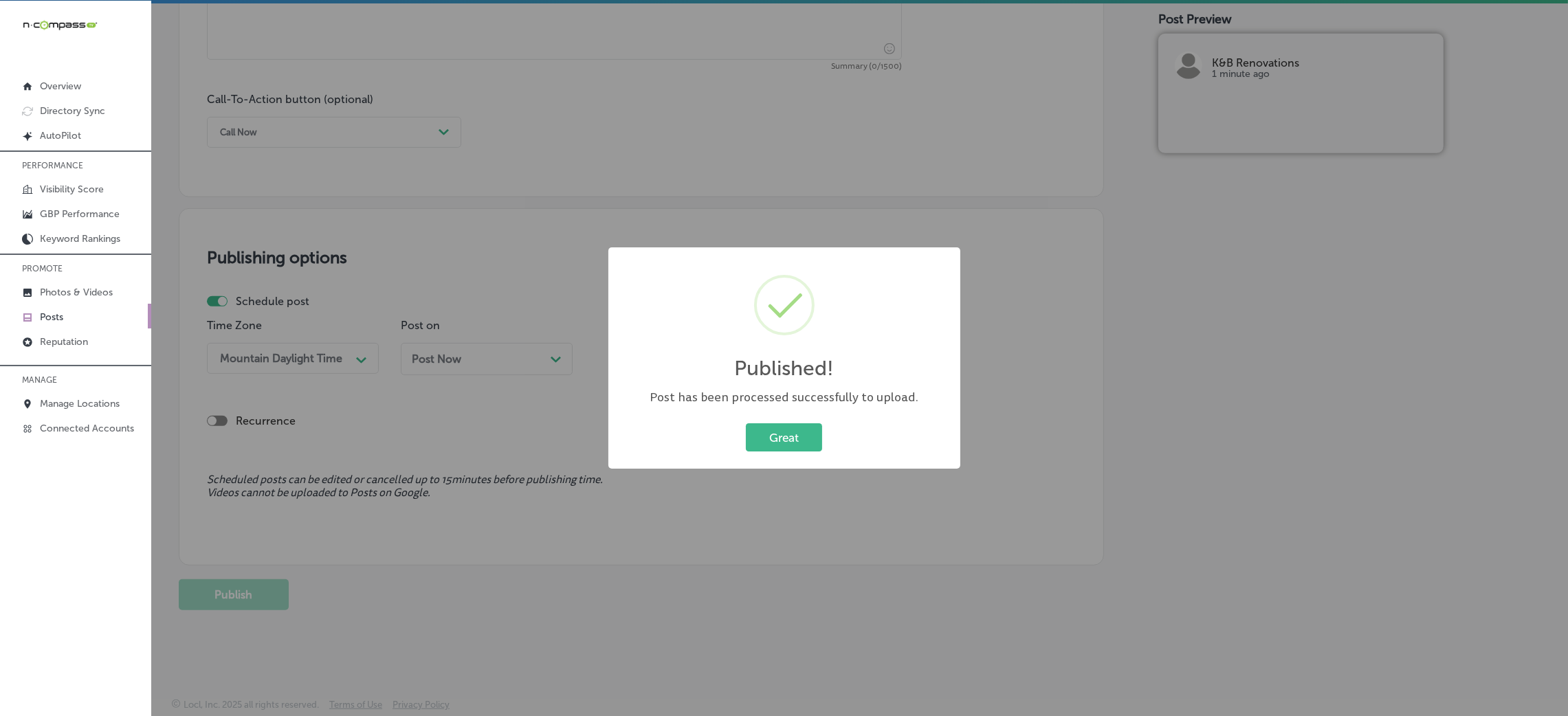
scroll to position [957, 0]
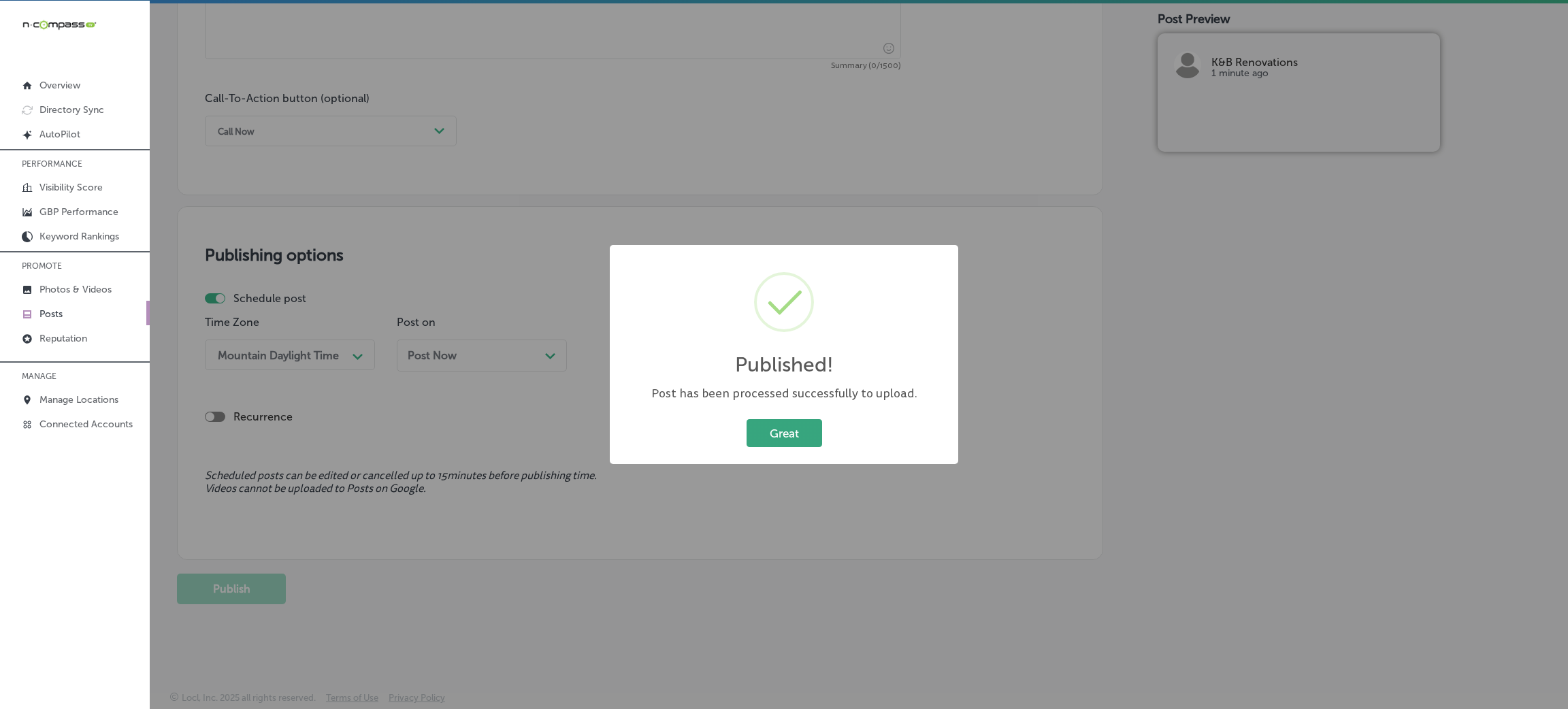
click at [791, 433] on button "Great" at bounding box center [784, 434] width 75 height 28
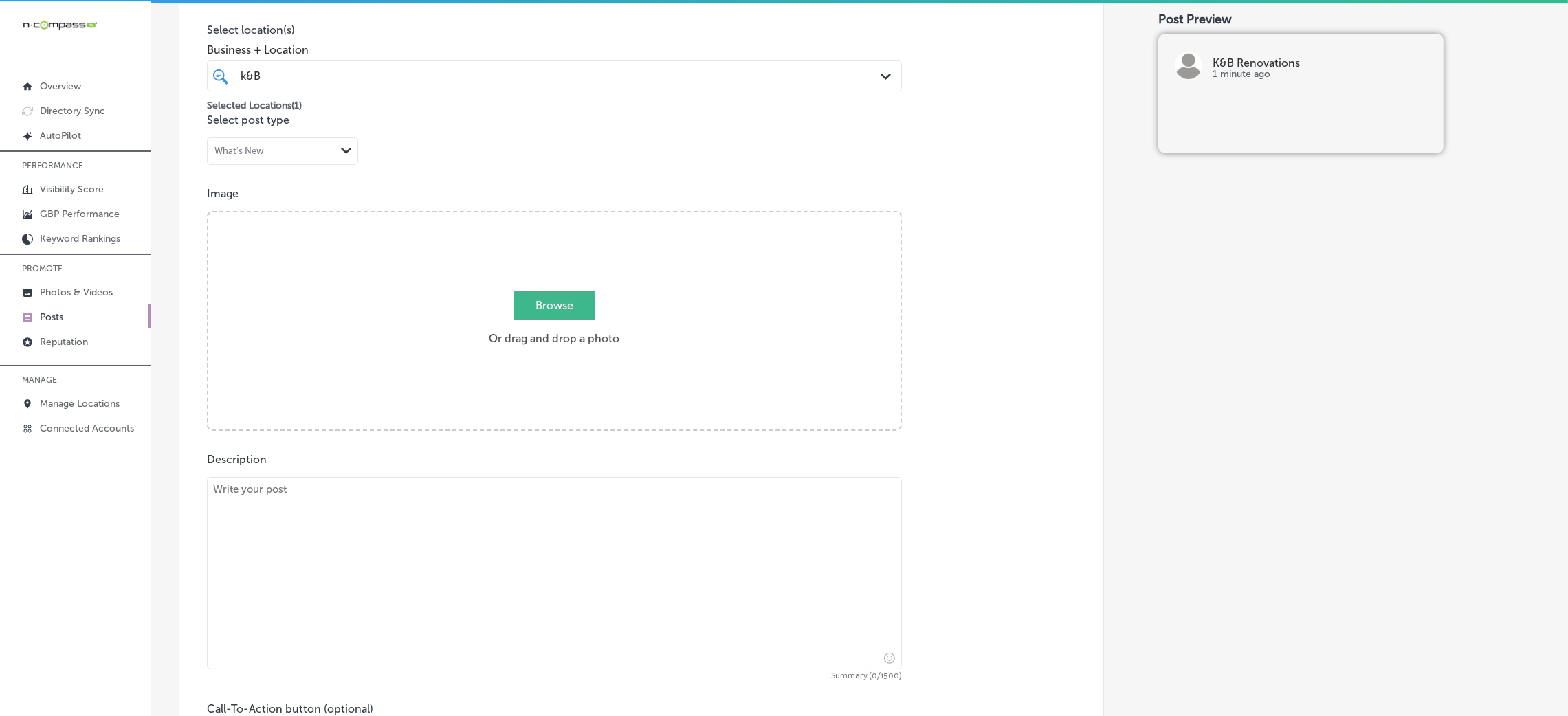
scroll to position [338, 0]
click at [373, 565] on textarea at bounding box center [554, 580] width 695 height 193
paste textarea "Add style and functionality to your home with custom cabinetry from K & B Renov…"
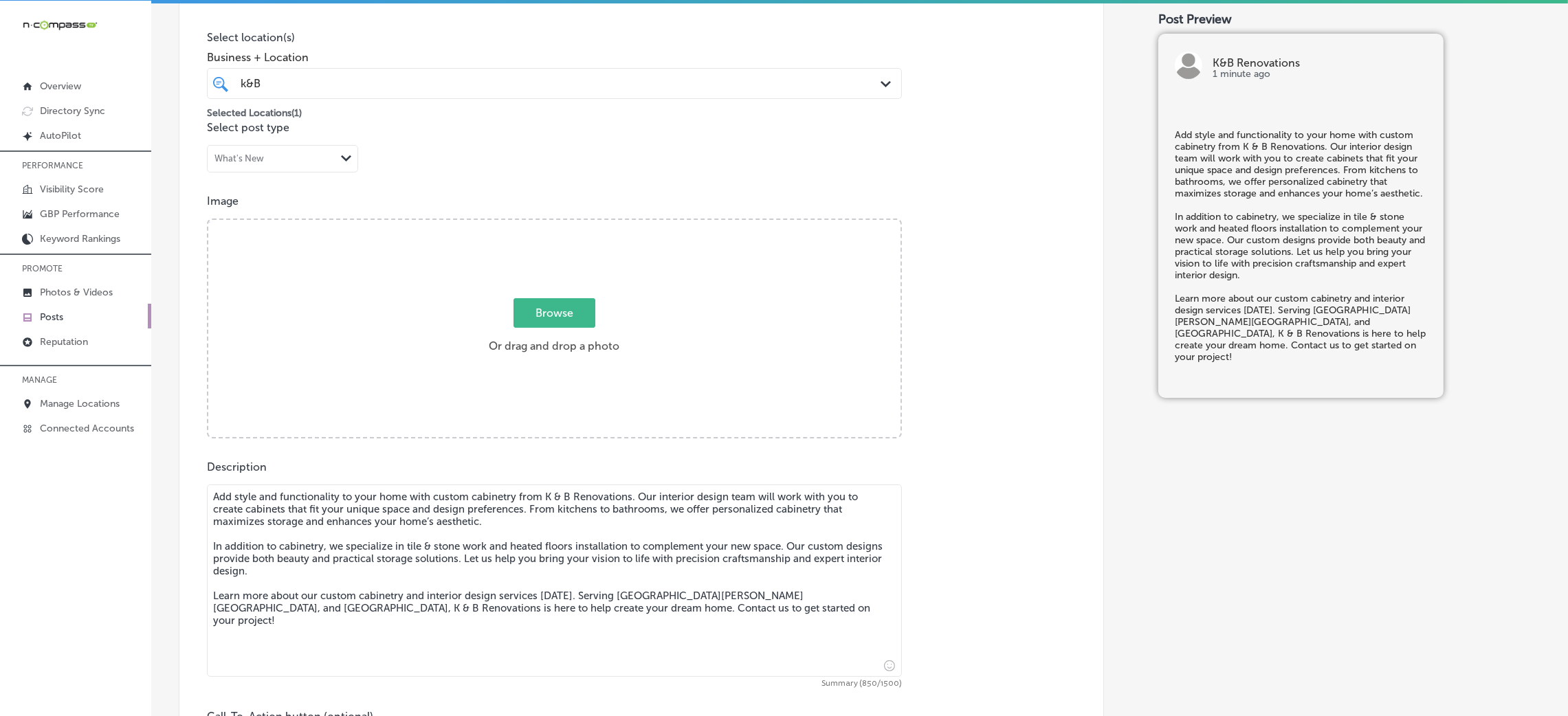
type textarea "Add style and functionality to your home with custom cabinetry from K & B Renov…"
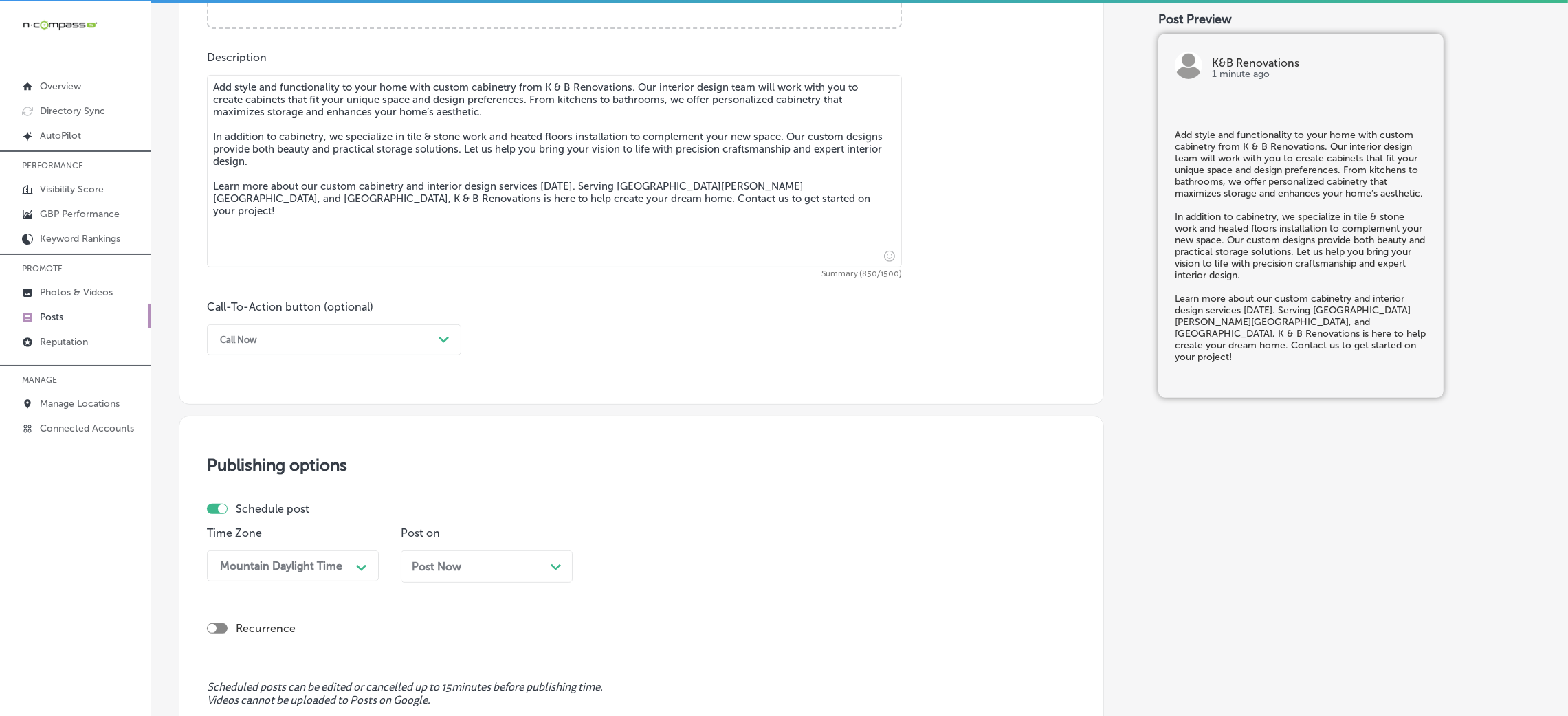
scroll to position [854, 0]
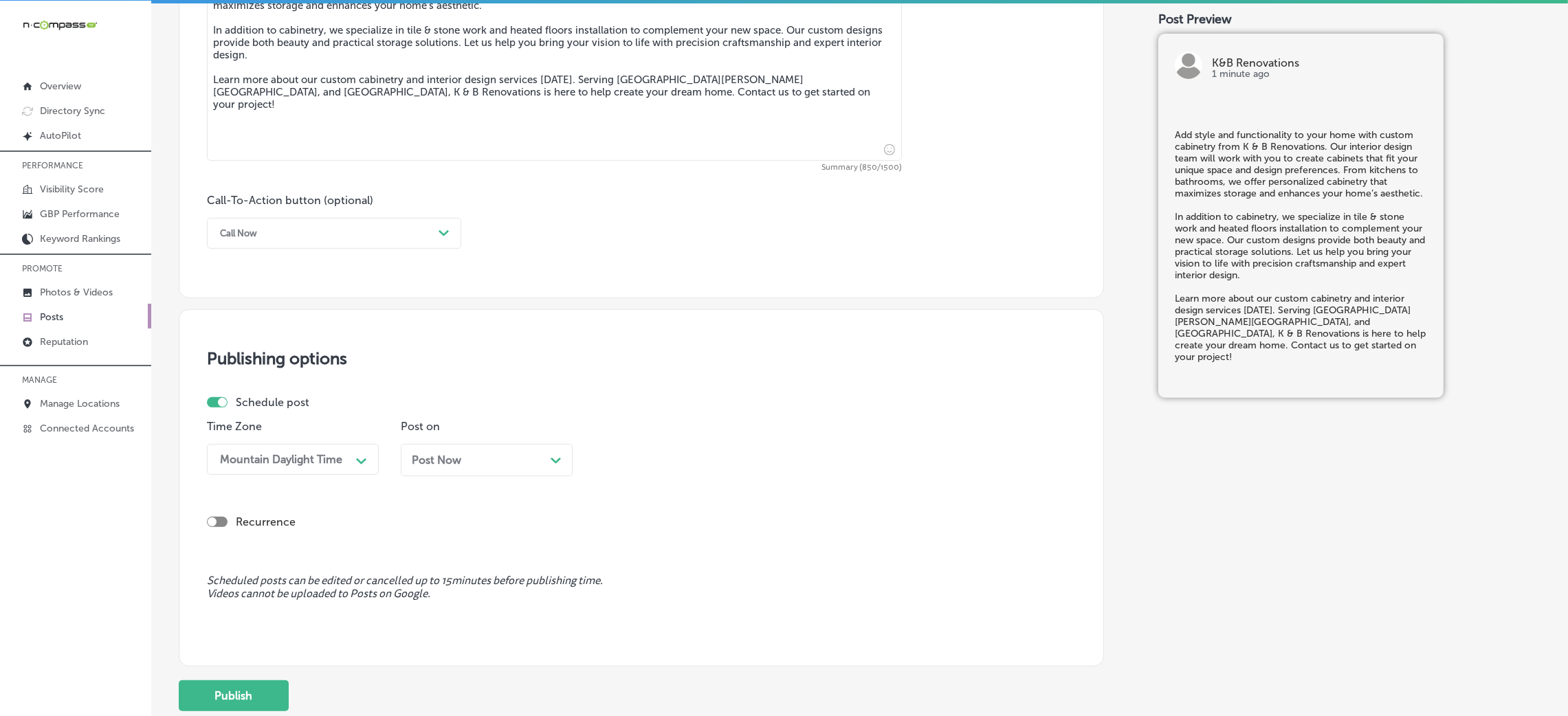
click at [279, 244] on div "Call Now" at bounding box center [323, 233] width 220 height 21
click at [259, 361] on div "Learn more" at bounding box center [334, 360] width 254 height 24
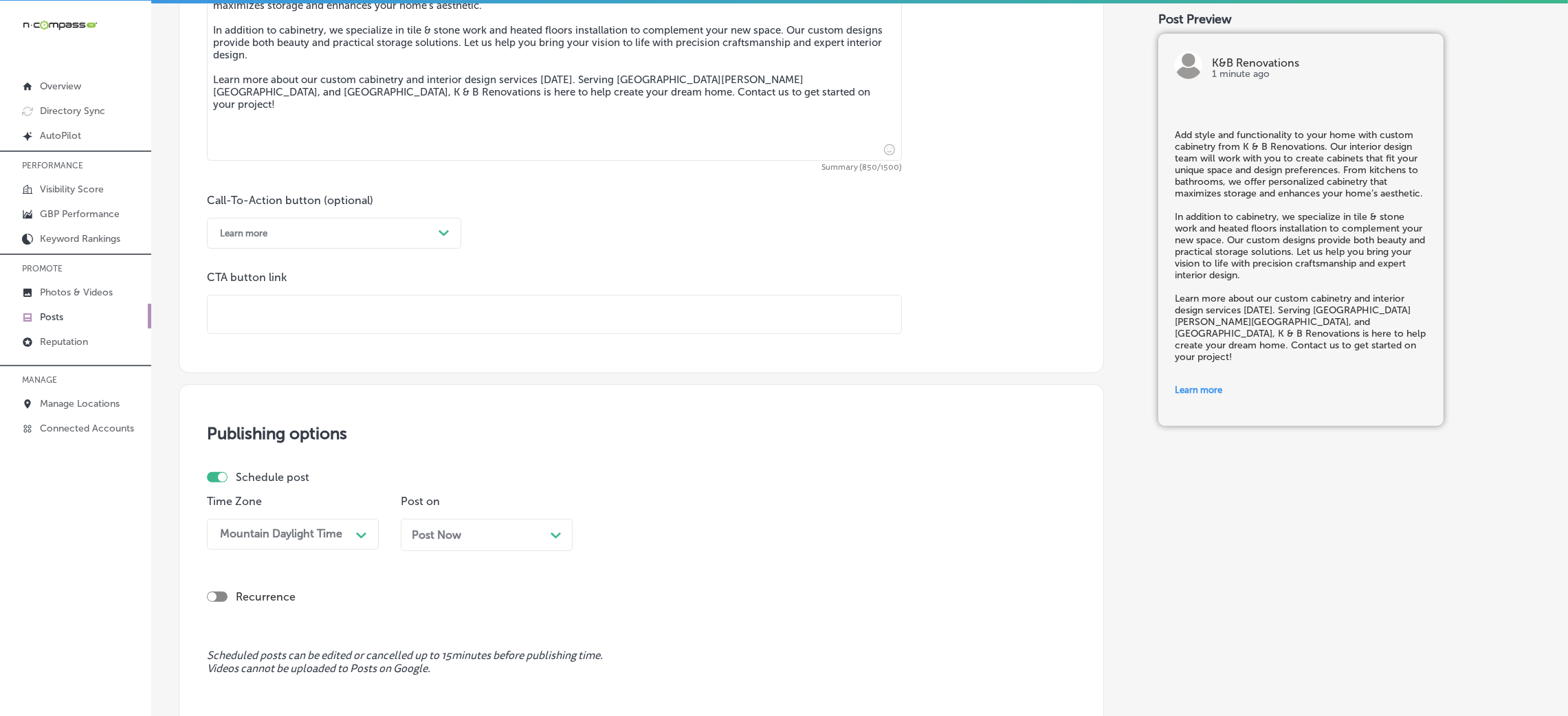
click at [322, 311] on input "text" at bounding box center [554, 315] width 694 height 38
paste input "https://www.facebook.com/KitchenandBathRenovation/"
type input "https://www.facebook.com/KitchenandBathRenovation/"
click at [653, 249] on div "Call-To-Action button (optional) Learn more Path Created with Sketch. CTA butto…" at bounding box center [641, 263] width 869 height 141
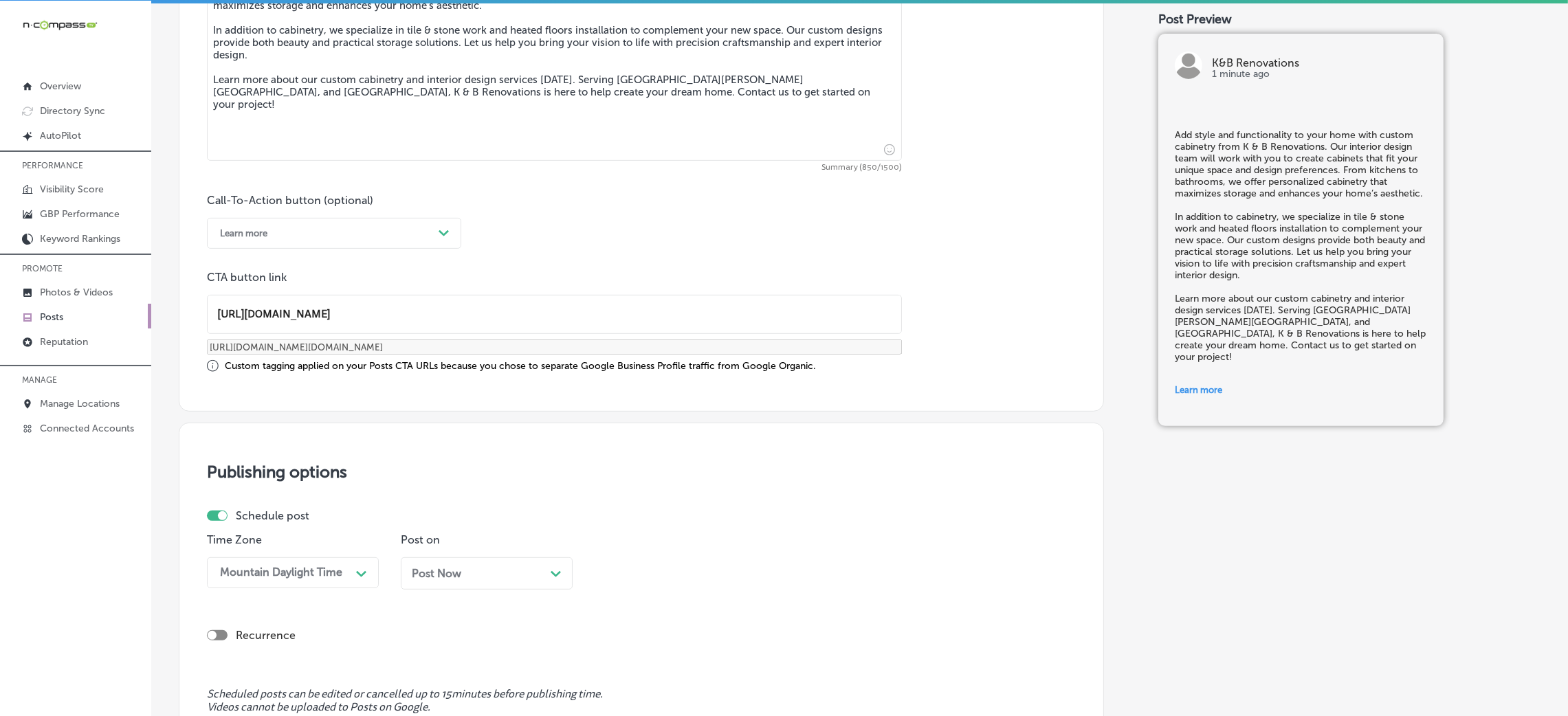
click at [529, 577] on div "Post Now Path Created with Sketch." at bounding box center [487, 573] width 150 height 13
click at [628, 604] on div "Recurrence" at bounding box center [641, 624] width 869 height 49
click at [626, 584] on div "option 7:00 AM, selected. option 12:00 AM focused, 1 of 96. 96 results availabl…" at bounding box center [680, 573] width 172 height 31
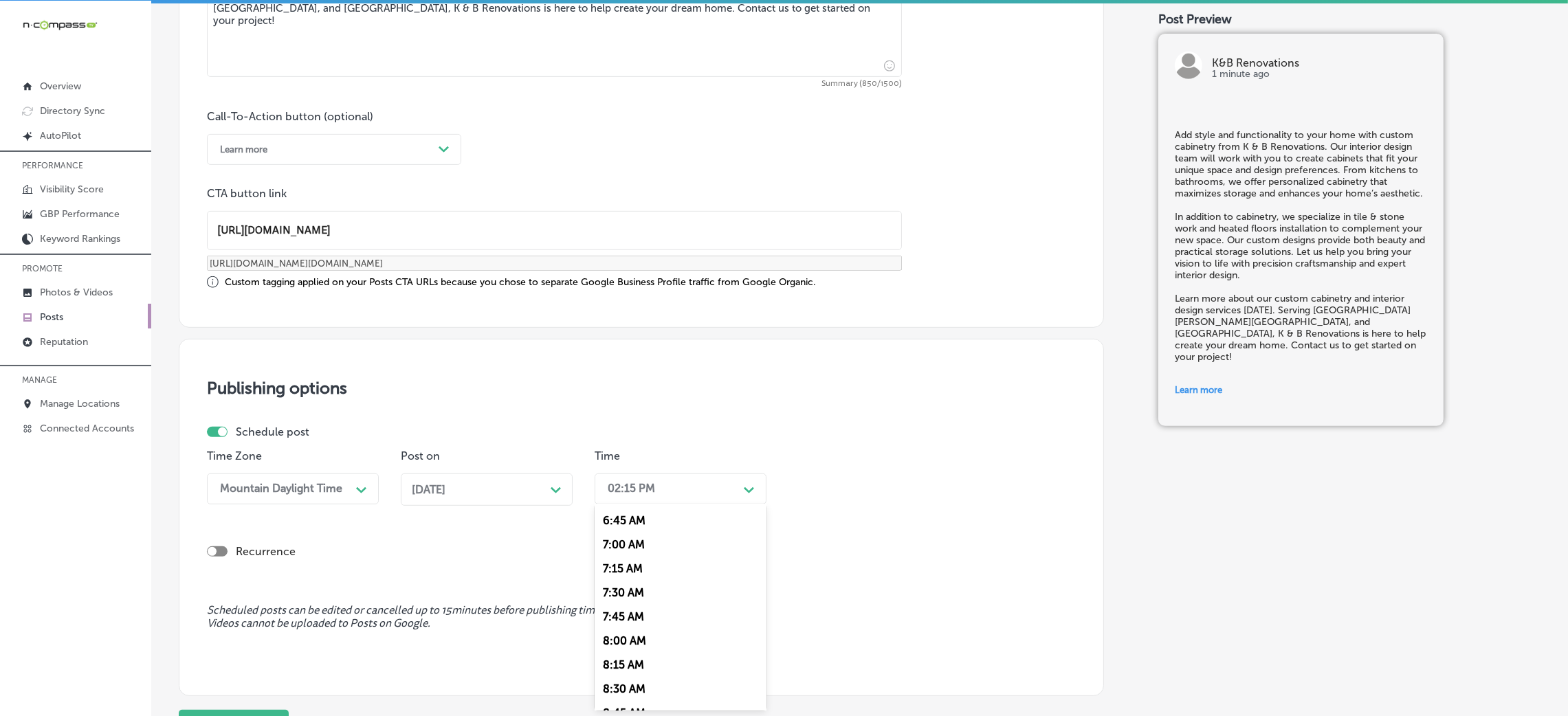
scroll to position [618, 0]
click at [634, 585] on div "7:00 AM" at bounding box center [680, 575] width 172 height 24
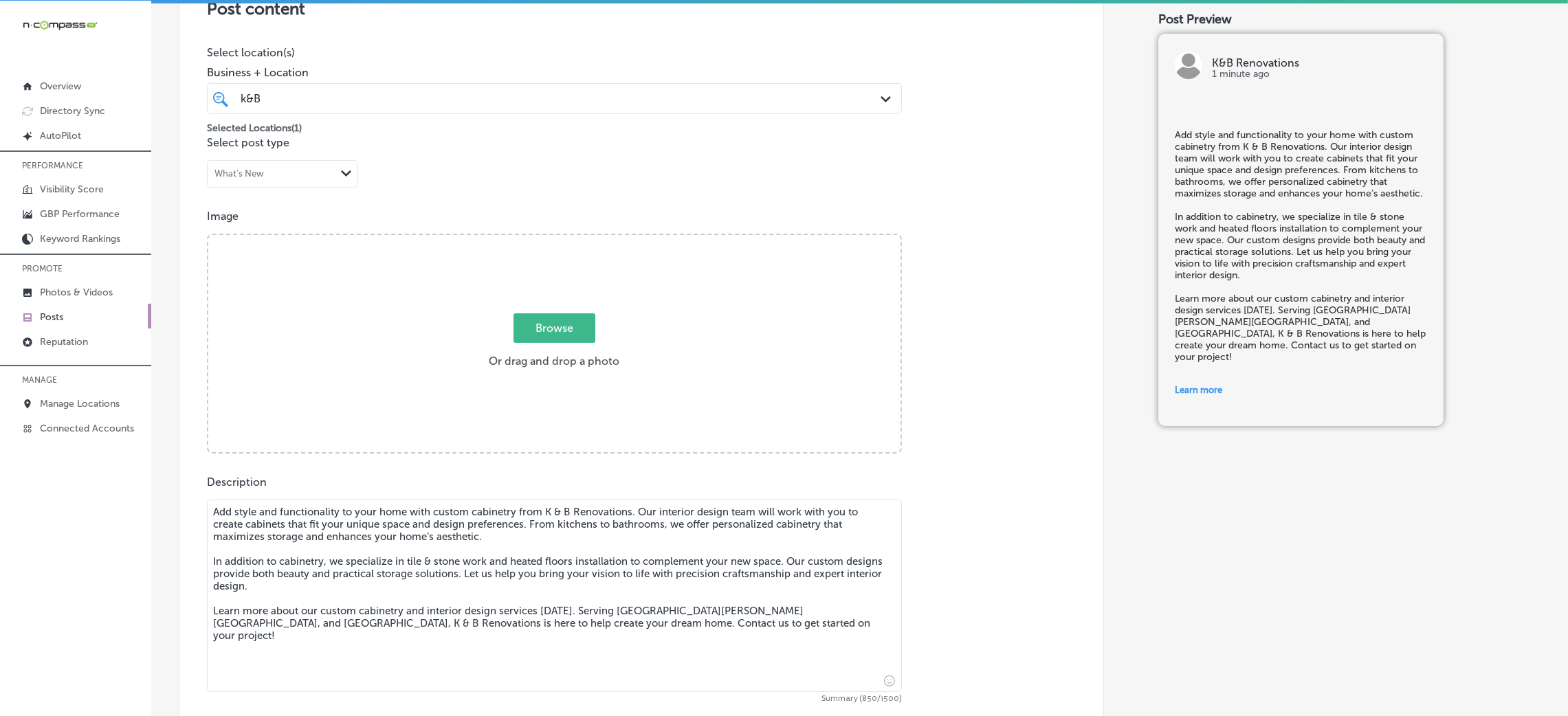
scroll to position [216, 0]
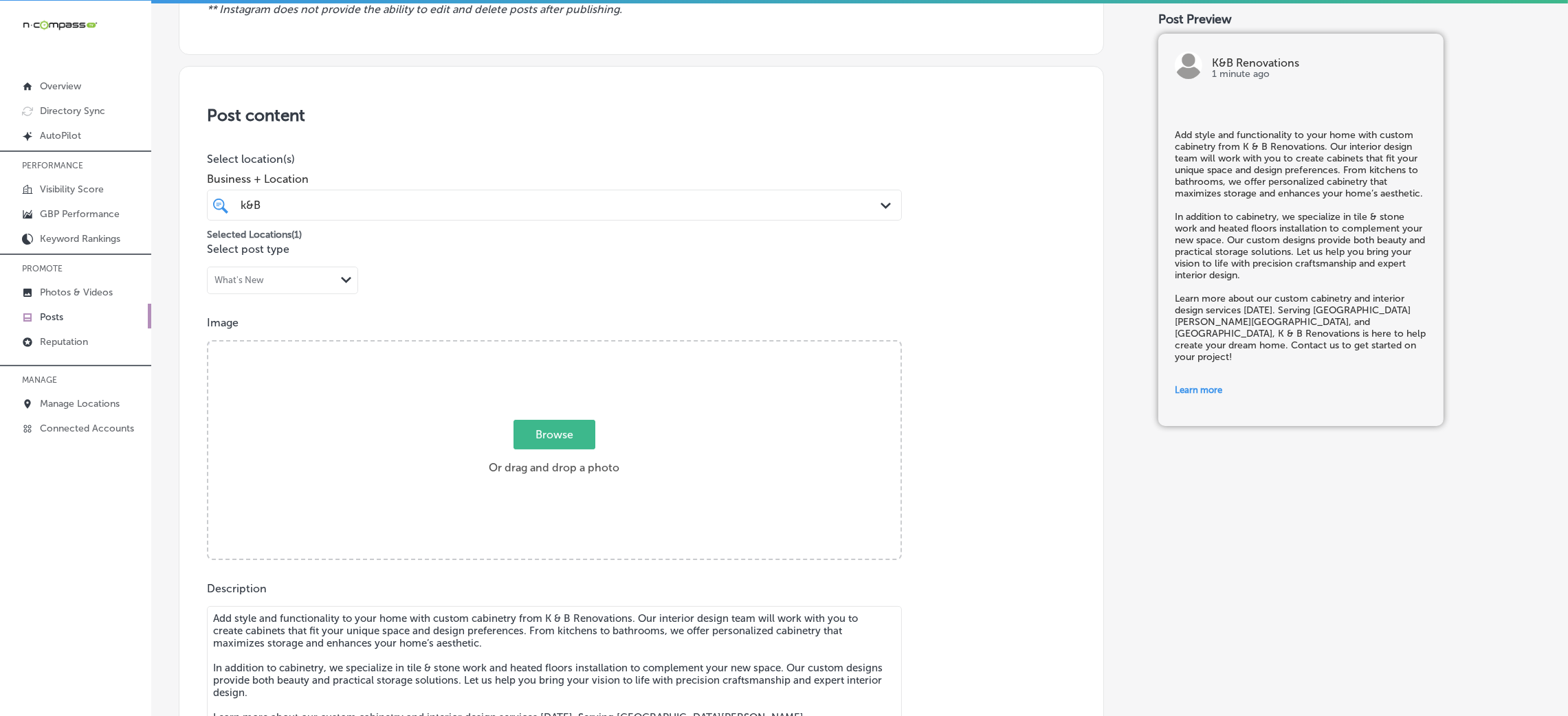
click at [493, 395] on div "Browse Or drag and drop a photo" at bounding box center [554, 451] width 692 height 220
click at [208, 342] on input "Browse Or drag and drop a photo" at bounding box center [554, 344] width 692 height 4
type input "C:\fakepath\K & B Renovations (29).jpg"
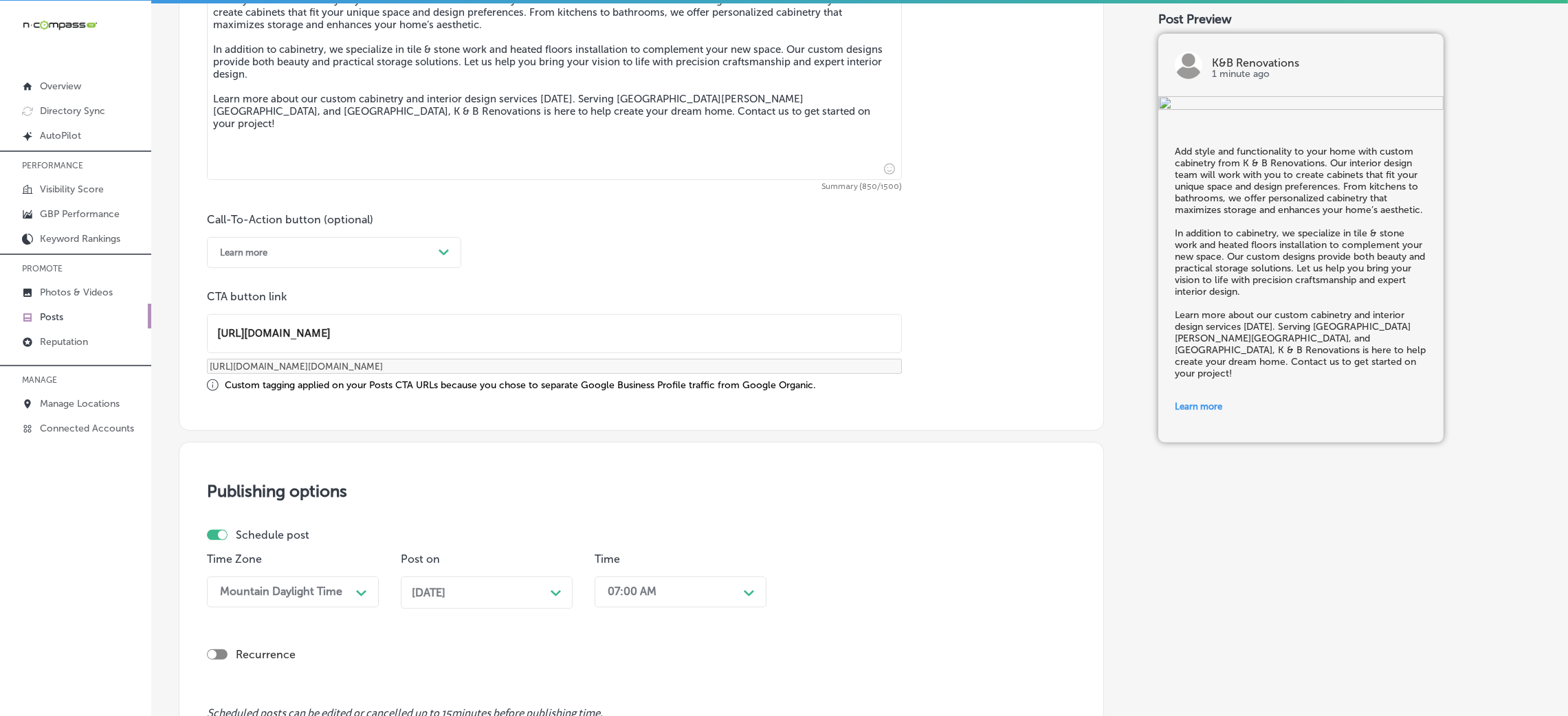
scroll to position [1070, 0]
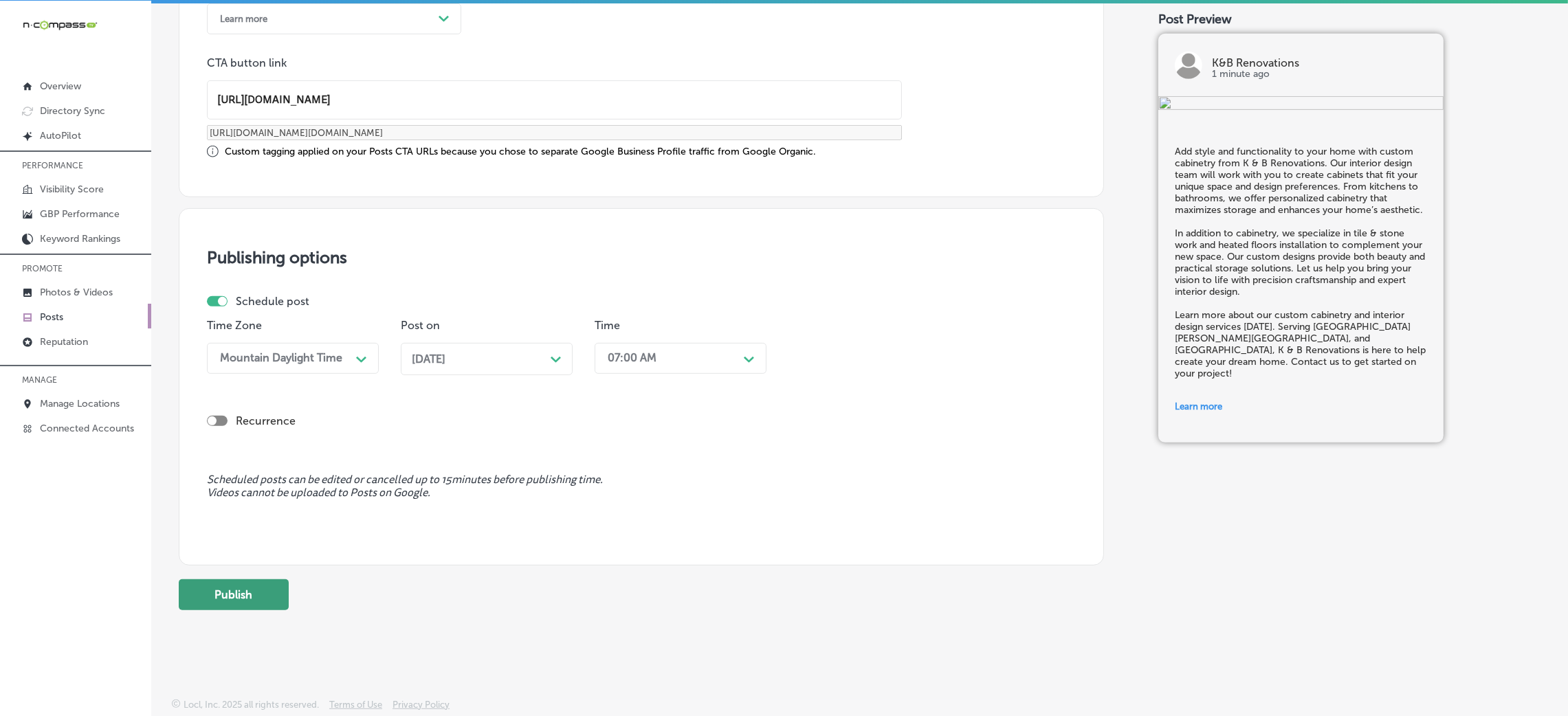
click at [234, 590] on button "Publish" at bounding box center [234, 595] width 110 height 31
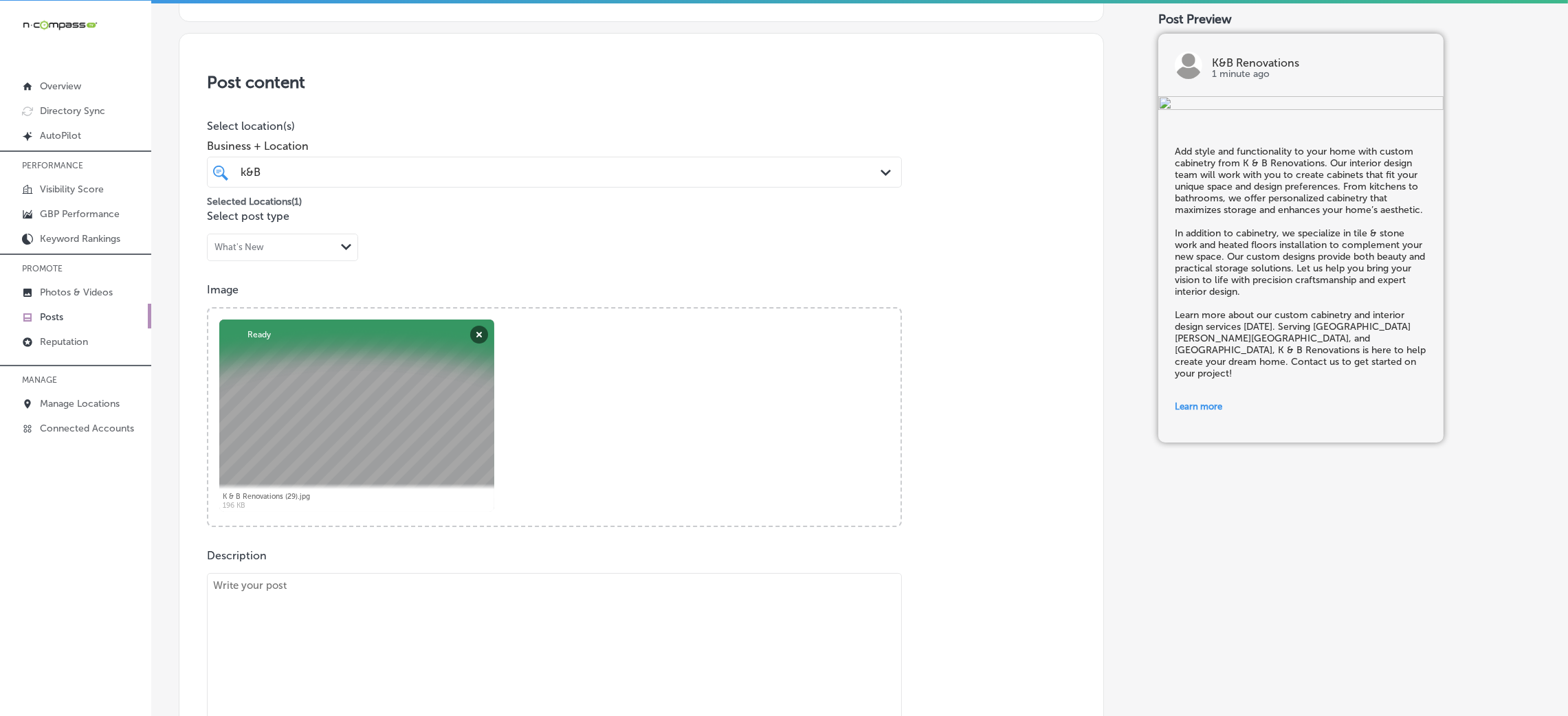
scroll to position [245, 0]
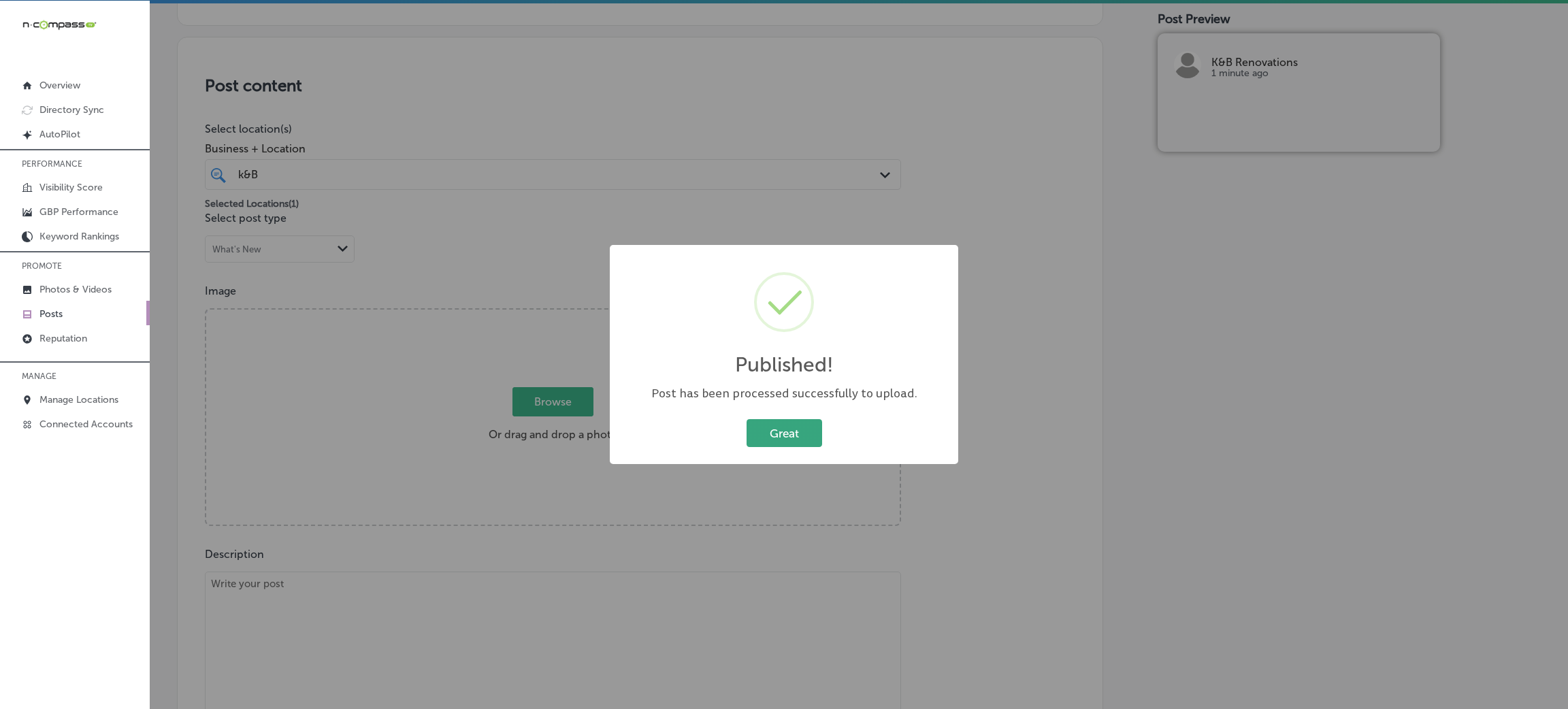
click at [756, 423] on button "Great" at bounding box center [784, 434] width 75 height 28
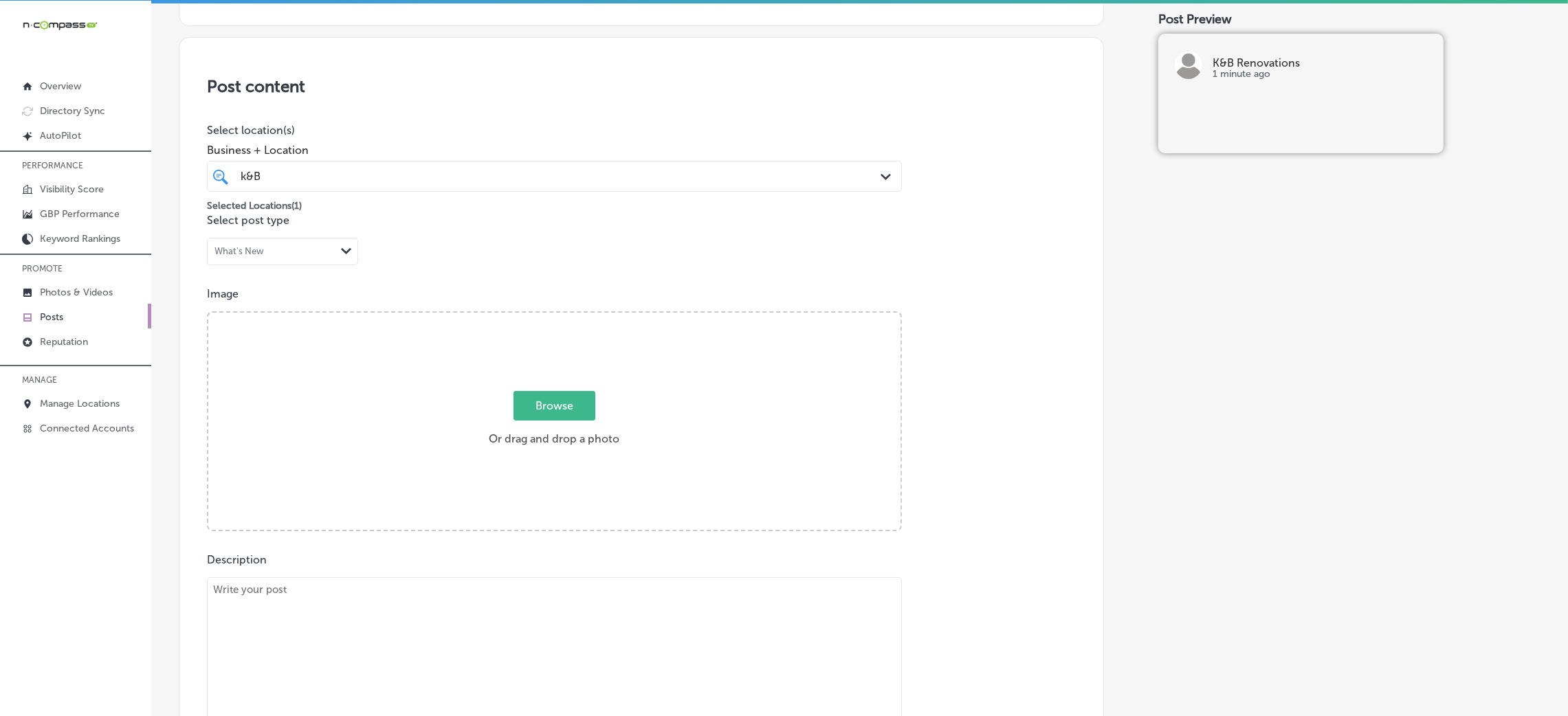
scroll to position [451, 0]
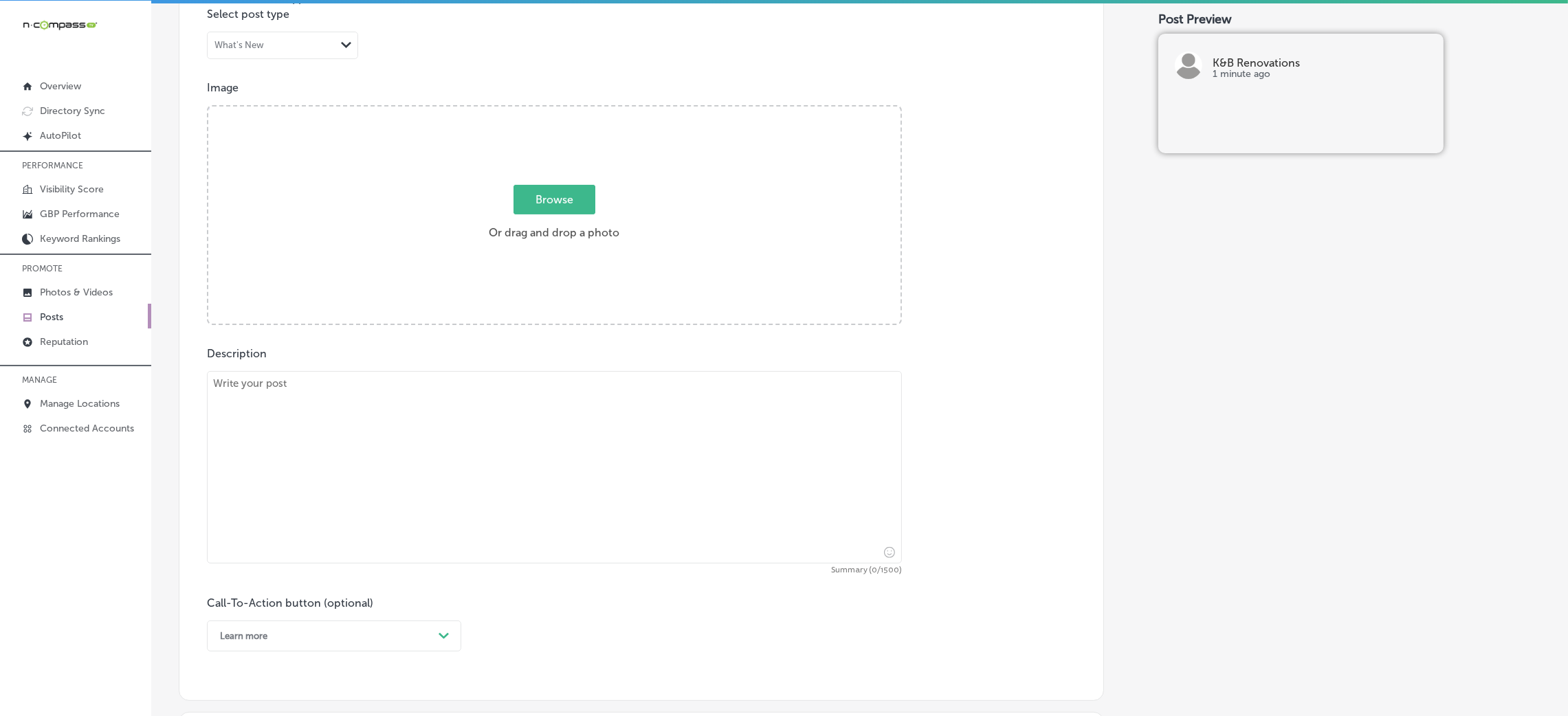
click at [429, 414] on textarea at bounding box center [554, 467] width 695 height 193
paste textarea "When it comes to expanding your home, K & B Renovations offers expert home addi…"
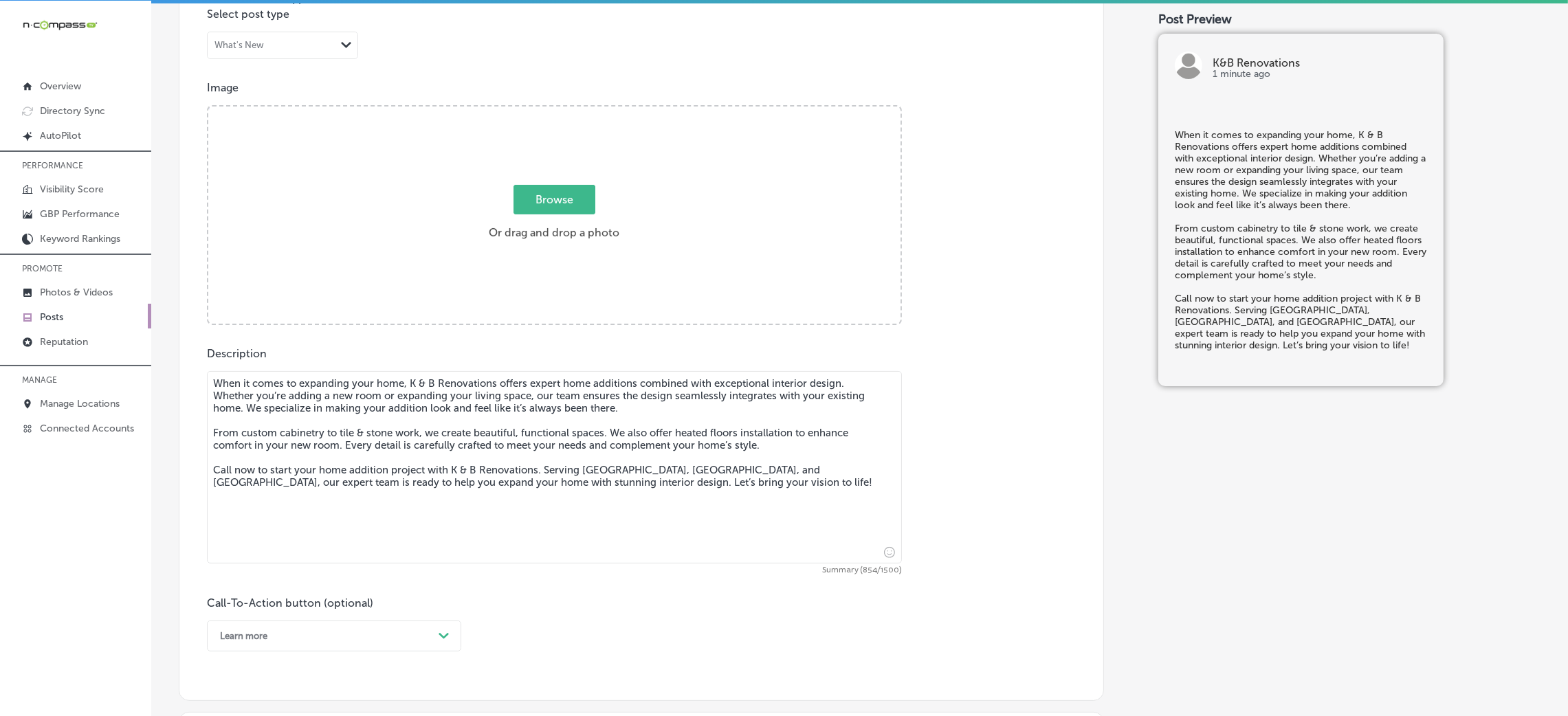
type textarea "When it comes to expanding your home, K & B Renovations offers expert home addi…"
click at [519, 225] on label "Browse Or drag and drop a photo" at bounding box center [554, 217] width 142 height 61
click at [519, 111] on input "Browse Or drag and drop a photo" at bounding box center [554, 109] width 692 height 4
type input "C:\fakepath\87583104_754312714972595_5249751715745366016_n.jpg"
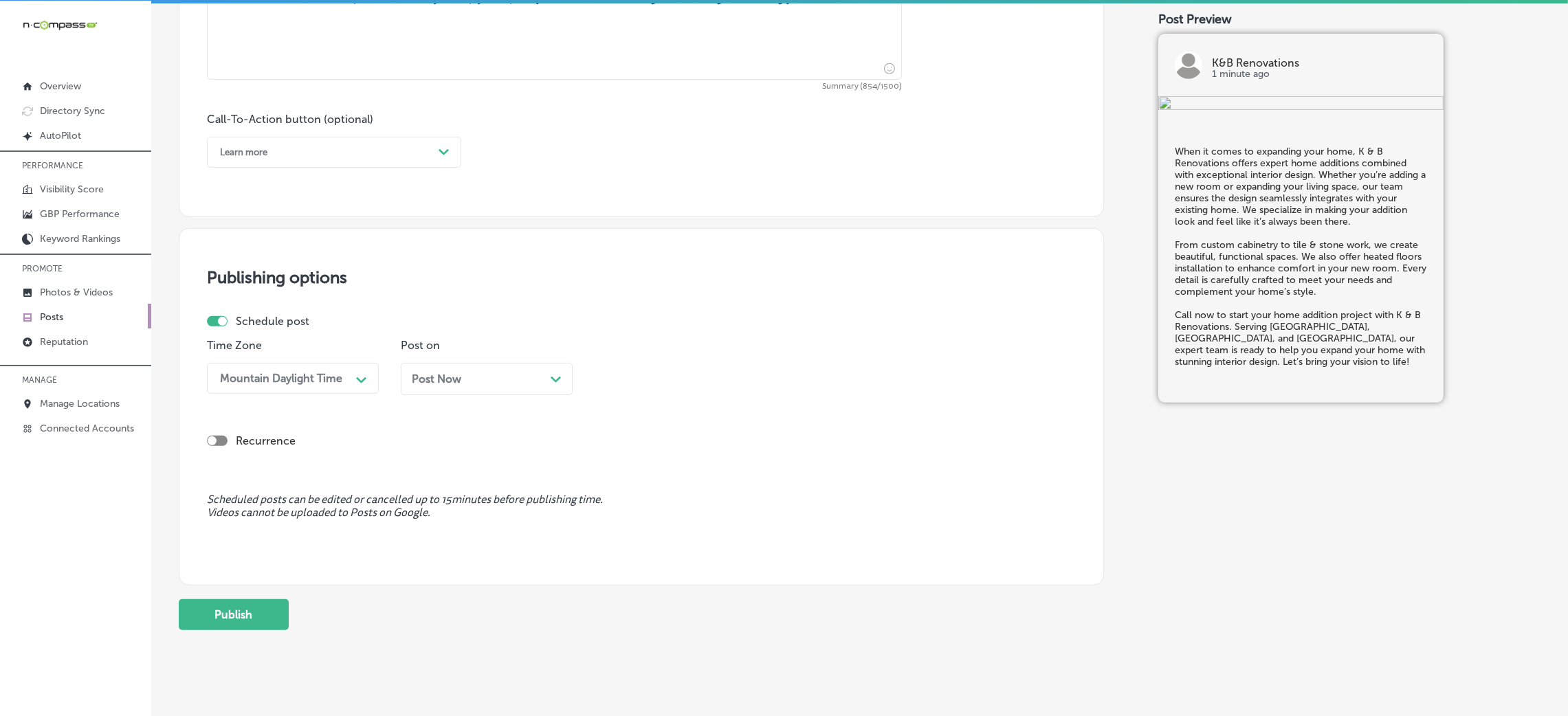
scroll to position [956, 0]
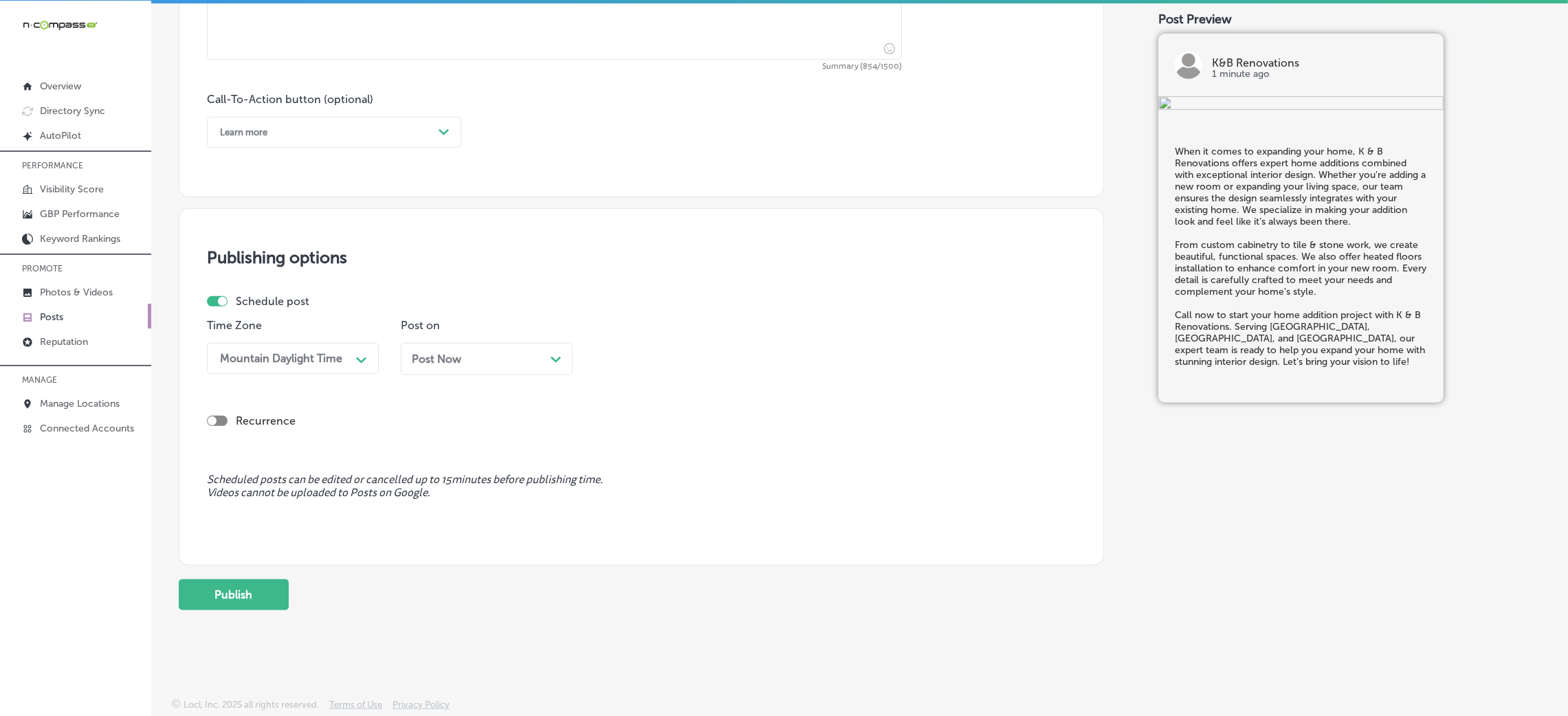
click at [290, 142] on div "Learn more" at bounding box center [323, 132] width 220 height 21
click at [262, 311] on div "Call Now" at bounding box center [334, 307] width 254 height 24
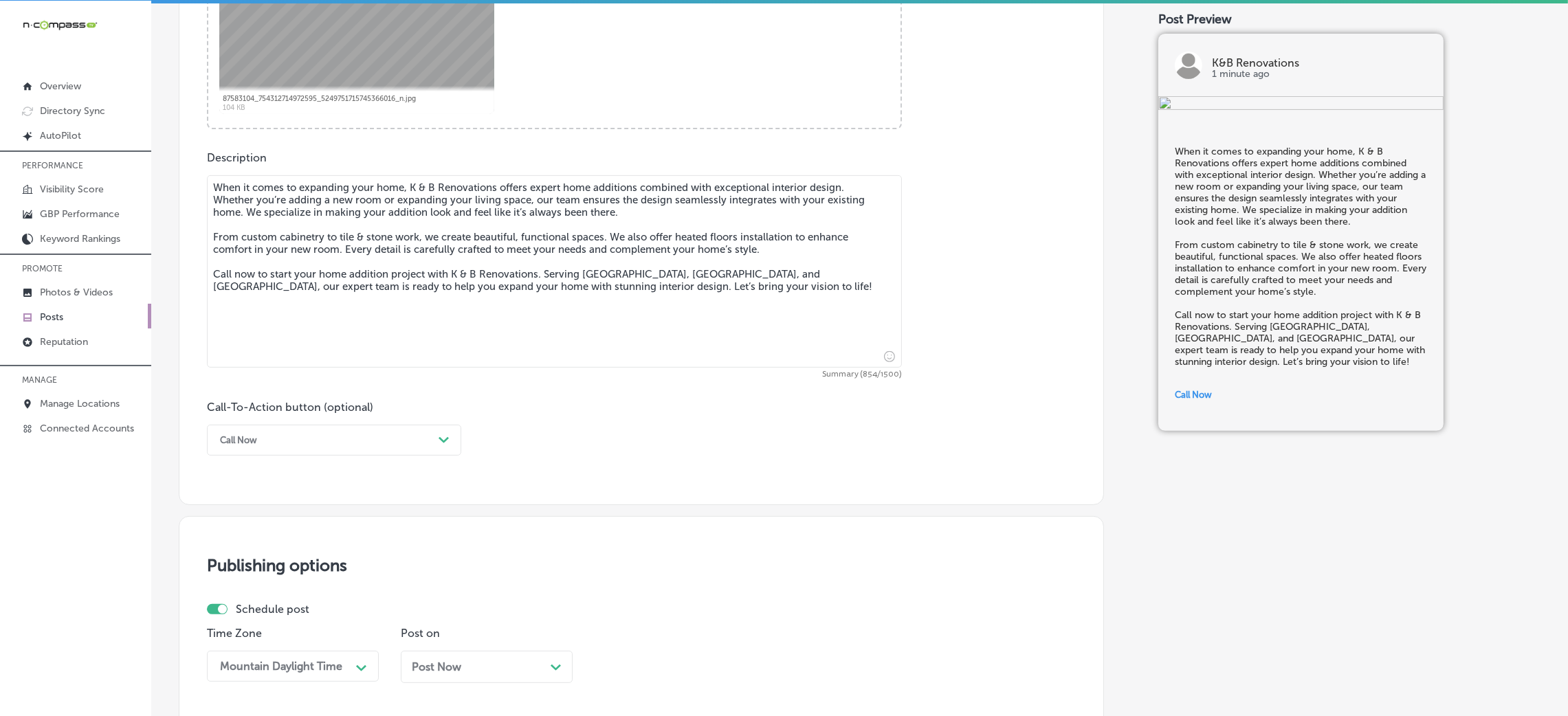
click at [346, 253] on textarea "When it comes to expanding your home, K & B Renovations offers expert home addi…" at bounding box center [554, 271] width 695 height 193
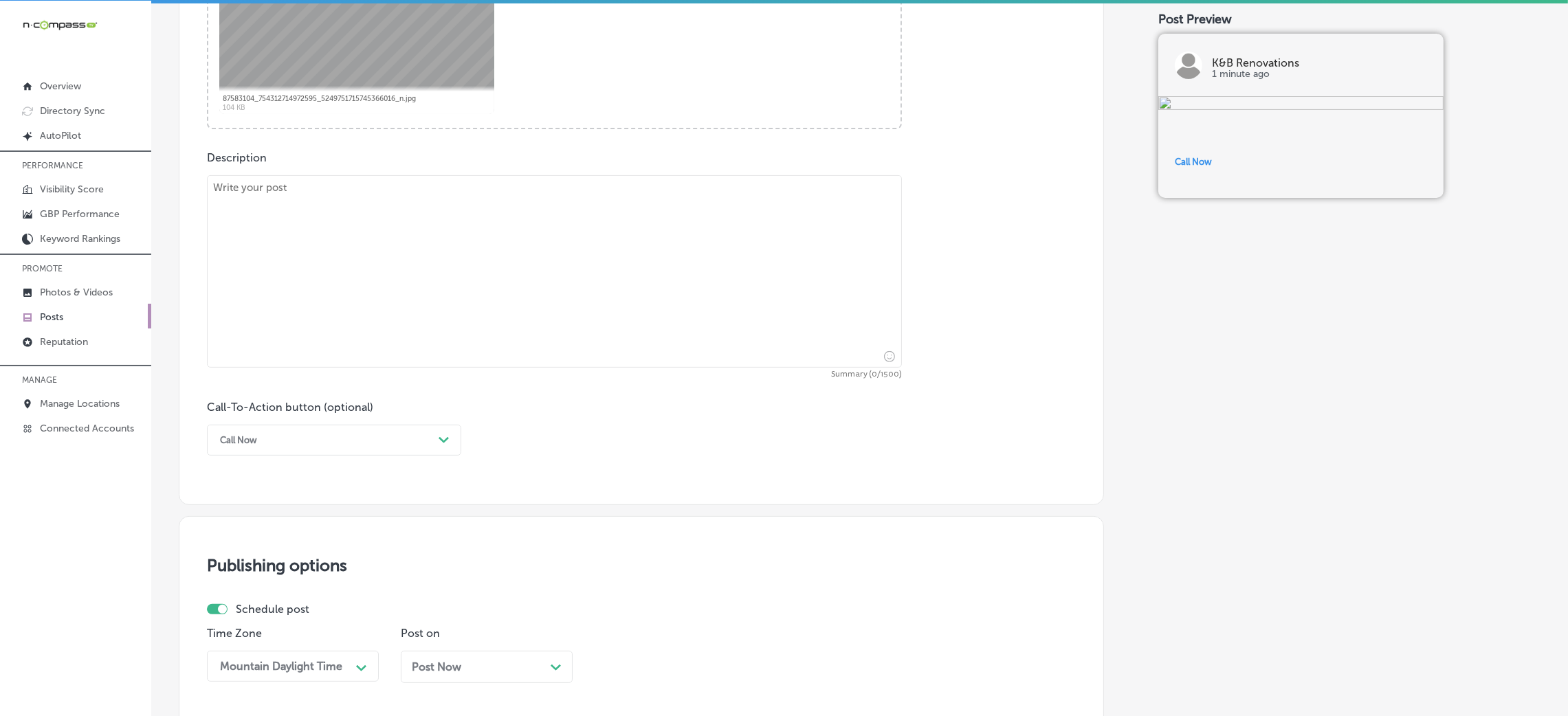
paste textarea "When it comes to expanding your home, K & B Renovations offers expert home addi…"
type textarea "When it comes to expanding your home, K & B Renovations offers expert home addi…"
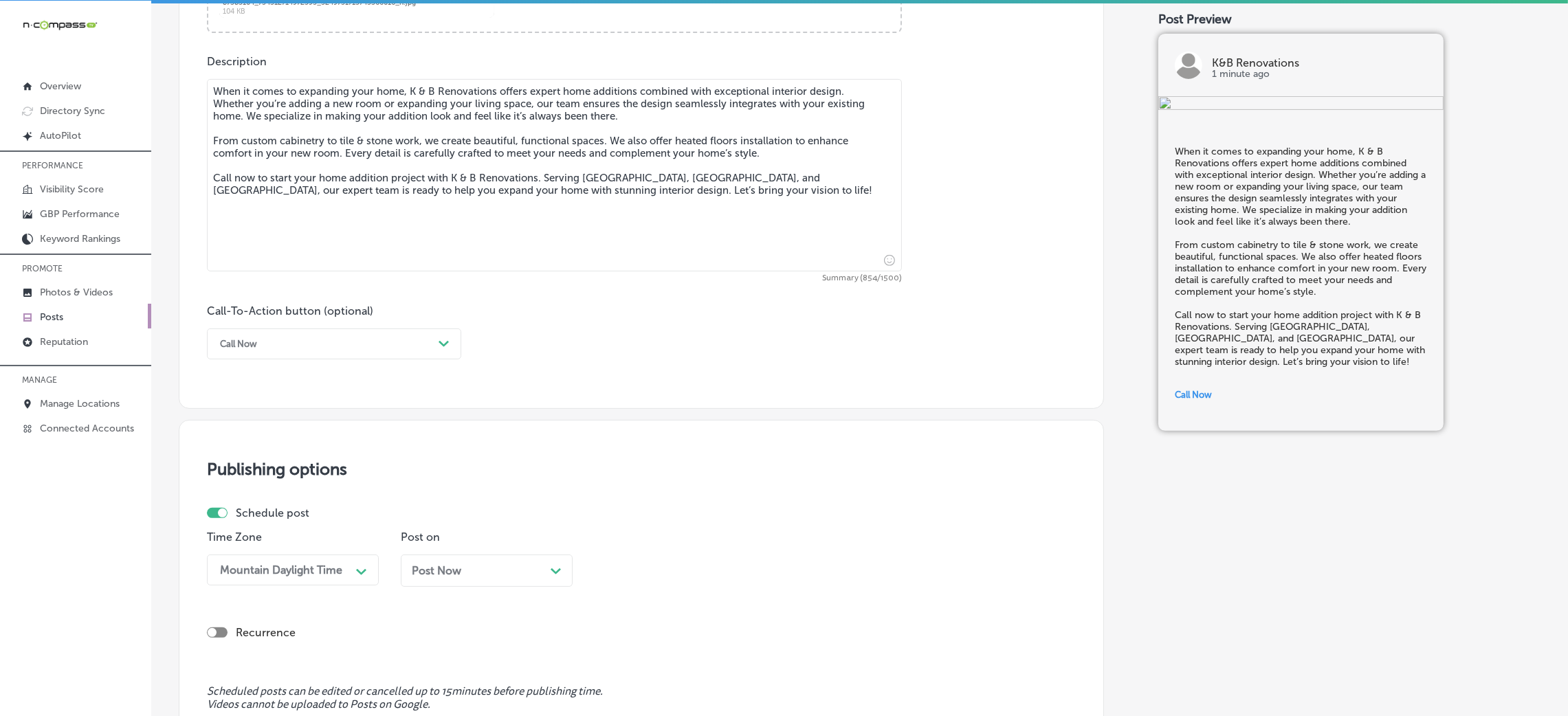
scroll to position [956, 0]
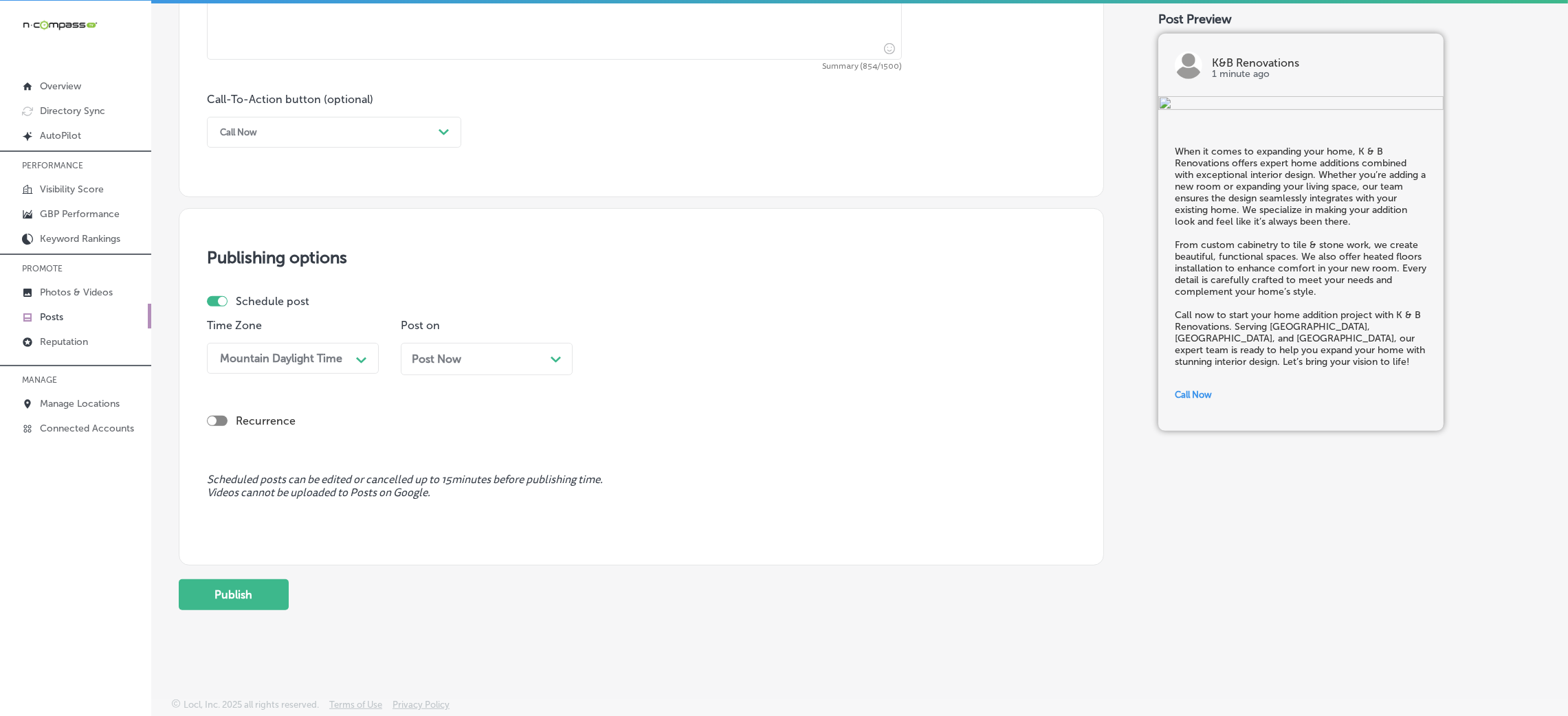
click at [482, 371] on div "Post Now Path Created with Sketch." at bounding box center [486, 359] width 172 height 32
click at [626, 359] on div "02:15 PM" at bounding box center [631, 358] width 47 height 13
click at [636, 443] on div "7:00 AM" at bounding box center [680, 444] width 172 height 24
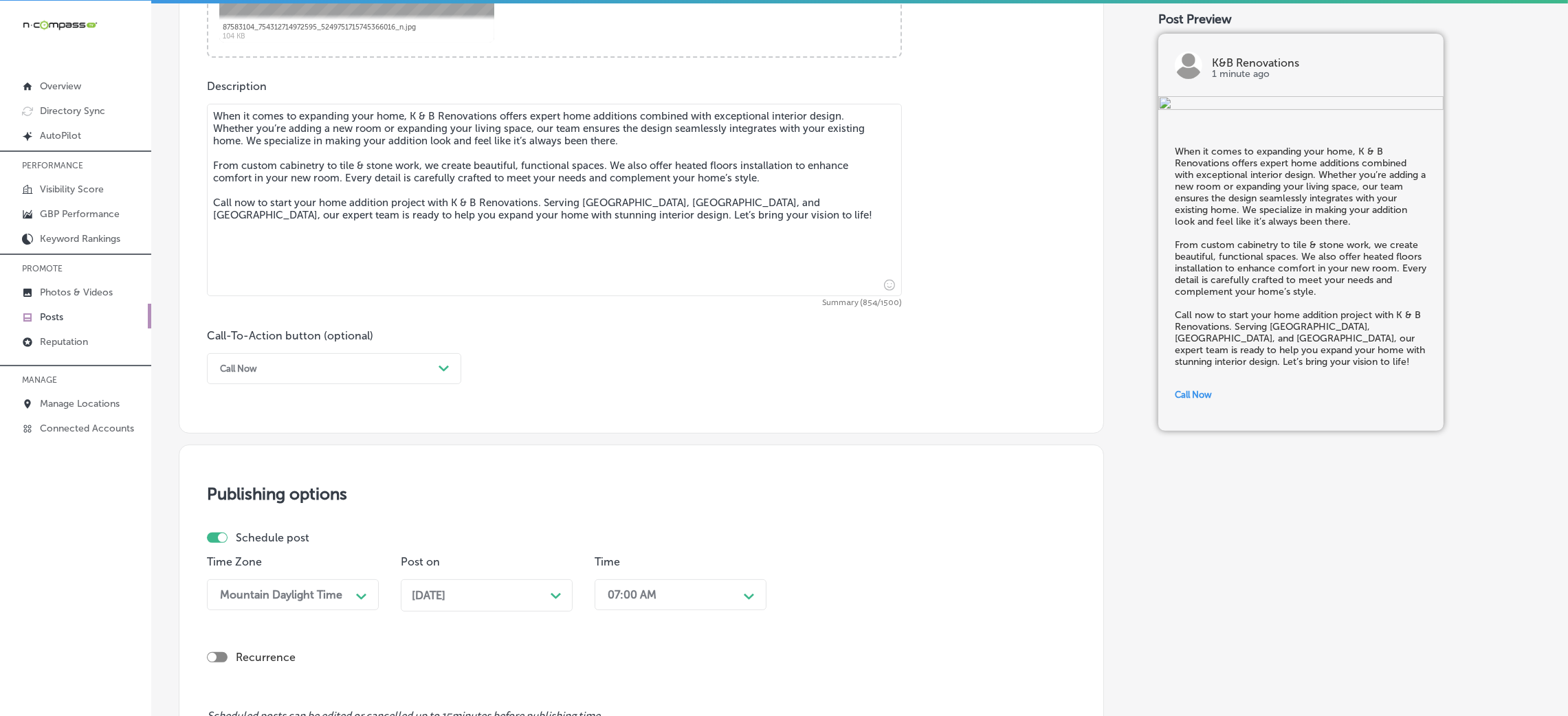
scroll to position [956, 0]
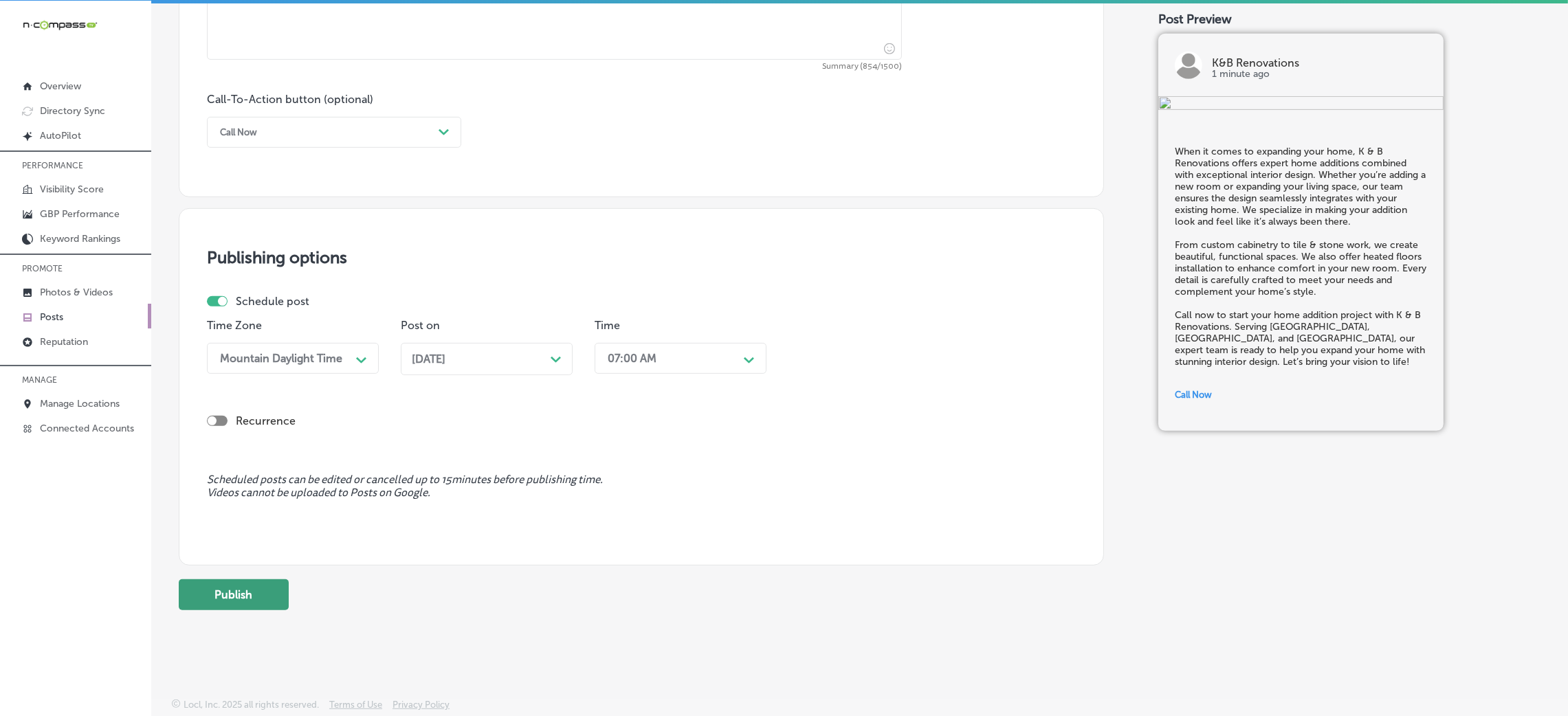
click at [261, 585] on button "Publish" at bounding box center [234, 595] width 110 height 31
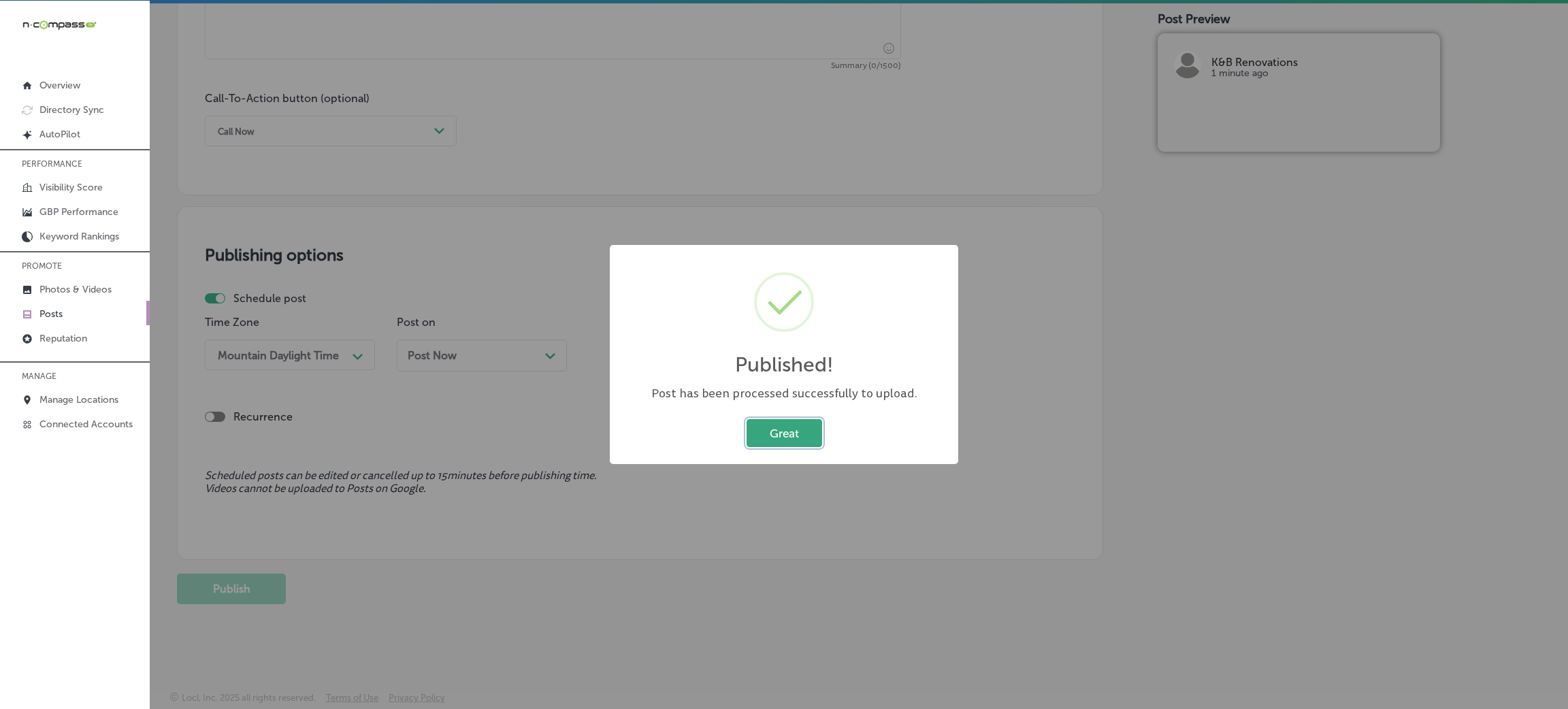
click at [790, 423] on button "Great" at bounding box center [784, 434] width 75 height 28
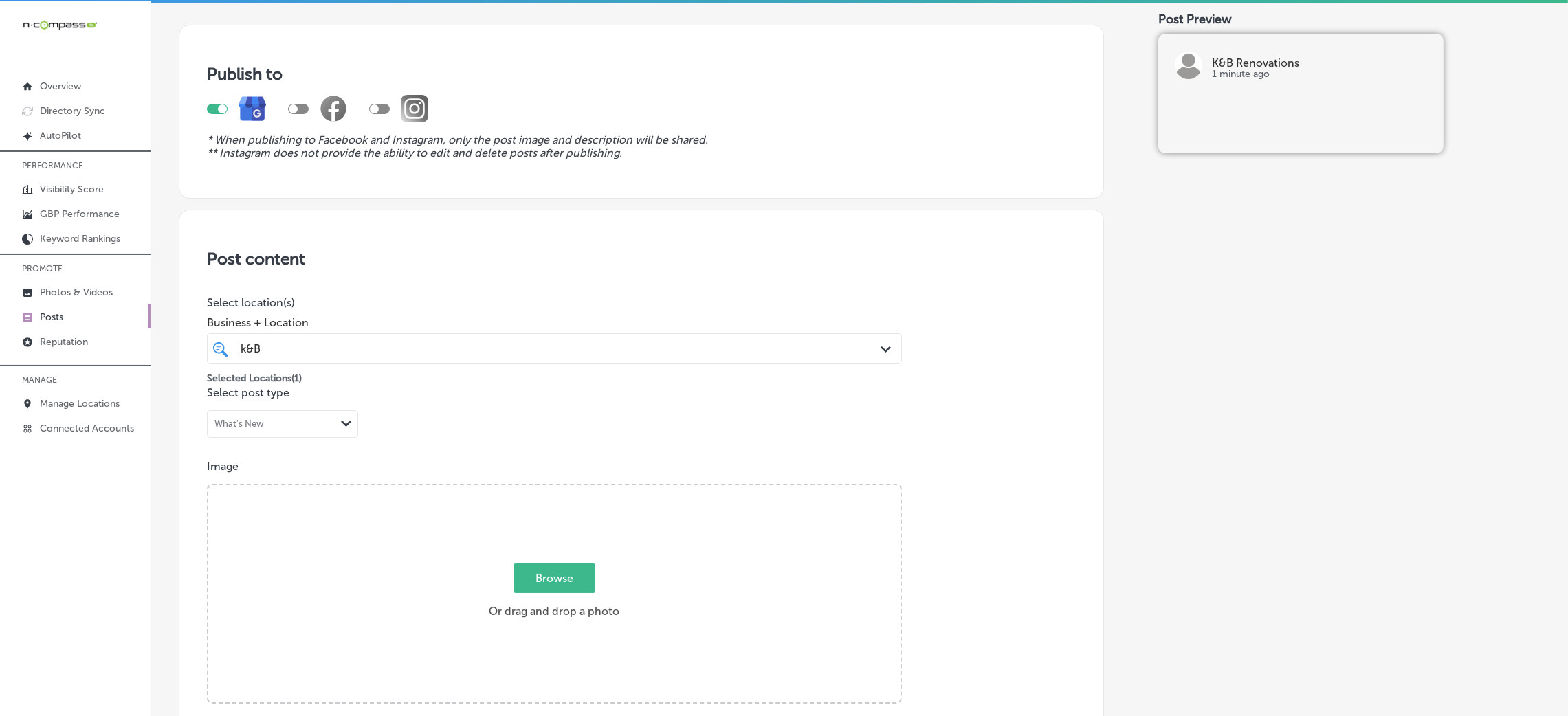
scroll to position [0, 0]
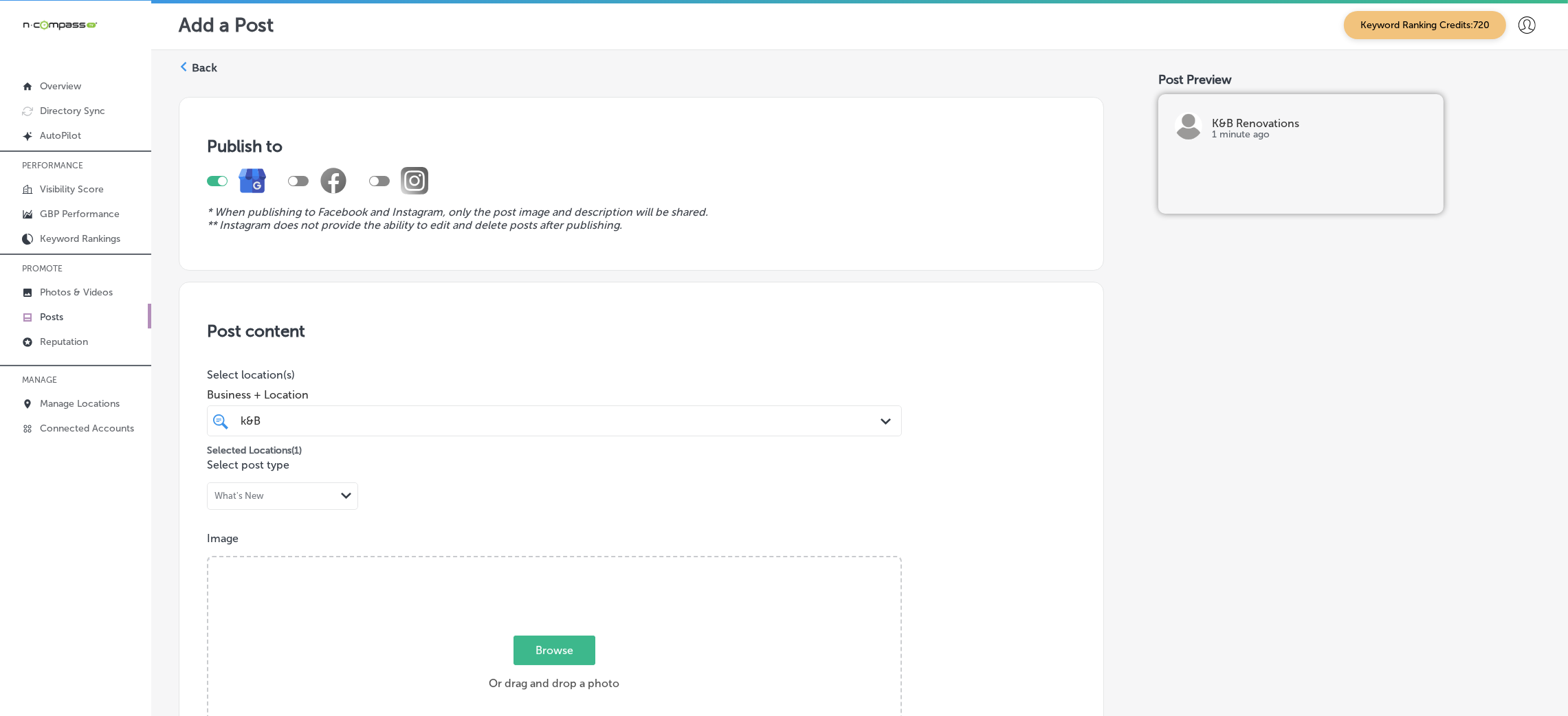
click at [210, 66] on label "Back" at bounding box center [205, 68] width 25 height 15
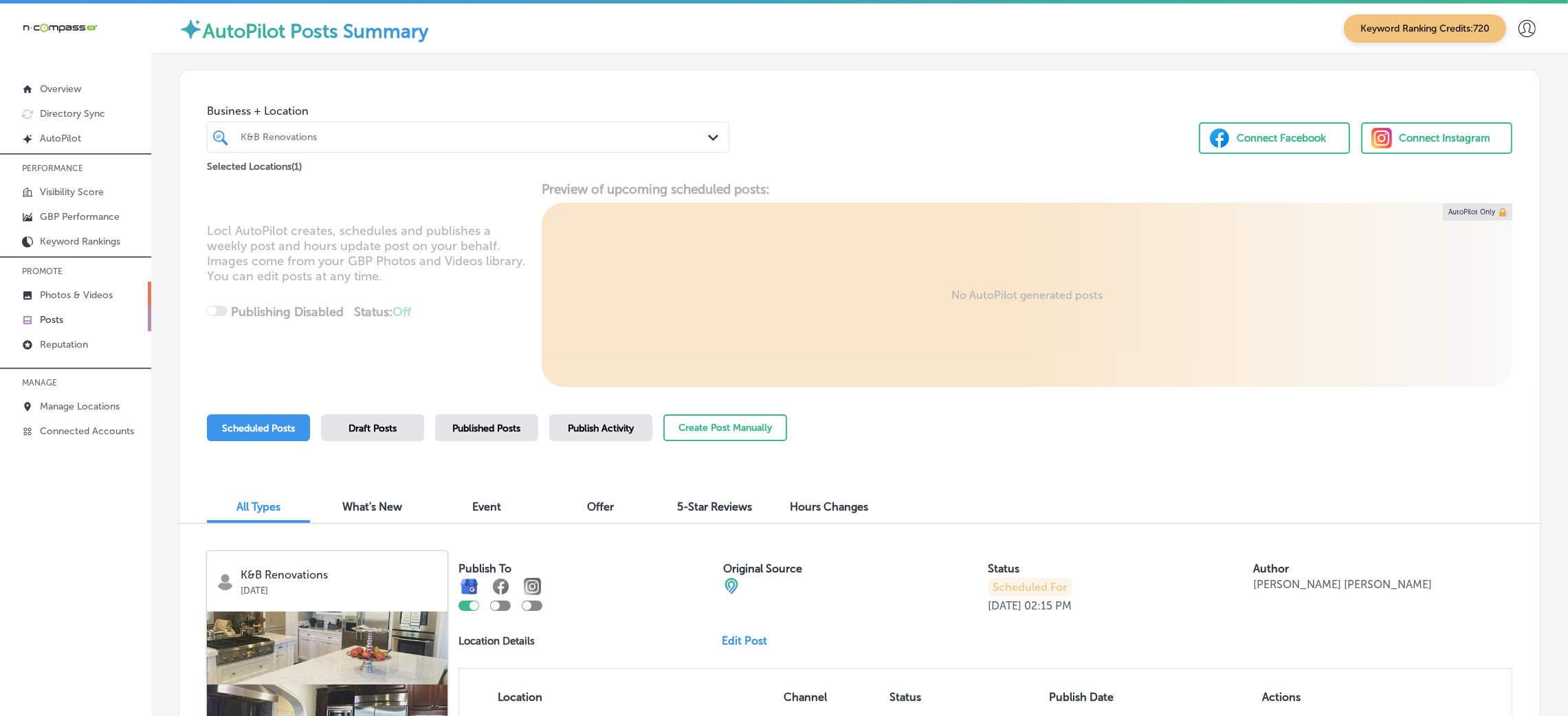
click at [42, 299] on p "Photos & Videos" at bounding box center [76, 295] width 73 height 12
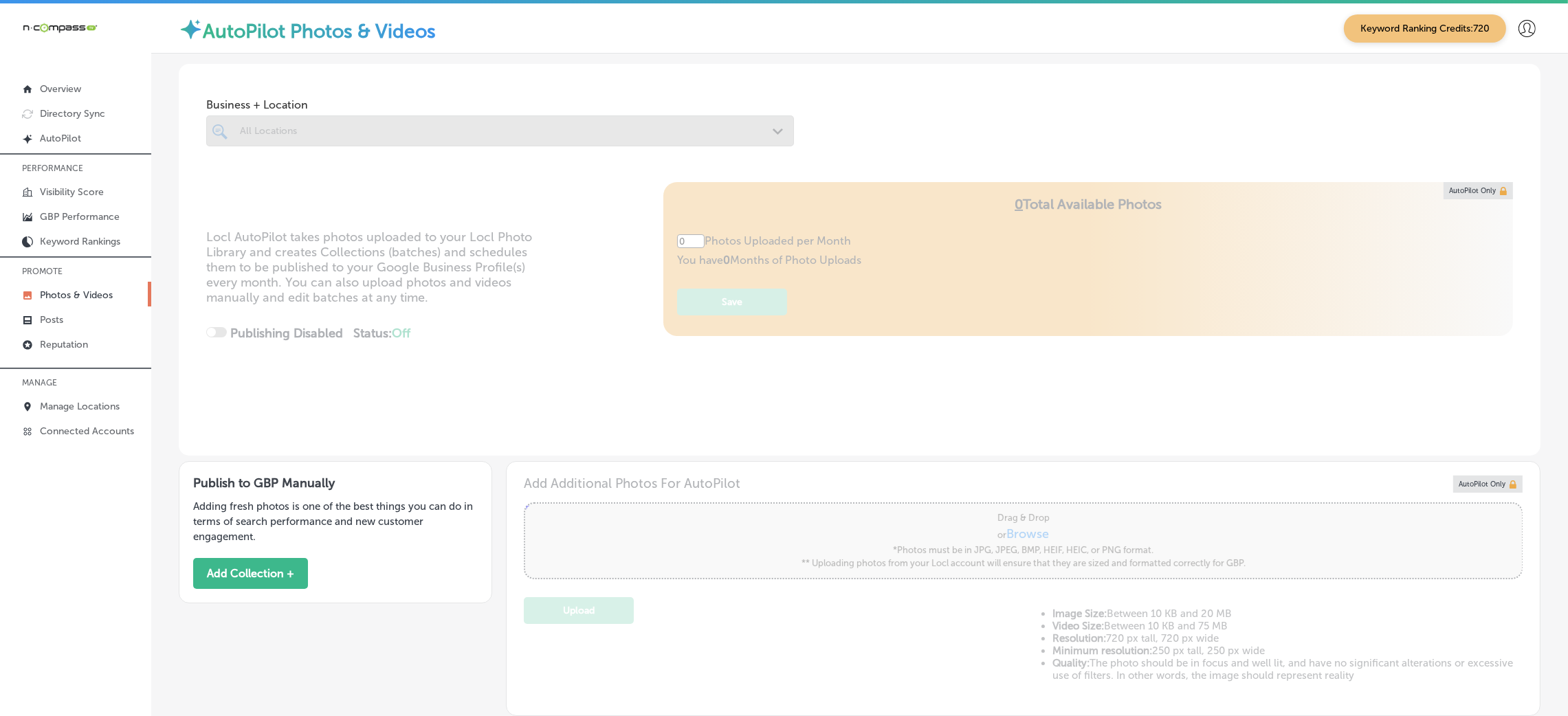
type input "5"
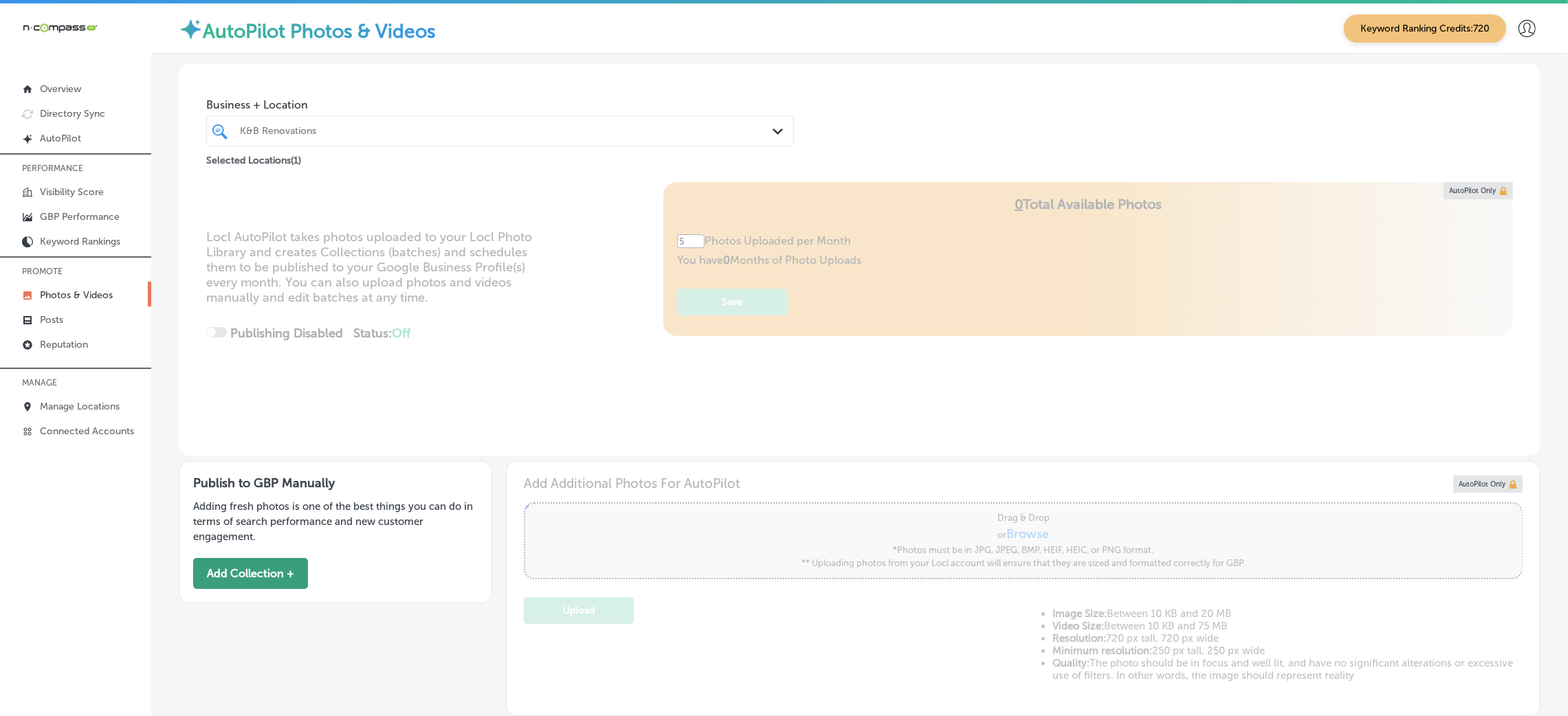
click at [271, 584] on button "Add Collection +" at bounding box center [251, 573] width 115 height 31
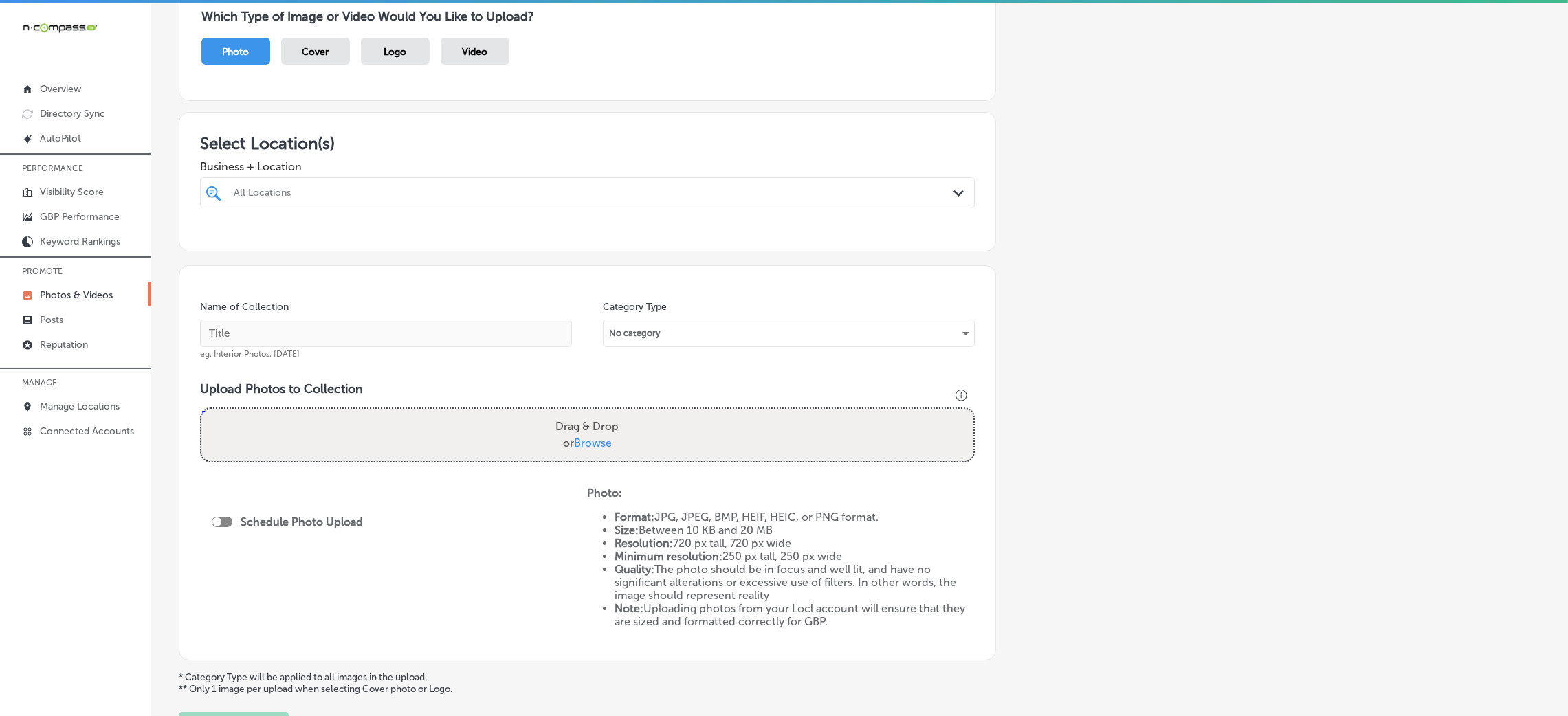
scroll to position [103, 0]
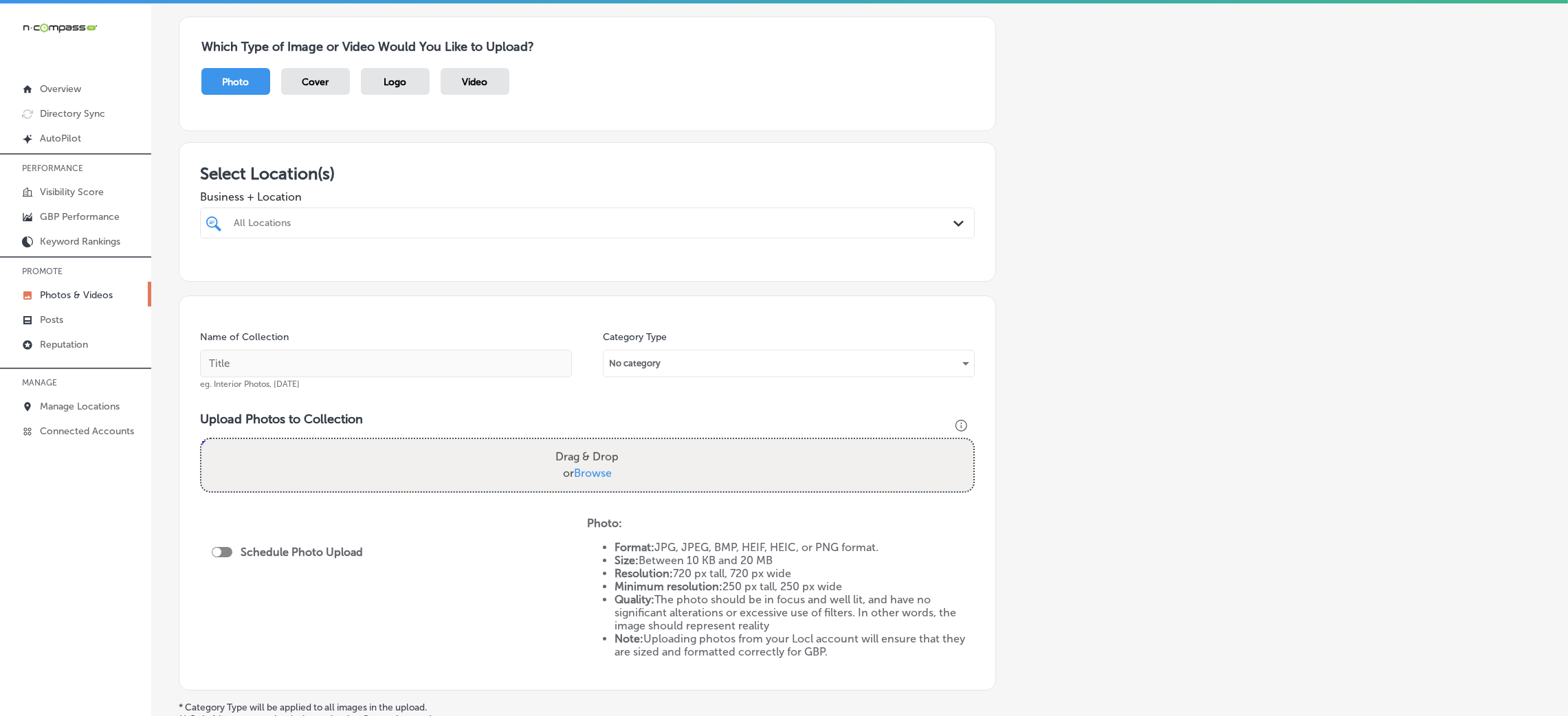
click at [360, 231] on div at bounding box center [552, 223] width 639 height 18
click at [519, 282] on div "K&B Renovations [STREET_ADDRESS][GEOGRAPHIC_DATA][PERSON_NAME][US_STATE] [GEOGR…" at bounding box center [587, 275] width 764 height 21
type input "k&"
click at [370, 354] on input "text" at bounding box center [386, 363] width 372 height 28
click at [368, 356] on input "text" at bounding box center [386, 363] width 372 height 28
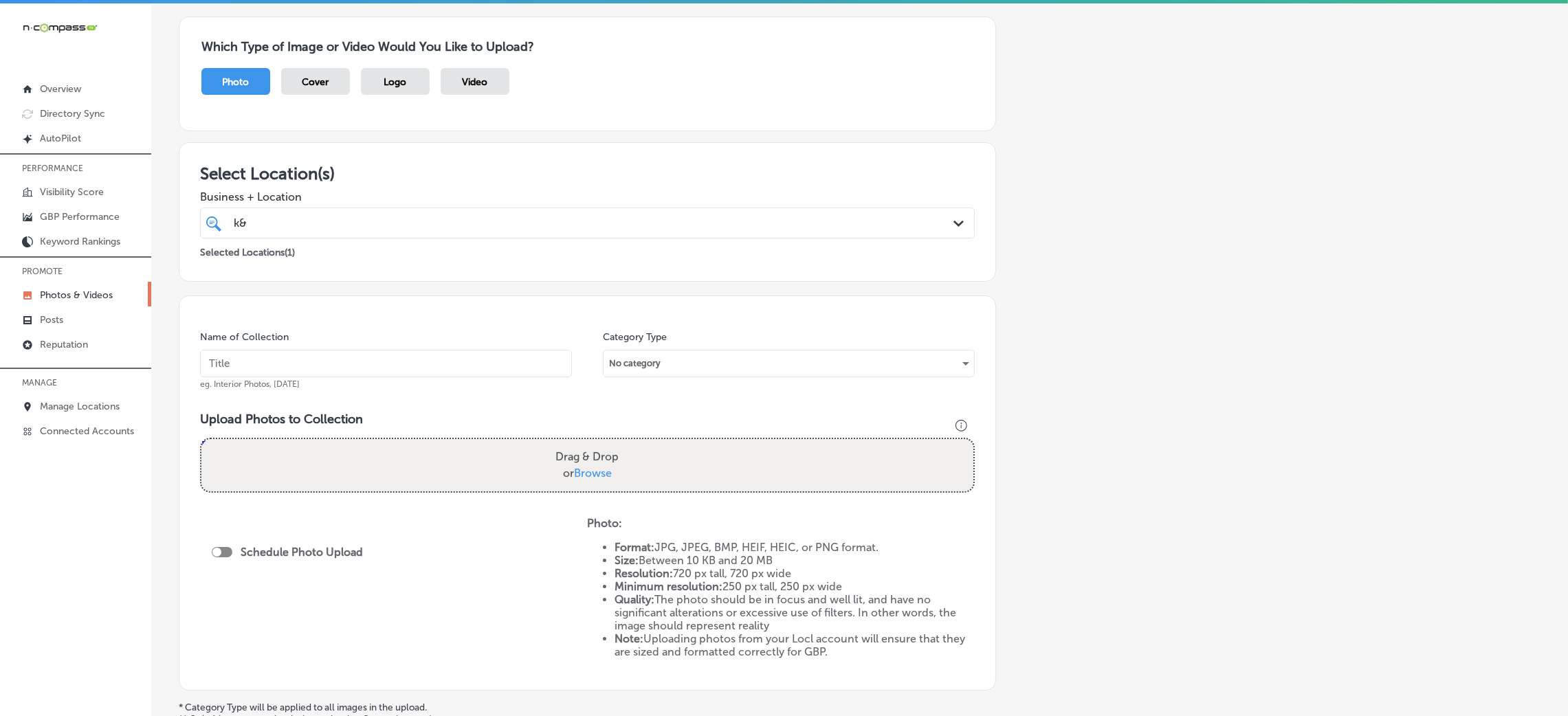
paste input "K&B Renovations"
click at [218, 365] on input "K&B Renovations" at bounding box center [386, 363] width 372 height 28
click at [377, 374] on input "K-&-B-Renovations" at bounding box center [386, 363] width 372 height 28
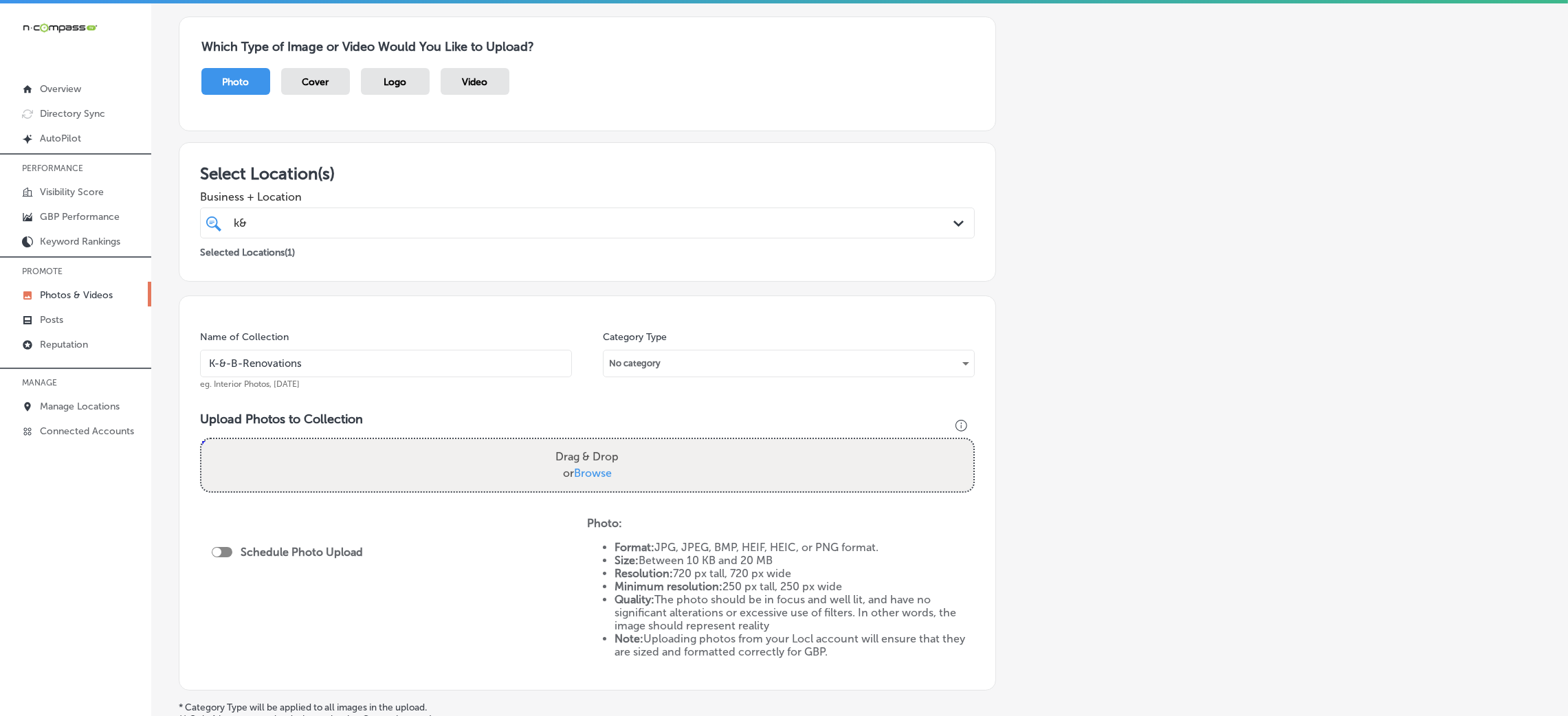
click at [377, 374] on input "K-&-B-Renovations" at bounding box center [386, 363] width 372 height 28
type input "K-&-B-Renovations"
click at [388, 441] on div "Drag & Drop or Browse" at bounding box center [587, 465] width 772 height 52
click at [201, 439] on input "Drag & Drop or Browse" at bounding box center [587, 441] width 772 height 4
type input "C:\fakepath\K & B Renovations (1).jpg"
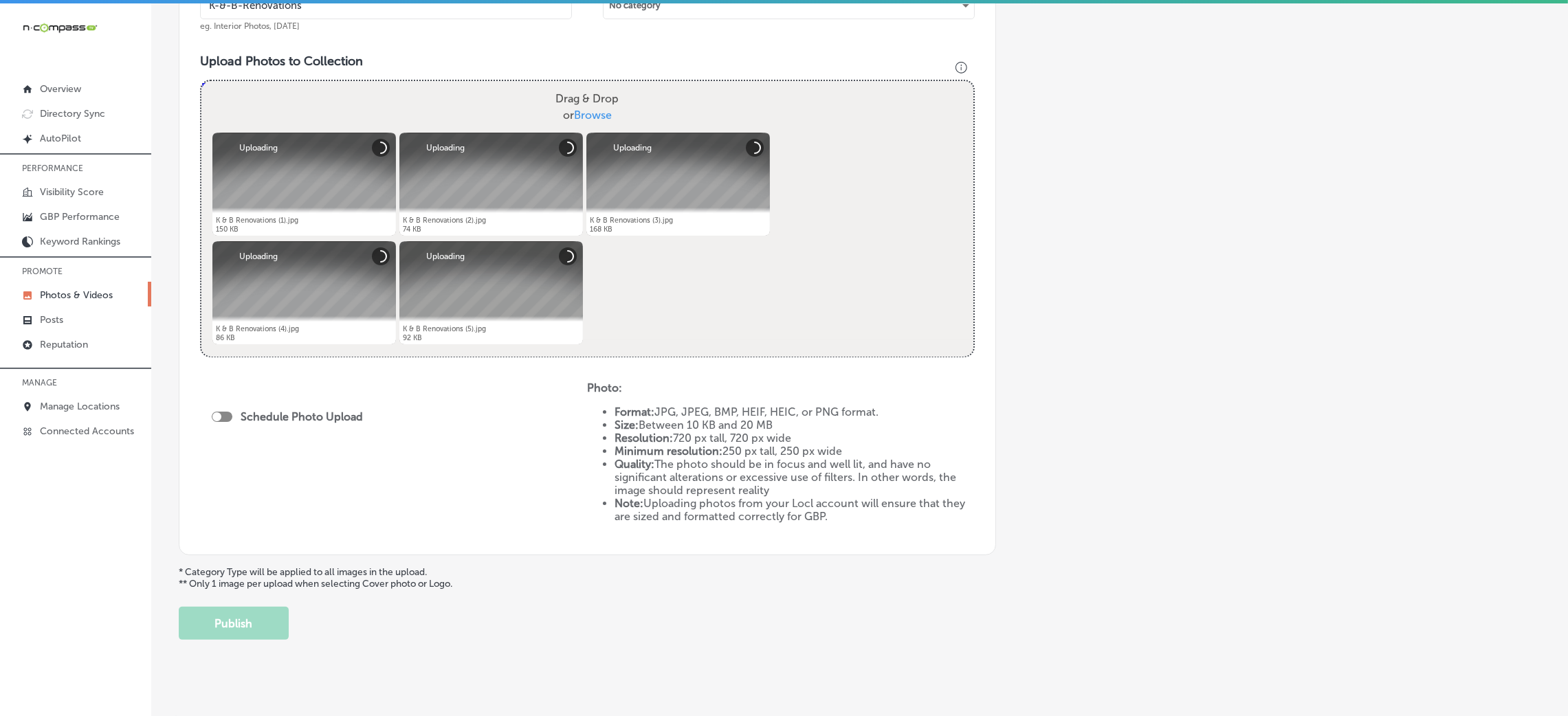
scroll to position [476, 0]
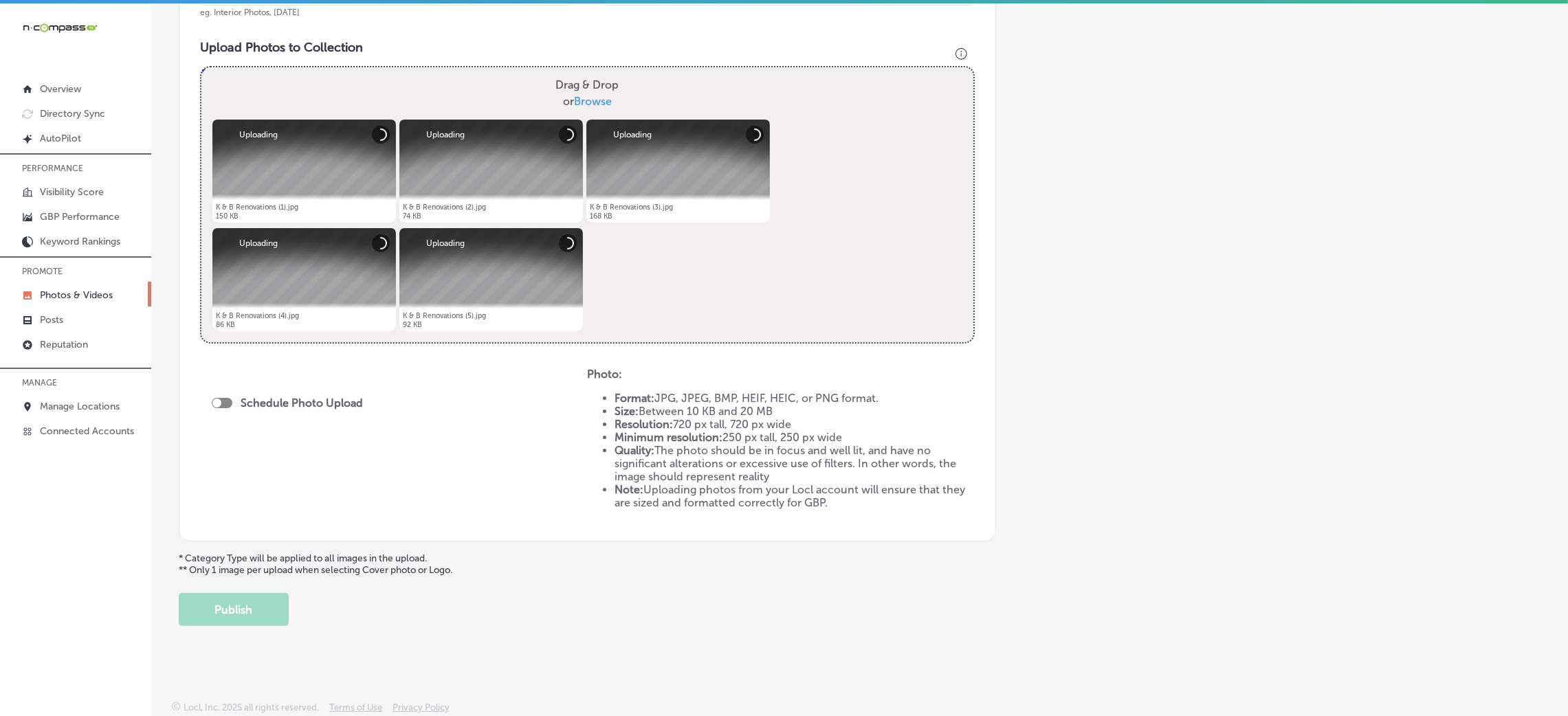
click at [224, 407] on div "Schedule Photo Upload" at bounding box center [291, 403] width 158 height 13
click at [228, 405] on div at bounding box center [222, 403] width 20 height 11
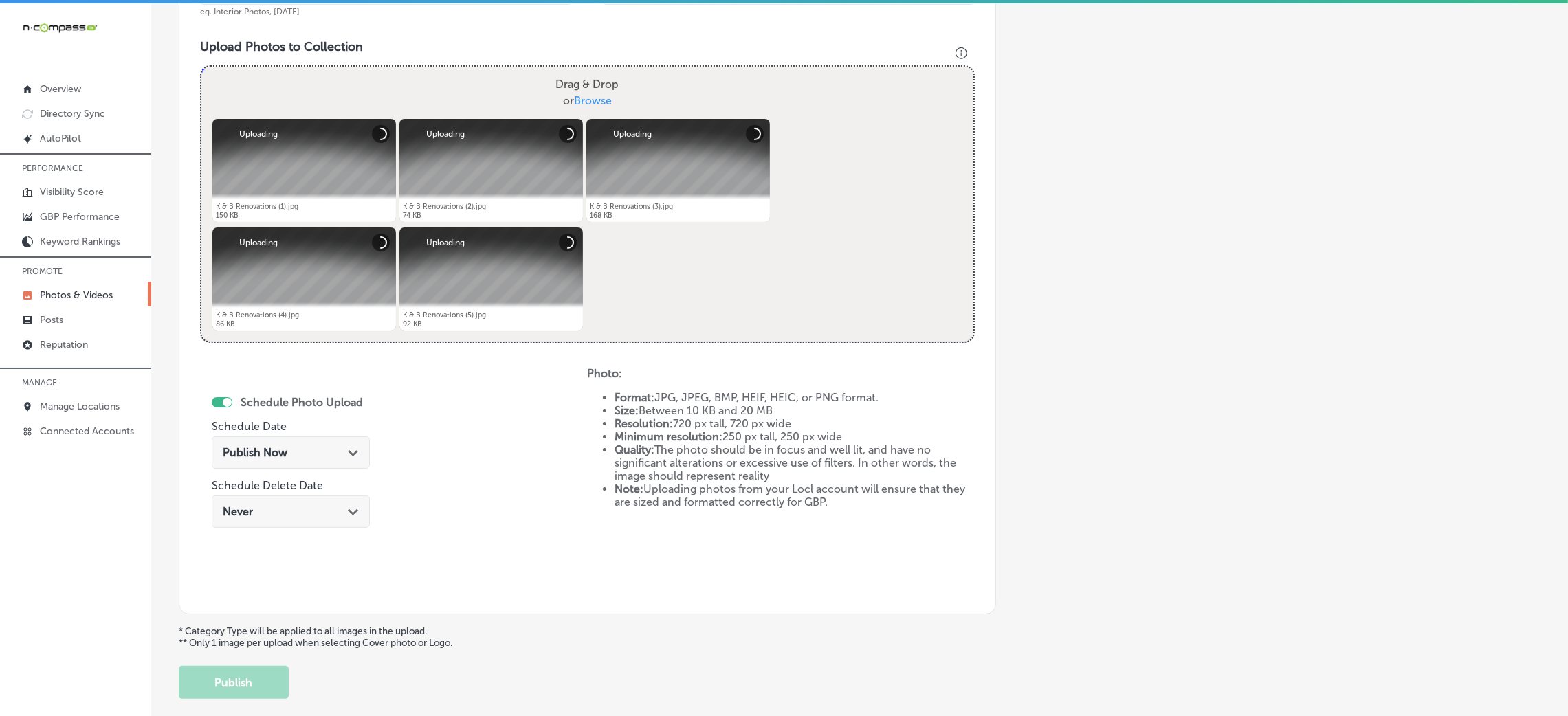
checkbox input "true"
click at [316, 455] on div "Publish Now Path Created with Sketch." at bounding box center [290, 453] width 136 height 13
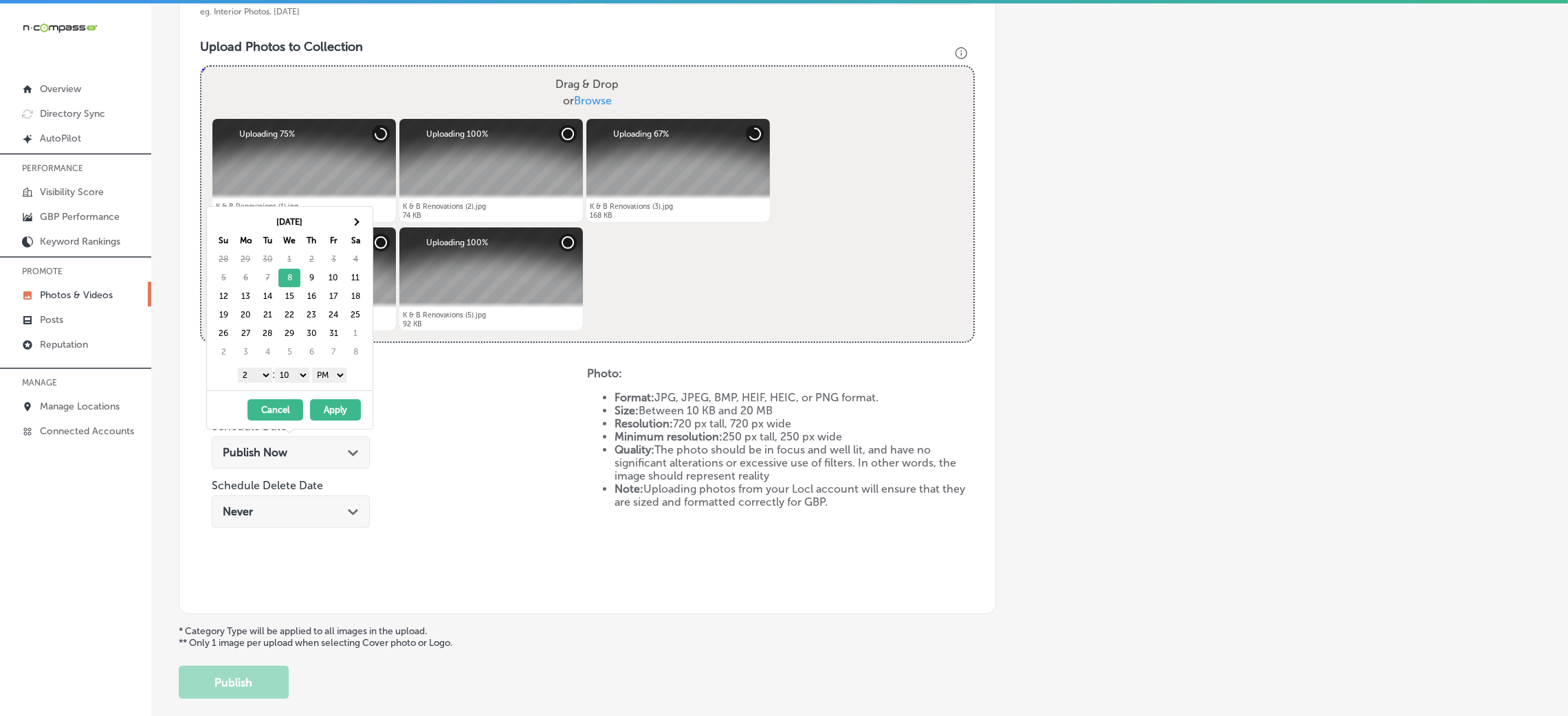
click at [337, 410] on button "Apply" at bounding box center [335, 410] width 51 height 21
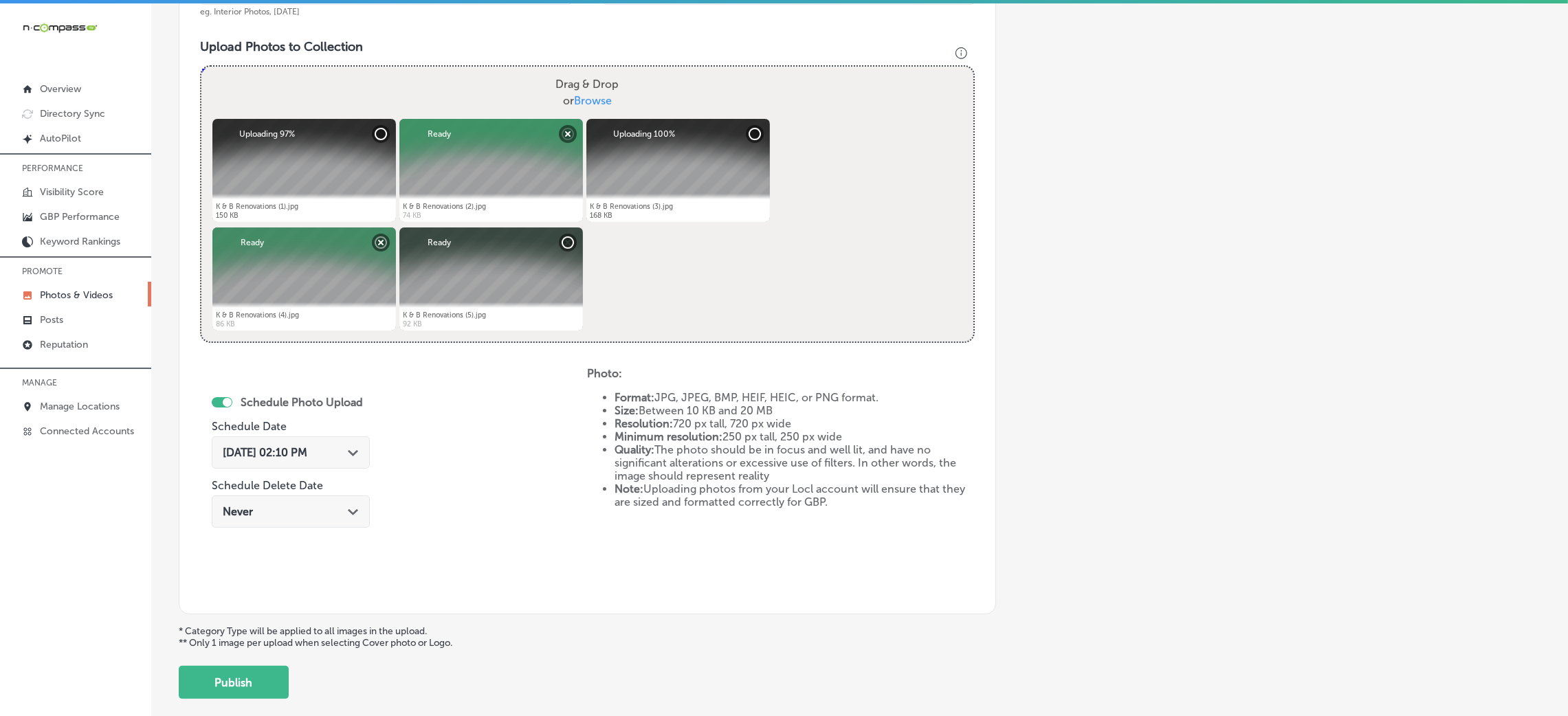
scroll to position [167, 0]
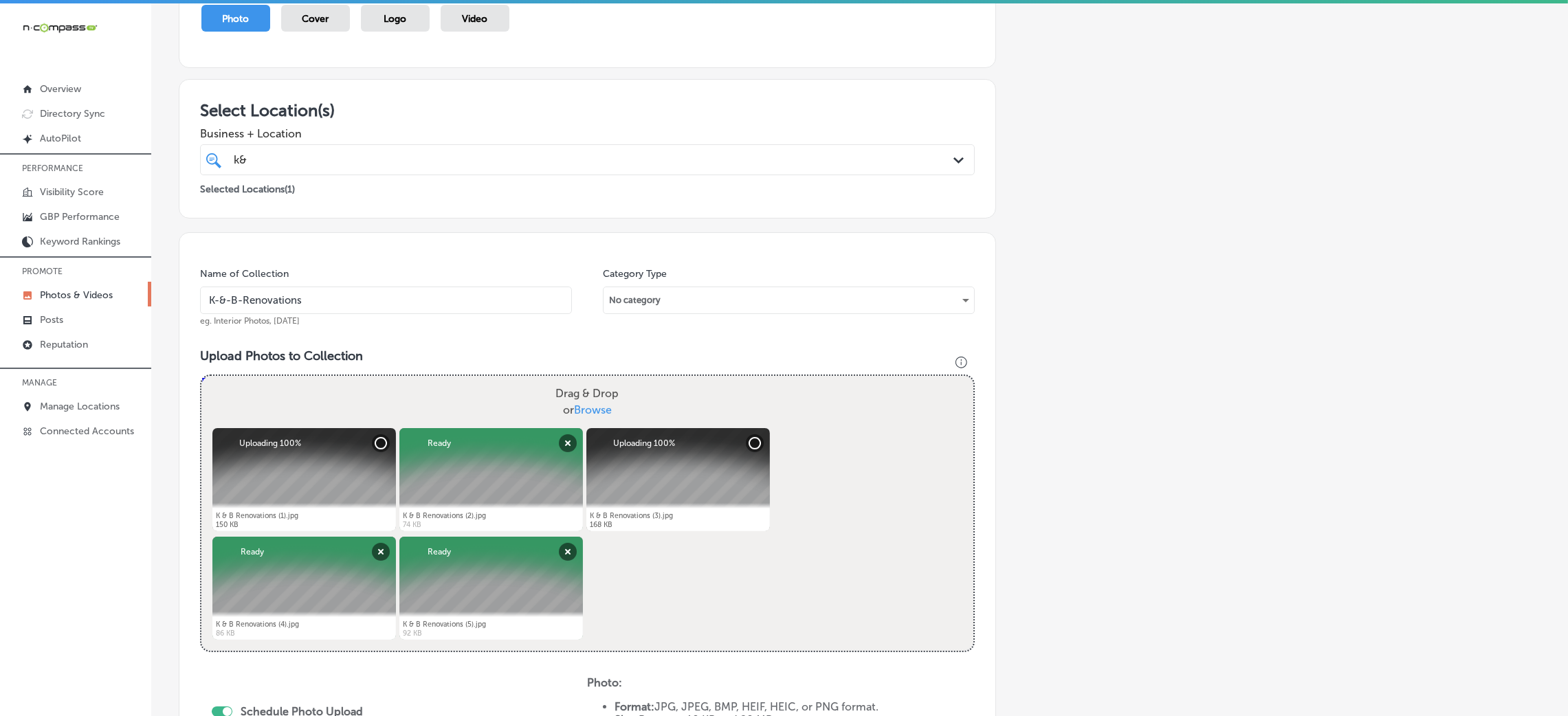
click at [348, 299] on input "K-&-B-Renovations" at bounding box center [386, 300] width 372 height 28
click at [405, 348] on h3 "Upload Photos to Collection" at bounding box center [587, 355] width 775 height 15
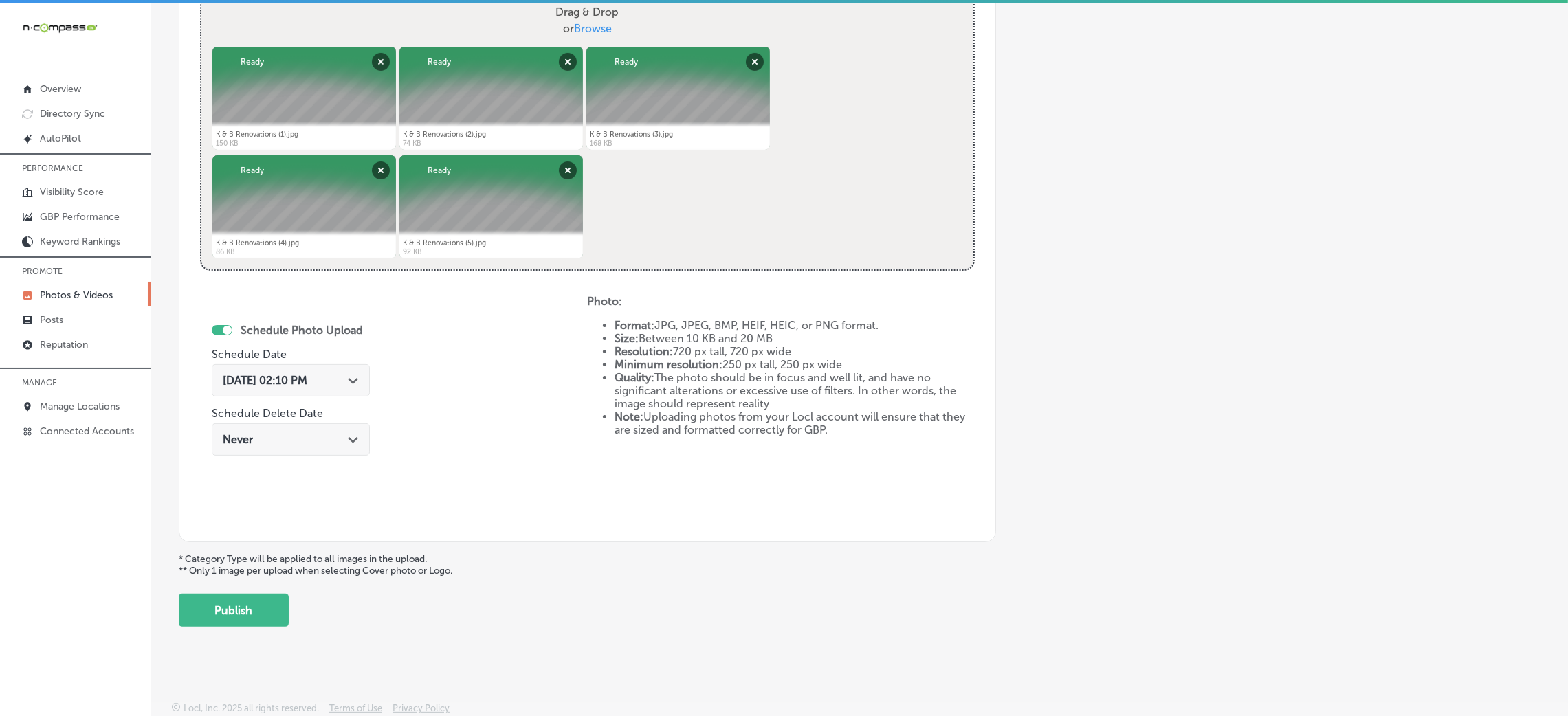
scroll to position [549, 0]
click at [220, 600] on button "Publish" at bounding box center [234, 609] width 110 height 33
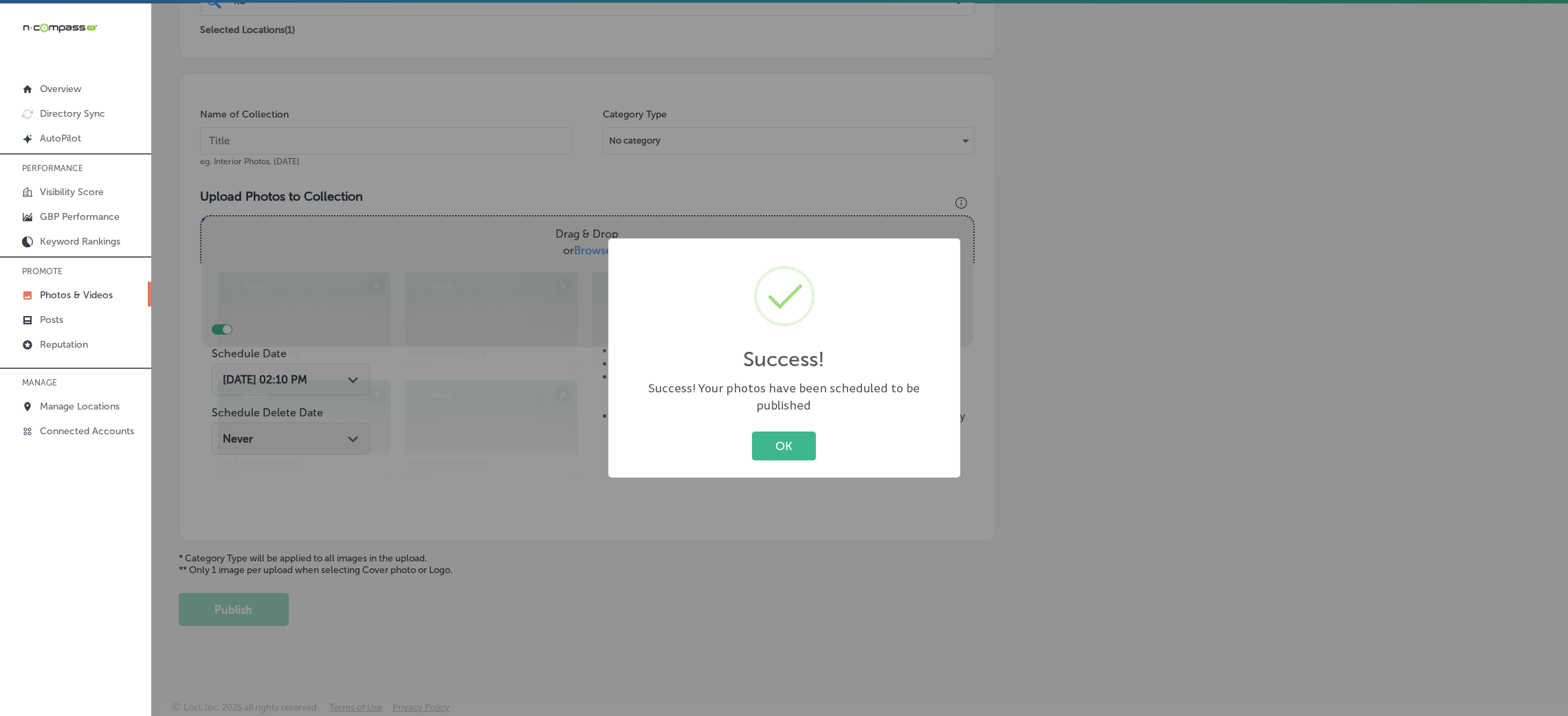
scroll to position [326, 0]
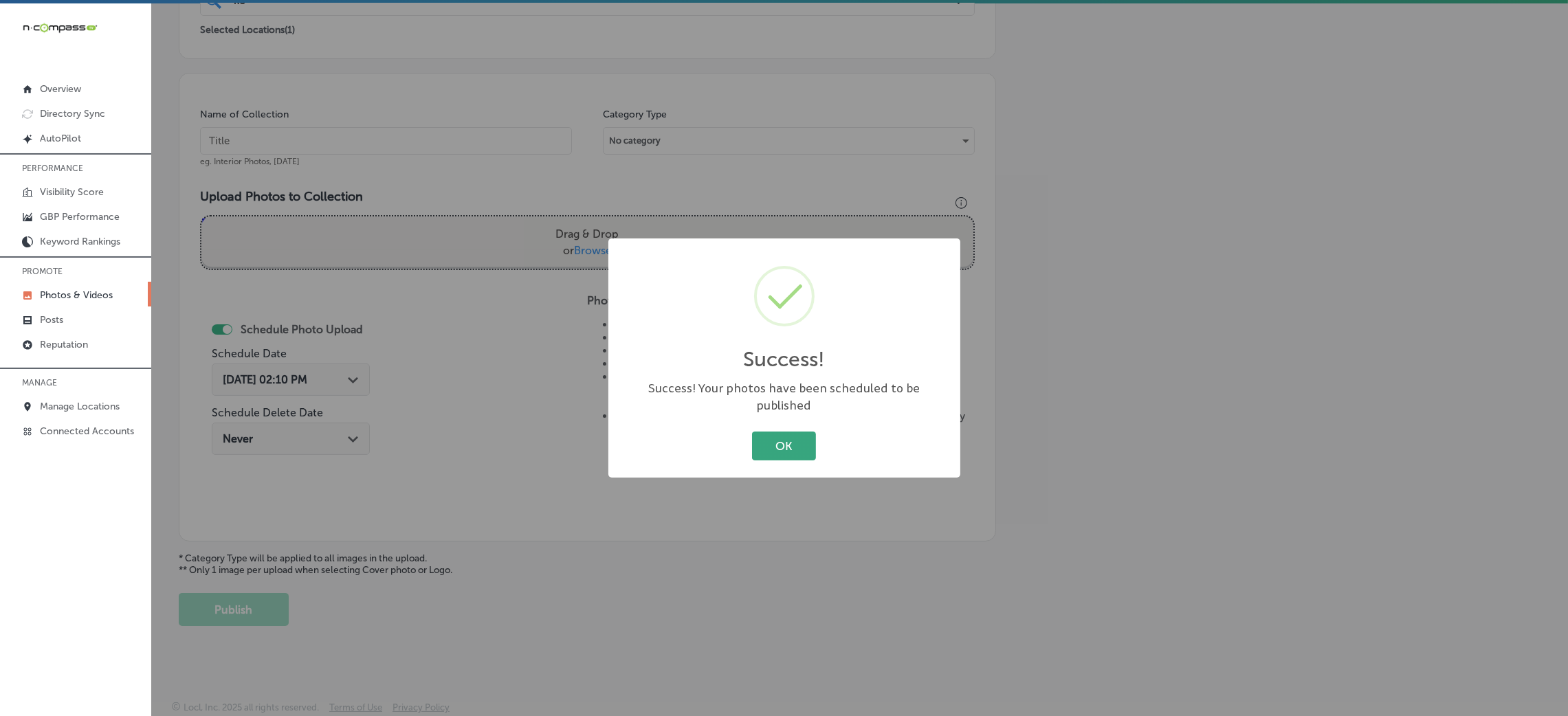
click at [771, 435] on button "OK" at bounding box center [784, 446] width 64 height 28
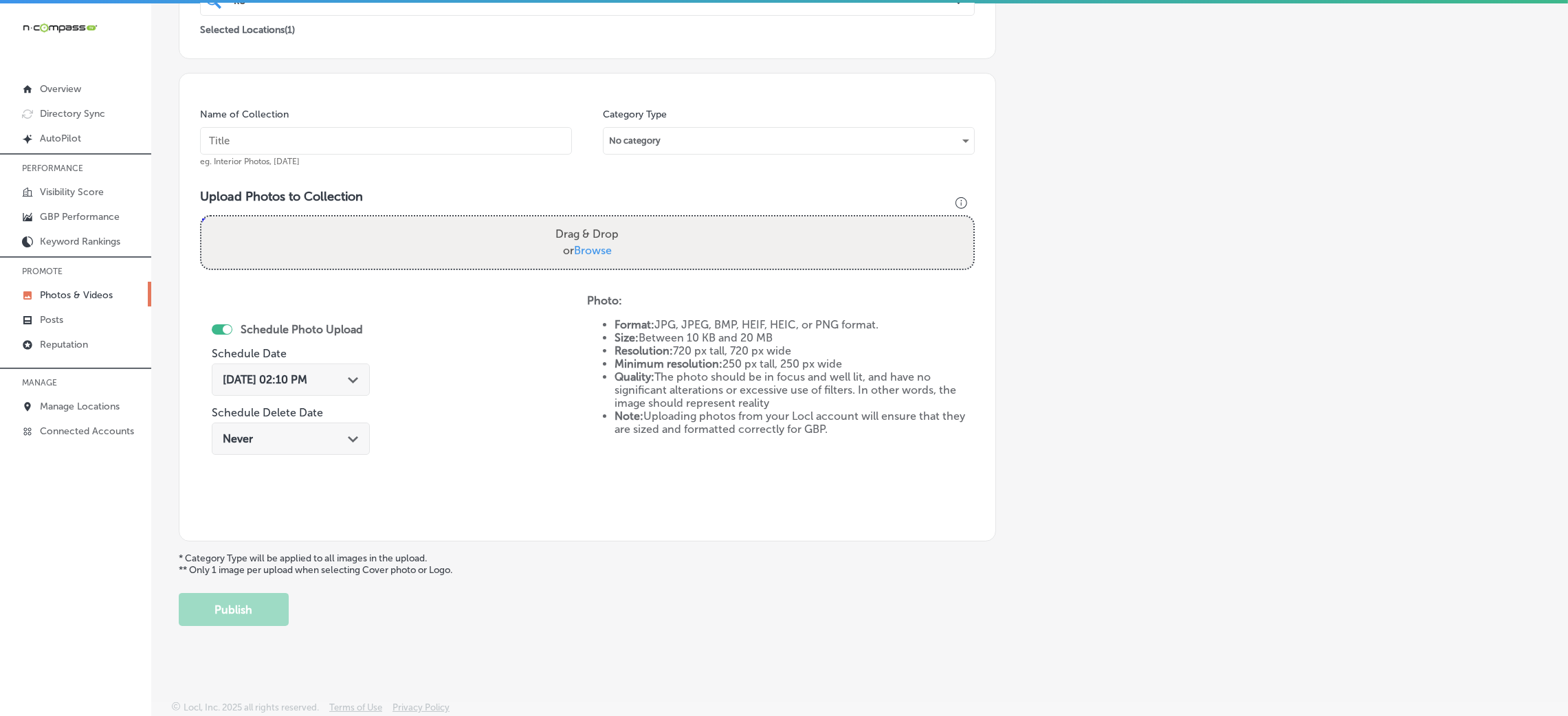
click at [445, 152] on input "text" at bounding box center [386, 141] width 372 height 28
paste input "K-&-B-Renovations"
type input "K-&-B-Renovations"
click at [626, 256] on div "Drag & Drop or Browse" at bounding box center [587, 243] width 772 height 52
click at [201, 217] on input "Drag & Drop or Browse" at bounding box center [587, 219] width 772 height 4
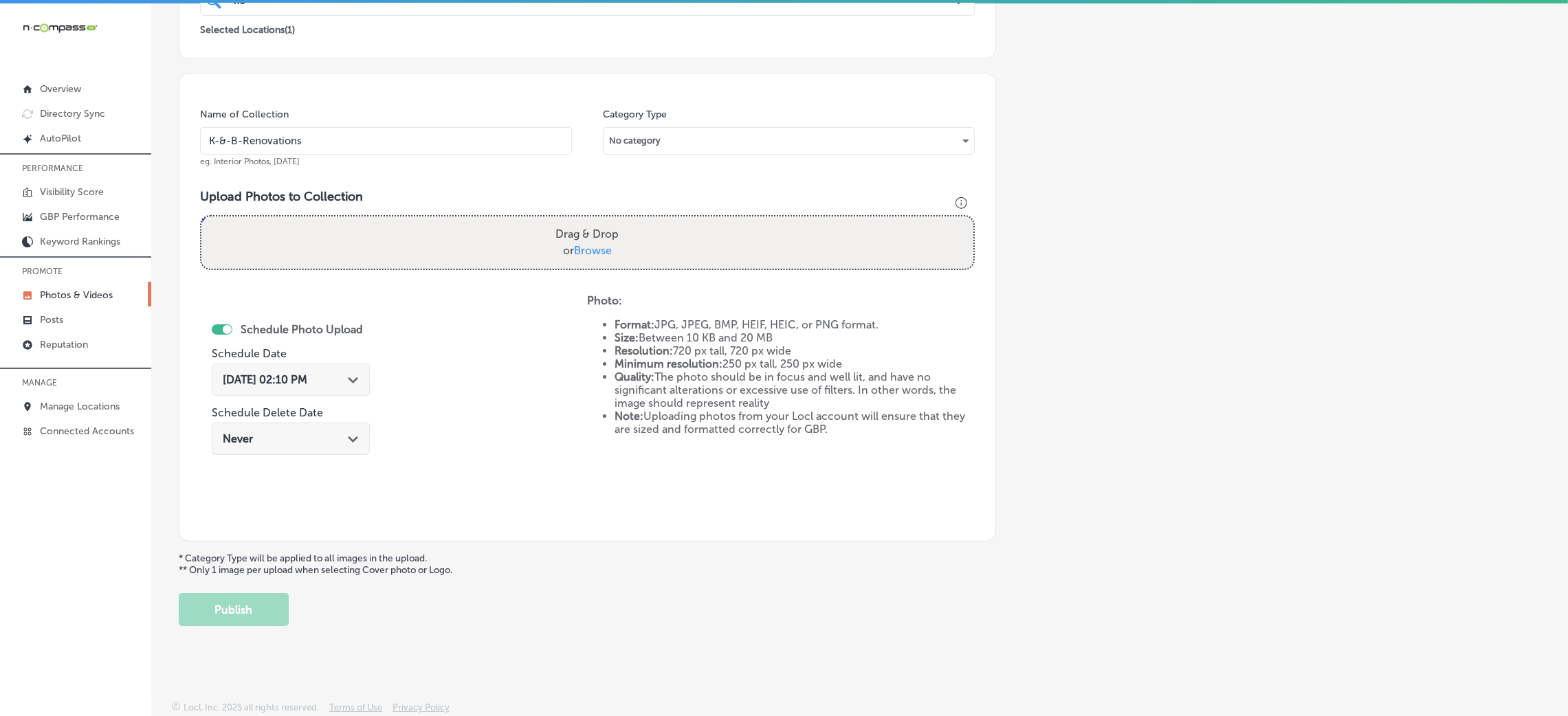
type input "C:\fakepath\K & B Renovations (6).jpg"
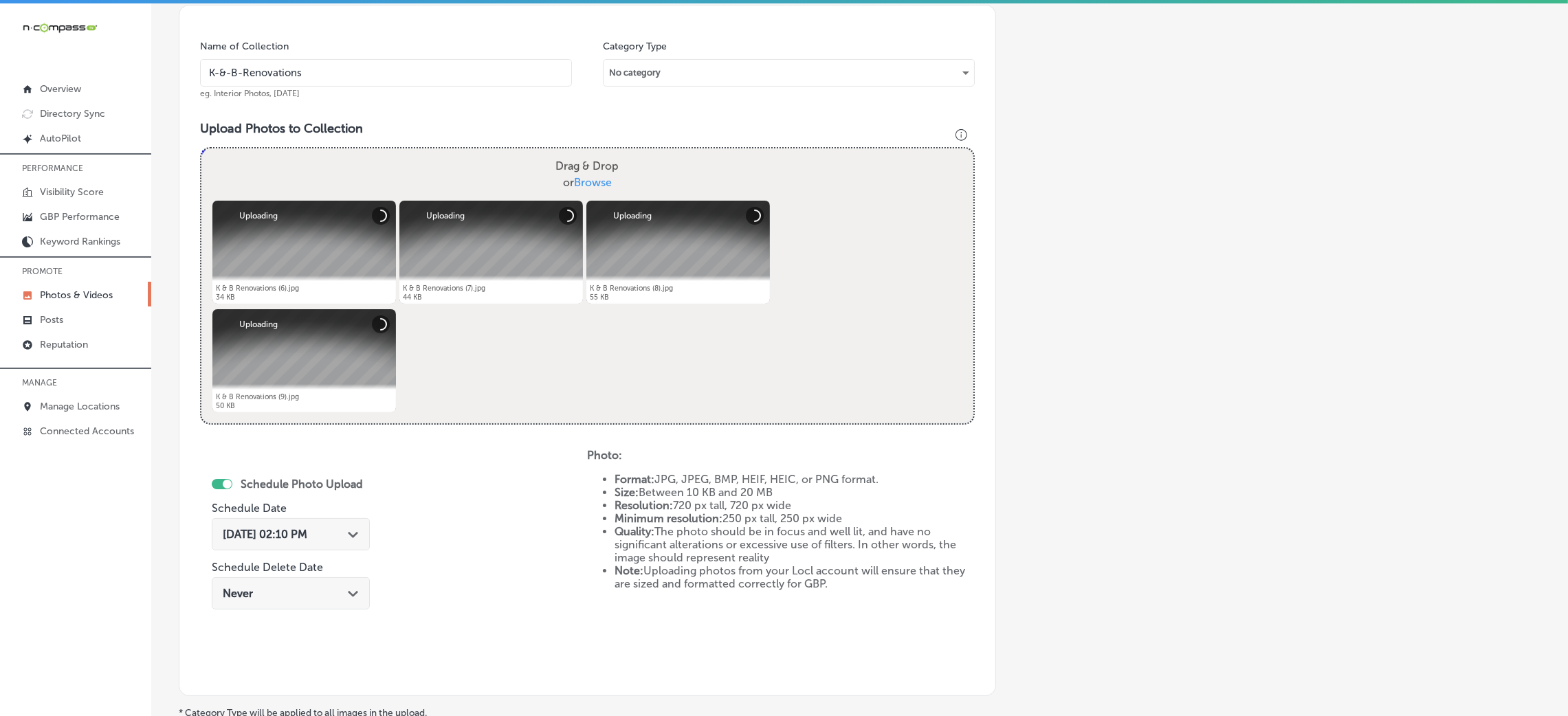
scroll to position [429, 0]
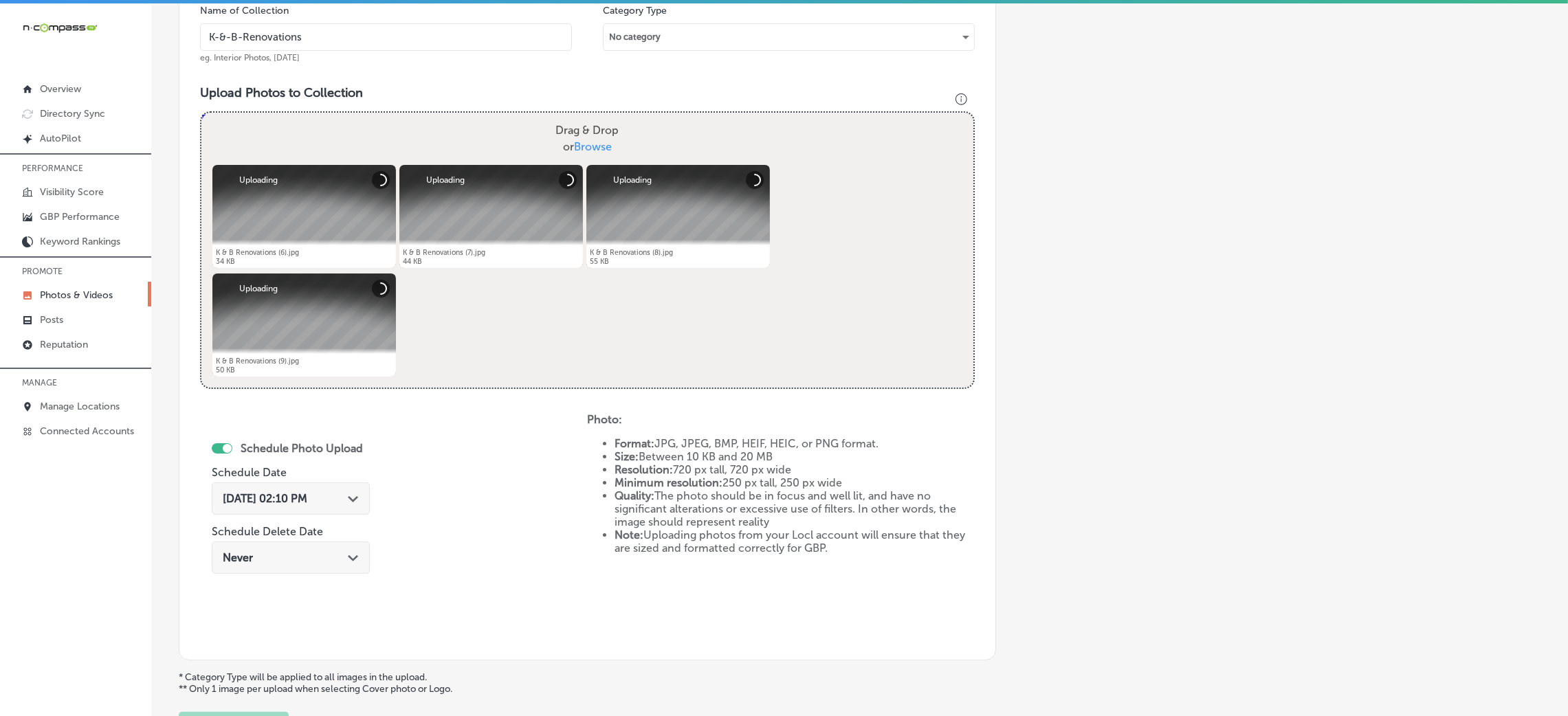
click at [335, 501] on div "Oct 8, 2025 02:10 PM Path Created with Sketch." at bounding box center [290, 499] width 136 height 13
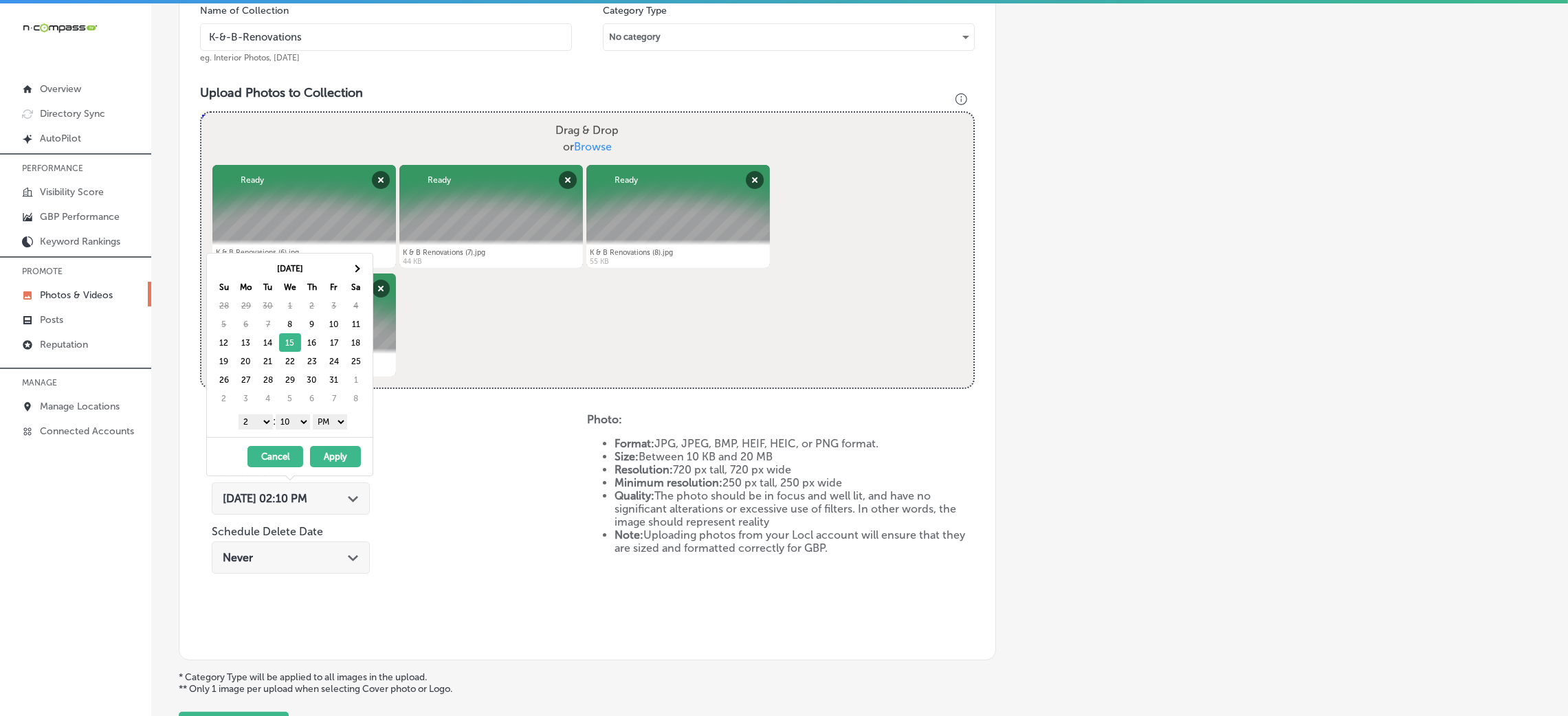
click at [298, 425] on select "00 10 20 30 40 50" at bounding box center [292, 422] width 35 height 15
click at [229, 431] on div "1 2 3 4 5 6 7 8 9 10 11 12 : 00 10 20 30 40 50 AM PM" at bounding box center [292, 421] width 160 height 20
click at [240, 426] on select "1 2 3 4 5 6 7 8 9 10 11 12" at bounding box center [256, 422] width 35 height 15
click at [340, 451] on button "Apply" at bounding box center [335, 457] width 51 height 21
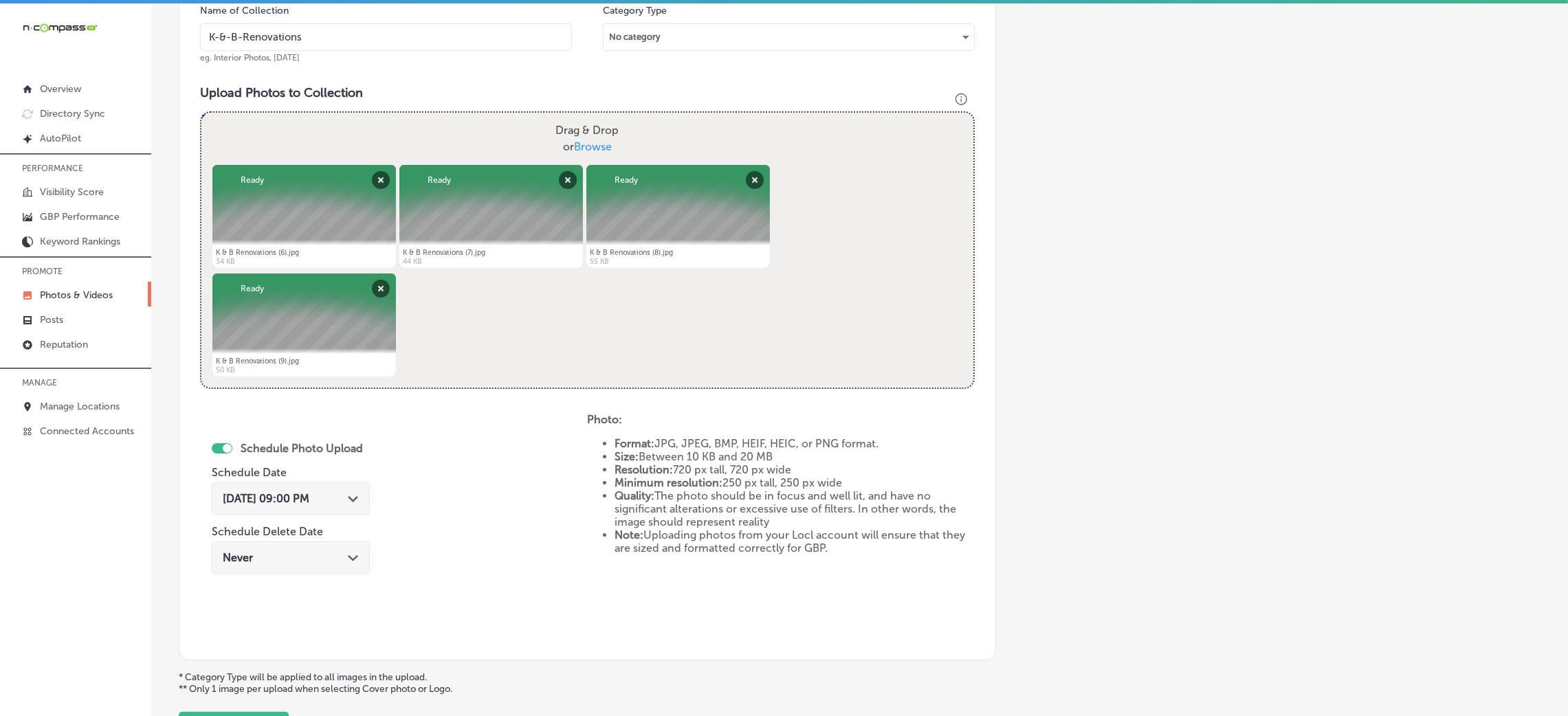
scroll to position [223, 0]
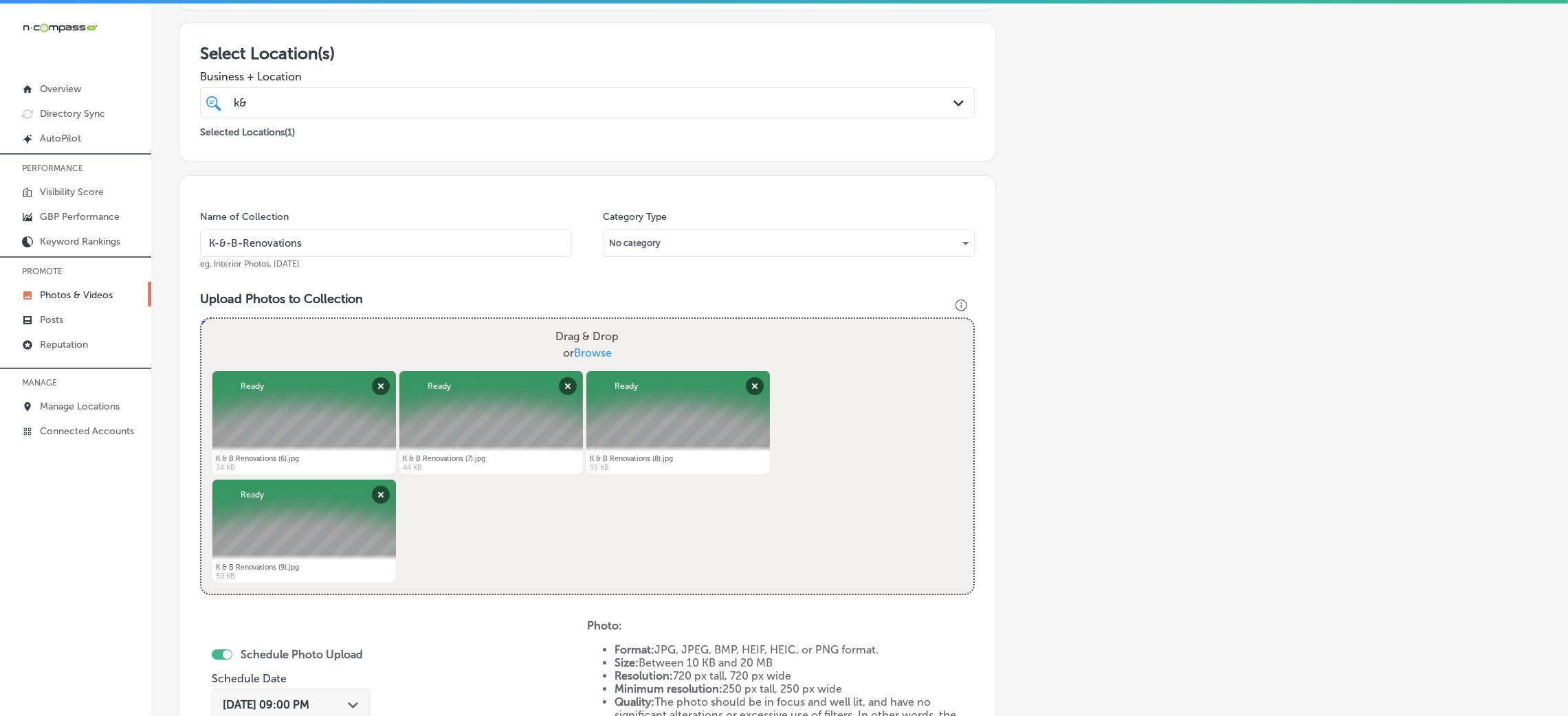
click at [357, 250] on input "K-&-B-Renovations" at bounding box center [386, 243] width 372 height 28
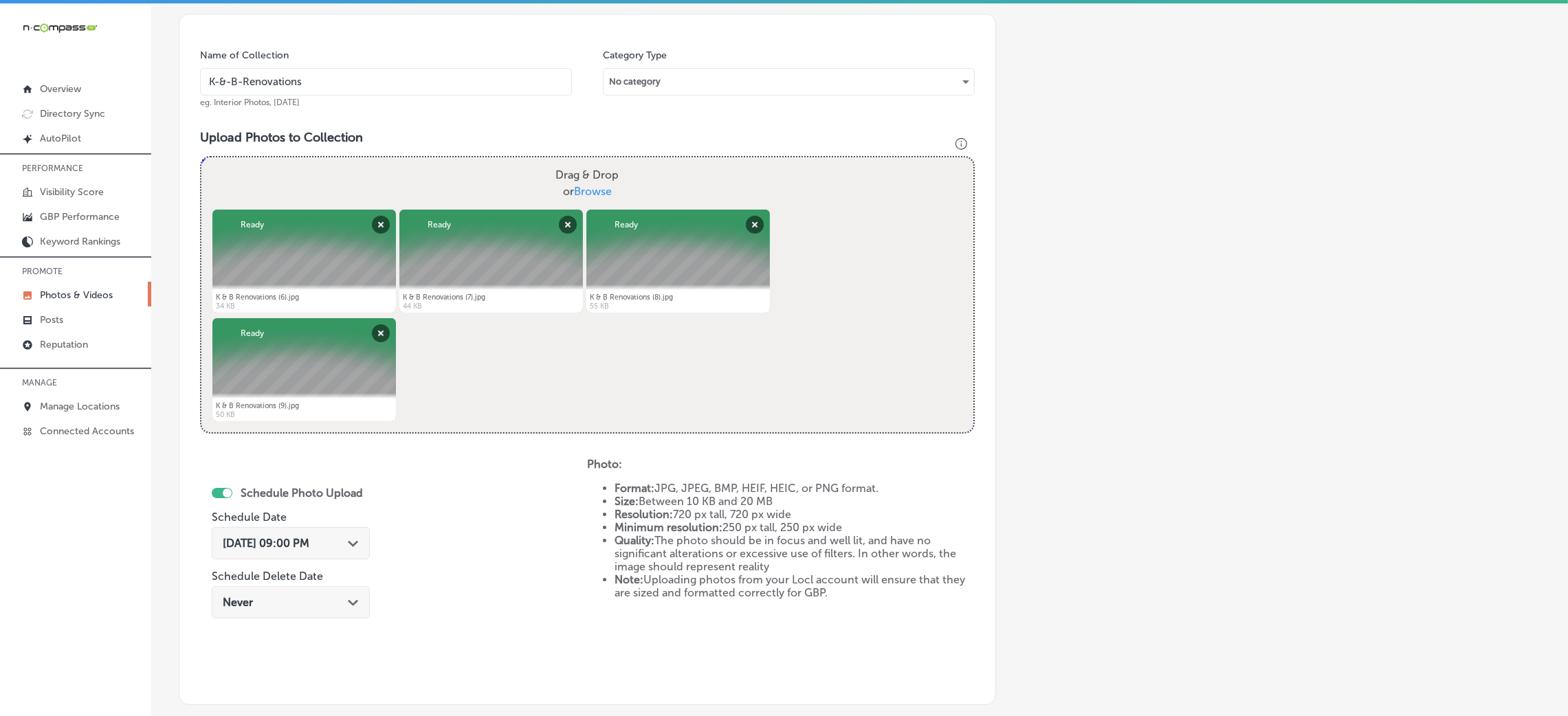
scroll to position [549, 0]
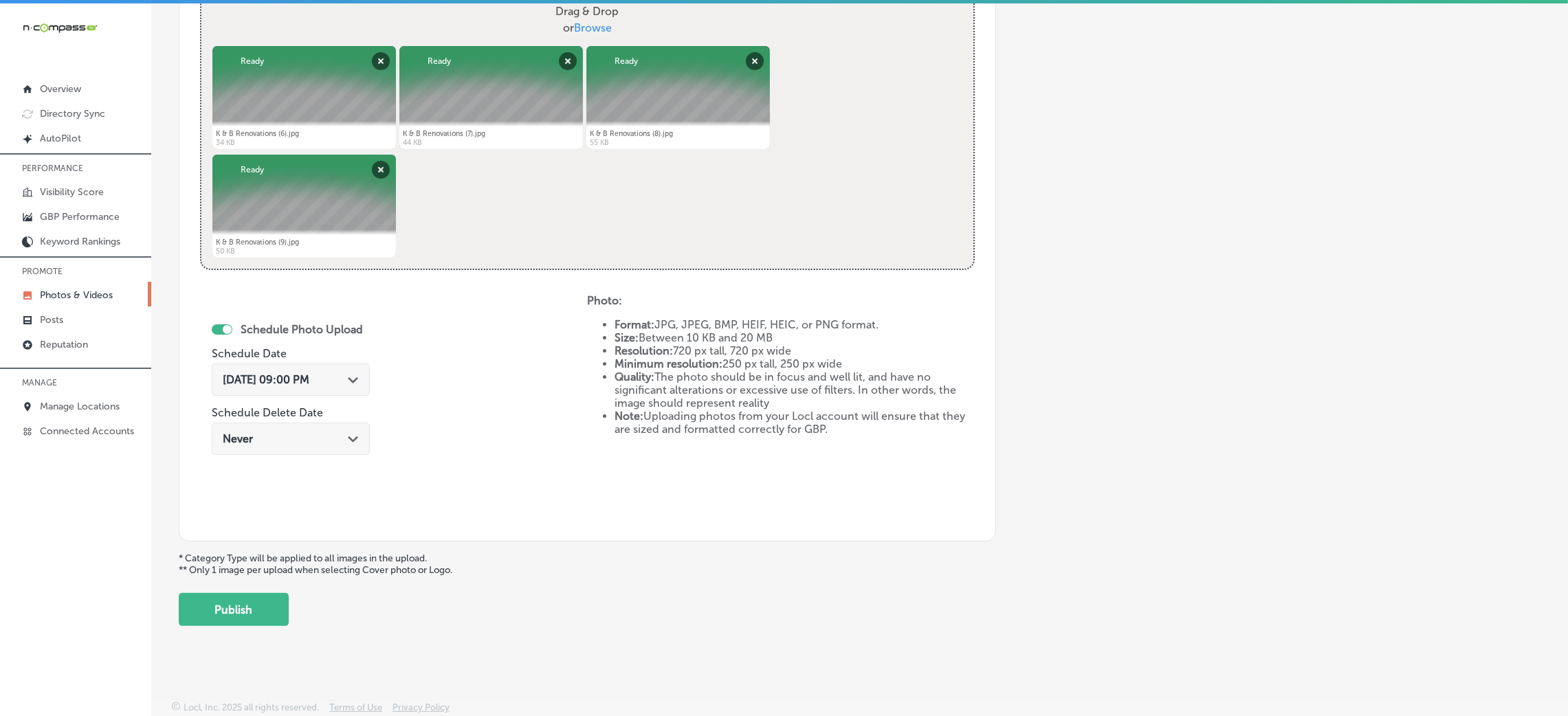
click at [254, 591] on div "Add a Collection Which Type of Image or Video Would You Like to Upload? Photo C…" at bounding box center [860, 83] width 1362 height 1086
click at [254, 602] on button "Publish" at bounding box center [234, 609] width 110 height 33
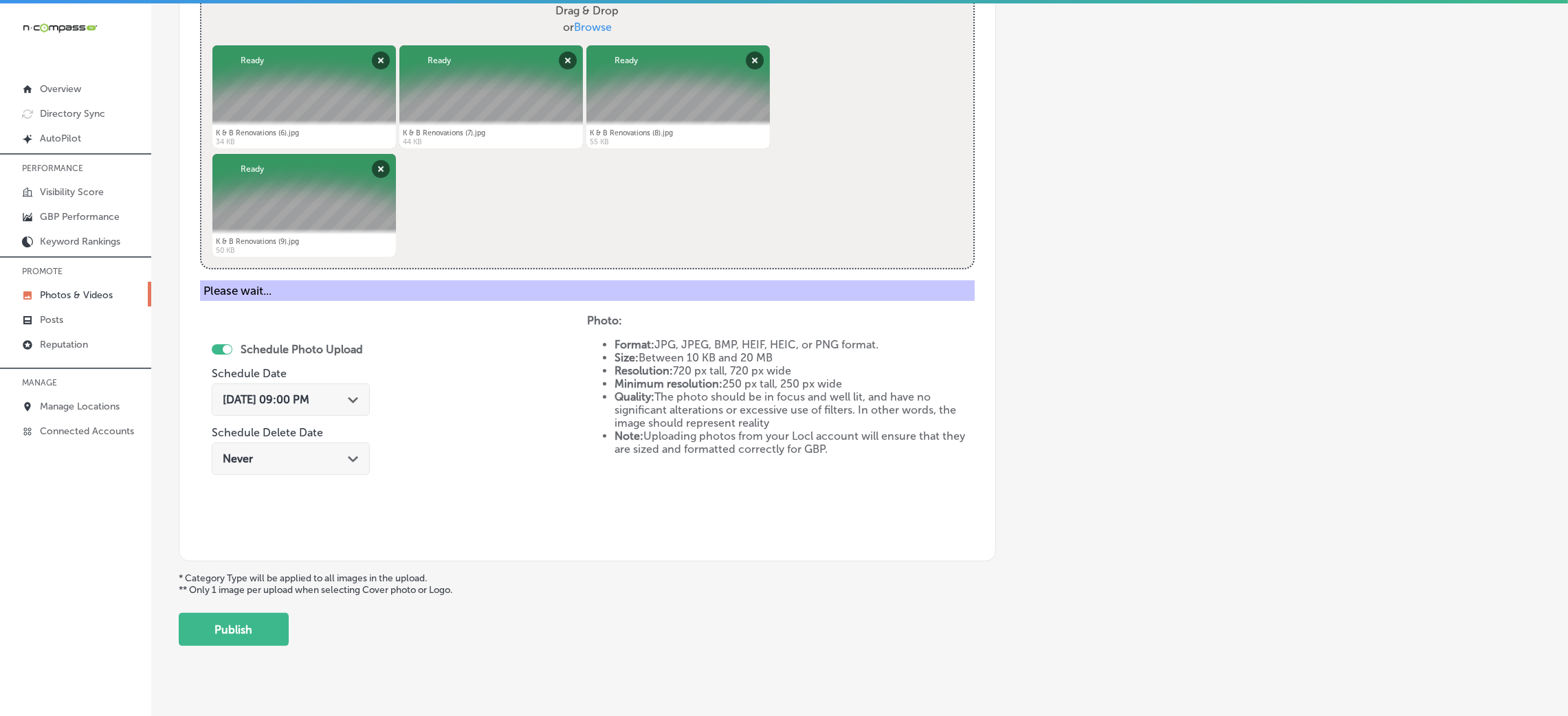
scroll to position [326, 0]
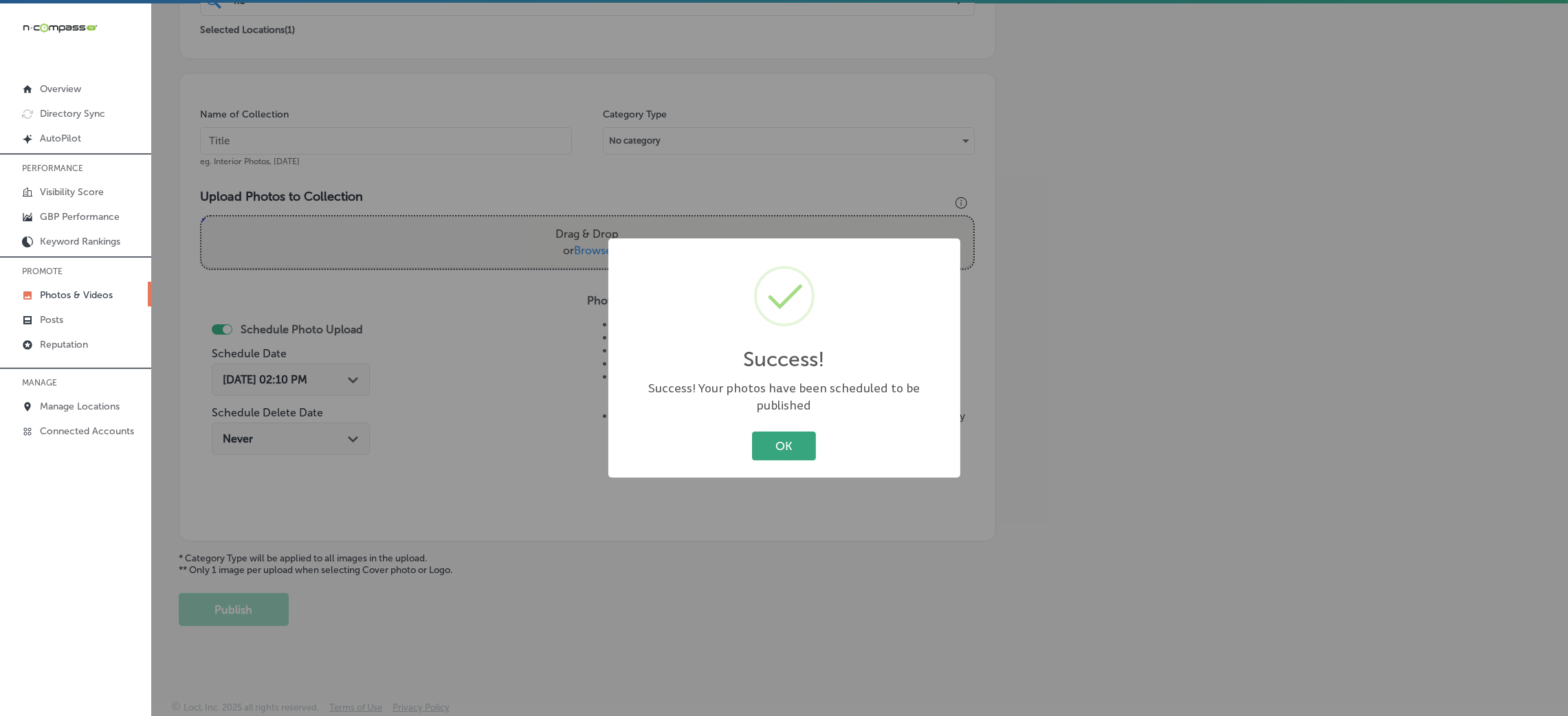
click at [782, 444] on button "OK" at bounding box center [784, 446] width 64 height 28
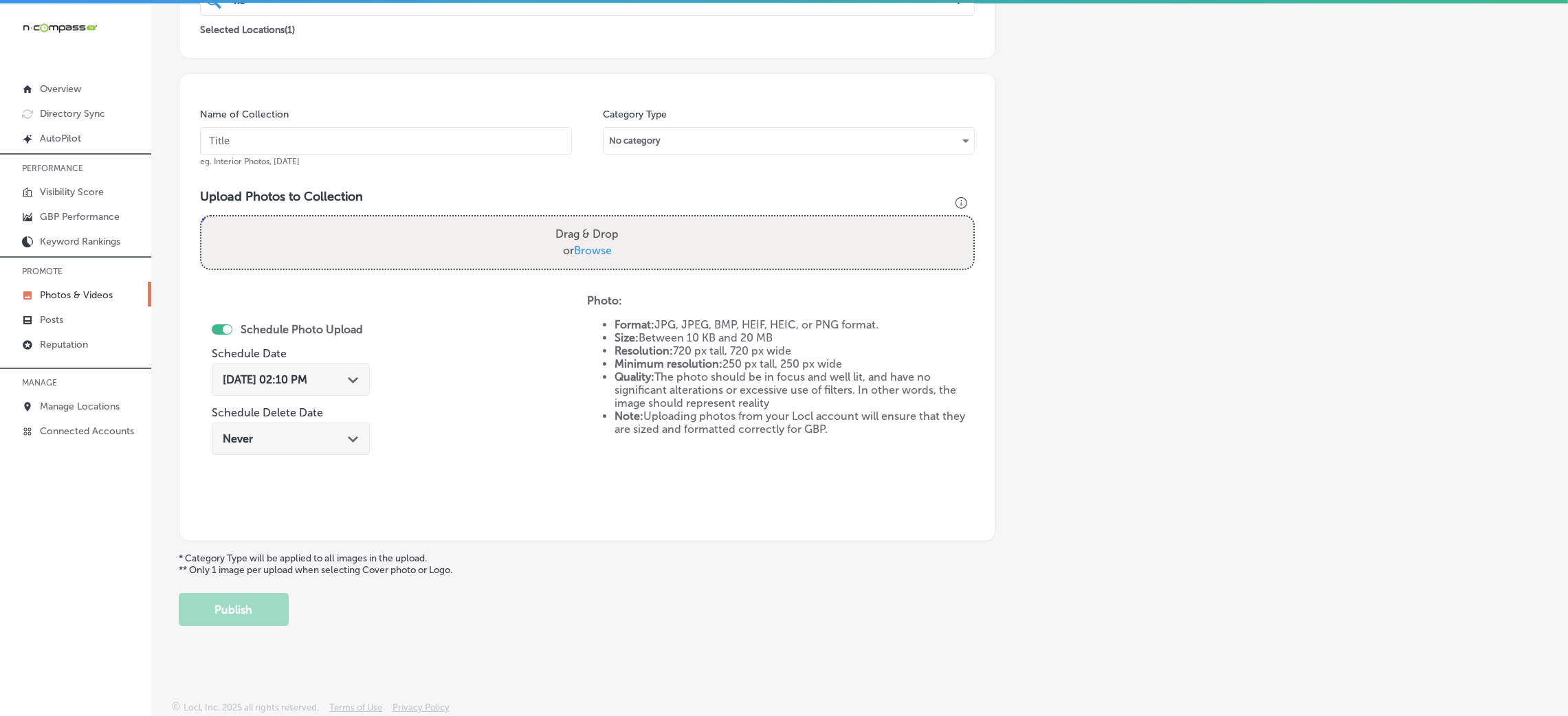
click at [440, 117] on div "Name of Collection eg. Interior Photos, March 2020" at bounding box center [386, 138] width 372 height 59
click at [435, 145] on input "text" at bounding box center [386, 141] width 372 height 28
paste input "K-&-B-Renovations"
type input "K-&-B-Renovations"
click at [554, 220] on label "Drag & Drop or Browse" at bounding box center [587, 242] width 74 height 44
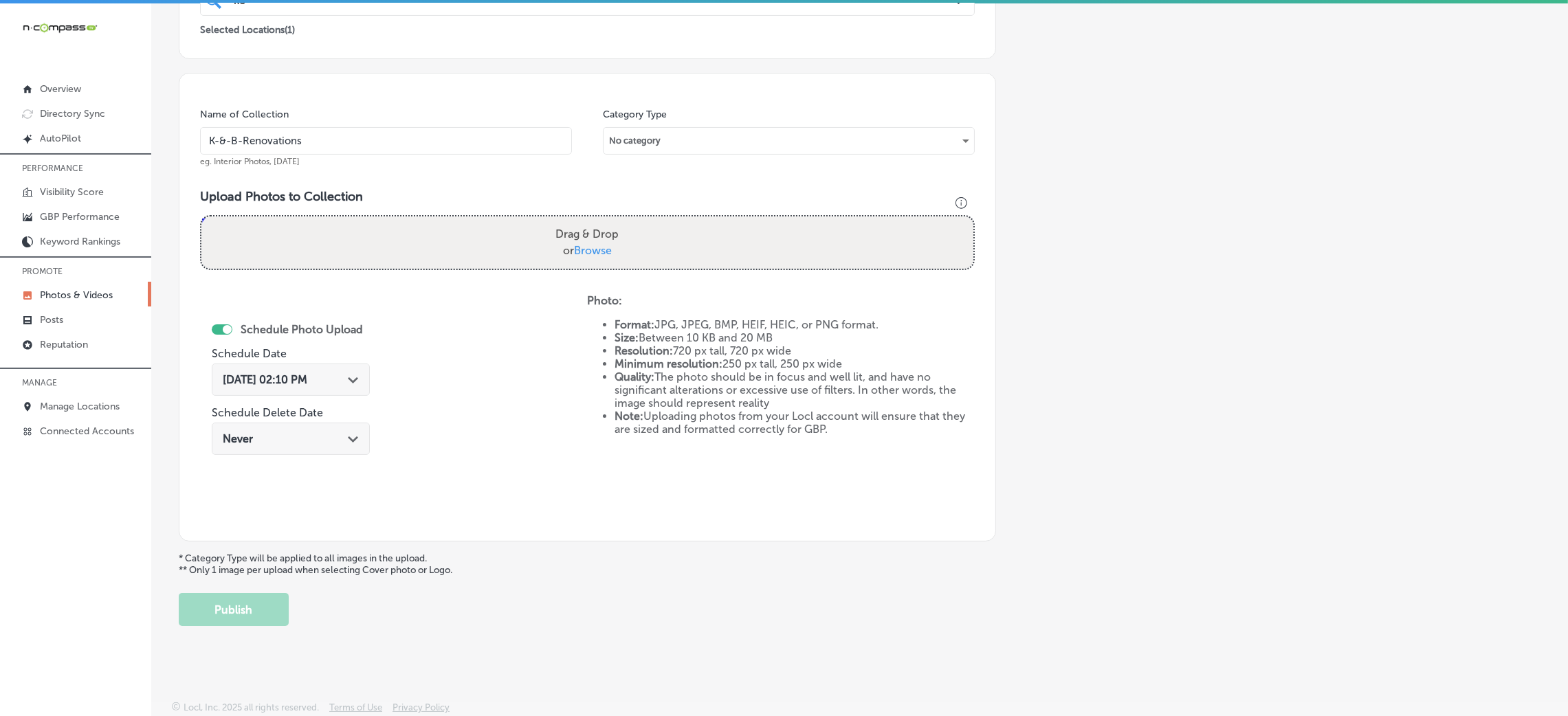
click at [554, 220] on input "Drag & Drop or Browse" at bounding box center [587, 219] width 772 height 4
type input "C:\fakepath\K & B Renovations (10).jpg"
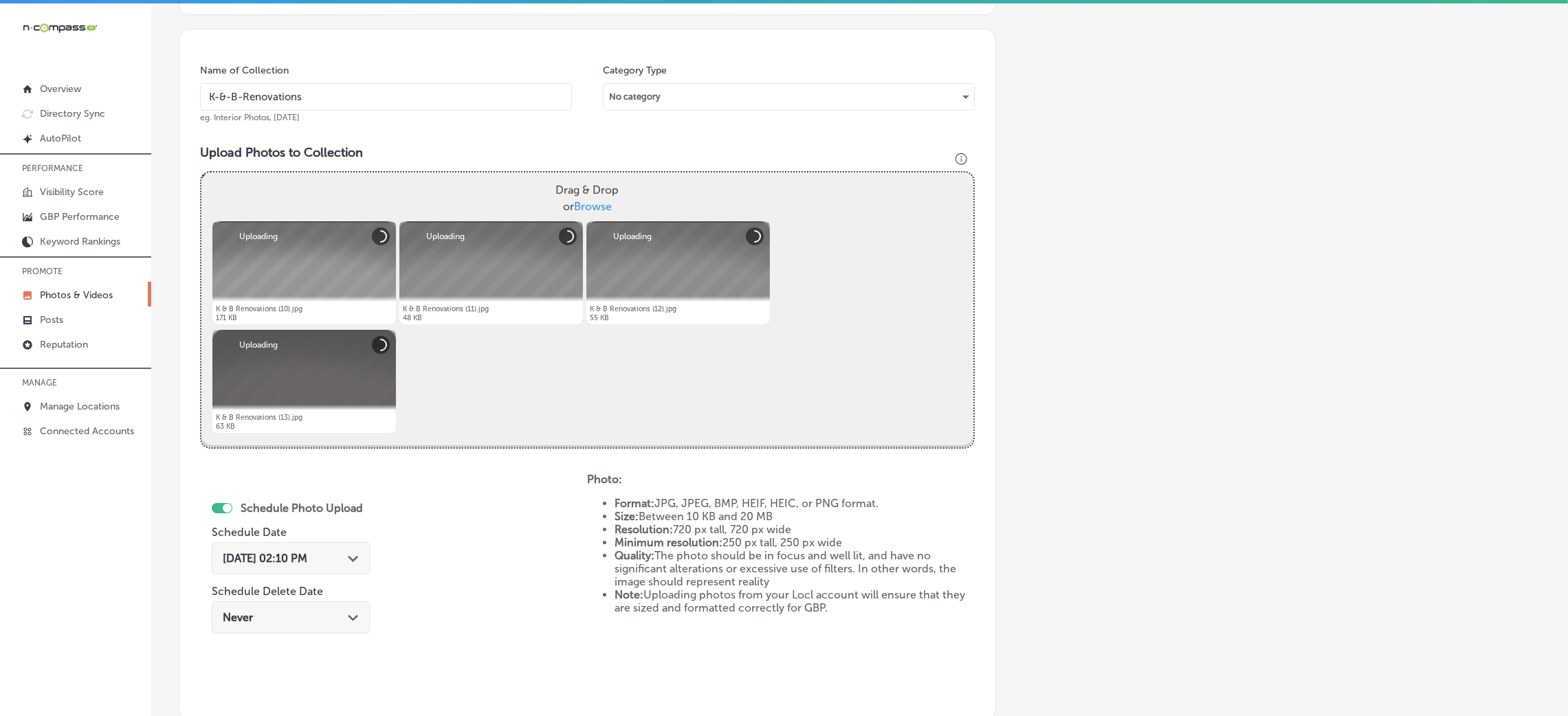
scroll to position [532, 0]
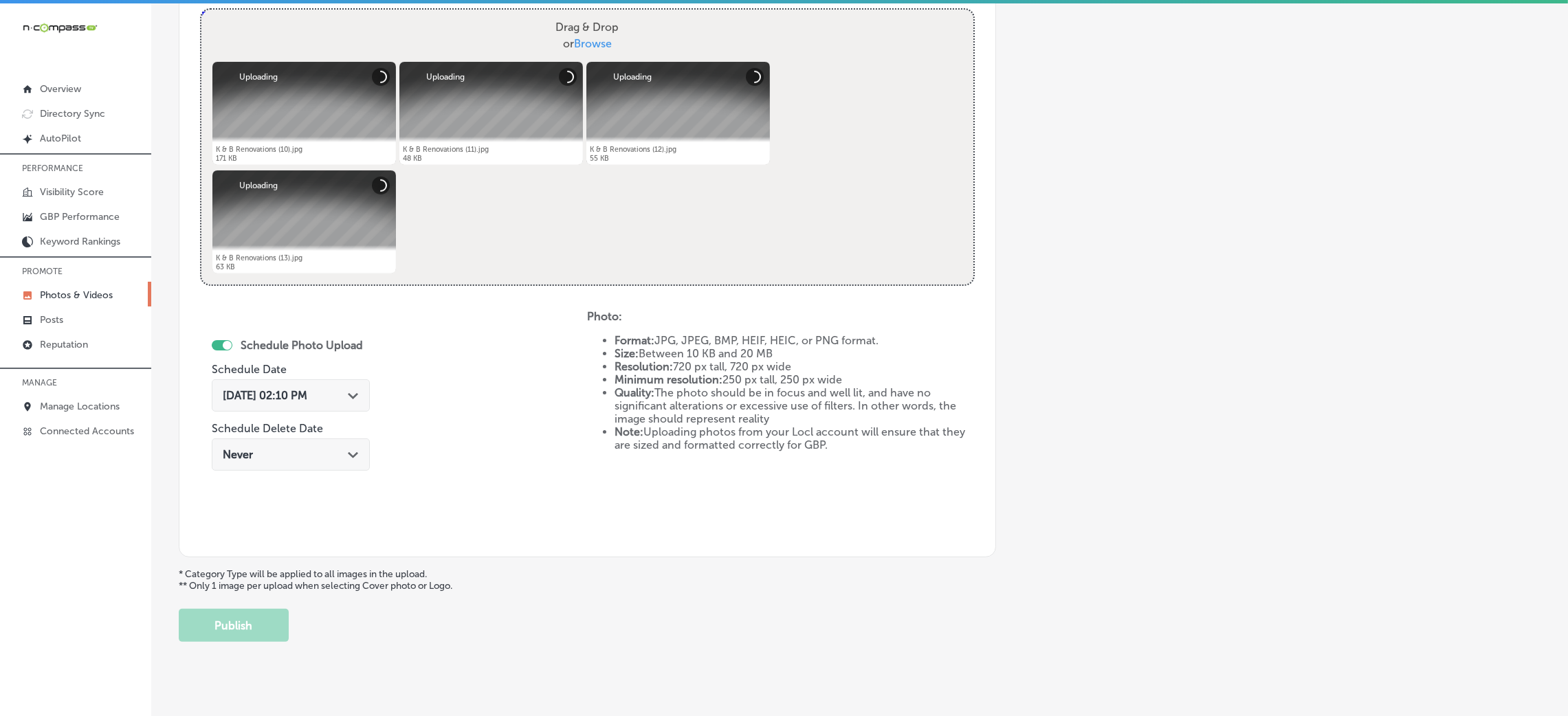
click at [273, 394] on span "[DATE] 02:10 PM" at bounding box center [265, 395] width 85 height 13
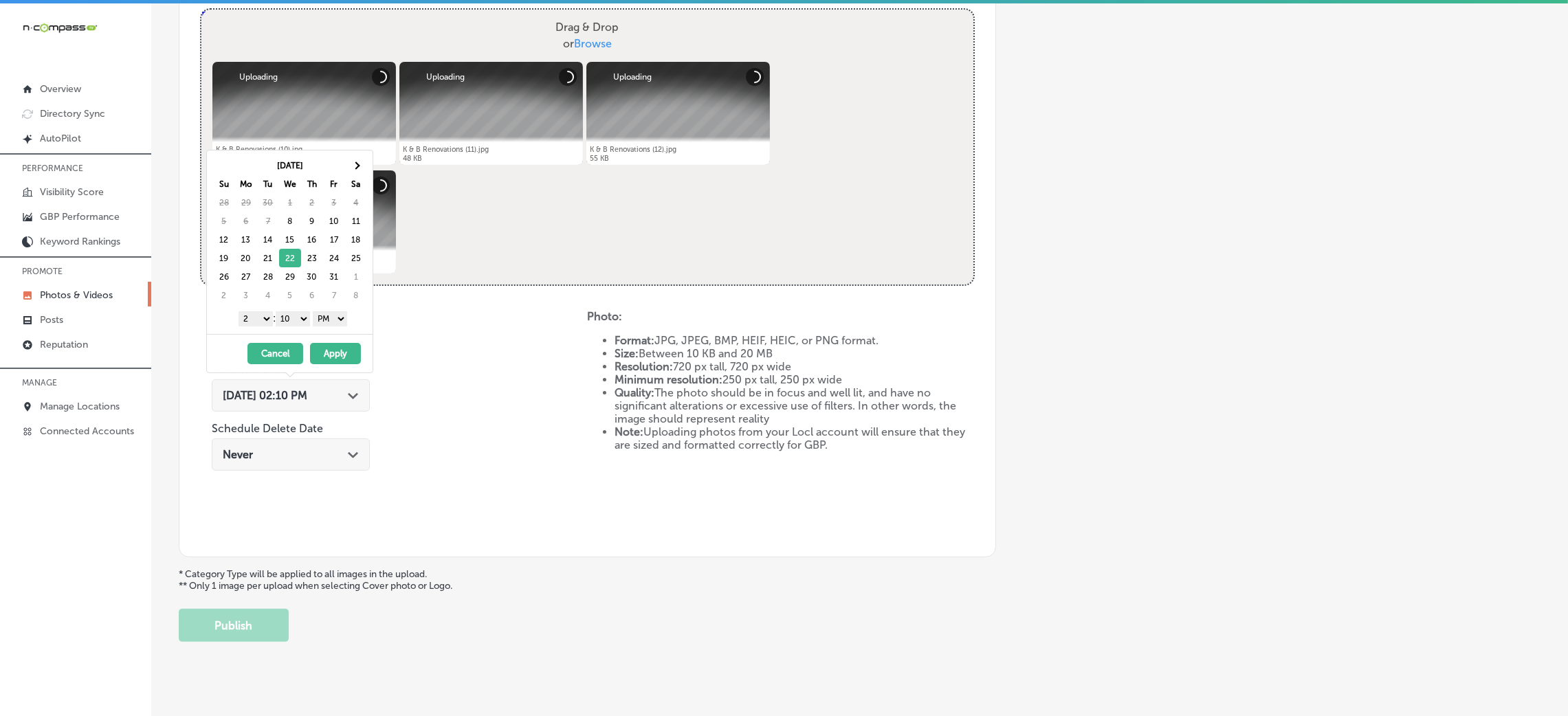
drag, startPoint x: 307, startPoint y: 315, endPoint x: 303, endPoint y: 324, distance: 9.8
click at [307, 315] on select "00 10 20 30 40 50" at bounding box center [292, 318] width 35 height 15
click at [261, 309] on div "1 2 3 4 5 6 7 8 9 10 11 12 : 00 10 20 30 40 50 AM PM" at bounding box center [292, 318] width 160 height 20
drag, startPoint x: 257, startPoint y: 316, endPoint x: 261, endPoint y: 324, distance: 8.9
click at [257, 316] on select "1 2 3 4 5 6 7 8 9 10 11 12" at bounding box center [256, 318] width 35 height 15
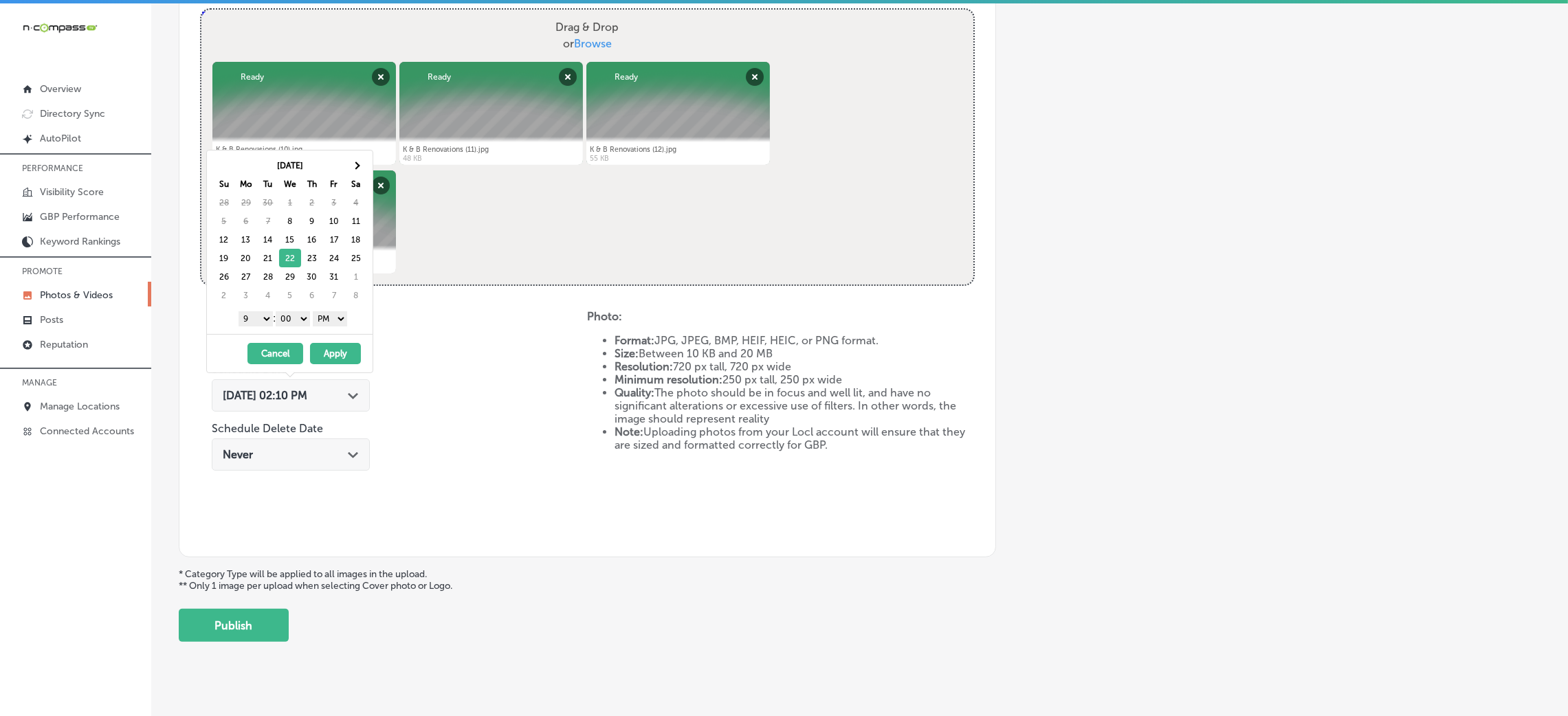
click at [339, 352] on button "Apply" at bounding box center [335, 354] width 51 height 21
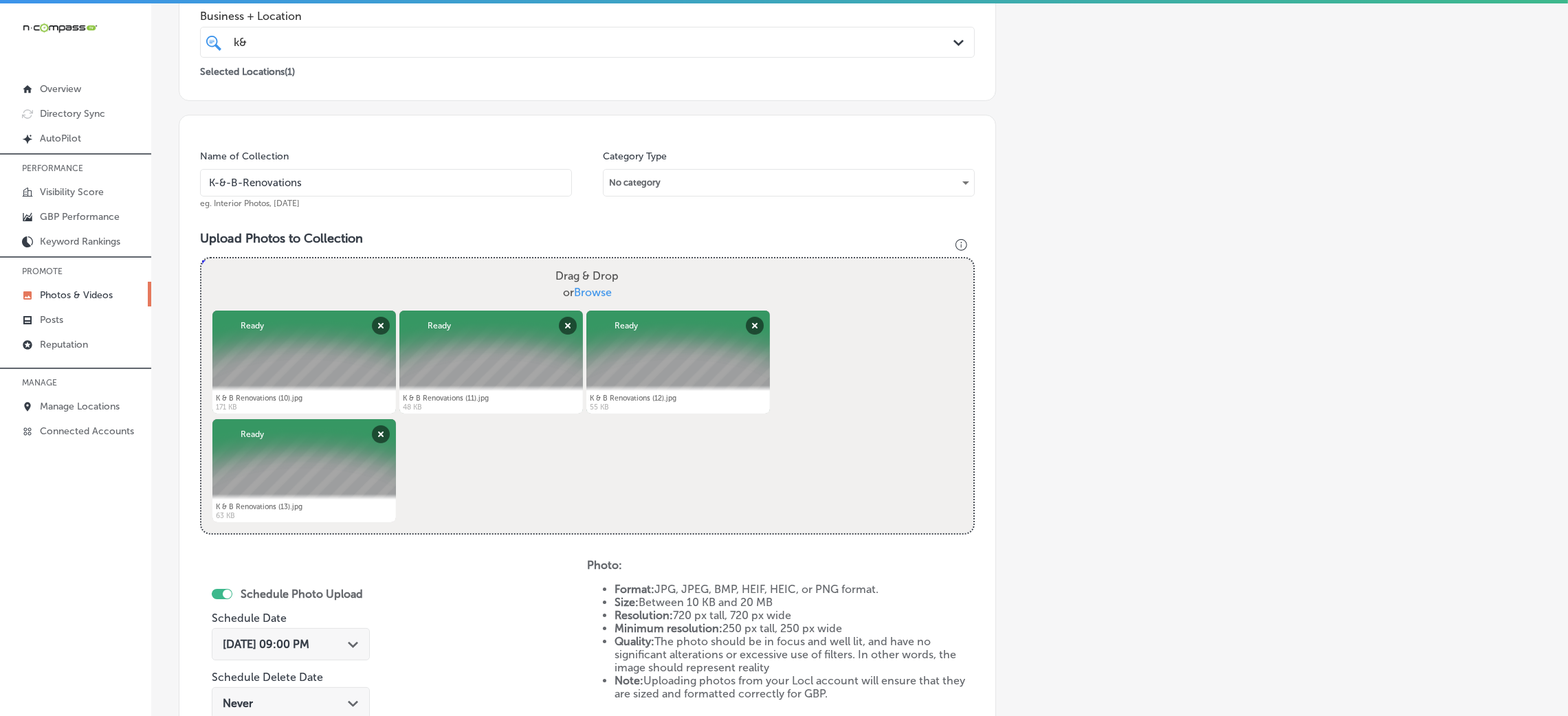
scroll to position [120, 0]
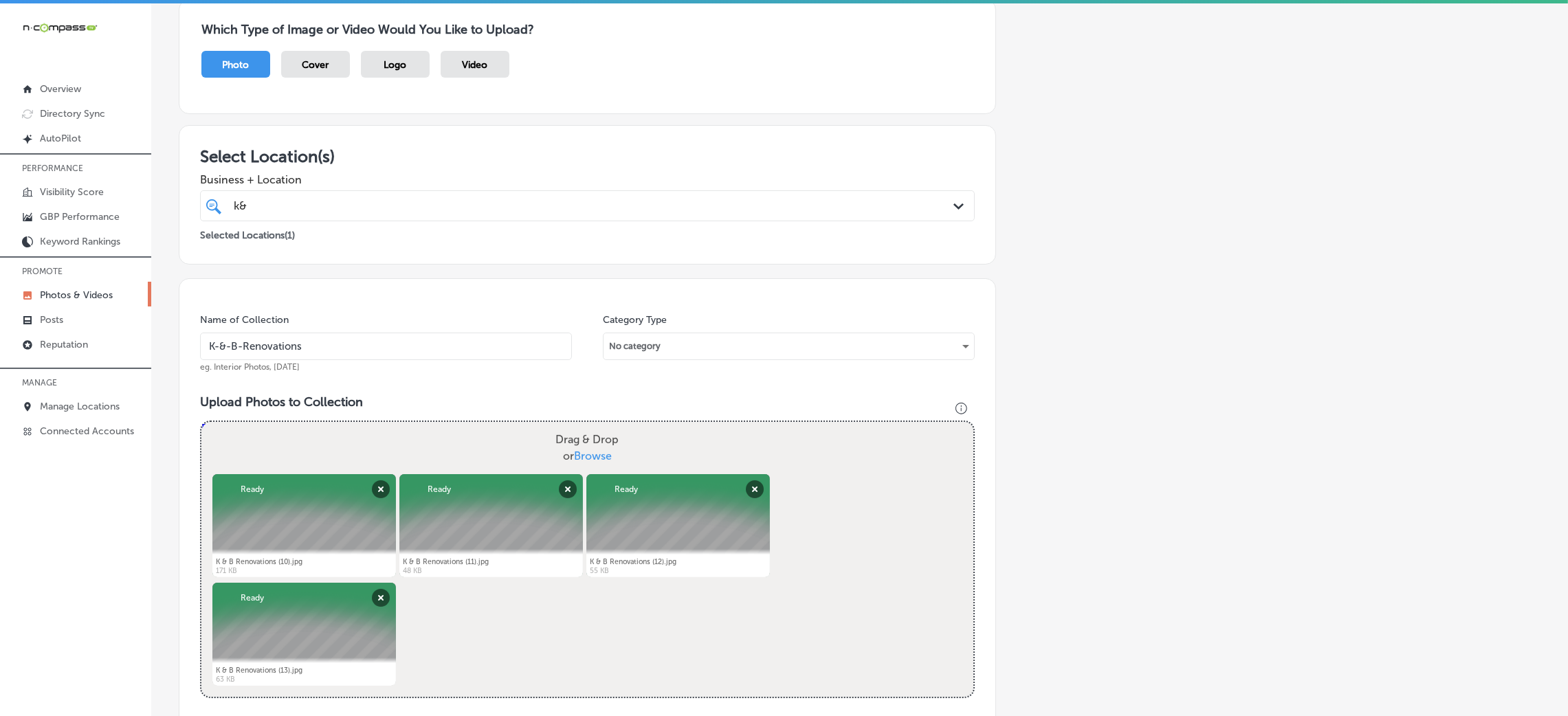
click at [383, 340] on input "K-&-B-Renovations" at bounding box center [386, 346] width 372 height 28
click at [420, 407] on h3 "Upload Photos to Collection" at bounding box center [587, 402] width 775 height 15
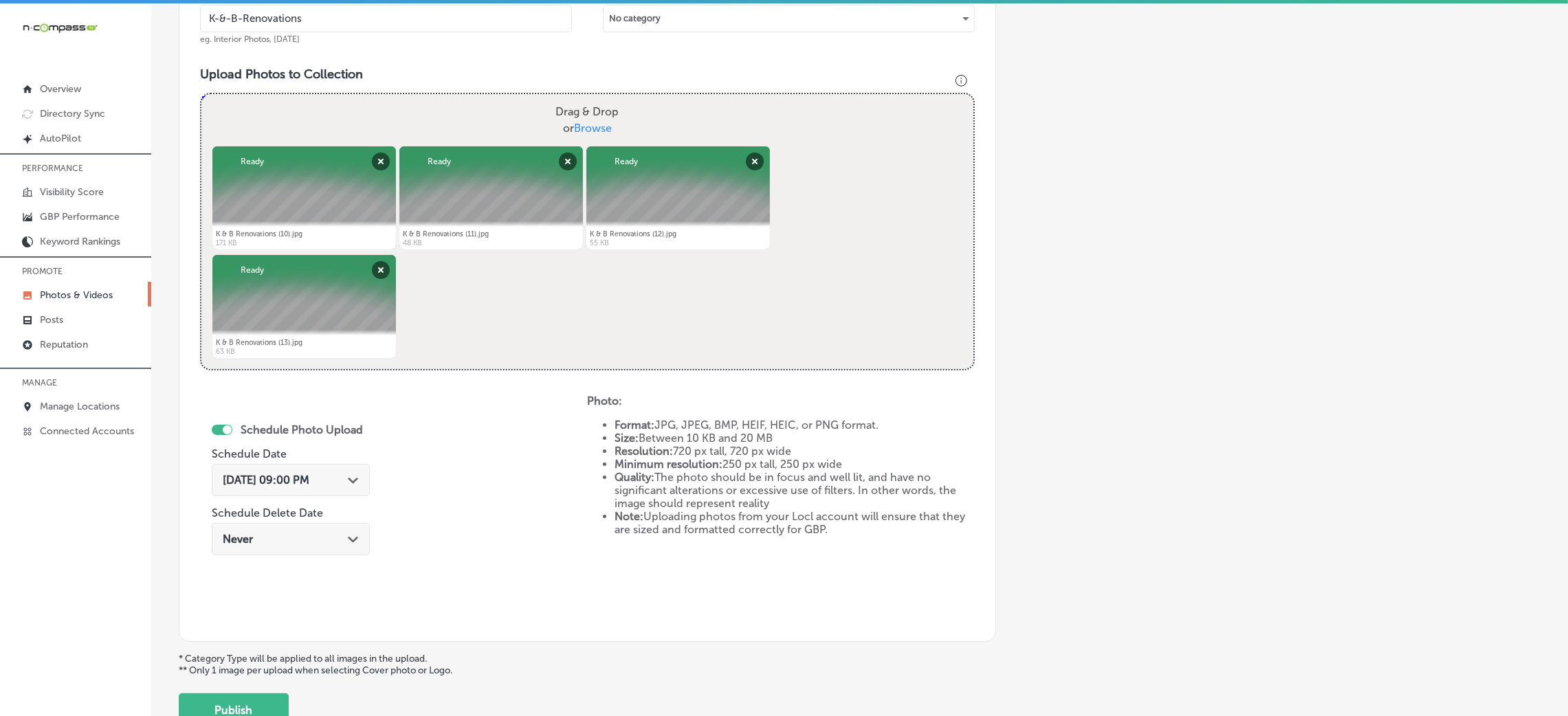
scroll to position [549, 0]
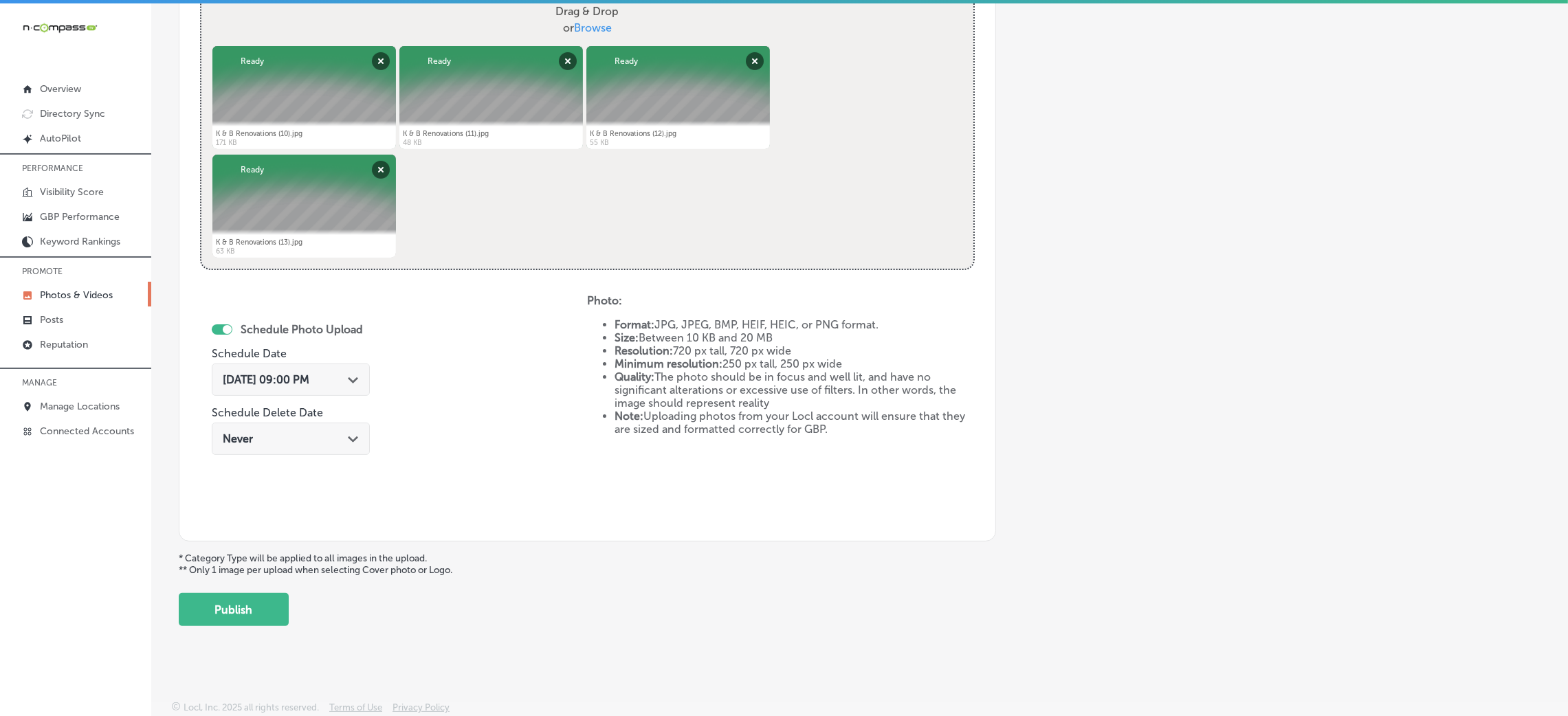
click at [248, 589] on div "Add a Collection Which Type of Image or Video Would You Like to Upload? Photo C…" at bounding box center [860, 83] width 1362 height 1086
click at [243, 606] on button "Publish" at bounding box center [234, 609] width 110 height 33
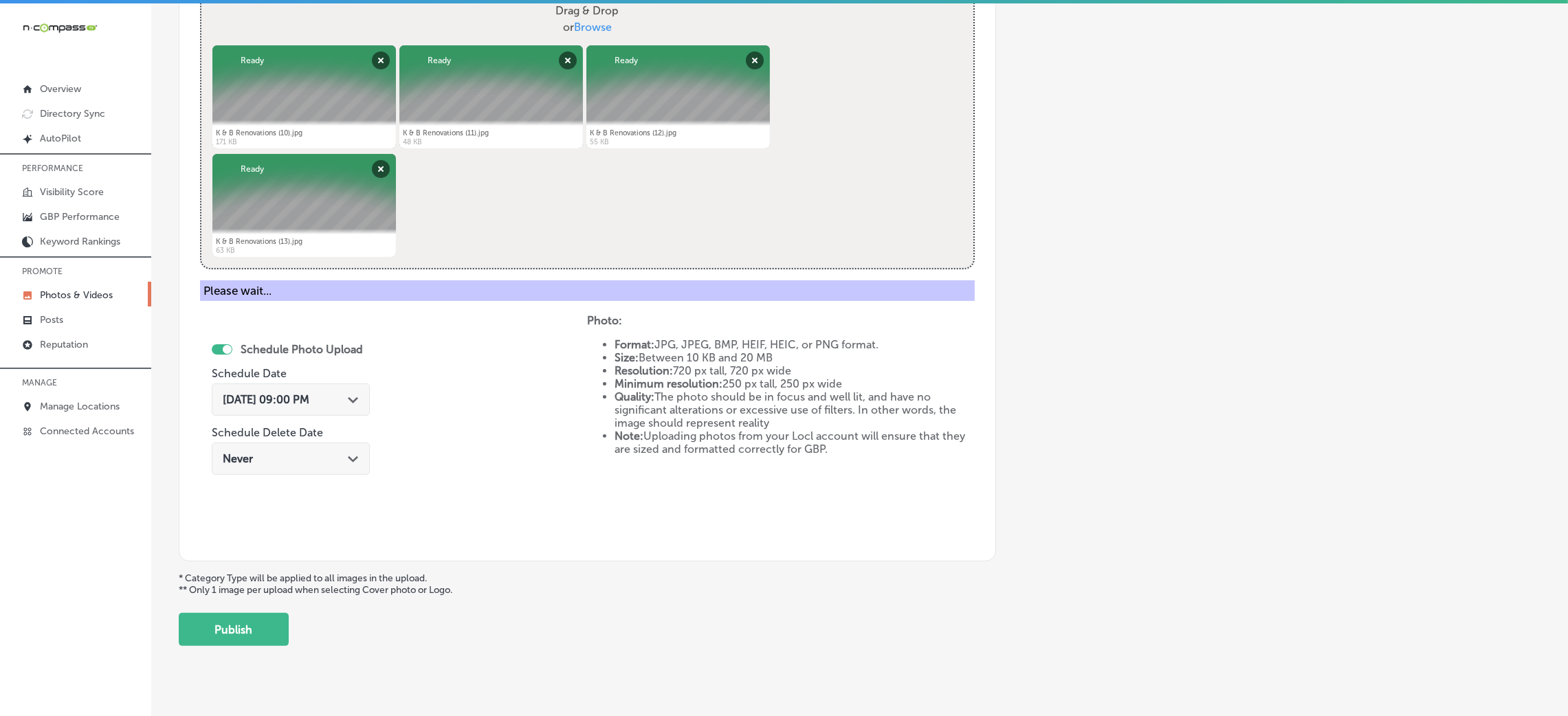
scroll to position [326, 0]
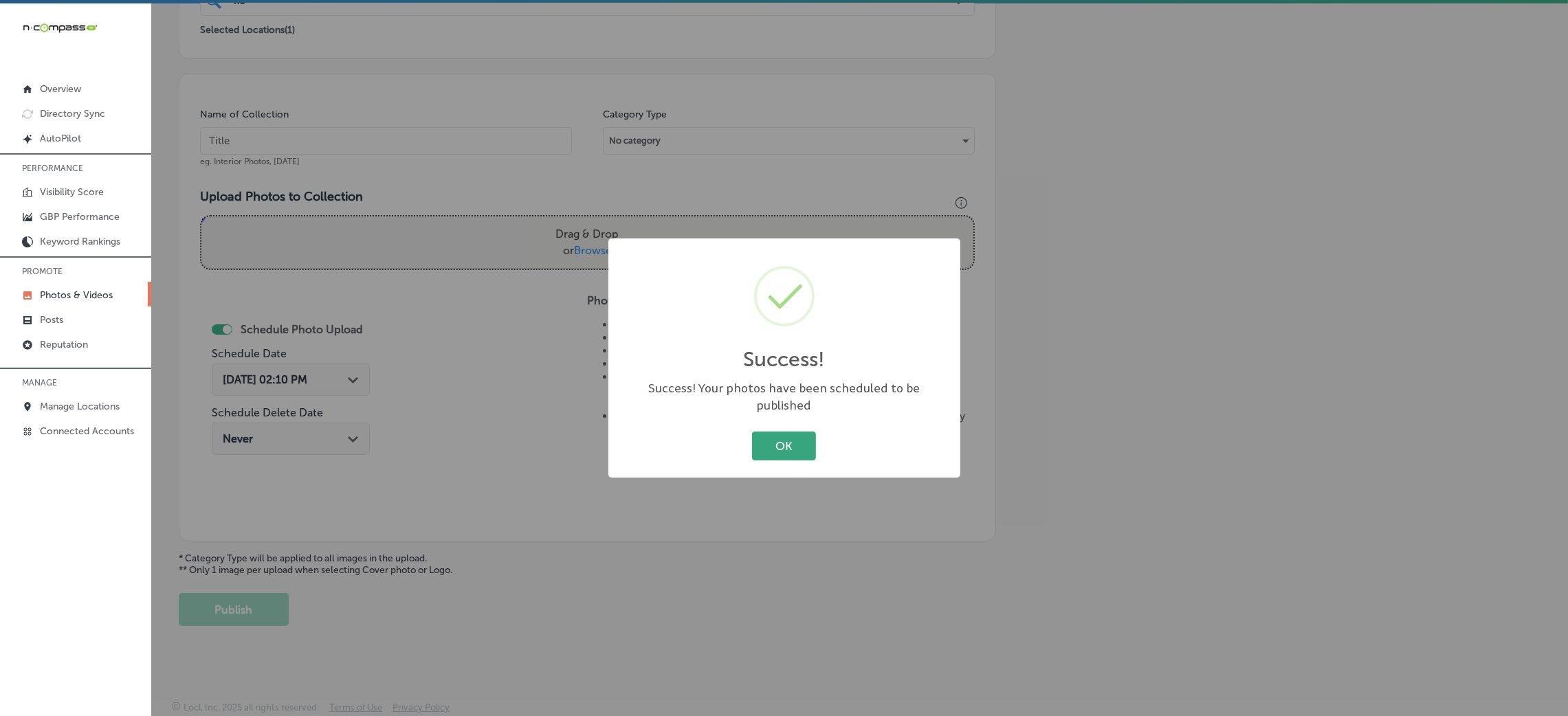
drag, startPoint x: 772, startPoint y: 447, endPoint x: 759, endPoint y: 440, distance: 14.8
click at [771, 447] on button "OK" at bounding box center [784, 446] width 64 height 28
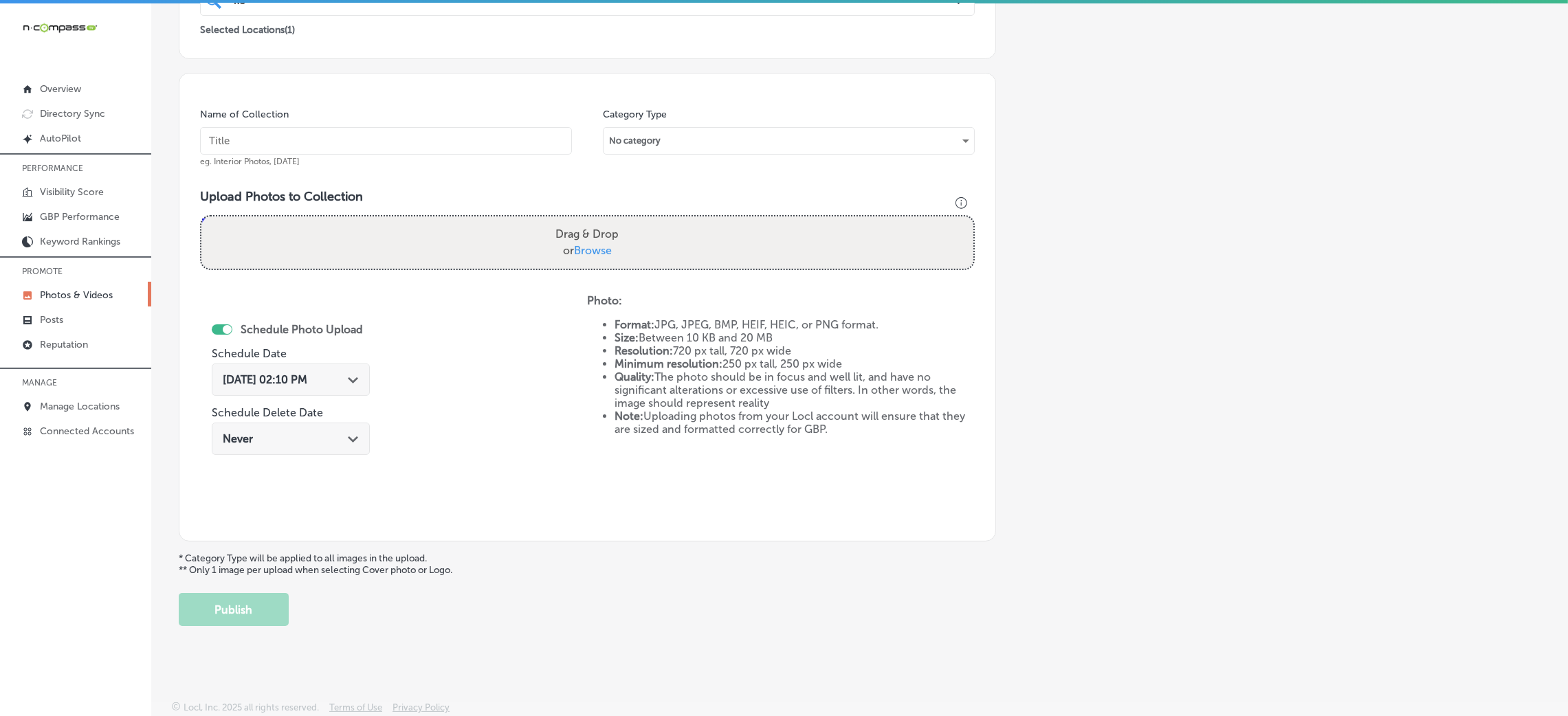
click at [518, 147] on input "text" at bounding box center [386, 141] width 372 height 28
paste input "K-&-B-Renovations"
type input "K-&-B-Renovations"
click at [610, 229] on label "Drag & Drop or Browse" at bounding box center [587, 242] width 74 height 44
click at [610, 220] on input "Drag & Drop or Browse" at bounding box center [587, 219] width 772 height 4
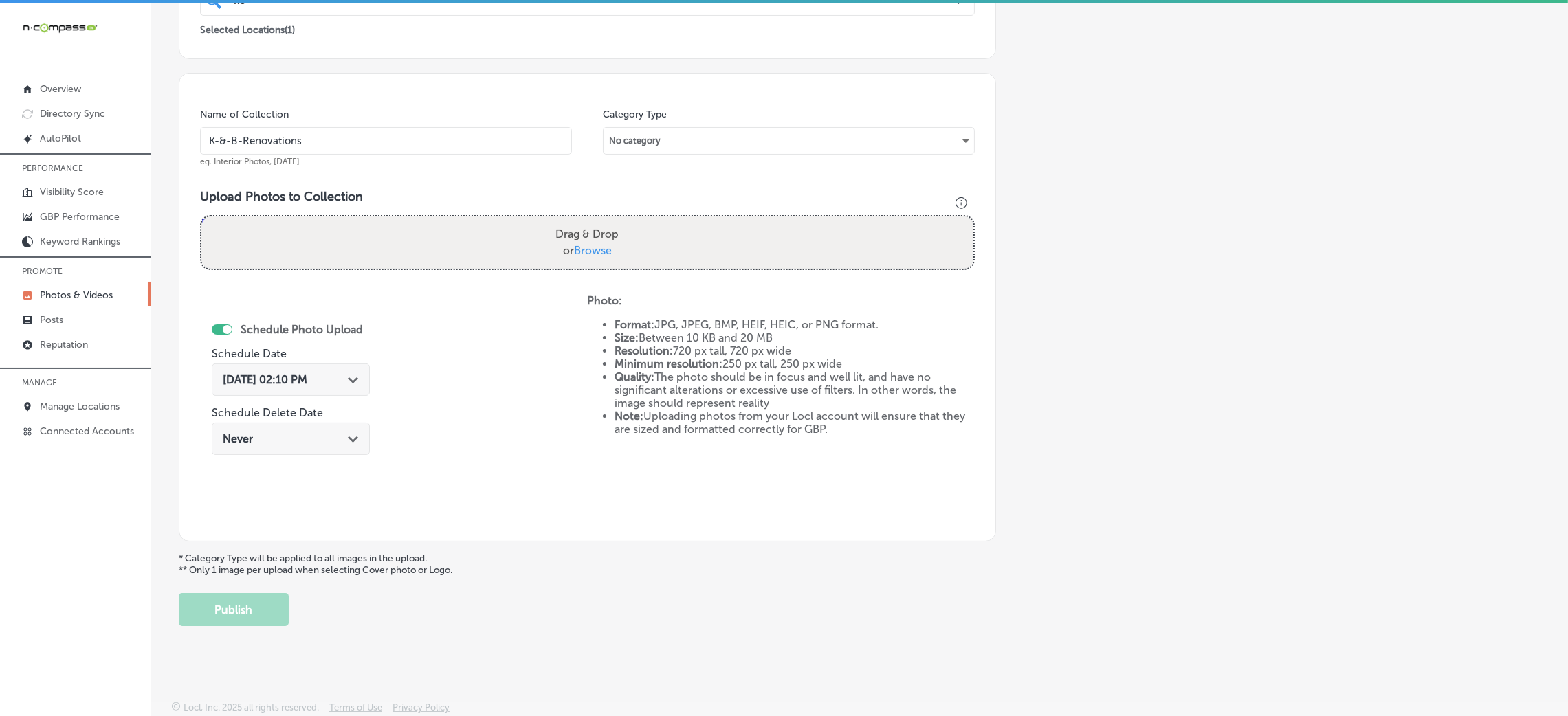
type input "C:\fakepath\K & B Renovations (14).jpg"
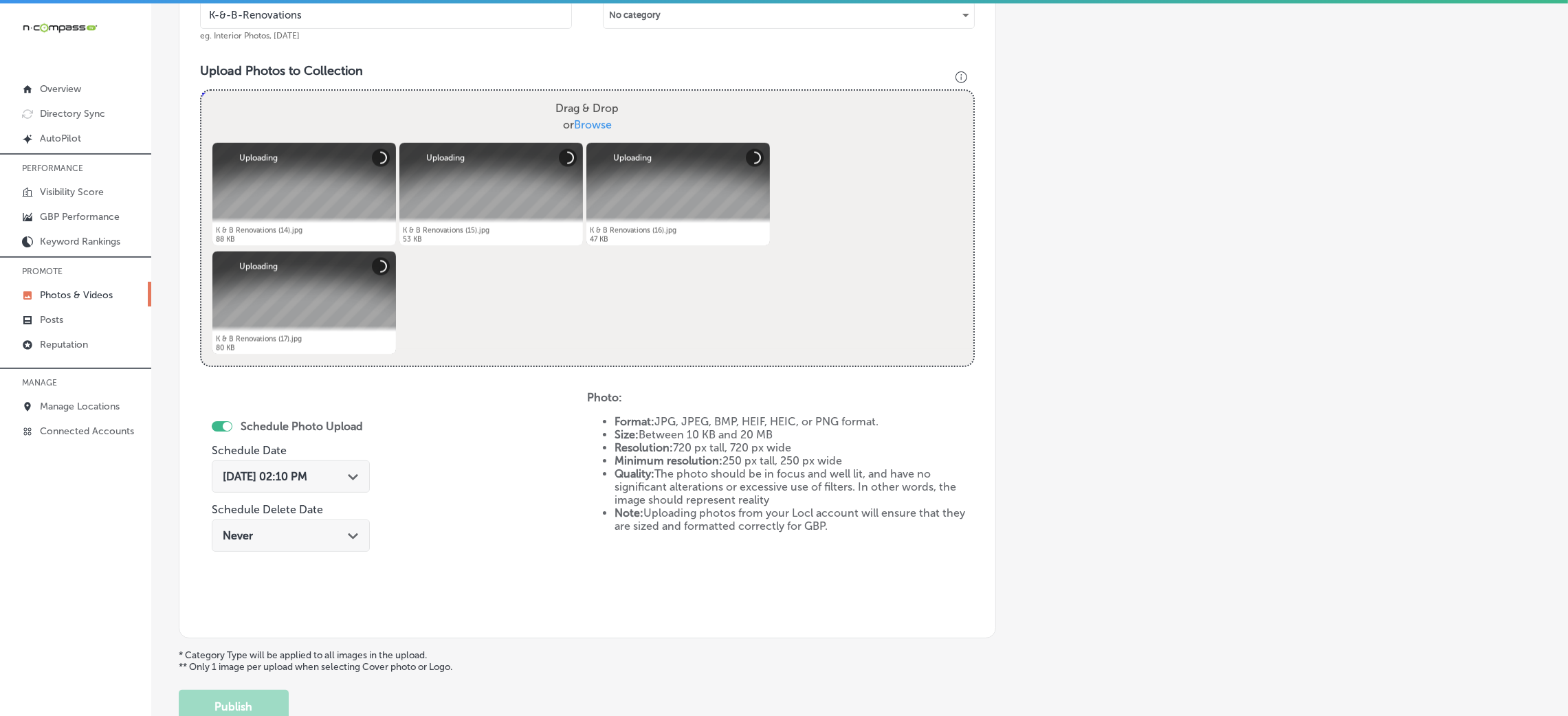
scroll to position [532, 0]
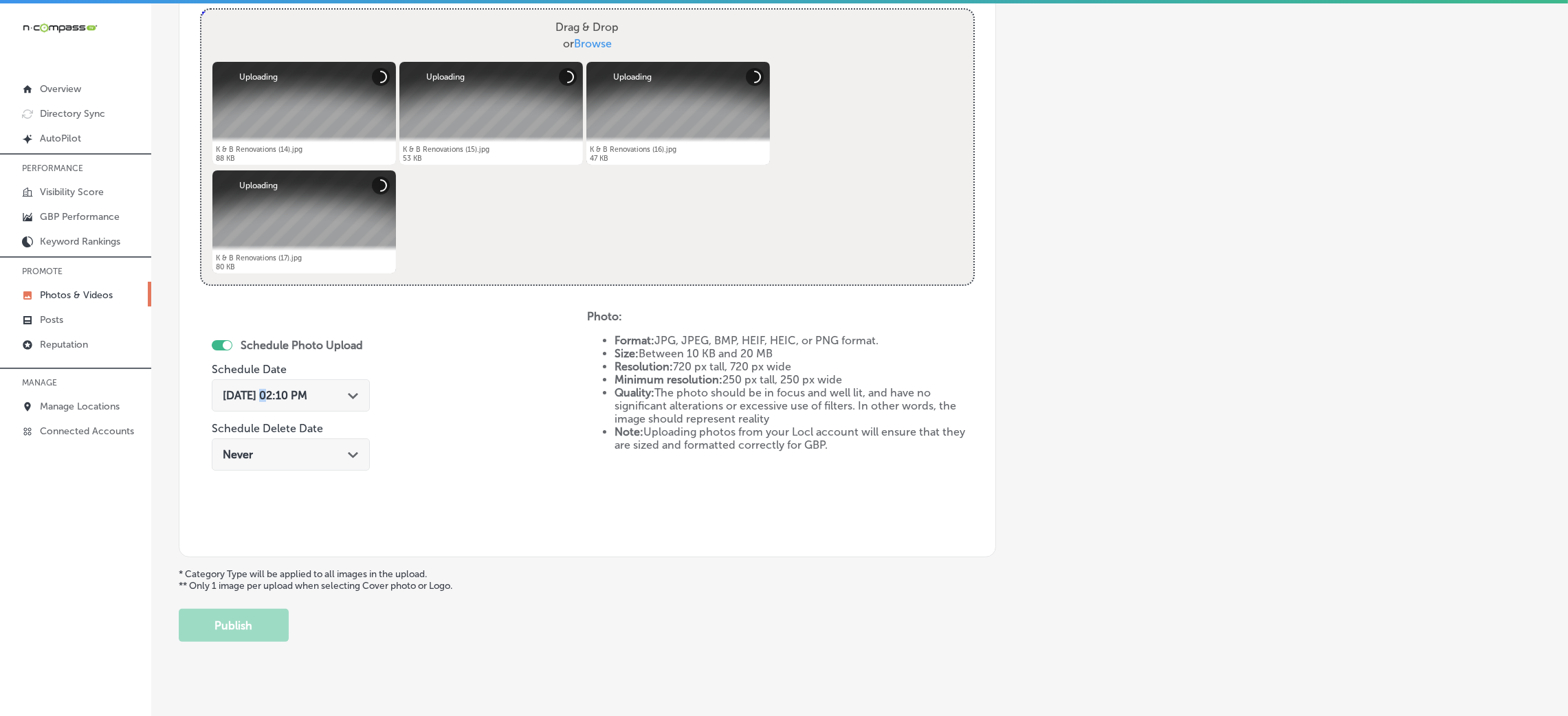
click at [261, 391] on span "[DATE] 02:10 PM" at bounding box center [265, 395] width 85 height 13
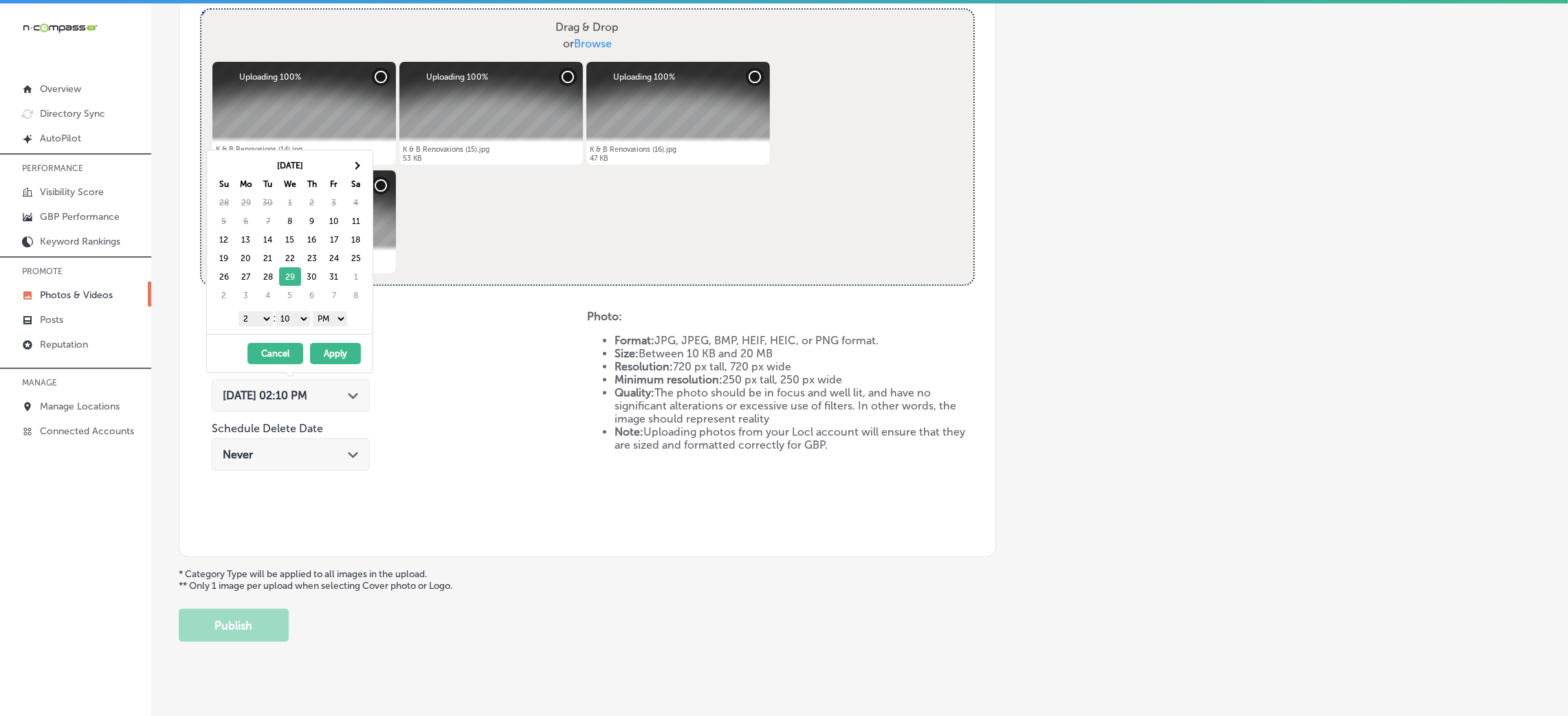
click at [331, 356] on button "Apply" at bounding box center [335, 354] width 51 height 21
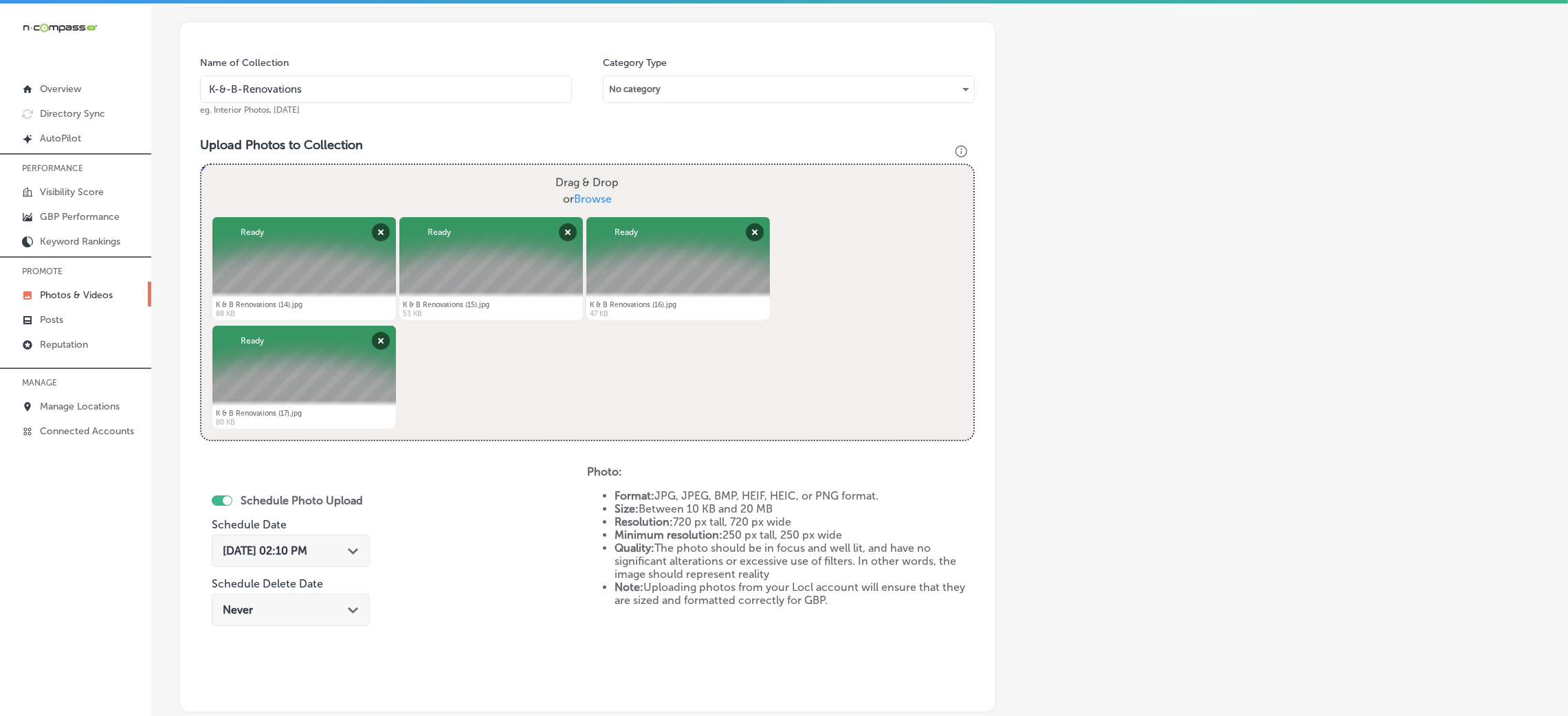
scroll to position [326, 0]
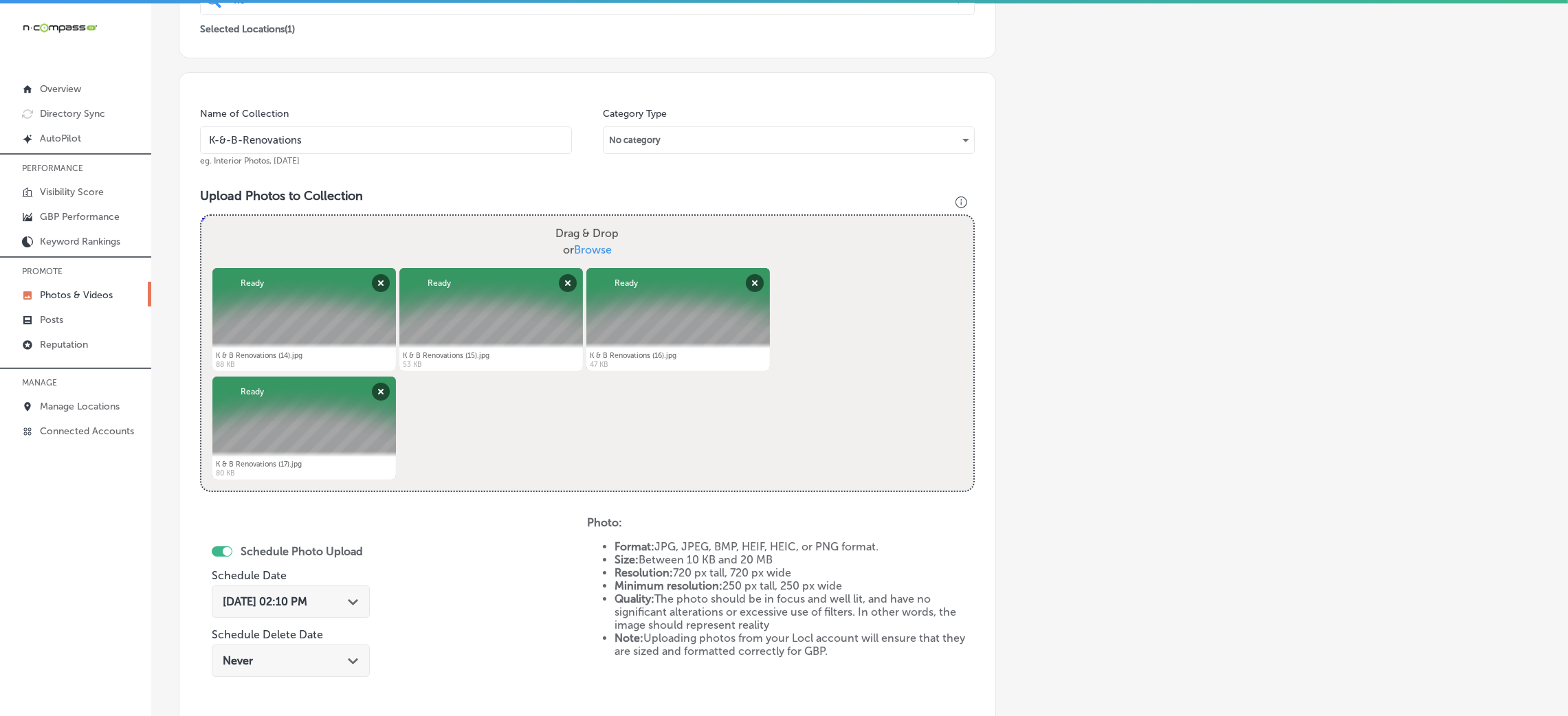
click at [319, 135] on input "K-&-B-Renovations" at bounding box center [386, 140] width 372 height 28
click at [320, 135] on input "K-&-B-Renovations" at bounding box center [386, 140] width 372 height 28
click at [381, 193] on h3 "Upload Photos to Collection" at bounding box center [587, 196] width 775 height 15
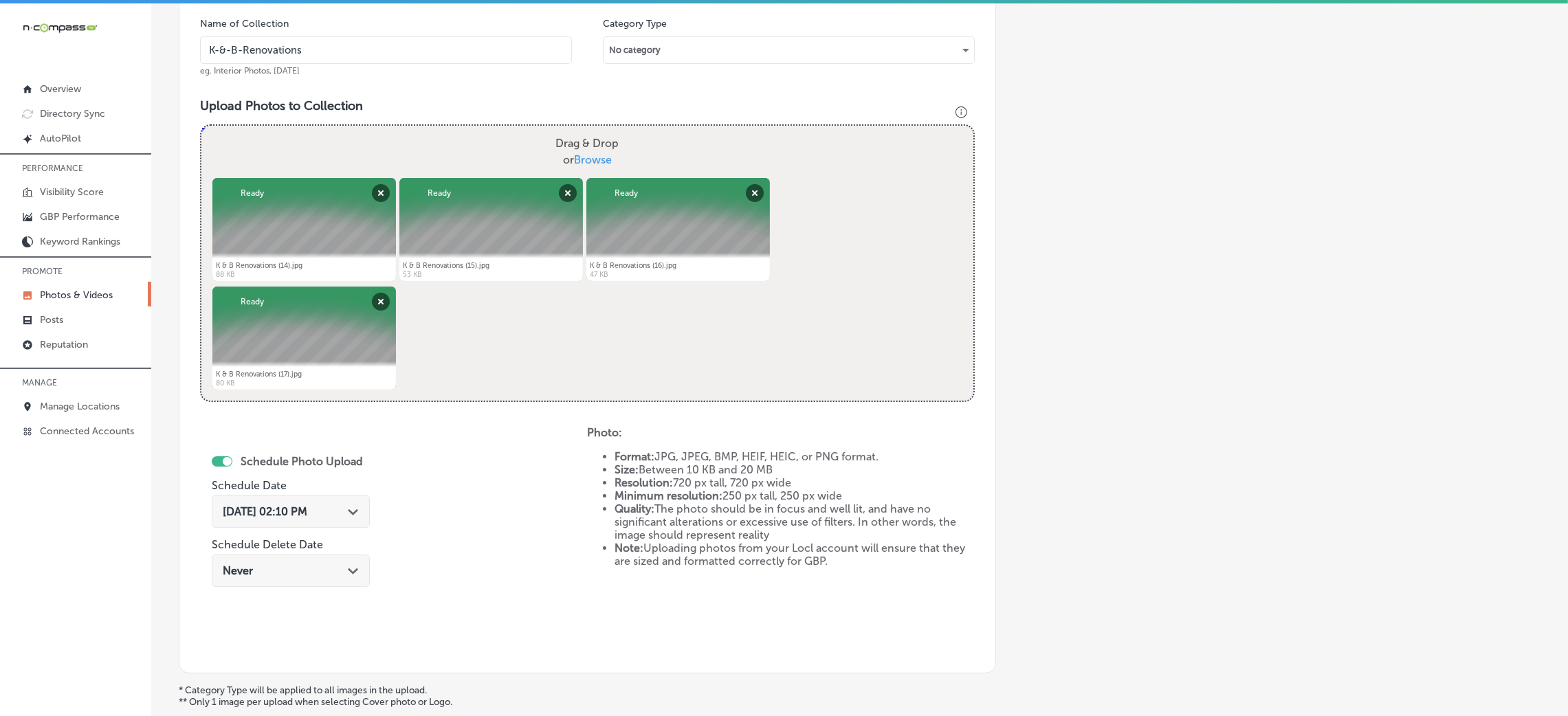
scroll to position [549, 0]
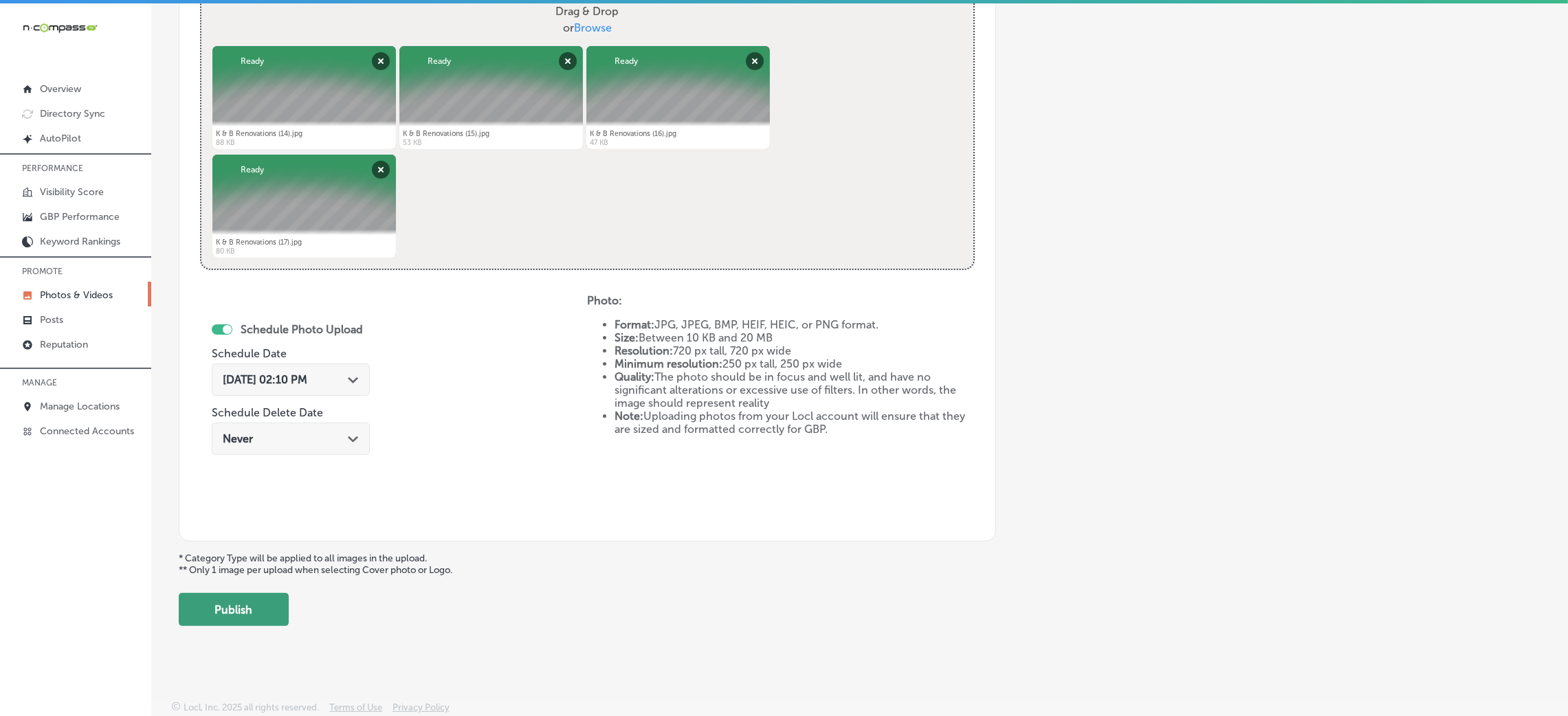
click at [251, 604] on button "Publish" at bounding box center [234, 609] width 110 height 33
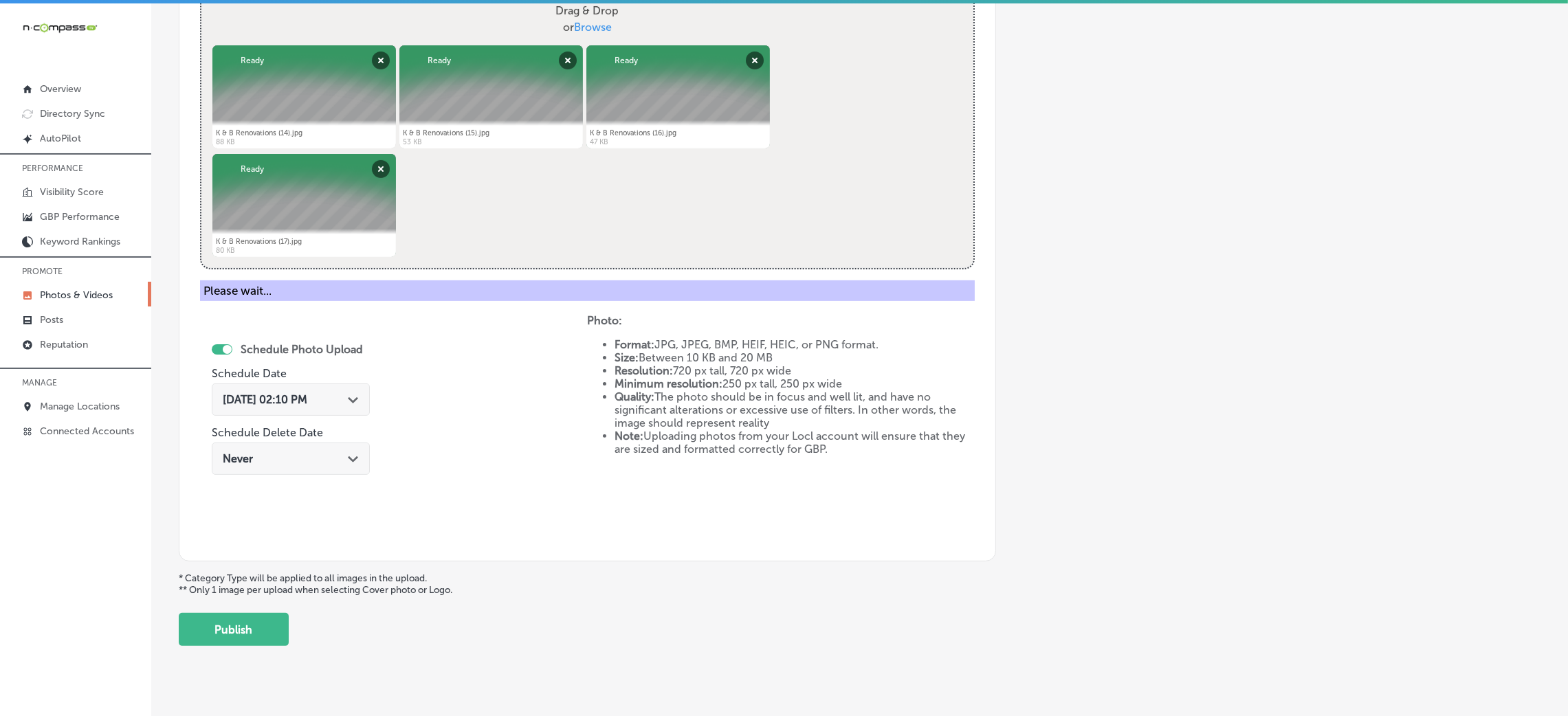
scroll to position [326, 0]
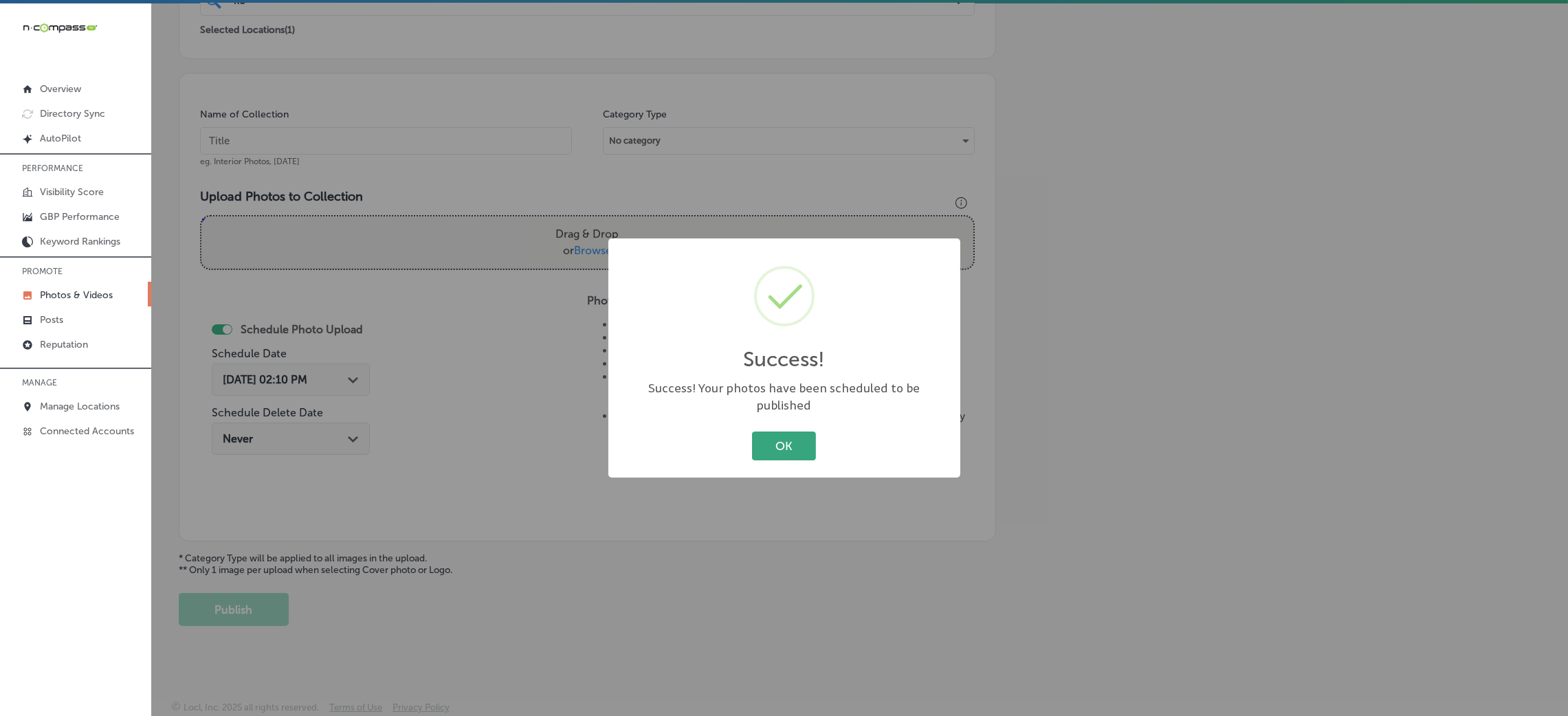
click at [790, 436] on button "OK" at bounding box center [784, 446] width 64 height 28
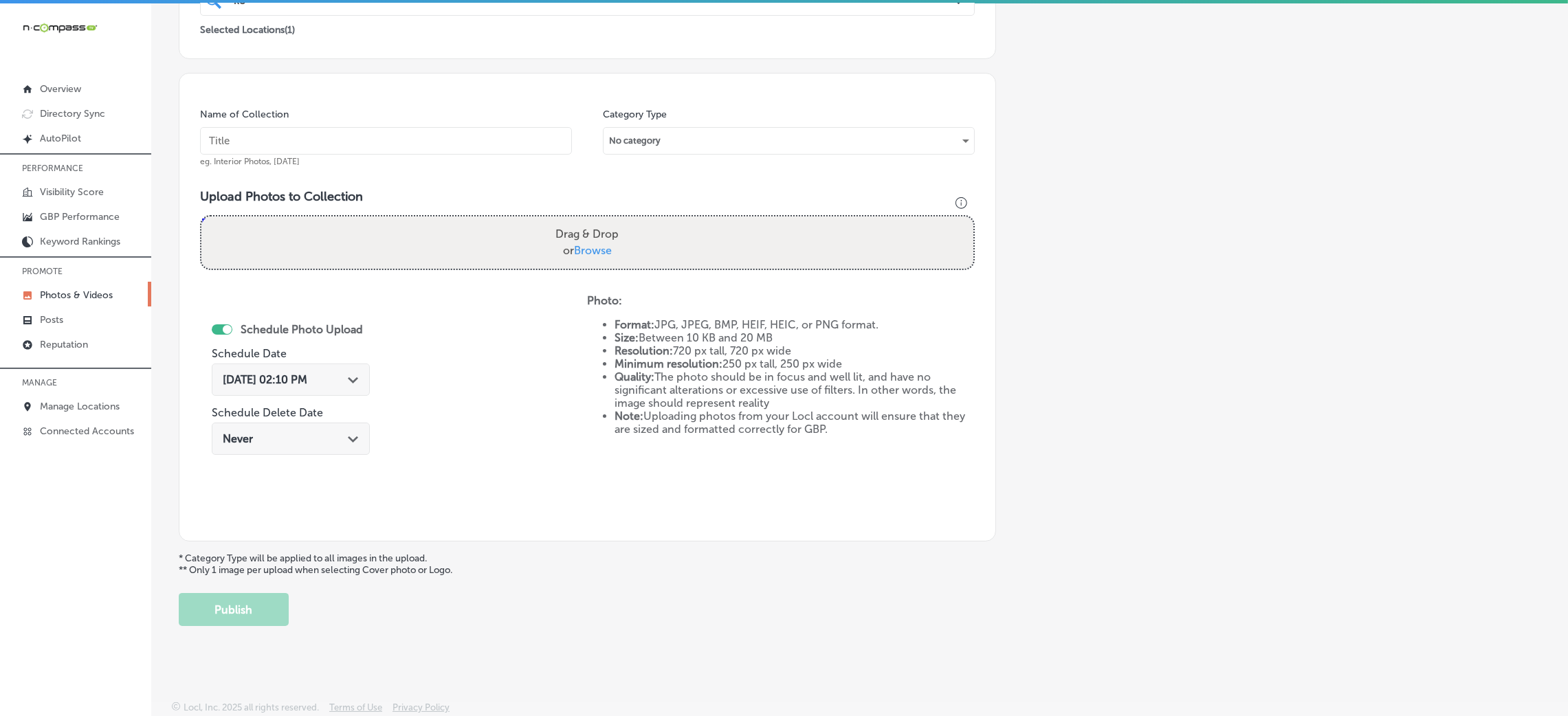
click at [443, 145] on input "text" at bounding box center [386, 141] width 372 height 28
paste input "K-&-B-Renovations"
type input "K-&-B-Renovations"
click at [570, 217] on div "Drag & Drop or Browse" at bounding box center [587, 243] width 772 height 52
click at [201, 217] on input "Drag & Drop or Browse" at bounding box center [587, 219] width 772 height 4
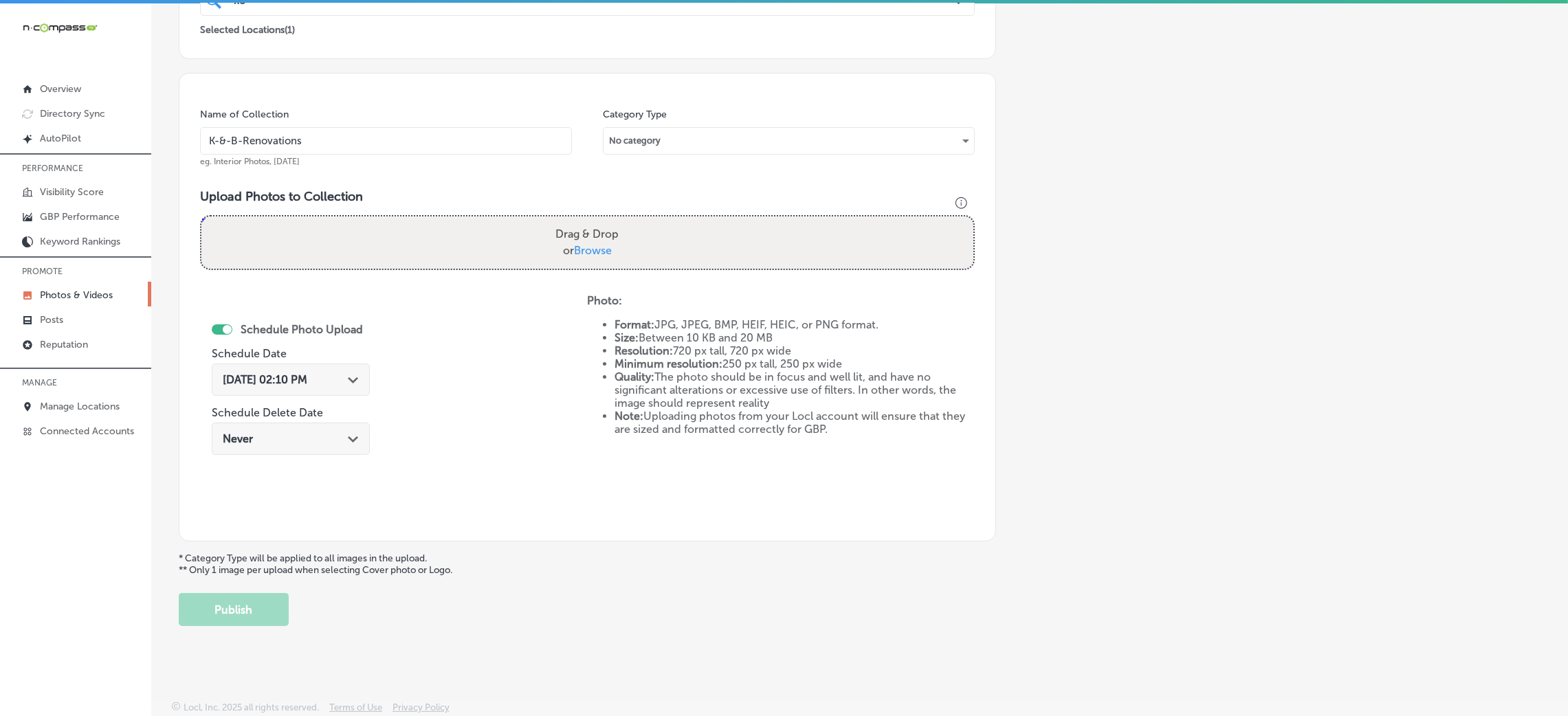
type input "C:\fakepath\K & B Renovations (18).jpg"
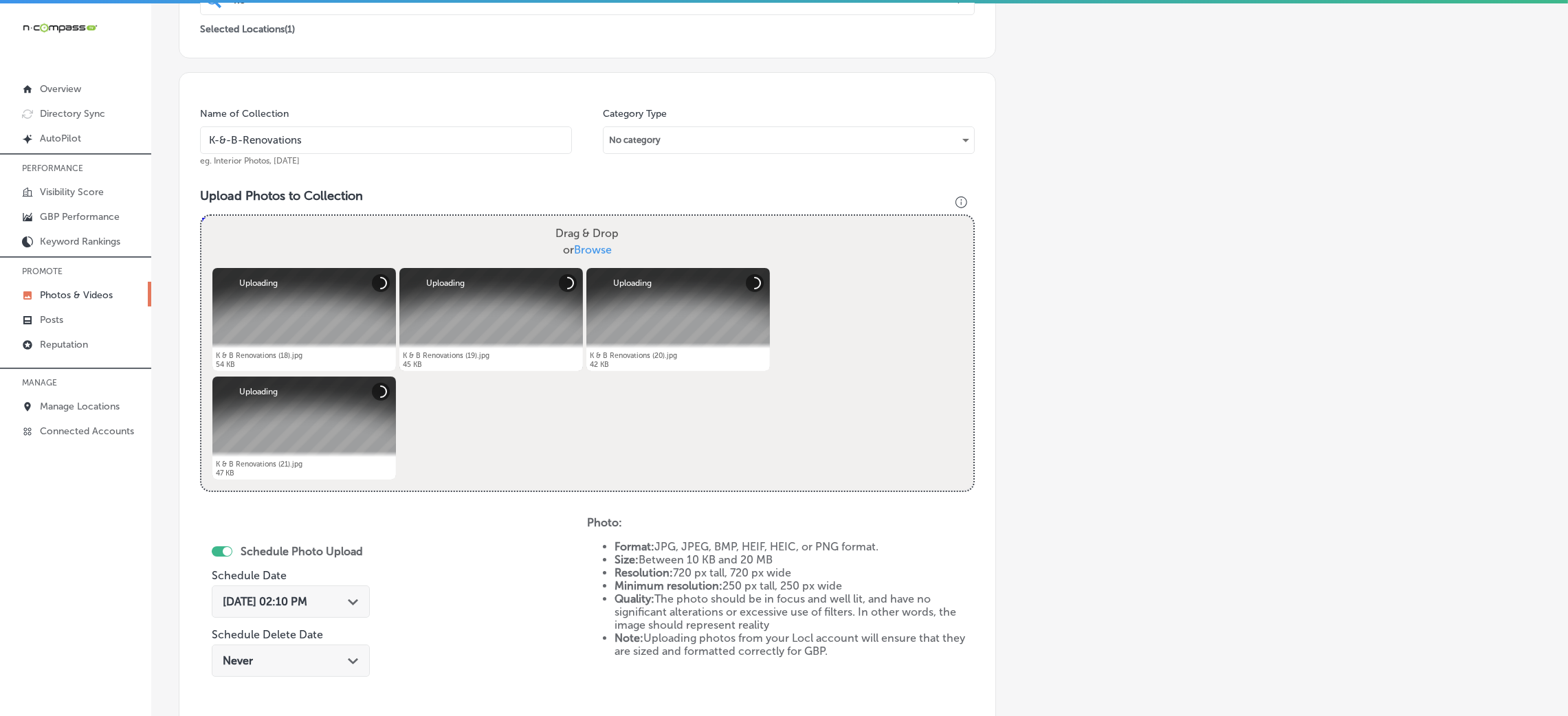
click at [269, 598] on span "[DATE] 02:10 PM" at bounding box center [265, 602] width 85 height 13
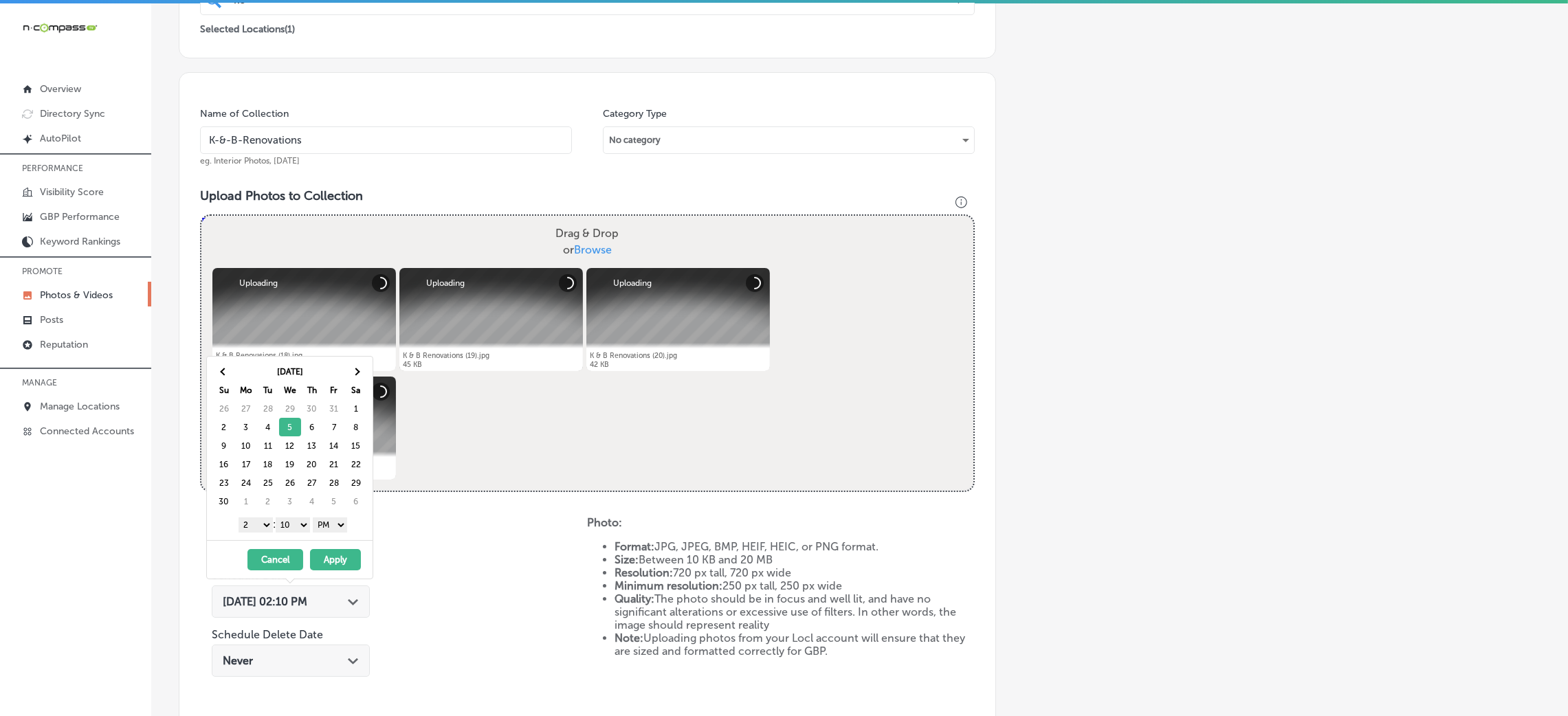
click at [298, 521] on select "00 10 20 30 40 50" at bounding box center [292, 525] width 35 height 15
click at [255, 523] on select "1 2 3 4 5 6 7 8 9 10 11 12" at bounding box center [256, 525] width 35 height 15
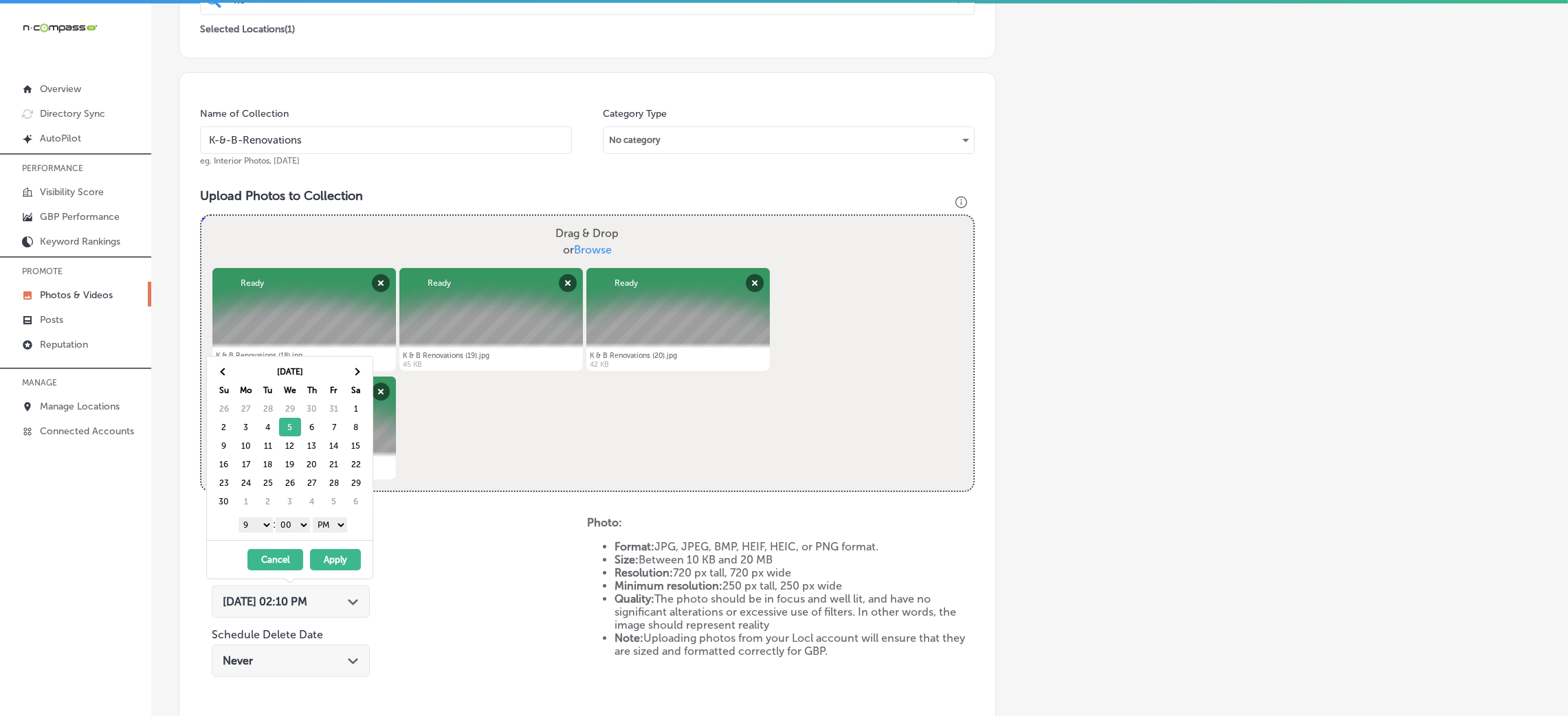
click at [329, 555] on button "Apply" at bounding box center [335, 560] width 51 height 21
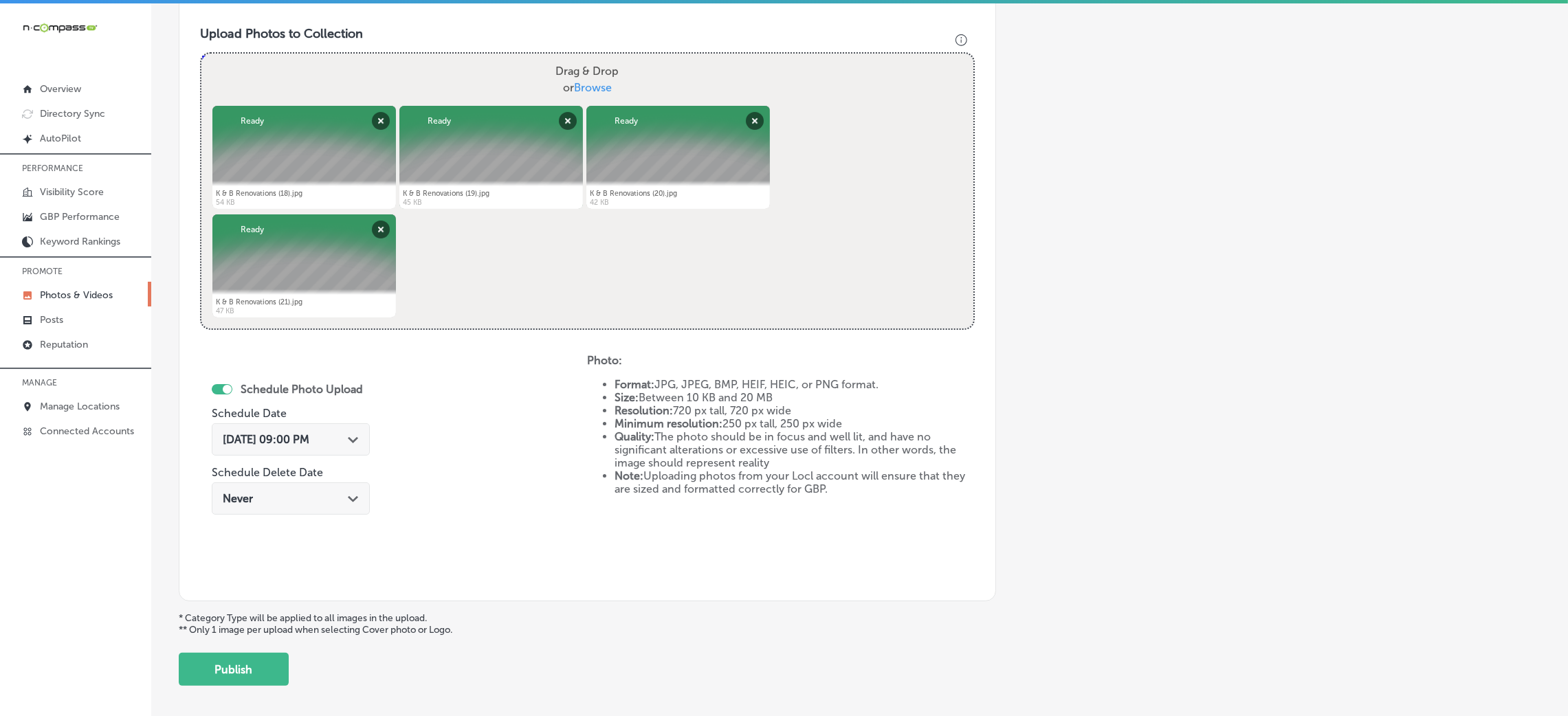
scroll to position [549, 0]
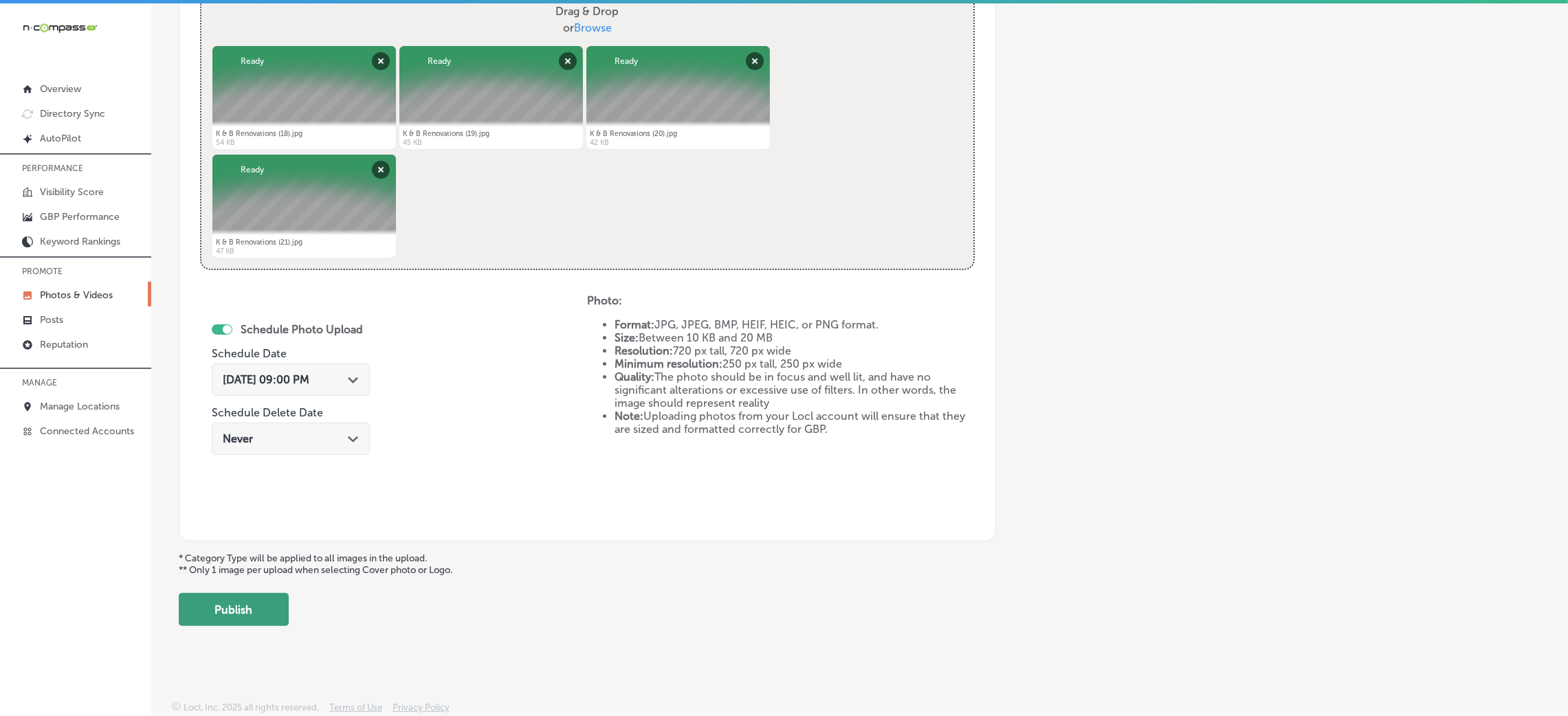
click at [259, 598] on button "Publish" at bounding box center [234, 609] width 110 height 33
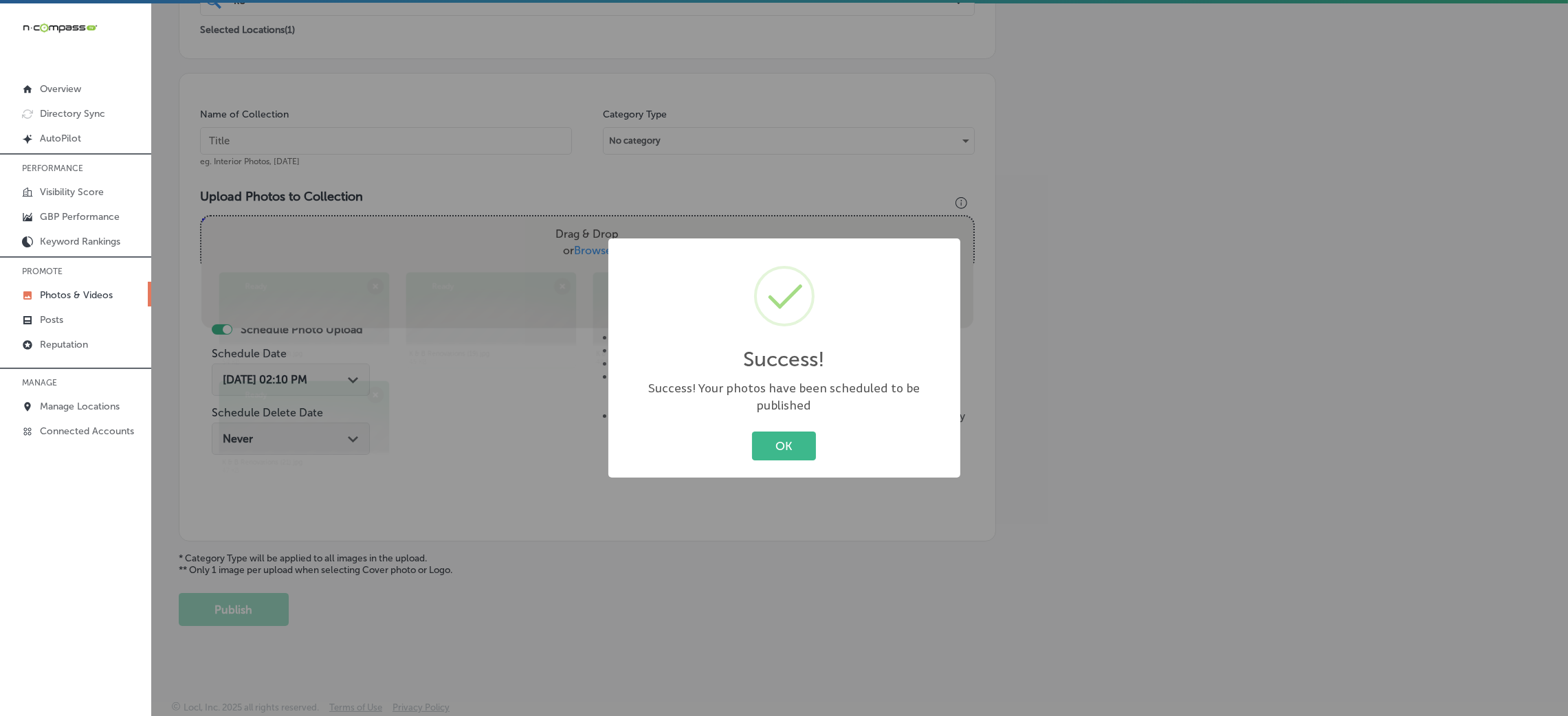
scroll to position [326, 0]
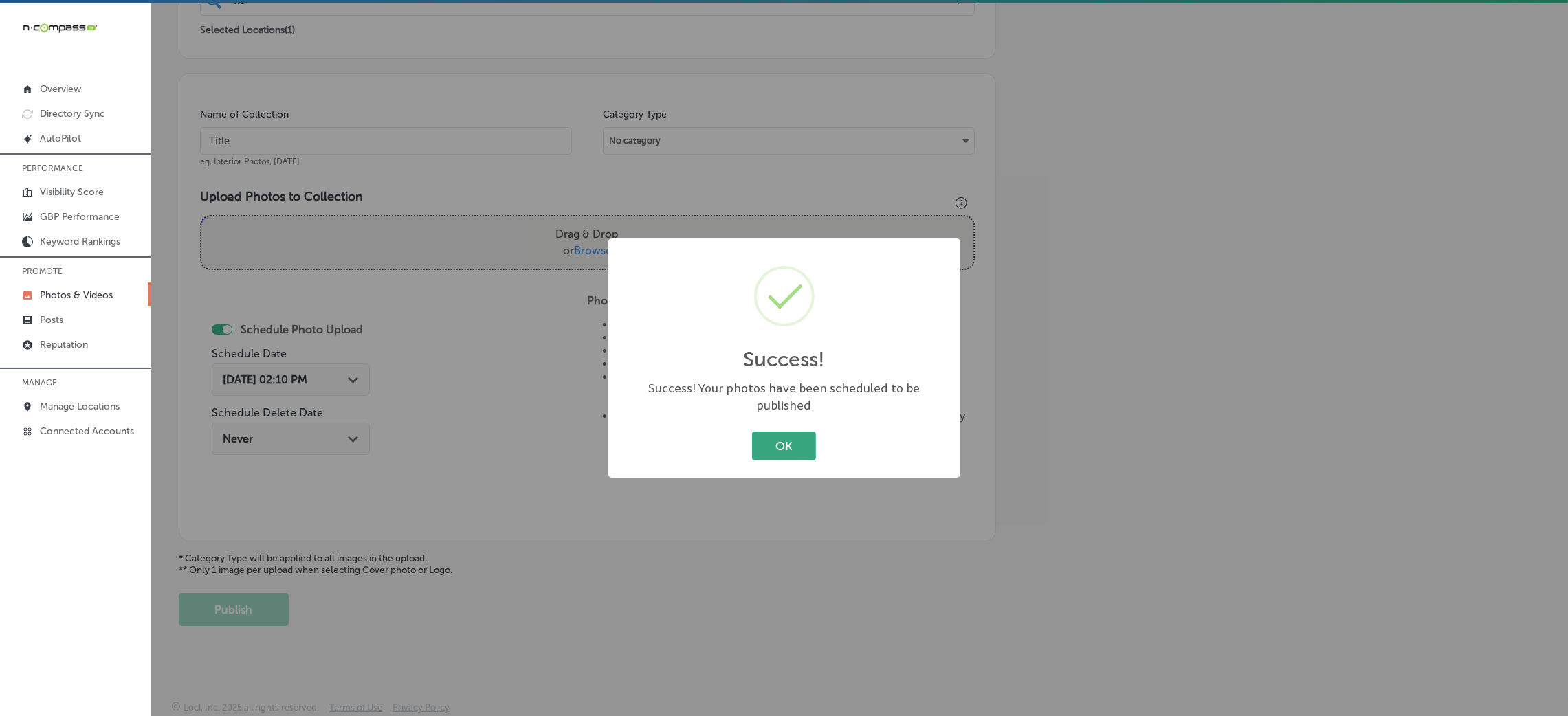
click at [773, 431] on button "OK" at bounding box center [784, 446] width 64 height 28
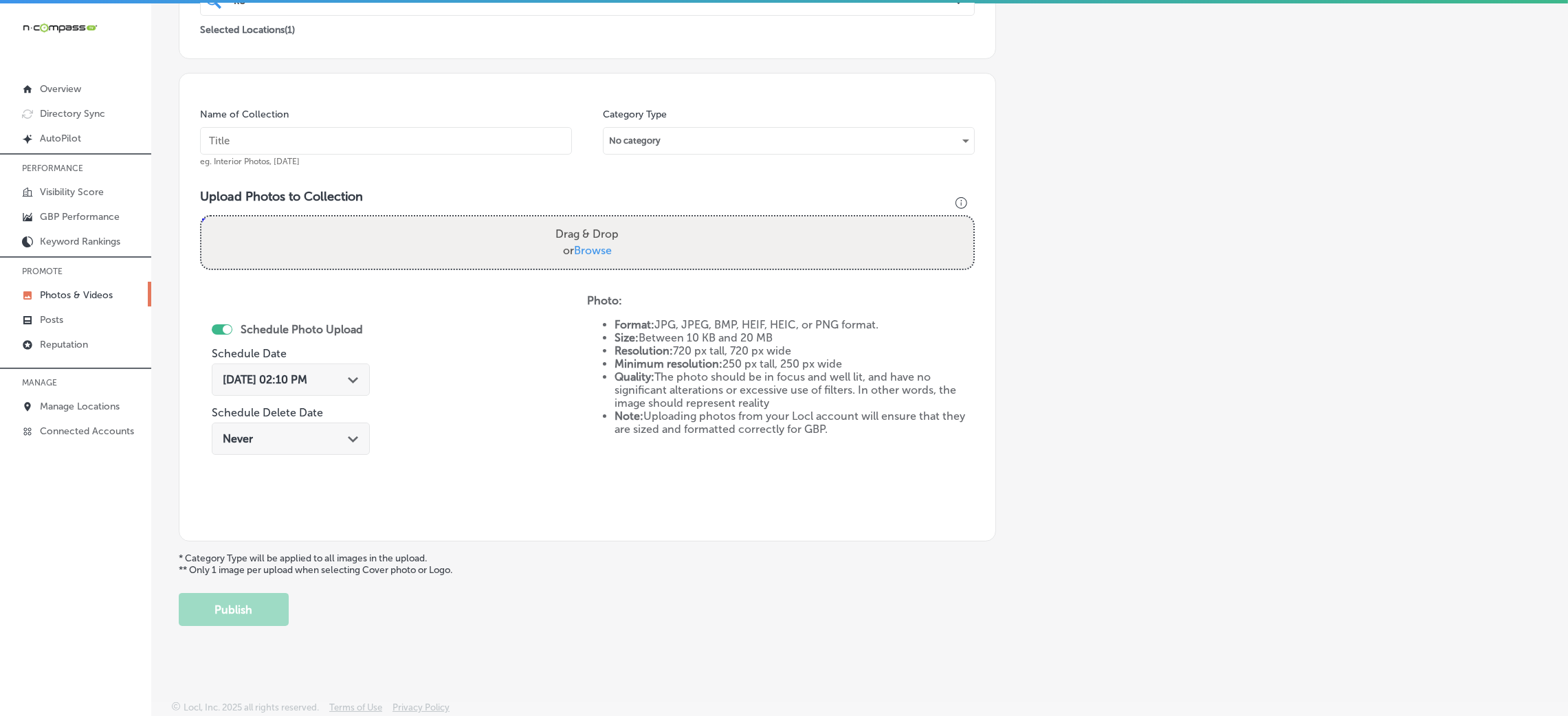
click at [517, 157] on div "Name of Collection eg. Interior Photos, March 2020" at bounding box center [386, 138] width 372 height 59
click at [514, 143] on input "text" at bounding box center [386, 141] width 372 height 28
paste input "K-&-B-Renovations"
type input "K-&-B-Renovations"
click at [571, 227] on label "Drag & Drop or Browse" at bounding box center [587, 242] width 74 height 44
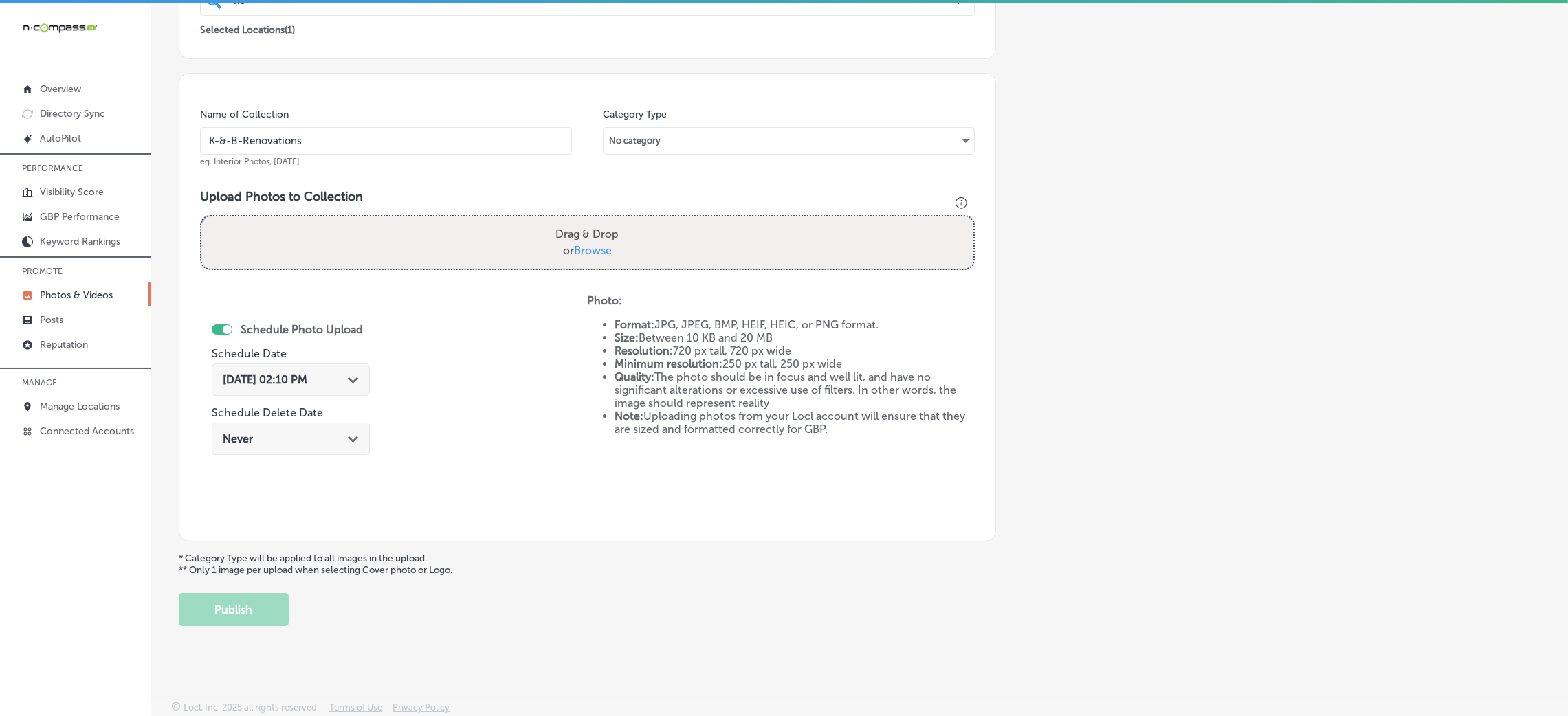
click at [571, 220] on input "Drag & Drop or Browse" at bounding box center [587, 219] width 772 height 4
type input "C:\fakepath\K & B Renovations (22).jpg"
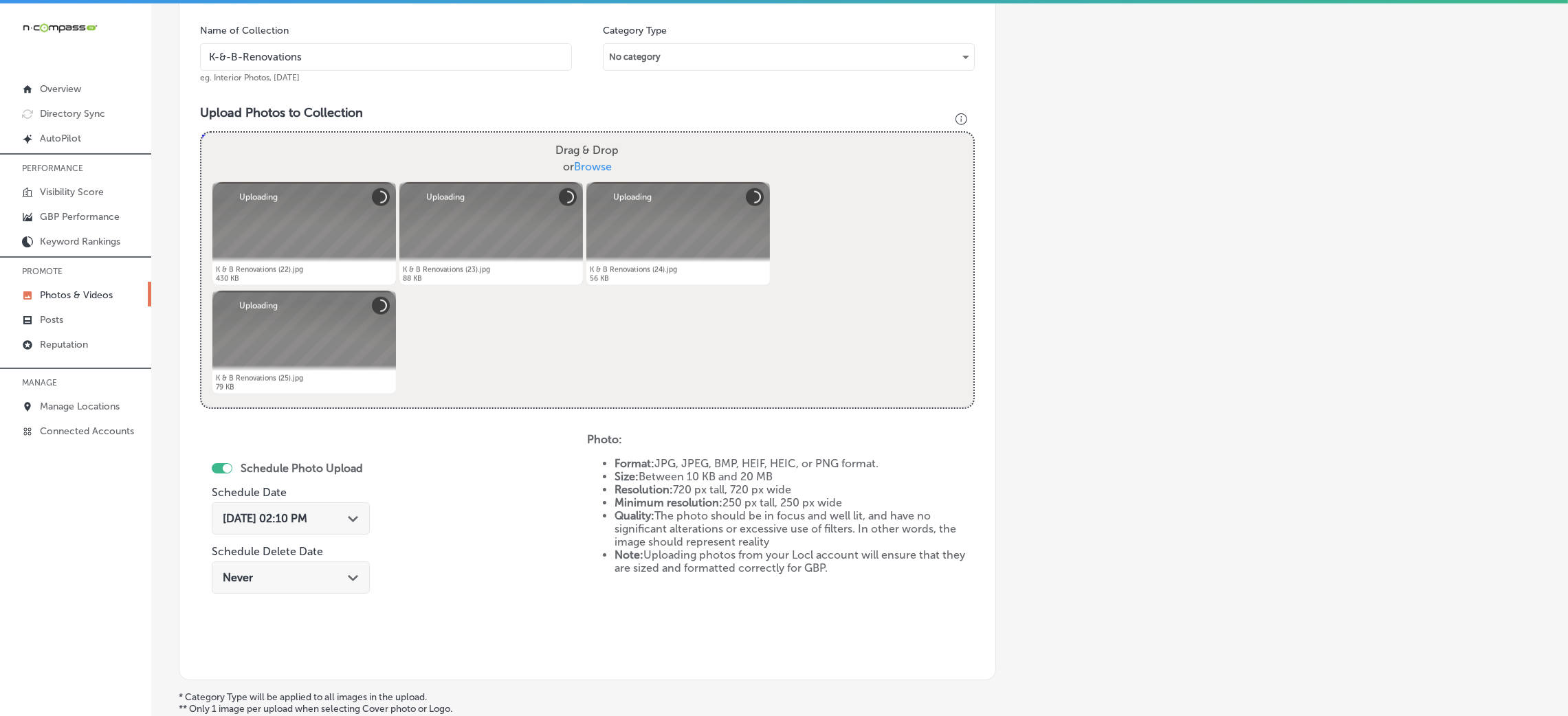
scroll to position [429, 0]
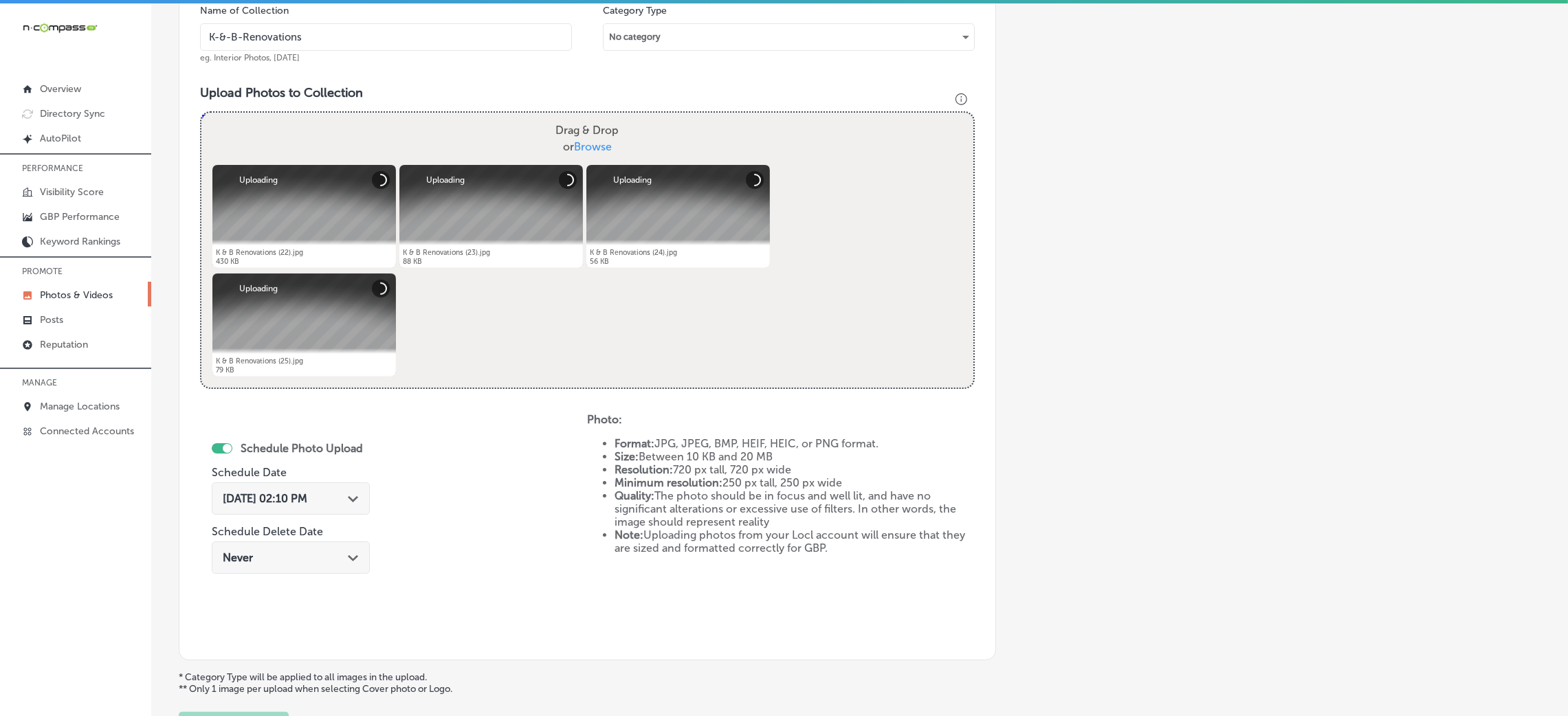
click at [296, 476] on div "Schedule Photo Upload Schedule Date Oct 8, 2025 02:10 PM Path Created with Sket…" at bounding box center [291, 509] width 158 height 149
click at [302, 497] on span "[DATE] 02:10 PM" at bounding box center [265, 499] width 85 height 13
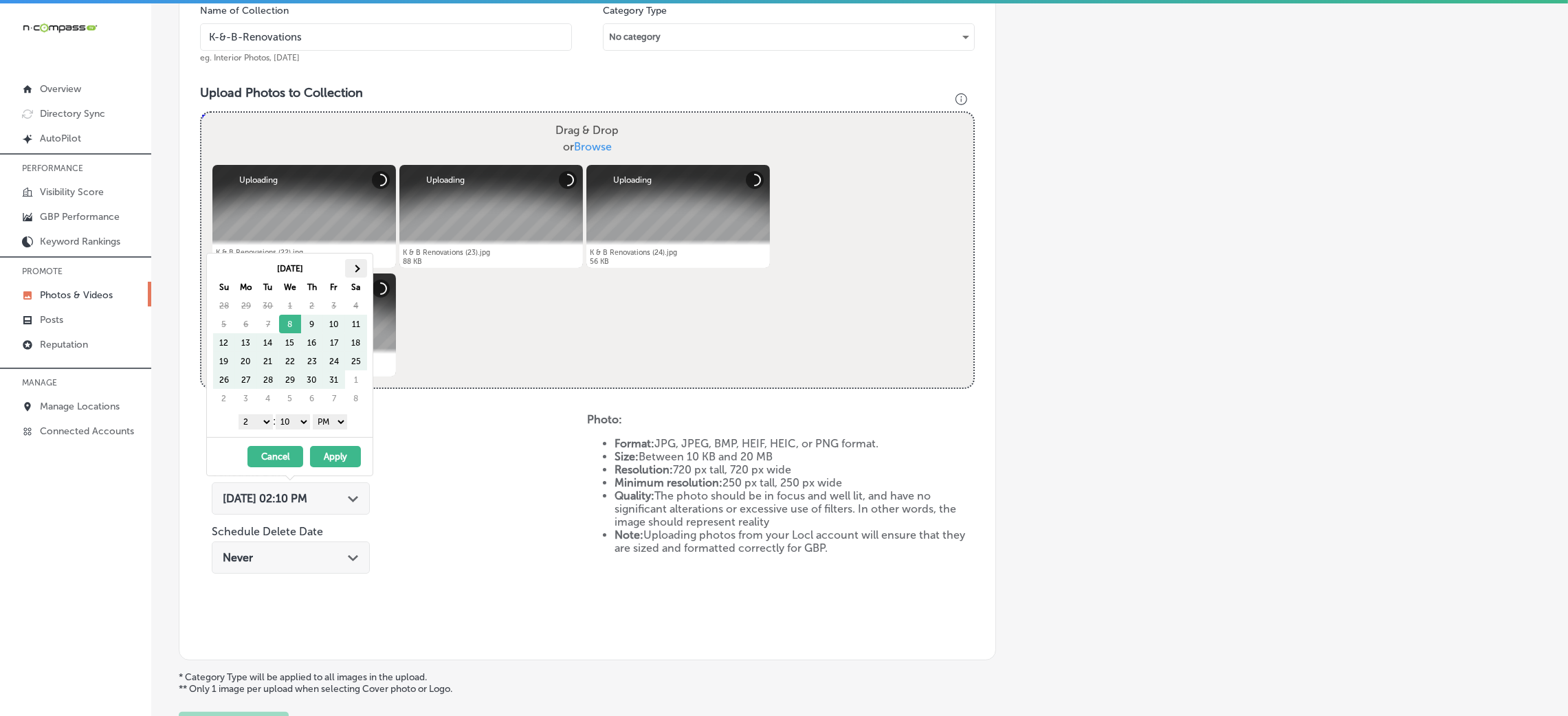
click at [361, 275] on th at bounding box center [356, 268] width 22 height 18
click at [297, 424] on select "00 10 20 30 40 50" at bounding box center [292, 422] width 35 height 15
drag, startPoint x: 246, startPoint y: 422, endPoint x: 249, endPoint y: 459, distance: 37.1
click at [246, 422] on select "1 2 3 4 5 6 7 8 9 10 11 12" at bounding box center [256, 422] width 35 height 15
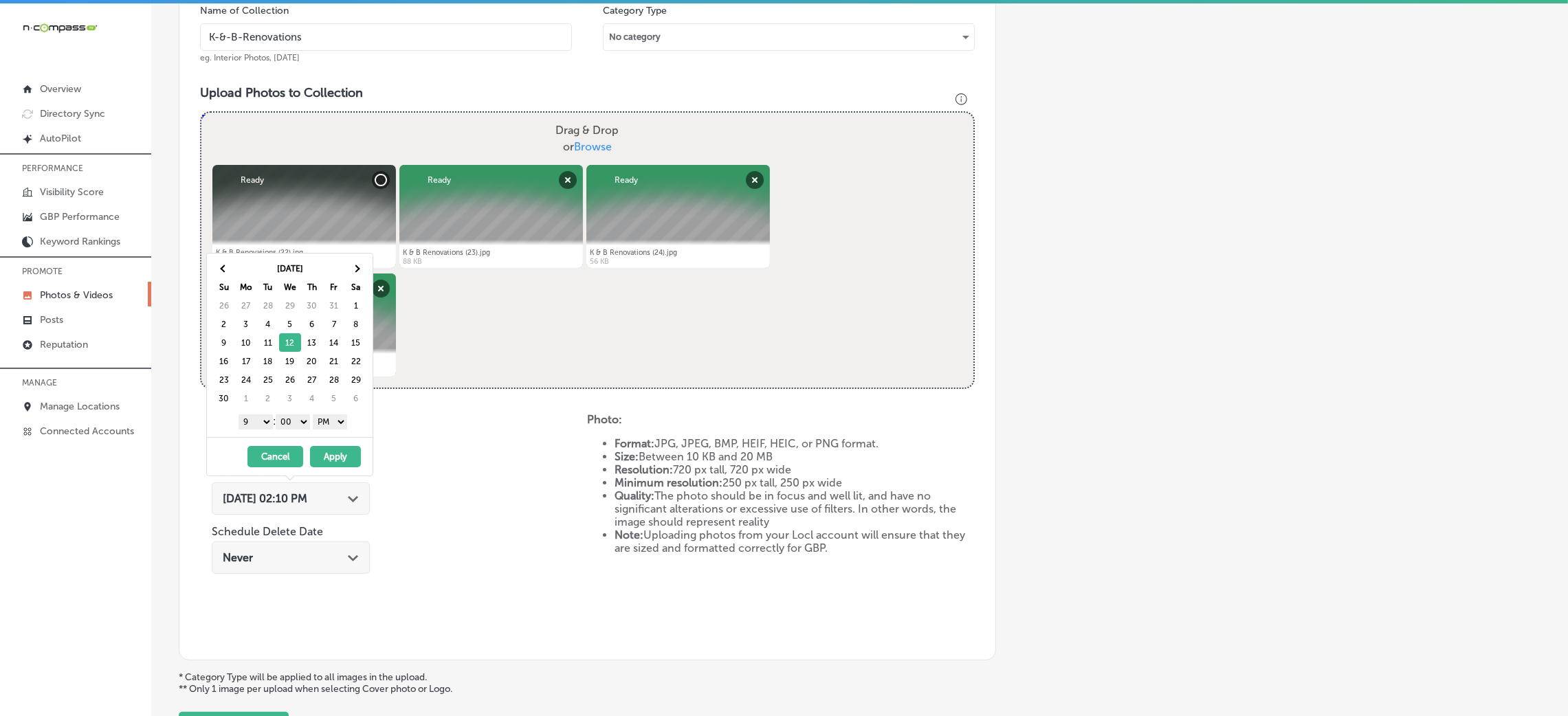
click at [344, 458] on button "Apply" at bounding box center [335, 457] width 51 height 21
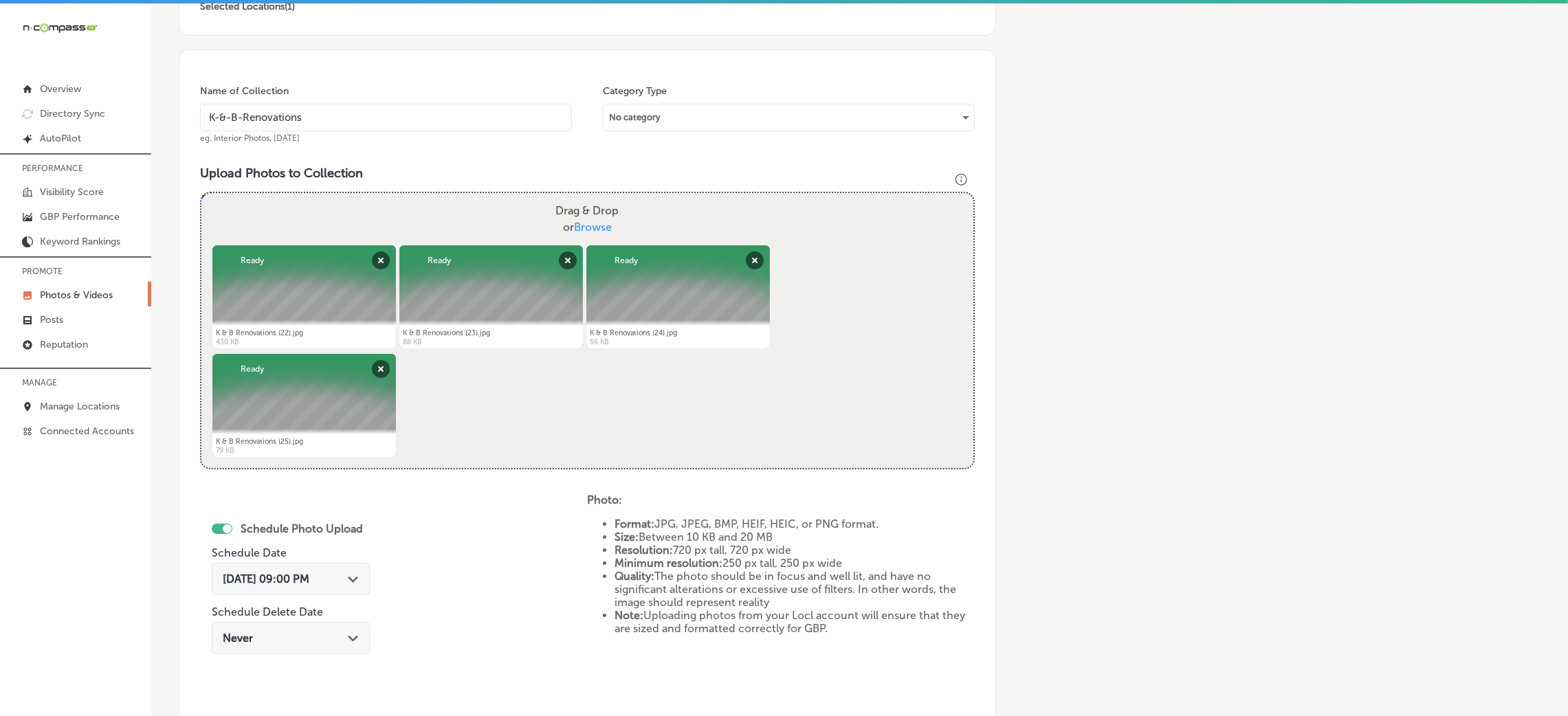
scroll to position [326, 0]
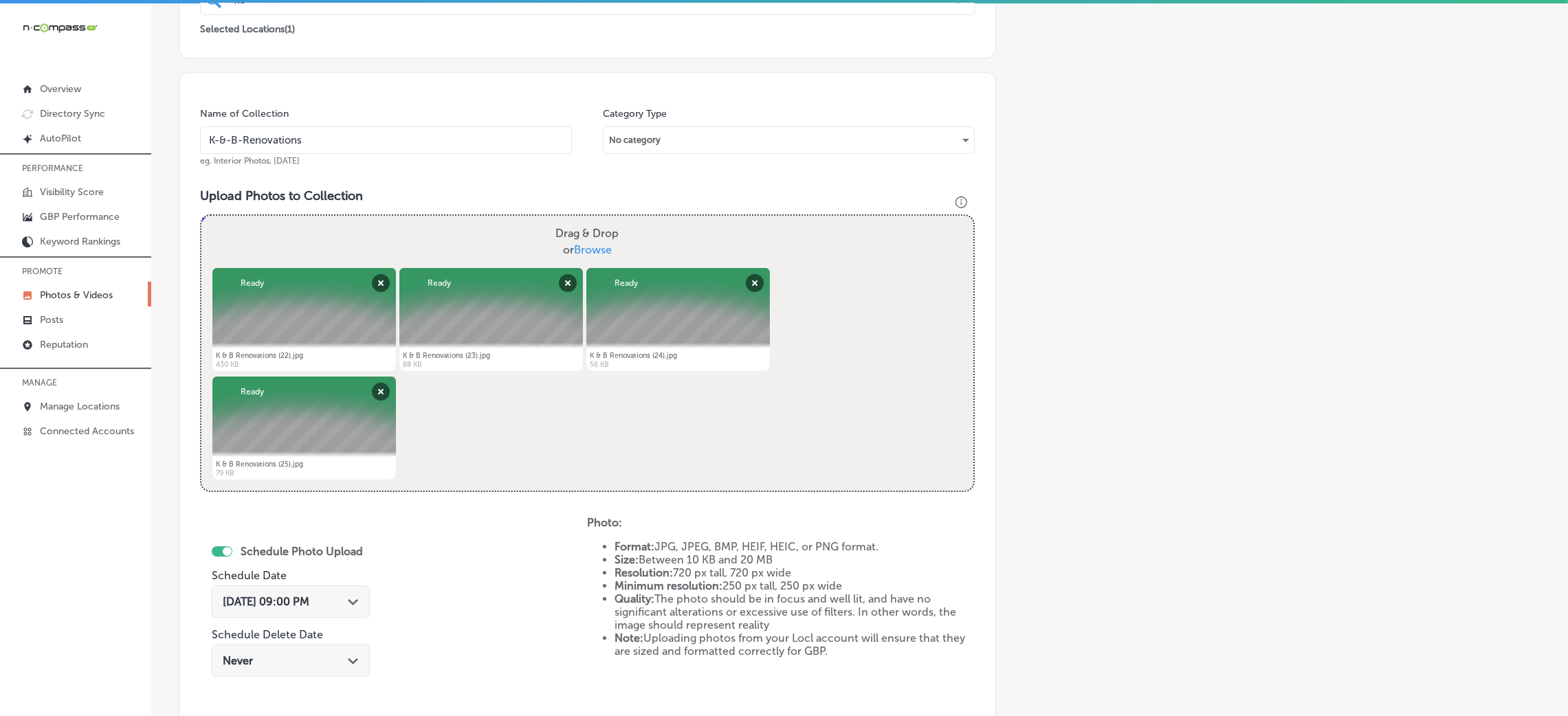
click at [346, 148] on input "K-&-B-Renovations" at bounding box center [386, 140] width 372 height 28
click at [459, 184] on div "Name of Collection K-&-B-Renovations eg. Interior Photos, March 2020 Category T…" at bounding box center [587, 417] width 817 height 691
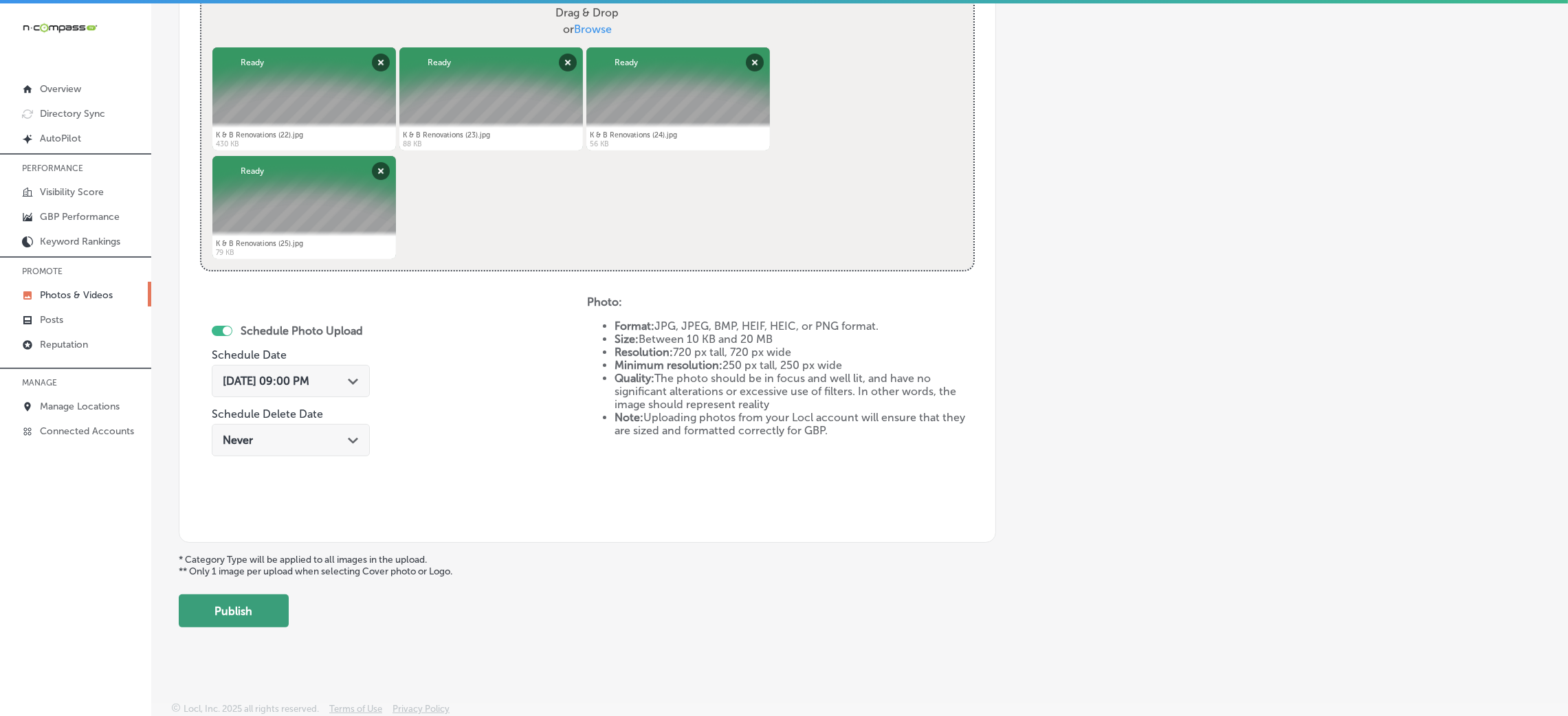
scroll to position [549, 0]
click at [254, 620] on button "Publish" at bounding box center [234, 609] width 110 height 33
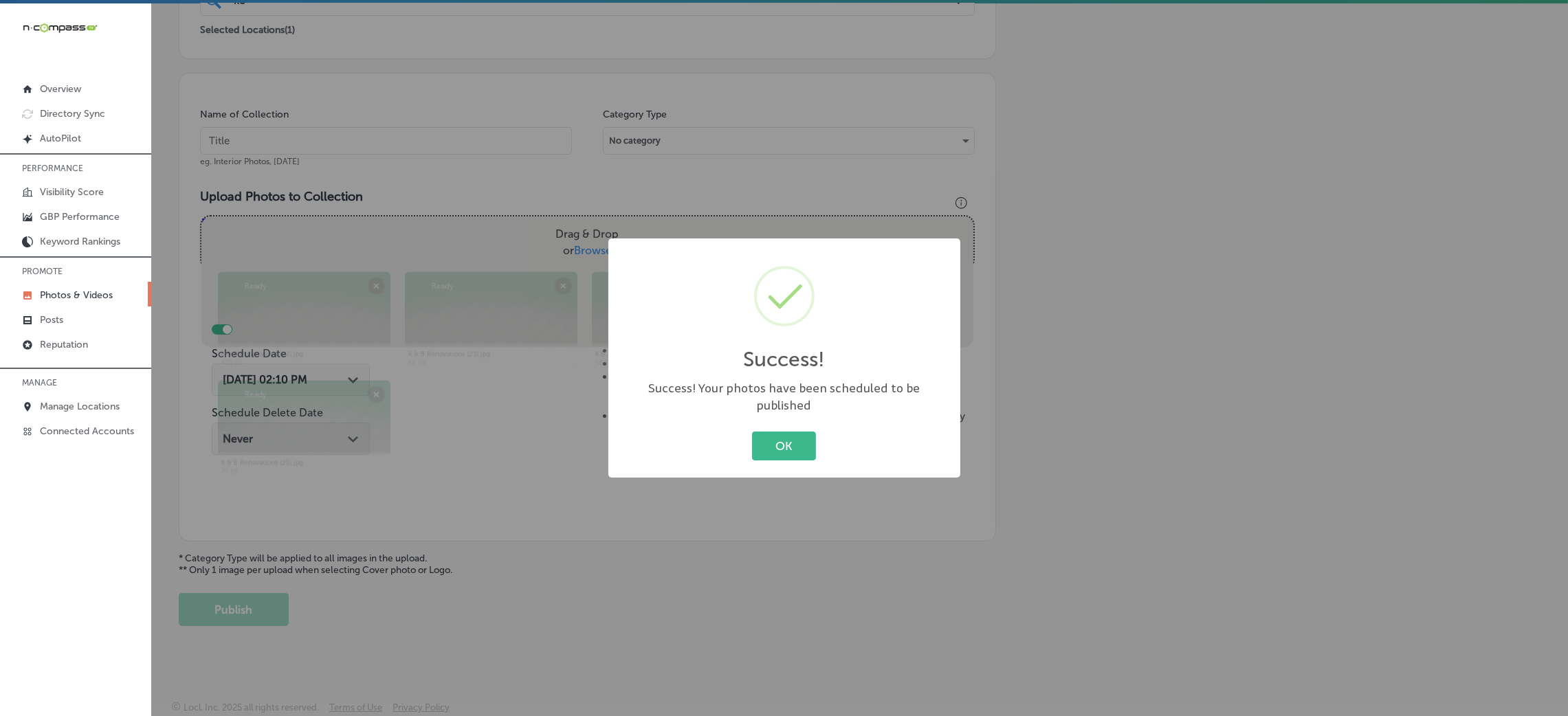
scroll to position [326, 0]
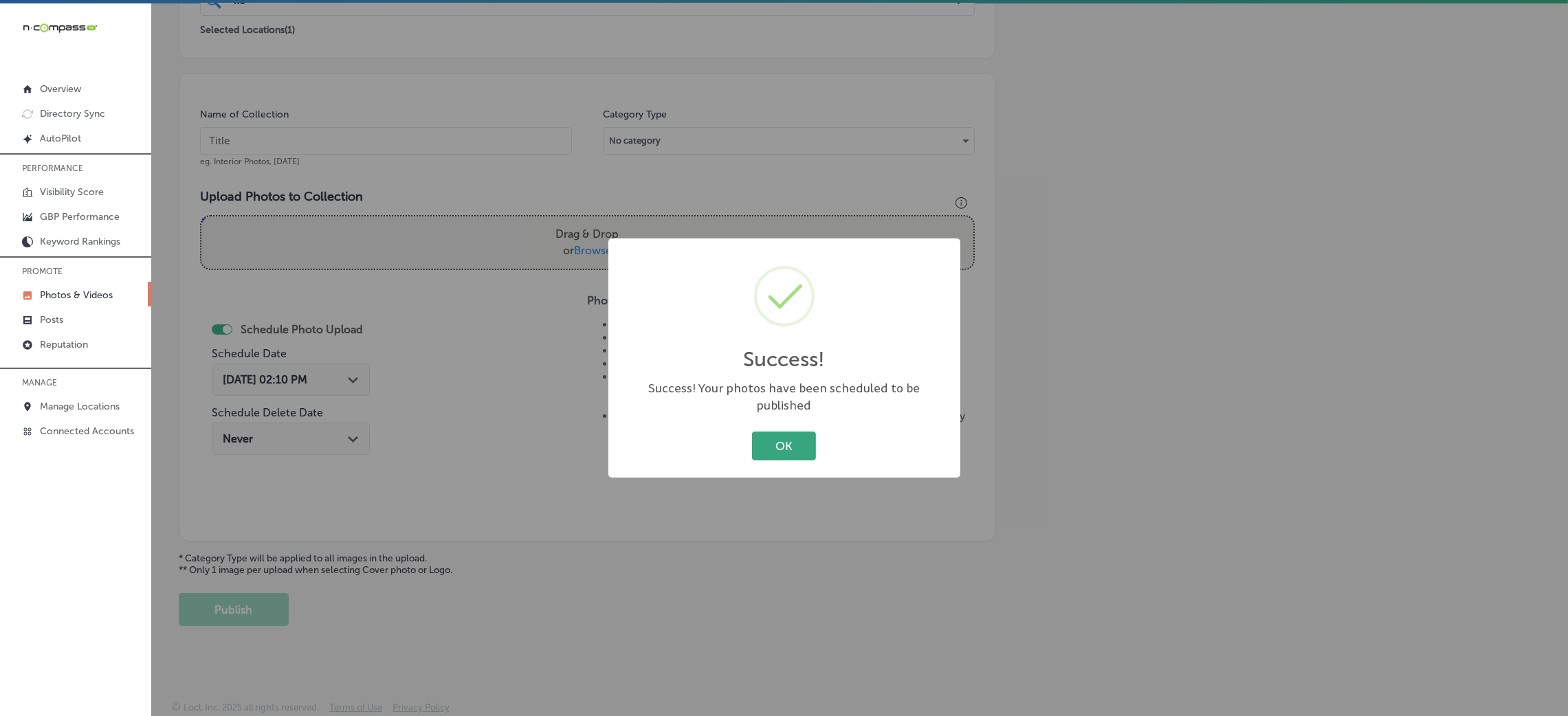
click at [778, 432] on button "OK" at bounding box center [784, 446] width 64 height 28
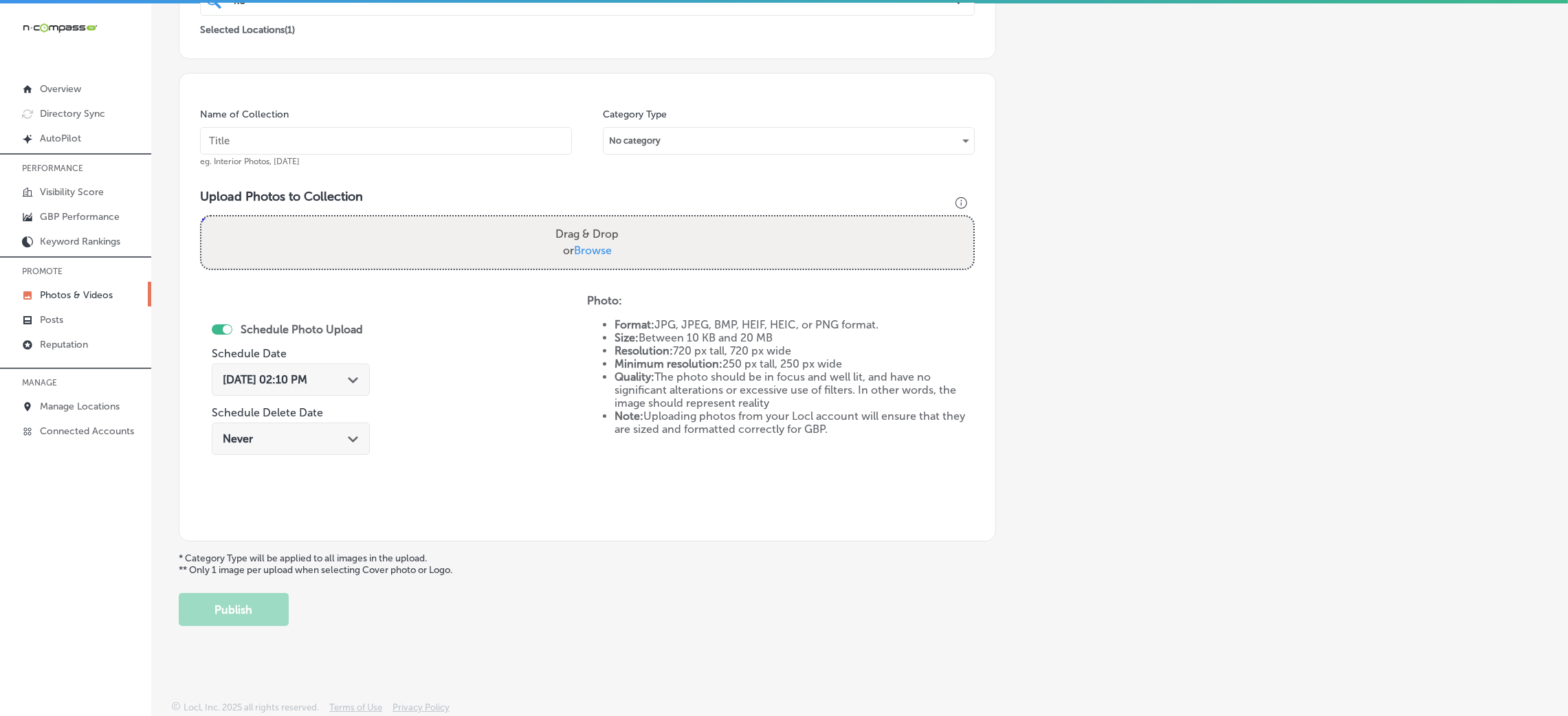
click at [376, 142] on input "text" at bounding box center [386, 141] width 372 height 28
paste input "K-&-B-Renovations"
type input "K-&-B-Renovations"
click at [599, 251] on span "Browse" at bounding box center [593, 251] width 38 height 13
click at [599, 220] on input "Drag & Drop or Browse" at bounding box center [587, 219] width 772 height 4
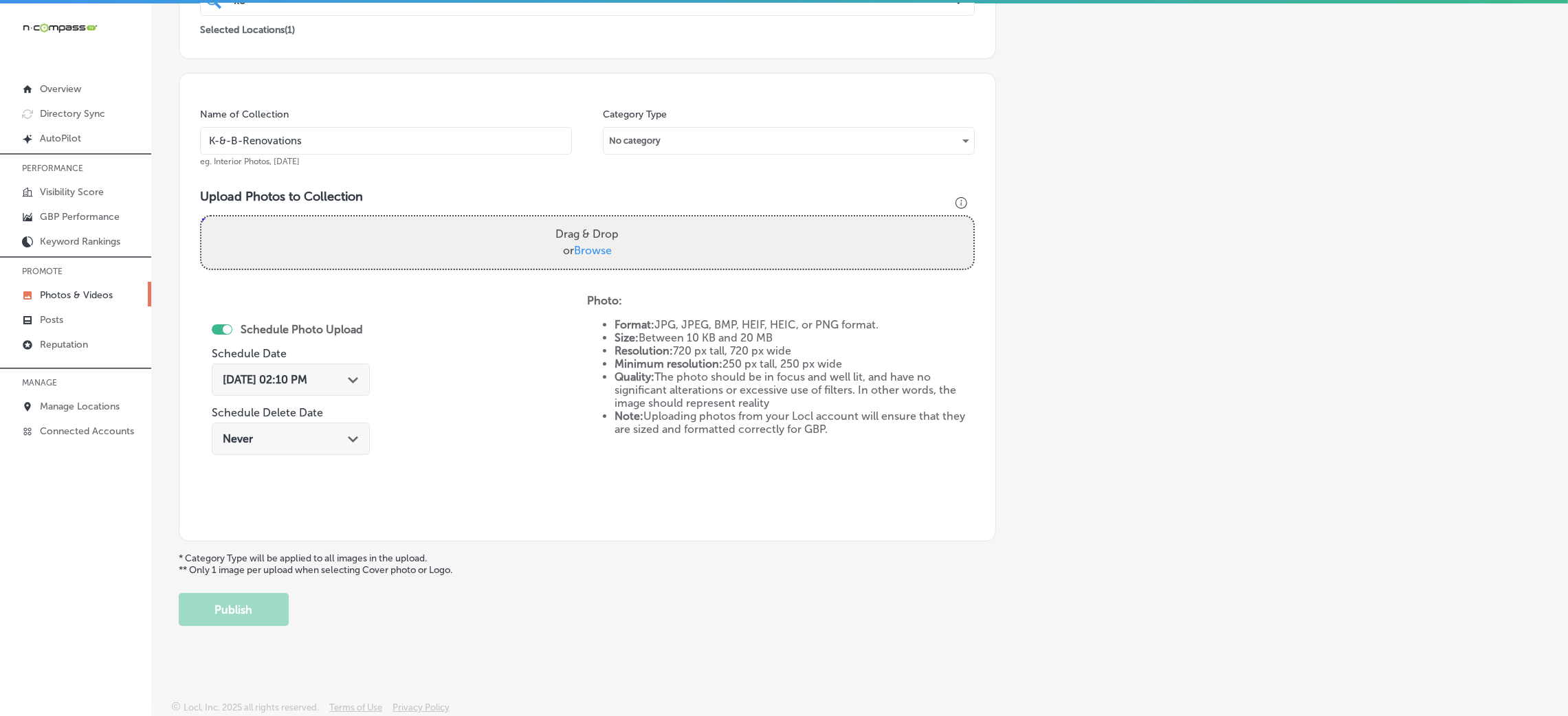
type input "C:\fakepath\K & B Renovations (26).jpg"
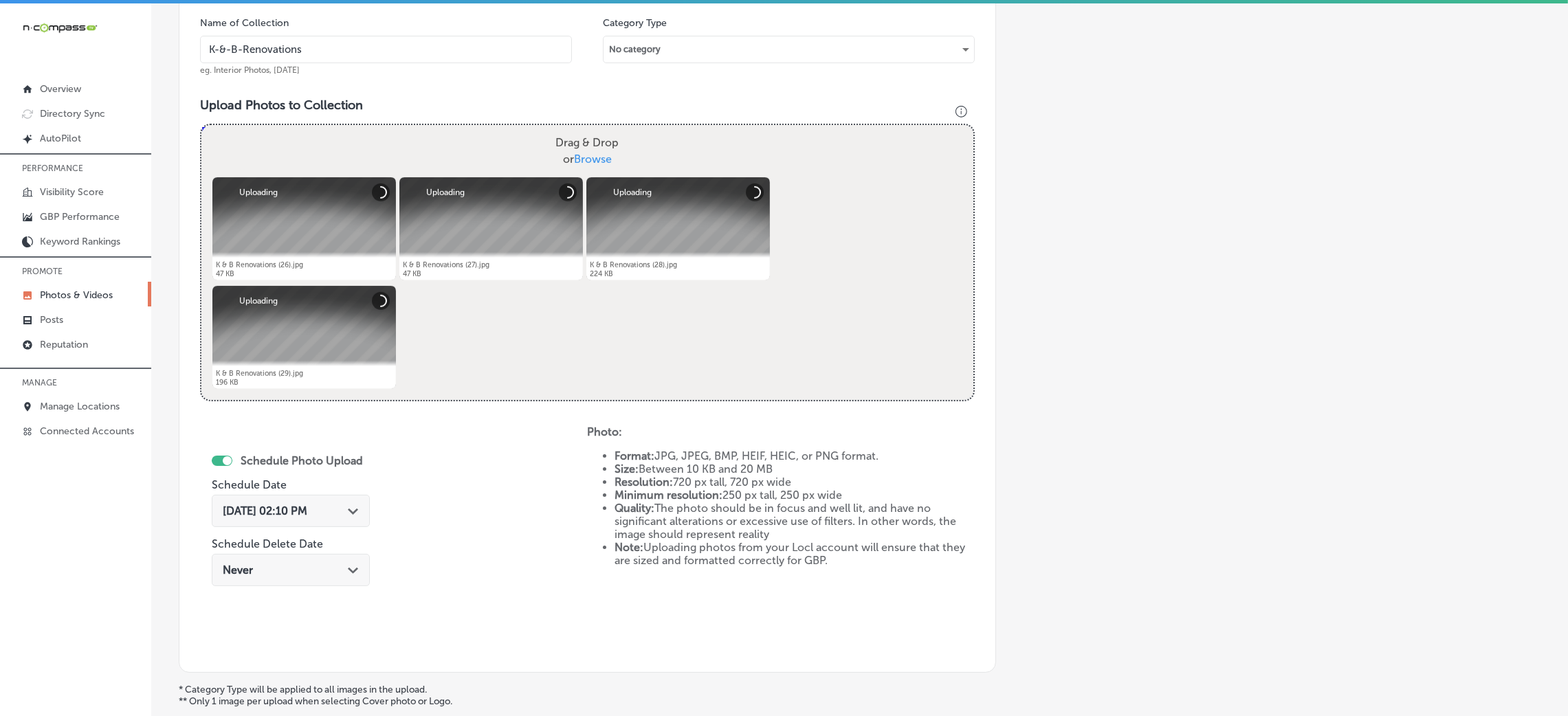
scroll to position [429, 0]
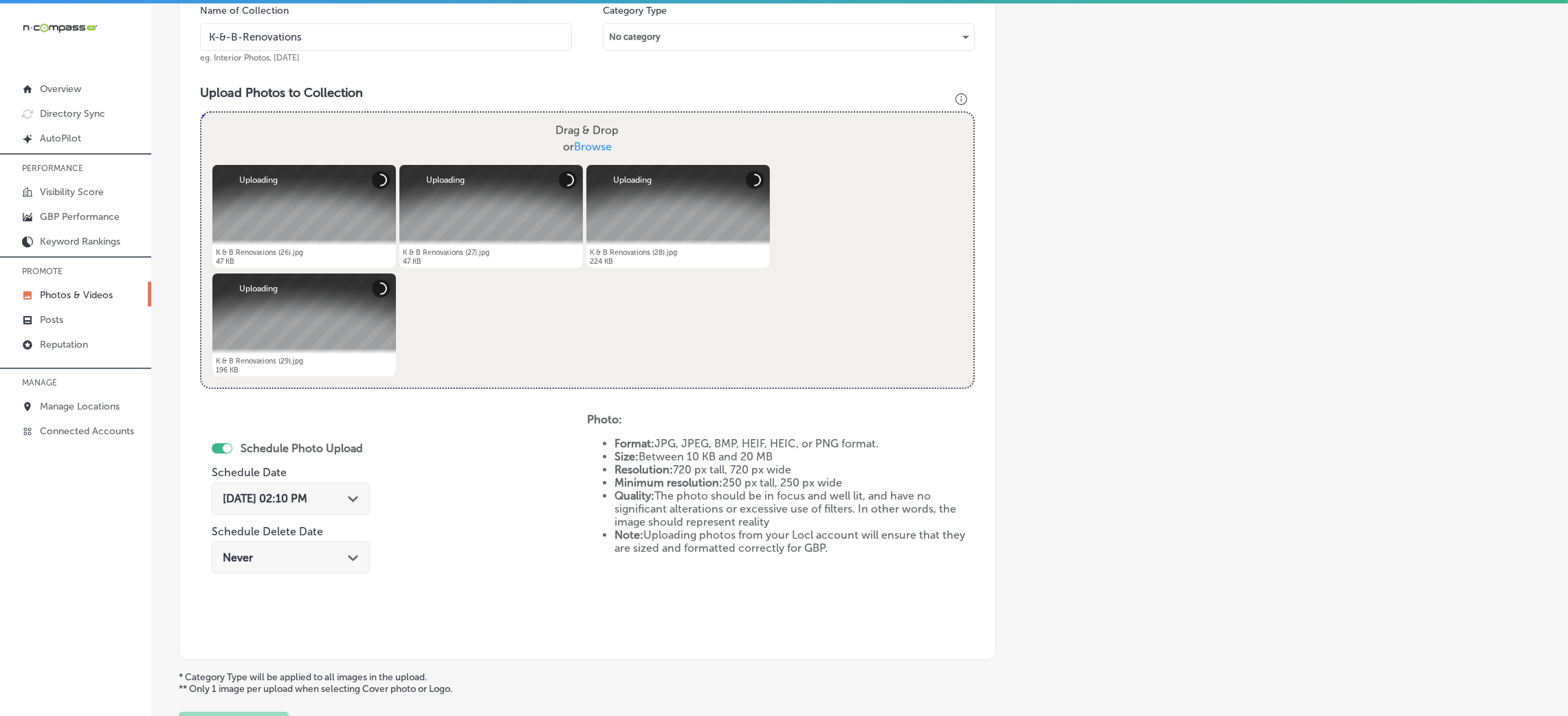
click at [307, 499] on span "[DATE] 02:10 PM" at bounding box center [265, 499] width 85 height 13
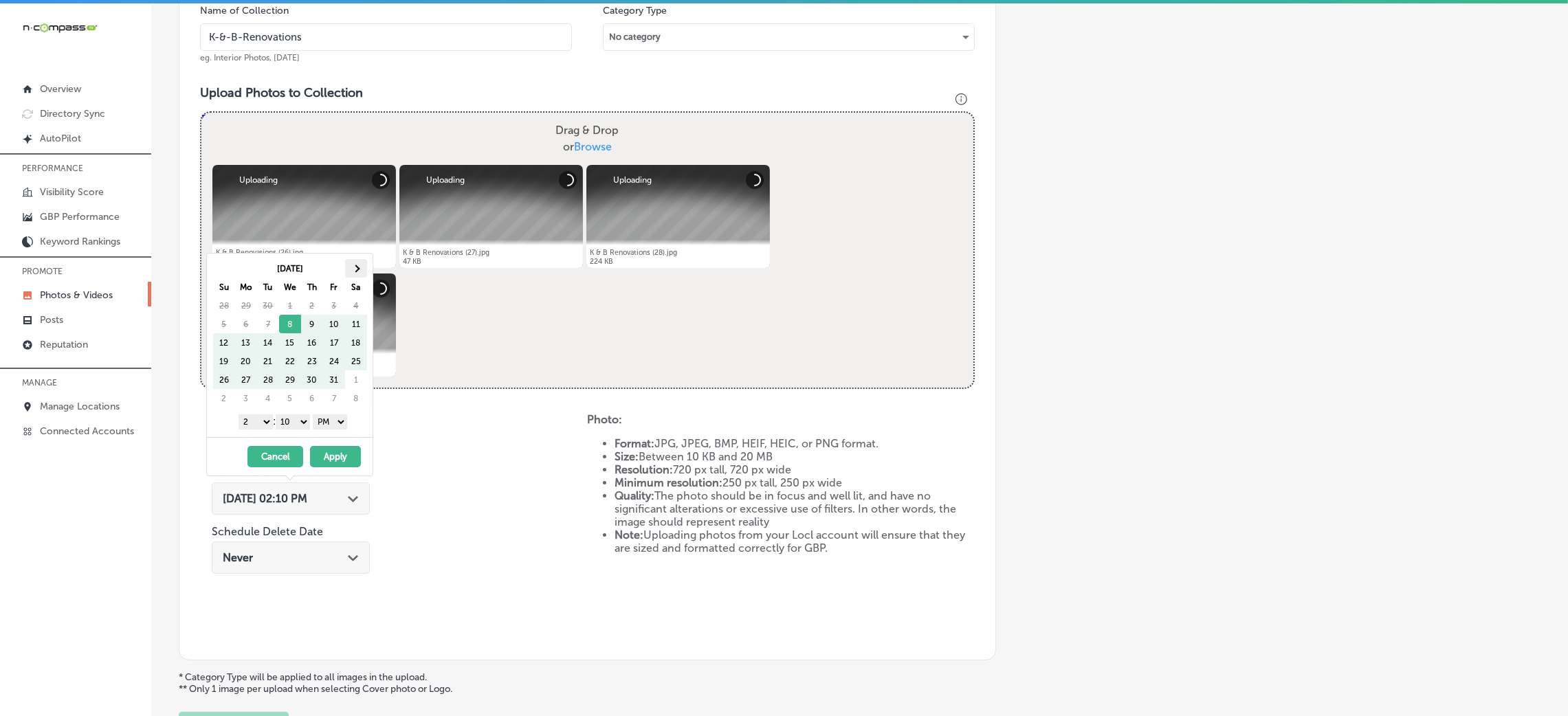
click at [357, 270] on span at bounding box center [355, 268] width 8 height 8
click at [299, 417] on select "00 10 20 30 40 50" at bounding box center [292, 422] width 35 height 15
click at [252, 417] on select "1 2 3 4 5 6 7 8 9 10 11 12" at bounding box center [256, 422] width 35 height 15
click at [342, 467] on button "Apply" at bounding box center [335, 457] width 51 height 21
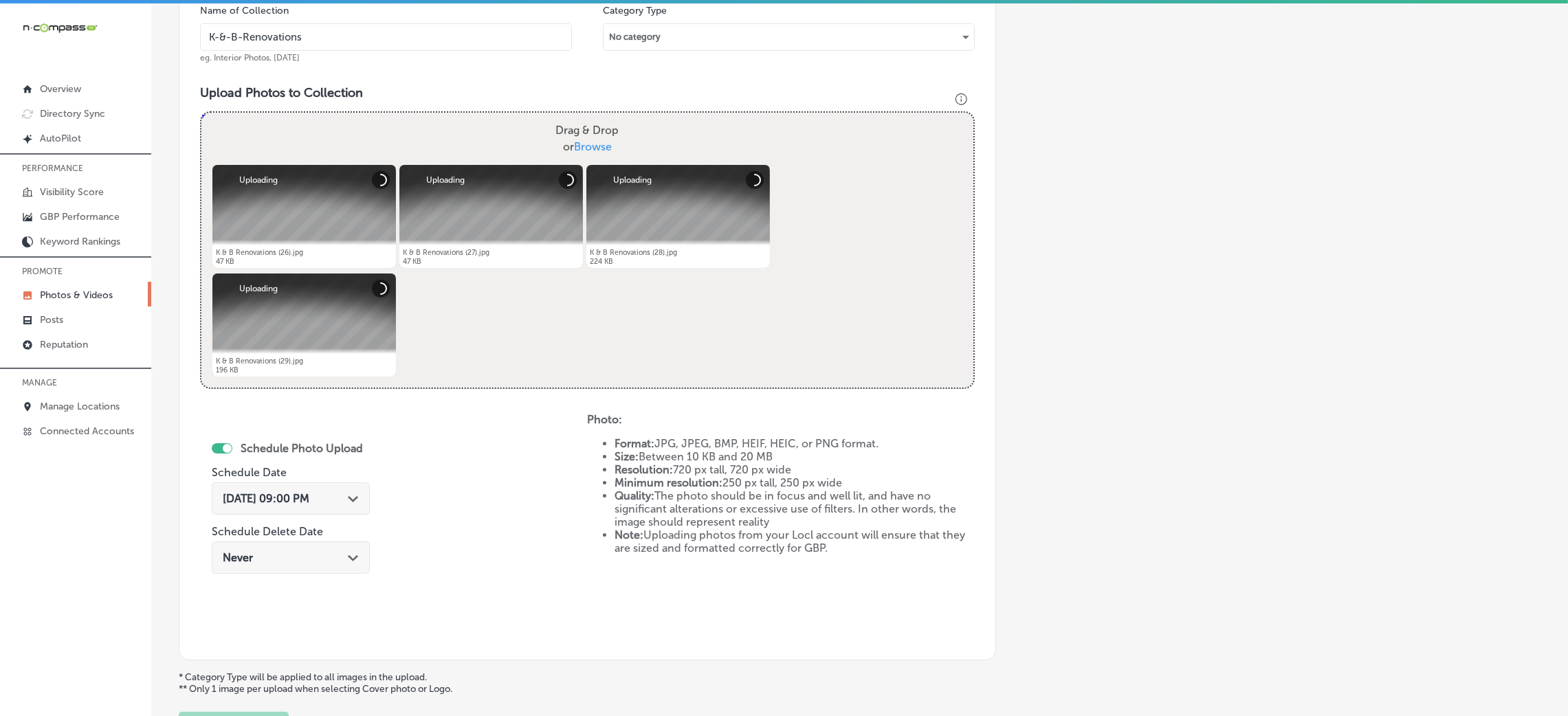
scroll to position [326, 0]
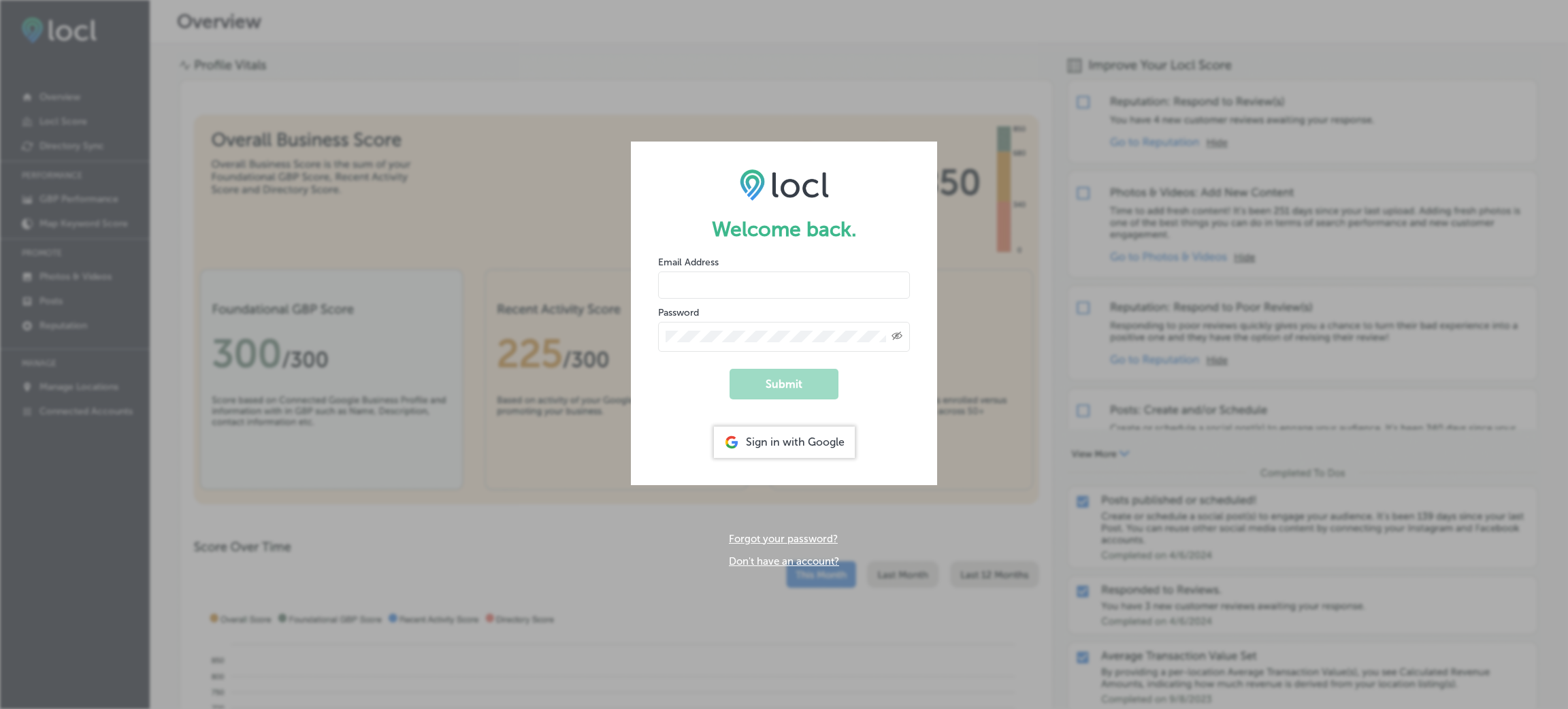
type input "[EMAIL_ADDRESS][DOMAIN_NAME]"
click at [864, 412] on form "Welcome back. Email Address [EMAIL_ADDRESS][DOMAIN_NAME] Password Created with …" at bounding box center [784, 313] width 306 height 343
click at [814, 388] on button "Submit" at bounding box center [784, 385] width 109 height 31
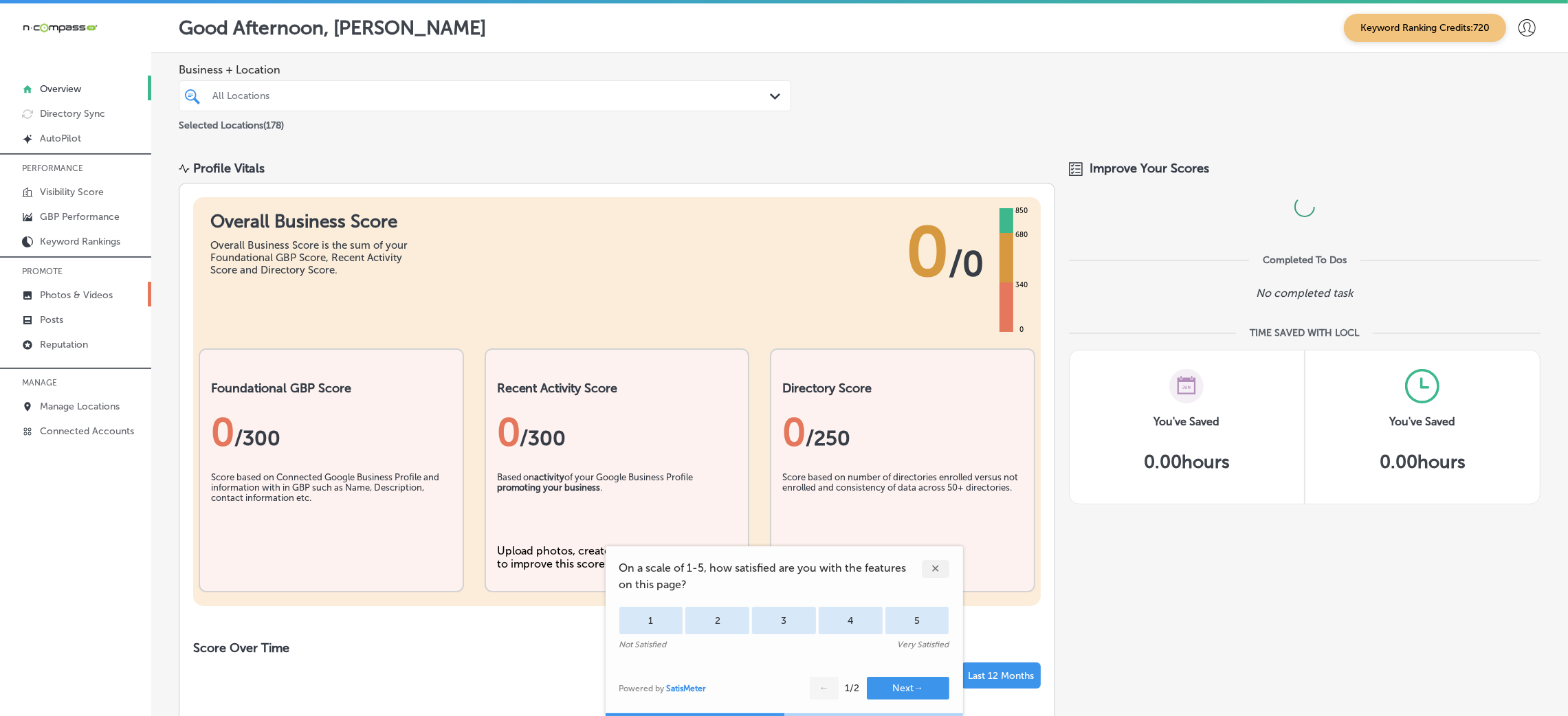
click at [71, 293] on p "Photos & Videos" at bounding box center [76, 295] width 73 height 12
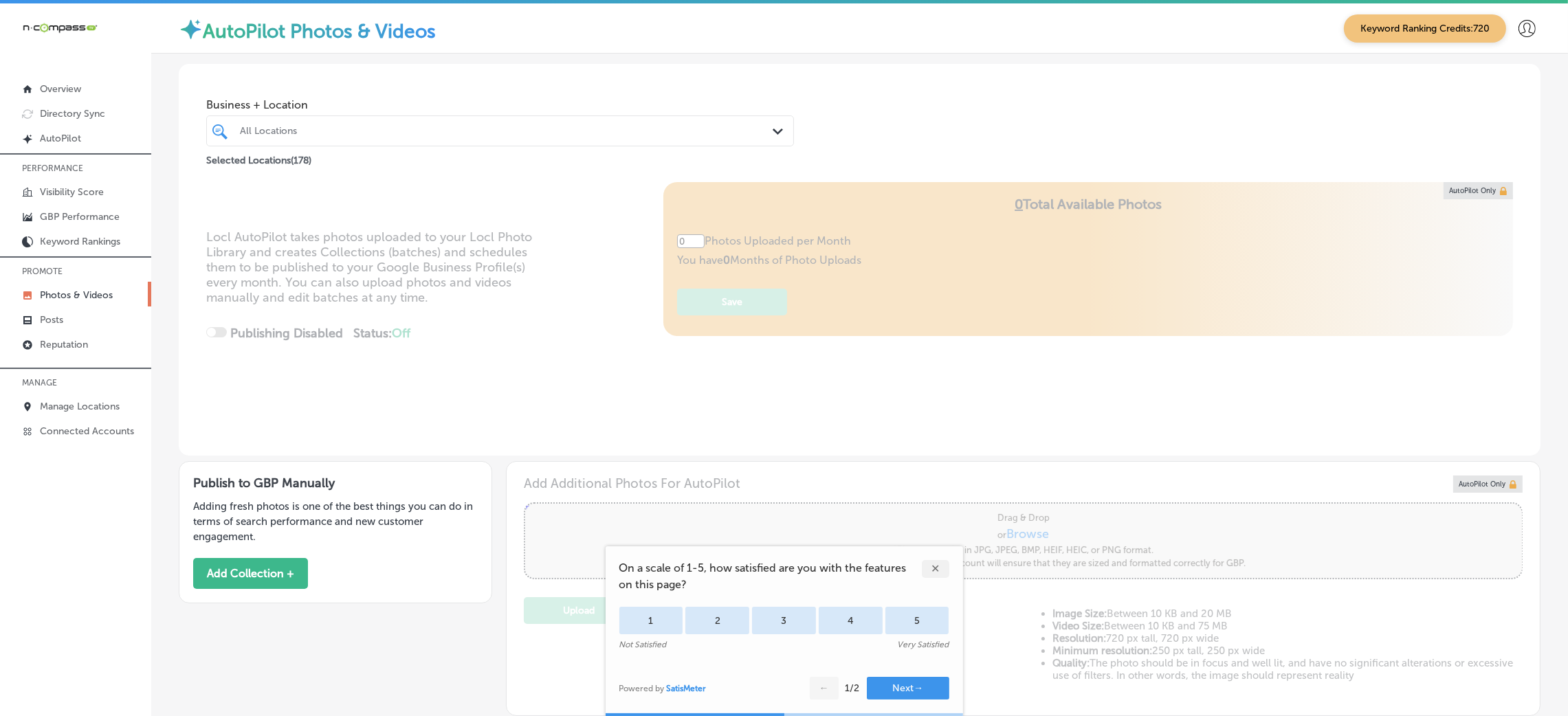
click at [277, 135] on div "All Locations" at bounding box center [507, 131] width 534 height 12
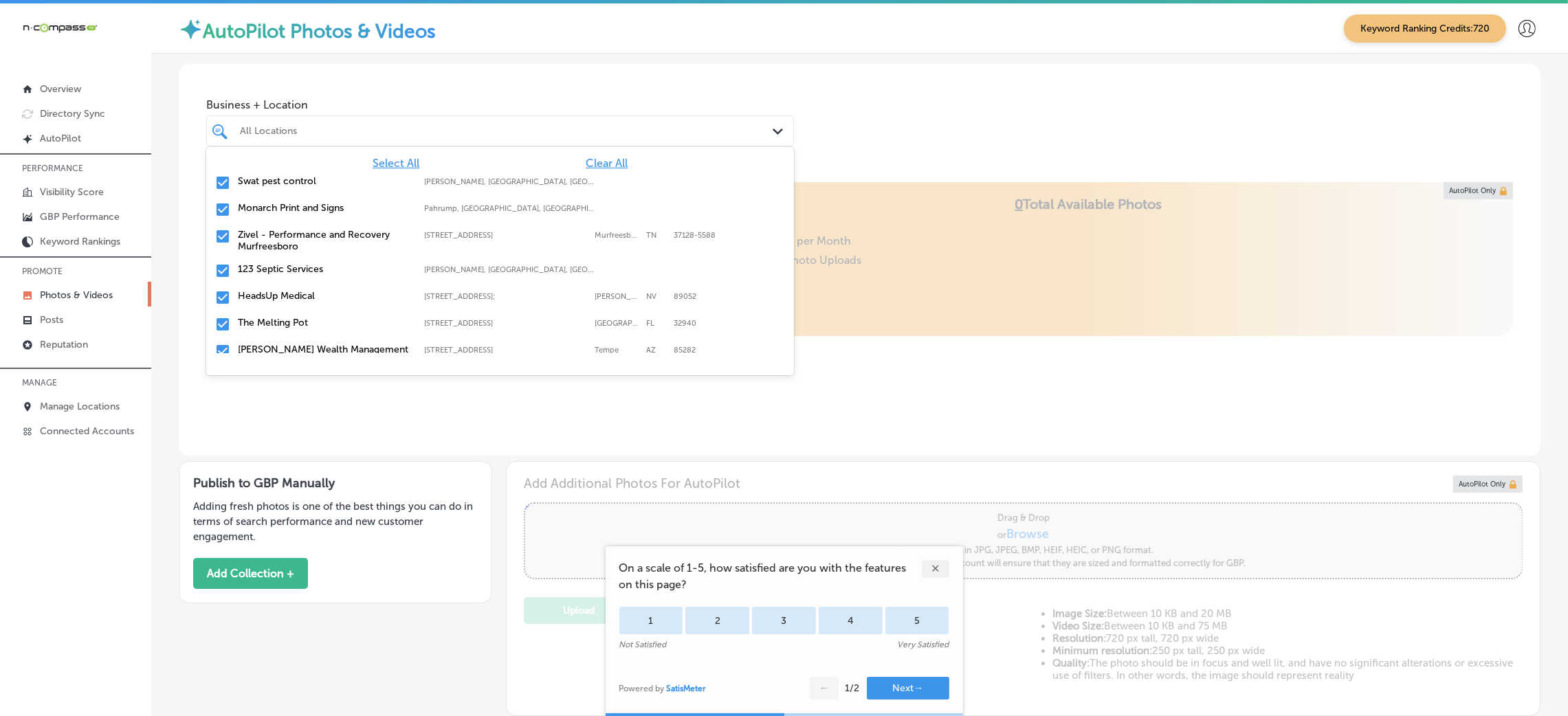
type input "5"
click at [586, 167] on span "Clear All" at bounding box center [606, 163] width 42 height 13
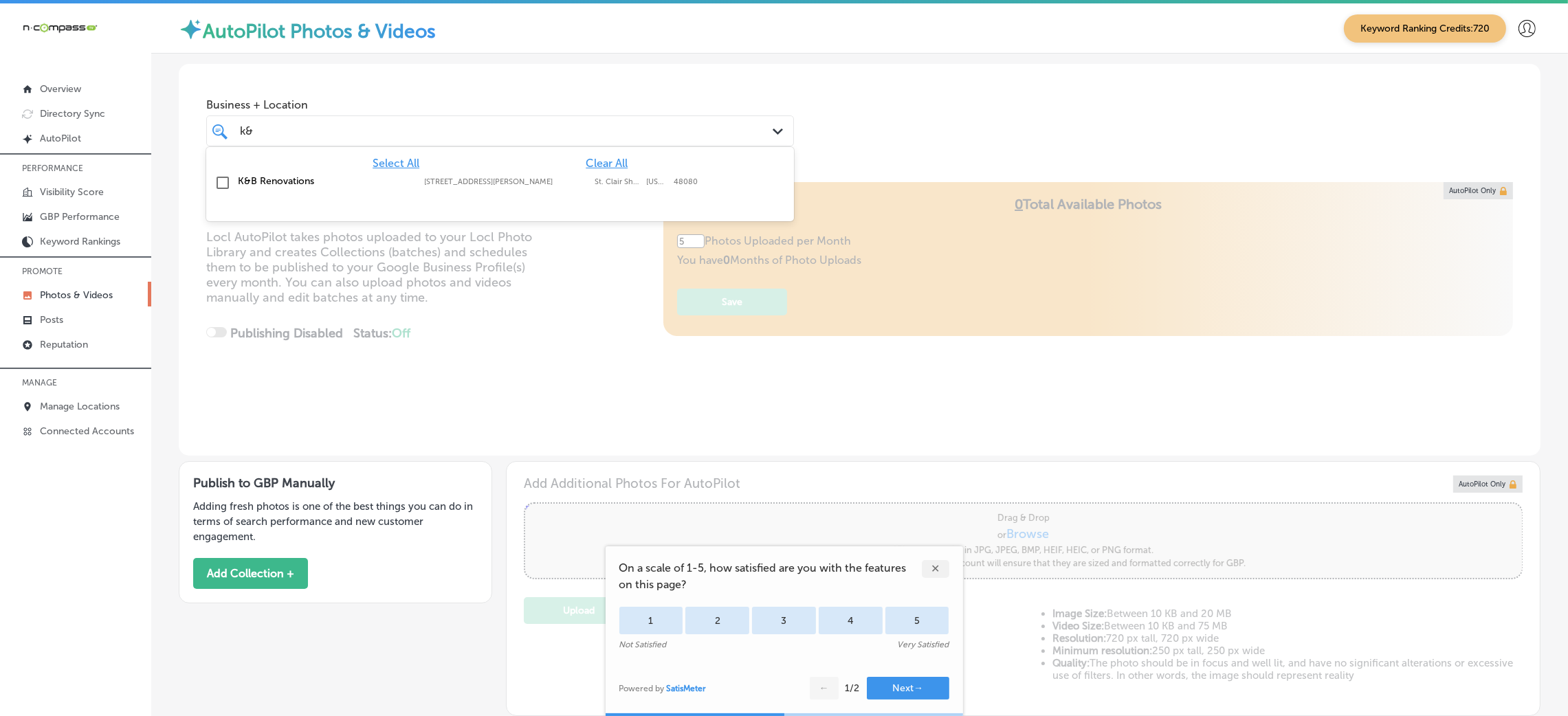
click at [597, 193] on div "K&B Renovations [STREET_ADDRESS][GEOGRAPHIC_DATA][PERSON_NAME][US_STATE] [GEOGR…" at bounding box center [500, 183] width 577 height 21
type input "k&"
click at [1066, 78] on div "Business + Location k& k& Path Created with Sketch. Selected Locations ( 1 )" at bounding box center [860, 117] width 1362 height 105
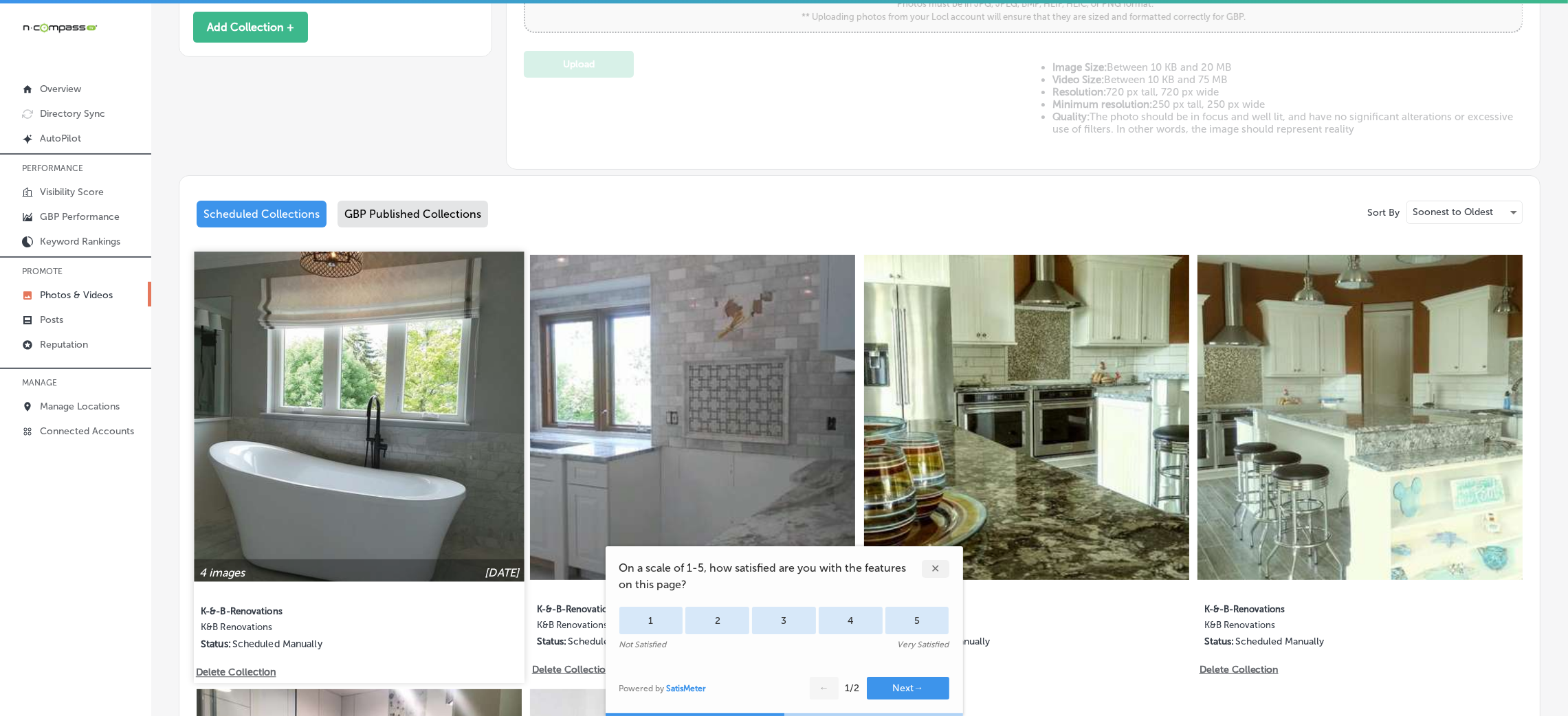
scroll to position [443, 0]
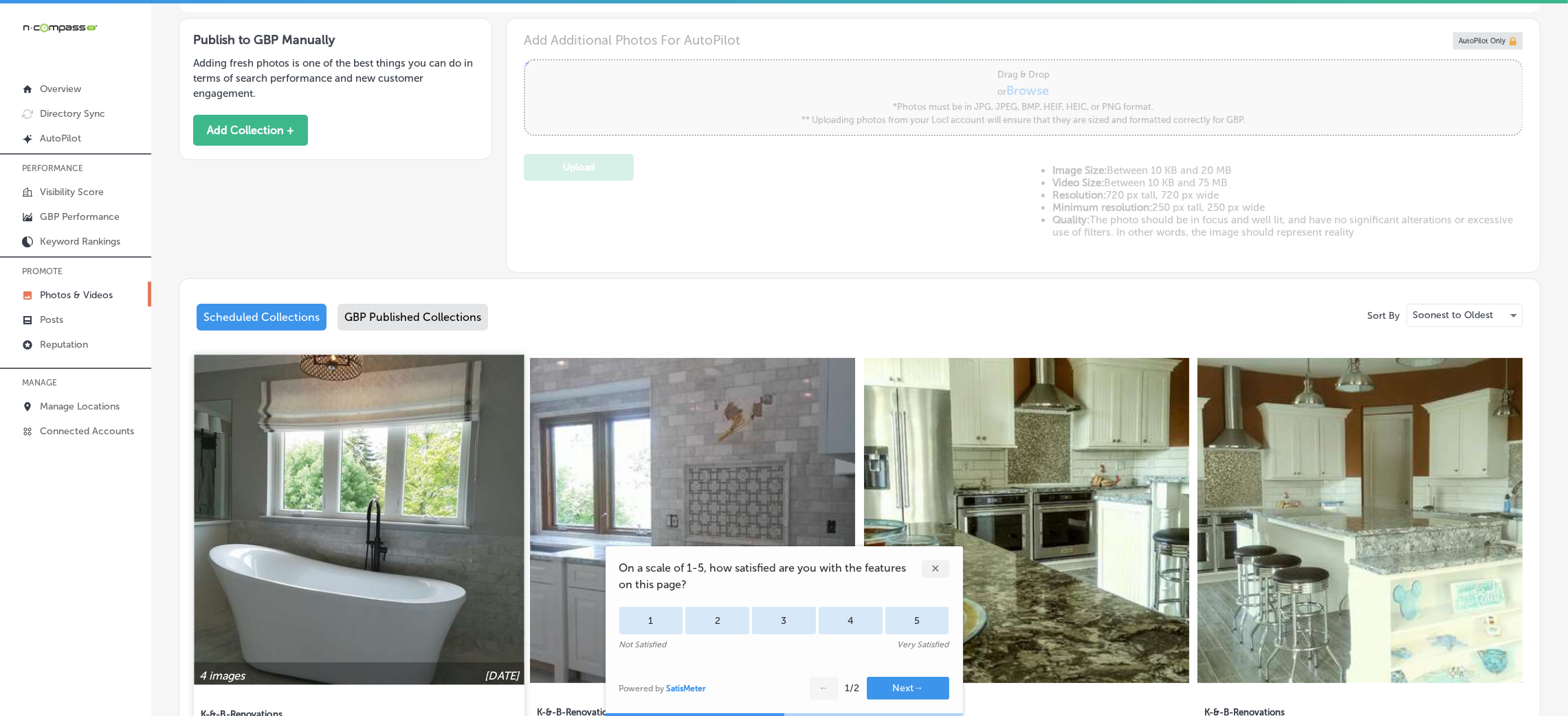
click at [385, 597] on img at bounding box center [358, 519] width 330 height 330
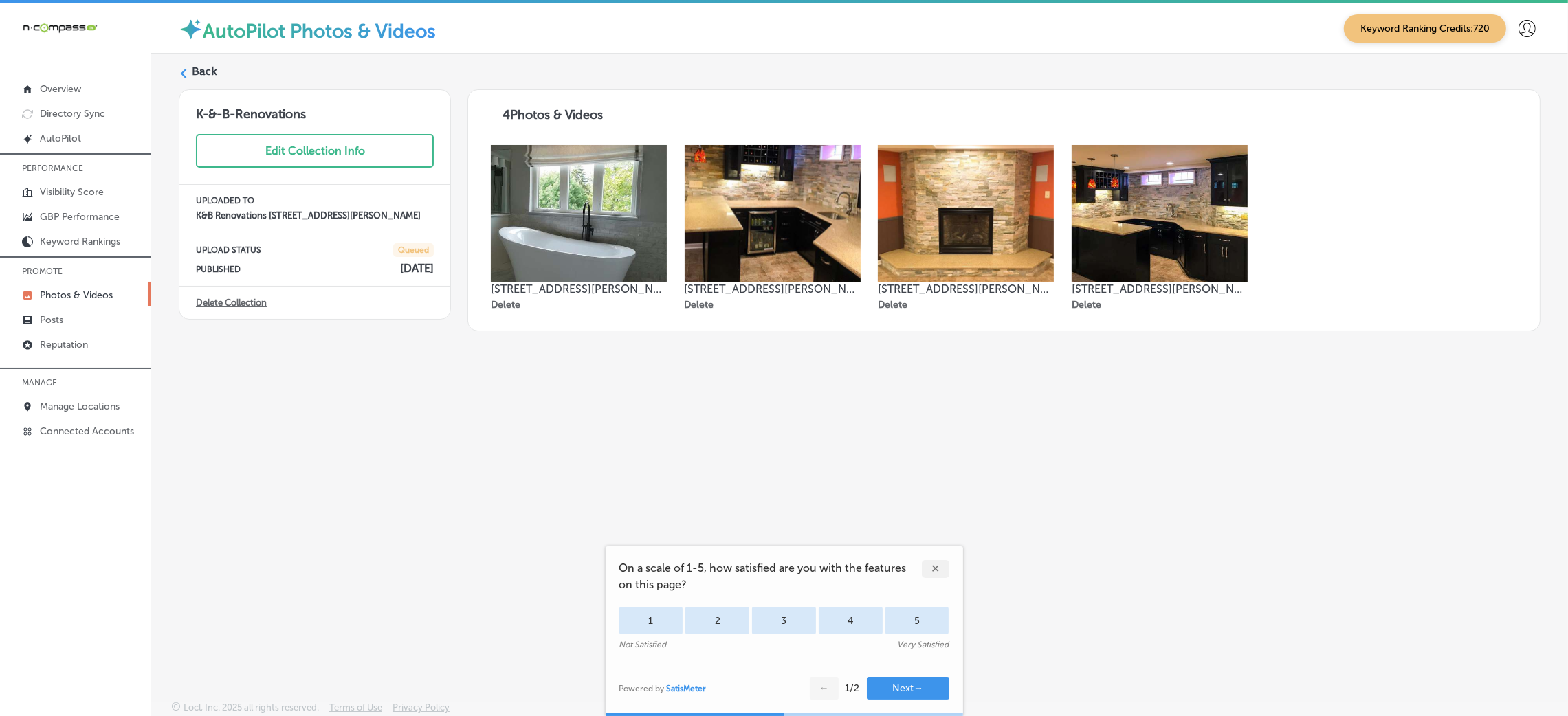
click at [195, 65] on label "Back" at bounding box center [205, 71] width 25 height 15
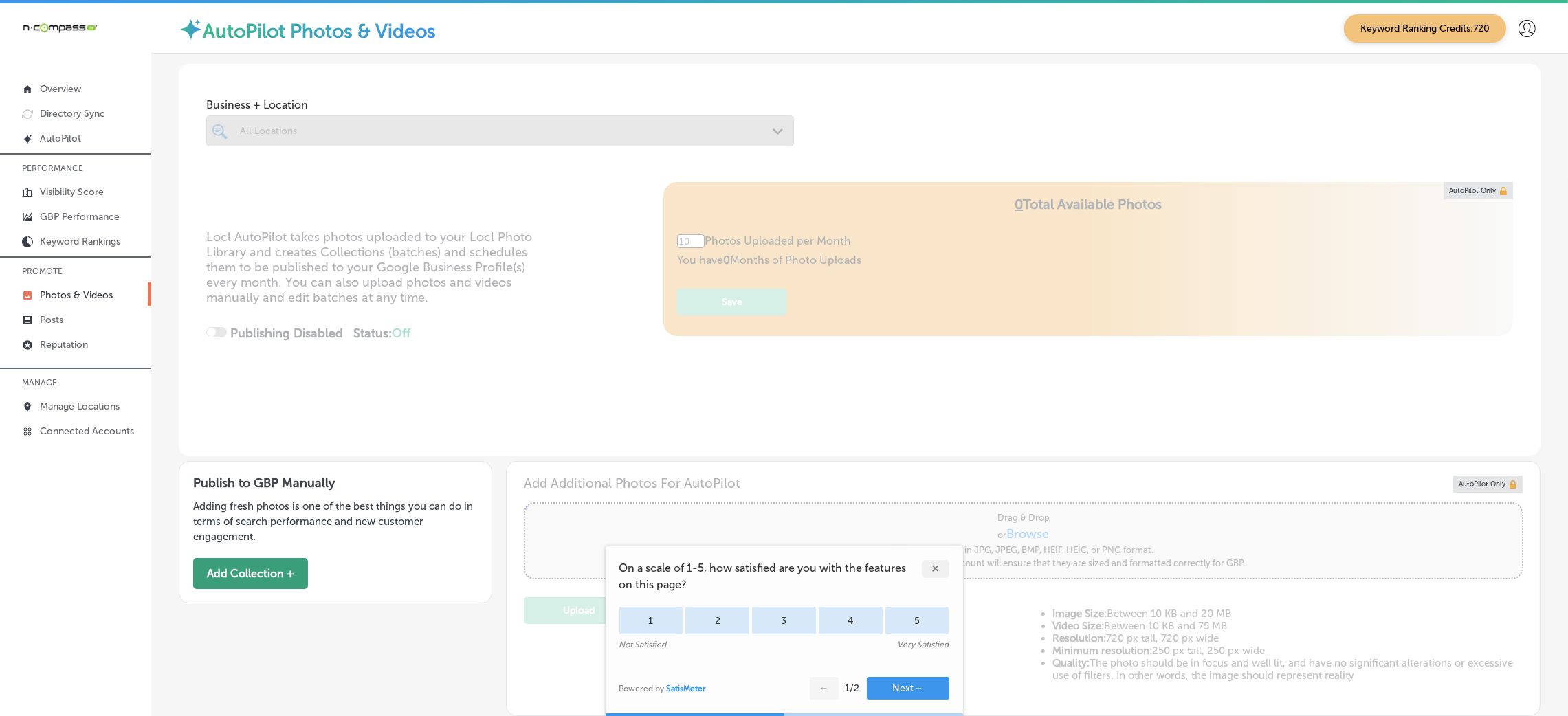
click at [266, 573] on button "Add Collection +" at bounding box center [251, 573] width 115 height 31
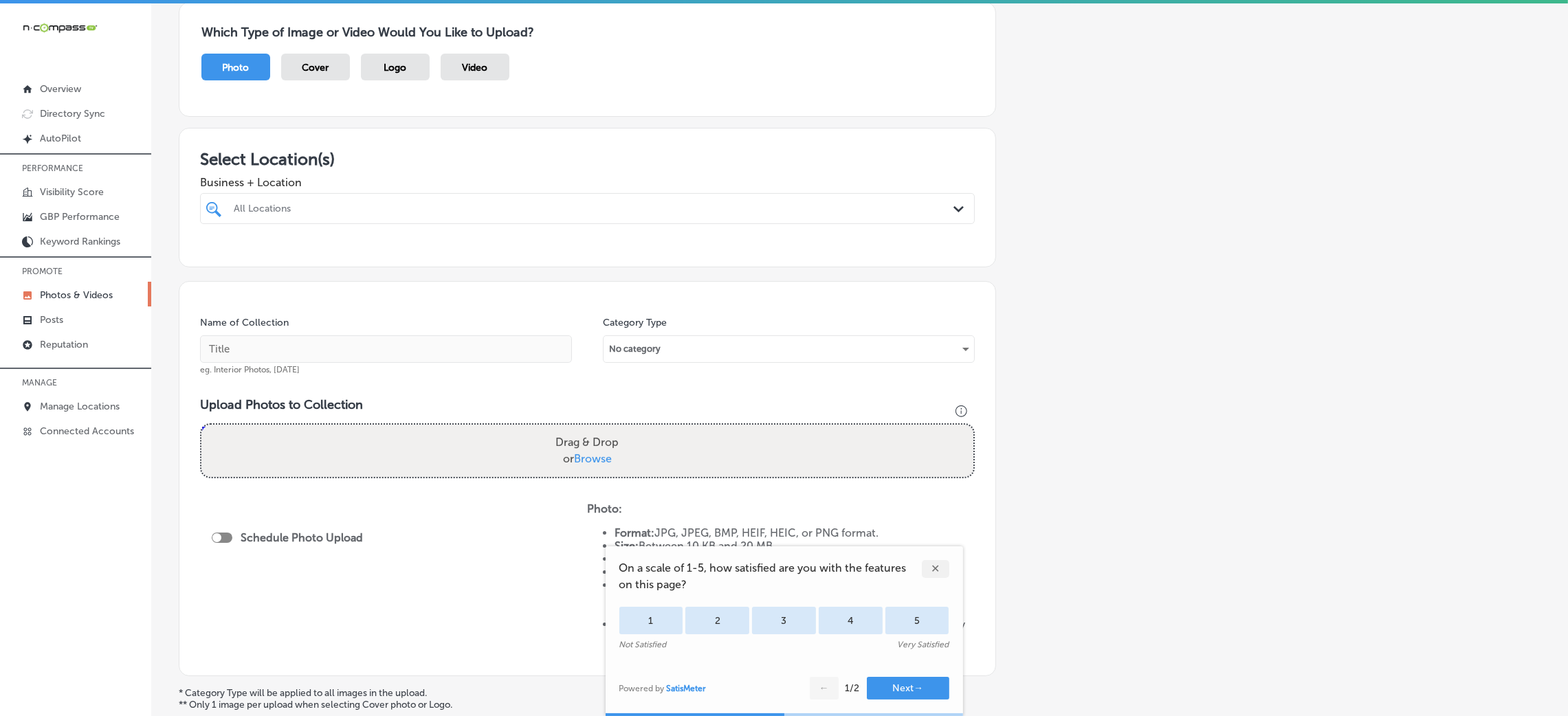
scroll to position [206, 0]
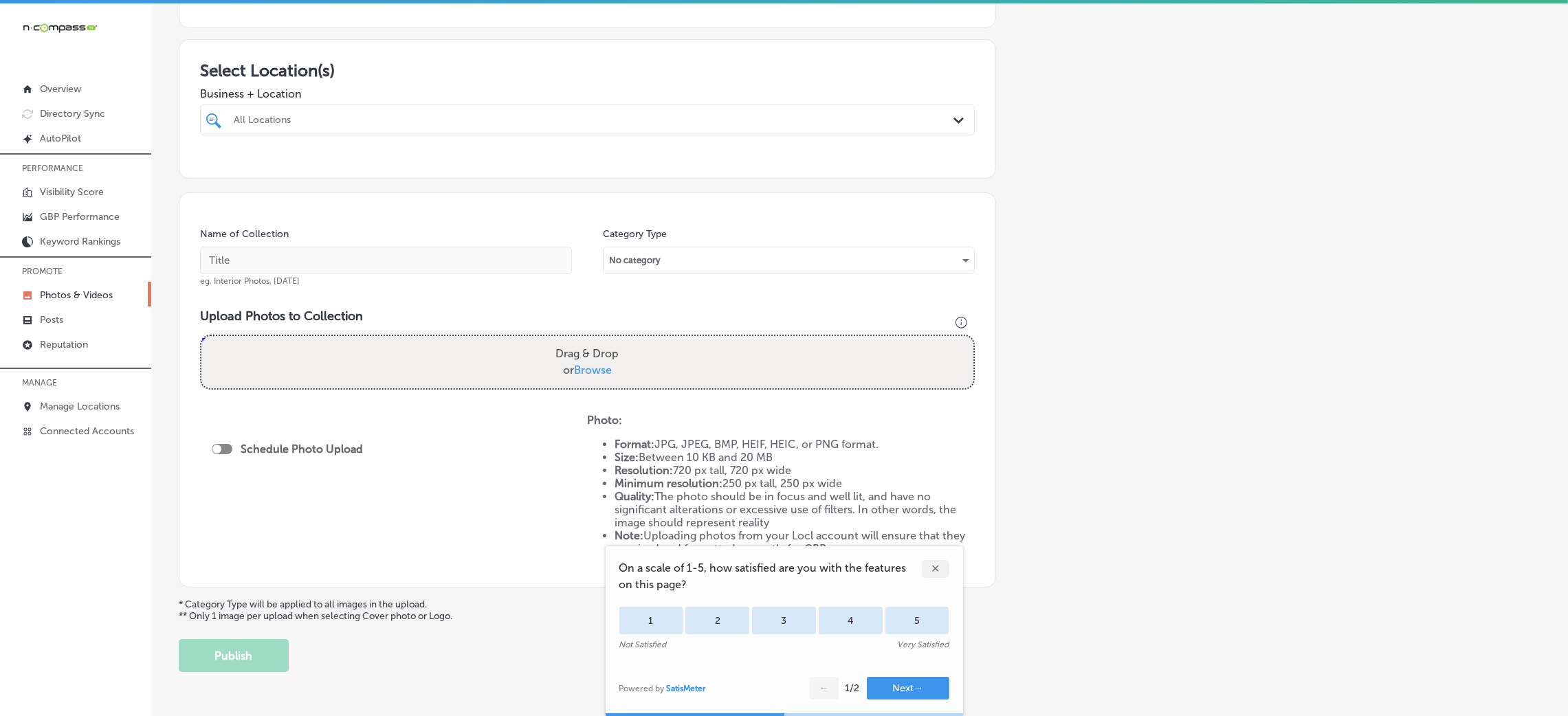
click at [319, 89] on span "Business + Location" at bounding box center [587, 94] width 775 height 13
click at [323, 114] on div "All Locations" at bounding box center [594, 120] width 721 height 12
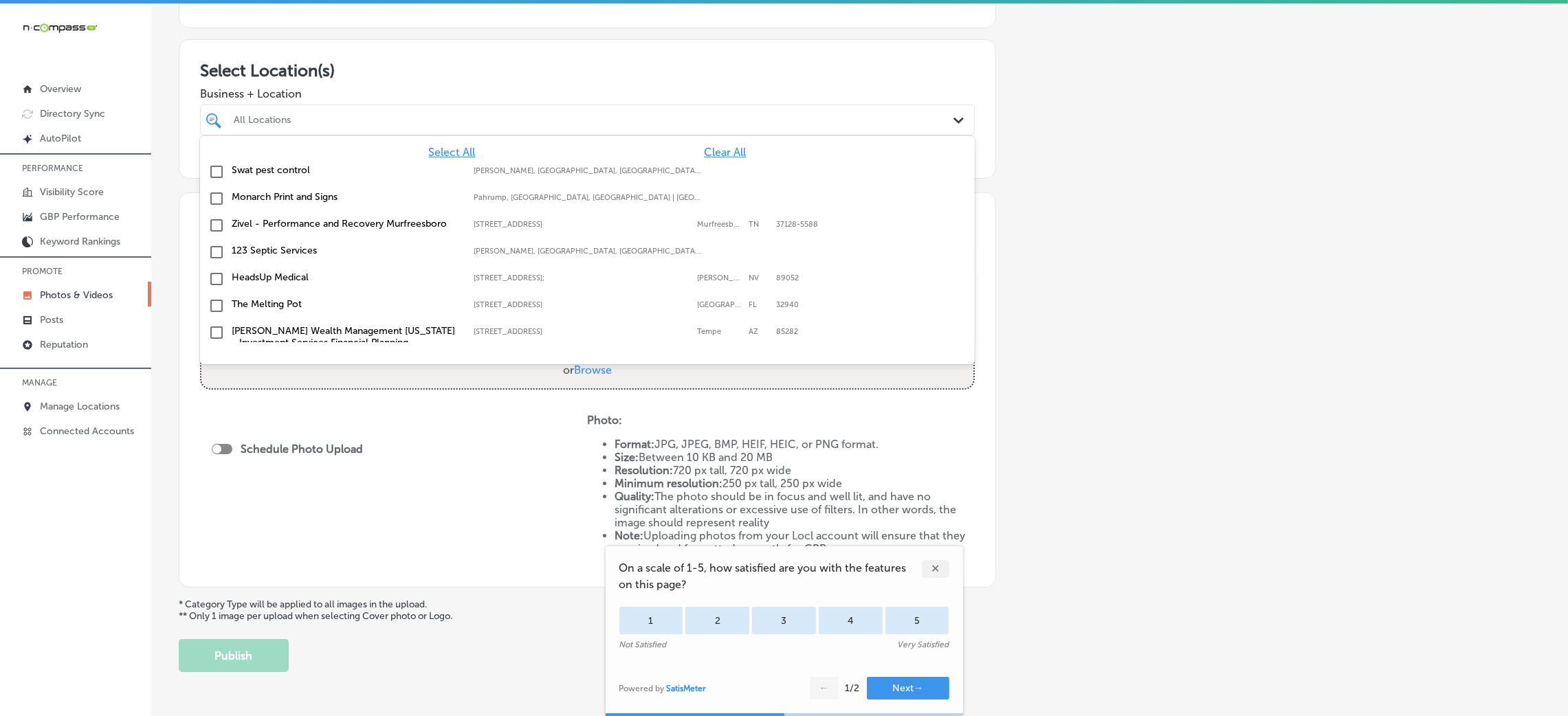
click at [704, 150] on span "Clear All" at bounding box center [725, 152] width 42 height 13
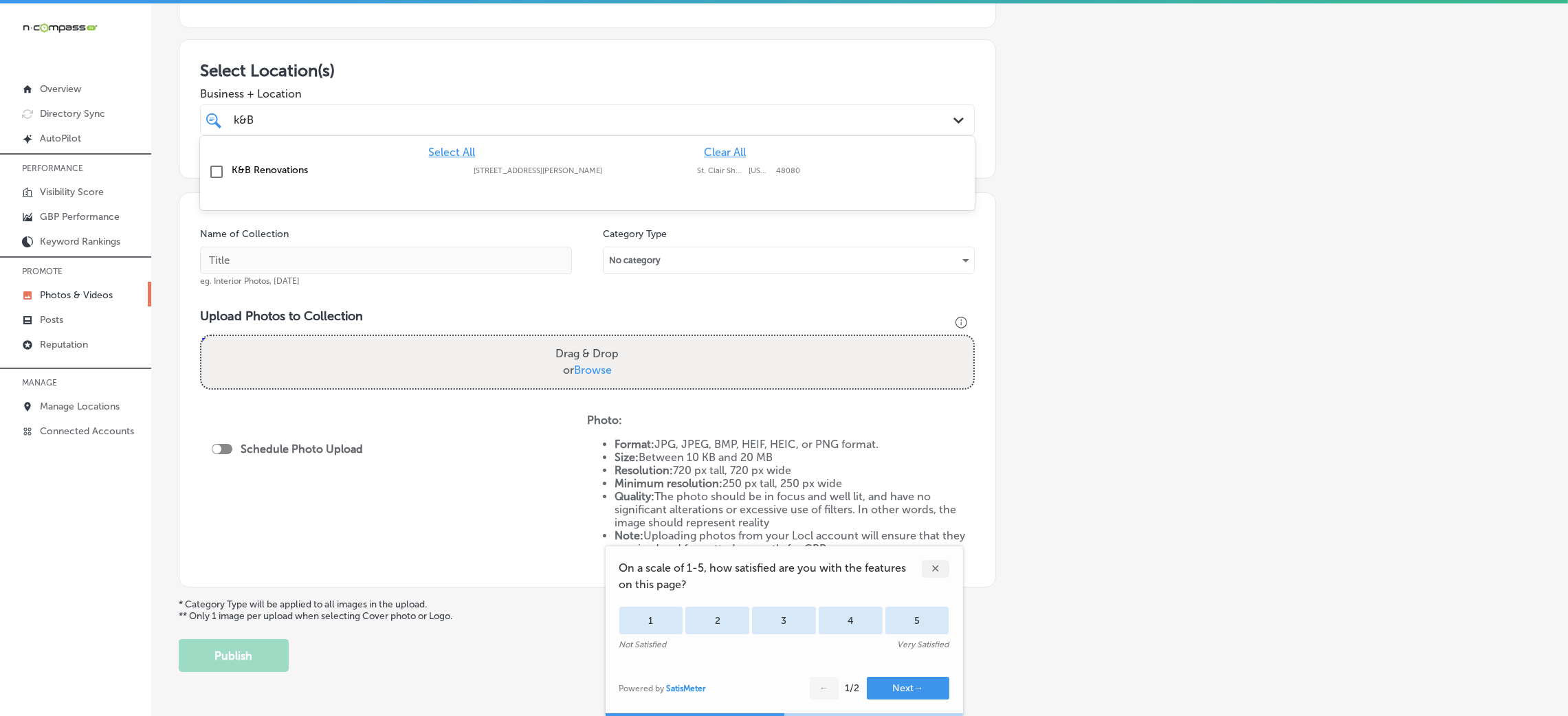
click at [628, 177] on div "K&B Renovations [STREET_ADDRESS][GEOGRAPHIC_DATA][PERSON_NAME][US_STATE] [GEOGR…" at bounding box center [587, 172] width 764 height 21
type input "k&B"
click at [451, 258] on input "text" at bounding box center [386, 260] width 372 height 28
click at [435, 265] on input "text" at bounding box center [386, 260] width 372 height 28
paste input "K-&-B-Renovations"
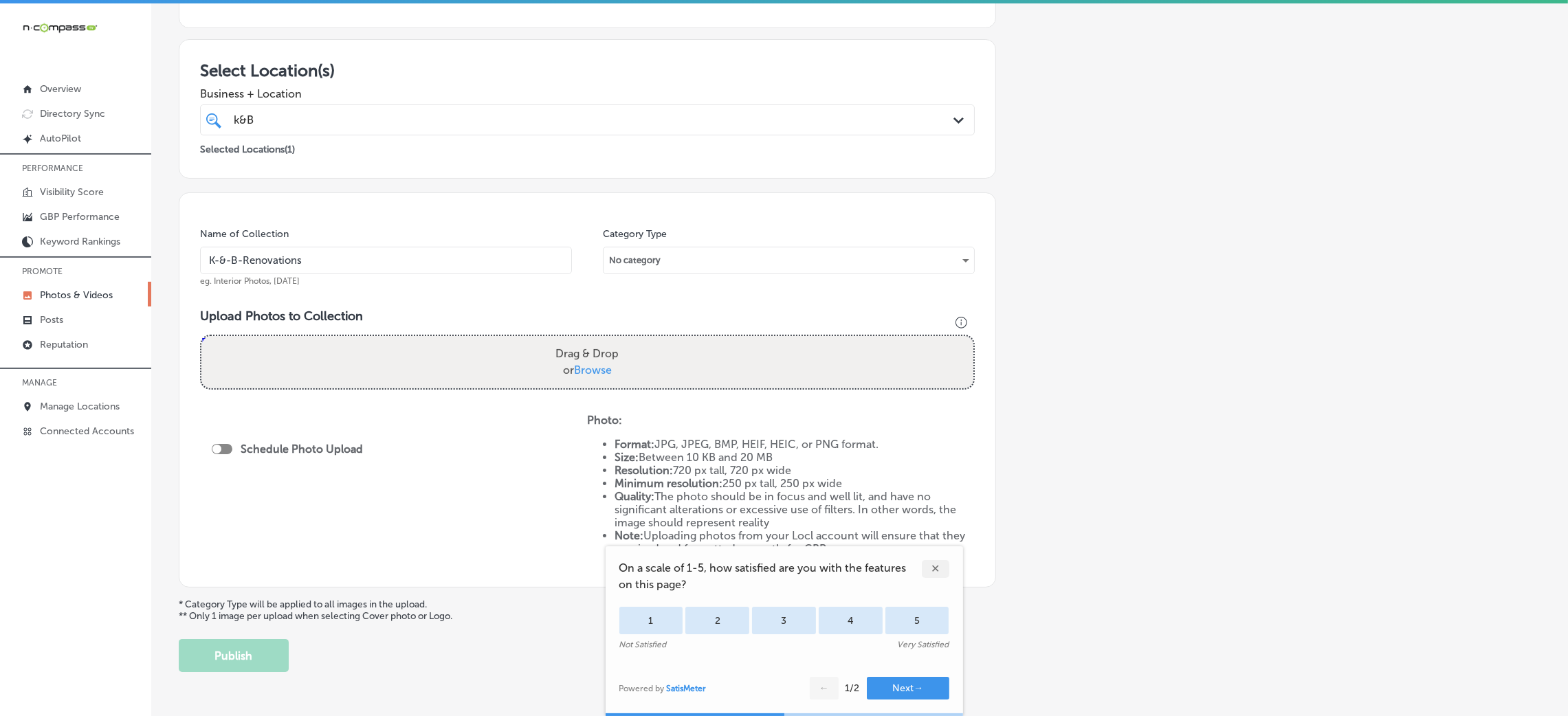
type input "K-&-B-Renovations"
click at [480, 357] on div "Drag & Drop or Browse" at bounding box center [587, 362] width 772 height 52
click at [201, 336] on input "Drag & Drop or Browse" at bounding box center [587, 338] width 772 height 4
type input "C:\fakepath\K & B Renovations (32).jpg"
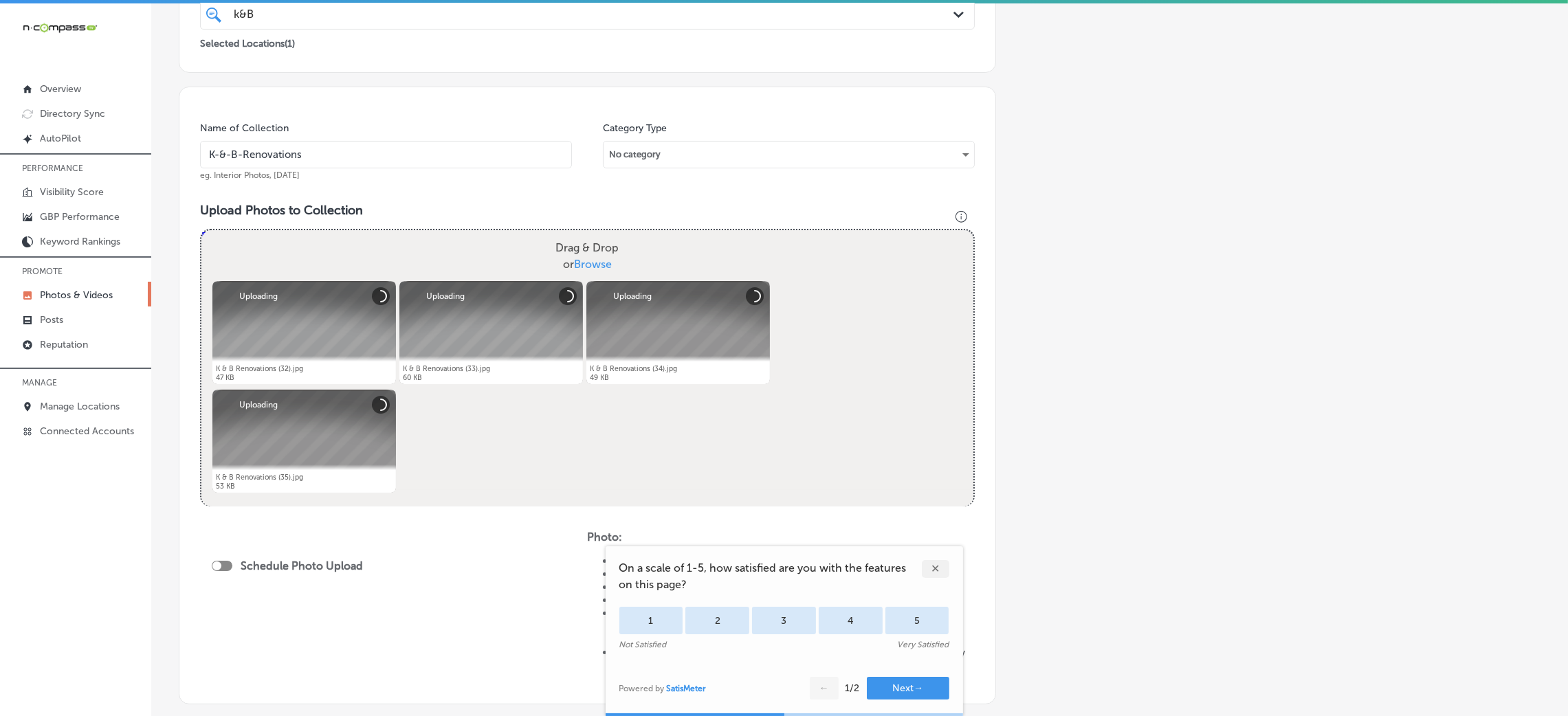
scroll to position [412, 0]
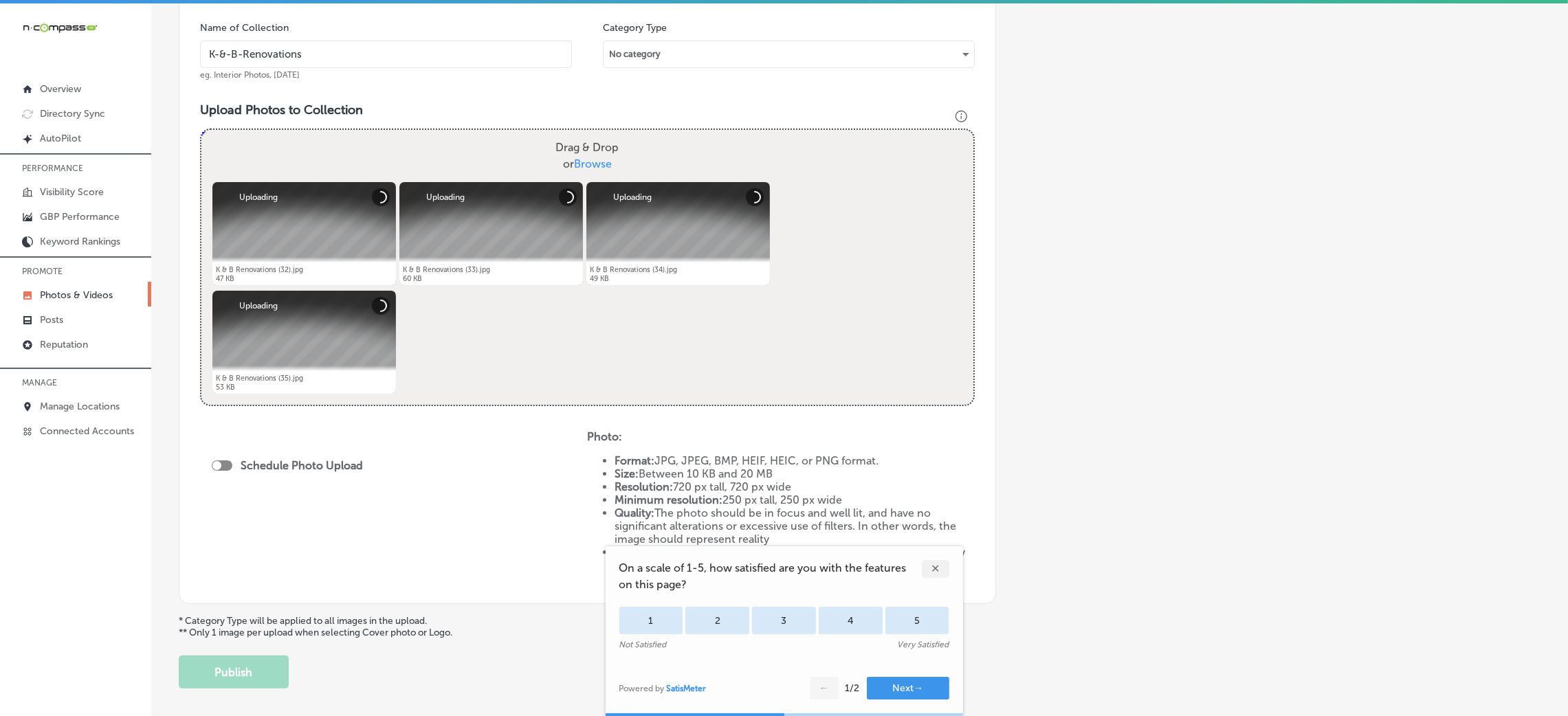
click at [220, 466] on div at bounding box center [217, 465] width 9 height 9
checkbox input "true"
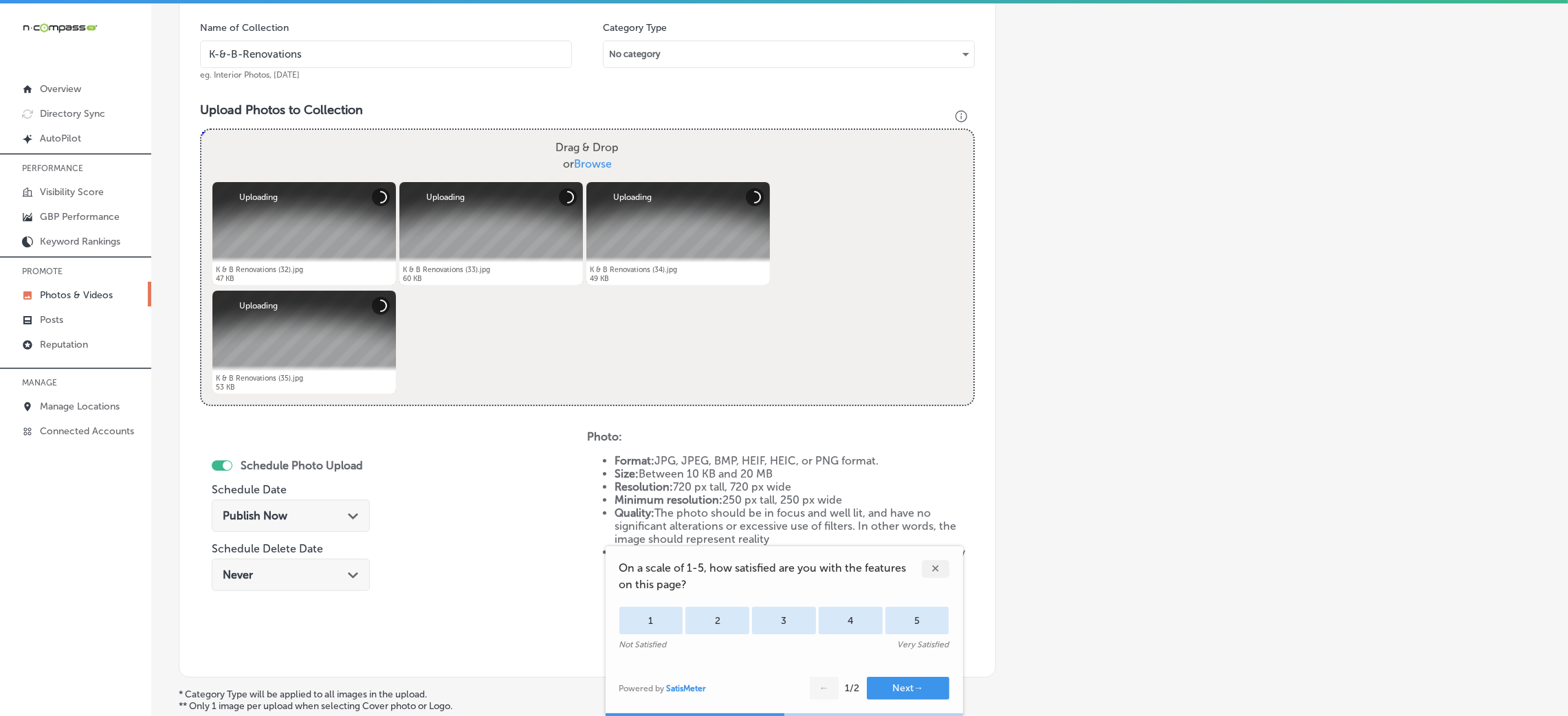
click at [271, 502] on div "Publish Now Path Created with Sketch." at bounding box center [291, 516] width 158 height 32
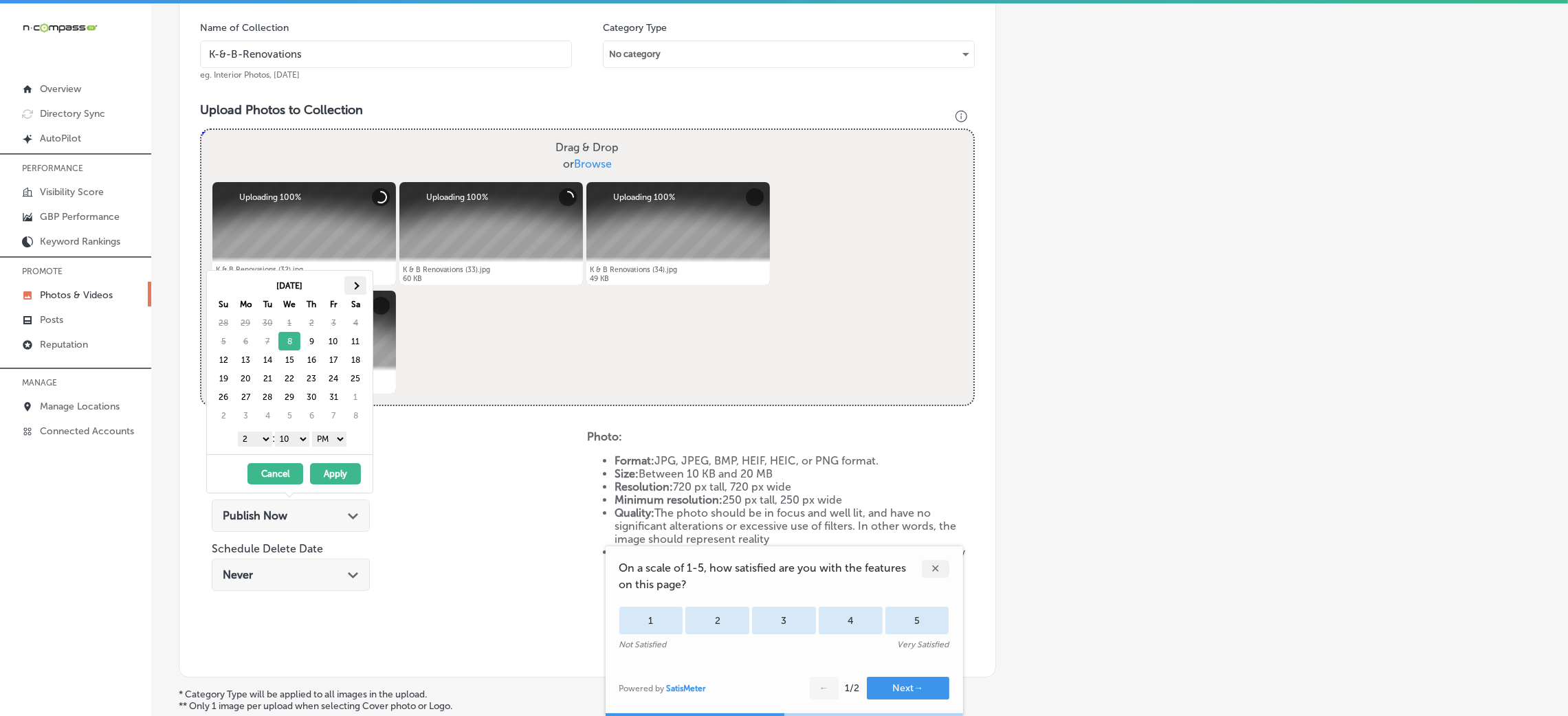
click at [358, 279] on th at bounding box center [355, 285] width 22 height 18
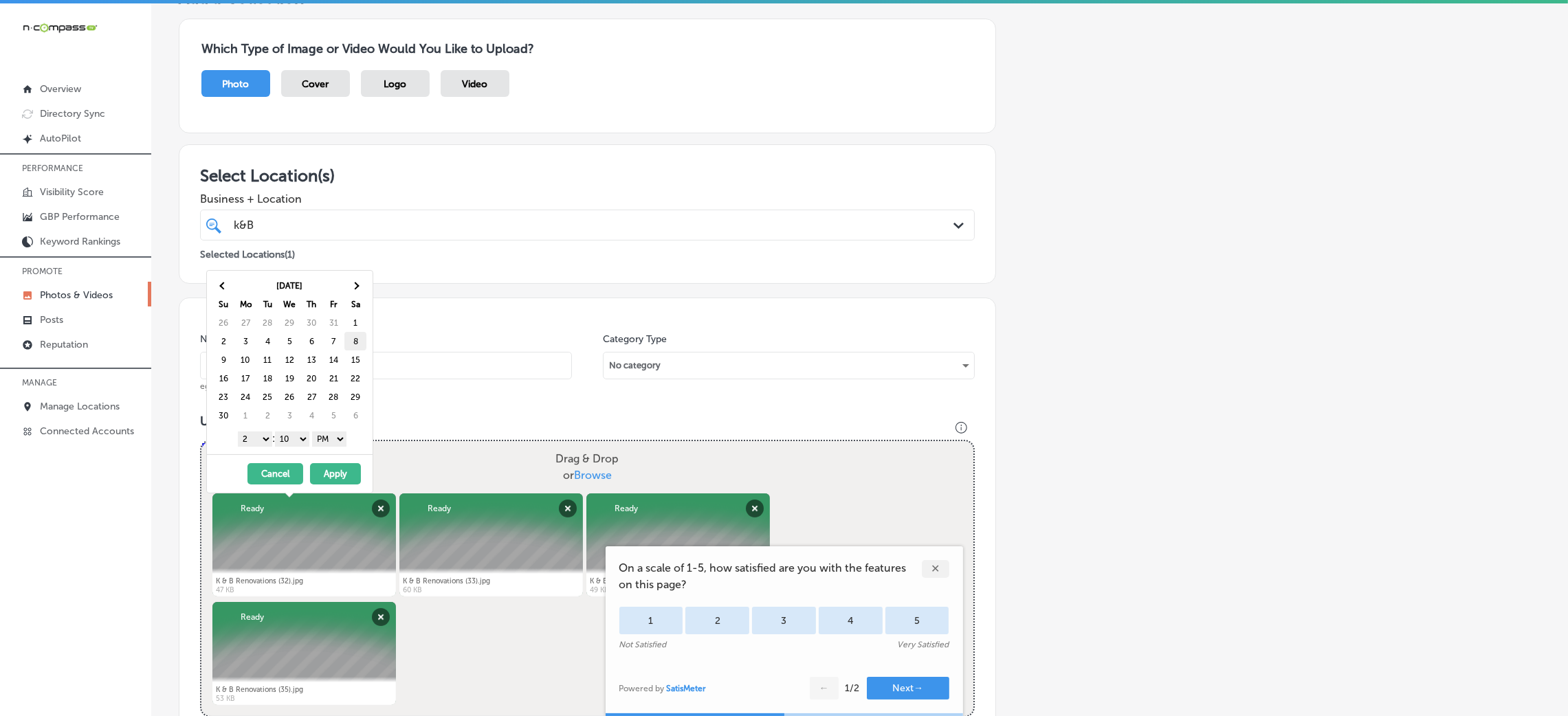
scroll to position [0, 0]
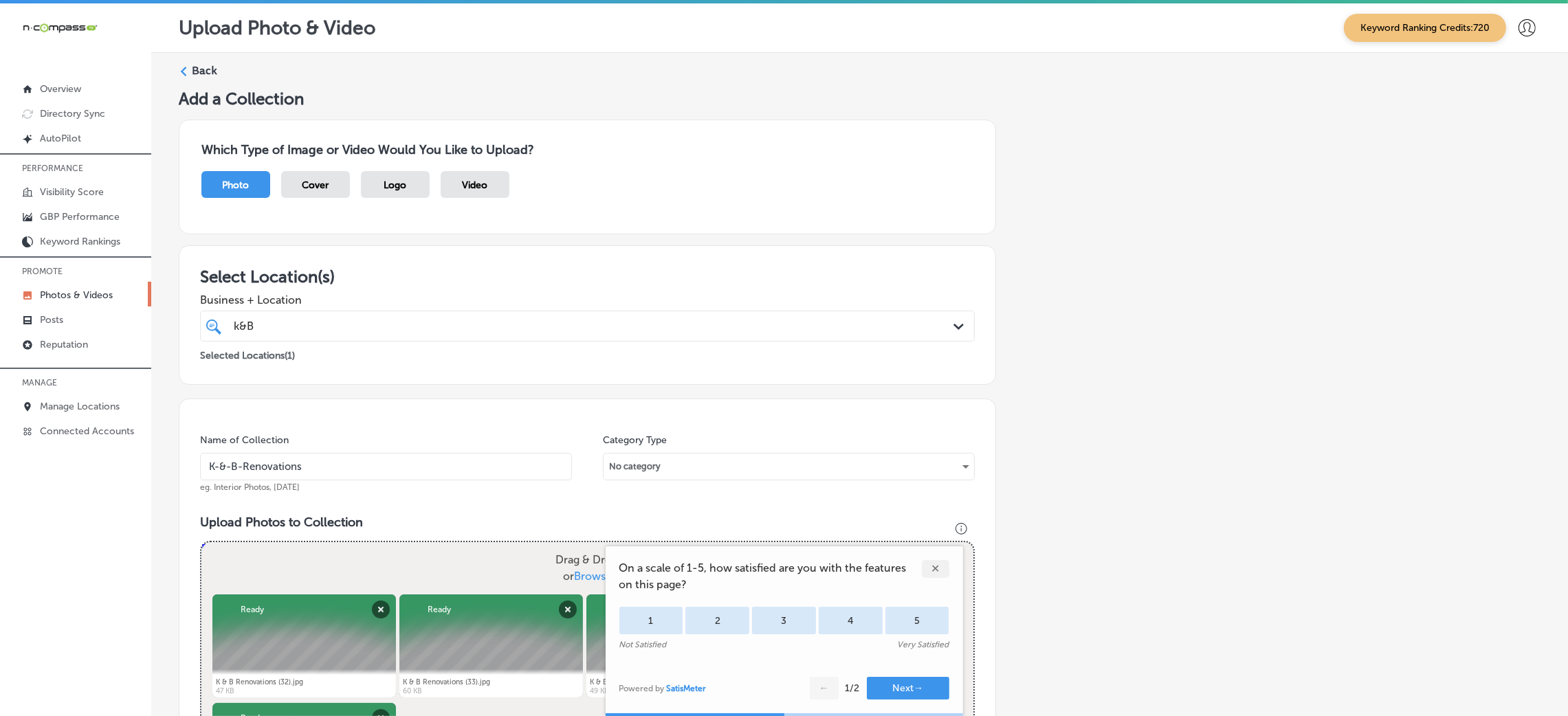
click at [199, 74] on label "Back" at bounding box center [205, 71] width 25 height 15
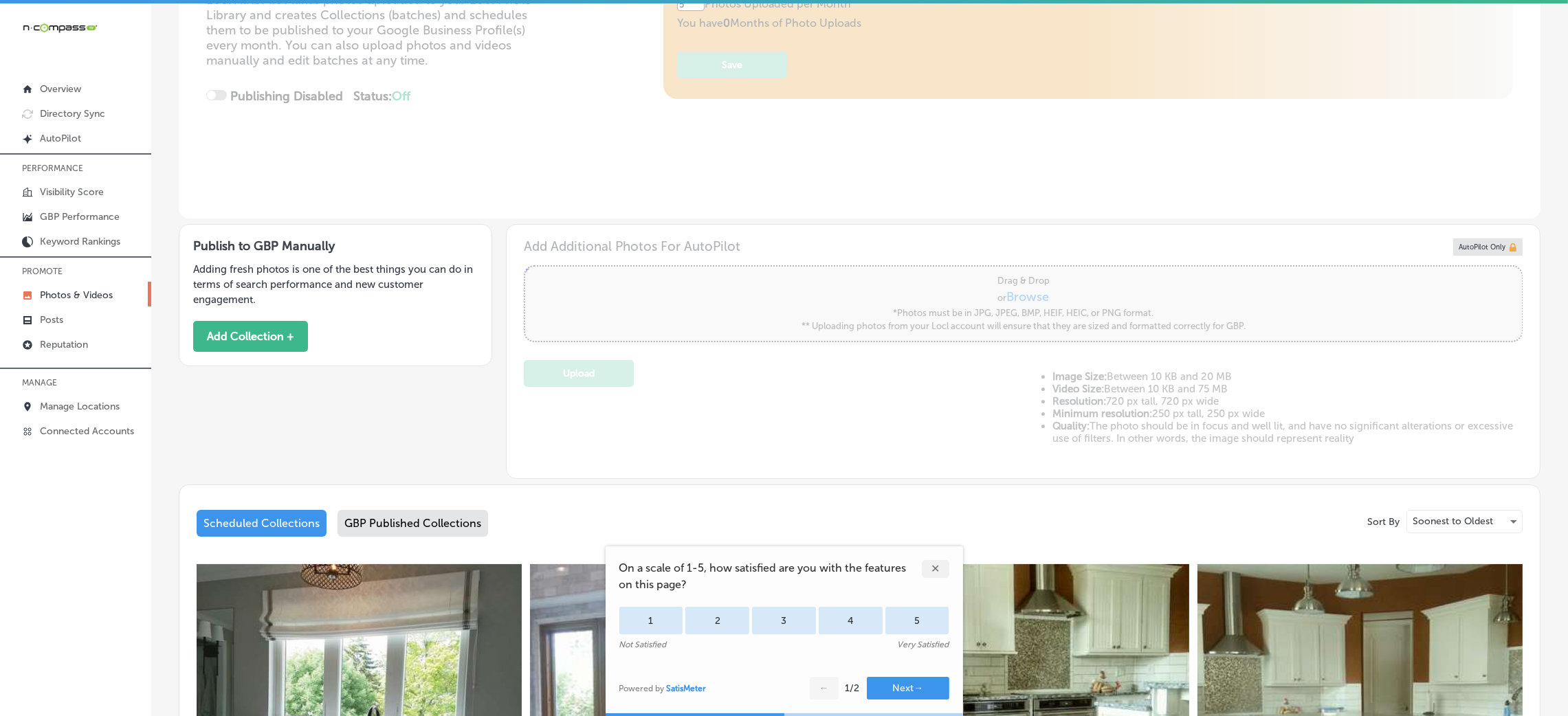
scroll to position [753, 0]
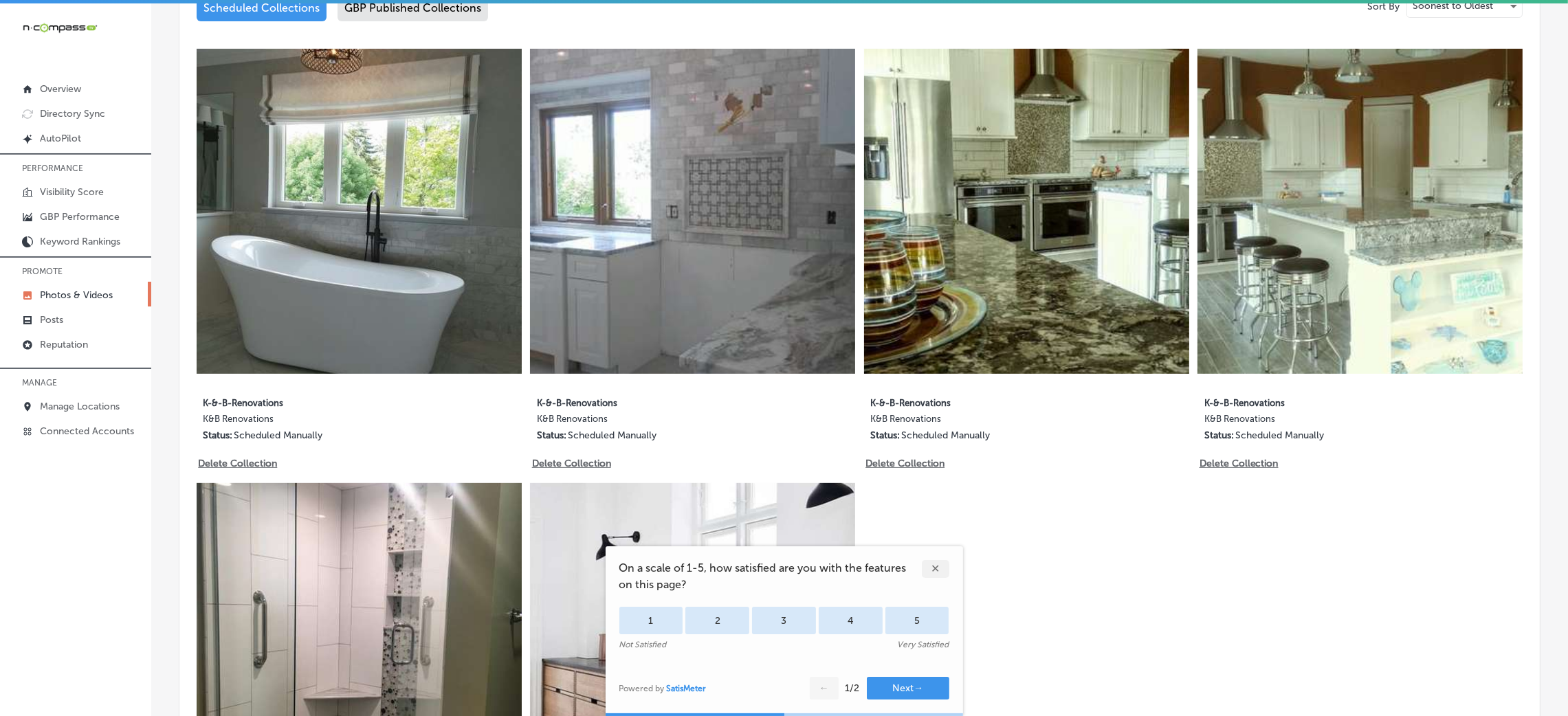
click at [942, 572] on div "✕" at bounding box center [935, 568] width 28 height 18
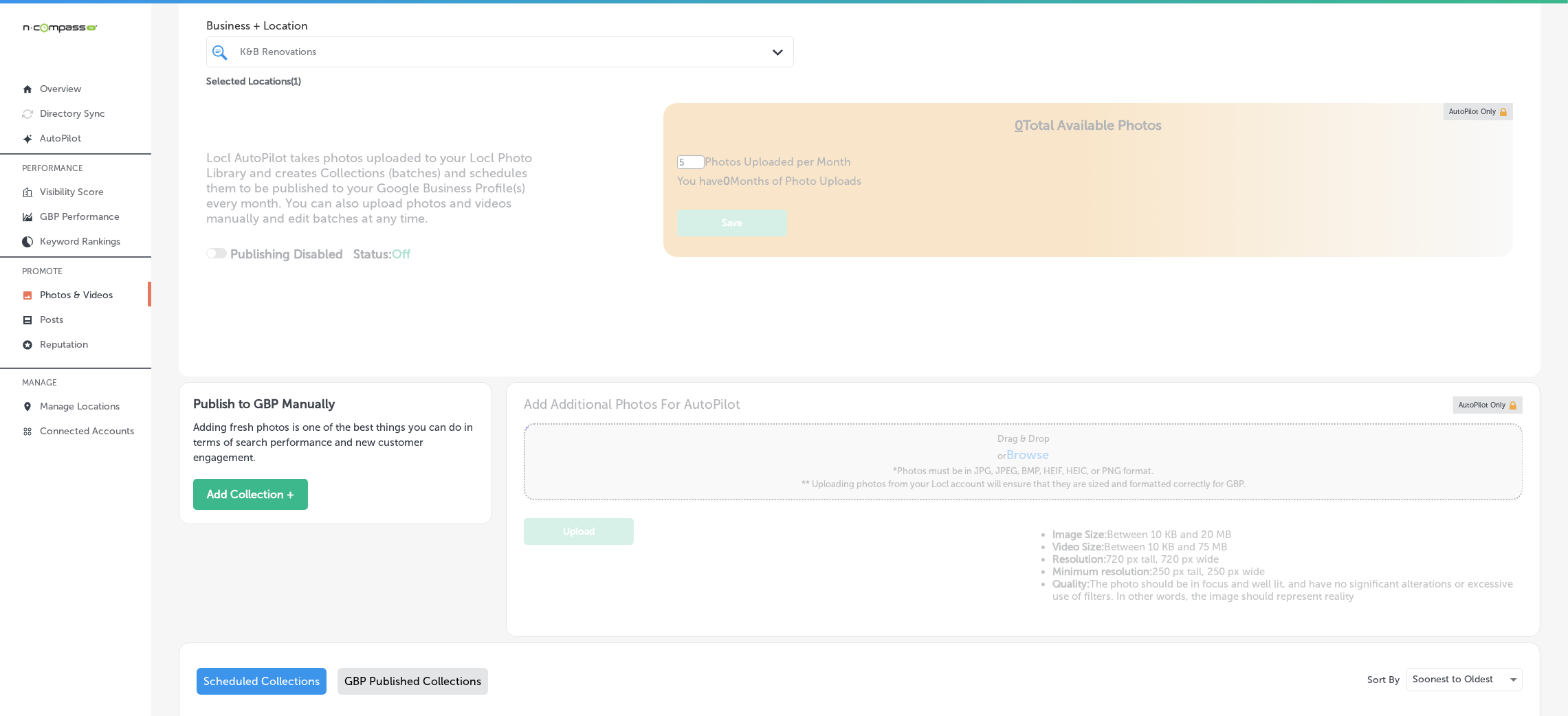
scroll to position [0, 0]
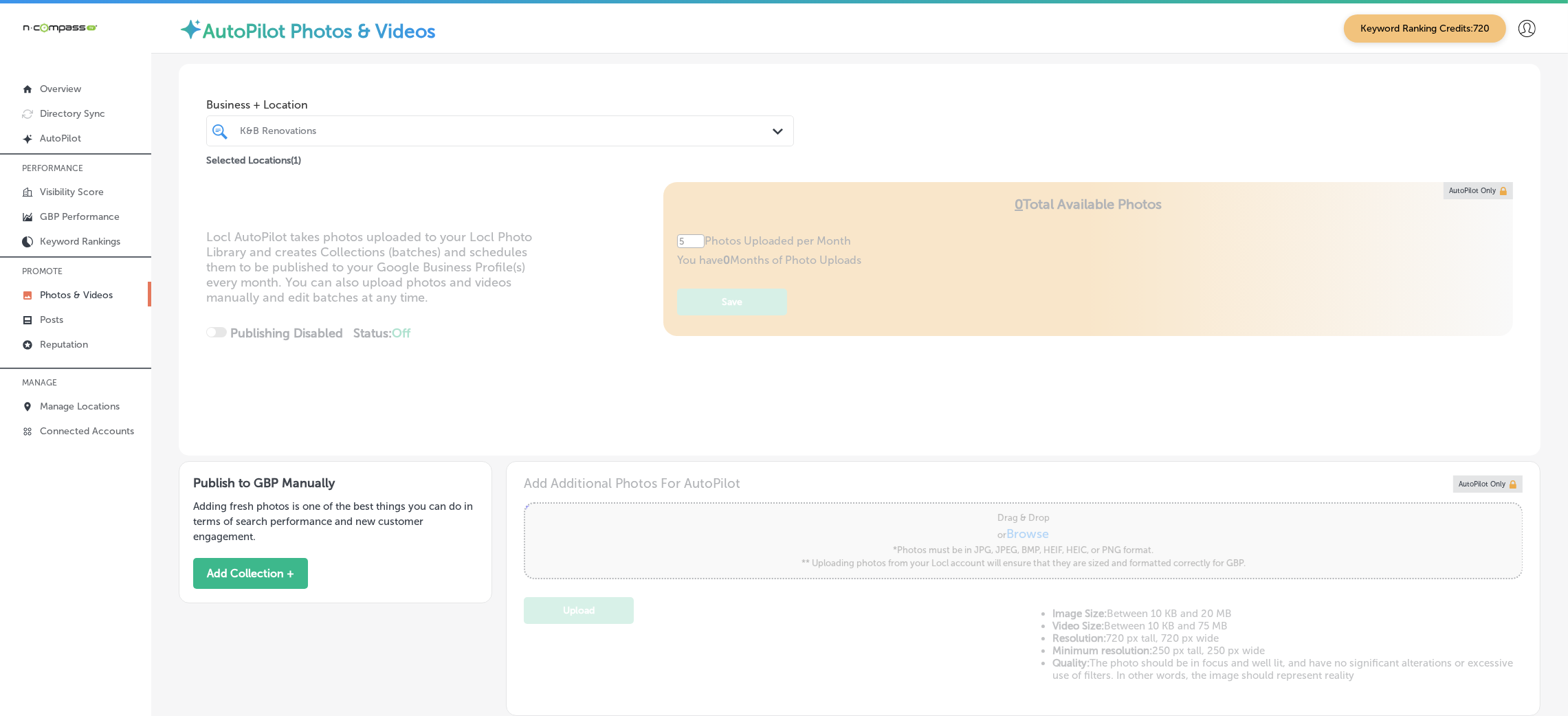
click at [328, 133] on div "K&B Renovations" at bounding box center [507, 131] width 534 height 12
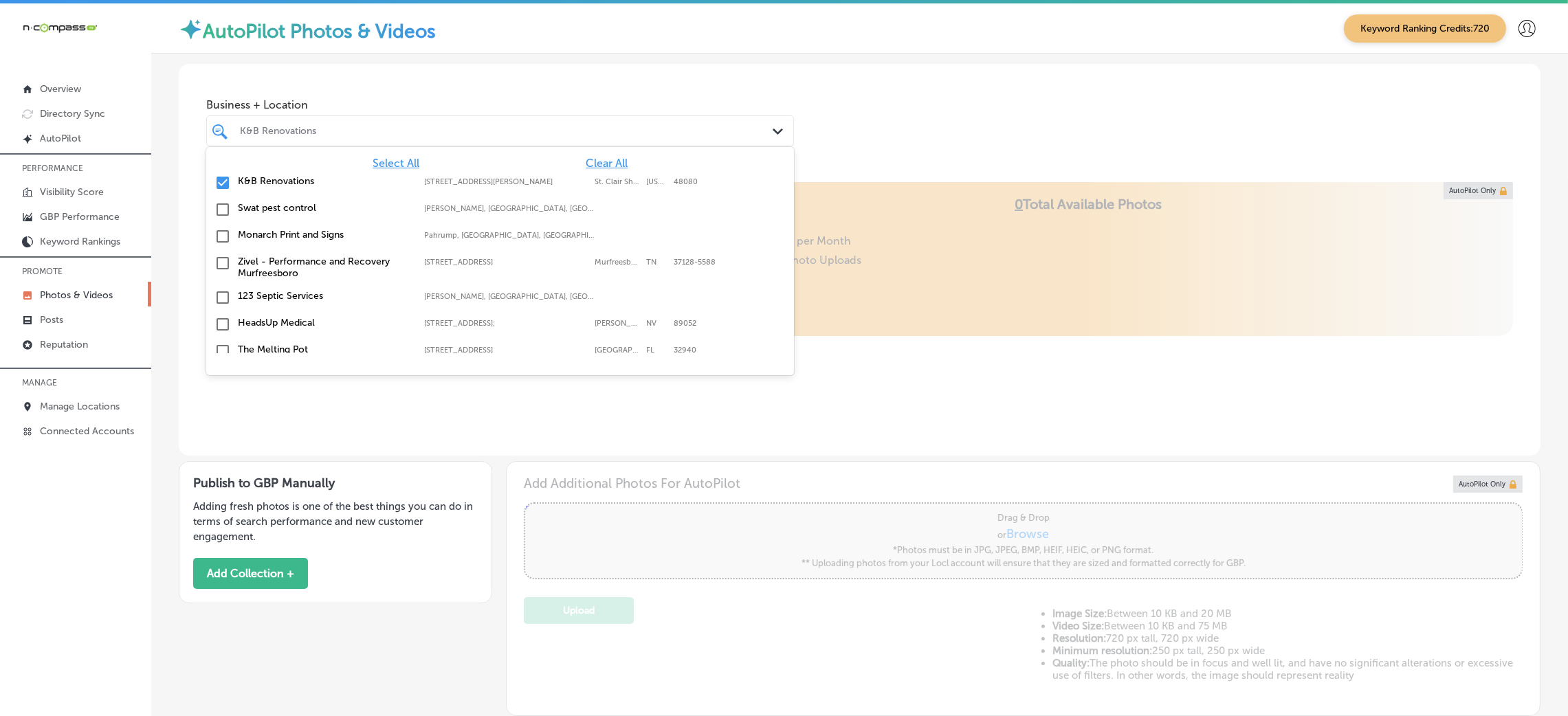
click at [602, 163] on span "Clear All" at bounding box center [606, 163] width 42 height 13
click at [930, 118] on div "Business + Location option focused, 1 of 179. 179 results available. Use Up and…" at bounding box center [860, 117] width 1362 height 105
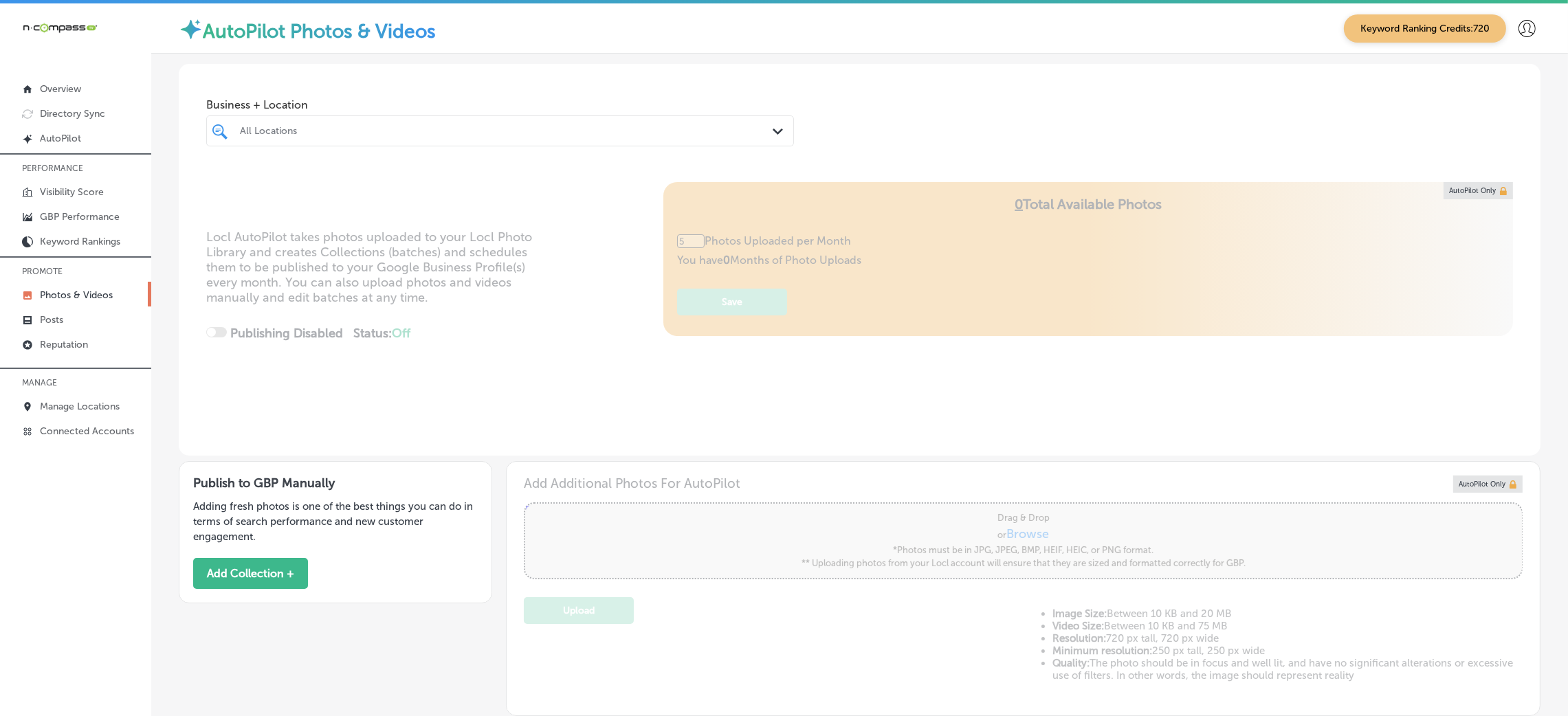
type input "0"
